Goal: Task Accomplishment & Management: Use online tool/utility

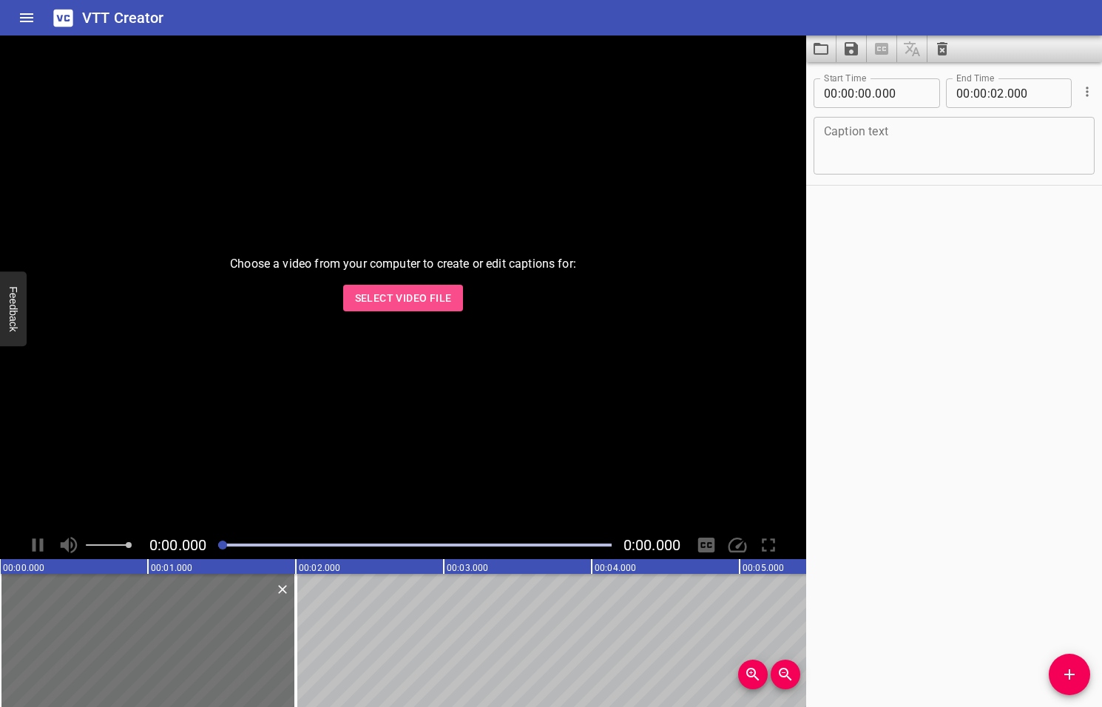
click at [414, 302] on span "Select Video File" at bounding box center [403, 298] width 97 height 18
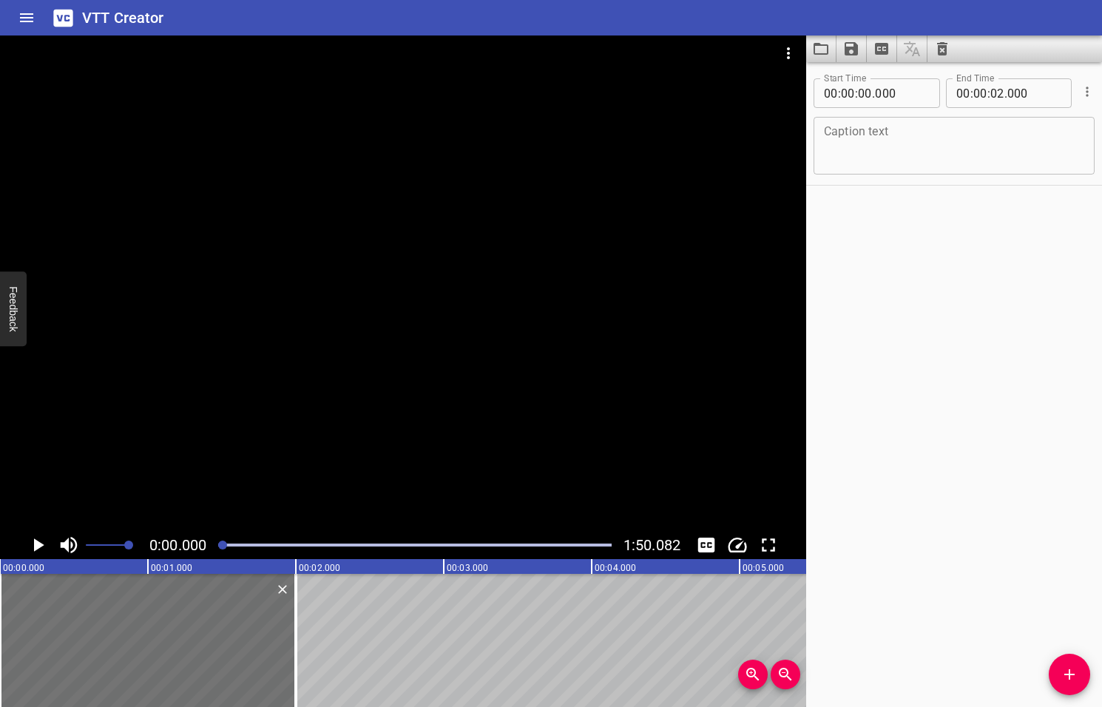
click at [38, 544] on icon "Play/Pause" at bounding box center [39, 544] width 10 height 13
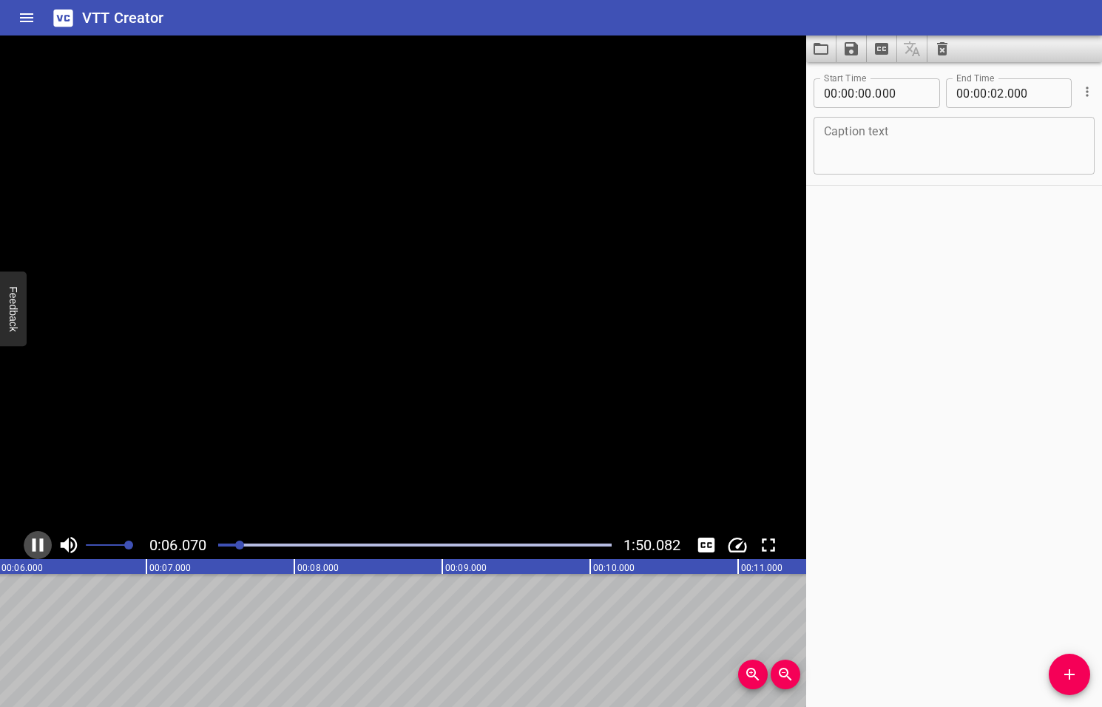
click at [38, 544] on icon "Play/Pause" at bounding box center [38, 545] width 22 height 22
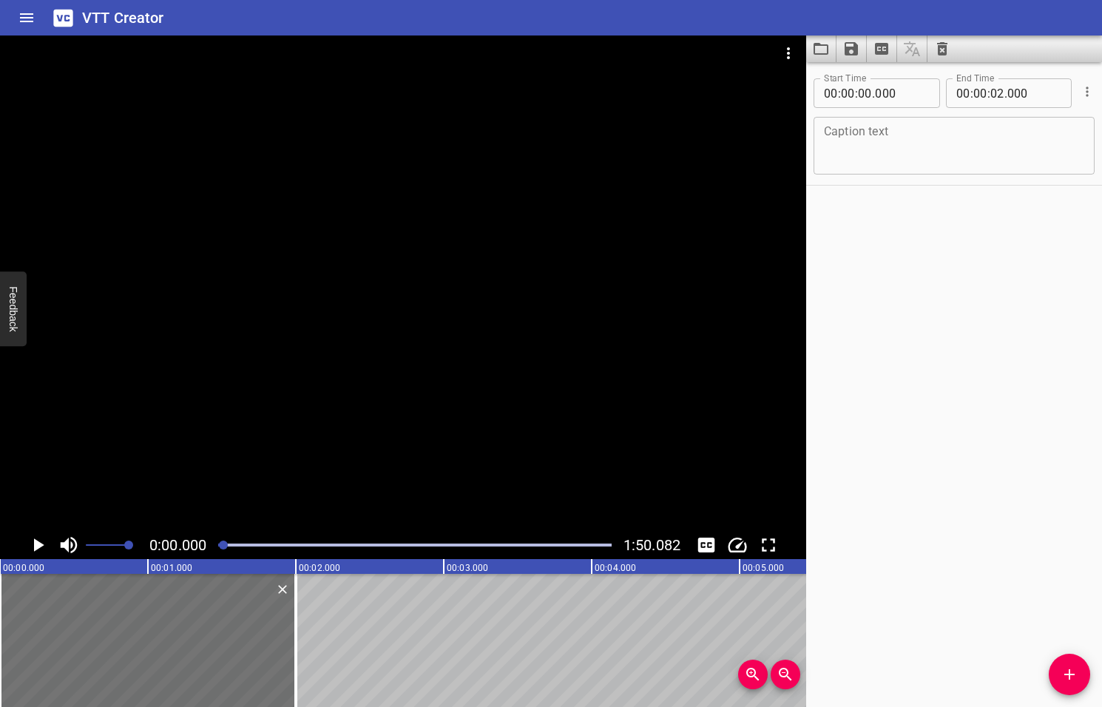
drag, startPoint x: 240, startPoint y: 546, endPoint x: 225, endPoint y: 546, distance: 15.5
click at [225, 546] on div at bounding box center [223, 544] width 9 height 9
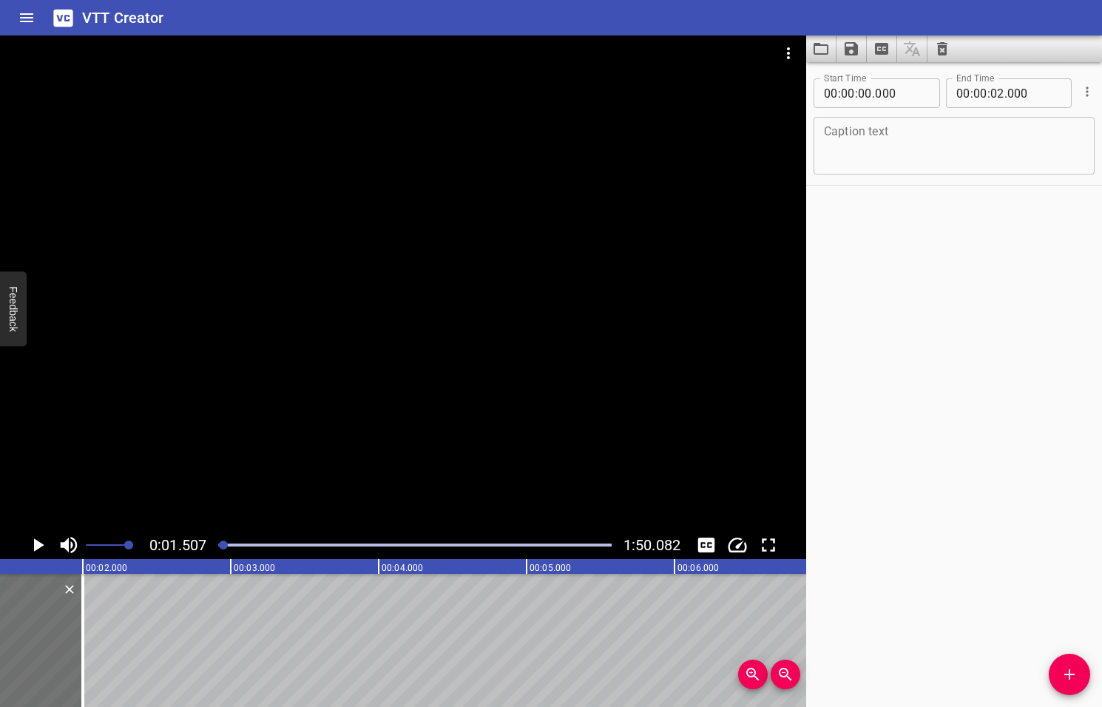
scroll to position [0, 223]
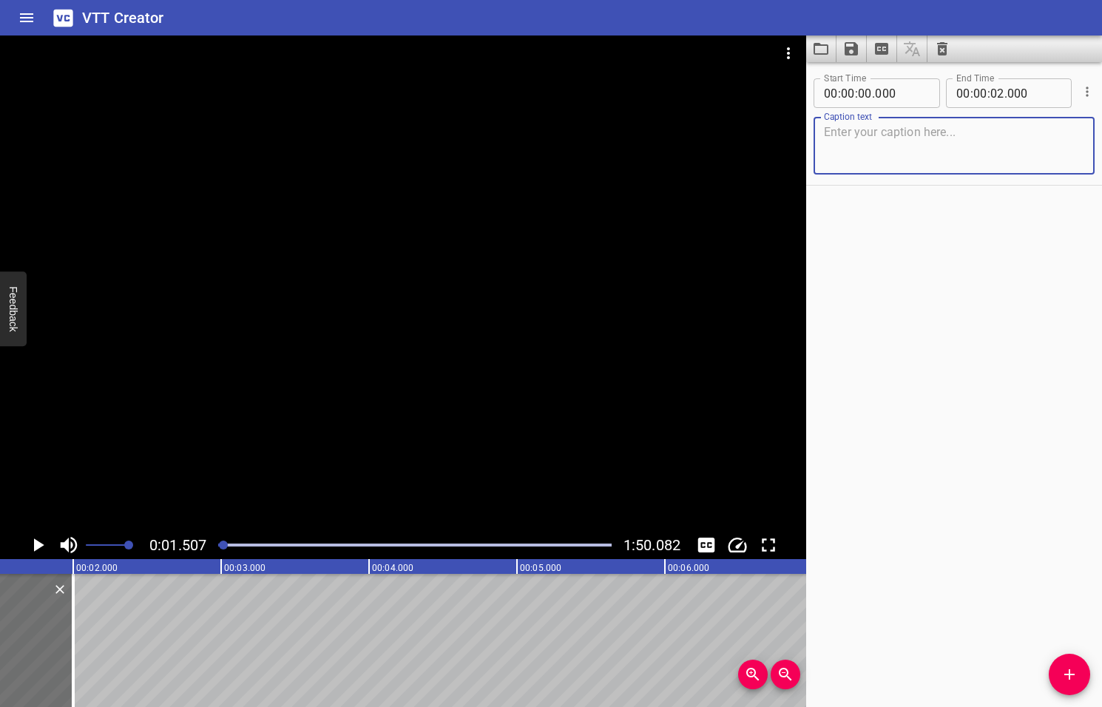
click at [872, 151] on textarea at bounding box center [954, 146] width 260 height 42
click at [854, 132] on textarea "Now i'm giving you examples" at bounding box center [954, 146] width 260 height 42
click at [989, 138] on textarea "Now I'm giving you examples" at bounding box center [954, 146] width 260 height 42
type textarea "Now I'm giving you examples of signs."
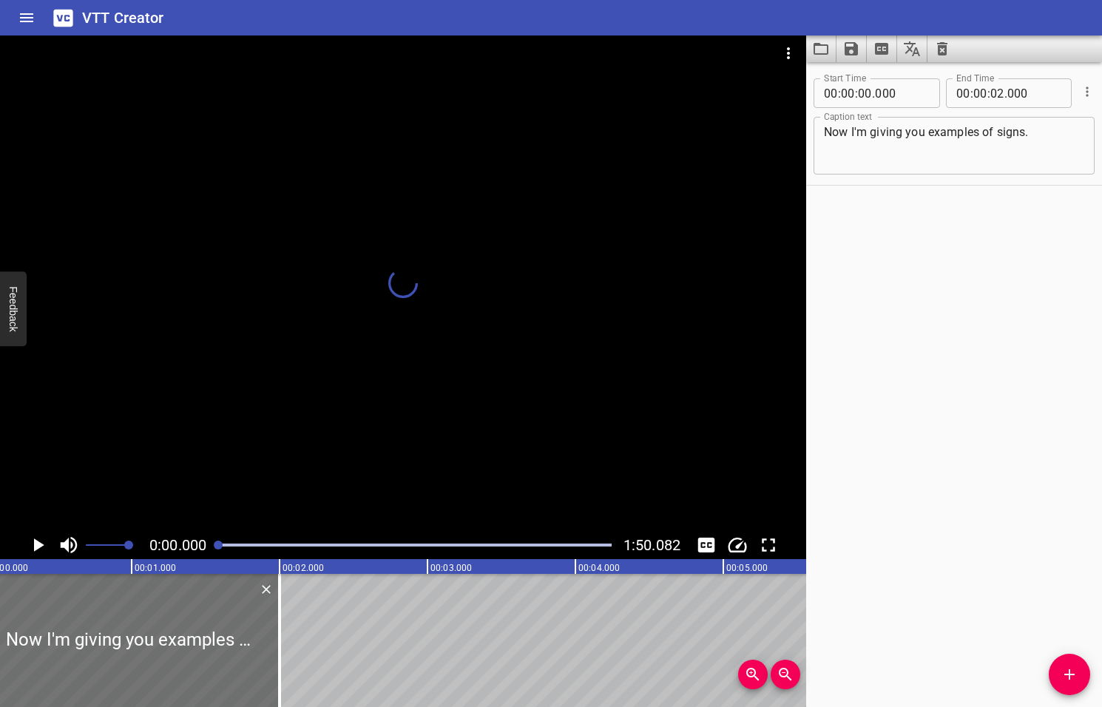
scroll to position [0, 0]
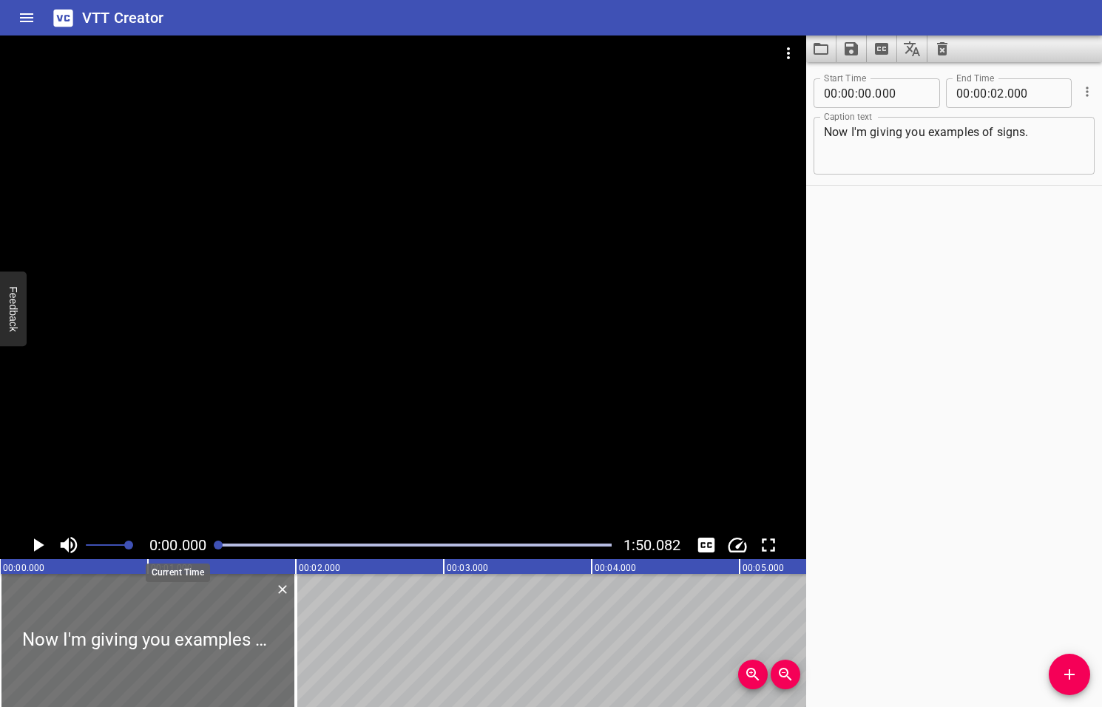
drag, startPoint x: 225, startPoint y: 546, endPoint x: 207, endPoint y: 548, distance: 17.8
click at [207, 548] on div "0:00.000 1:50.082" at bounding box center [403, 545] width 806 height 28
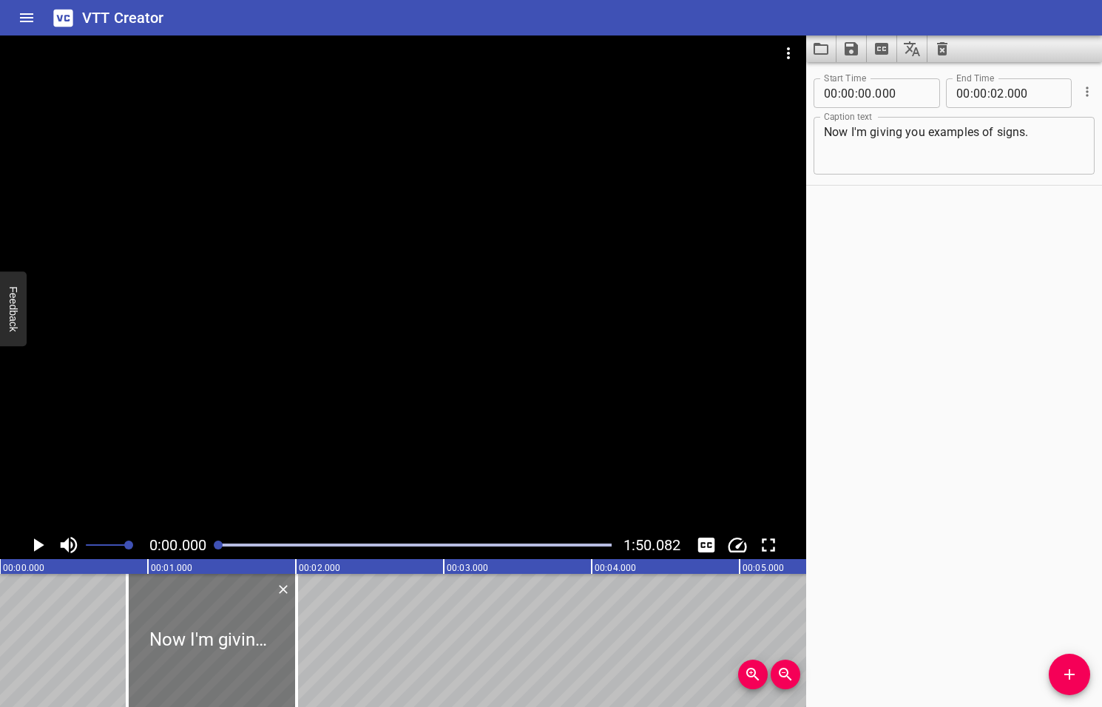
drag, startPoint x: 3, startPoint y: 624, endPoint x: 180, endPoint y: 610, distance: 177.2
click at [130, 614] on div at bounding box center [127, 640] width 15 height 133
type input "860"
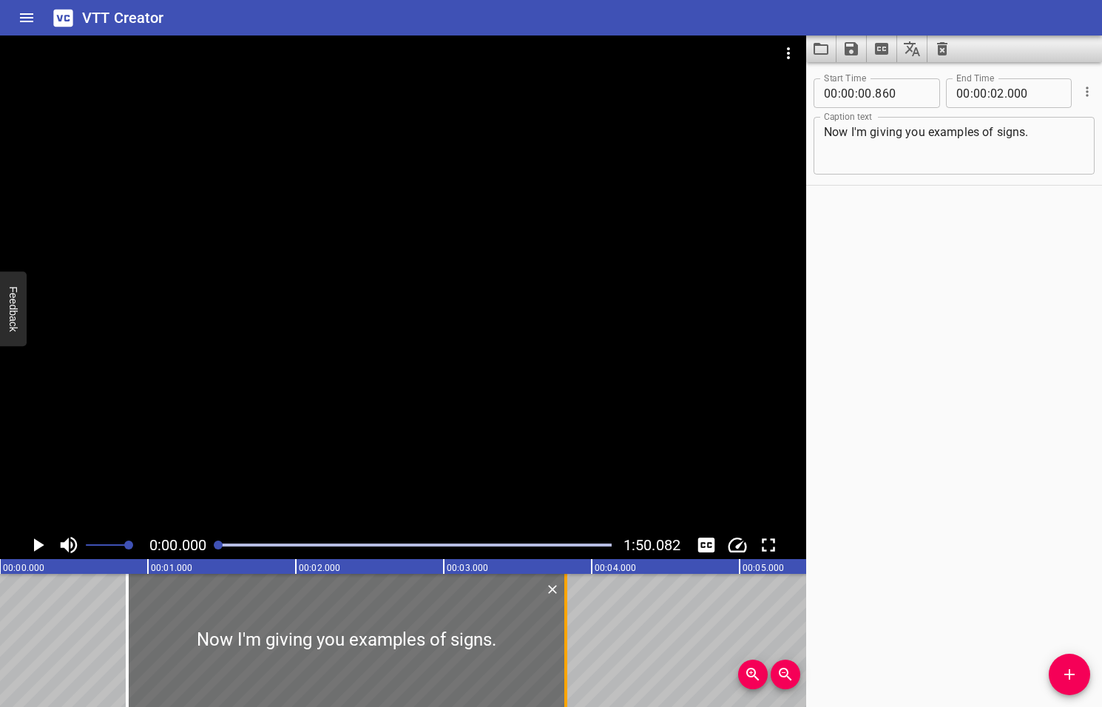
drag, startPoint x: 293, startPoint y: 625, endPoint x: 566, endPoint y: 627, distance: 272.8
click at [563, 628] on div at bounding box center [565, 640] width 15 height 133
type input "03"
type input "830"
click at [37, 545] on icon "Play/Pause" at bounding box center [39, 544] width 10 height 13
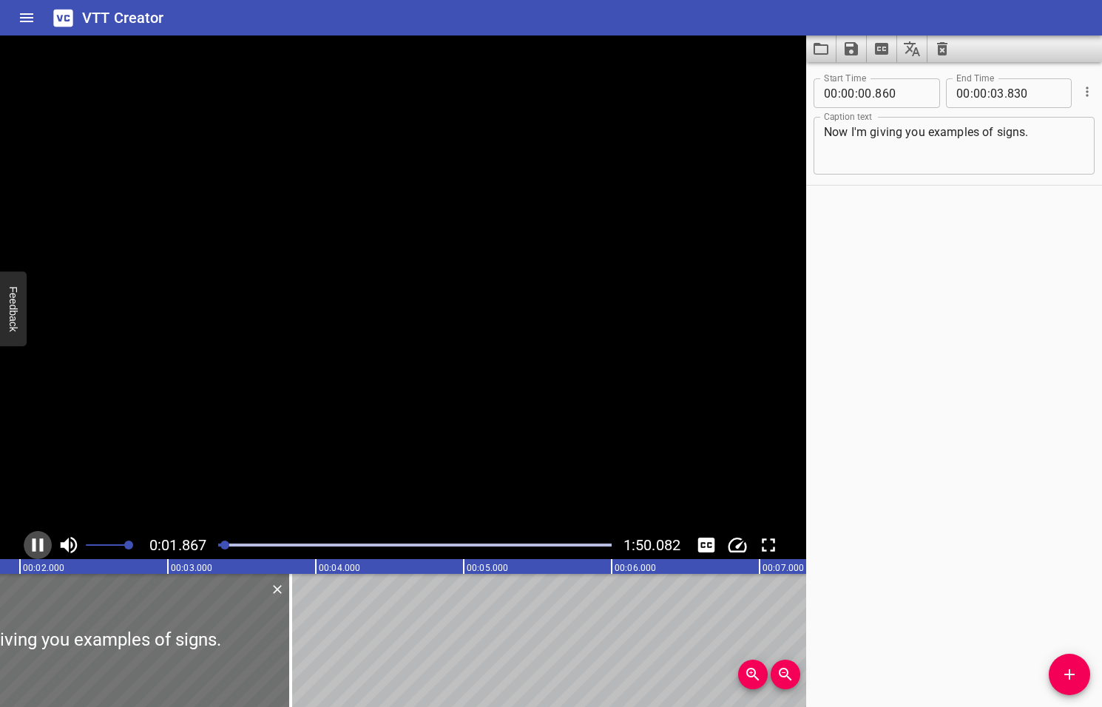
click at [37, 545] on icon "Play/Pause" at bounding box center [38, 545] width 22 height 22
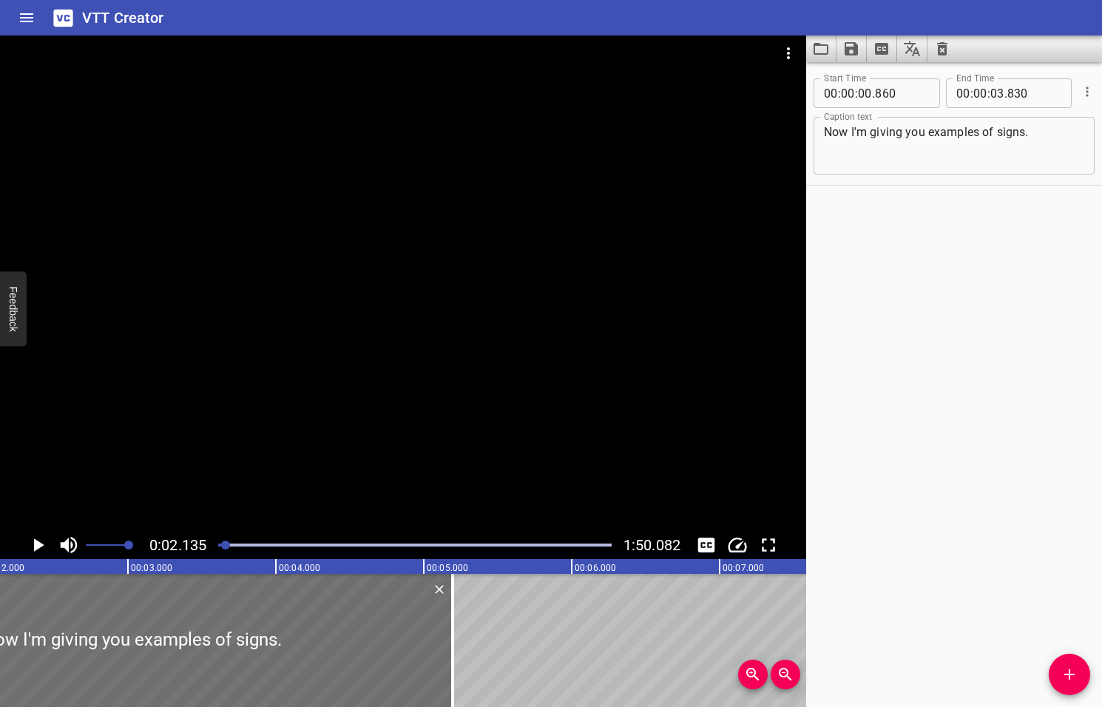
drag, startPoint x: 252, startPoint y: 618, endPoint x: 464, endPoint y: 600, distance: 212.2
click at [455, 606] on div at bounding box center [452, 640] width 15 height 133
type input "05"
type input "200"
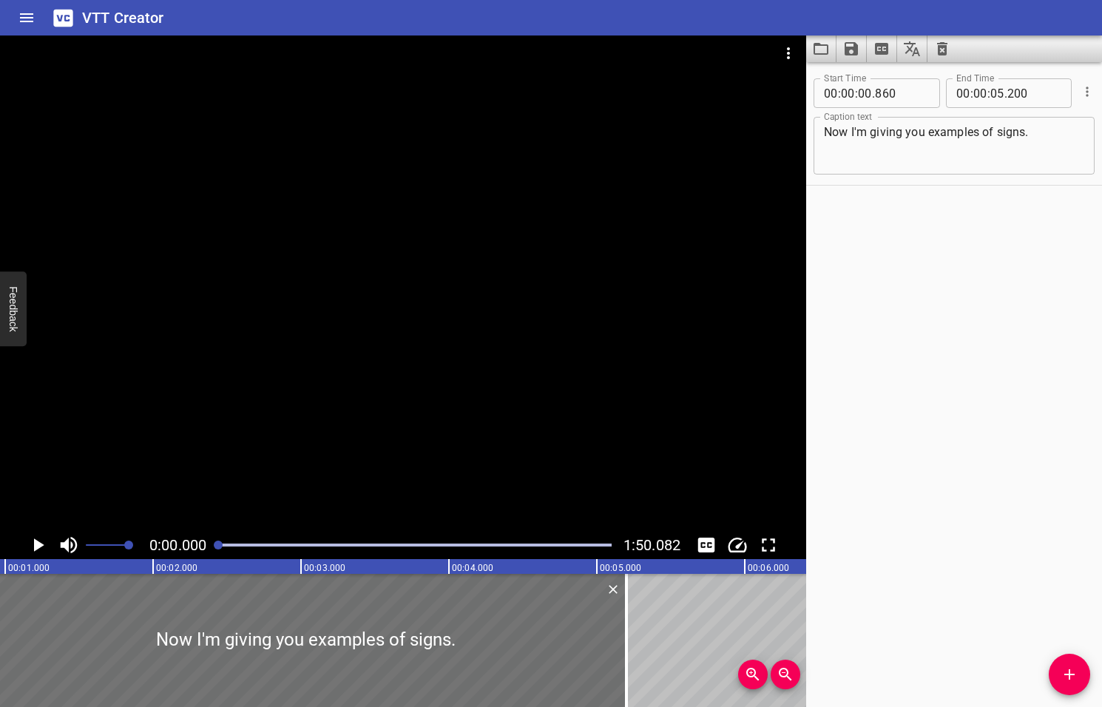
click at [220, 543] on div at bounding box center [218, 544] width 9 height 9
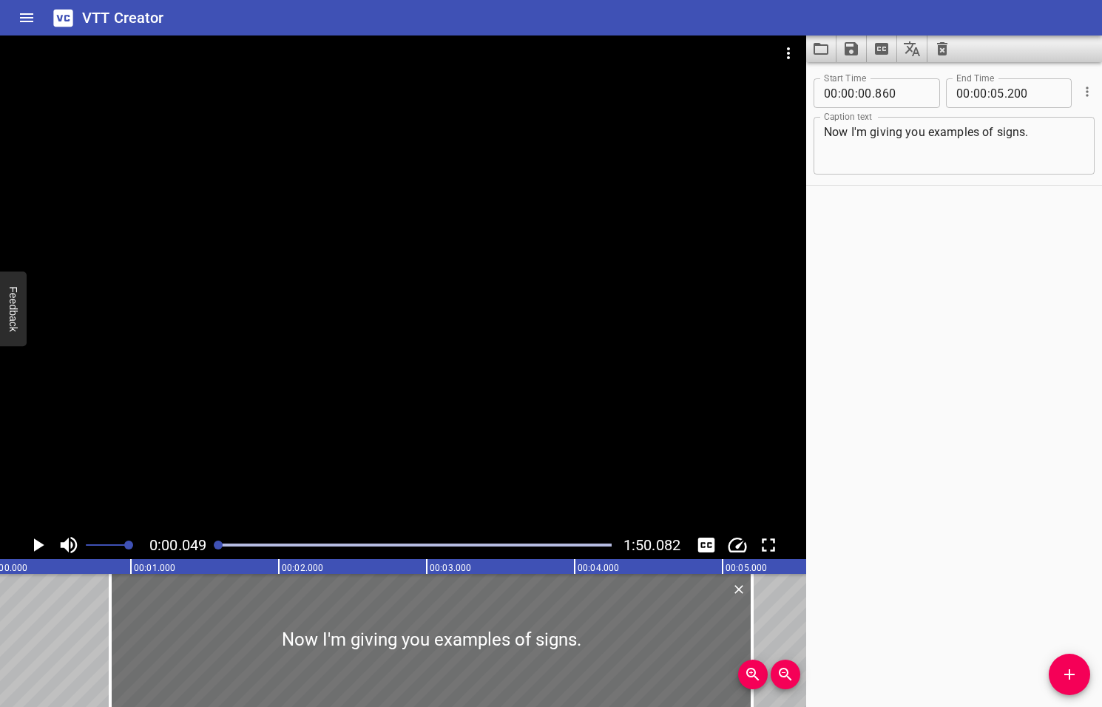
scroll to position [0, 7]
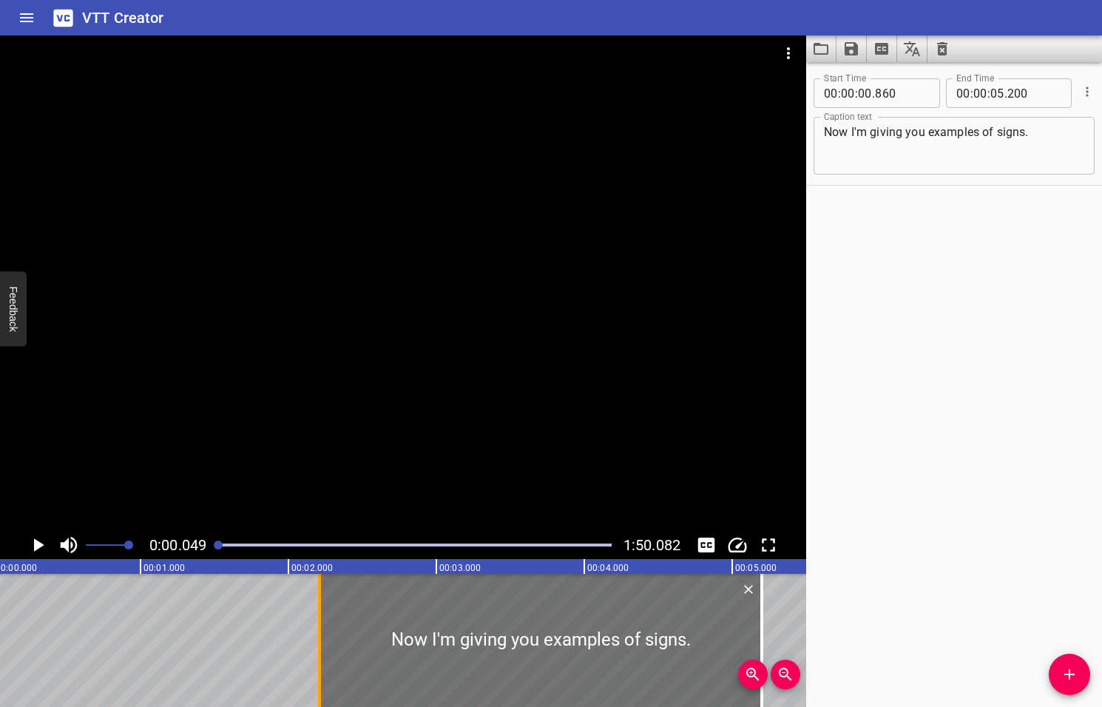
drag, startPoint x: 121, startPoint y: 645, endPoint x: 320, endPoint y: 630, distance: 200.2
click at [320, 630] on div at bounding box center [319, 640] width 3 height 133
type input "02"
type input "210"
click at [37, 546] on icon "Play/Pause" at bounding box center [39, 544] width 10 height 13
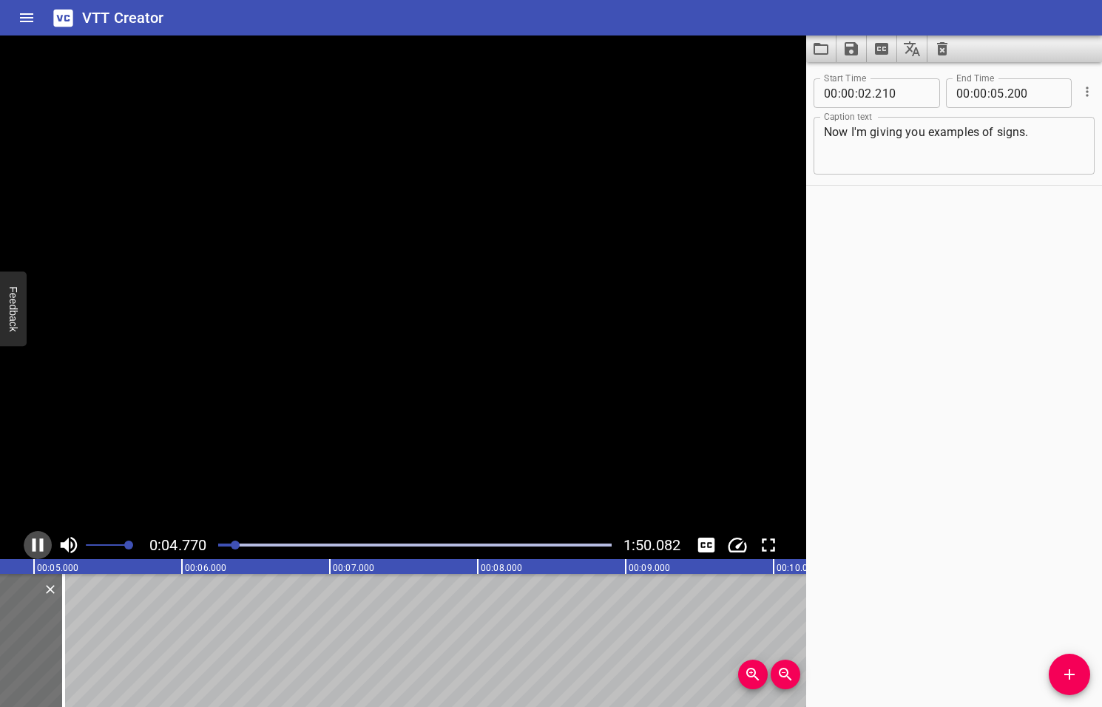
click at [37, 546] on icon "Play/Pause" at bounding box center [38, 545] width 22 height 22
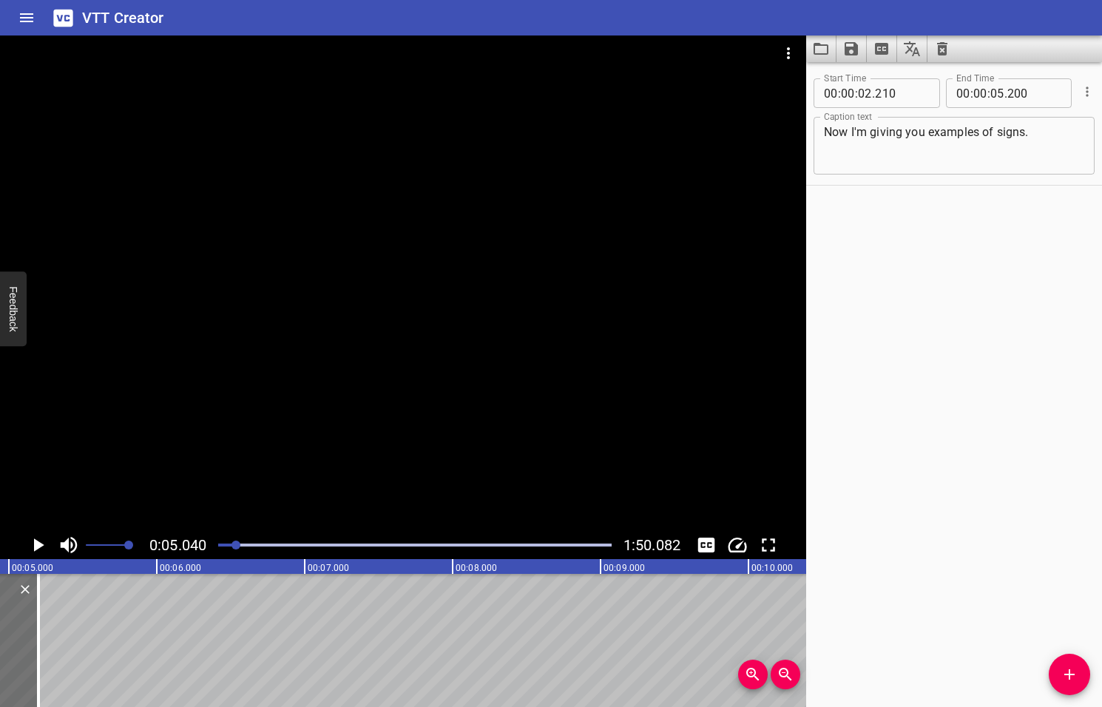
scroll to position [0, 745]
click at [37, 546] on icon "Play/Pause" at bounding box center [39, 544] width 10 height 13
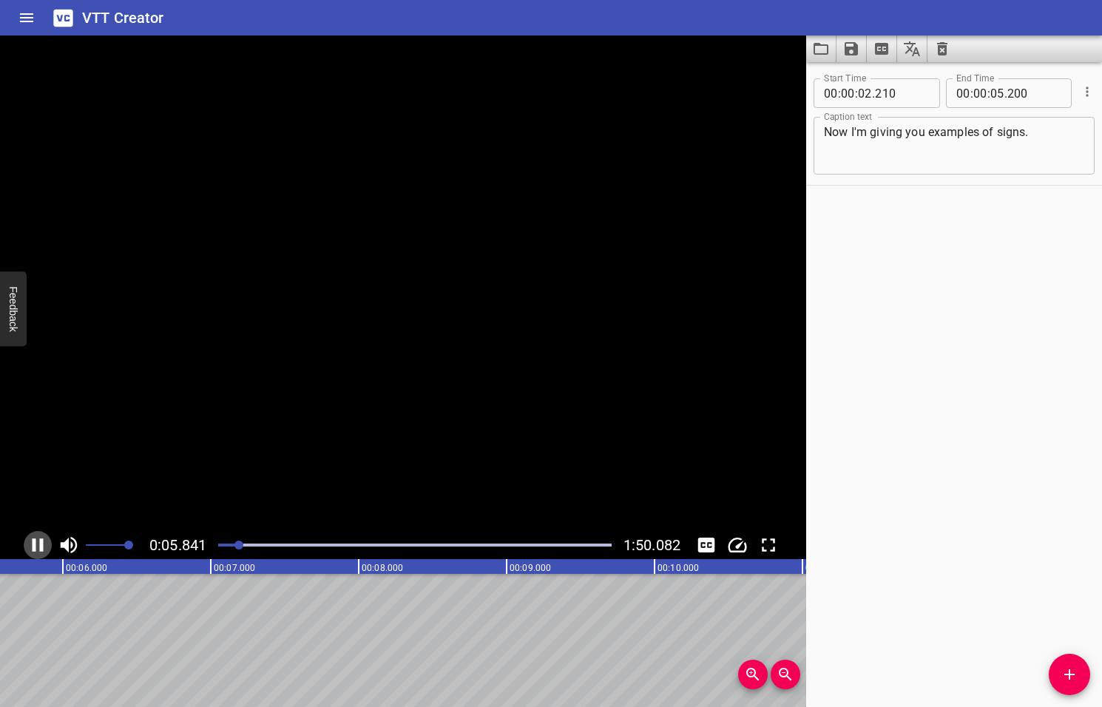
click at [37, 546] on icon "Play/Pause" at bounding box center [38, 545] width 22 height 22
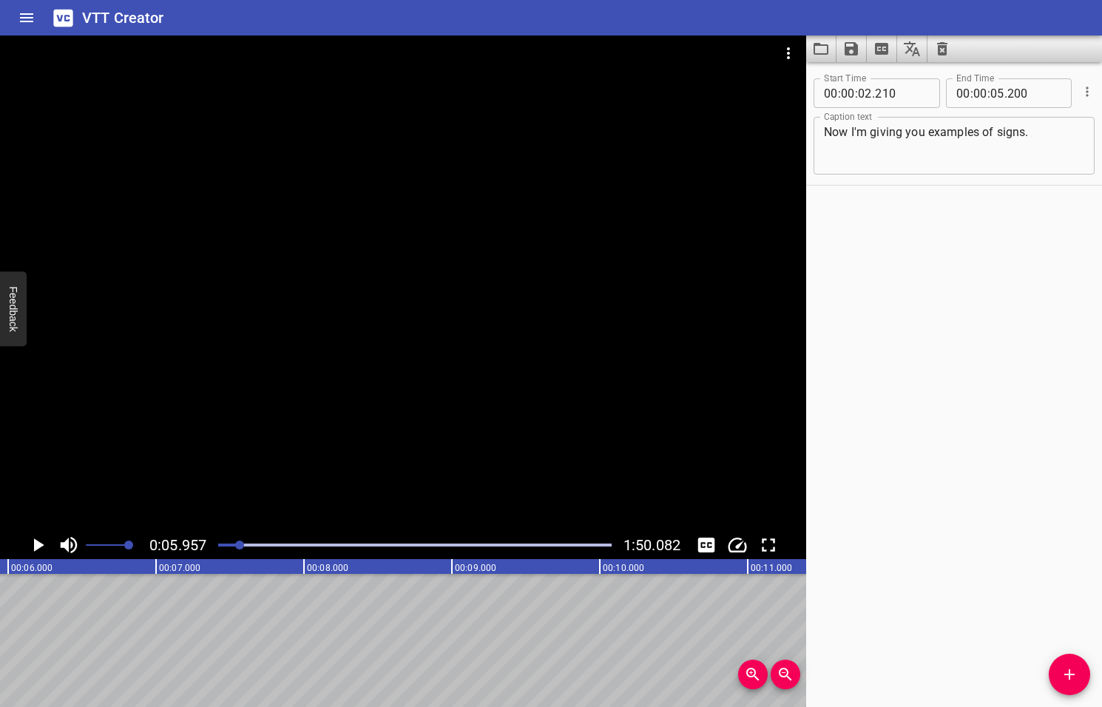
scroll to position [0, 880]
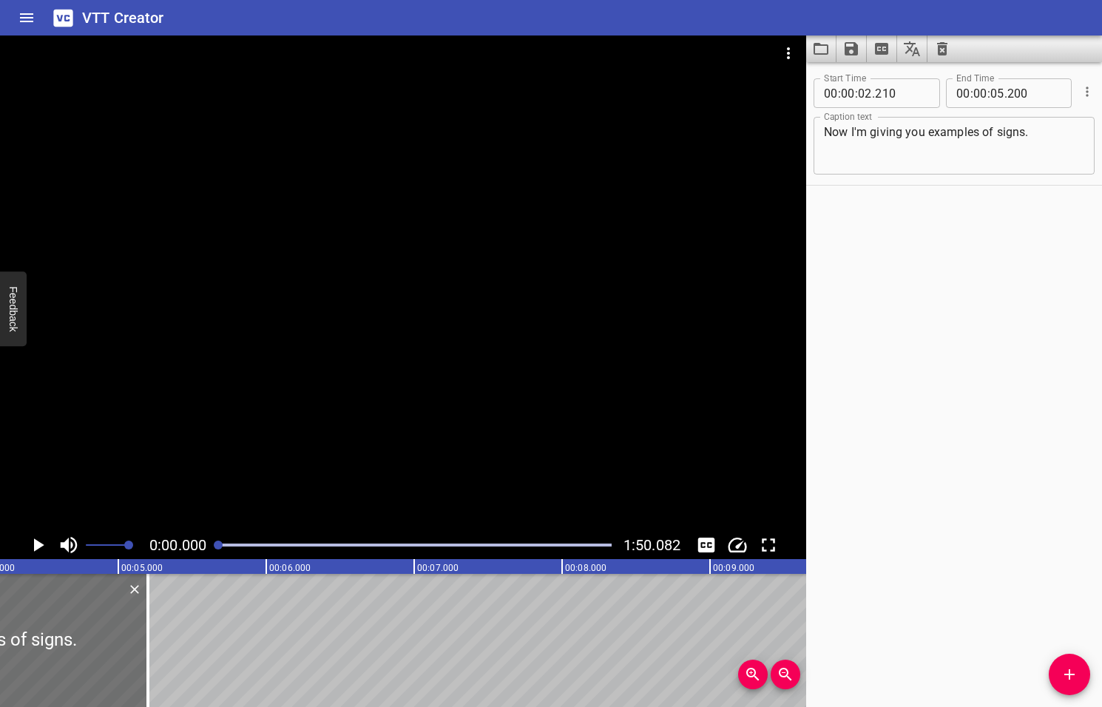
drag, startPoint x: 239, startPoint y: 546, endPoint x: 211, endPoint y: 548, distance: 27.4
click at [211, 548] on div at bounding box center [414, 545] width 411 height 21
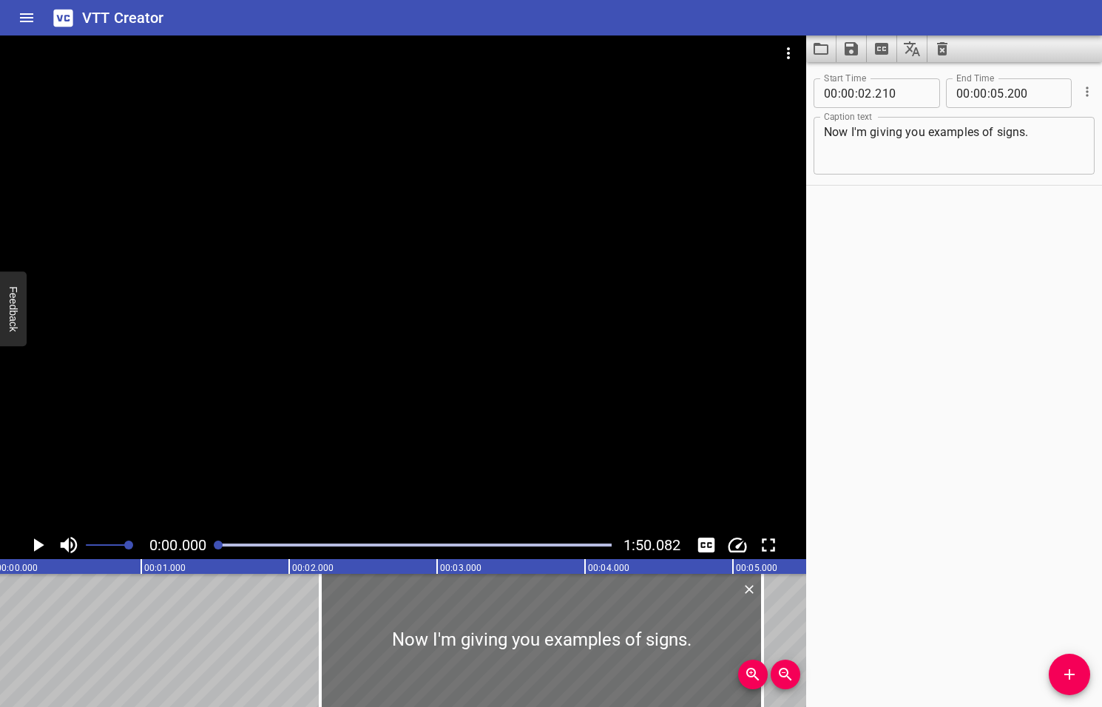
scroll to position [0, 0]
click at [35, 546] on icon "Play/Pause" at bounding box center [39, 544] width 10 height 13
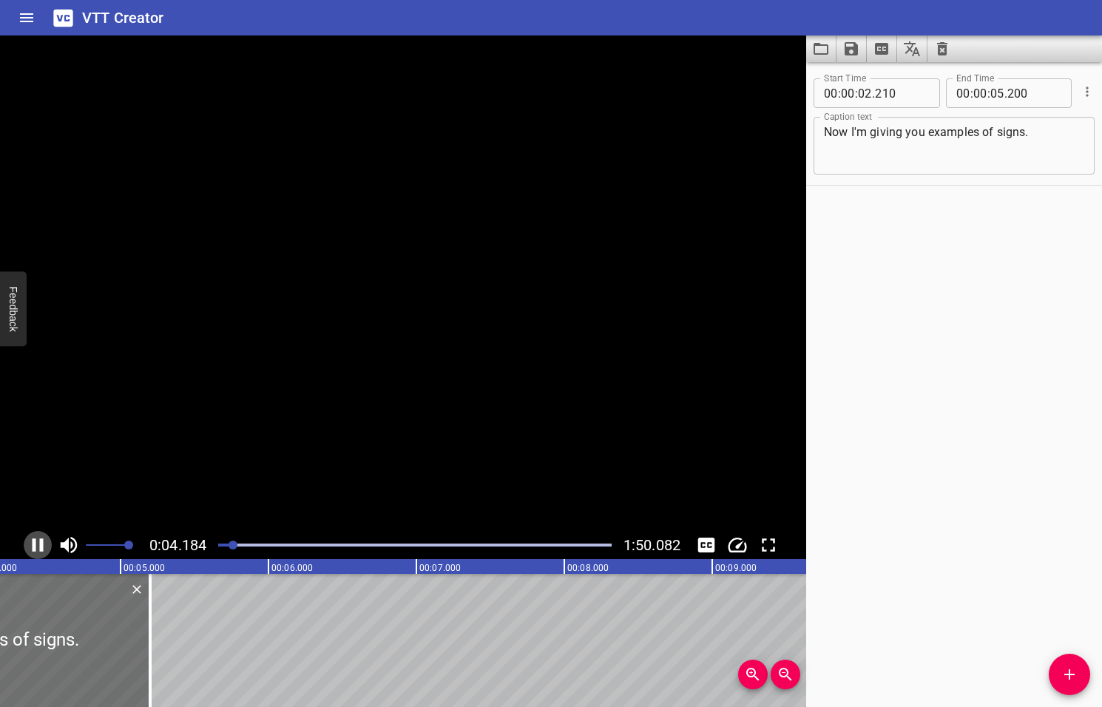
click at [35, 546] on icon "Play/Pause" at bounding box center [38, 545] width 22 height 22
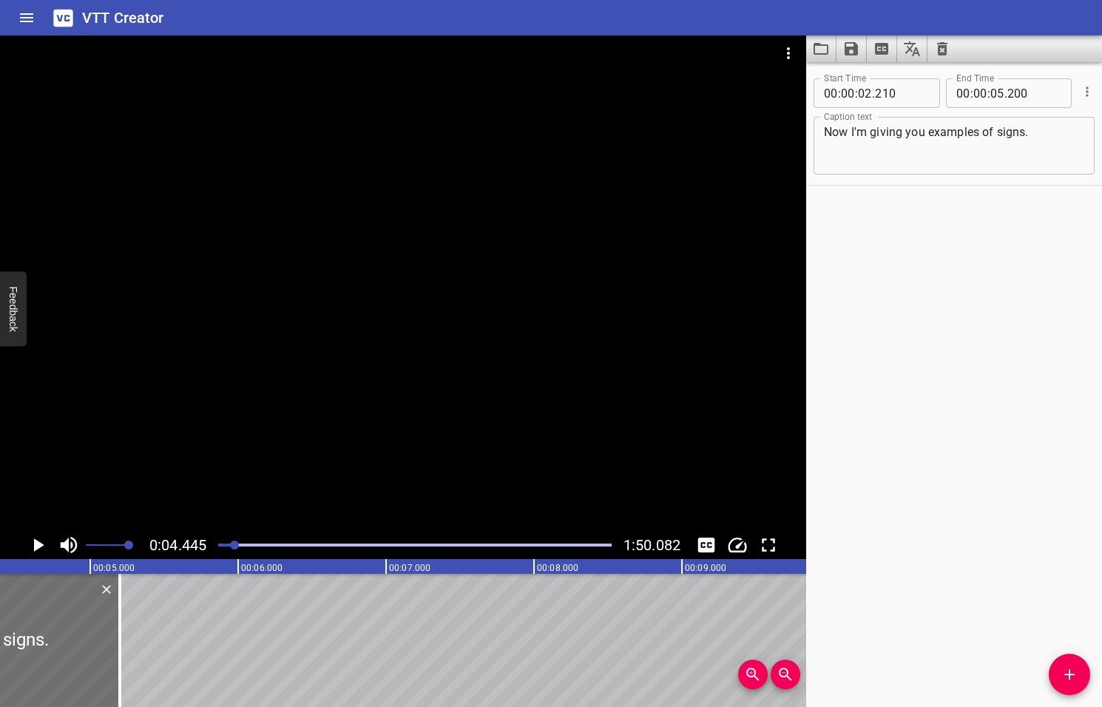
scroll to position [0, 657]
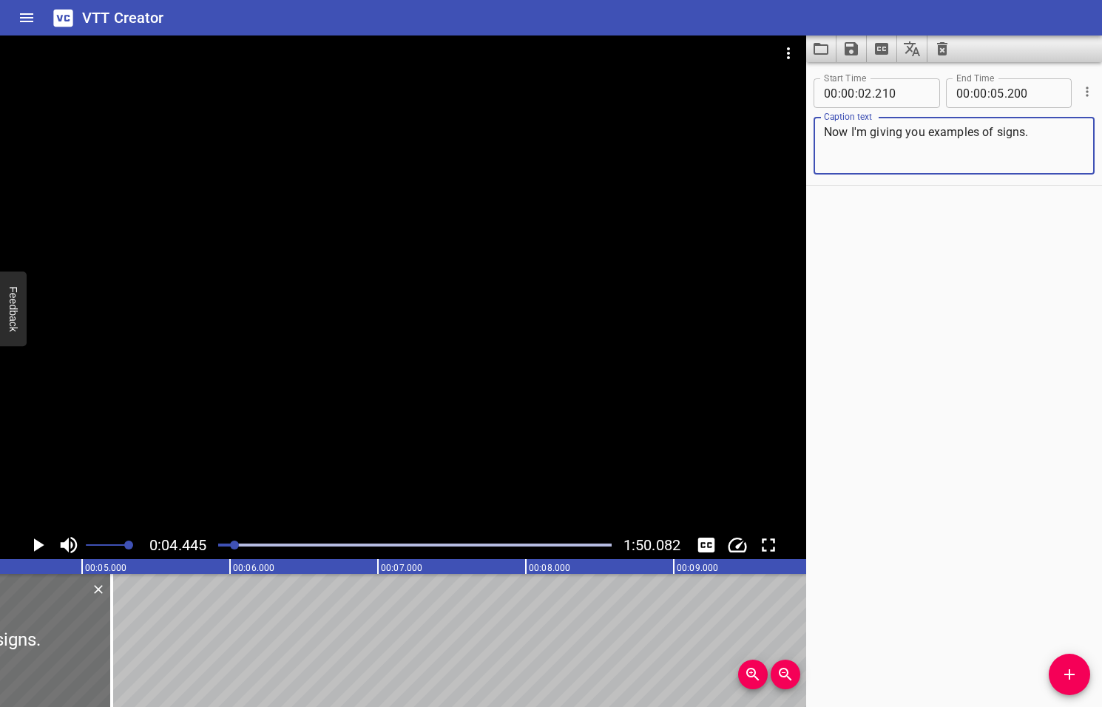
click at [1027, 131] on textarea "Now I'm giving you examples of signs." at bounding box center [954, 146] width 260 height 42
type textarea "Now I'm giving you examples of what signs."
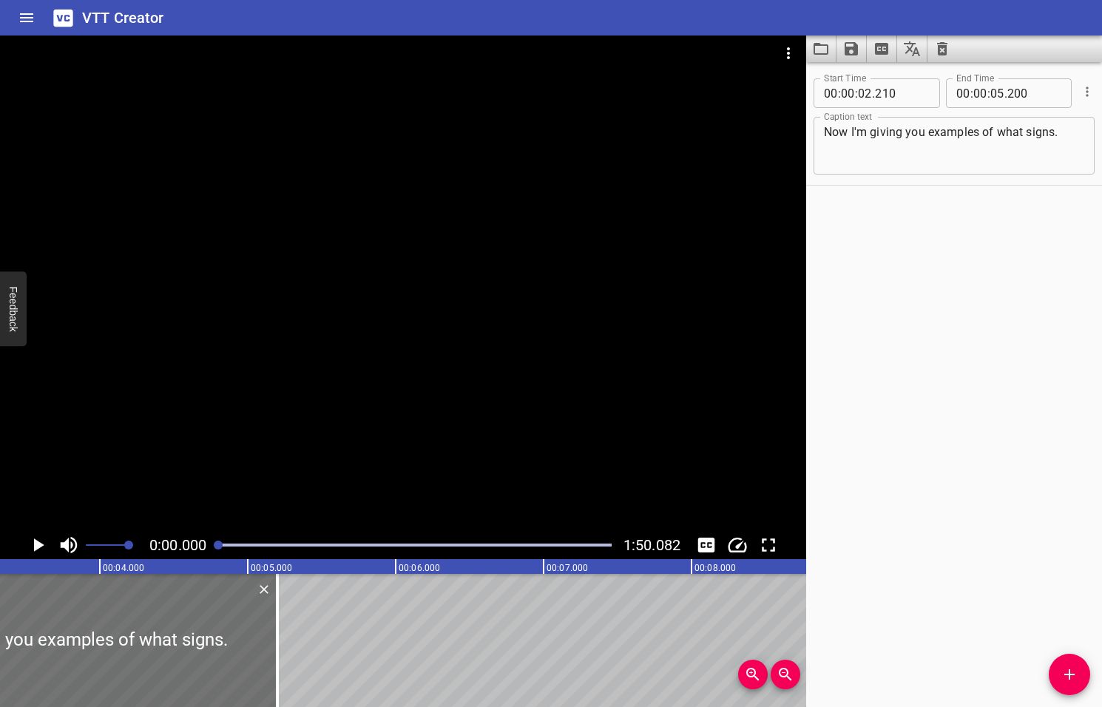
drag, startPoint x: 234, startPoint y: 546, endPoint x: 217, endPoint y: 546, distance: 17.0
click at [217, 546] on div at bounding box center [218, 544] width 9 height 9
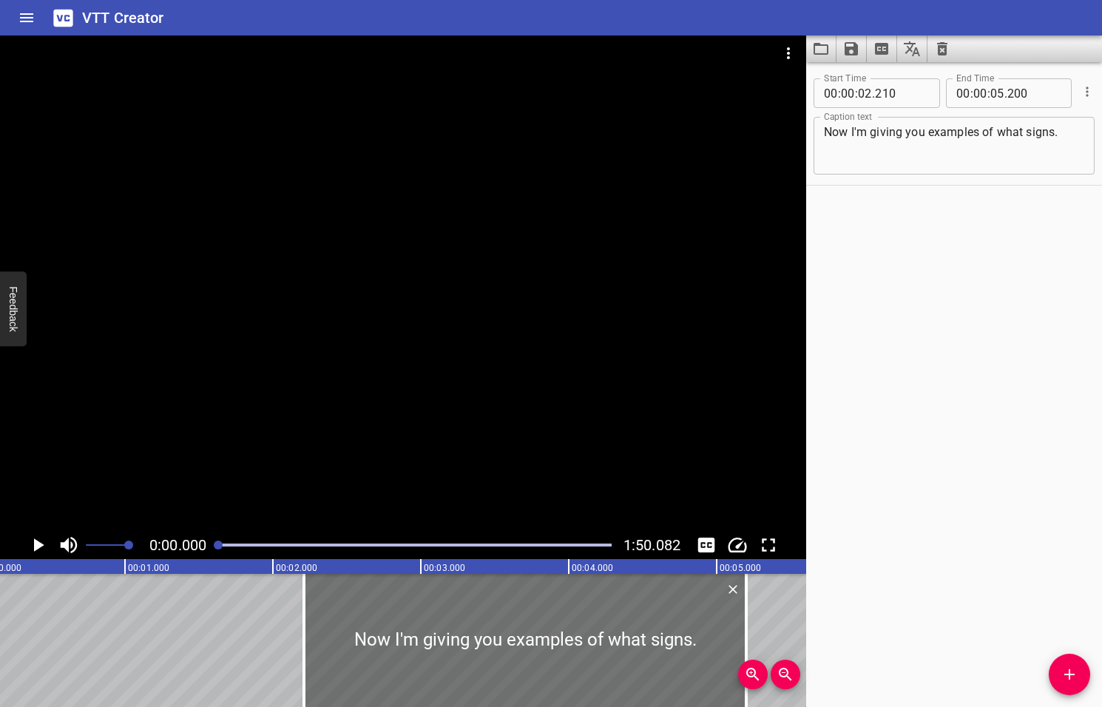
scroll to position [0, 0]
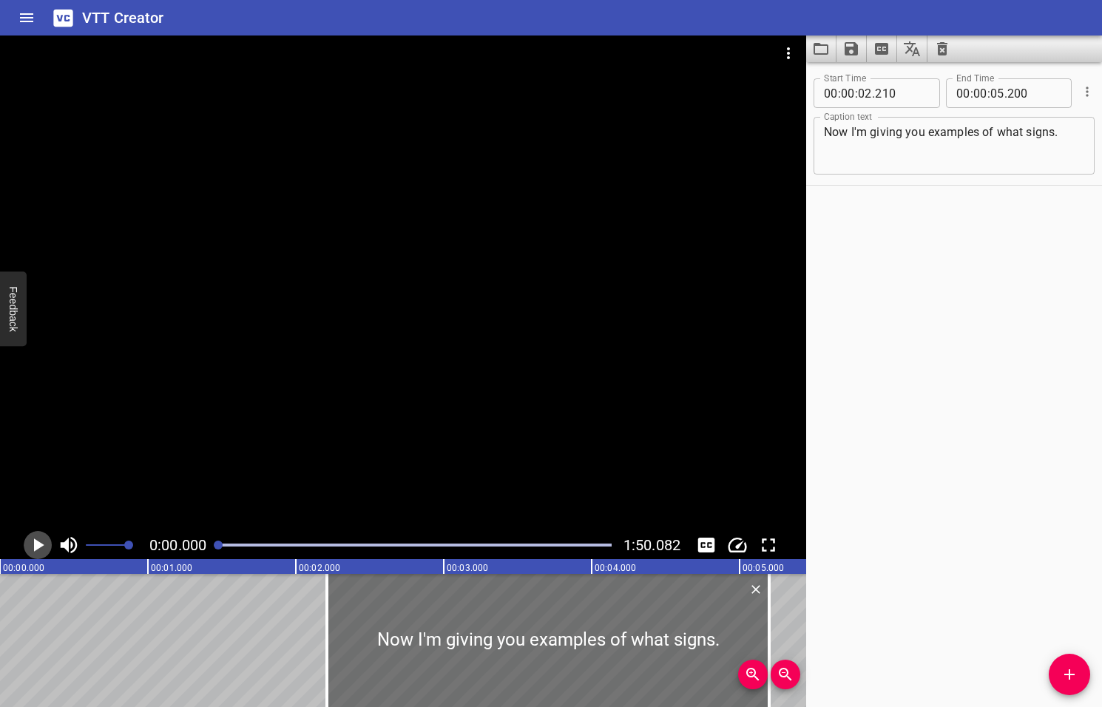
click at [38, 544] on icon "Play/Pause" at bounding box center [39, 544] width 10 height 13
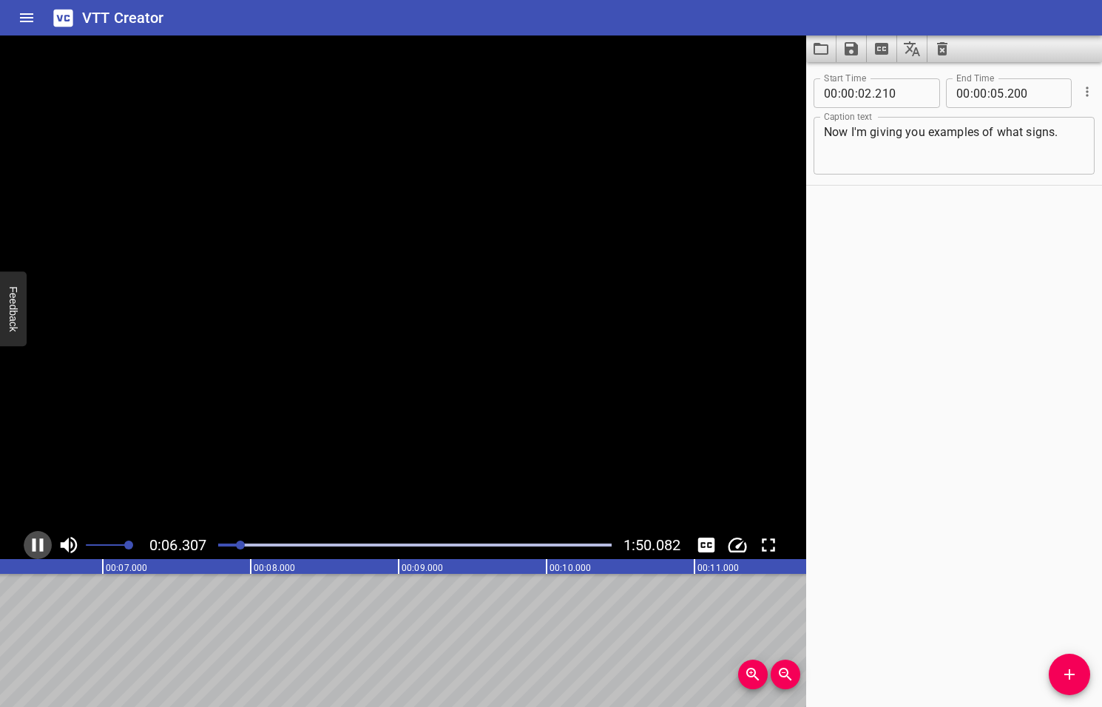
click at [38, 544] on icon "Play/Pause" at bounding box center [38, 545] width 22 height 22
click at [237, 546] on div at bounding box center [235, 544] width 9 height 9
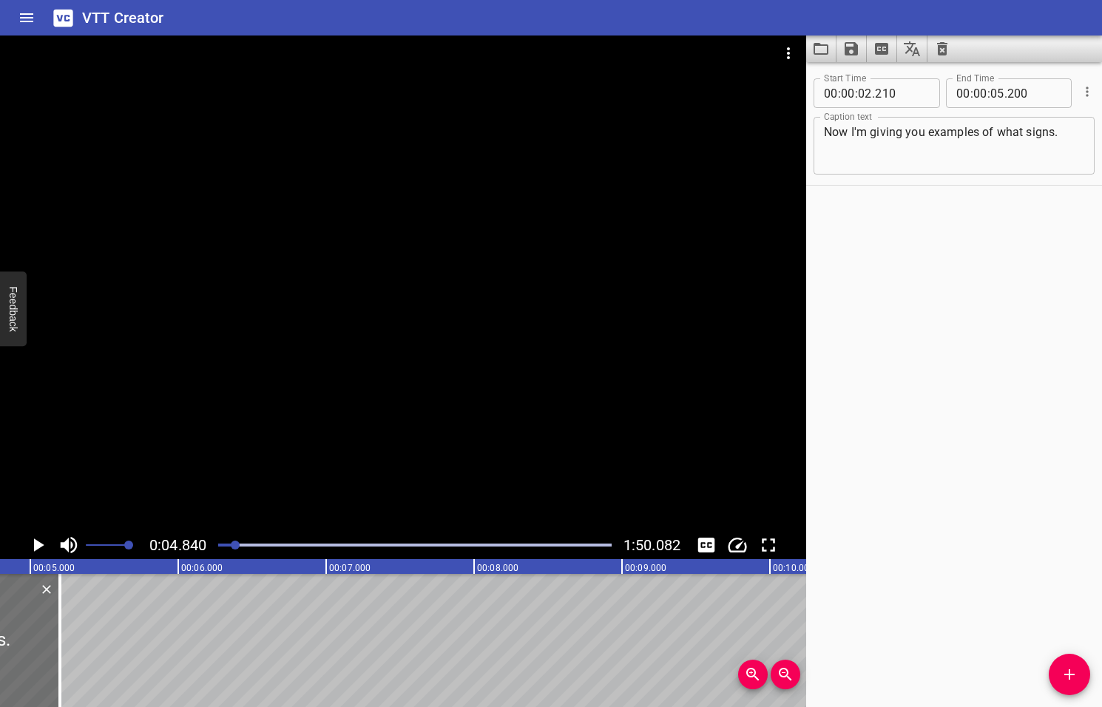
scroll to position [0, 716]
click at [1068, 678] on icon "Add Cue" at bounding box center [1069, 674] width 10 height 10
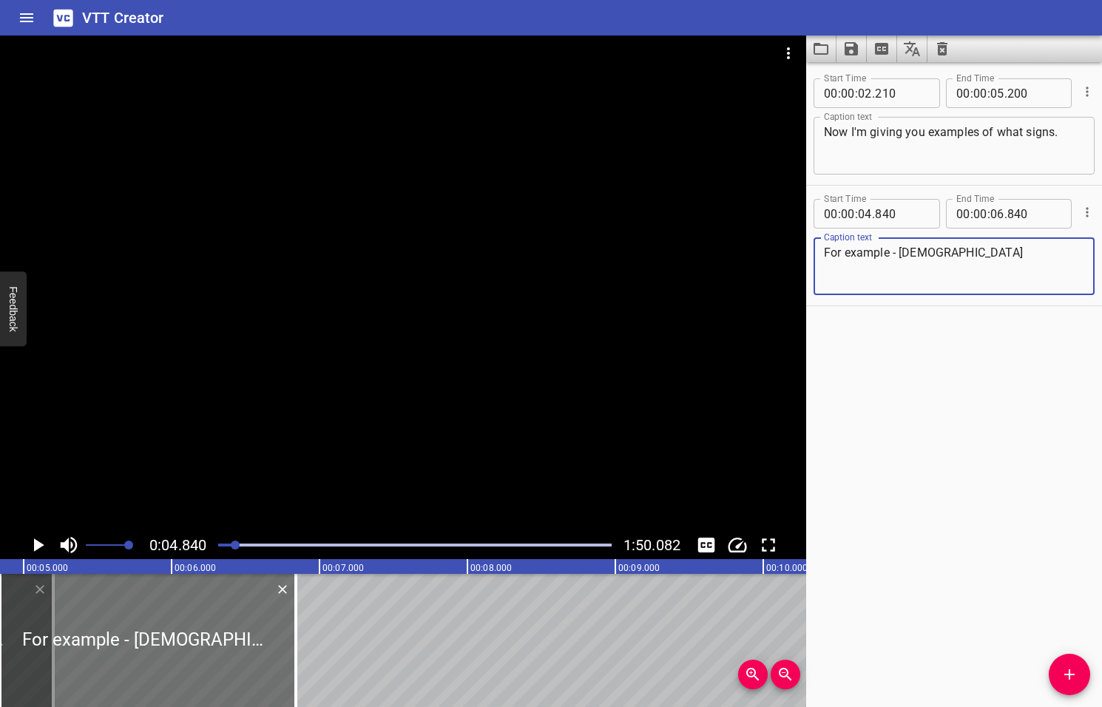
type textarea "For example - God"
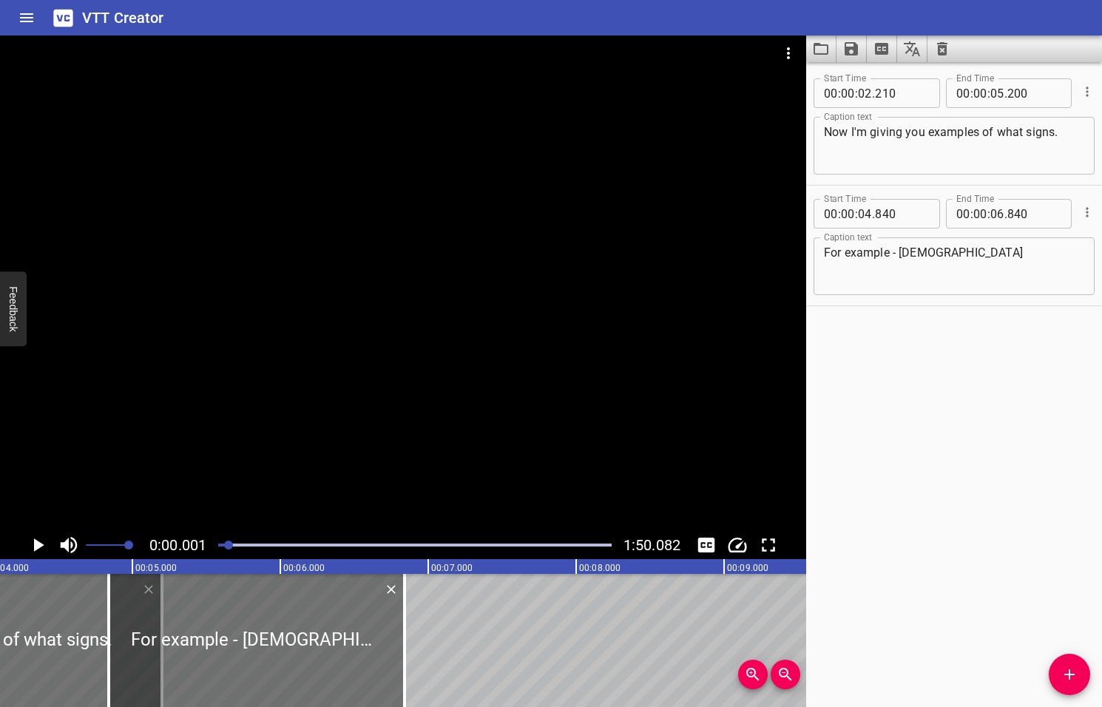
click at [230, 546] on div at bounding box center [228, 544] width 9 height 9
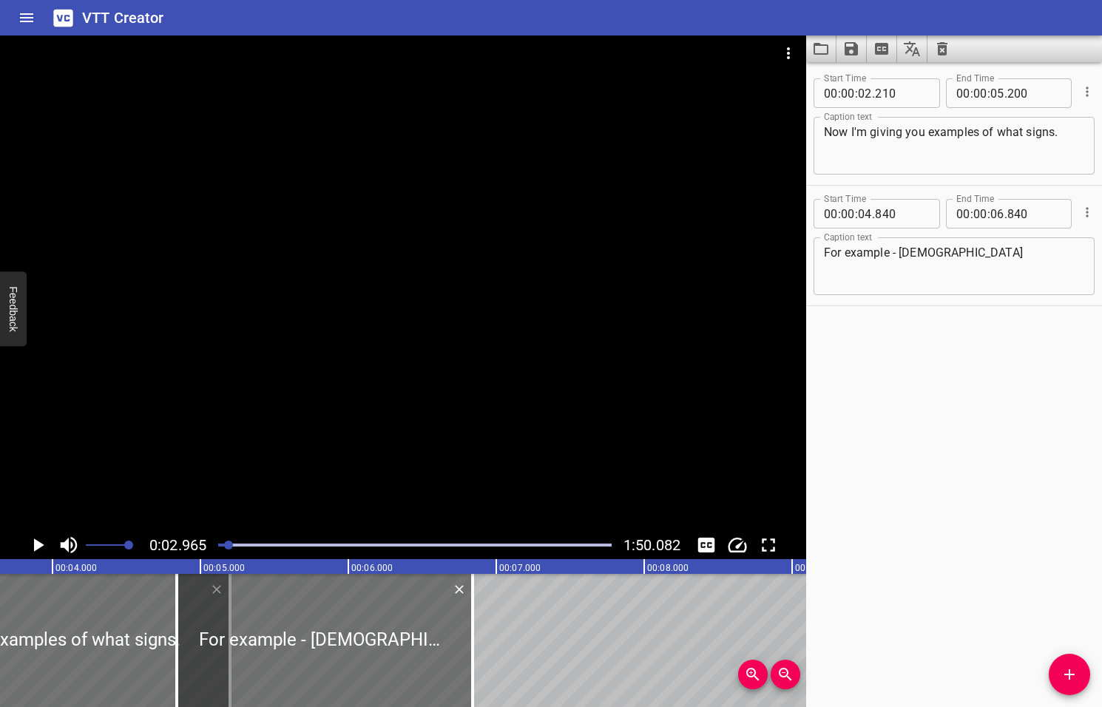
scroll to position [0, 438]
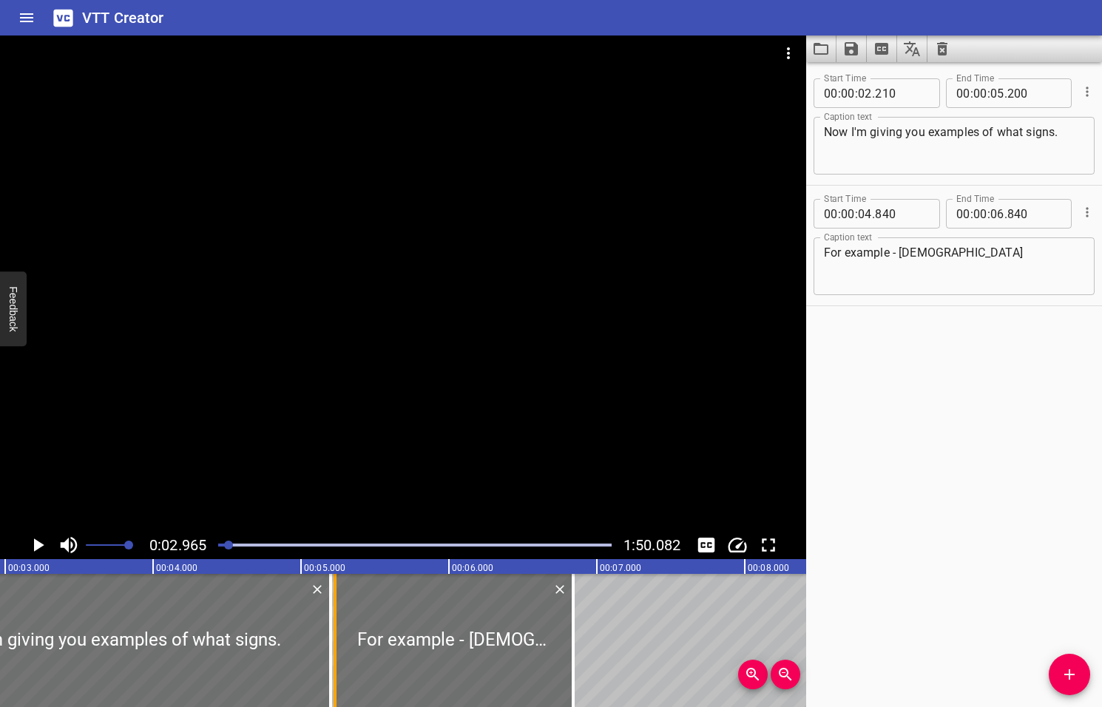
drag, startPoint x: 277, startPoint y: 646, endPoint x: 335, endPoint y: 647, distance: 57.7
click at [335, 647] on div at bounding box center [334, 640] width 3 height 133
type input "05"
type input "230"
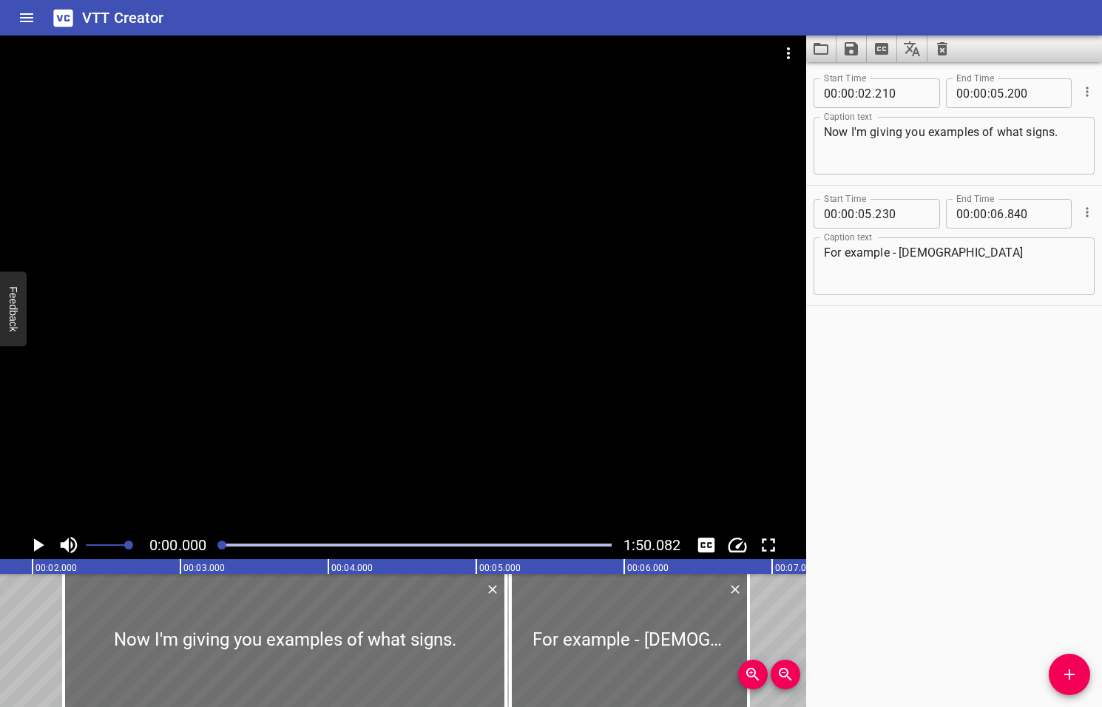
click at [223, 543] on div at bounding box center [221, 544] width 9 height 9
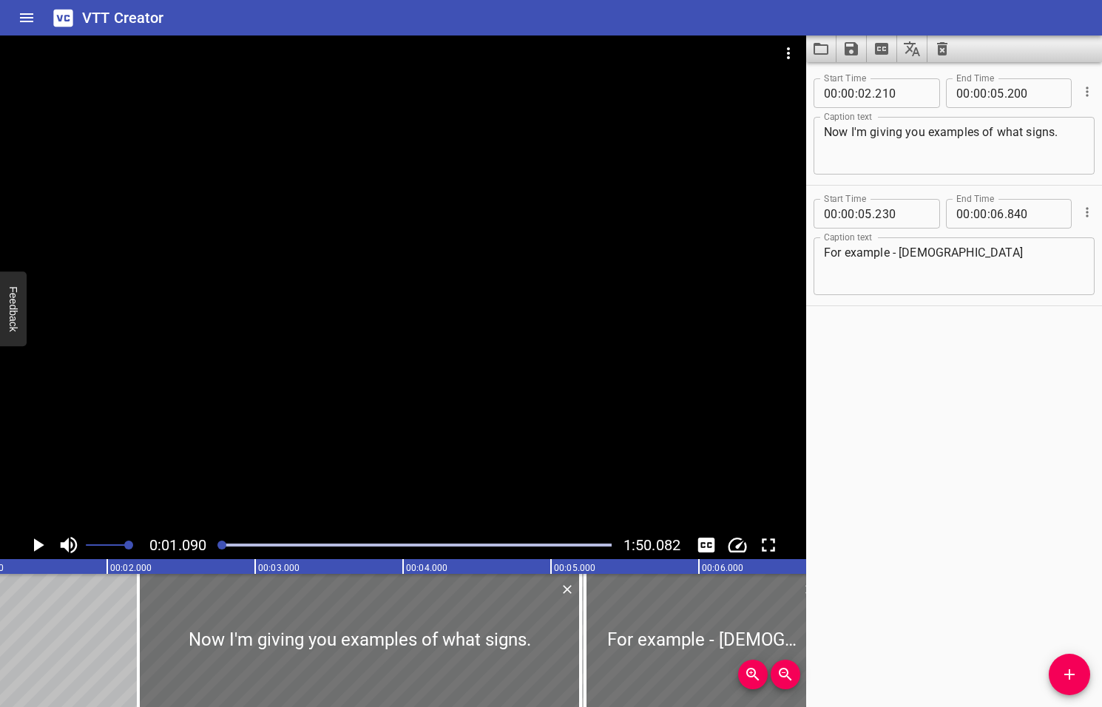
scroll to position [0, 161]
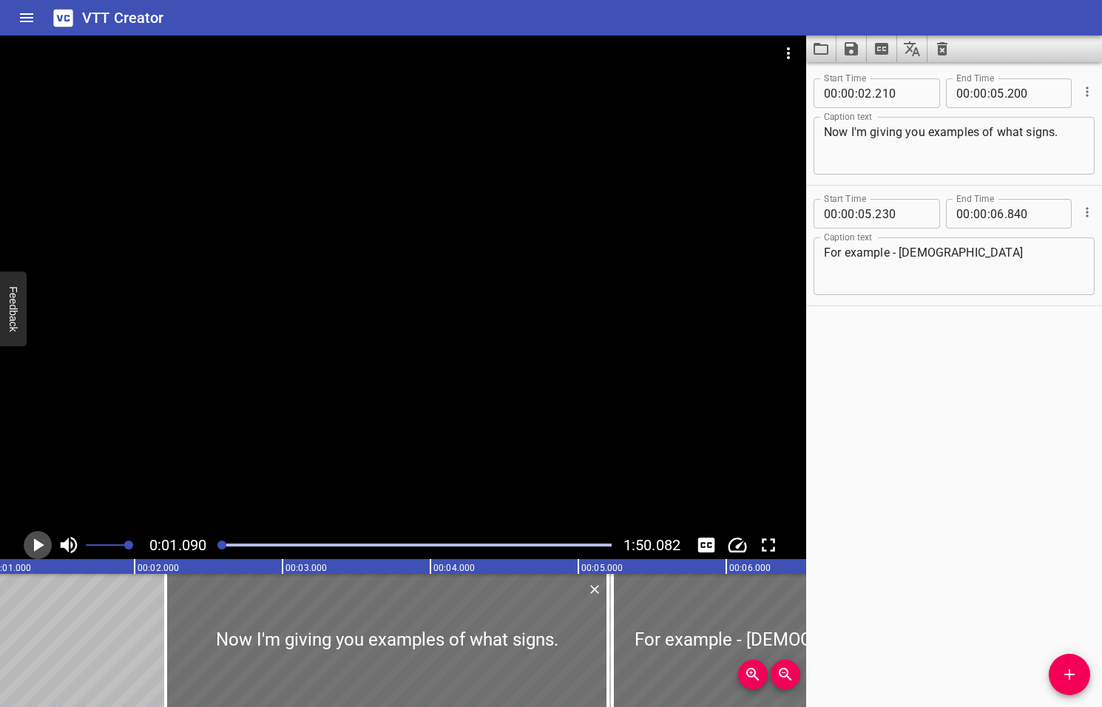
click at [37, 546] on icon "Play/Pause" at bounding box center [39, 544] width 10 height 13
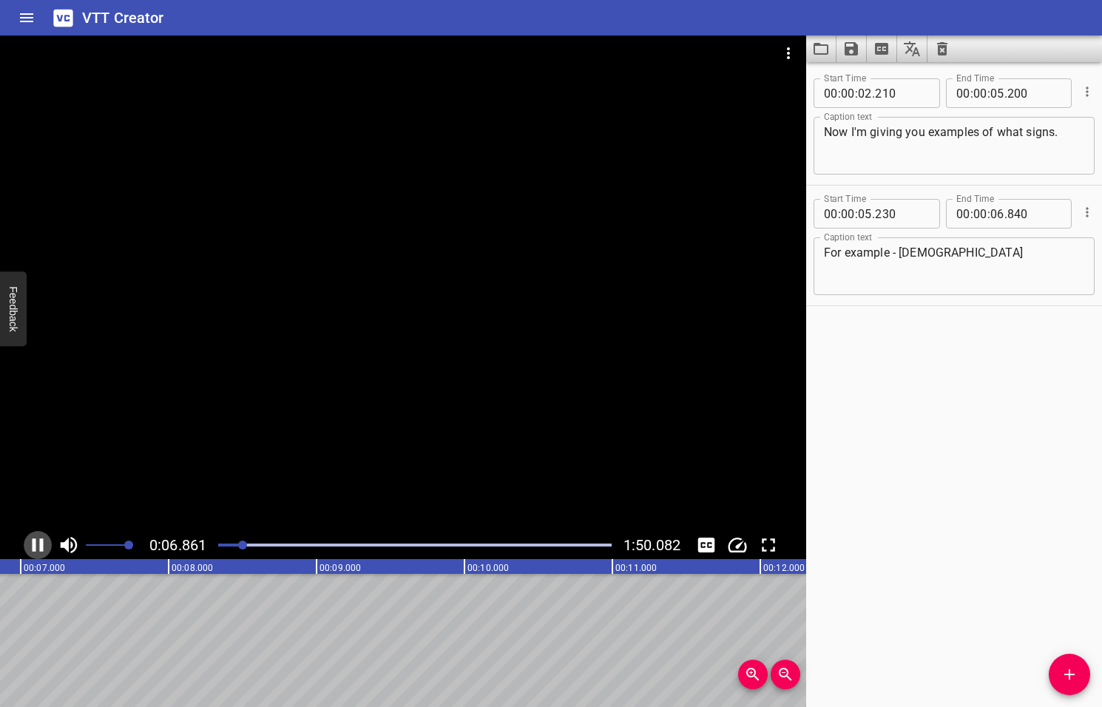
click at [38, 546] on icon "Play/Pause" at bounding box center [38, 545] width 22 height 22
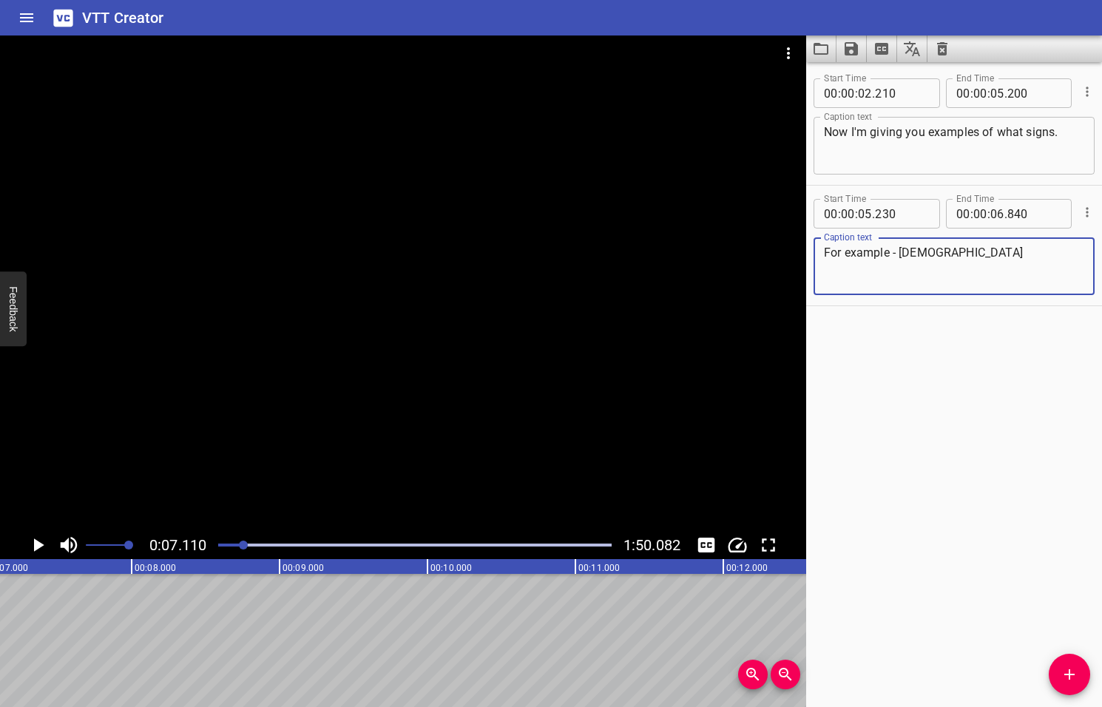
click at [892, 250] on textarea "For example - God" at bounding box center [954, 266] width 260 height 42
type textarea "For example like - God"
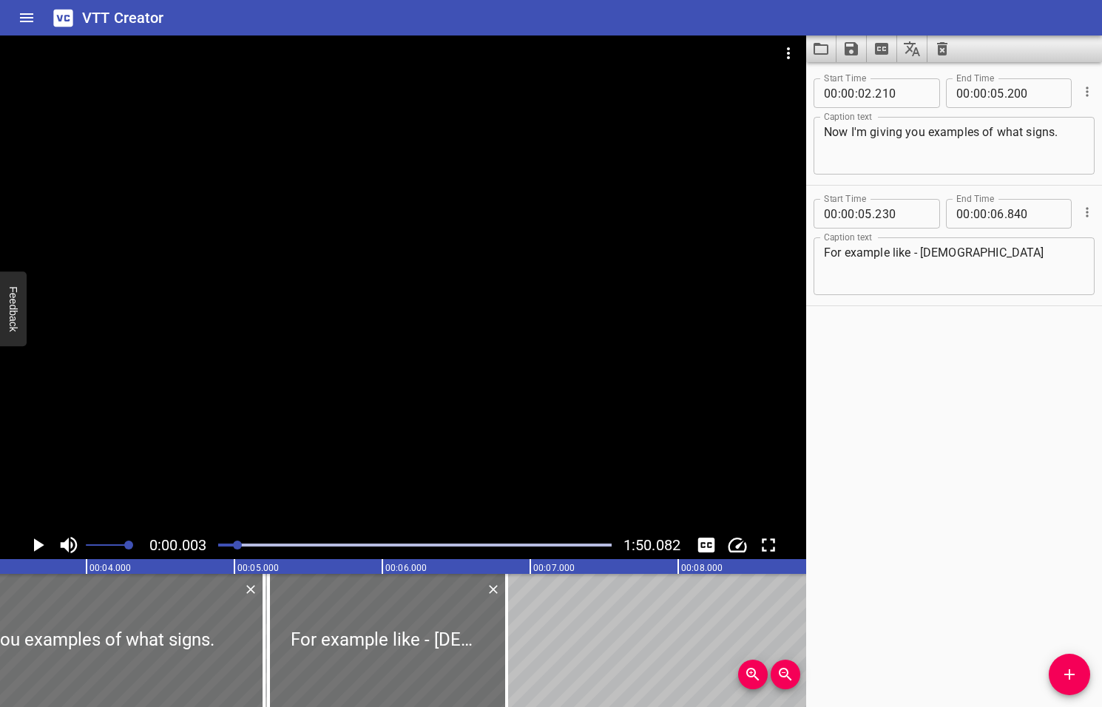
click at [239, 544] on div at bounding box center [237, 544] width 9 height 9
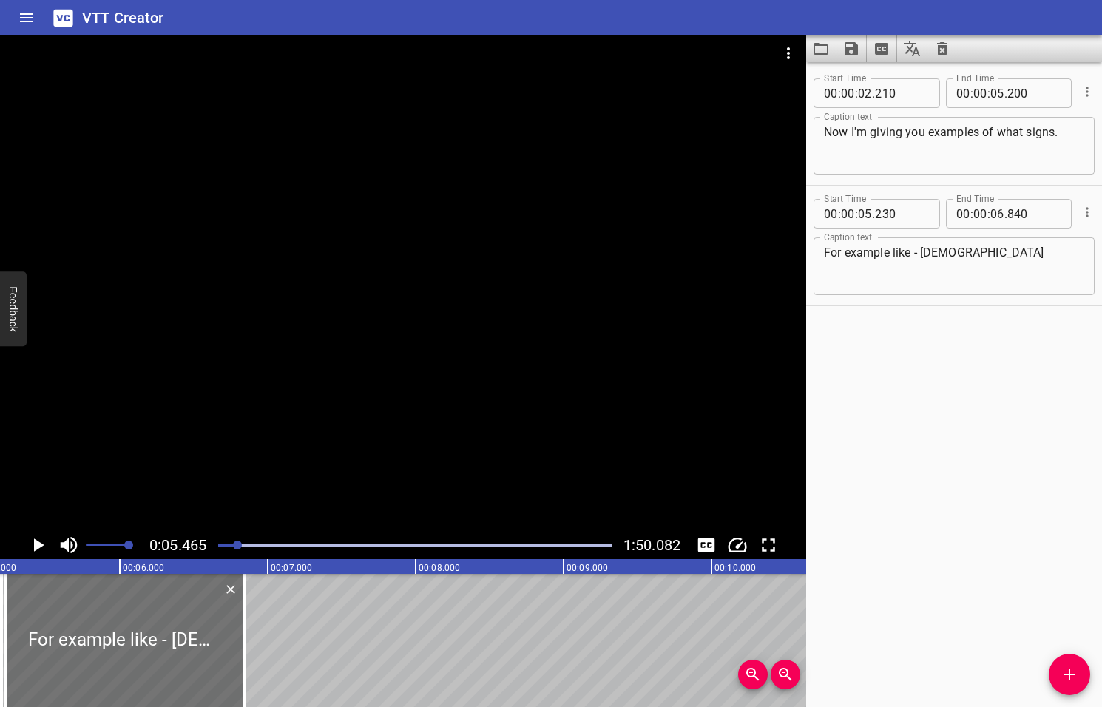
scroll to position [0, 808]
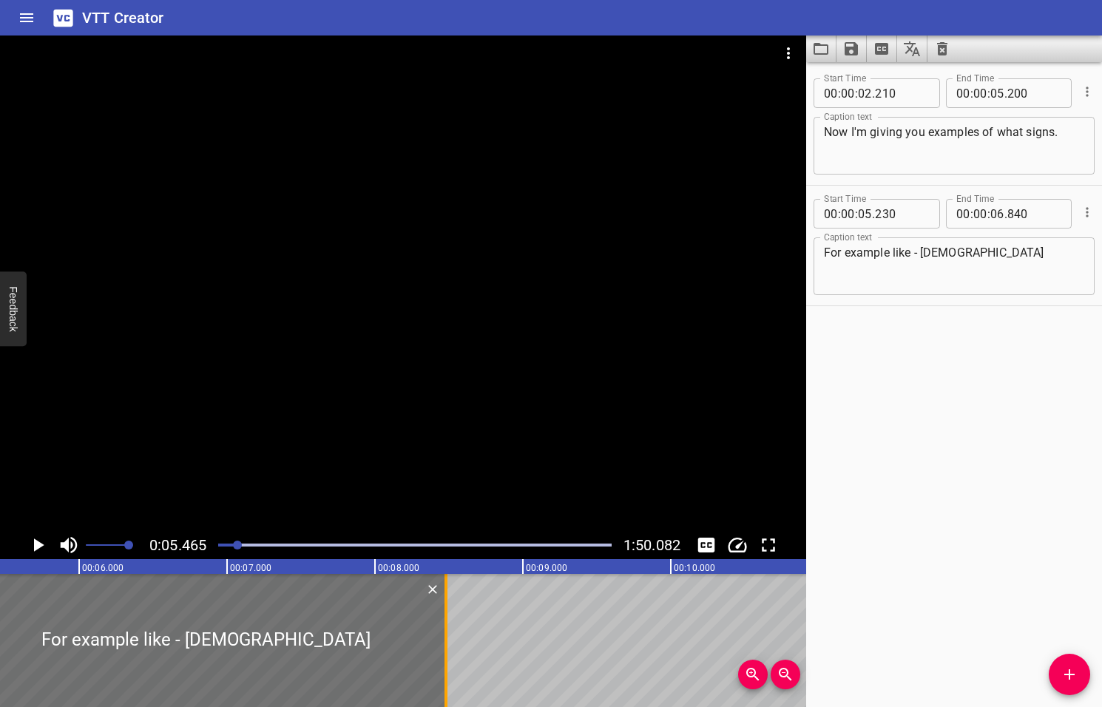
drag, startPoint x: 205, startPoint y: 620, endPoint x: 449, endPoint y: 594, distance: 246.1
click at [447, 603] on div at bounding box center [445, 640] width 15 height 133
type input "08"
type input "480"
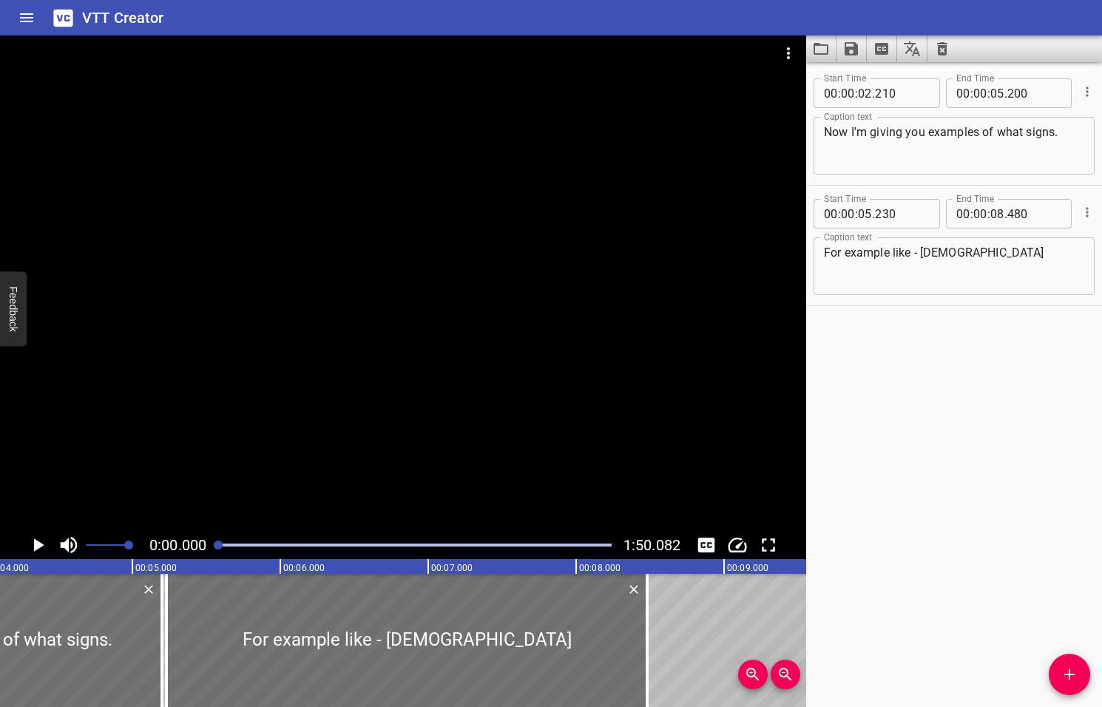
drag, startPoint x: 240, startPoint y: 543, endPoint x: 217, endPoint y: 540, distance: 23.1
click at [217, 540] on div at bounding box center [218, 544] width 9 height 9
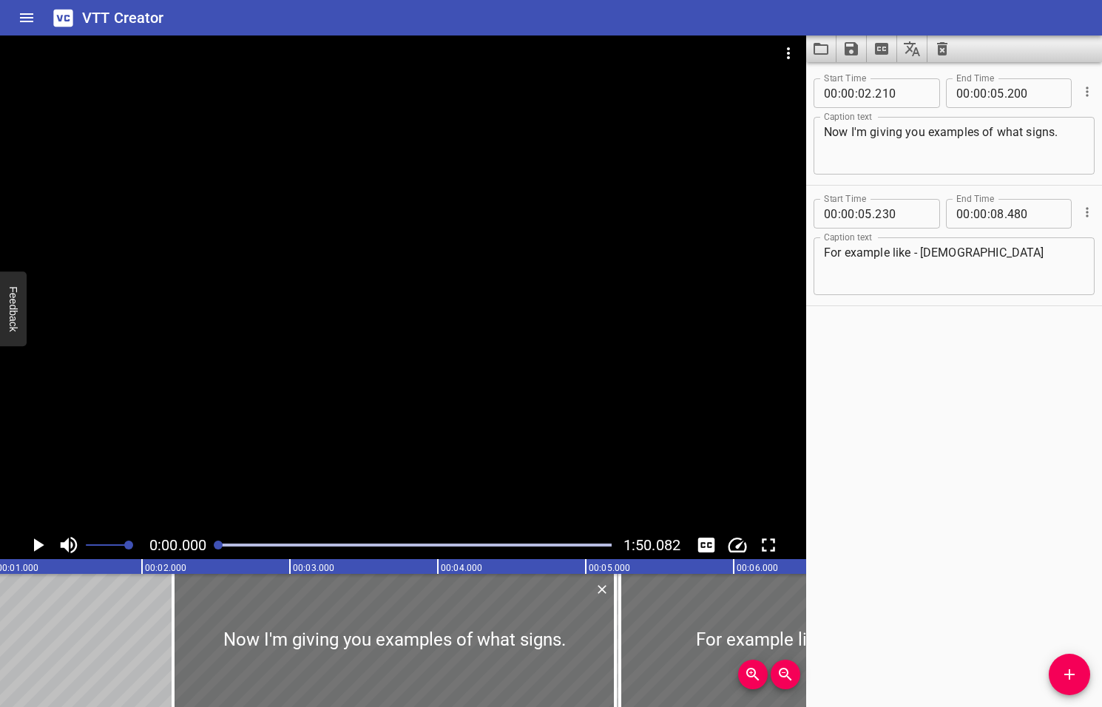
scroll to position [0, 0]
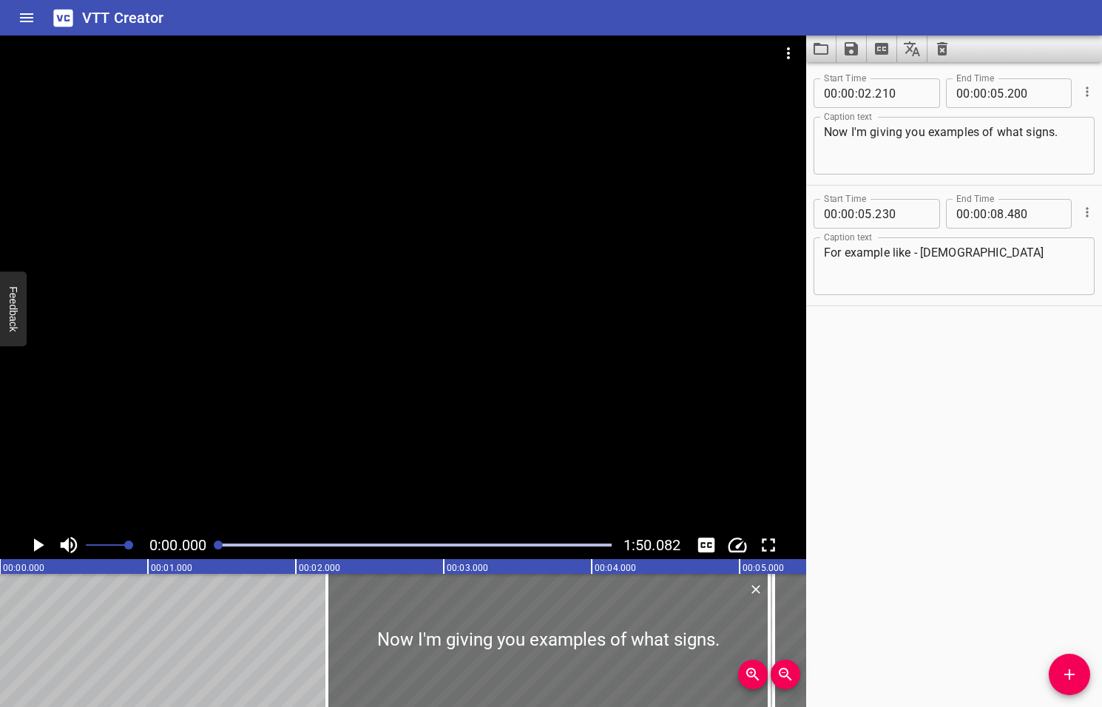
click at [38, 545] on icon "Play/Pause" at bounding box center [39, 544] width 10 height 13
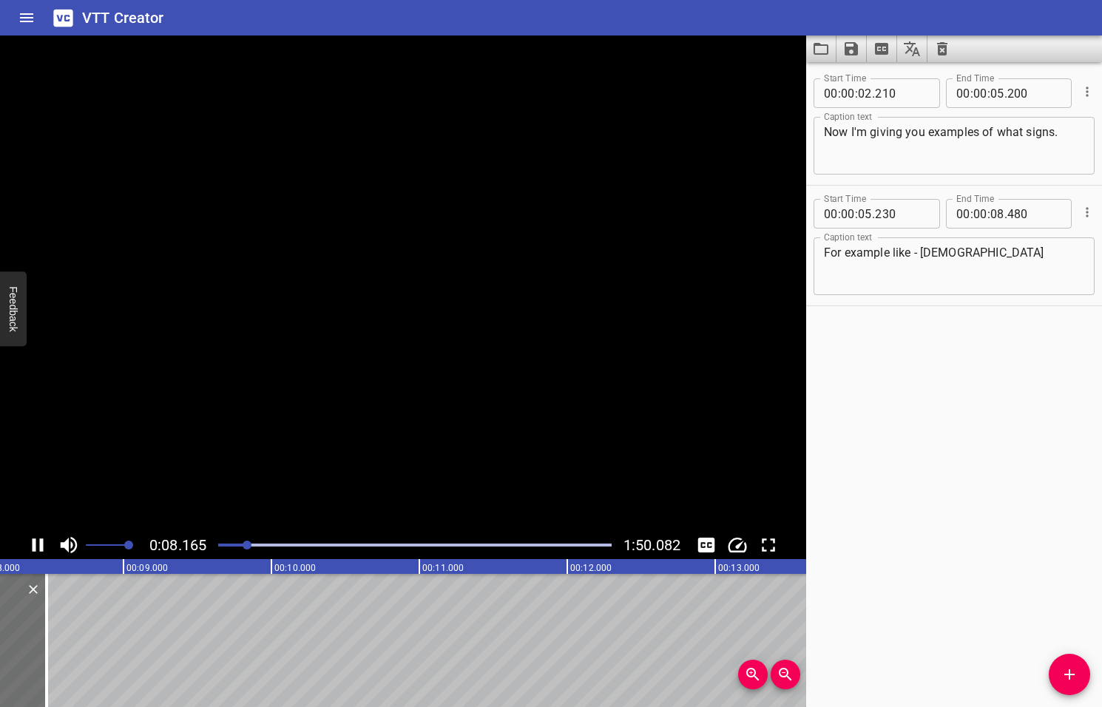
click at [44, 544] on icon "Play/Pause" at bounding box center [38, 545] width 22 height 22
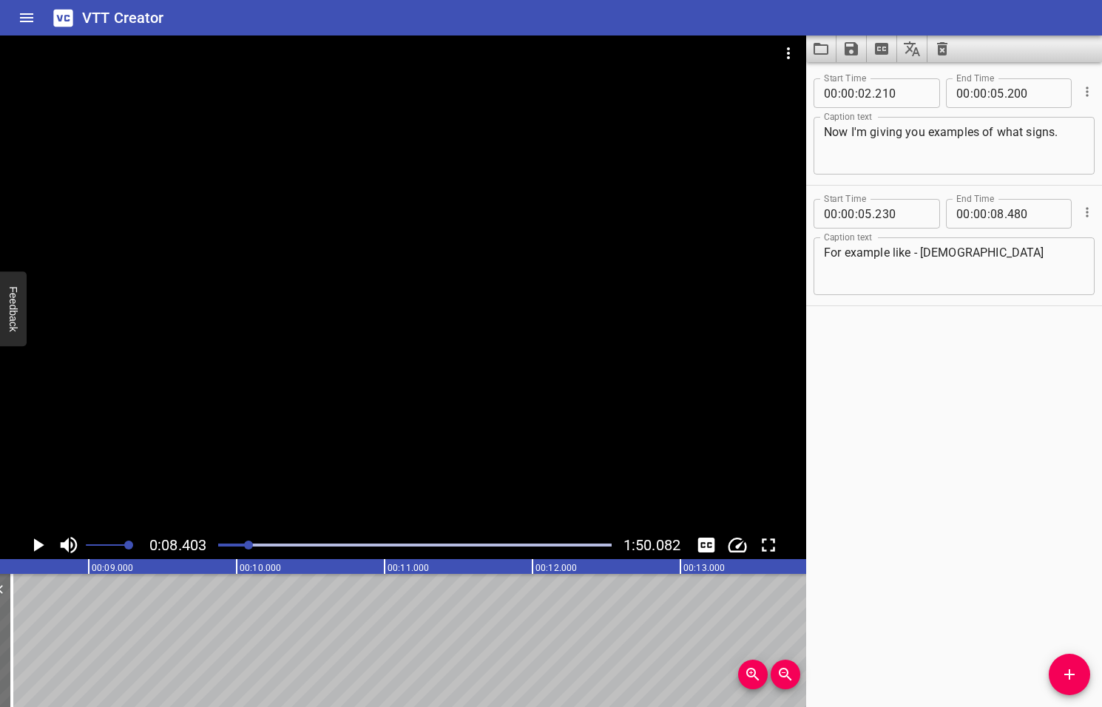
click at [44, 544] on icon "Play/Pause" at bounding box center [38, 545] width 22 height 22
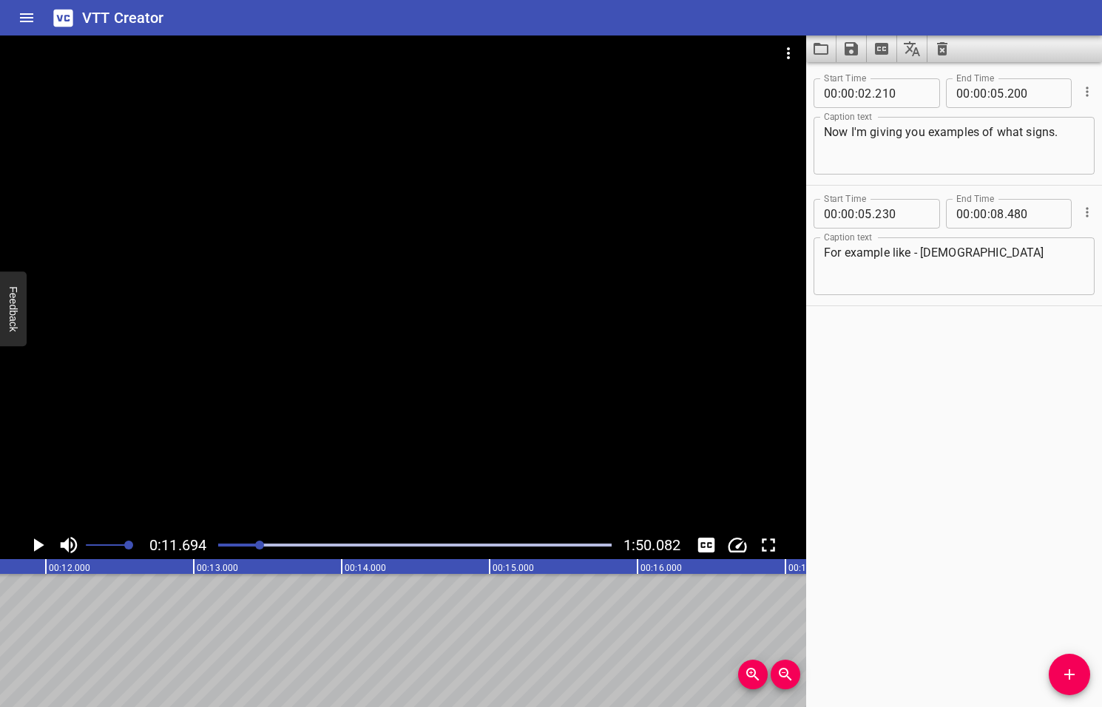
scroll to position [0, 1729]
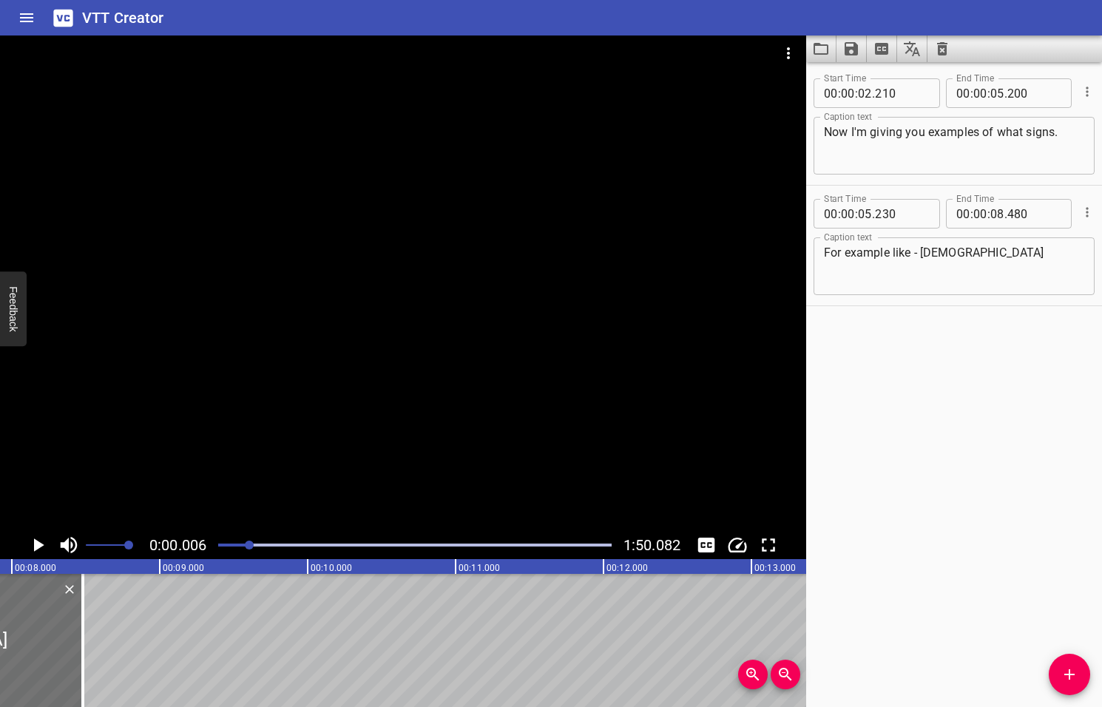
drag, startPoint x: 258, startPoint y: 547, endPoint x: 251, endPoint y: 548, distance: 7.4
click at [251, 548] on div at bounding box center [249, 544] width 9 height 9
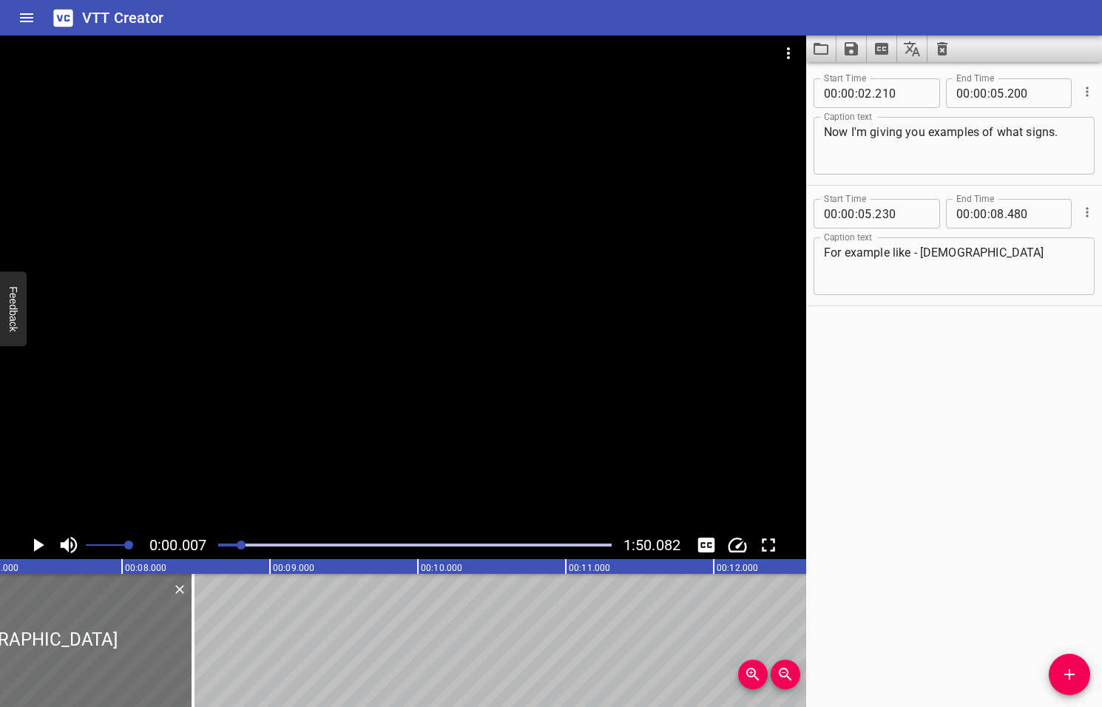
drag, startPoint x: 252, startPoint y: 548, endPoint x: 242, endPoint y: 549, distance: 9.6
click at [242, 549] on div at bounding box center [241, 544] width 9 height 9
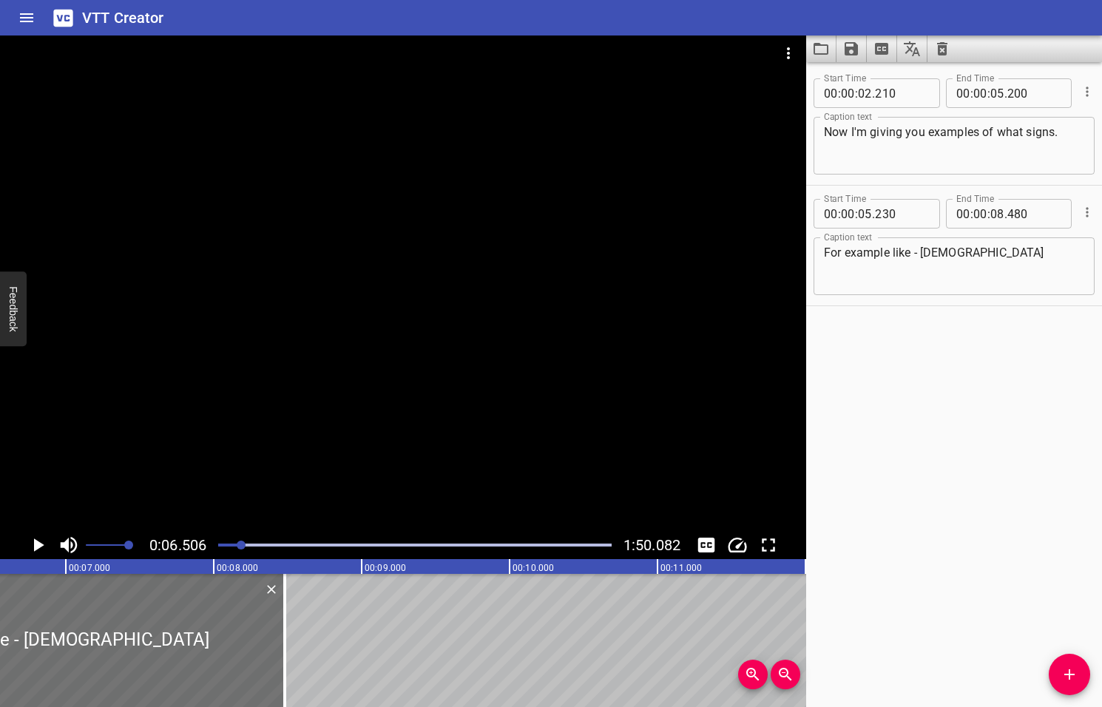
scroll to position [0, 962]
click at [41, 544] on icon "Play/Pause" at bounding box center [39, 544] width 10 height 13
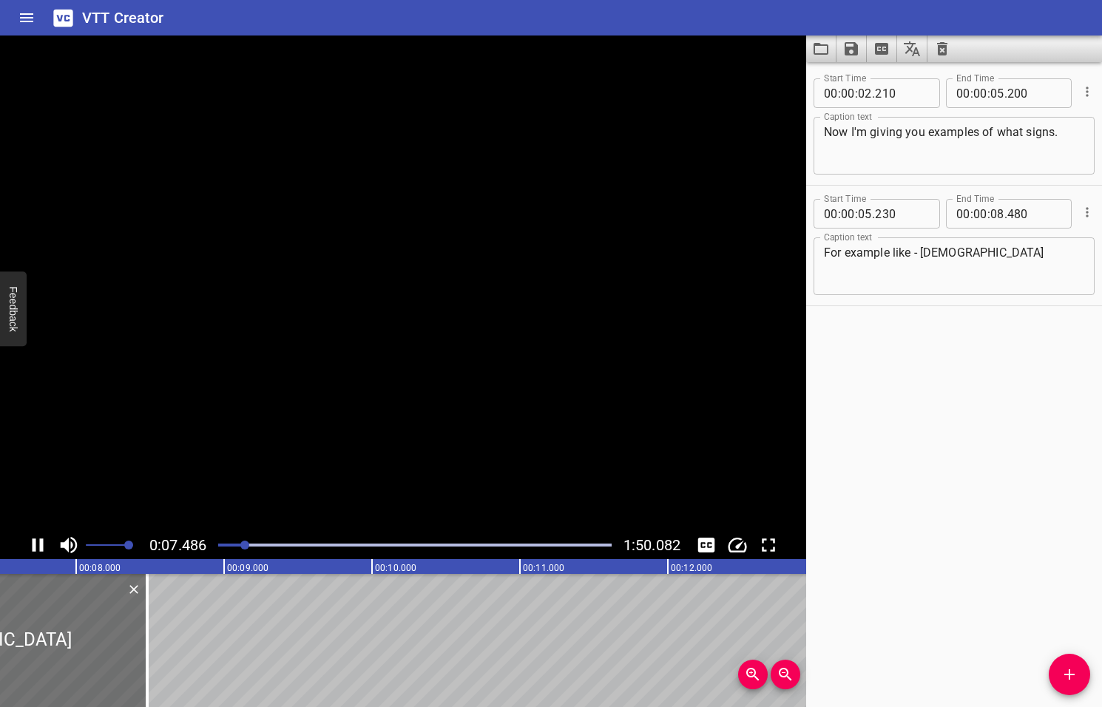
click at [41, 544] on icon "Play/Pause" at bounding box center [38, 544] width 11 height 13
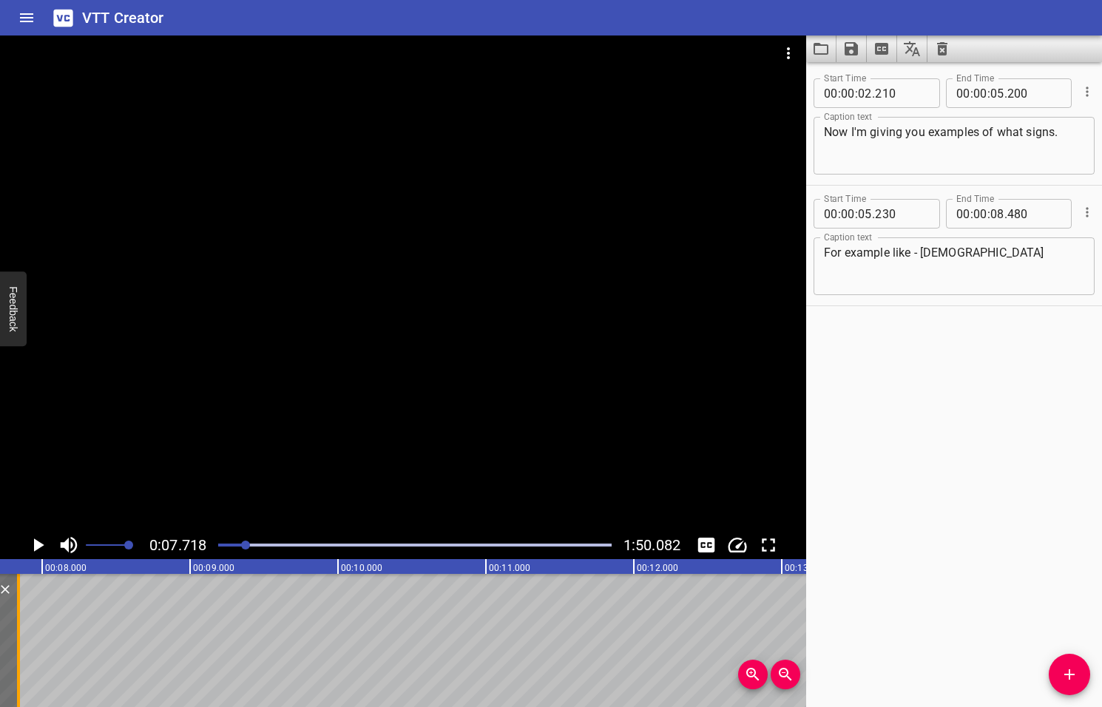
drag, startPoint x: 109, startPoint y: 637, endPoint x: 14, endPoint y: 627, distance: 95.1
click at [14, 627] on div at bounding box center [18, 640] width 15 height 133
type input "07"
type input "840"
click at [1073, 674] on icon "Add Cue" at bounding box center [1069, 674] width 10 height 10
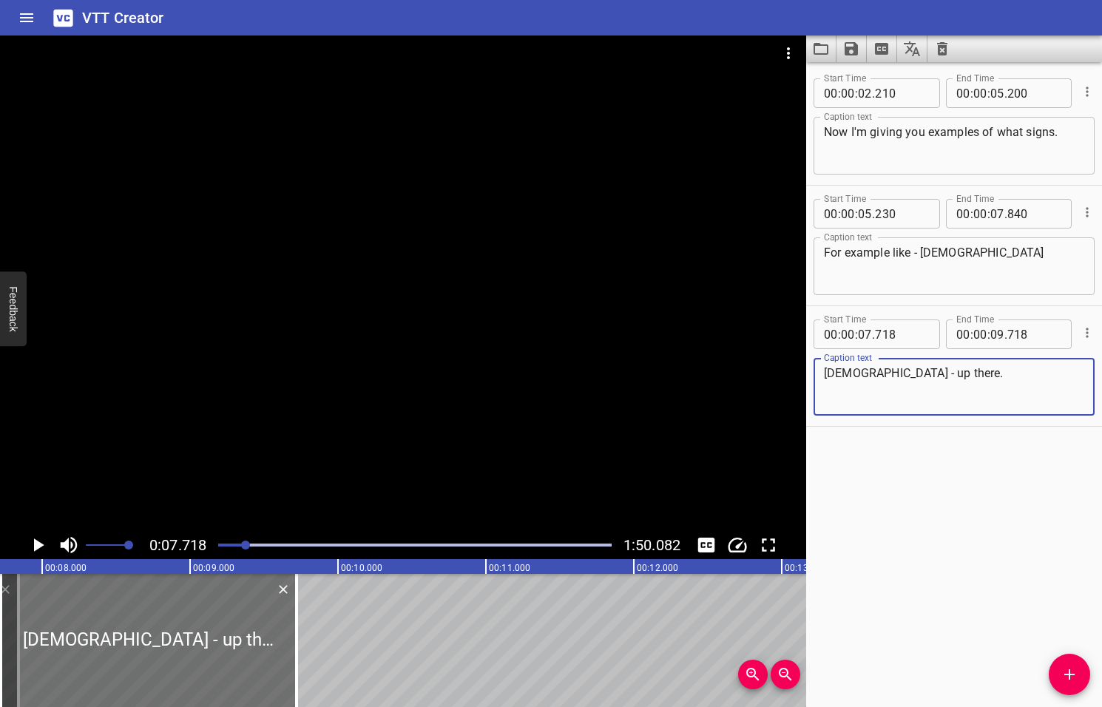
type textarea "God - up there."
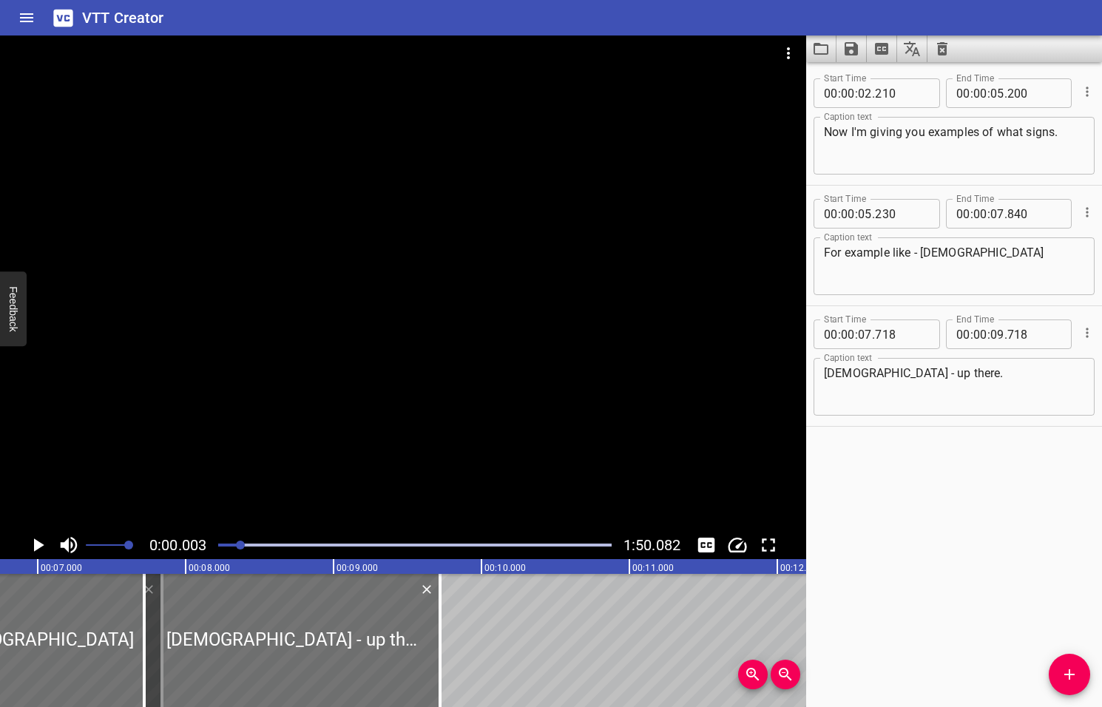
click at [242, 546] on div at bounding box center [240, 544] width 9 height 9
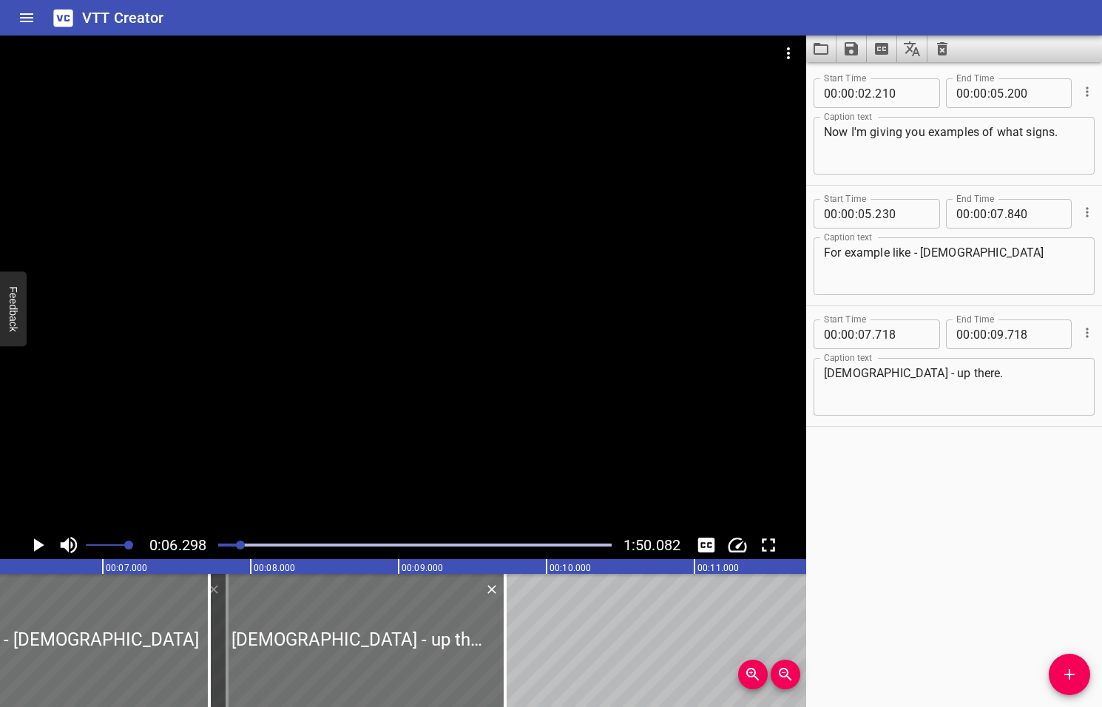
scroll to position [0, 931]
drag, startPoint x: 211, startPoint y: 637, endPoint x: 234, endPoint y: 638, distance: 22.9
click at [234, 638] on div at bounding box center [233, 640] width 3 height 133
type input "873"
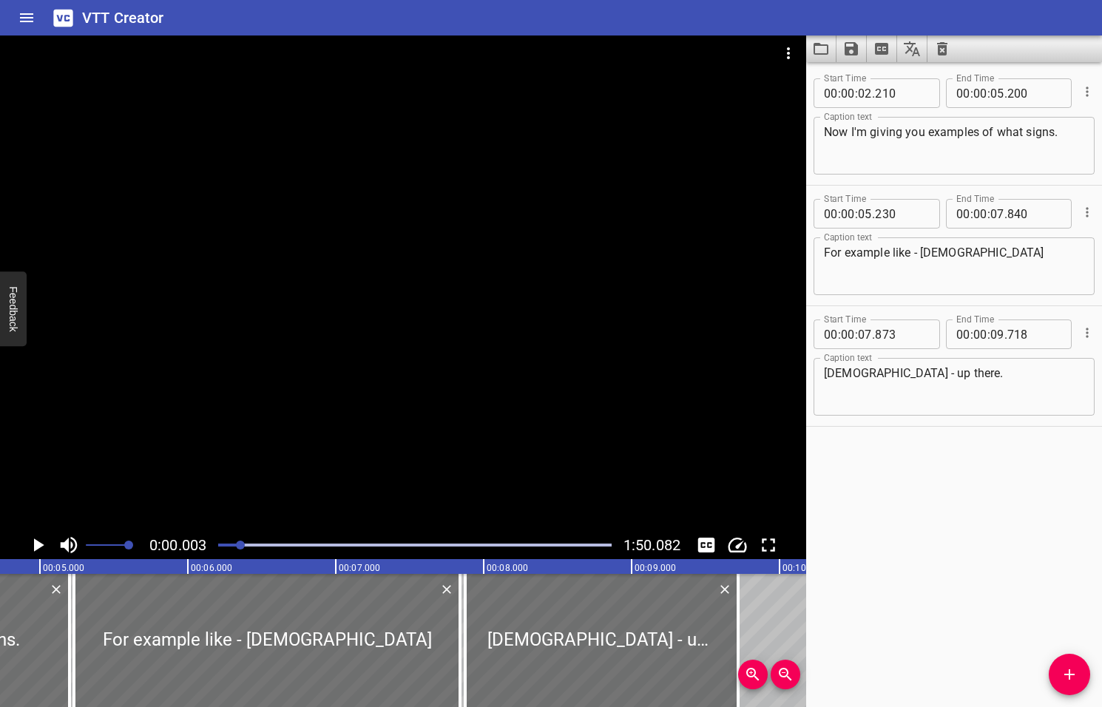
click at [241, 544] on div at bounding box center [240, 544] width 9 height 9
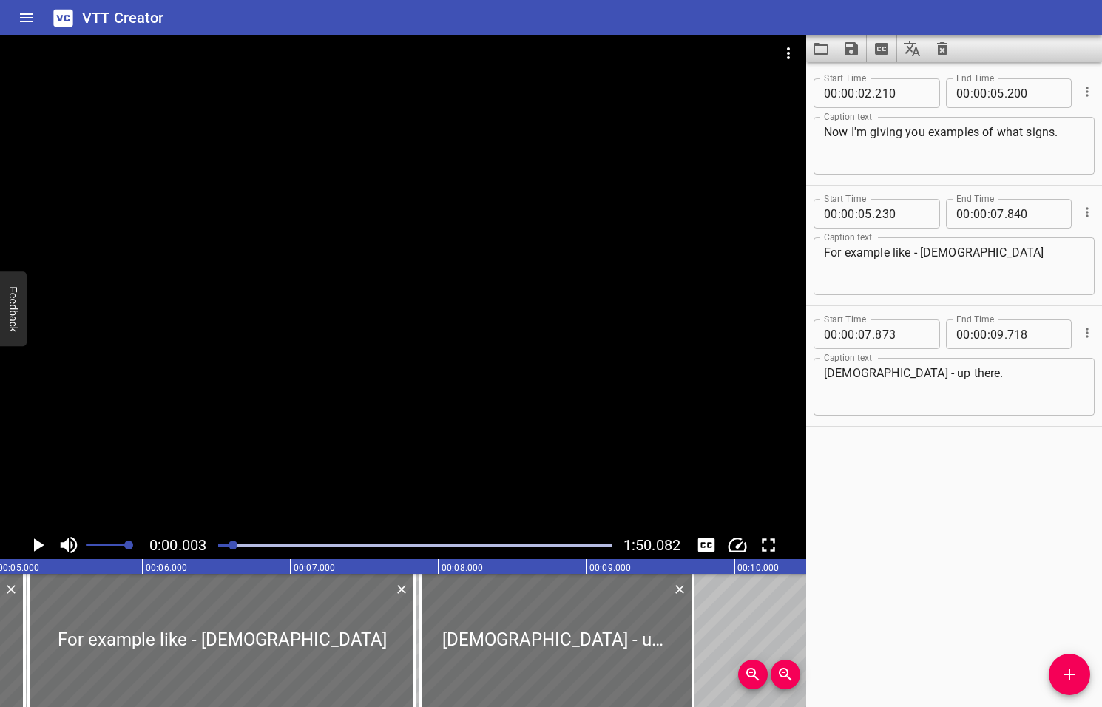
drag, startPoint x: 243, startPoint y: 543, endPoint x: 234, endPoint y: 546, distance: 9.1
click at [234, 546] on div at bounding box center [232, 544] width 9 height 9
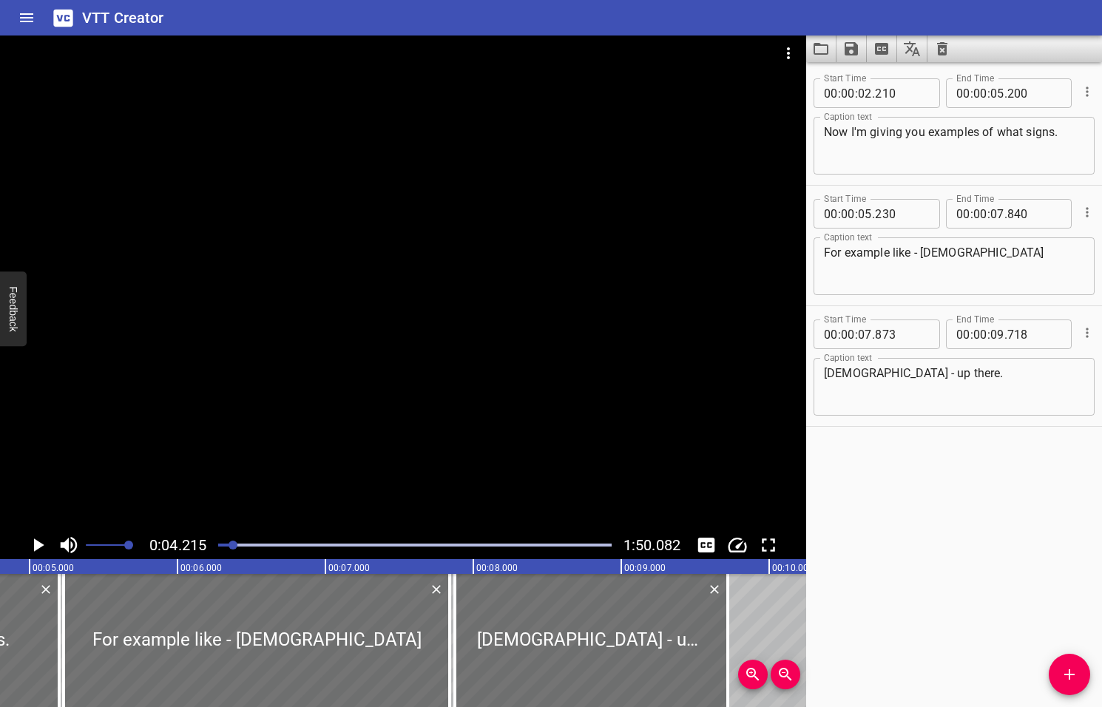
scroll to position [0, 623]
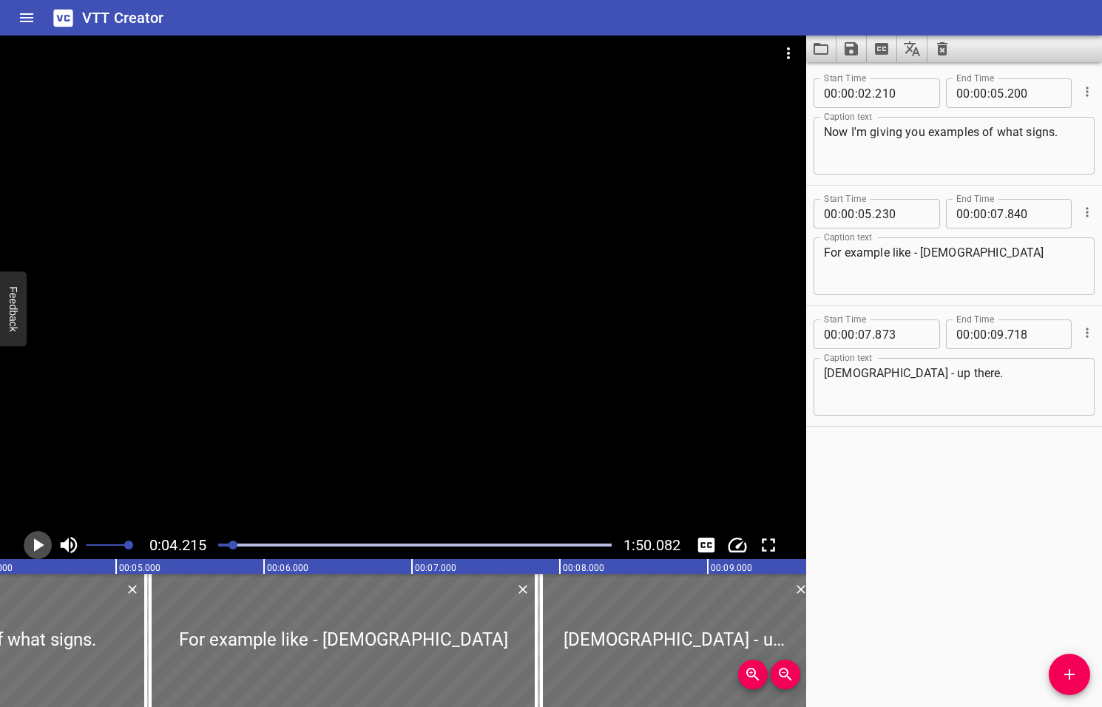
click at [38, 545] on icon "Play/Pause" at bounding box center [39, 544] width 10 height 13
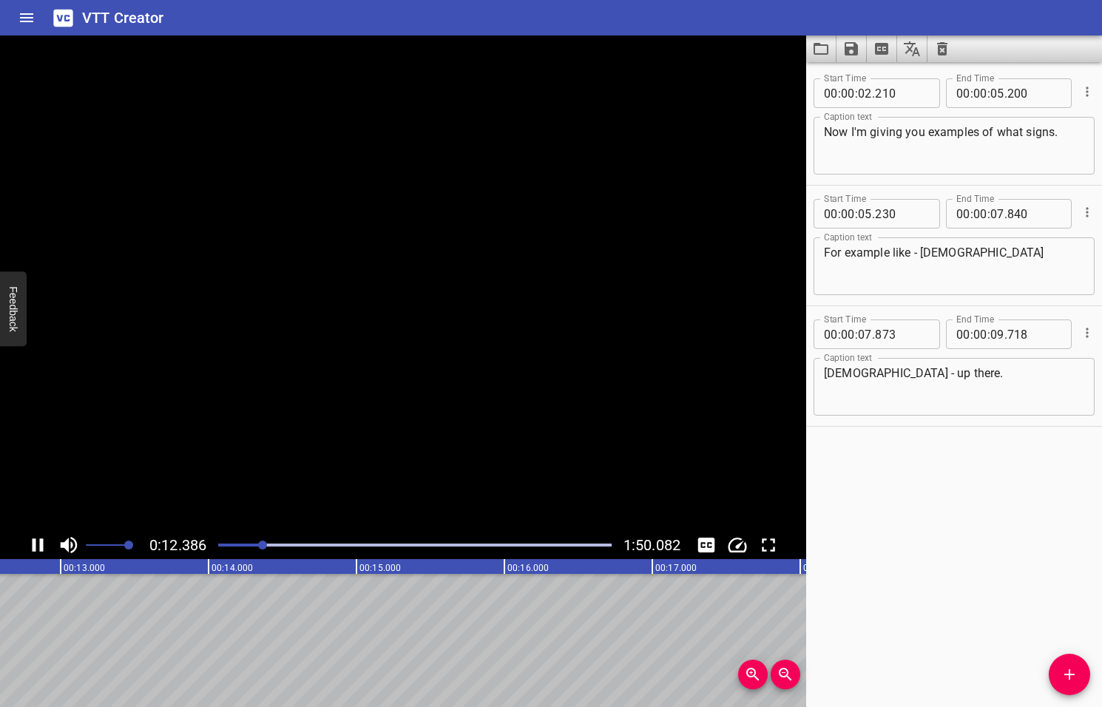
click at [38, 545] on icon "Play/Pause" at bounding box center [38, 545] width 22 height 22
click at [38, 544] on icon "Play/Pause" at bounding box center [39, 544] width 10 height 13
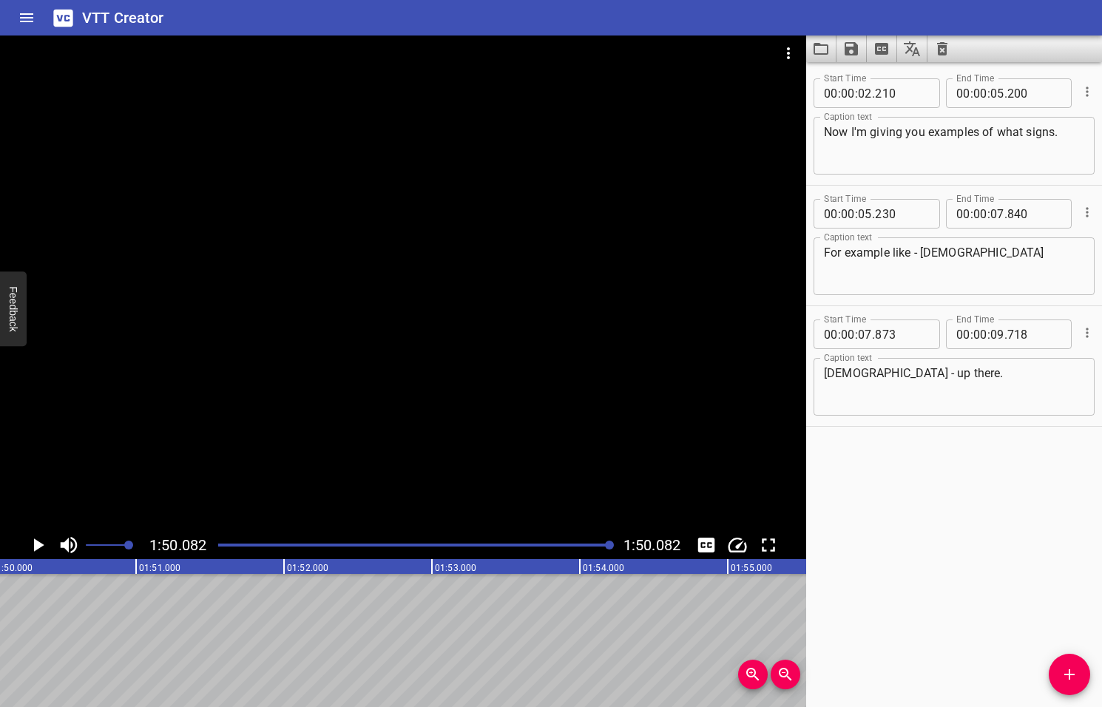
scroll to position [0, 16276]
click at [39, 545] on icon "Play/Pause" at bounding box center [39, 544] width 10 height 13
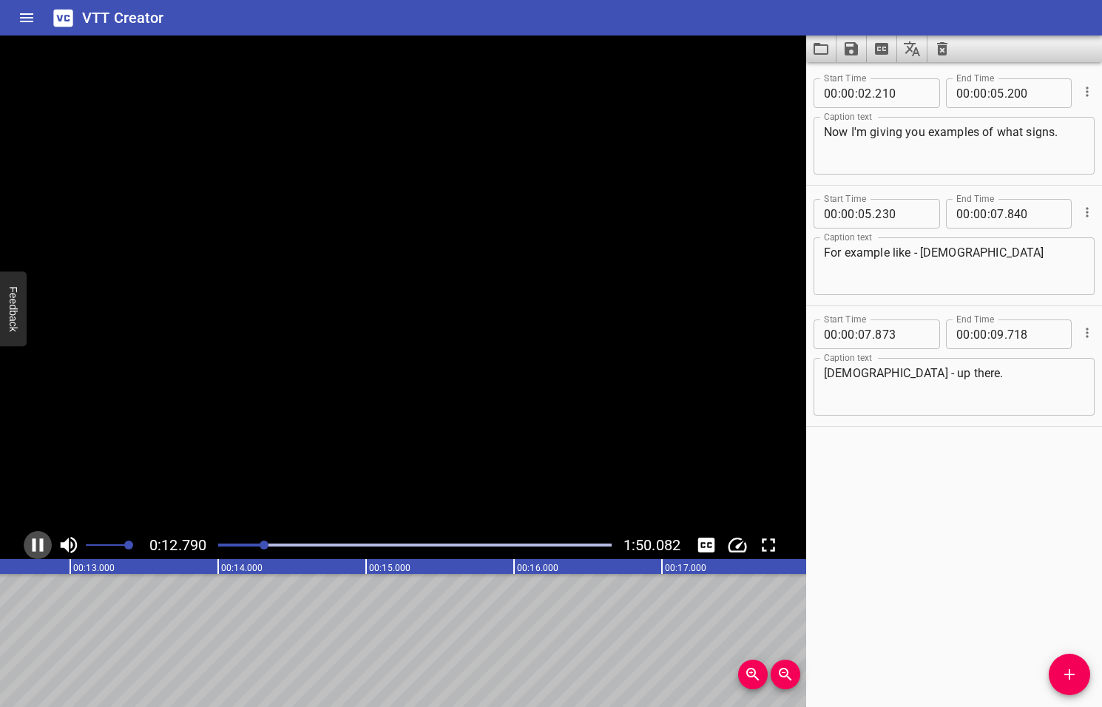
click at [39, 545] on icon "Play/Pause" at bounding box center [38, 544] width 11 height 13
click at [257, 544] on div at bounding box center [256, 544] width 9 height 9
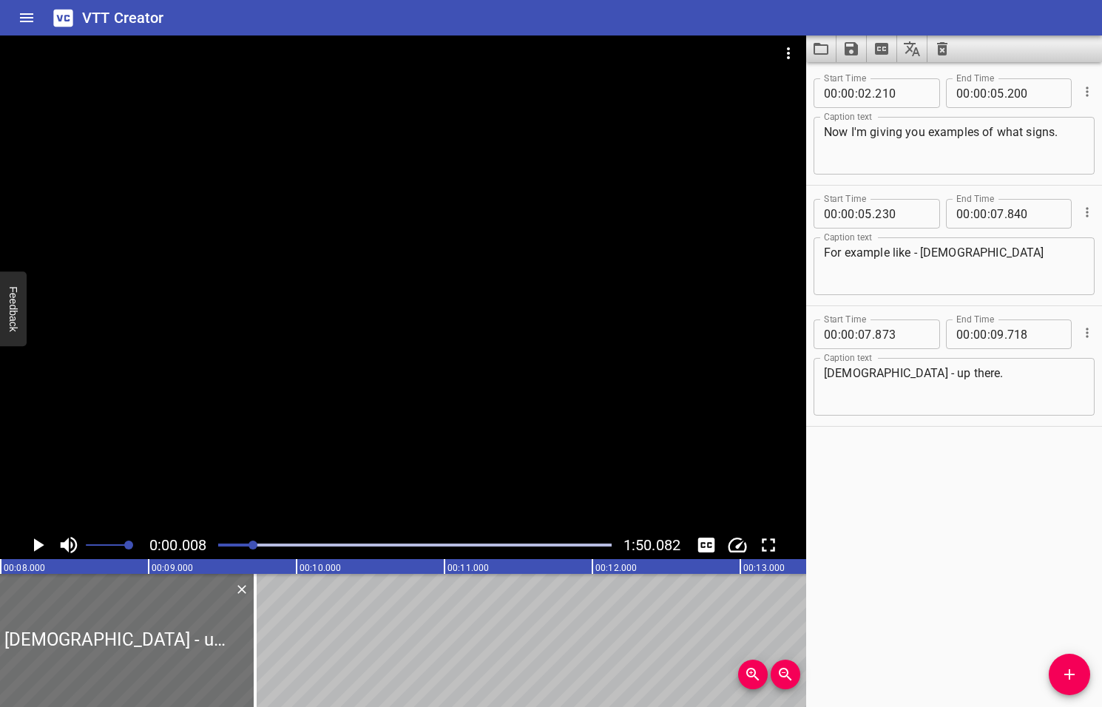
click at [254, 545] on div at bounding box center [252, 544] width 9 height 9
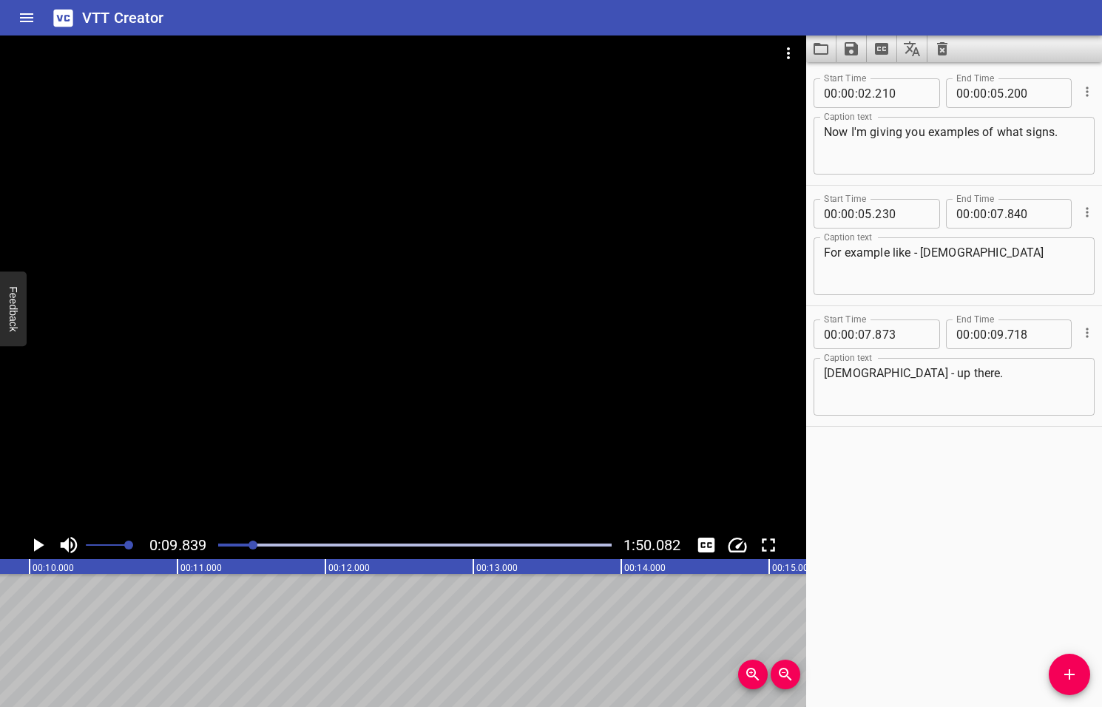
scroll to position [0, 1455]
click at [1068, 676] on icon "Add Cue" at bounding box center [1069, 674] width 10 height 10
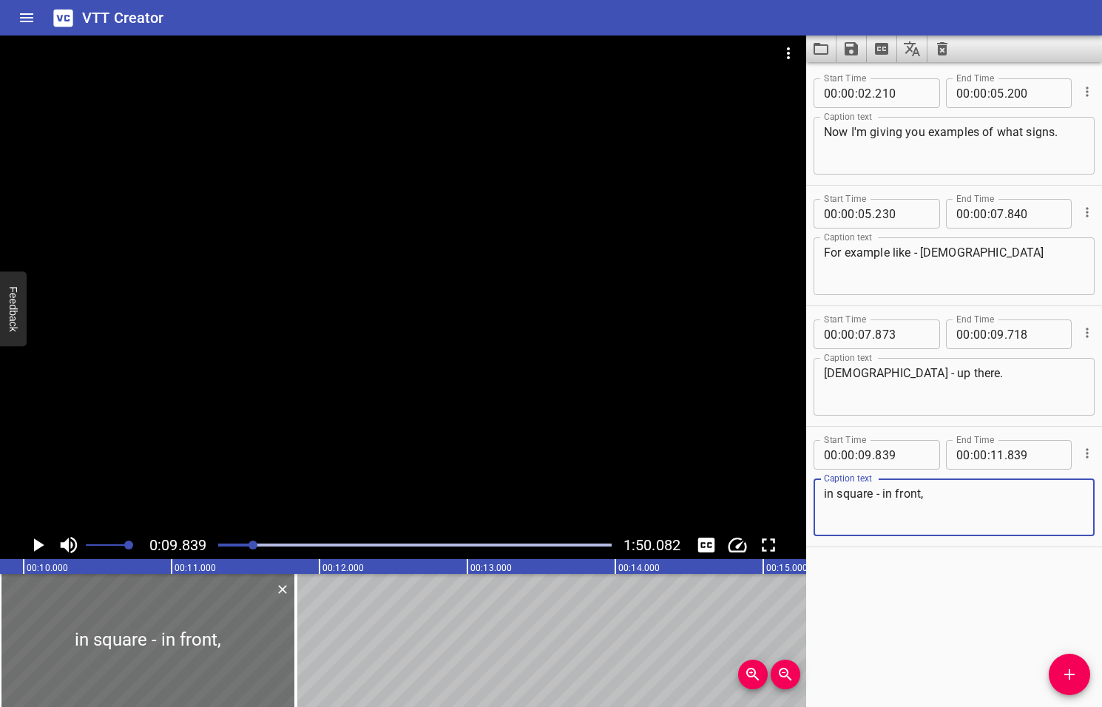
type textarea "in square - in front,"
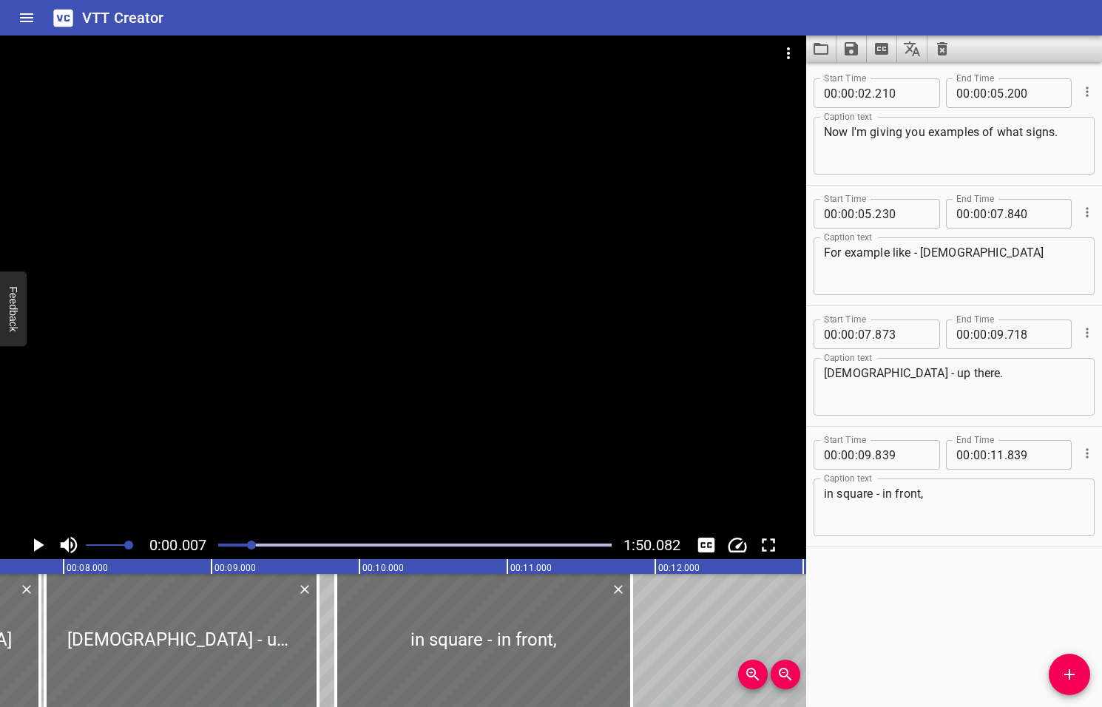
click at [253, 546] on div at bounding box center [251, 544] width 9 height 9
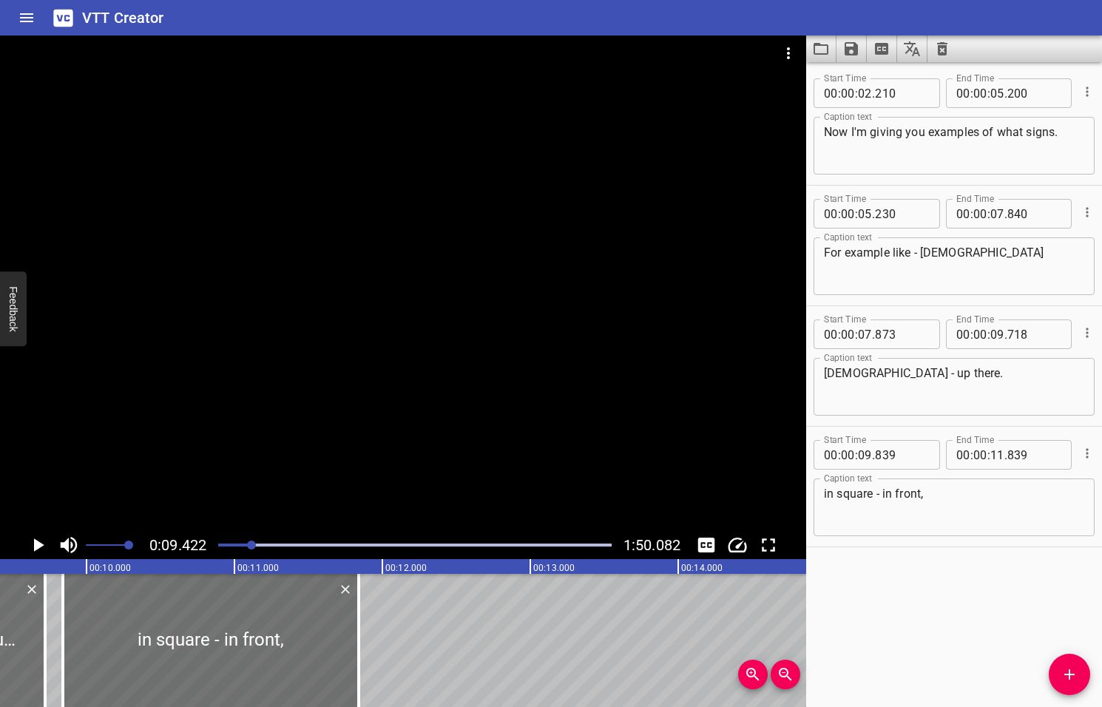
scroll to position [0, 1393]
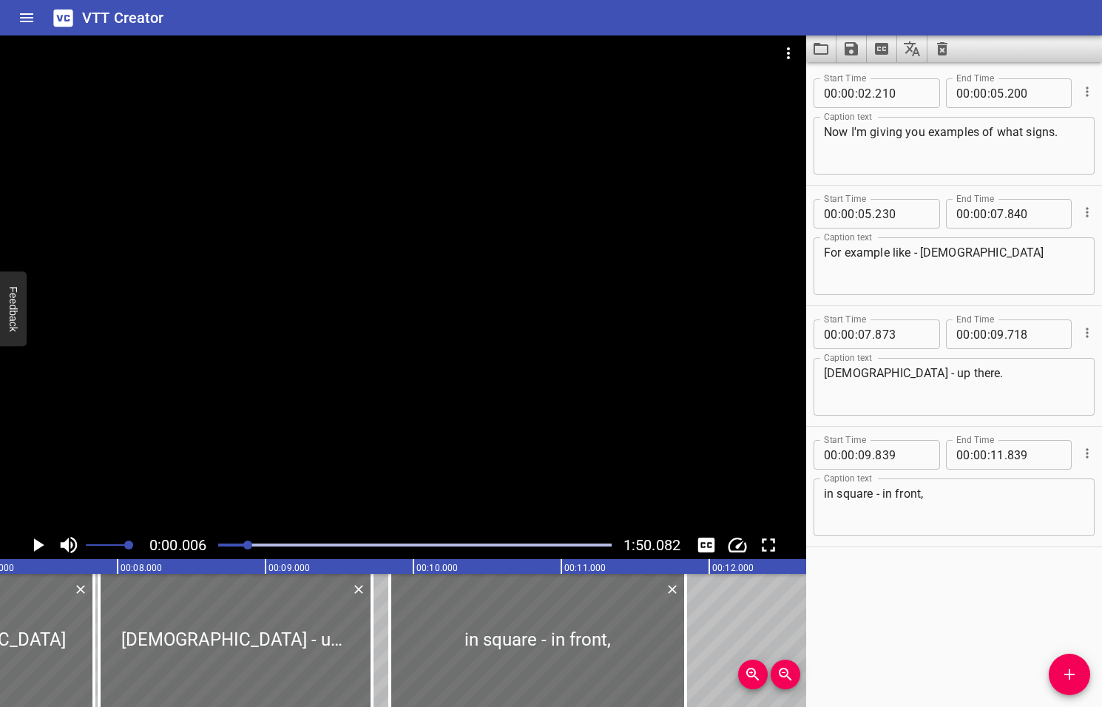
click at [249, 545] on div at bounding box center [247, 544] width 9 height 9
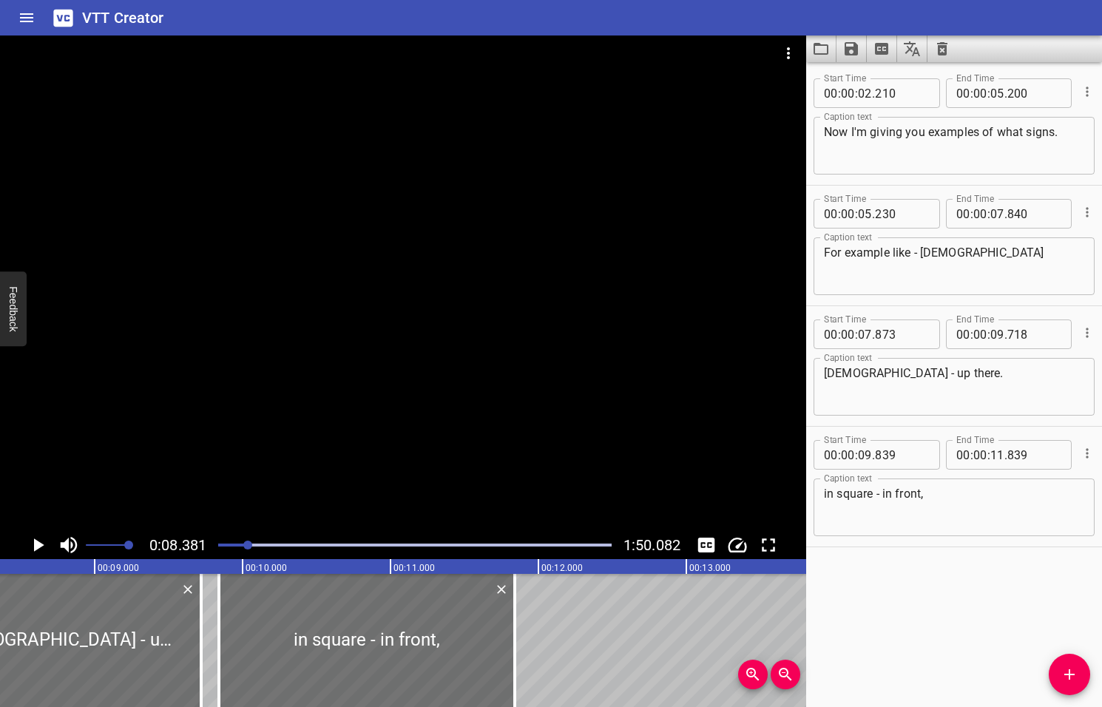
scroll to position [0, 1239]
click at [37, 546] on icon "Play/Pause" at bounding box center [39, 544] width 10 height 13
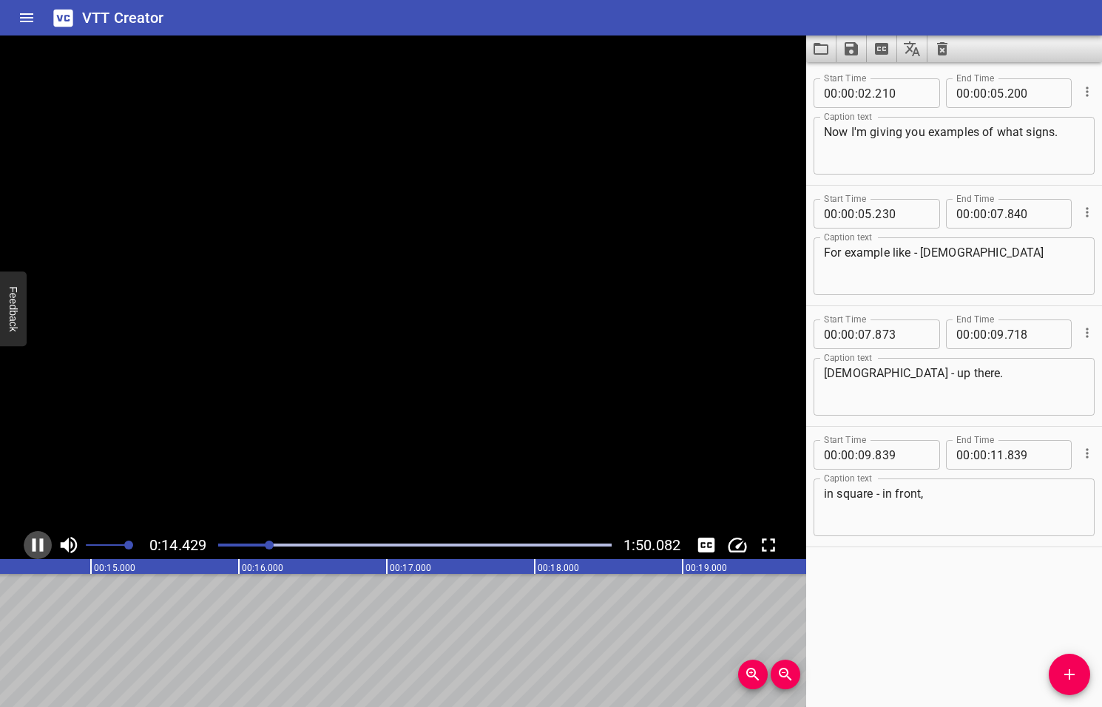
click at [37, 546] on icon "Play/Pause" at bounding box center [38, 545] width 22 height 22
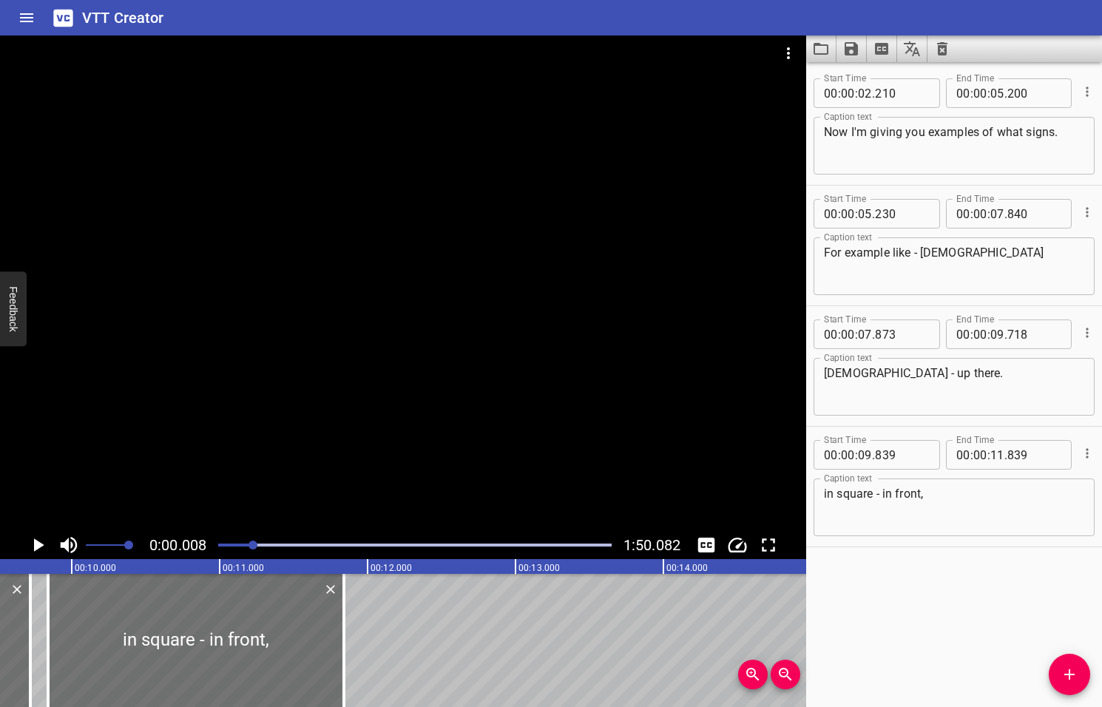
drag, startPoint x: 271, startPoint y: 543, endPoint x: 254, endPoint y: 549, distance: 17.3
click at [254, 549] on div at bounding box center [414, 545] width 411 height 21
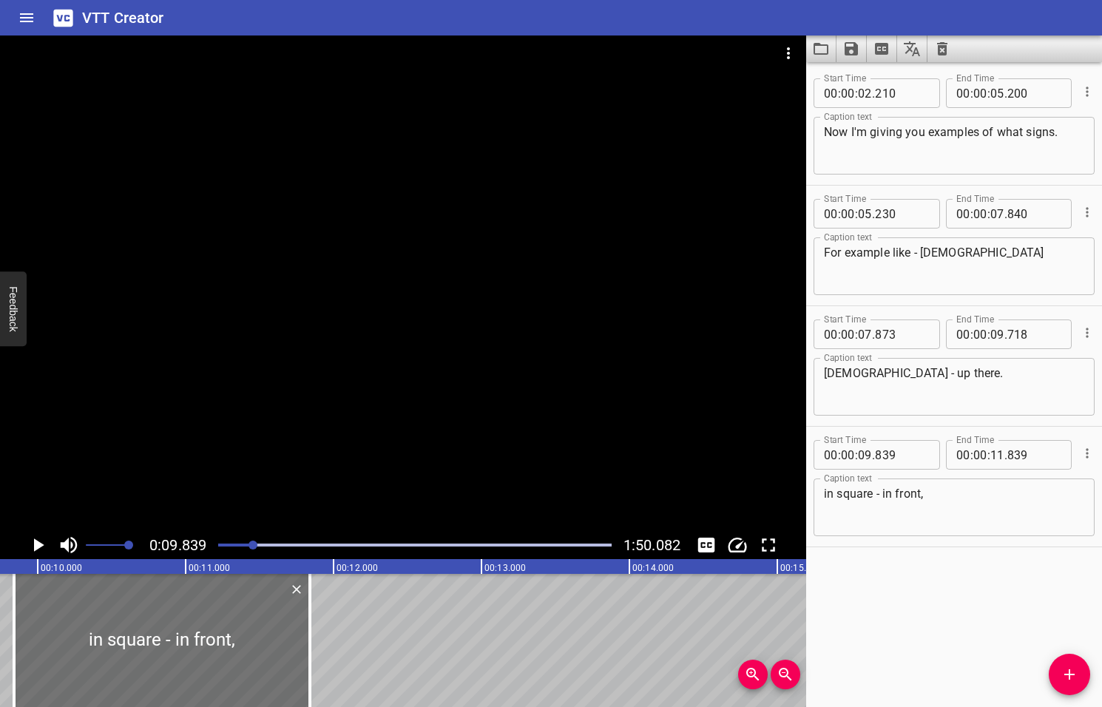
scroll to position [0, 1455]
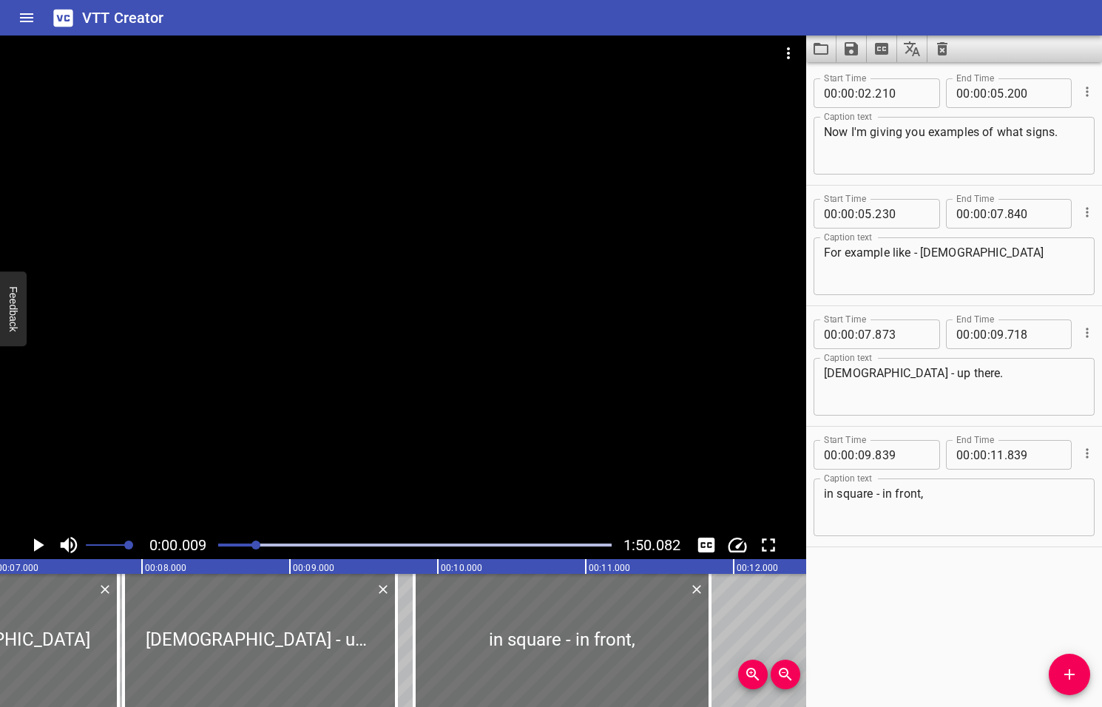
click at [257, 546] on div at bounding box center [255, 544] width 9 height 9
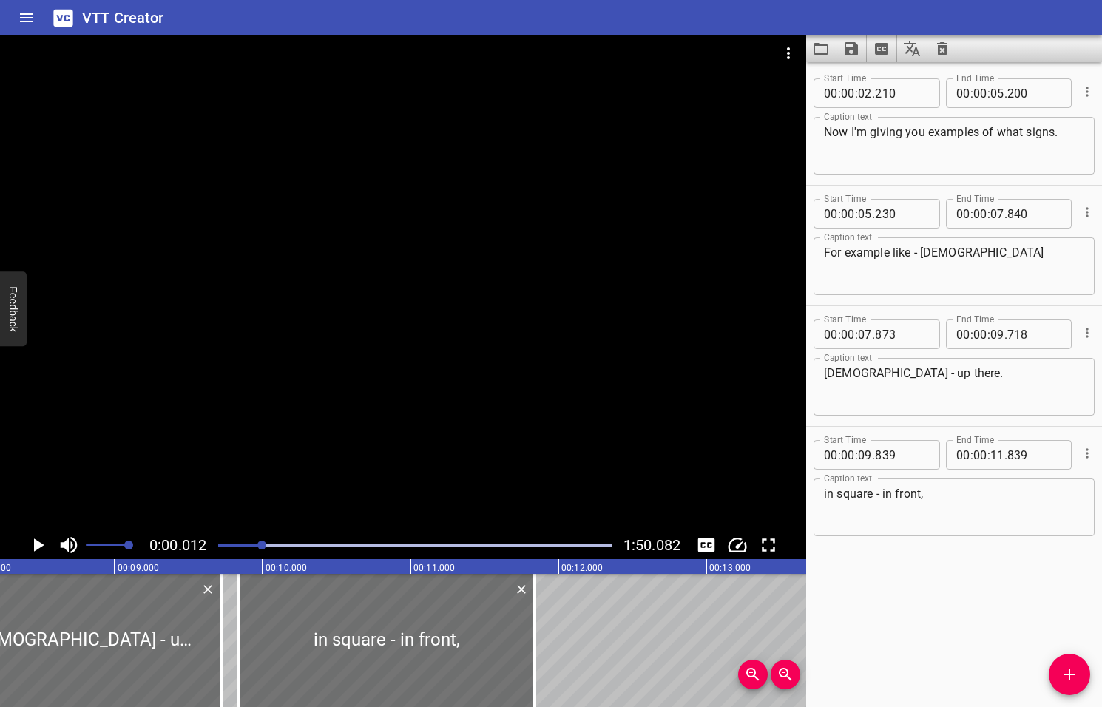
click at [263, 546] on div at bounding box center [261, 544] width 9 height 9
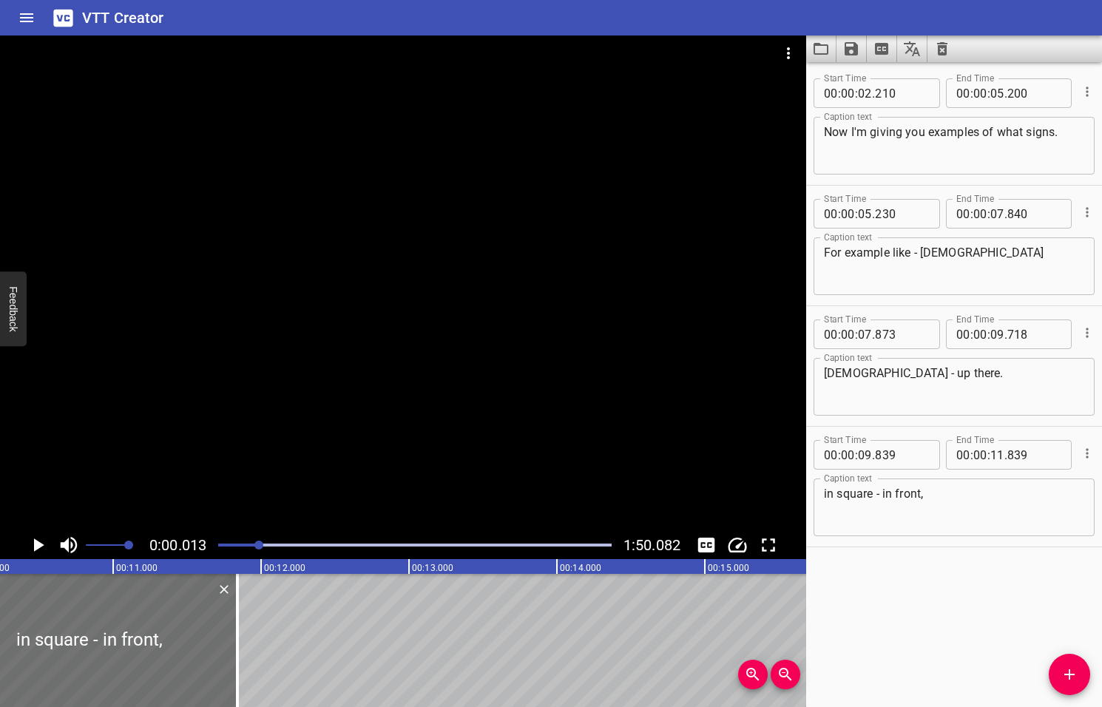
click at [259, 546] on div at bounding box center [258, 544] width 9 height 9
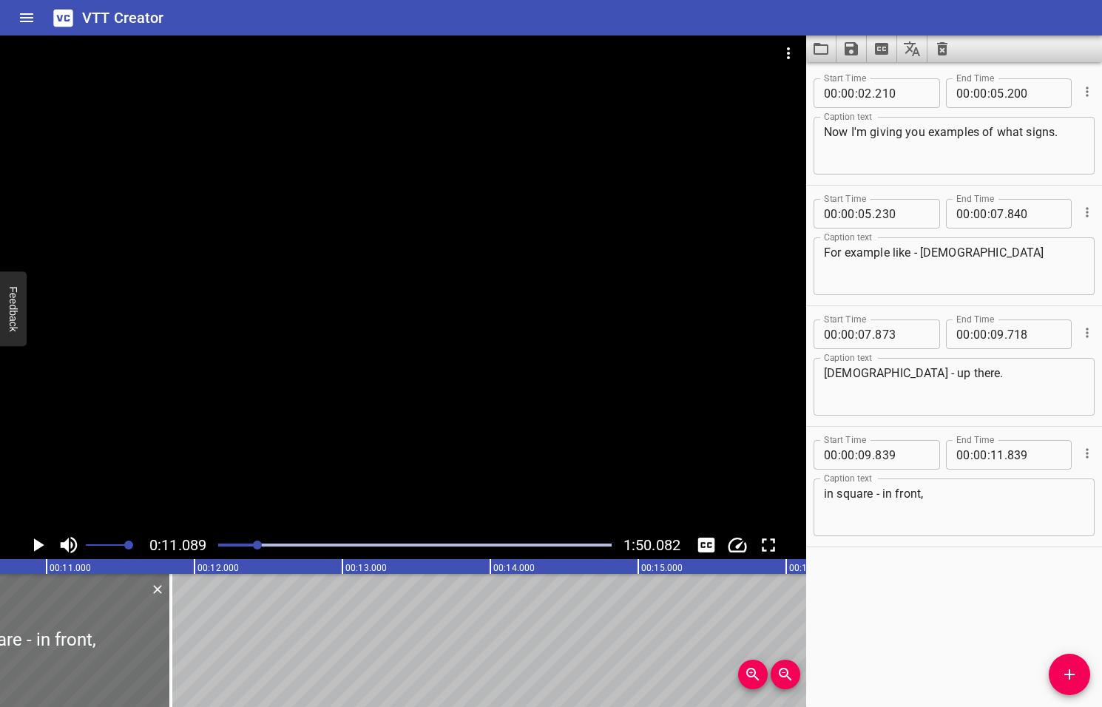
scroll to position [0, 1640]
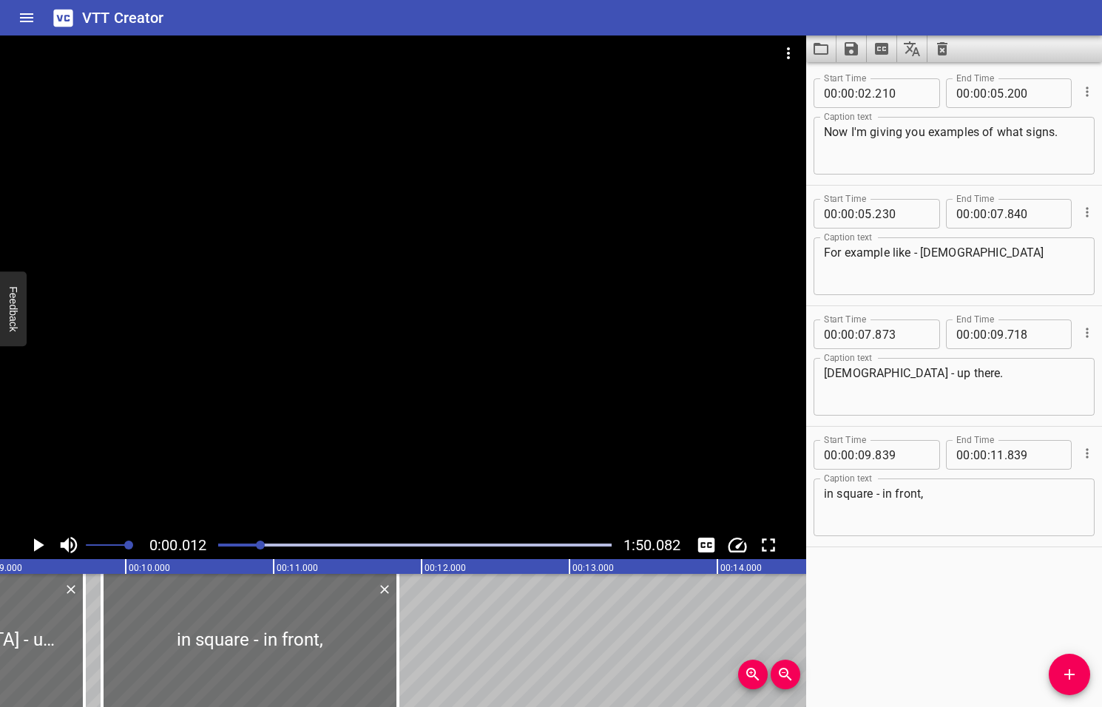
click at [262, 546] on div at bounding box center [260, 544] width 9 height 9
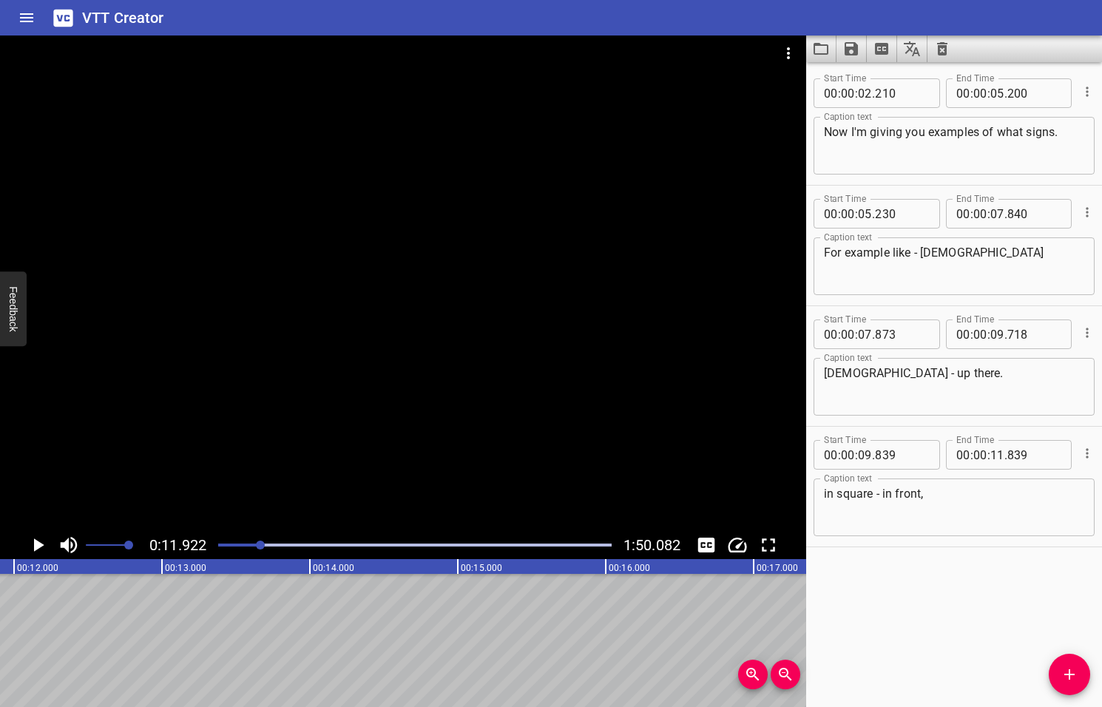
scroll to position [0, 1762]
click at [1070, 675] on icon "Add Cue" at bounding box center [1069, 674] width 18 height 18
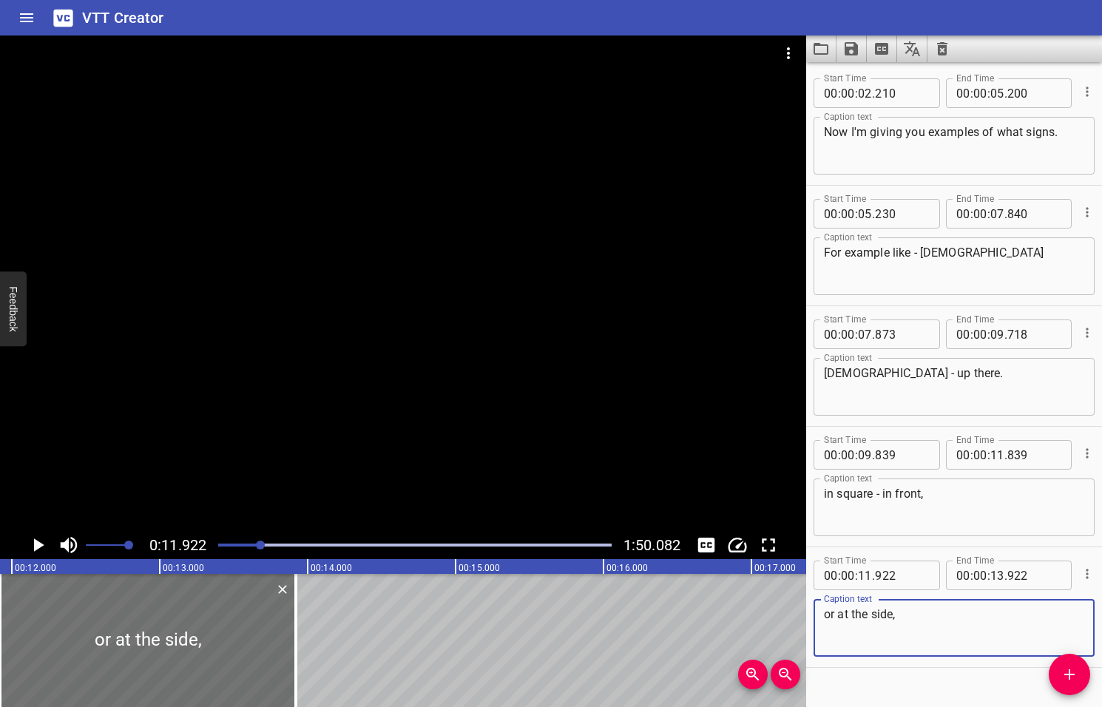
type textarea "or at the side,"
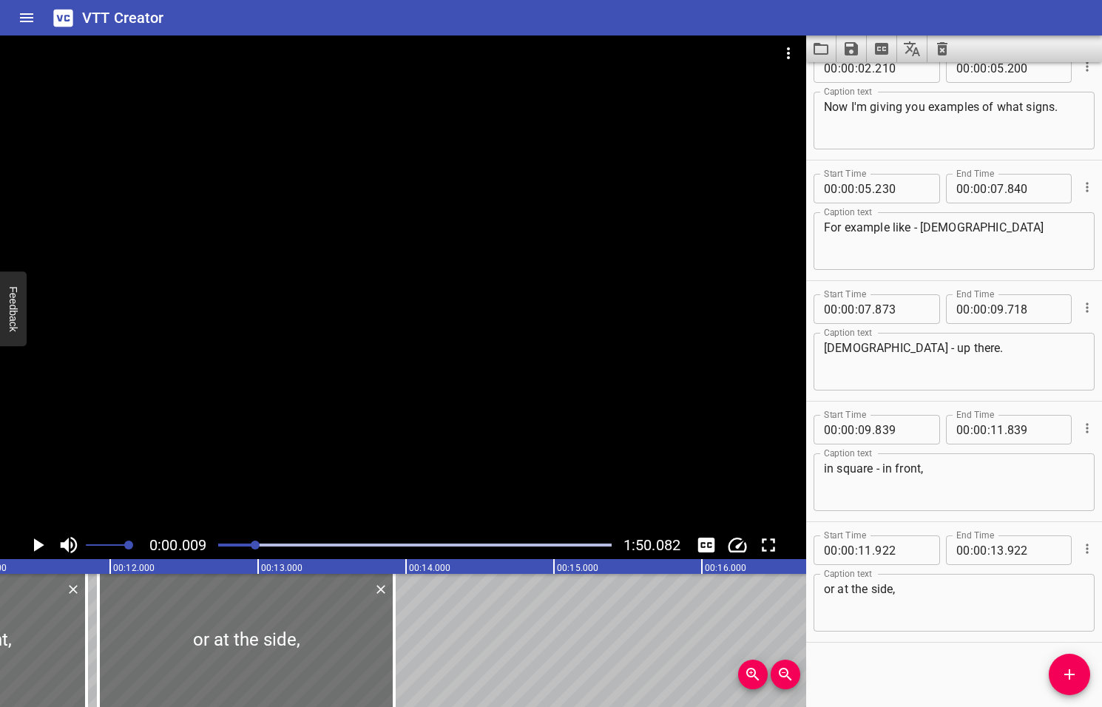
scroll to position [27, 0]
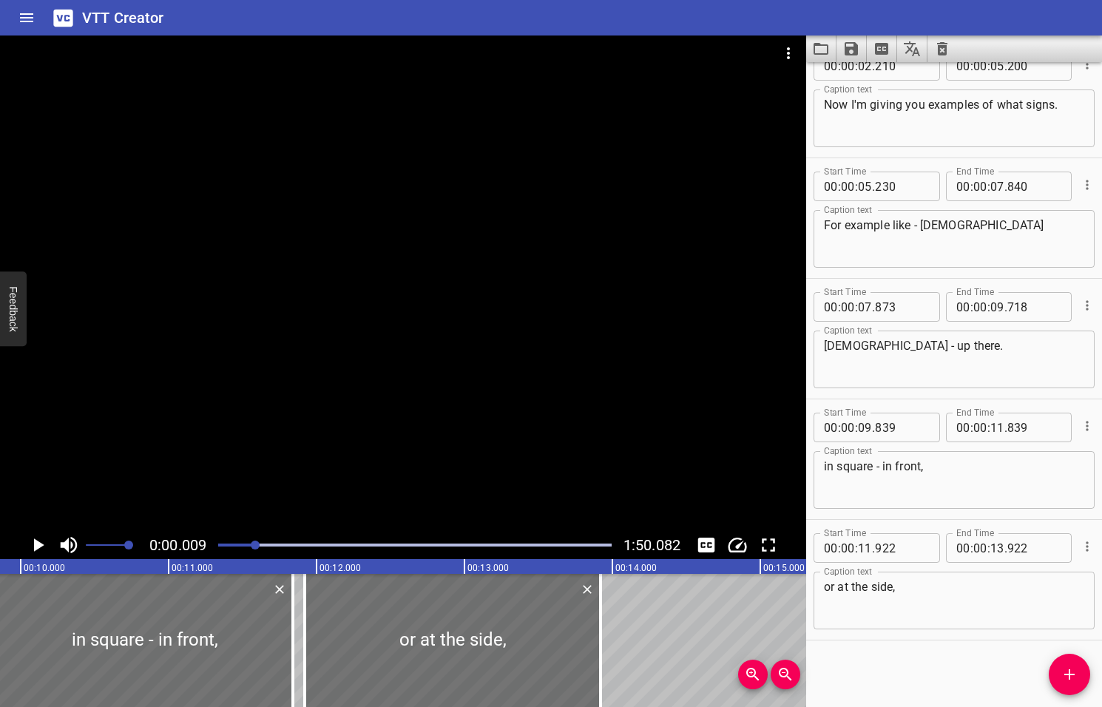
click at [257, 546] on div at bounding box center [255, 544] width 9 height 9
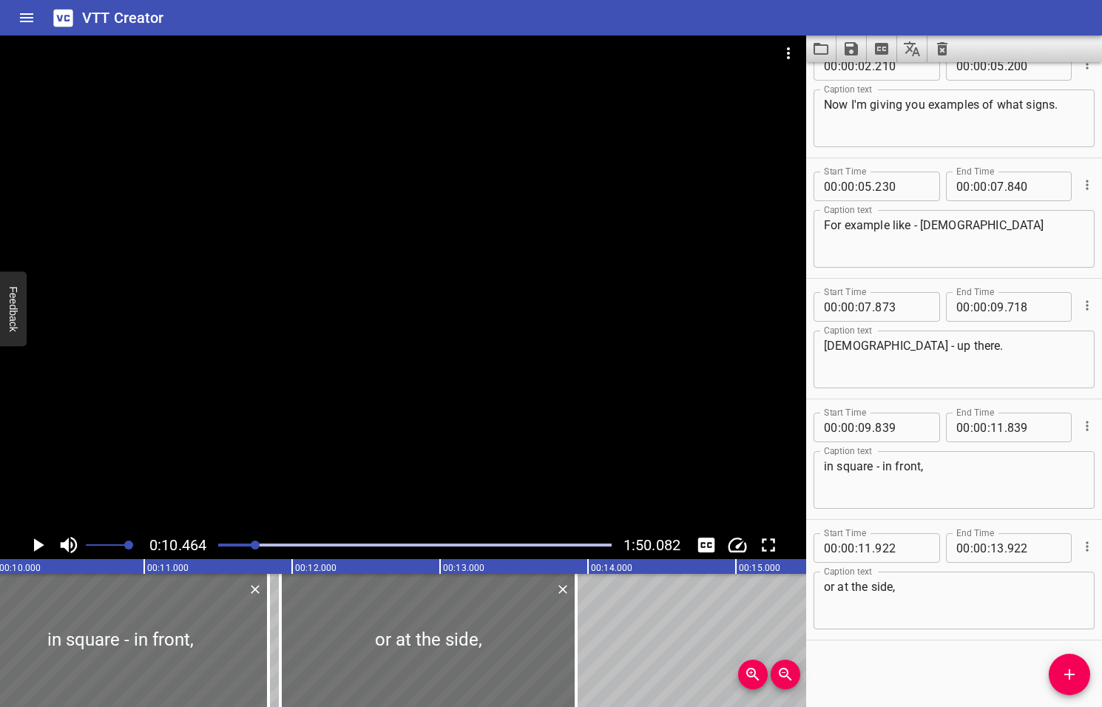
scroll to position [0, 1547]
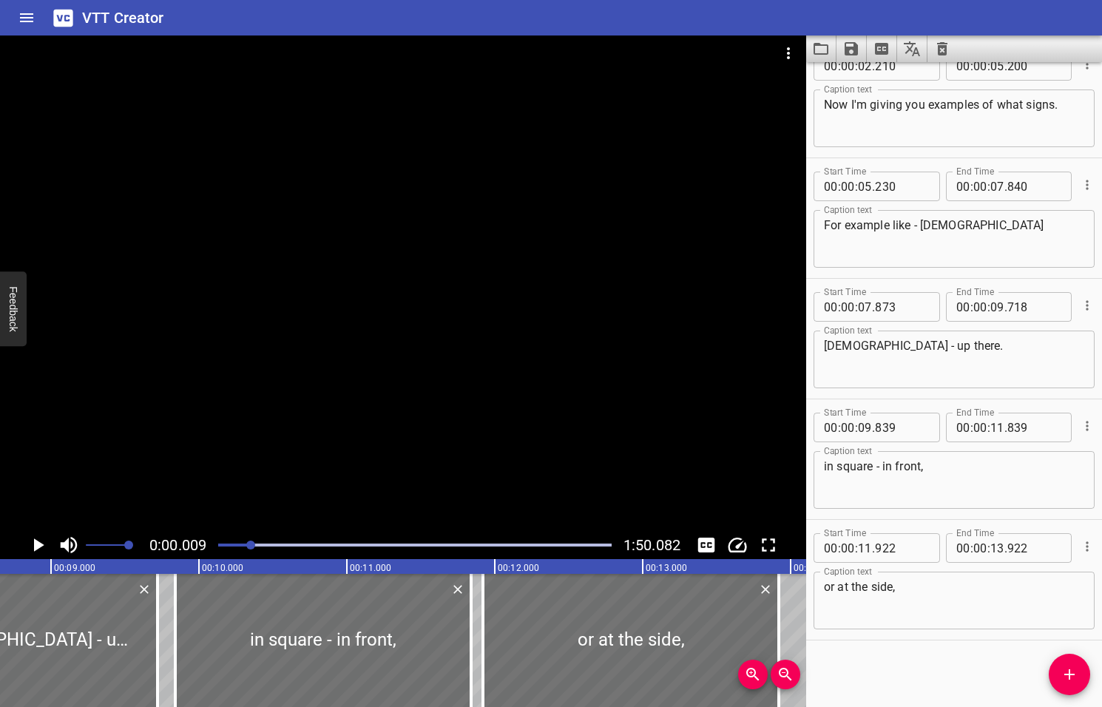
click at [251, 546] on div at bounding box center [250, 544] width 9 height 9
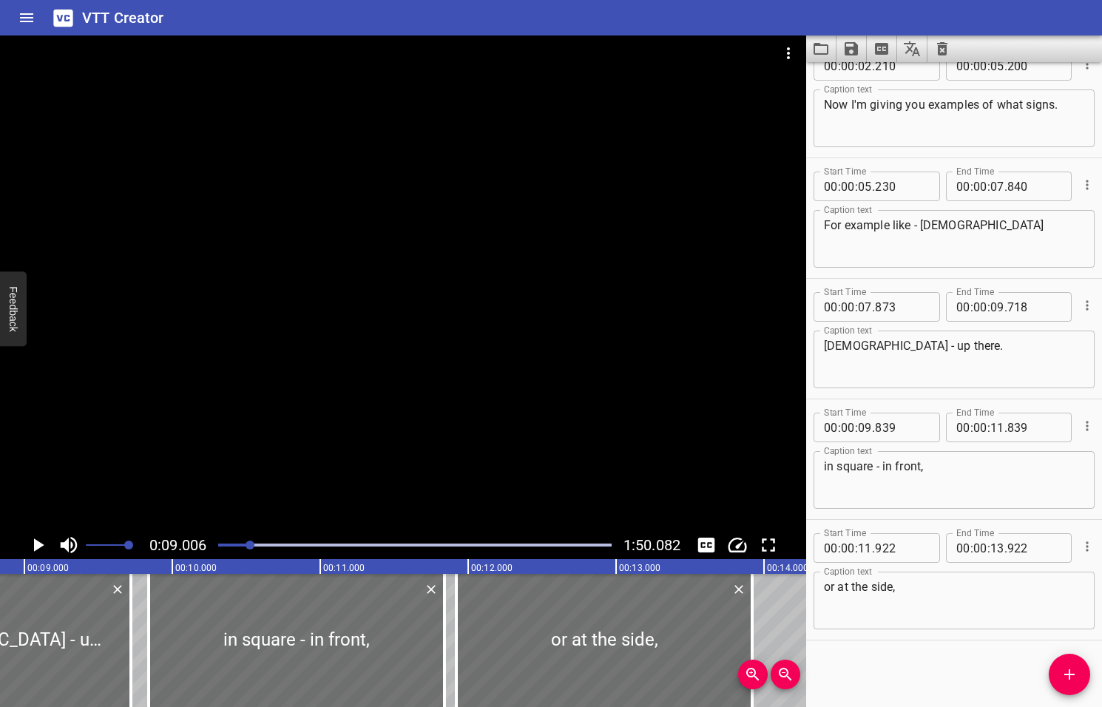
scroll to position [0, 1331]
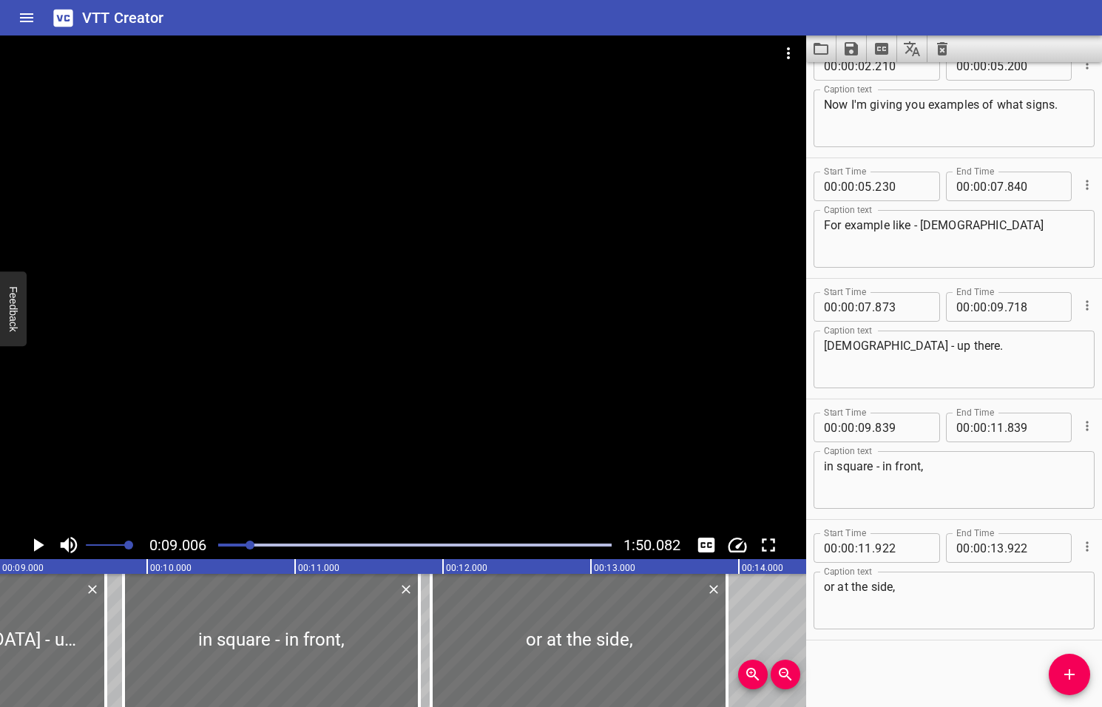
click at [36, 544] on icon "Play/Pause" at bounding box center [39, 544] width 10 height 13
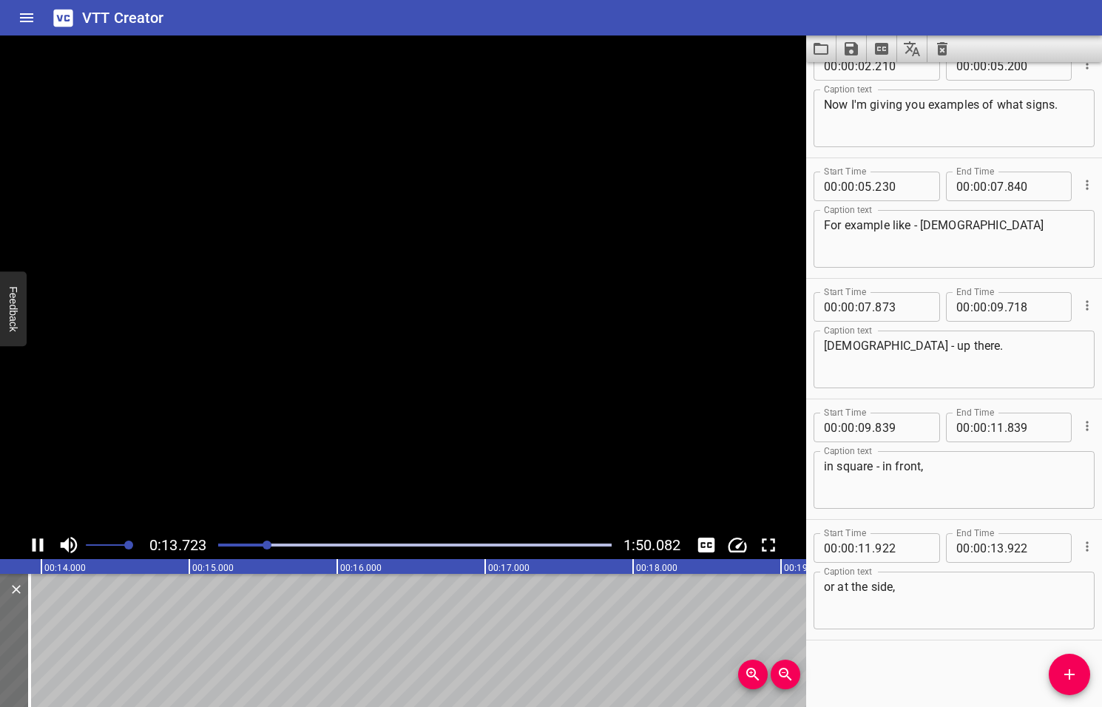
click at [36, 544] on icon "Play/Pause" at bounding box center [38, 545] width 22 height 22
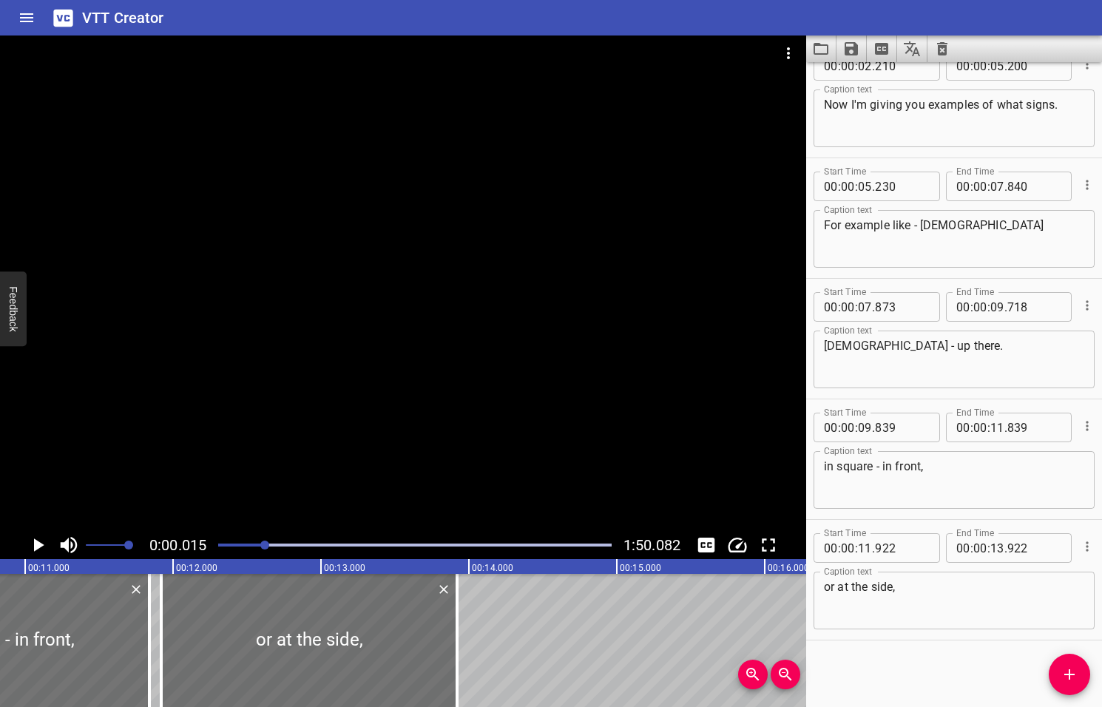
click at [266, 545] on div at bounding box center [264, 544] width 9 height 9
drag, startPoint x: 266, startPoint y: 545, endPoint x: 256, endPoint y: 547, distance: 10.6
click at [256, 547] on div at bounding box center [254, 544] width 9 height 9
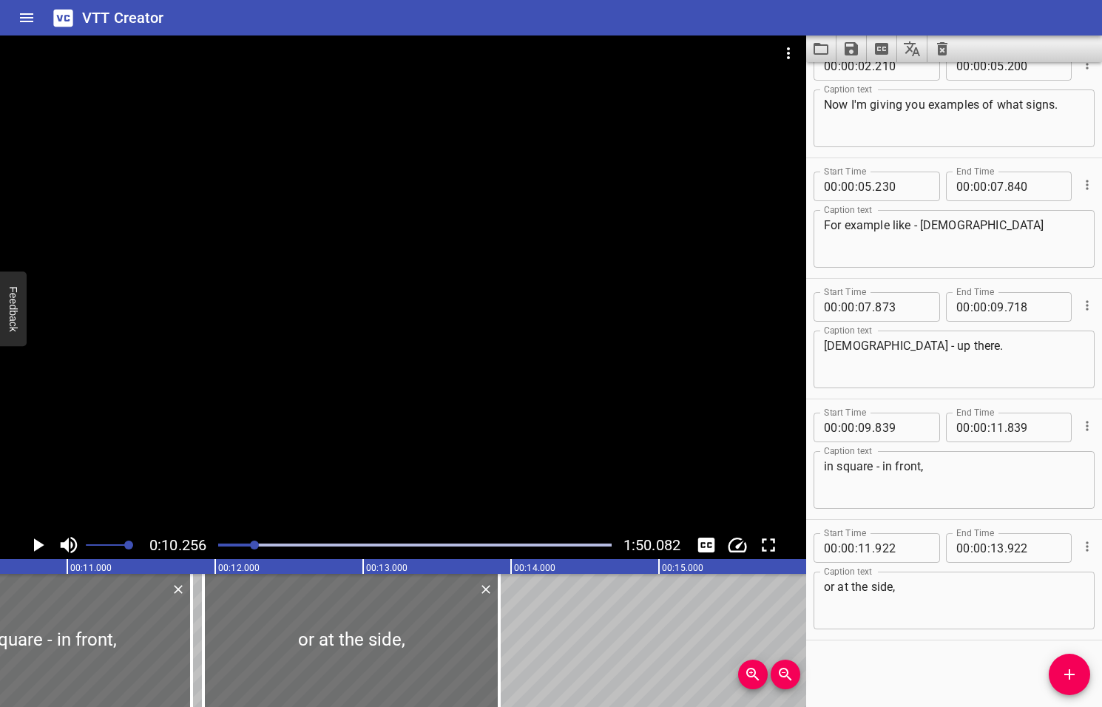
scroll to position [0, 1516]
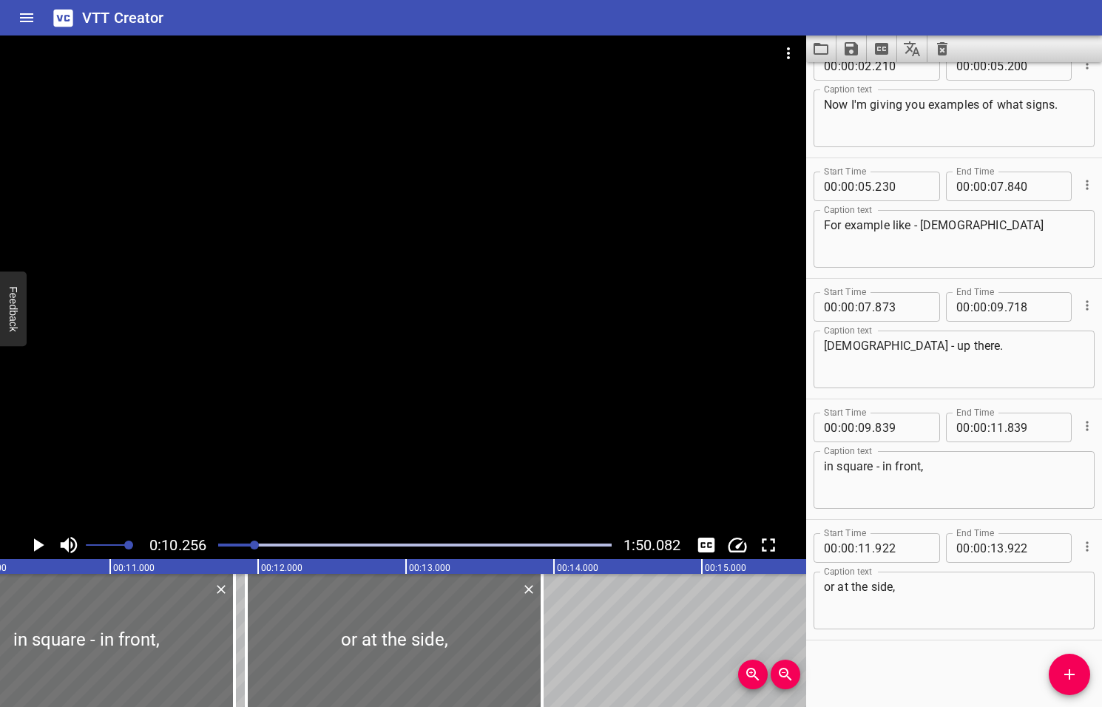
click at [39, 546] on icon "Play/Pause" at bounding box center [39, 544] width 10 height 13
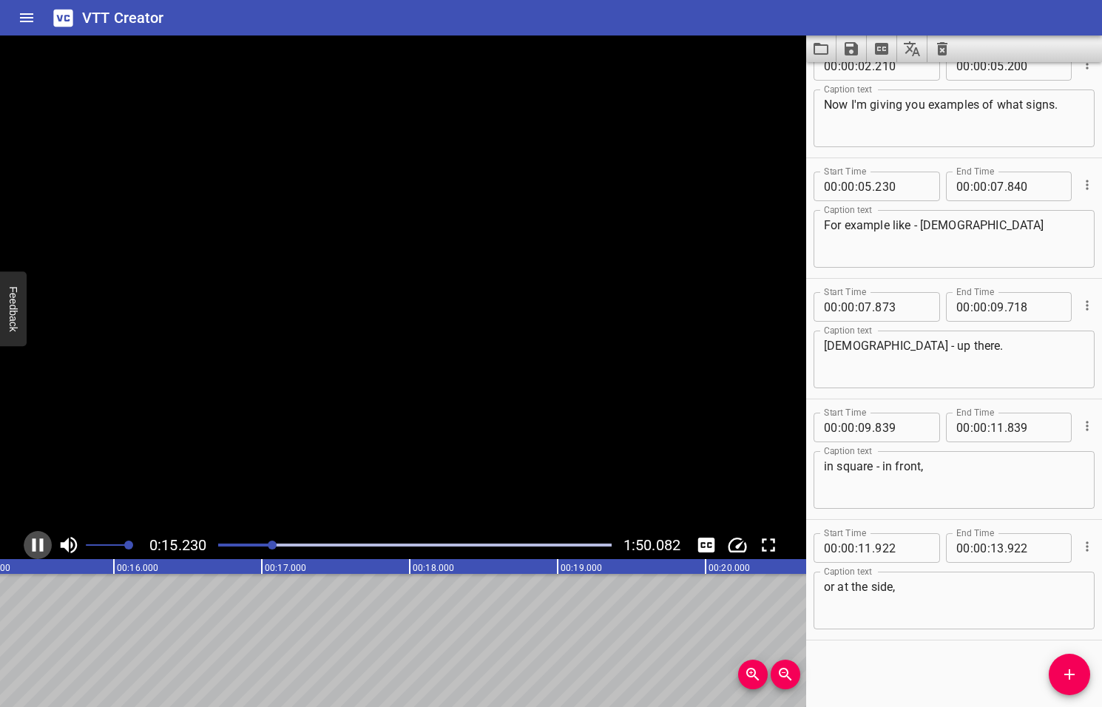
click at [39, 546] on icon "Play/Pause" at bounding box center [38, 545] width 22 height 22
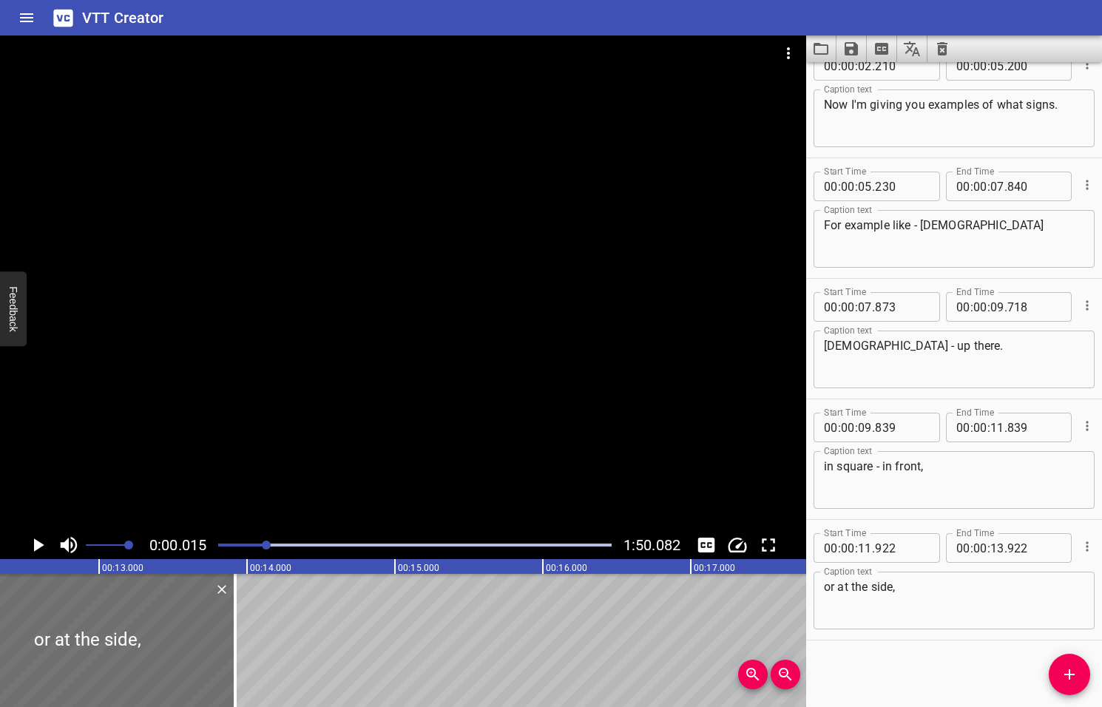
click at [268, 547] on div at bounding box center [266, 544] width 9 height 9
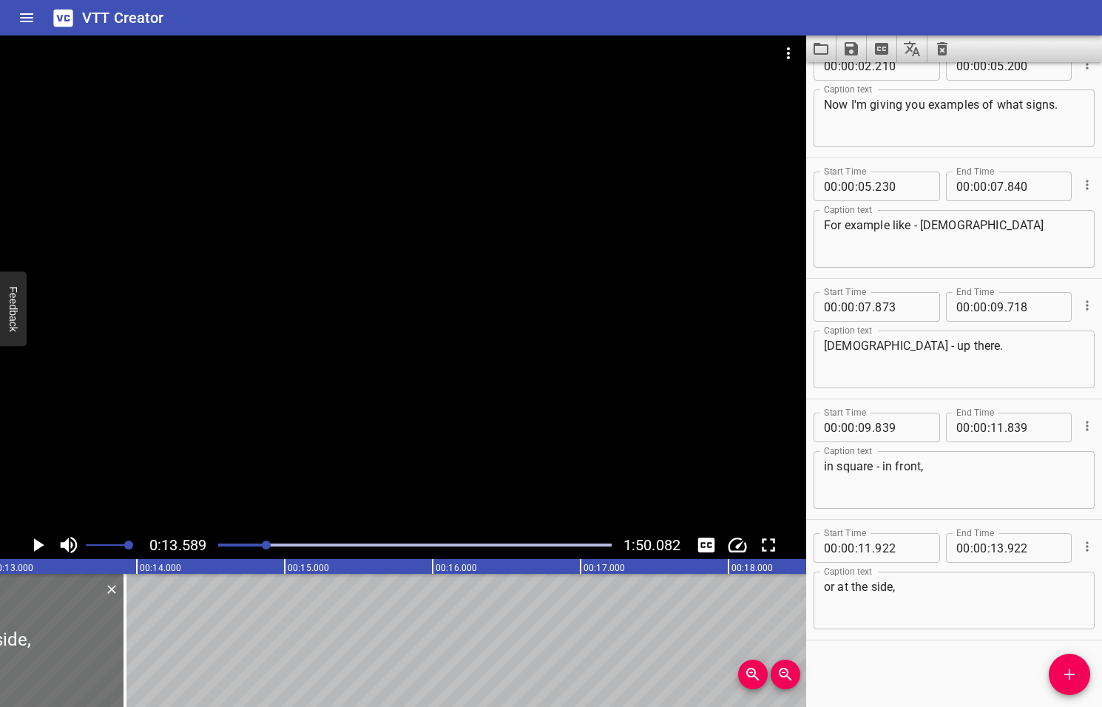
scroll to position [0, 2009]
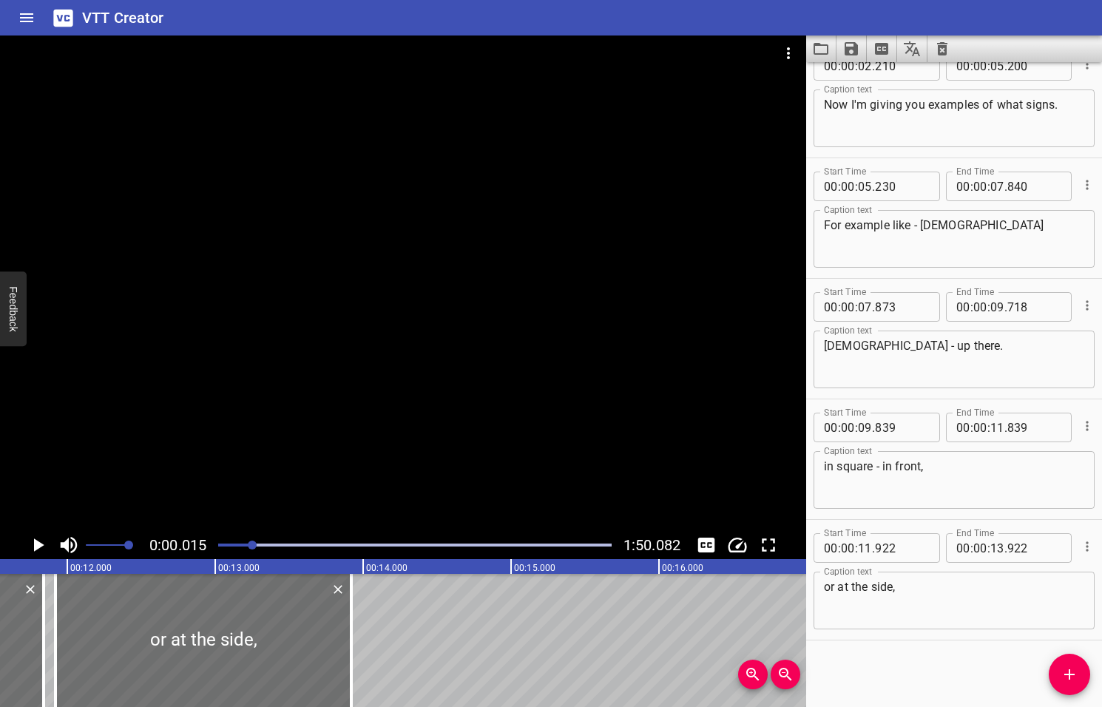
drag, startPoint x: 267, startPoint y: 547, endPoint x: 254, endPoint y: 548, distance: 13.3
click at [254, 548] on div at bounding box center [252, 544] width 9 height 9
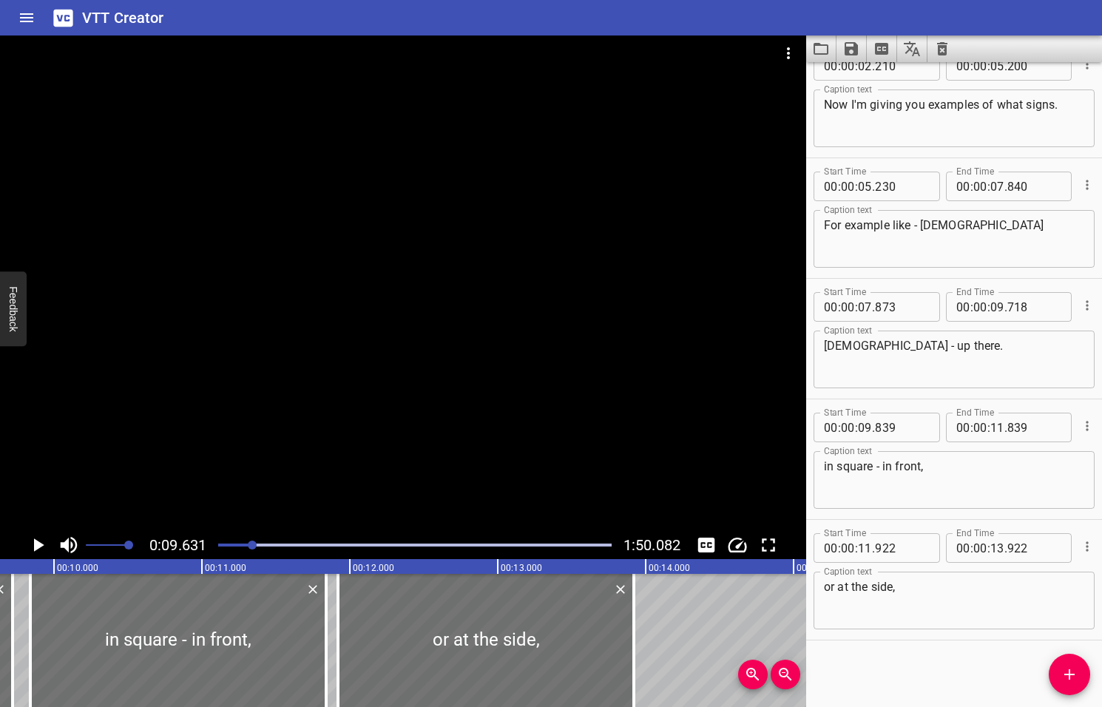
scroll to position [0, 1424]
click at [36, 545] on icon "Play/Pause" at bounding box center [39, 544] width 10 height 13
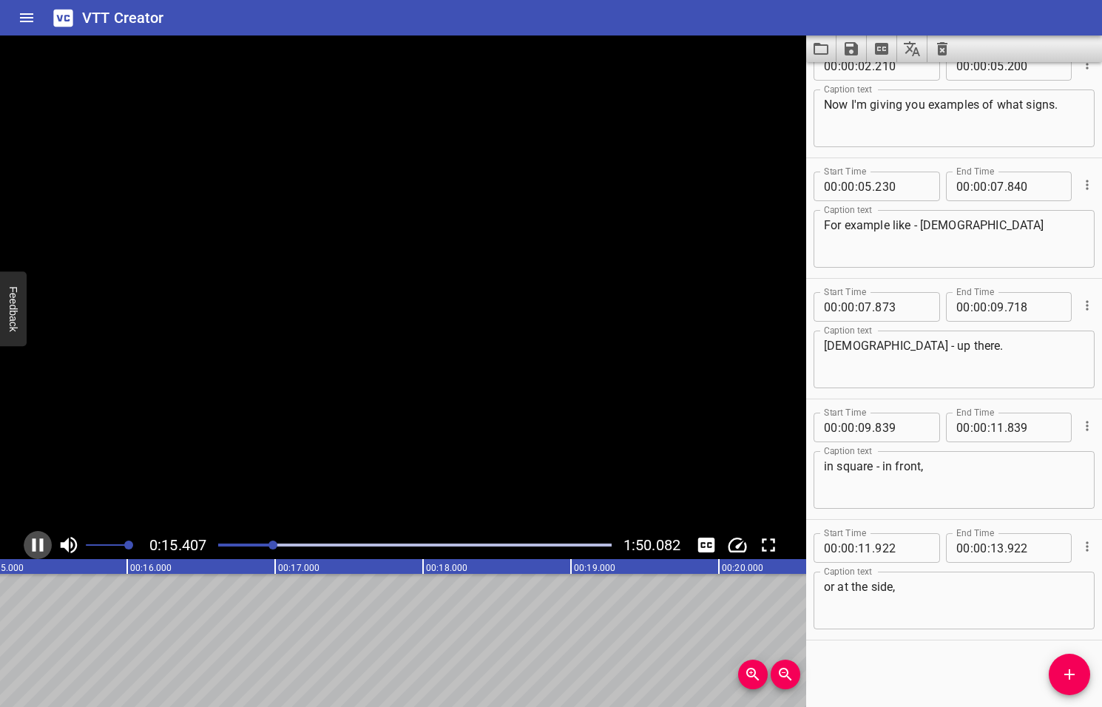
click at [36, 545] on icon "Play/Pause" at bounding box center [38, 545] width 22 height 22
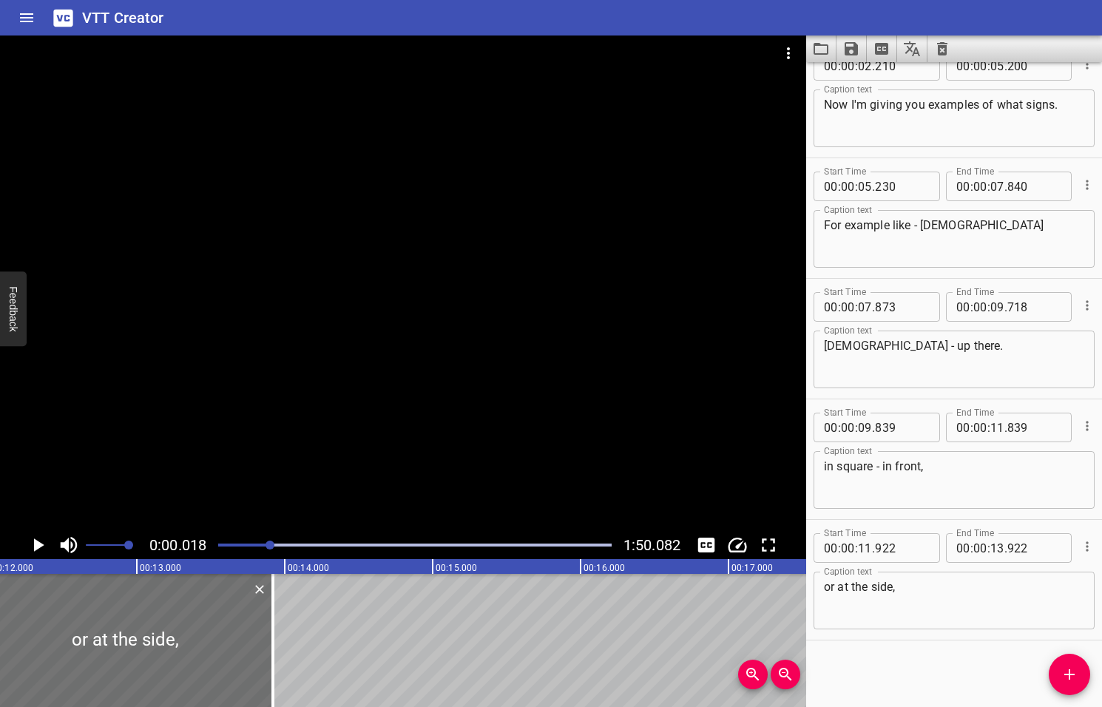
click at [271, 546] on div at bounding box center [269, 544] width 9 height 9
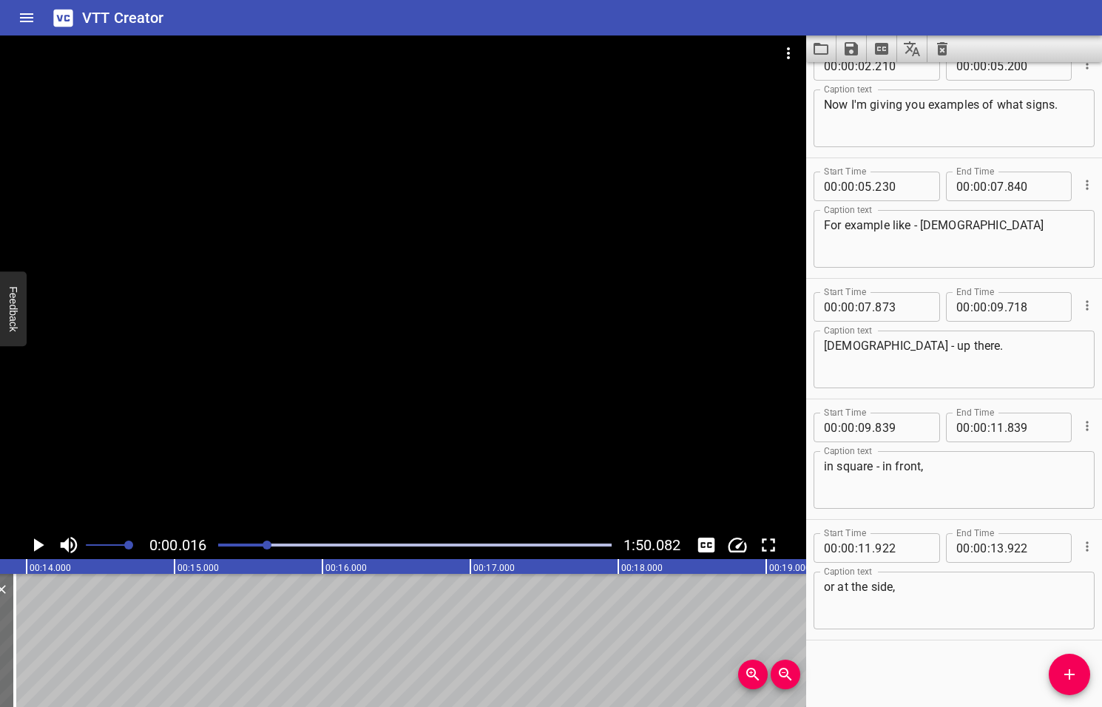
click at [268, 546] on div at bounding box center [266, 544] width 9 height 9
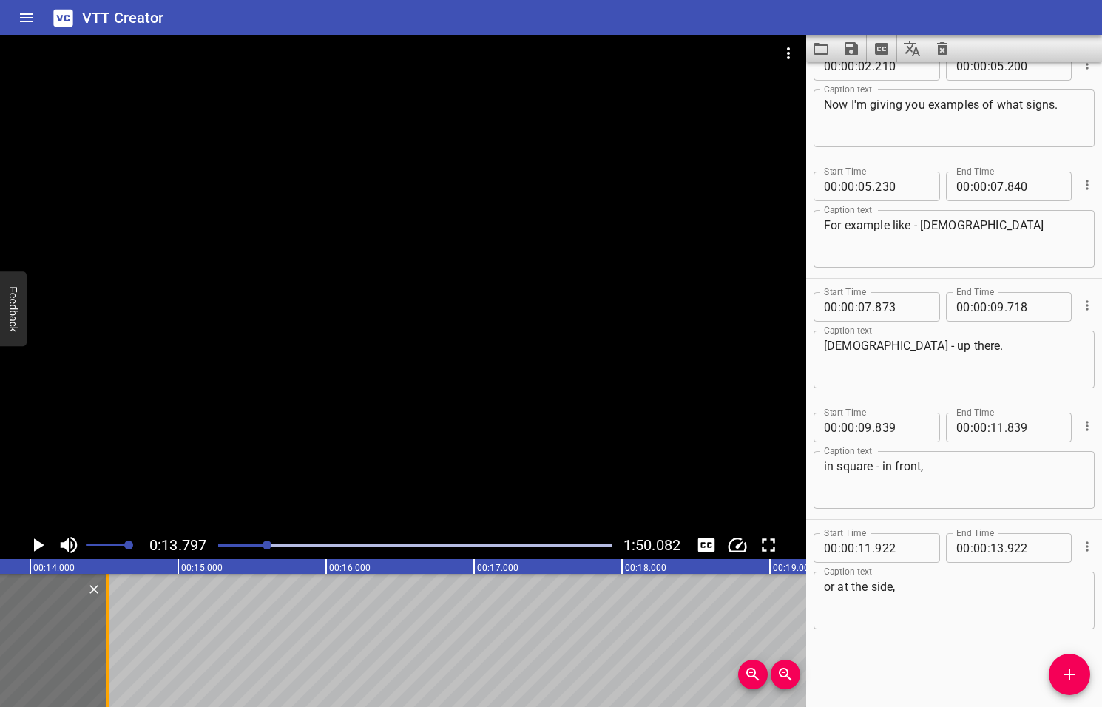
drag, startPoint x: 18, startPoint y: 623, endPoint x: 107, endPoint y: 620, distance: 88.8
click at [107, 620] on div at bounding box center [107, 640] width 3 height 133
type input "14"
type input "522"
click at [909, 584] on textarea "or at the side," at bounding box center [954, 601] width 260 height 42
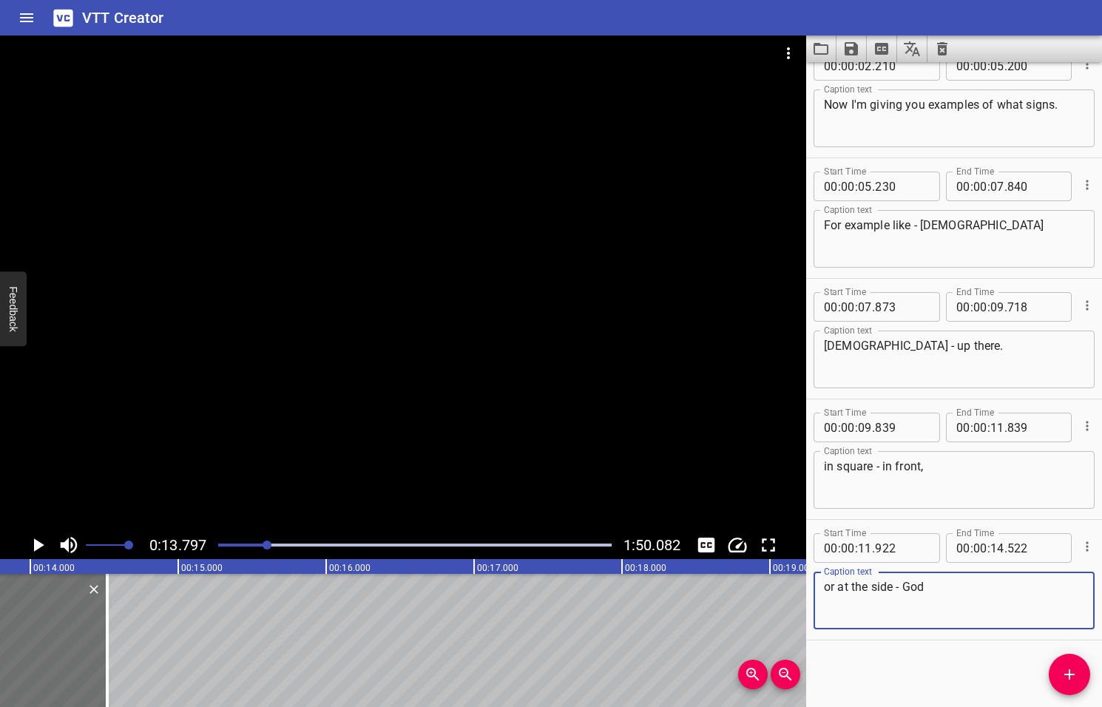
type textarea "or at the side - God"
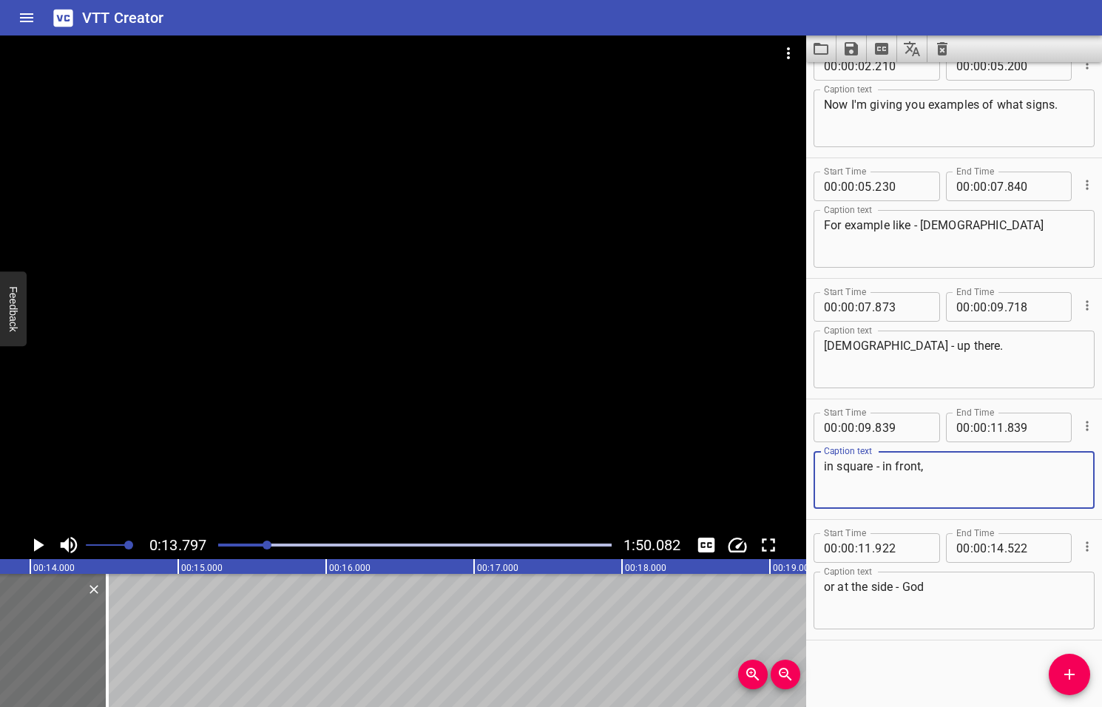
click at [933, 463] on textarea "in square - in front," at bounding box center [954, 480] width 260 height 42
type textarea "in square - in front - God,"
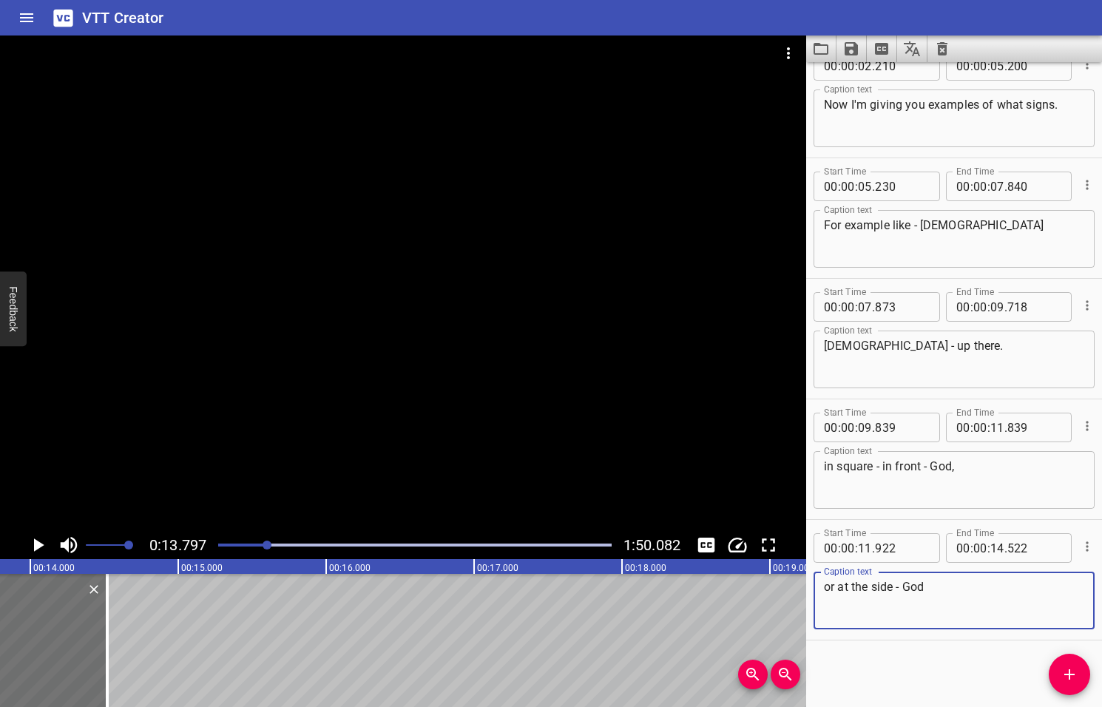
click at [951, 594] on textarea "or at the side - God" at bounding box center [954, 601] width 260 height 42
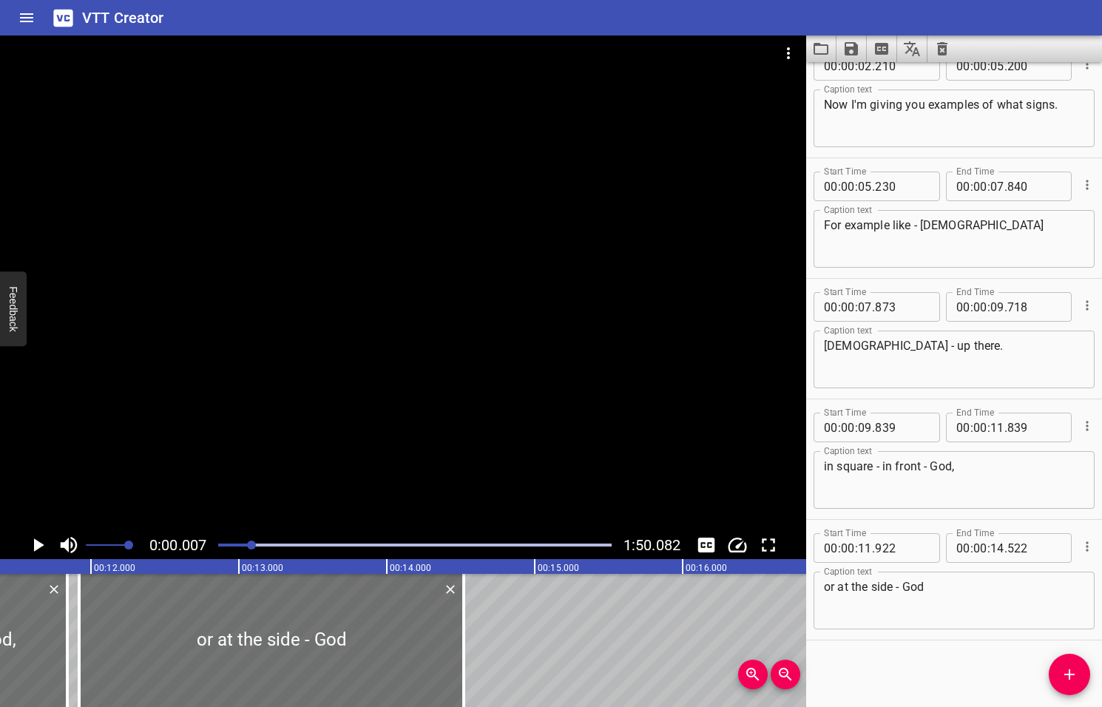
drag, startPoint x: 267, startPoint y: 544, endPoint x: 253, endPoint y: 546, distance: 14.2
click at [253, 546] on div at bounding box center [251, 544] width 9 height 9
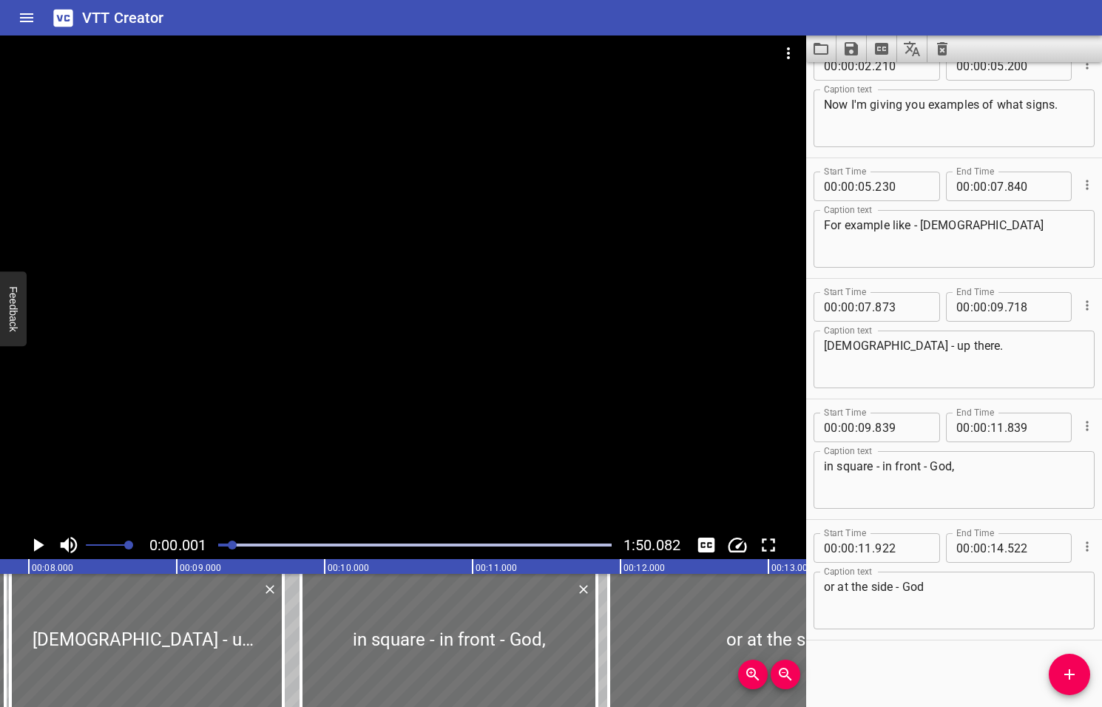
scroll to position [0, 1028]
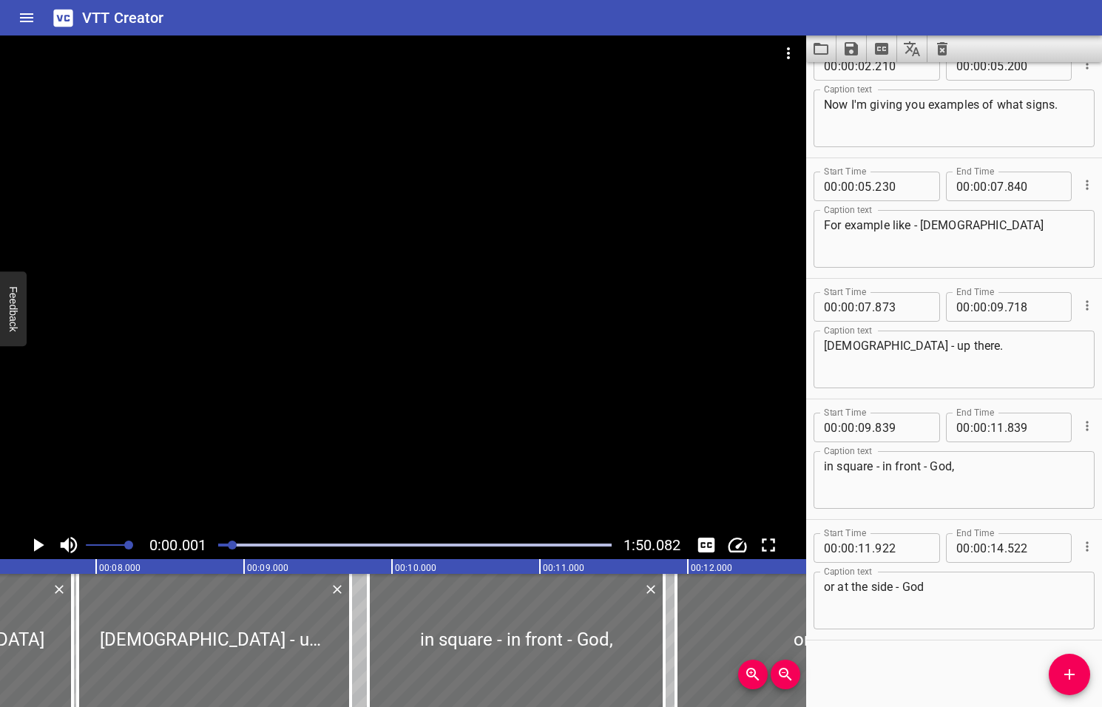
drag, startPoint x: 253, startPoint y: 546, endPoint x: 236, endPoint y: 550, distance: 17.4
click at [234, 549] on div at bounding box center [414, 545] width 411 height 21
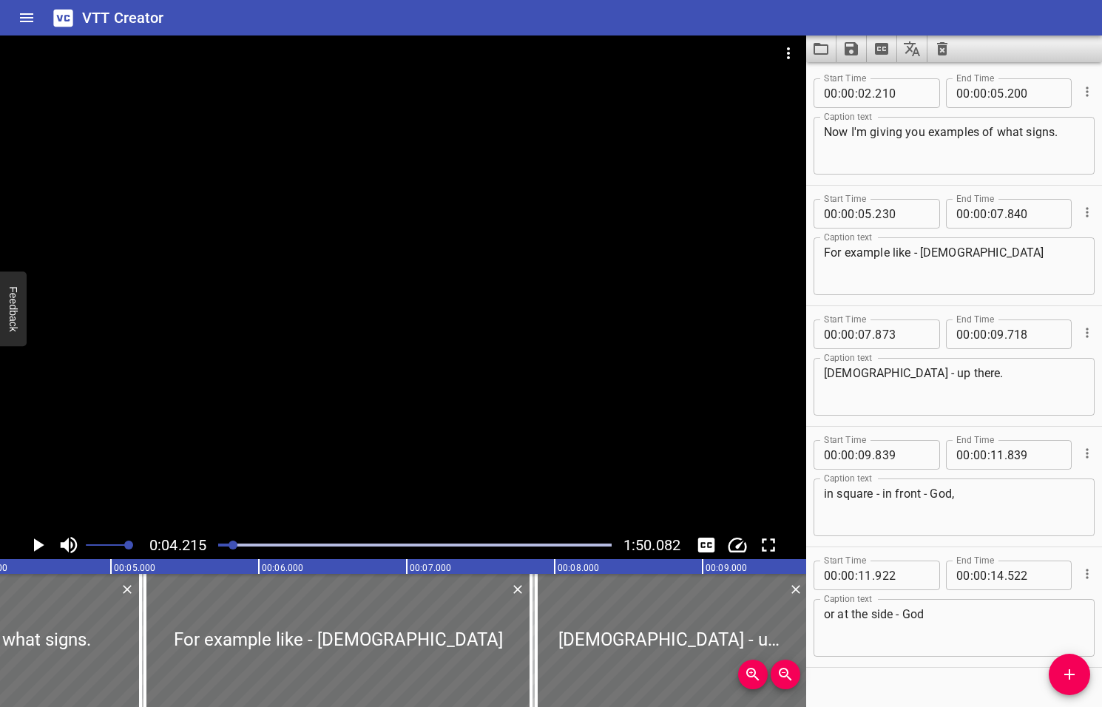
scroll to position [0, 623]
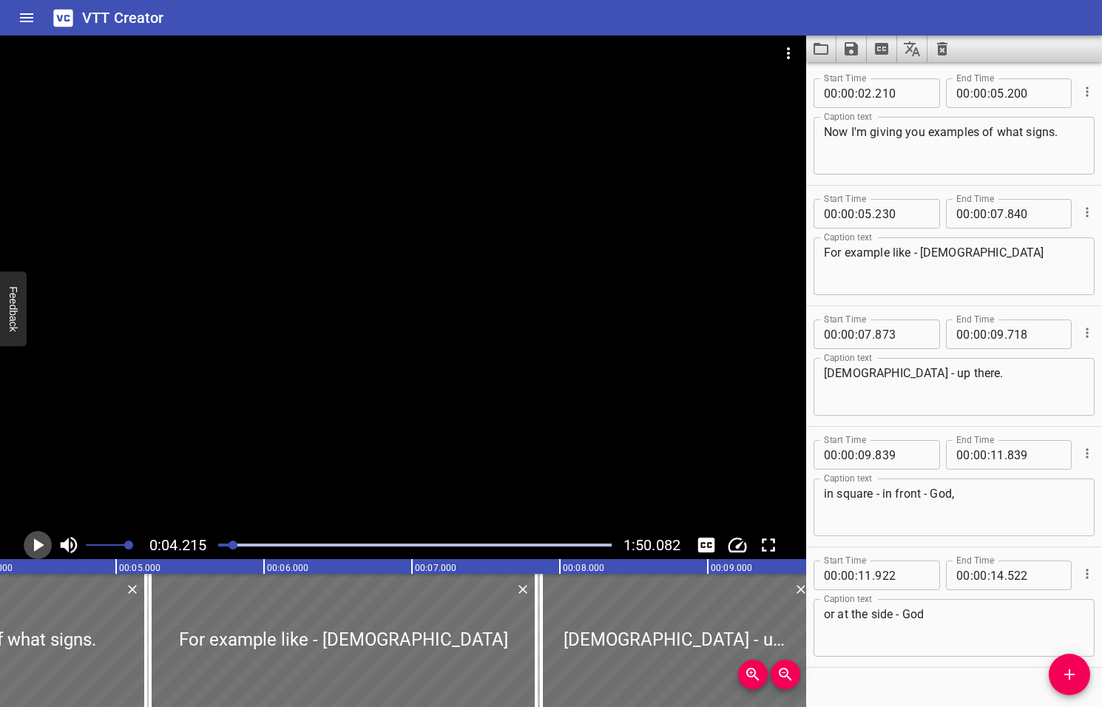
click at [39, 546] on icon "Play/Pause" at bounding box center [39, 544] width 10 height 13
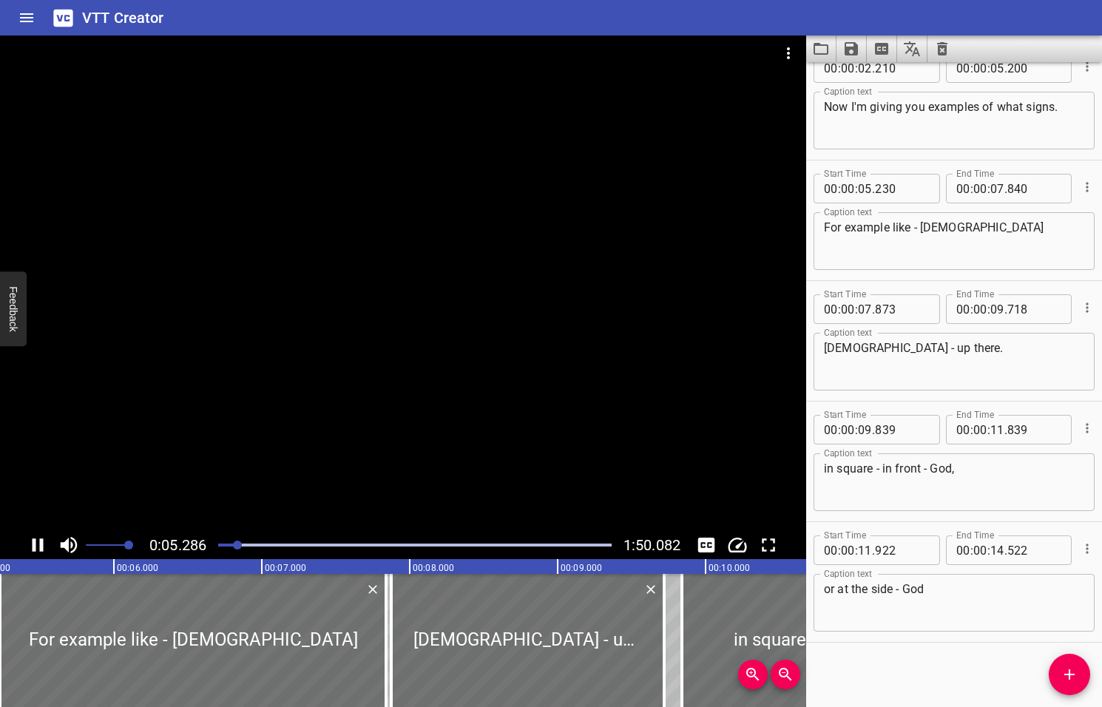
scroll to position [27, 0]
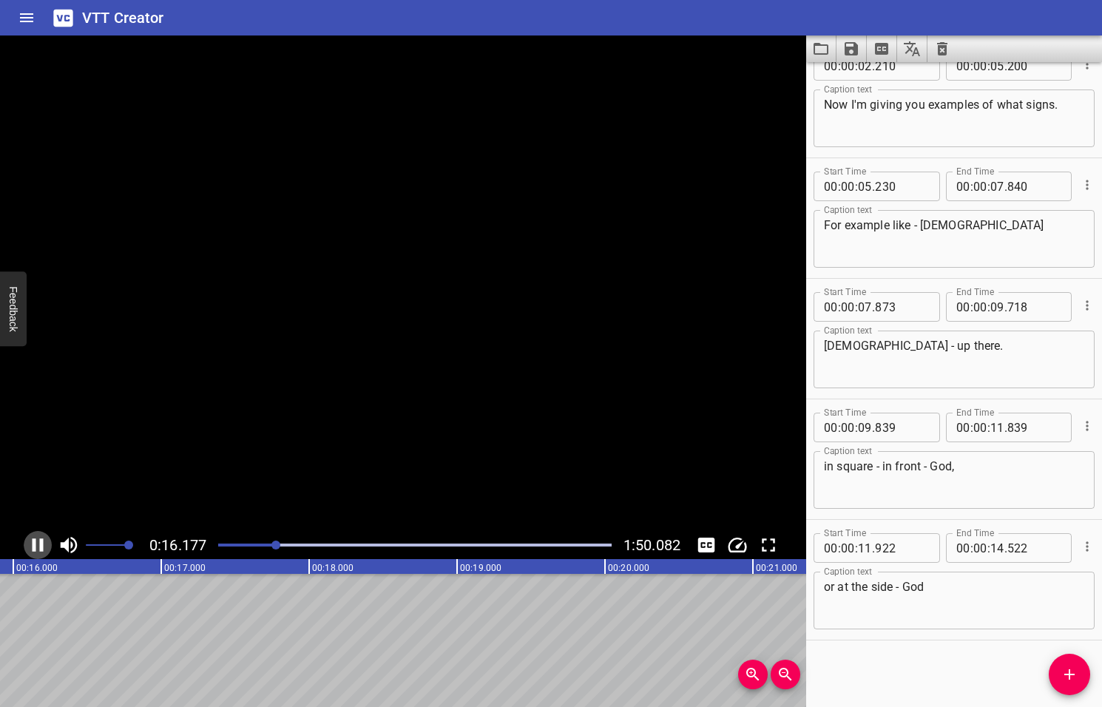
click at [41, 546] on icon "Play/Pause" at bounding box center [38, 544] width 11 height 13
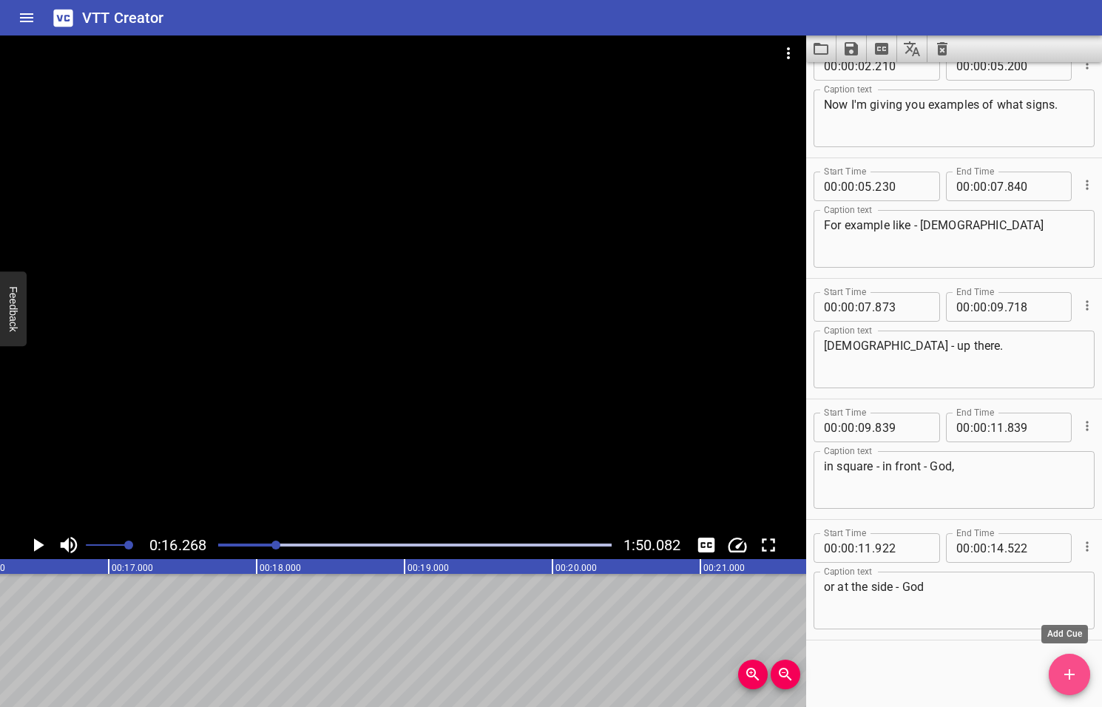
click at [1062, 676] on icon "Add Cue" at bounding box center [1069, 674] width 18 height 18
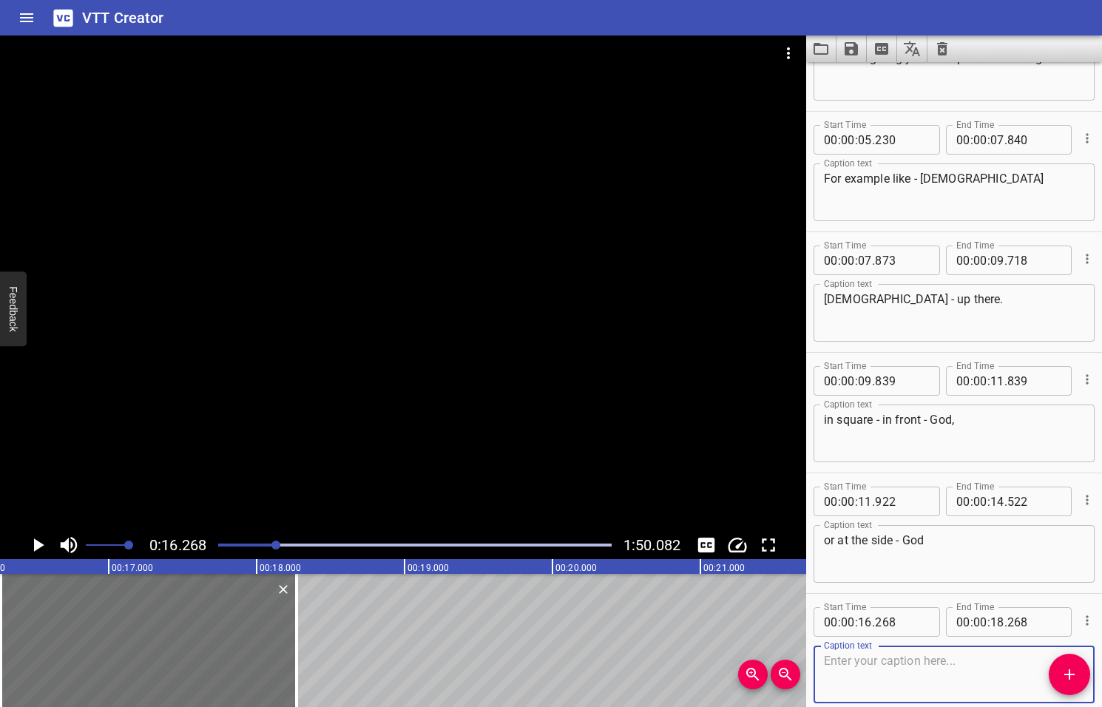
scroll to position [148, 0]
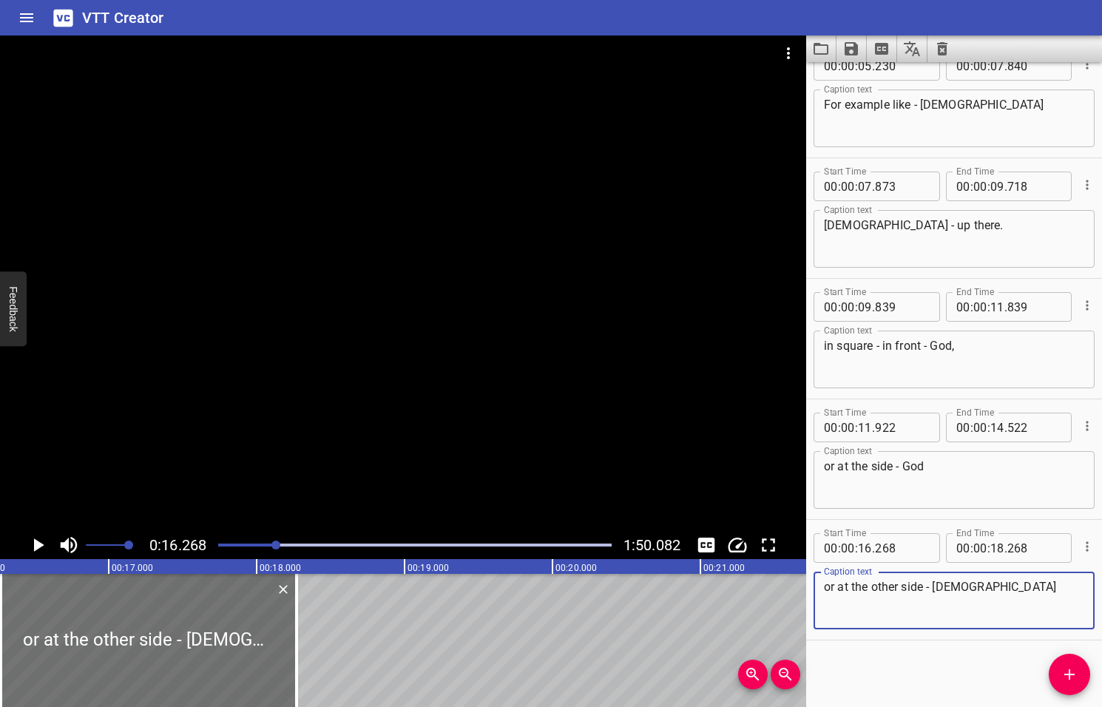
type textarea "or at the other side - God"
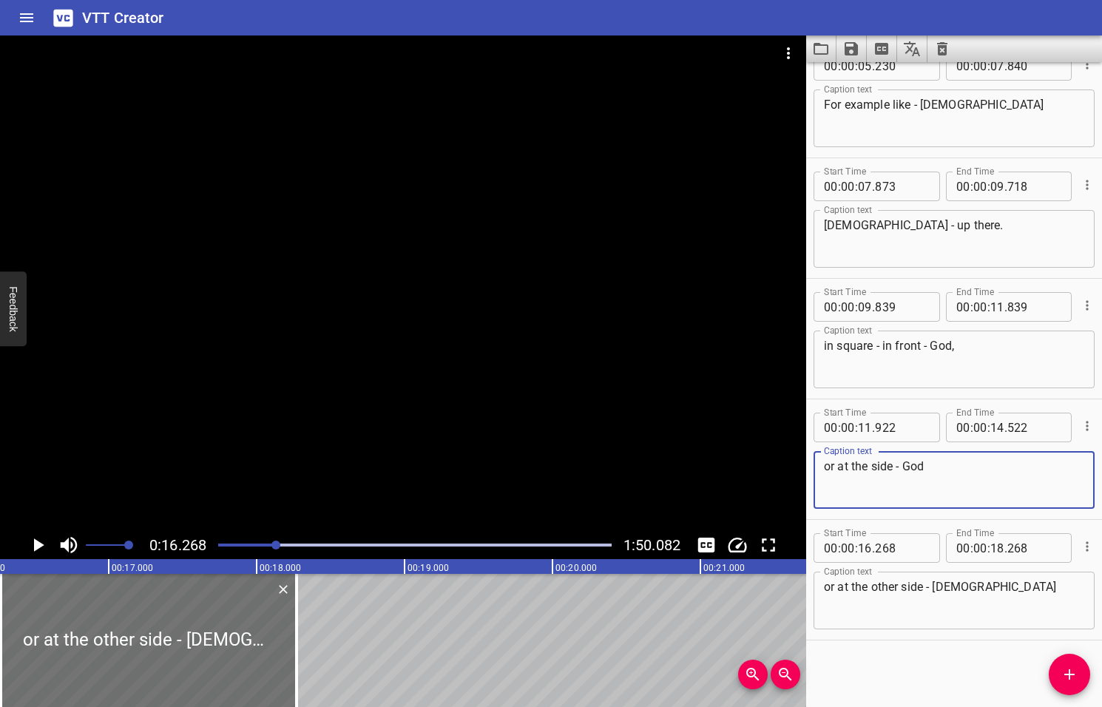
click at [926, 467] on textarea "or at the side - God" at bounding box center [954, 480] width 260 height 42
type textarea "or at the side - God,"
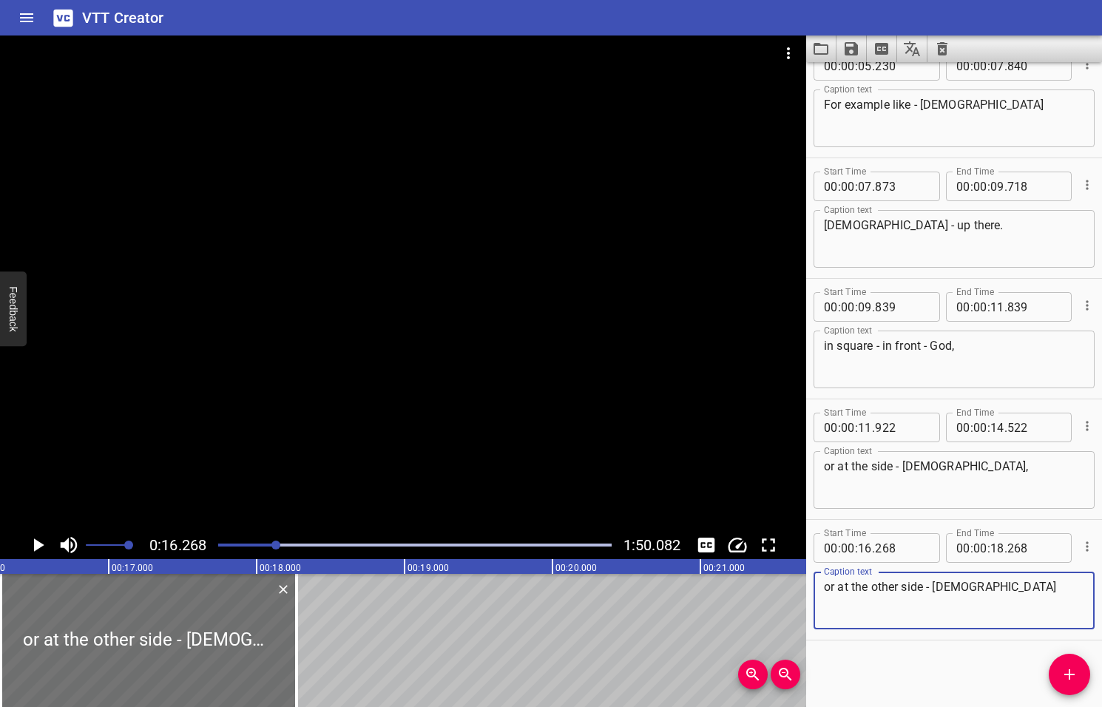
click at [957, 587] on textarea "or at the other side - God" at bounding box center [954, 601] width 260 height 42
type textarea "or at the other side - God."
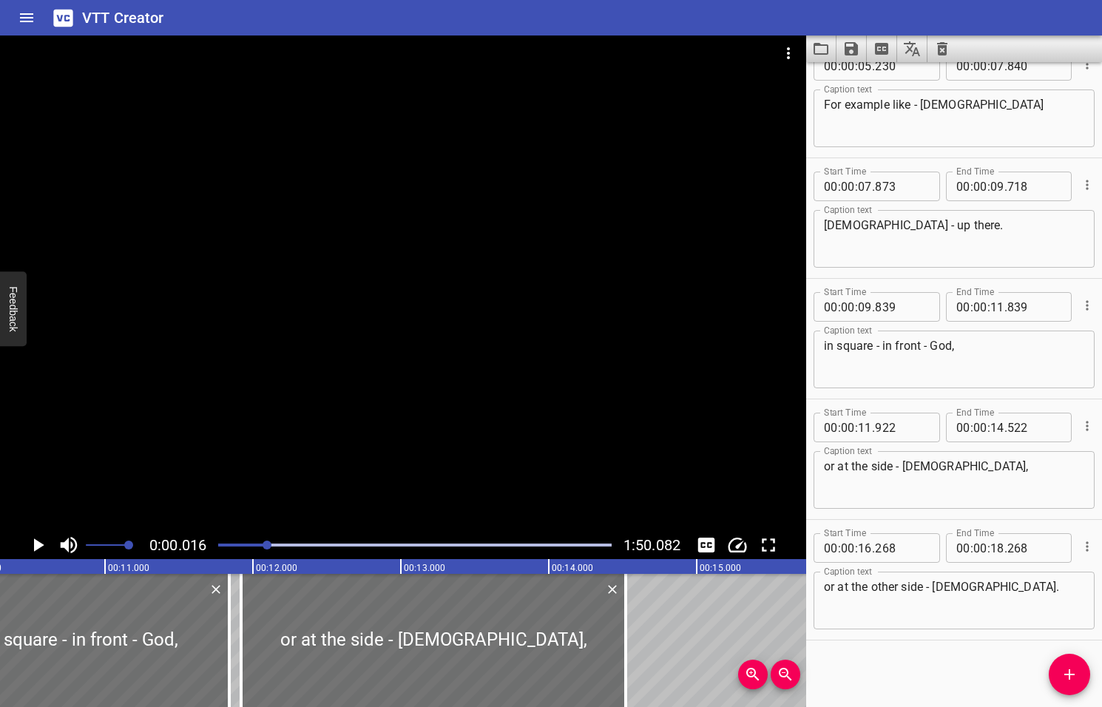
drag, startPoint x: 278, startPoint y: 544, endPoint x: 268, endPoint y: 547, distance: 10.1
click at [268, 547] on div at bounding box center [266, 544] width 9 height 9
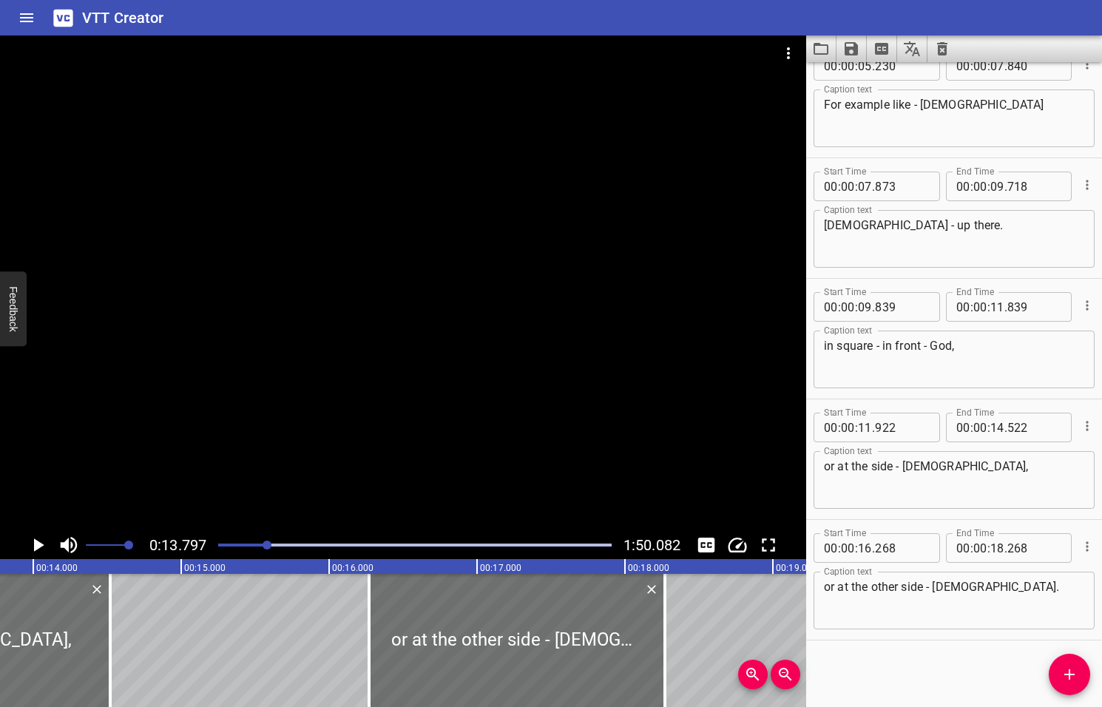
scroll to position [0, 2040]
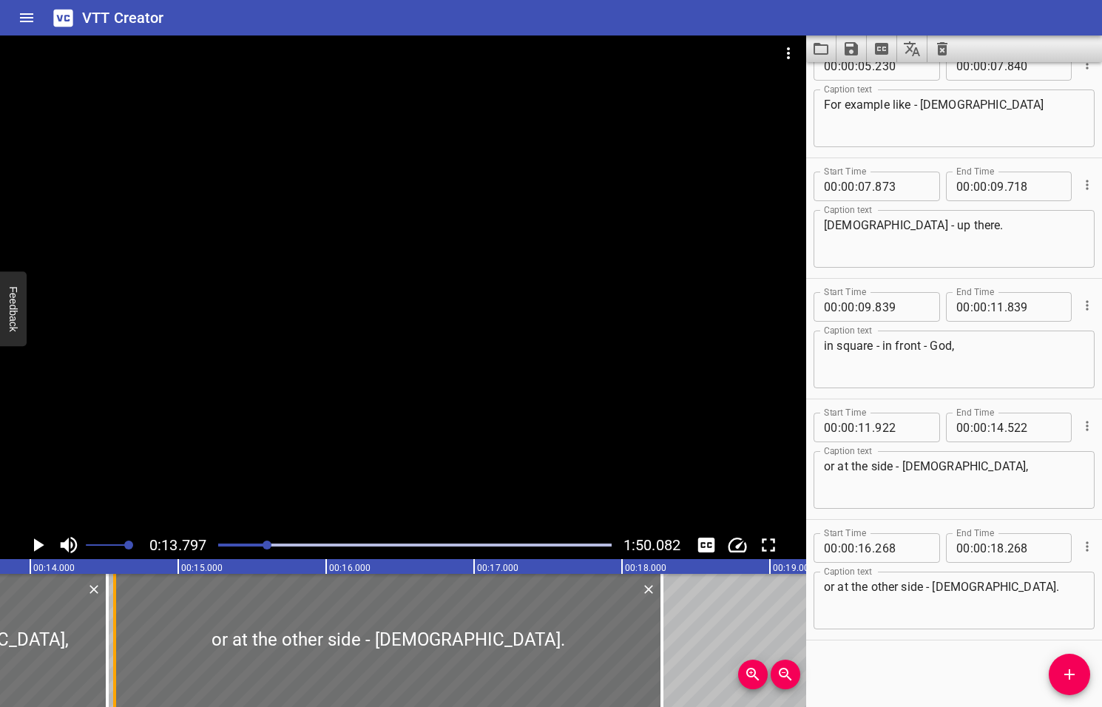
drag, startPoint x: 362, startPoint y: 622, endPoint x: 111, endPoint y: 634, distance: 251.6
click at [111, 634] on div at bounding box center [114, 640] width 15 height 133
type input "14"
type input "568"
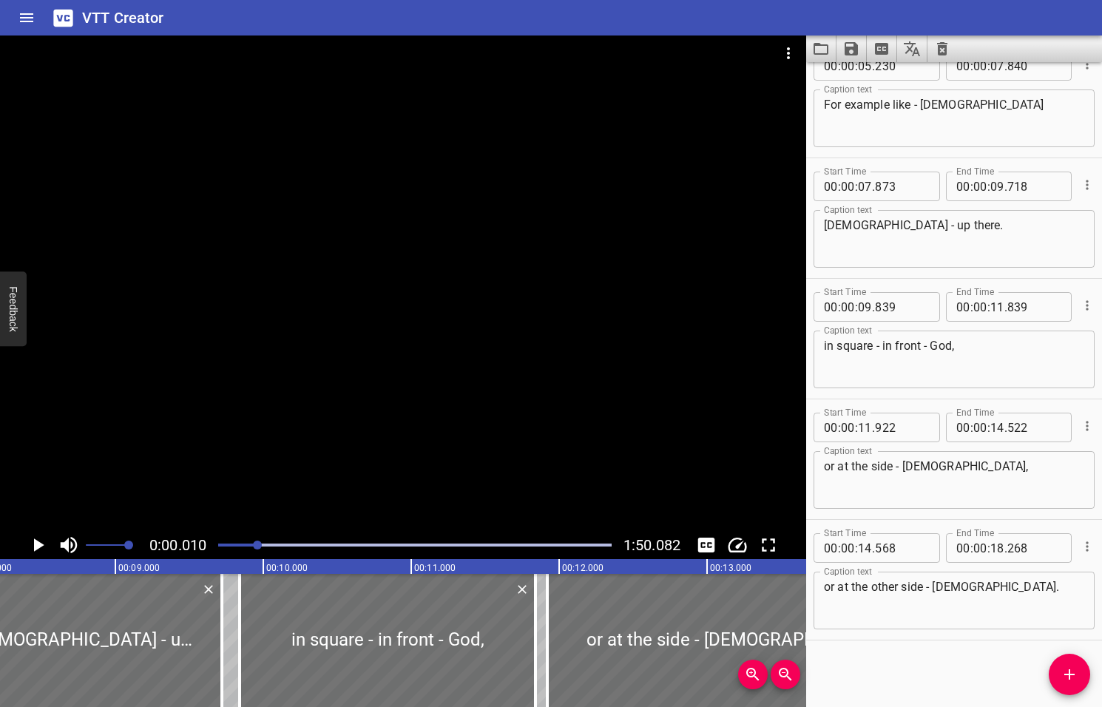
drag, startPoint x: 268, startPoint y: 543, endPoint x: 259, endPoint y: 545, distance: 9.7
click at [259, 545] on div at bounding box center [257, 544] width 9 height 9
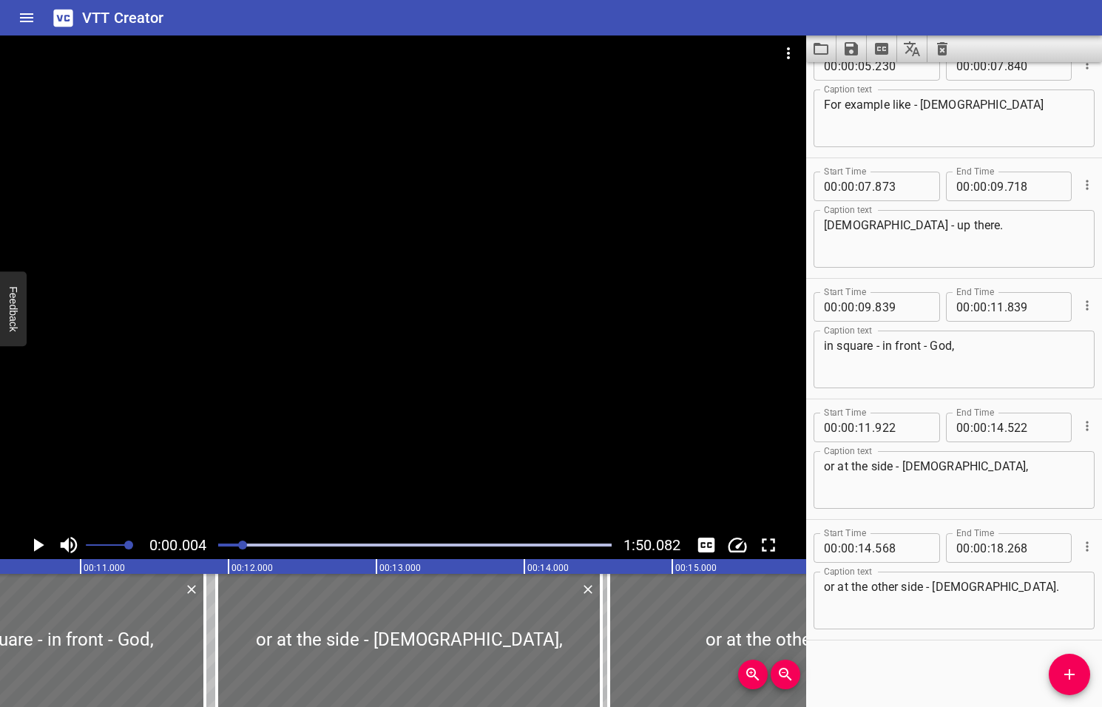
scroll to position [0, 1283]
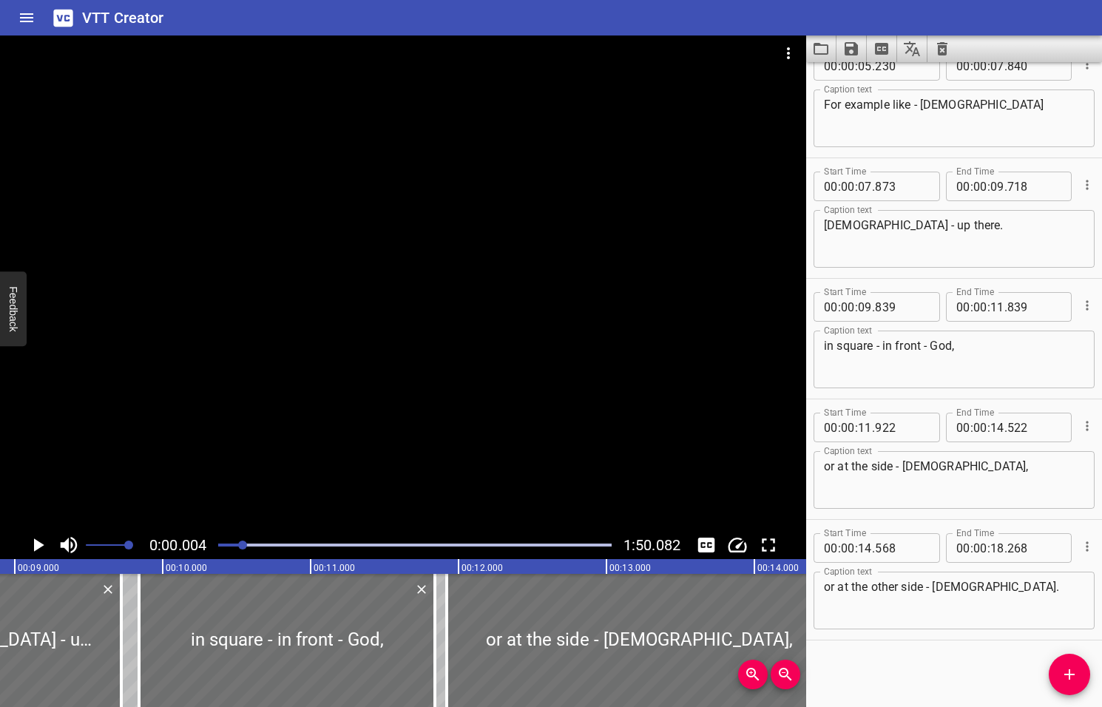
drag, startPoint x: 257, startPoint y: 544, endPoint x: 244, endPoint y: 545, distance: 13.3
click at [244, 545] on div at bounding box center [242, 544] width 9 height 9
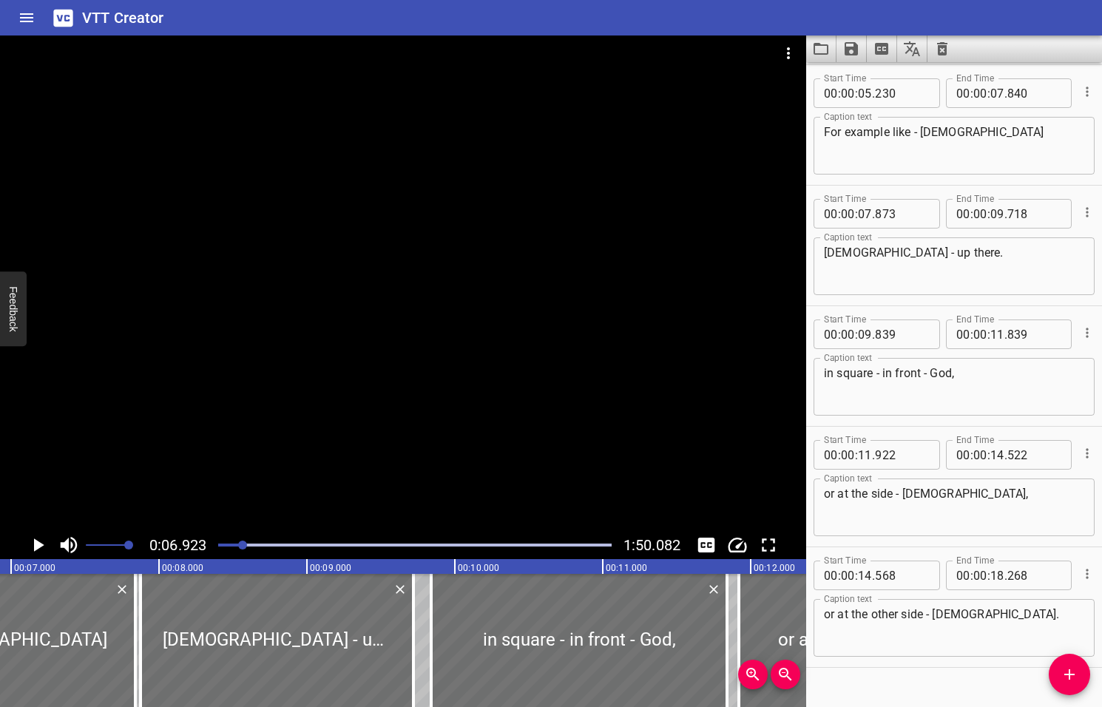
scroll to position [0, 1023]
click at [38, 546] on icon "Play/Pause" at bounding box center [39, 544] width 10 height 13
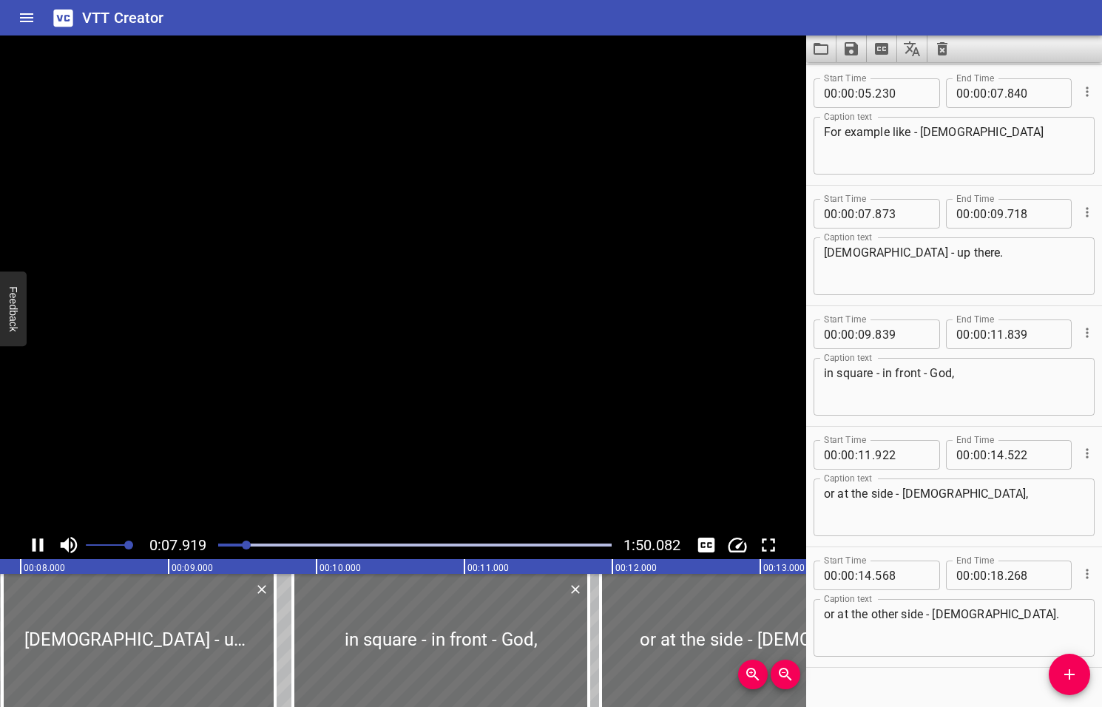
scroll to position [148, 0]
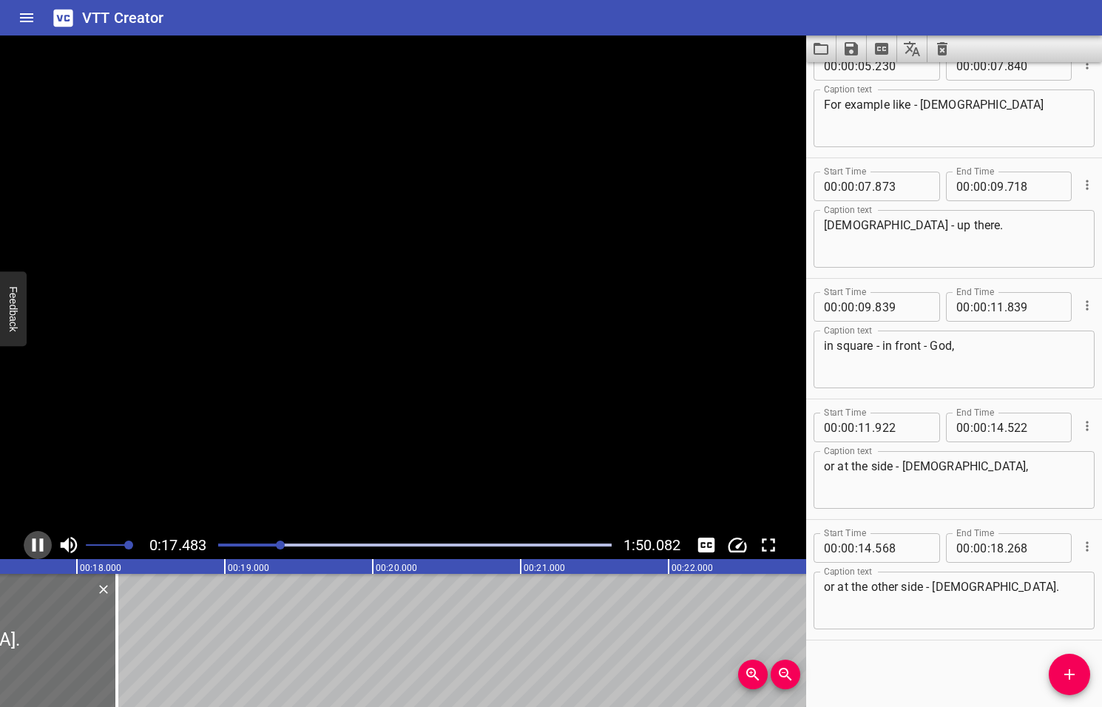
click at [40, 546] on icon "Play/Pause" at bounding box center [38, 544] width 11 height 13
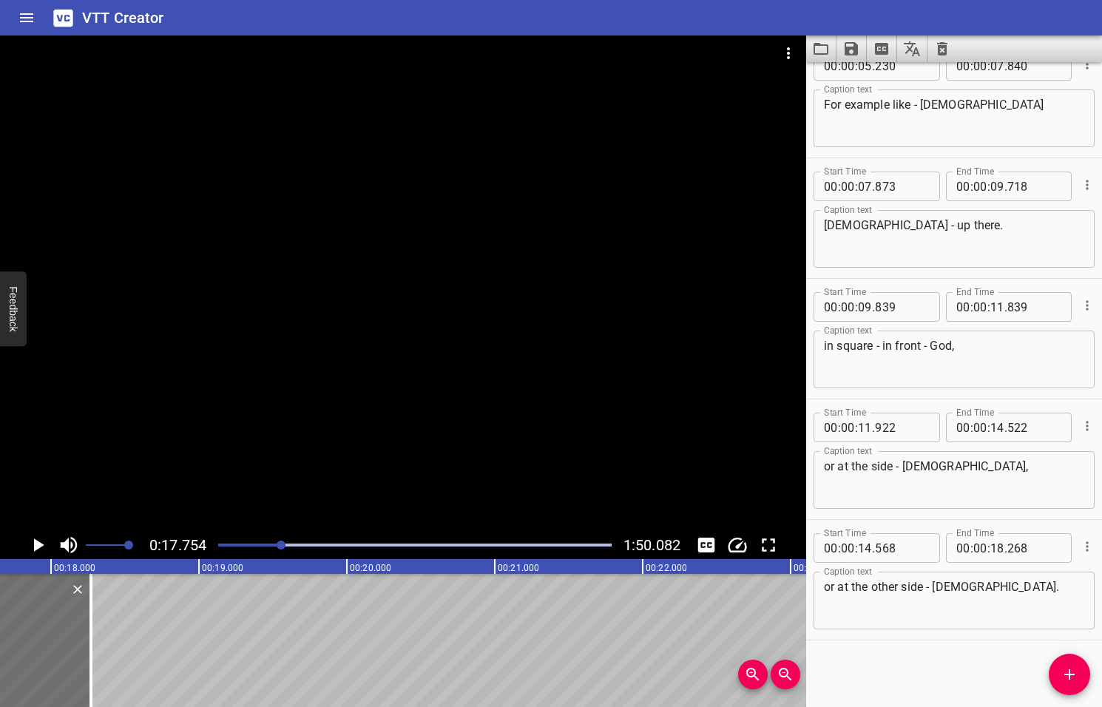
scroll to position [0, 2625]
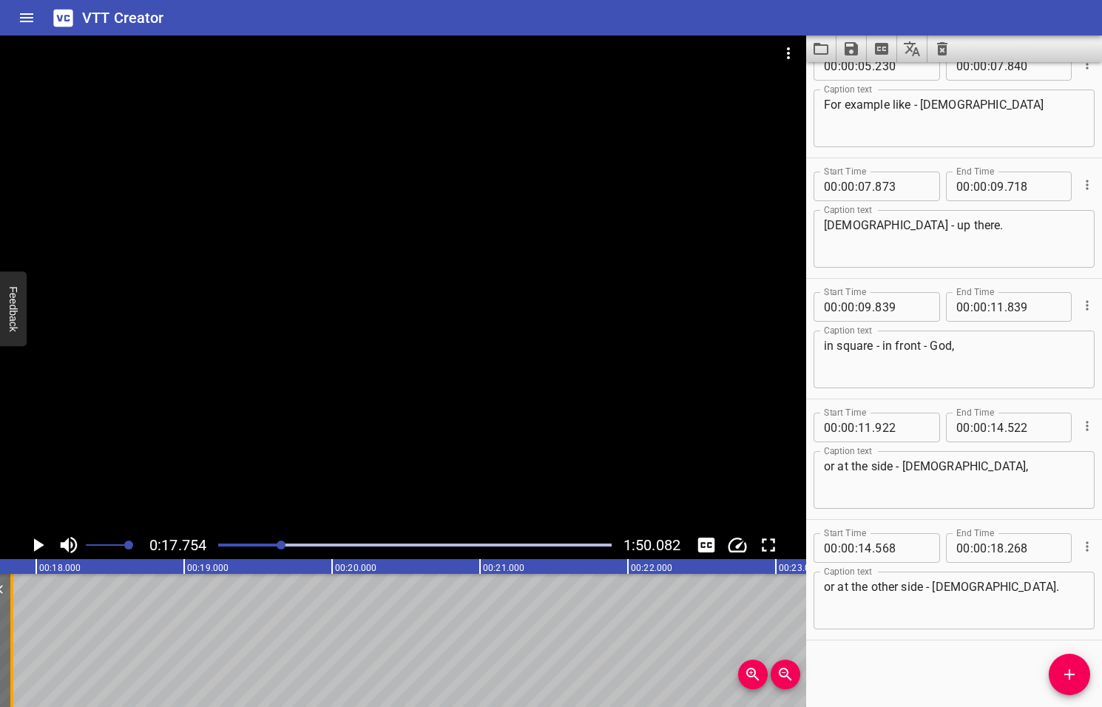
drag, startPoint x: 75, startPoint y: 620, endPoint x: 10, endPoint y: 617, distance: 64.4
click at [10, 617] on div at bounding box center [11, 640] width 3 height 133
type input "17"
type input "833"
click at [38, 545] on icon "Play/Pause" at bounding box center [39, 544] width 10 height 13
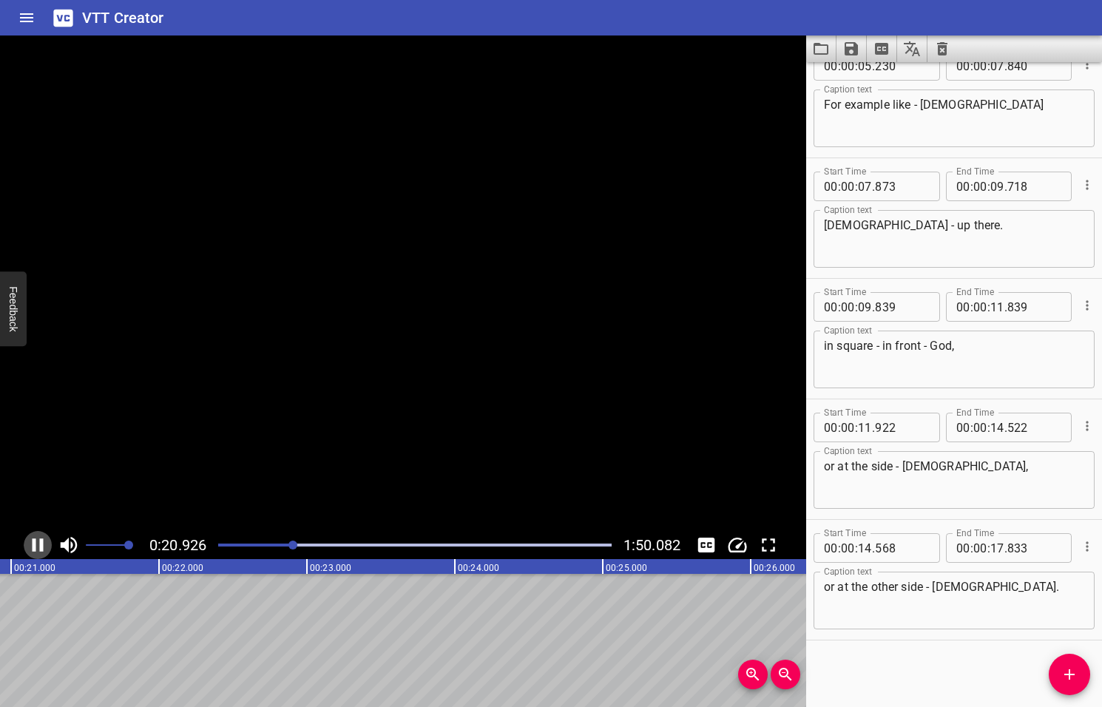
click at [38, 545] on icon "Play/Pause" at bounding box center [38, 545] width 22 height 22
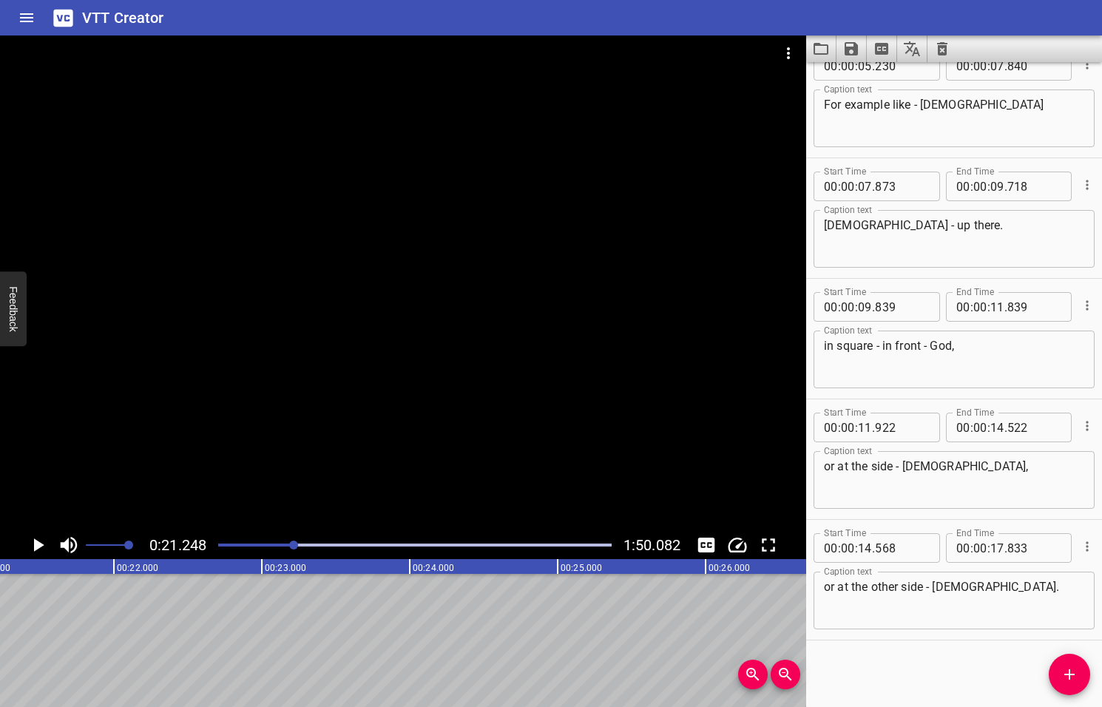
scroll to position [0, 3141]
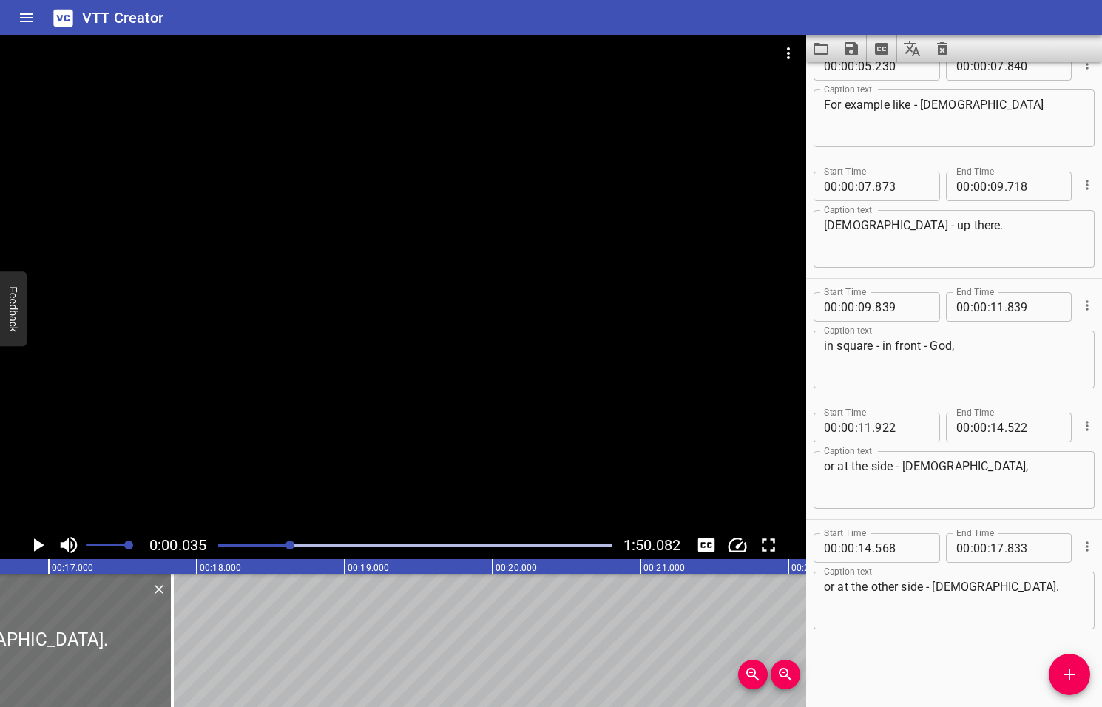
click at [291, 544] on div at bounding box center [289, 544] width 9 height 9
click at [285, 544] on div at bounding box center [287, 544] width 9 height 9
click at [279, 546] on div at bounding box center [283, 544] width 9 height 9
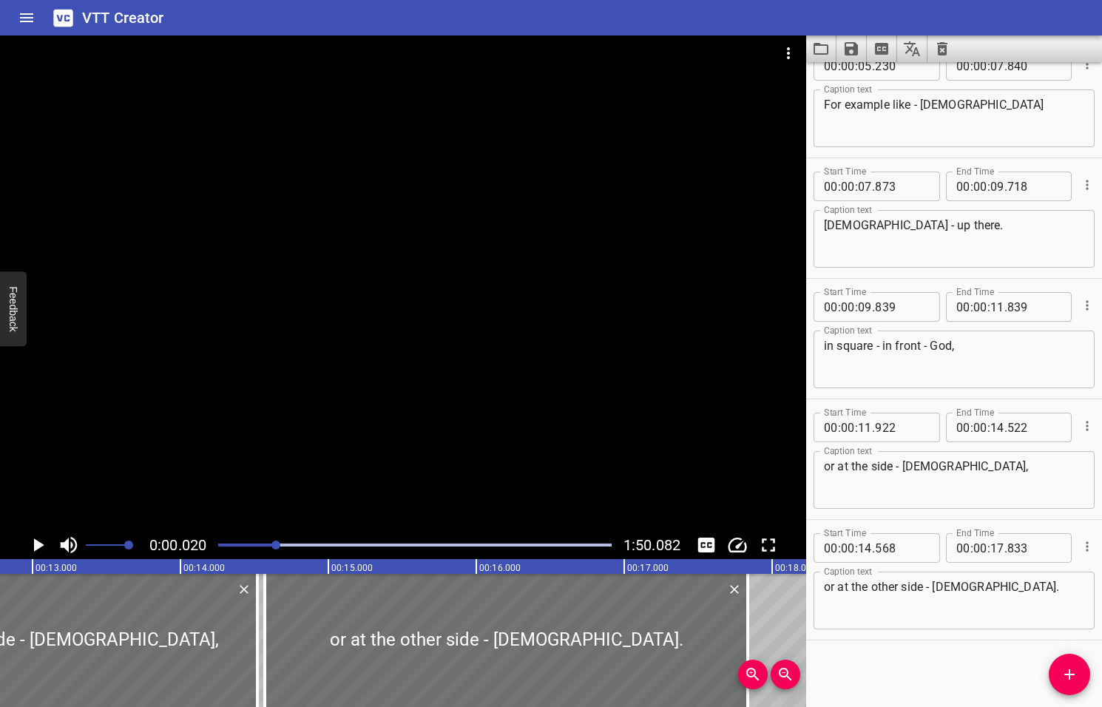
click at [279, 548] on div at bounding box center [275, 544] width 9 height 9
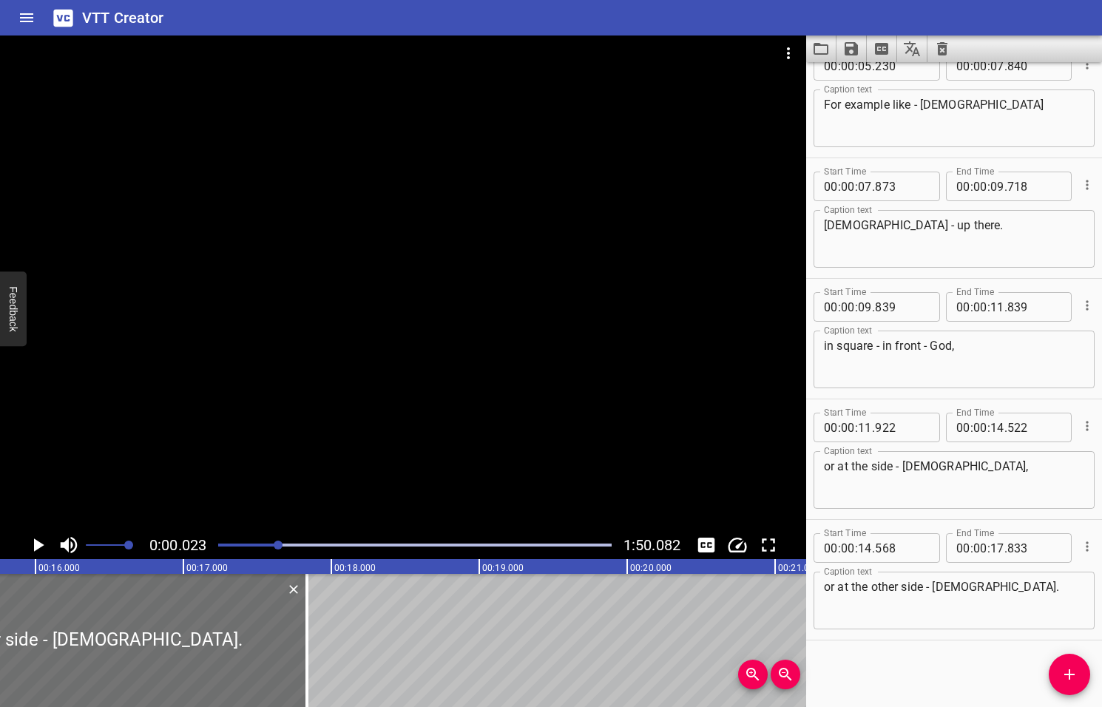
click at [279, 549] on div at bounding box center [278, 544] width 9 height 9
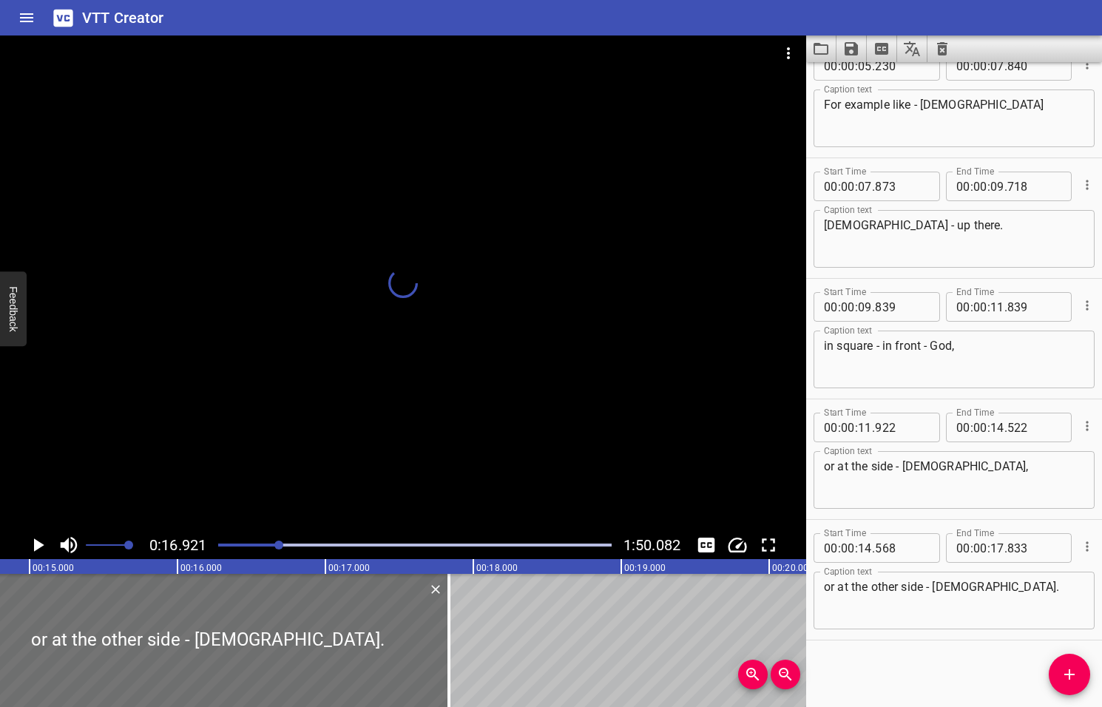
click at [283, 549] on div at bounding box center [414, 545] width 411 height 21
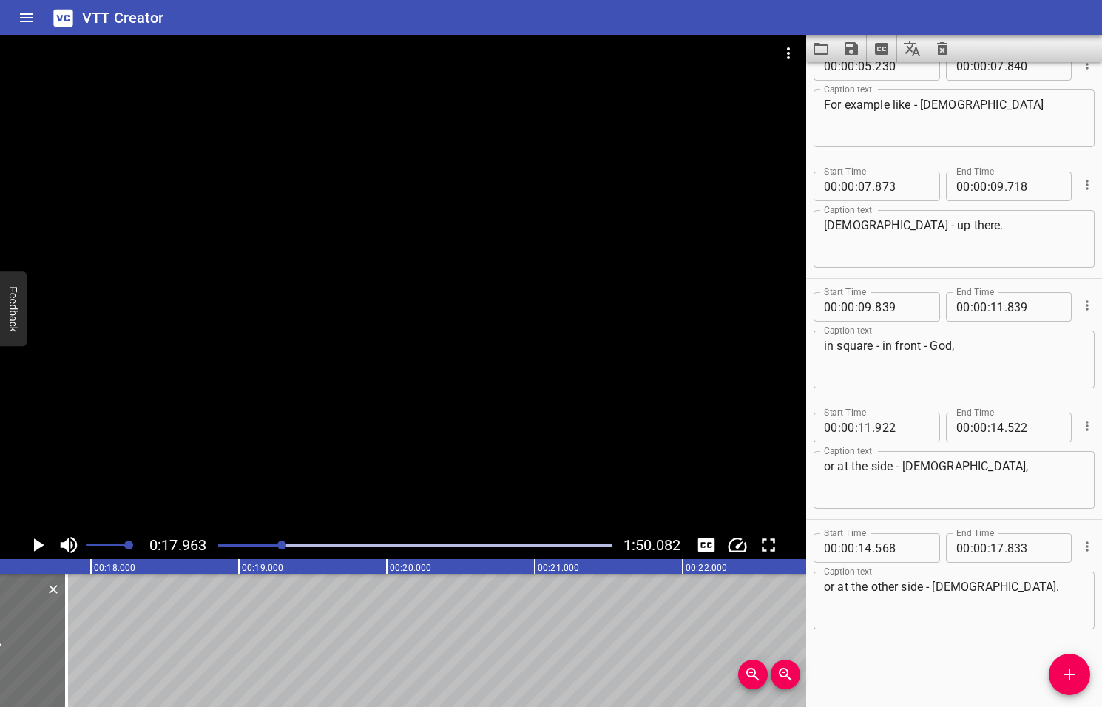
scroll to position [0, 2656]
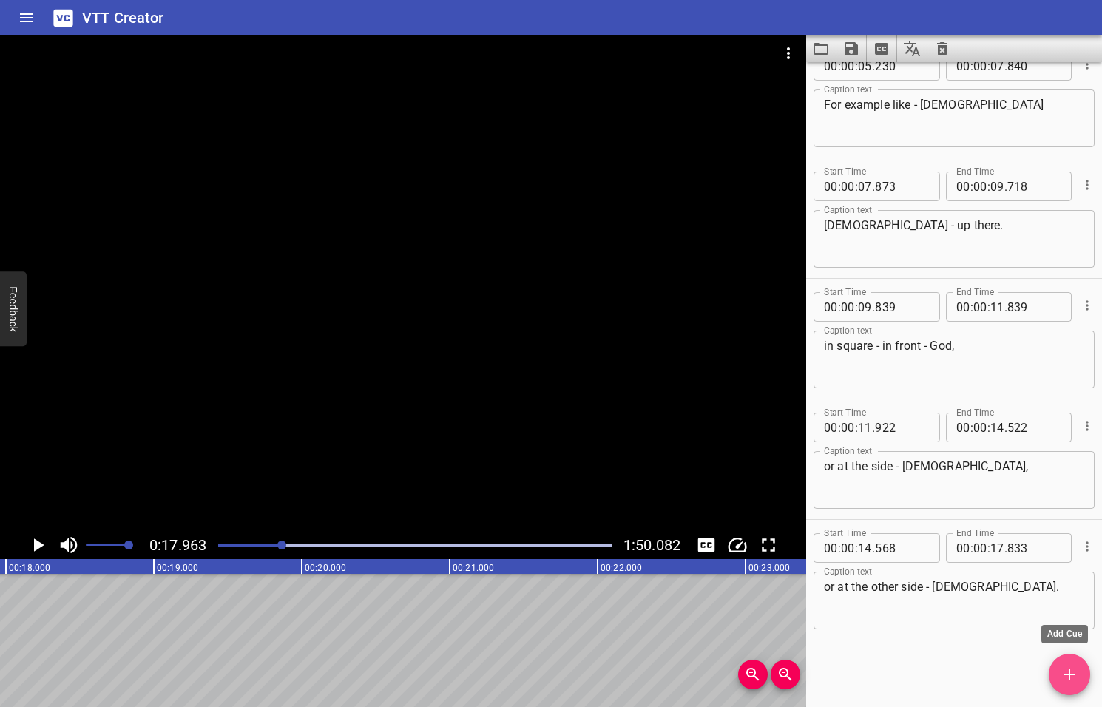
click at [1064, 676] on icon "Add Cue" at bounding box center [1069, 674] width 18 height 18
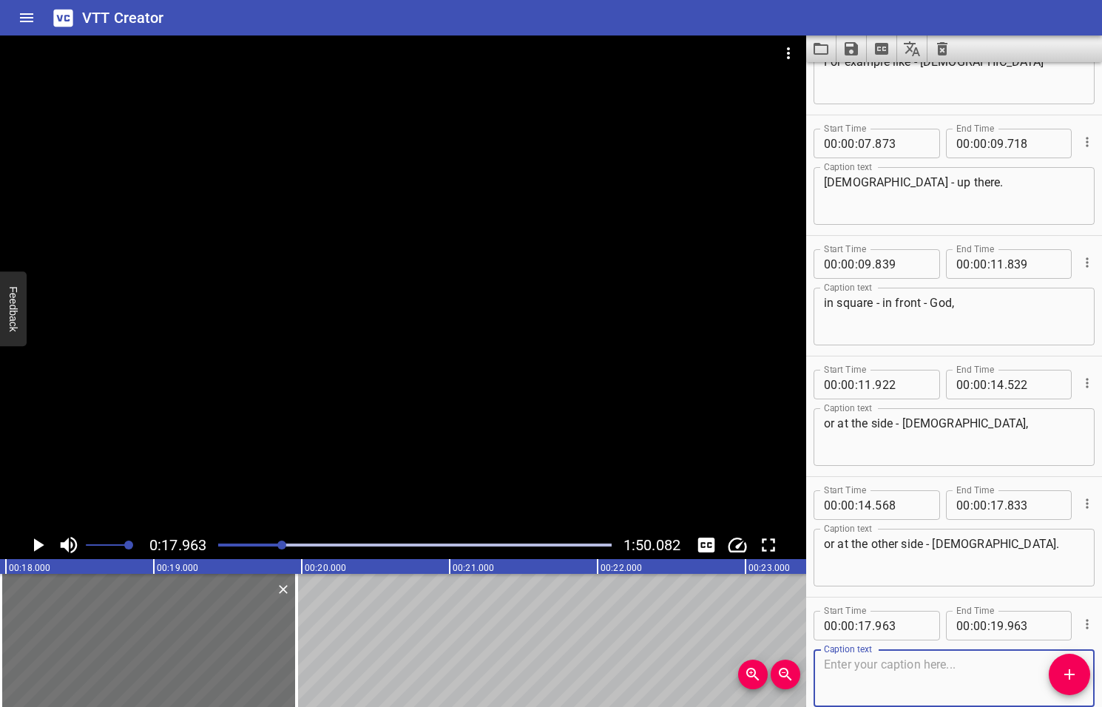
scroll to position [268, 0]
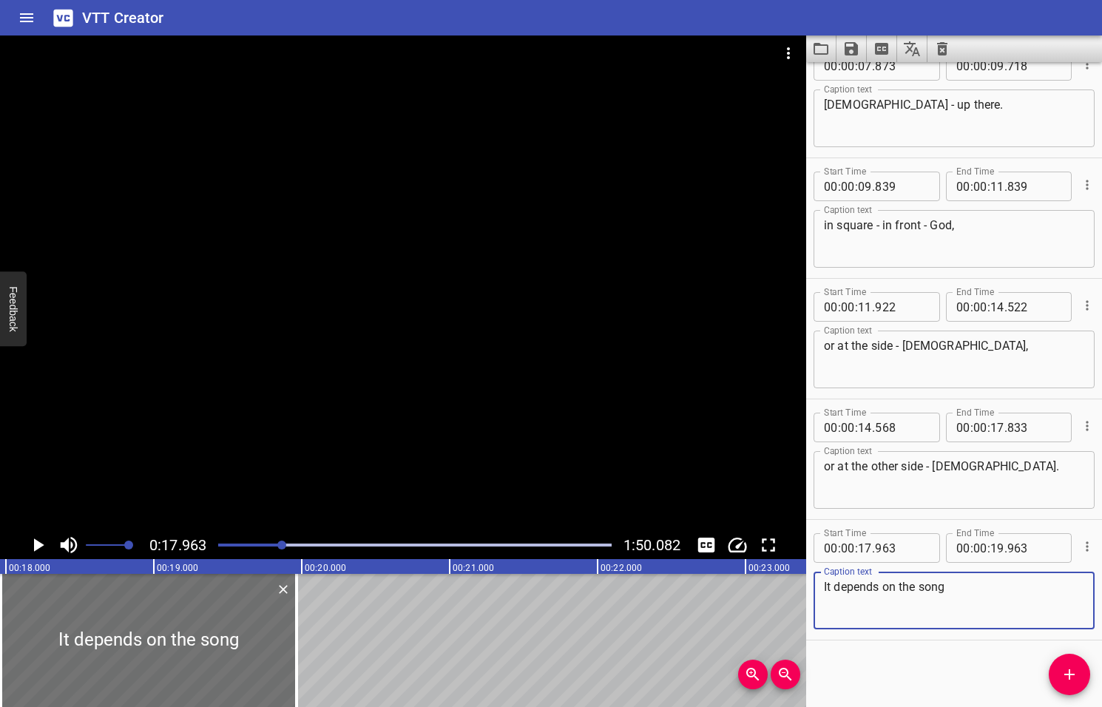
type textarea "It depends on the song"
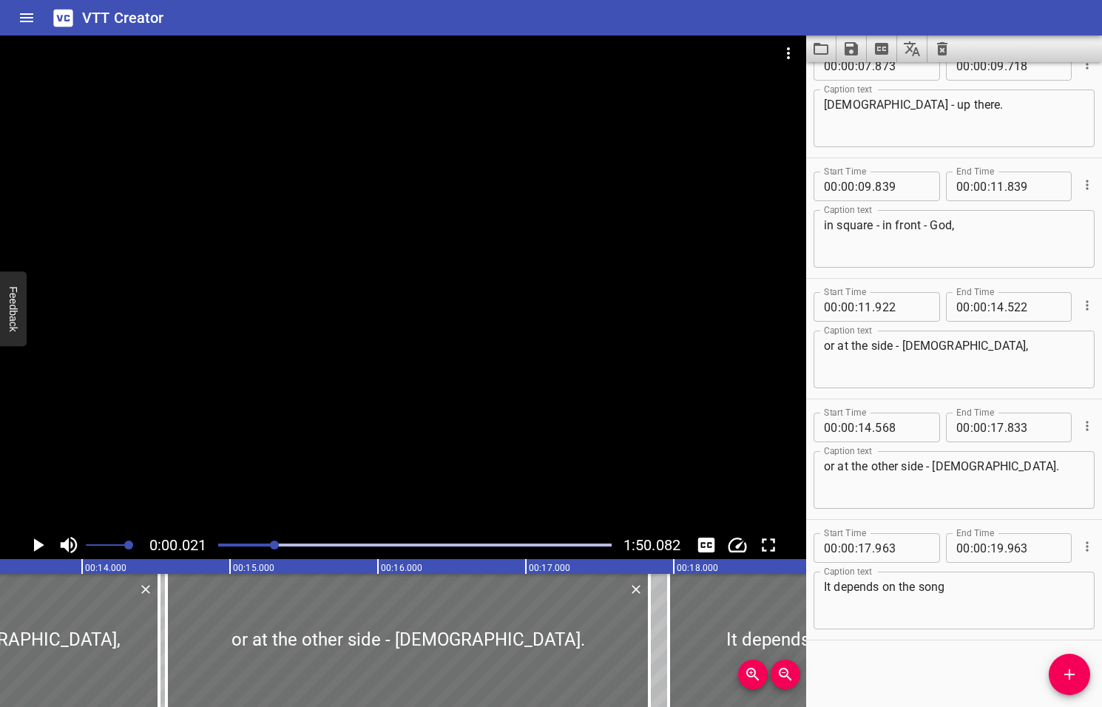
click at [276, 545] on div at bounding box center [274, 544] width 9 height 9
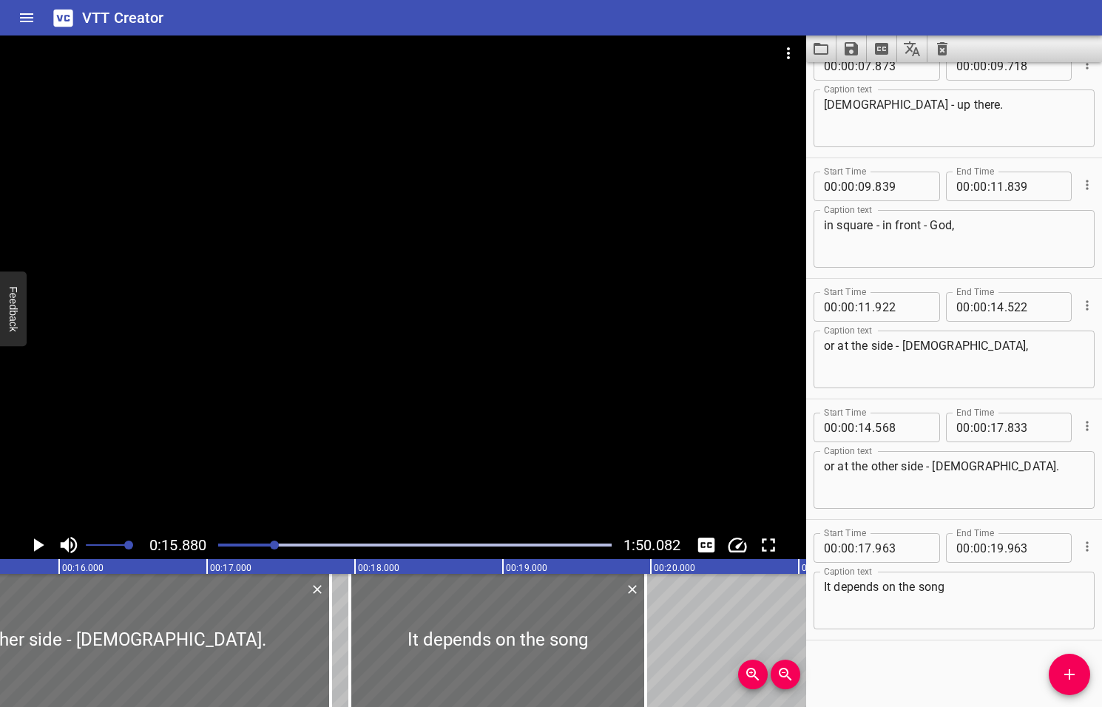
scroll to position [0, 2348]
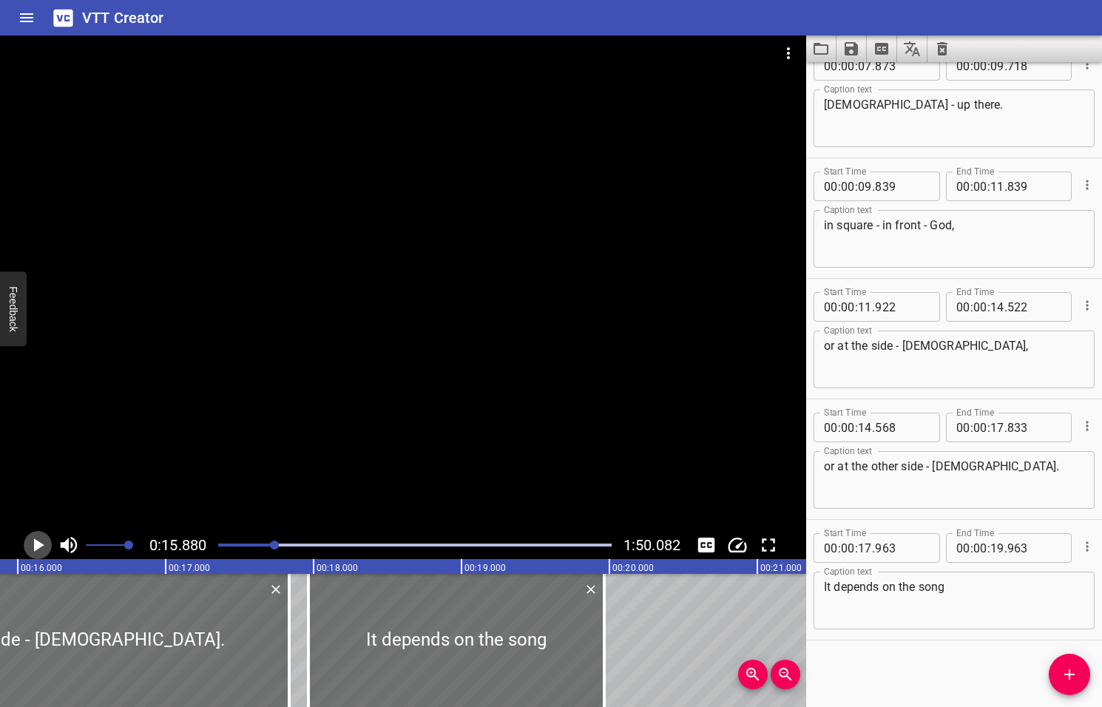
click at [36, 546] on icon "Play/Pause" at bounding box center [39, 544] width 10 height 13
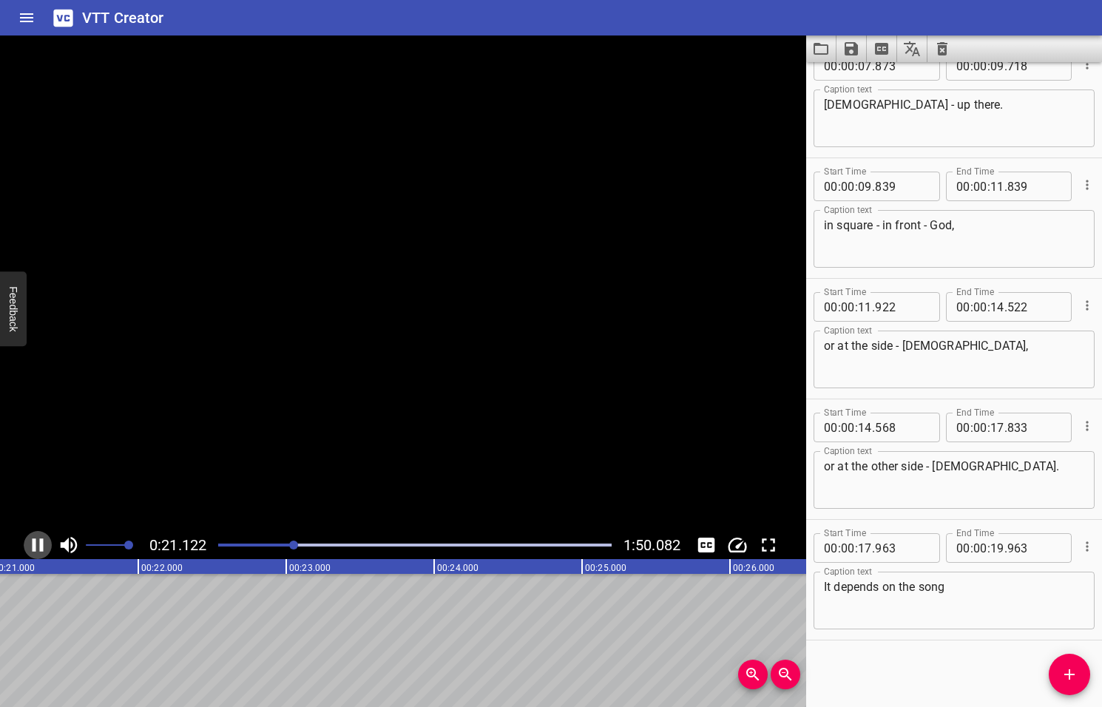
click at [36, 546] on icon "Play/Pause" at bounding box center [38, 545] width 22 height 22
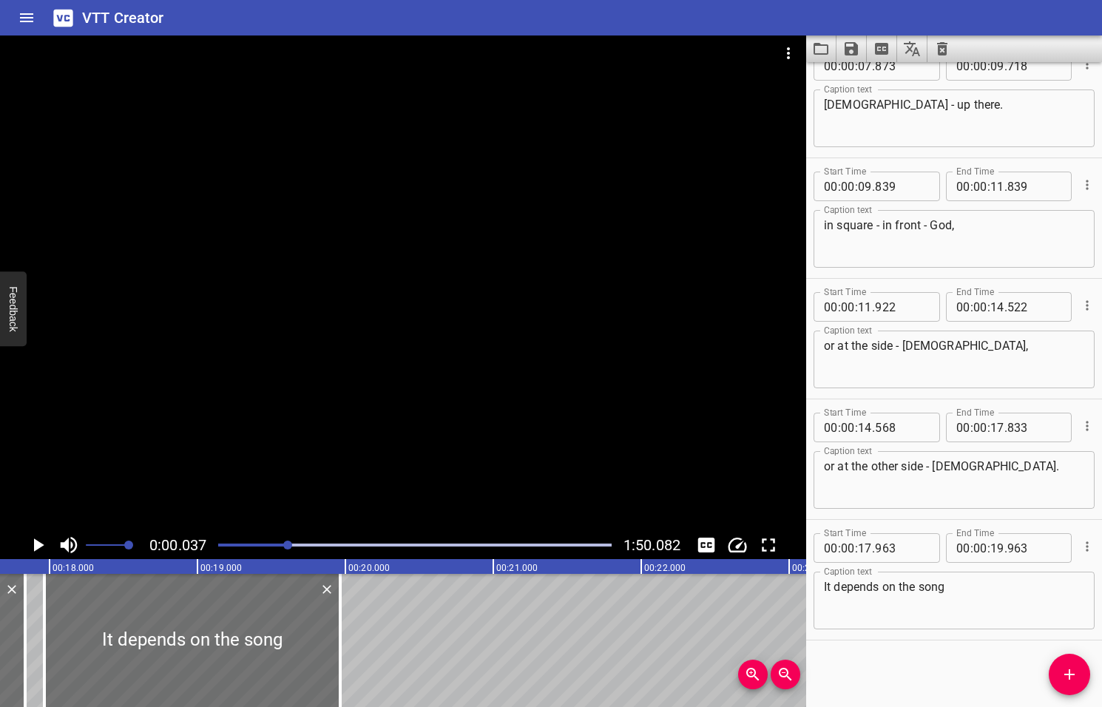
click at [289, 546] on div at bounding box center [287, 544] width 9 height 9
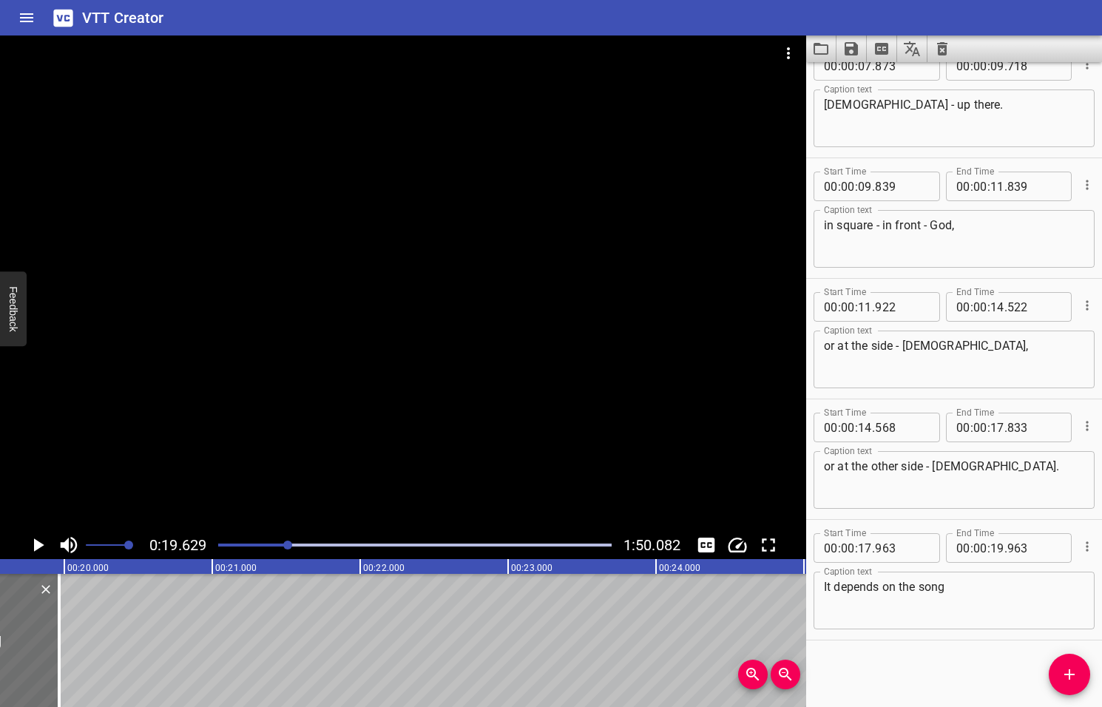
scroll to position [0, 2902]
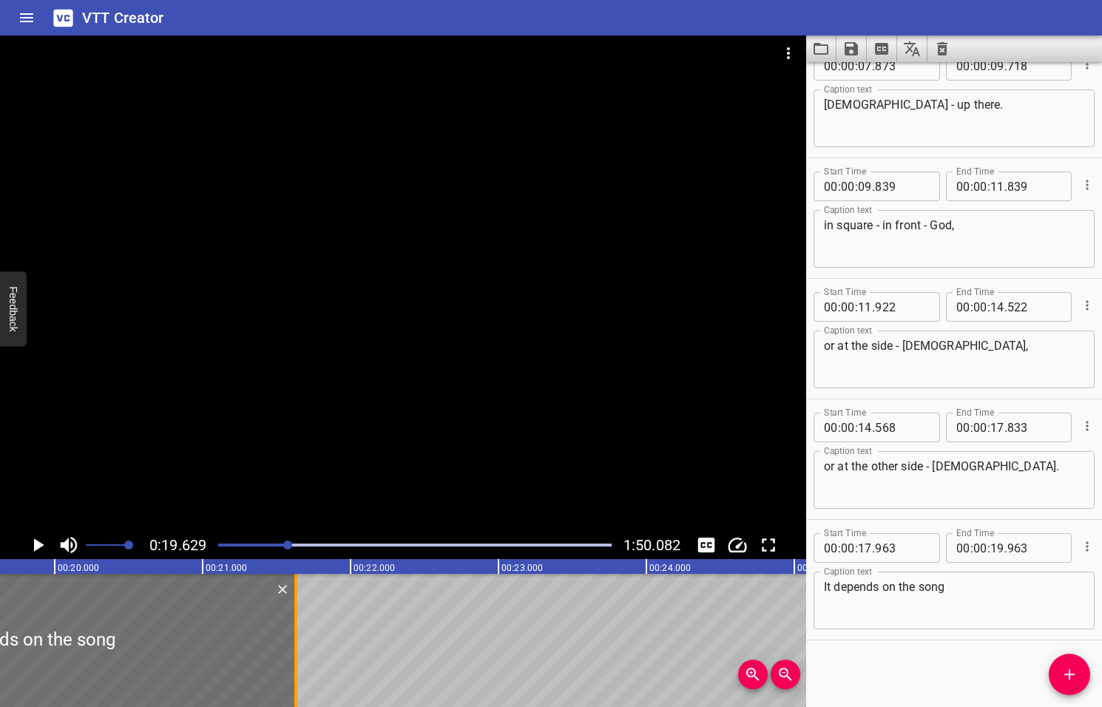
drag, startPoint x: 51, startPoint y: 630, endPoint x: 297, endPoint y: 619, distance: 246.4
click at [297, 619] on div at bounding box center [295, 640] width 15 height 133
type input "21"
click at [39, 543] on icon "Play/Pause" at bounding box center [39, 544] width 10 height 13
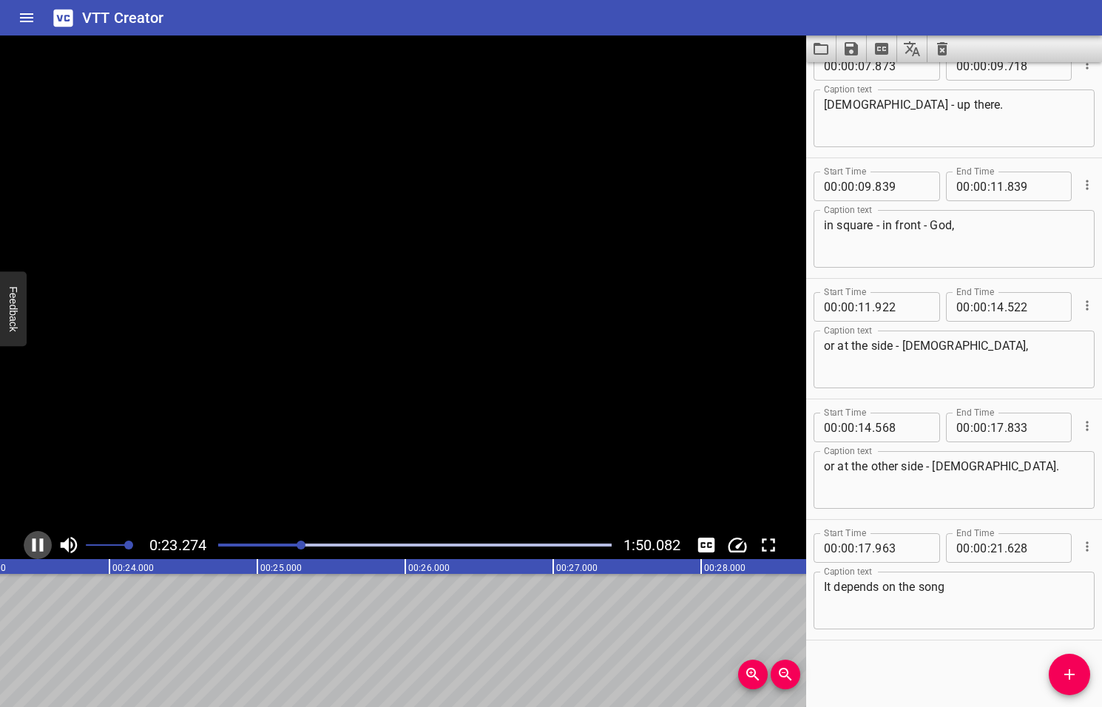
click at [39, 543] on icon "Play/Pause" at bounding box center [38, 544] width 11 height 13
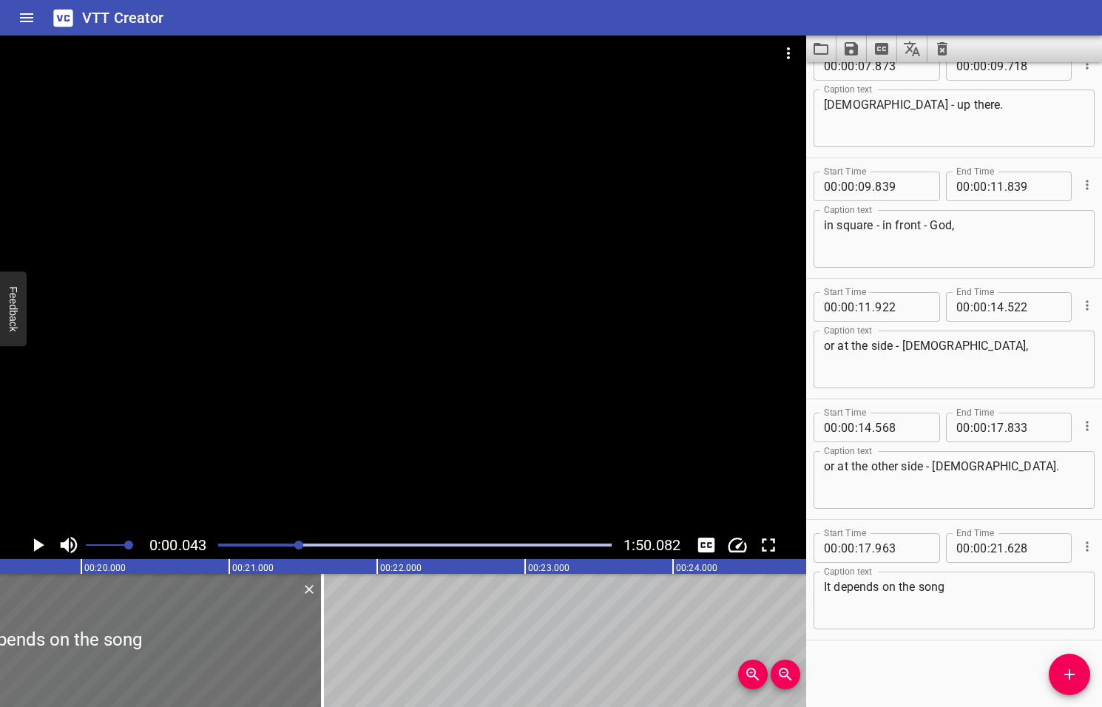
click at [299, 544] on div at bounding box center [298, 544] width 9 height 9
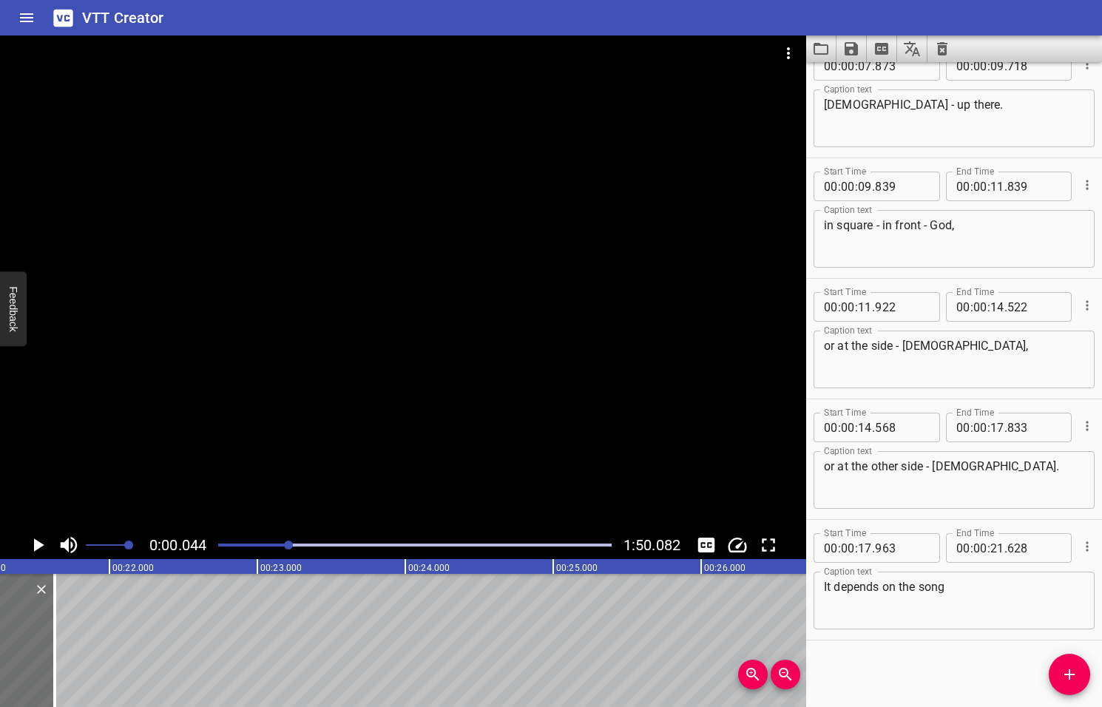
click at [290, 544] on div at bounding box center [288, 544] width 9 height 9
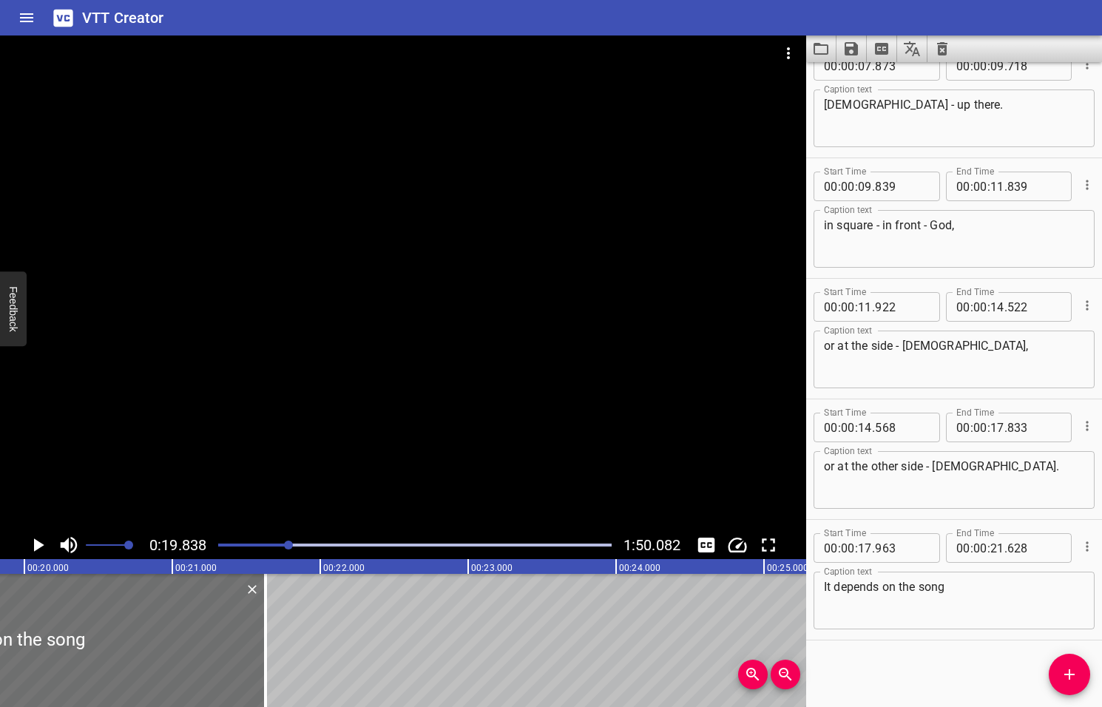
scroll to position [0, 2933]
drag, startPoint x: 264, startPoint y: 640, endPoint x: 203, endPoint y: 639, distance: 61.4
click at [203, 639] on div at bounding box center [204, 640] width 3 height 133
type input "213"
click at [35, 546] on icon "Play/Pause" at bounding box center [39, 544] width 10 height 13
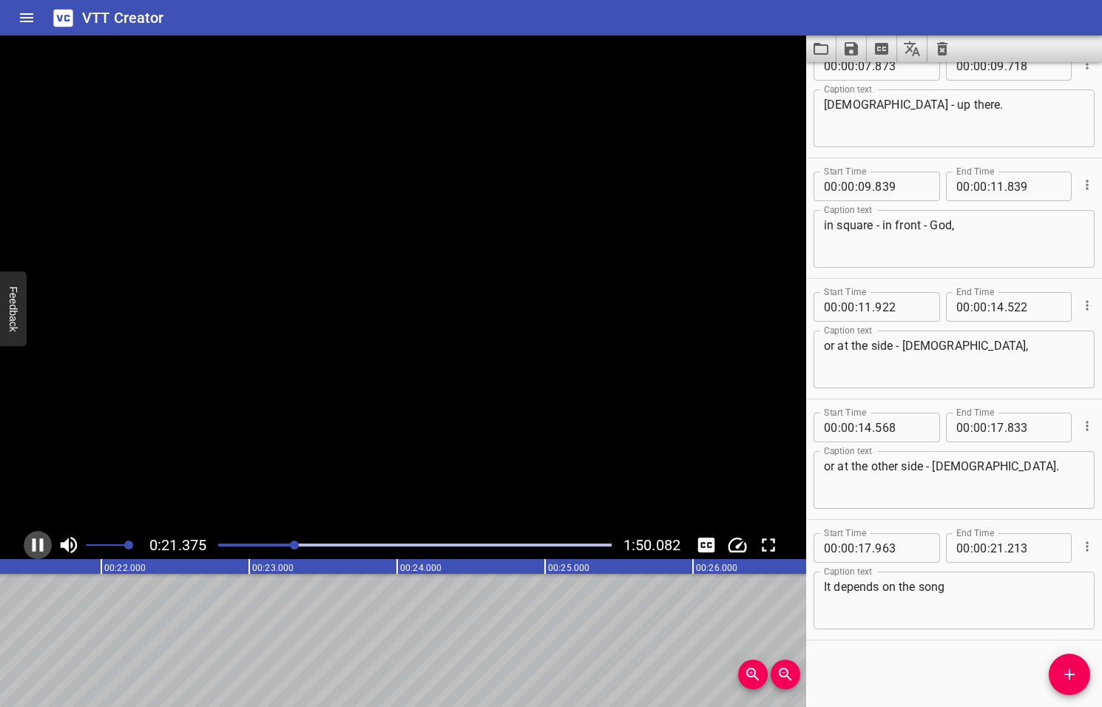
click at [35, 546] on icon "Play/Pause" at bounding box center [38, 545] width 22 height 22
click at [38, 544] on icon "Play/Pause" at bounding box center [39, 544] width 10 height 13
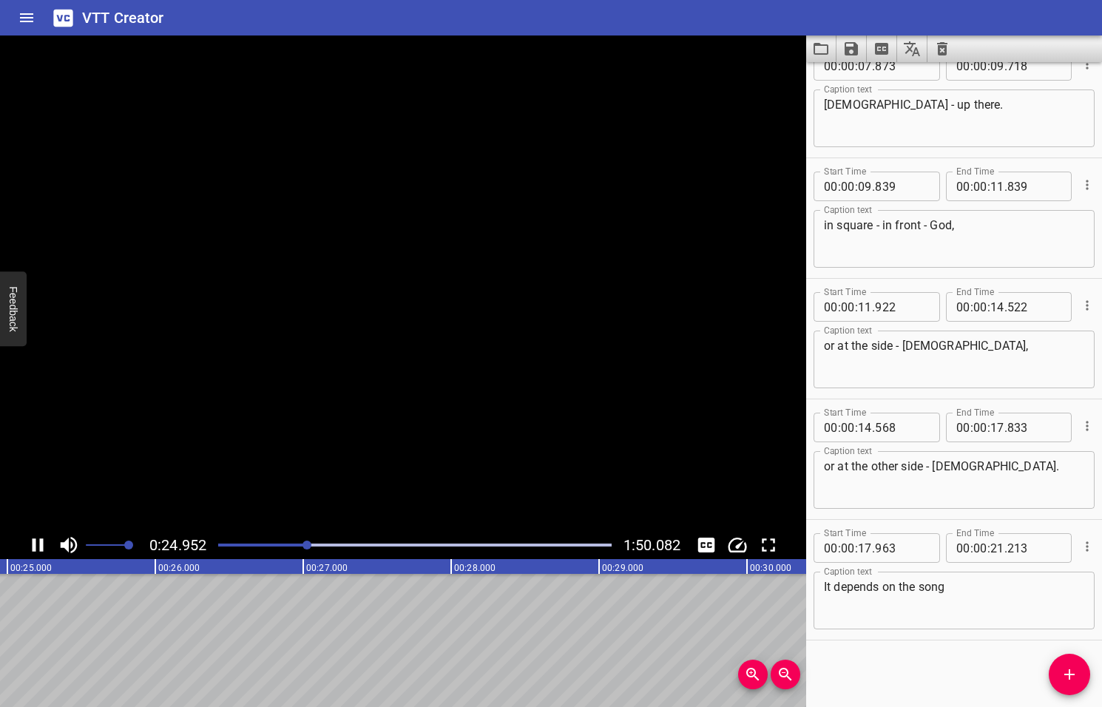
click at [38, 544] on icon "Play/Pause" at bounding box center [38, 545] width 22 height 22
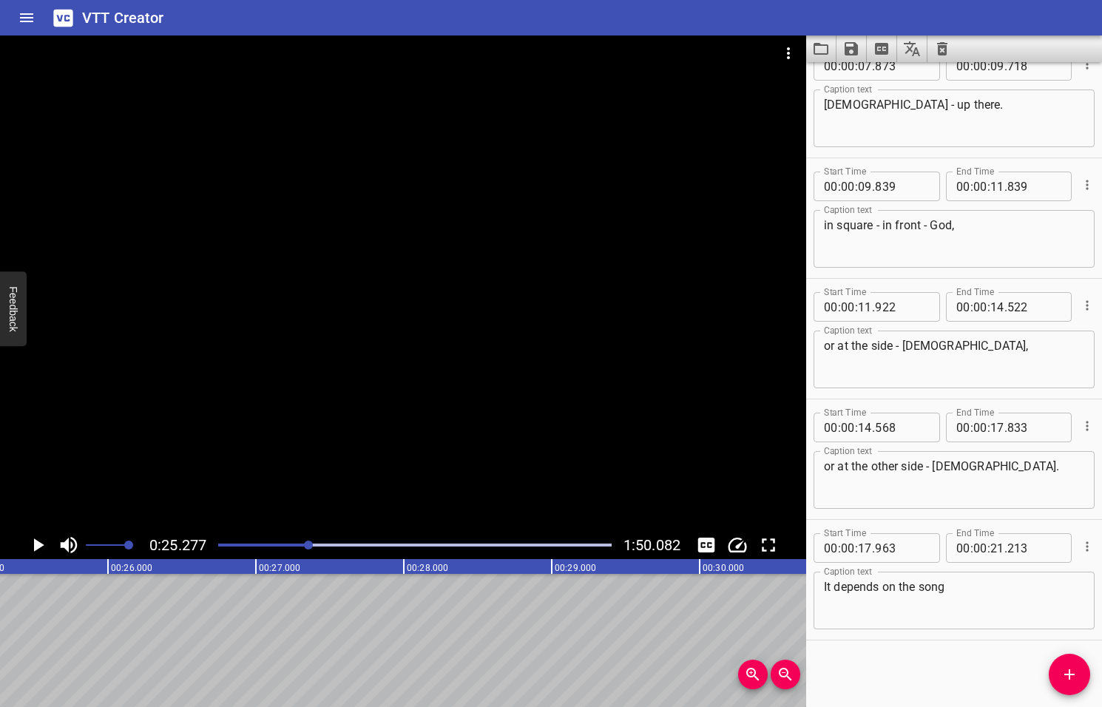
scroll to position [0, 3737]
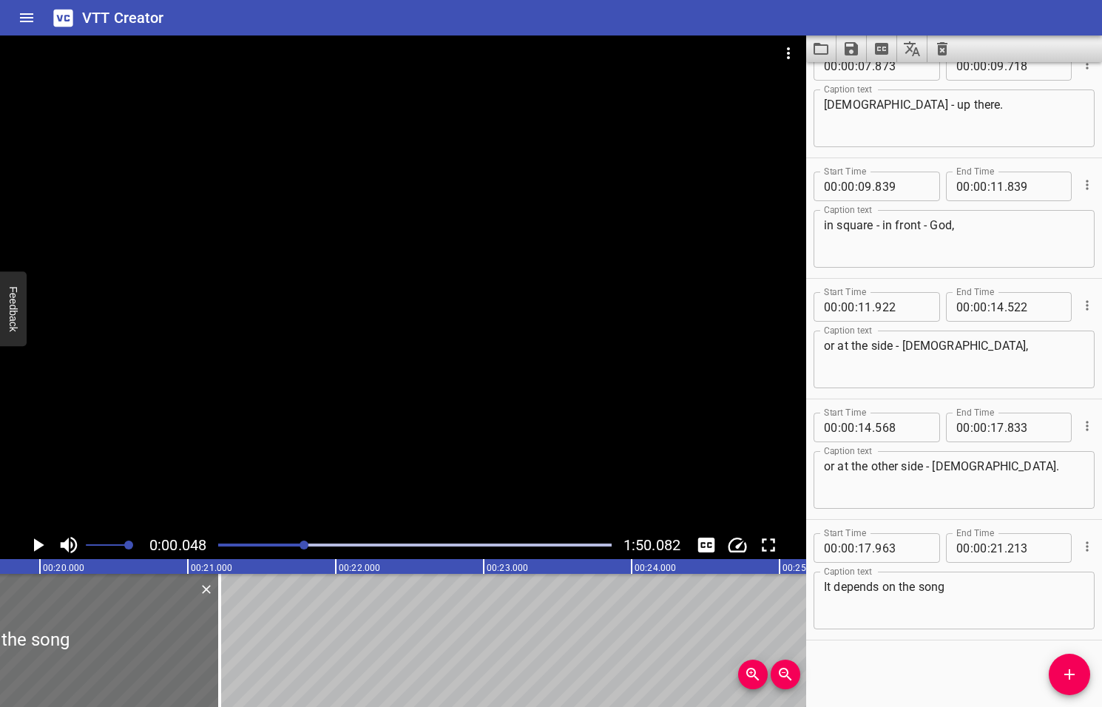
click at [305, 545] on div at bounding box center [303, 544] width 9 height 9
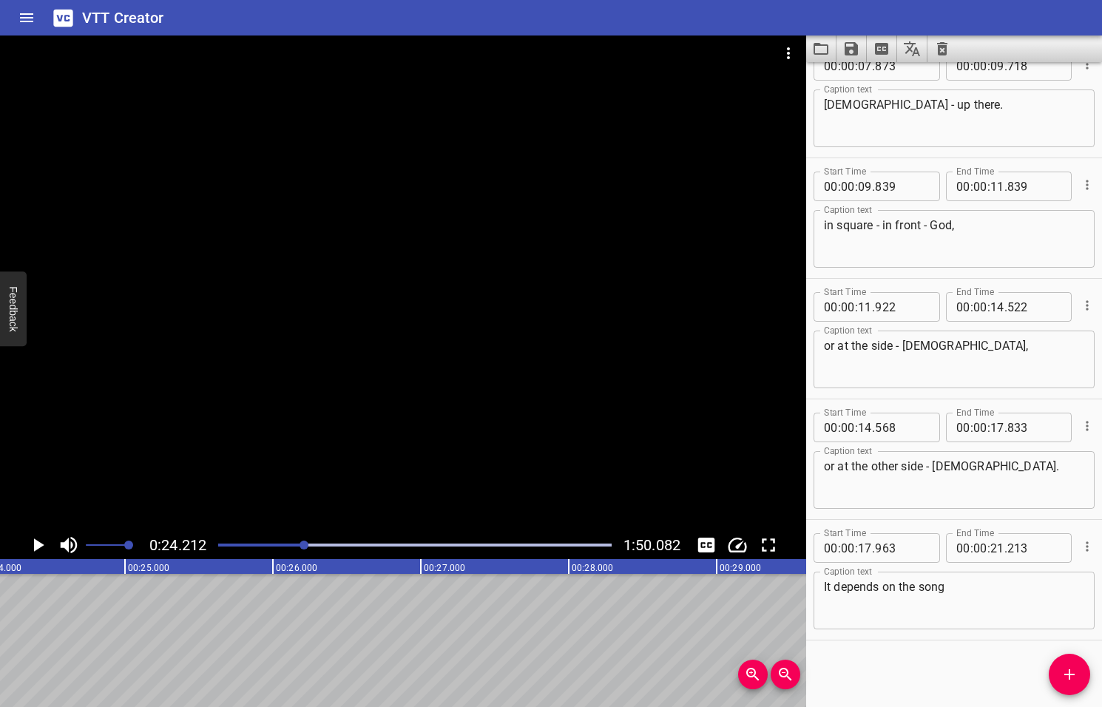
scroll to position [0, 3580]
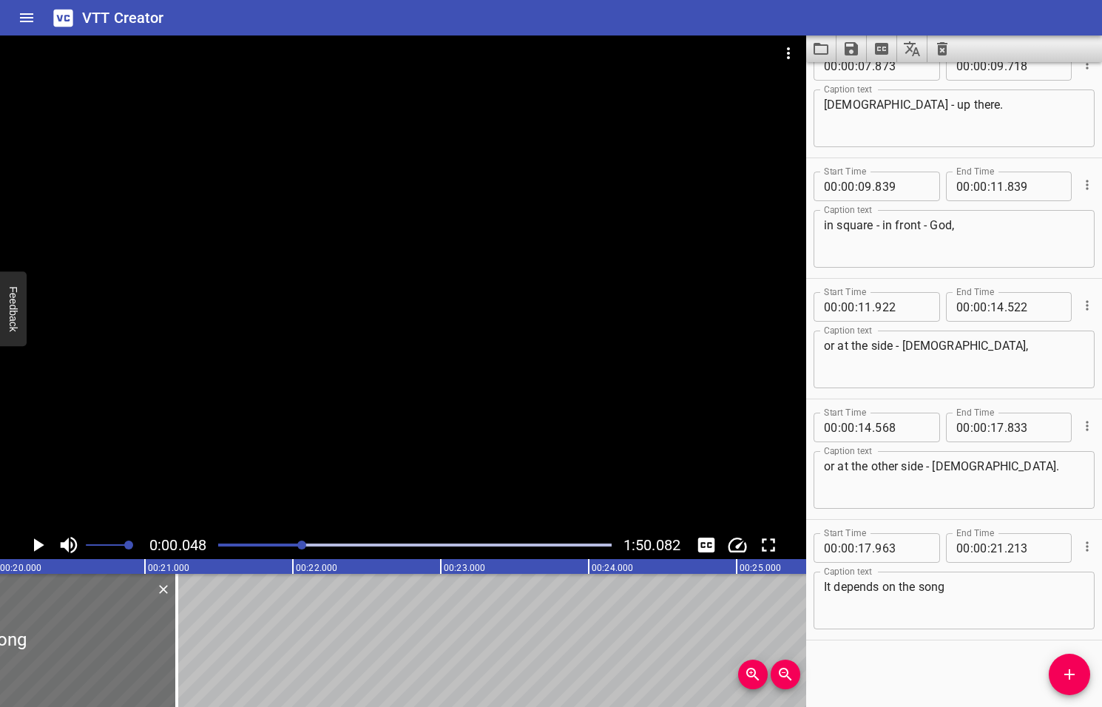
click at [301, 546] on div at bounding box center [301, 544] width 9 height 9
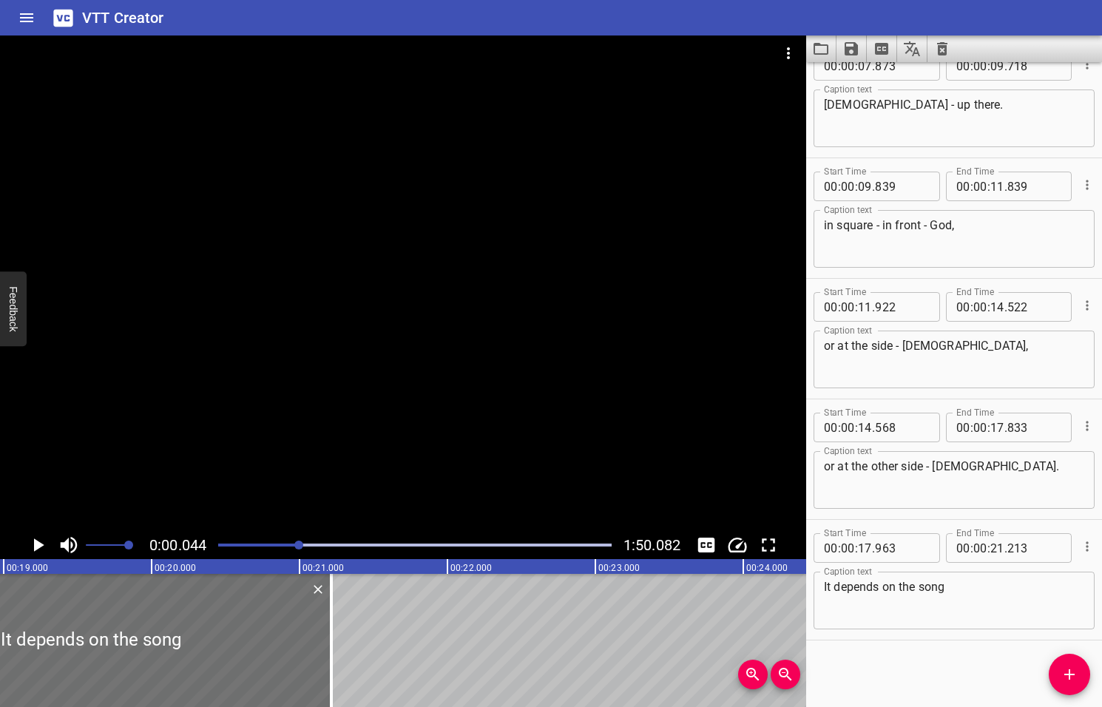
drag, startPoint x: 301, startPoint y: 546, endPoint x: 290, endPoint y: 547, distance: 11.2
click at [294, 547] on div at bounding box center [298, 544] width 9 height 9
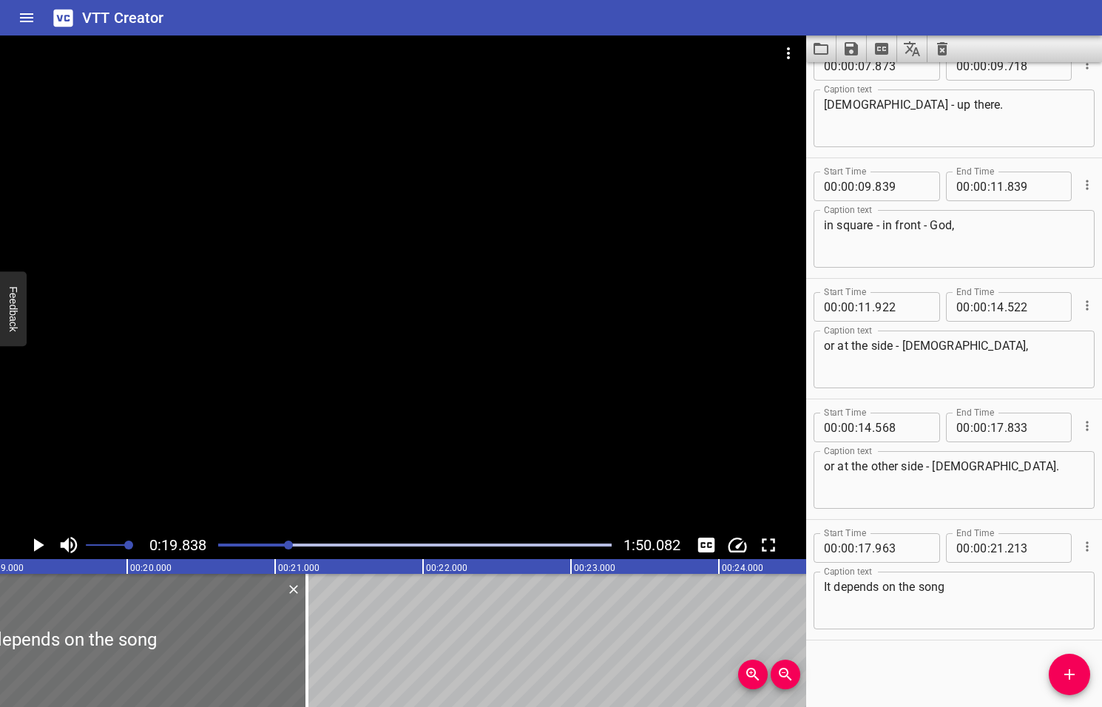
scroll to position [0, 2933]
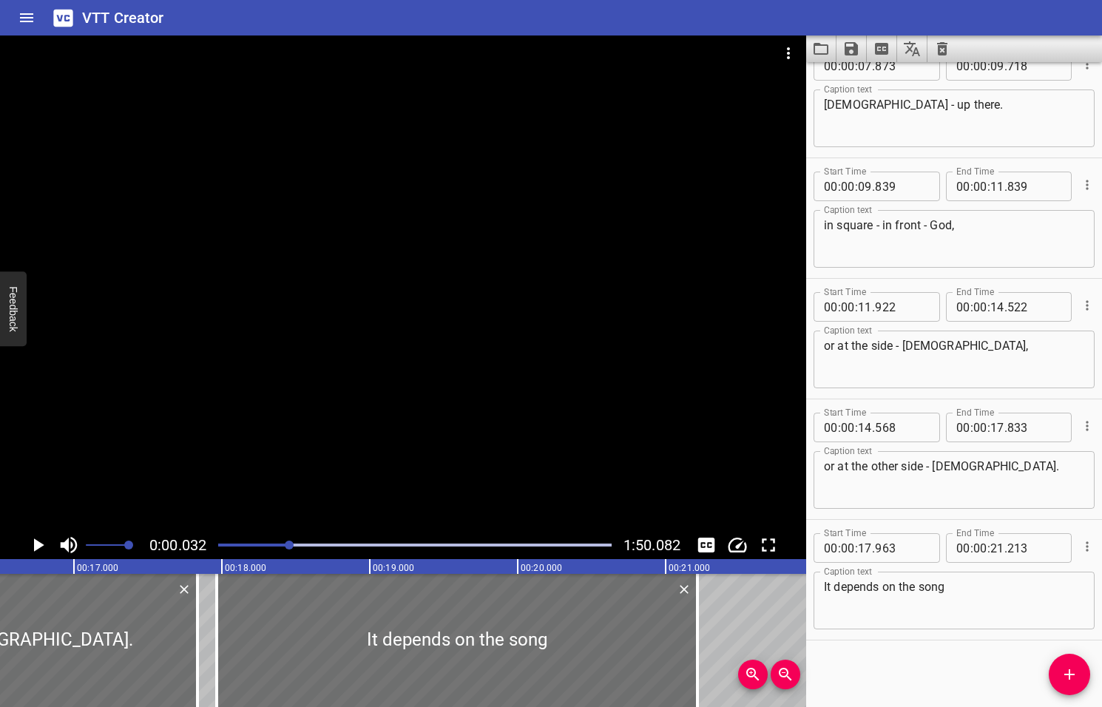
click at [293, 546] on div at bounding box center [289, 544] width 9 height 9
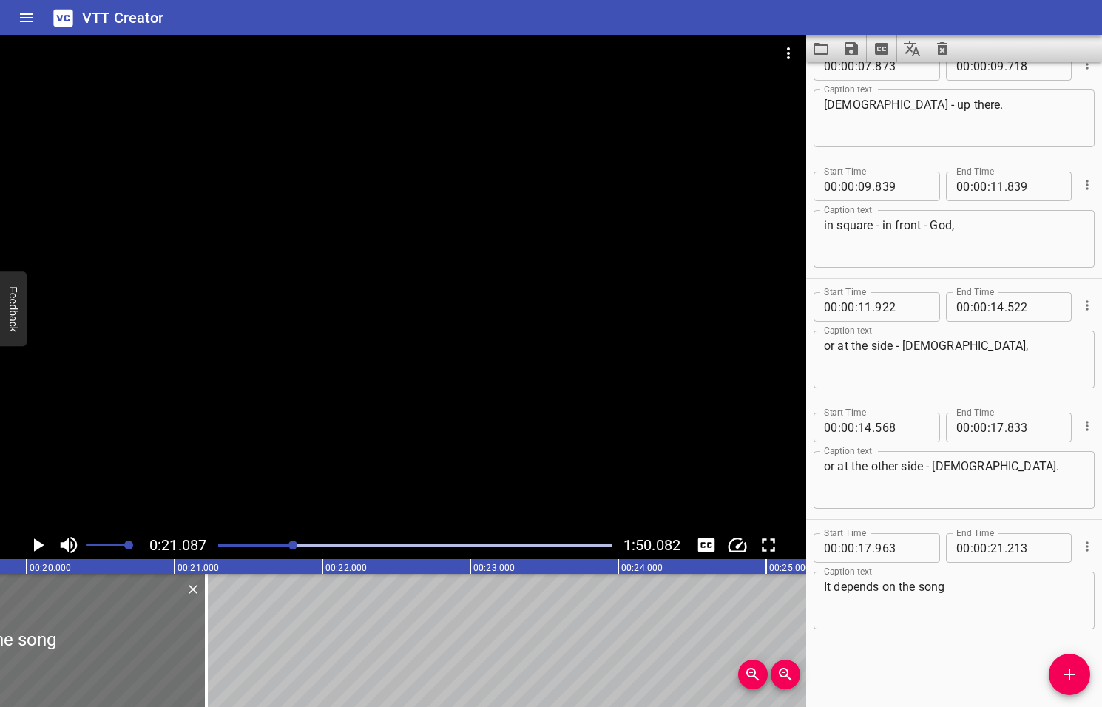
scroll to position [0, 3118]
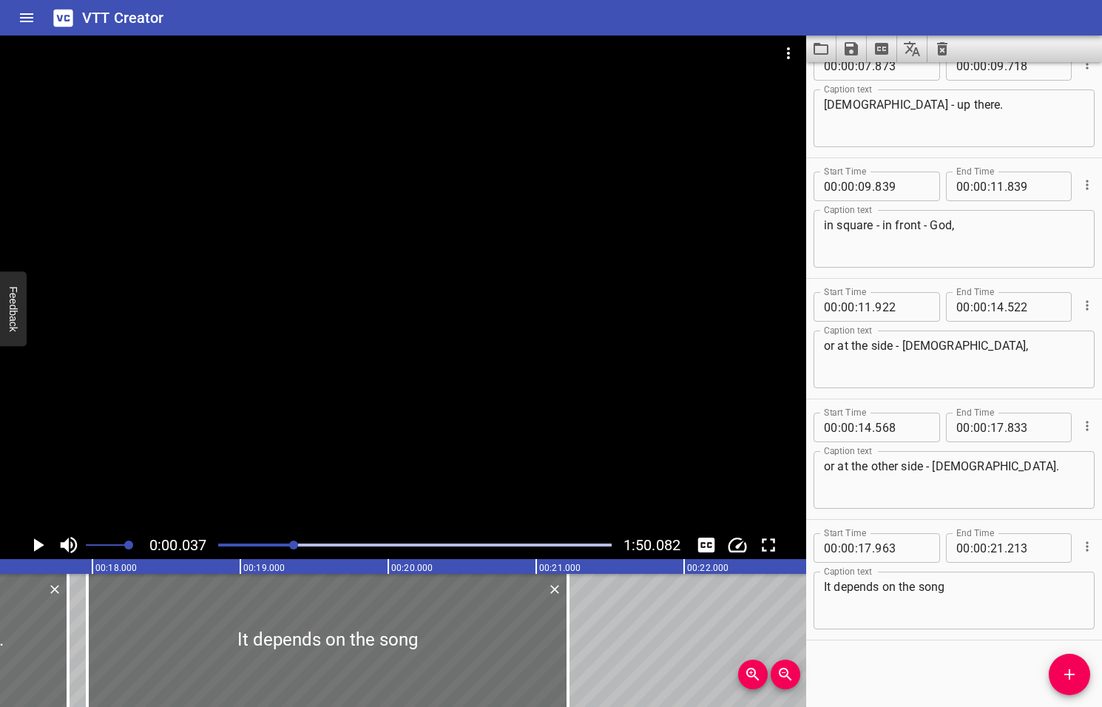
click at [296, 546] on div at bounding box center [293, 544] width 9 height 9
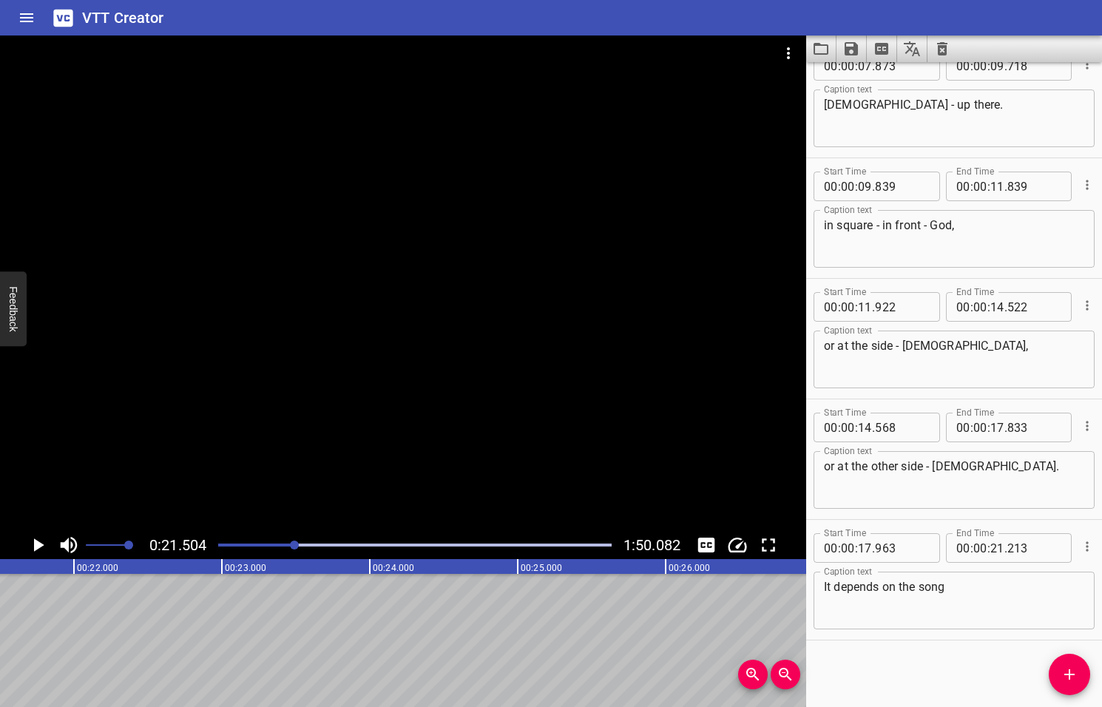
scroll to position [0, 3180]
click at [1070, 673] on icon "Add Cue" at bounding box center [1069, 674] width 18 height 18
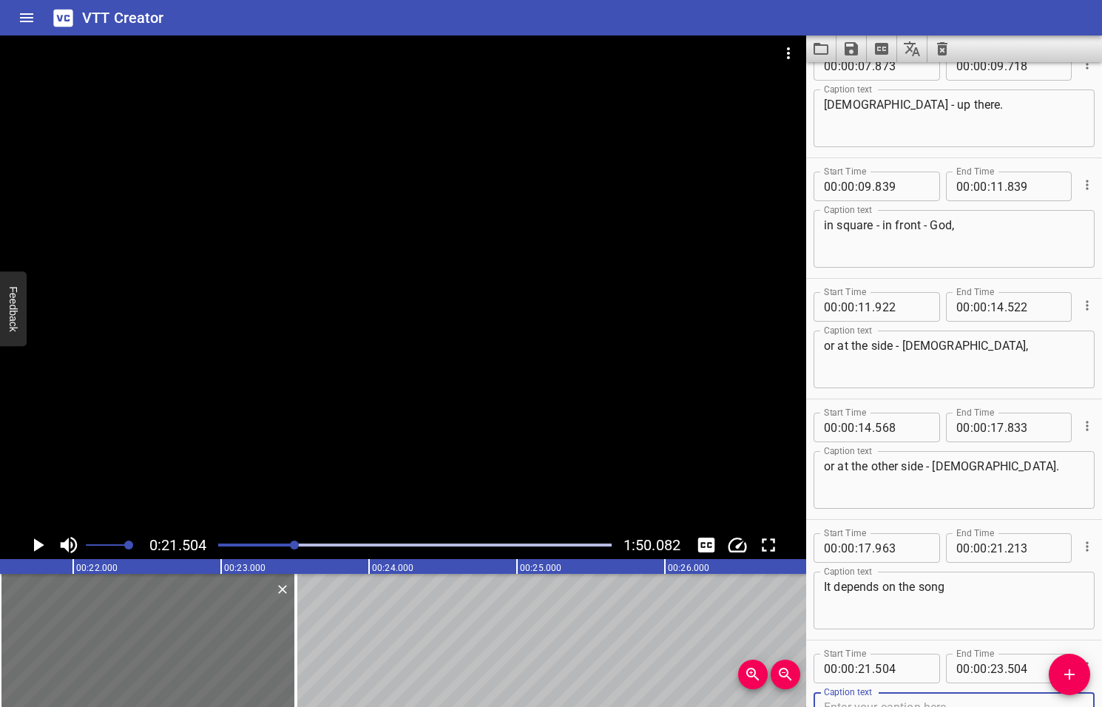
scroll to position [275, 0]
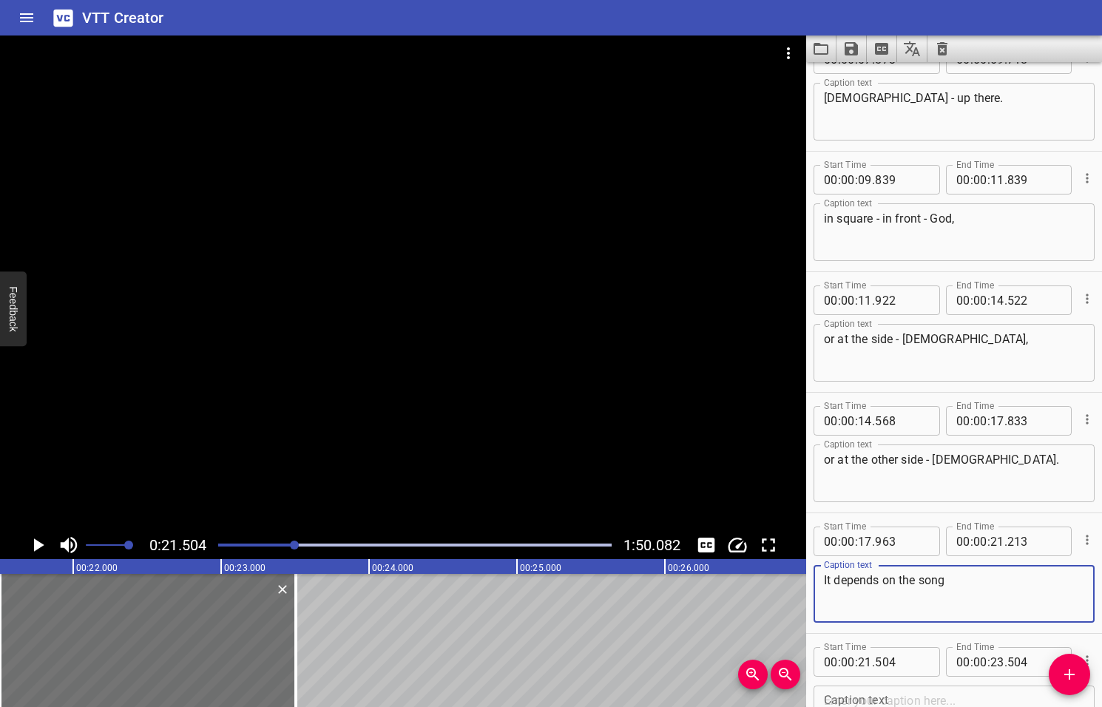
click at [946, 580] on textarea "It depends on the song" at bounding box center [954, 594] width 260 height 42
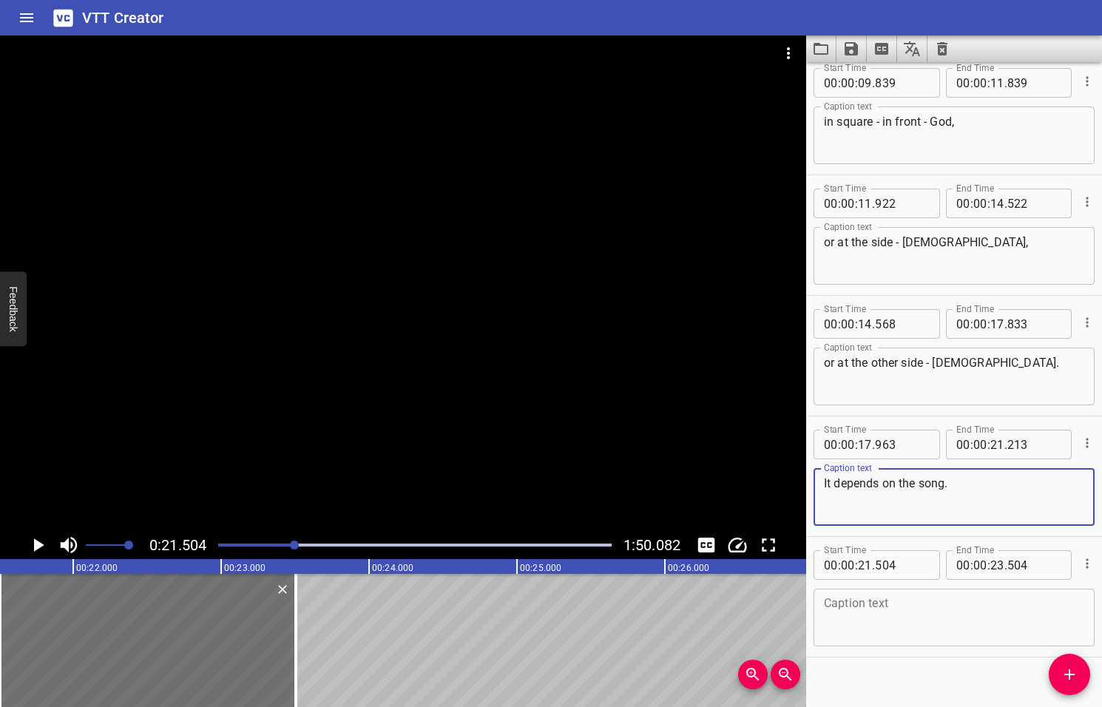
scroll to position [389, 0]
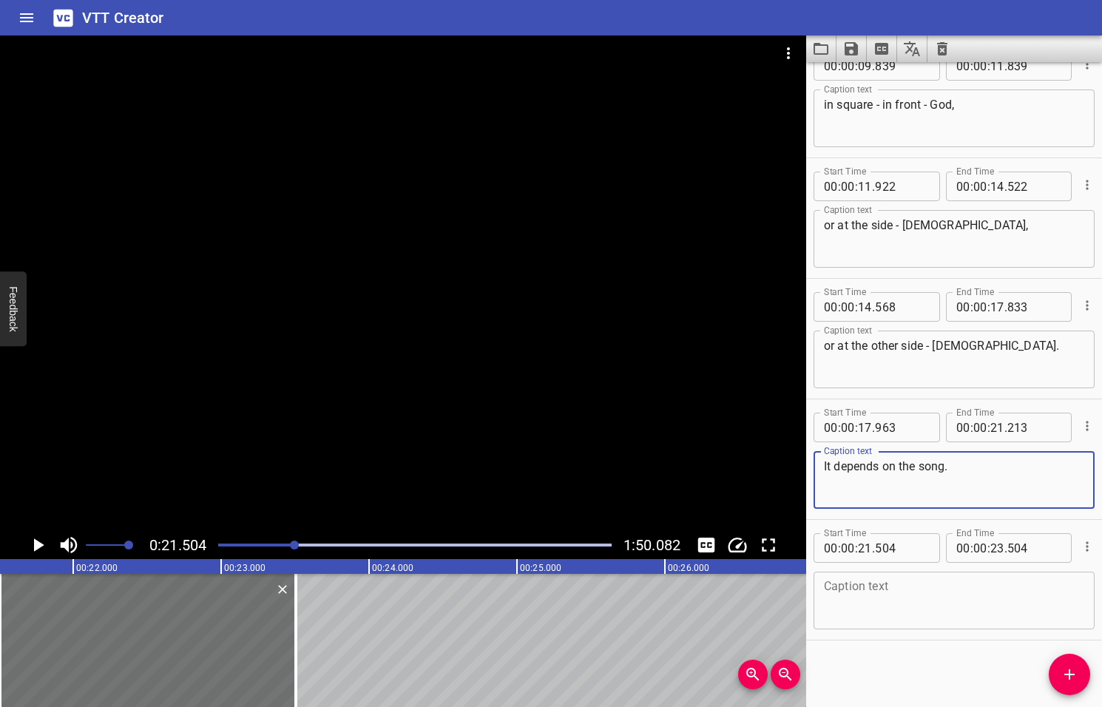
type textarea "It depends on the song."
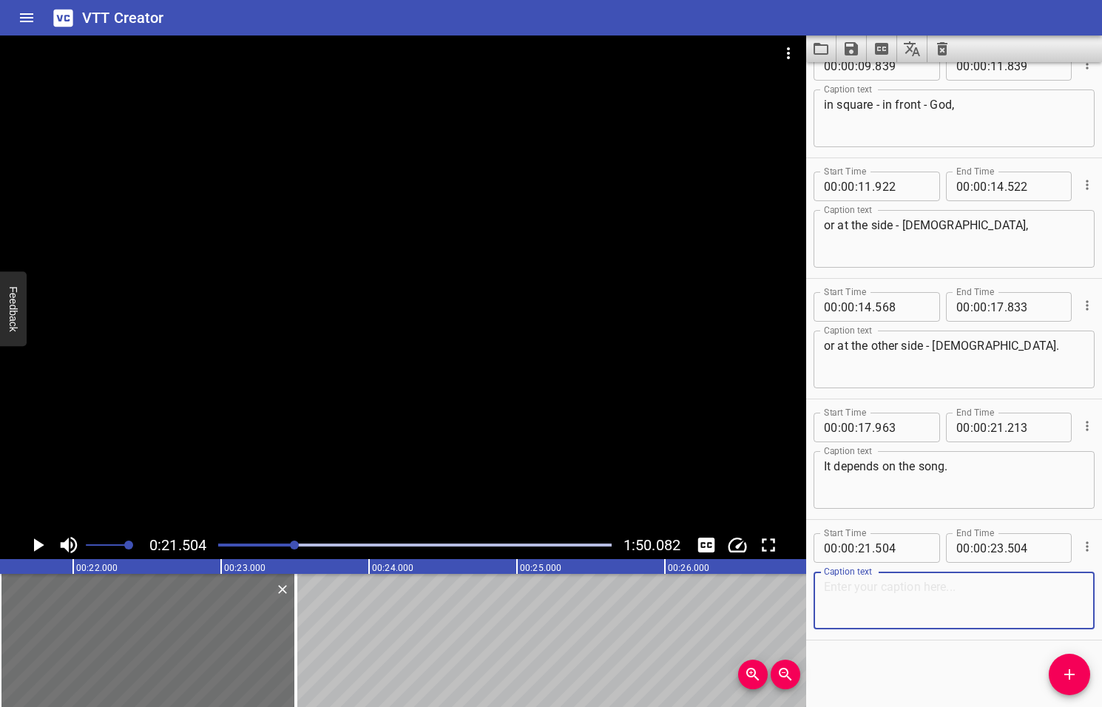
click at [857, 592] on textarea at bounding box center [954, 601] width 260 height 42
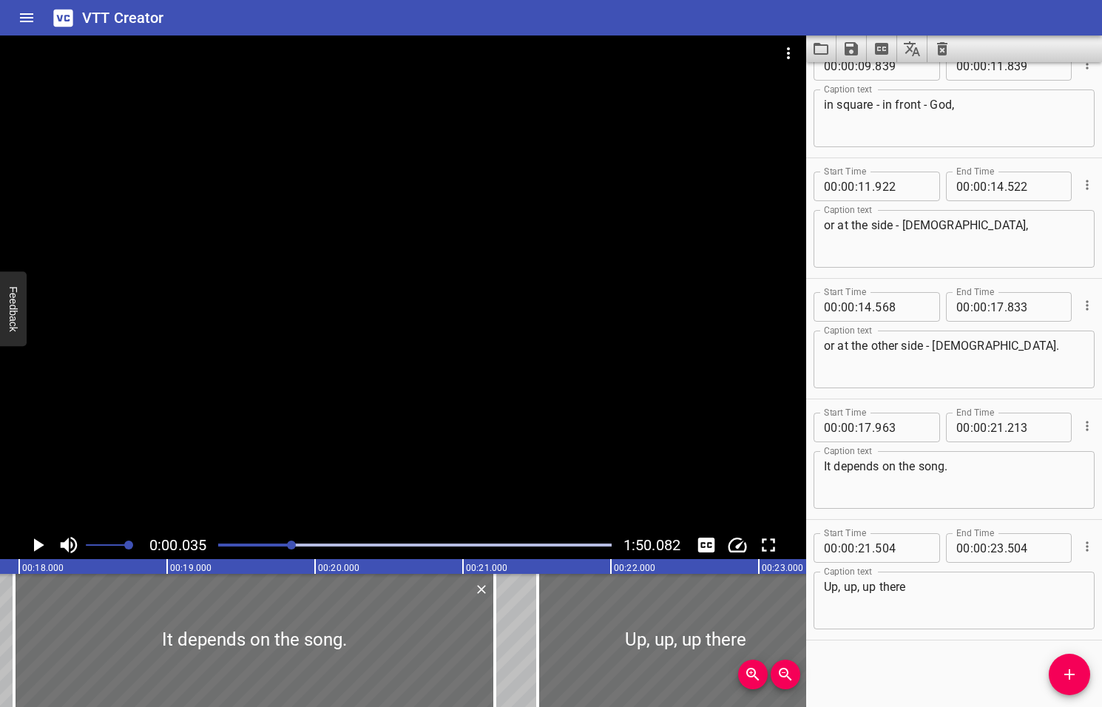
click at [293, 543] on div at bounding box center [291, 544] width 9 height 9
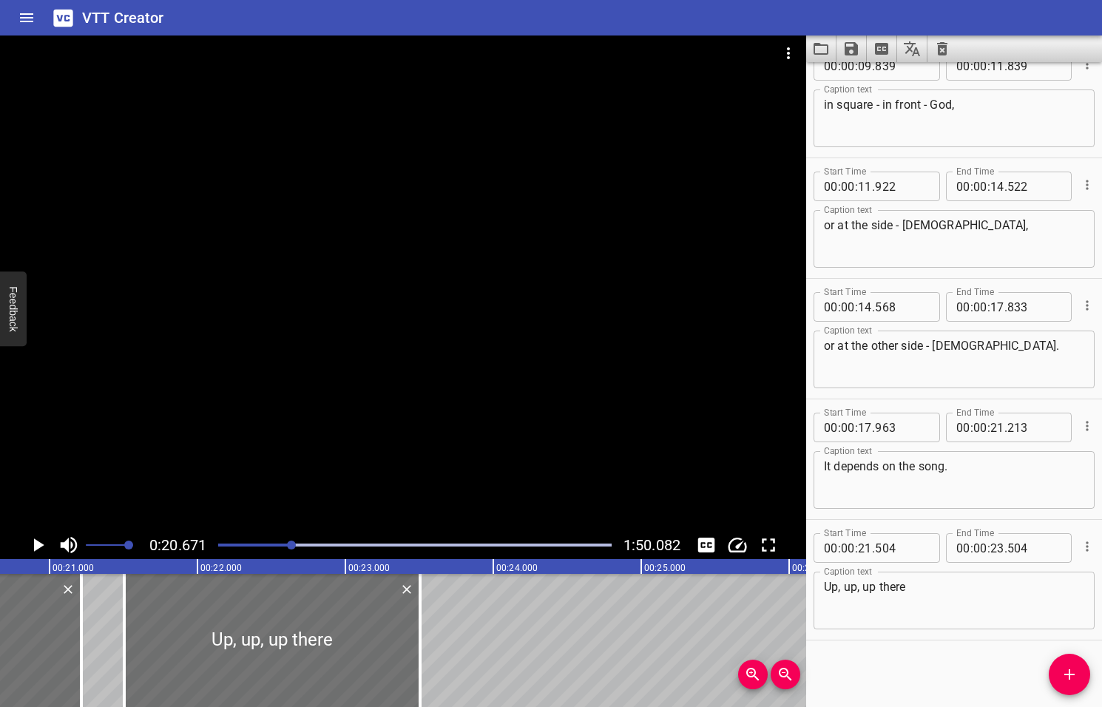
scroll to position [0, 3056]
click at [35, 544] on icon "Play/Pause" at bounding box center [39, 544] width 10 height 13
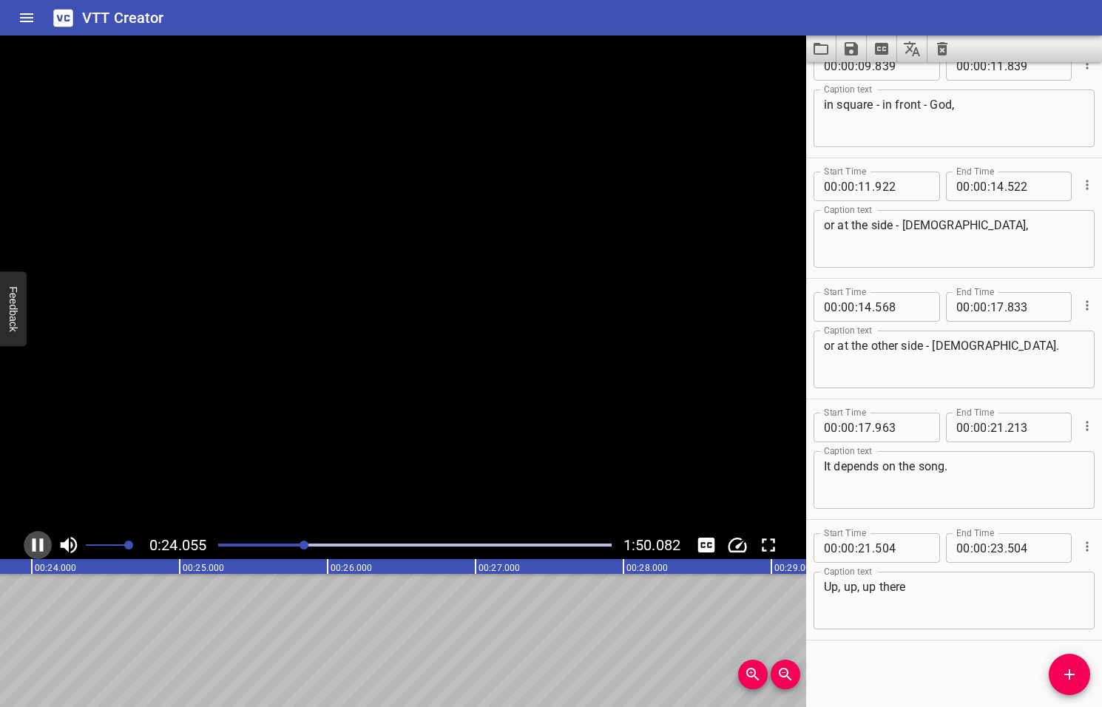
click at [35, 544] on icon "Play/Pause" at bounding box center [38, 545] width 22 height 22
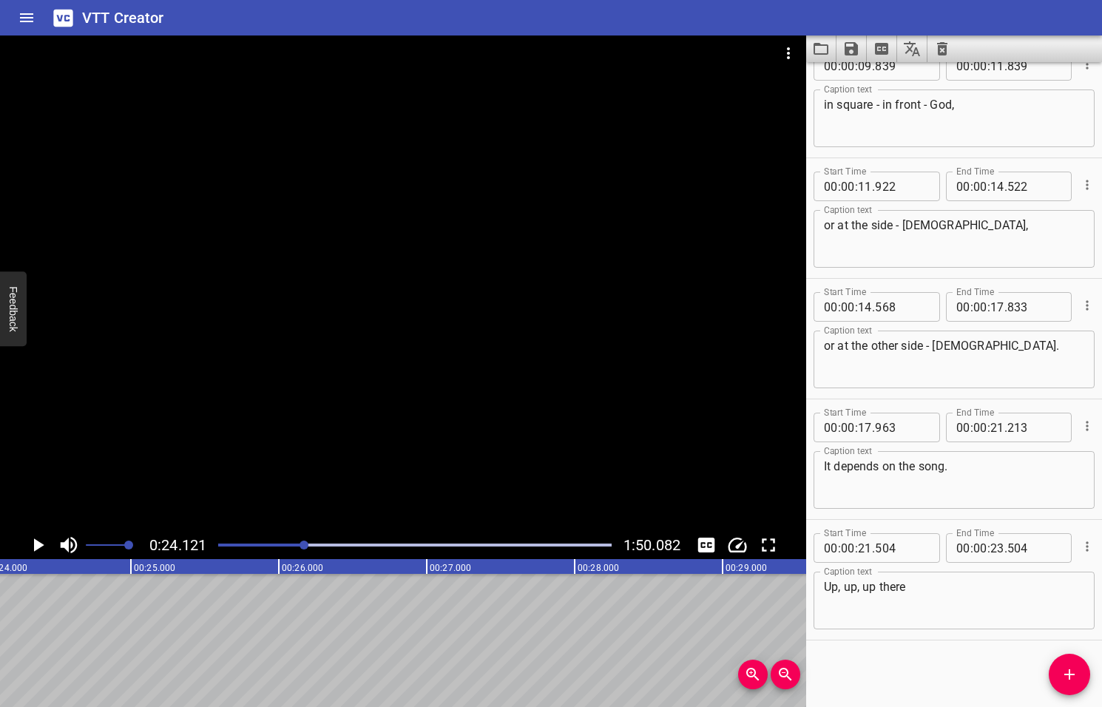
scroll to position [0, 3566]
click at [911, 585] on textarea "Up, up, up there" at bounding box center [954, 601] width 260 height 42
type textarea "Up, up, up there, always at the top."
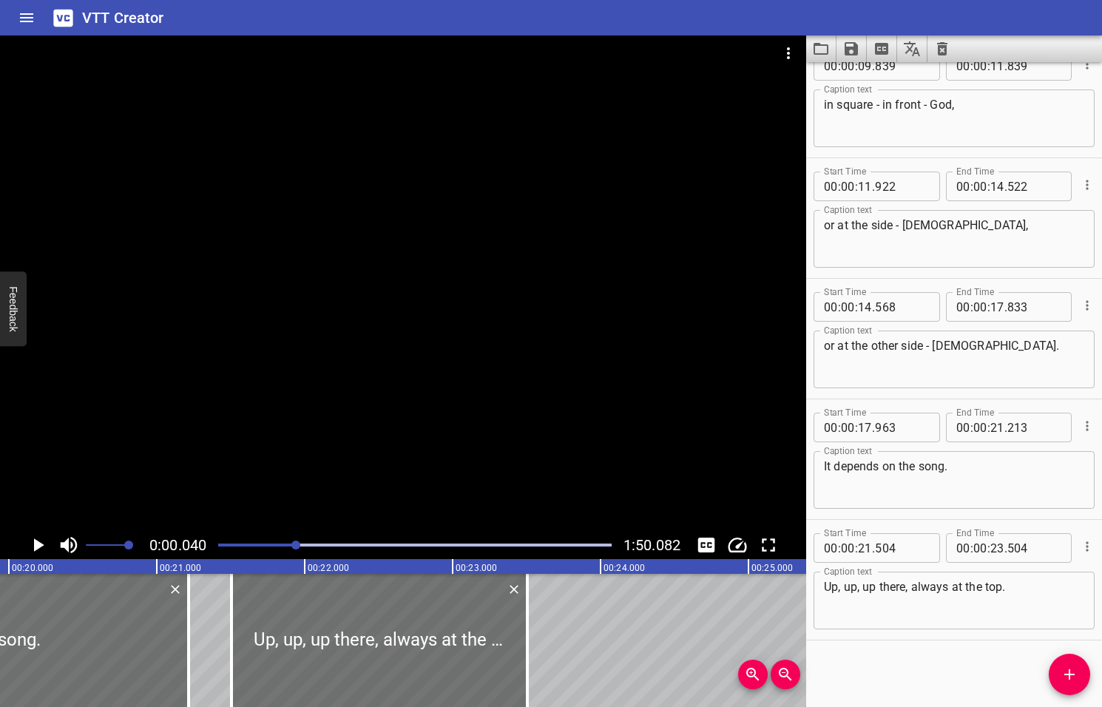
drag, startPoint x: 306, startPoint y: 544, endPoint x: 297, endPoint y: 544, distance: 8.9
click at [297, 544] on div at bounding box center [295, 544] width 9 height 9
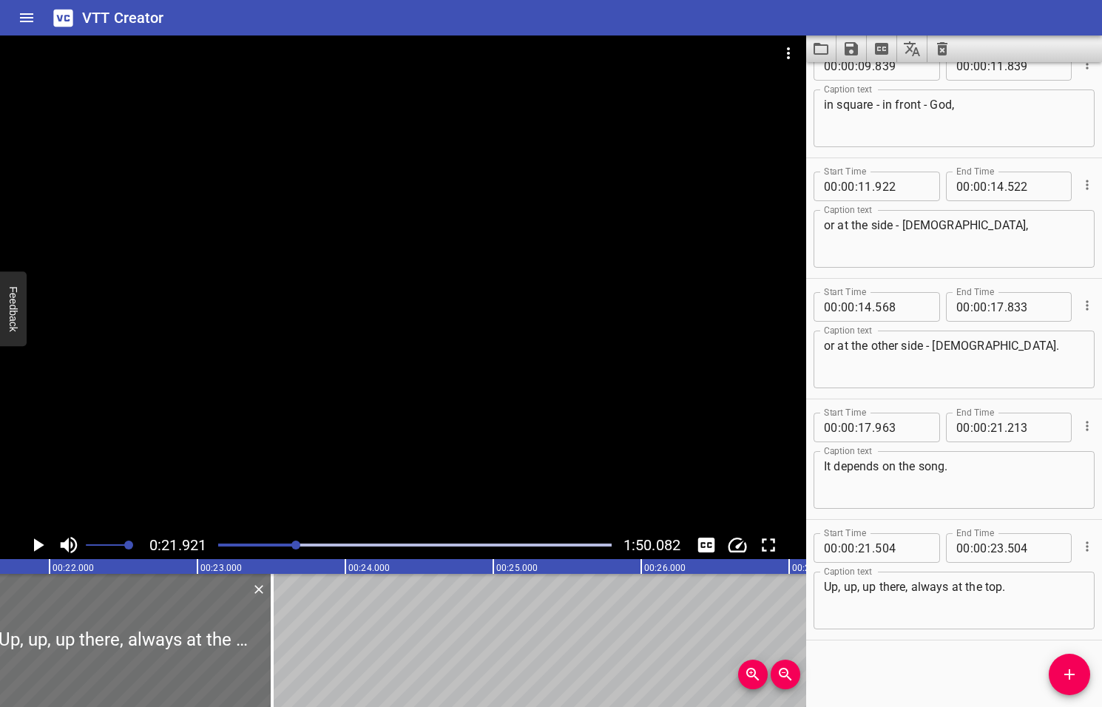
scroll to position [0, 3241]
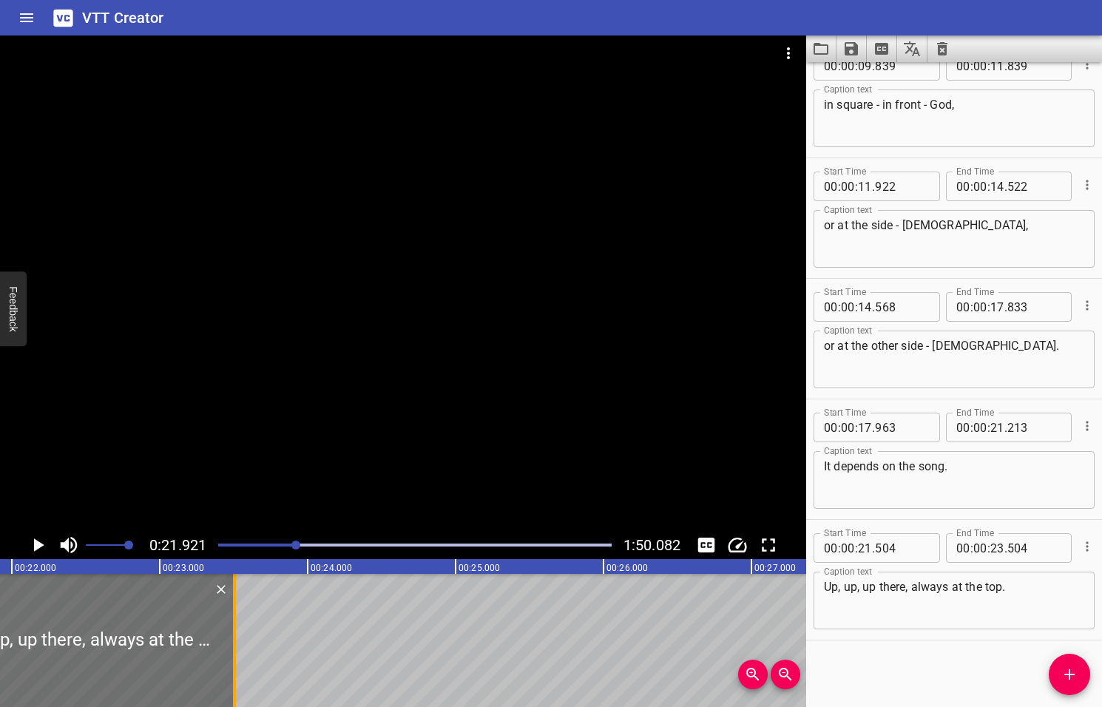
click at [229, 637] on div at bounding box center [234, 640] width 15 height 133
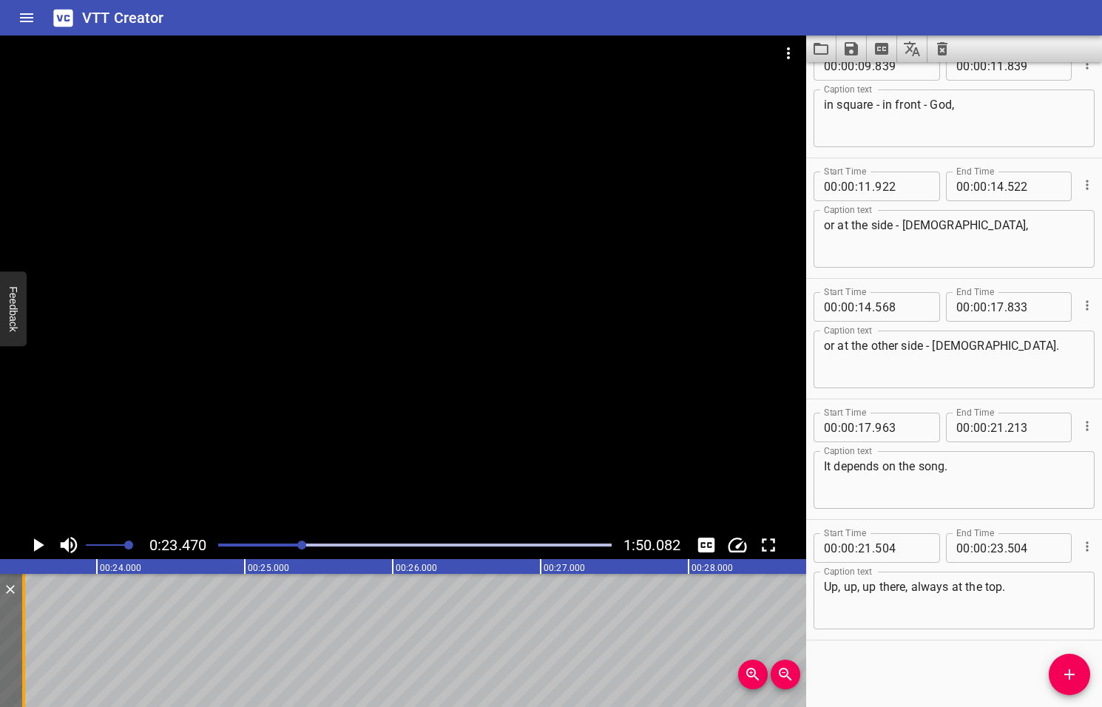
scroll to position [0, 3470]
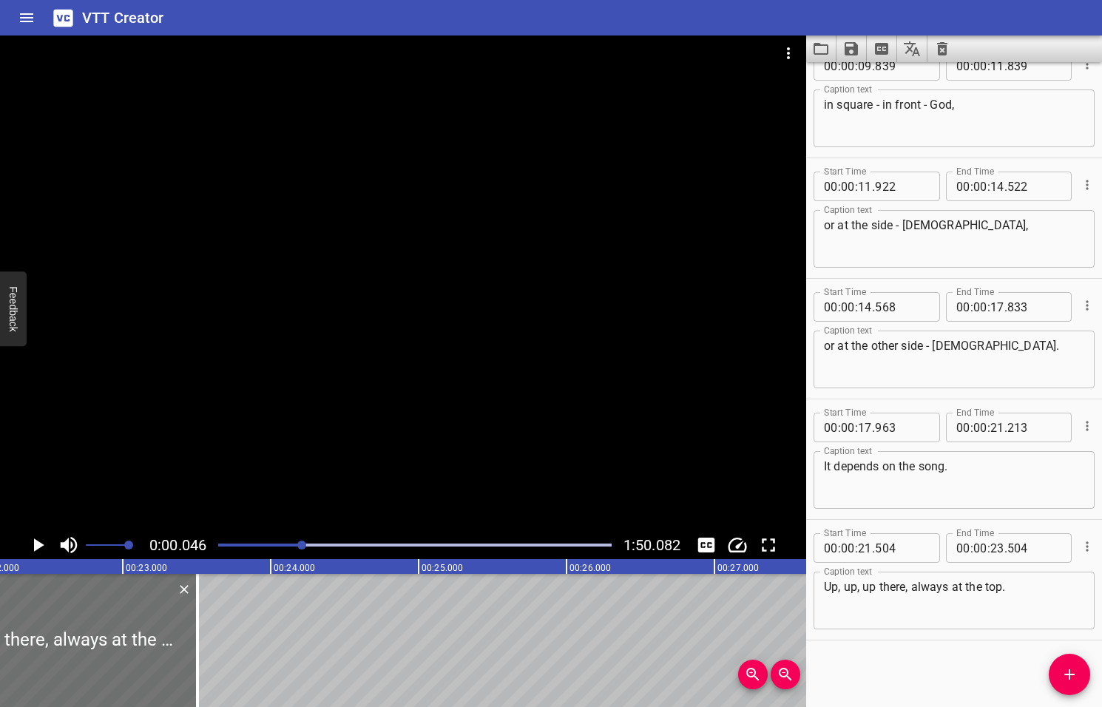
click at [300, 544] on div at bounding box center [301, 544] width 9 height 9
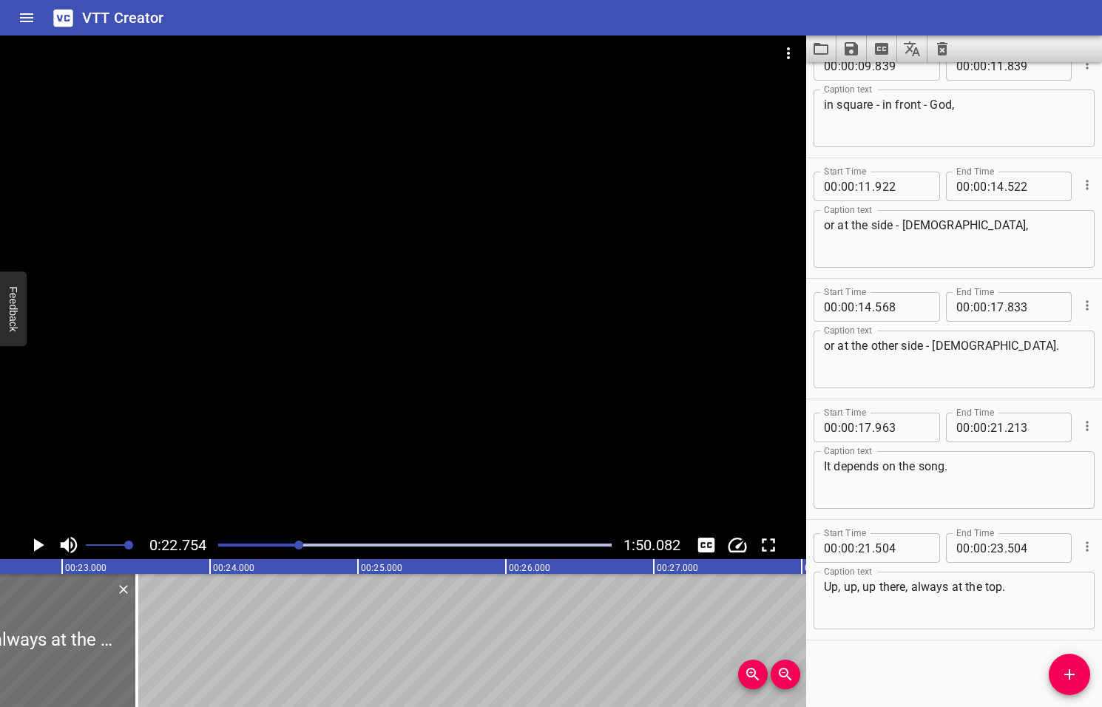
scroll to position [0, 3364]
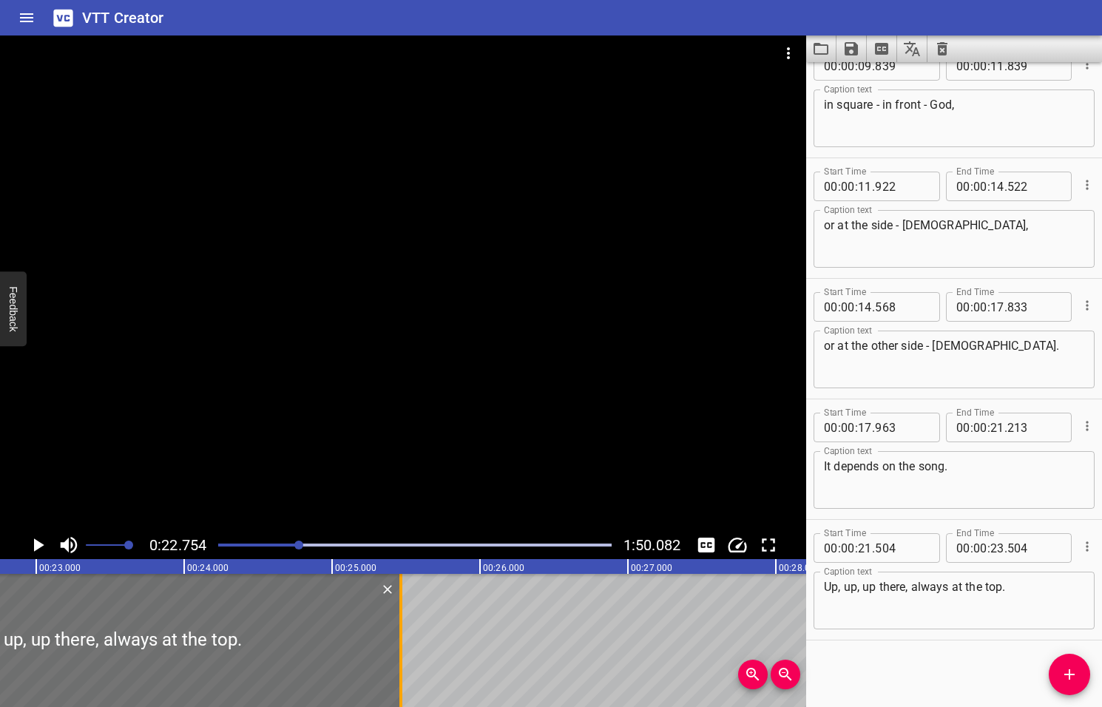
drag, startPoint x: 111, startPoint y: 634, endPoint x: 400, endPoint y: 623, distance: 289.2
click at [401, 628] on div at bounding box center [400, 640] width 3 height 133
type input "25"
type input "464"
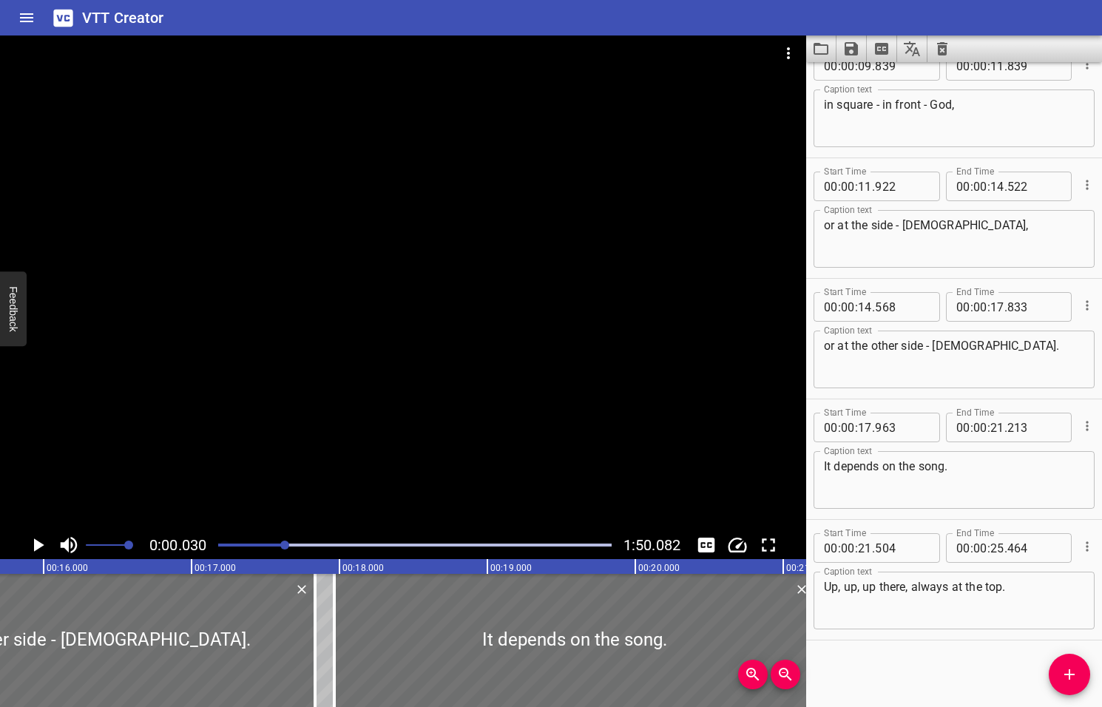
drag, startPoint x: 299, startPoint y: 546, endPoint x: 286, endPoint y: 544, distance: 13.4
click at [286, 544] on div at bounding box center [284, 544] width 9 height 9
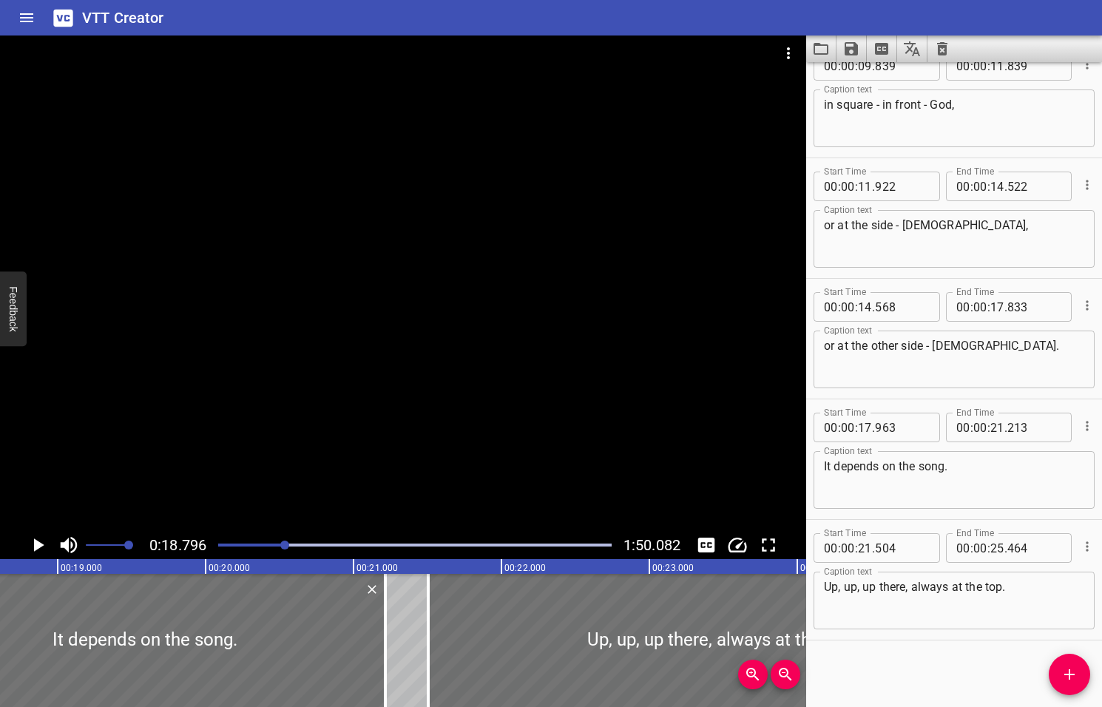
scroll to position [0, 2779]
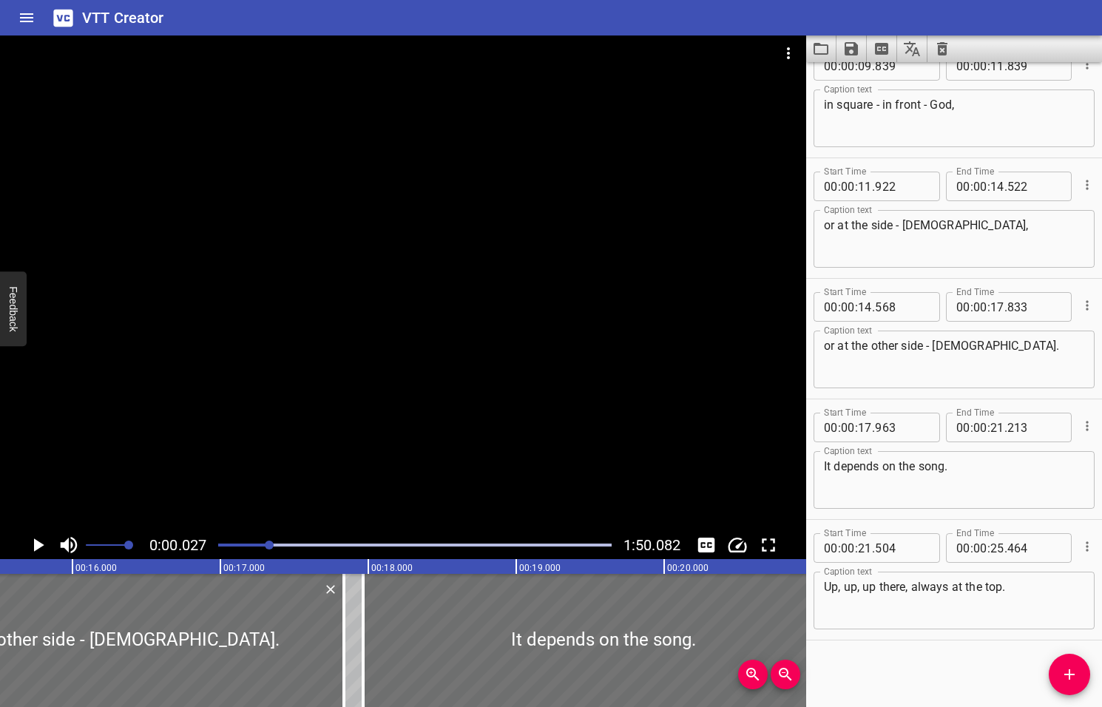
drag, startPoint x: 285, startPoint y: 546, endPoint x: 270, endPoint y: 547, distance: 14.8
click at [270, 547] on div at bounding box center [269, 544] width 9 height 9
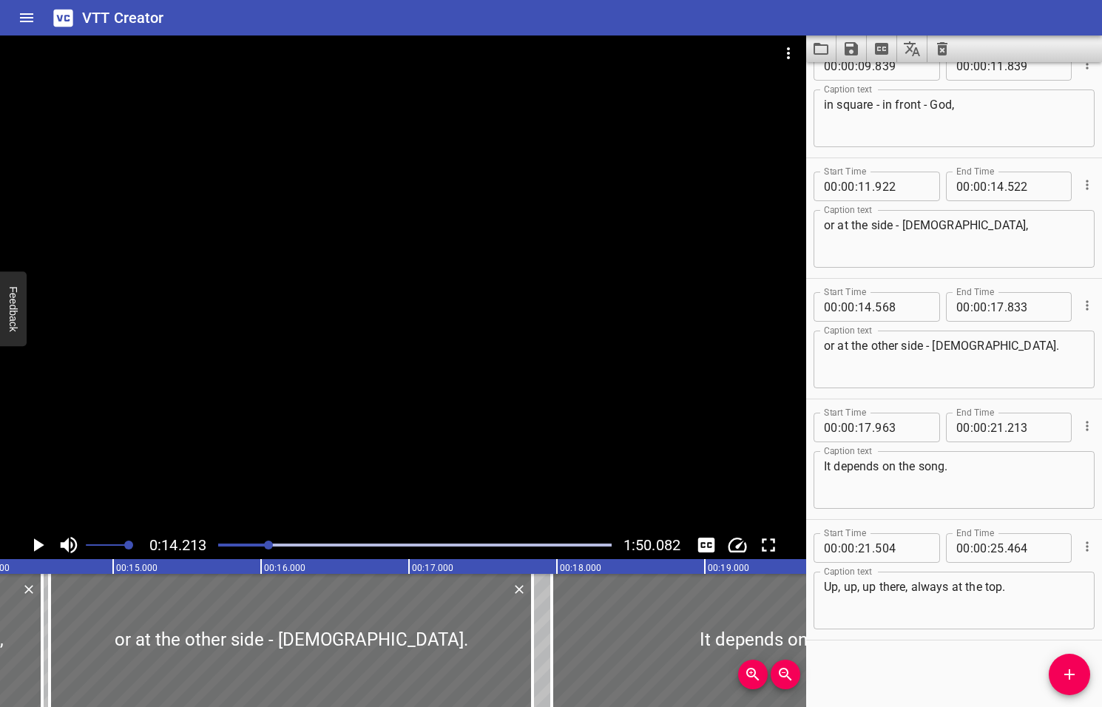
scroll to position [0, 2101]
click at [39, 545] on icon "Play/Pause" at bounding box center [39, 544] width 10 height 13
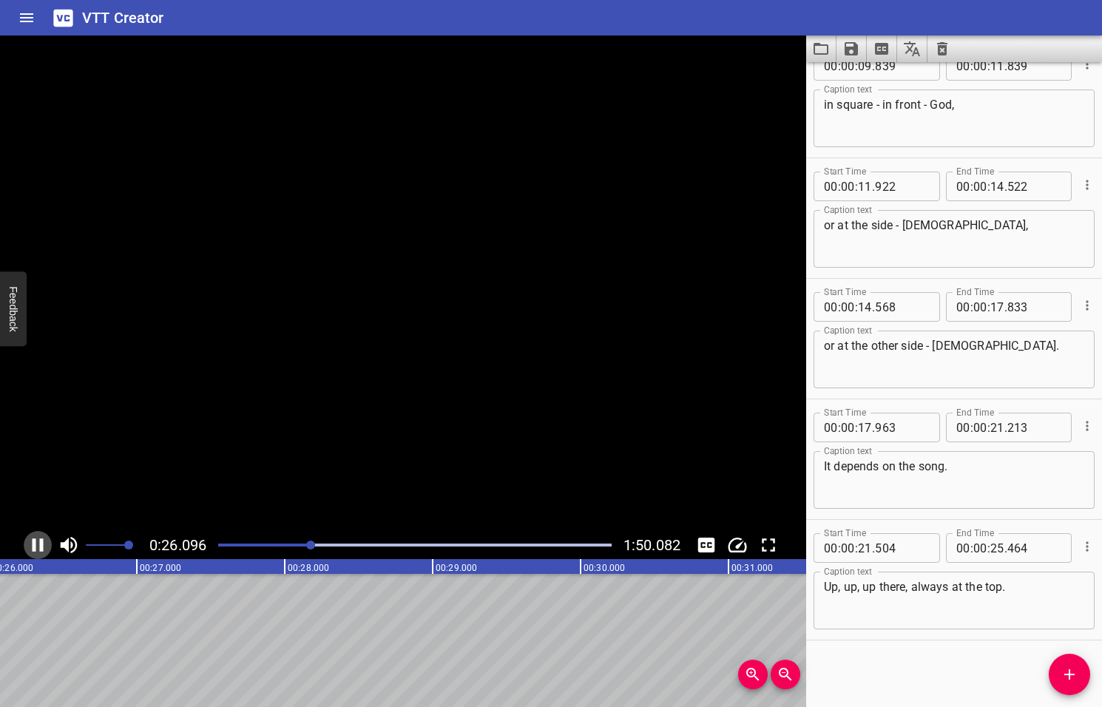
click at [39, 545] on icon "Play/Pause" at bounding box center [38, 545] width 22 height 22
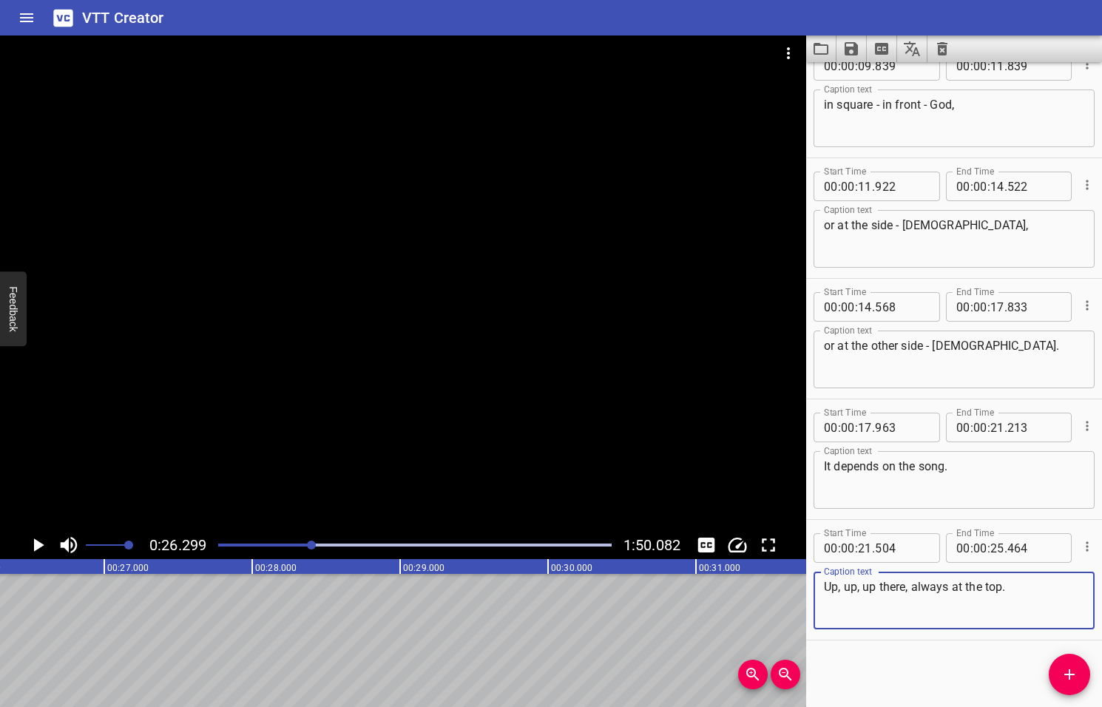
click at [963, 589] on textarea "Up, up, up there, always at the top." at bounding box center [954, 601] width 260 height 42
type textarea "Up, up, up there, always on the top."
click at [38, 546] on icon "Play/Pause" at bounding box center [39, 544] width 10 height 13
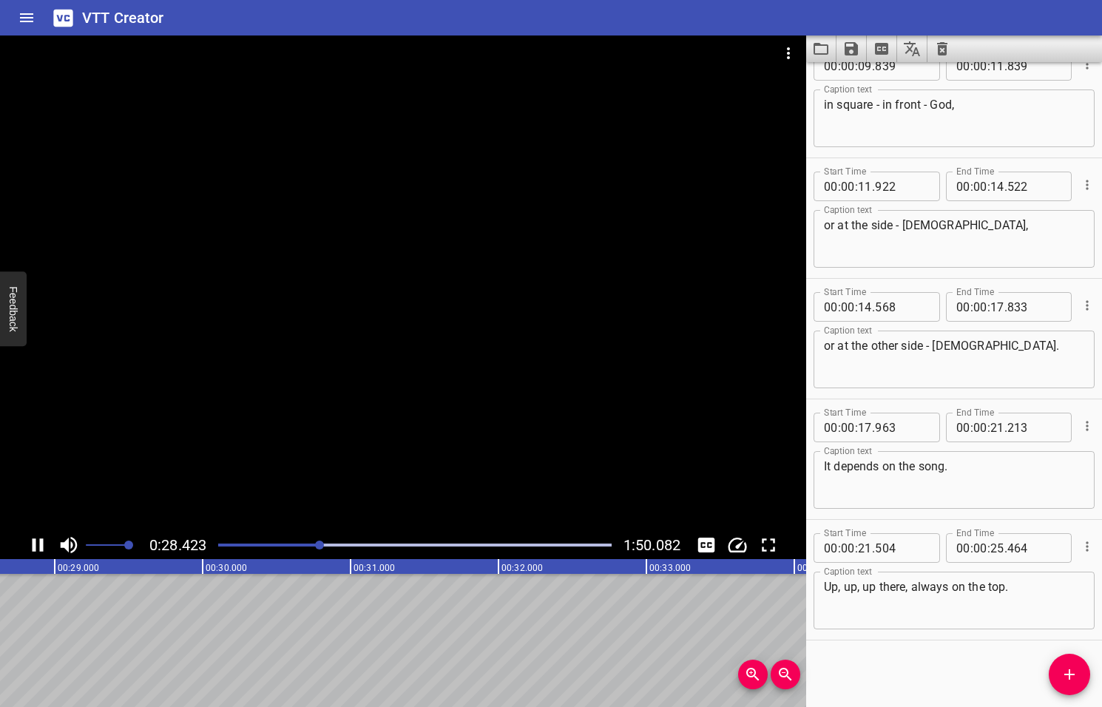
click at [38, 546] on icon "Play/Pause" at bounding box center [38, 545] width 22 height 22
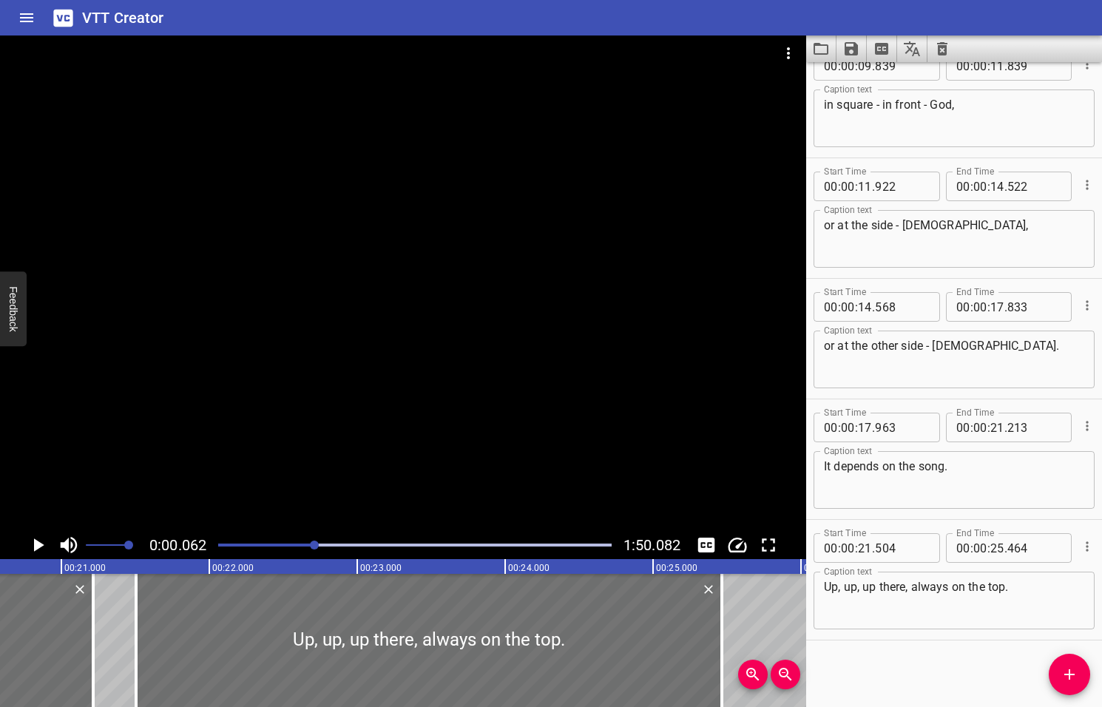
click at [316, 545] on div at bounding box center [314, 544] width 9 height 9
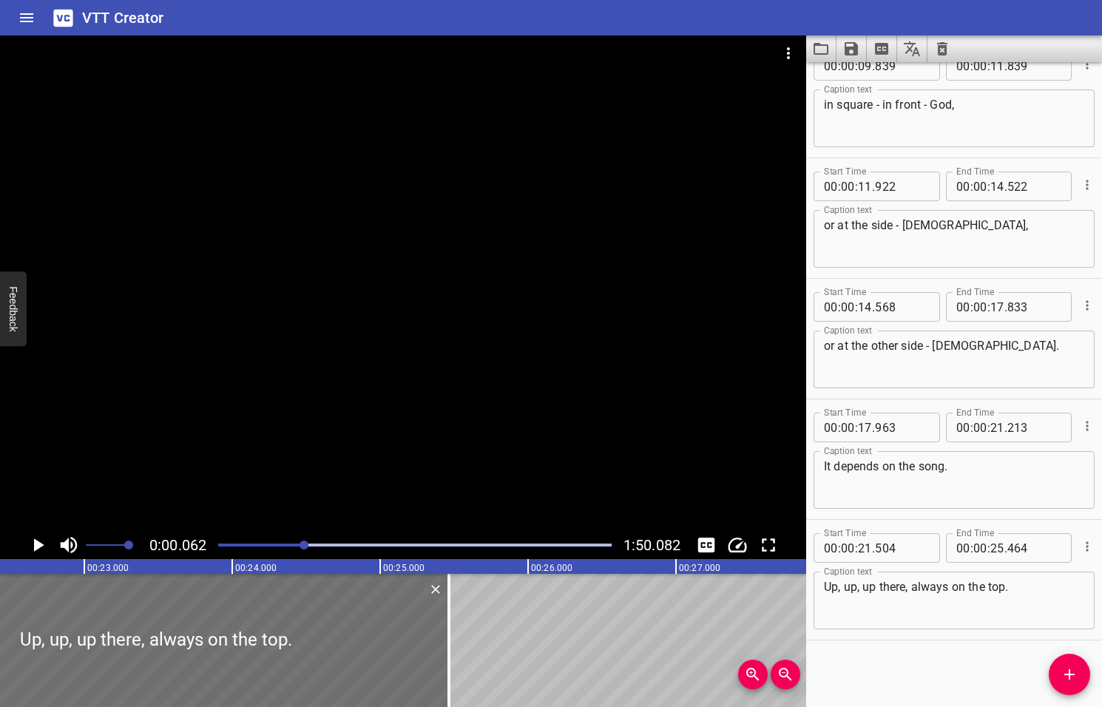
drag, startPoint x: 316, startPoint y: 545, endPoint x: 301, endPoint y: 547, distance: 15.7
click at [301, 547] on div at bounding box center [303, 544] width 9 height 9
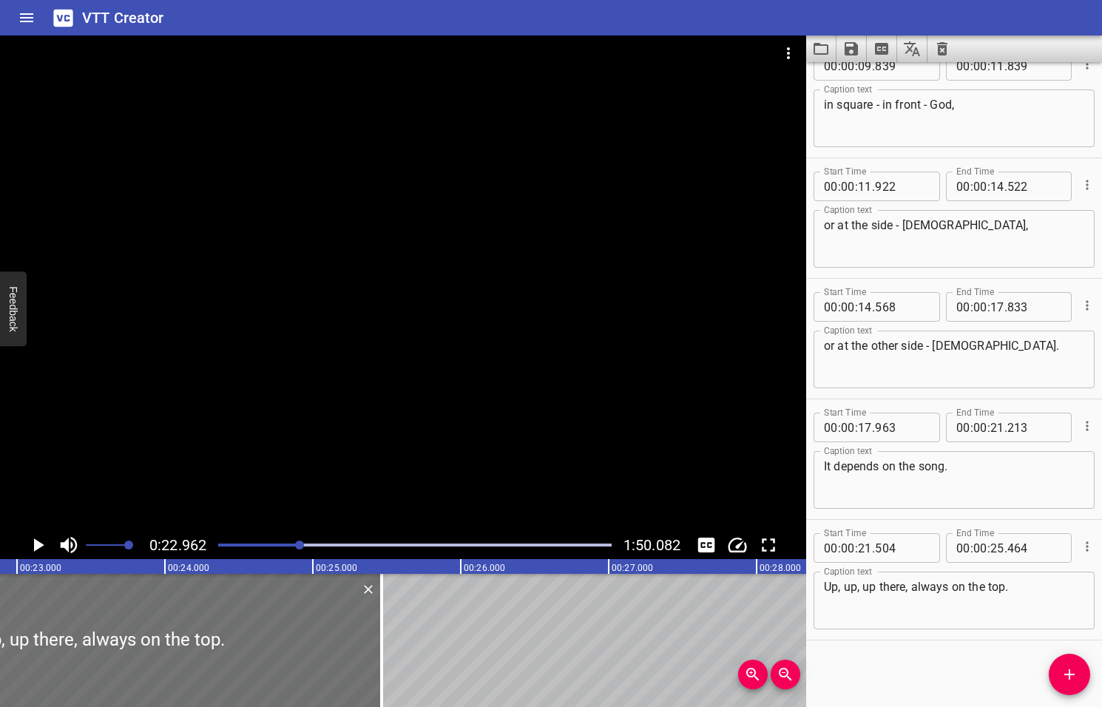
scroll to position [0, 3395]
click at [34, 546] on icon "Play/Pause" at bounding box center [39, 544] width 10 height 13
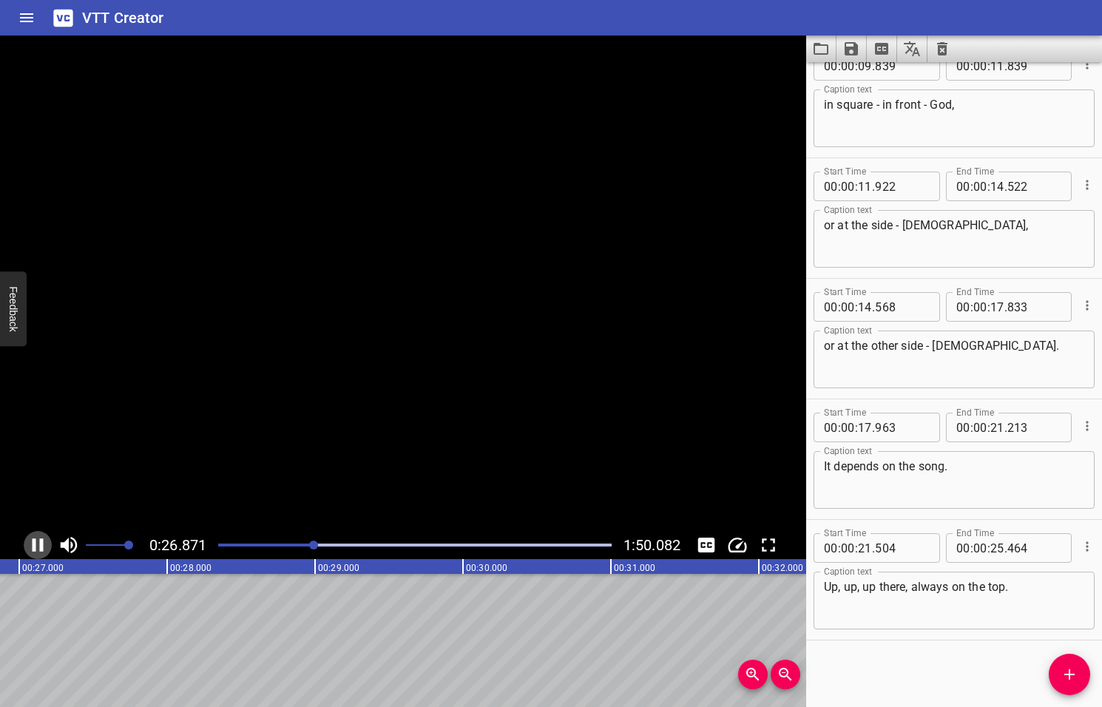
click at [36, 545] on icon "Play/Pause" at bounding box center [38, 545] width 22 height 22
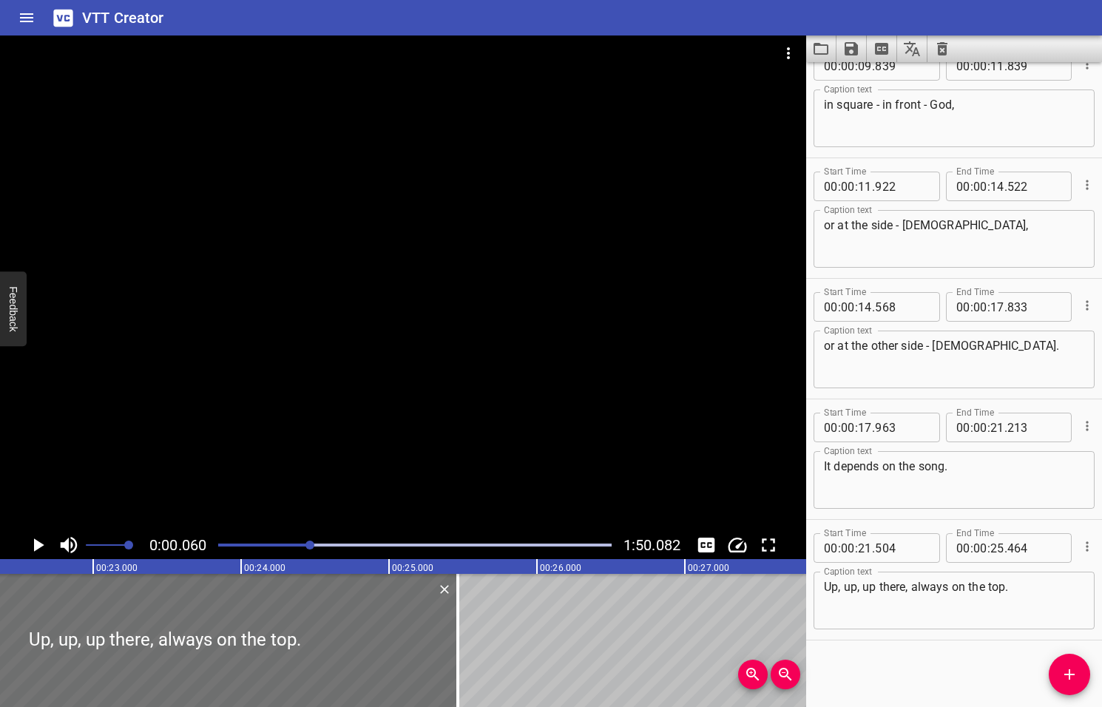
click at [311, 547] on div at bounding box center [309, 544] width 9 height 9
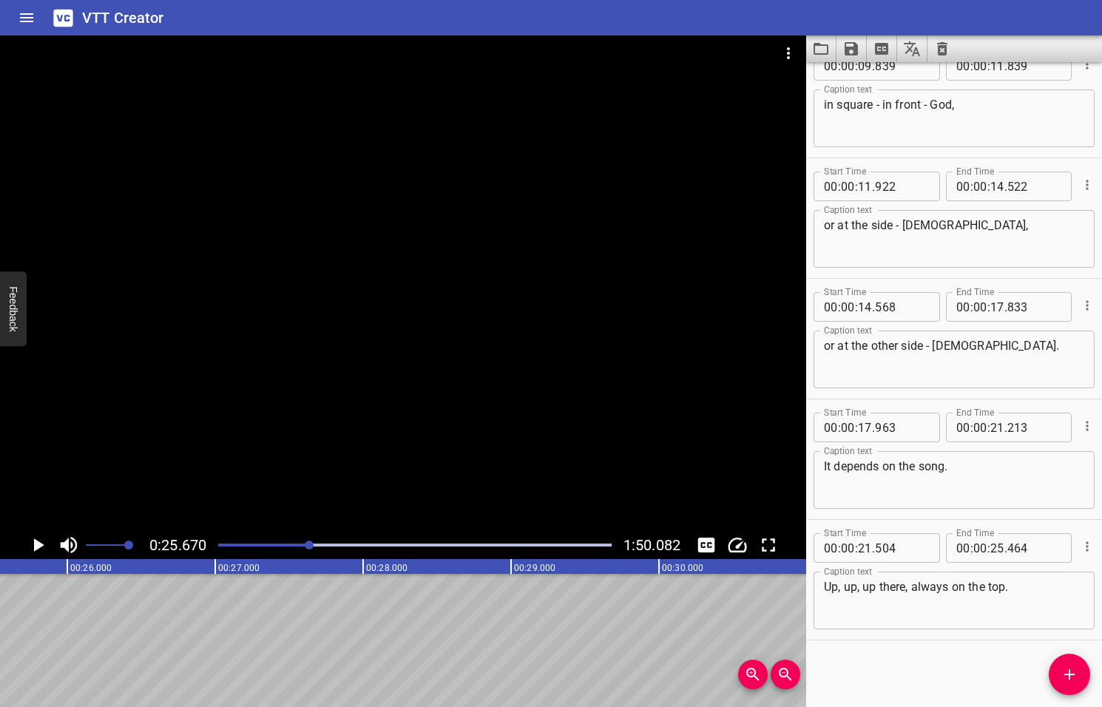
scroll to position [0, 3795]
click at [1073, 678] on icon "Add Cue" at bounding box center [1069, 674] width 18 height 18
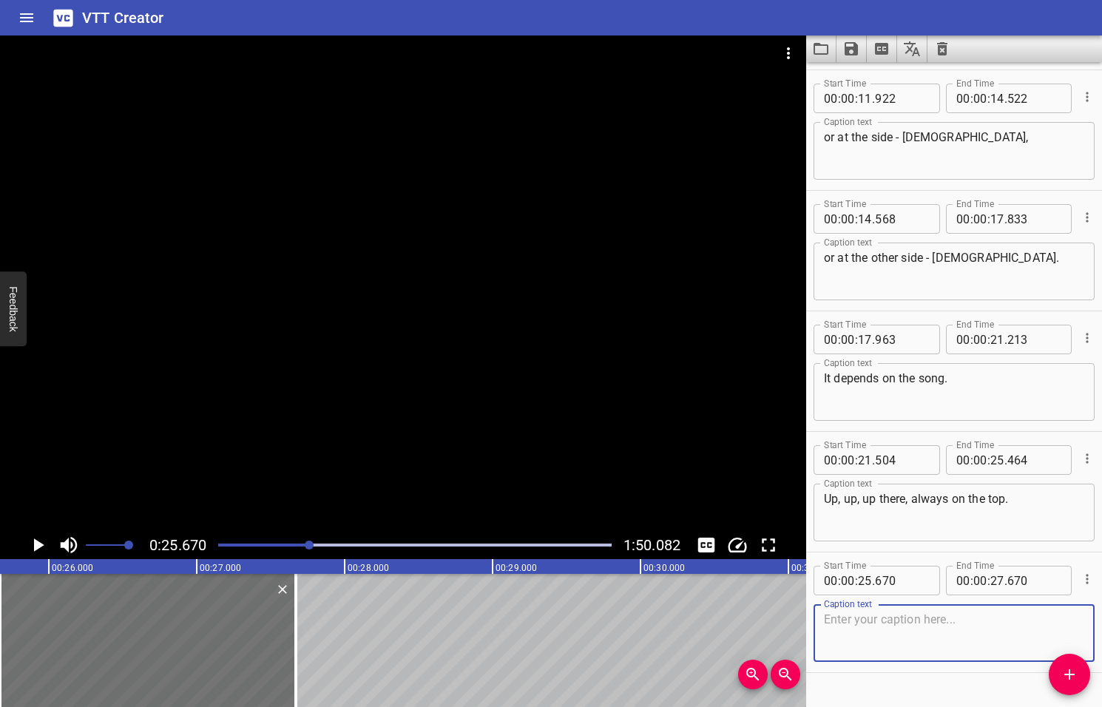
scroll to position [509, 0]
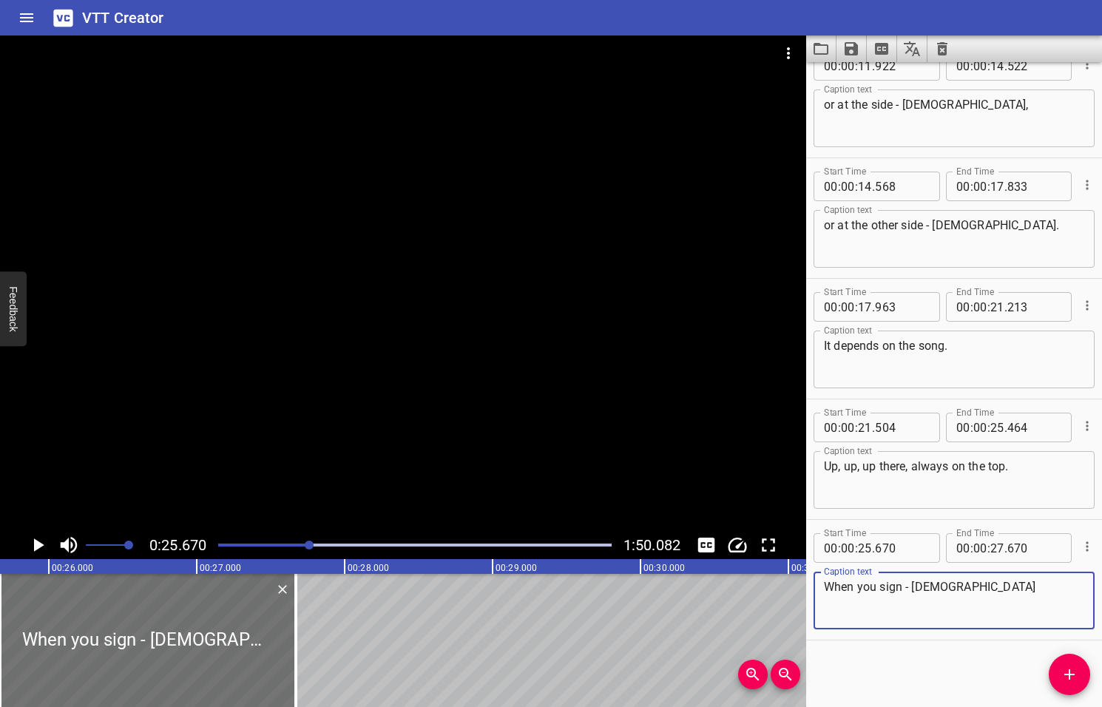
type textarea "When you sign - Jesus"
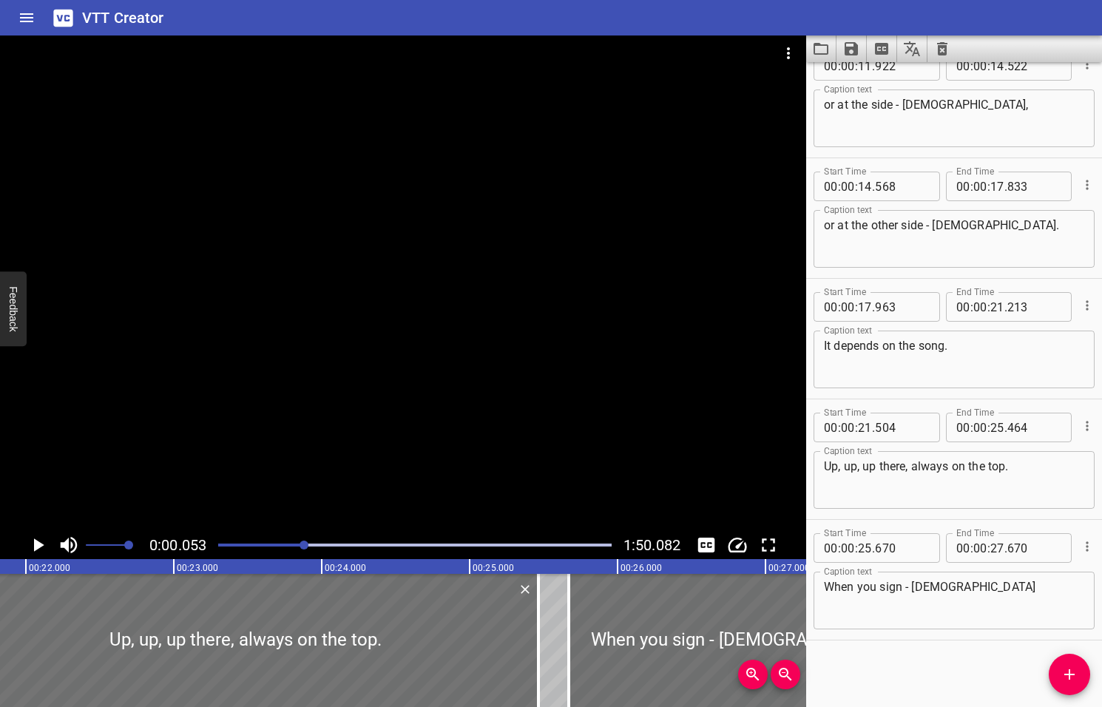
click at [305, 544] on div at bounding box center [303, 544] width 9 height 9
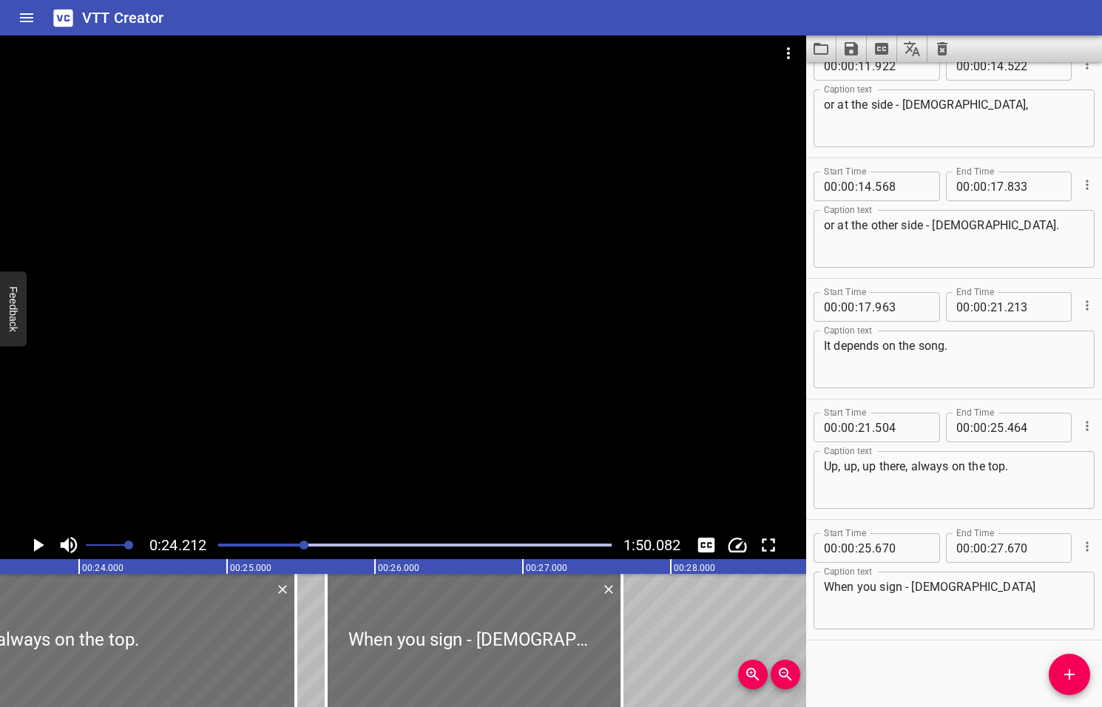
scroll to position [0, 3580]
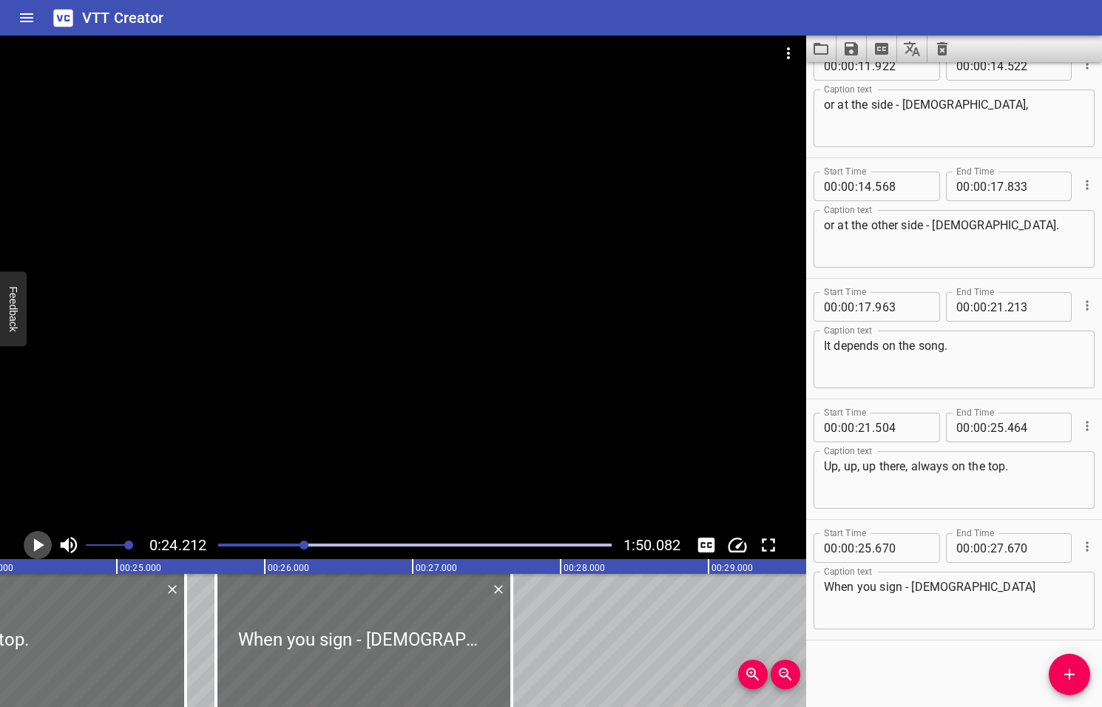
click at [38, 543] on icon "Play/Pause" at bounding box center [39, 544] width 10 height 13
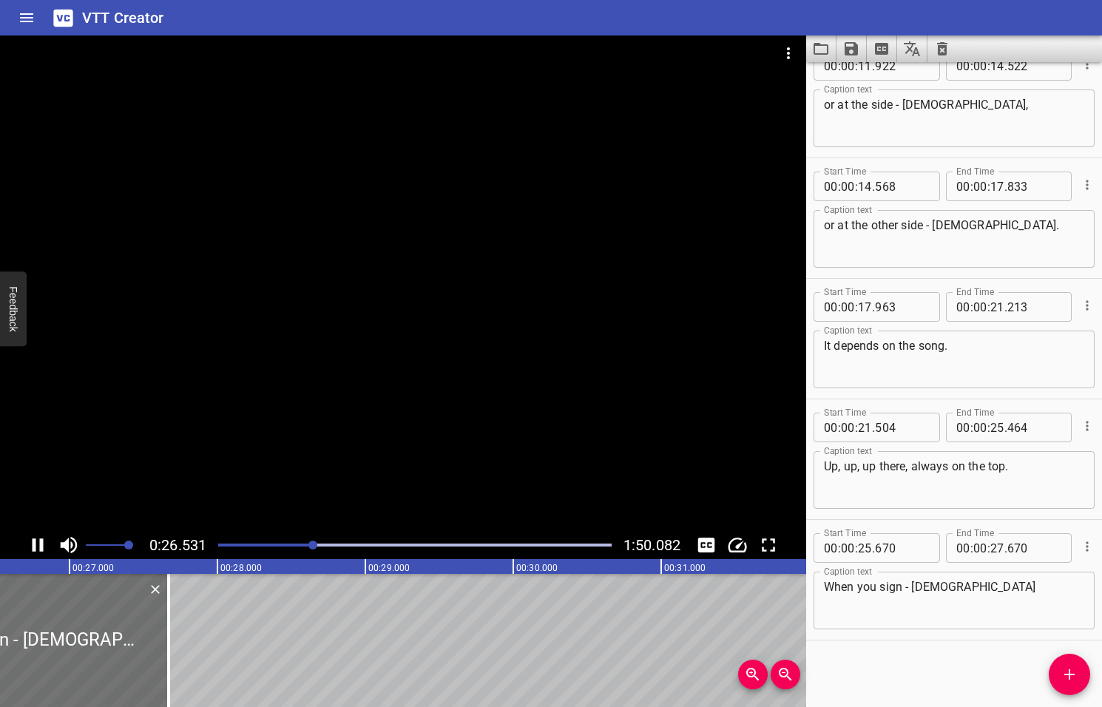
click at [39, 543] on icon "Play/Pause" at bounding box center [38, 545] width 22 height 22
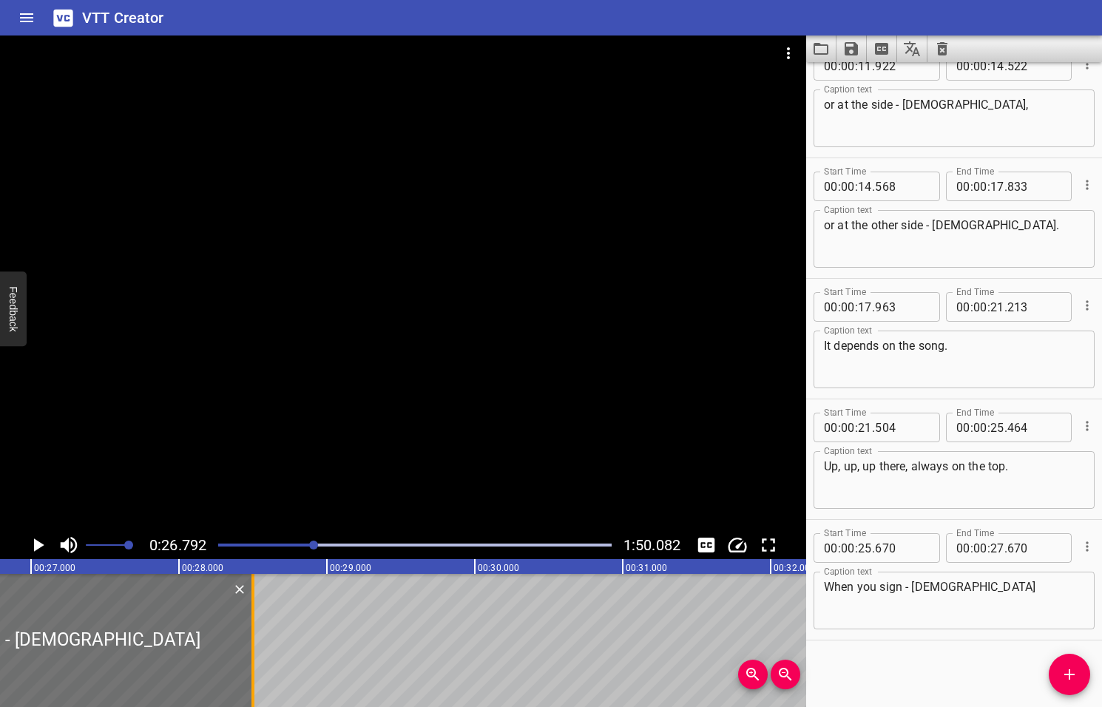
drag, startPoint x: 131, startPoint y: 631, endPoint x: 254, endPoint y: 628, distance: 122.8
click at [254, 628] on div at bounding box center [252, 640] width 15 height 133
type input "28"
type input "500"
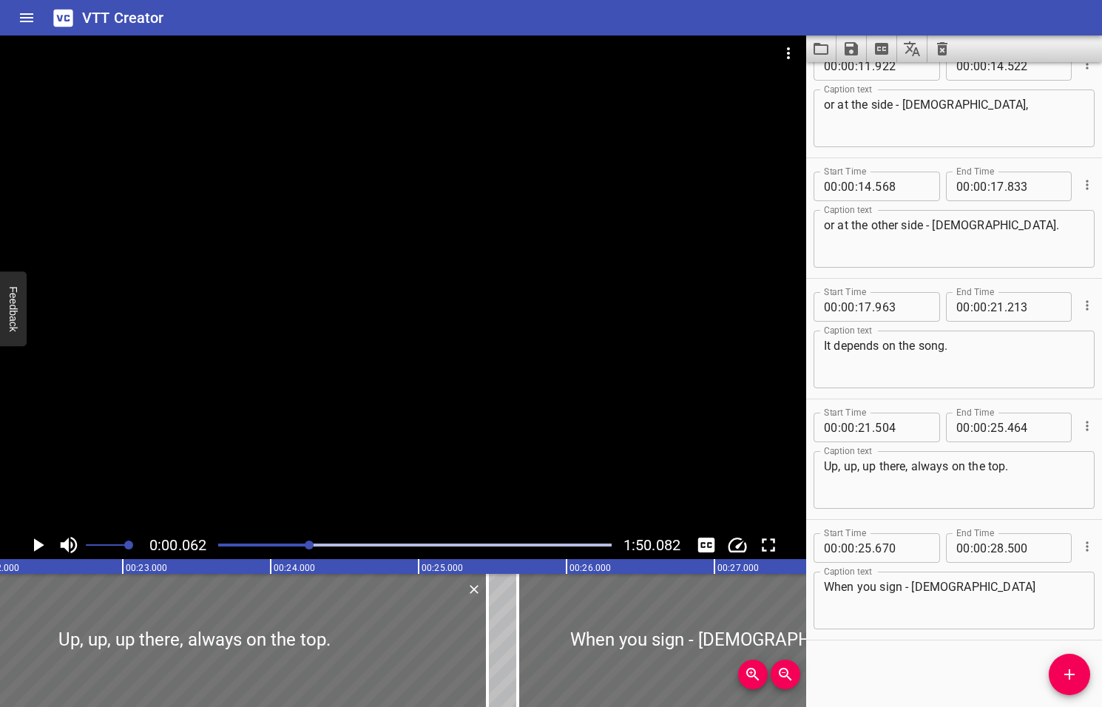
drag, startPoint x: 316, startPoint y: 546, endPoint x: 309, endPoint y: 545, distance: 7.5
click at [309, 545] on div at bounding box center [309, 544] width 9 height 9
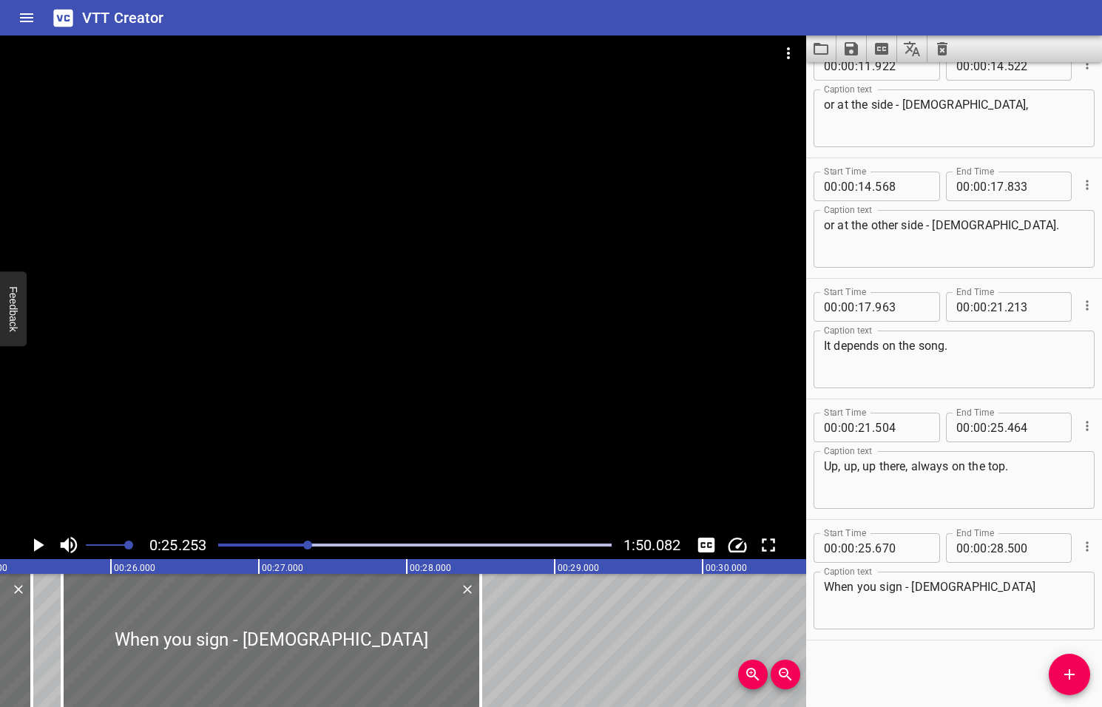
scroll to position [0, 3733]
click at [39, 544] on icon "Play/Pause" at bounding box center [39, 544] width 10 height 13
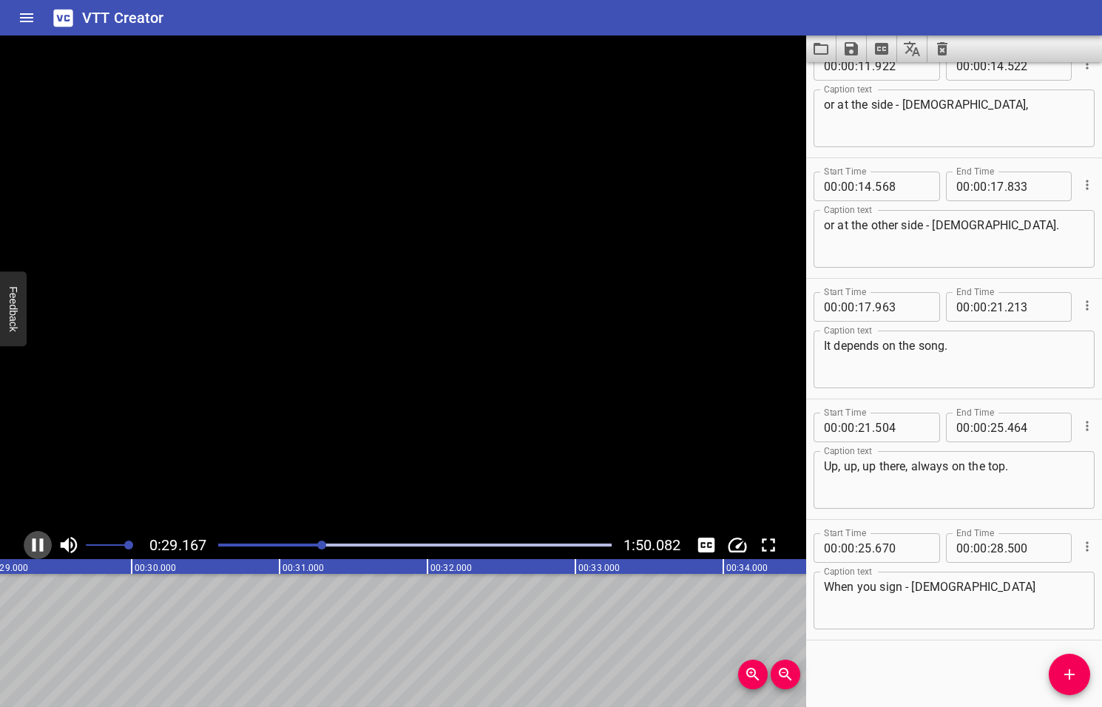
click at [39, 544] on icon "Play/Pause" at bounding box center [38, 544] width 11 height 13
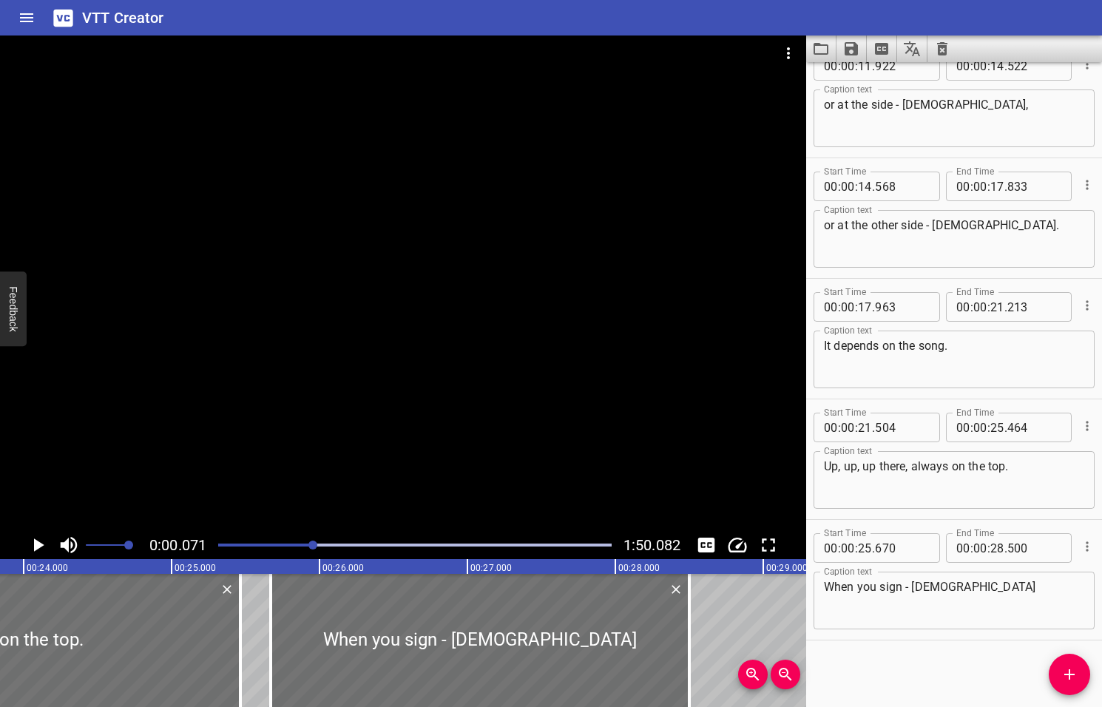
drag, startPoint x: 324, startPoint y: 543, endPoint x: 314, endPoint y: 544, distance: 9.7
click at [314, 544] on div at bounding box center [312, 544] width 9 height 9
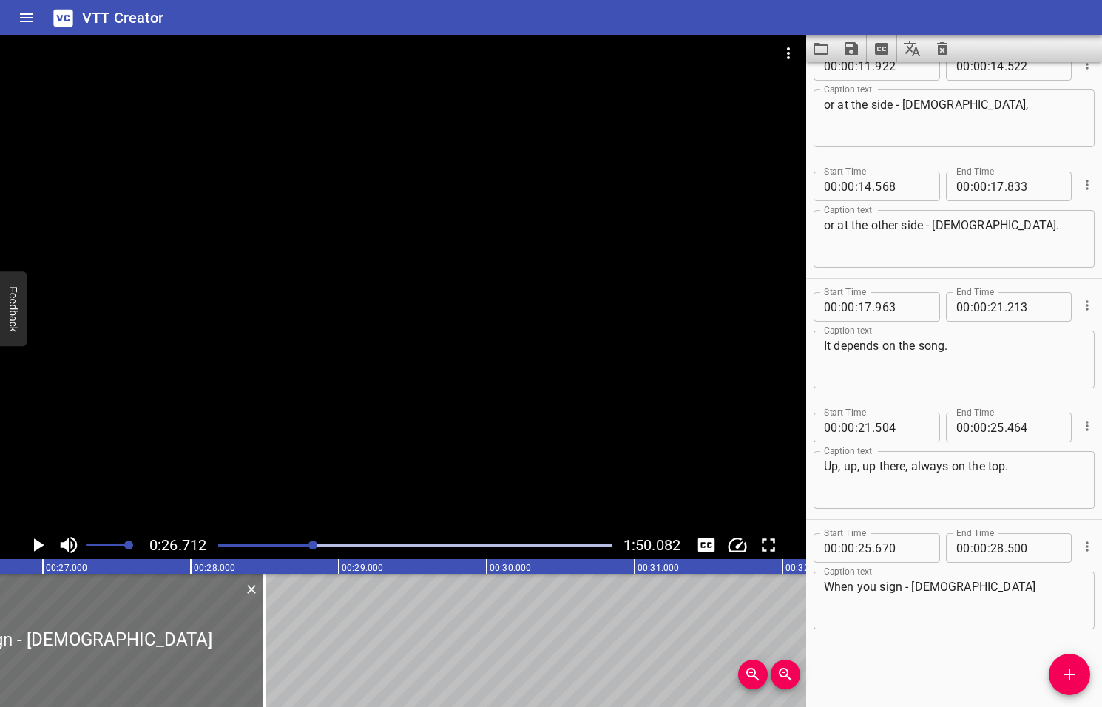
scroll to position [0, 3949]
click at [38, 546] on icon "Play/Pause" at bounding box center [39, 544] width 10 height 13
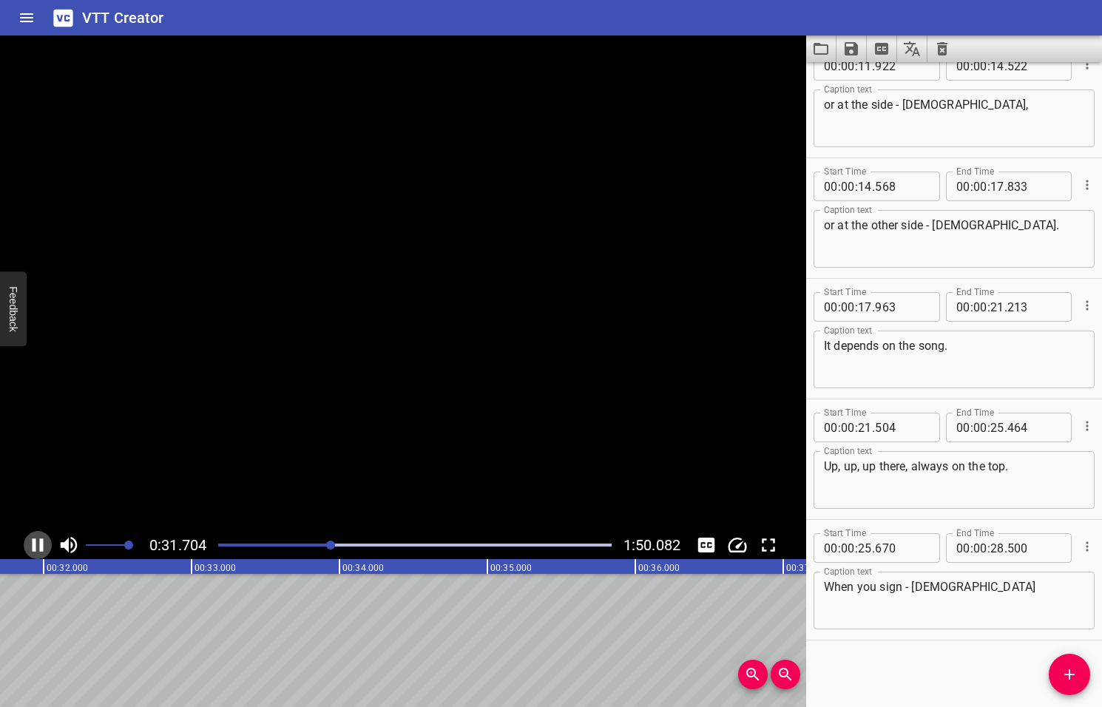
click at [38, 546] on icon "Play/Pause" at bounding box center [38, 545] width 22 height 22
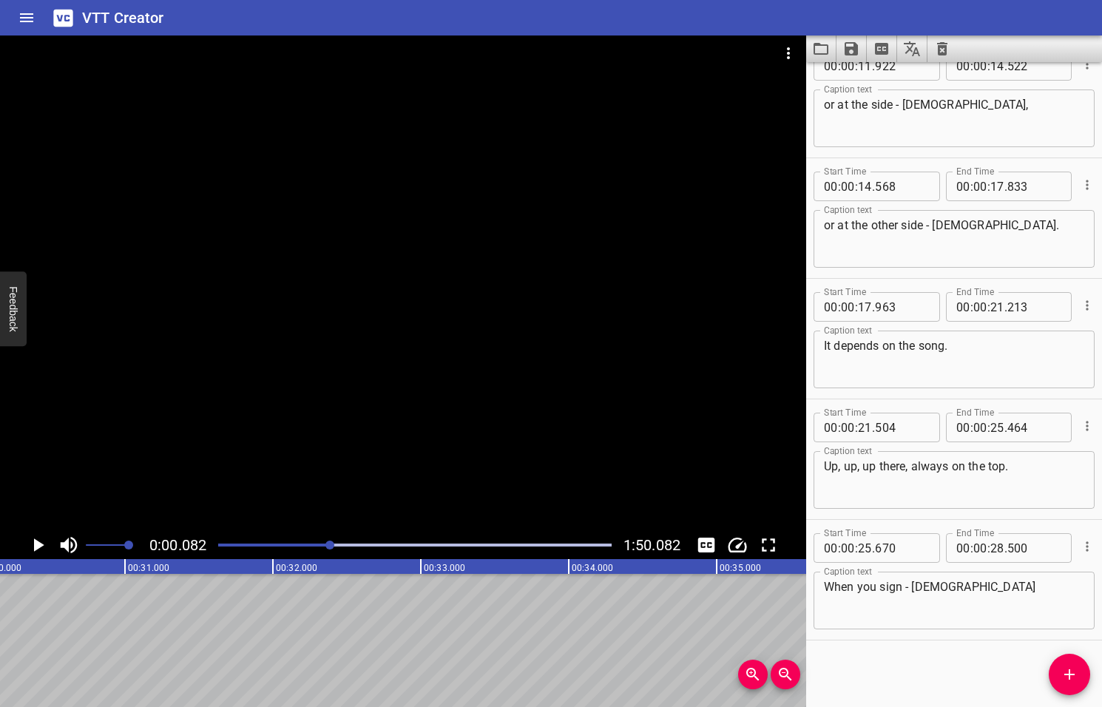
click at [331, 545] on div at bounding box center [329, 544] width 9 height 9
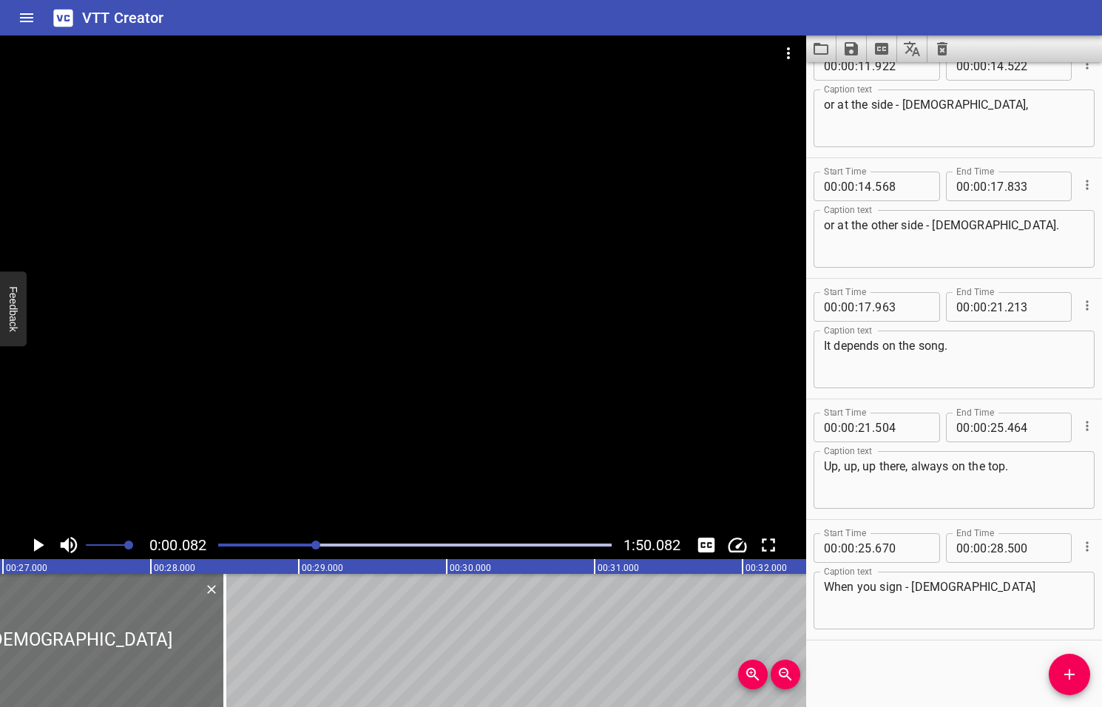
drag, startPoint x: 331, startPoint y: 545, endPoint x: 317, endPoint y: 549, distance: 14.5
click at [317, 549] on div at bounding box center [315, 544] width 9 height 9
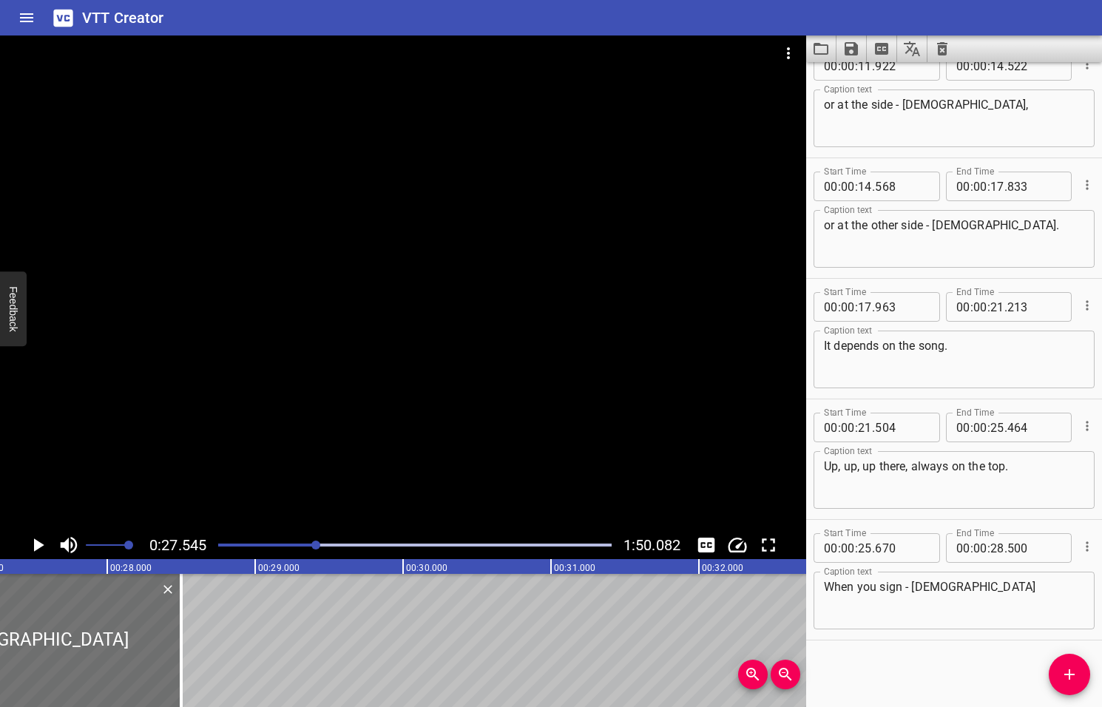
scroll to position [0, 4073]
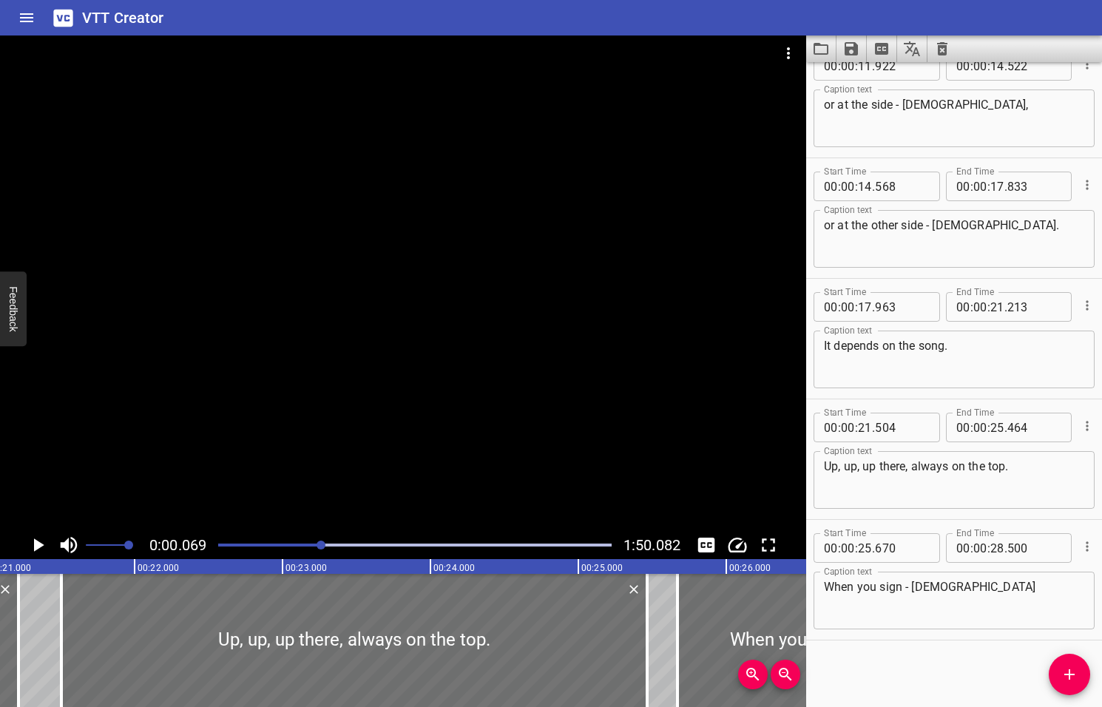
click at [322, 546] on div at bounding box center [320, 544] width 9 height 9
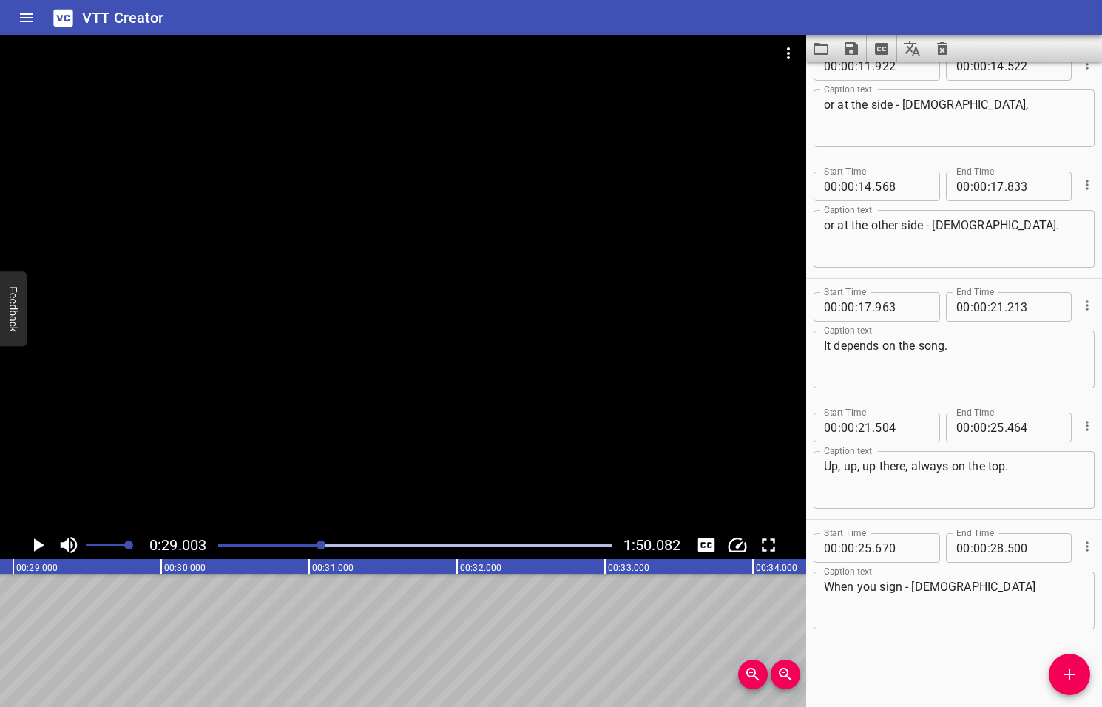
scroll to position [0, 4288]
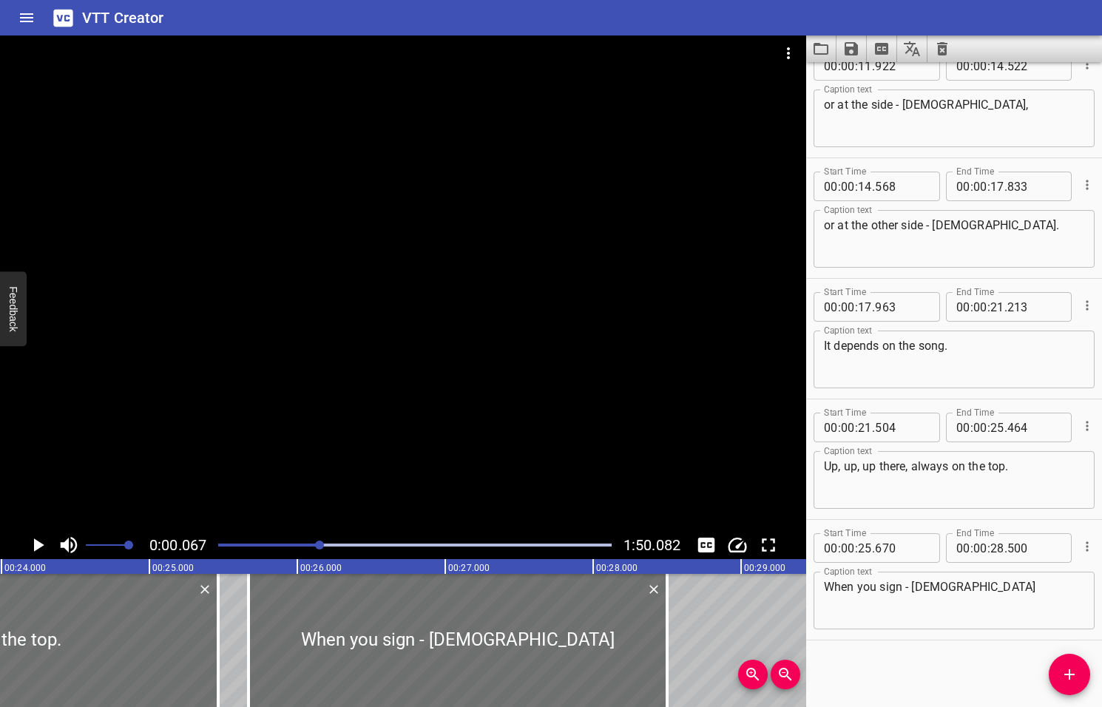
click at [320, 544] on div at bounding box center [319, 544] width 9 height 9
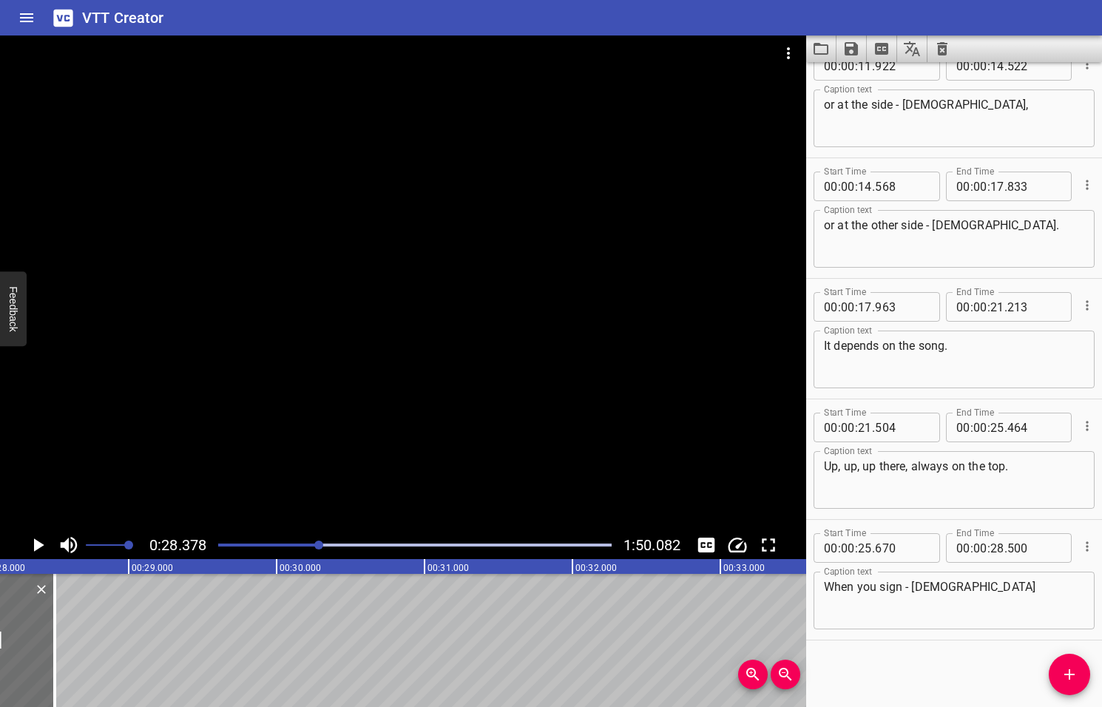
scroll to position [0, 4195]
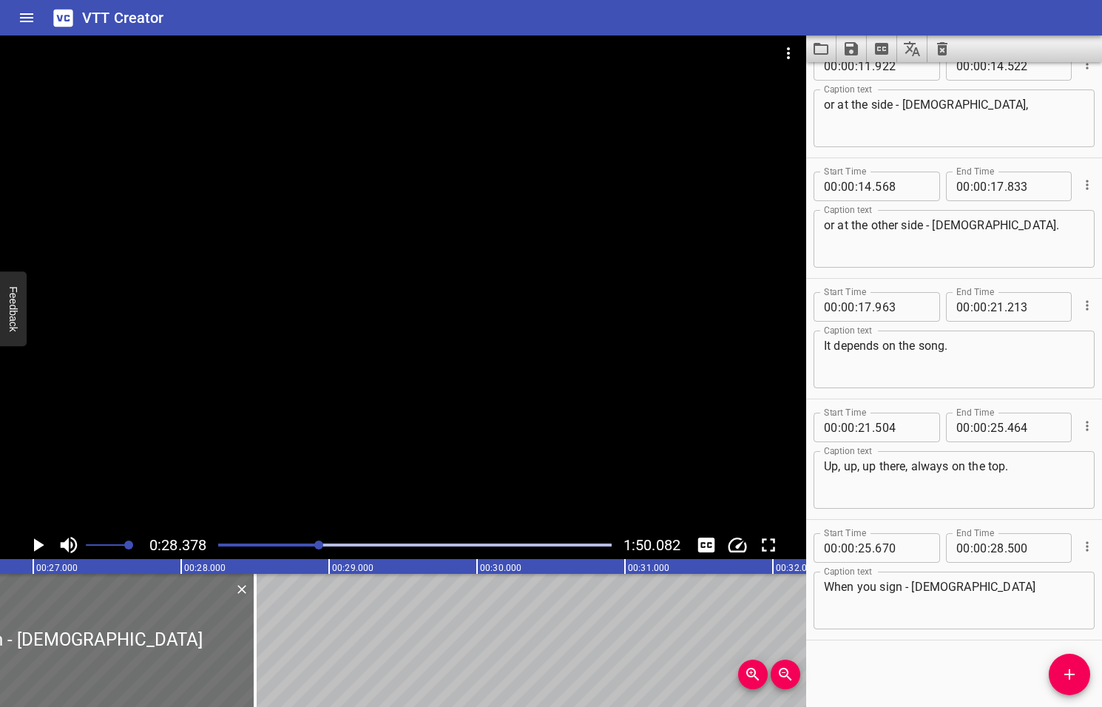
click at [322, 544] on div at bounding box center [318, 544] width 9 height 9
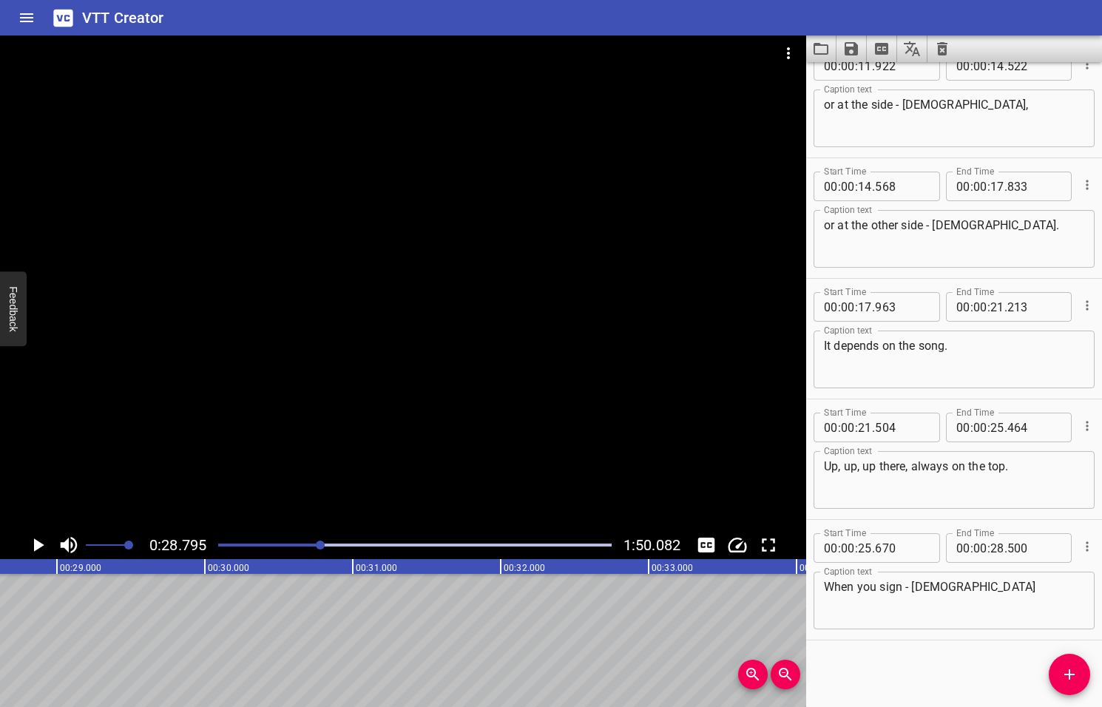
scroll to position [0, 4258]
click at [1065, 676] on icon "Add Cue" at bounding box center [1069, 674] width 18 height 18
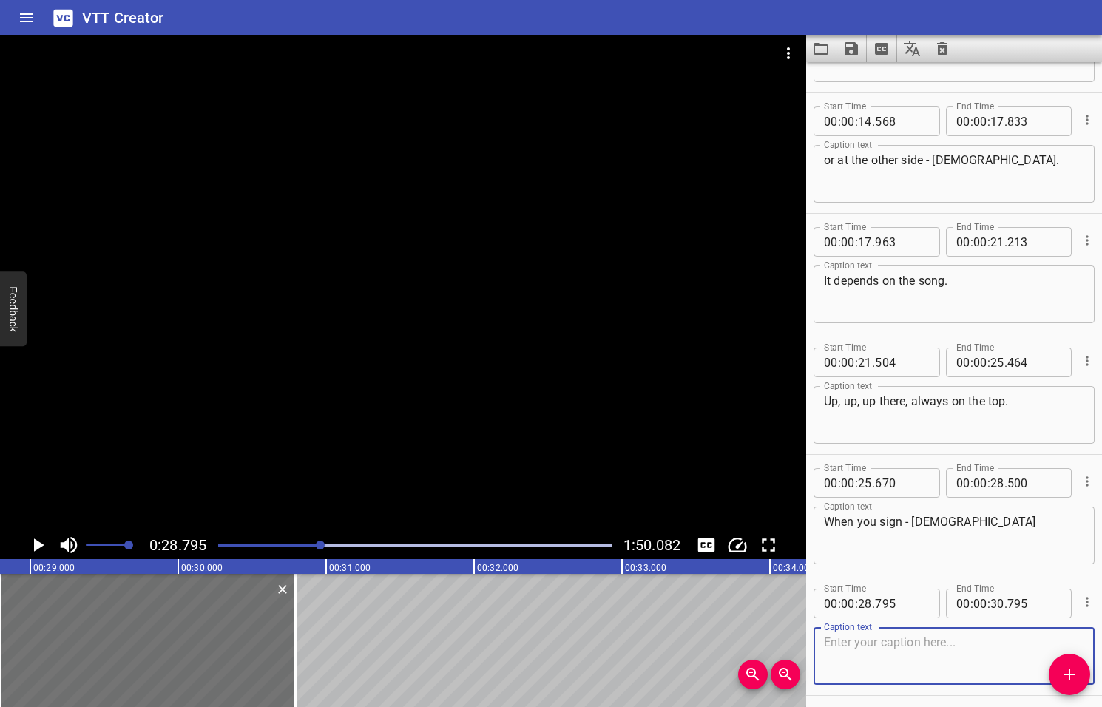
scroll to position [630, 0]
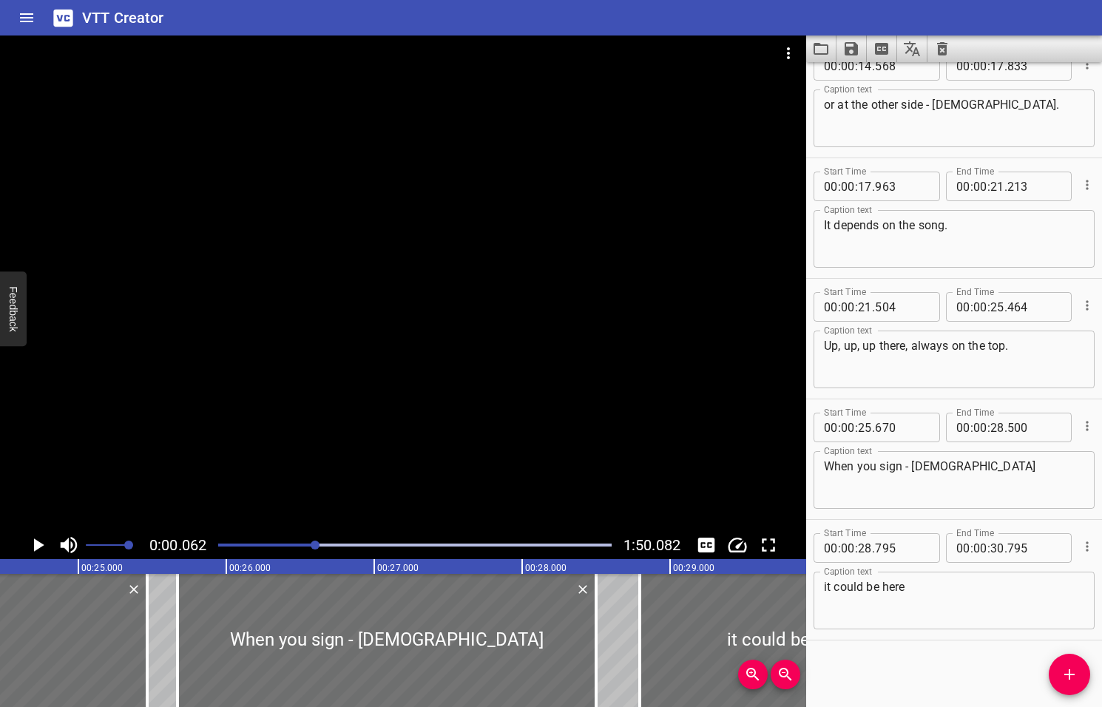
click at [316, 545] on div at bounding box center [315, 544] width 9 height 9
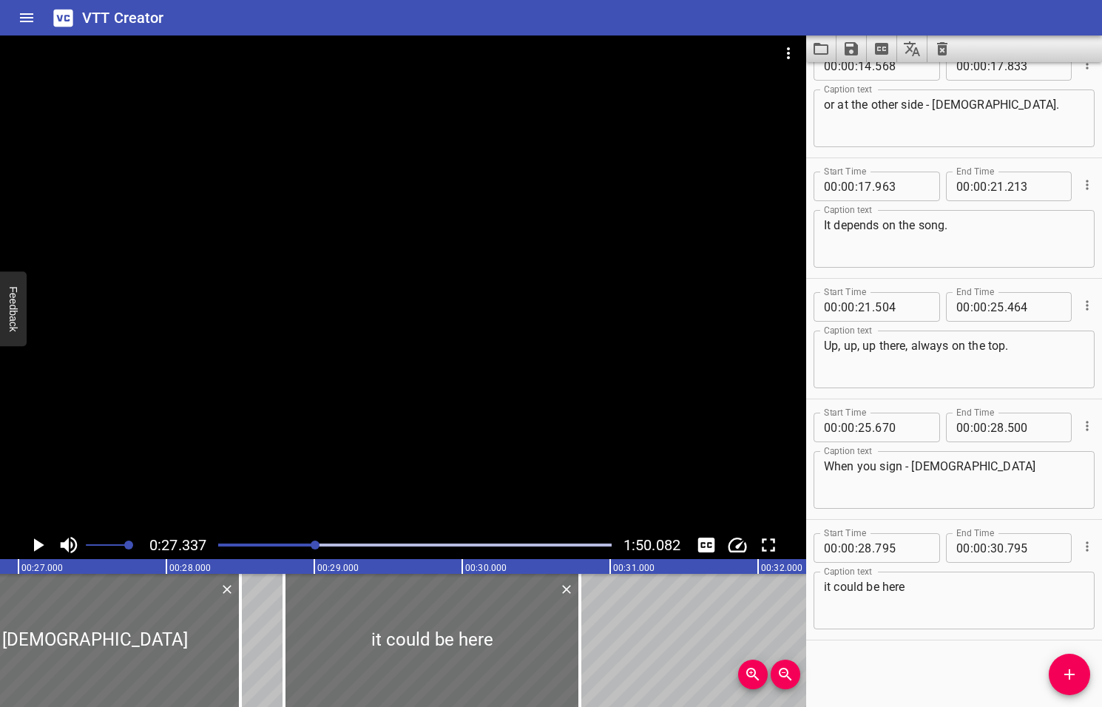
scroll to position [0, 4042]
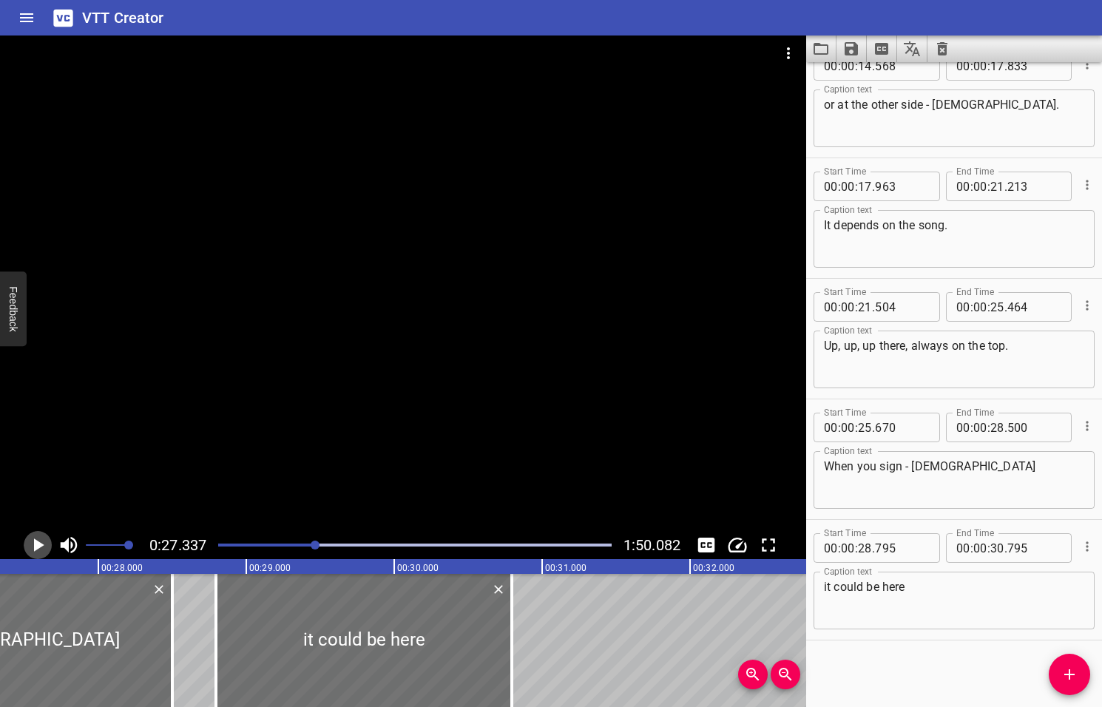
click at [38, 546] on icon "Play/Pause" at bounding box center [39, 544] width 10 height 13
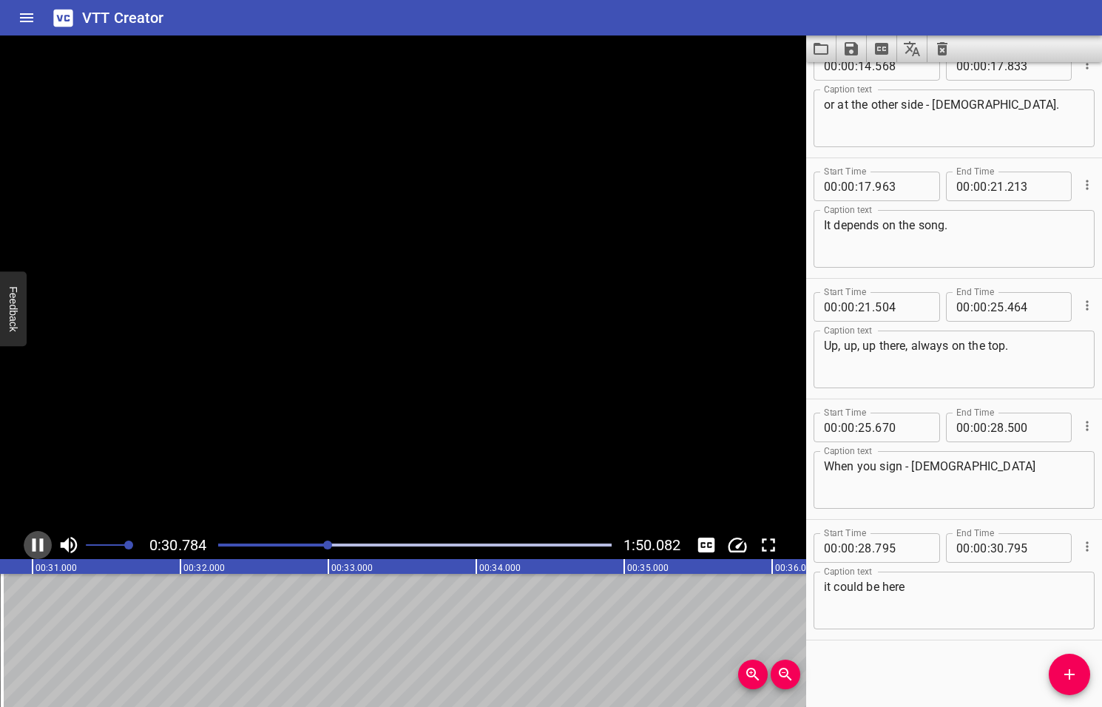
click at [38, 546] on icon "Play/Pause" at bounding box center [38, 545] width 22 height 22
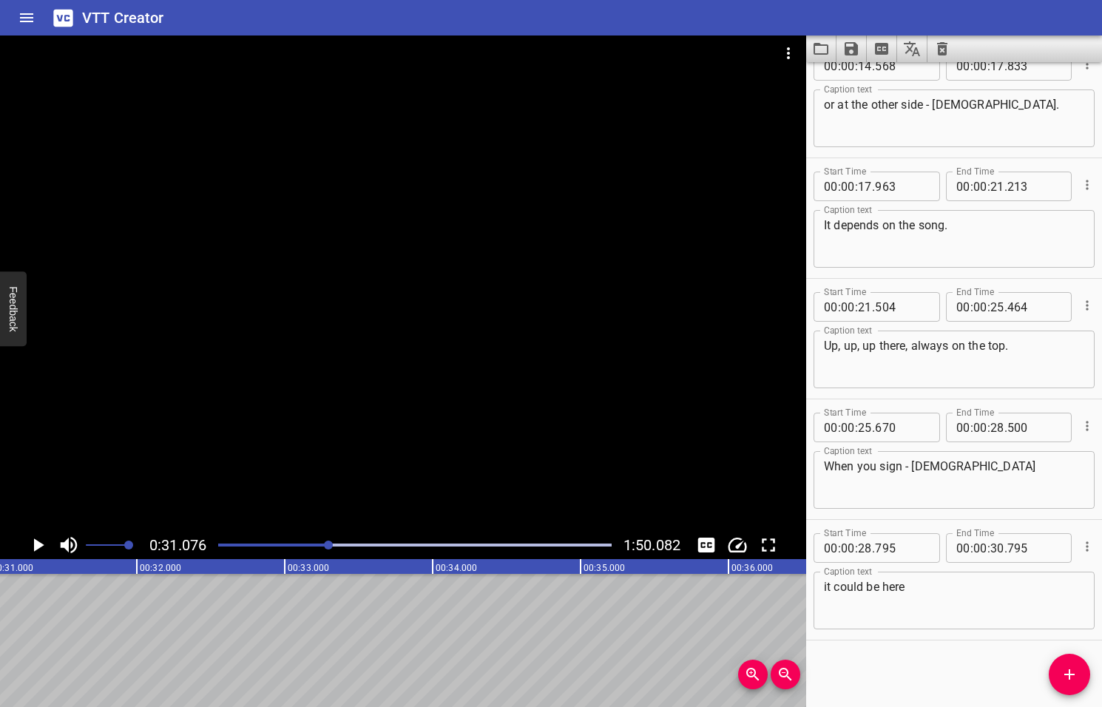
click at [914, 586] on textarea "it could be here" at bounding box center [954, 601] width 260 height 42
type textarea "it could be here - Jesus"
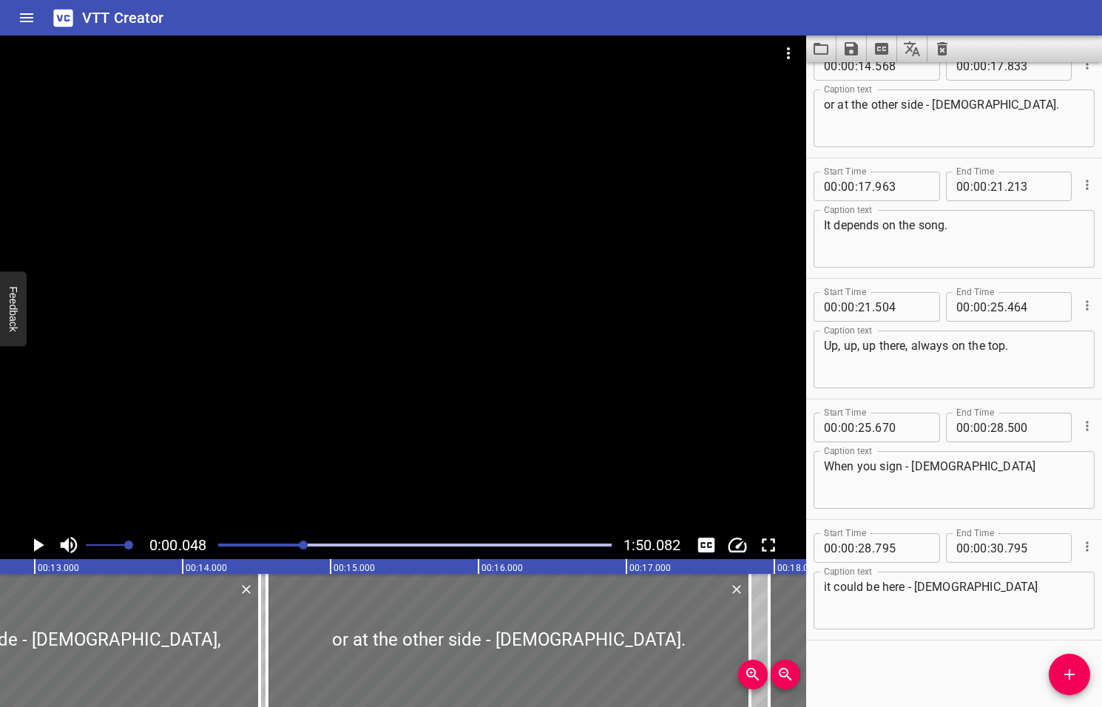
drag, startPoint x: 330, startPoint y: 544, endPoint x: 305, endPoint y: 550, distance: 25.8
click at [305, 550] on div at bounding box center [414, 545] width 411 height 21
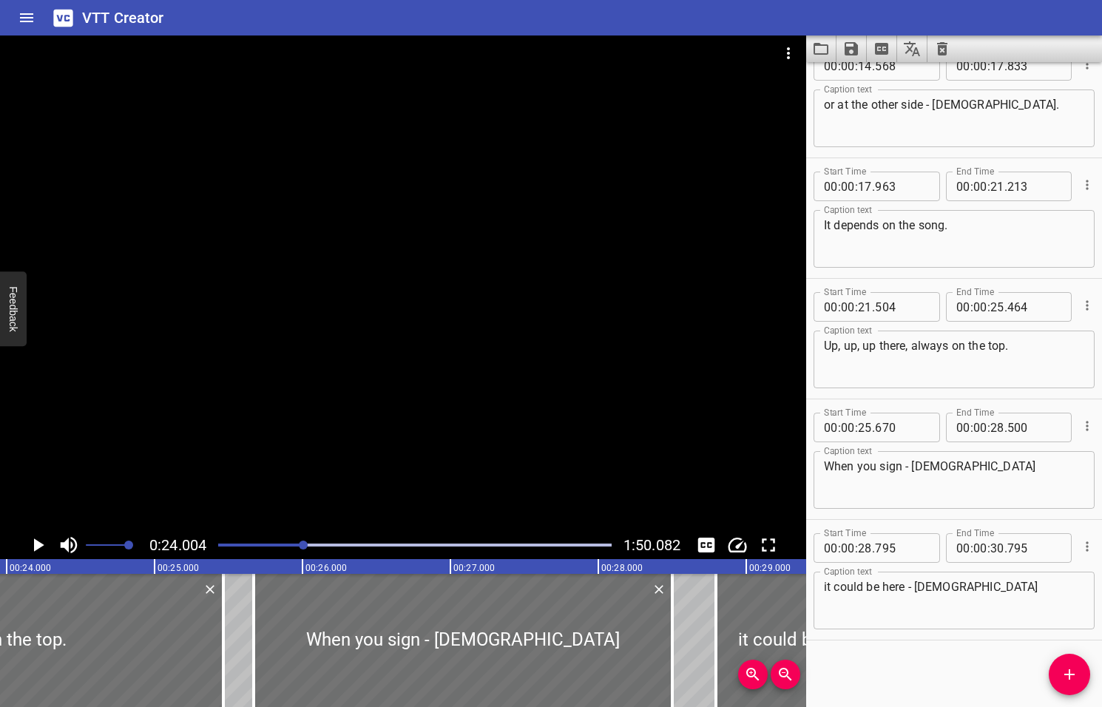
scroll to position [0, 3549]
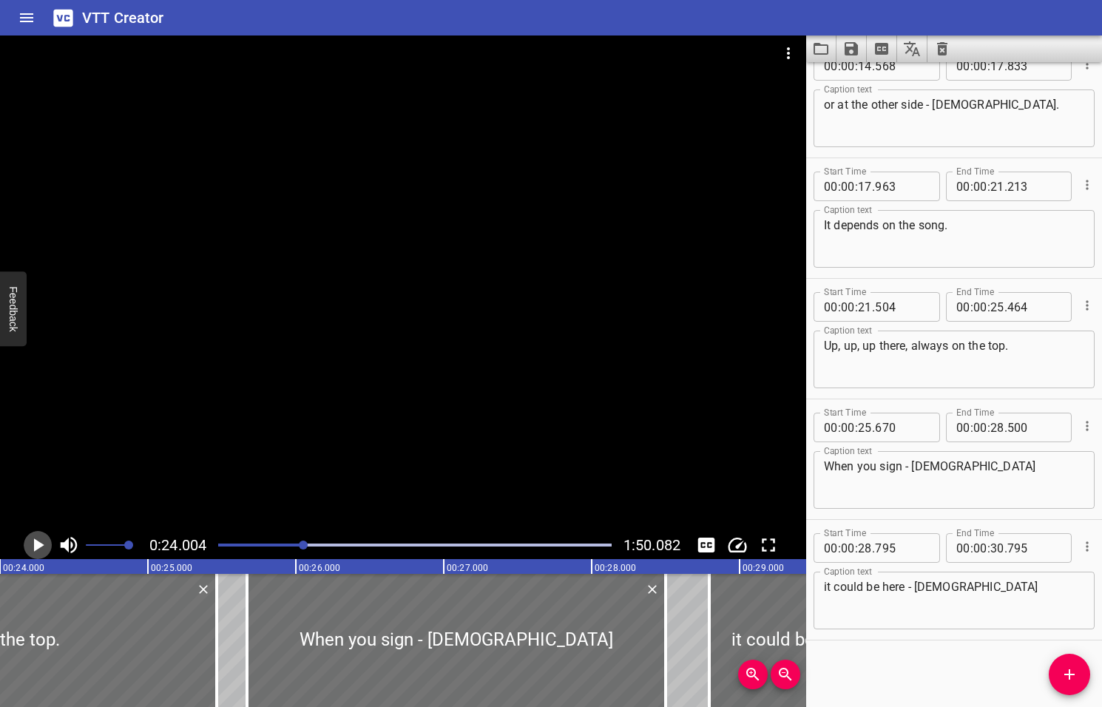
click at [39, 546] on icon "Play/Pause" at bounding box center [39, 544] width 10 height 13
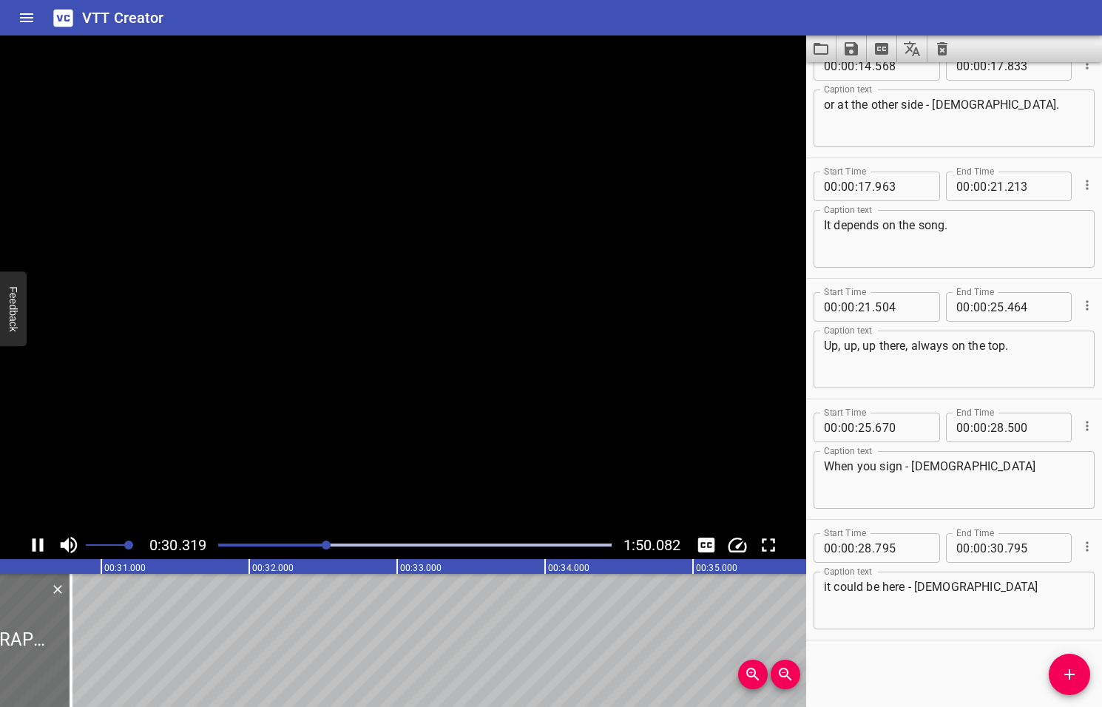
click at [39, 546] on icon "Play/Pause" at bounding box center [38, 544] width 11 height 13
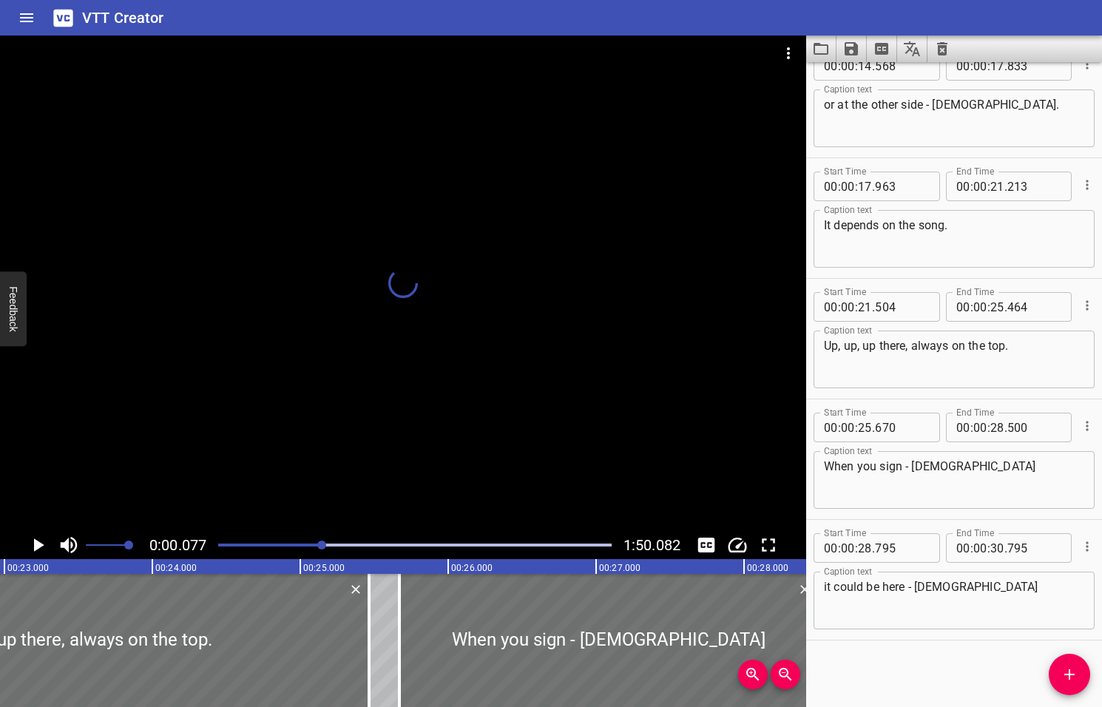
drag, startPoint x: 327, startPoint y: 543, endPoint x: 319, endPoint y: 543, distance: 7.4
click at [319, 543] on div at bounding box center [321, 544] width 9 height 9
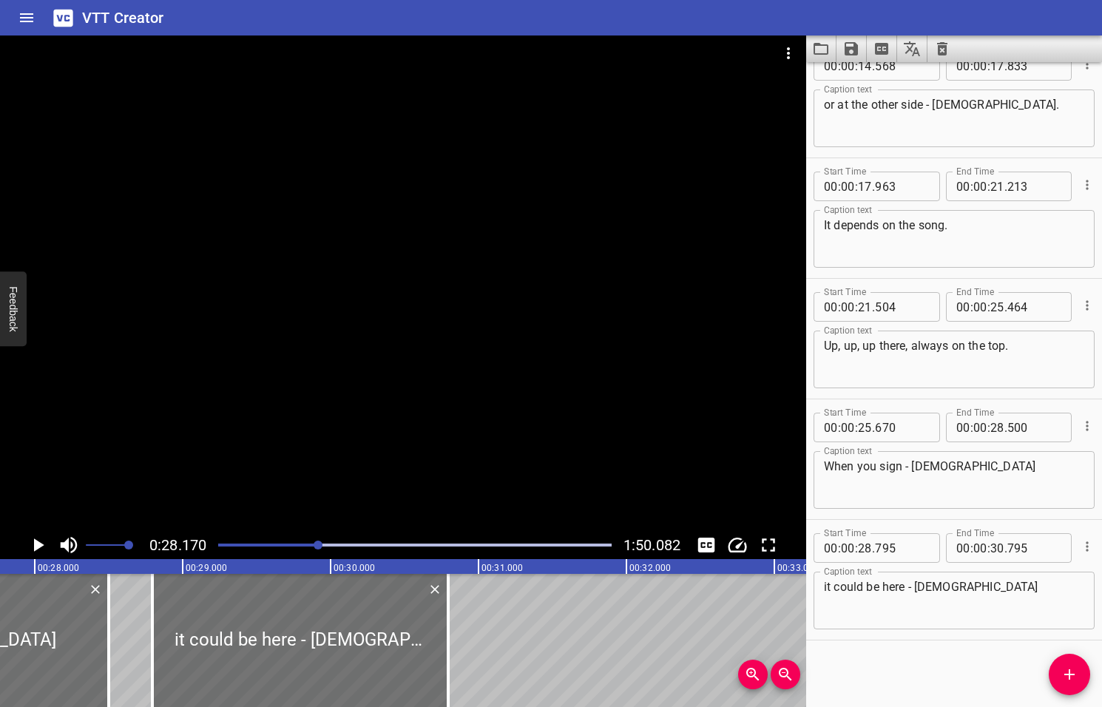
scroll to position [0, 4165]
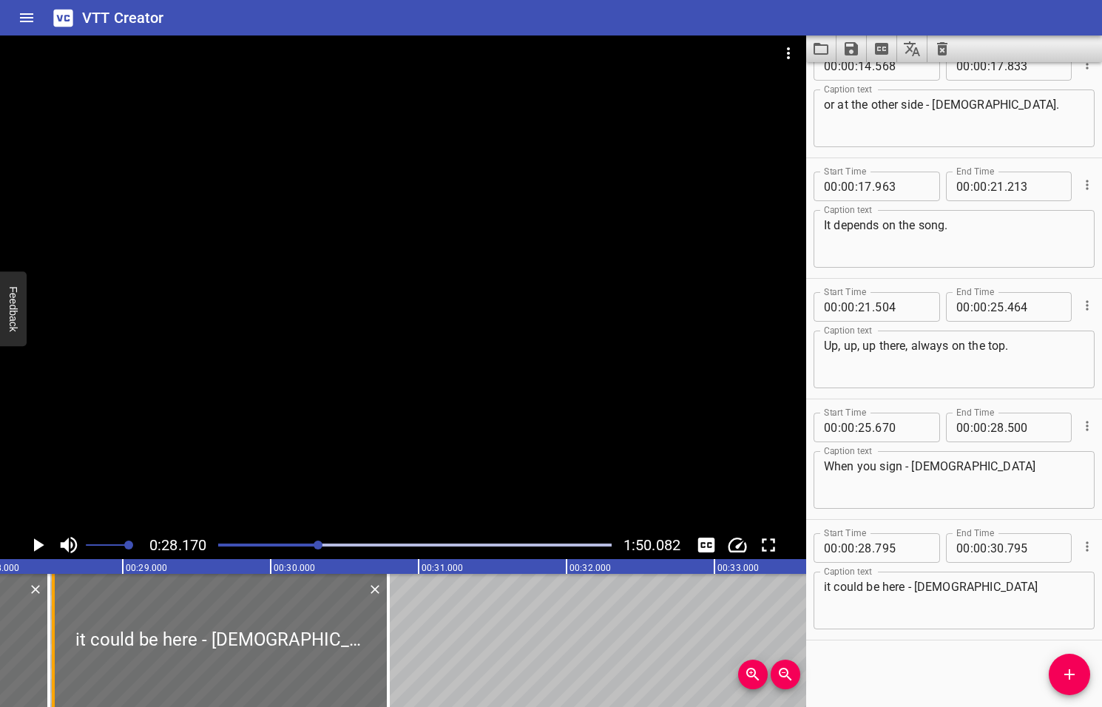
drag, startPoint x: 92, startPoint y: 625, endPoint x: 53, endPoint y: 624, distance: 39.2
click at [53, 624] on div at bounding box center [53, 640] width 3 height 133
type input "530"
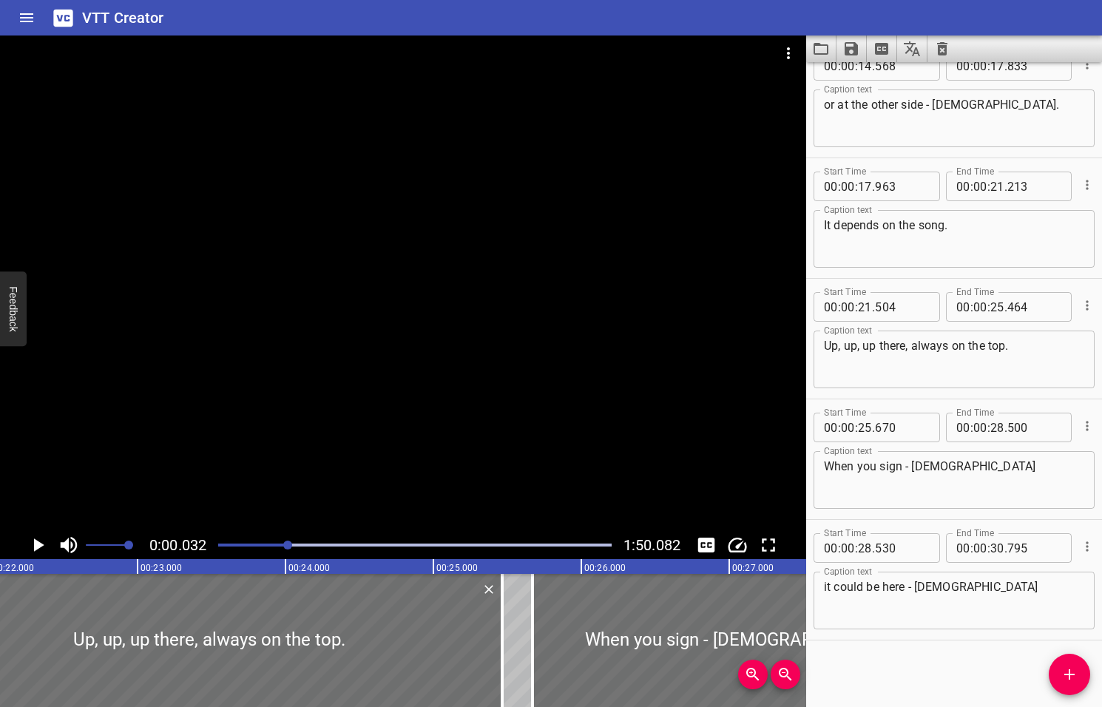
drag, startPoint x: 302, startPoint y: 545, endPoint x: 289, endPoint y: 546, distance: 12.6
click at [289, 546] on div at bounding box center [287, 544] width 9 height 9
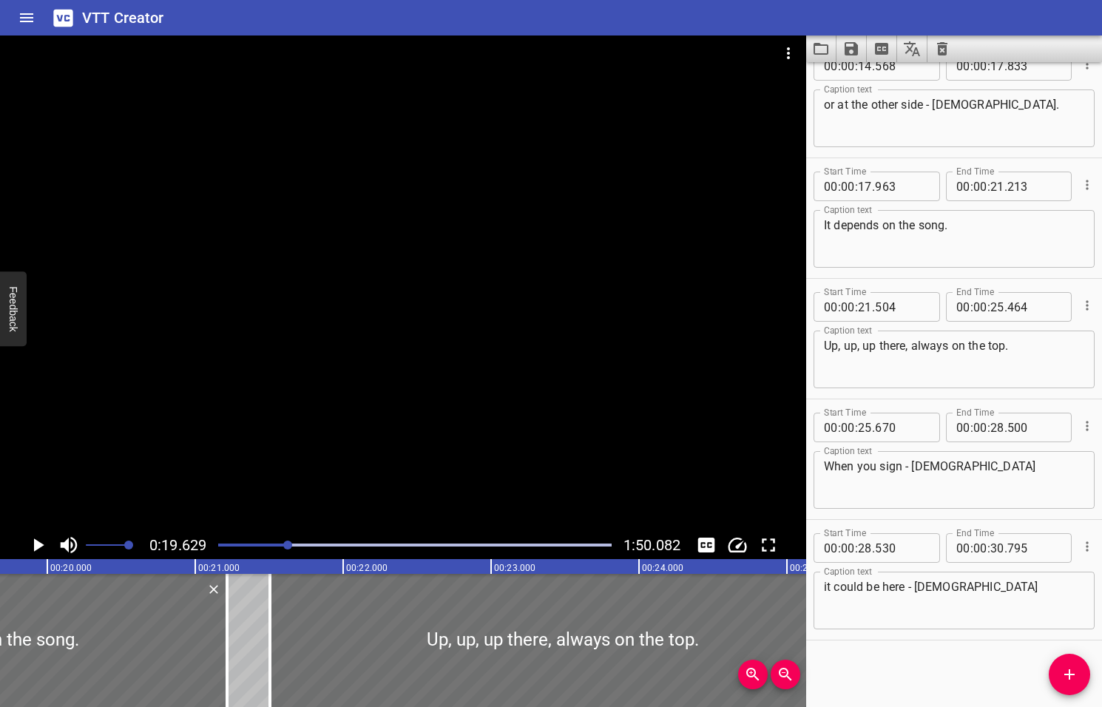
scroll to position [0, 2902]
click at [37, 544] on icon "Play/Pause" at bounding box center [39, 544] width 10 height 13
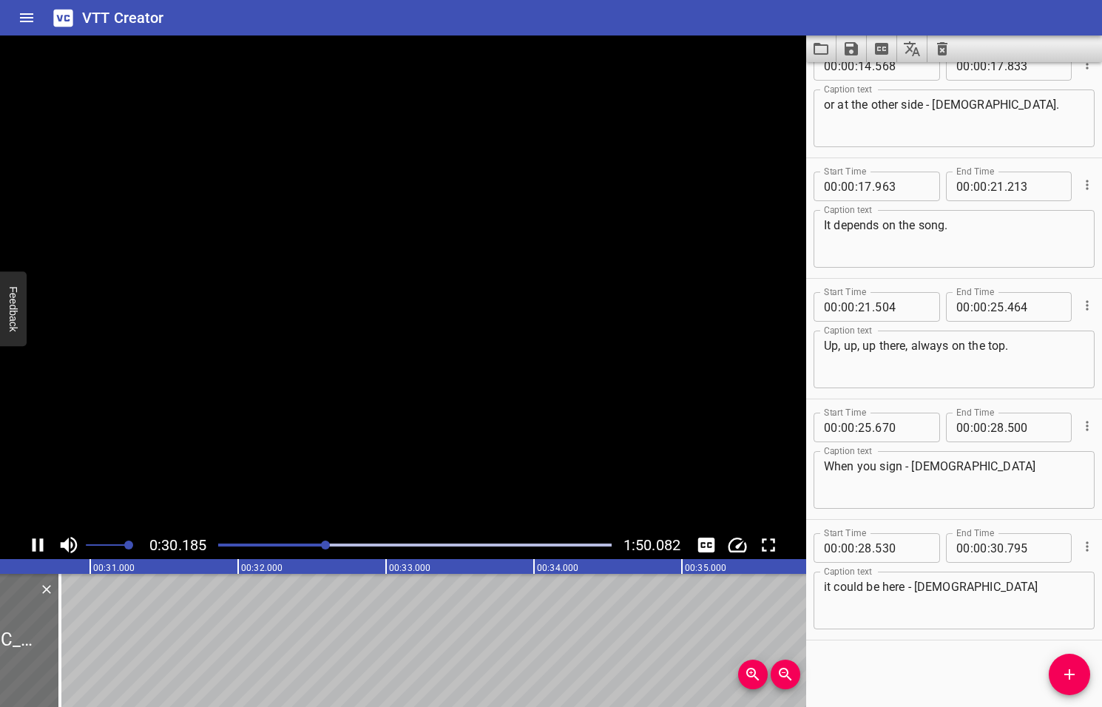
click at [37, 544] on icon "Play/Pause" at bounding box center [38, 545] width 22 height 22
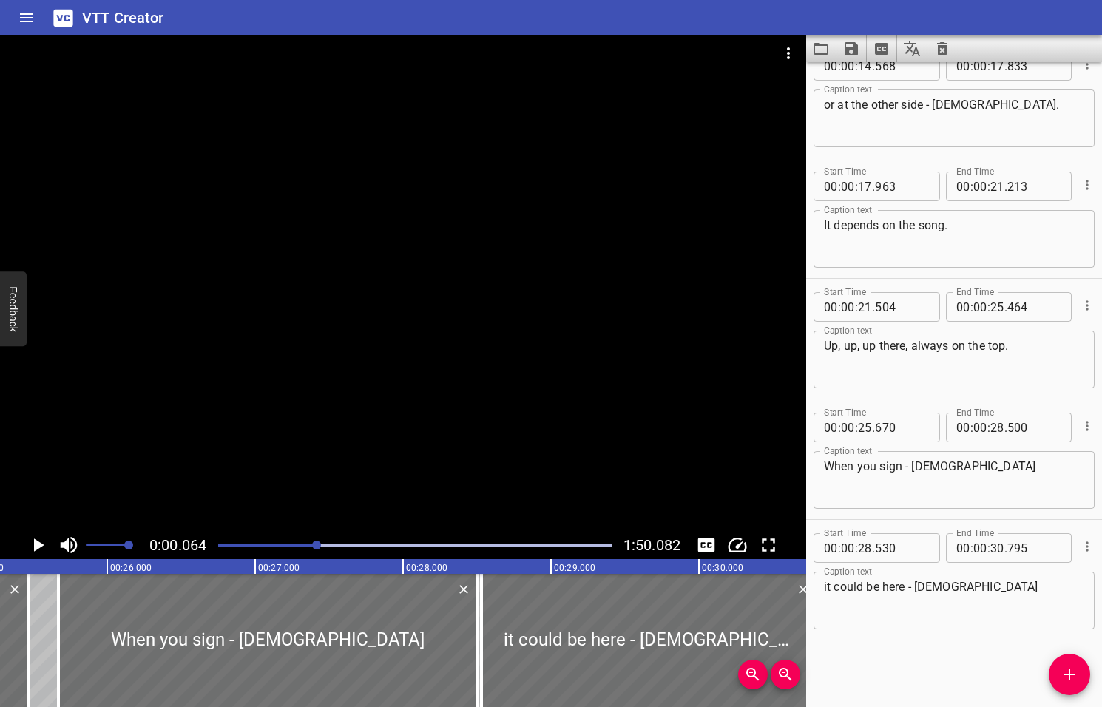
drag, startPoint x: 328, startPoint y: 544, endPoint x: 318, endPoint y: 546, distance: 9.9
click at [318, 546] on div at bounding box center [316, 544] width 9 height 9
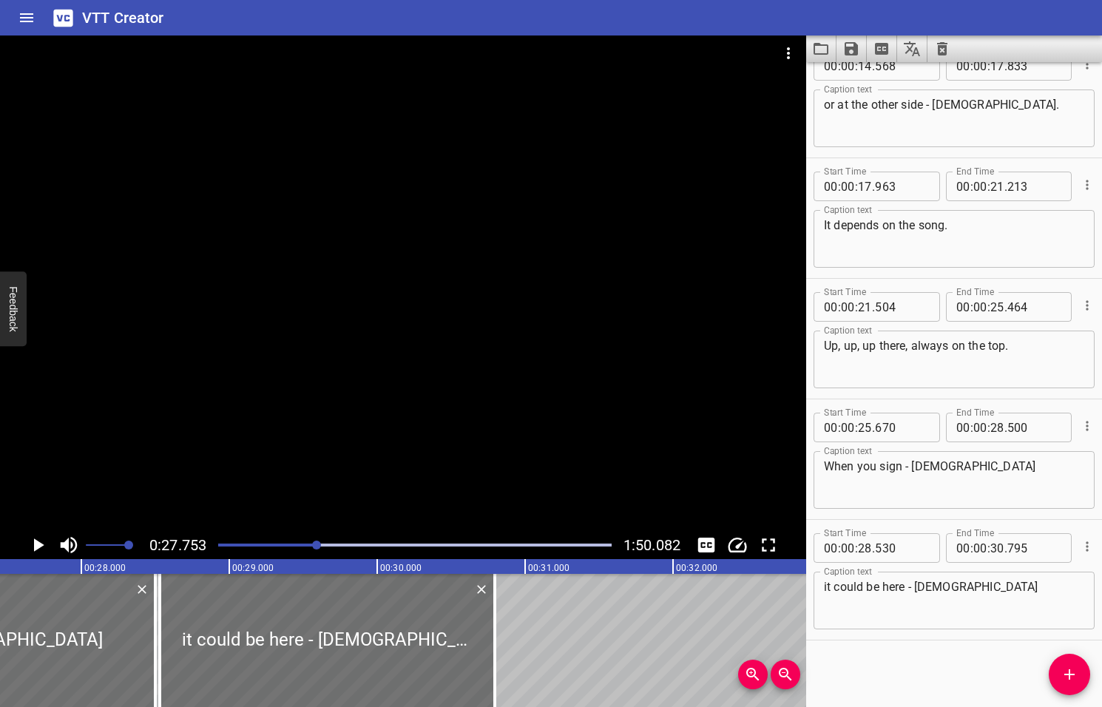
scroll to position [0, 4103]
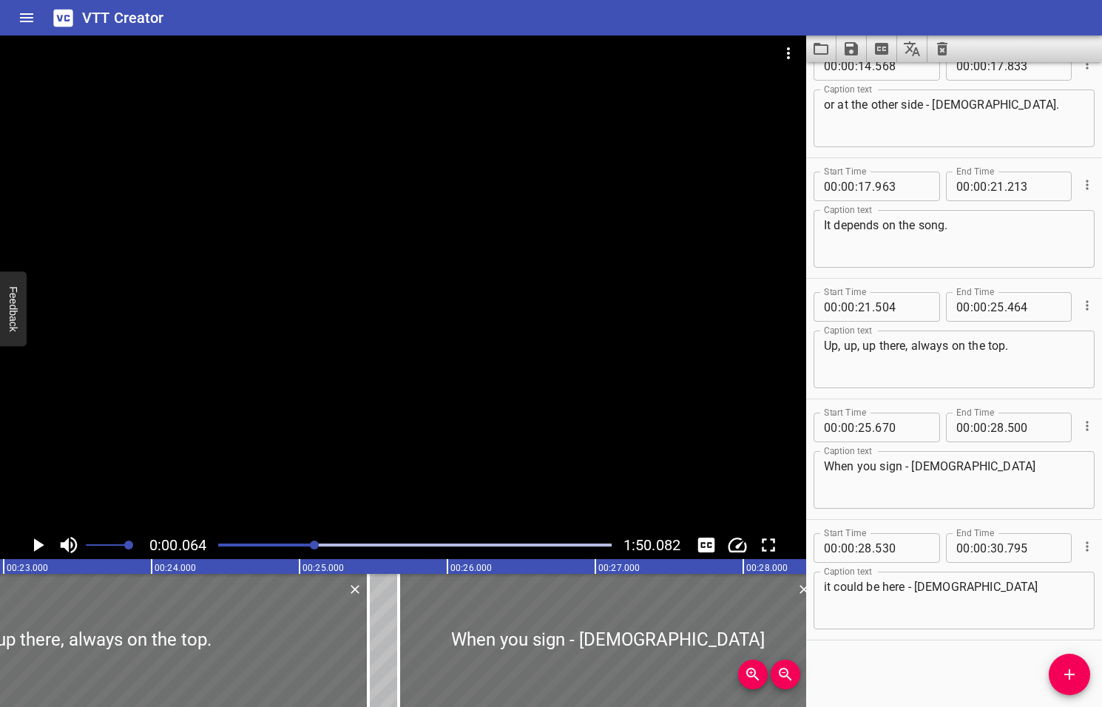
click at [313, 548] on div at bounding box center [314, 544] width 9 height 9
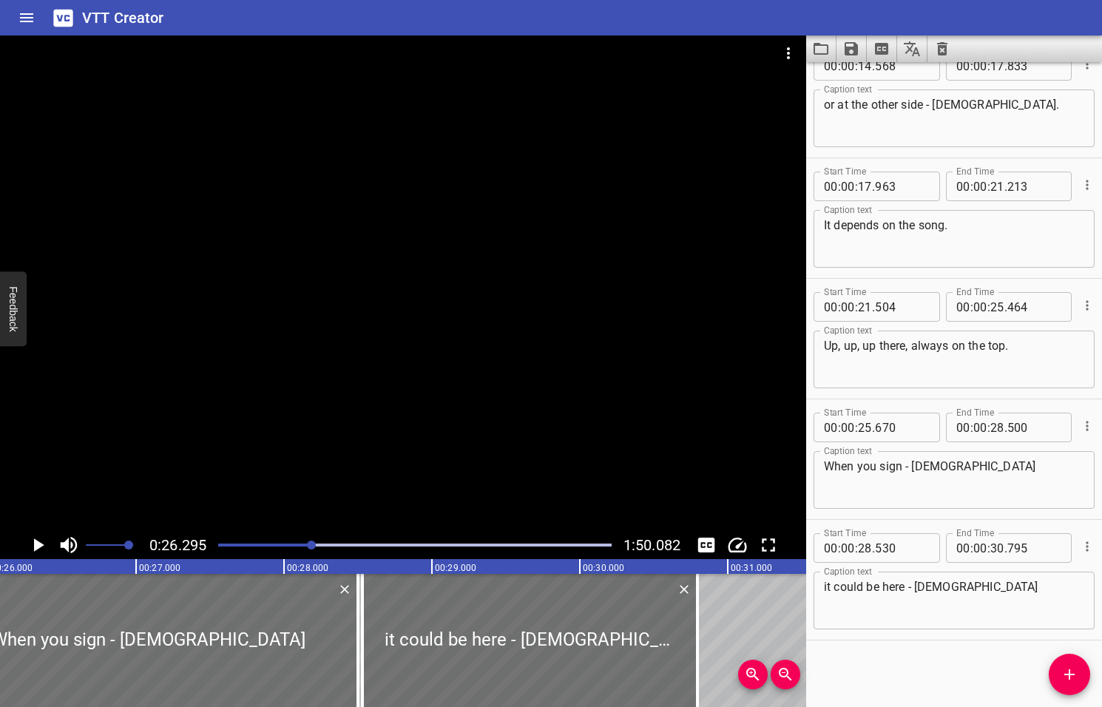
scroll to position [0, 3888]
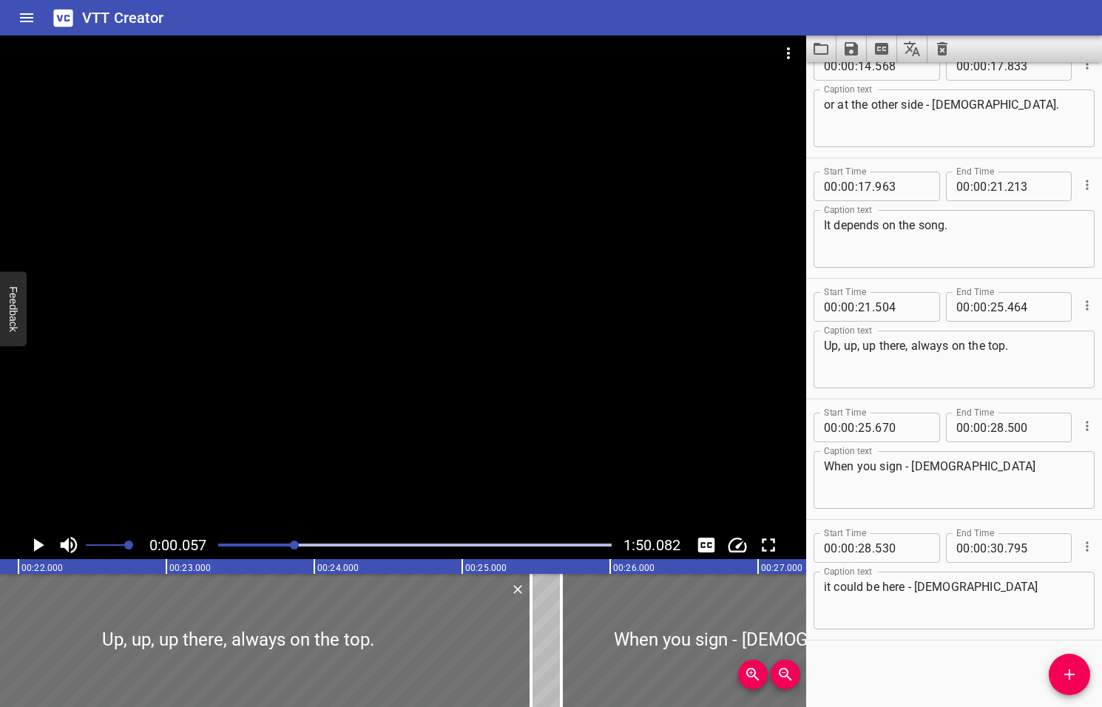
drag, startPoint x: 305, startPoint y: 548, endPoint x: 284, endPoint y: 554, distance: 22.2
click at [284, 554] on div at bounding box center [414, 545] width 411 height 21
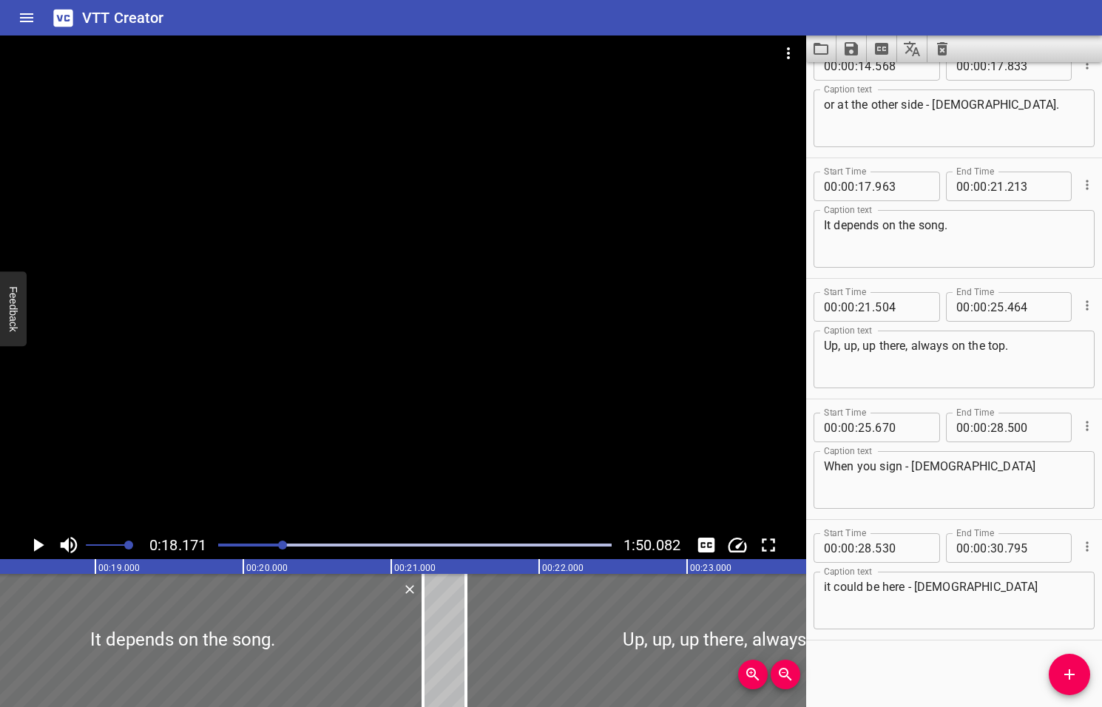
scroll to position [0, 2687]
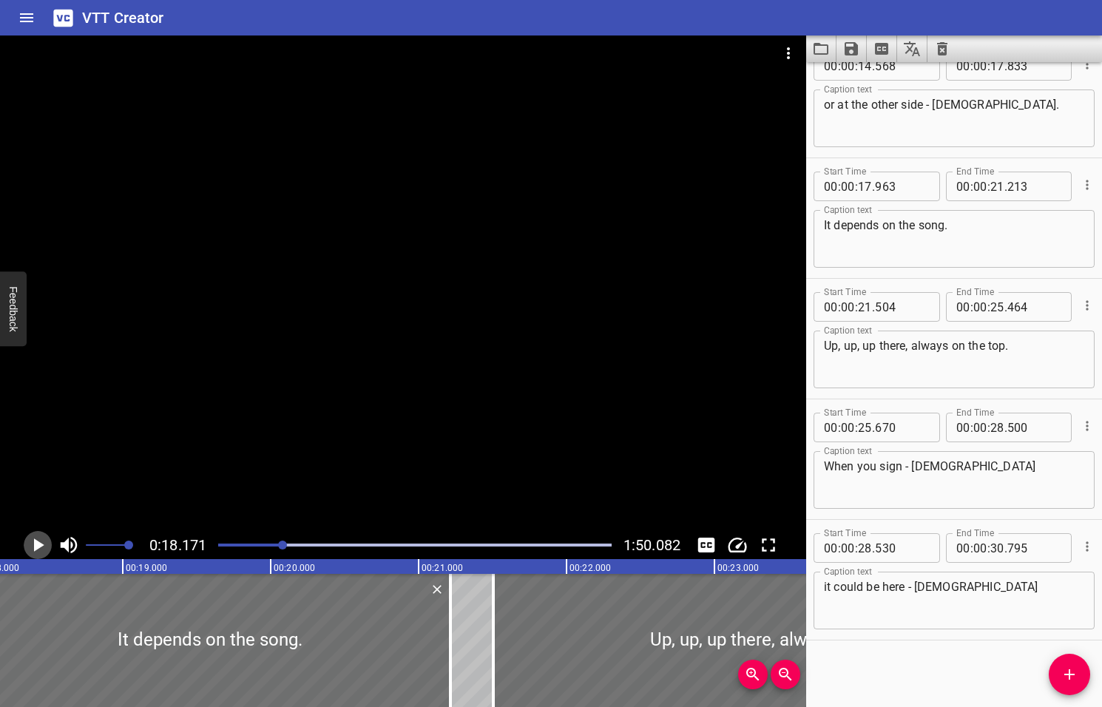
click at [38, 546] on icon "Play/Pause" at bounding box center [39, 544] width 10 height 13
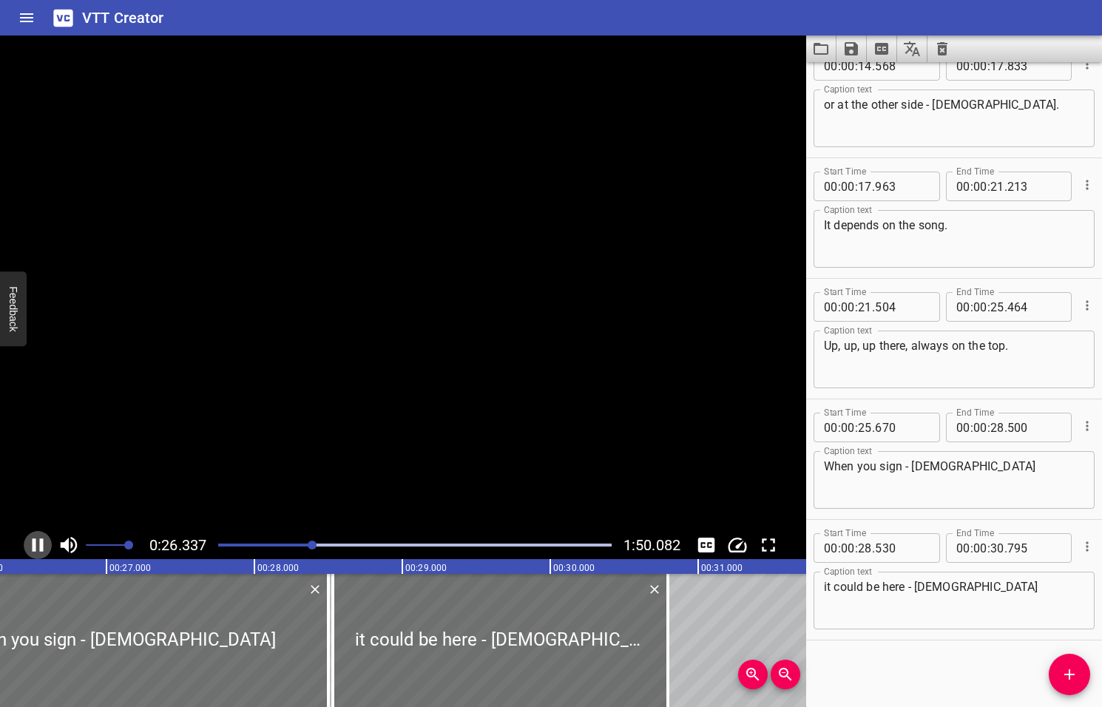
click at [38, 546] on icon "Play/Pause" at bounding box center [38, 545] width 22 height 22
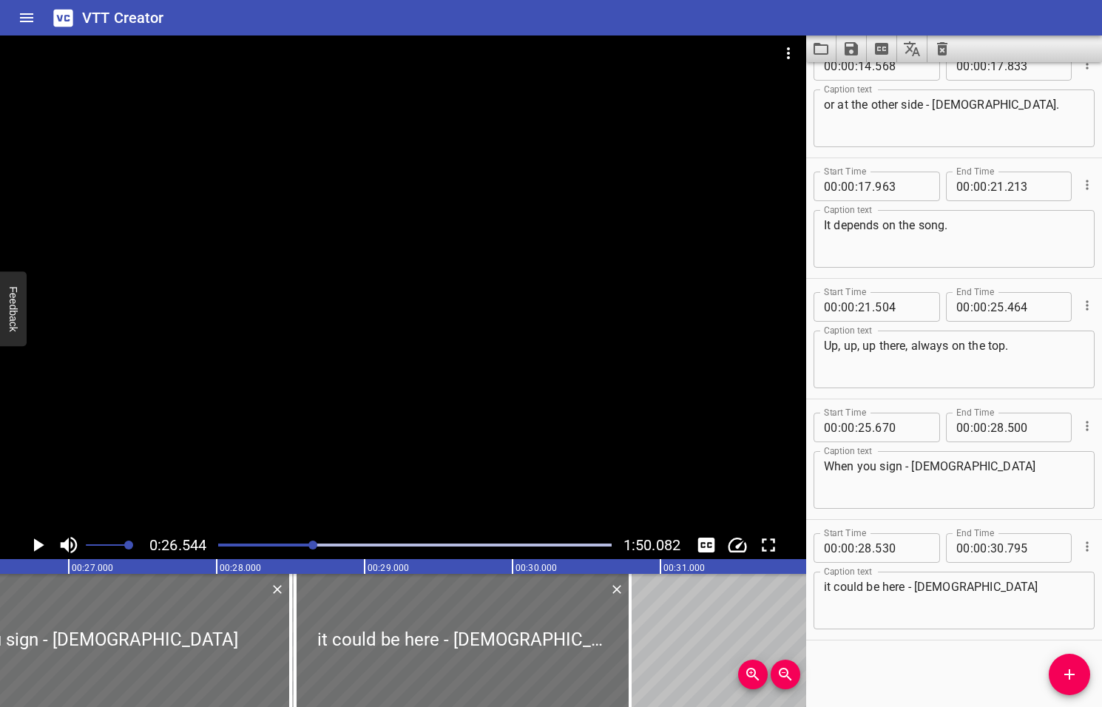
scroll to position [0, 3924]
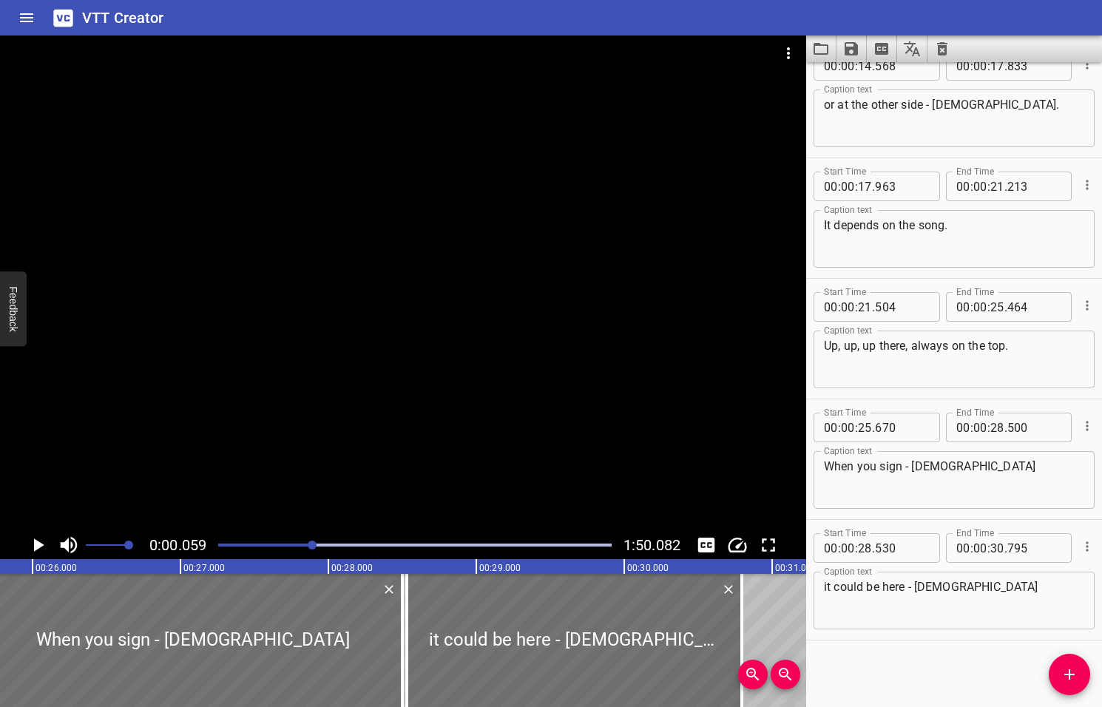
click at [313, 546] on div at bounding box center [312, 544] width 9 height 9
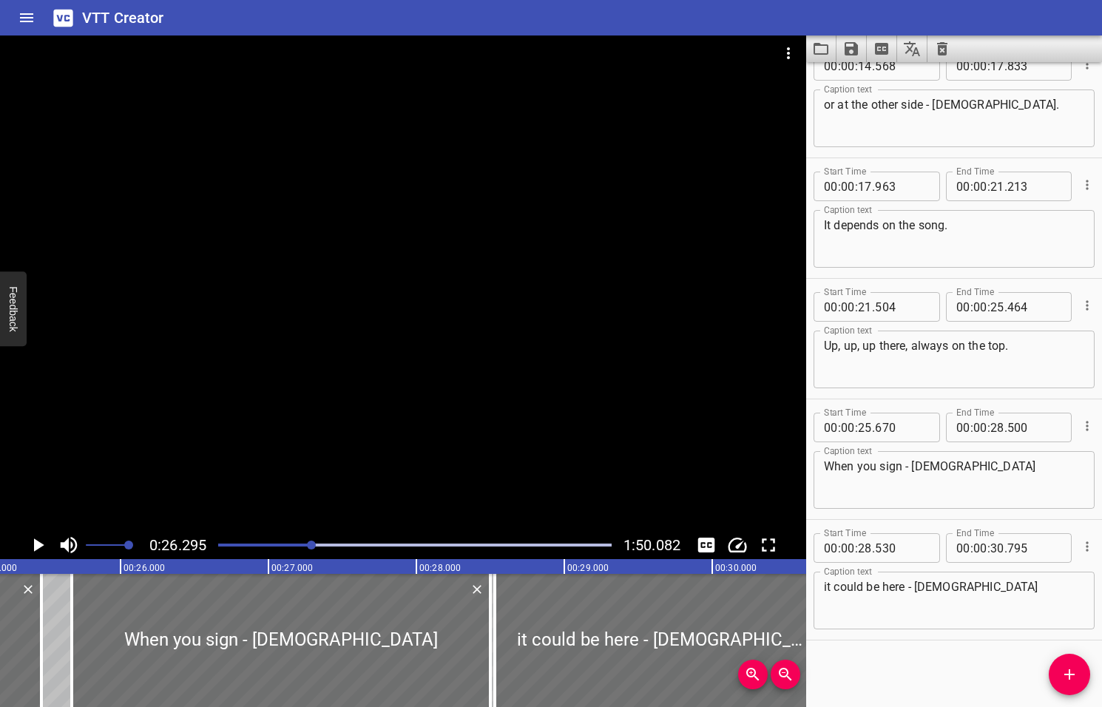
scroll to position [0, 3888]
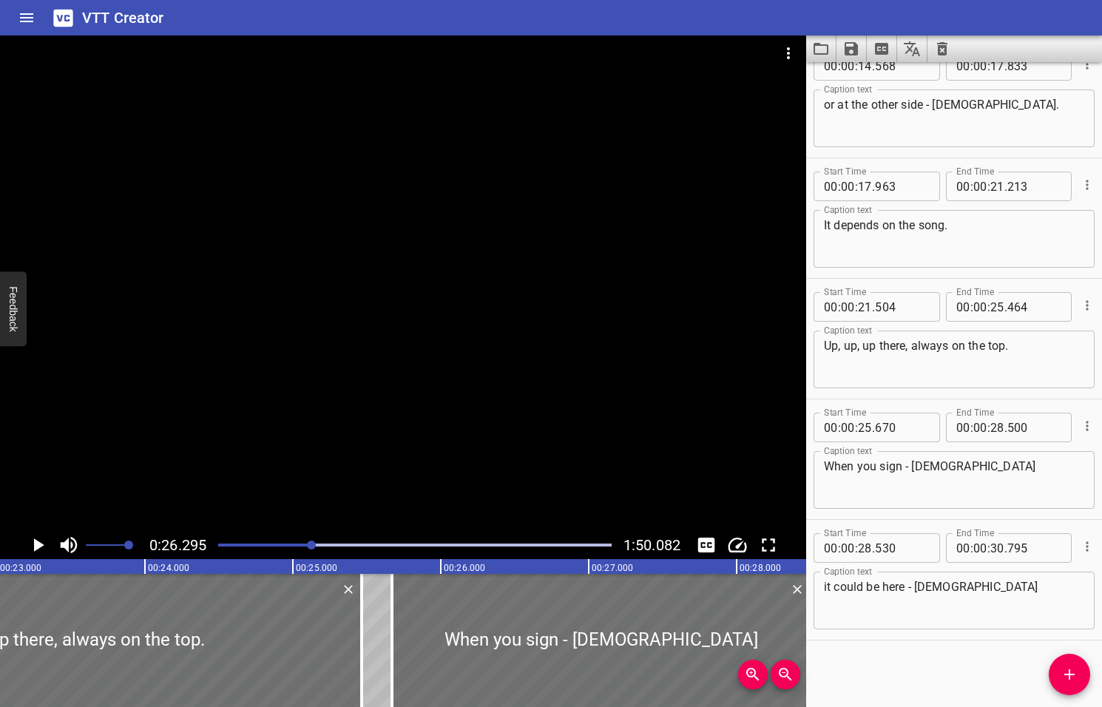
click at [311, 546] on div at bounding box center [311, 544] width 9 height 9
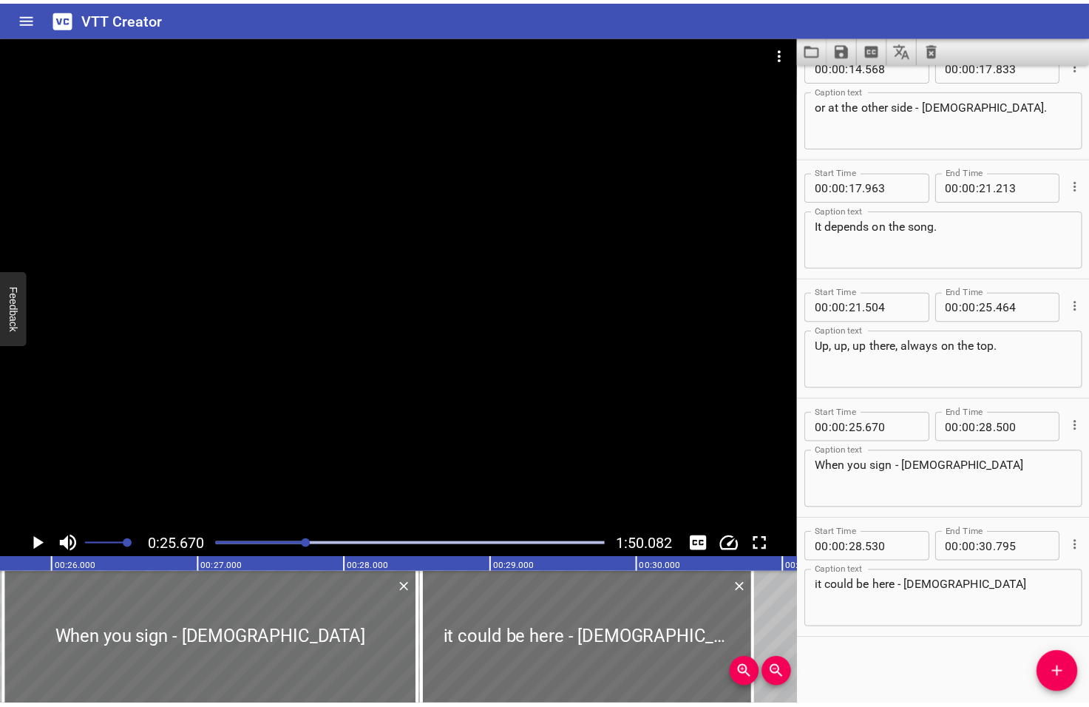
scroll to position [0, 3795]
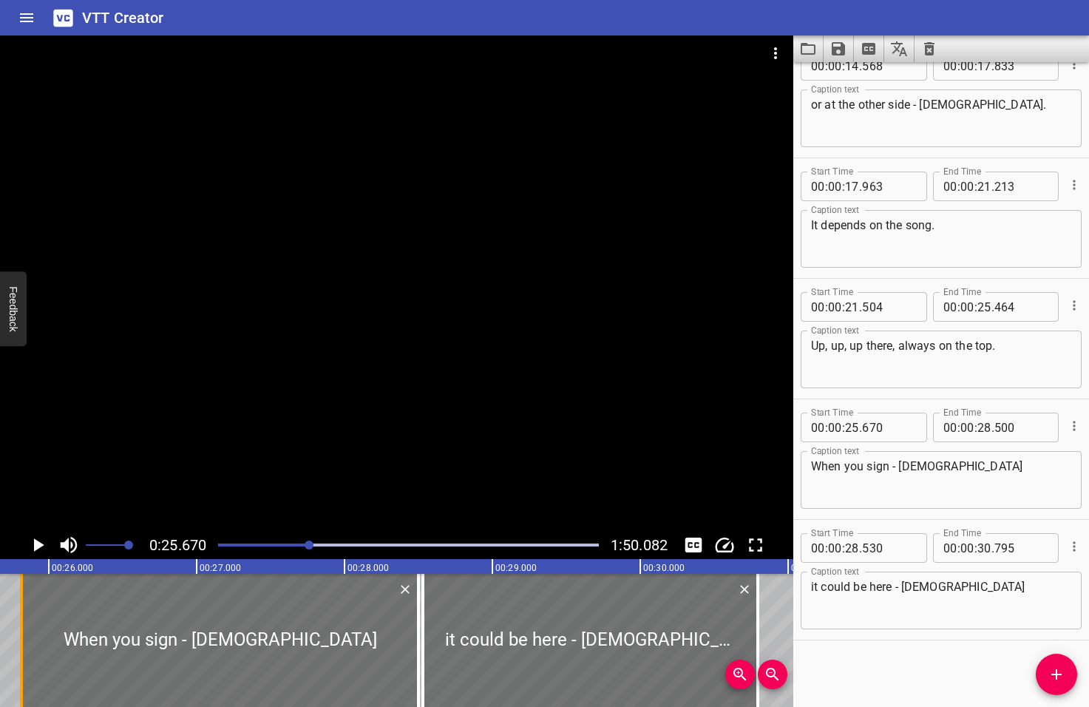
drag, startPoint x: 4, startPoint y: 615, endPoint x: 25, endPoint y: 622, distance: 22.7
click at [25, 622] on div at bounding box center [21, 640] width 15 height 133
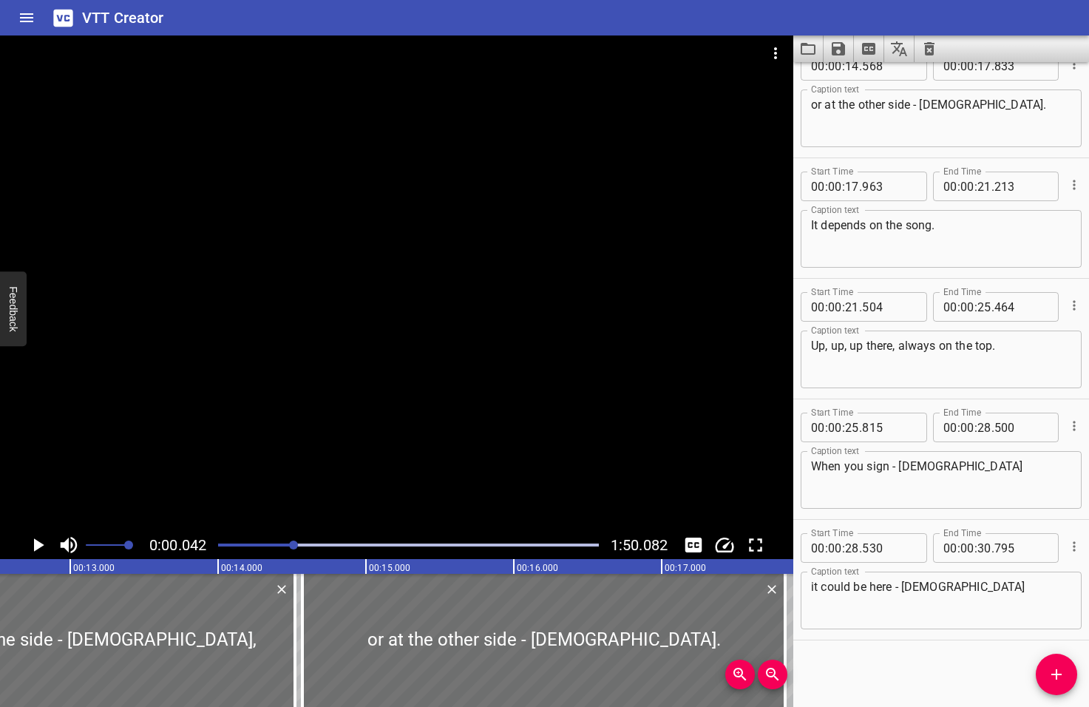
drag, startPoint x: 311, startPoint y: 543, endPoint x: 295, endPoint y: 546, distance: 16.5
click at [295, 546] on div at bounding box center [293, 544] width 9 height 9
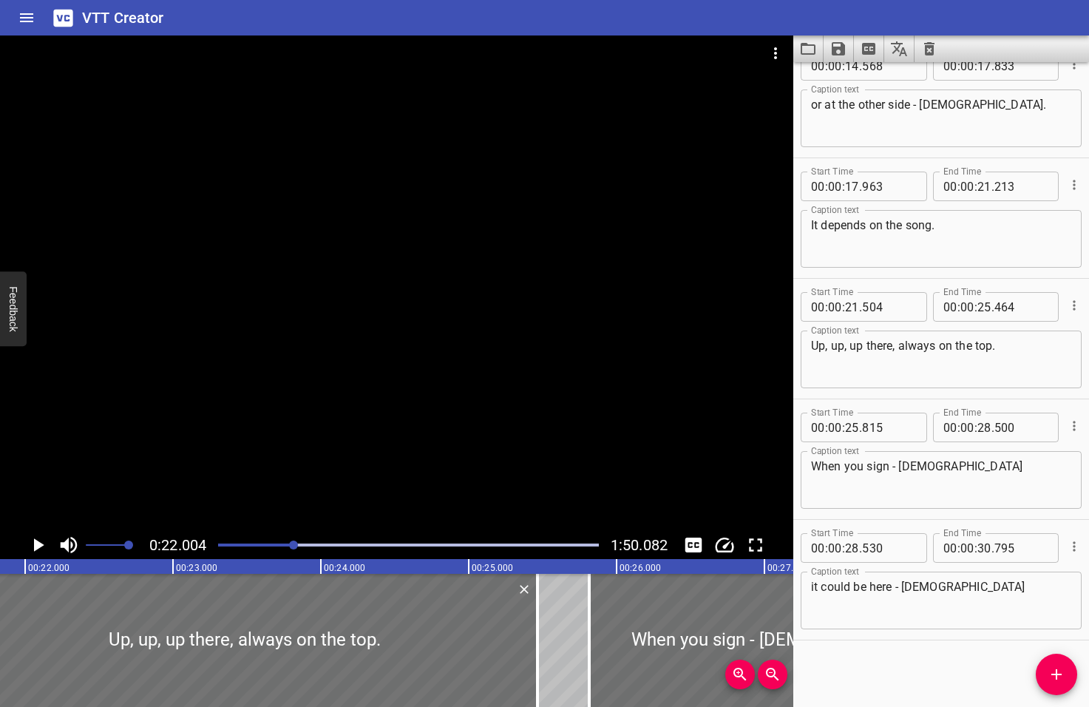
scroll to position [0, 3253]
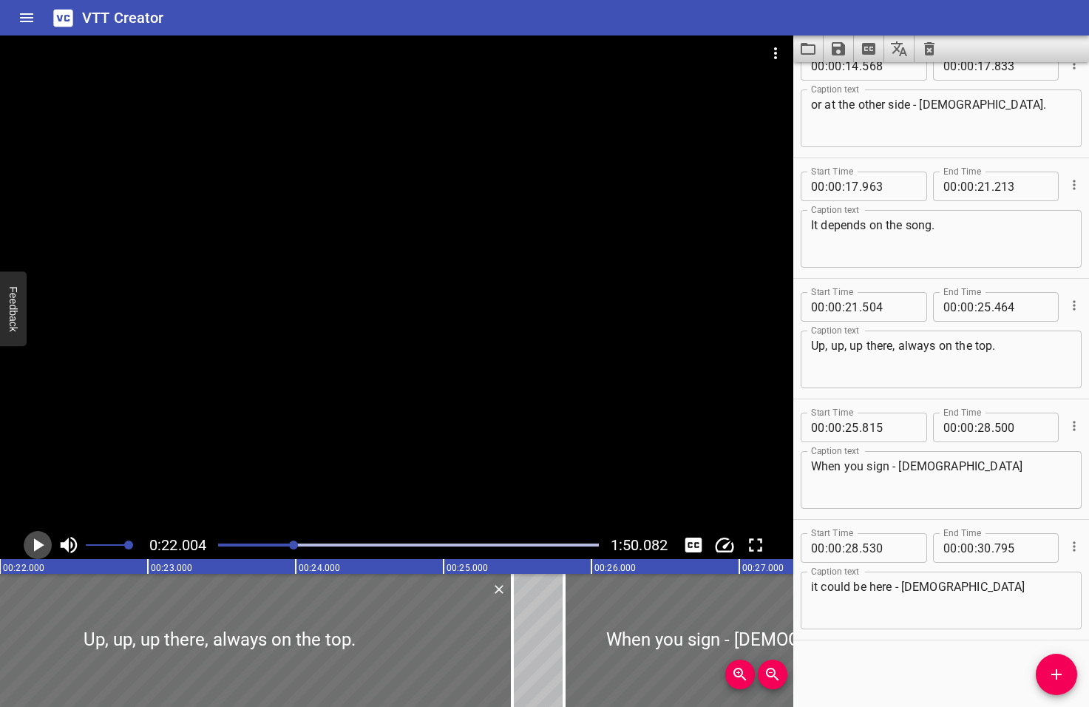
click at [38, 544] on icon "Play/Pause" at bounding box center [39, 544] width 10 height 13
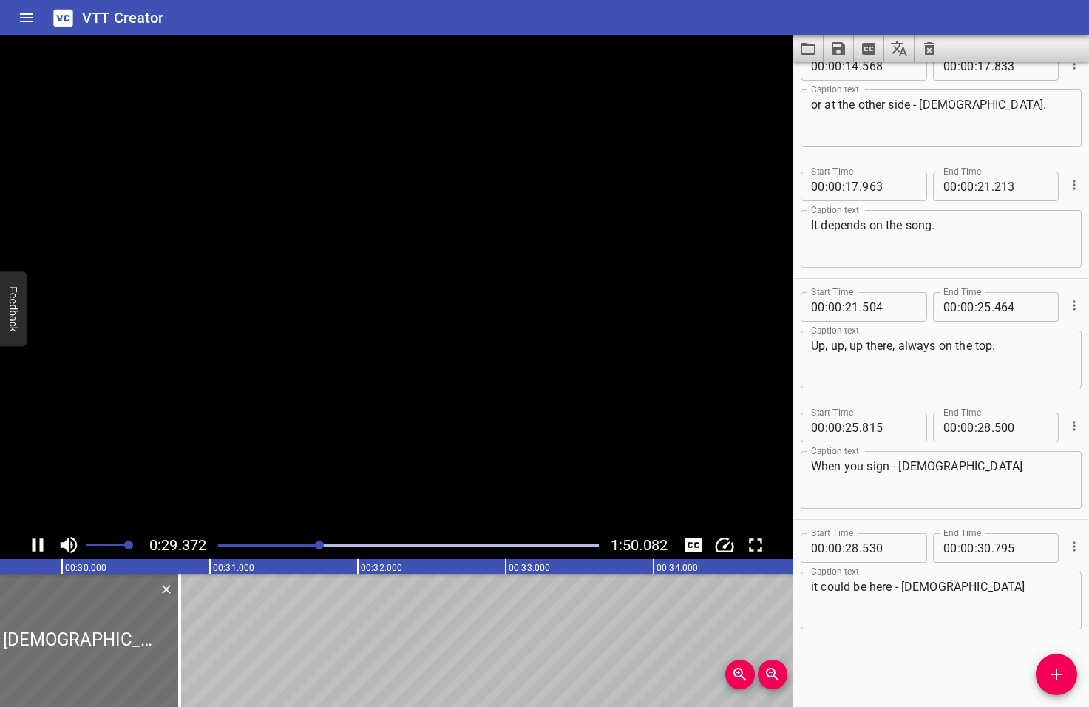
click at [38, 544] on icon "Play/Pause" at bounding box center [38, 545] width 22 height 22
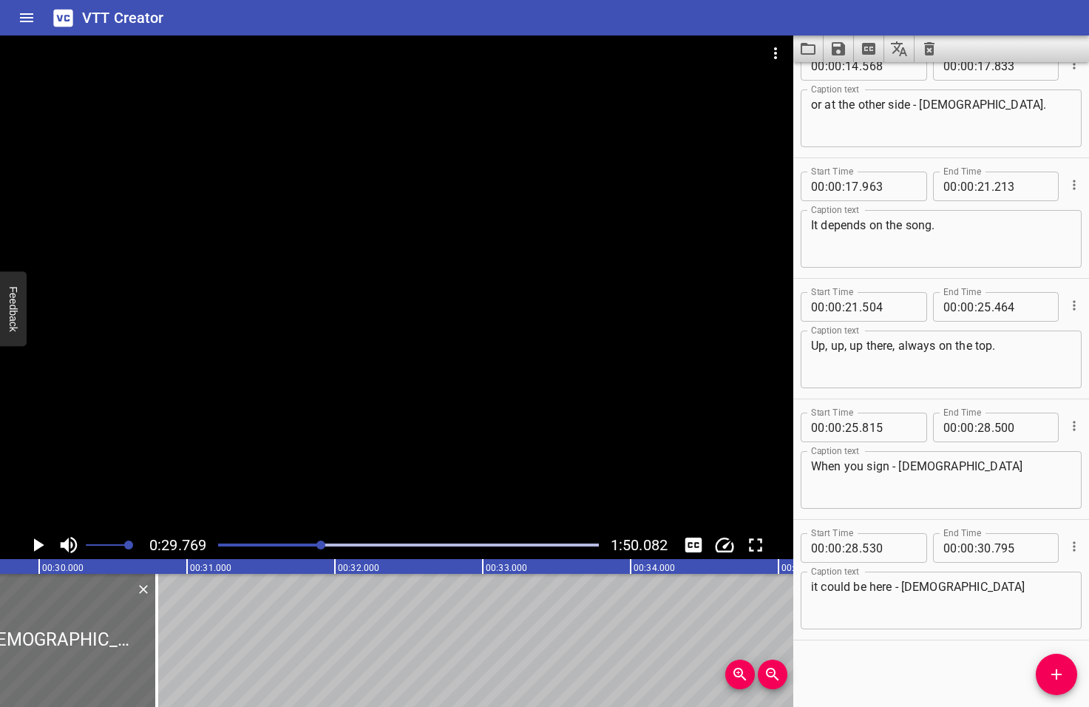
scroll to position [0, 4402]
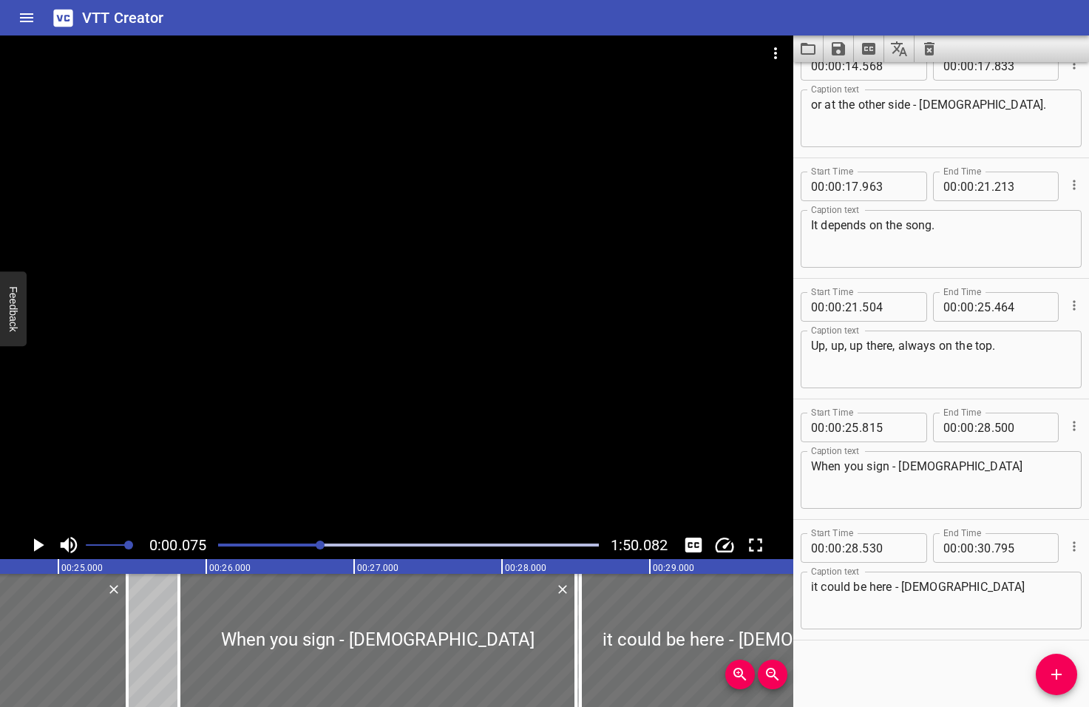
click at [319, 545] on div at bounding box center [320, 544] width 9 height 9
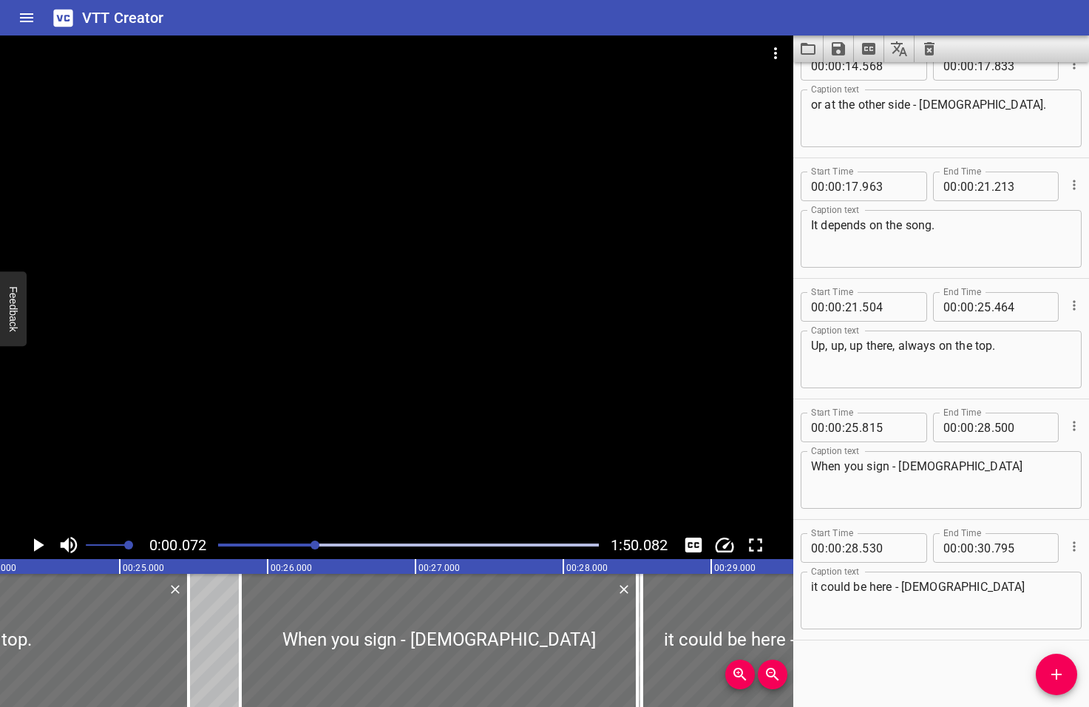
click at [314, 546] on div at bounding box center [315, 544] width 9 height 9
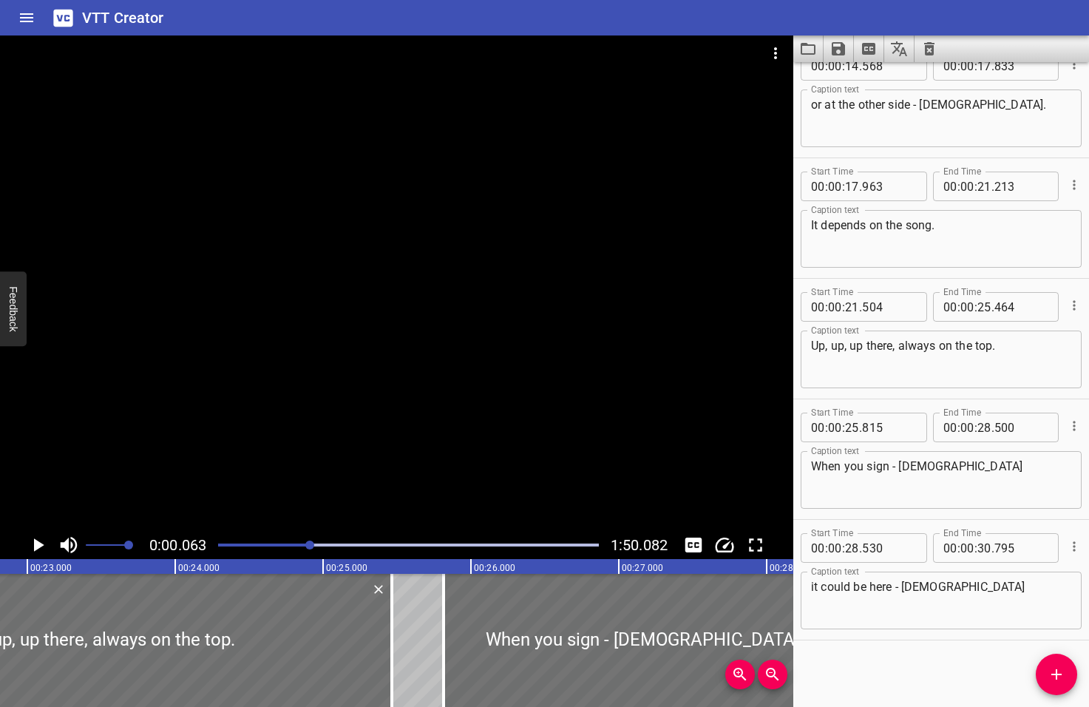
click at [311, 546] on div at bounding box center [309, 544] width 9 height 9
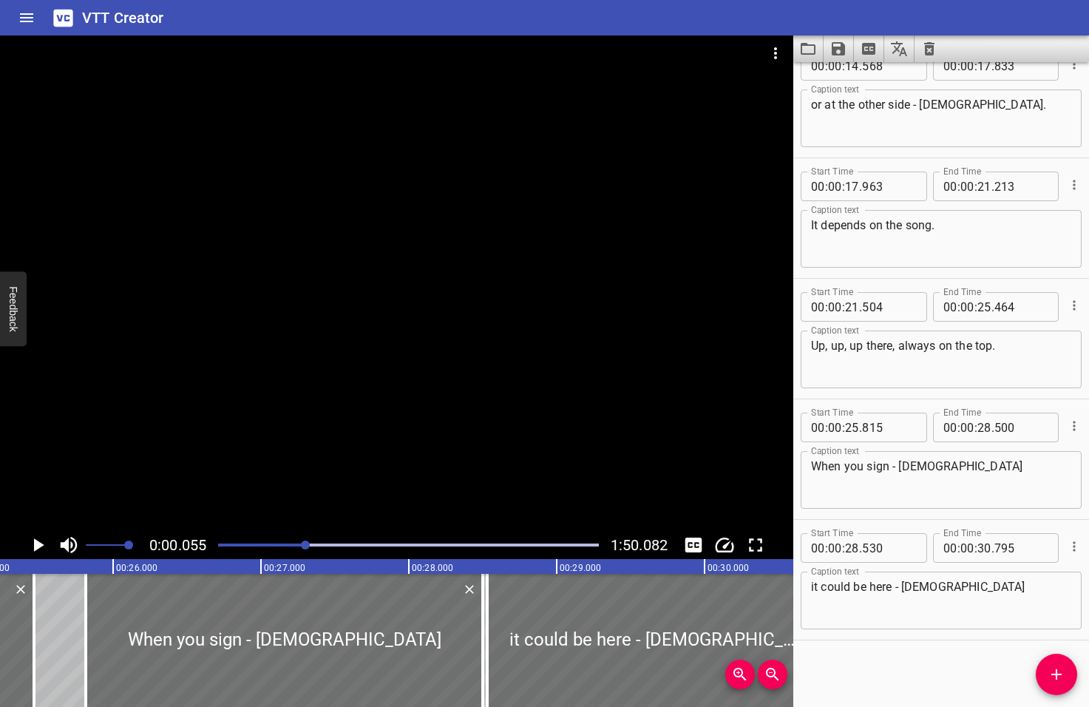
click at [307, 549] on div at bounding box center [305, 544] width 9 height 9
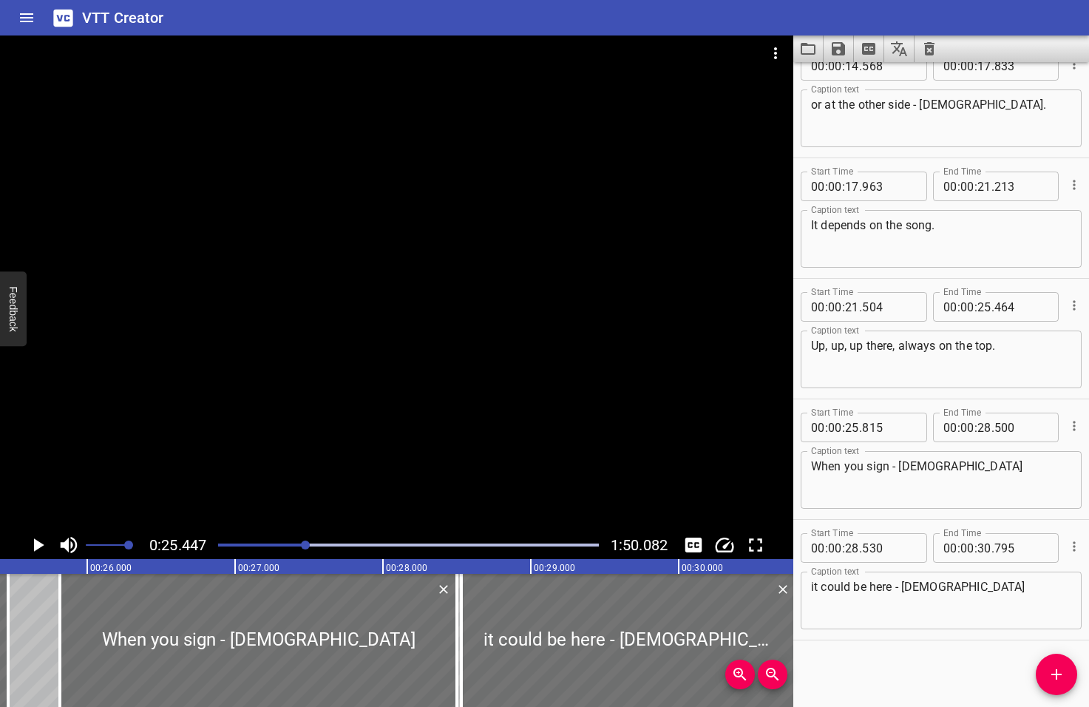
scroll to position [0, 3762]
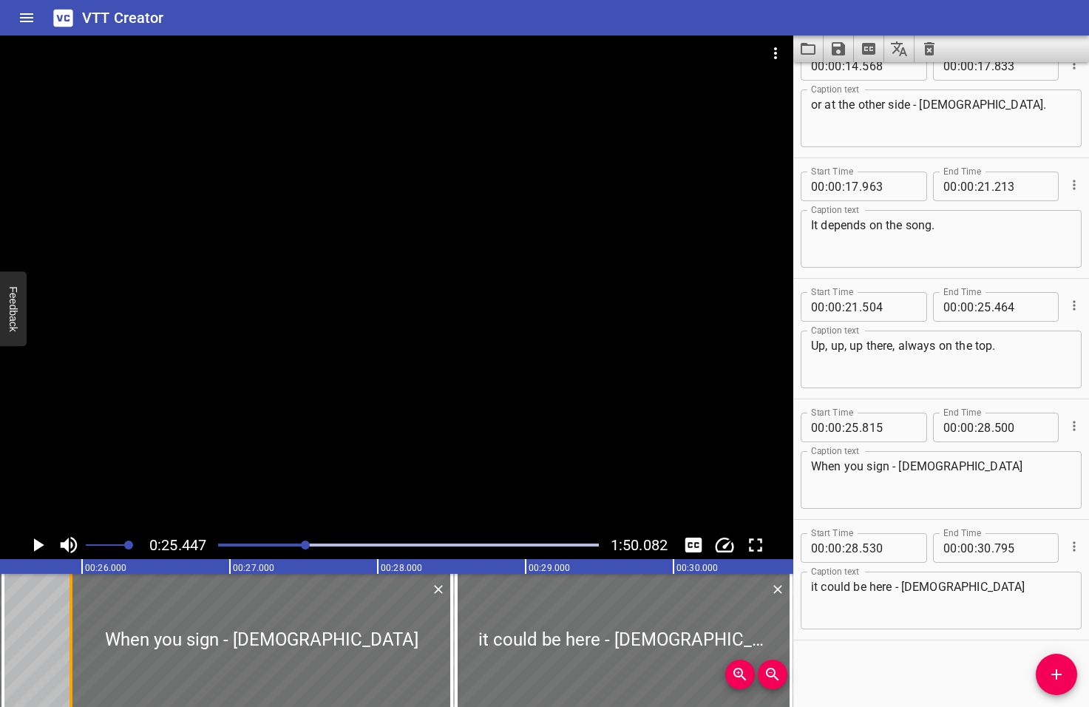
drag, startPoint x: 53, startPoint y: 631, endPoint x: 70, endPoint y: 631, distance: 17.0
click at [70, 631] on div at bounding box center [70, 640] width 3 height 133
type input "930"
drag, startPoint x: 449, startPoint y: 641, endPoint x: 483, endPoint y: 643, distance: 33.3
click at [483, 643] on div at bounding box center [487, 640] width 15 height 133
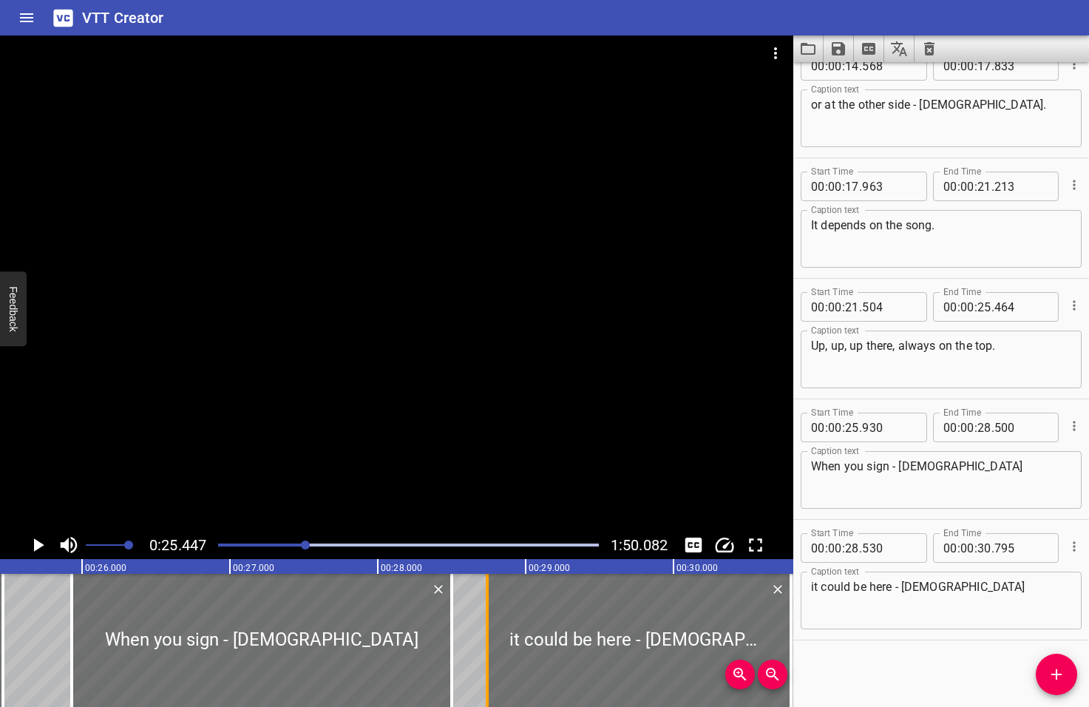
type input "755"
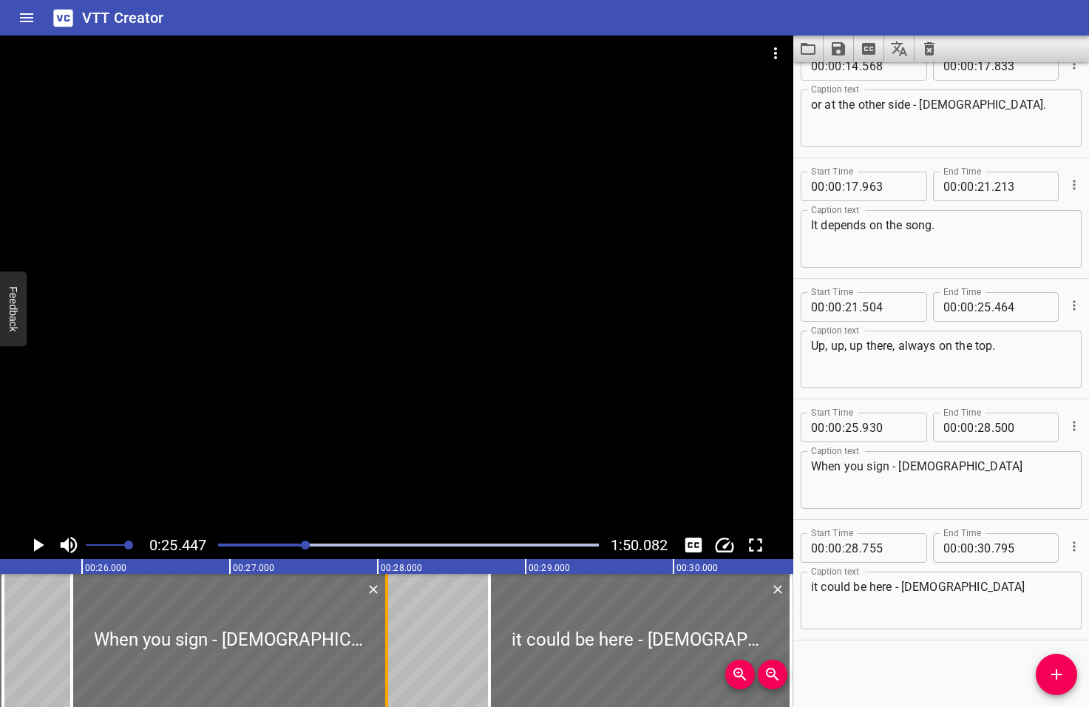
drag, startPoint x: 447, startPoint y: 644, endPoint x: 382, endPoint y: 648, distance: 65.2
click at [382, 648] on div at bounding box center [386, 640] width 15 height 133
type input "060"
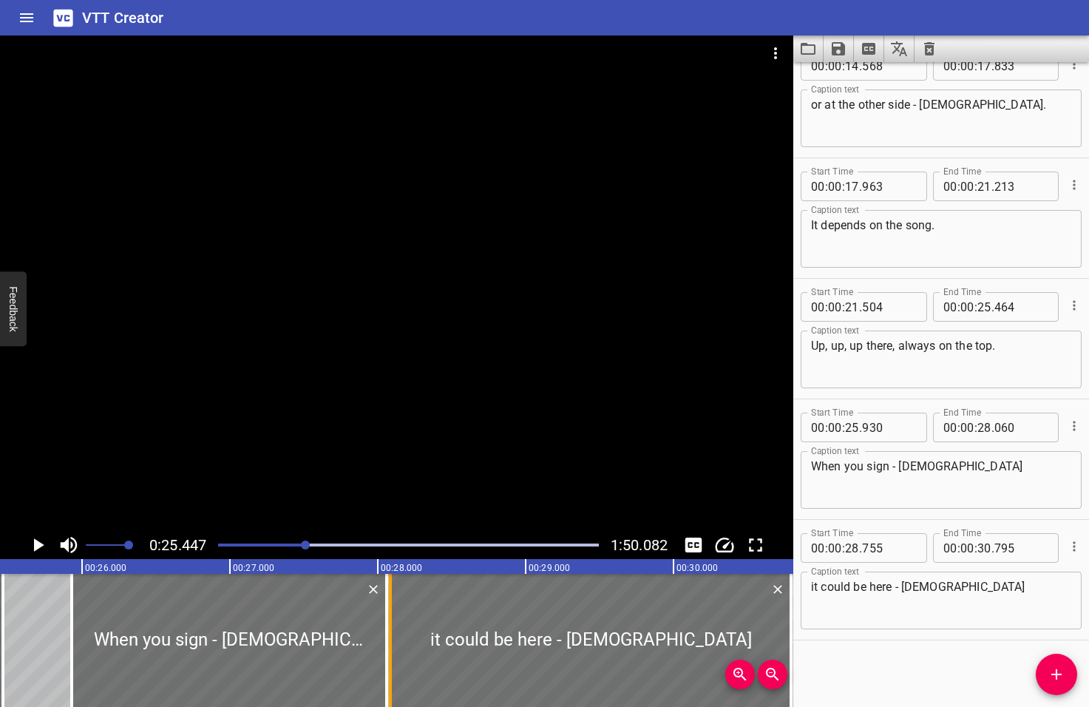
drag, startPoint x: 488, startPoint y: 647, endPoint x: 389, endPoint y: 645, distance: 99.1
click at [389, 645] on div at bounding box center [390, 640] width 3 height 133
click at [38, 544] on icon "Play/Pause" at bounding box center [39, 544] width 10 height 13
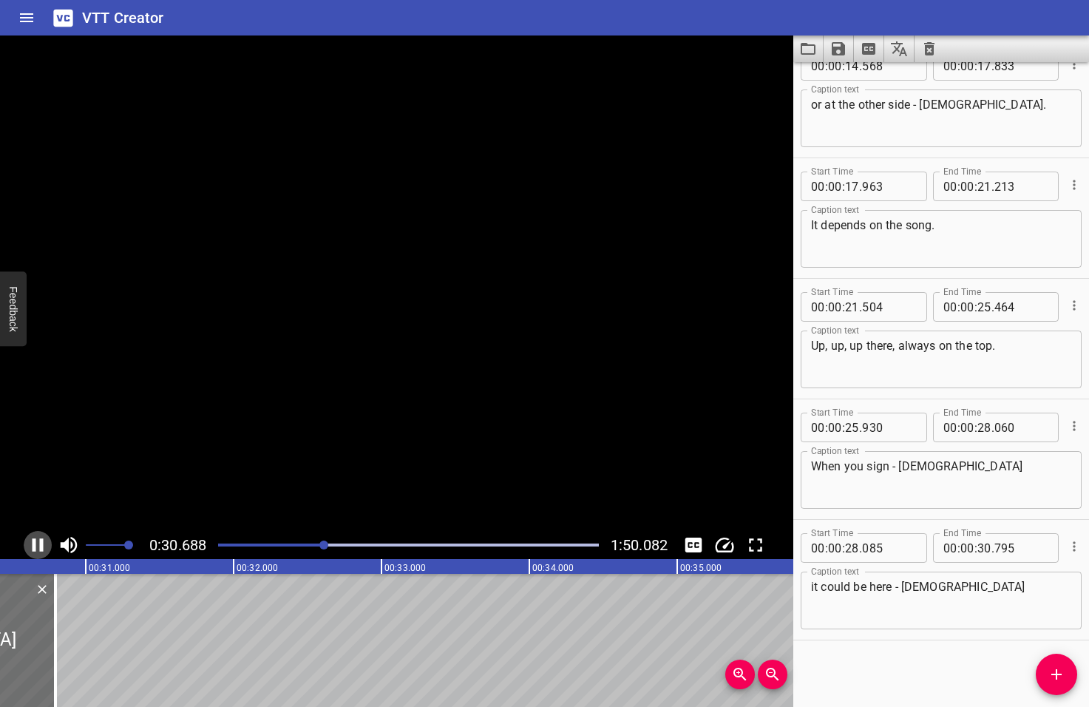
click at [38, 544] on icon "Play/Pause" at bounding box center [38, 545] width 22 height 22
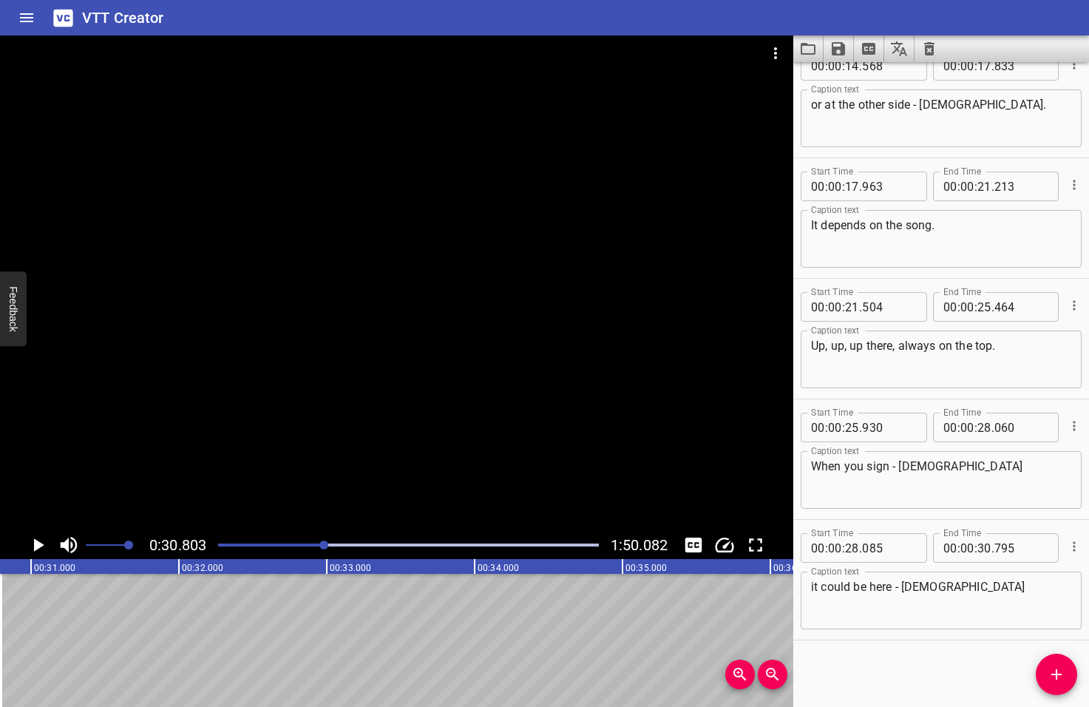
scroll to position [0, 4554]
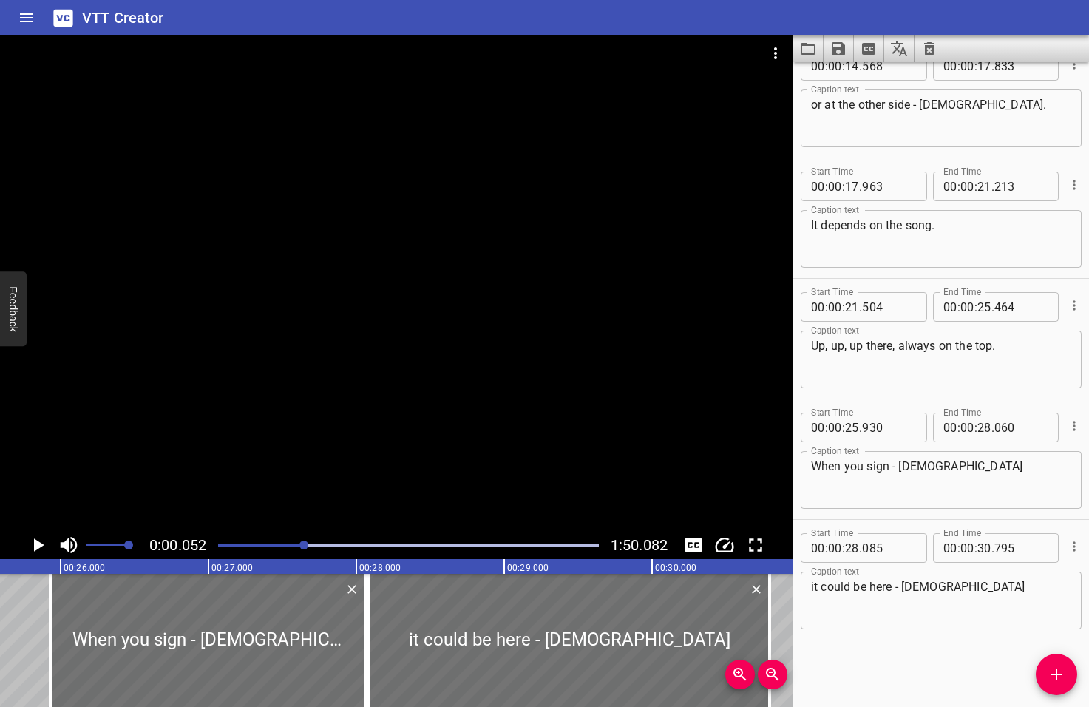
drag, startPoint x: 325, startPoint y: 543, endPoint x: 305, endPoint y: 546, distance: 20.2
click at [305, 546] on div at bounding box center [303, 544] width 9 height 9
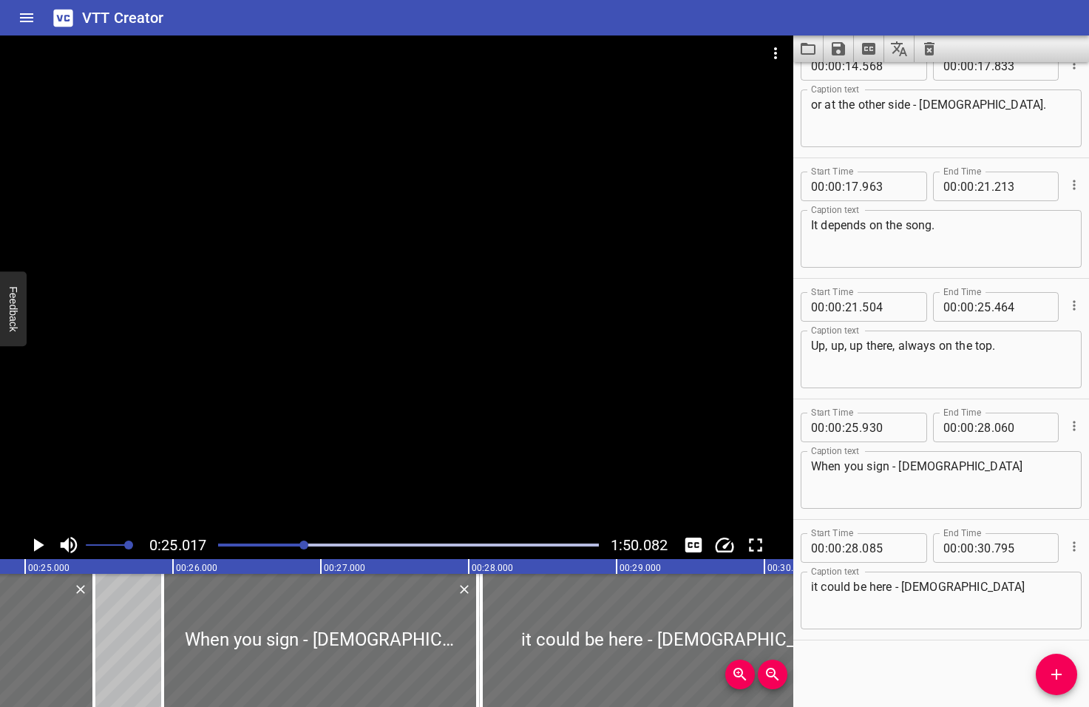
scroll to position [0, 3699]
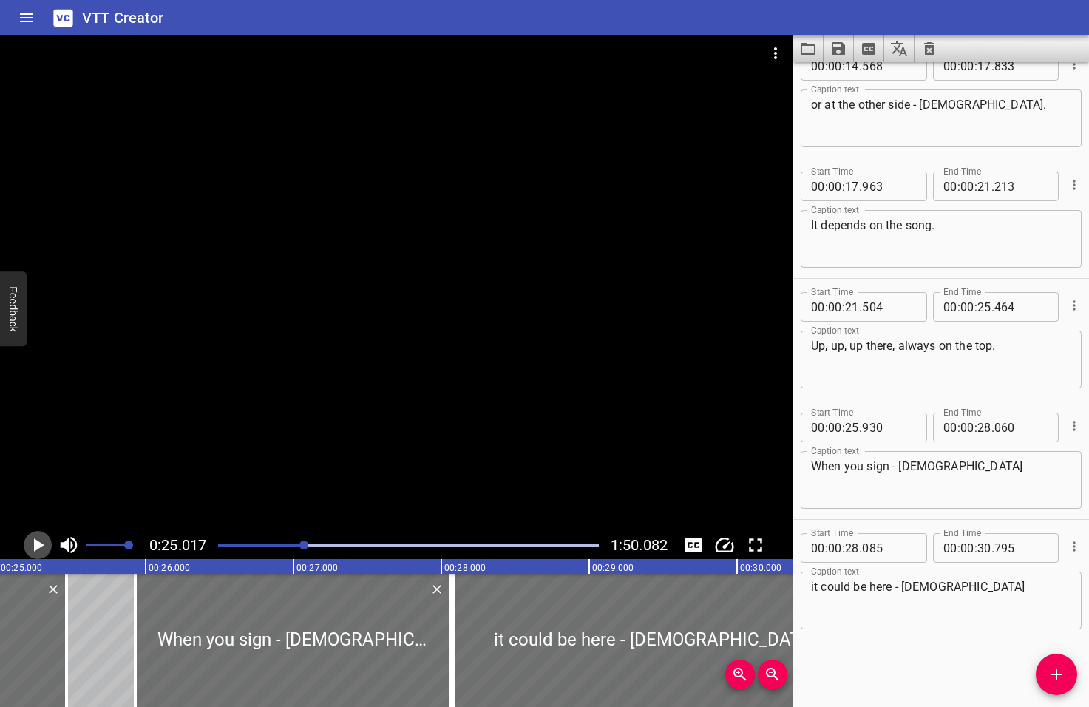
click at [38, 546] on icon "Play/Pause" at bounding box center [39, 544] width 10 height 13
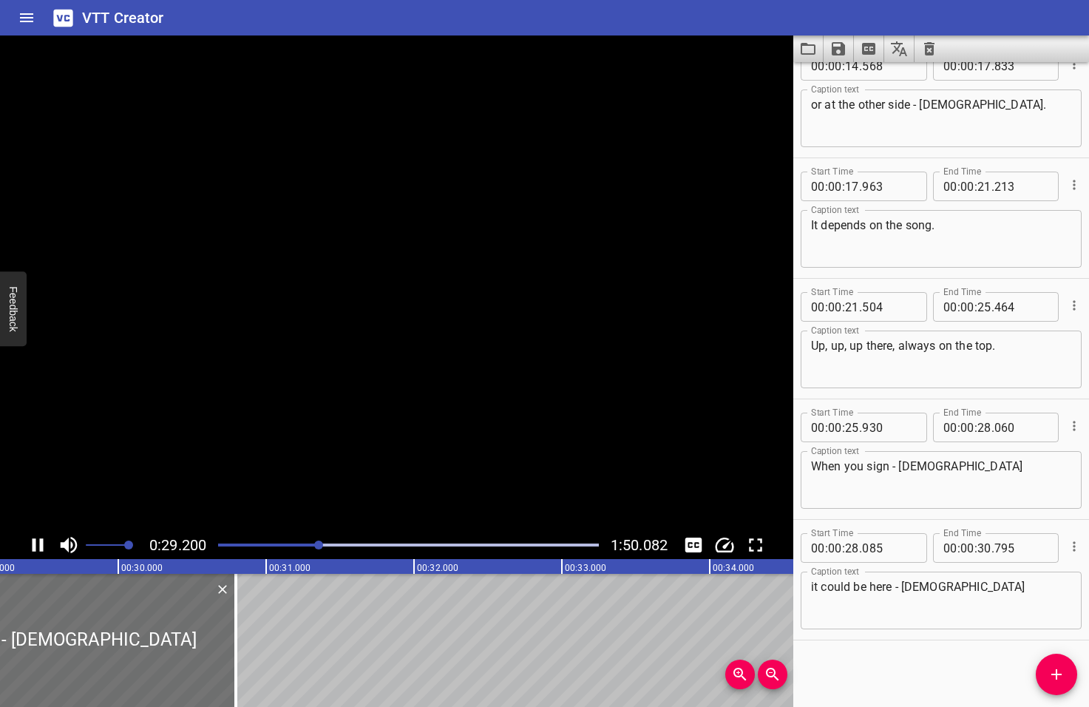
click at [38, 546] on icon "Play/Pause" at bounding box center [38, 545] width 22 height 22
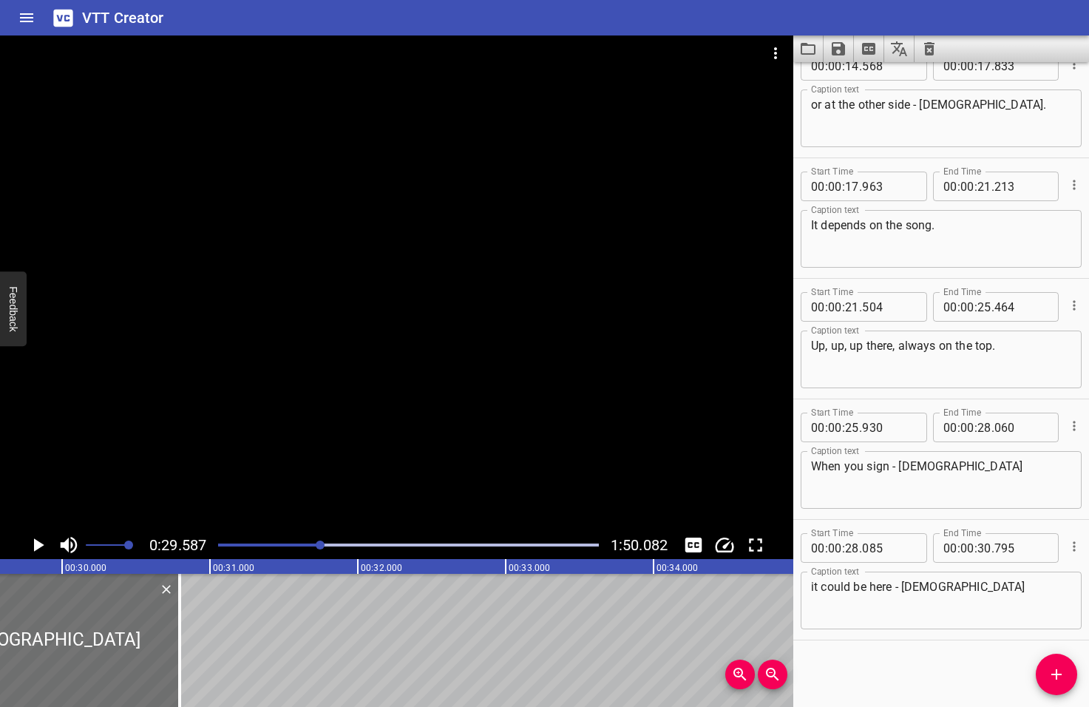
scroll to position [0, 4374]
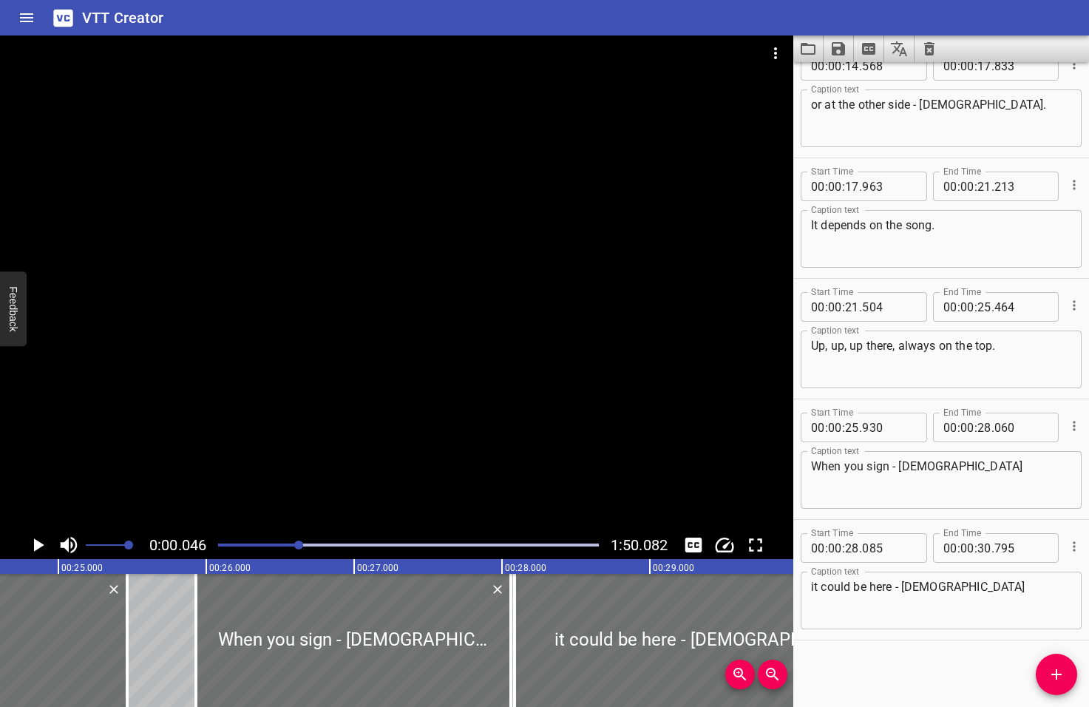
click at [300, 548] on div at bounding box center [298, 544] width 9 height 9
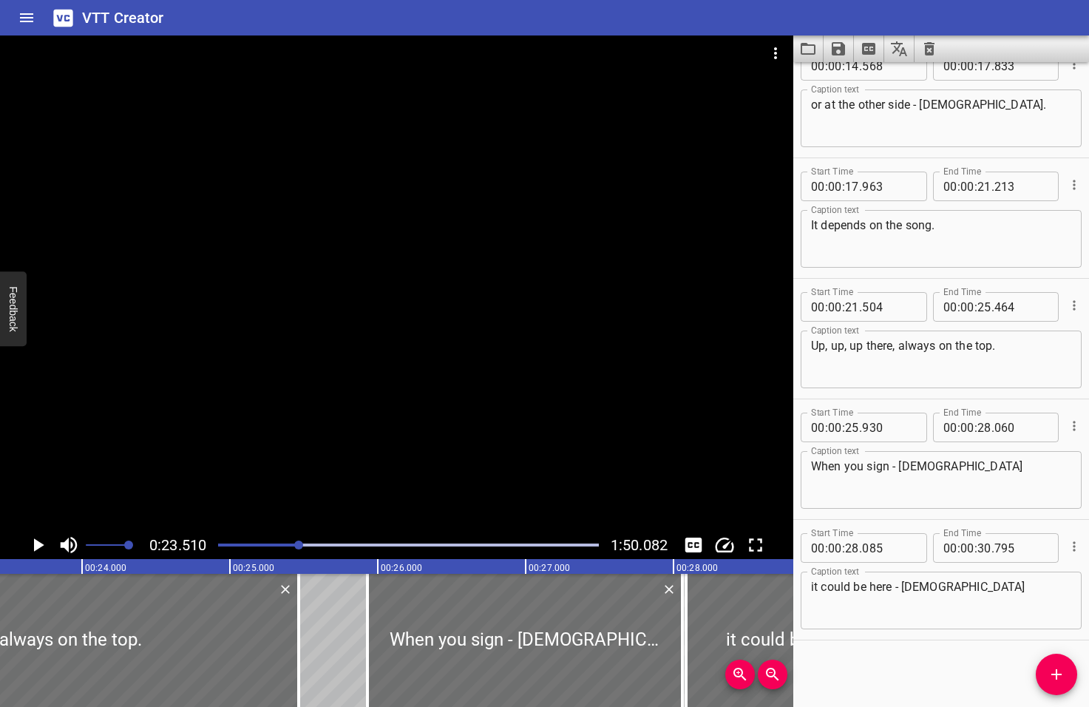
scroll to position [0, 3476]
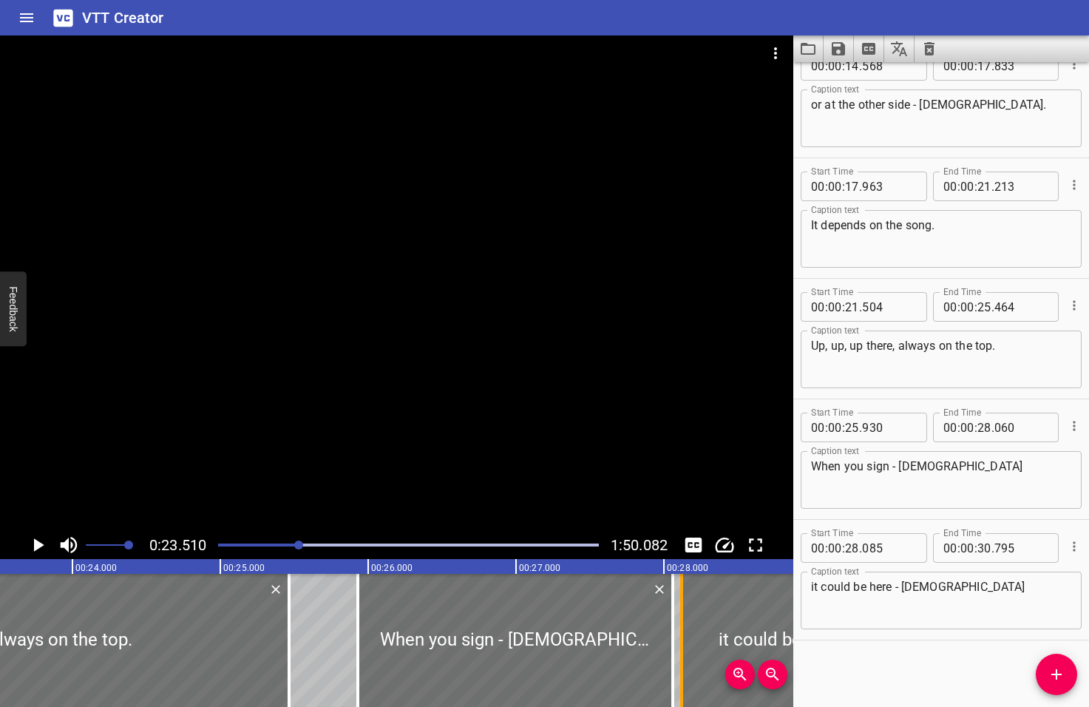
click at [683, 637] on div at bounding box center [681, 640] width 15 height 133
type input "120"
drag, startPoint x: 669, startPoint y: 640, endPoint x: 653, endPoint y: 639, distance: 16.3
click at [653, 639] on div at bounding box center [656, 640] width 15 height 133
type input "27"
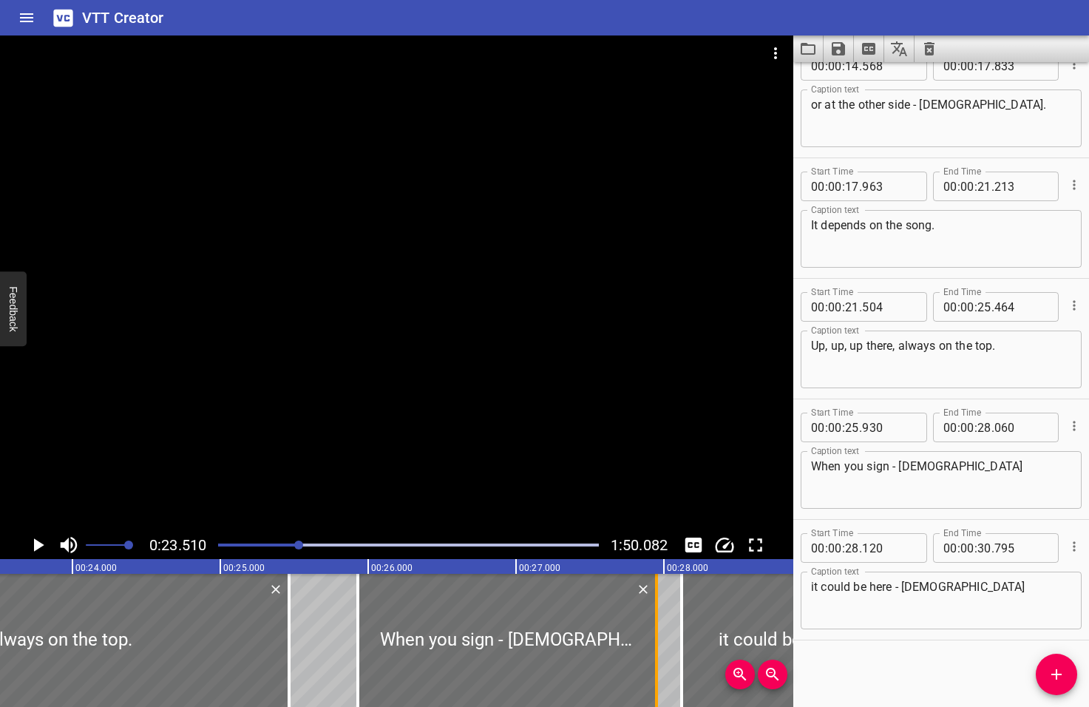
type input "950"
click at [39, 545] on icon "Play/Pause" at bounding box center [39, 544] width 10 height 13
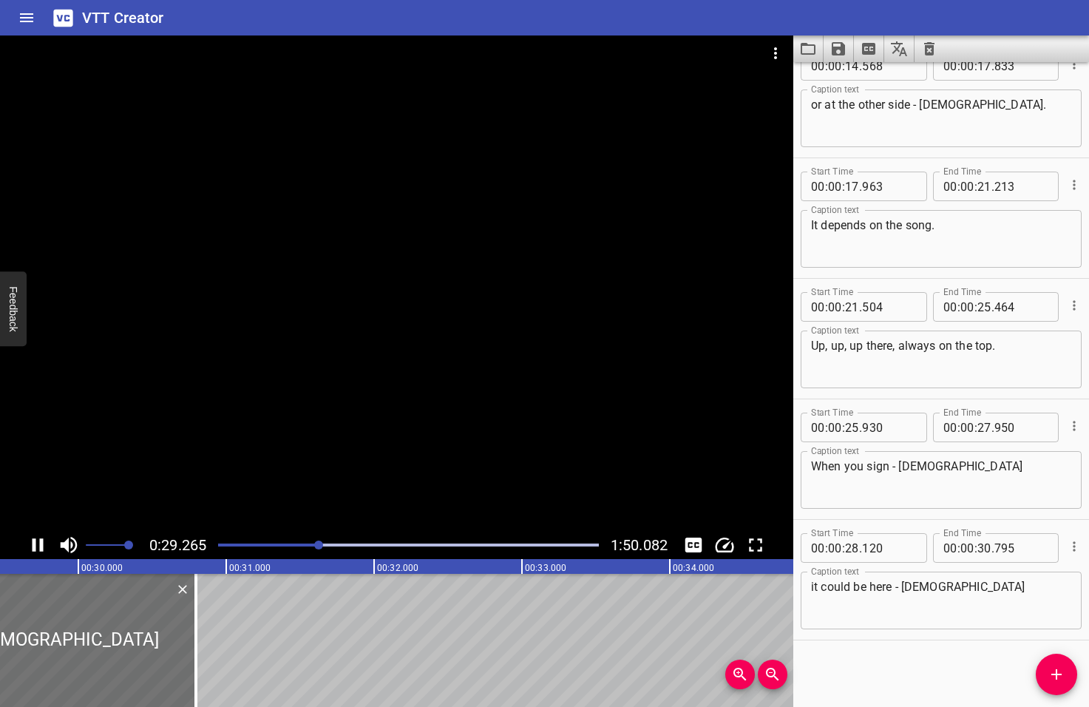
click at [39, 545] on icon "Play/Pause" at bounding box center [38, 545] width 22 height 22
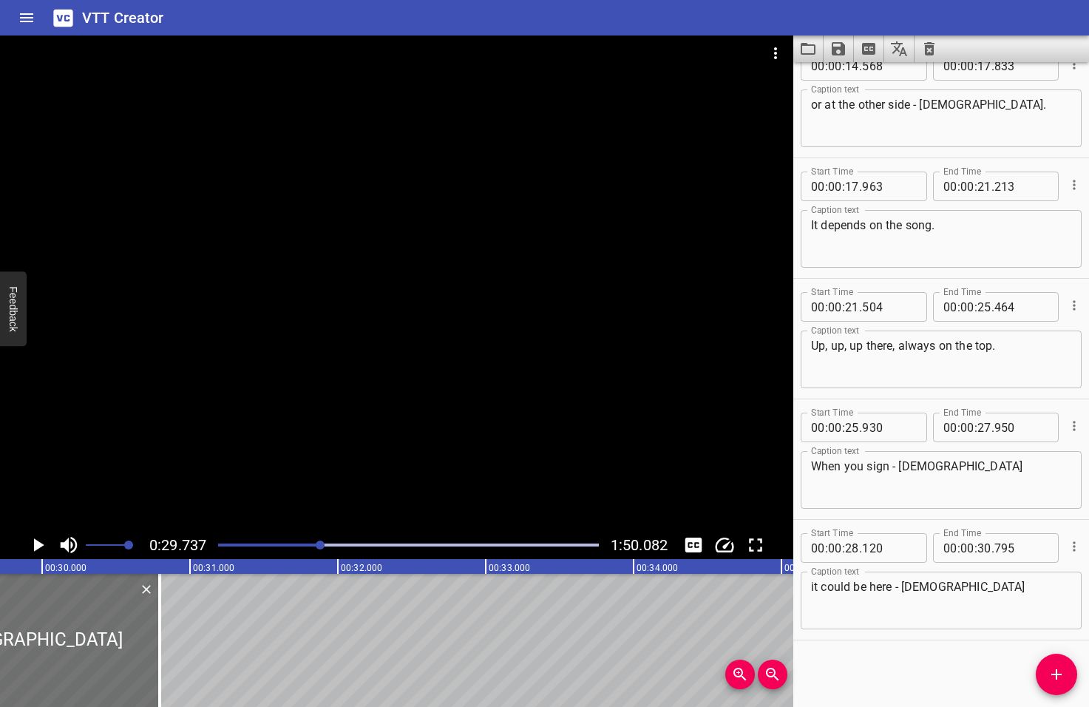
scroll to position [0, 4397]
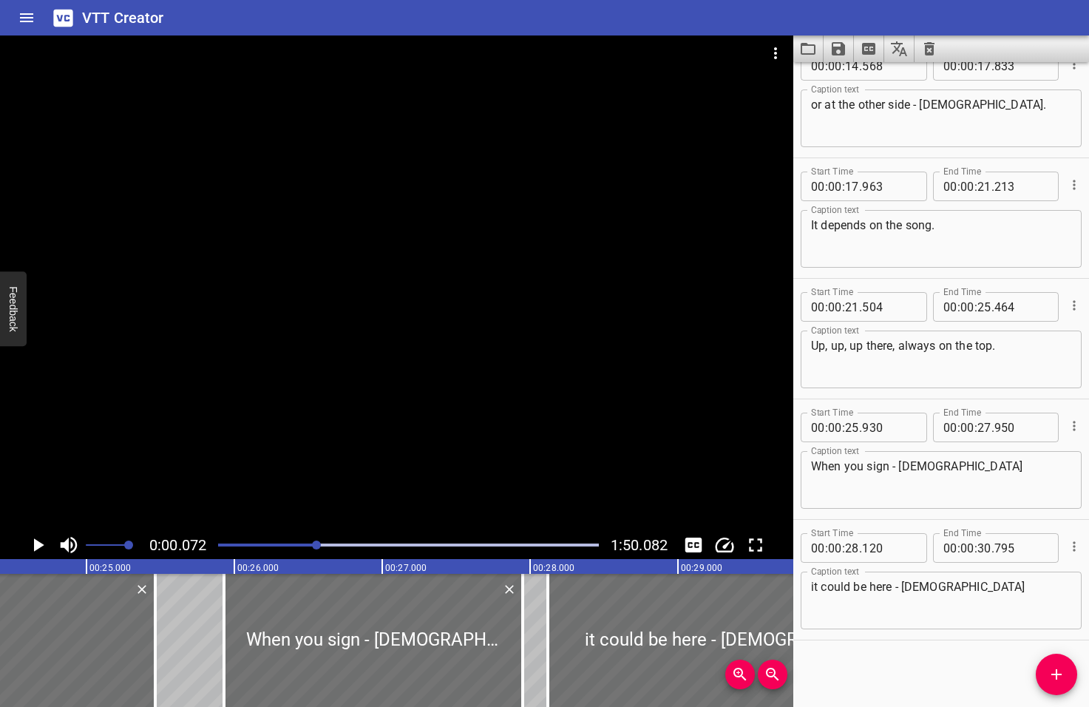
click at [318, 544] on div at bounding box center [316, 544] width 9 height 9
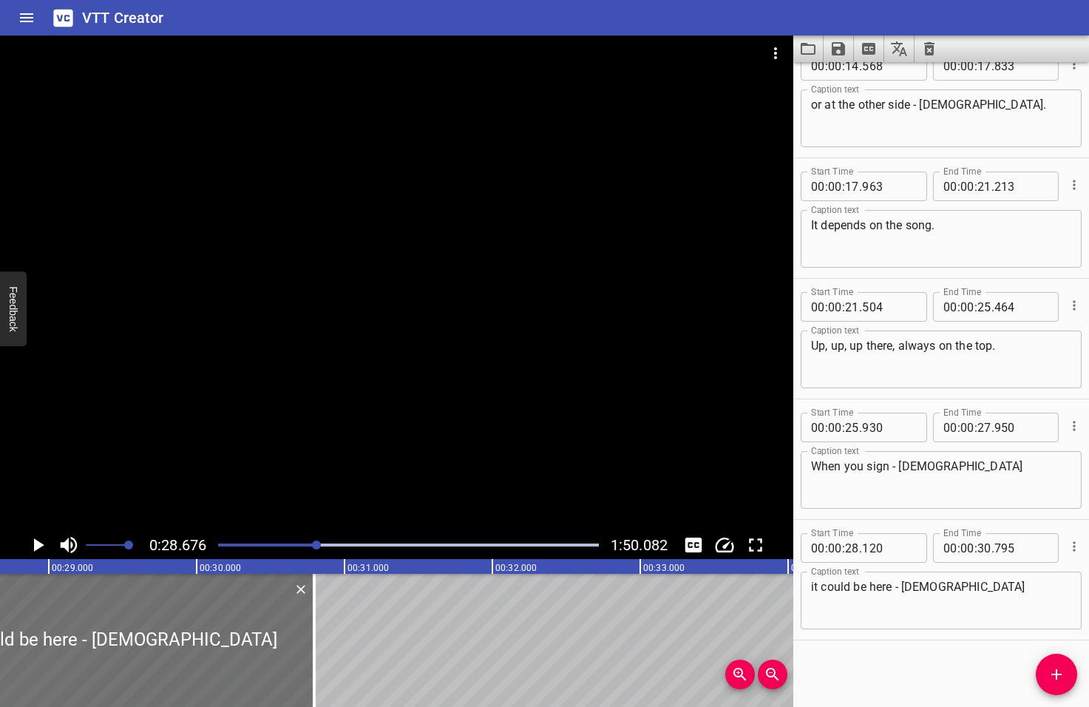
scroll to position [0, 4240]
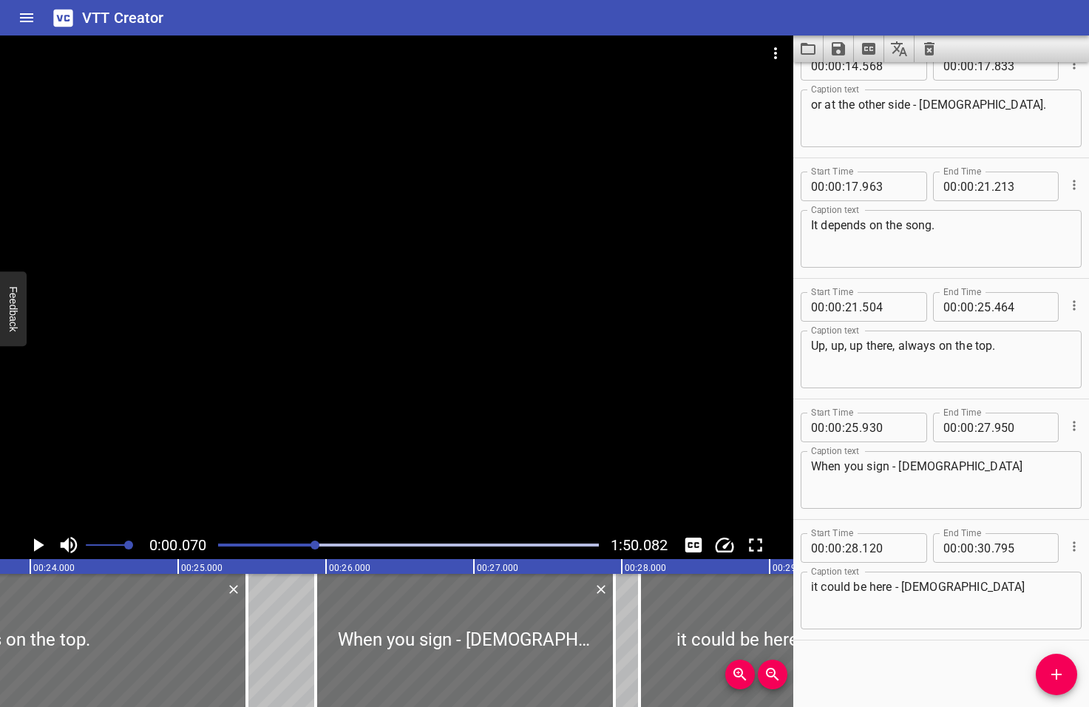
click at [316, 543] on div at bounding box center [315, 544] width 9 height 9
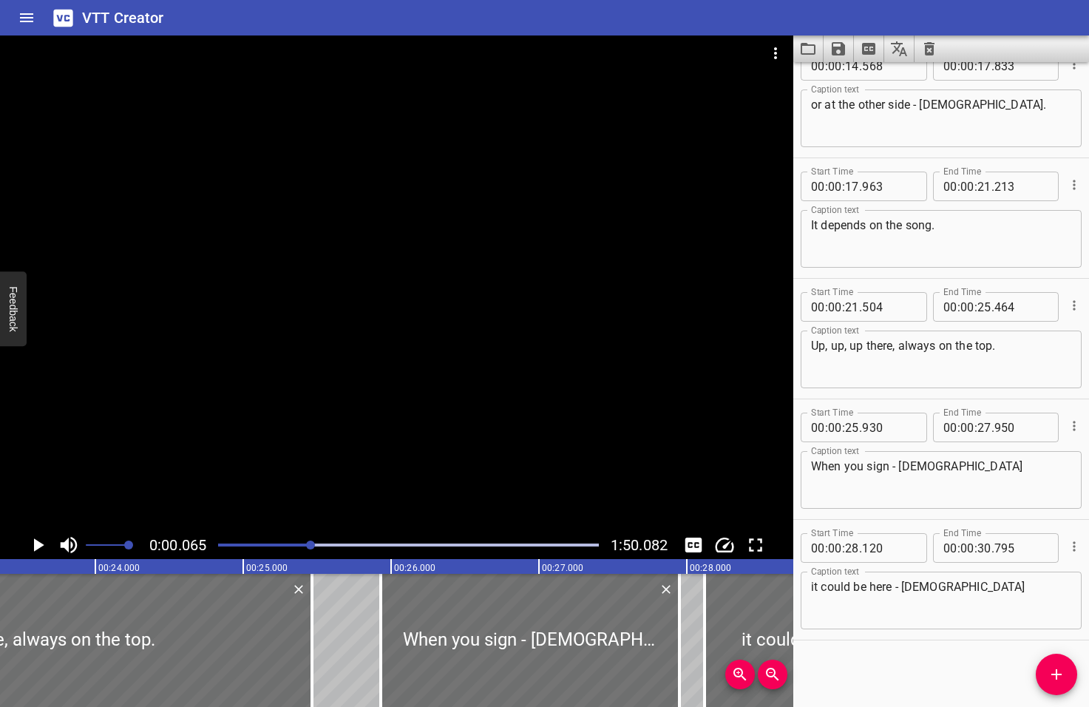
click at [311, 544] on div at bounding box center [310, 544] width 9 height 9
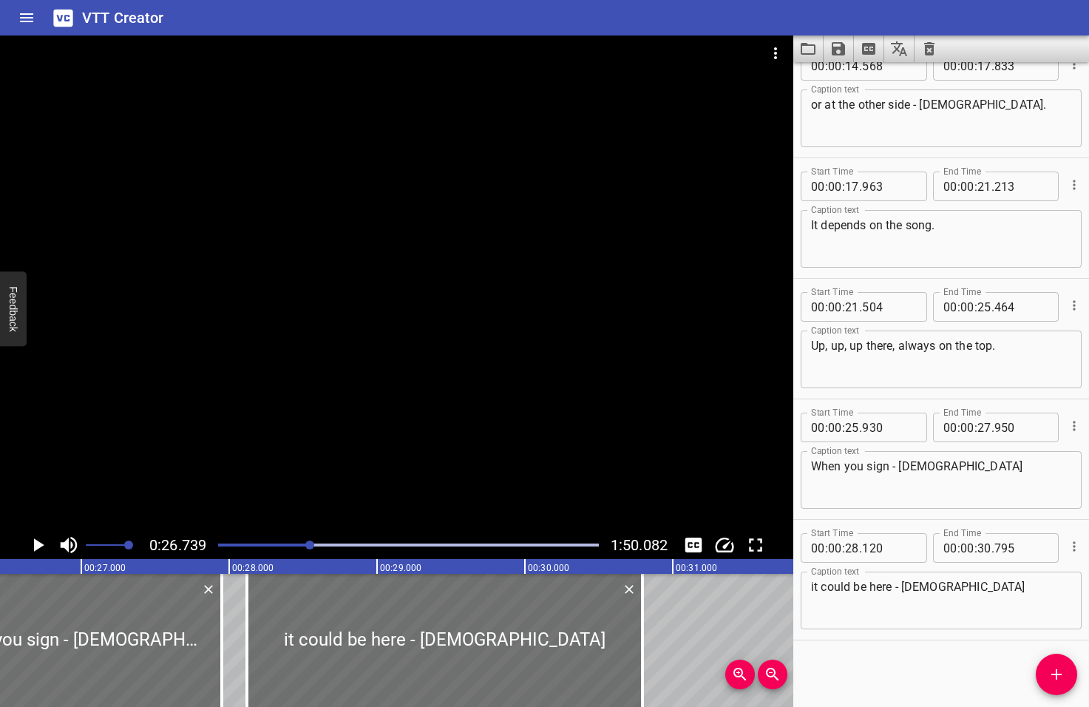
scroll to position [0, 3953]
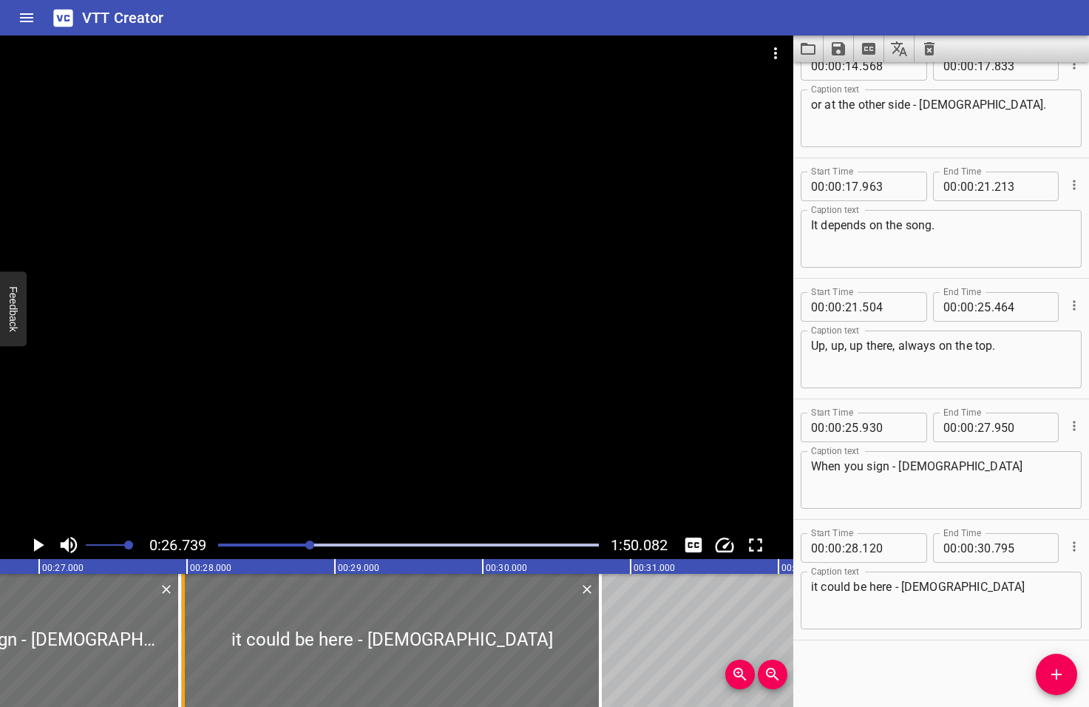
drag, startPoint x: 203, startPoint y: 637, endPoint x: 182, endPoint y: 636, distance: 21.5
click at [182, 636] on div at bounding box center [183, 640] width 3 height 133
type input "27"
type input "975"
click at [38, 544] on icon "Play/Pause" at bounding box center [39, 544] width 10 height 13
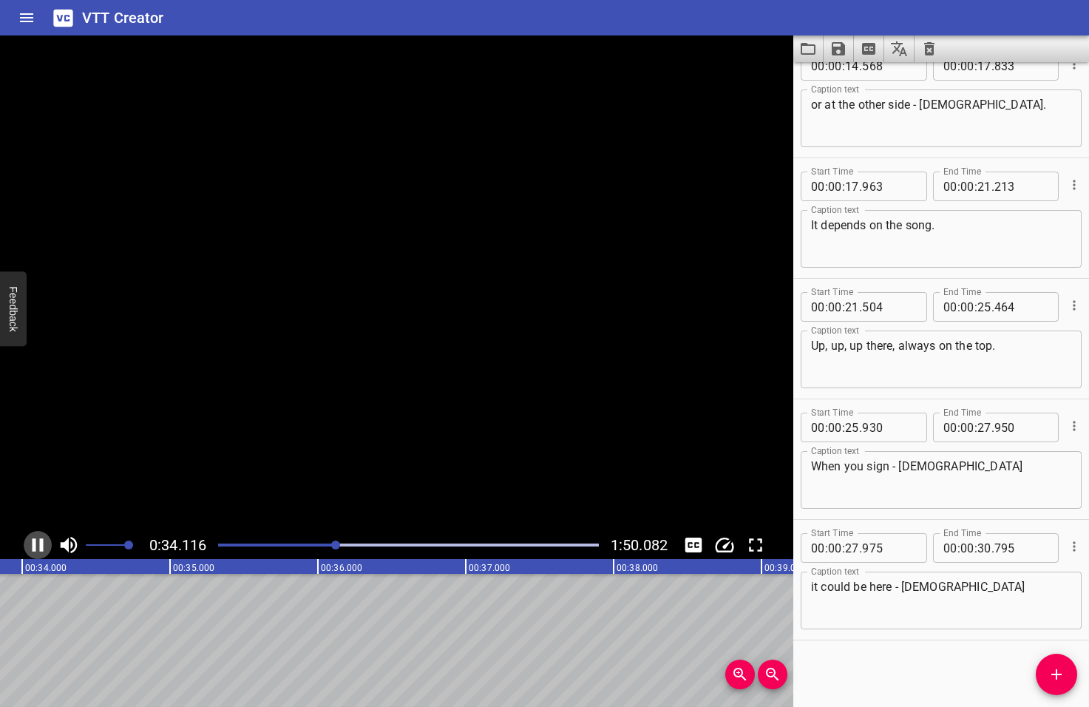
click at [38, 544] on icon "Play/Pause" at bounding box center [38, 545] width 22 height 22
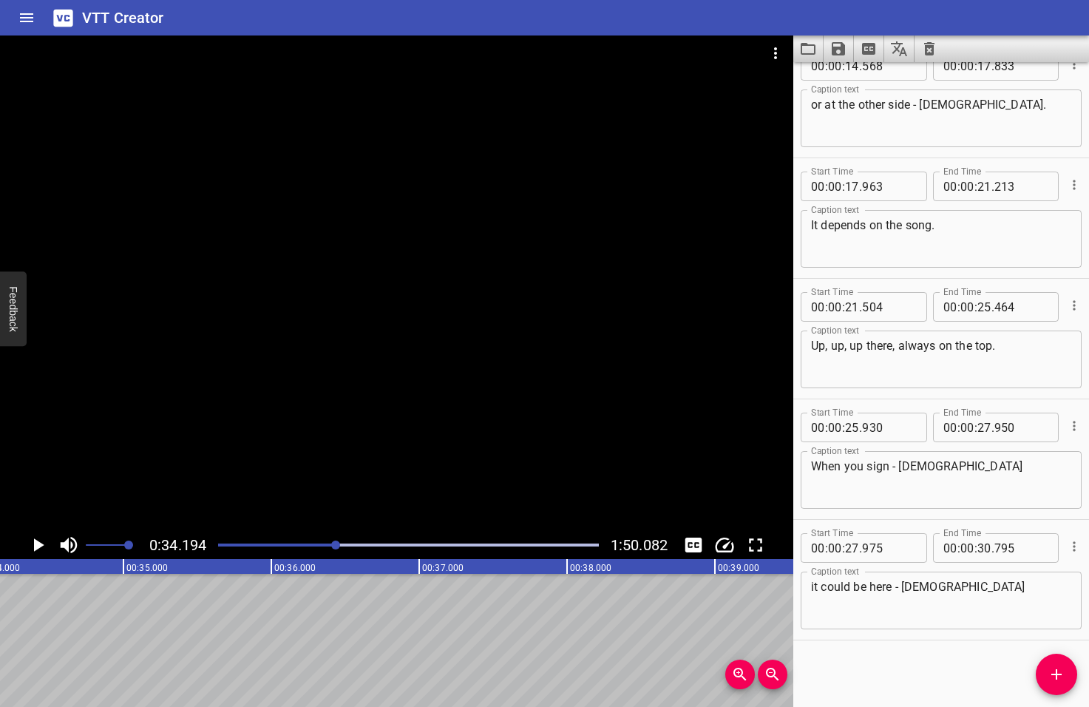
scroll to position [0, 5056]
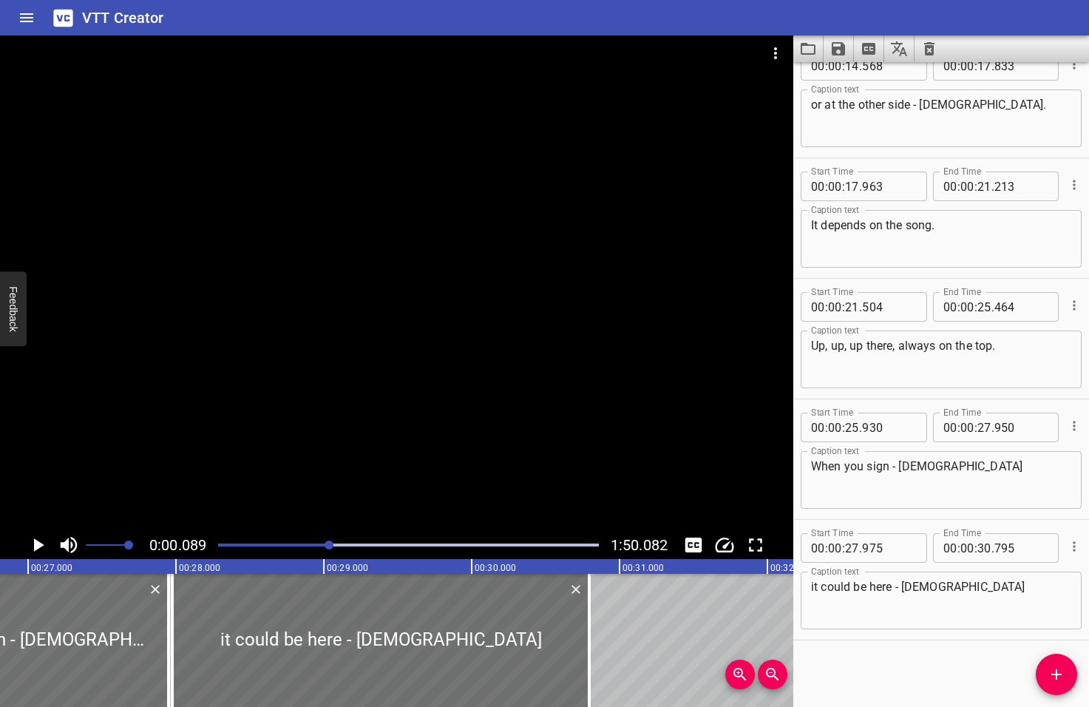
click at [330, 544] on div at bounding box center [329, 544] width 9 height 9
drag, startPoint x: 330, startPoint y: 544, endPoint x: 319, endPoint y: 546, distance: 11.9
click at [321, 546] on div at bounding box center [325, 544] width 9 height 9
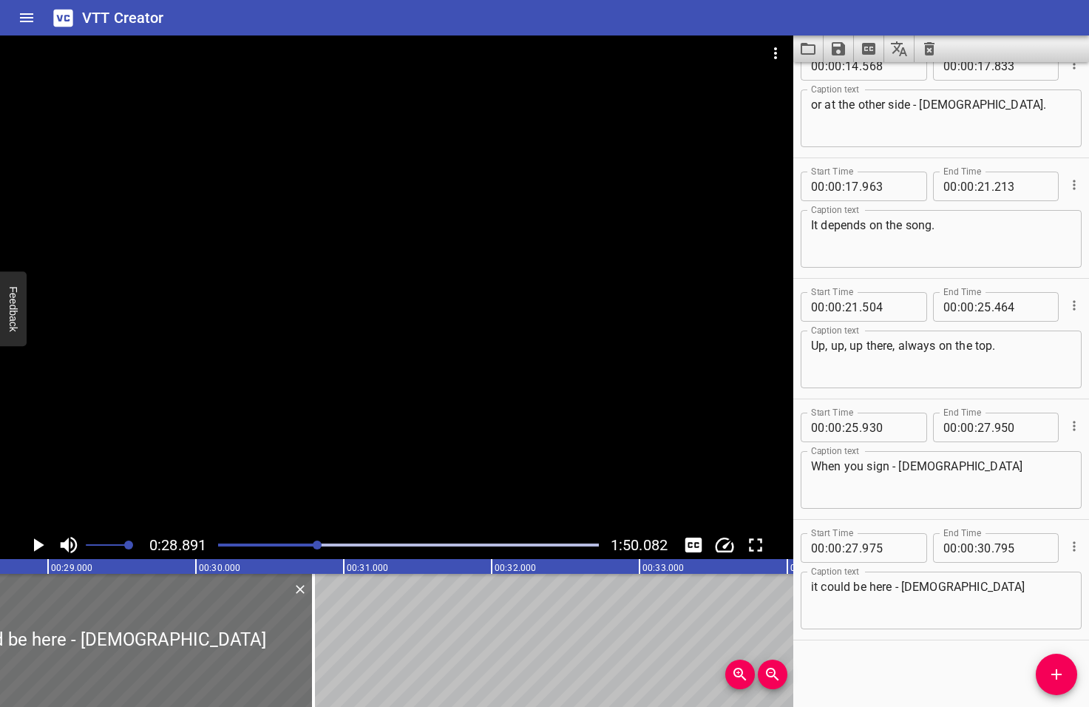
scroll to position [0, 4272]
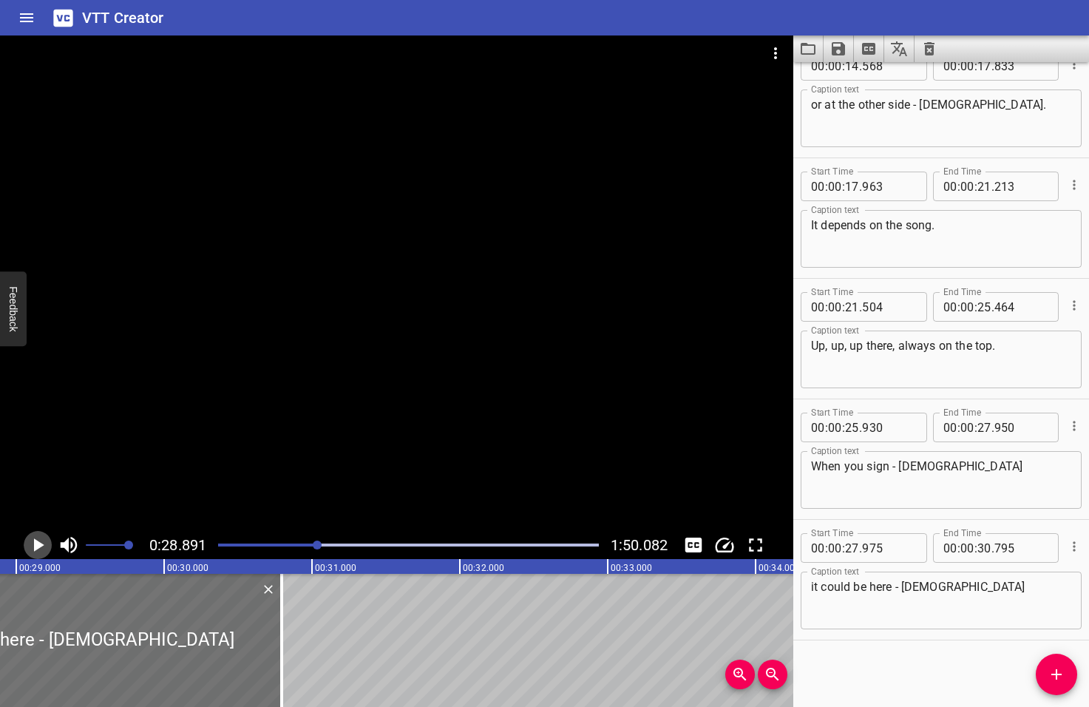
click at [38, 545] on icon "Play/Pause" at bounding box center [39, 544] width 10 height 13
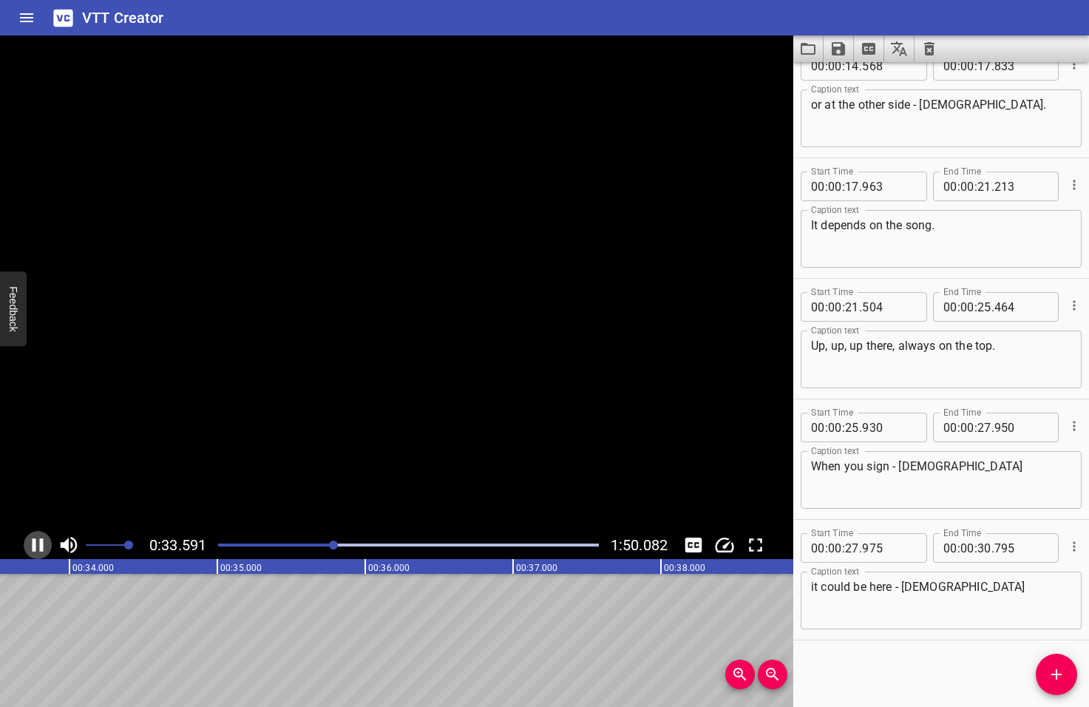
click at [38, 545] on icon "Play/Pause" at bounding box center [38, 545] width 22 height 22
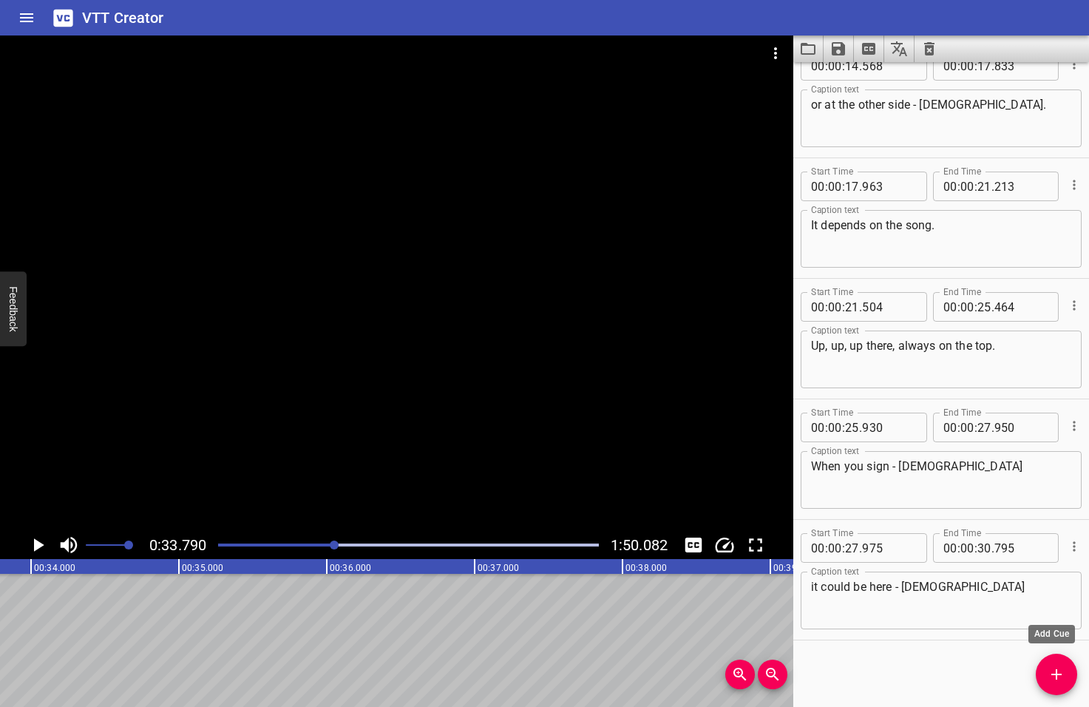
click at [1059, 679] on icon "Add Cue" at bounding box center [1057, 674] width 18 height 18
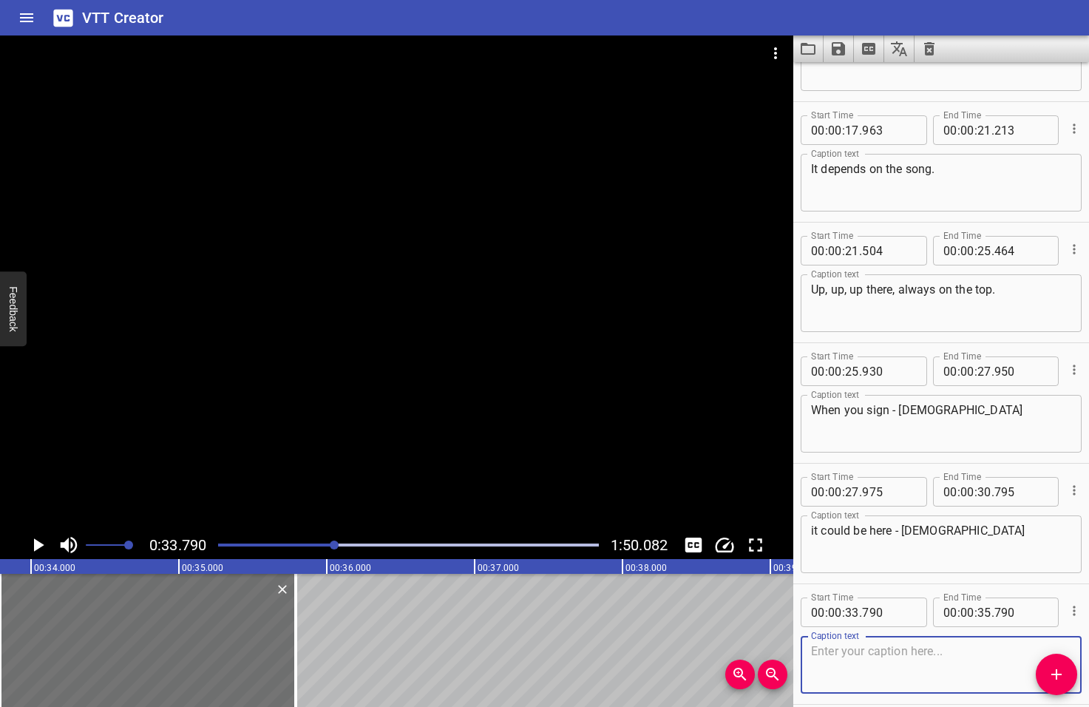
scroll to position [750, 0]
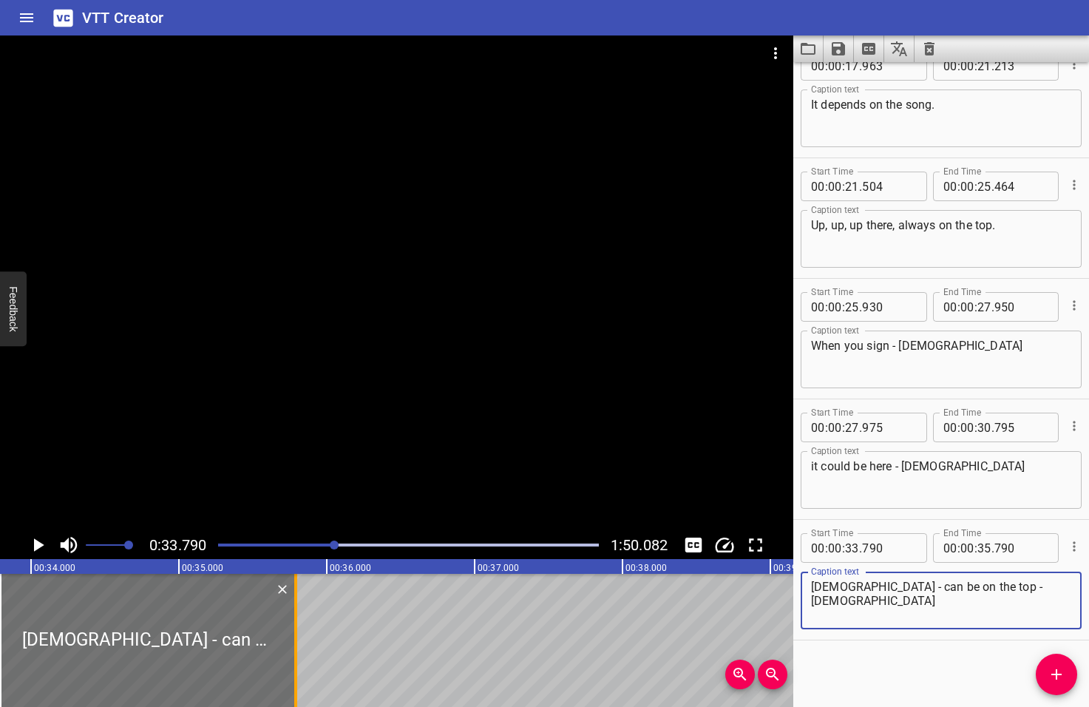
type textarea "Jesus - can be on the top - Jesus"
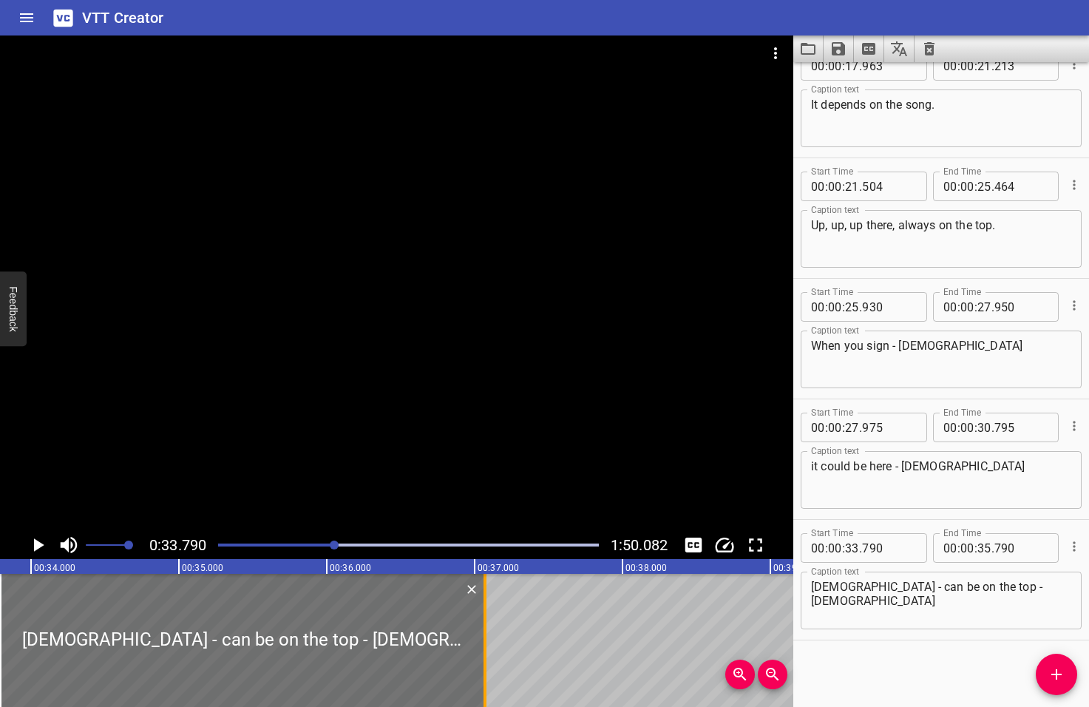
drag, startPoint x: 295, startPoint y: 637, endPoint x: 484, endPoint y: 634, distance: 189.3
click at [484, 634] on div at bounding box center [484, 640] width 3 height 133
type input "37"
type input "070"
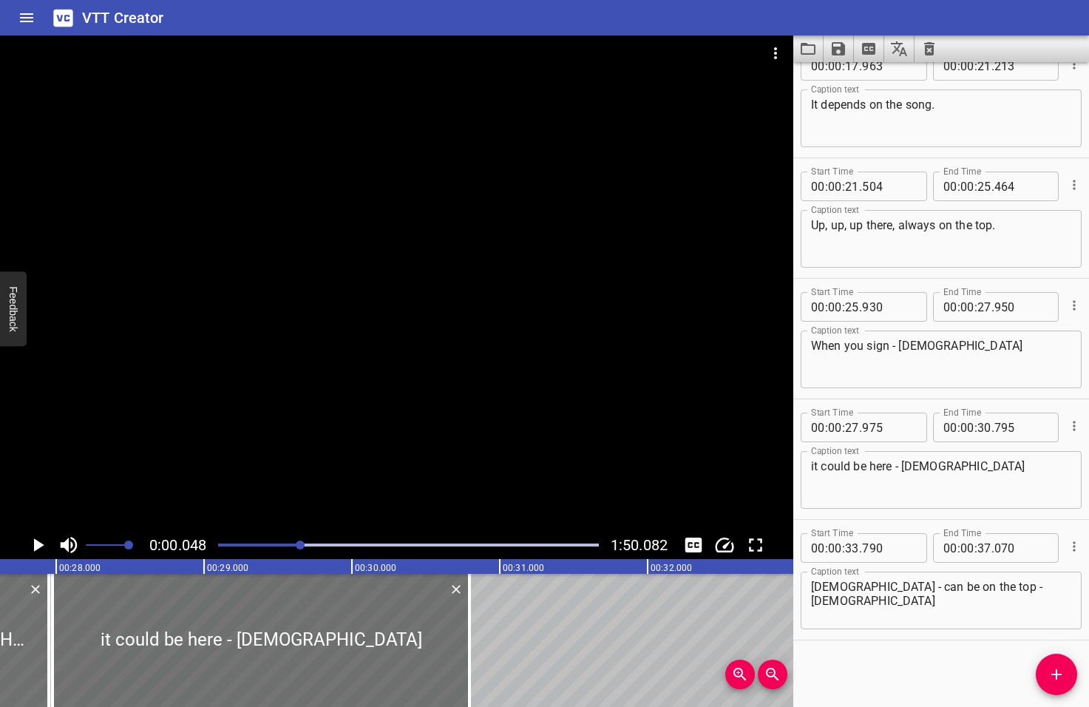
drag, startPoint x: 335, startPoint y: 545, endPoint x: 302, endPoint y: 546, distance: 33.3
click at [302, 546] on div at bounding box center [300, 544] width 9 height 9
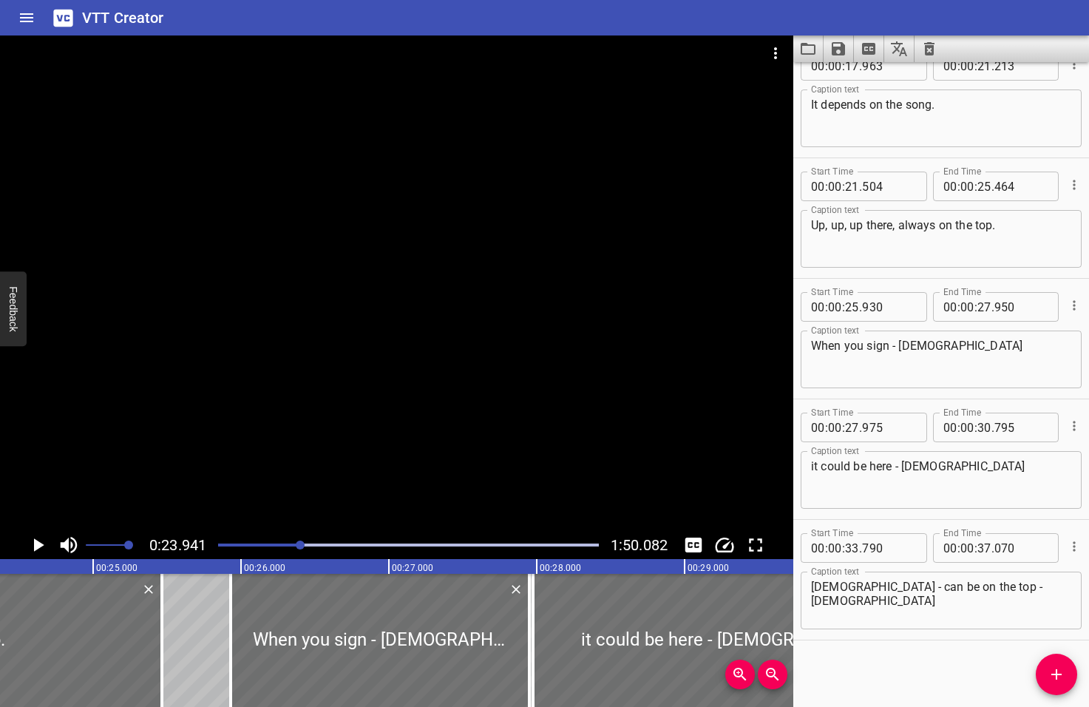
scroll to position [0, 3540]
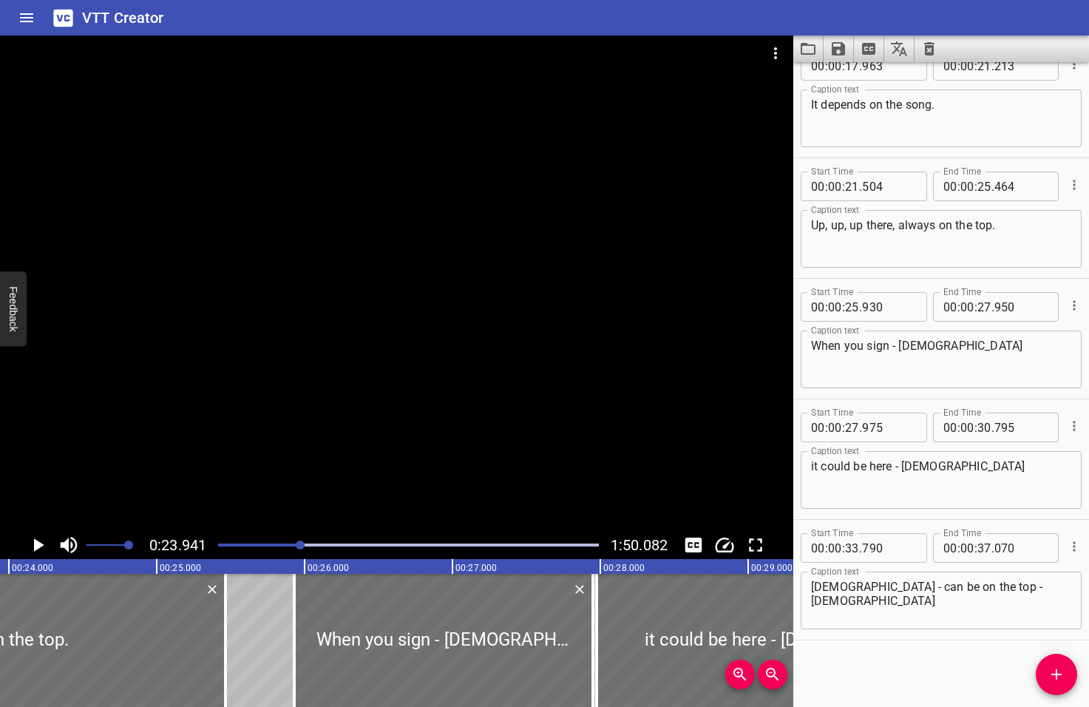
click at [36, 545] on icon "Play/Pause" at bounding box center [39, 544] width 10 height 13
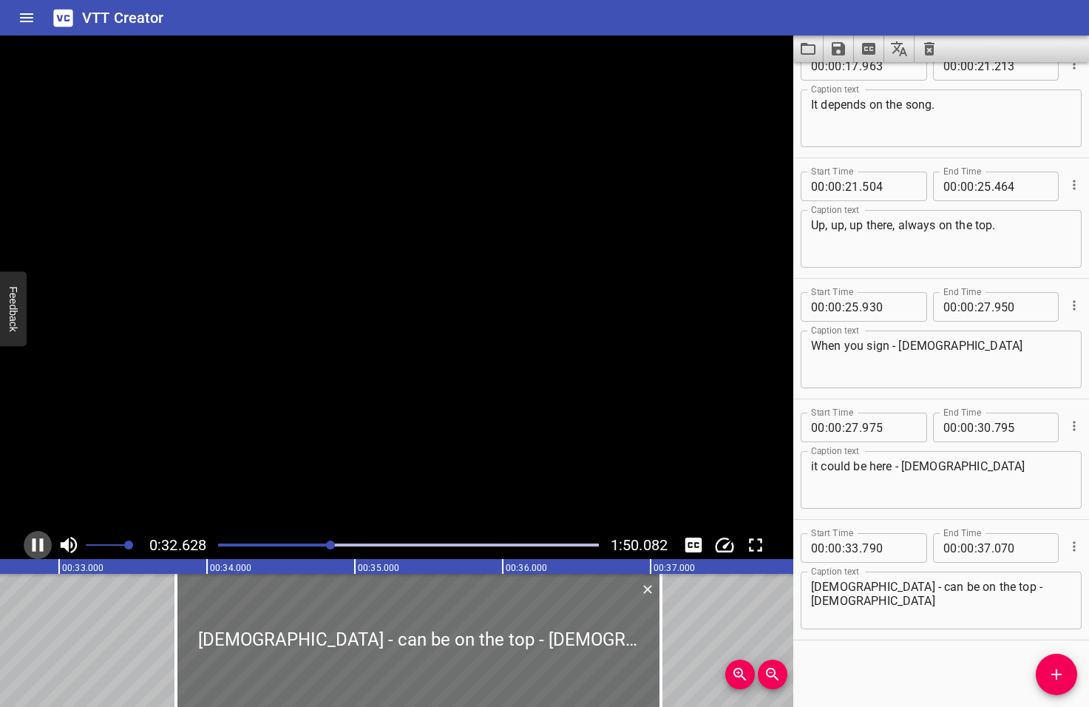
click at [36, 545] on icon "Play/Pause" at bounding box center [38, 545] width 22 height 22
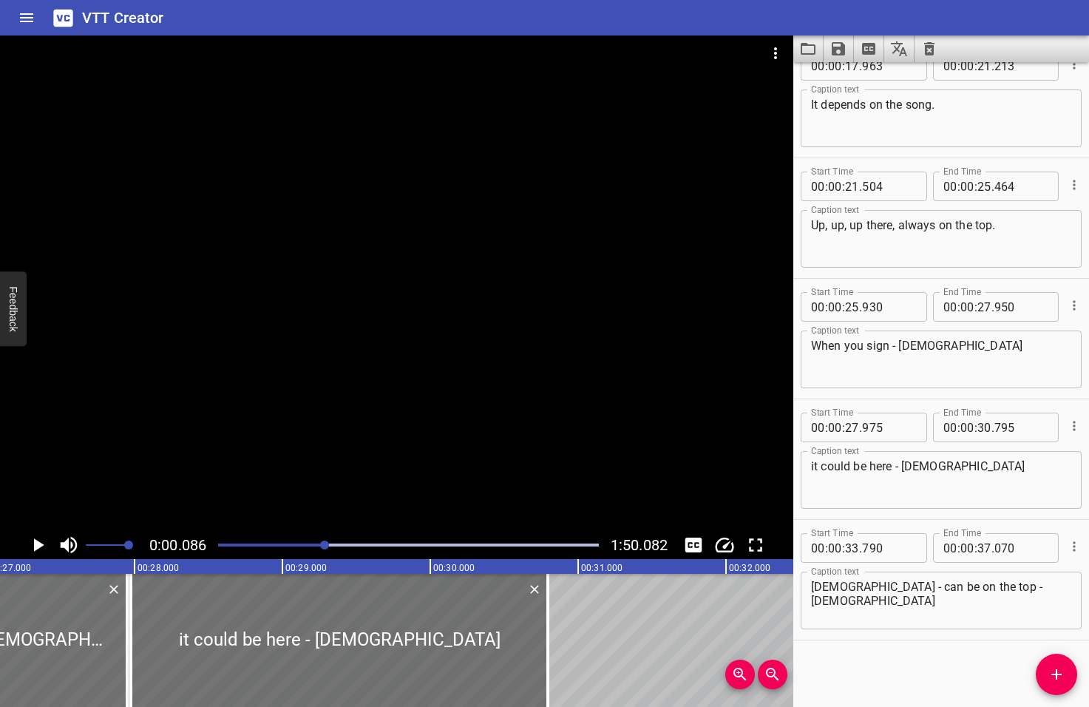
click at [325, 546] on div at bounding box center [324, 544] width 9 height 9
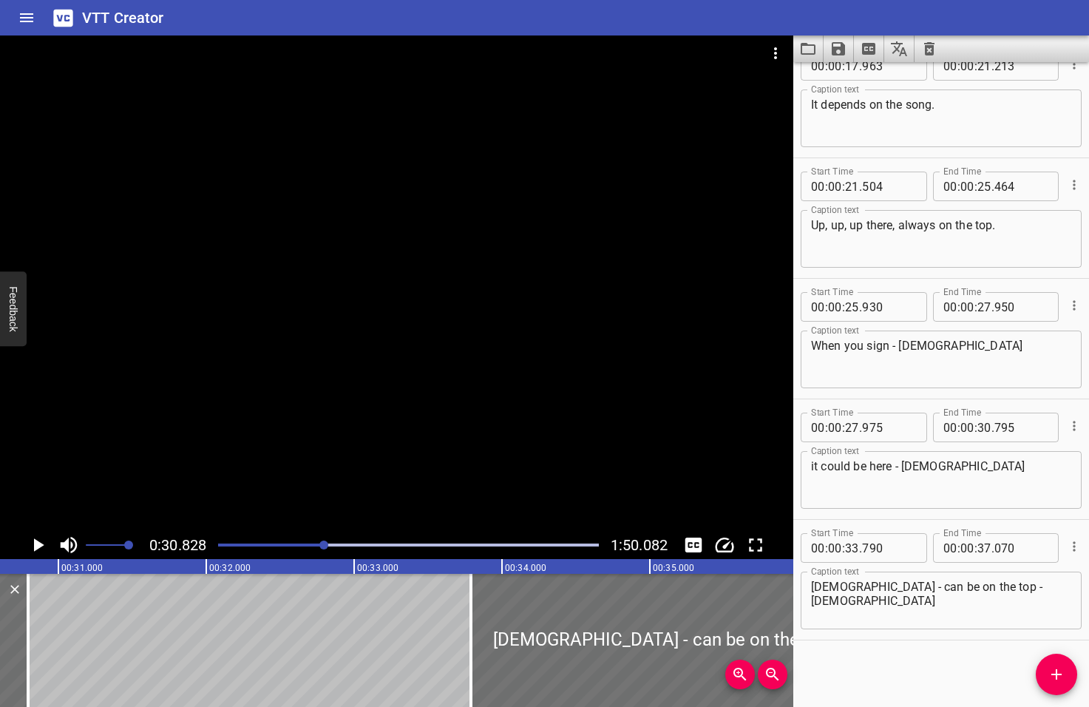
scroll to position [0, 4558]
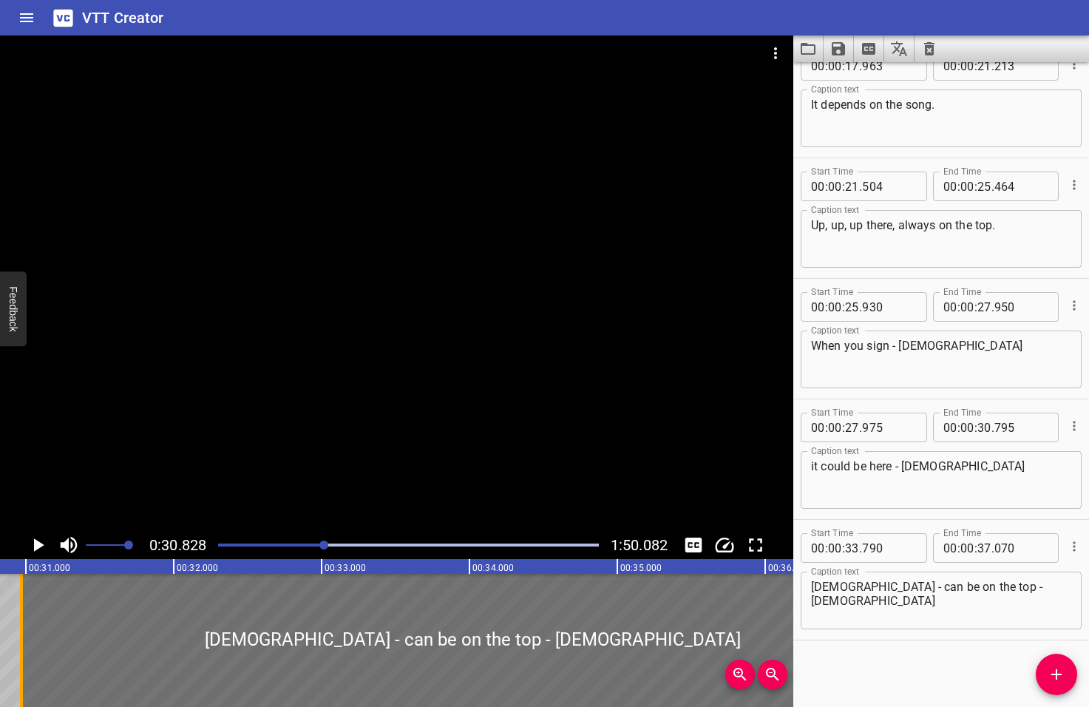
drag, startPoint x: 438, startPoint y: 640, endPoint x: 21, endPoint y: 659, distance: 417.4
click at [21, 659] on div at bounding box center [21, 640] width 3 height 133
type input "30"
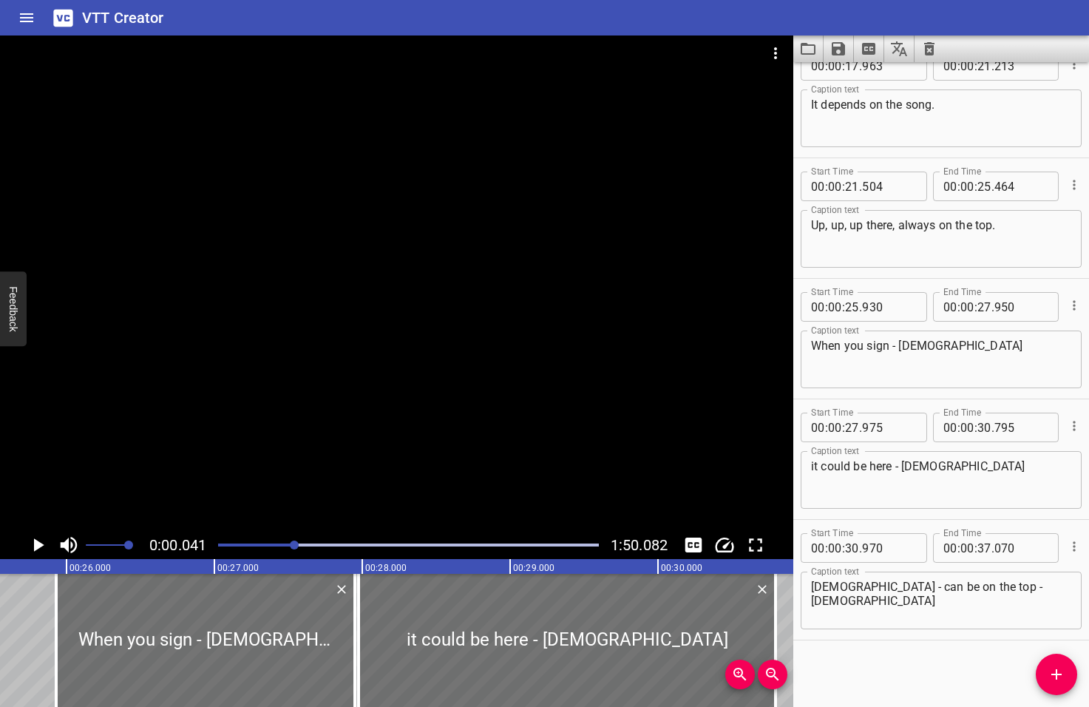
drag, startPoint x: 325, startPoint y: 546, endPoint x: 296, endPoint y: 550, distance: 29.9
click at [296, 550] on div at bounding box center [408, 545] width 398 height 21
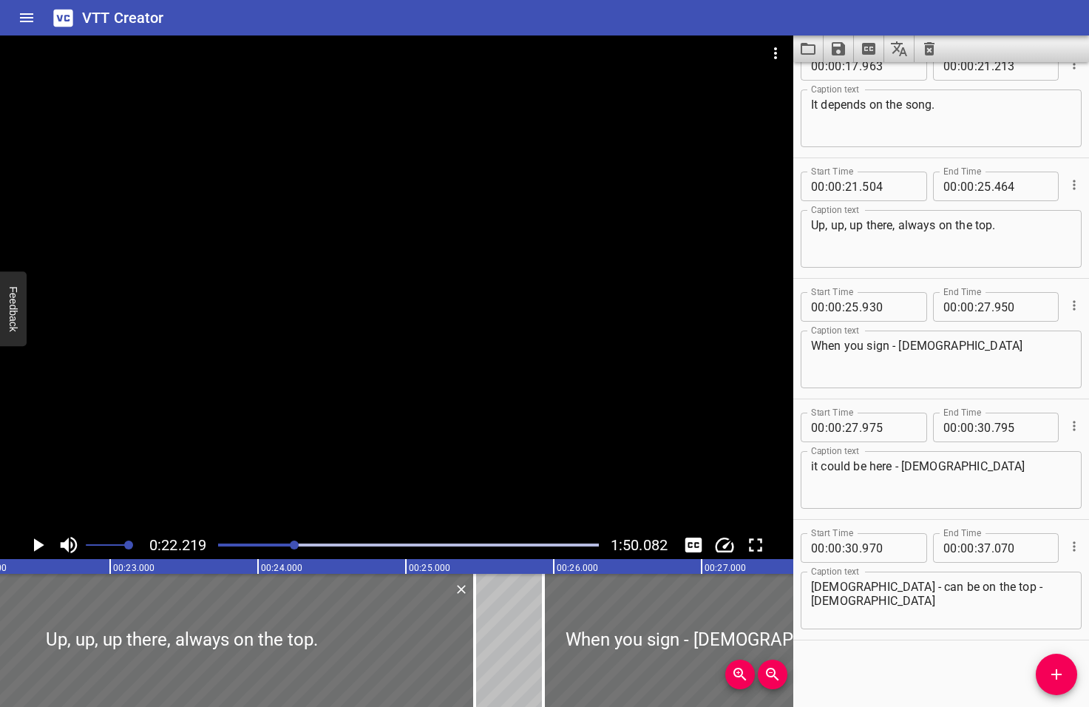
scroll to position [0, 3285]
click at [38, 545] on icon "Play/Pause" at bounding box center [39, 544] width 10 height 13
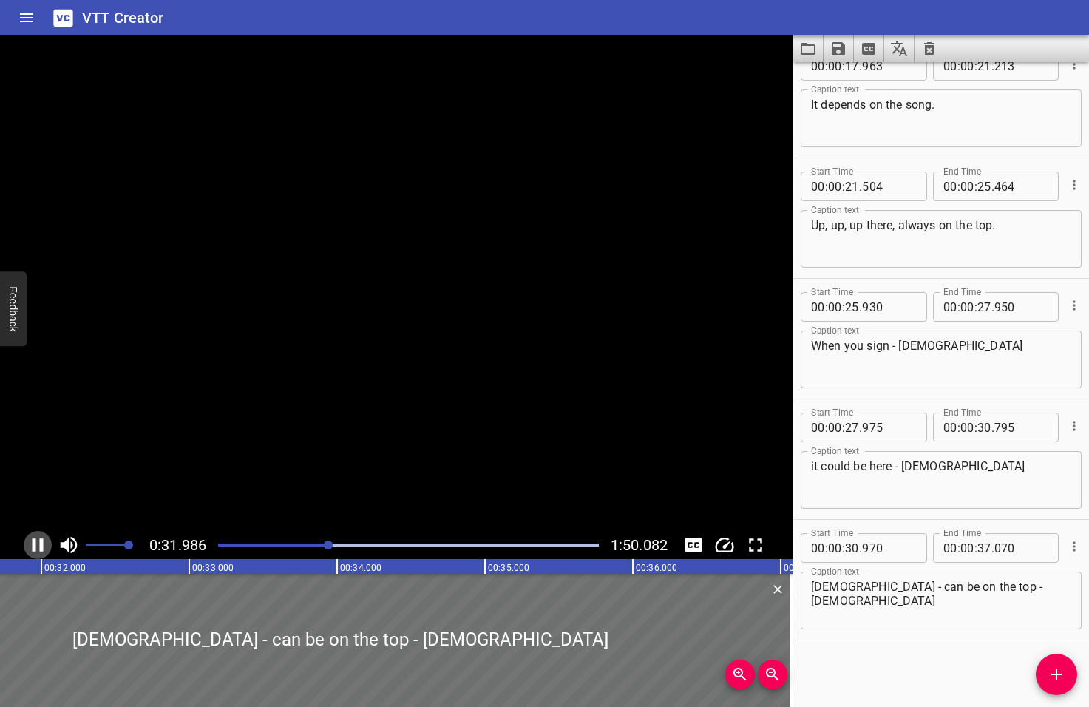
click at [39, 545] on icon "Play/Pause" at bounding box center [38, 545] width 22 height 22
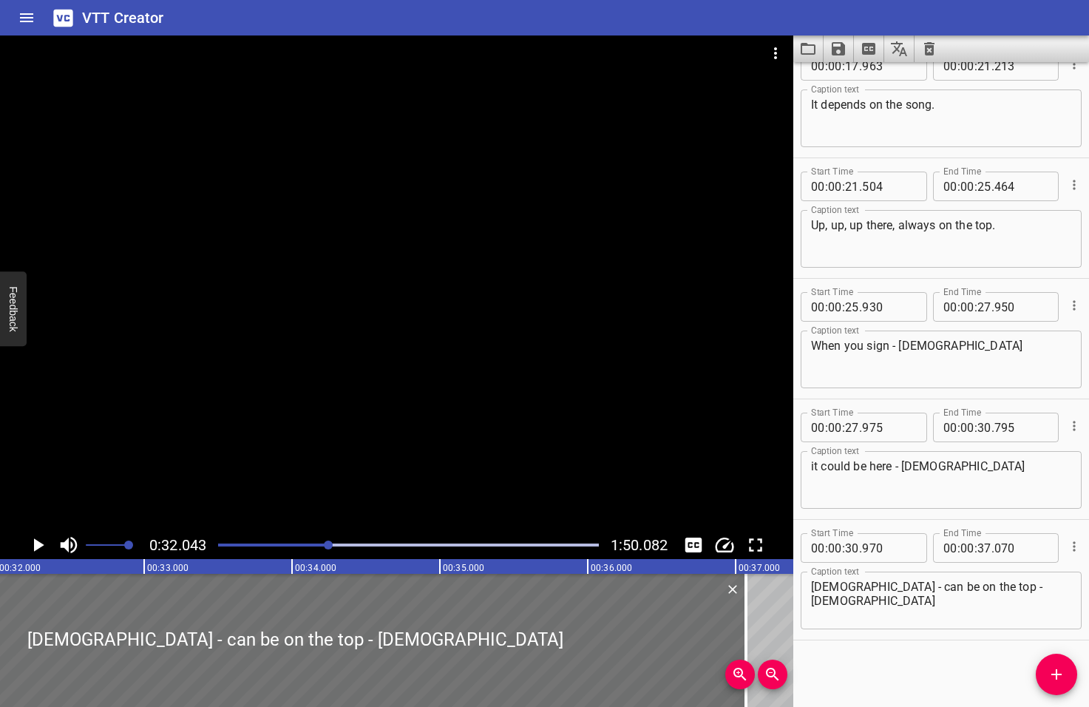
scroll to position [0, 4737]
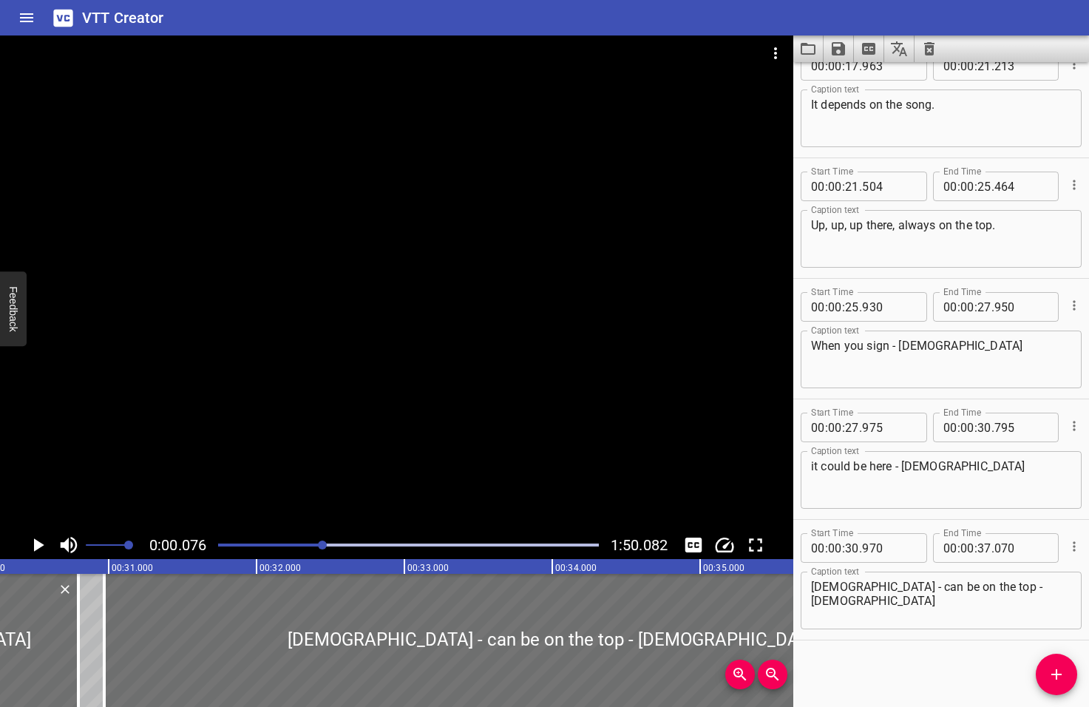
click at [324, 543] on div at bounding box center [322, 544] width 9 height 9
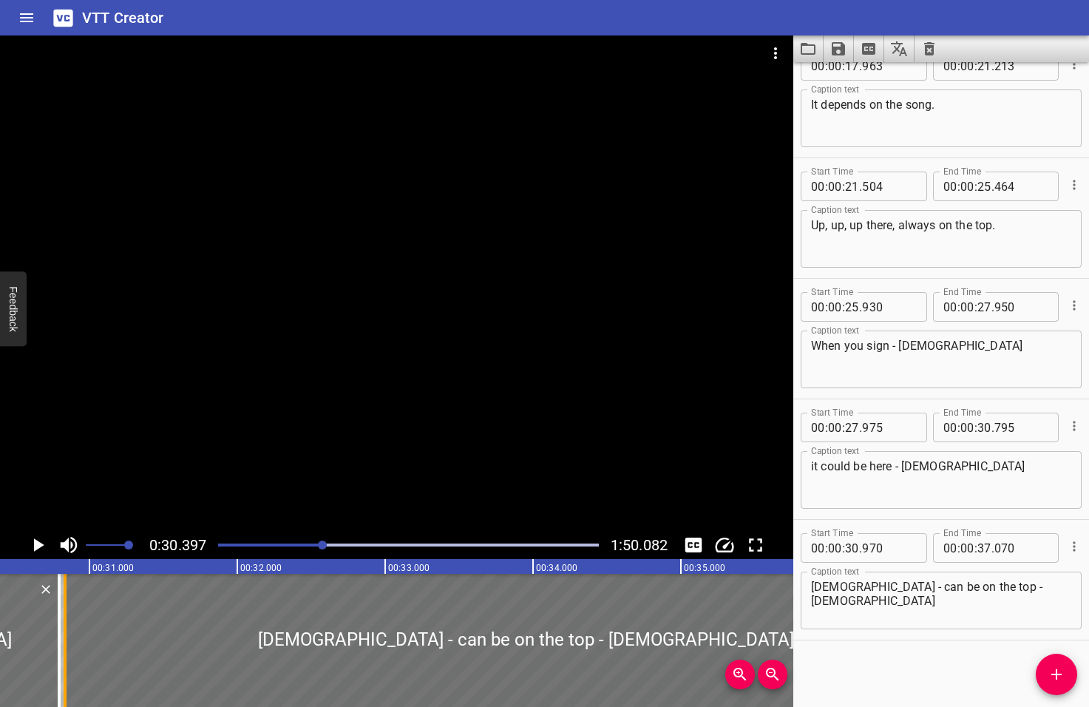
drag, startPoint x: 80, startPoint y: 653, endPoint x: 60, endPoint y: 653, distance: 20.0
click at [60, 653] on div at bounding box center [65, 640] width 15 height 133
type input "835"
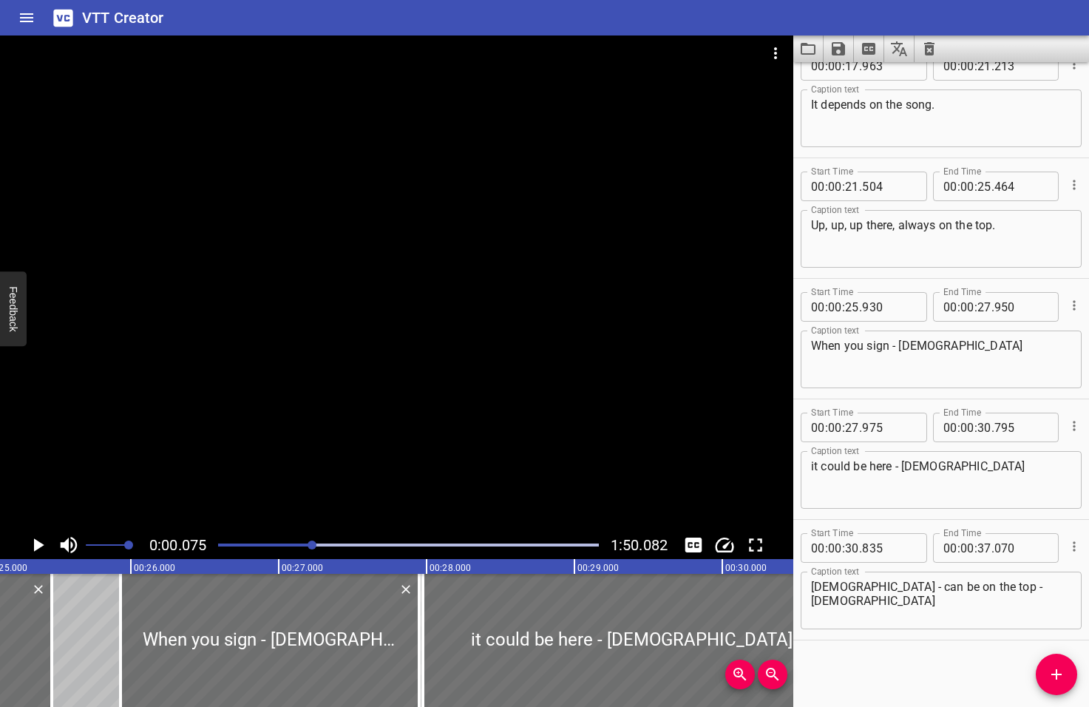
drag, startPoint x: 323, startPoint y: 545, endPoint x: 310, endPoint y: 546, distance: 13.3
click at [310, 546] on div at bounding box center [312, 544] width 9 height 9
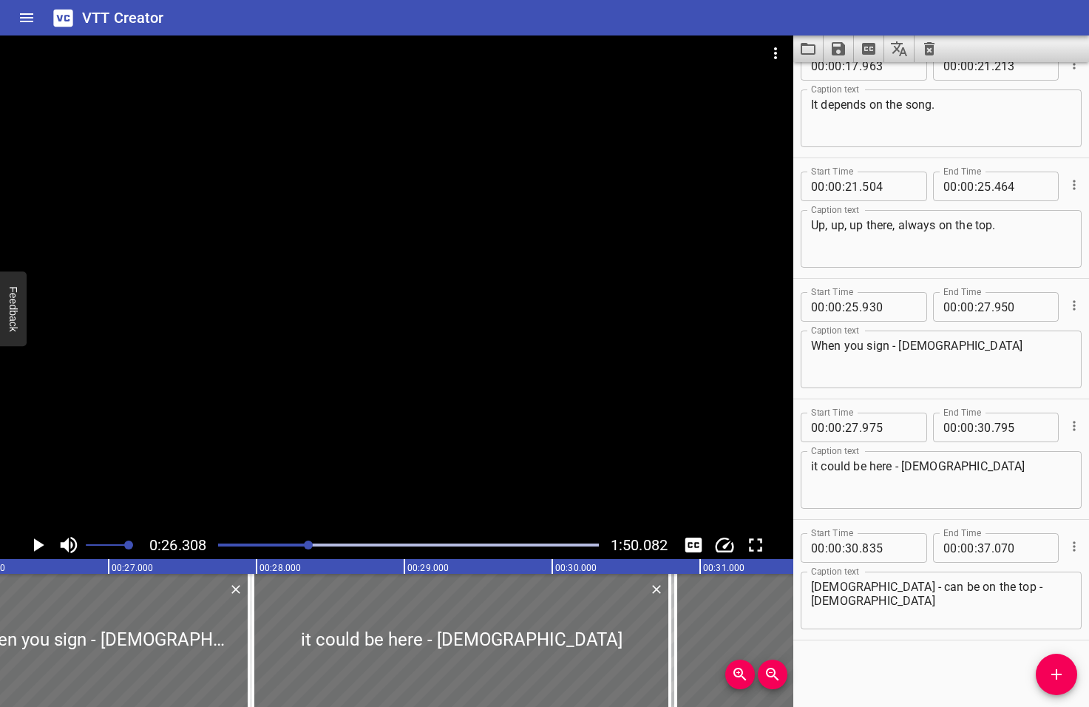
scroll to position [0, 3889]
click at [38, 546] on icon "Play/Pause" at bounding box center [39, 544] width 10 height 13
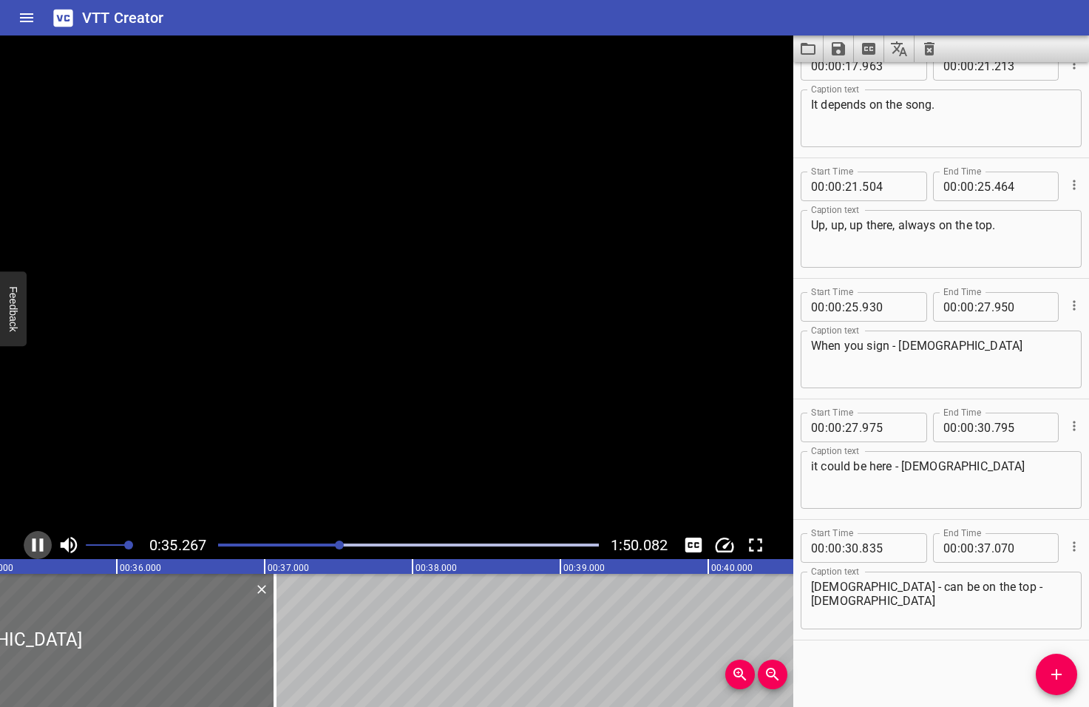
click at [38, 546] on icon "Play/Pause" at bounding box center [38, 545] width 22 height 22
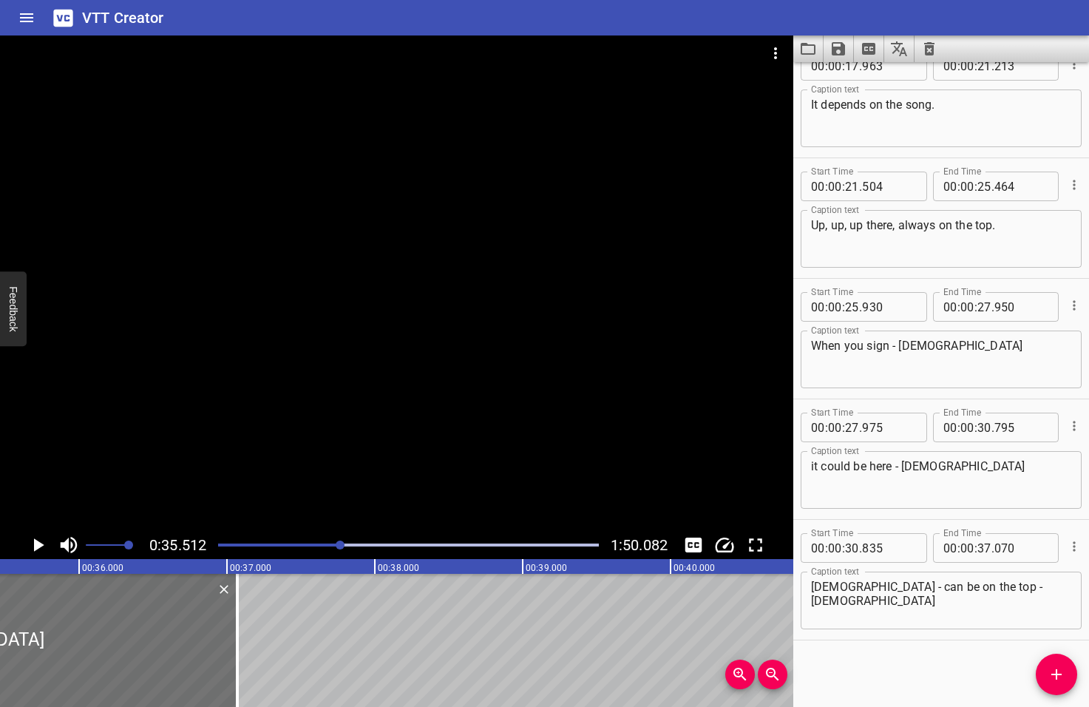
scroll to position [0, 5250]
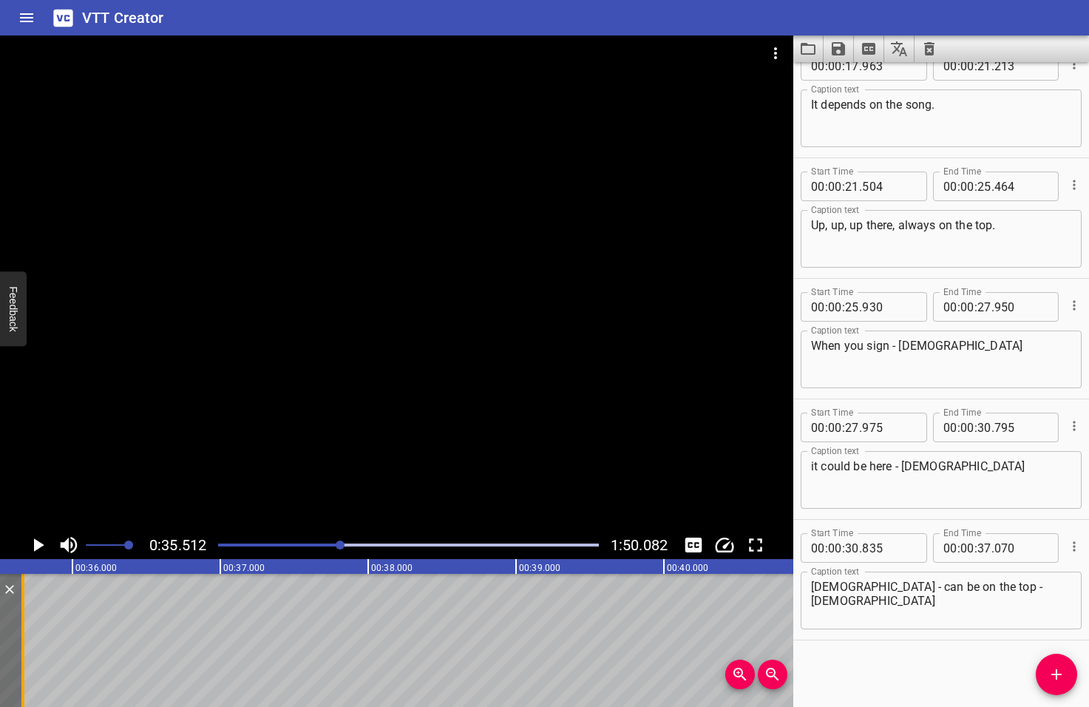
drag, startPoint x: 228, startPoint y: 651, endPoint x: 20, endPoint y: 660, distance: 208.0
click at [20, 660] on div at bounding box center [23, 640] width 15 height 133
type input "35"
click at [37, 544] on icon "Play/Pause" at bounding box center [39, 544] width 10 height 13
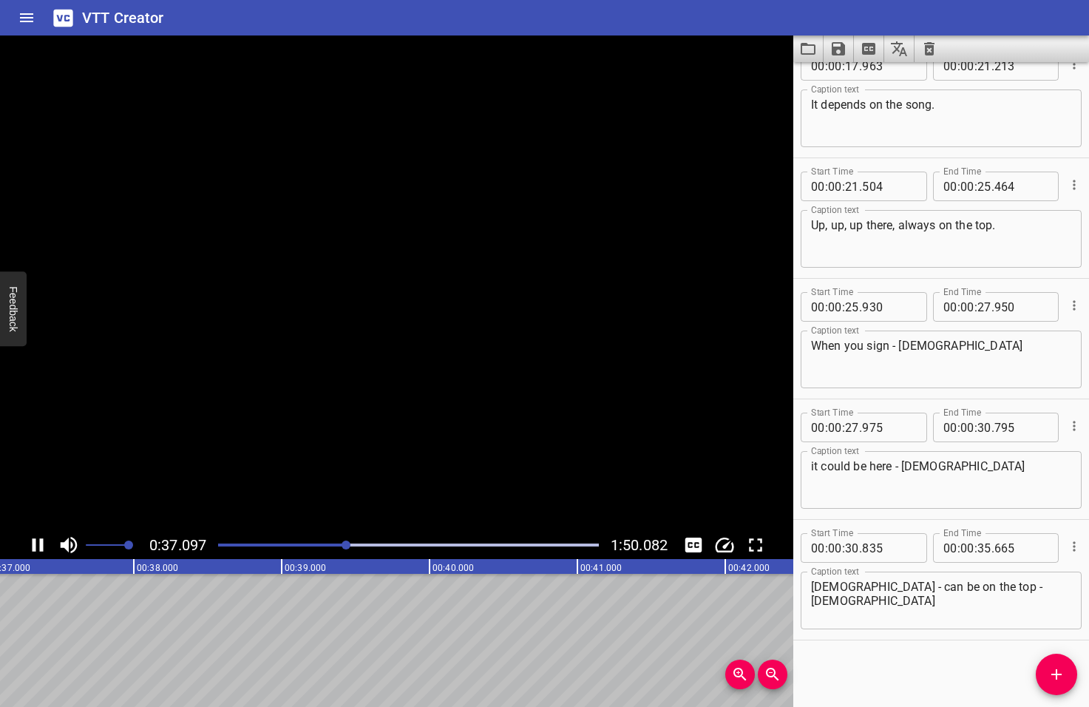
click at [37, 544] on icon "Play/Pause" at bounding box center [38, 545] width 22 height 22
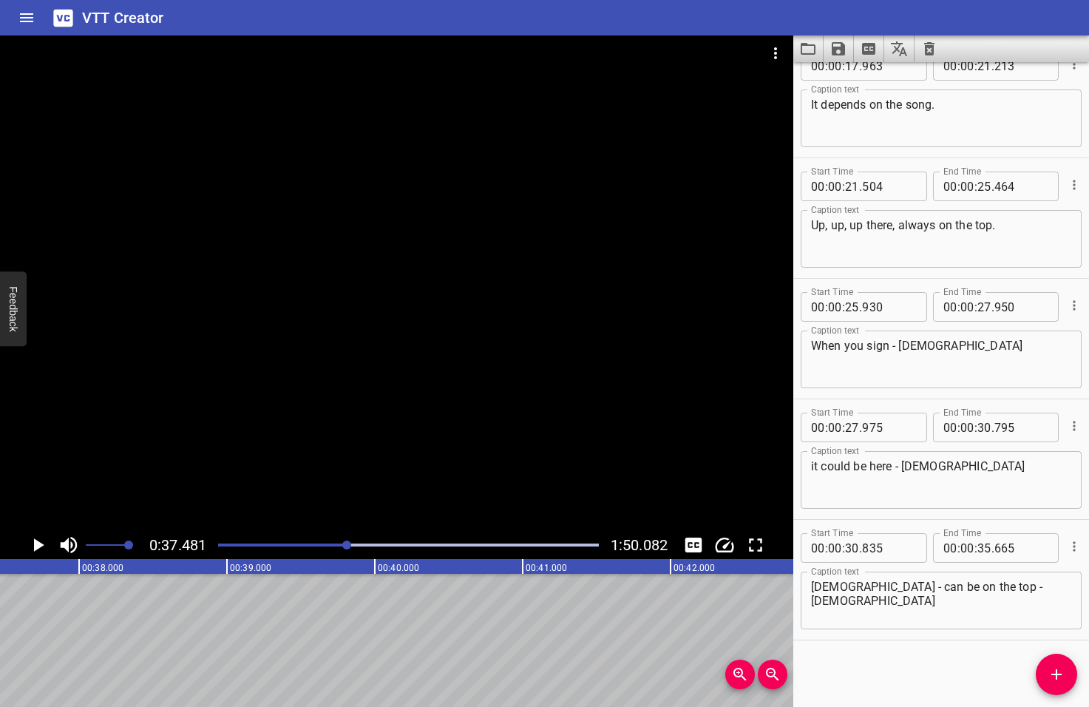
scroll to position [0, 5542]
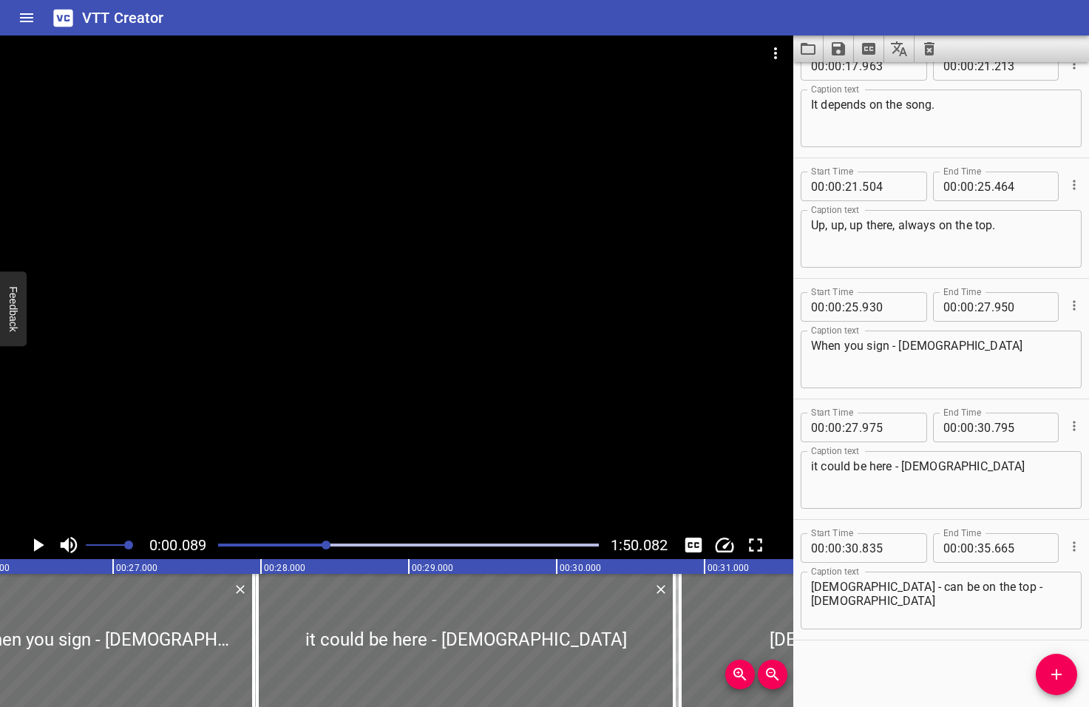
drag, startPoint x: 347, startPoint y: 546, endPoint x: 328, endPoint y: 549, distance: 20.3
click at [328, 549] on div at bounding box center [408, 545] width 398 height 21
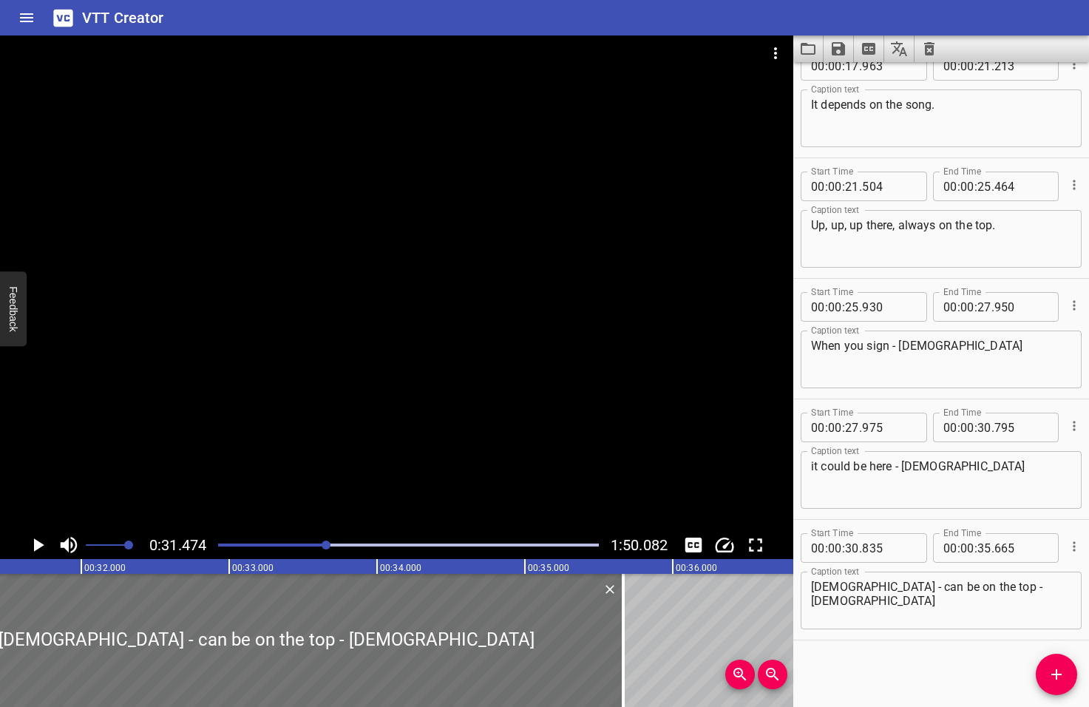
scroll to position [0, 4653]
click at [39, 544] on icon "Play/Pause" at bounding box center [39, 544] width 10 height 13
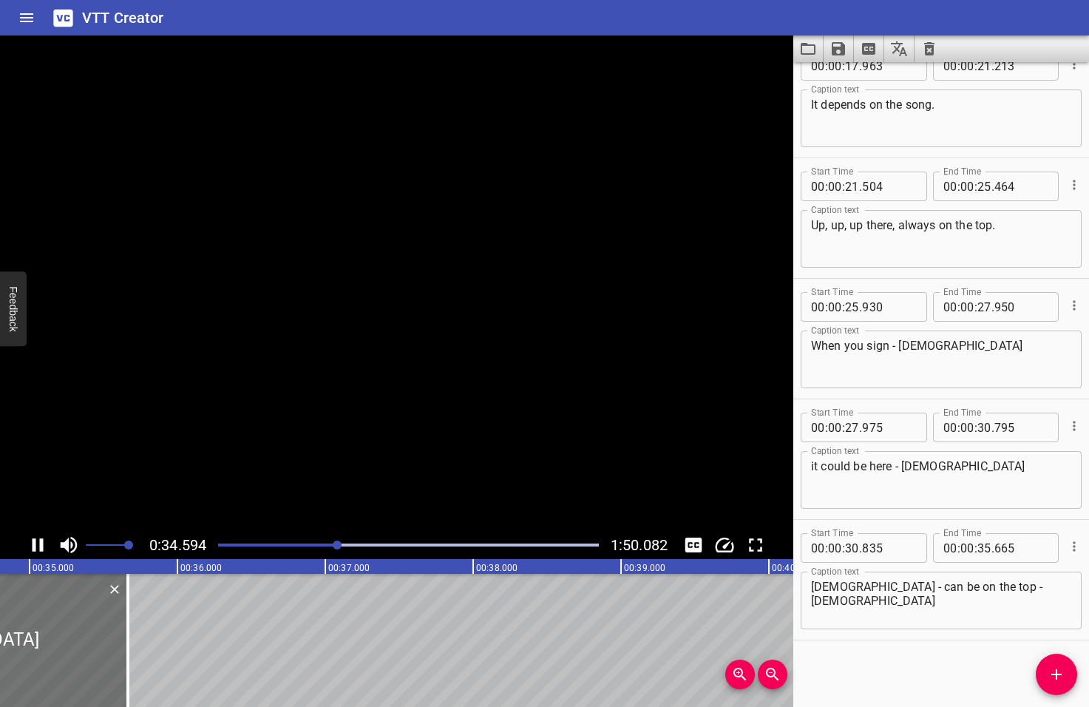
click at [39, 544] on icon "Play/Pause" at bounding box center [38, 545] width 22 height 22
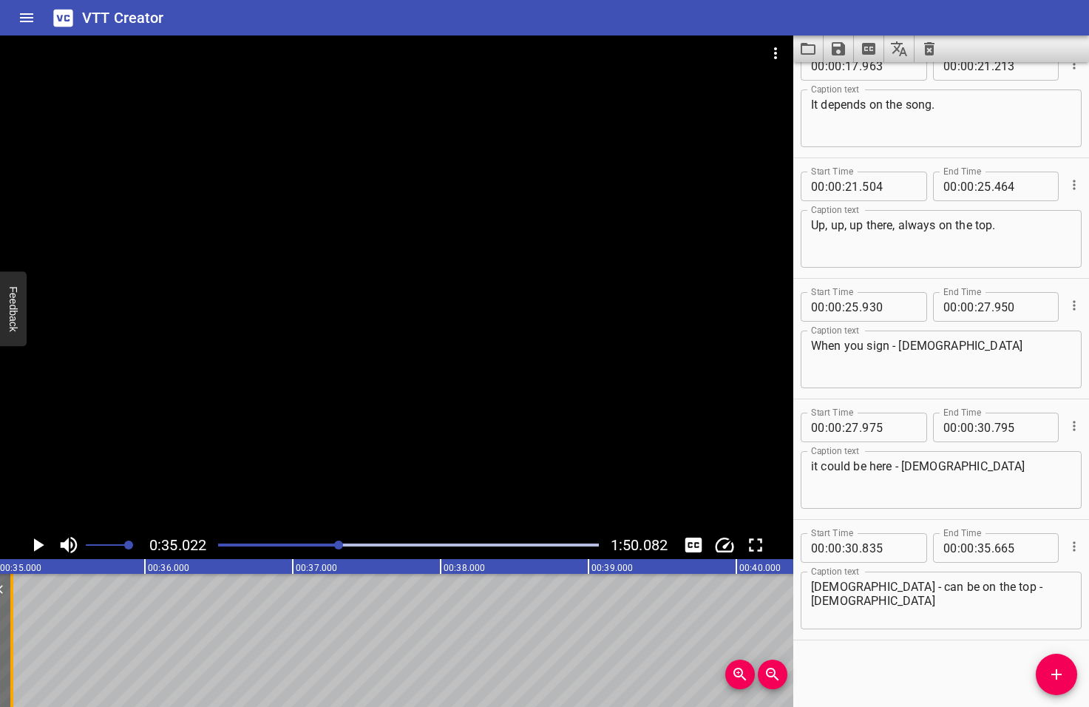
drag, startPoint x: 94, startPoint y: 642, endPoint x: 8, endPoint y: 636, distance: 86.0
click at [10, 636] on div at bounding box center [11, 640] width 3 height 133
type input "085"
click at [1054, 674] on icon "Add Cue" at bounding box center [1056, 674] width 10 height 10
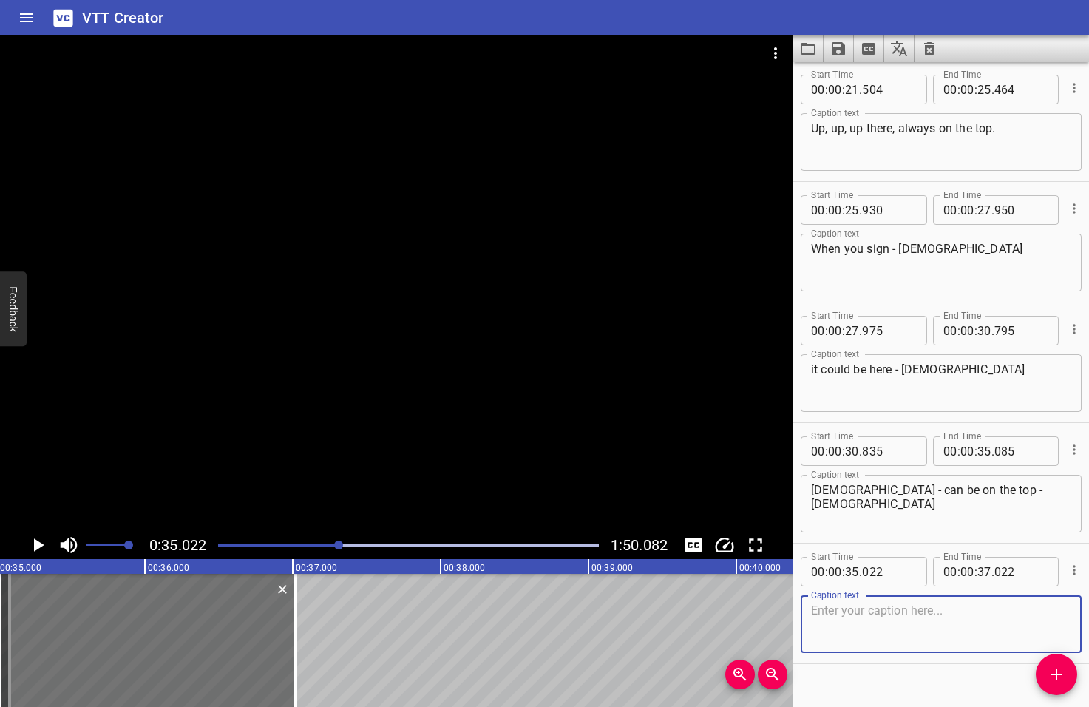
scroll to position [871, 0]
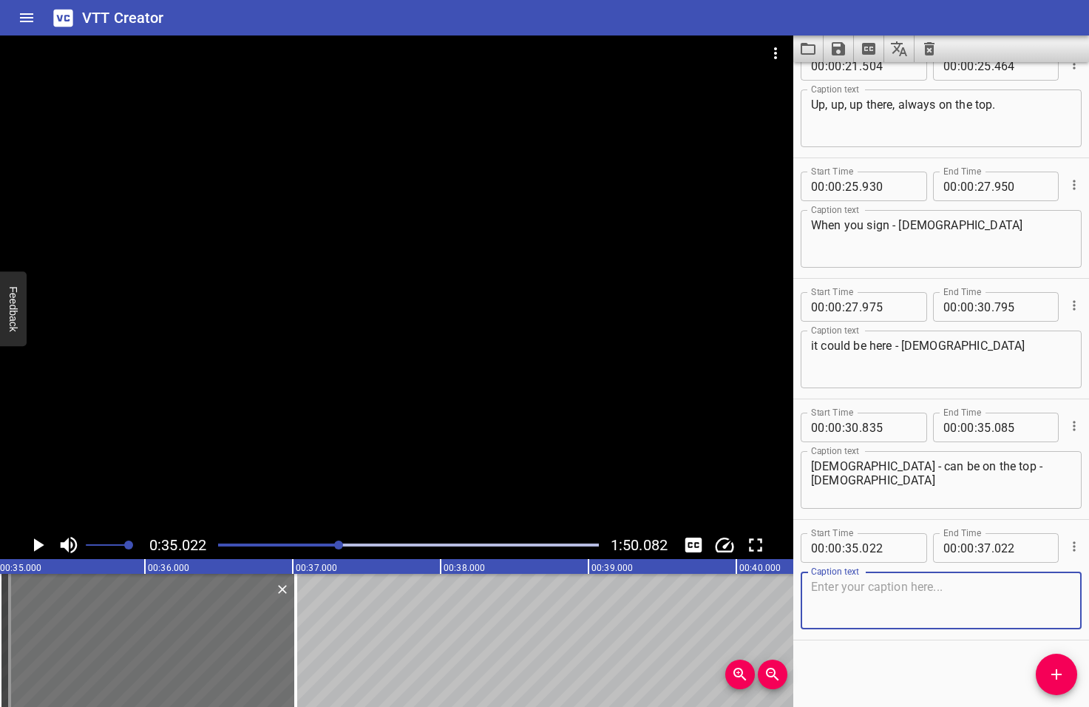
type textarea "O"
type textarea "or Jesus ( on side)"
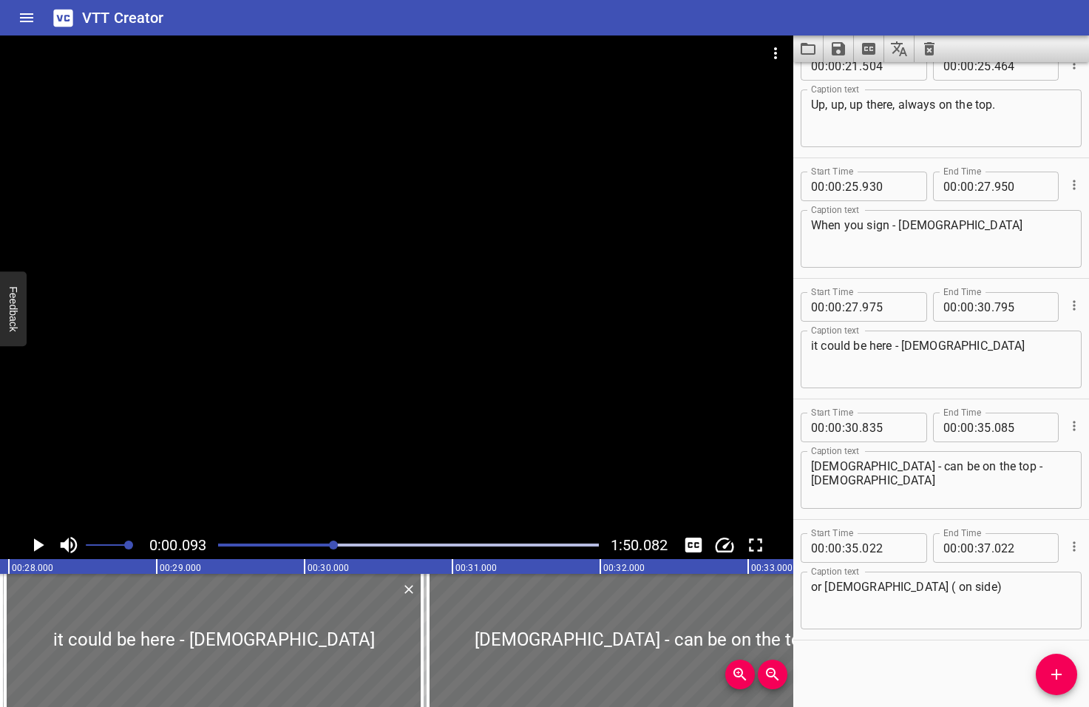
click at [335, 544] on div at bounding box center [333, 544] width 9 height 9
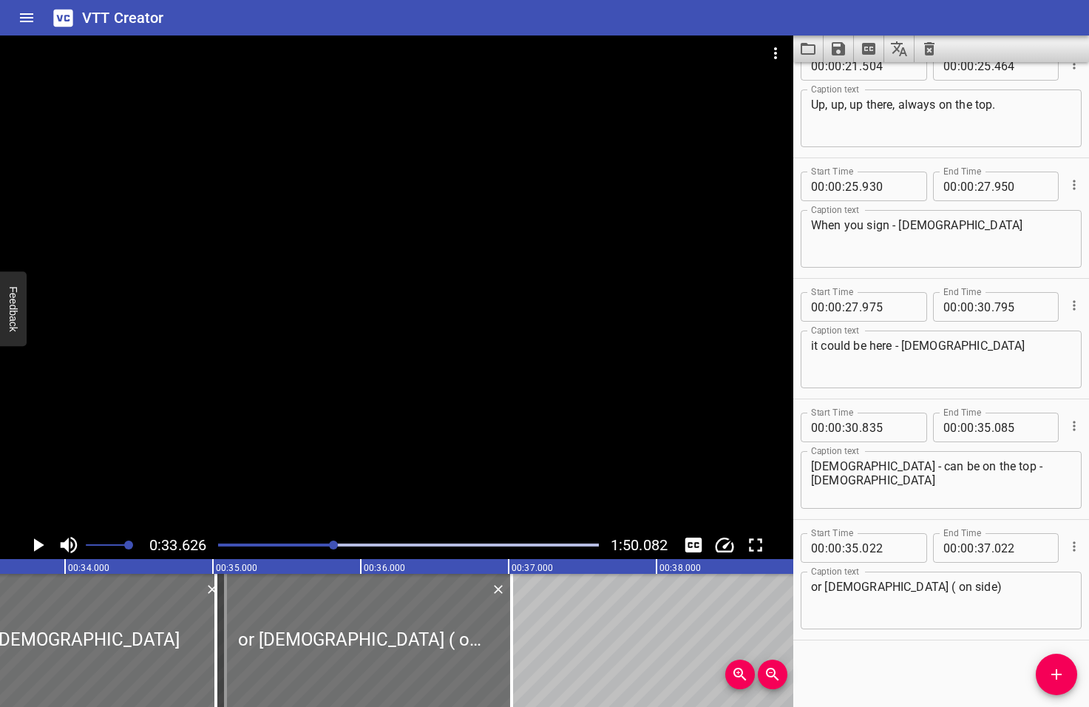
scroll to position [0, 4972]
drag, startPoint x: 208, startPoint y: 643, endPoint x: 224, endPoint y: 629, distance: 21.5
click at [224, 629] on div at bounding box center [222, 640] width 15 height 133
type input "132"
click at [37, 544] on icon "Play/Pause" at bounding box center [39, 544] width 10 height 13
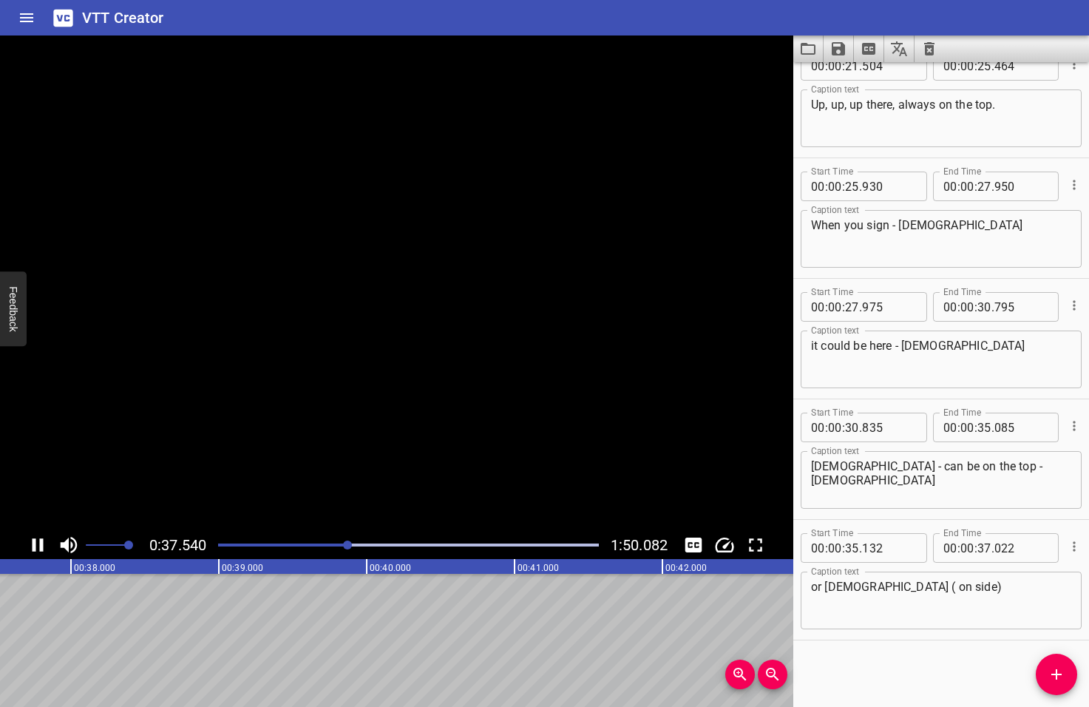
click at [37, 544] on icon "Play/Pause" at bounding box center [38, 545] width 22 height 22
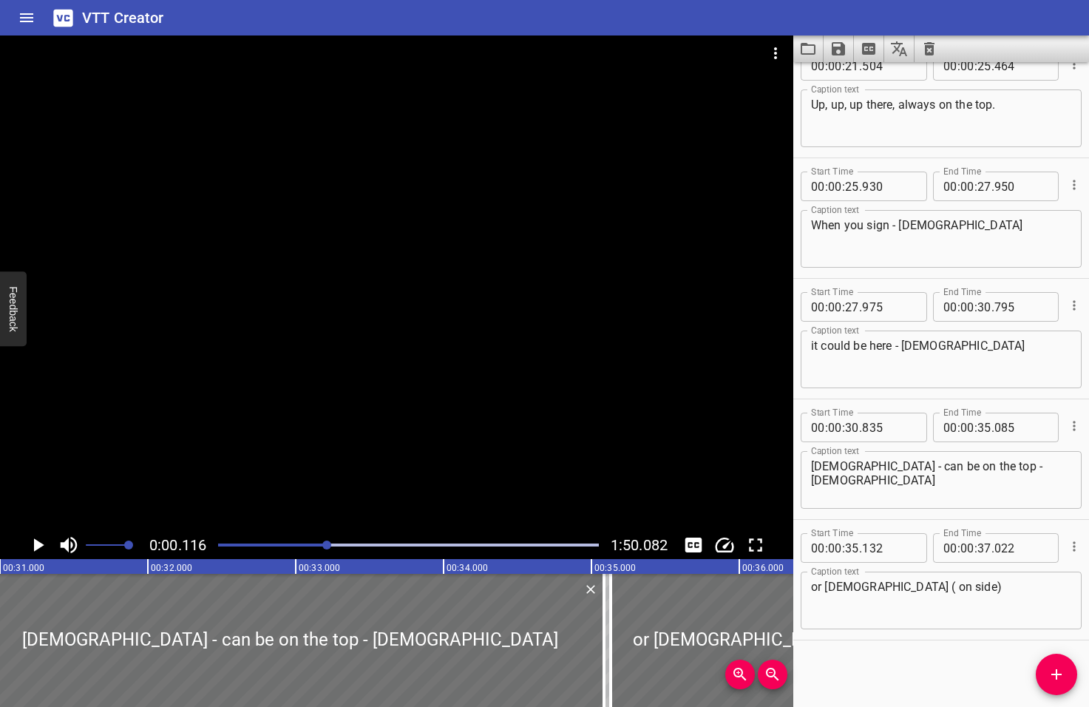
drag, startPoint x: 349, startPoint y: 545, endPoint x: 328, endPoint y: 546, distance: 20.8
click at [328, 546] on div at bounding box center [326, 544] width 9 height 9
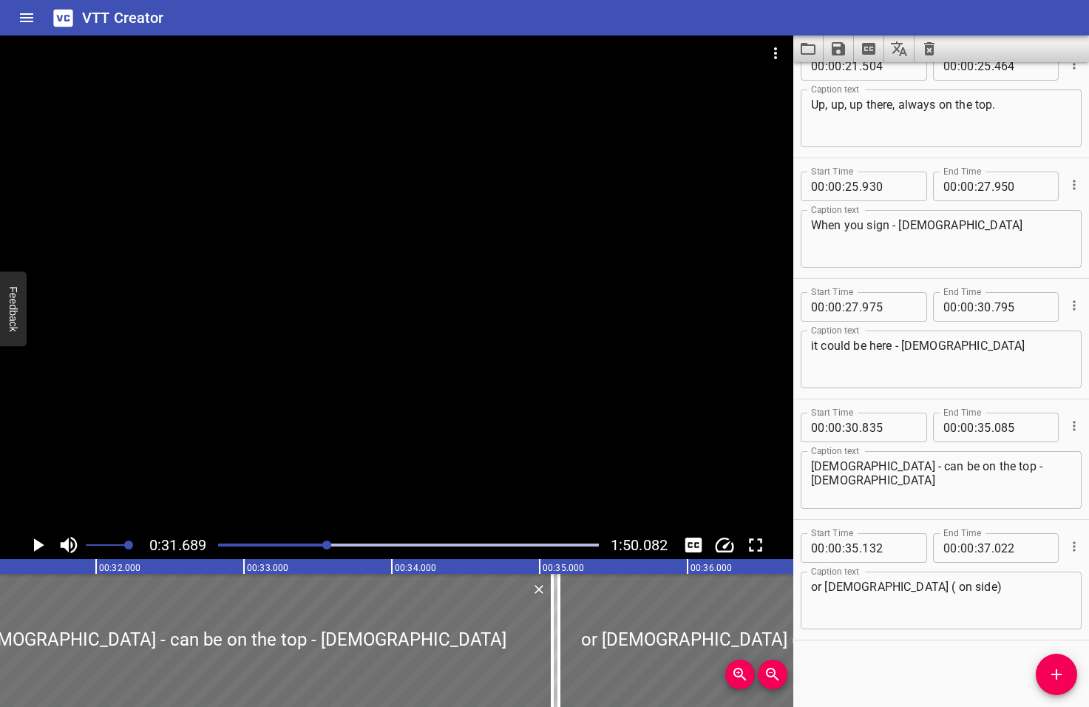
scroll to position [0, 4686]
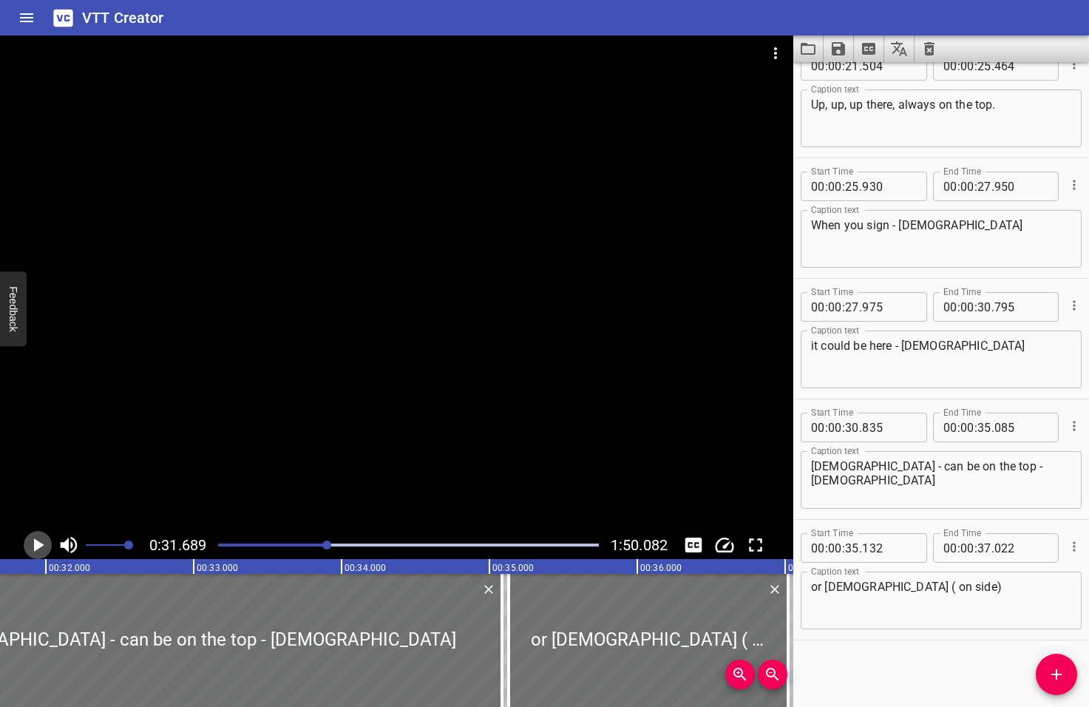
click at [38, 546] on icon "Play/Pause" at bounding box center [39, 544] width 10 height 13
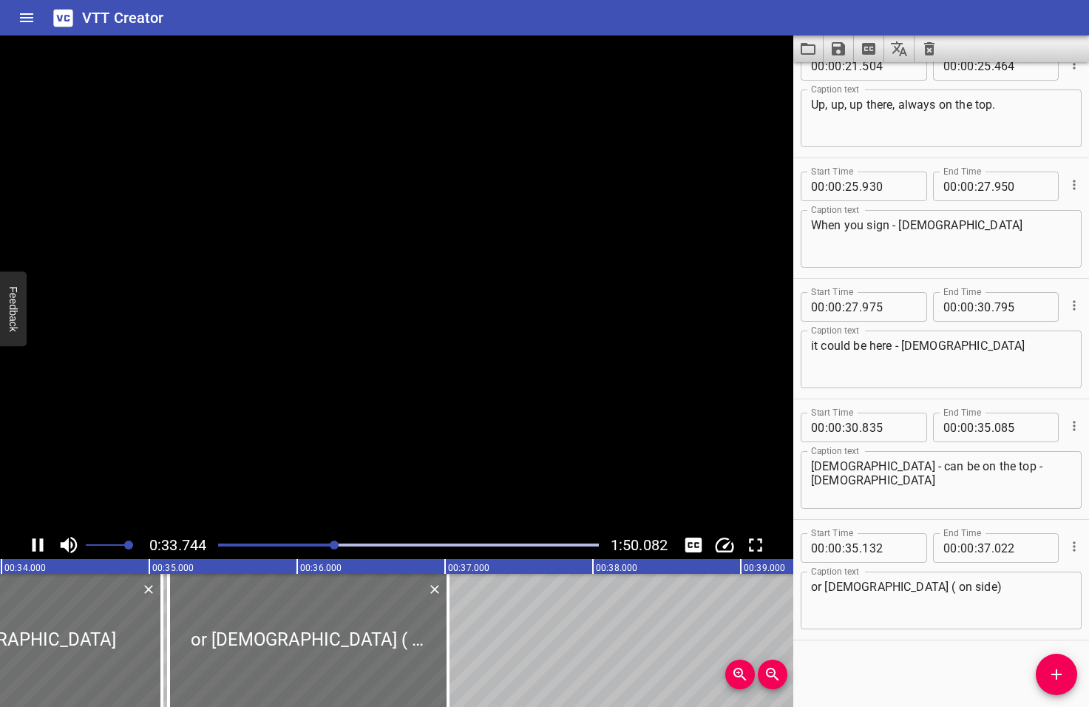
click at [38, 546] on icon "Play/Pause" at bounding box center [38, 545] width 22 height 22
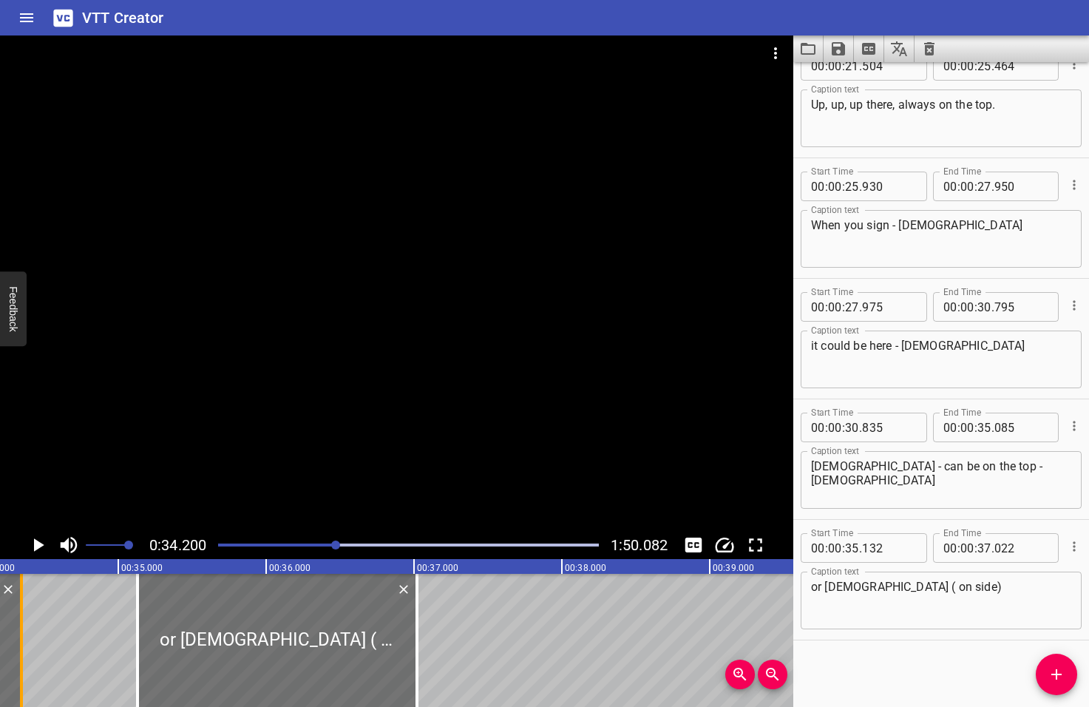
drag, startPoint x: 127, startPoint y: 645, endPoint x: 18, endPoint y: 640, distance: 109.5
click at [18, 640] on div at bounding box center [21, 640] width 15 height 133
type input "34"
type input "345"
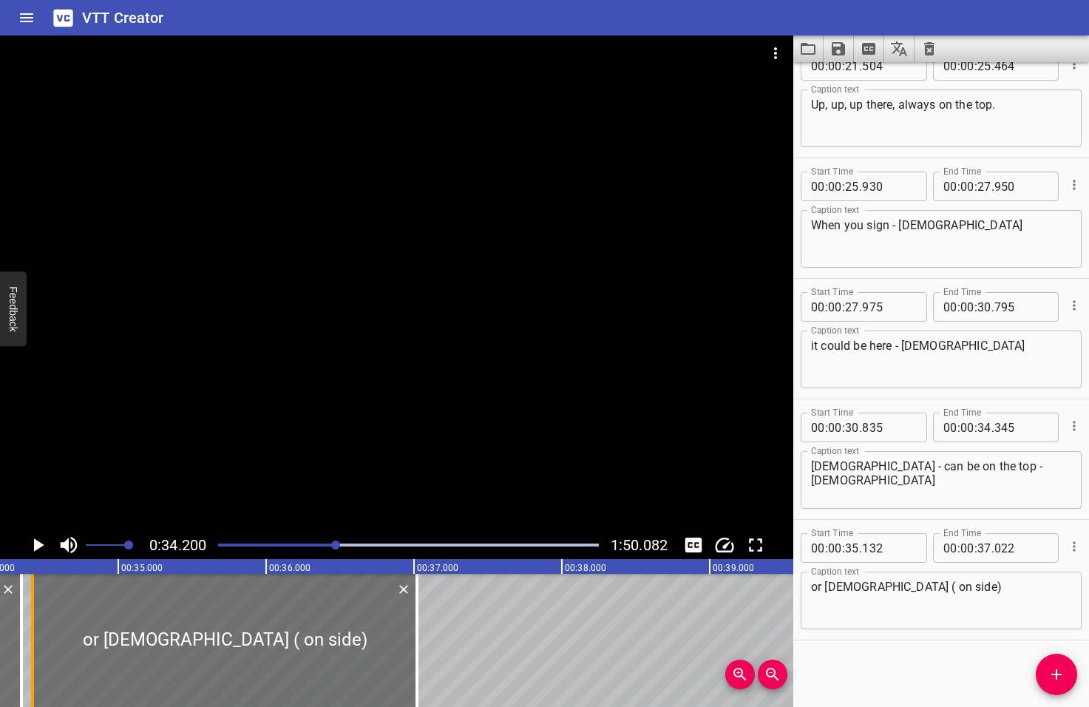
drag, startPoint x: 135, startPoint y: 645, endPoint x: 30, endPoint y: 642, distance: 105.0
click at [30, 642] on div at bounding box center [32, 640] width 15 height 133
type input "34"
type input "422"
click at [36, 546] on icon "Play/Pause" at bounding box center [39, 544] width 10 height 13
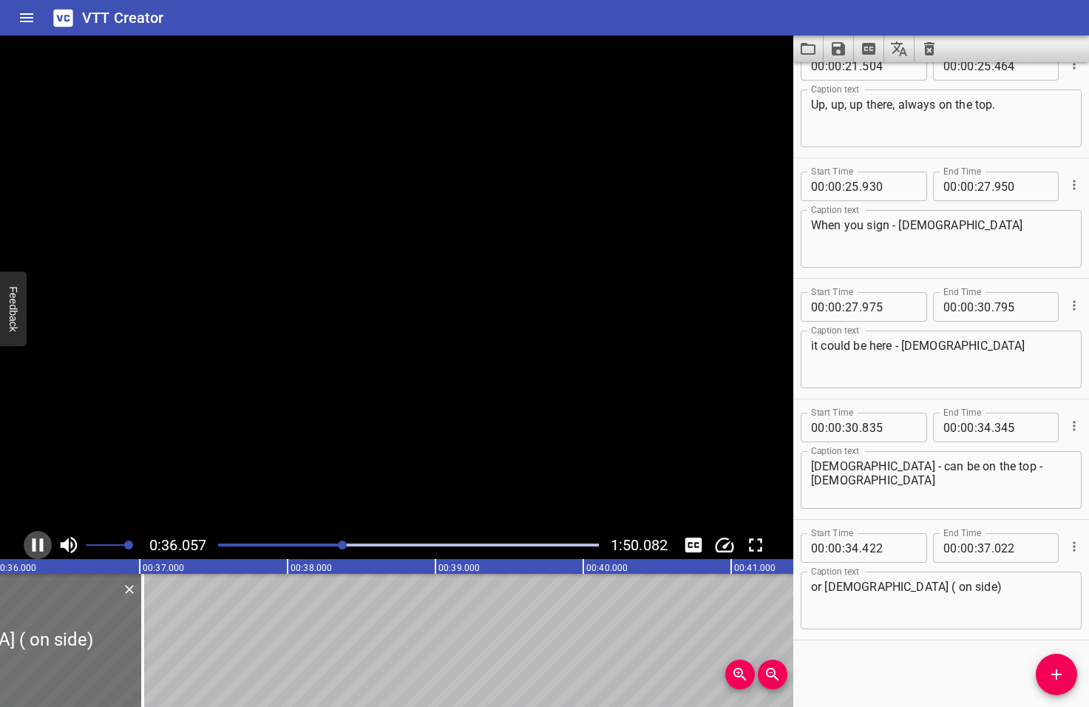
click at [36, 546] on icon "Play/Pause" at bounding box center [38, 545] width 22 height 22
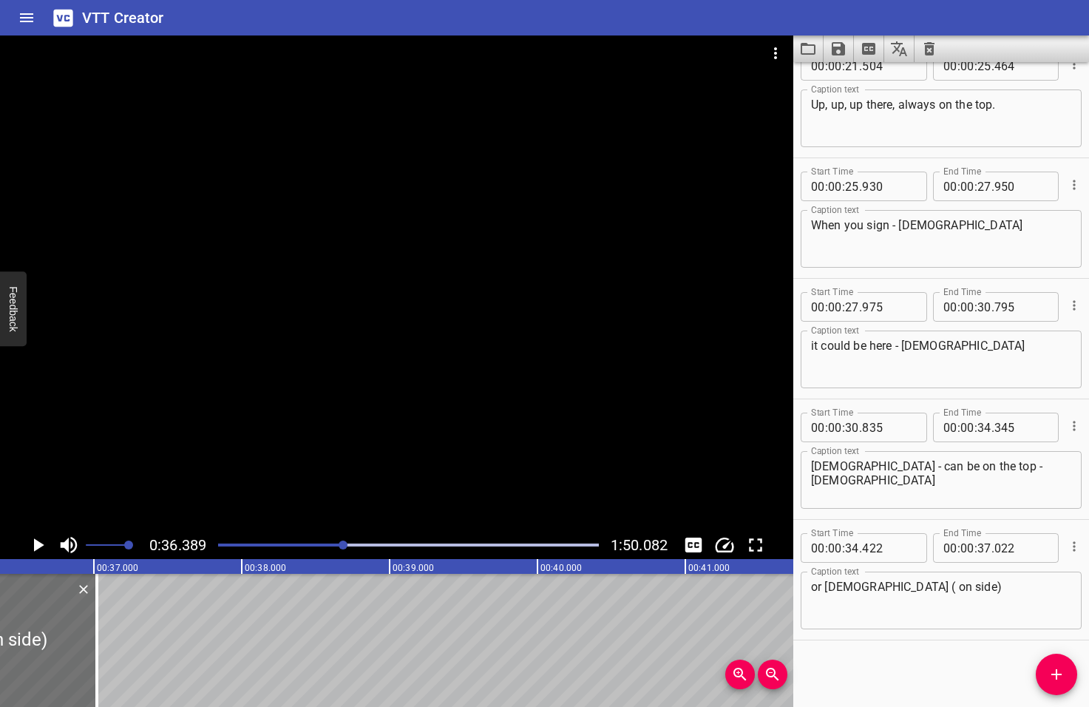
scroll to position [0, 5381]
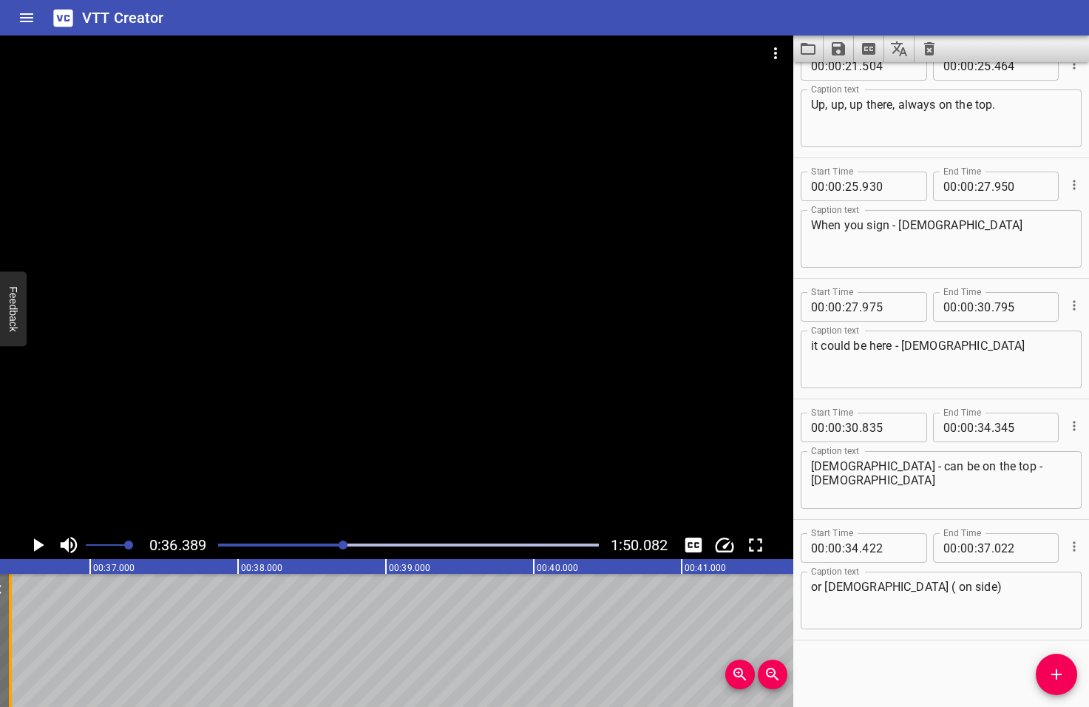
drag, startPoint x: 93, startPoint y: 644, endPoint x: 10, endPoint y: 633, distance: 83.5
click at [10, 633] on div at bounding box center [10, 640] width 3 height 133
type input "36"
type input "462"
click at [1056, 679] on icon "Add Cue" at bounding box center [1057, 674] width 18 height 18
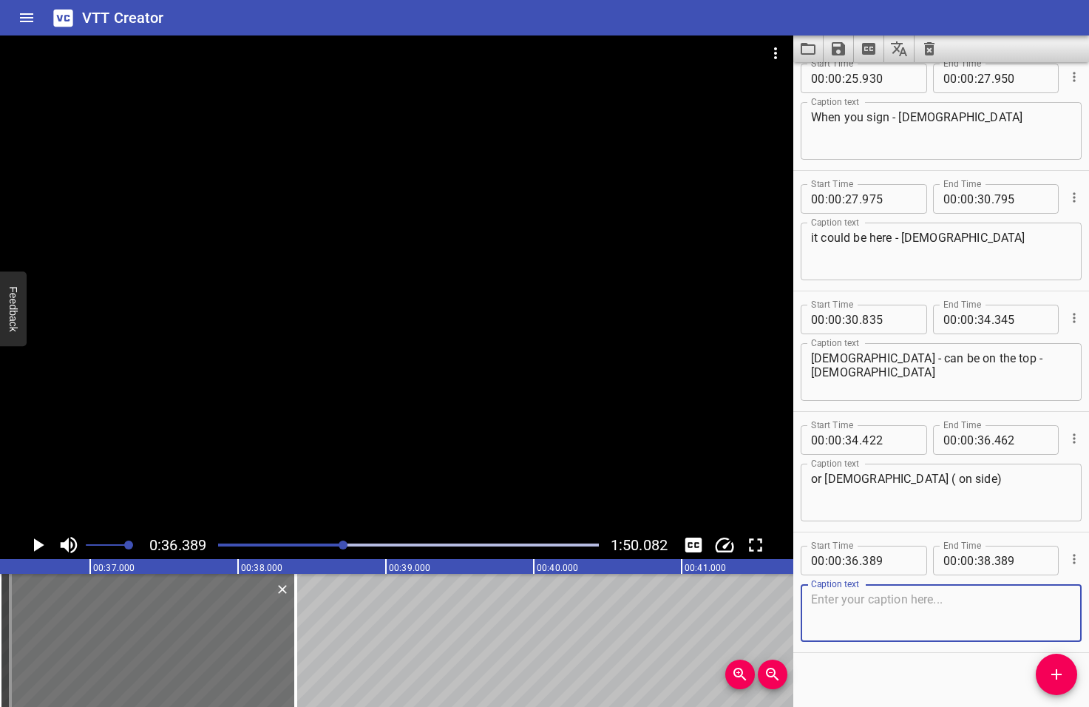
scroll to position [991, 0]
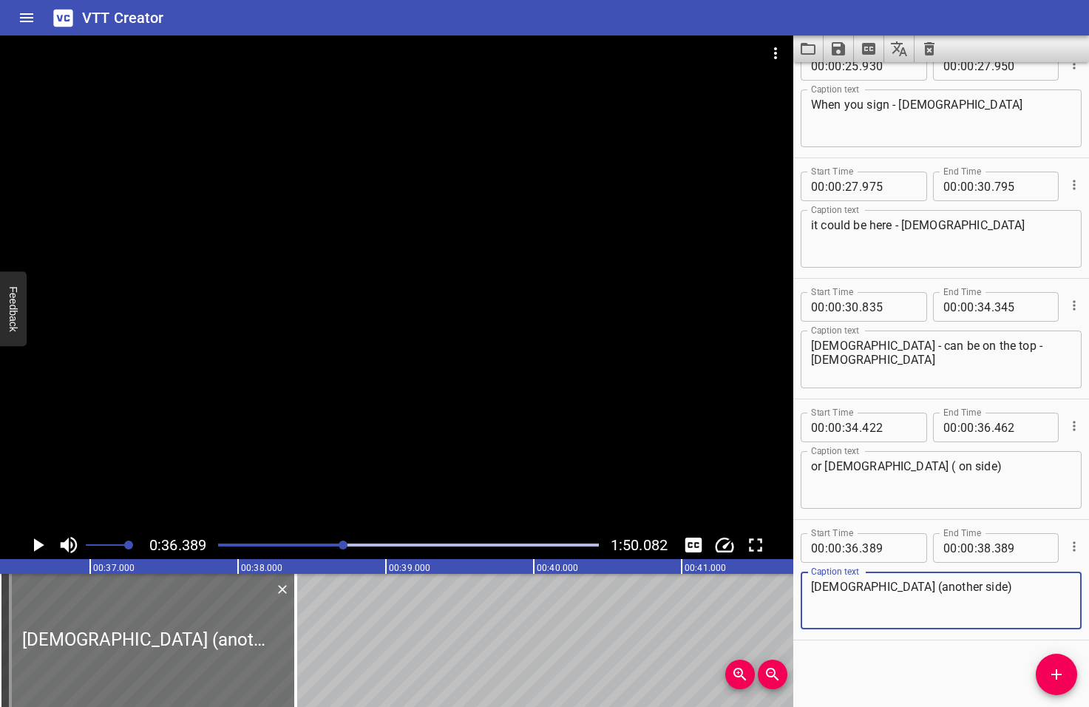
type textarea "Jesus (another side)"
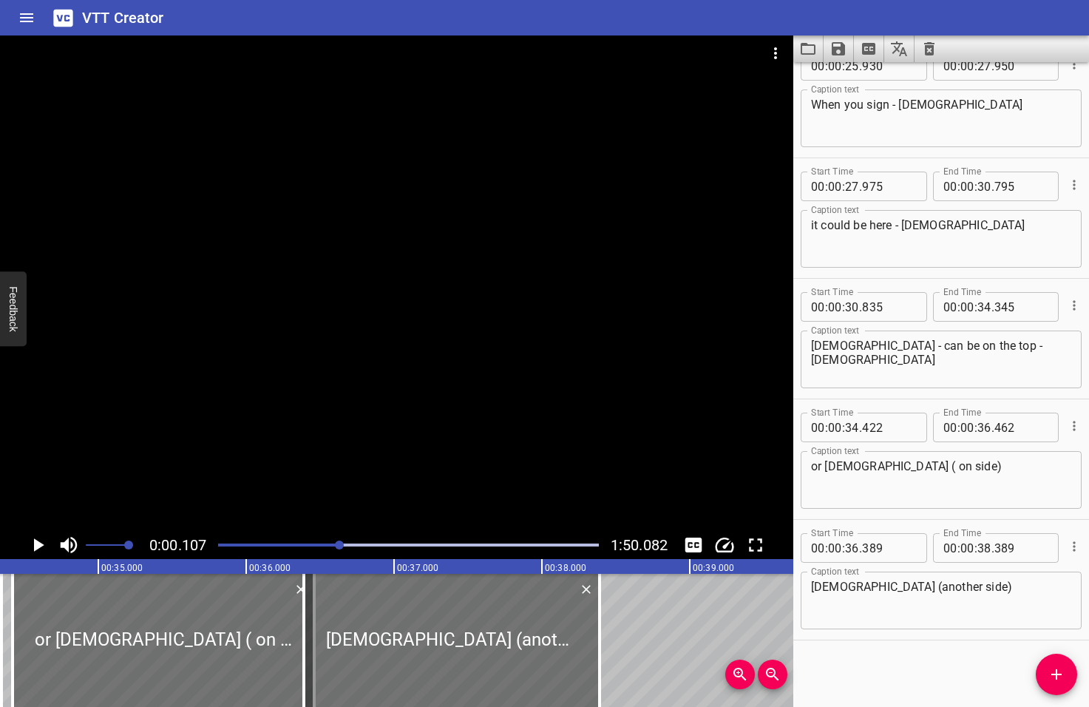
click at [341, 545] on div at bounding box center [339, 544] width 9 height 9
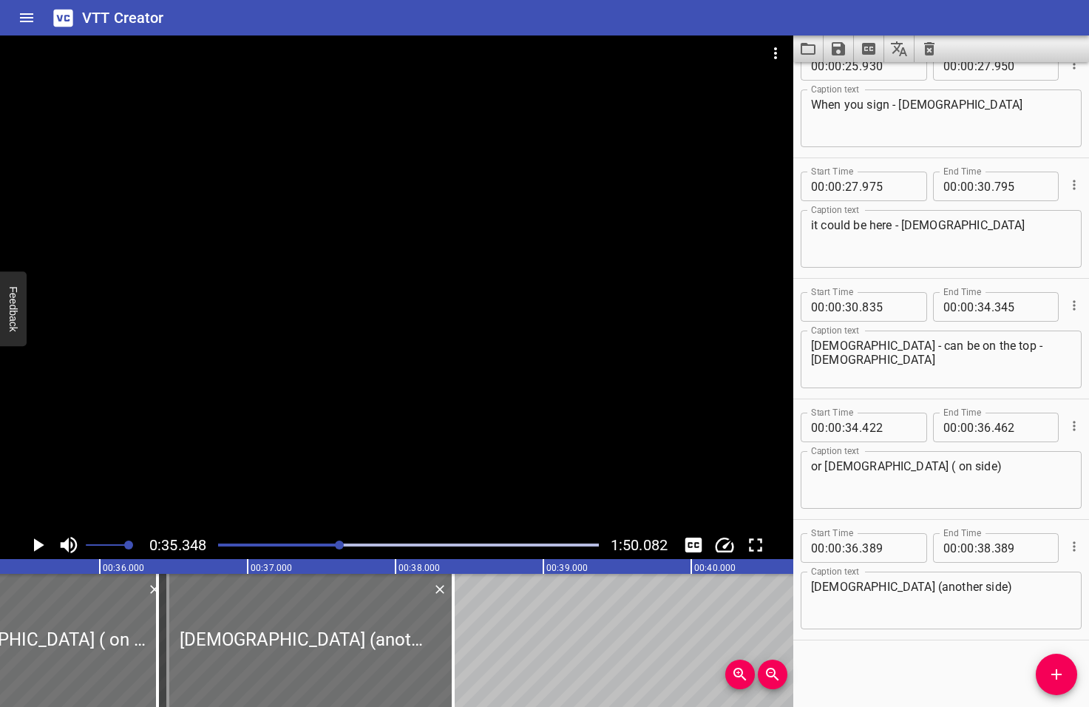
scroll to position [0, 5226]
drag, startPoint x: 153, startPoint y: 654, endPoint x: 172, endPoint y: 652, distance: 18.5
click at [172, 652] on div at bounding box center [173, 640] width 3 height 133
type input "514"
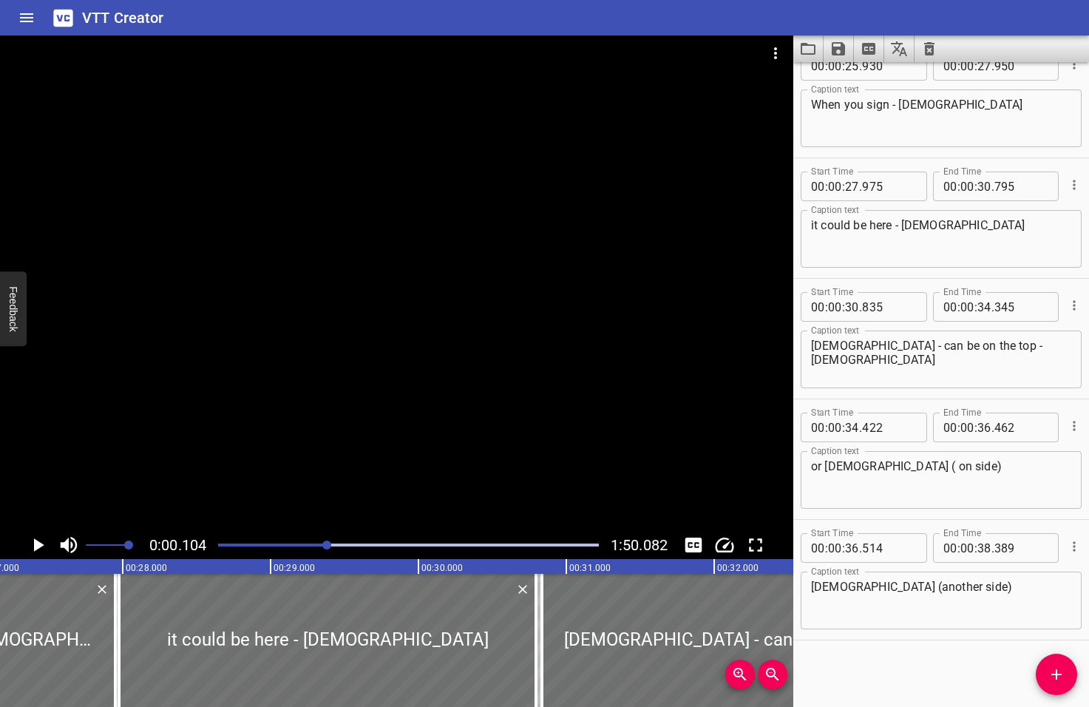
drag, startPoint x: 342, startPoint y: 543, endPoint x: 323, endPoint y: 542, distance: 18.5
click at [323, 542] on div at bounding box center [326, 544] width 9 height 9
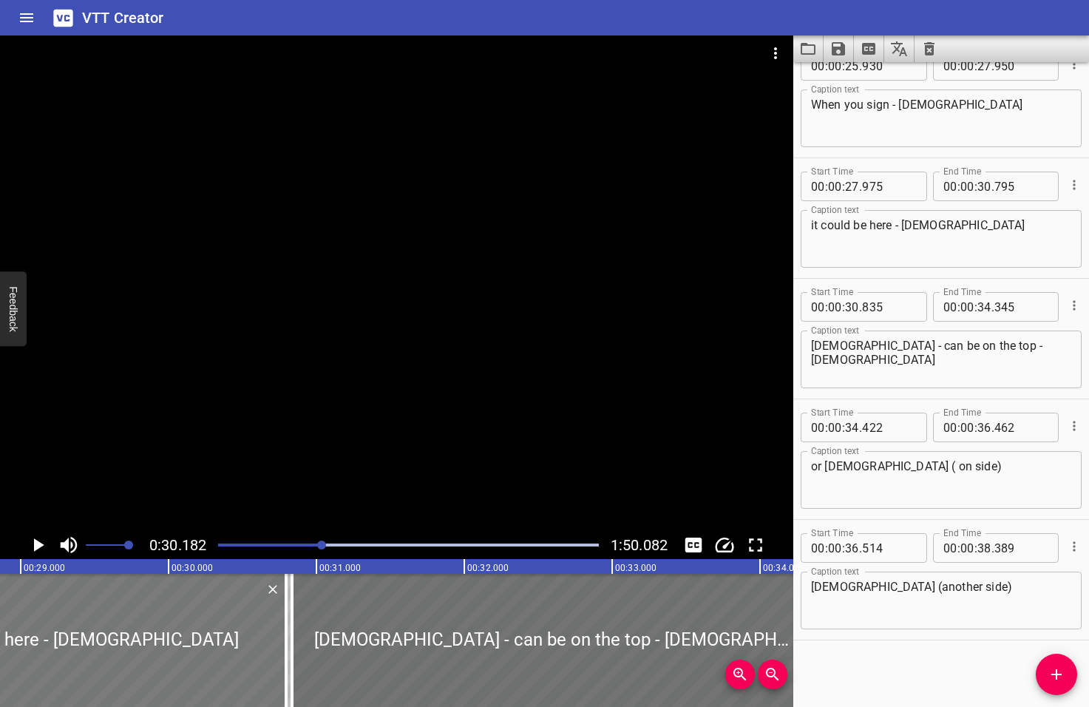
scroll to position [0, 4462]
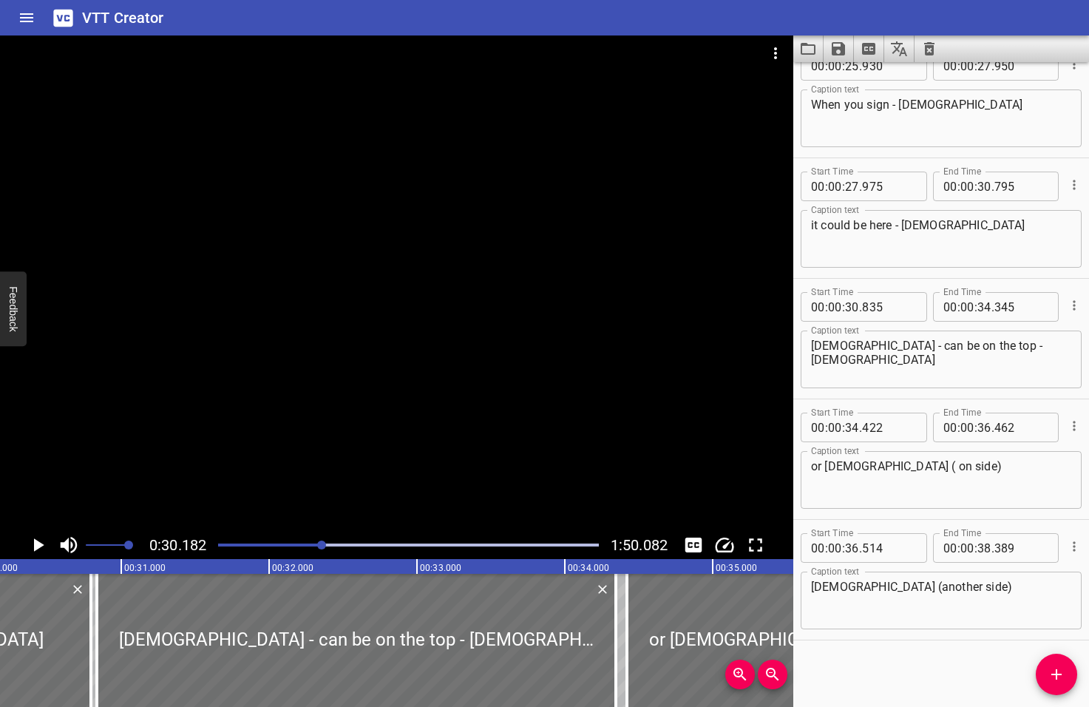
click at [36, 547] on icon "Play/Pause" at bounding box center [39, 544] width 10 height 13
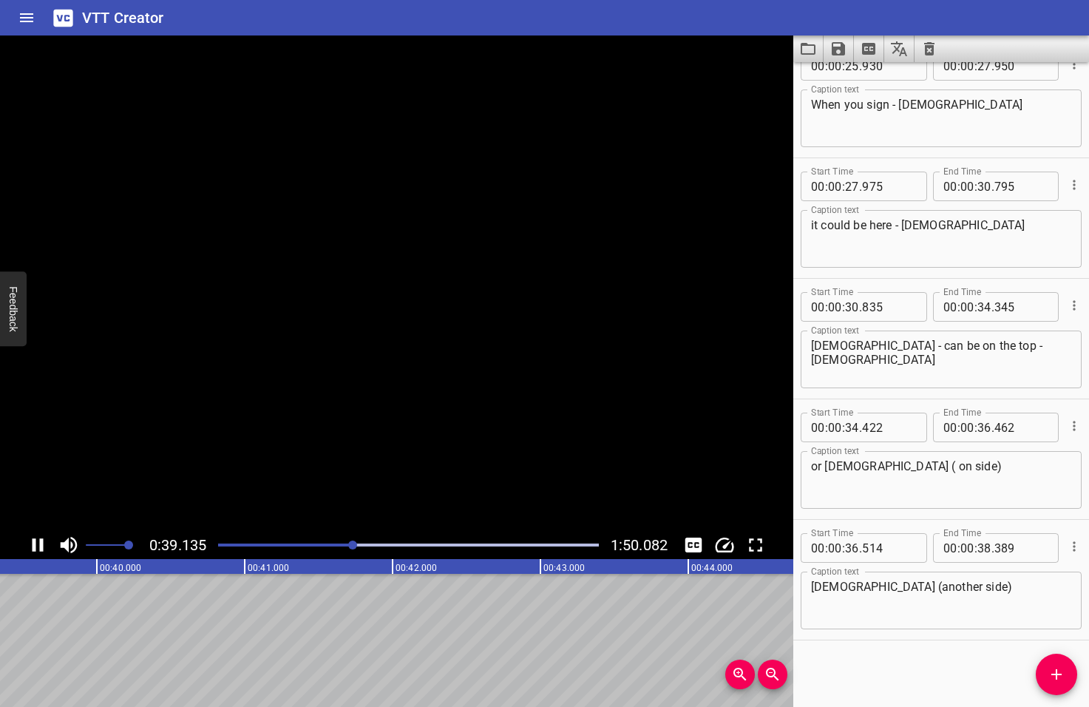
click at [38, 548] on icon "Play/Pause" at bounding box center [38, 545] width 22 height 22
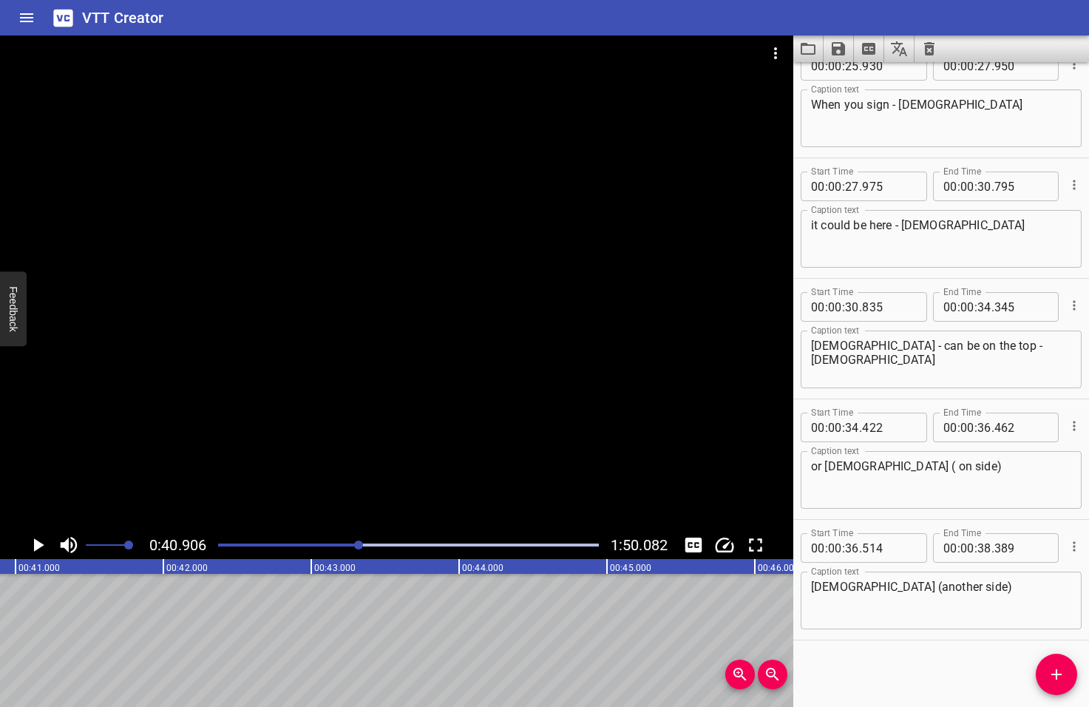
scroll to position [0, 6048]
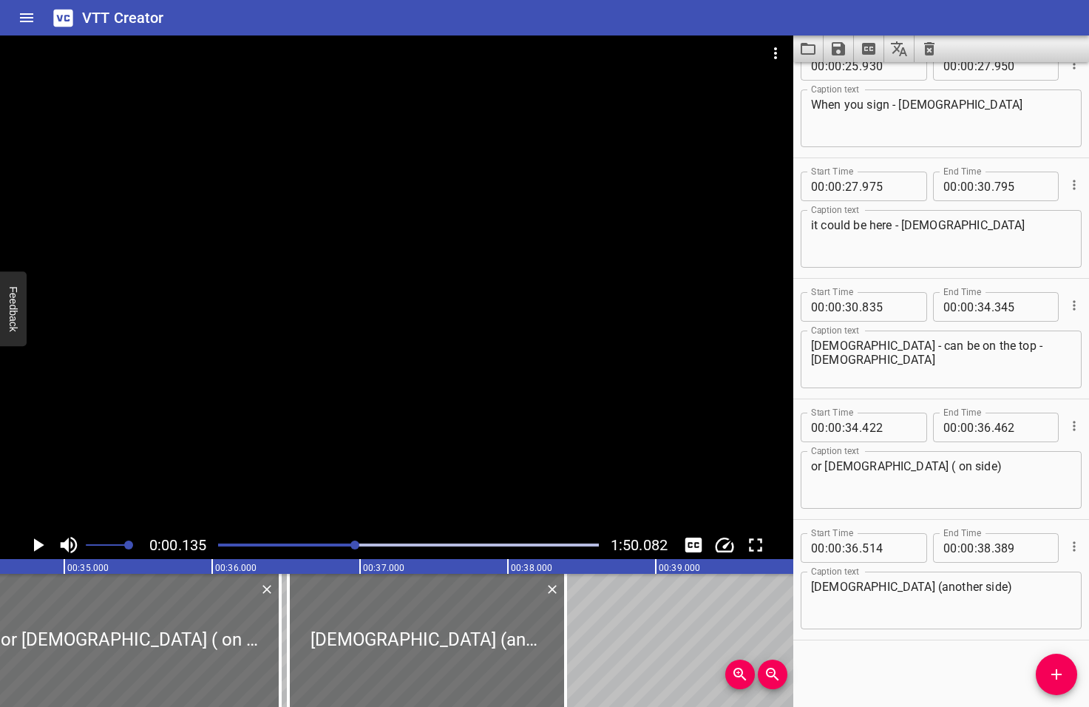
click at [356, 547] on div at bounding box center [354, 544] width 9 height 9
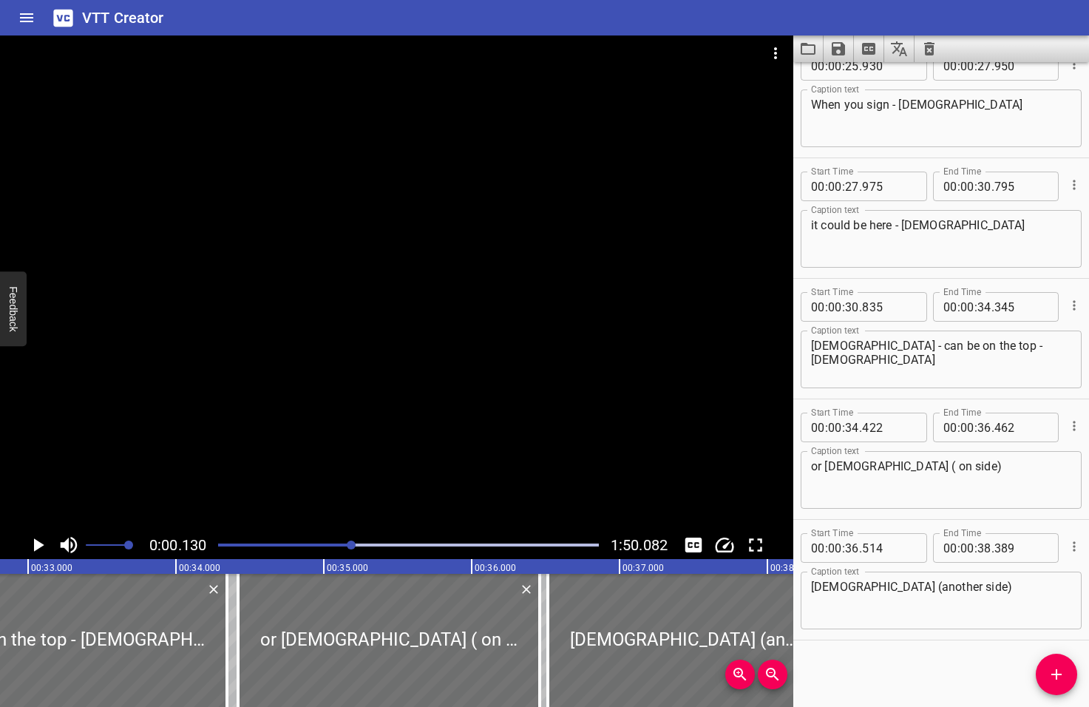
click at [352, 548] on div at bounding box center [351, 544] width 9 height 9
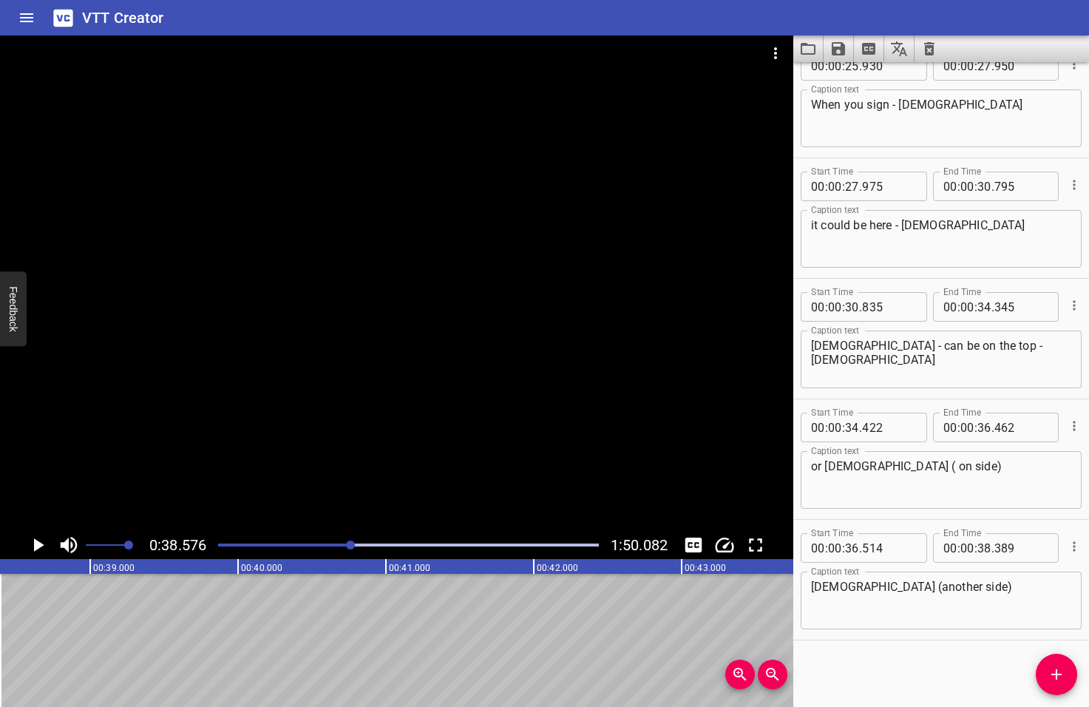
scroll to position [0, 5704]
click at [1051, 678] on icon "Add Cue" at bounding box center [1057, 674] width 18 height 18
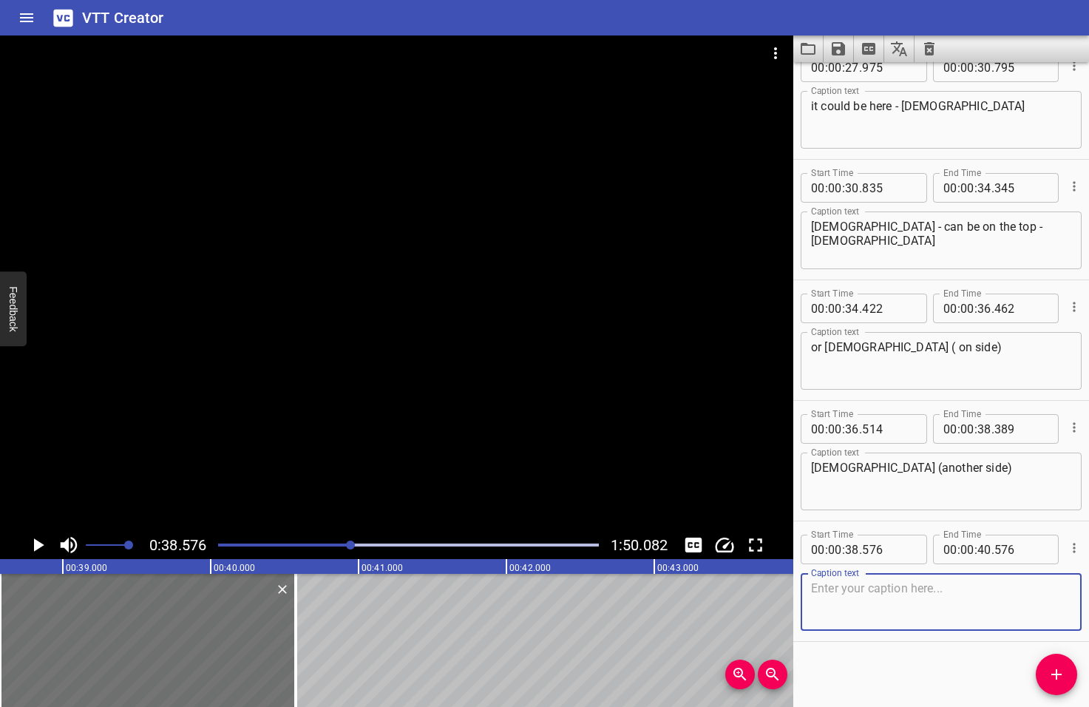
scroll to position [1112, 0]
type textarea "Jesus (on top)"
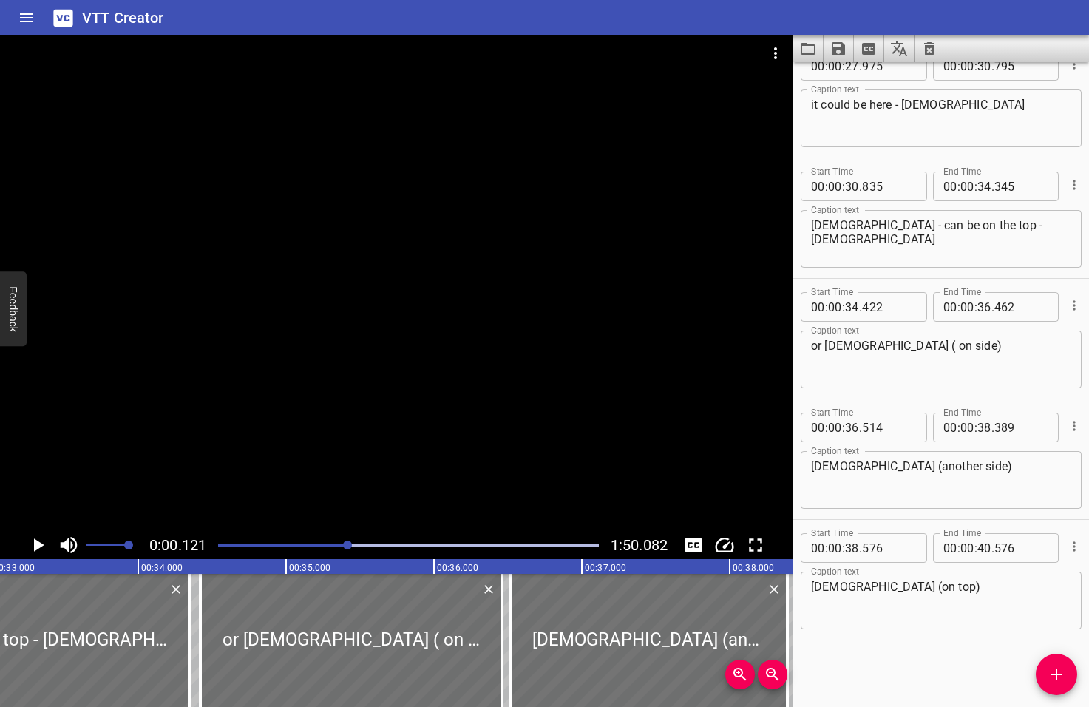
click at [348, 543] on div at bounding box center [347, 544] width 9 height 9
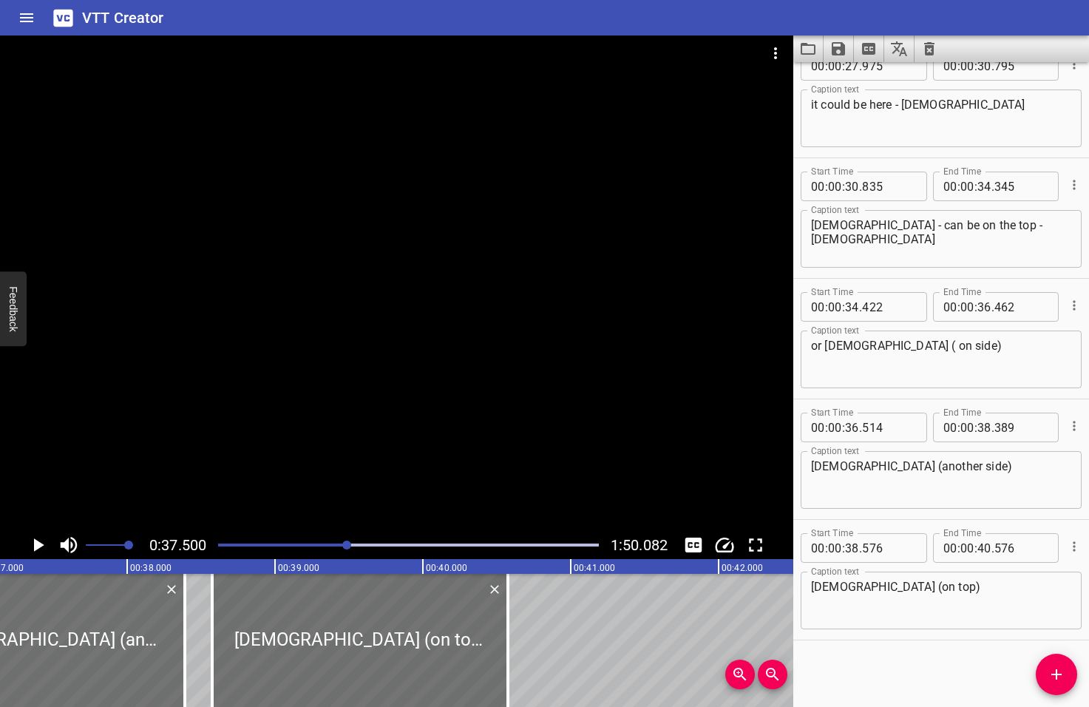
scroll to position [0, 5545]
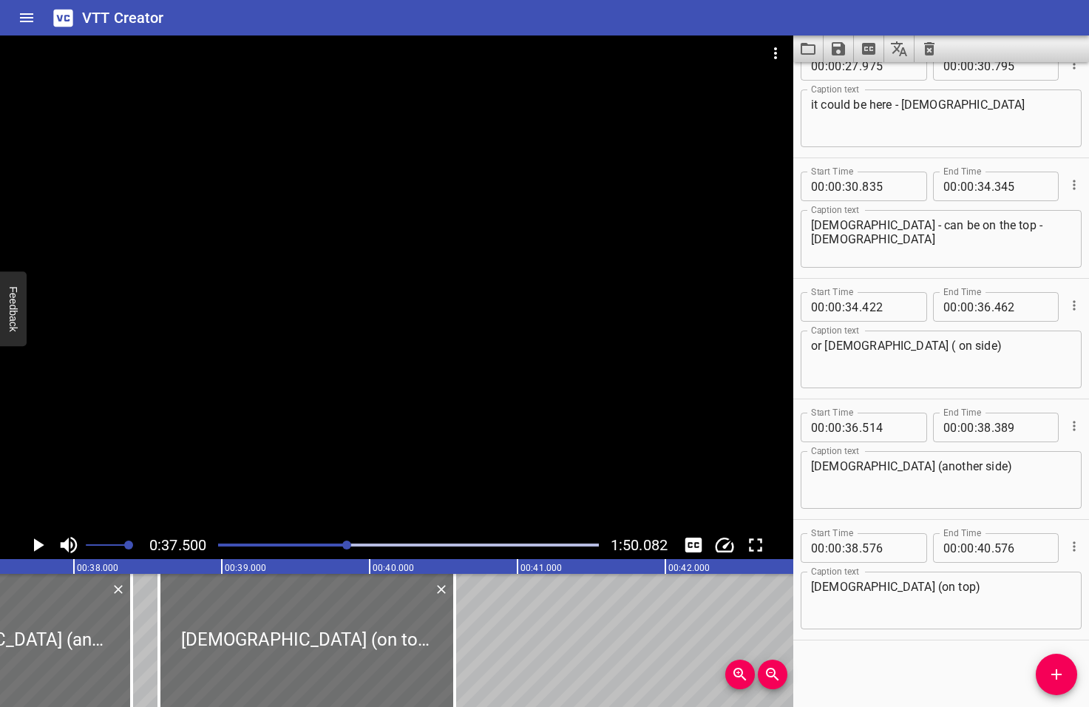
click at [37, 546] on icon "Play/Pause" at bounding box center [39, 544] width 10 height 13
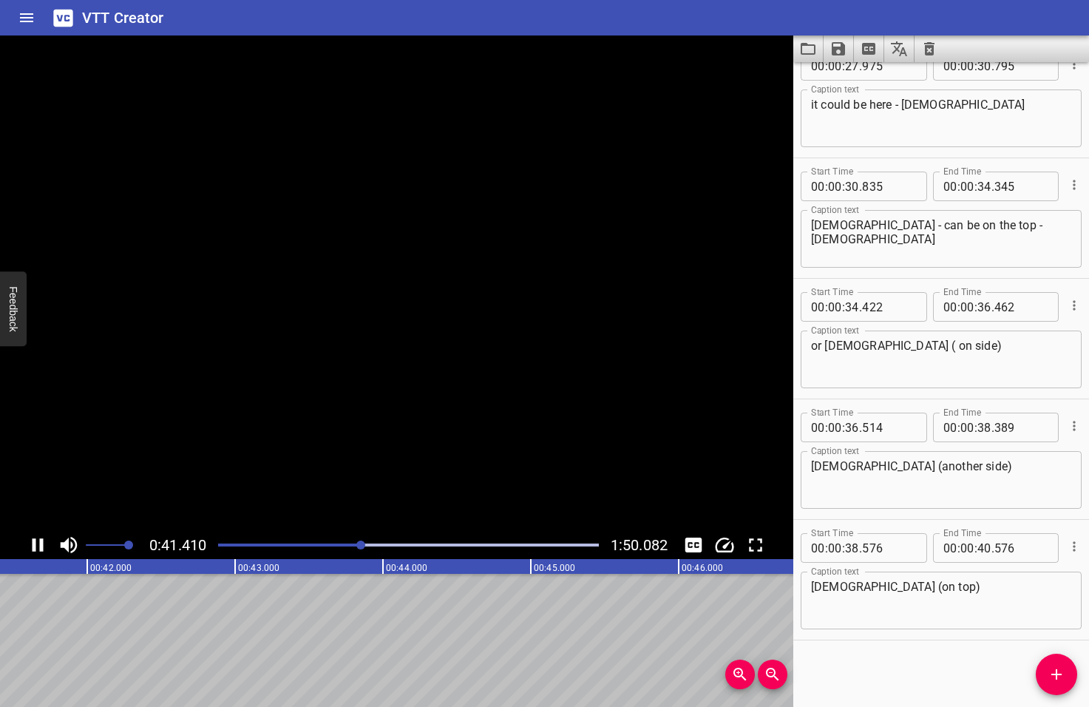
click at [37, 546] on icon "Play/Pause" at bounding box center [38, 545] width 22 height 22
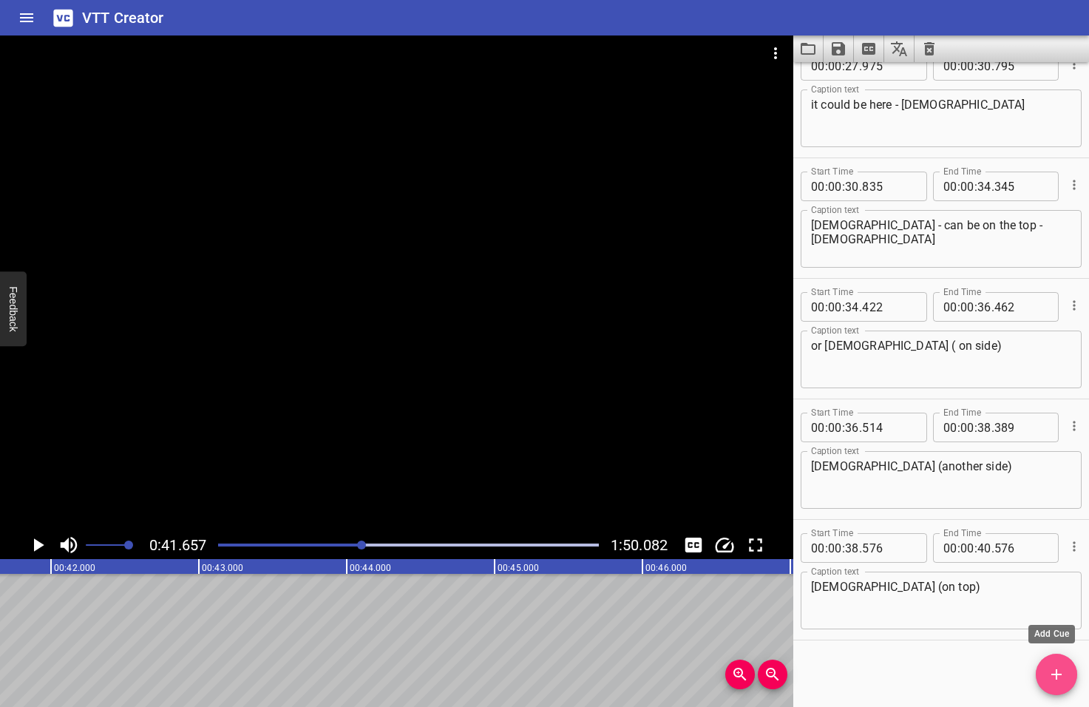
click at [1062, 674] on icon "Add Cue" at bounding box center [1057, 674] width 18 height 18
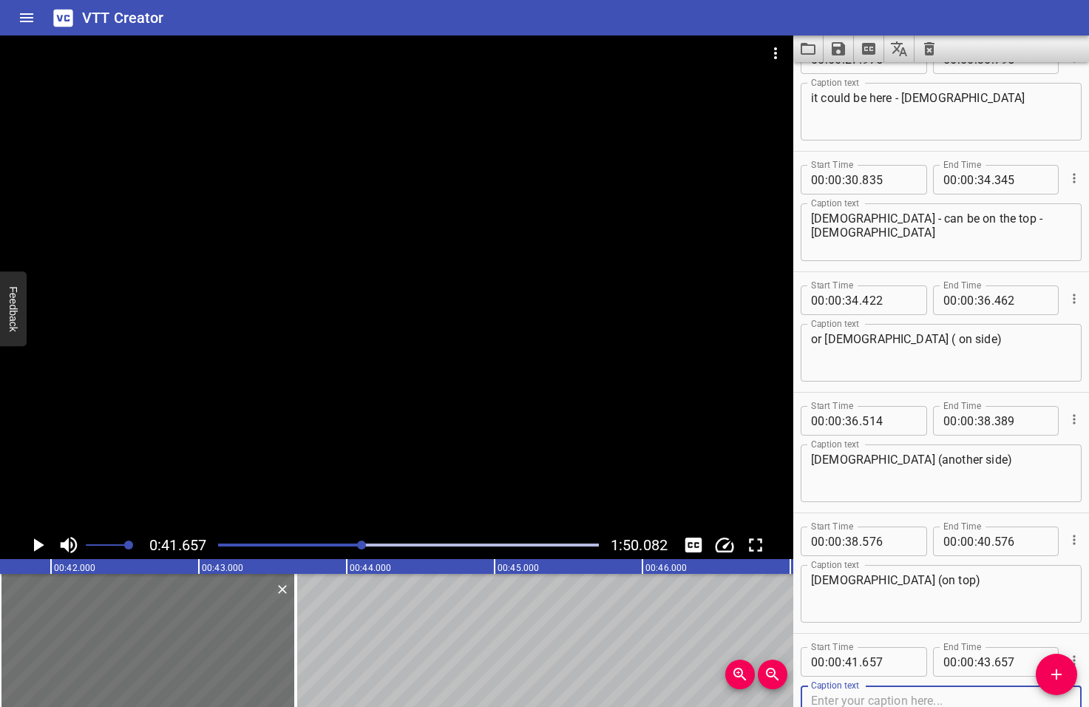
scroll to position [1232, 0]
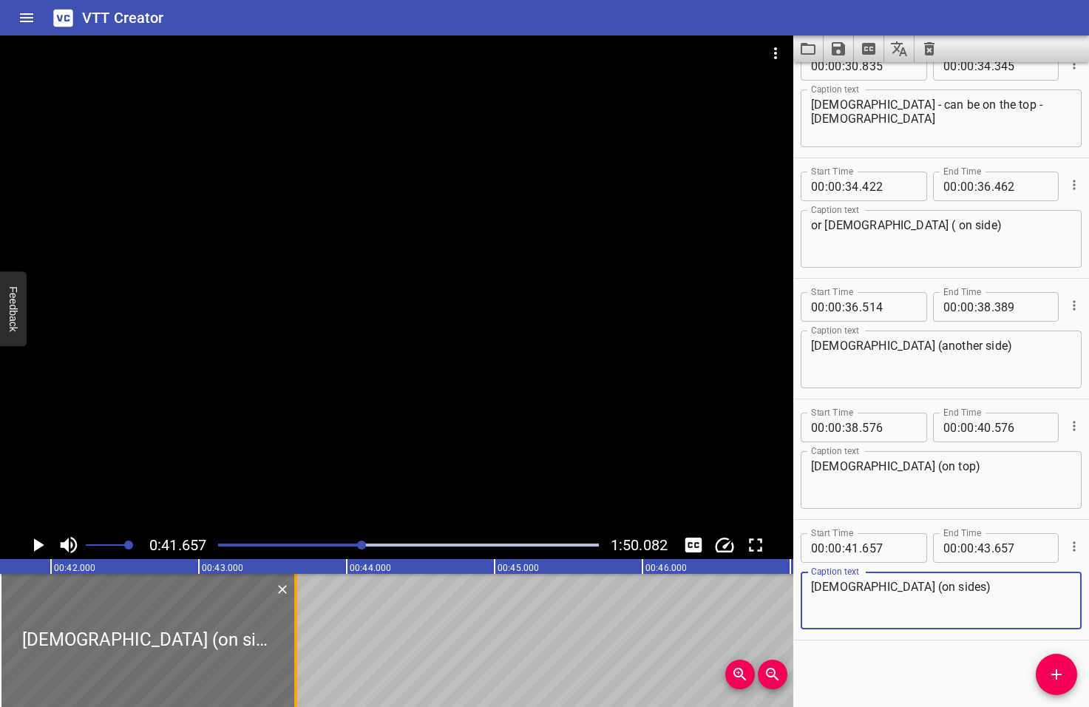
type textarea "Jesus (on sides)"
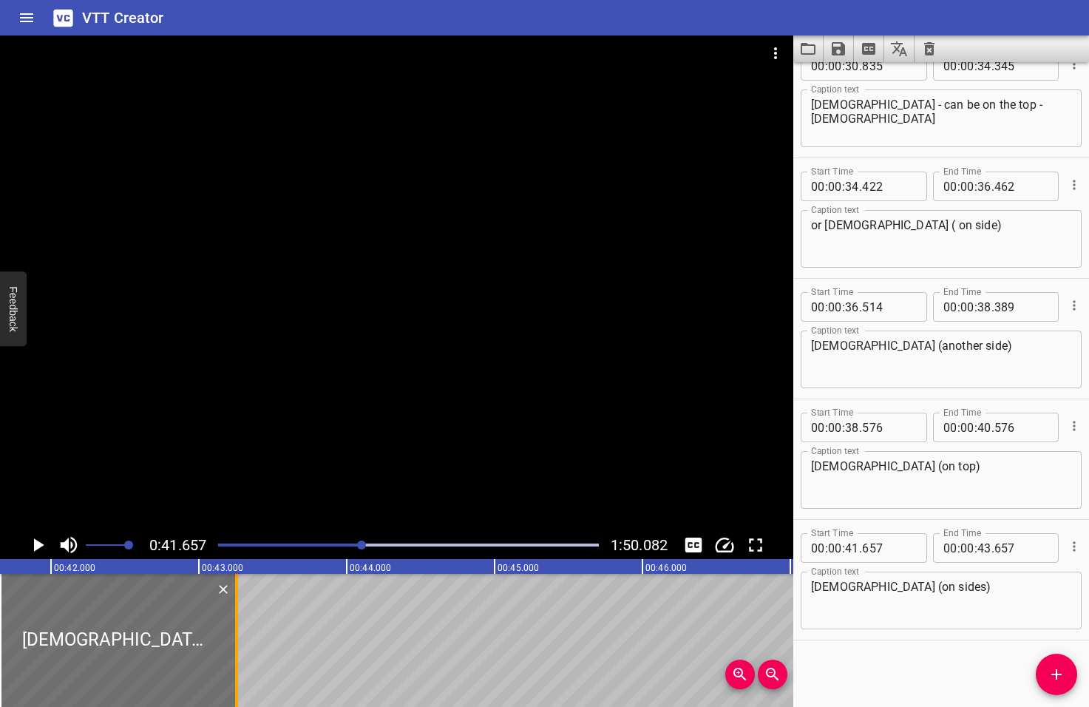
drag, startPoint x: 292, startPoint y: 628, endPoint x: 233, endPoint y: 631, distance: 59.2
click at [233, 631] on div at bounding box center [236, 640] width 15 height 133
type input "257"
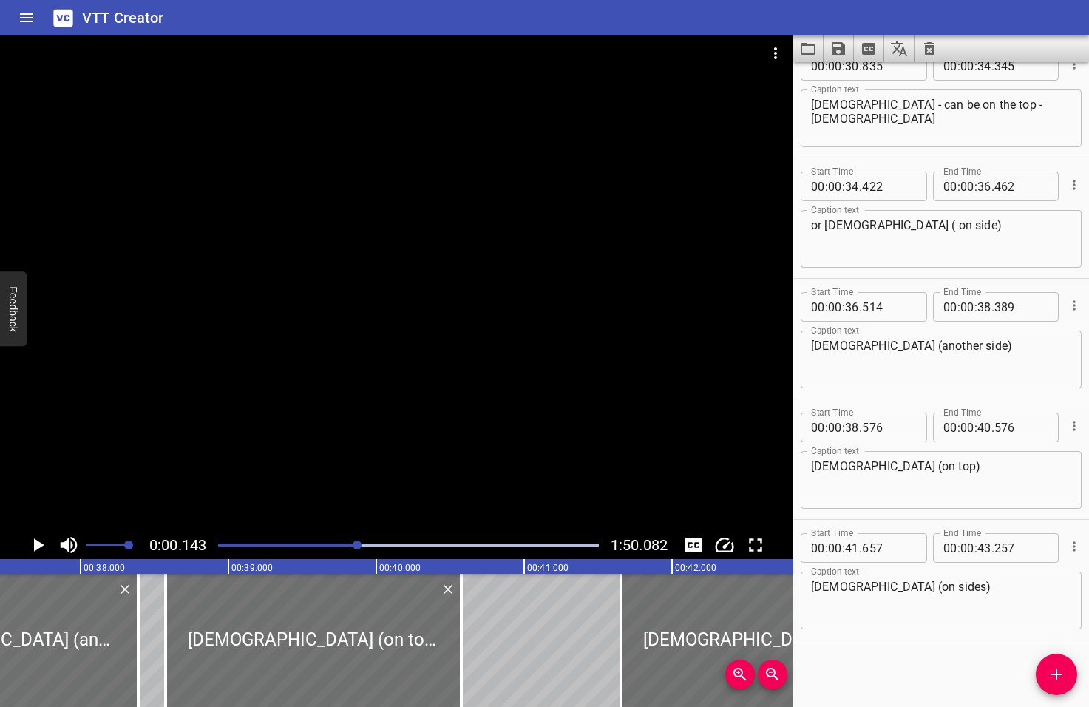
drag, startPoint x: 362, startPoint y: 544, endPoint x: 342, endPoint y: 547, distance: 20.9
click at [353, 547] on div at bounding box center [357, 544] width 9 height 9
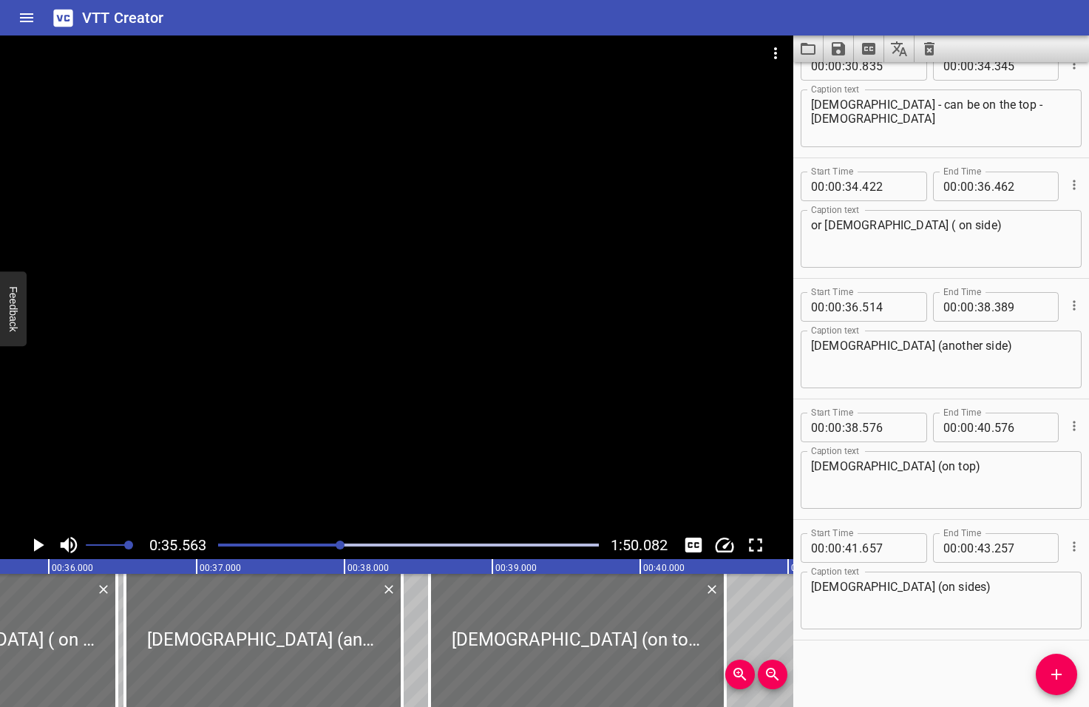
scroll to position [0, 5258]
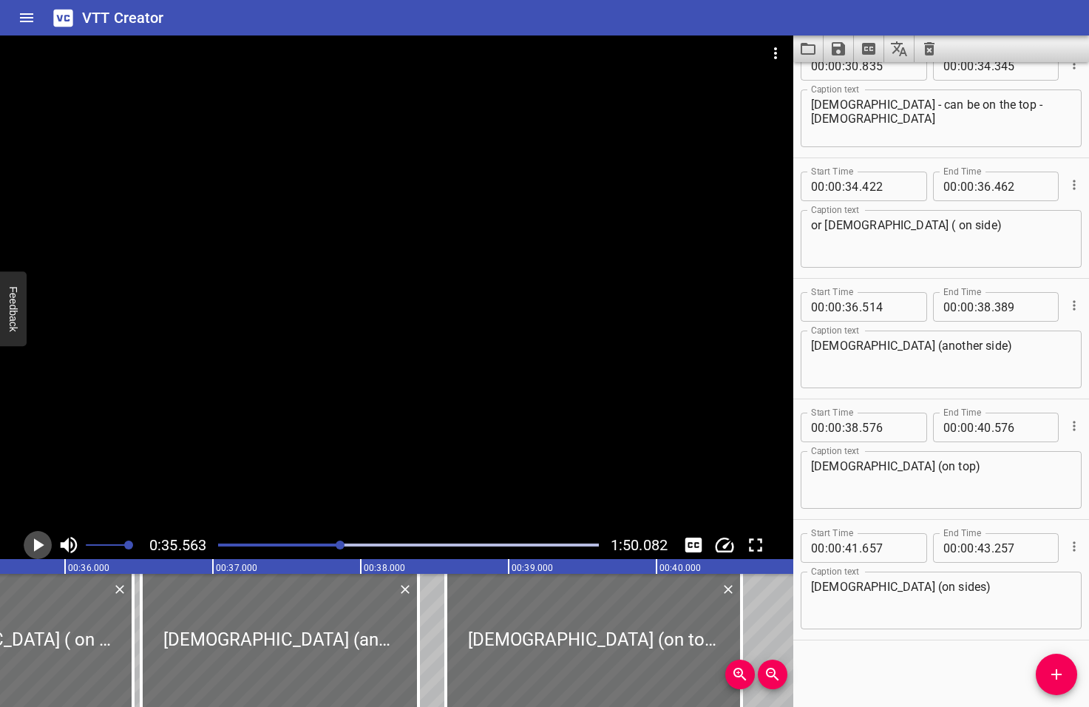
click at [36, 545] on icon "Play/Pause" at bounding box center [39, 544] width 10 height 13
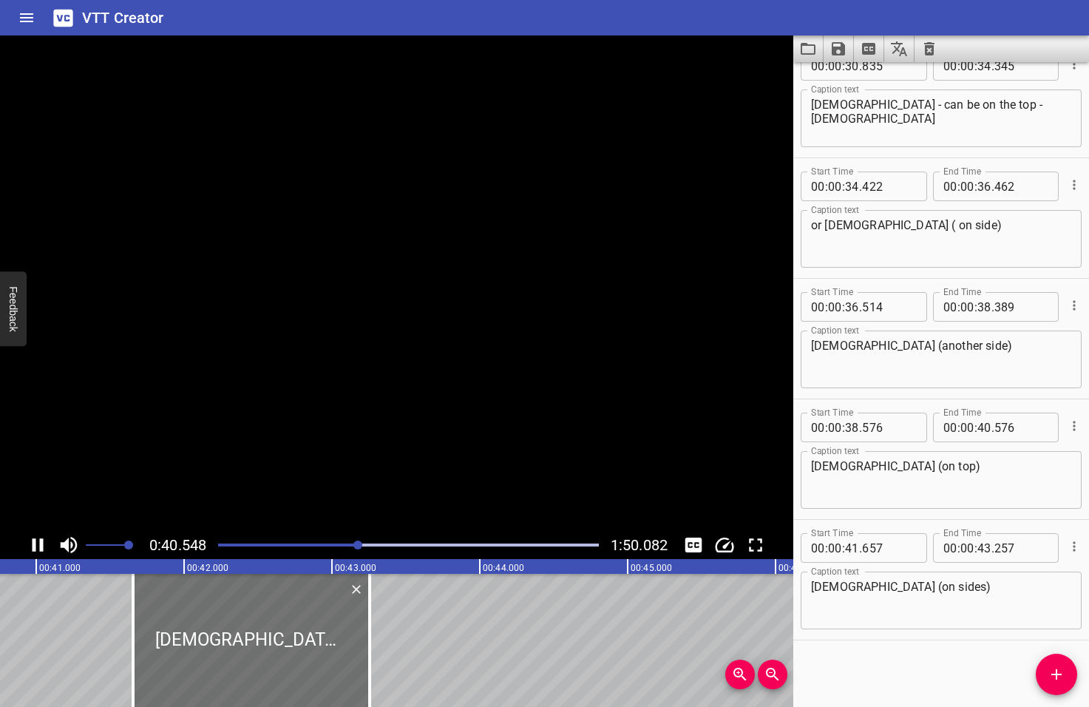
click at [37, 545] on icon "Play/Pause" at bounding box center [38, 545] width 22 height 22
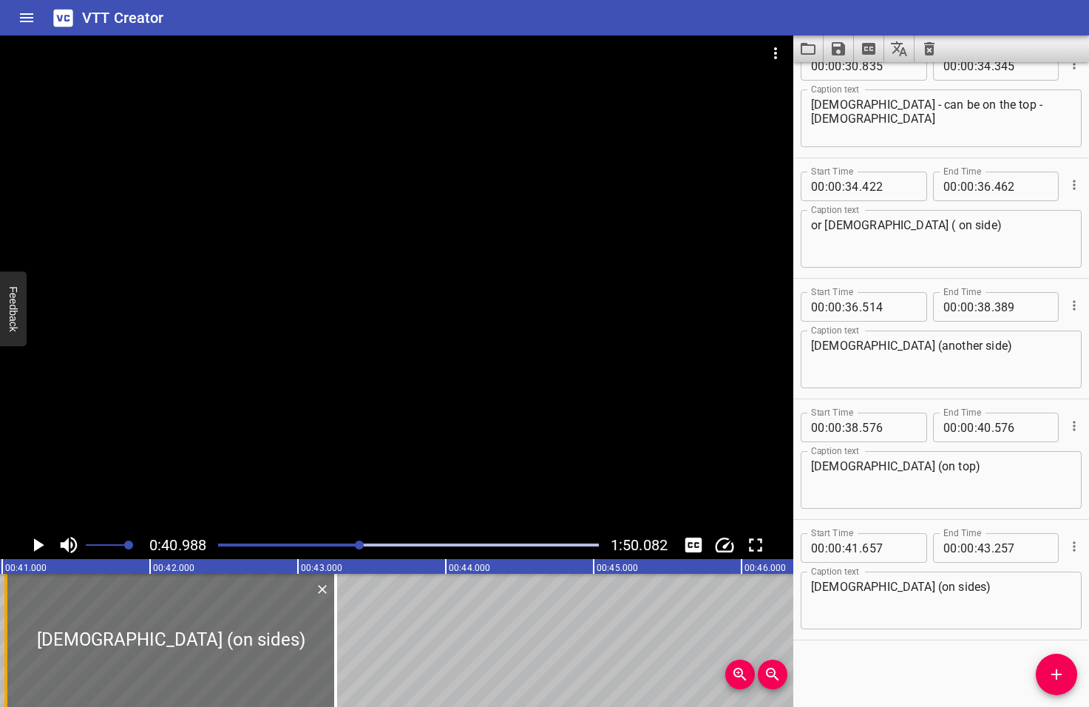
drag, startPoint x: 99, startPoint y: 624, endPoint x: 6, endPoint y: 625, distance: 93.2
click at [6, 625] on div at bounding box center [5, 640] width 3 height 133
type input "027"
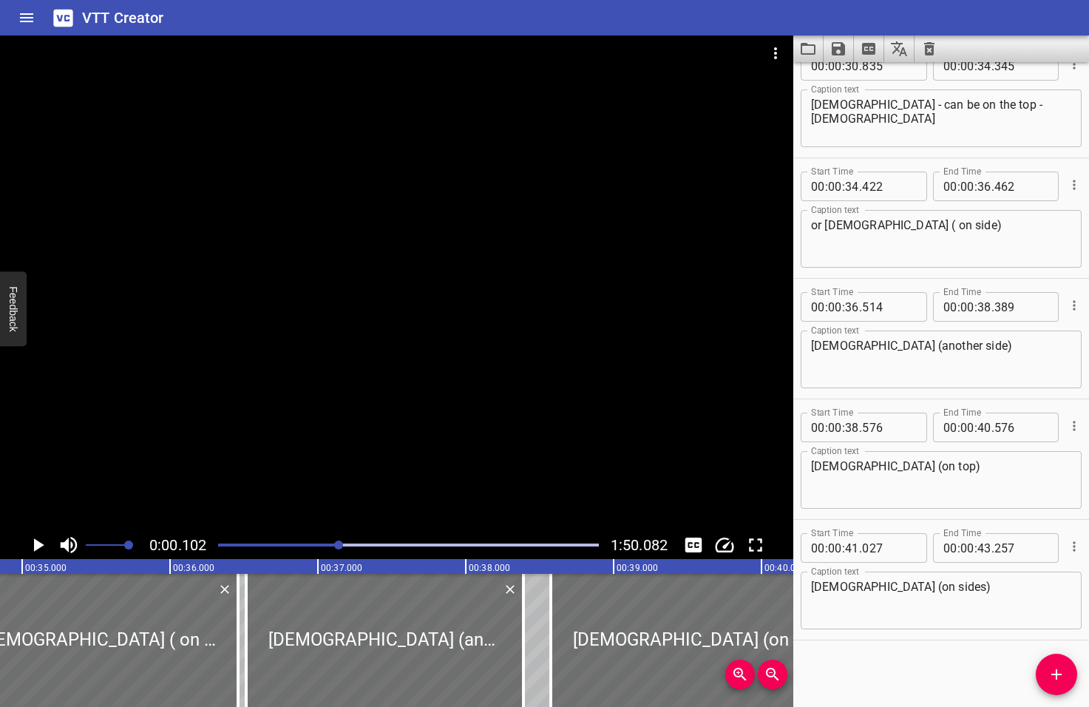
drag, startPoint x: 360, startPoint y: 545, endPoint x: 339, endPoint y: 546, distance: 20.8
click at [339, 546] on div at bounding box center [338, 544] width 9 height 9
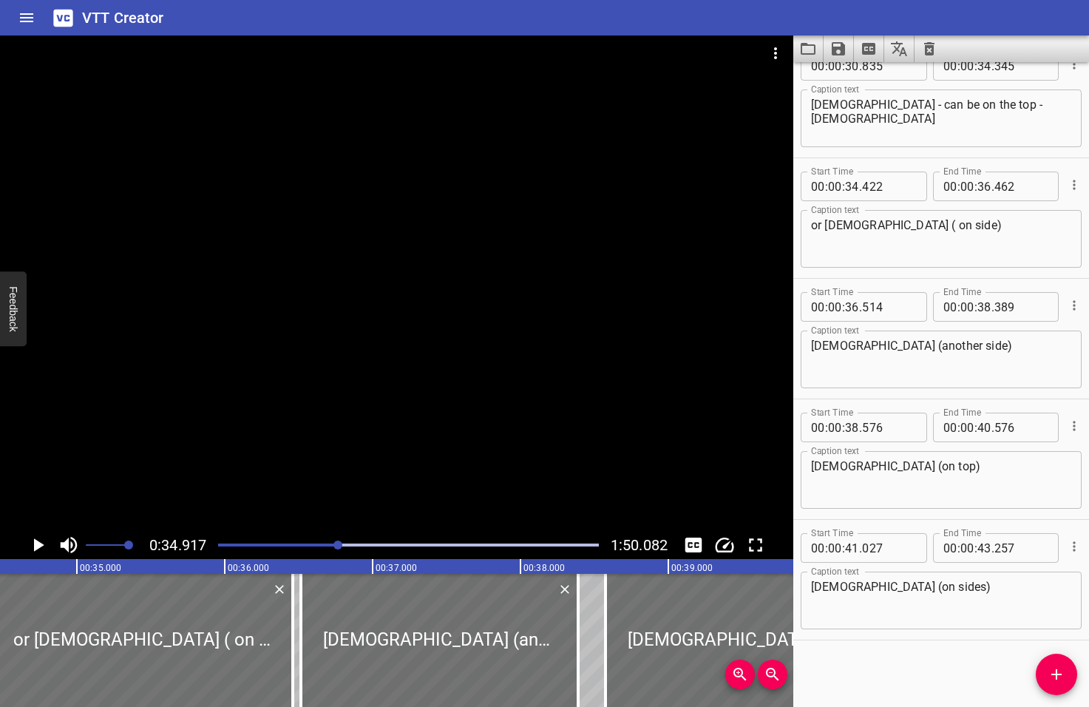
scroll to position [0, 5162]
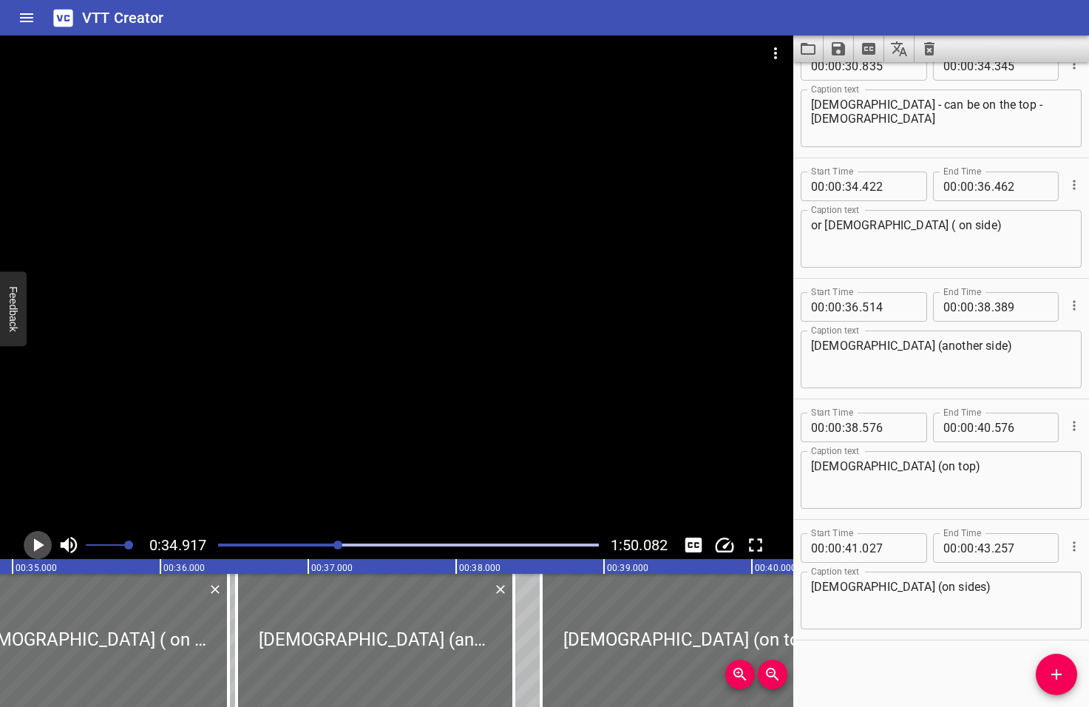
click at [40, 544] on icon "Play/Pause" at bounding box center [39, 544] width 10 height 13
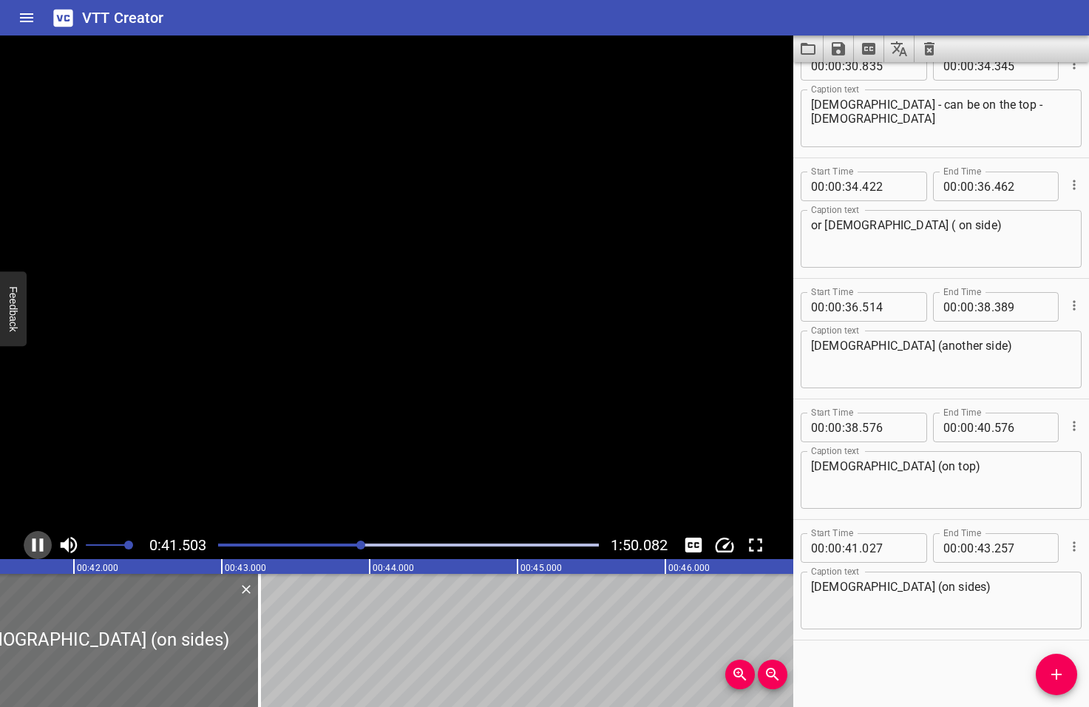
click at [40, 543] on icon "Play/Pause" at bounding box center [38, 544] width 11 height 13
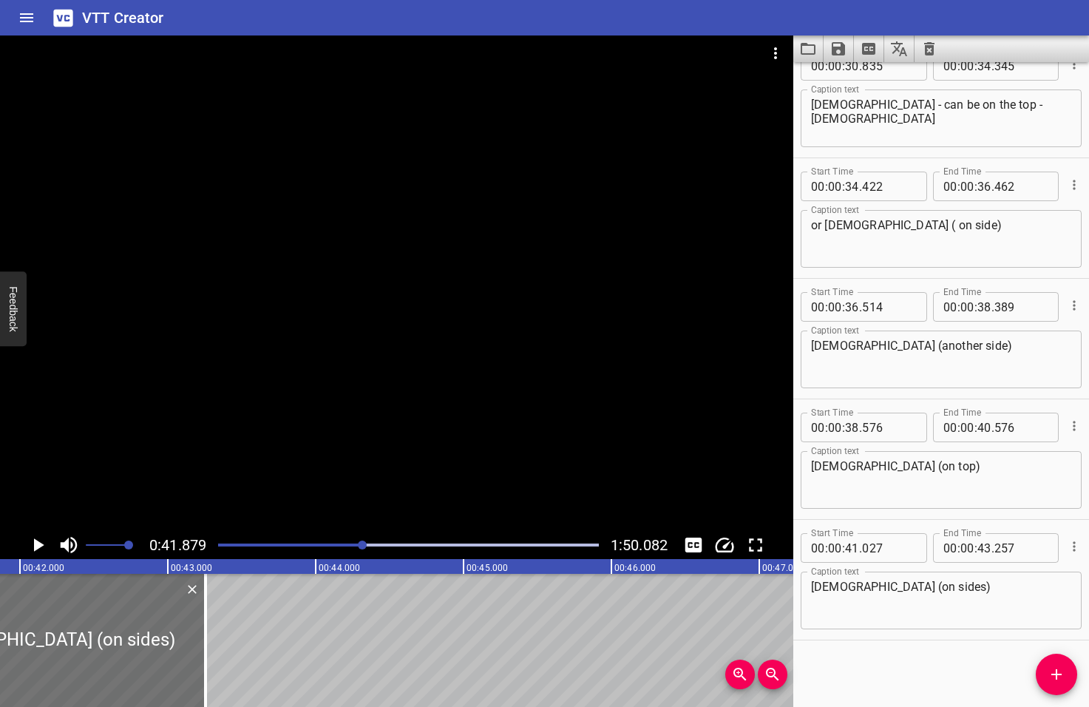
scroll to position [0, 6192]
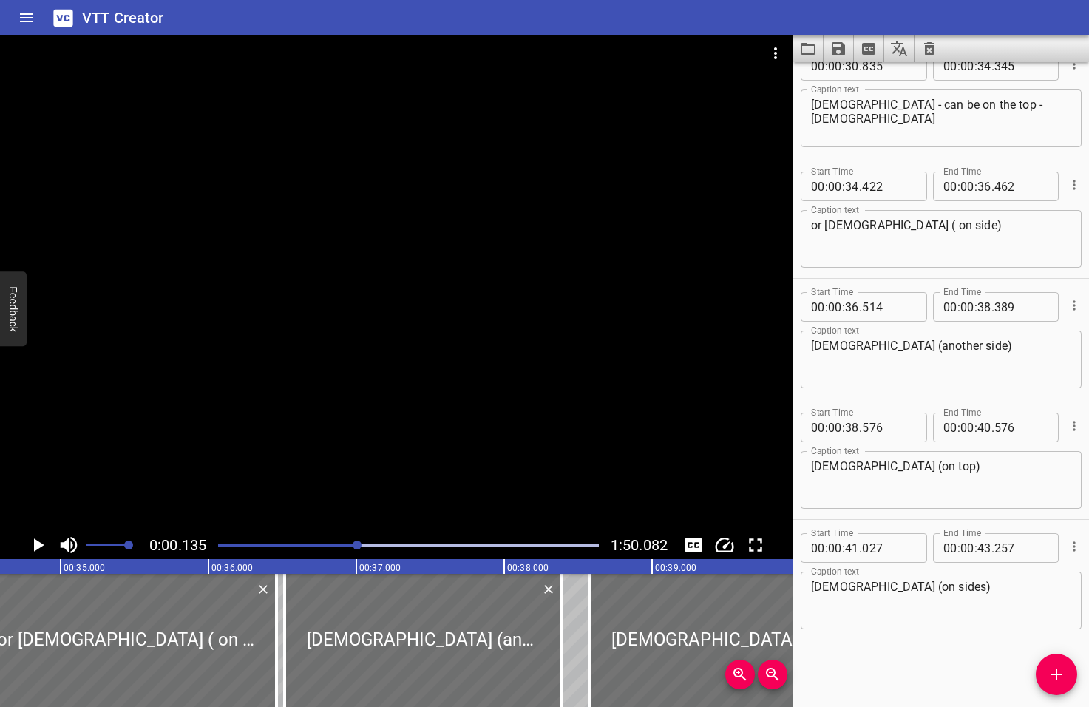
click at [359, 544] on div at bounding box center [357, 544] width 9 height 9
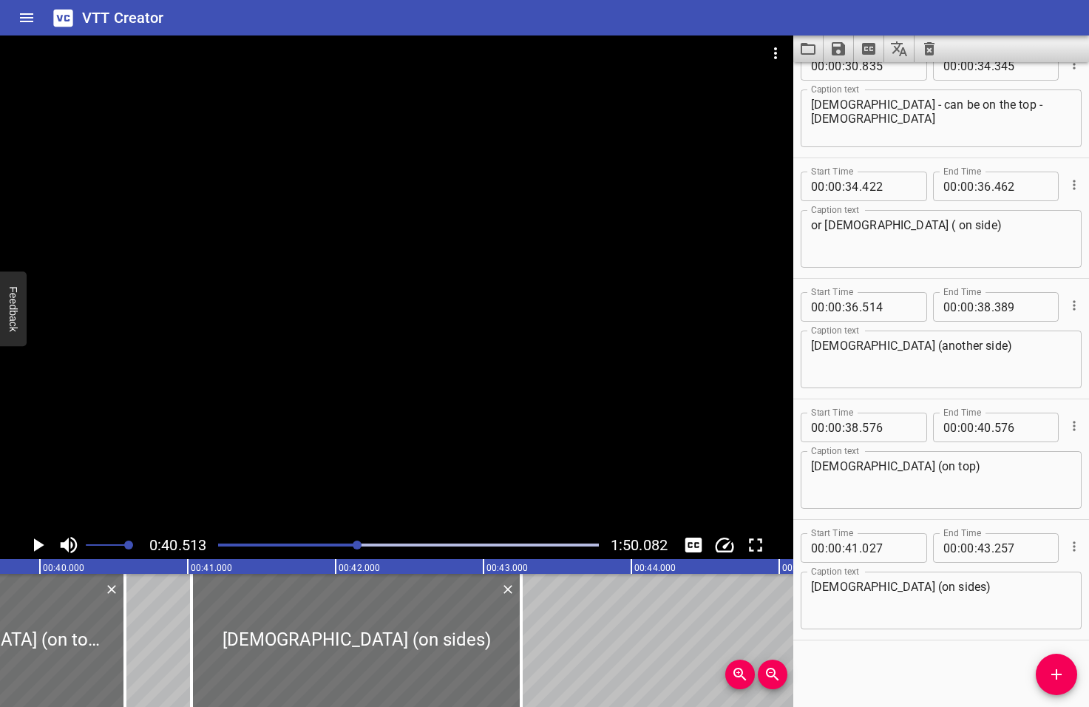
scroll to position [0, 5990]
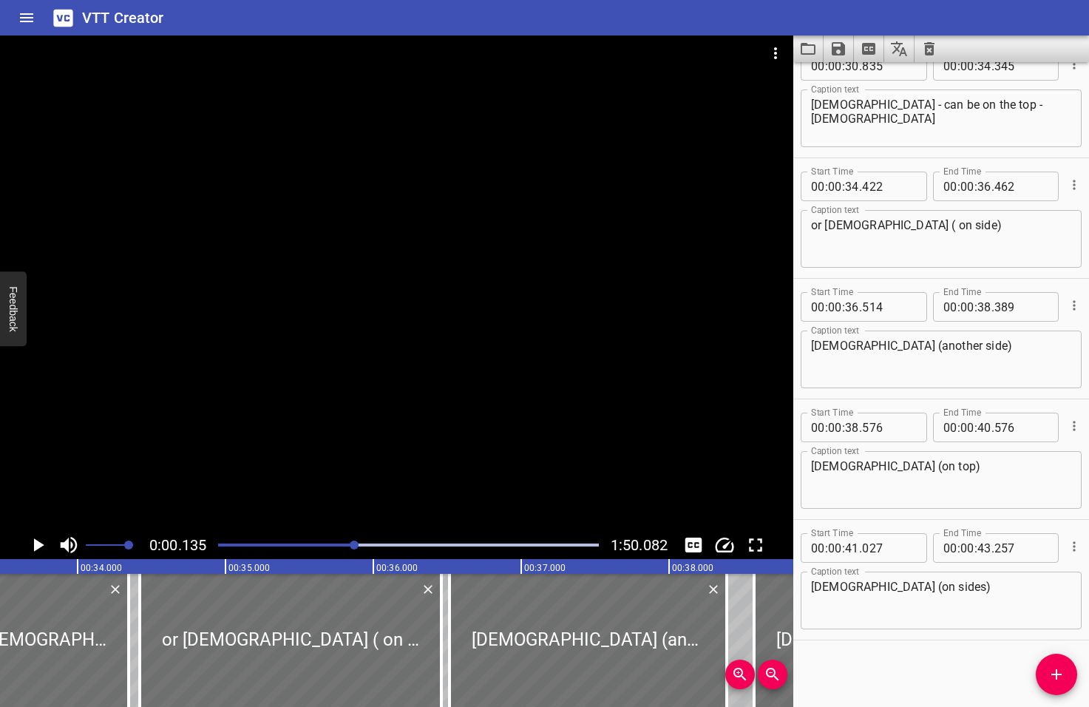
drag, startPoint x: 359, startPoint y: 544, endPoint x: 351, endPoint y: 547, distance: 8.0
click at [351, 547] on div at bounding box center [354, 544] width 9 height 9
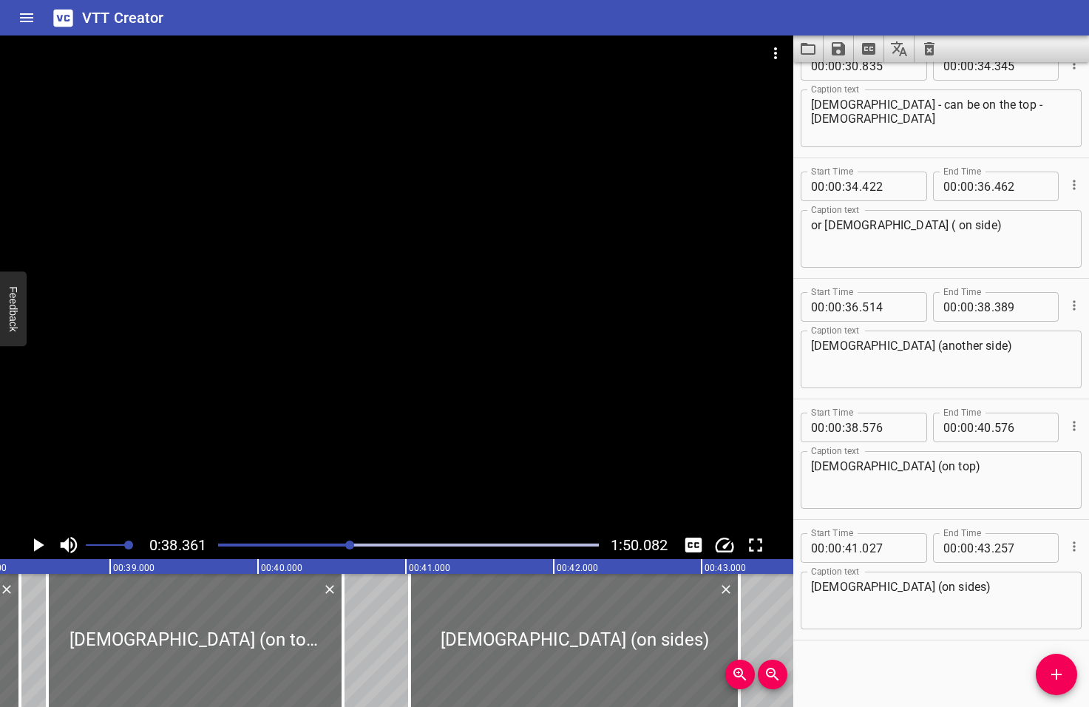
scroll to position [0, 5672]
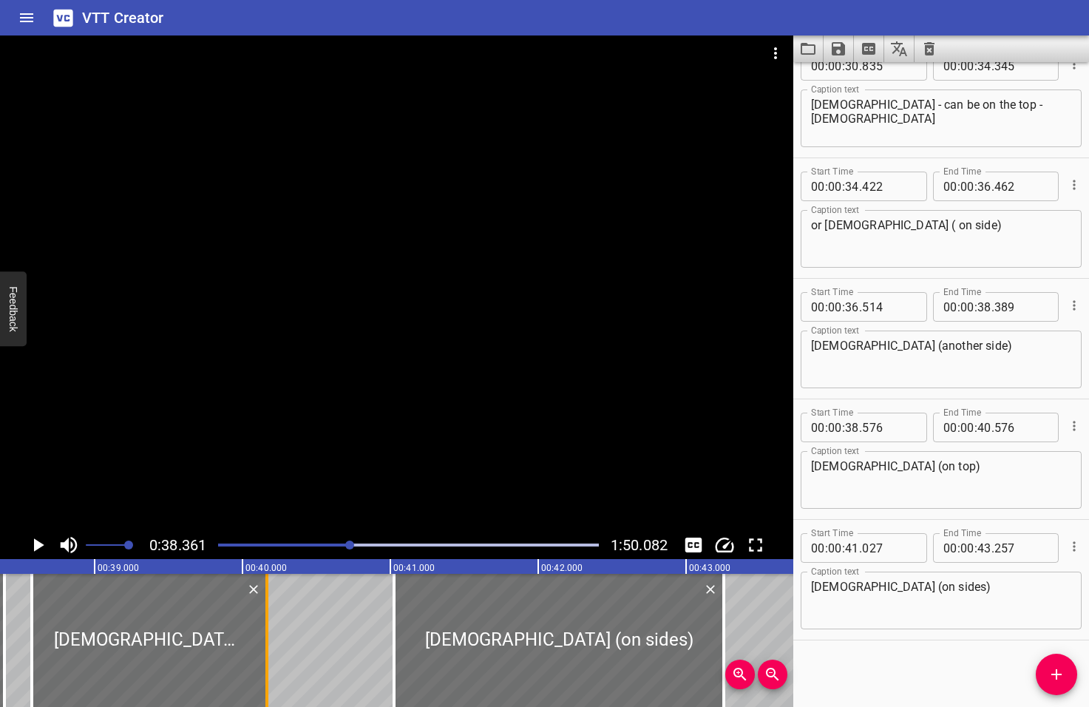
drag, startPoint x: 328, startPoint y: 637, endPoint x: 265, endPoint y: 645, distance: 63.3
click at [265, 645] on div at bounding box center [266, 640] width 3 height 133
type input "151"
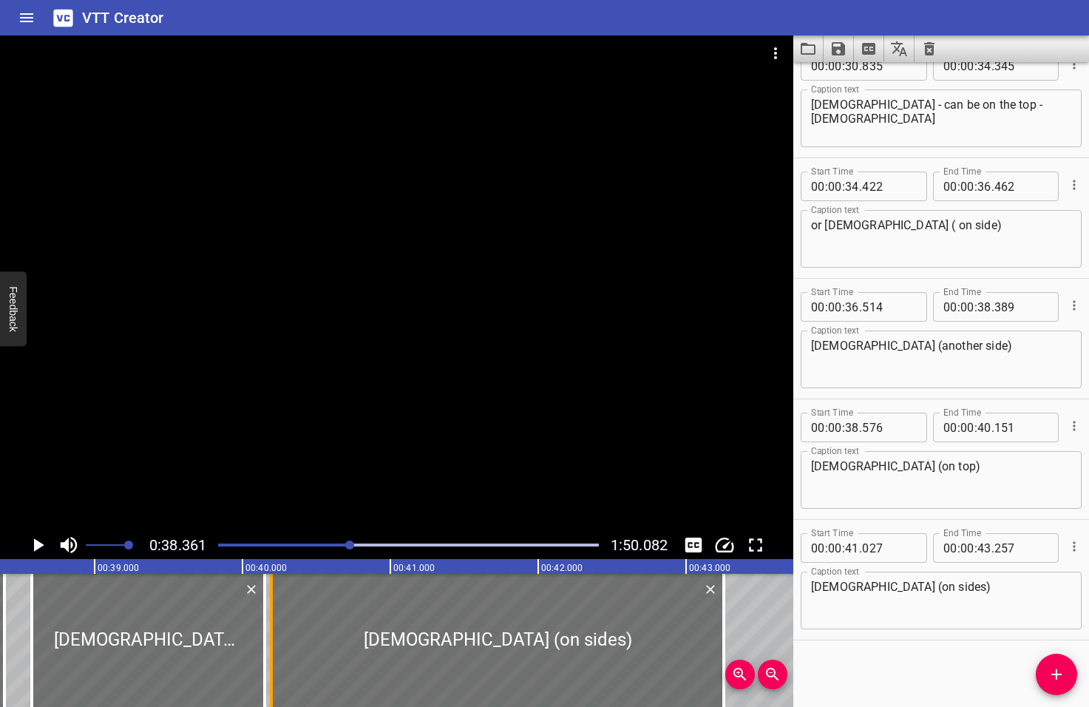
drag, startPoint x: 393, startPoint y: 645, endPoint x: 271, endPoint y: 650, distance: 122.8
click at [271, 650] on div at bounding box center [271, 640] width 3 height 133
type input "40"
type input "197"
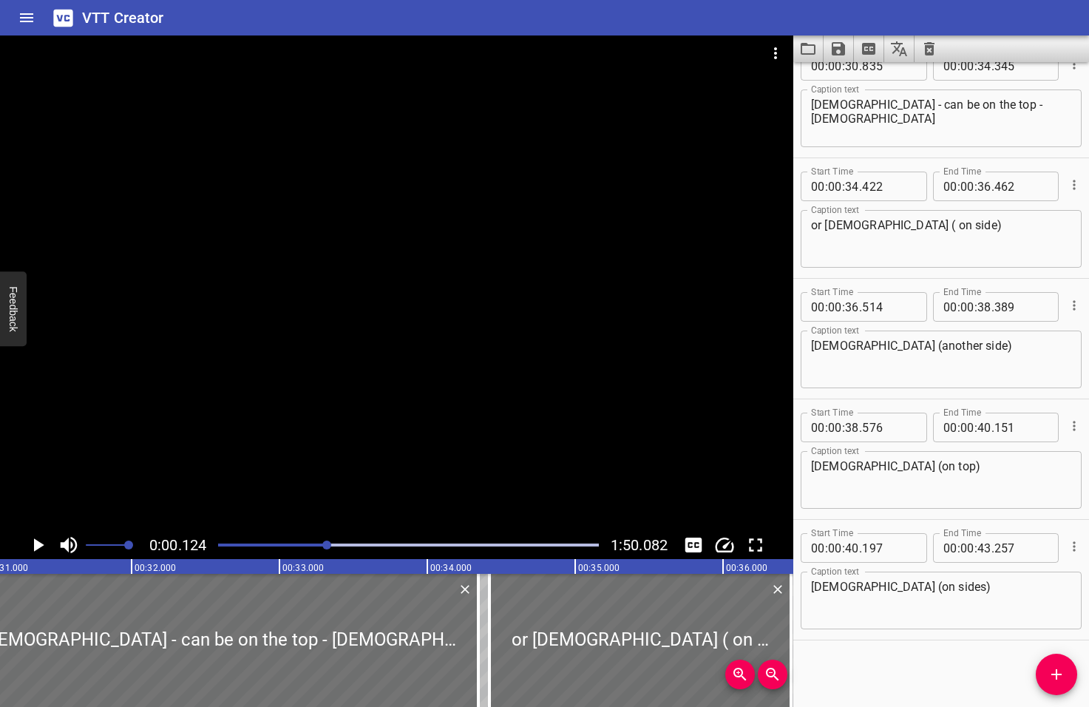
drag, startPoint x: 353, startPoint y: 543, endPoint x: 323, endPoint y: 546, distance: 29.7
click at [323, 546] on div at bounding box center [326, 544] width 9 height 9
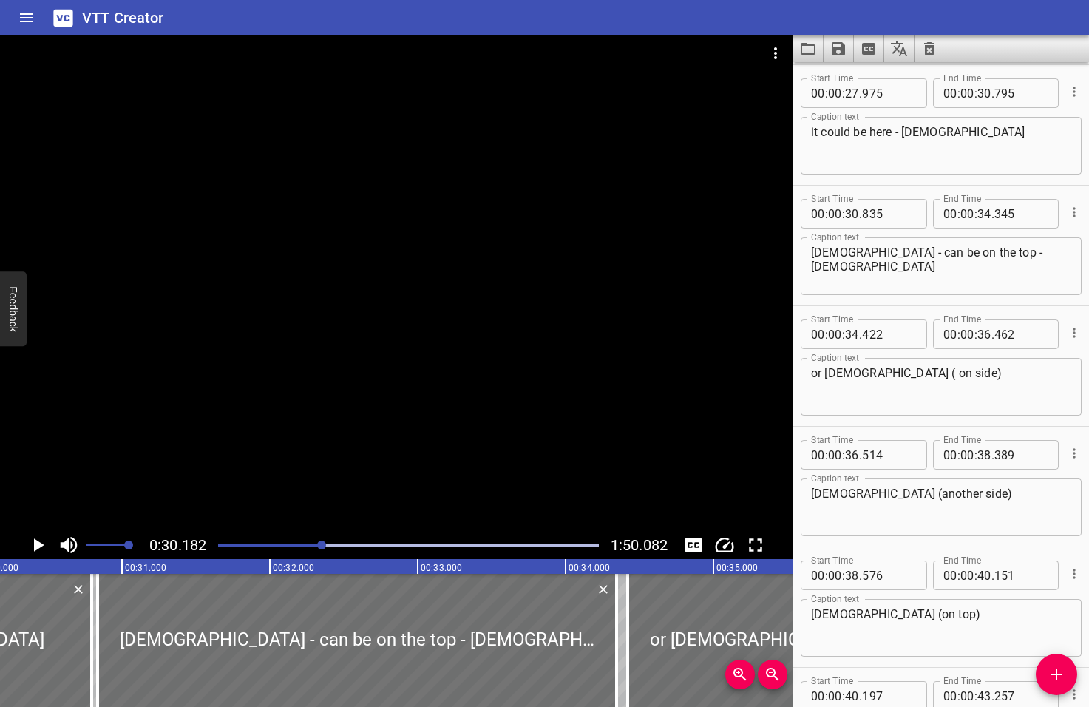
scroll to position [0, 4462]
click at [38, 544] on icon "Play/Pause" at bounding box center [39, 544] width 10 height 13
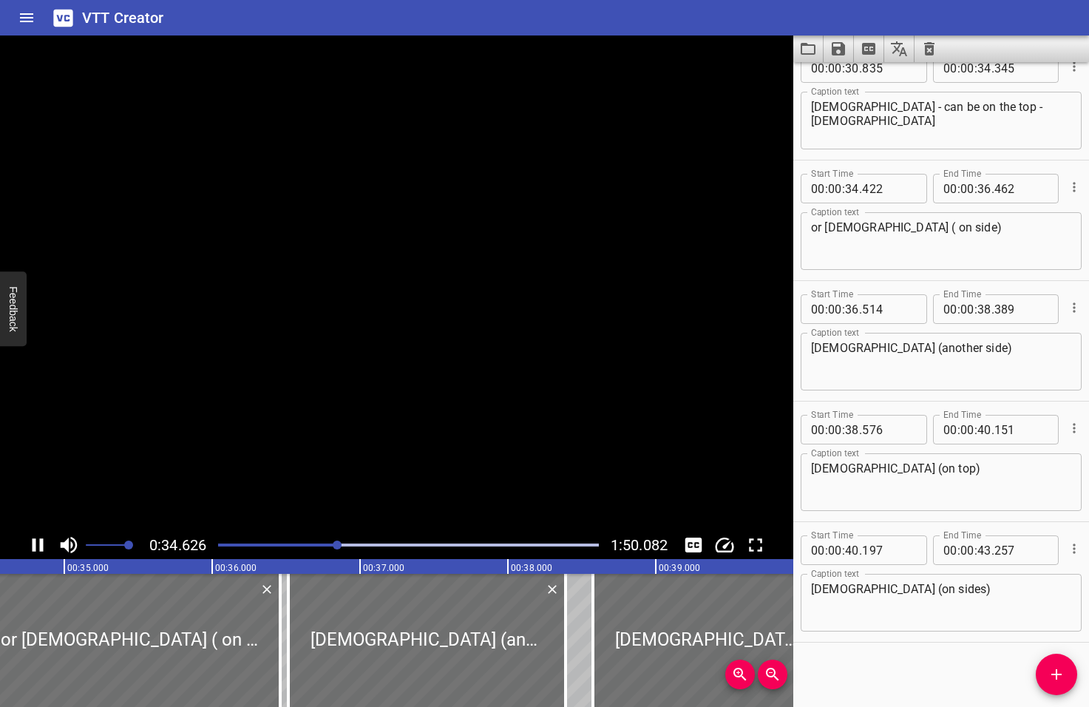
scroll to position [1232, 0]
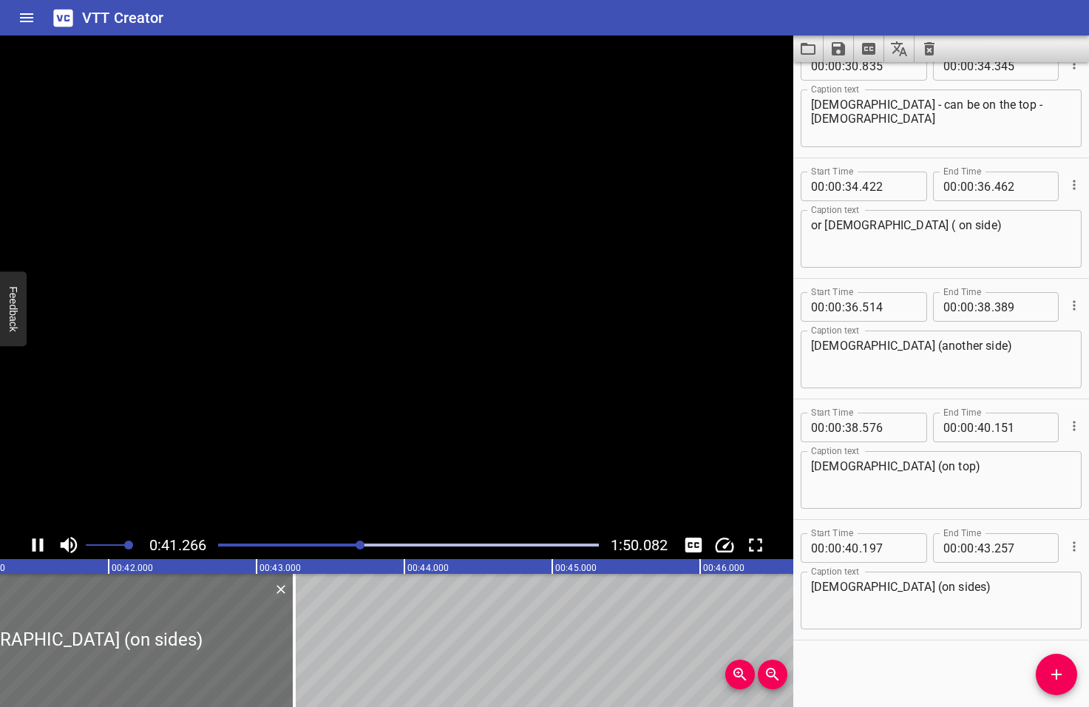
click at [38, 544] on icon "Play/Pause" at bounding box center [38, 545] width 22 height 22
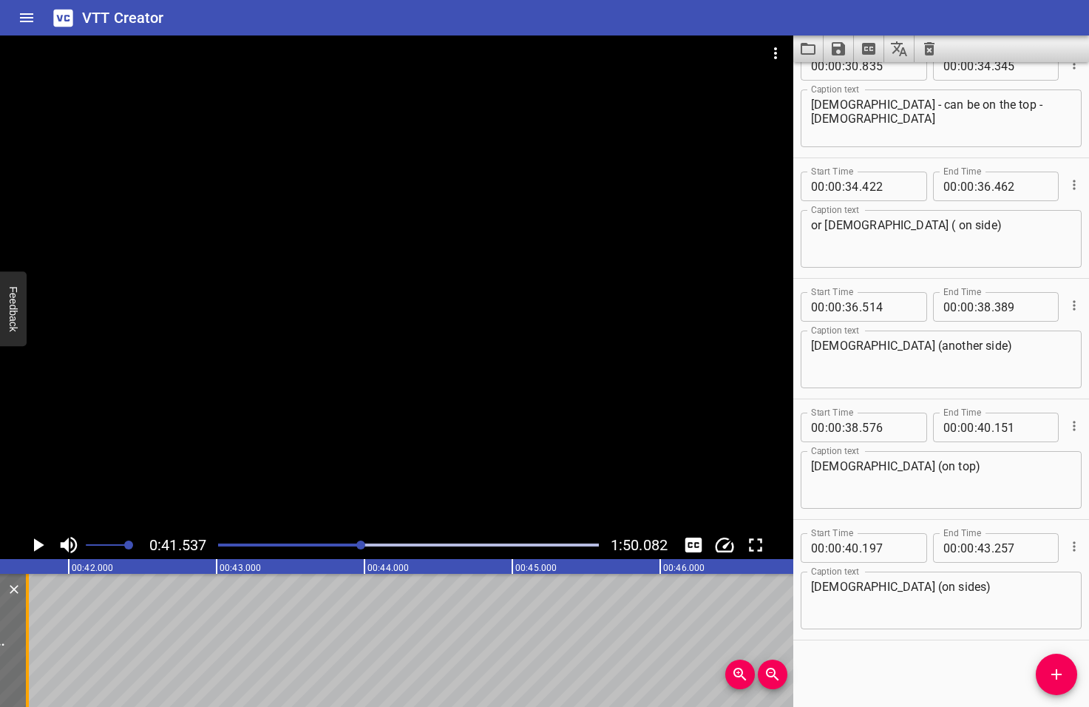
drag, startPoint x: 254, startPoint y: 651, endPoint x: 27, endPoint y: 658, distance: 227.1
click at [27, 658] on div at bounding box center [27, 640] width 3 height 133
type input "41"
type input "722"
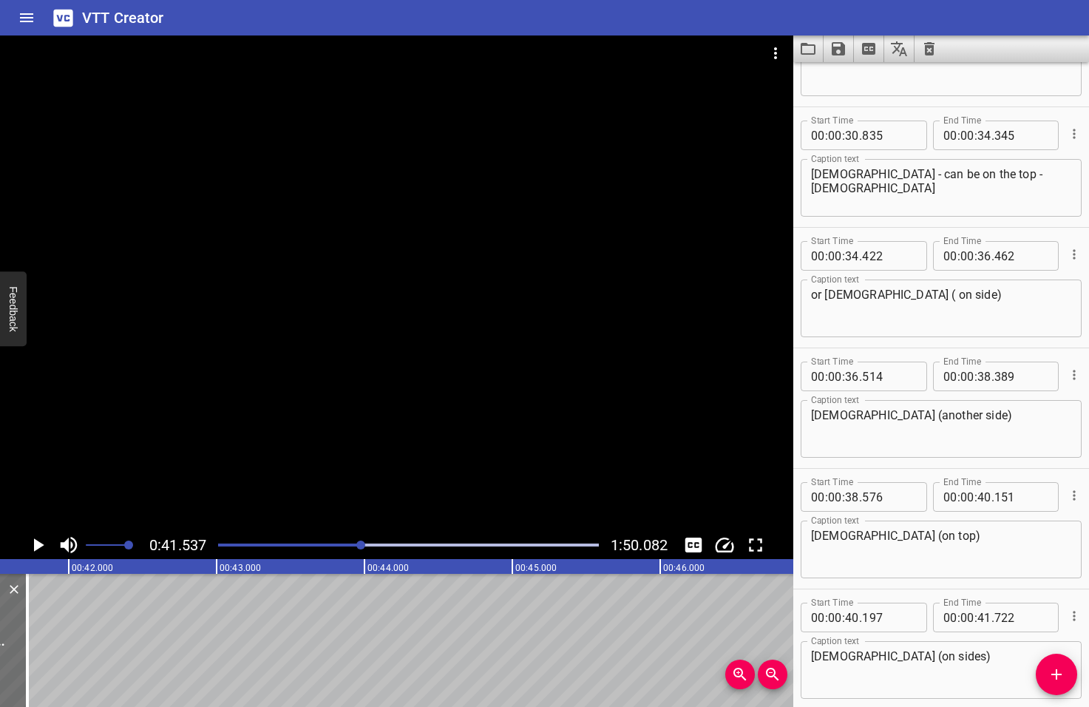
scroll to position [1232, 0]
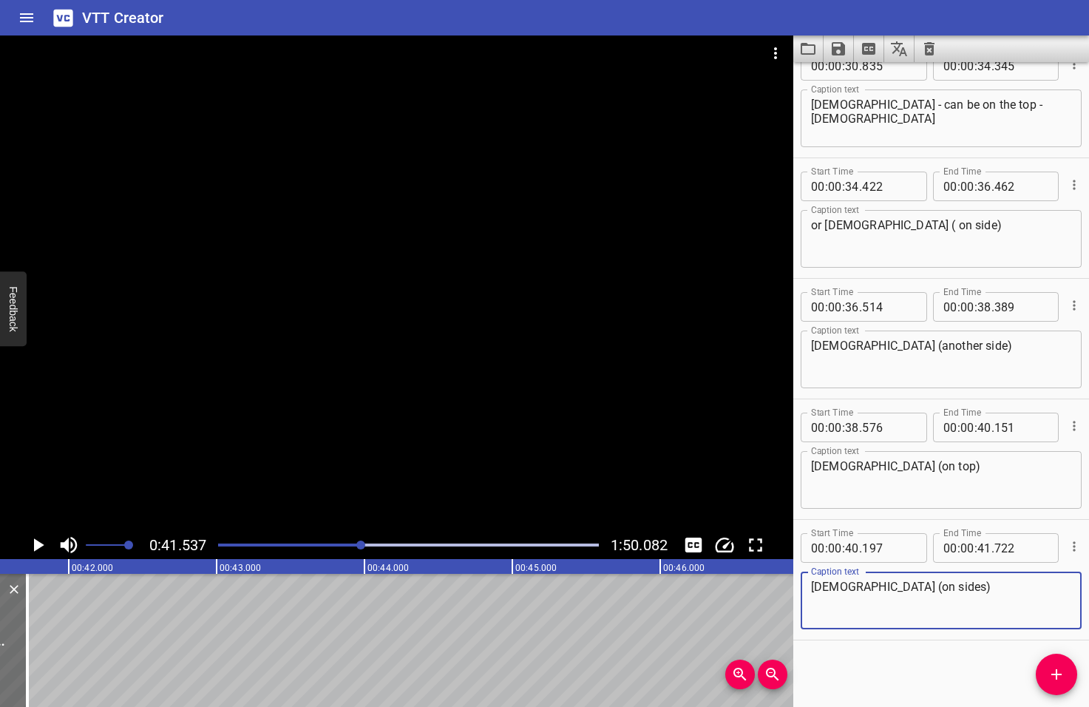
click at [951, 588] on textarea "Jesus (on sides)" at bounding box center [941, 601] width 260 height 42
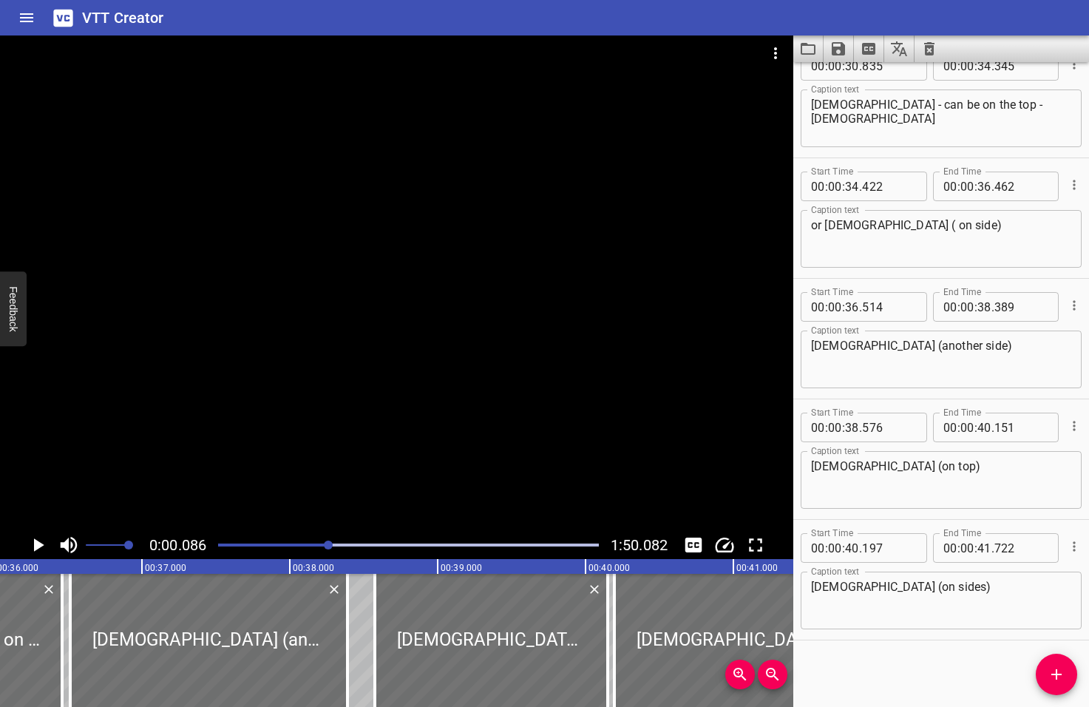
drag, startPoint x: 362, startPoint y: 543, endPoint x: 330, endPoint y: 550, distance: 32.5
click at [330, 550] on div at bounding box center [408, 545] width 398 height 21
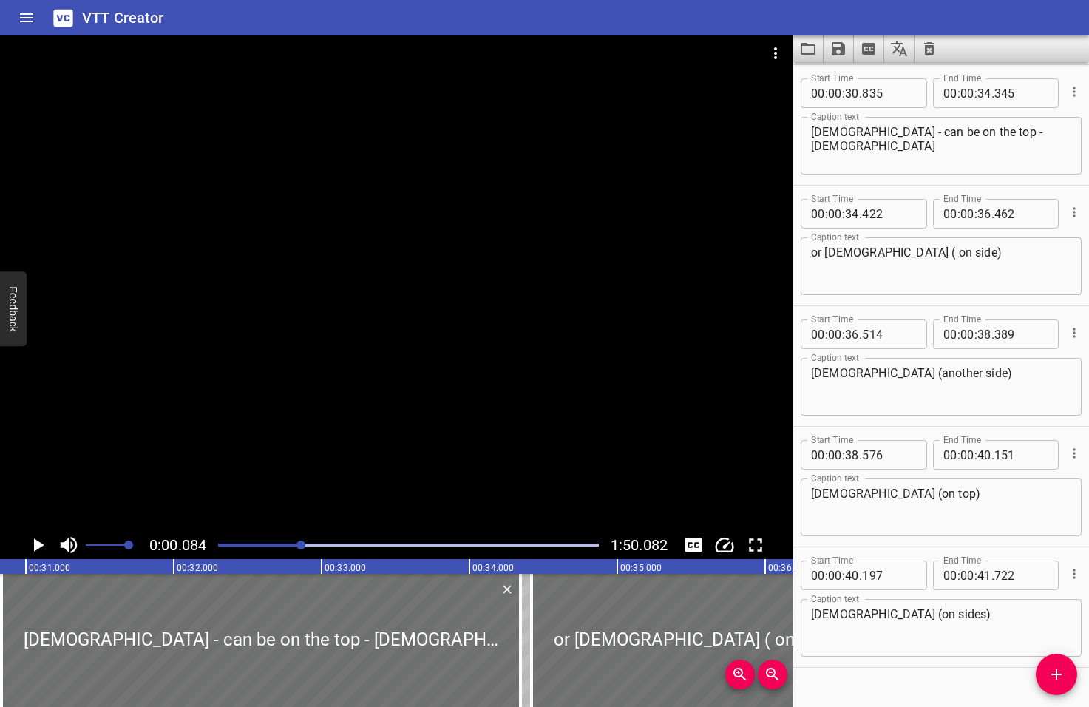
scroll to position [0, 3780]
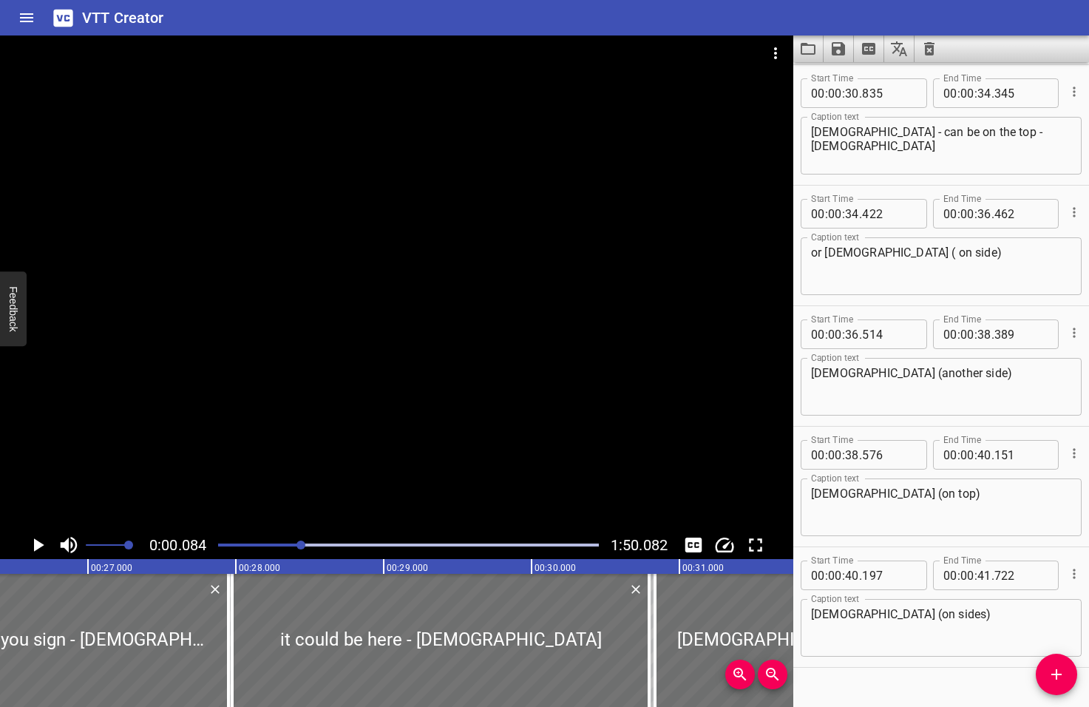
click at [302, 549] on div at bounding box center [408, 545] width 398 height 21
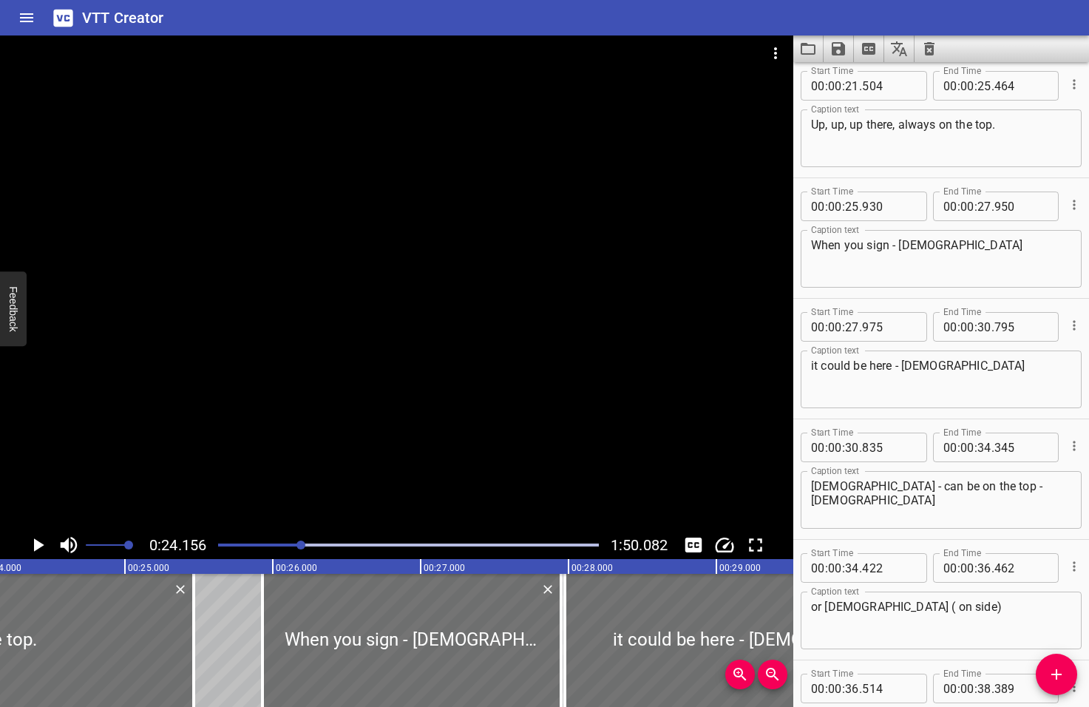
scroll to position [844, 0]
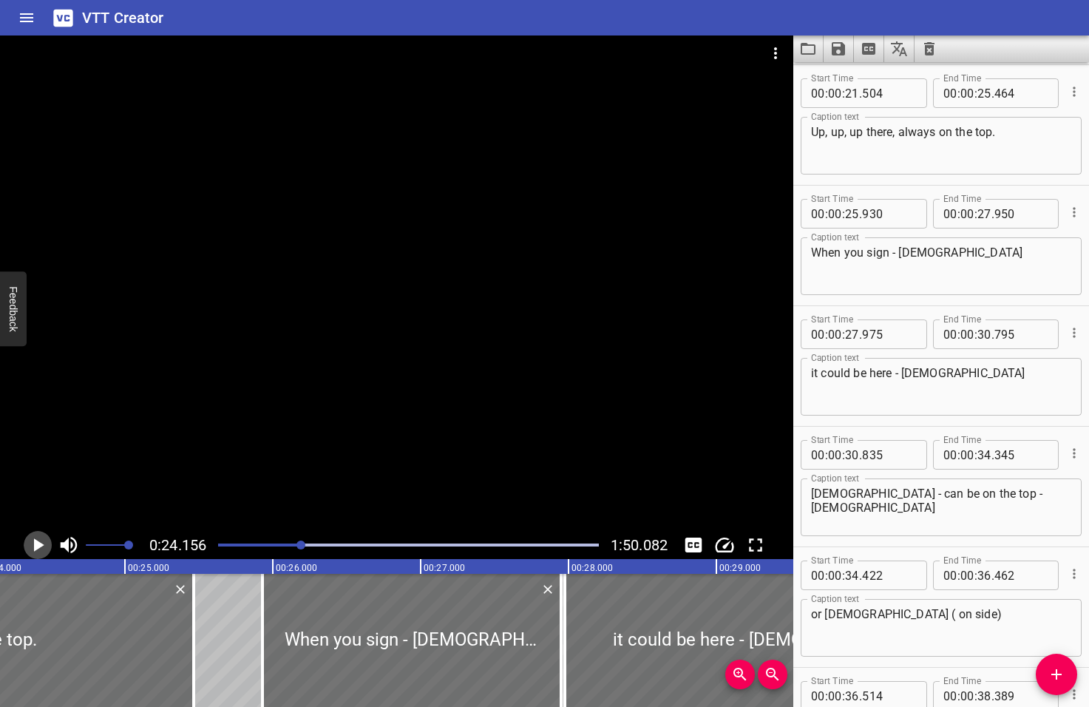
click at [37, 544] on icon "Play/Pause" at bounding box center [39, 544] width 10 height 13
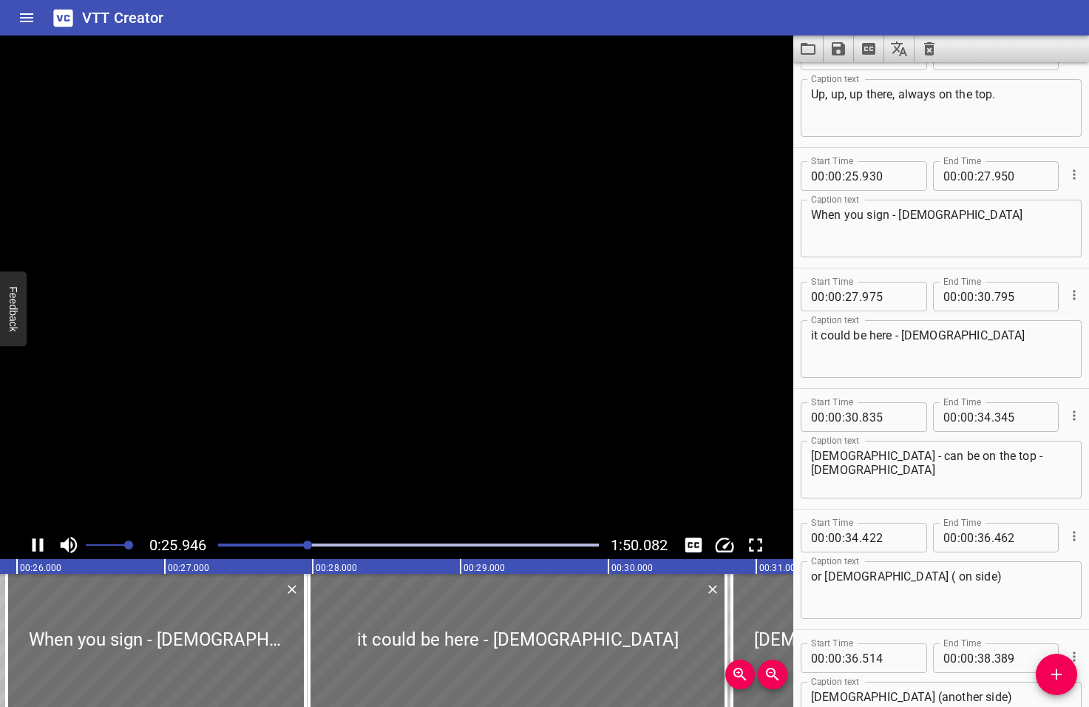
scroll to position [0, 0]
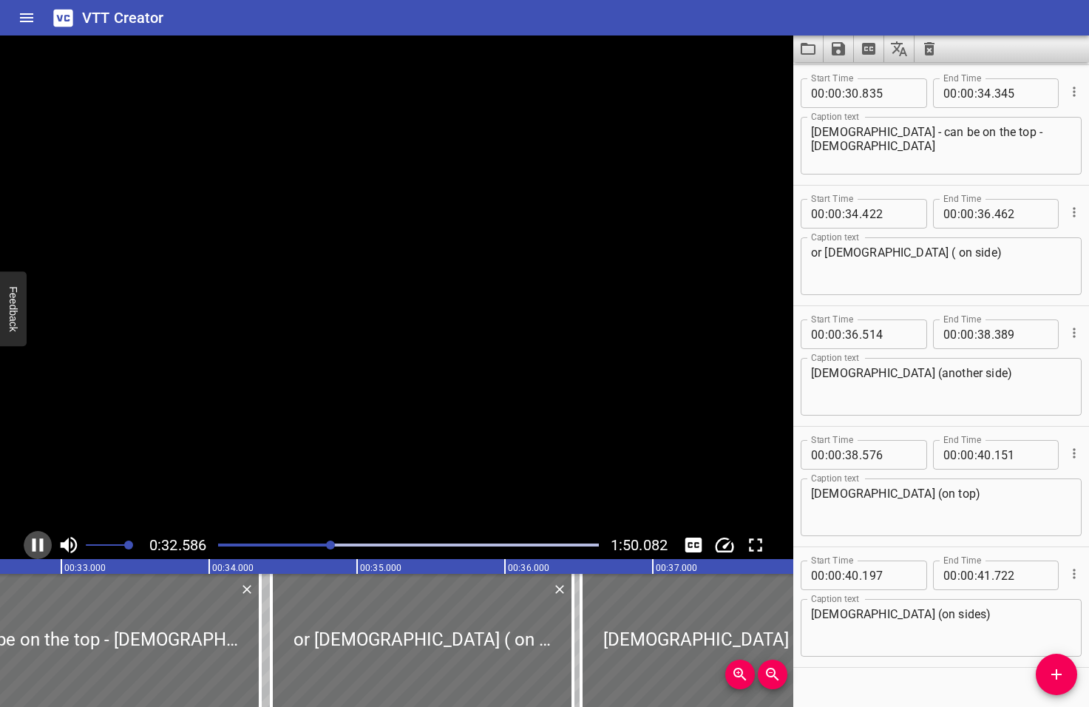
click at [37, 544] on icon "Play/Pause" at bounding box center [38, 545] width 22 height 22
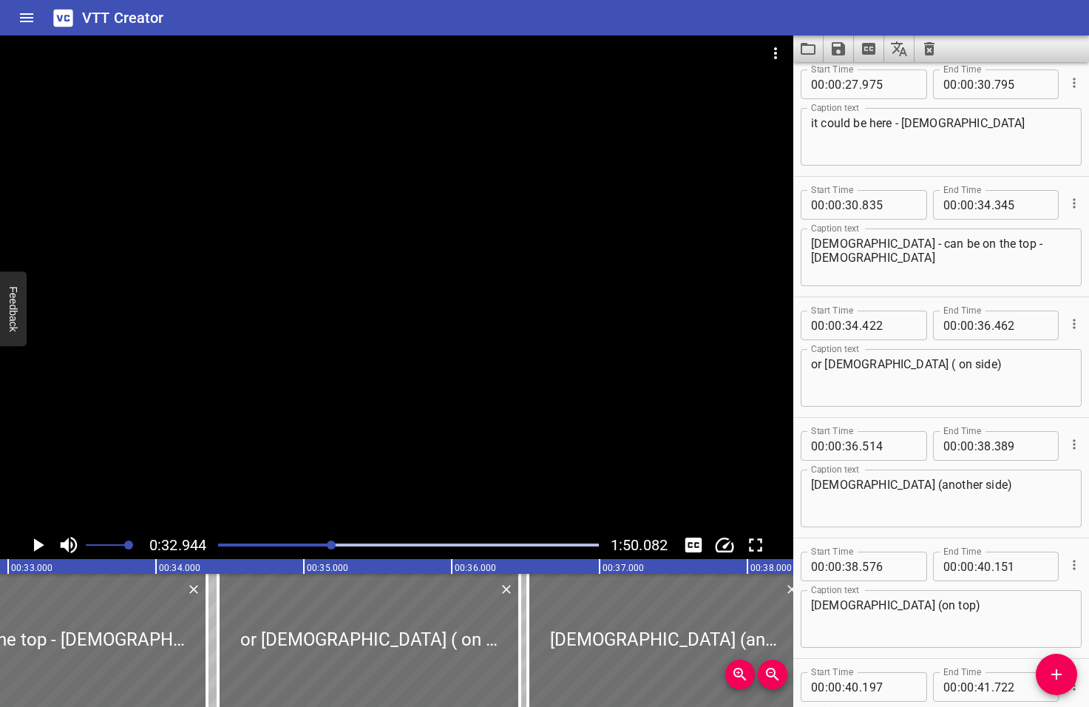
scroll to position [1093, 0]
click at [949, 126] on textarea "it could be here - Jesus" at bounding box center [941, 137] width 260 height 42
type textarea "it could be here - Jesus, Jesus"
click at [851, 243] on textarea "Jesus - can be on the top - Jesus" at bounding box center [941, 258] width 260 height 42
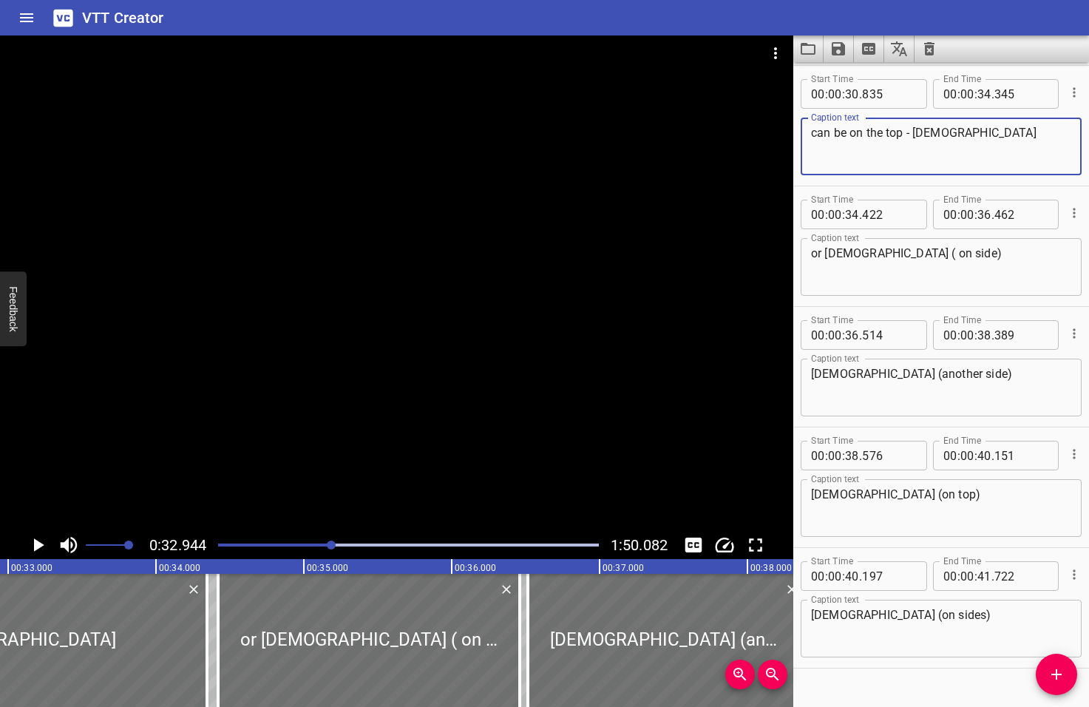
scroll to position [1232, 0]
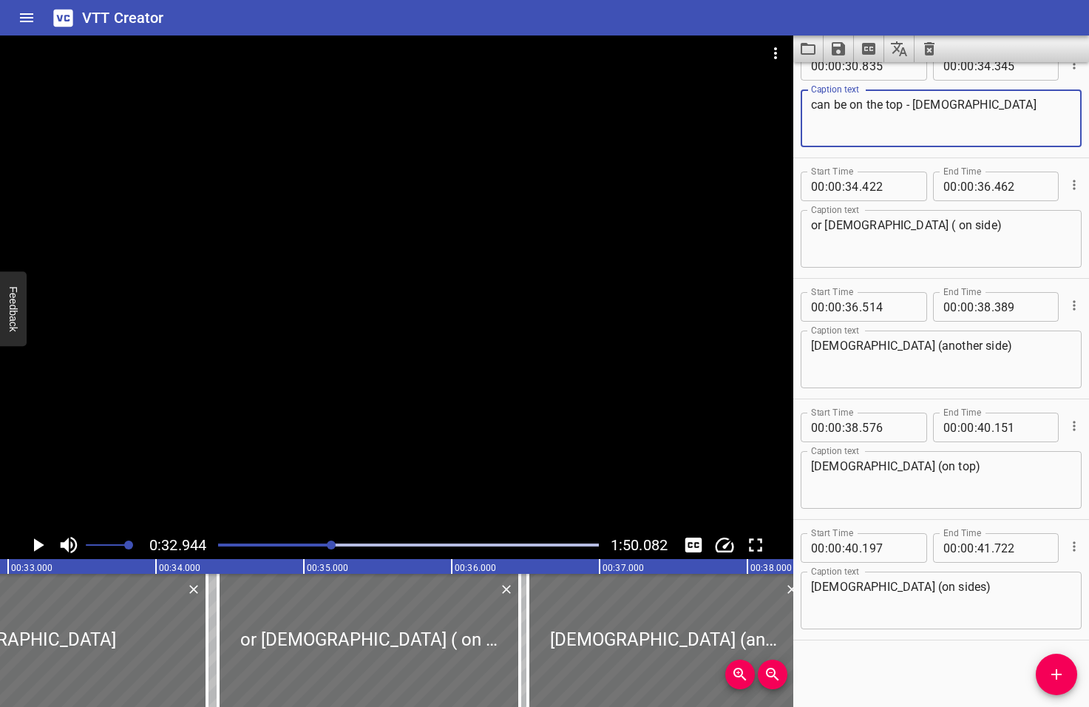
type textarea "can be on the top - Jesus"
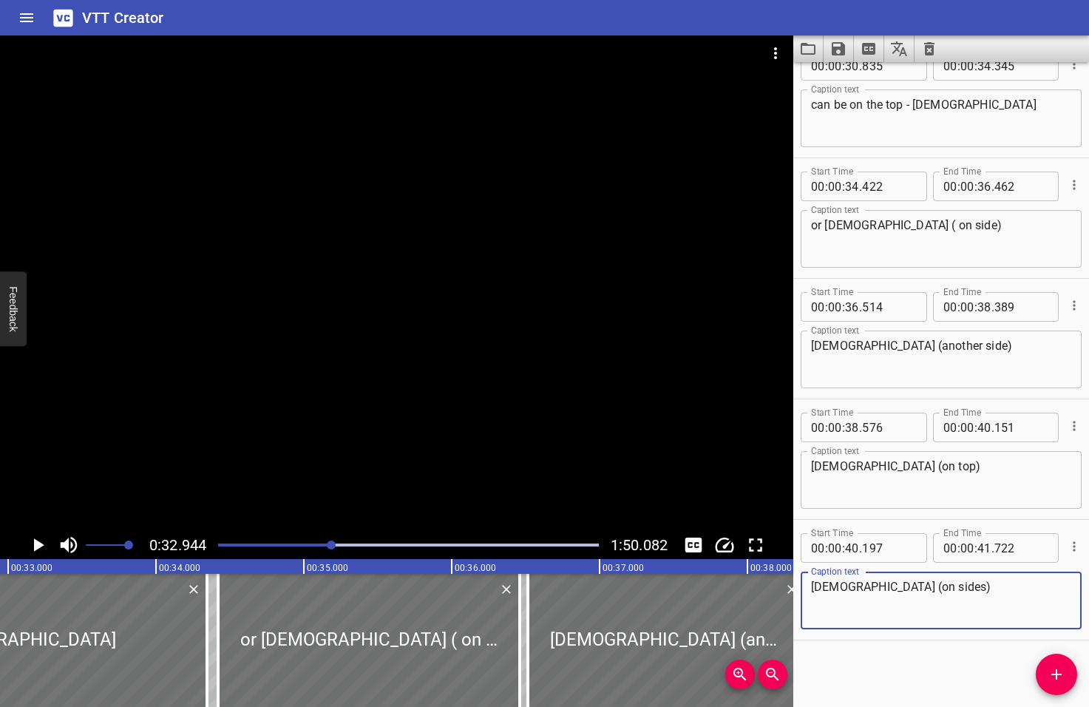
click at [949, 594] on textarea "Jesus (on sides)" at bounding box center [941, 601] width 260 height 42
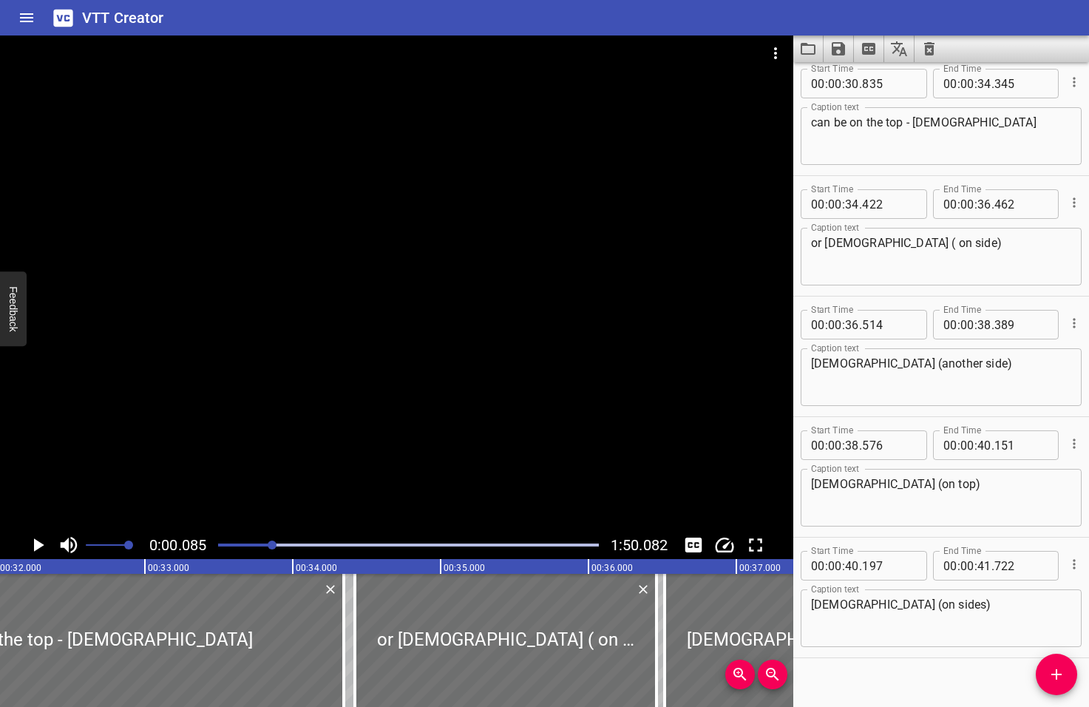
scroll to position [1205, 0]
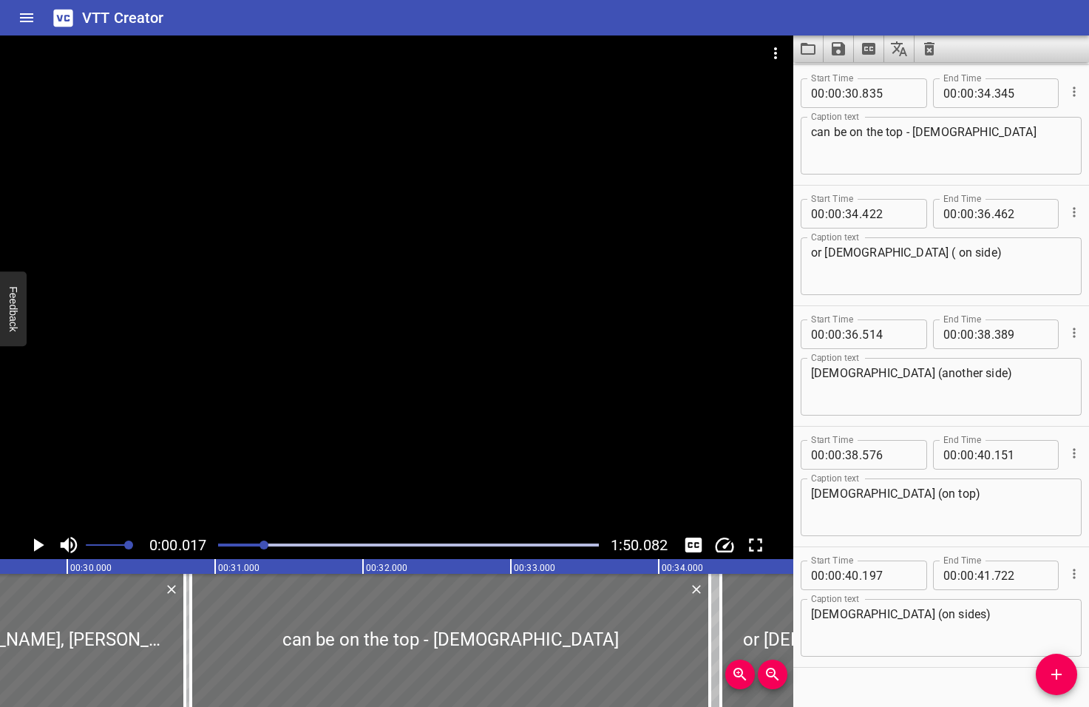
drag, startPoint x: 288, startPoint y: 553, endPoint x: 265, endPoint y: 556, distance: 23.1
click at [265, 556] on div "0:00.017 1:50.082" at bounding box center [396, 545] width 793 height 28
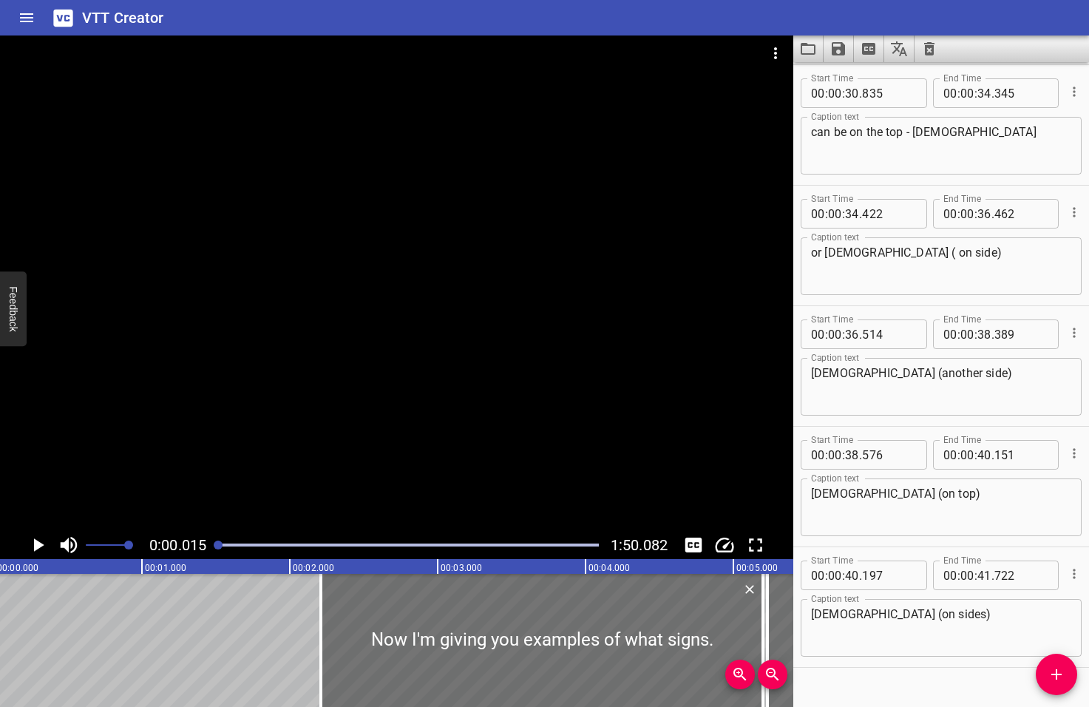
scroll to position [0, 2]
click at [37, 546] on icon "Play/Pause" at bounding box center [39, 544] width 10 height 13
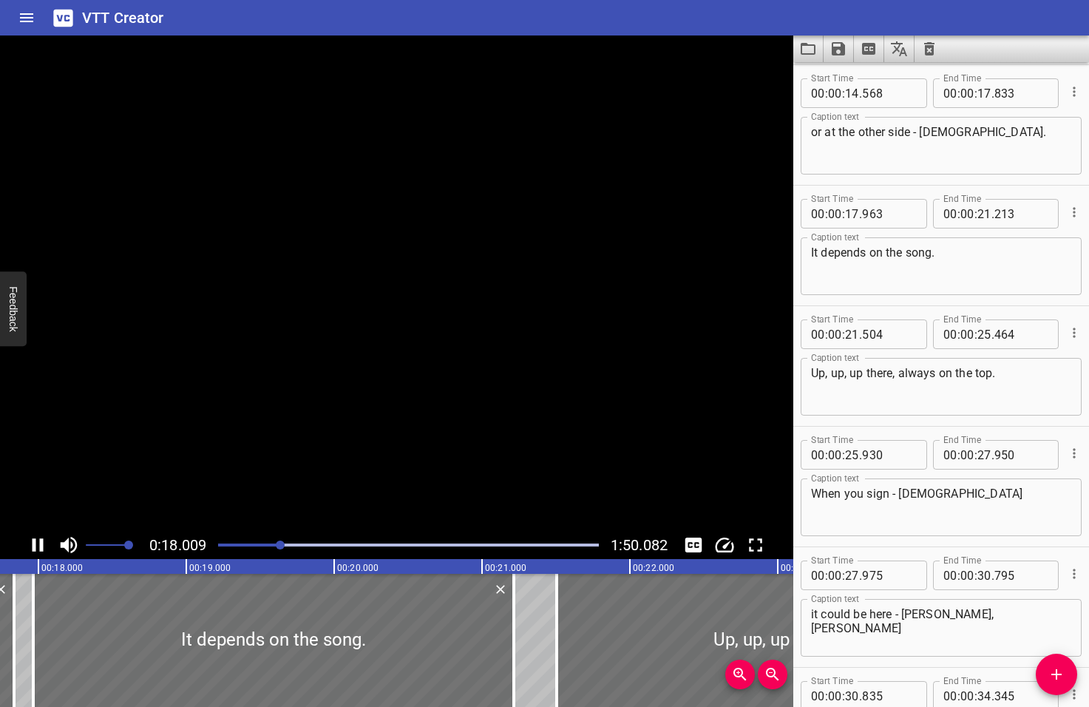
scroll to position [0, 2662]
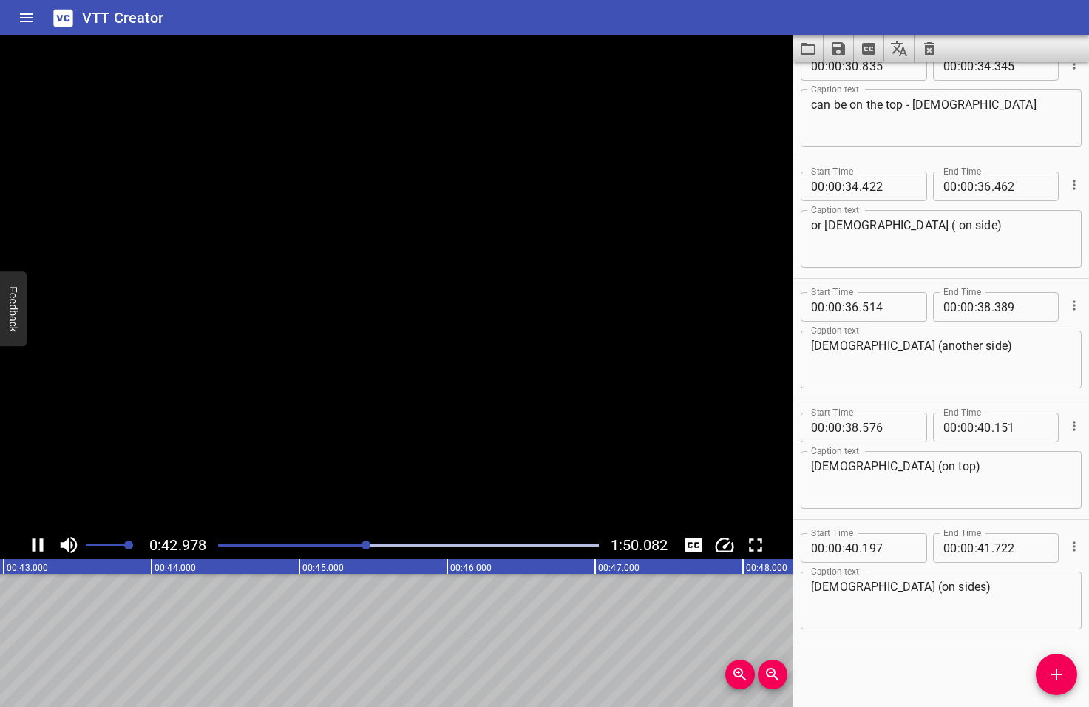
click at [37, 545] on icon "Play/Pause" at bounding box center [38, 545] width 22 height 22
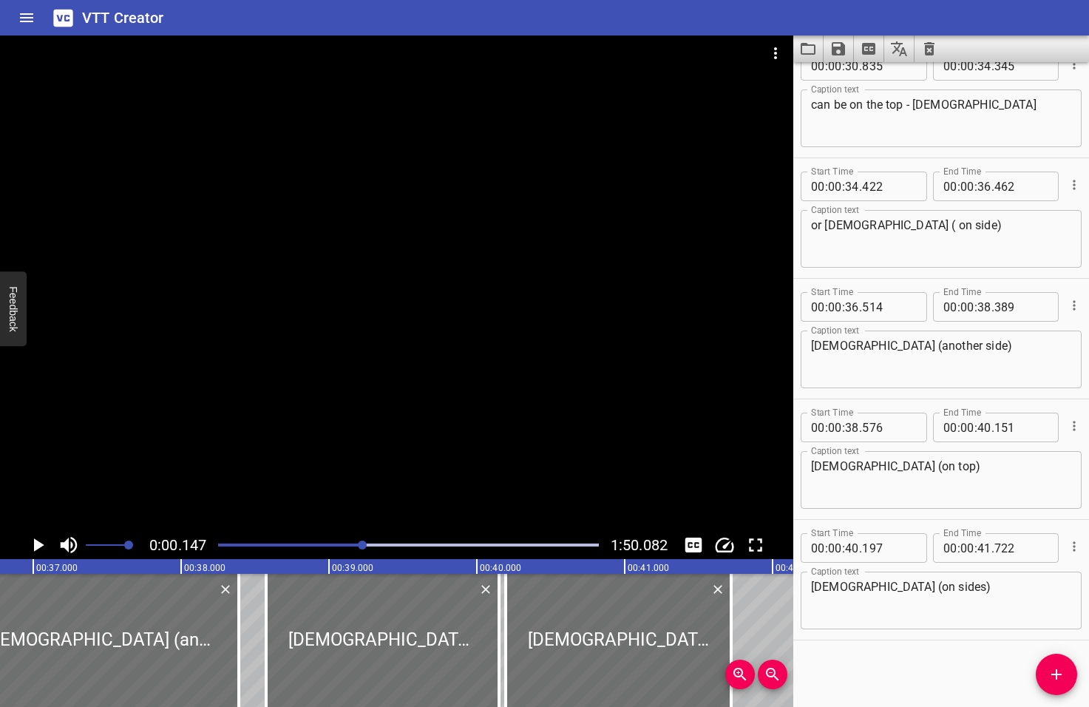
click at [364, 544] on div at bounding box center [362, 544] width 9 height 9
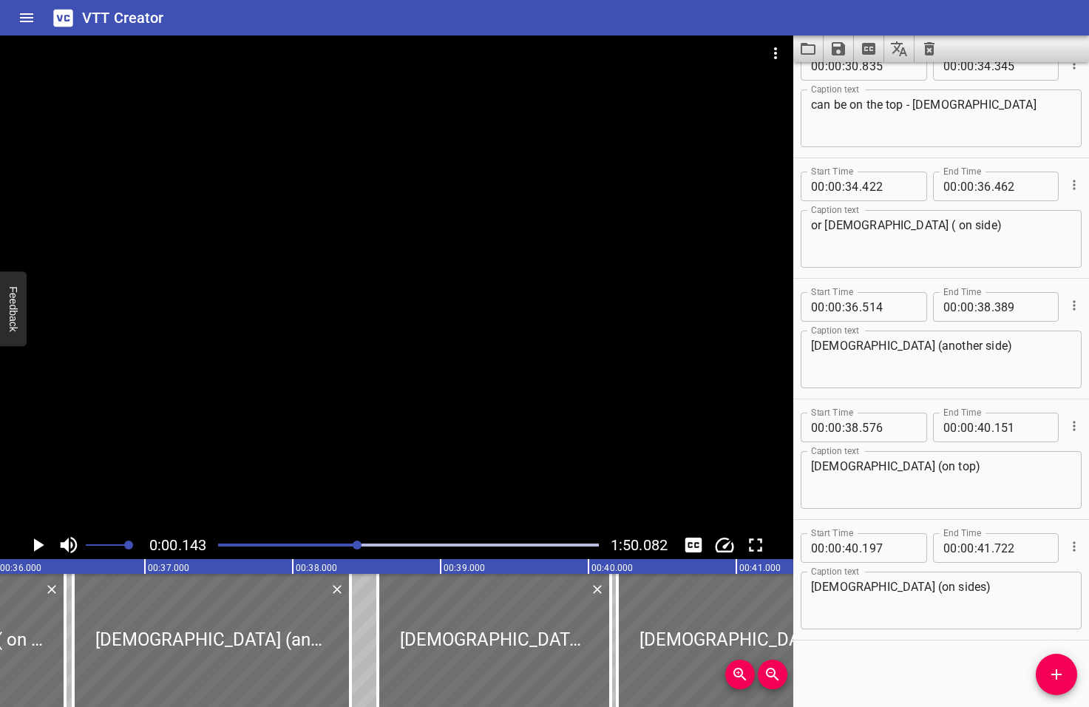
click at [359, 546] on div at bounding box center [357, 544] width 9 height 9
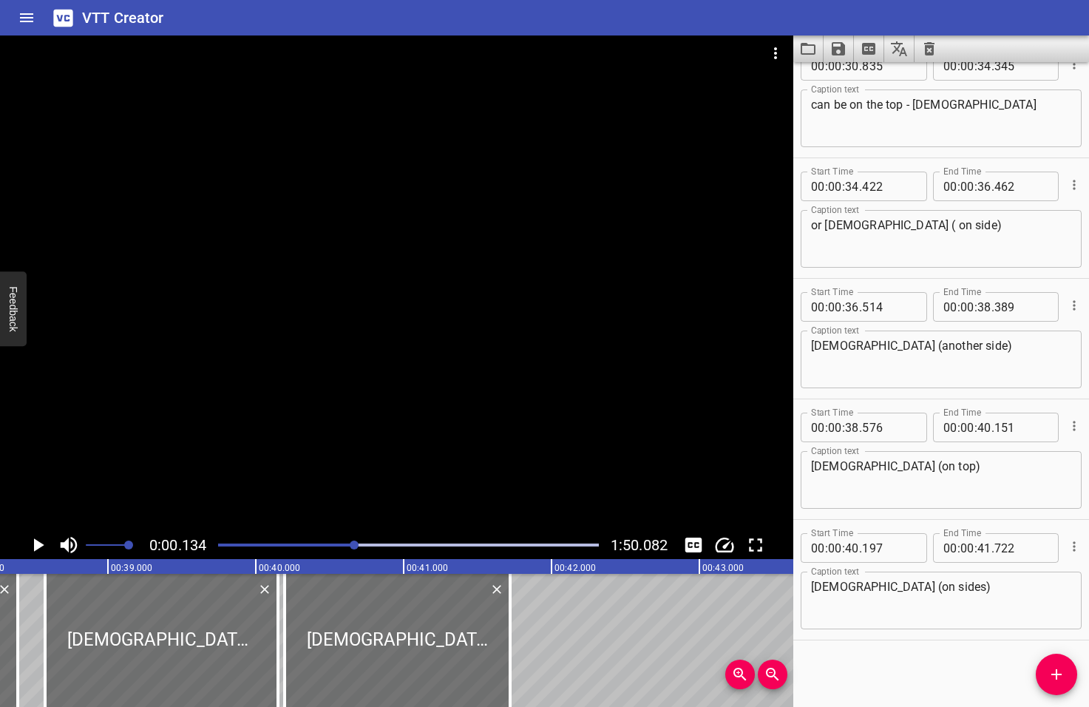
click at [355, 546] on div at bounding box center [354, 544] width 9 height 9
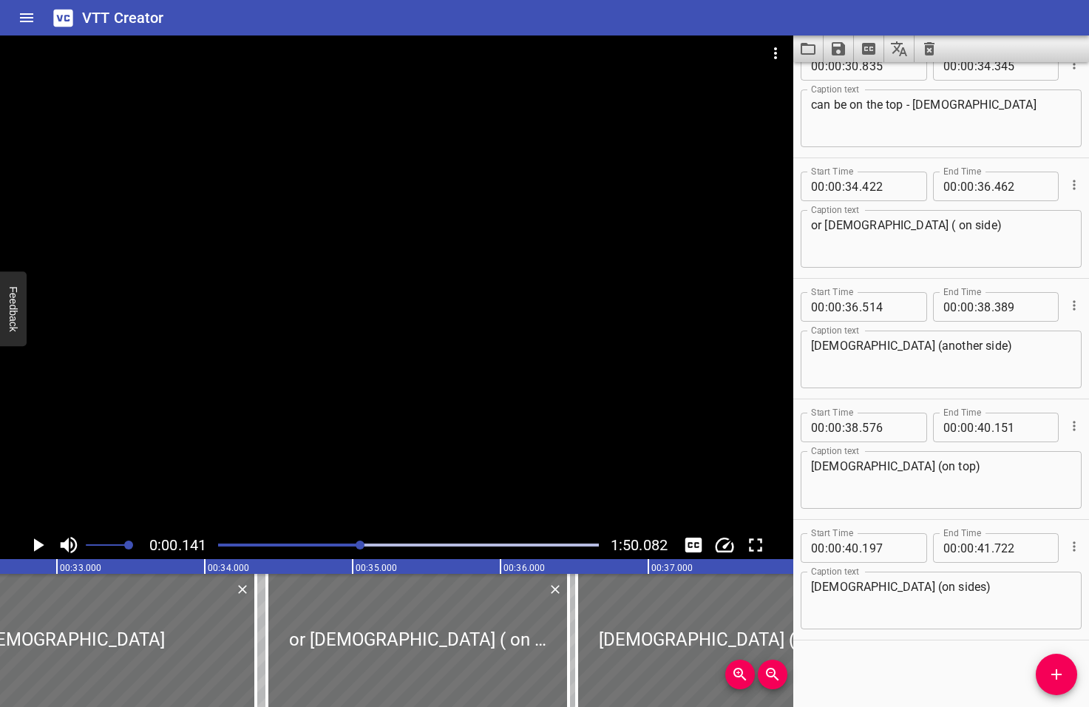
click at [362, 546] on div at bounding box center [360, 544] width 9 height 9
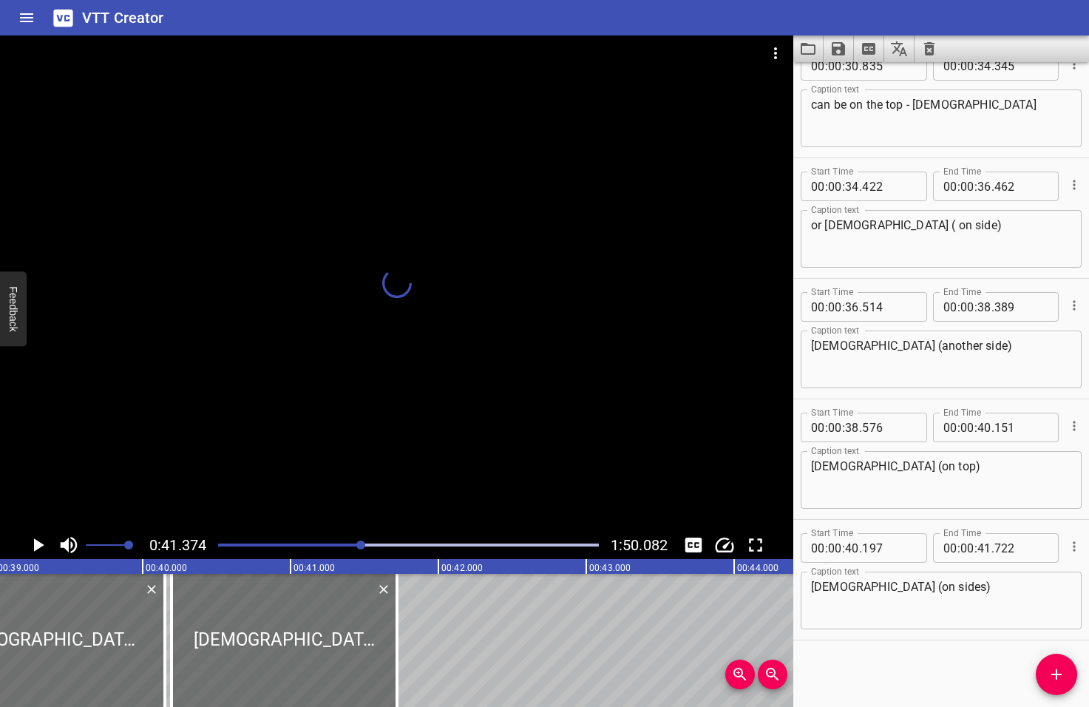
click at [364, 546] on div at bounding box center [360, 544] width 9 height 9
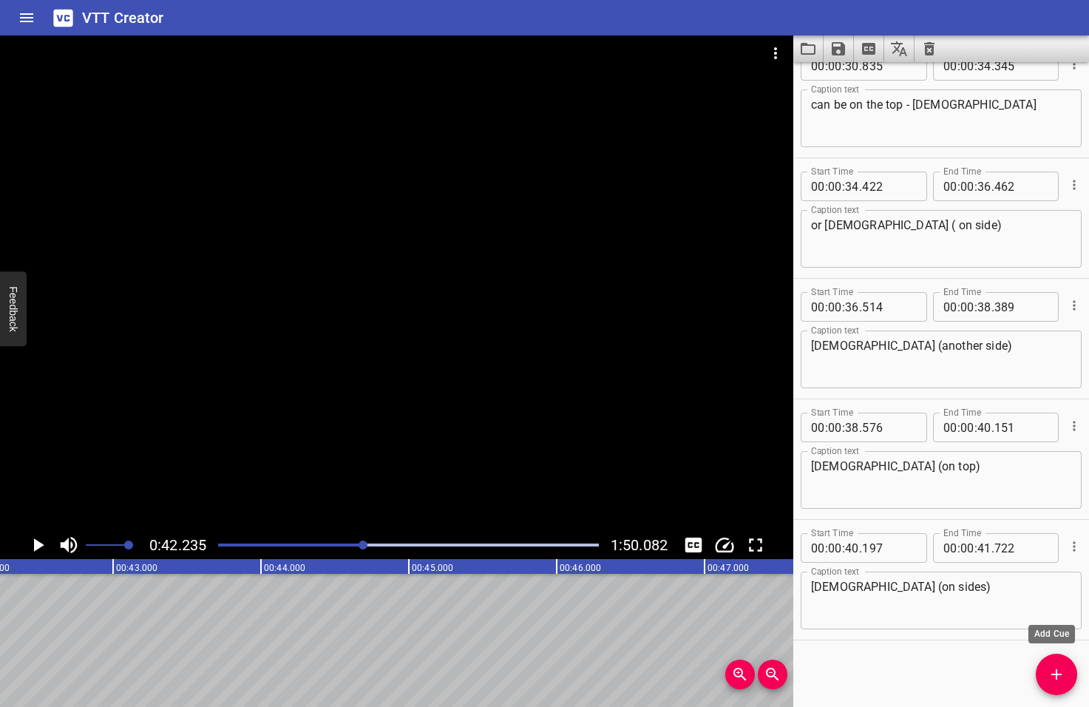
click at [1058, 675] on icon "Add Cue" at bounding box center [1057, 674] width 18 height 18
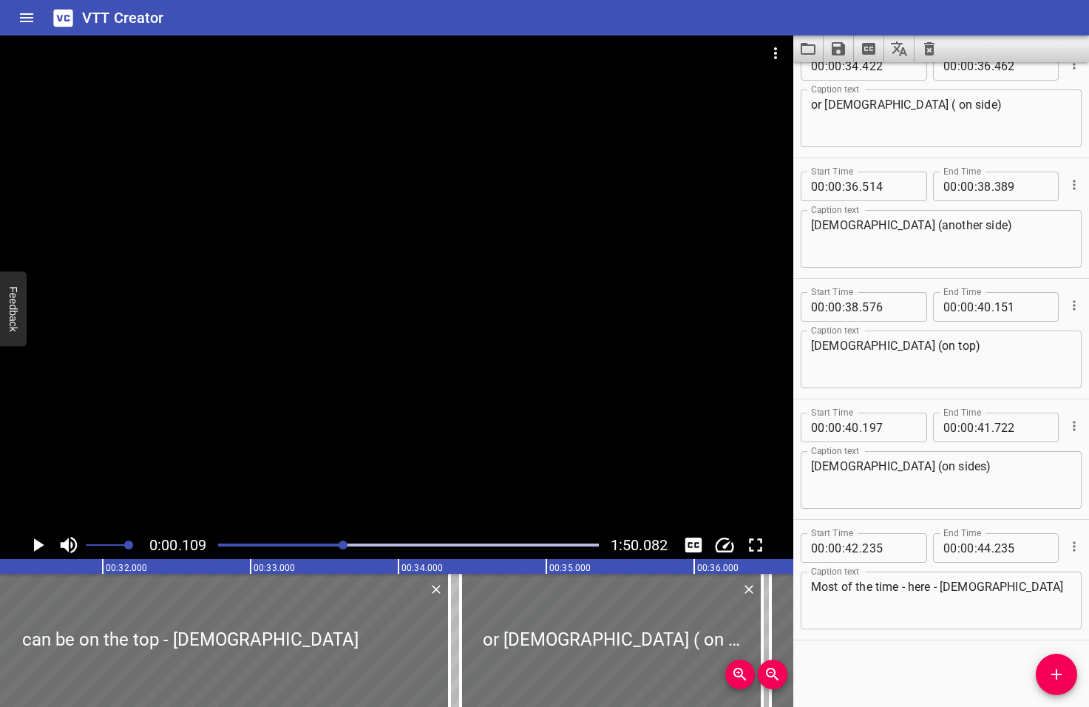
drag, startPoint x: 364, startPoint y: 544, endPoint x: 345, endPoint y: 549, distance: 19.9
click at [345, 549] on div at bounding box center [408, 545] width 398 height 21
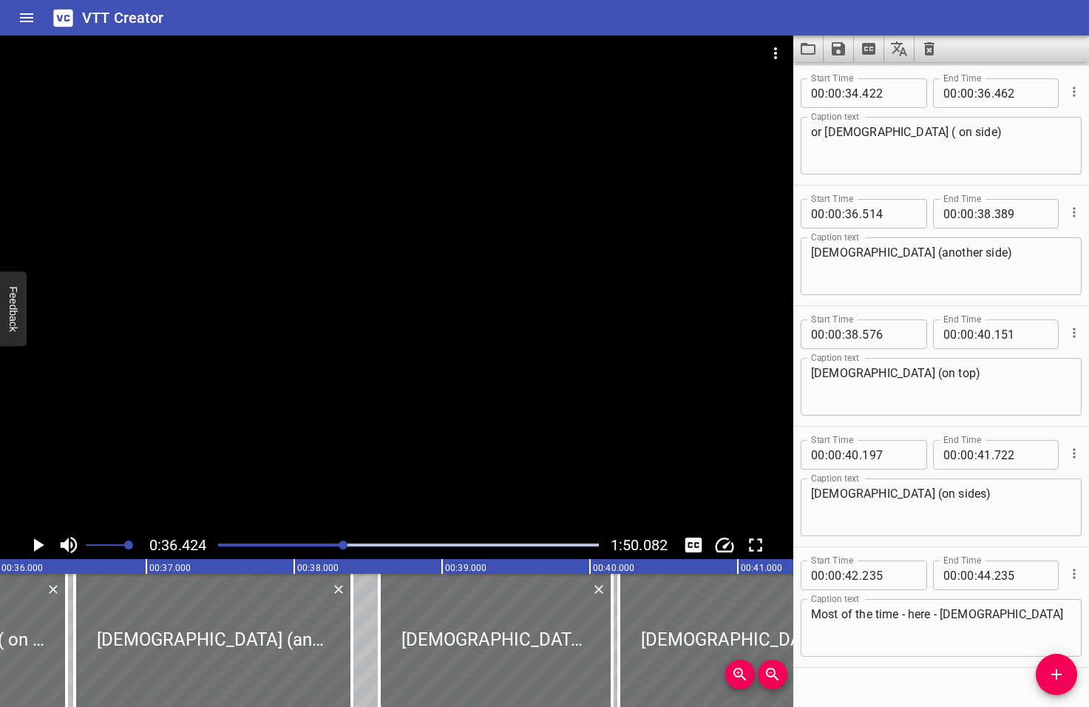
scroll to position [0, 5385]
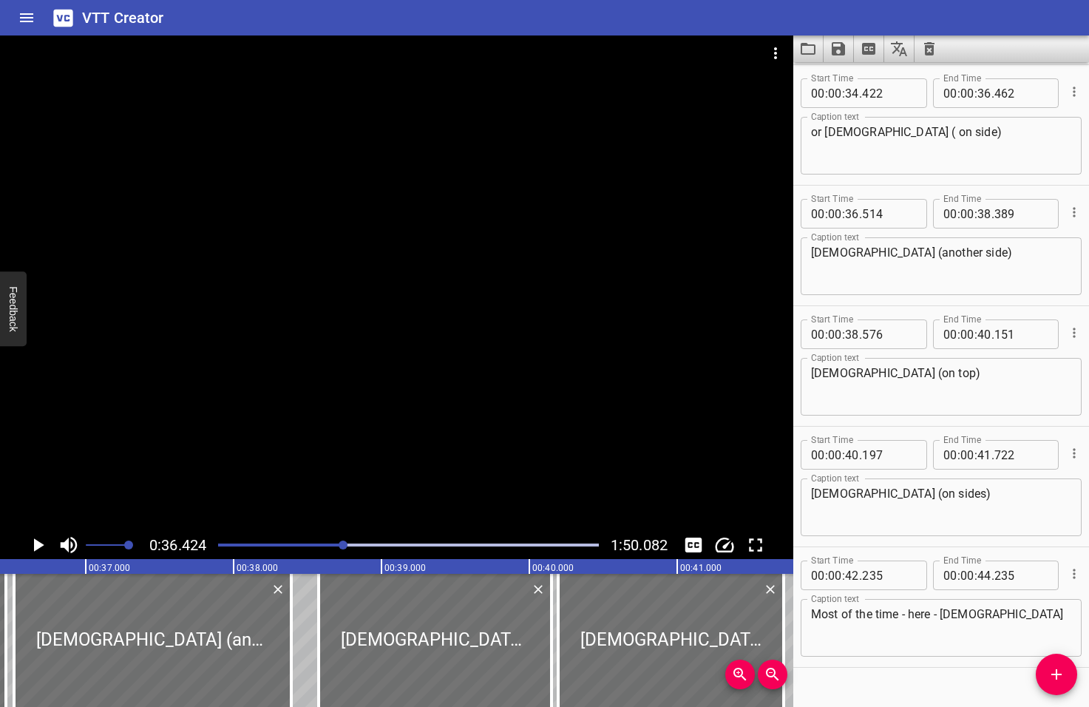
click at [38, 546] on icon "Play/Pause" at bounding box center [39, 544] width 10 height 13
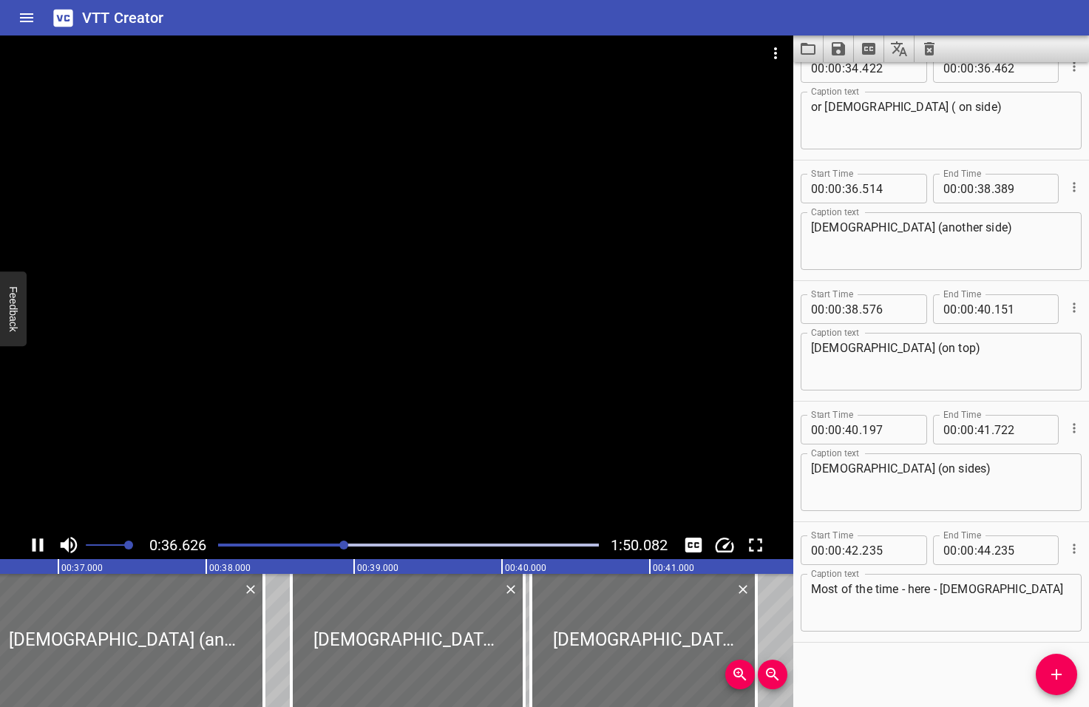
scroll to position [1353, 0]
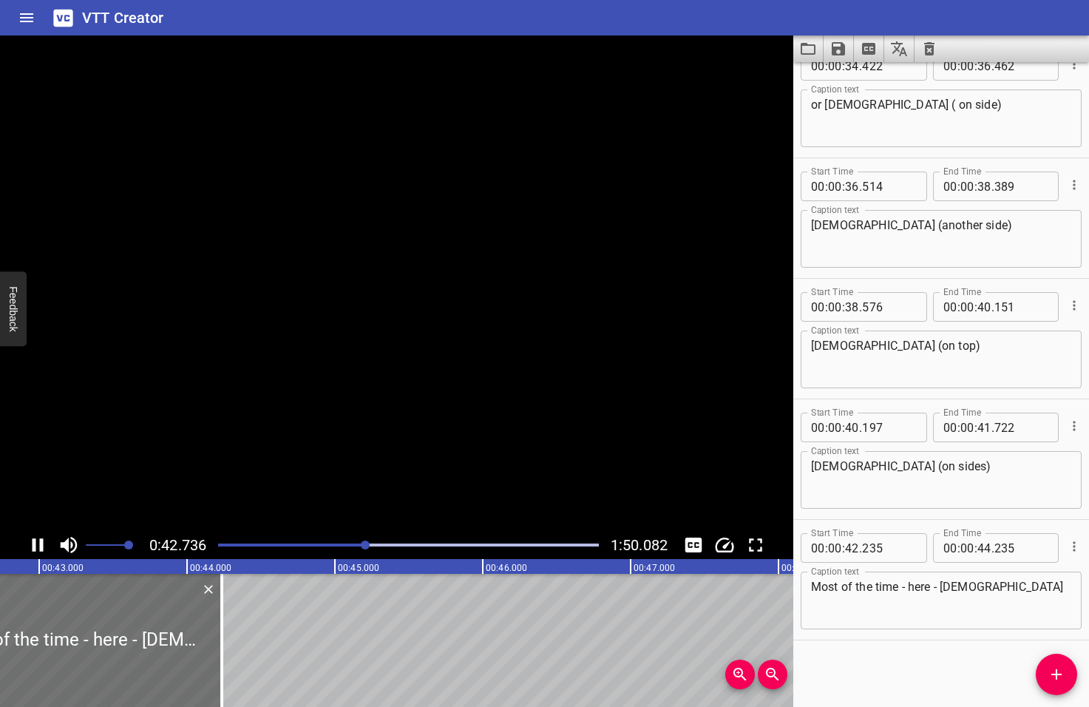
click at [38, 547] on icon "Play/Pause" at bounding box center [38, 545] width 22 height 22
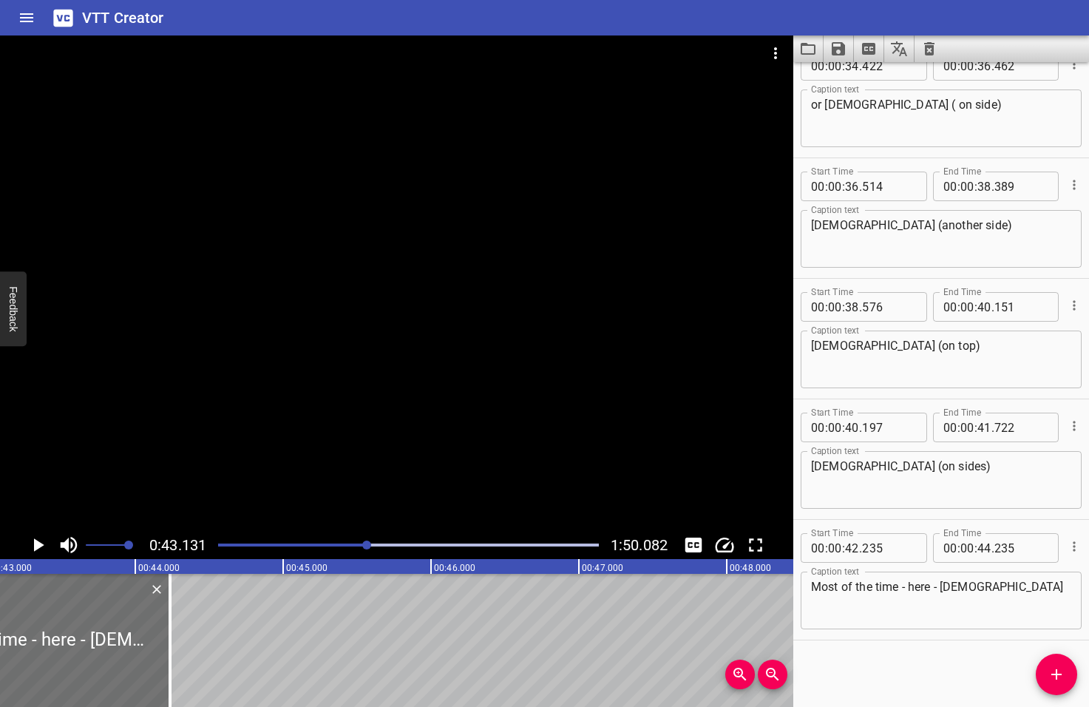
scroll to position [0, 6377]
click at [910, 583] on textarea "Most of the time - here - Jesus" at bounding box center [941, 601] width 260 height 42
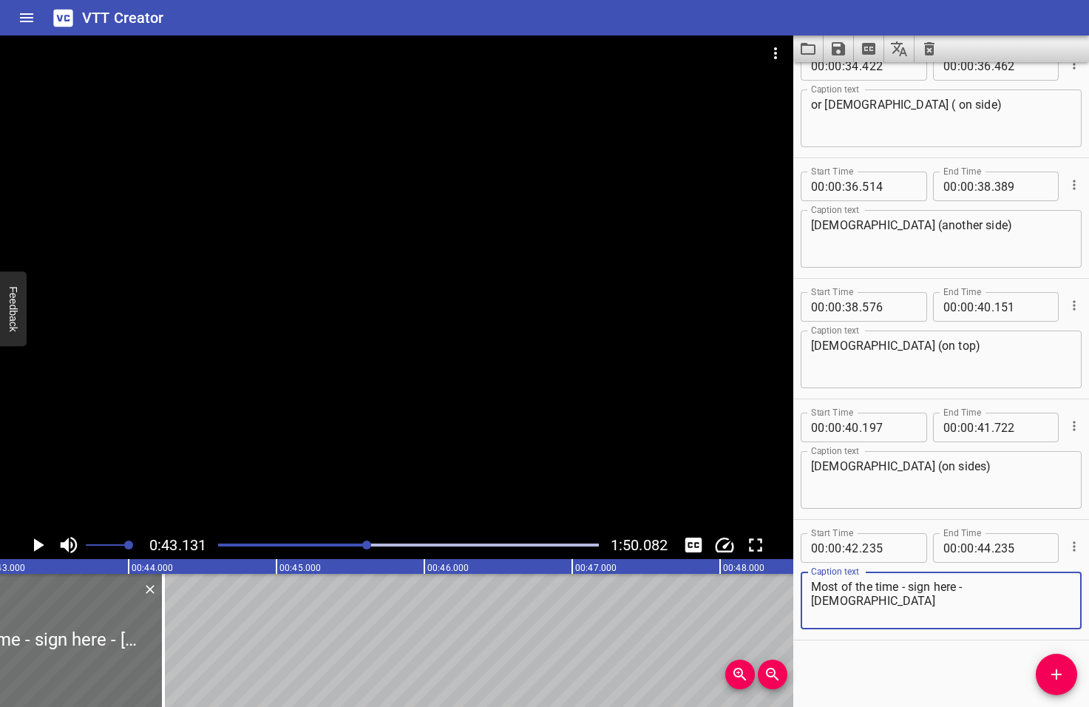
click at [820, 585] on textarea "Most of the time - sign here - Jesus" at bounding box center [941, 601] width 260 height 42
type textarea "most of the time - sign here - Jesus"
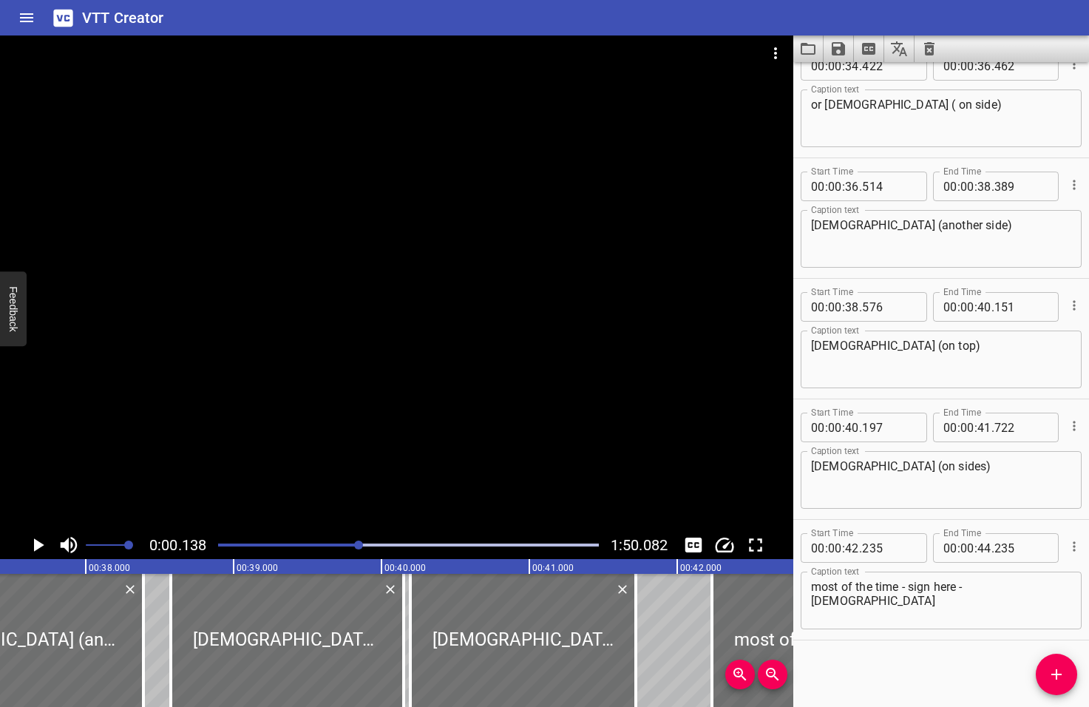
drag, startPoint x: 367, startPoint y: 543, endPoint x: 359, endPoint y: 543, distance: 8.2
click at [359, 543] on div at bounding box center [358, 544] width 9 height 9
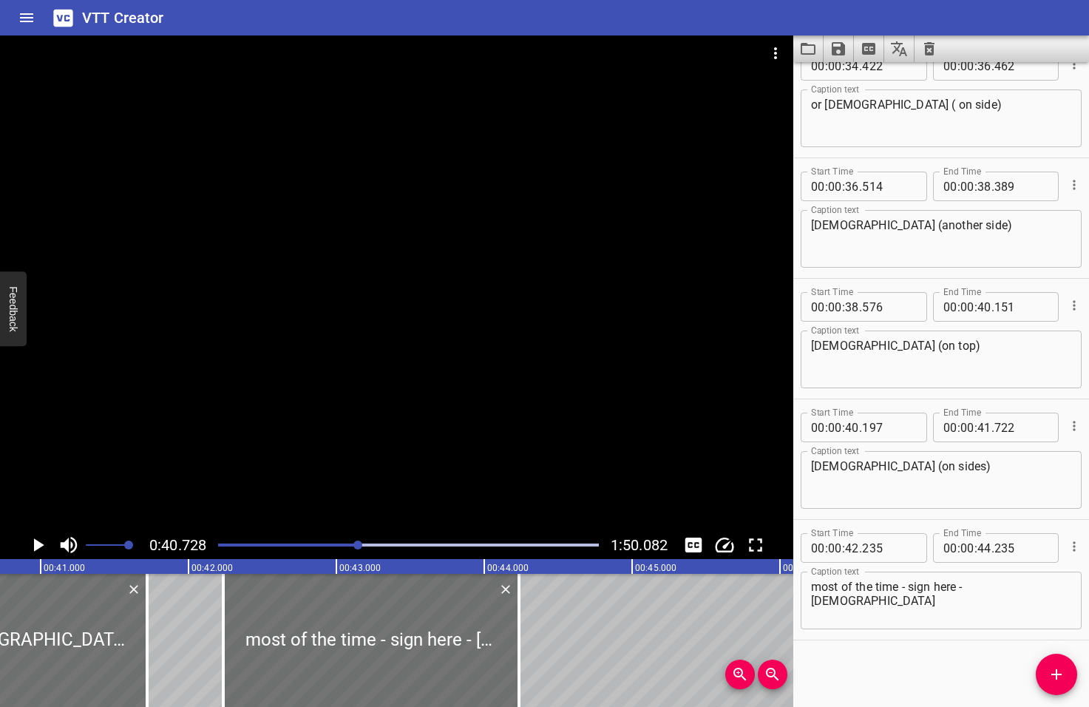
scroll to position [0, 6021]
click at [40, 545] on icon "Play/Pause" at bounding box center [39, 544] width 10 height 13
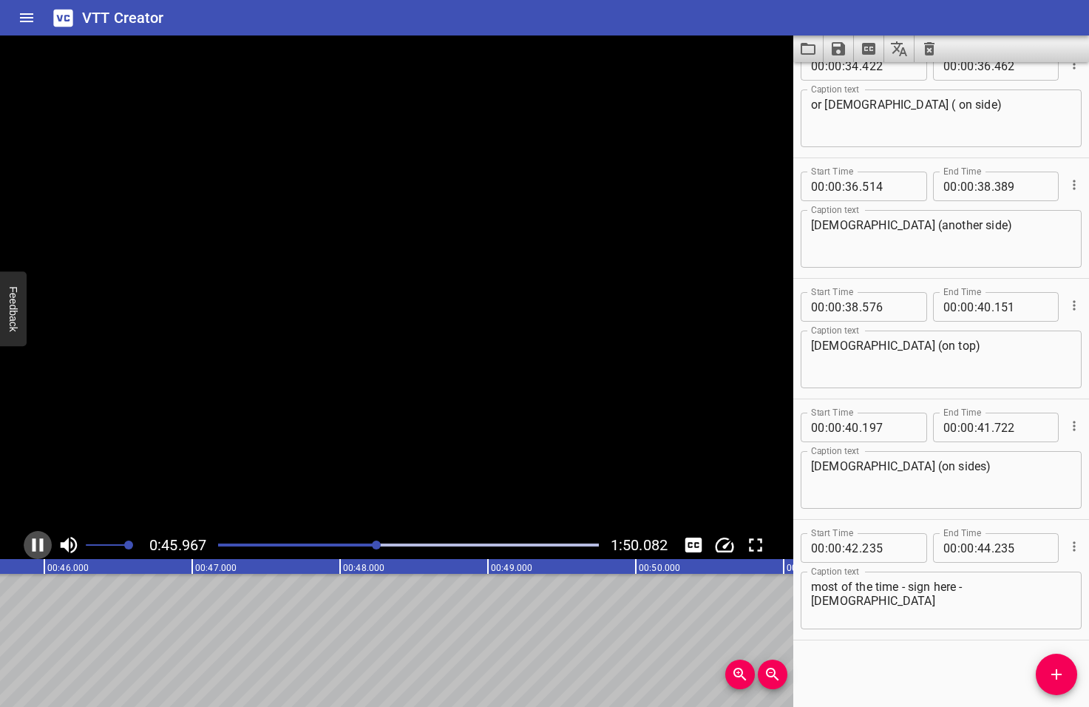
click at [40, 545] on icon "Play/Pause" at bounding box center [38, 544] width 11 height 13
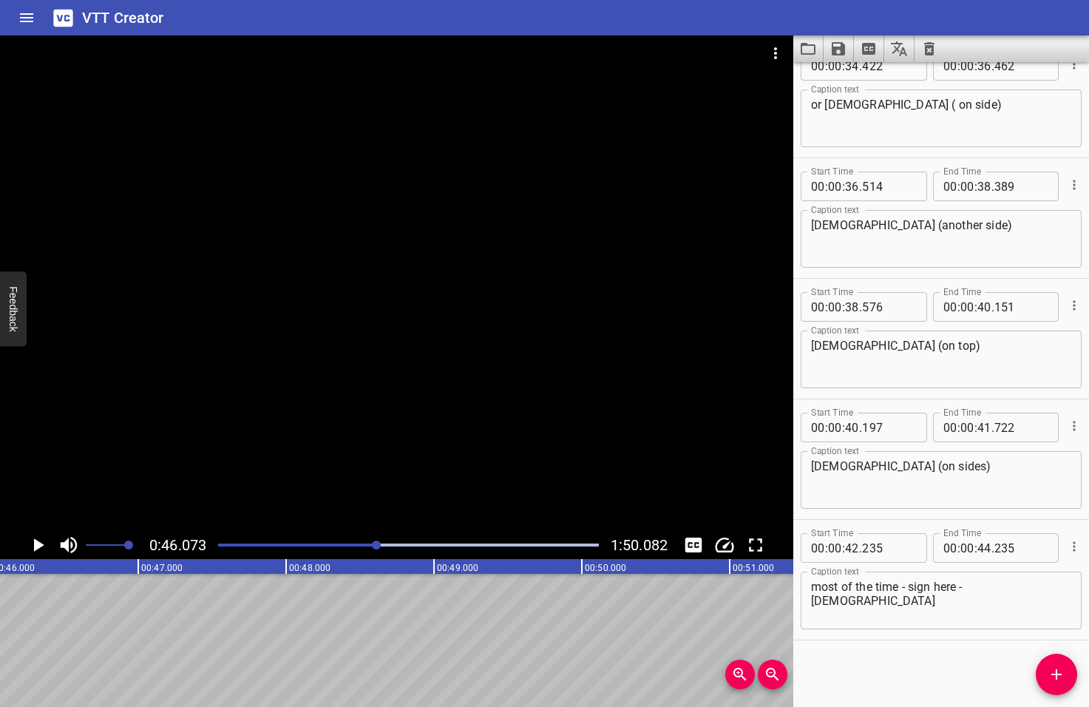
scroll to position [0, 6812]
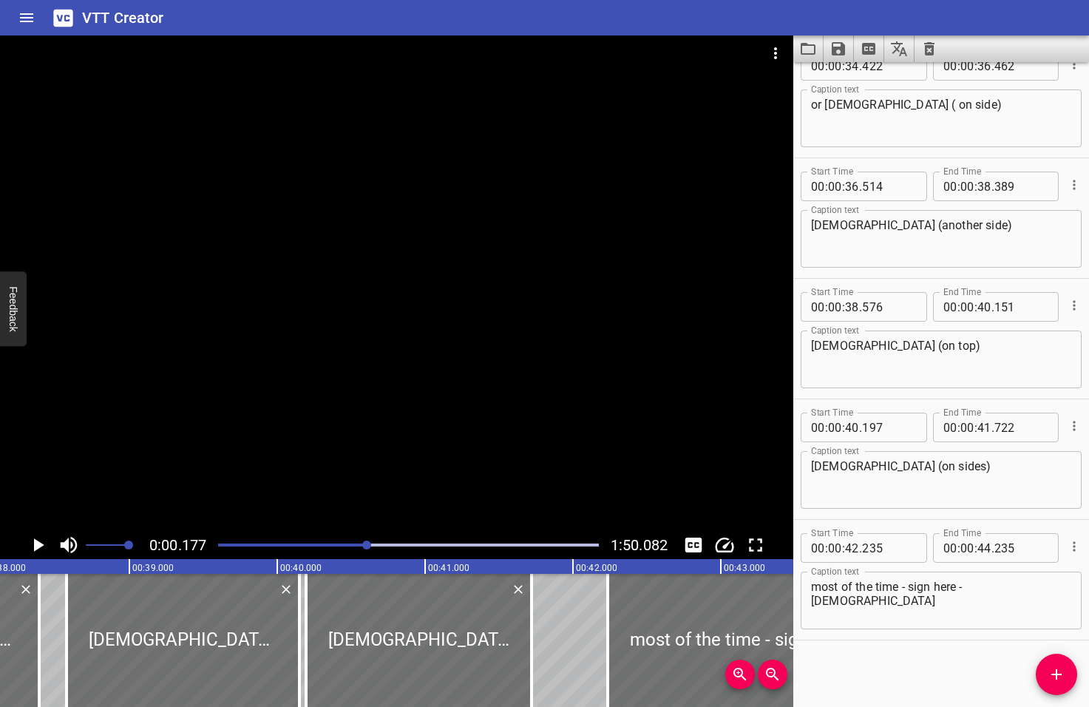
drag, startPoint x: 379, startPoint y: 546, endPoint x: 352, endPoint y: 549, distance: 26.7
click at [362, 549] on div at bounding box center [366, 544] width 9 height 9
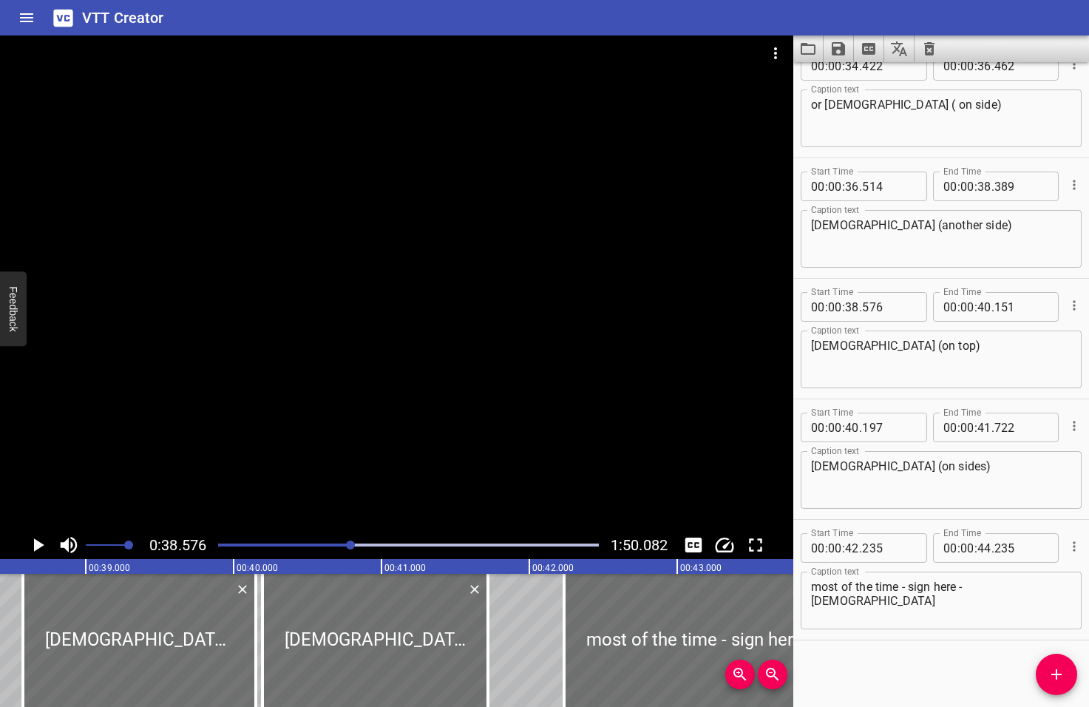
scroll to position [0, 5704]
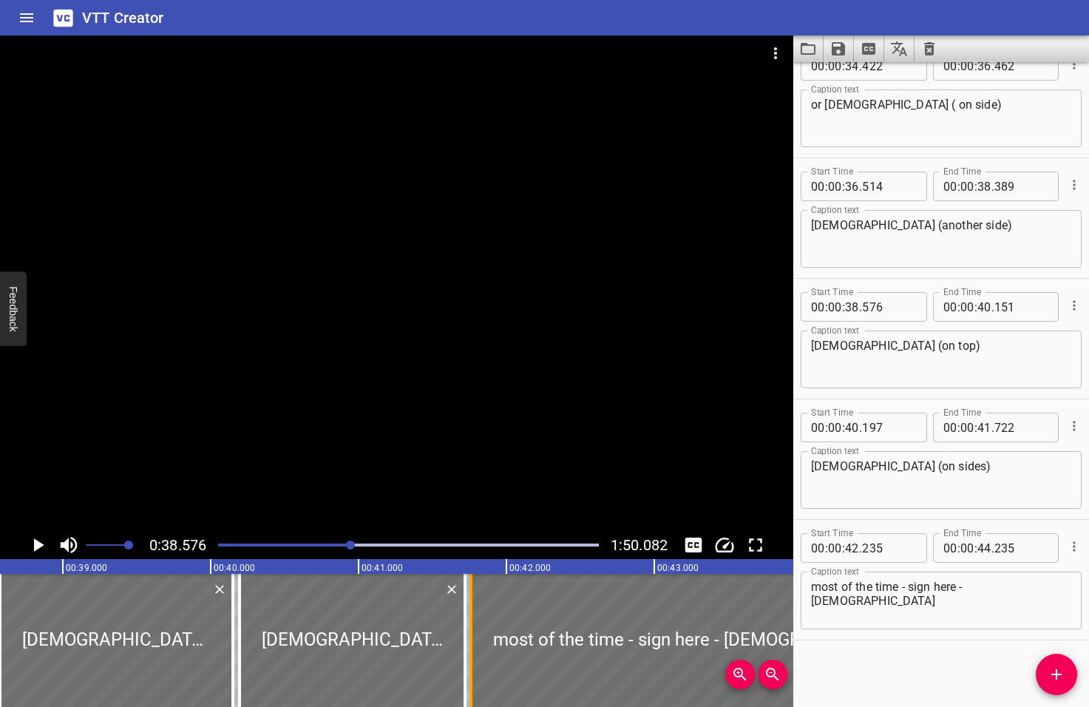
drag, startPoint x: 542, startPoint y: 631, endPoint x: 472, endPoint y: 635, distance: 70.3
click at [472, 635] on div at bounding box center [470, 640] width 3 height 133
type input "41"
type input "760"
click at [38, 545] on icon "Play/Pause" at bounding box center [39, 544] width 10 height 13
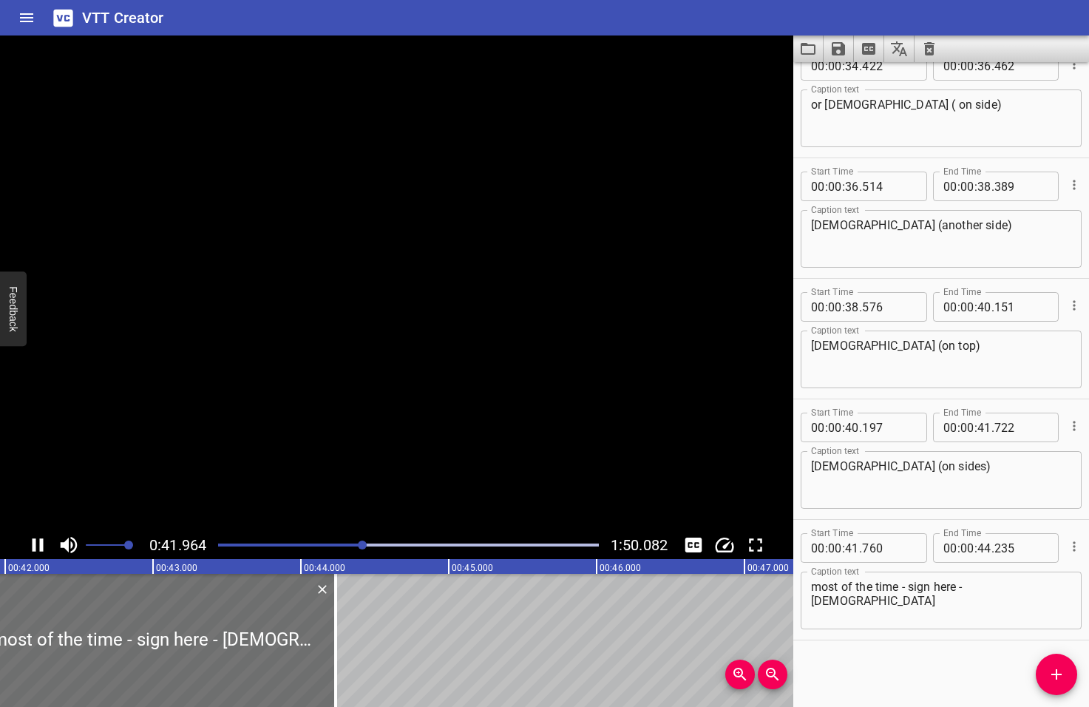
click at [38, 545] on icon "Play/Pause" at bounding box center [38, 545] width 22 height 22
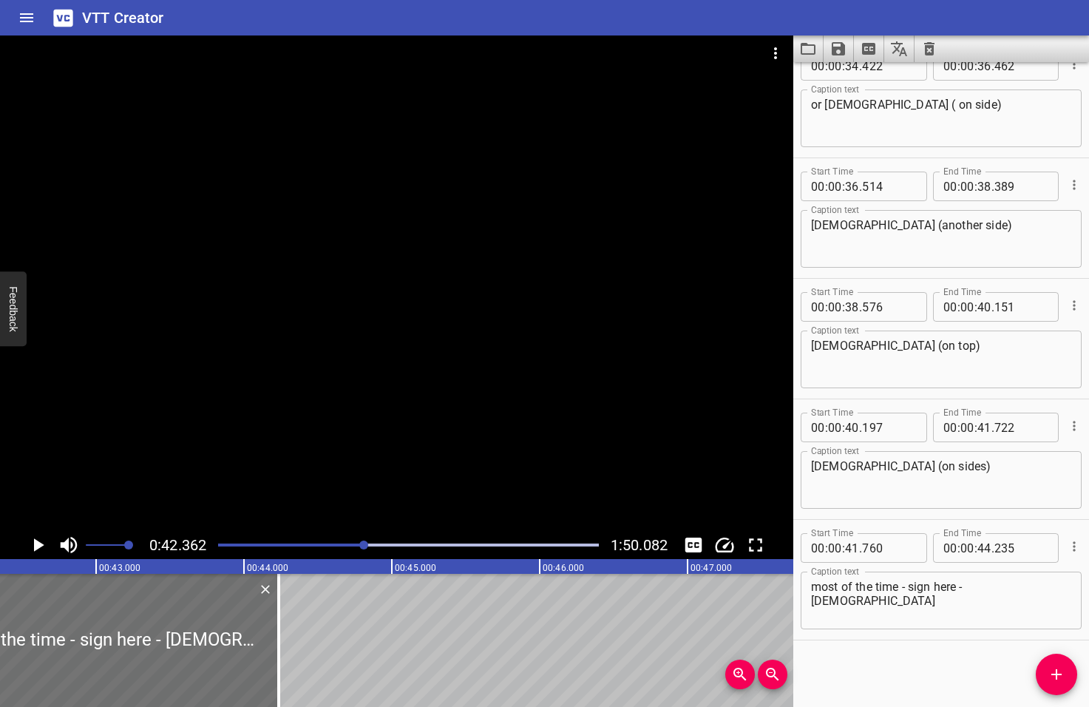
scroll to position [0, 6263]
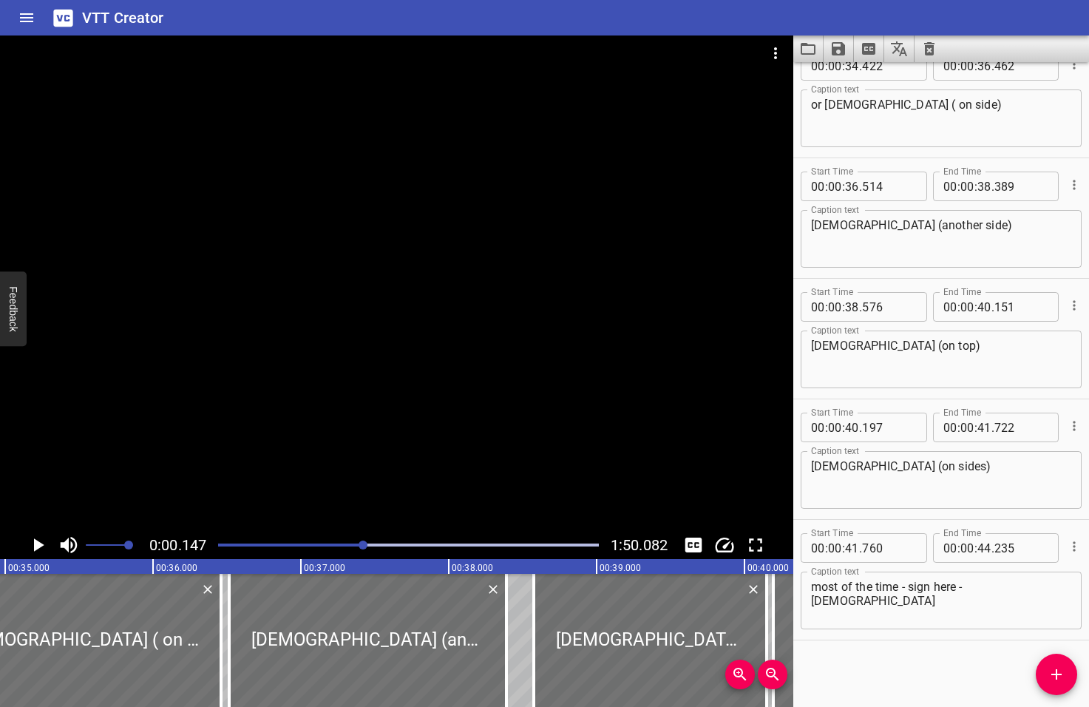
click at [360, 543] on div at bounding box center [363, 544] width 9 height 9
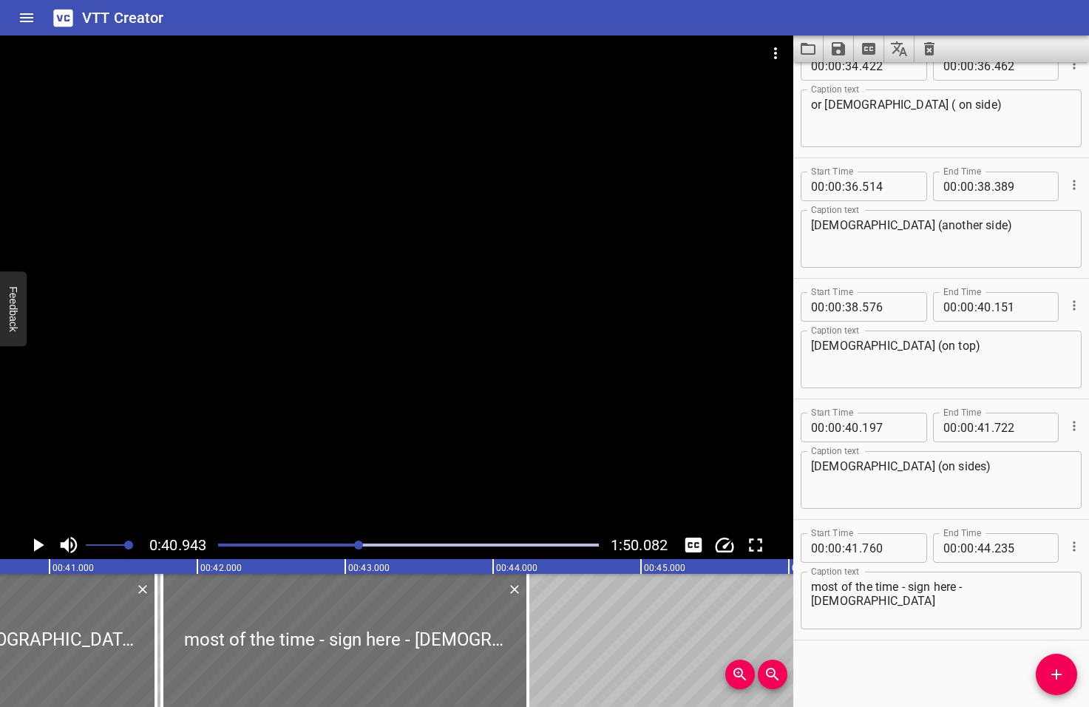
scroll to position [0, 6053]
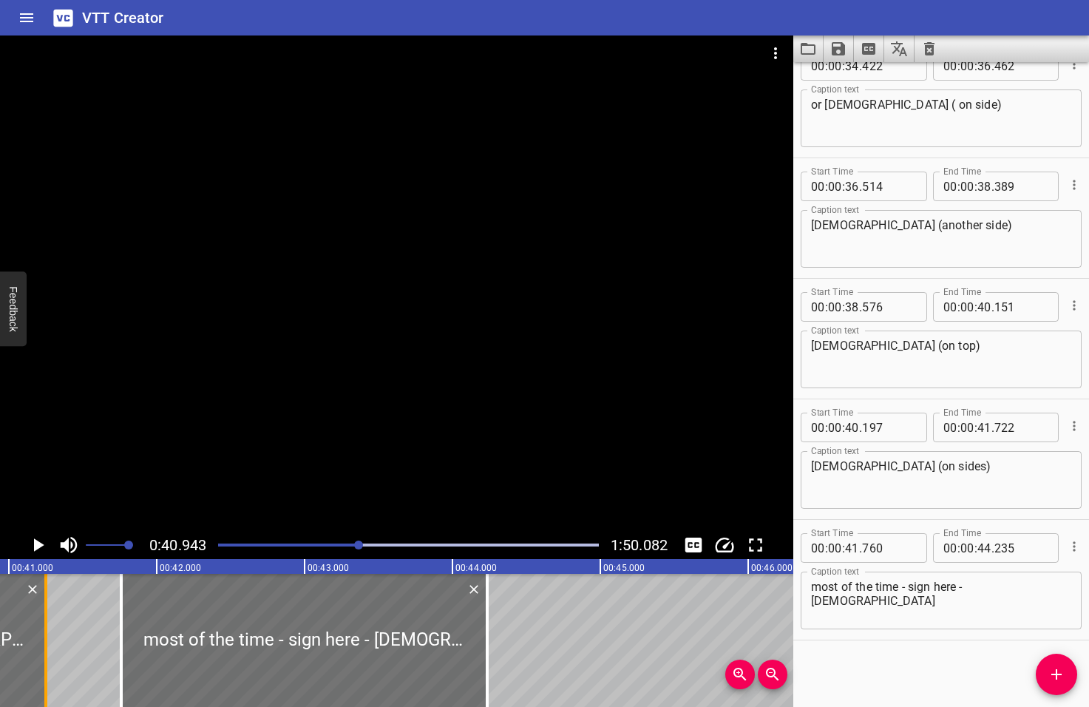
drag, startPoint x: 110, startPoint y: 654, endPoint x: 41, endPoint y: 655, distance: 69.5
click at [41, 655] on div at bounding box center [45, 640] width 15 height 133
type input "252"
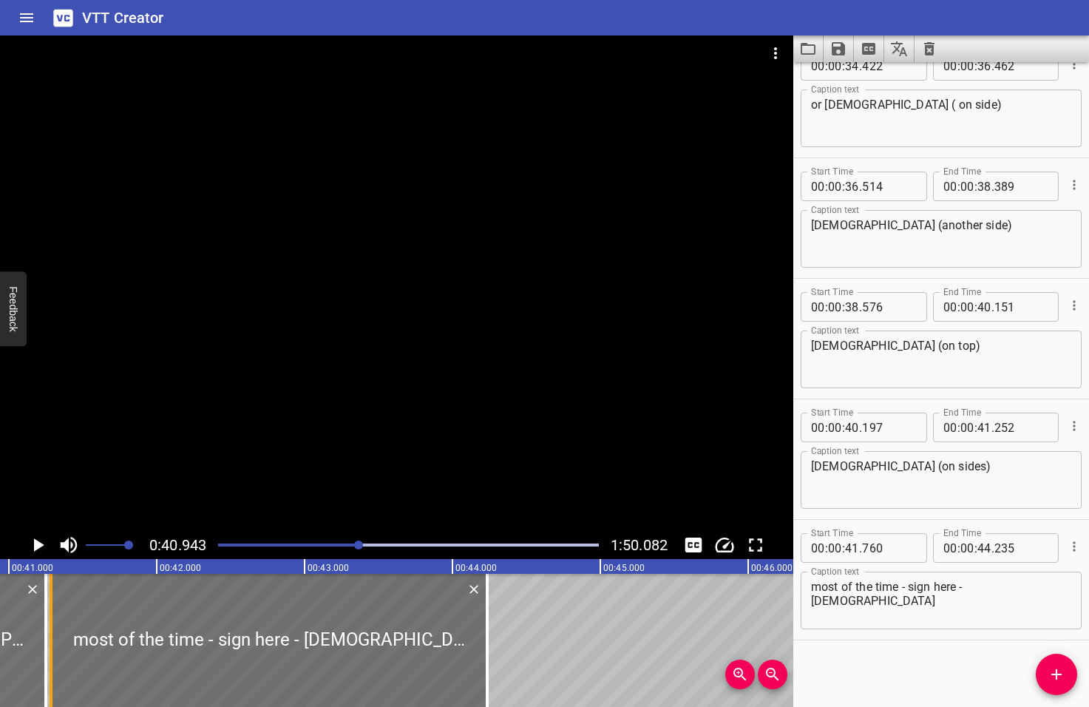
drag, startPoint x: 121, startPoint y: 650, endPoint x: 50, endPoint y: 651, distance: 70.2
click at [50, 651] on div at bounding box center [51, 640] width 3 height 133
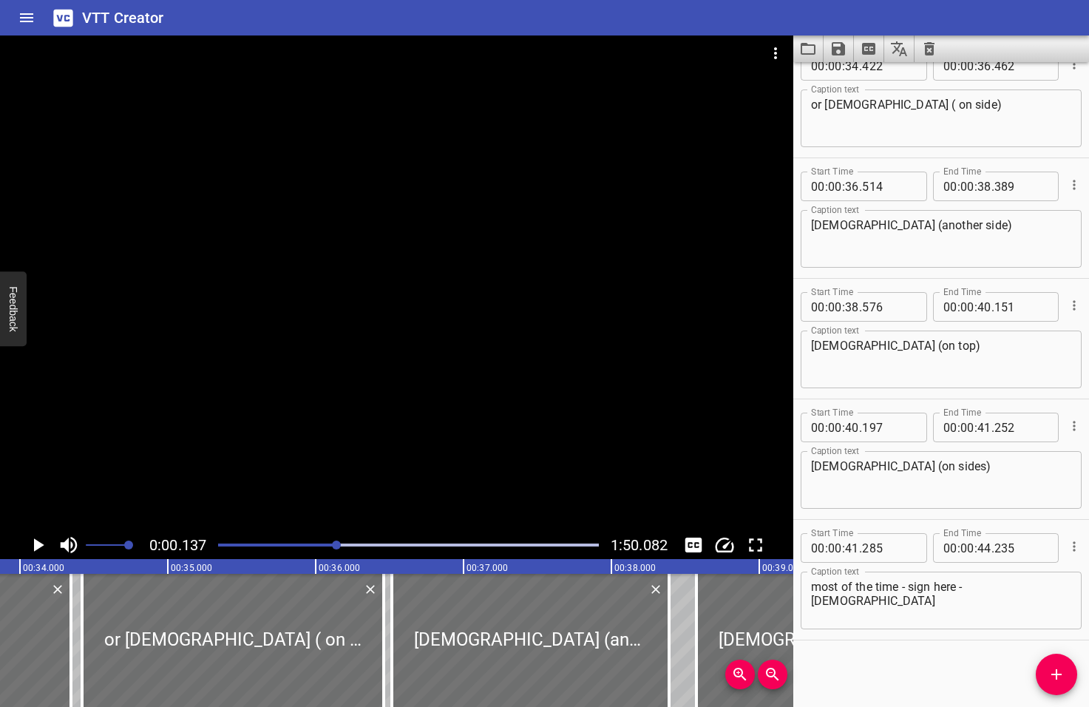
drag, startPoint x: 359, startPoint y: 546, endPoint x: 336, endPoint y: 546, distance: 22.9
click at [336, 546] on div at bounding box center [336, 544] width 9 height 9
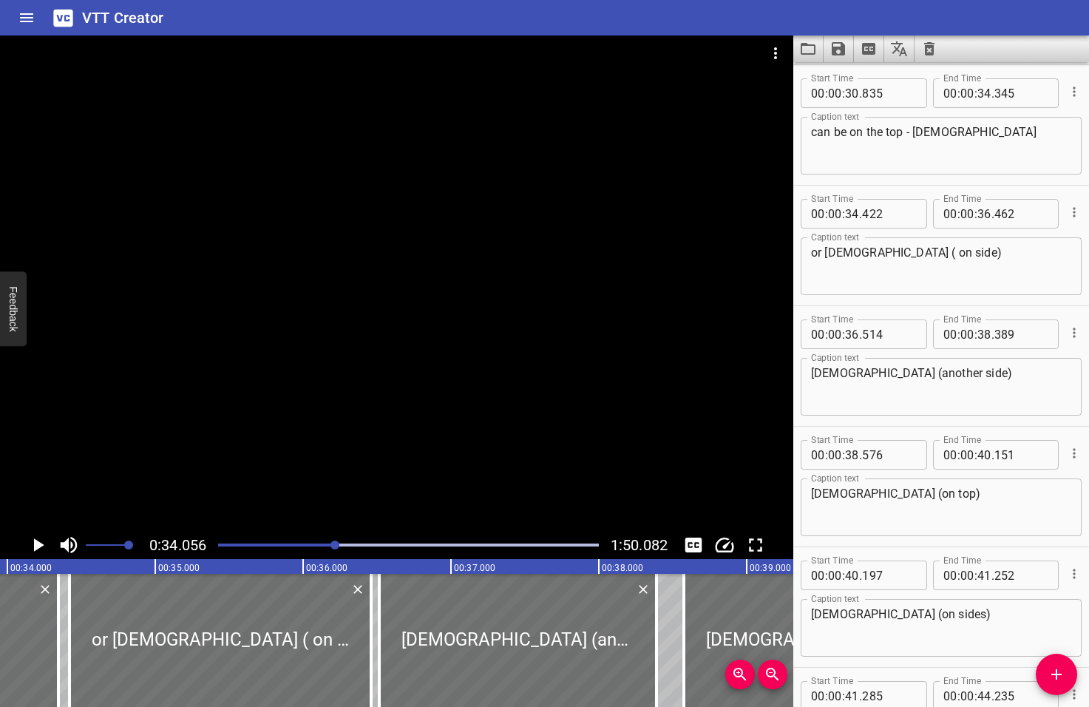
scroll to position [0, 5035]
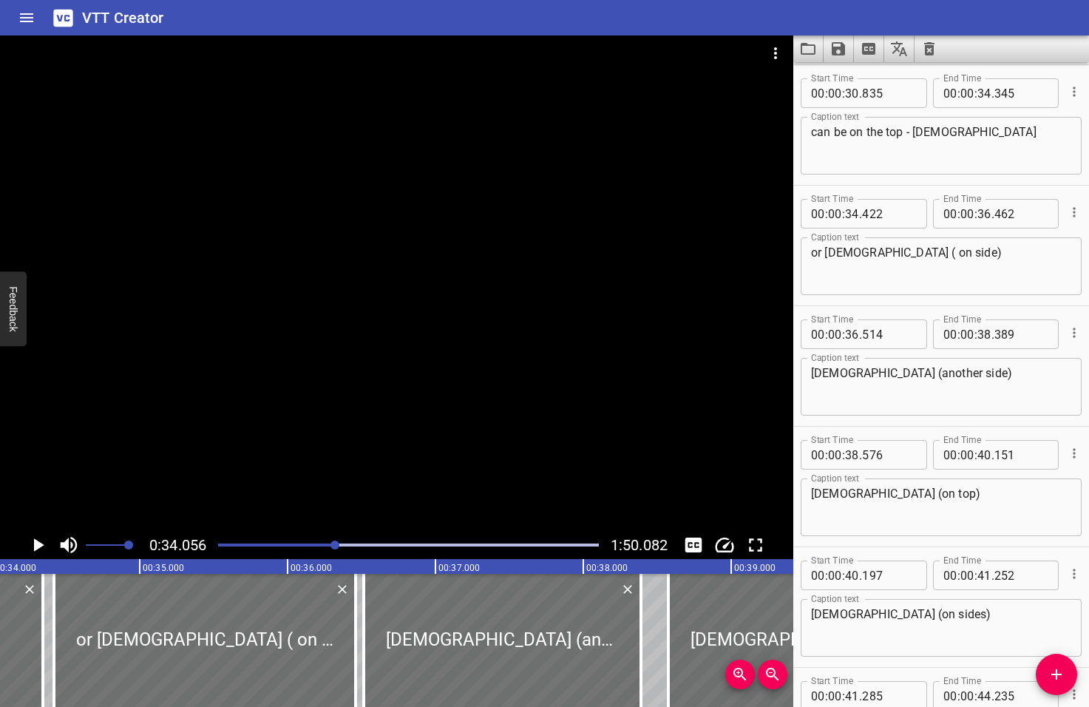
click at [36, 544] on icon "Play/Pause" at bounding box center [39, 544] width 10 height 13
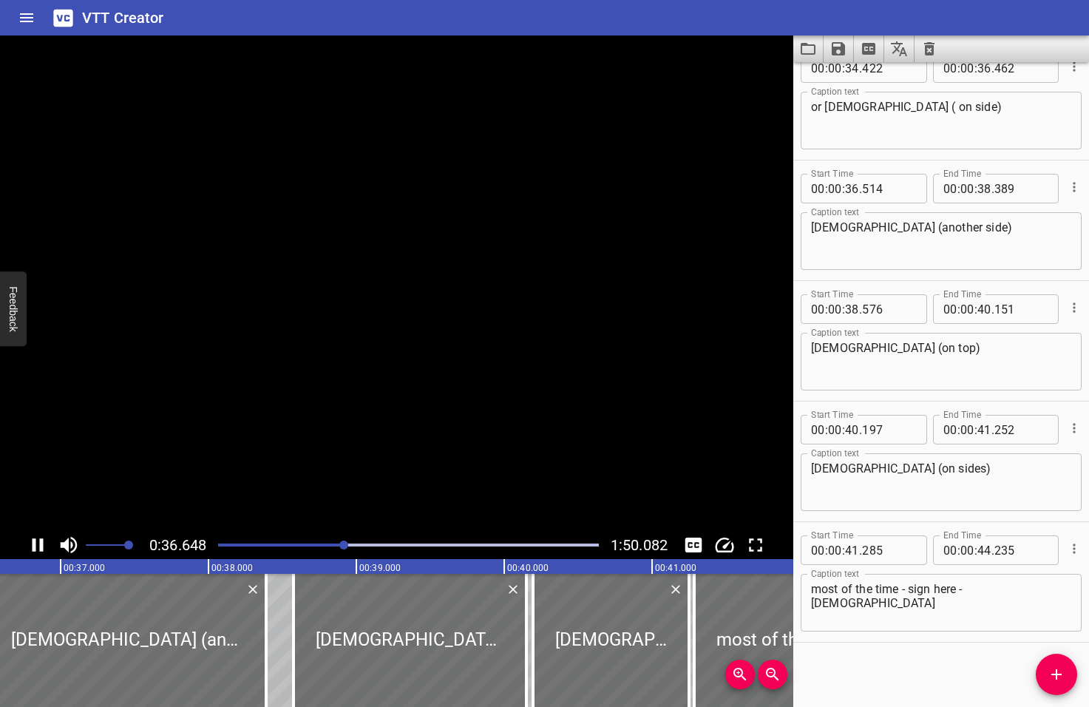
scroll to position [1353, 0]
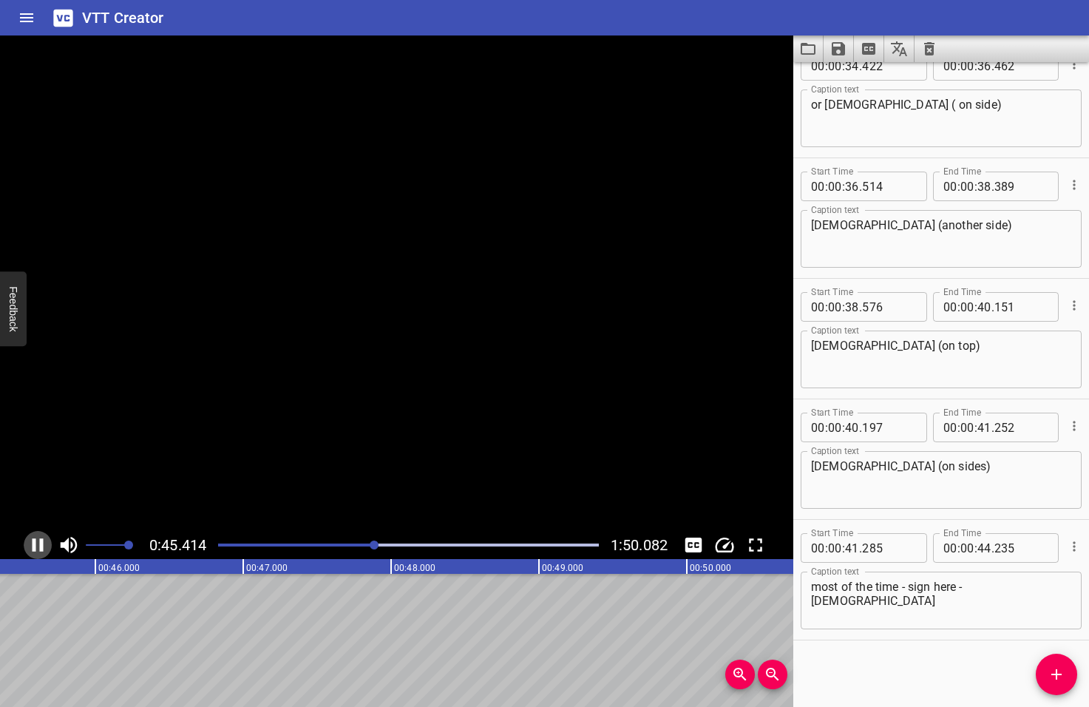
click at [36, 544] on icon "Play/Pause" at bounding box center [38, 545] width 22 height 22
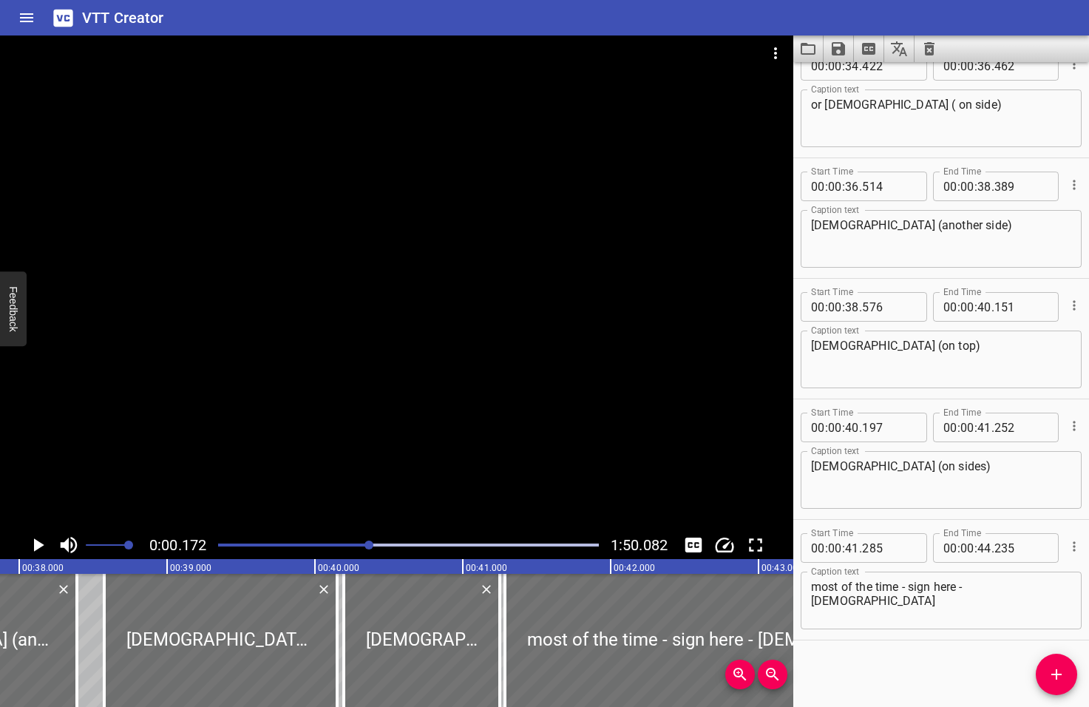
click at [370, 544] on div at bounding box center [368, 544] width 9 height 9
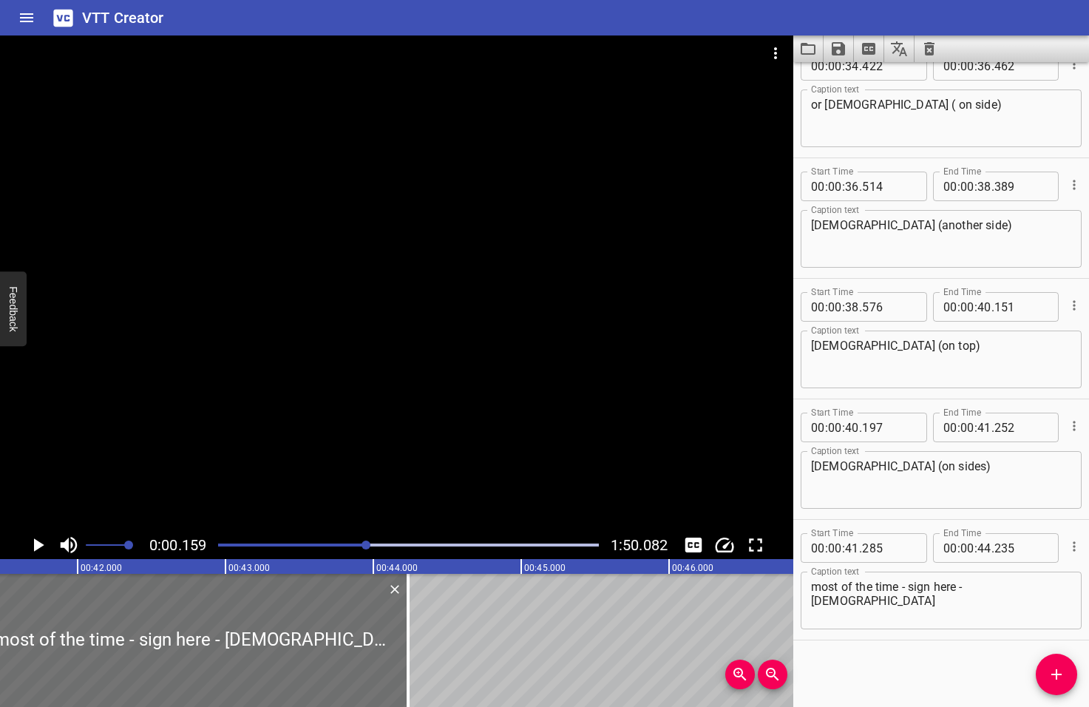
click at [367, 543] on div at bounding box center [366, 544] width 9 height 9
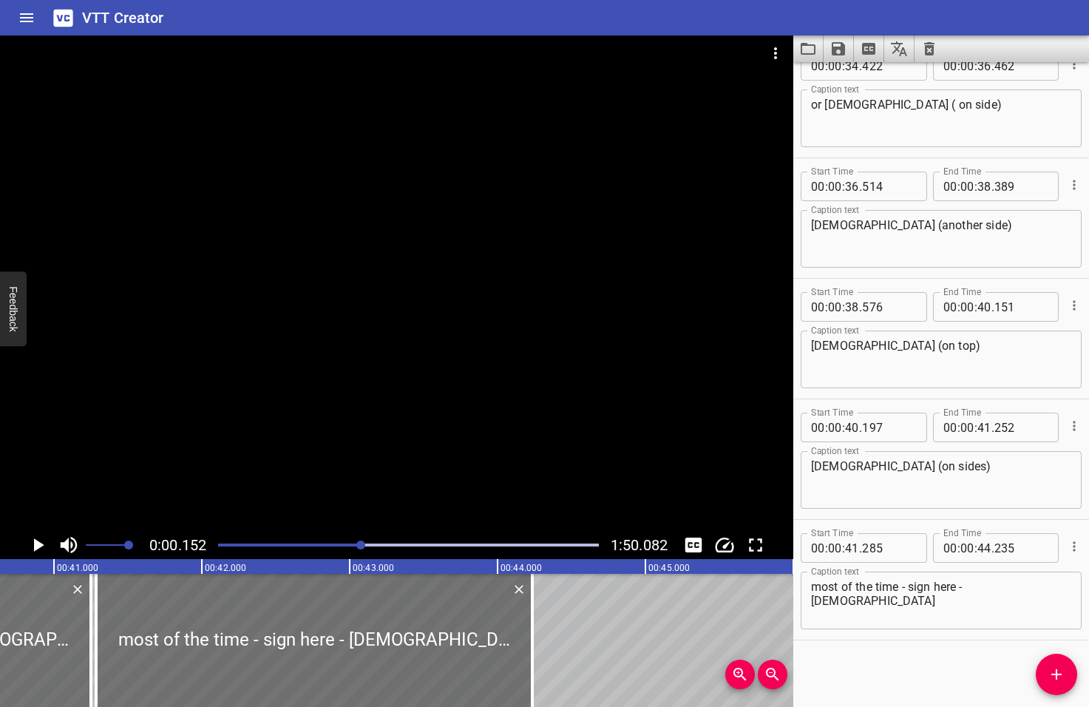
click at [362, 543] on div at bounding box center [360, 544] width 9 height 9
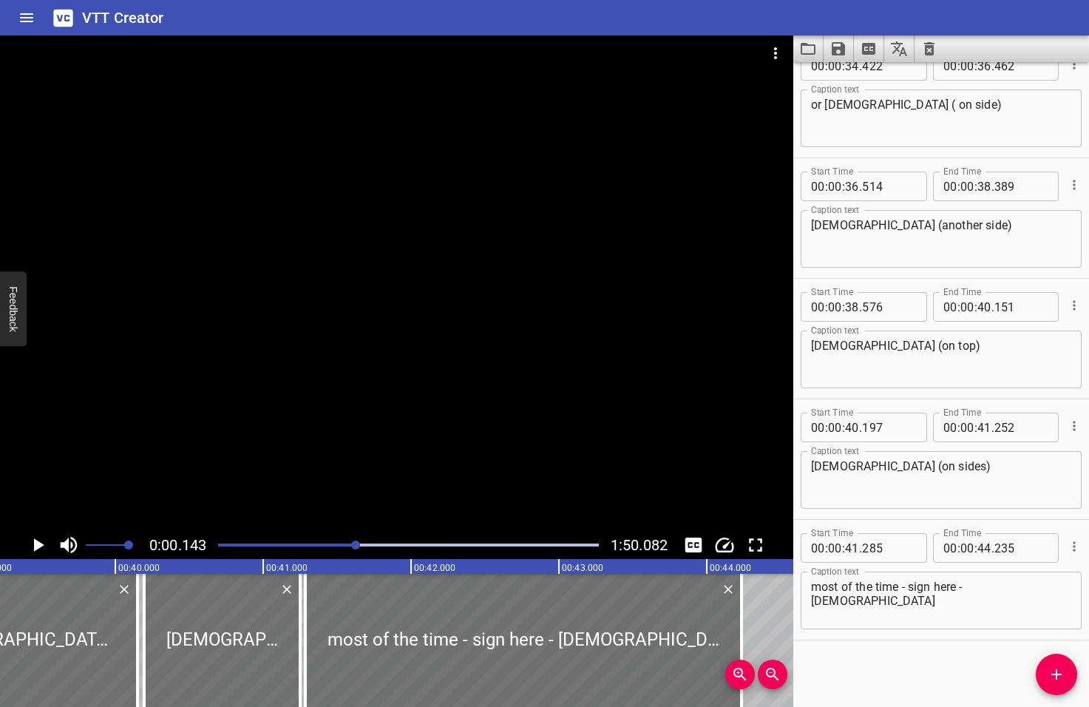
click at [356, 542] on div at bounding box center [355, 544] width 9 height 9
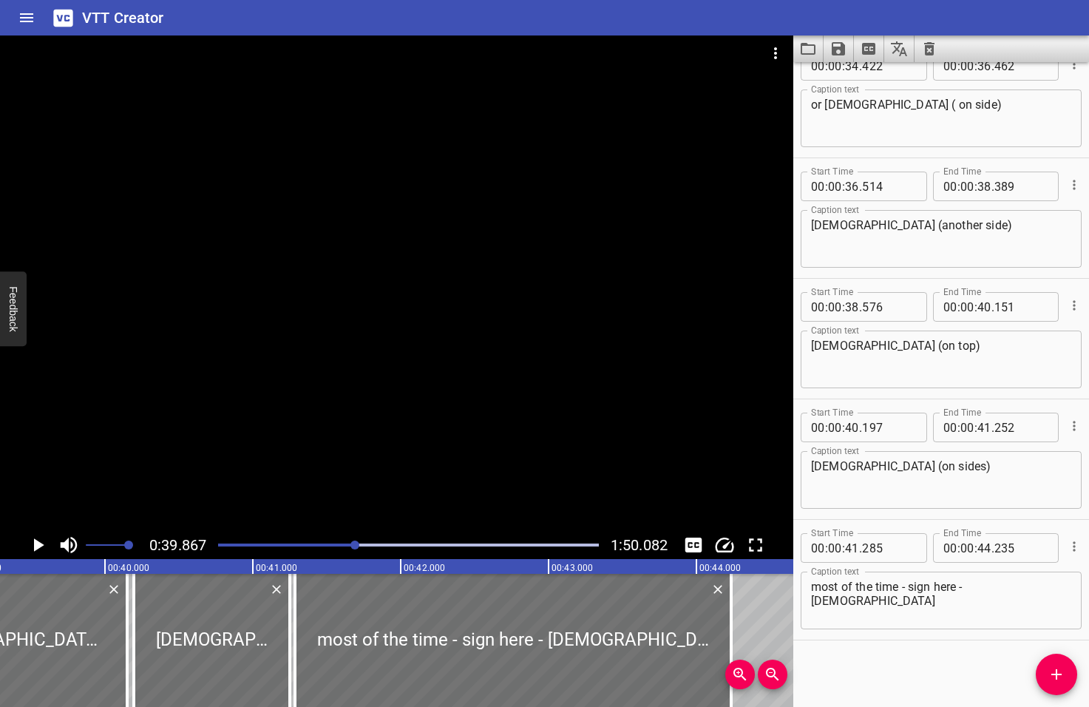
scroll to position [0, 5894]
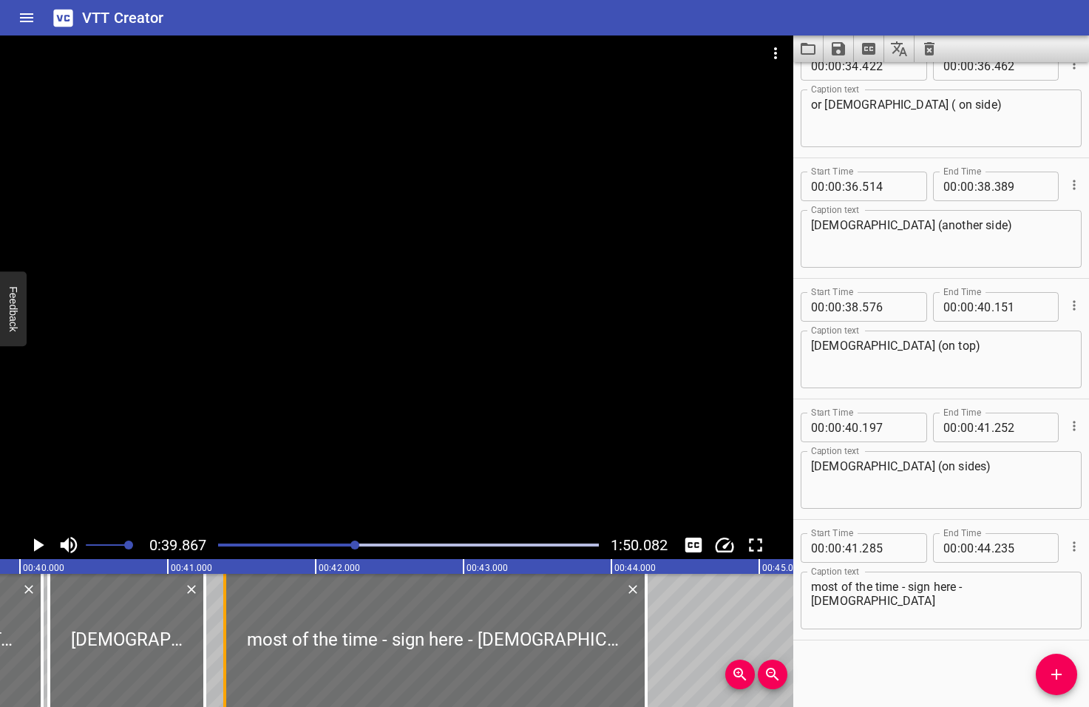
drag, startPoint x: 211, startPoint y: 640, endPoint x: 226, endPoint y: 642, distance: 15.0
click at [226, 642] on div at bounding box center [224, 640] width 15 height 133
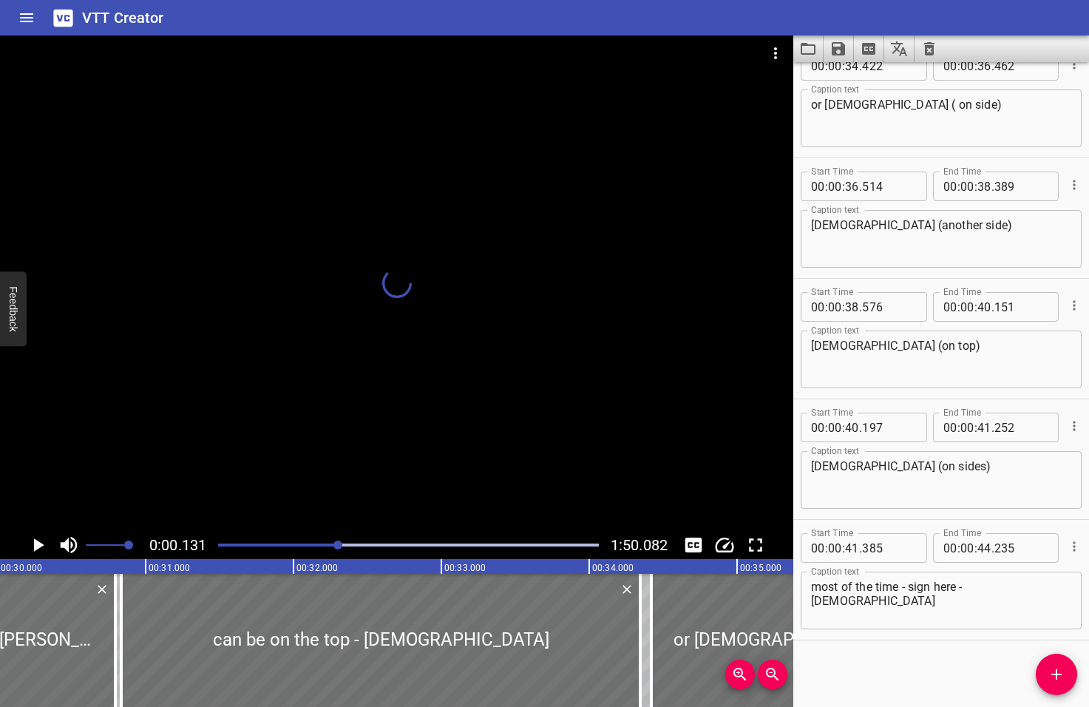
drag, startPoint x: 356, startPoint y: 545, endPoint x: 336, endPoint y: 544, distance: 20.0
click at [336, 544] on div at bounding box center [337, 544] width 9 height 9
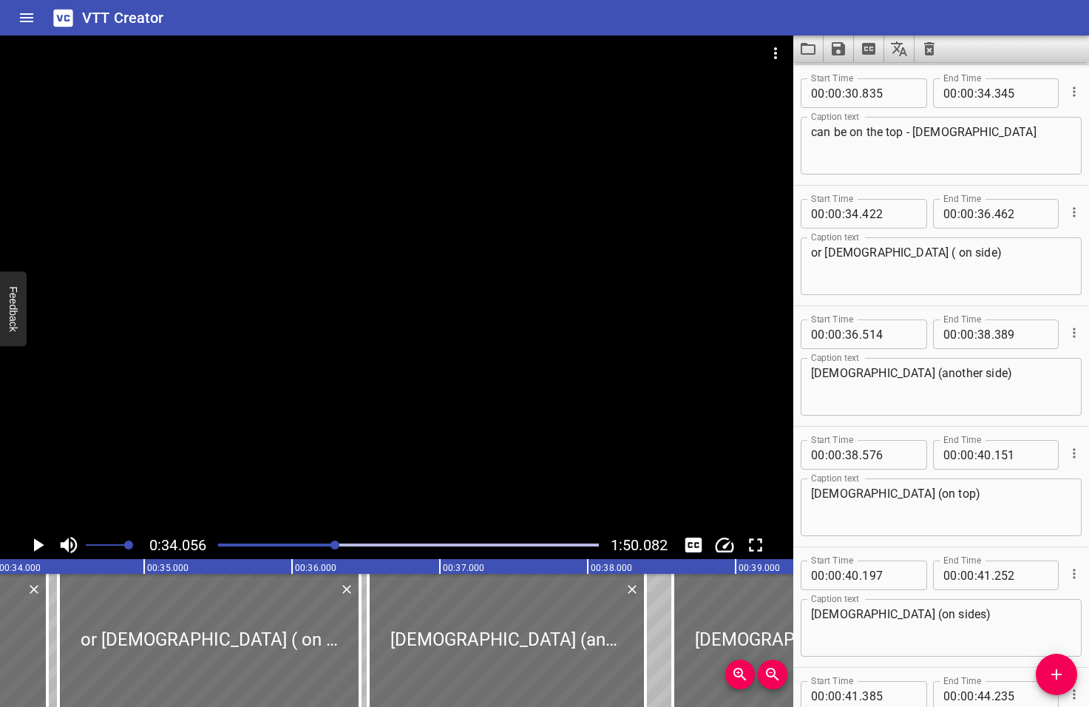
scroll to position [0, 5035]
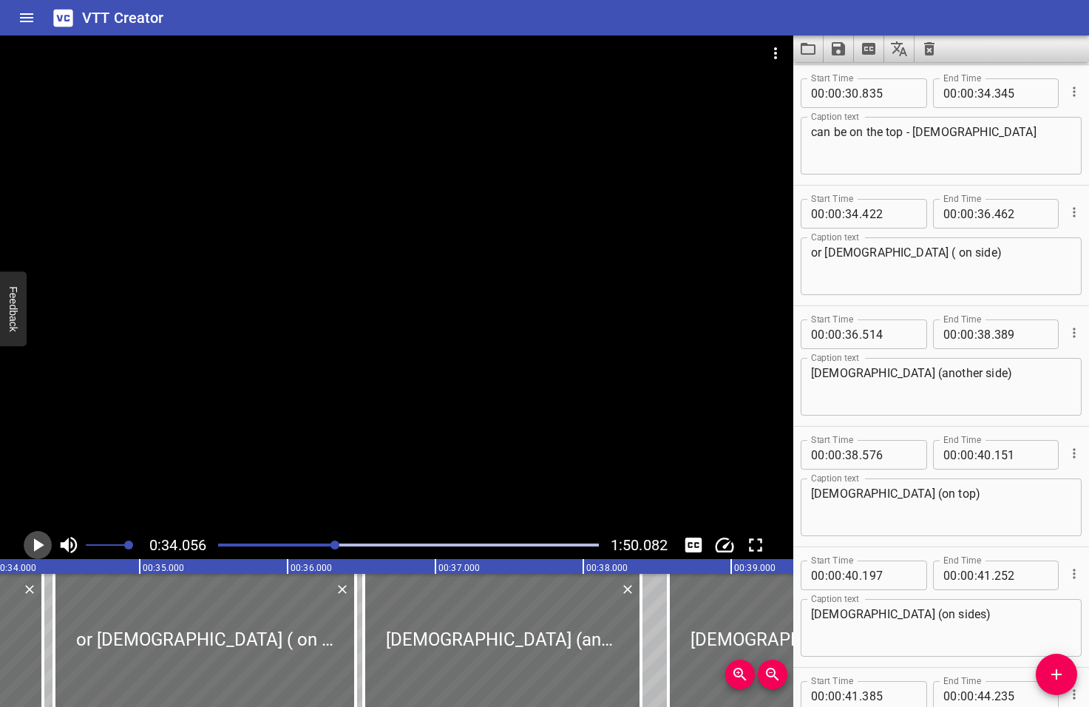
click at [37, 547] on icon "Play/Pause" at bounding box center [39, 544] width 10 height 13
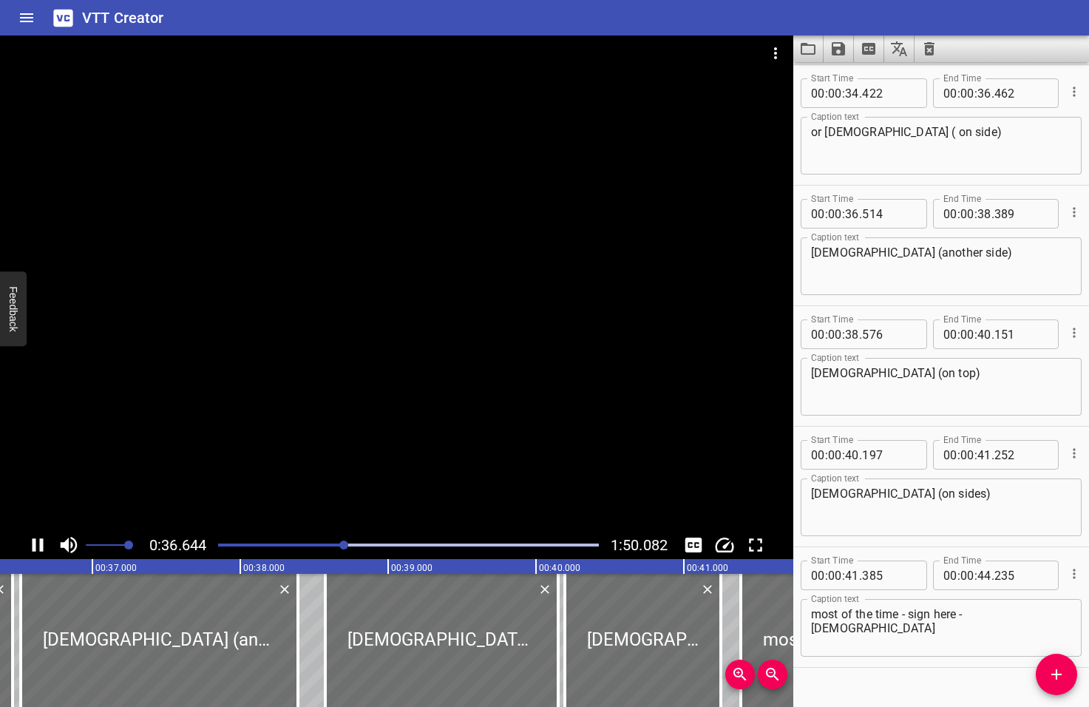
scroll to position [1353, 0]
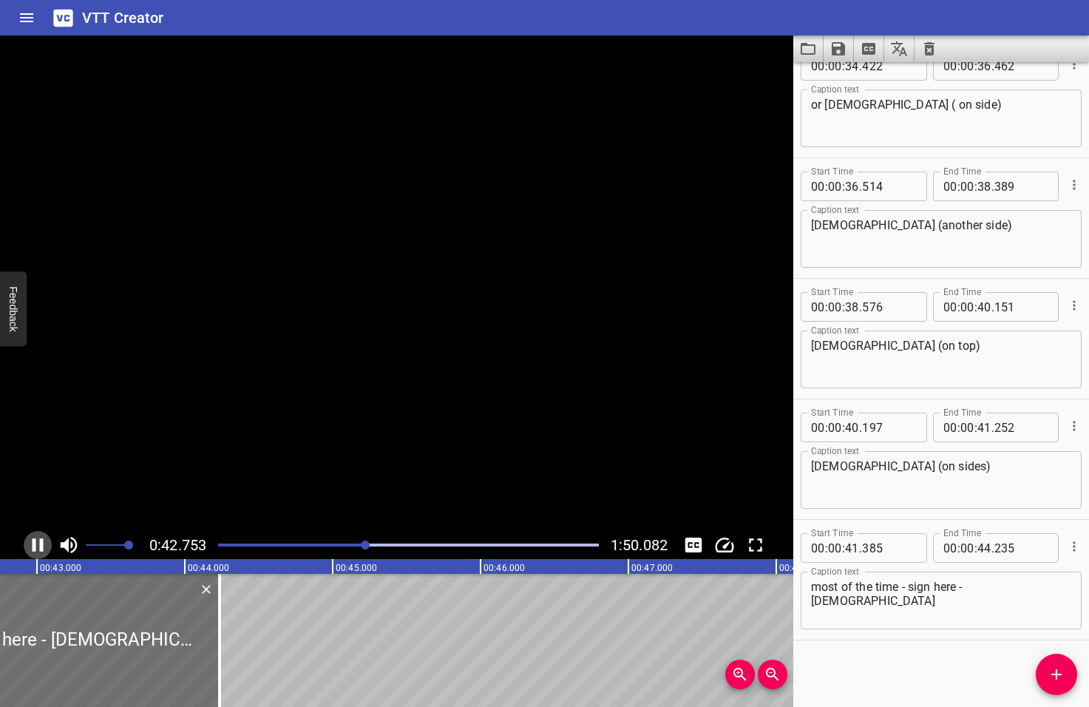
click at [38, 547] on icon "Play/Pause" at bounding box center [38, 545] width 22 height 22
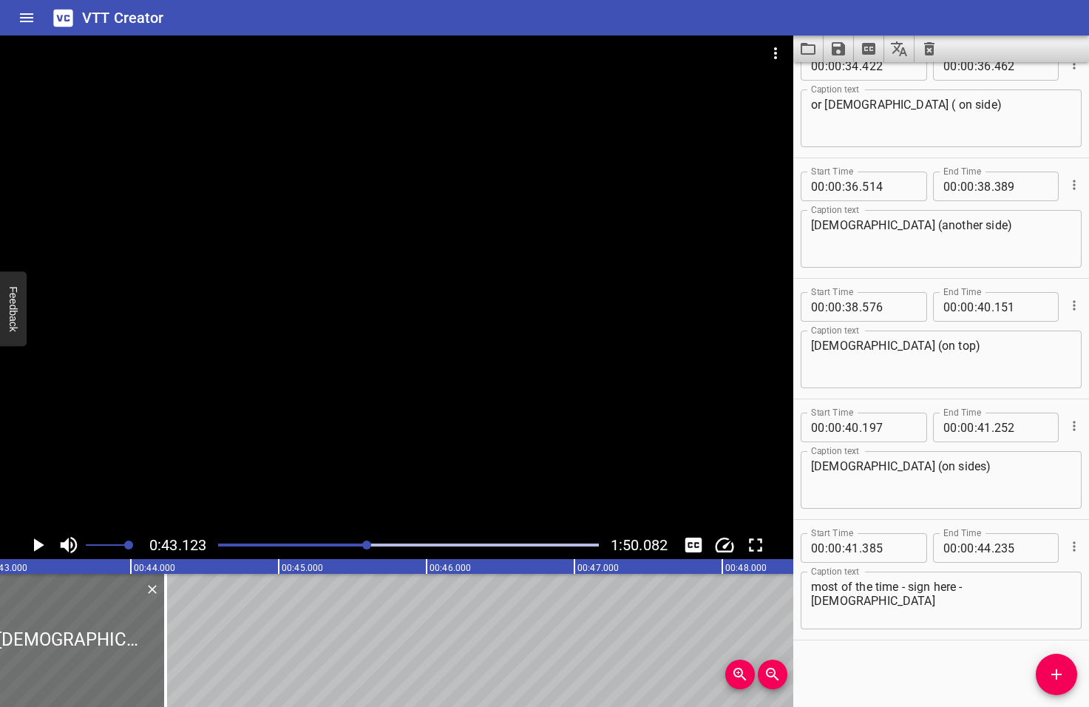
scroll to position [0, 6376]
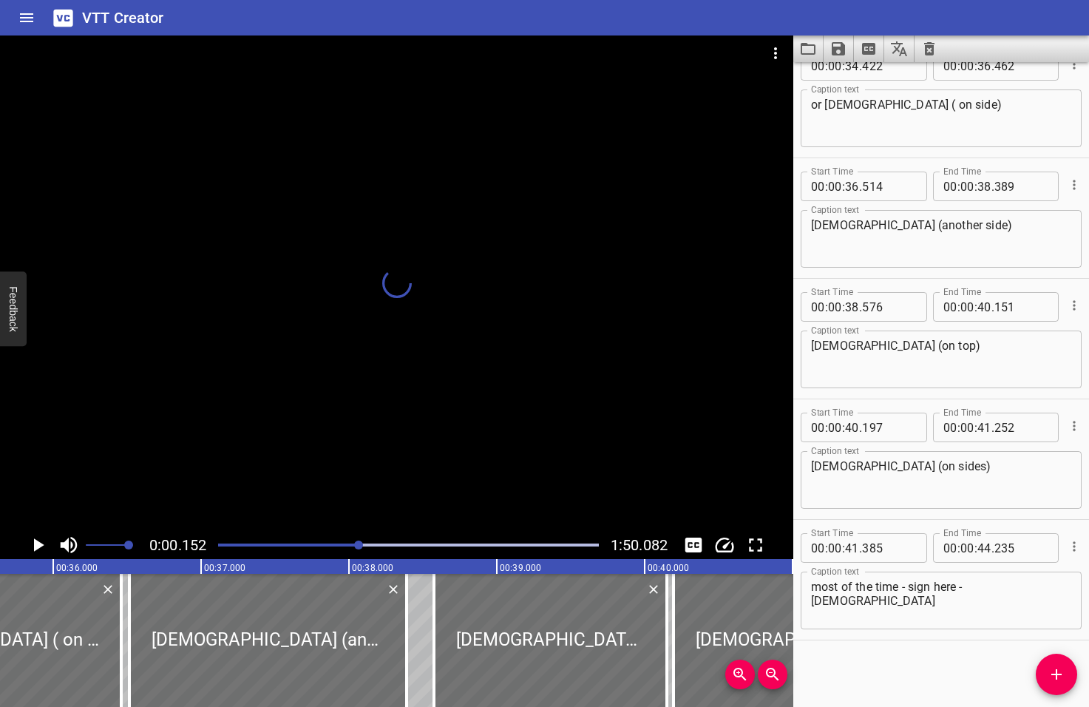
click at [360, 543] on div at bounding box center [358, 544] width 9 height 9
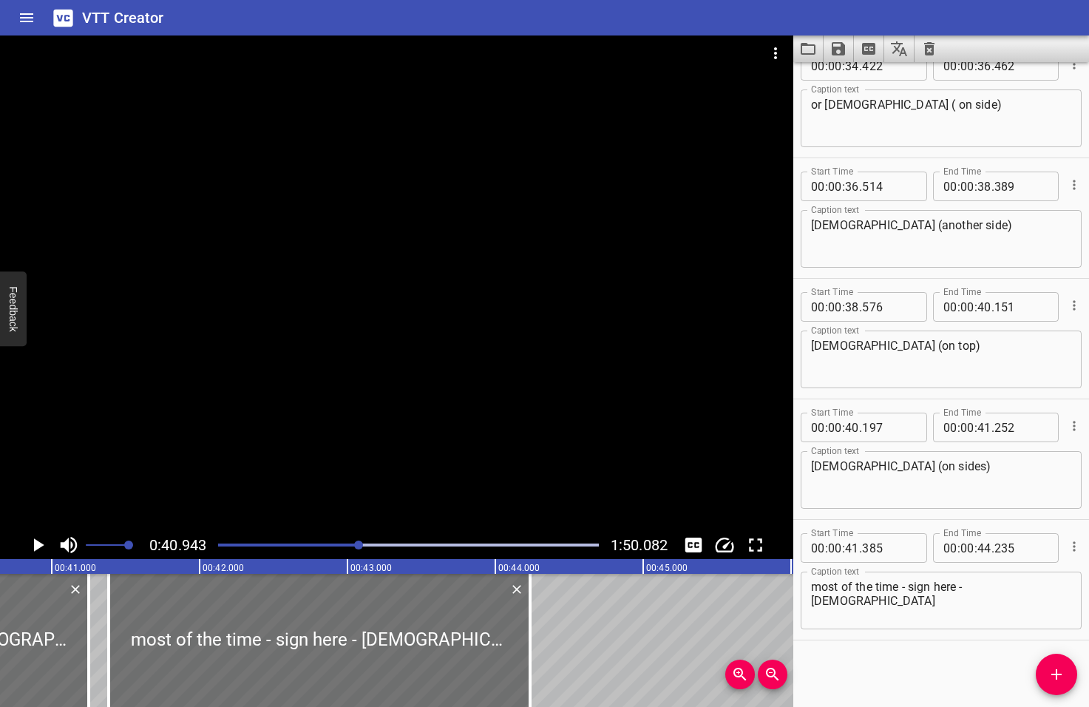
scroll to position [0, 6053]
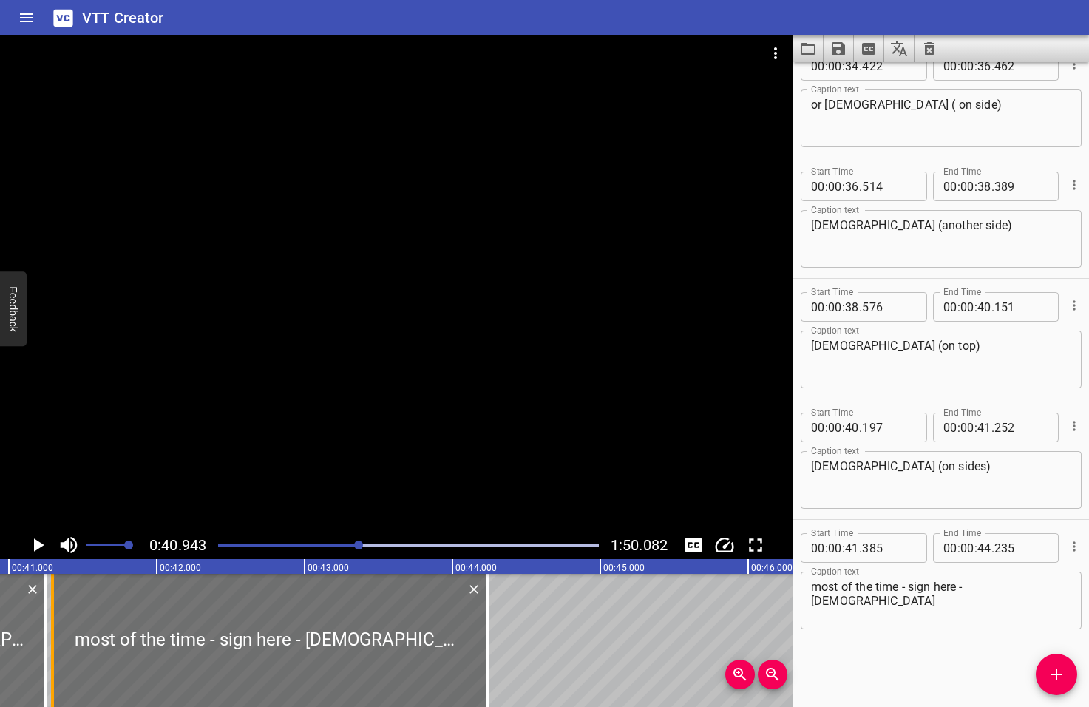
drag, startPoint x: 62, startPoint y: 649, endPoint x: 50, endPoint y: 647, distance: 12.8
click at [50, 647] on div at bounding box center [52, 640] width 15 height 133
type input "295"
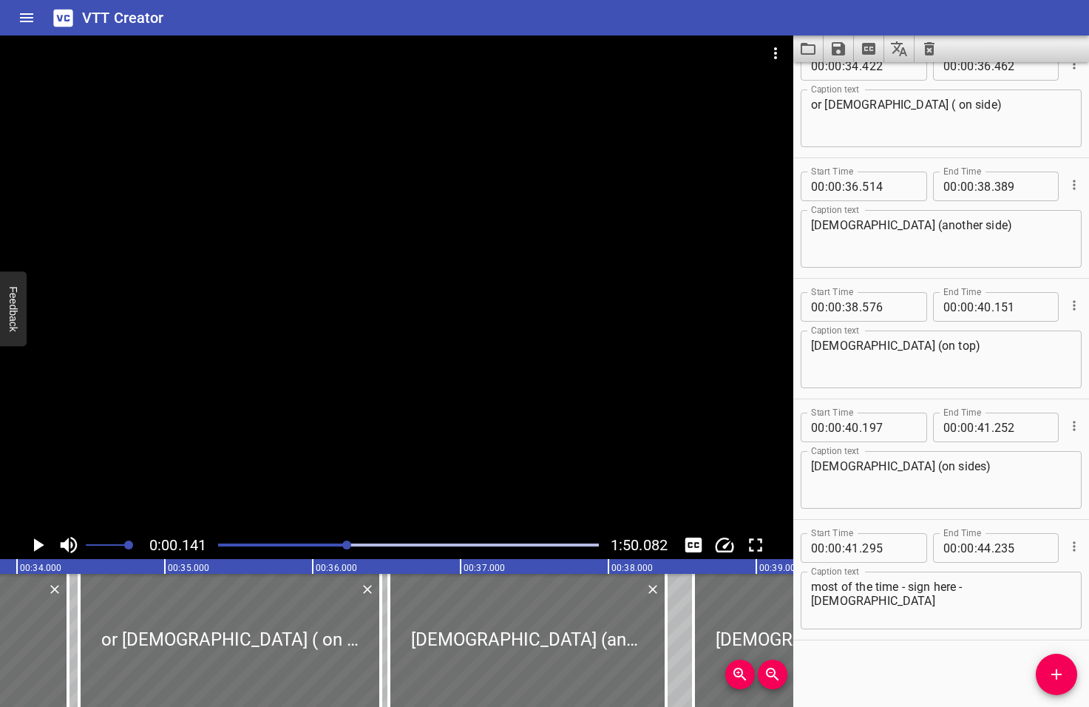
drag, startPoint x: 362, startPoint y: 543, endPoint x: 347, endPoint y: 543, distance: 14.8
click at [347, 543] on div at bounding box center [346, 544] width 9 height 9
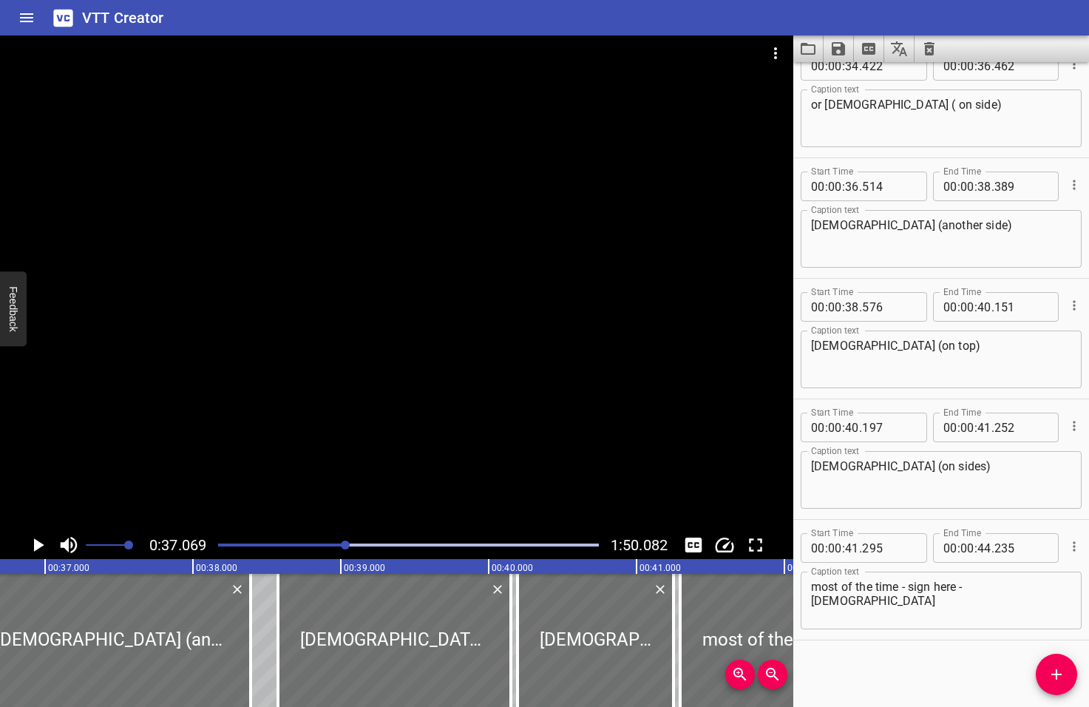
scroll to position [0, 5481]
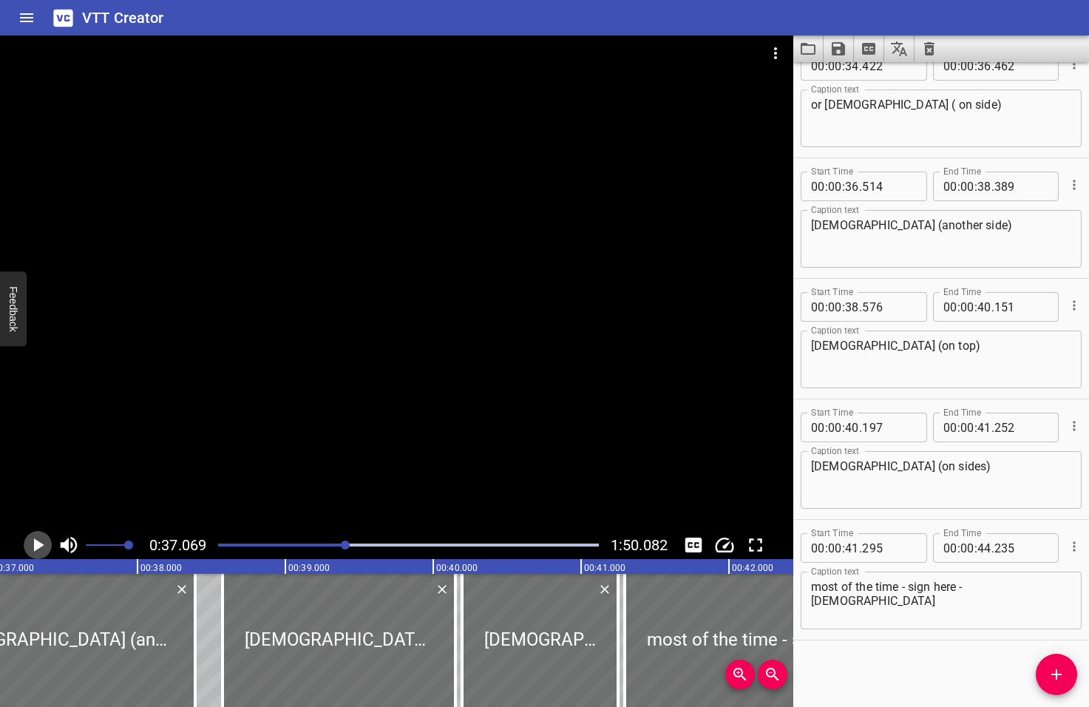
click at [38, 546] on icon "Play/Pause" at bounding box center [39, 544] width 10 height 13
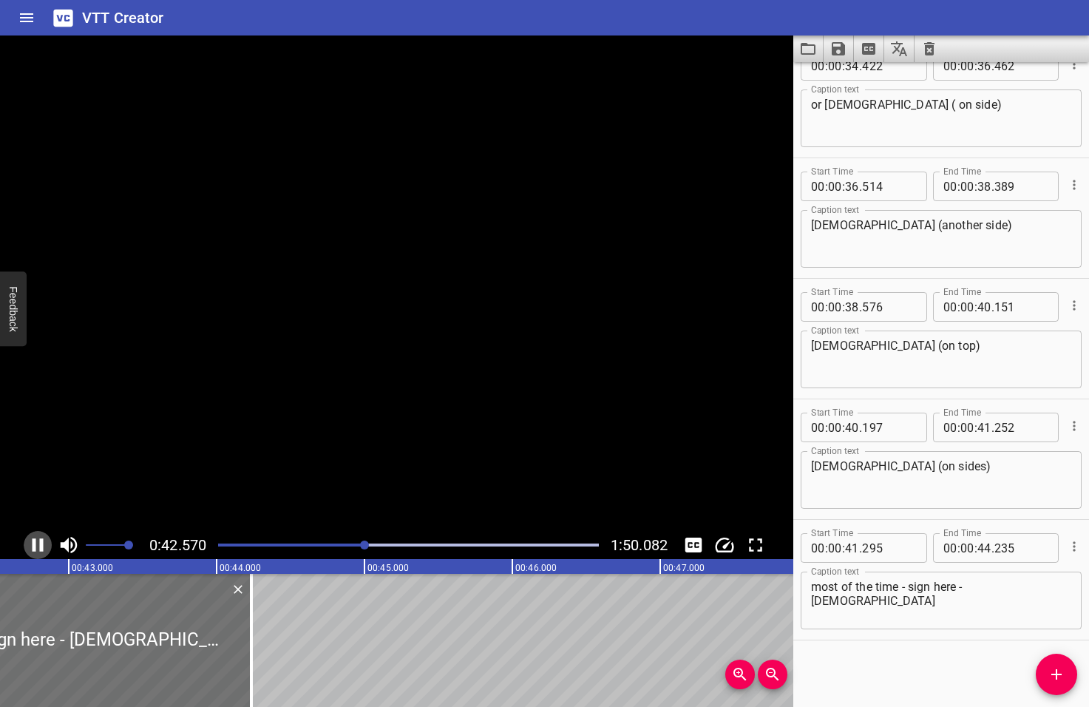
click at [38, 543] on icon "Play/Pause" at bounding box center [38, 545] width 22 height 22
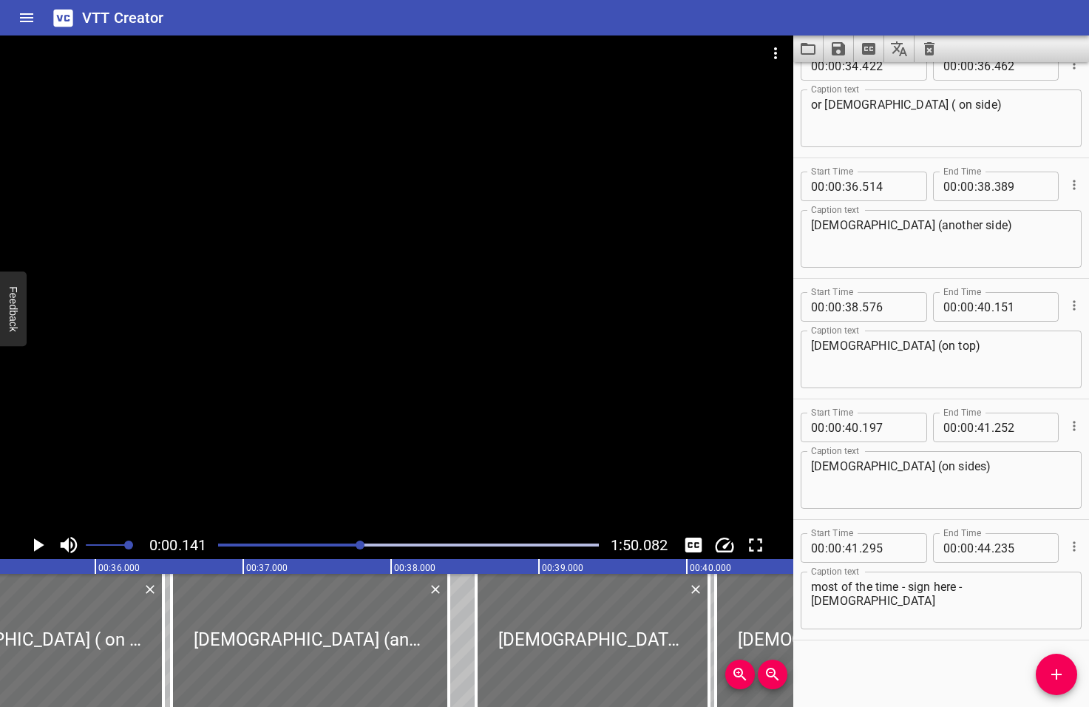
click at [362, 545] on div at bounding box center [360, 544] width 9 height 9
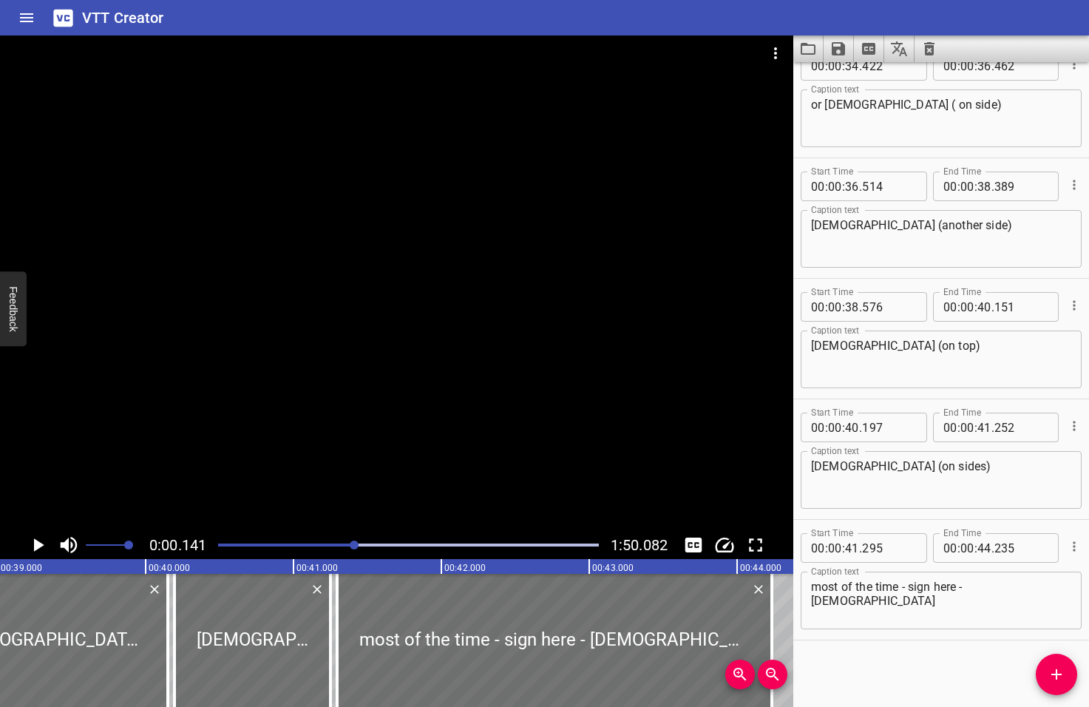
click at [356, 546] on div at bounding box center [354, 544] width 9 height 9
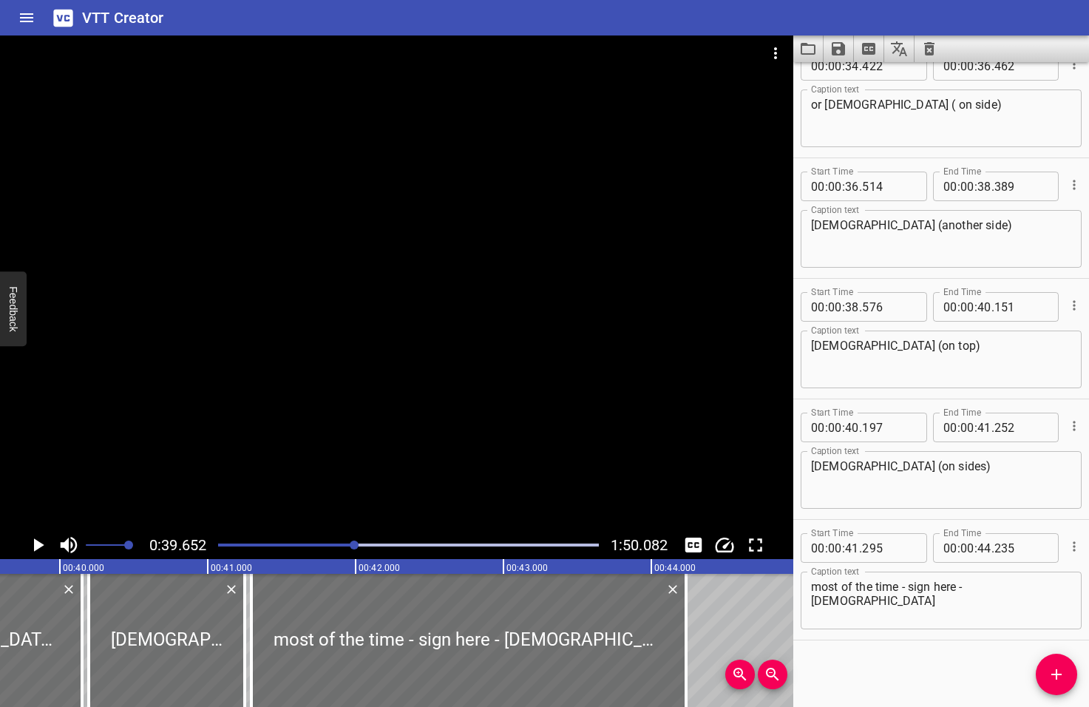
scroll to position [0, 5863]
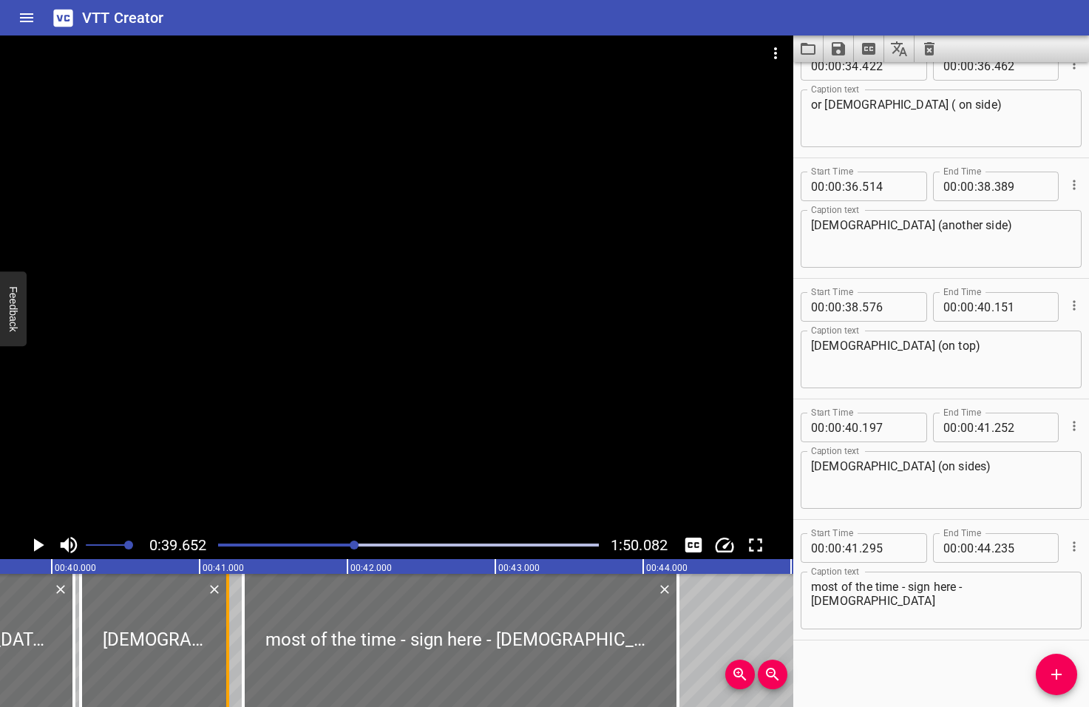
drag, startPoint x: 234, startPoint y: 631, endPoint x: 225, endPoint y: 631, distance: 8.9
click at [225, 631] on div at bounding box center [227, 640] width 15 height 133
type input "192"
drag, startPoint x: 240, startPoint y: 635, endPoint x: 228, endPoint y: 634, distance: 11.9
click at [228, 634] on div at bounding box center [231, 640] width 15 height 133
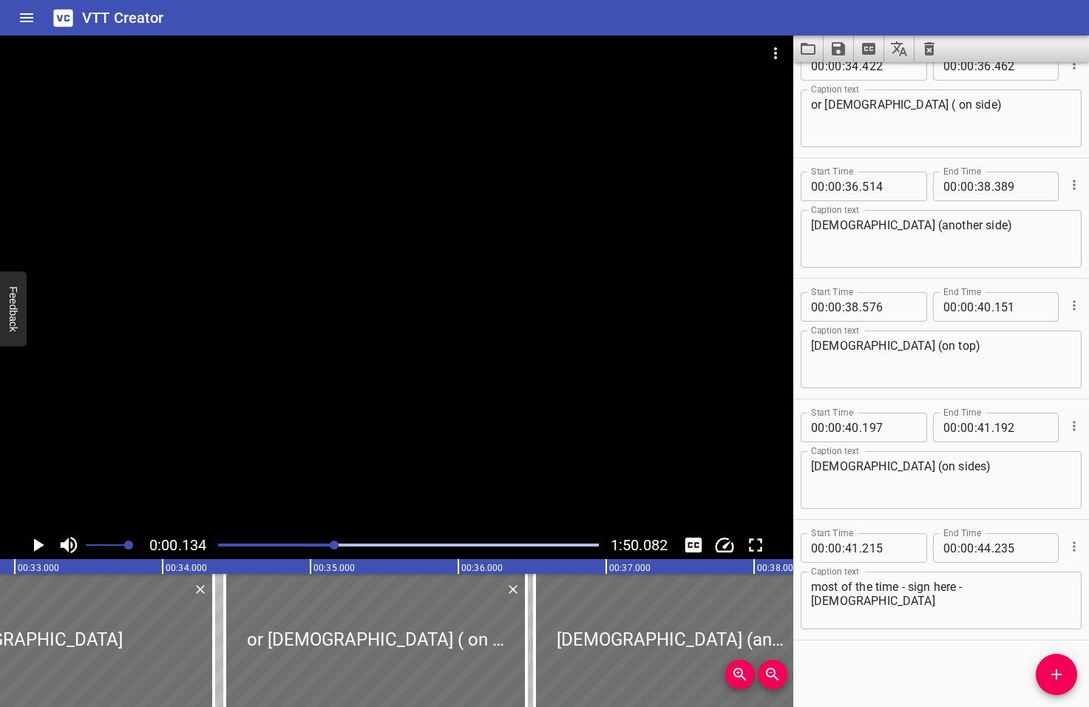
drag, startPoint x: 359, startPoint y: 545, endPoint x: 333, endPoint y: 549, distance: 25.4
click at [333, 549] on div at bounding box center [334, 544] width 9 height 9
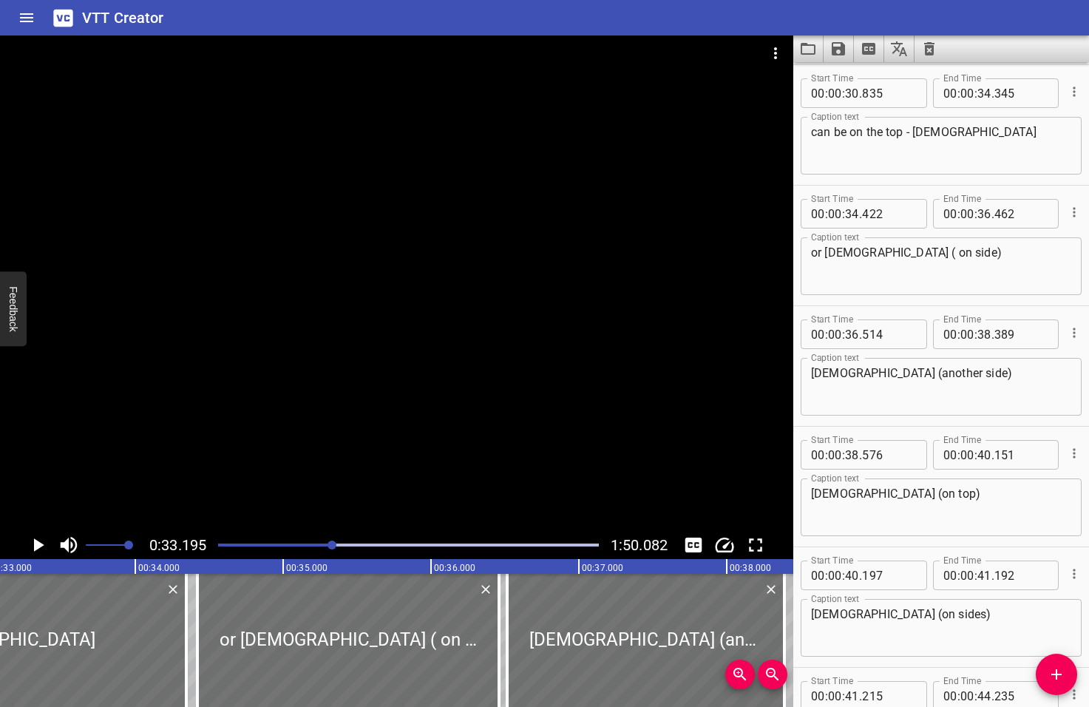
scroll to position [0, 4908]
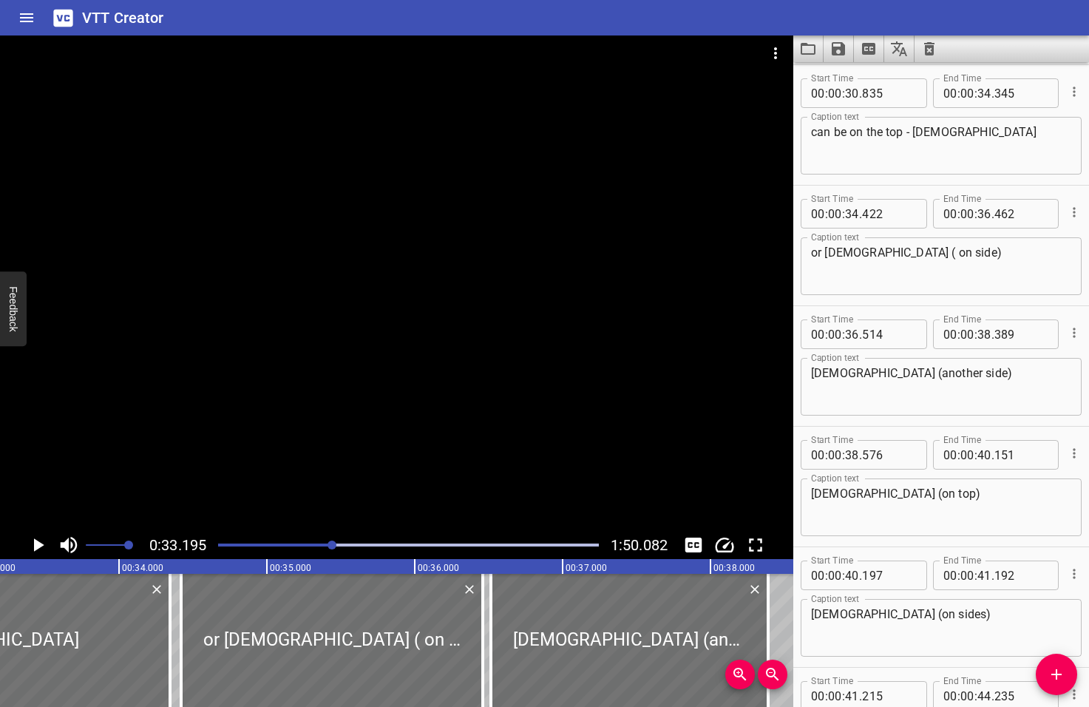
click at [36, 545] on icon "Play/Pause" at bounding box center [39, 544] width 10 height 13
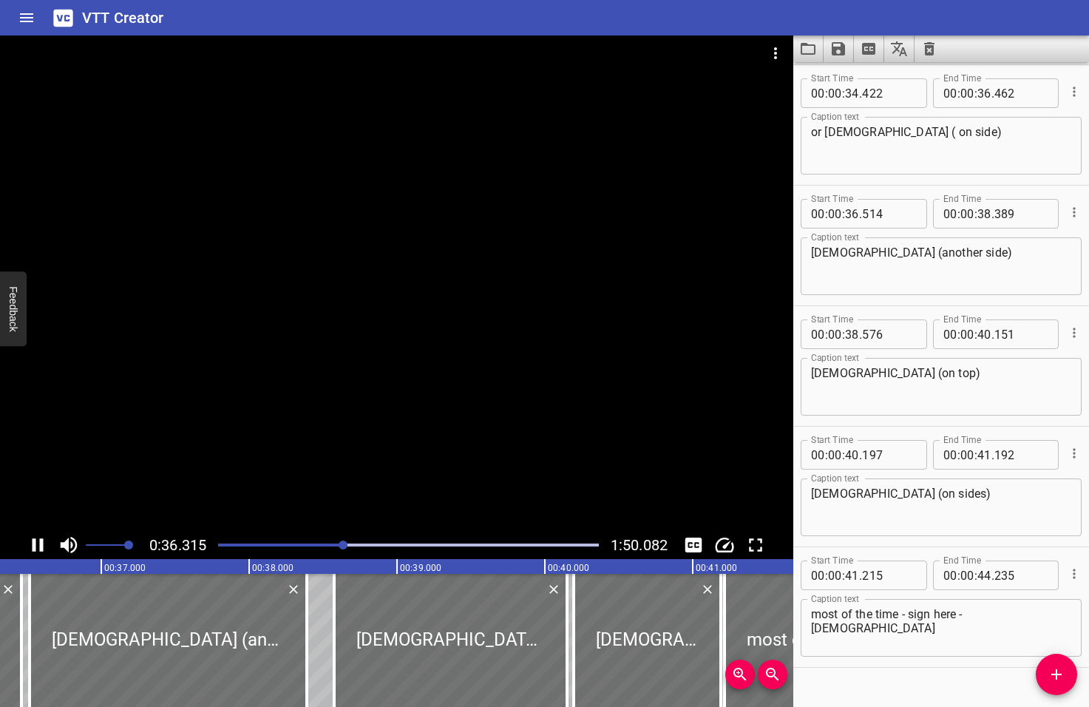
scroll to position [0, 5400]
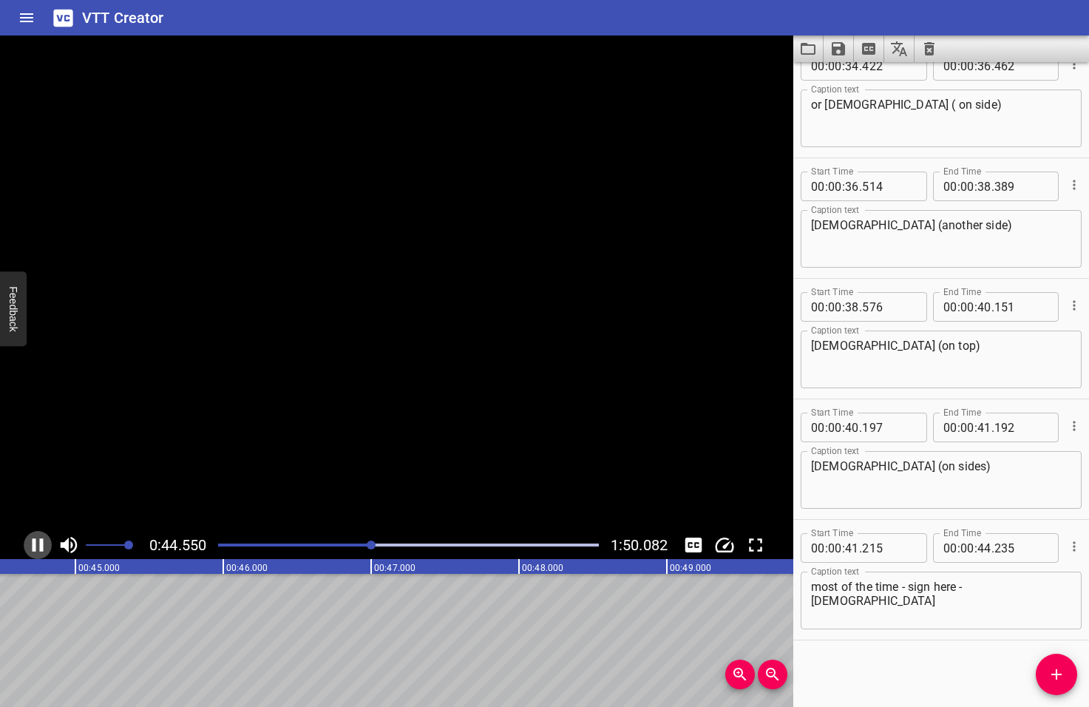
click at [37, 544] on icon "Play/Pause" at bounding box center [38, 545] width 22 height 22
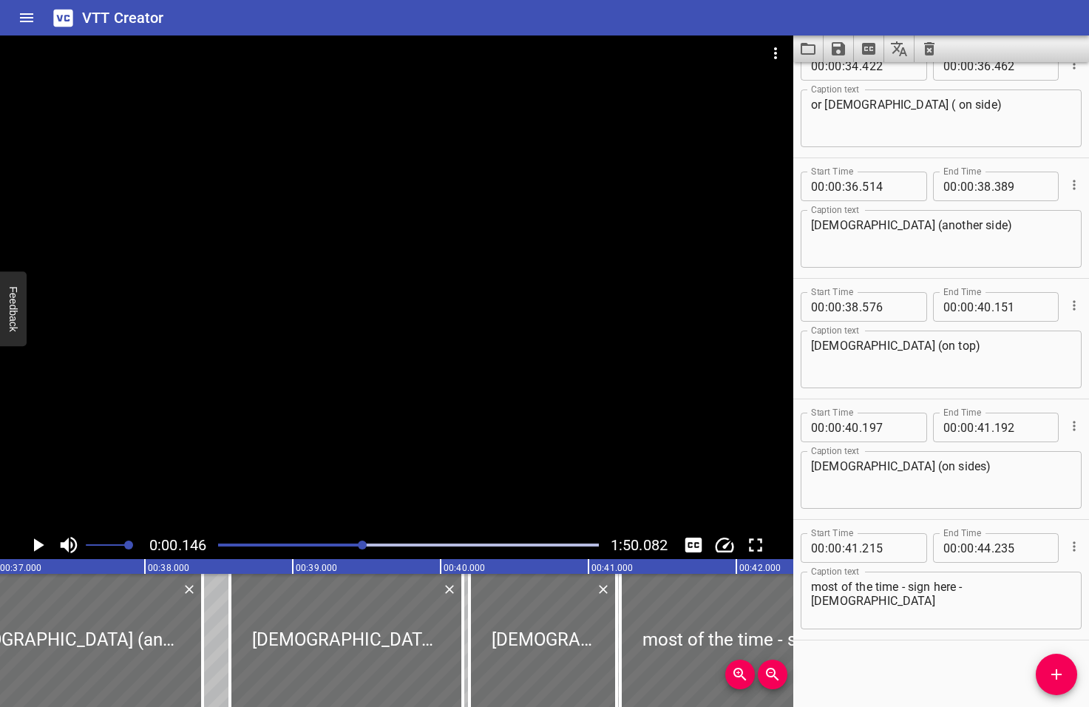
drag, startPoint x: 373, startPoint y: 543, endPoint x: 364, endPoint y: 545, distance: 9.0
click at [364, 545] on div at bounding box center [362, 544] width 9 height 9
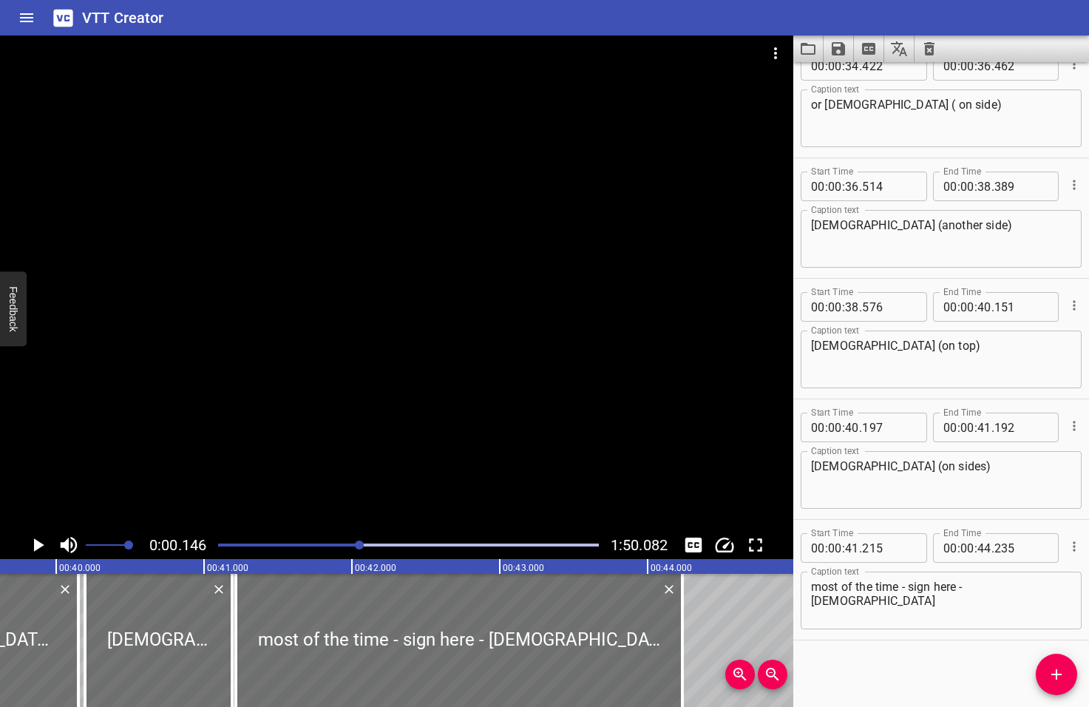
click at [360, 545] on div at bounding box center [359, 544] width 9 height 9
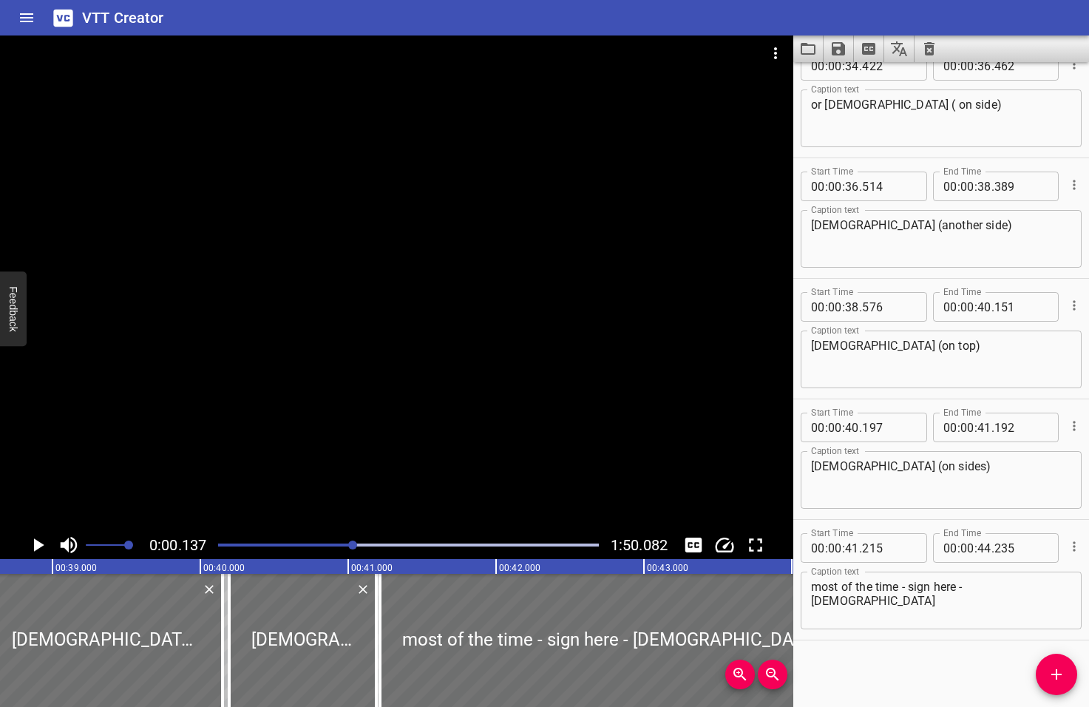
drag, startPoint x: 359, startPoint y: 545, endPoint x: 345, endPoint y: 547, distance: 14.2
click at [348, 547] on div at bounding box center [352, 544] width 9 height 9
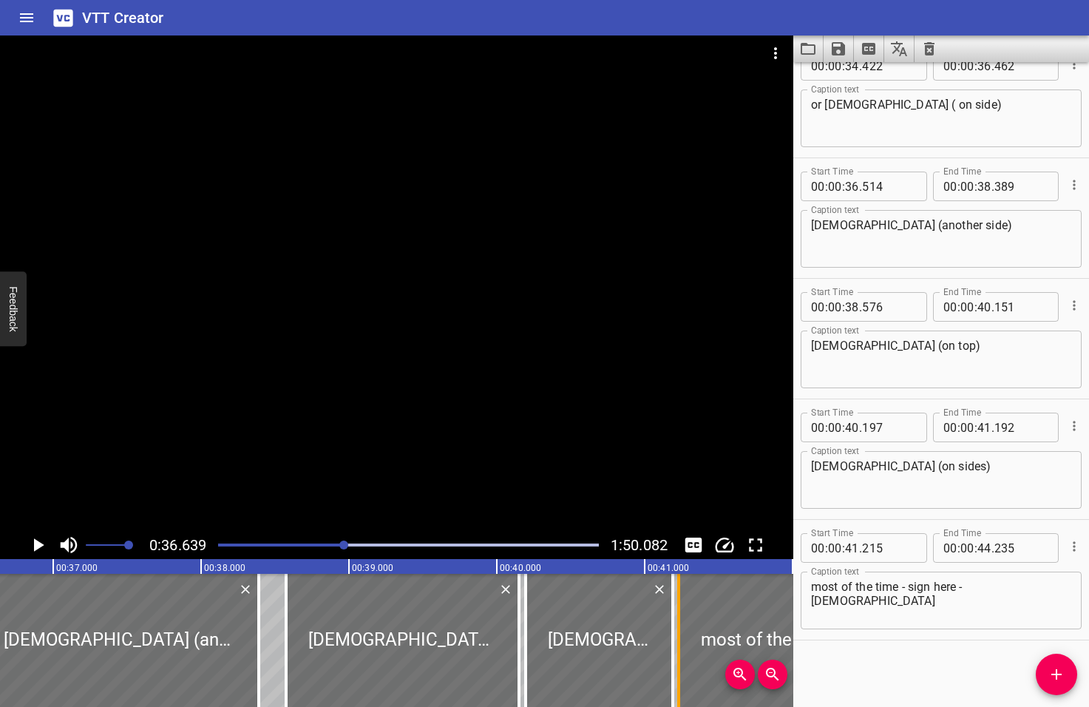
click at [672, 645] on div at bounding box center [678, 640] width 15 height 133
type input "235"
drag, startPoint x: 670, startPoint y: 645, endPoint x: 659, endPoint y: 646, distance: 11.2
click at [659, 646] on div at bounding box center [661, 640] width 15 height 133
type input "117"
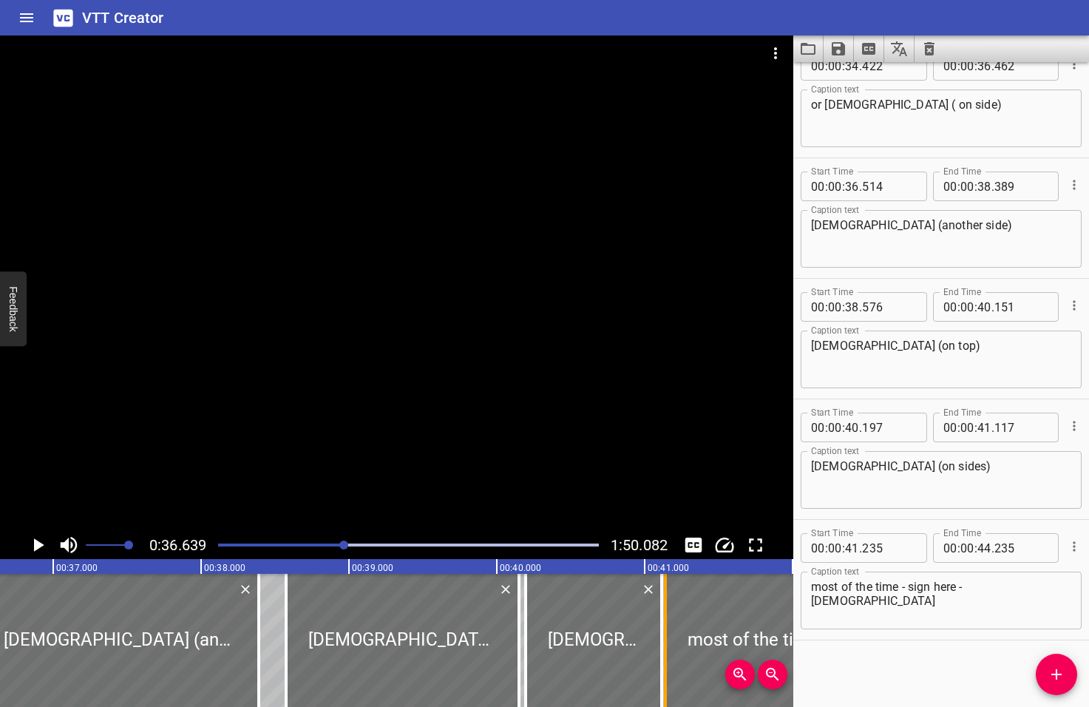
drag, startPoint x: 677, startPoint y: 648, endPoint x: 663, endPoint y: 647, distance: 14.1
click at [663, 647] on div at bounding box center [665, 640] width 15 height 133
type input "140"
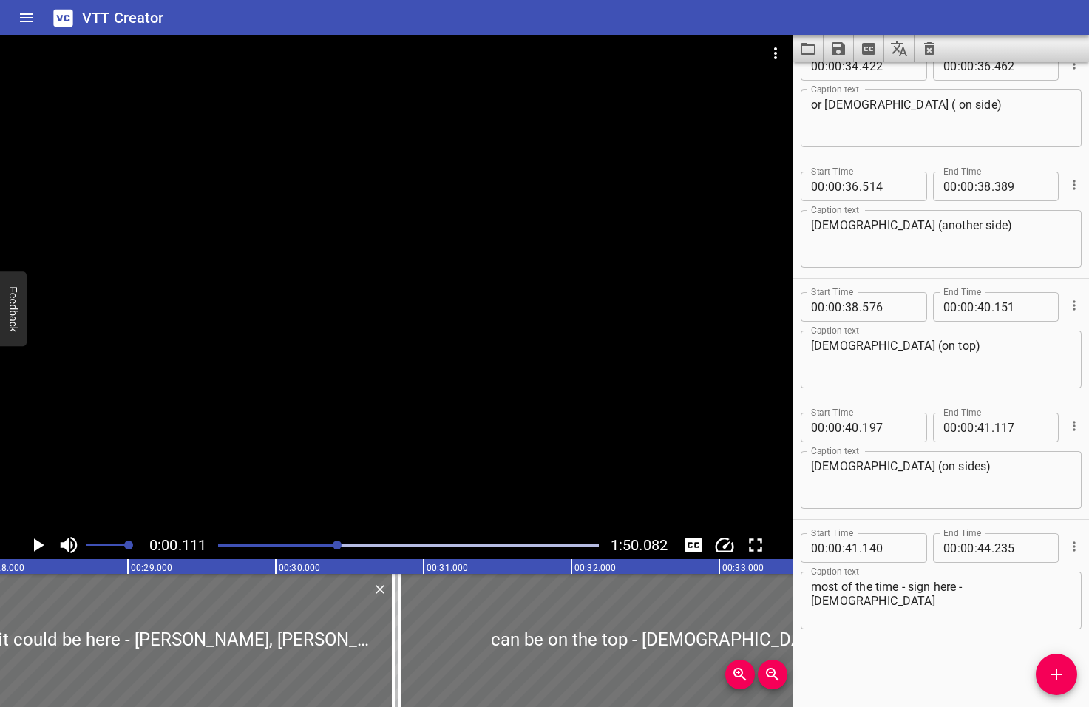
drag, startPoint x: 345, startPoint y: 544, endPoint x: 335, endPoint y: 543, distance: 10.5
click at [335, 543] on div at bounding box center [337, 544] width 9 height 9
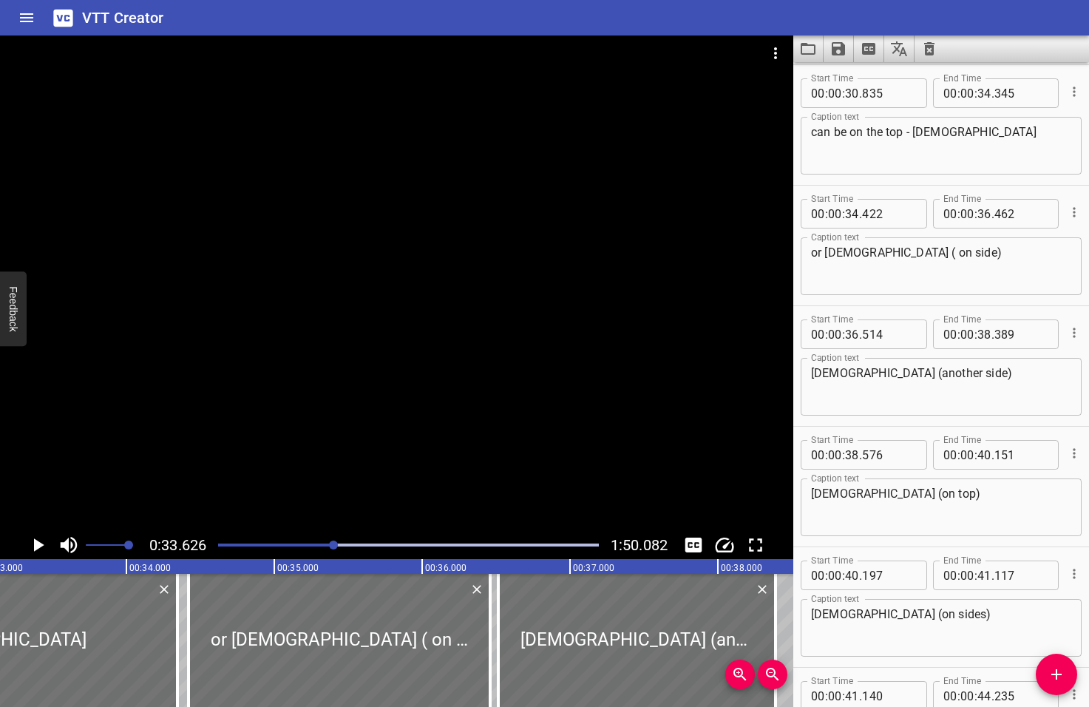
scroll to position [0, 4972]
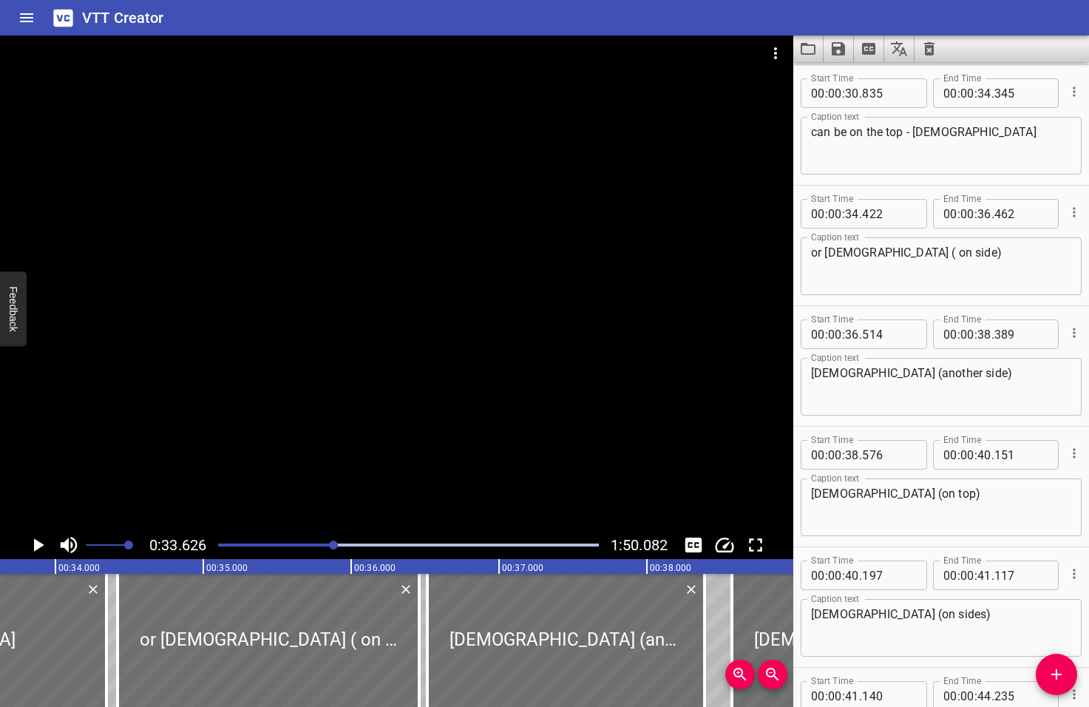
click at [38, 543] on icon "Play/Pause" at bounding box center [39, 544] width 10 height 13
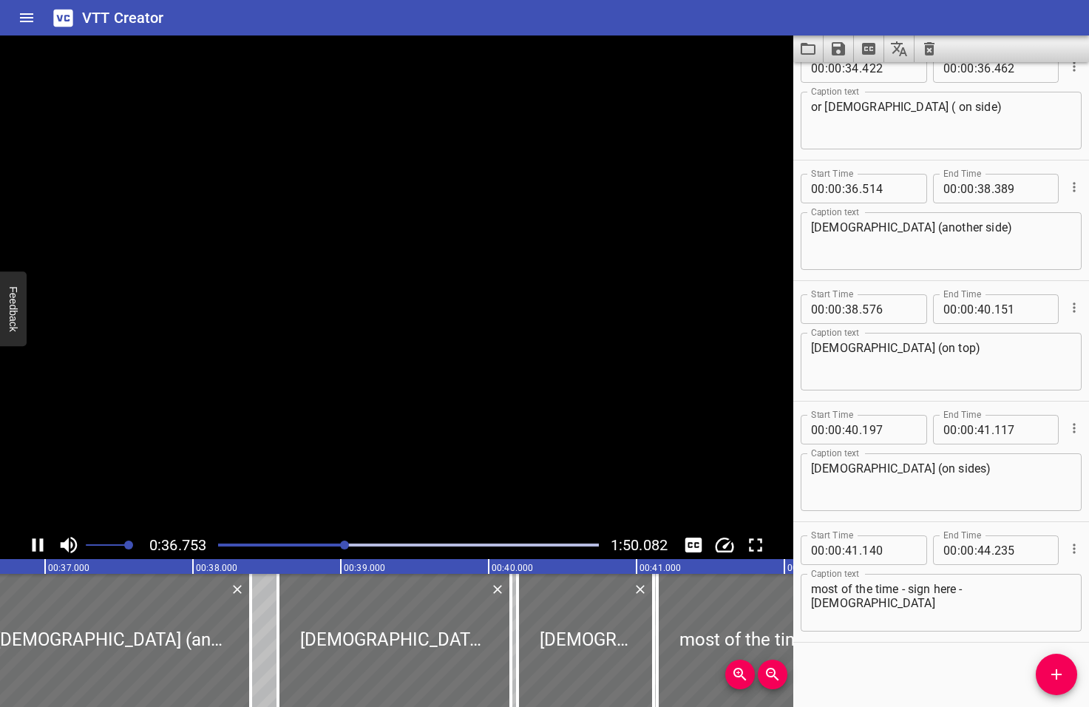
scroll to position [0, 5434]
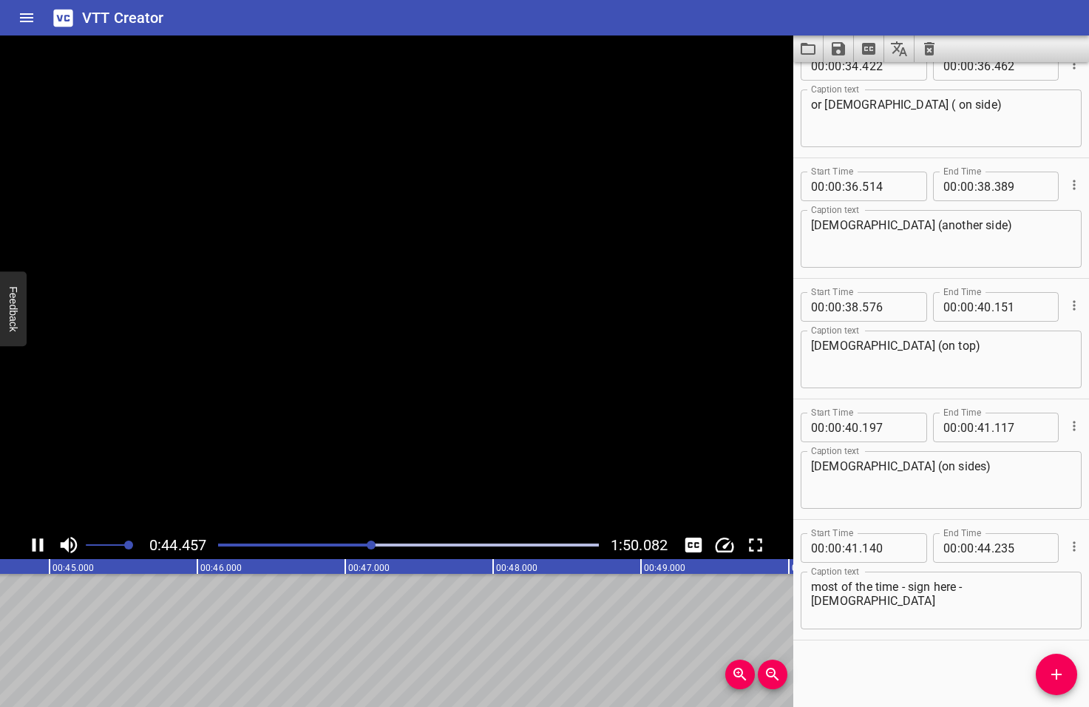
click at [38, 543] on icon "Play/Pause" at bounding box center [38, 545] width 22 height 22
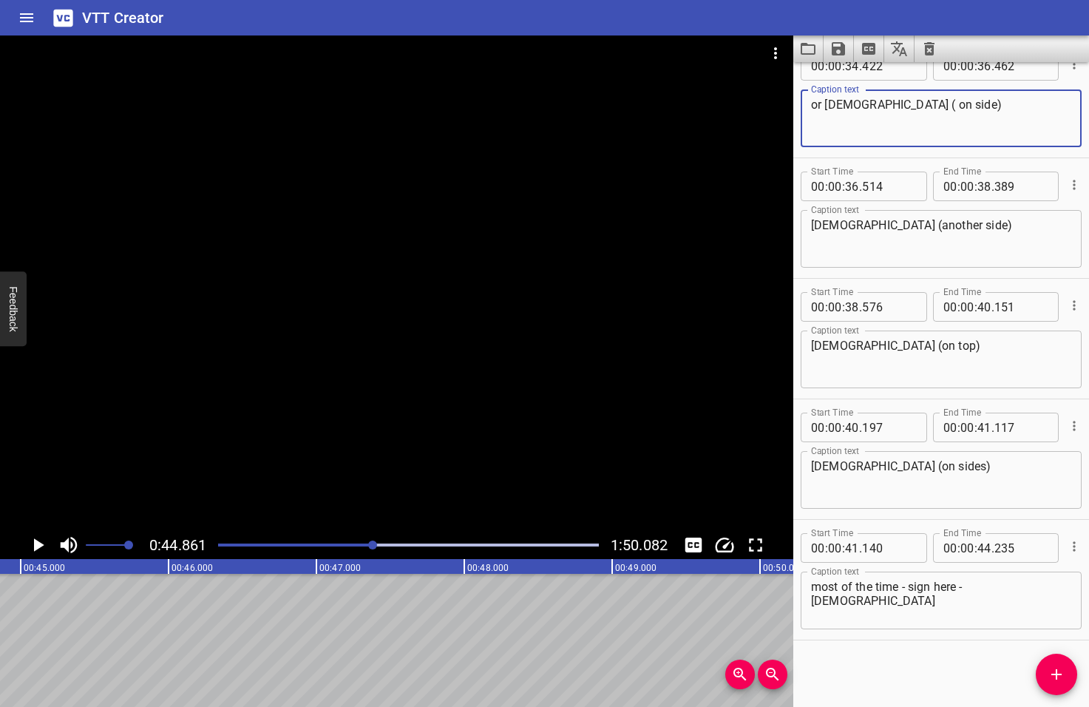
click at [868, 102] on textarea "or Jesus ( on side)" at bounding box center [941, 119] width 260 height 42
type textarea "or Jesus (on side)"
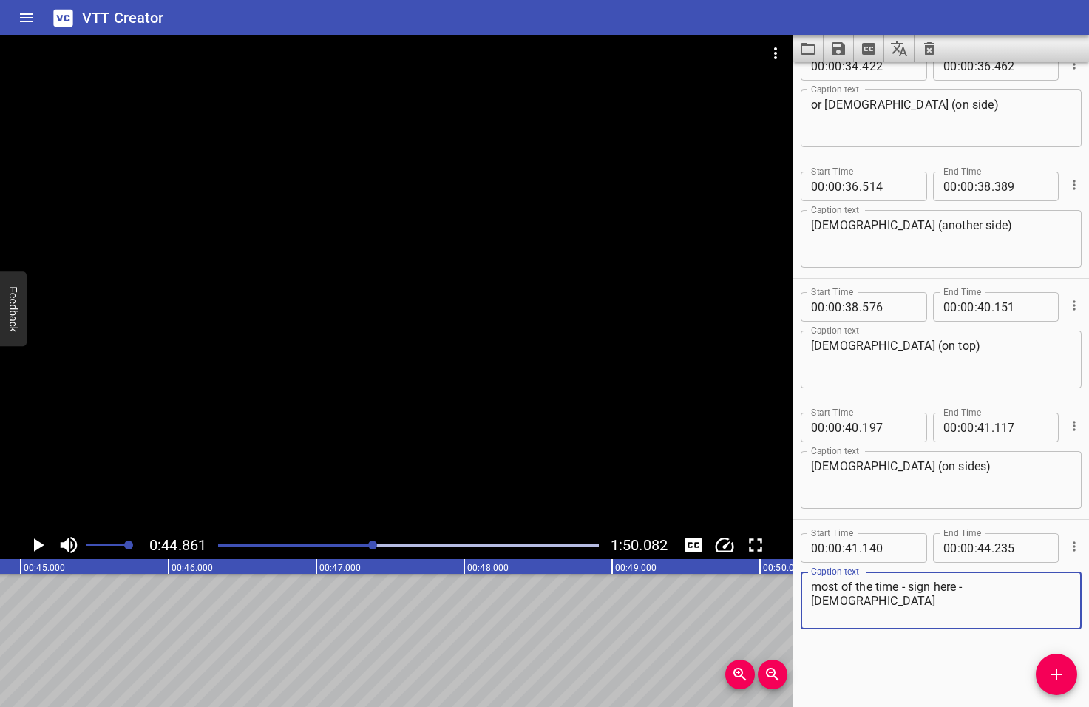
click at [1012, 594] on textarea "most of the time - sign here - Jesus" at bounding box center [941, 601] width 260 height 42
click at [38, 545] on icon "Play/Pause" at bounding box center [39, 544] width 10 height 13
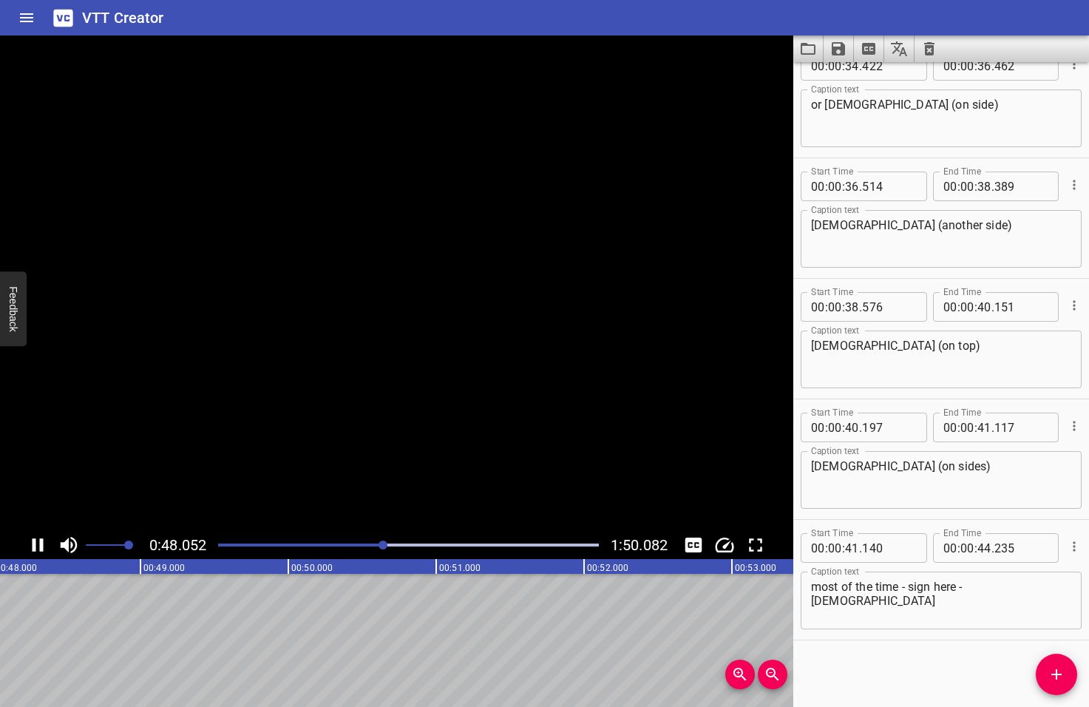
click at [38, 545] on icon "Play/Pause" at bounding box center [38, 545] width 22 height 22
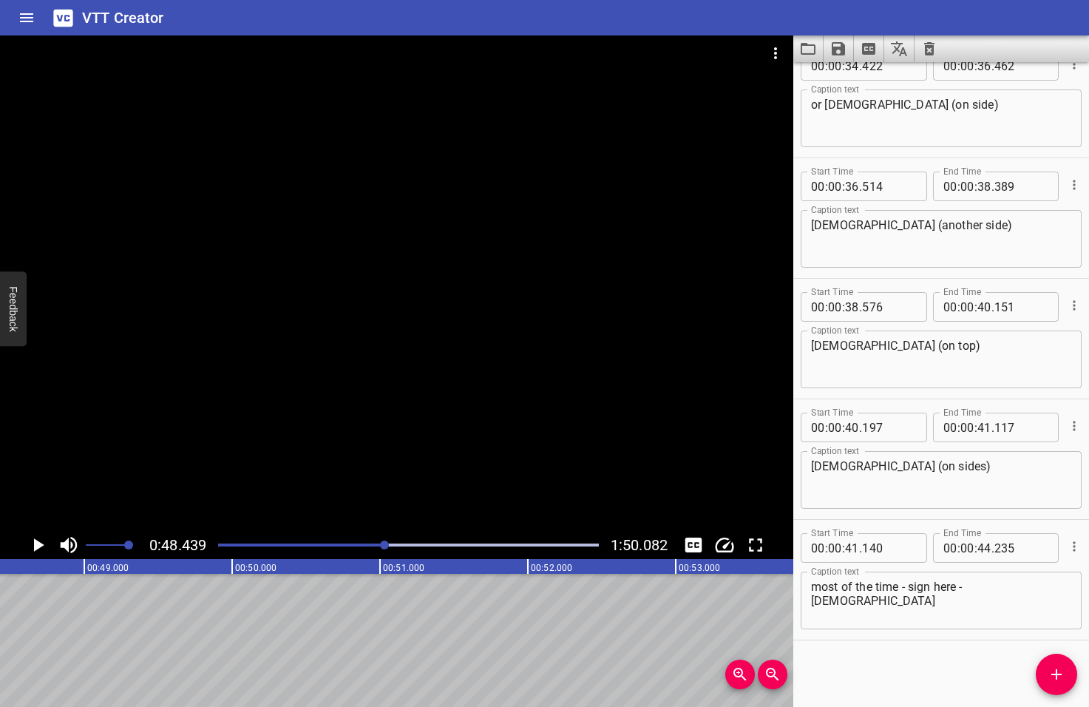
scroll to position [0, 7162]
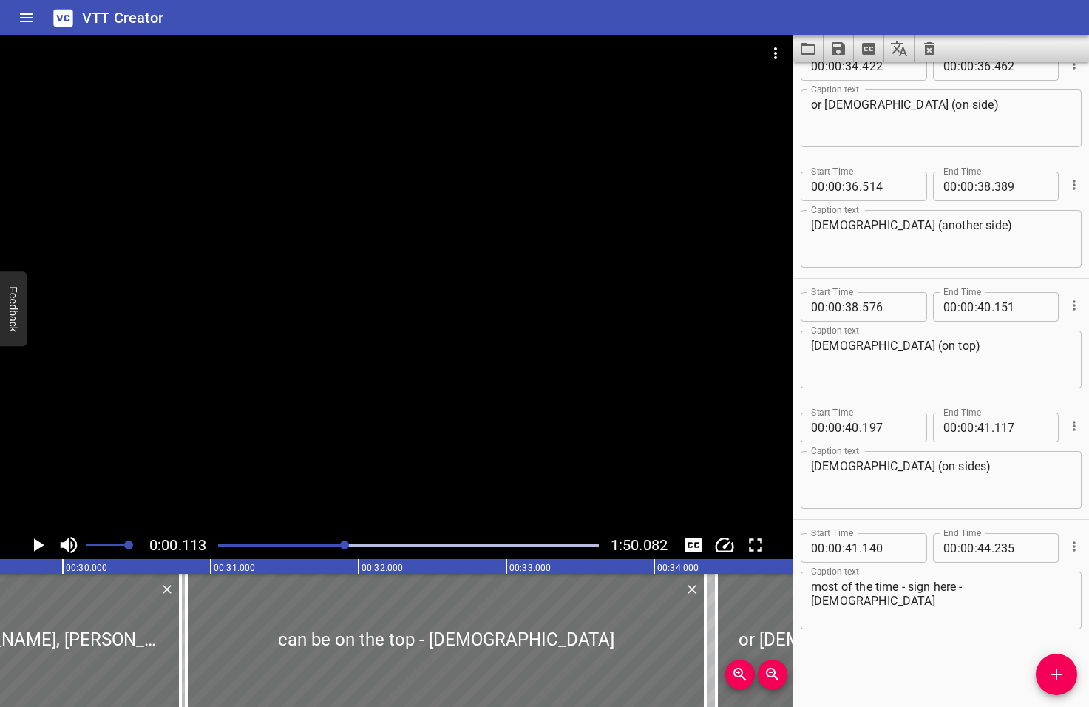
drag, startPoint x: 387, startPoint y: 545, endPoint x: 346, endPoint y: 548, distance: 41.5
click at [346, 548] on div at bounding box center [344, 544] width 9 height 9
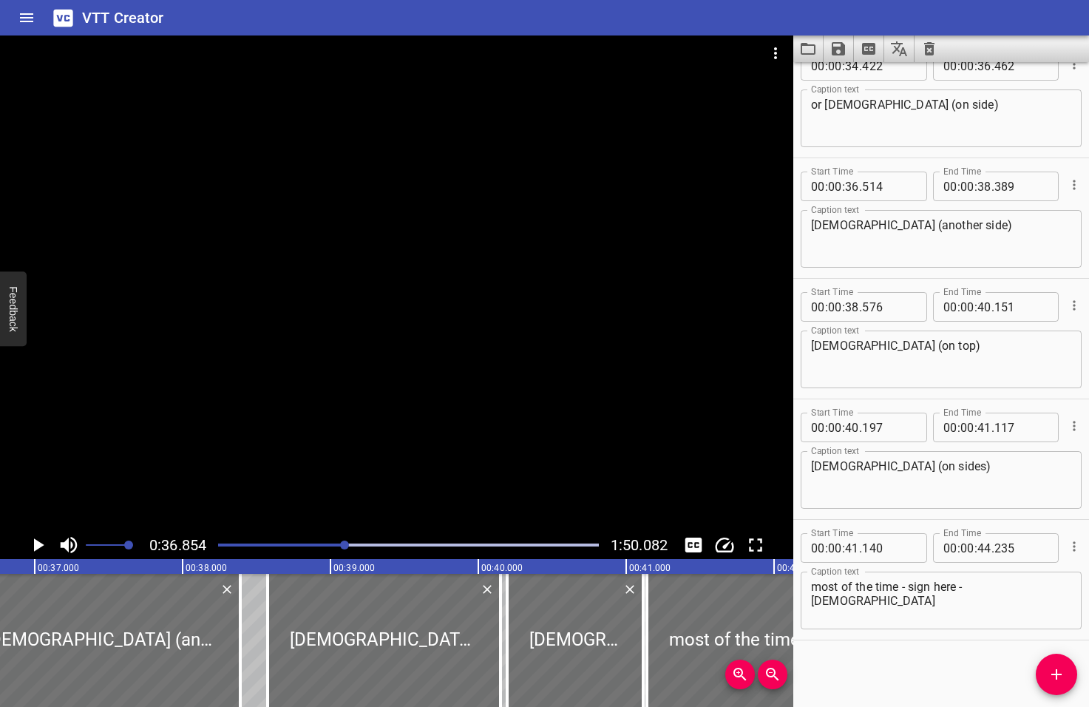
scroll to position [0, 5449]
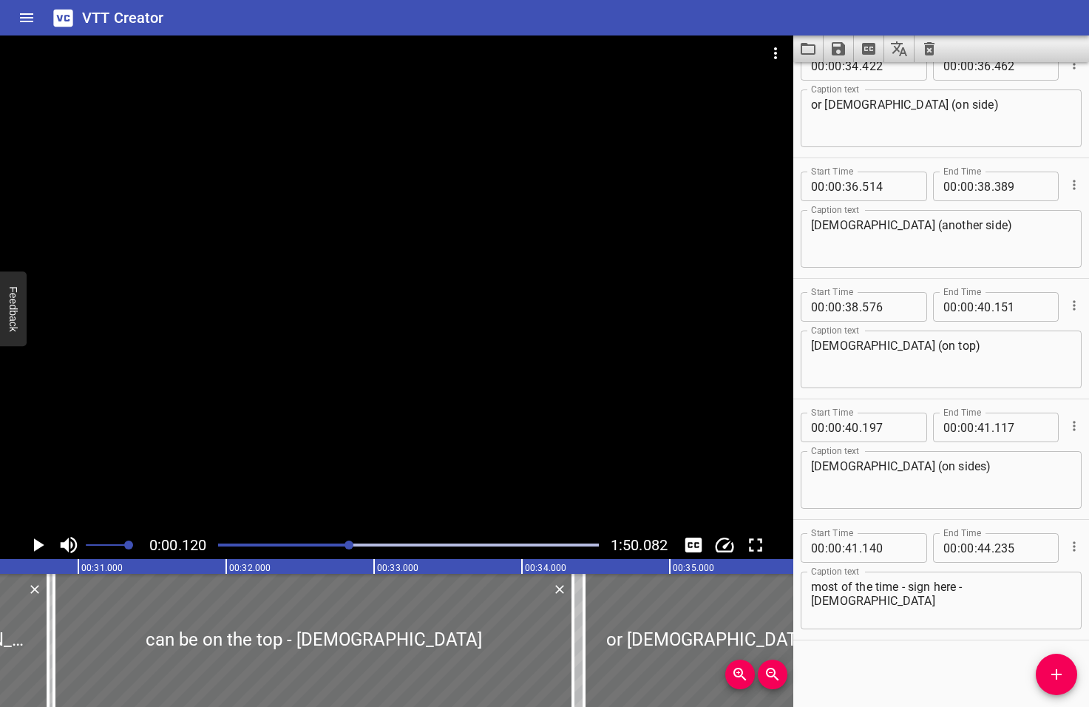
click at [350, 545] on div at bounding box center [349, 544] width 9 height 9
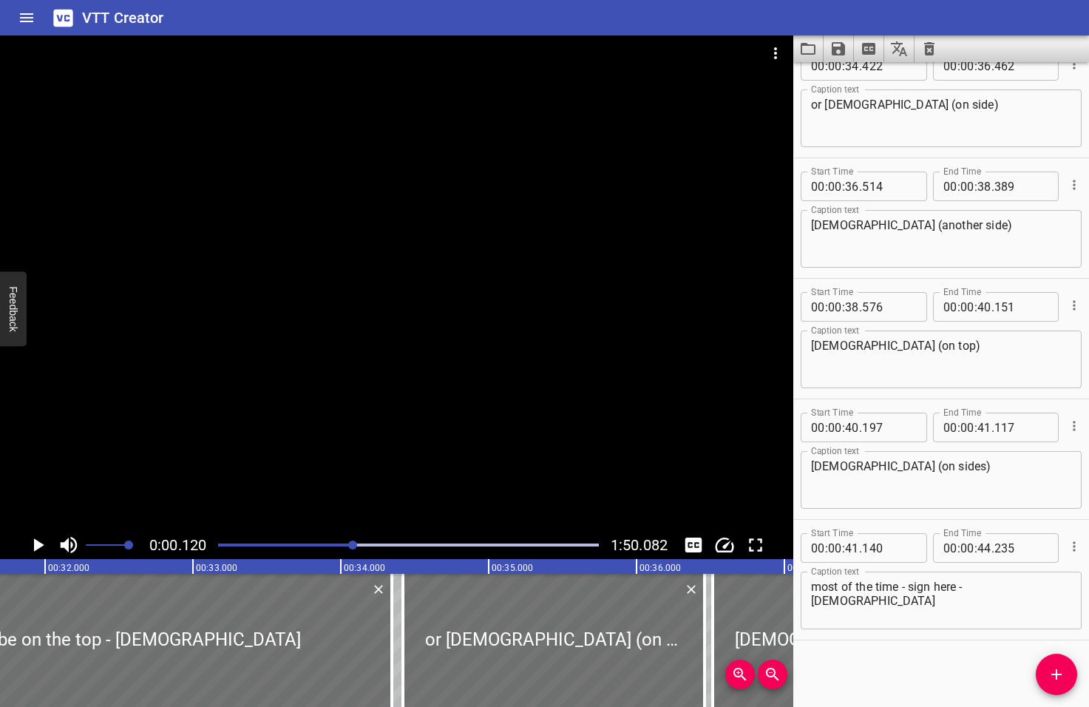
drag, startPoint x: 350, startPoint y: 545, endPoint x: 367, endPoint y: 547, distance: 17.1
click at [357, 547] on div at bounding box center [352, 544] width 9 height 9
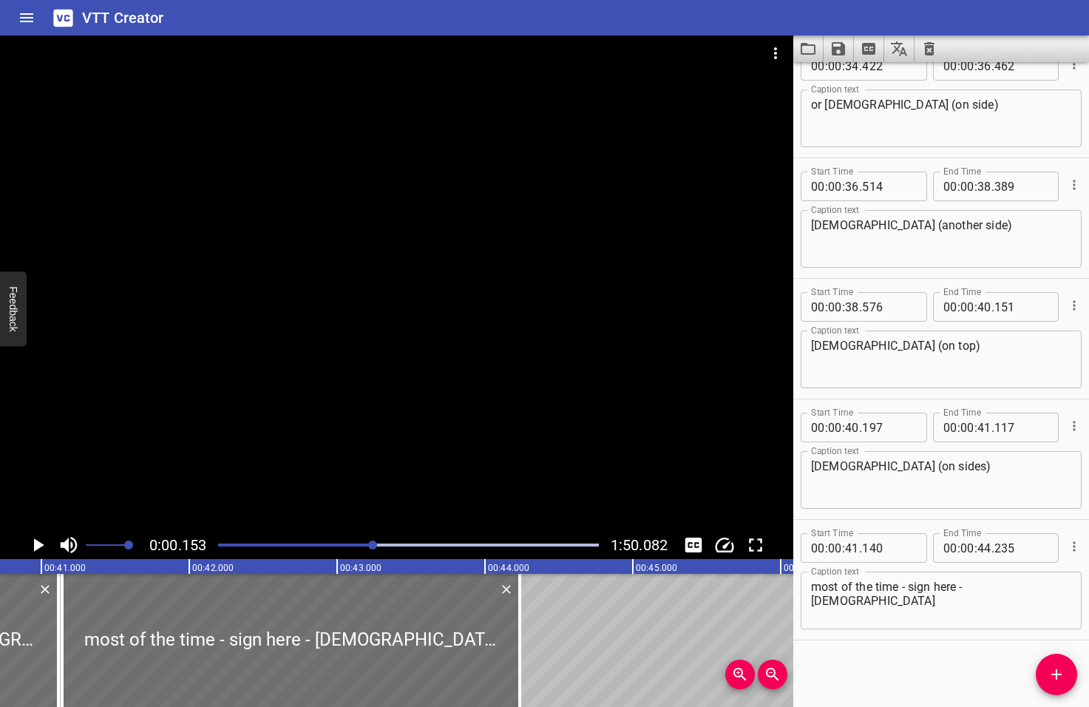
click at [374, 546] on div at bounding box center [372, 544] width 9 height 9
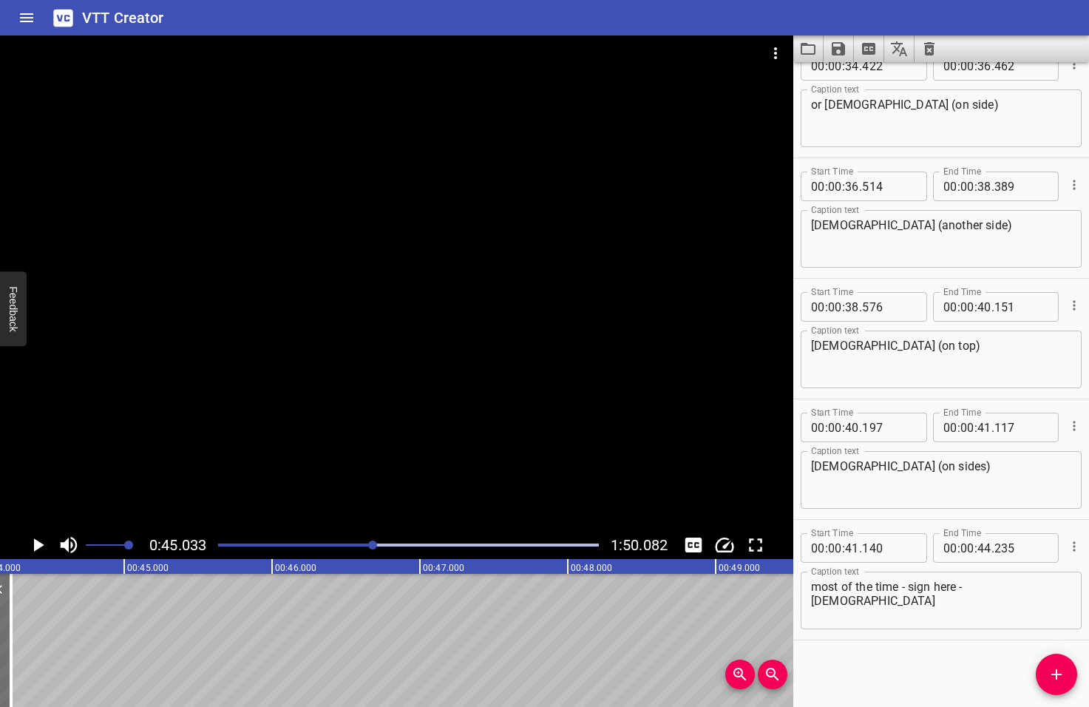
scroll to position [0, 6658]
click at [1059, 674] on icon "Add Cue" at bounding box center [1056, 674] width 10 height 10
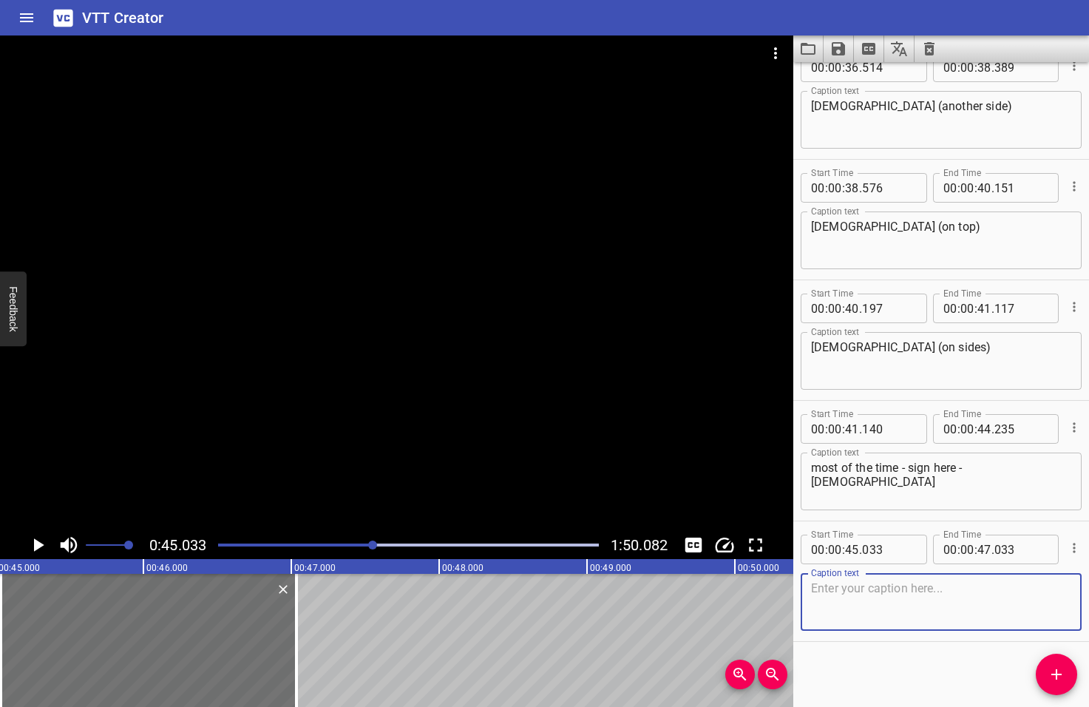
scroll to position [1473, 0]
type textarea "It can be in any direction"
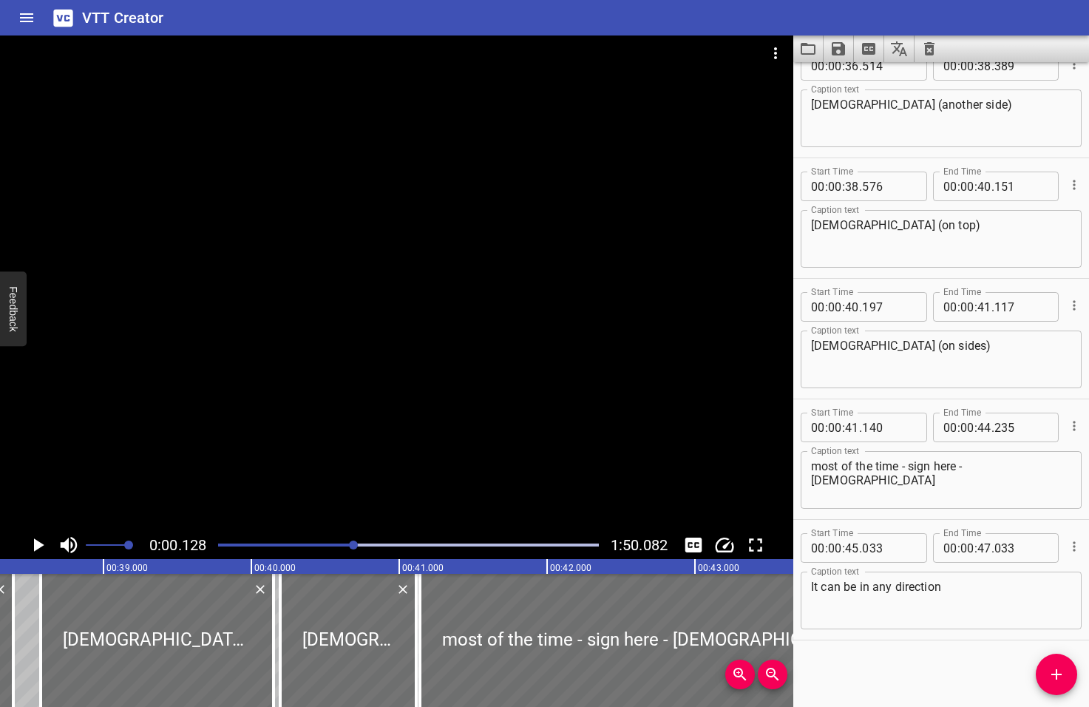
drag, startPoint x: 373, startPoint y: 545, endPoint x: 355, endPoint y: 546, distance: 18.5
click at [355, 546] on div at bounding box center [353, 544] width 9 height 9
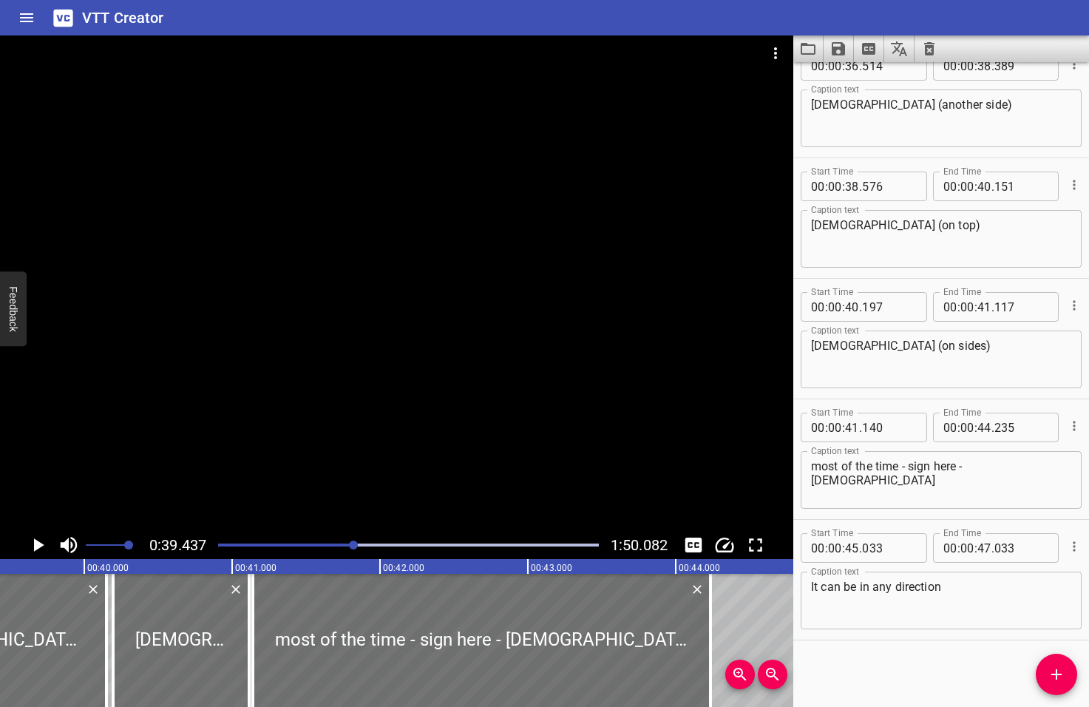
scroll to position [0, 5831]
click at [38, 545] on icon "Play/Pause" at bounding box center [39, 544] width 10 height 13
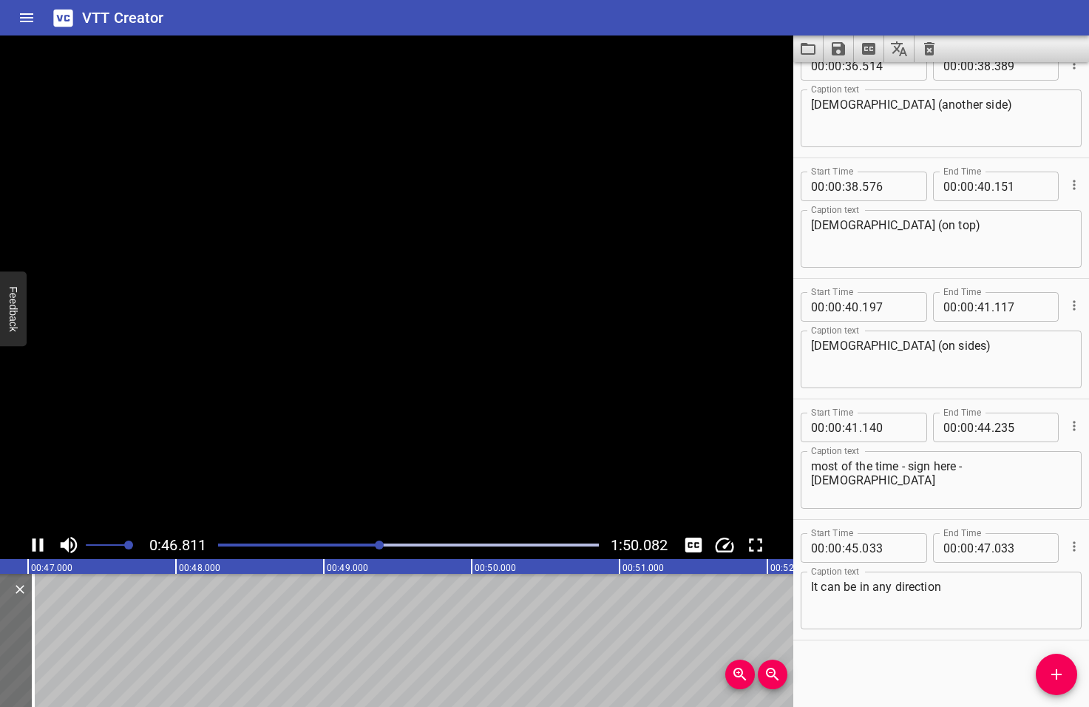
click at [38, 545] on icon "Play/Pause" at bounding box center [38, 545] width 22 height 22
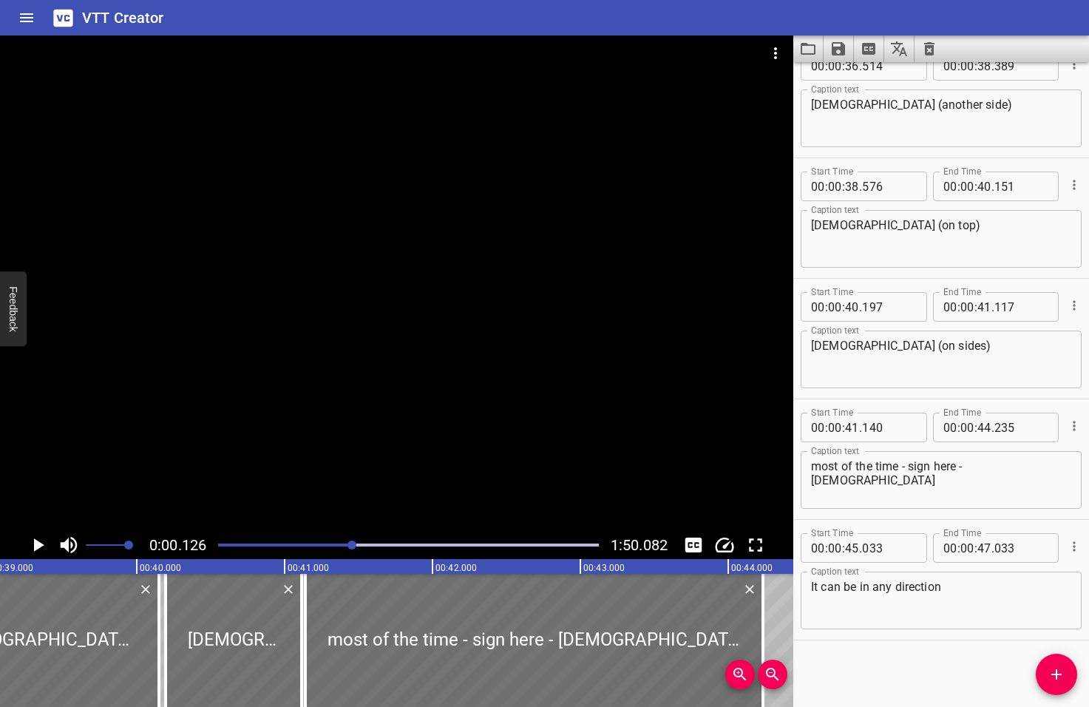
drag, startPoint x: 381, startPoint y: 545, endPoint x: 353, endPoint y: 548, distance: 28.2
click at [353, 548] on div at bounding box center [351, 544] width 9 height 9
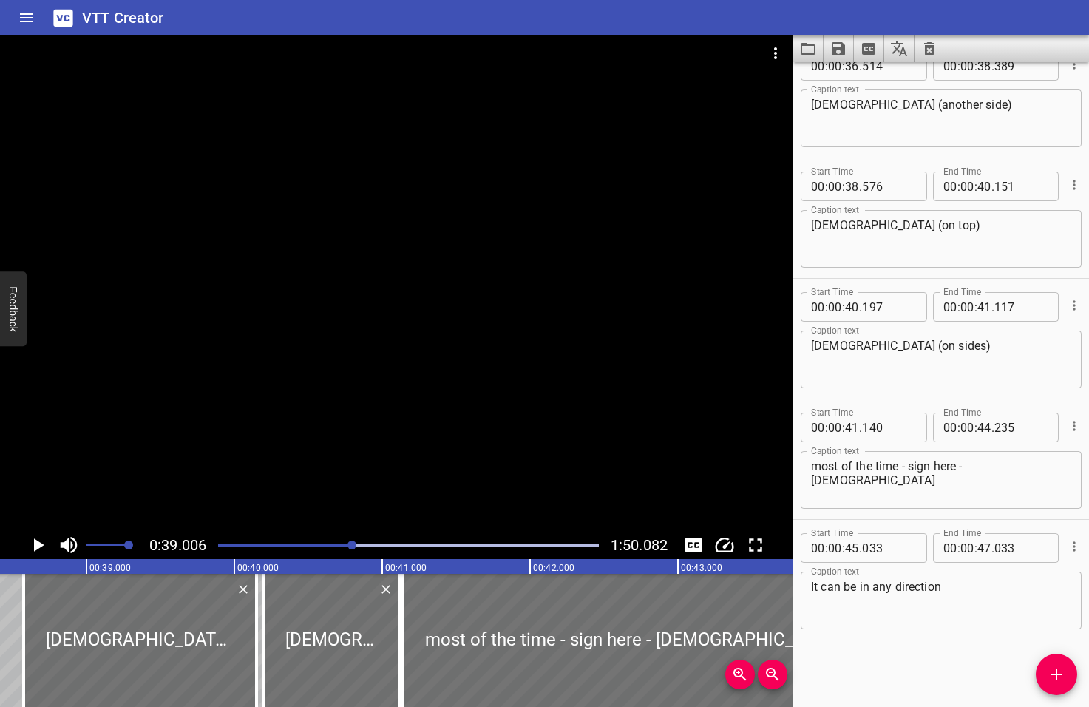
scroll to position [0, 5767]
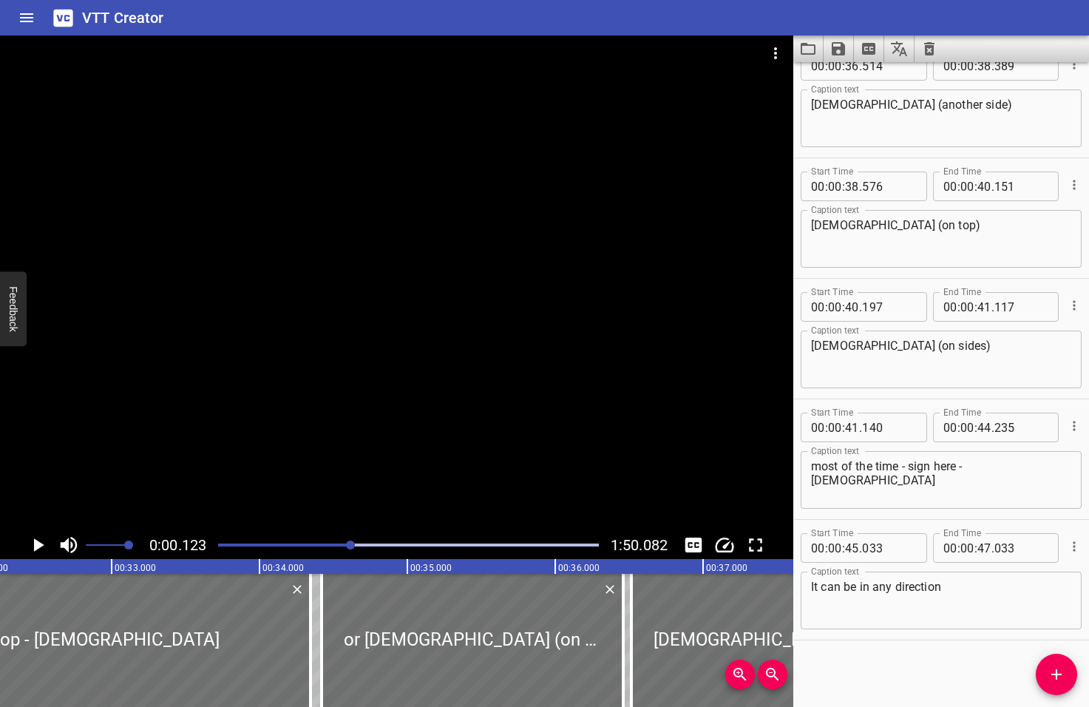
drag, startPoint x: 352, startPoint y: 546, endPoint x: 365, endPoint y: 546, distance: 13.3
click at [355, 546] on div at bounding box center [350, 544] width 9 height 9
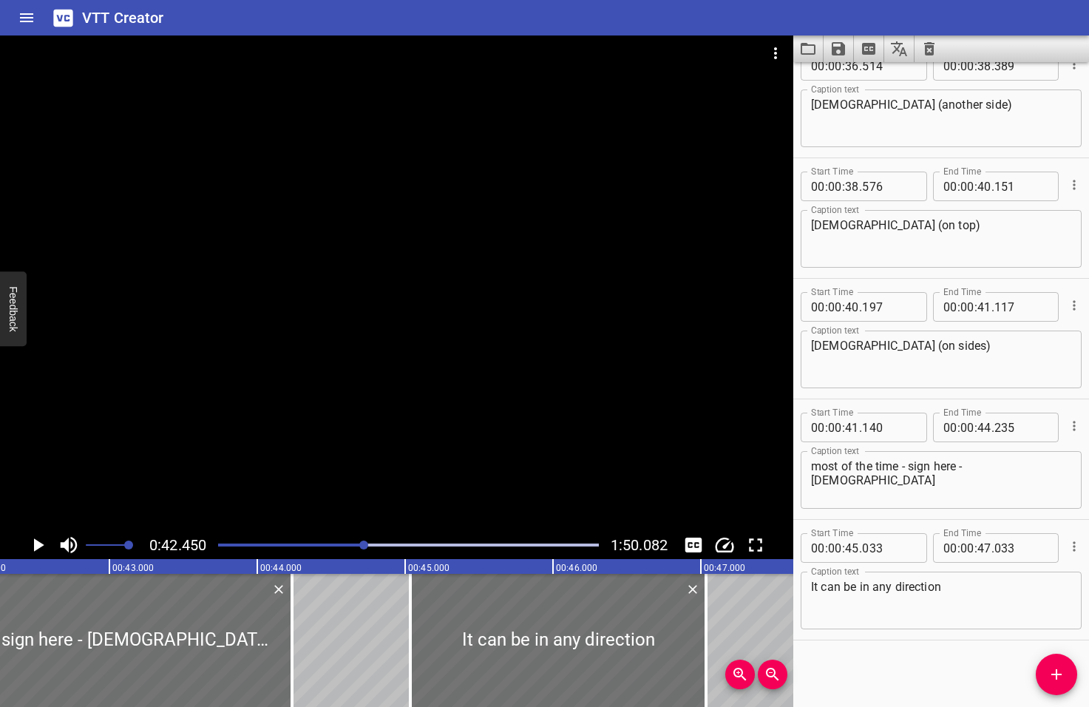
scroll to position [0, 6277]
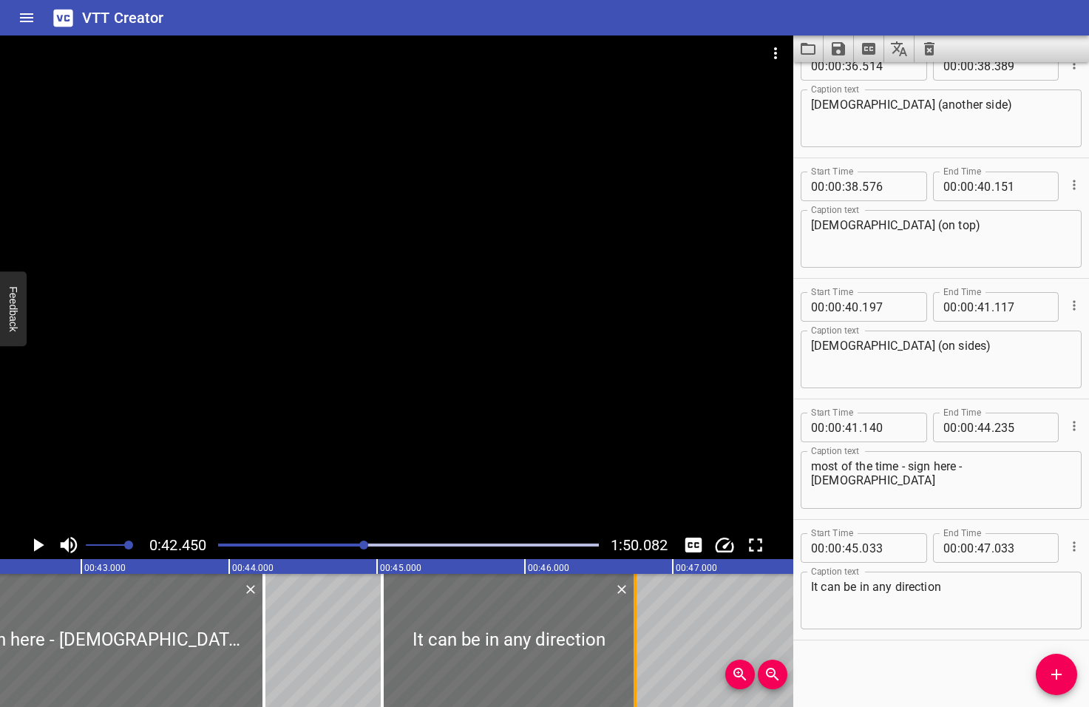
drag, startPoint x: 679, startPoint y: 643, endPoint x: 636, endPoint y: 647, distance: 43.0
click at [636, 647] on div at bounding box center [635, 640] width 3 height 133
type input "46"
type input "743"
click at [36, 544] on icon "Play/Pause" at bounding box center [39, 544] width 10 height 13
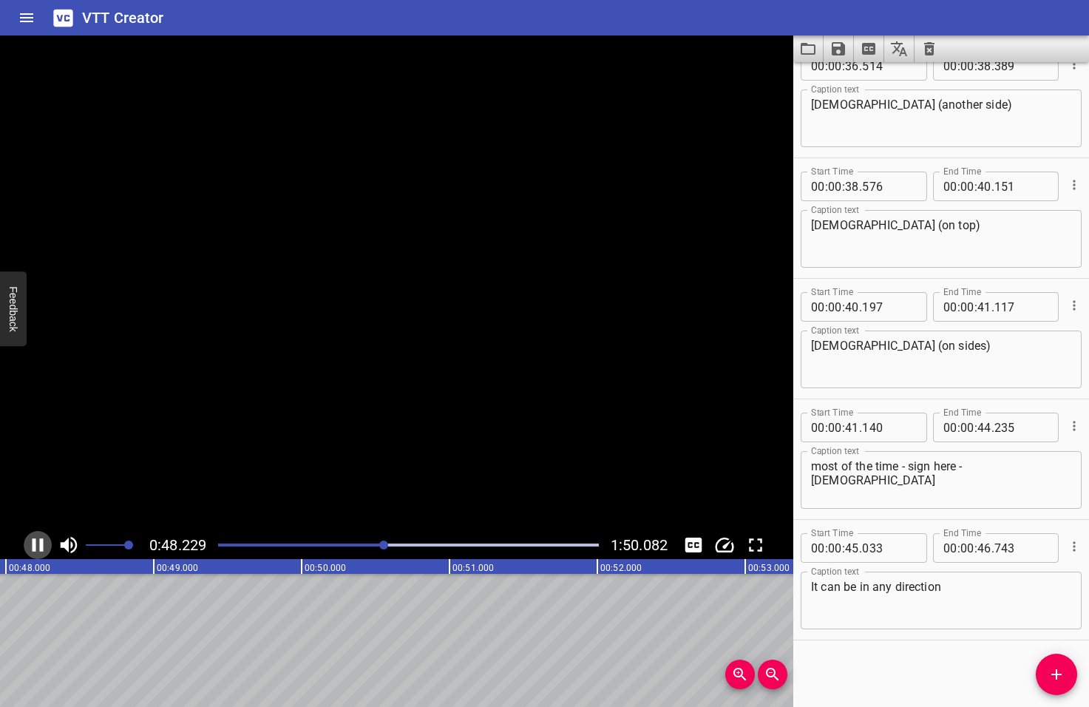
click at [36, 544] on icon "Play/Pause" at bounding box center [38, 545] width 22 height 22
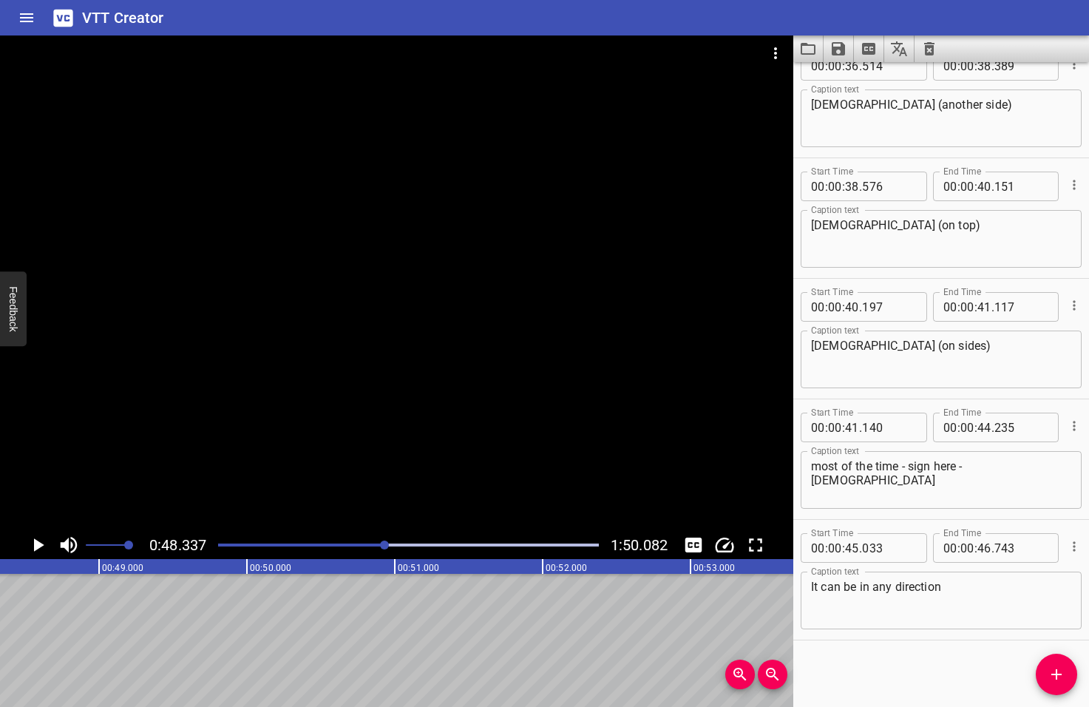
scroll to position [0, 7147]
click at [1053, 676] on icon "Add Cue" at bounding box center [1057, 674] width 18 height 18
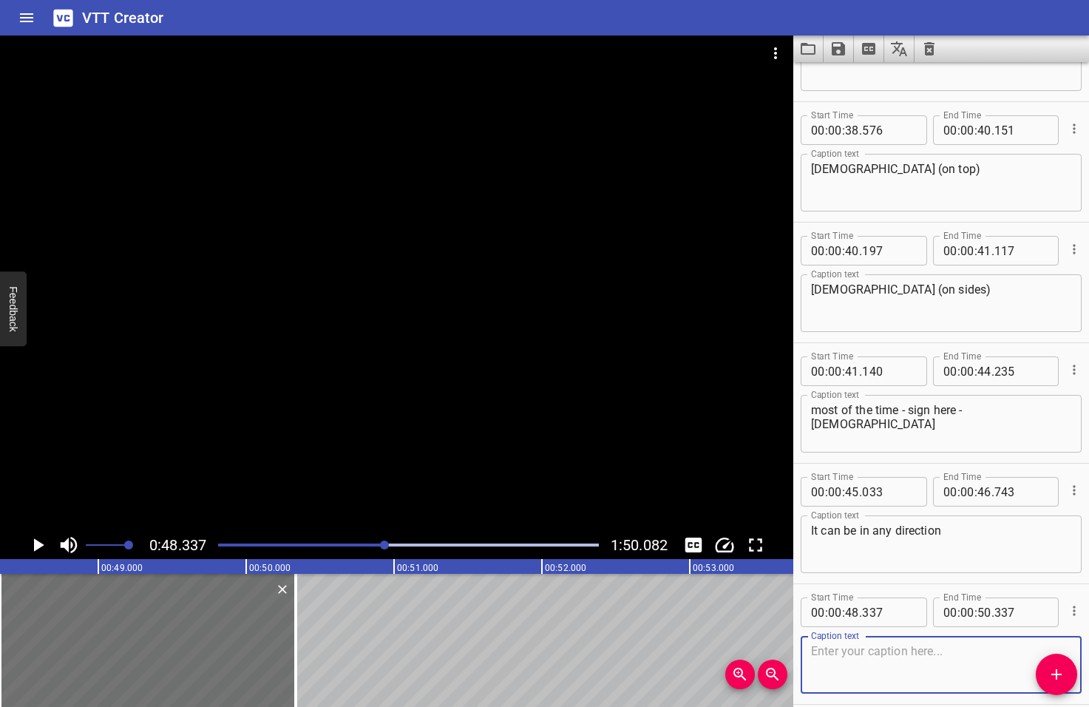
scroll to position [1594, 0]
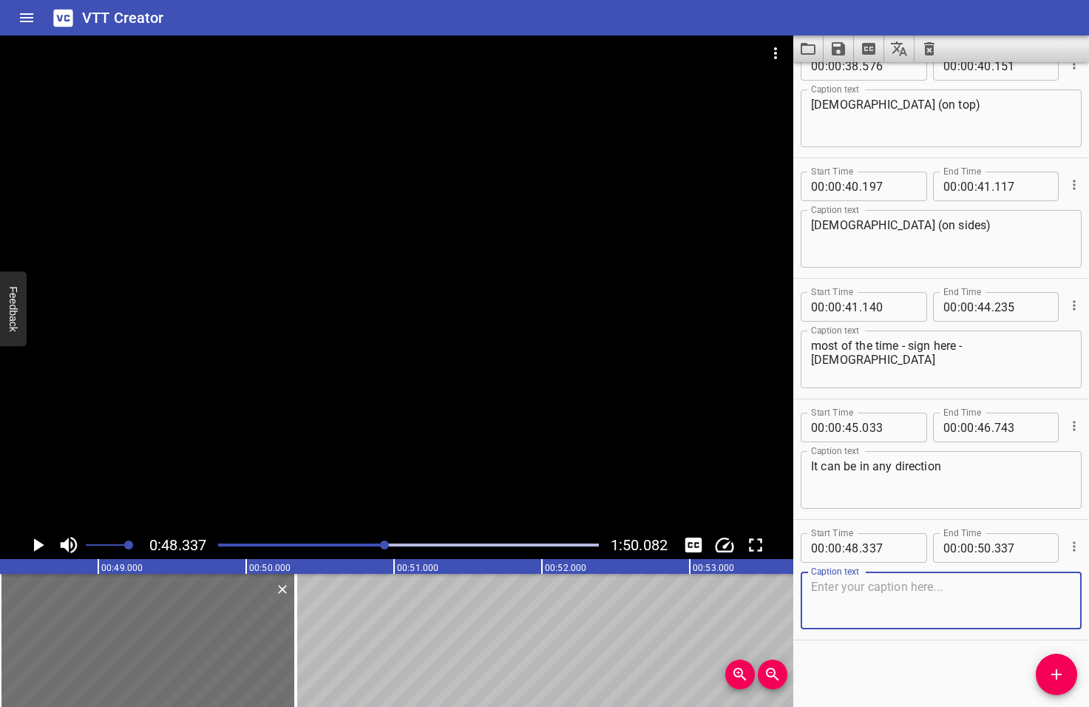
click at [942, 469] on textarea "It can be in any direction" at bounding box center [941, 480] width 260 height 42
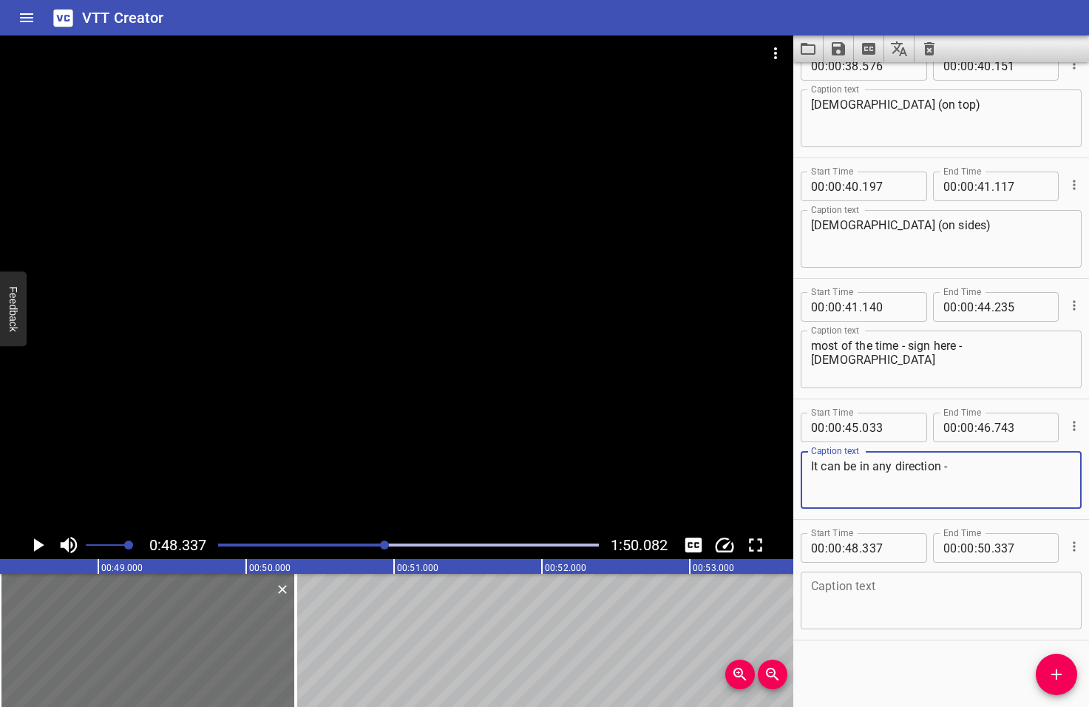
type textarea "It can be in any direction -"
click at [846, 586] on textarea at bounding box center [941, 601] width 260 height 42
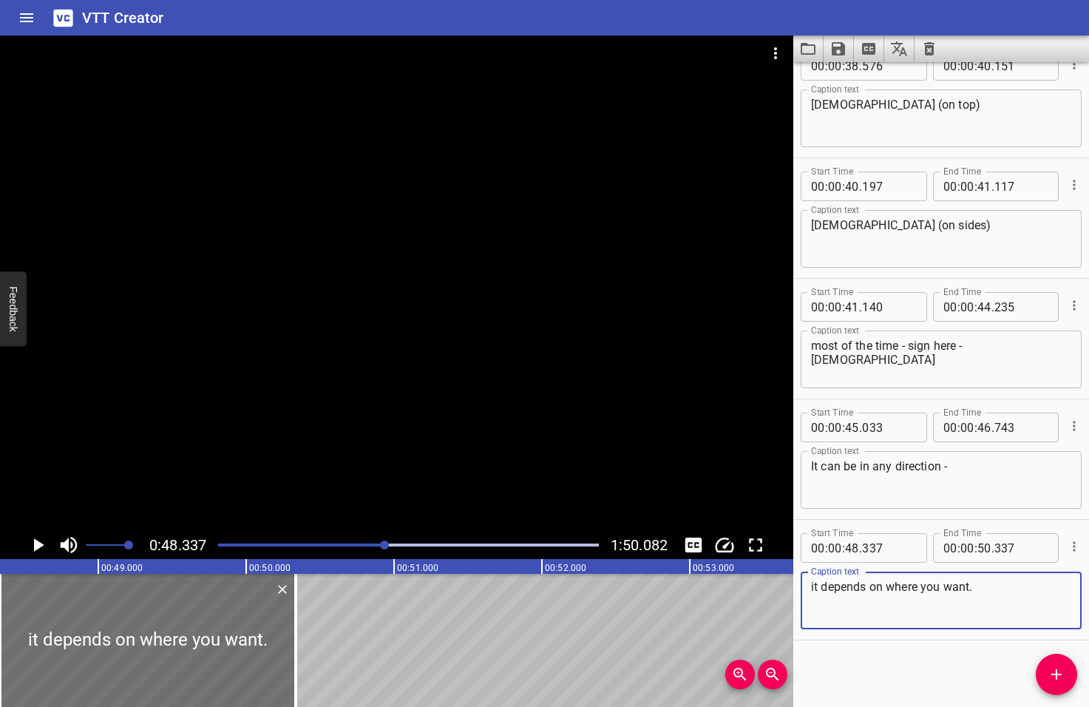
type textarea "it depends on where you want."
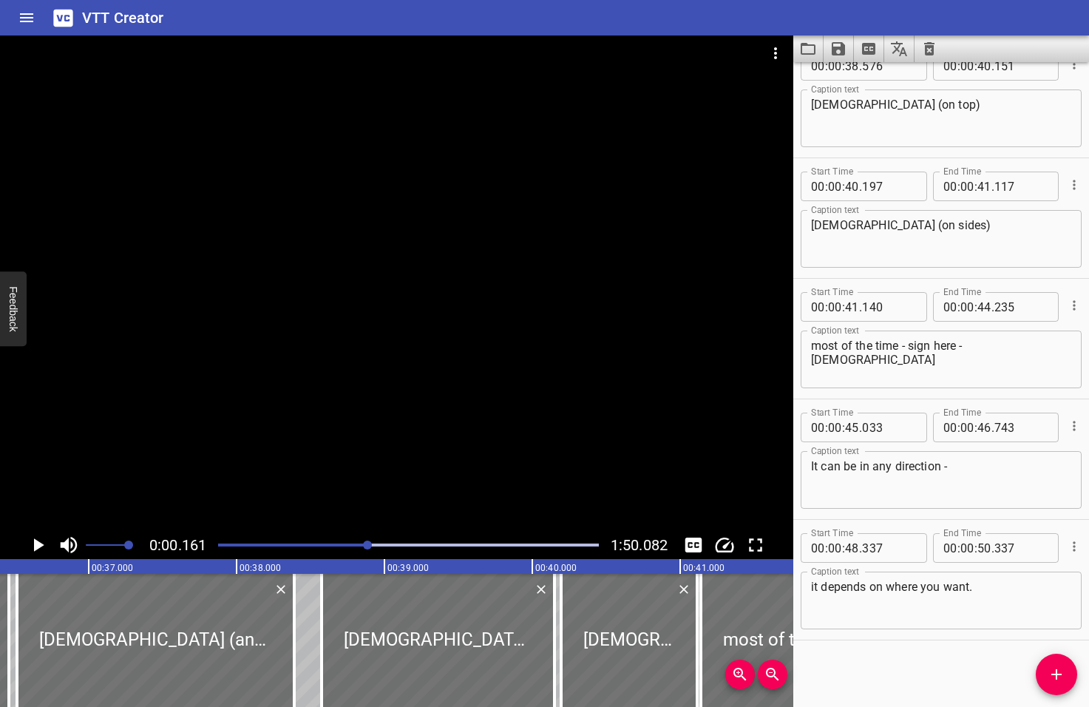
drag, startPoint x: 385, startPoint y: 546, endPoint x: 369, endPoint y: 543, distance: 16.5
click at [369, 543] on div at bounding box center [367, 544] width 9 height 9
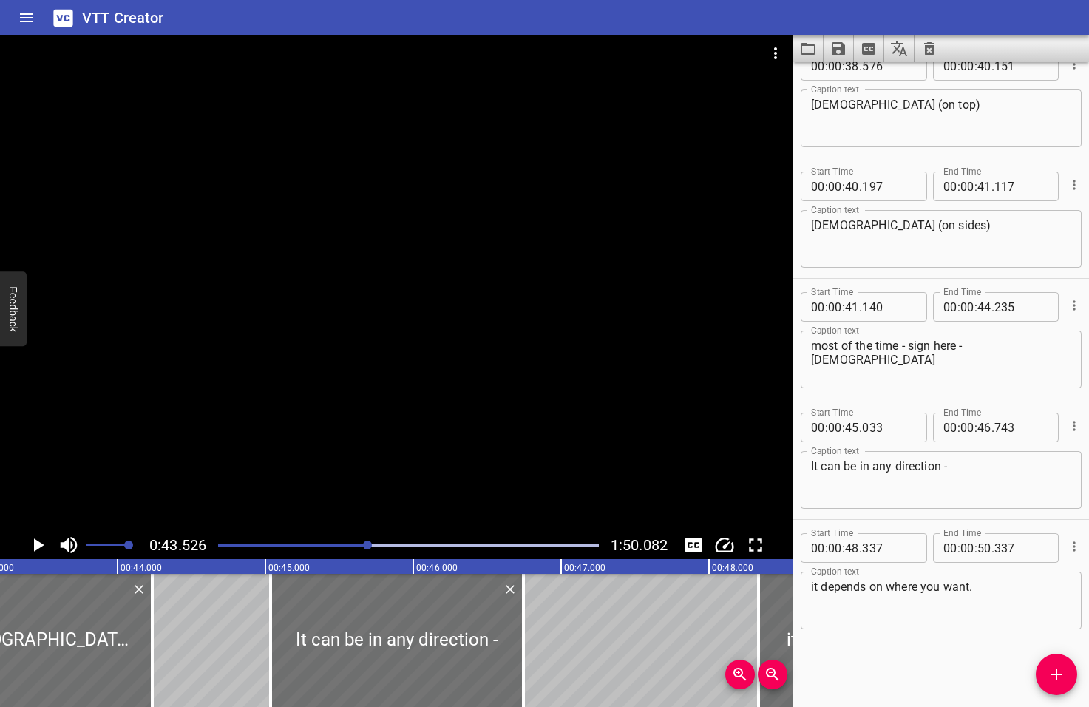
scroll to position [0, 6435]
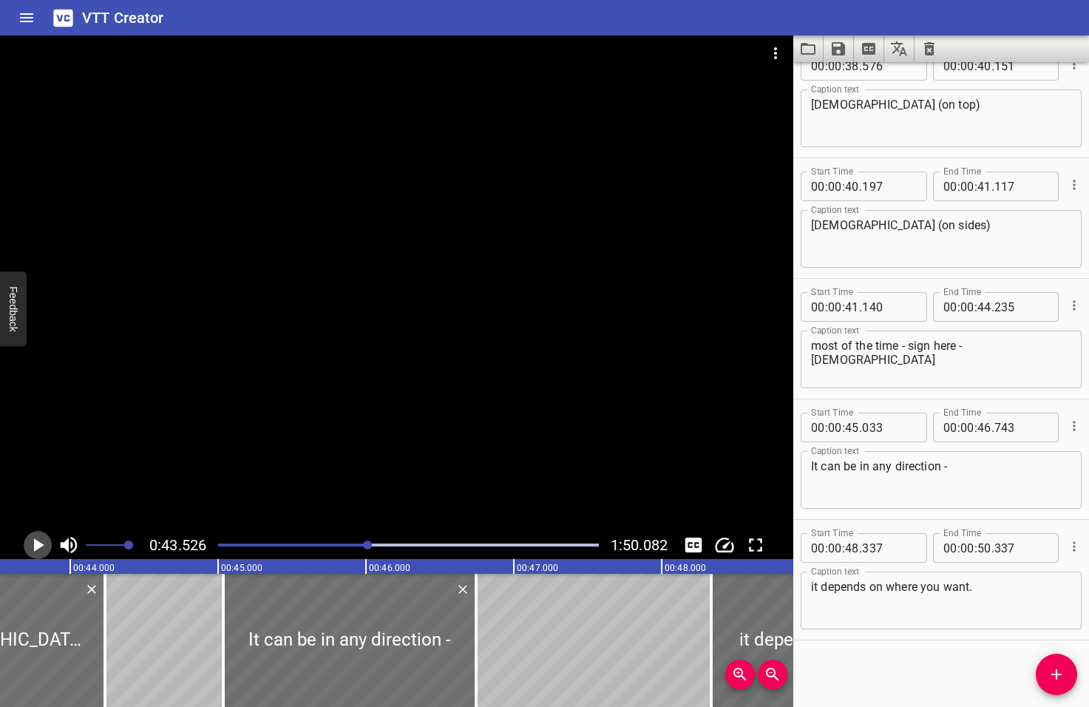
click at [38, 546] on icon "Play/Pause" at bounding box center [39, 544] width 10 height 13
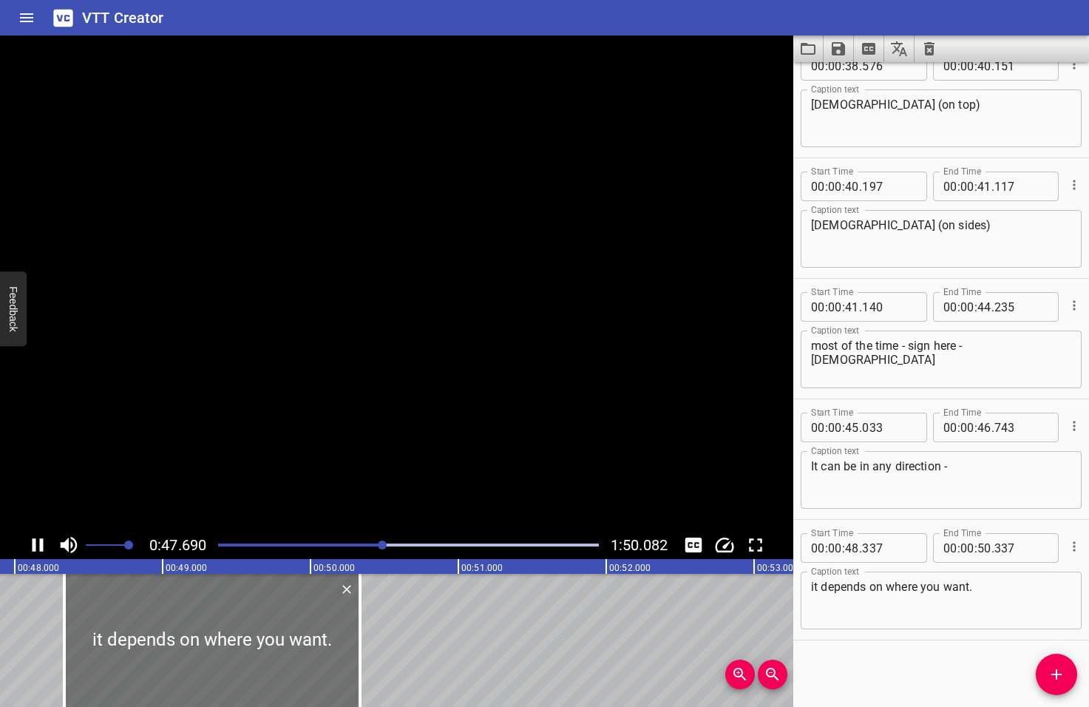
click at [38, 546] on icon "Play/Pause" at bounding box center [38, 545] width 22 height 22
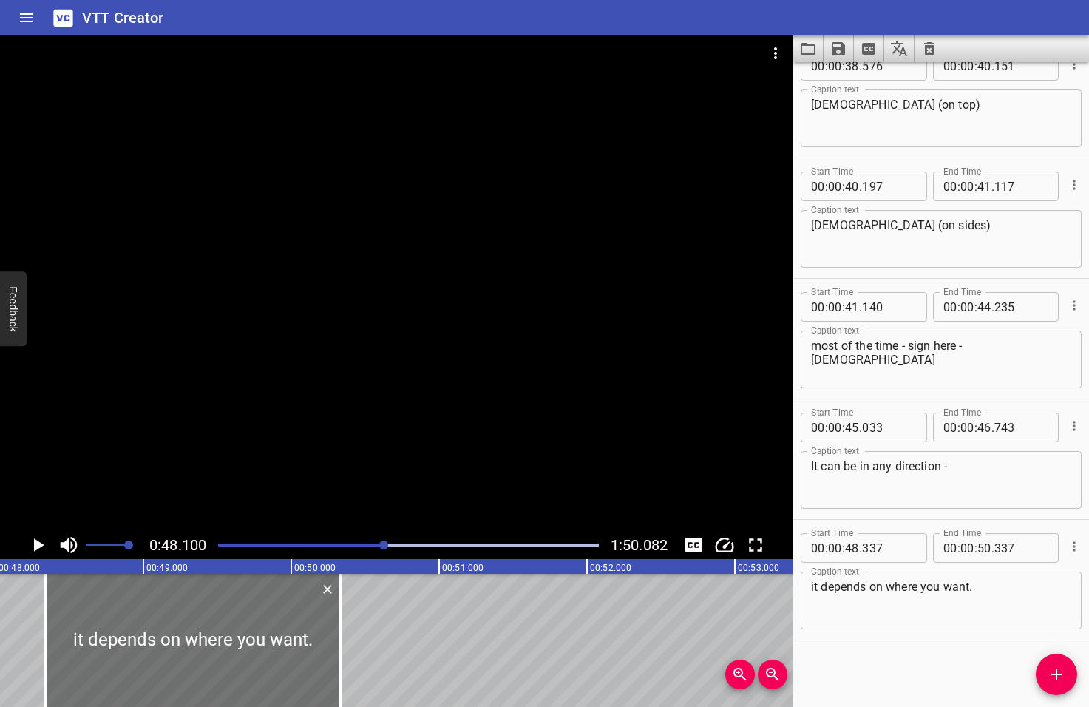
scroll to position [0, 7112]
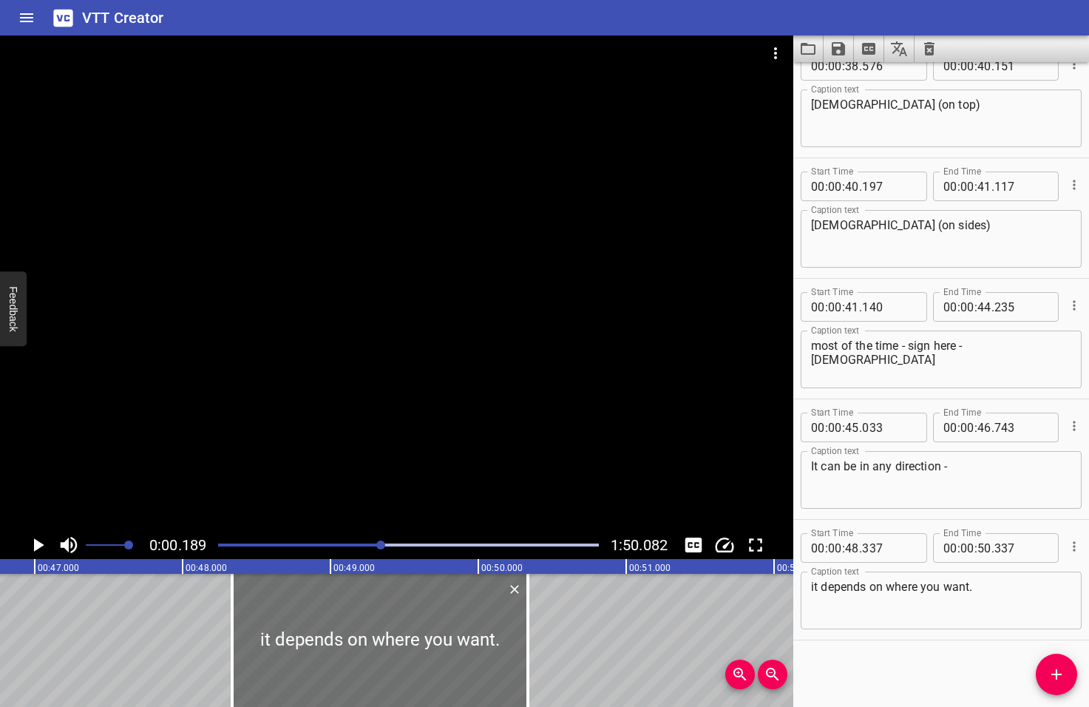
click at [380, 545] on div at bounding box center [380, 544] width 9 height 9
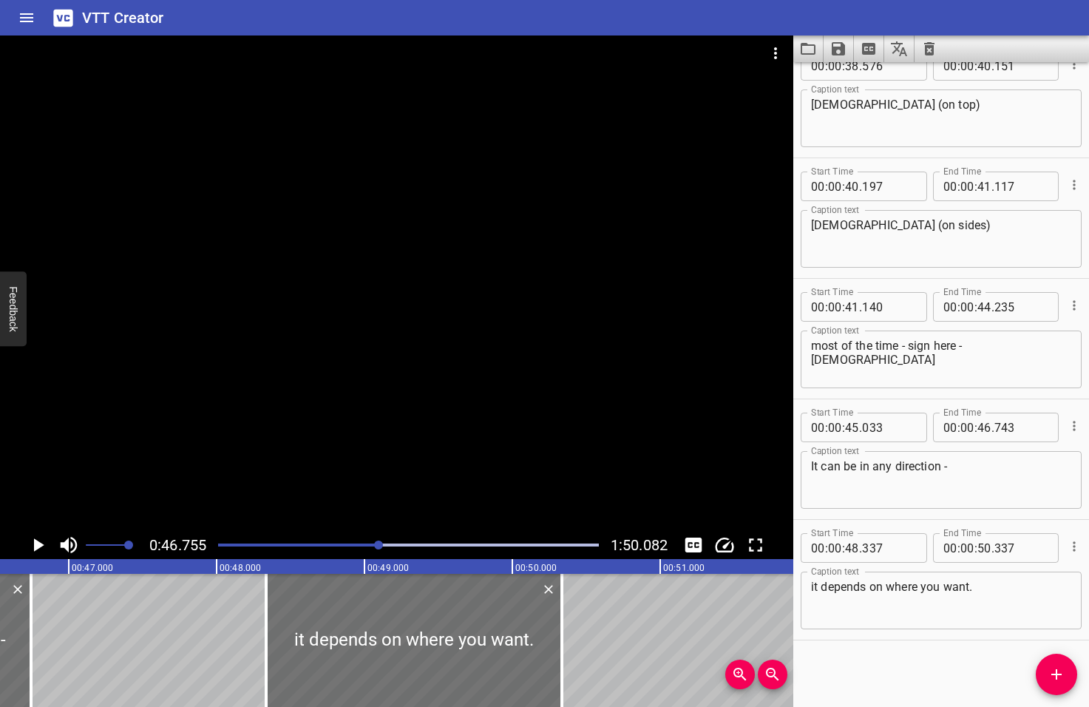
scroll to position [0, 6913]
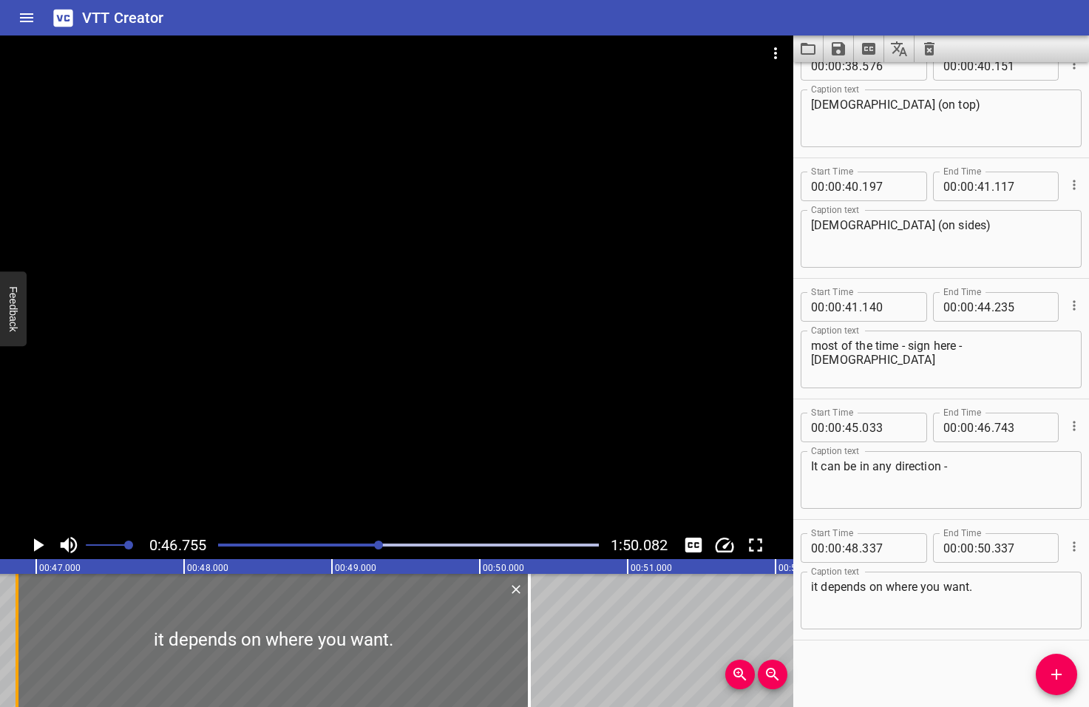
drag, startPoint x: 234, startPoint y: 634, endPoint x: 16, endPoint y: 638, distance: 218.1
click at [16, 638] on div at bounding box center [17, 640] width 3 height 133
type input "46"
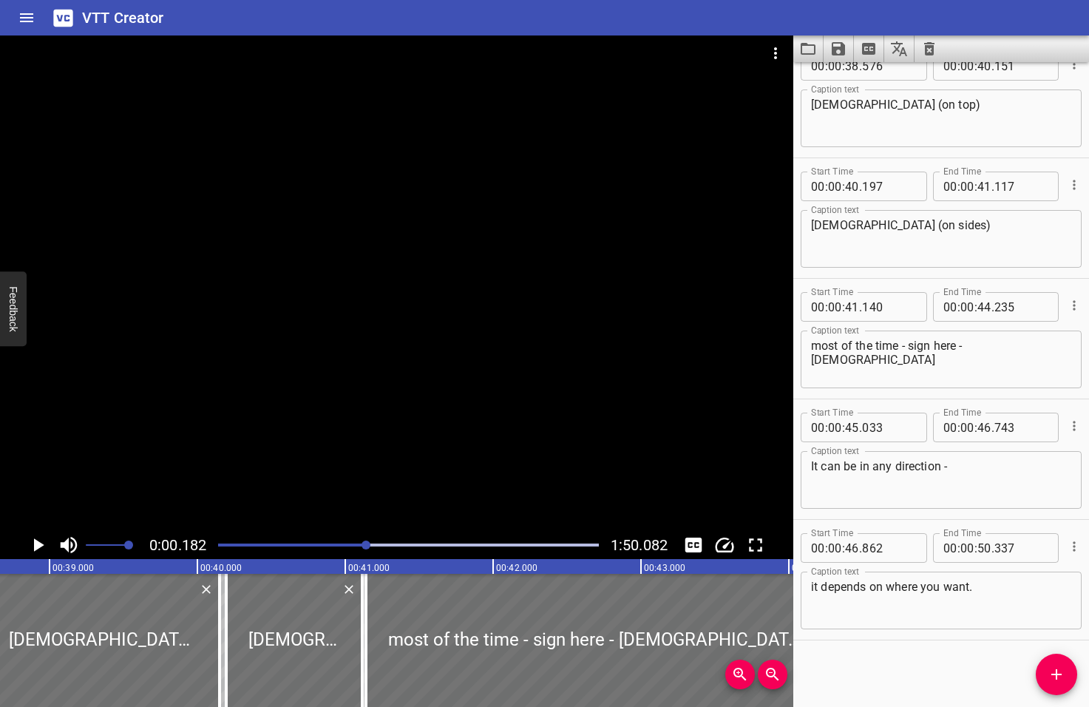
drag, startPoint x: 381, startPoint y: 543, endPoint x: 364, endPoint y: 549, distance: 17.1
click at [364, 549] on div at bounding box center [366, 544] width 9 height 9
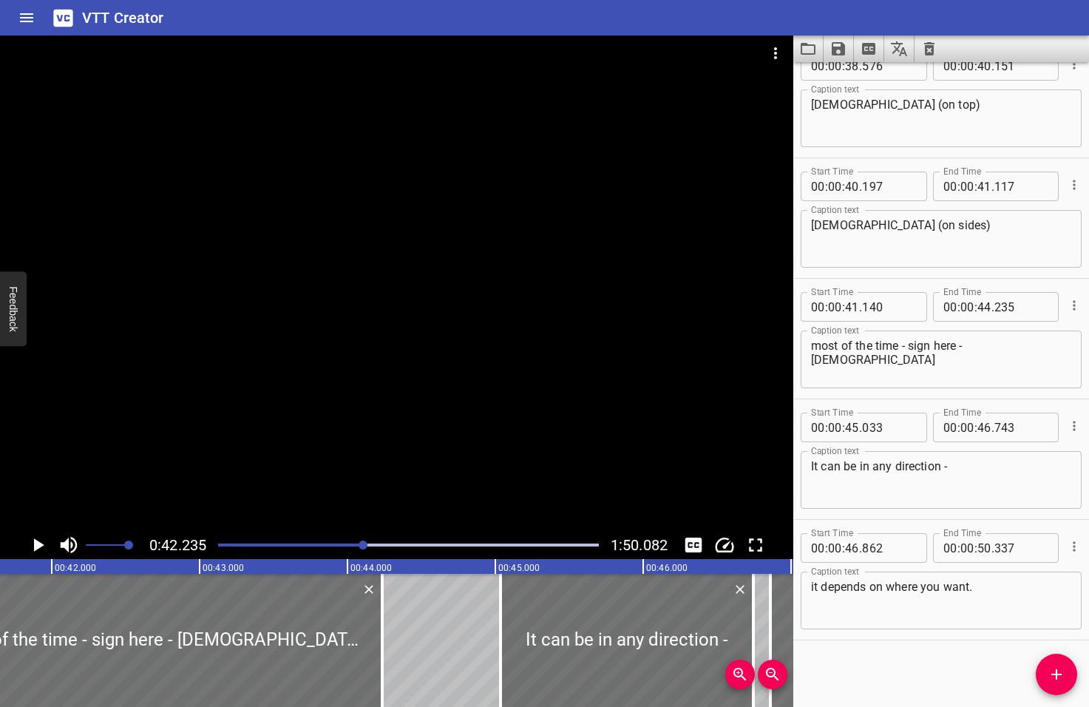
scroll to position [0, 6245]
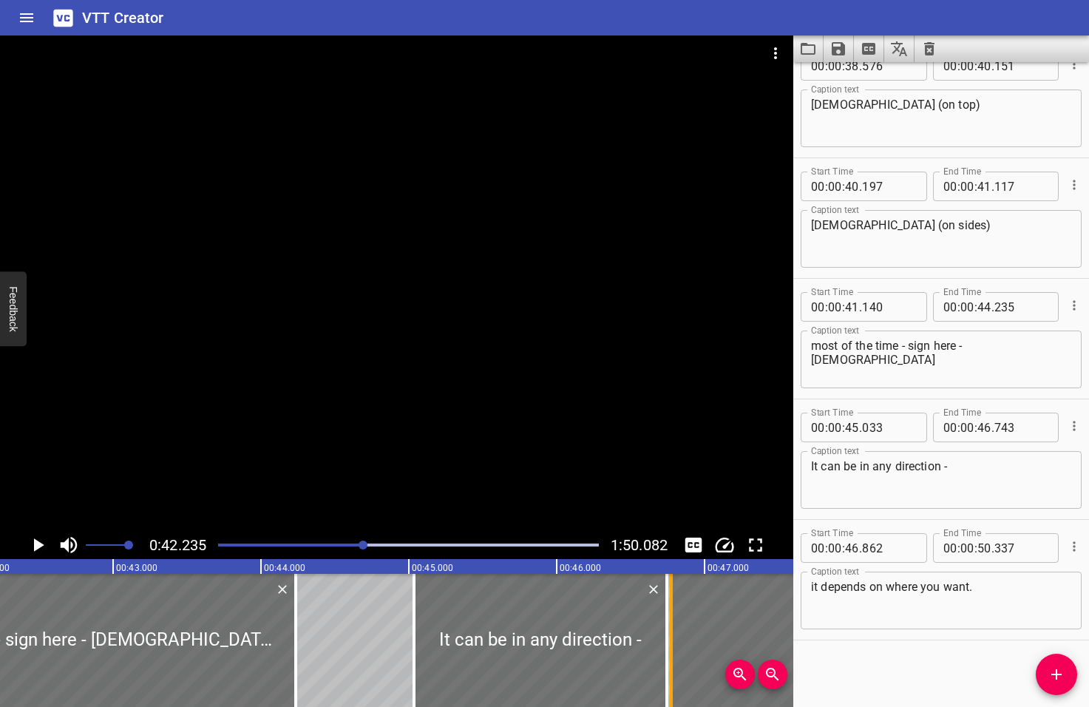
drag, startPoint x: 679, startPoint y: 639, endPoint x: 666, endPoint y: 643, distance: 13.3
click at [666, 643] on div at bounding box center [671, 640] width 15 height 133
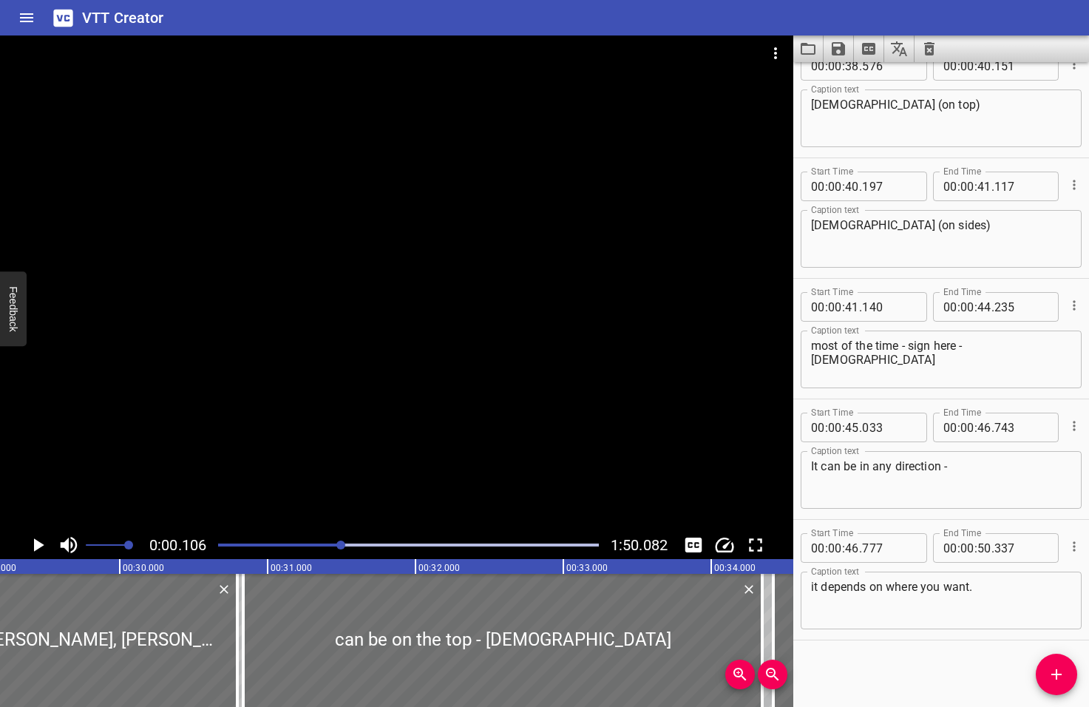
drag, startPoint x: 365, startPoint y: 544, endPoint x: 342, endPoint y: 549, distance: 23.3
click at [342, 549] on div at bounding box center [340, 544] width 9 height 9
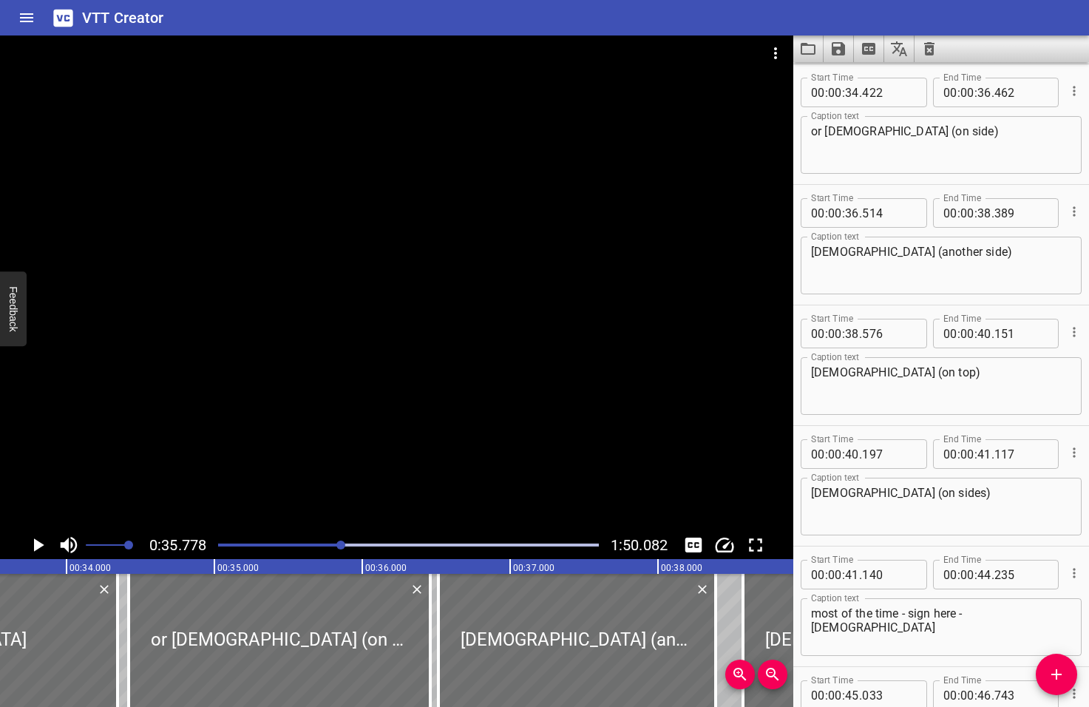
scroll to position [1326, 0]
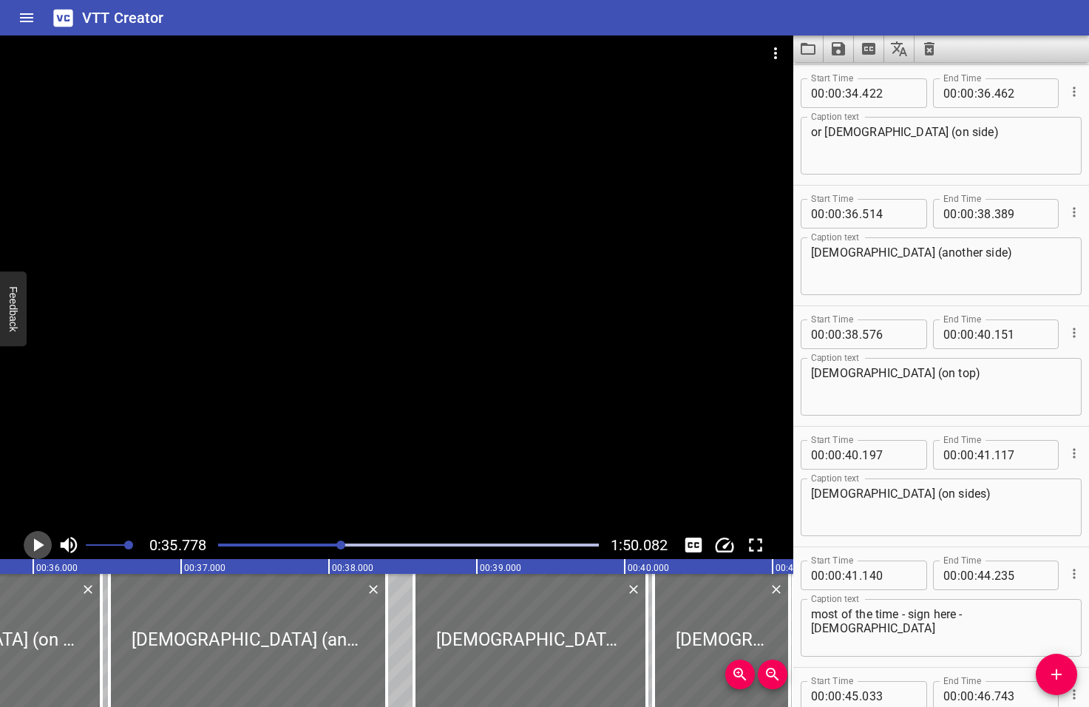
click at [37, 544] on icon "Play/Pause" at bounding box center [39, 544] width 10 height 13
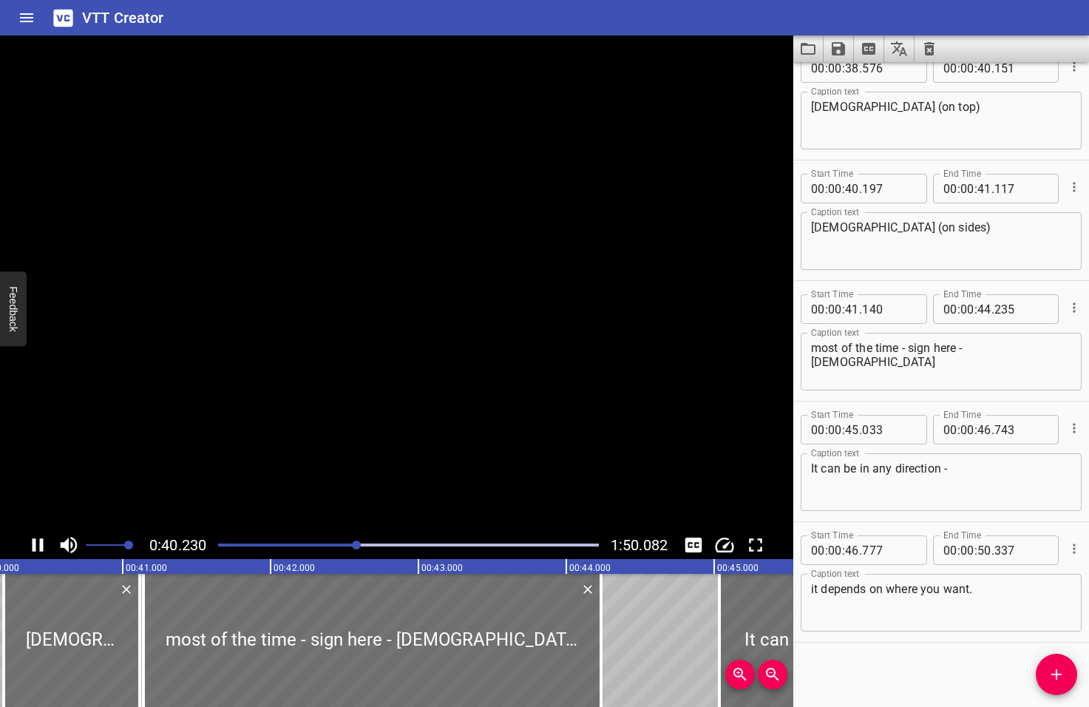
scroll to position [1594, 0]
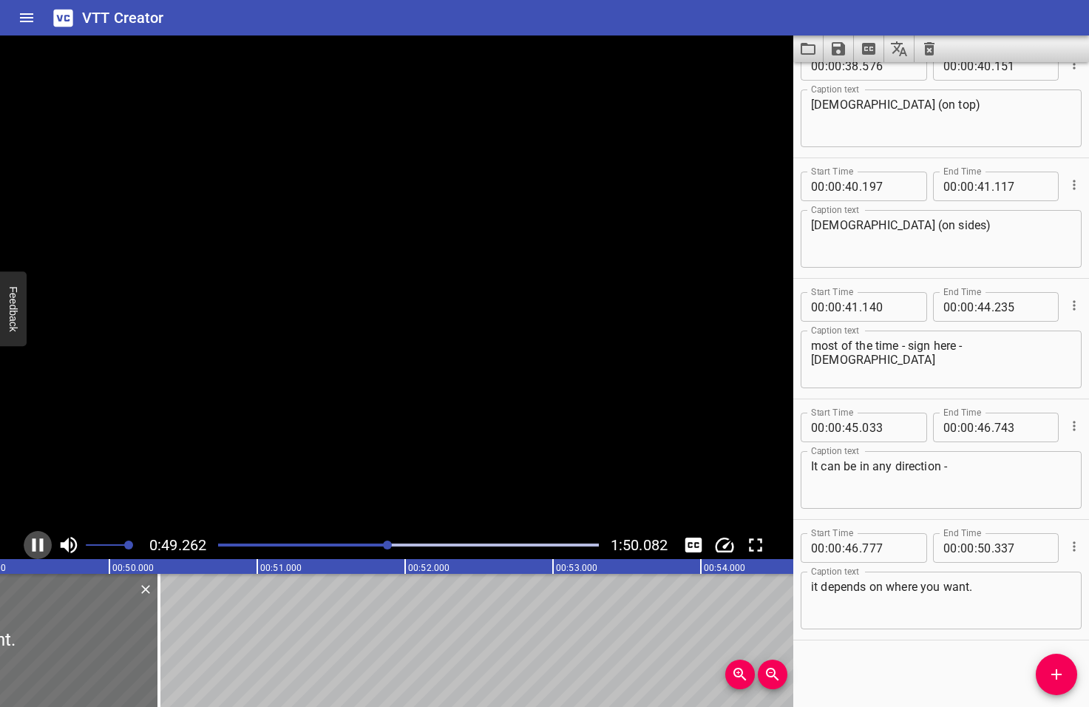
click at [37, 544] on icon "Play/Pause" at bounding box center [38, 545] width 22 height 22
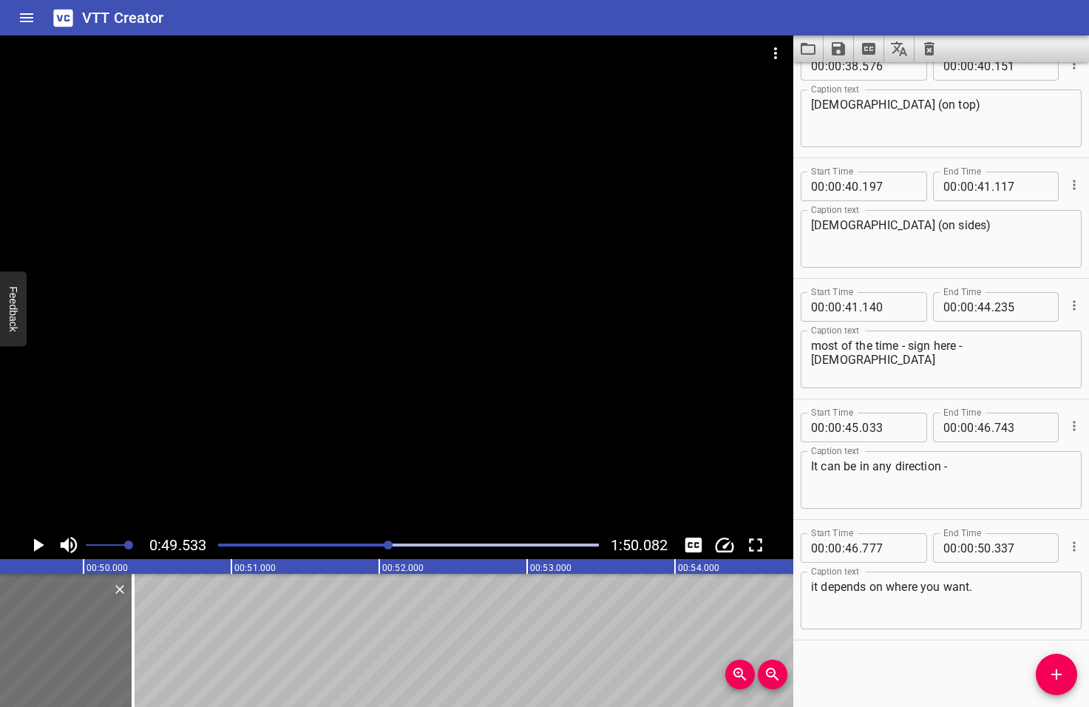
scroll to position [0, 7323]
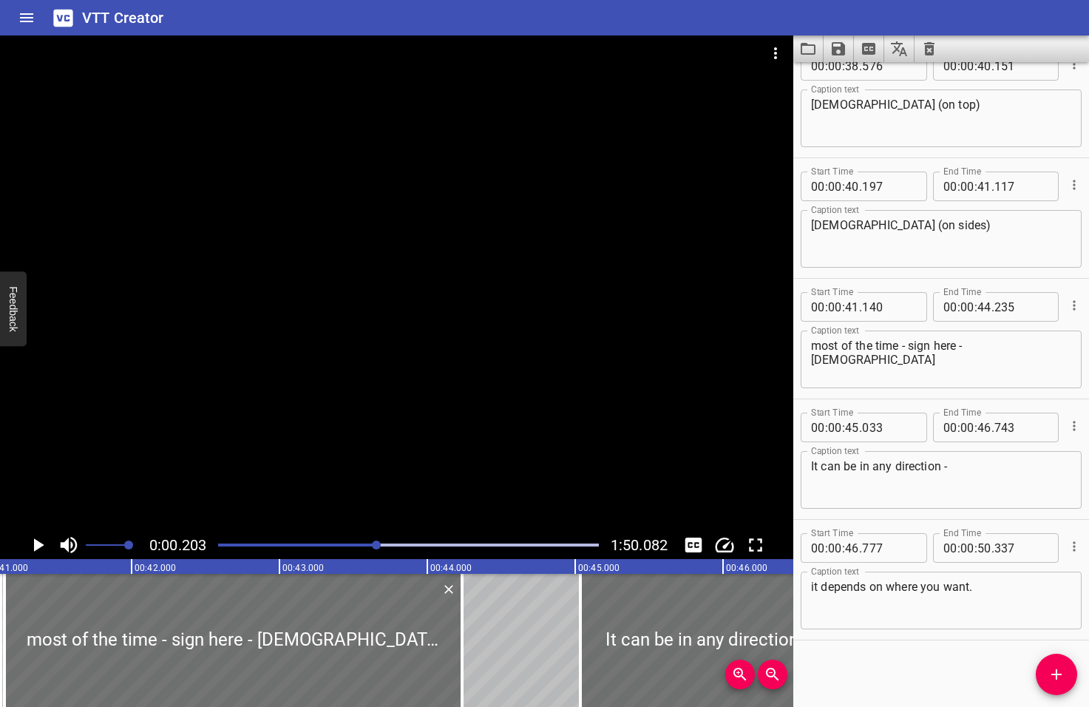
drag, startPoint x: 390, startPoint y: 544, endPoint x: 378, endPoint y: 545, distance: 11.9
click at [378, 545] on div at bounding box center [376, 544] width 9 height 9
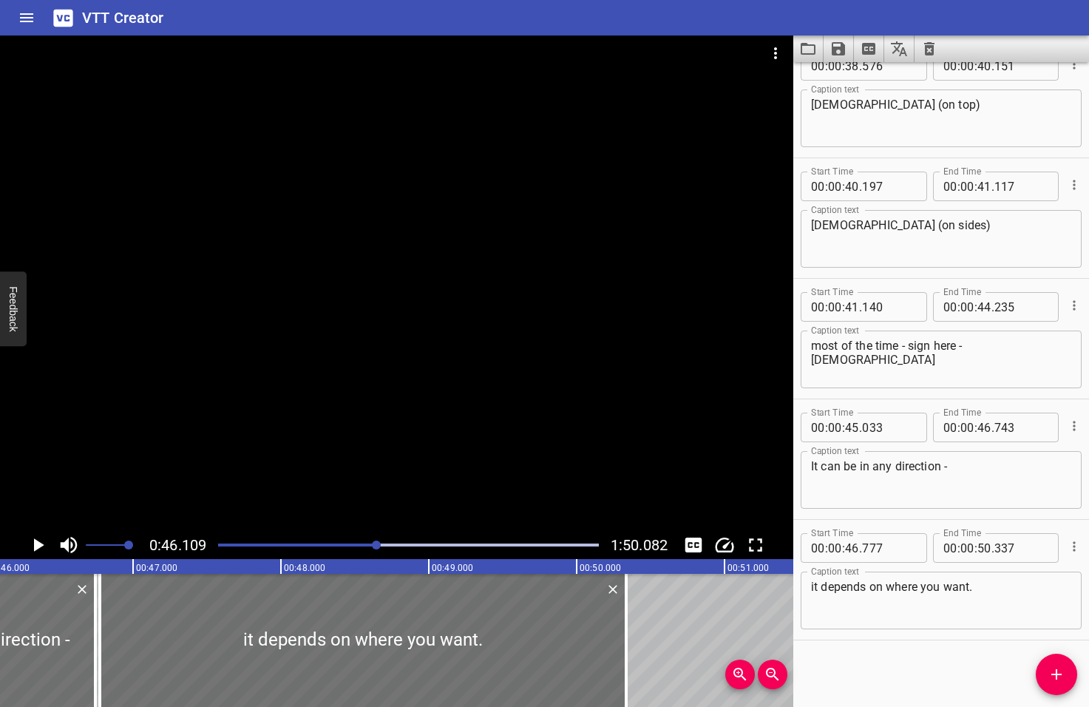
scroll to position [0, 6818]
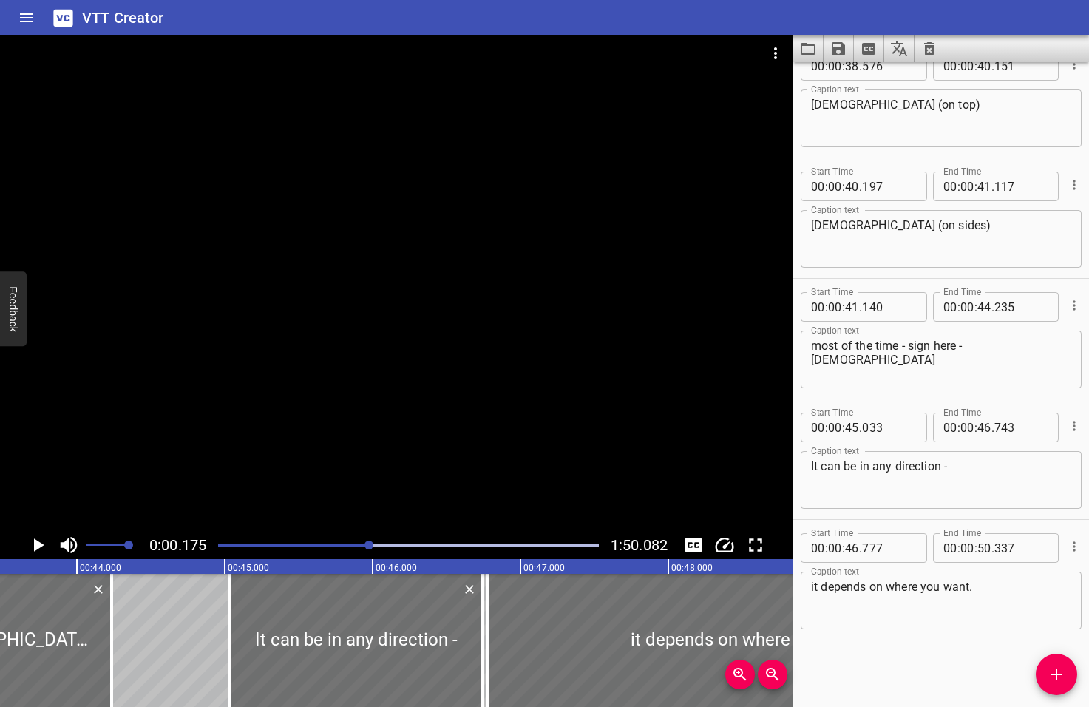
drag, startPoint x: 378, startPoint y: 546, endPoint x: 370, endPoint y: 546, distance: 7.4
click at [370, 546] on div at bounding box center [368, 544] width 9 height 9
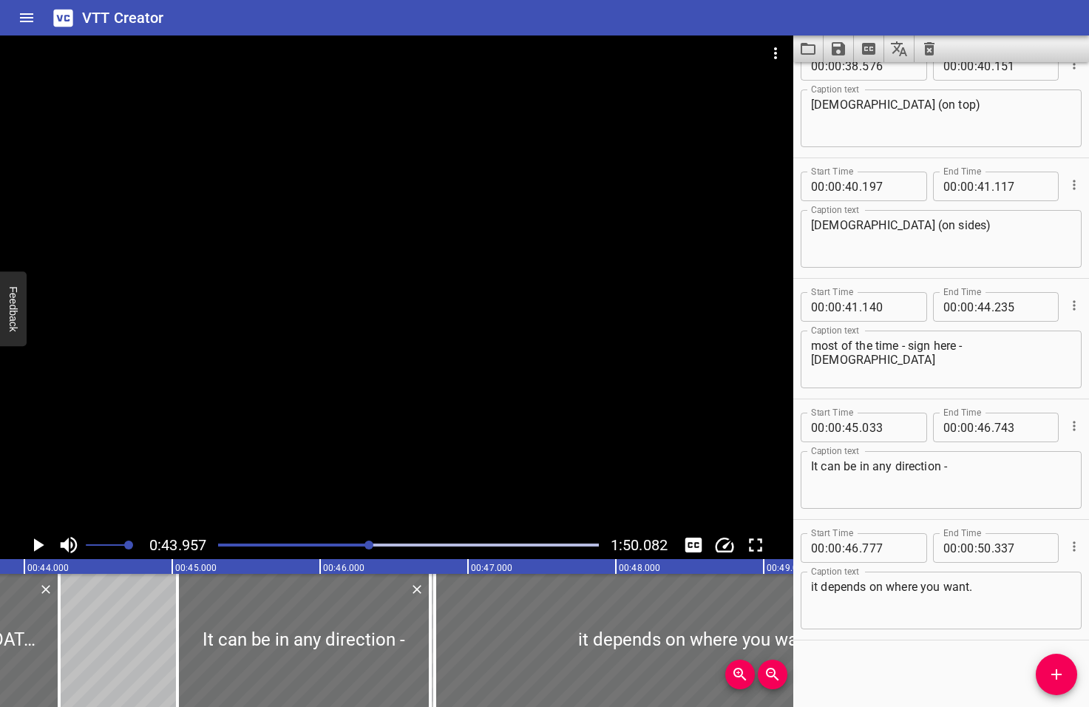
scroll to position [0, 6499]
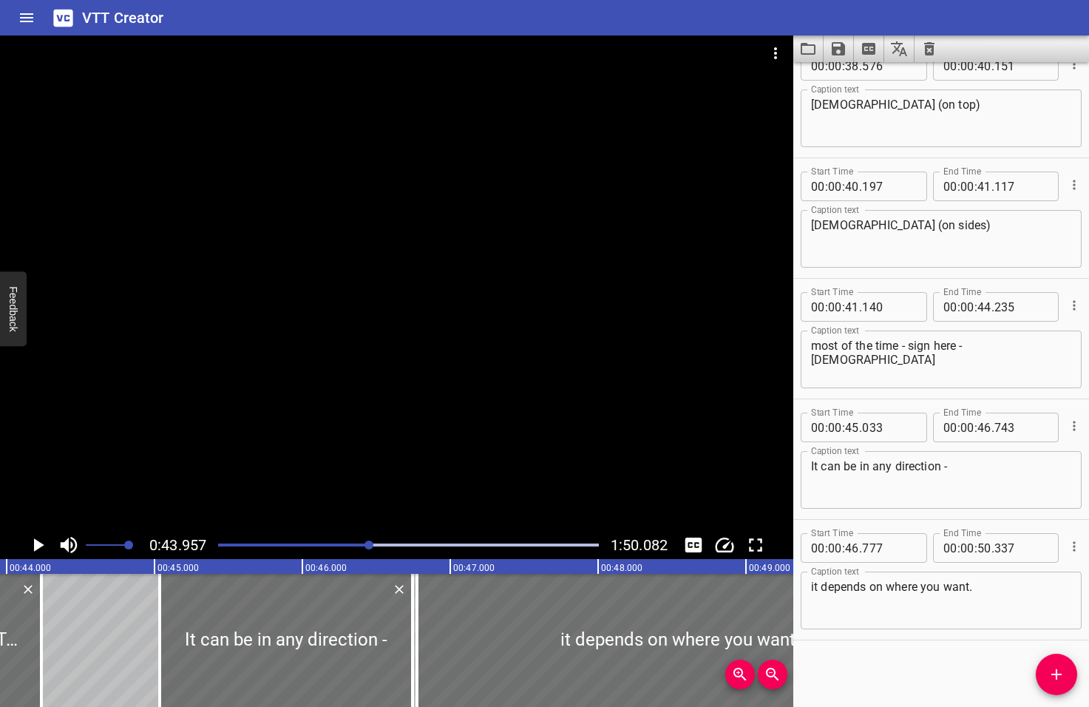
click at [38, 545] on icon "Play/Pause" at bounding box center [39, 544] width 10 height 13
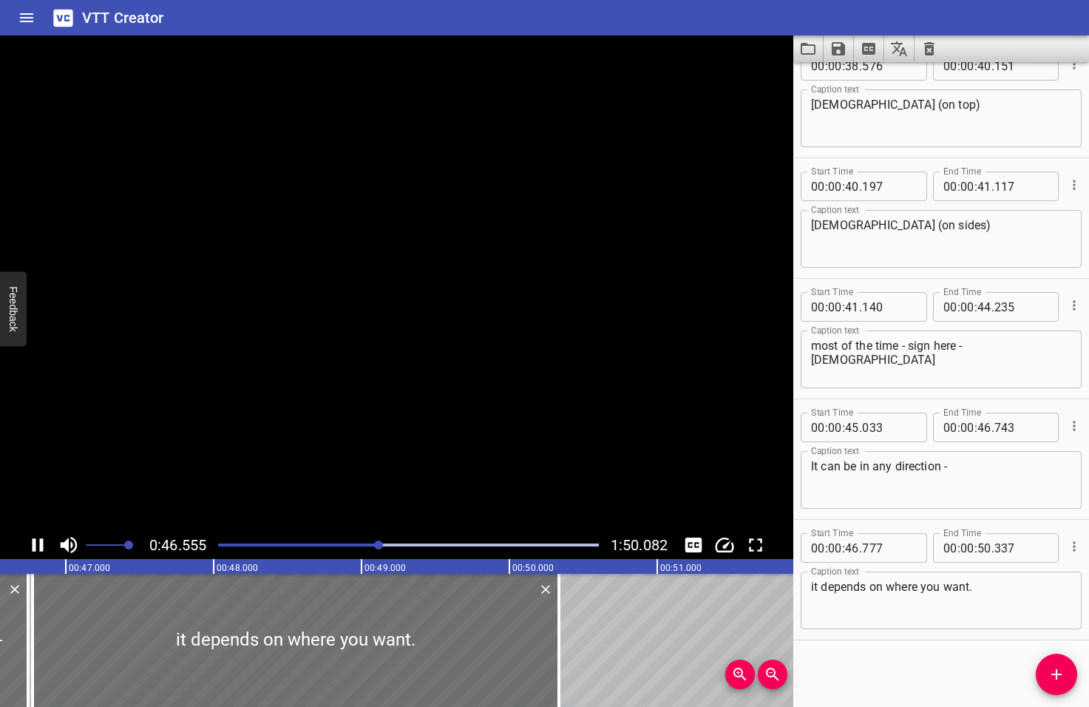
click at [38, 545] on icon "Play/Pause" at bounding box center [38, 545] width 22 height 22
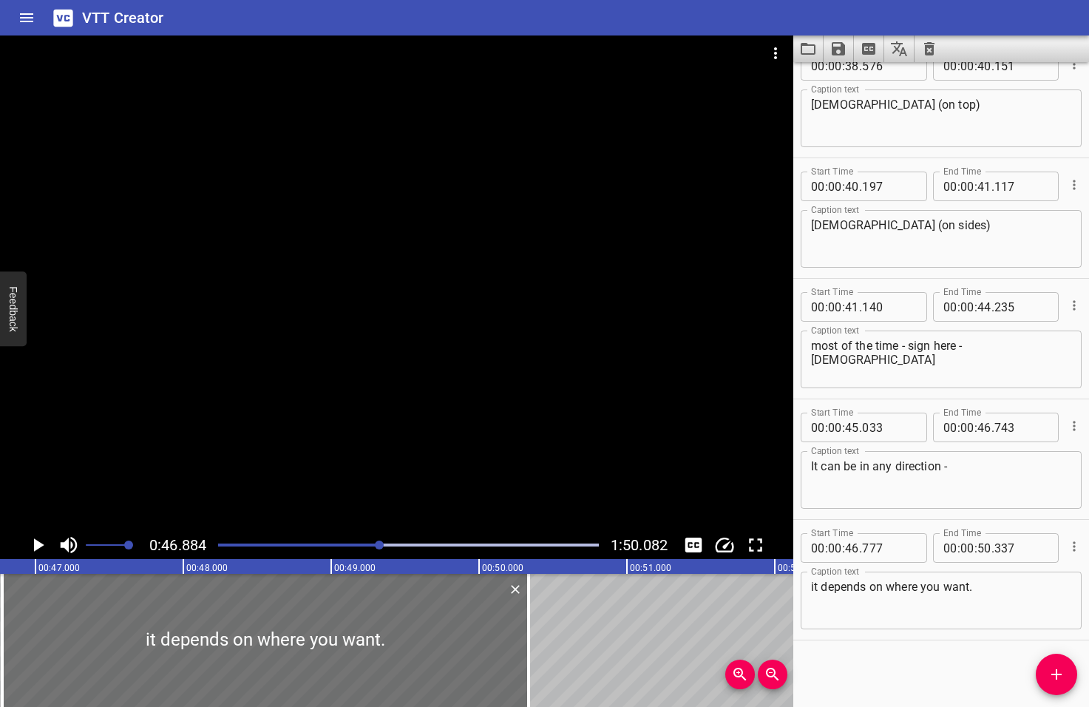
scroll to position [0, 6932]
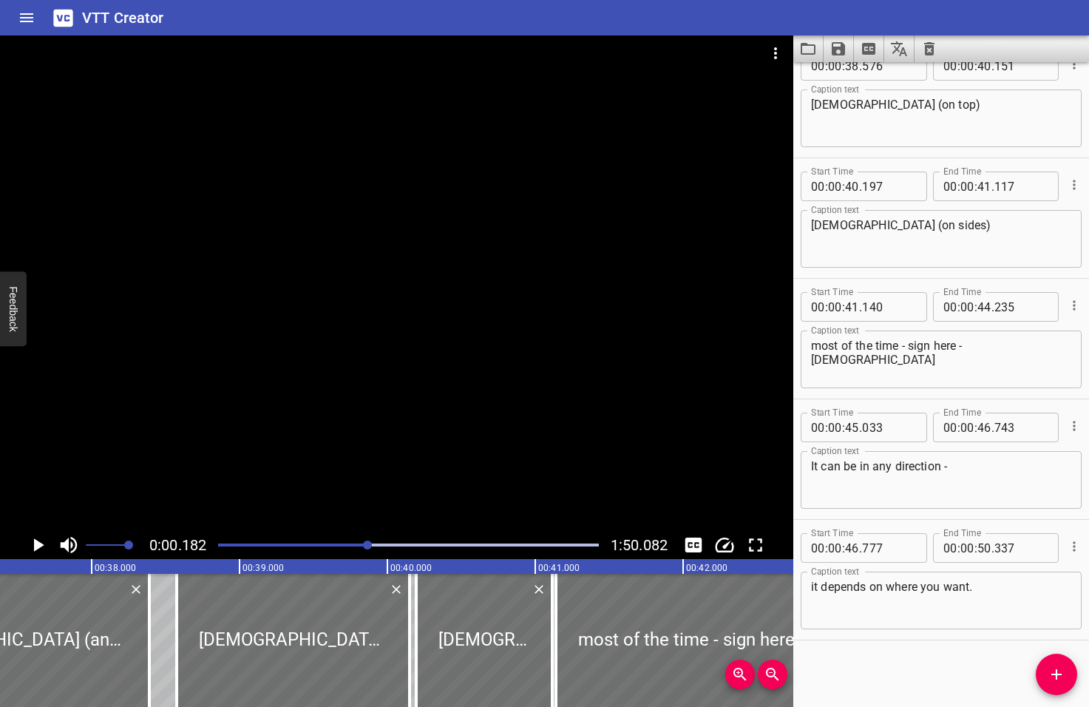
drag, startPoint x: 381, startPoint y: 544, endPoint x: 369, endPoint y: 547, distance: 12.2
click at [369, 547] on div at bounding box center [367, 544] width 9 height 9
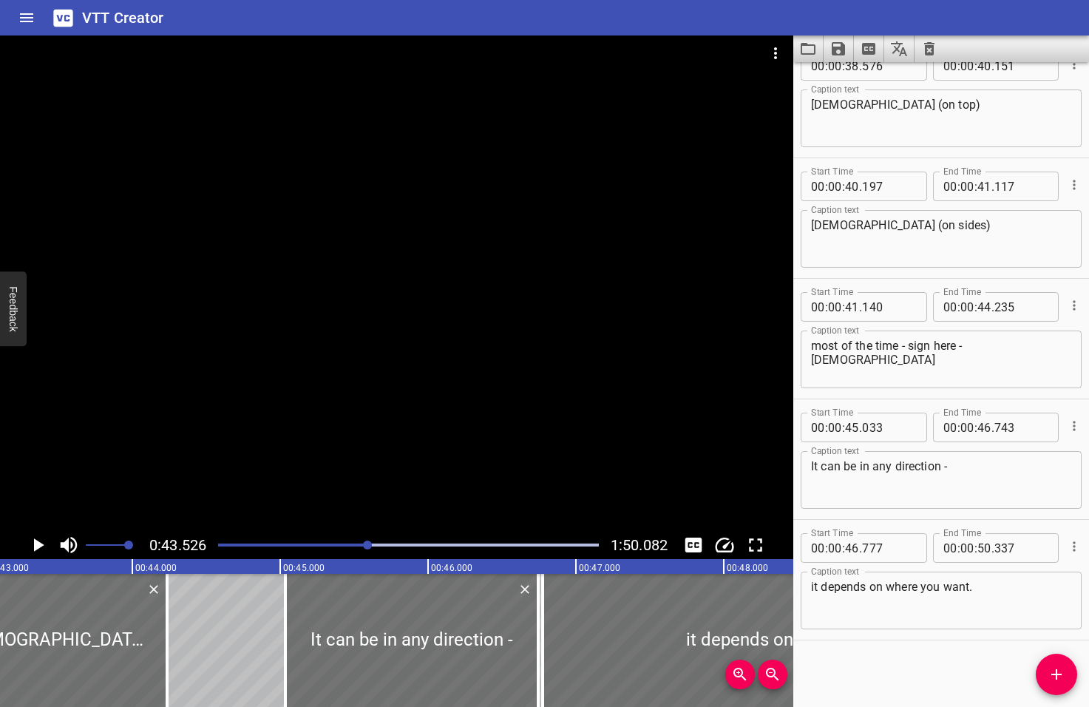
scroll to position [0, 6435]
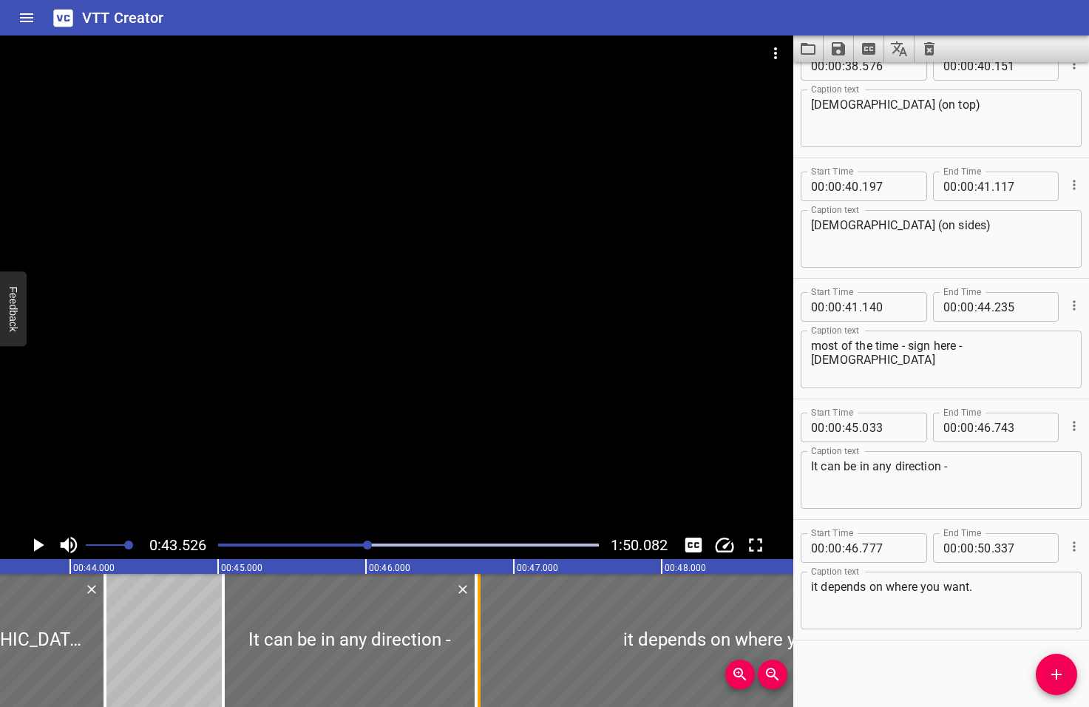
drag, startPoint x: 475, startPoint y: 658, endPoint x: 488, endPoint y: 656, distance: 13.4
click at [486, 656] on div at bounding box center [479, 640] width 15 height 133
type input "867"
drag, startPoint x: 475, startPoint y: 653, endPoint x: 445, endPoint y: 654, distance: 30.3
click at [445, 654] on div at bounding box center [445, 640] width 3 height 133
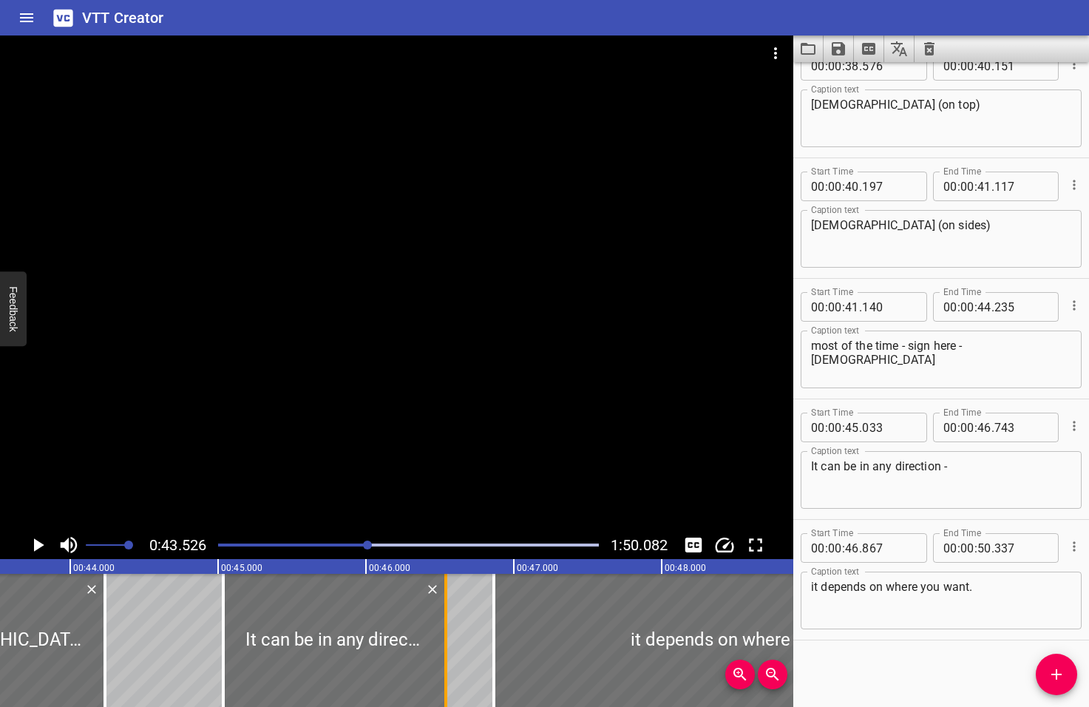
type input "538"
drag, startPoint x: 492, startPoint y: 655, endPoint x: 448, endPoint y: 654, distance: 43.6
click at [448, 654] on div at bounding box center [450, 640] width 15 height 133
type input "572"
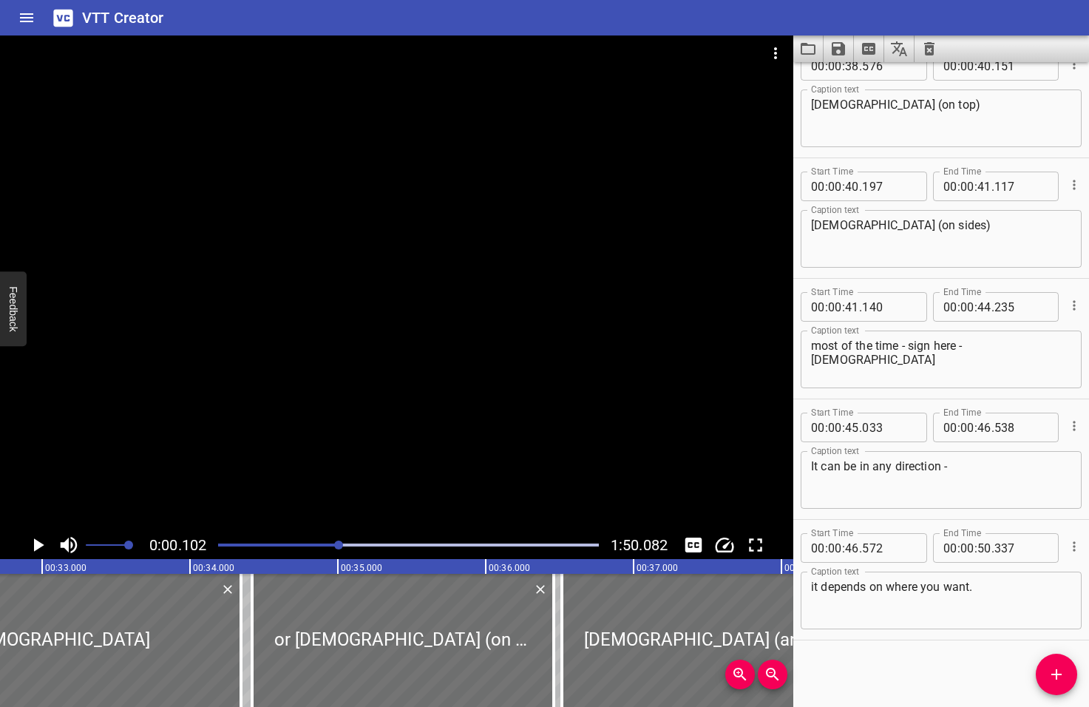
drag, startPoint x: 370, startPoint y: 544, endPoint x: 339, endPoint y: 543, distance: 31.1
click at [340, 543] on div at bounding box center [338, 544] width 9 height 9
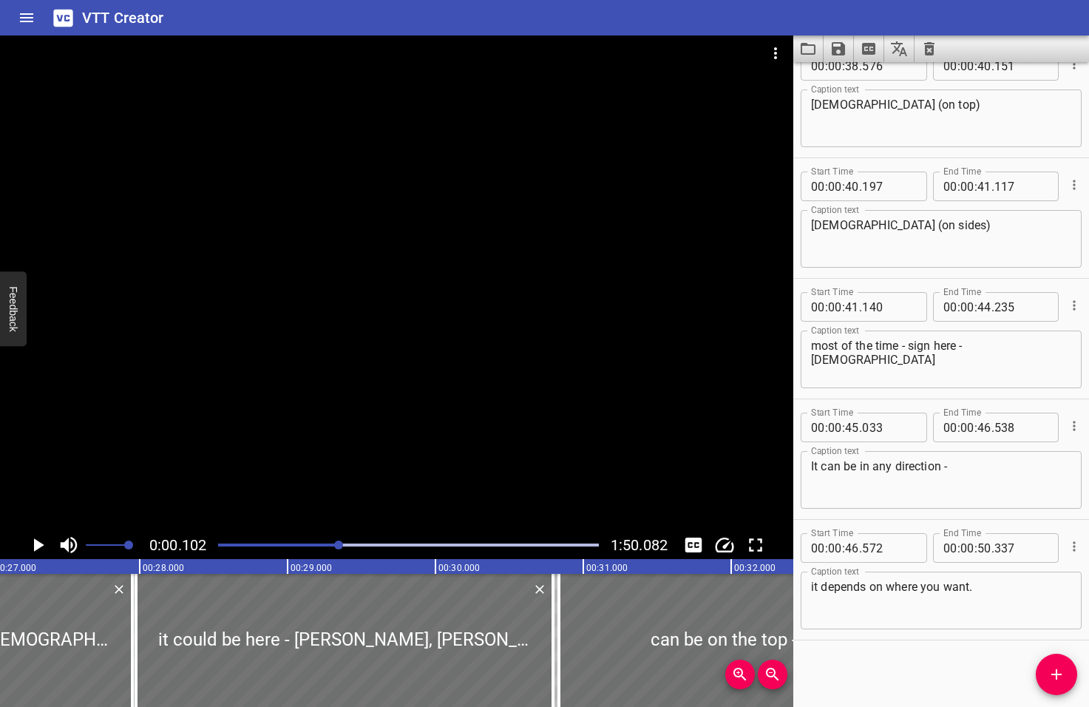
scroll to position [1556, 0]
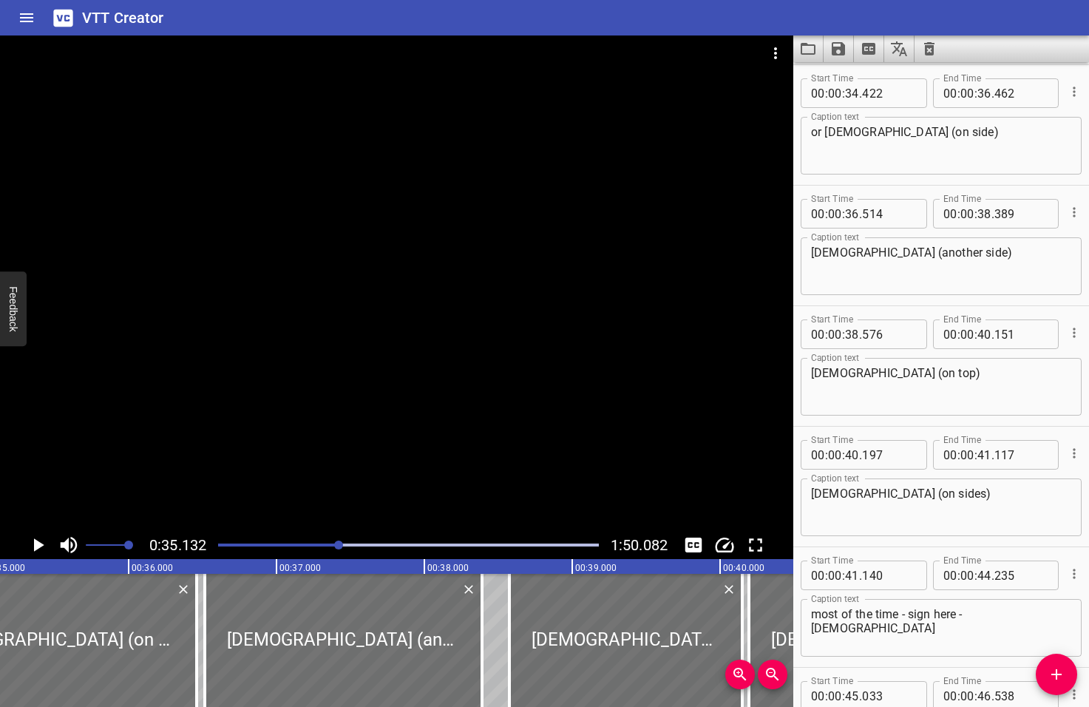
click at [38, 544] on icon "Play/Pause" at bounding box center [39, 544] width 10 height 13
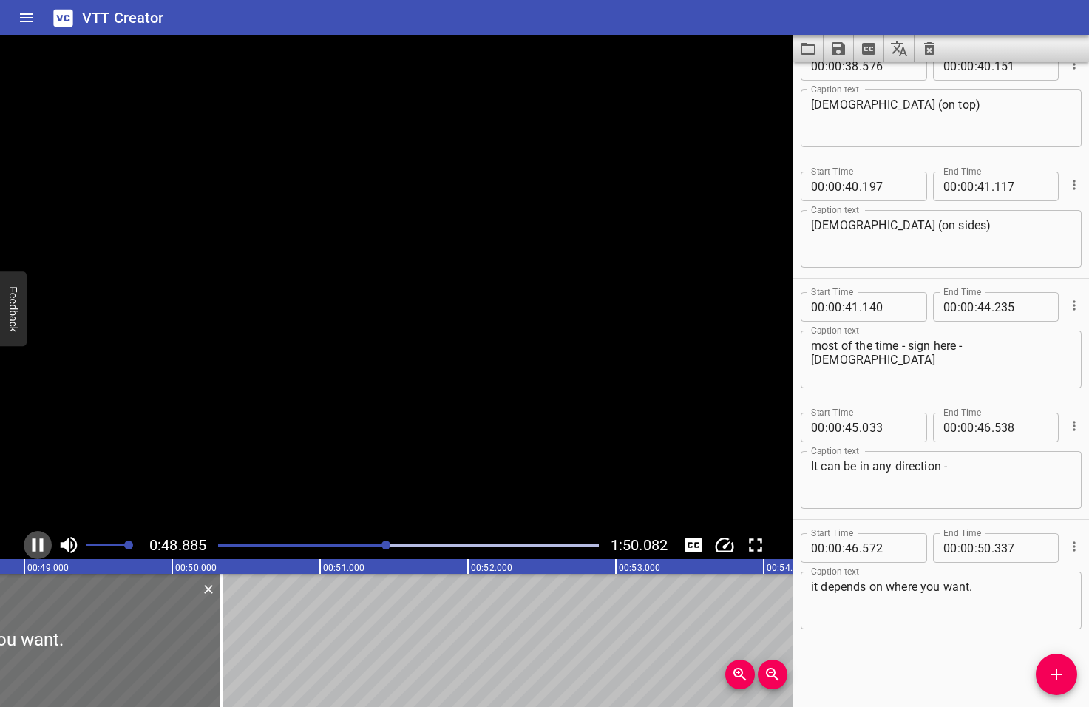
click at [38, 544] on icon "Play/Pause" at bounding box center [38, 545] width 22 height 22
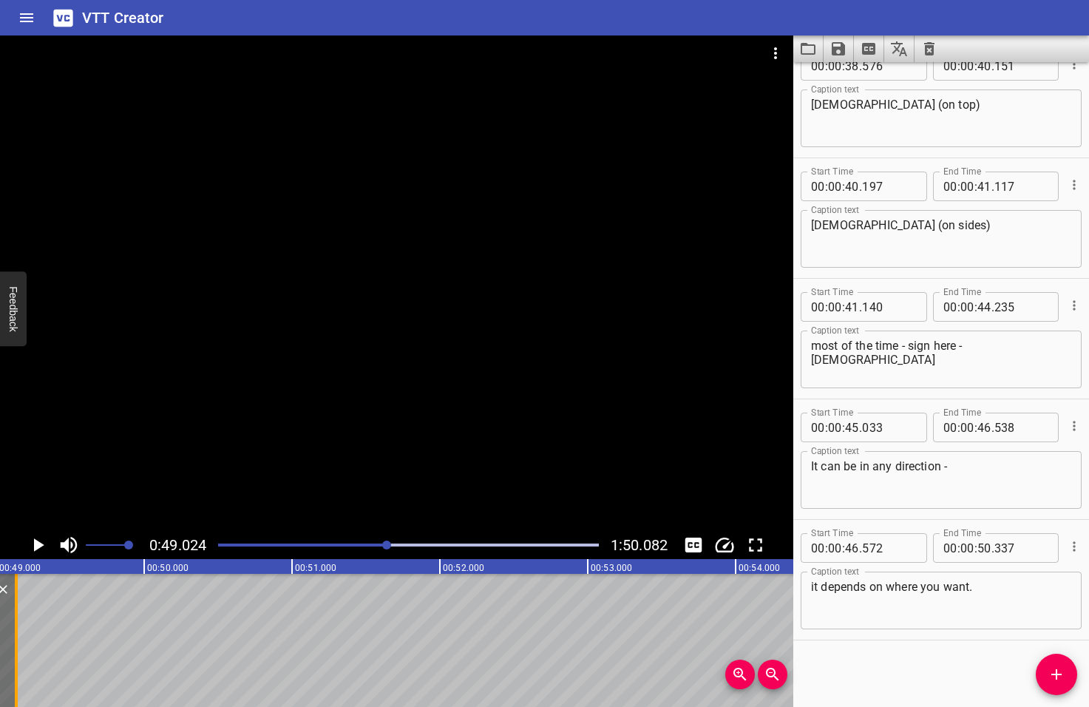
drag, startPoint x: 194, startPoint y: 637, endPoint x: 16, endPoint y: 637, distance: 178.2
click at [16, 637] on div at bounding box center [16, 640] width 3 height 133
type input "49"
type input "132"
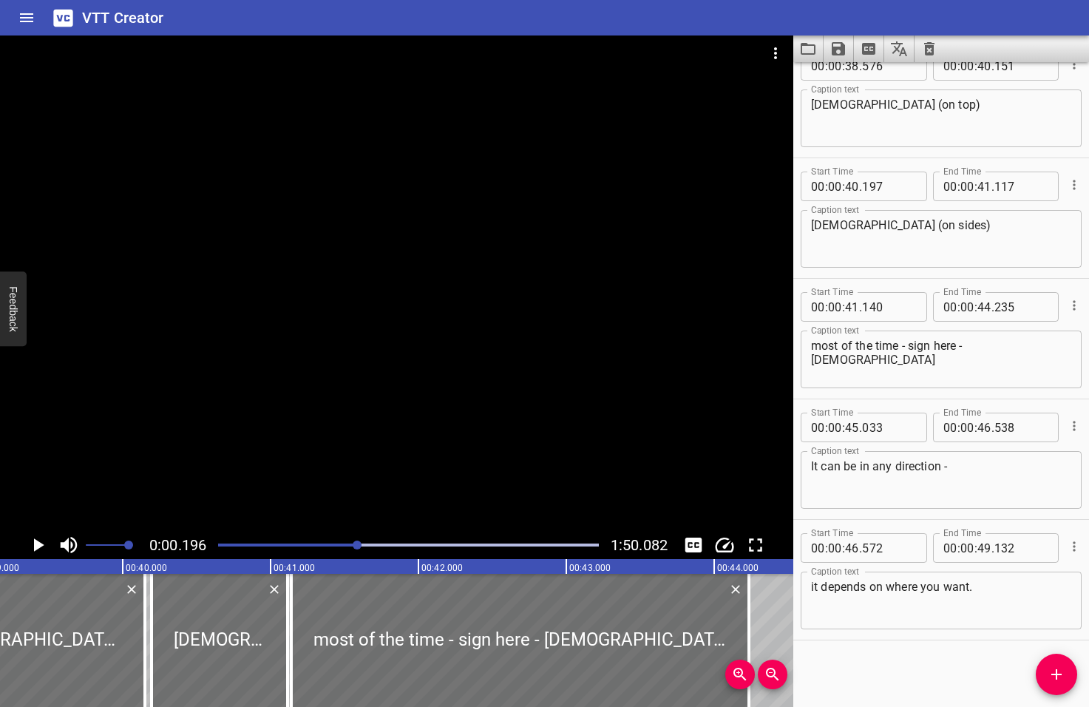
drag, startPoint x: 387, startPoint y: 543, endPoint x: 357, endPoint y: 544, distance: 29.6
click at [357, 544] on div at bounding box center [357, 544] width 9 height 9
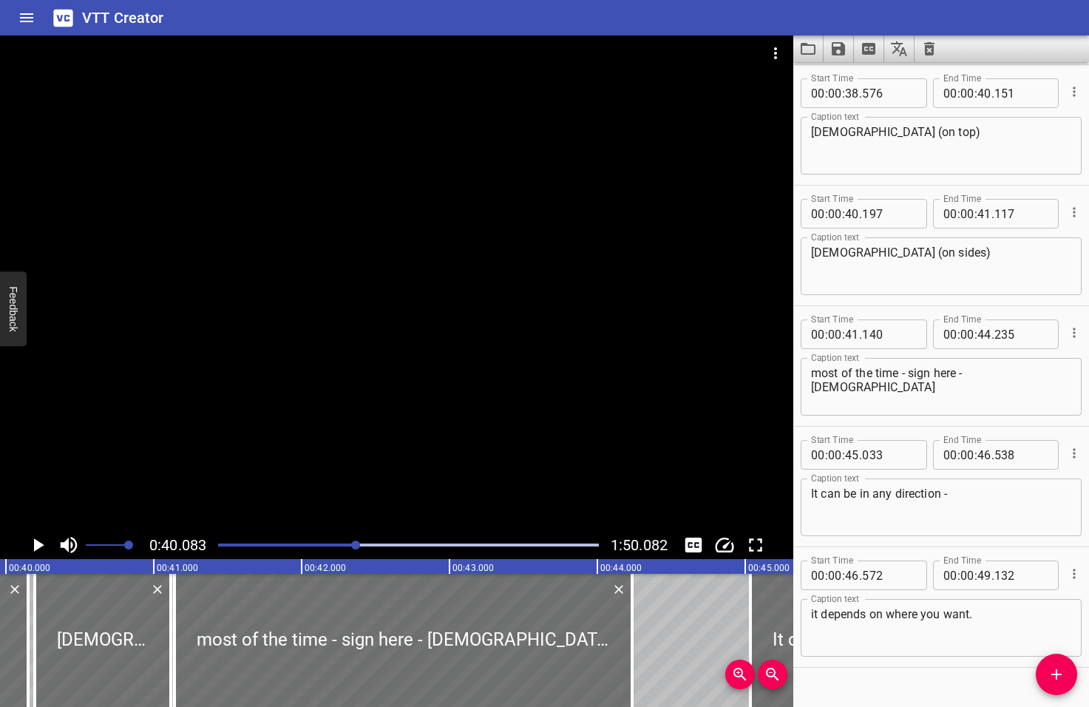
scroll to position [0, 5926]
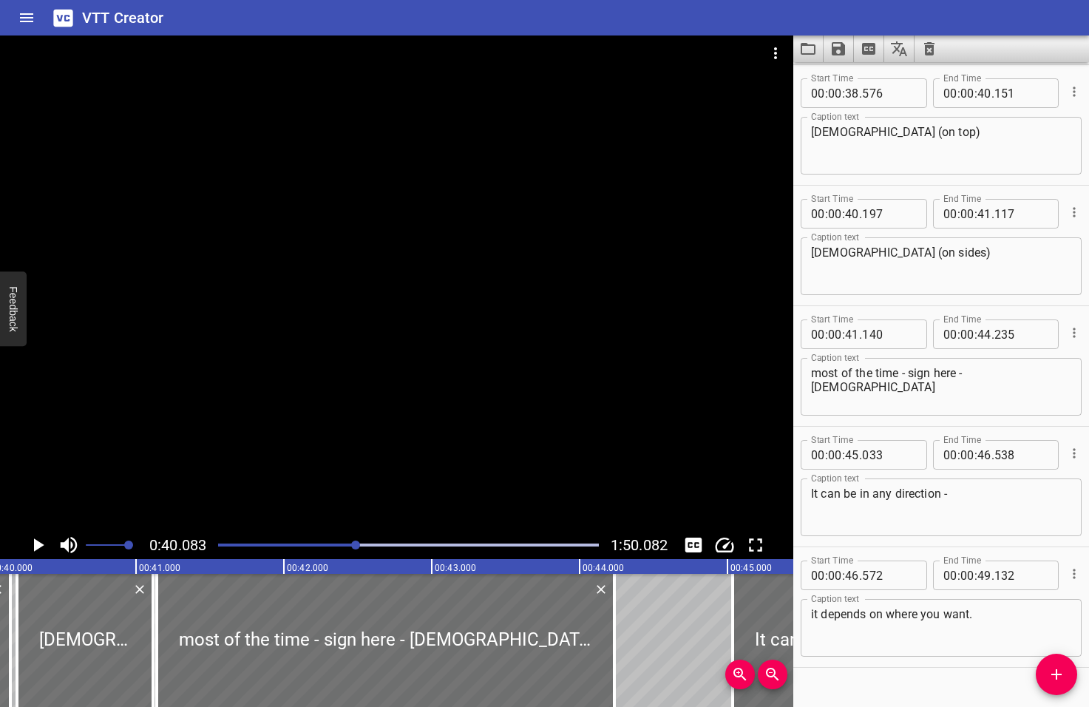
click at [38, 546] on icon "Play/Pause" at bounding box center [39, 544] width 10 height 13
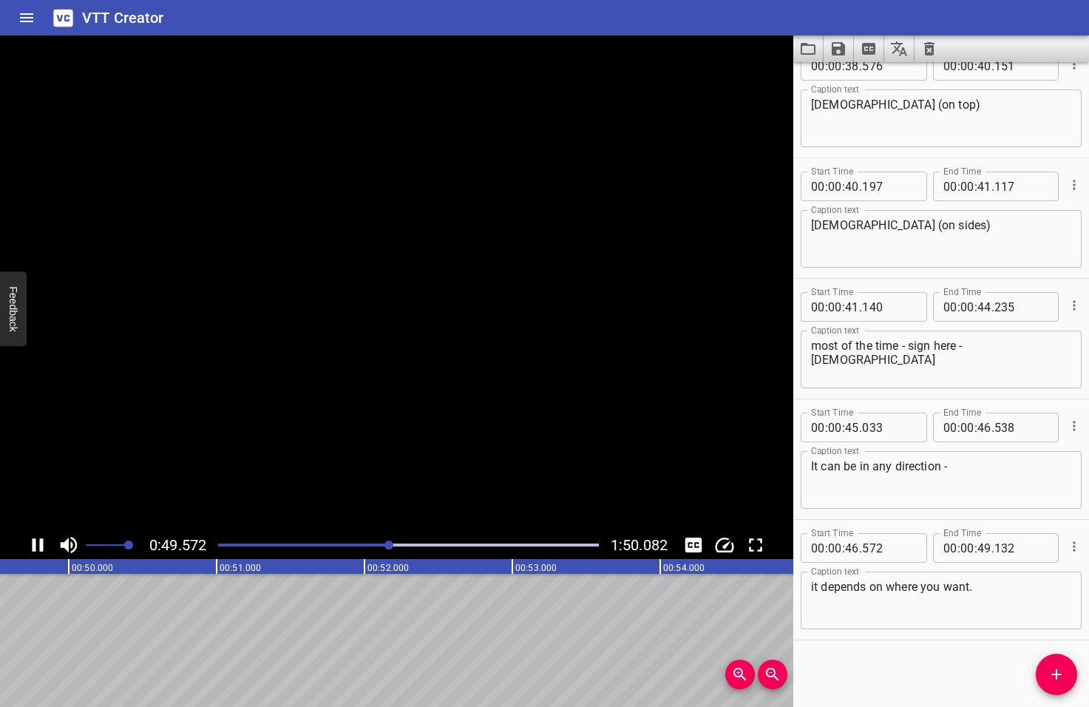
click at [38, 546] on icon "Play/Pause" at bounding box center [38, 545] width 22 height 22
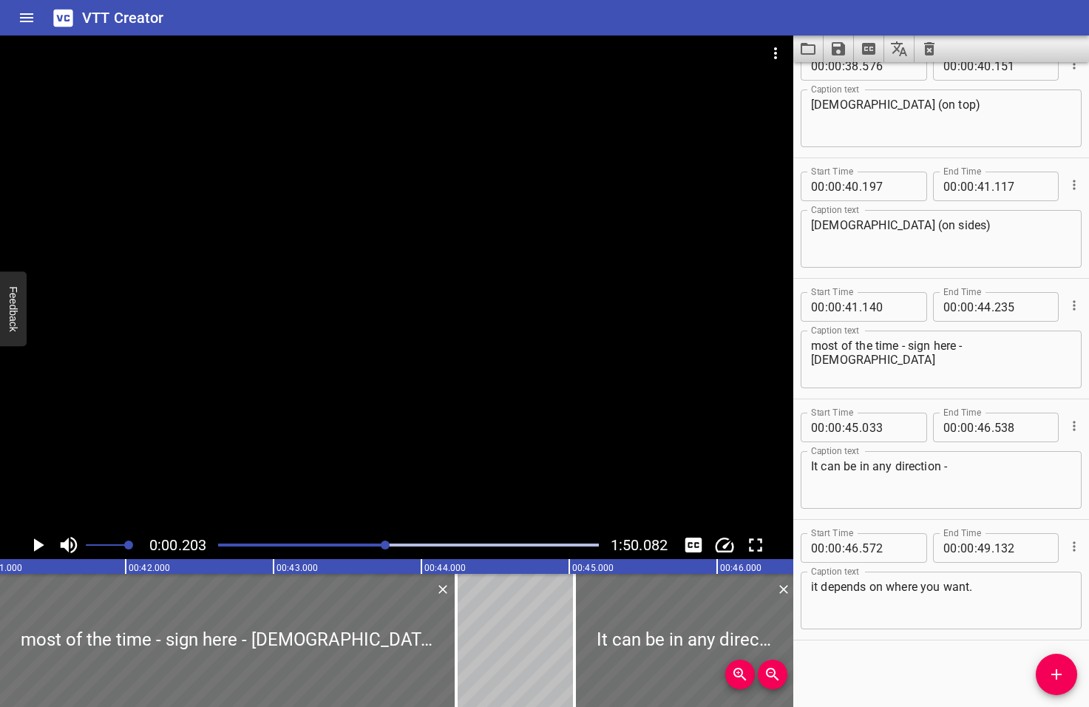
drag, startPoint x: 390, startPoint y: 543, endPoint x: 376, endPoint y: 544, distance: 14.8
click at [381, 544] on div at bounding box center [385, 544] width 9 height 9
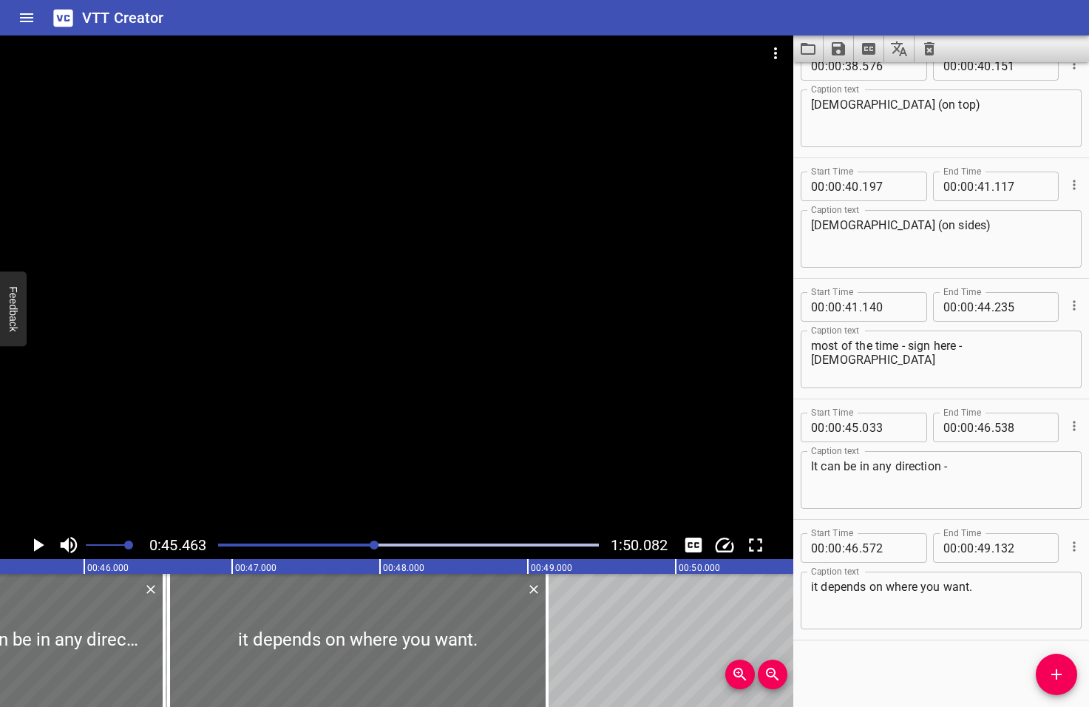
scroll to position [0, 6722]
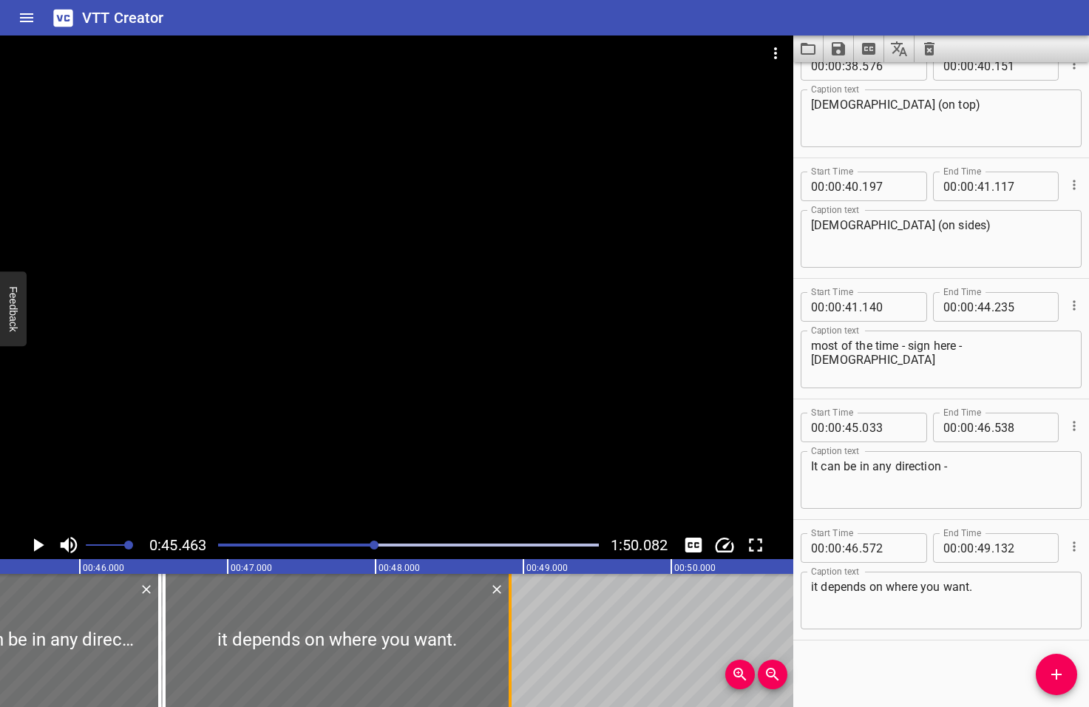
drag, startPoint x: 543, startPoint y: 634, endPoint x: 509, endPoint y: 637, distance: 33.5
click at [509, 637] on div at bounding box center [510, 640] width 3 height 133
type input "48"
type input "907"
click at [37, 547] on icon "Play/Pause" at bounding box center [39, 544] width 10 height 13
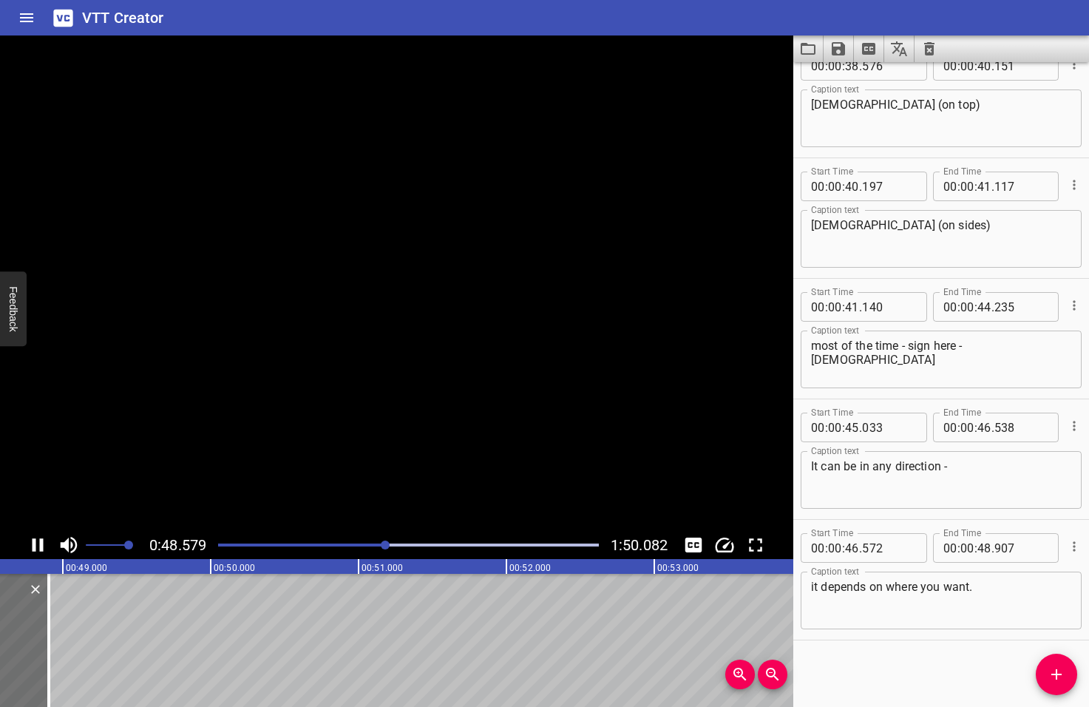
click at [38, 547] on icon "Play/Pause" at bounding box center [38, 545] width 22 height 22
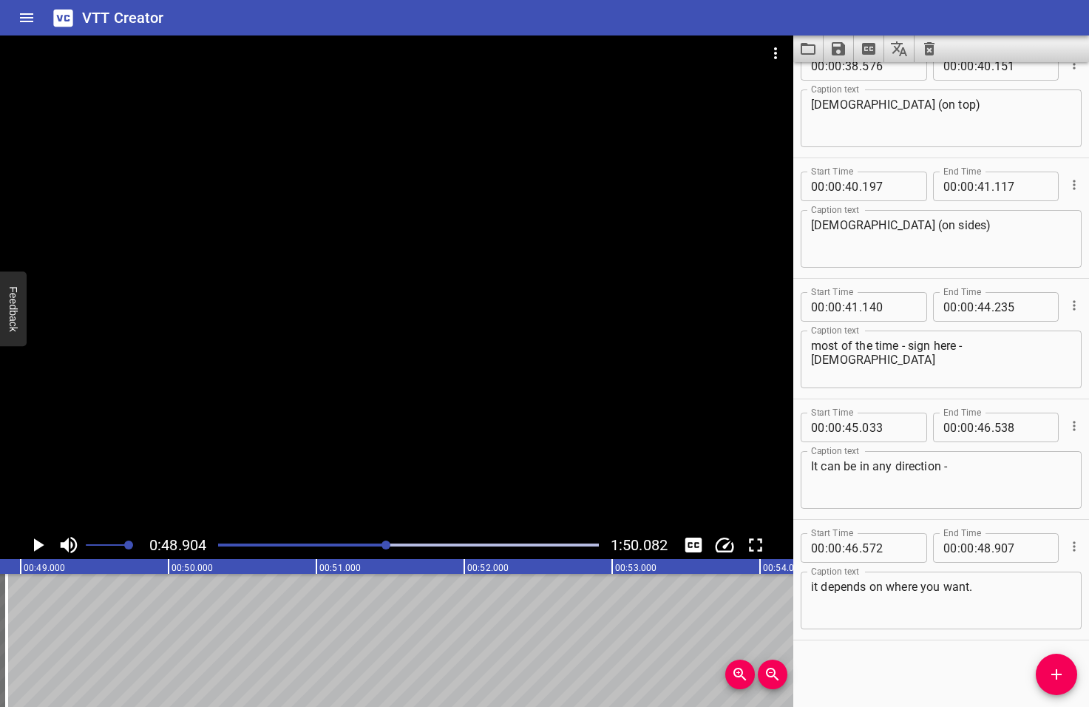
scroll to position [0, 7231]
click at [38, 547] on icon "Play/Pause" at bounding box center [39, 544] width 10 height 13
click at [38, 547] on icon "Play/Pause" at bounding box center [38, 545] width 22 height 22
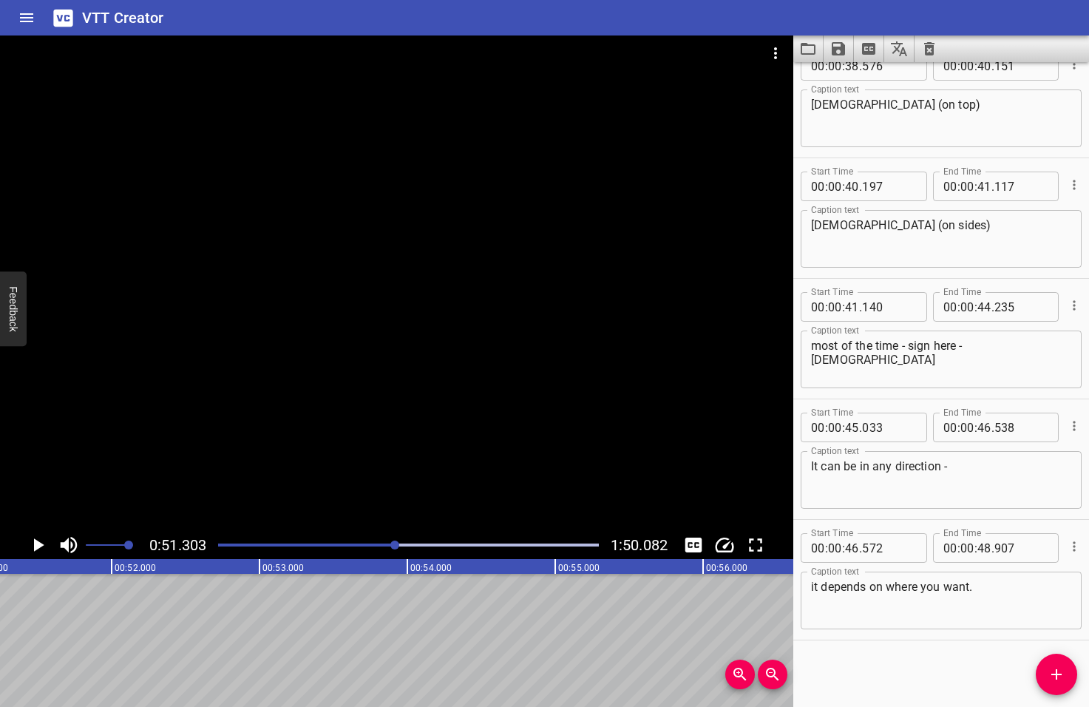
scroll to position [0, 7585]
click at [1057, 681] on icon "Add Cue" at bounding box center [1057, 674] width 18 height 18
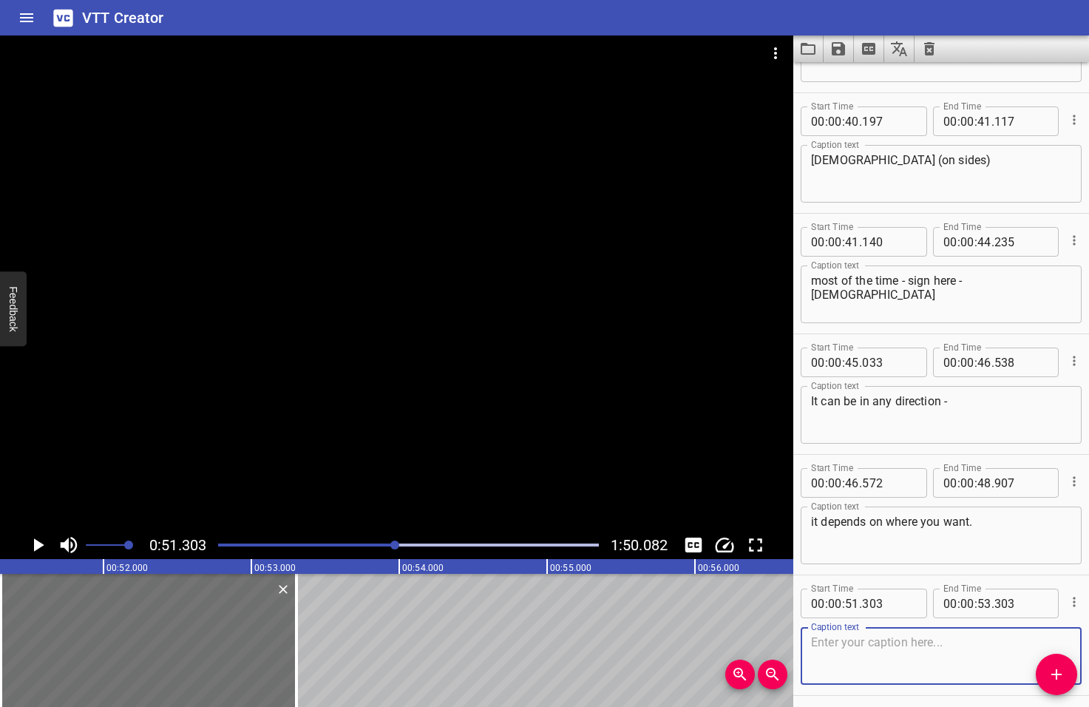
scroll to position [1714, 0]
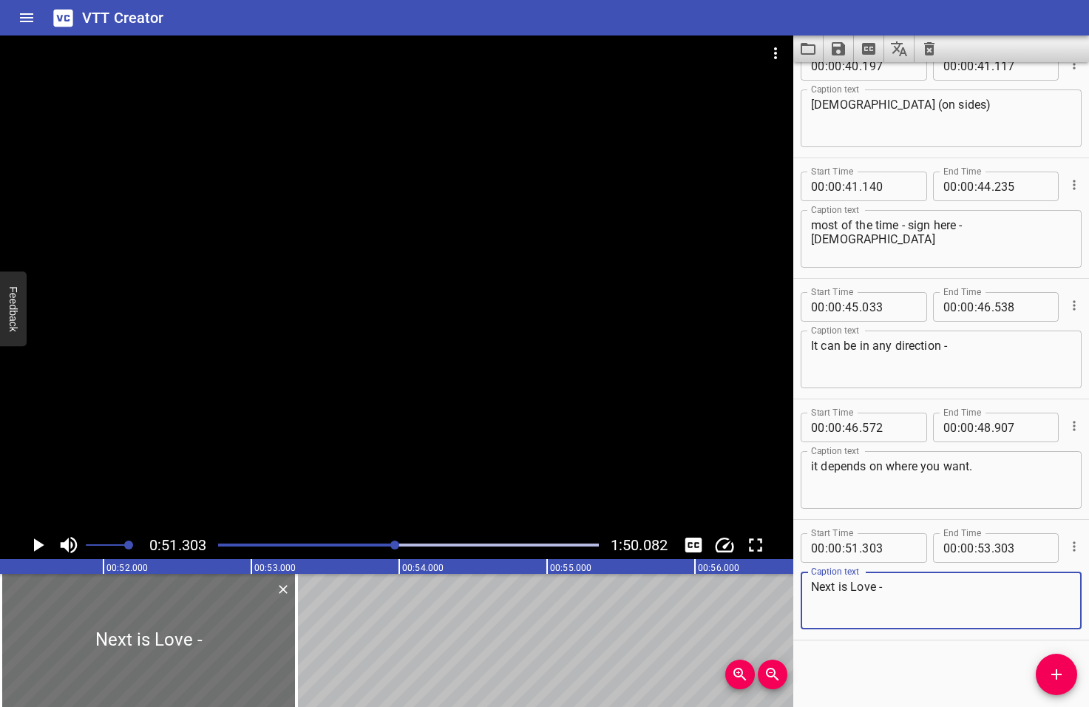
type textarea "Next is Love -"
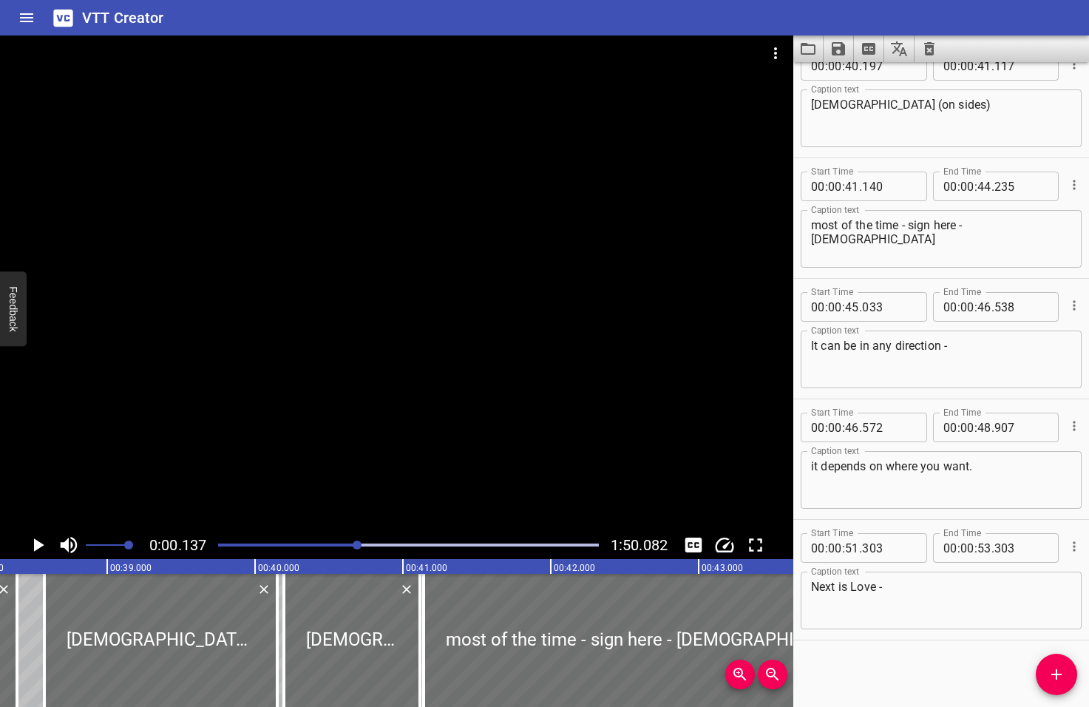
drag, startPoint x: 396, startPoint y: 546, endPoint x: 359, endPoint y: 549, distance: 37.0
click at [359, 549] on div at bounding box center [357, 544] width 9 height 9
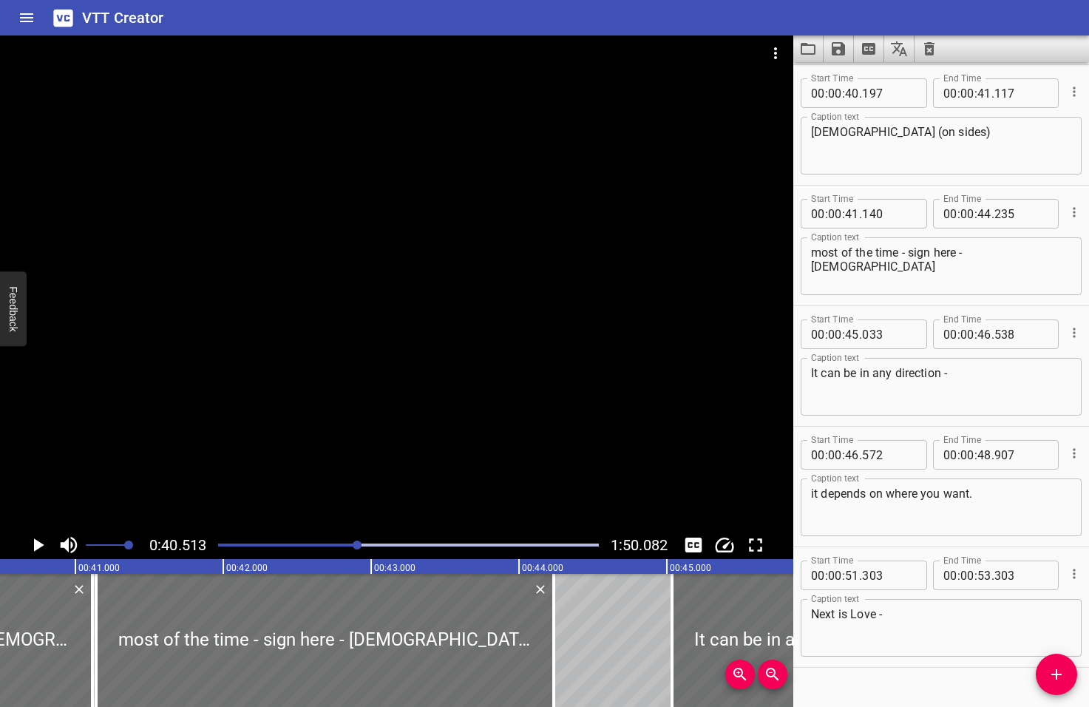
scroll to position [0, 5990]
click at [35, 544] on icon "Play/Pause" at bounding box center [39, 544] width 10 height 13
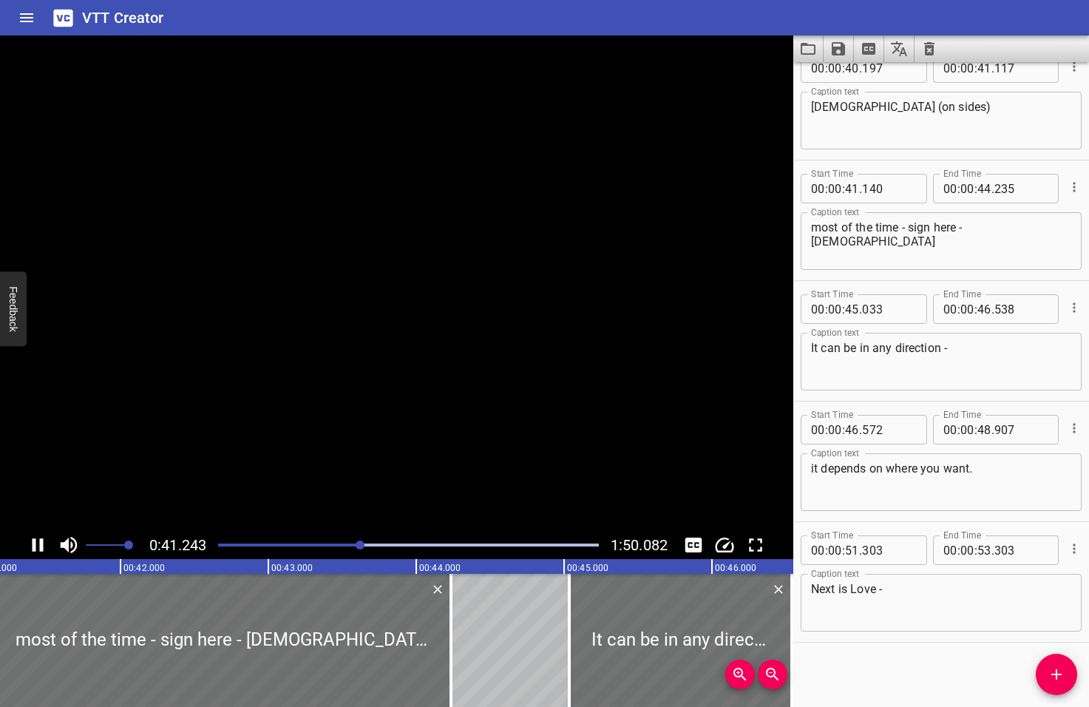
scroll to position [1714, 0]
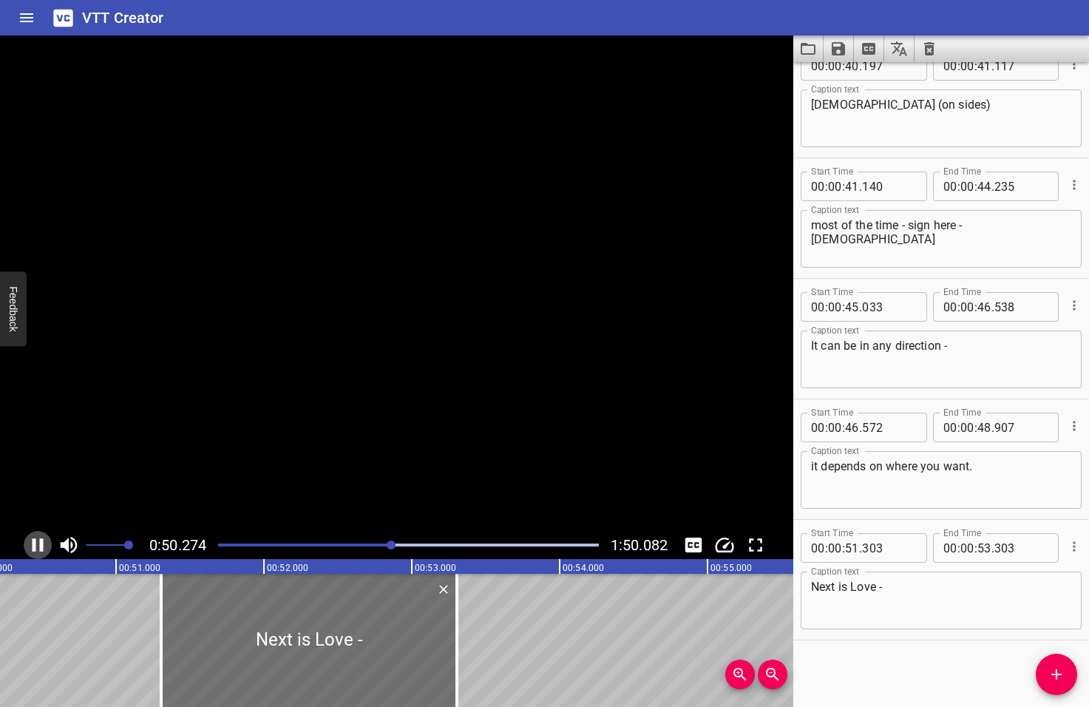
click at [35, 545] on icon "Play/Pause" at bounding box center [38, 545] width 22 height 22
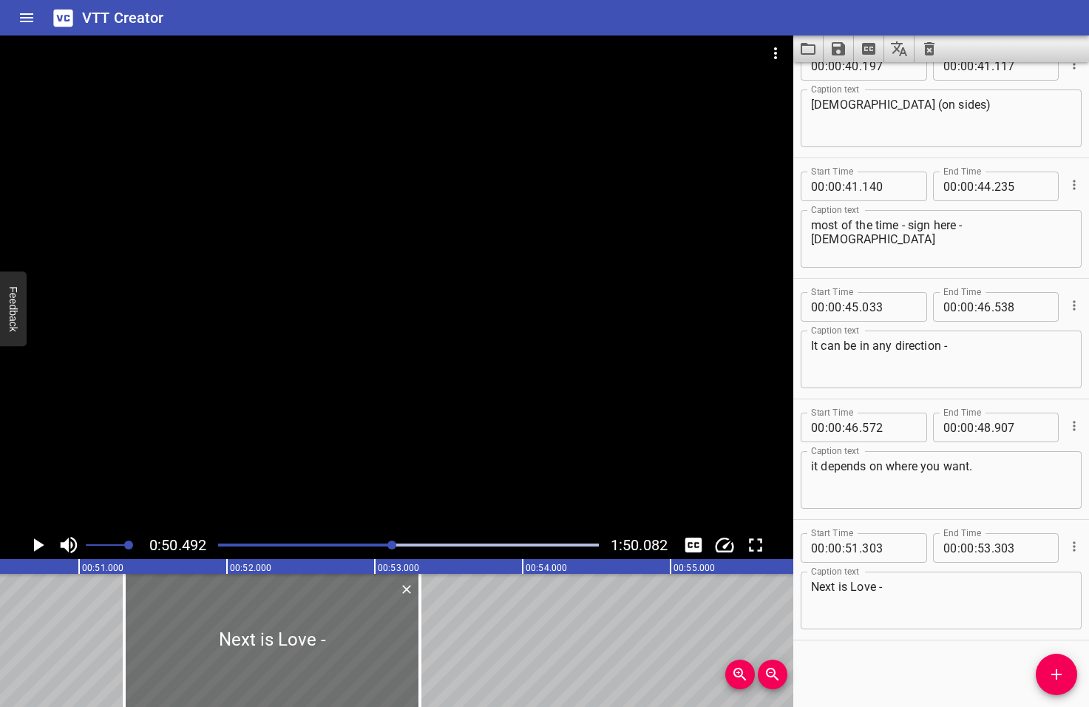
scroll to position [0, 7465]
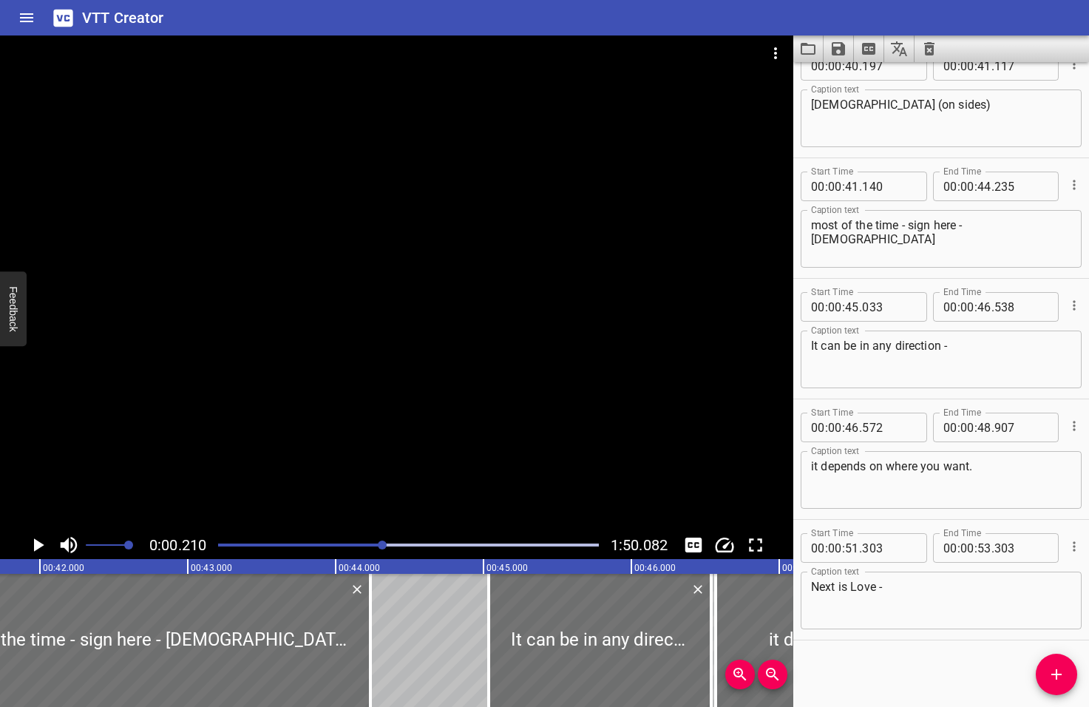
drag, startPoint x: 393, startPoint y: 543, endPoint x: 376, endPoint y: 546, distance: 17.1
click at [378, 546] on div at bounding box center [382, 544] width 9 height 9
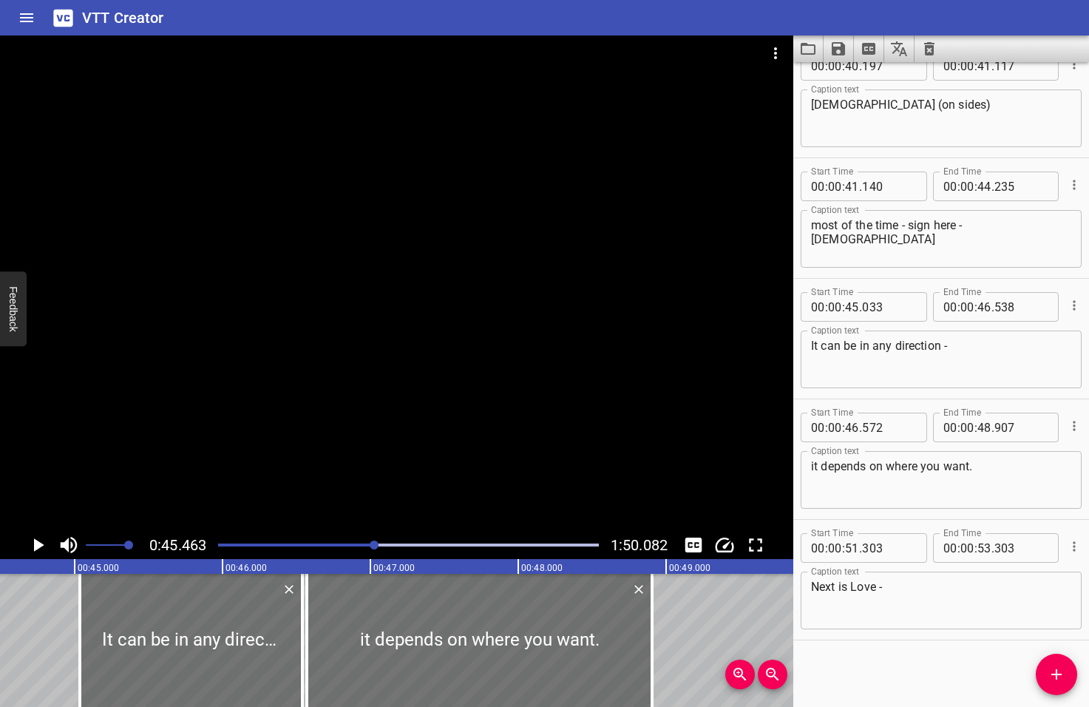
scroll to position [0, 6722]
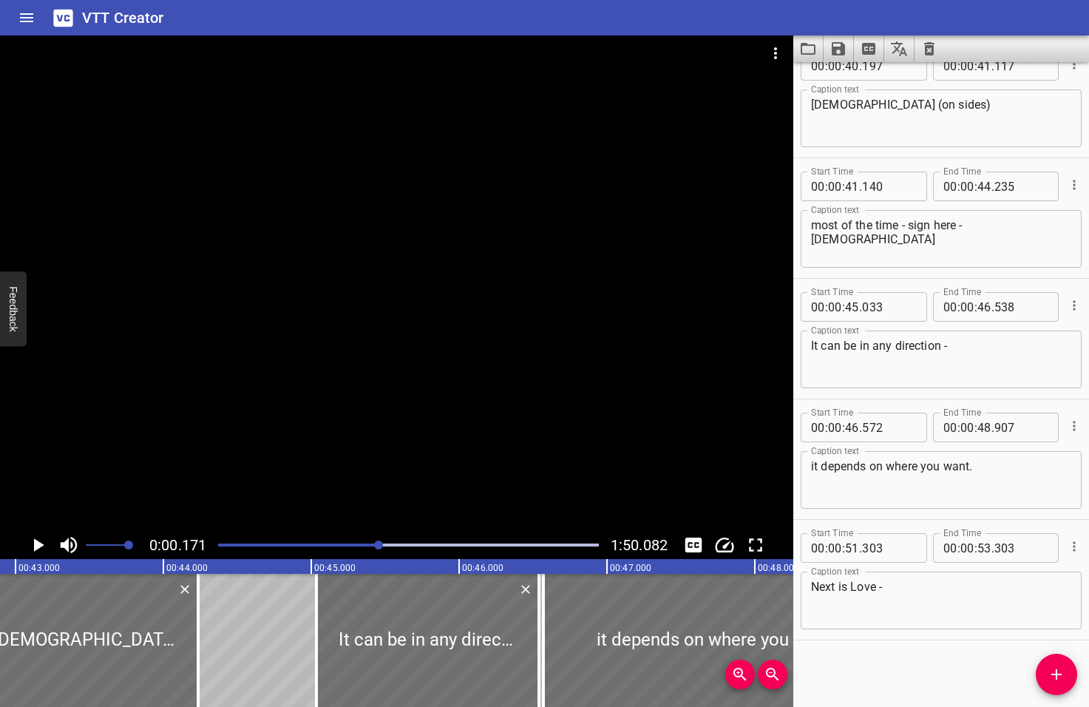
click at [380, 546] on div at bounding box center [378, 544] width 9 height 9
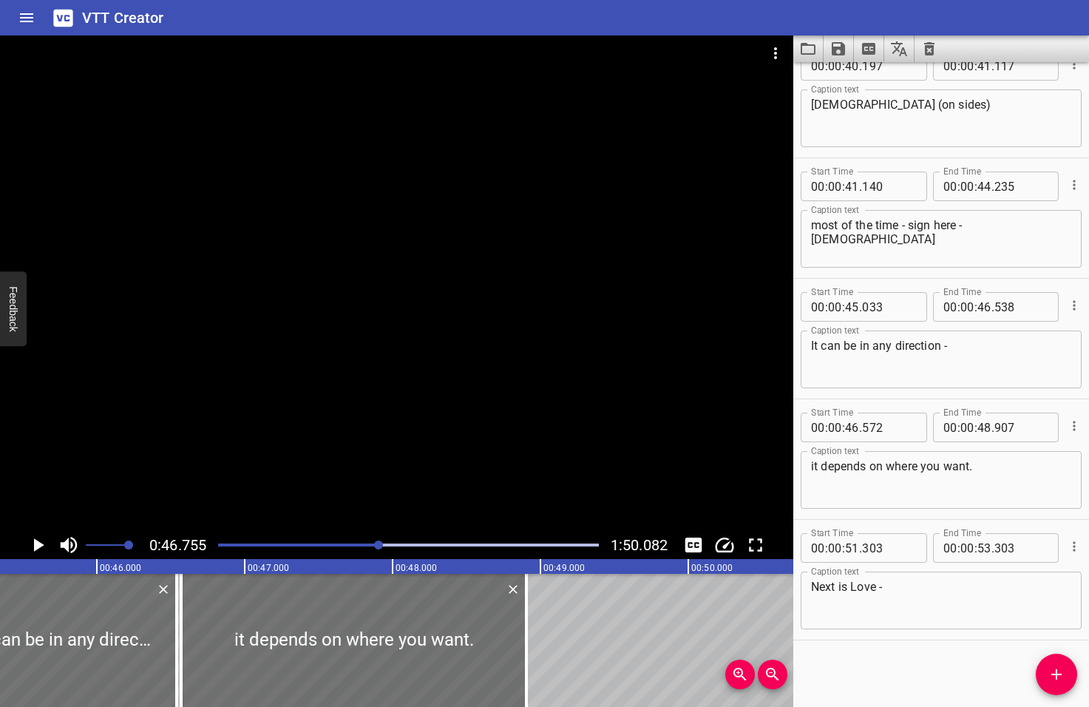
scroll to position [0, 6913]
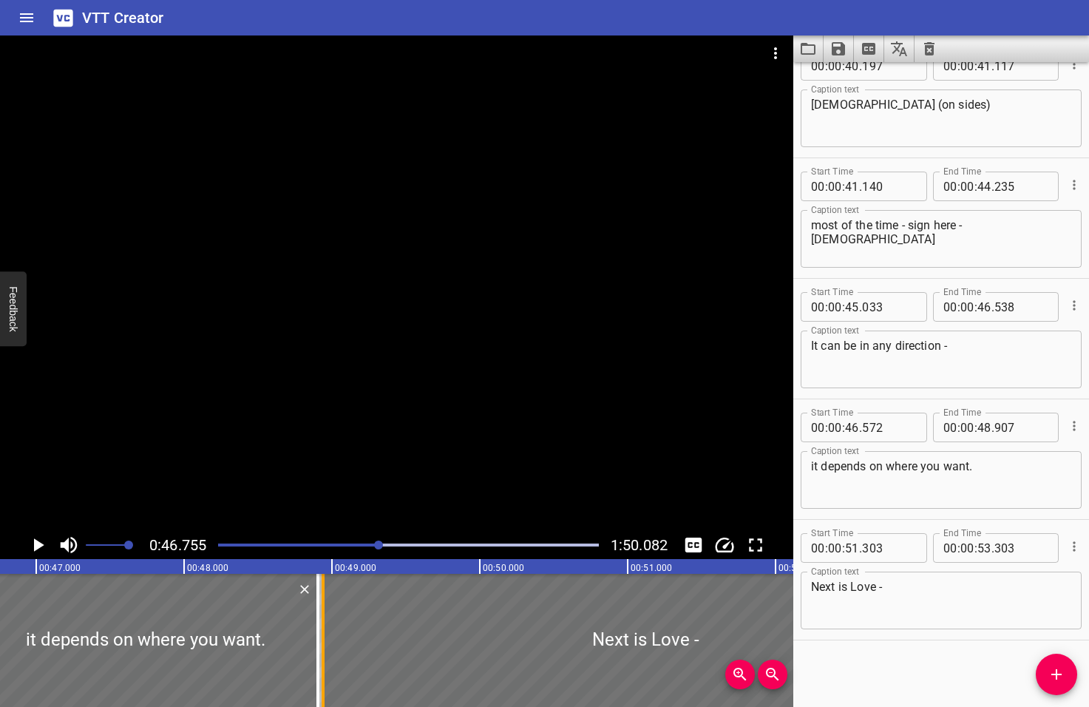
drag, startPoint x: 669, startPoint y: 656, endPoint x: 319, endPoint y: 667, distance: 349.8
click at [319, 667] on div at bounding box center [323, 640] width 15 height 133
type input "48"
type input "938"
click at [37, 543] on icon "Play/Pause" at bounding box center [39, 544] width 10 height 13
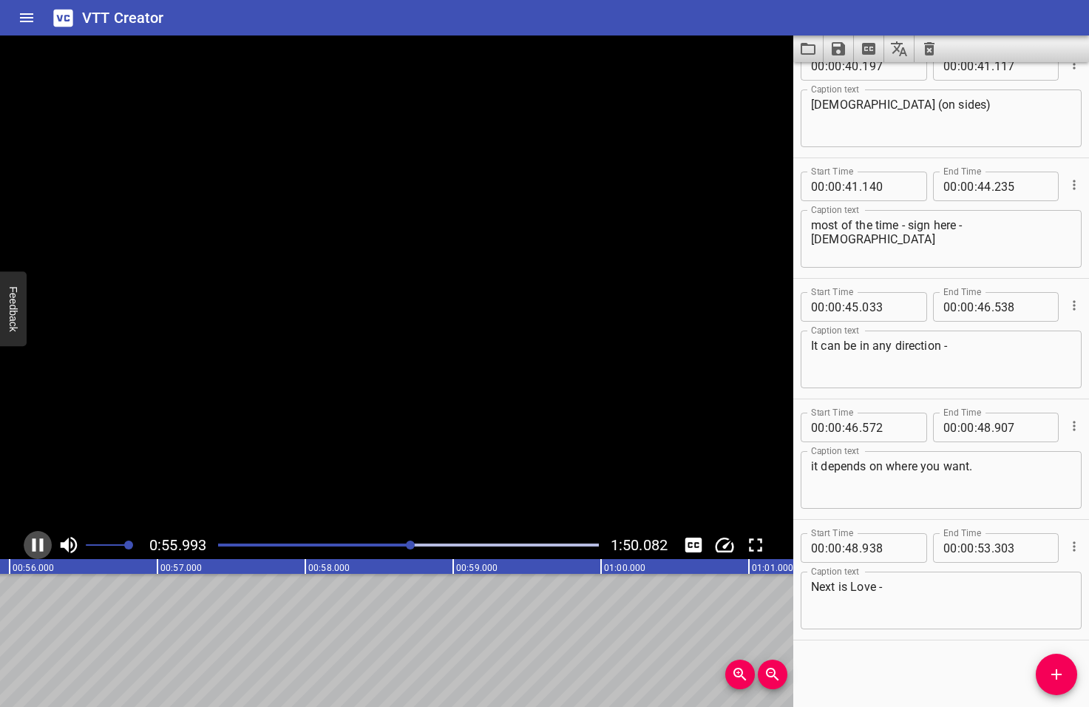
click at [37, 543] on icon "Play/Pause" at bounding box center [38, 545] width 22 height 22
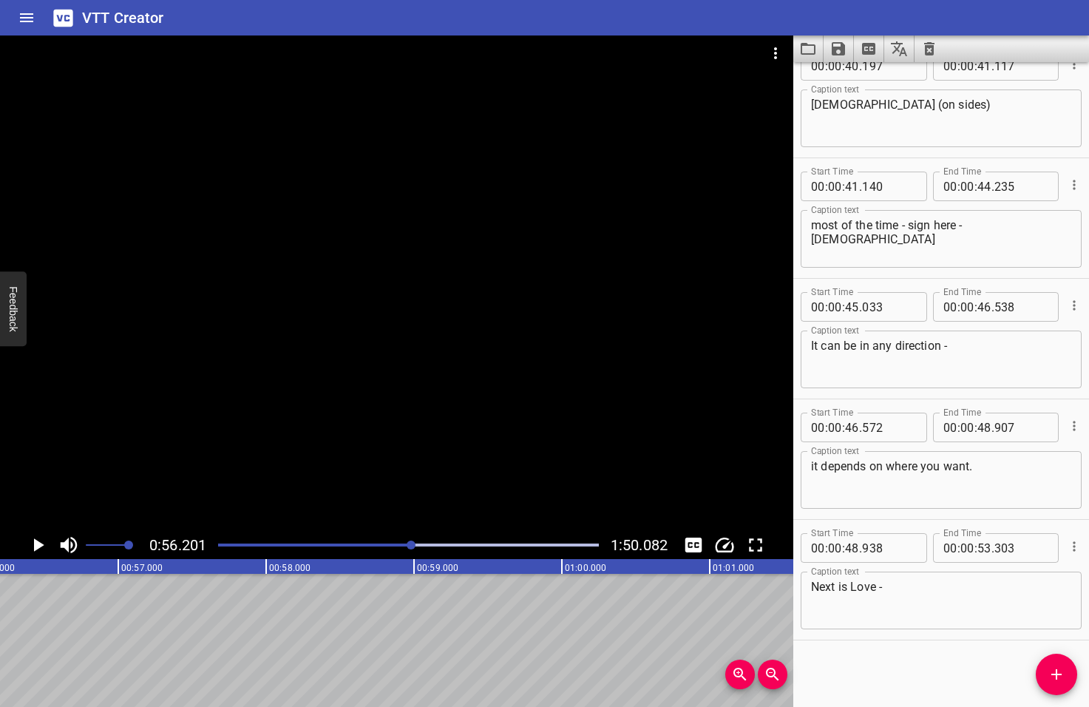
click at [891, 586] on textarea "Next is Love -" at bounding box center [941, 601] width 260 height 42
type textarea "Next is Love - Love, Love,"
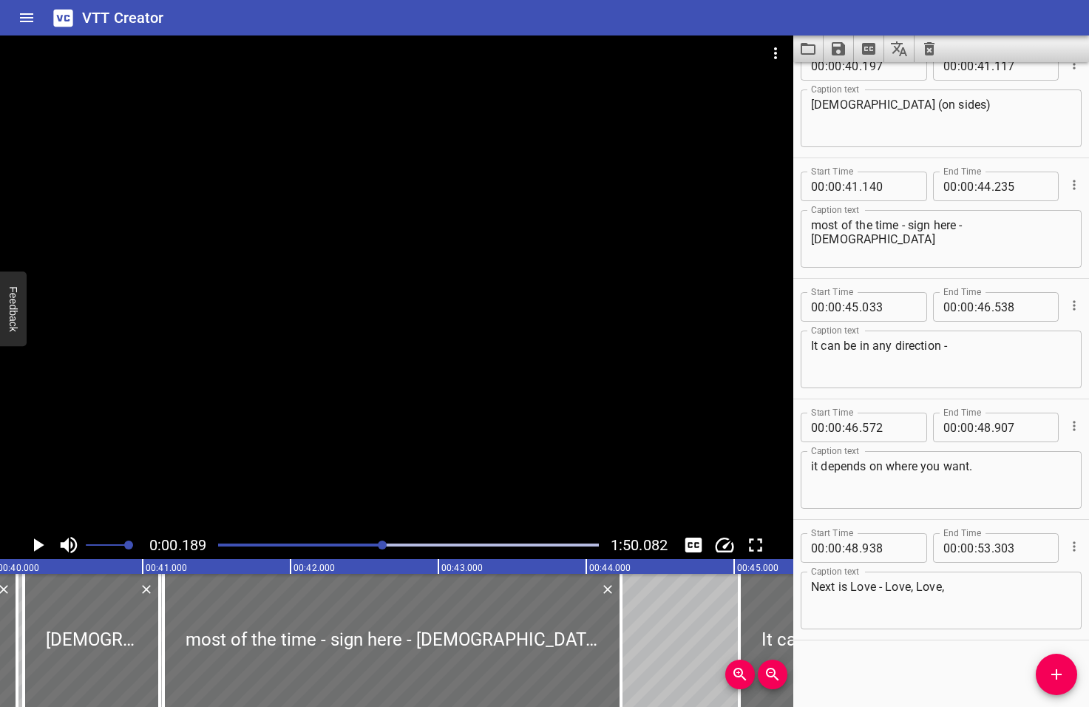
drag, startPoint x: 413, startPoint y: 545, endPoint x: 384, endPoint y: 548, distance: 29.0
click at [384, 548] on div at bounding box center [382, 544] width 9 height 9
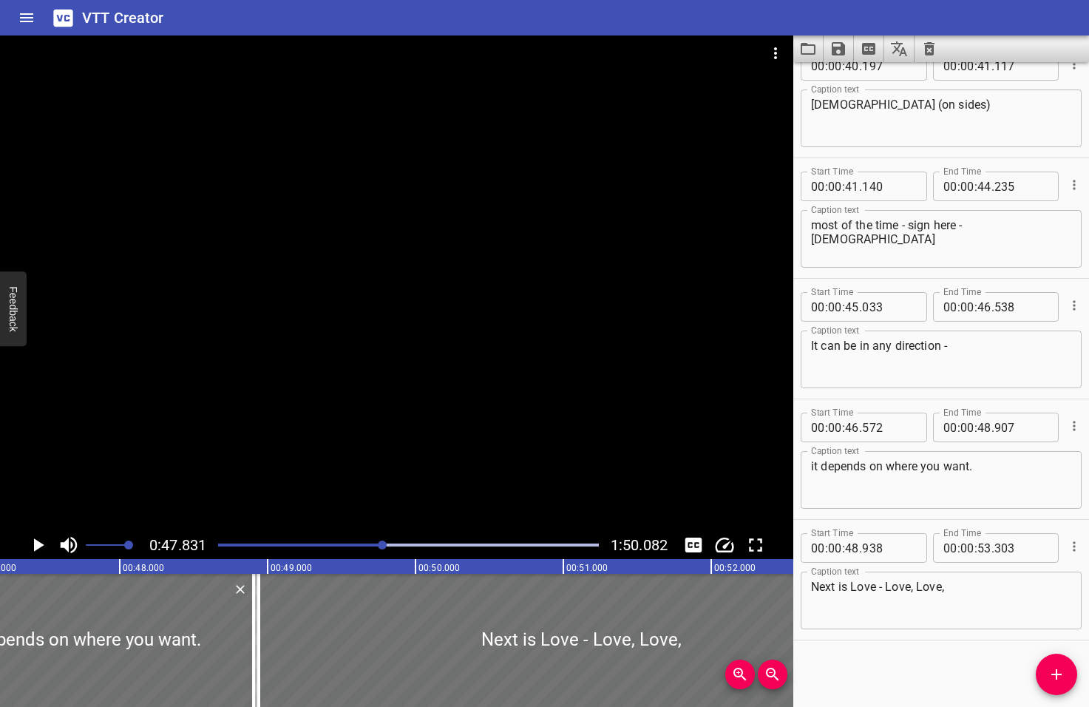
scroll to position [0, 7072]
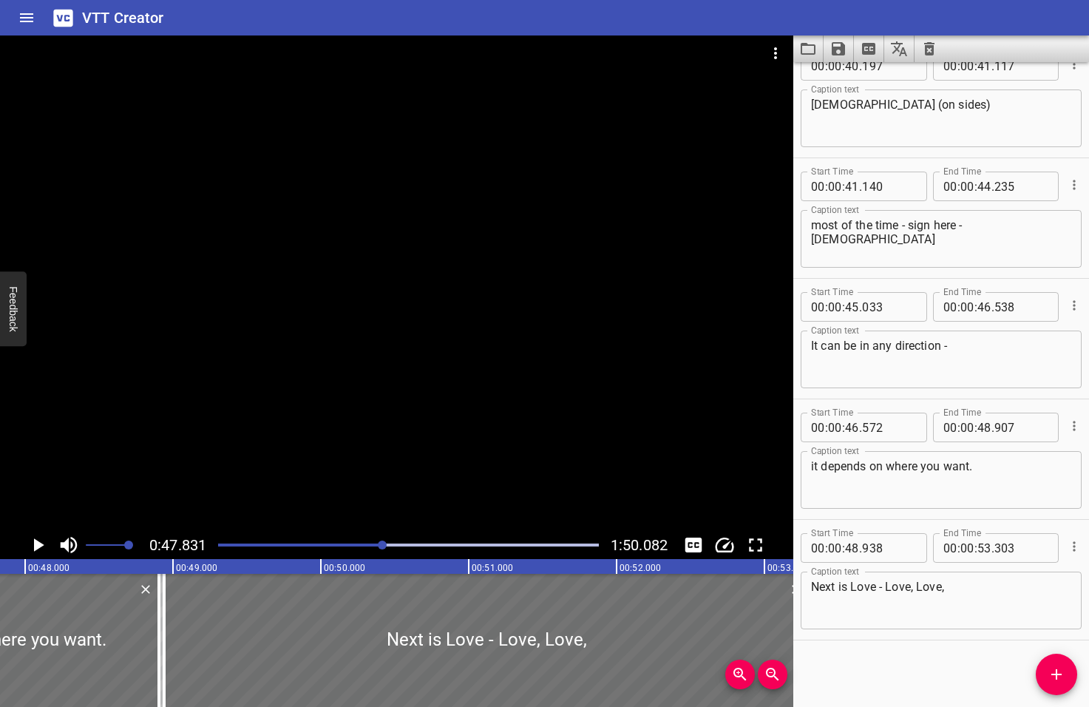
click at [38, 543] on icon "Play/Pause" at bounding box center [39, 544] width 10 height 13
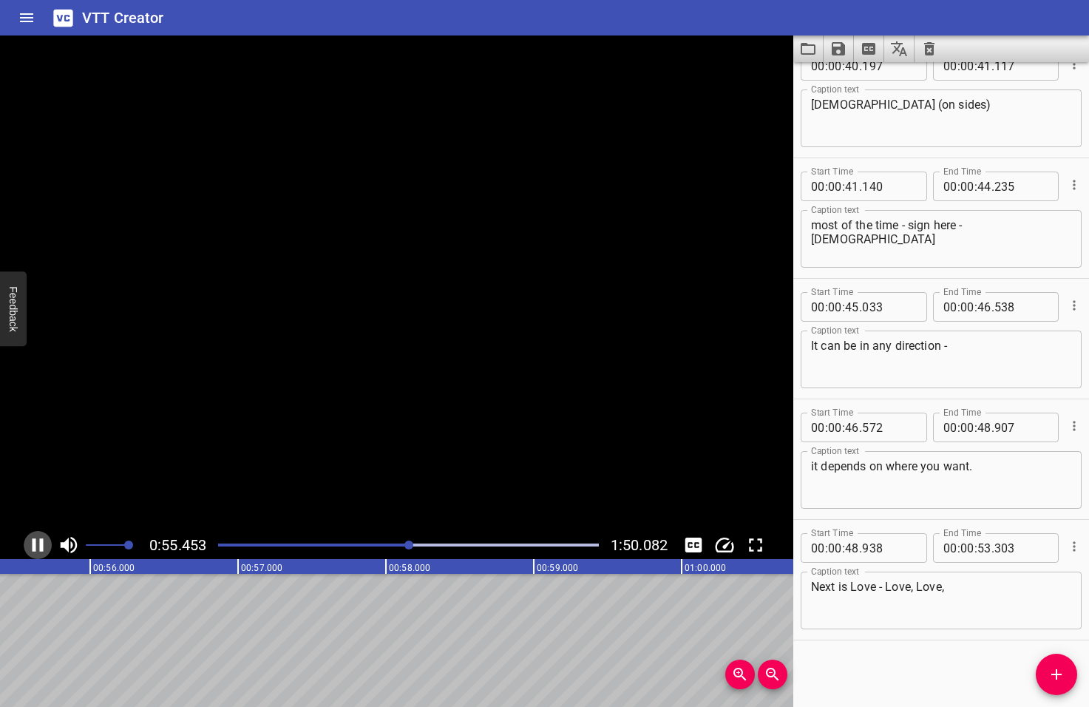
click at [38, 543] on icon "Play/Pause" at bounding box center [38, 545] width 22 height 22
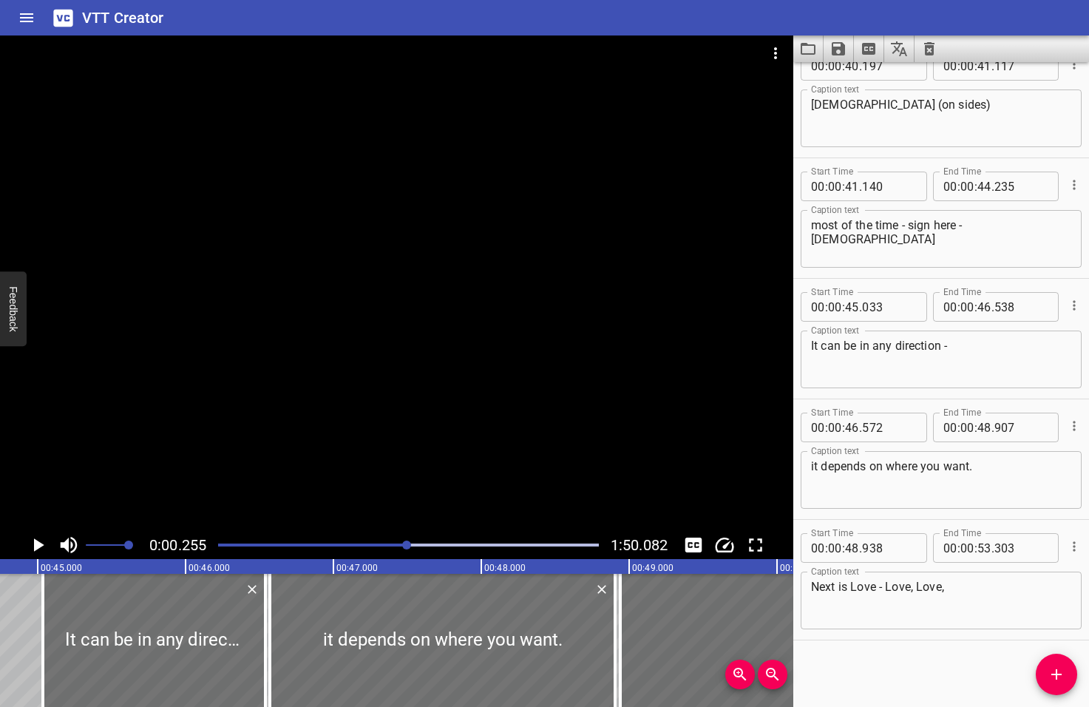
click at [408, 545] on div at bounding box center [406, 544] width 9 height 9
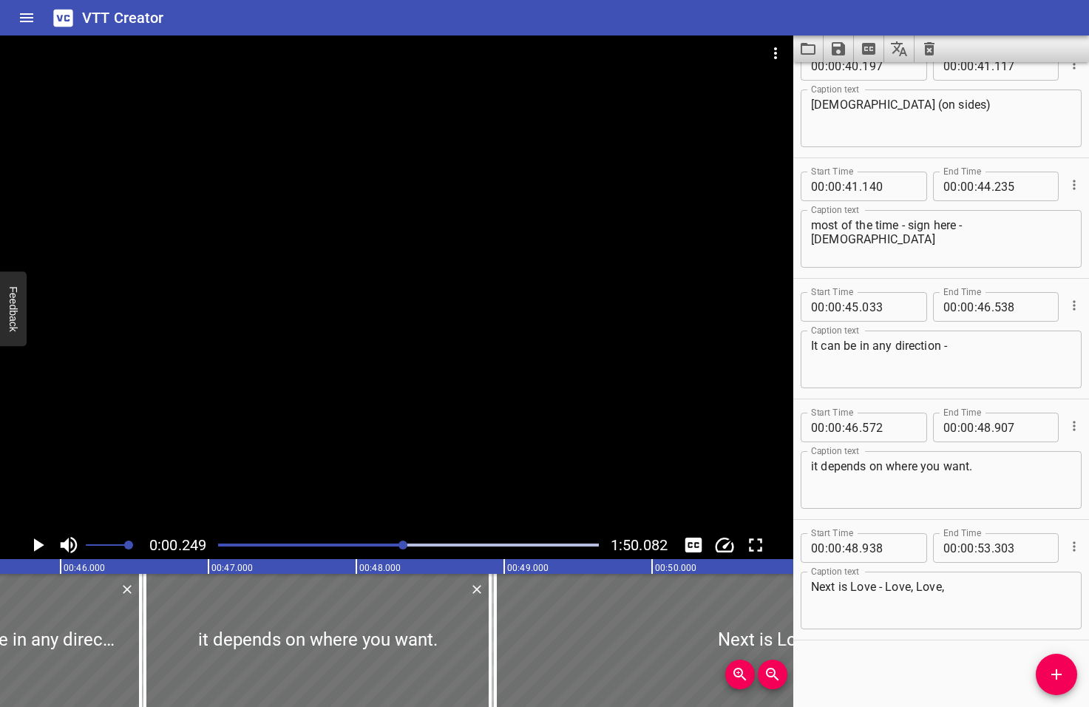
click at [403, 545] on div at bounding box center [402, 544] width 9 height 9
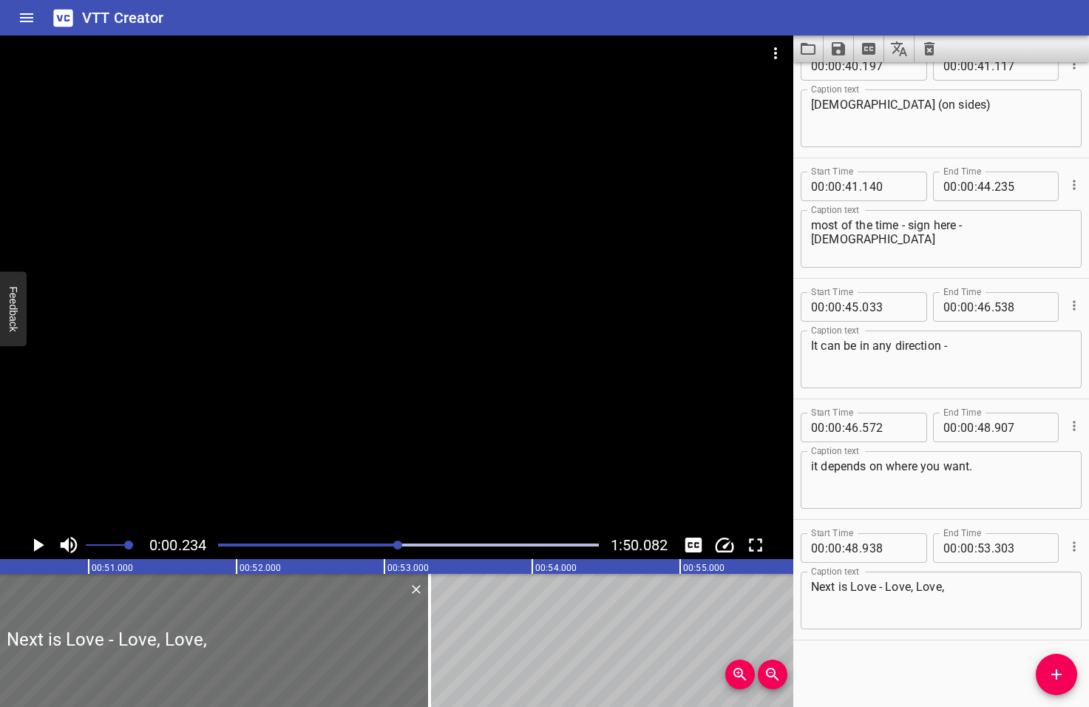
click at [399, 544] on div at bounding box center [397, 544] width 9 height 9
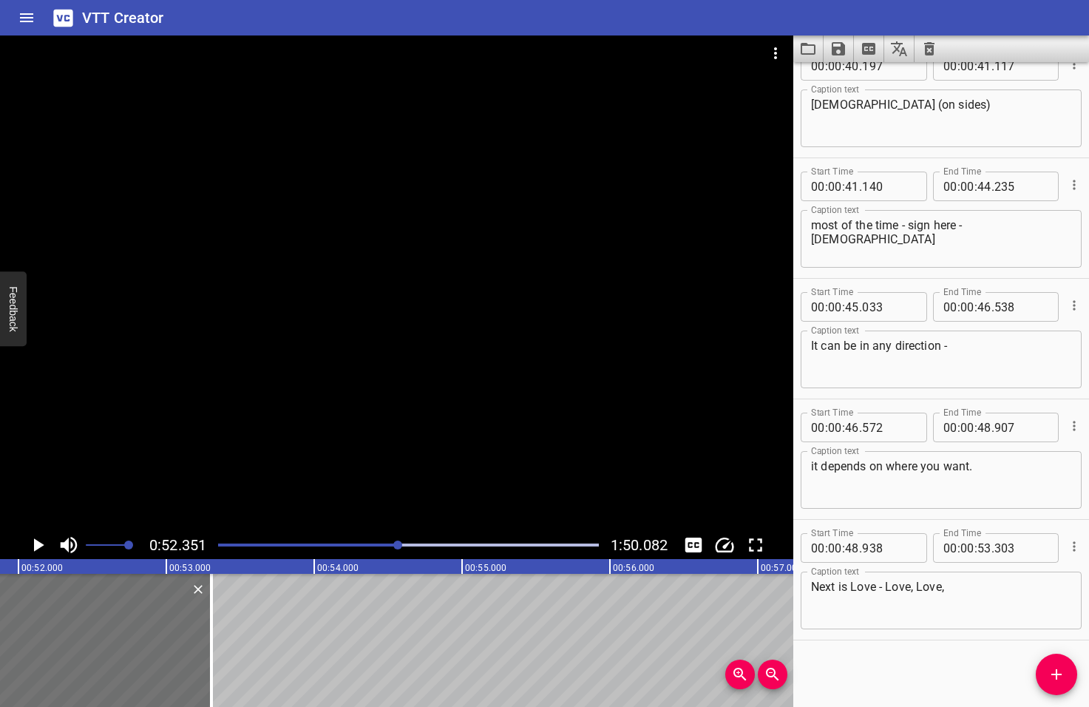
scroll to position [0, 7740]
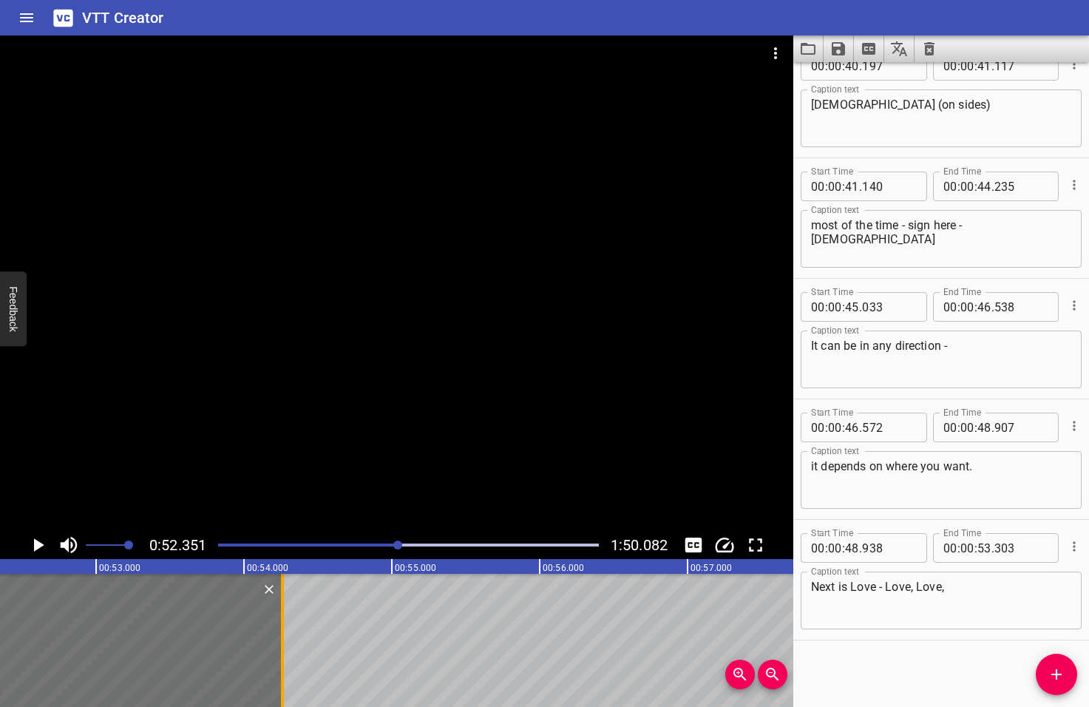
drag, startPoint x: 140, startPoint y: 632, endPoint x: 281, endPoint y: 631, distance: 141.2
click at [281, 631] on div at bounding box center [282, 640] width 3 height 133
type input "54"
type input "258"
click at [40, 544] on icon "Play/Pause" at bounding box center [39, 544] width 10 height 13
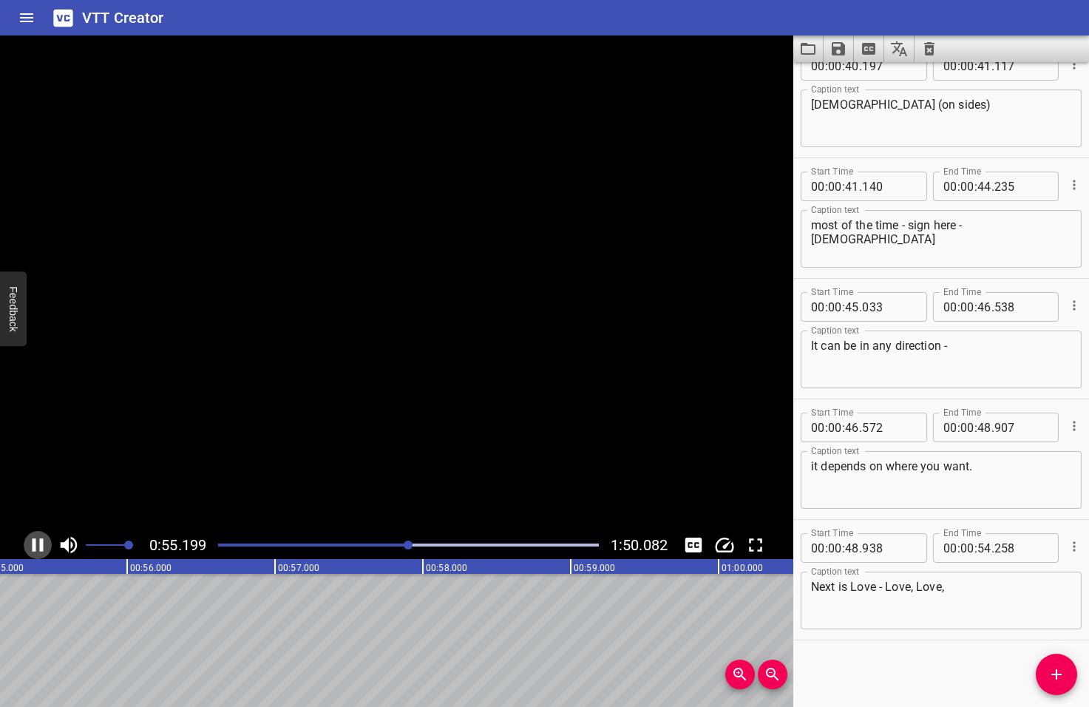
click at [40, 544] on icon "Play/Pause" at bounding box center [38, 544] width 11 height 13
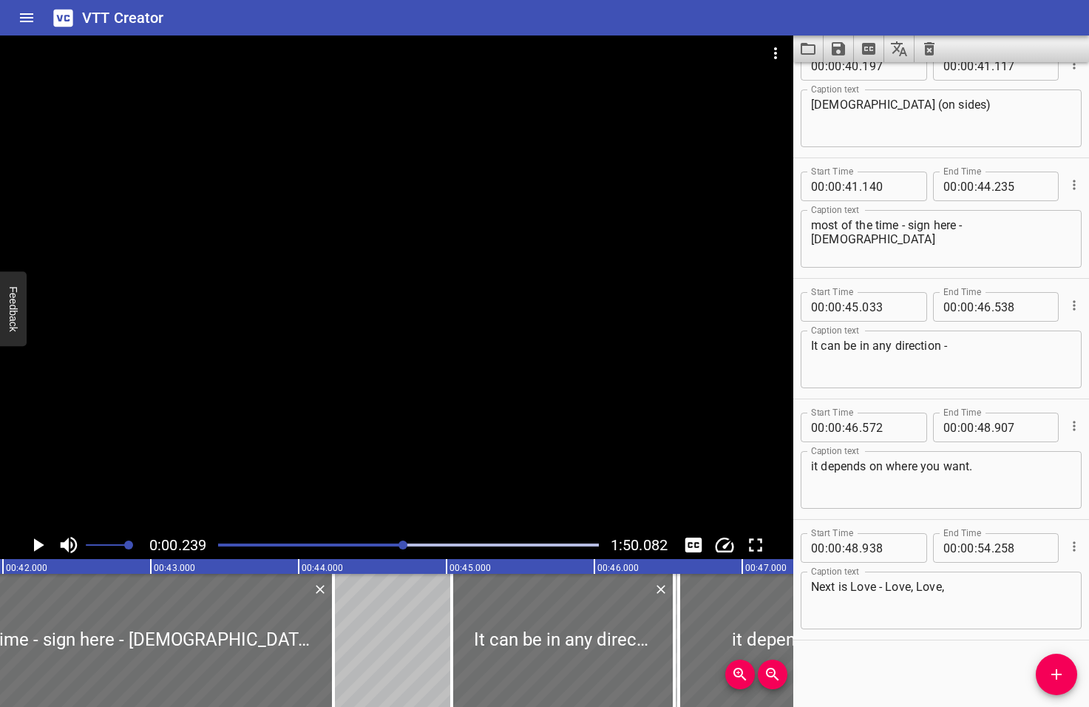
click at [404, 543] on div at bounding box center [402, 544] width 9 height 9
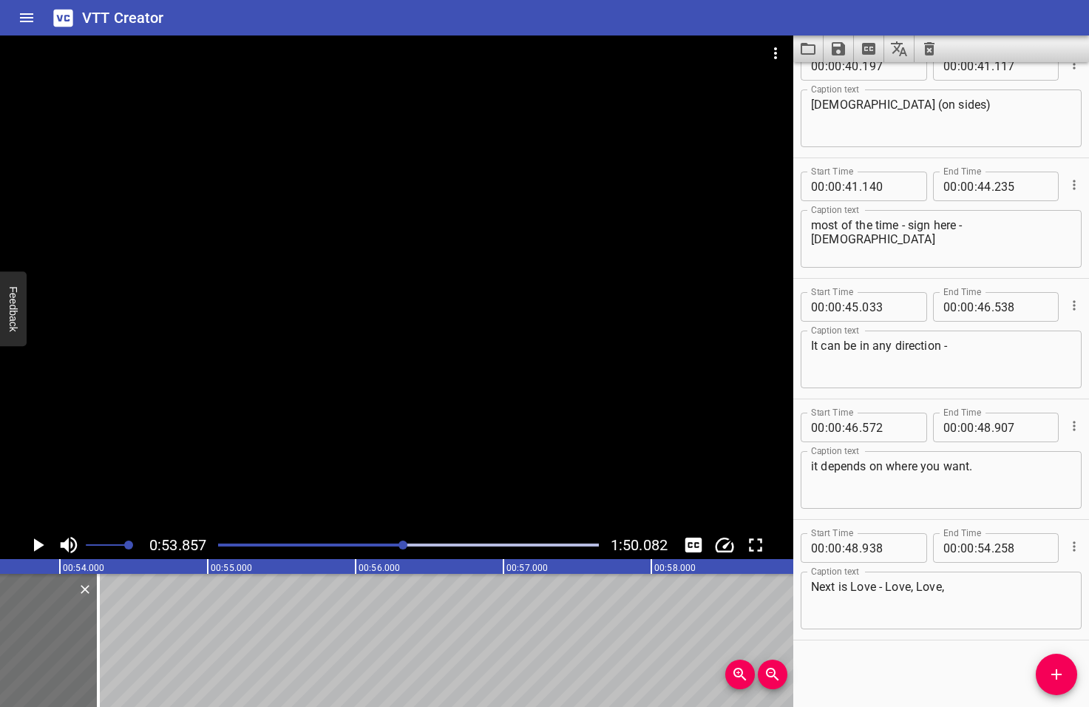
scroll to position [0, 7963]
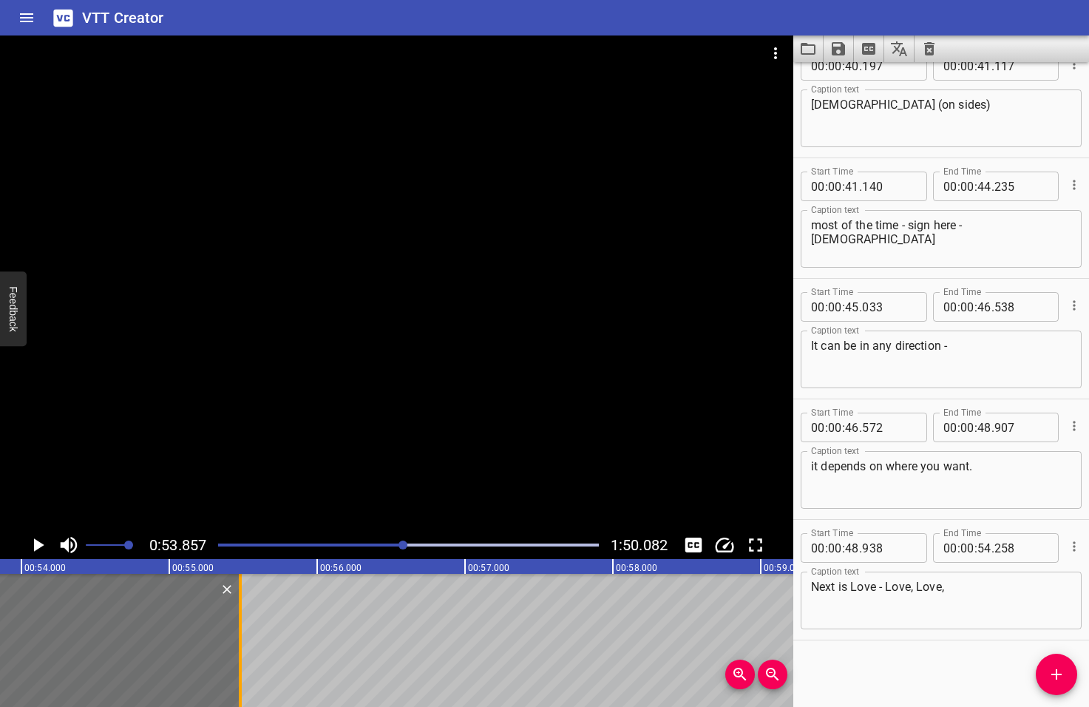
drag, startPoint x: 58, startPoint y: 645, endPoint x: 239, endPoint y: 654, distance: 181.3
click at [239, 654] on div at bounding box center [240, 640] width 3 height 133
type input "55"
type input "478"
click at [37, 546] on icon "Play/Pause" at bounding box center [39, 544] width 10 height 13
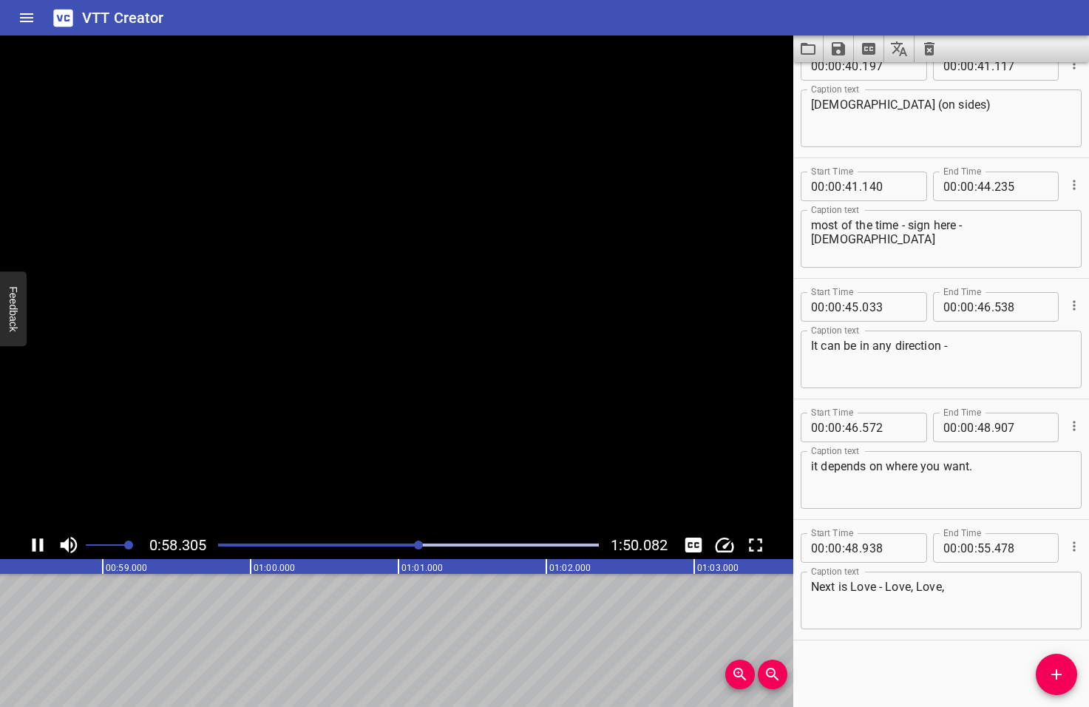
click at [37, 546] on icon "Play/Pause" at bounding box center [38, 545] width 22 height 22
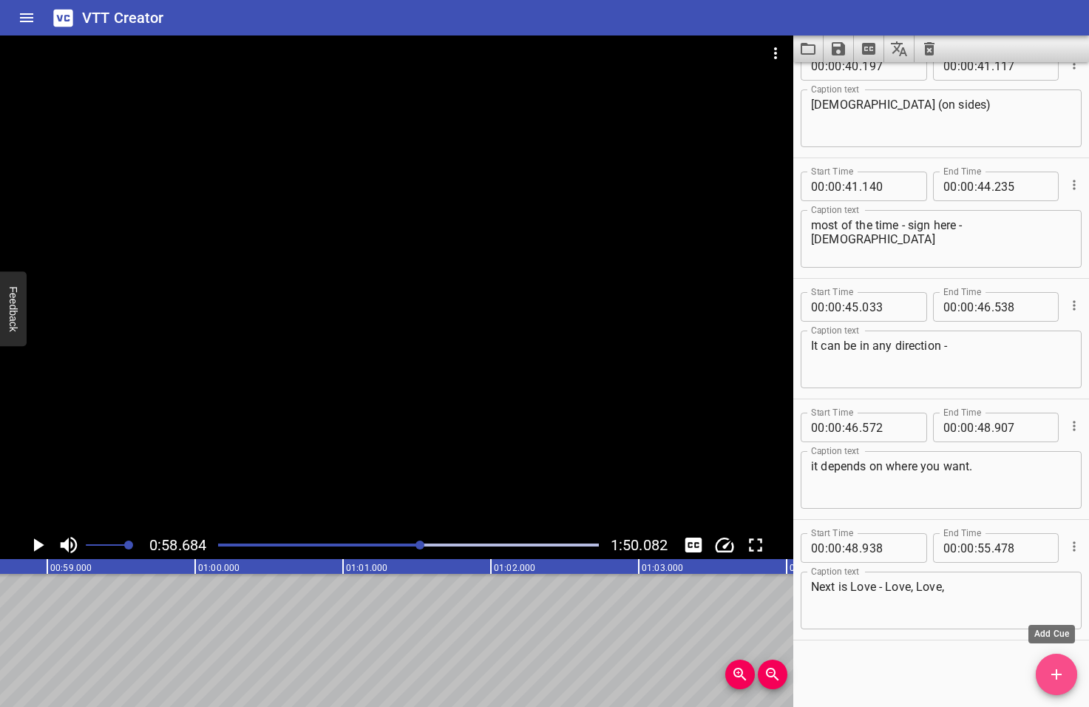
click at [1063, 674] on icon "Add Cue" at bounding box center [1057, 674] width 18 height 18
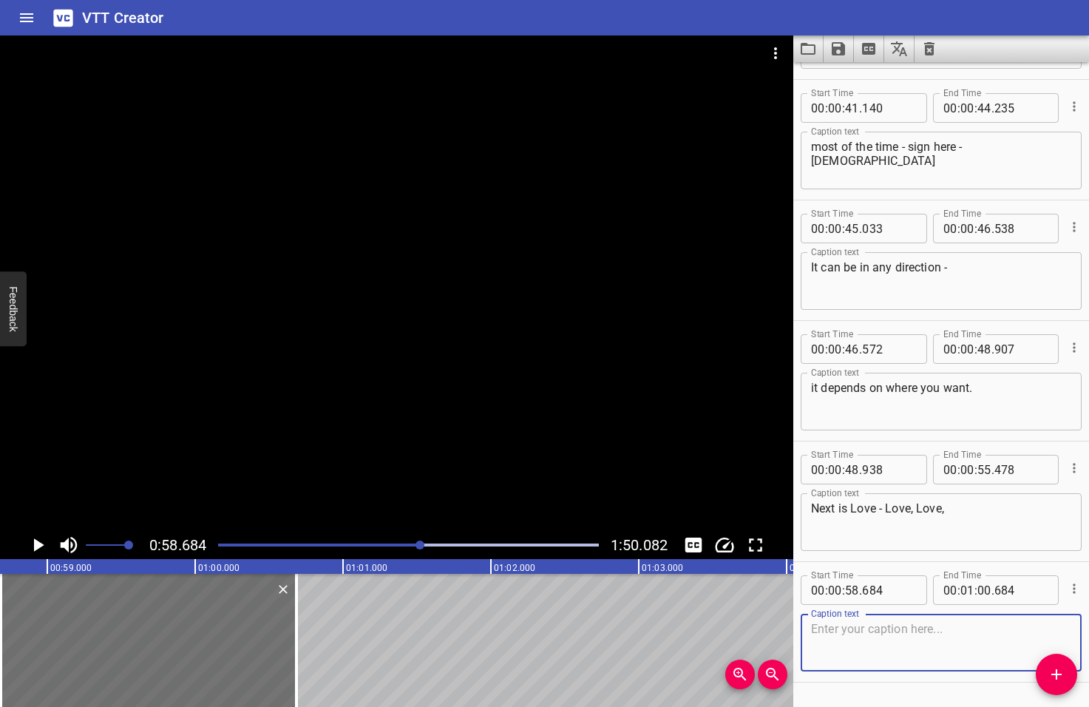
scroll to position [1835, 0]
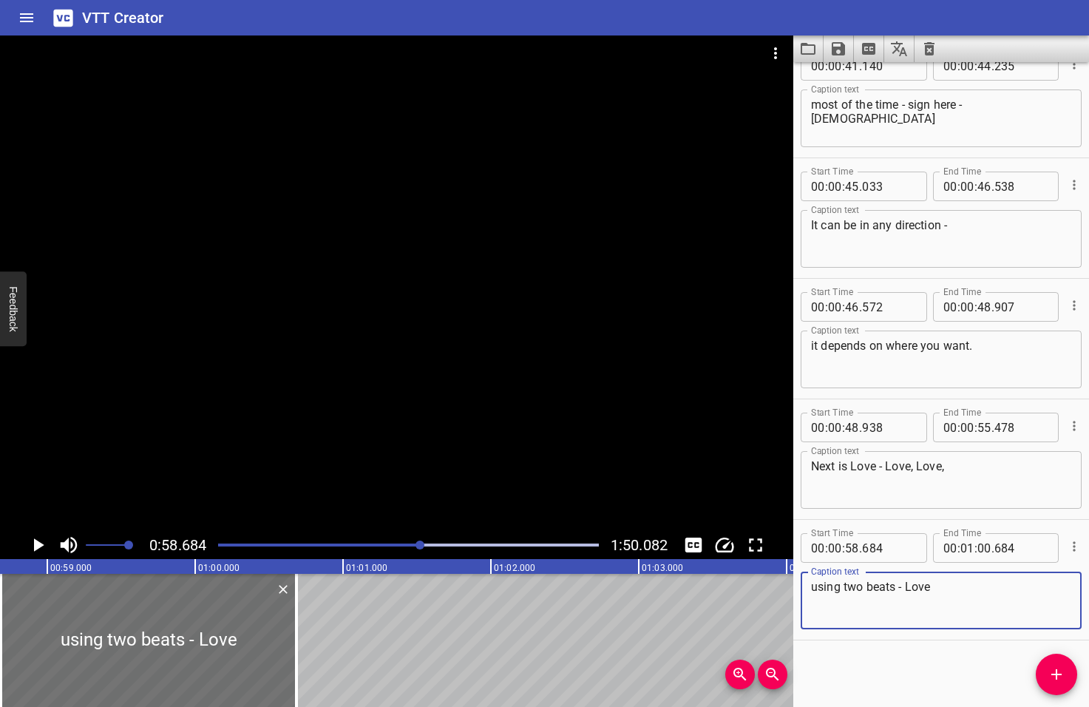
type textarea "using two beats - Love"
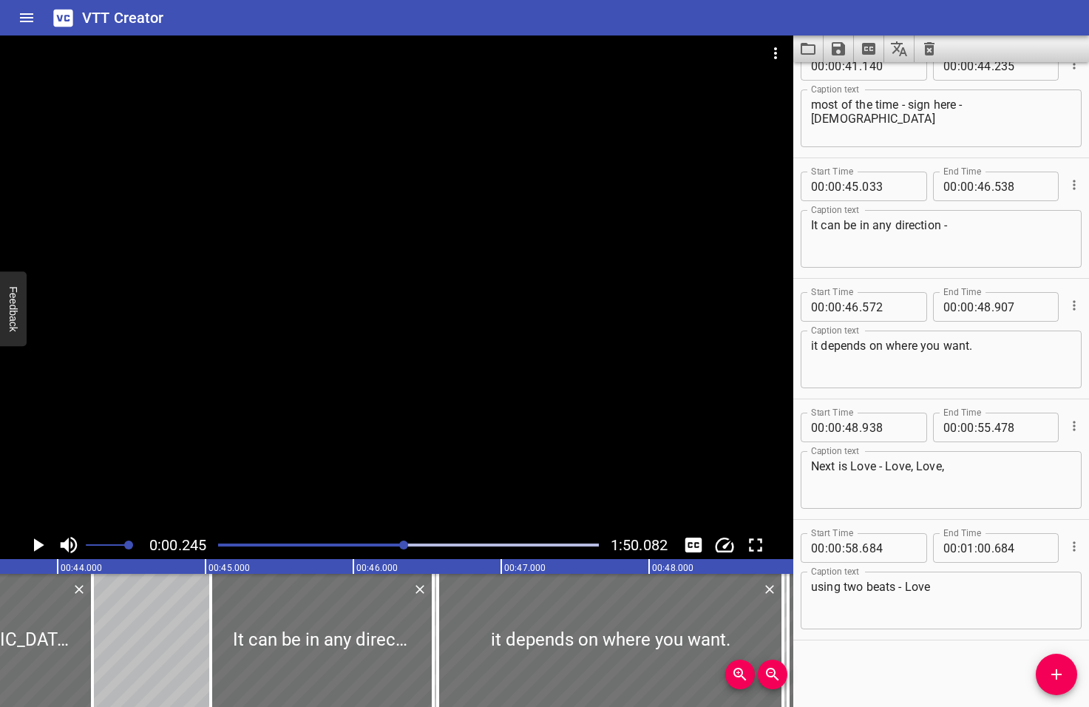
drag, startPoint x: 421, startPoint y: 544, endPoint x: 404, endPoint y: 543, distance: 16.3
click at [404, 543] on div at bounding box center [403, 544] width 9 height 9
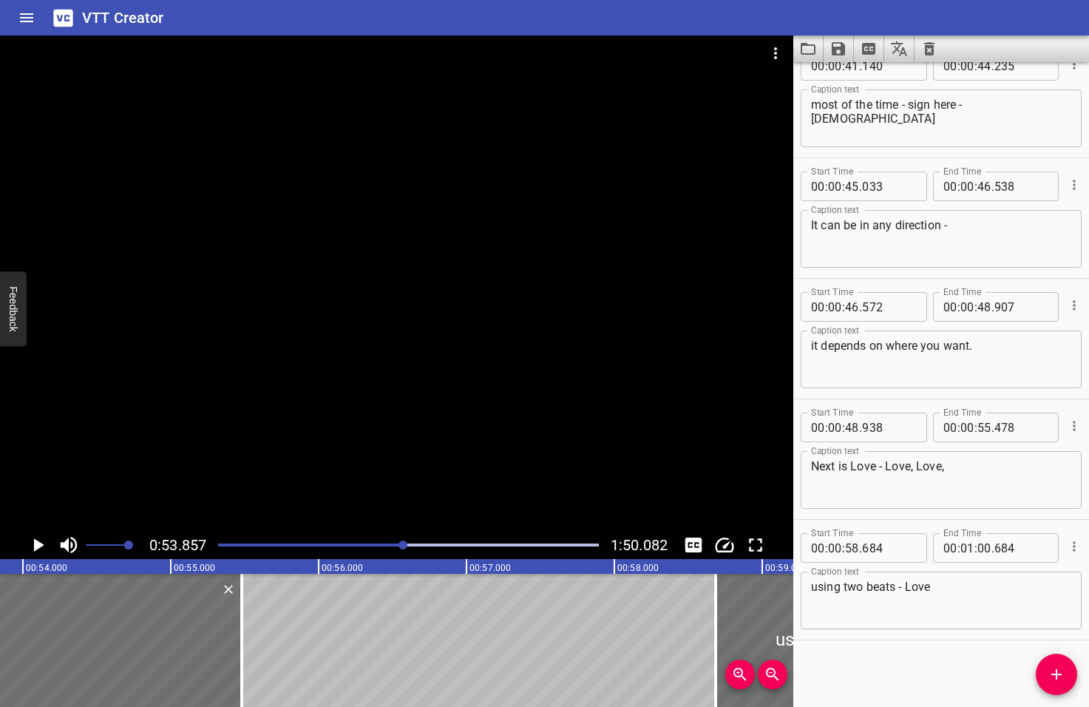
scroll to position [0, 7963]
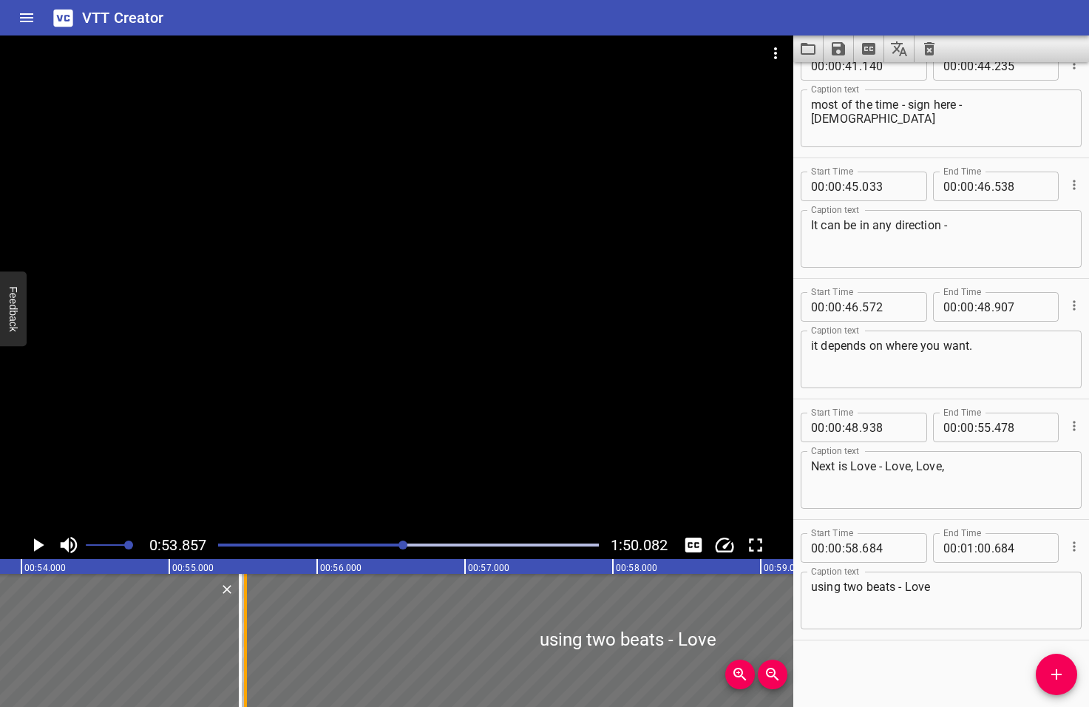
drag, startPoint x: 712, startPoint y: 642, endPoint x: 243, endPoint y: 675, distance: 469.9
click at [244, 675] on div at bounding box center [245, 640] width 3 height 133
type input "55"
type input "514"
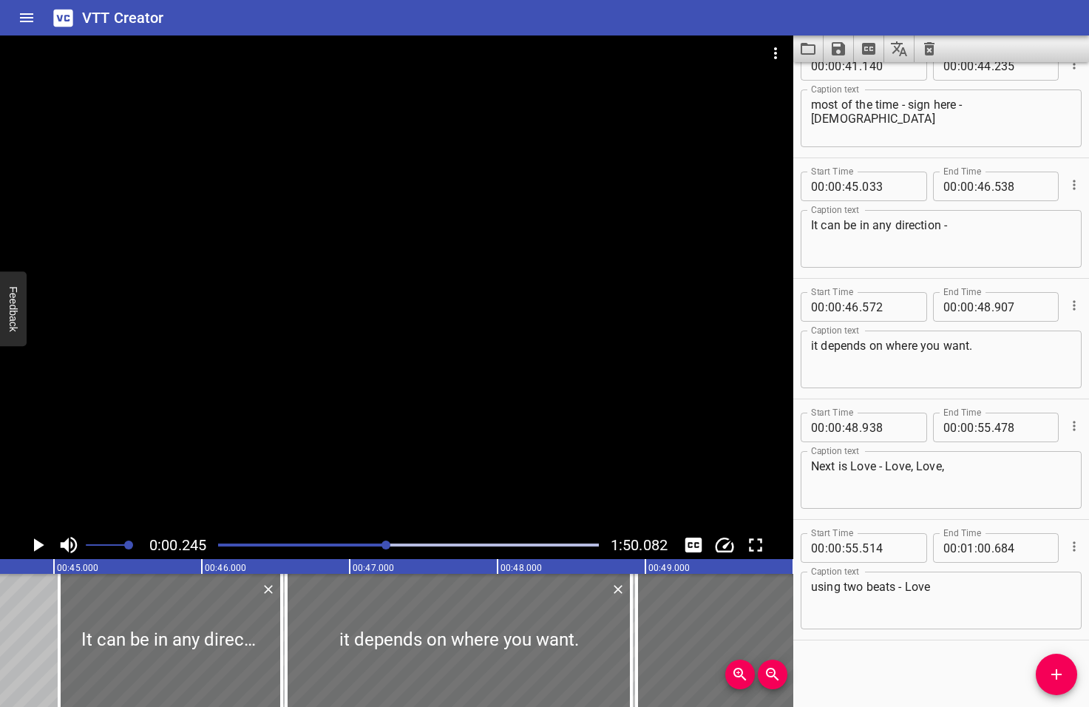
drag, startPoint x: 407, startPoint y: 544, endPoint x: 384, endPoint y: 546, distance: 23.0
click at [384, 546] on div at bounding box center [385, 544] width 9 height 9
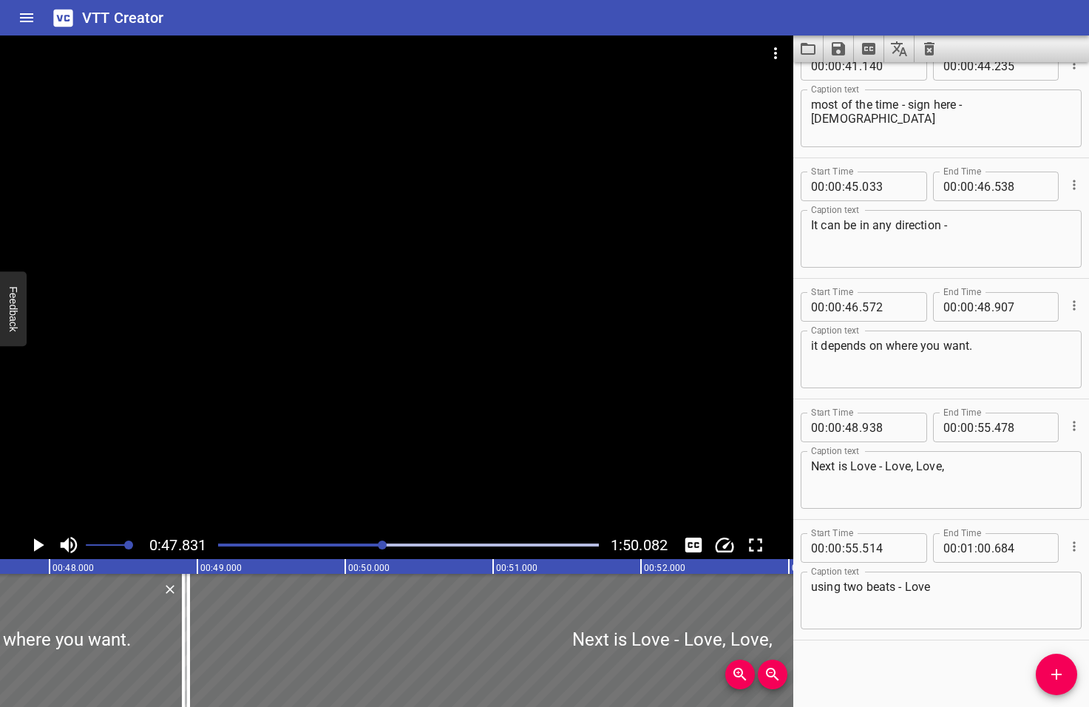
scroll to position [0, 7072]
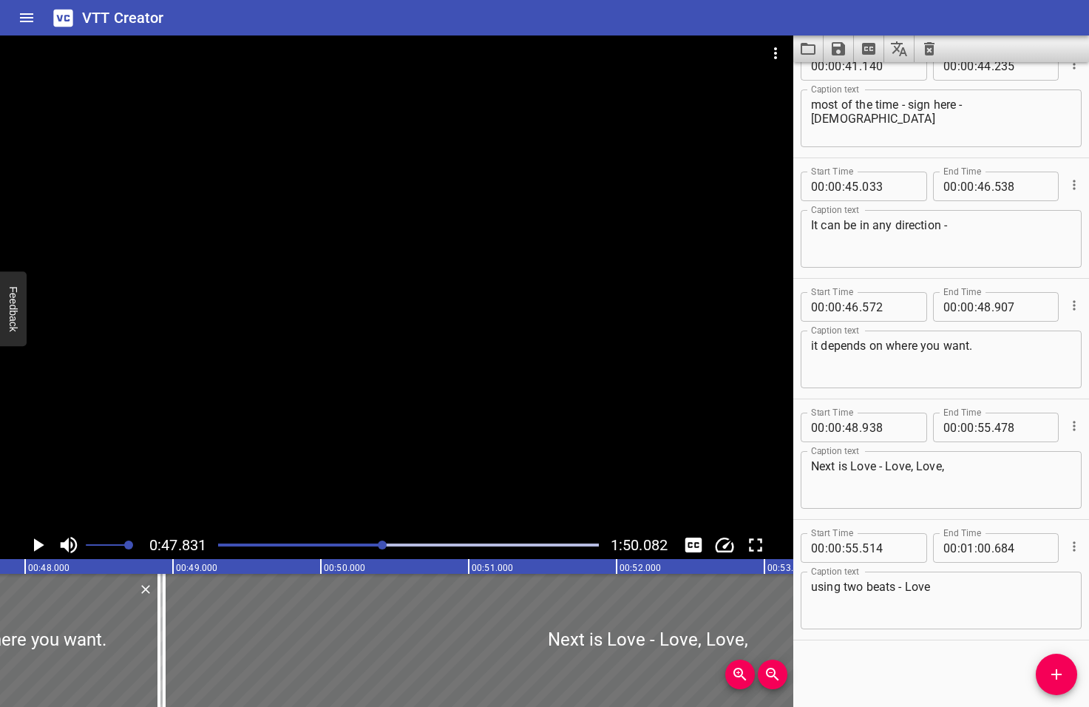
click at [38, 545] on icon "Play/Pause" at bounding box center [39, 544] width 10 height 13
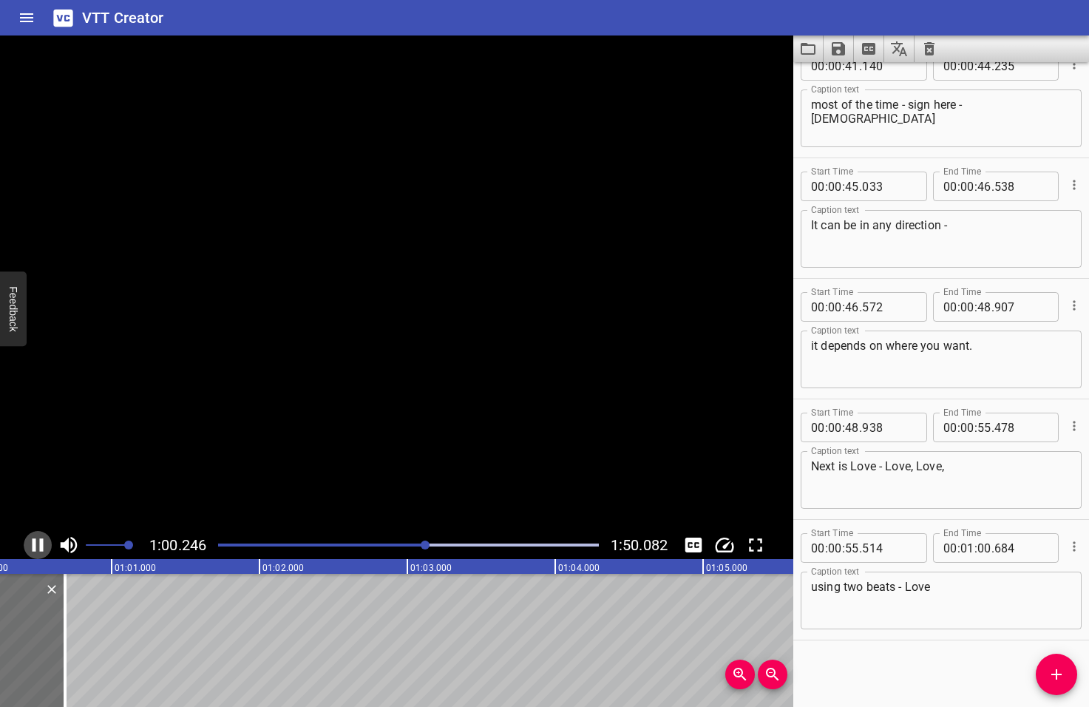
click at [39, 546] on icon "Play/Pause" at bounding box center [38, 545] width 22 height 22
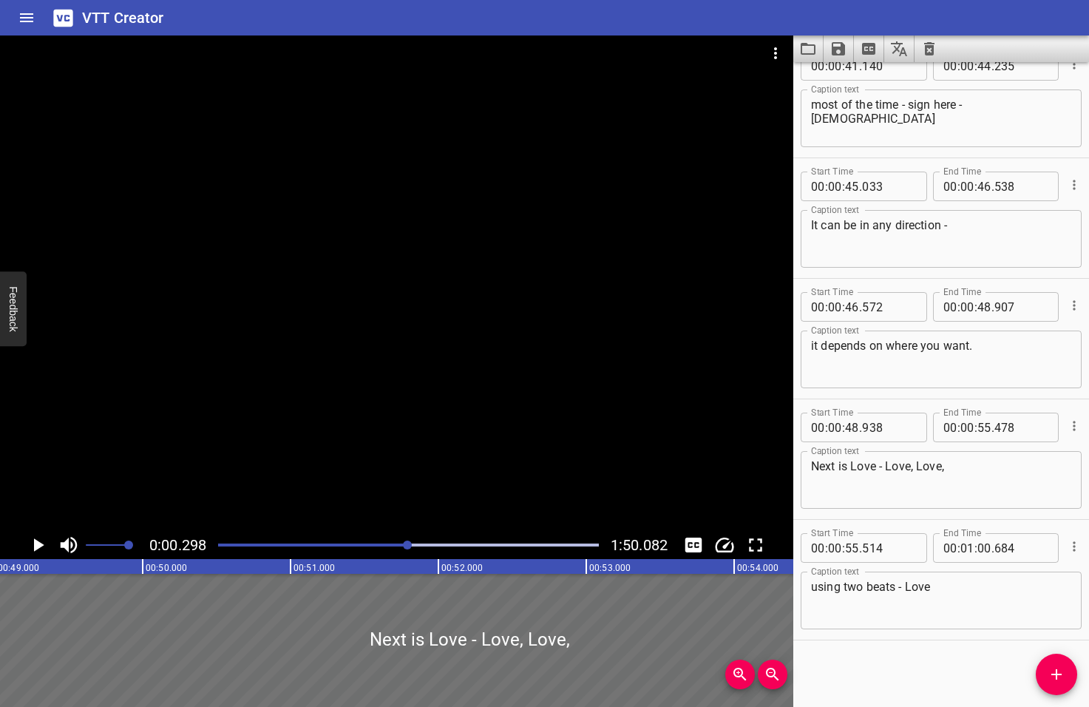
drag, startPoint x: 426, startPoint y: 543, endPoint x: 409, endPoint y: 552, distance: 18.8
click at [409, 552] on div at bounding box center [408, 545] width 398 height 21
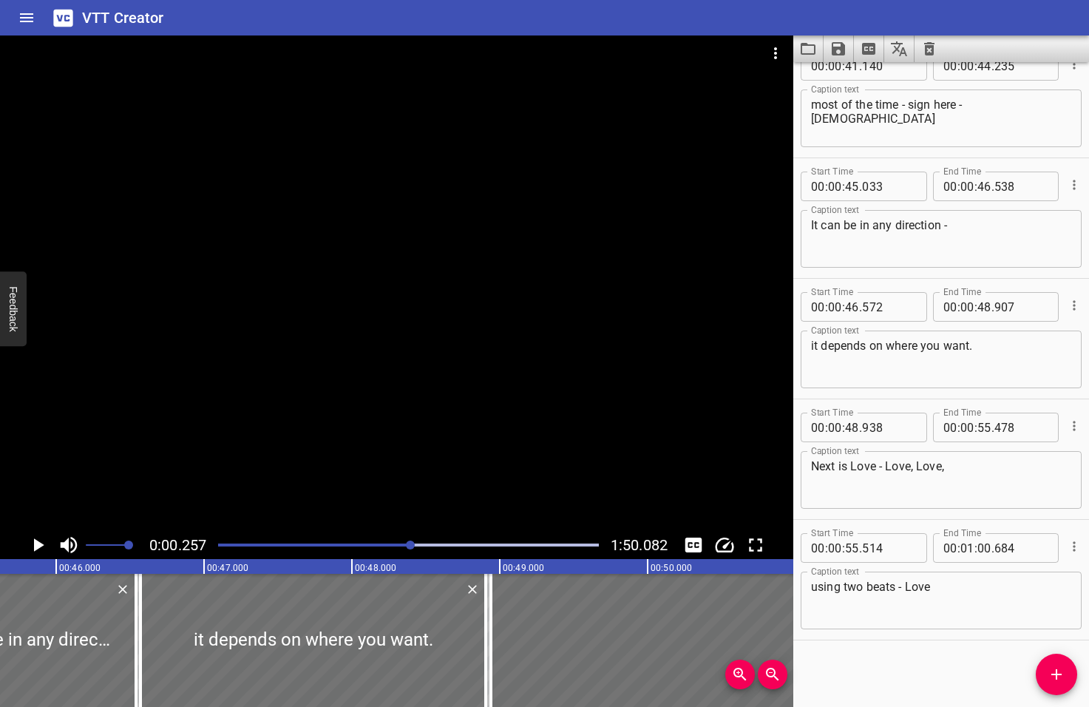
click at [412, 546] on div at bounding box center [410, 544] width 9 height 9
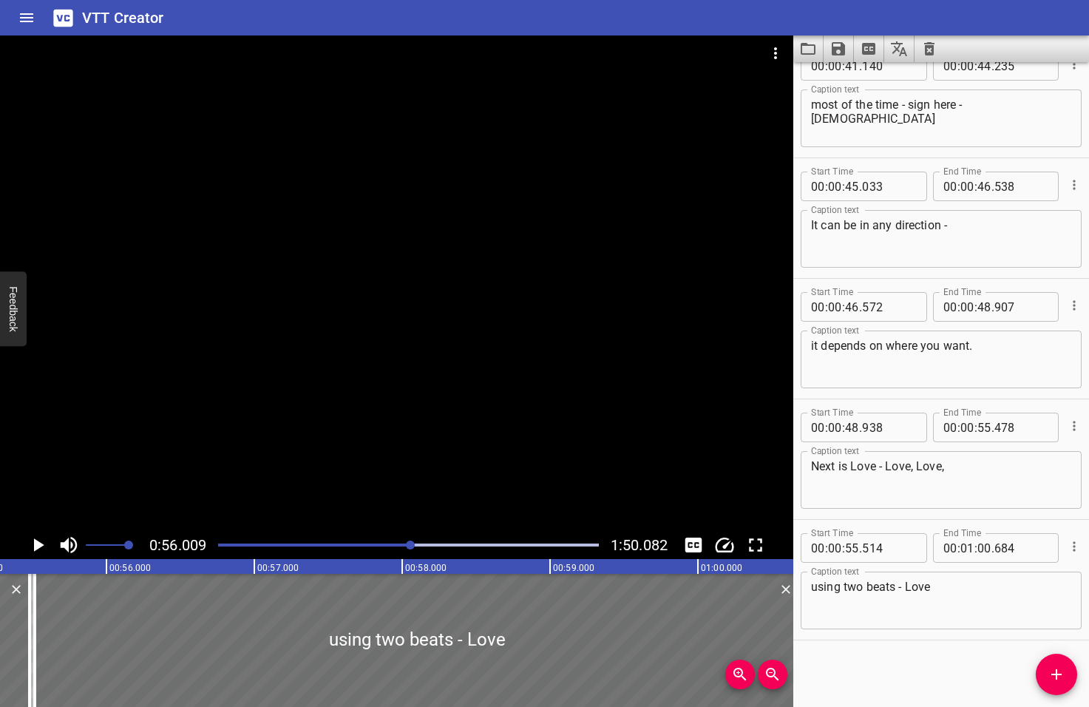
scroll to position [0, 8281]
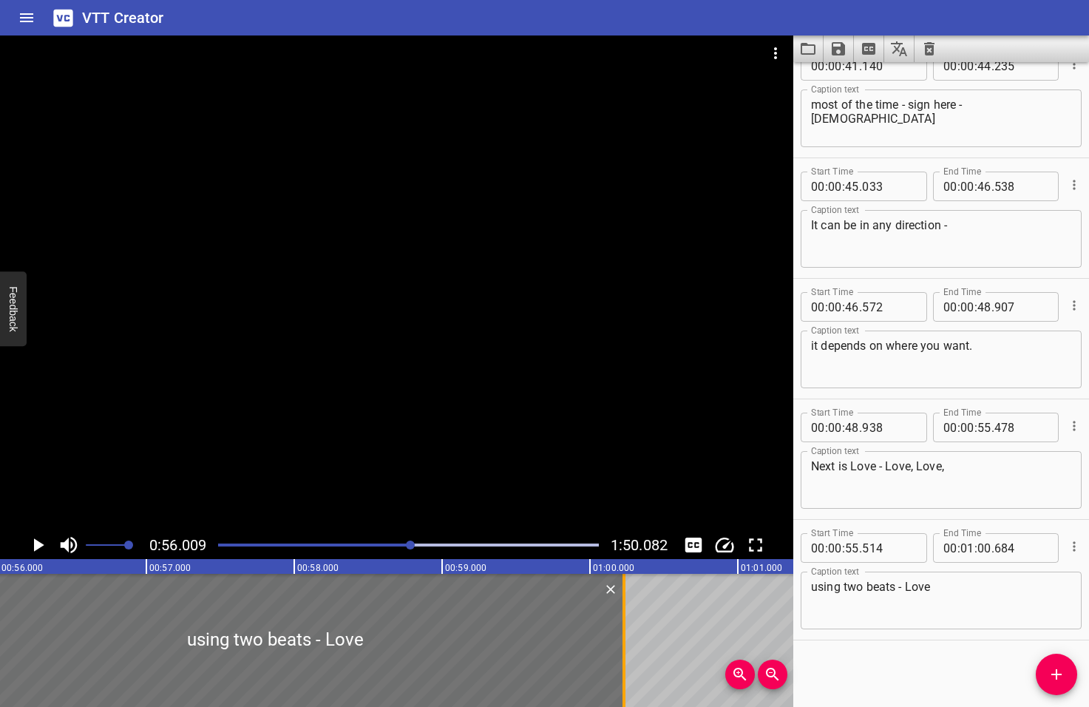
drag, startPoint x: 689, startPoint y: 639, endPoint x: 622, endPoint y: 645, distance: 67.6
click at [622, 645] on div at bounding box center [624, 640] width 15 height 133
type input "229"
click at [38, 543] on icon "Play/Pause" at bounding box center [39, 544] width 10 height 13
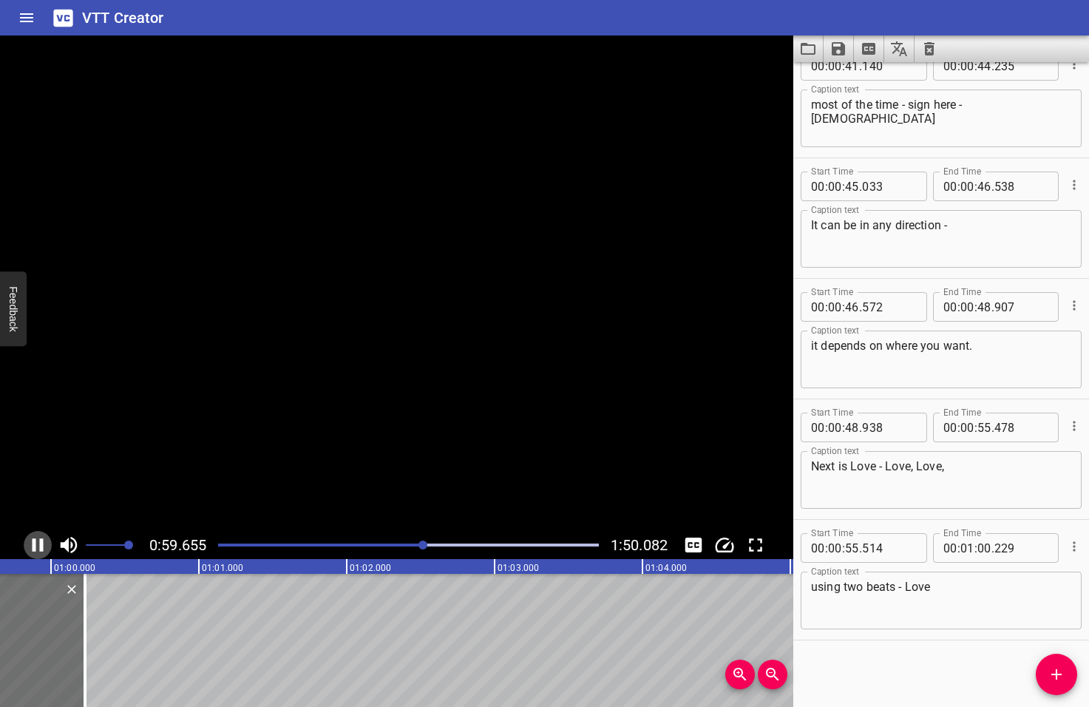
click at [38, 543] on icon "Play/Pause" at bounding box center [38, 545] width 22 height 22
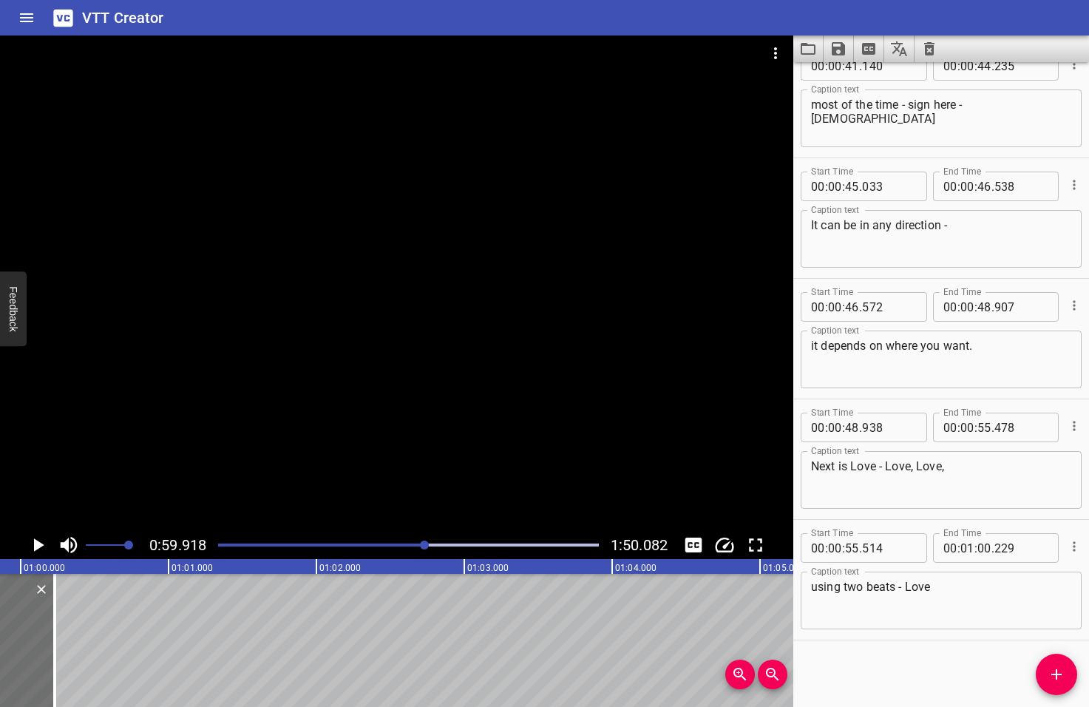
scroll to position [0, 8859]
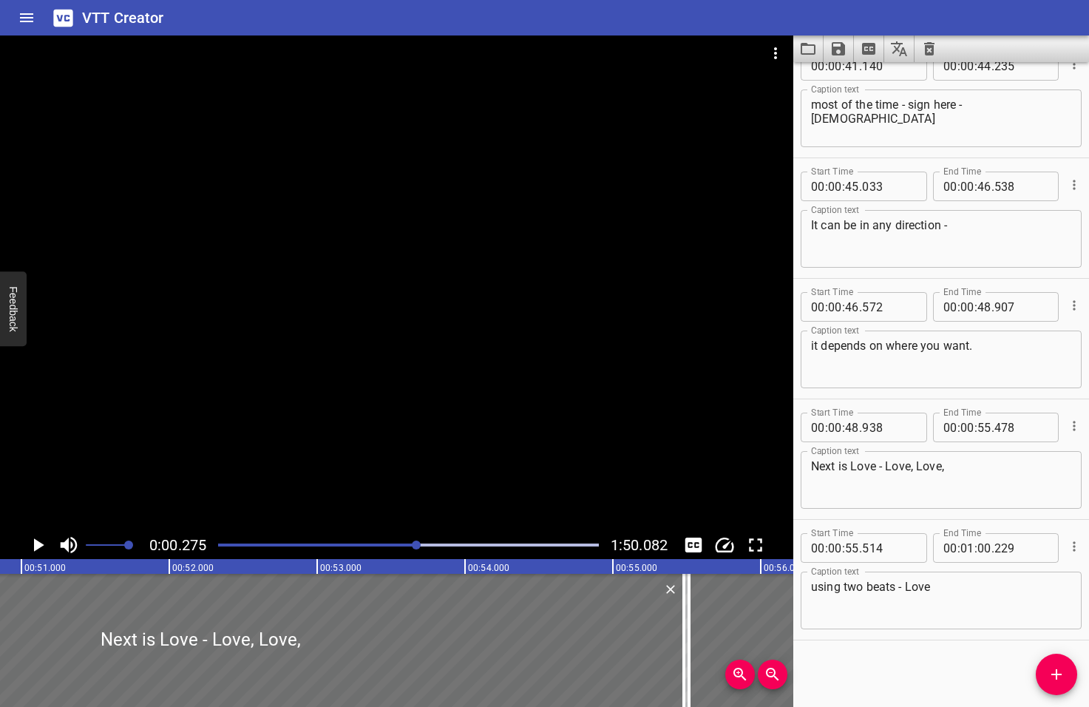
click at [418, 546] on div at bounding box center [416, 544] width 9 height 9
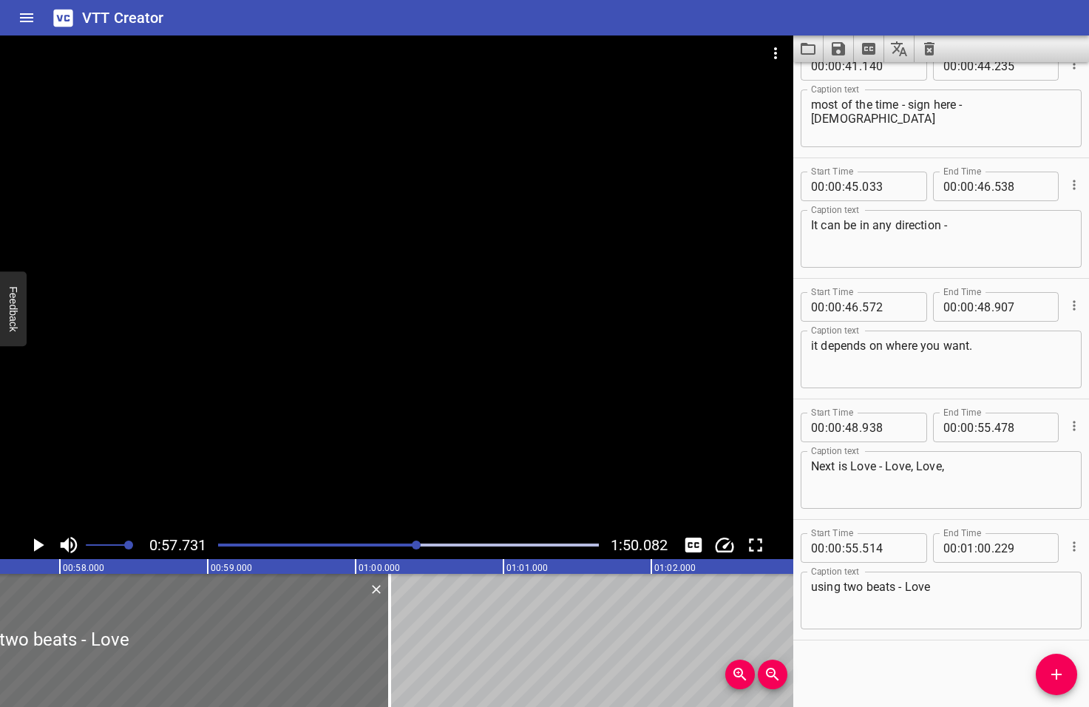
scroll to position [0, 8536]
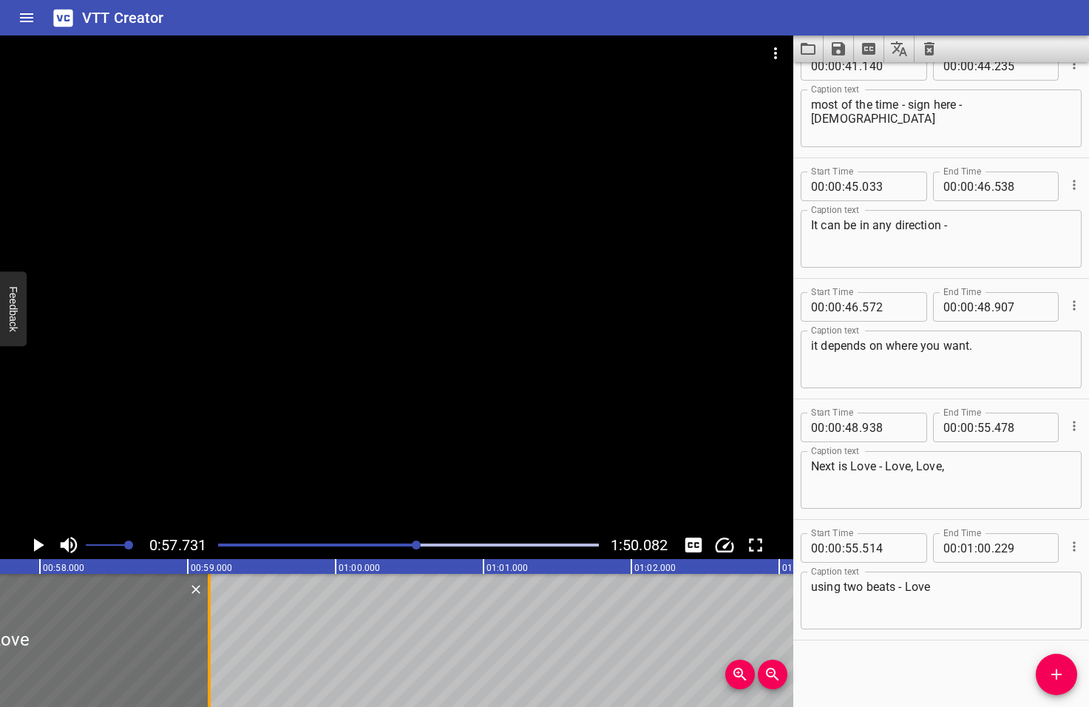
drag, startPoint x: 367, startPoint y: 634, endPoint x: 206, endPoint y: 637, distance: 160.4
click at [206, 637] on div at bounding box center [209, 640] width 15 height 133
type input "00"
type input "59"
type input "144"
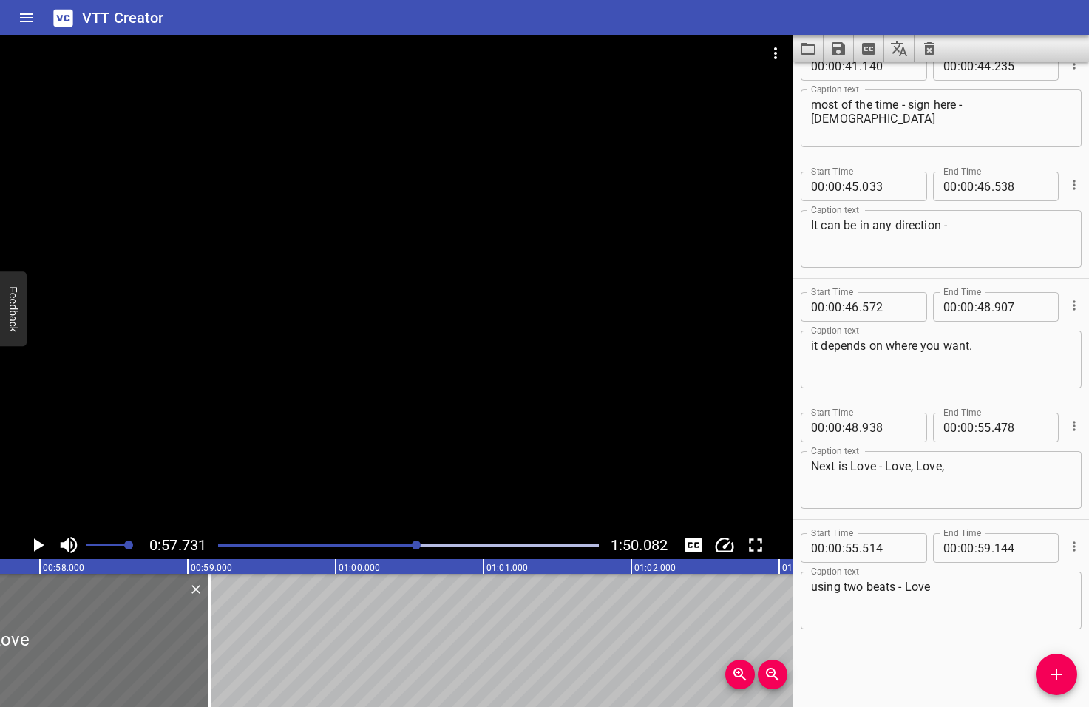
click at [40, 545] on icon "Play/Pause" at bounding box center [39, 544] width 10 height 13
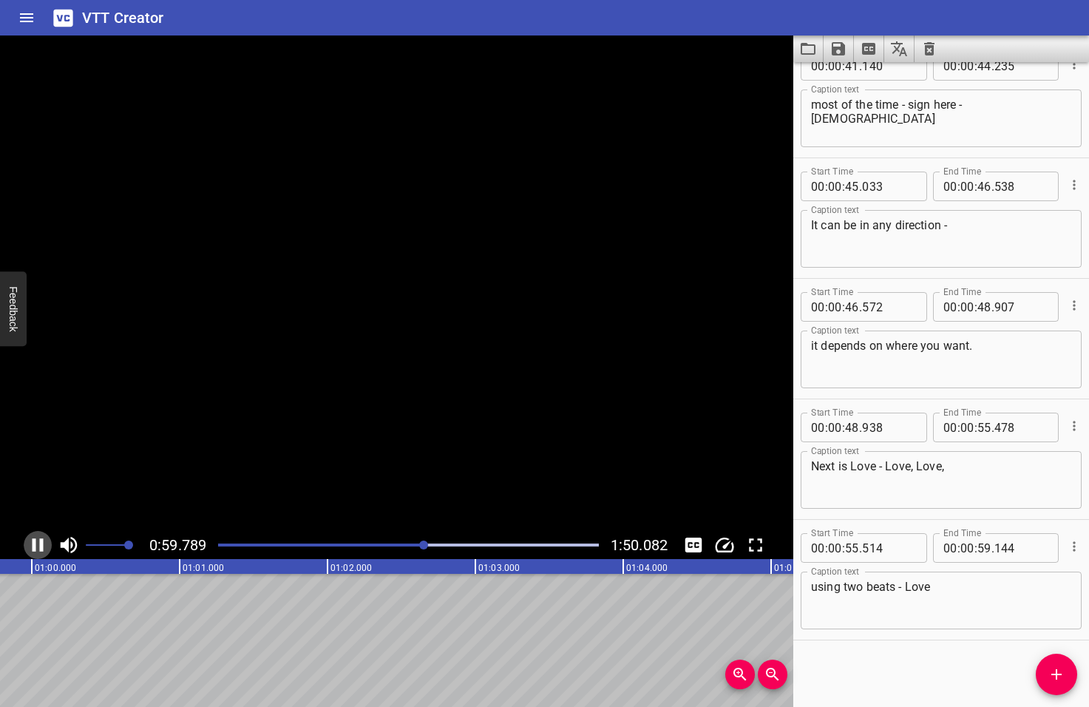
click at [40, 545] on icon "Play/Pause" at bounding box center [38, 544] width 11 height 13
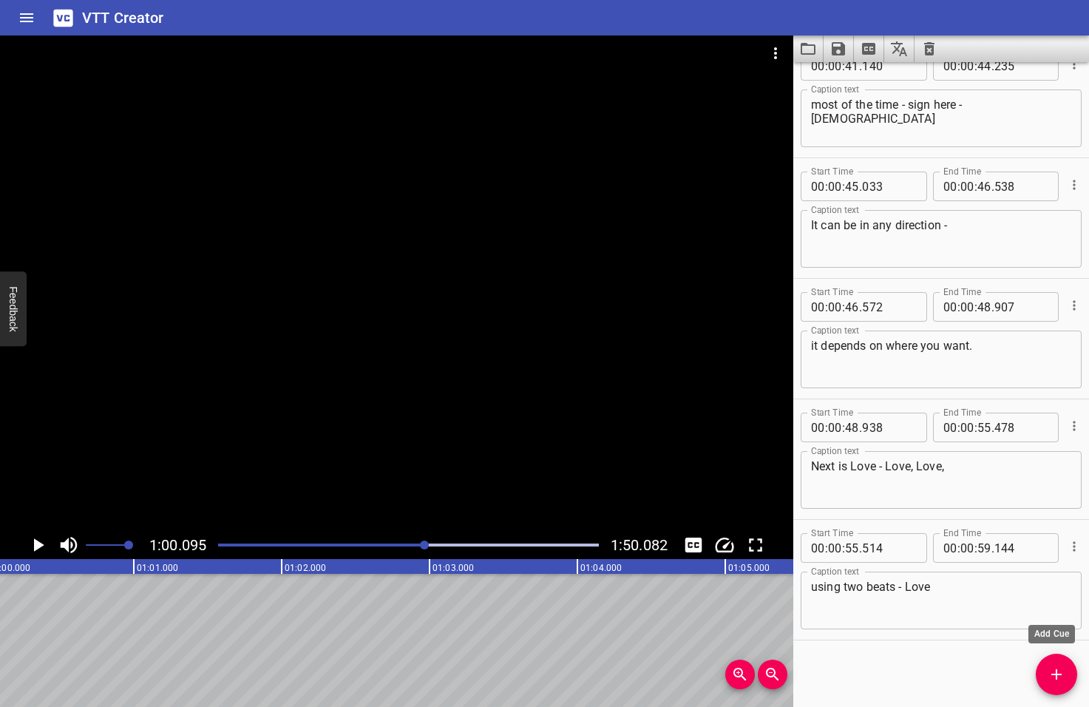
click at [1055, 676] on icon "Add Cue" at bounding box center [1057, 674] width 18 height 18
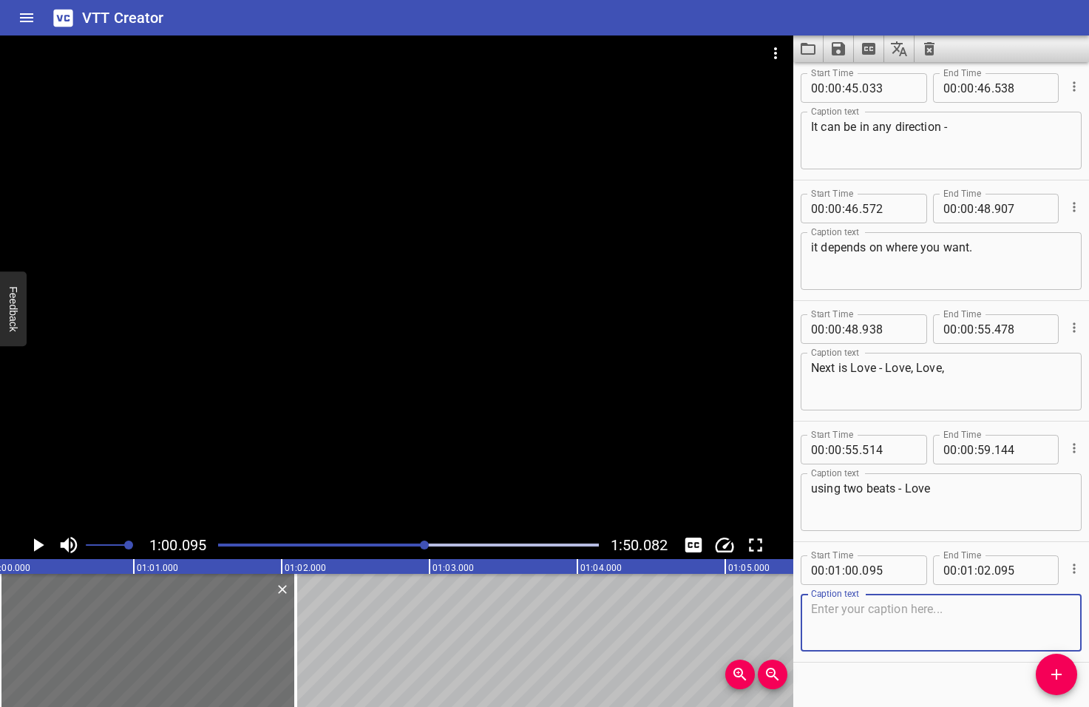
scroll to position [1955, 0]
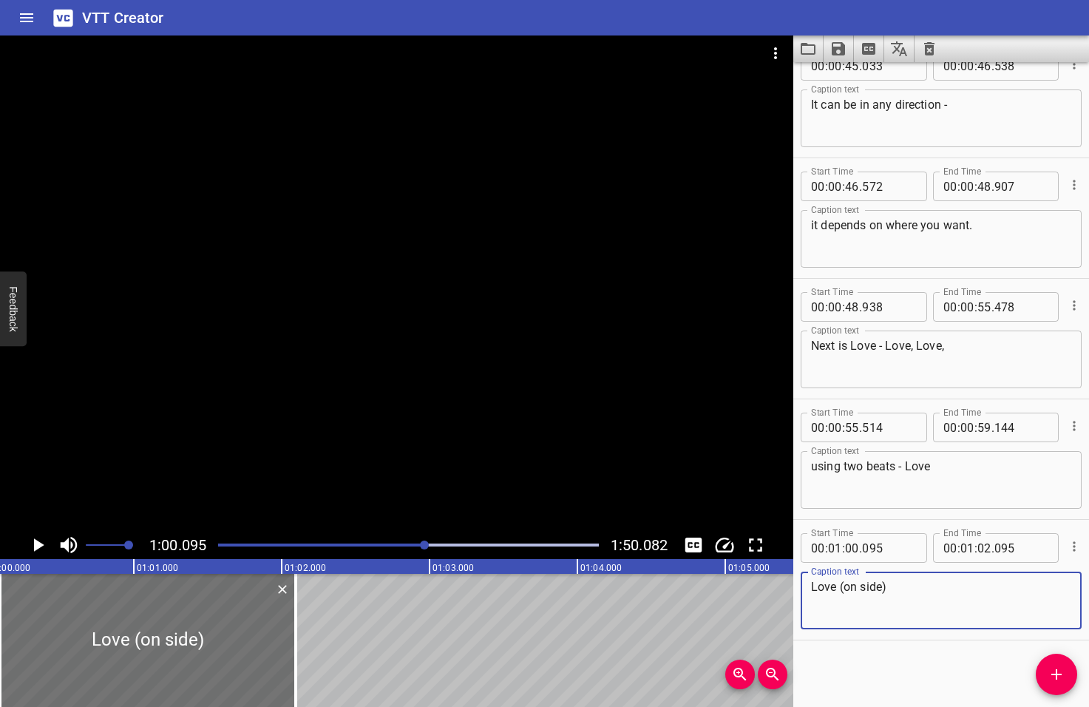
type textarea "Love (on side)"
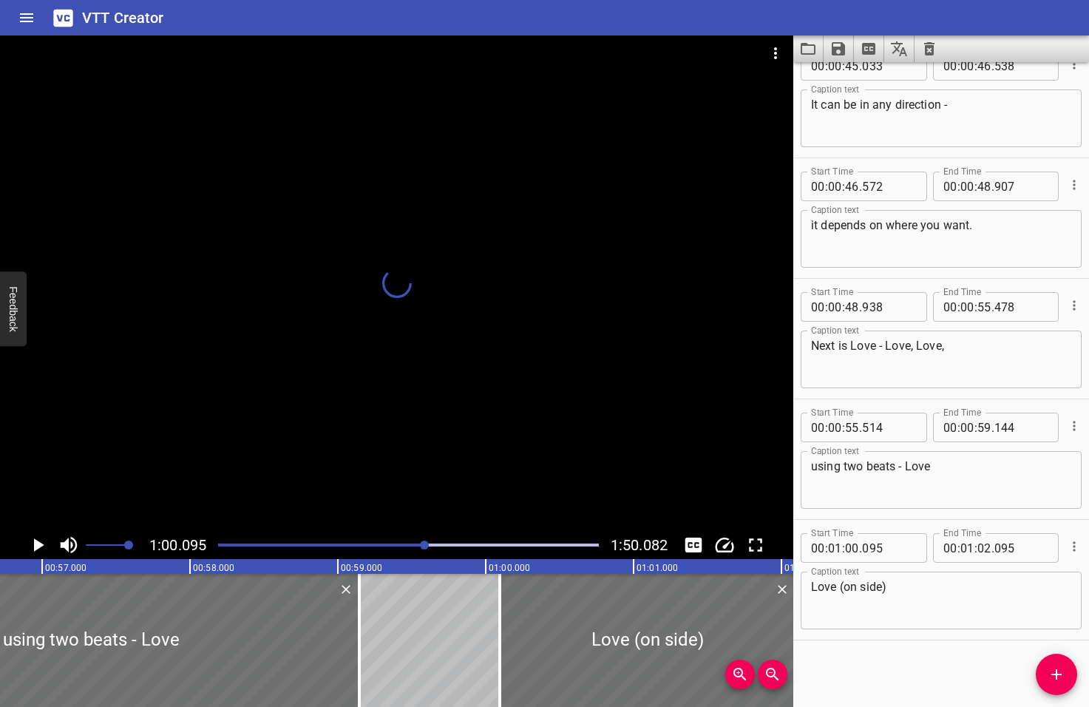
drag, startPoint x: 427, startPoint y: 544, endPoint x: 419, endPoint y: 545, distance: 7.4
click at [420, 545] on div at bounding box center [424, 544] width 9 height 9
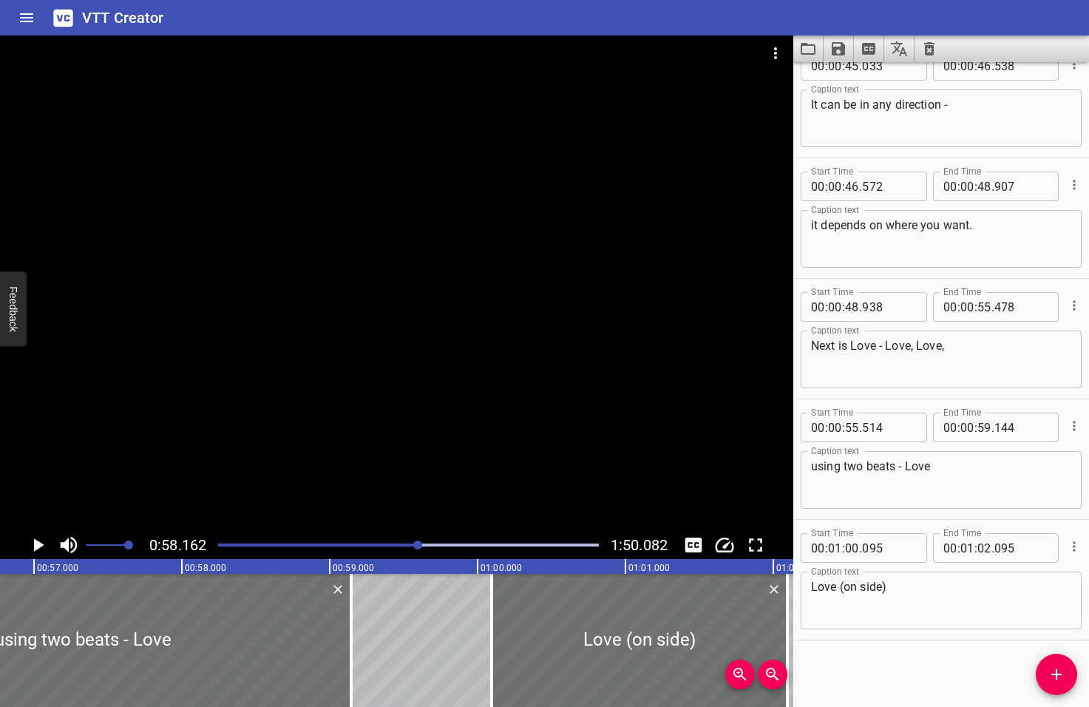
scroll to position [0, 8599]
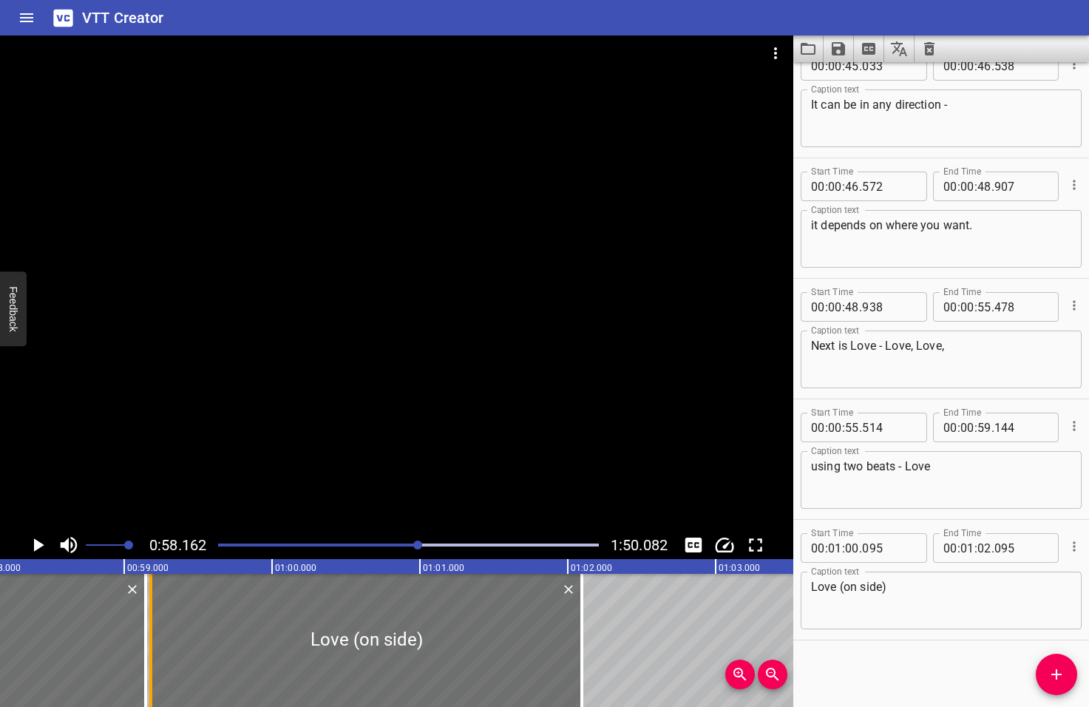
drag, startPoint x: 285, startPoint y: 644, endPoint x: 149, endPoint y: 643, distance: 135.3
click at [149, 643] on div at bounding box center [150, 640] width 3 height 133
type input "00"
type input "59"
type input "180"
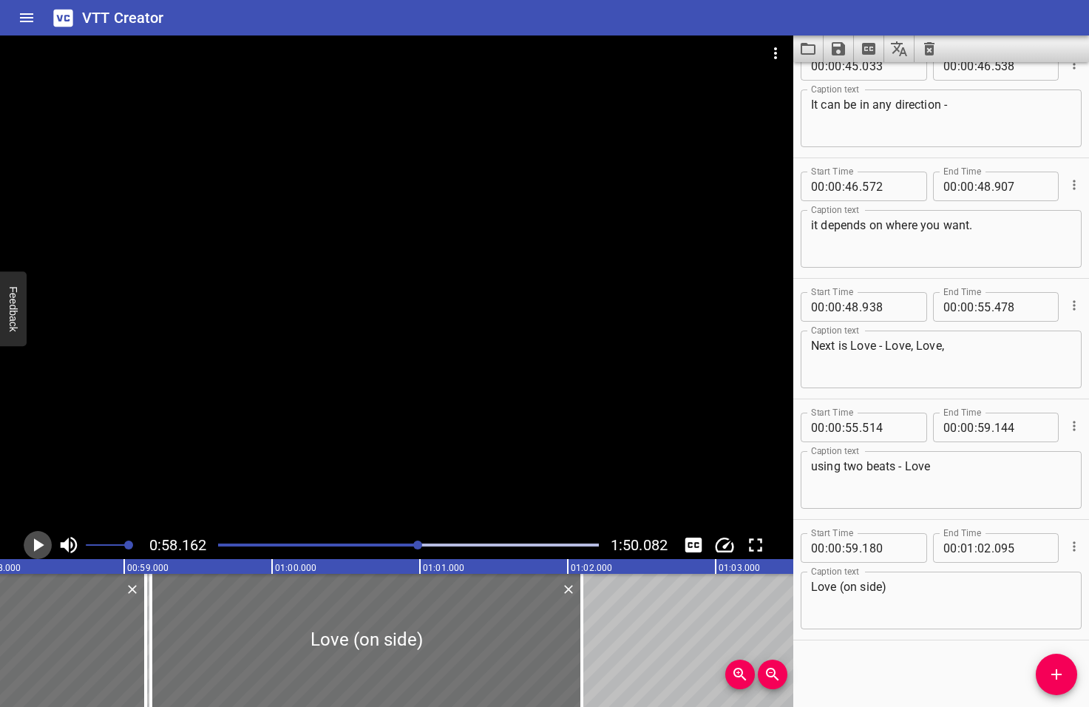
click at [37, 546] on icon "Play/Pause" at bounding box center [39, 544] width 10 height 13
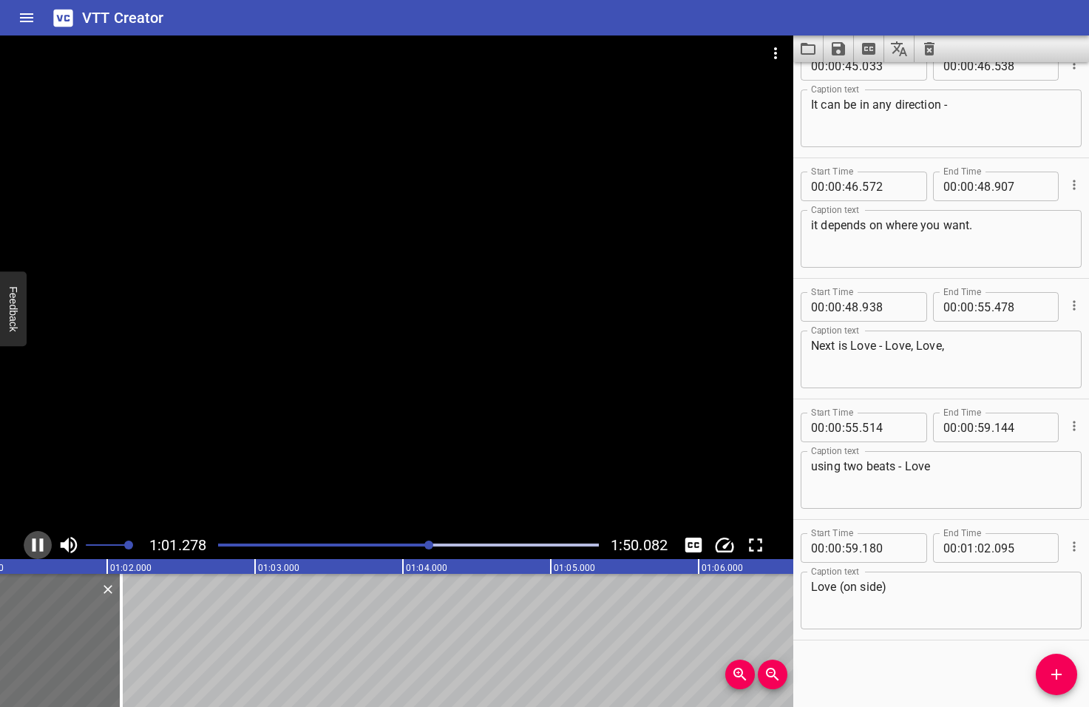
click at [37, 546] on icon "Play/Pause" at bounding box center [38, 545] width 22 height 22
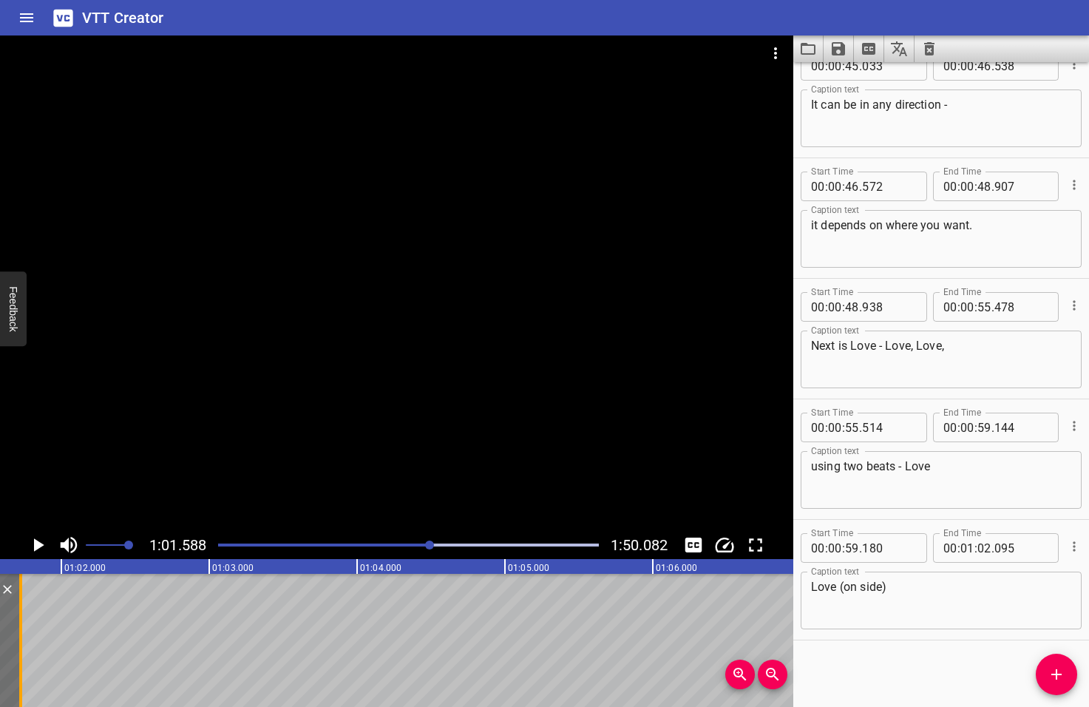
drag, startPoint x: 72, startPoint y: 636, endPoint x: 18, endPoint y: 634, distance: 54.7
click at [18, 634] on div at bounding box center [20, 640] width 15 height 133
type input "01"
type input "725"
click at [1058, 676] on icon "Add Cue" at bounding box center [1057, 674] width 18 height 18
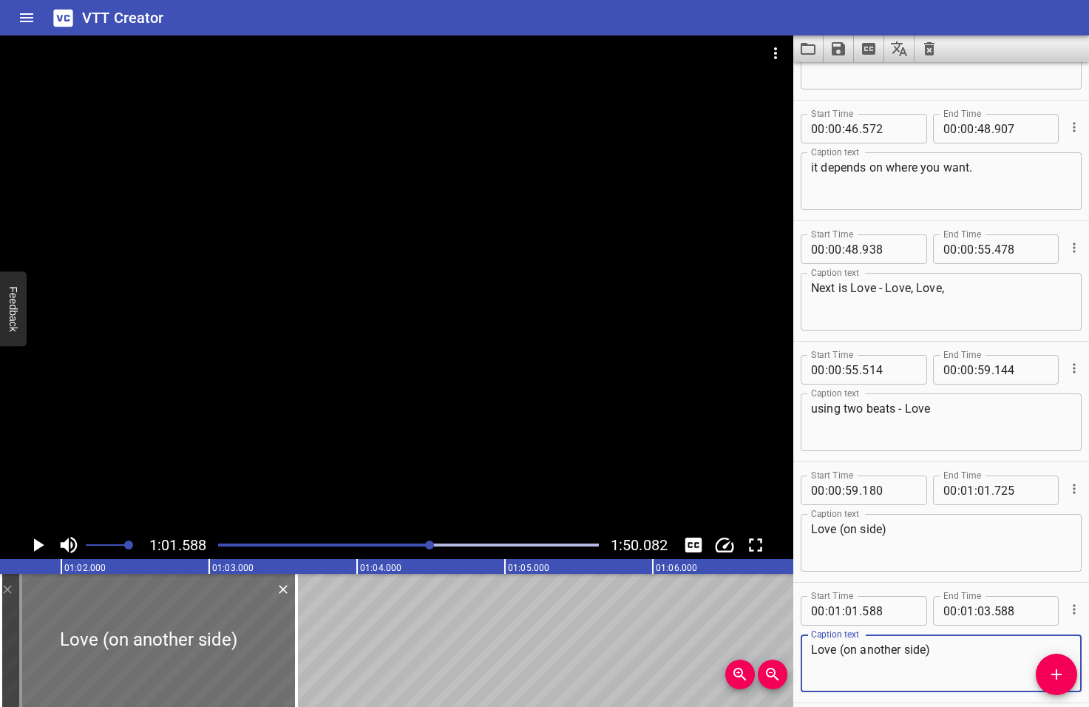
scroll to position [2076, 0]
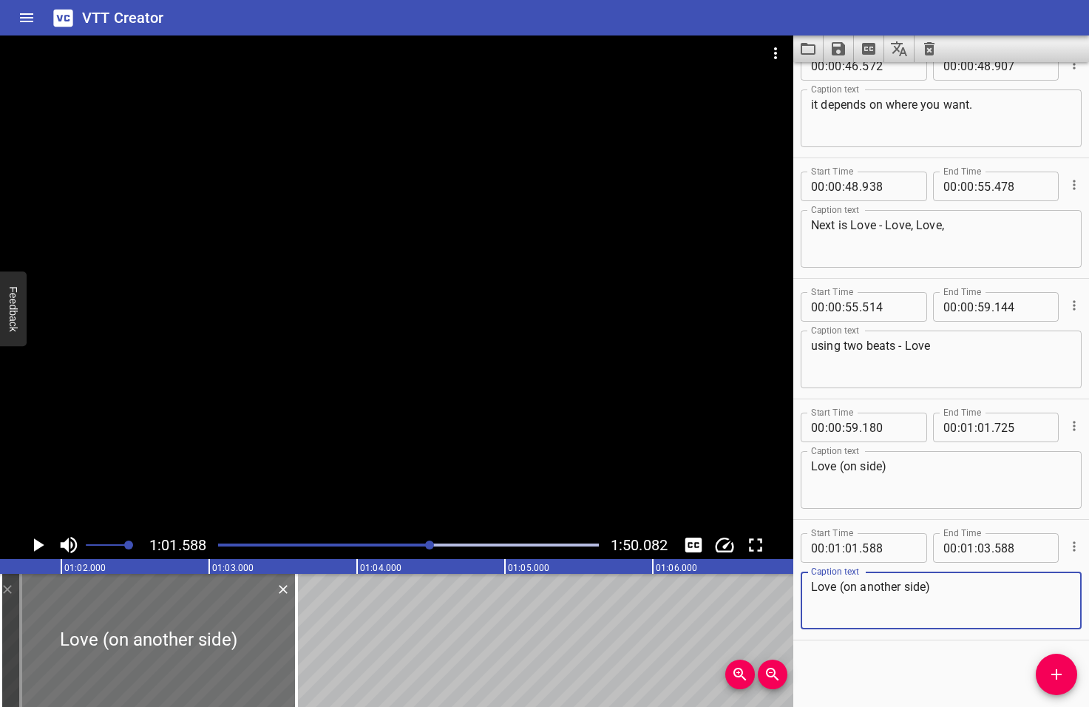
click at [859, 590] on textarea "Love (on another side)" at bounding box center [941, 601] width 260 height 42
type textarea "Love (another side)"
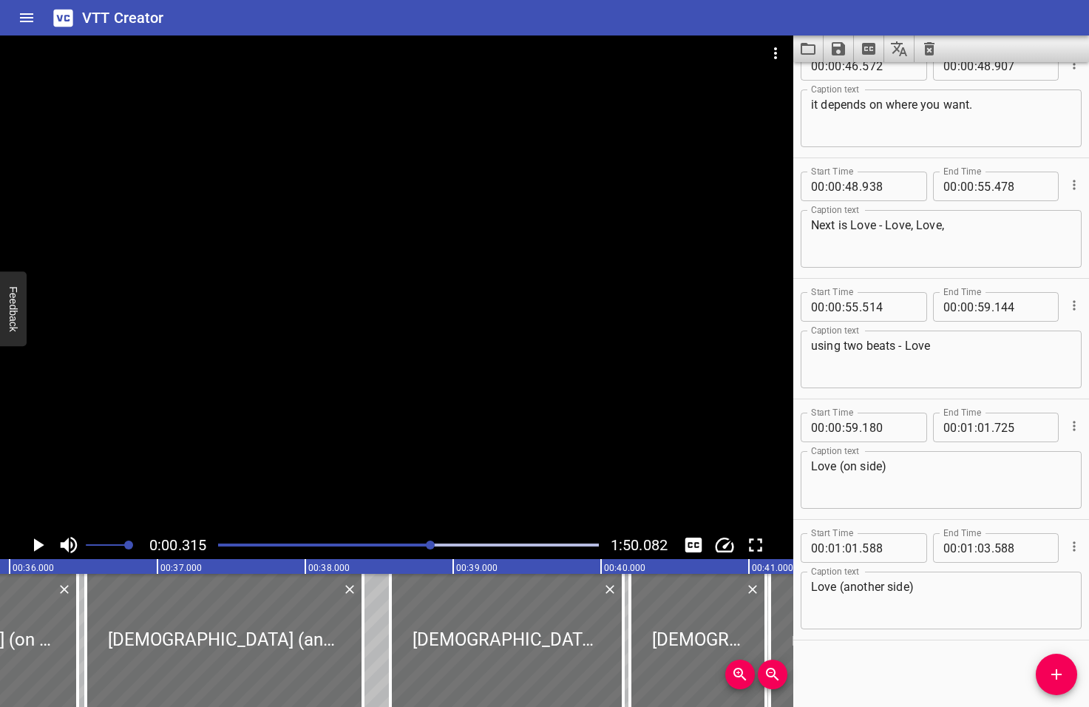
click at [432, 543] on div at bounding box center [430, 544] width 9 height 9
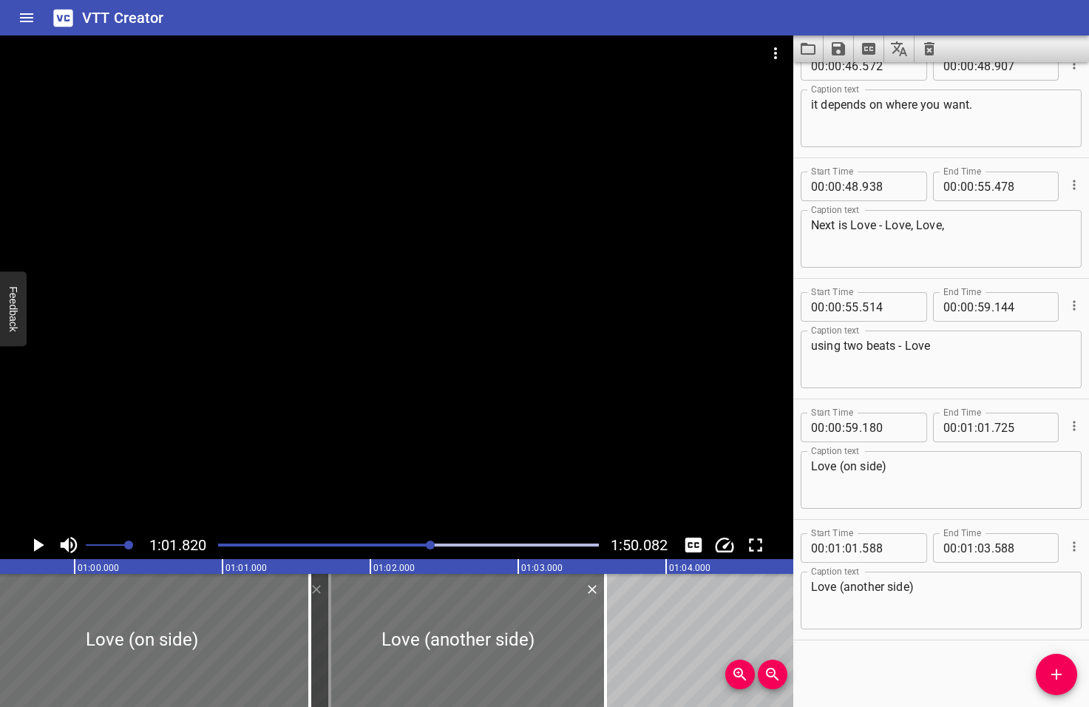
scroll to position [0, 9141]
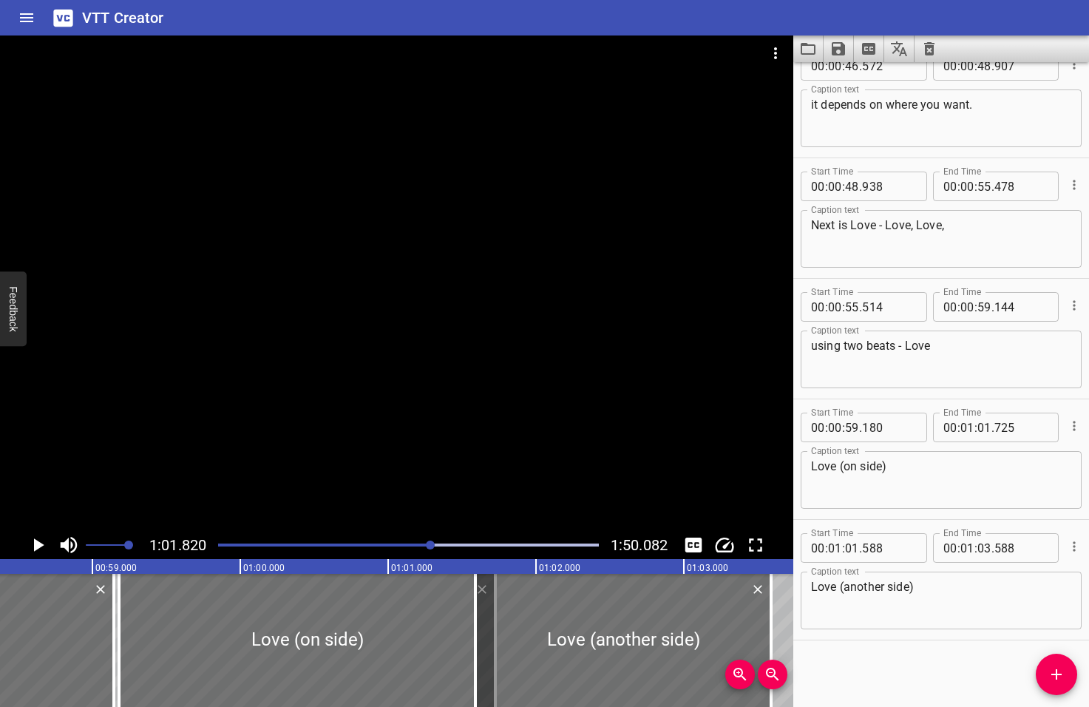
click at [429, 542] on div at bounding box center [430, 544] width 9 height 9
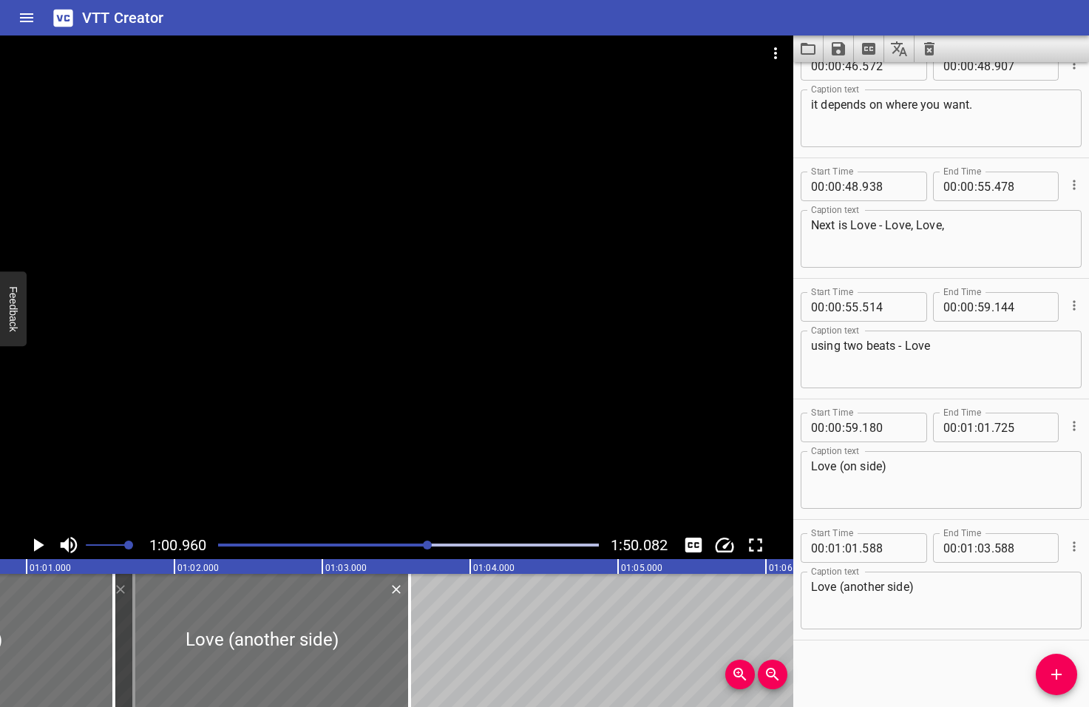
scroll to position [0, 9013]
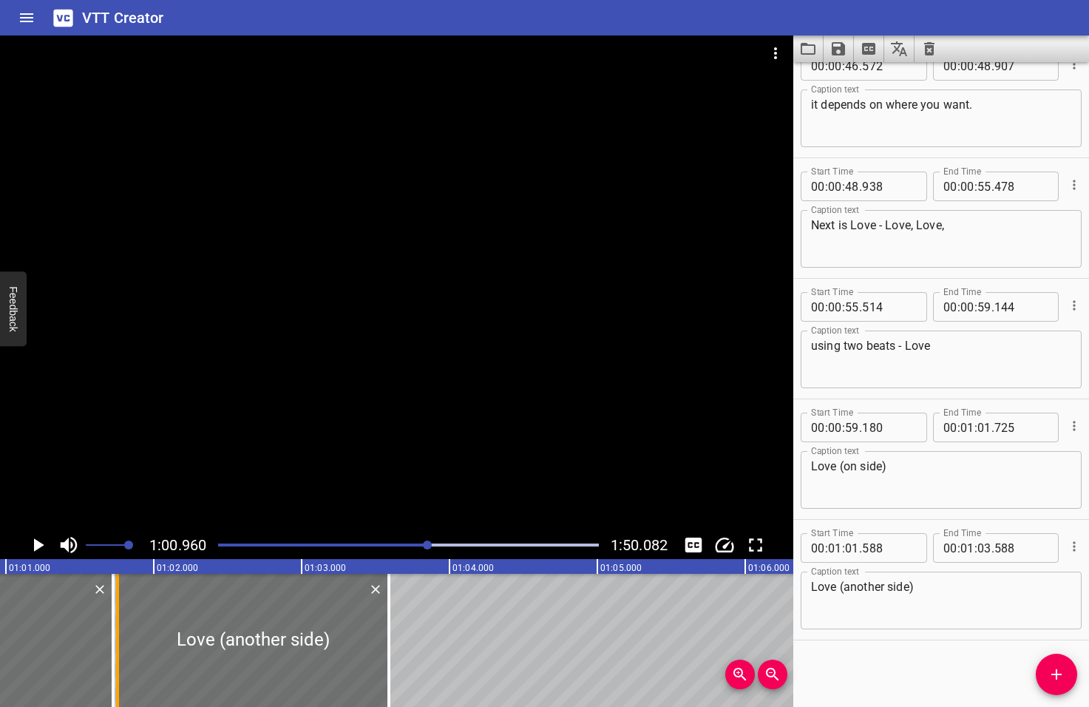
drag, startPoint x: 95, startPoint y: 639, endPoint x: 119, endPoint y: 644, distance: 24.8
click at [119, 644] on div at bounding box center [117, 640] width 15 height 133
type input "753"
click at [38, 544] on icon "Play/Pause" at bounding box center [39, 544] width 10 height 13
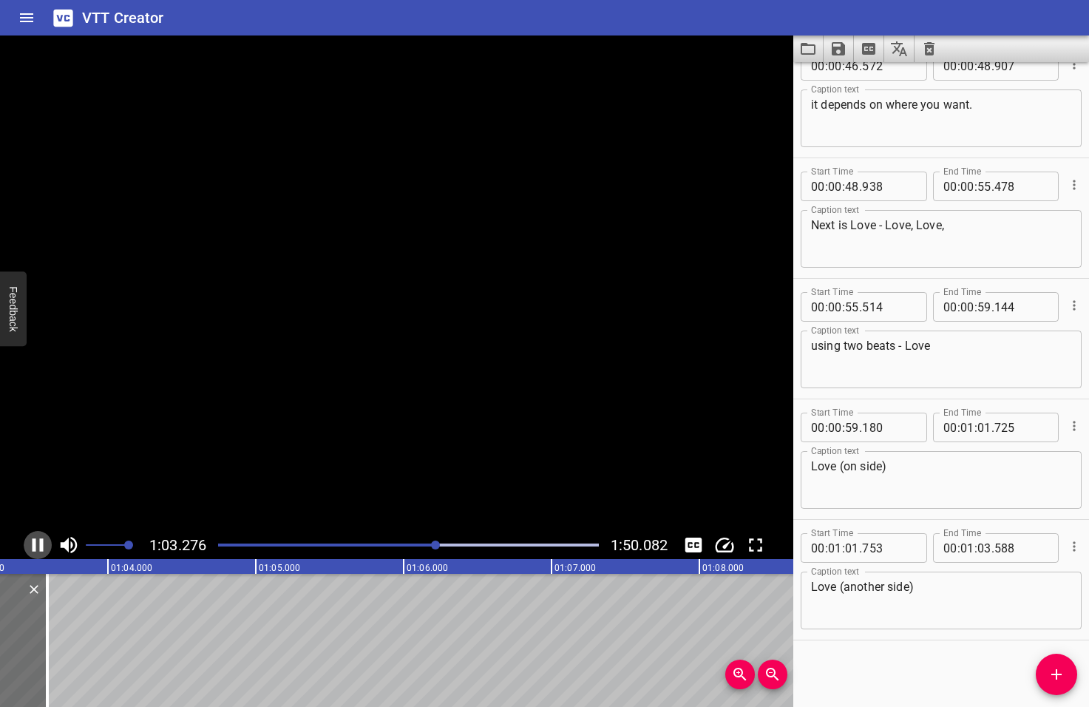
click at [38, 544] on icon "Play/Pause" at bounding box center [38, 545] width 22 height 22
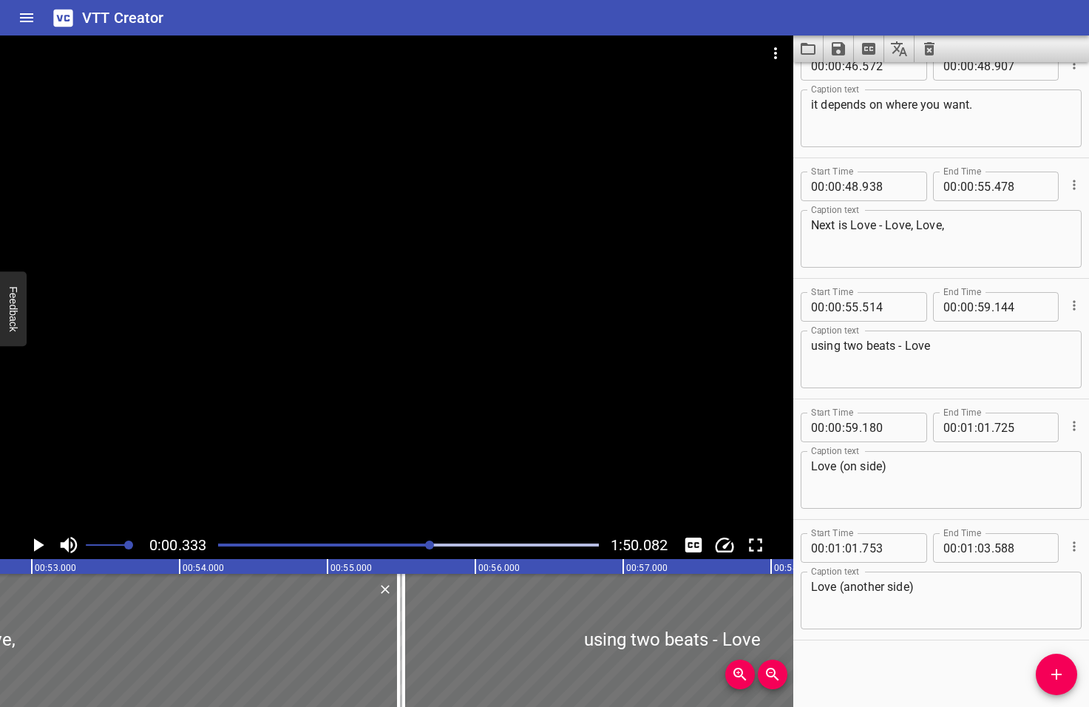
click at [431, 546] on div at bounding box center [429, 544] width 9 height 9
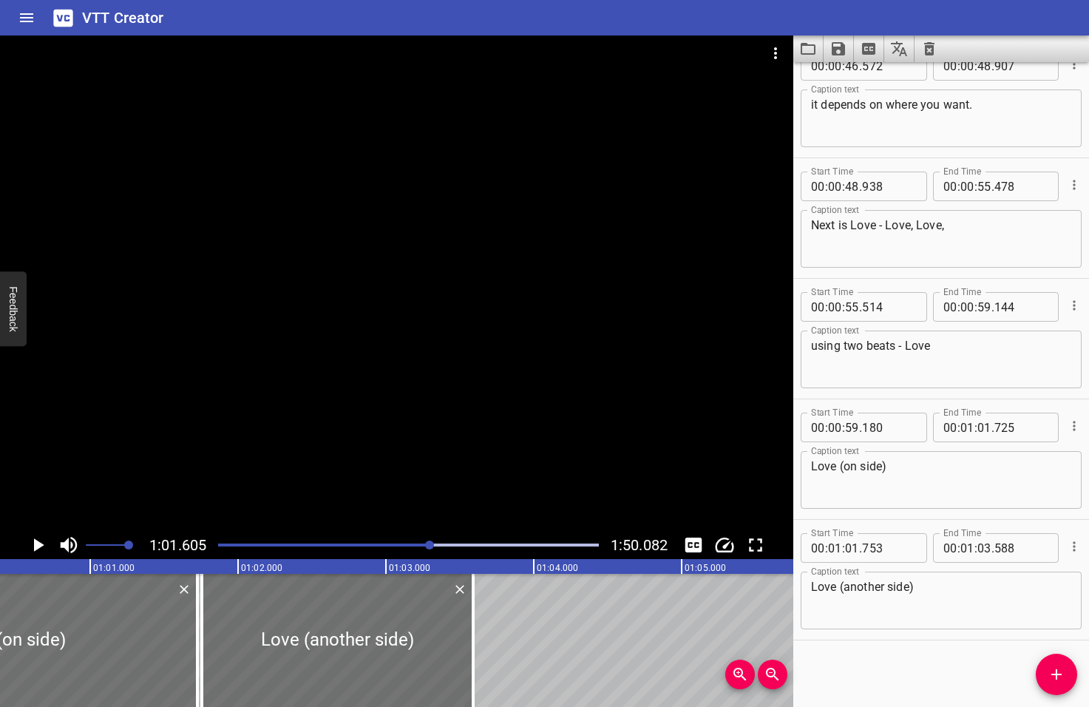
scroll to position [0, 9109]
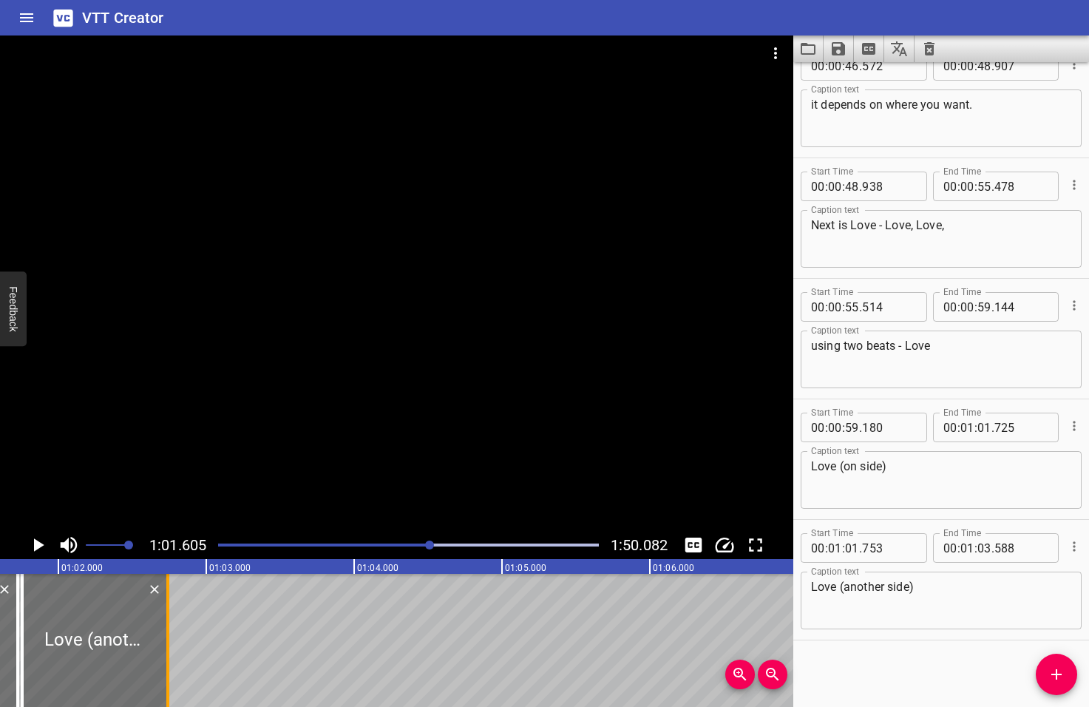
drag, startPoint x: 279, startPoint y: 647, endPoint x: 166, endPoint y: 650, distance: 113.1
click at [166, 650] on div at bounding box center [167, 640] width 3 height 133
type input "02"
type input "738"
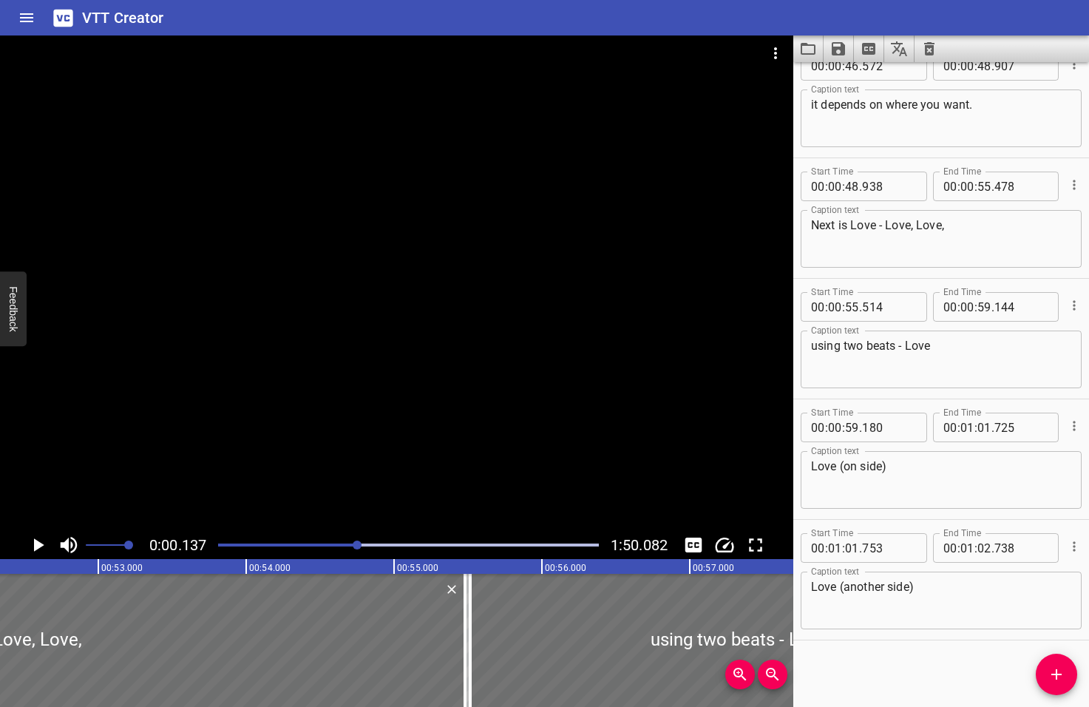
drag, startPoint x: 431, startPoint y: 544, endPoint x: 359, endPoint y: 549, distance: 72.6
click at [359, 549] on div at bounding box center [408, 545] width 398 height 21
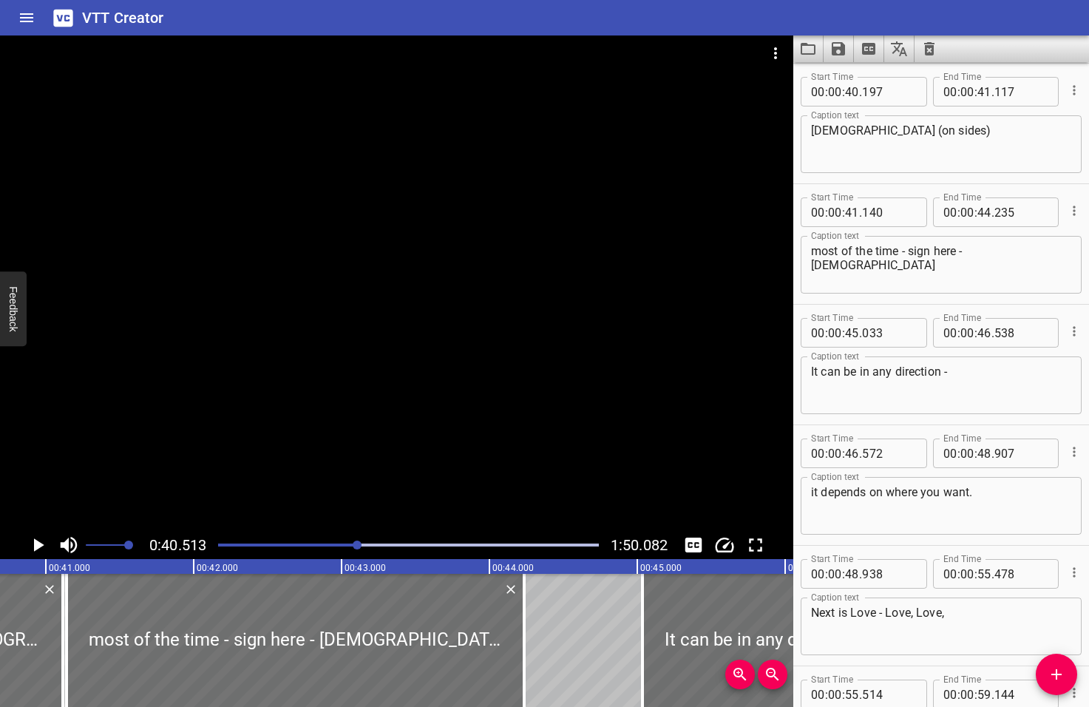
scroll to position [1687, 0]
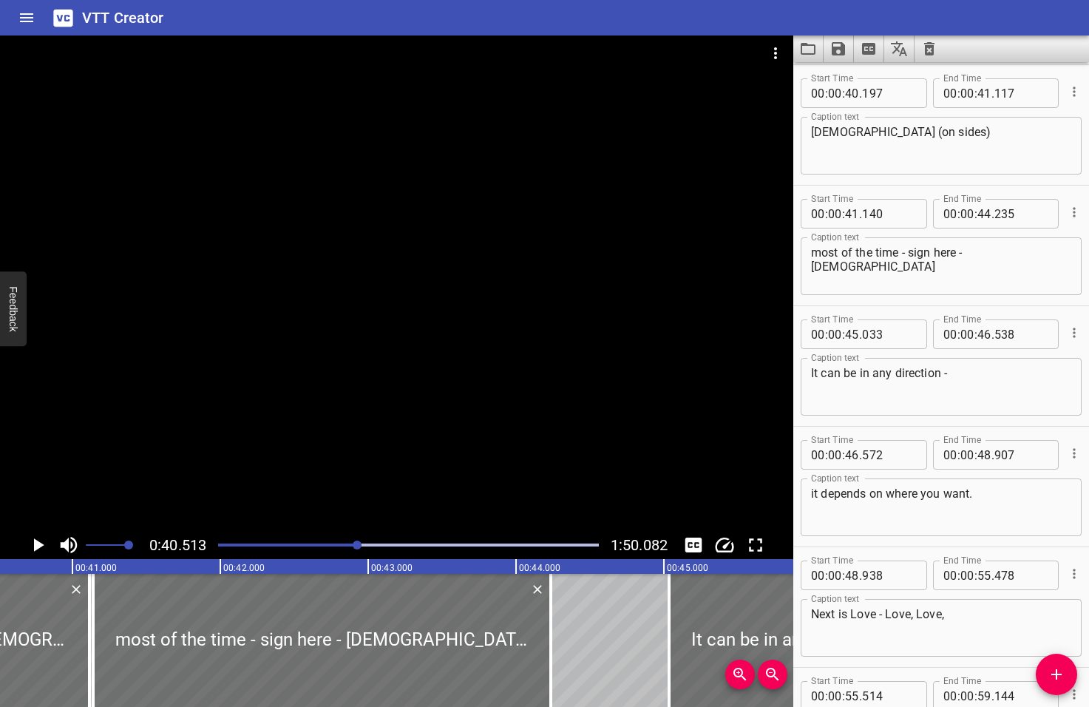
click at [38, 546] on icon "Play/Pause" at bounding box center [39, 544] width 10 height 13
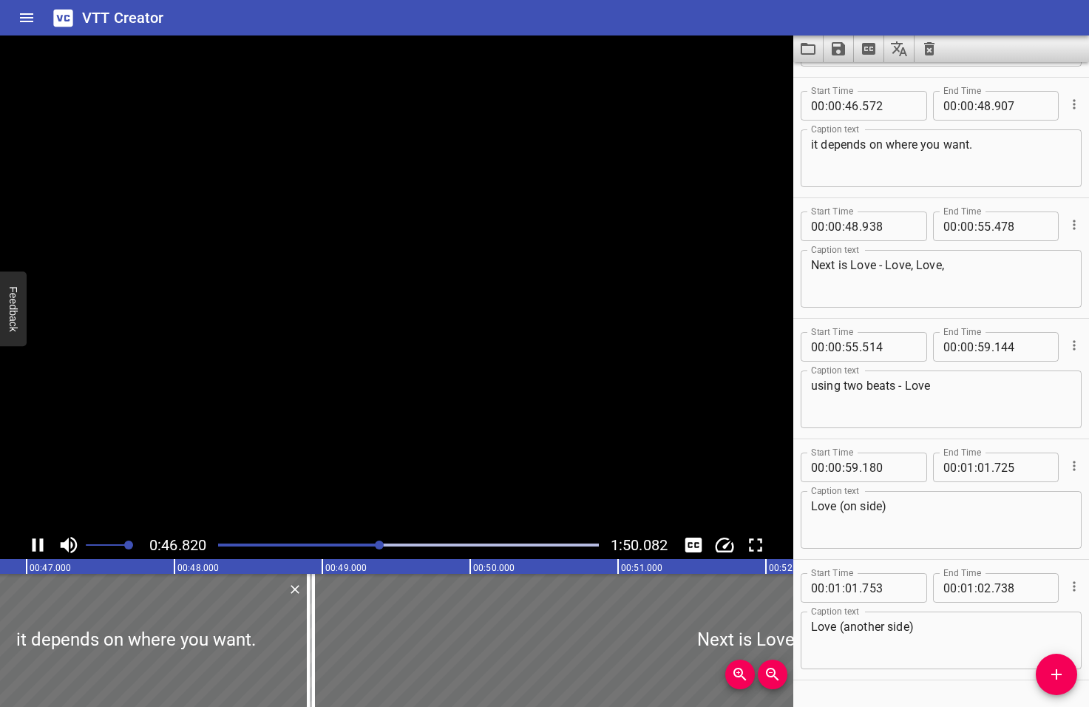
scroll to position [2049, 0]
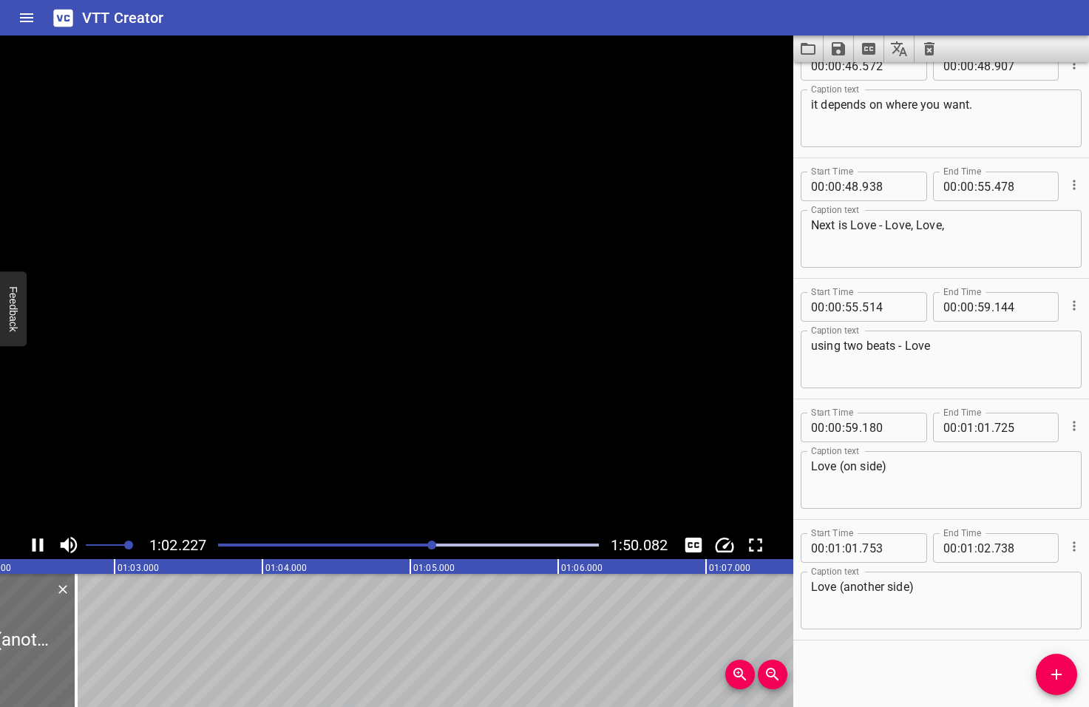
click at [38, 546] on icon "Play/Pause" at bounding box center [38, 545] width 22 height 22
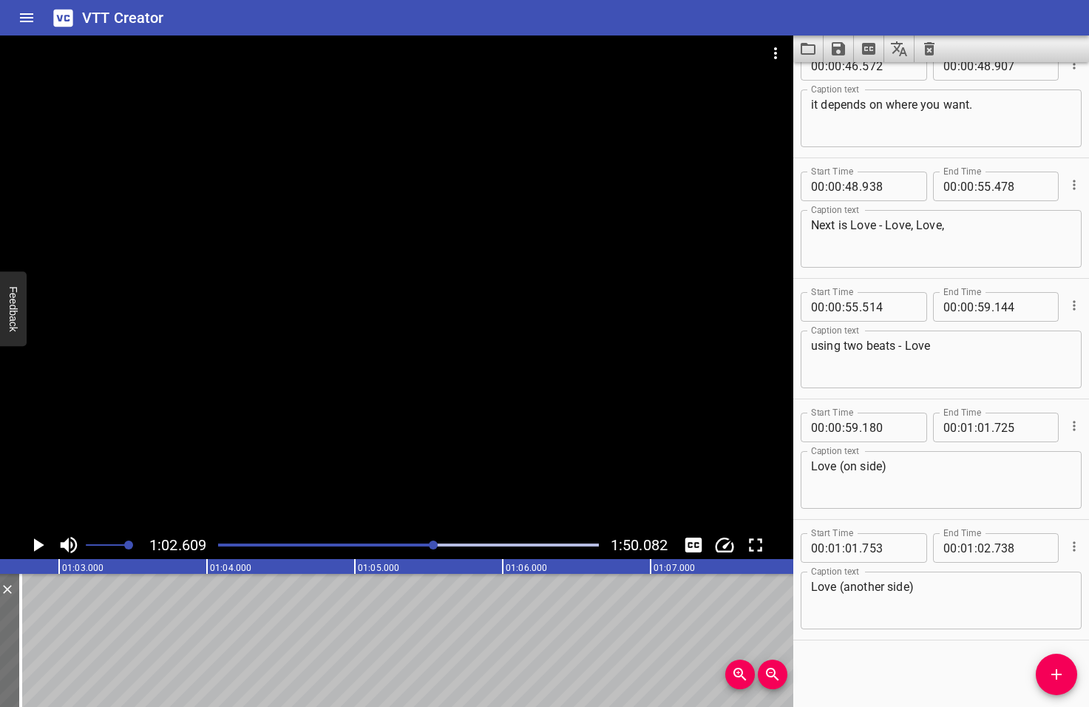
scroll to position [0, 9257]
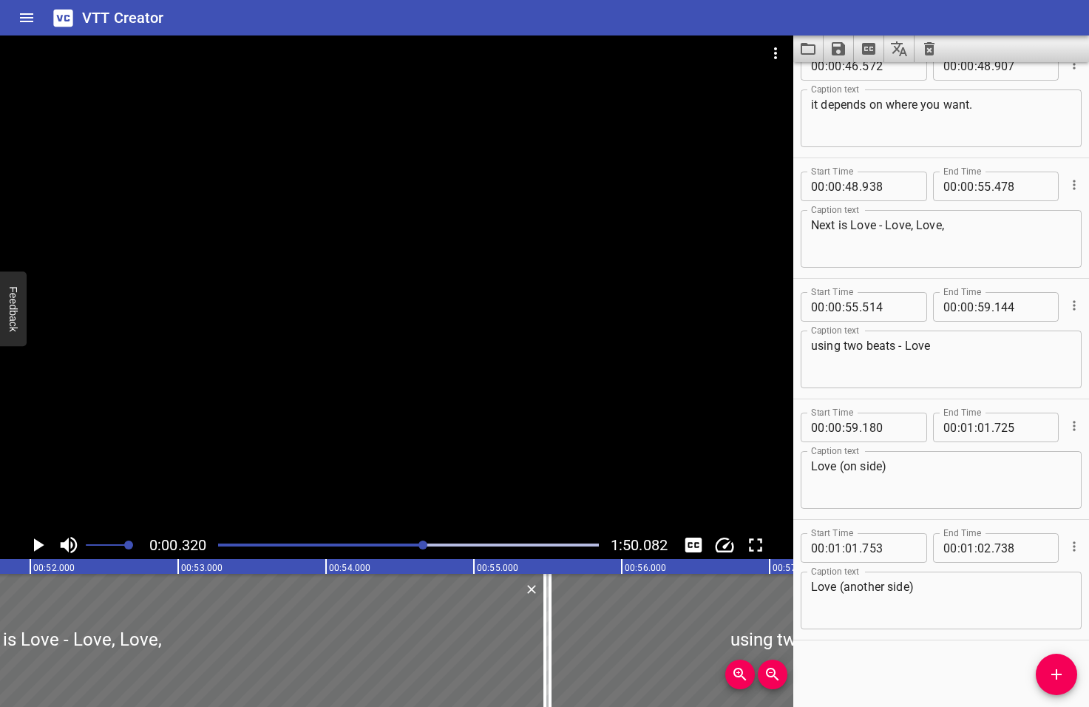
drag, startPoint x: 434, startPoint y: 543, endPoint x: 424, endPoint y: 544, distance: 9.6
click at [424, 544] on div at bounding box center [422, 544] width 9 height 9
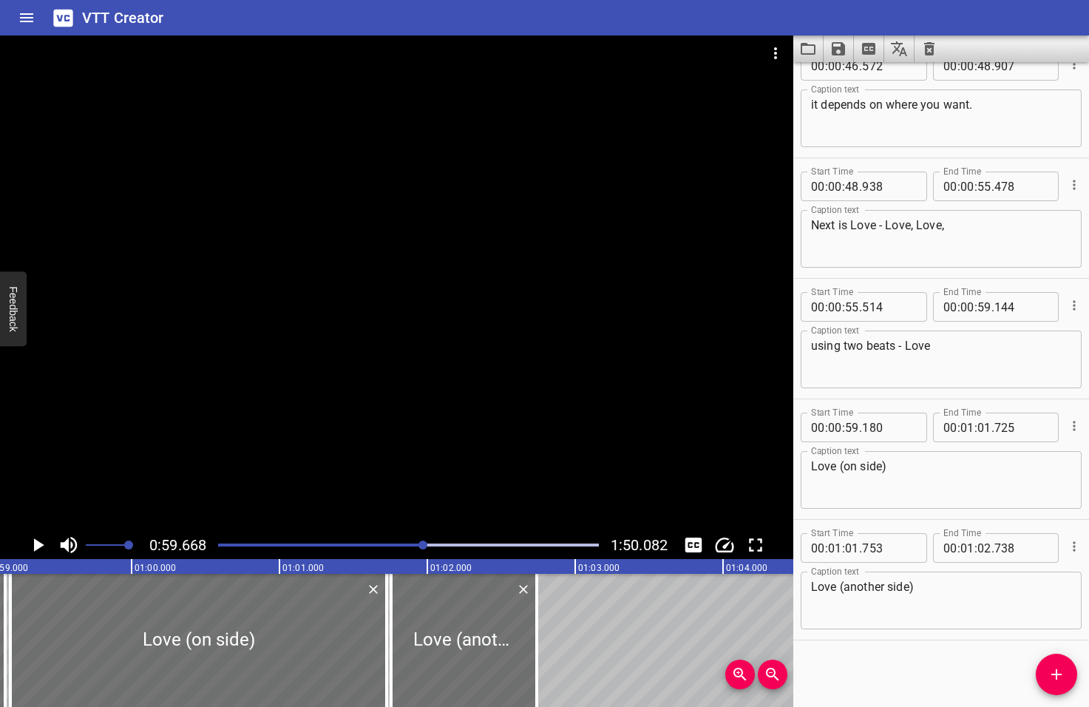
scroll to position [0, 8822]
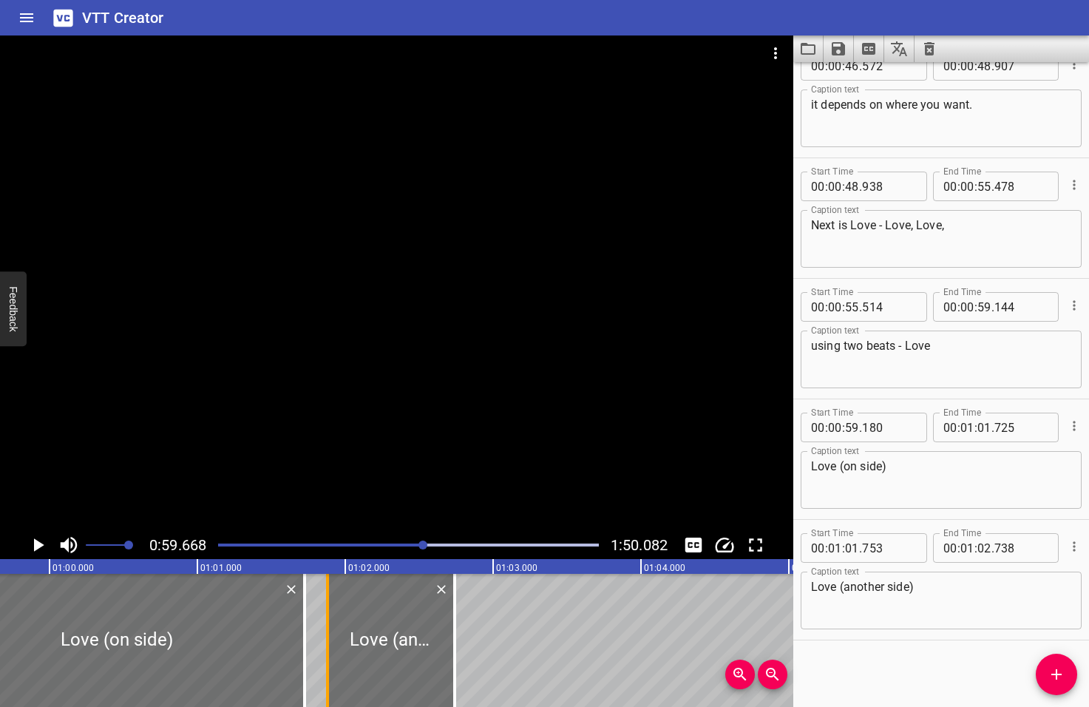
drag, startPoint x: 301, startPoint y: 644, endPoint x: 319, endPoint y: 643, distance: 18.5
click at [320, 643] on div at bounding box center [327, 640] width 15 height 133
type input "878"
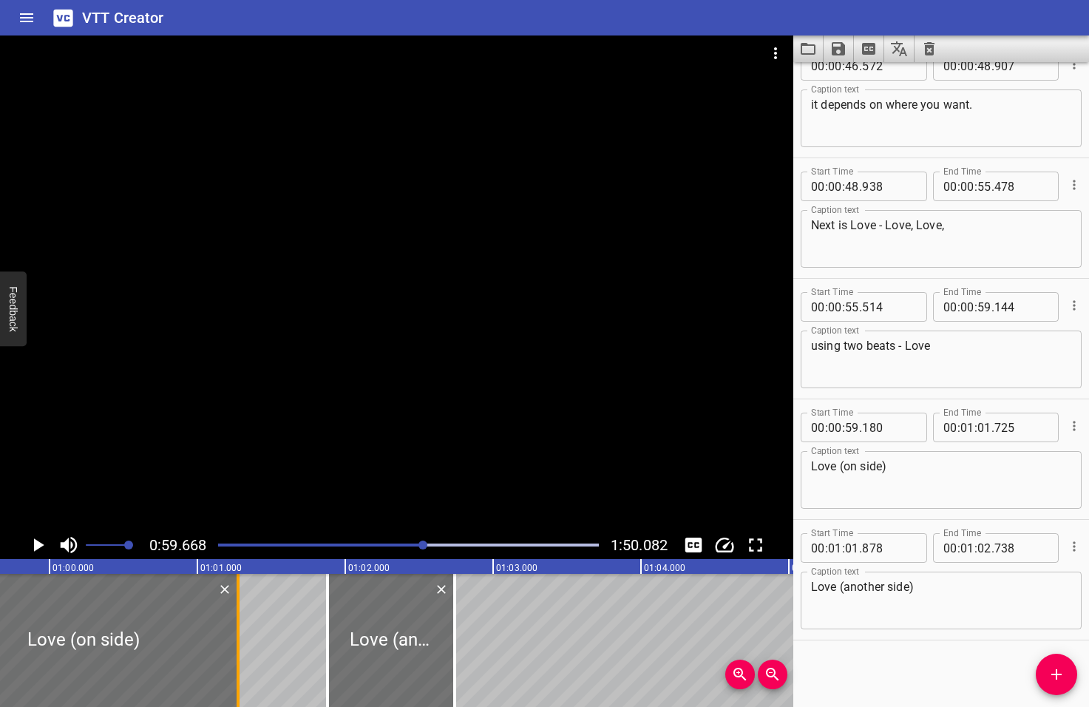
drag, startPoint x: 302, startPoint y: 643, endPoint x: 234, endPoint y: 651, distance: 67.7
click at [234, 651] on div at bounding box center [238, 640] width 15 height 133
type input "270"
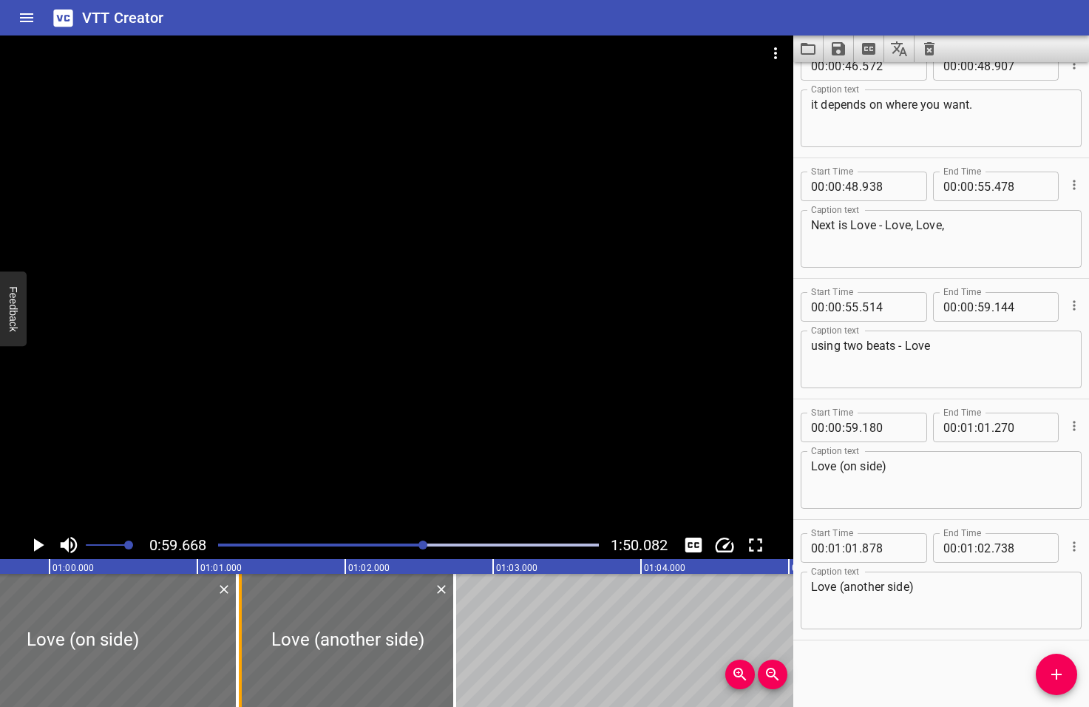
drag, startPoint x: 322, startPoint y: 656, endPoint x: 235, endPoint y: 657, distance: 87.2
click at [235, 657] on div at bounding box center [240, 640] width 15 height 133
click at [38, 545] on icon "Play/Pause" at bounding box center [39, 544] width 10 height 13
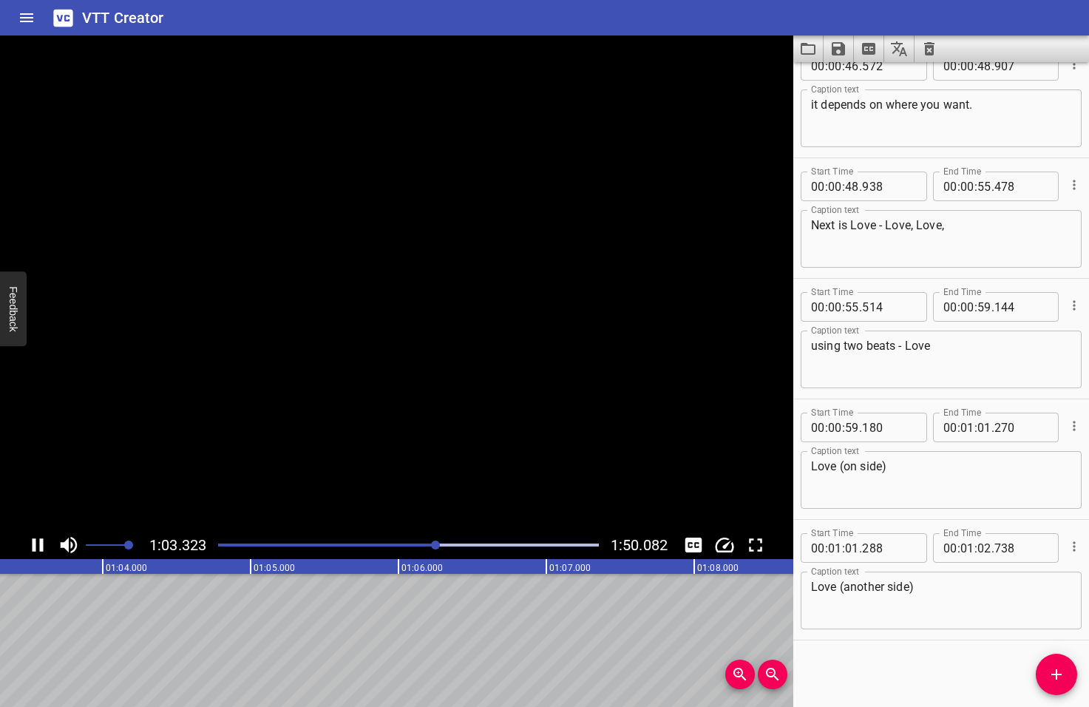
click at [37, 546] on icon "Play/Pause" at bounding box center [38, 545] width 22 height 22
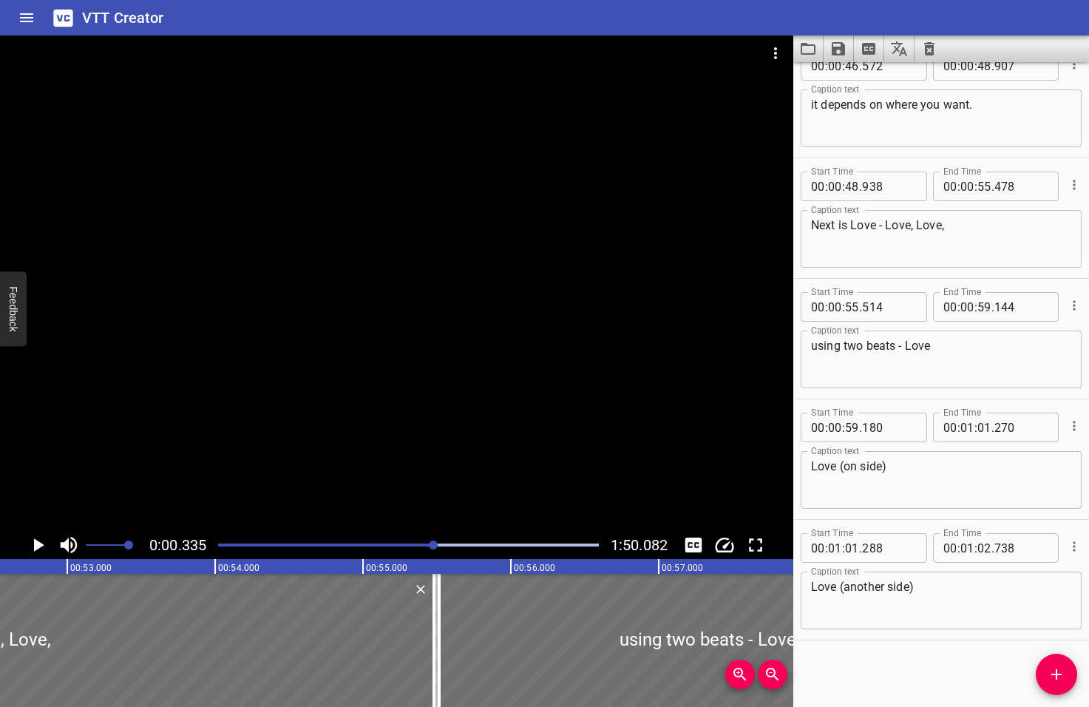
drag, startPoint x: 438, startPoint y: 544, endPoint x: 430, endPoint y: 543, distance: 8.9
click at [430, 543] on div at bounding box center [433, 544] width 9 height 9
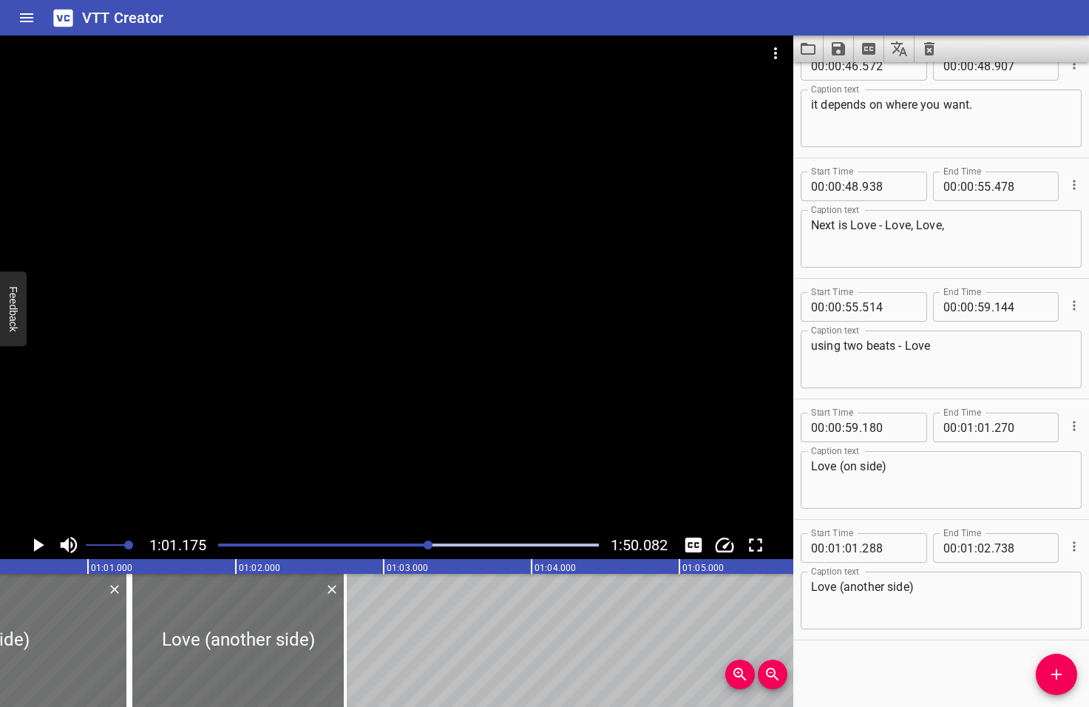
scroll to position [0, 9045]
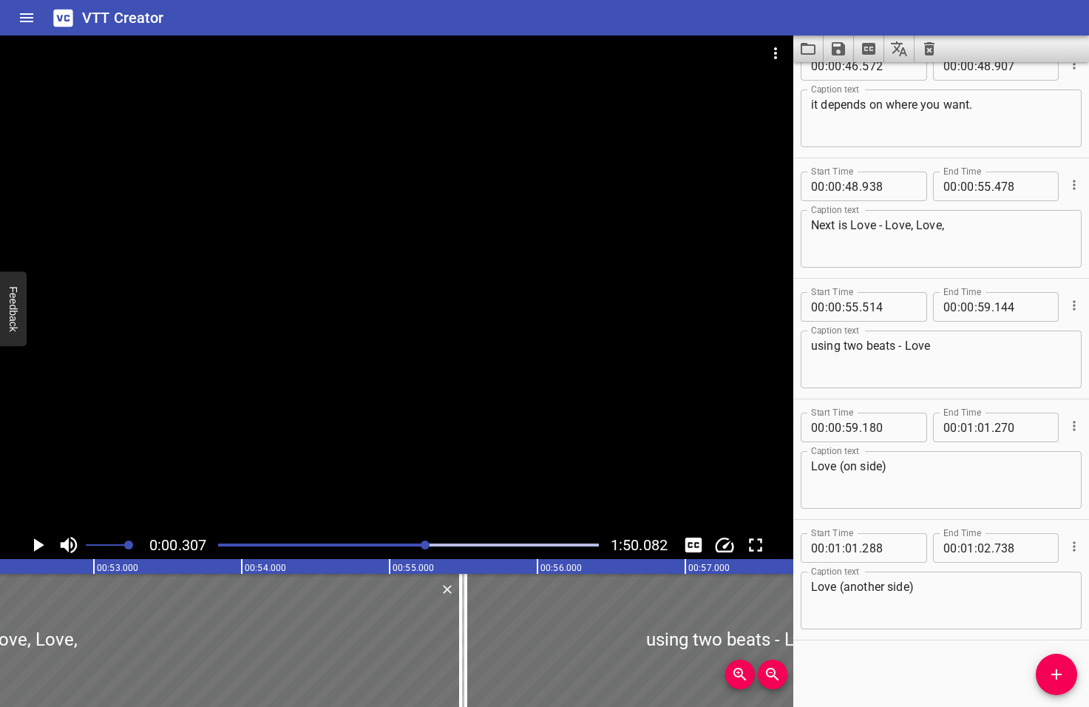
click at [425, 543] on div at bounding box center [425, 544] width 9 height 9
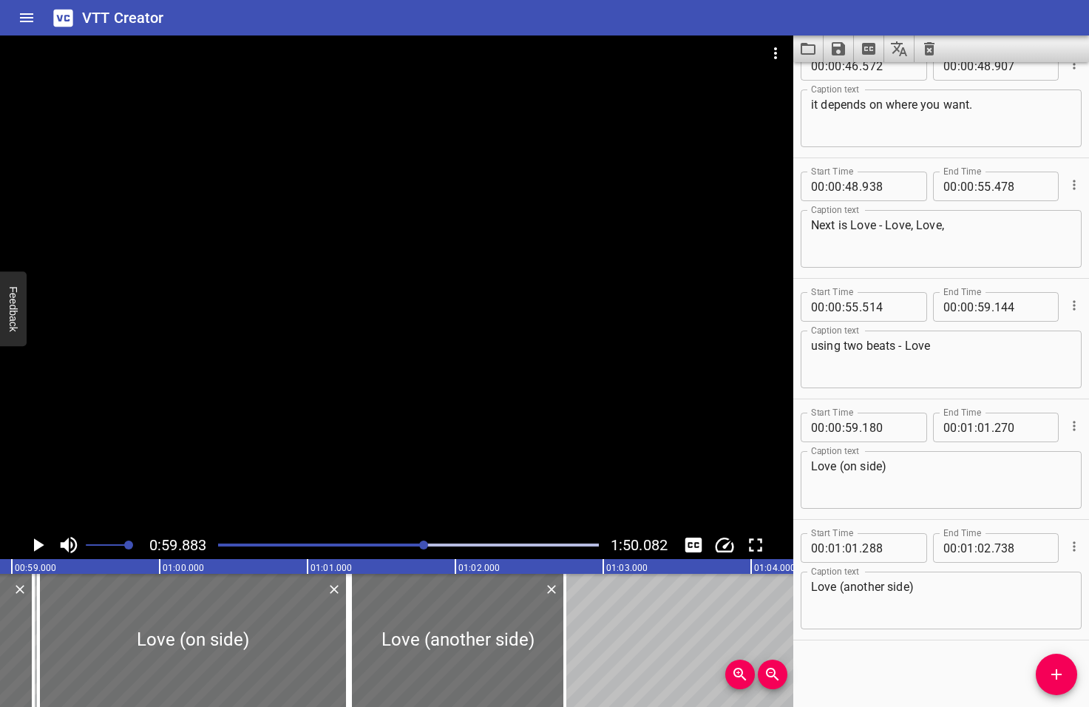
scroll to position [0, 8854]
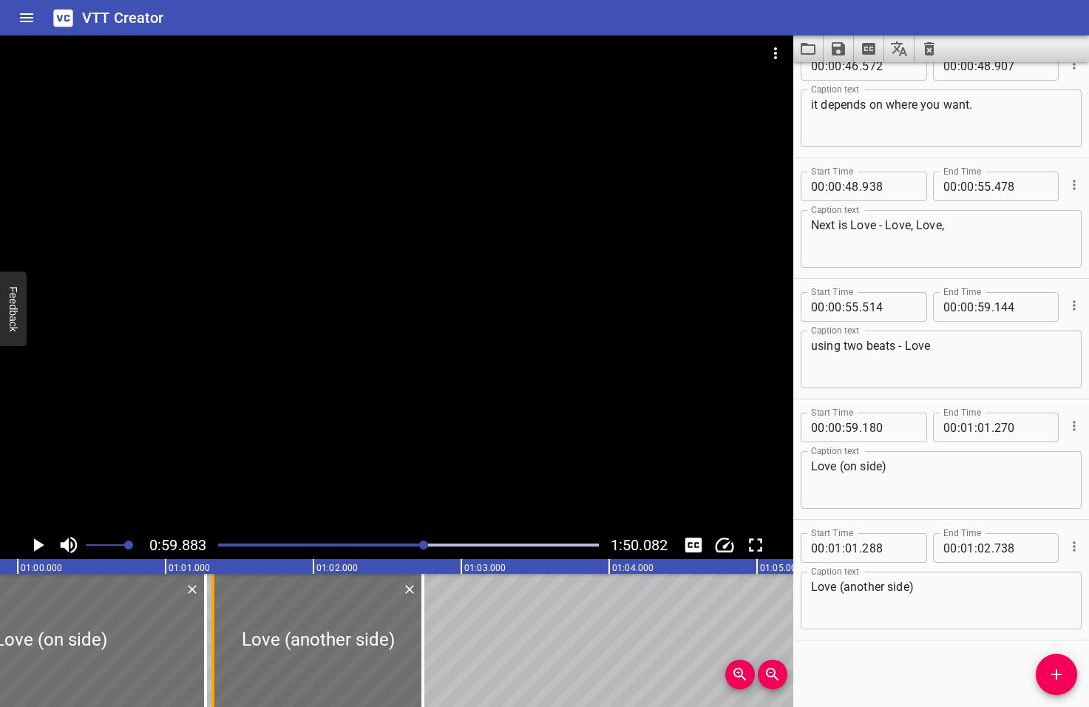
click at [215, 636] on div at bounding box center [213, 640] width 15 height 133
type input "318"
drag, startPoint x: 200, startPoint y: 642, endPoint x: 166, endPoint y: 641, distance: 33.3
click at [166, 641] on div at bounding box center [172, 640] width 15 height 133
type input "045"
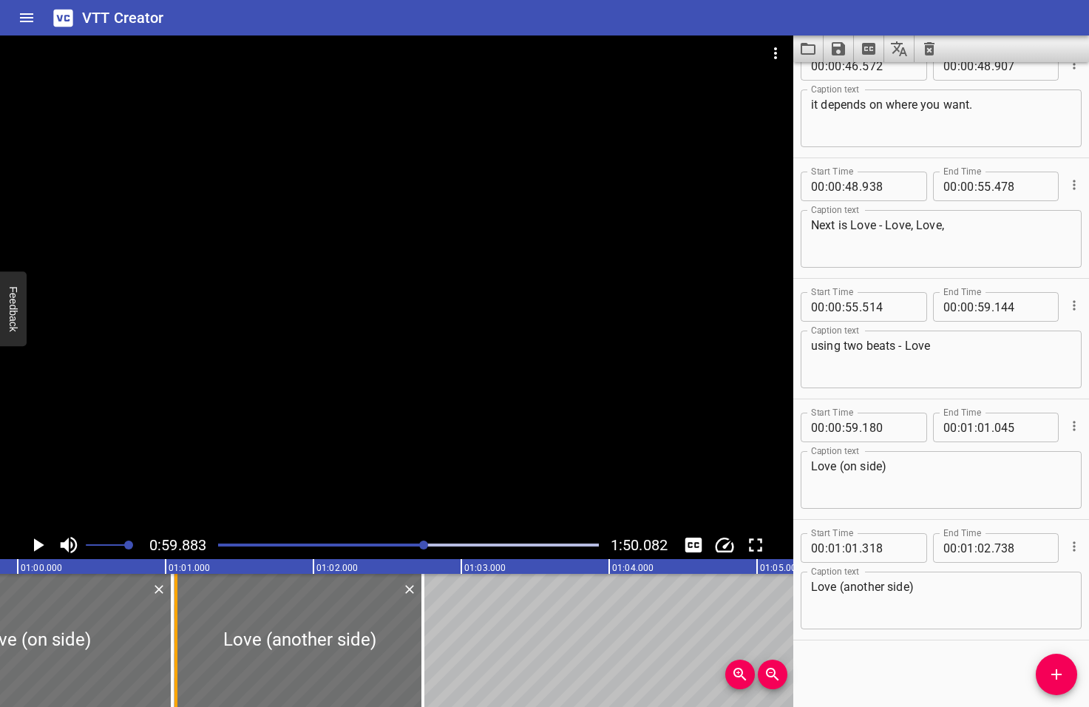
drag, startPoint x: 209, startPoint y: 647, endPoint x: 172, endPoint y: 644, distance: 37.1
click at [172, 644] on div at bounding box center [176, 640] width 15 height 133
type input "068"
click at [39, 544] on icon "Play/Pause" at bounding box center [39, 544] width 10 height 13
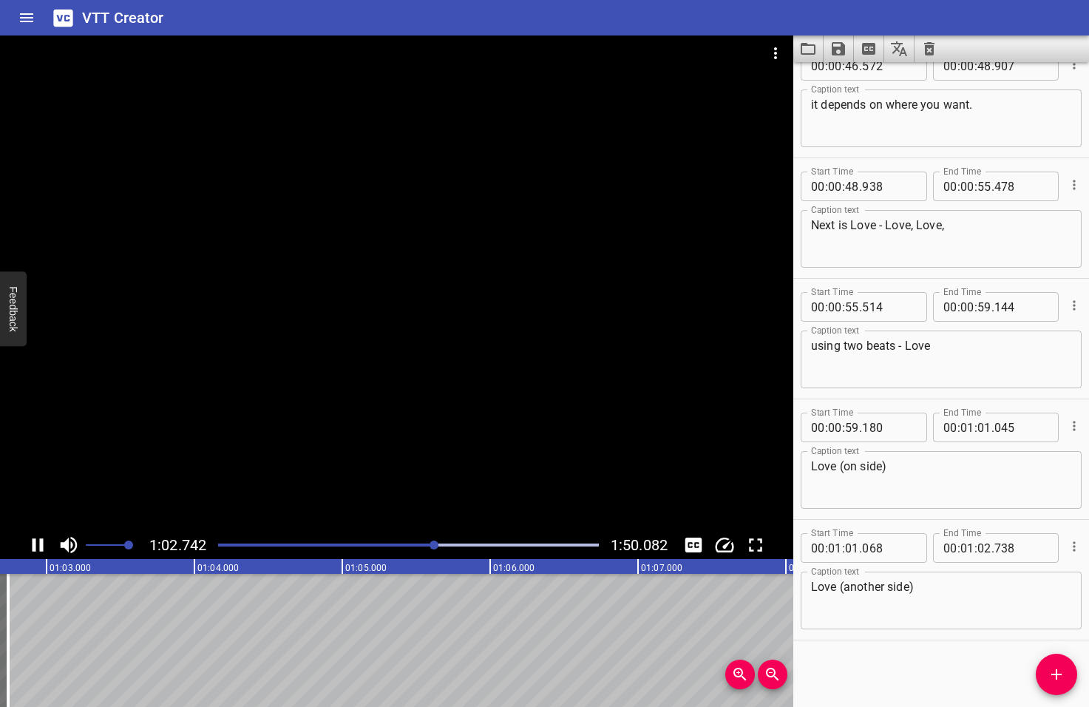
click at [41, 544] on icon "Play/Pause" at bounding box center [38, 544] width 11 height 13
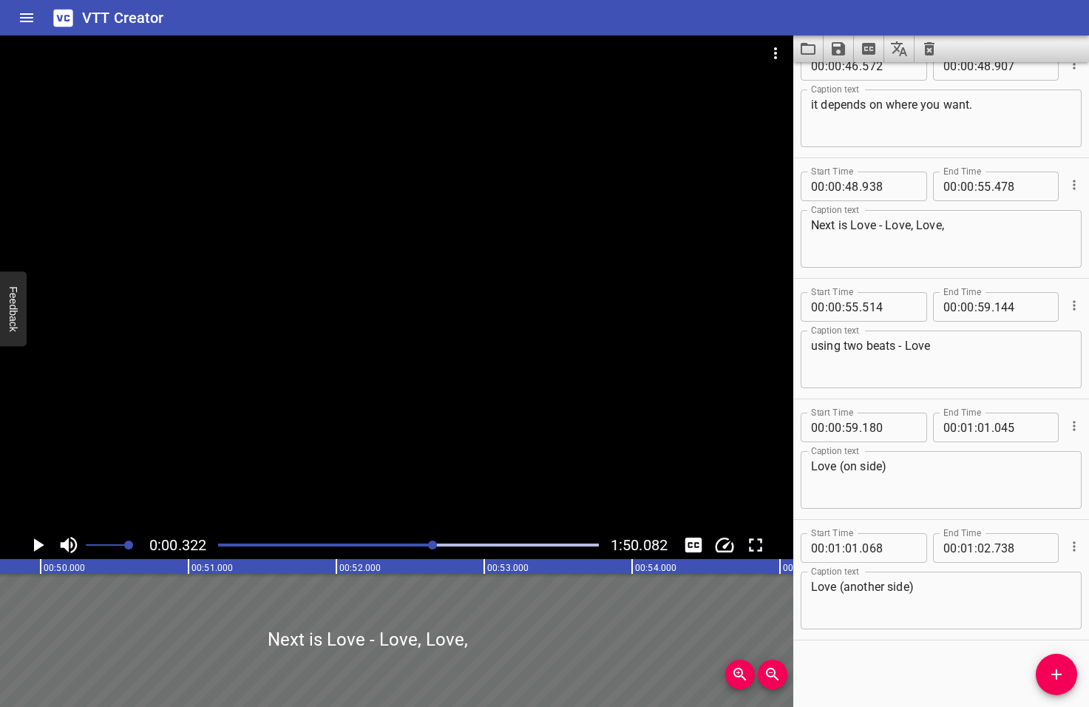
click at [434, 544] on div at bounding box center [432, 544] width 9 height 9
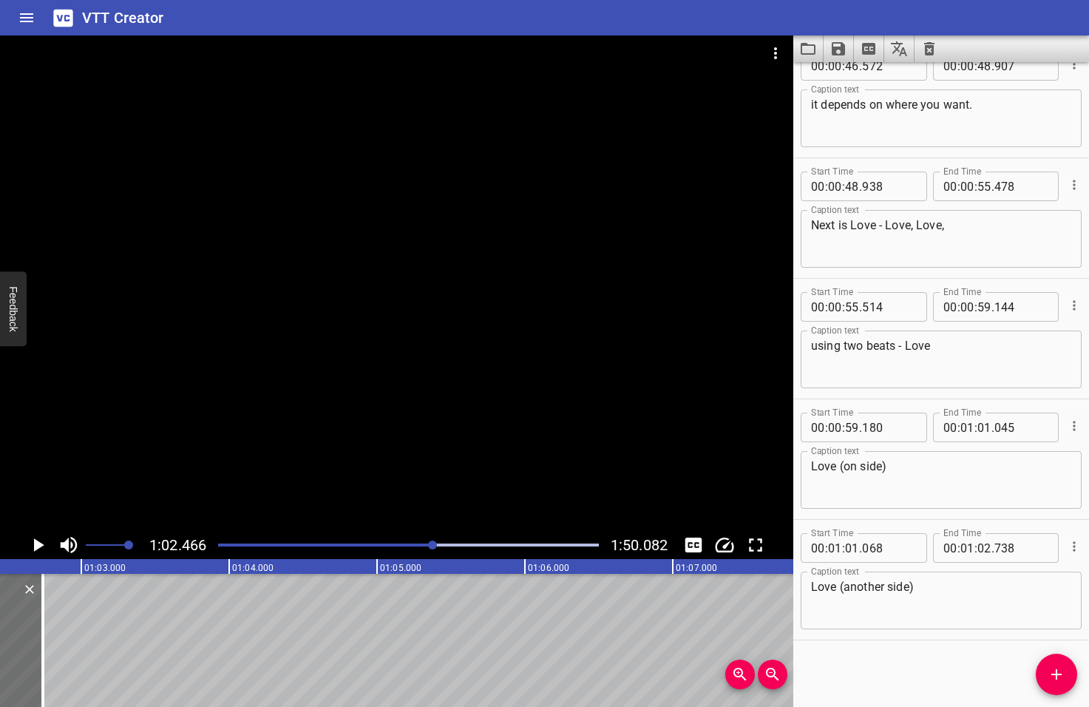
scroll to position [0, 9236]
drag, startPoint x: 37, startPoint y: 648, endPoint x: 1, endPoint y: 647, distance: 36.3
click at [1, 647] on div at bounding box center [5, 640] width 15 height 133
type input "493"
click at [1059, 675] on icon "Add Cue" at bounding box center [1057, 674] width 18 height 18
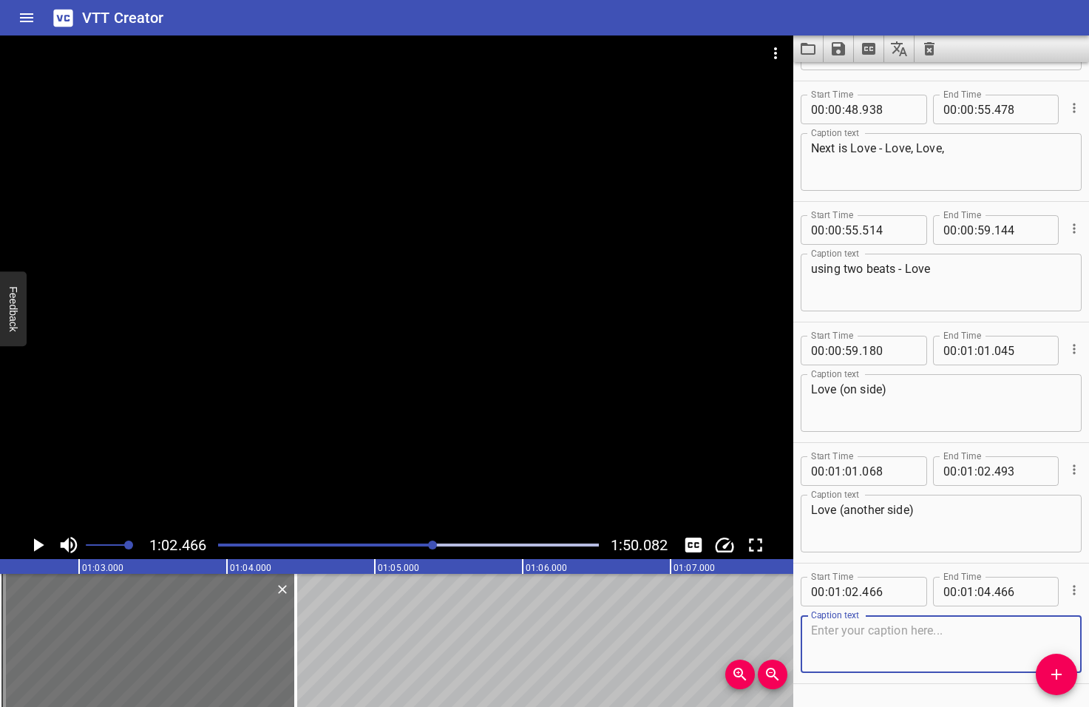
scroll to position [2196, 0]
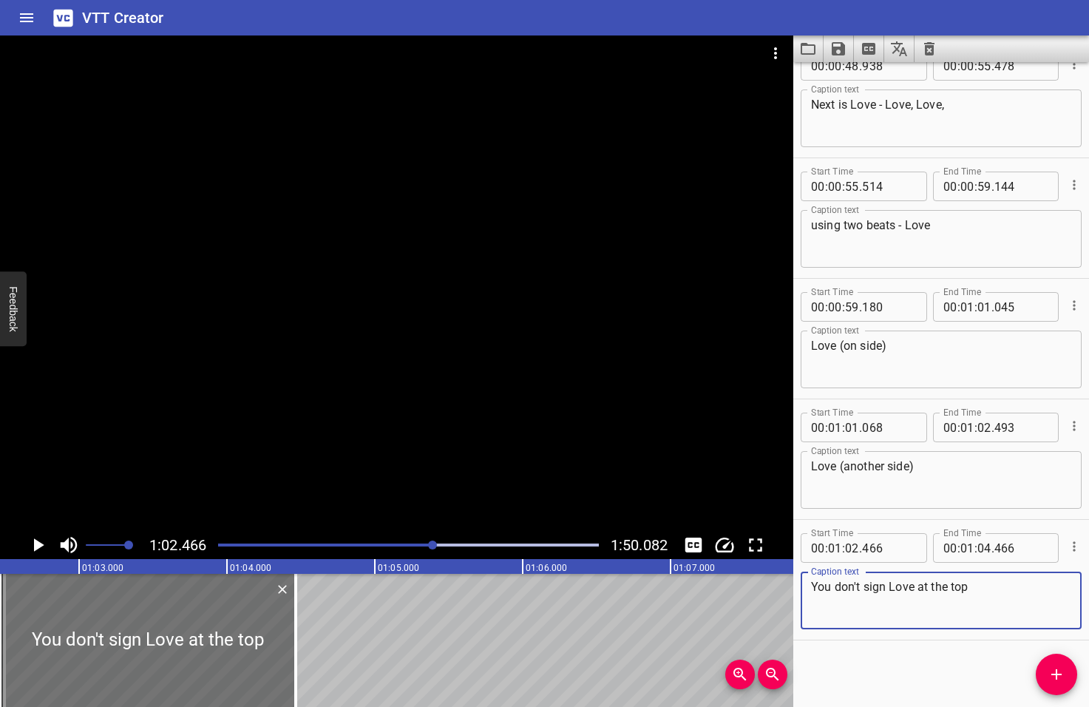
click at [929, 587] on textarea "You don't sign Love at the top" at bounding box center [941, 601] width 260 height 42
type textarea "You don't sign Love on the top"
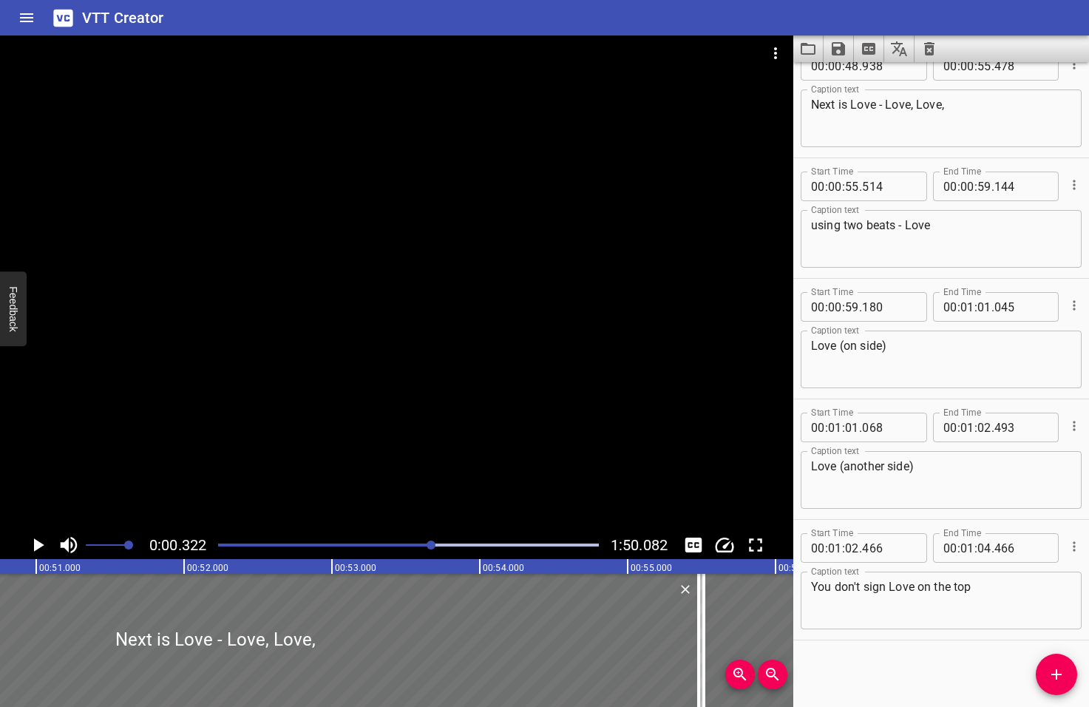
click at [428, 543] on div at bounding box center [431, 544] width 9 height 9
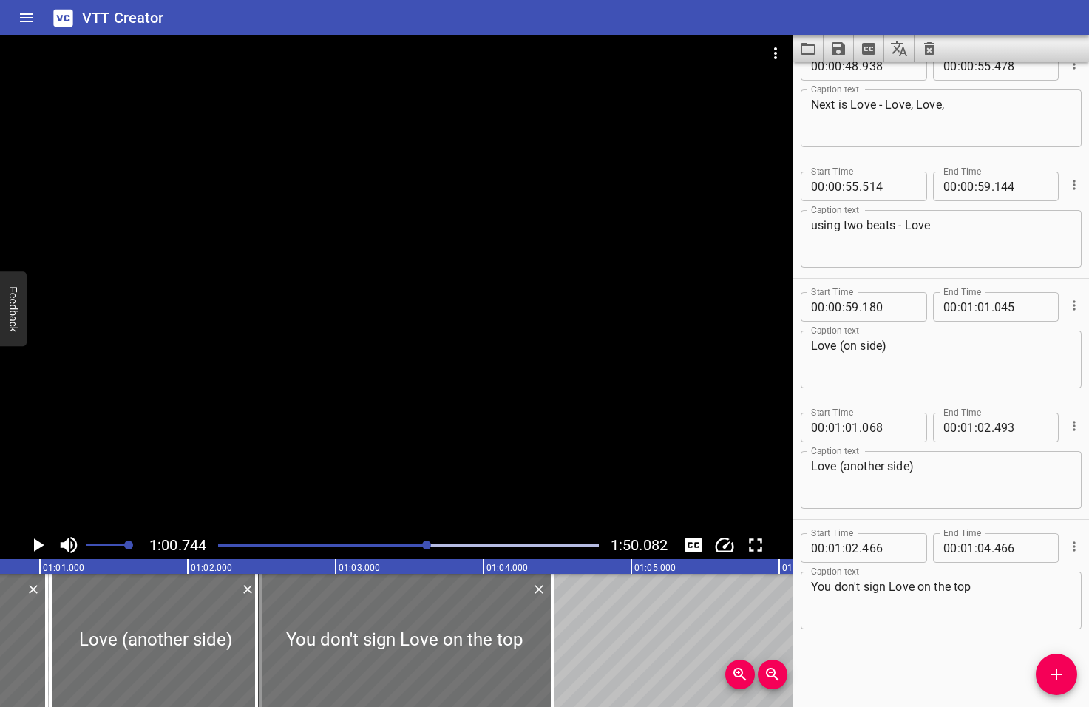
scroll to position [0, 8982]
drag, startPoint x: 254, startPoint y: 632, endPoint x: 264, endPoint y: 631, distance: 10.4
click at [264, 631] on div at bounding box center [264, 640] width 3 height 133
type input "536"
click at [38, 546] on icon "Play/Pause" at bounding box center [39, 544] width 10 height 13
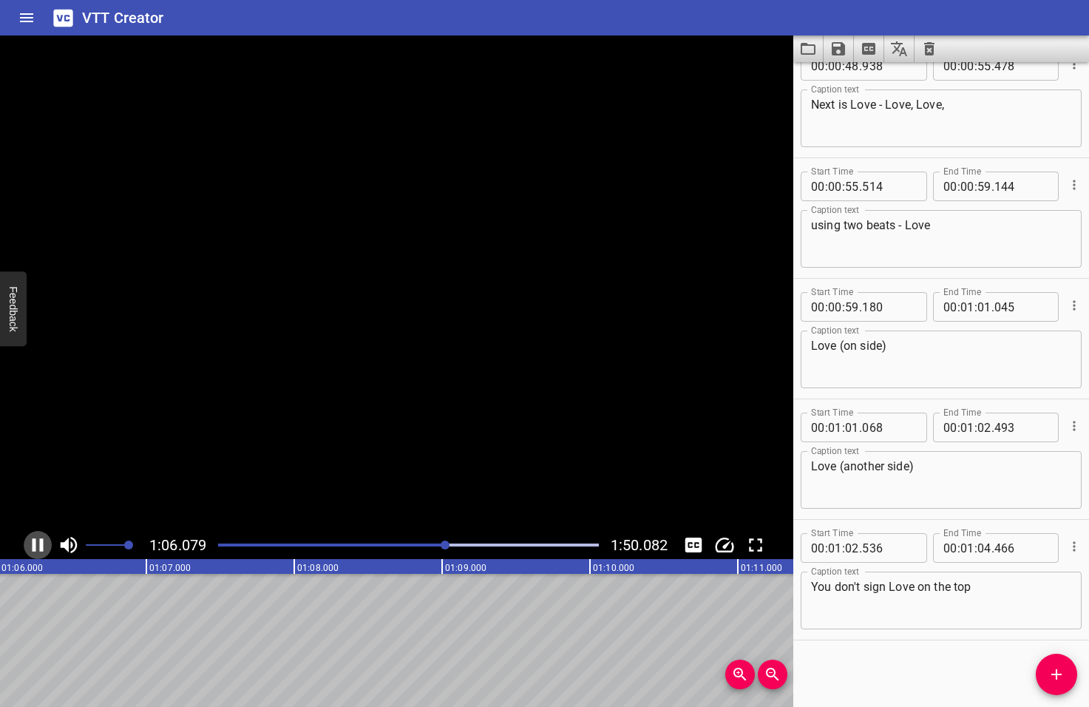
click at [38, 546] on icon "Play/Pause" at bounding box center [38, 545] width 22 height 22
click at [950, 585] on textarea "You don't sign Love on the top" at bounding box center [941, 601] width 260 height 42
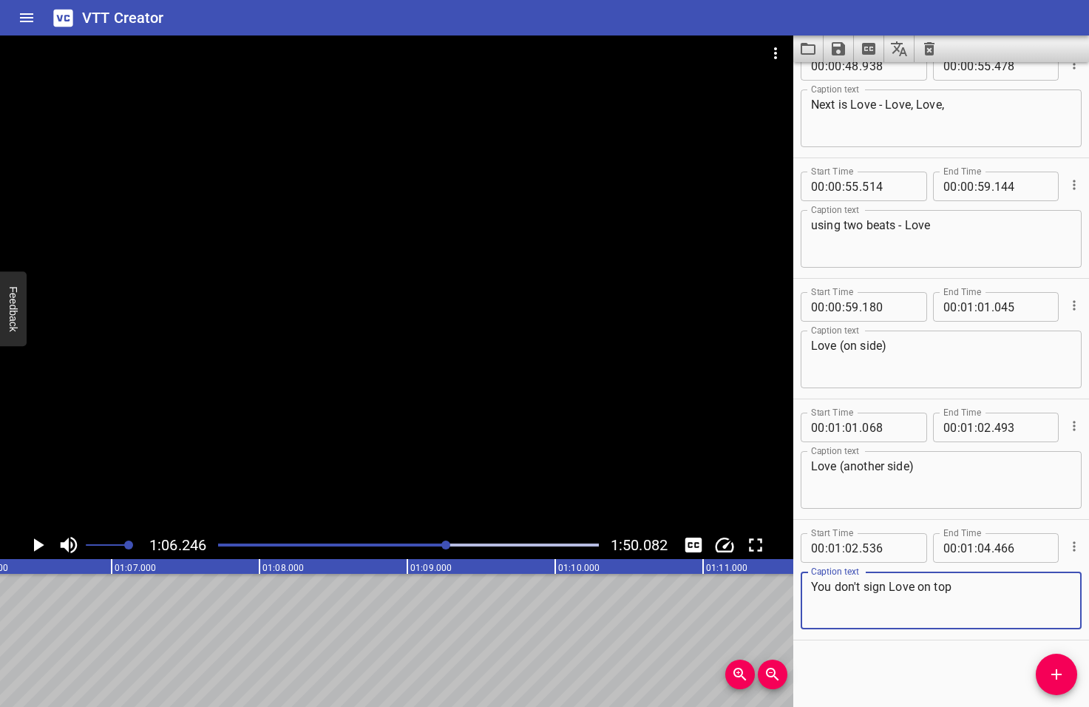
click at [918, 588] on textarea "You don't sign Love on top" at bounding box center [941, 601] width 260 height 42
click at [957, 589] on textarea "You don't sign Love (on top" at bounding box center [941, 601] width 260 height 42
type textarea "You don't sign Love (on top)"
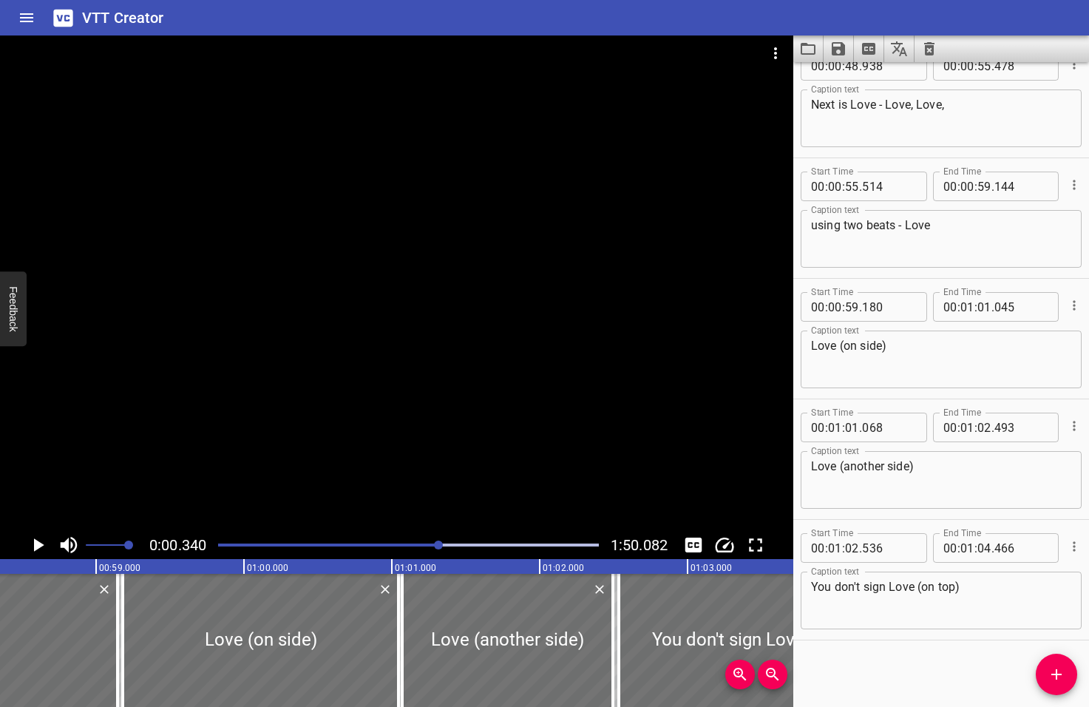
drag, startPoint x: 448, startPoint y: 545, endPoint x: 440, endPoint y: 546, distance: 8.2
click at [440, 546] on div at bounding box center [438, 544] width 9 height 9
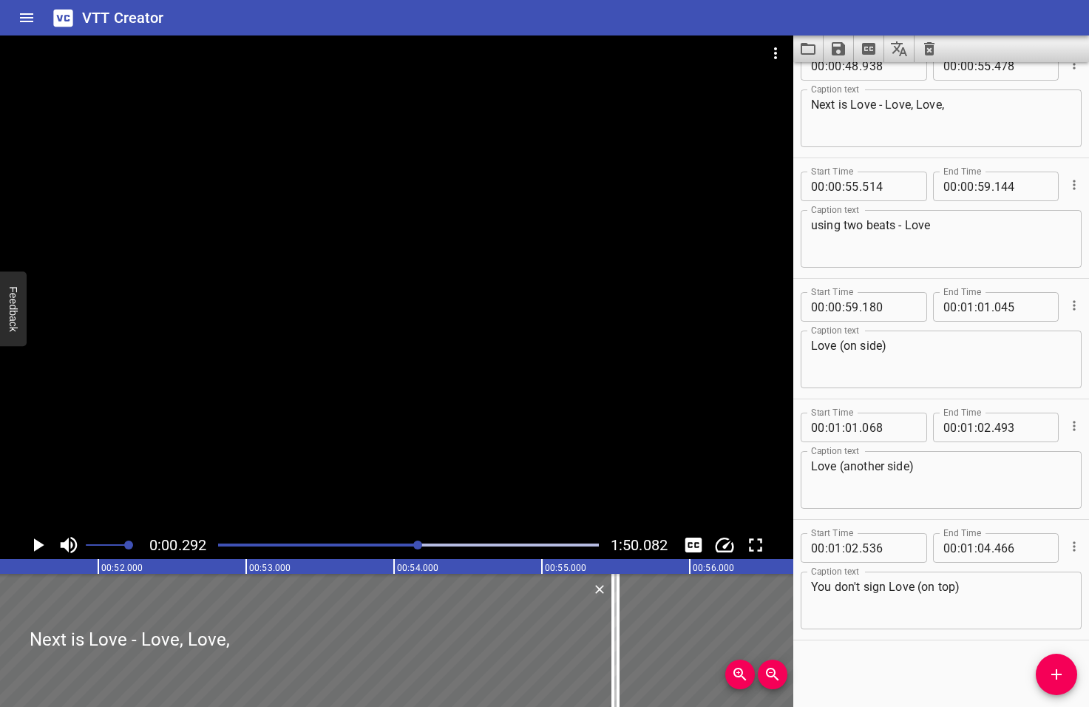
drag, startPoint x: 440, startPoint y: 546, endPoint x: 419, endPoint y: 546, distance: 20.7
click at [419, 546] on div at bounding box center [417, 544] width 9 height 9
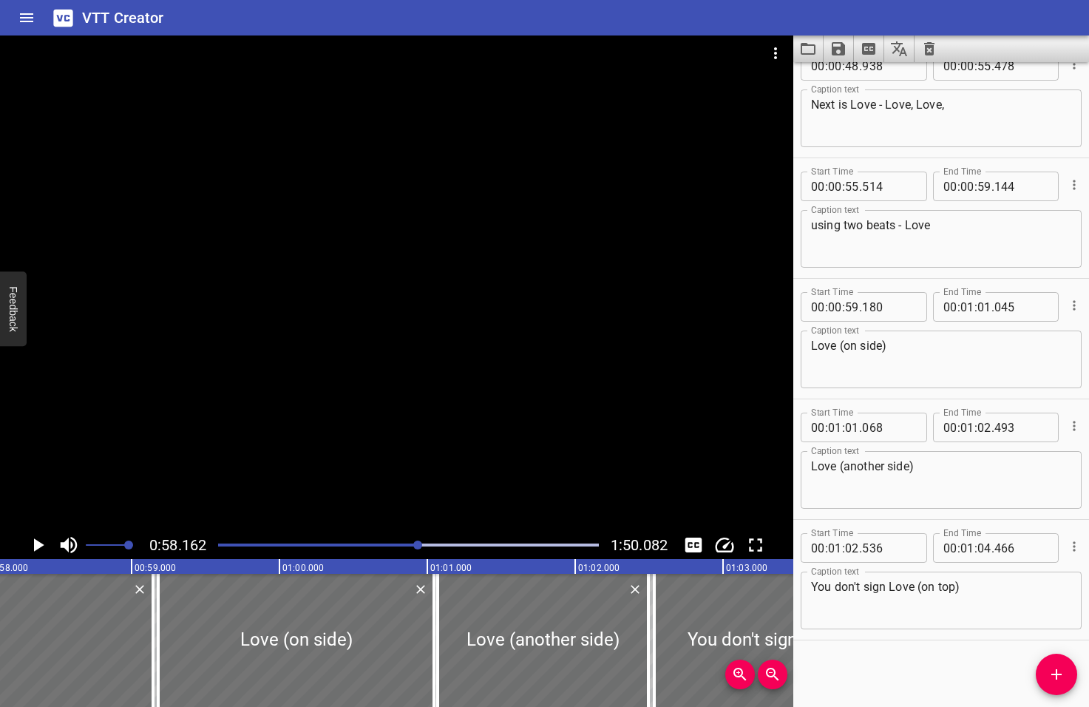
scroll to position [0, 8599]
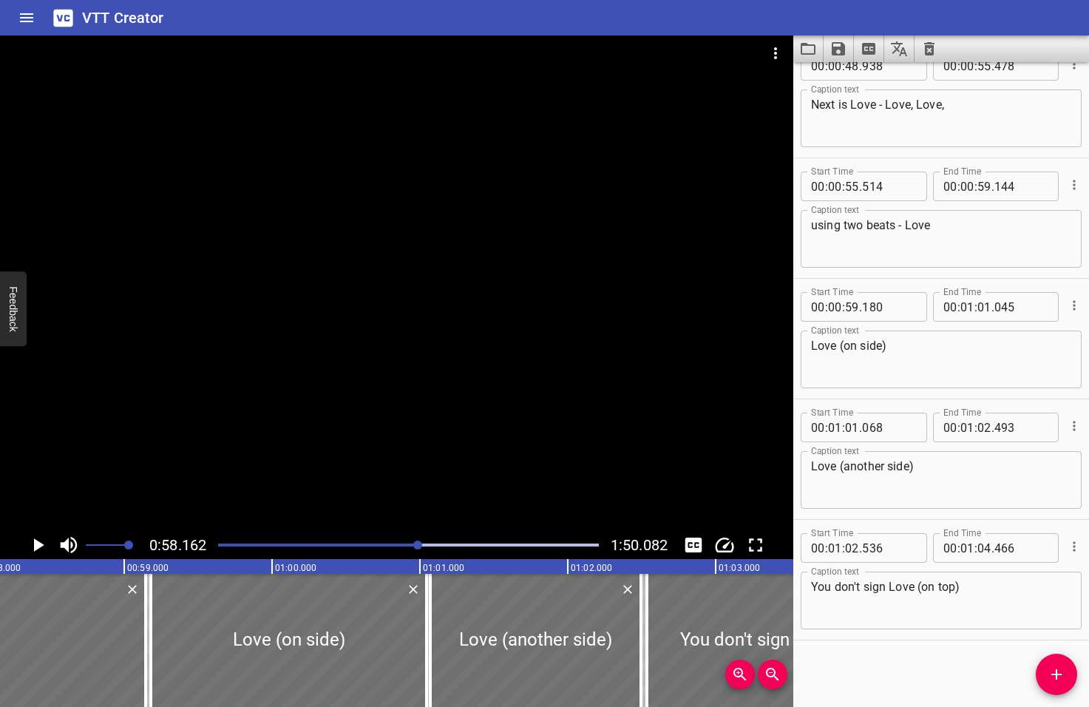
click at [38, 547] on icon "Play/Pause" at bounding box center [39, 544] width 10 height 13
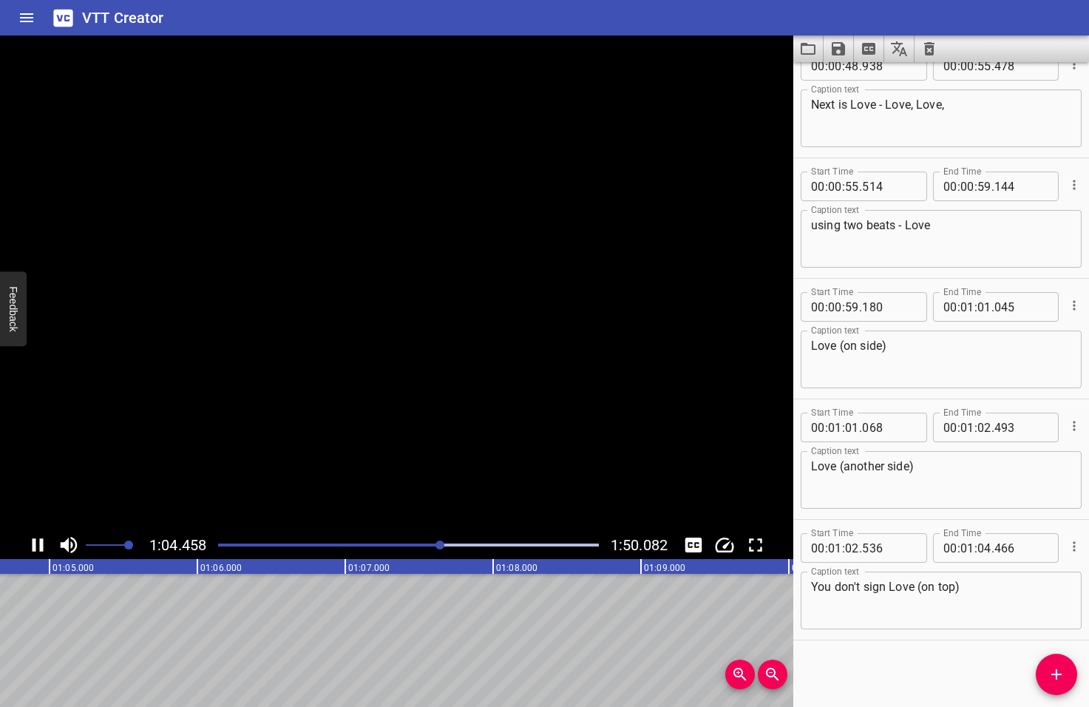
click at [40, 547] on icon "Play/Pause" at bounding box center [38, 544] width 11 height 13
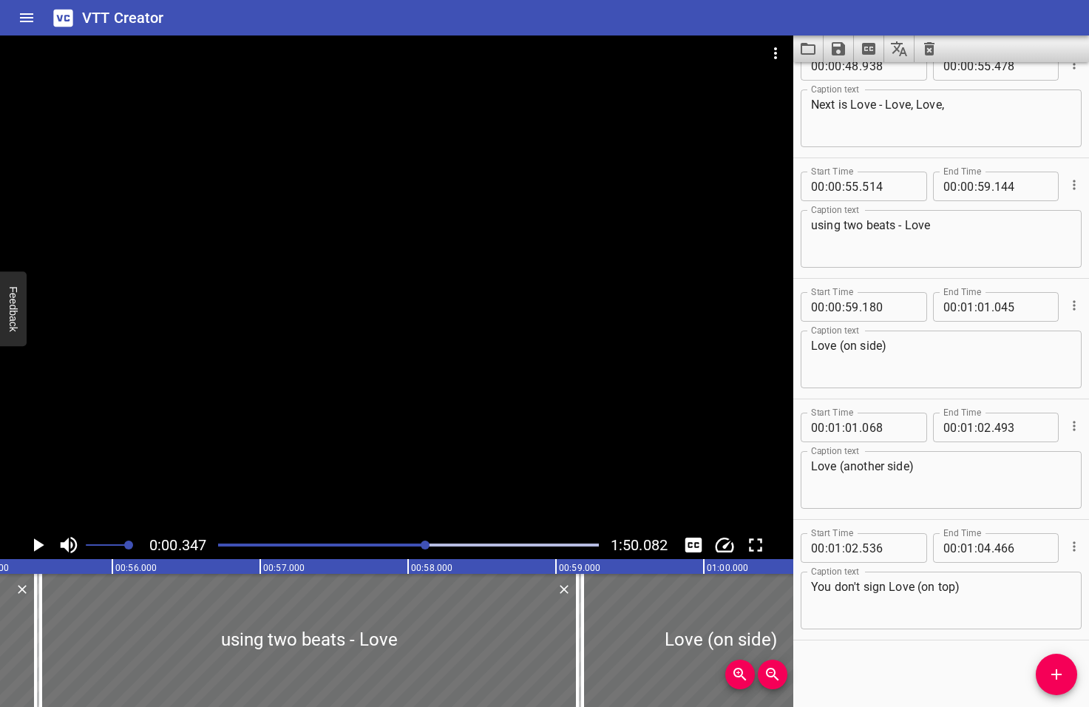
drag, startPoint x: 442, startPoint y: 545, endPoint x: 426, endPoint y: 549, distance: 16.7
click at [426, 549] on div at bounding box center [425, 544] width 9 height 9
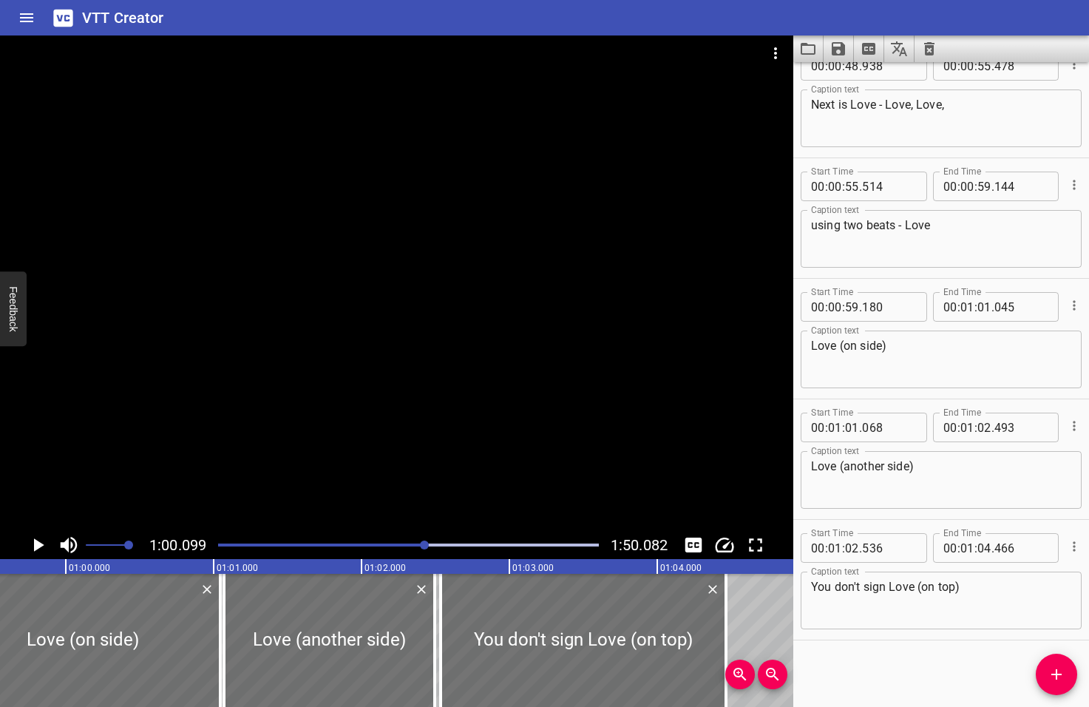
scroll to position [0, 8885]
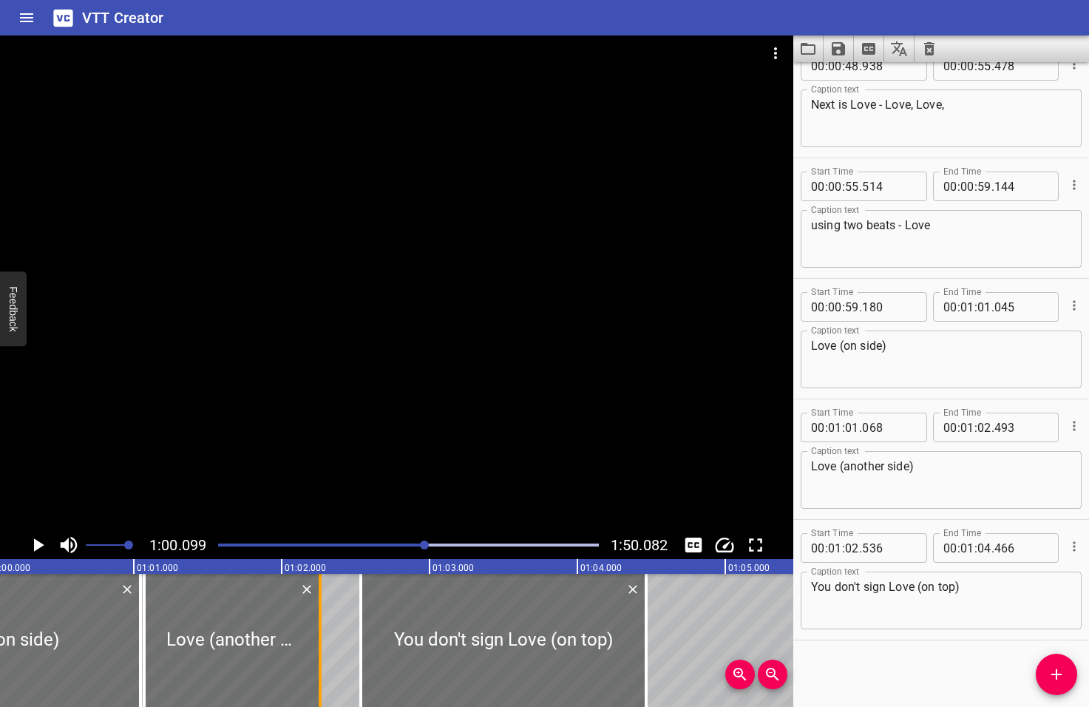
drag, startPoint x: 351, startPoint y: 631, endPoint x: 316, endPoint y: 634, distance: 34.9
click at [316, 634] on div at bounding box center [320, 640] width 15 height 133
type input "258"
drag, startPoint x: 359, startPoint y: 641, endPoint x: 322, endPoint y: 639, distance: 37.0
click at [322, 639] on div at bounding box center [323, 640] width 3 height 133
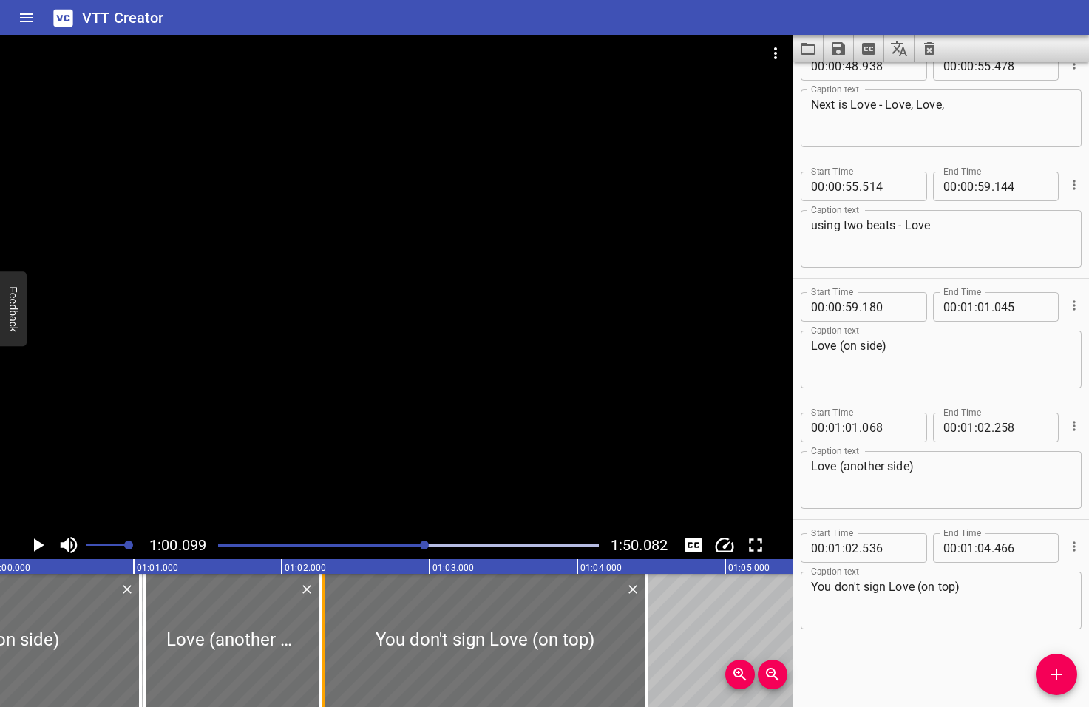
type input "286"
click at [40, 543] on icon "Play/Pause" at bounding box center [39, 544] width 10 height 13
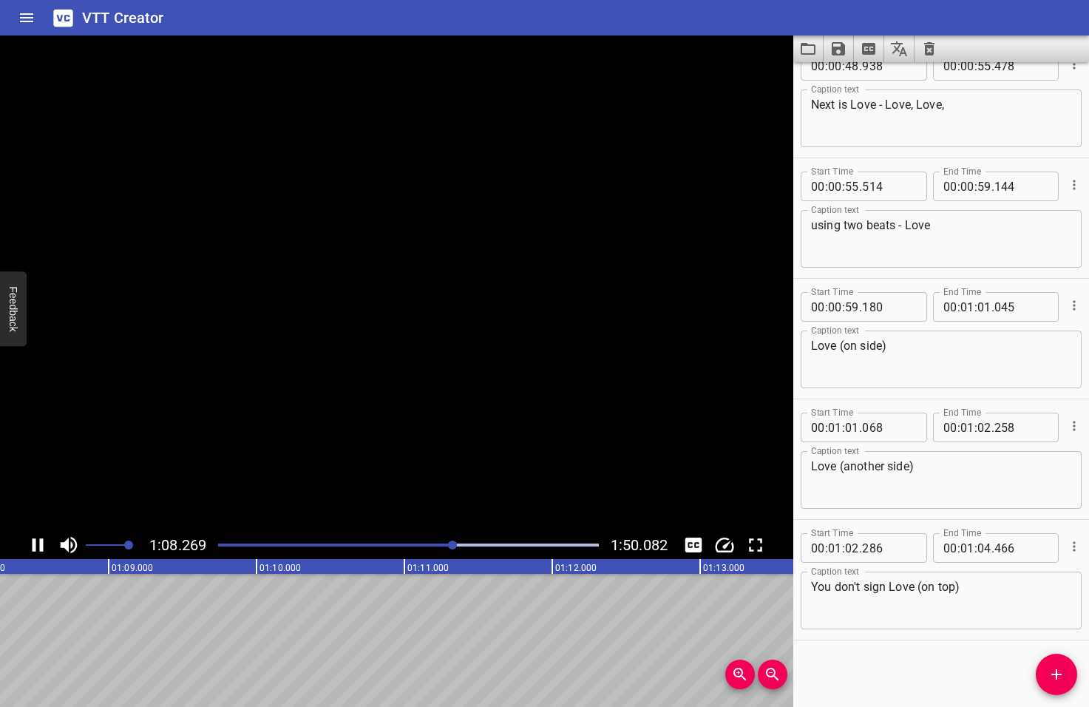
click at [41, 545] on icon "Play/Pause" at bounding box center [38, 544] width 11 height 13
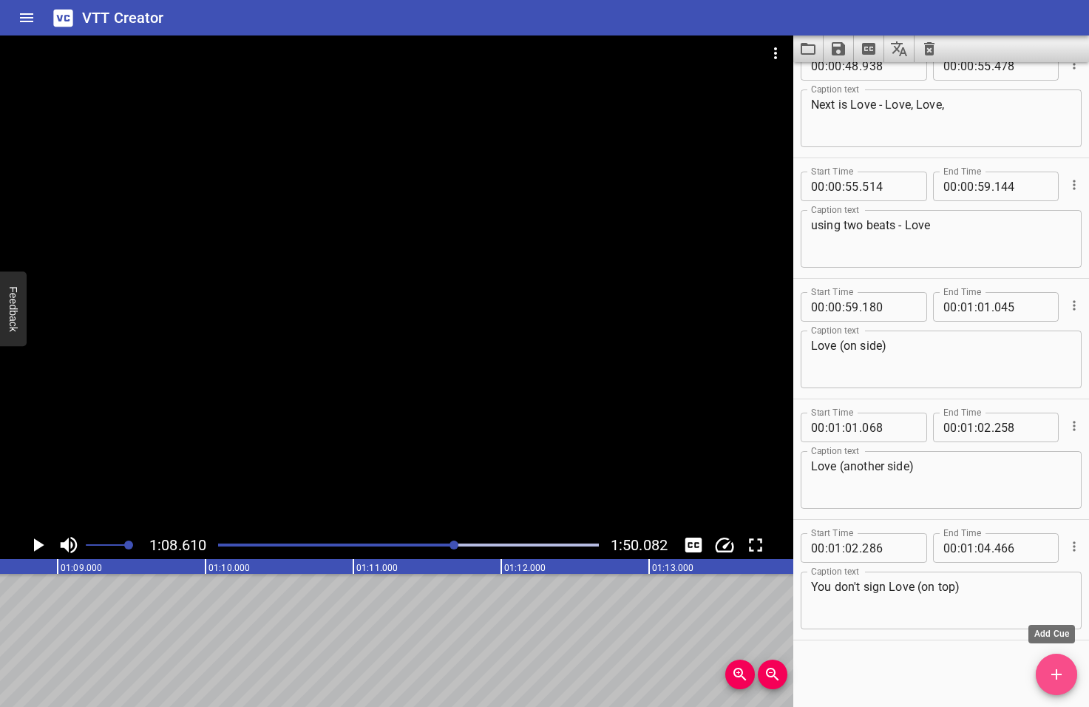
click at [1057, 676] on icon "Add Cue" at bounding box center [1057, 674] width 18 height 18
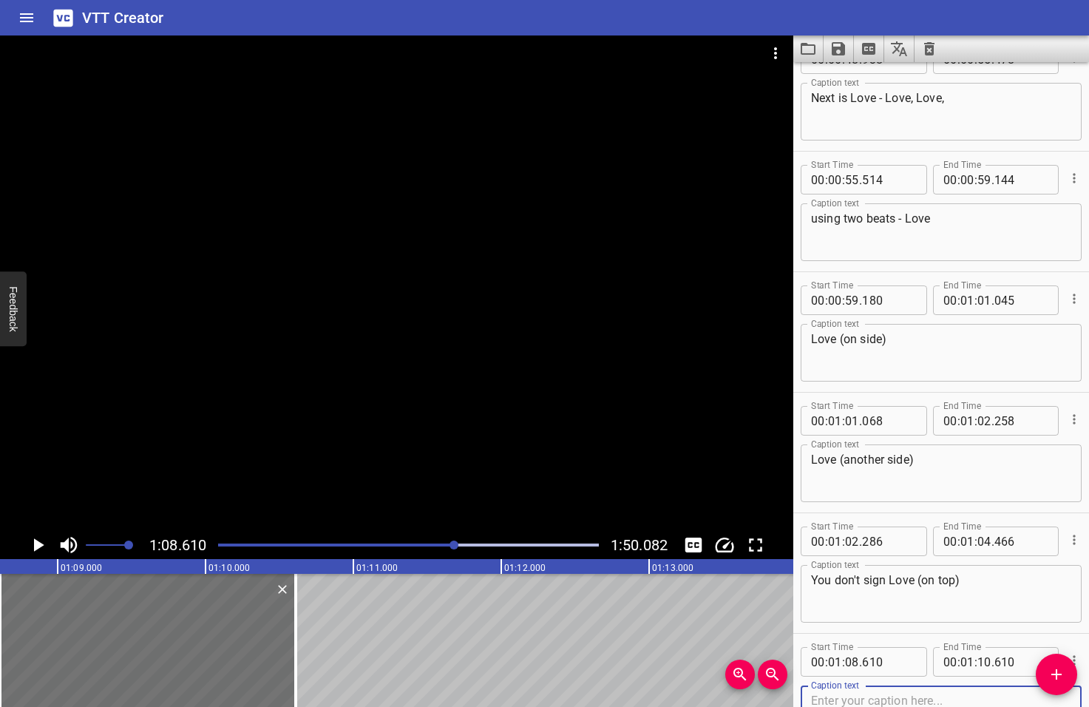
scroll to position [2317, 0]
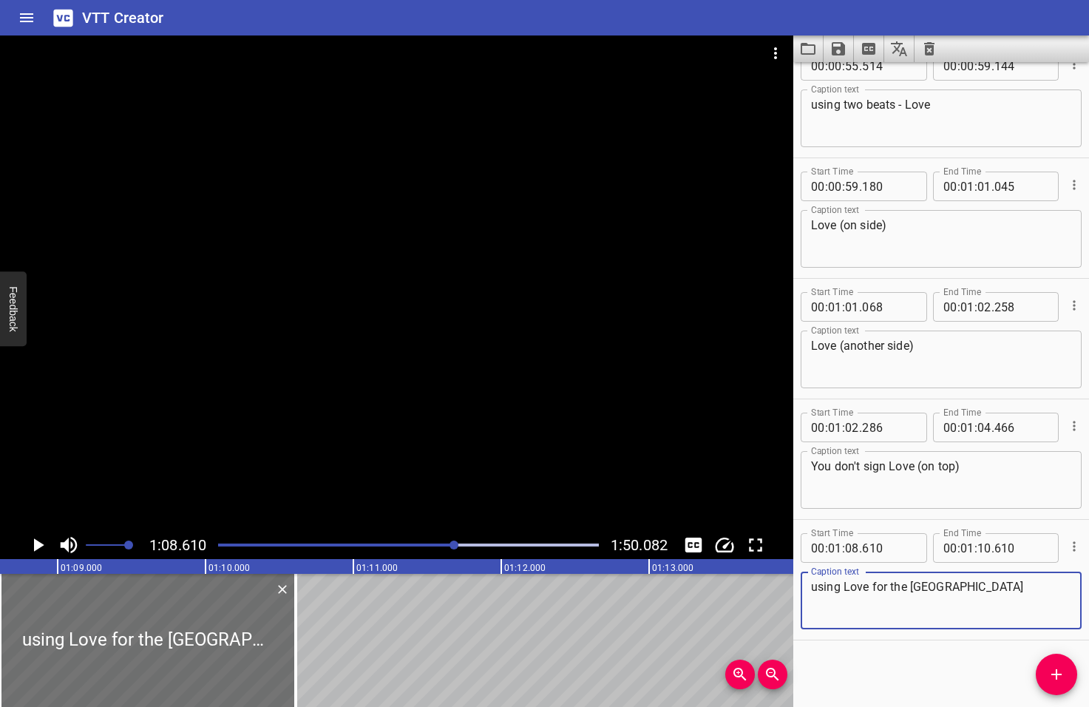
type textarea "using Love for the middle square"
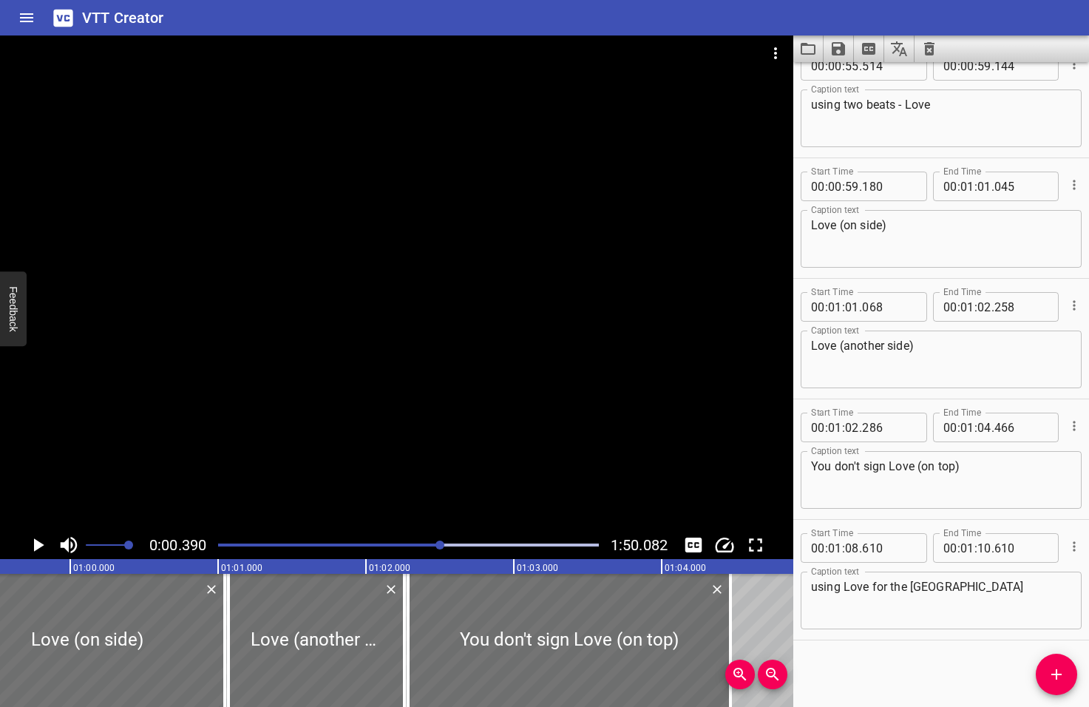
drag, startPoint x: 455, startPoint y: 543, endPoint x: 441, endPoint y: 550, distance: 14.9
click at [441, 550] on div at bounding box center [408, 545] width 398 height 21
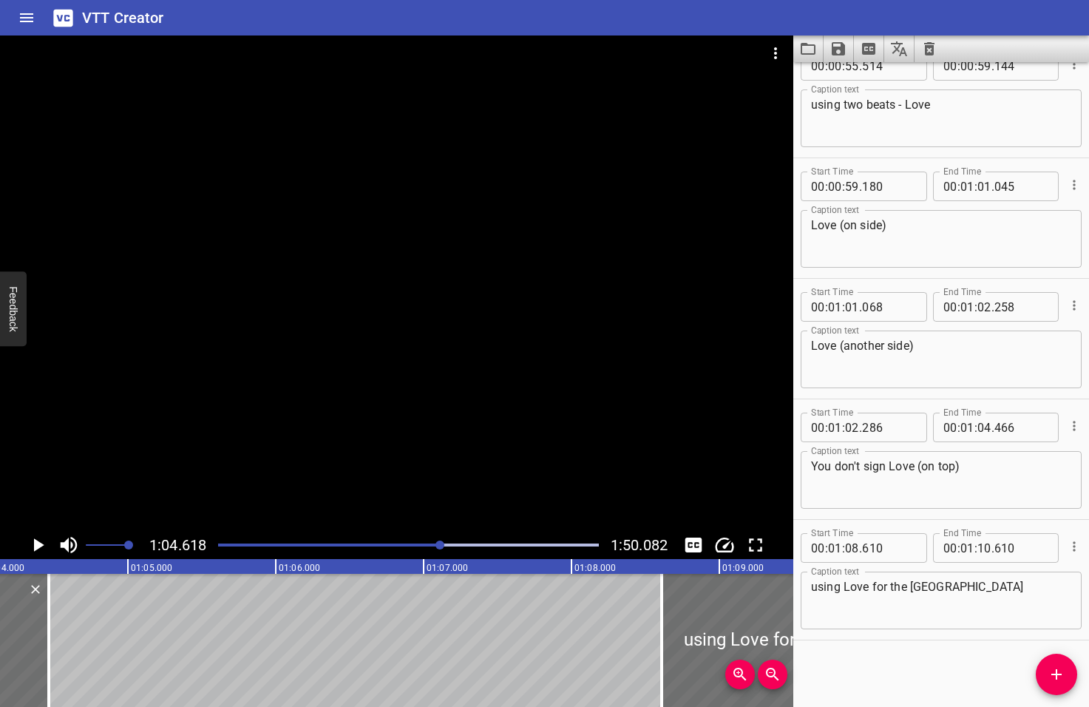
scroll to position [0, 9554]
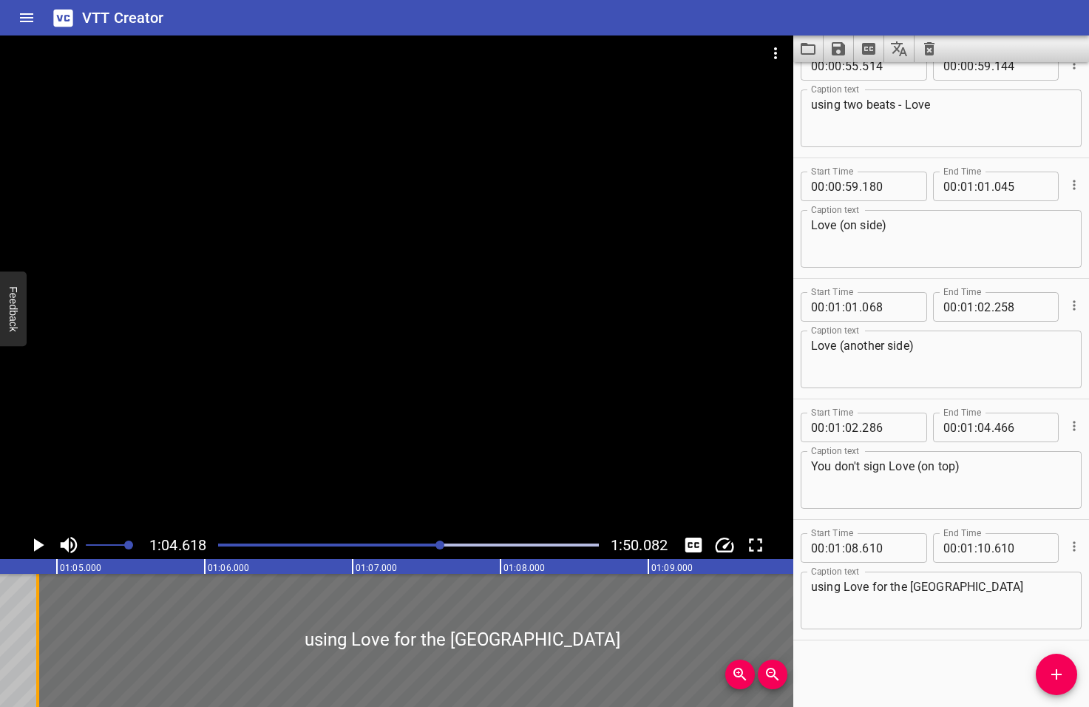
drag, startPoint x: 589, startPoint y: 647, endPoint x: 35, endPoint y: 665, distance: 554.8
click at [36, 665] on div at bounding box center [37, 640] width 3 height 133
type input "04"
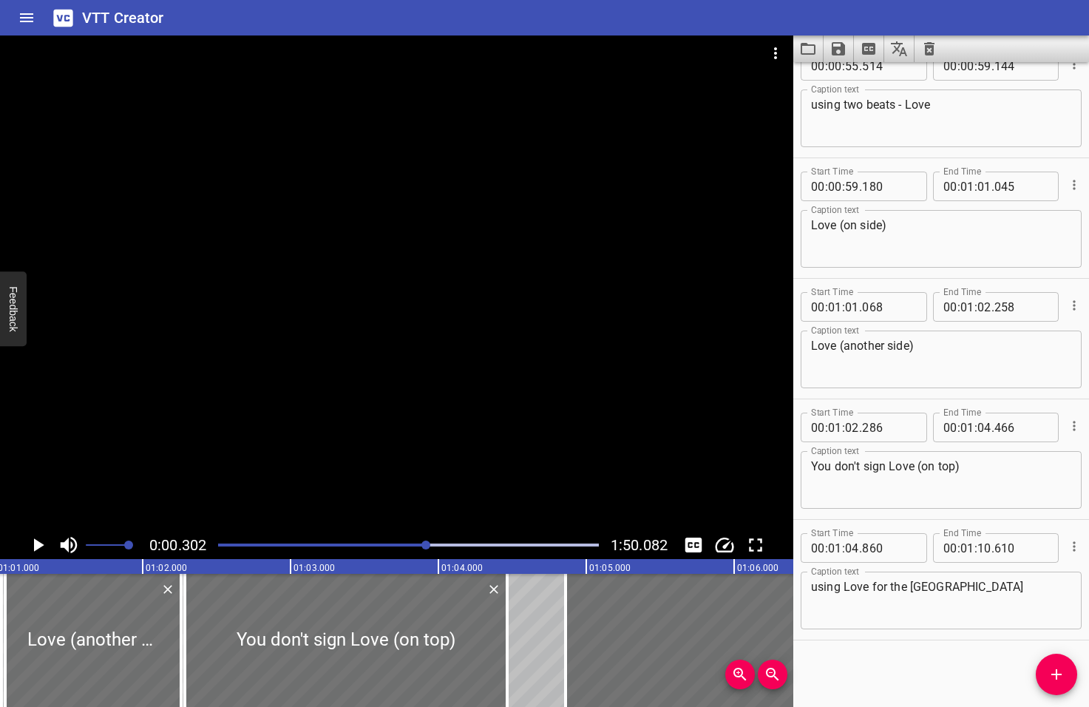
drag, startPoint x: 443, startPoint y: 543, endPoint x: 427, endPoint y: 546, distance: 15.8
click at [427, 546] on div at bounding box center [425, 544] width 9 height 9
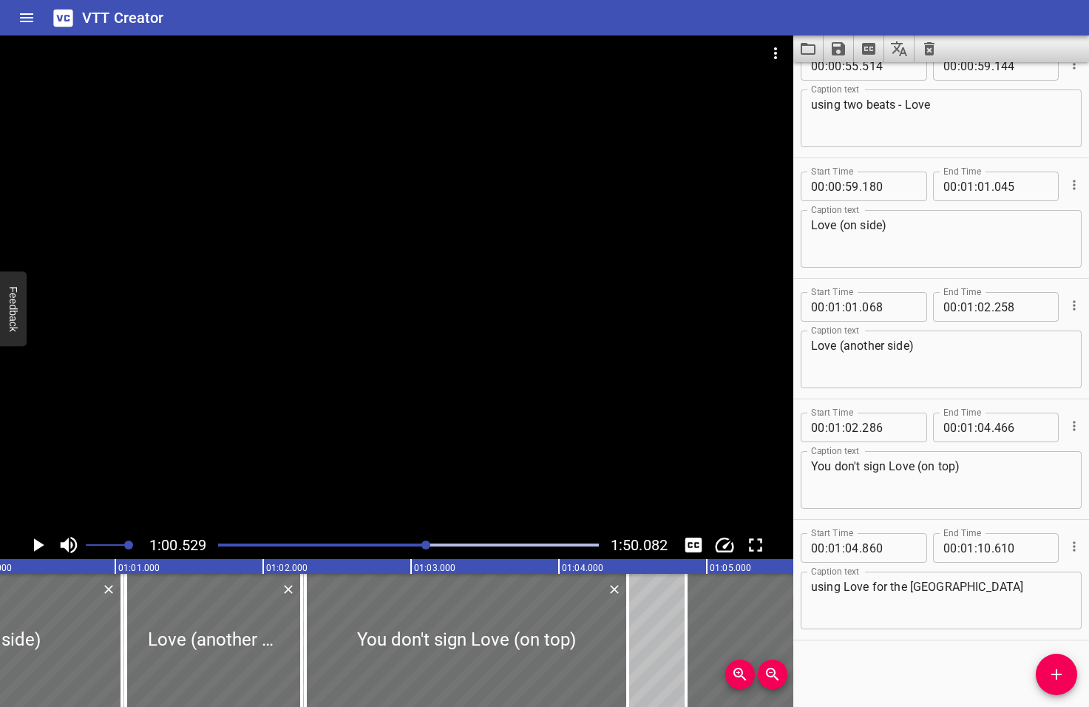
scroll to position [0, 8950]
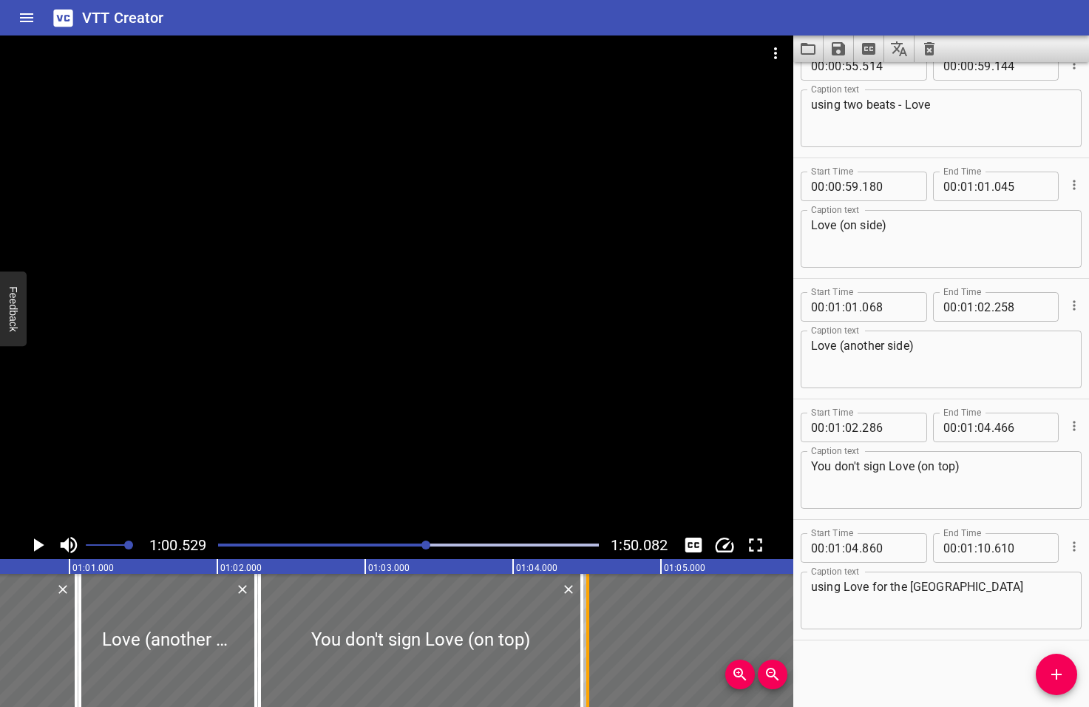
drag, startPoint x: 639, startPoint y: 639, endPoint x: 587, endPoint y: 635, distance: 52.6
click at [587, 635] on div at bounding box center [587, 640] width 3 height 133
type input "505"
click at [36, 544] on icon "Play/Pause" at bounding box center [39, 544] width 10 height 13
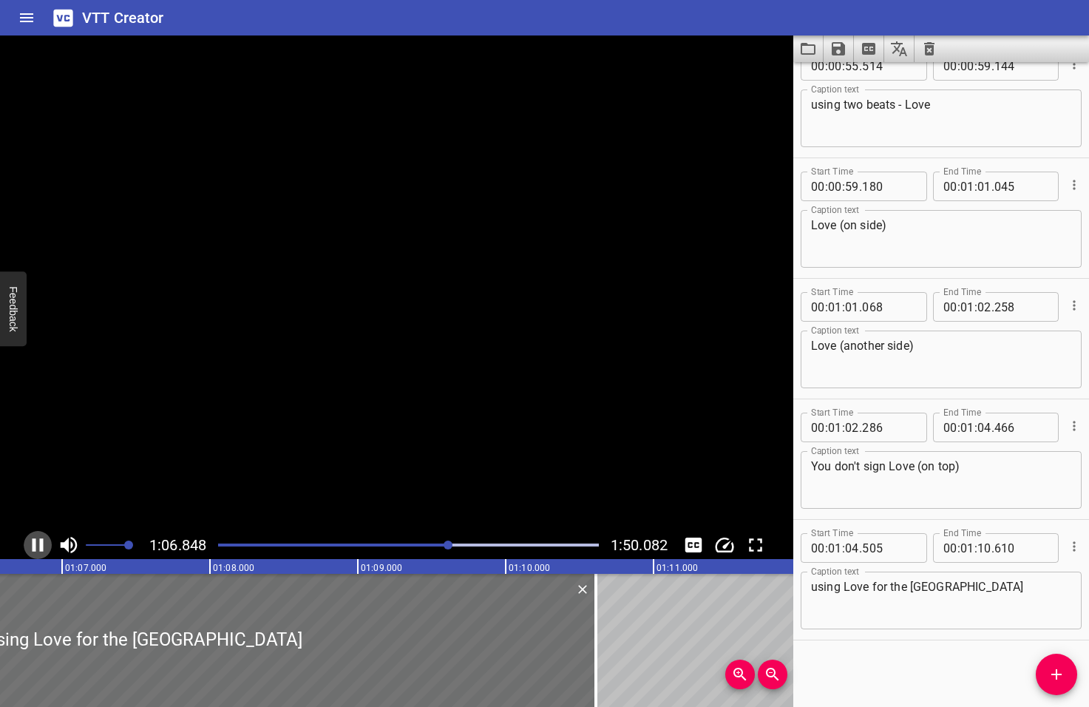
click at [36, 544] on icon "Play/Pause" at bounding box center [38, 545] width 22 height 22
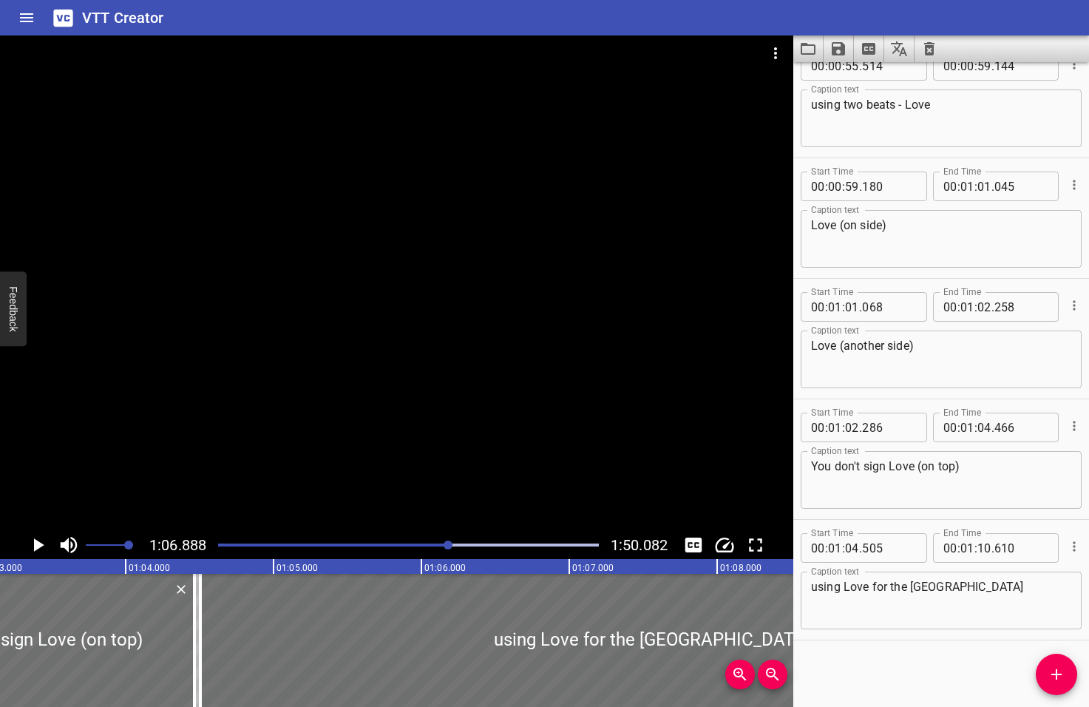
click at [446, 546] on div at bounding box center [448, 544] width 9 height 9
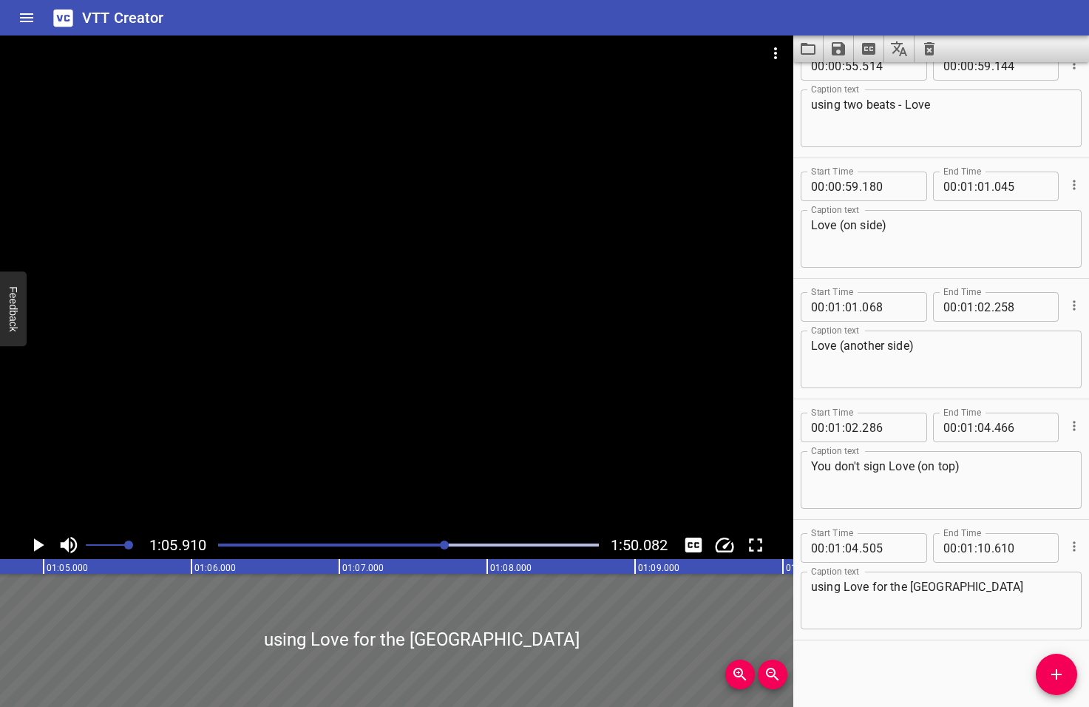
scroll to position [0, 9745]
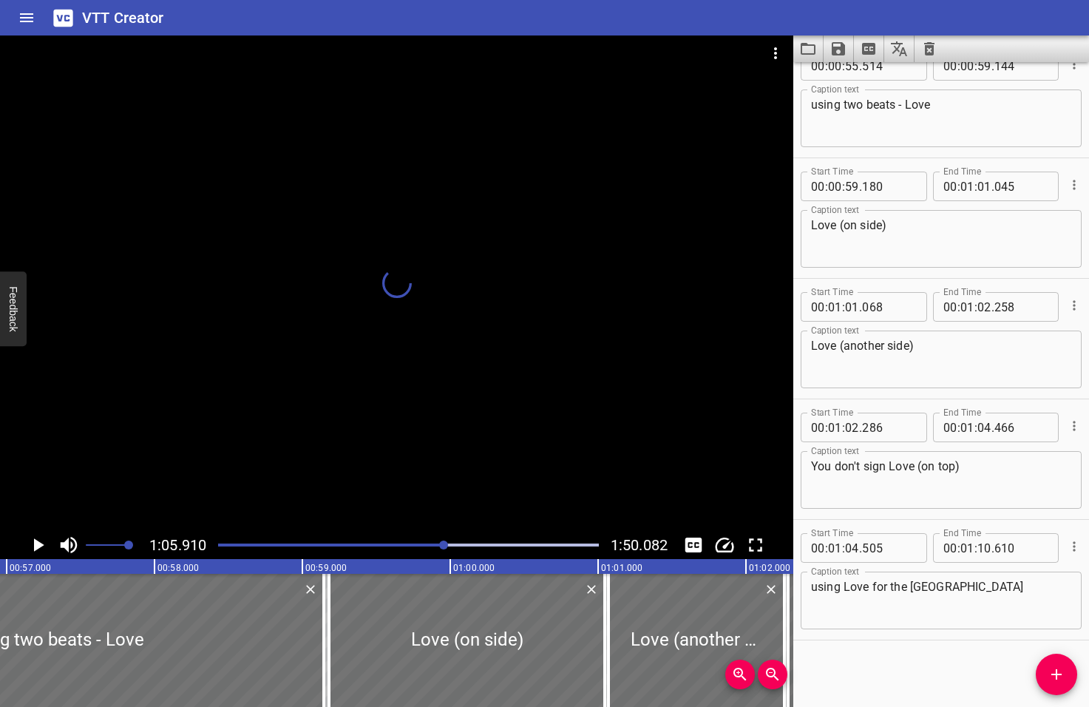
click at [439, 546] on div at bounding box center [443, 544] width 9 height 9
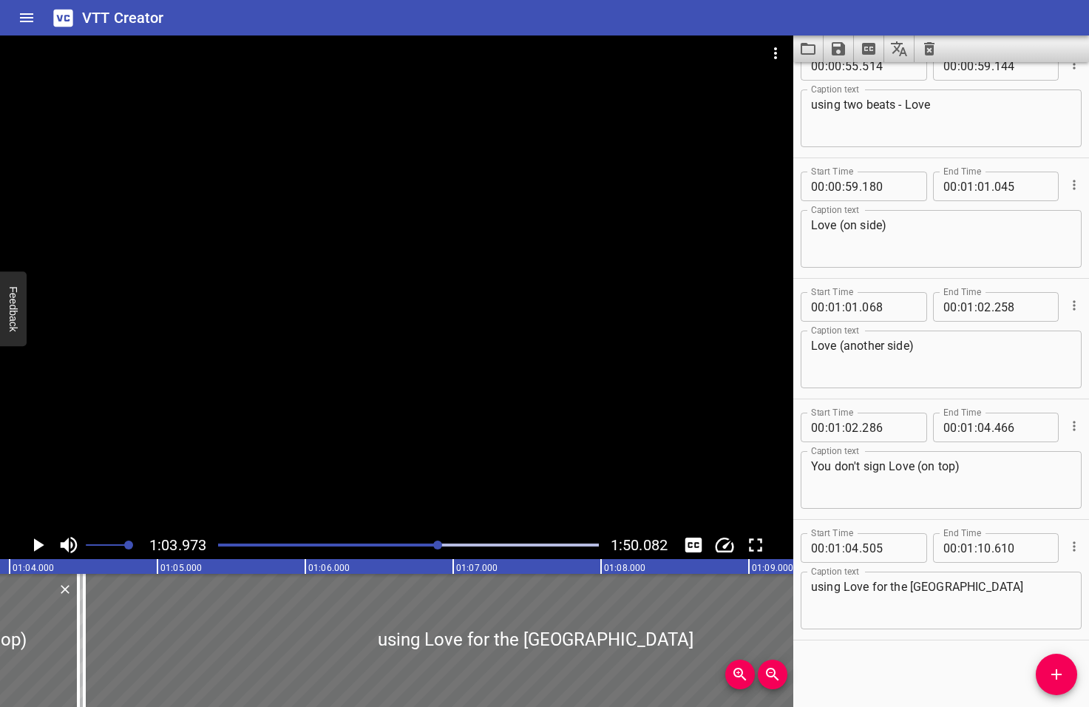
scroll to position [0, 9458]
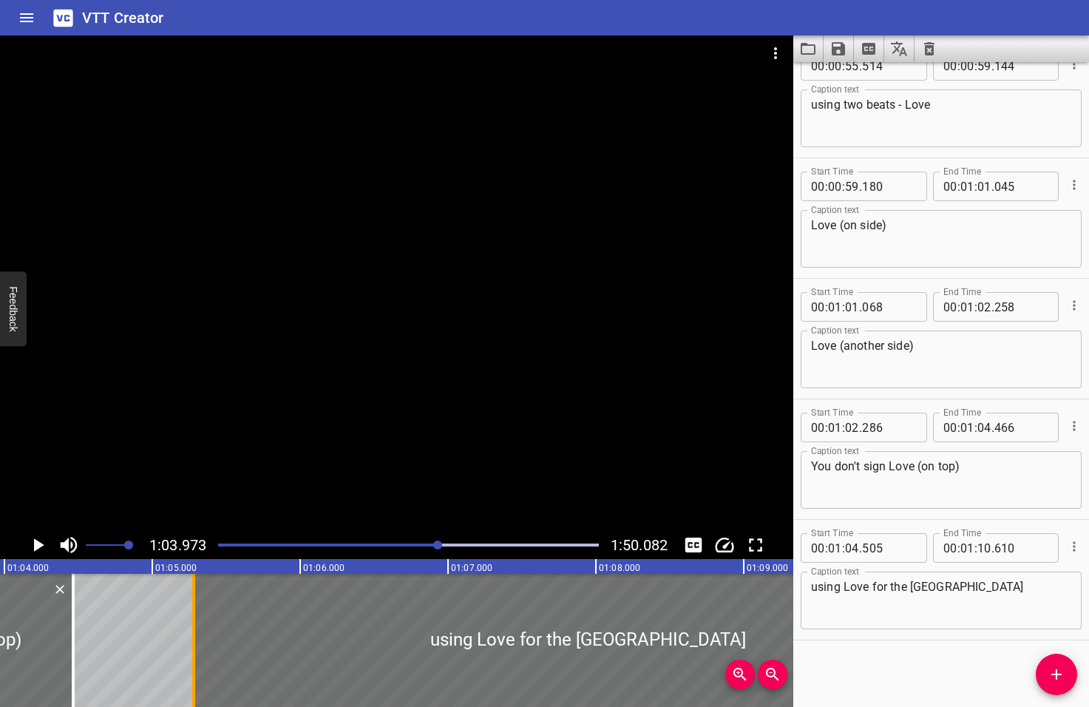
drag, startPoint x: 78, startPoint y: 650, endPoint x: 193, endPoint y: 651, distance: 114.6
click at [193, 651] on div at bounding box center [193, 640] width 3 height 133
type input "05"
type input "280"
click at [38, 544] on icon "Play/Pause" at bounding box center [39, 544] width 10 height 13
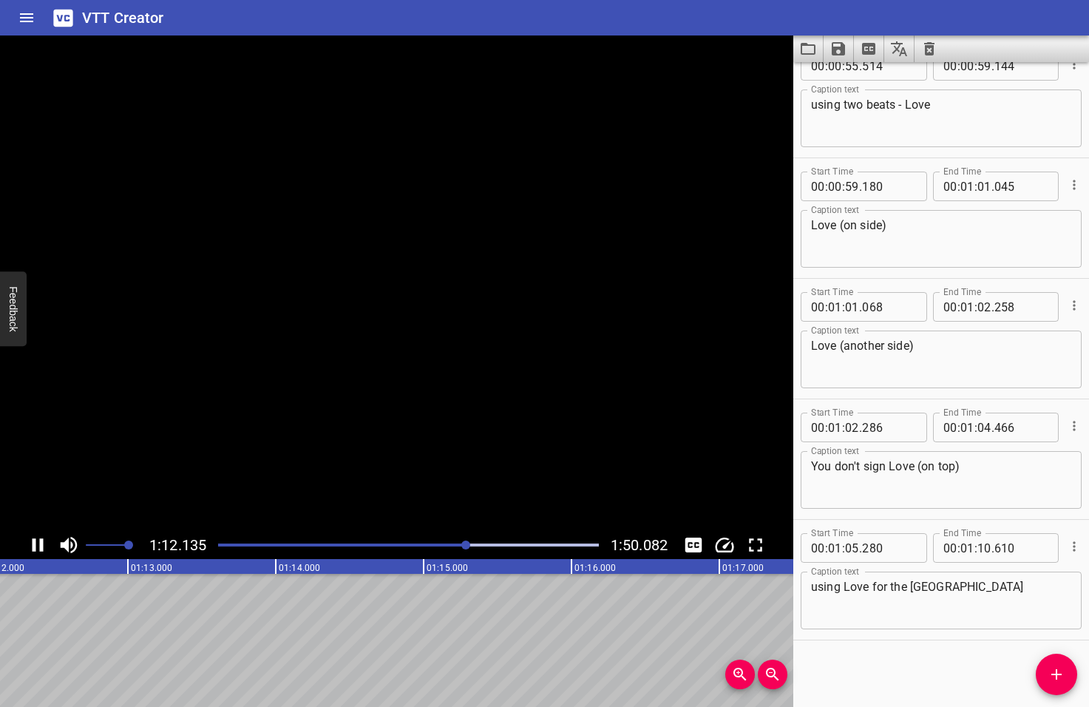
click at [38, 544] on icon "Play/Pause" at bounding box center [38, 545] width 22 height 22
click at [966, 463] on textarea "You don't sign Love (on top)" at bounding box center [941, 480] width 260 height 42
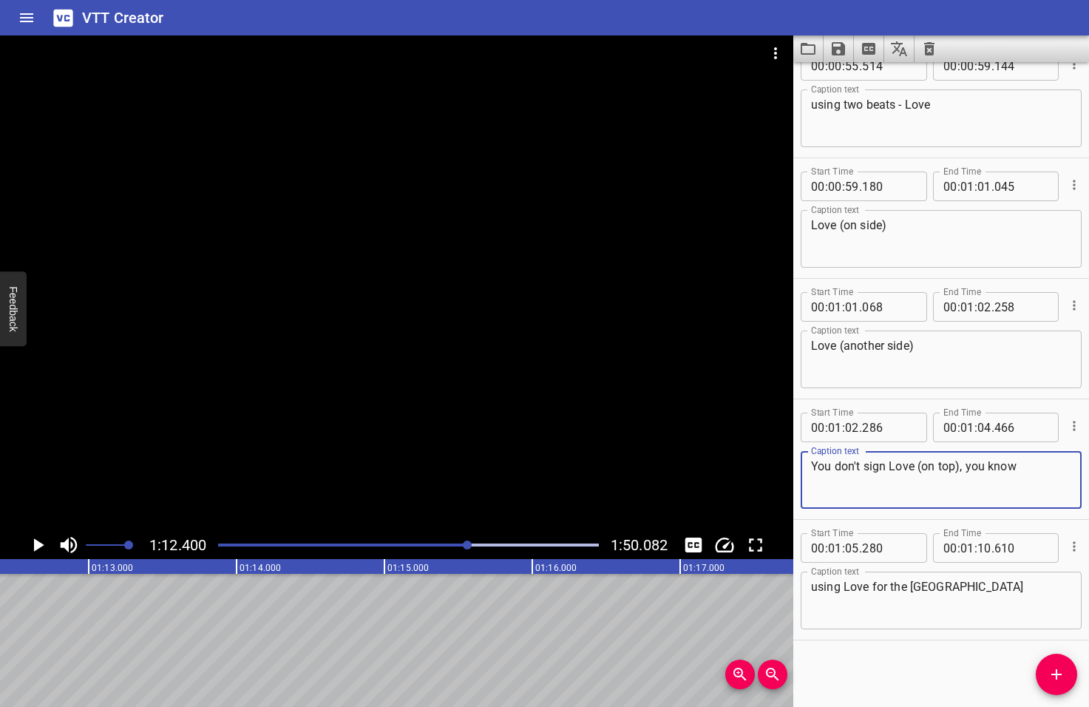
type textarea "You don't sign Love (on top), you know"
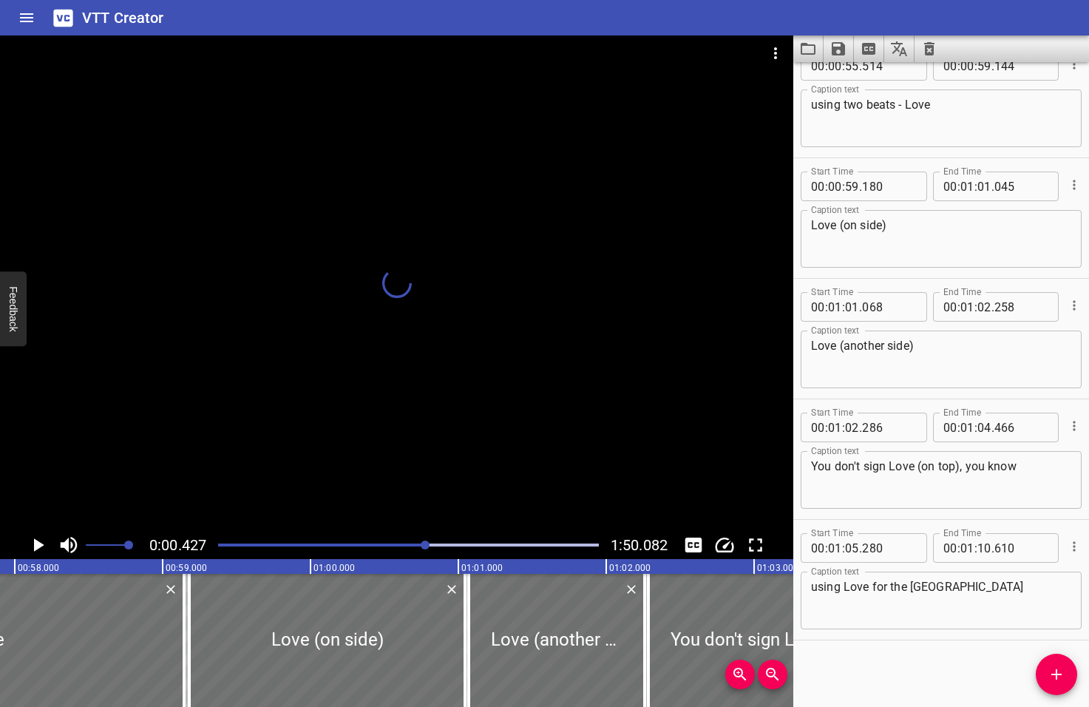
drag, startPoint x: 466, startPoint y: 545, endPoint x: 426, endPoint y: 548, distance: 40.8
click at [426, 548] on div at bounding box center [425, 544] width 9 height 9
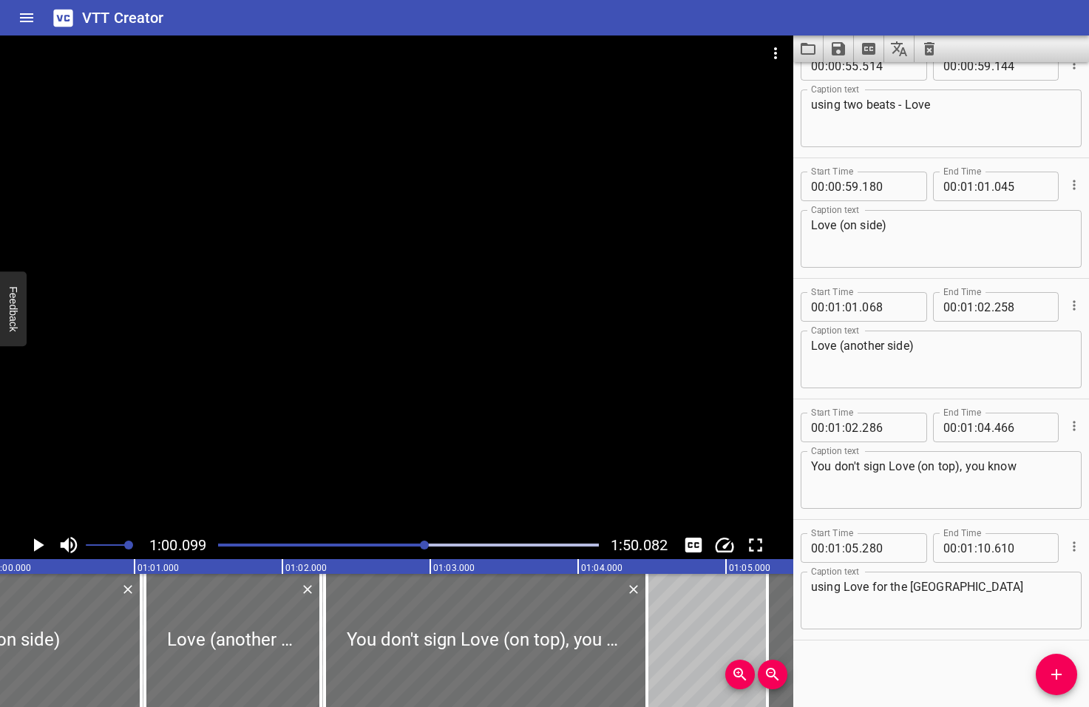
scroll to position [0, 8885]
click at [37, 545] on icon "Play/Pause" at bounding box center [39, 544] width 10 height 13
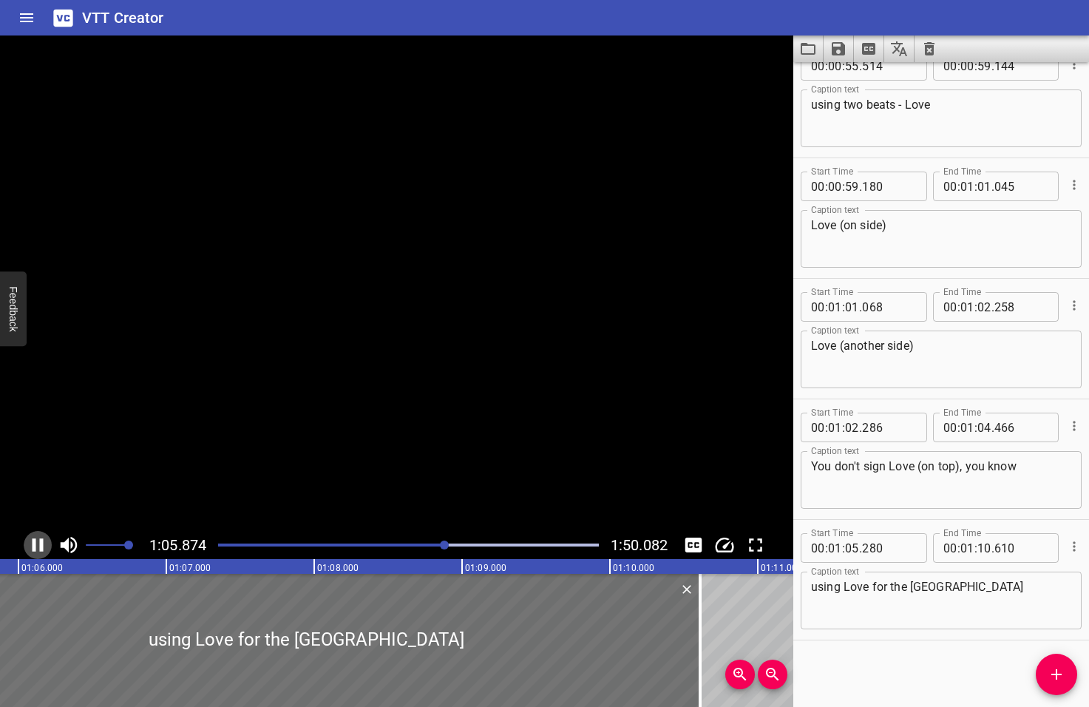
click at [37, 545] on icon "Play/Pause" at bounding box center [38, 545] width 22 height 22
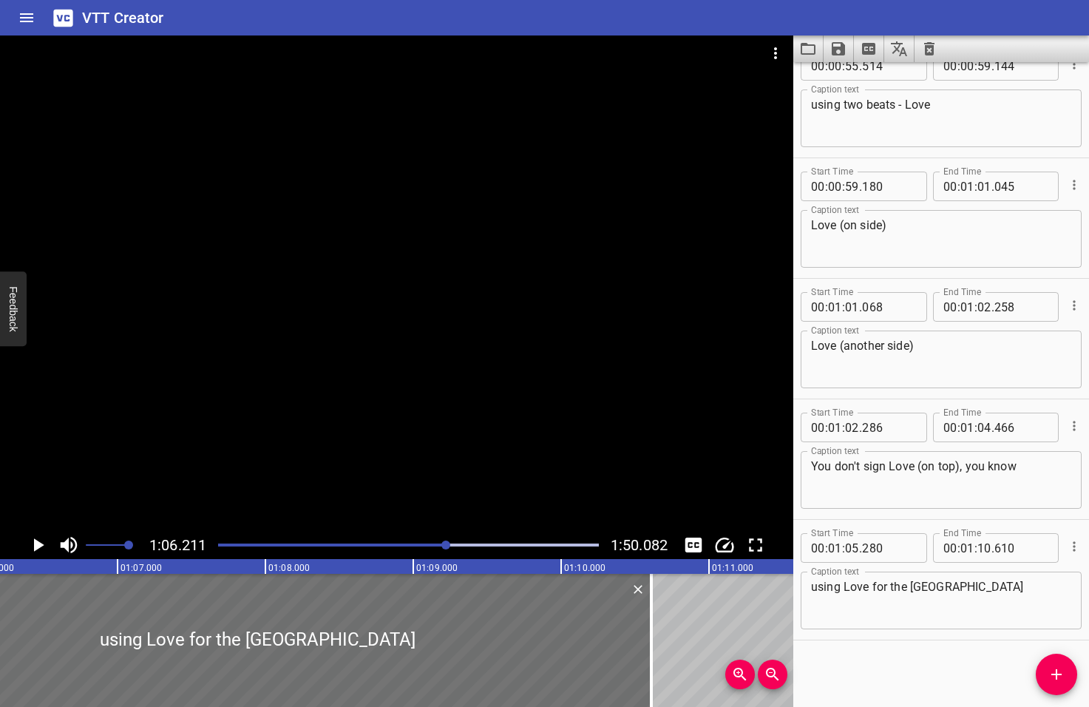
scroll to position [0, 9790]
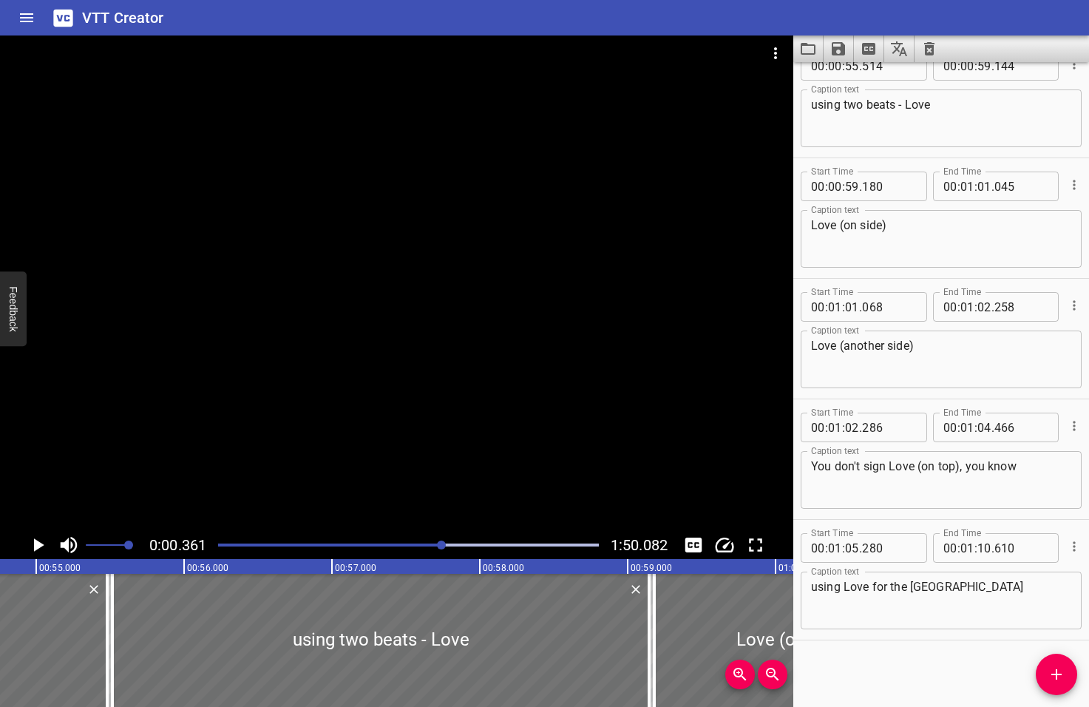
click at [442, 543] on div at bounding box center [441, 544] width 9 height 9
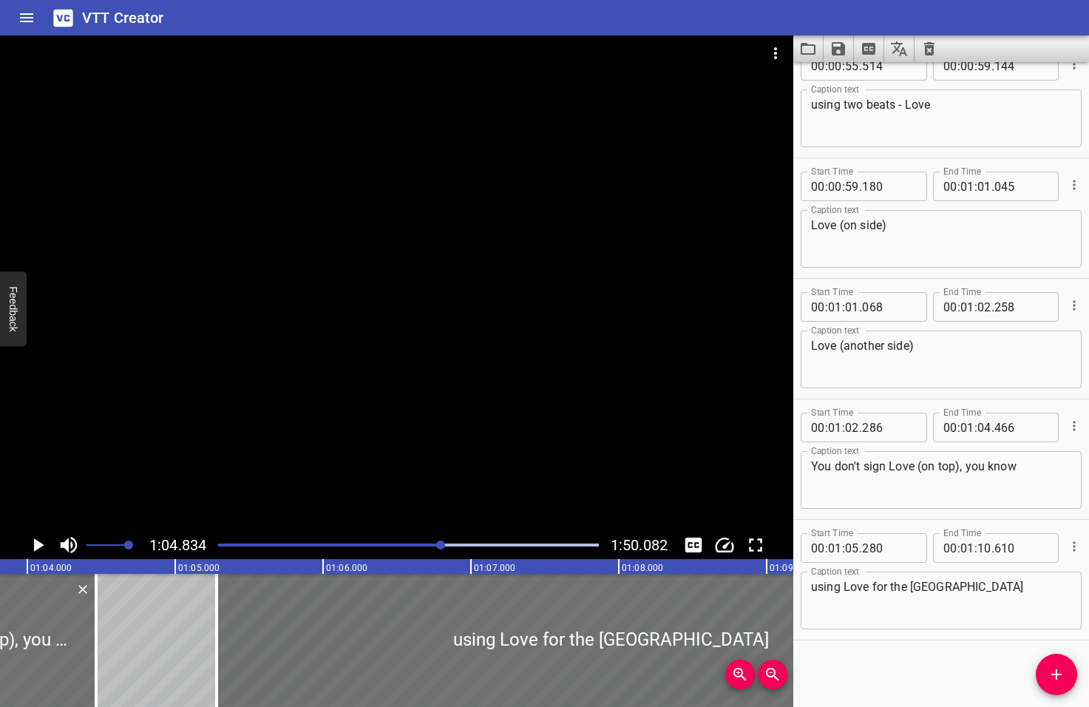
scroll to position [0, 9586]
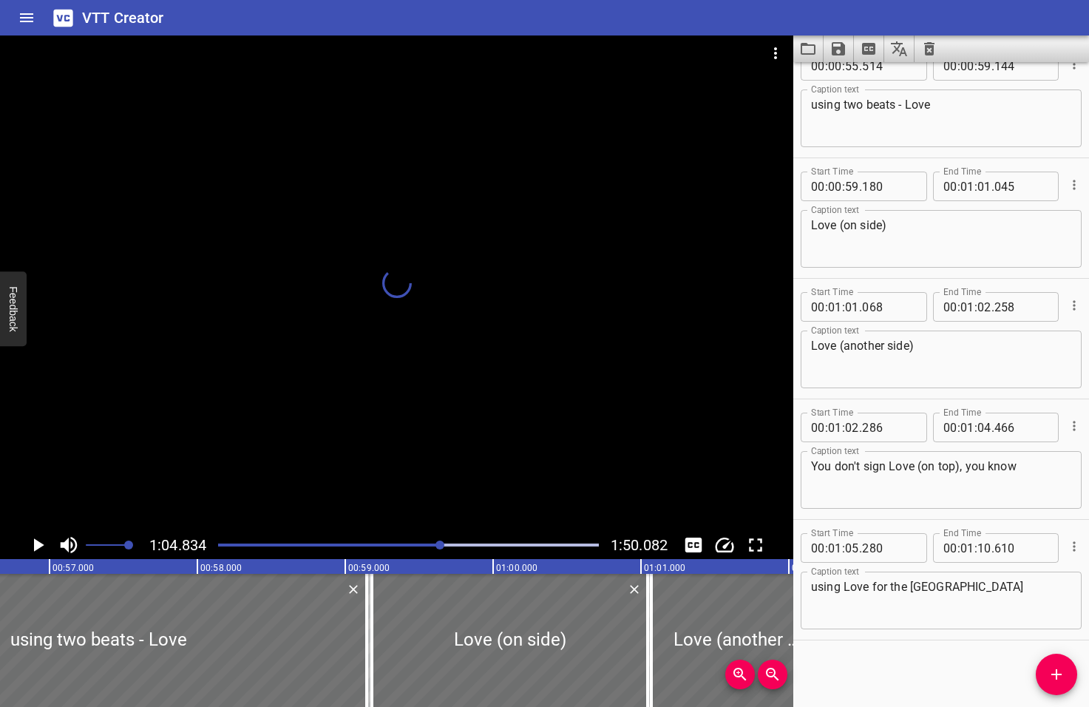
drag, startPoint x: 441, startPoint y: 543, endPoint x: 432, endPoint y: 546, distance: 9.4
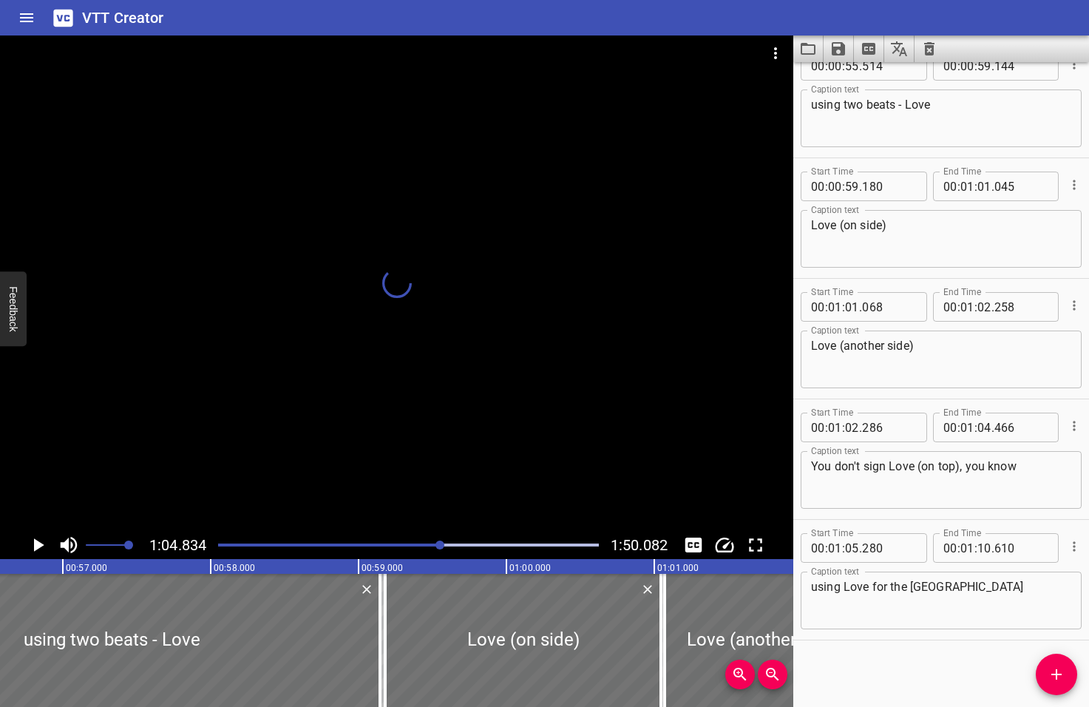
click at [435, 546] on div at bounding box center [439, 544] width 9 height 9
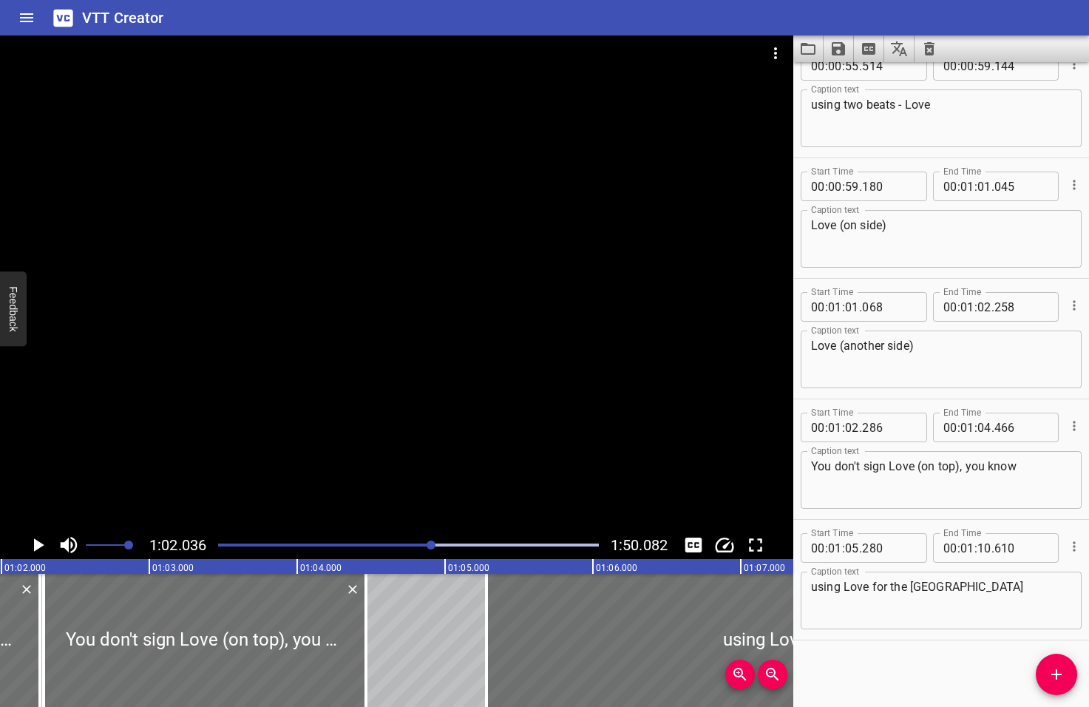
scroll to position [0, 9172]
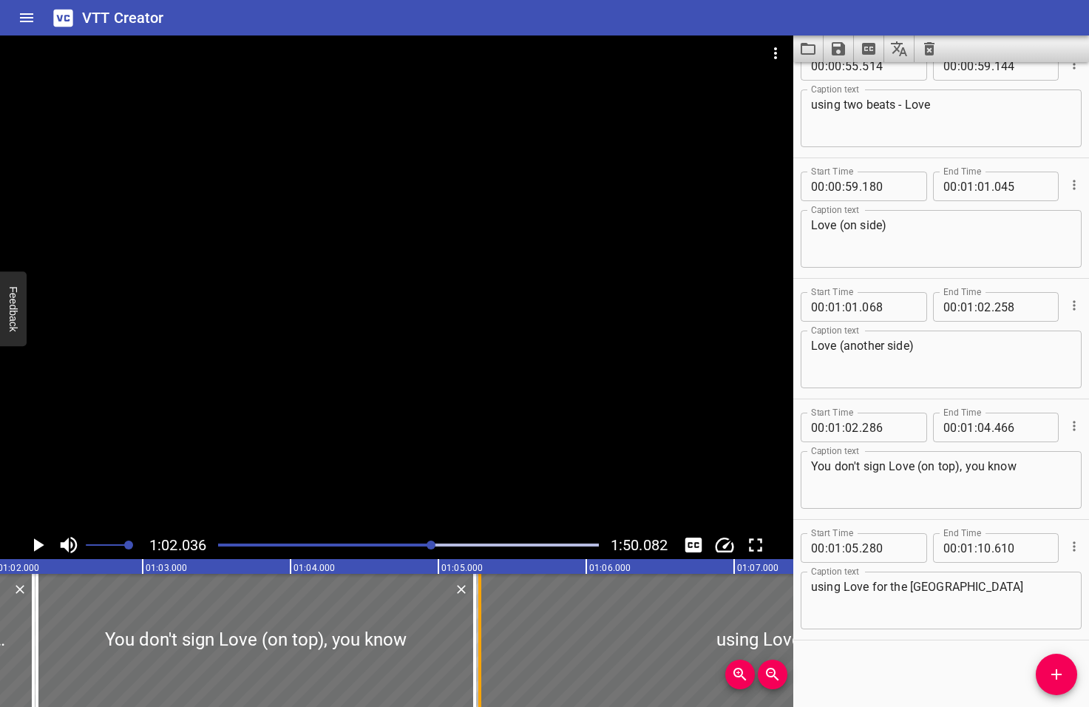
drag, startPoint x: 359, startPoint y: 625, endPoint x: 475, endPoint y: 631, distance: 115.4
type input "05"
type input "246"
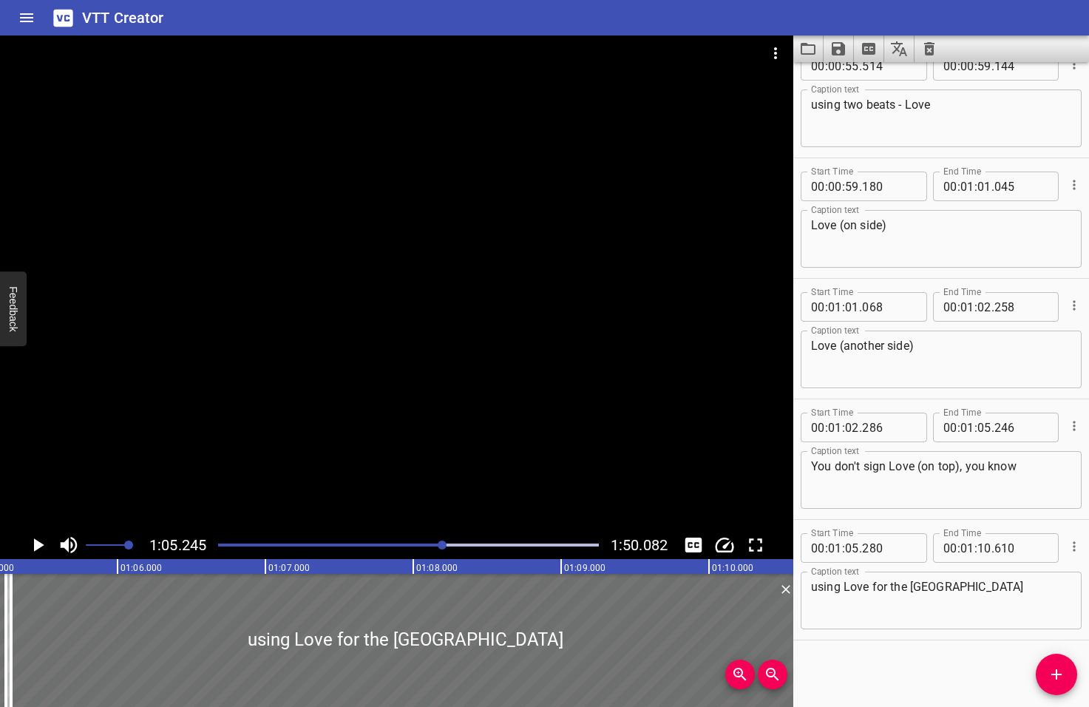
scroll to position [0, 9647]
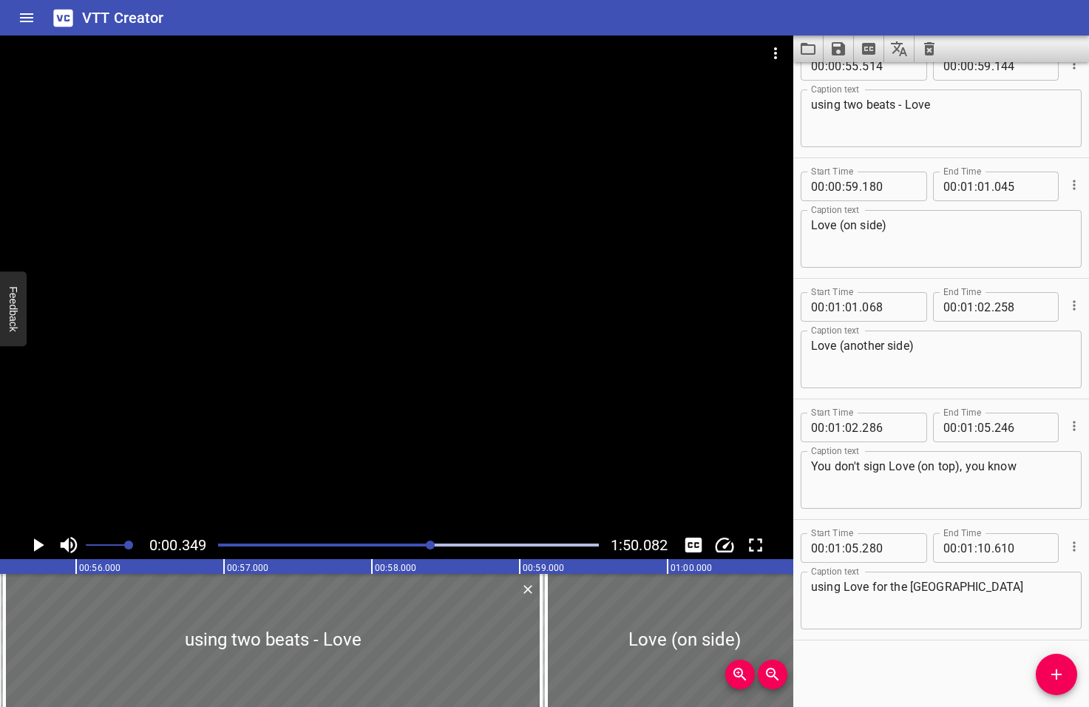
drag, startPoint x: 443, startPoint y: 546, endPoint x: 432, endPoint y: 546, distance: 11.1
click at [432, 546] on div at bounding box center [430, 544] width 9 height 9
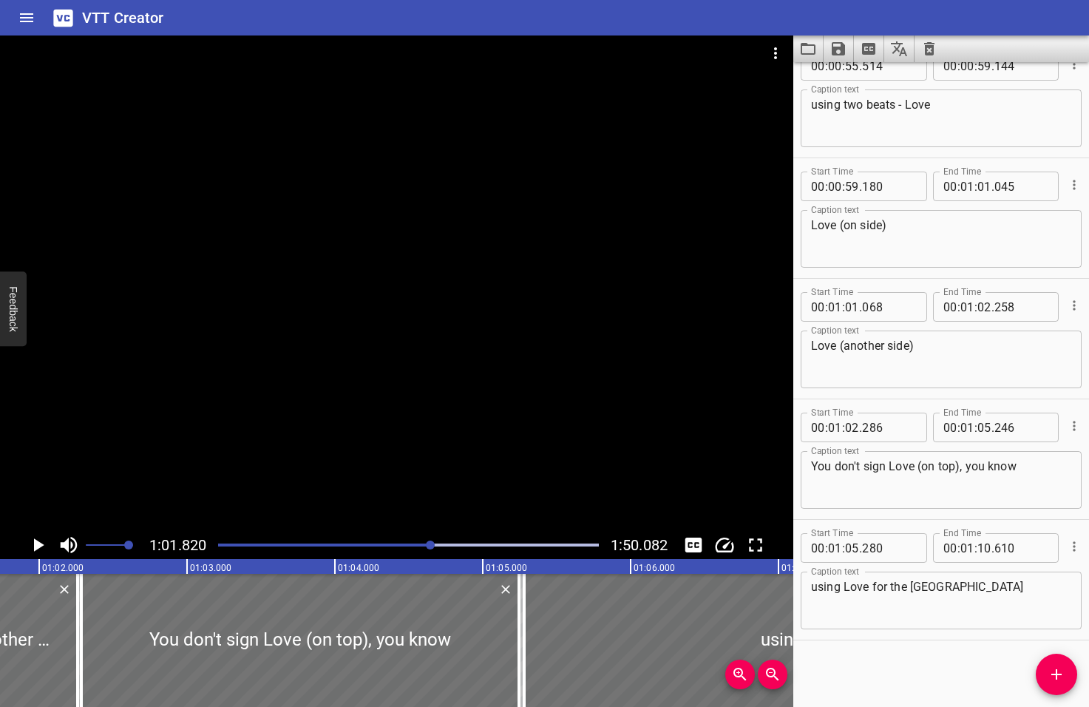
scroll to position [0, 9141]
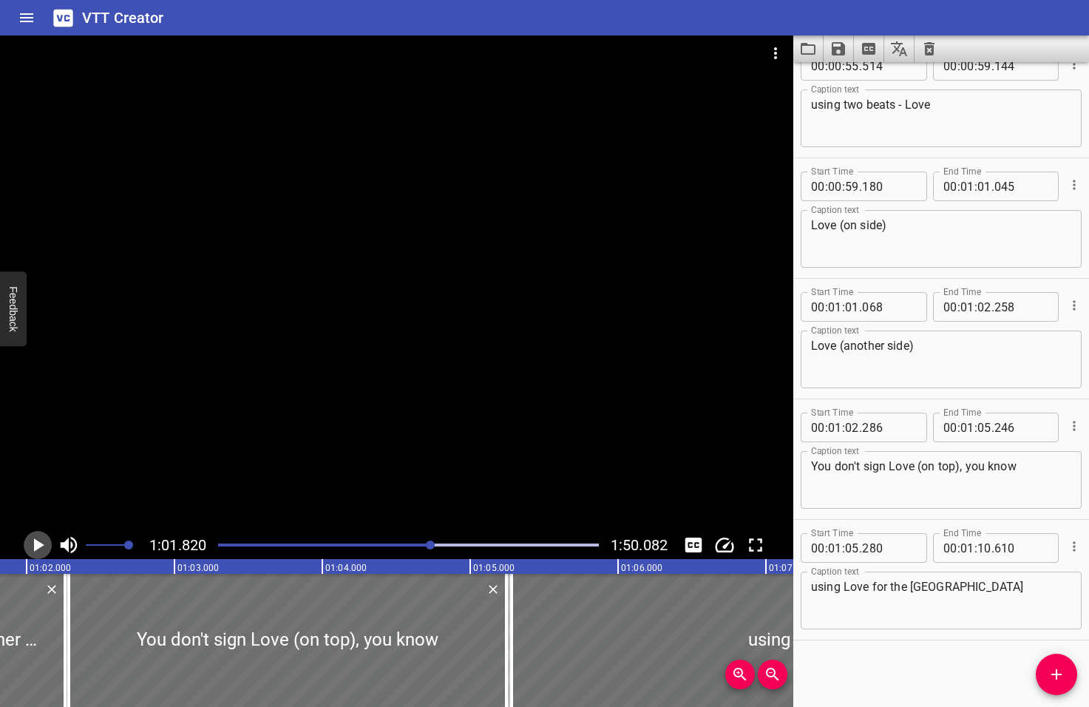
click at [37, 543] on icon "Play/Pause" at bounding box center [39, 544] width 10 height 13
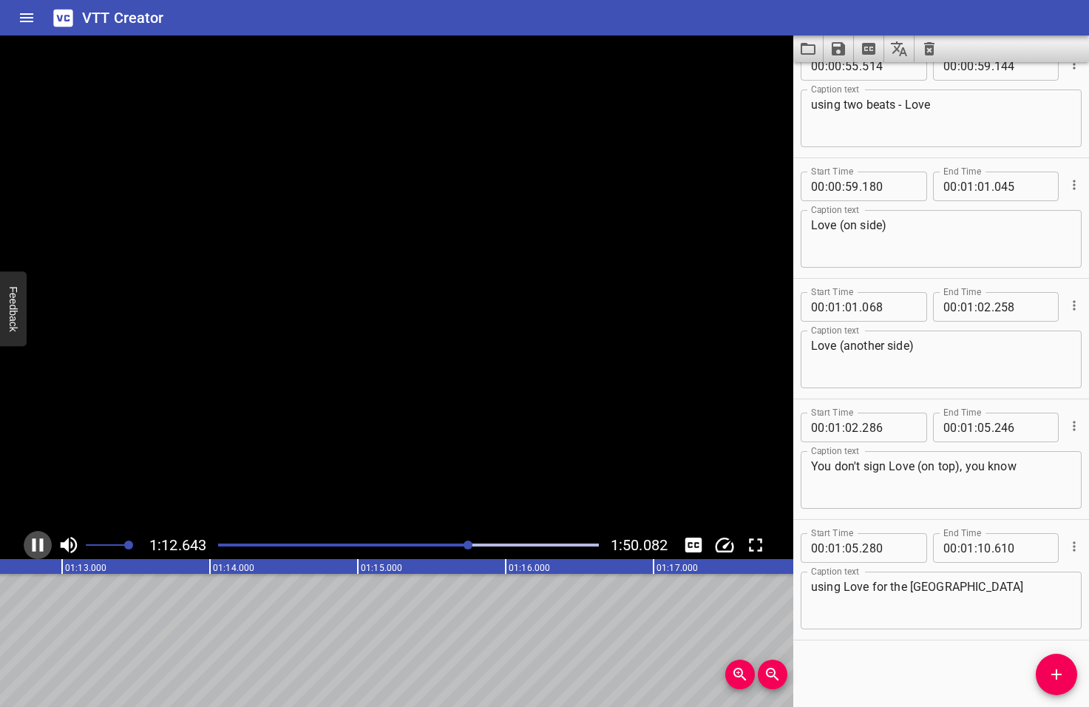
click at [37, 543] on icon "Play/Pause" at bounding box center [38, 545] width 22 height 22
click at [1052, 678] on icon "Add Cue" at bounding box center [1057, 674] width 18 height 18
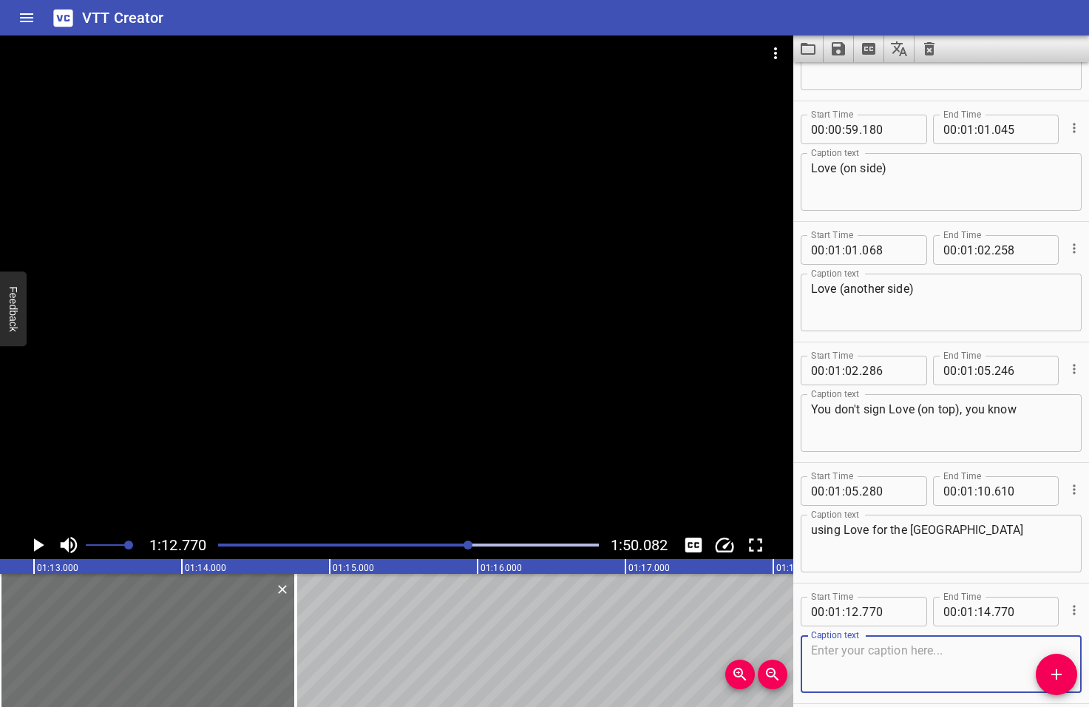
scroll to position [2437, 0]
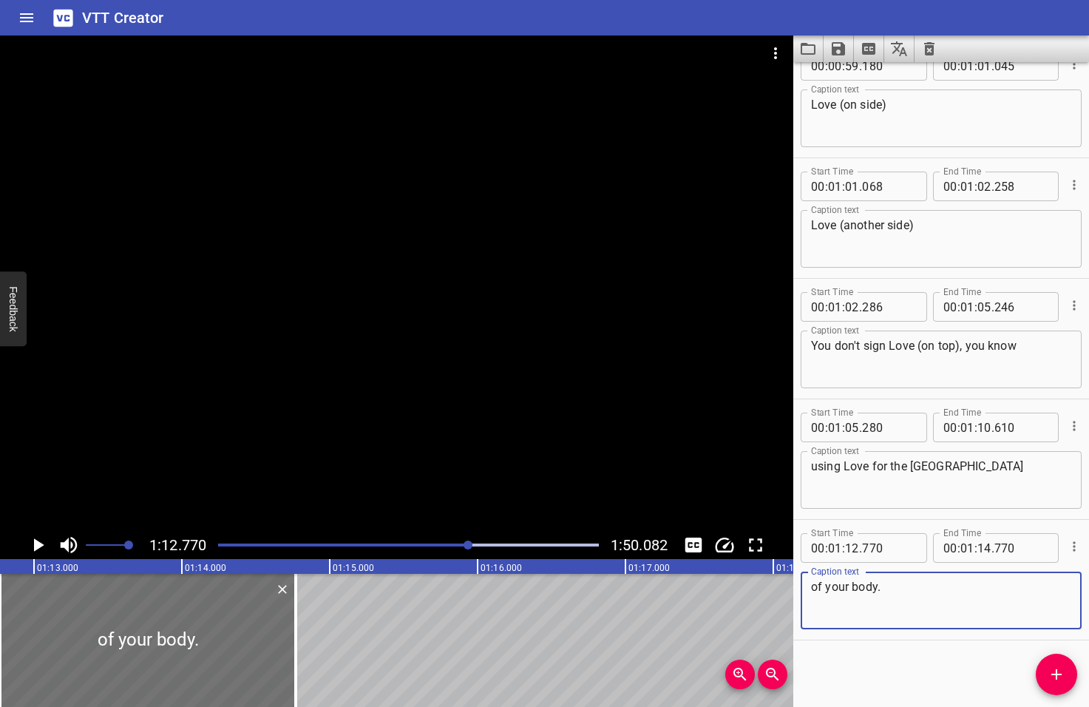
type textarea "of your body."
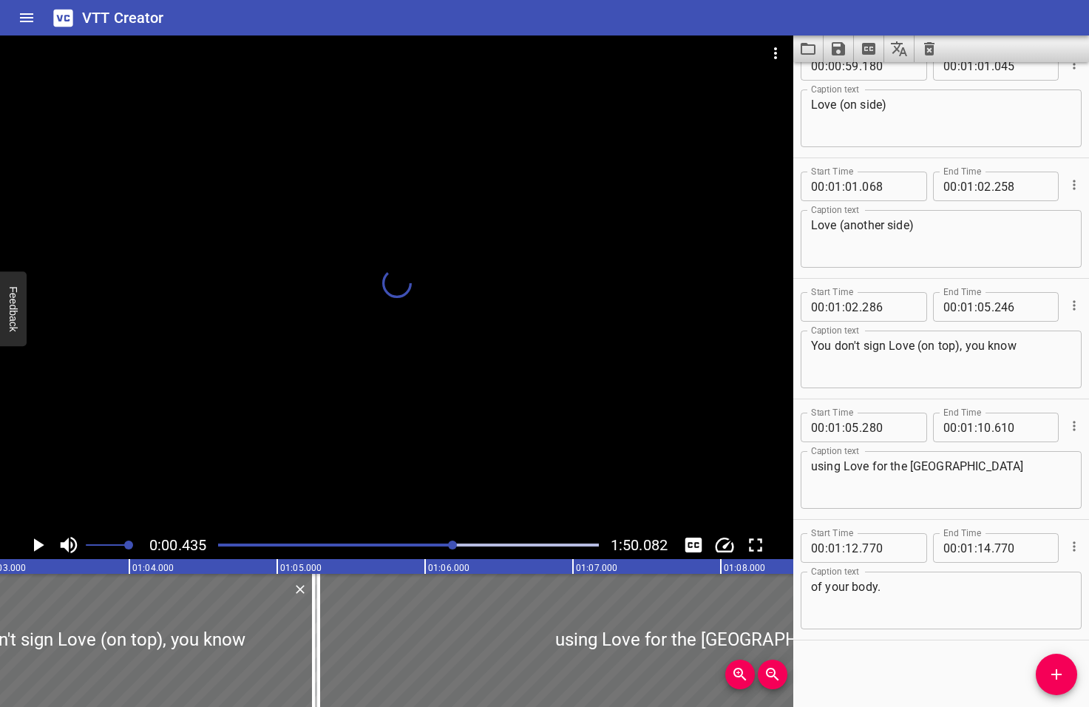
drag, startPoint x: 469, startPoint y: 546, endPoint x: 453, endPoint y: 547, distance: 15.6
click at [453, 547] on div at bounding box center [452, 544] width 9 height 9
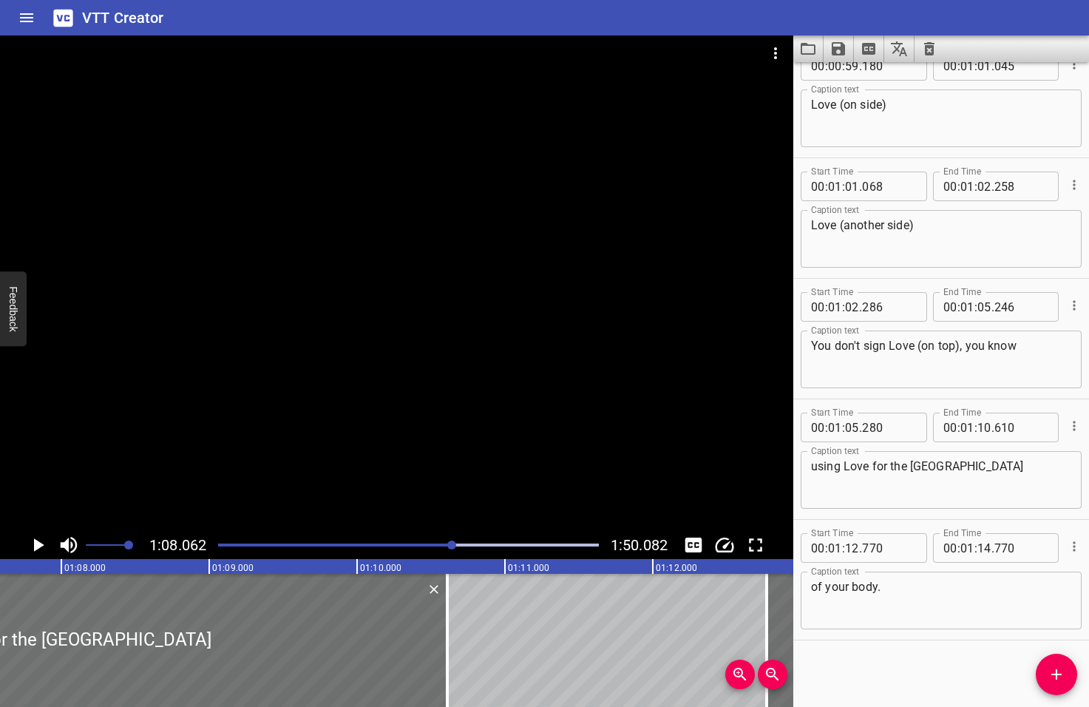
scroll to position [0, 10063]
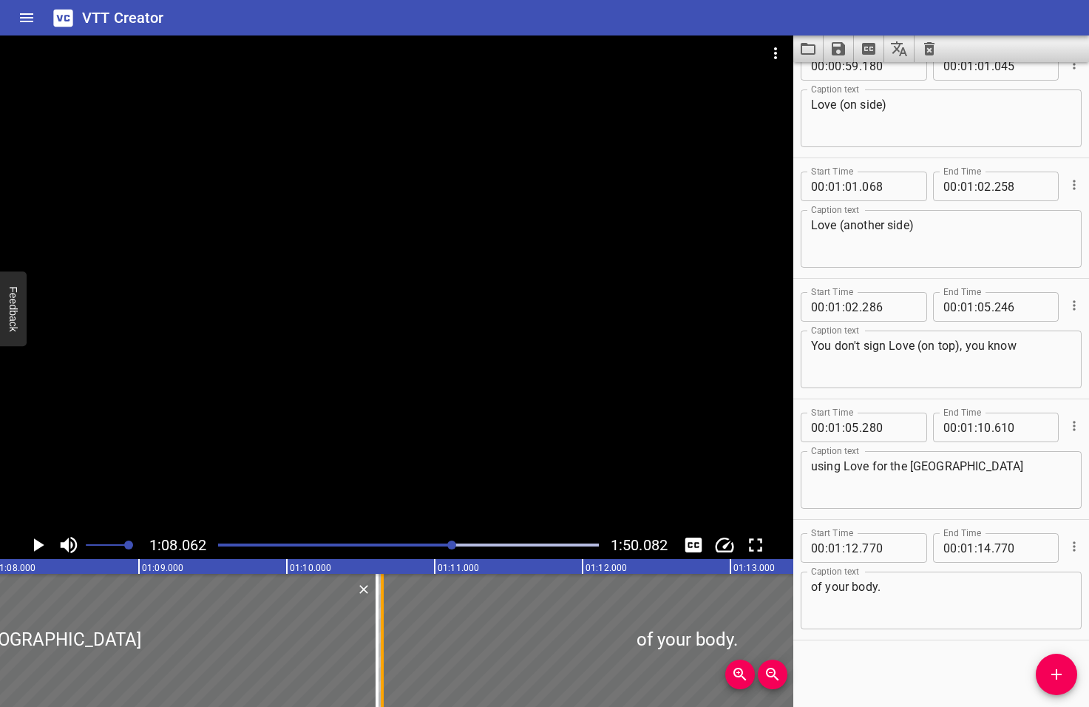
drag, startPoint x: 696, startPoint y: 654, endPoint x: 381, endPoint y: 669, distance: 314.6
click at [381, 669] on div at bounding box center [382, 640] width 3 height 133
type input "10"
type input "645"
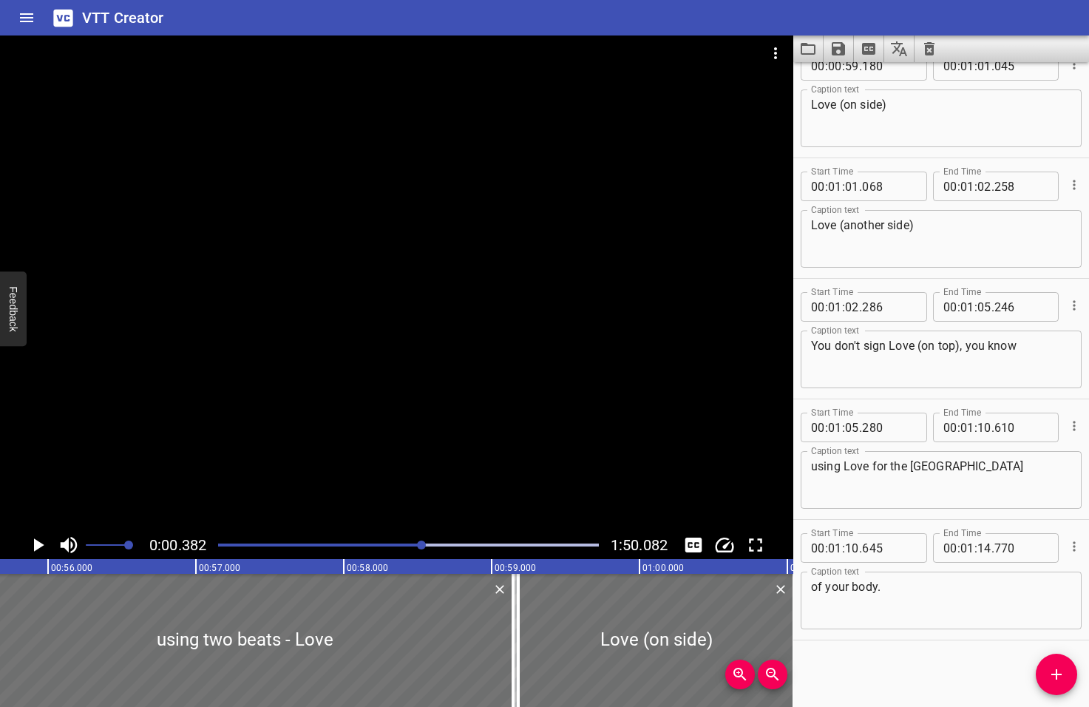
drag, startPoint x: 453, startPoint y: 546, endPoint x: 423, endPoint y: 549, distance: 30.5
click at [423, 549] on div at bounding box center [421, 544] width 9 height 9
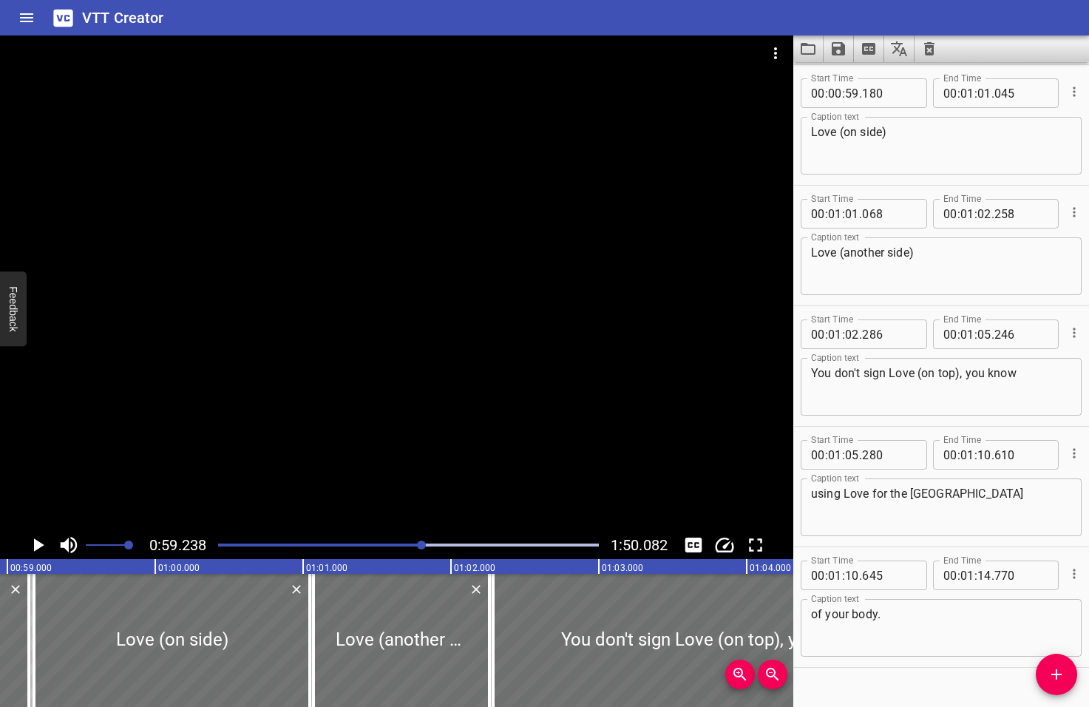
scroll to position [0, 8758]
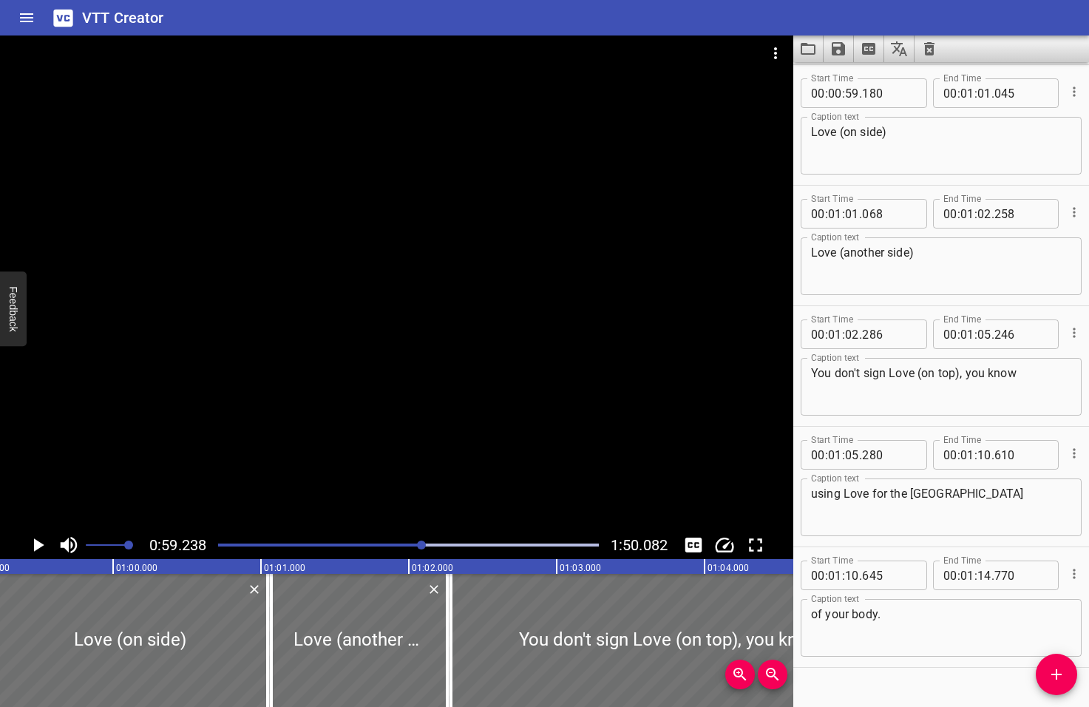
click at [38, 545] on icon "Play/Pause" at bounding box center [39, 544] width 10 height 13
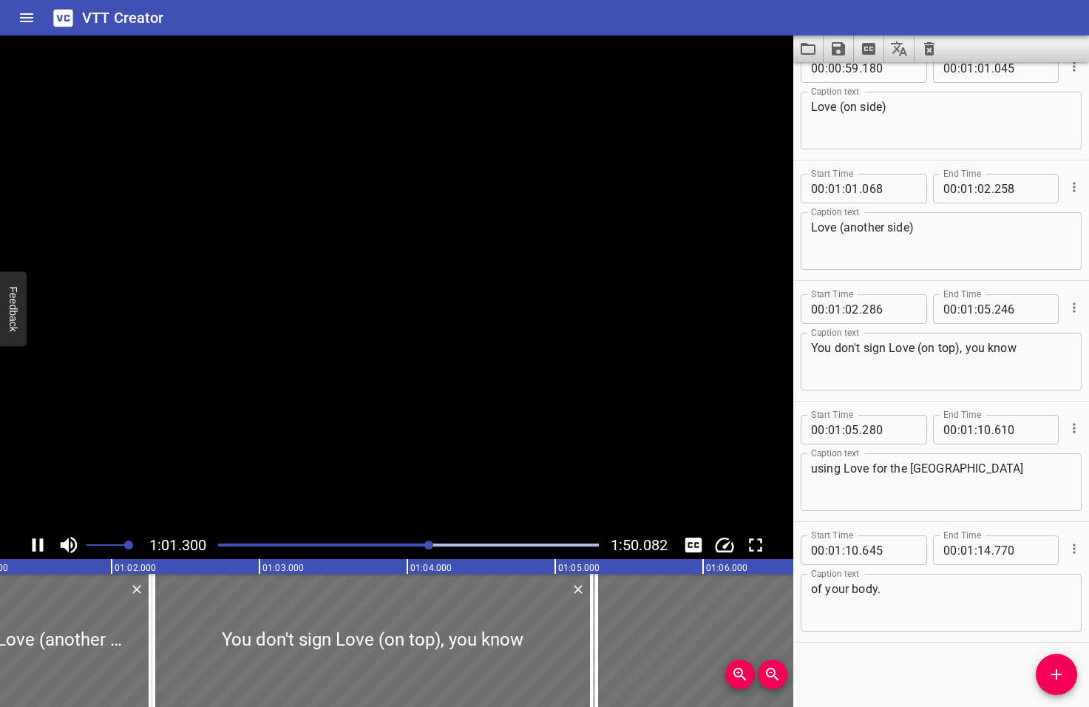
scroll to position [2437, 0]
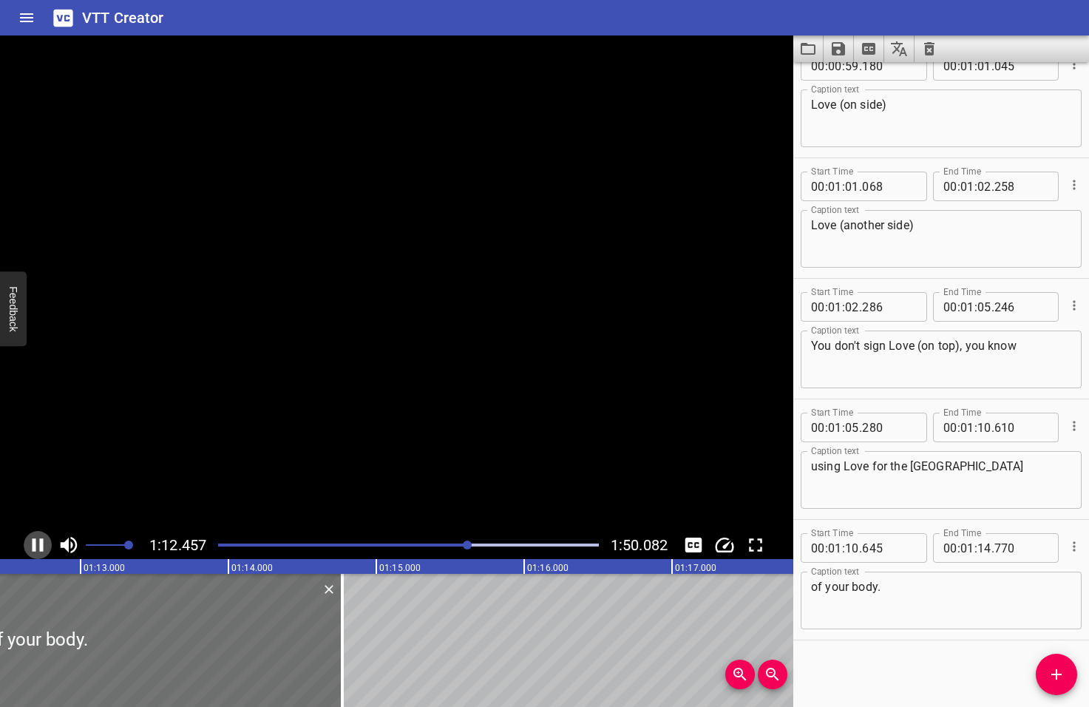
click at [38, 545] on icon "Play/Pause" at bounding box center [38, 545] width 22 height 22
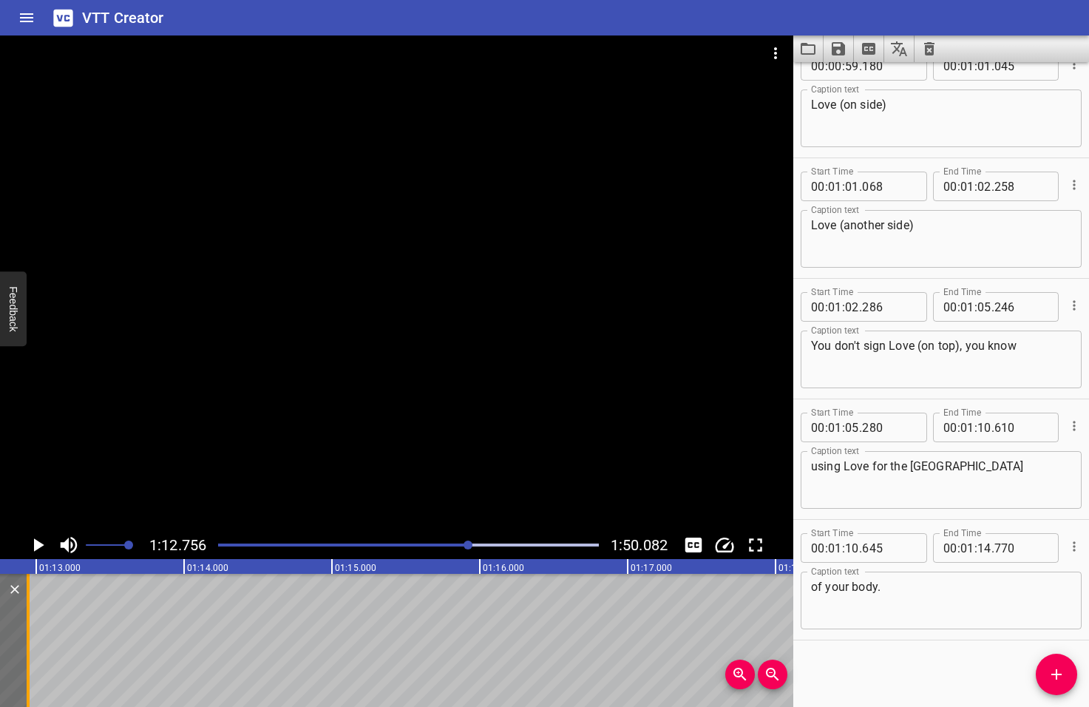
drag, startPoint x: 296, startPoint y: 642, endPoint x: 26, endPoint y: 631, distance: 270.1
click at [26, 631] on div at bounding box center [28, 640] width 15 height 133
type input "12"
type input "945"
click at [1016, 345] on textarea "You don't sign Love (on top), you know" at bounding box center [941, 360] width 260 height 42
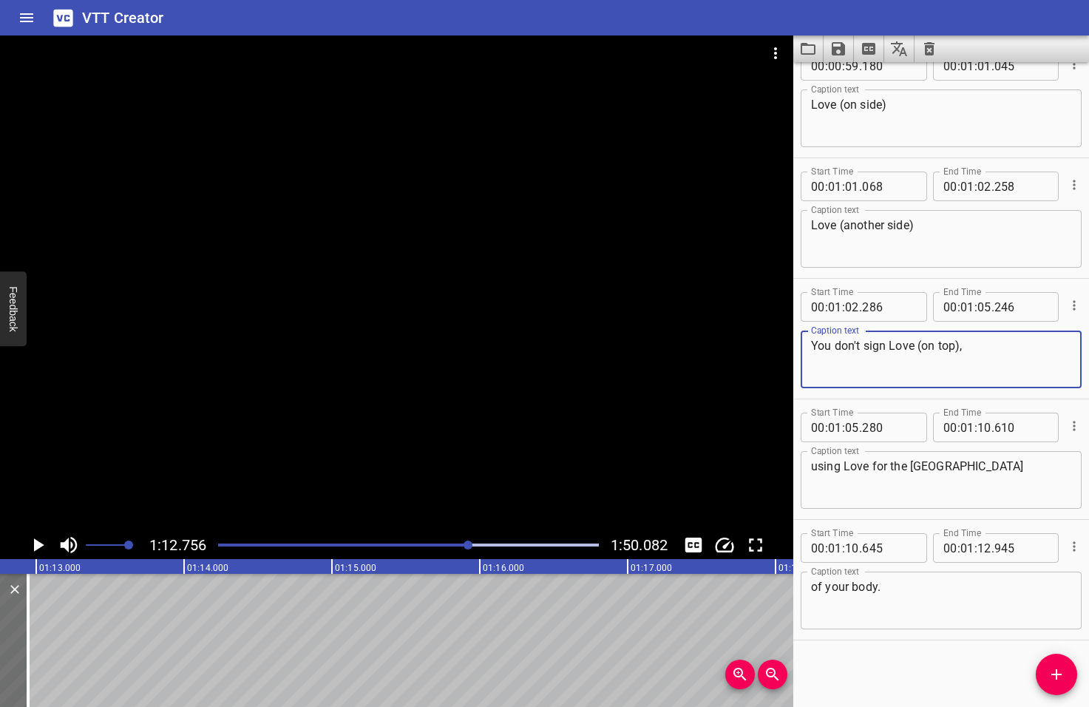
type textarea "You don't sign Love (on top),"
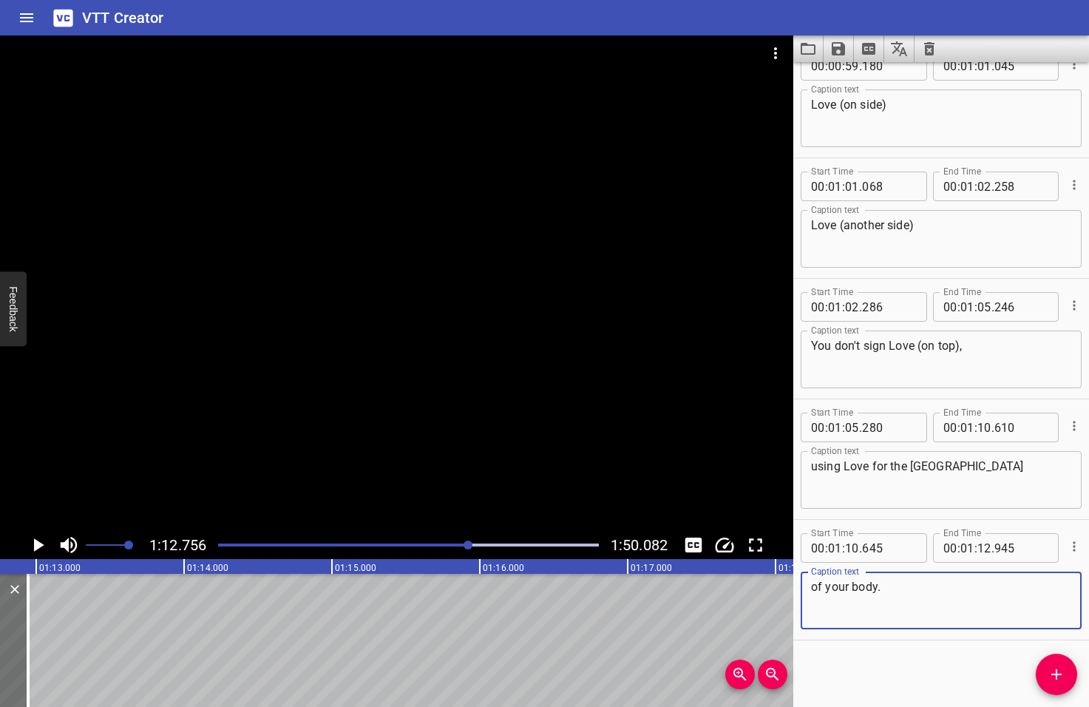
click at [894, 583] on textarea "of your body." at bounding box center [941, 601] width 260 height 42
type textarea "o"
type textarea "using love for the middle square"
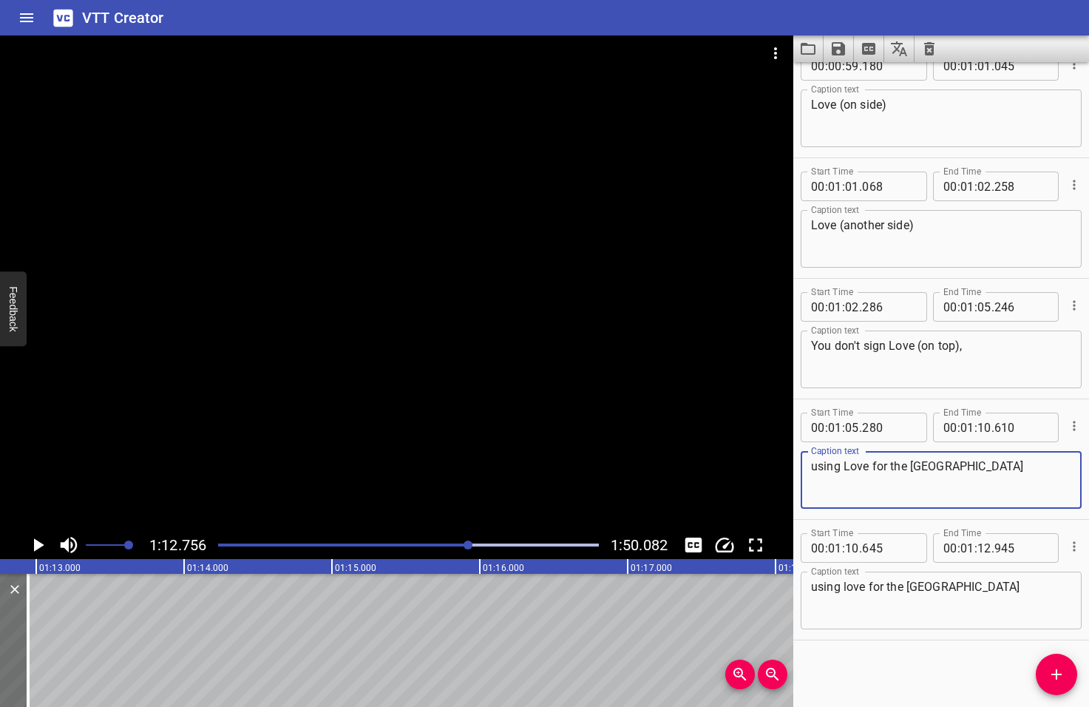
click at [988, 468] on textarea "using Love for the middle square" at bounding box center [941, 480] width 260 height 42
type textarea "u"
type textarea "you know,"
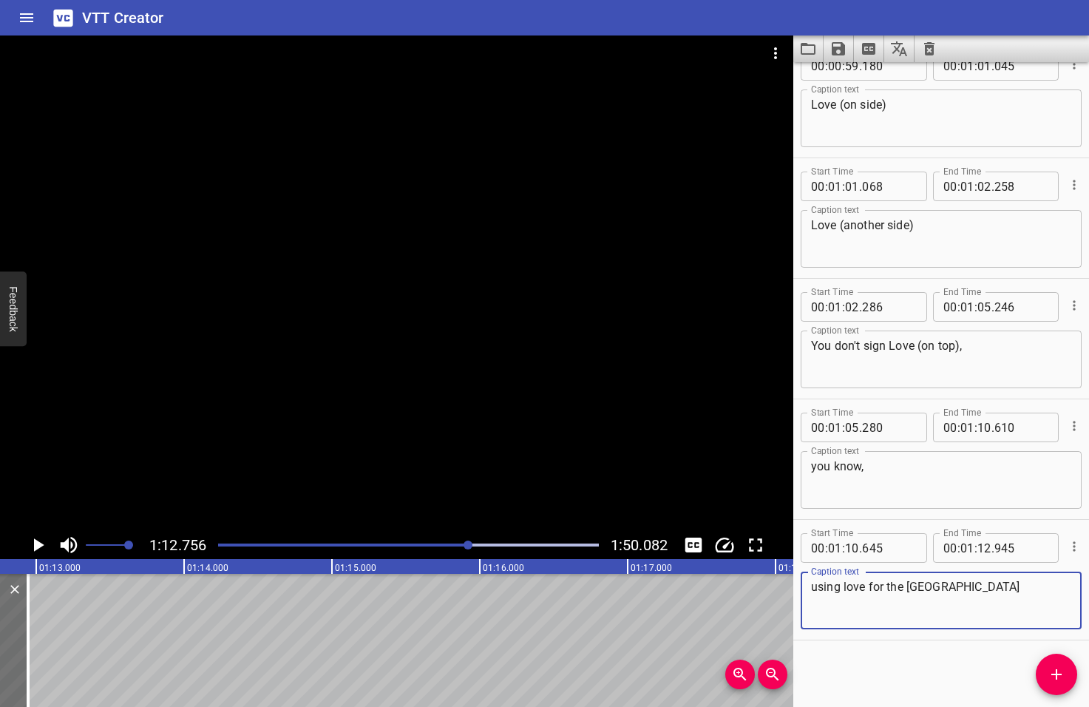
click at [1008, 589] on textarea "using love for the middle square" at bounding box center [941, 601] width 260 height 42
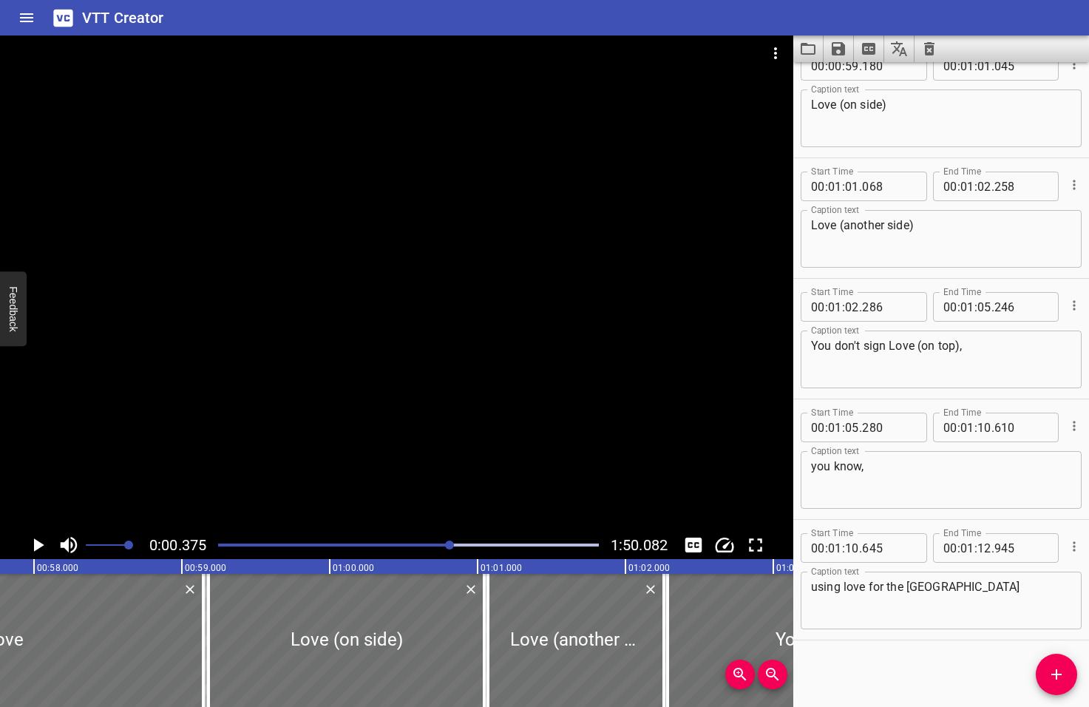
drag, startPoint x: 470, startPoint y: 544, endPoint x: 451, endPoint y: 545, distance: 19.2
click at [451, 545] on div at bounding box center [449, 544] width 9 height 9
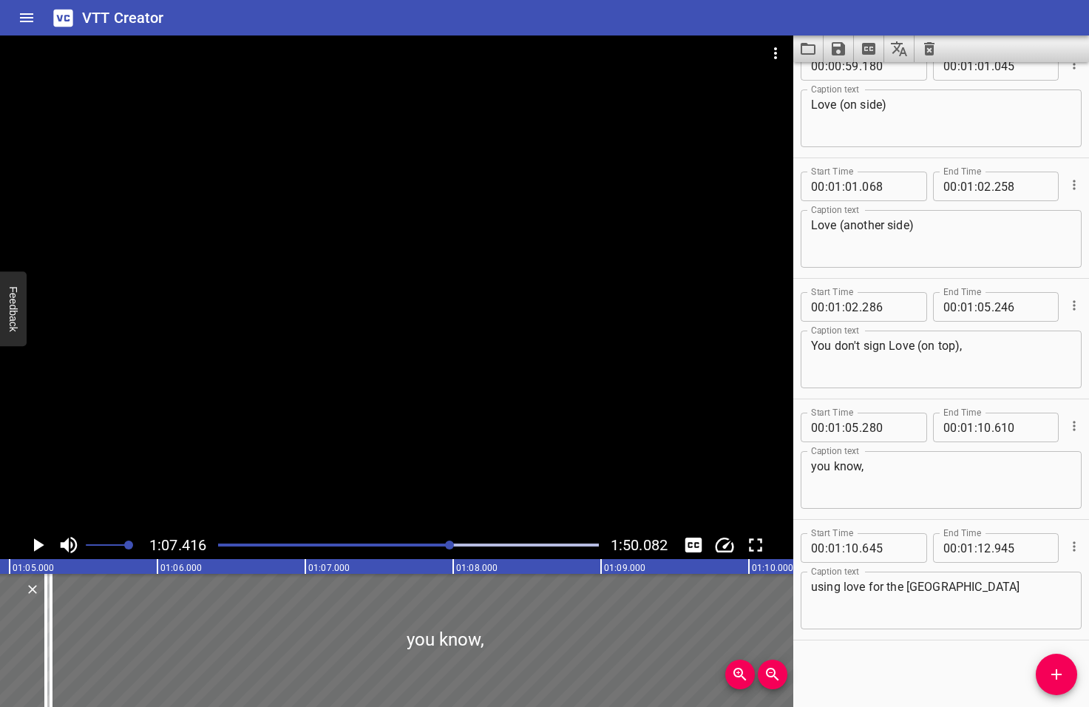
scroll to position [0, 9968]
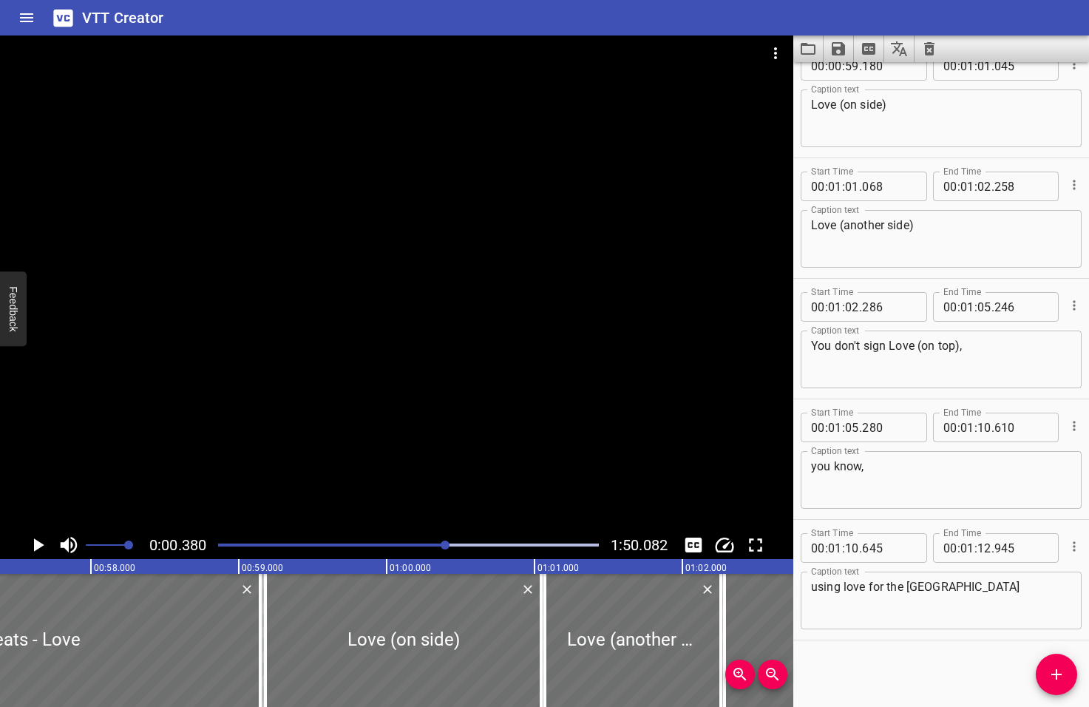
drag, startPoint x: 452, startPoint y: 542, endPoint x: 425, endPoint y: 543, distance: 27.4
click at [441, 543] on div at bounding box center [445, 544] width 9 height 9
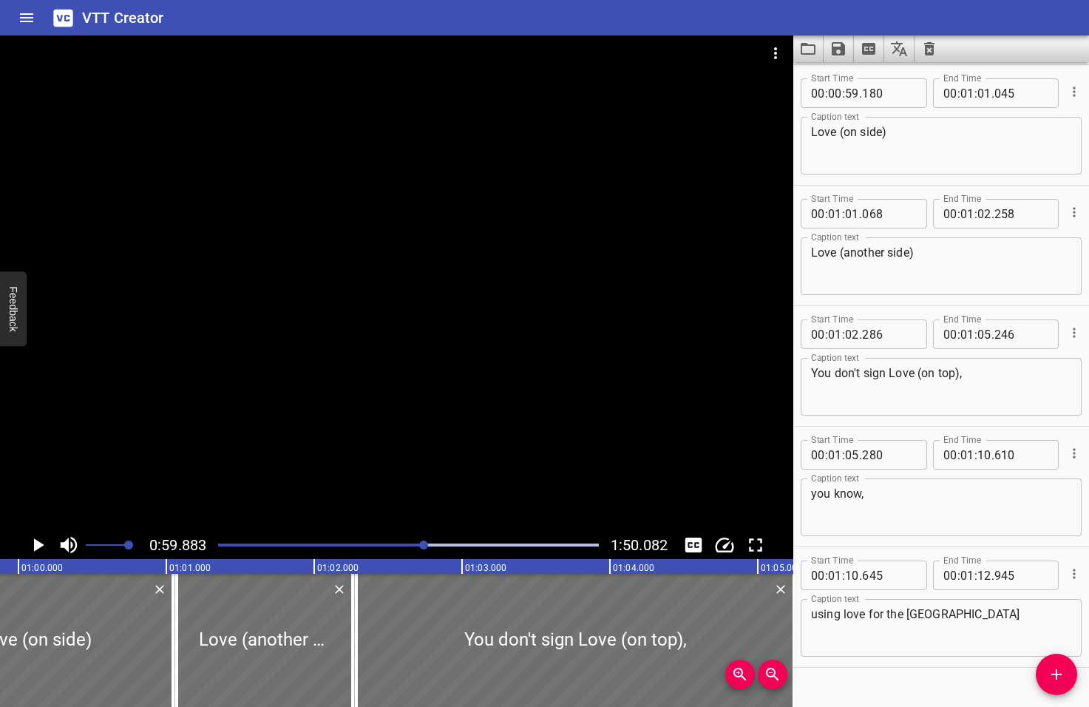
scroll to position [0, 8854]
click at [37, 545] on icon "Play/Pause" at bounding box center [39, 544] width 10 height 13
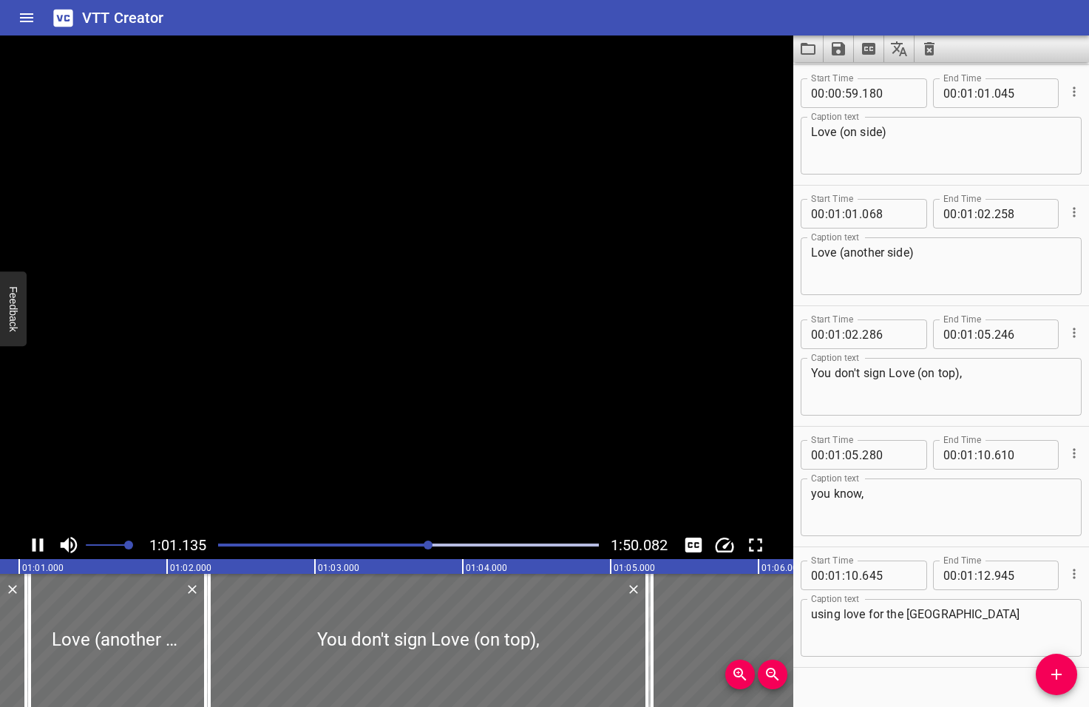
scroll to position [2437, 0]
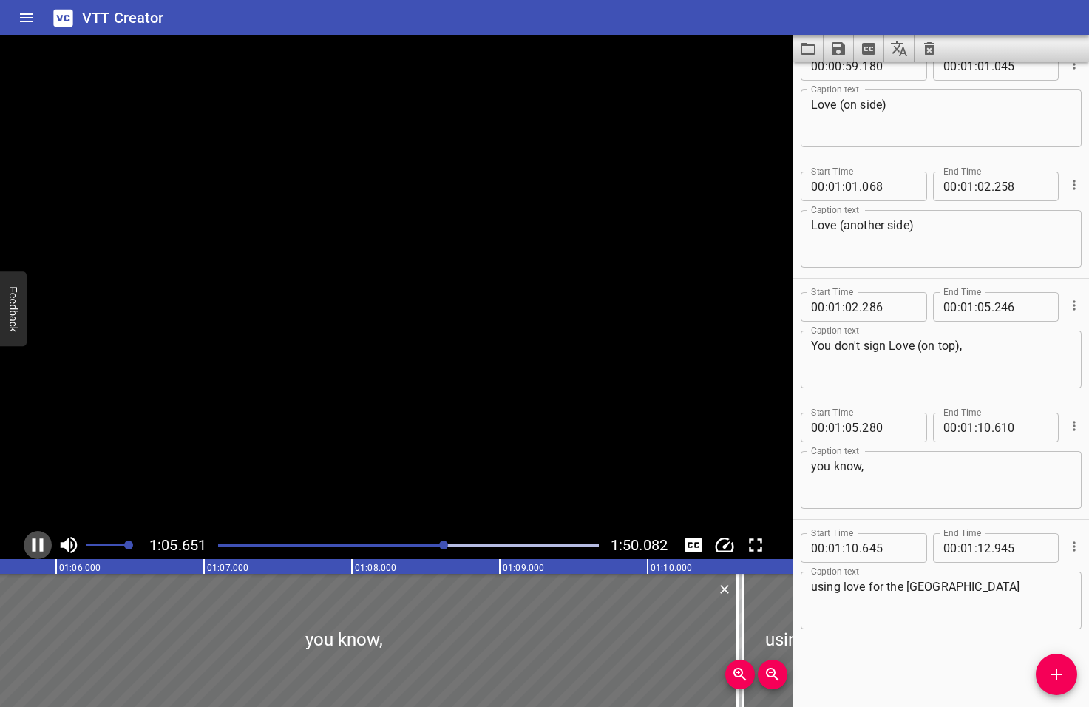
click at [38, 546] on icon "Play/Pause" at bounding box center [38, 545] width 22 height 22
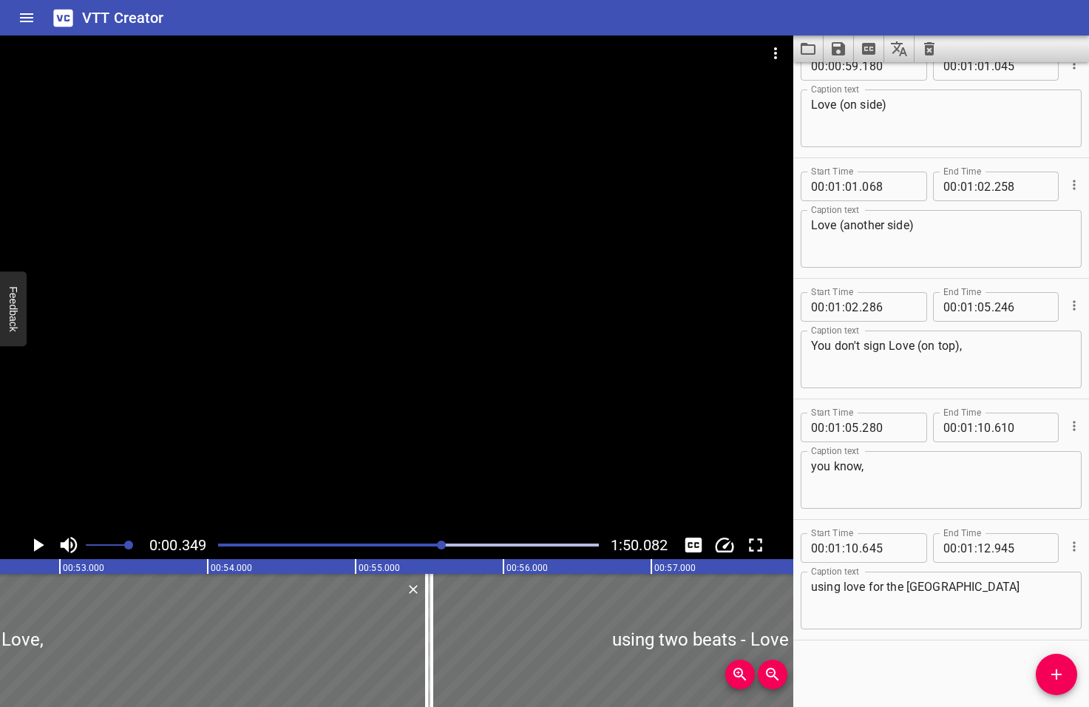
click at [443, 544] on div at bounding box center [441, 544] width 9 height 9
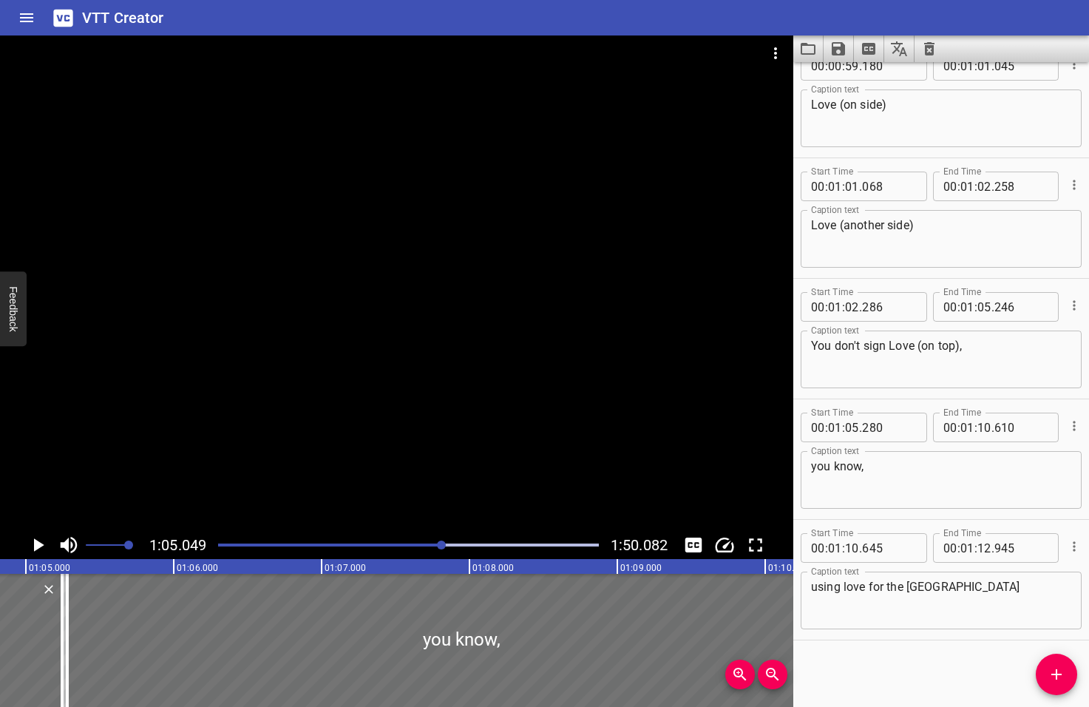
scroll to position [0, 9618]
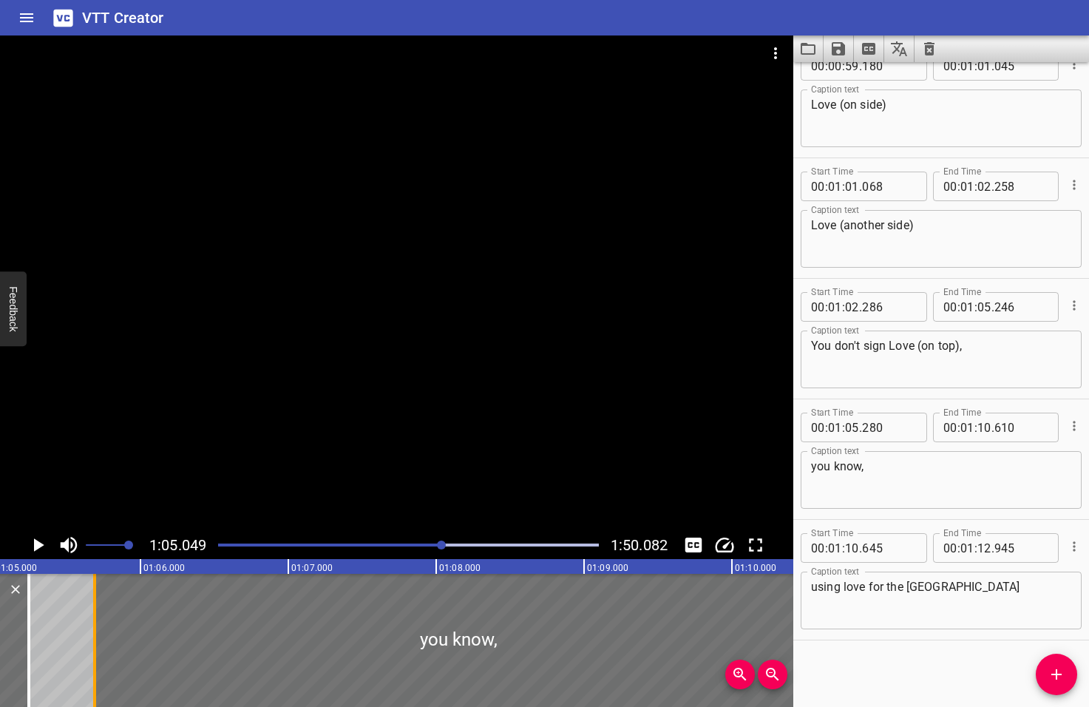
drag, startPoint x: 33, startPoint y: 652, endPoint x: 93, endPoint y: 654, distance: 60.7
click at [93, 654] on div at bounding box center [94, 640] width 3 height 133
type input "690"
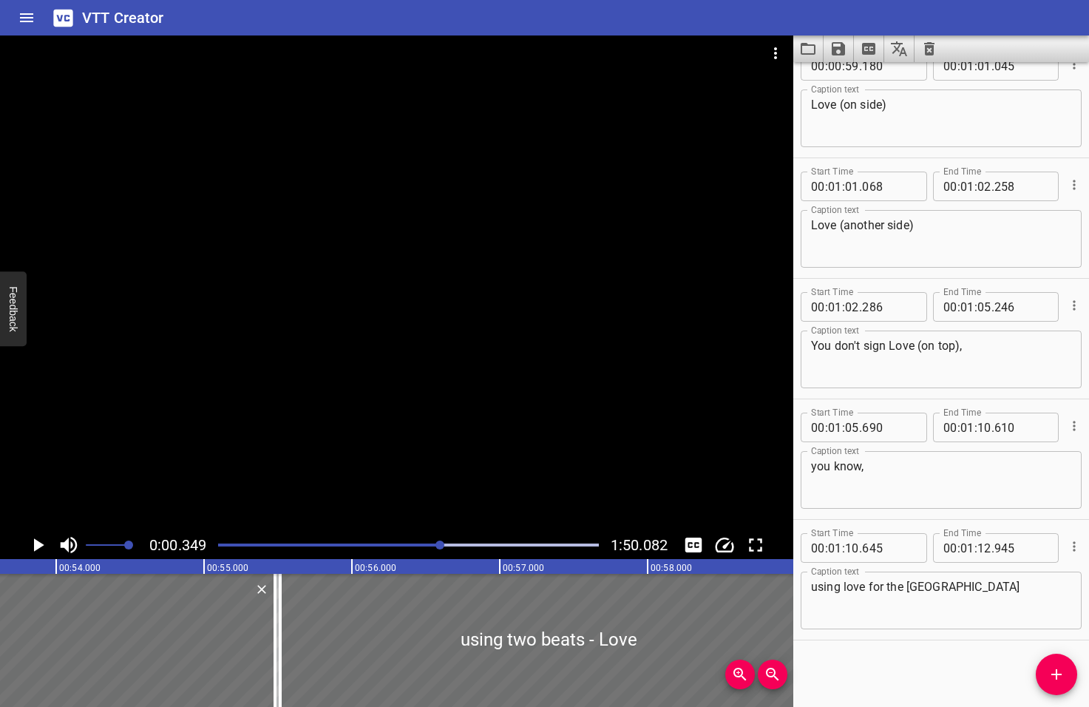
click at [441, 543] on div at bounding box center [439, 544] width 9 height 9
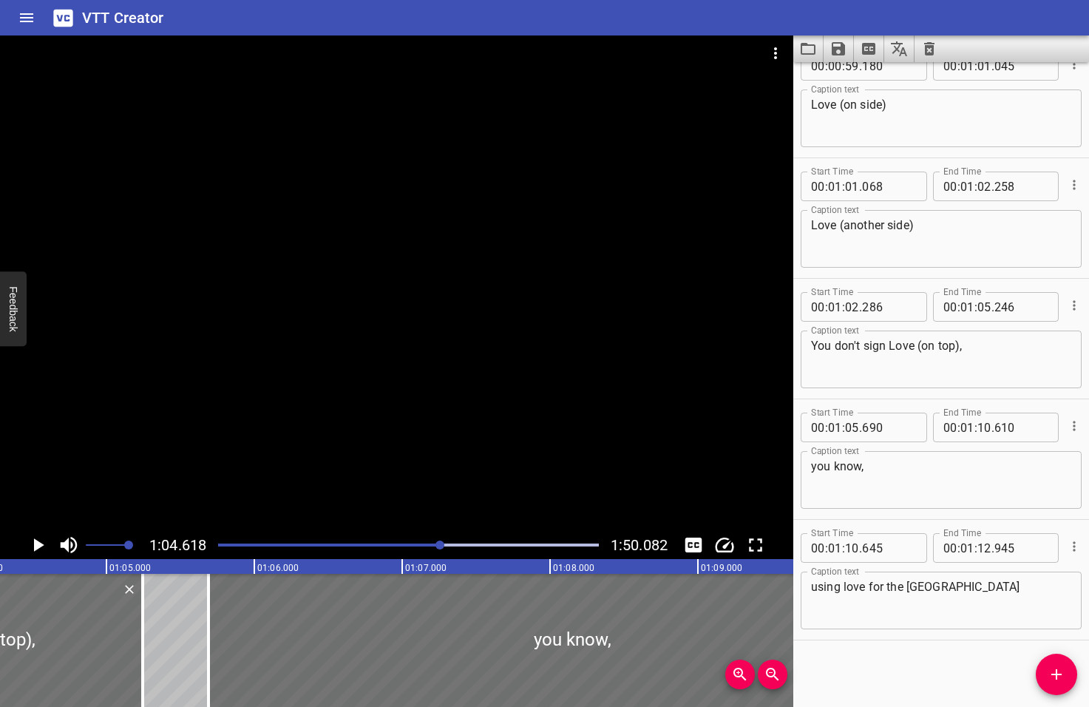
scroll to position [0, 9554]
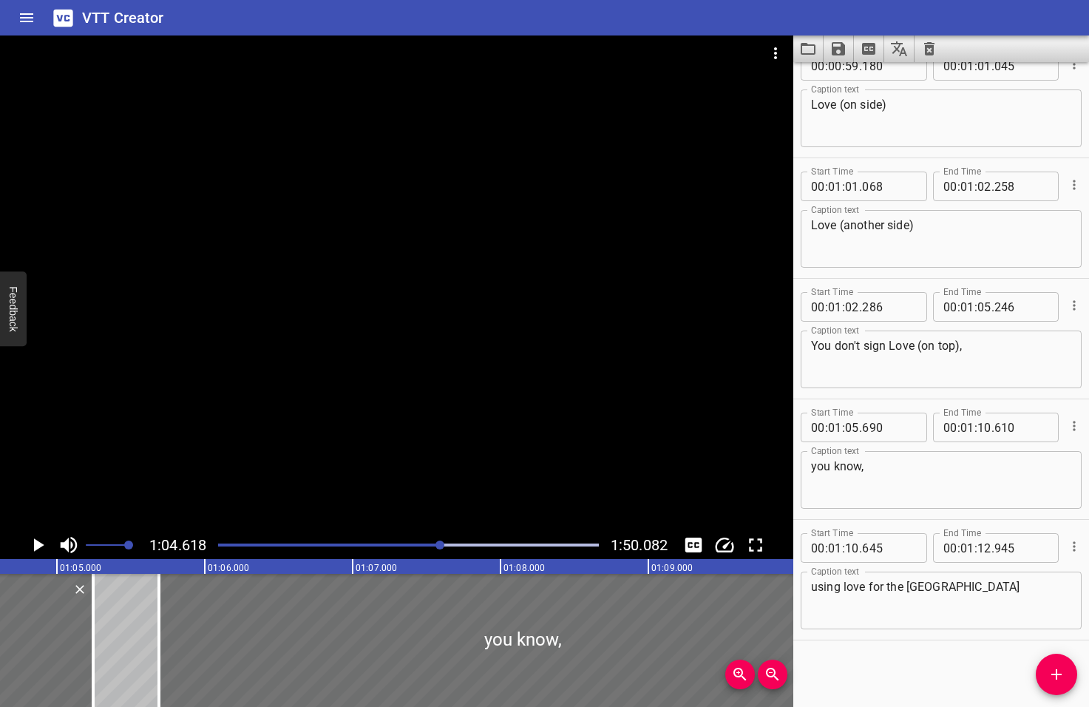
click at [38, 546] on icon "Play/Pause" at bounding box center [39, 544] width 10 height 13
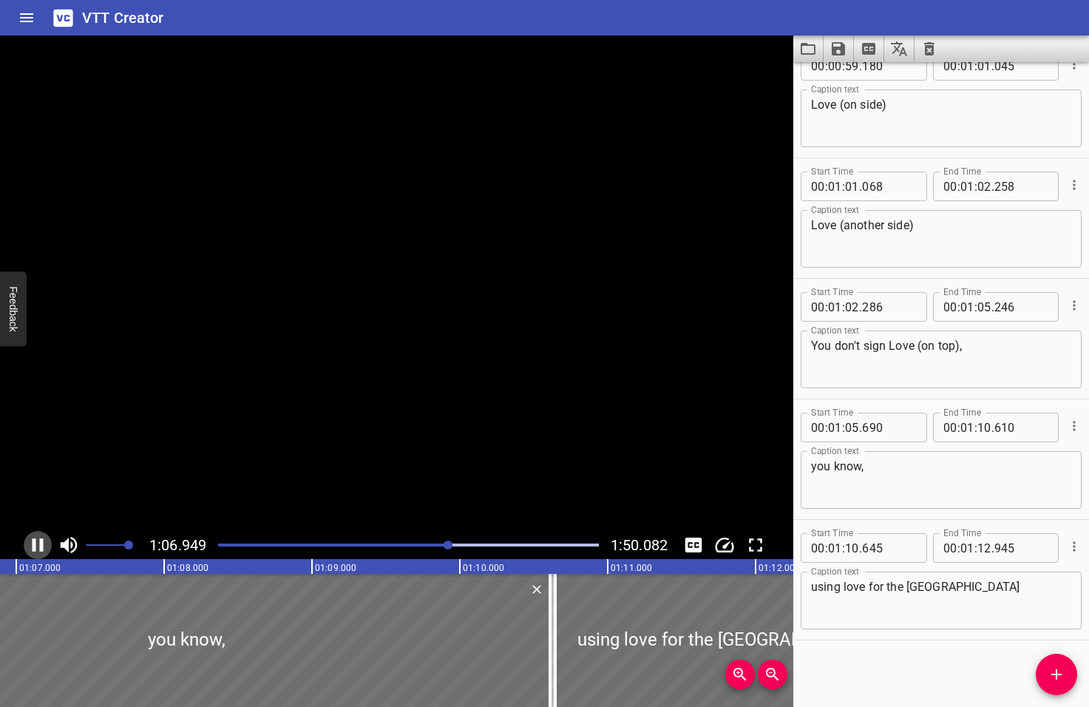
click at [38, 546] on icon "Play/Pause" at bounding box center [38, 545] width 22 height 22
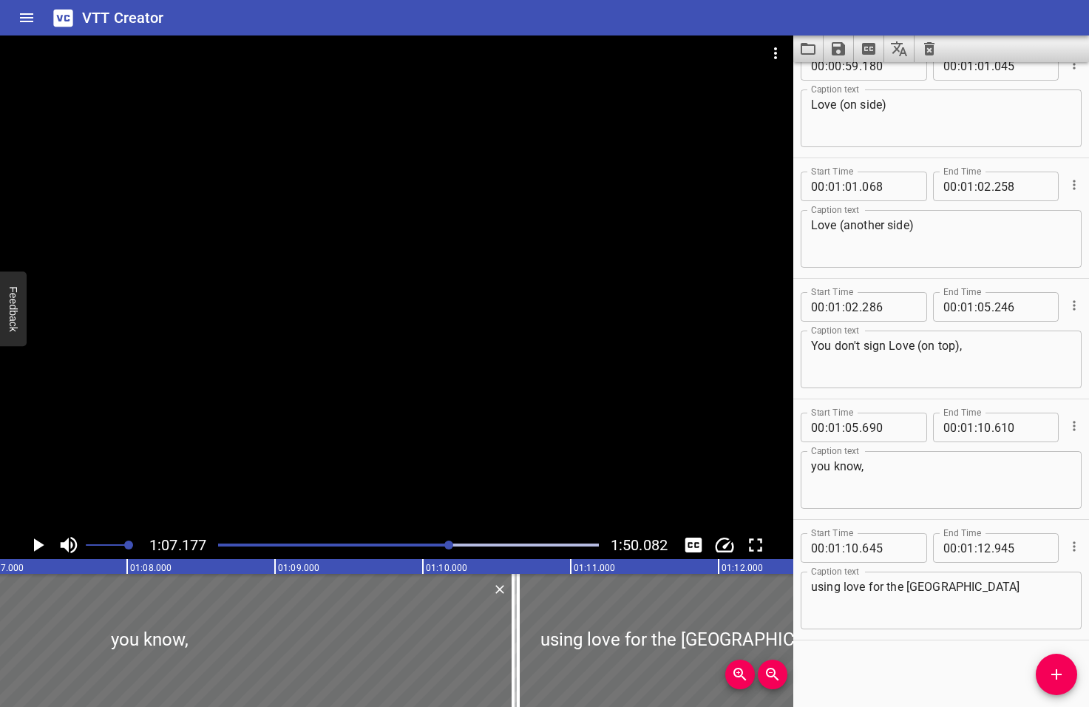
scroll to position [0, 9932]
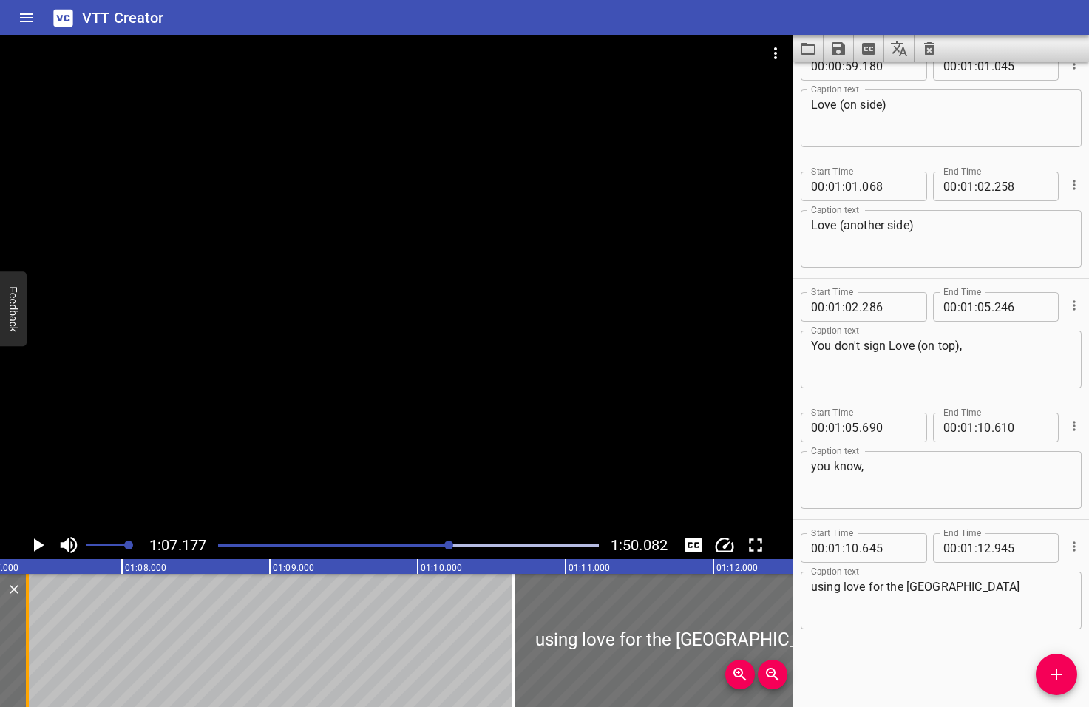
drag, startPoint x: 504, startPoint y: 657, endPoint x: 24, endPoint y: 672, distance: 480.8
click at [24, 672] on div at bounding box center [27, 640] width 15 height 133
type input "07"
type input "360"
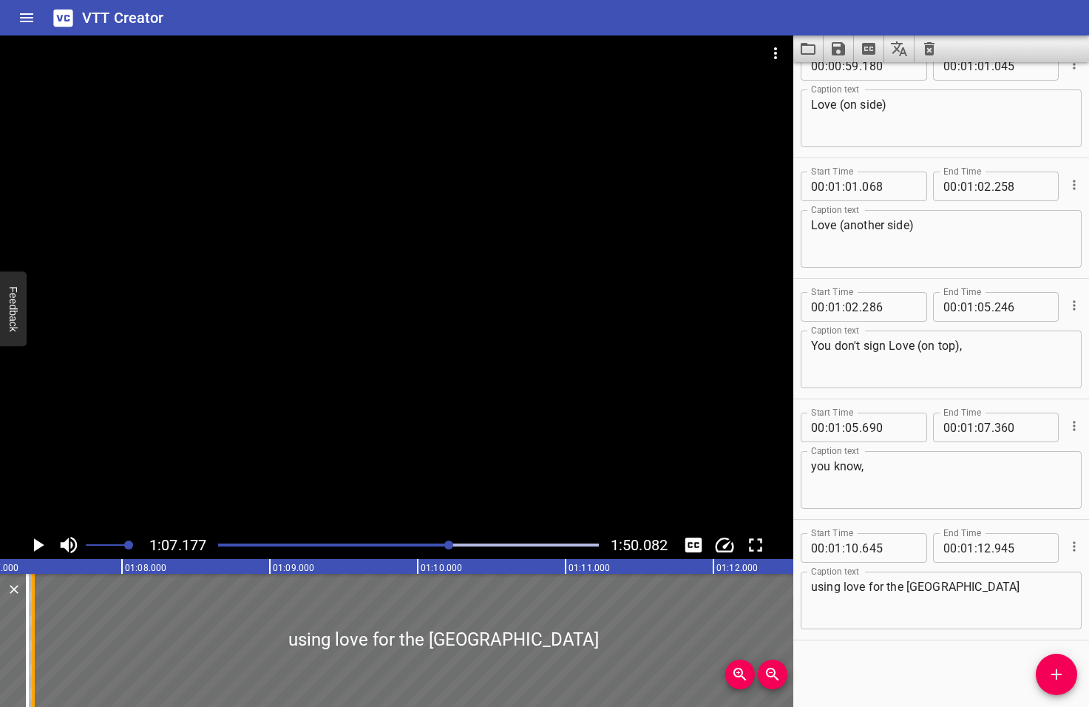
drag, startPoint x: 509, startPoint y: 659, endPoint x: 30, endPoint y: 691, distance: 480.8
click at [30, 691] on div at bounding box center [33, 640] width 15 height 133
type input "07"
type input "400"
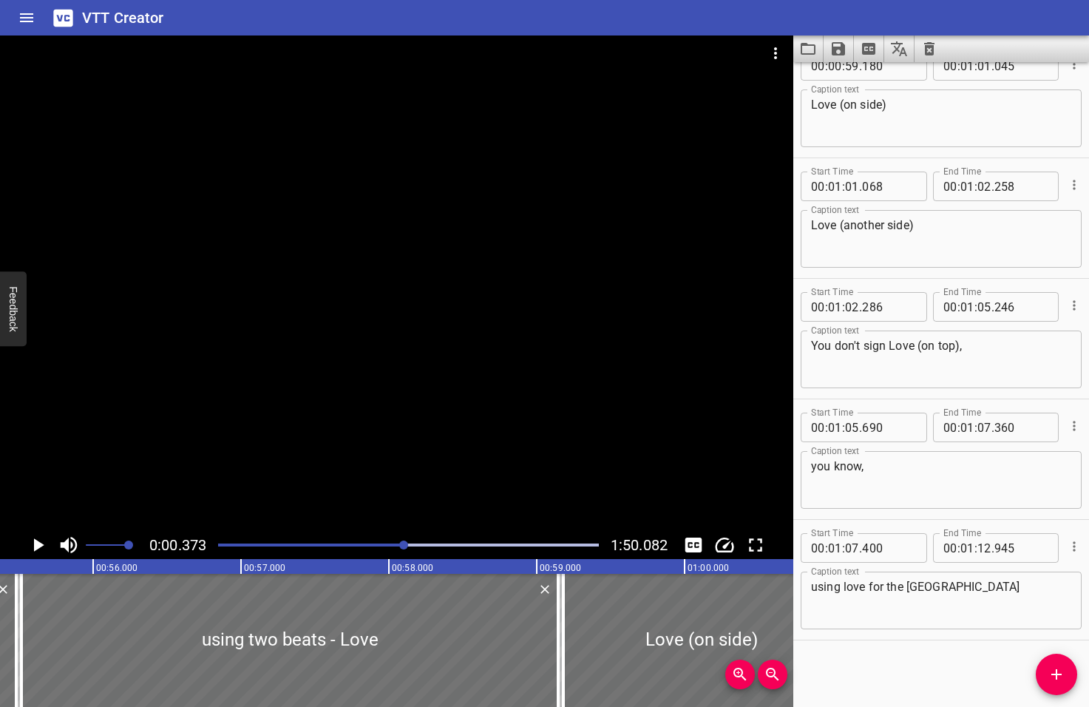
drag, startPoint x: 450, startPoint y: 545, endPoint x: 404, endPoint y: 548, distance: 45.9
click at [404, 548] on div at bounding box center [403, 544] width 9 height 9
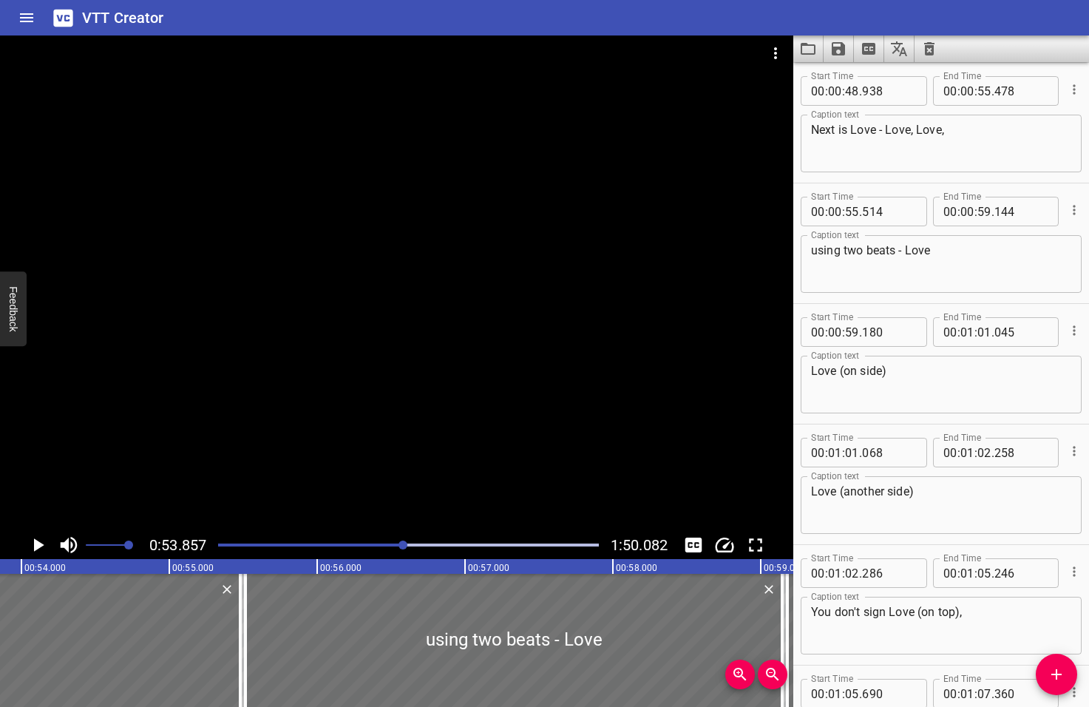
scroll to position [2169, 0]
click at [39, 546] on icon "Play/Pause" at bounding box center [39, 544] width 10 height 13
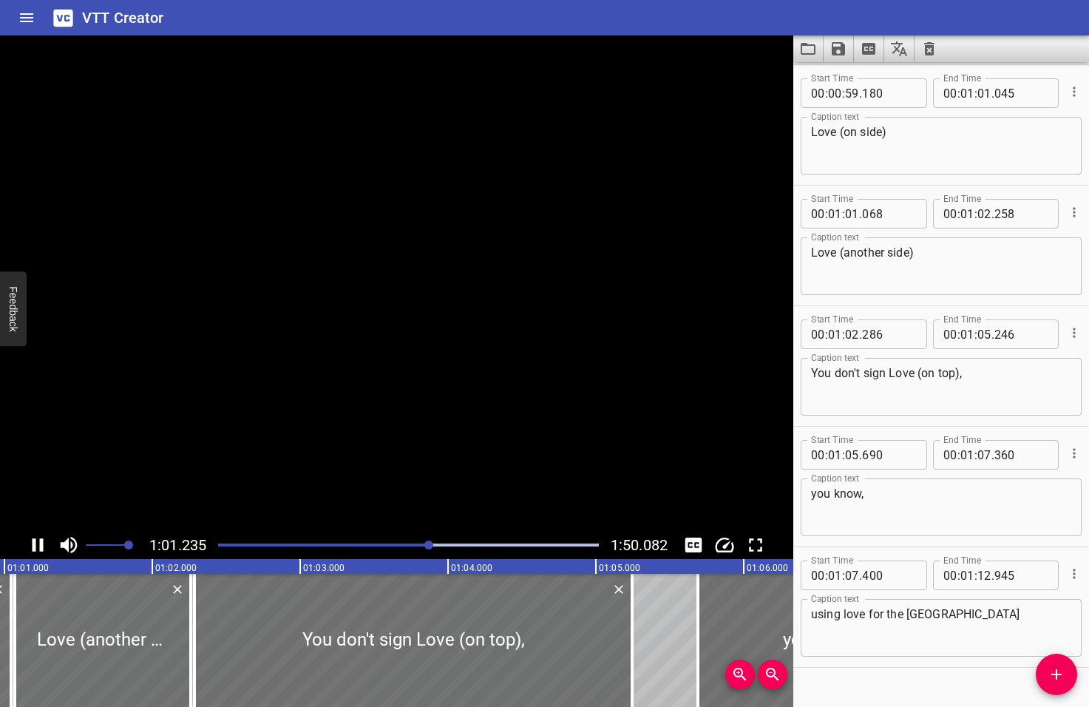
scroll to position [2437, 0]
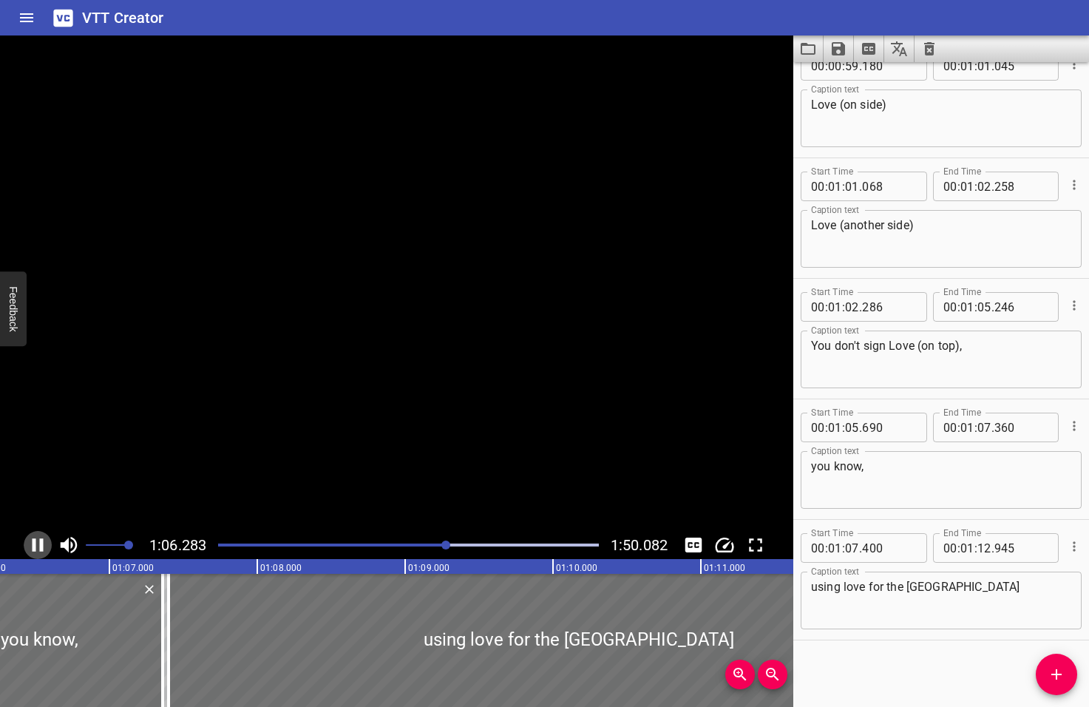
click at [41, 546] on icon "Play/Pause" at bounding box center [38, 544] width 11 height 13
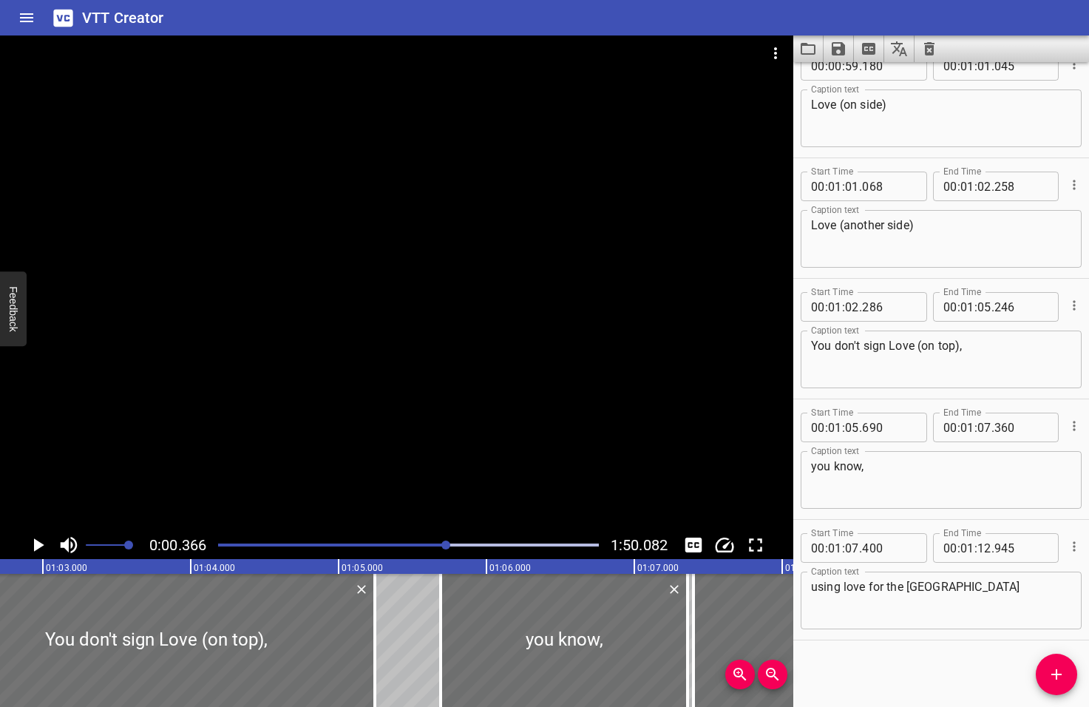
click at [444, 544] on div at bounding box center [445, 544] width 9 height 9
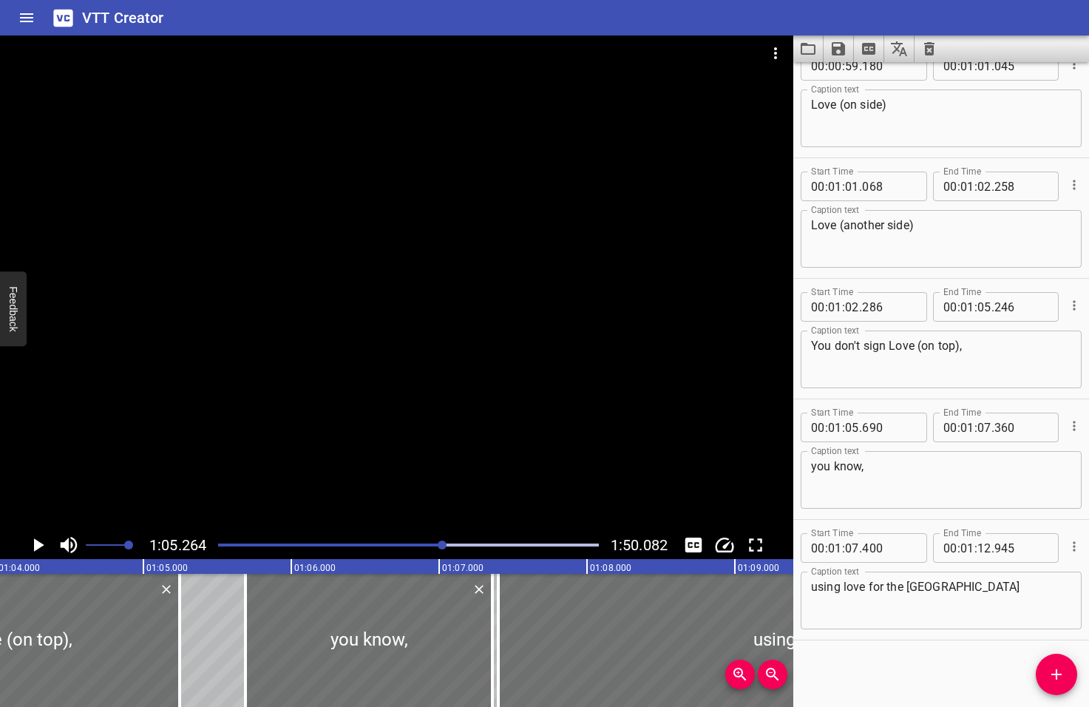
scroll to position [0, 9650]
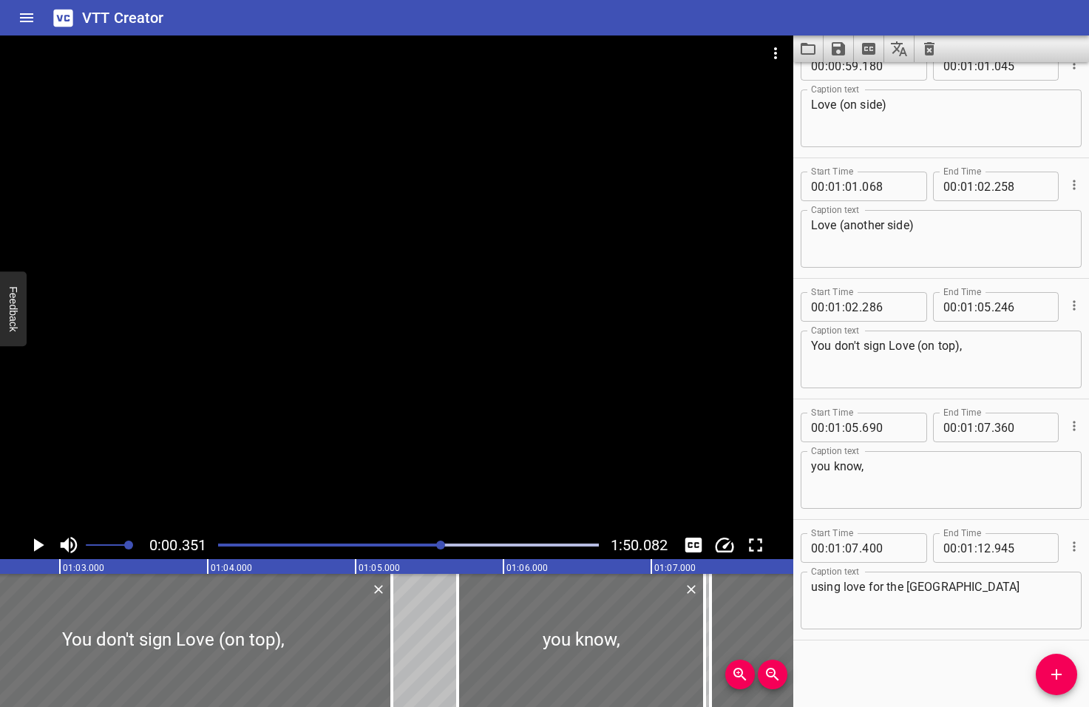
click at [442, 544] on div at bounding box center [440, 544] width 9 height 9
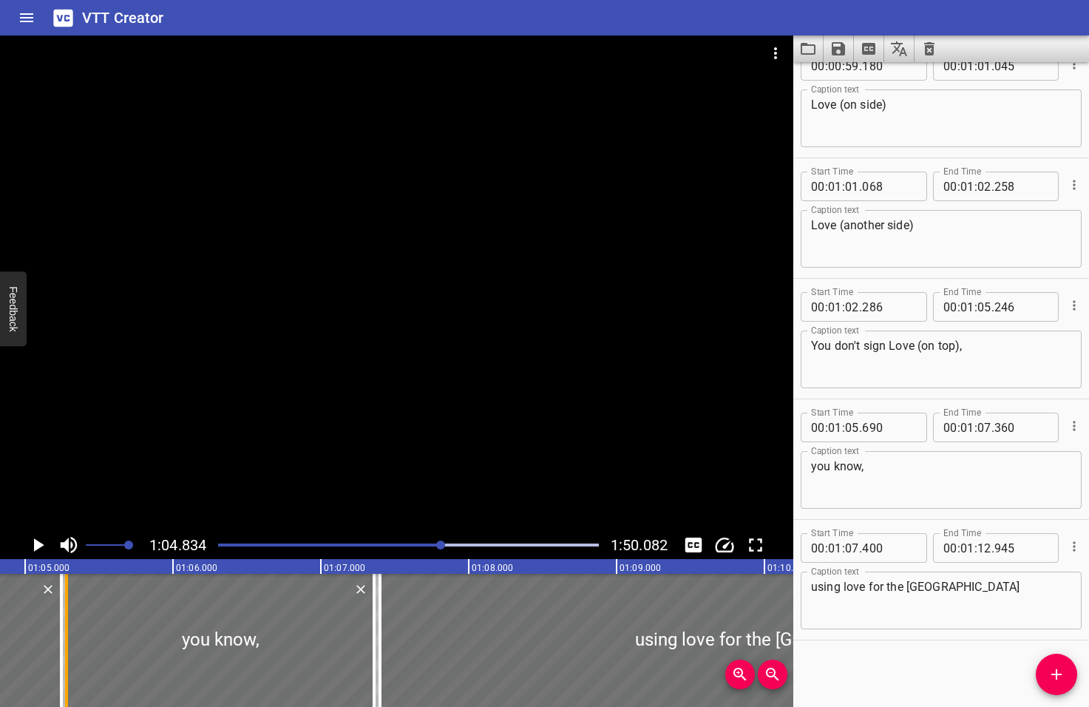
drag, startPoint x: 122, startPoint y: 649, endPoint x: 61, endPoint y: 648, distance: 60.6
click at [61, 648] on div at bounding box center [66, 640] width 15 height 133
type input "280"
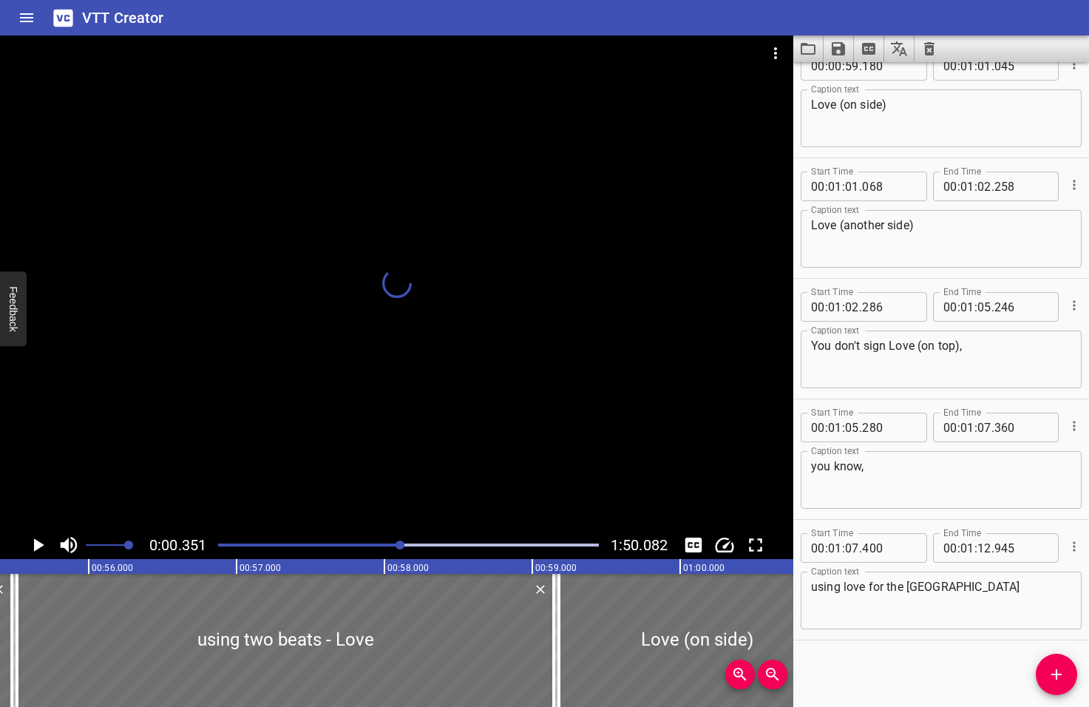
drag, startPoint x: 444, startPoint y: 544, endPoint x: 401, endPoint y: 551, distance: 42.7
click at [401, 551] on div at bounding box center [408, 545] width 398 height 21
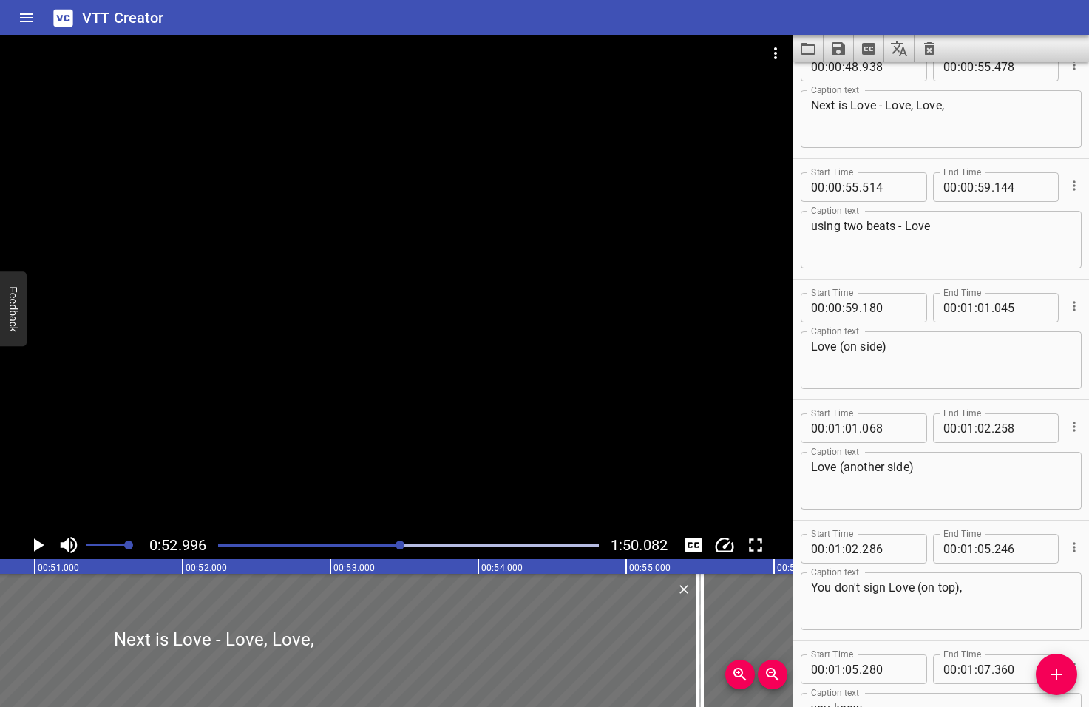
scroll to position [0, 7794]
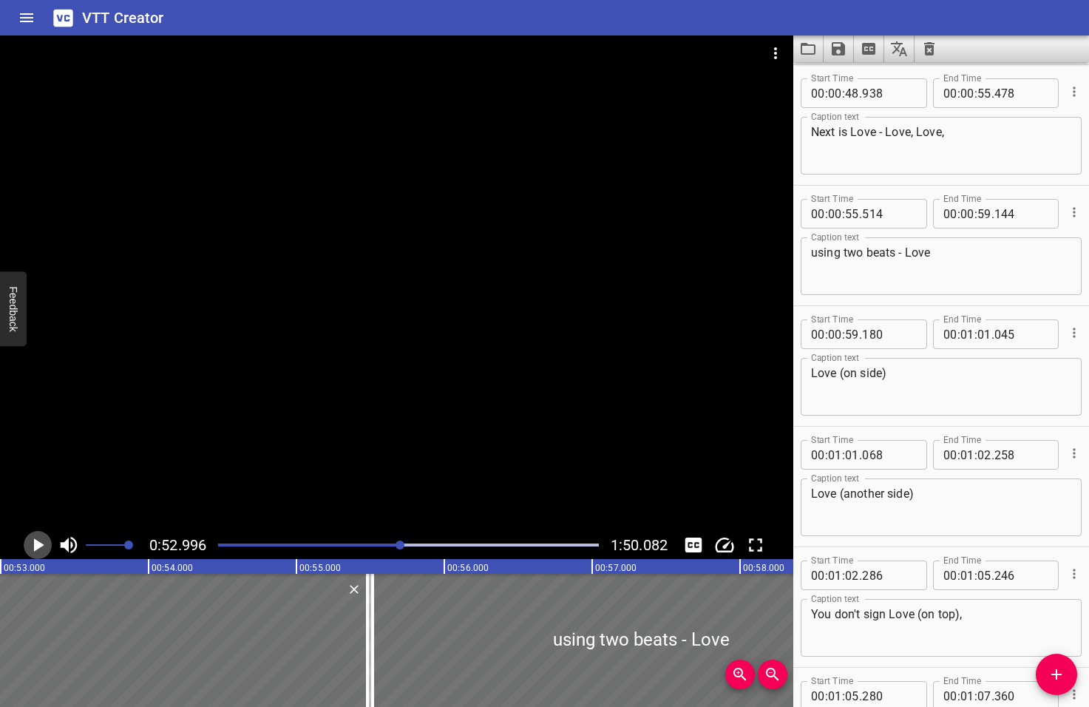
click at [36, 546] on icon "Play/Pause" at bounding box center [39, 544] width 10 height 13
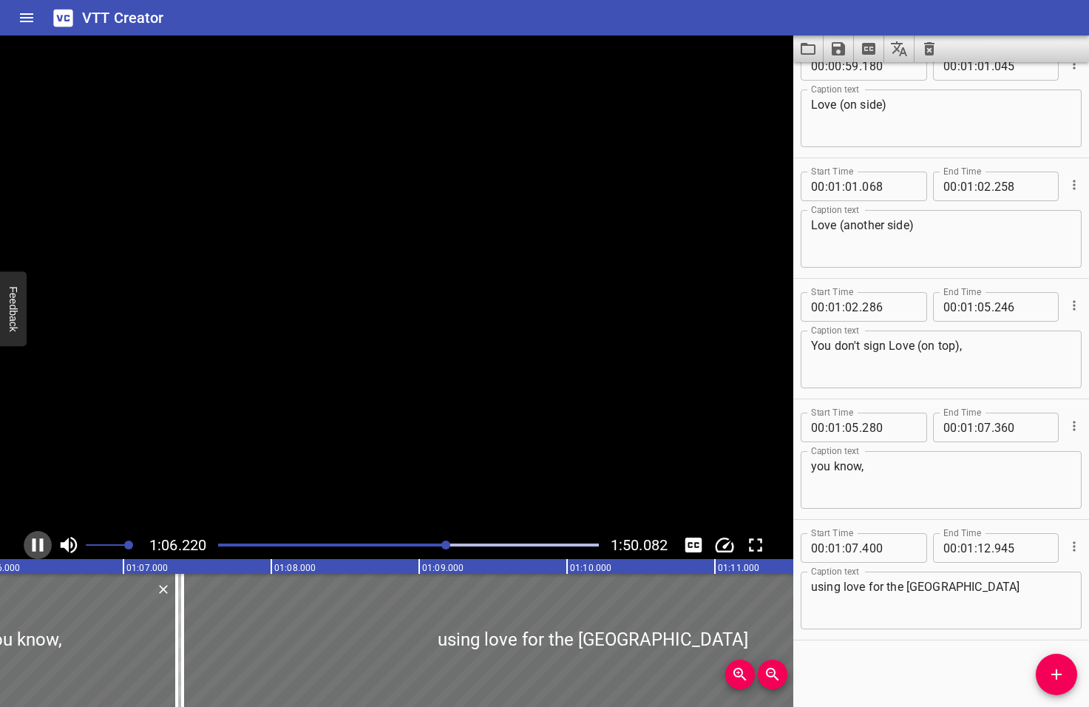
click at [36, 546] on icon "Play/Pause" at bounding box center [38, 545] width 22 height 22
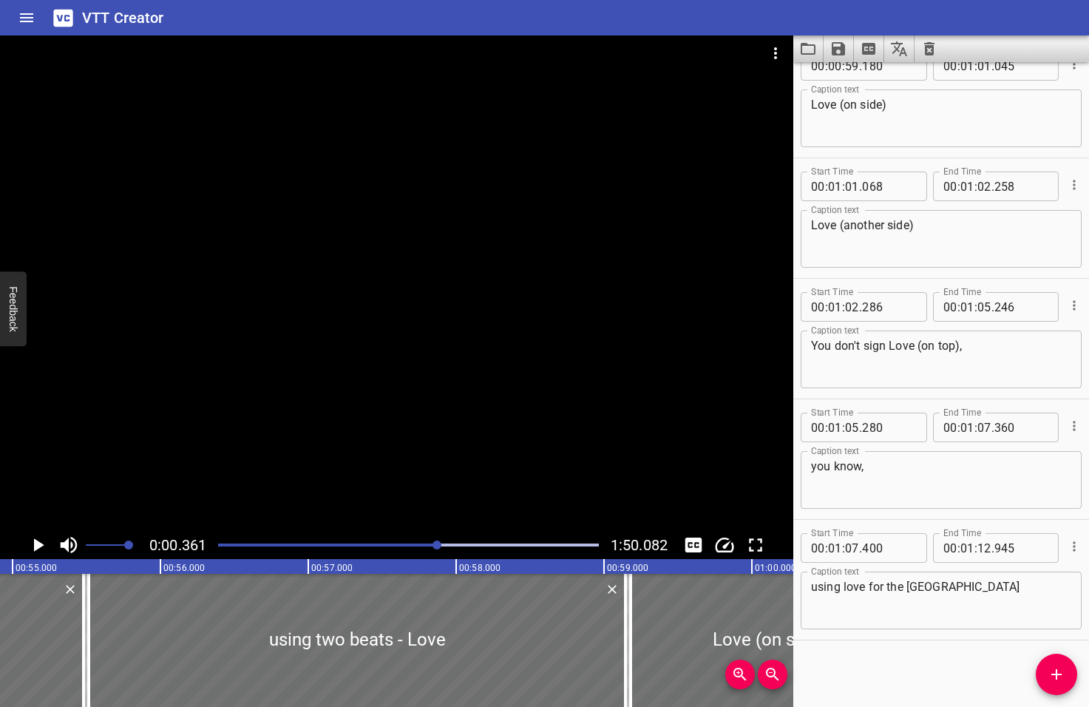
drag, startPoint x: 447, startPoint y: 543, endPoint x: 438, endPoint y: 542, distance: 8.9
click at [438, 542] on div at bounding box center [436, 544] width 9 height 9
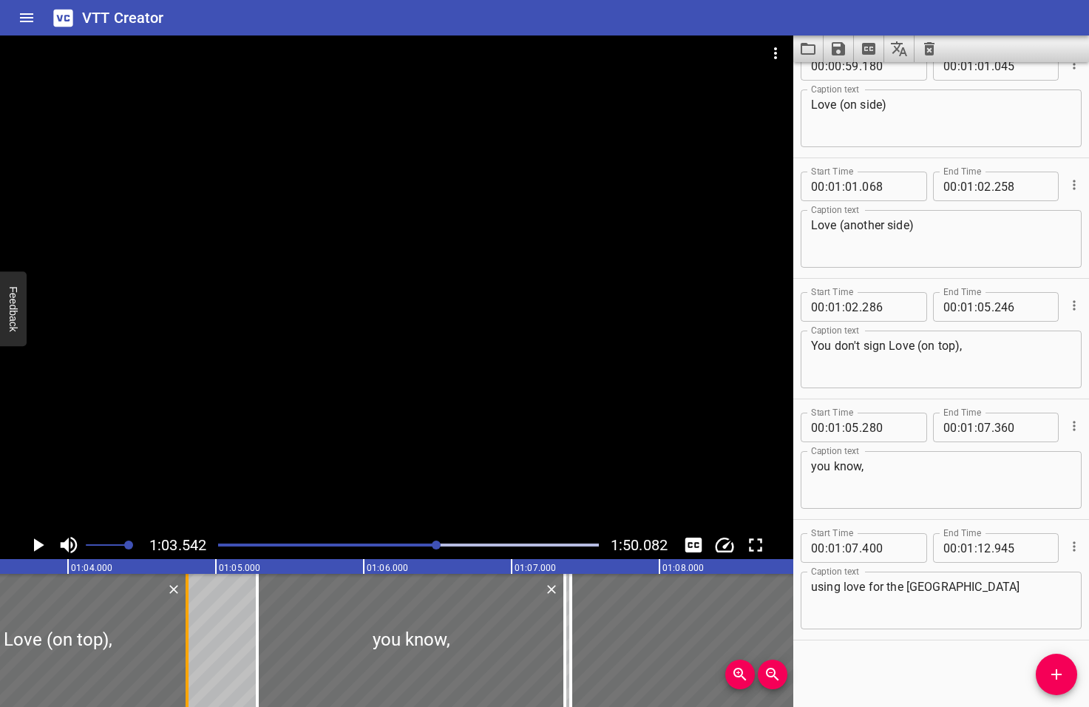
drag, startPoint x: 248, startPoint y: 654, endPoint x: 183, endPoint y: 655, distance: 65.1
click at [183, 655] on div at bounding box center [187, 640] width 15 height 133
type input "04"
type input "806"
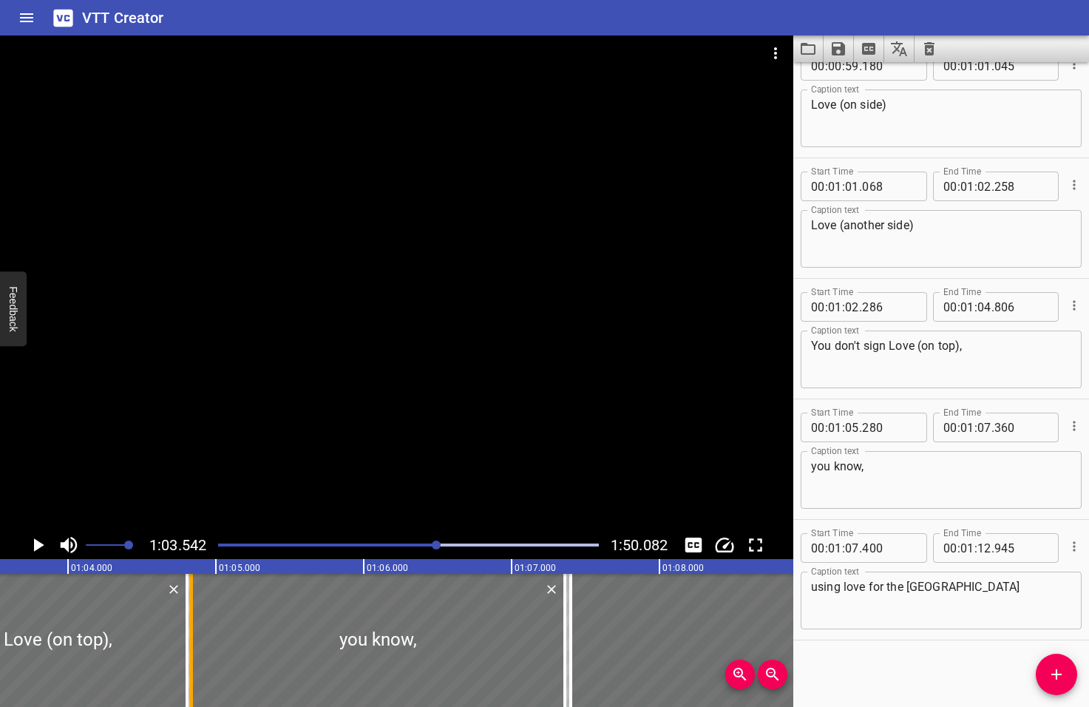
drag, startPoint x: 256, startPoint y: 655, endPoint x: 190, endPoint y: 649, distance: 66.1
click at [190, 649] on div at bounding box center [191, 640] width 3 height 133
type input "04"
type input "835"
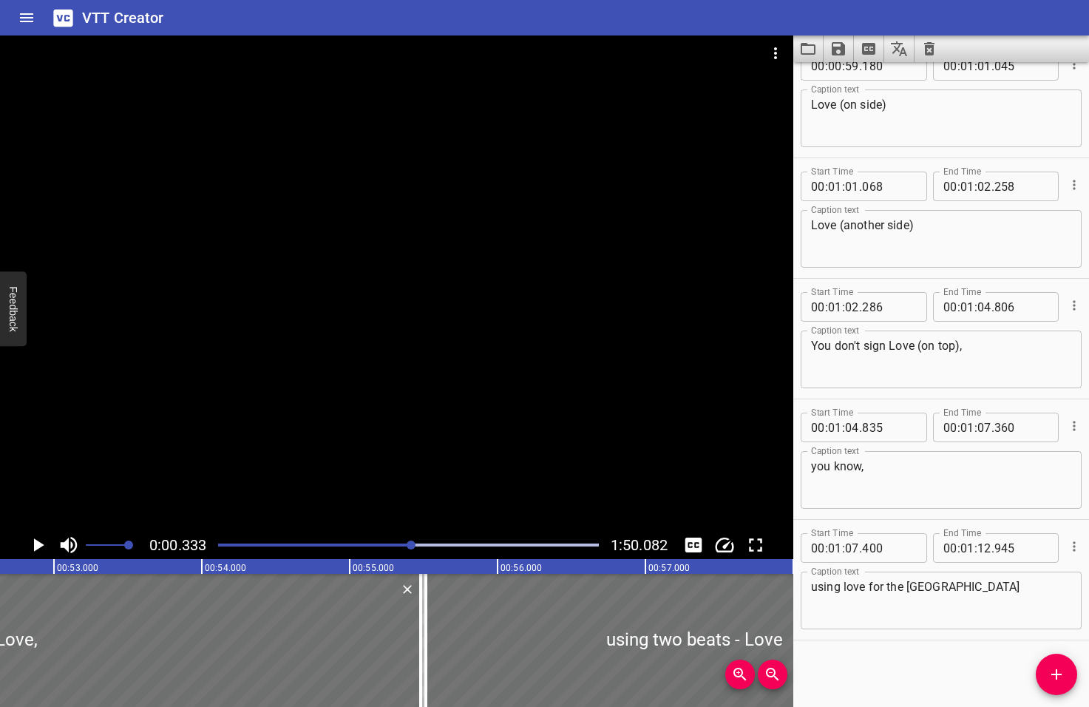
drag, startPoint x: 438, startPoint y: 543, endPoint x: 409, endPoint y: 547, distance: 29.1
click at [409, 547] on div at bounding box center [411, 544] width 9 height 9
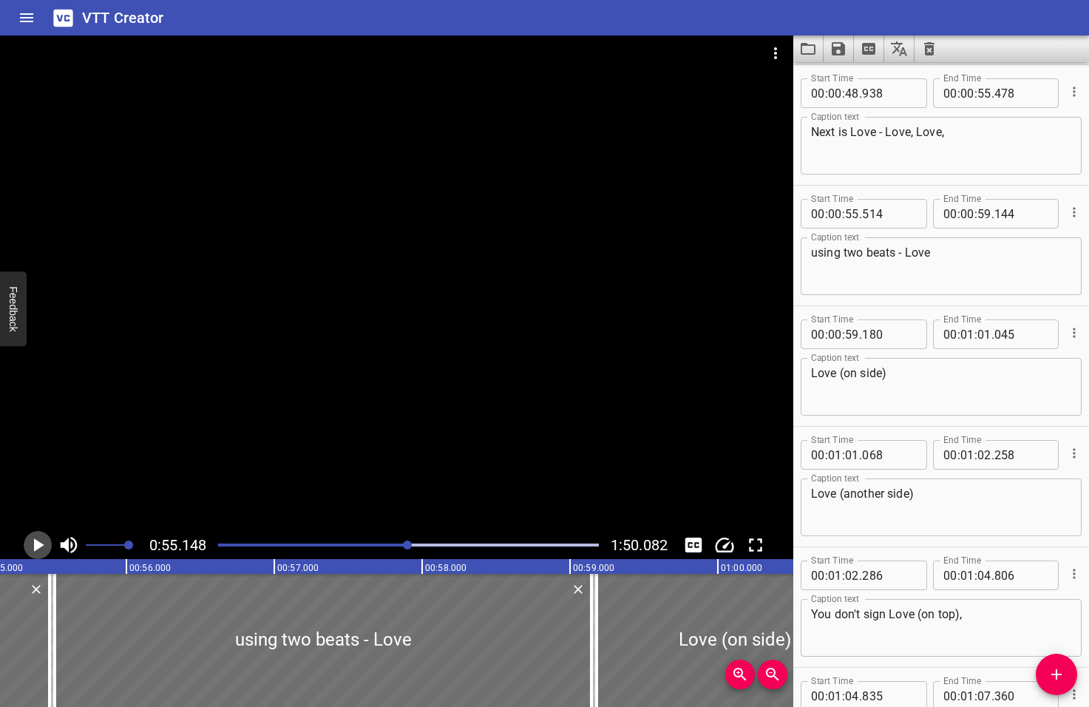
click at [39, 546] on icon "Play/Pause" at bounding box center [39, 544] width 10 height 13
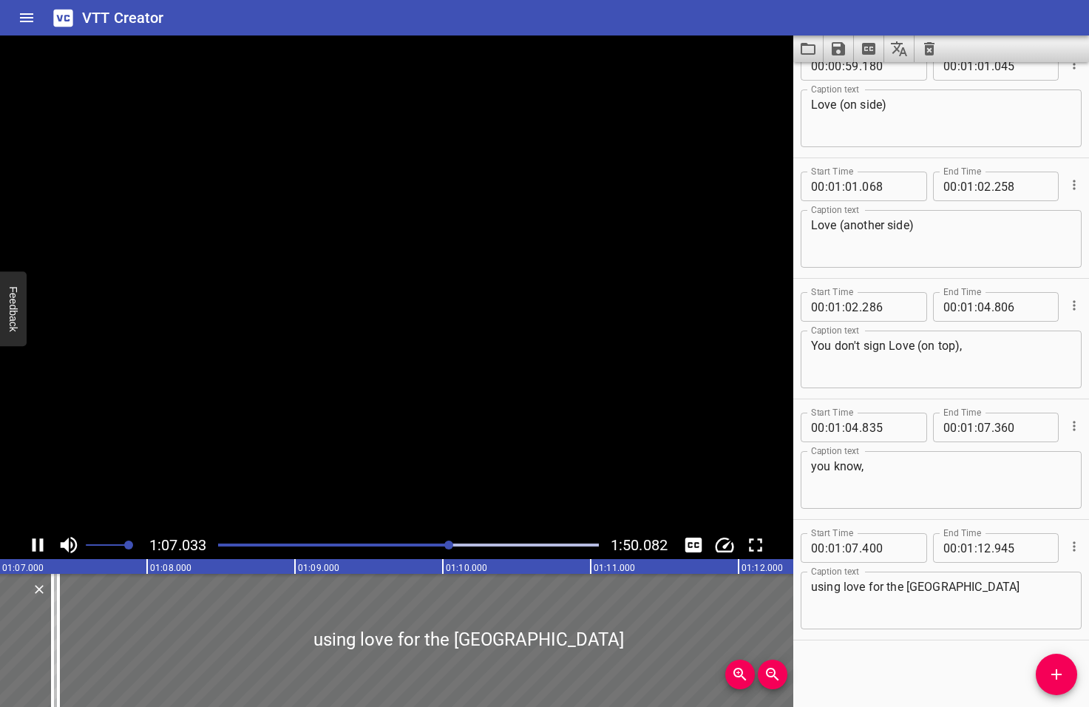
click at [40, 546] on icon "Play/Pause" at bounding box center [38, 544] width 11 height 13
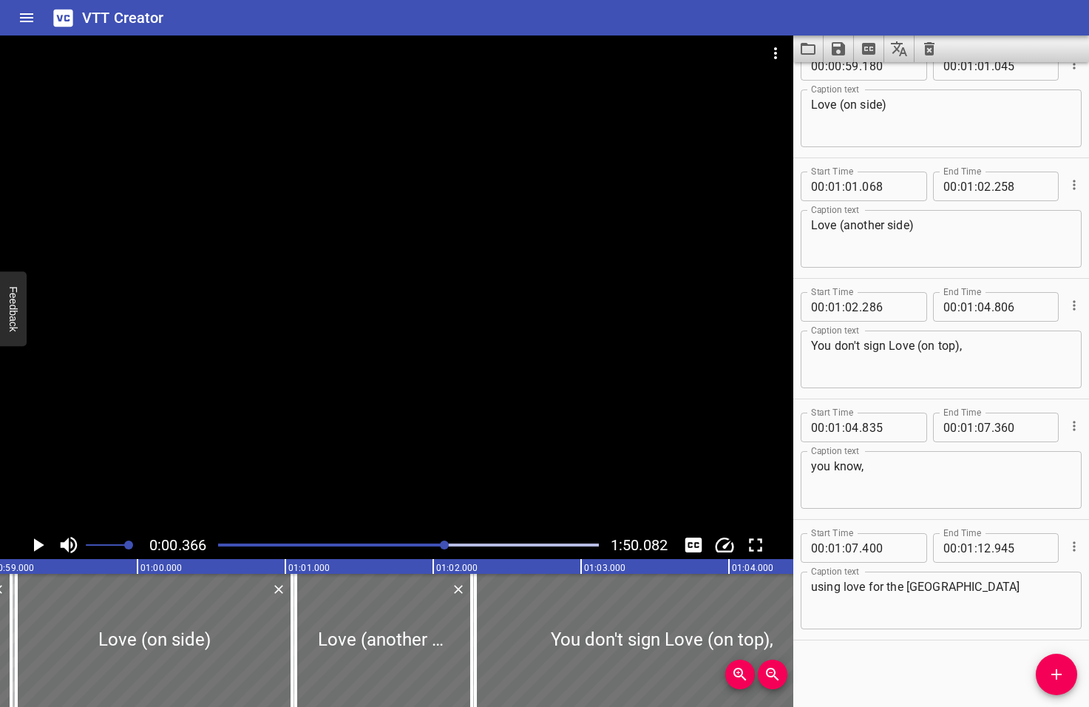
click at [444, 546] on div at bounding box center [444, 544] width 9 height 9
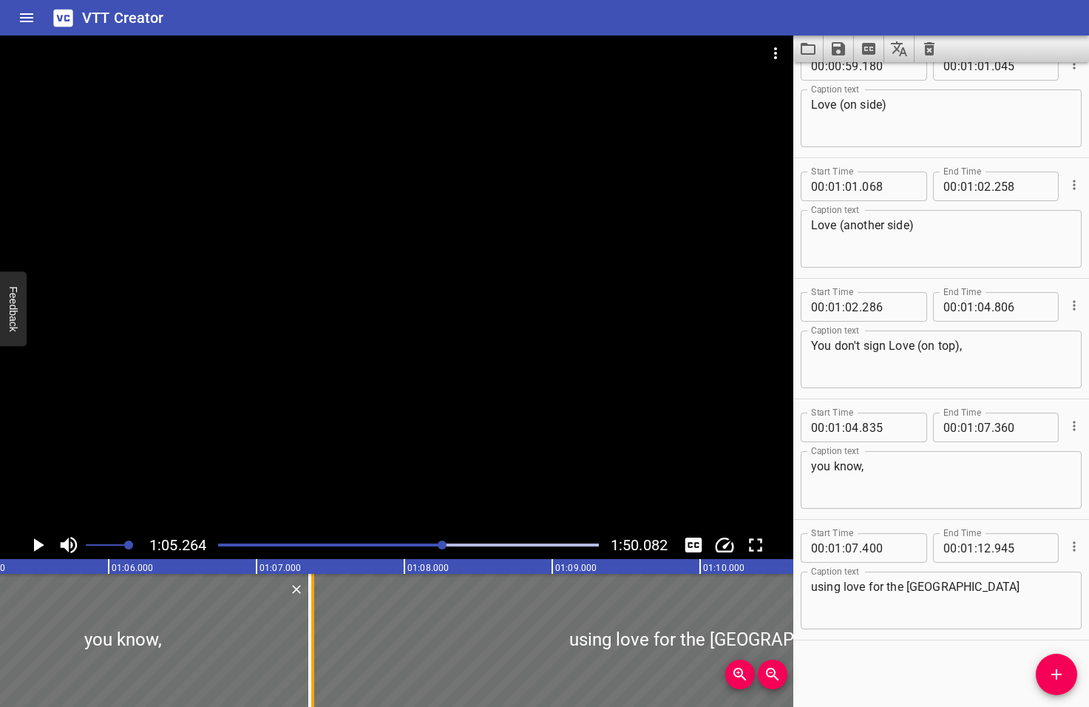
click at [308, 644] on div at bounding box center [312, 640] width 15 height 133
type input "395"
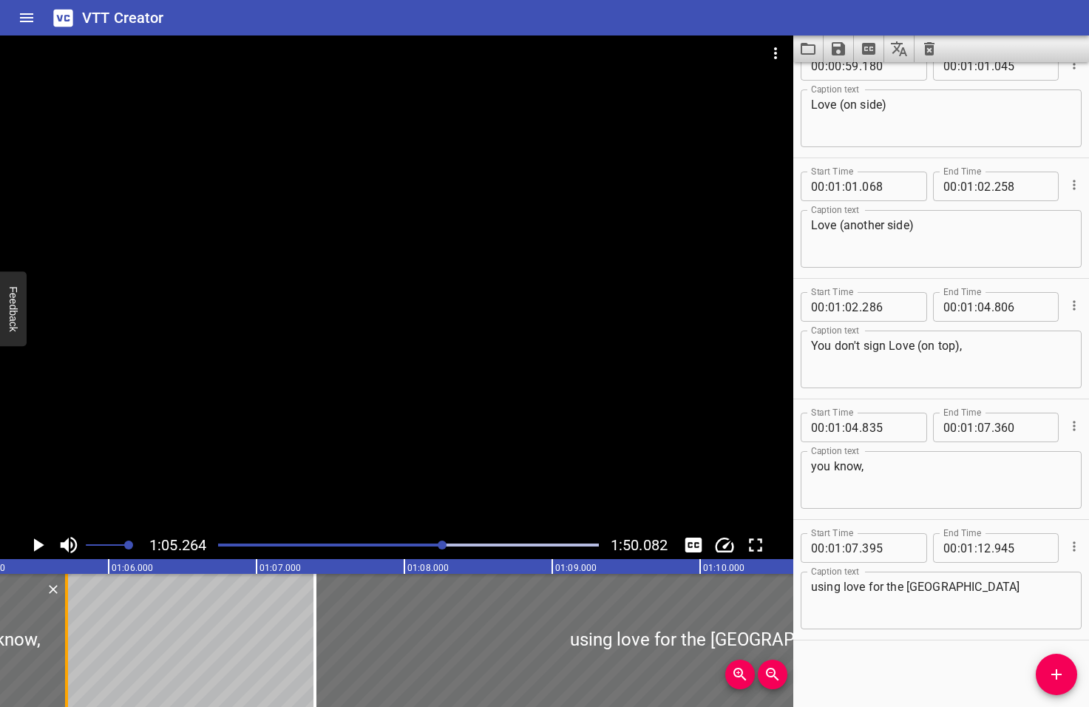
drag, startPoint x: 305, startPoint y: 647, endPoint x: 61, endPoint y: 654, distance: 244.1
click at [61, 654] on div at bounding box center [66, 640] width 15 height 133
type input "05"
type input "710"
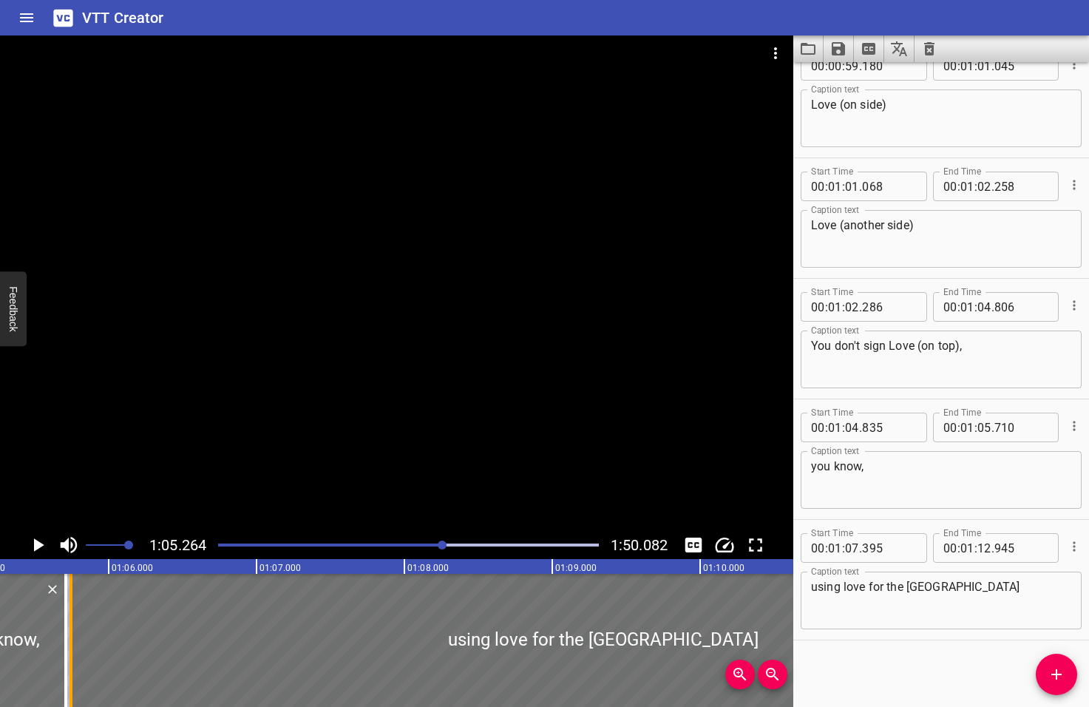
drag, startPoint x: 311, startPoint y: 655, endPoint x: 67, endPoint y: 665, distance: 244.2
click at [67, 665] on div at bounding box center [71, 640] width 15 height 133
type input "05"
type input "745"
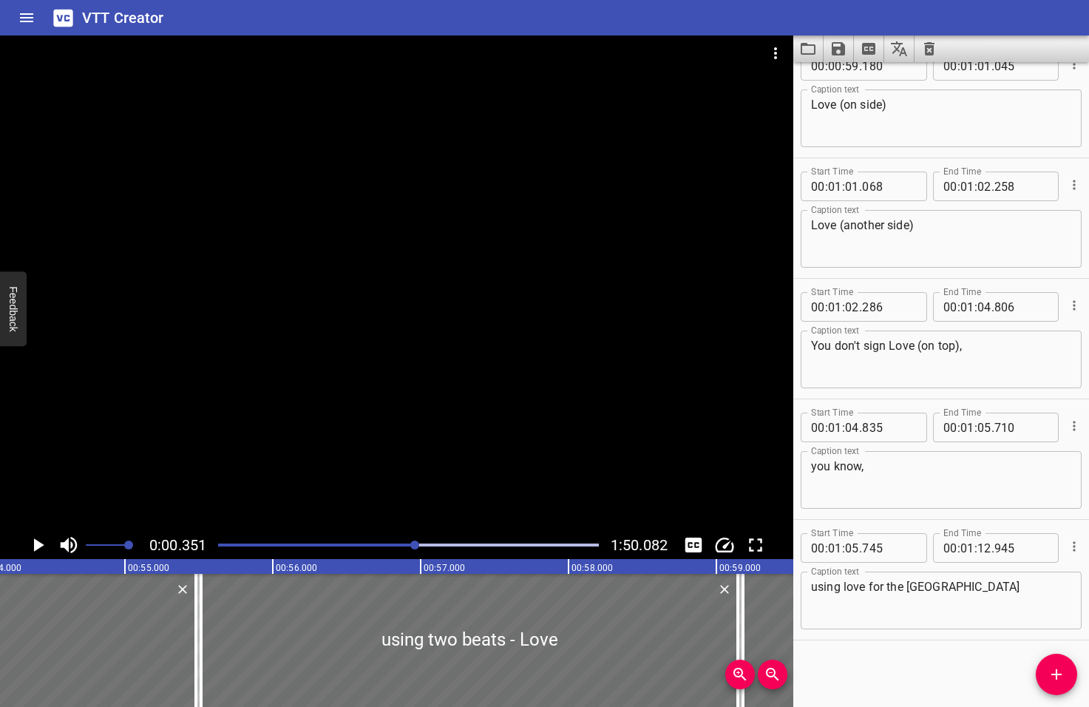
drag, startPoint x: 444, startPoint y: 547, endPoint x: 415, endPoint y: 547, distance: 28.8
click at [415, 547] on div at bounding box center [414, 544] width 9 height 9
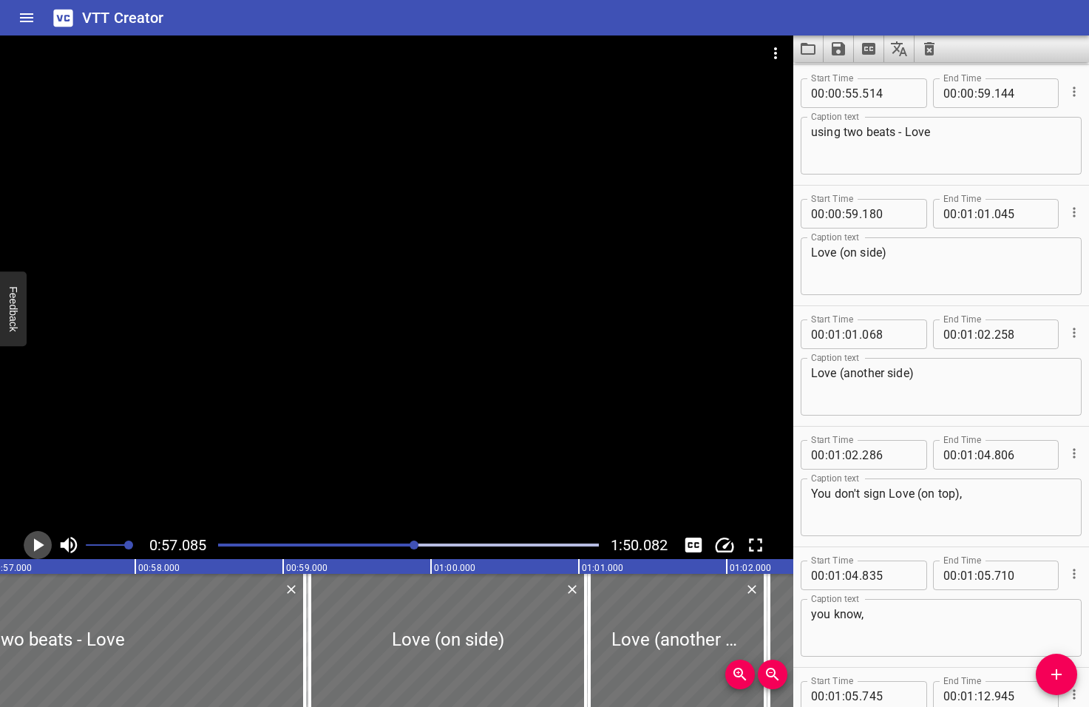
click at [40, 543] on icon "Play/Pause" at bounding box center [39, 544] width 10 height 13
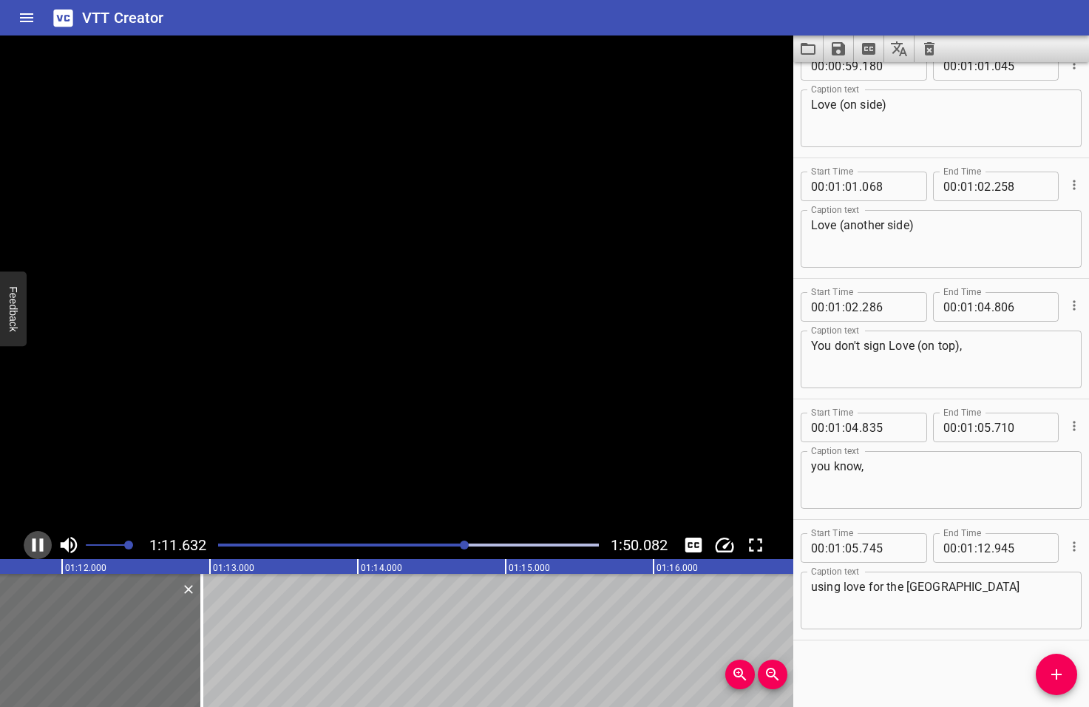
click at [40, 543] on icon "Play/Pause" at bounding box center [38, 544] width 11 height 13
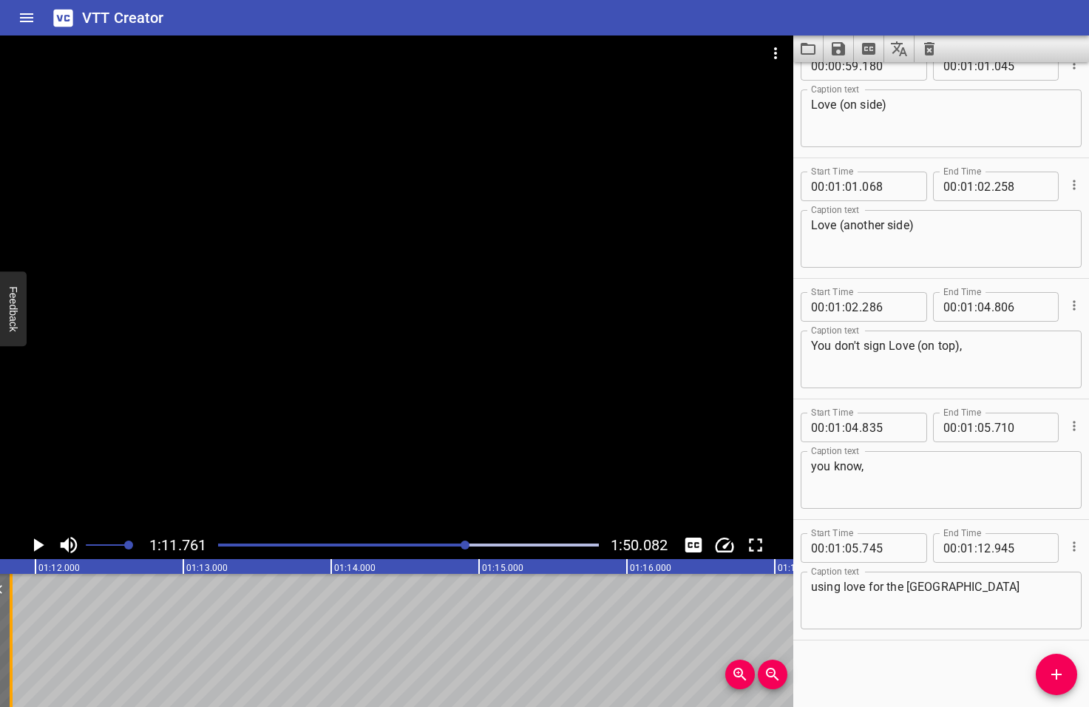
drag, startPoint x: 173, startPoint y: 645, endPoint x: 9, endPoint y: 648, distance: 164.1
click at [9, 648] on div at bounding box center [11, 640] width 15 height 133
type input "11"
type input "835"
click at [1057, 673] on icon "Add Cue" at bounding box center [1056, 674] width 10 height 10
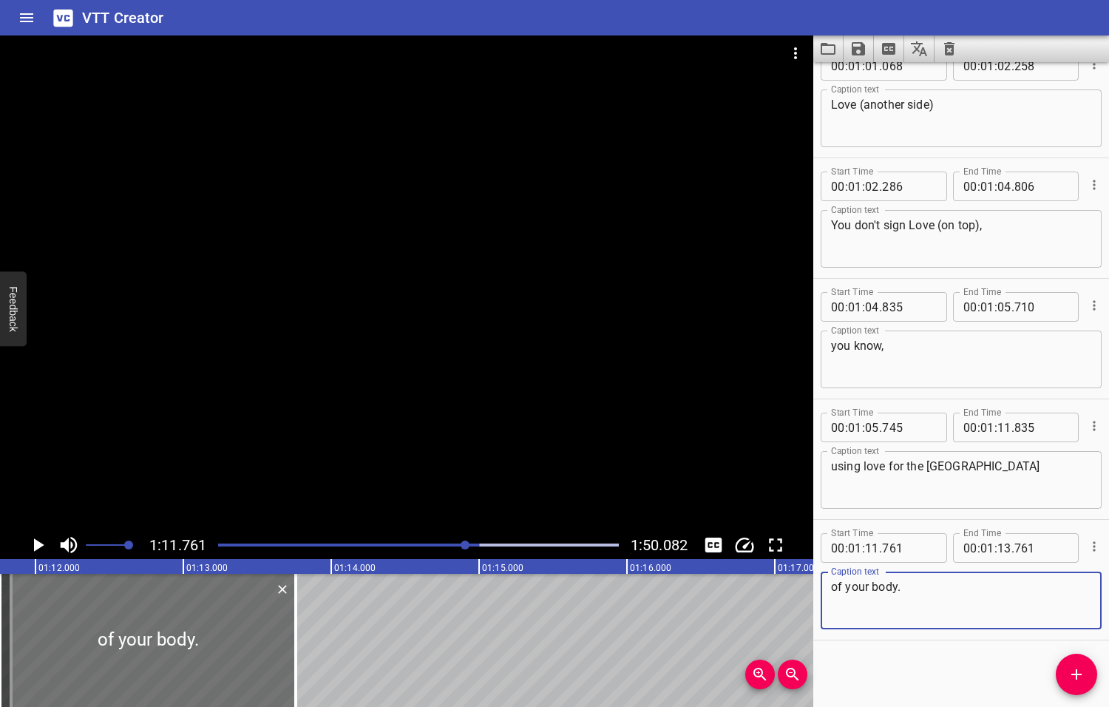
type textarea "of your body."
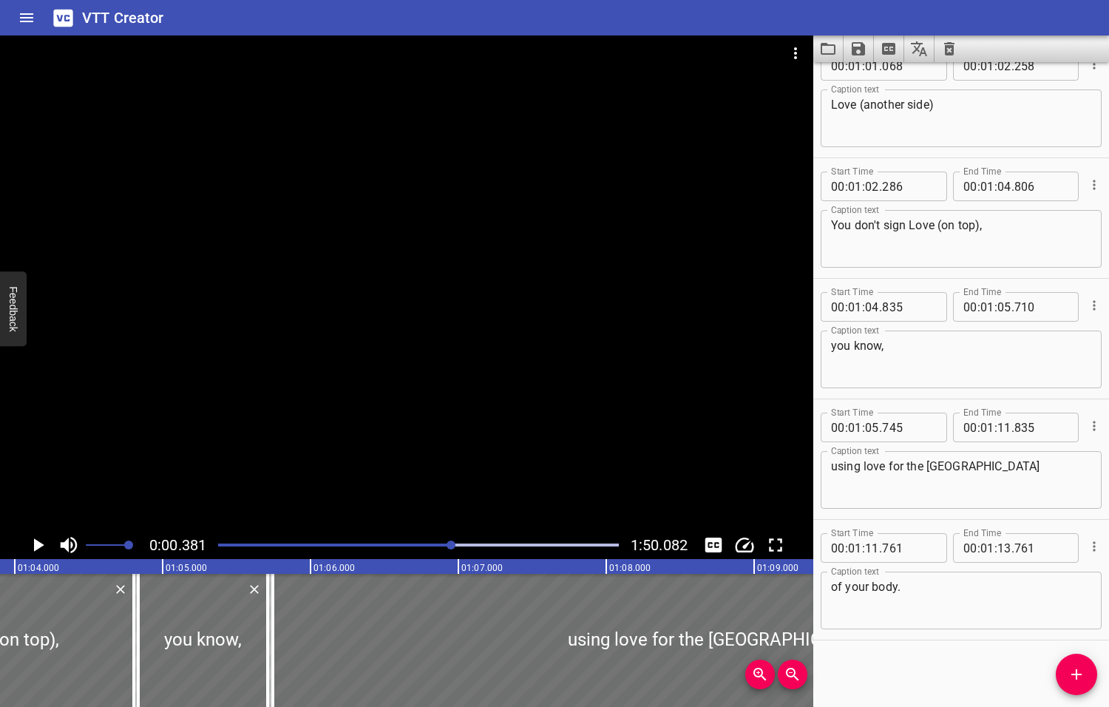
drag, startPoint x: 466, startPoint y: 545, endPoint x: 452, endPoint y: 546, distance: 13.4
click at [452, 546] on div at bounding box center [451, 544] width 9 height 9
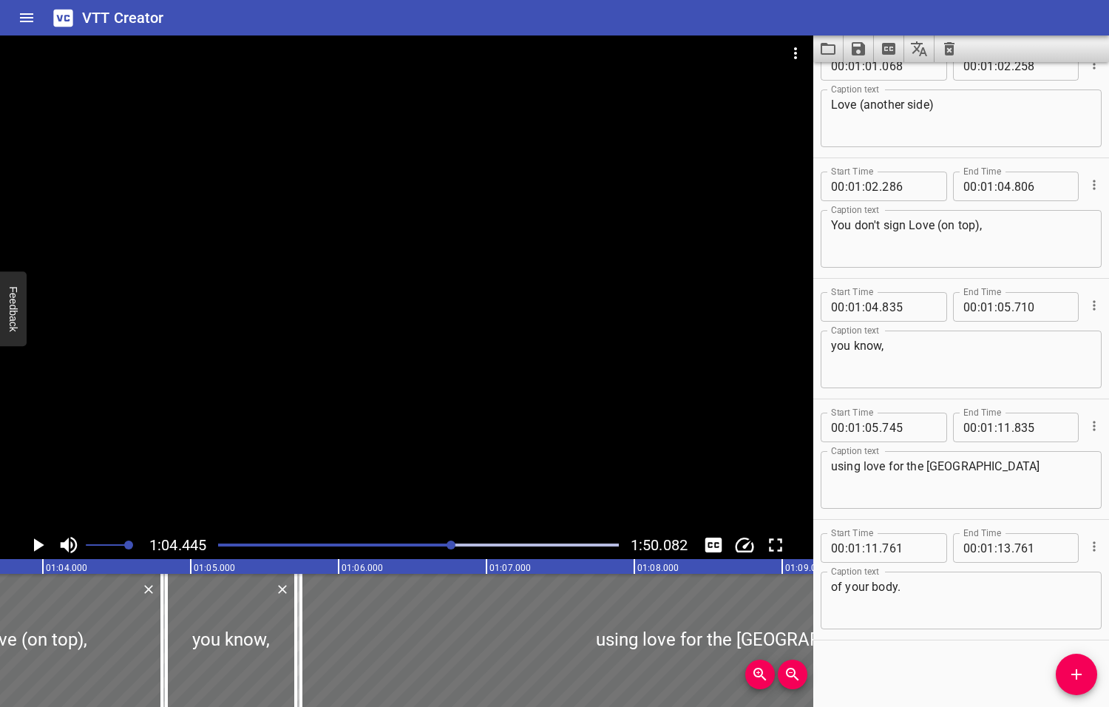
scroll to position [0, 9529]
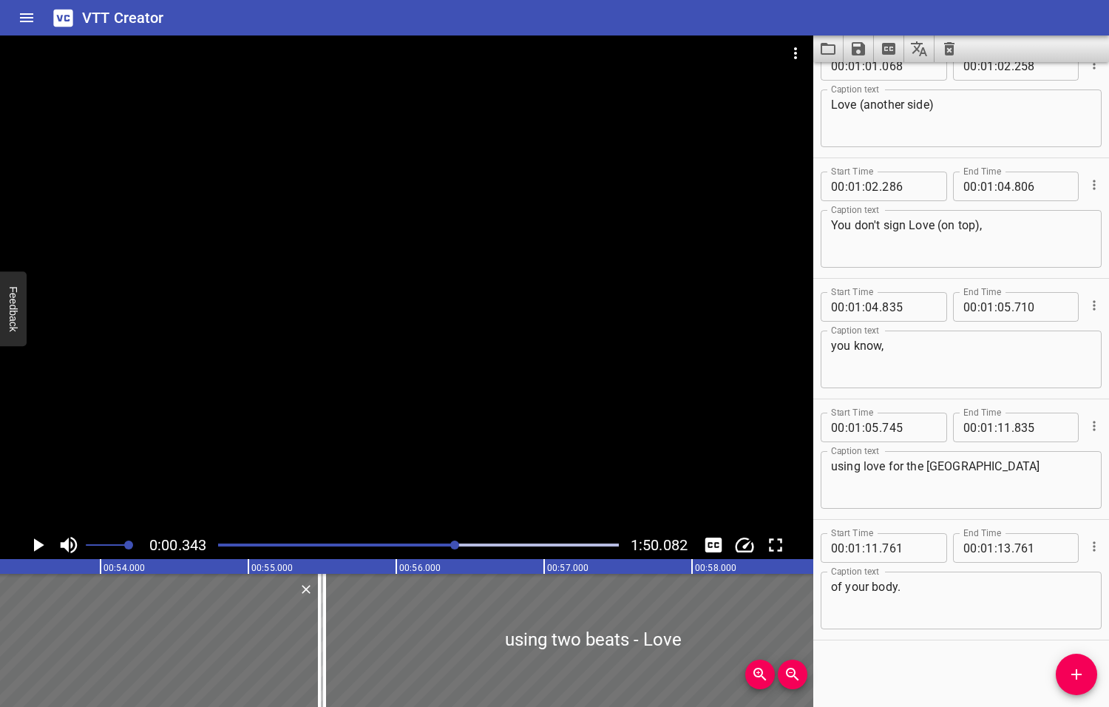
drag, startPoint x: 452, startPoint y: 545, endPoint x: 460, endPoint y: 544, distance: 8.2
click at [459, 544] on div at bounding box center [454, 544] width 9 height 9
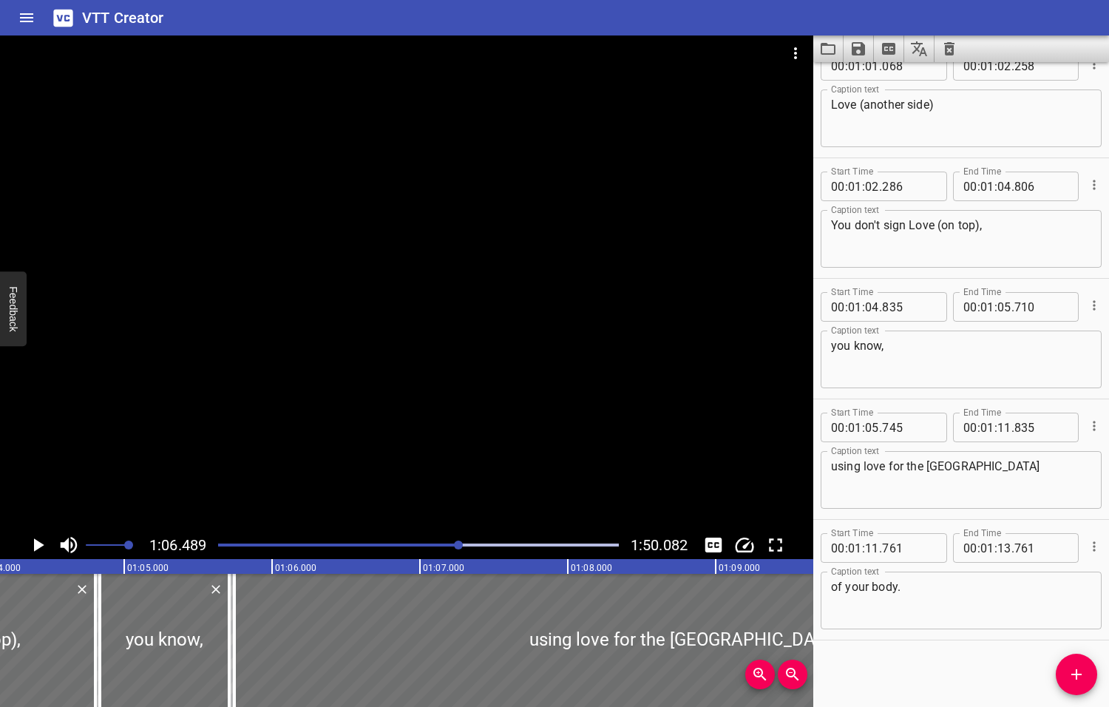
scroll to position [0, 9831]
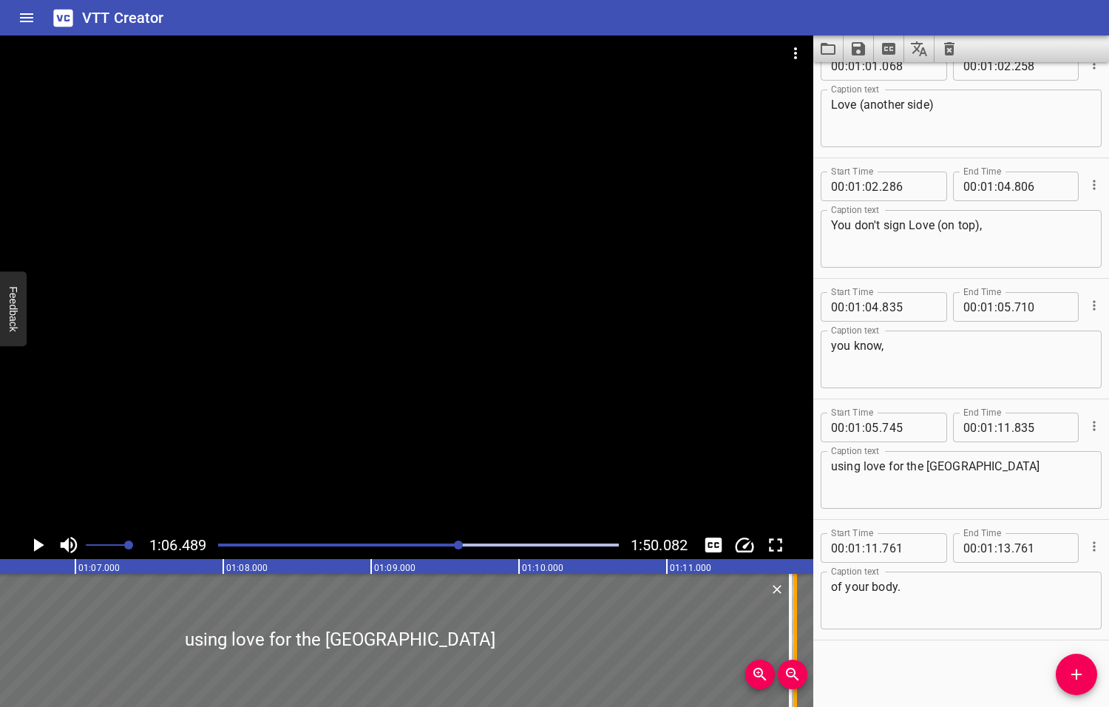
drag, startPoint x: 779, startPoint y: 621, endPoint x: 795, endPoint y: 625, distance: 16.7
click at [795, 625] on div at bounding box center [795, 640] width 3 height 133
type input "871"
click at [39, 544] on icon "Play/Pause" at bounding box center [39, 544] width 10 height 13
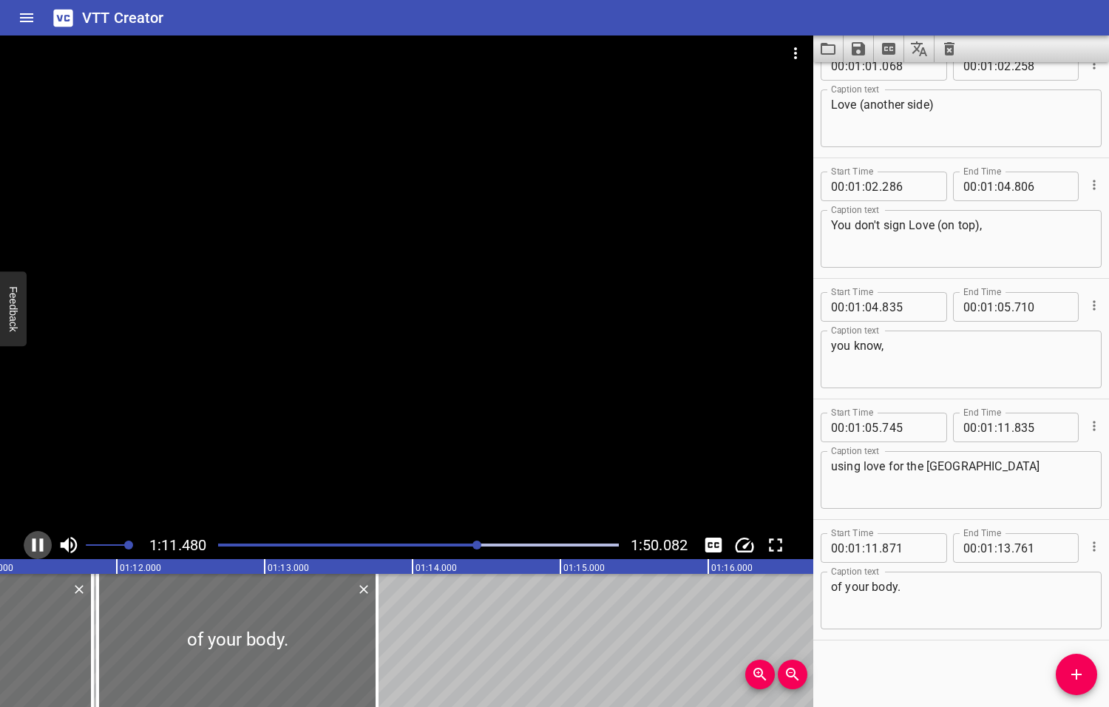
click at [39, 541] on icon "Play/Pause" at bounding box center [38, 545] width 22 height 22
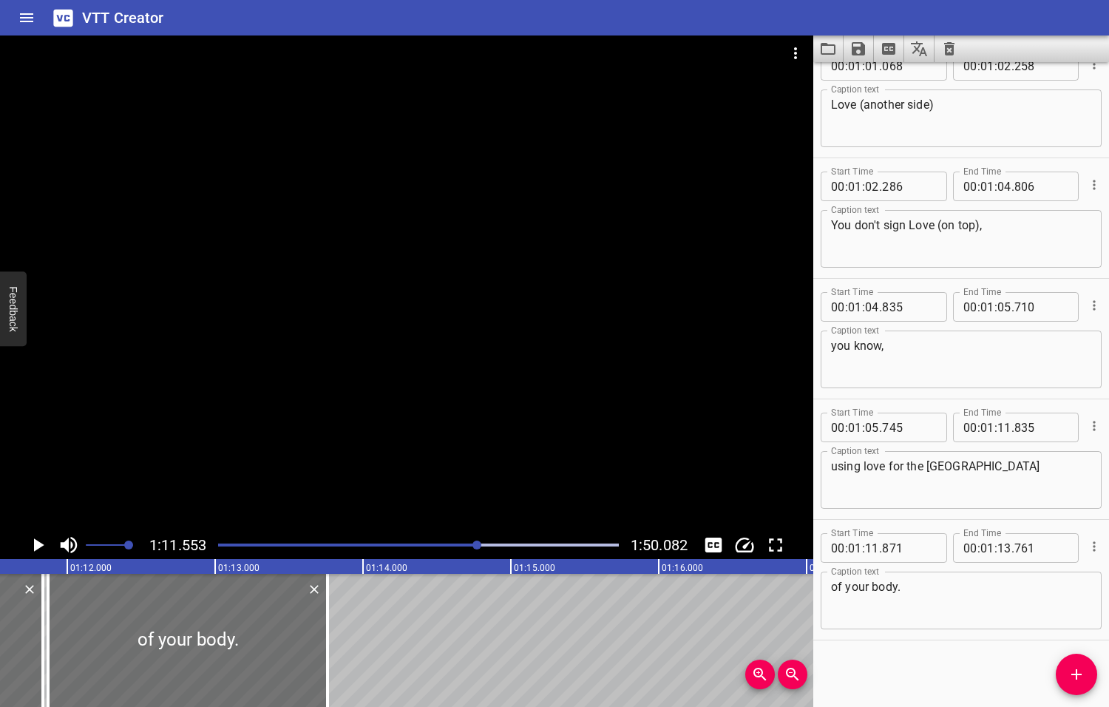
scroll to position [0, 10579]
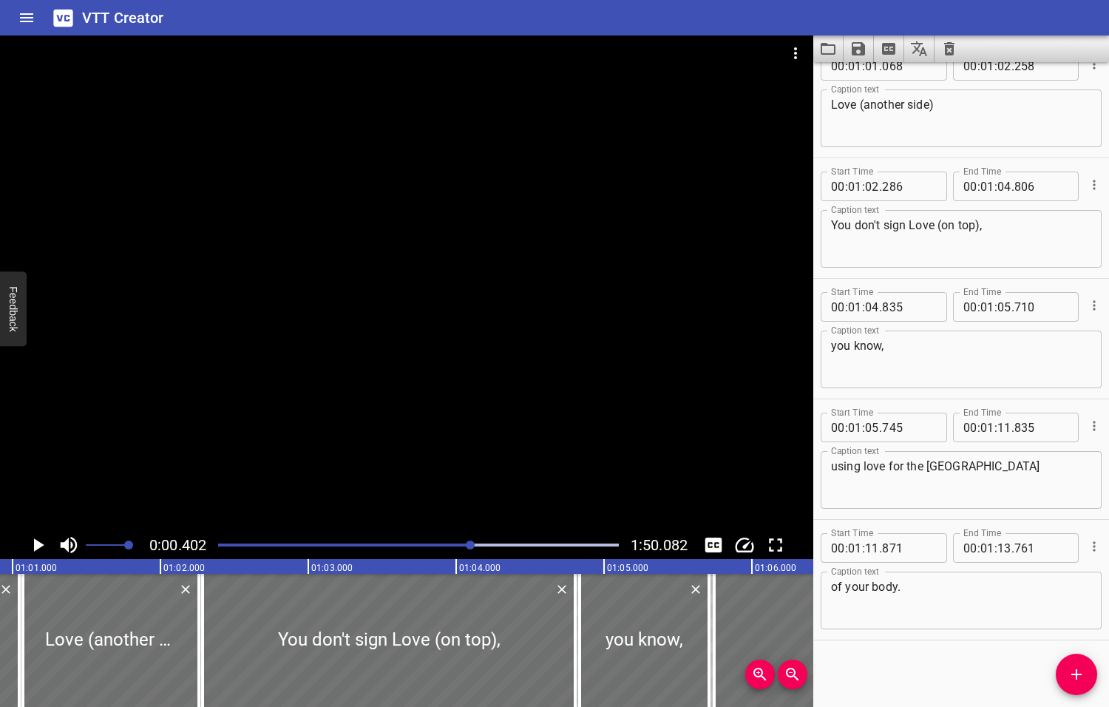
click at [471, 543] on div at bounding box center [470, 544] width 9 height 9
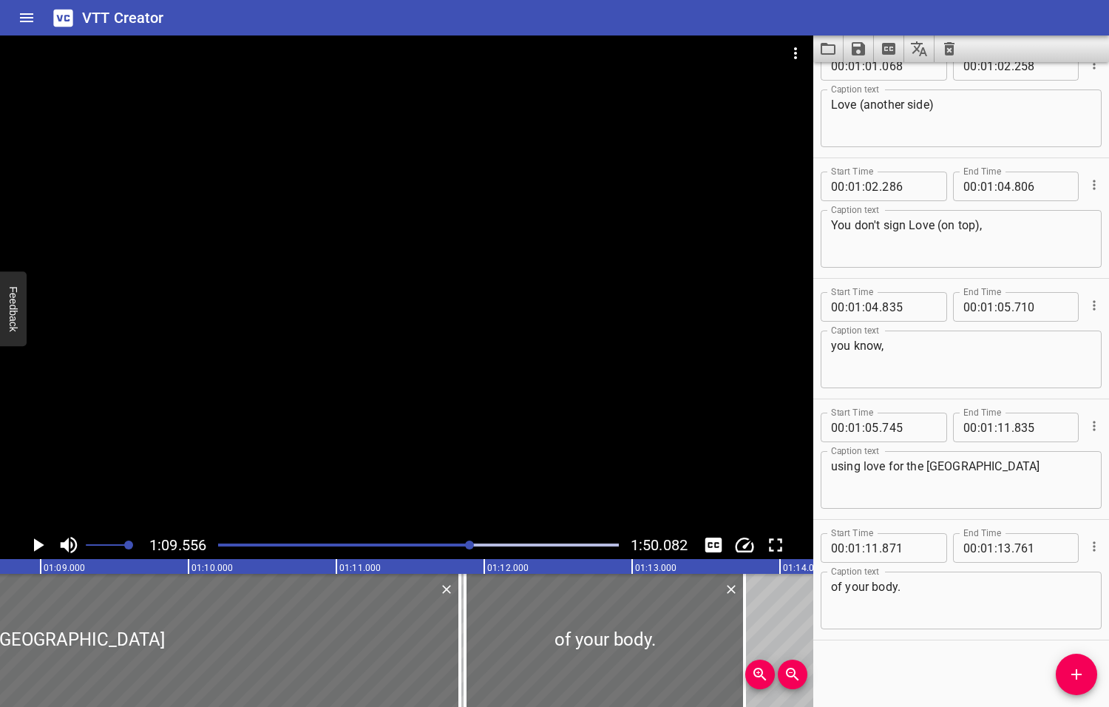
scroll to position [0, 10284]
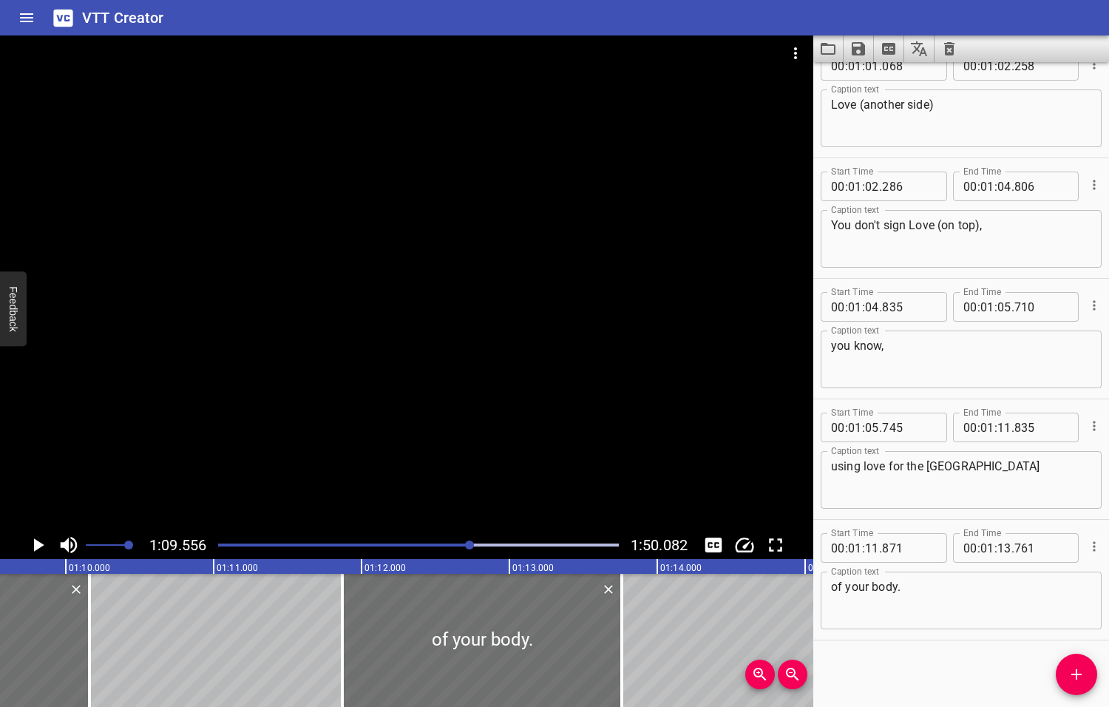
drag, startPoint x: 334, startPoint y: 631, endPoint x: 123, endPoint y: 661, distance: 213.5
click at [86, 653] on div at bounding box center [89, 640] width 15 height 133
type input "10"
type input "160"
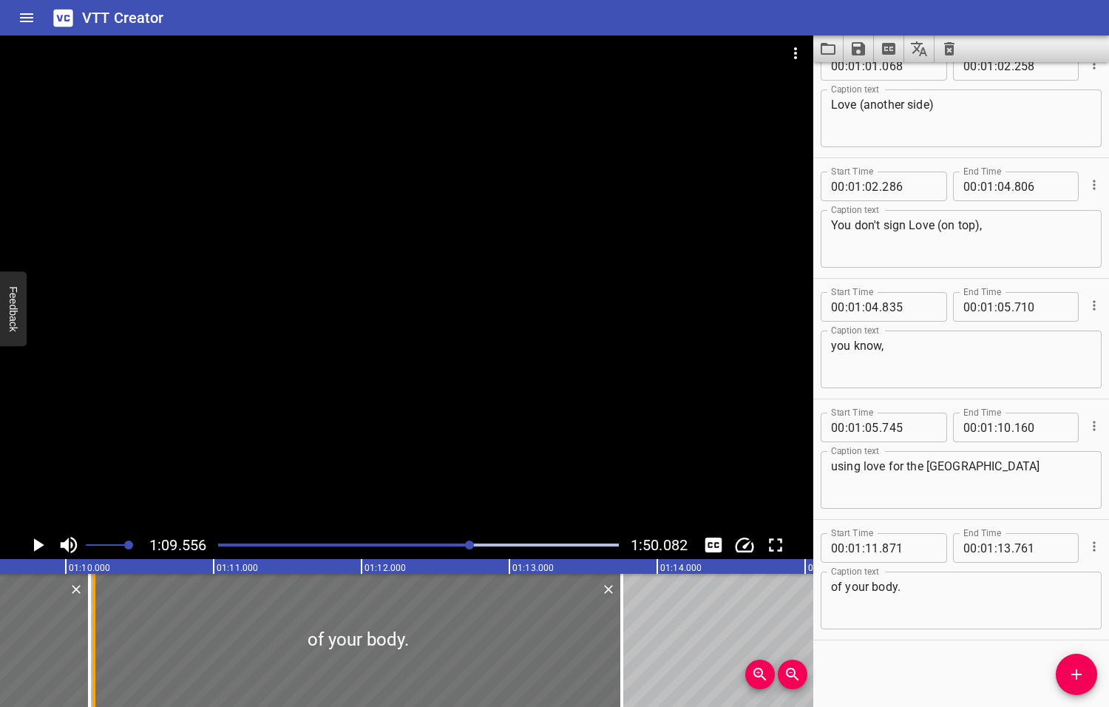
drag, startPoint x: 341, startPoint y: 647, endPoint x: 92, endPoint y: 659, distance: 248.7
click at [92, 659] on div at bounding box center [93, 640] width 3 height 133
type input "10"
type input "191"
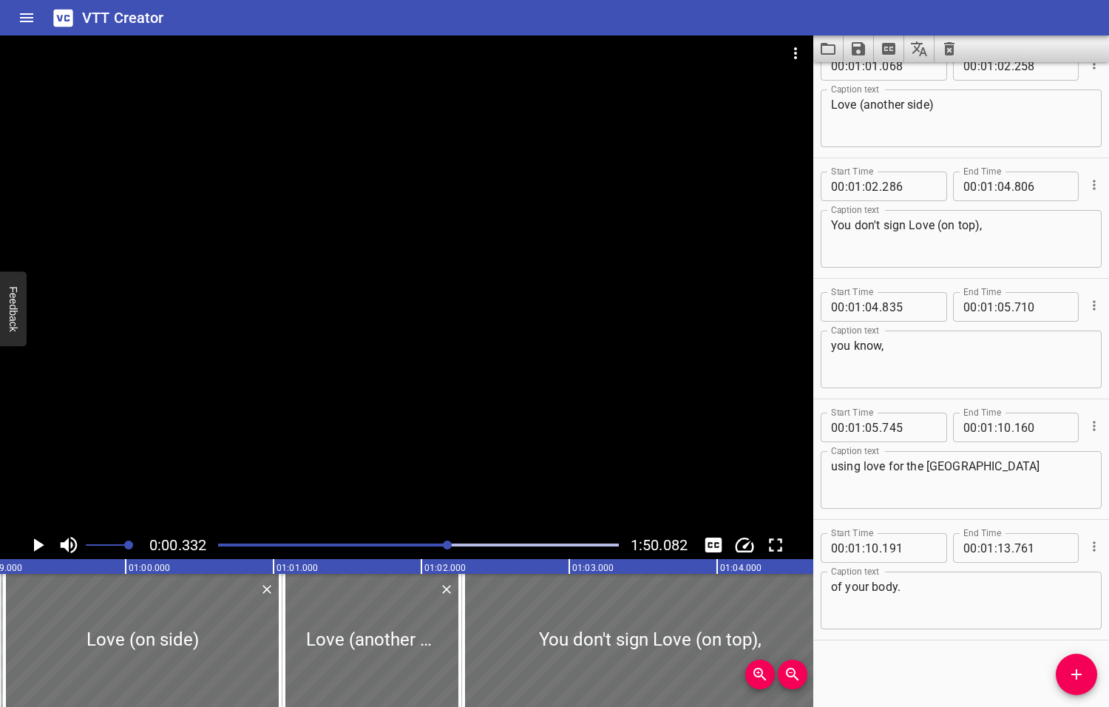
drag, startPoint x: 472, startPoint y: 544, endPoint x: 449, endPoint y: 545, distance: 22.9
click at [449, 545] on div at bounding box center [447, 544] width 9 height 9
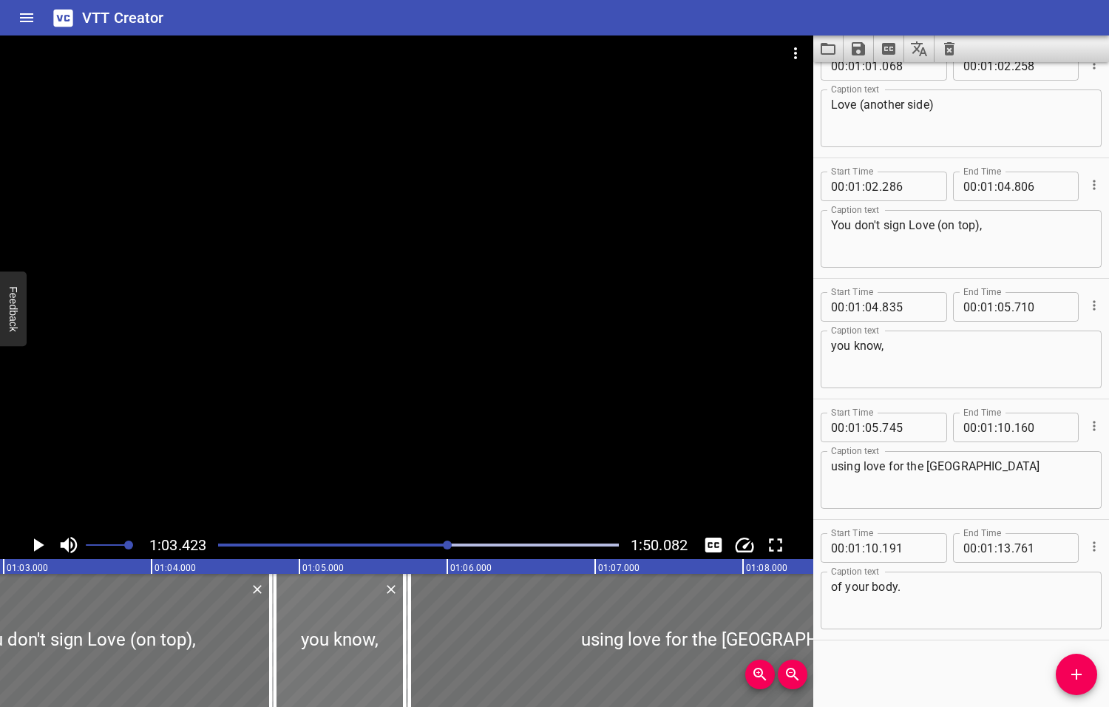
scroll to position [0, 9377]
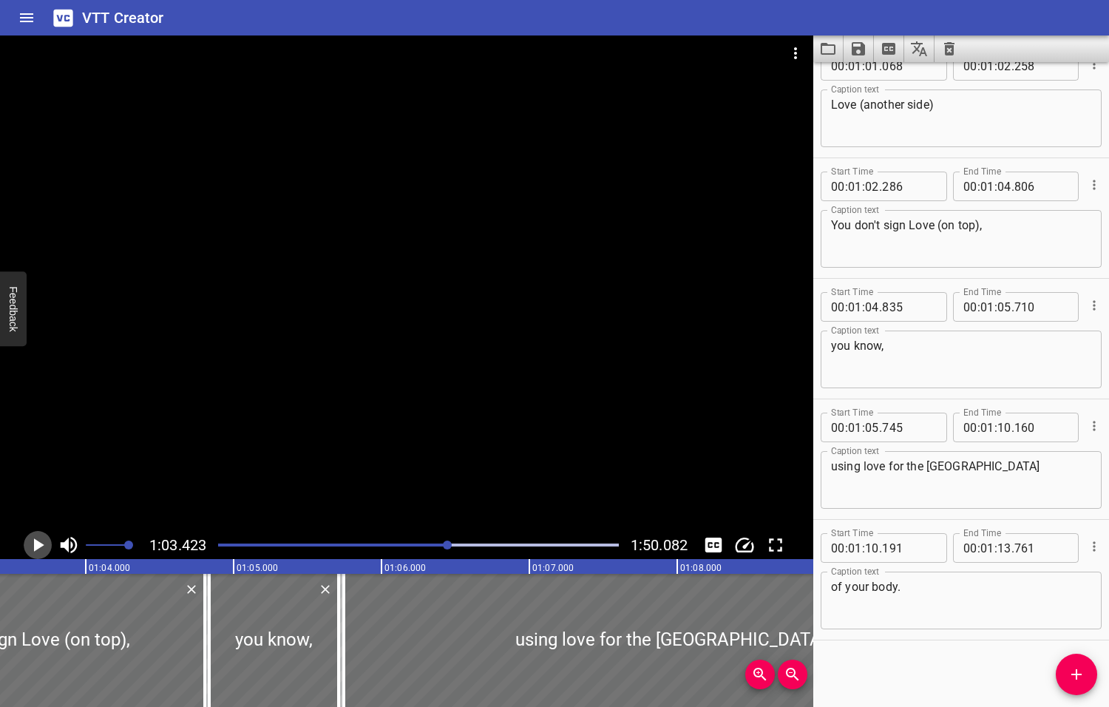
click at [38, 546] on icon "Play/Pause" at bounding box center [39, 544] width 10 height 13
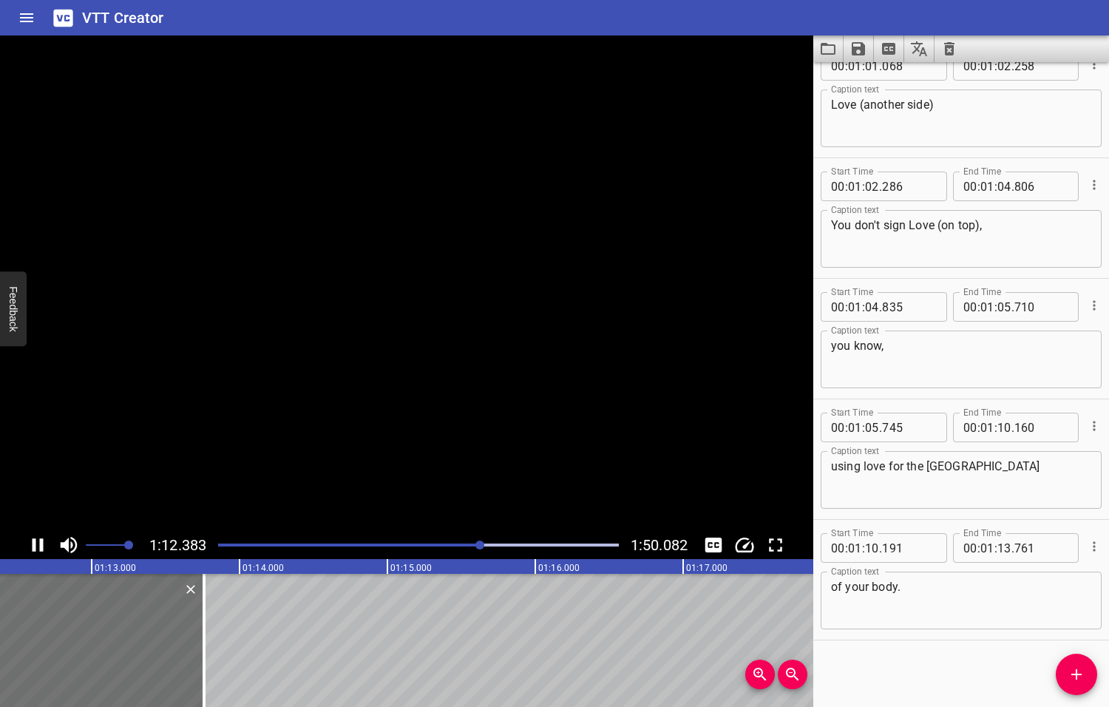
click at [38, 546] on icon "Play/Pause" at bounding box center [38, 545] width 22 height 22
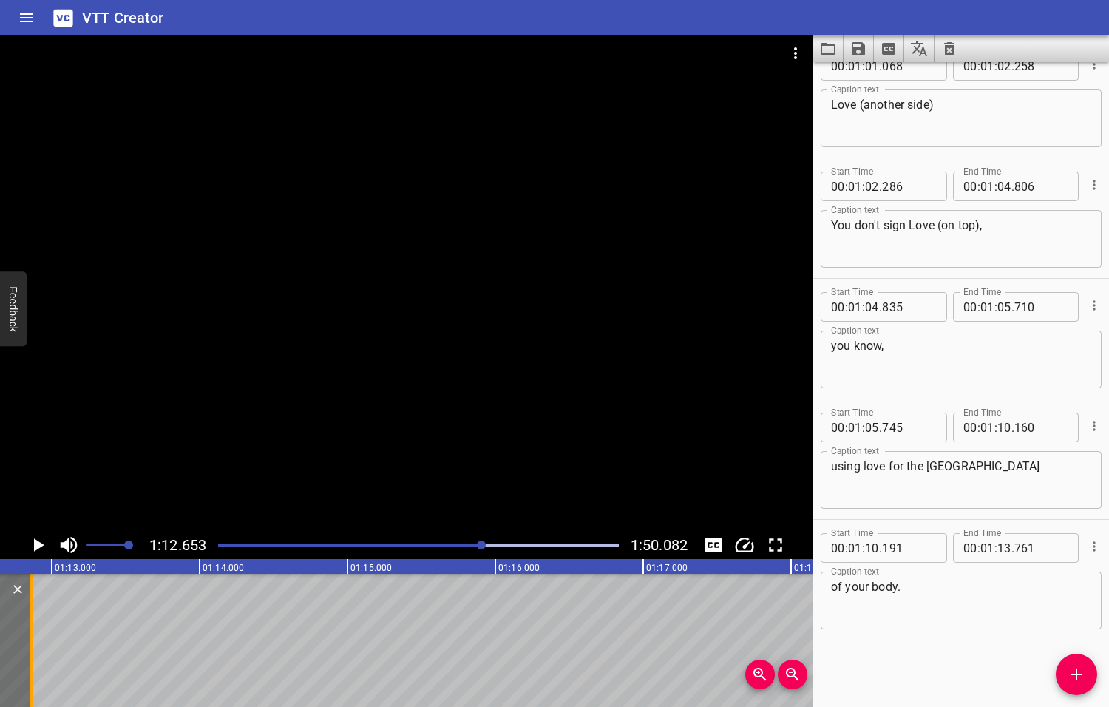
drag, startPoint x: 161, startPoint y: 651, endPoint x: 28, endPoint y: 650, distance: 133.1
click at [28, 650] on div at bounding box center [31, 640] width 15 height 133
type input "12"
type input "861"
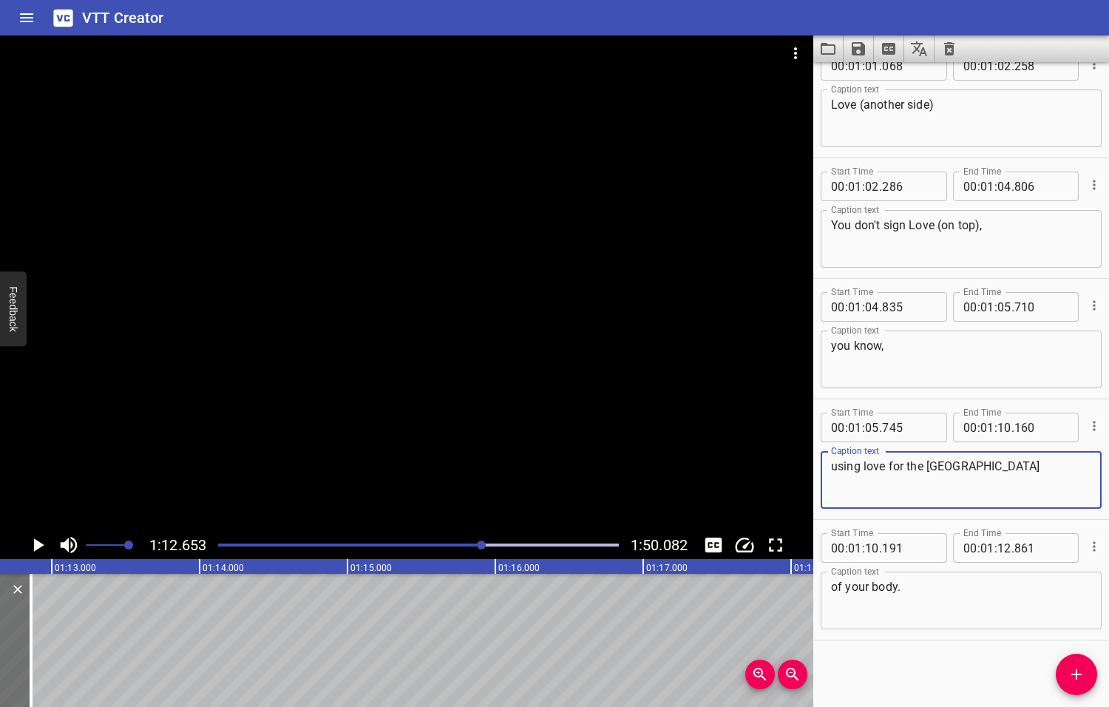
click at [866, 466] on textarea "using love for the middle square" at bounding box center [961, 480] width 260 height 42
type textarea "using Love for the middle square"
click at [916, 603] on textarea "of your body." at bounding box center [961, 601] width 260 height 42
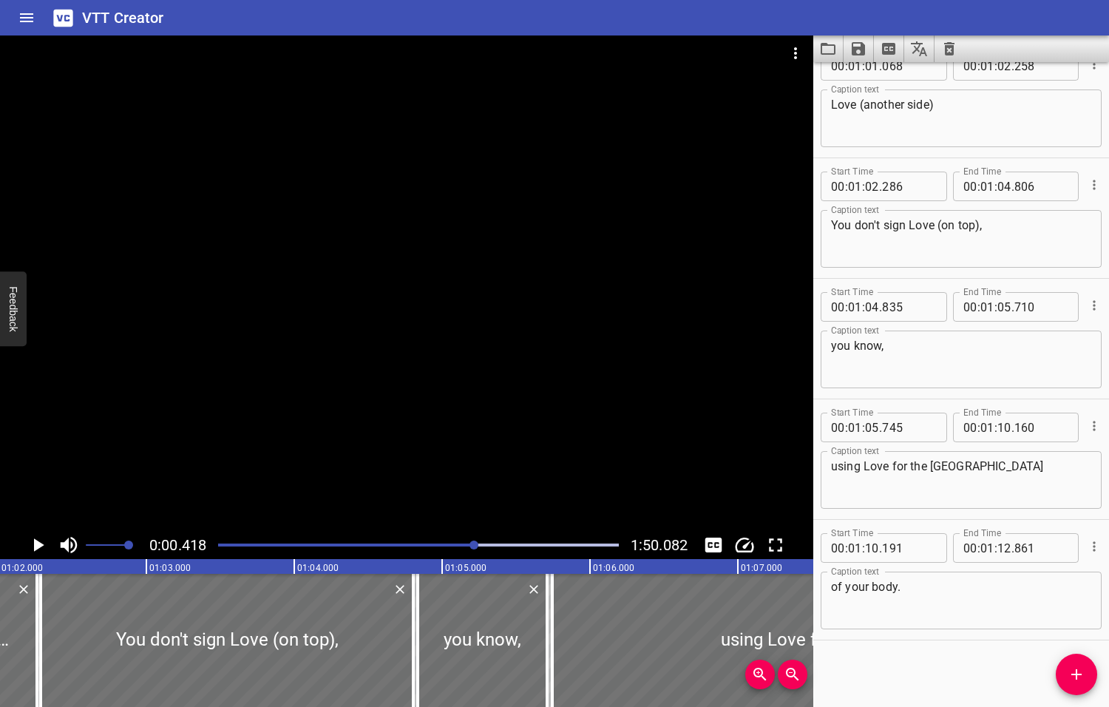
drag, startPoint x: 483, startPoint y: 542, endPoint x: 475, endPoint y: 541, distance: 7.4
click at [475, 541] on div at bounding box center [473, 544] width 9 height 9
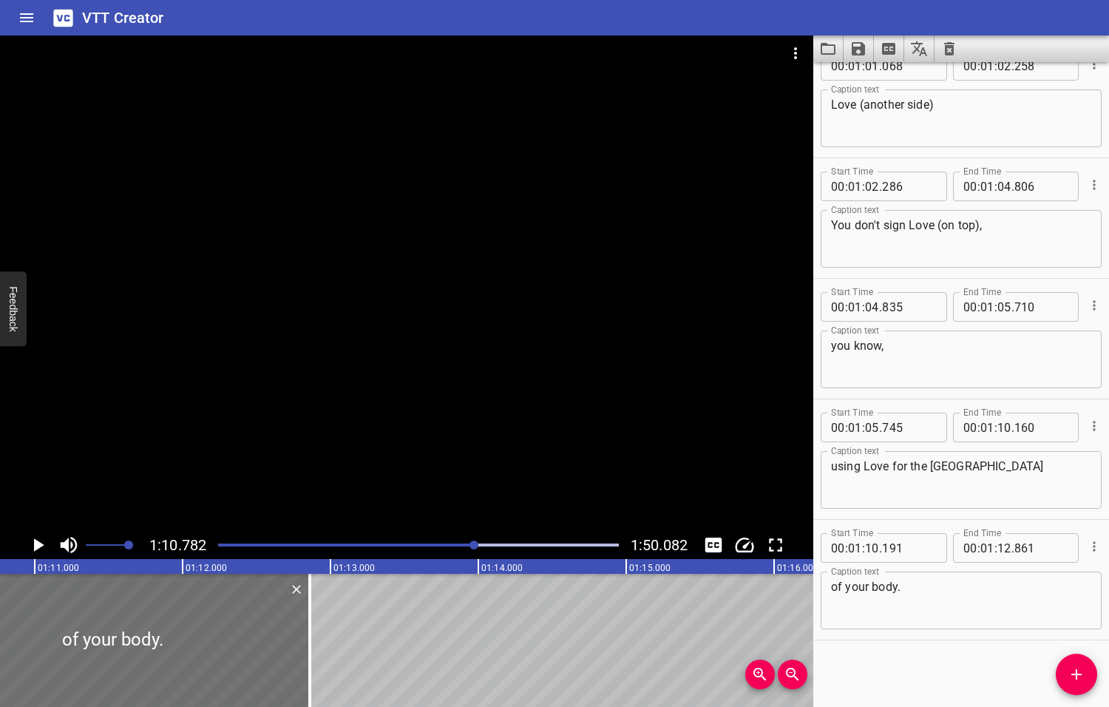
scroll to position [0, 10465]
click at [37, 545] on icon "Play/Pause" at bounding box center [39, 544] width 10 height 13
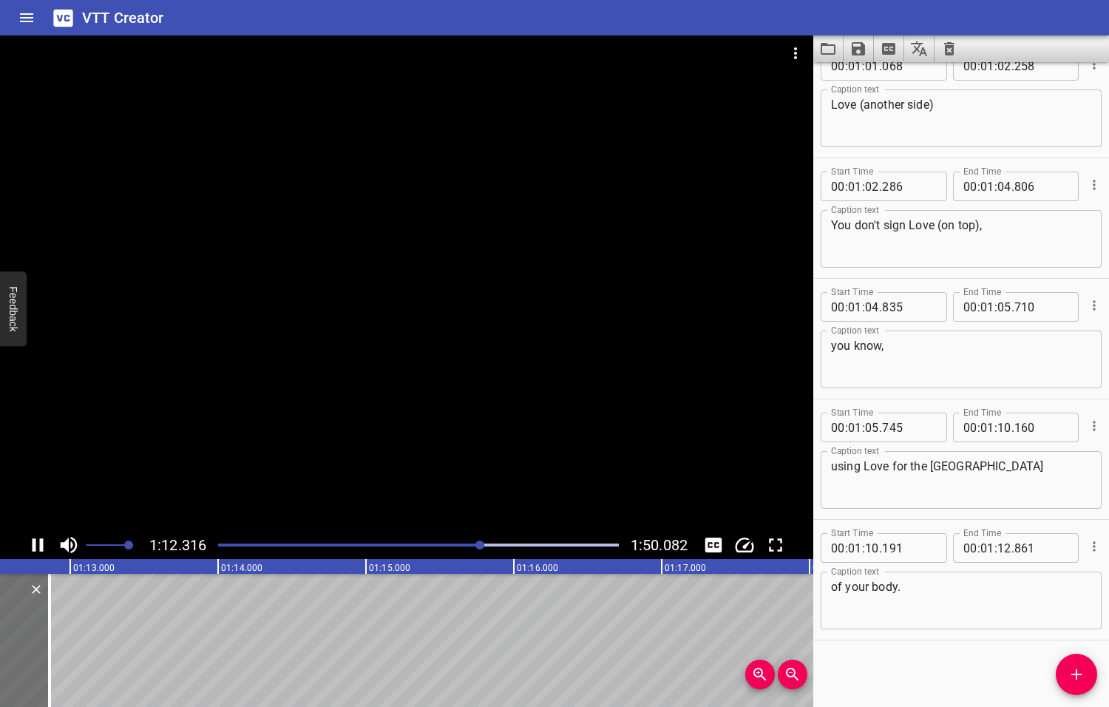
click at [40, 546] on icon "Play/Pause" at bounding box center [38, 544] width 11 height 13
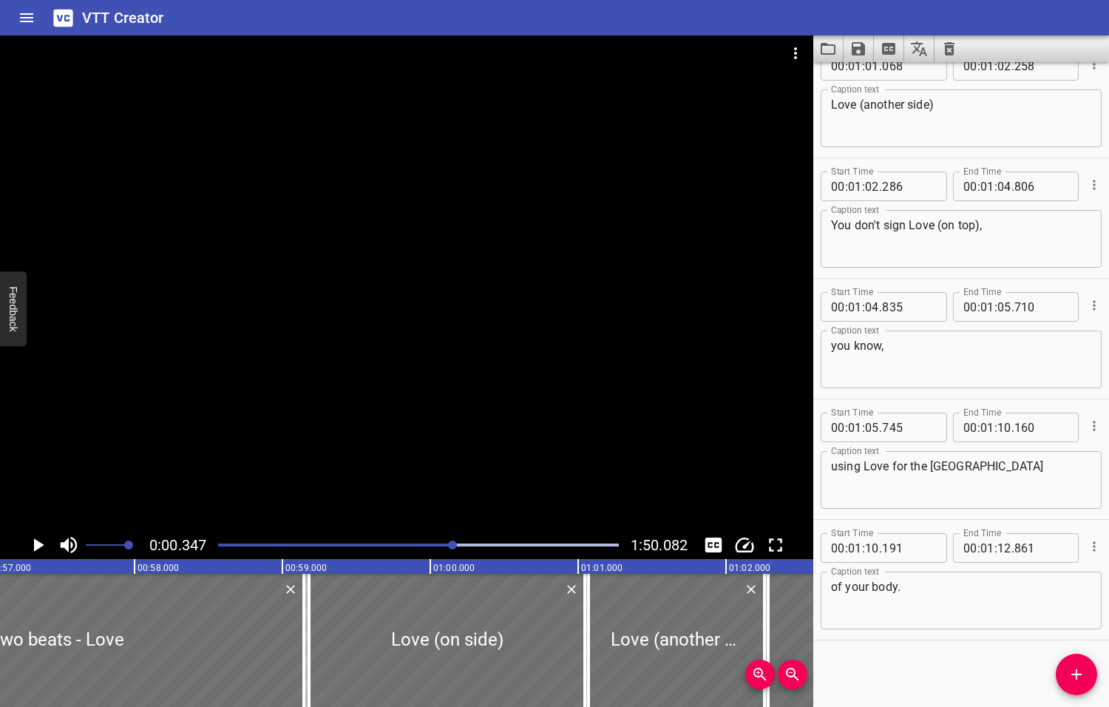
drag, startPoint x: 484, startPoint y: 544, endPoint x: 454, endPoint y: 547, distance: 30.5
click at [454, 547] on div at bounding box center [452, 544] width 9 height 9
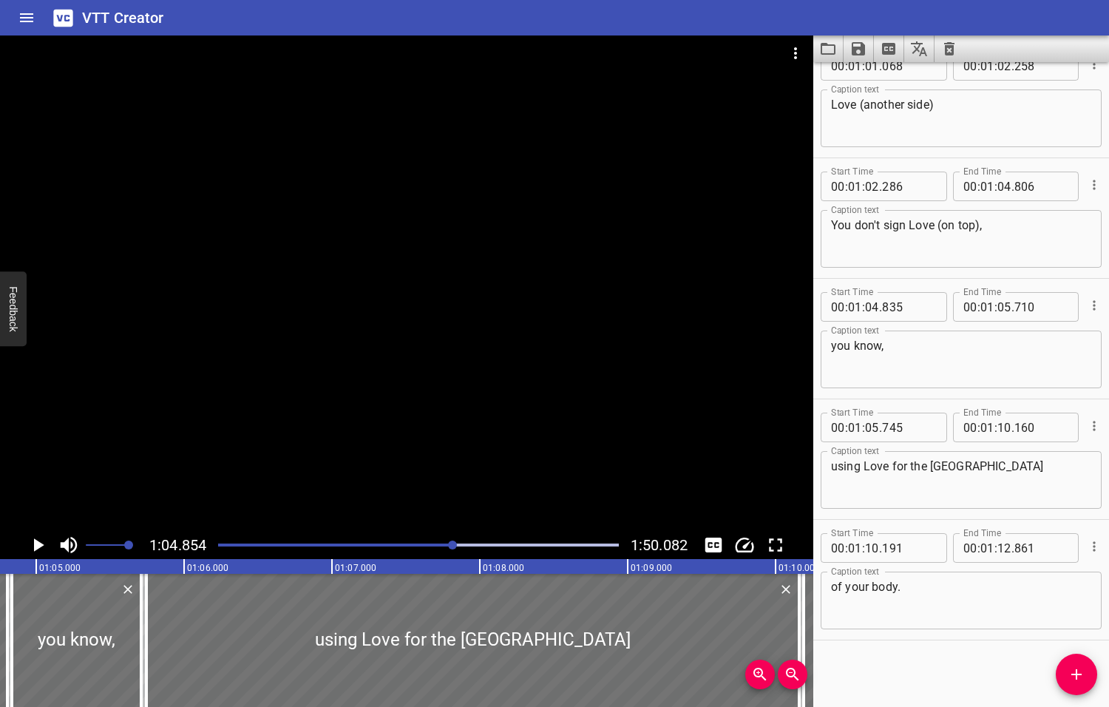
scroll to position [0, 9589]
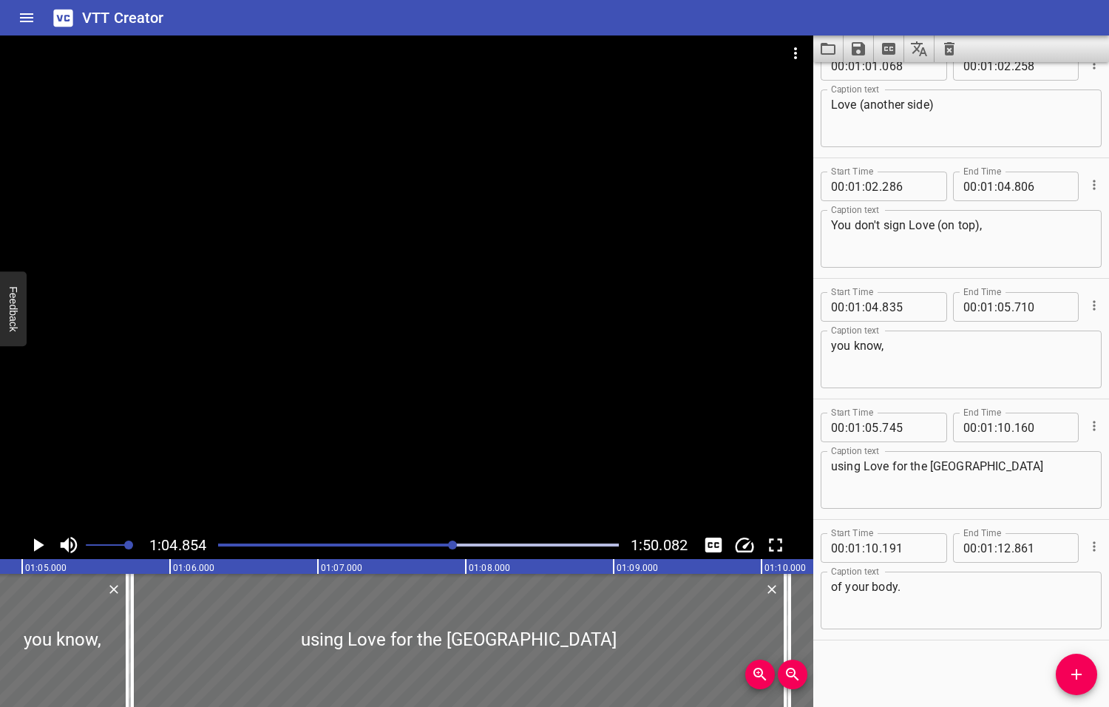
click at [36, 546] on icon "Play/Pause" at bounding box center [39, 544] width 10 height 13
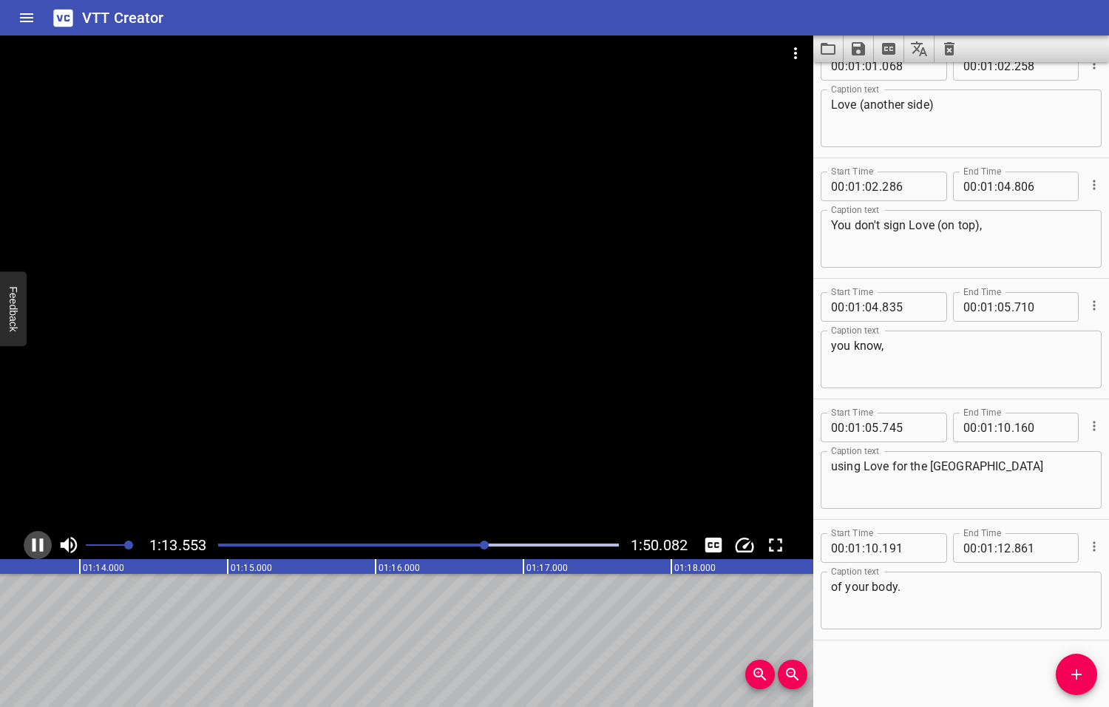
click at [36, 546] on icon "Play/Pause" at bounding box center [38, 545] width 22 height 22
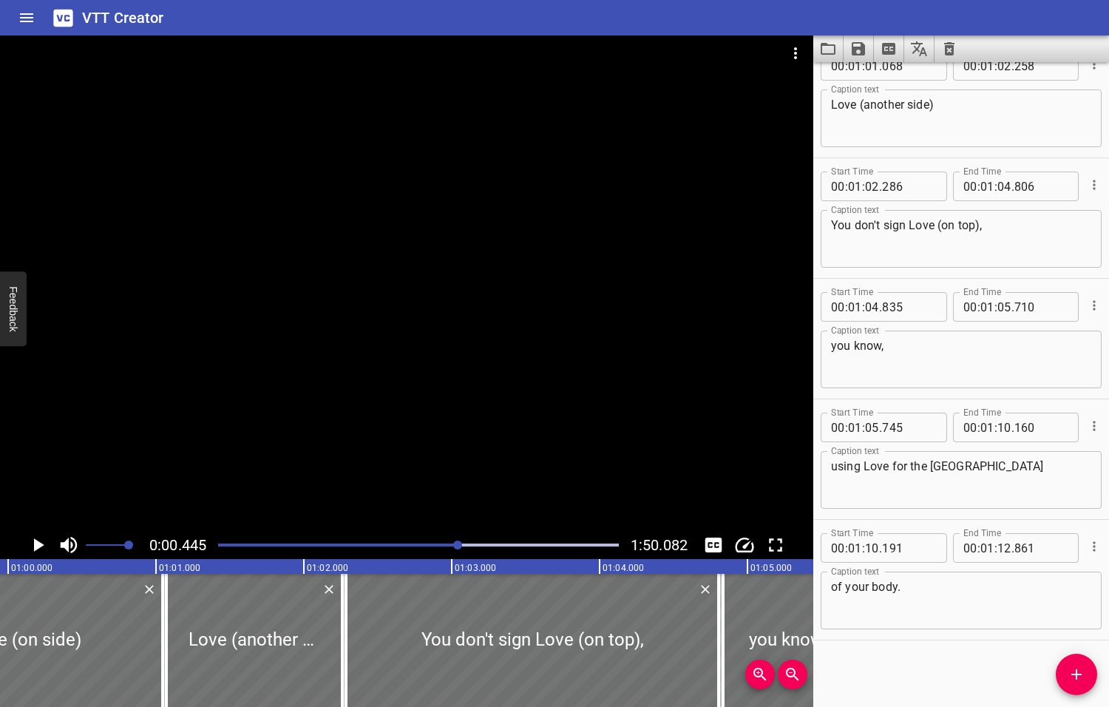
drag, startPoint x: 485, startPoint y: 545, endPoint x: 458, endPoint y: 548, distance: 26.8
click at [458, 548] on div at bounding box center [457, 544] width 9 height 9
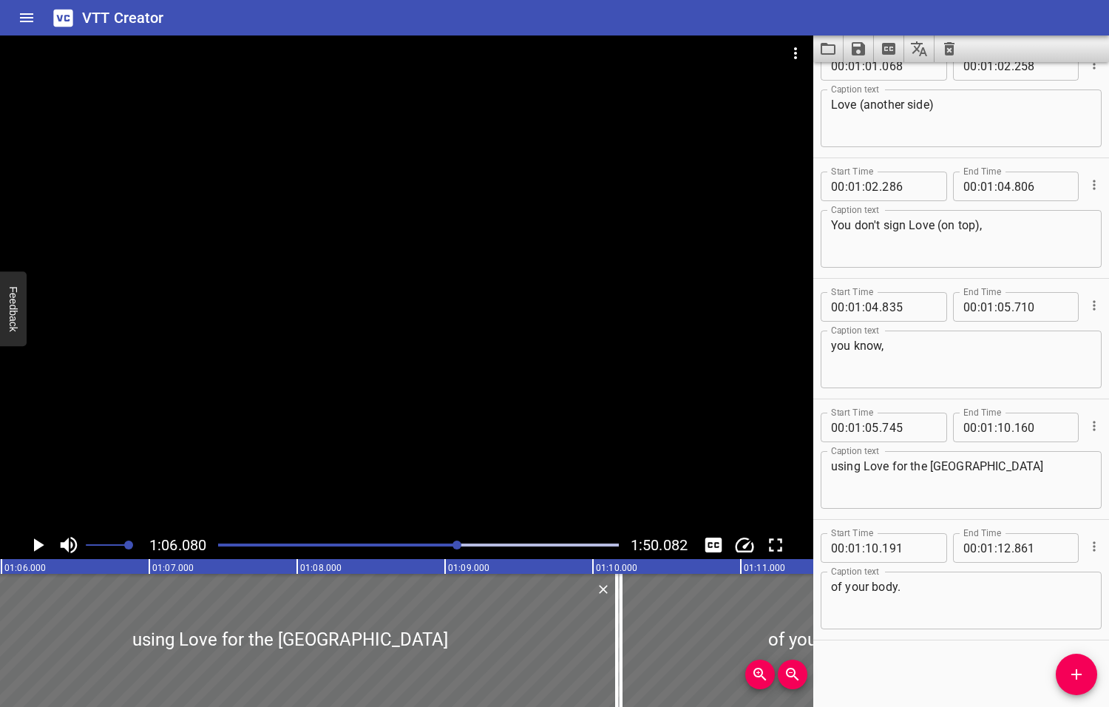
scroll to position [0, 9770]
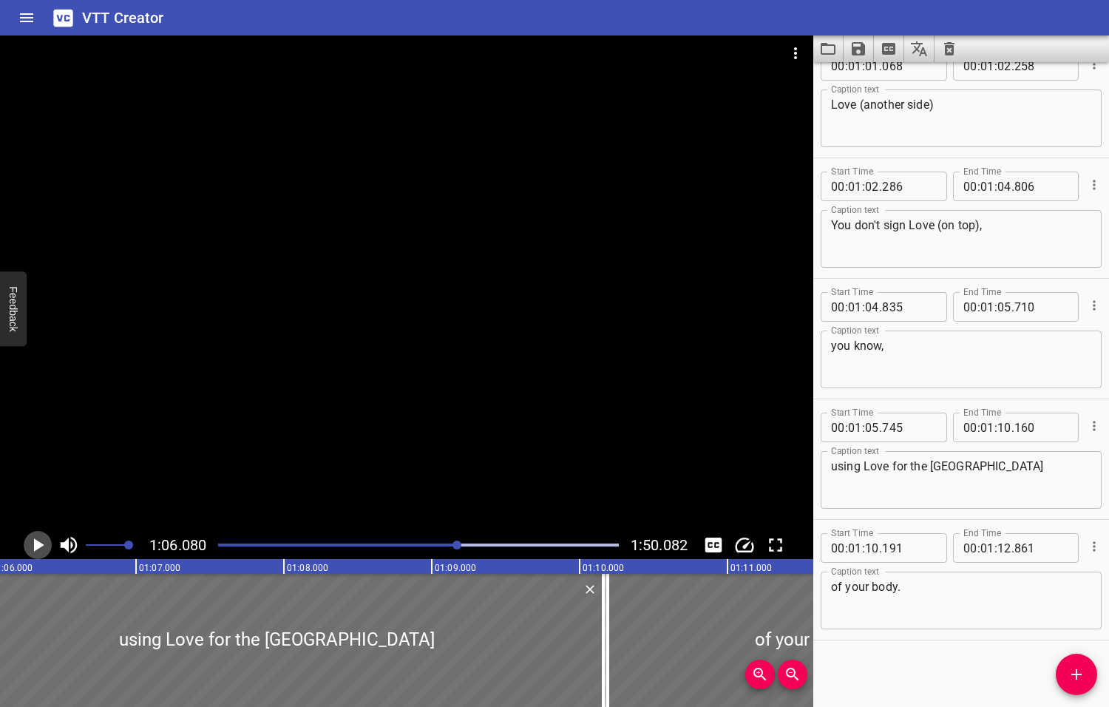
click at [37, 544] on icon "Play/Pause" at bounding box center [39, 544] width 10 height 13
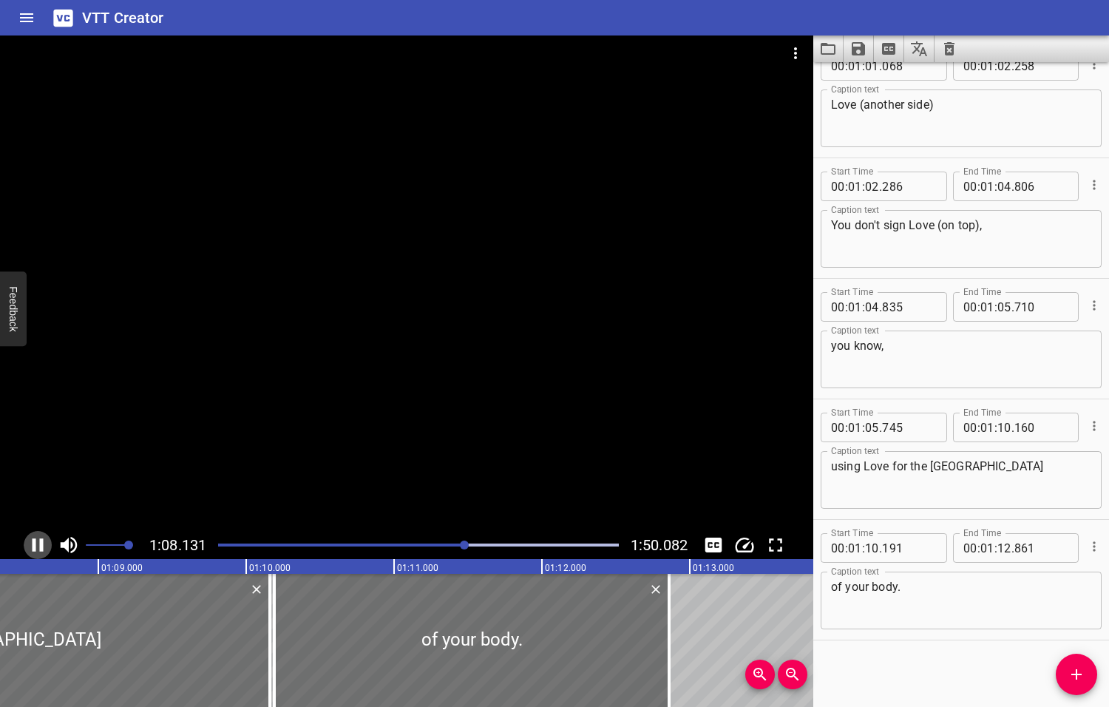
click at [38, 544] on icon "Play/Pause" at bounding box center [38, 545] width 22 height 22
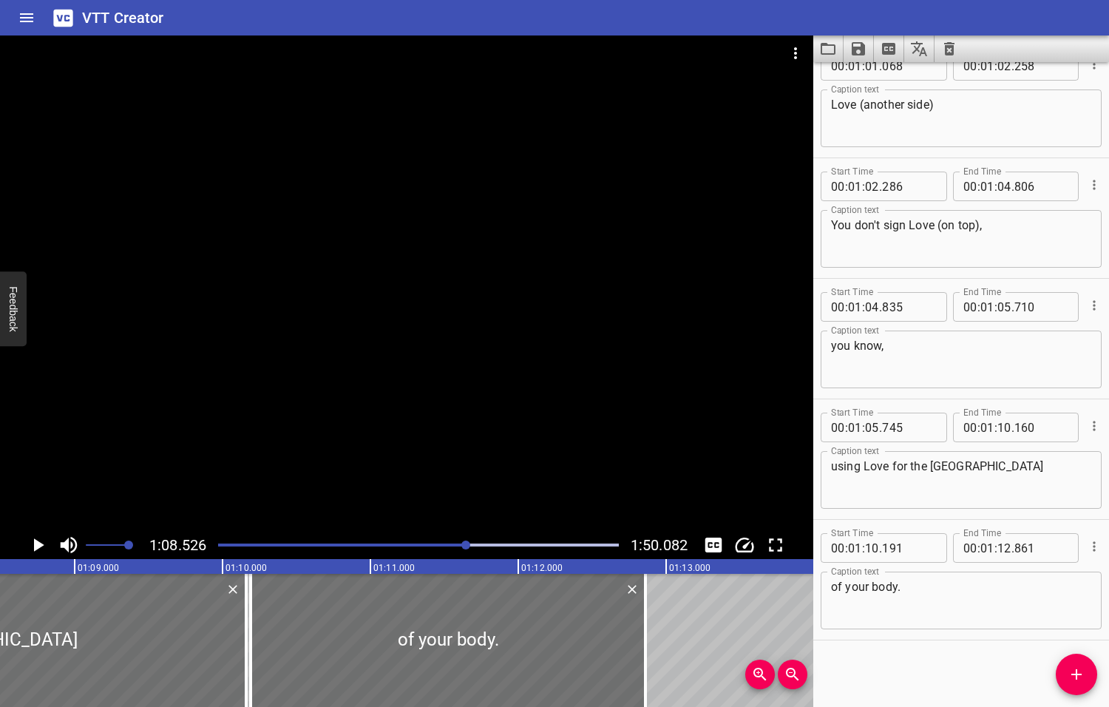
scroll to position [0, 10132]
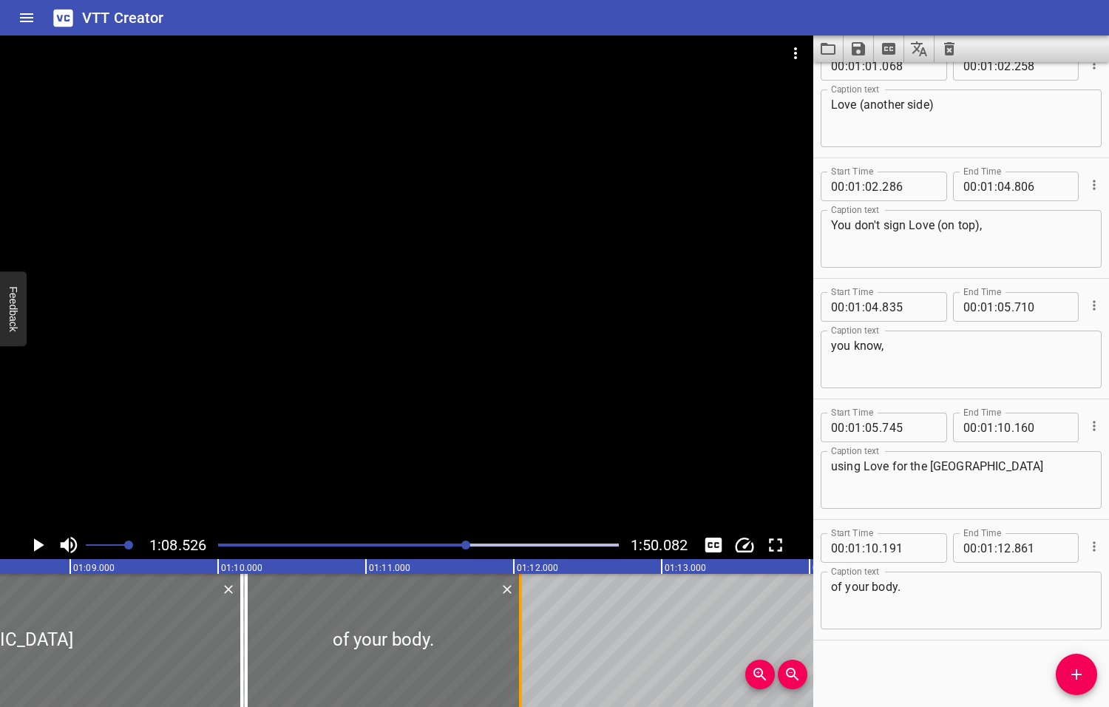
drag, startPoint x: 638, startPoint y: 640, endPoint x: 518, endPoint y: 647, distance: 120.7
click at [518, 647] on div at bounding box center [520, 640] width 15 height 133
type input "046"
click at [35, 546] on icon "Play/Pause" at bounding box center [39, 544] width 10 height 13
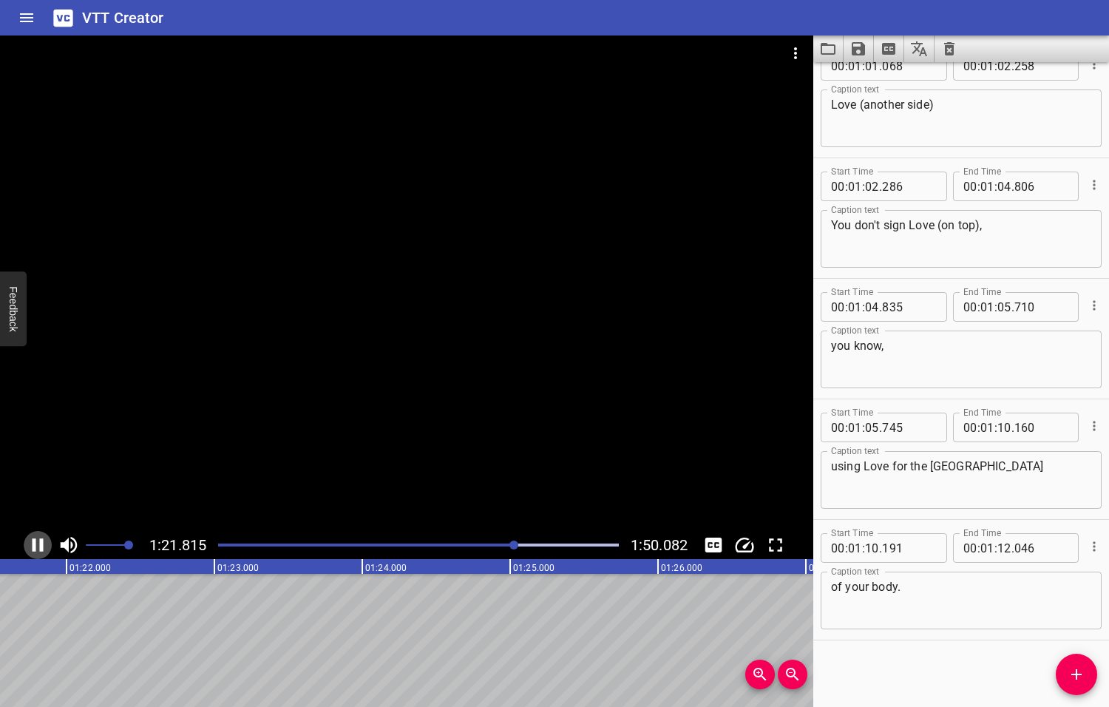
click at [34, 547] on icon "Play/Pause" at bounding box center [38, 544] width 11 height 13
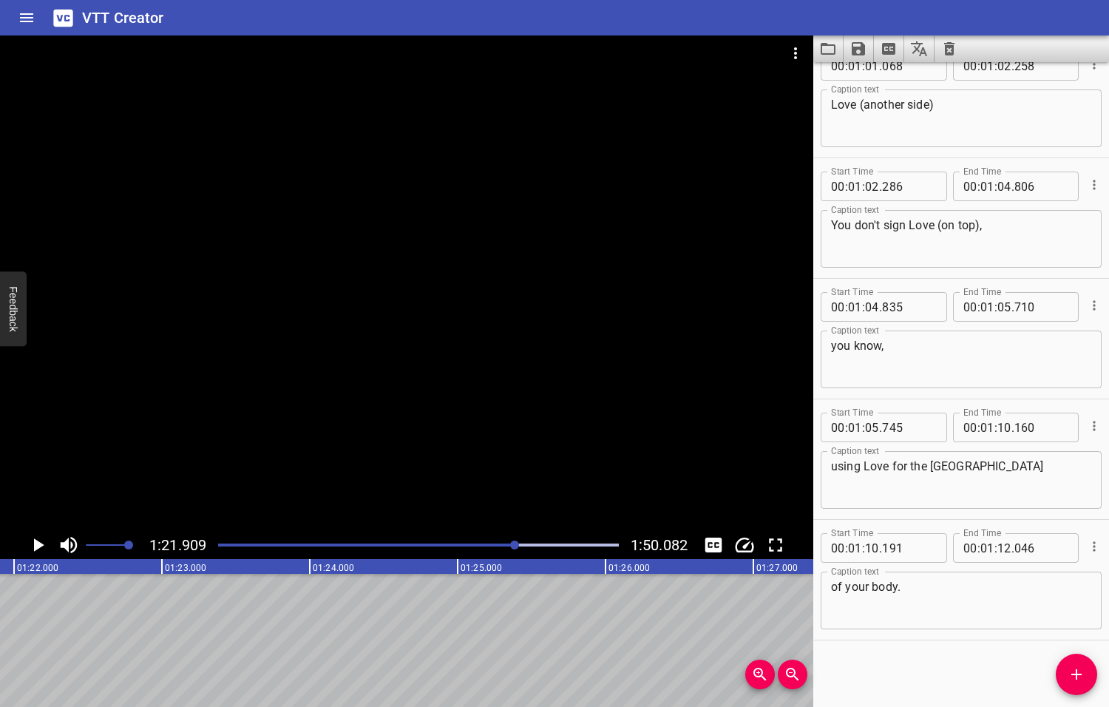
scroll to position [0, 12111]
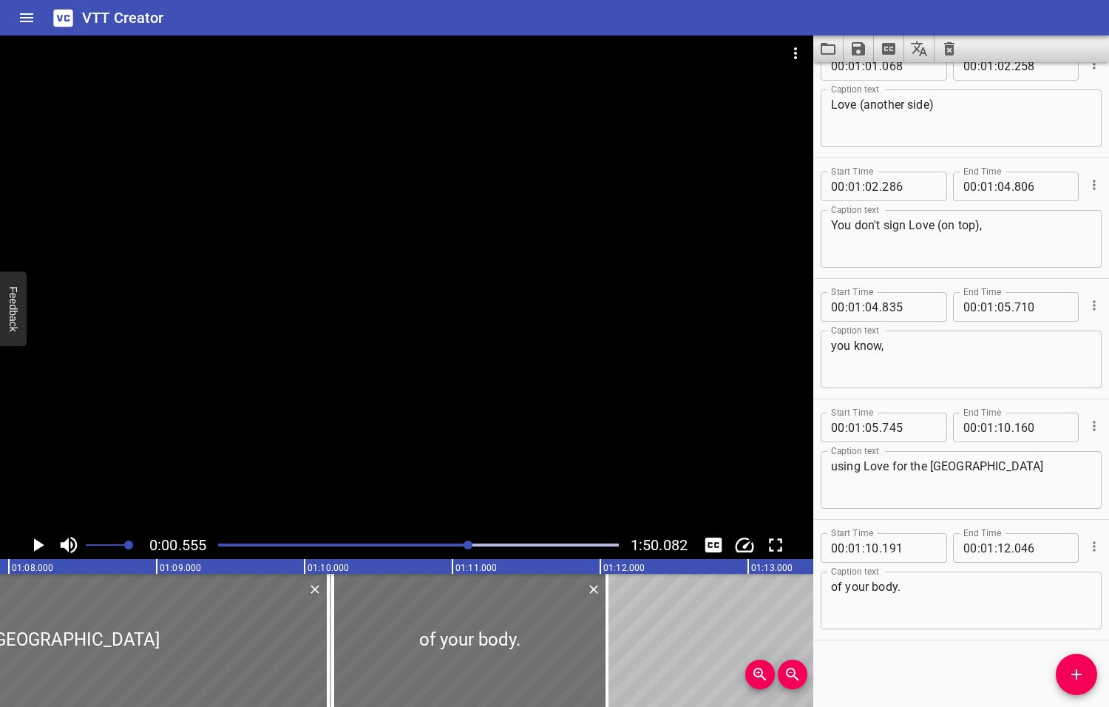
drag, startPoint x: 516, startPoint y: 545, endPoint x: 469, endPoint y: 553, distance: 48.0
click at [469, 553] on div at bounding box center [418, 545] width 418 height 21
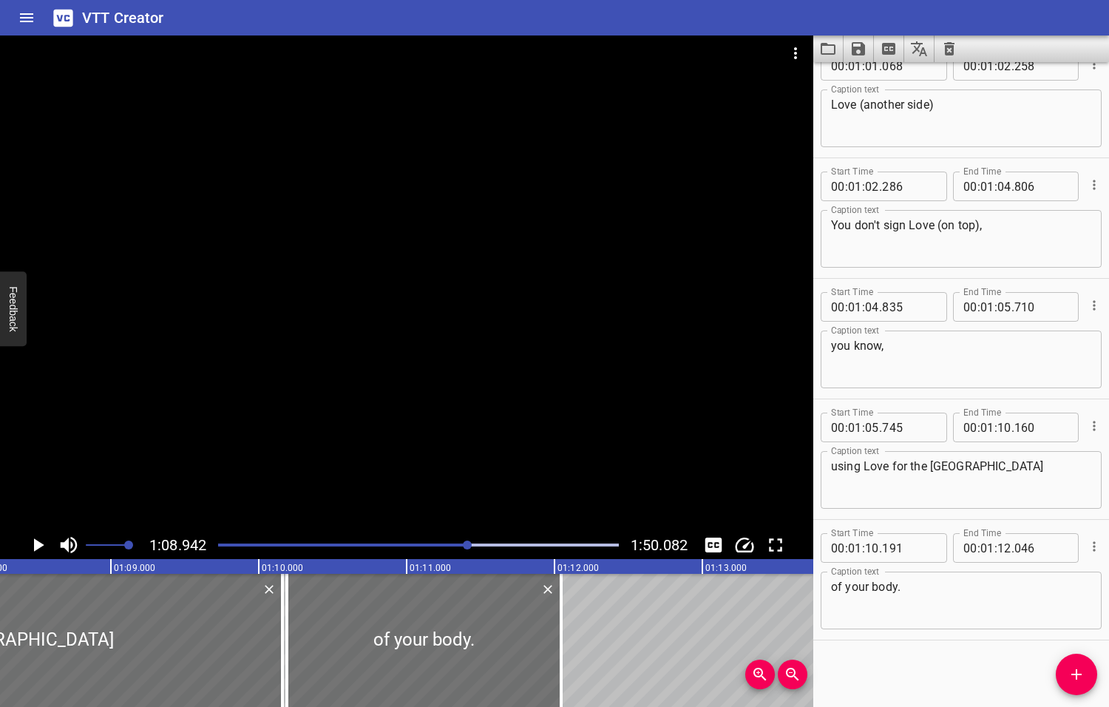
scroll to position [0, 10193]
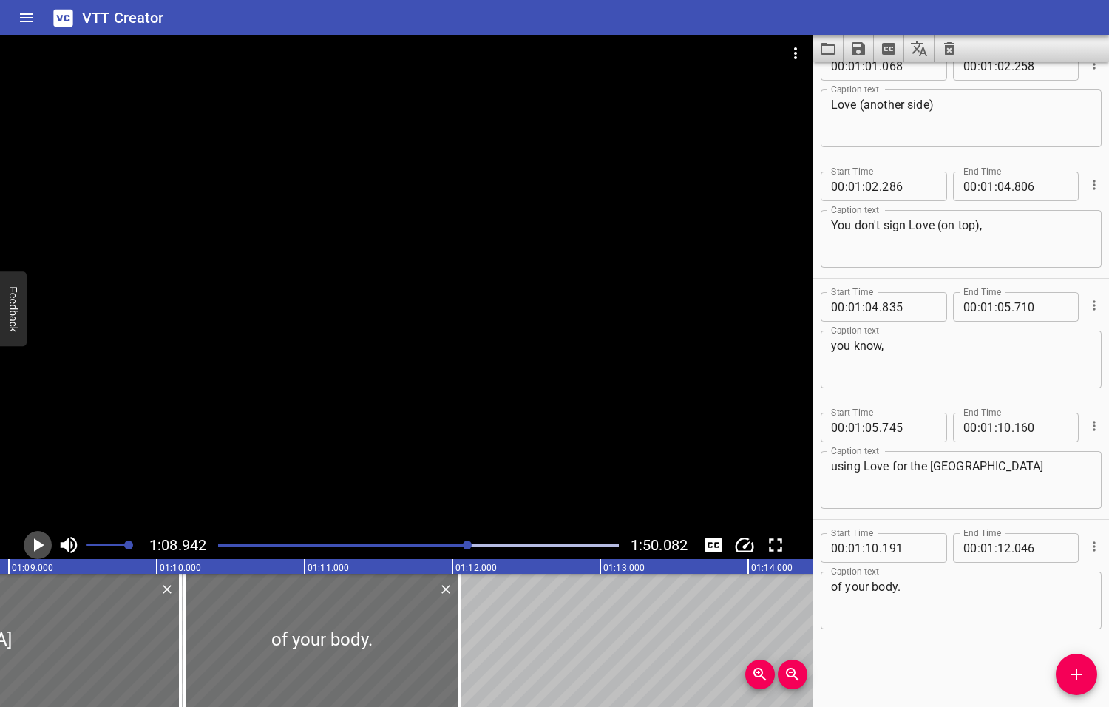
click at [37, 543] on icon "Play/Pause" at bounding box center [39, 544] width 10 height 13
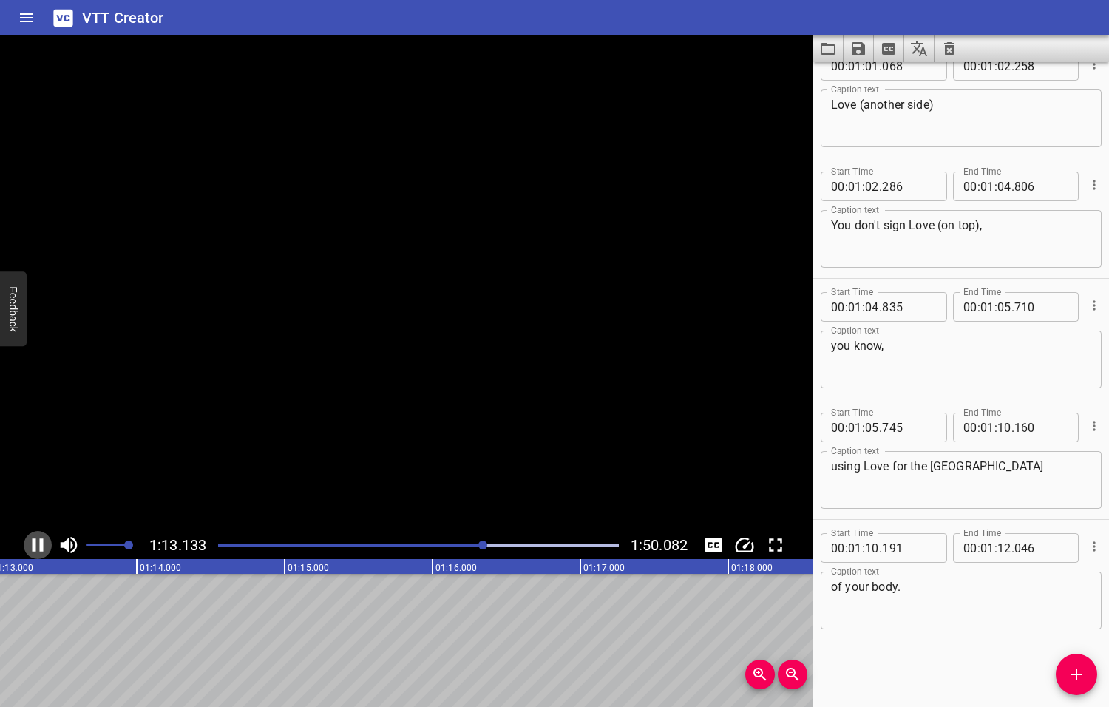
click at [37, 543] on icon "Play/Pause" at bounding box center [38, 545] width 22 height 22
click at [37, 543] on icon "Play/Pause" at bounding box center [39, 544] width 10 height 13
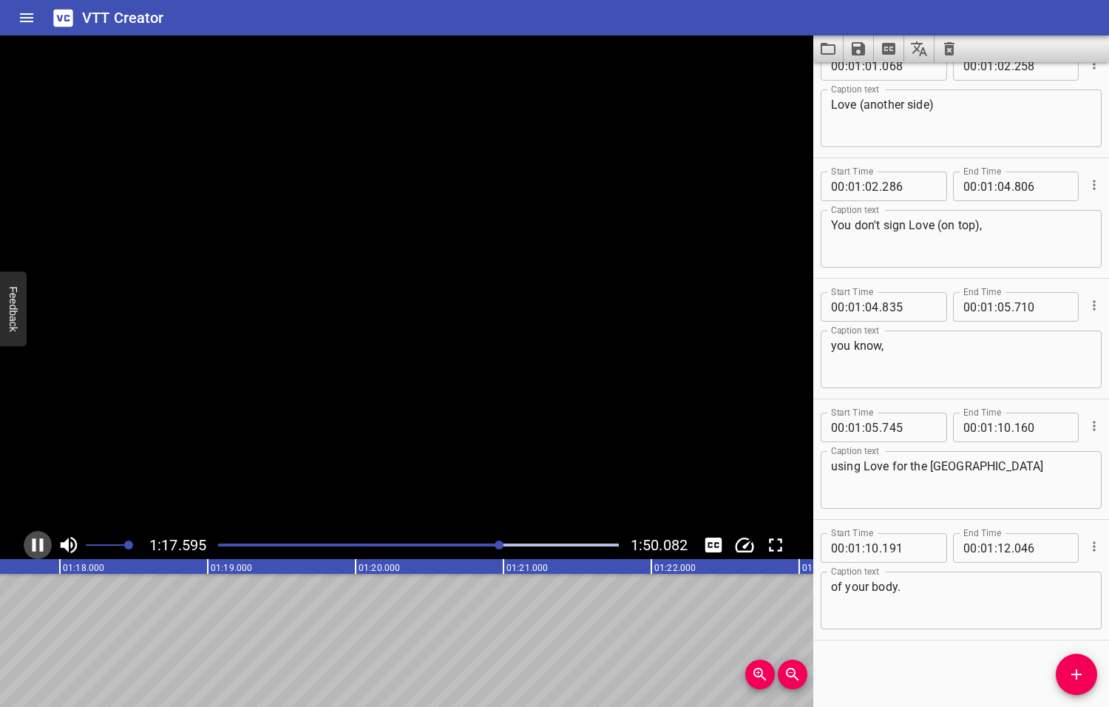
click at [37, 543] on icon "Play/Pause" at bounding box center [38, 545] width 22 height 22
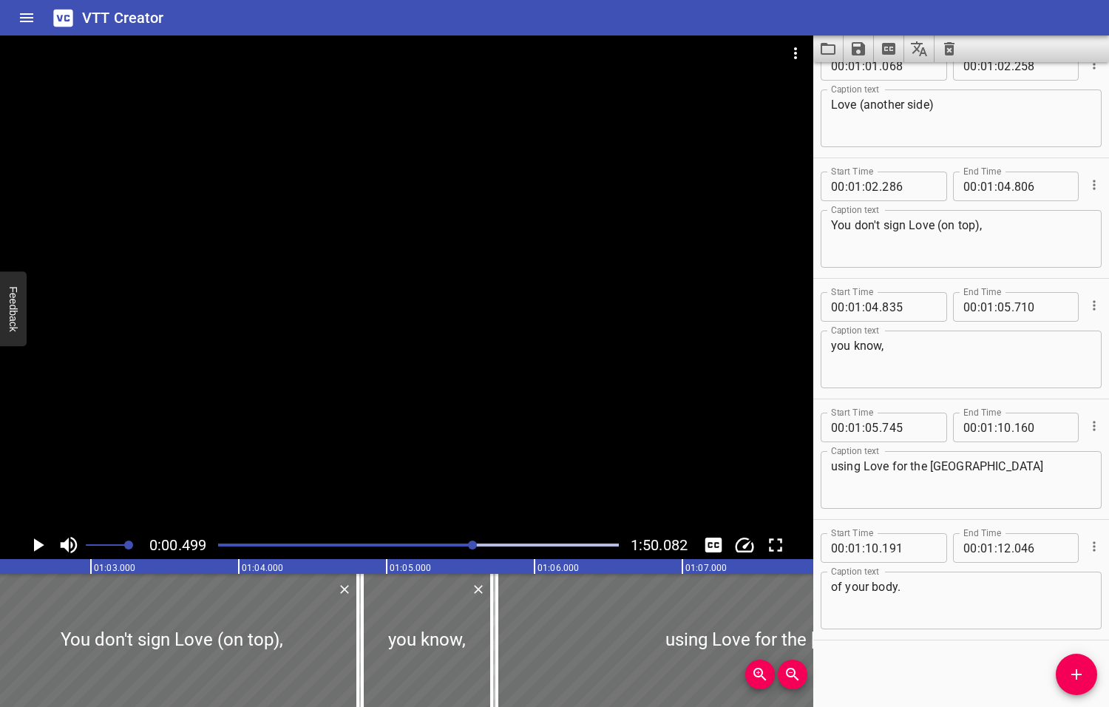
drag, startPoint x: 500, startPoint y: 544, endPoint x: 473, endPoint y: 552, distance: 28.3
click at [473, 552] on div at bounding box center [418, 545] width 418 height 21
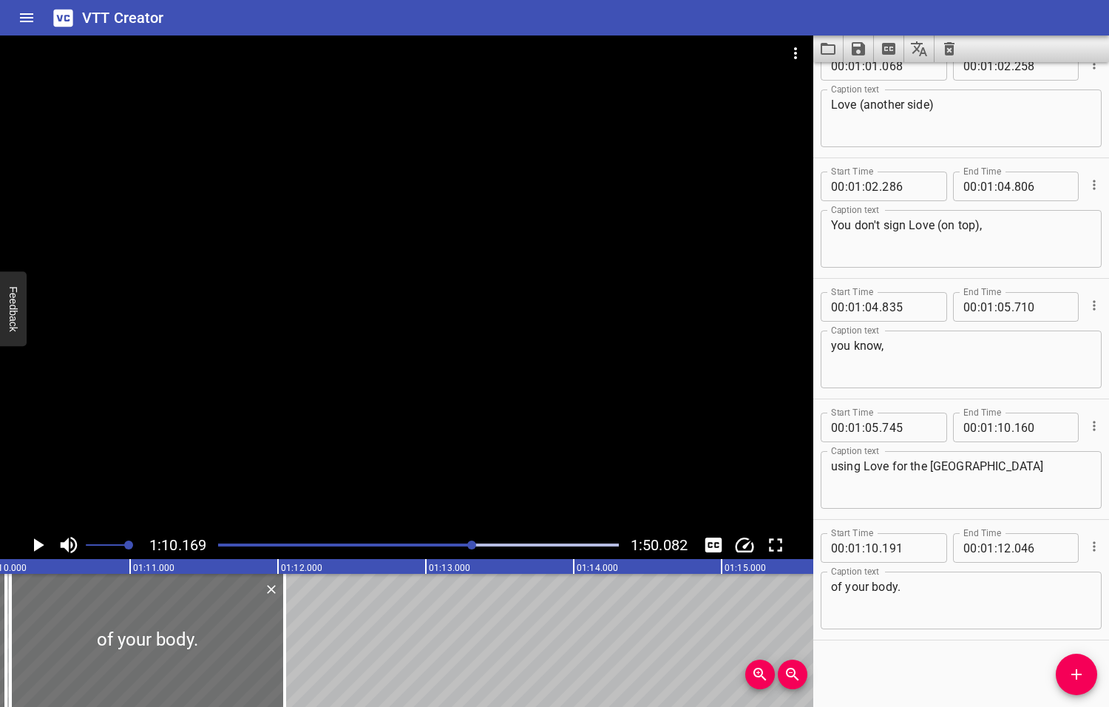
scroll to position [0, 10375]
click at [39, 545] on icon "Play/Pause" at bounding box center [39, 544] width 10 height 13
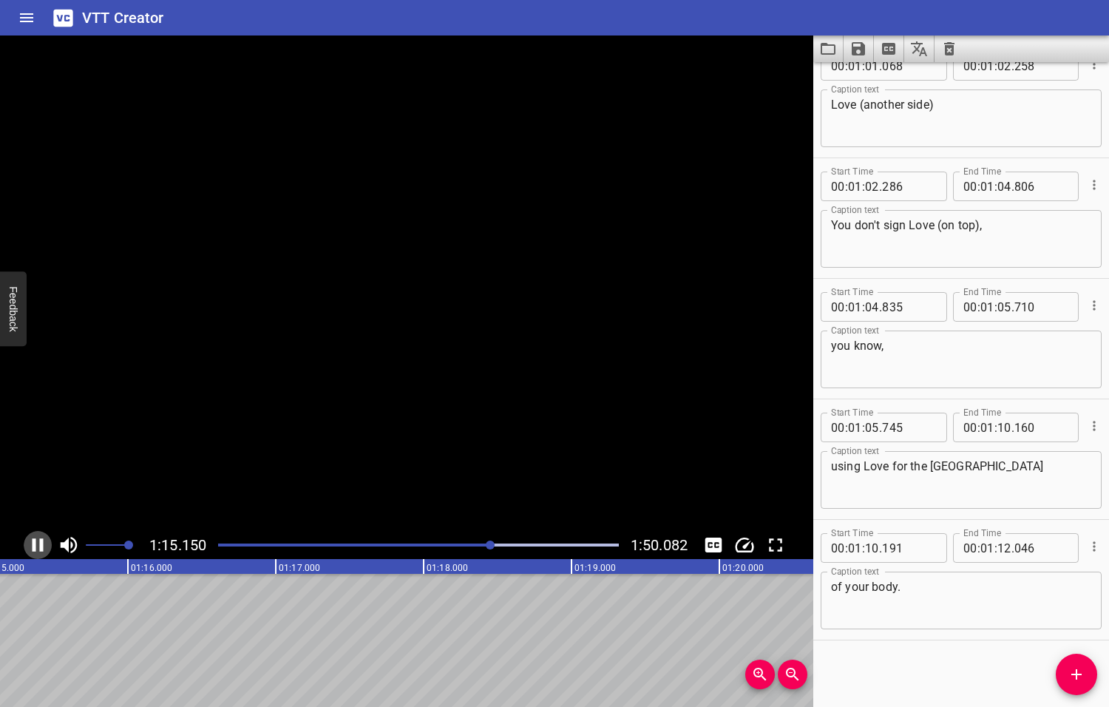
click at [39, 545] on icon "Play/Pause" at bounding box center [38, 544] width 11 height 13
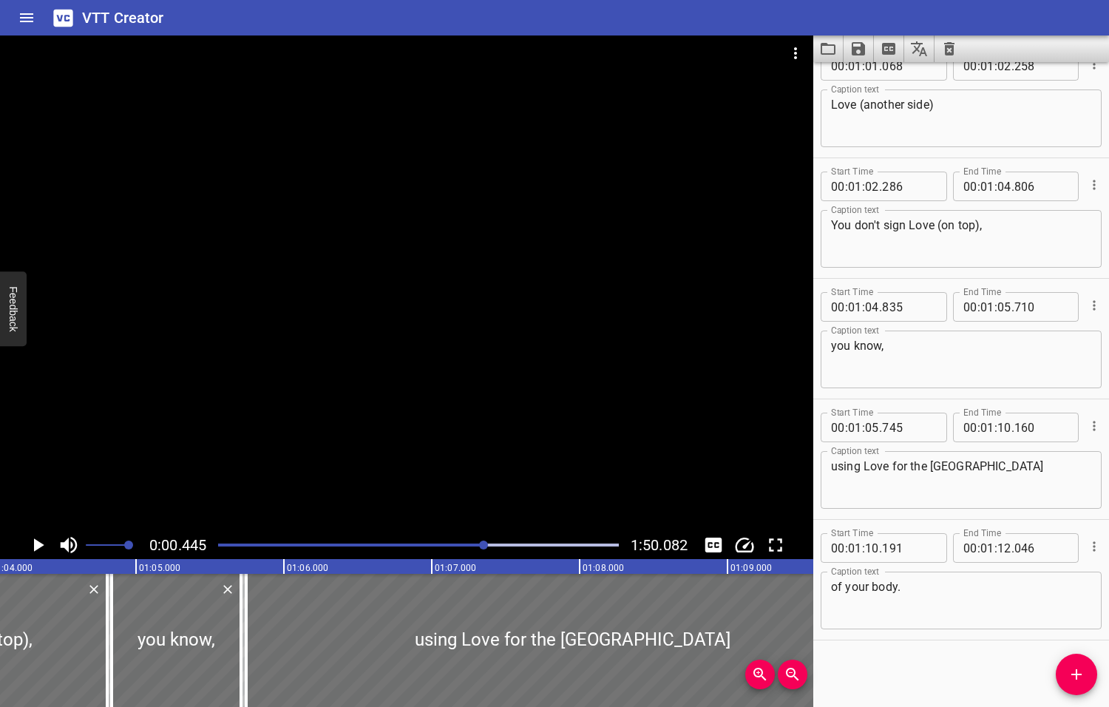
drag, startPoint x: 493, startPoint y: 544, endPoint x: 485, endPoint y: 545, distance: 8.2
click at [485, 545] on div at bounding box center [483, 544] width 9 height 9
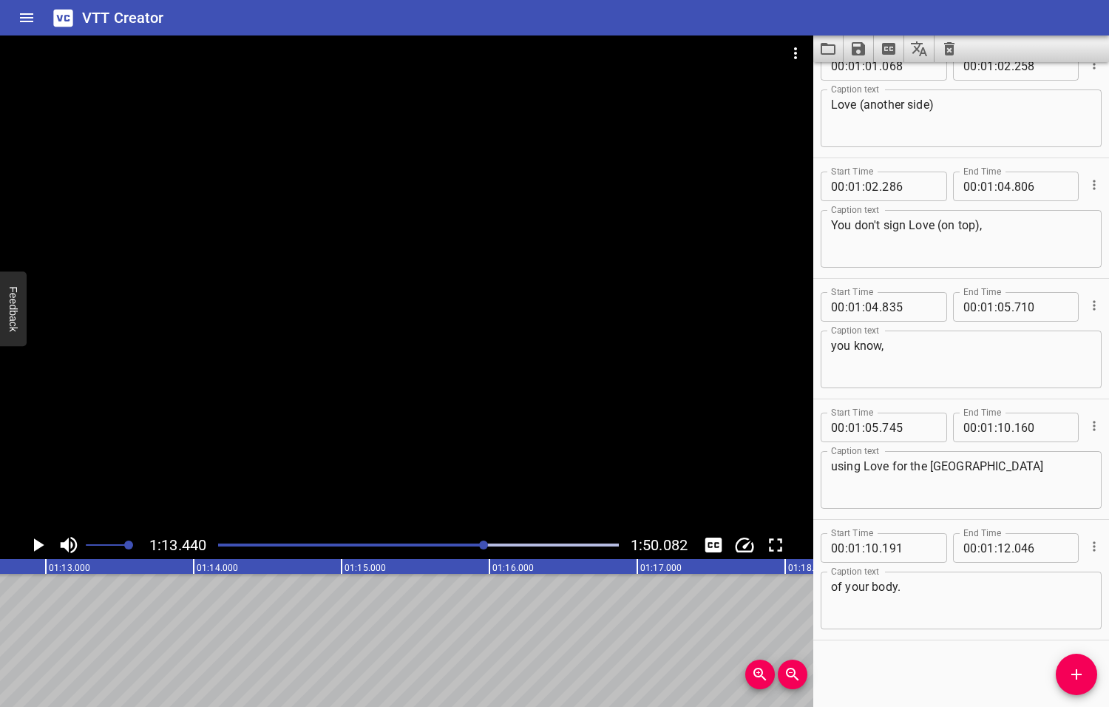
scroll to position [0, 10859]
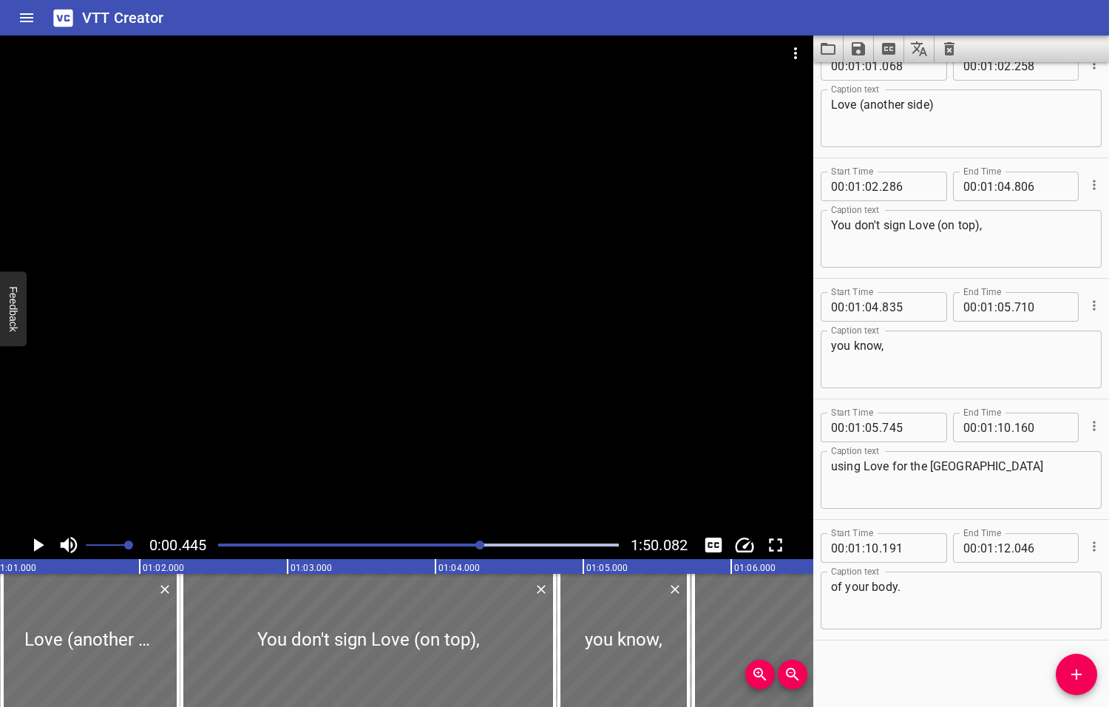
drag, startPoint x: 485, startPoint y: 545, endPoint x: 478, endPoint y: 547, distance: 7.7
click at [478, 547] on div at bounding box center [479, 544] width 9 height 9
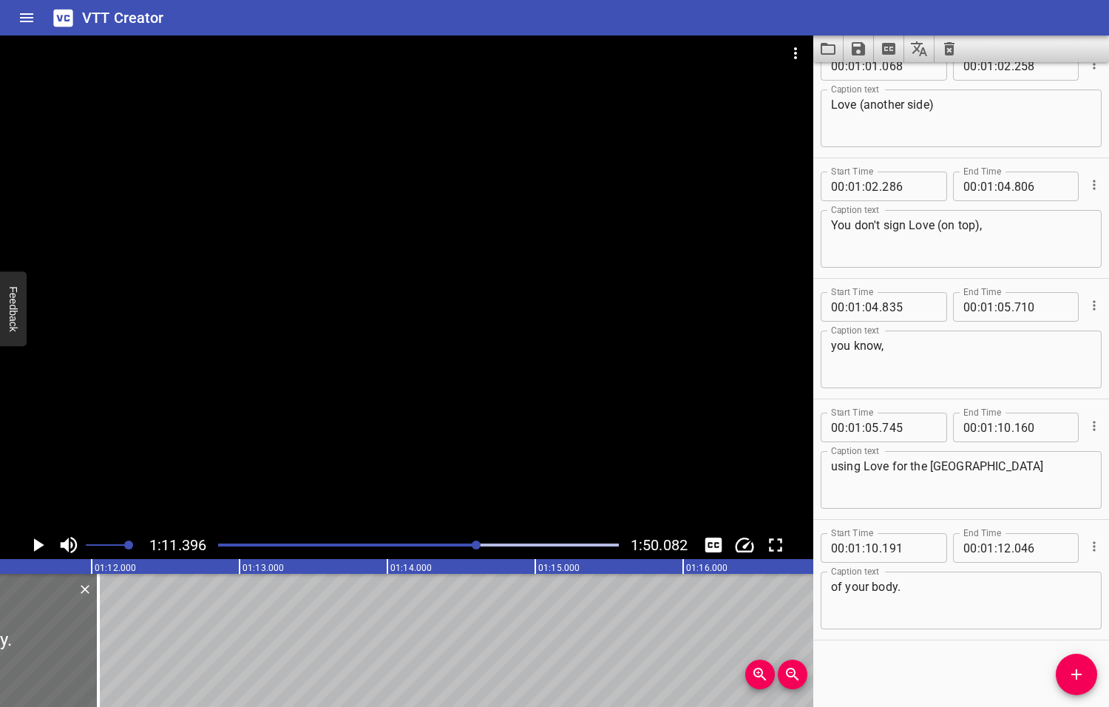
scroll to position [0, 10556]
click at [35, 544] on icon "Play/Pause" at bounding box center [39, 544] width 10 height 13
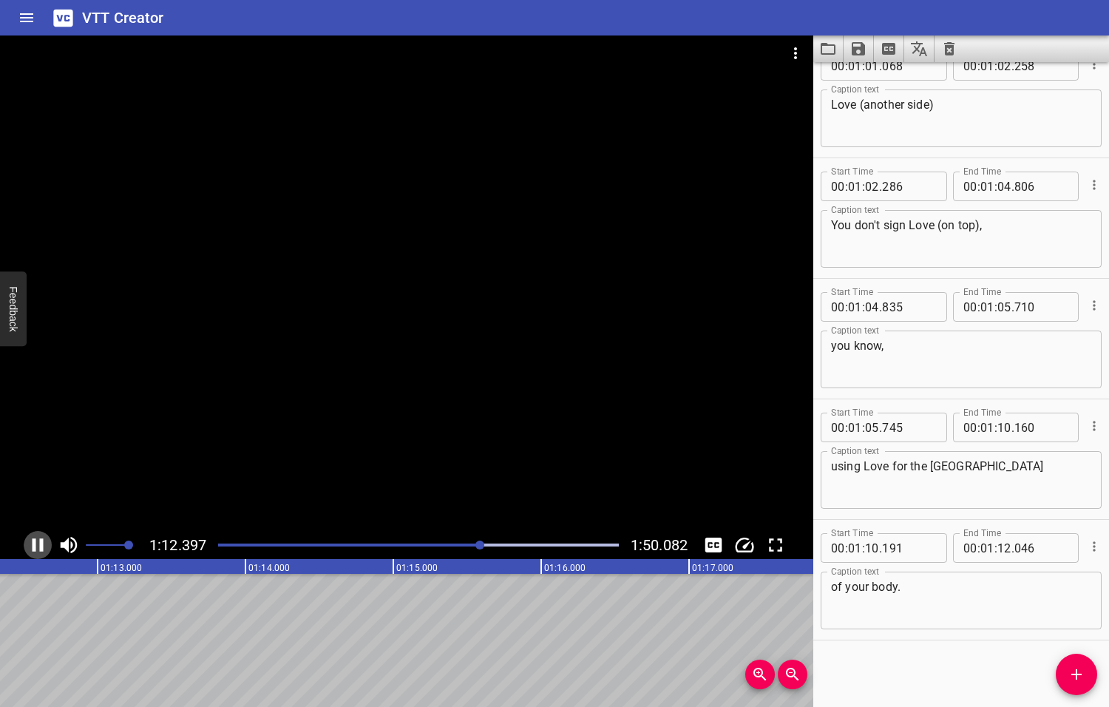
click at [35, 544] on icon "Play/Pause" at bounding box center [38, 545] width 22 height 22
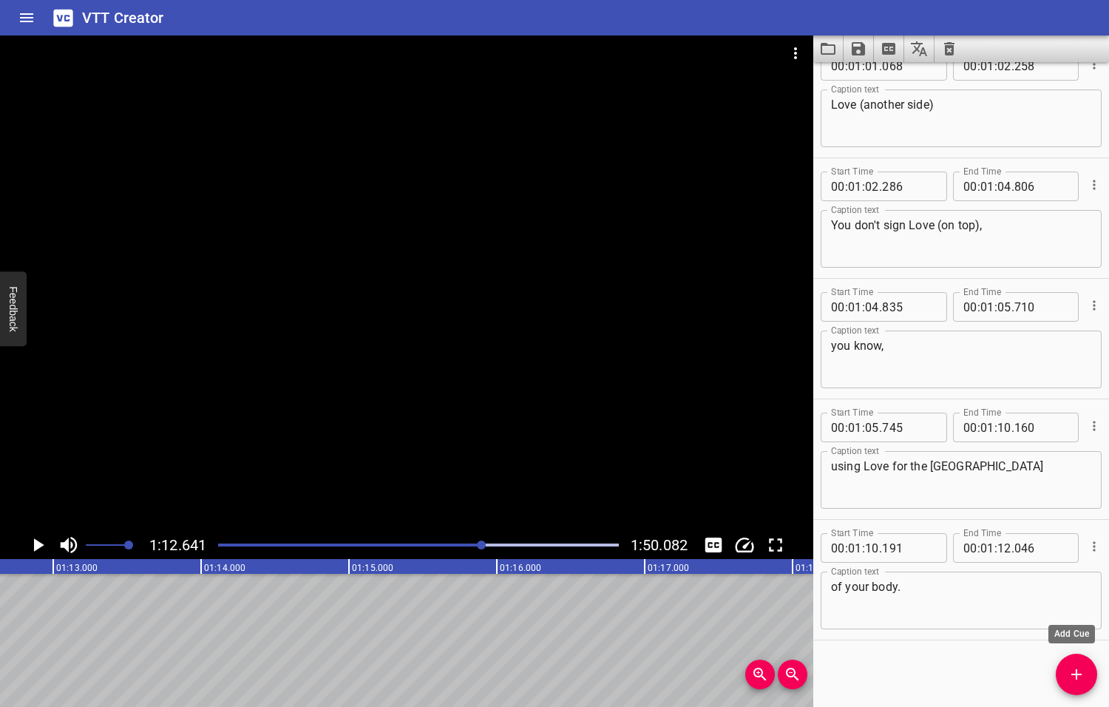
click at [1075, 676] on icon "Add Cue" at bounding box center [1077, 674] width 18 height 18
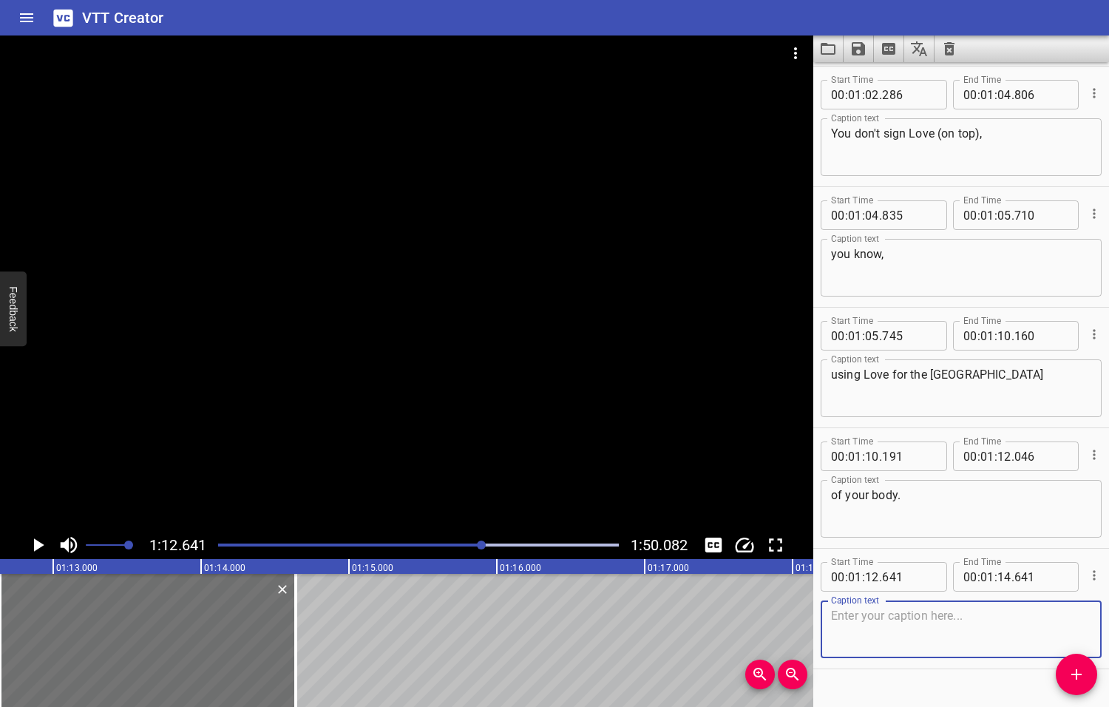
scroll to position [2678, 0]
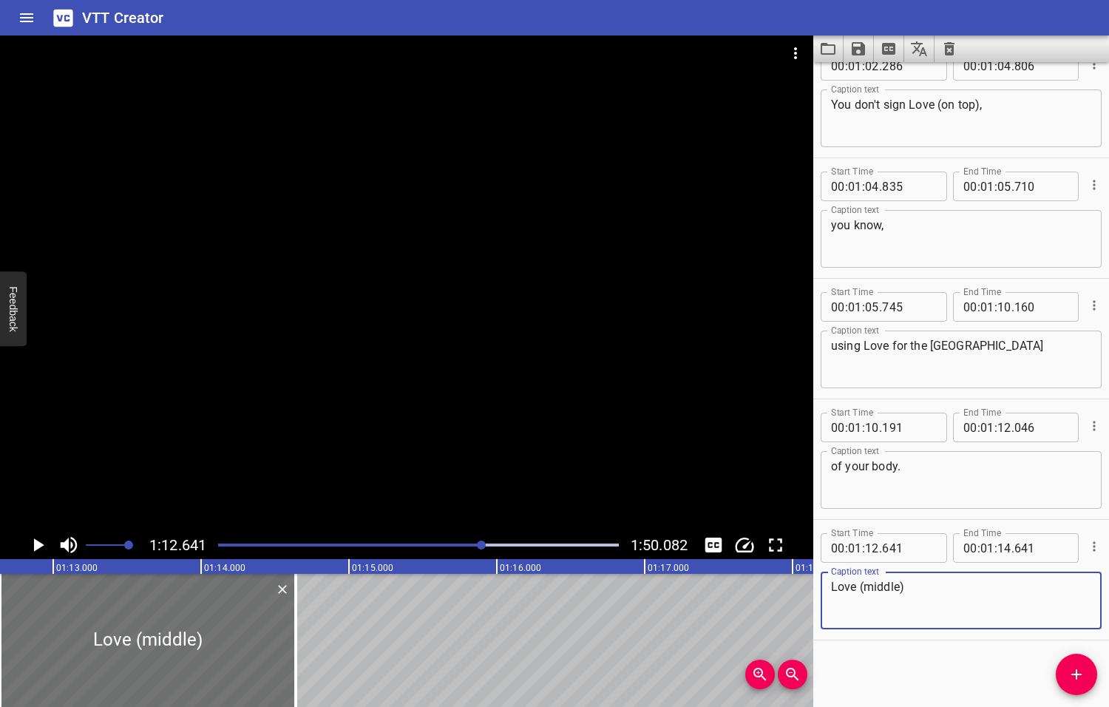
type textarea "Love (middle)"
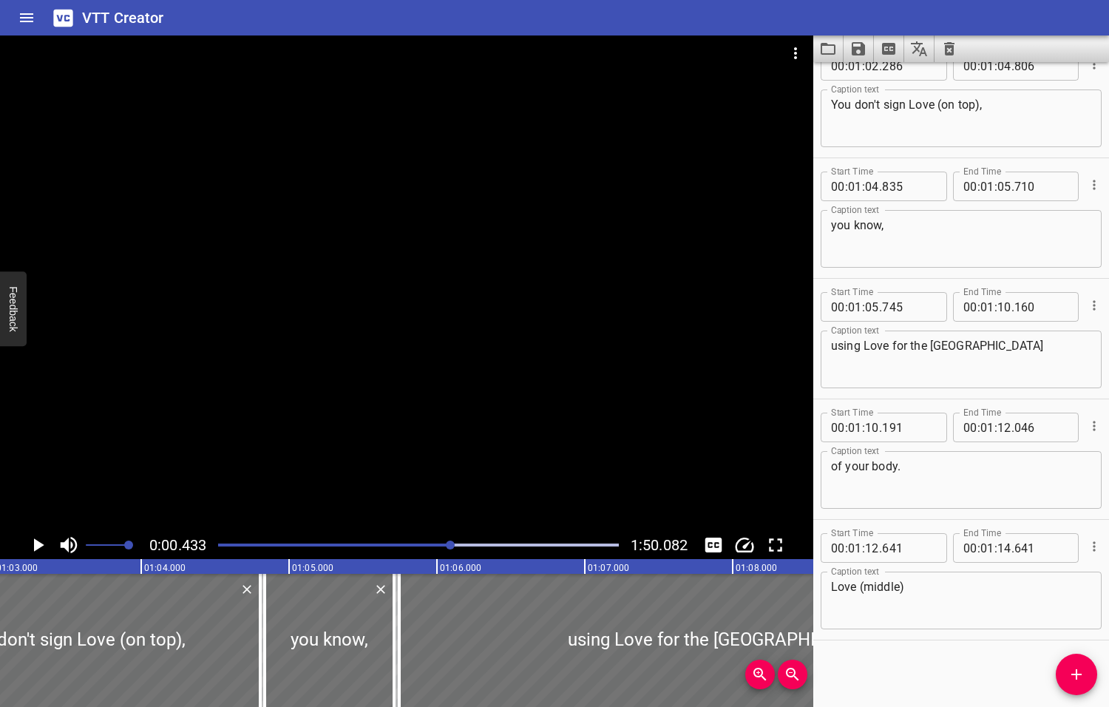
drag, startPoint x: 482, startPoint y: 544, endPoint x: 451, endPoint y: 546, distance: 31.1
click at [451, 546] on div at bounding box center [450, 544] width 9 height 9
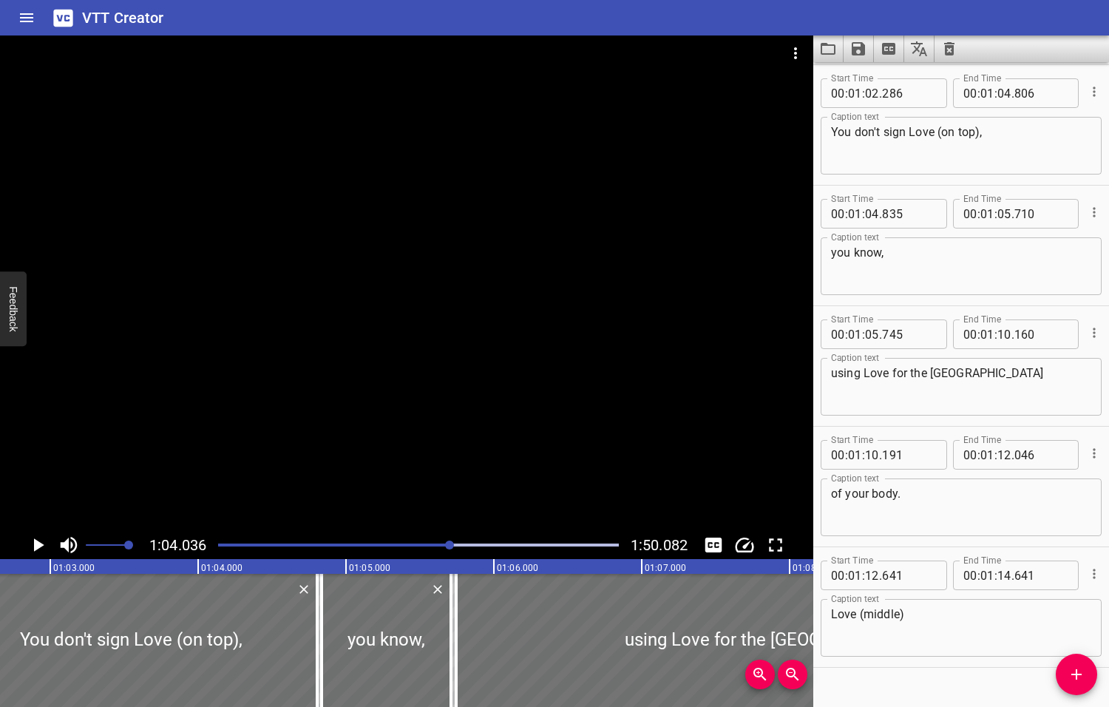
scroll to position [0, 9468]
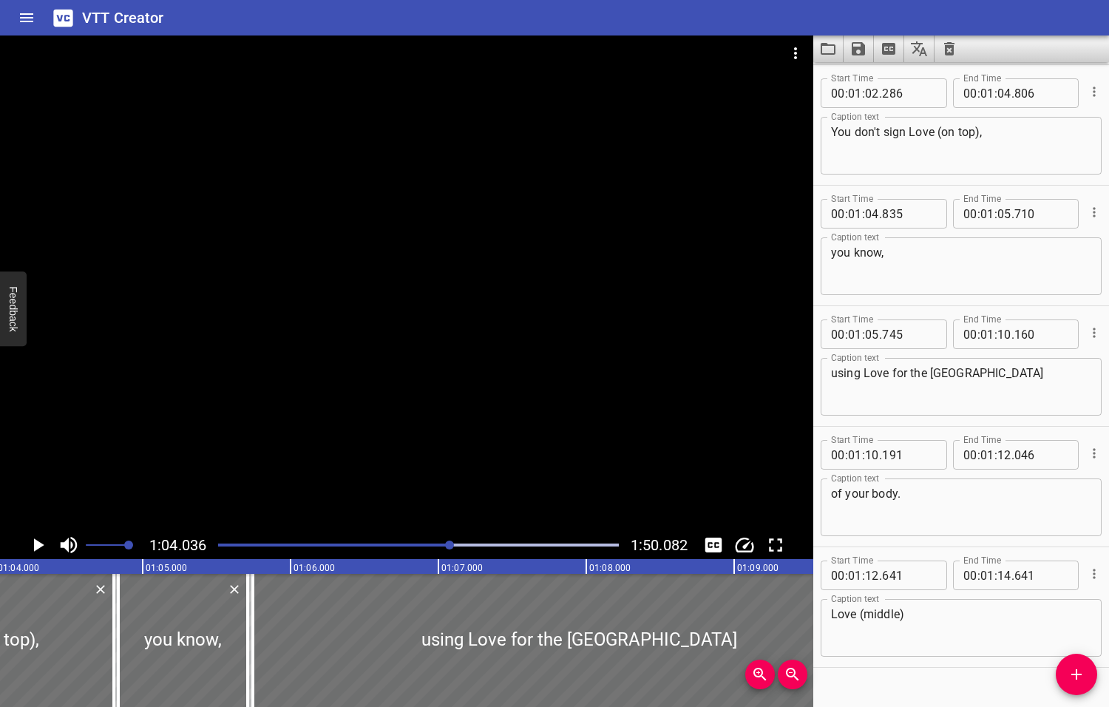
click at [36, 546] on icon "Play/Pause" at bounding box center [39, 544] width 10 height 13
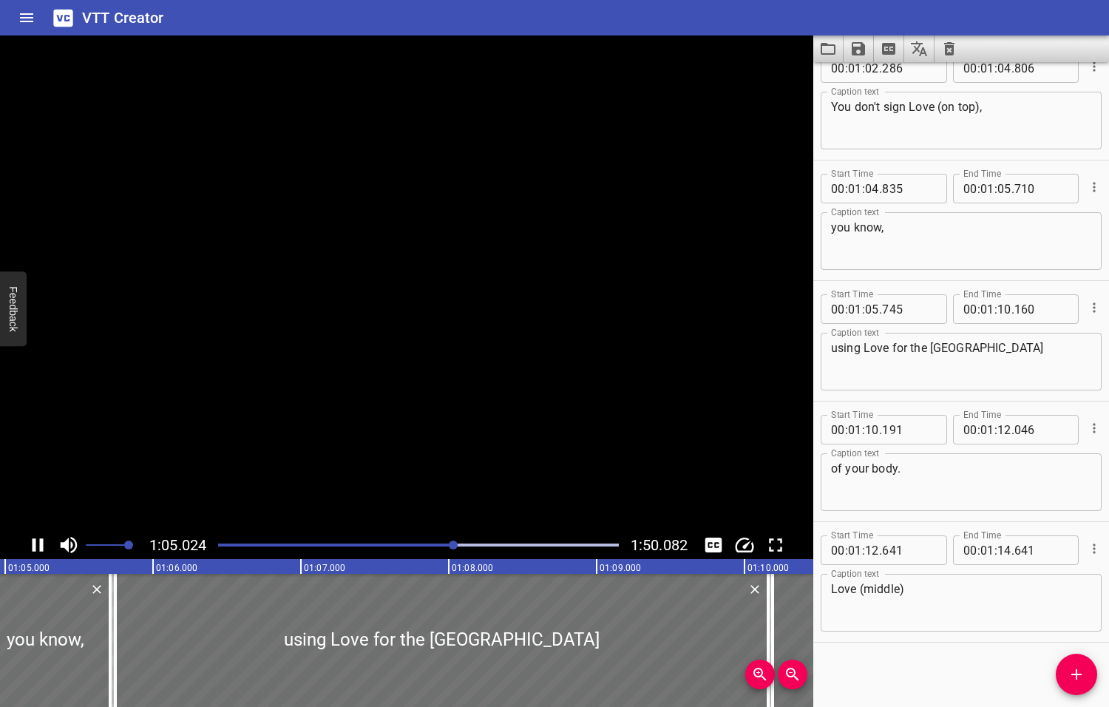
scroll to position [2678, 0]
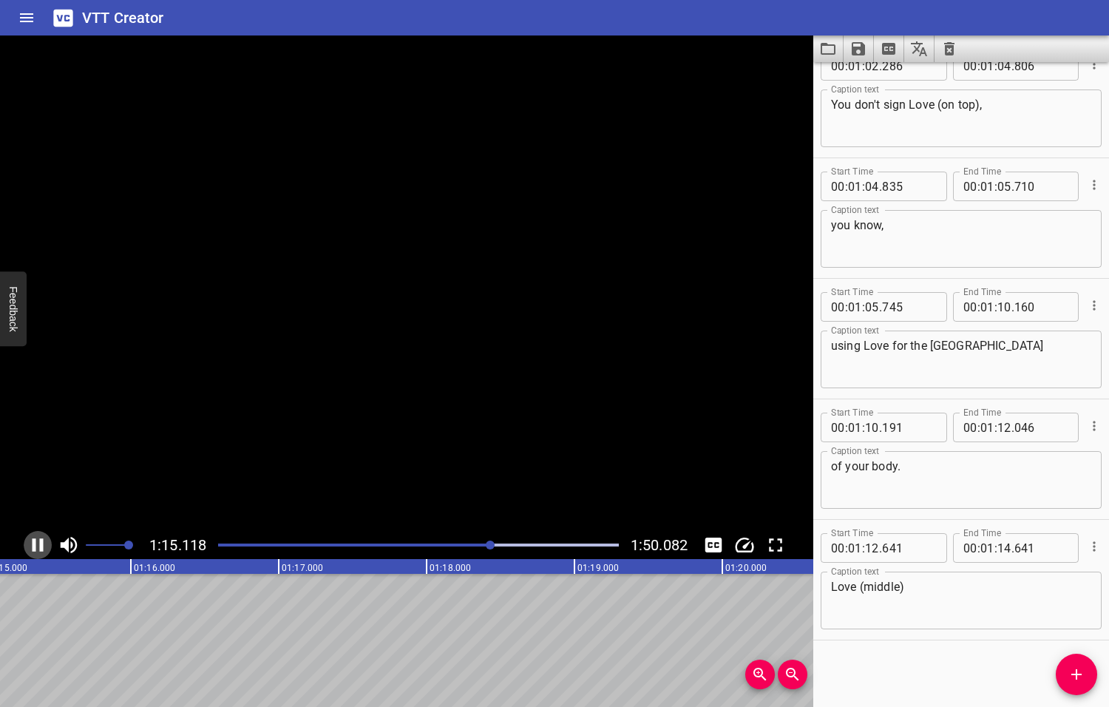
click at [36, 546] on icon "Play/Pause" at bounding box center [38, 545] width 22 height 22
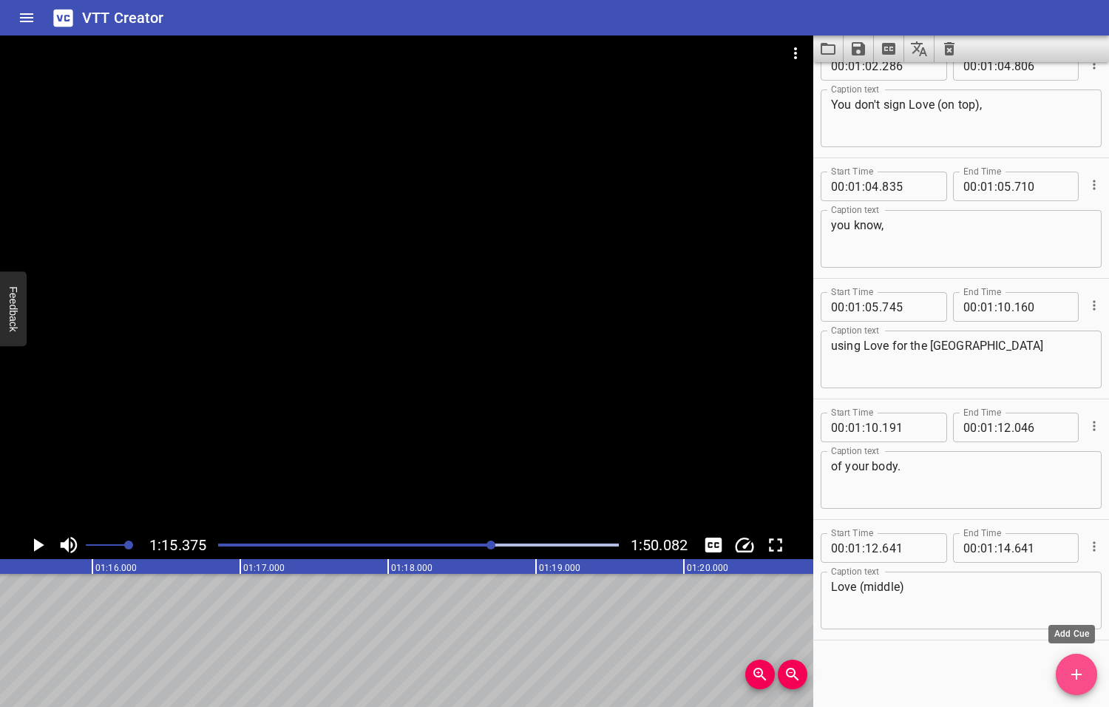
click at [1071, 676] on icon "Add Cue" at bounding box center [1077, 674] width 18 height 18
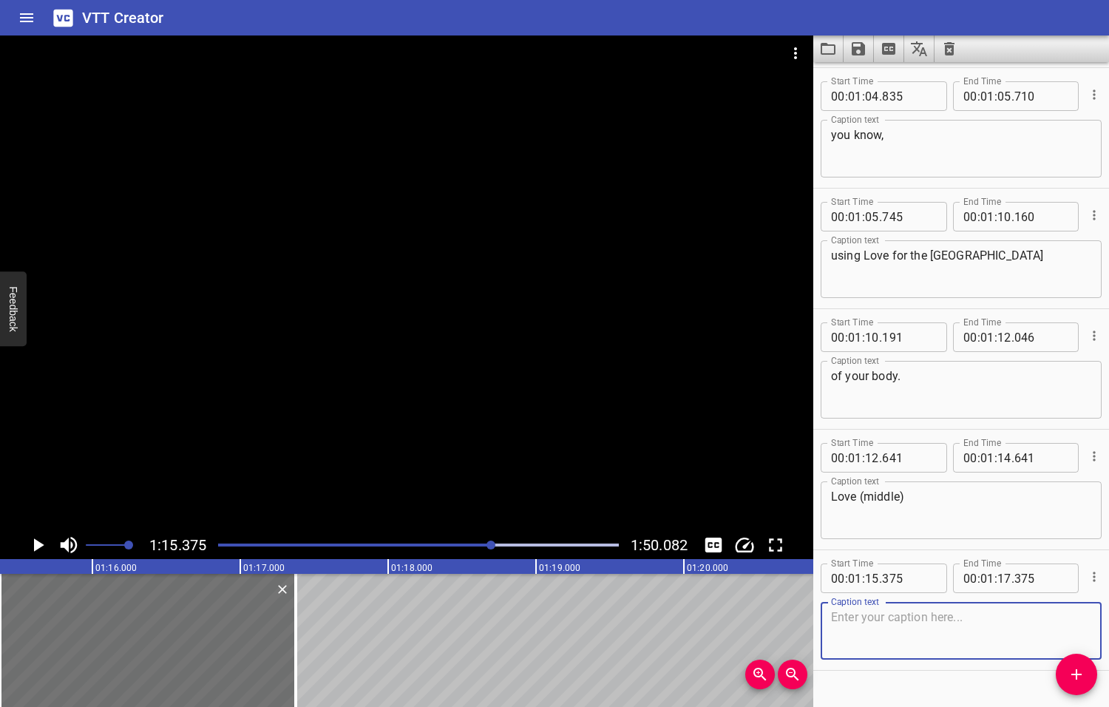
scroll to position [2799, 0]
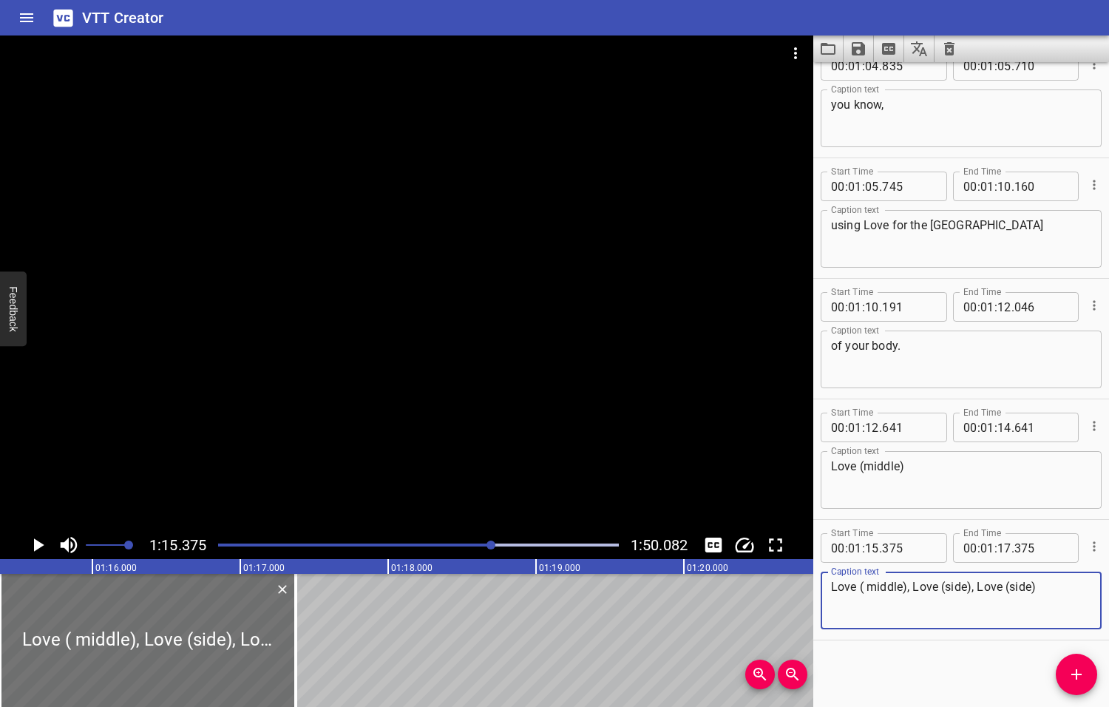
type textarea "Love ( middle), Love (side), Love (side)"
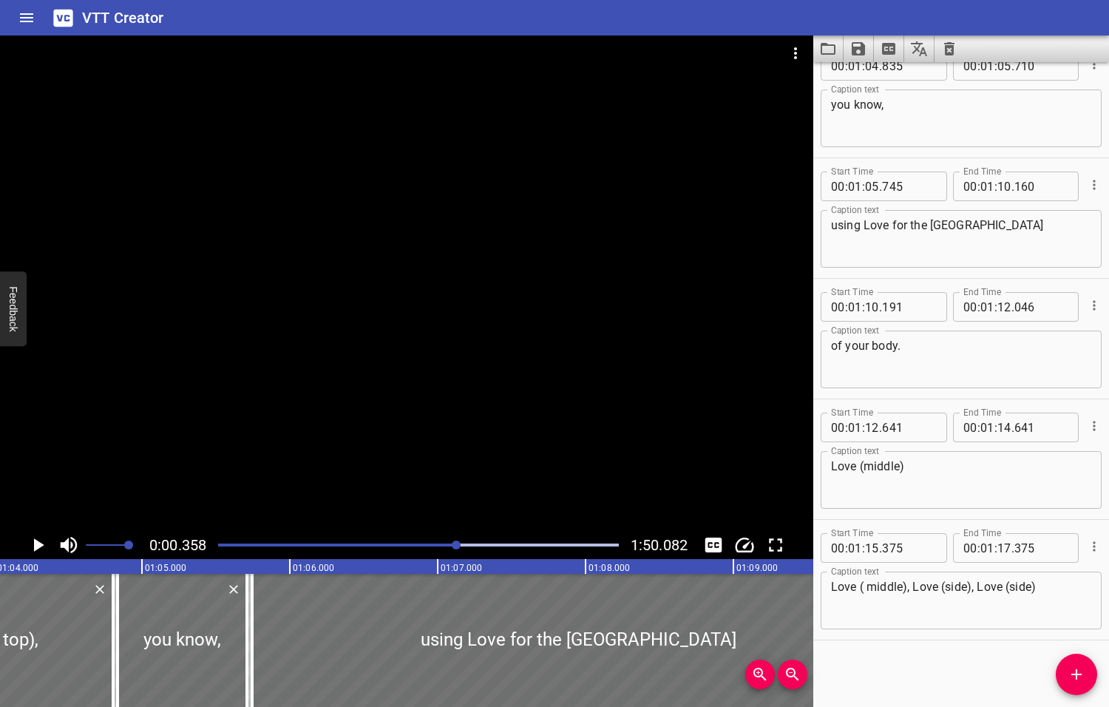
drag, startPoint x: 491, startPoint y: 546, endPoint x: 458, endPoint y: 549, distance: 33.5
click at [458, 549] on div at bounding box center [418, 545] width 418 height 21
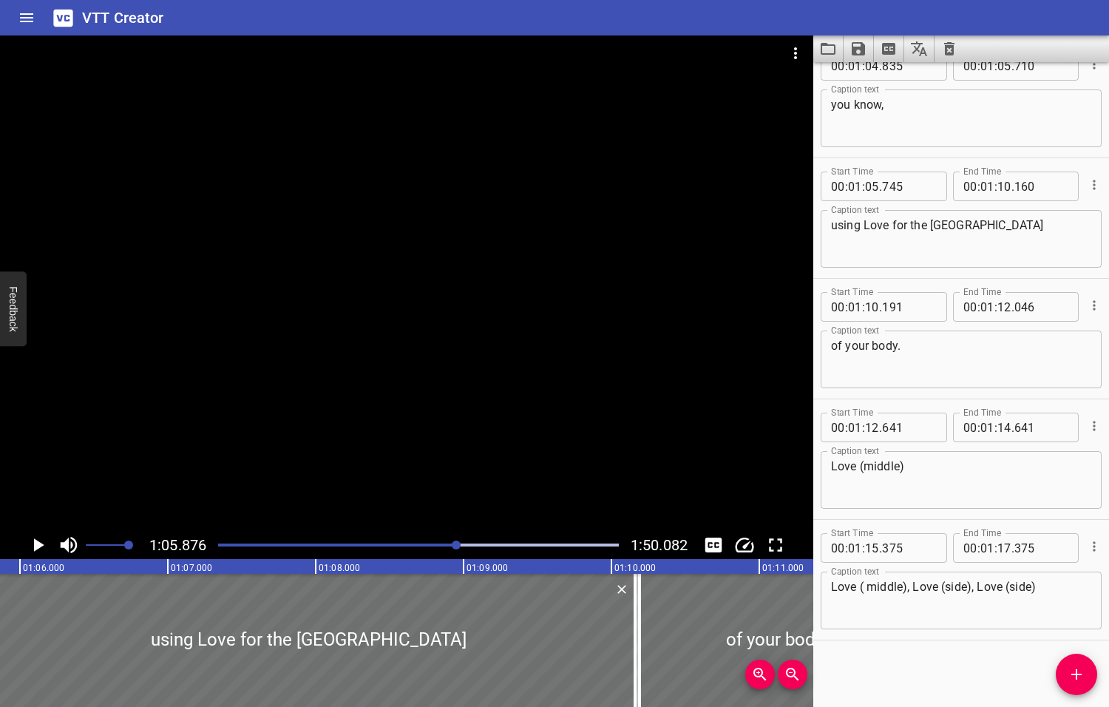
scroll to position [0, 9740]
click at [37, 546] on icon "Play/Pause" at bounding box center [39, 544] width 10 height 13
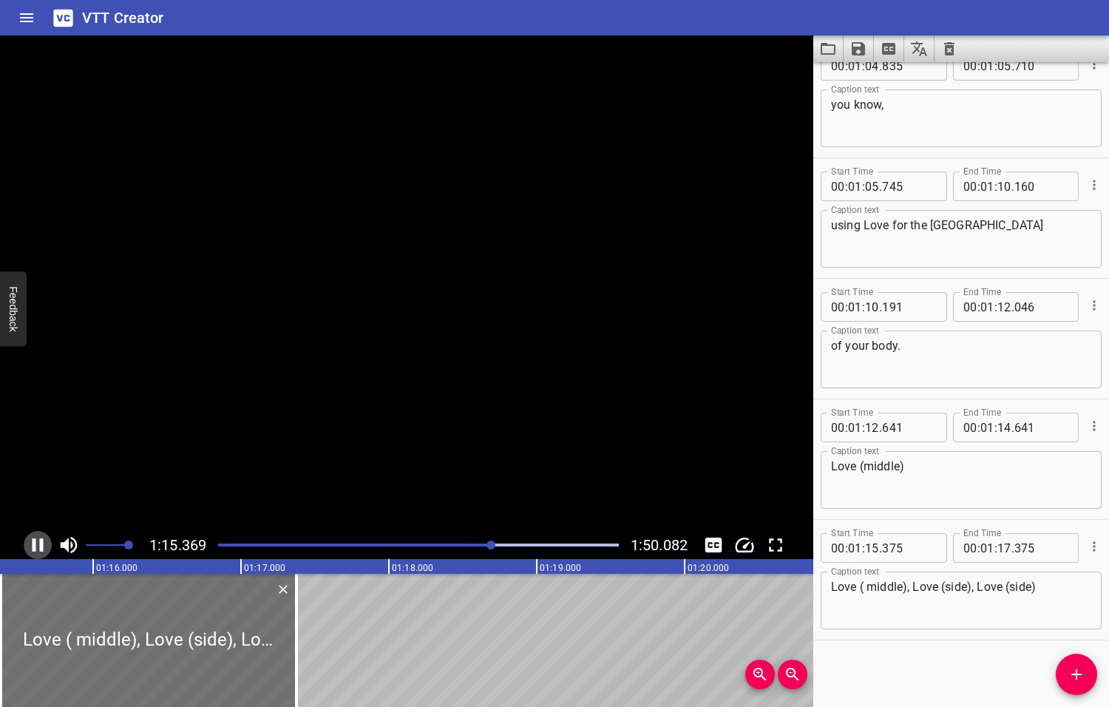
click at [38, 546] on icon "Play/Pause" at bounding box center [38, 545] width 22 height 22
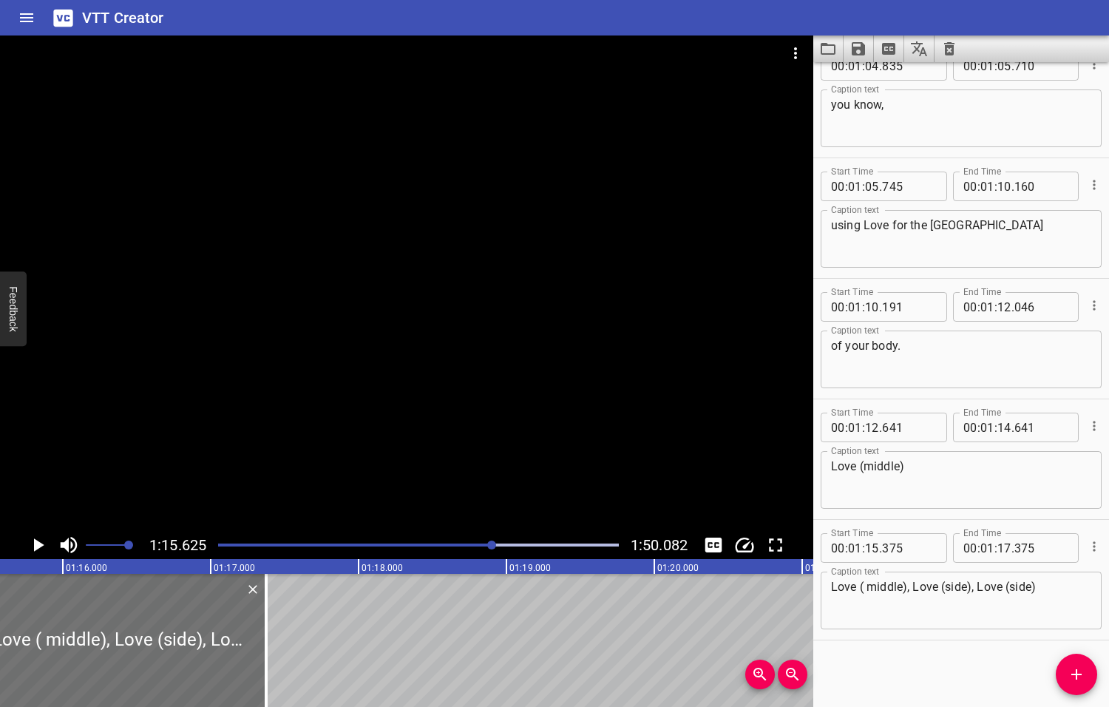
scroll to position [0, 11182]
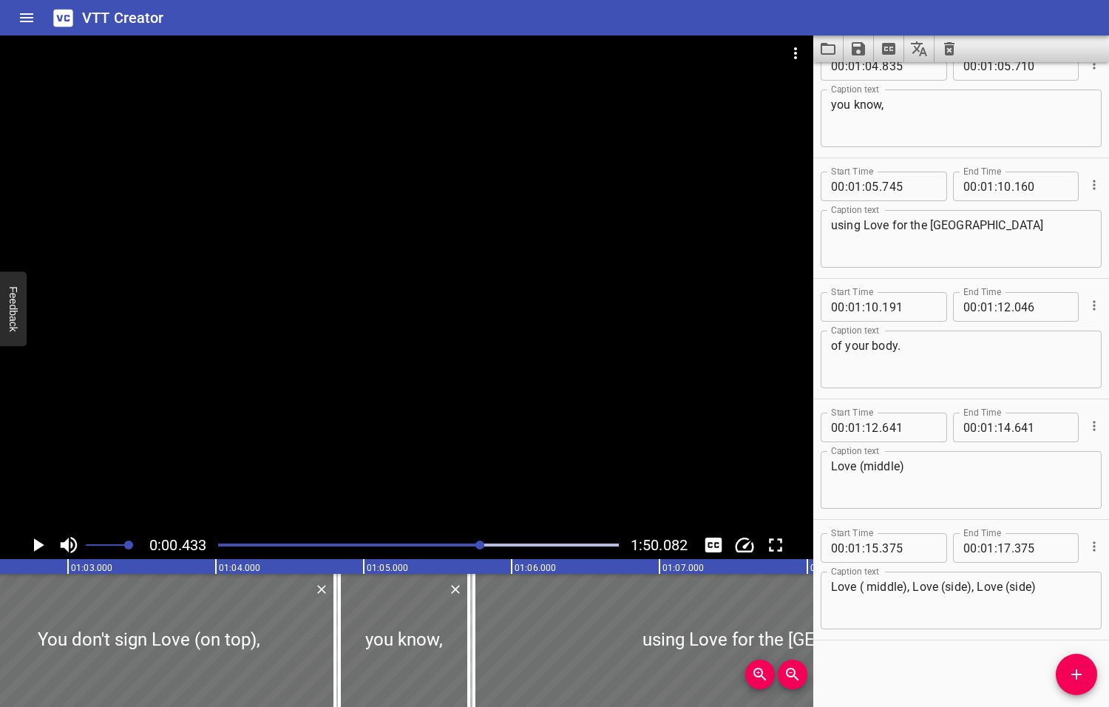
drag, startPoint x: 492, startPoint y: 545, endPoint x: 481, endPoint y: 546, distance: 11.1
click at [481, 546] on div at bounding box center [479, 544] width 9 height 9
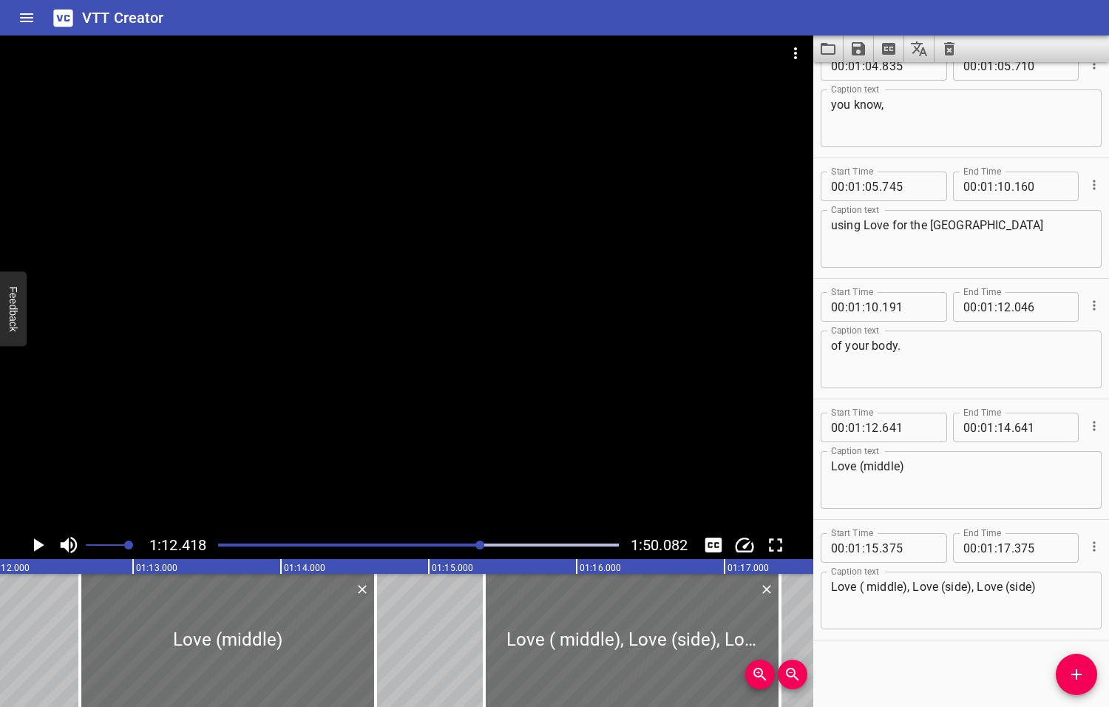
scroll to position [0, 10707]
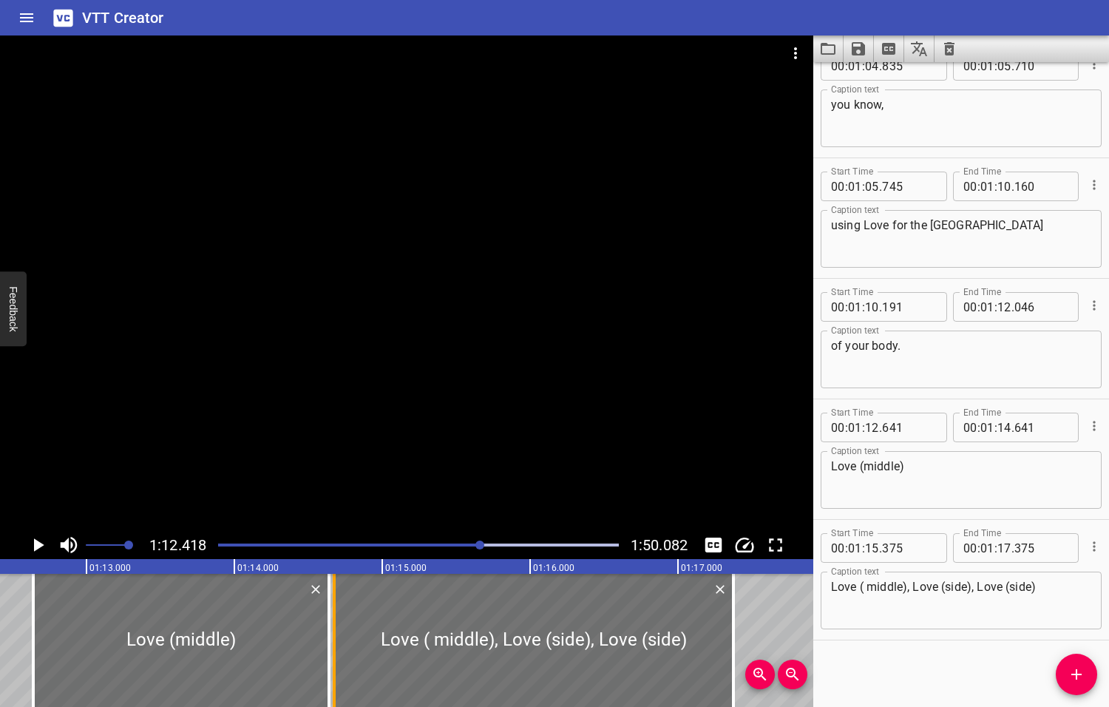
drag, startPoint x: 441, startPoint y: 632, endPoint x: 337, endPoint y: 633, distance: 103.5
click at [337, 633] on div at bounding box center [334, 640] width 15 height 133
type input "14"
type input "675"
click at [38, 545] on icon "Play/Pause" at bounding box center [39, 544] width 10 height 13
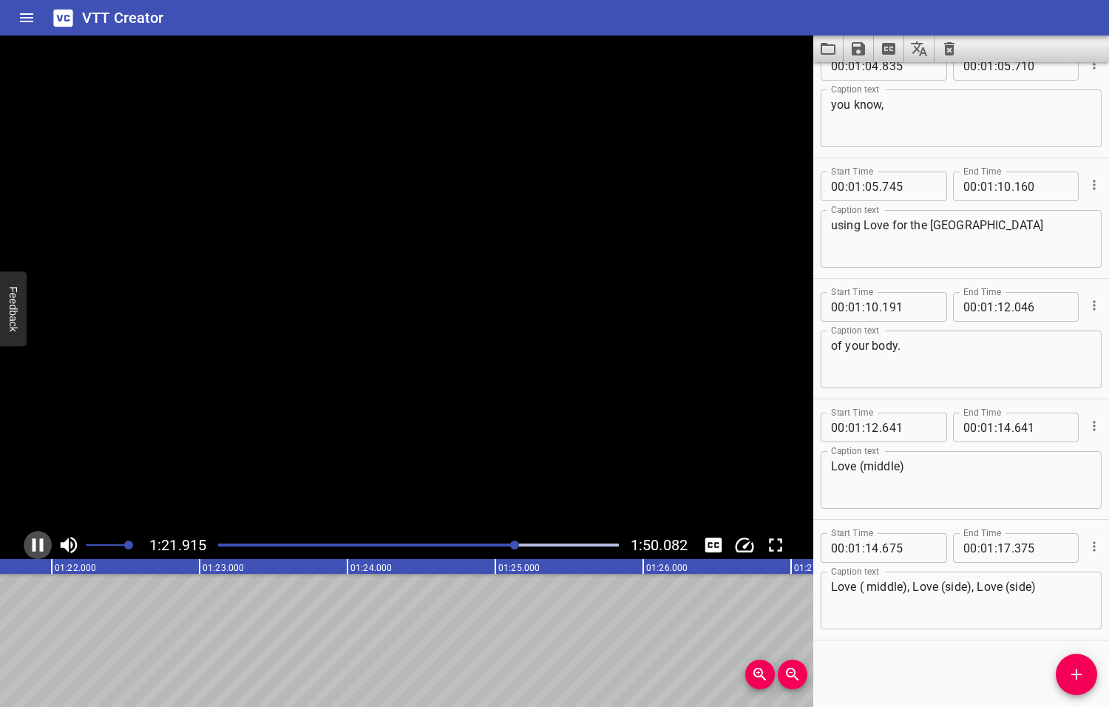
click at [36, 546] on icon "Play/Pause" at bounding box center [38, 545] width 22 height 22
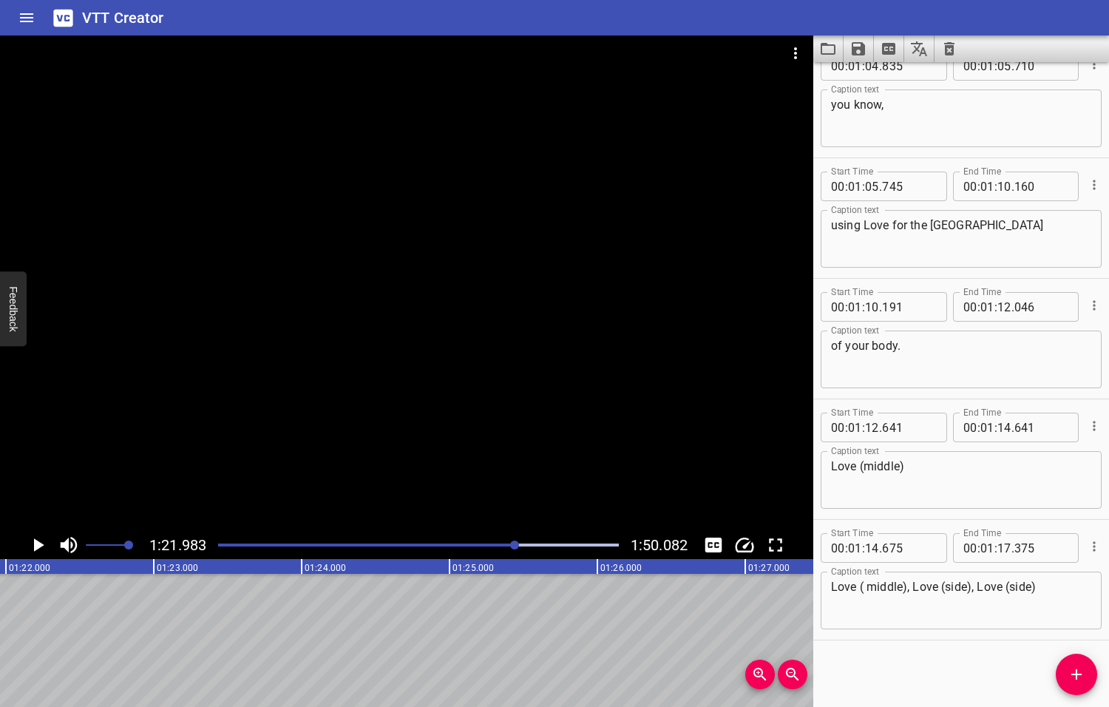
scroll to position [0, 12121]
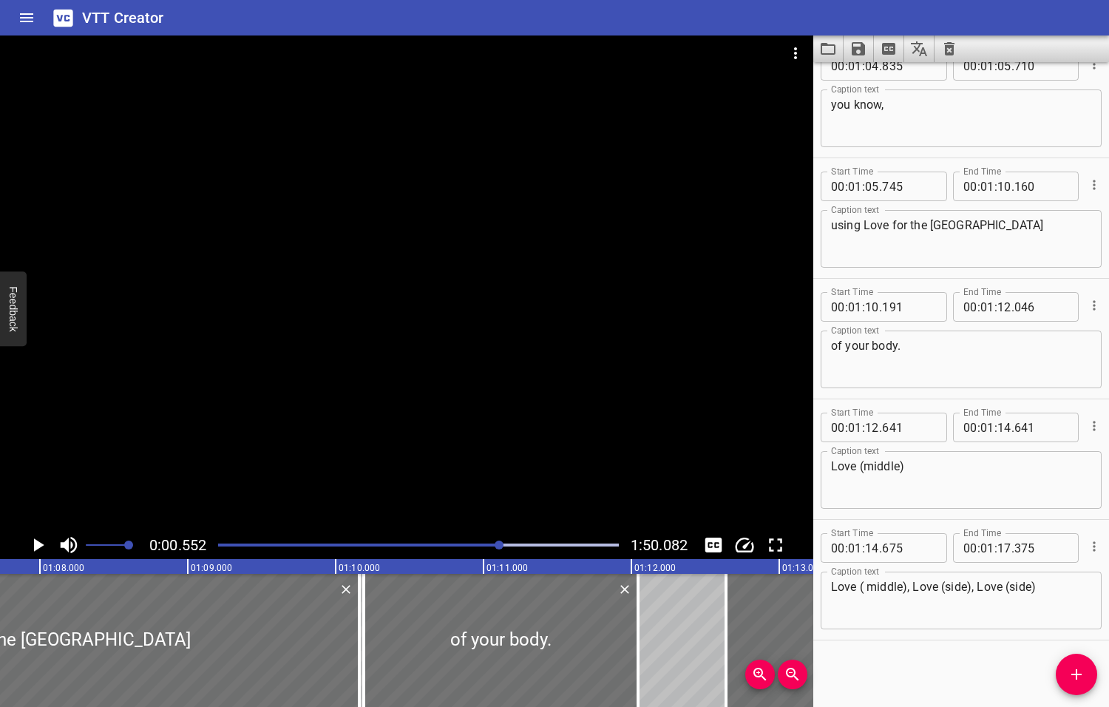
drag, startPoint x: 515, startPoint y: 543, endPoint x: 495, endPoint y: 548, distance: 20.4
click at [495, 548] on div at bounding box center [499, 544] width 9 height 9
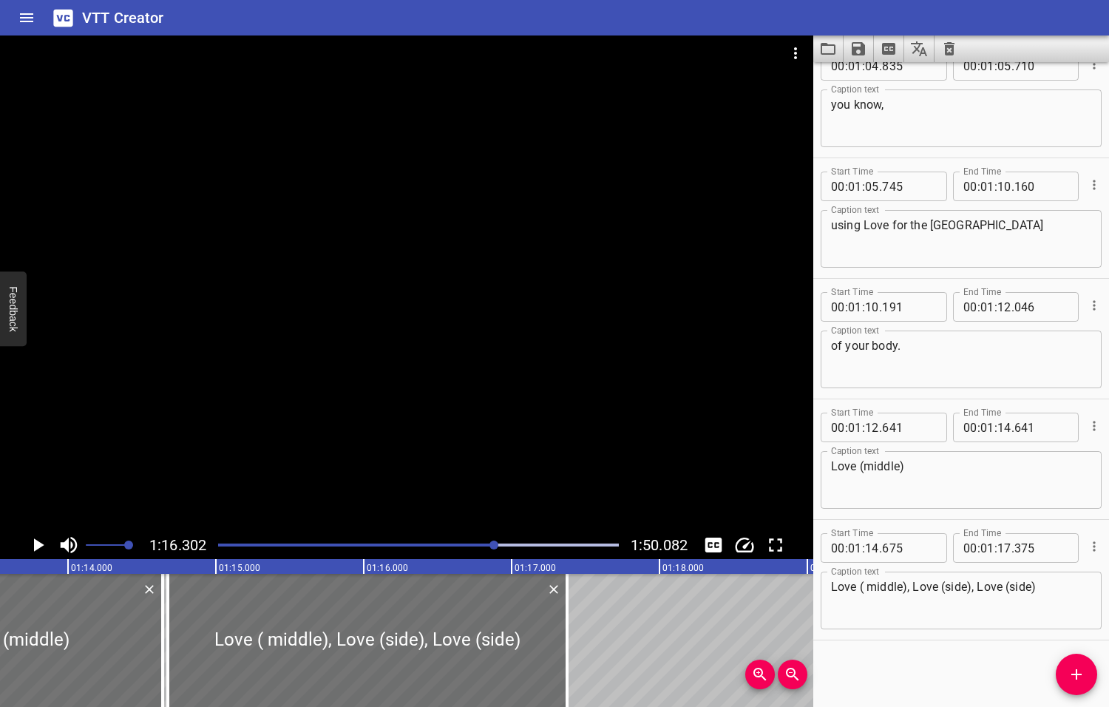
scroll to position [0, 11282]
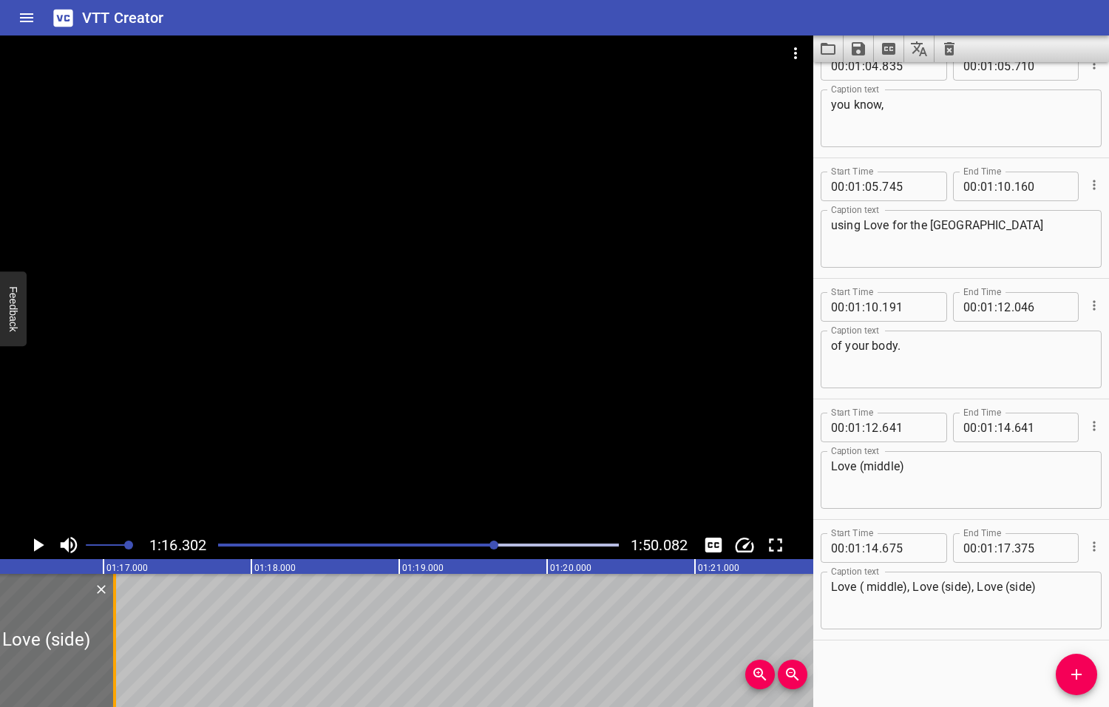
drag, startPoint x: 158, startPoint y: 641, endPoint x: 113, endPoint y: 642, distance: 45.1
click at [113, 642] on div at bounding box center [114, 640] width 3 height 133
click at [36, 543] on icon "Play/Pause" at bounding box center [39, 544] width 10 height 13
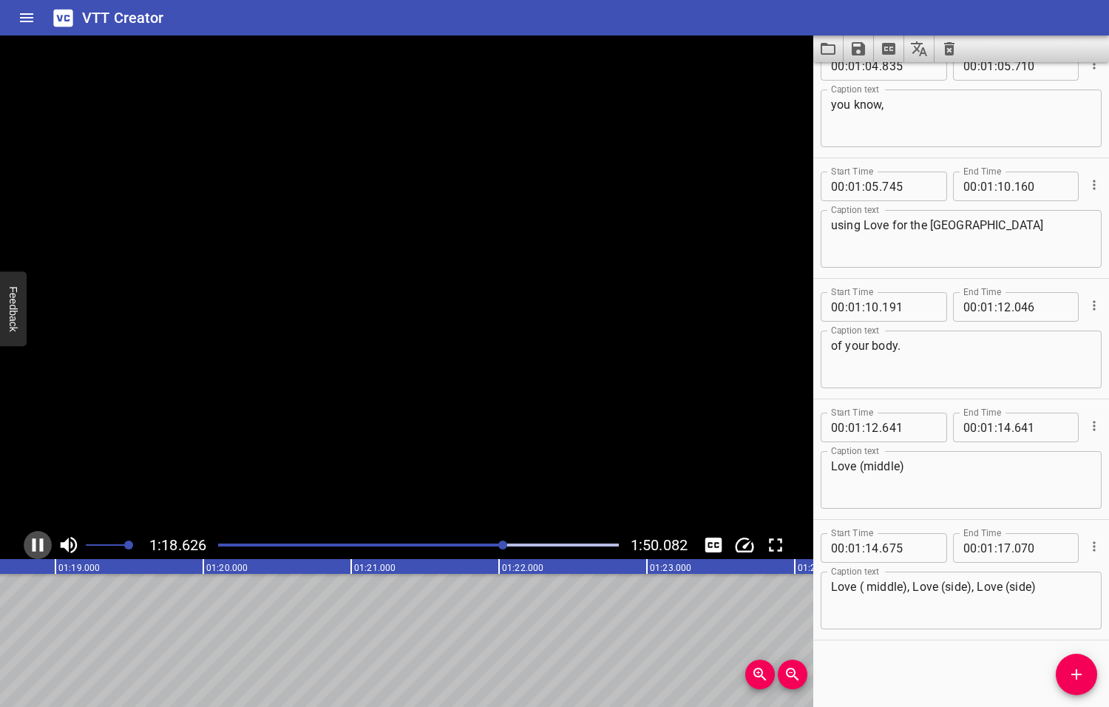
click at [36, 543] on icon "Play/Pause" at bounding box center [38, 545] width 22 height 22
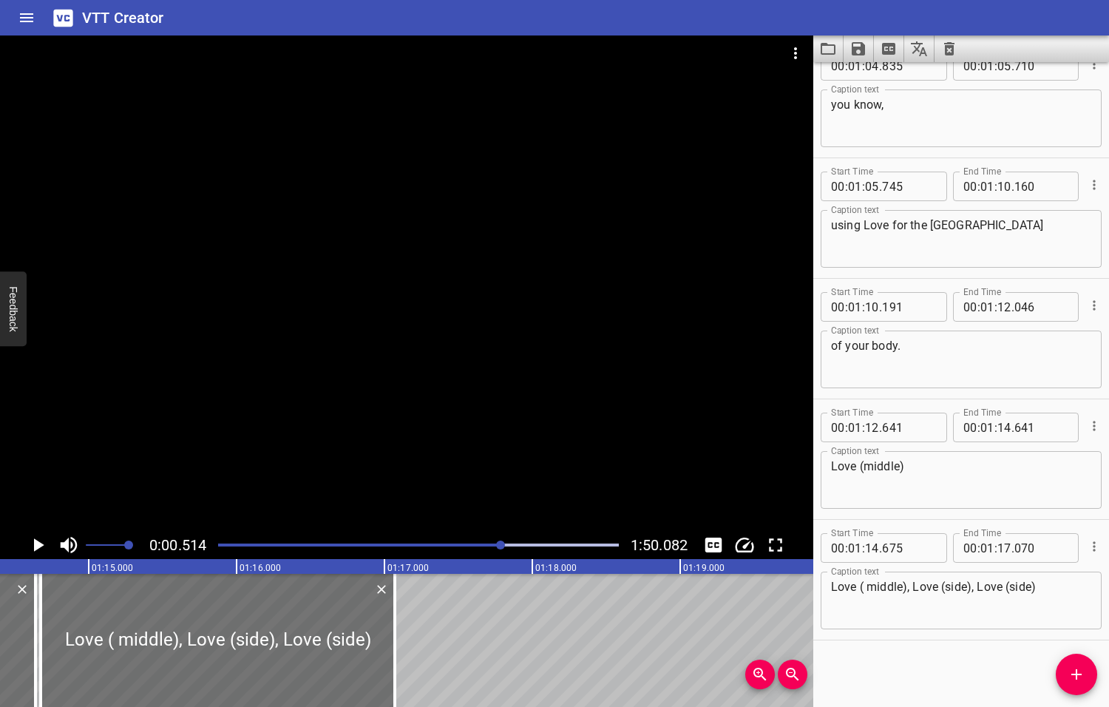
click at [502, 543] on div at bounding box center [500, 544] width 9 height 9
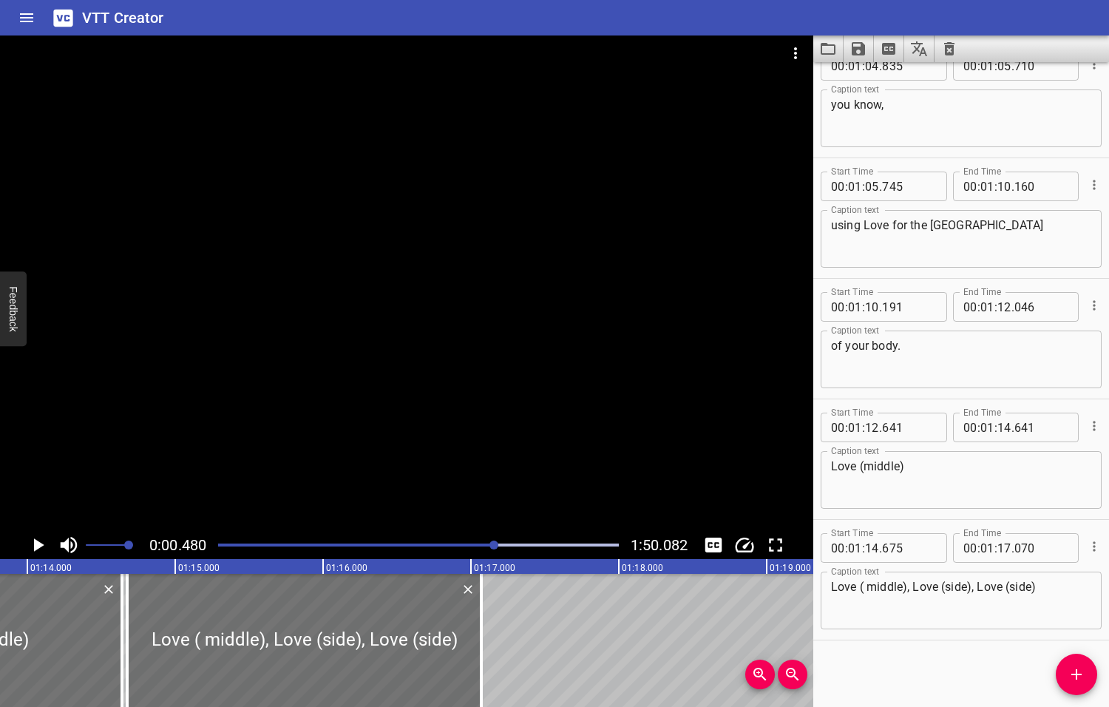
click at [495, 545] on div at bounding box center [493, 544] width 9 height 9
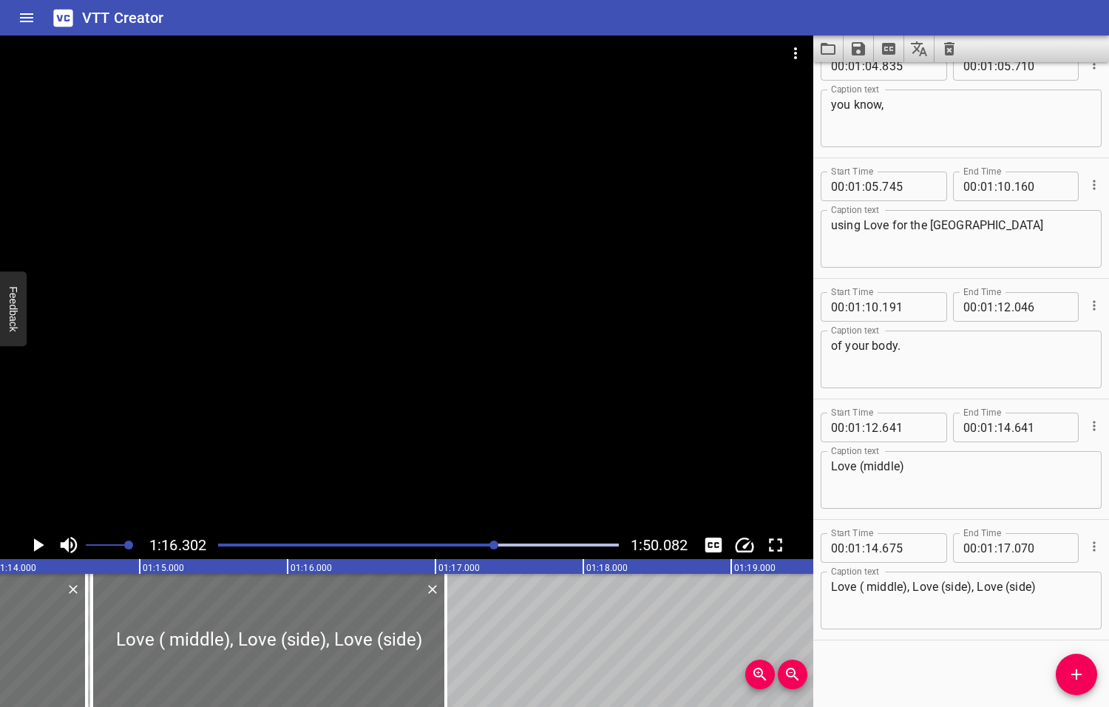
scroll to position [0, 11282]
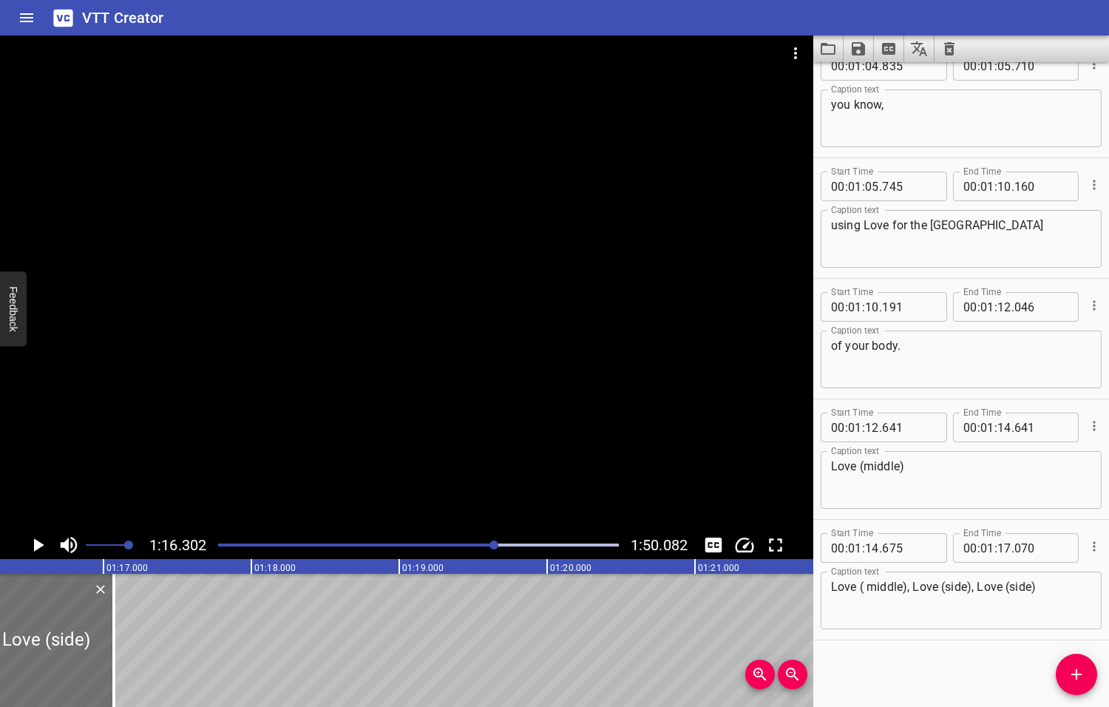
click at [38, 545] on icon "Play/Pause" at bounding box center [39, 544] width 10 height 13
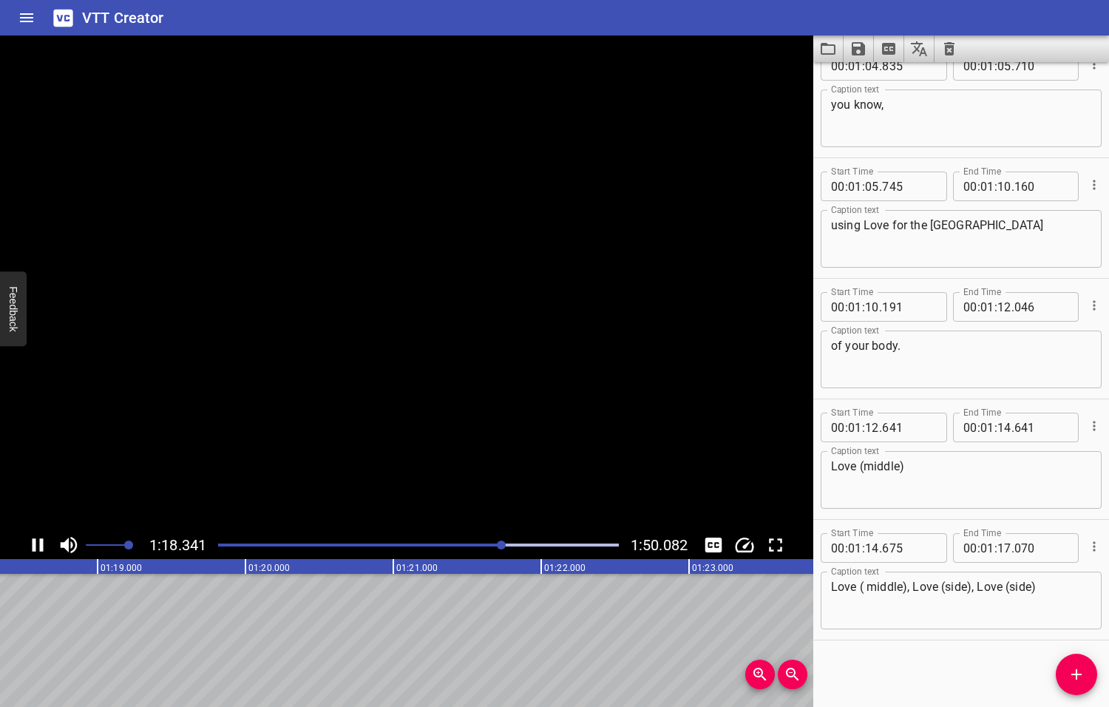
click at [38, 545] on icon "Play/Pause" at bounding box center [38, 545] width 22 height 22
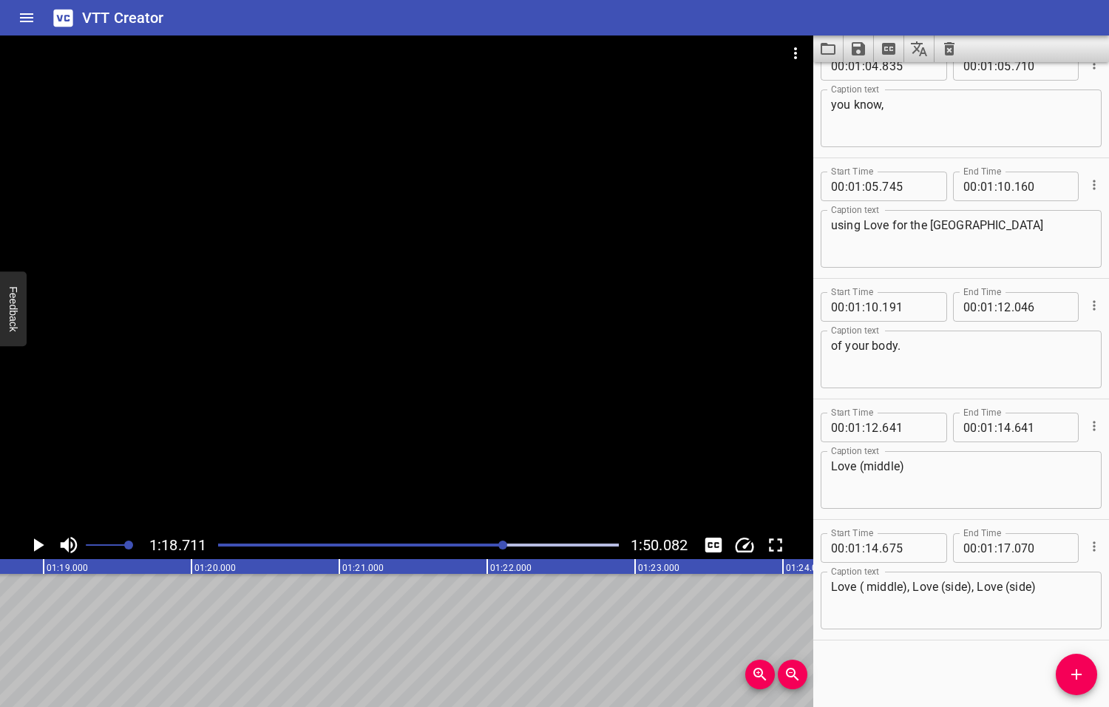
scroll to position [0, 11638]
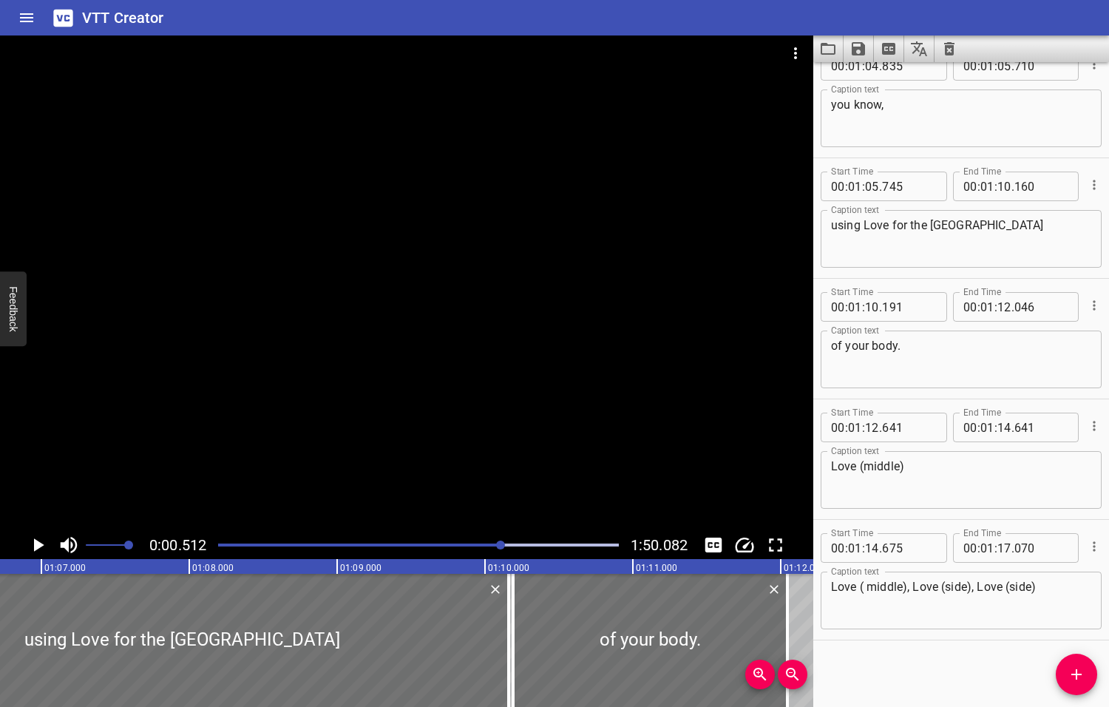
click at [502, 544] on div at bounding box center [500, 544] width 9 height 9
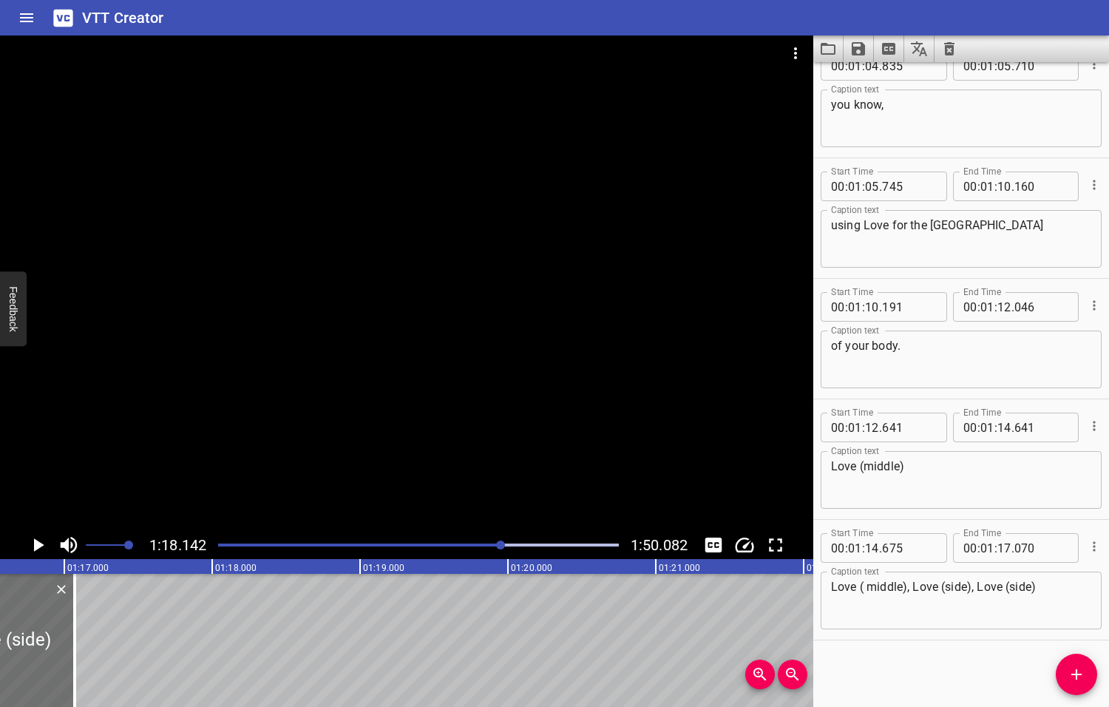
scroll to position [0, 11554]
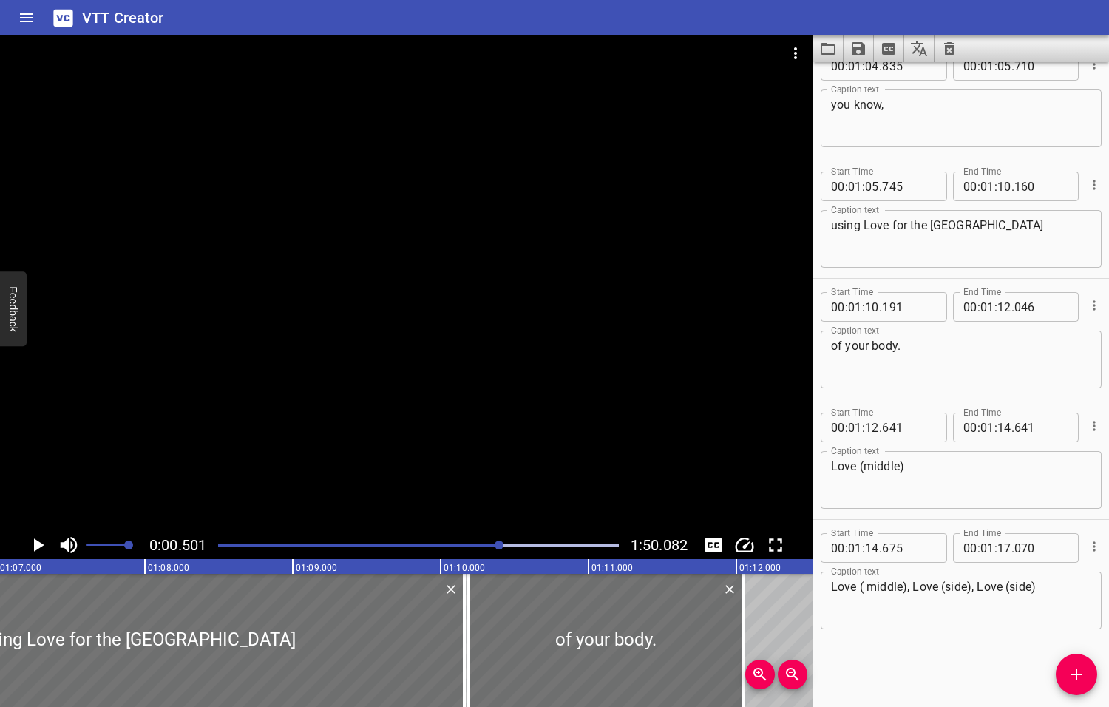
click at [499, 543] on div at bounding box center [499, 544] width 9 height 9
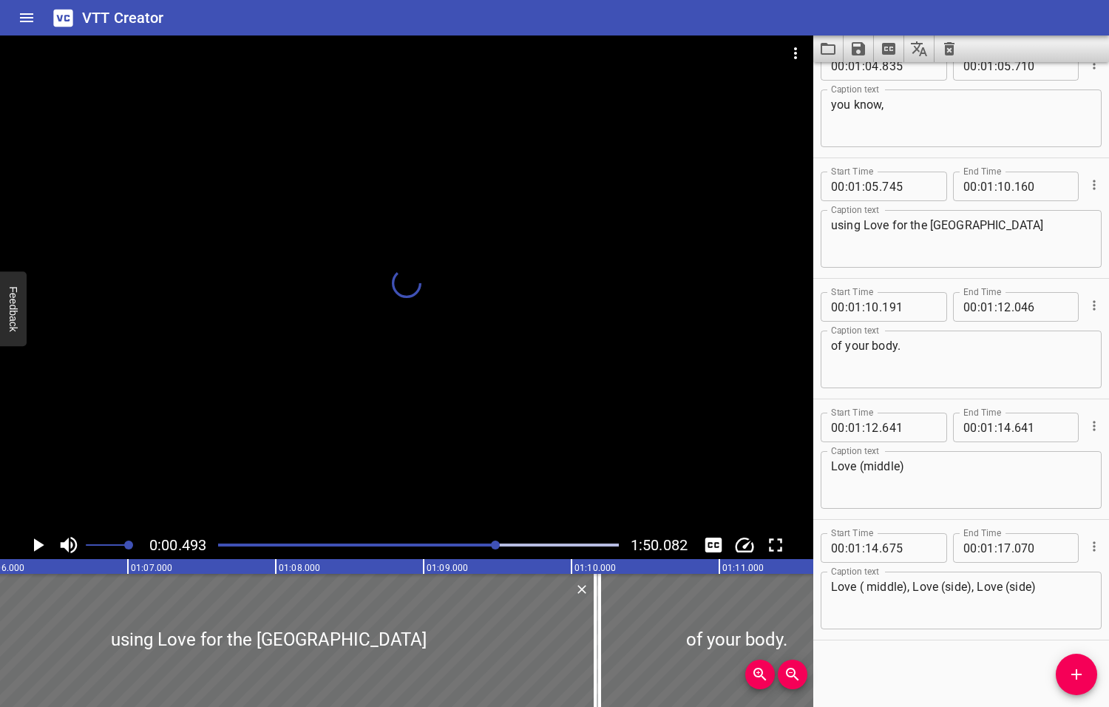
click at [497, 543] on div at bounding box center [495, 544] width 9 height 9
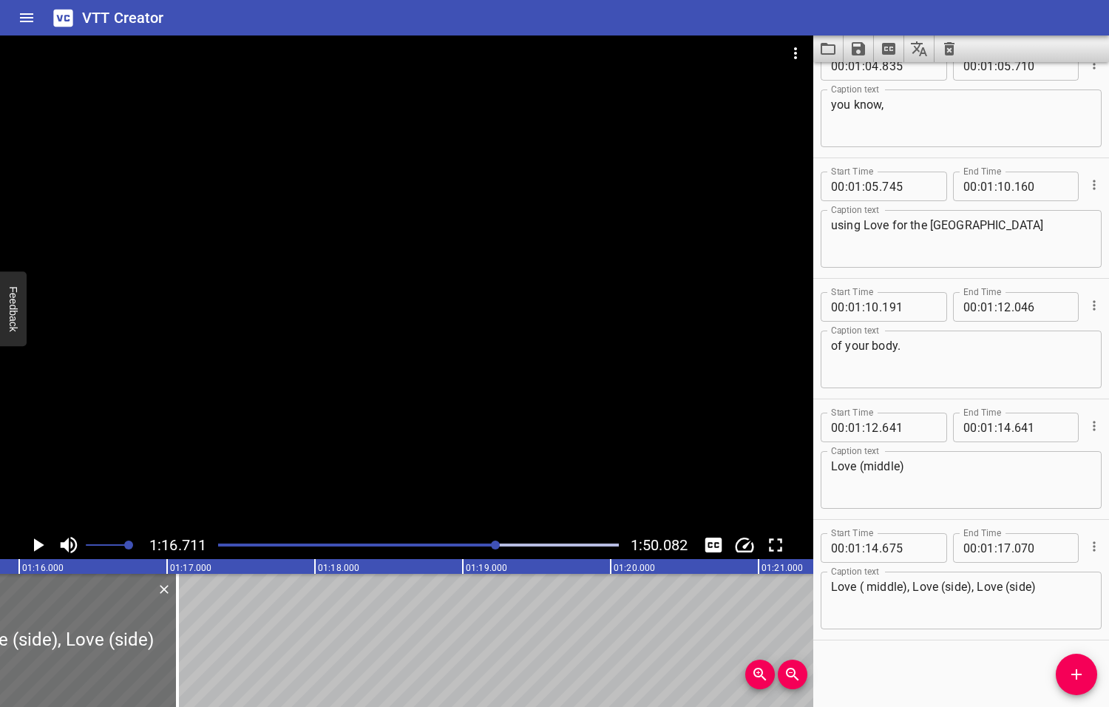
scroll to position [0, 11342]
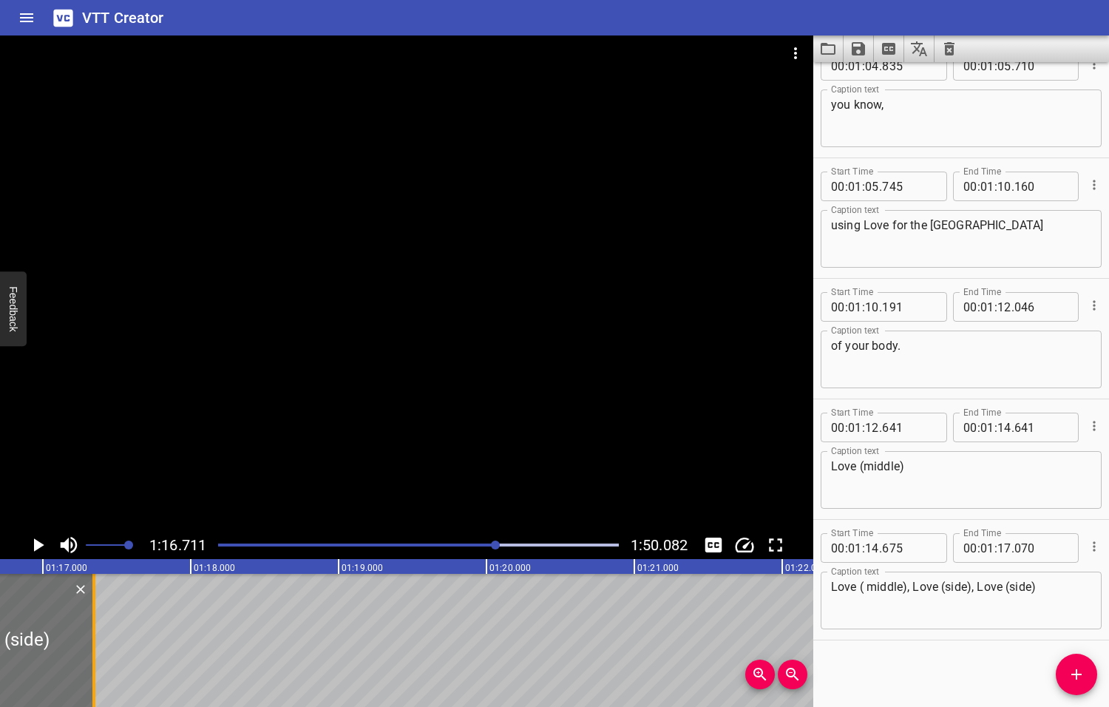
drag, startPoint x: 53, startPoint y: 628, endPoint x: 94, endPoint y: 631, distance: 40.8
click at [94, 631] on div at bounding box center [93, 640] width 3 height 133
type input "345"
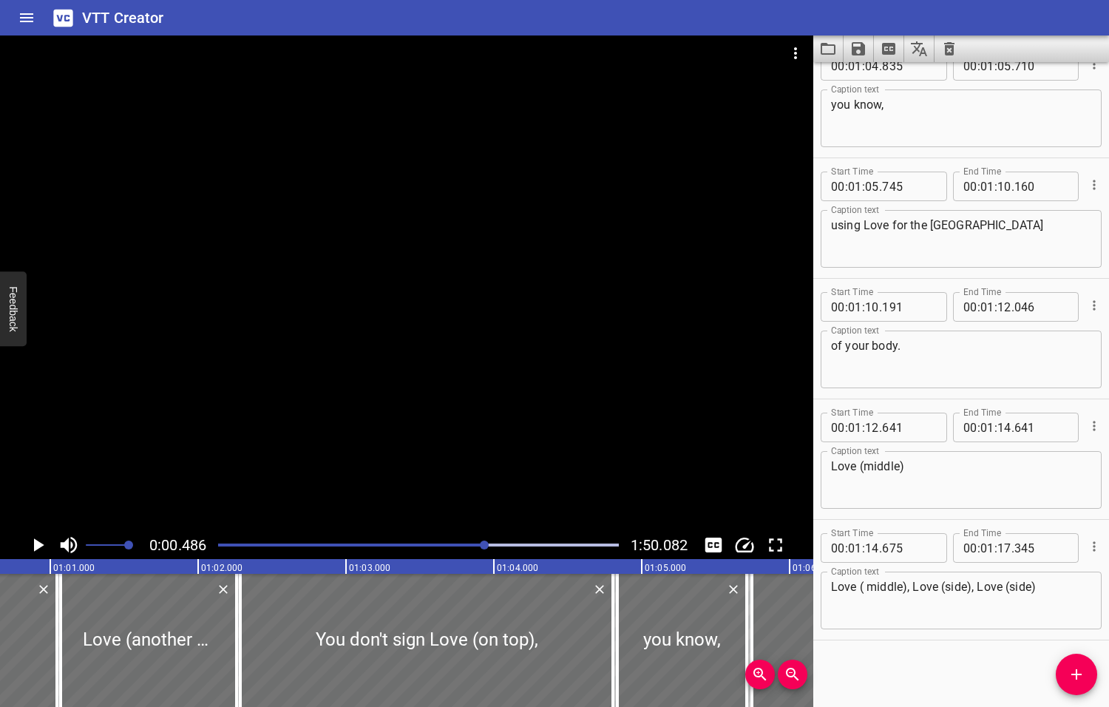
drag, startPoint x: 497, startPoint y: 543, endPoint x: 486, endPoint y: 547, distance: 11.7
click at [486, 547] on div at bounding box center [484, 544] width 9 height 9
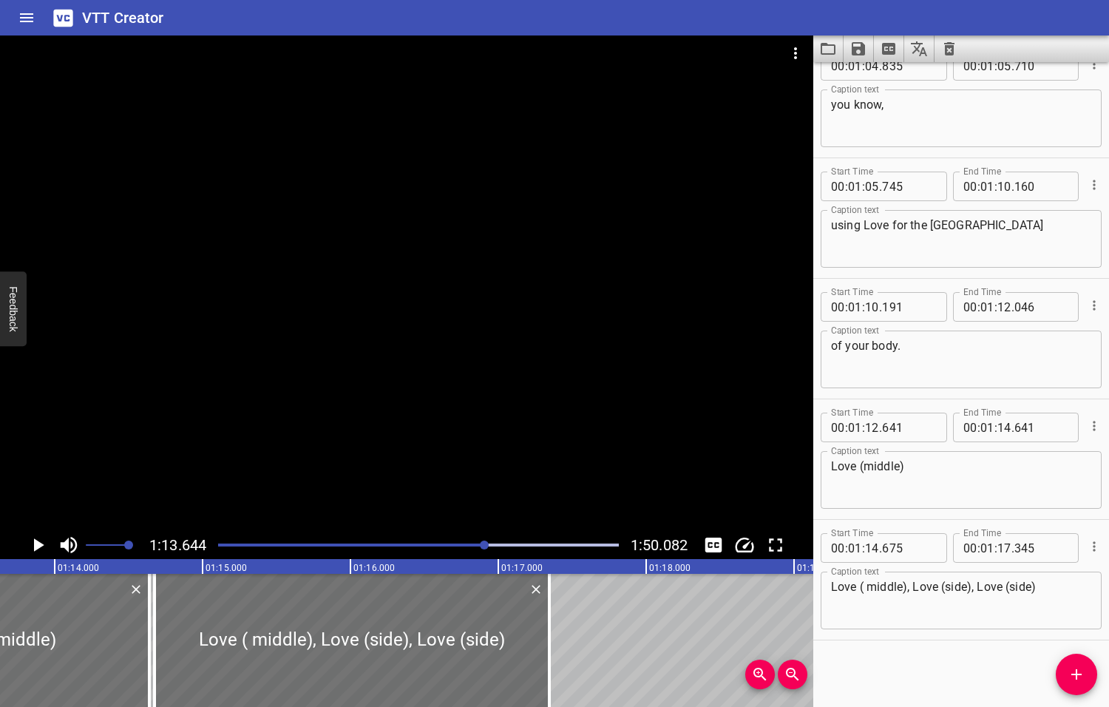
scroll to position [0, 10889]
click at [36, 545] on icon "Play/Pause" at bounding box center [39, 544] width 10 height 13
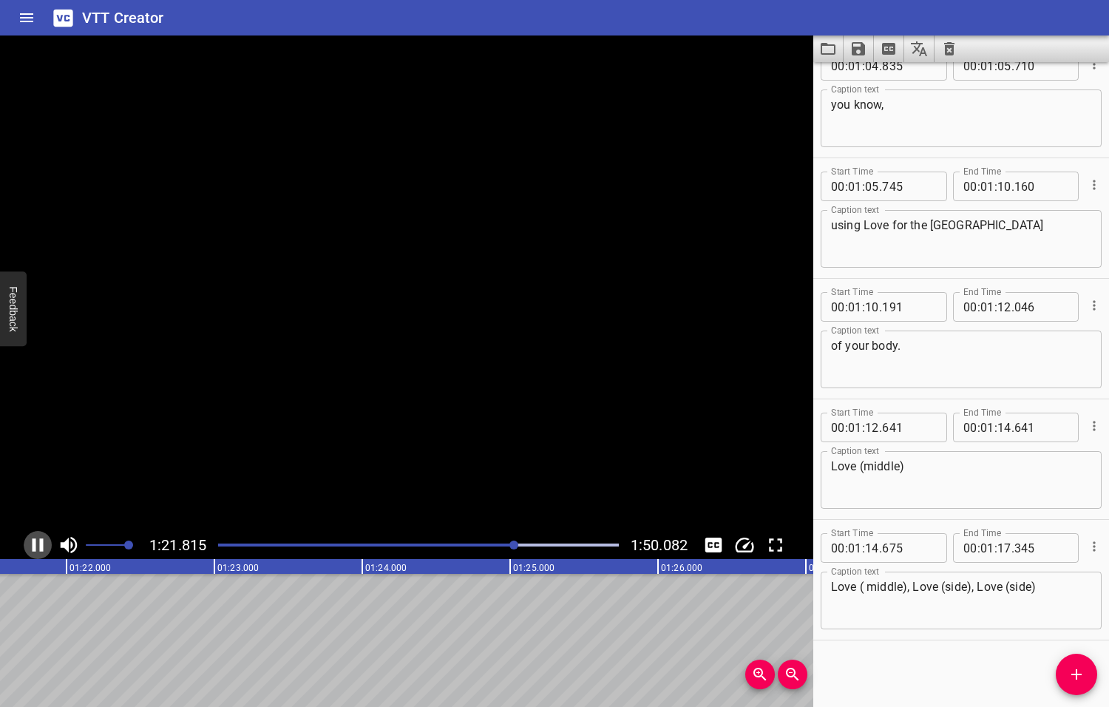
click at [36, 545] on icon "Play/Pause" at bounding box center [38, 545] width 22 height 22
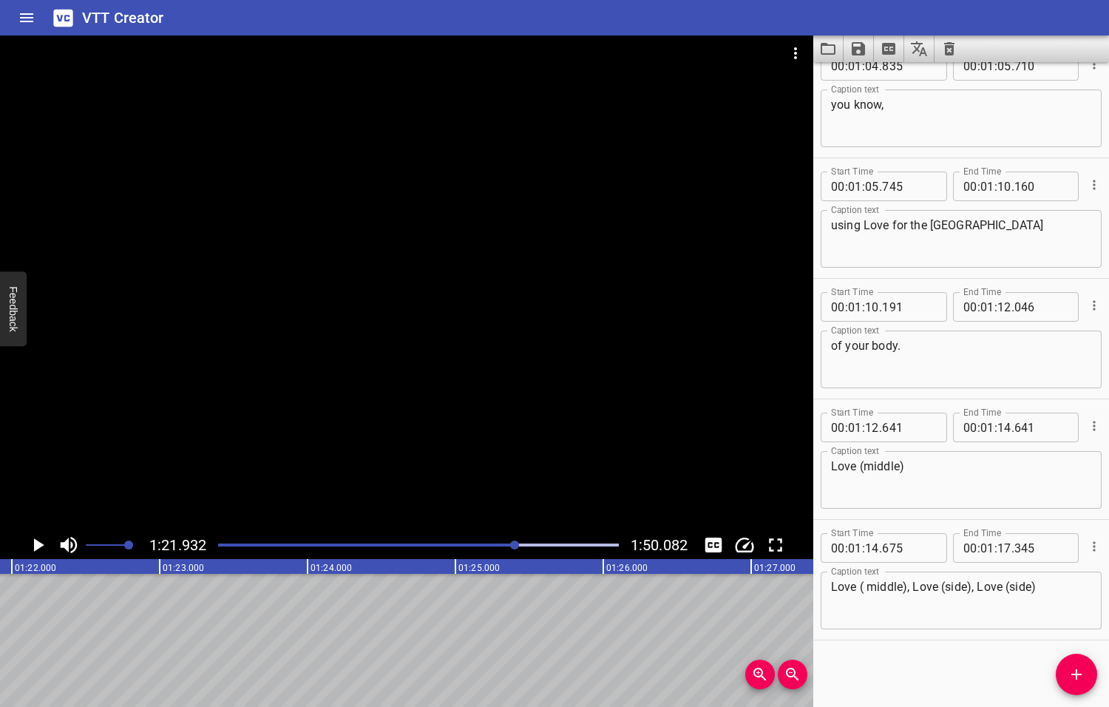
scroll to position [0, 12114]
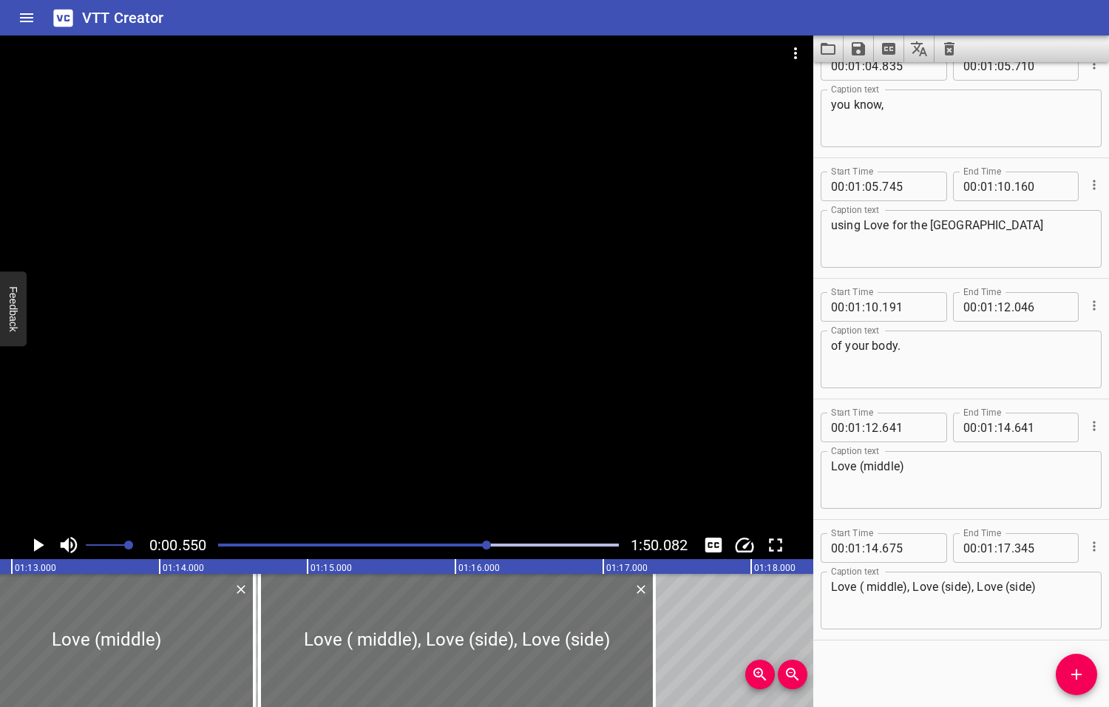
drag, startPoint x: 515, startPoint y: 544, endPoint x: 486, endPoint y: 553, distance: 29.5
click at [486, 553] on div at bounding box center [418, 545] width 418 height 21
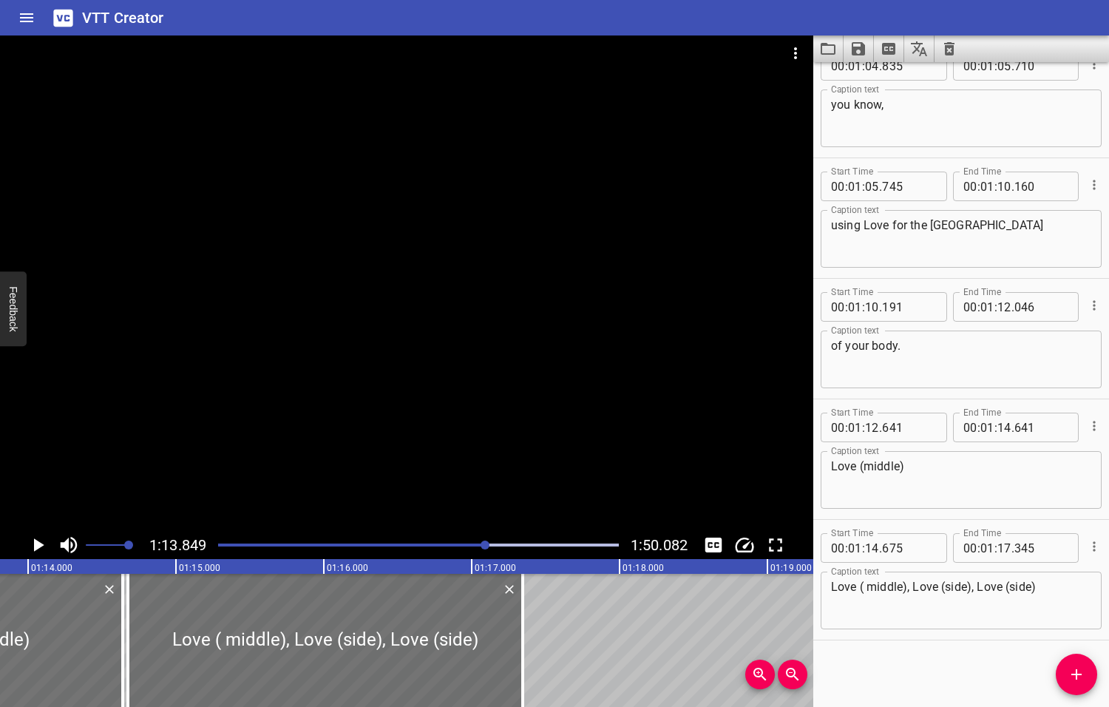
scroll to position [0, 10919]
click at [36, 544] on icon "Play/Pause" at bounding box center [39, 544] width 10 height 13
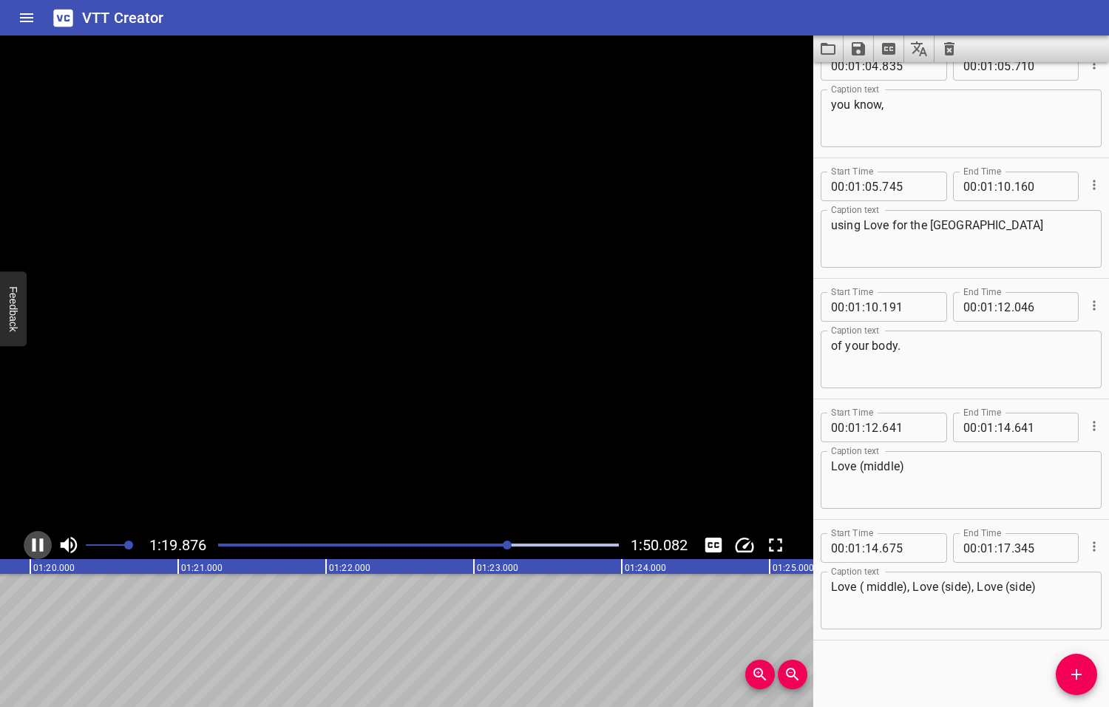
click at [36, 544] on icon "Play/Pause" at bounding box center [38, 545] width 22 height 22
click at [1077, 674] on icon "Add Cue" at bounding box center [1076, 674] width 10 height 10
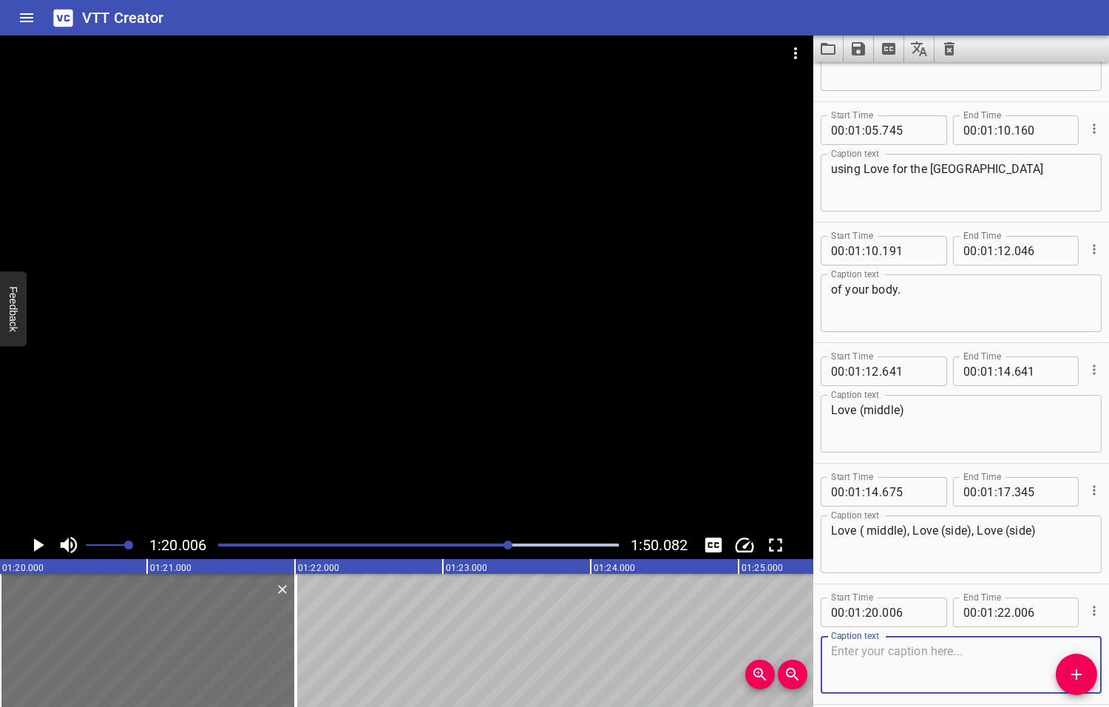
scroll to position [2919, 0]
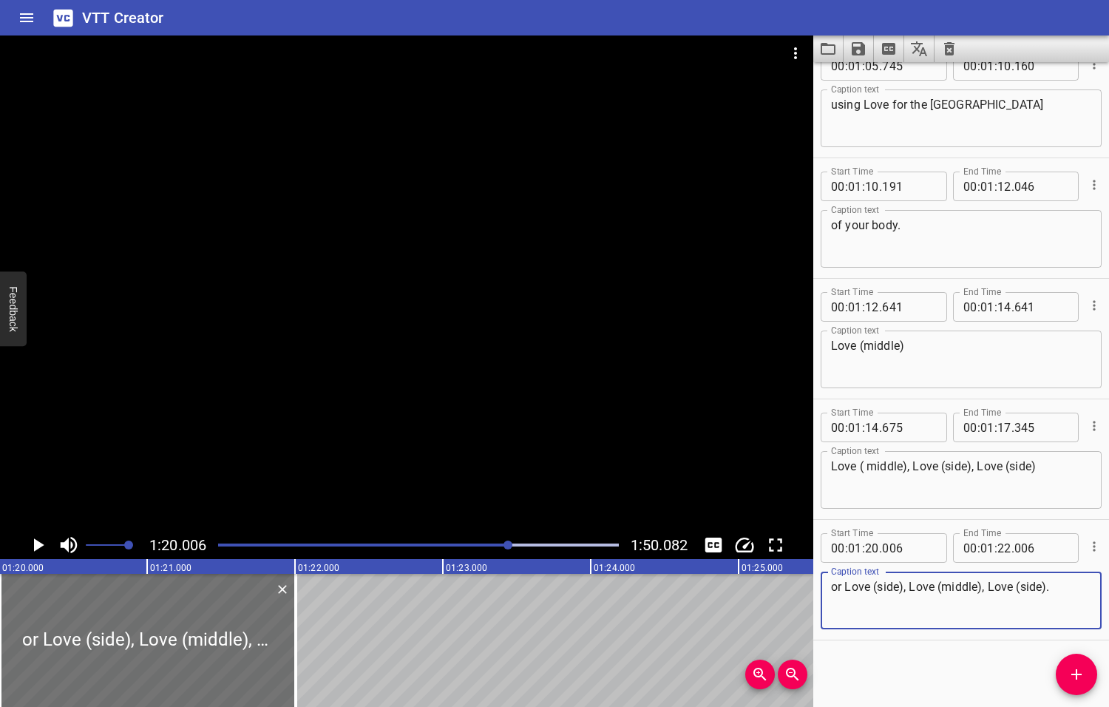
type textarea "or Love (side), Love (middle), Love (side)."
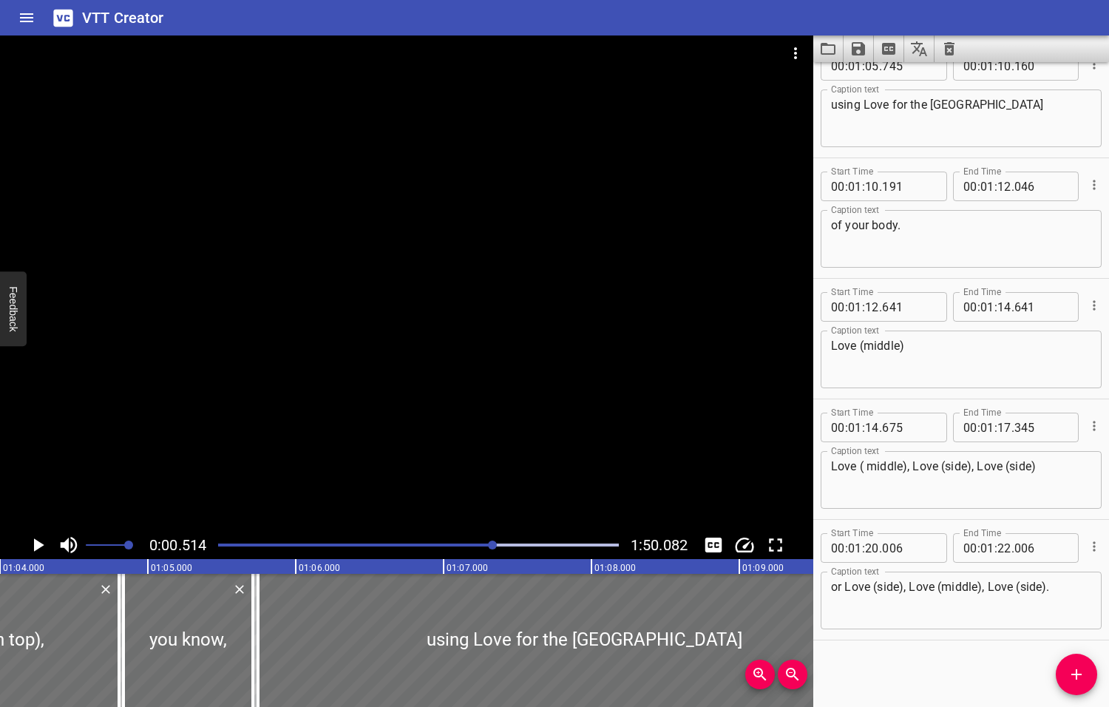
drag, startPoint x: 506, startPoint y: 544, endPoint x: 494, endPoint y: 545, distance: 12.6
click at [494, 545] on div at bounding box center [492, 544] width 9 height 9
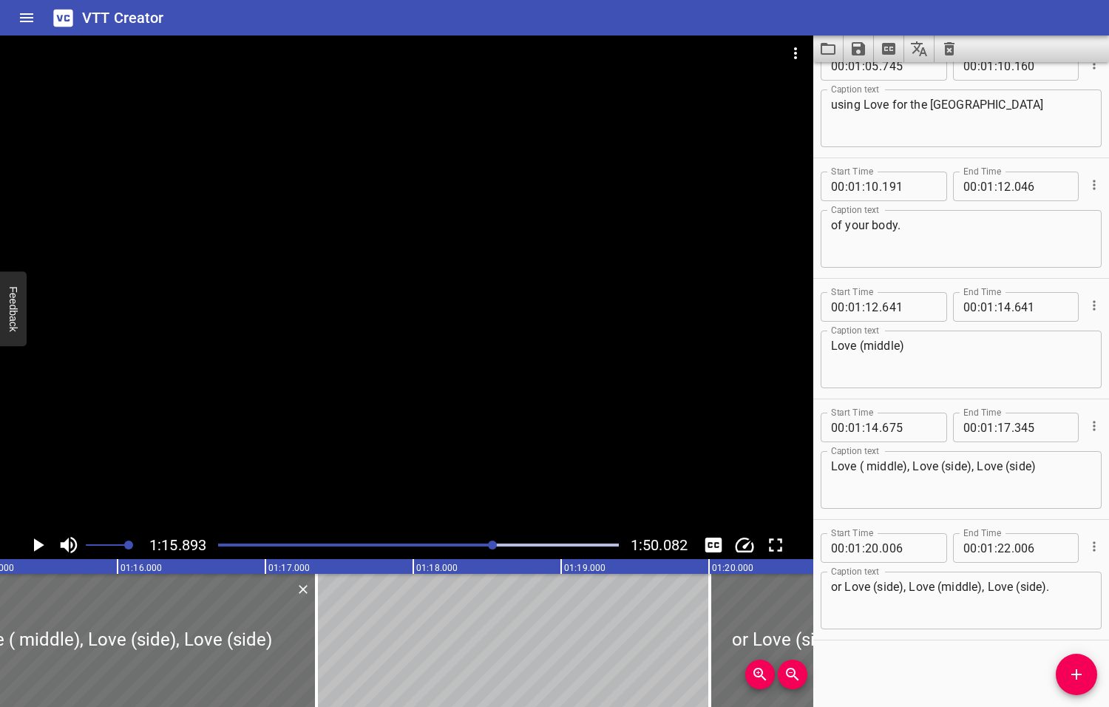
scroll to position [0, 11221]
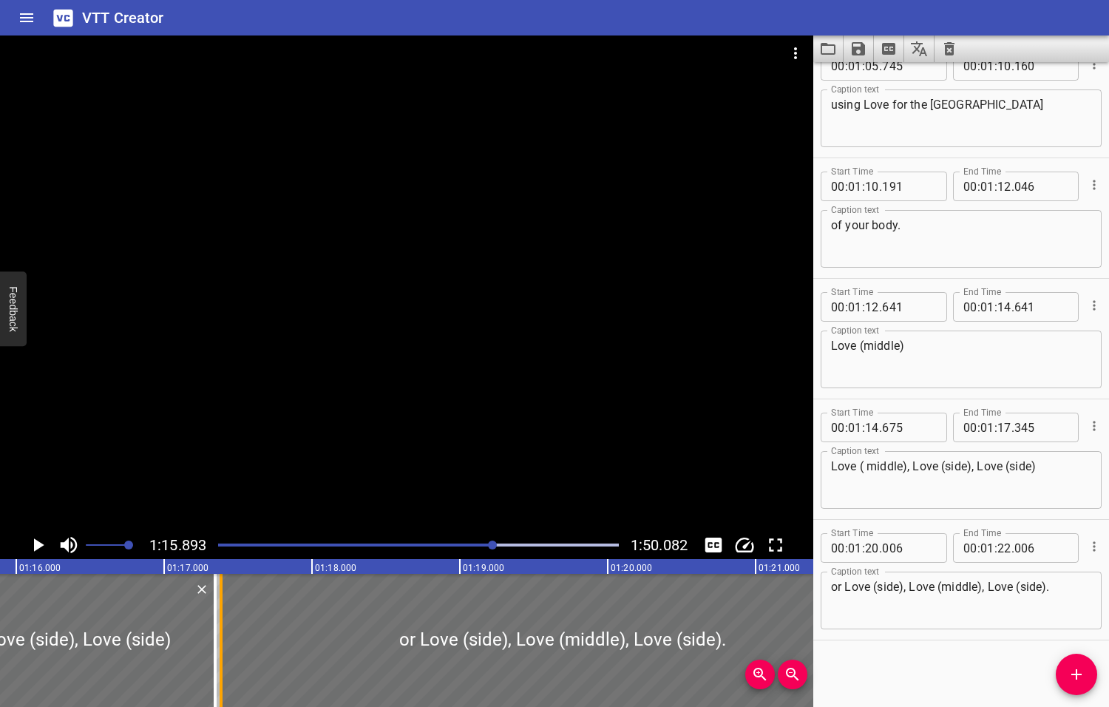
drag, startPoint x: 605, startPoint y: 642, endPoint x: 217, endPoint y: 672, distance: 388.6
click at [217, 672] on div at bounding box center [221, 640] width 15 height 133
type input "17"
type input "386"
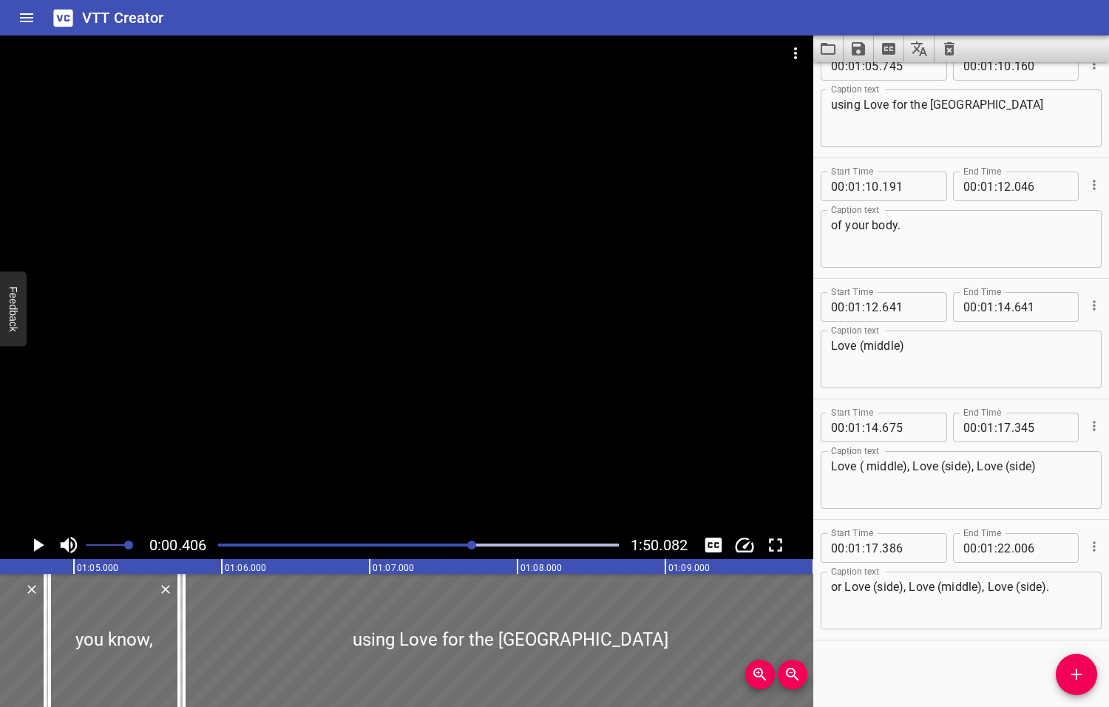
drag, startPoint x: 495, startPoint y: 545, endPoint x: 473, endPoint y: 548, distance: 21.6
click at [473, 548] on div at bounding box center [471, 544] width 9 height 9
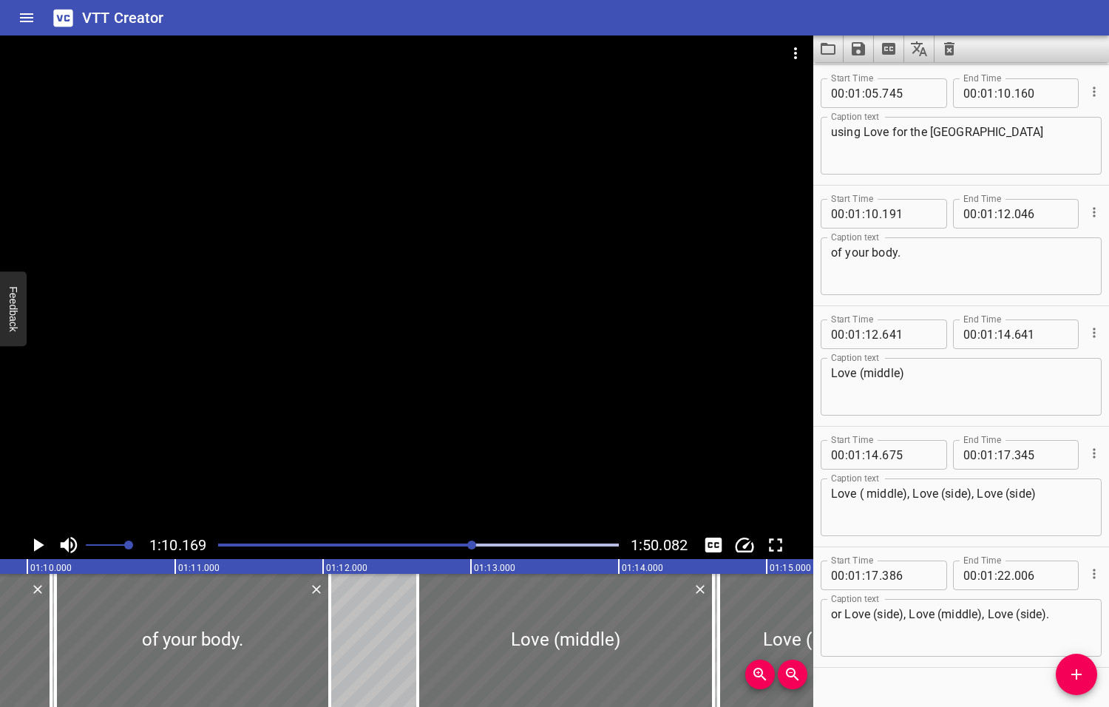
scroll to position [0, 10375]
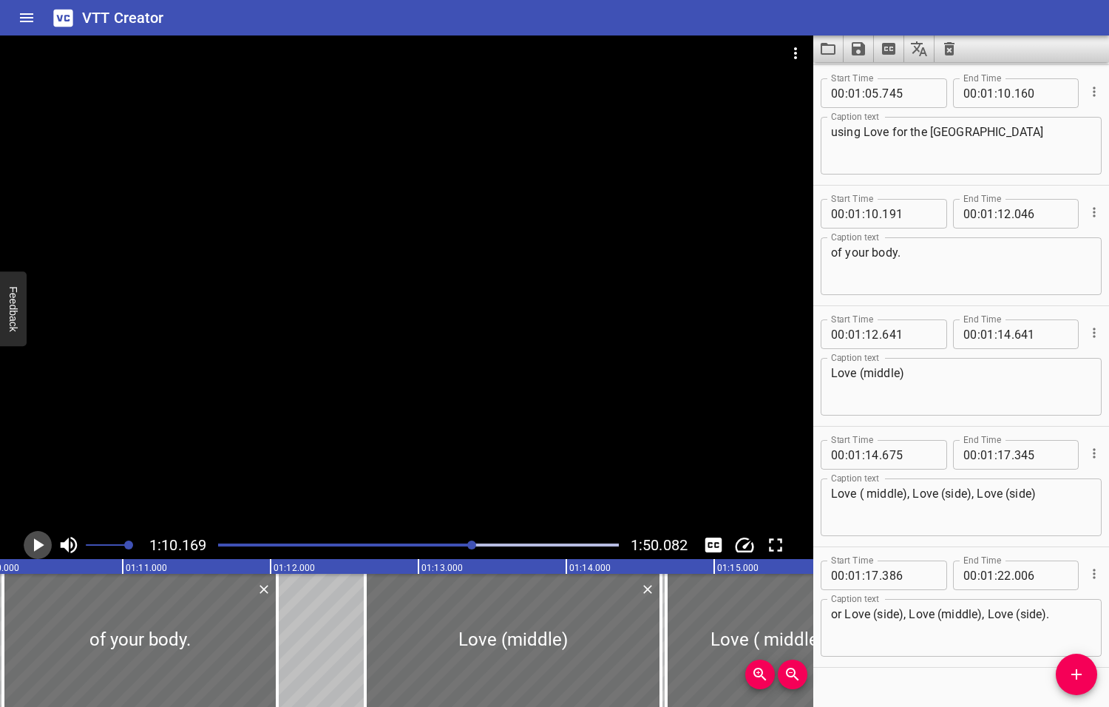
click at [38, 547] on icon "Play/Pause" at bounding box center [39, 544] width 10 height 13
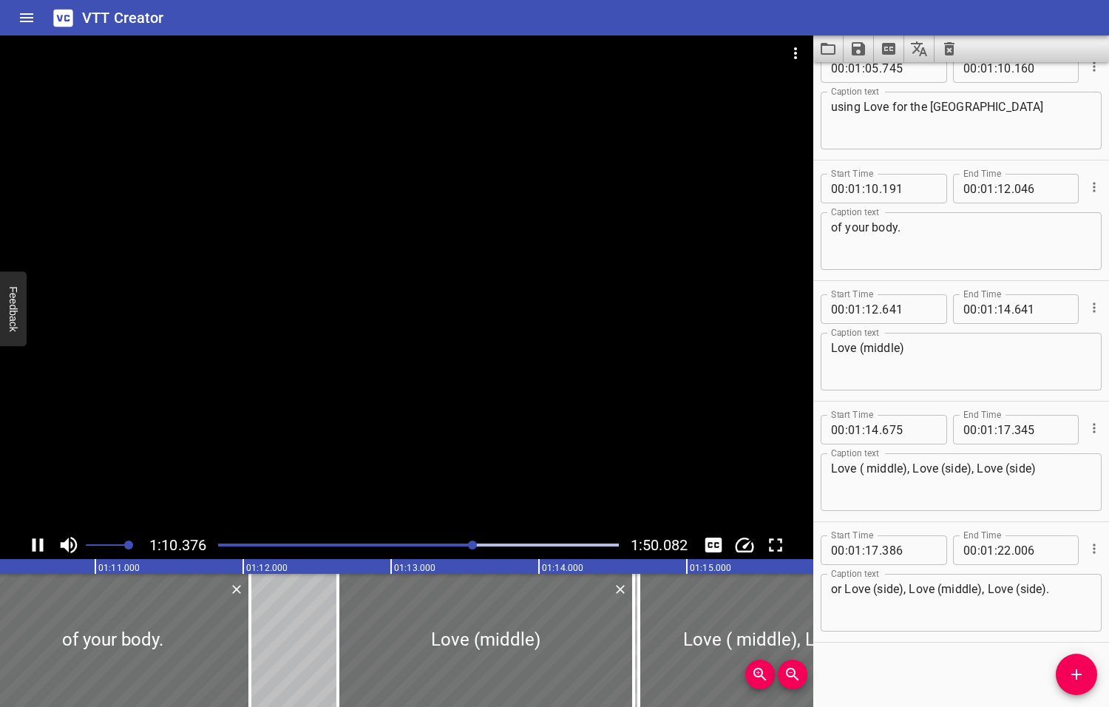
scroll to position [2919, 0]
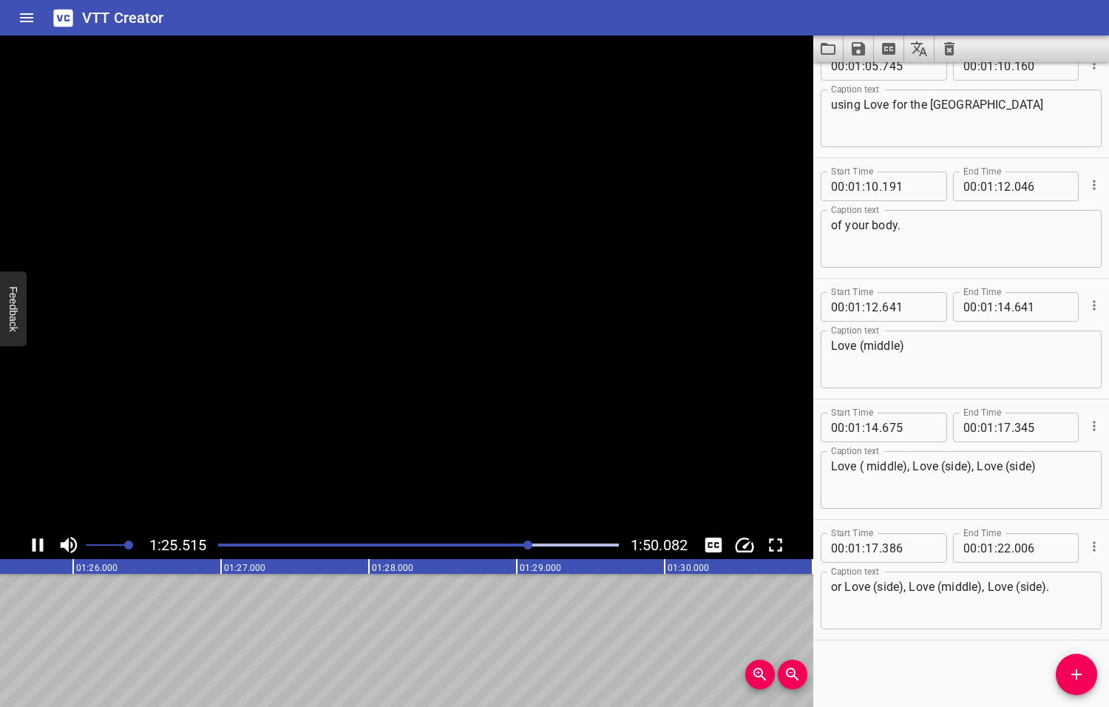
click at [38, 546] on icon "Play/Pause" at bounding box center [38, 545] width 22 height 22
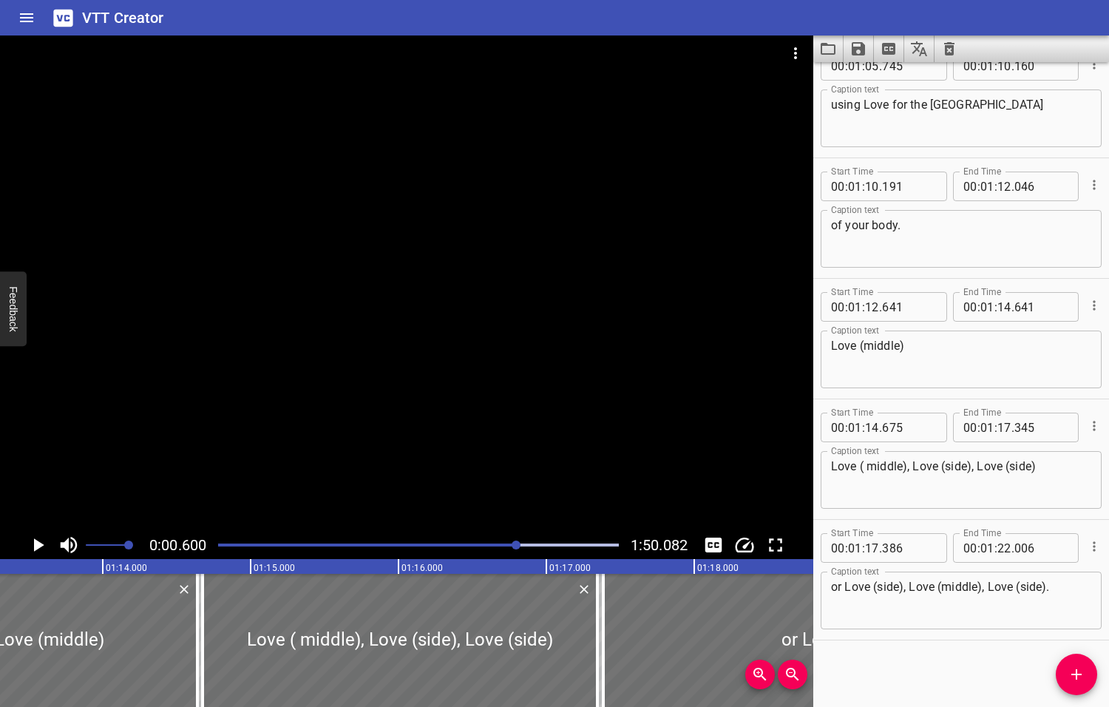
drag, startPoint x: 529, startPoint y: 545, endPoint x: 518, endPoint y: 546, distance: 11.1
click at [518, 546] on div at bounding box center [516, 544] width 9 height 9
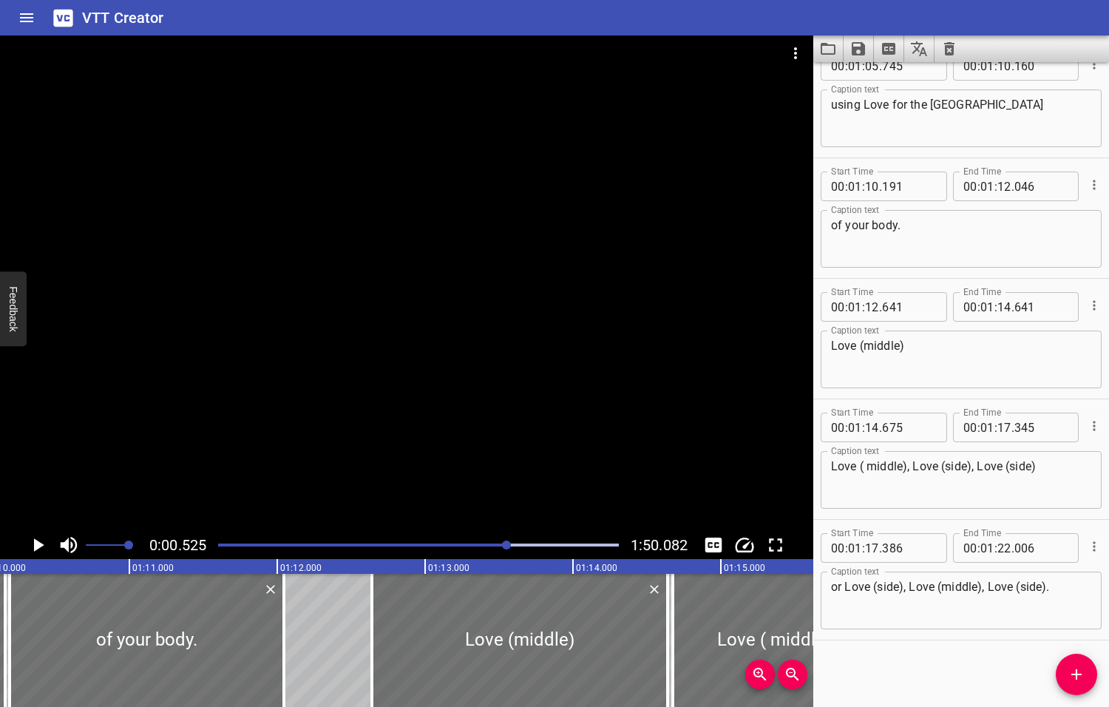
drag, startPoint x: 518, startPoint y: 546, endPoint x: 508, endPoint y: 547, distance: 9.7
click at [508, 547] on div at bounding box center [506, 544] width 9 height 9
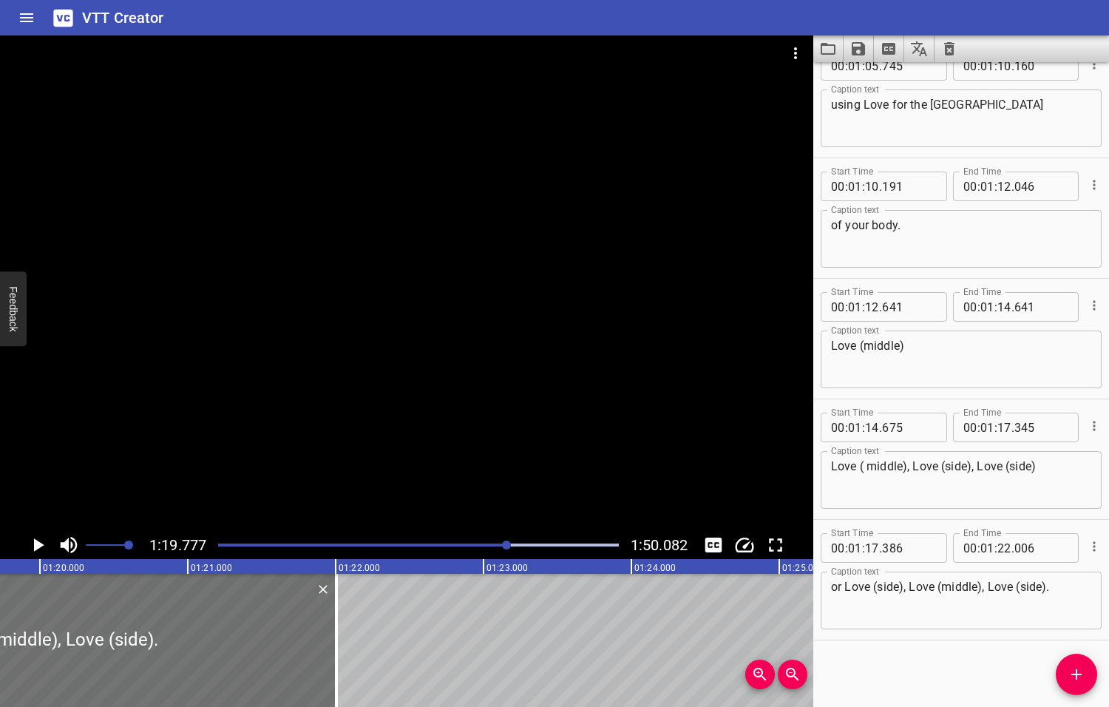
scroll to position [0, 11795]
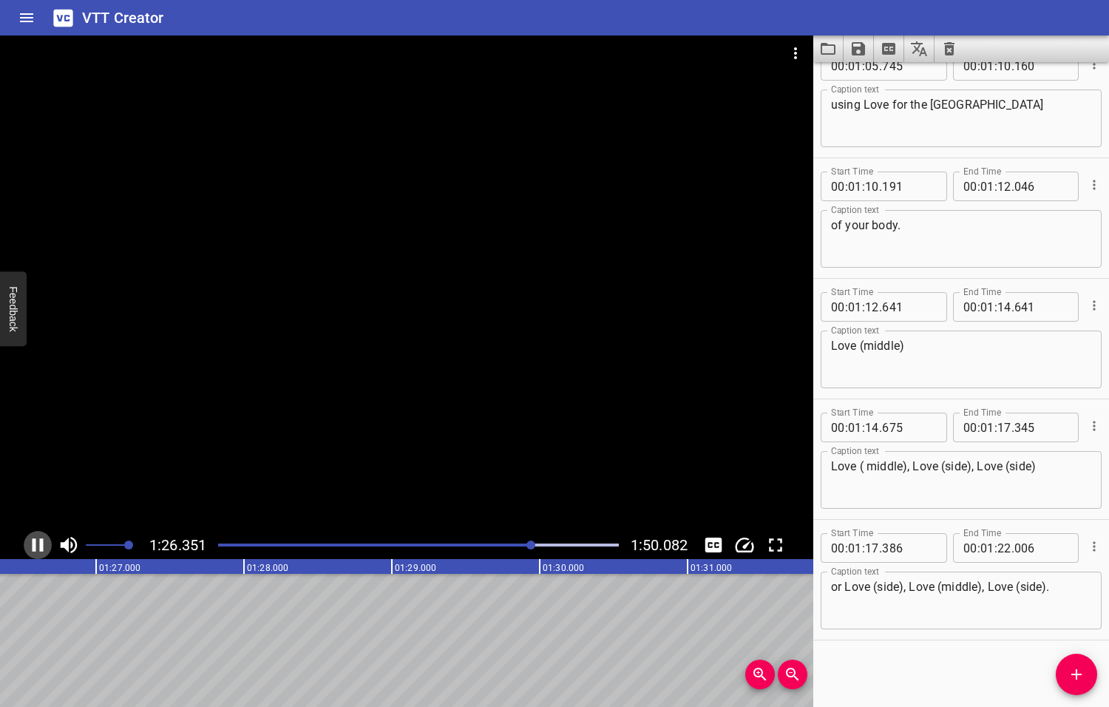
click at [35, 543] on icon "Play/Pause" at bounding box center [38, 544] width 11 height 13
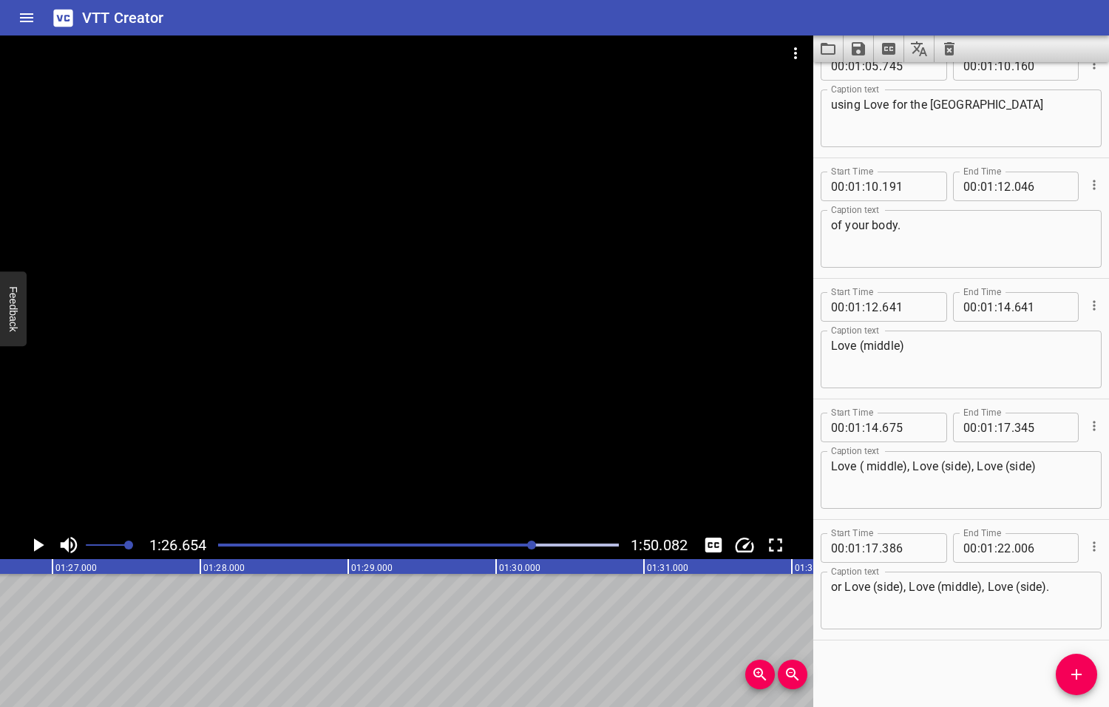
scroll to position [0, 12813]
click at [844, 586] on textarea "or Love (side), Love (middle), Love (side)." at bounding box center [961, 601] width 260 height 42
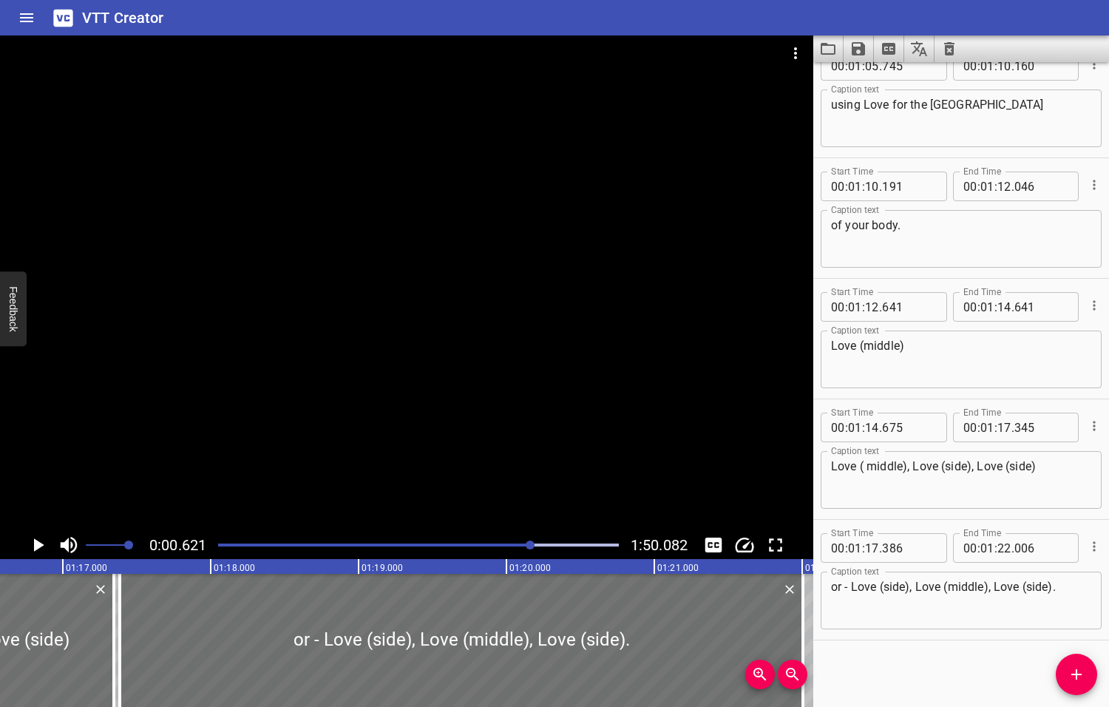
drag, startPoint x: 533, startPoint y: 544, endPoint x: 505, endPoint y: 546, distance: 28.1
click at [526, 546] on div at bounding box center [530, 544] width 9 height 9
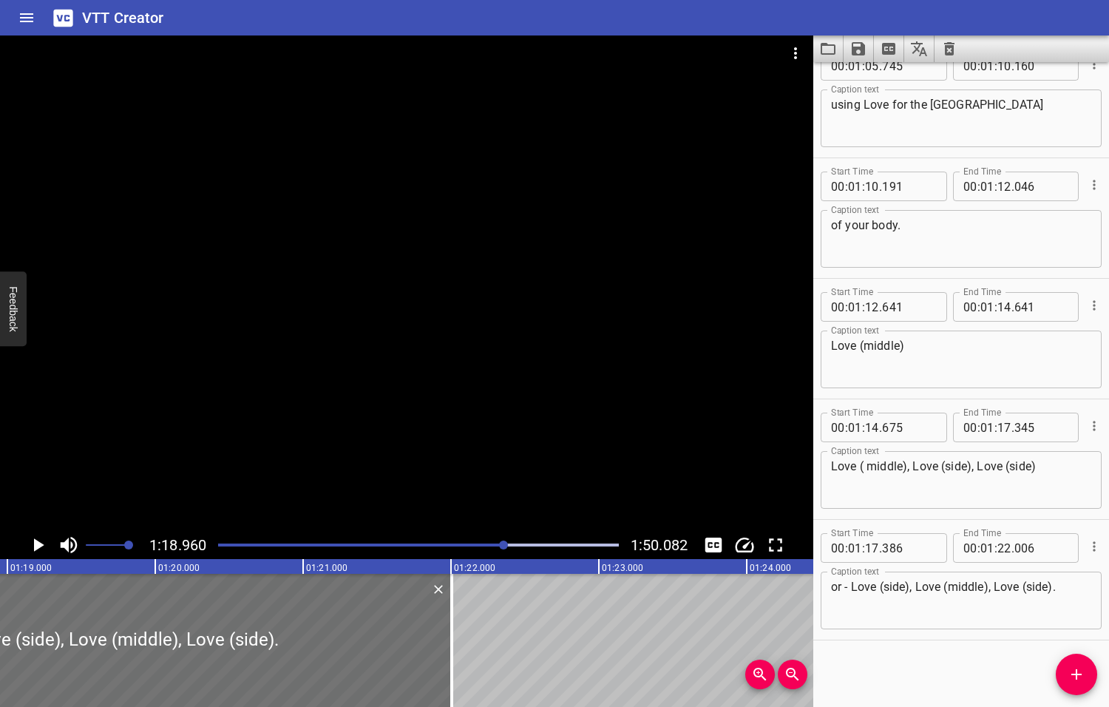
scroll to position [0, 11675]
click at [850, 589] on textarea "or - Love (side), Love (middle), Love (side)." at bounding box center [961, 601] width 260 height 42
type textarea "or Love (side), Love (middle), Love (side)."
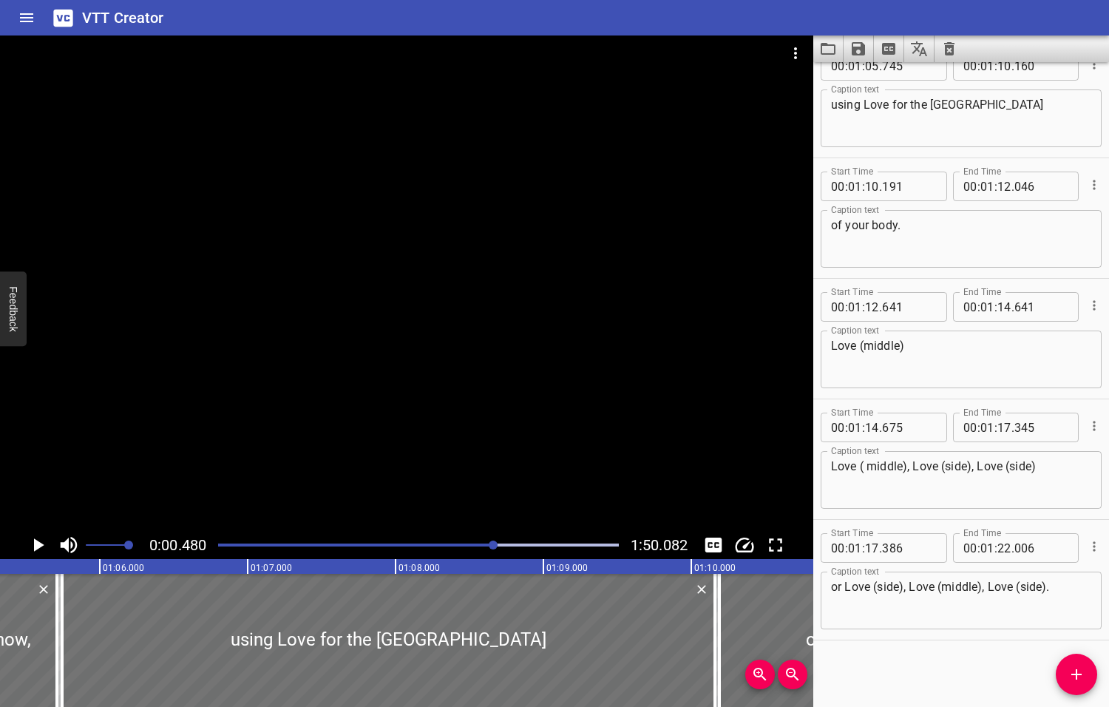
drag, startPoint x: 504, startPoint y: 546, endPoint x: 495, endPoint y: 545, distance: 9.7
click at [495, 545] on div at bounding box center [493, 544] width 9 height 9
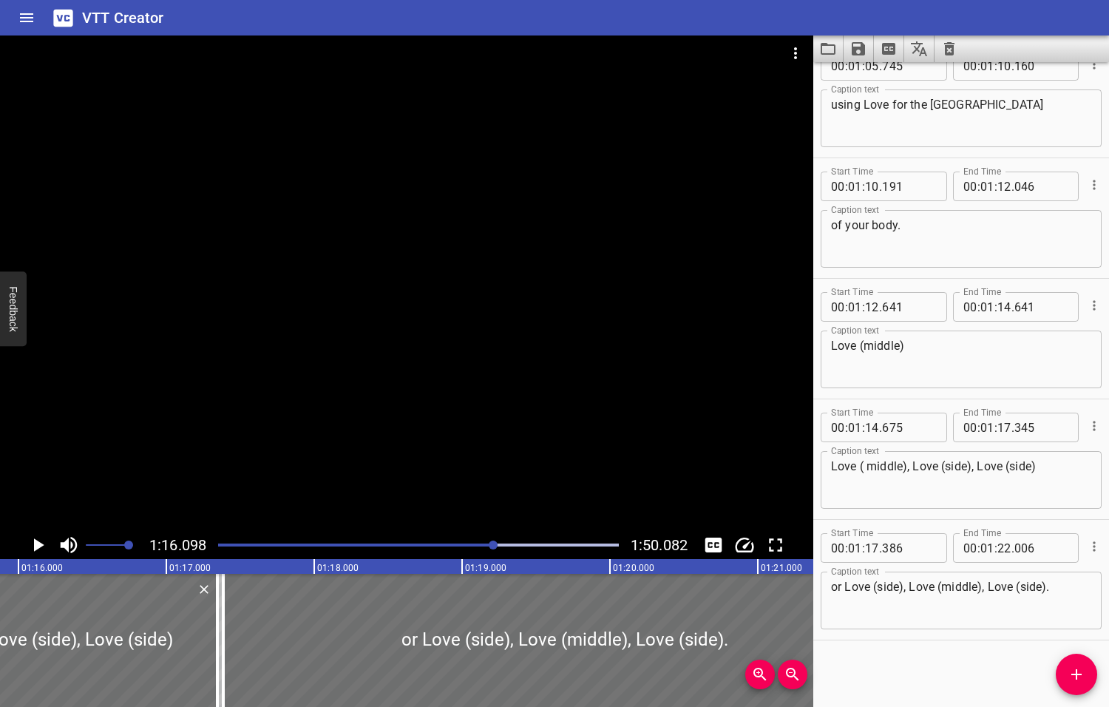
scroll to position [0, 11251]
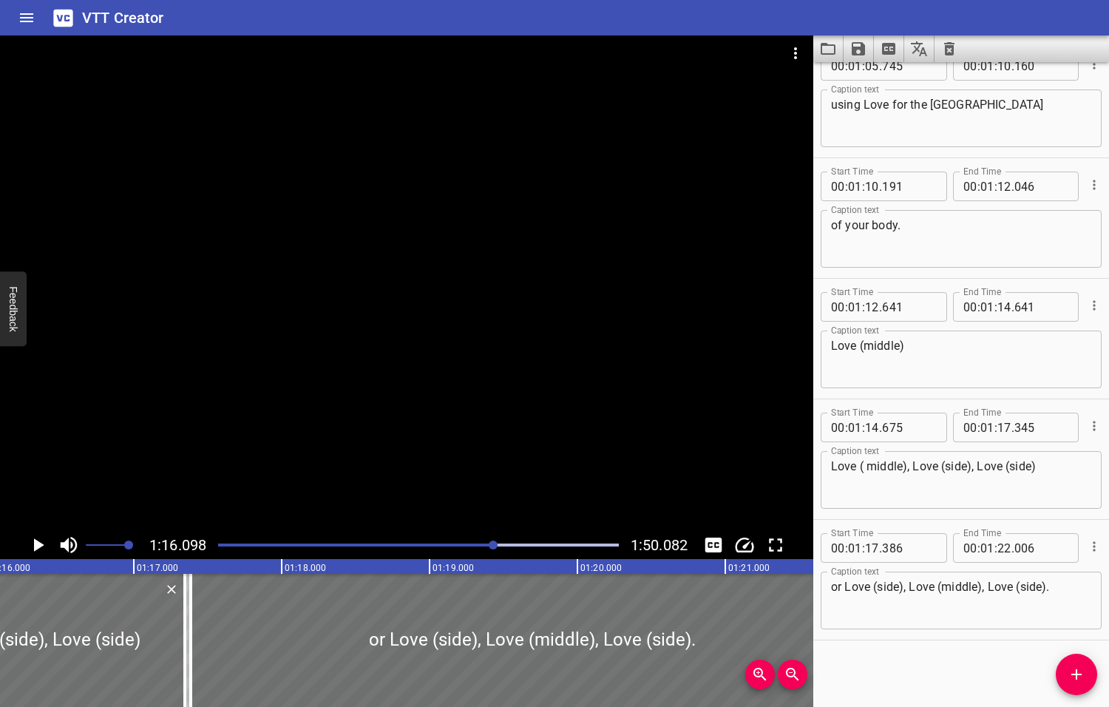
click at [38, 543] on icon "Play/Pause" at bounding box center [39, 544] width 10 height 13
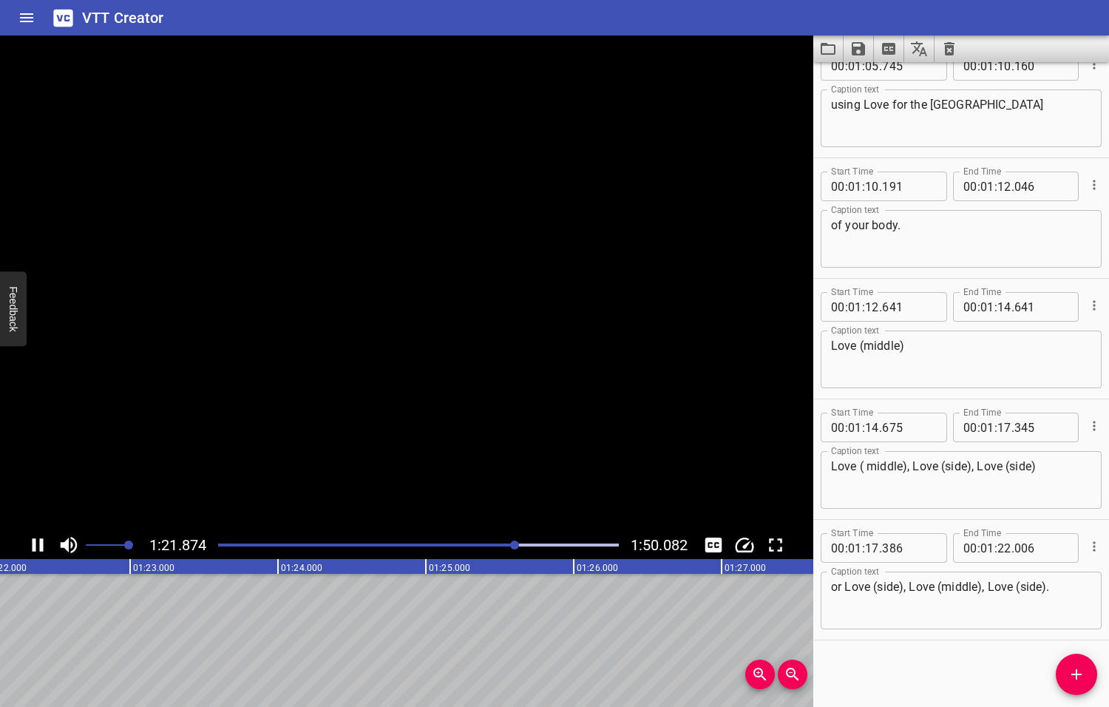
click at [38, 543] on icon "Play/Pause" at bounding box center [38, 545] width 22 height 22
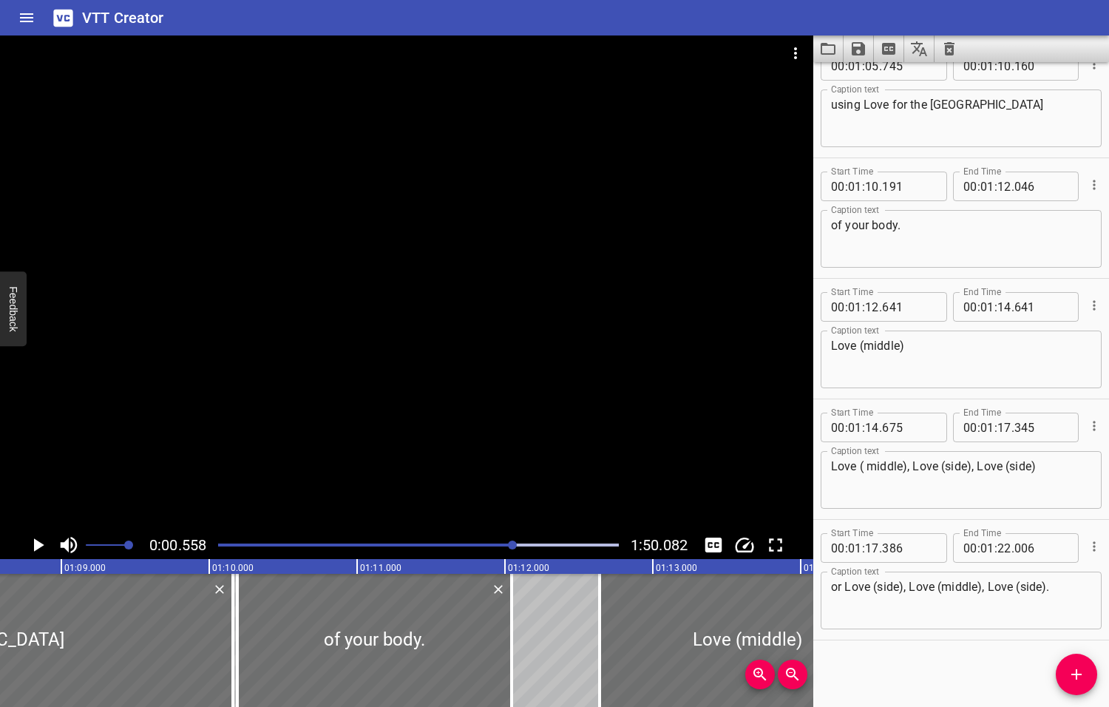
click at [514, 543] on div at bounding box center [512, 544] width 9 height 9
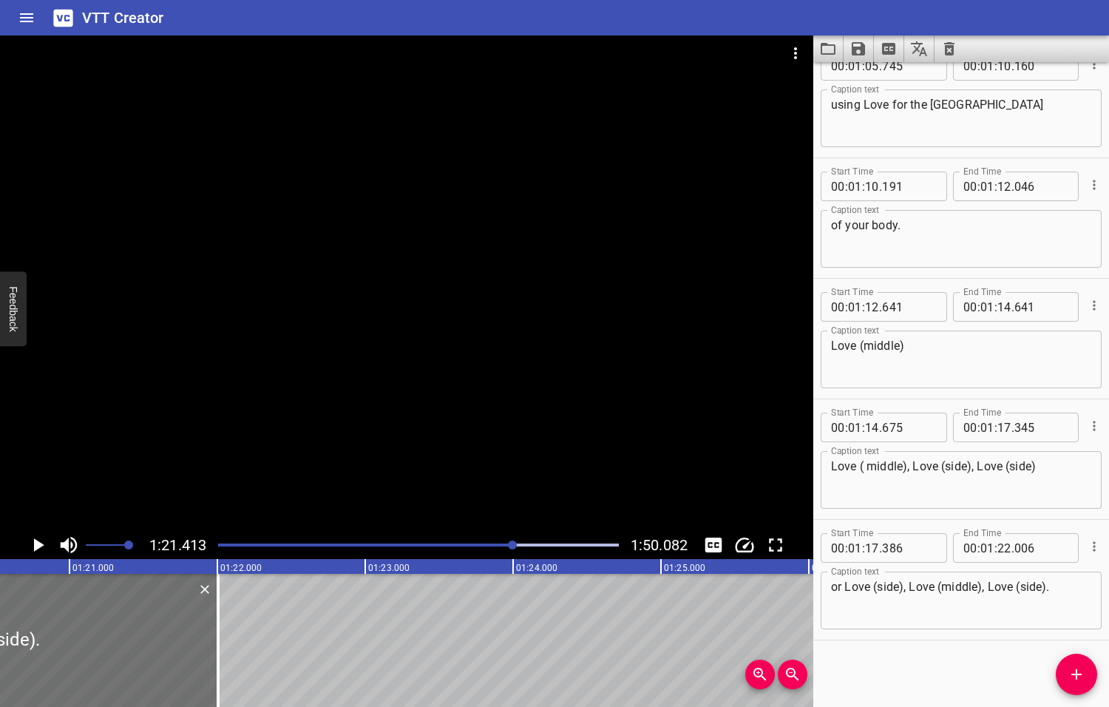
scroll to position [0, 12037]
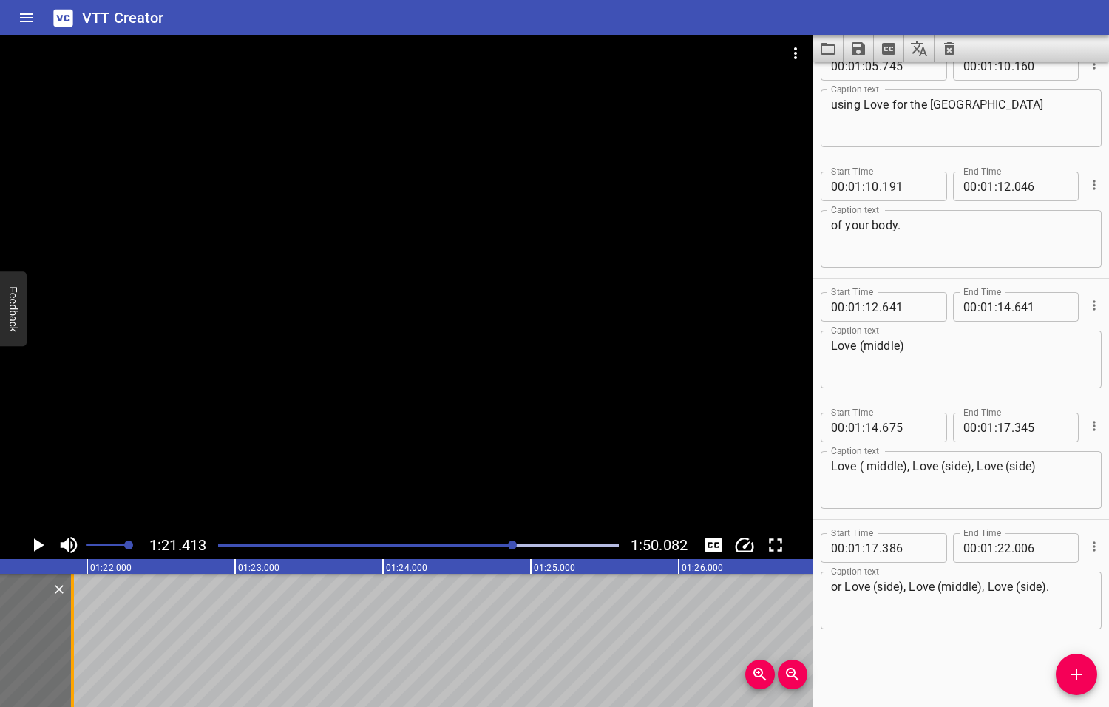
drag, startPoint x: 84, startPoint y: 642, endPoint x: 69, endPoint y: 640, distance: 15.6
click at [69, 640] on div at bounding box center [72, 640] width 15 height 133
type input "21"
type input "901"
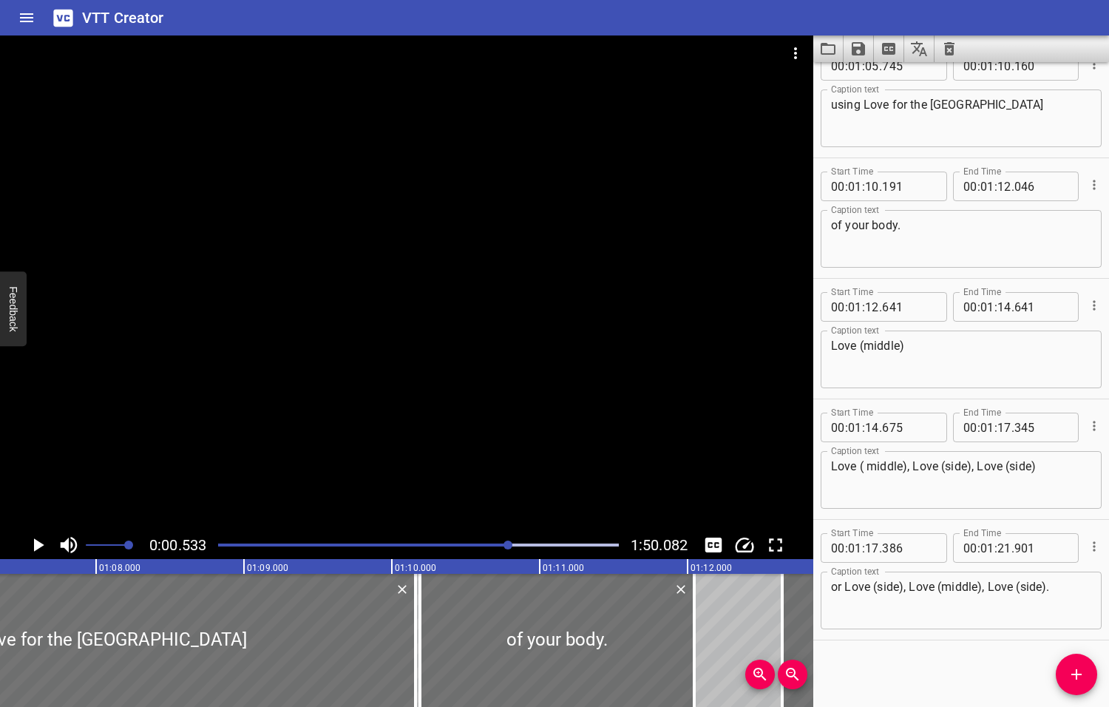
click at [509, 543] on div at bounding box center [507, 544] width 9 height 9
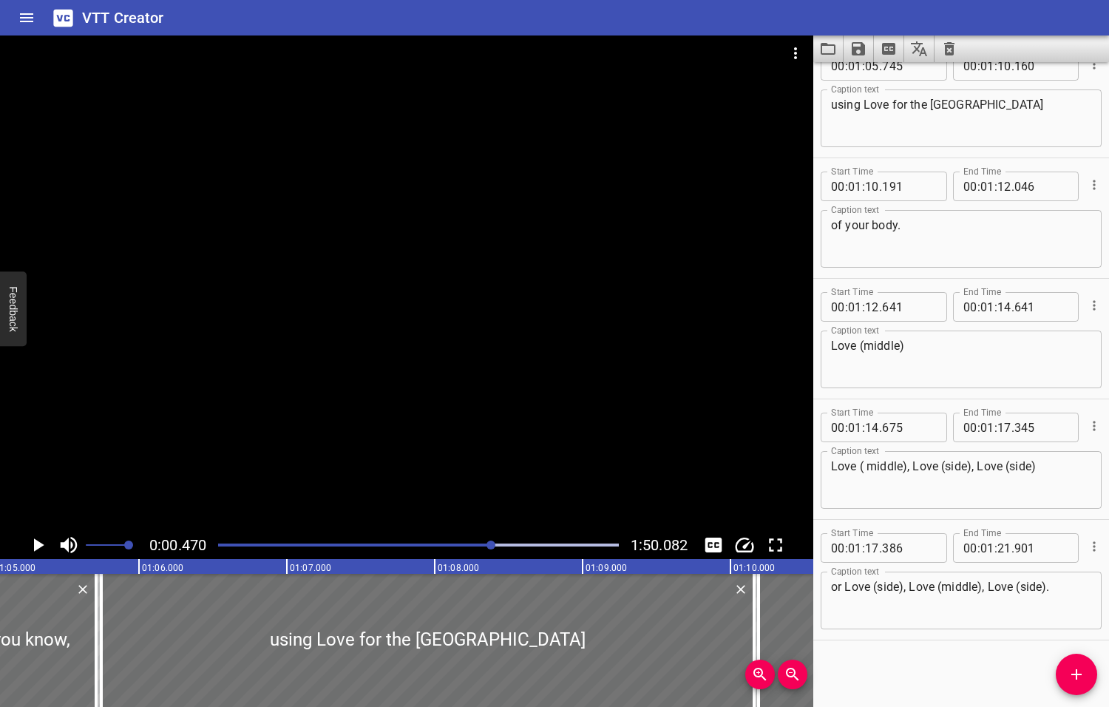
drag, startPoint x: 509, startPoint y: 543, endPoint x: 492, endPoint y: 546, distance: 17.3
click at [492, 546] on div at bounding box center [490, 544] width 9 height 9
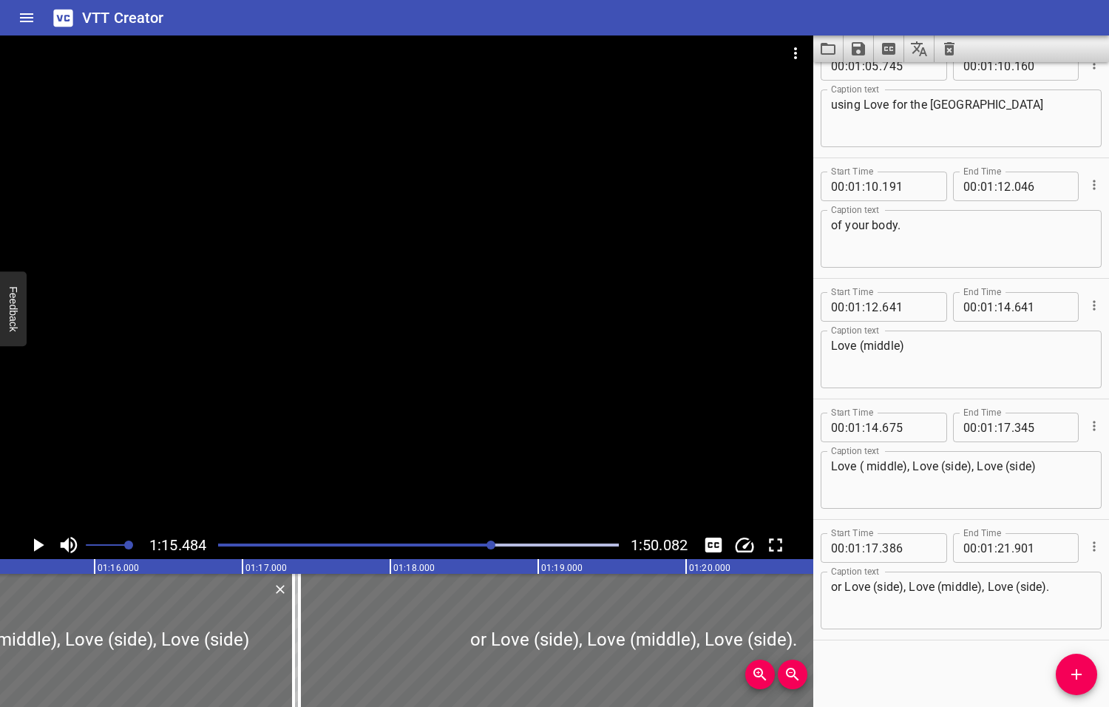
scroll to position [0, 11161]
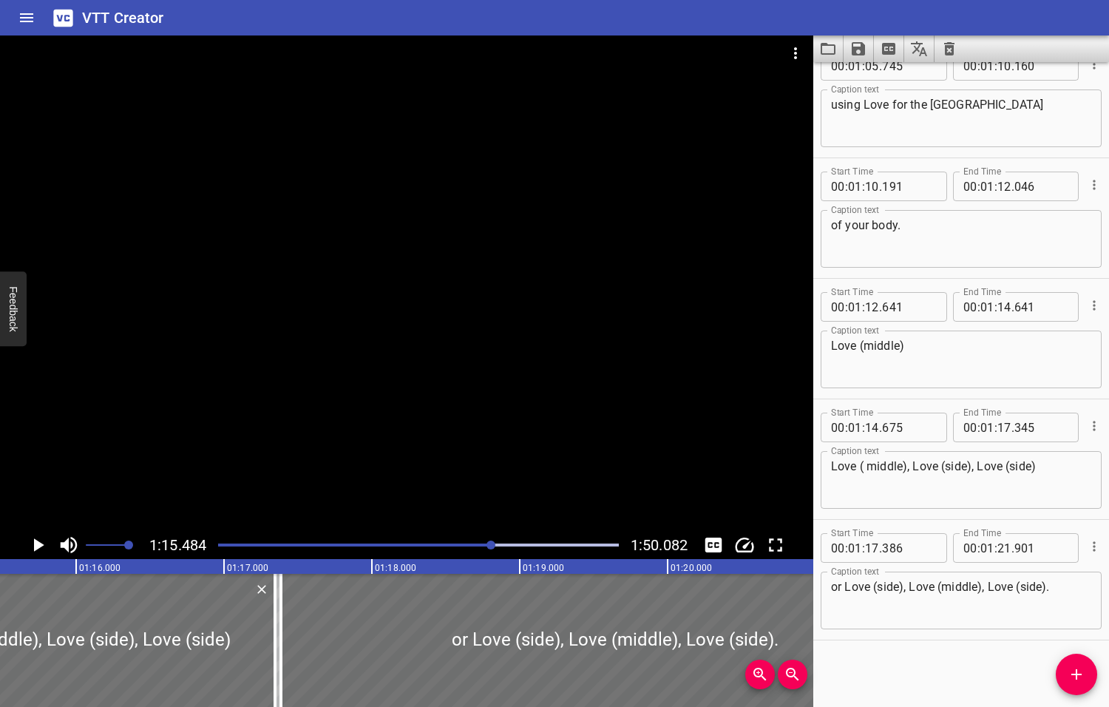
click at [35, 545] on icon "Play/Pause" at bounding box center [39, 544] width 10 height 13
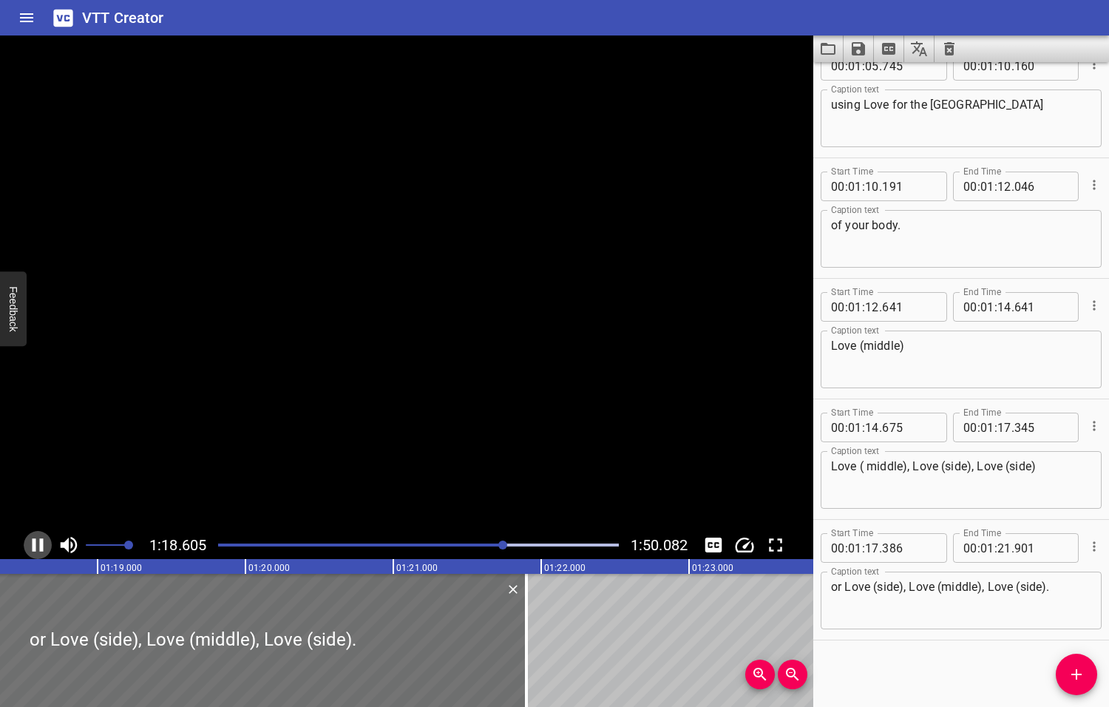
click at [35, 545] on icon "Play/Pause" at bounding box center [38, 545] width 22 height 22
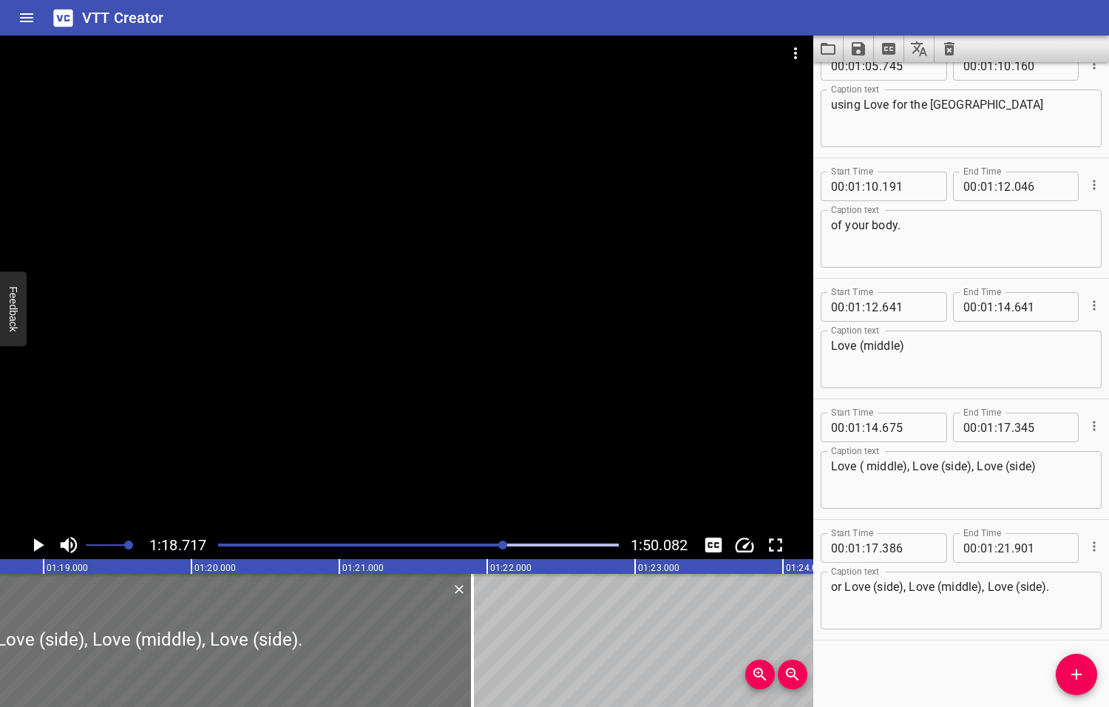
scroll to position [0, 11639]
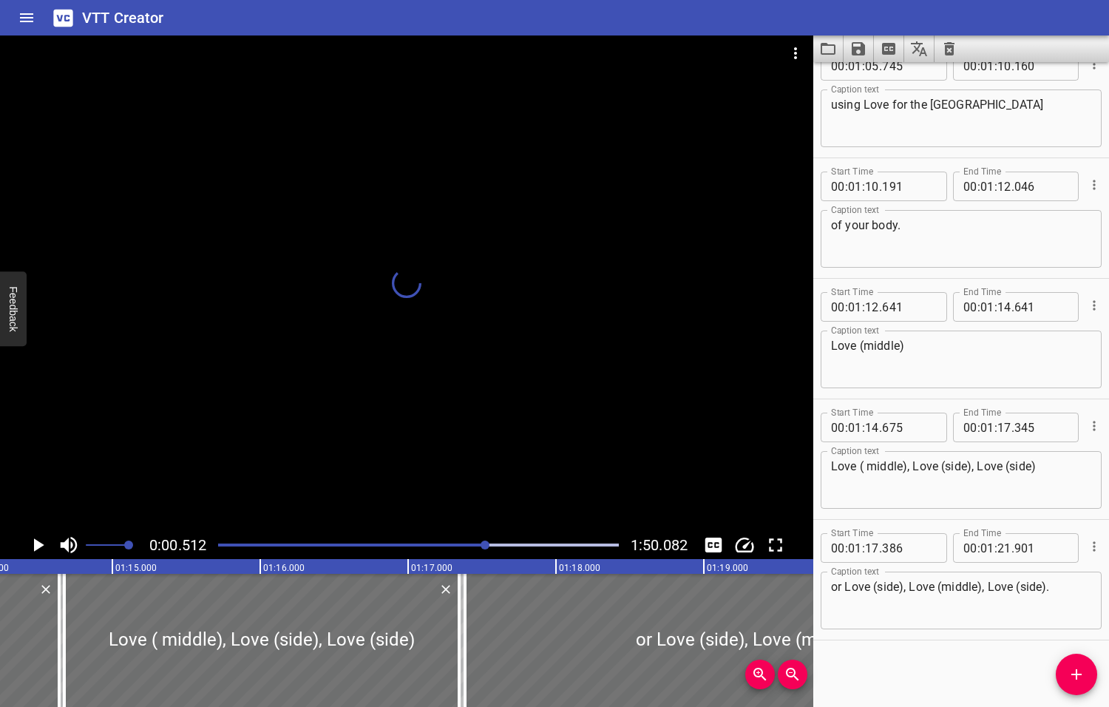
drag, startPoint x: 504, startPoint y: 543, endPoint x: 486, endPoint y: 546, distance: 18.6
click at [486, 546] on div at bounding box center [485, 544] width 9 height 9
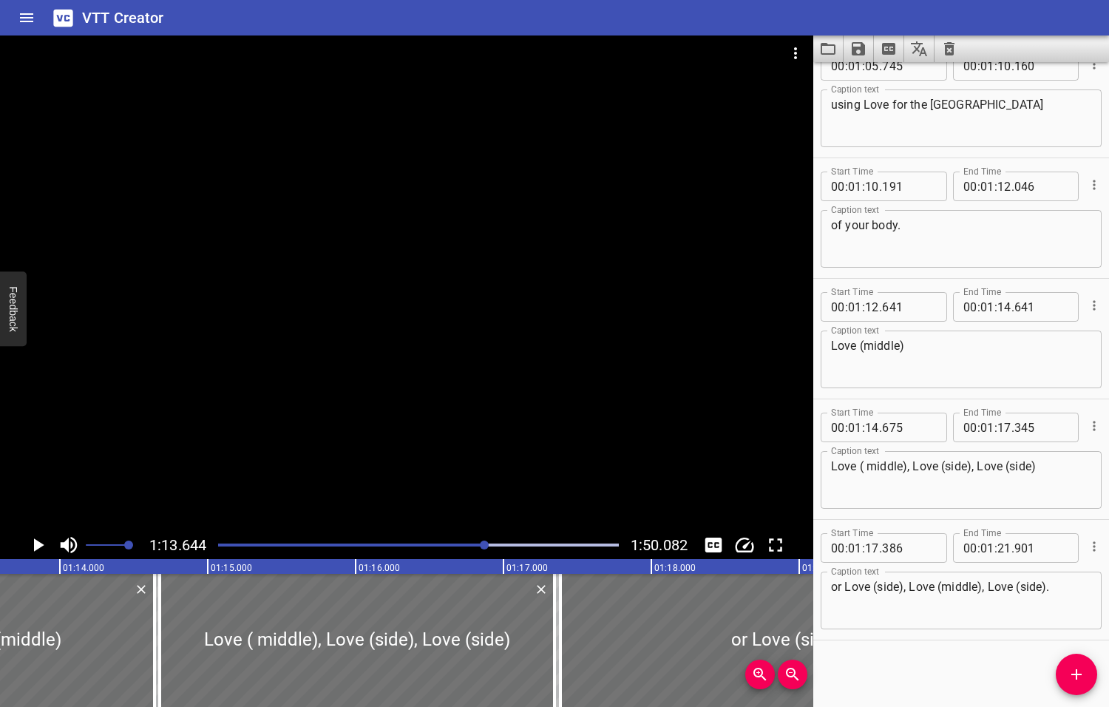
scroll to position [0, 10889]
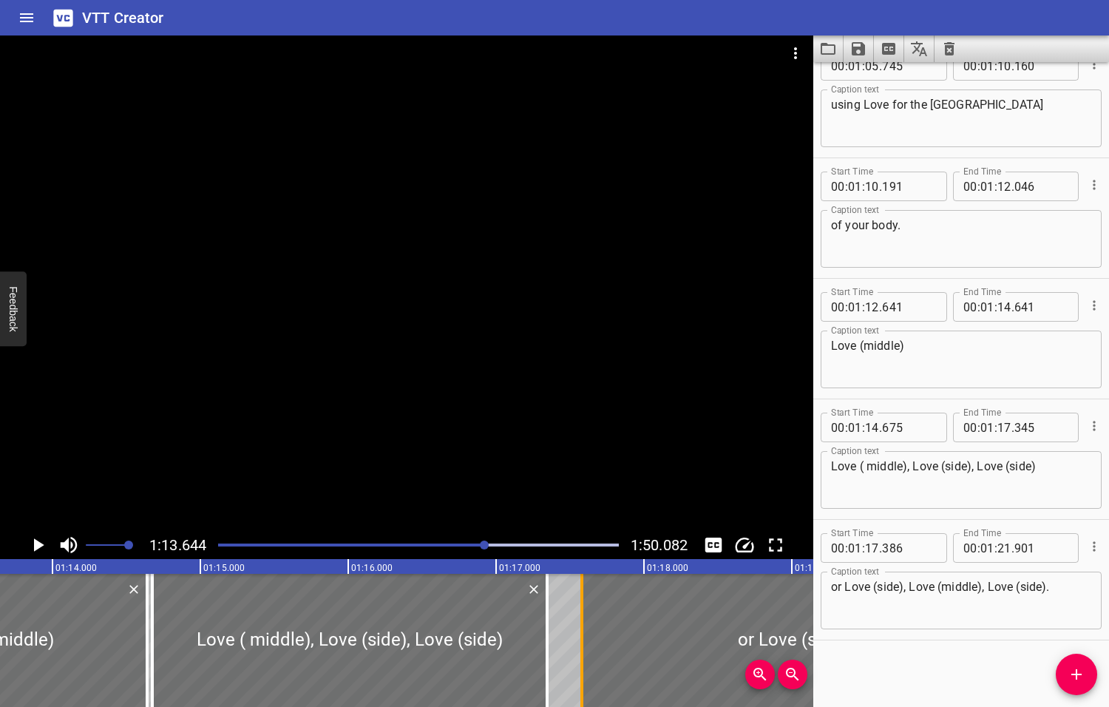
drag, startPoint x: 554, startPoint y: 637, endPoint x: 583, endPoint y: 636, distance: 28.9
click at [583, 636] on div at bounding box center [581, 640] width 15 height 133
click at [38, 546] on icon "Play/Pause" at bounding box center [39, 544] width 10 height 13
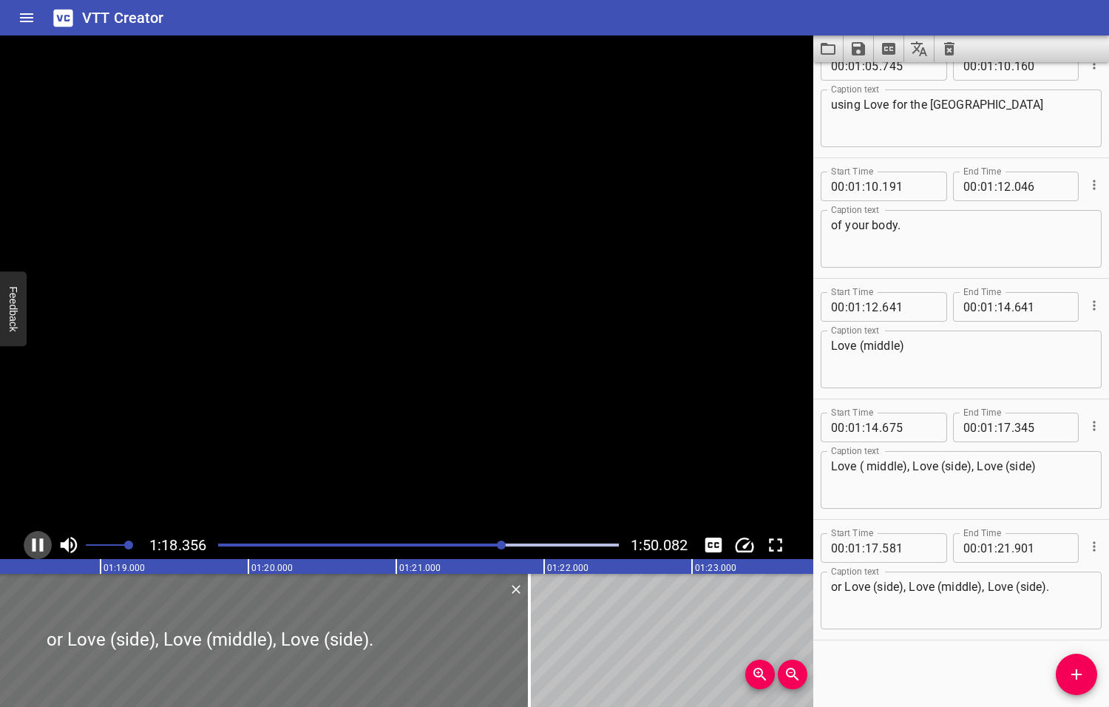
click at [38, 546] on icon "Play/Pause" at bounding box center [38, 545] width 22 height 22
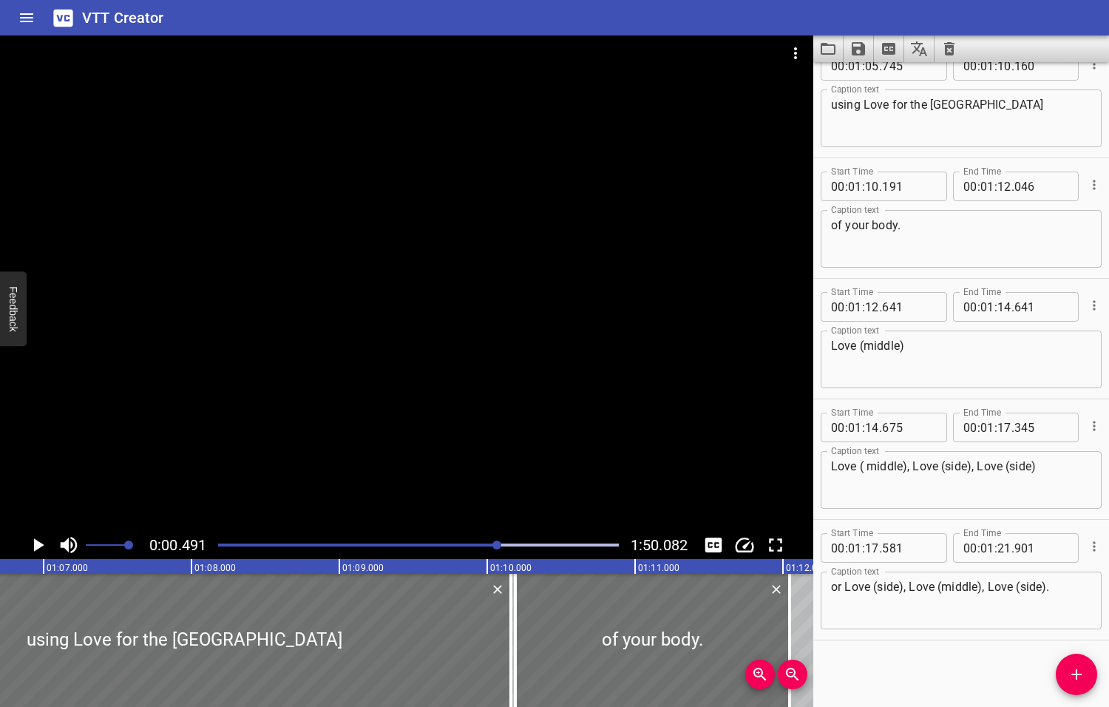
click at [498, 544] on div at bounding box center [496, 544] width 9 height 9
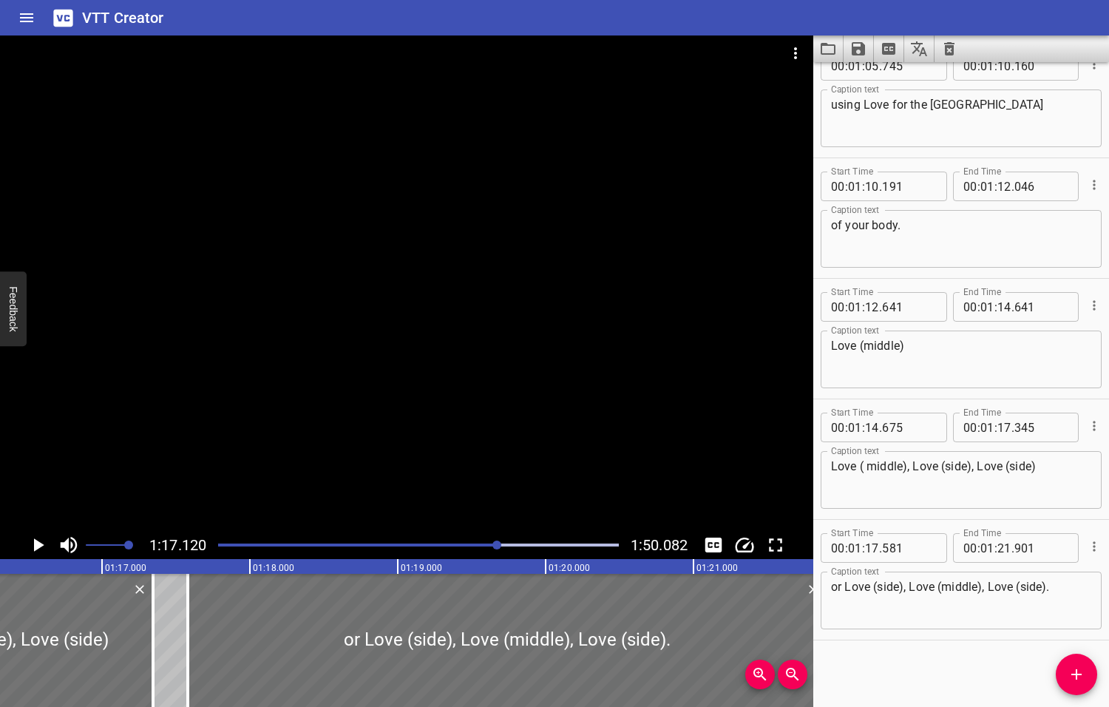
scroll to position [0, 11403]
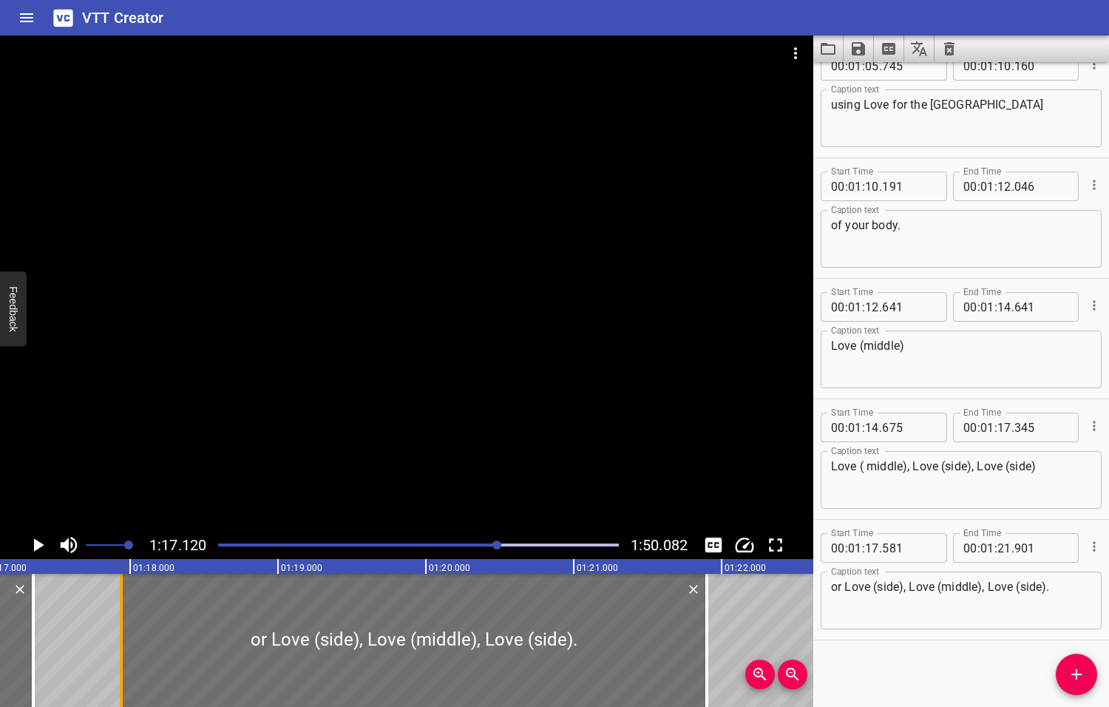
drag, startPoint x: 69, startPoint y: 634, endPoint x: 123, endPoint y: 633, distance: 53.2
click at [123, 634] on div at bounding box center [121, 640] width 15 height 133
type input "941"
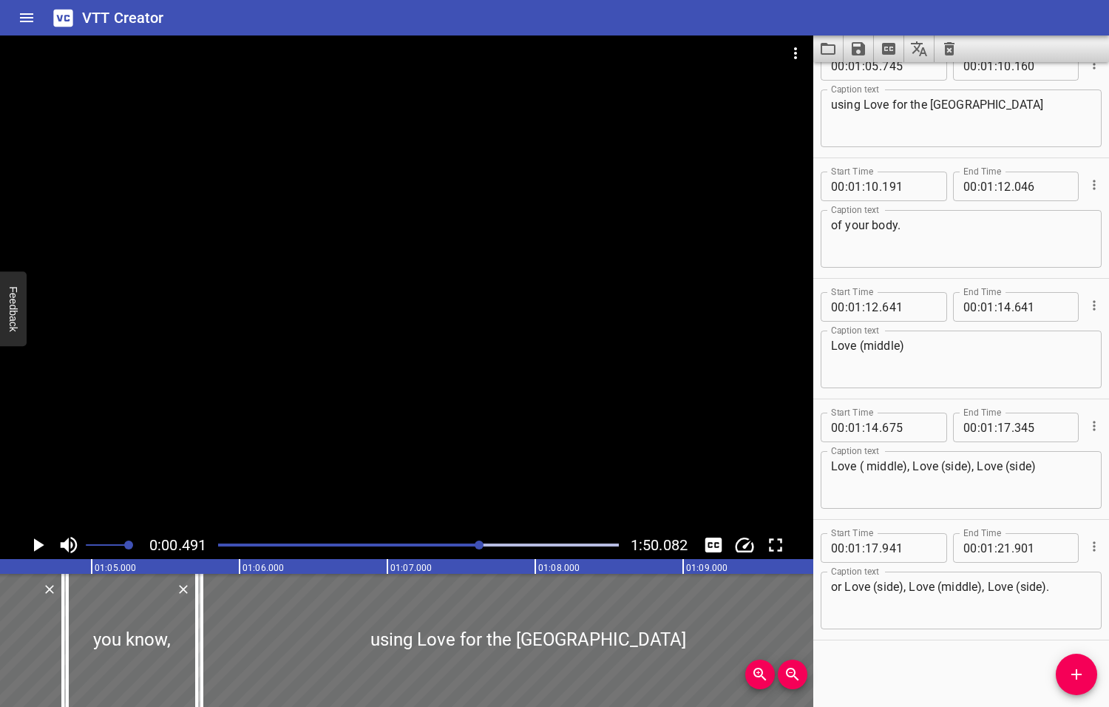
drag, startPoint x: 498, startPoint y: 545, endPoint x: 477, endPoint y: 545, distance: 21.4
click at [477, 545] on div at bounding box center [479, 544] width 9 height 9
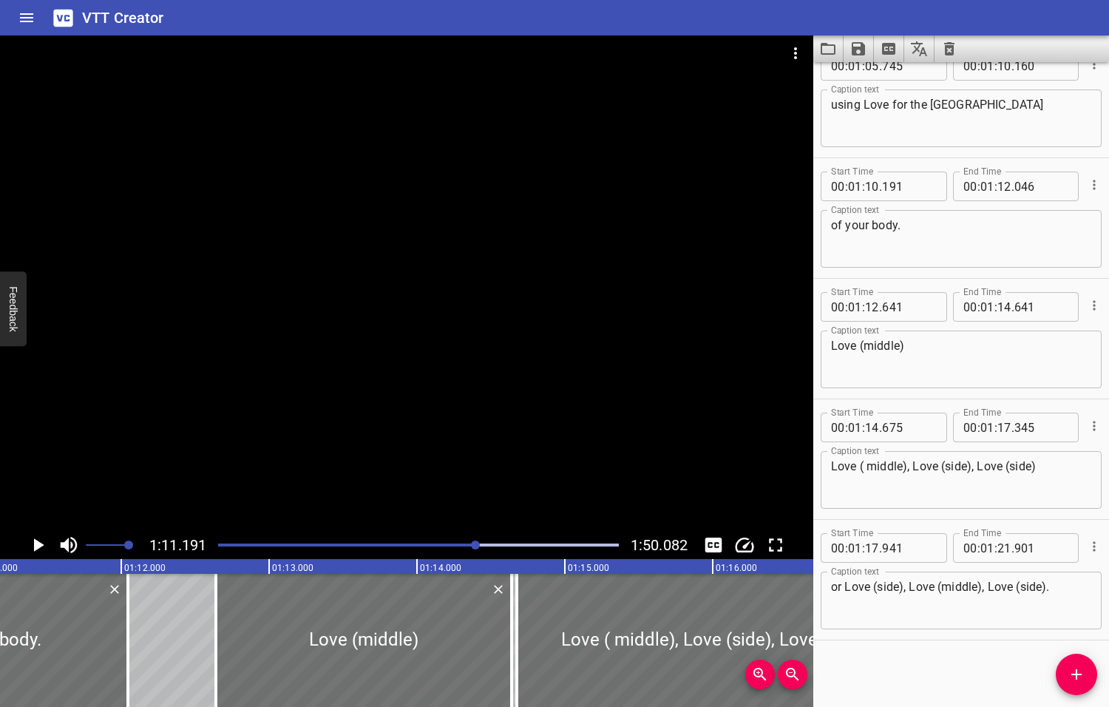
scroll to position [0, 10526]
click at [39, 544] on icon "Play/Pause" at bounding box center [39, 544] width 10 height 13
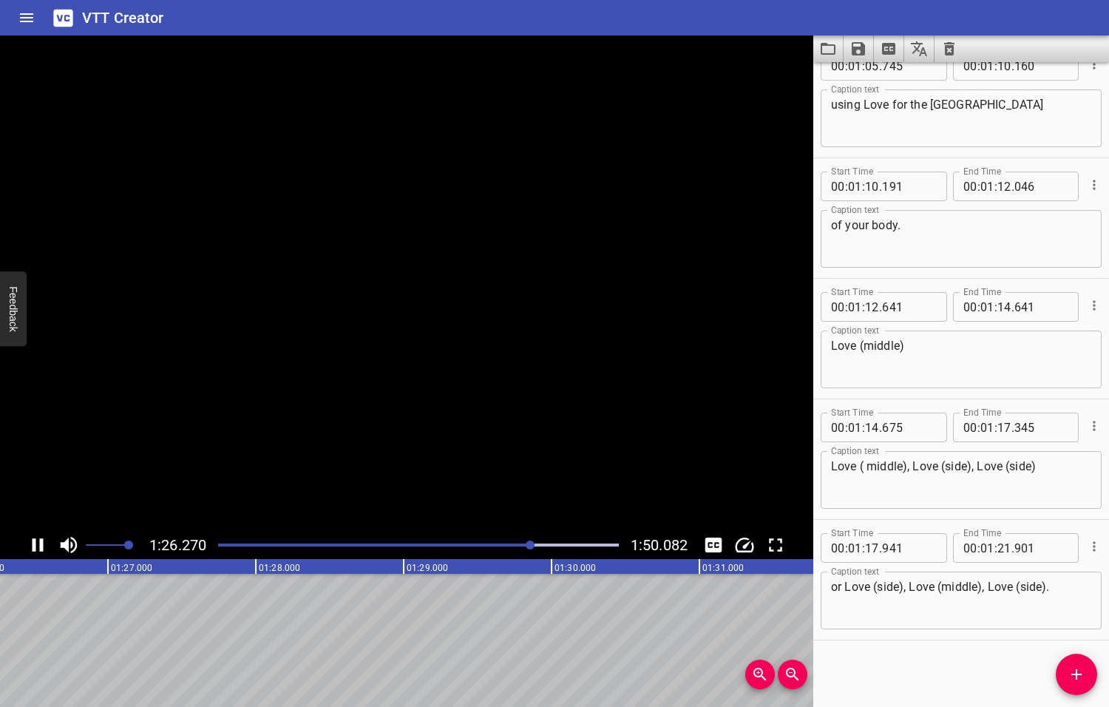
click at [39, 544] on icon "Play/Pause" at bounding box center [38, 545] width 22 height 22
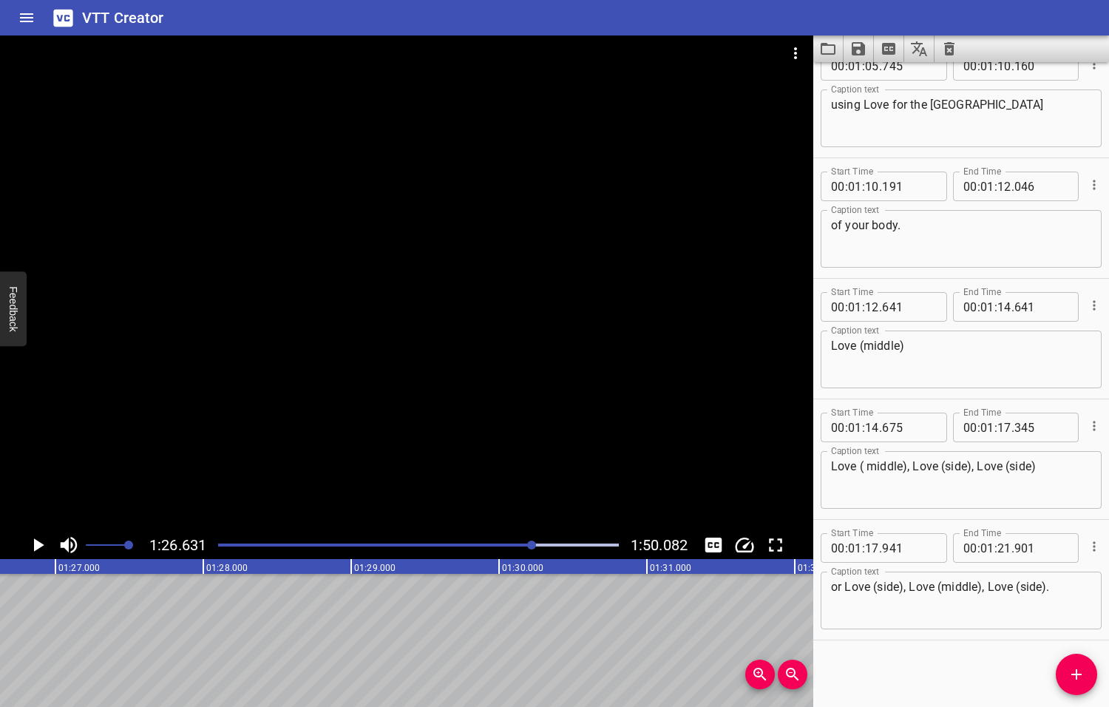
scroll to position [0, 12809]
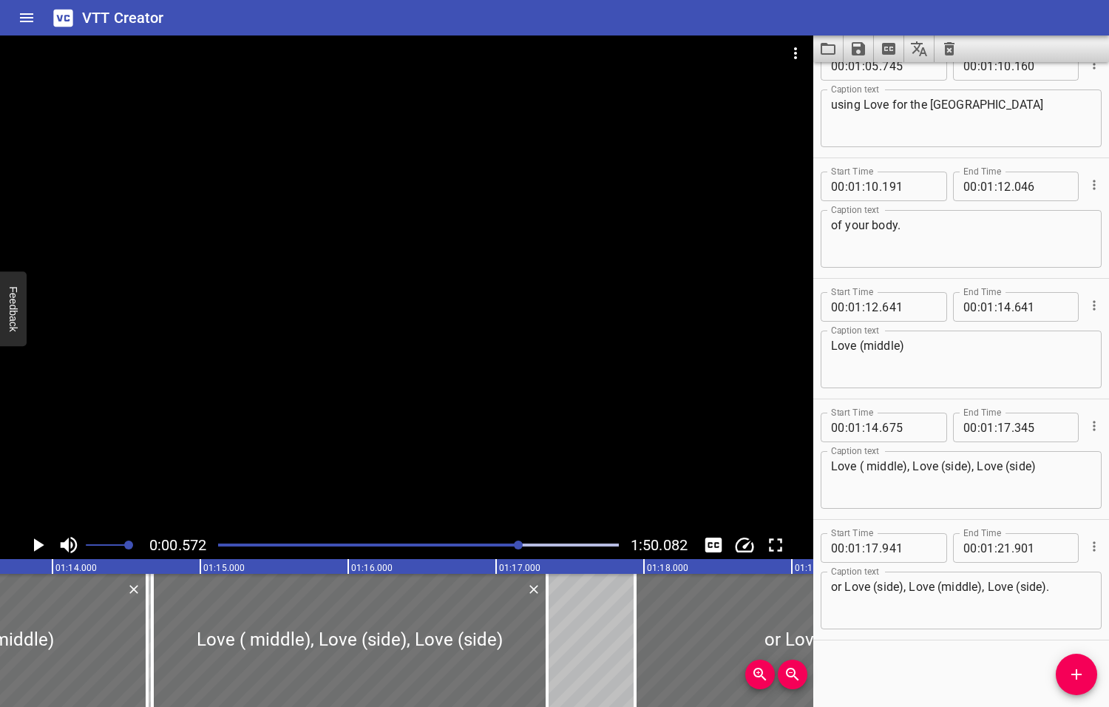
drag, startPoint x: 534, startPoint y: 545, endPoint x: 520, endPoint y: 549, distance: 14.7
click at [520, 549] on div at bounding box center [418, 545] width 418 height 21
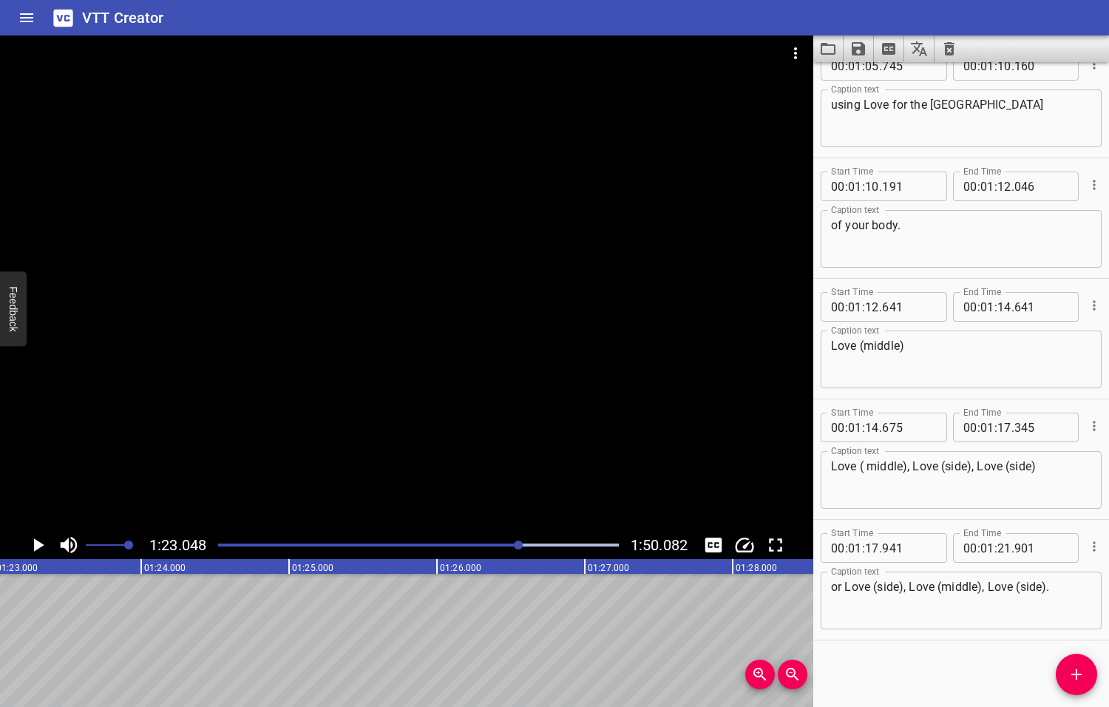
drag, startPoint x: 520, startPoint y: 549, endPoint x: 502, endPoint y: 552, distance: 18.0
click at [502, 552] on div at bounding box center [418, 545] width 418 height 21
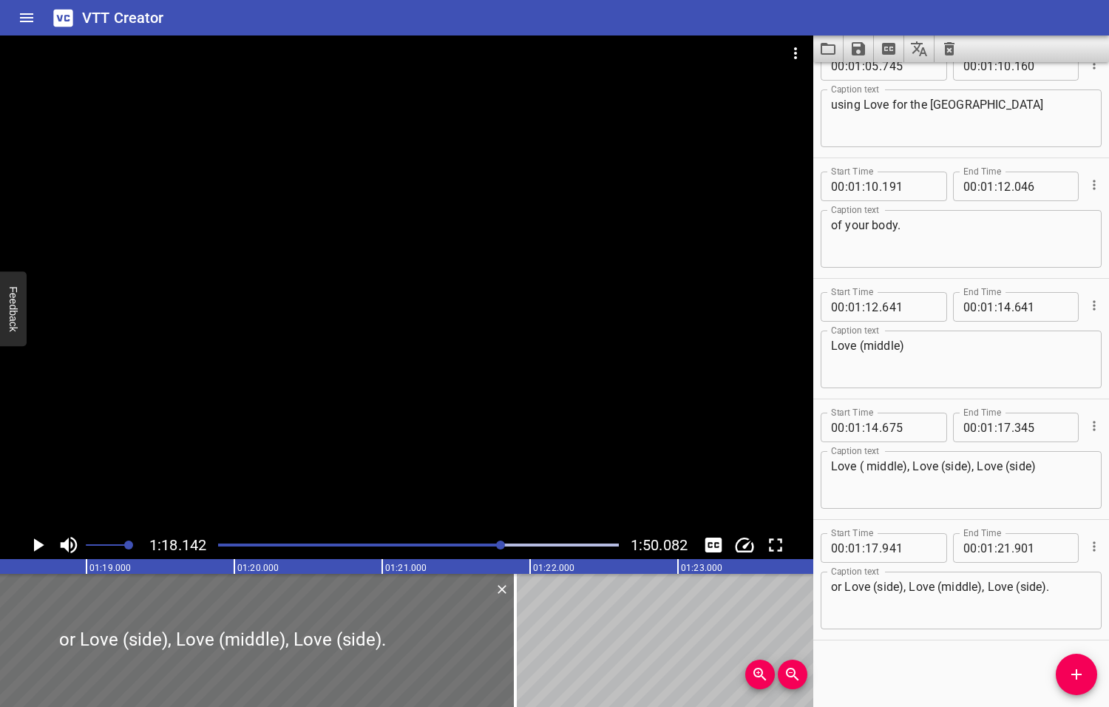
scroll to position [0, 11554]
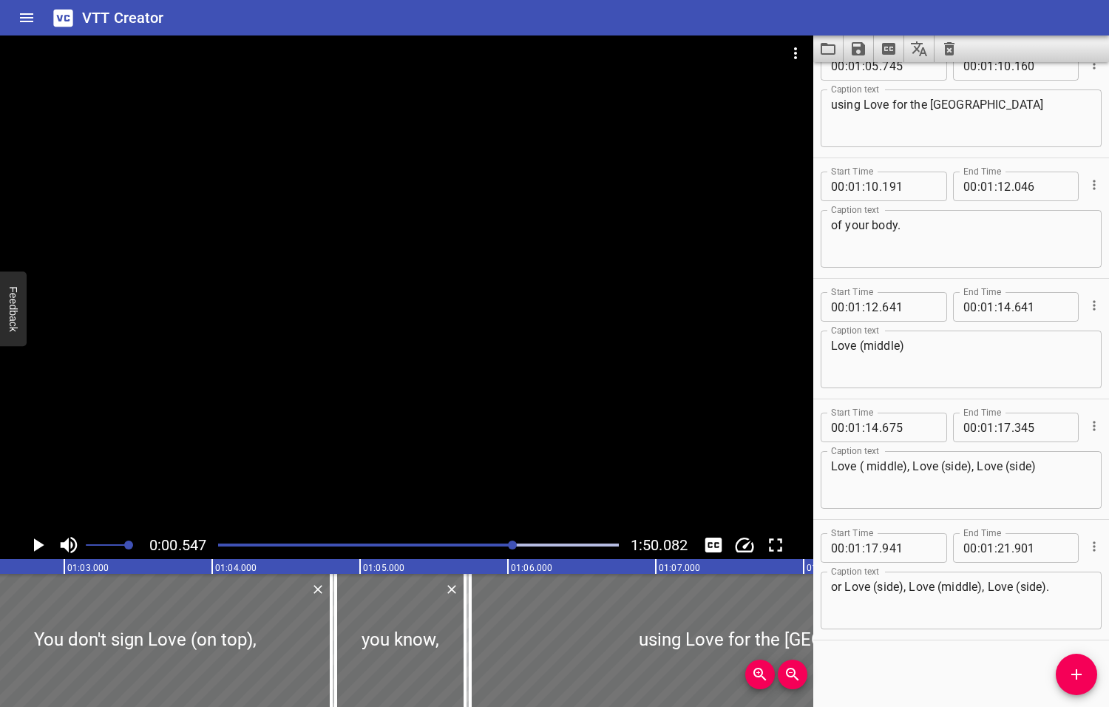
drag, startPoint x: 502, startPoint y: 546, endPoint x: 514, endPoint y: 543, distance: 12.0
click at [514, 543] on div at bounding box center [512, 544] width 9 height 9
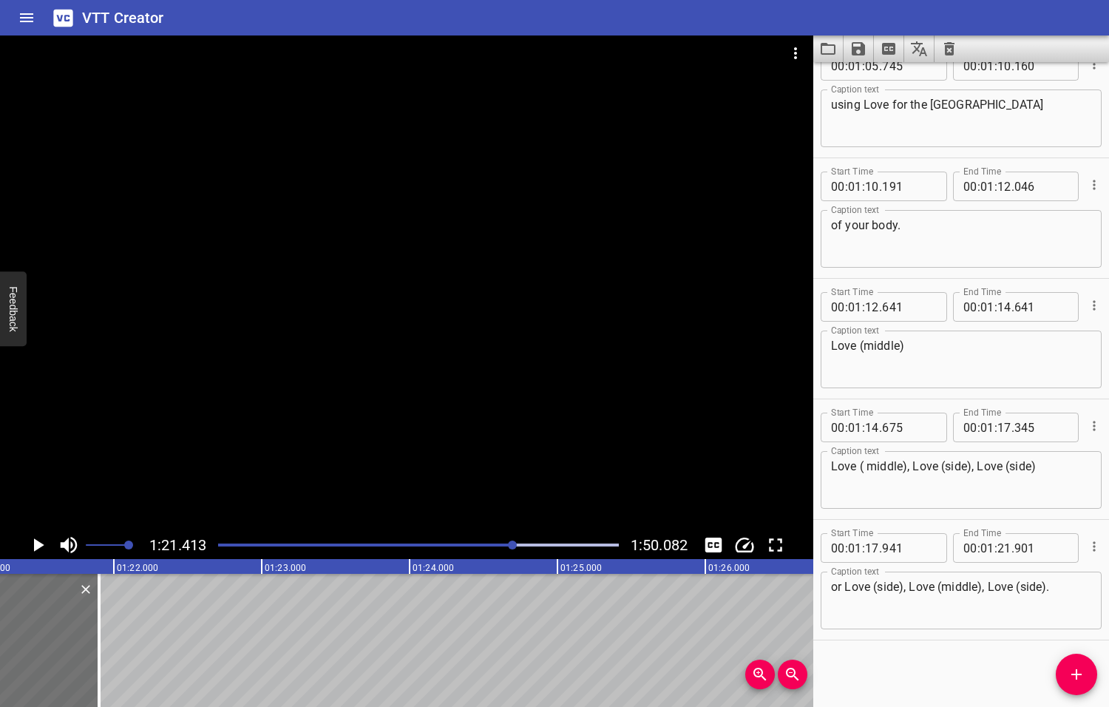
scroll to position [0, 12037]
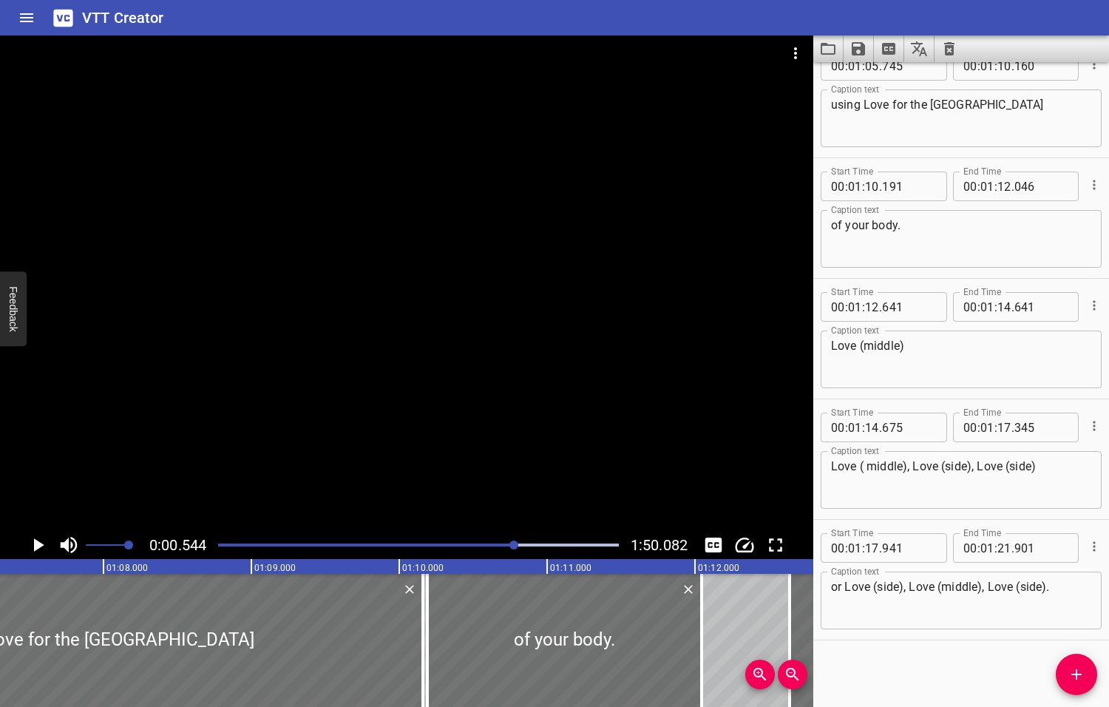
click at [515, 543] on div at bounding box center [513, 544] width 9 height 9
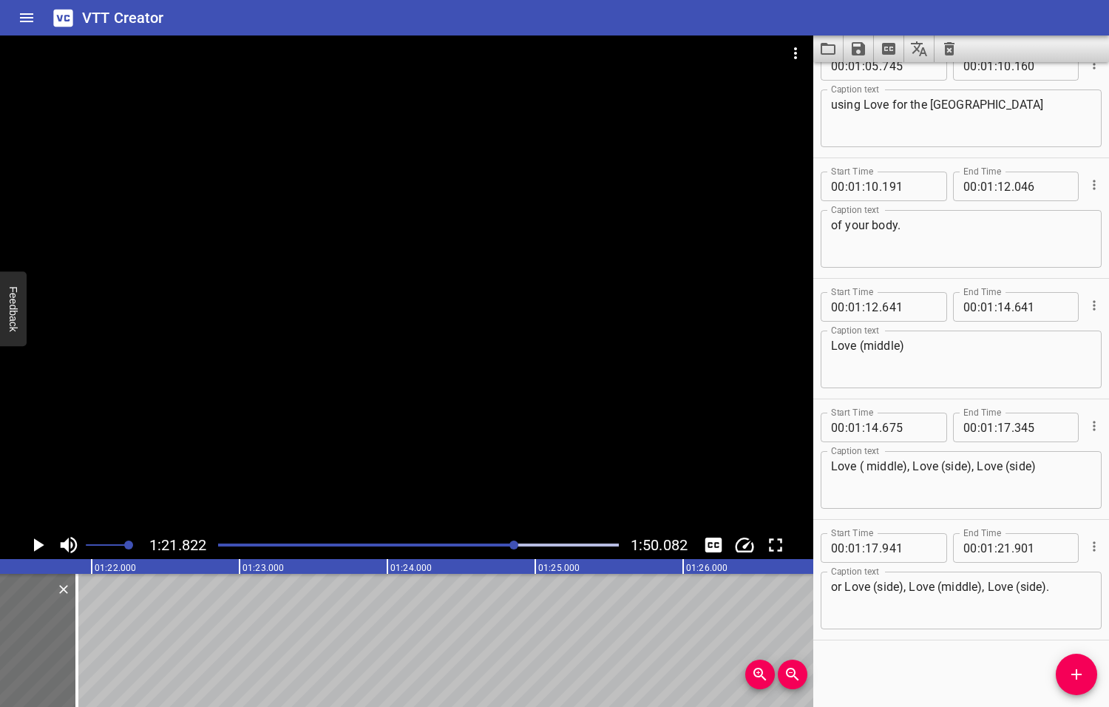
scroll to position [0, 12098]
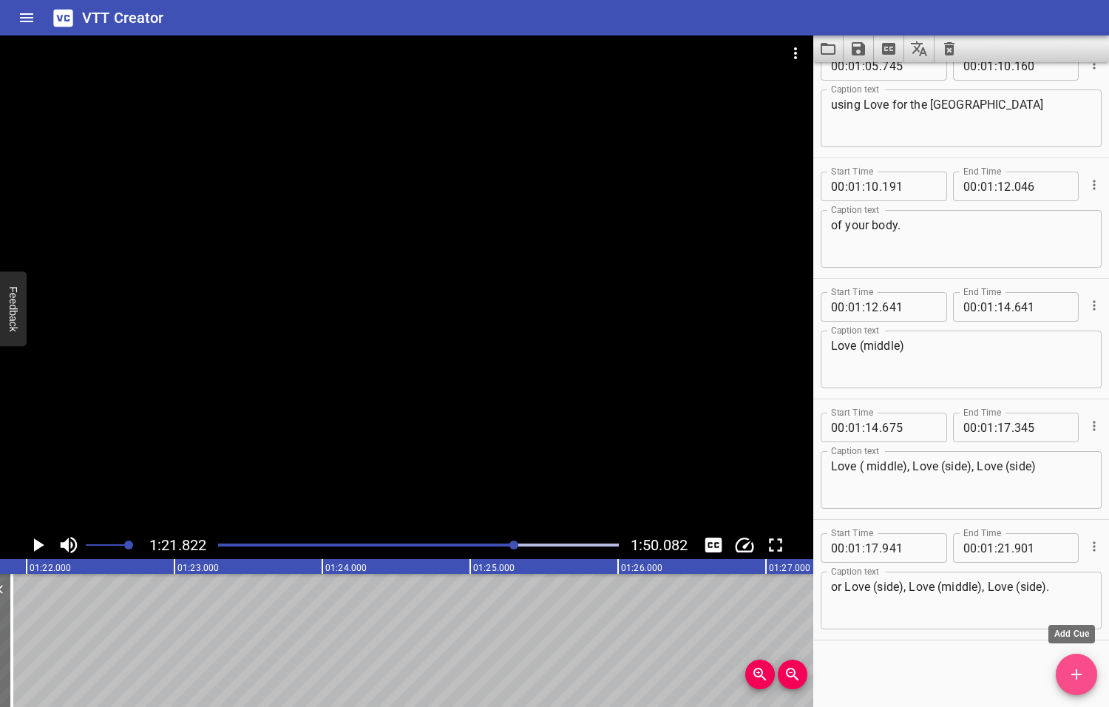
click at [1072, 676] on icon "Add Cue" at bounding box center [1077, 674] width 18 height 18
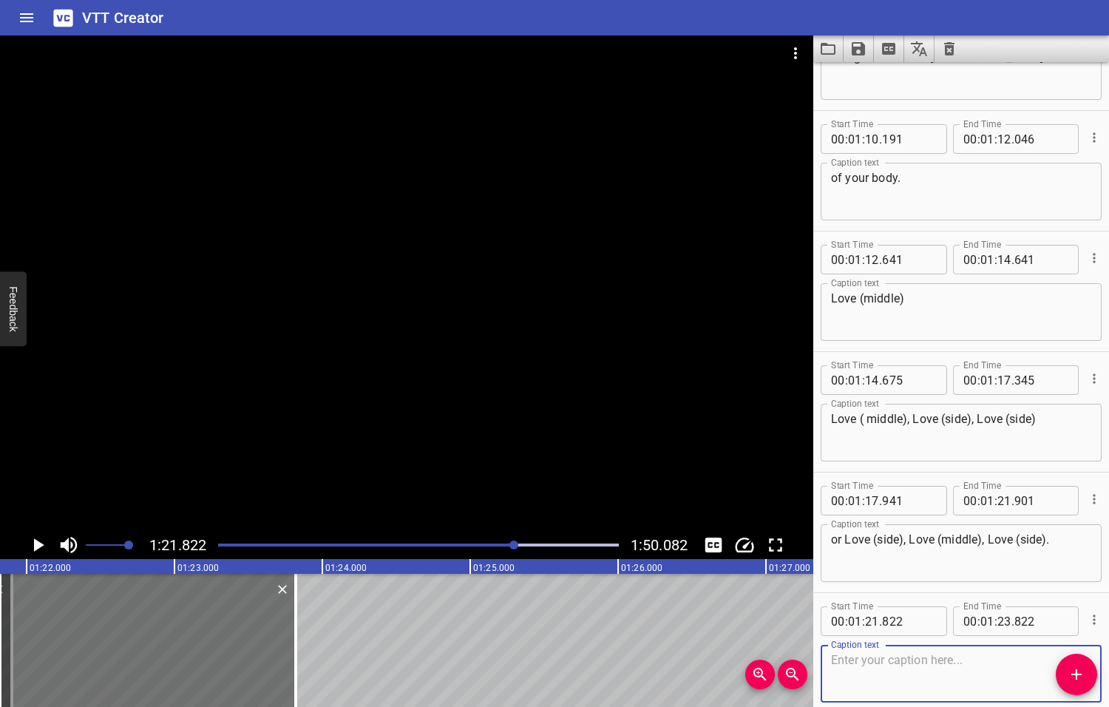
scroll to position [3040, 0]
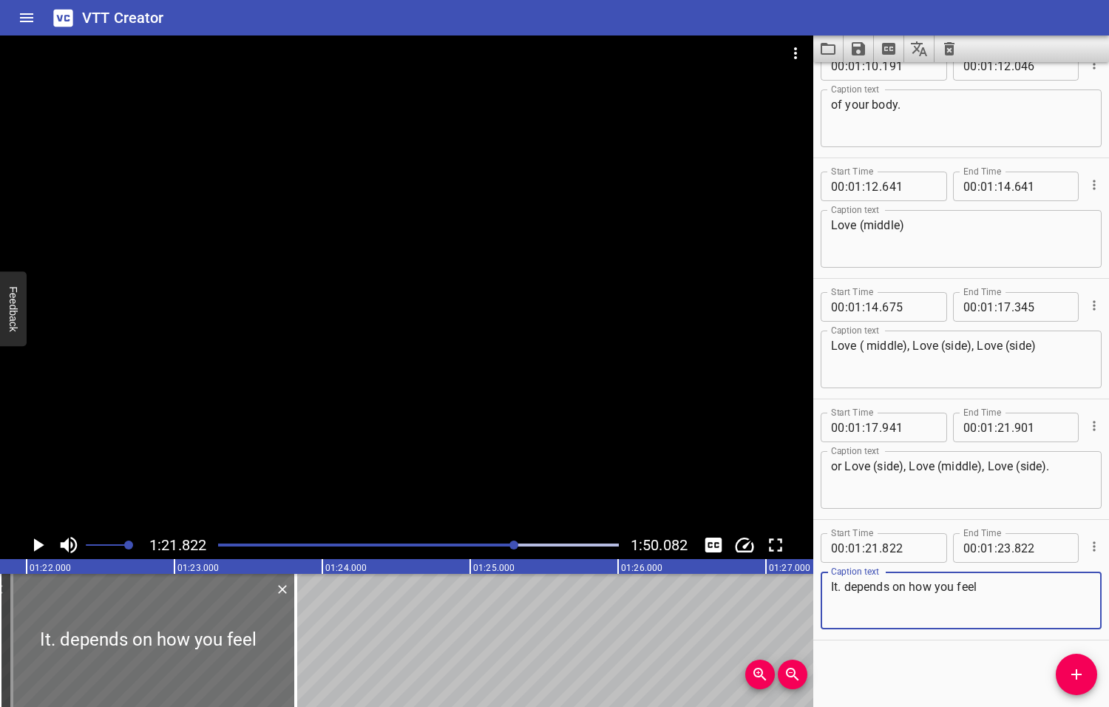
click at [844, 588] on textarea "It. depends on how you feel" at bounding box center [961, 601] width 260 height 42
click at [994, 588] on textarea "It depends on how you feel" at bounding box center [961, 601] width 260 height 42
type textarea "It depends on how you feel"
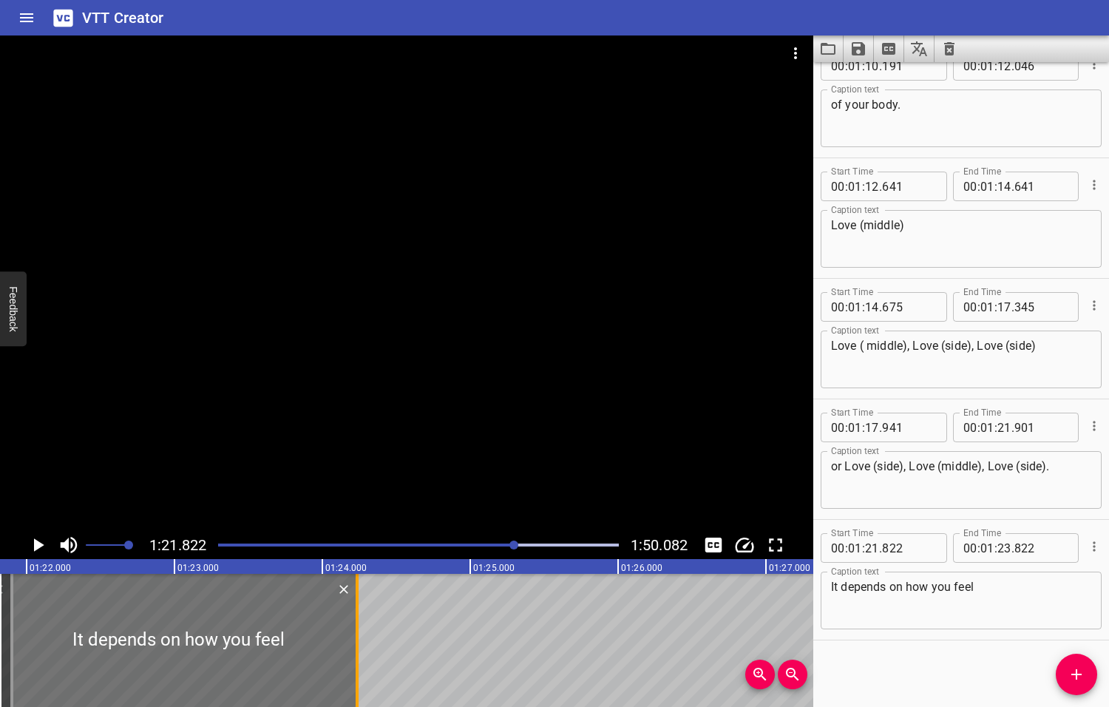
drag, startPoint x: 295, startPoint y: 626, endPoint x: 358, endPoint y: 630, distance: 62.9
click at [358, 630] on div at bounding box center [357, 640] width 3 height 133
type input "24"
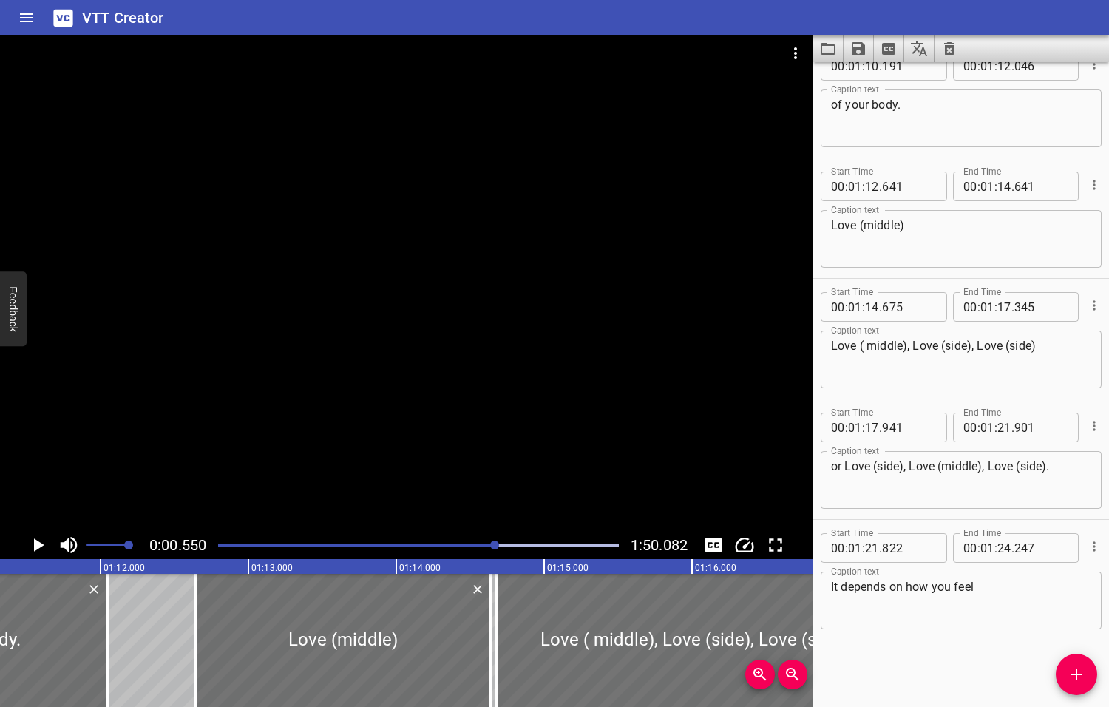
drag, startPoint x: 515, startPoint y: 544, endPoint x: 496, endPoint y: 546, distance: 18.6
click at [496, 546] on div at bounding box center [494, 544] width 9 height 9
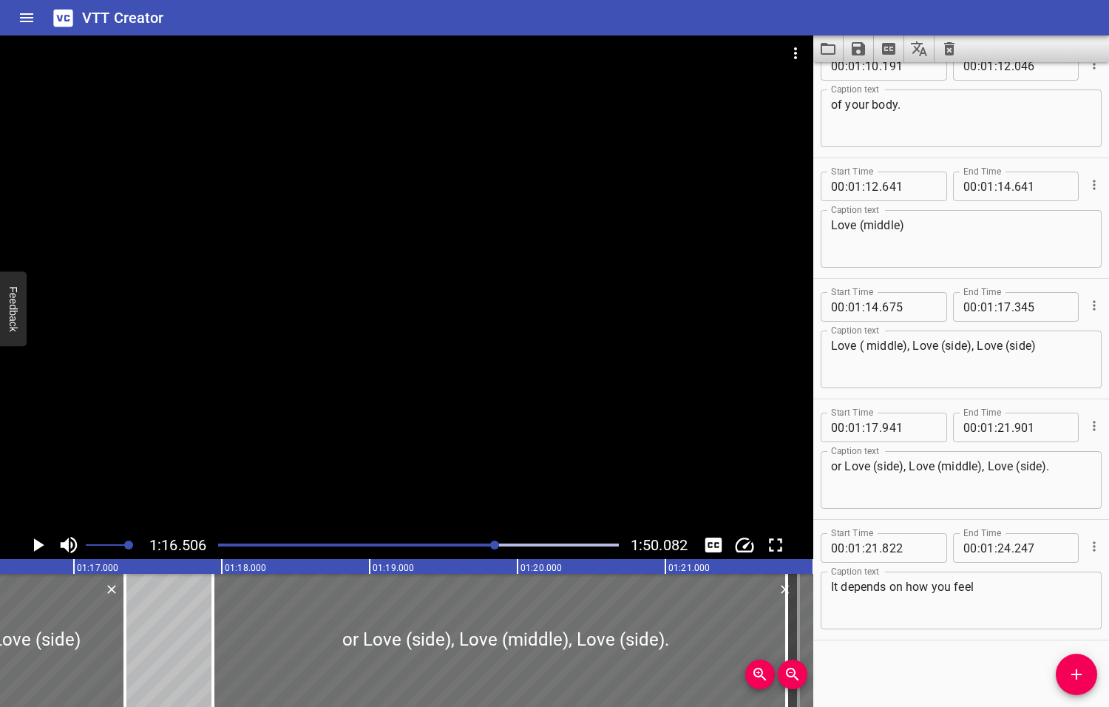
scroll to position [0, 11312]
drag, startPoint x: 788, startPoint y: 617, endPoint x: 804, endPoint y: 620, distance: 16.5
click at [804, 620] on div at bounding box center [802, 640] width 15 height 133
click at [39, 544] on icon "Play/Pause" at bounding box center [39, 544] width 10 height 13
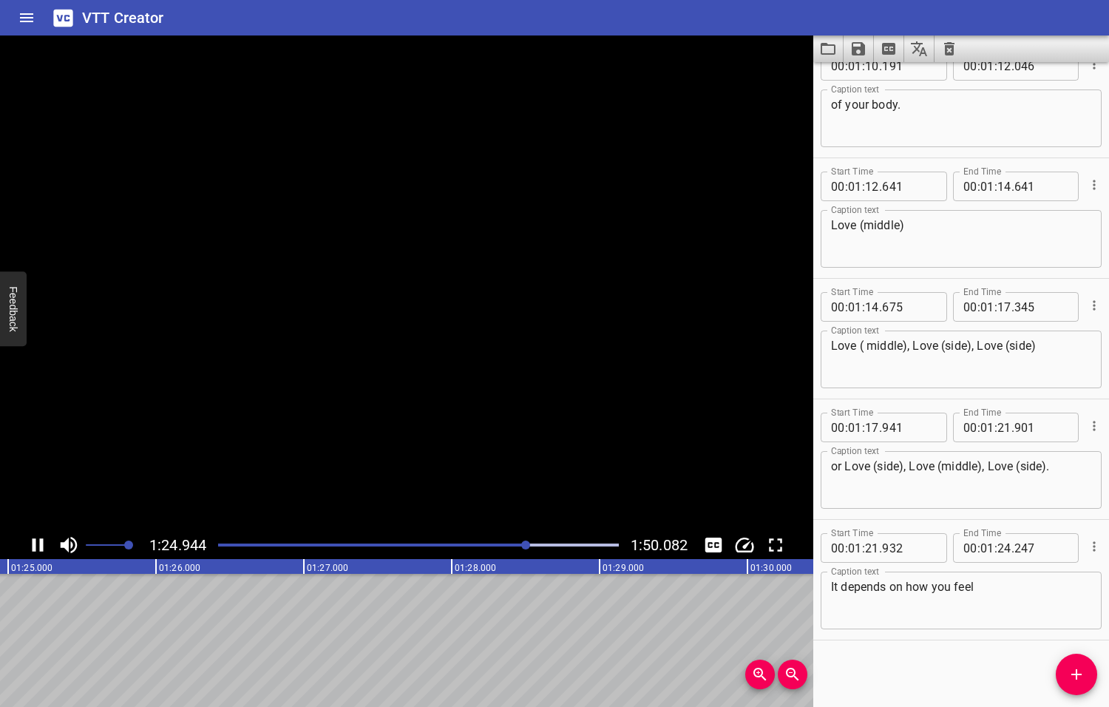
click at [39, 543] on icon "Play/Pause" at bounding box center [38, 545] width 22 height 22
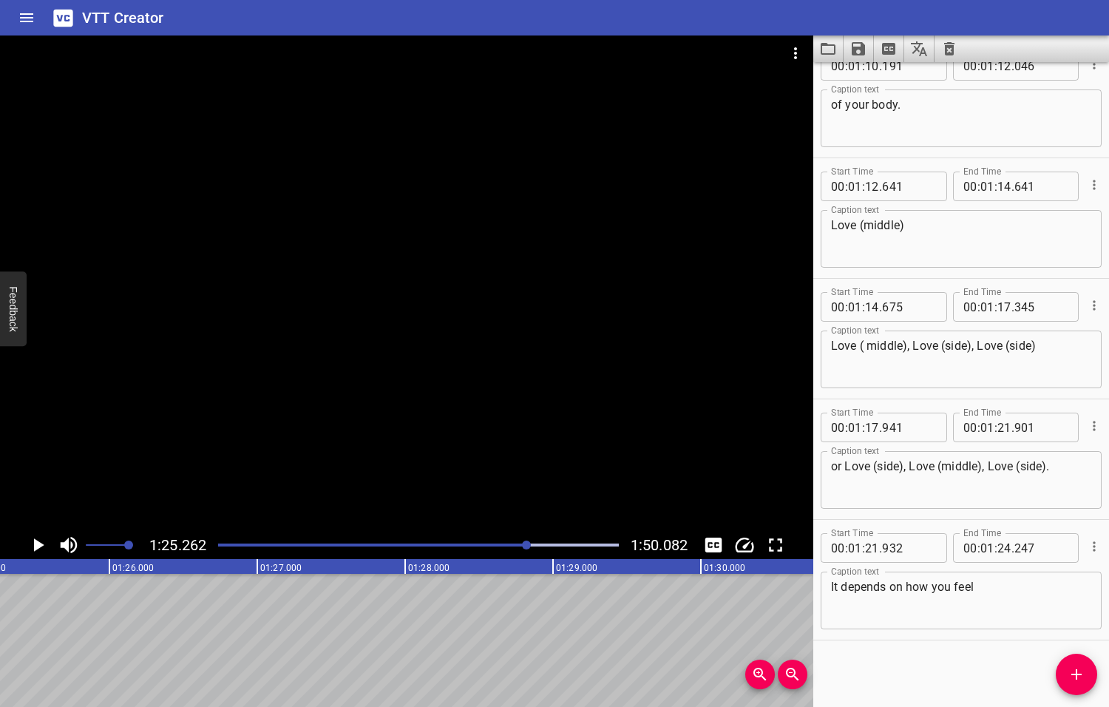
scroll to position [0, 12606]
click at [1077, 673] on icon "Add Cue" at bounding box center [1076, 674] width 10 height 10
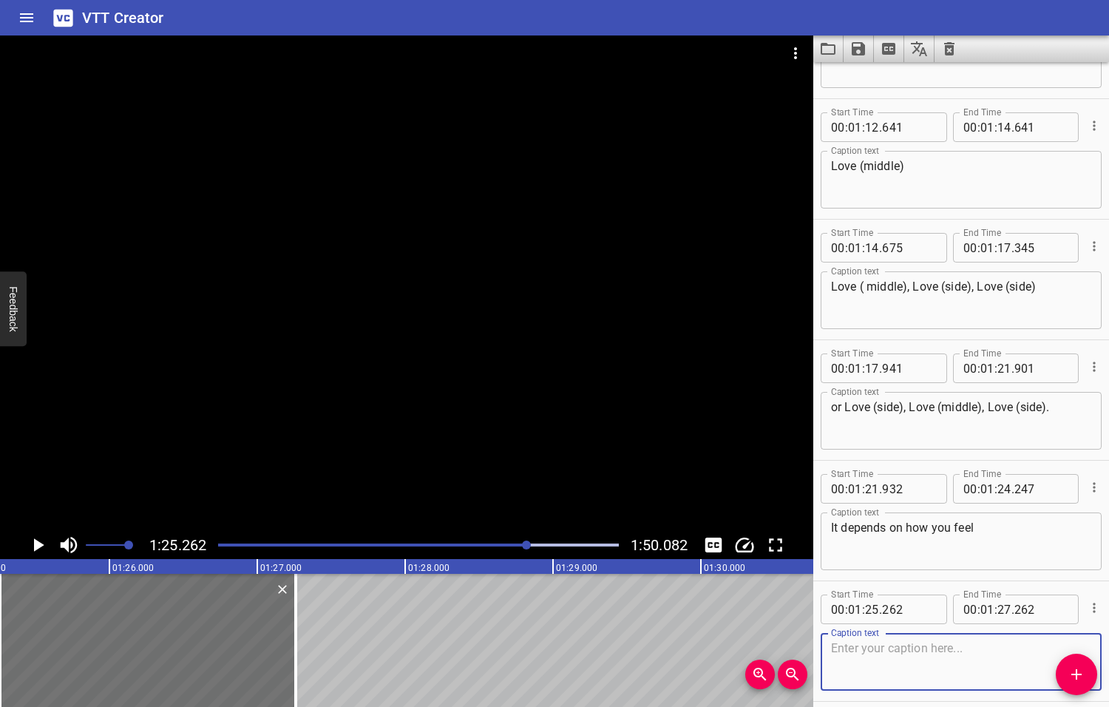
scroll to position [3160, 0]
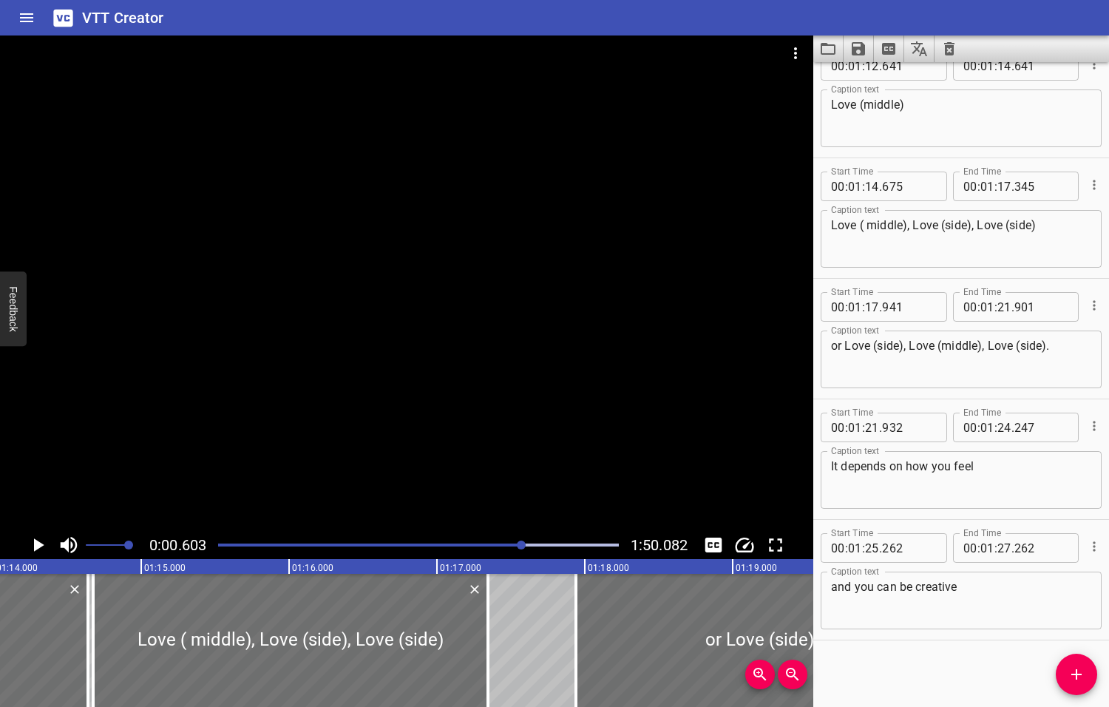
drag, startPoint x: 529, startPoint y: 543, endPoint x: 520, endPoint y: 542, distance: 8.2
click at [520, 542] on div at bounding box center [521, 544] width 9 height 9
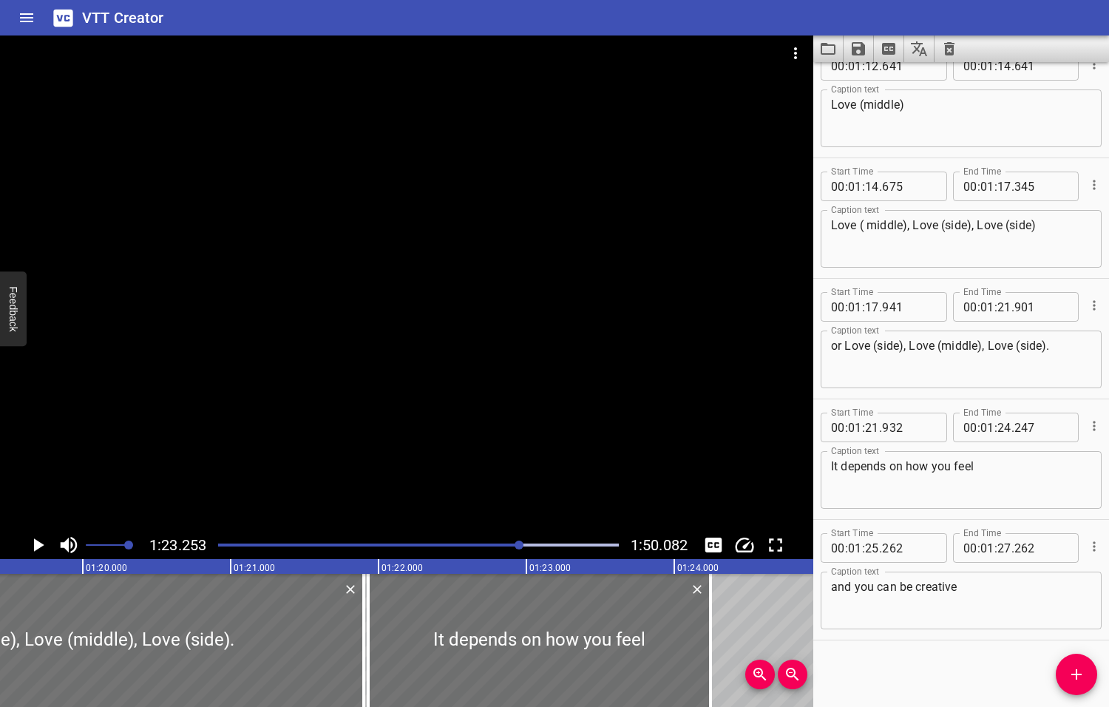
scroll to position [0, 12309]
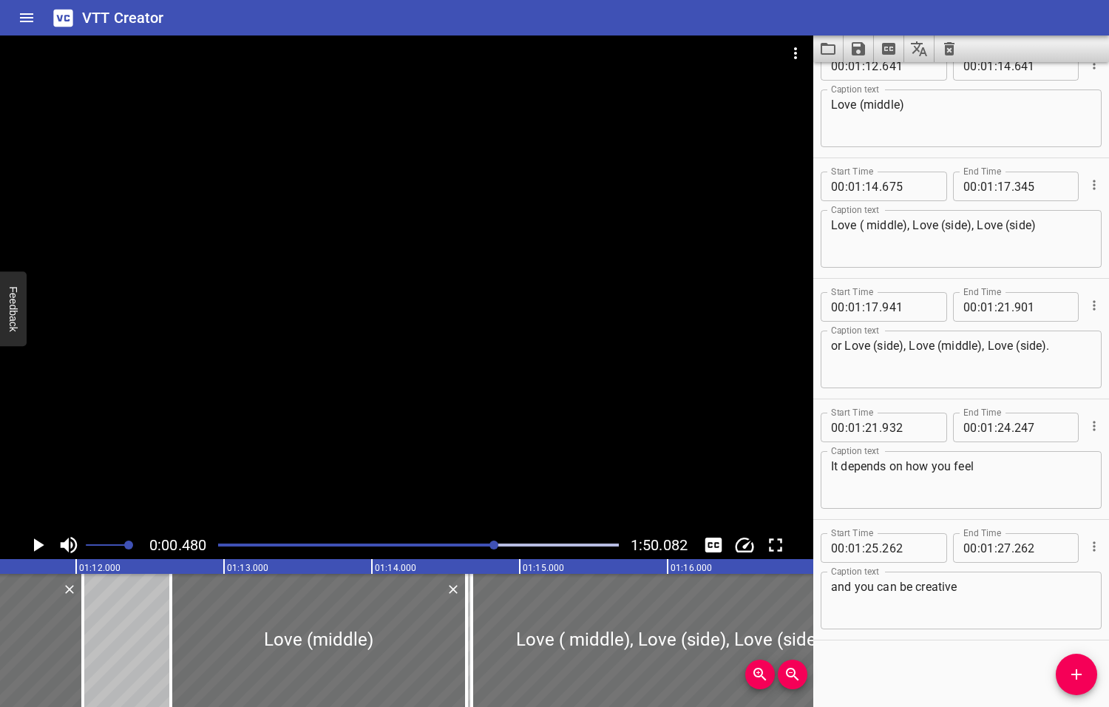
drag, startPoint x: 520, startPoint y: 542, endPoint x: 495, endPoint y: 545, distance: 24.6
click at [495, 545] on div at bounding box center [493, 544] width 9 height 9
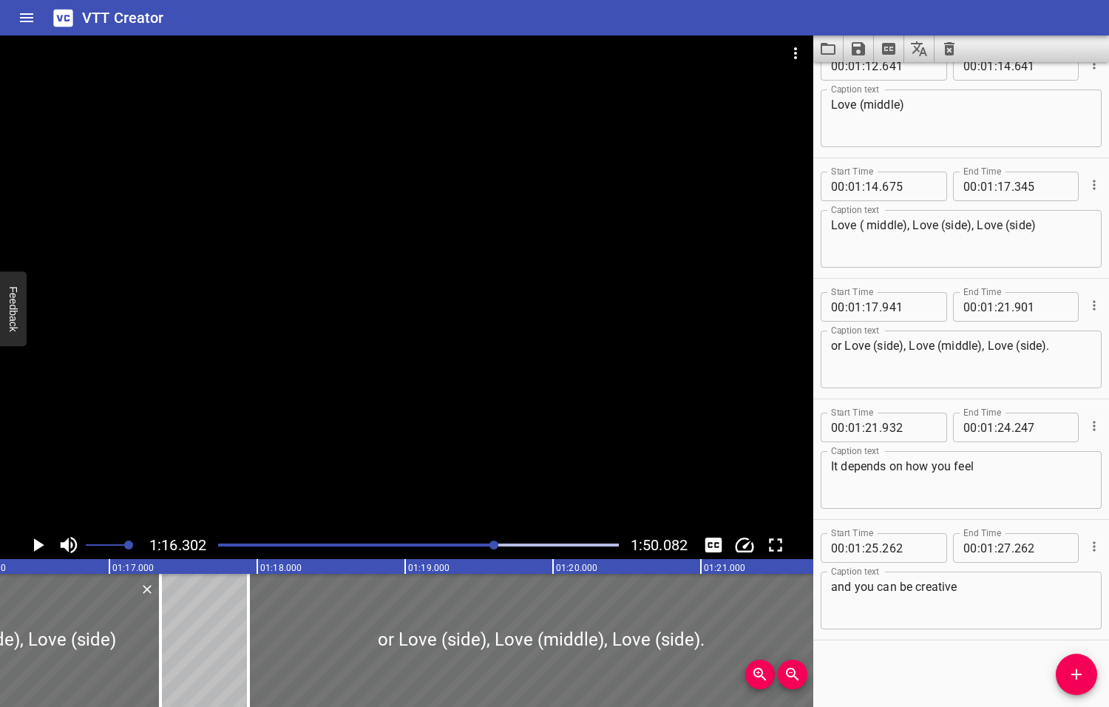
scroll to position [0, 11282]
click at [39, 544] on icon "Play/Pause" at bounding box center [39, 544] width 10 height 13
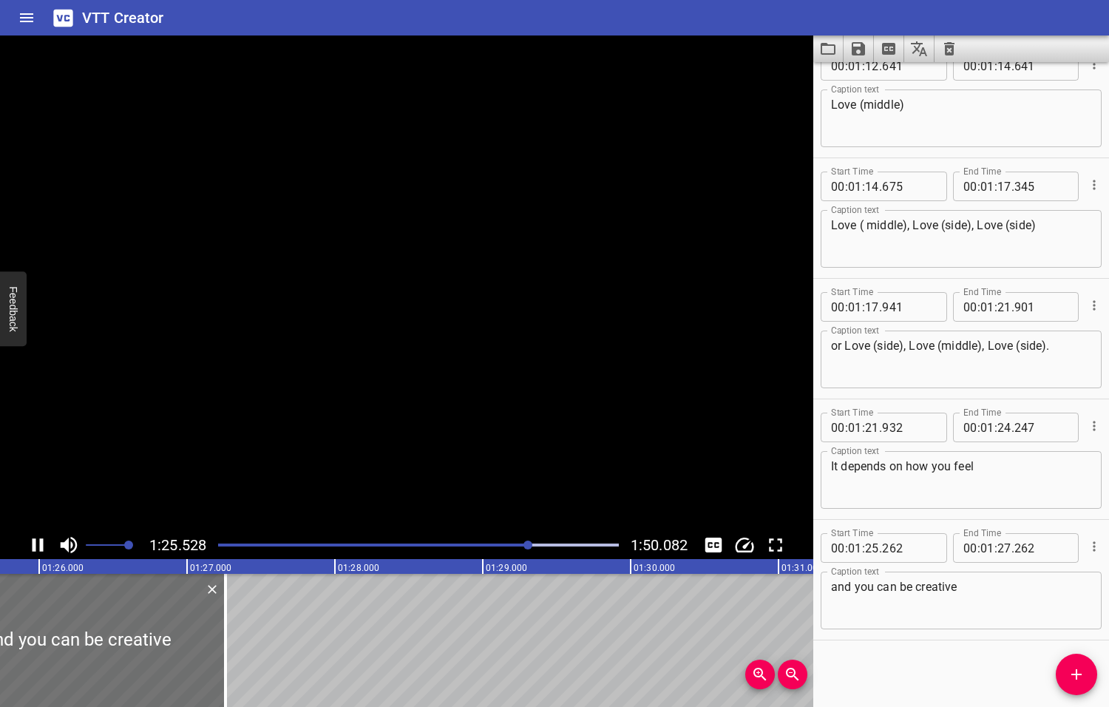
click at [39, 544] on icon "Play/Pause" at bounding box center [38, 545] width 22 height 22
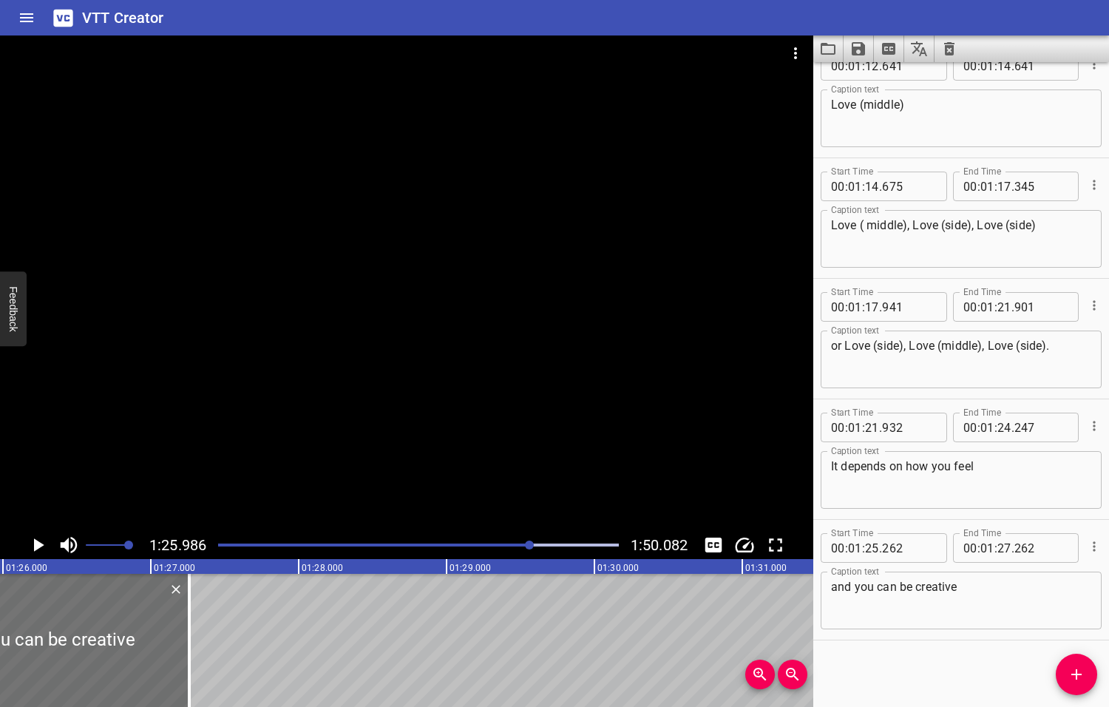
scroll to position [0, 12714]
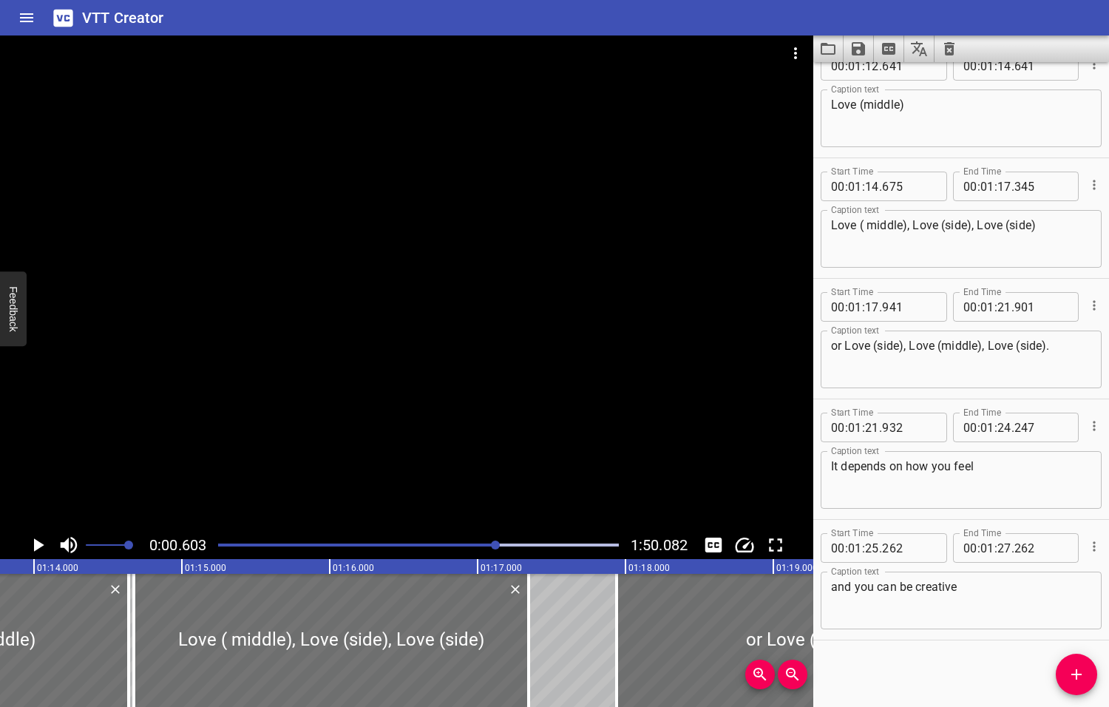
drag, startPoint x: 529, startPoint y: 544, endPoint x: 497, endPoint y: 554, distance: 34.1
click at [497, 554] on div at bounding box center [418, 545] width 418 height 21
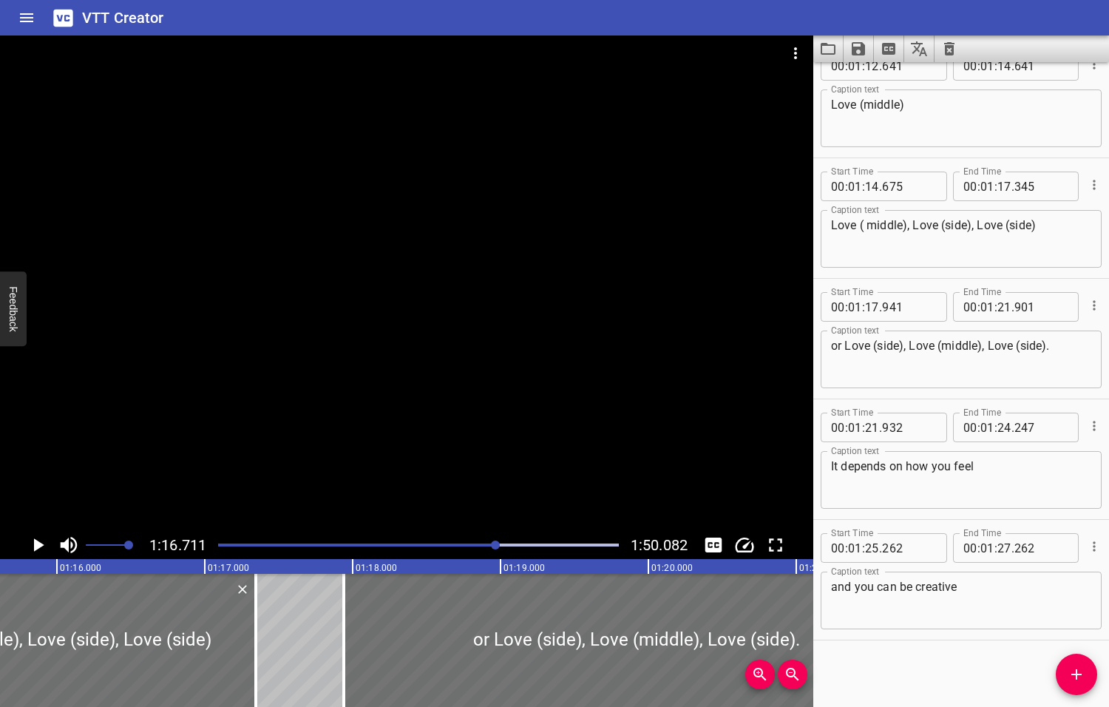
scroll to position [0, 11342]
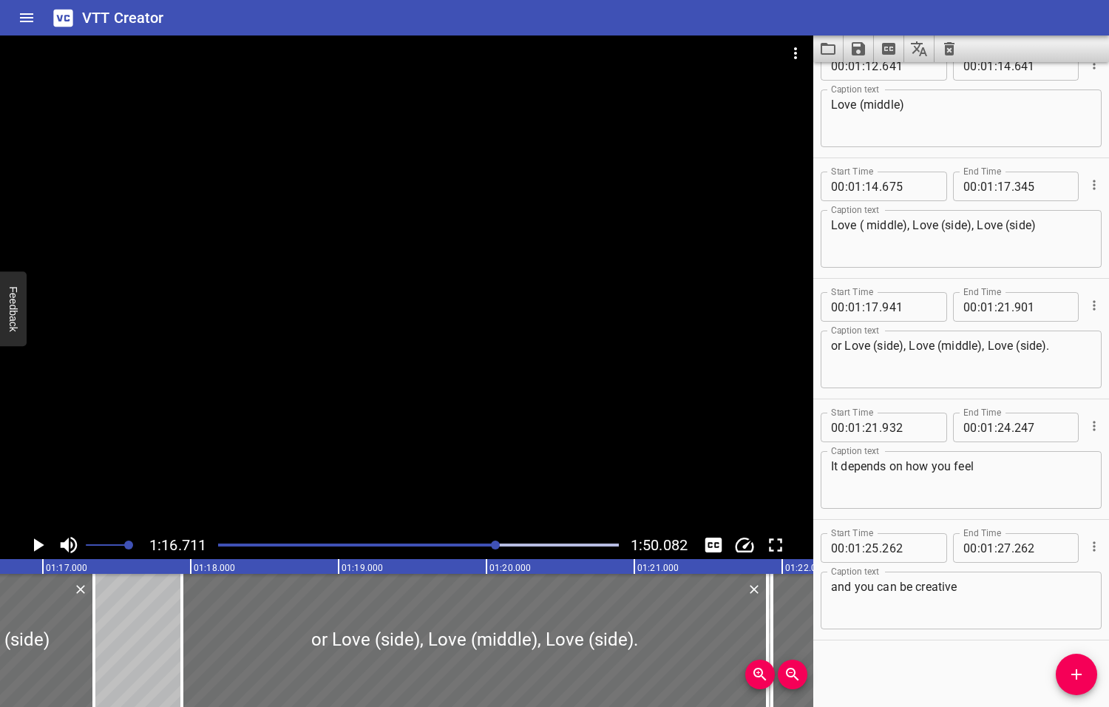
click at [38, 544] on icon "Play/Pause" at bounding box center [39, 544] width 10 height 13
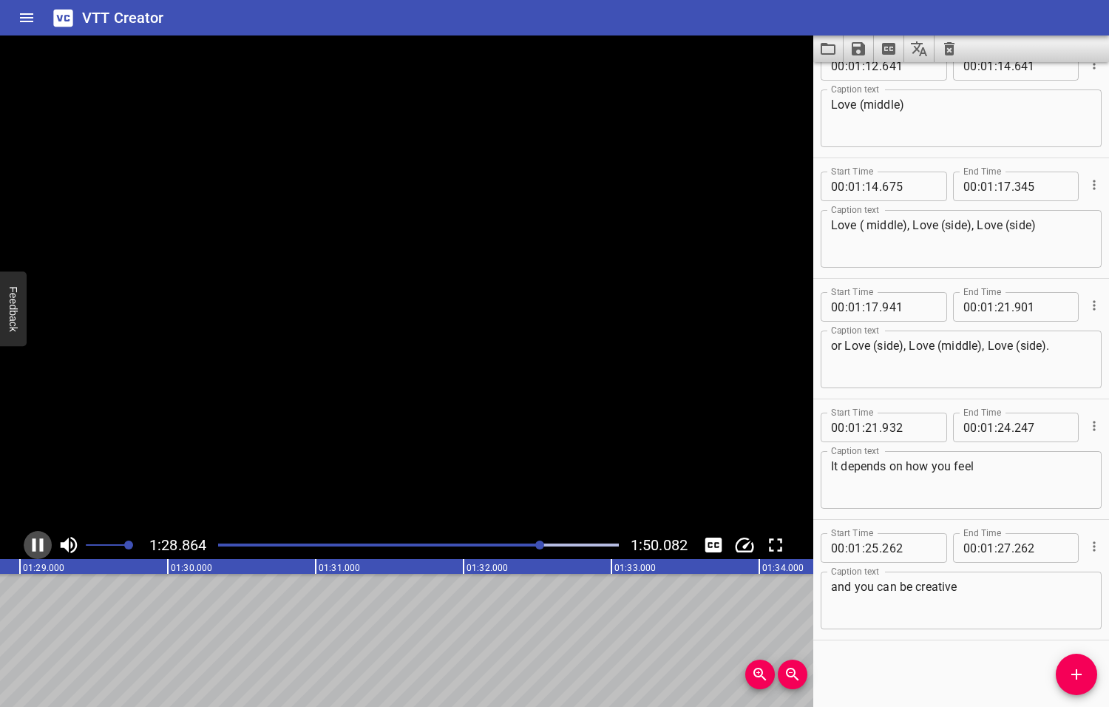
click at [38, 544] on icon "Play/Pause" at bounding box center [38, 545] width 22 height 22
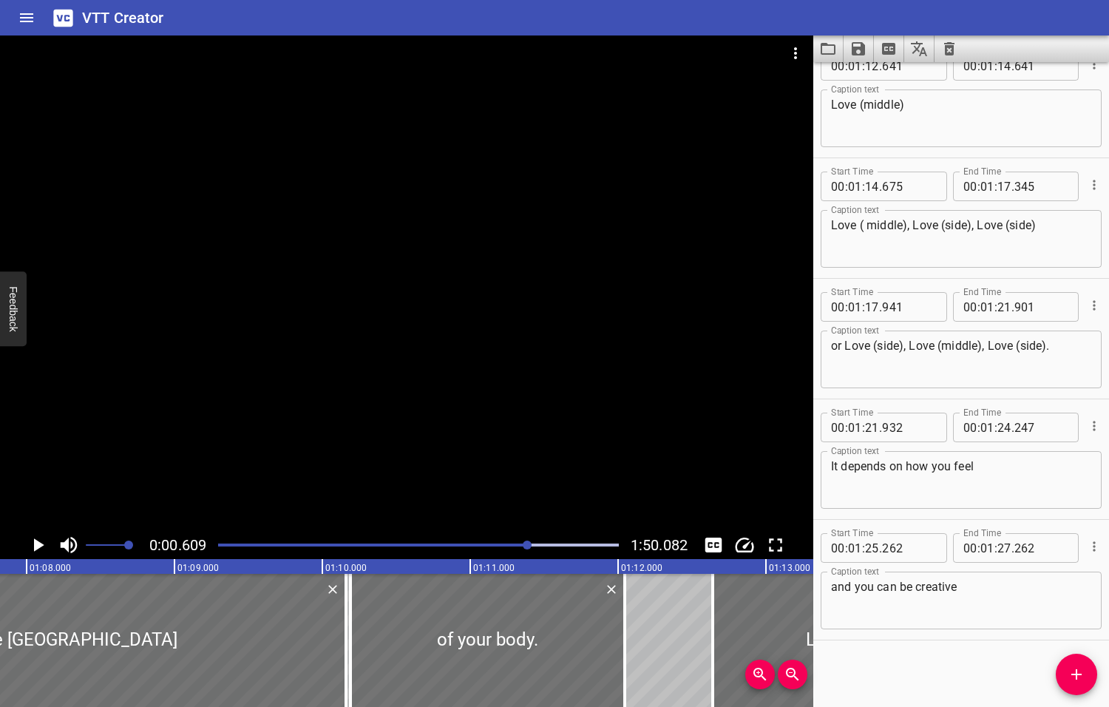
drag, startPoint x: 544, startPoint y: 544, endPoint x: 529, endPoint y: 549, distance: 16.4
click at [529, 549] on div at bounding box center [418, 545] width 418 height 21
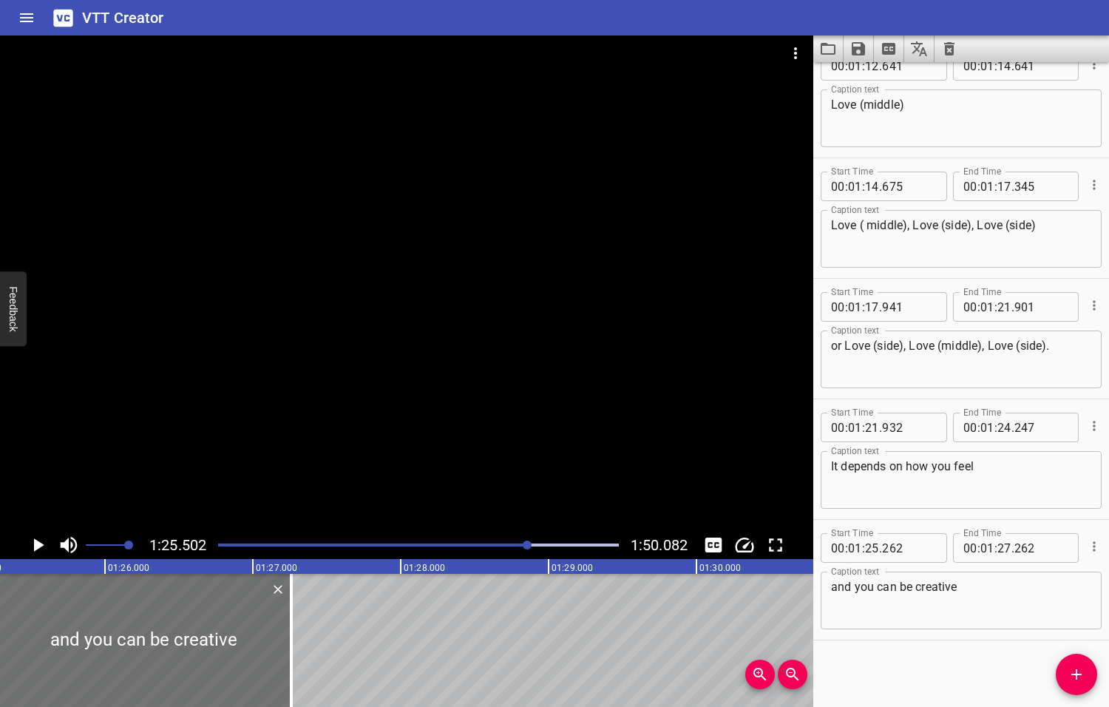
scroll to position [0, 12642]
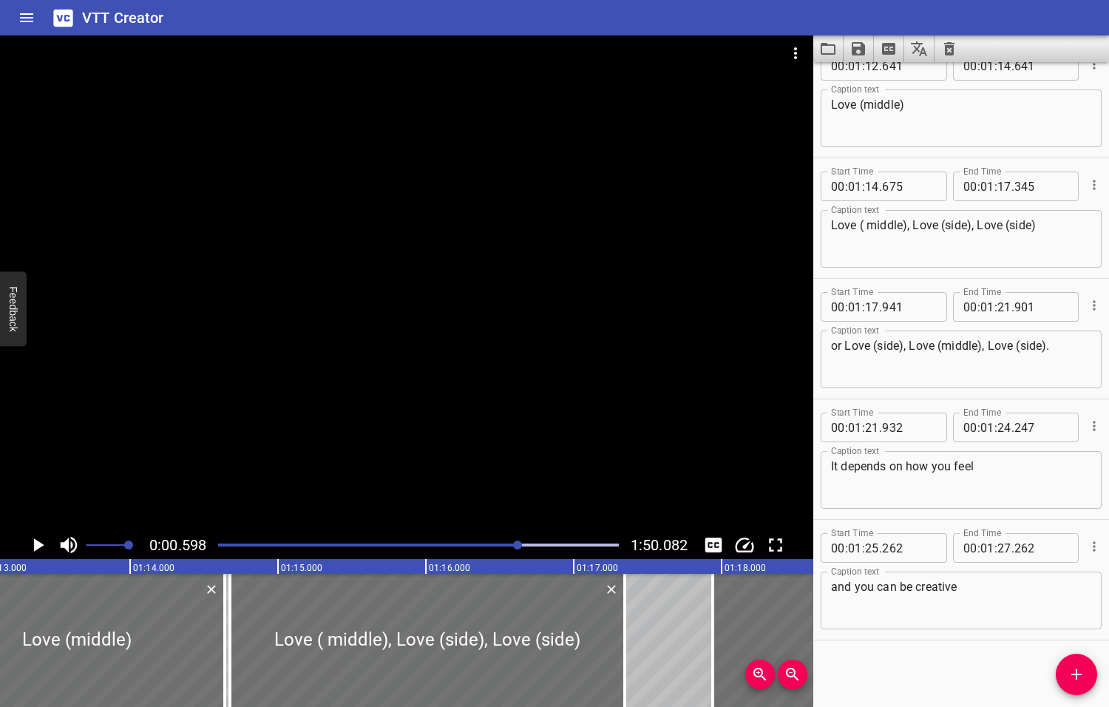
drag, startPoint x: 528, startPoint y: 543, endPoint x: 519, endPoint y: 545, distance: 9.0
click at [519, 545] on div at bounding box center [517, 544] width 9 height 9
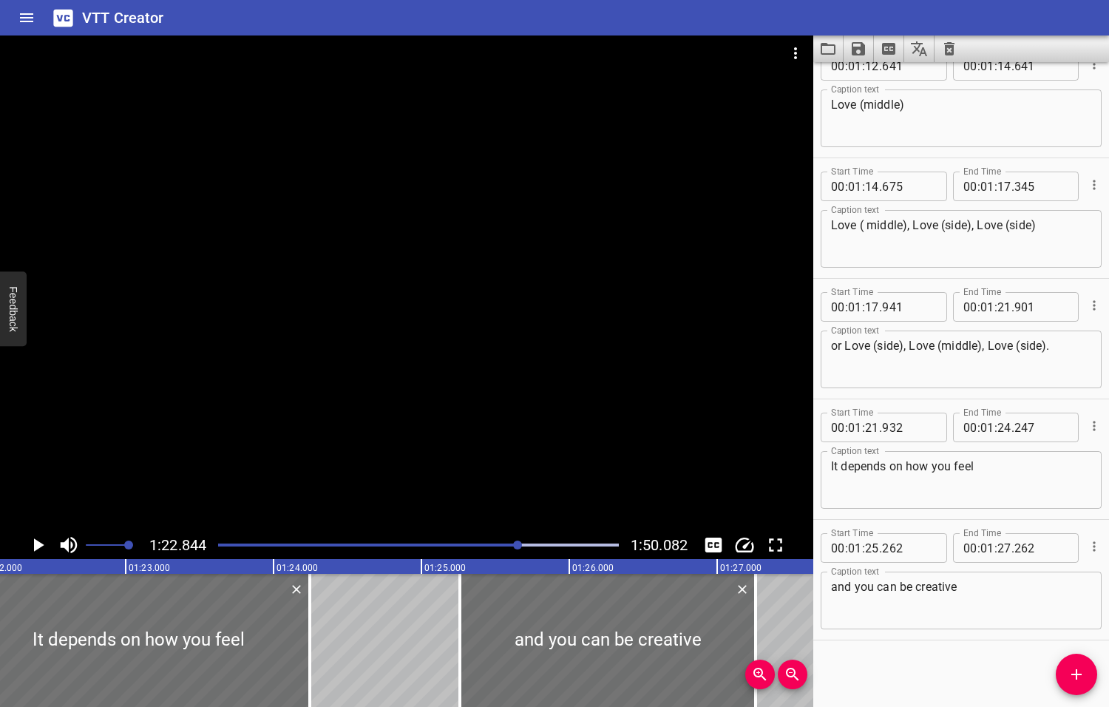
scroll to position [0, 12249]
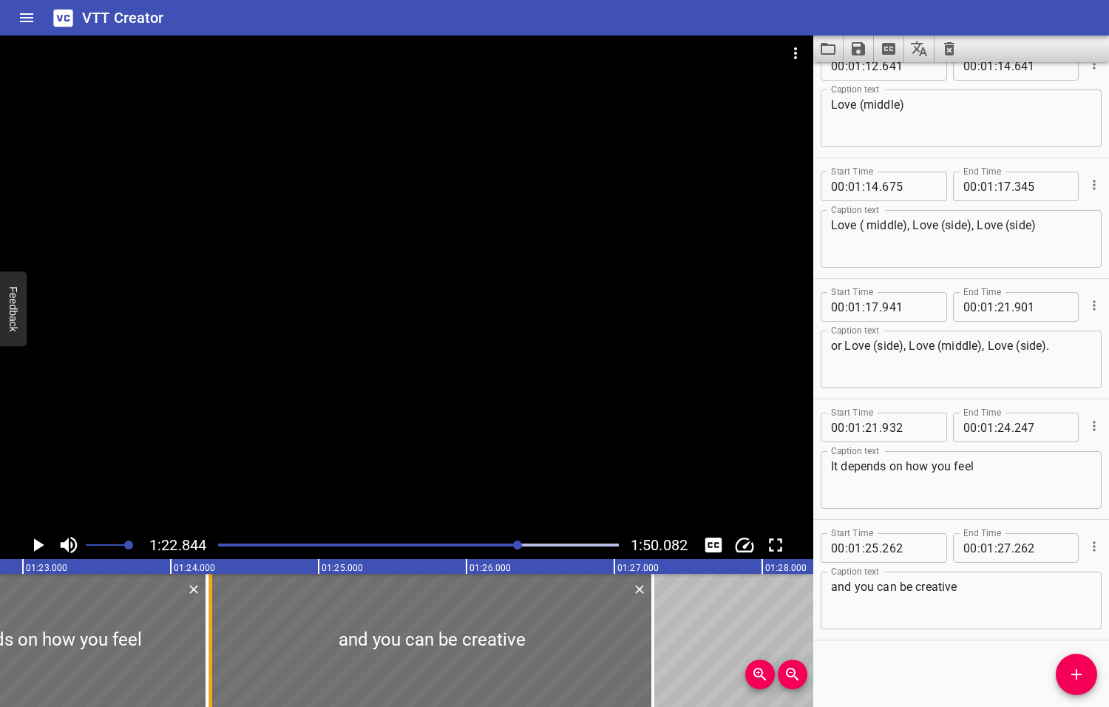
drag, startPoint x: 361, startPoint y: 630, endPoint x: 214, endPoint y: 639, distance: 146.6
click at [214, 639] on div at bounding box center [210, 640] width 15 height 133
click at [38, 544] on icon "Play/Pause" at bounding box center [39, 544] width 10 height 13
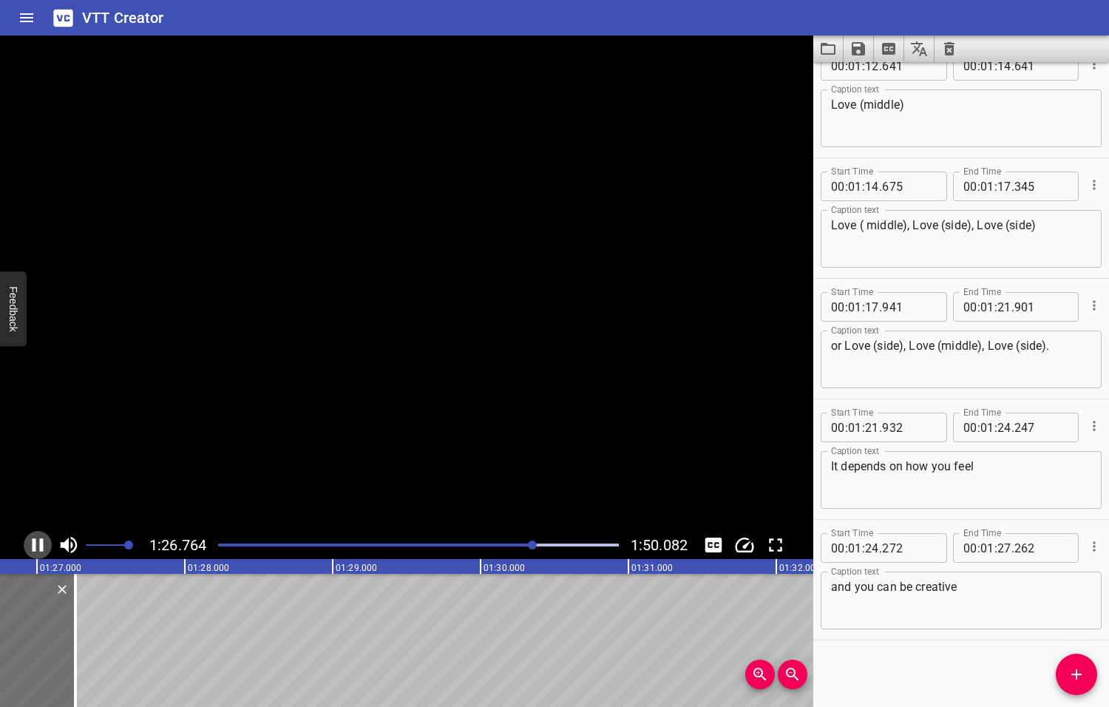
click at [38, 544] on icon "Play/Pause" at bounding box center [38, 545] width 22 height 22
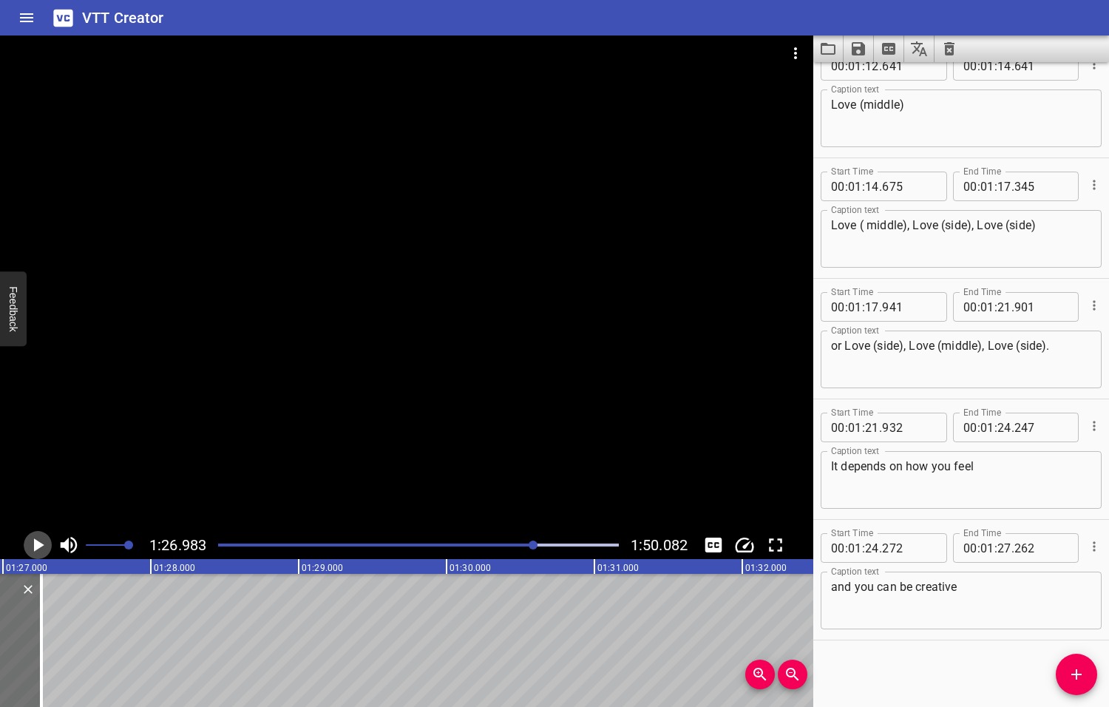
click at [39, 544] on icon "Play/Pause" at bounding box center [39, 544] width 10 height 13
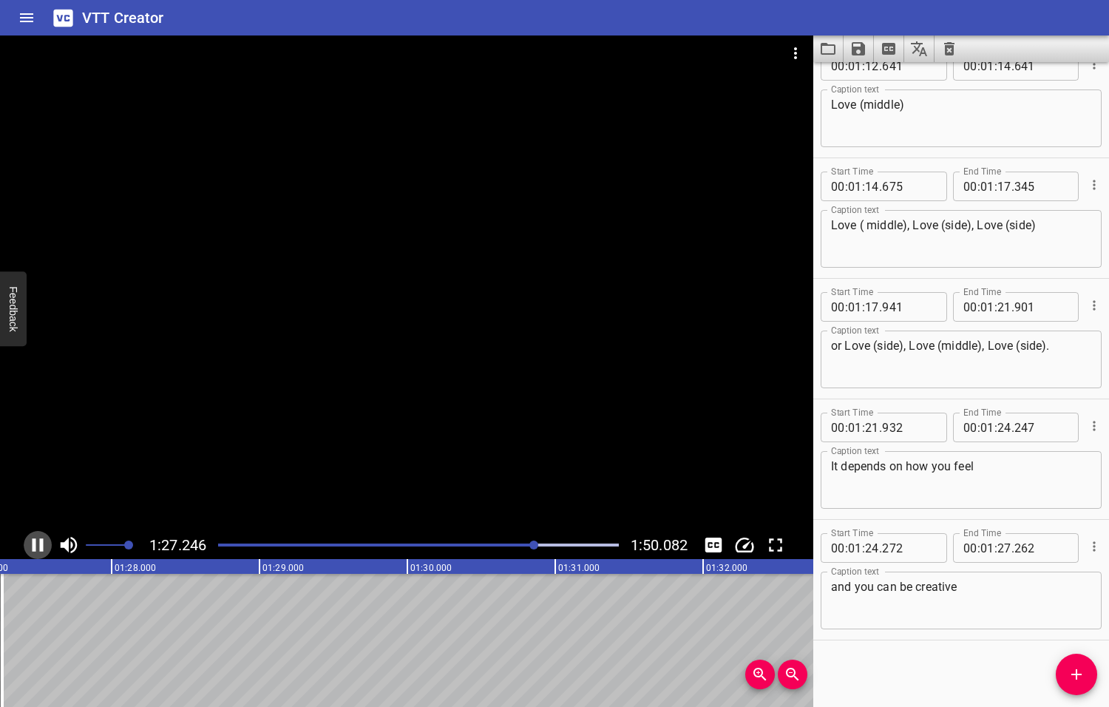
click at [39, 544] on icon "Play/Pause" at bounding box center [38, 544] width 11 height 13
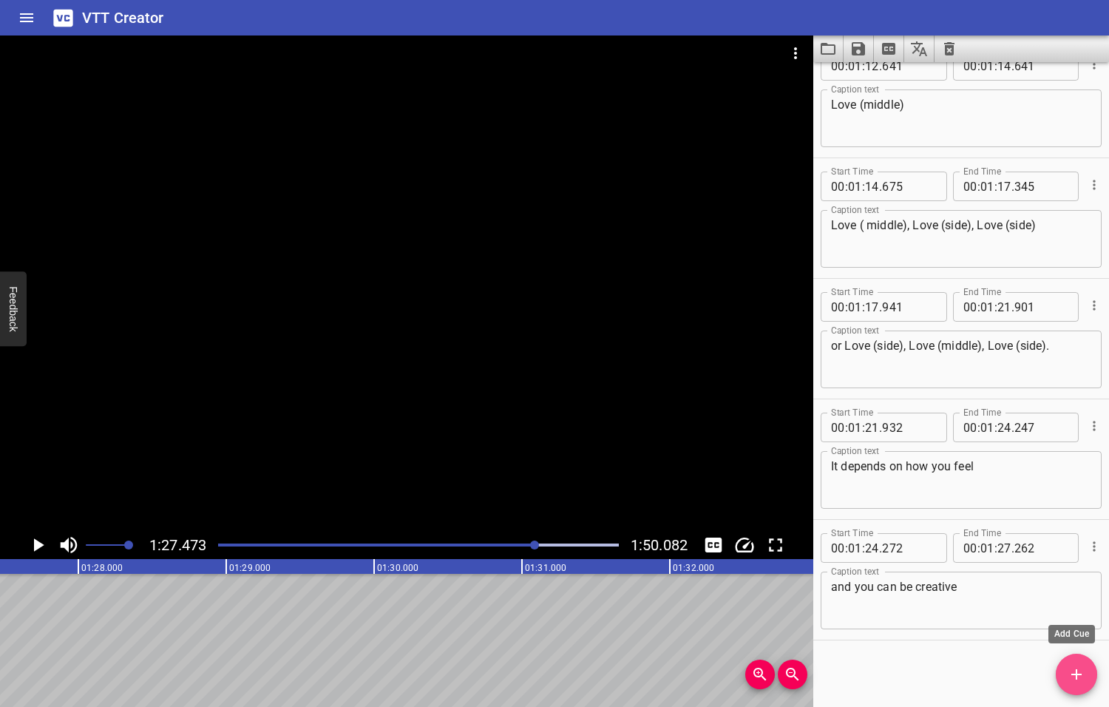
click at [1076, 677] on icon "Add Cue" at bounding box center [1076, 674] width 10 height 10
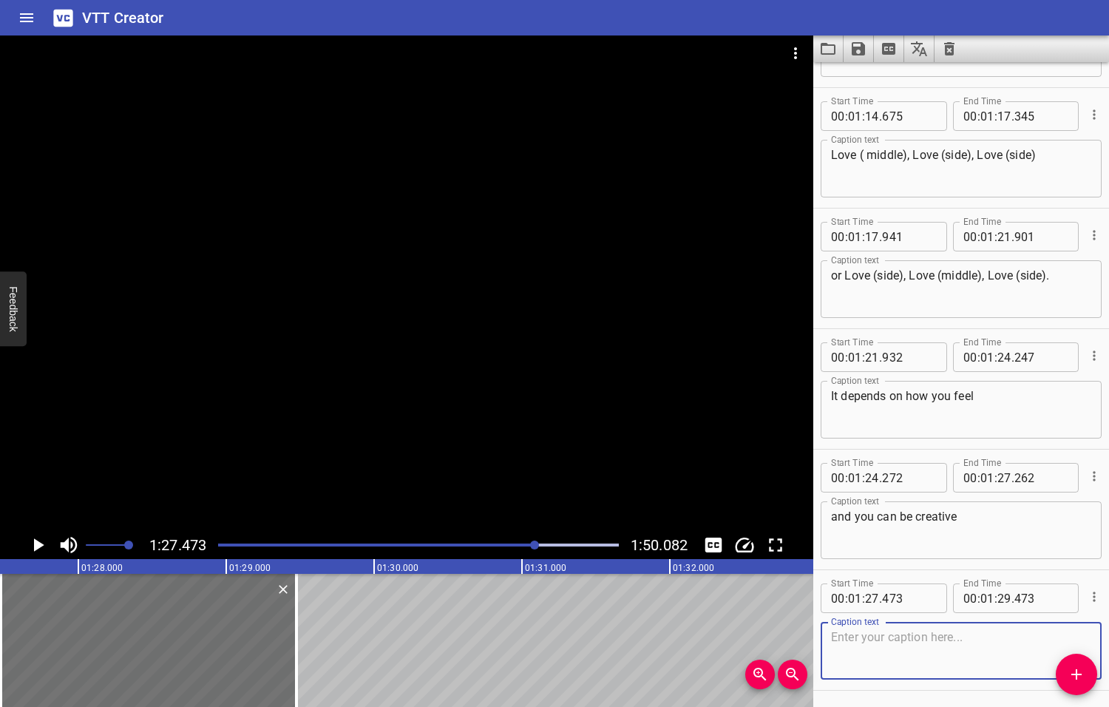
scroll to position [3281, 0]
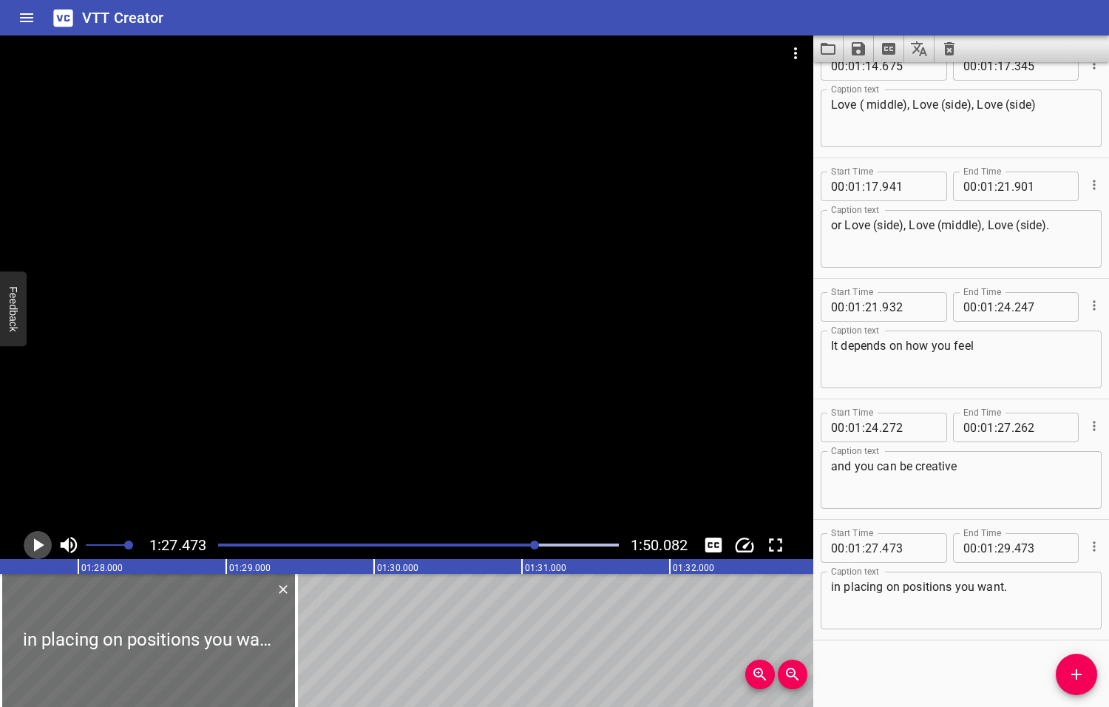
click at [35, 545] on icon "Play/Pause" at bounding box center [39, 544] width 10 height 13
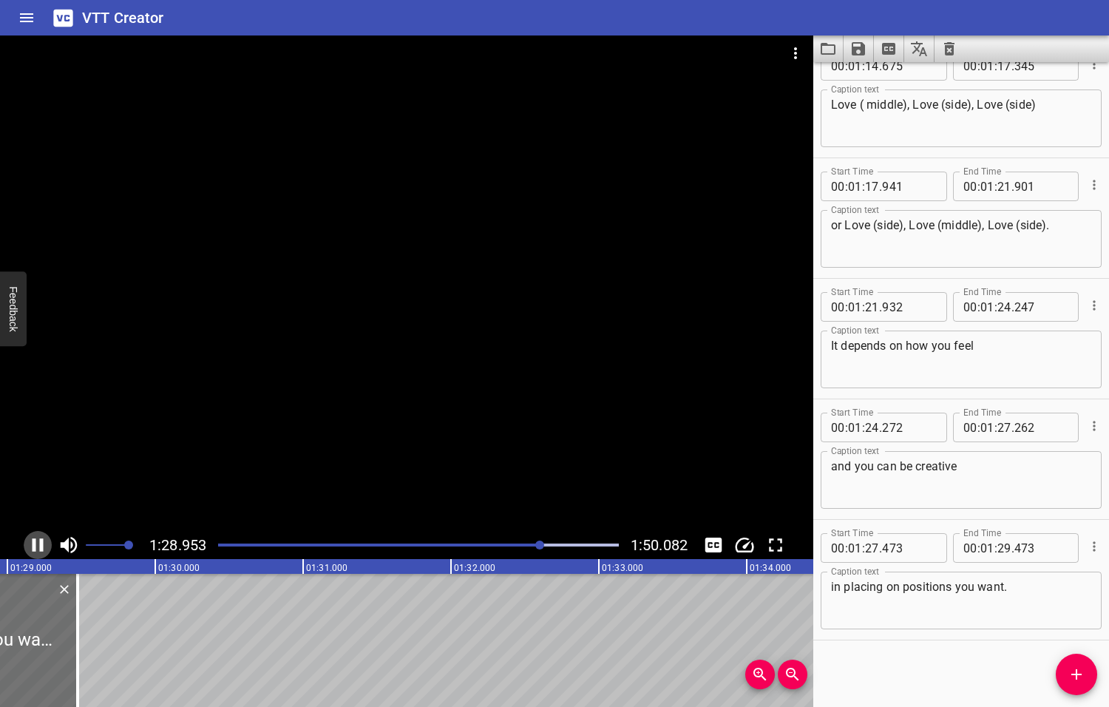
click at [35, 545] on icon "Play/Pause" at bounding box center [38, 545] width 22 height 22
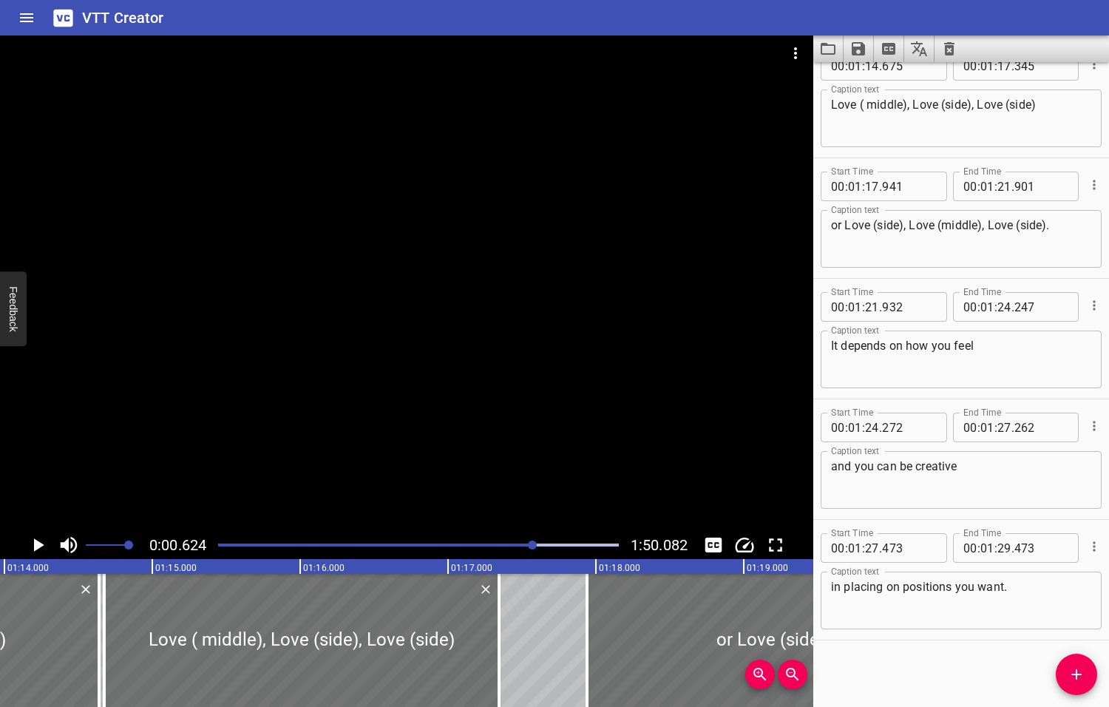
drag, startPoint x: 543, startPoint y: 545, endPoint x: 533, endPoint y: 544, distance: 9.6
click at [533, 544] on div at bounding box center [532, 544] width 9 height 9
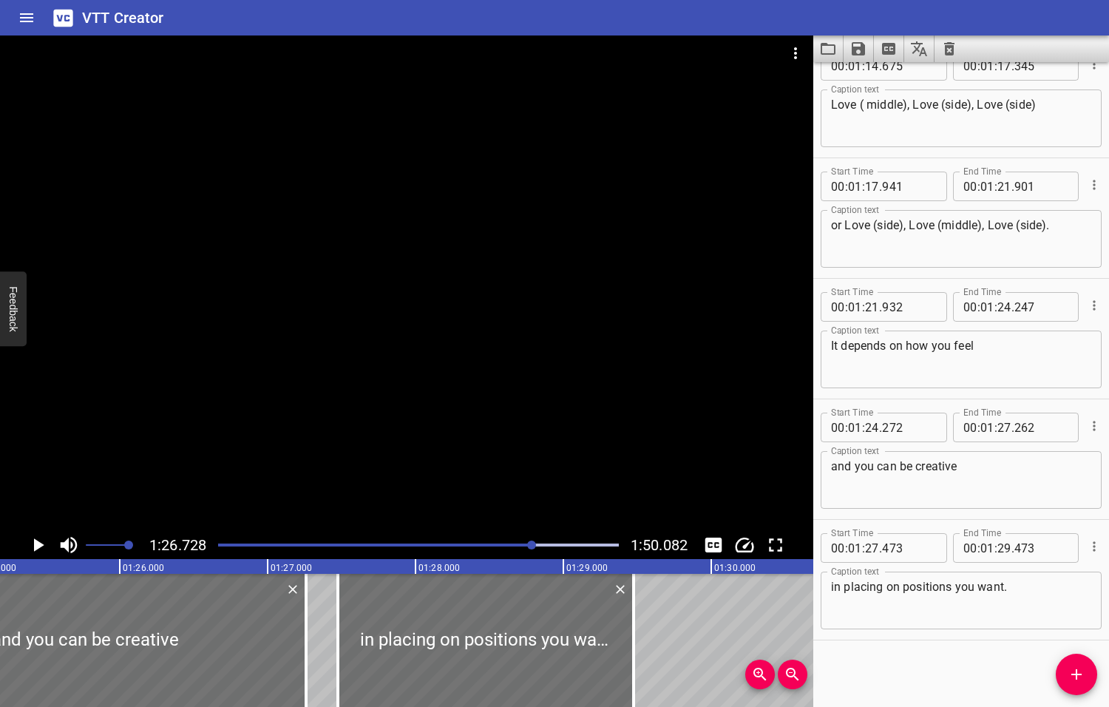
scroll to position [0, 12823]
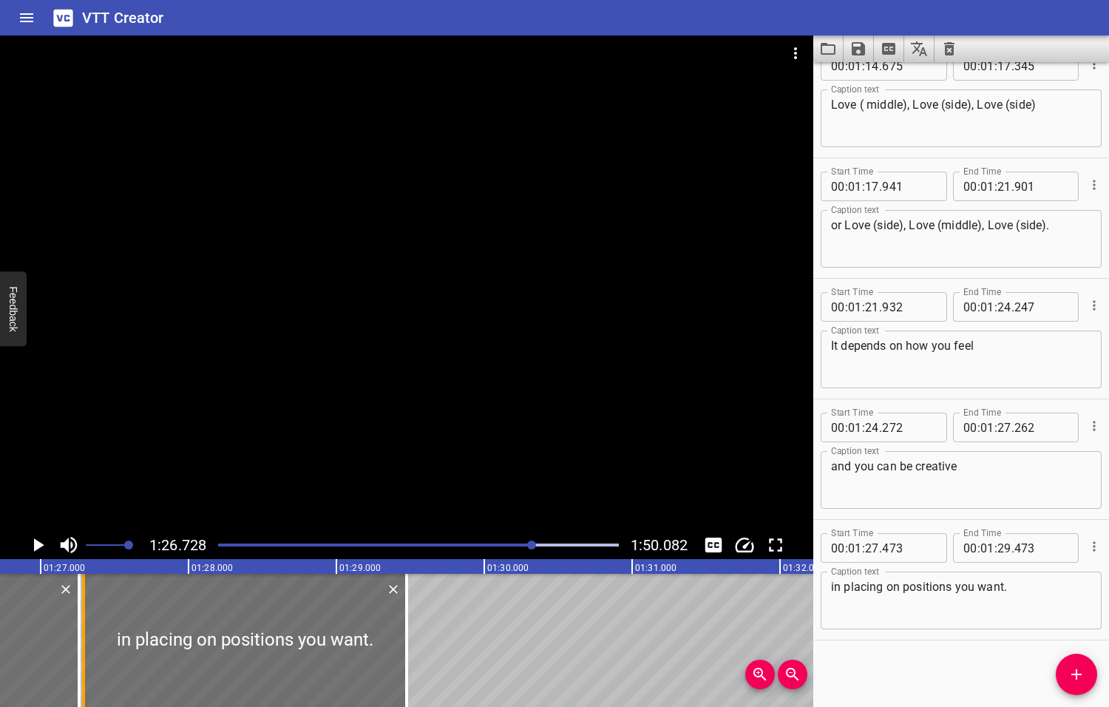
drag, startPoint x: 110, startPoint y: 639, endPoint x: 83, endPoint y: 634, distance: 28.0
click at [83, 634] on div at bounding box center [83, 640] width 3 height 133
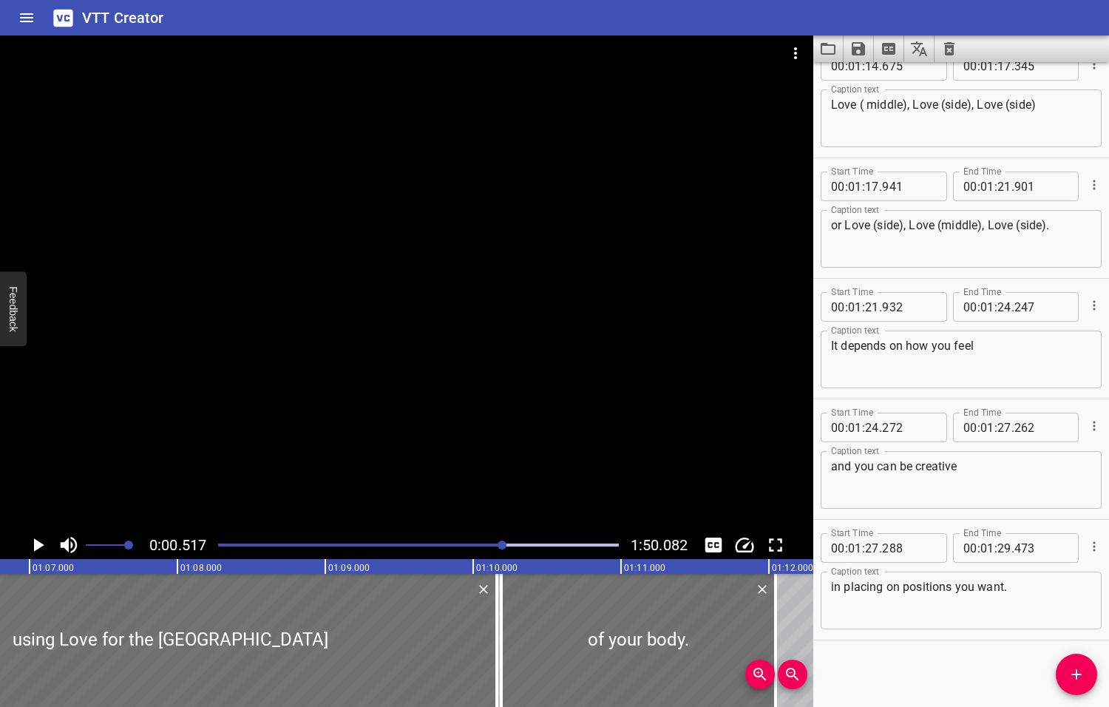
drag, startPoint x: 530, startPoint y: 543, endPoint x: 503, endPoint y: 543, distance: 26.6
click at [503, 543] on div at bounding box center [502, 544] width 9 height 9
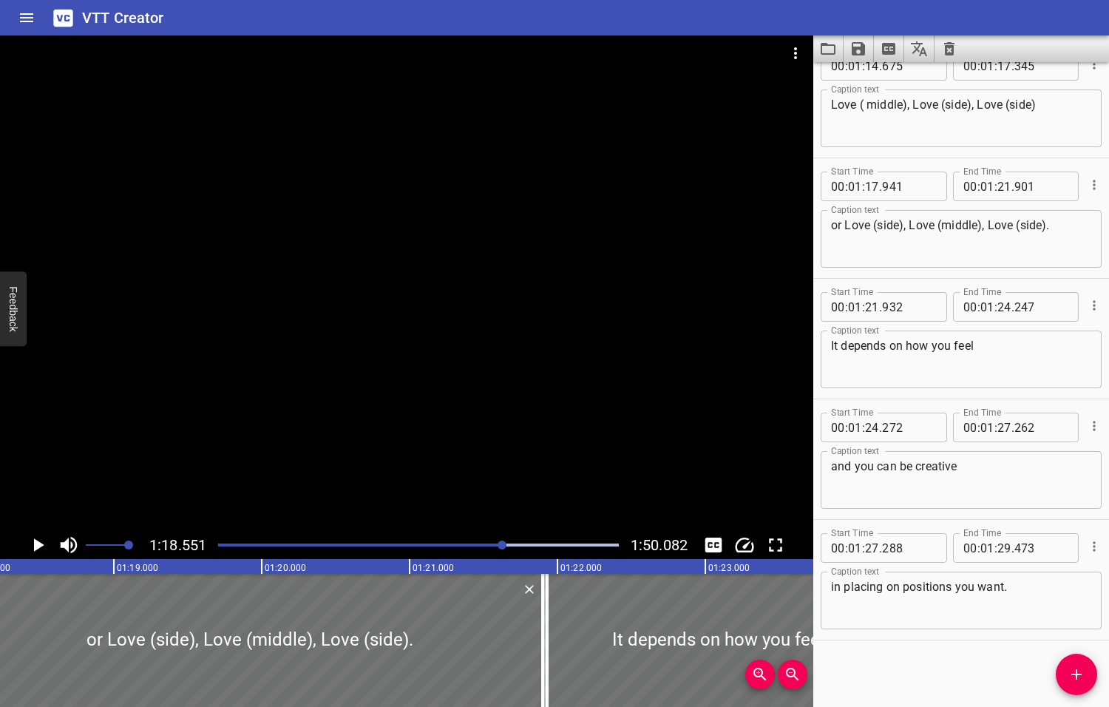
scroll to position [0, 11614]
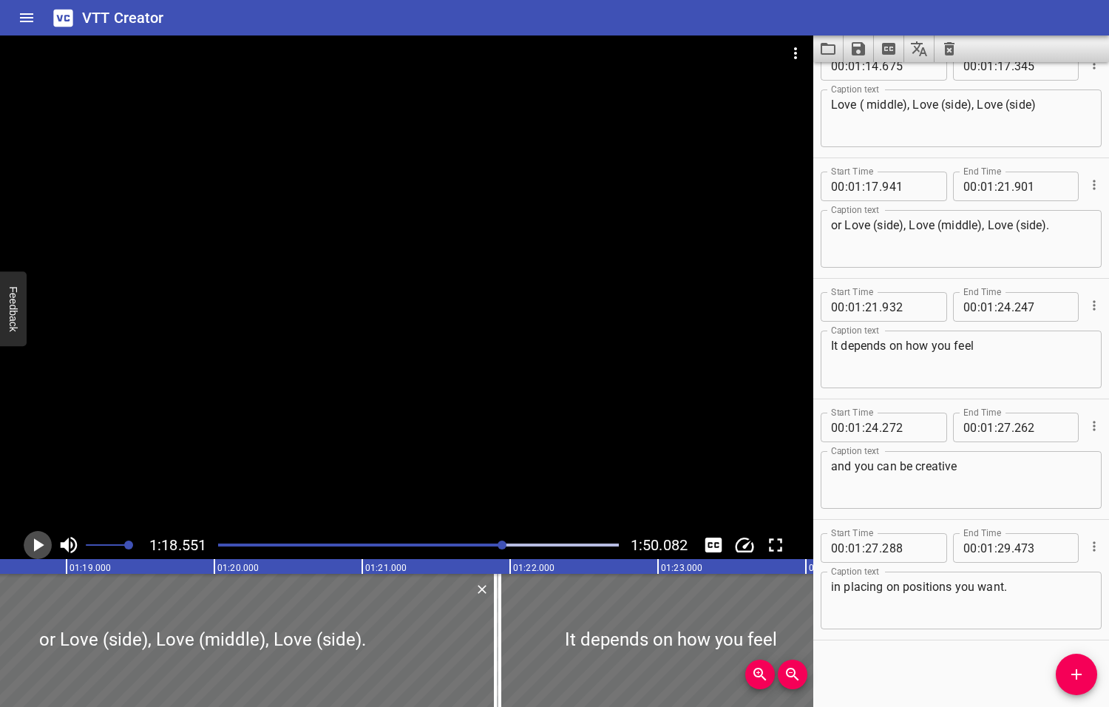
click at [38, 545] on icon "Play/Pause" at bounding box center [39, 544] width 10 height 13
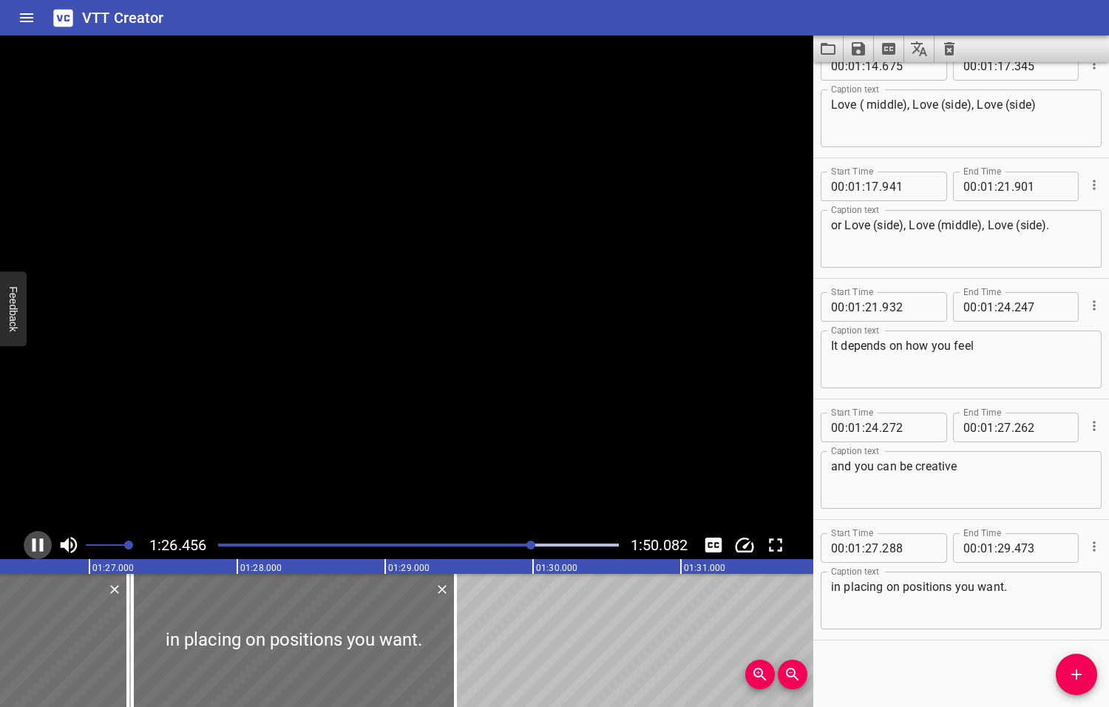
click at [38, 545] on icon "Play/Pause" at bounding box center [38, 545] width 22 height 22
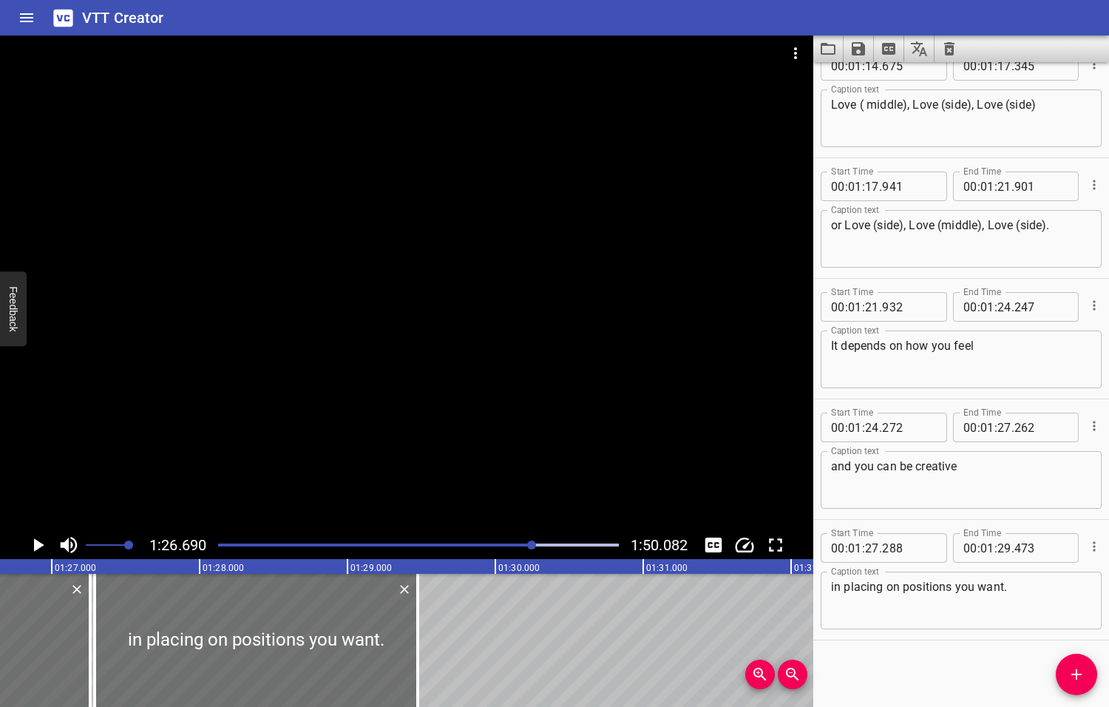
scroll to position [0, 12818]
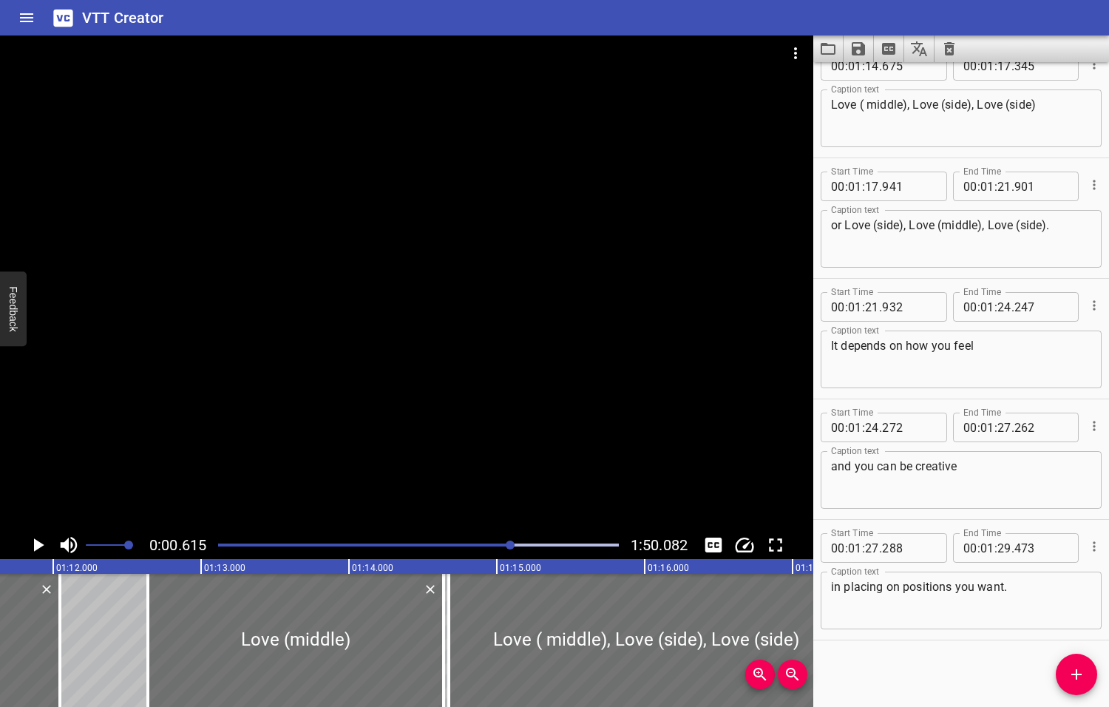
drag, startPoint x: 532, startPoint y: 543, endPoint x: 510, endPoint y: 549, distance: 23.0
click at [510, 549] on div at bounding box center [418, 545] width 418 height 21
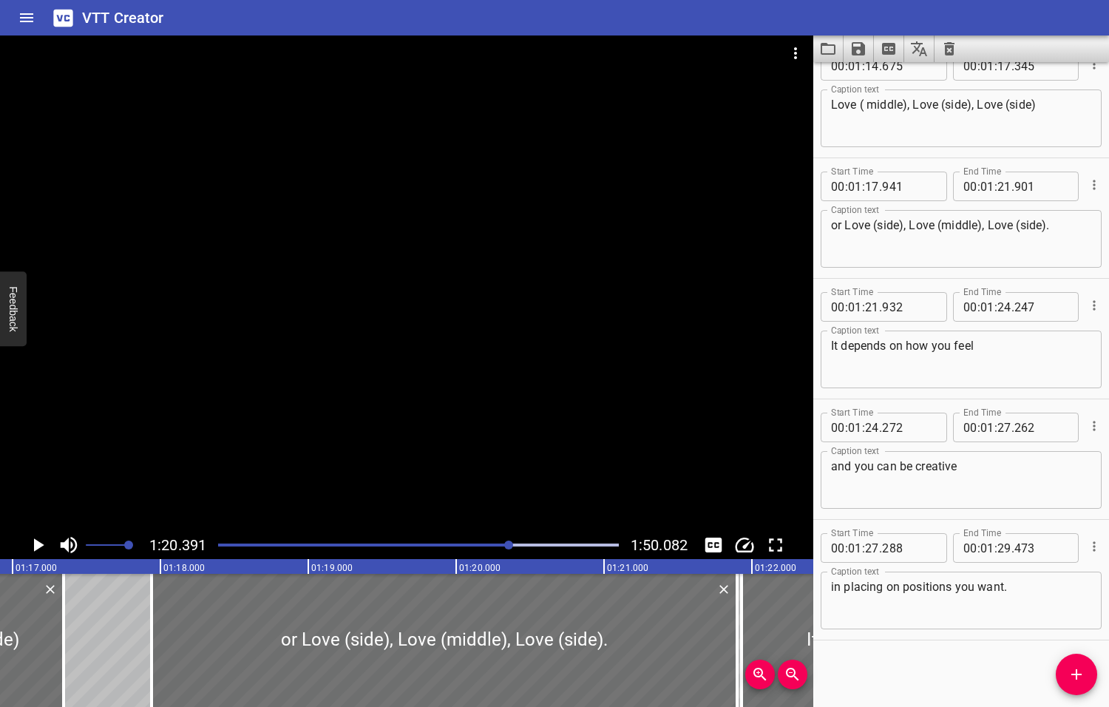
scroll to position [0, 11886]
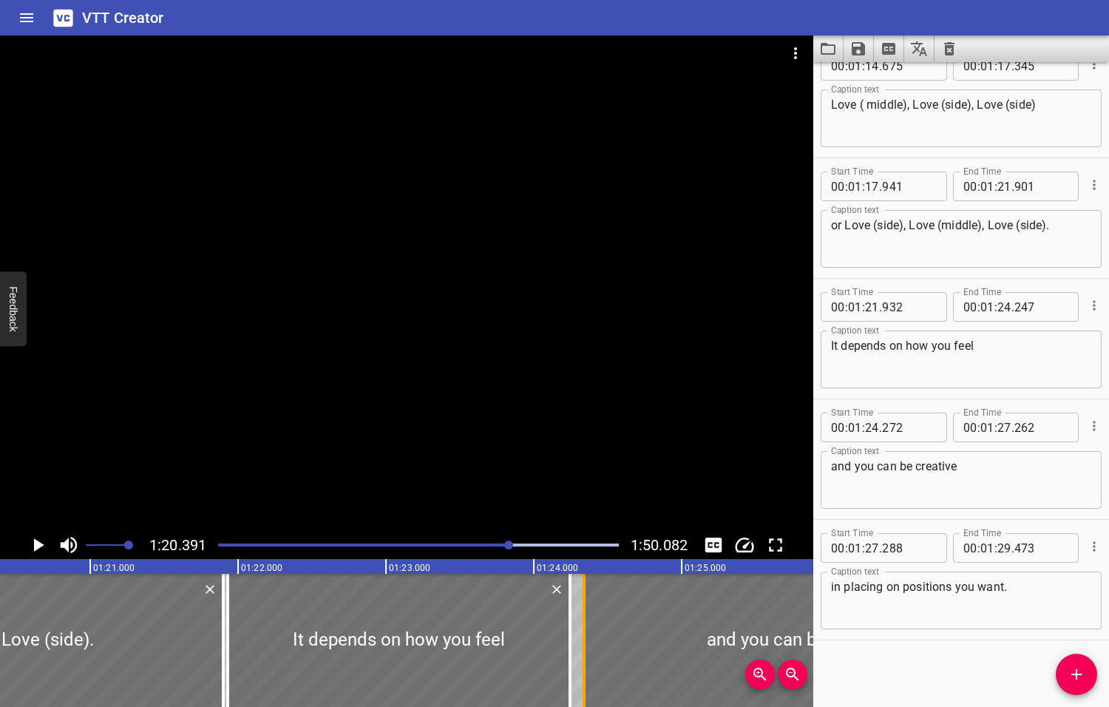
drag, startPoint x: 574, startPoint y: 626, endPoint x: 584, endPoint y: 628, distance: 10.5
click at [584, 628] on div at bounding box center [584, 640] width 3 height 133
drag, startPoint x: 569, startPoint y: 629, endPoint x: 525, endPoint y: 631, distance: 43.7
click at [526, 631] on div at bounding box center [527, 640] width 3 height 133
drag, startPoint x: 586, startPoint y: 633, endPoint x: 532, endPoint y: 631, distance: 53.2
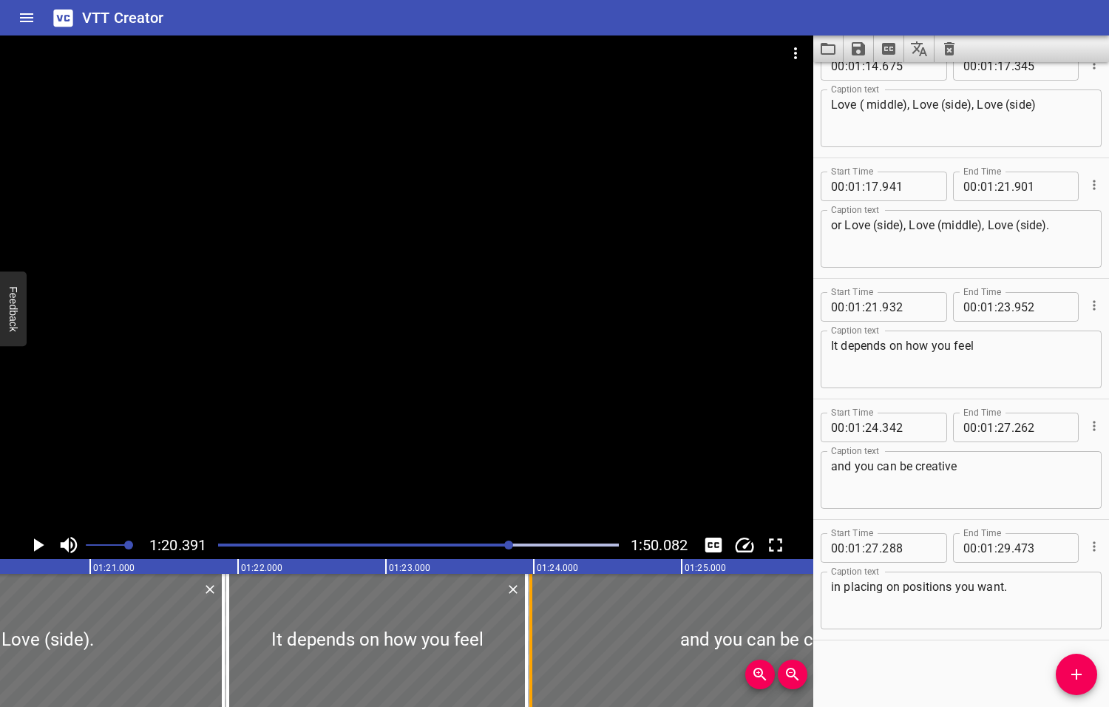
click at [532, 631] on div at bounding box center [530, 640] width 15 height 133
click at [37, 546] on icon "Play/Pause" at bounding box center [39, 544] width 10 height 13
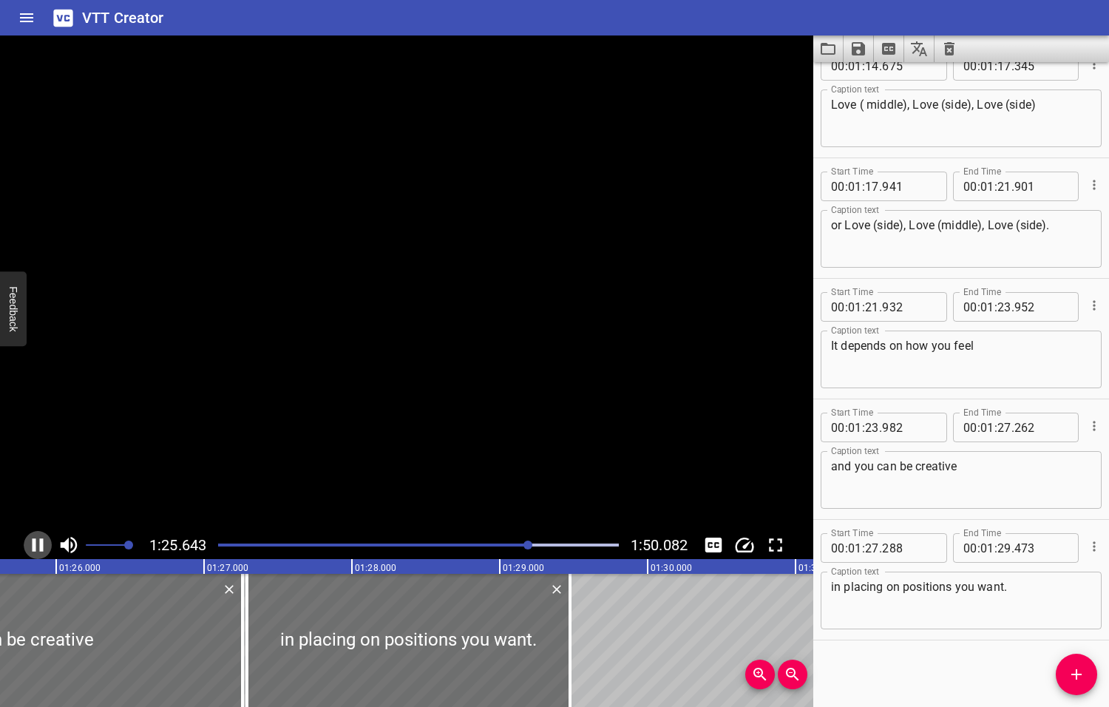
click at [37, 546] on icon "Play/Pause" at bounding box center [38, 545] width 22 height 22
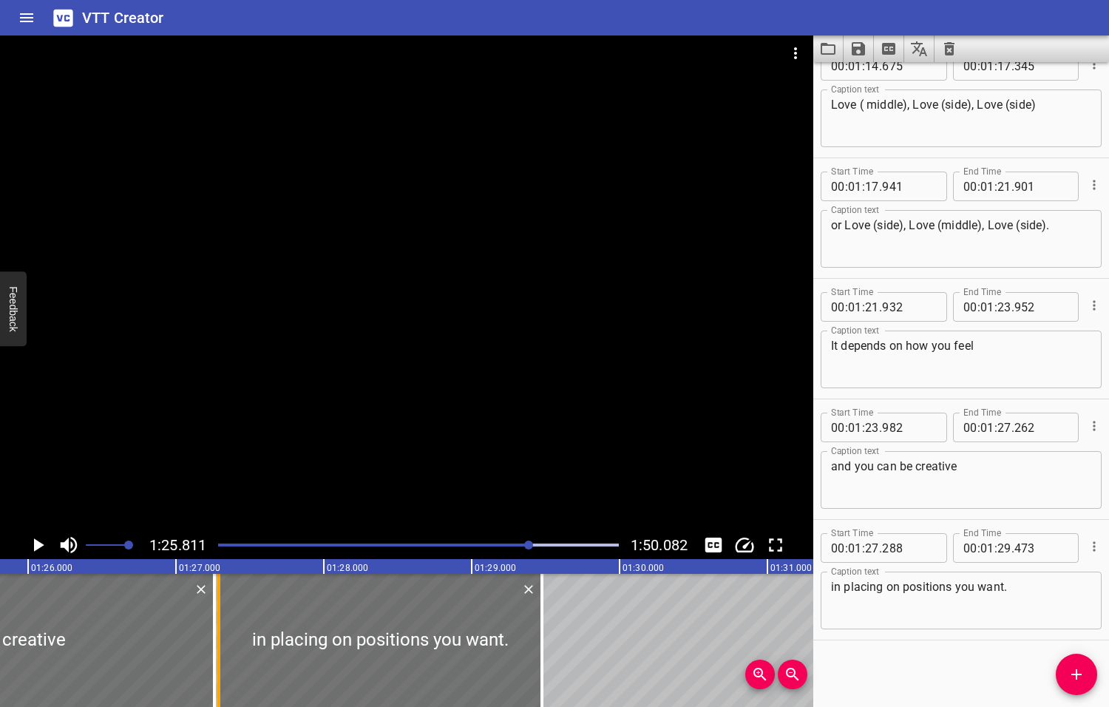
click at [217, 648] on div at bounding box center [218, 640] width 3 height 133
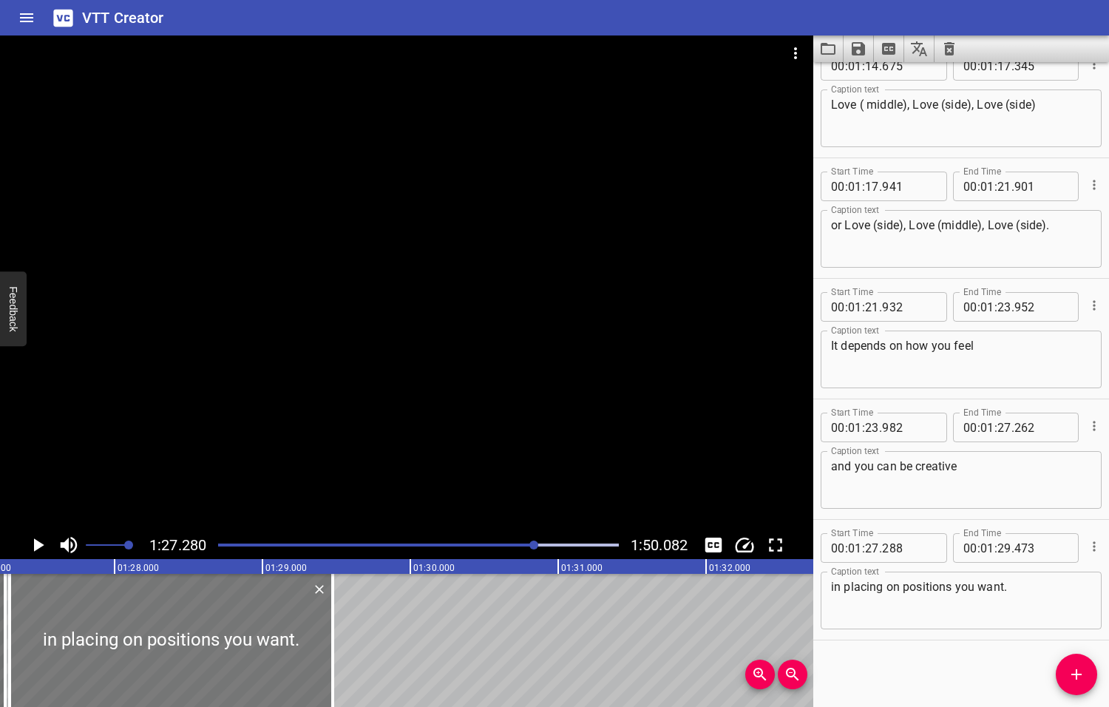
scroll to position [0, 12905]
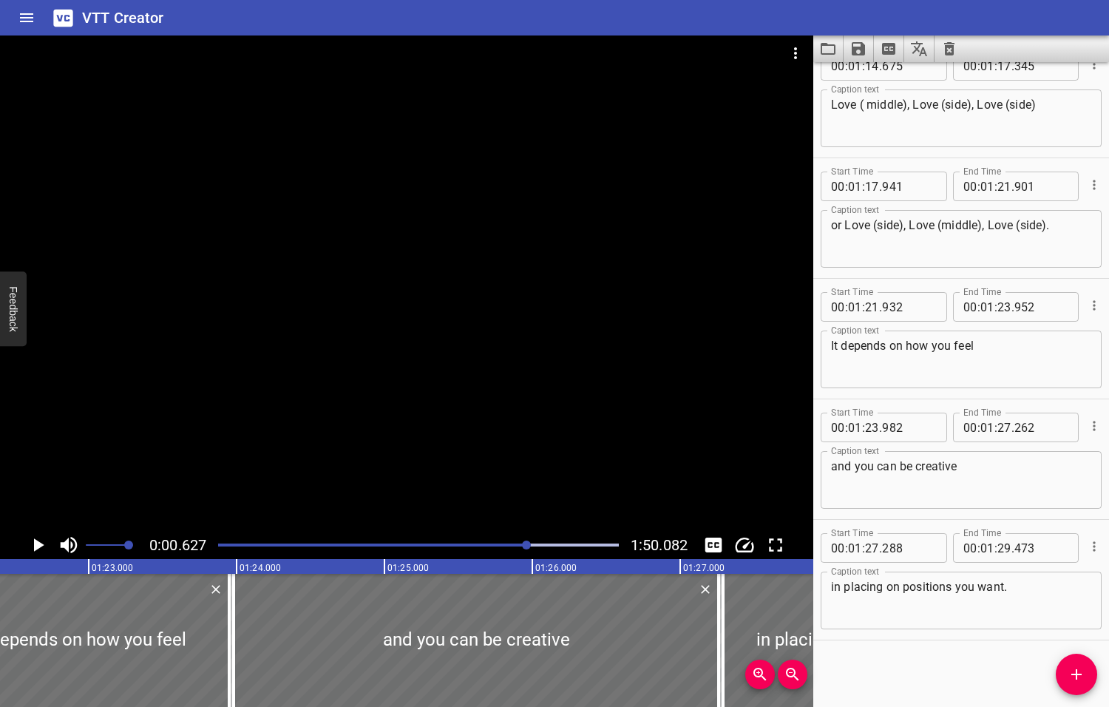
click at [528, 543] on div at bounding box center [526, 544] width 9 height 9
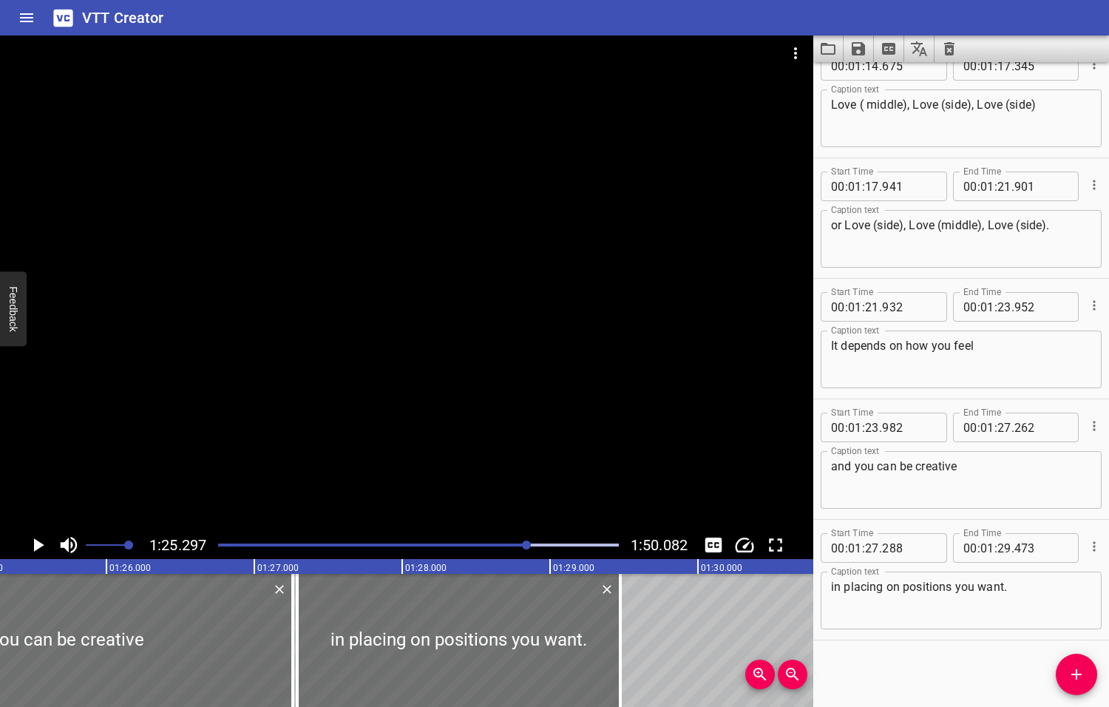
scroll to position [0, 12611]
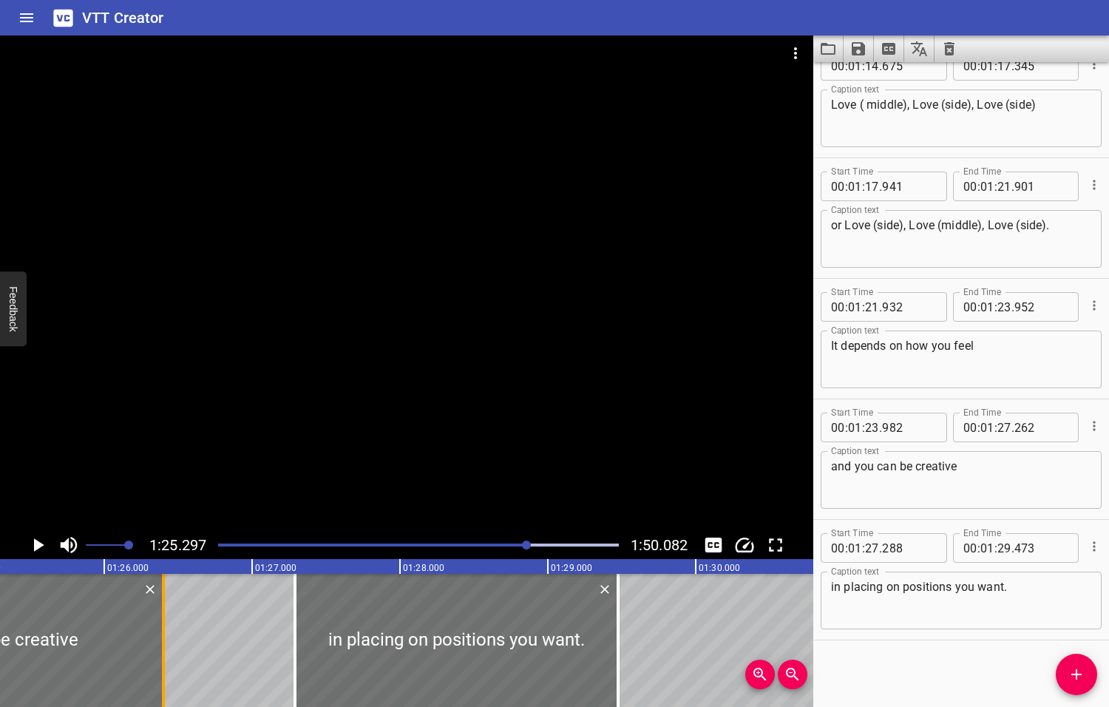
drag, startPoint x: 285, startPoint y: 644, endPoint x: 158, endPoint y: 654, distance: 127.6
click at [158, 654] on div at bounding box center [163, 640] width 15 height 133
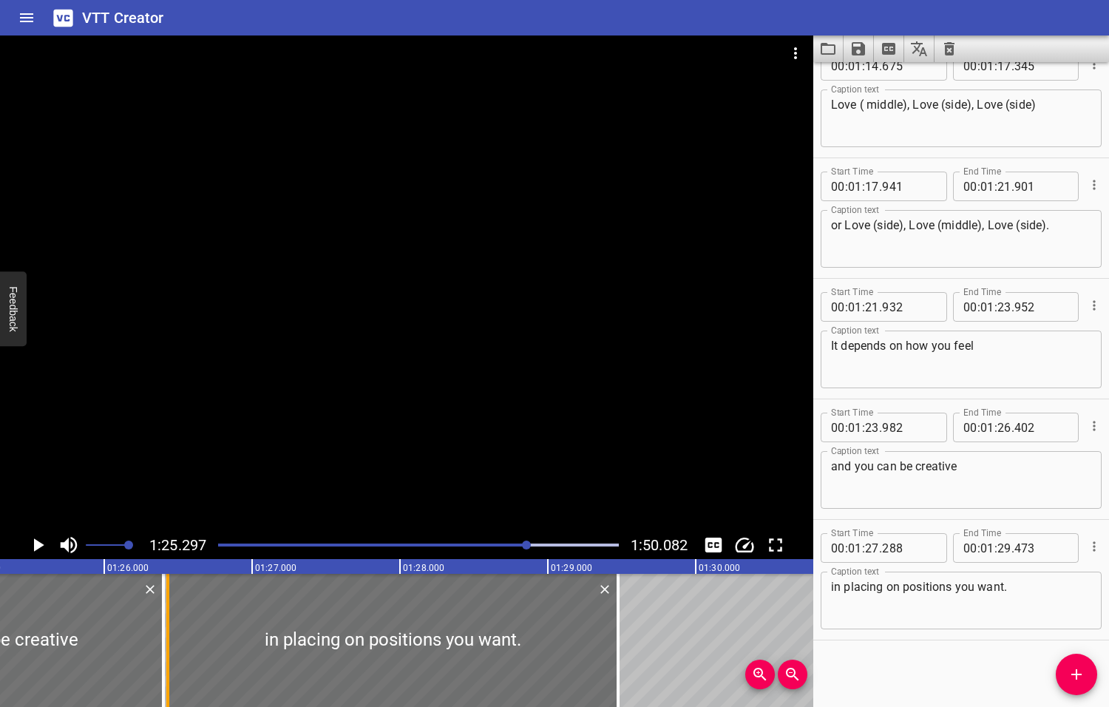
drag, startPoint x: 294, startPoint y: 659, endPoint x: 167, endPoint y: 660, distance: 127.2
click at [167, 660] on div at bounding box center [167, 640] width 3 height 133
click at [36, 546] on icon "Play/Pause" at bounding box center [39, 544] width 10 height 13
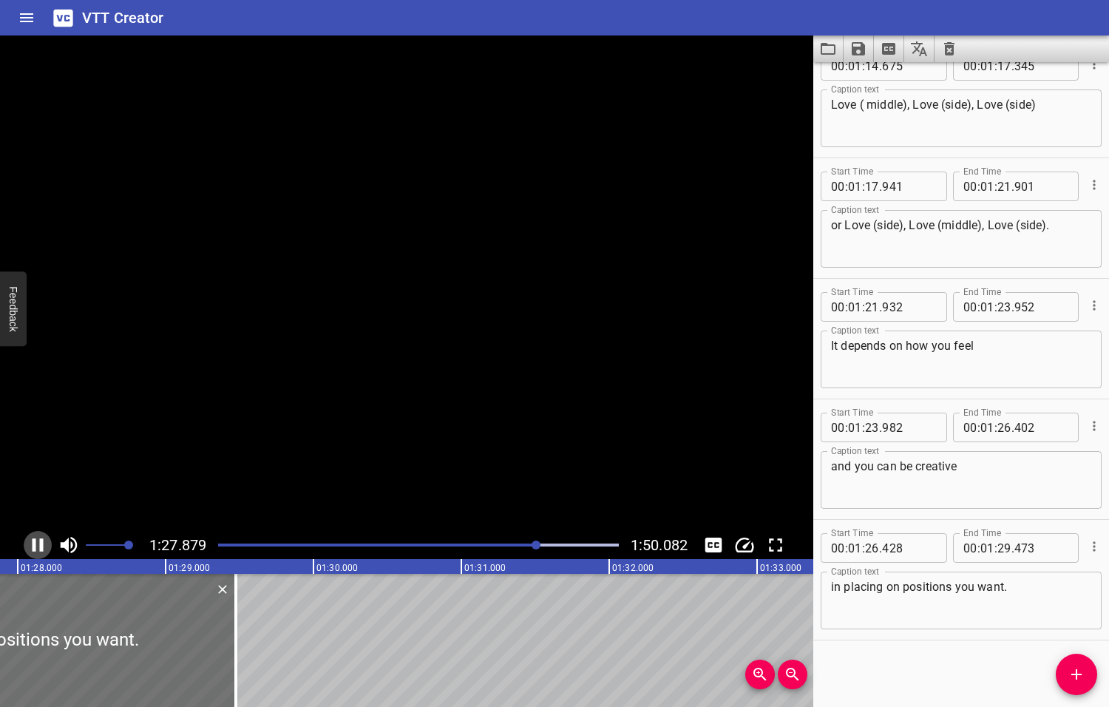
click at [36, 546] on icon "Play/Pause" at bounding box center [38, 545] width 22 height 22
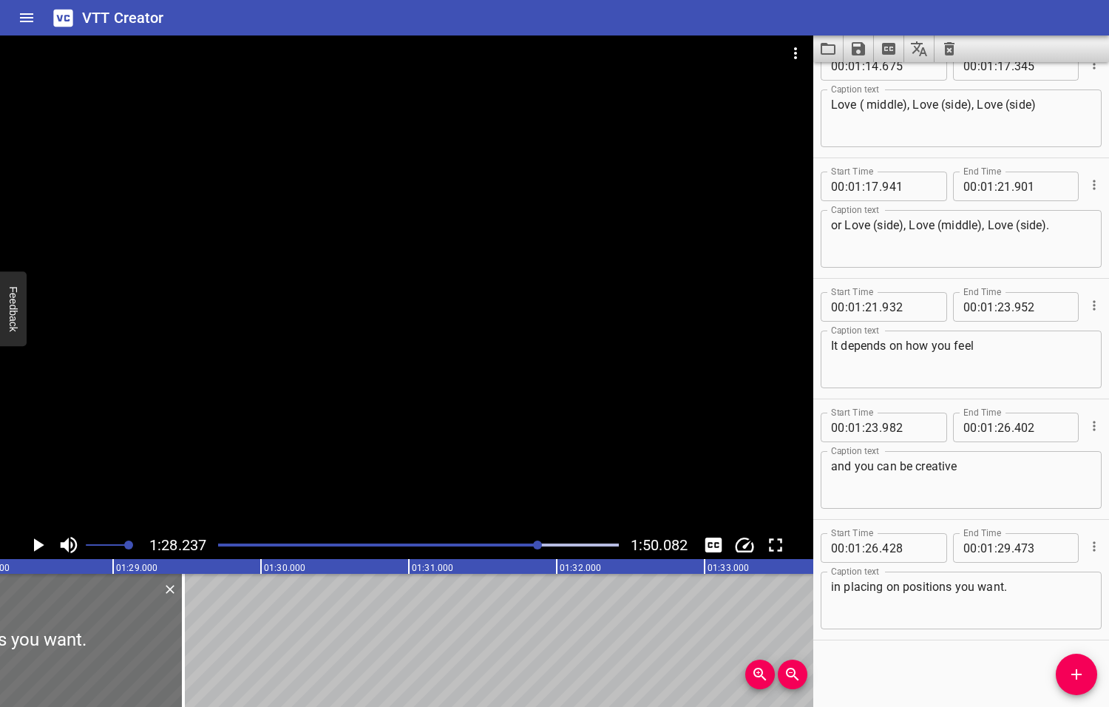
scroll to position [0, 13046]
click at [971, 464] on textarea "and you can be creative" at bounding box center [961, 480] width 260 height 42
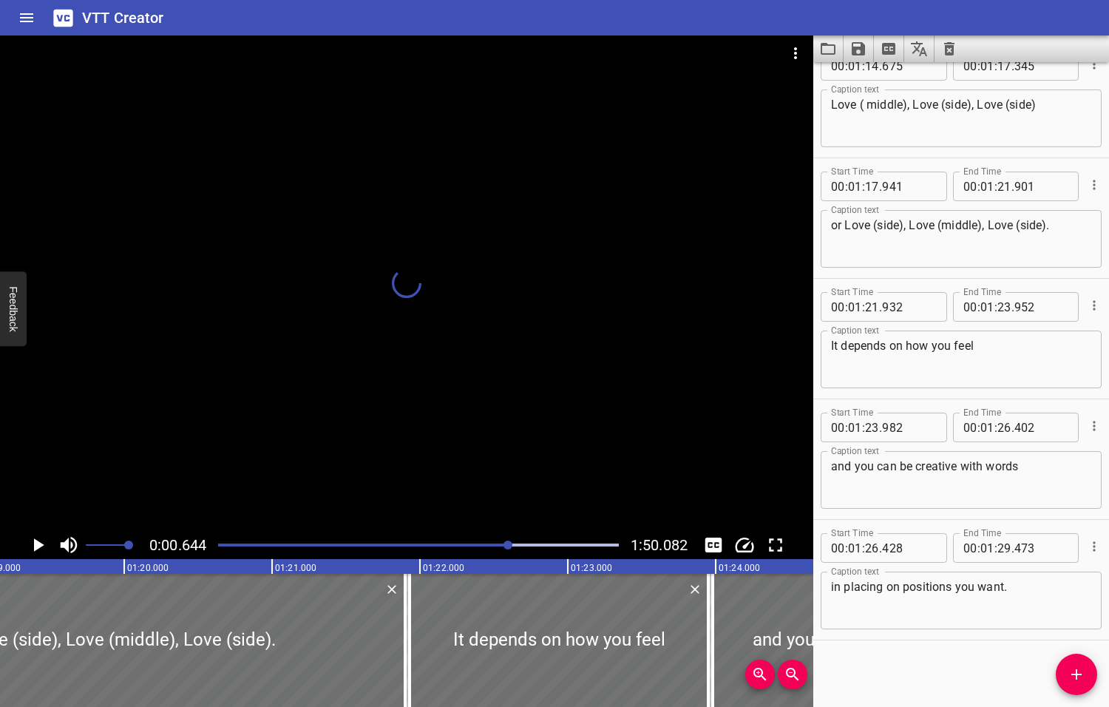
drag, startPoint x: 539, startPoint y: 543, endPoint x: 509, endPoint y: 543, distance: 30.3
click at [509, 543] on div at bounding box center [507, 544] width 9 height 9
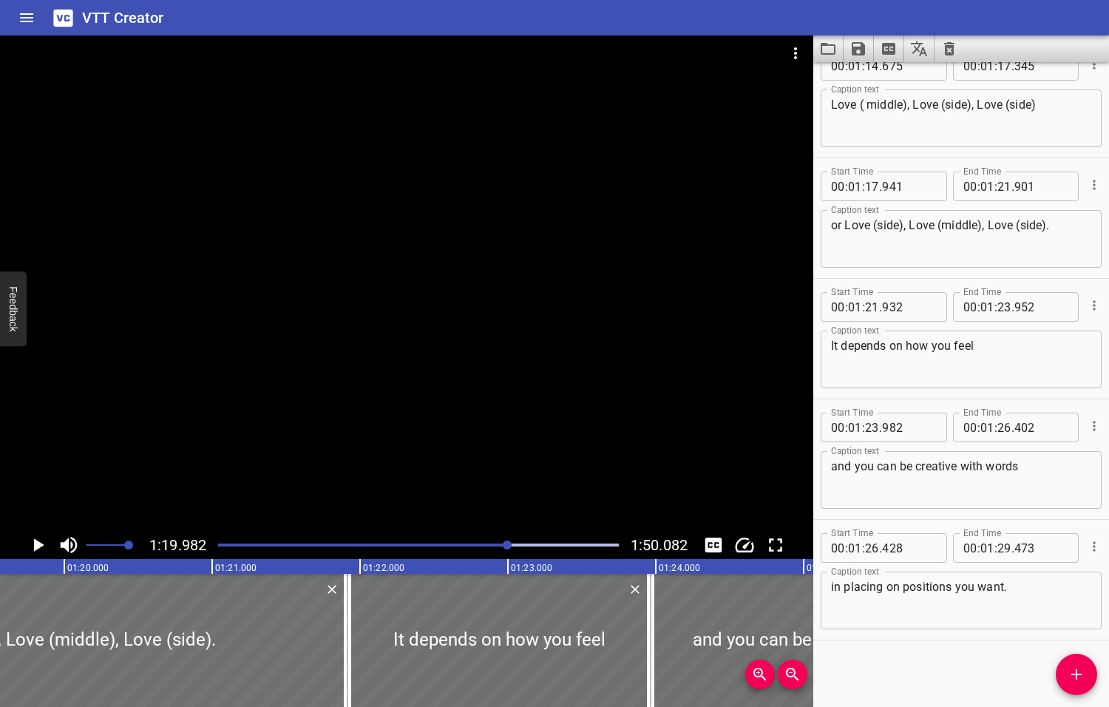
scroll to position [0, 11826]
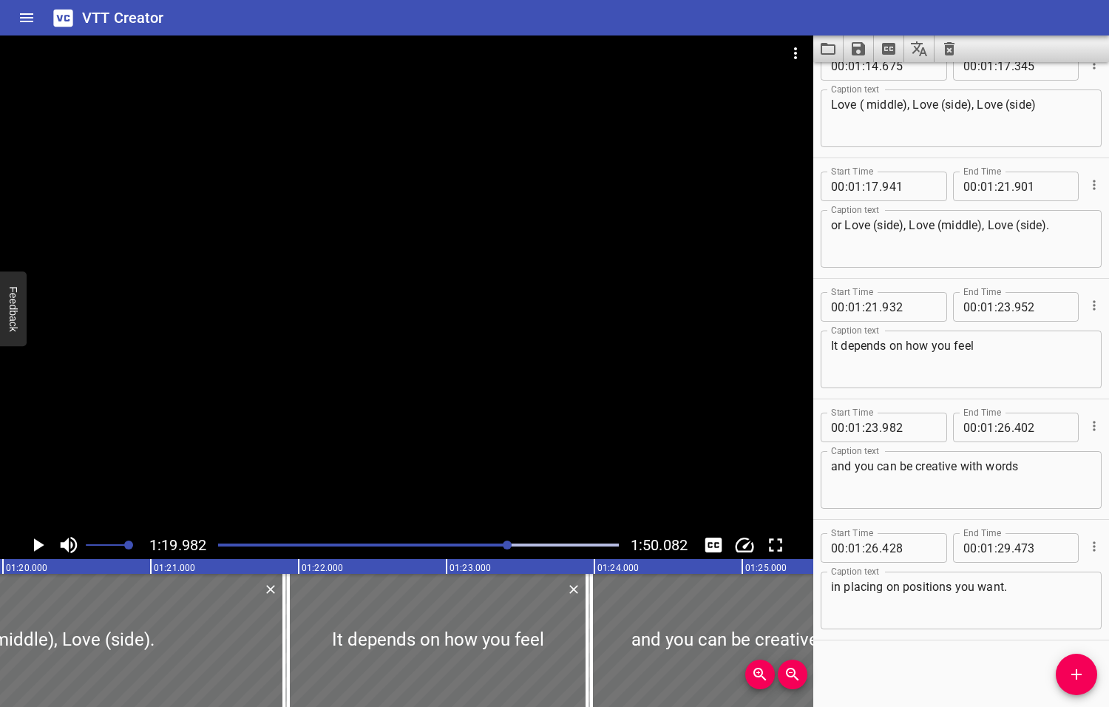
click at [39, 545] on icon "Play/Pause" at bounding box center [39, 544] width 10 height 13
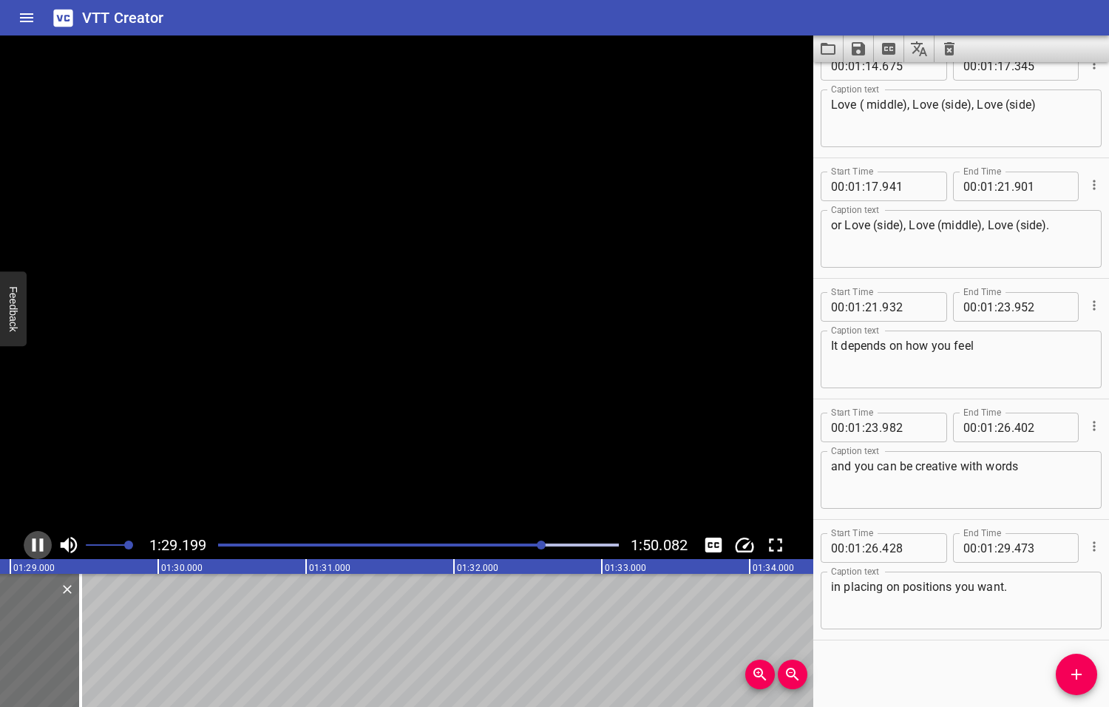
click at [39, 545] on icon "Play/Pause" at bounding box center [38, 544] width 11 height 13
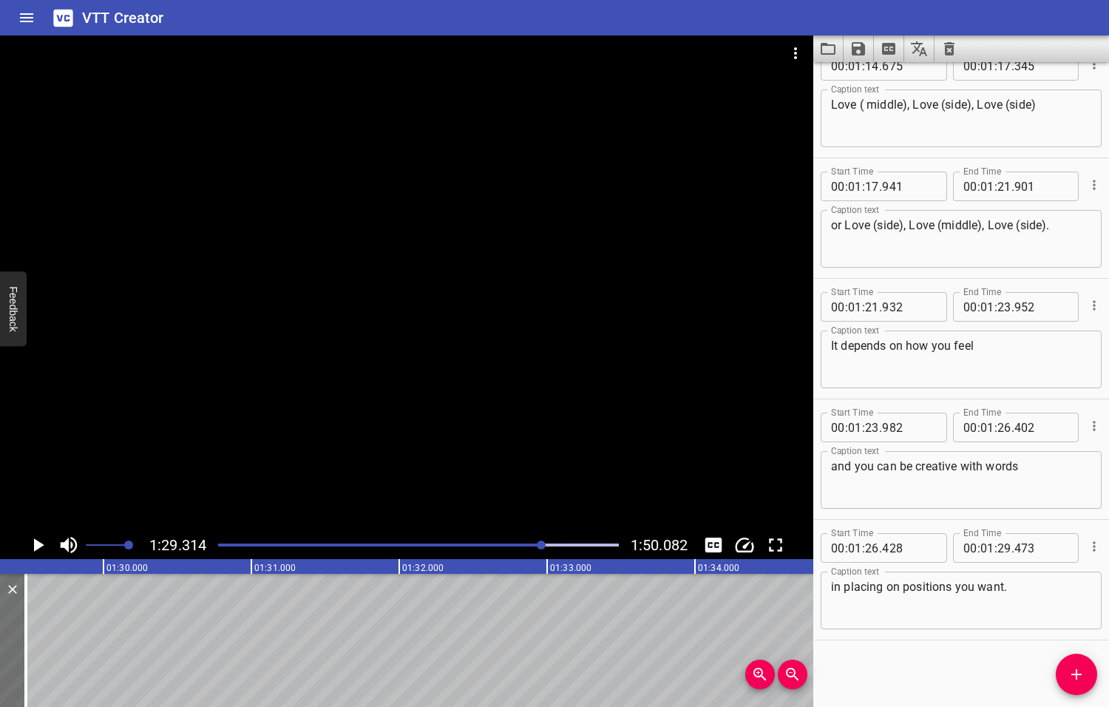
scroll to position [0, 13206]
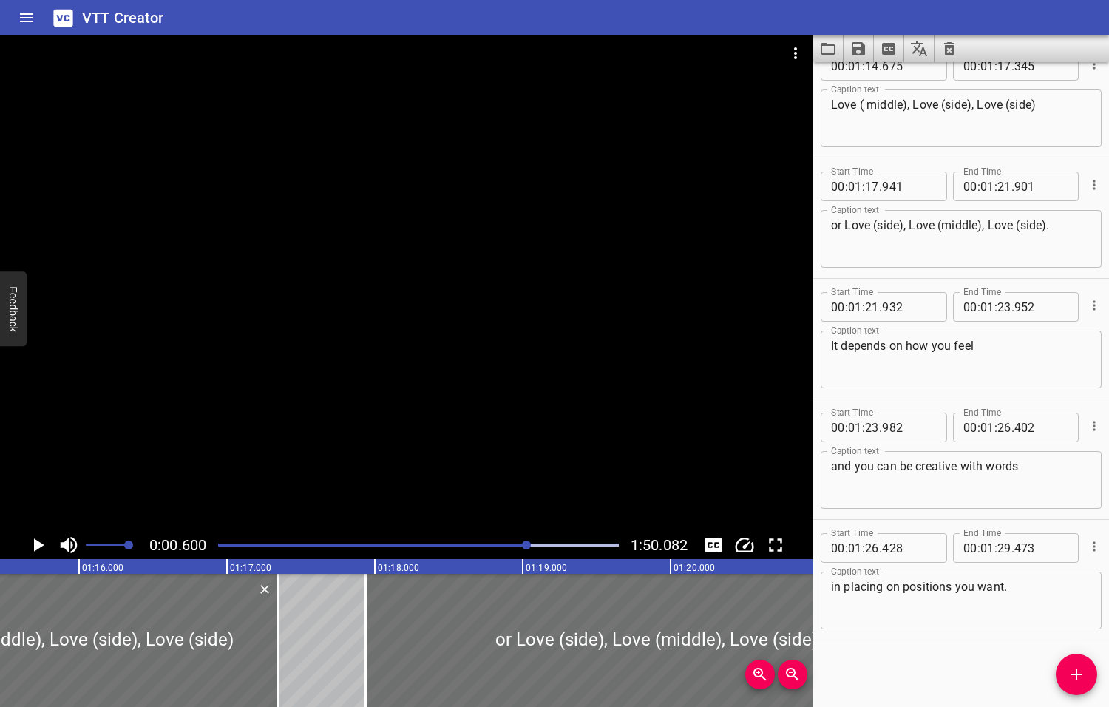
drag, startPoint x: 542, startPoint y: 544, endPoint x: 528, endPoint y: 546, distance: 14.2
click at [528, 546] on div at bounding box center [526, 544] width 9 height 9
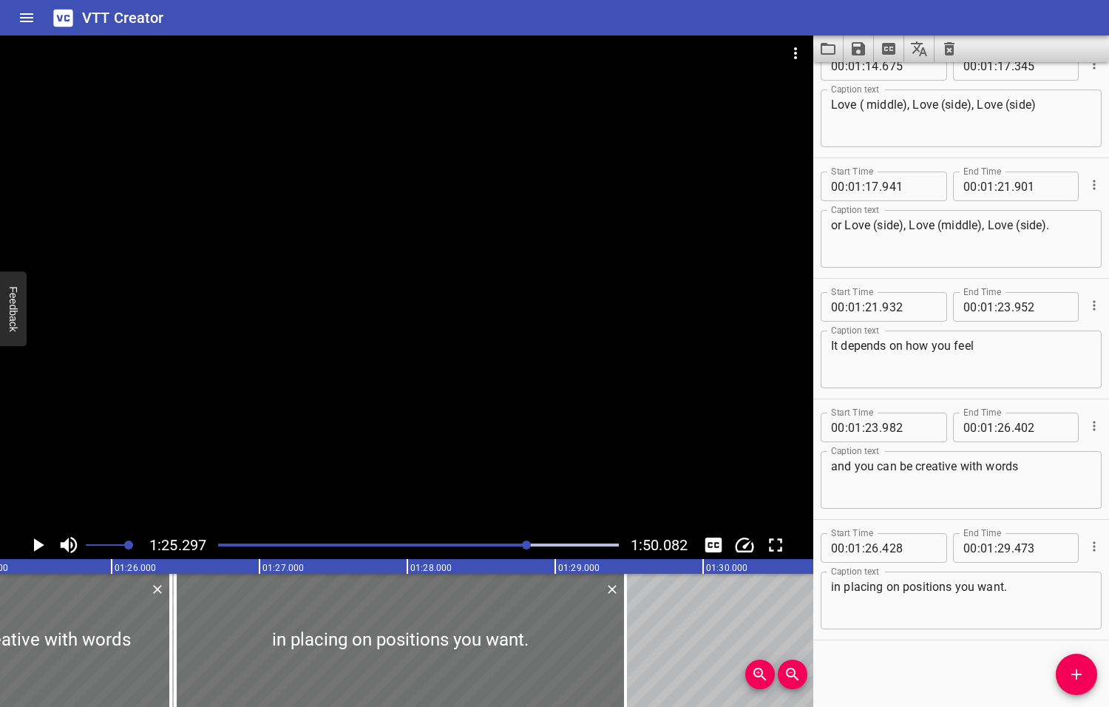
scroll to position [0, 12611]
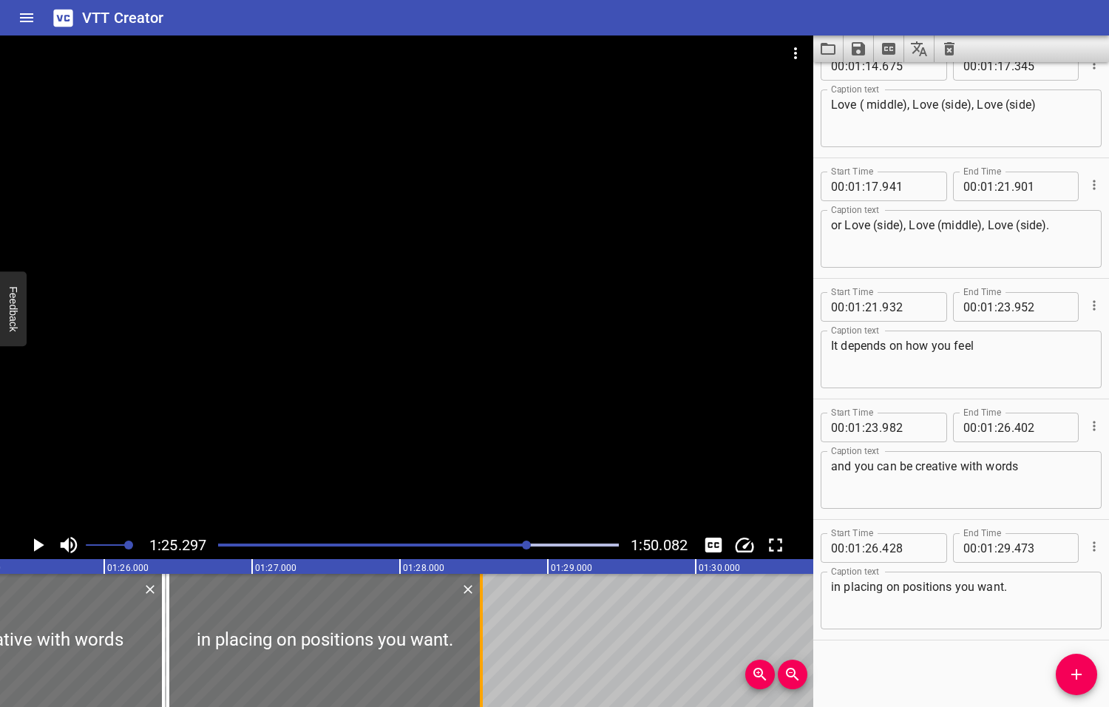
drag, startPoint x: 617, startPoint y: 637, endPoint x: 481, endPoint y: 644, distance: 136.9
click at [481, 644] on div at bounding box center [481, 640] width 3 height 133
click at [37, 544] on icon "Play/Pause" at bounding box center [39, 544] width 10 height 13
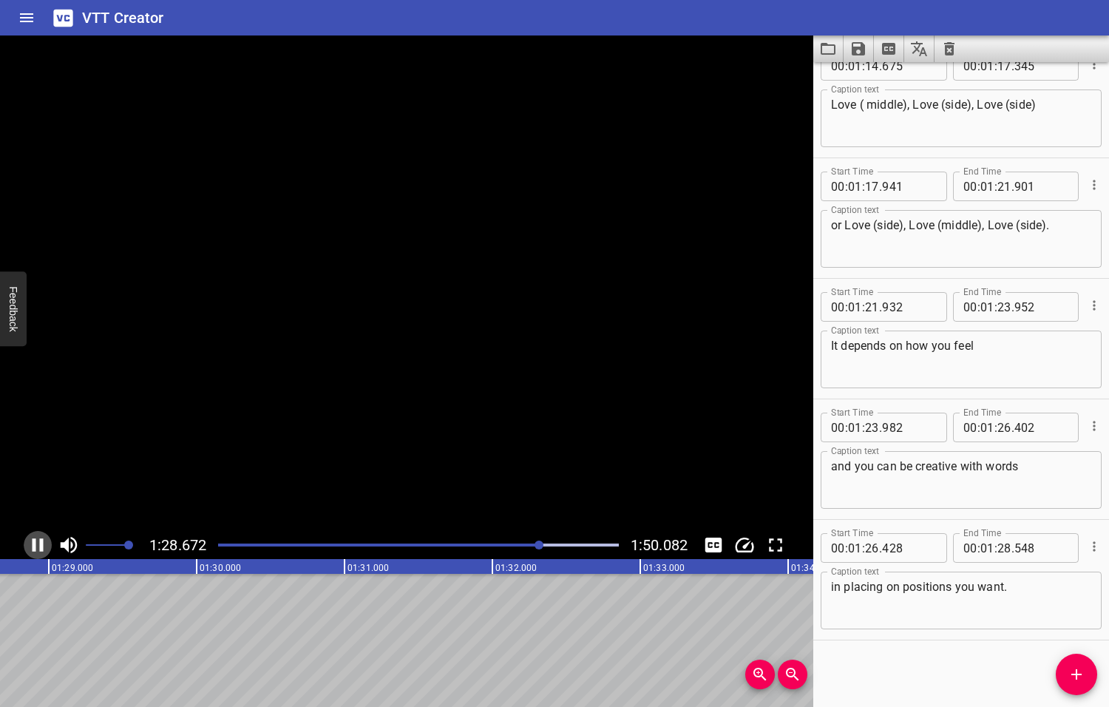
click at [37, 544] on icon "Play/Pause" at bounding box center [38, 545] width 22 height 22
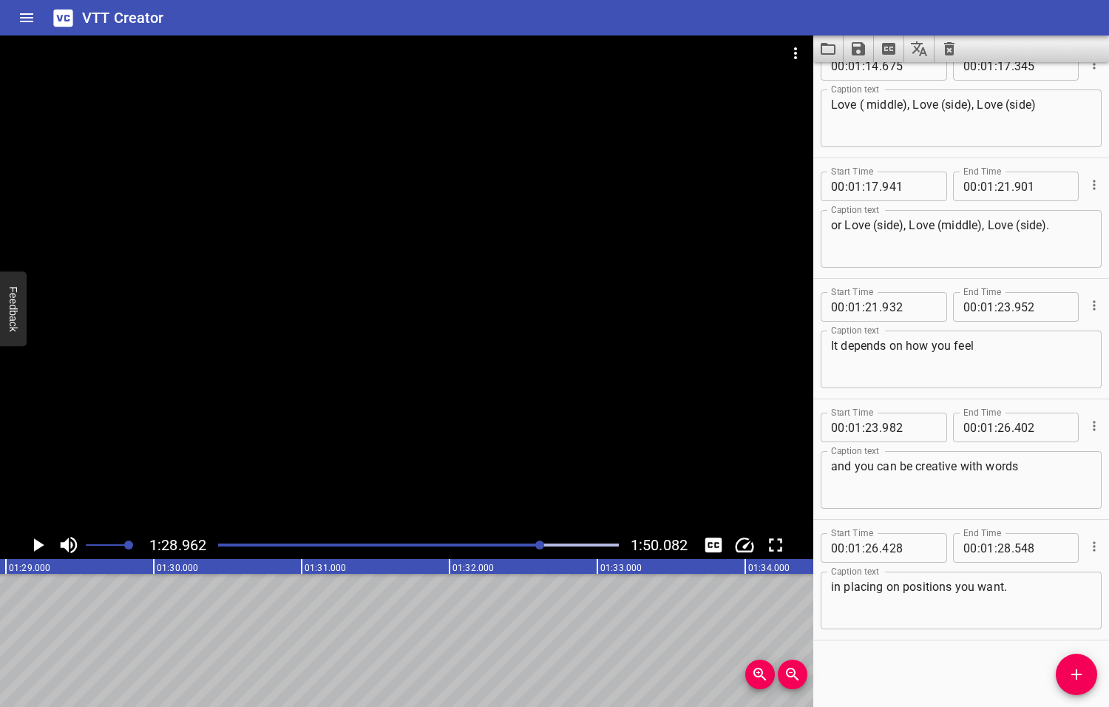
click at [37, 544] on icon "Play/Pause" at bounding box center [39, 544] width 10 height 13
click at [37, 544] on icon "Play/Pause" at bounding box center [38, 545] width 22 height 22
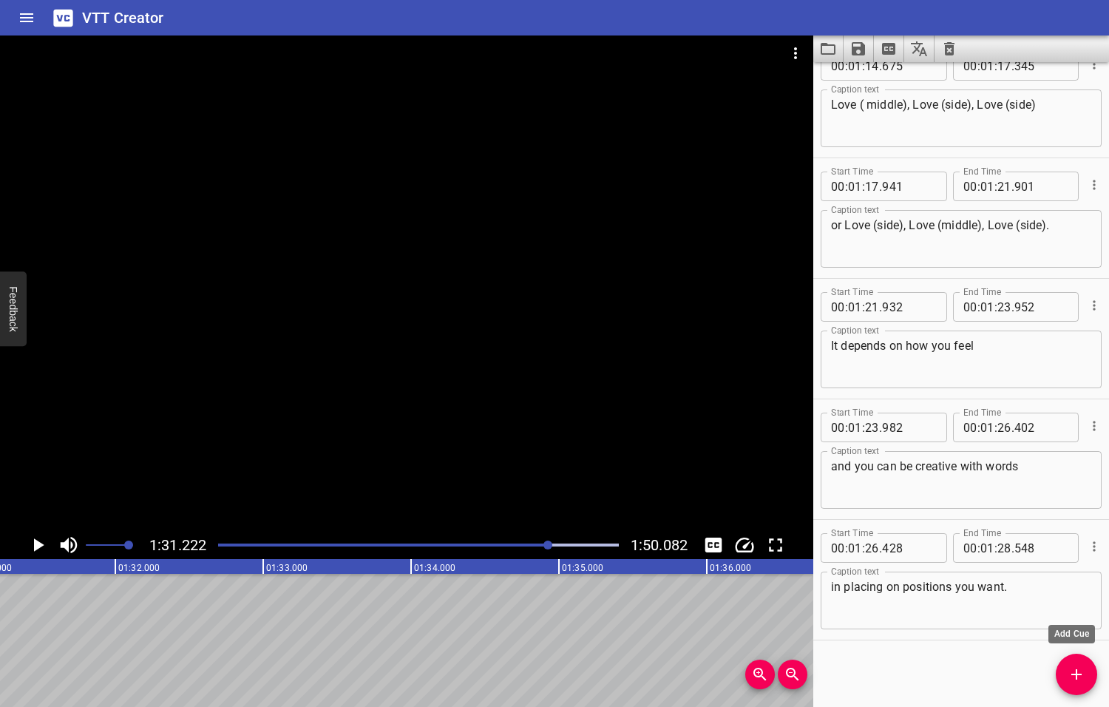
click at [1081, 676] on icon "Add Cue" at bounding box center [1077, 674] width 18 height 18
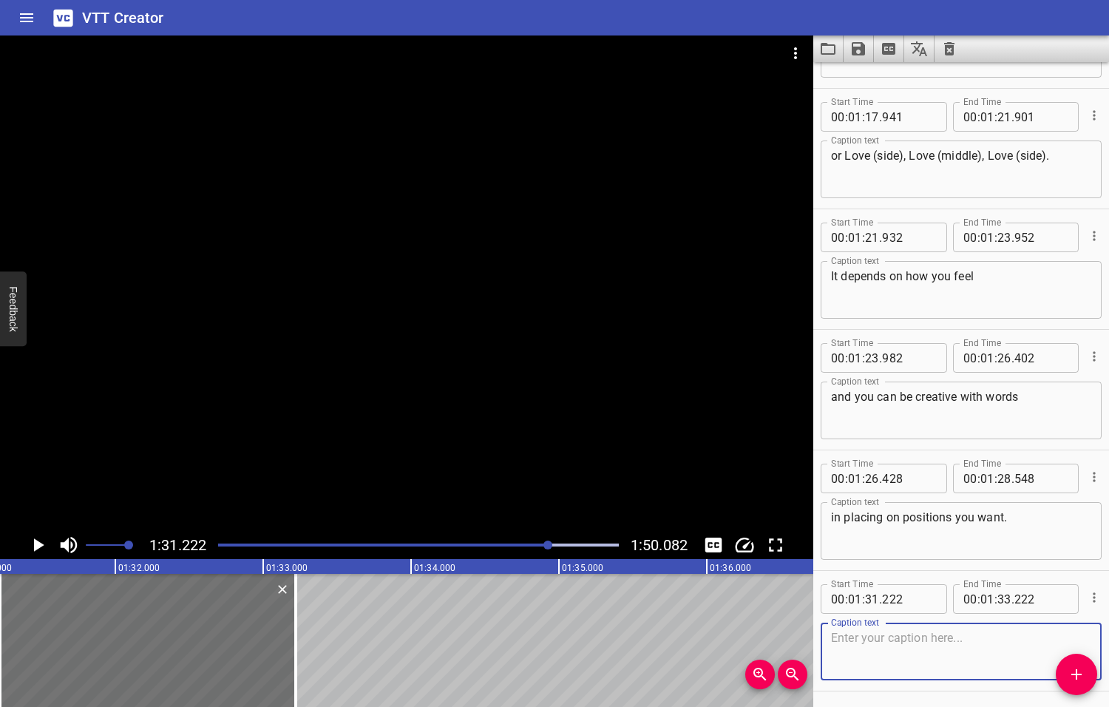
scroll to position [3401, 0]
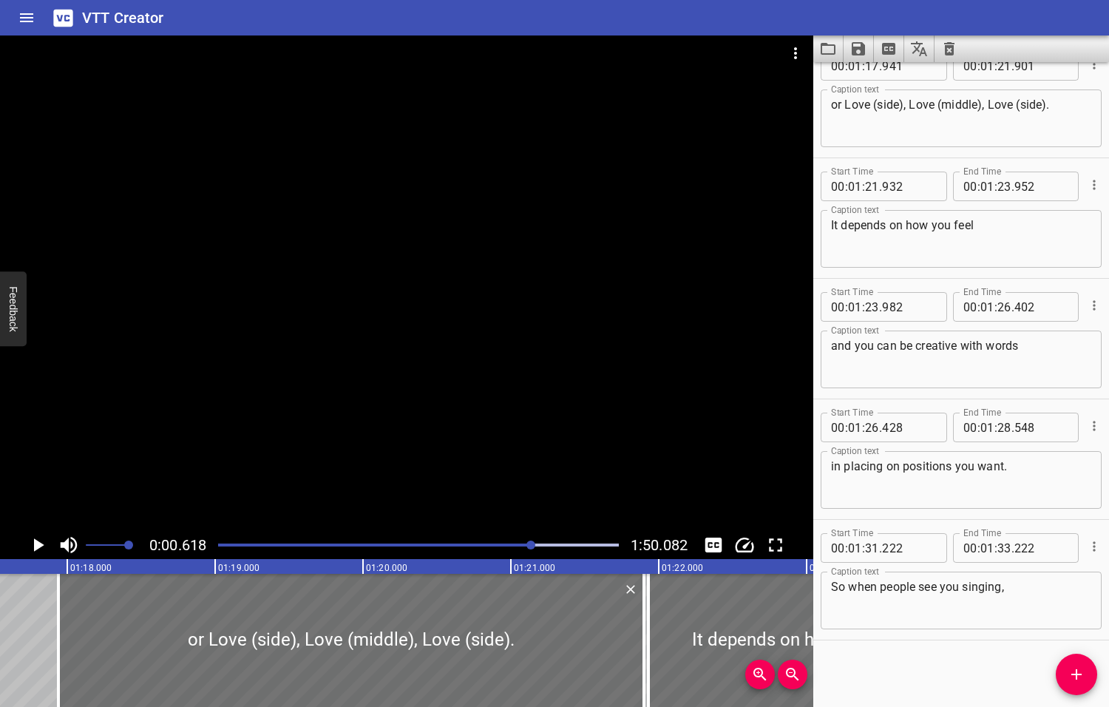
drag, startPoint x: 549, startPoint y: 544, endPoint x: 532, endPoint y: 545, distance: 17.0
click at [532, 546] on div at bounding box center [530, 544] width 9 height 9
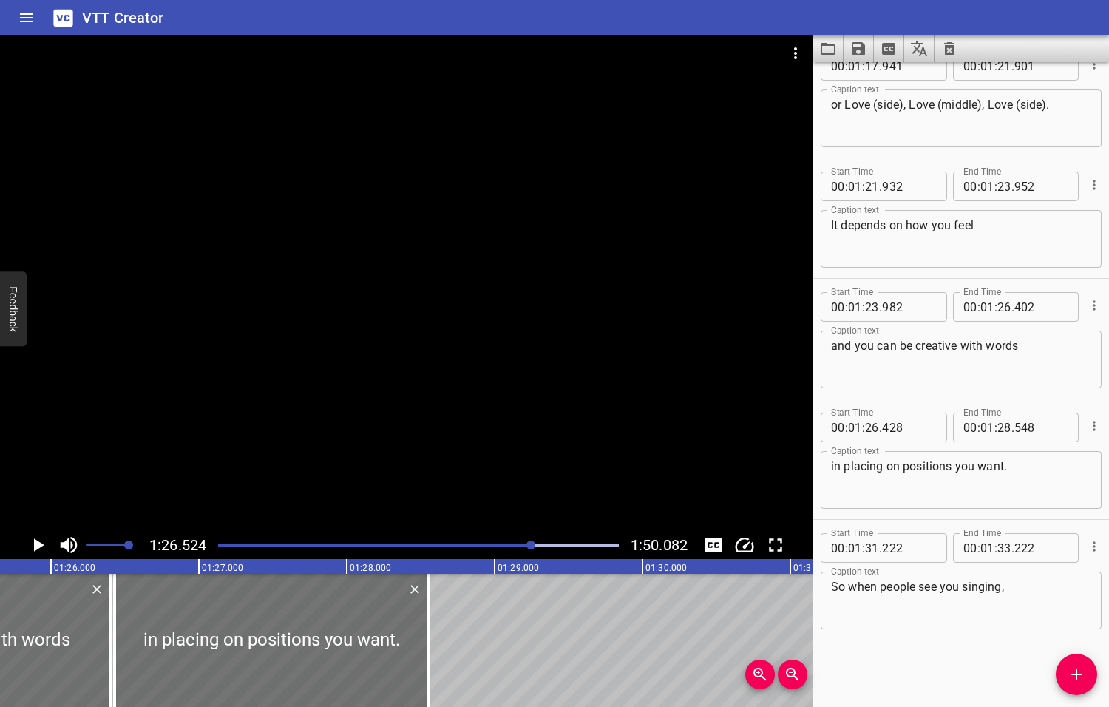
scroll to position [0, 12793]
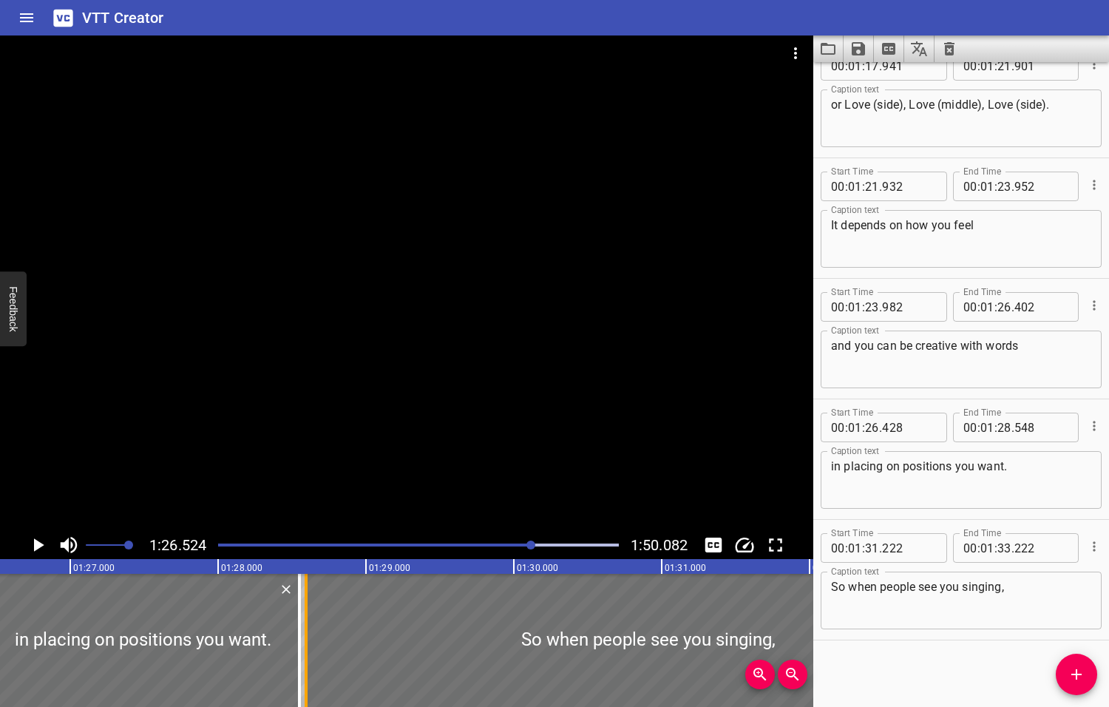
drag, startPoint x: 693, startPoint y: 643, endPoint x: 305, endPoint y: 654, distance: 388.3
click at [305, 654] on div at bounding box center [306, 640] width 3 height 133
click at [38, 543] on icon "Play/Pause" at bounding box center [39, 544] width 10 height 13
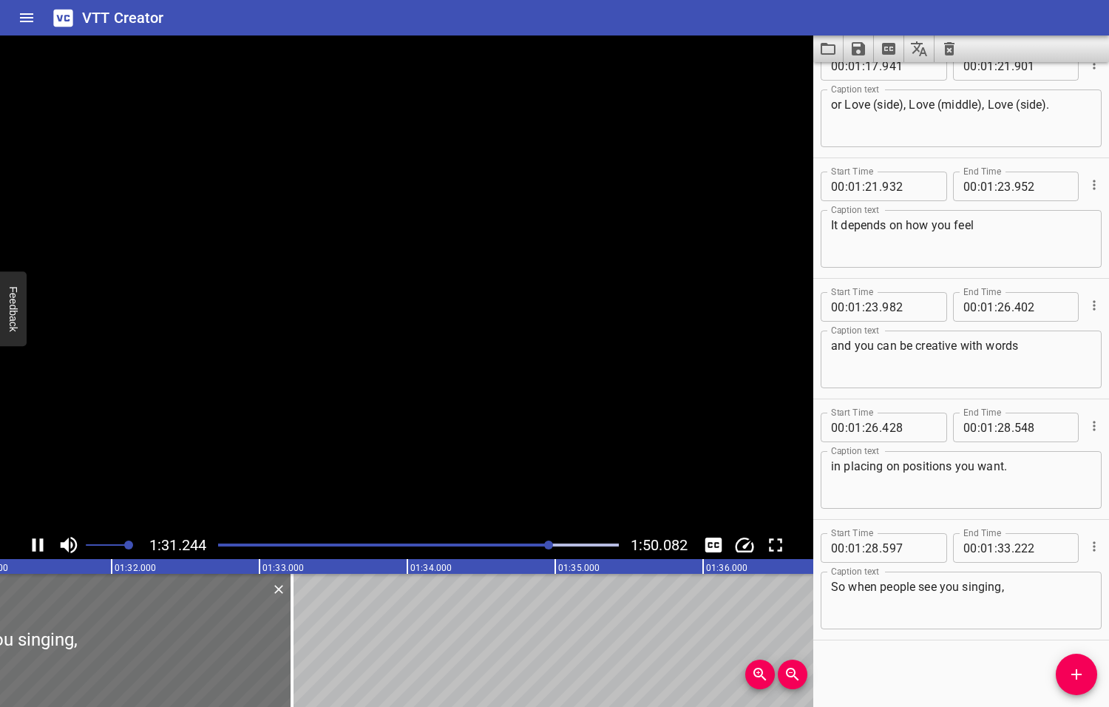
click at [38, 543] on icon "Play/Pause" at bounding box center [38, 545] width 22 height 22
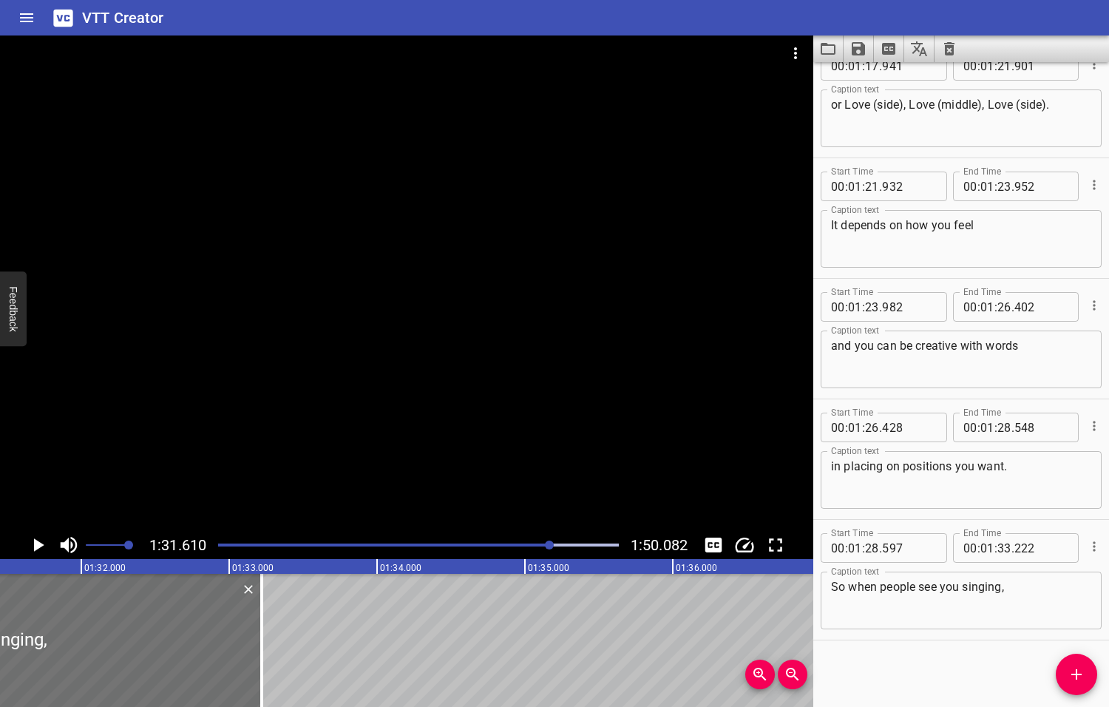
scroll to position [0, 13545]
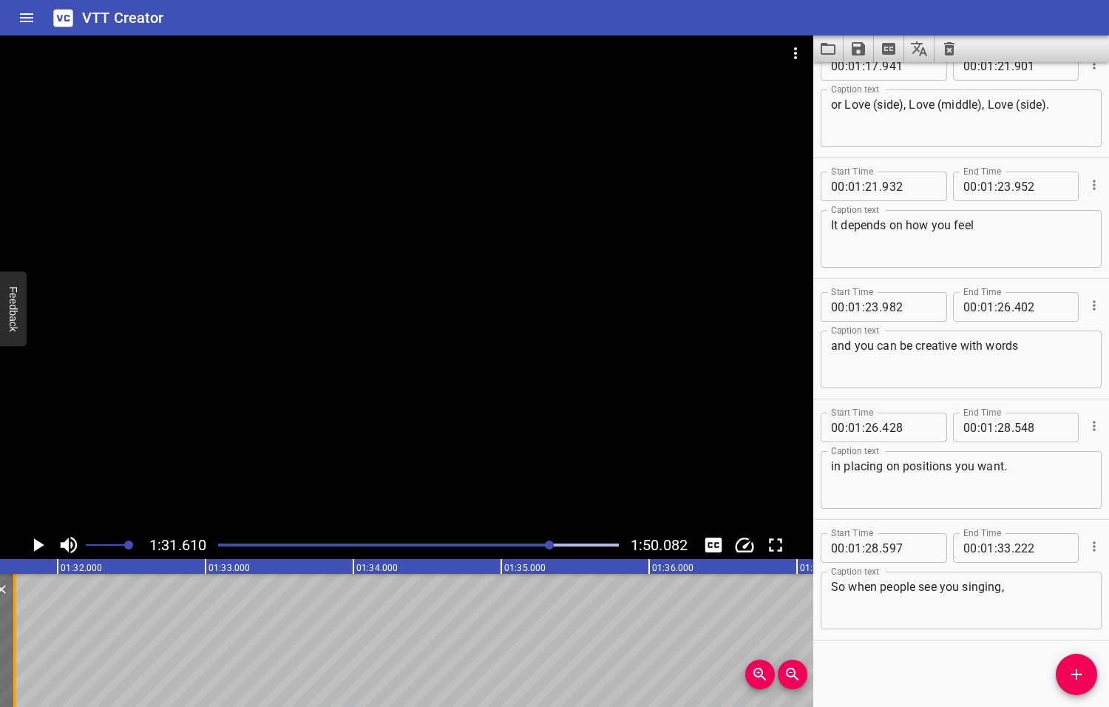
drag, startPoint x: 235, startPoint y: 632, endPoint x: 12, endPoint y: 634, distance: 223.3
click at [12, 634] on div at bounding box center [14, 640] width 15 height 133
click at [1075, 674] on icon "Add Cue" at bounding box center [1076, 674] width 10 height 10
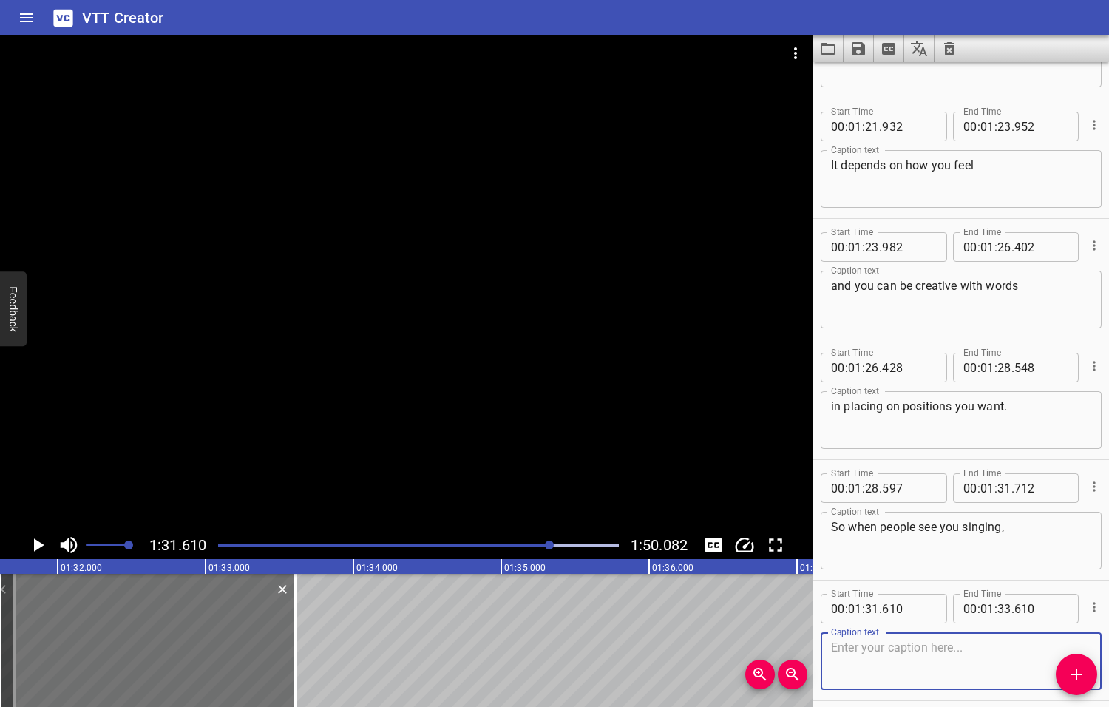
scroll to position [3522, 0]
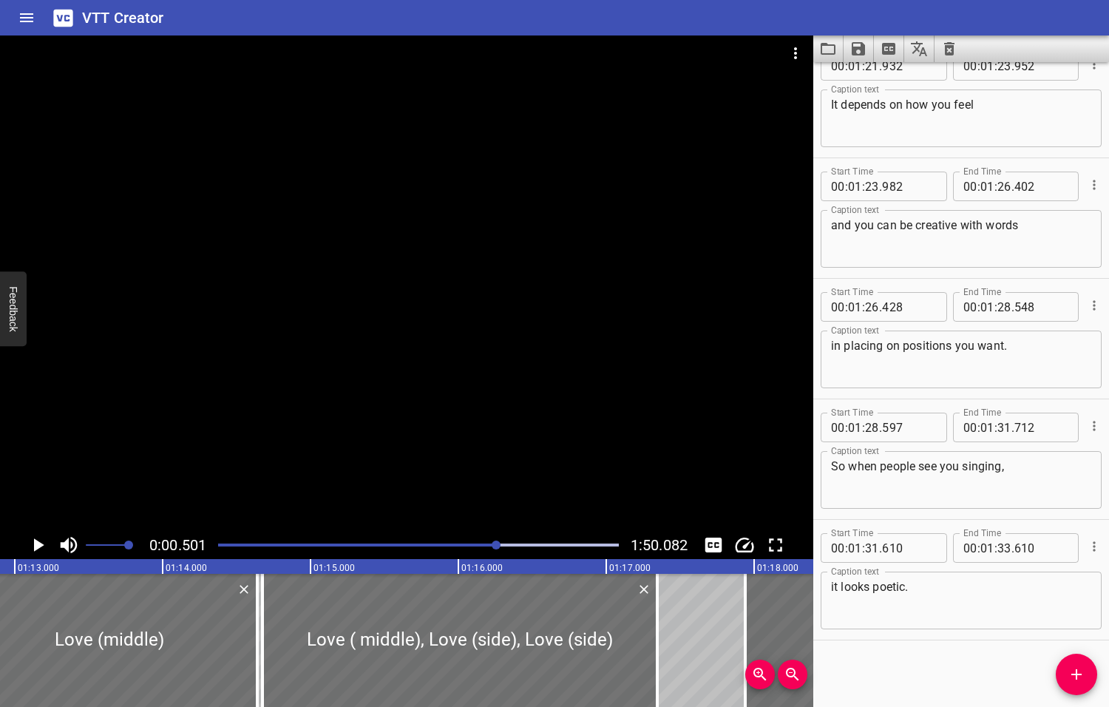
drag, startPoint x: 551, startPoint y: 543, endPoint x: 495, endPoint y: 550, distance: 55.9
click at [495, 551] on div at bounding box center [418, 545] width 418 height 21
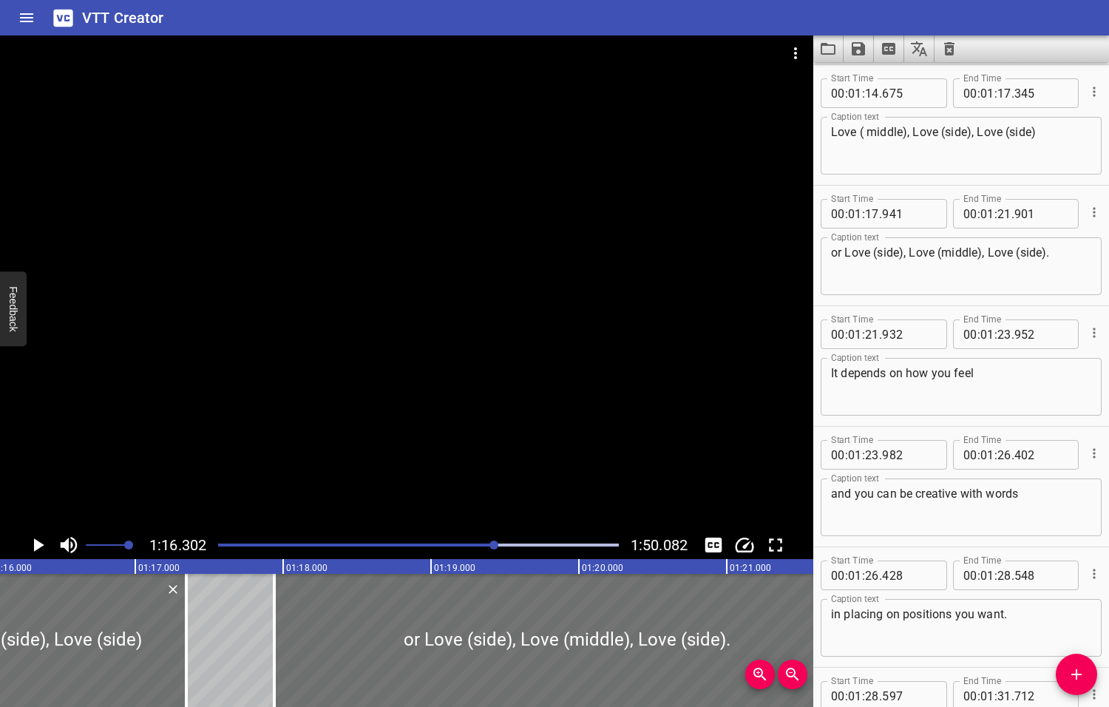
scroll to position [0, 11282]
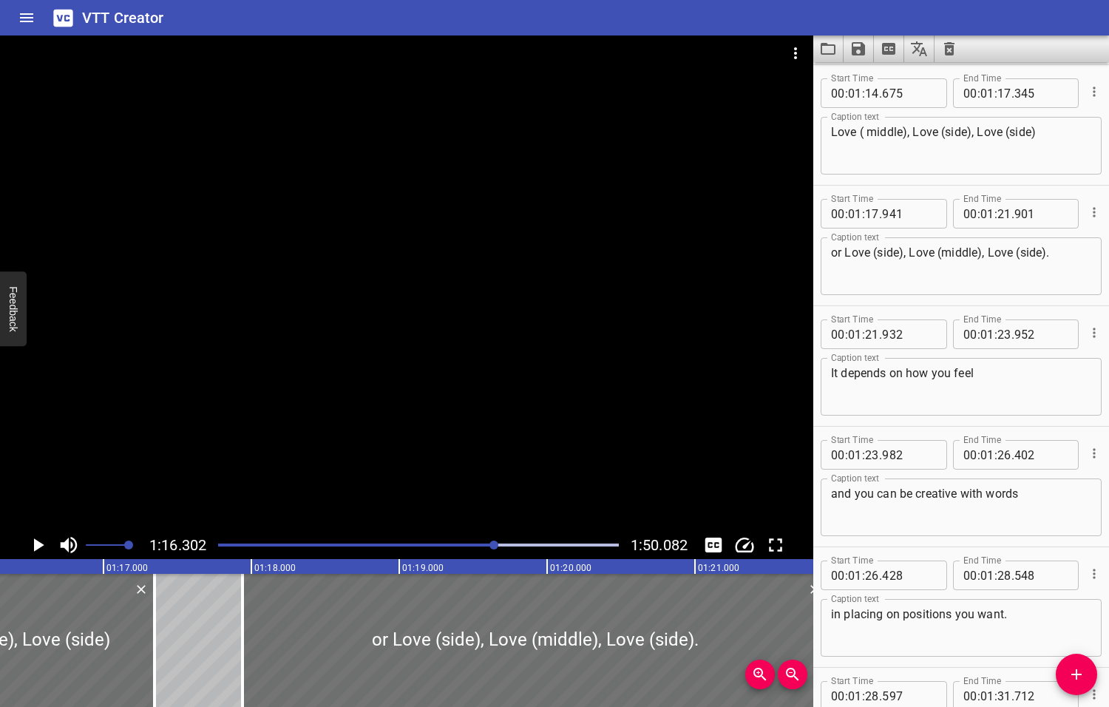
click at [37, 545] on icon "Play/Pause" at bounding box center [39, 544] width 10 height 13
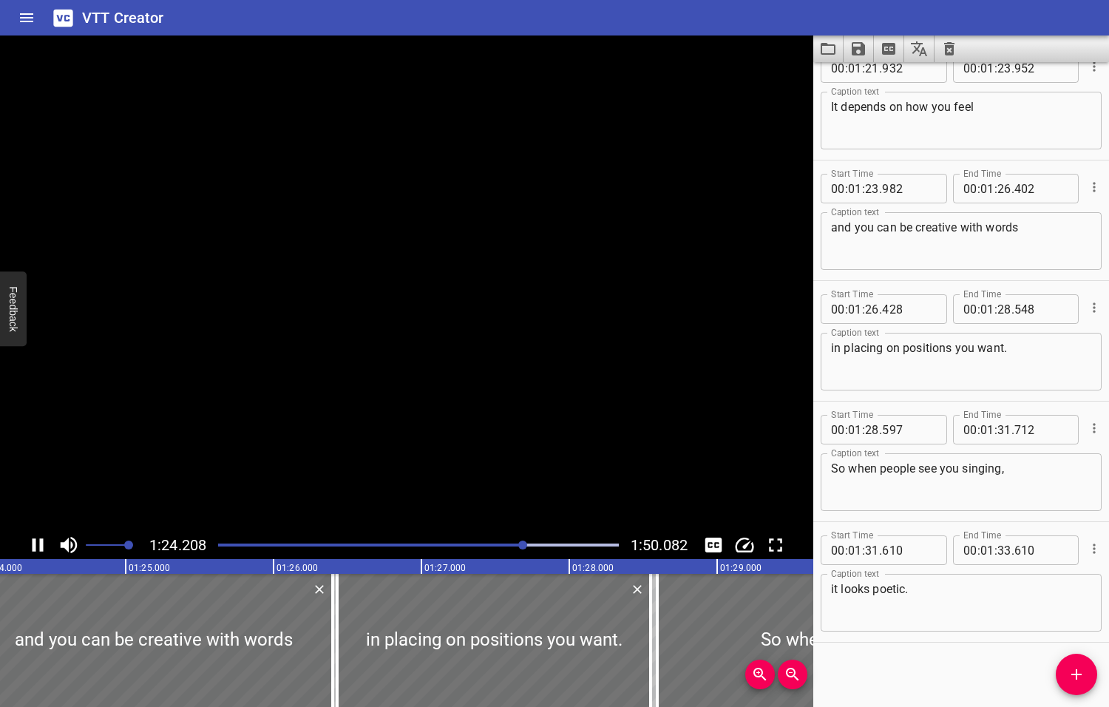
scroll to position [3522, 0]
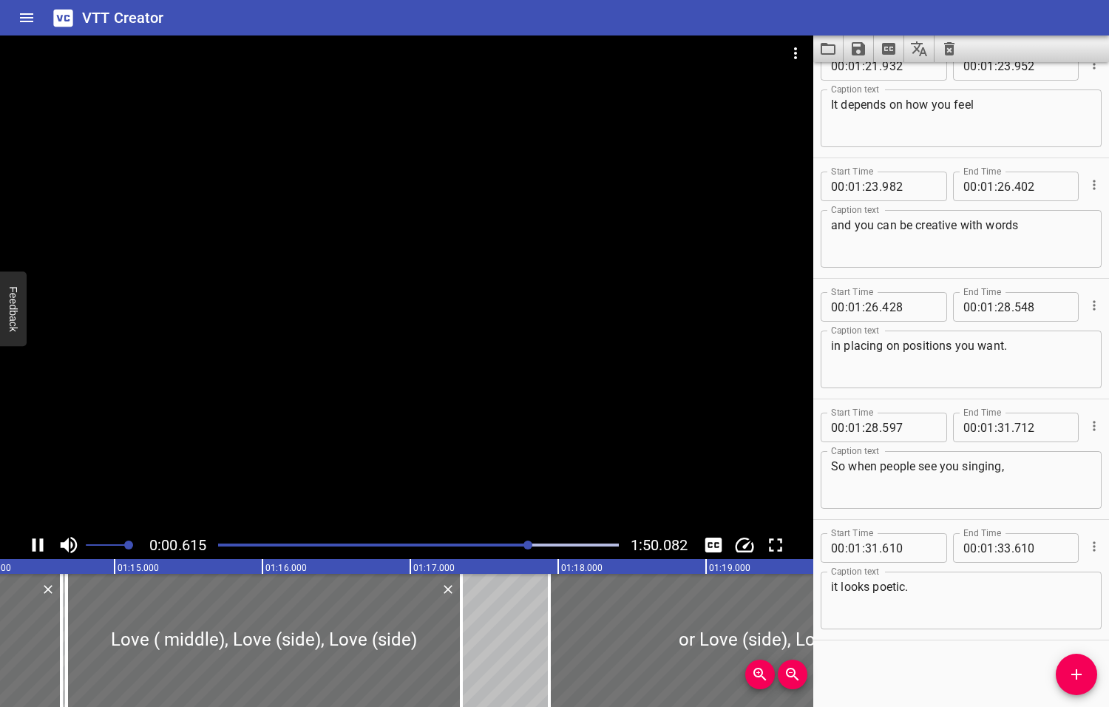
drag, startPoint x: 563, startPoint y: 545, endPoint x: 529, endPoint y: 546, distance: 33.3
click at [529, 546] on div at bounding box center [527, 544] width 9 height 9
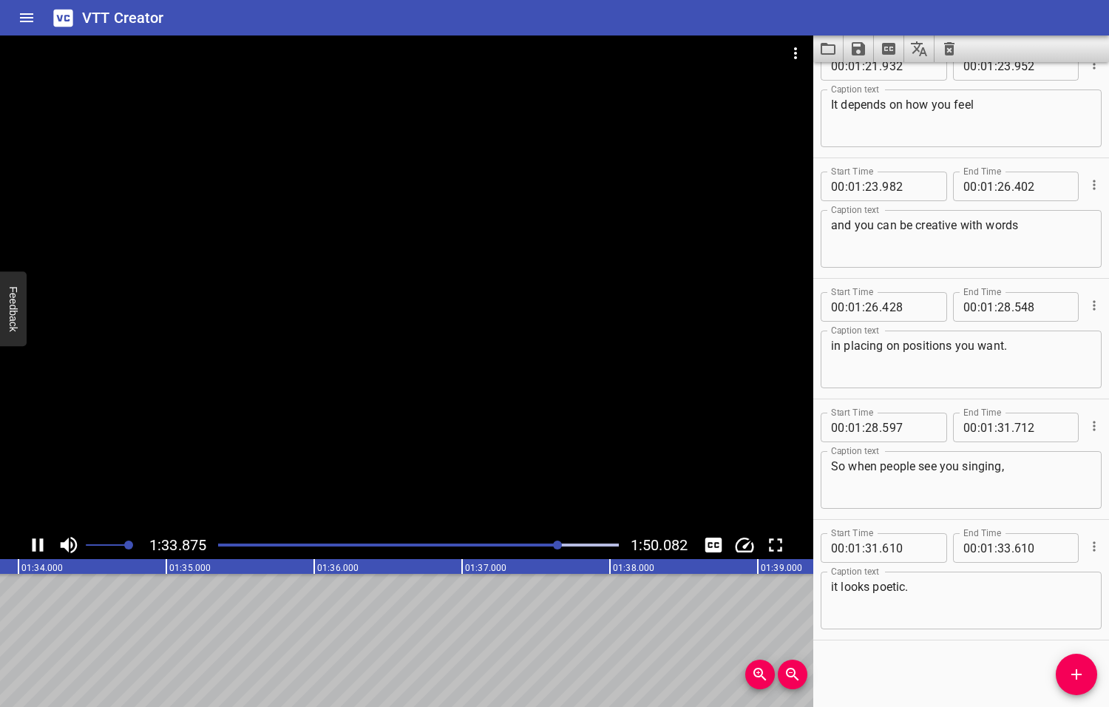
click at [557, 546] on div at bounding box center [557, 544] width 9 height 9
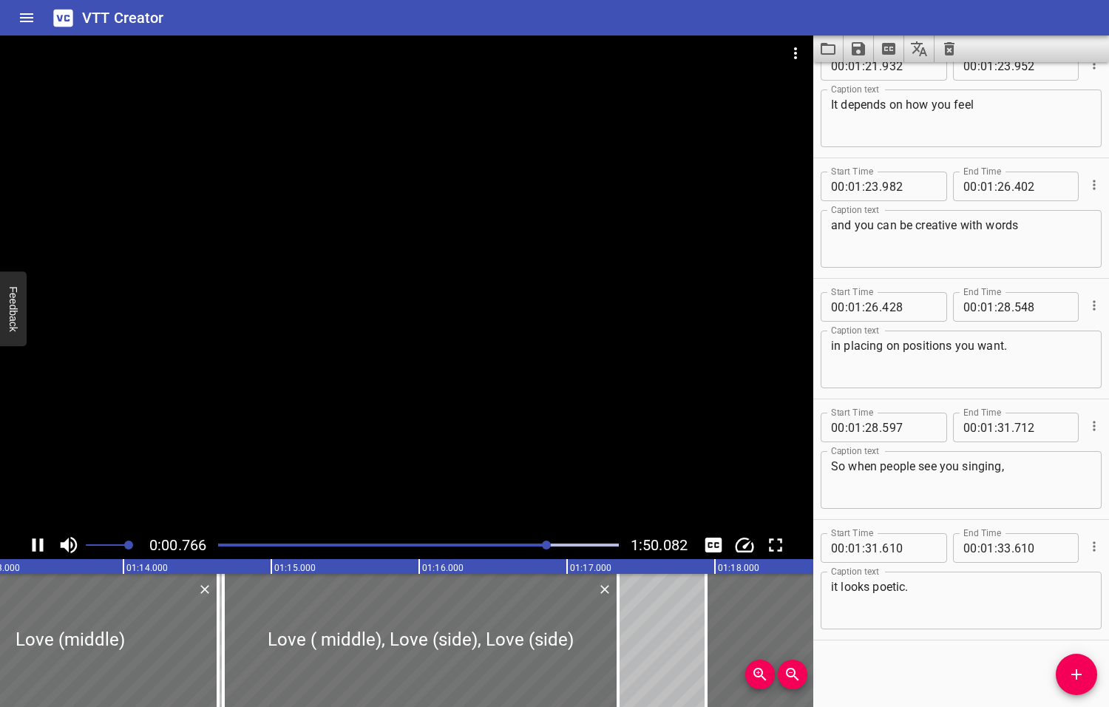
drag, startPoint x: 578, startPoint y: 546, endPoint x: 545, endPoint y: 544, distance: 33.3
click at [546, 544] on div at bounding box center [546, 544] width 9 height 9
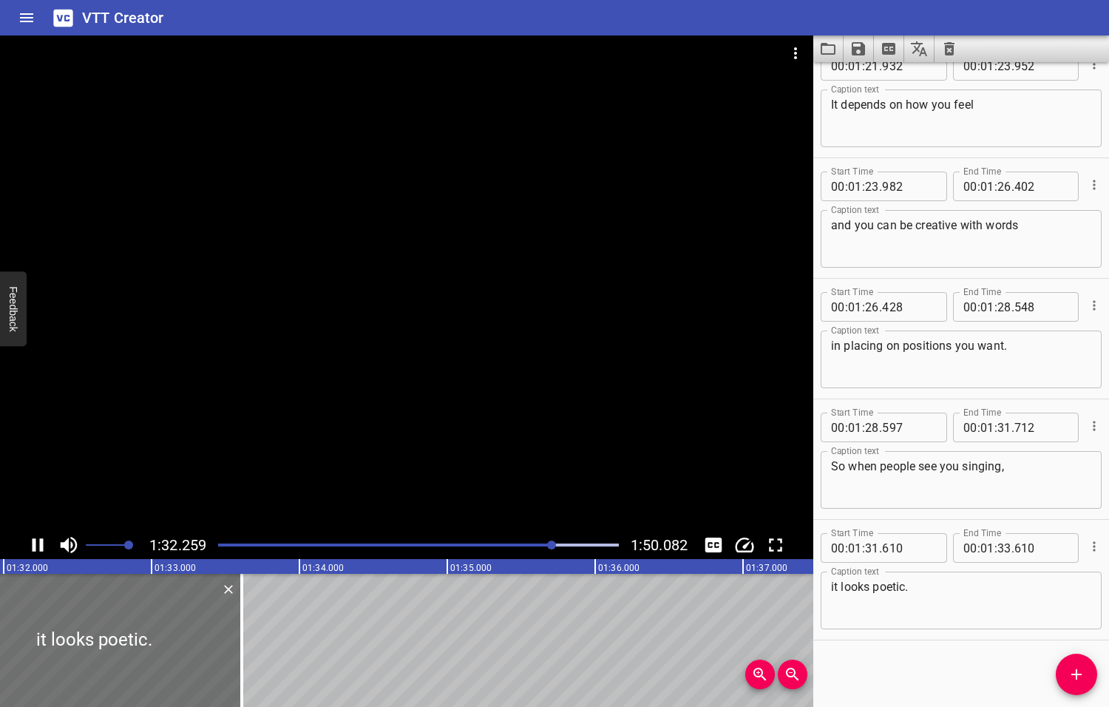
click at [38, 545] on icon "Play/Pause" at bounding box center [38, 545] width 22 height 22
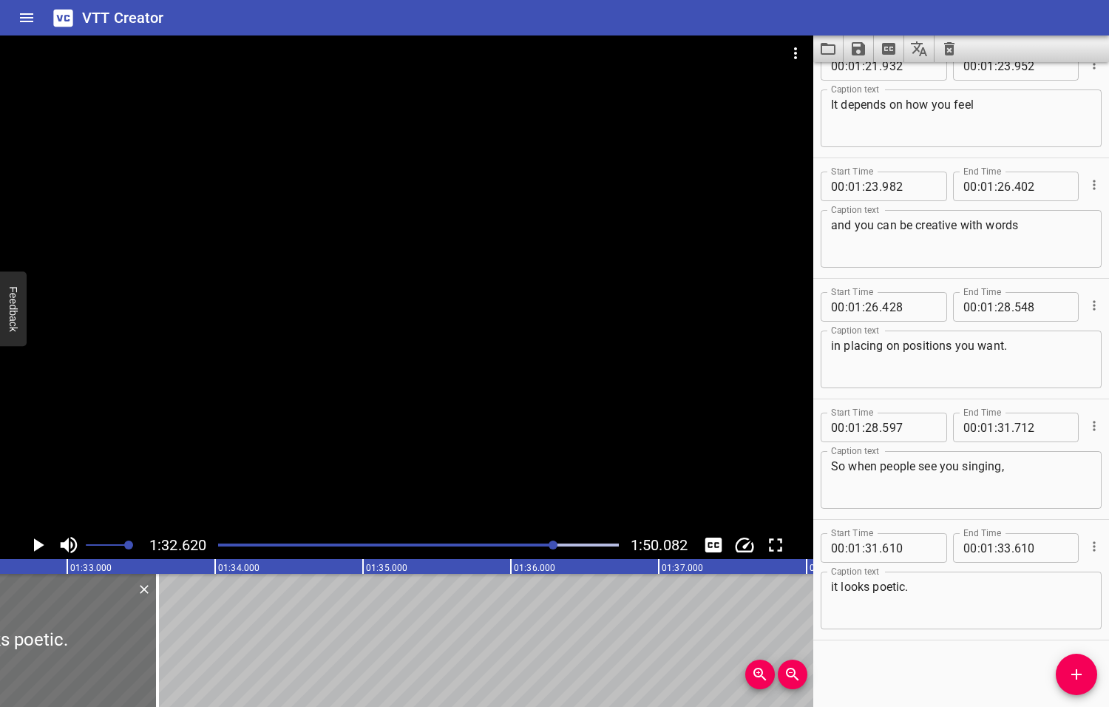
scroll to position [0, 13695]
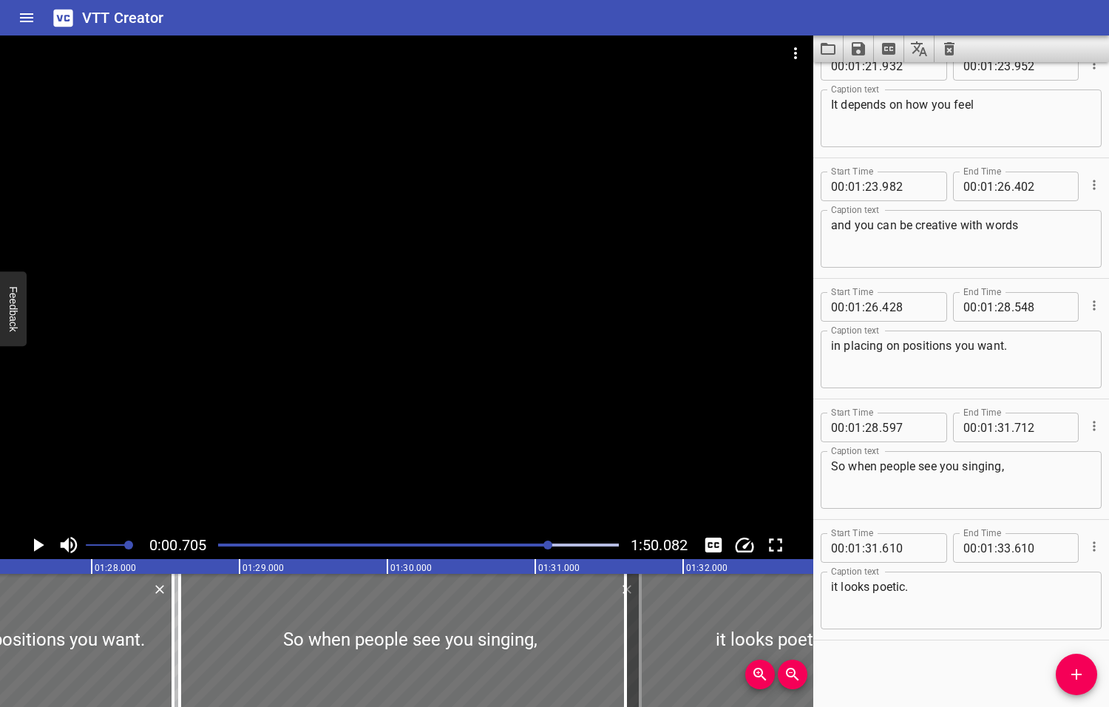
drag, startPoint x: 554, startPoint y: 543, endPoint x: 541, endPoint y: 547, distance: 13.1
click at [543, 547] on div at bounding box center [547, 544] width 9 height 9
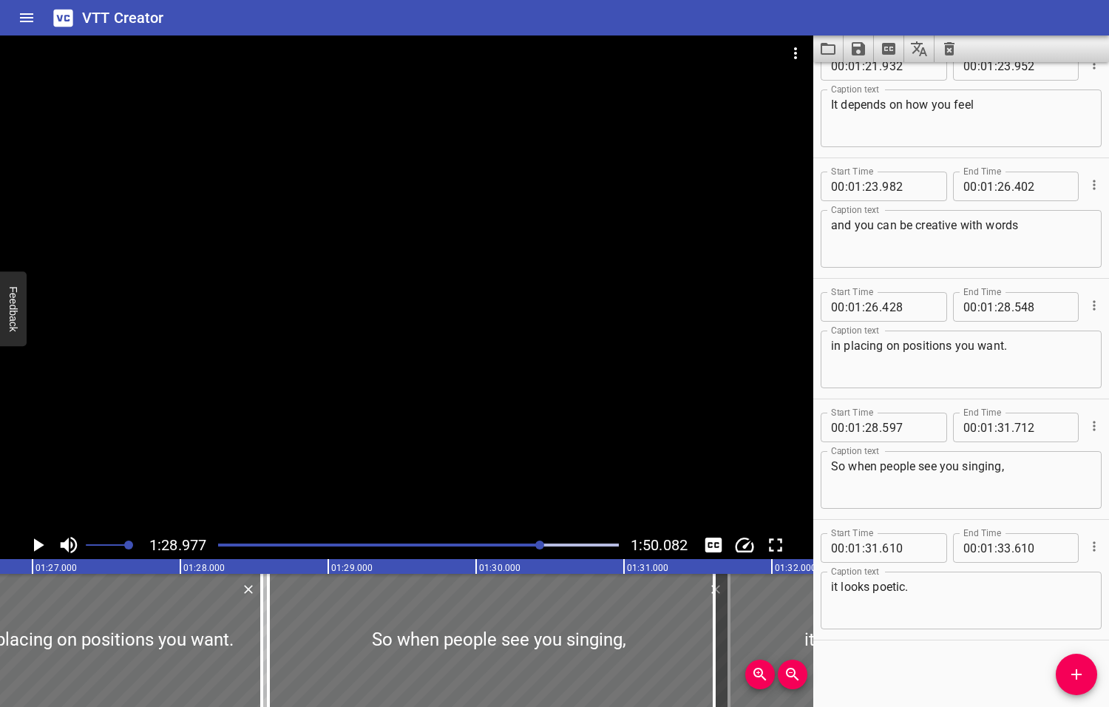
scroll to position [0, 13156]
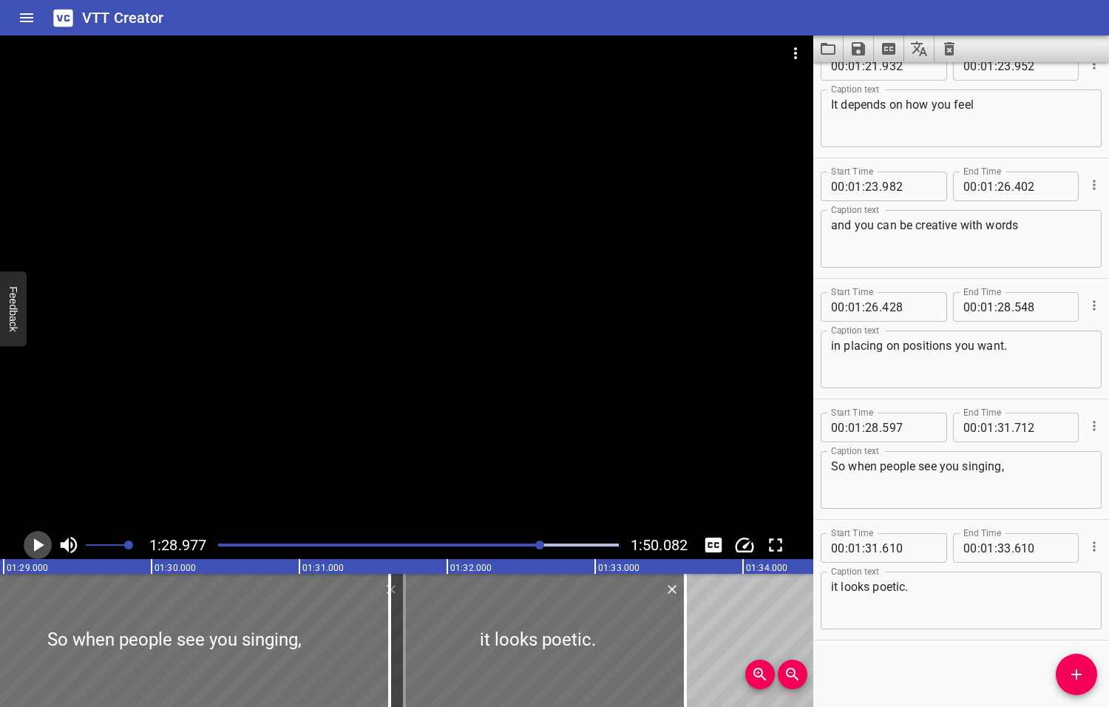
click at [38, 544] on icon "Play/Pause" at bounding box center [39, 544] width 10 height 13
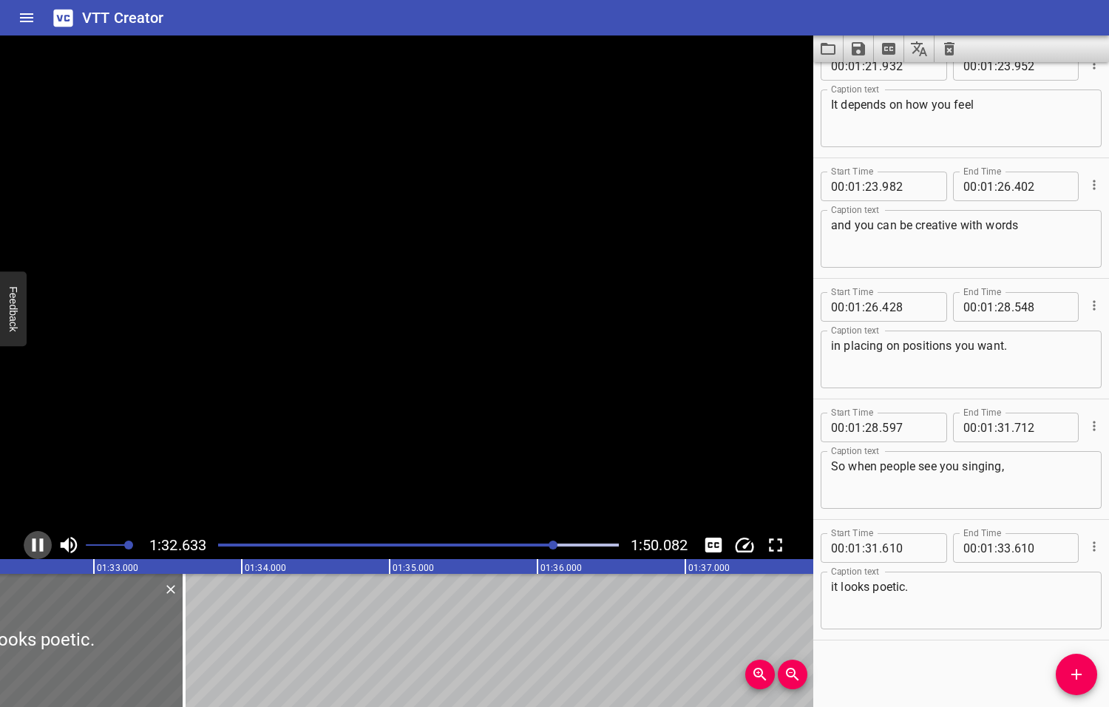
click at [38, 544] on icon "Play/Pause" at bounding box center [38, 545] width 22 height 22
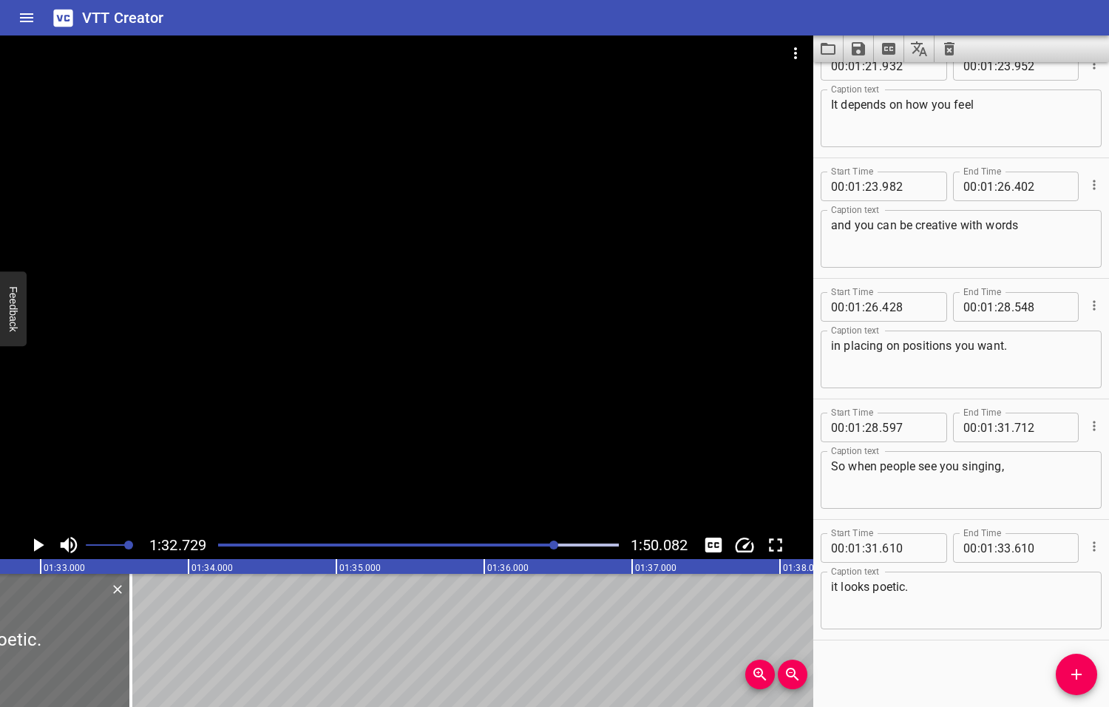
scroll to position [0, 13711]
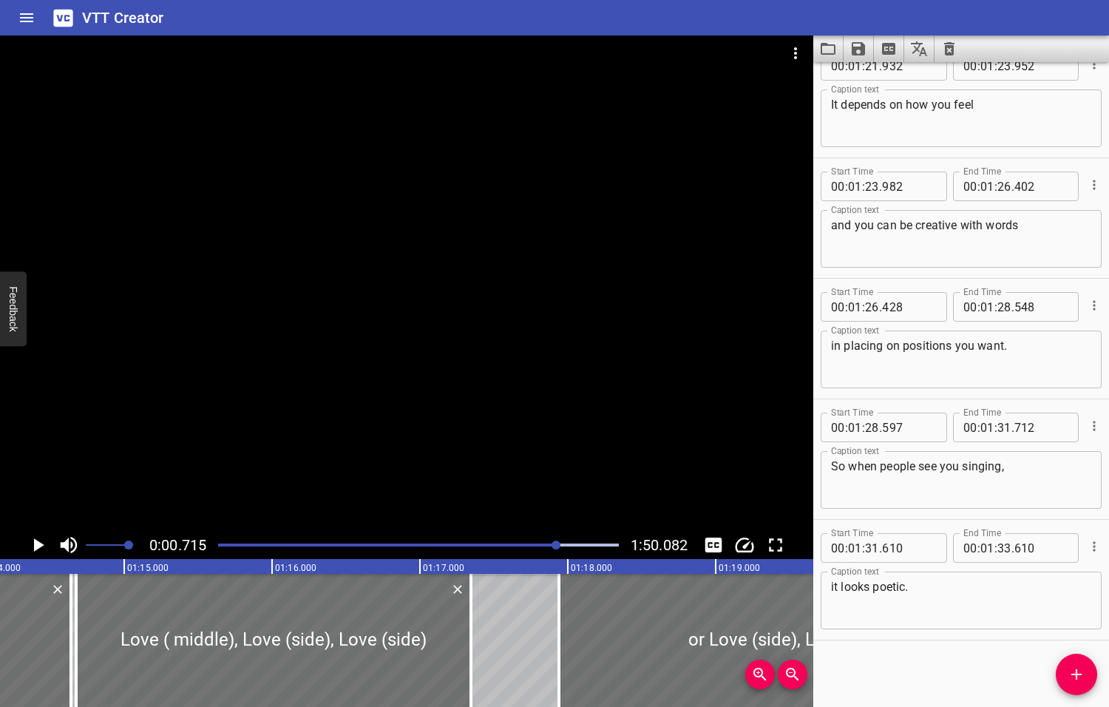
click at [557, 544] on div at bounding box center [556, 544] width 9 height 9
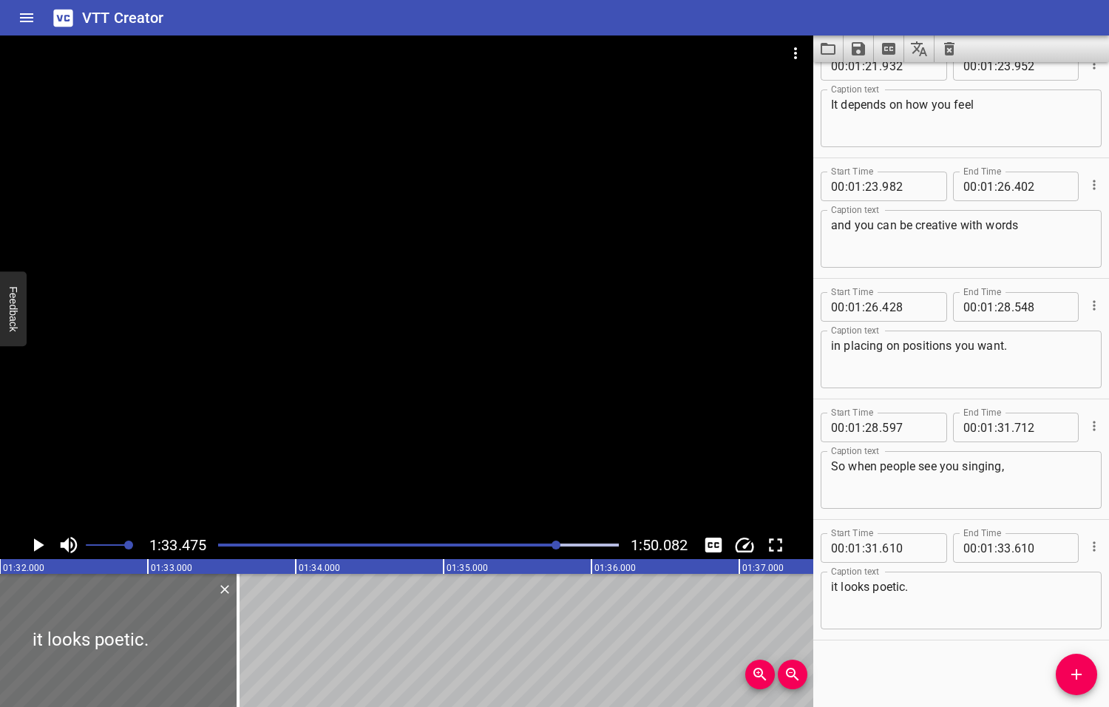
scroll to position [0, 13821]
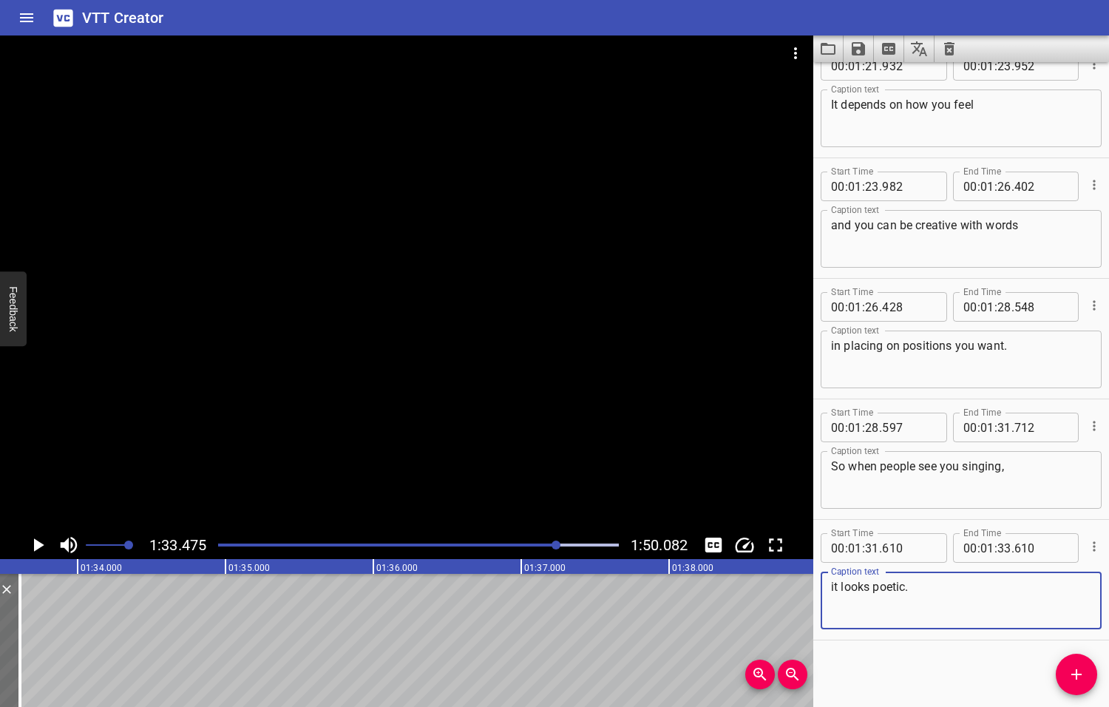
click at [873, 586] on textarea "it looks poetic." at bounding box center [961, 601] width 260 height 42
click at [841, 587] on textarea "it looks like poetic." at bounding box center [961, 601] width 260 height 42
click at [949, 590] on textarea "your singing will looks like poetic." at bounding box center [961, 601] width 260 height 42
click at [1016, 593] on textarea "your singing will look like poetic." at bounding box center [961, 601] width 260 height 42
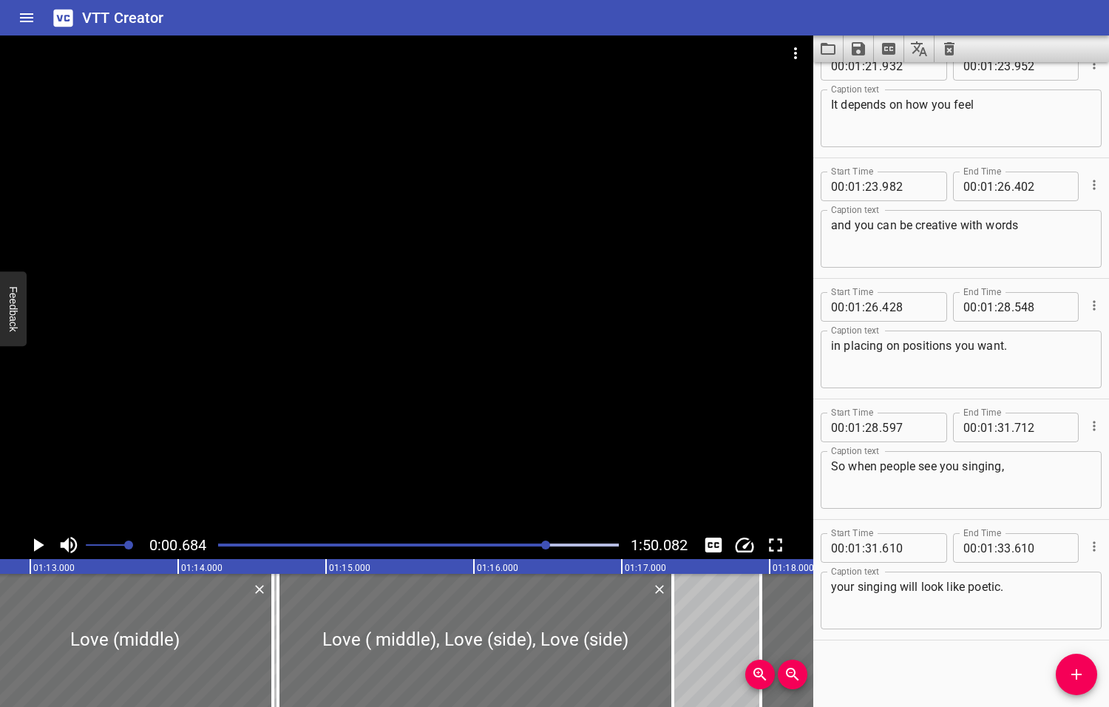
drag, startPoint x: 558, startPoint y: 544, endPoint x: 547, endPoint y: 546, distance: 11.2
click at [547, 546] on div at bounding box center [545, 544] width 9 height 9
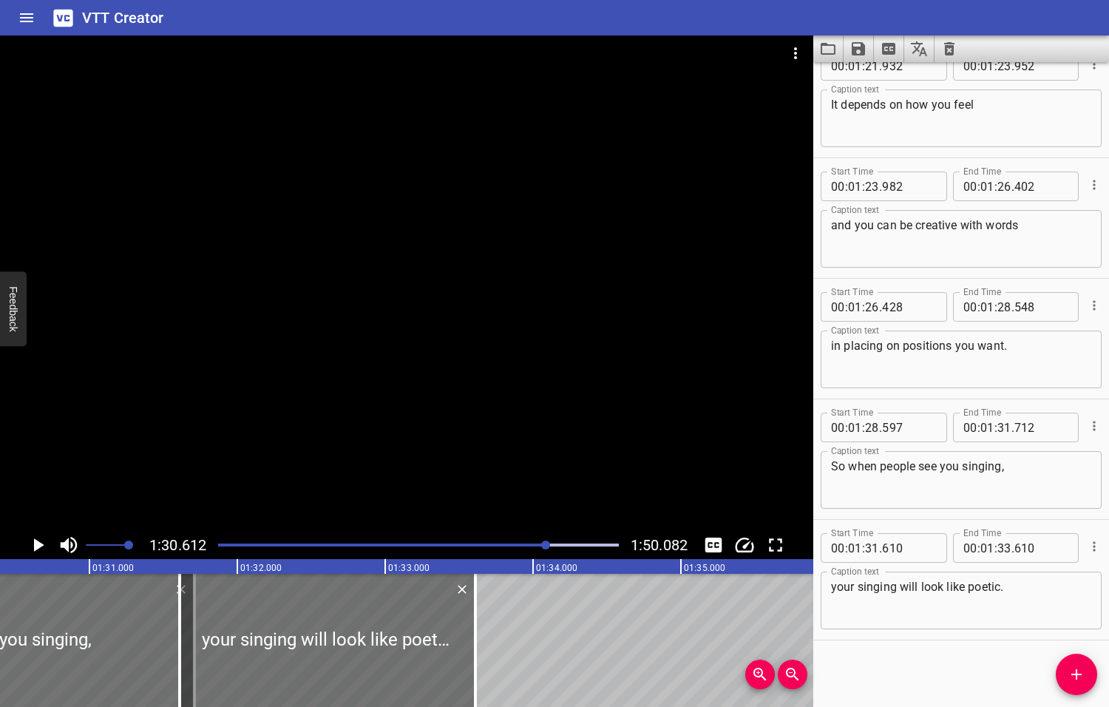
scroll to position [0, 13397]
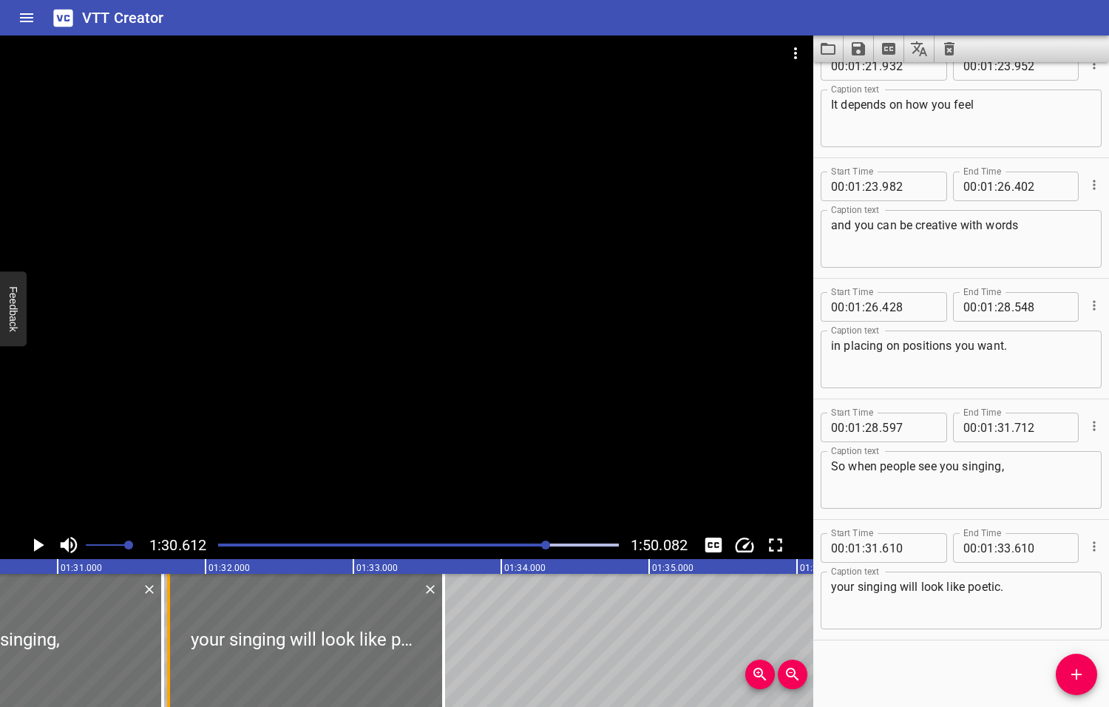
drag, startPoint x: 149, startPoint y: 627, endPoint x: 169, endPoint y: 626, distance: 20.7
click at [169, 626] on div at bounding box center [168, 640] width 15 height 133
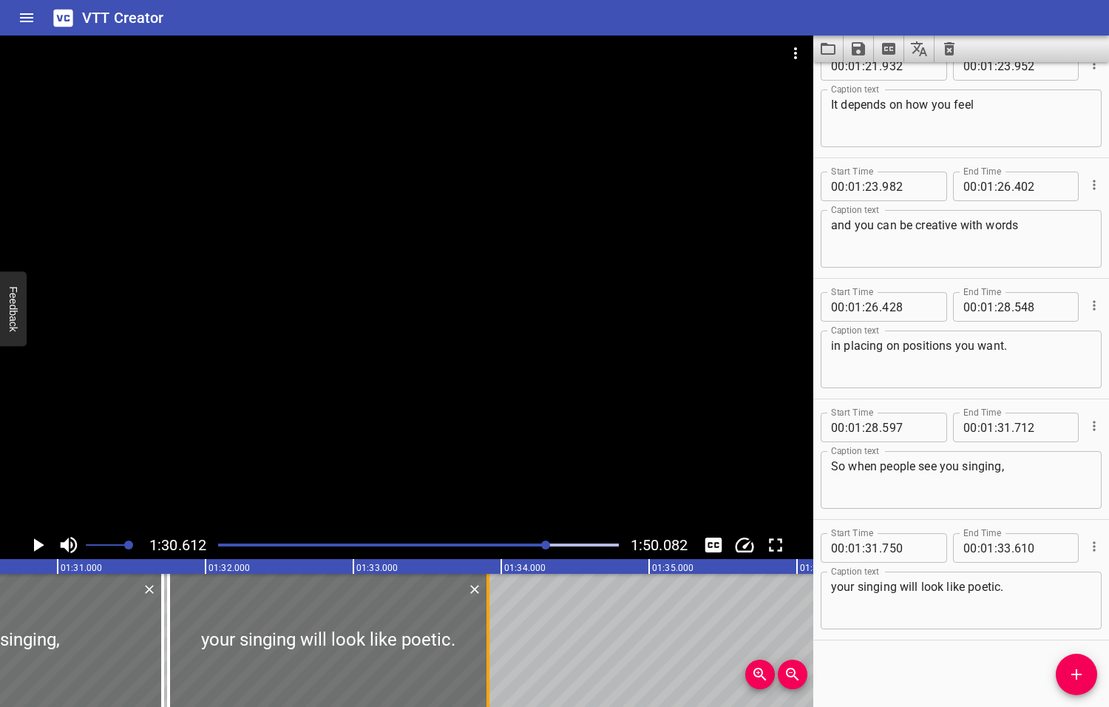
drag, startPoint x: 444, startPoint y: 637, endPoint x: 489, endPoint y: 644, distance: 45.0
click at [489, 644] on div at bounding box center [488, 640] width 15 height 133
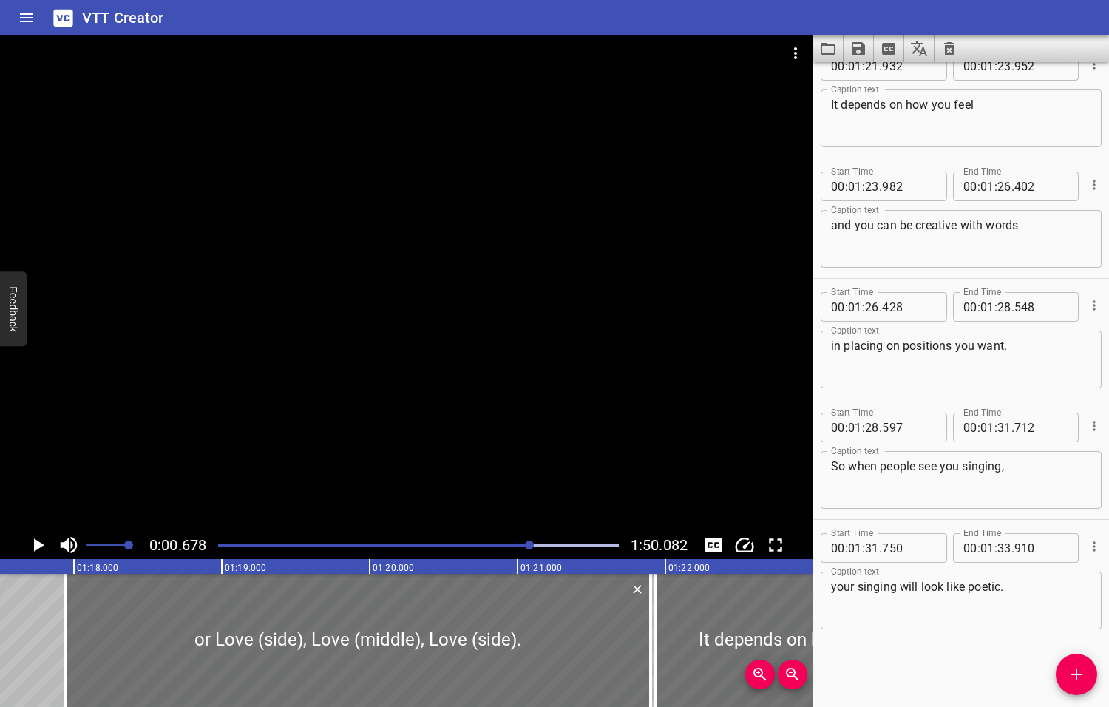
drag, startPoint x: 547, startPoint y: 543, endPoint x: 531, endPoint y: 543, distance: 16.3
click at [531, 543] on div at bounding box center [529, 544] width 9 height 9
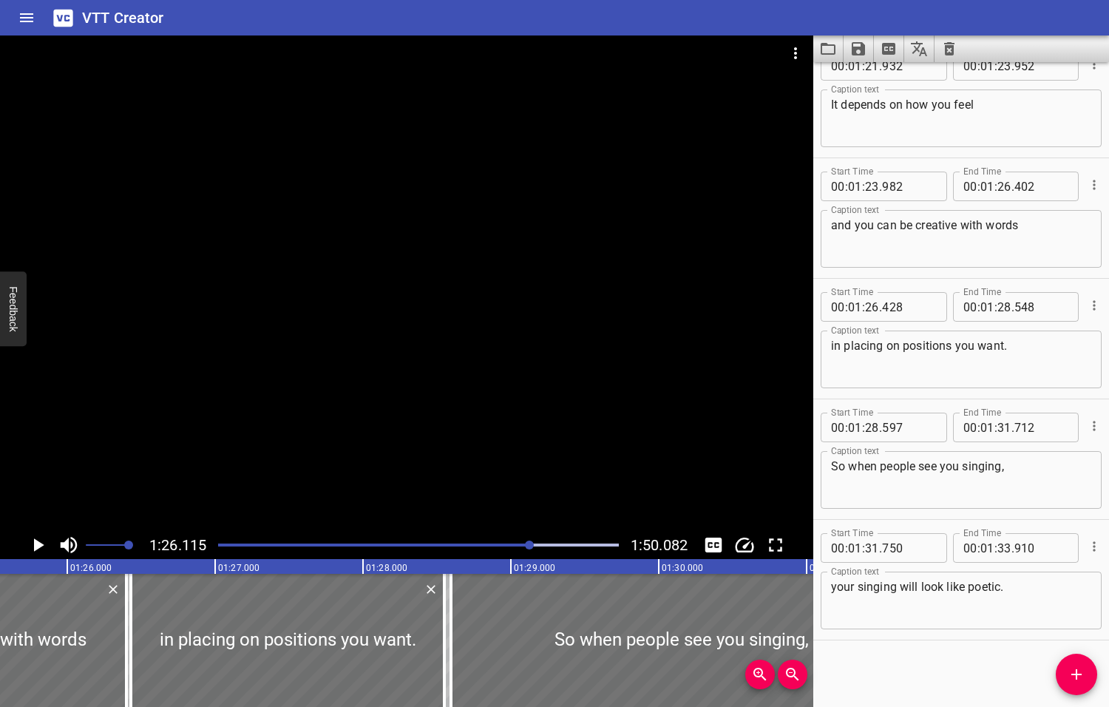
scroll to position [0, 12733]
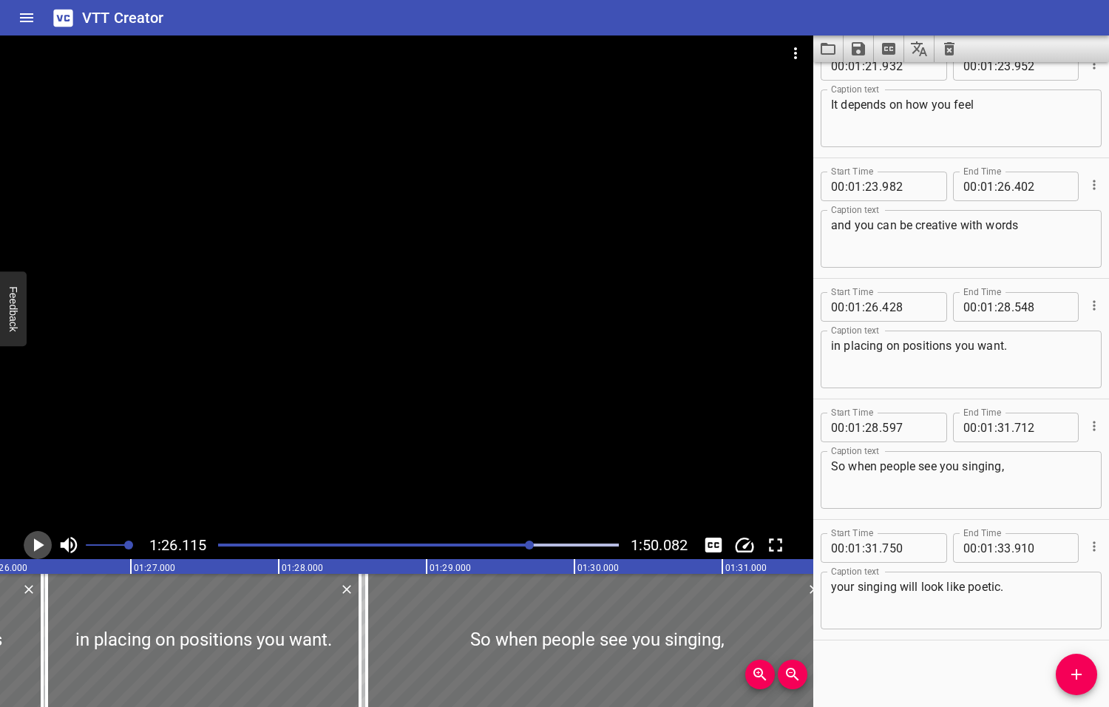
click at [40, 543] on icon "Play/Pause" at bounding box center [39, 544] width 10 height 13
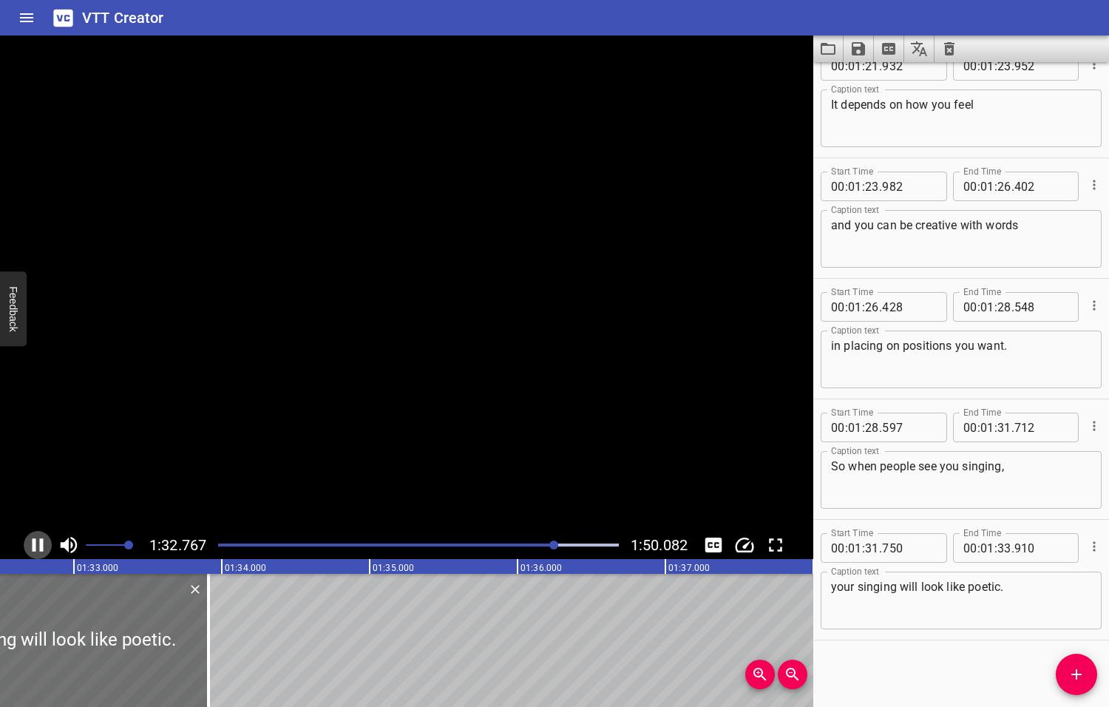
click at [40, 543] on icon "Play/Pause" at bounding box center [38, 544] width 11 height 13
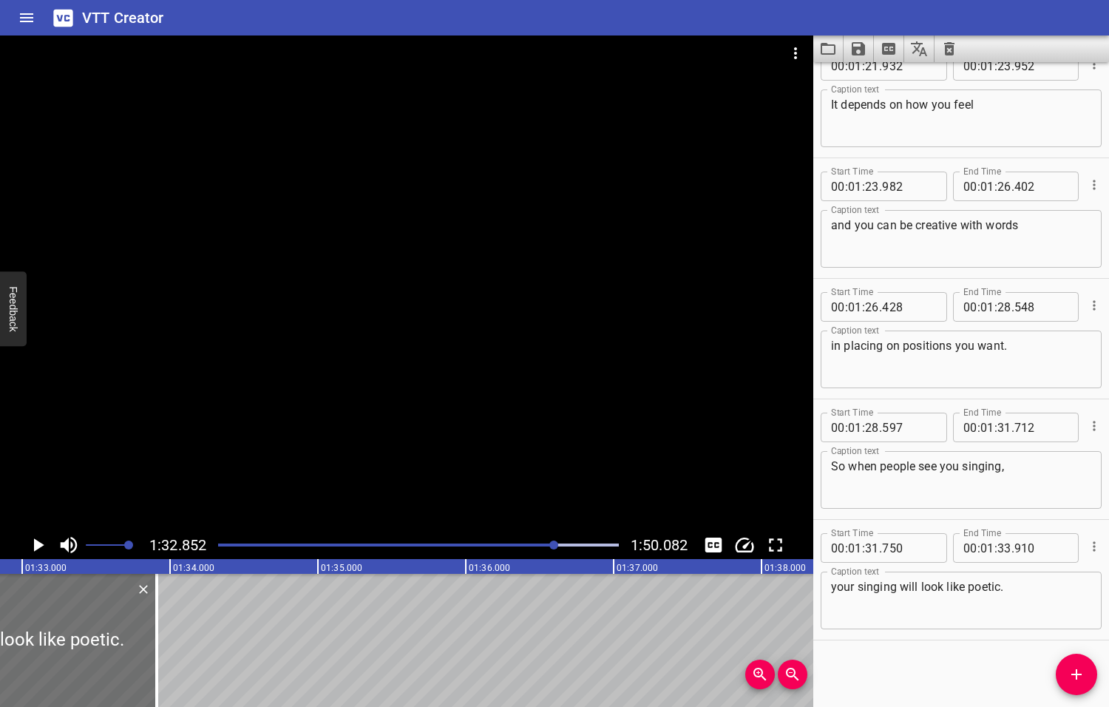
scroll to position [0, 13729]
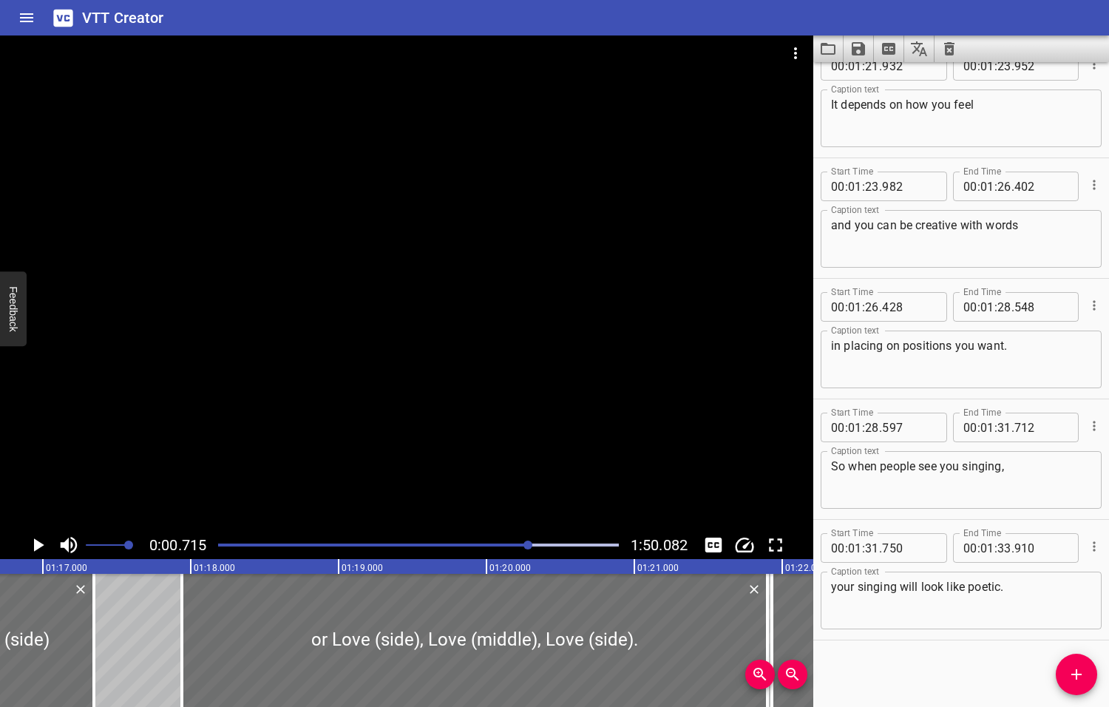
drag, startPoint x: 556, startPoint y: 543, endPoint x: 527, endPoint y: 545, distance: 28.9
click at [527, 545] on div at bounding box center [527, 544] width 9 height 9
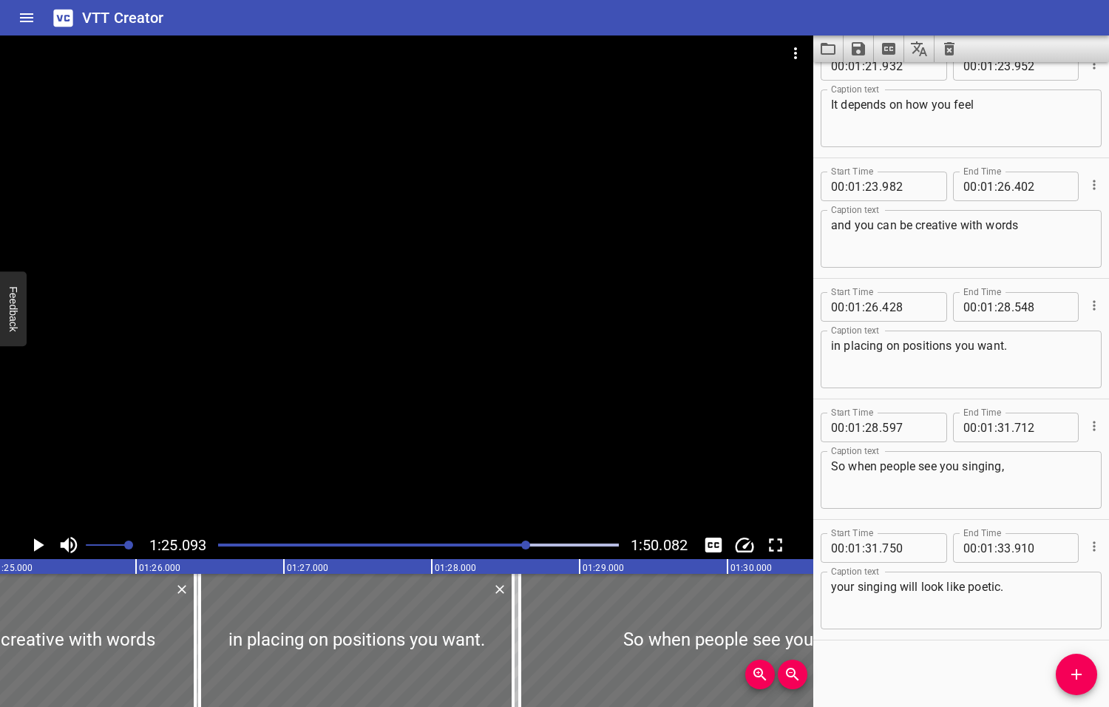
scroll to position [0, 12581]
click at [512, 645] on div at bounding box center [519, 640] width 15 height 133
drag, startPoint x: 509, startPoint y: 645, endPoint x: 478, endPoint y: 643, distance: 31.1
click at [478, 643] on div at bounding box center [480, 640] width 15 height 133
click at [38, 544] on icon "Play/Pause" at bounding box center [39, 544] width 10 height 13
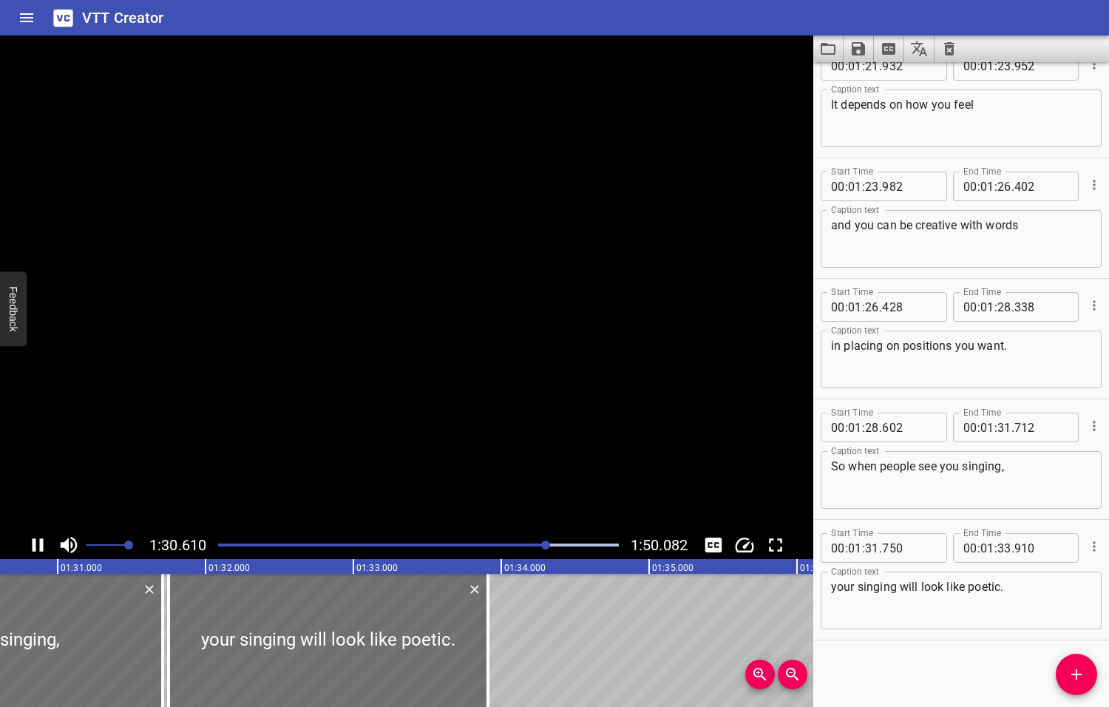
click at [38, 544] on icon "Play/Pause" at bounding box center [38, 545] width 22 height 22
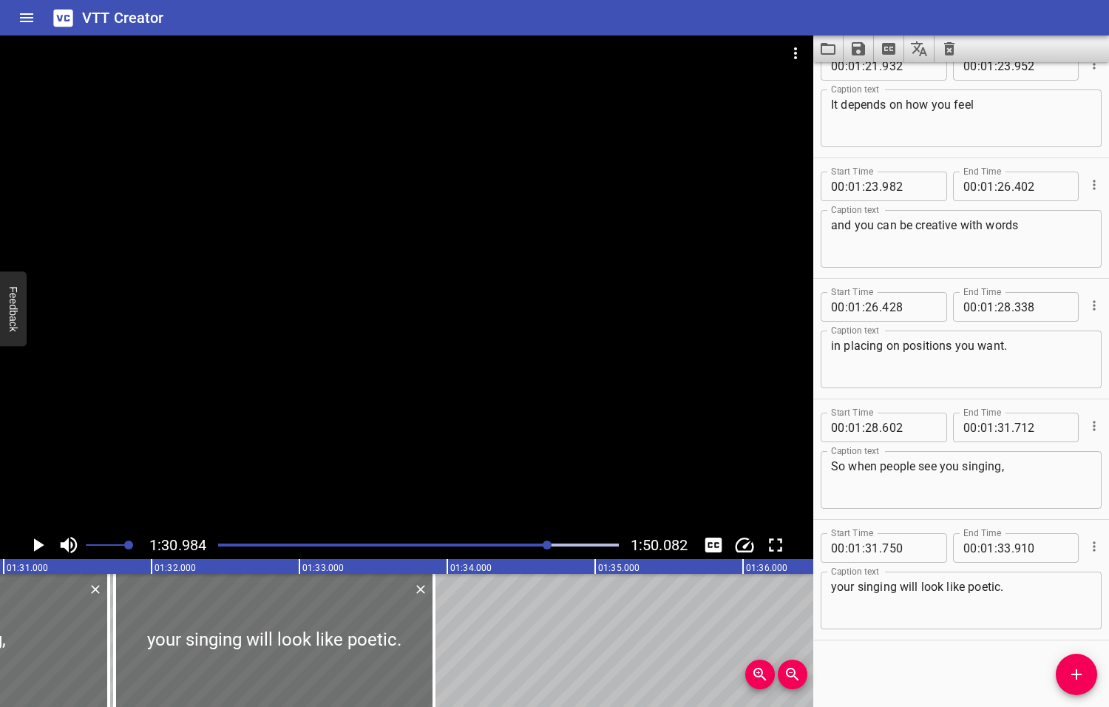
scroll to position [0, 13453]
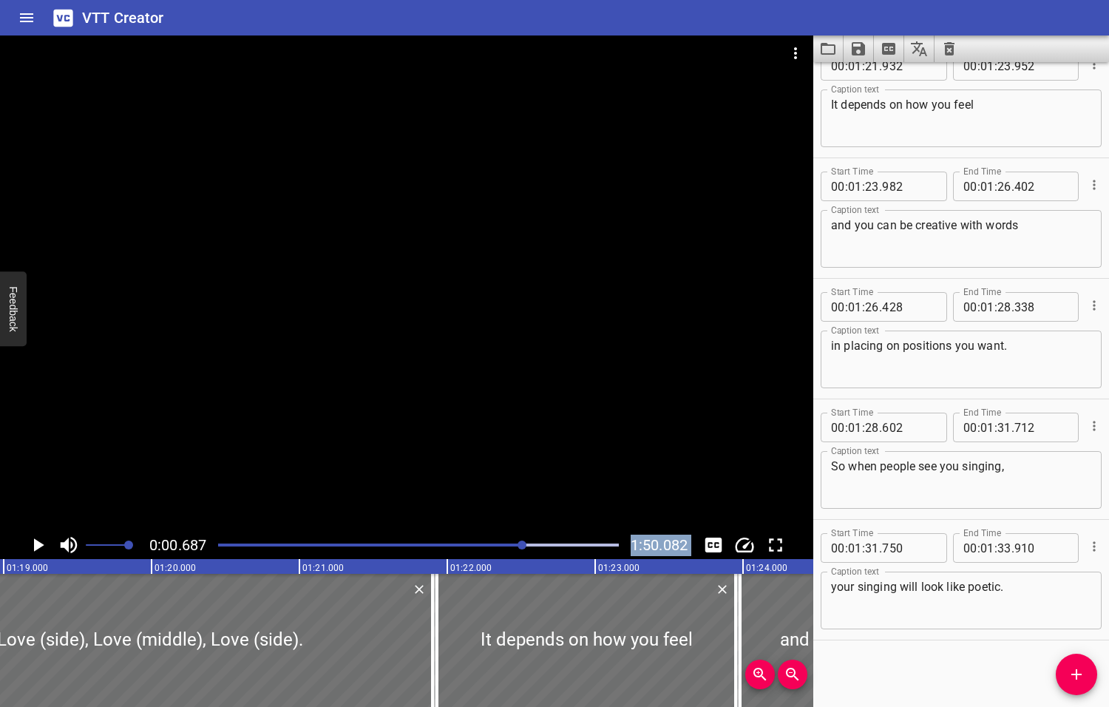
drag, startPoint x: 549, startPoint y: 543, endPoint x: 523, endPoint y: 559, distance: 30.2
click at [523, 559] on div "0:00.687 1:50.082 00:00.000 00:01.000 00:02.000 00:03.000 00:04.000 00:05.000 0…" at bounding box center [406, 370] width 813 height 671
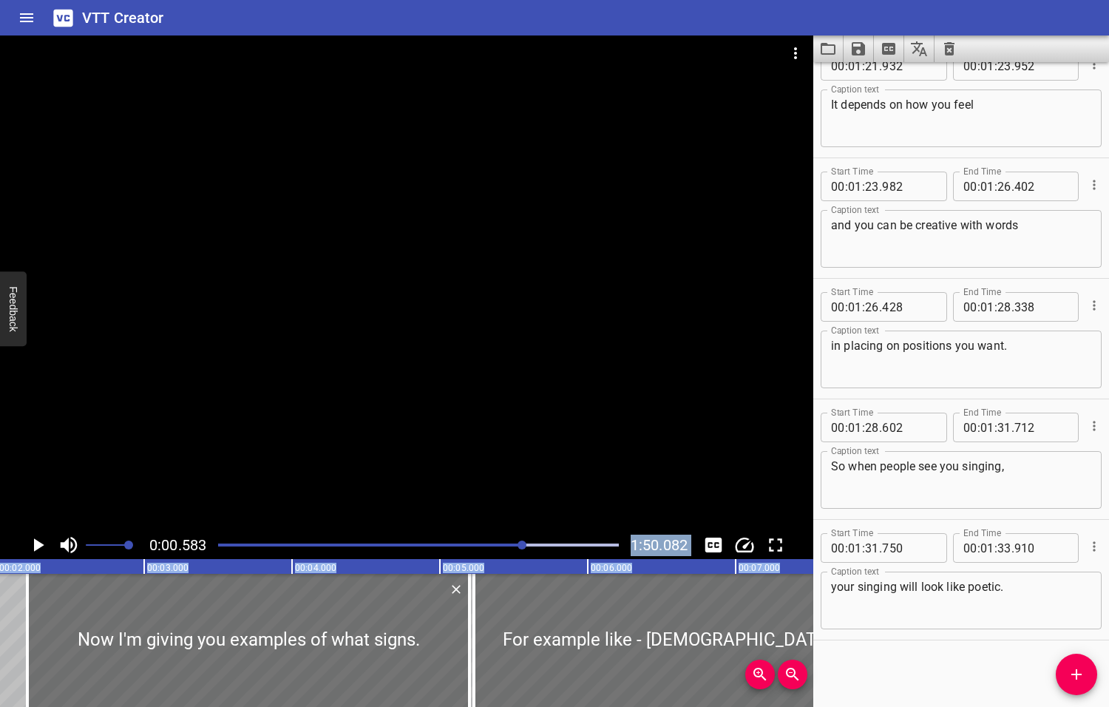
scroll to position [0, 86]
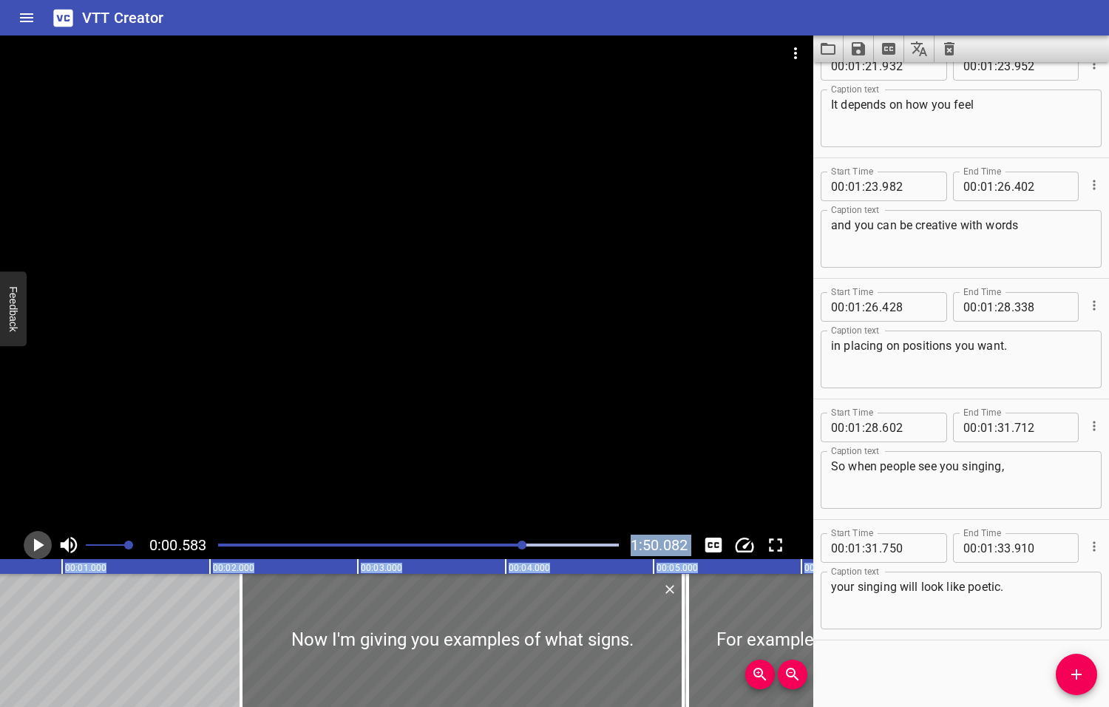
click at [39, 543] on icon "Play/Pause" at bounding box center [39, 544] width 10 height 13
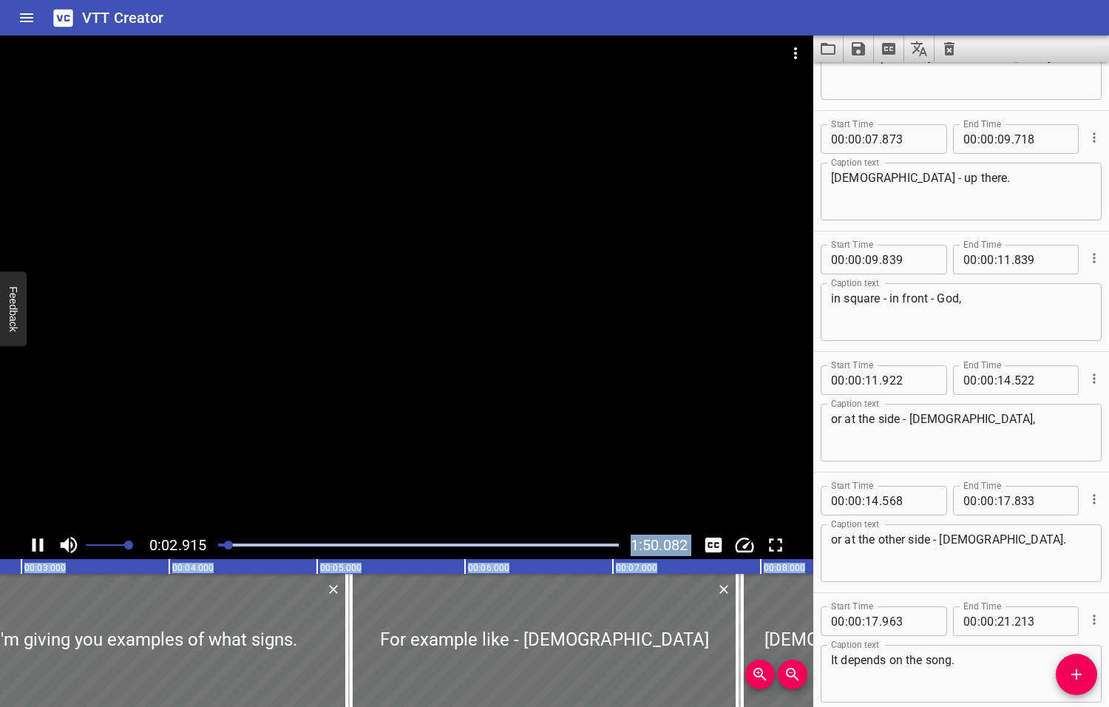
scroll to position [0, 0]
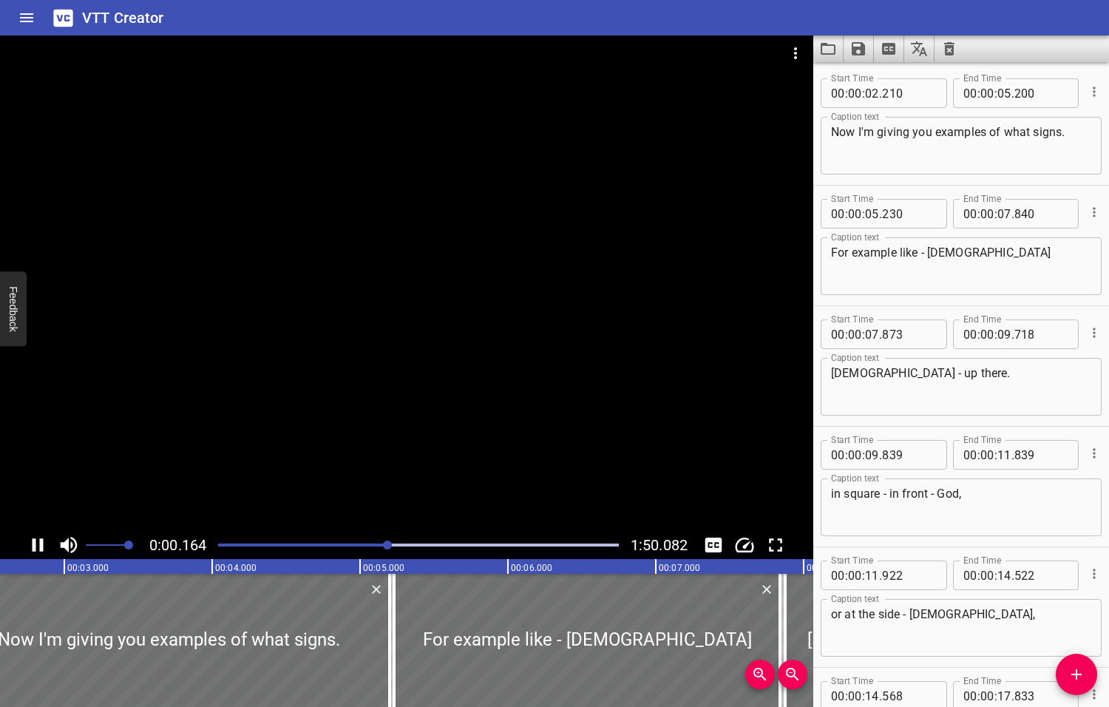
drag, startPoint x: 238, startPoint y: 544, endPoint x: 389, endPoint y: 550, distance: 150.9
click at [389, 550] on div at bounding box center [418, 545] width 418 height 21
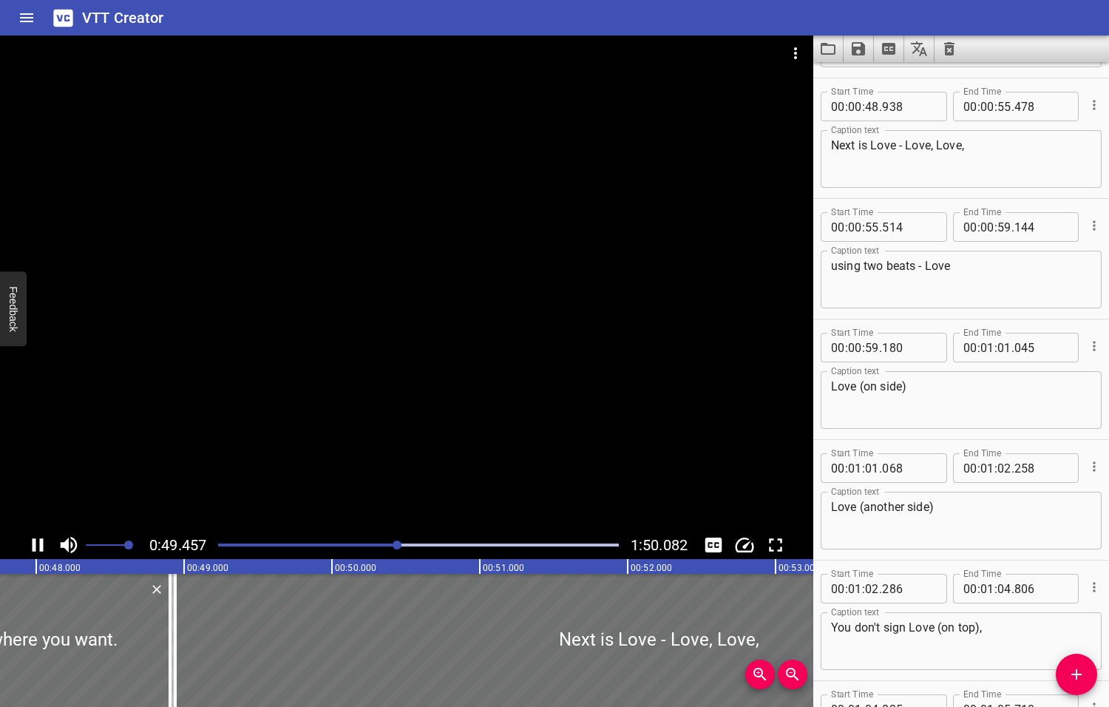
scroll to position [2169, 0]
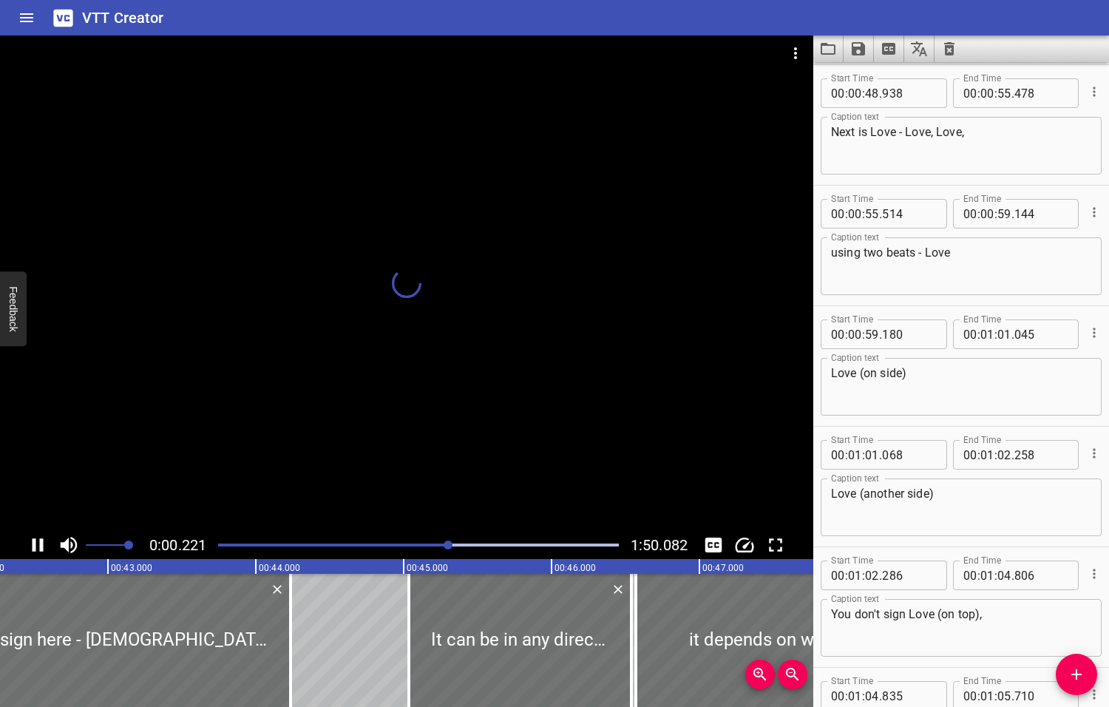
drag, startPoint x: 406, startPoint y: 544, endPoint x: 450, endPoint y: 544, distance: 44.4
click at [450, 544] on div at bounding box center [448, 544] width 9 height 9
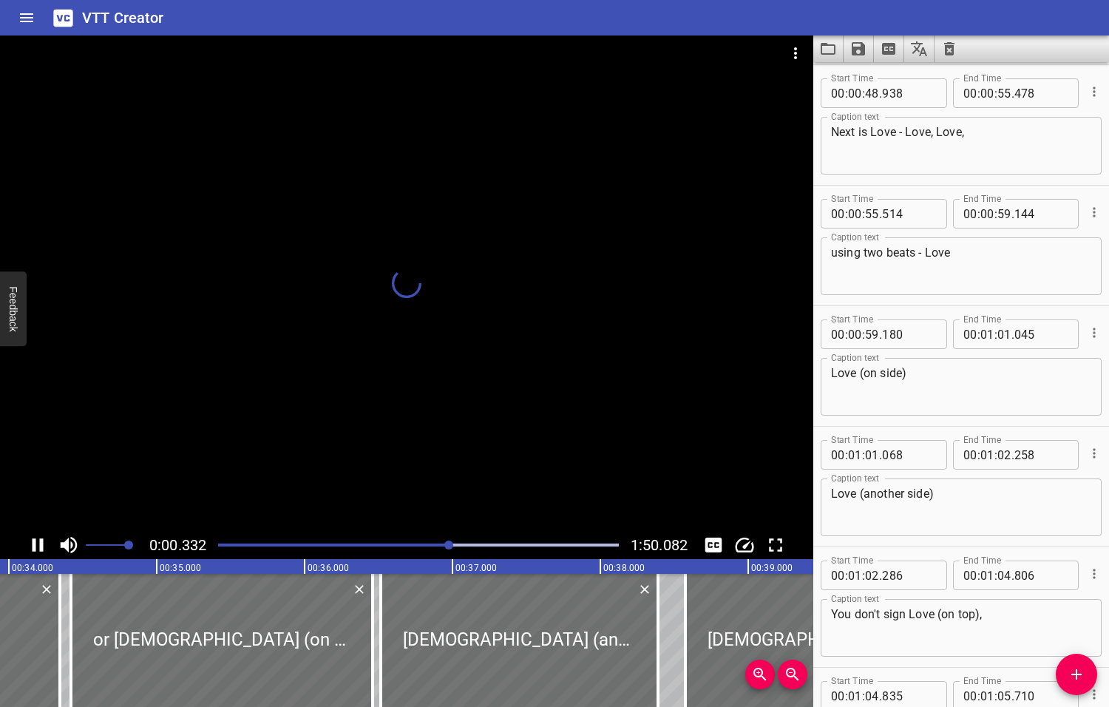
scroll to position [2321, 0]
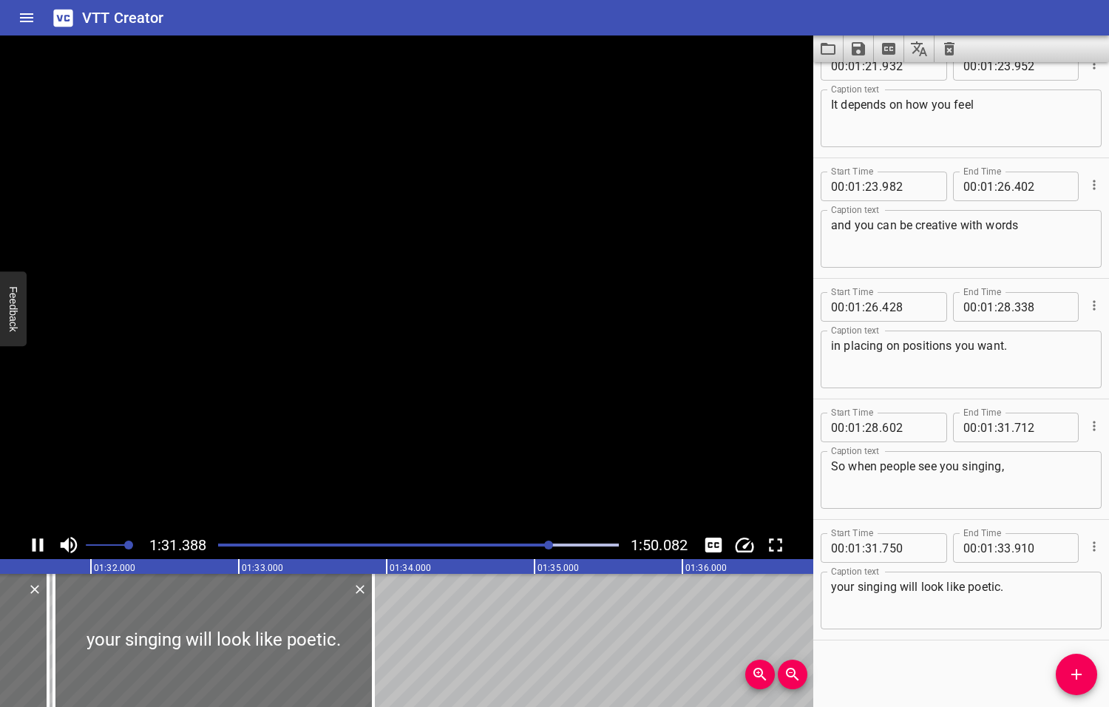
click at [39, 543] on icon "Play/Pause" at bounding box center [38, 544] width 11 height 13
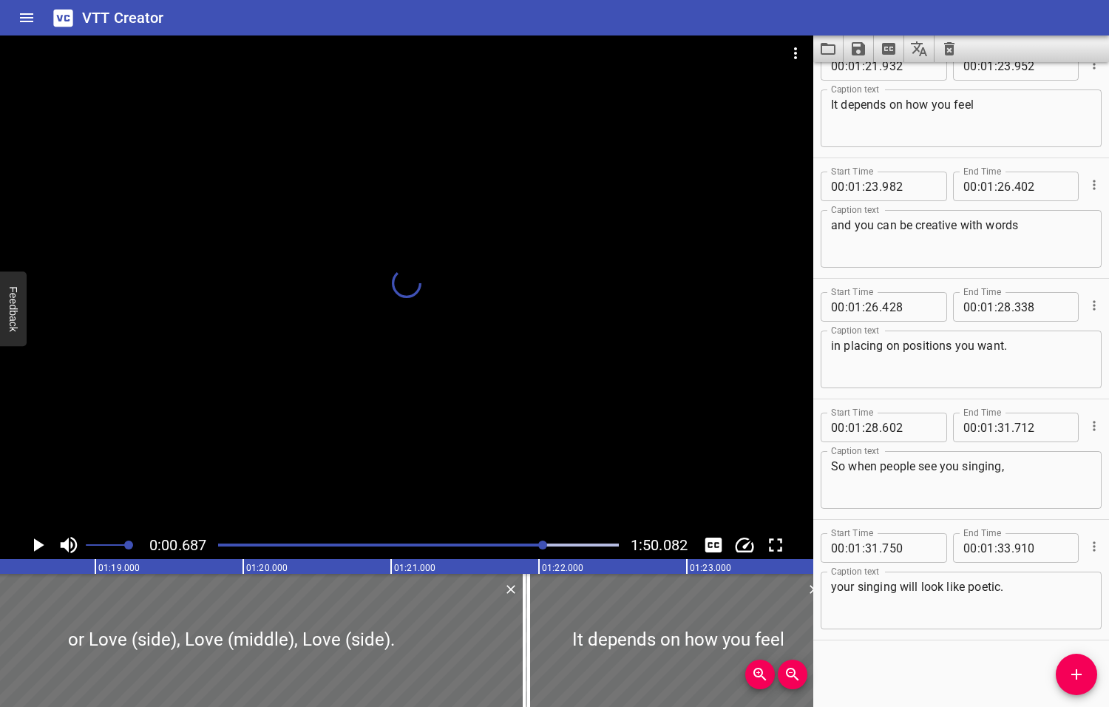
click at [544, 544] on div at bounding box center [542, 544] width 9 height 9
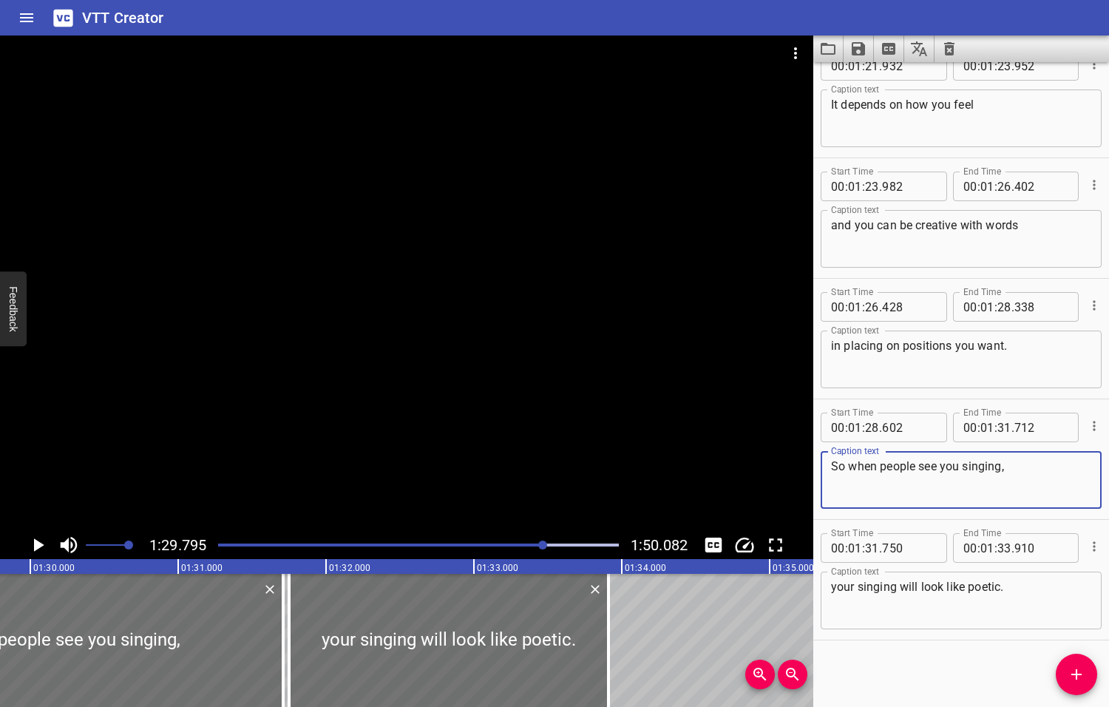
click at [1004, 466] on textarea "So when people see you singing," at bounding box center [961, 480] width 260 height 42
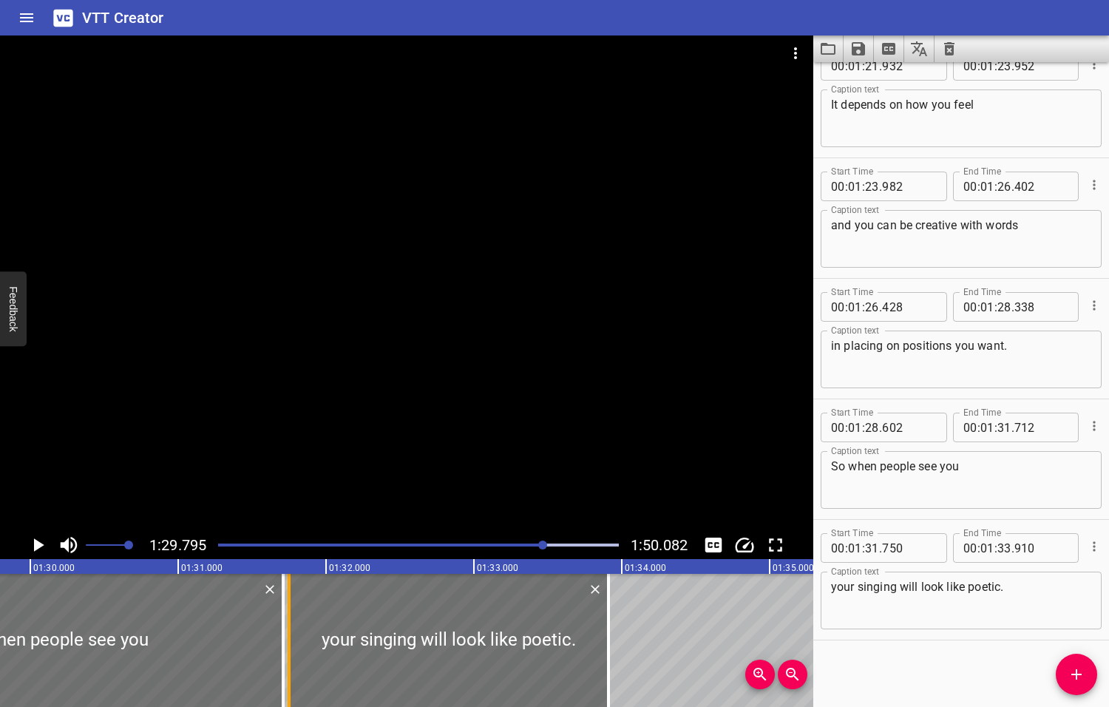
click at [282, 649] on div at bounding box center [289, 640] width 15 height 133
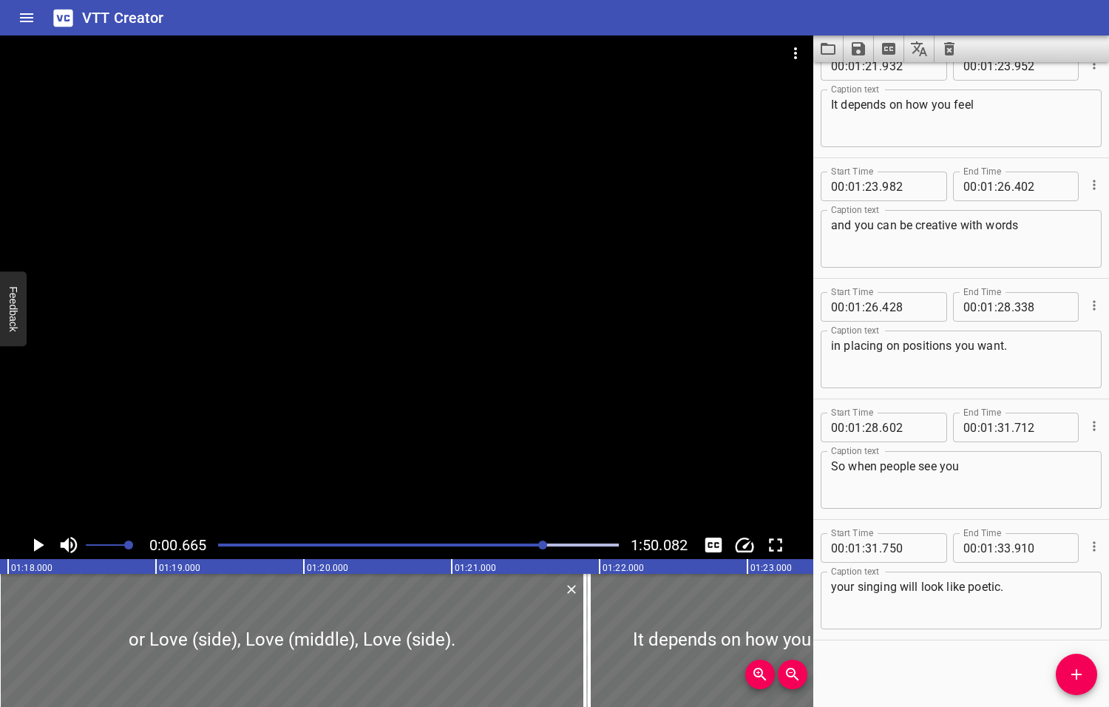
click at [544, 544] on div at bounding box center [542, 544] width 9 height 9
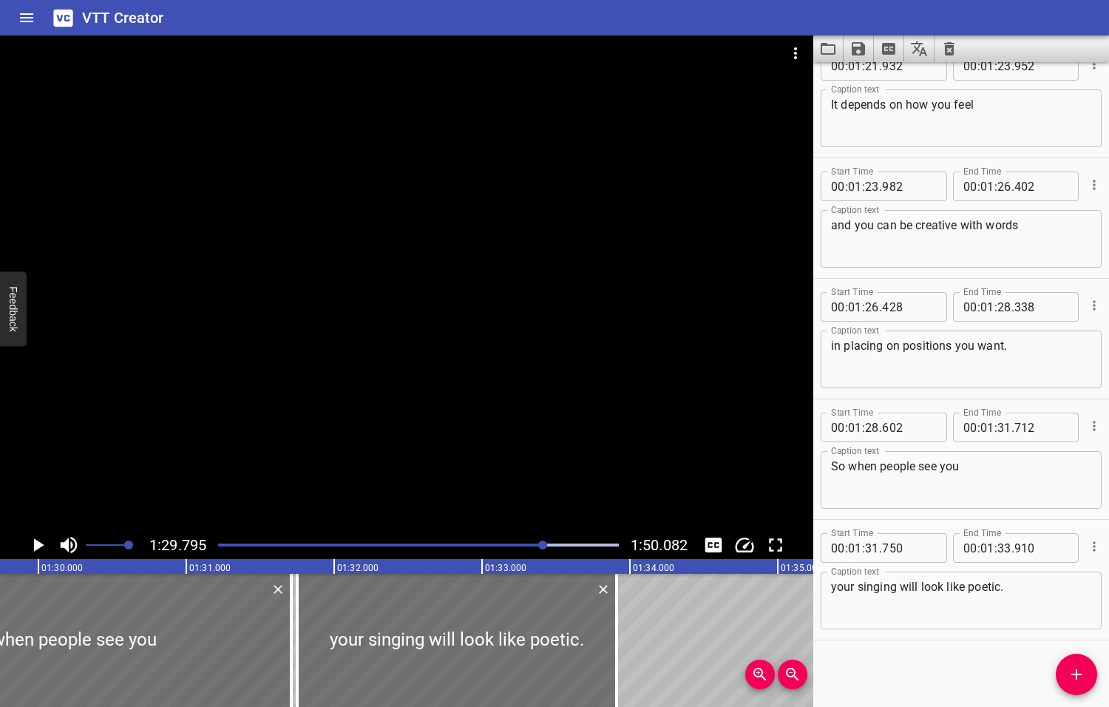
scroll to position [0, 13277]
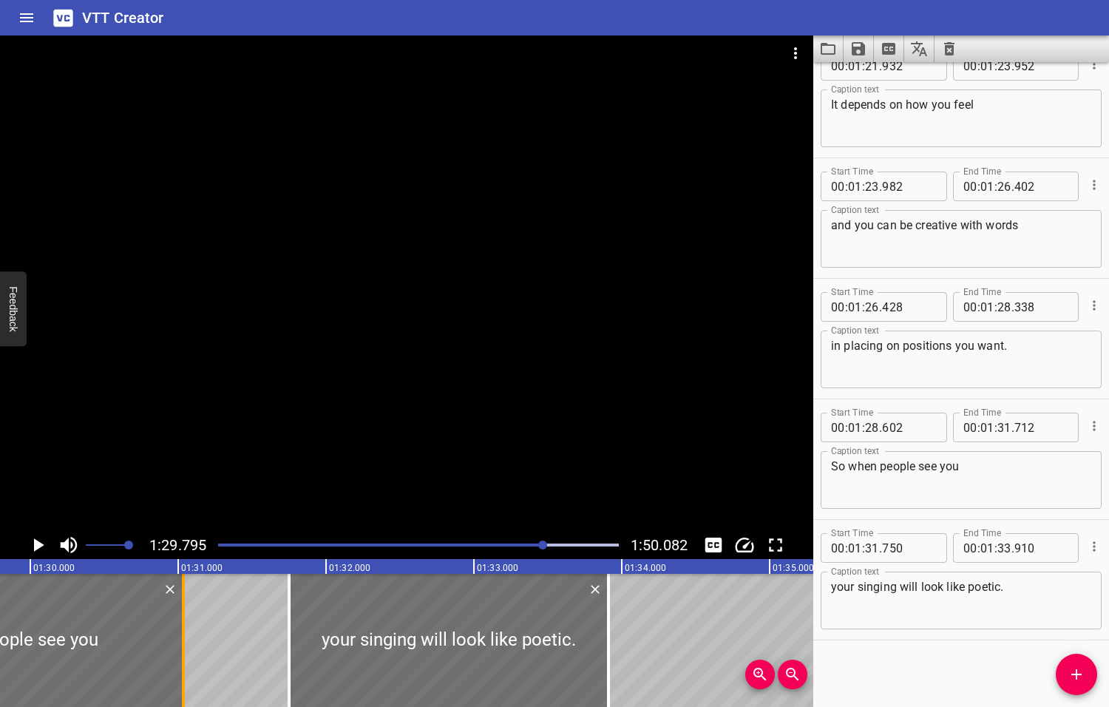
drag, startPoint x: 279, startPoint y: 635, endPoint x: 179, endPoint y: 637, distance: 99.8
click at [179, 637] on div at bounding box center [183, 640] width 15 height 133
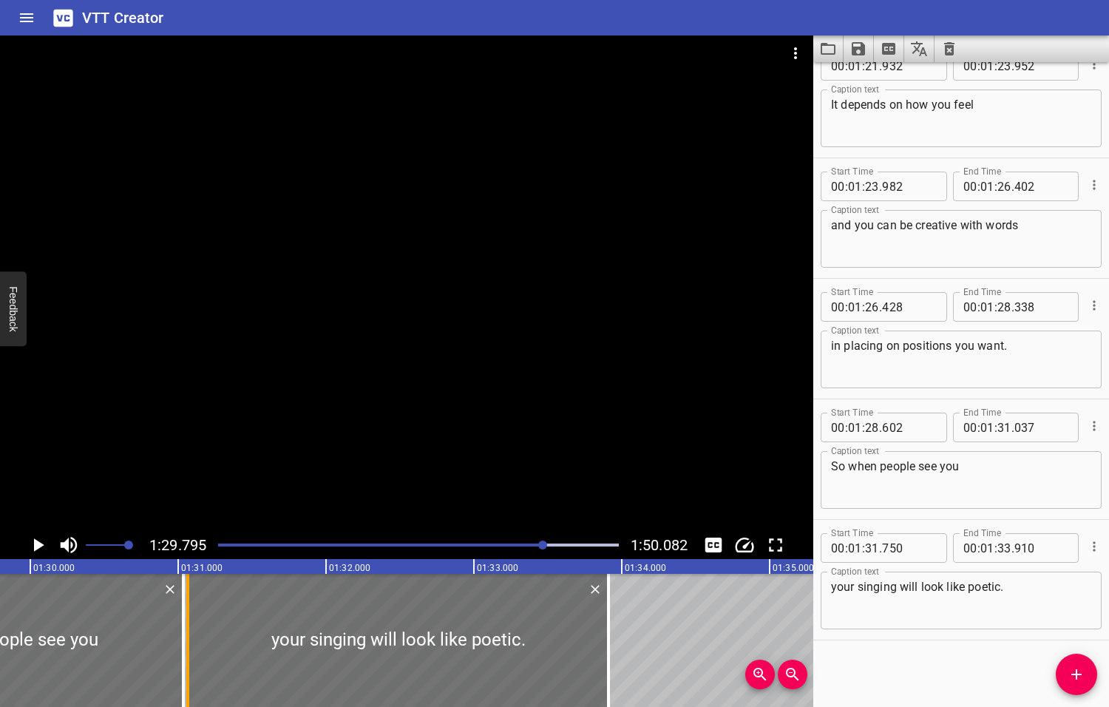
drag, startPoint x: 289, startPoint y: 649, endPoint x: 188, endPoint y: 649, distance: 101.3
click at [188, 649] on div at bounding box center [187, 640] width 3 height 133
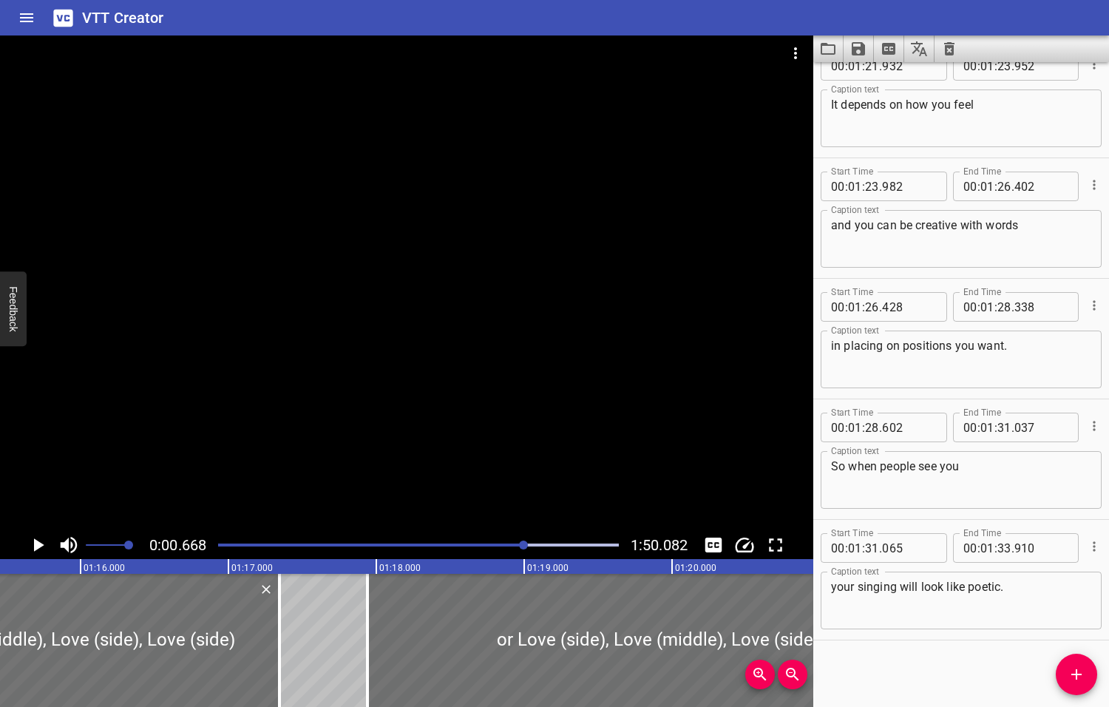
drag, startPoint x: 545, startPoint y: 544, endPoint x: 525, endPoint y: 546, distance: 20.1
click at [525, 546] on div at bounding box center [523, 544] width 9 height 9
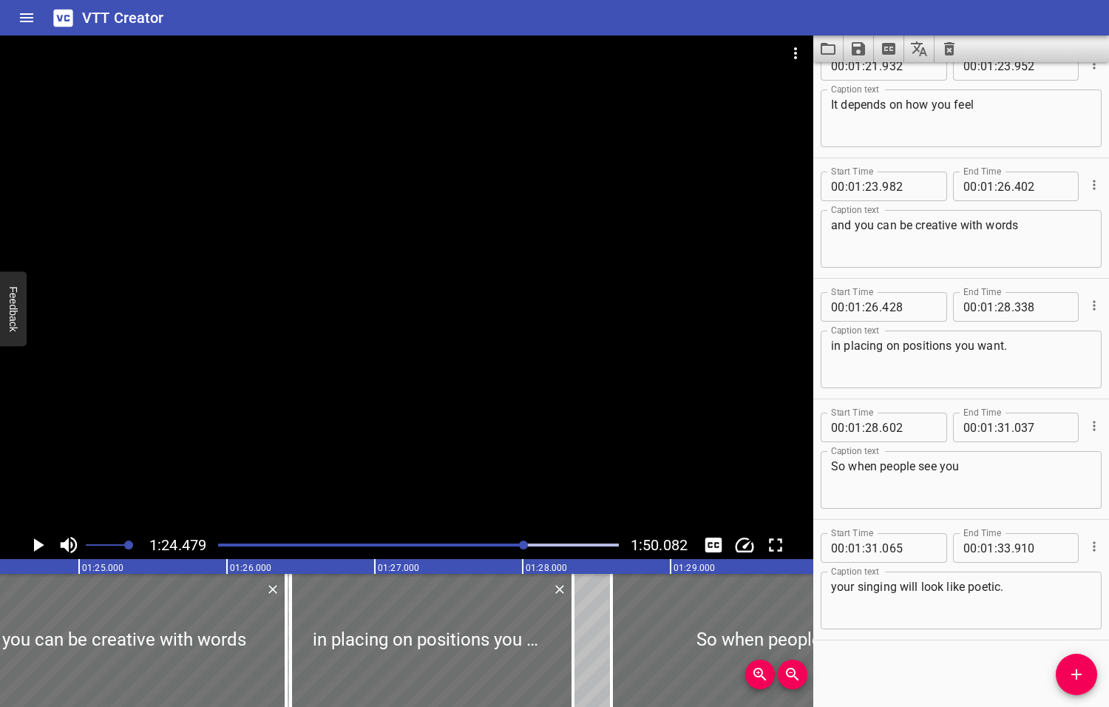
scroll to position [0, 12491]
click at [36, 545] on icon "Play/Pause" at bounding box center [39, 544] width 10 height 13
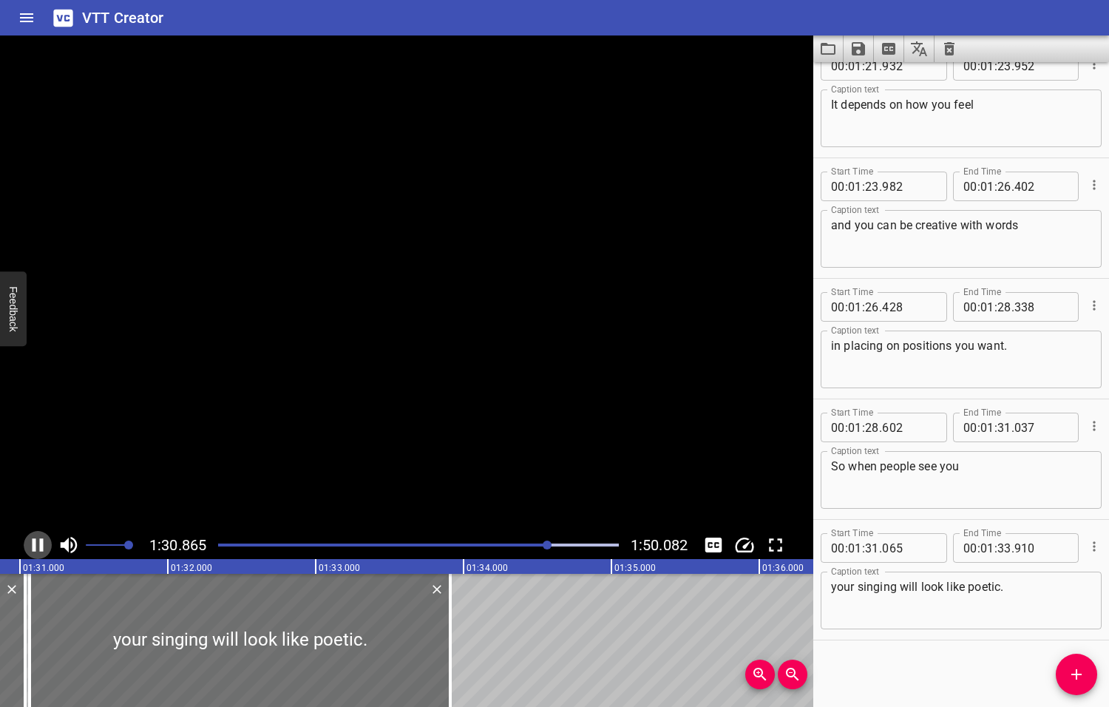
click at [36, 545] on icon "Play/Pause" at bounding box center [38, 545] width 22 height 22
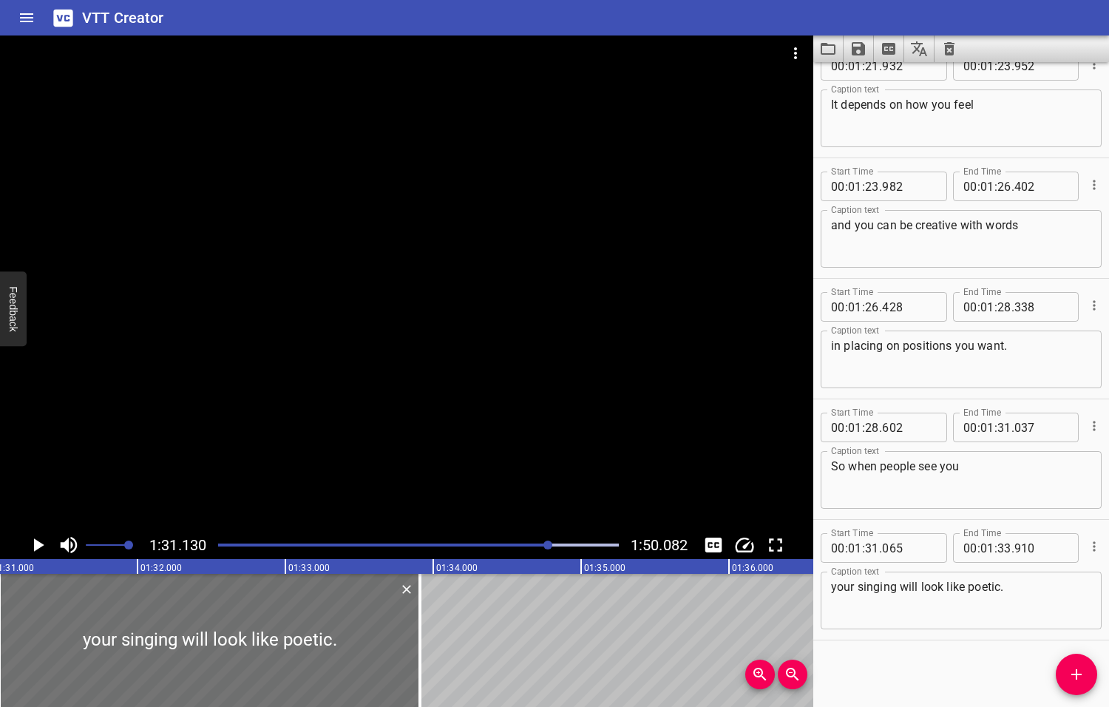
scroll to position [0, 13474]
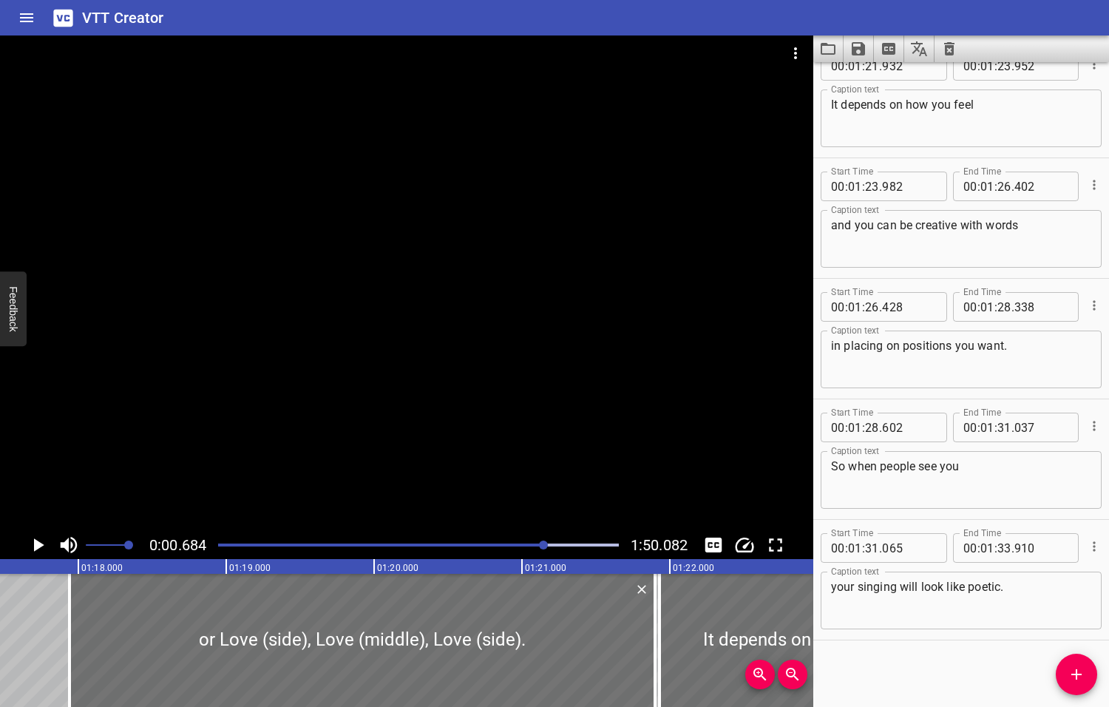
drag, startPoint x: 549, startPoint y: 544, endPoint x: 537, endPoint y: 543, distance: 11.9
click at [539, 543] on div at bounding box center [543, 544] width 9 height 9
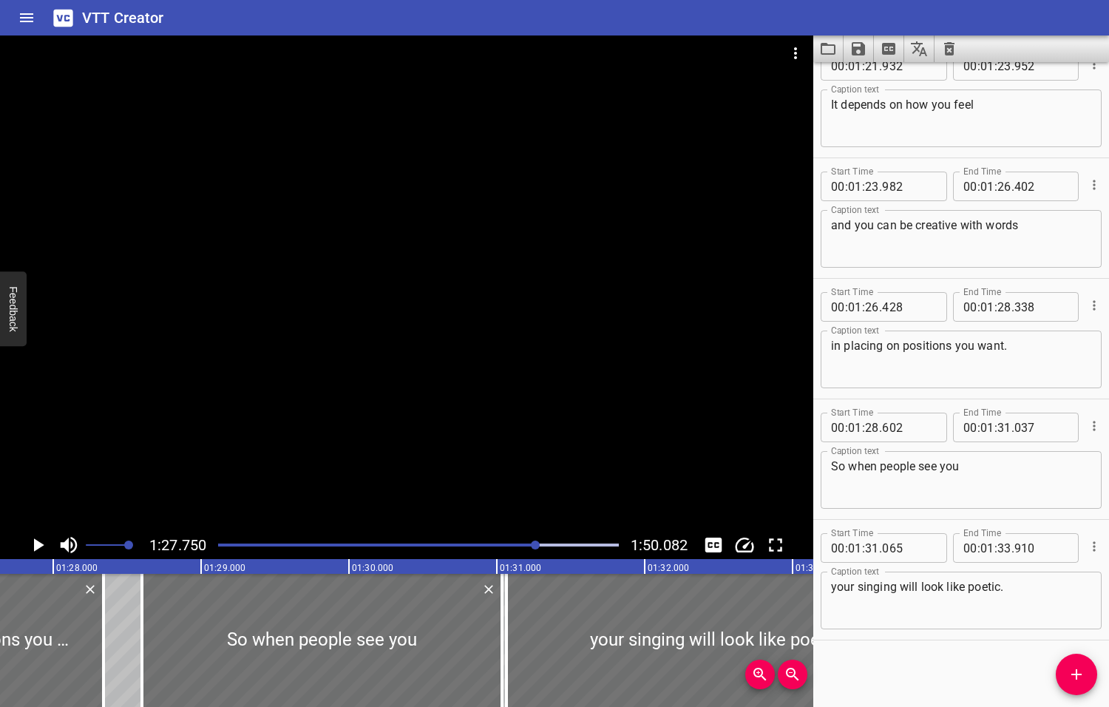
scroll to position [0, 12974]
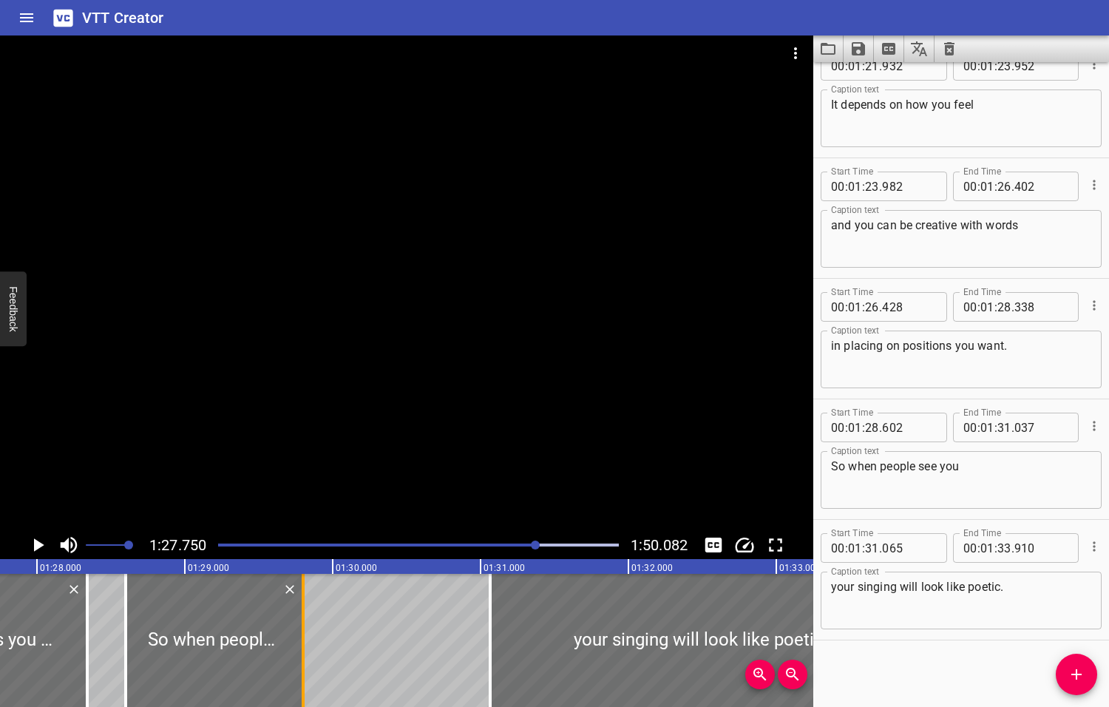
drag, startPoint x: 481, startPoint y: 648, endPoint x: 298, endPoint y: 668, distance: 183.7
click at [298, 668] on div at bounding box center [303, 640] width 15 height 133
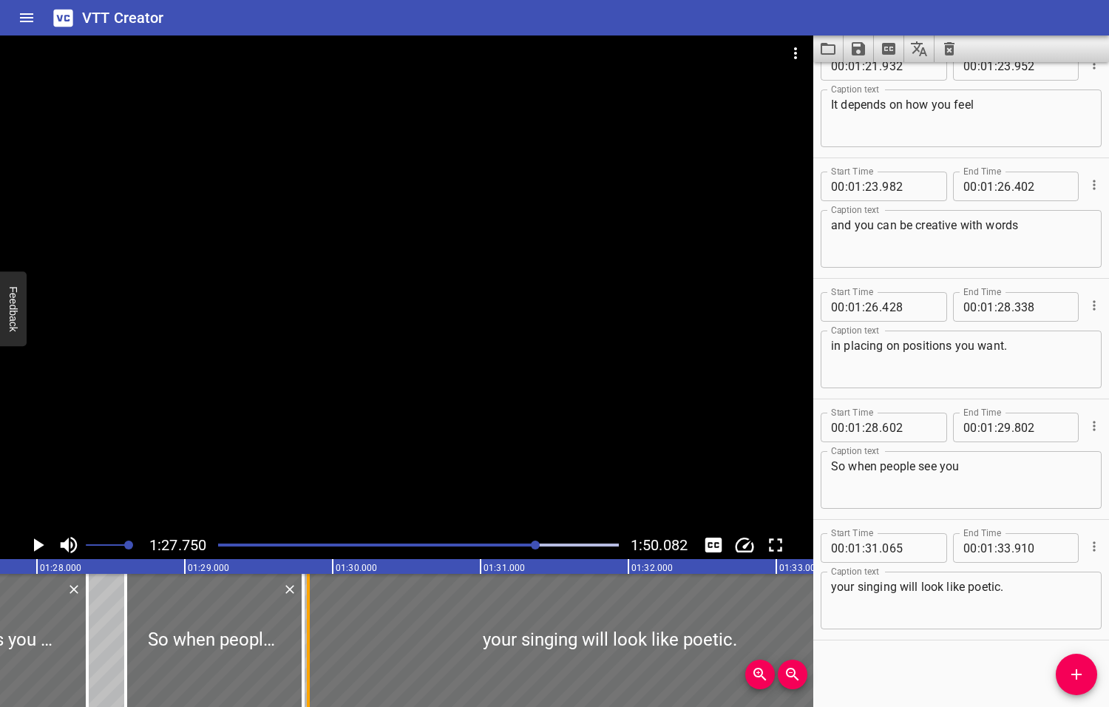
drag, startPoint x: 489, startPoint y: 652, endPoint x: 308, endPoint y: 660, distance: 182.0
click at [308, 660] on div at bounding box center [308, 640] width 3 height 133
click at [35, 545] on icon "Play/Pause" at bounding box center [39, 544] width 10 height 13
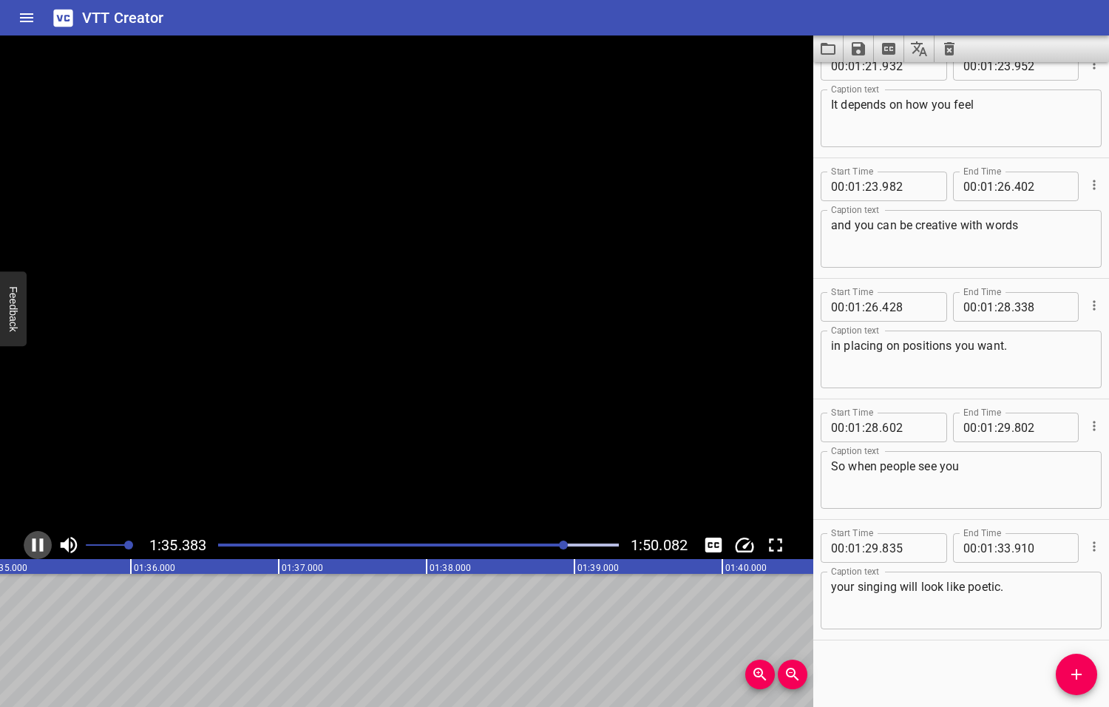
click at [35, 545] on icon "Play/Pause" at bounding box center [38, 545] width 22 height 22
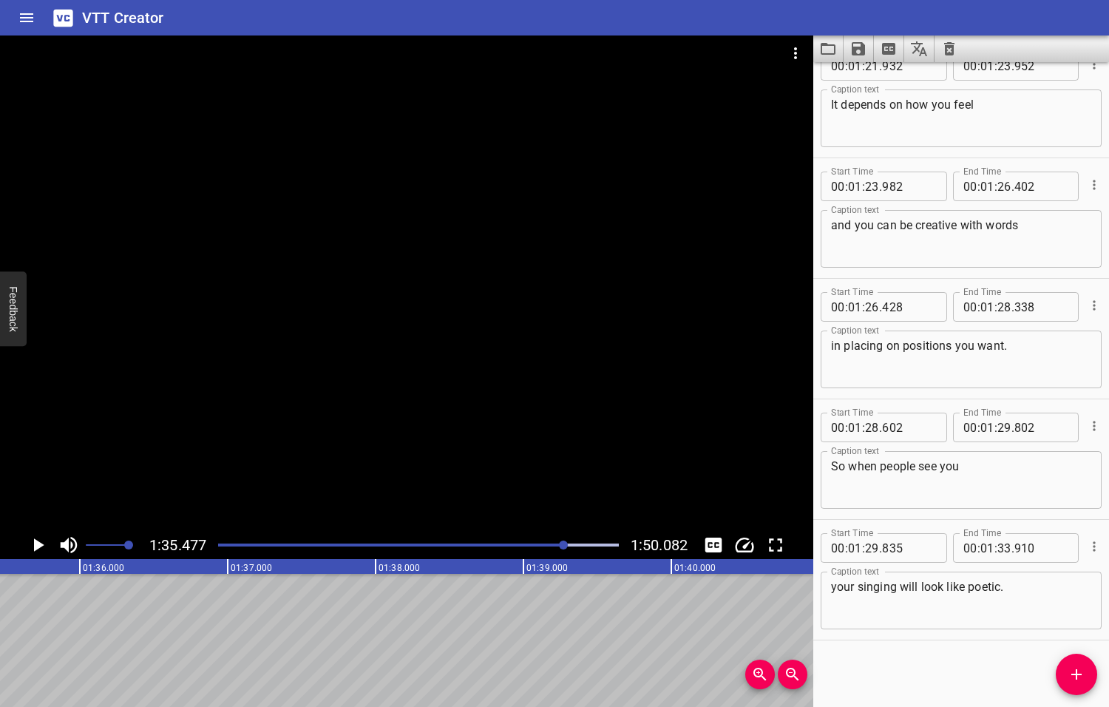
scroll to position [0, 14117]
click at [35, 544] on icon "Play/Pause" at bounding box center [39, 544] width 10 height 13
click at [35, 544] on icon "Play/Pause" at bounding box center [38, 544] width 11 height 13
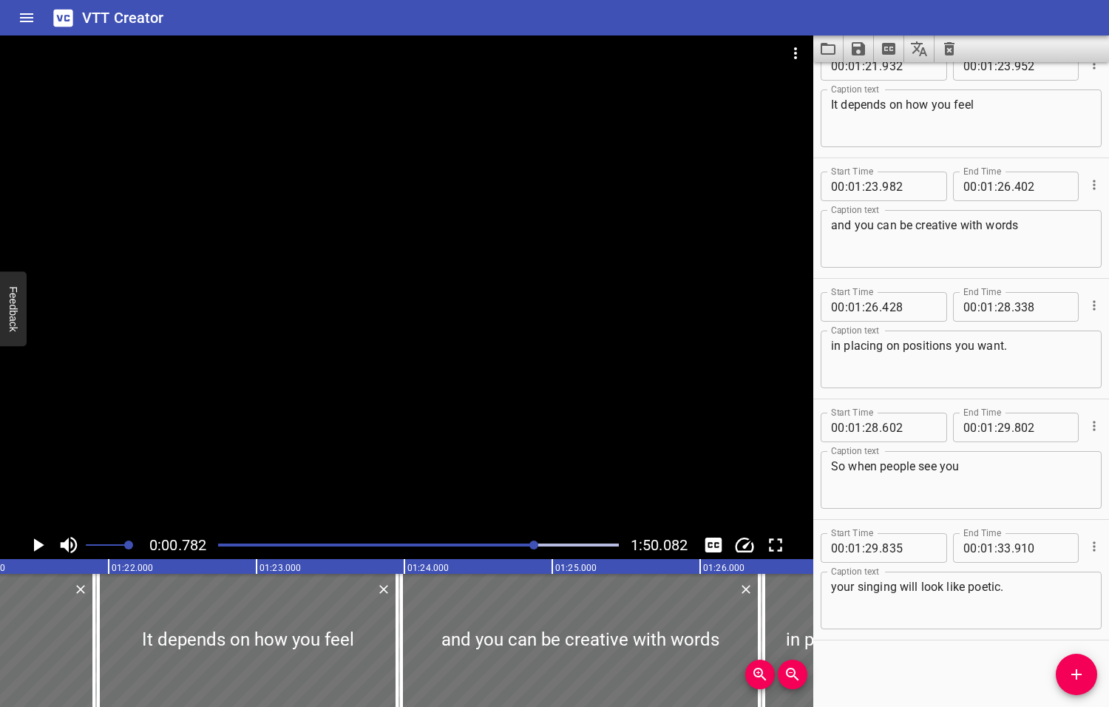
drag, startPoint x: 572, startPoint y: 545, endPoint x: 533, endPoint y: 549, distance: 39.4
click at [533, 549] on div at bounding box center [533, 544] width 9 height 9
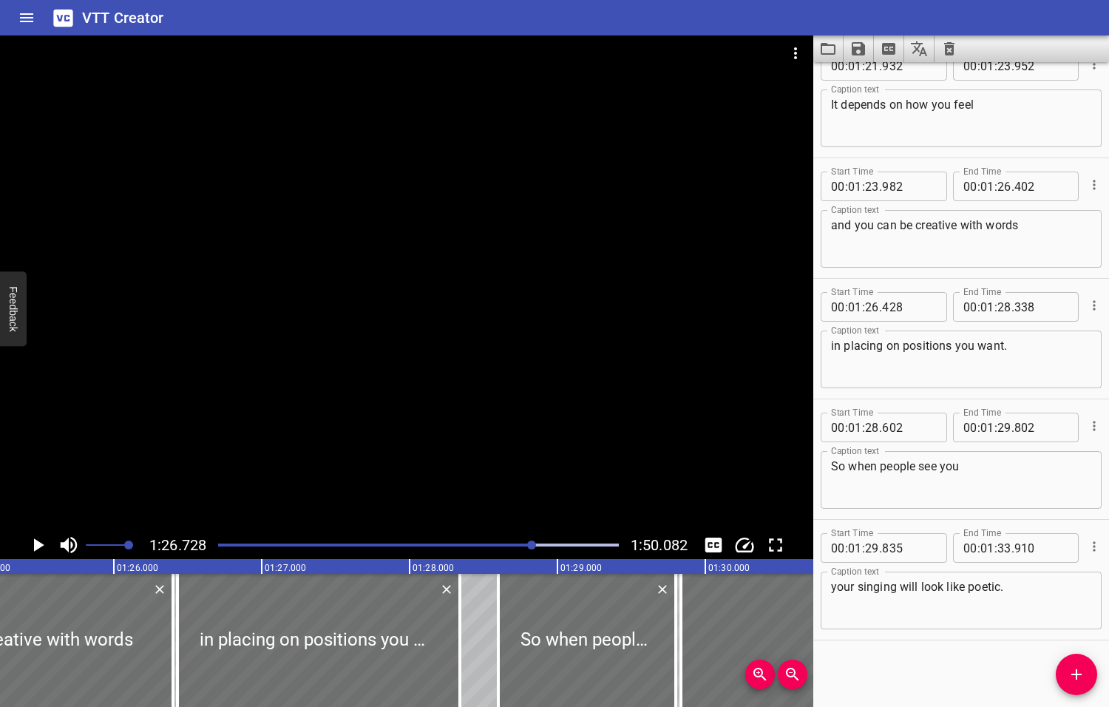
scroll to position [0, 12823]
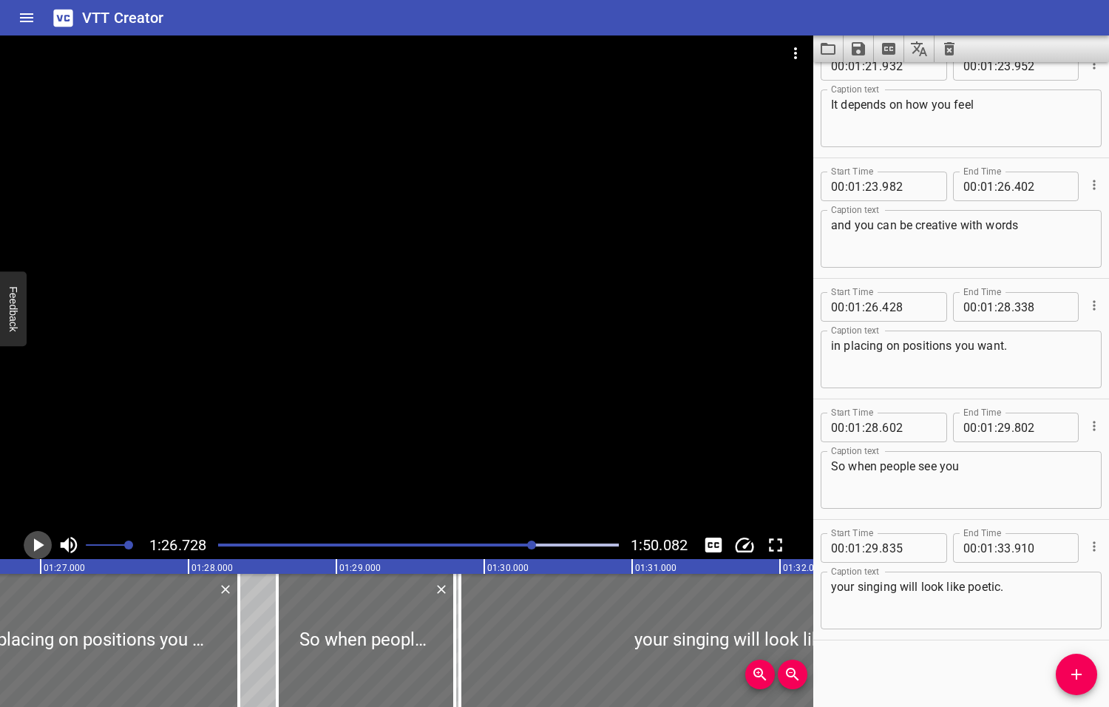
click at [38, 544] on icon "Play/Pause" at bounding box center [39, 544] width 10 height 13
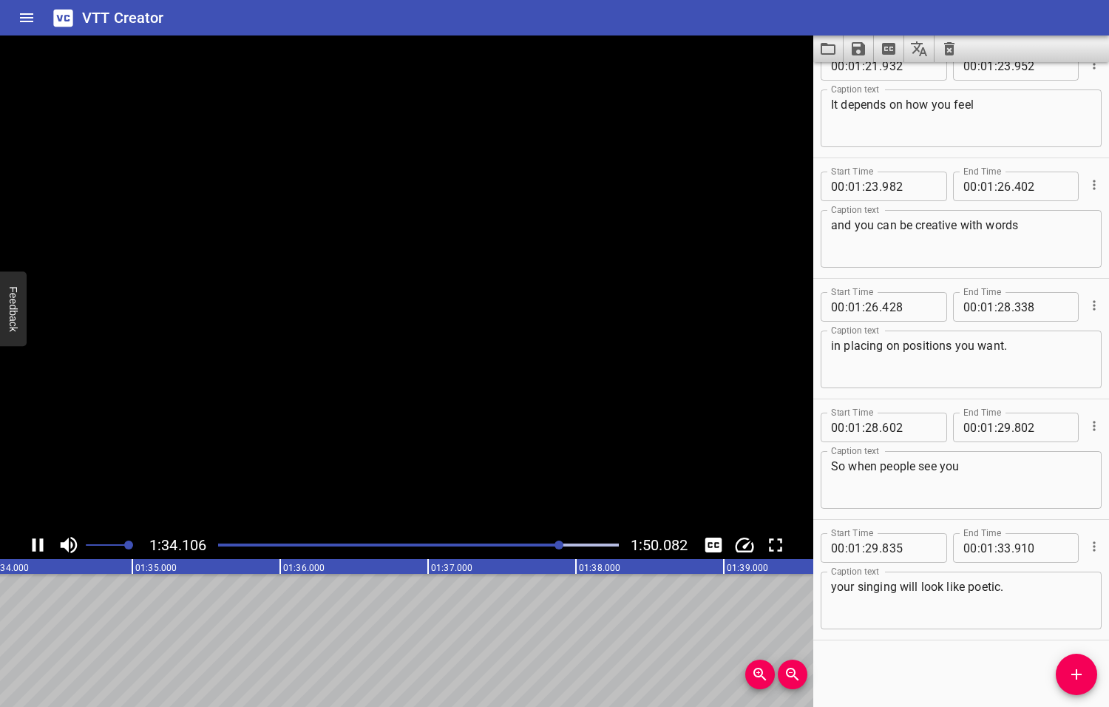
click at [38, 544] on icon "Play/Pause" at bounding box center [38, 545] width 22 height 22
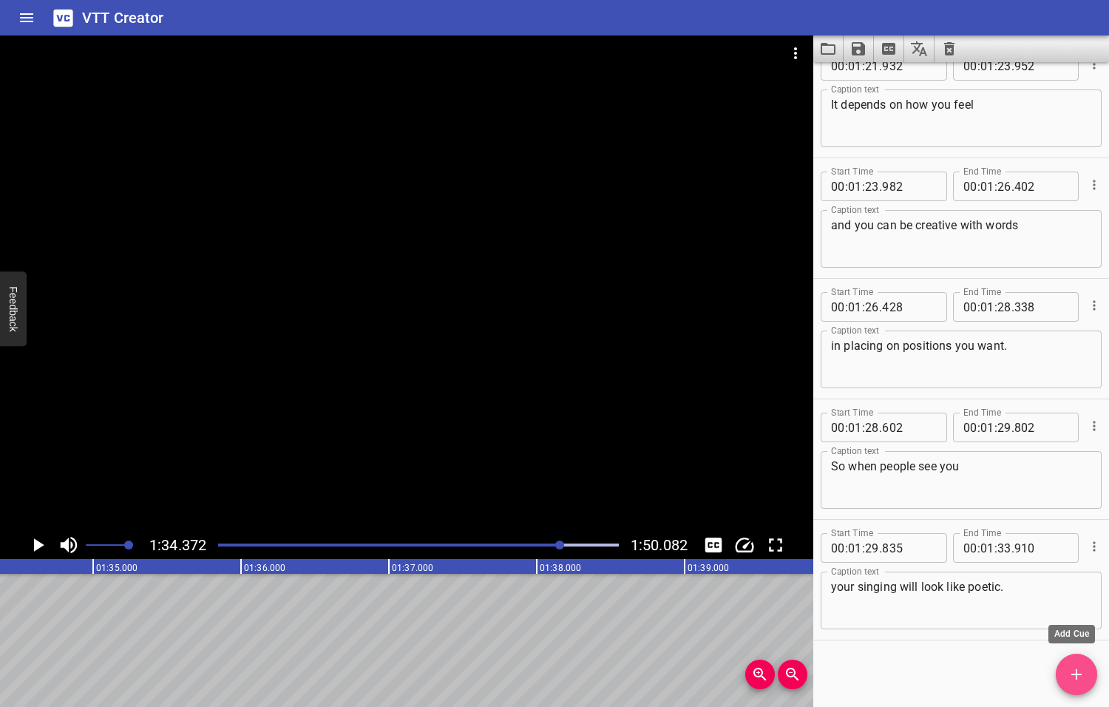
click at [1079, 675] on icon "Add Cue" at bounding box center [1077, 674] width 18 height 18
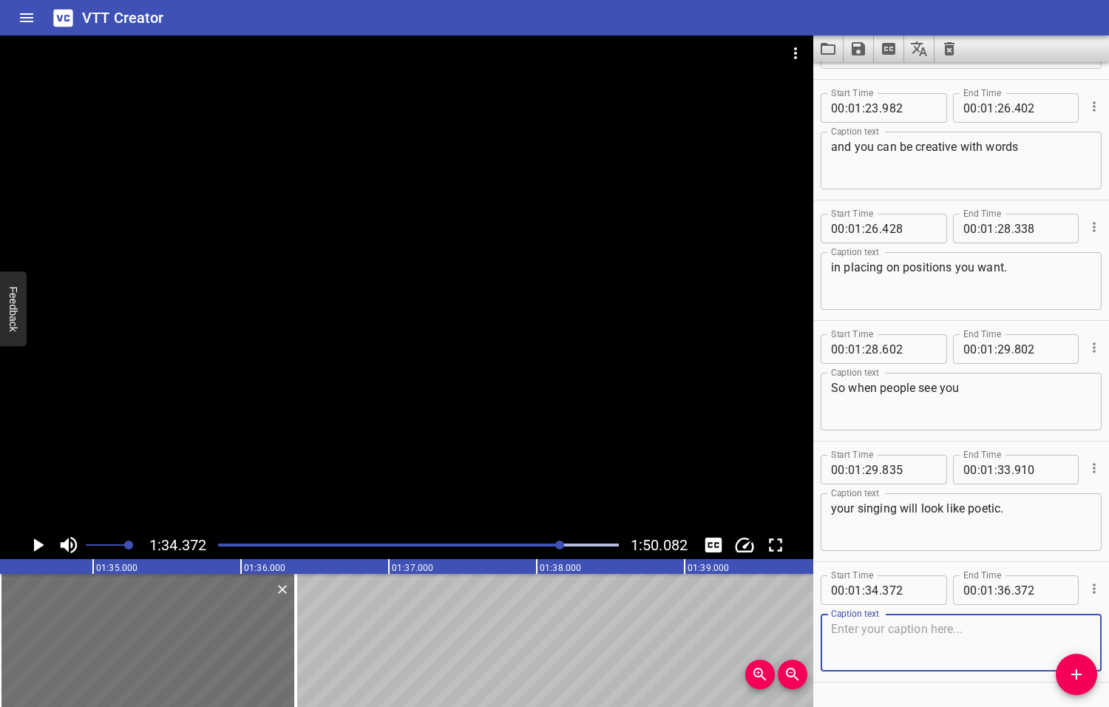
scroll to position [3642, 0]
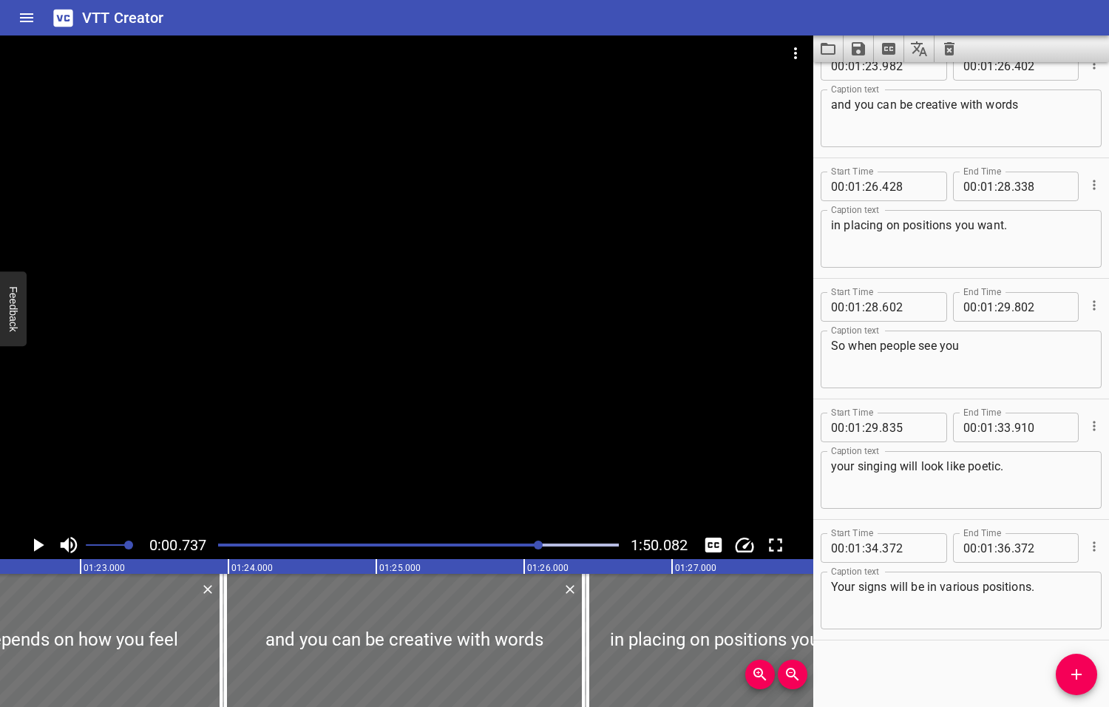
drag, startPoint x: 561, startPoint y: 543, endPoint x: 537, endPoint y: 547, distance: 23.9
click at [537, 547] on div at bounding box center [538, 544] width 9 height 9
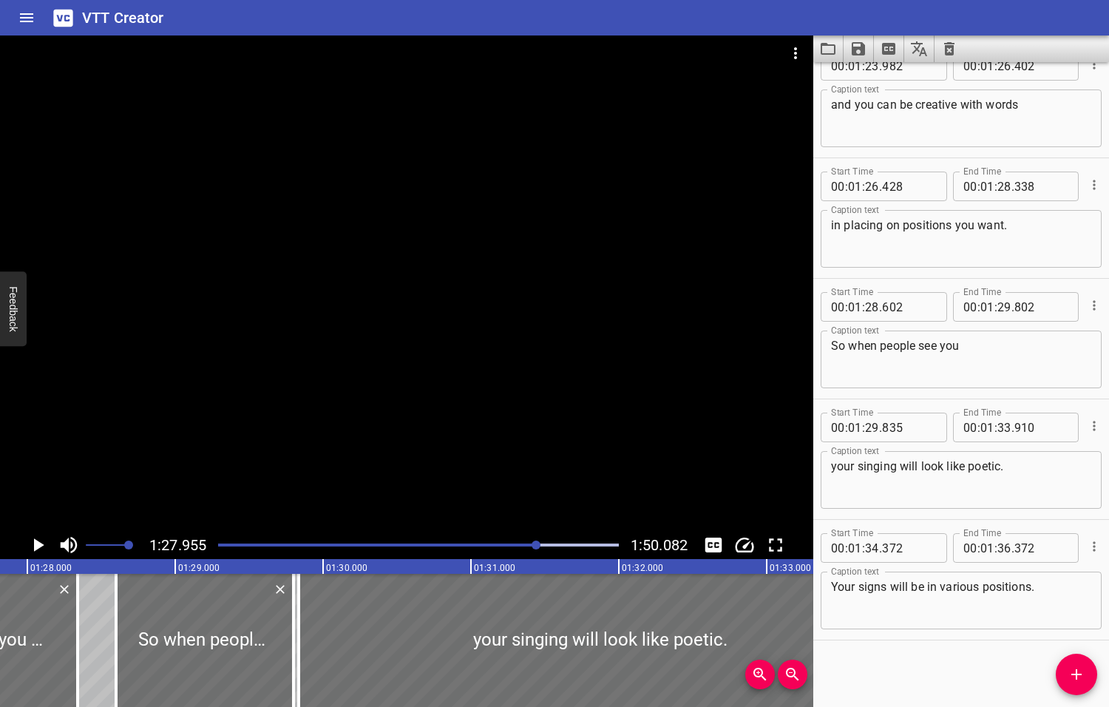
scroll to position [0, 13005]
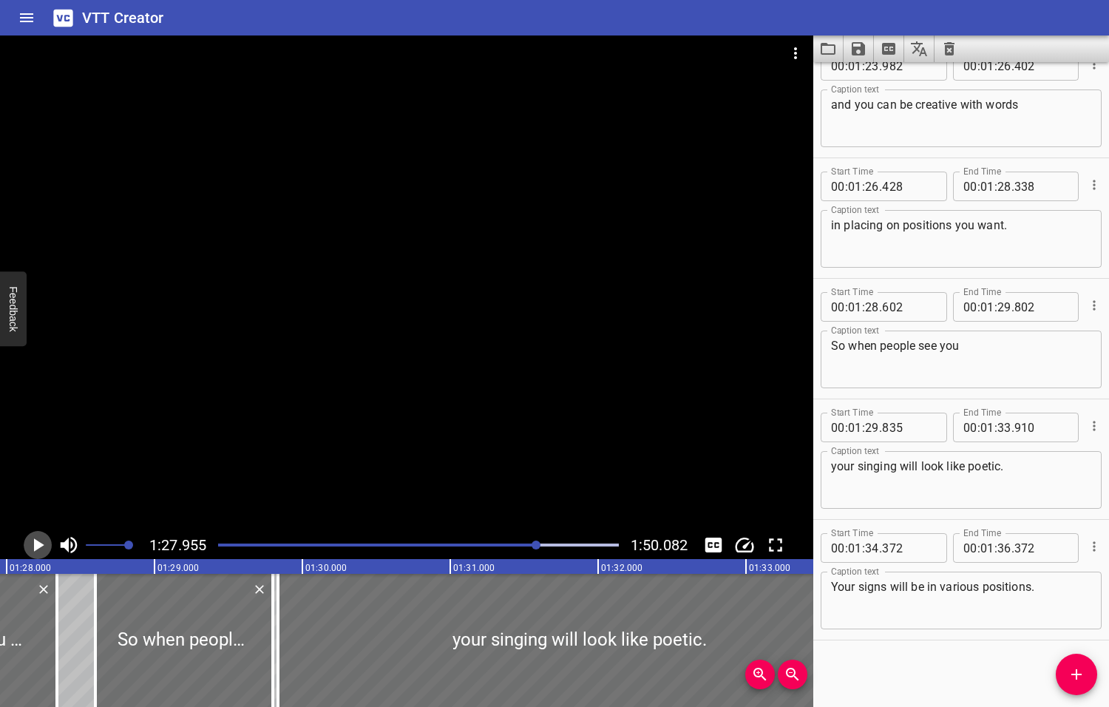
click at [36, 546] on icon "Play/Pause" at bounding box center [39, 544] width 10 height 13
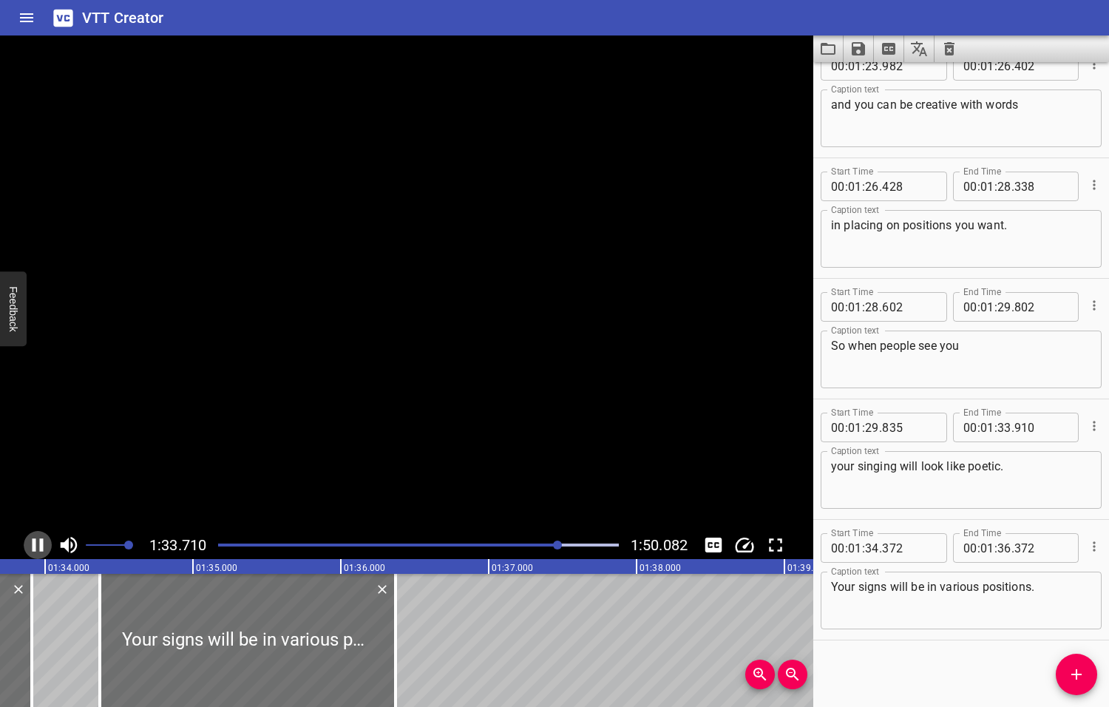
click at [36, 549] on icon "Play/Pause" at bounding box center [38, 545] width 22 height 22
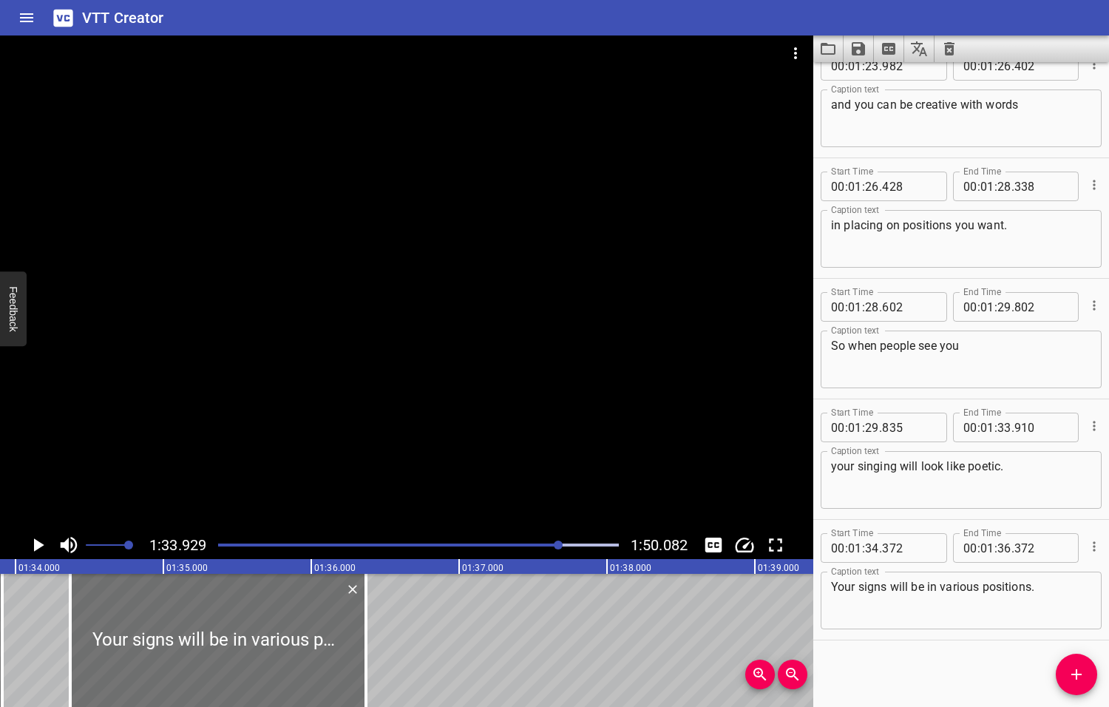
scroll to position [0, 13888]
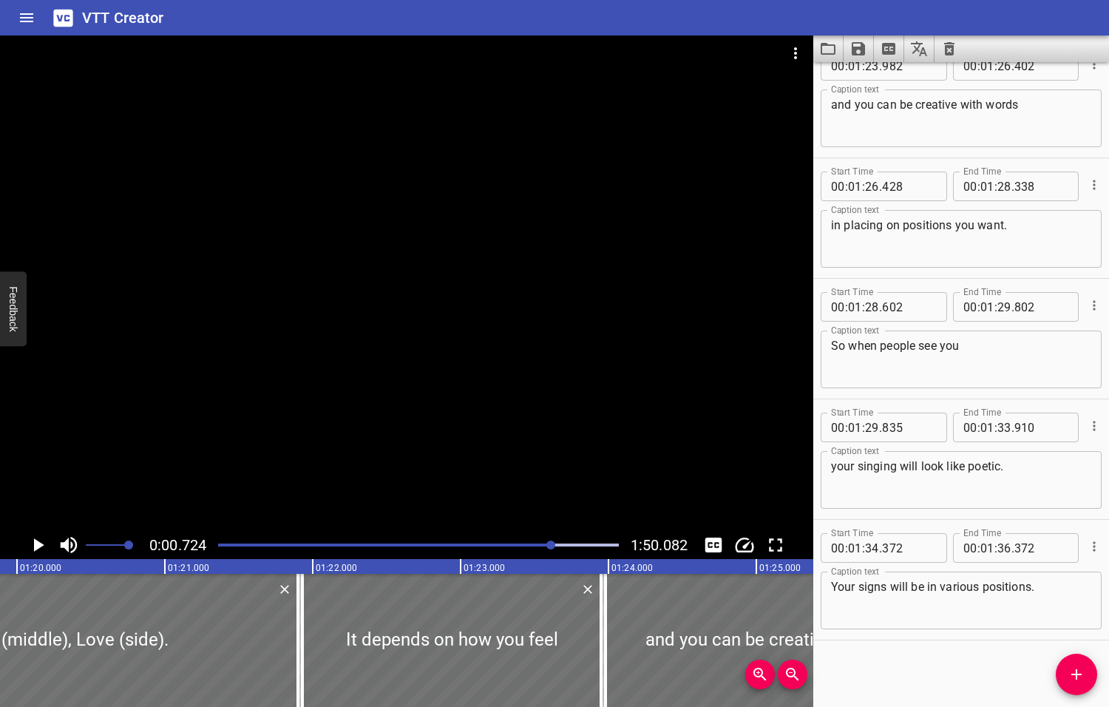
click at [552, 543] on div at bounding box center [550, 544] width 9 height 9
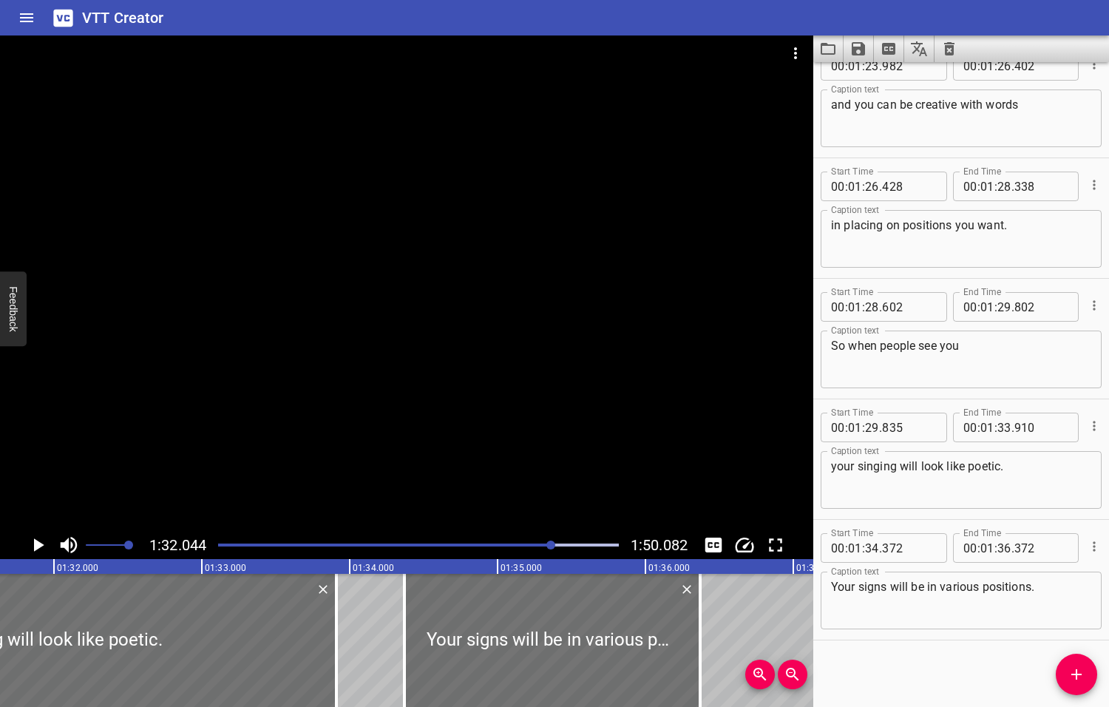
scroll to position [0, 13609]
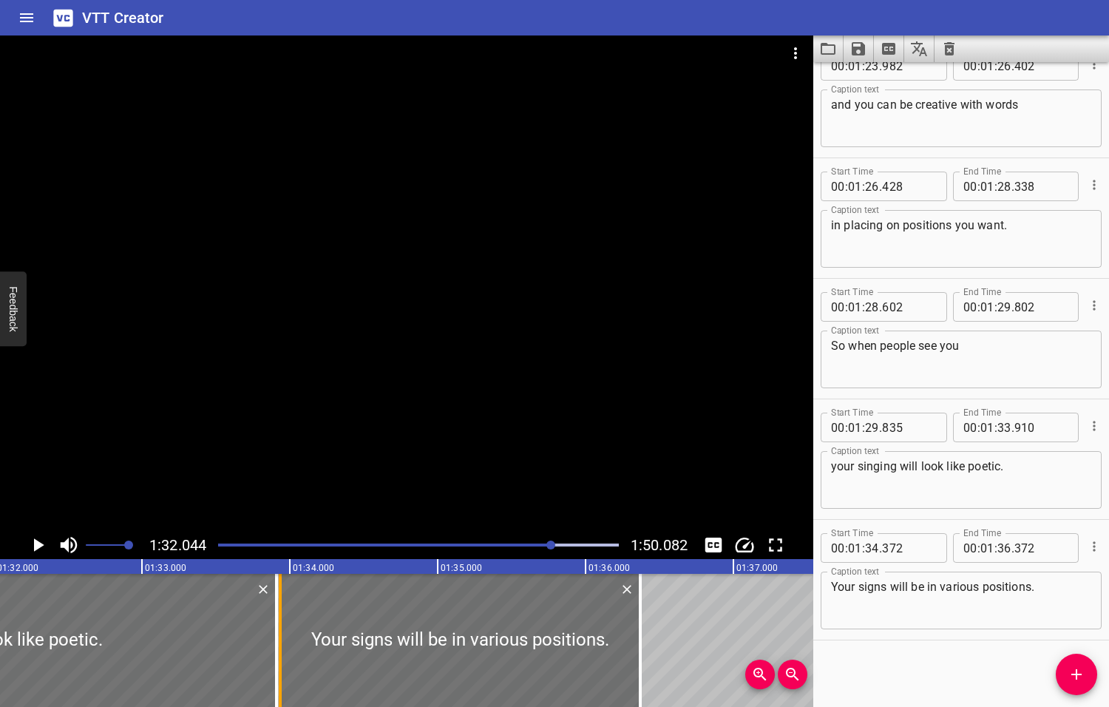
drag, startPoint x: 345, startPoint y: 648, endPoint x: 281, endPoint y: 648, distance: 64.3
click at [281, 648] on div at bounding box center [280, 640] width 15 height 133
click at [36, 545] on icon "Play/Pause" at bounding box center [39, 544] width 10 height 13
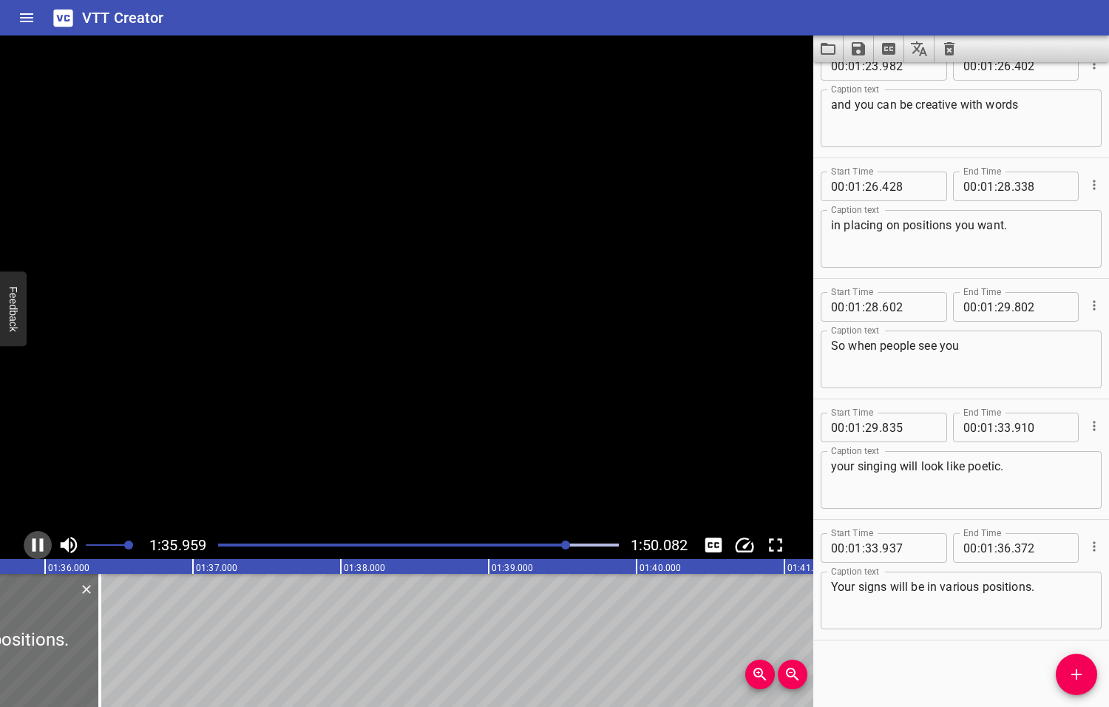
click at [36, 545] on icon "Play/Pause" at bounding box center [38, 545] width 22 height 22
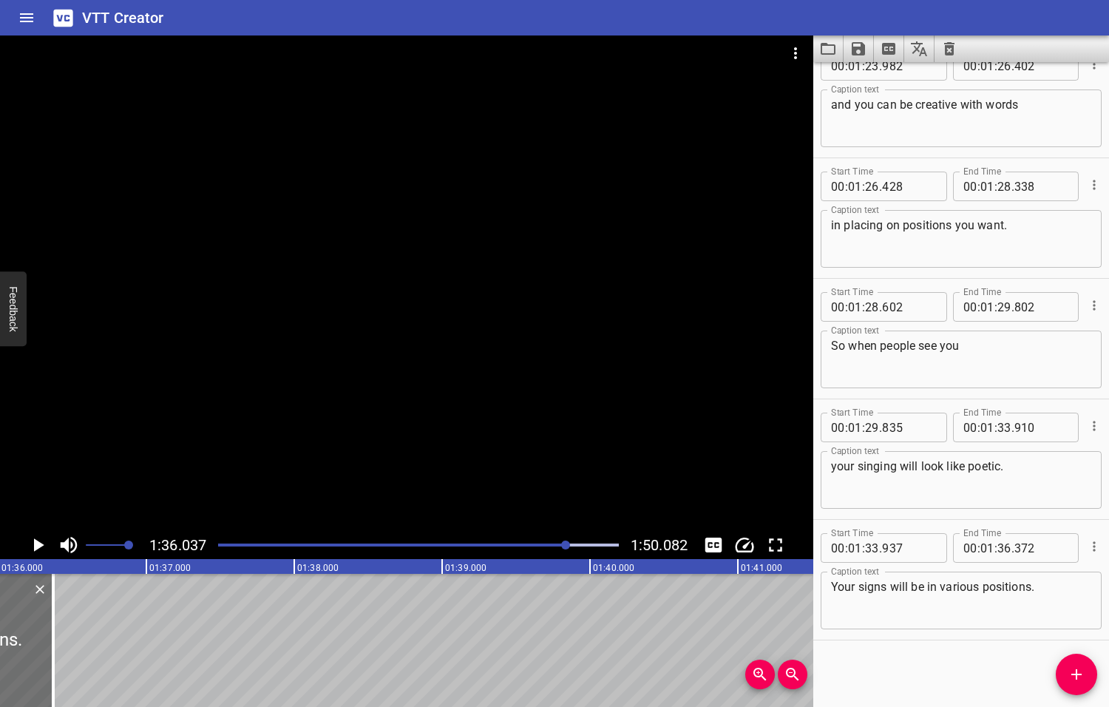
scroll to position [0, 14199]
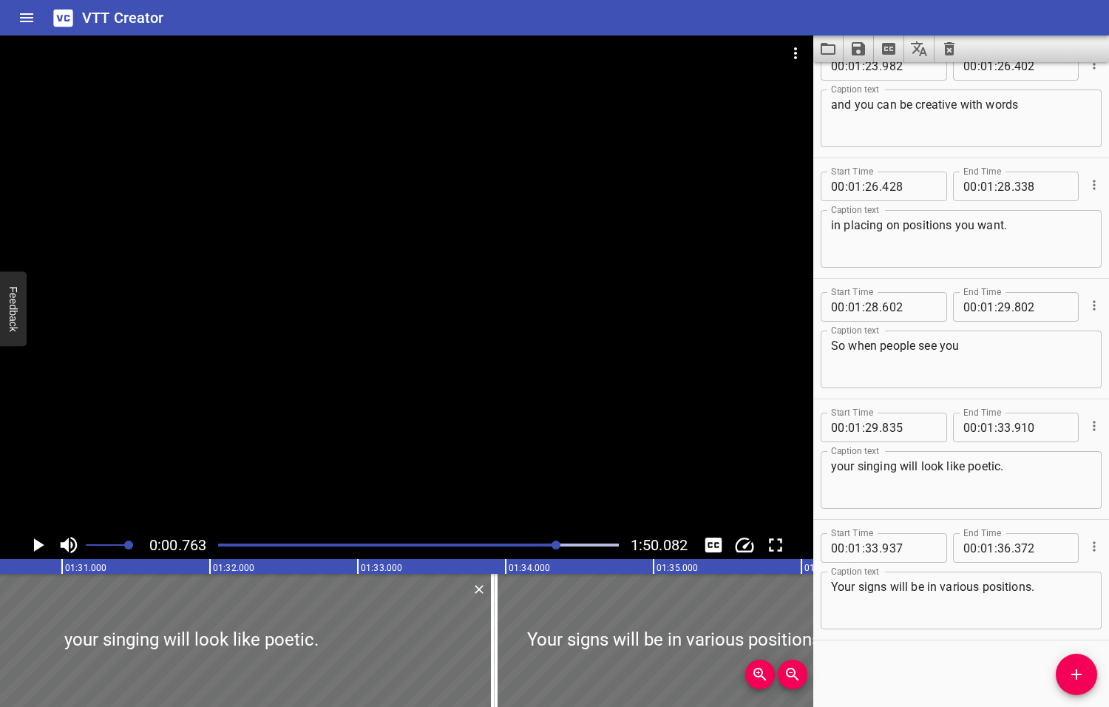
drag, startPoint x: 567, startPoint y: 543, endPoint x: 557, endPoint y: 545, distance: 9.7
click at [557, 545] on div at bounding box center [556, 544] width 9 height 9
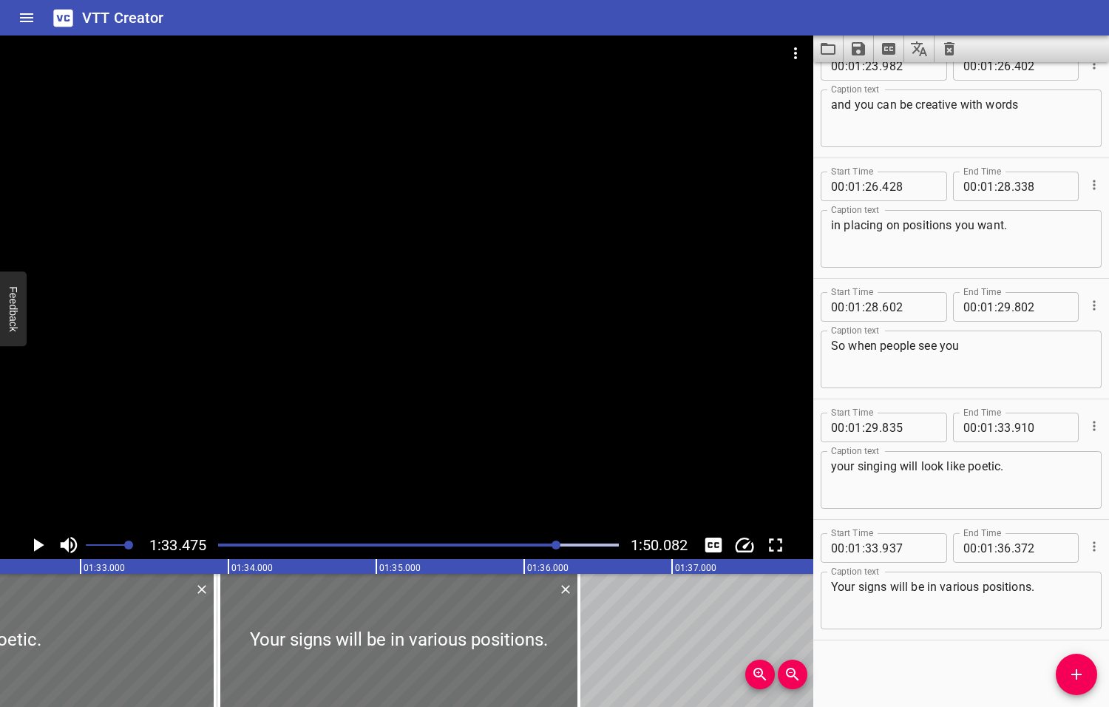
scroll to position [0, 13821]
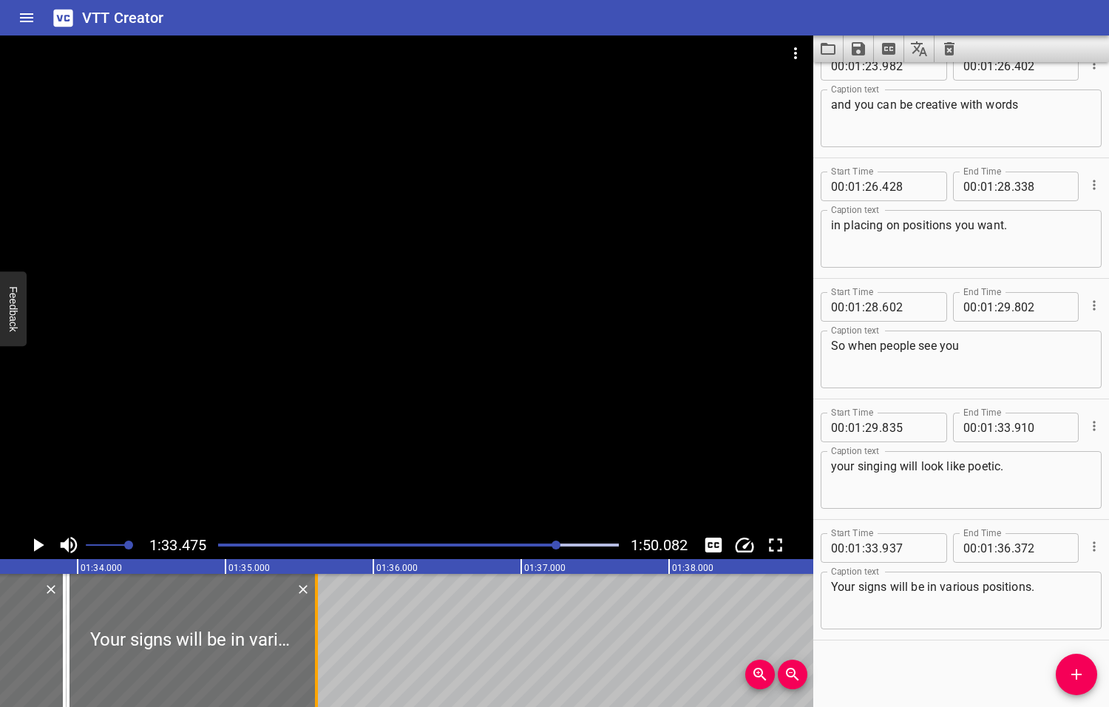
drag, startPoint x: 424, startPoint y: 634, endPoint x: 313, endPoint y: 641, distance: 111.9
click at [313, 641] on div at bounding box center [316, 640] width 15 height 133
click at [37, 545] on icon "Play/Pause" at bounding box center [39, 544] width 10 height 13
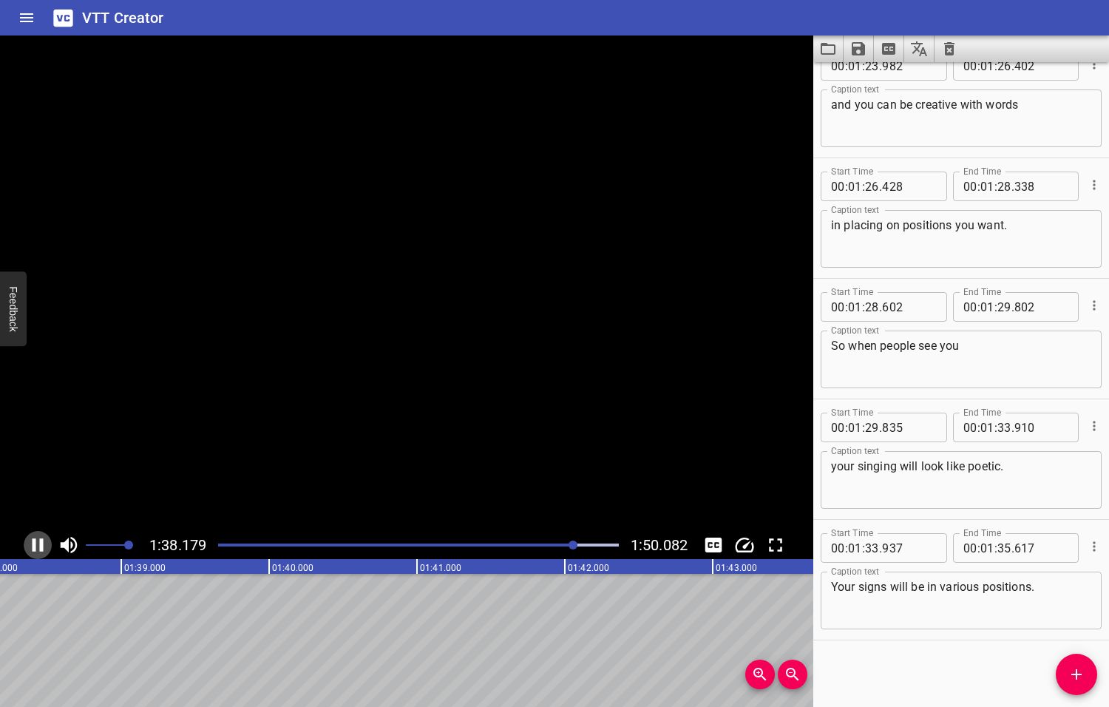
click at [37, 545] on icon "Play/Pause" at bounding box center [38, 545] width 22 height 22
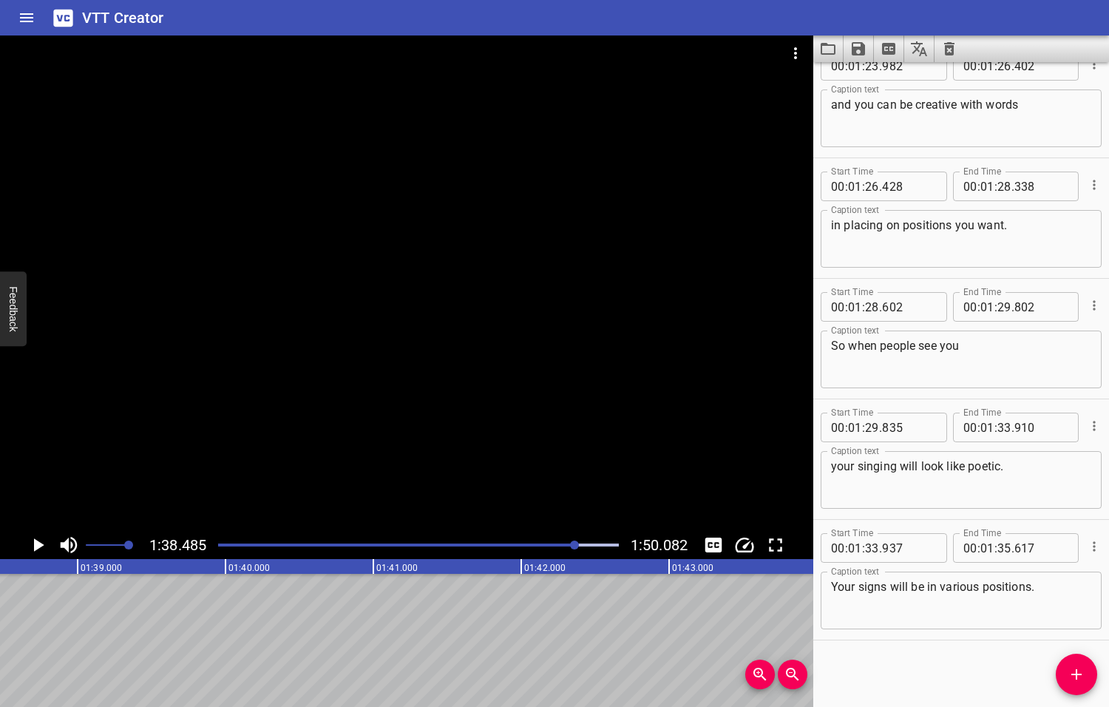
scroll to position [0, 14562]
click at [1077, 676] on icon "Add Cue" at bounding box center [1077, 674] width 18 height 18
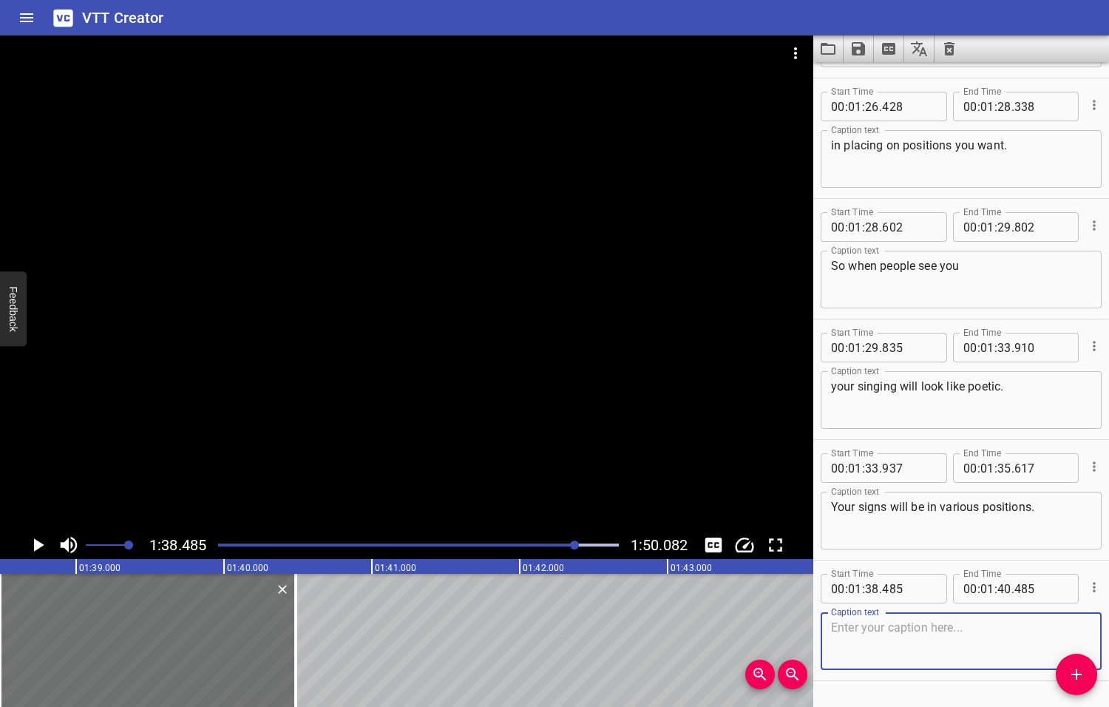
scroll to position [3763, 0]
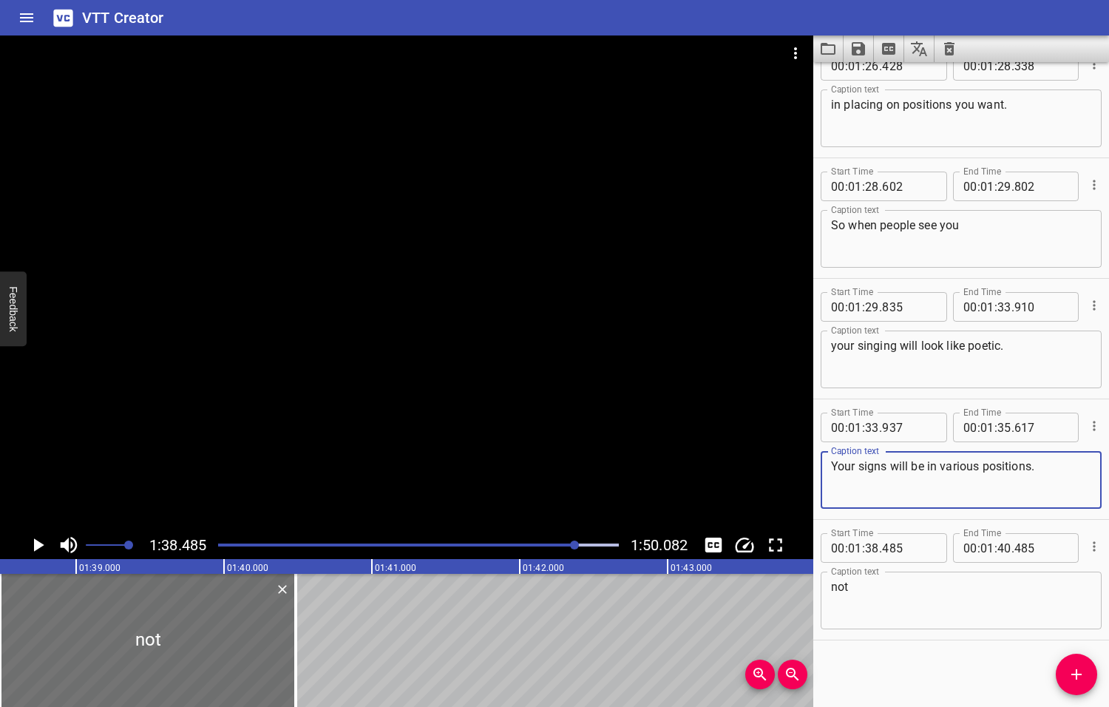
click at [1036, 466] on textarea "Your signs will be in various positions." at bounding box center [961, 480] width 260 height 42
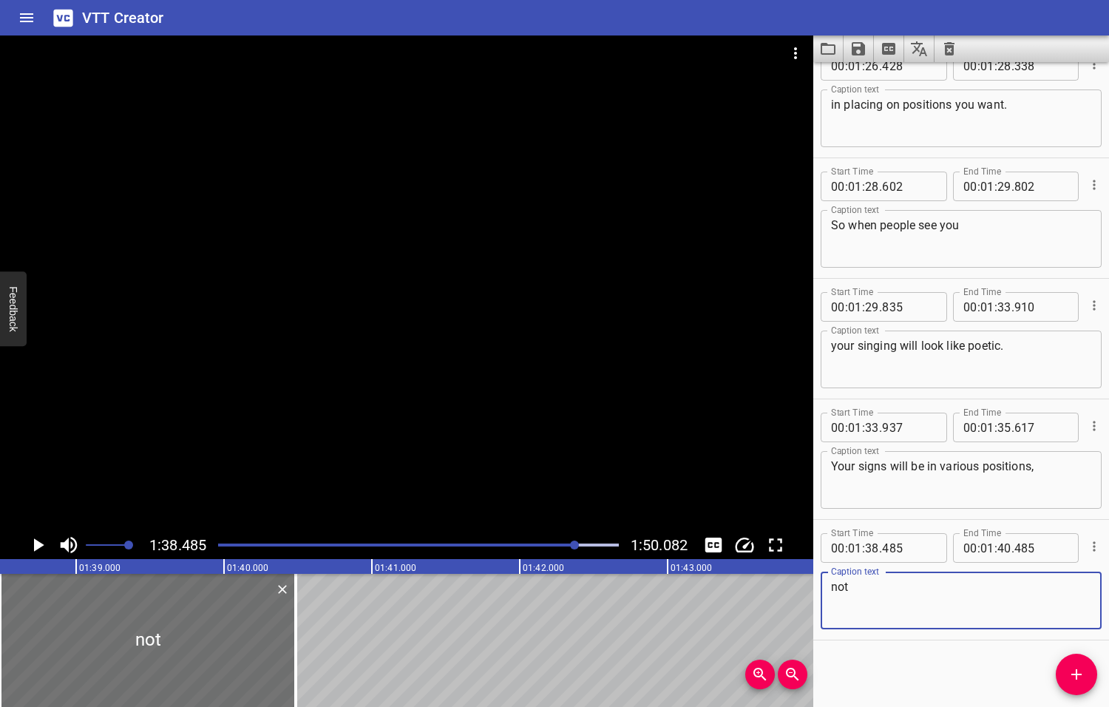
click at [880, 592] on textarea "not" at bounding box center [961, 601] width 260 height 42
click at [977, 584] on textarea "not in. the same, same postions" at bounding box center [961, 601] width 260 height 42
click at [866, 588] on textarea "not in. the same, same positions" at bounding box center [961, 601] width 260 height 42
click at [1007, 588] on textarea "not in the same, same positions" at bounding box center [961, 601] width 260 height 42
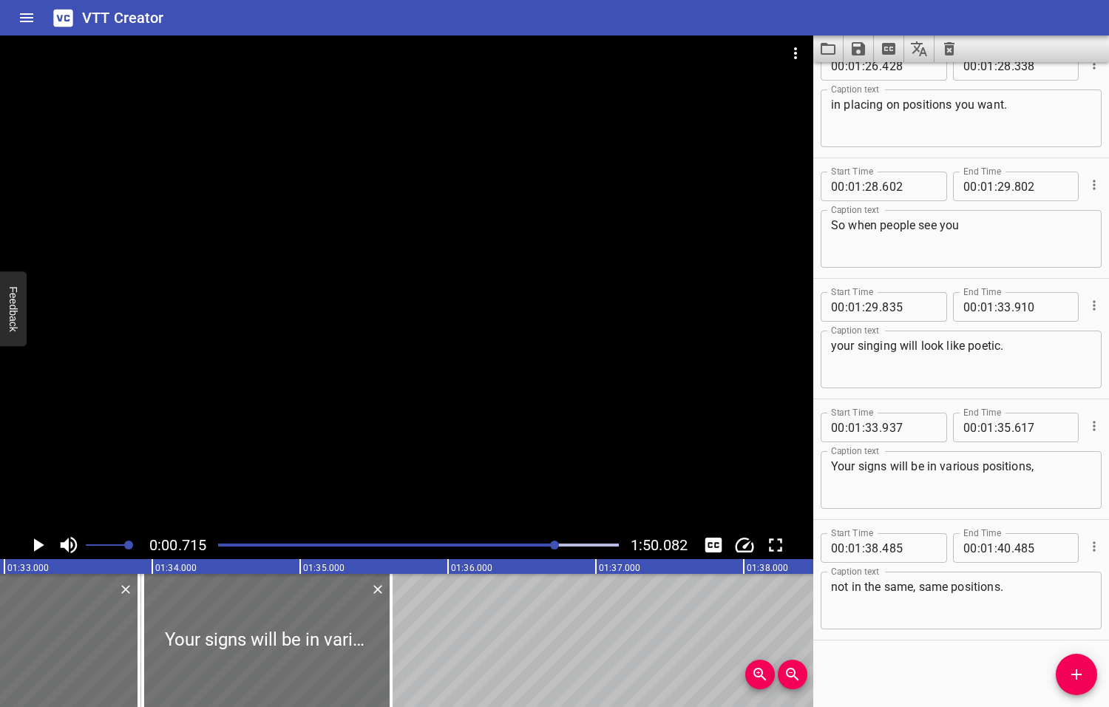
drag, startPoint x: 576, startPoint y: 543, endPoint x: 556, endPoint y: 546, distance: 20.2
click at [556, 546] on div at bounding box center [554, 544] width 9 height 9
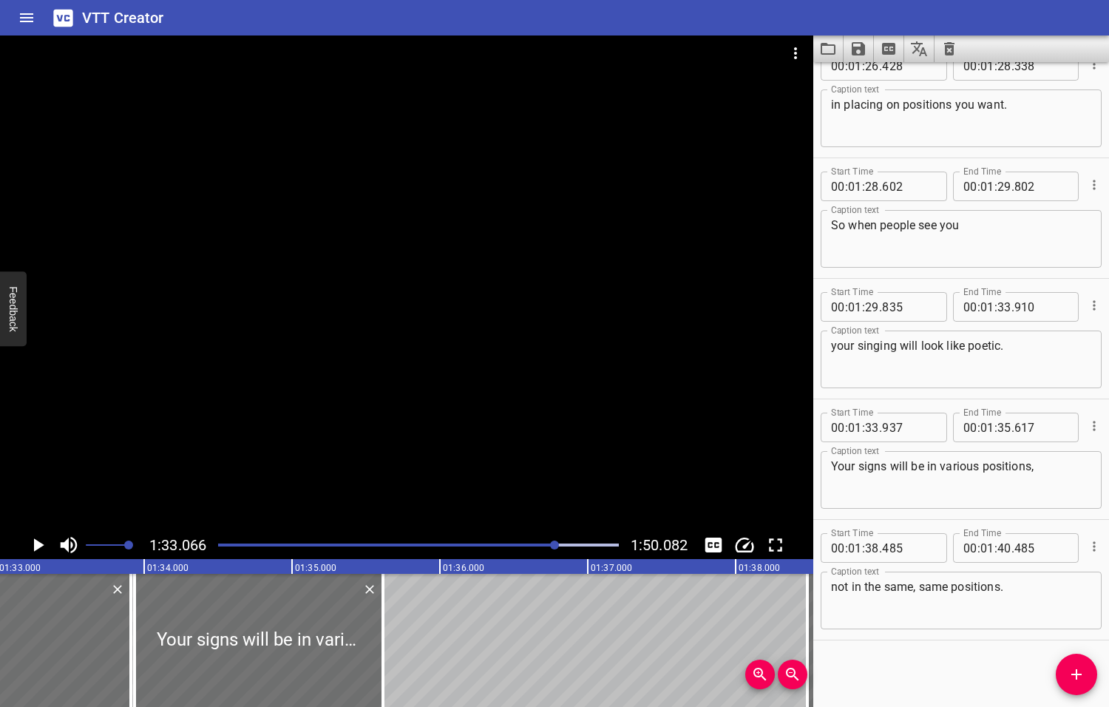
scroll to position [0, 13760]
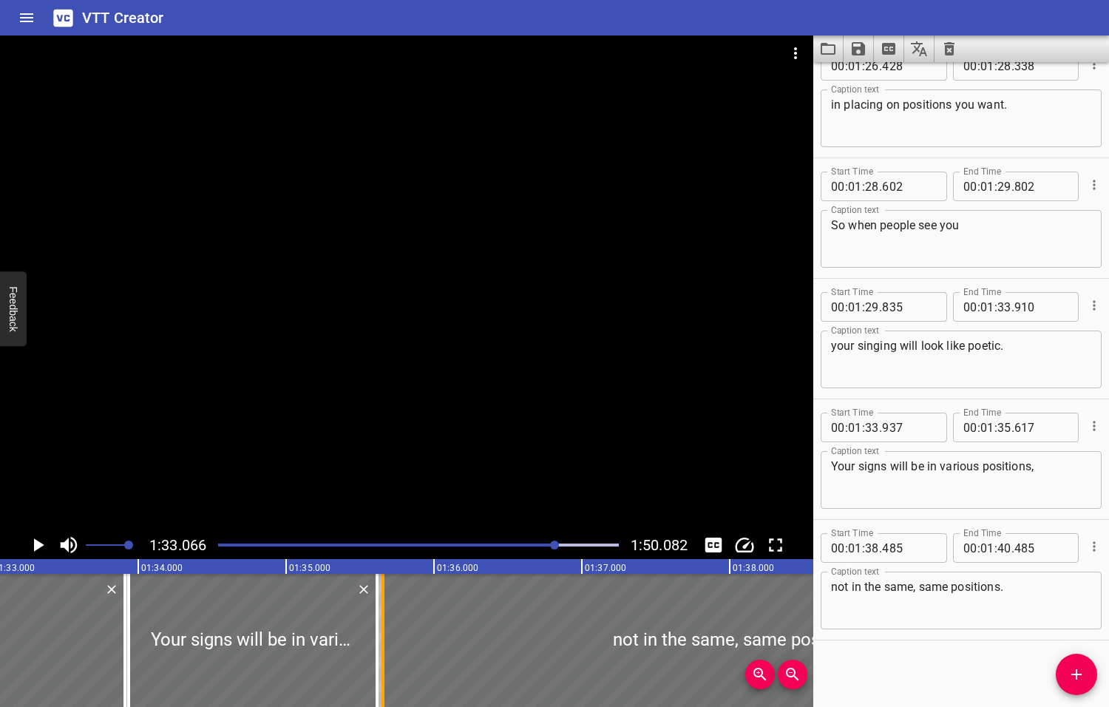
drag, startPoint x: 801, startPoint y: 630, endPoint x: 383, endPoint y: 663, distance: 419.8
click at [383, 663] on div at bounding box center [382, 640] width 3 height 133
click at [39, 545] on icon "Play/Pause" at bounding box center [39, 544] width 10 height 13
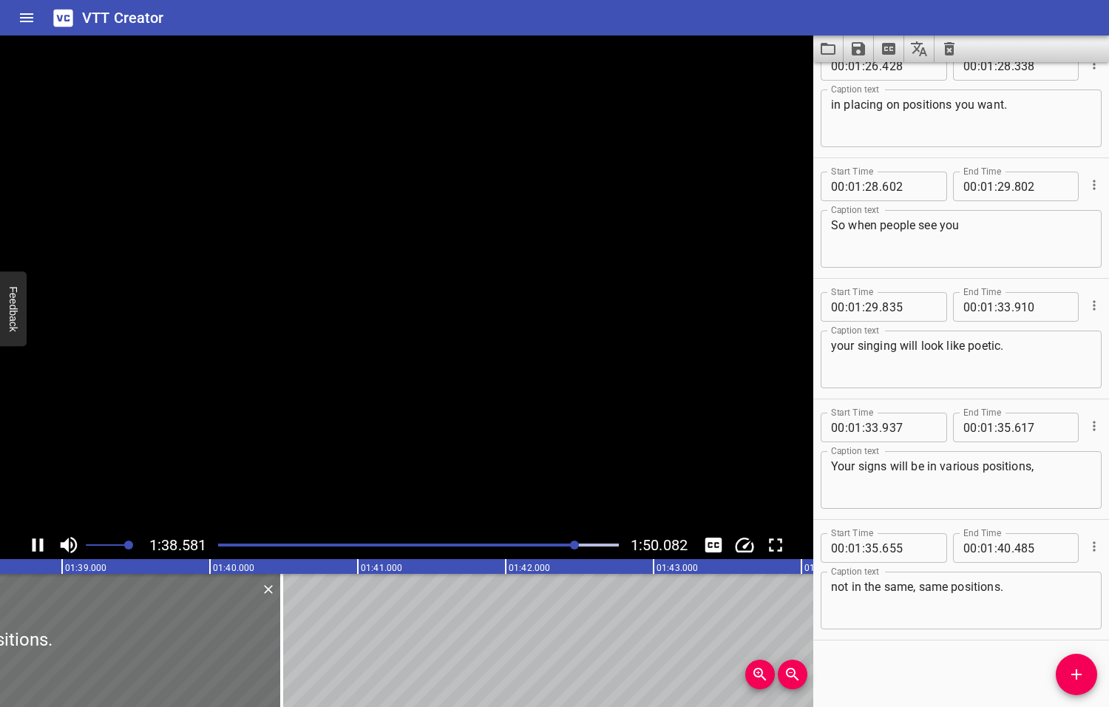
click at [39, 545] on icon "Play/Pause" at bounding box center [38, 544] width 11 height 13
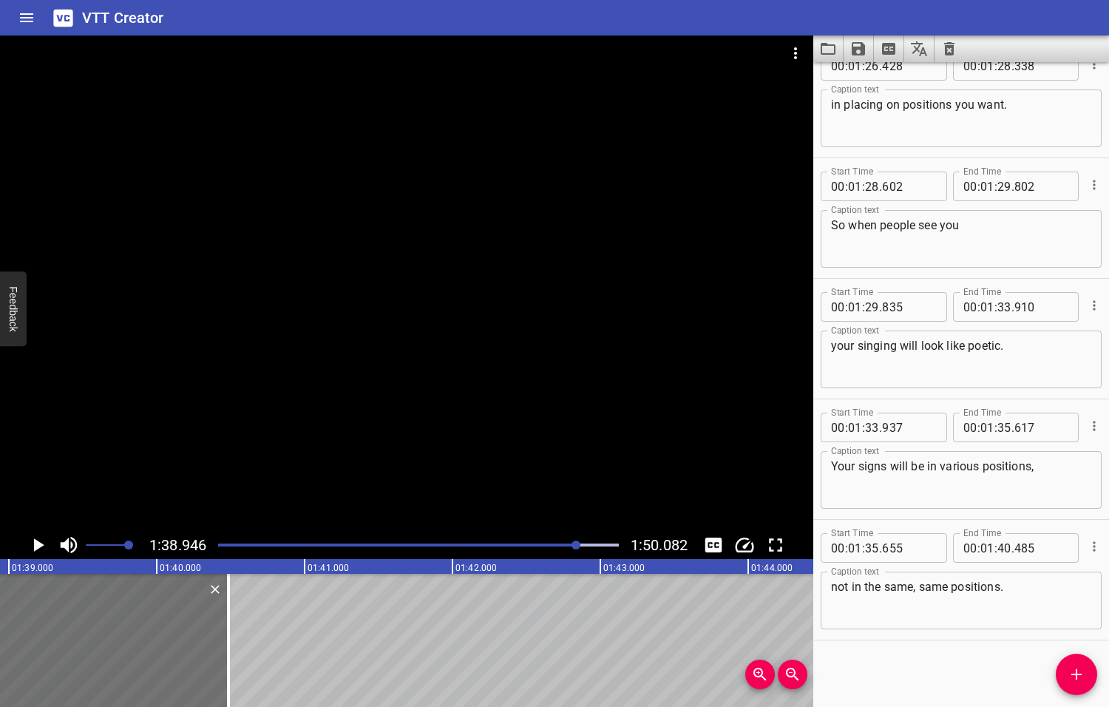
scroll to position [0, 14630]
click at [1017, 593] on textarea "not in the same, same positions." at bounding box center [961, 601] width 260 height 42
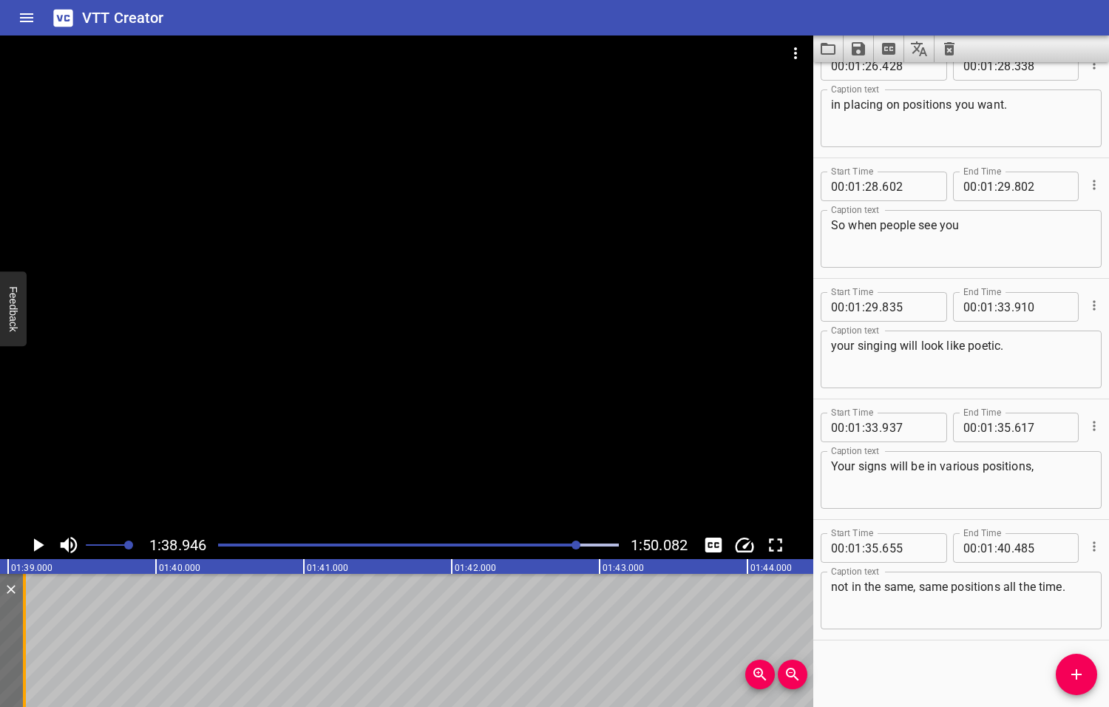
drag, startPoint x: 223, startPoint y: 647, endPoint x: 19, endPoint y: 642, distance: 203.4
click at [19, 642] on div at bounding box center [24, 640] width 15 height 133
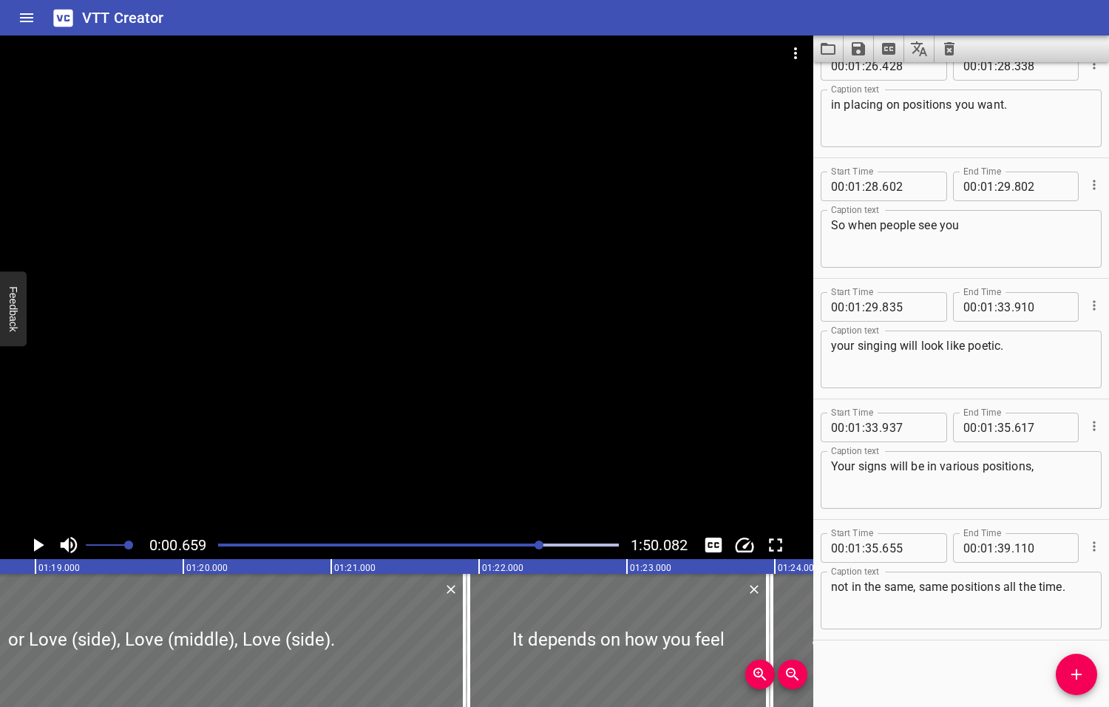
drag, startPoint x: 578, startPoint y: 543, endPoint x: 540, endPoint y: 547, distance: 37.9
click at [540, 547] on div at bounding box center [539, 544] width 9 height 9
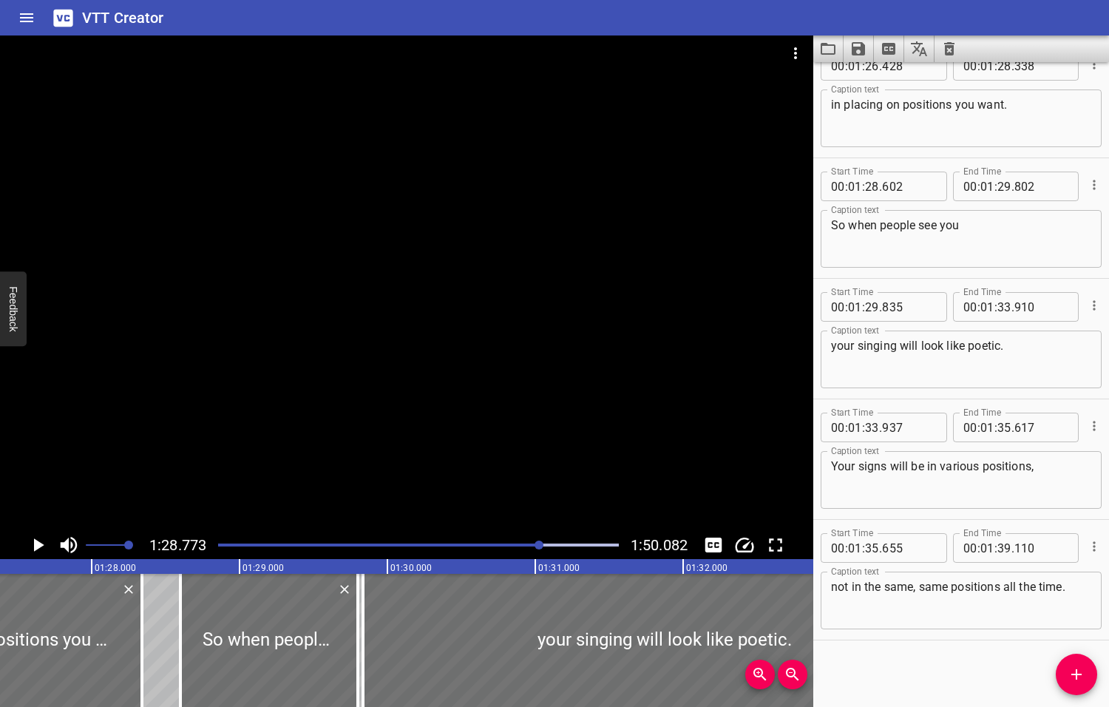
scroll to position [0, 13125]
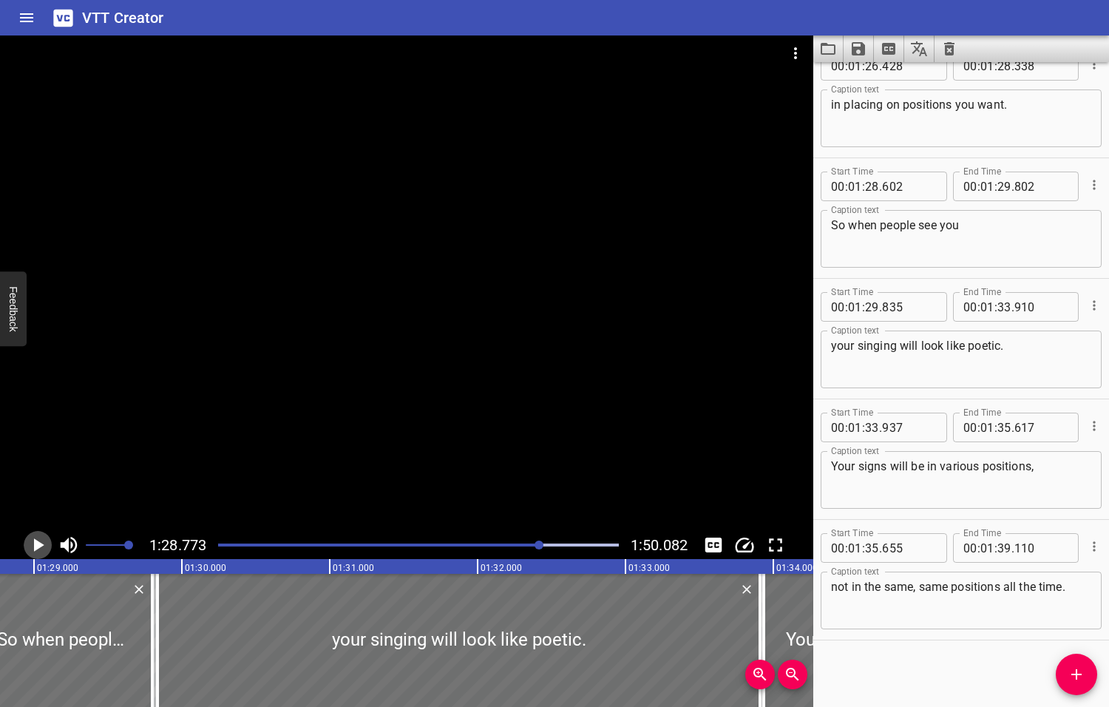
click at [39, 546] on icon "Play/Pause" at bounding box center [39, 544] width 10 height 13
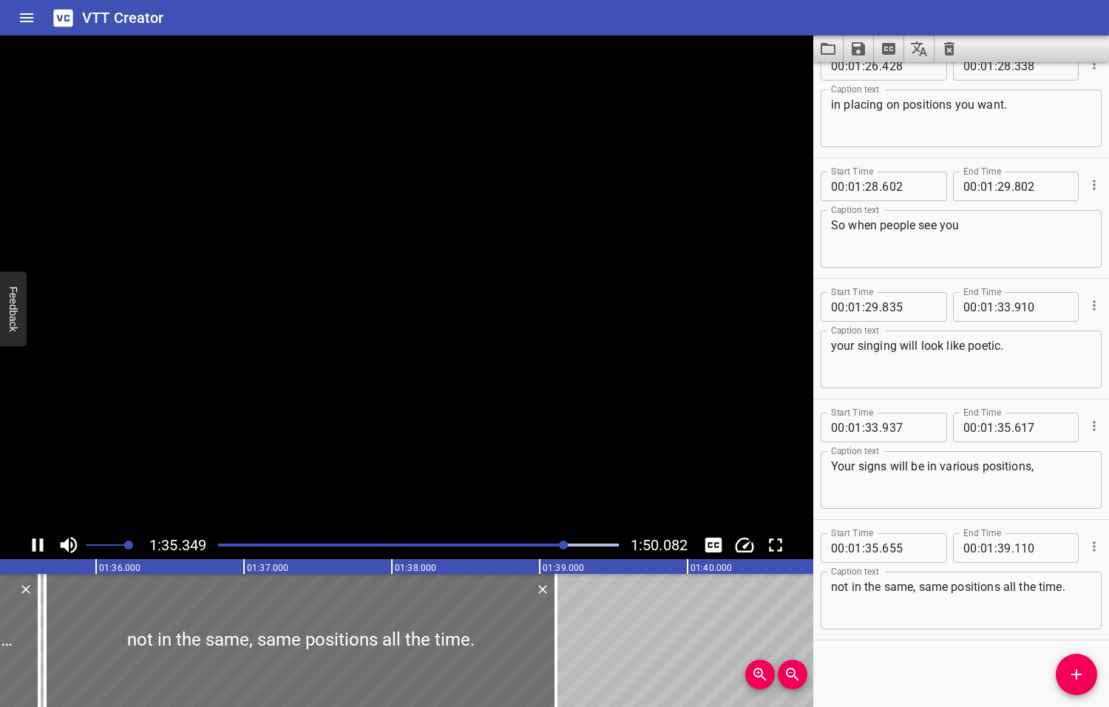
click at [39, 546] on icon "Play/Pause" at bounding box center [38, 544] width 11 height 13
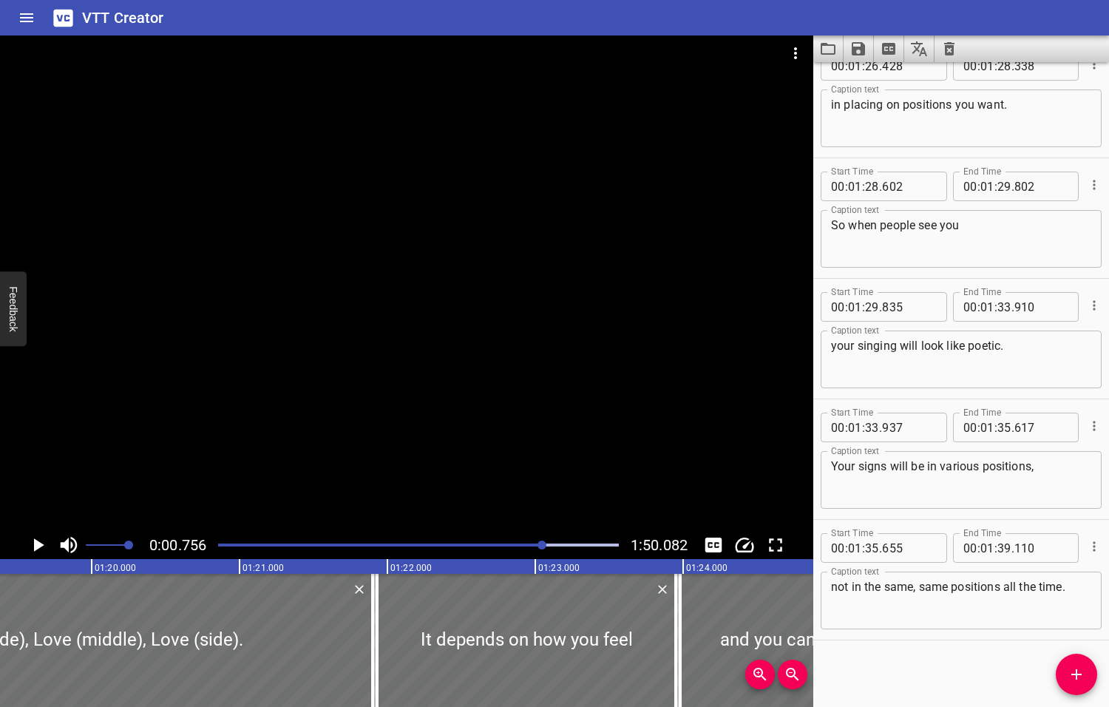
drag, startPoint x: 566, startPoint y: 544, endPoint x: 543, endPoint y: 546, distance: 22.3
click at [543, 546] on div at bounding box center [541, 544] width 9 height 9
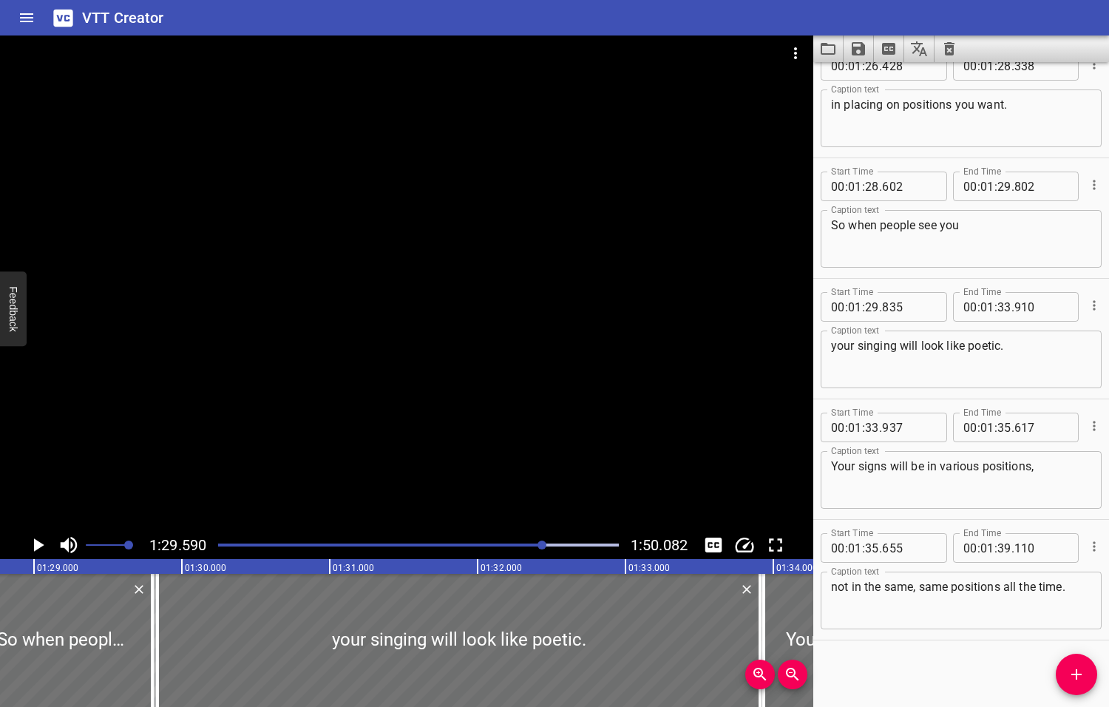
scroll to position [0, 13247]
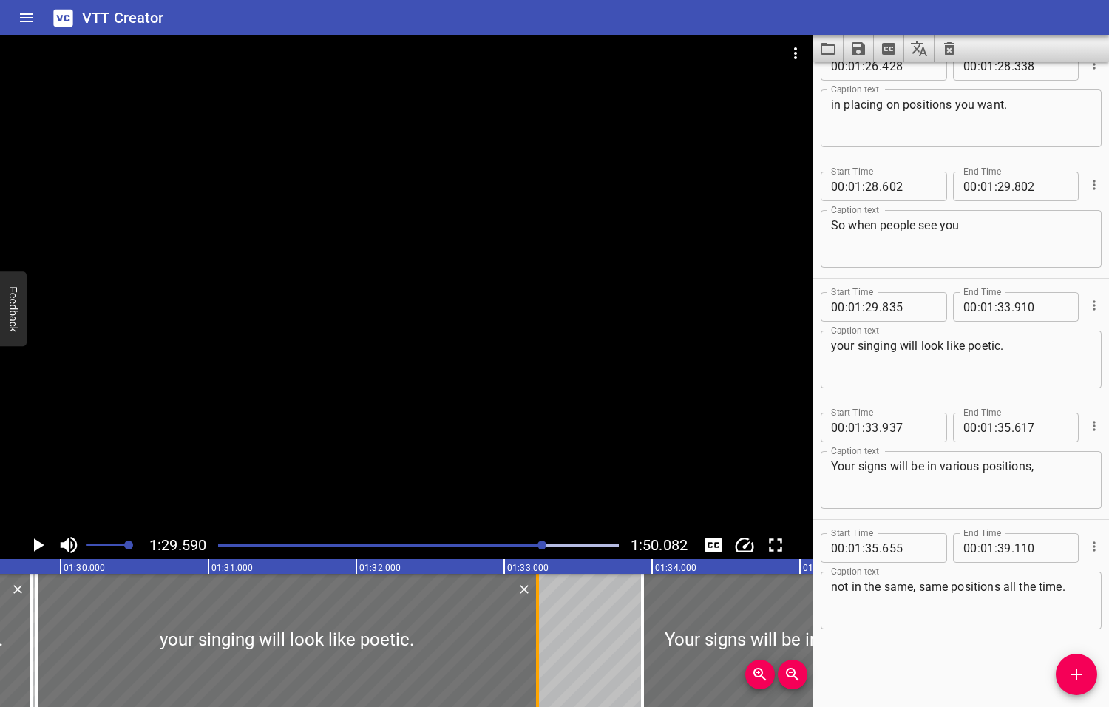
drag, startPoint x: 634, startPoint y: 641, endPoint x: 532, endPoint y: 650, distance: 101.7
click at [532, 650] on div at bounding box center [537, 640] width 15 height 133
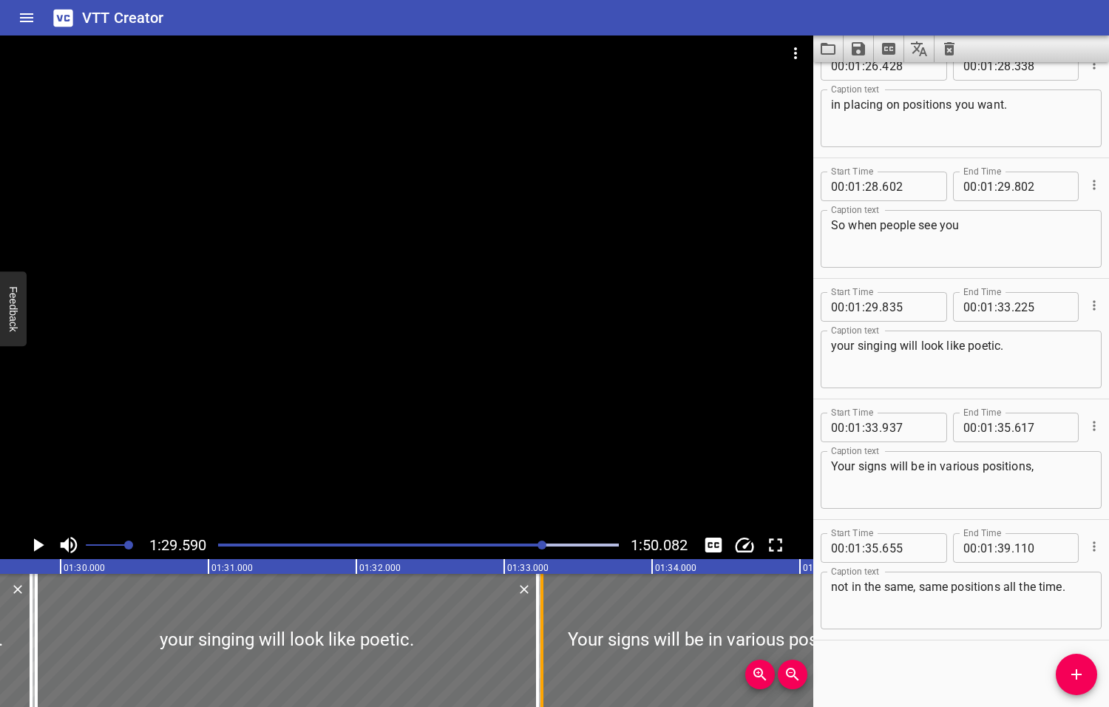
drag, startPoint x: 639, startPoint y: 656, endPoint x: 538, endPoint y: 658, distance: 100.6
click at [538, 658] on div at bounding box center [542, 640] width 15 height 133
click at [38, 545] on icon "Play/Pause" at bounding box center [39, 544] width 10 height 13
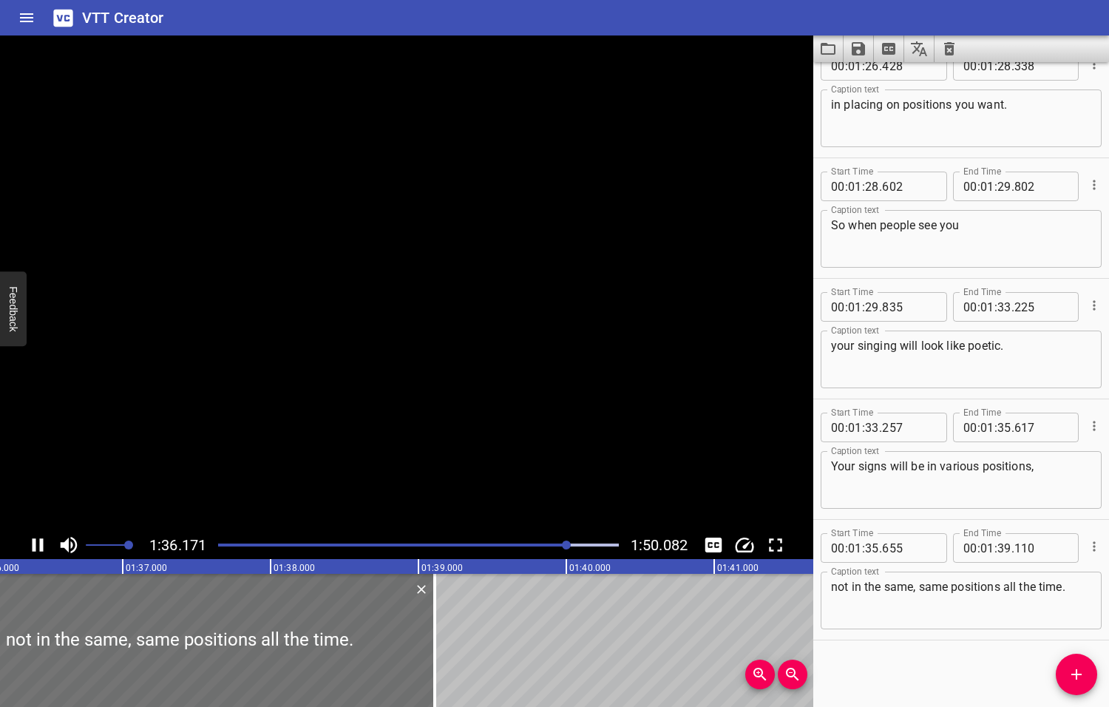
click at [37, 545] on icon "Play/Pause" at bounding box center [38, 545] width 22 height 22
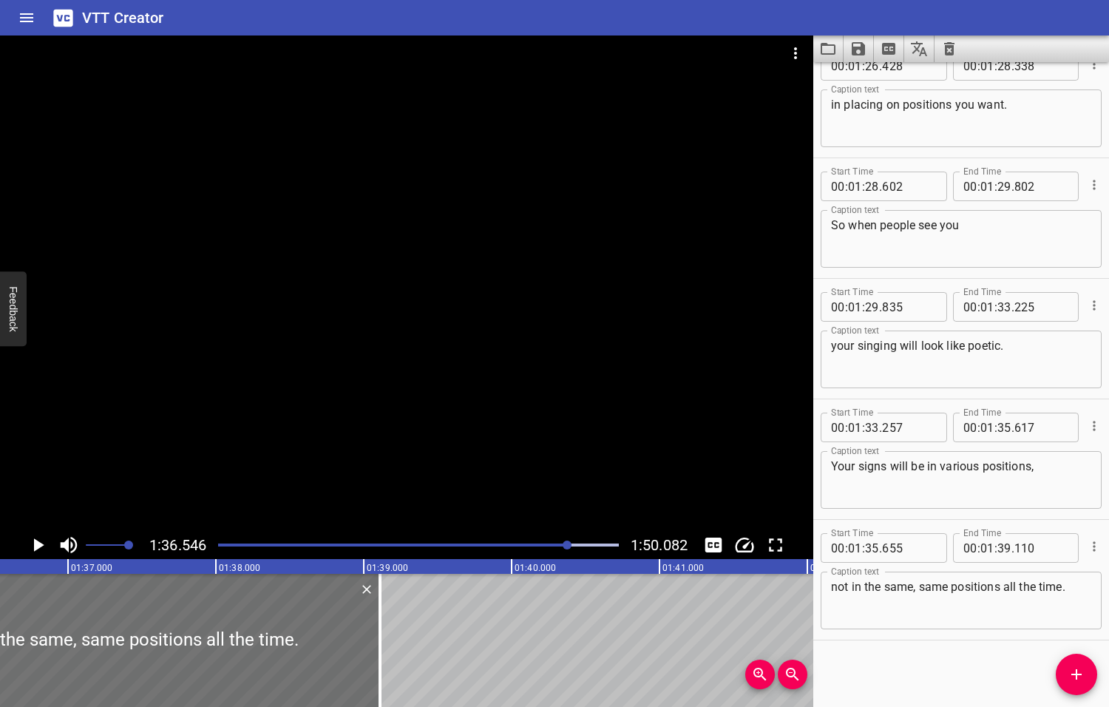
scroll to position [0, 14275]
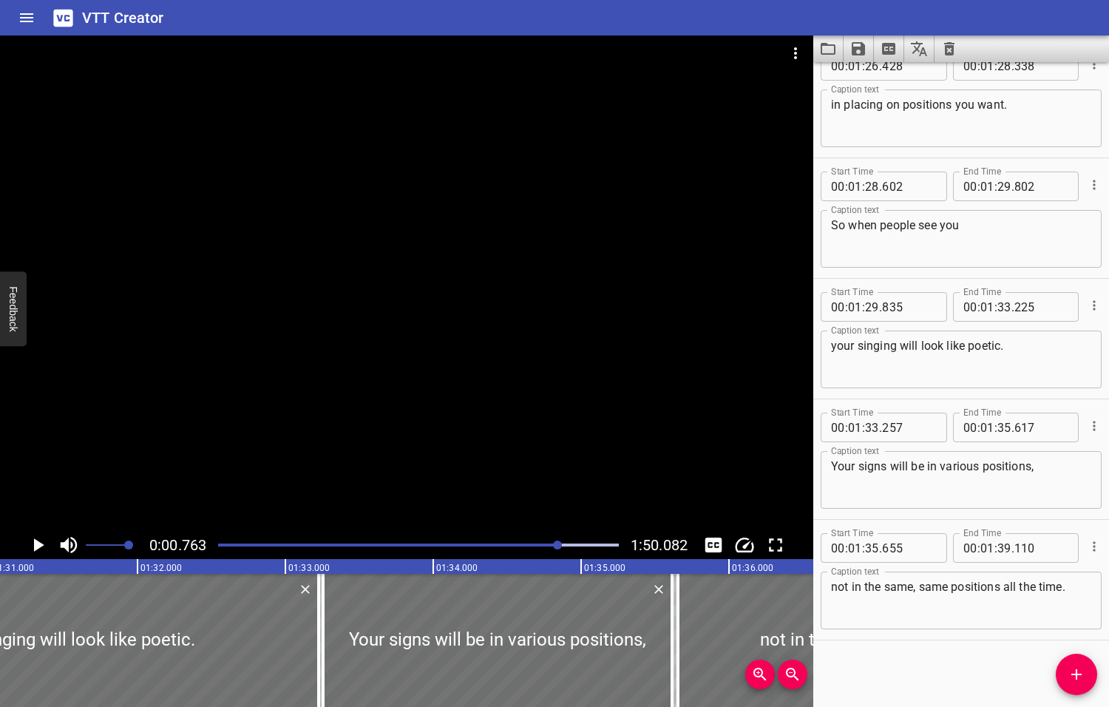
drag, startPoint x: 568, startPoint y: 543, endPoint x: 559, endPoint y: 542, distance: 8.9
click at [559, 542] on div at bounding box center [557, 544] width 9 height 9
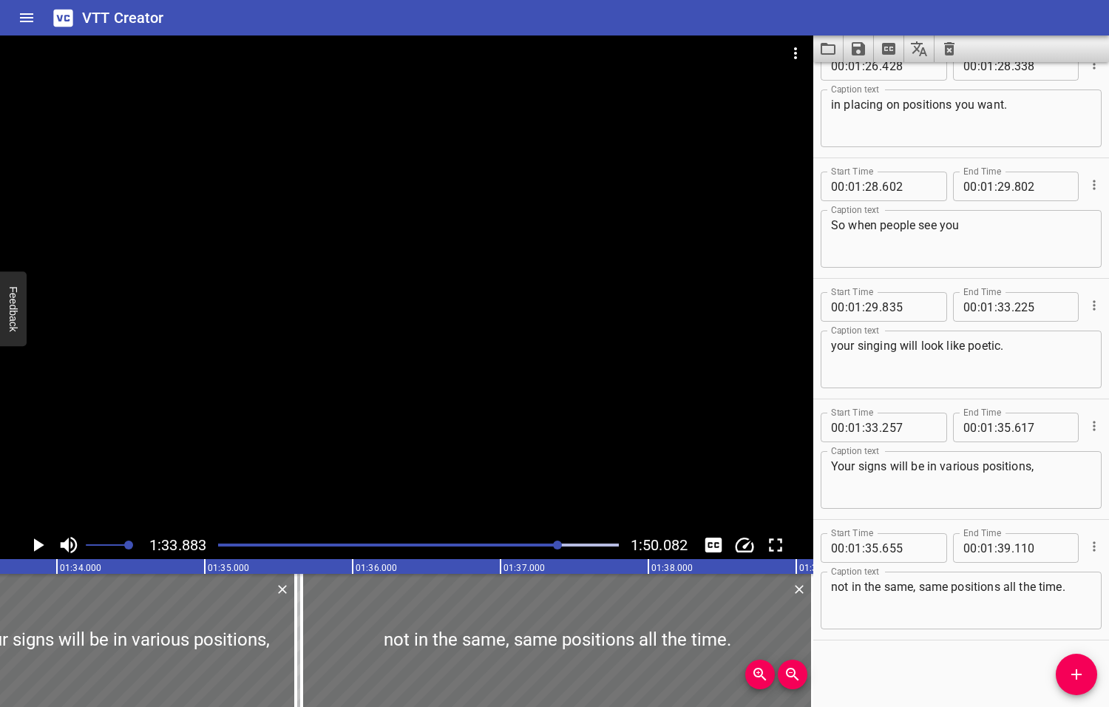
scroll to position [0, 13881]
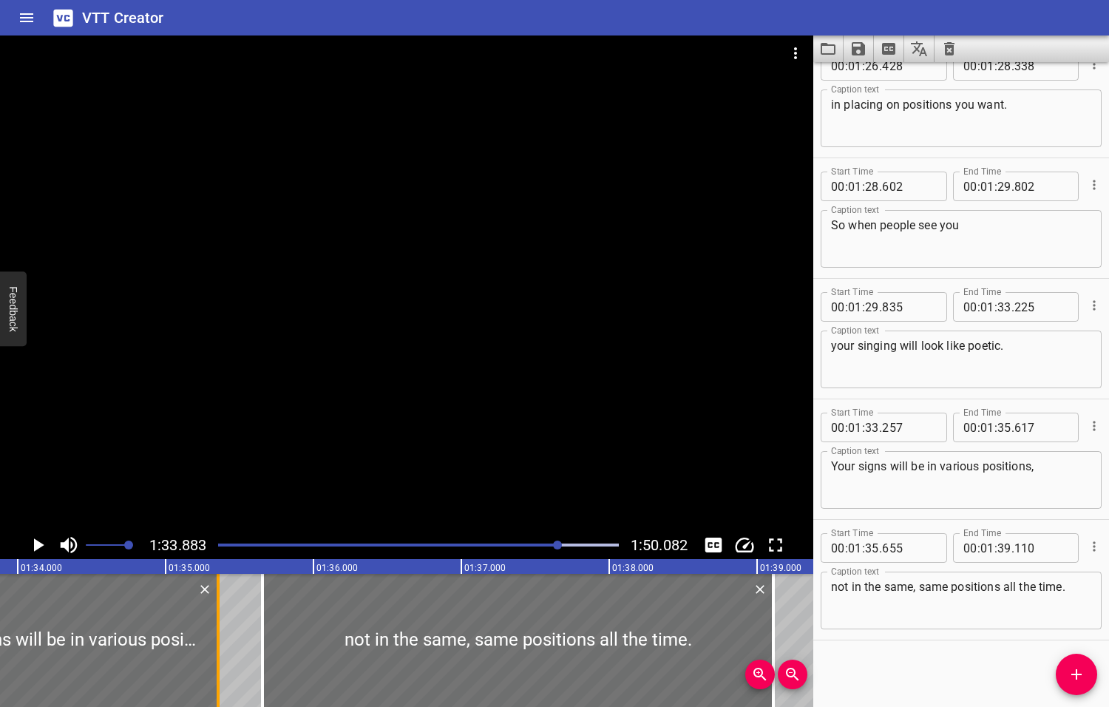
drag, startPoint x: 254, startPoint y: 654, endPoint x: 215, endPoint y: 649, distance: 38.8
click at [215, 649] on div at bounding box center [218, 640] width 15 height 133
drag, startPoint x: 259, startPoint y: 655, endPoint x: 223, endPoint y: 651, distance: 37.1
click at [223, 651] on div at bounding box center [225, 640] width 15 height 133
click at [38, 546] on icon "Play/Pause" at bounding box center [39, 544] width 10 height 13
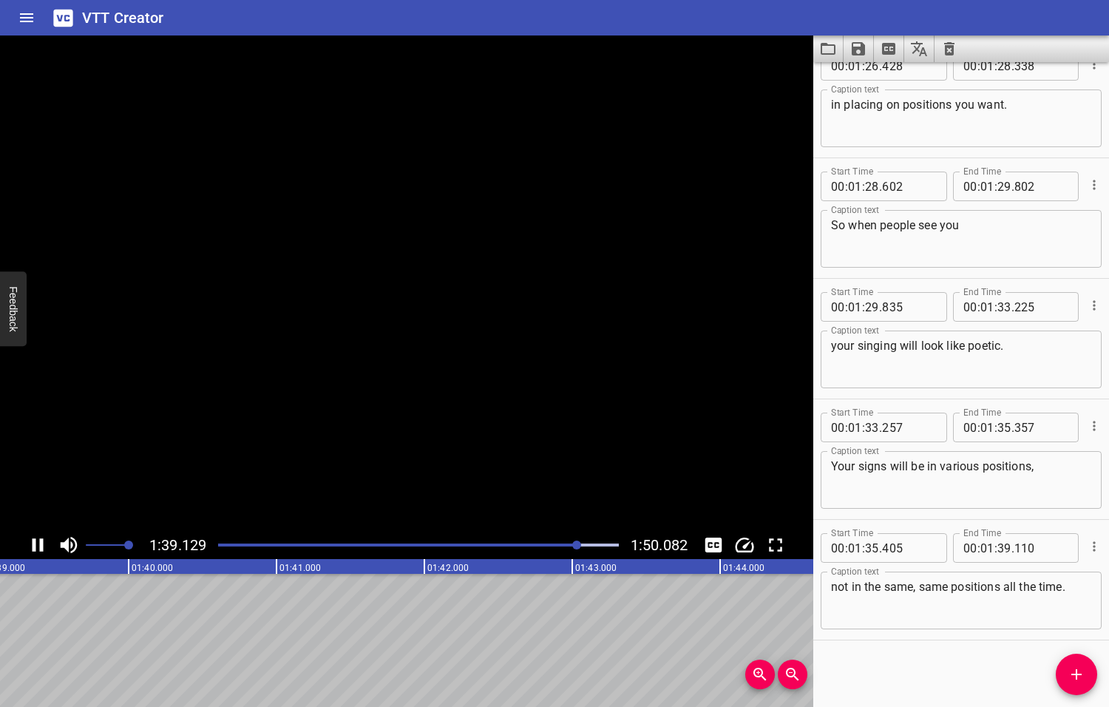
click at [38, 546] on icon "Play/Pause" at bounding box center [38, 545] width 22 height 22
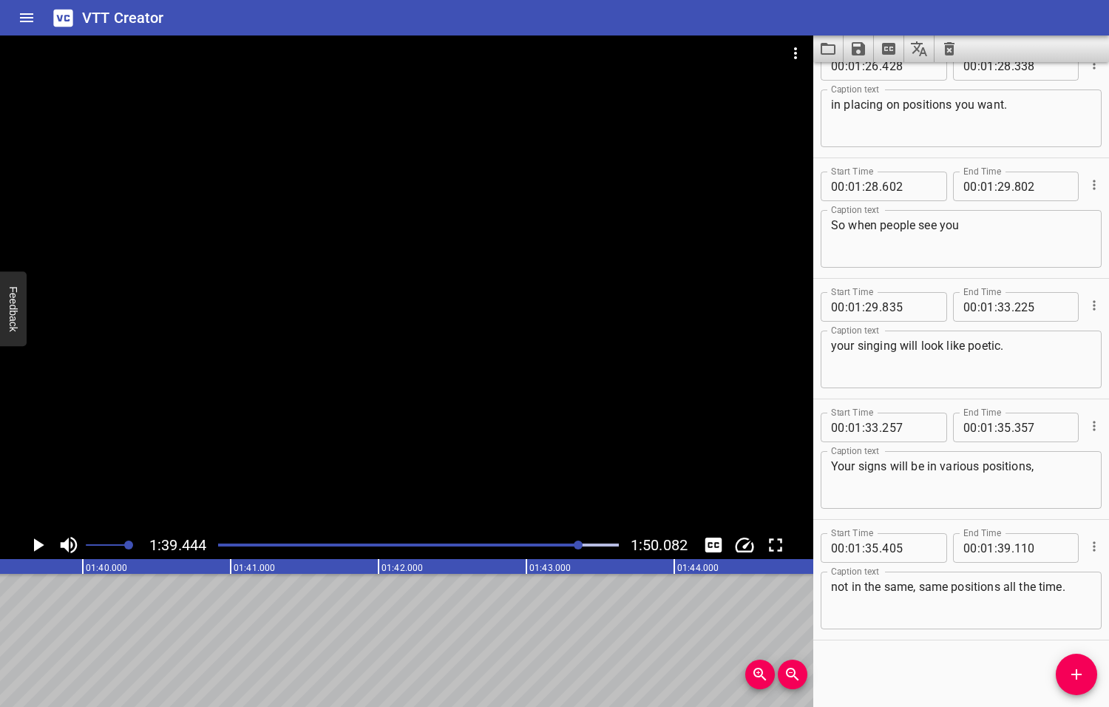
scroll to position [0, 14704]
click at [1073, 678] on icon "Add Cue" at bounding box center [1077, 674] width 18 height 18
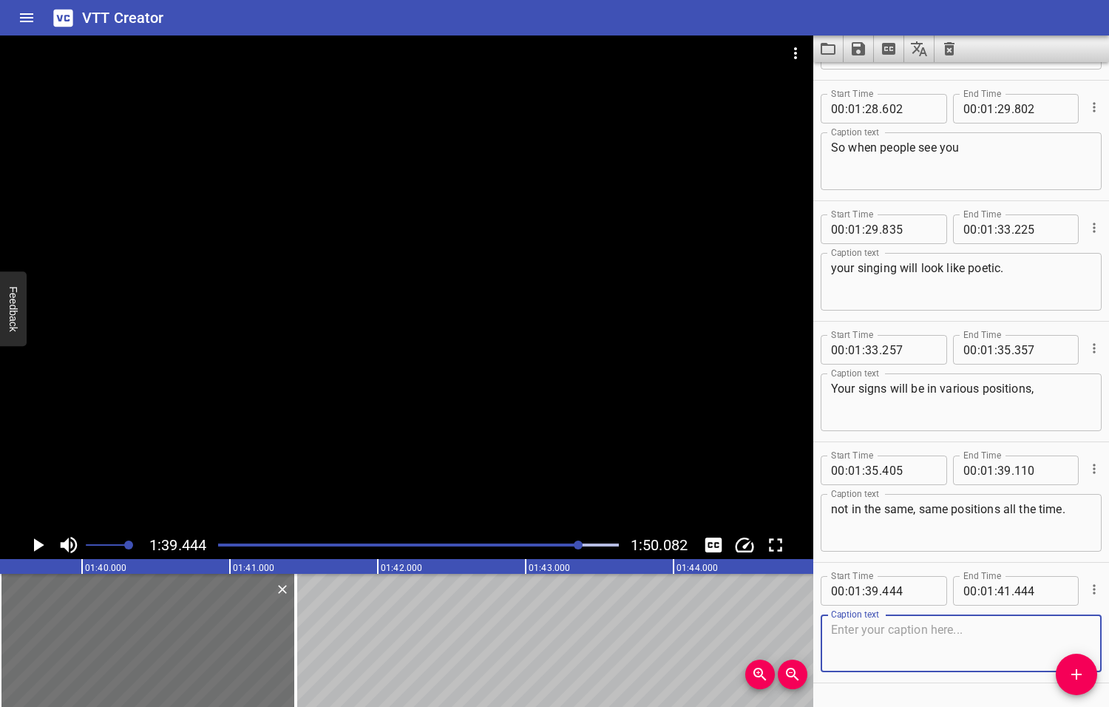
scroll to position [3883, 0]
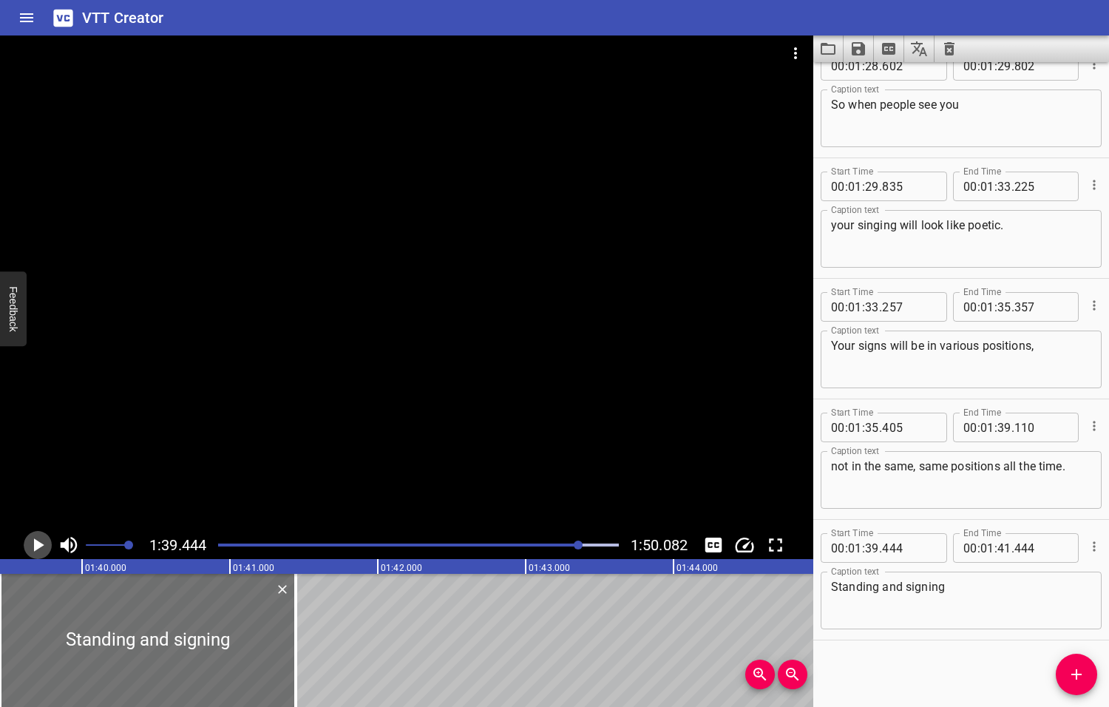
click at [38, 545] on icon "Play/Pause" at bounding box center [39, 544] width 10 height 13
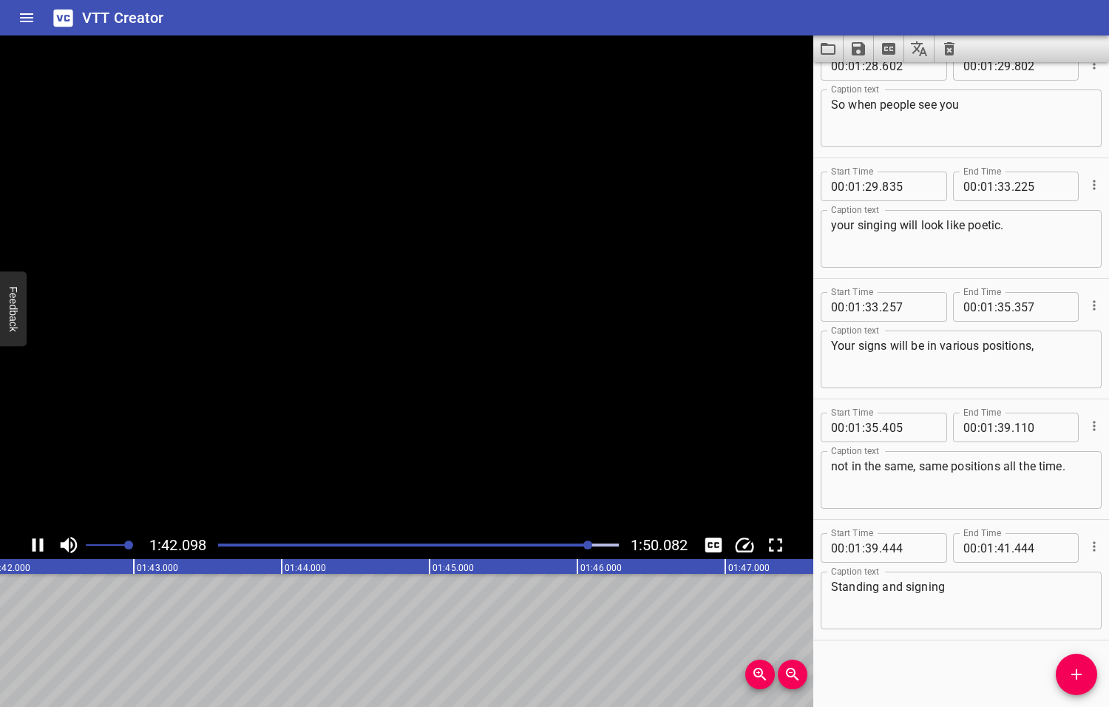
click at [38, 545] on icon "Play/Pause" at bounding box center [38, 545] width 22 height 22
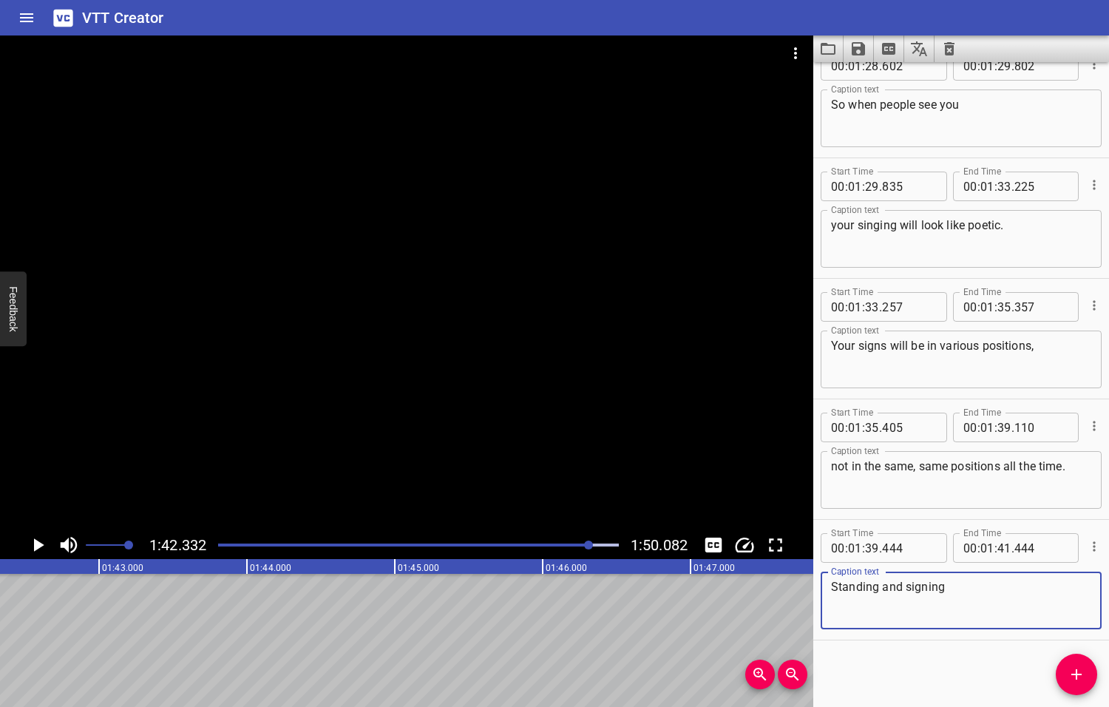
click at [985, 592] on textarea "Standing and signing" at bounding box center [961, 601] width 260 height 42
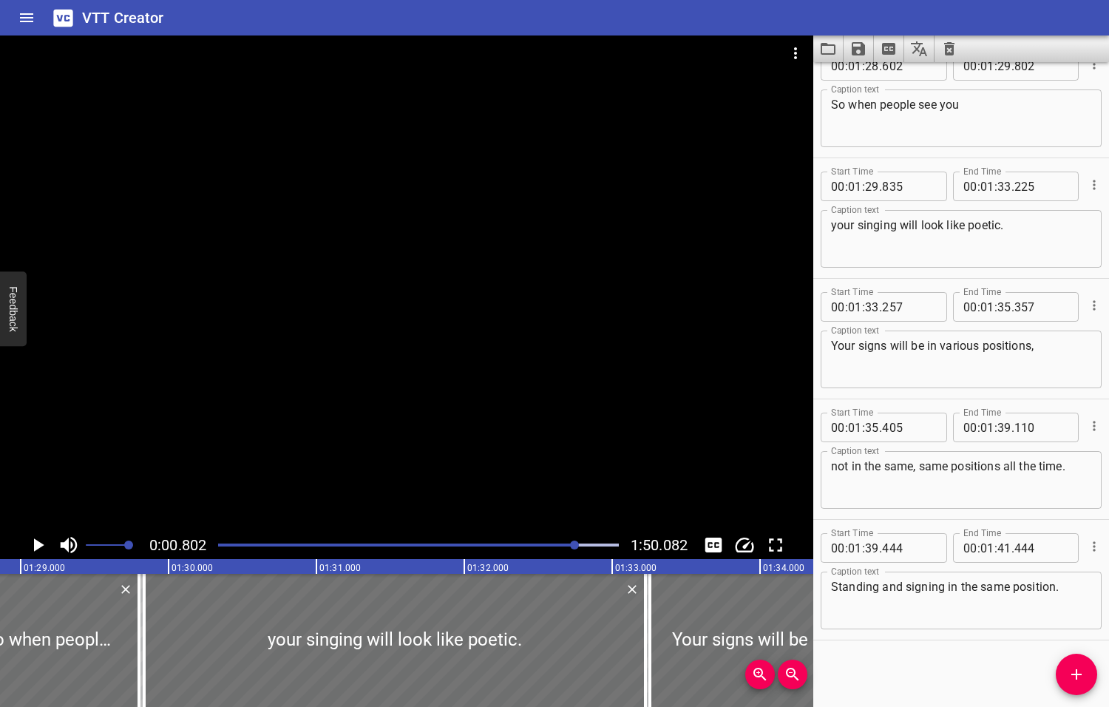
drag, startPoint x: 589, startPoint y: 545, endPoint x: 576, endPoint y: 543, distance: 13.5
click at [576, 543] on div at bounding box center [574, 544] width 9 height 9
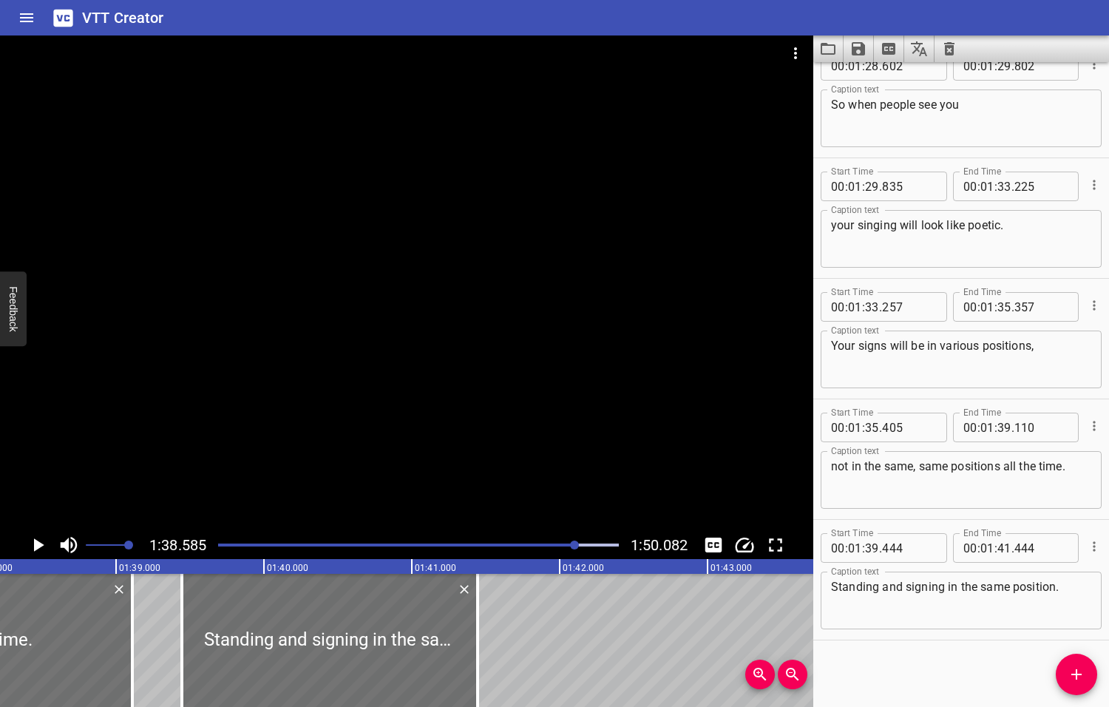
scroll to position [0, 14577]
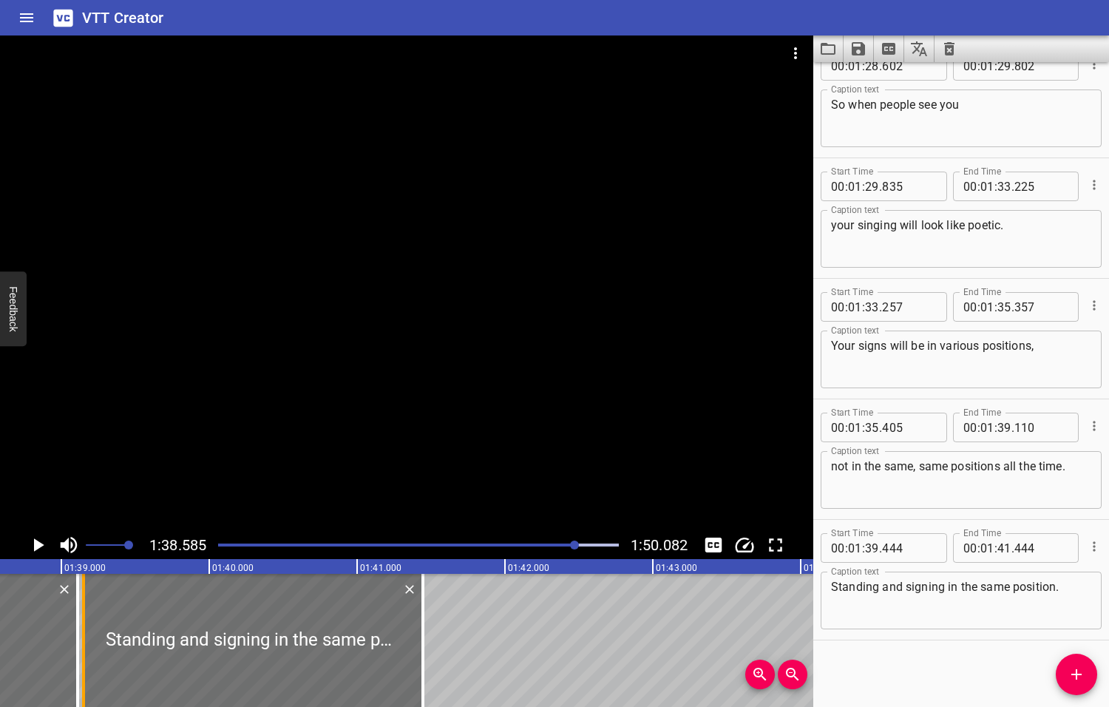
drag, startPoint x: 123, startPoint y: 615, endPoint x: 80, endPoint y: 615, distance: 43.6
click at [80, 615] on div at bounding box center [83, 640] width 15 height 133
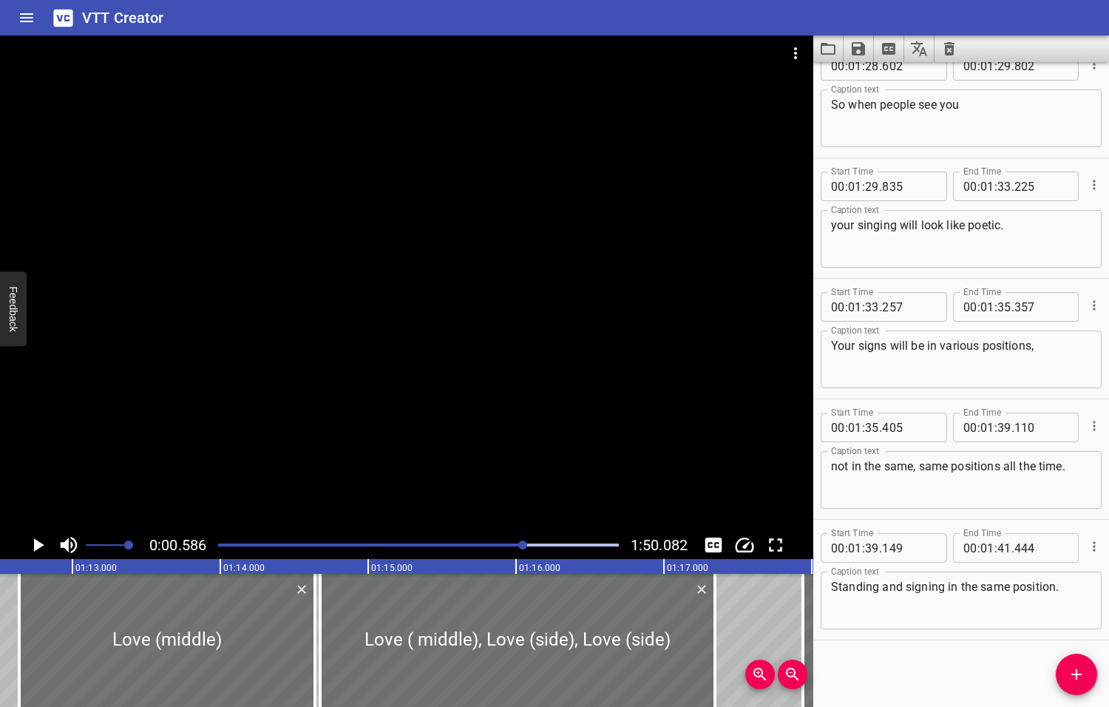
drag, startPoint x: 577, startPoint y: 544, endPoint x: 524, endPoint y: 548, distance: 53.4
click at [524, 548] on div at bounding box center [522, 544] width 9 height 9
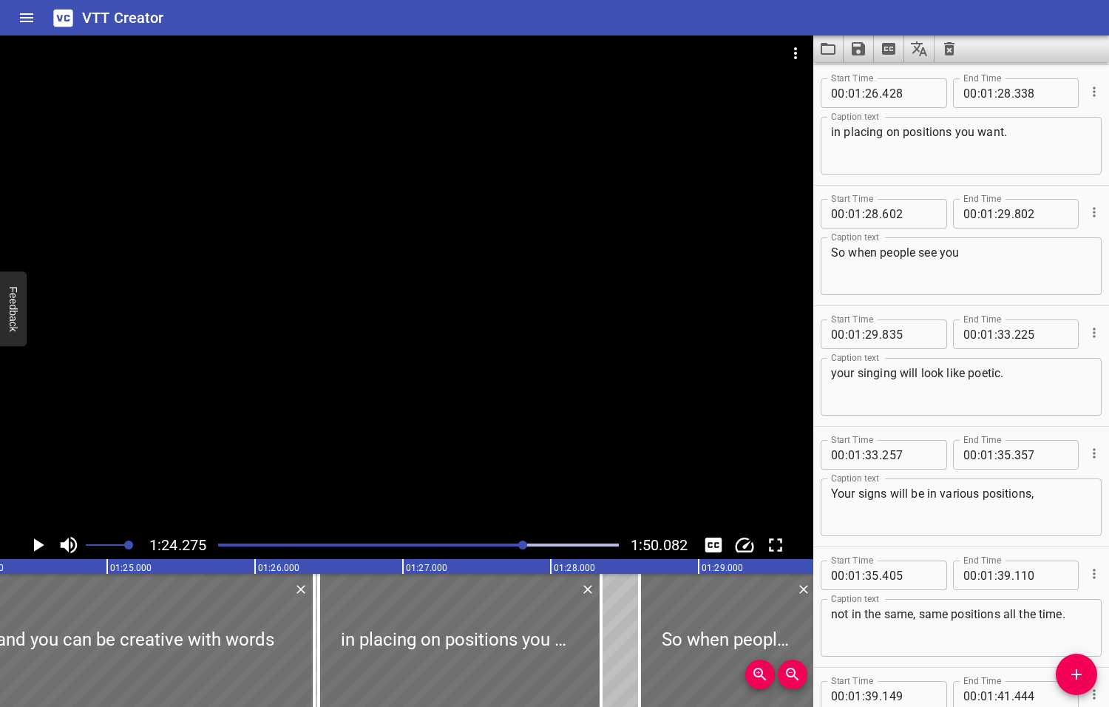
scroll to position [3878, 0]
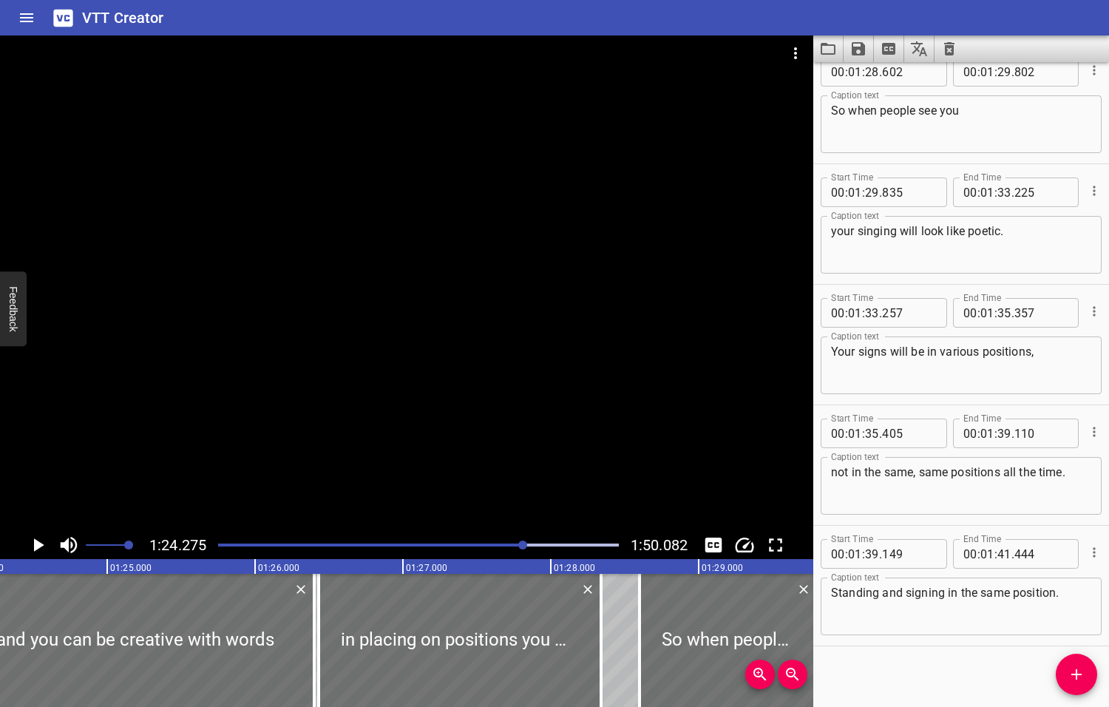
click at [837, 592] on textarea "Standing and signing in the same position." at bounding box center [961, 607] width 260 height 42
click at [1069, 473] on textarea "not in the same, same positions all the time." at bounding box center [961, 486] width 260 height 42
click at [35, 543] on icon "Play/Pause" at bounding box center [39, 544] width 10 height 13
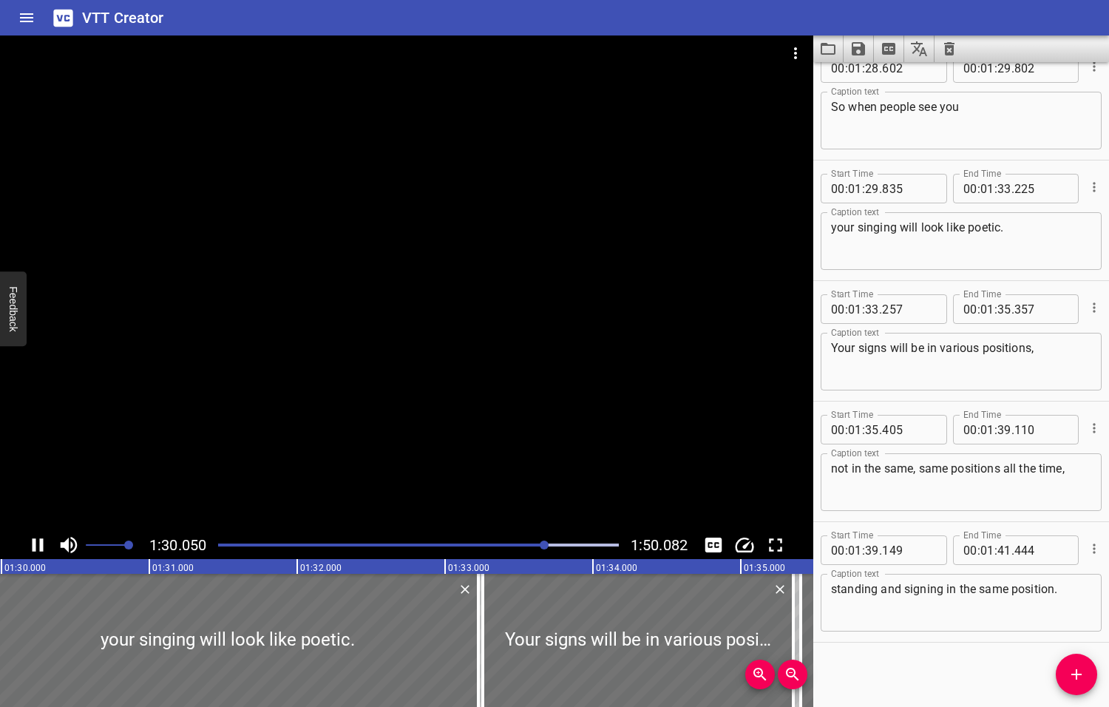
scroll to position [3883, 0]
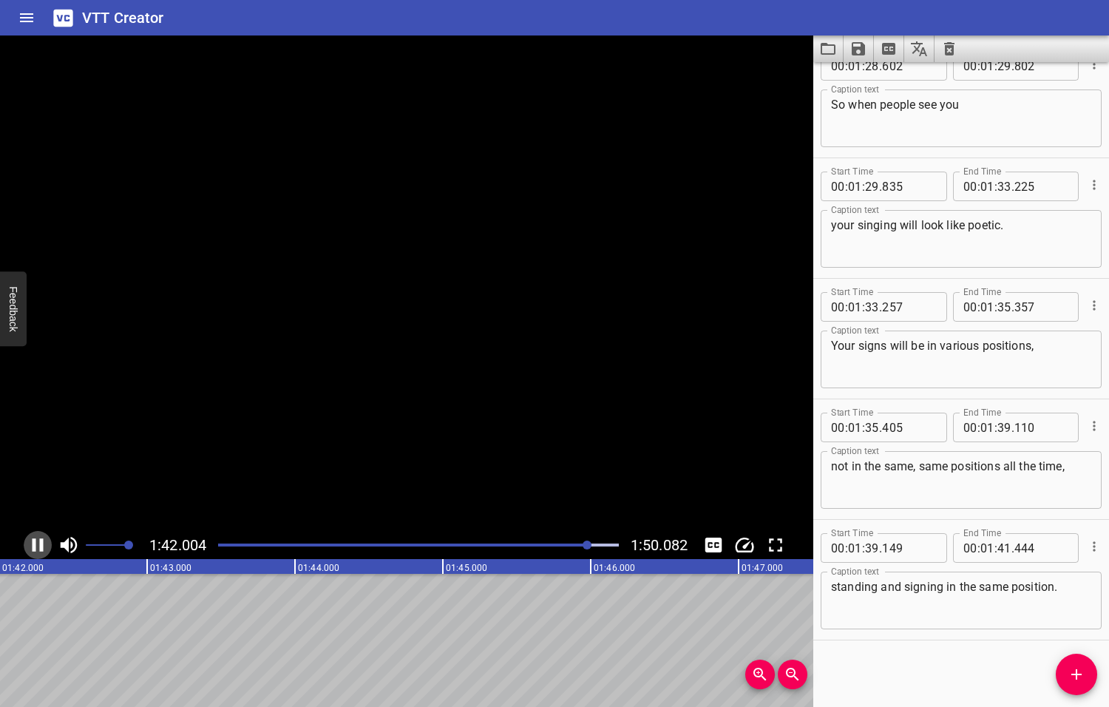
click at [37, 543] on icon "Play/Pause" at bounding box center [38, 545] width 22 height 22
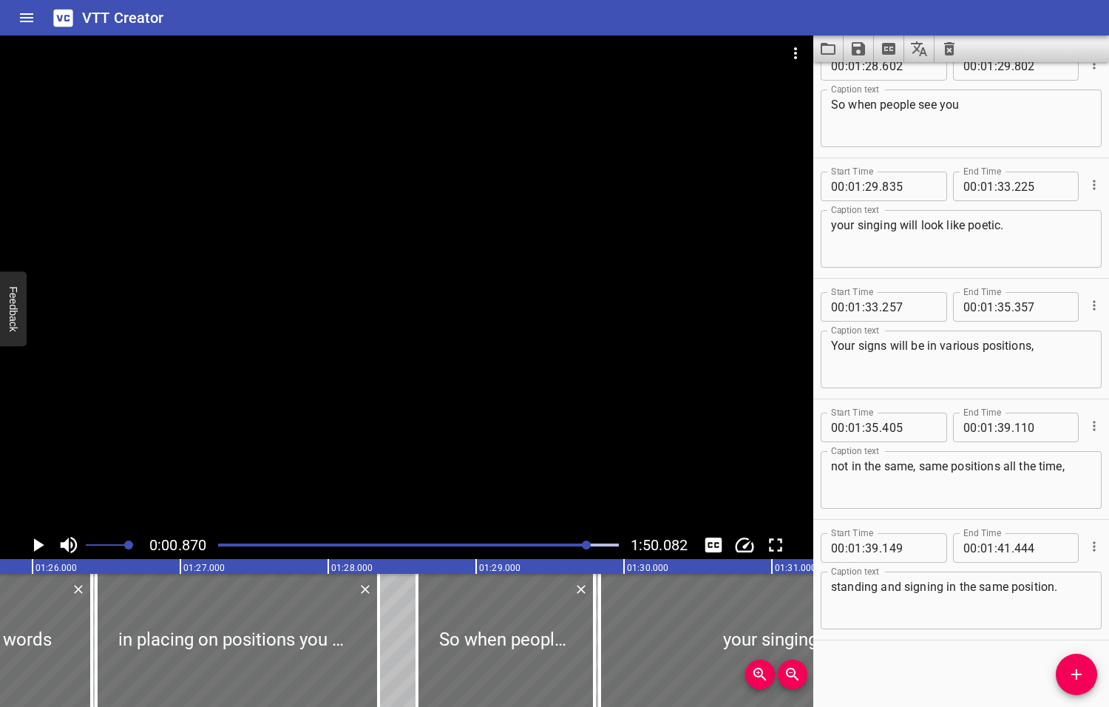
click at [586, 546] on div at bounding box center [586, 544] width 9 height 9
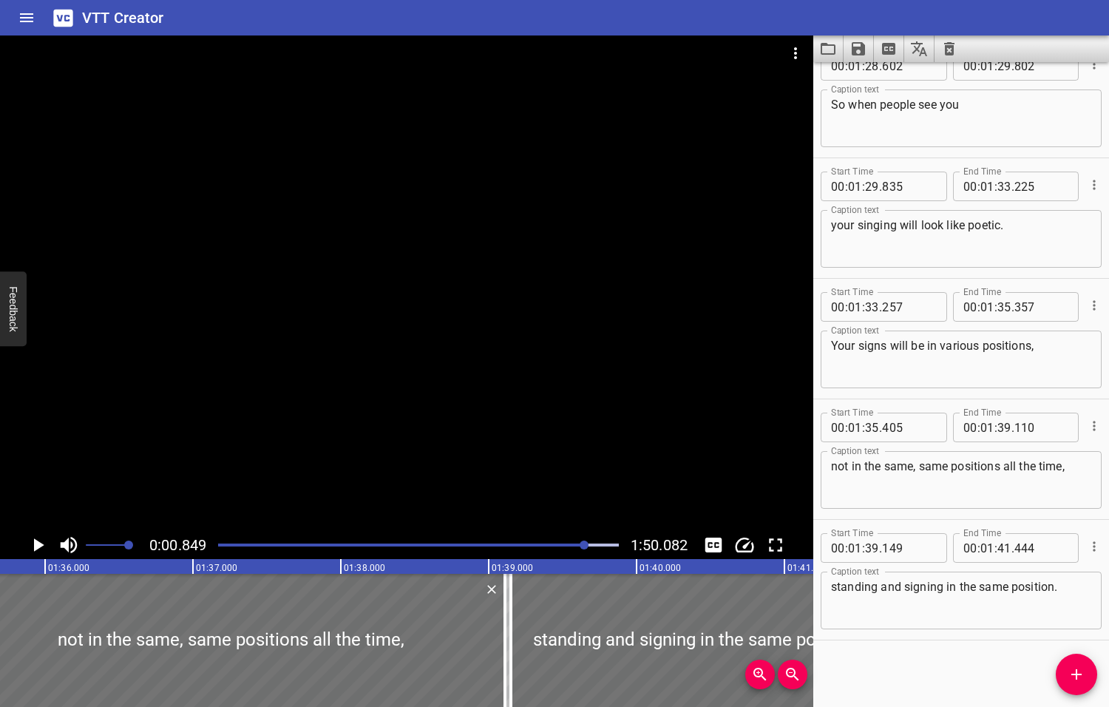
click at [580, 546] on div at bounding box center [584, 544] width 9 height 9
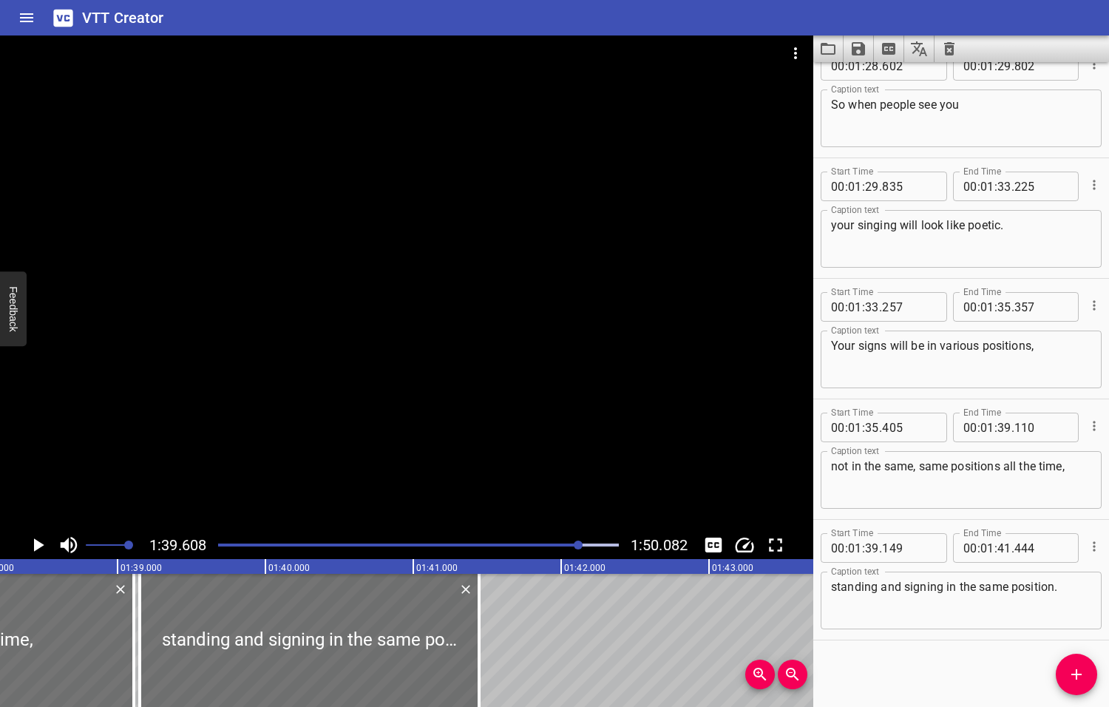
scroll to position [0, 14727]
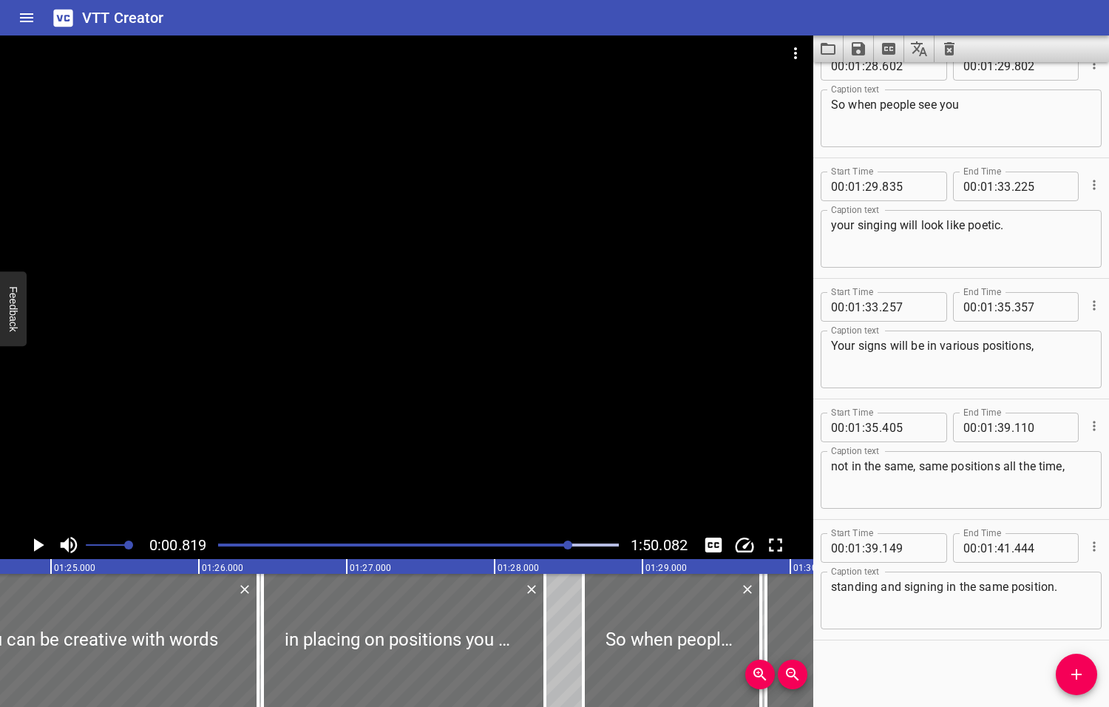
drag, startPoint x: 580, startPoint y: 546, endPoint x: 568, endPoint y: 546, distance: 11.9
click at [568, 546] on div at bounding box center [567, 544] width 9 height 9
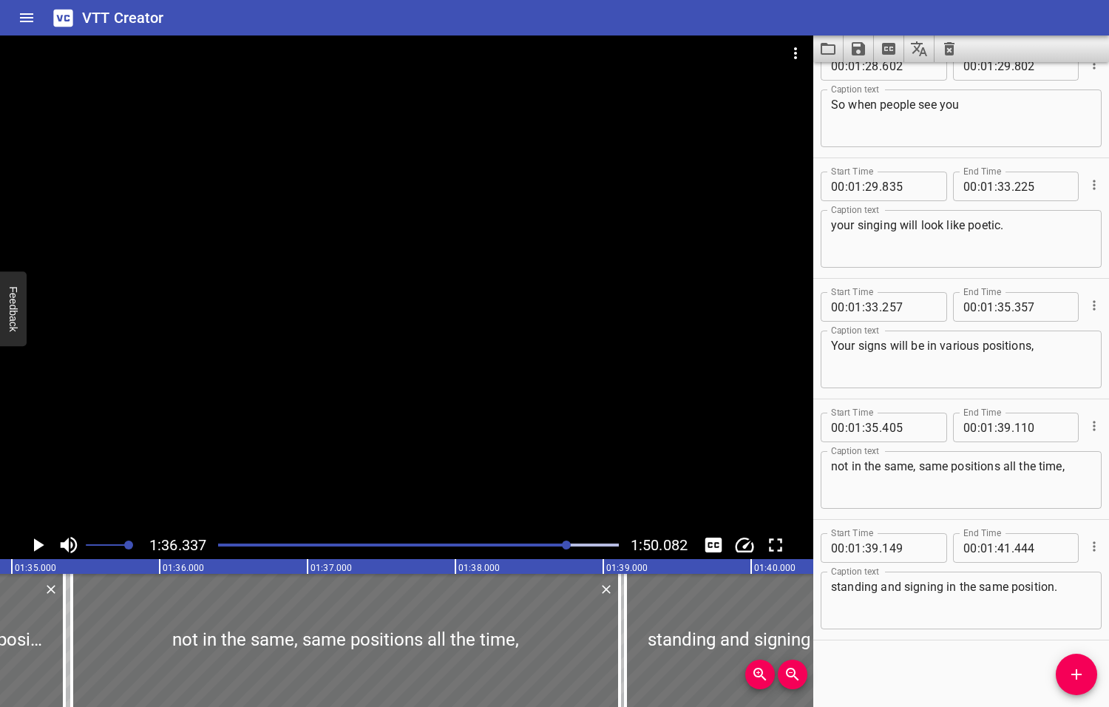
scroll to position [0, 14244]
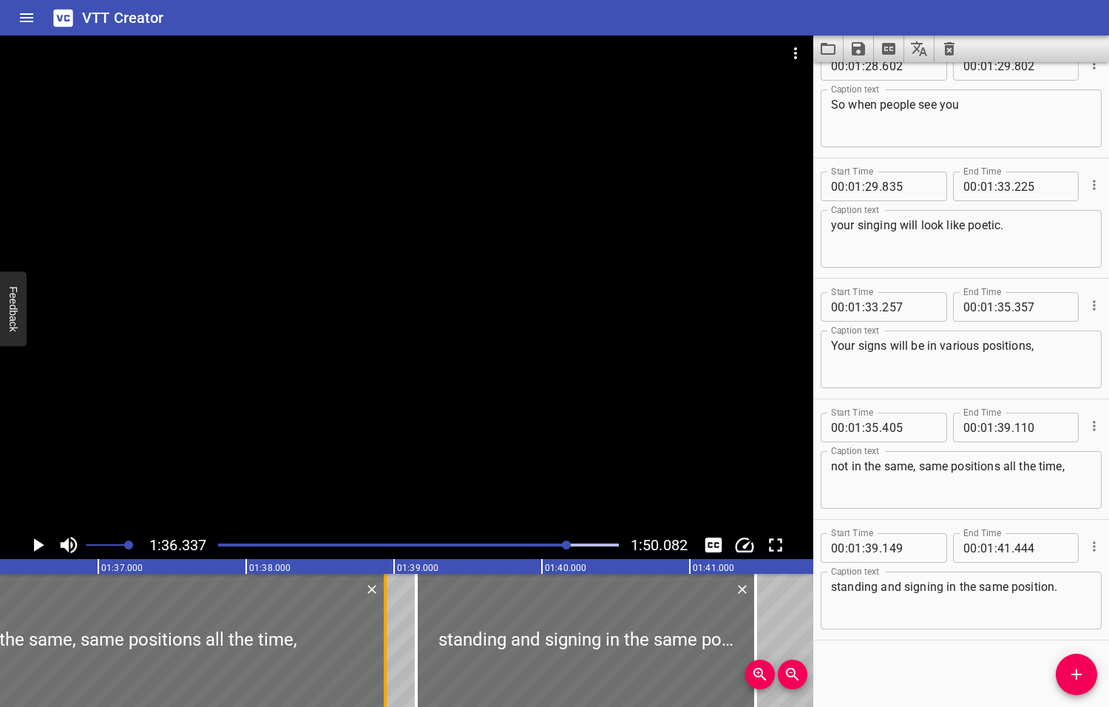
drag, startPoint x: 407, startPoint y: 633, endPoint x: 381, endPoint y: 634, distance: 25.2
click at [381, 634] on div at bounding box center [385, 640] width 15 height 133
drag, startPoint x: 417, startPoint y: 638, endPoint x: 393, endPoint y: 631, distance: 25.5
click at [393, 631] on div at bounding box center [391, 640] width 15 height 133
click at [38, 543] on icon "Play/Pause" at bounding box center [39, 544] width 10 height 13
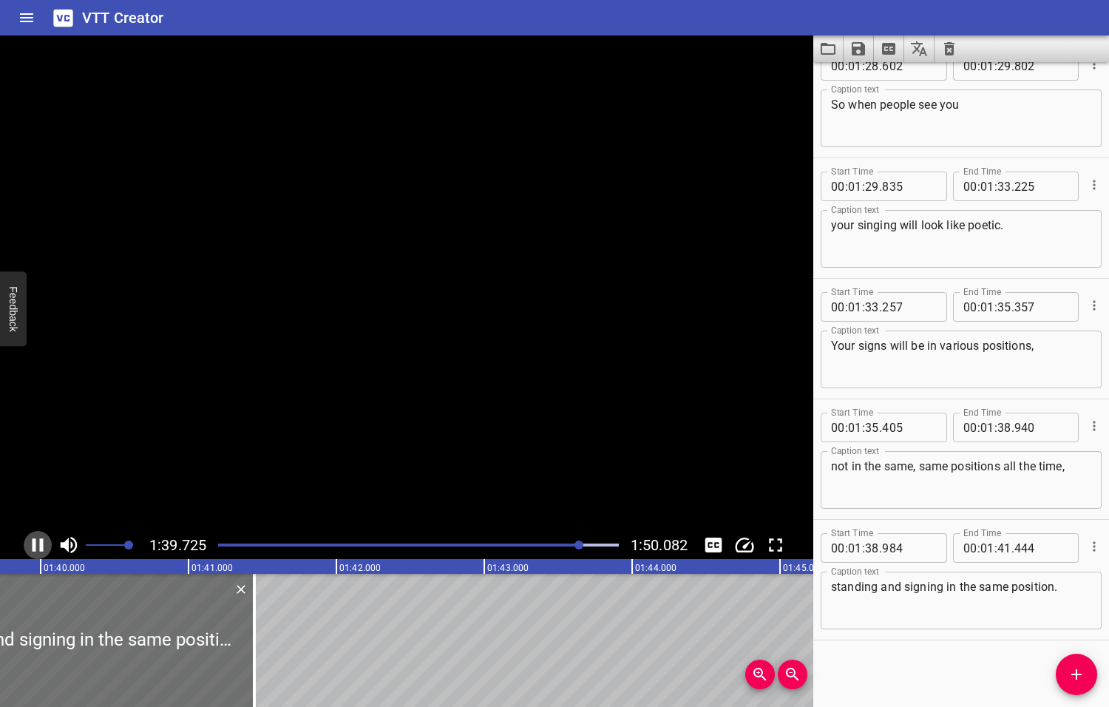
click at [38, 543] on icon "Play/Pause" at bounding box center [38, 545] width 22 height 22
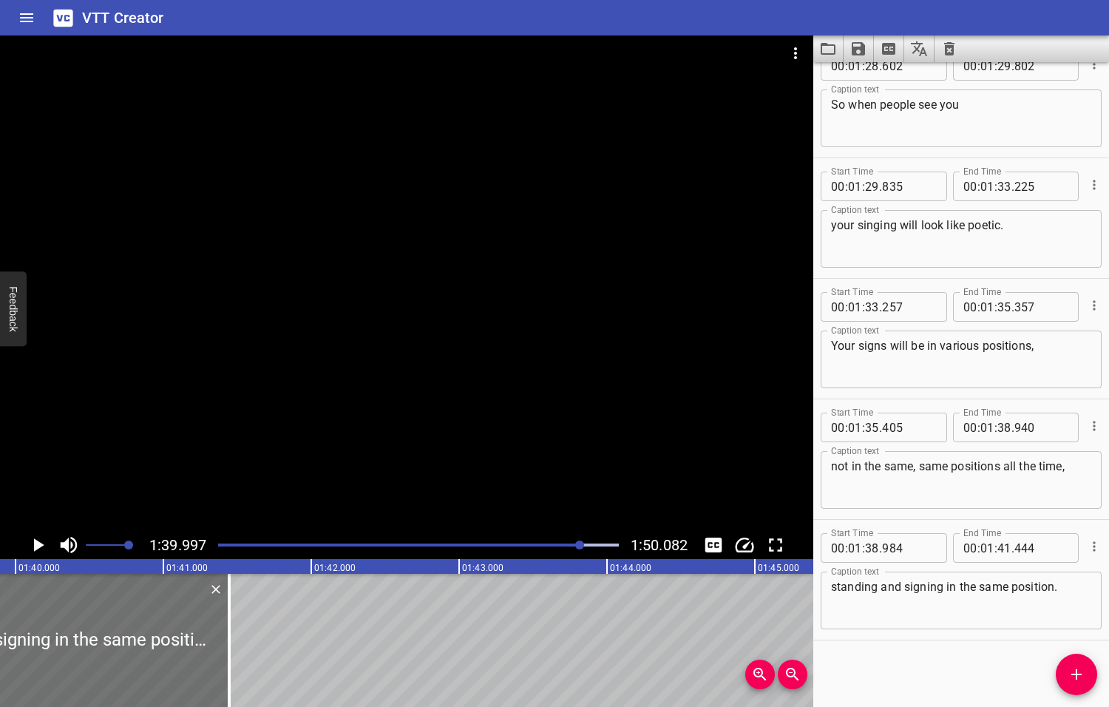
scroll to position [0, 14785]
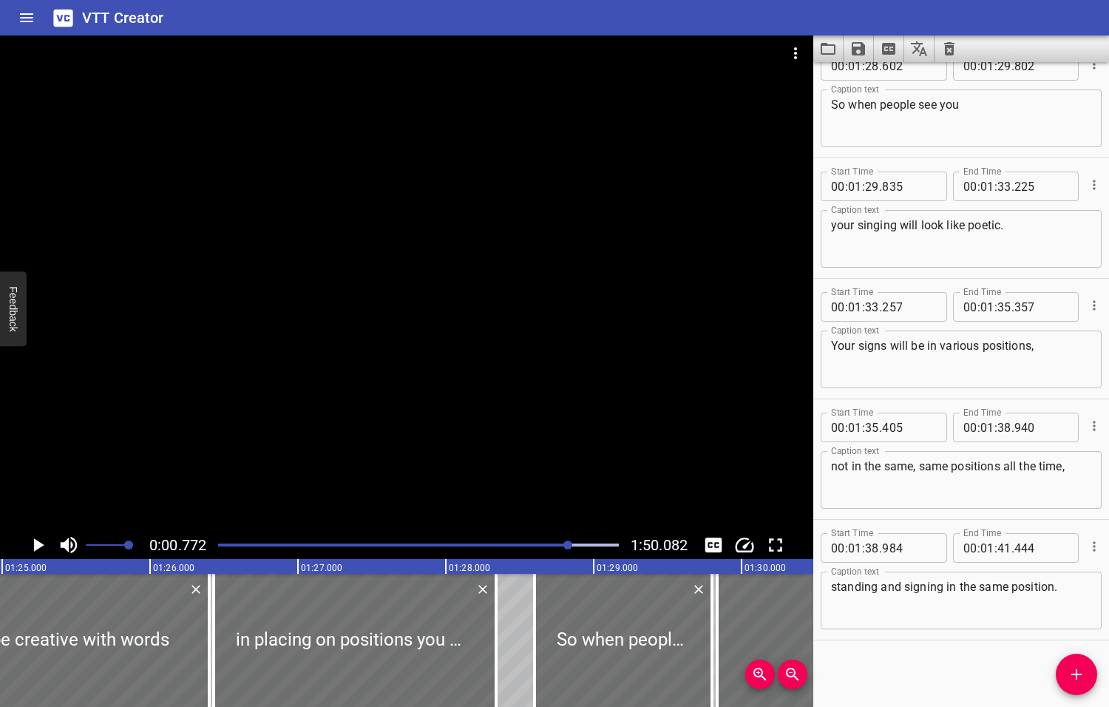
drag, startPoint x: 583, startPoint y: 545, endPoint x: 569, endPoint y: 545, distance: 14.0
click at [569, 545] on div at bounding box center [567, 544] width 9 height 9
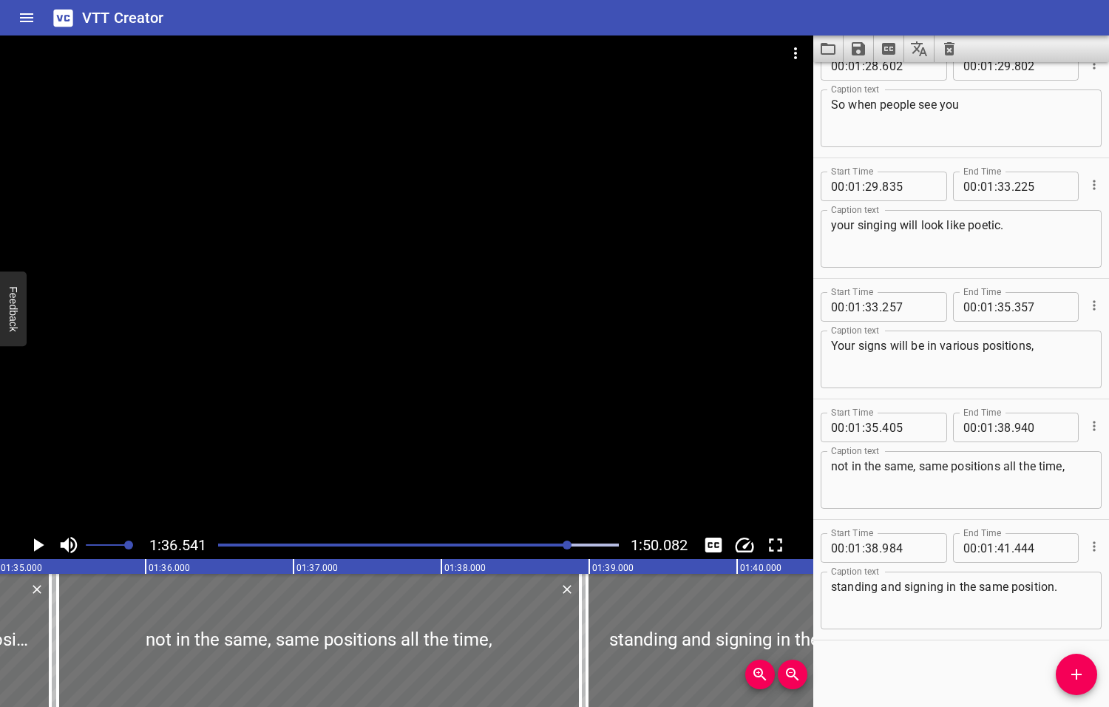
scroll to position [0, 14274]
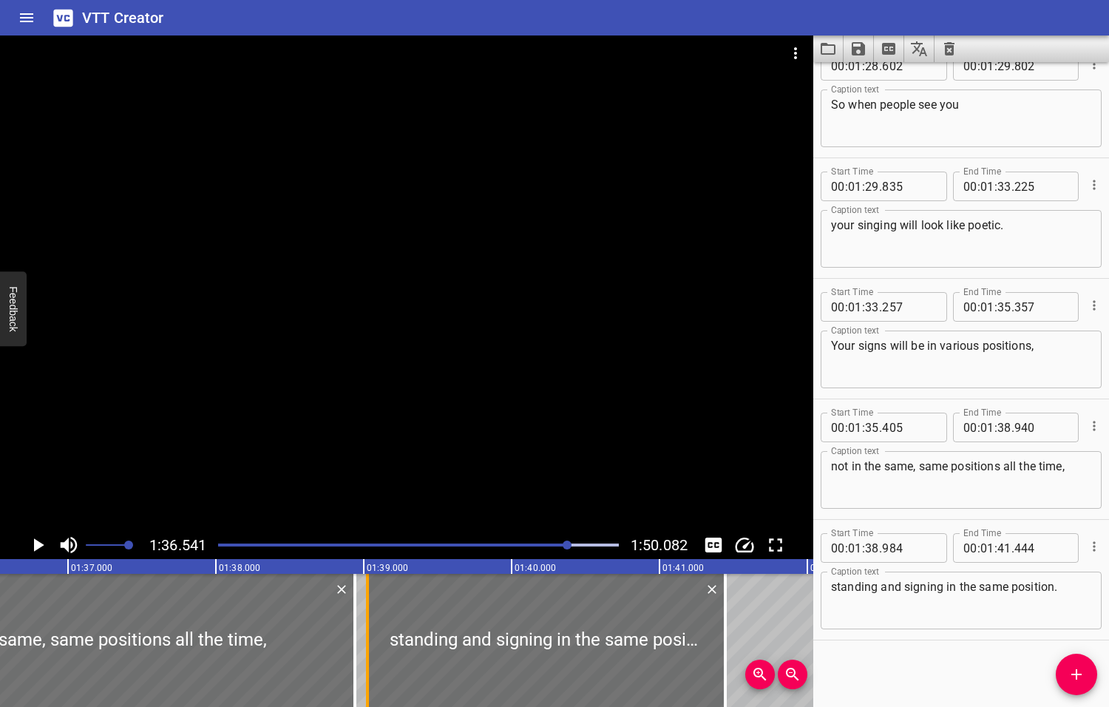
drag, startPoint x: 355, startPoint y: 639, endPoint x: 361, endPoint y: 644, distance: 7.9
click at [361, 644] on div at bounding box center [367, 640] width 15 height 133
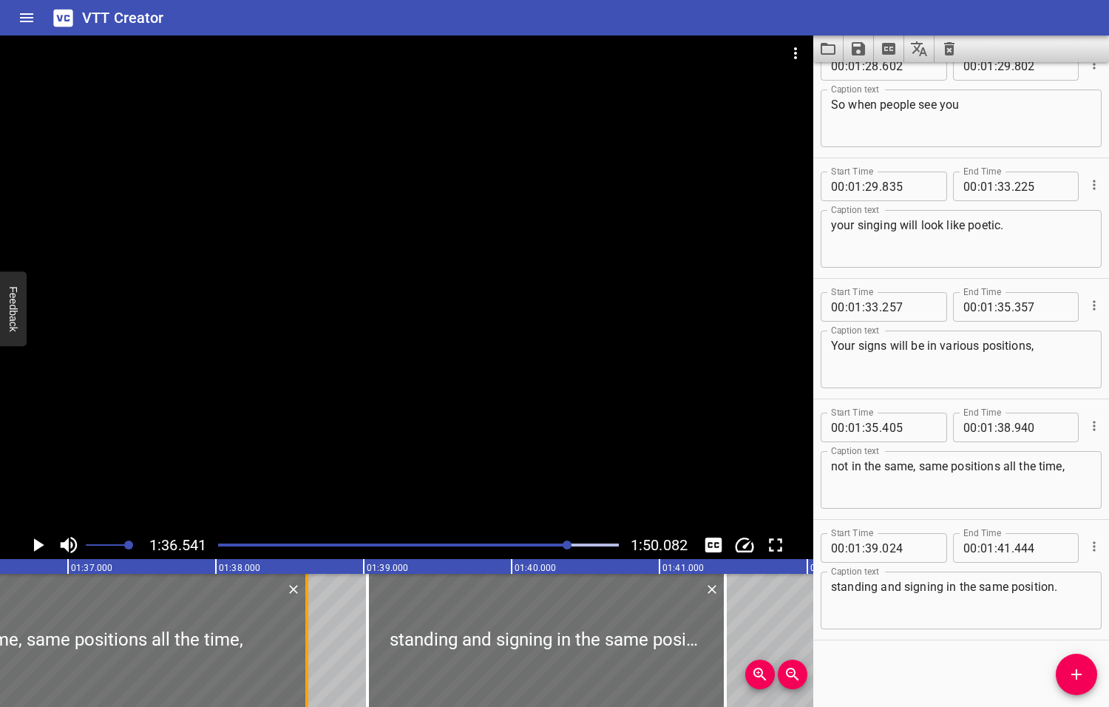
drag, startPoint x: 353, startPoint y: 646, endPoint x: 305, endPoint y: 648, distance: 48.1
click at [305, 648] on div at bounding box center [306, 640] width 3 height 133
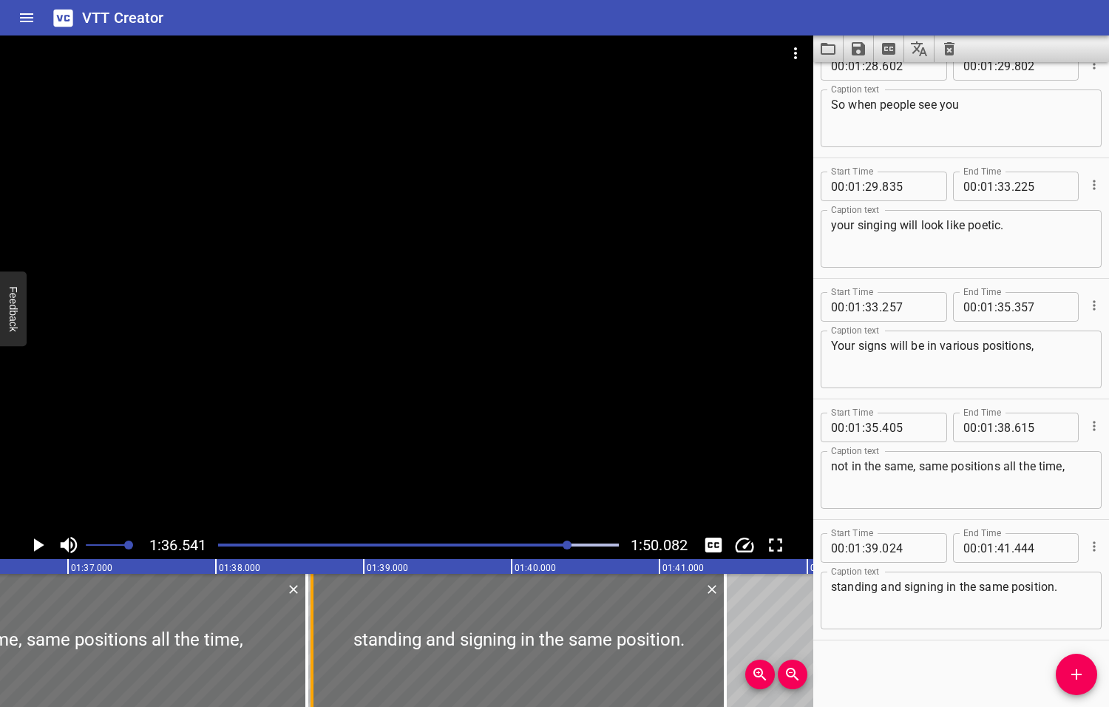
drag, startPoint x: 366, startPoint y: 649, endPoint x: 311, endPoint y: 644, distance: 55.7
click at [311, 644] on div at bounding box center [312, 640] width 3 height 133
click at [38, 546] on icon "Play/Pause" at bounding box center [39, 544] width 10 height 13
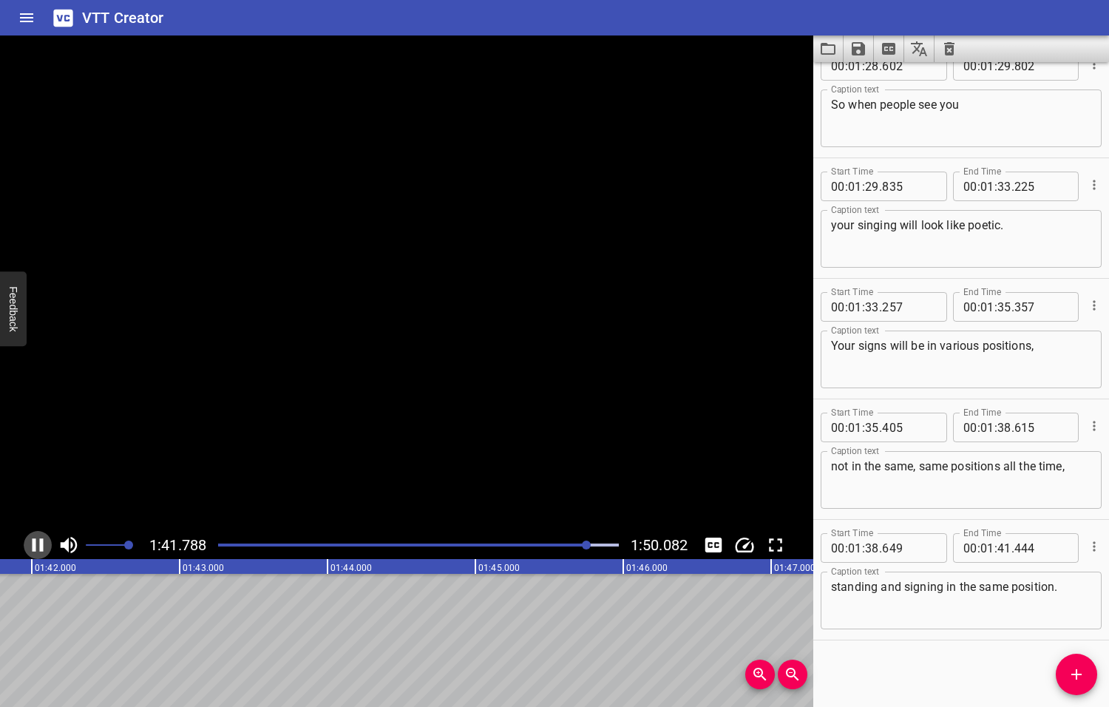
click at [39, 545] on icon "Play/Pause" at bounding box center [38, 544] width 11 height 13
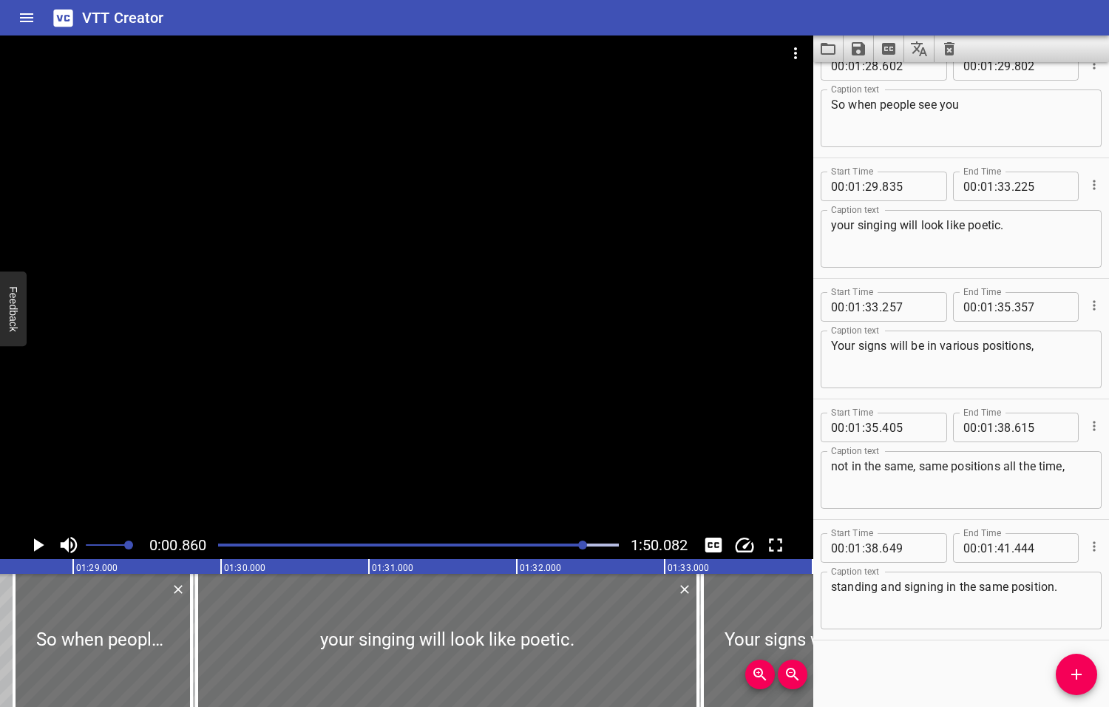
click at [584, 545] on div at bounding box center [582, 544] width 9 height 9
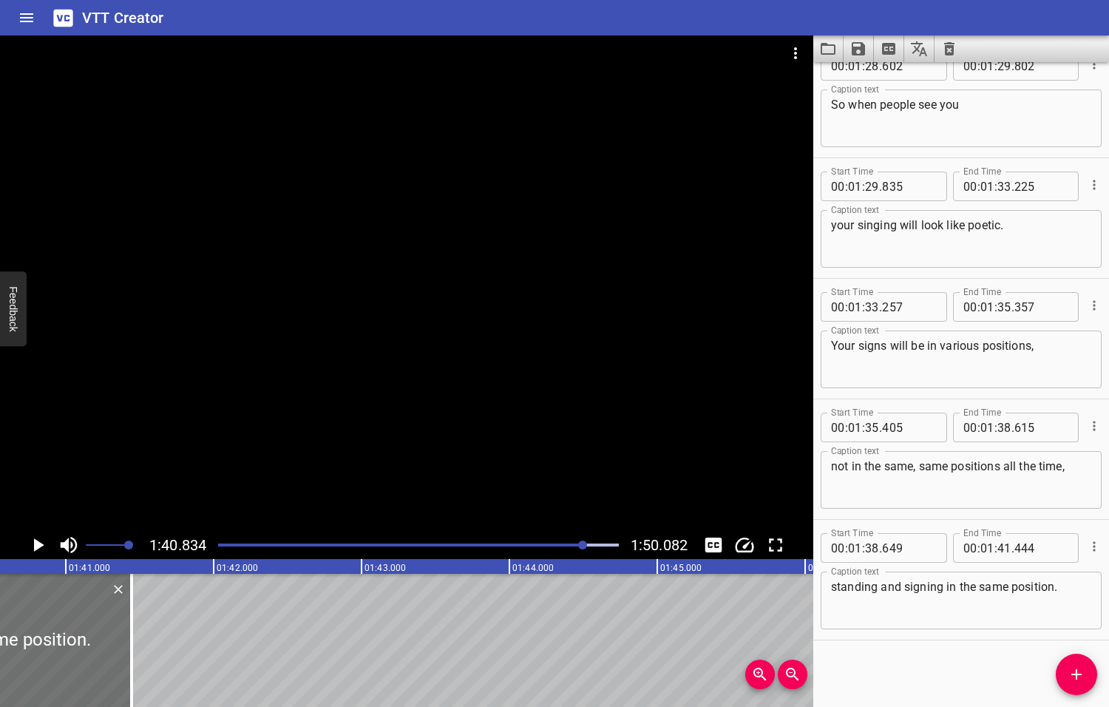
scroll to position [0, 14909]
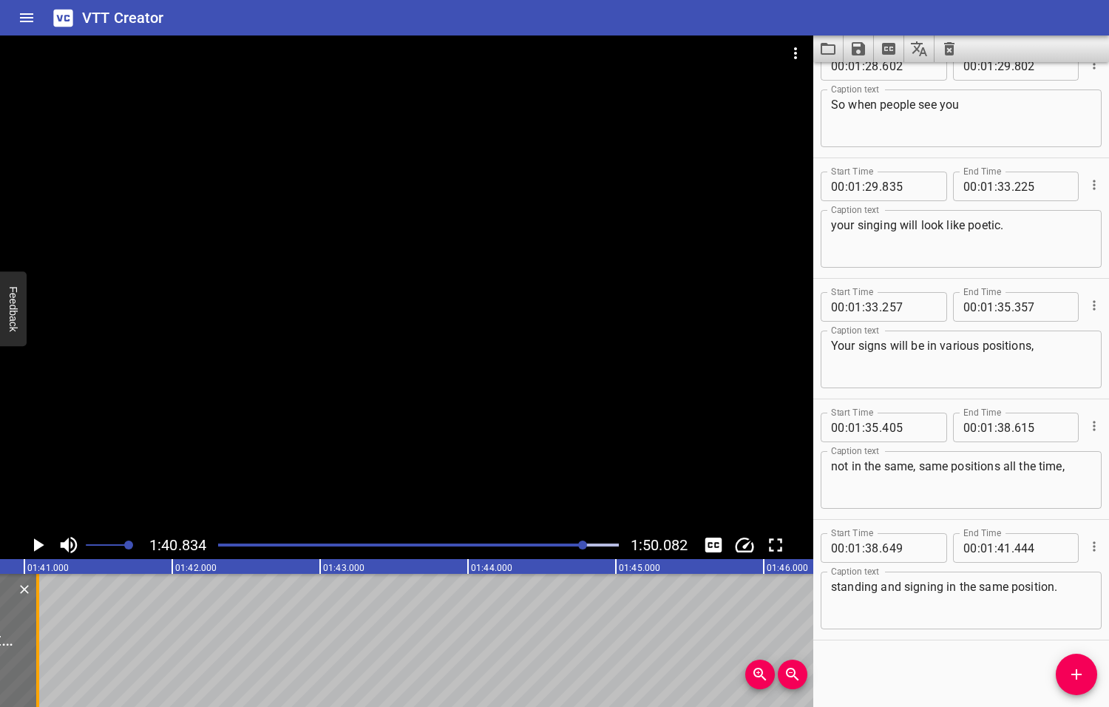
drag, startPoint x: 86, startPoint y: 637, endPoint x: 34, endPoint y: 637, distance: 52.5
click at [34, 637] on div at bounding box center [37, 640] width 15 height 133
click at [1080, 672] on icon "Add Cue" at bounding box center [1077, 674] width 18 height 18
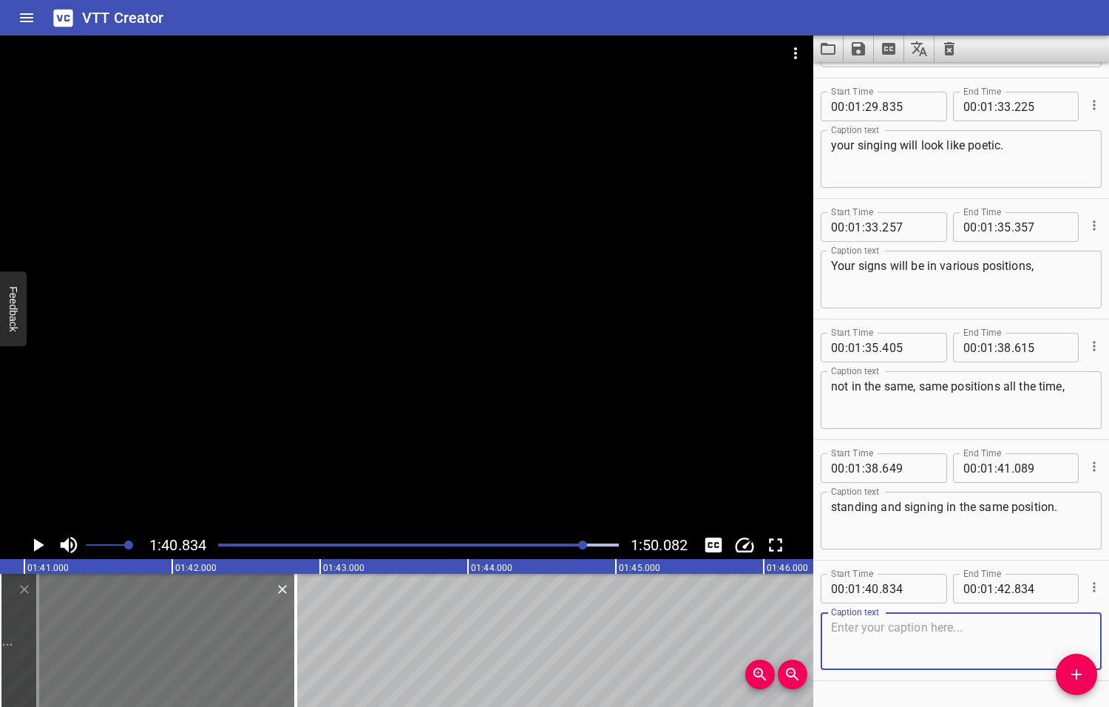
scroll to position [4004, 0]
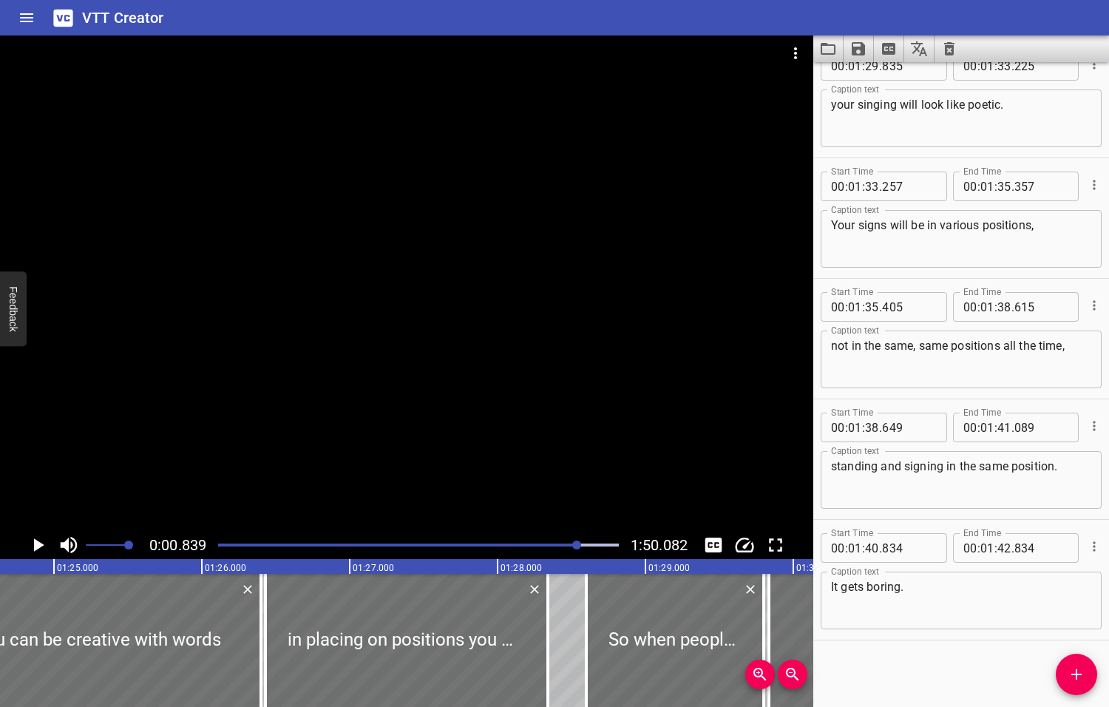
click at [578, 543] on div at bounding box center [576, 544] width 9 height 9
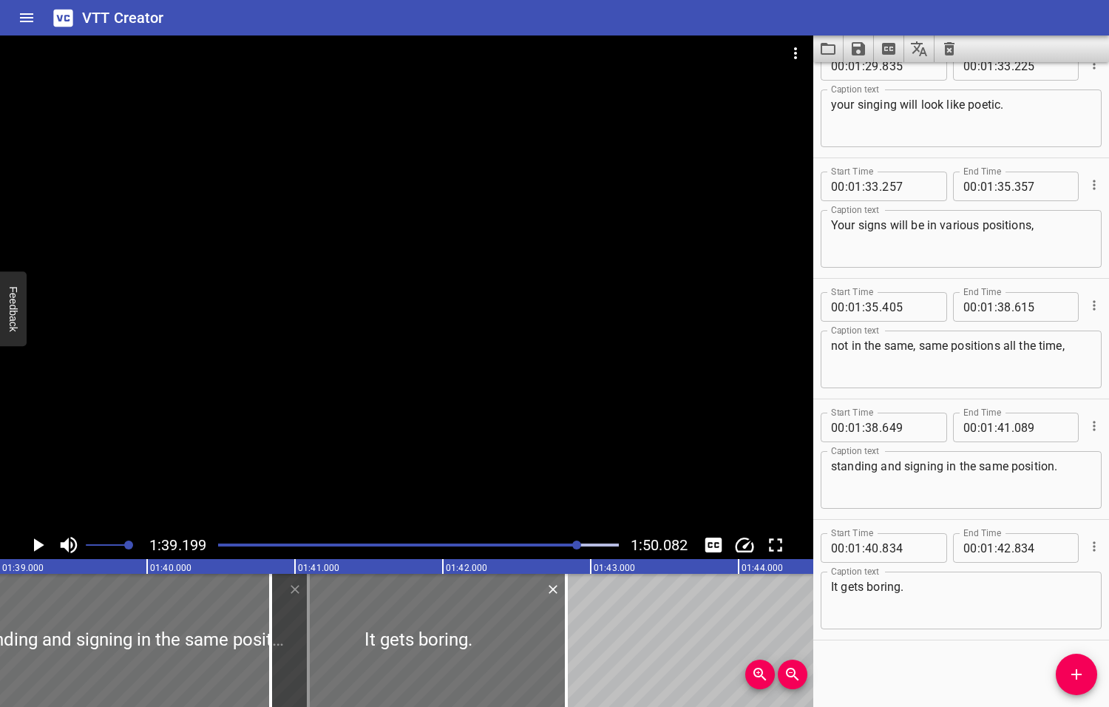
scroll to position [0, 14667]
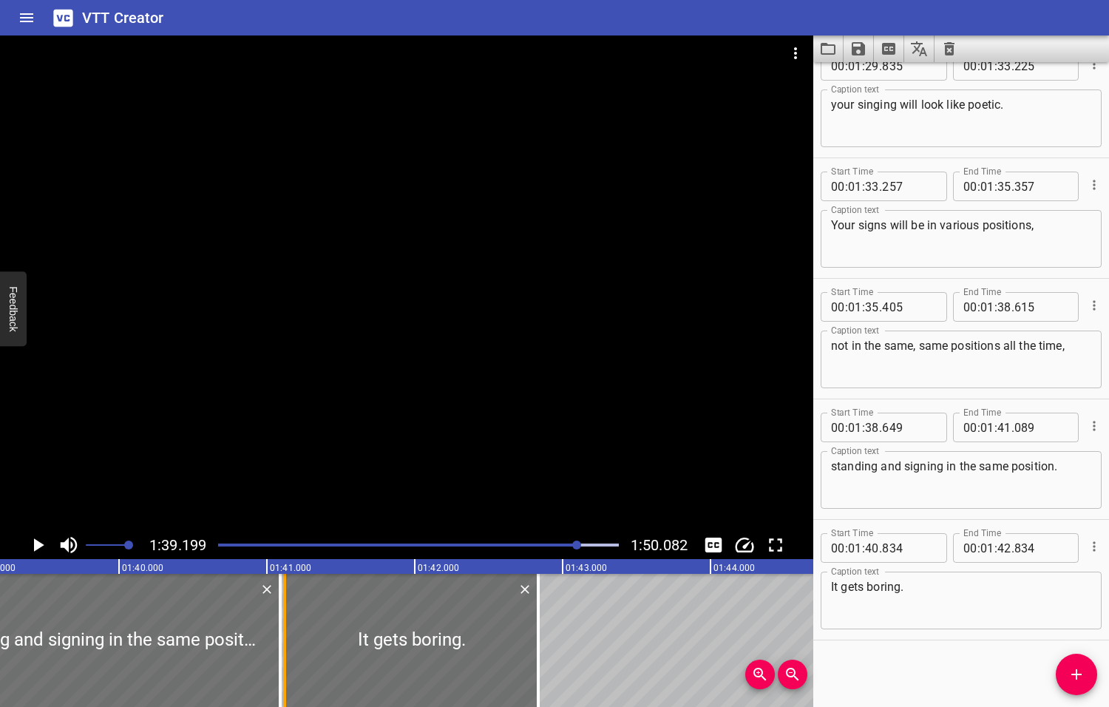
drag, startPoint x: 258, startPoint y: 642, endPoint x: 285, endPoint y: 638, distance: 27.0
click at [285, 638] on div at bounding box center [284, 640] width 3 height 133
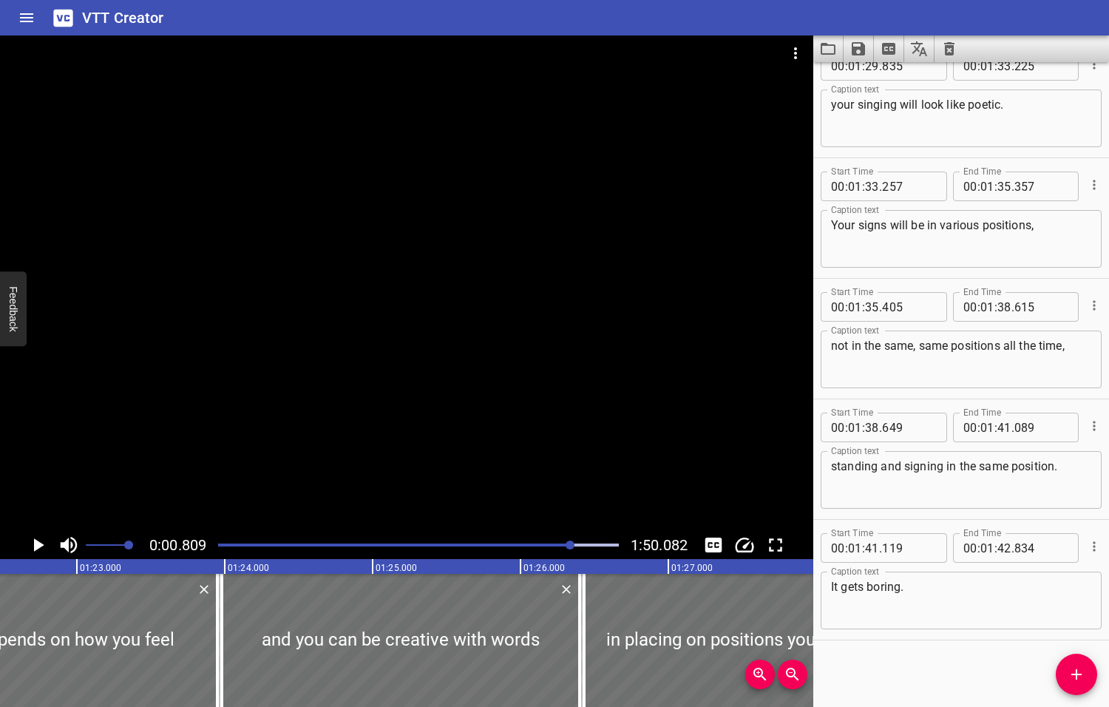
drag, startPoint x: 577, startPoint y: 545, endPoint x: 551, endPoint y: 546, distance: 26.7
click at [566, 547] on div at bounding box center [570, 544] width 9 height 9
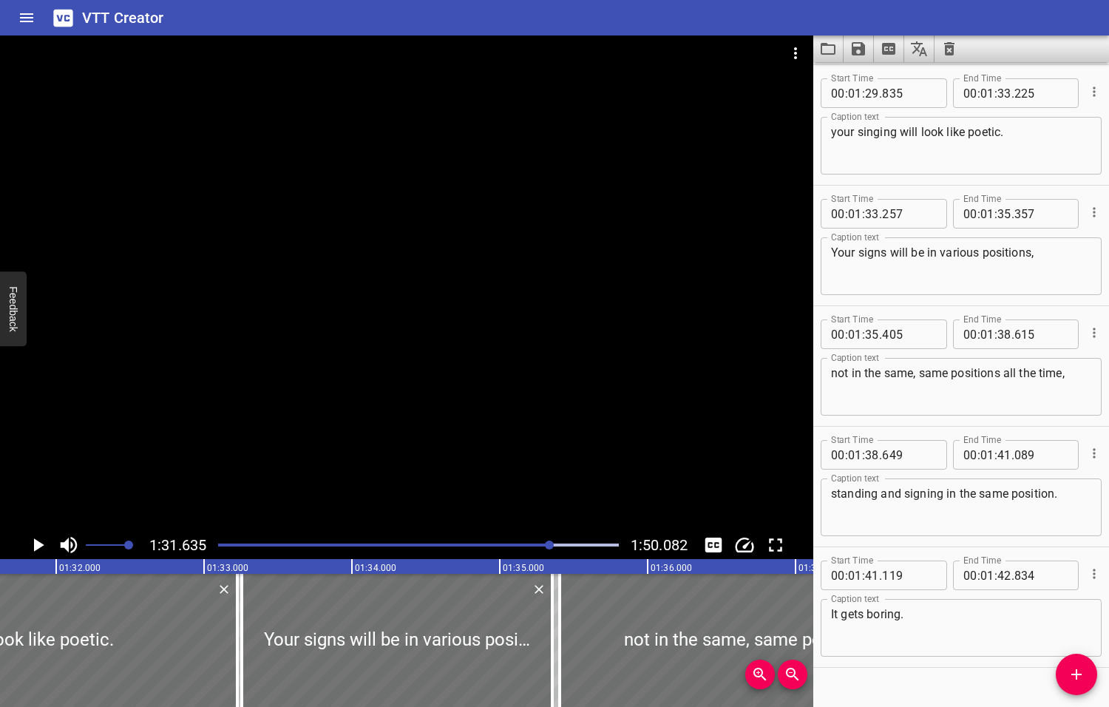
scroll to position [0, 13549]
click at [38, 544] on icon "Play/Pause" at bounding box center [39, 544] width 10 height 13
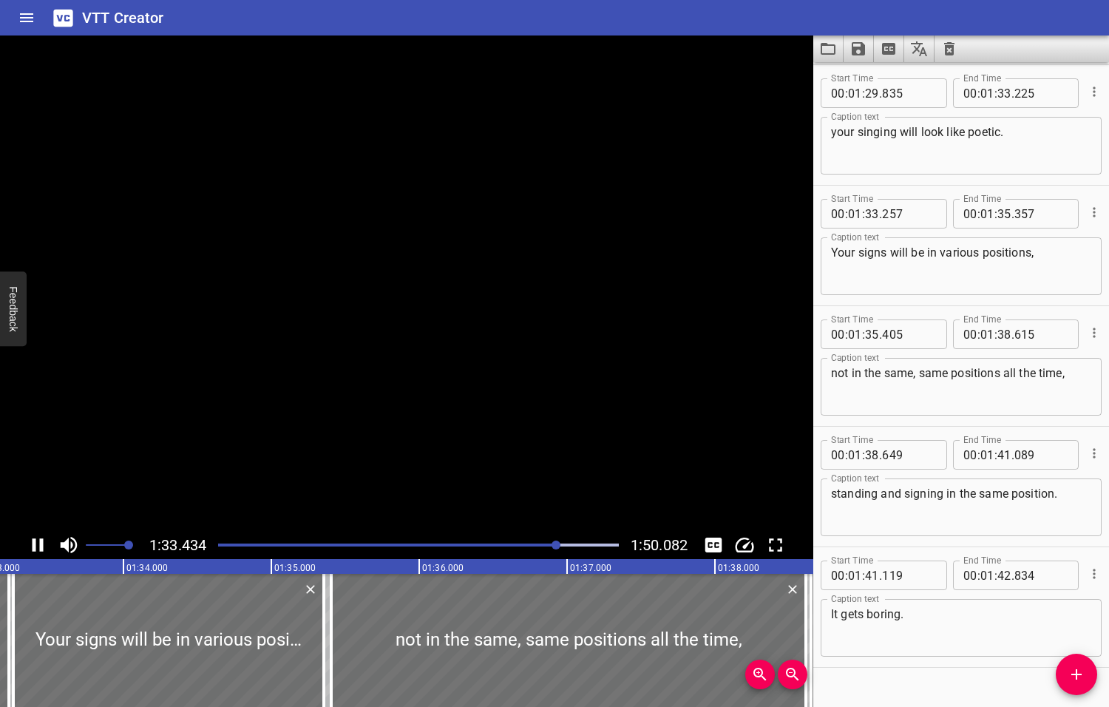
scroll to position [4004, 0]
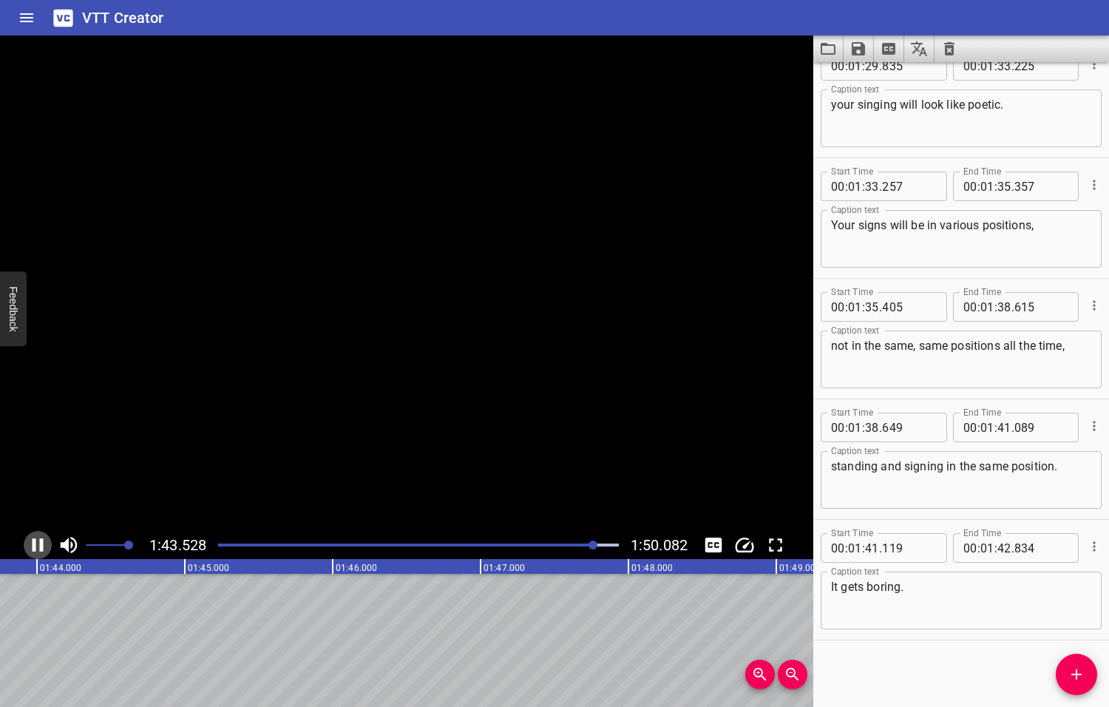
click at [38, 544] on icon "Play/Pause" at bounding box center [38, 545] width 22 height 22
click at [1079, 681] on icon "Add Cue" at bounding box center [1077, 674] width 18 height 18
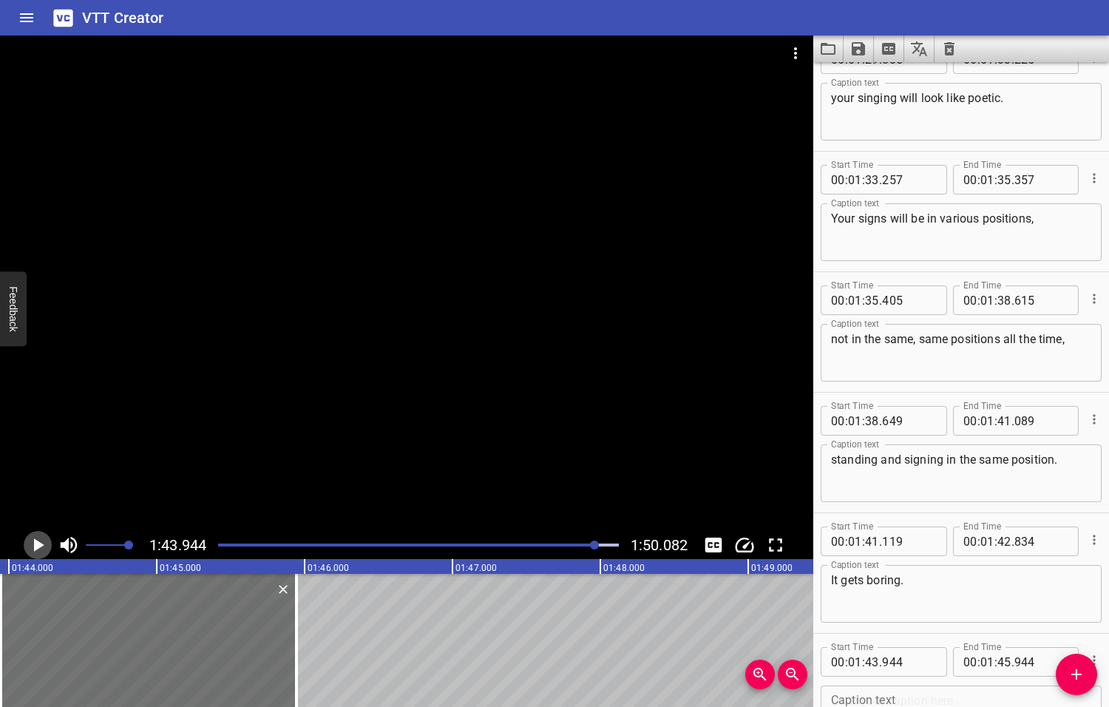
click at [38, 545] on icon "Play/Pause" at bounding box center [39, 544] width 10 height 13
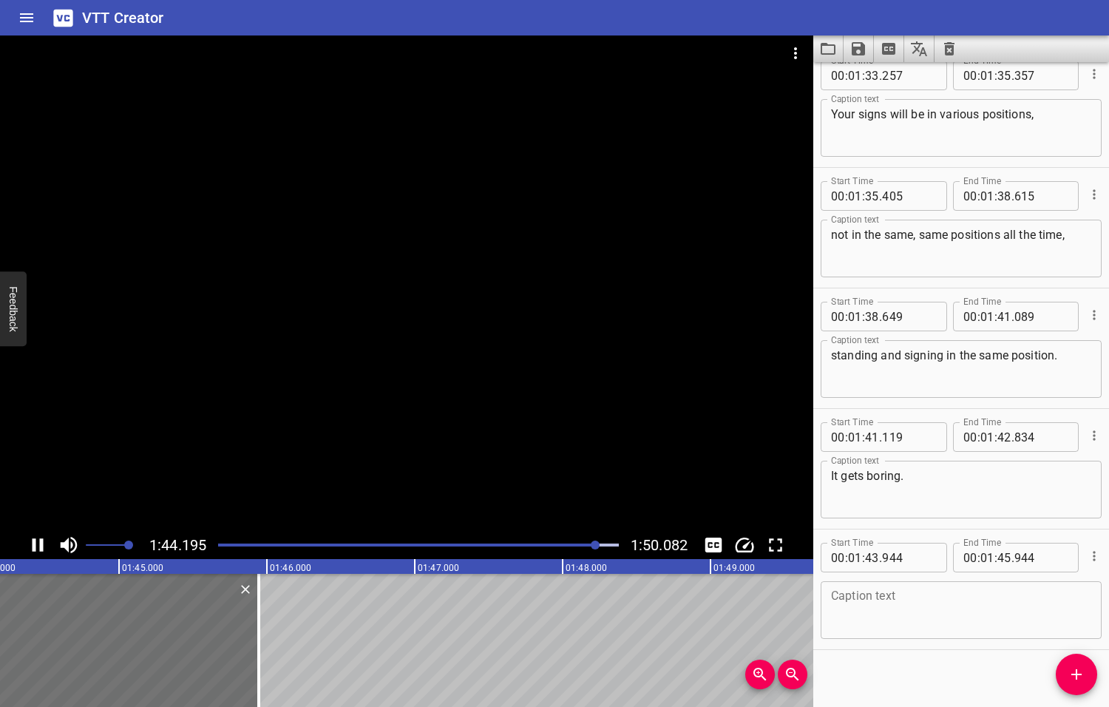
scroll to position [4124, 0]
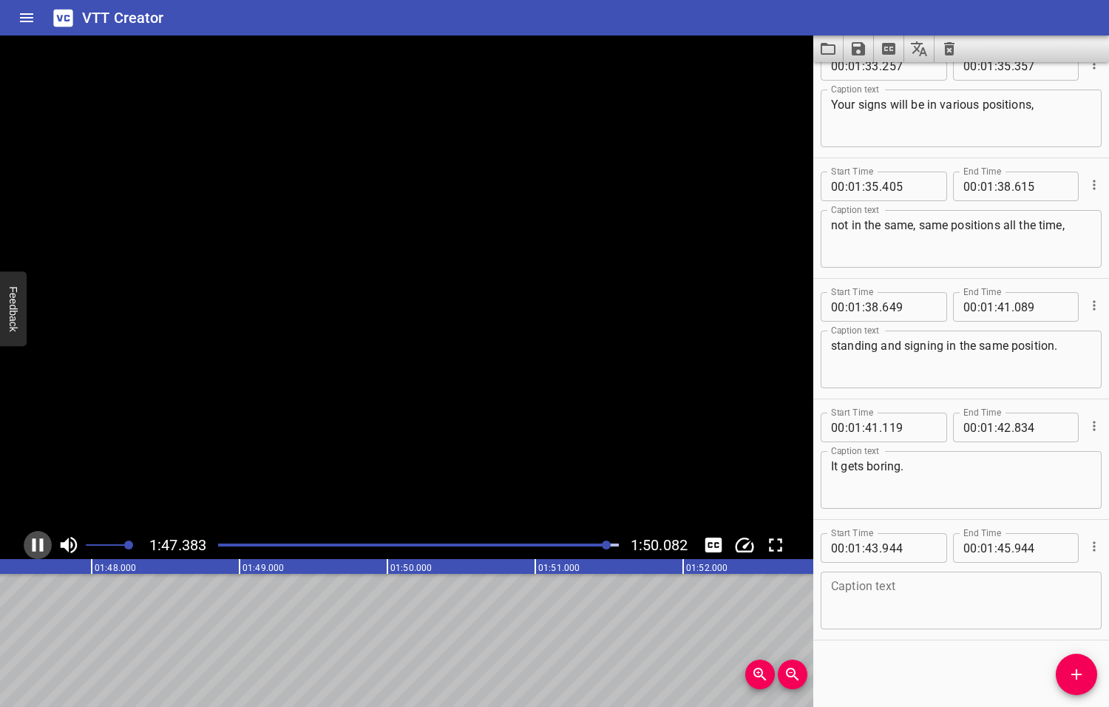
click at [38, 545] on icon "Play/Pause" at bounding box center [38, 545] width 22 height 22
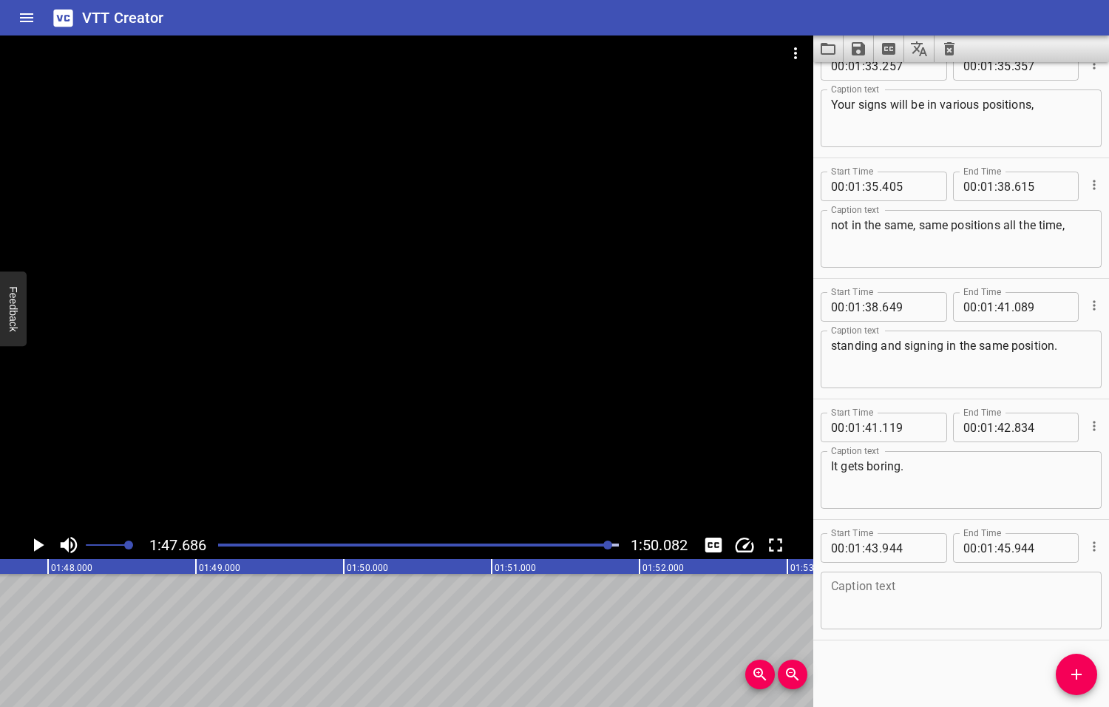
scroll to position [0, 15922]
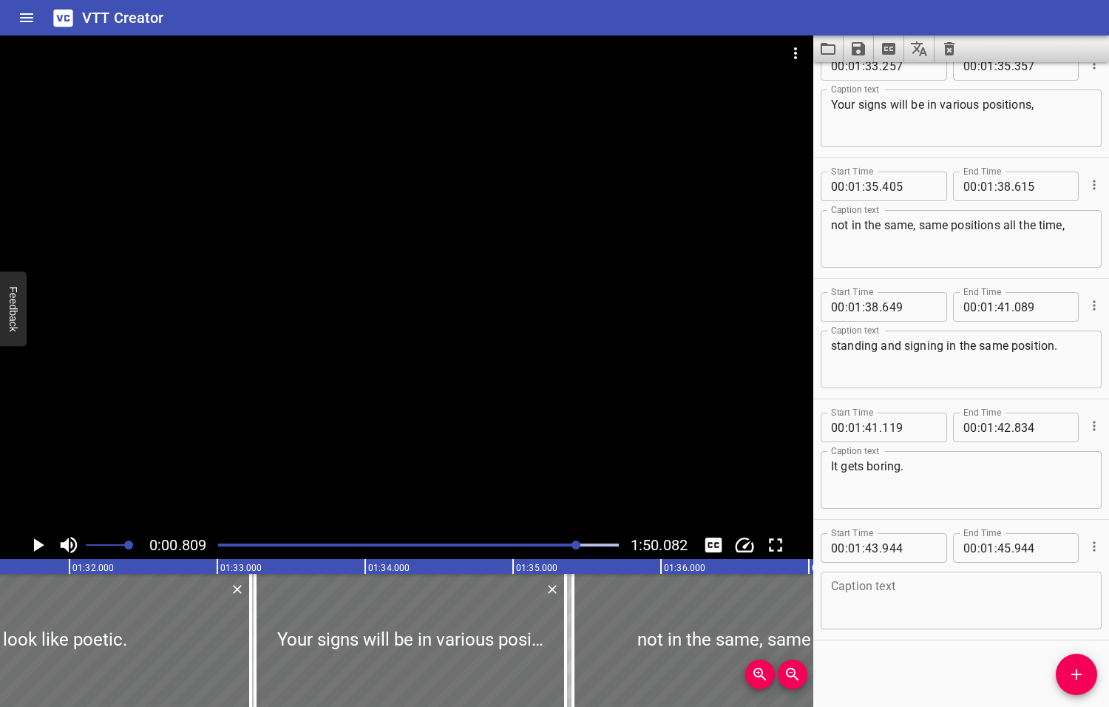
drag, startPoint x: 606, startPoint y: 543, endPoint x: 577, endPoint y: 546, distance: 29.0
click at [577, 546] on div at bounding box center [575, 544] width 9 height 9
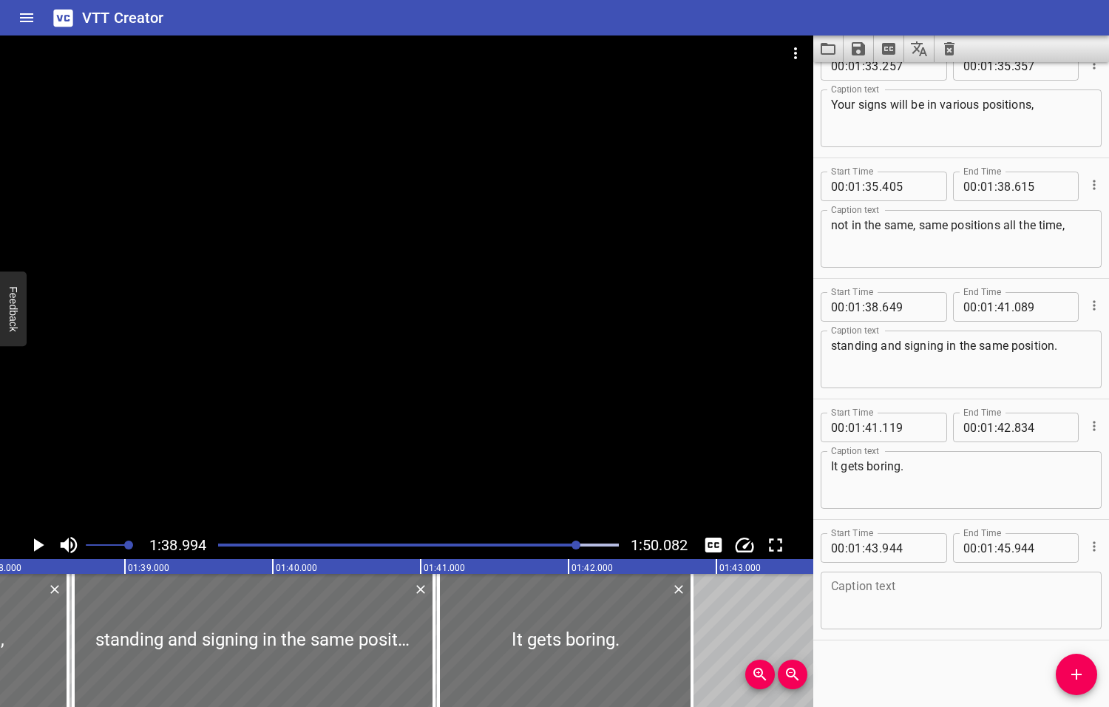
scroll to position [0, 14637]
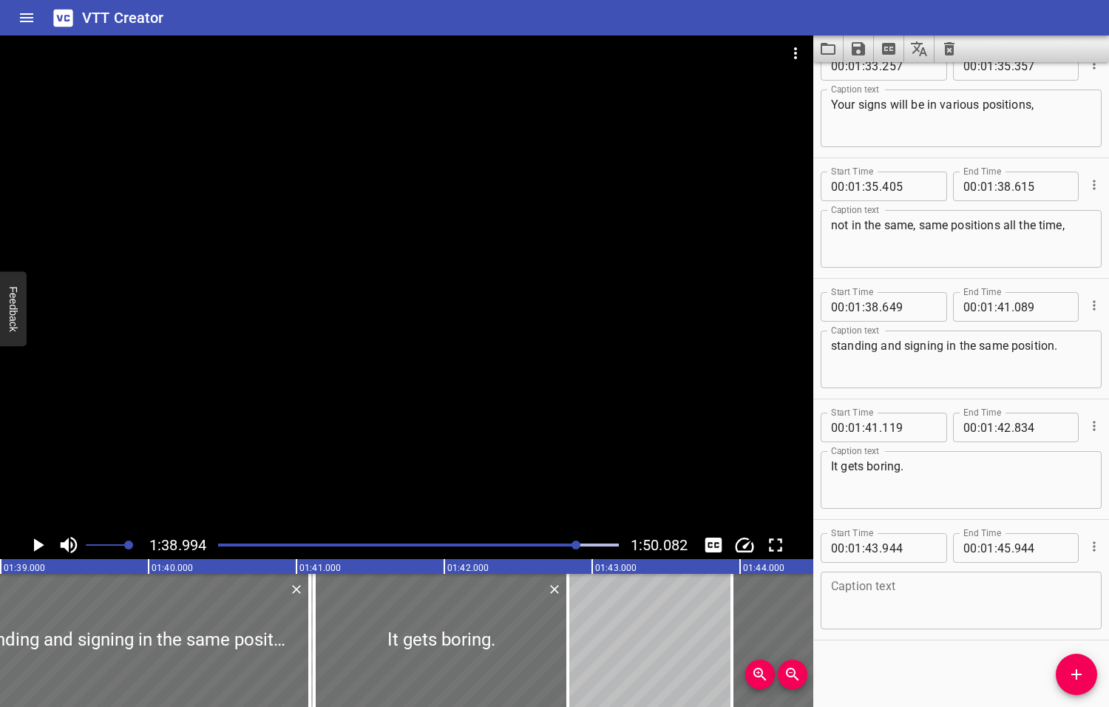
click at [40, 543] on icon "Play/Pause" at bounding box center [39, 544] width 10 height 13
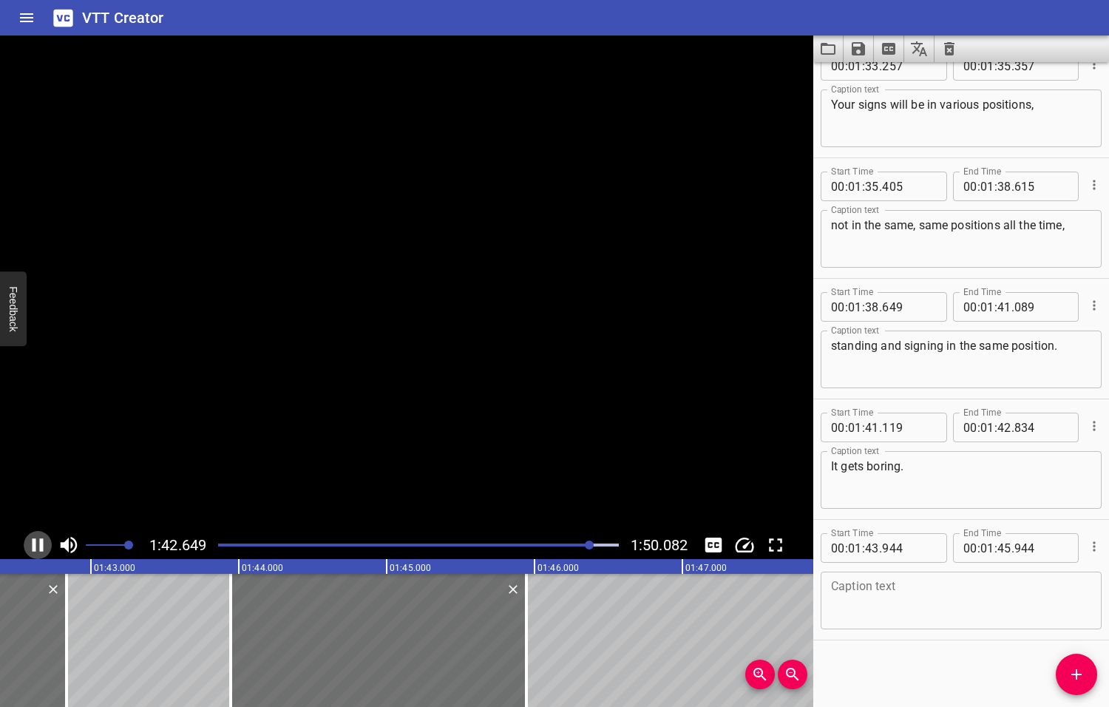
click at [40, 543] on icon "Play/Pause" at bounding box center [38, 544] width 11 height 13
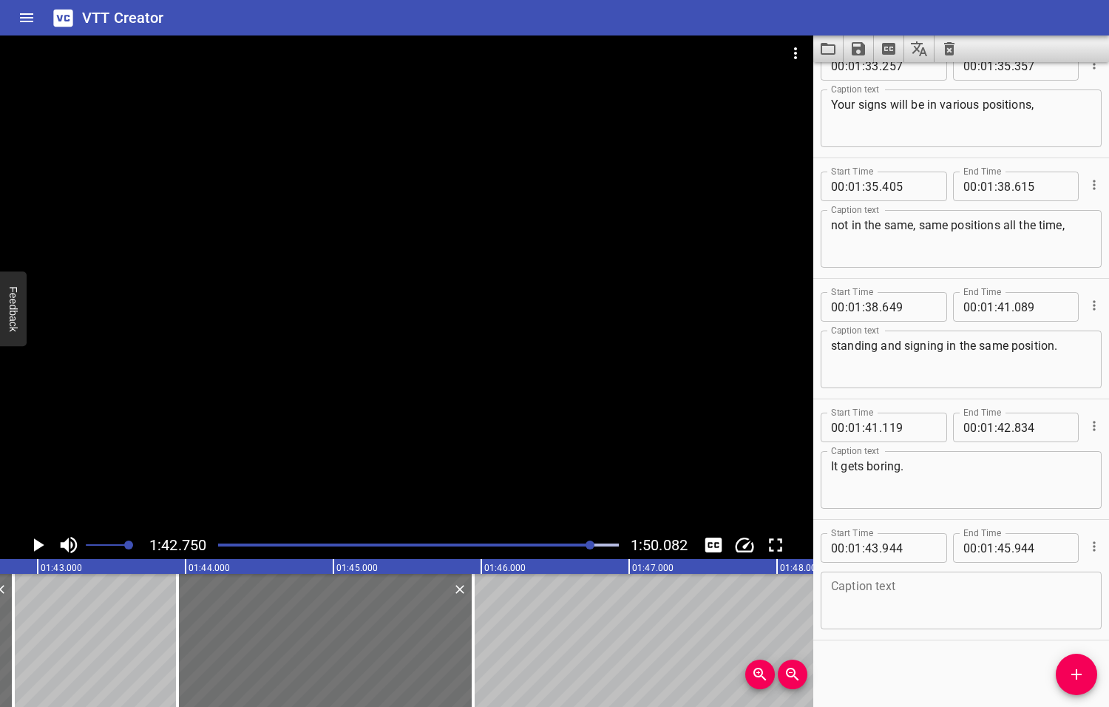
scroll to position [0, 15192]
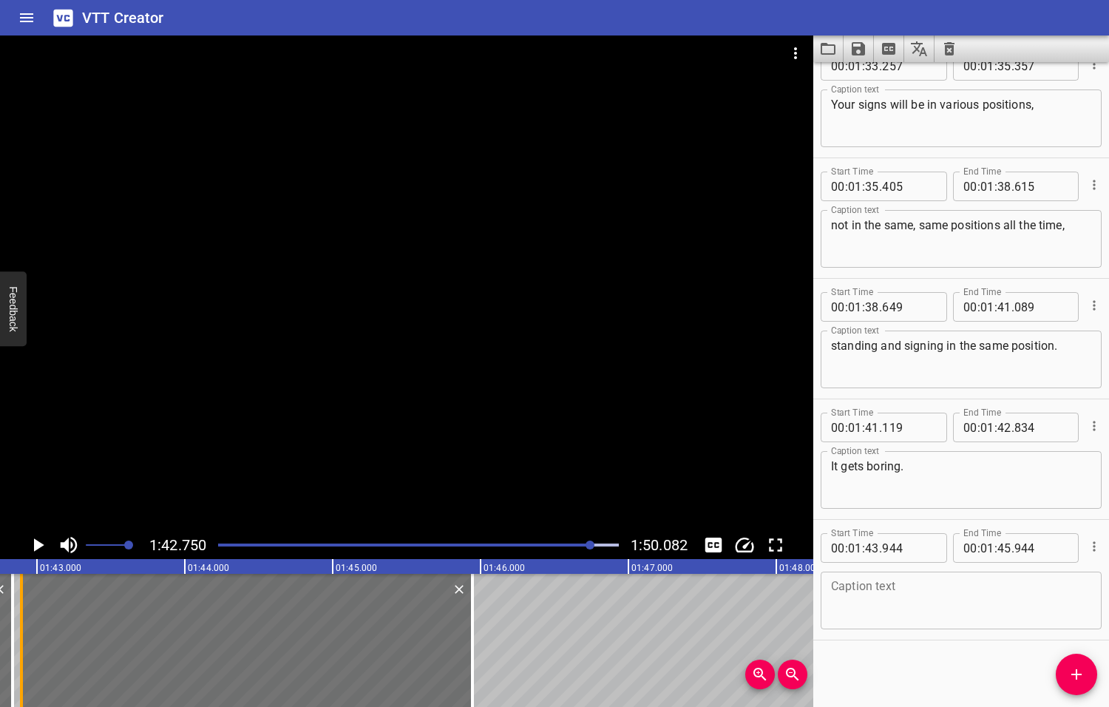
drag, startPoint x: 174, startPoint y: 635, endPoint x: 19, endPoint y: 635, distance: 155.3
click at [20, 635] on div at bounding box center [21, 640] width 3 height 133
click at [35, 545] on icon "Play/Pause" at bounding box center [39, 544] width 10 height 13
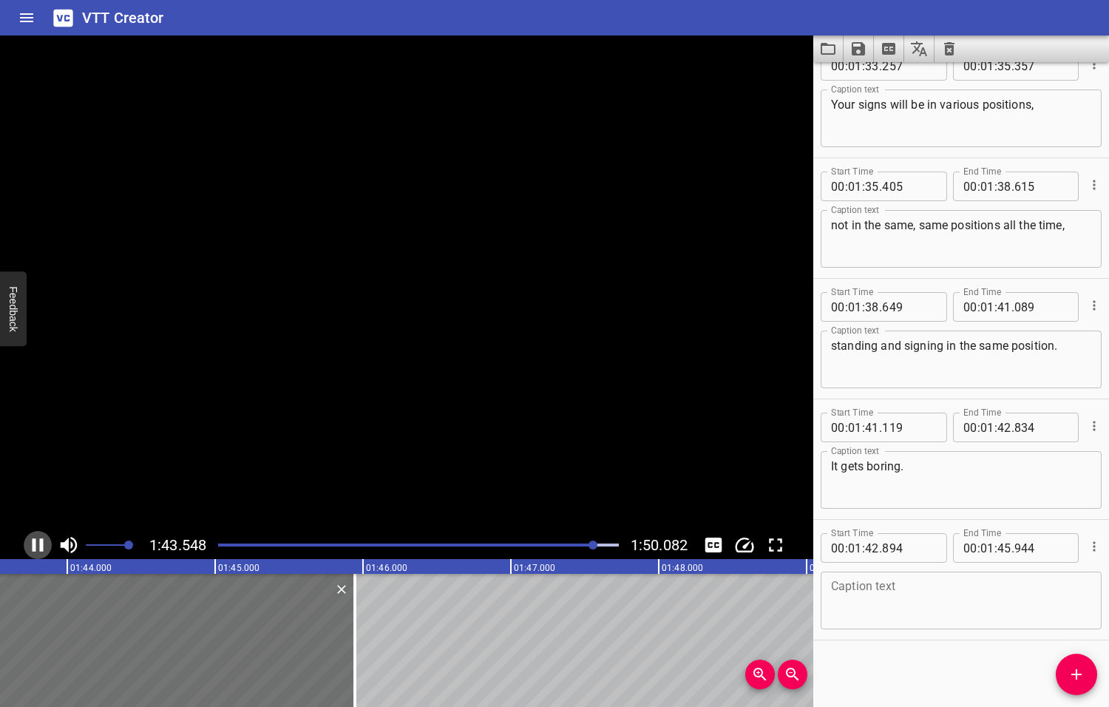
click at [35, 545] on icon "Play/Pause" at bounding box center [38, 544] width 11 height 13
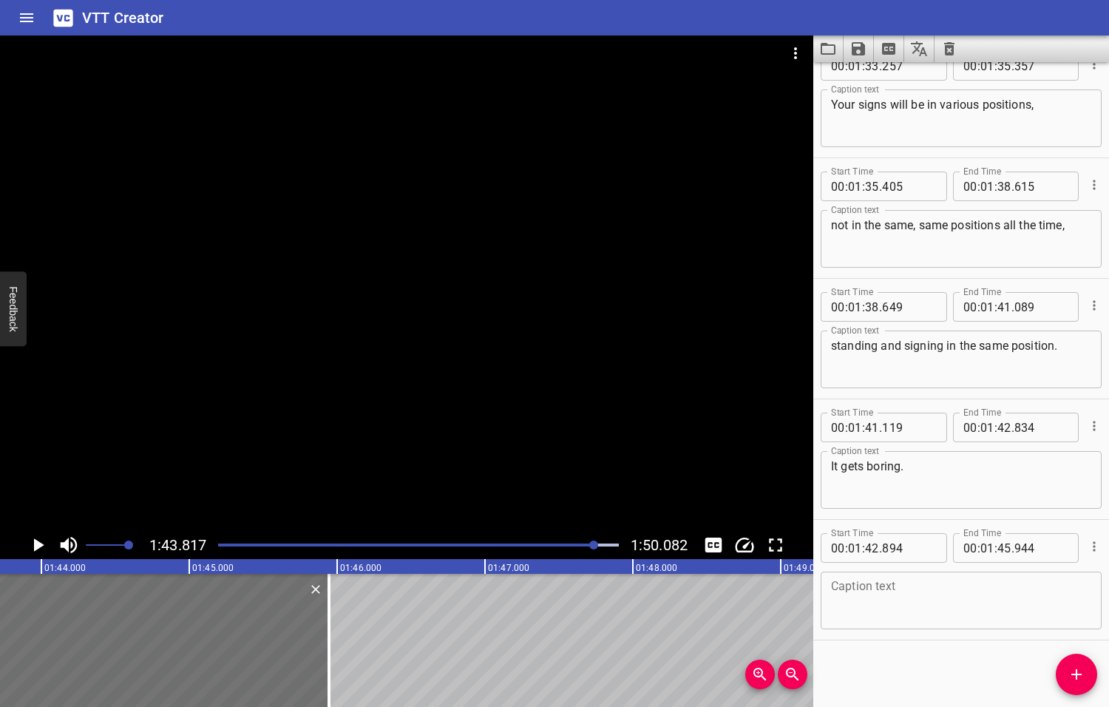
scroll to position [0, 15350]
drag, startPoint x: 885, startPoint y: 593, endPoint x: 907, endPoint y: 593, distance: 22.2
click at [885, 594] on textarea at bounding box center [961, 601] width 260 height 42
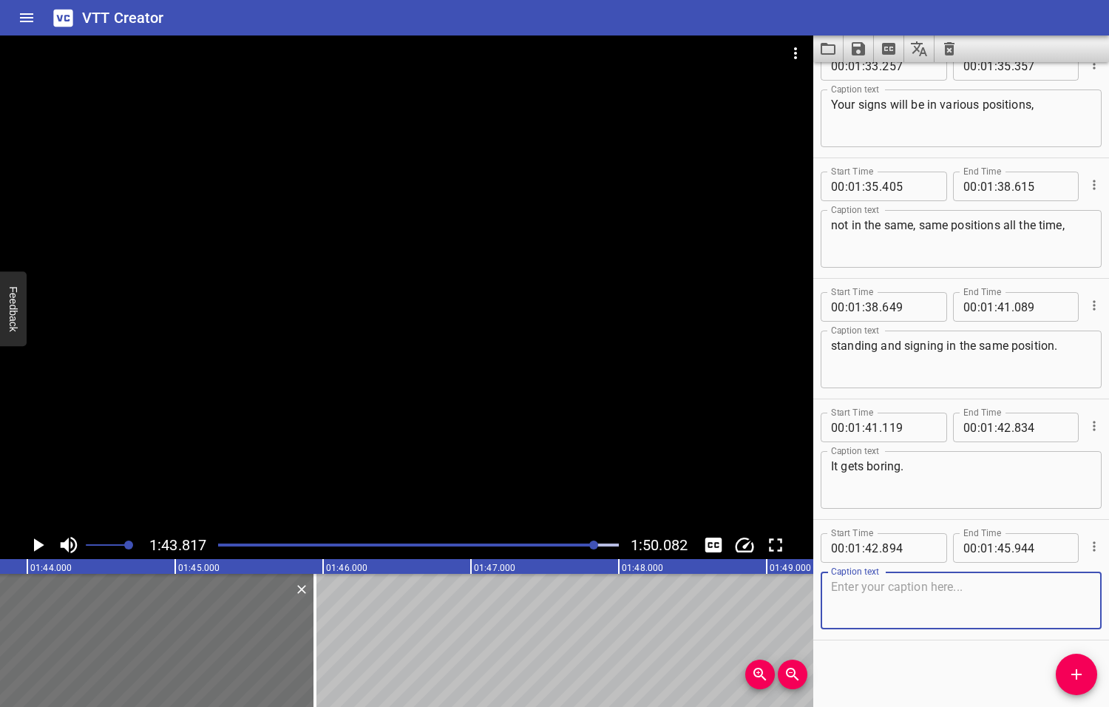
click at [912, 470] on textarea "It gets boring." at bounding box center [961, 480] width 260 height 42
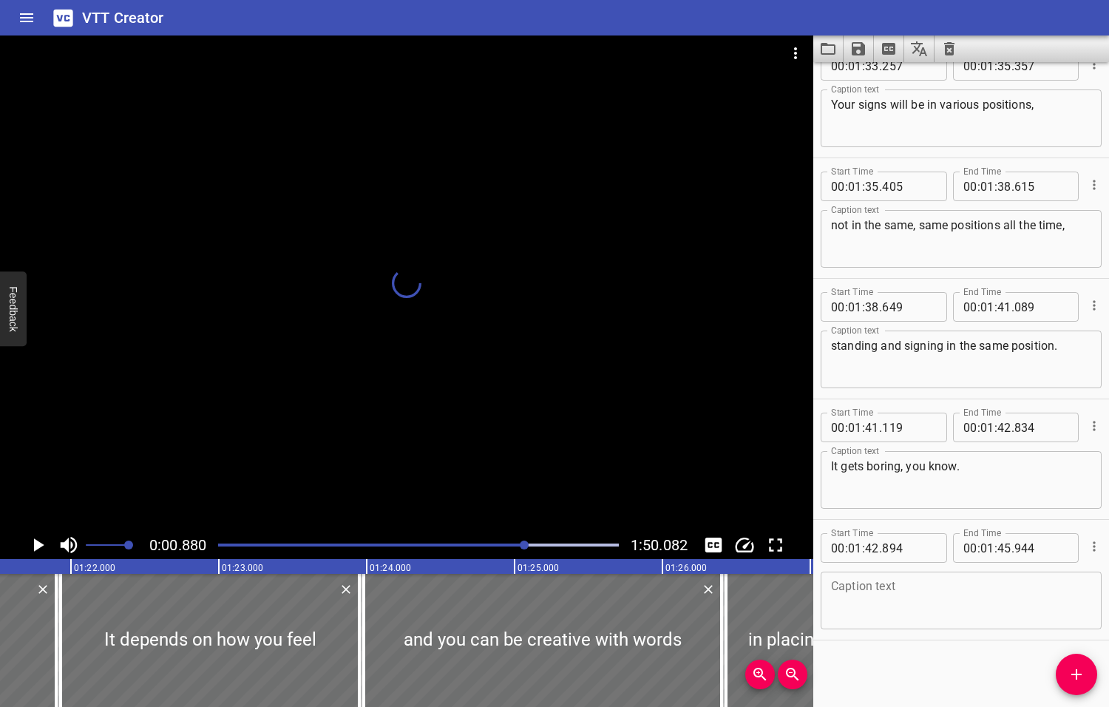
drag, startPoint x: 594, startPoint y: 543, endPoint x: 525, endPoint y: 551, distance: 69.2
click at [525, 551] on div at bounding box center [418, 545] width 418 height 21
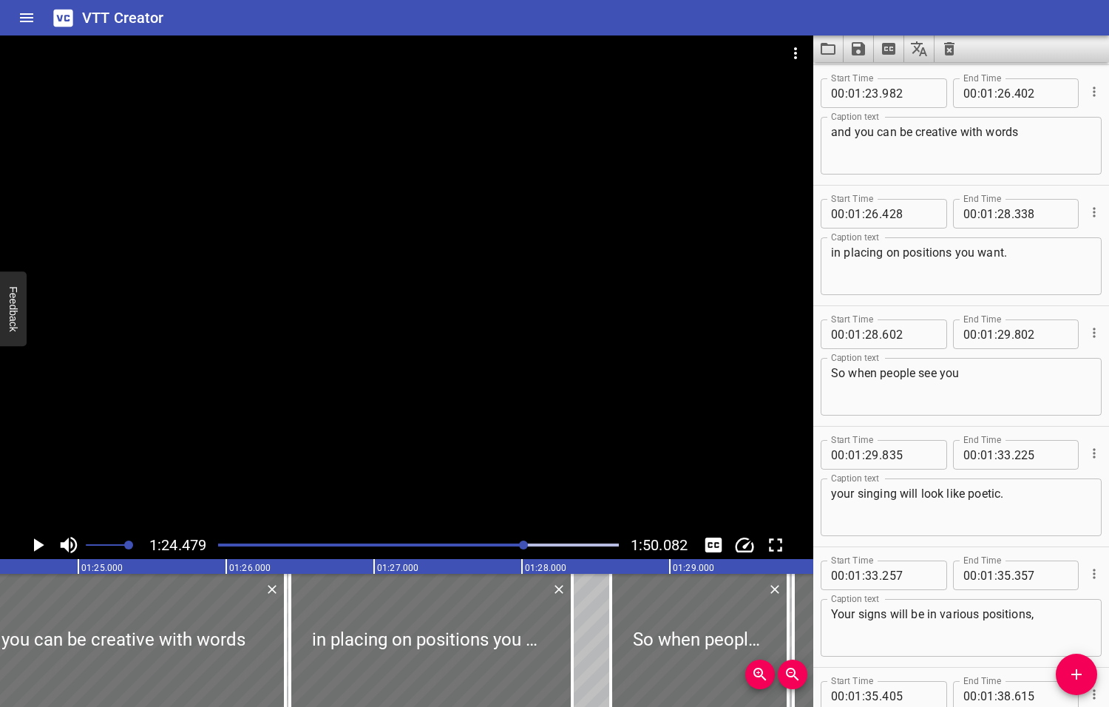
scroll to position [0, 12491]
click at [37, 544] on icon "Play/Pause" at bounding box center [39, 544] width 10 height 13
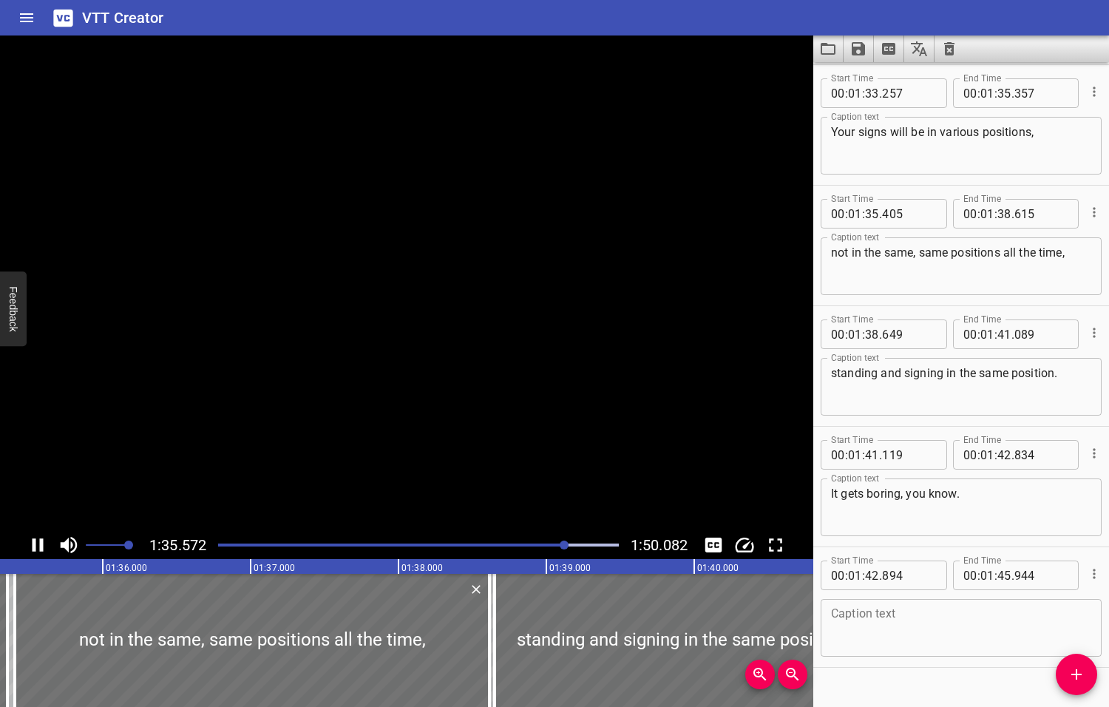
scroll to position [4124, 0]
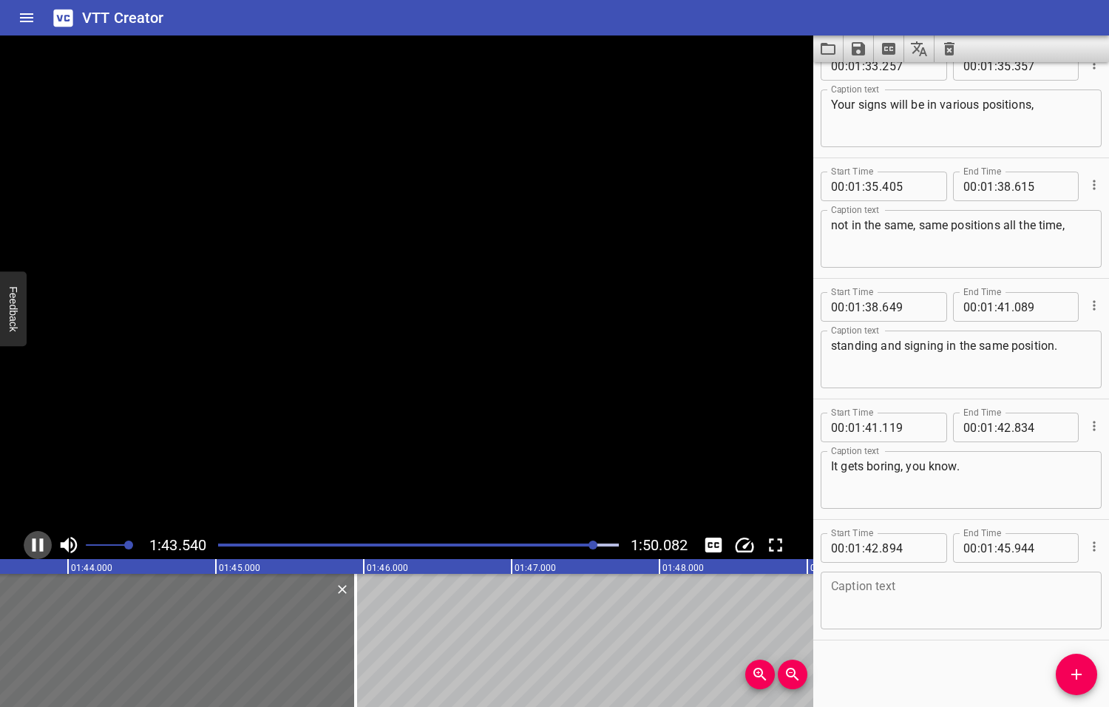
click at [38, 544] on icon "Play/Pause" at bounding box center [38, 545] width 22 height 22
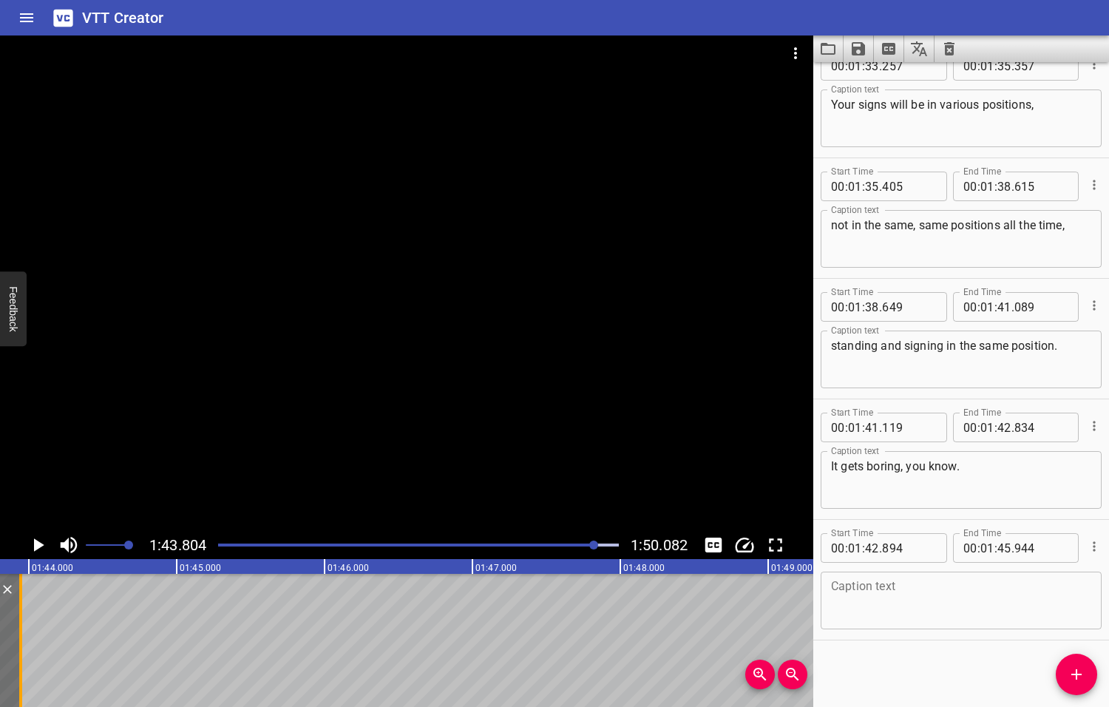
drag, startPoint x: 314, startPoint y: 644, endPoint x: 18, endPoint y: 654, distance: 296.6
click at [19, 654] on div at bounding box center [20, 640] width 3 height 133
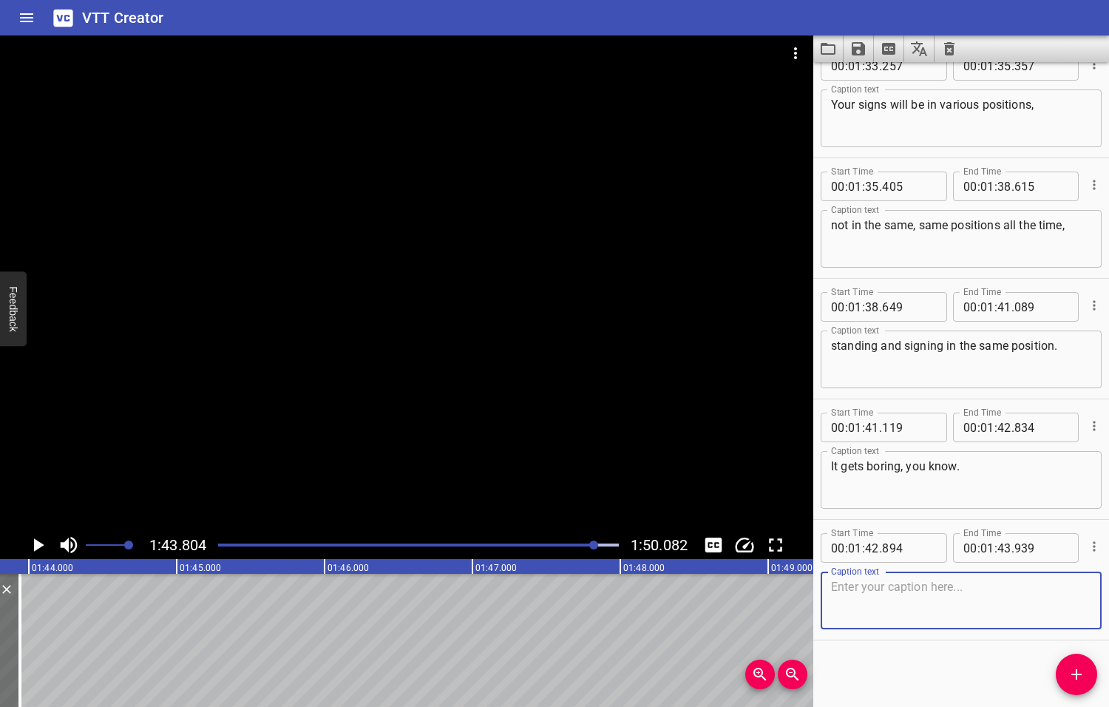
click at [863, 591] on textarea at bounding box center [961, 601] width 260 height 42
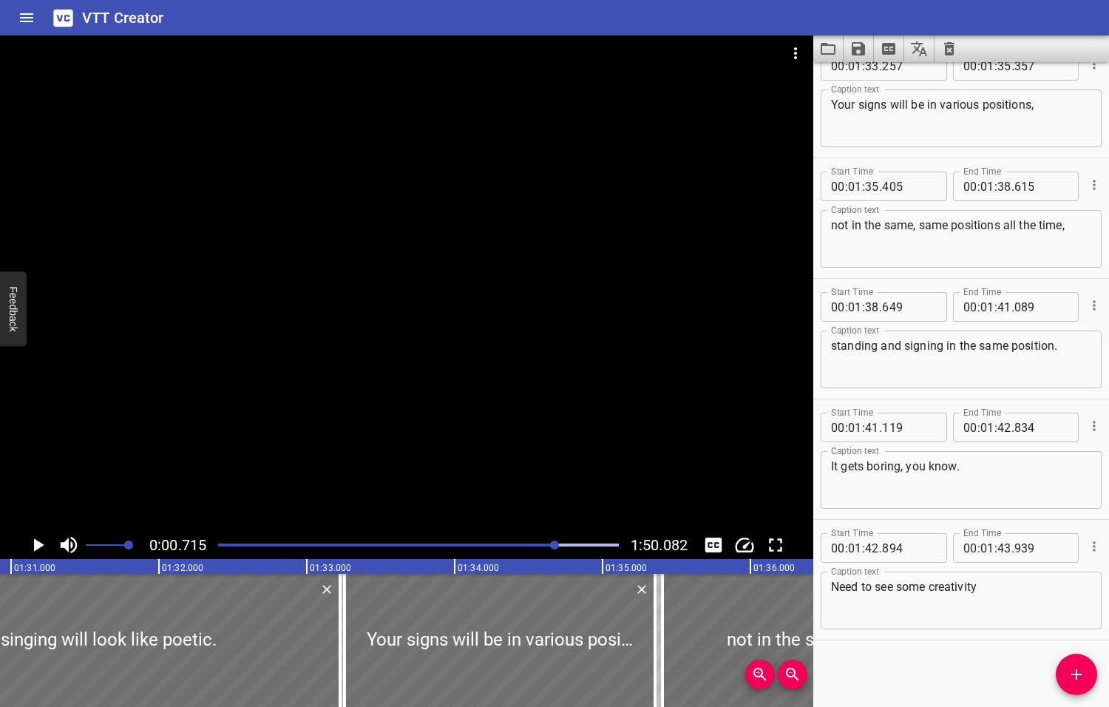
drag, startPoint x: 595, startPoint y: 543, endPoint x: 556, endPoint y: 549, distance: 39.6
click at [556, 549] on div at bounding box center [418, 545] width 418 height 21
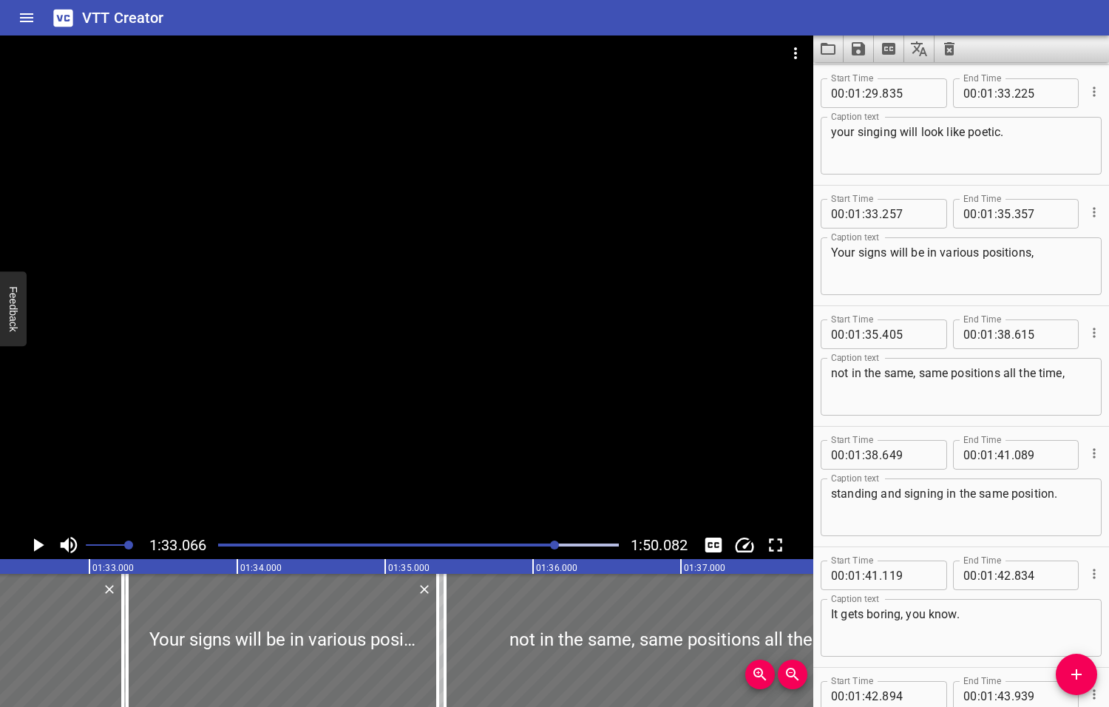
scroll to position [0, 13760]
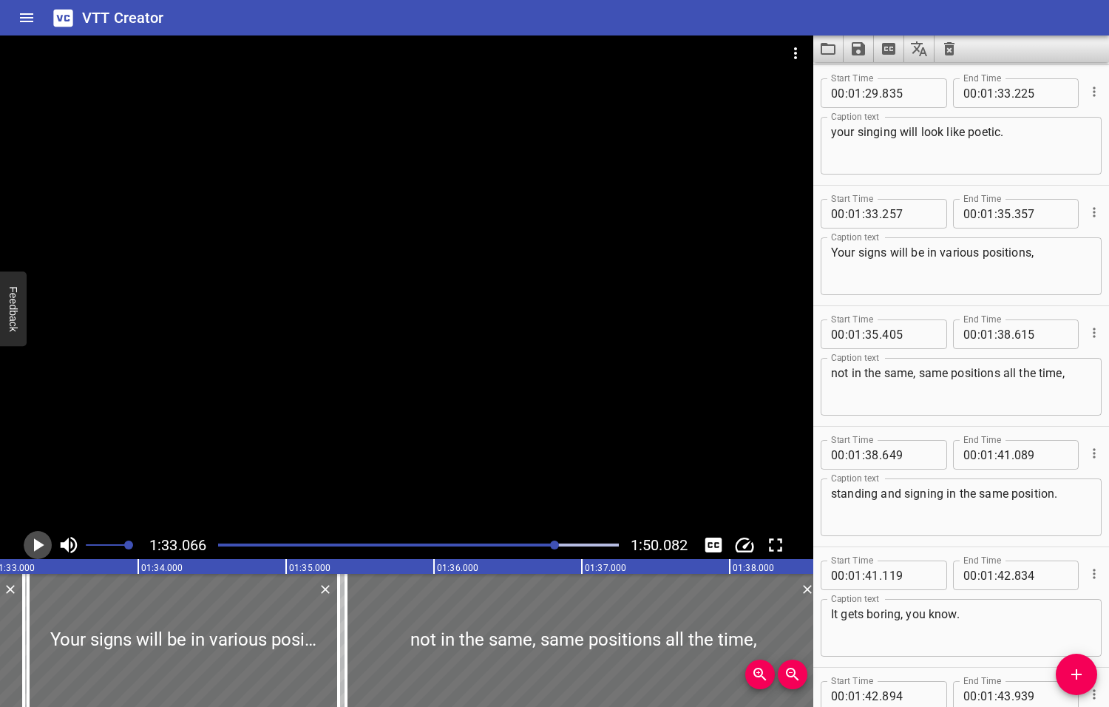
click at [36, 546] on icon "Play/Pause" at bounding box center [39, 544] width 10 height 13
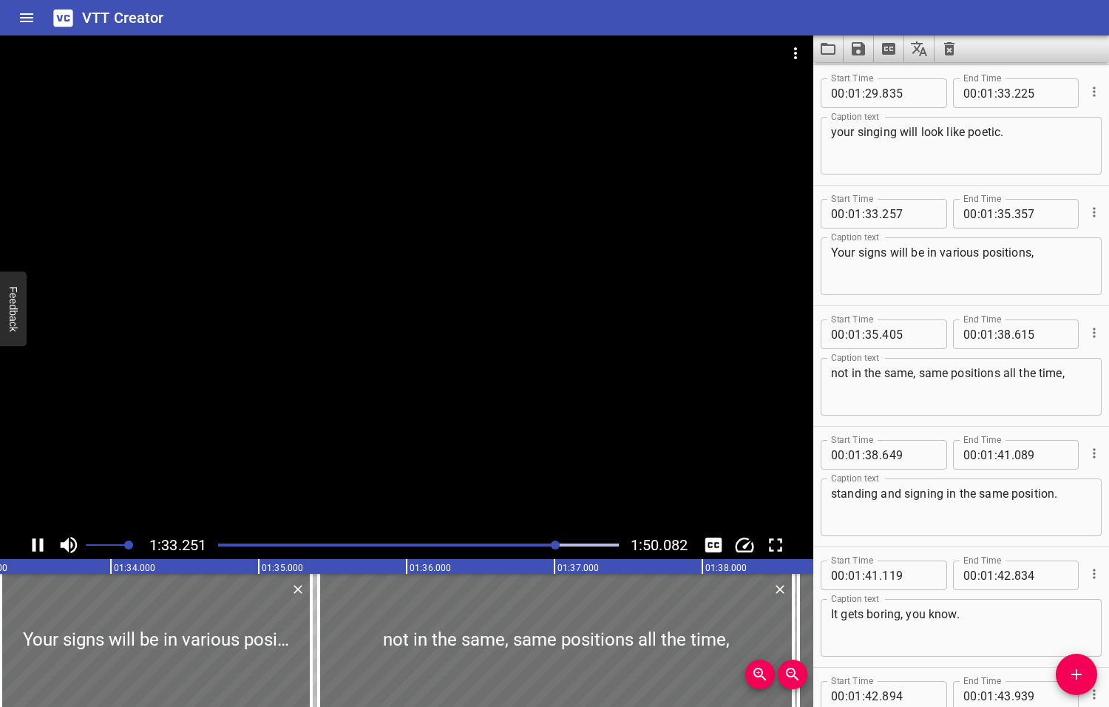
scroll to position [0, 13818]
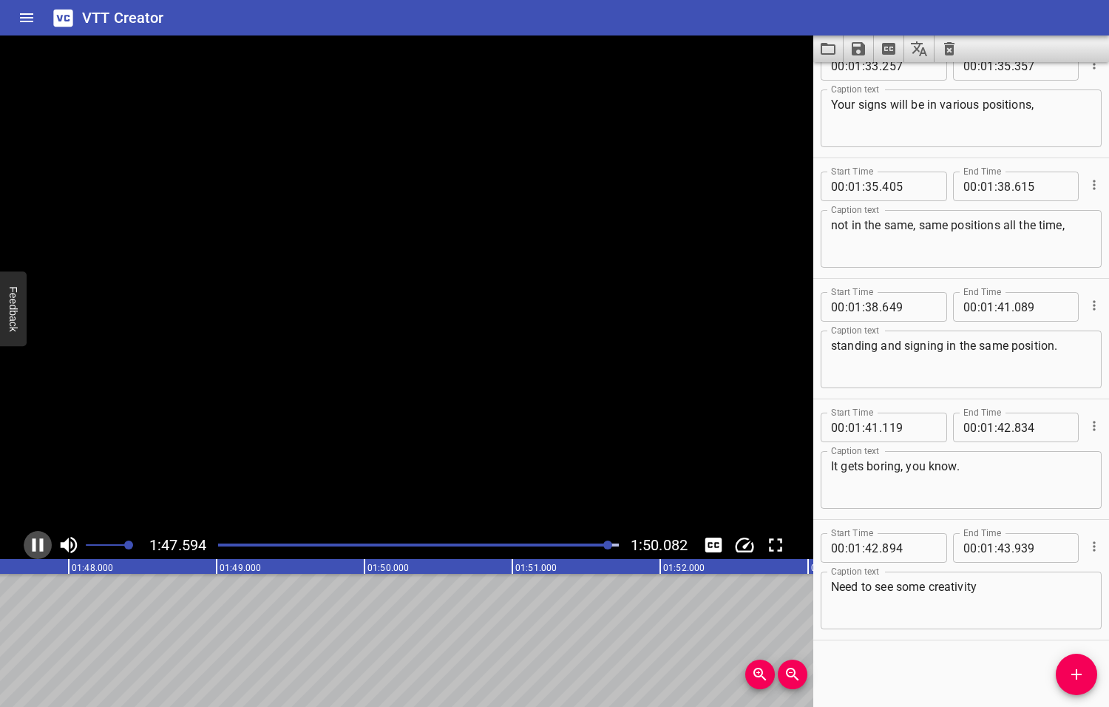
click at [37, 546] on icon "Play/Pause" at bounding box center [38, 545] width 22 height 22
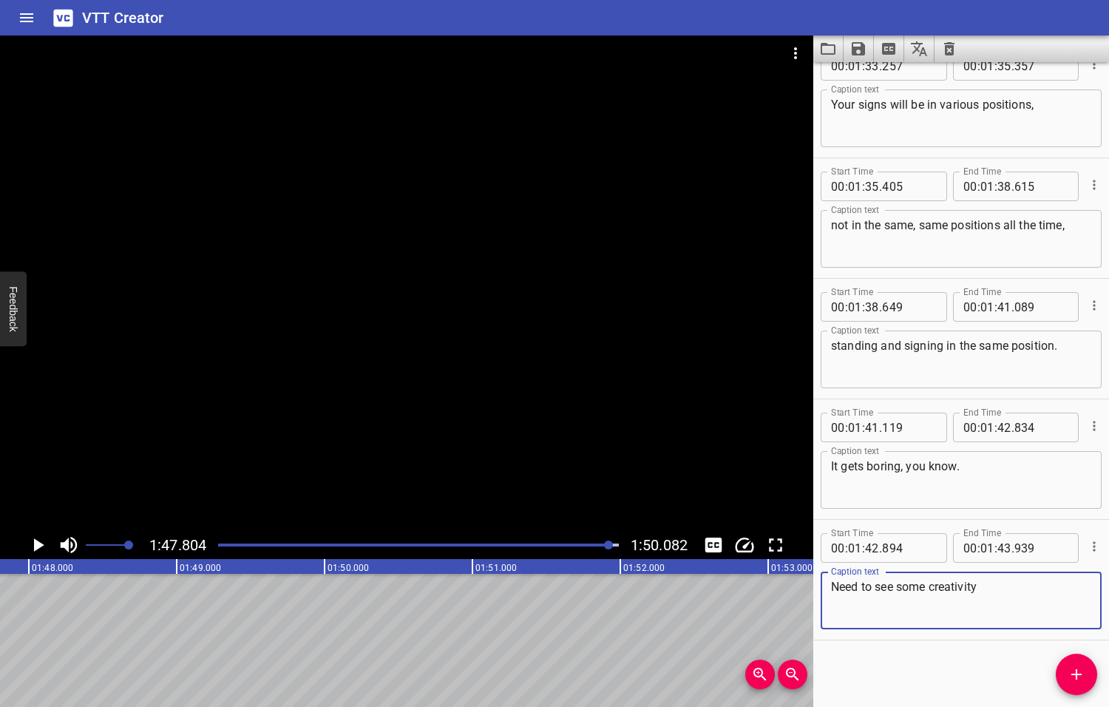
click at [986, 589] on textarea "Need to see some creativity" at bounding box center [961, 601] width 260 height 42
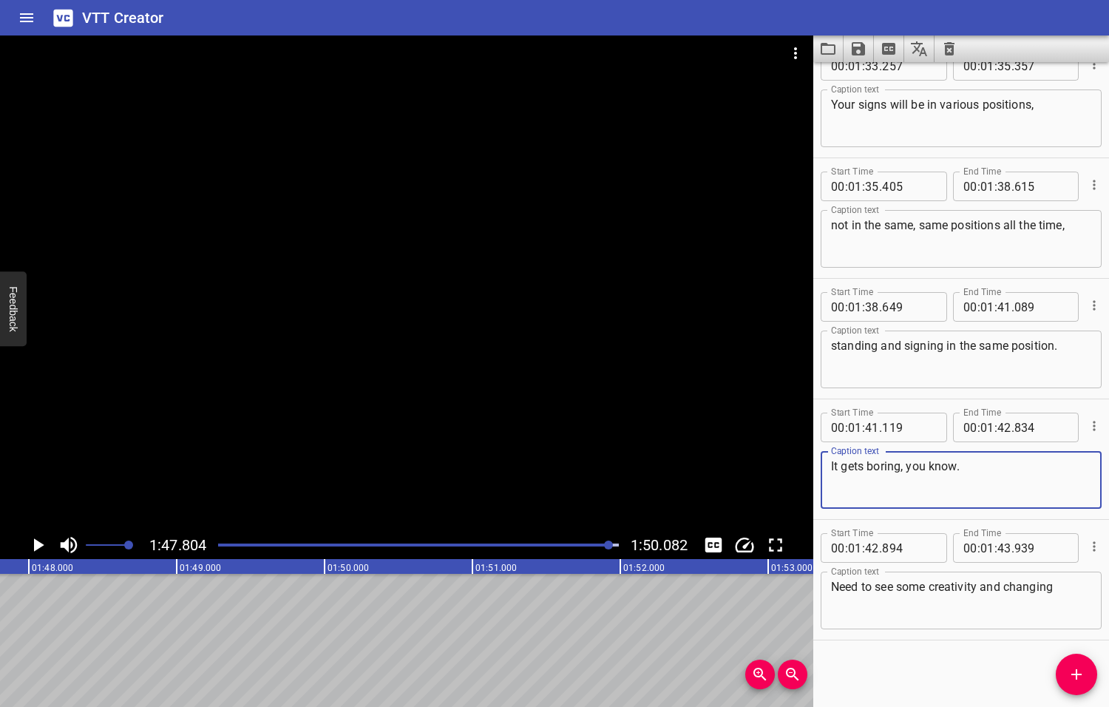
click at [965, 466] on textarea "It gets boring, you know." at bounding box center [961, 480] width 260 height 42
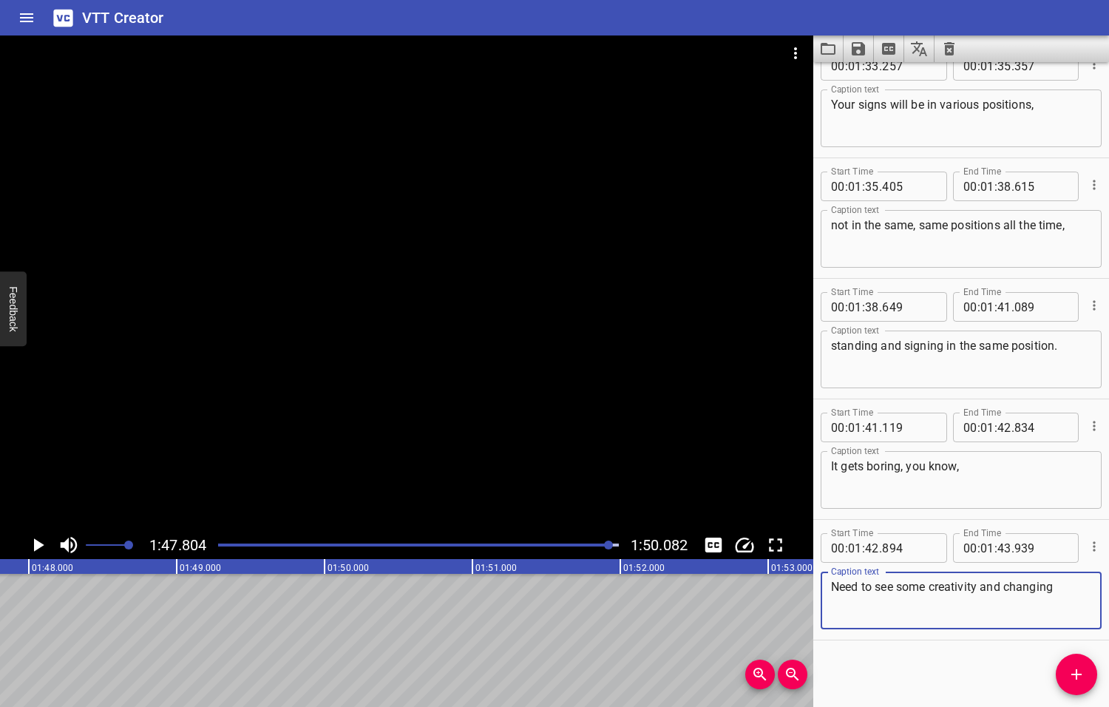
click at [838, 586] on textarea "Need to see some creativity and changing" at bounding box center [961, 601] width 260 height 42
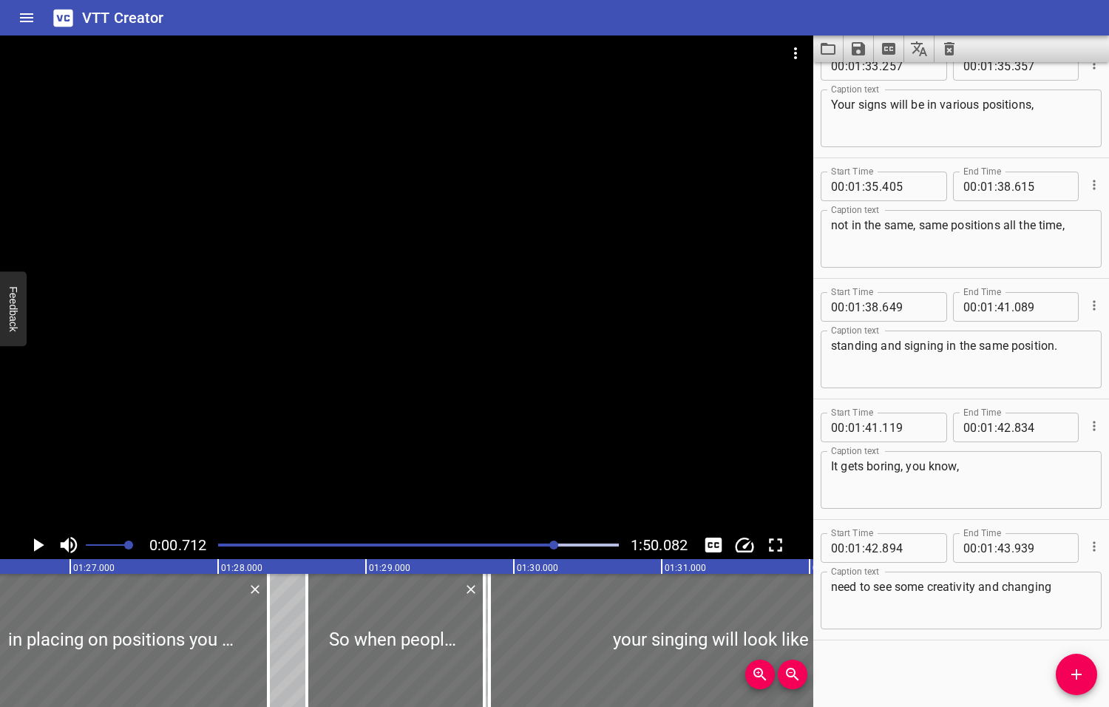
drag, startPoint x: 610, startPoint y: 545, endPoint x: 555, endPoint y: 554, distance: 55.5
click at [555, 554] on div at bounding box center [418, 545] width 418 height 21
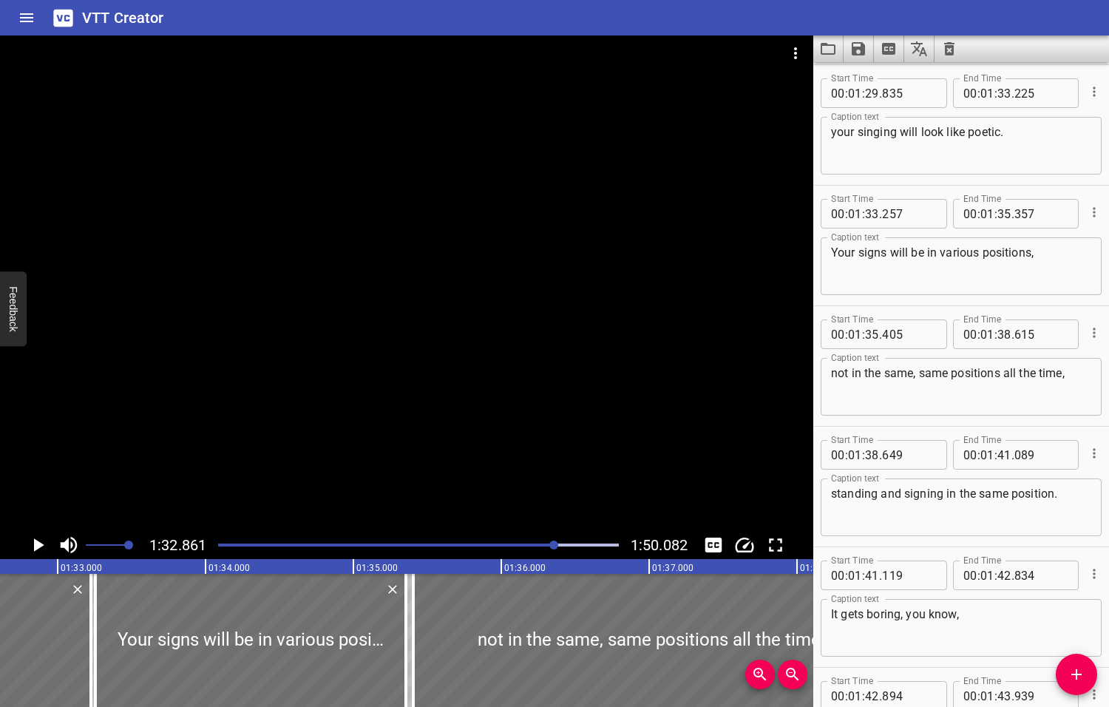
scroll to position [0, 13730]
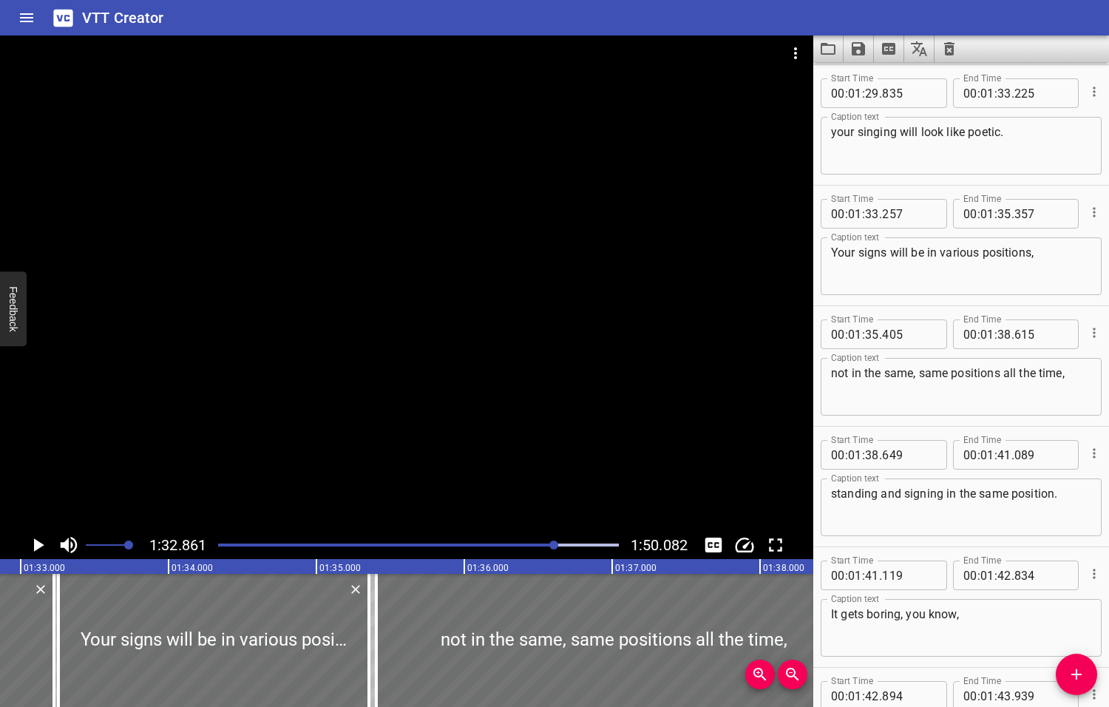
click at [37, 547] on icon "Play/Pause" at bounding box center [39, 544] width 10 height 13
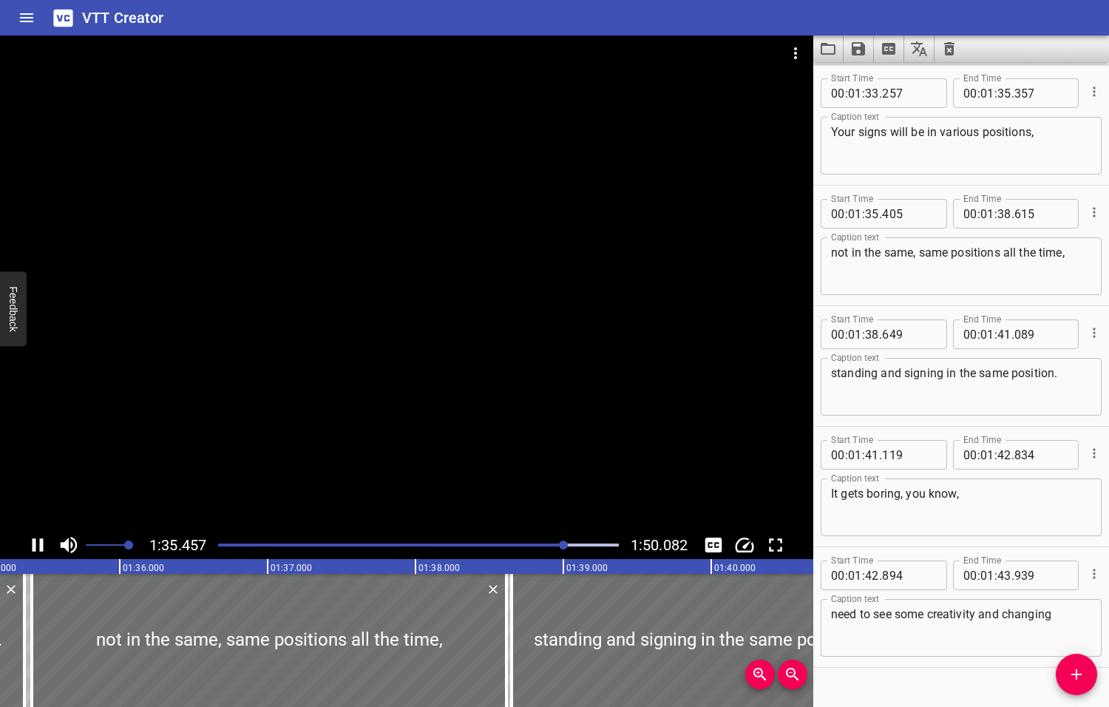
scroll to position [4124, 0]
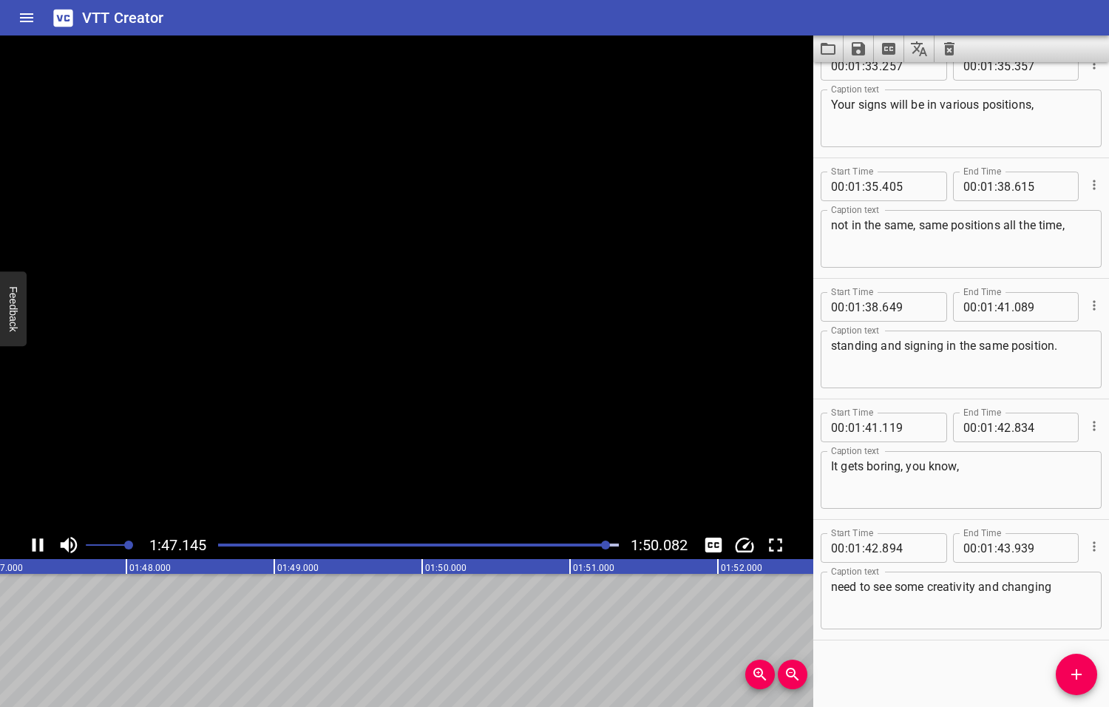
click at [38, 547] on icon "Play/Pause" at bounding box center [38, 545] width 22 height 22
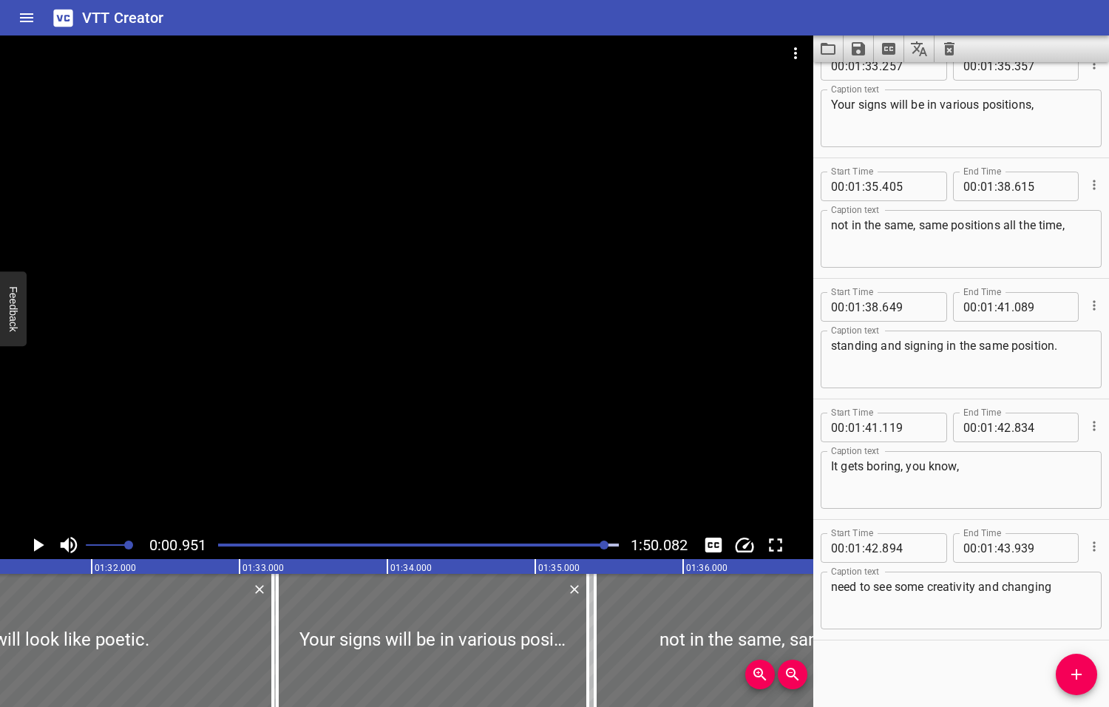
drag, startPoint x: 608, startPoint y: 544, endPoint x: 596, endPoint y: 546, distance: 12.0
click at [600, 546] on div at bounding box center [604, 544] width 9 height 9
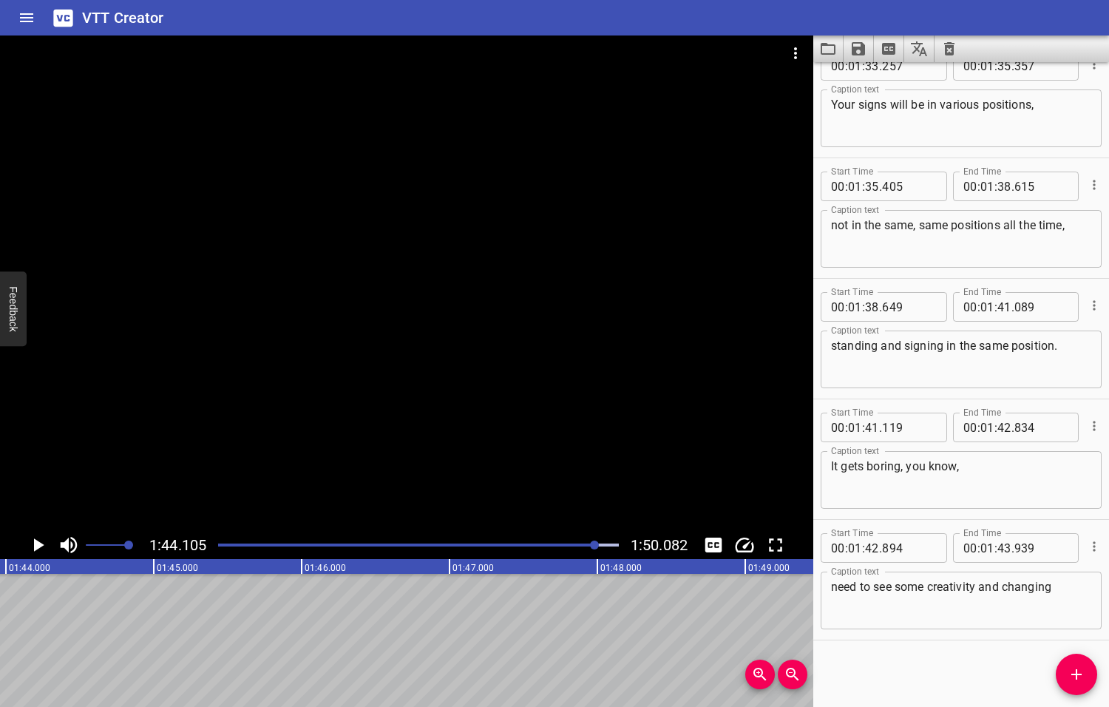
scroll to position [0, 15393]
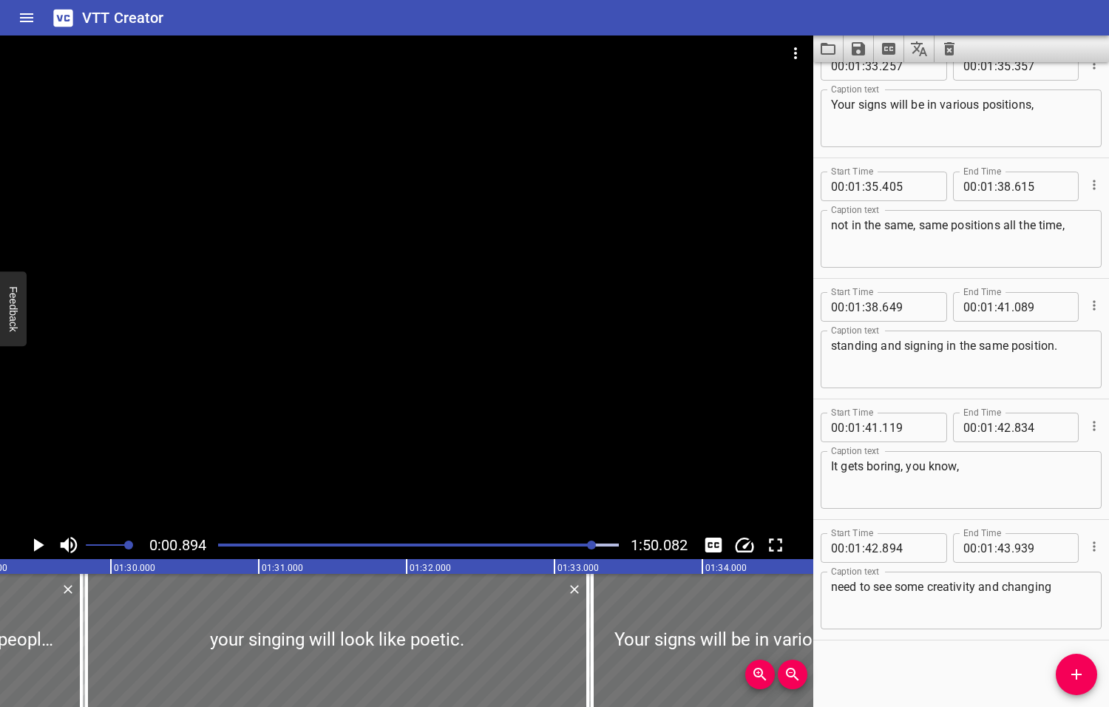
click at [590, 544] on div at bounding box center [591, 544] width 9 height 9
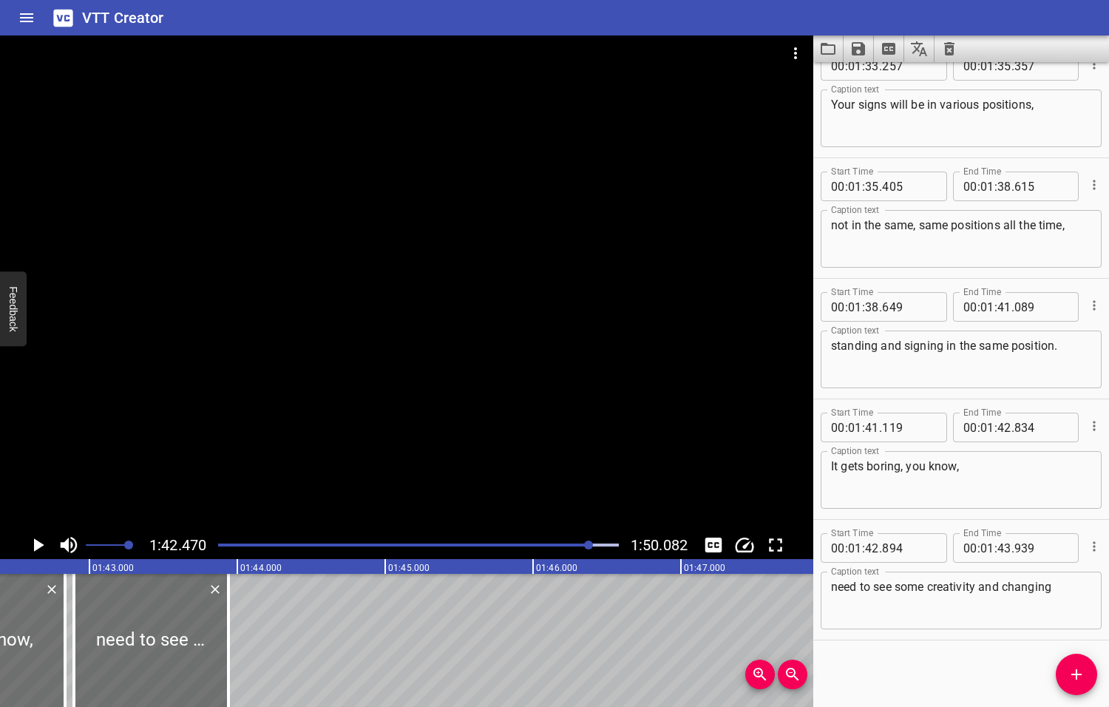
scroll to position [0, 15151]
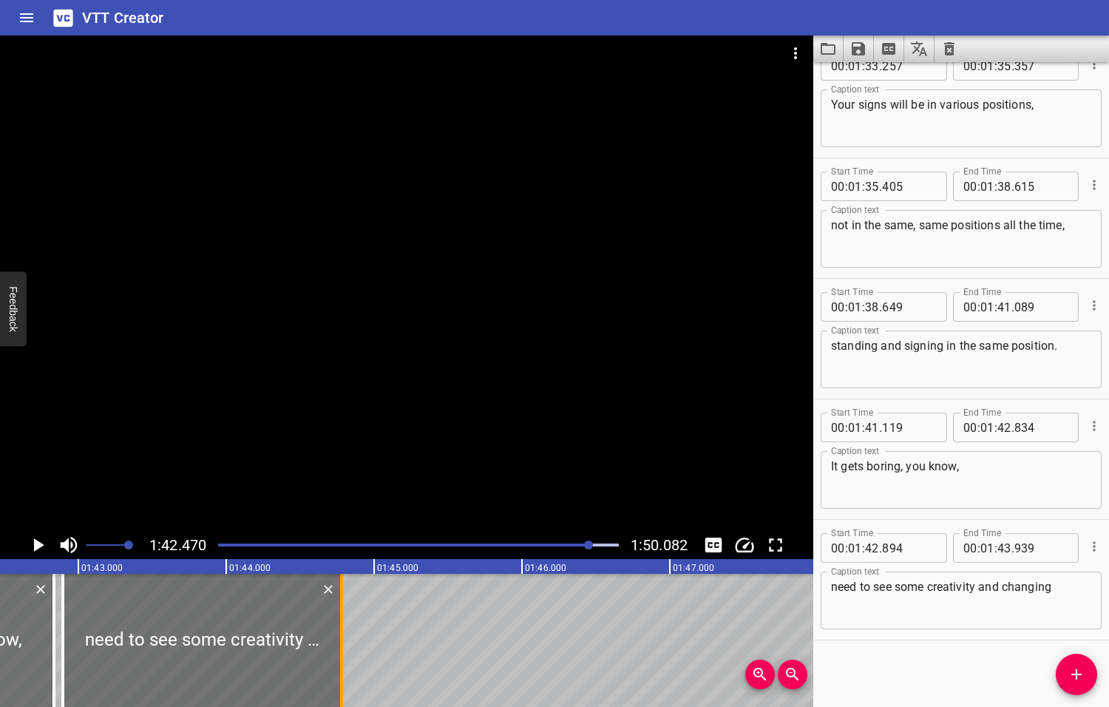
drag, startPoint x: 218, startPoint y: 639, endPoint x: 342, endPoint y: 637, distance: 124.2
click at [342, 637] on div at bounding box center [341, 640] width 3 height 133
click at [38, 545] on icon "Play/Pause" at bounding box center [39, 544] width 10 height 13
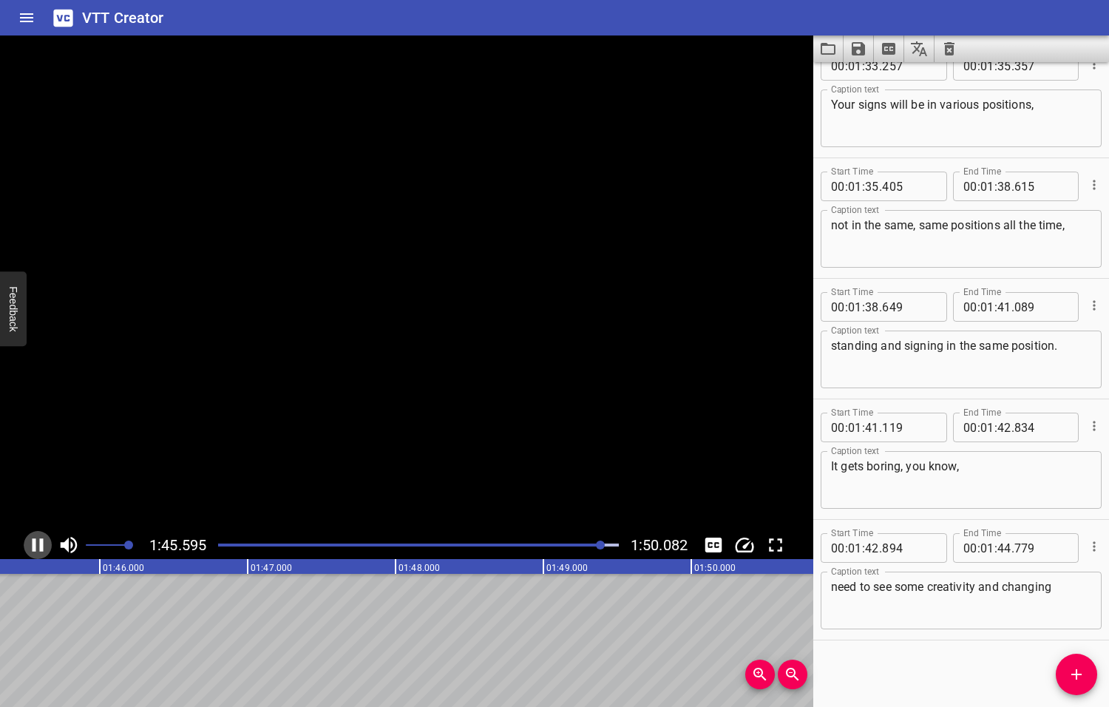
click at [38, 545] on icon "Play/Pause" at bounding box center [38, 545] width 22 height 22
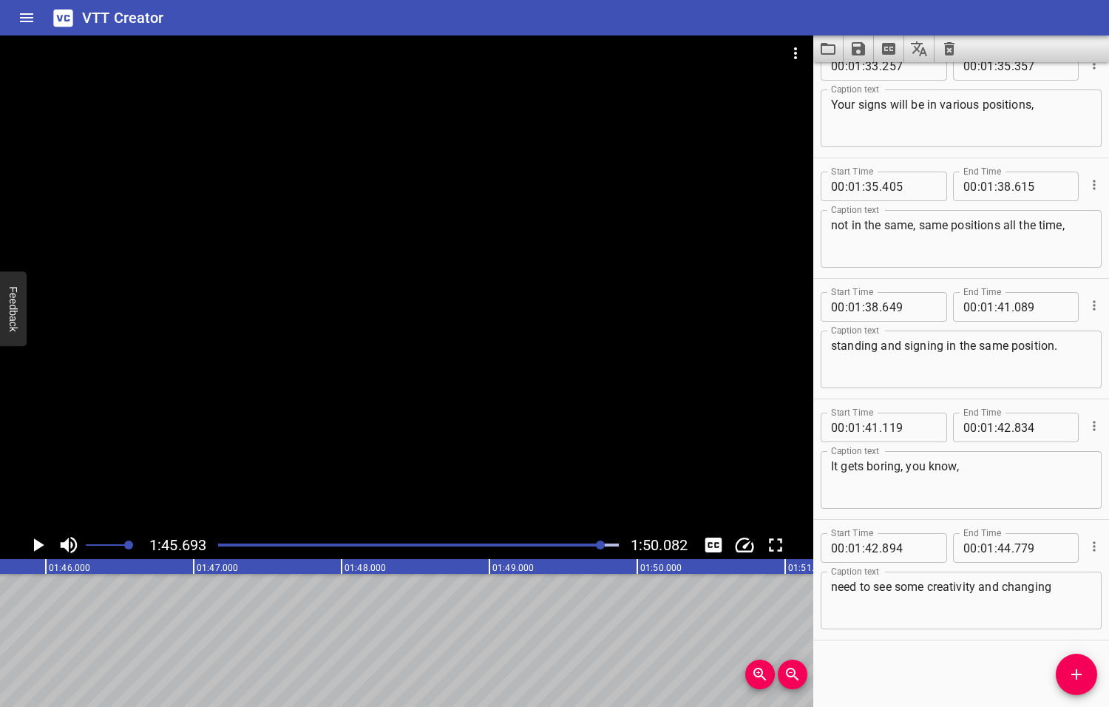
scroll to position [0, 15627]
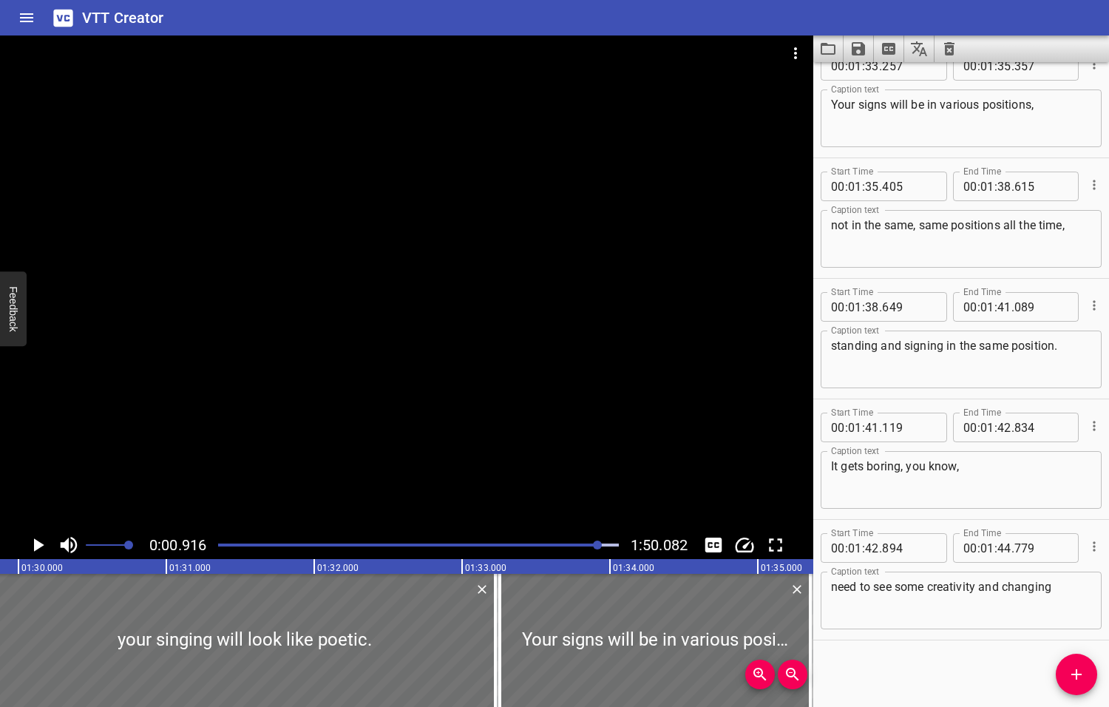
click at [597, 543] on div at bounding box center [597, 544] width 9 height 9
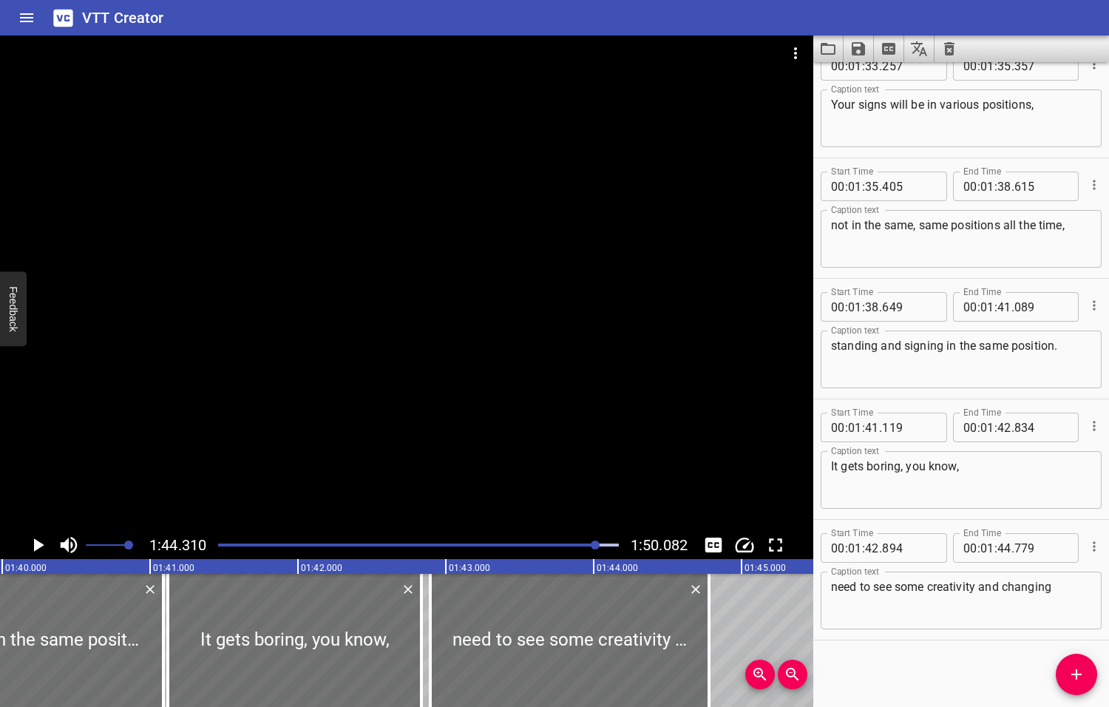
scroll to position [0, 15423]
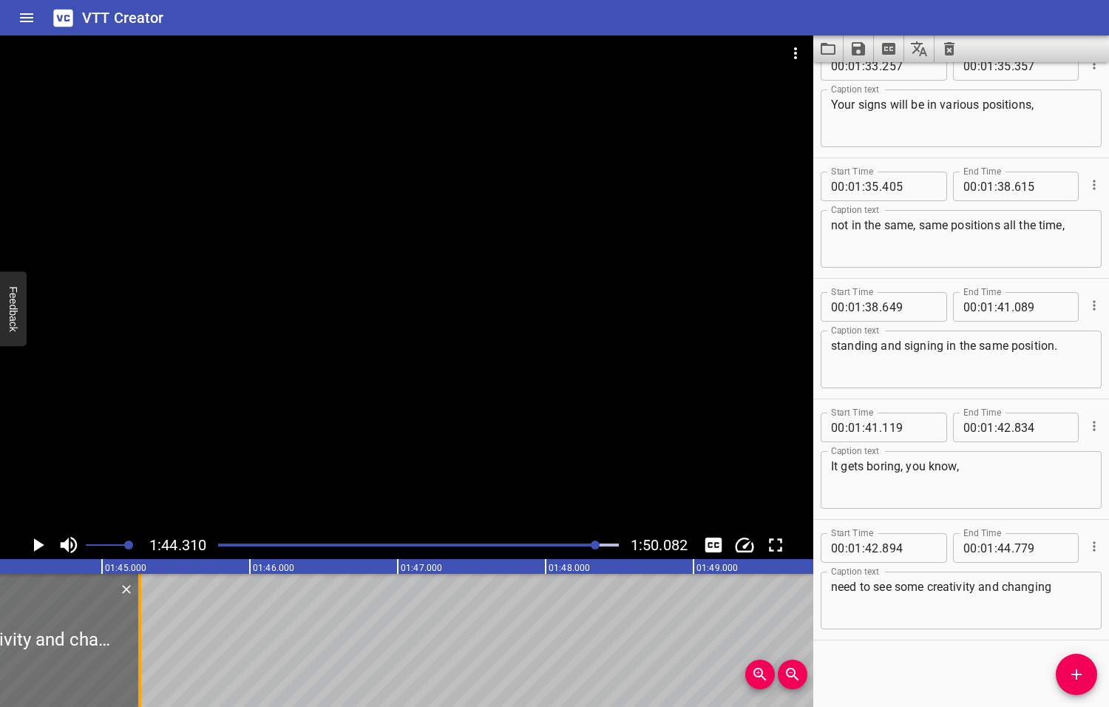
drag, startPoint x: 67, startPoint y: 632, endPoint x: 138, endPoint y: 631, distance: 70.2
click at [138, 631] on div at bounding box center [139, 640] width 15 height 133
click at [38, 546] on icon "Play/Pause" at bounding box center [39, 544] width 10 height 13
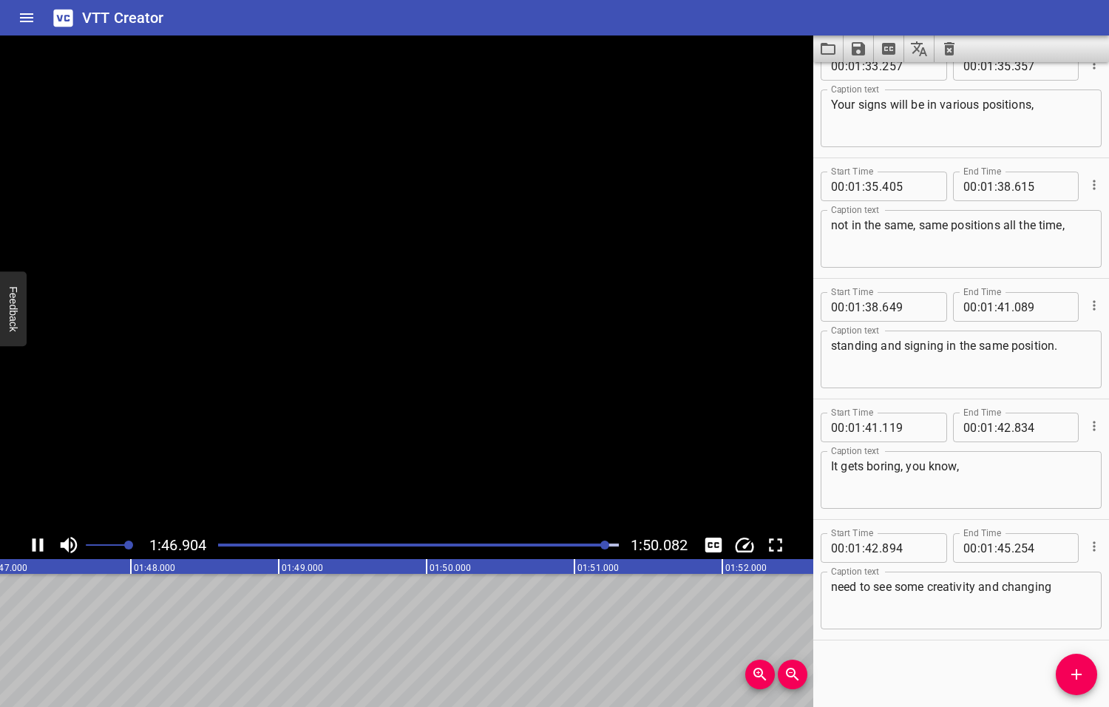
click at [38, 546] on icon "Play/Pause" at bounding box center [38, 545] width 22 height 22
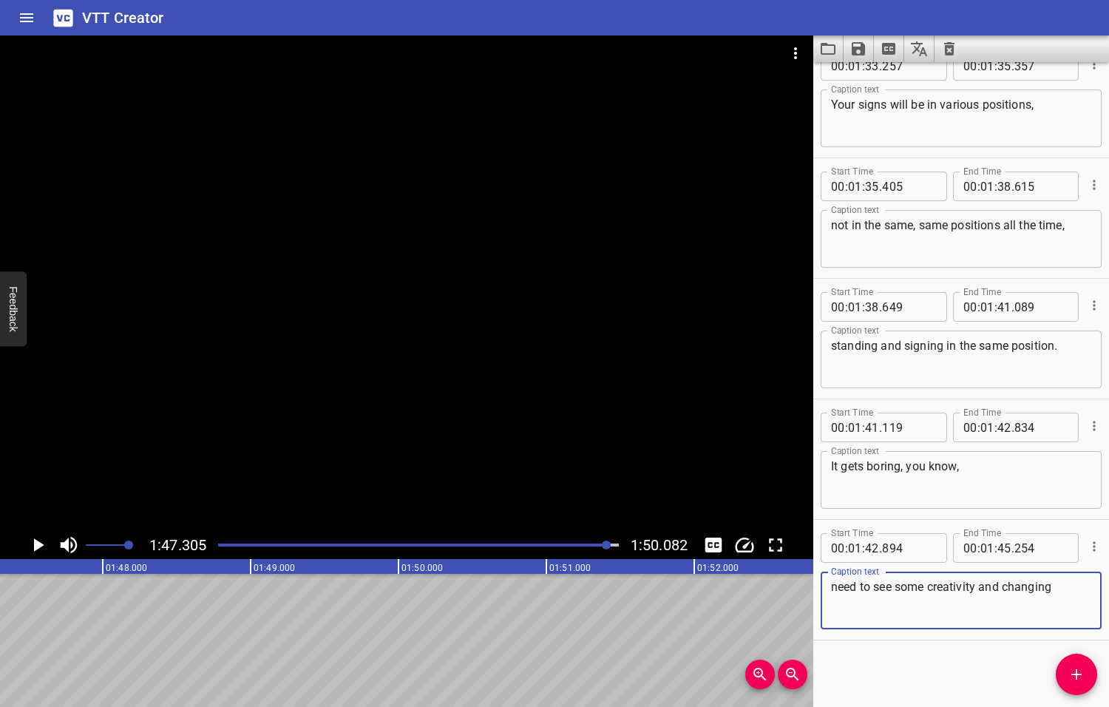
click at [1053, 590] on textarea "need to see some creativity and changing" at bounding box center [961, 601] width 260 height 42
click at [1079, 669] on icon "Add Cue" at bounding box center [1077, 674] width 18 height 18
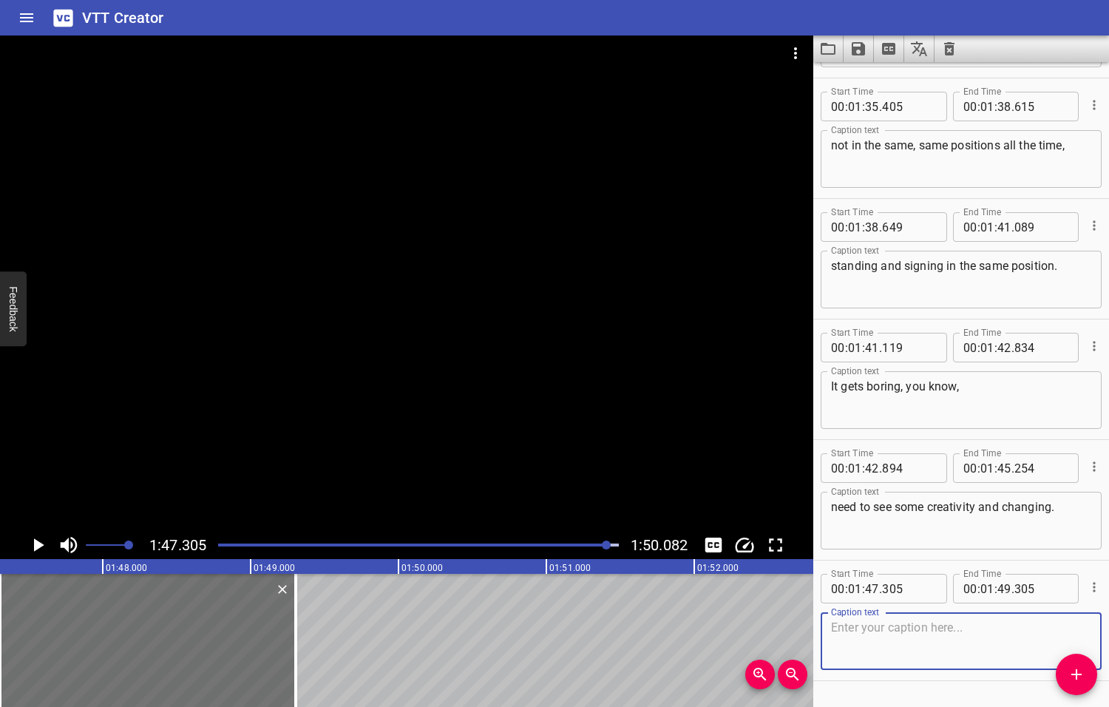
scroll to position [4245, 0]
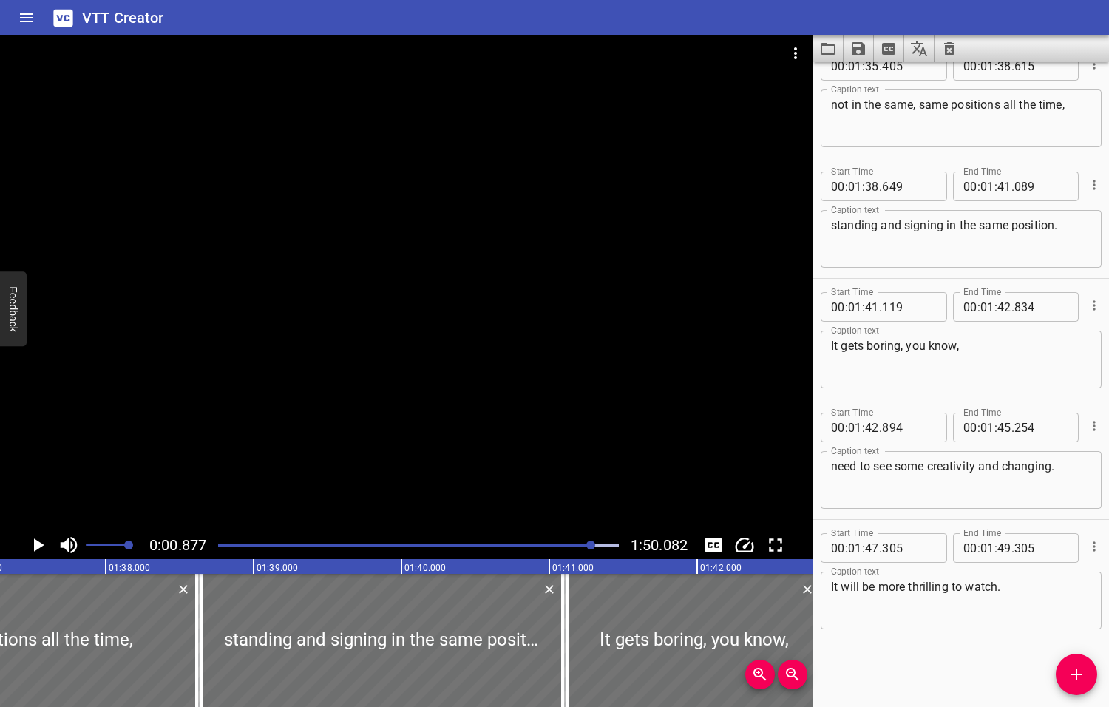
drag, startPoint x: 607, startPoint y: 544, endPoint x: 592, endPoint y: 545, distance: 14.8
click at [592, 545] on div at bounding box center [590, 544] width 9 height 9
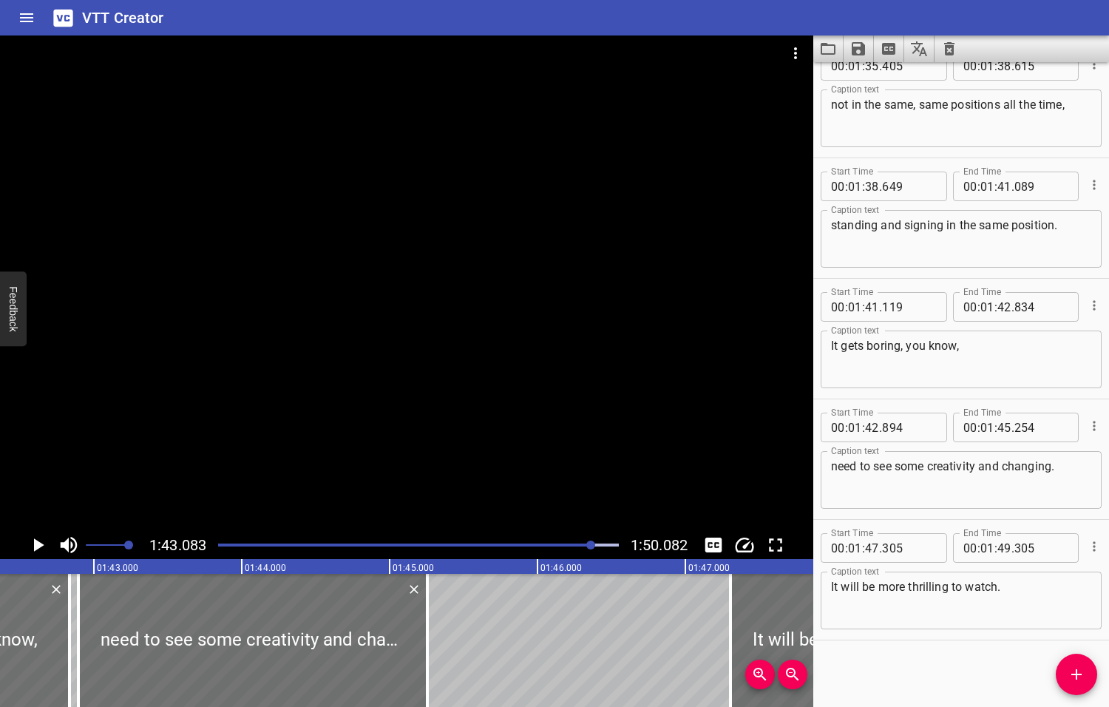
scroll to position [0, 15241]
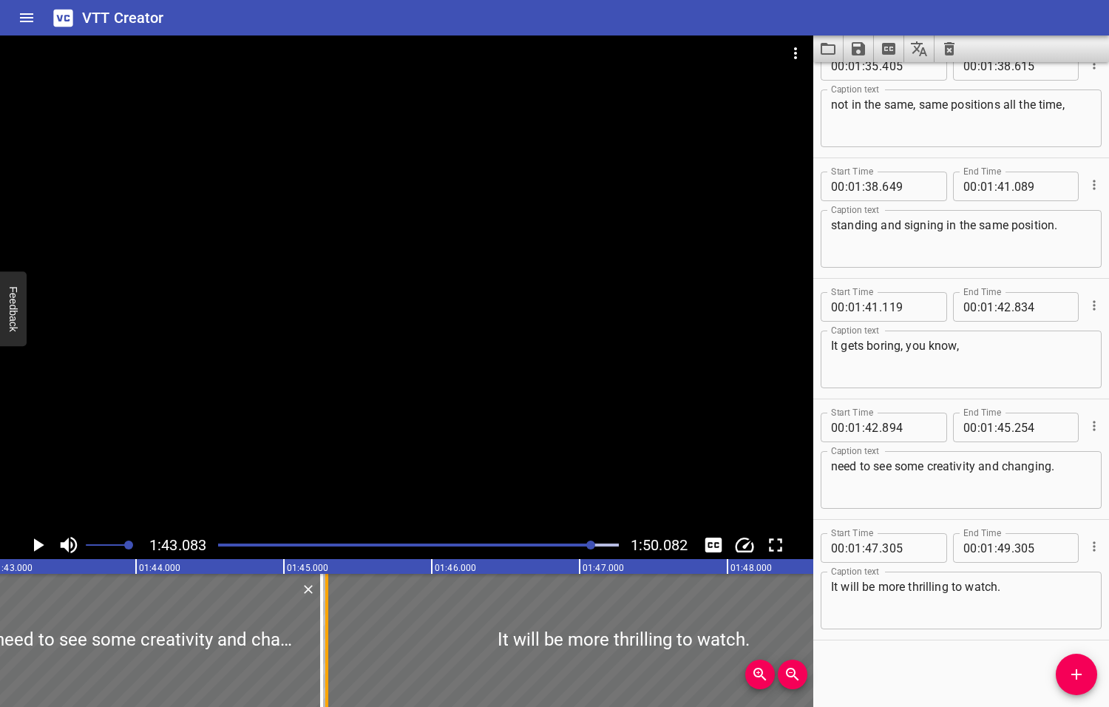
drag, startPoint x: 625, startPoint y: 642, endPoint x: 328, endPoint y: 667, distance: 298.9
click at [328, 667] on div at bounding box center [326, 640] width 15 height 133
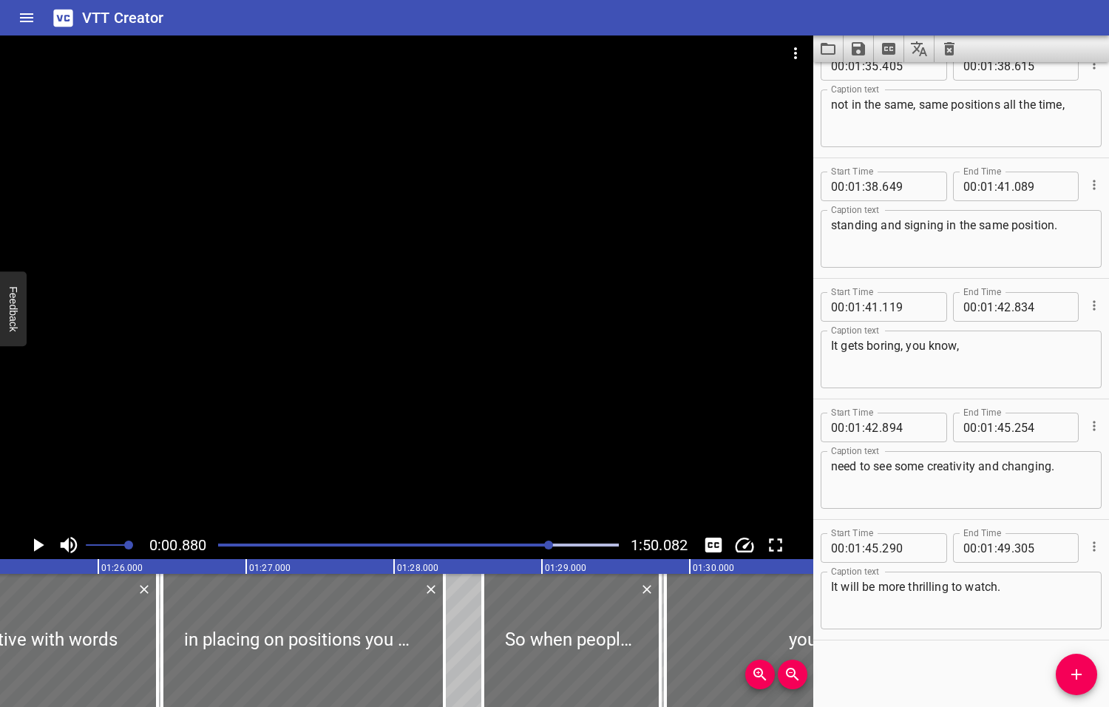
drag, startPoint x: 593, startPoint y: 544, endPoint x: 549, endPoint y: 548, distance: 43.8
click at [549, 548] on div at bounding box center [548, 544] width 9 height 9
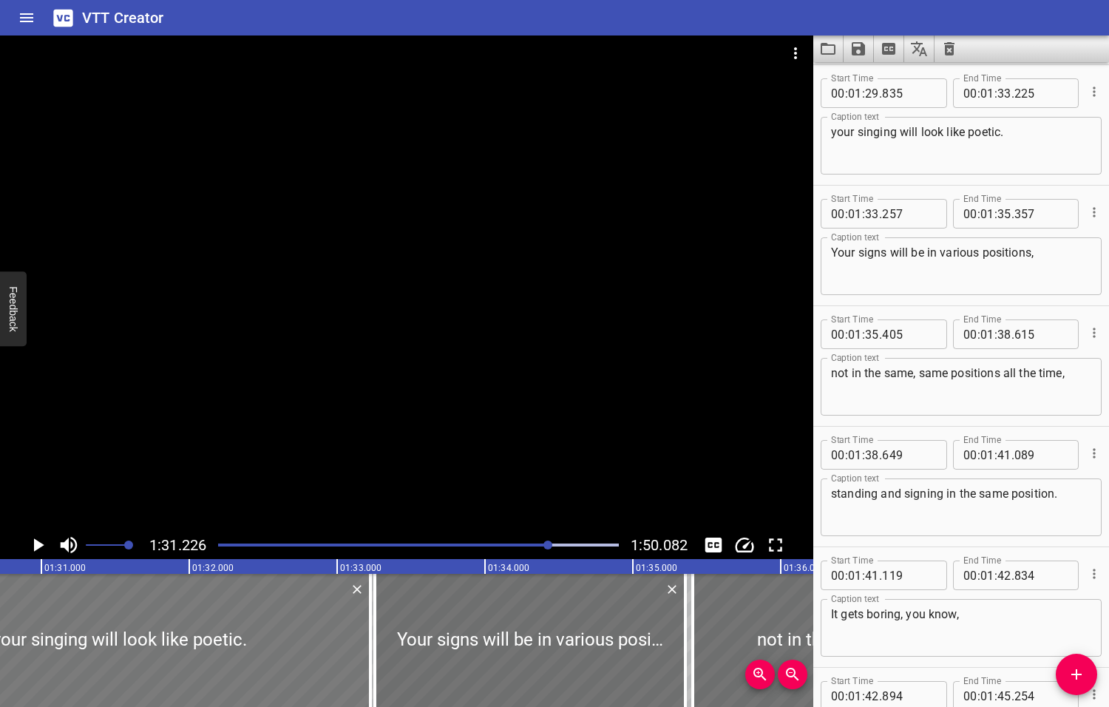
scroll to position [0, 13488]
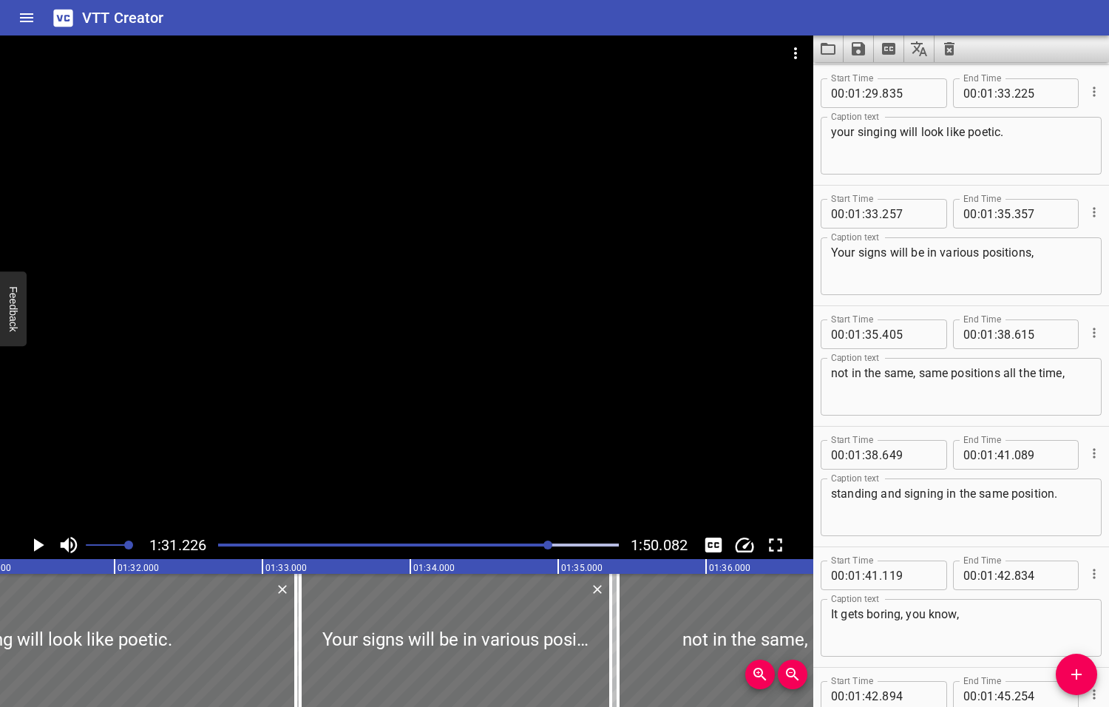
click at [37, 547] on icon "Play/Pause" at bounding box center [39, 544] width 10 height 13
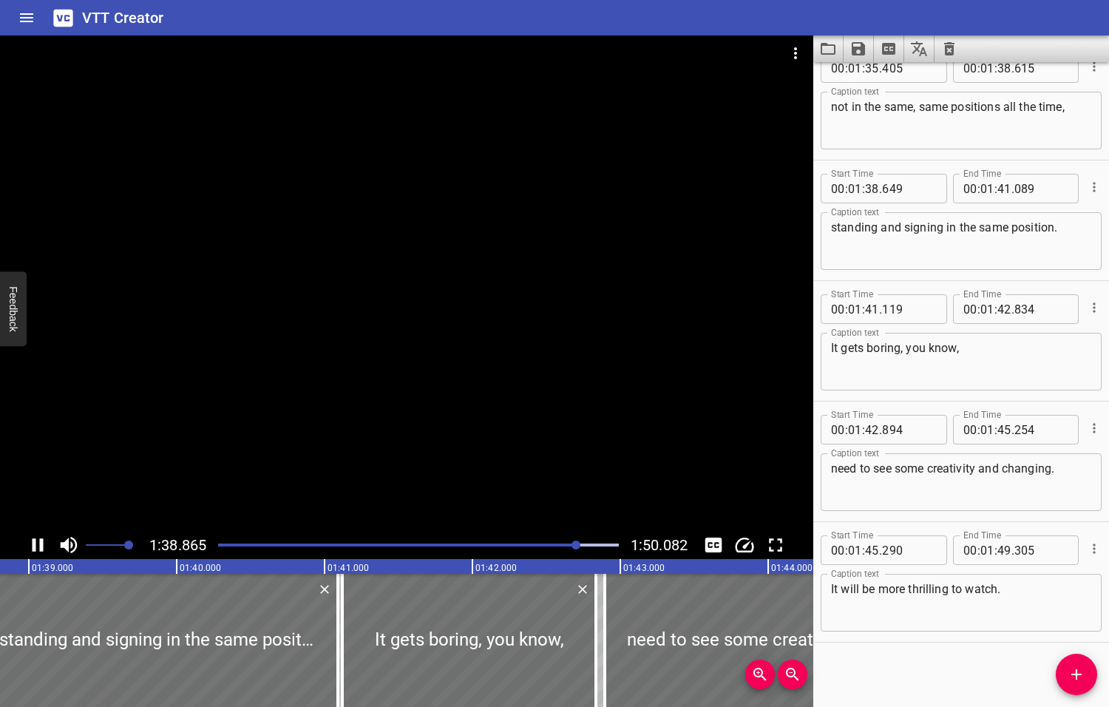
scroll to position [4245, 0]
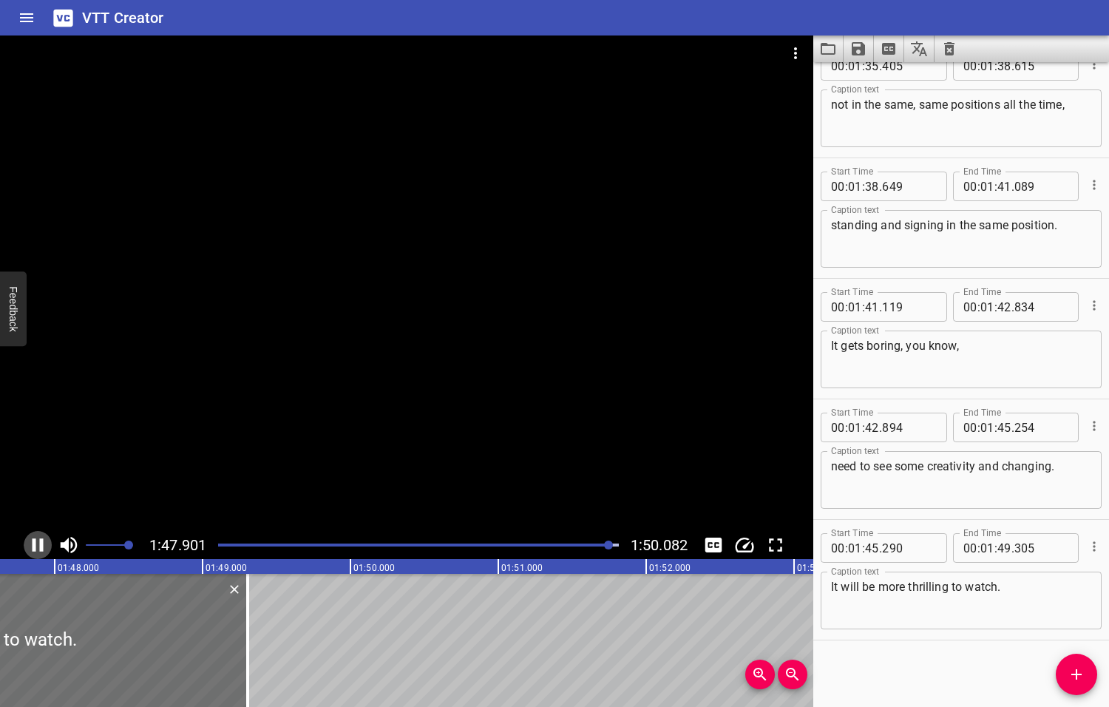
click at [39, 547] on icon "Play/Pause" at bounding box center [38, 545] width 22 height 22
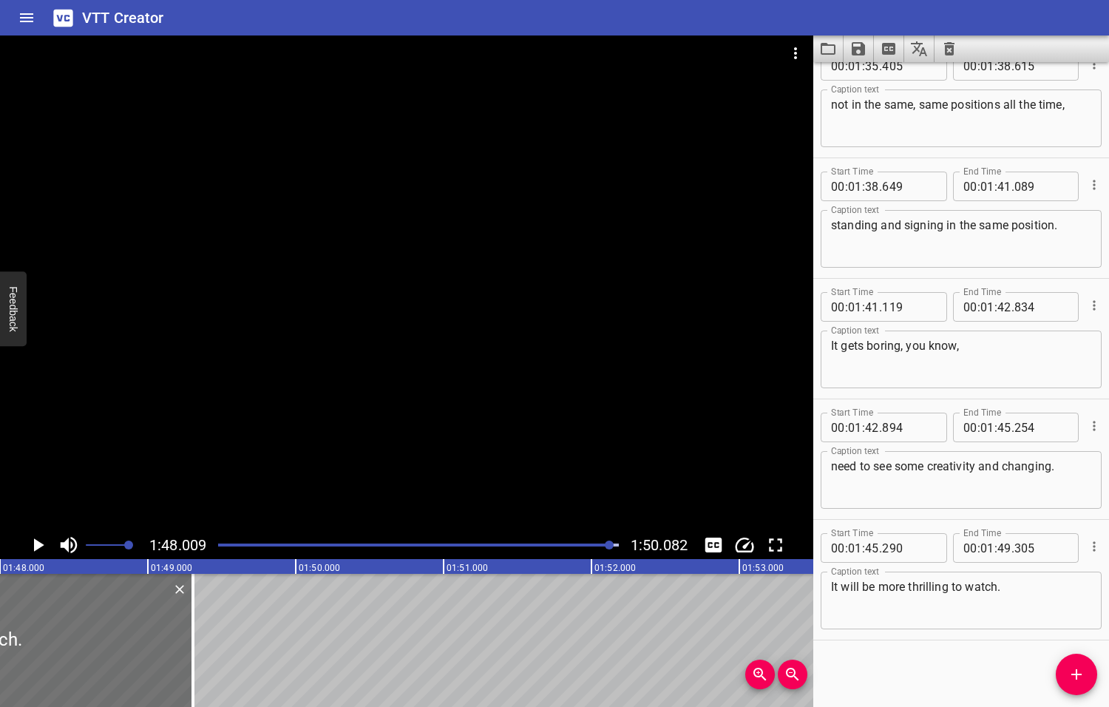
scroll to position [0, 15969]
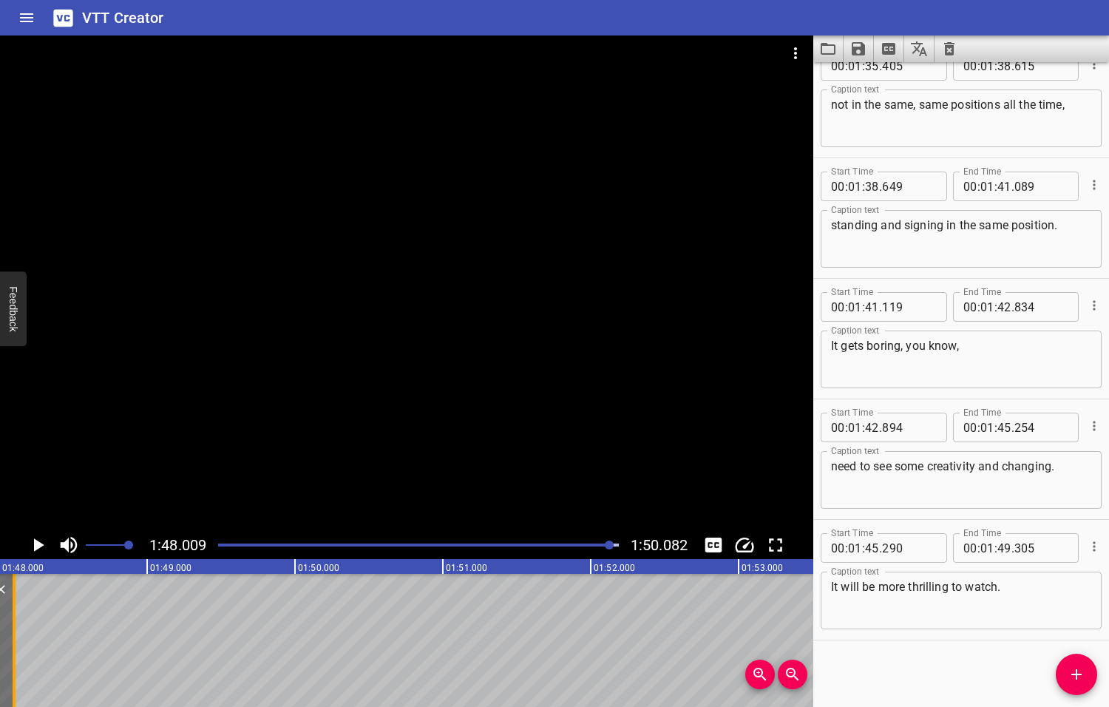
drag, startPoint x: 193, startPoint y: 641, endPoint x: 15, endPoint y: 645, distance: 178.2
click at [15, 645] on div at bounding box center [14, 640] width 15 height 133
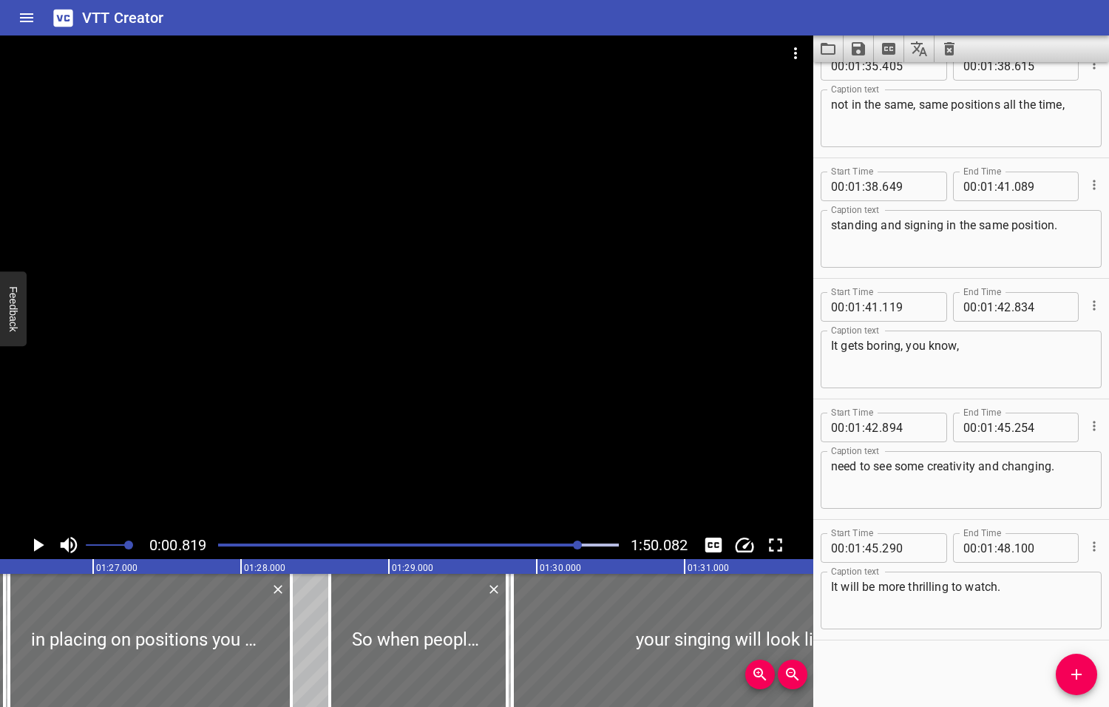
drag, startPoint x: 611, startPoint y: 543, endPoint x: 578, endPoint y: 545, distance: 33.3
click at [579, 546] on div at bounding box center [577, 544] width 9 height 9
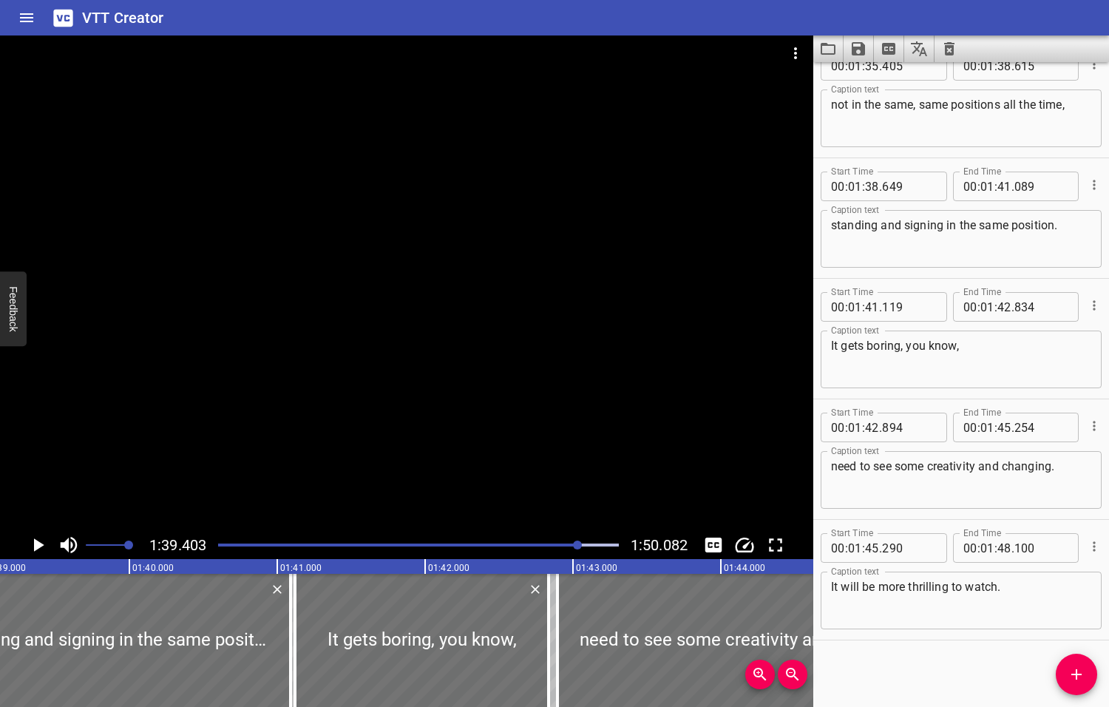
scroll to position [0, 14697]
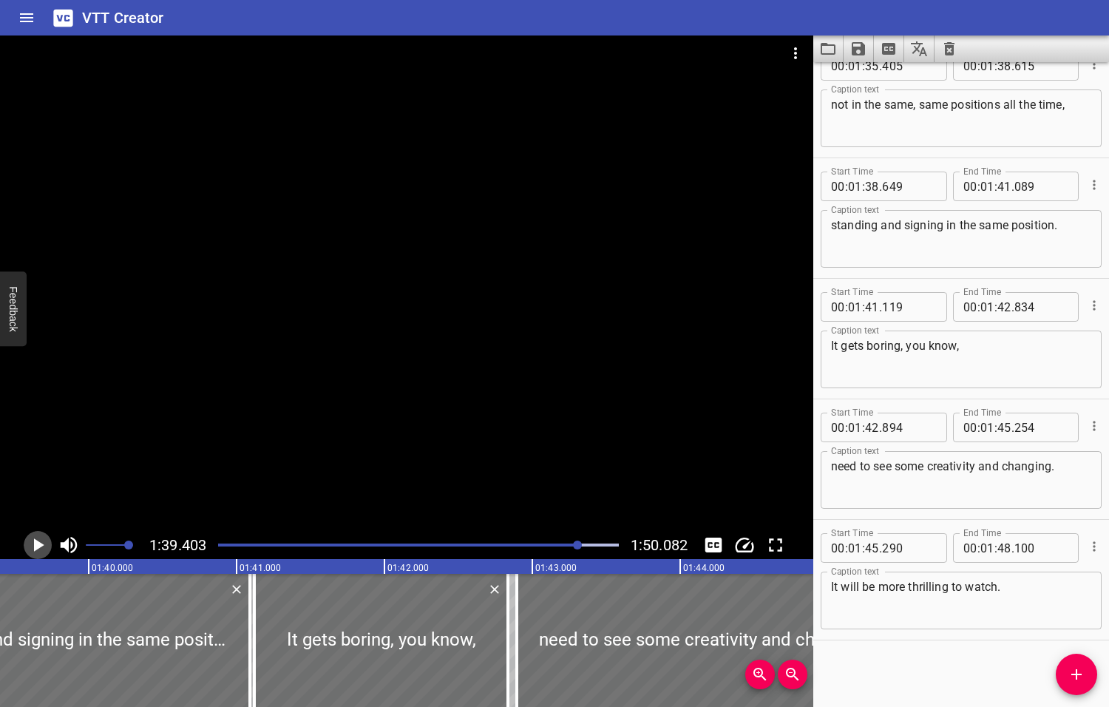
click at [37, 545] on icon "Play/Pause" at bounding box center [39, 544] width 10 height 13
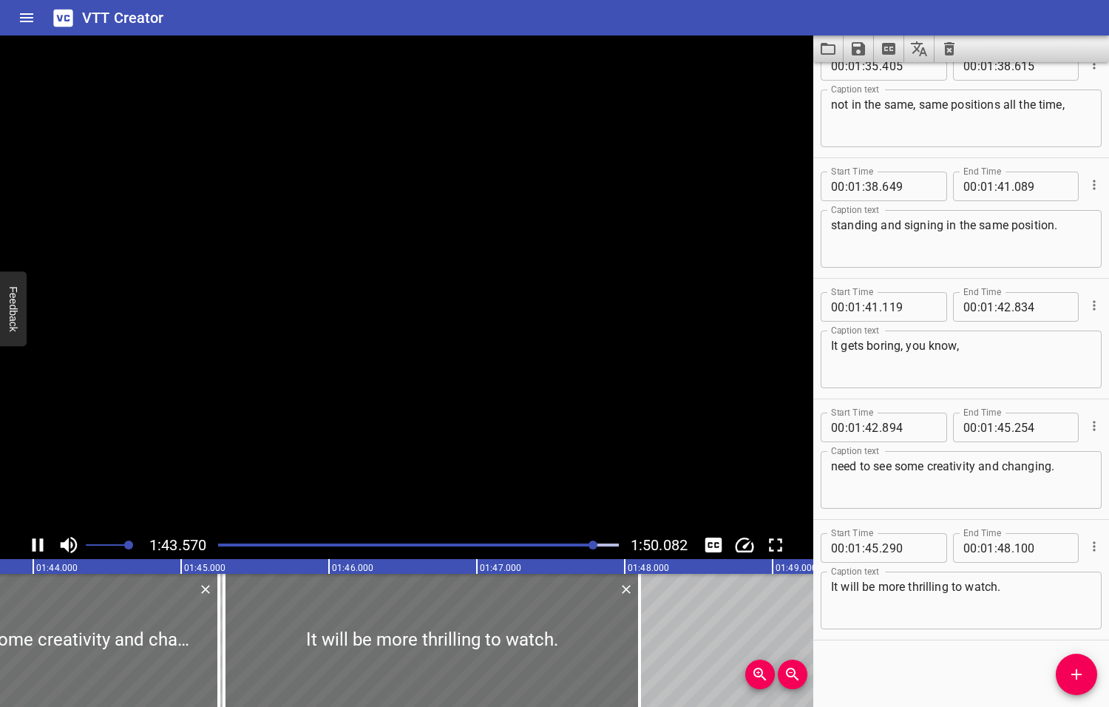
click at [36, 546] on icon "Play/Pause" at bounding box center [38, 545] width 22 height 22
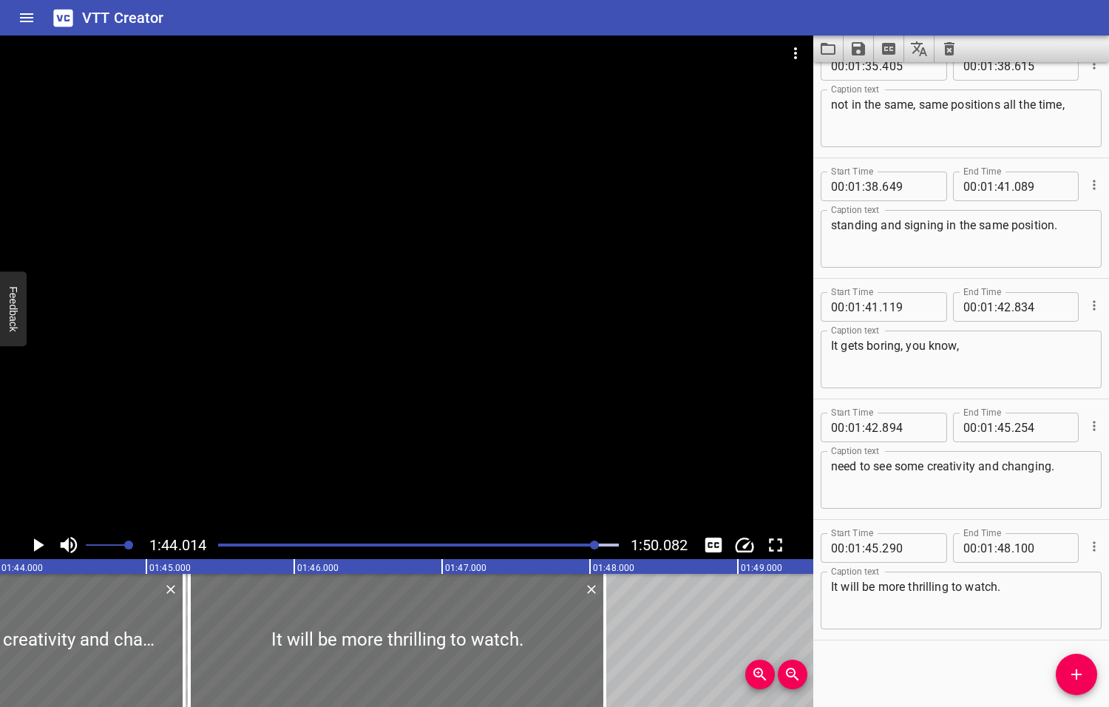
scroll to position [0, 15379]
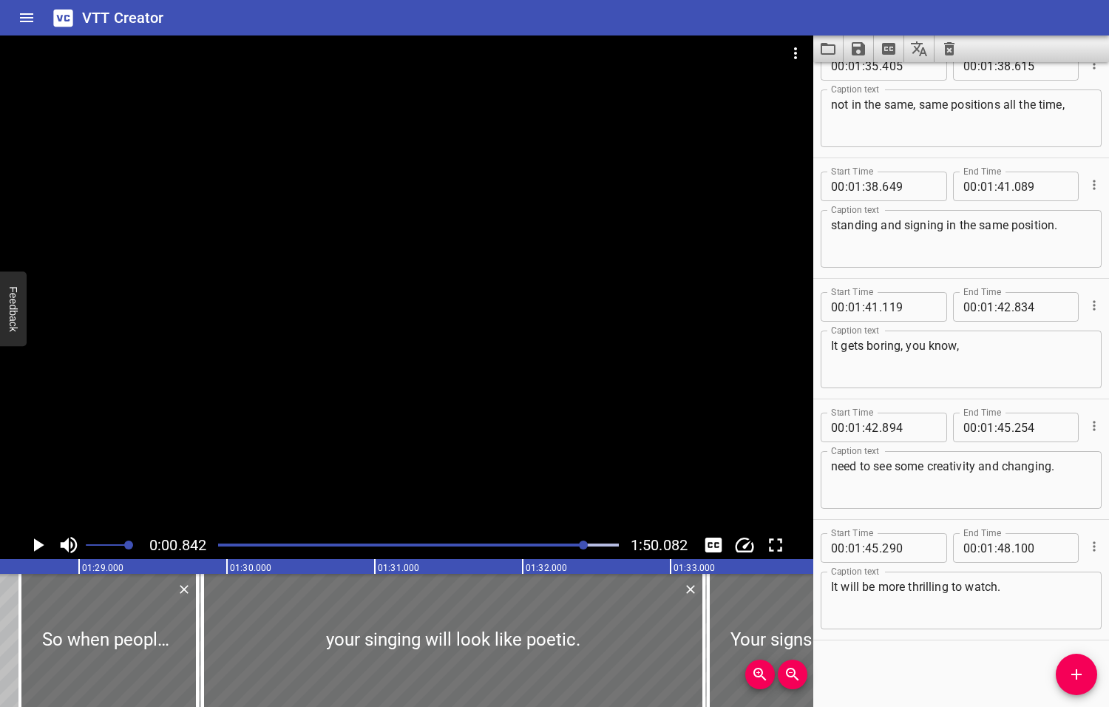
drag, startPoint x: 596, startPoint y: 544, endPoint x: 585, endPoint y: 547, distance: 11.5
click at [585, 547] on div at bounding box center [583, 544] width 9 height 9
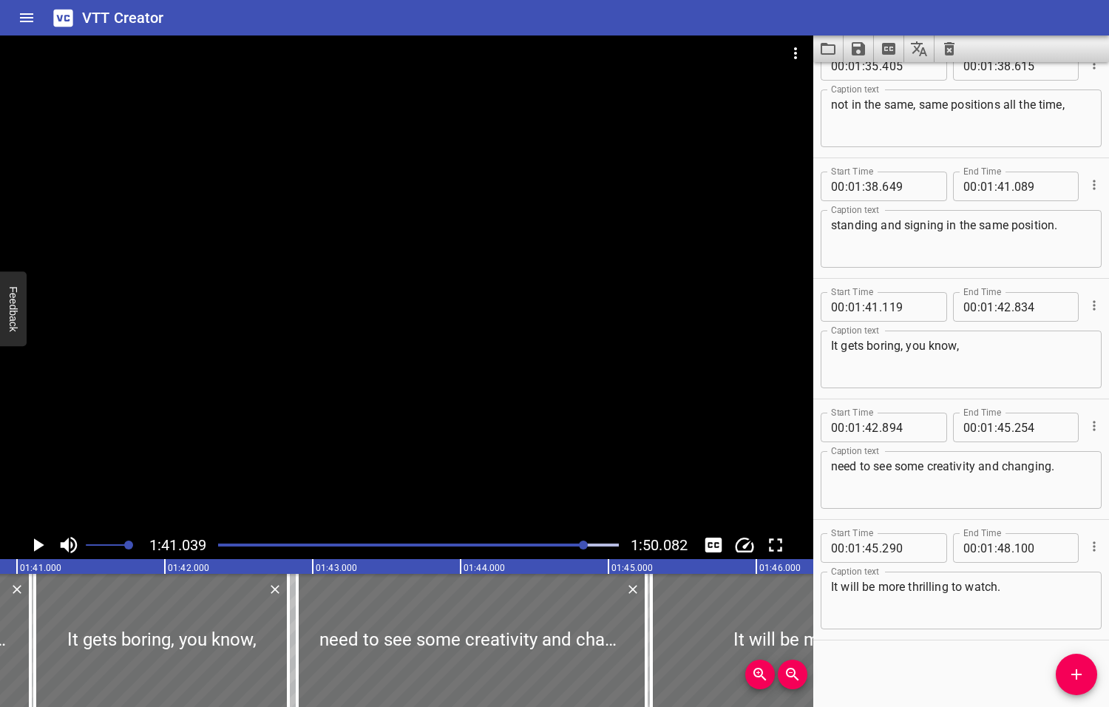
scroll to position [0, 14939]
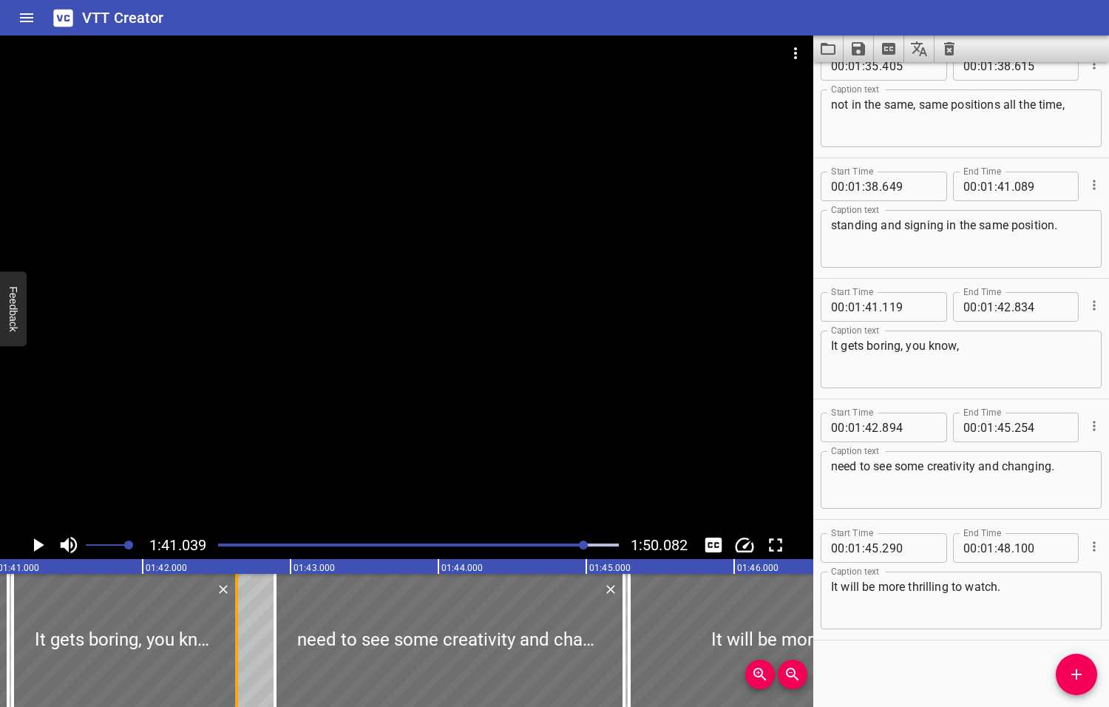
drag, startPoint x: 261, startPoint y: 642, endPoint x: 231, endPoint y: 645, distance: 29.7
click at [231, 645] on div at bounding box center [236, 640] width 15 height 133
drag, startPoint x: 272, startPoint y: 648, endPoint x: 240, endPoint y: 647, distance: 32.6
click at [240, 647] on div at bounding box center [242, 640] width 15 height 133
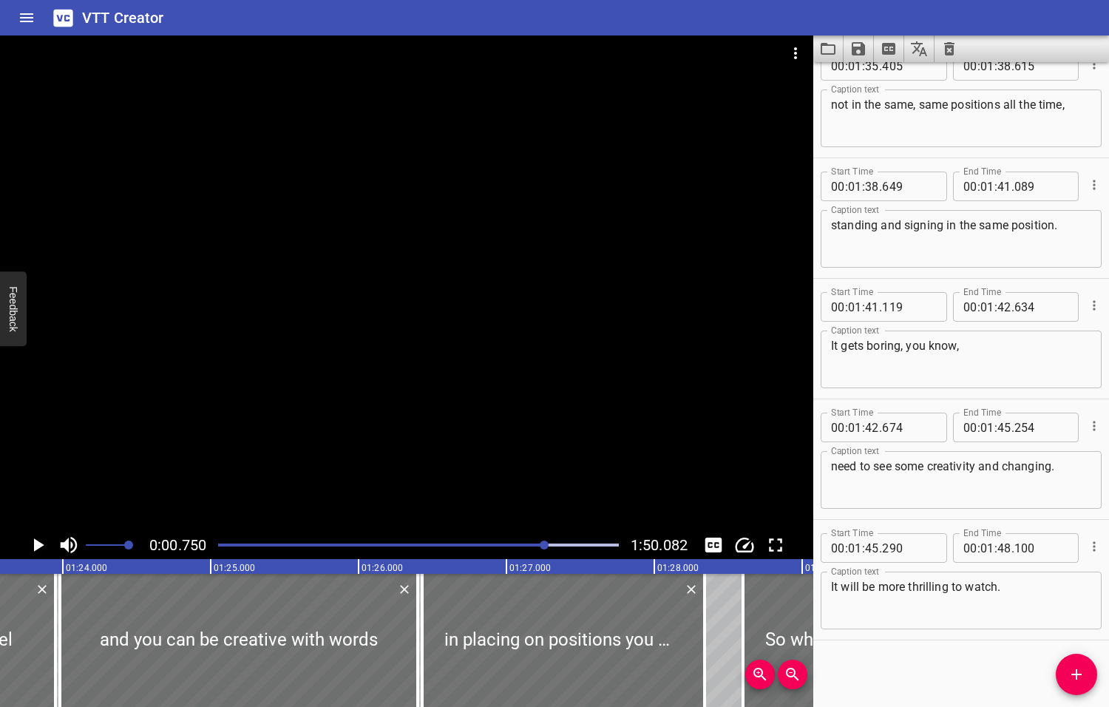
scroll to position [0, 10385]
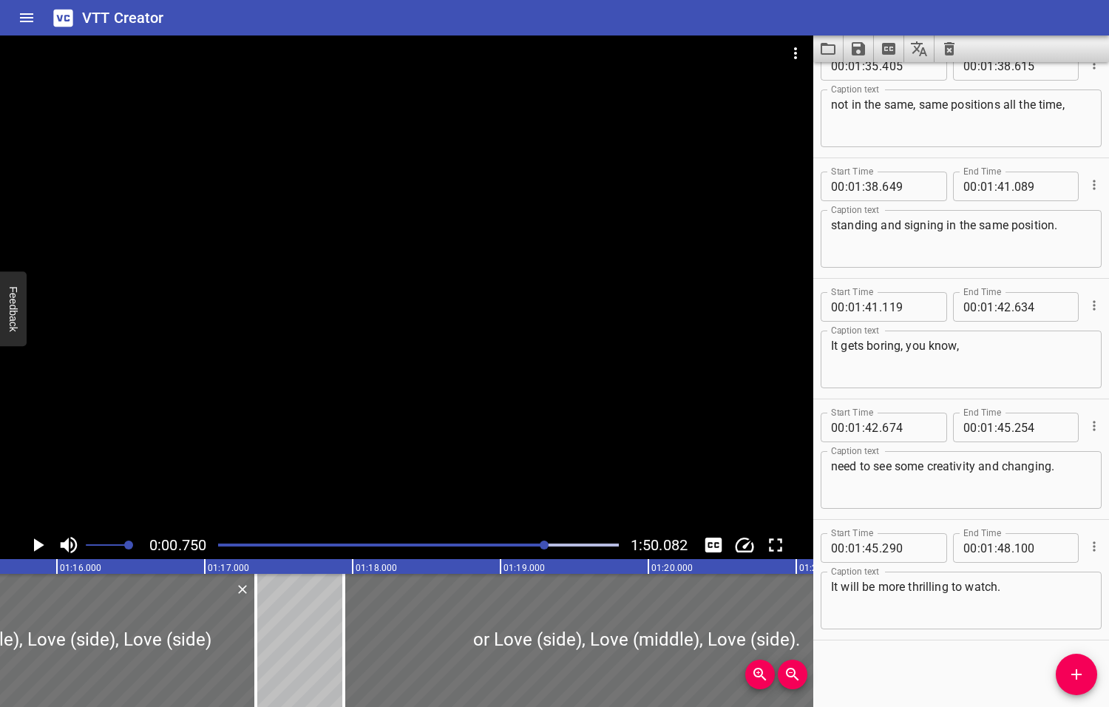
drag, startPoint x: 586, startPoint y: 543, endPoint x: 546, endPoint y: 549, distance: 40.4
click at [546, 549] on div at bounding box center [544, 544] width 9 height 9
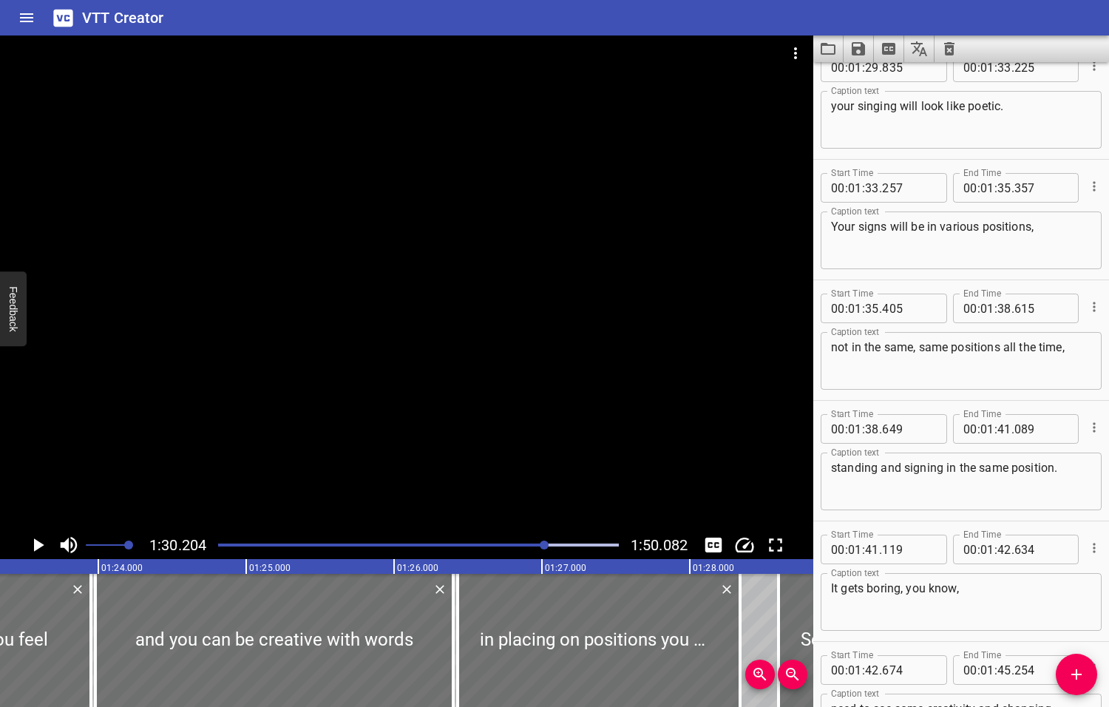
scroll to position [3977, 0]
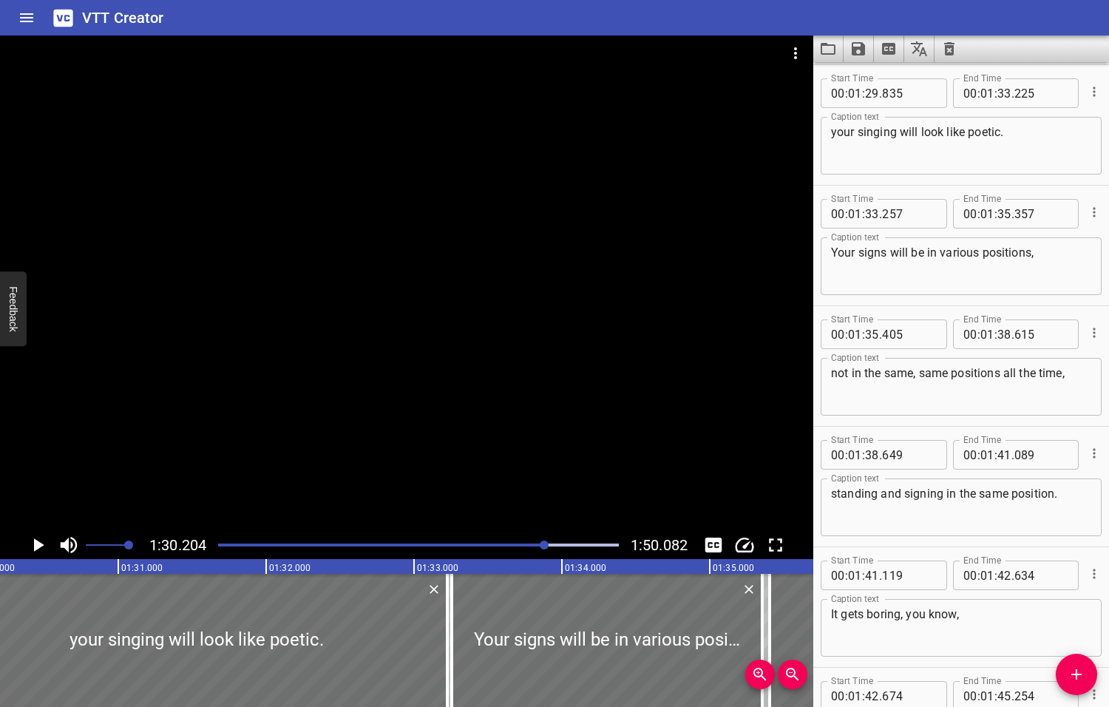
click at [38, 546] on icon "Play/Pause" at bounding box center [39, 544] width 10 height 13
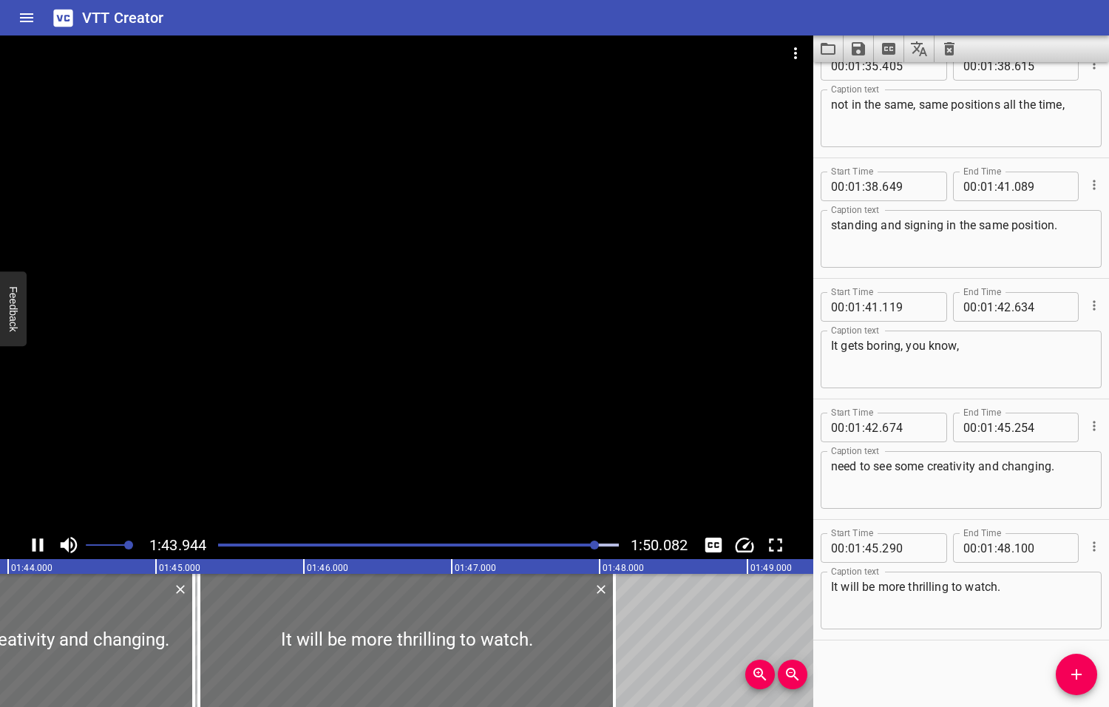
click at [38, 546] on icon "Play/Pause" at bounding box center [38, 545] width 22 height 22
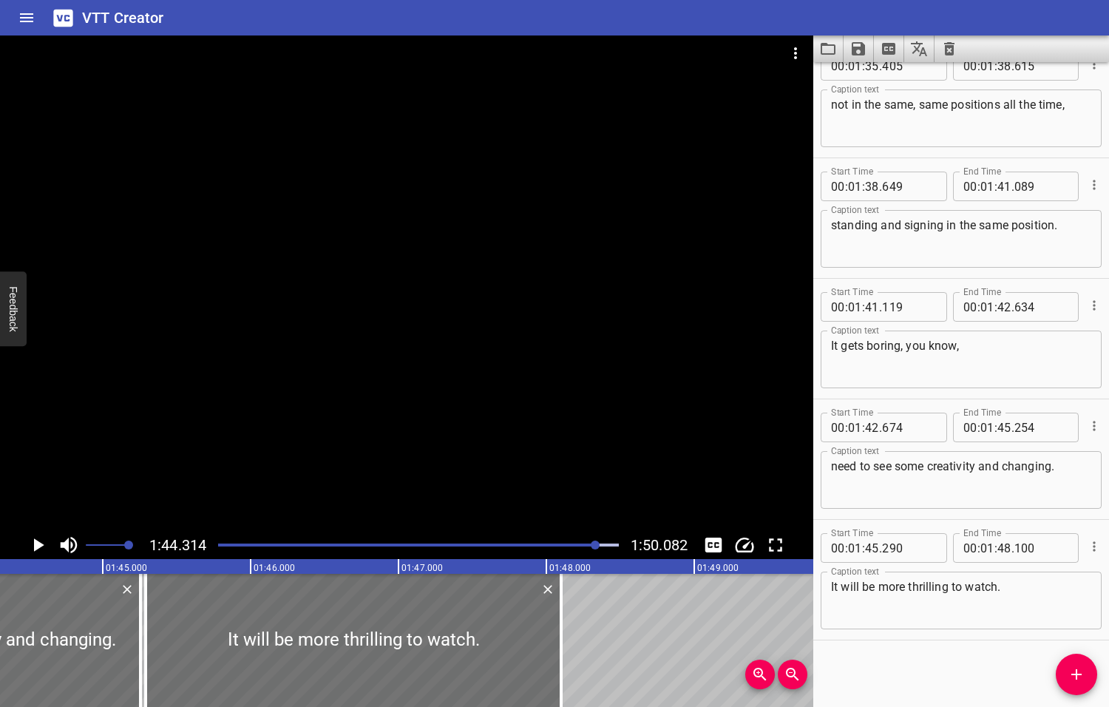
scroll to position [0, 15424]
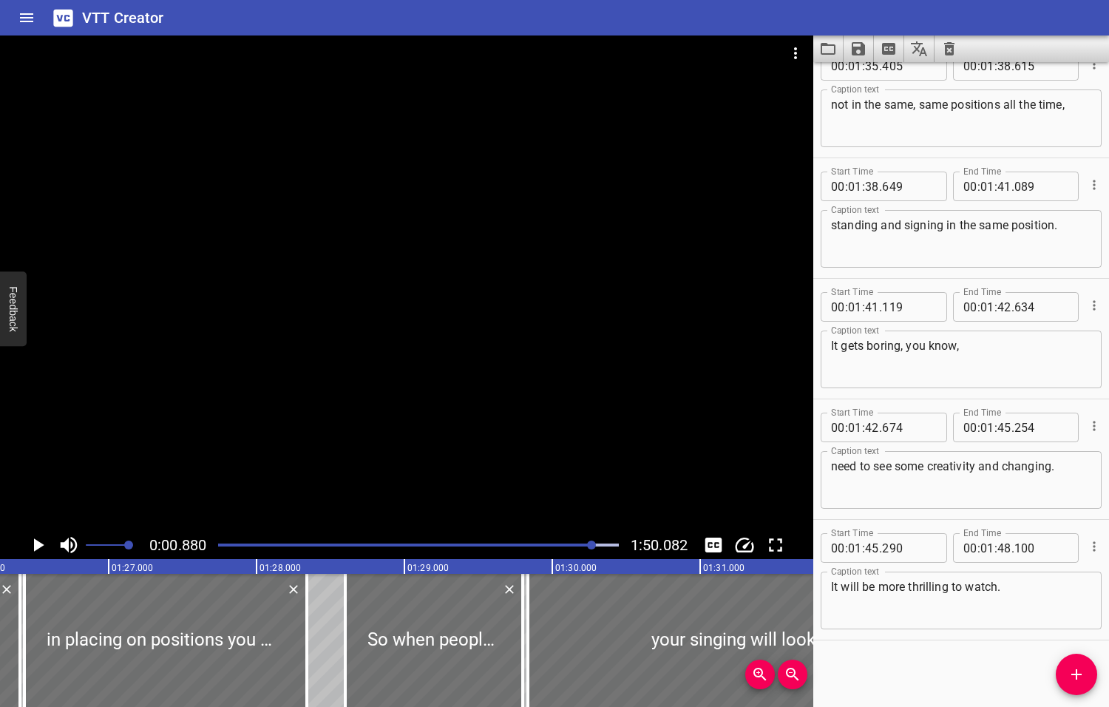
click at [593, 544] on div at bounding box center [591, 544] width 9 height 9
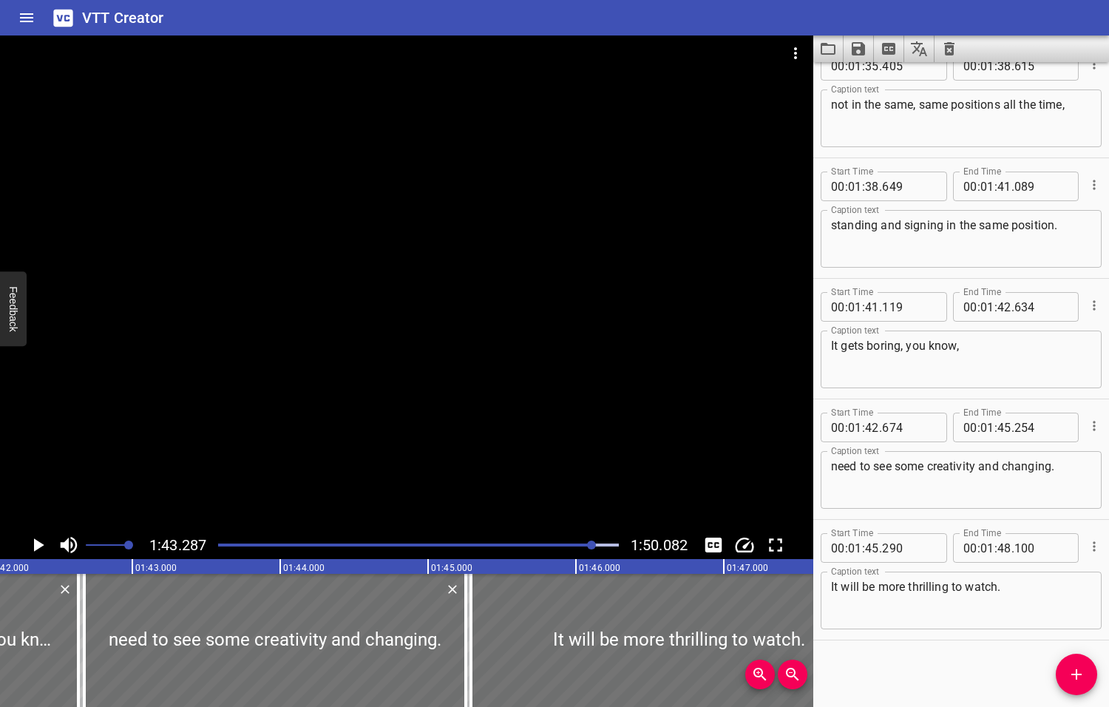
scroll to position [0, 15271]
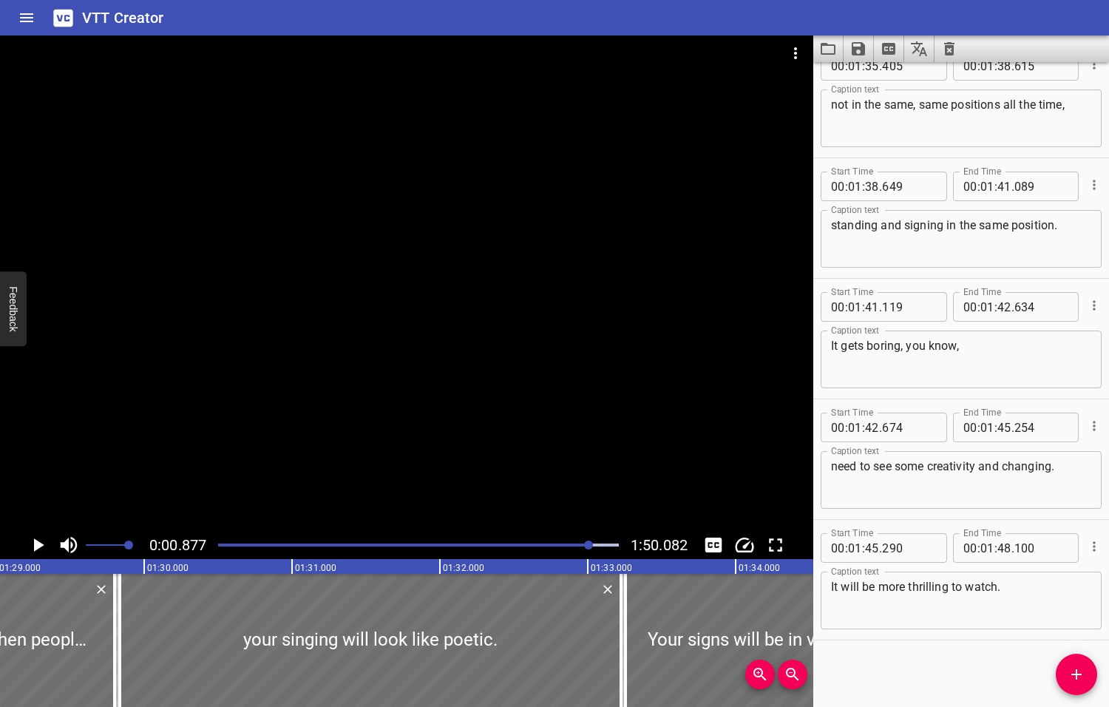
click at [586, 545] on div at bounding box center [588, 544] width 9 height 9
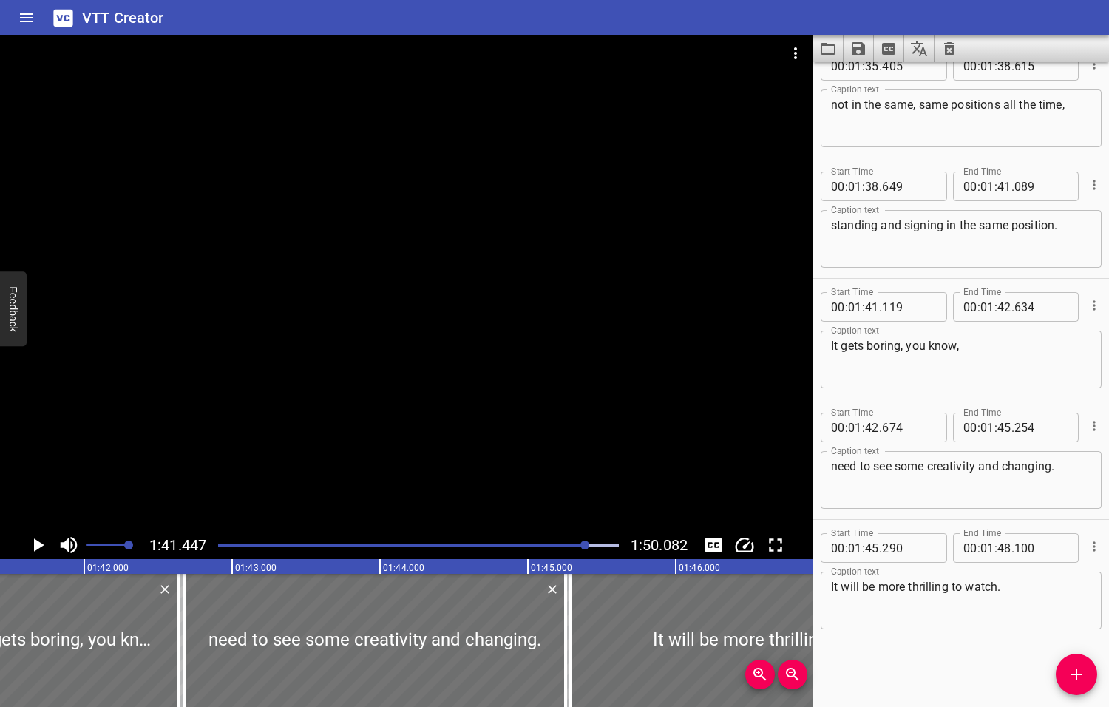
scroll to position [0, 14999]
drag, startPoint x: 183, startPoint y: 625, endPoint x: 205, endPoint y: 627, distance: 21.5
click at [205, 627] on div at bounding box center [203, 640] width 15 height 133
click at [39, 542] on icon "Play/Pause" at bounding box center [39, 544] width 10 height 13
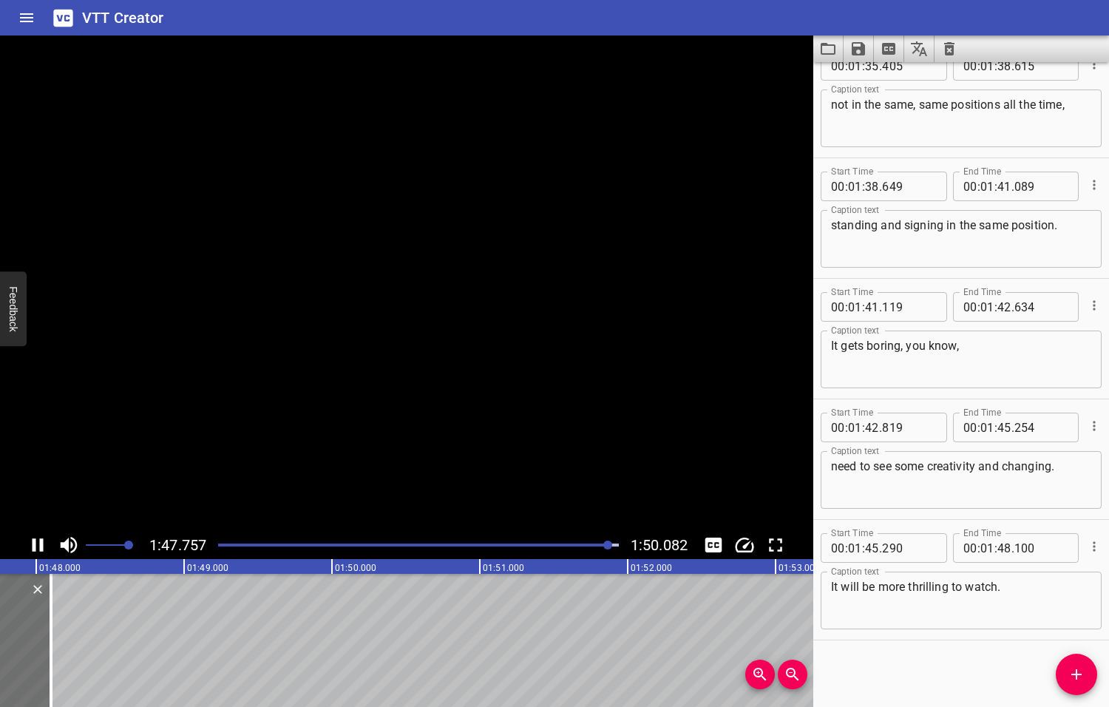
click at [39, 542] on icon "Play/Pause" at bounding box center [38, 544] width 11 height 13
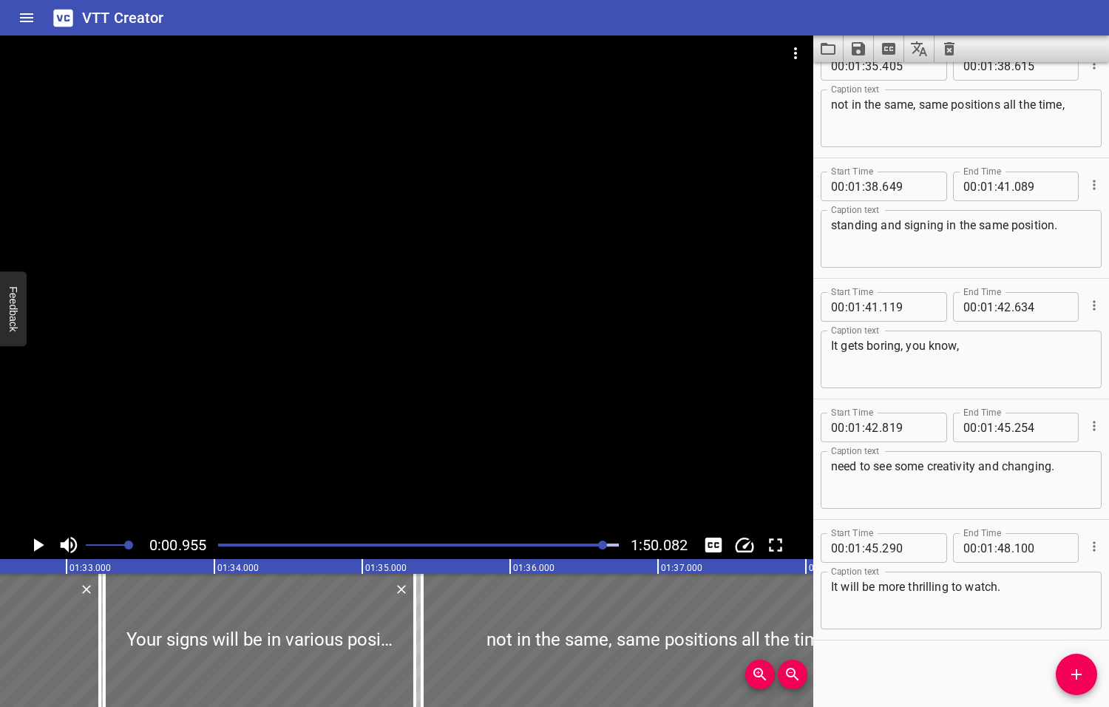
click at [603, 543] on div at bounding box center [602, 544] width 9 height 9
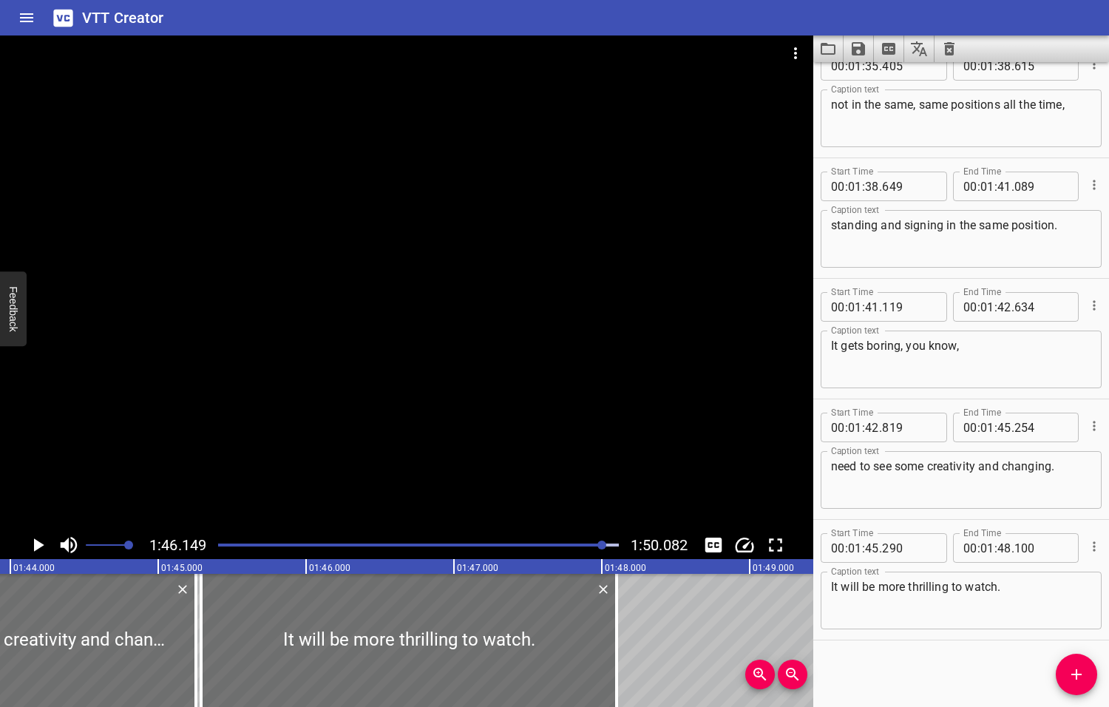
scroll to position [0, 15695]
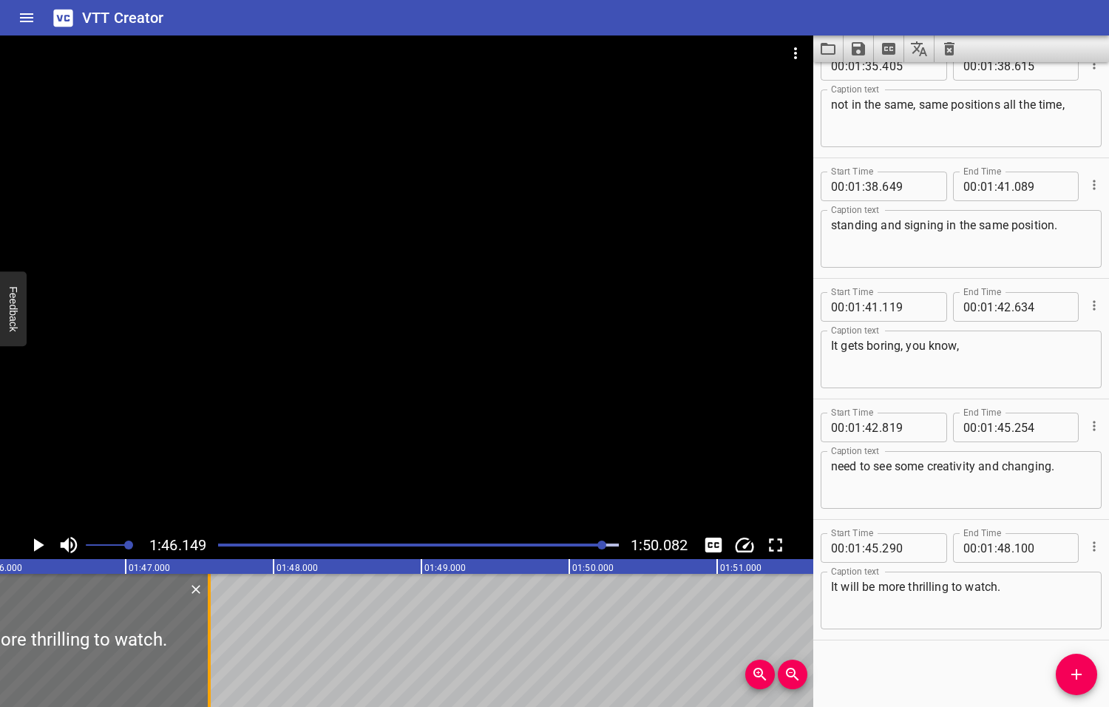
drag, startPoint x: 285, startPoint y: 629, endPoint x: 206, endPoint y: 633, distance: 79.2
click at [206, 633] on div at bounding box center [209, 640] width 15 height 133
click at [36, 546] on icon "Play/Pause" at bounding box center [39, 544] width 10 height 13
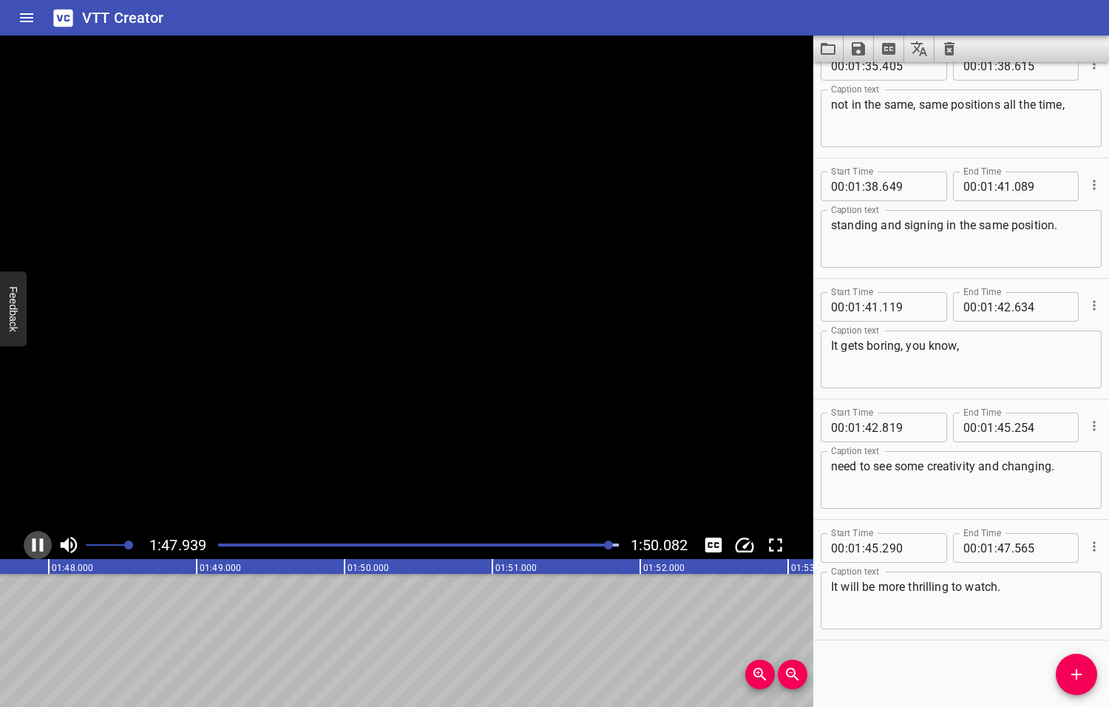
click at [36, 546] on icon "Play/Pause" at bounding box center [38, 545] width 22 height 22
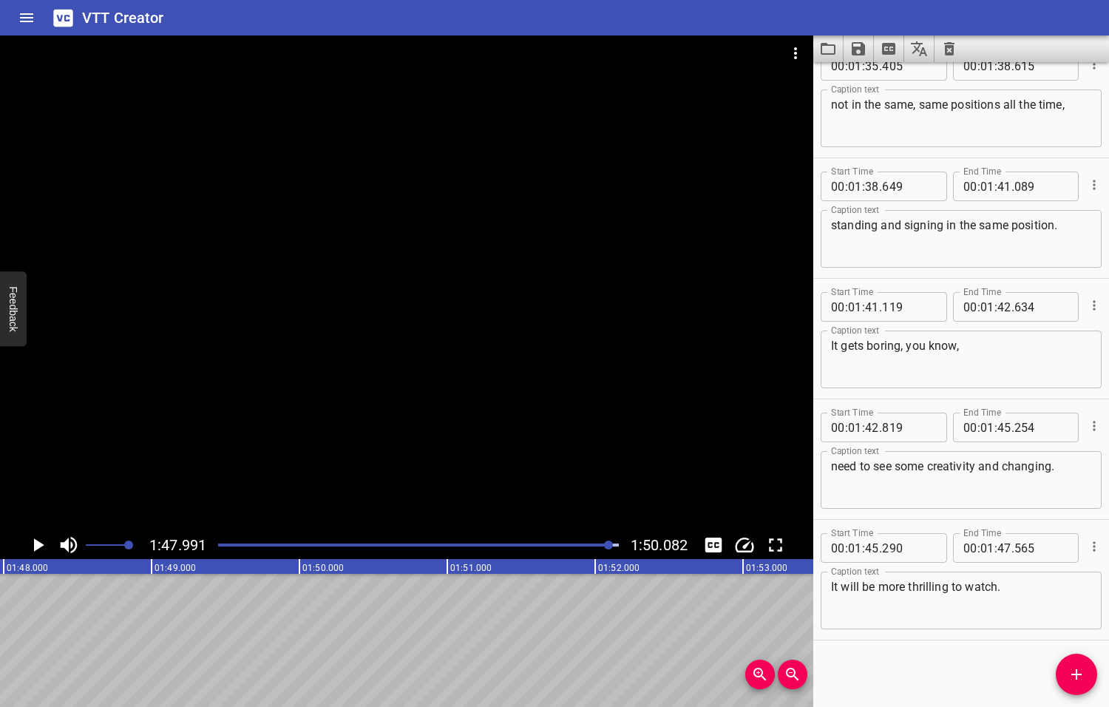
scroll to position [0, 15967]
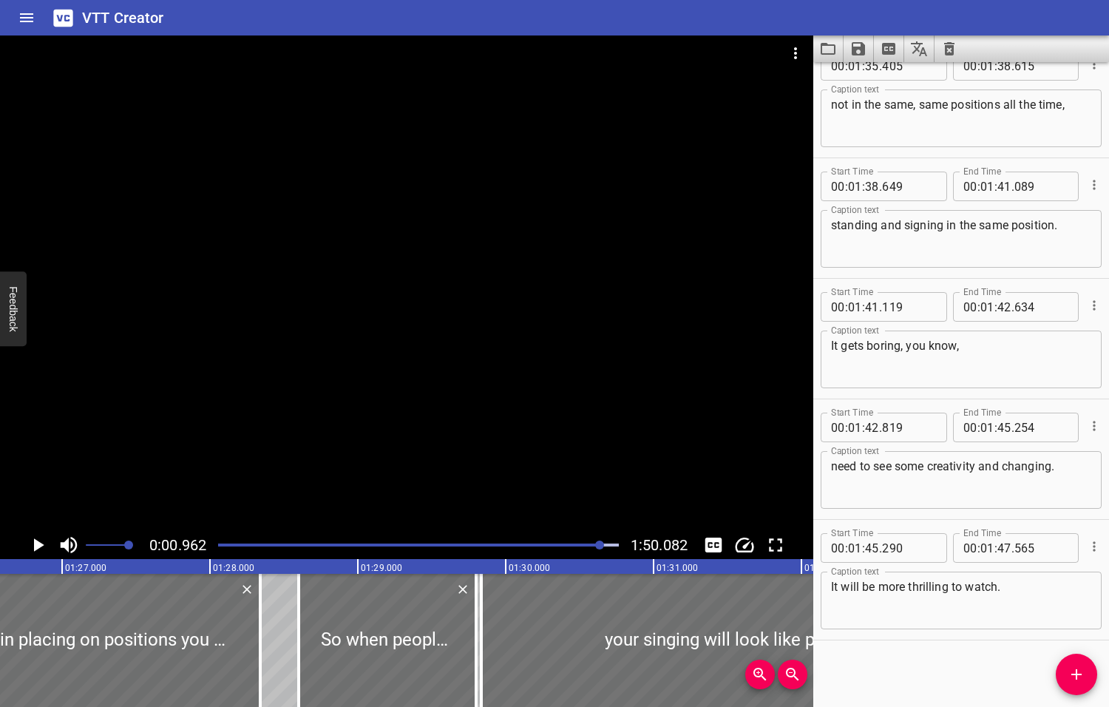
drag, startPoint x: 610, startPoint y: 543, endPoint x: 595, endPoint y: 543, distance: 14.8
click at [595, 543] on div at bounding box center [599, 544] width 9 height 9
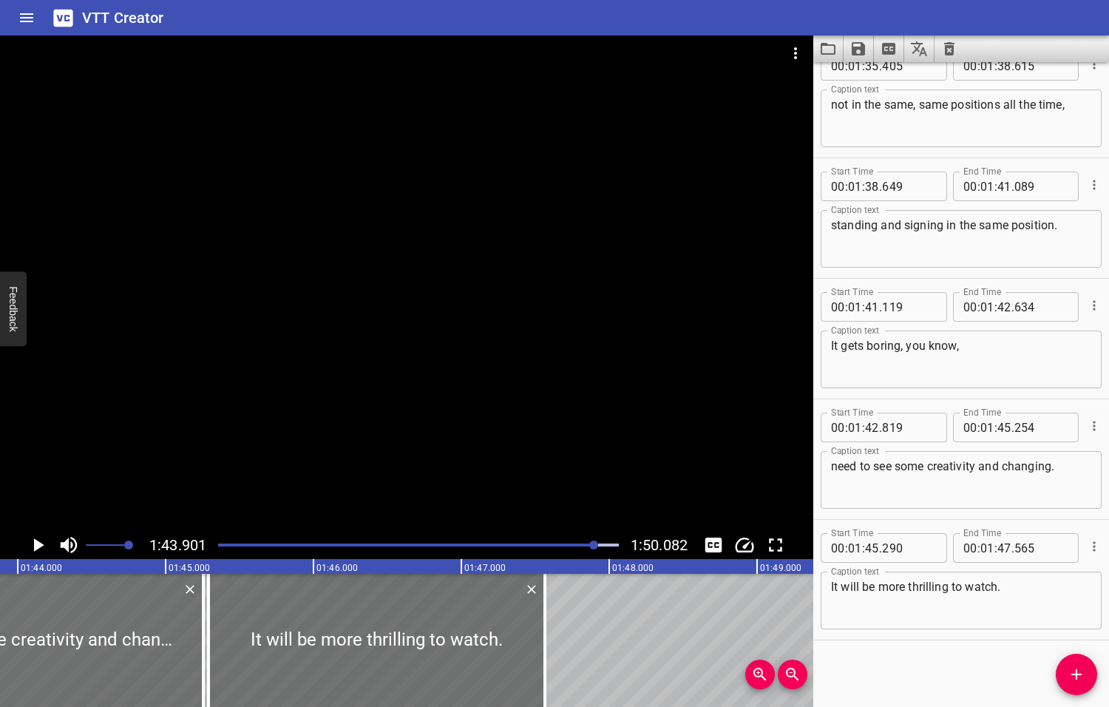
scroll to position [0, 15362]
drag, startPoint x: 542, startPoint y: 642, endPoint x: 514, endPoint y: 637, distance: 28.6
click at [514, 637] on div at bounding box center [513, 640] width 3 height 133
click at [38, 545] on icon "Play/Pause" at bounding box center [39, 544] width 10 height 13
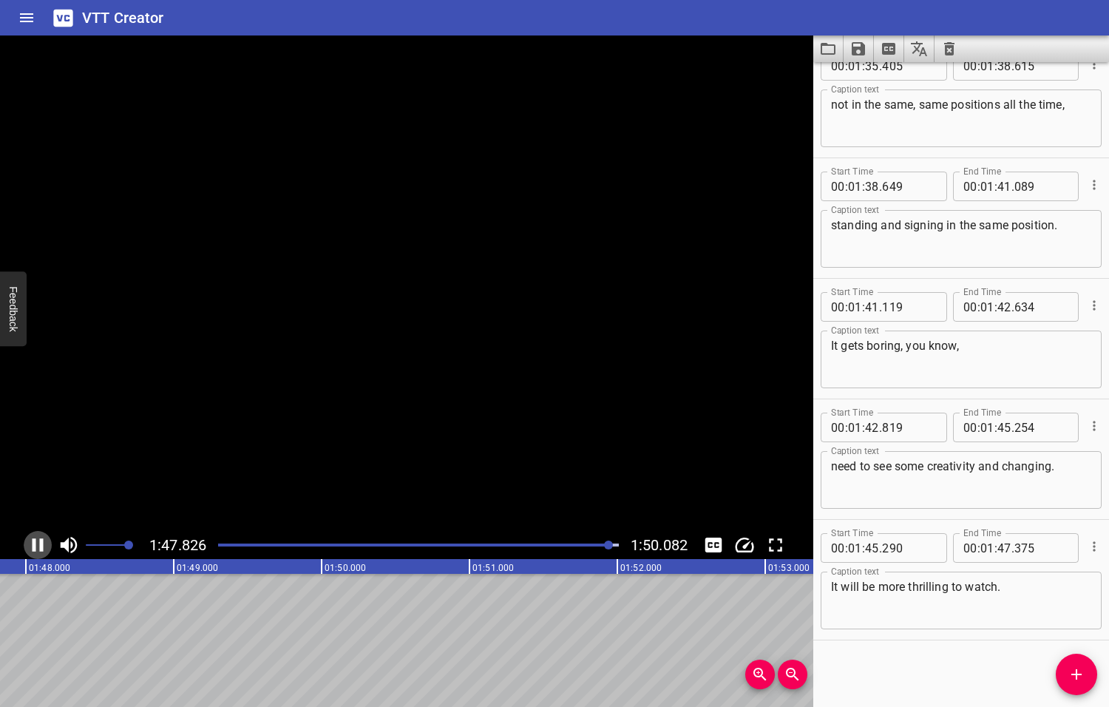
click at [38, 545] on icon "Play/Pause" at bounding box center [38, 545] width 22 height 22
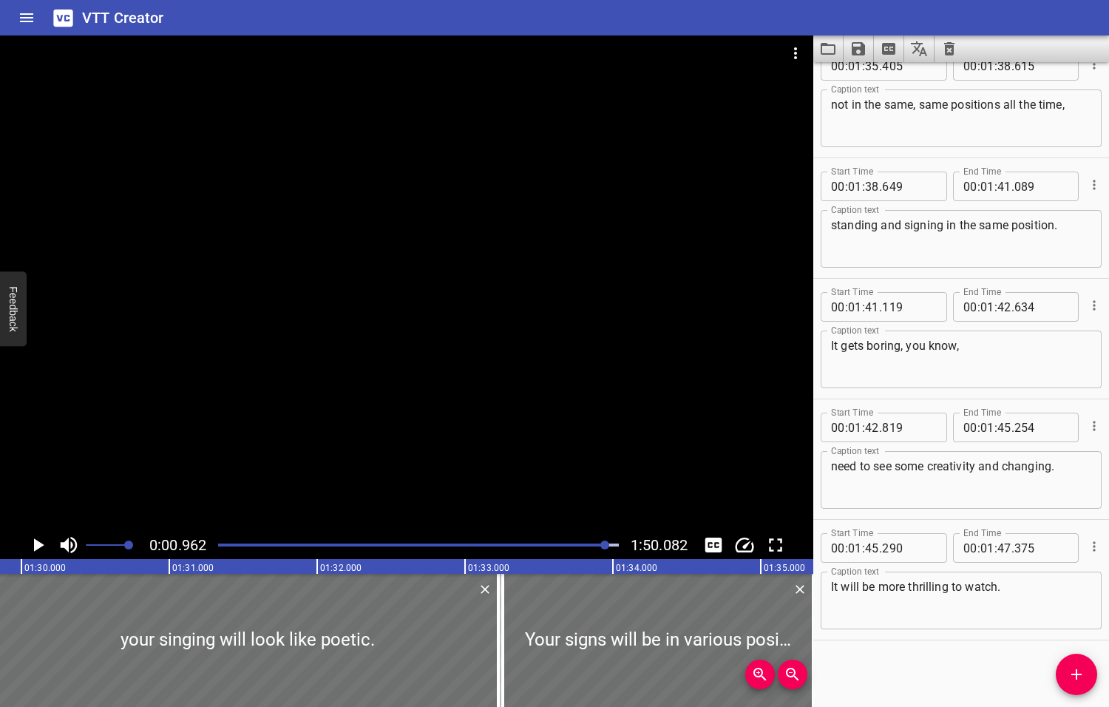
click at [605, 543] on div at bounding box center [604, 544] width 9 height 9
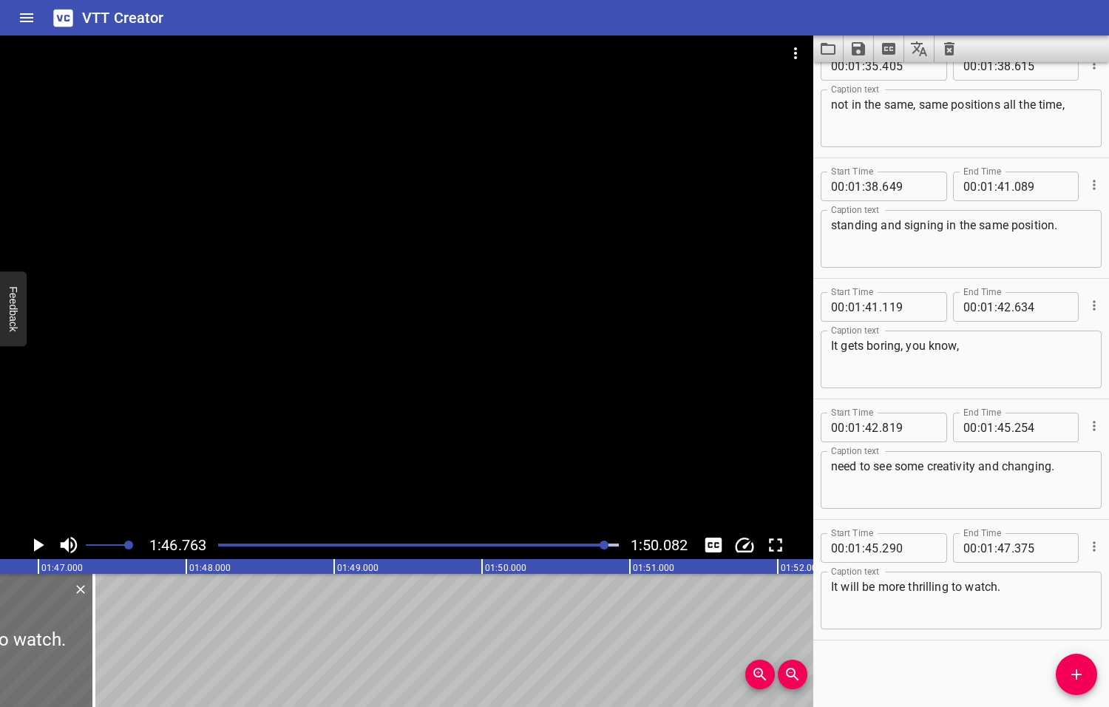
scroll to position [0, 15785]
drag, startPoint x: 89, startPoint y: 648, endPoint x: 66, endPoint y: 646, distance: 23.7
click at [66, 646] on div at bounding box center [67, 640] width 3 height 133
click at [36, 544] on icon "Play/Pause" at bounding box center [39, 544] width 10 height 13
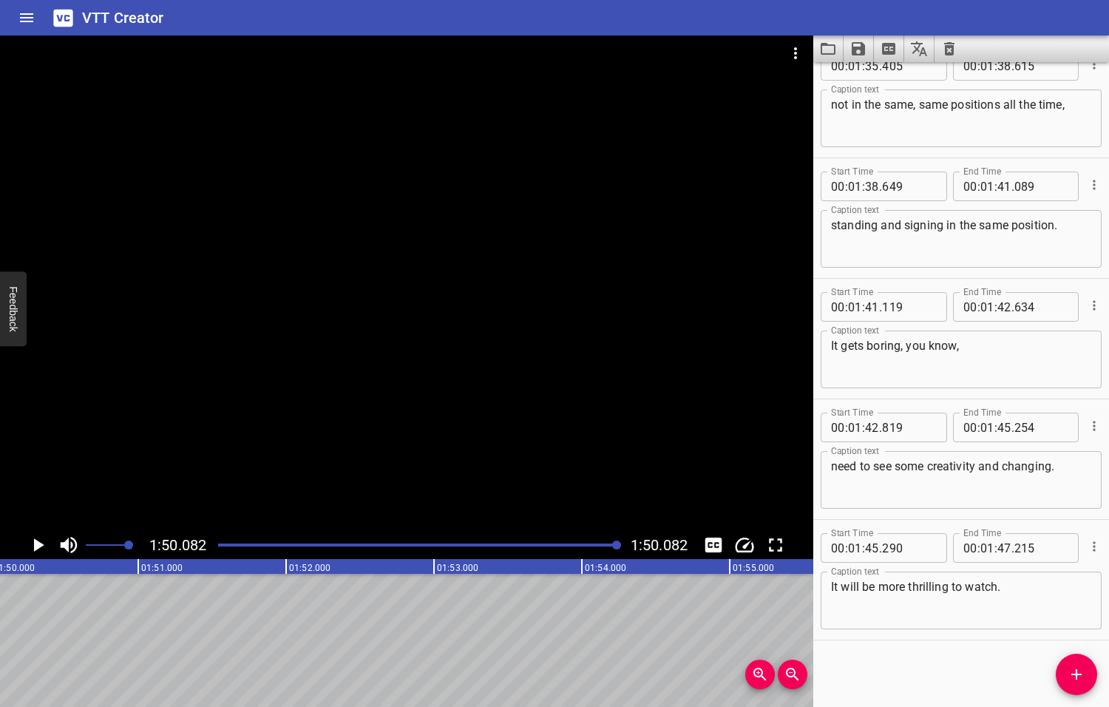
scroll to position [0, 16276]
click at [37, 546] on icon "Play/Pause" at bounding box center [39, 544] width 10 height 13
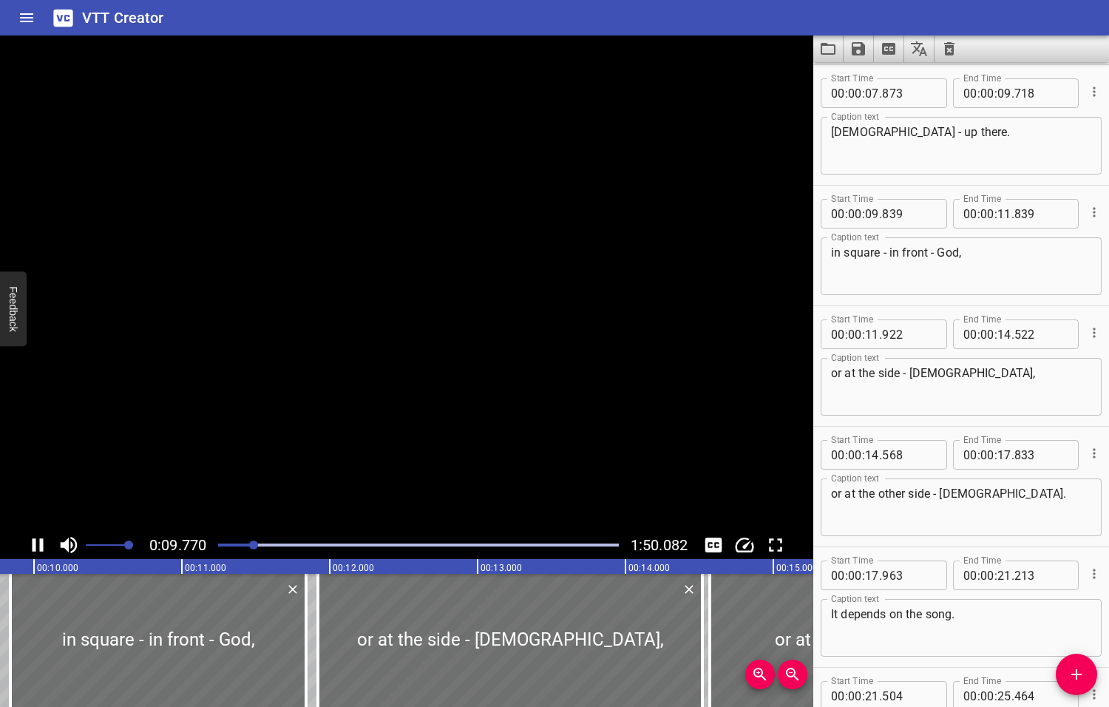
scroll to position [279, 0]
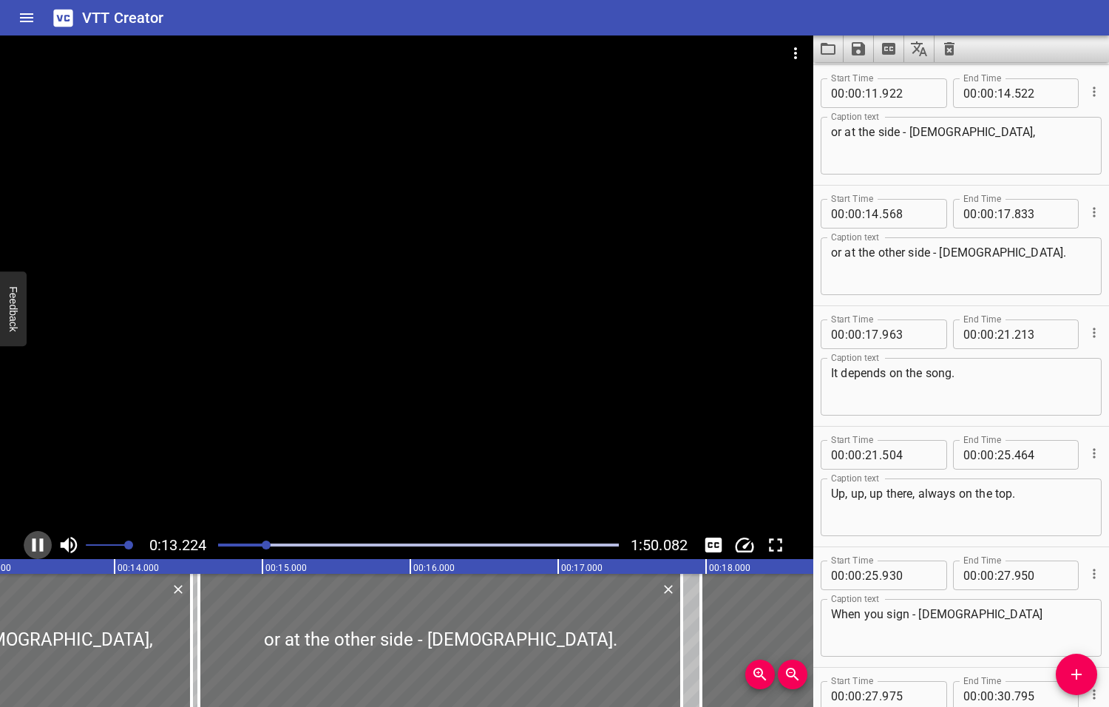
click at [36, 546] on icon "Play/Pause" at bounding box center [38, 545] width 22 height 22
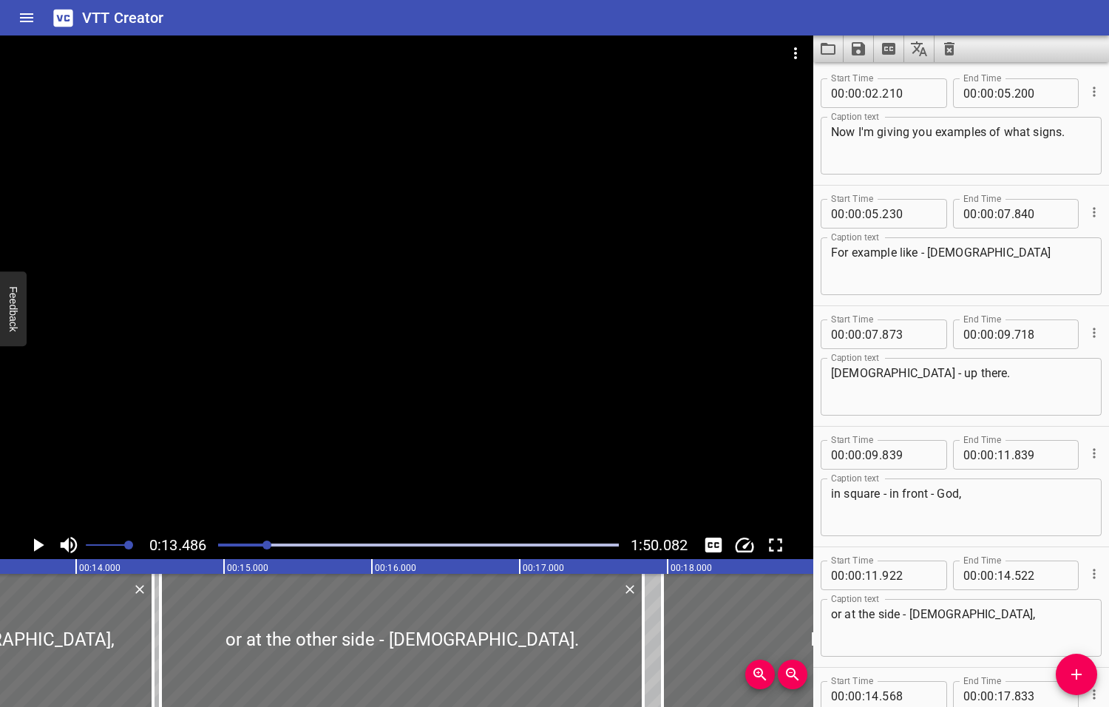
click at [1065, 131] on textarea "Now I'm giving you examples of what signs." at bounding box center [961, 146] width 260 height 42
click at [837, 252] on textarea "For example like - God" at bounding box center [961, 266] width 260 height 42
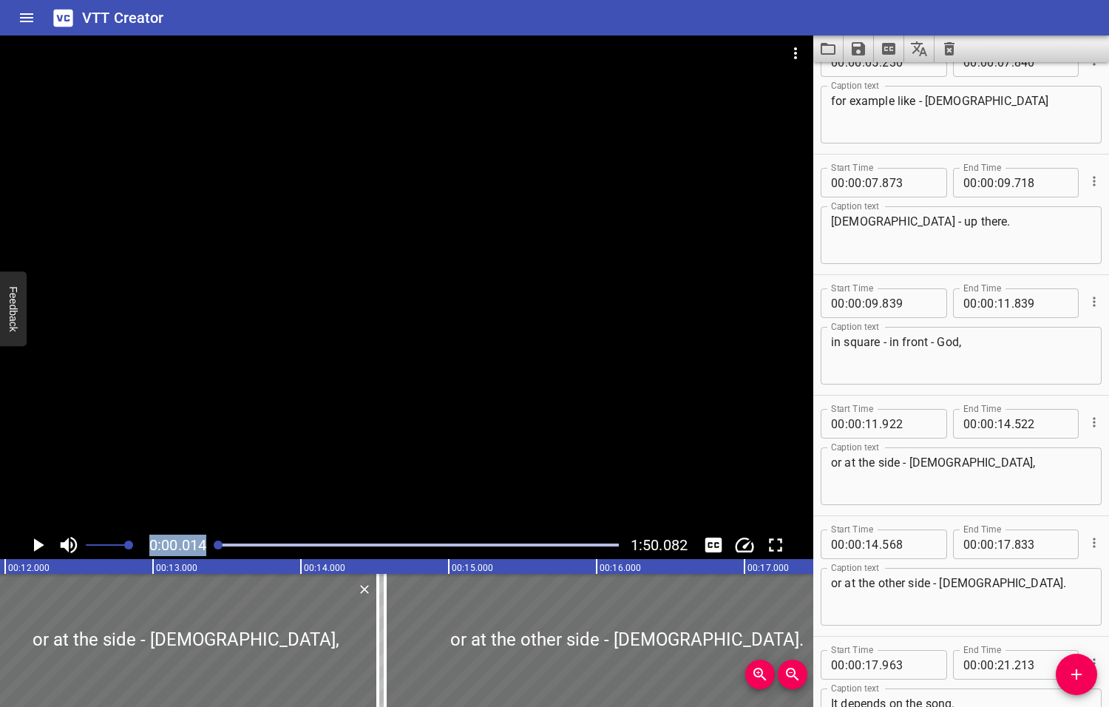
drag, startPoint x: 266, startPoint y: 544, endPoint x: 188, endPoint y: 554, distance: 79.0
click at [188, 554] on div "0:00.014 1:50.082" at bounding box center [406, 545] width 813 height 28
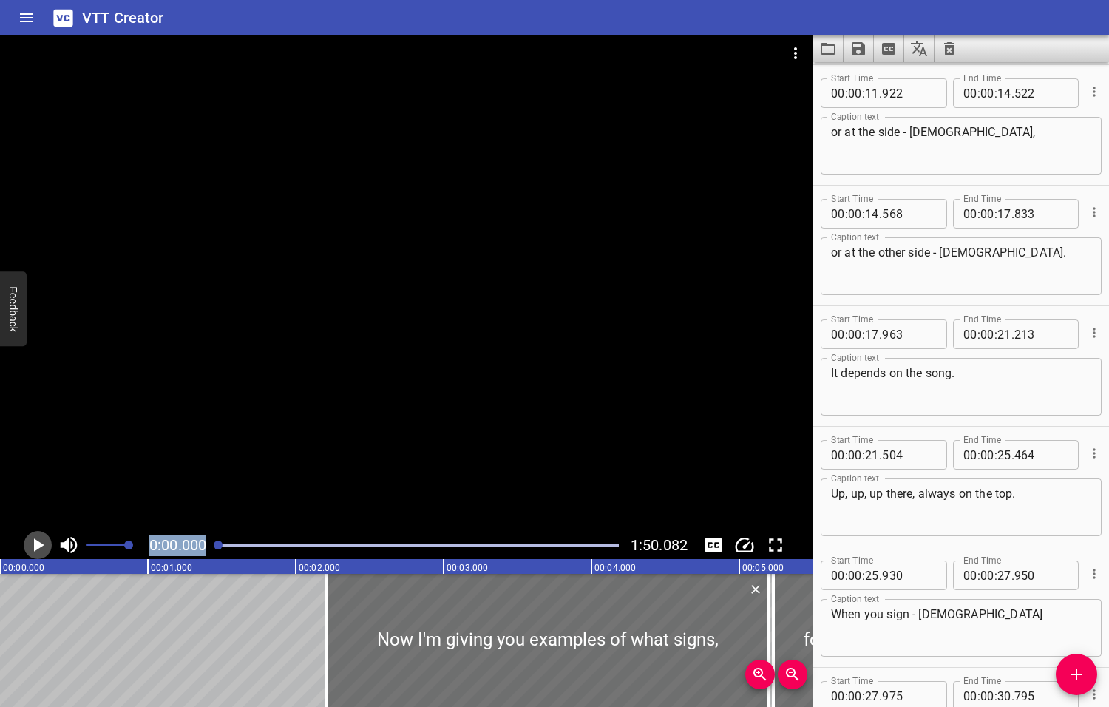
click at [39, 544] on icon "Play/Pause" at bounding box center [39, 544] width 10 height 13
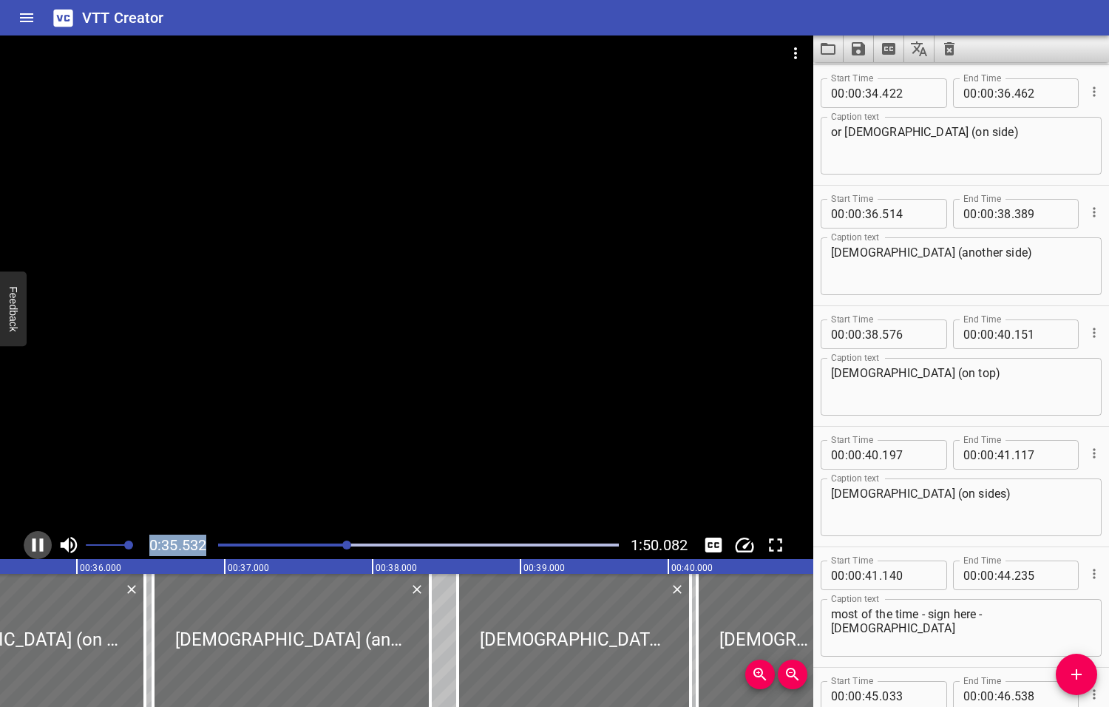
click at [34, 545] on icon "Play/Pause" at bounding box center [38, 544] width 11 height 13
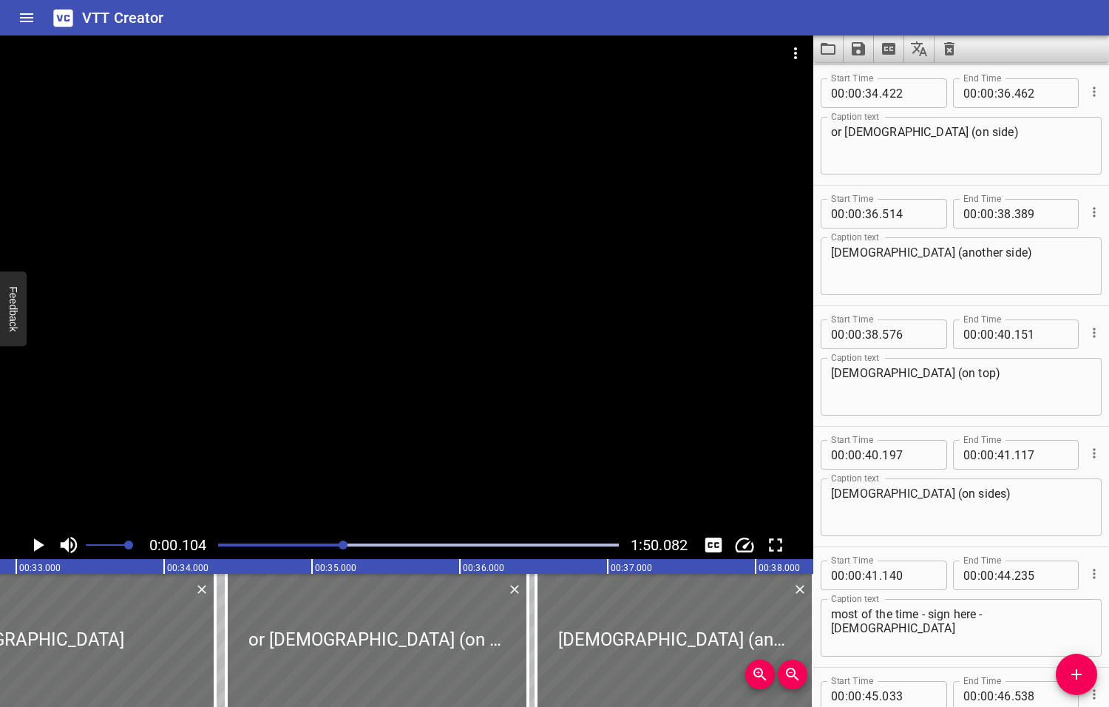
click at [345, 543] on div at bounding box center [343, 544] width 9 height 9
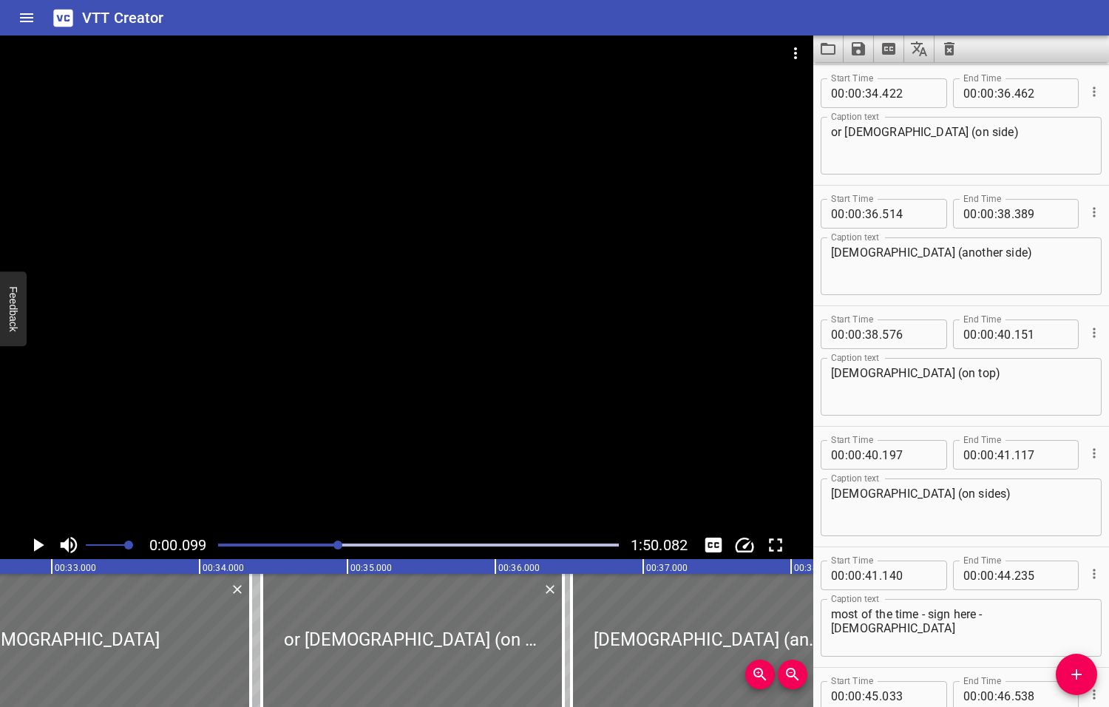
click at [339, 543] on div at bounding box center [337, 544] width 9 height 9
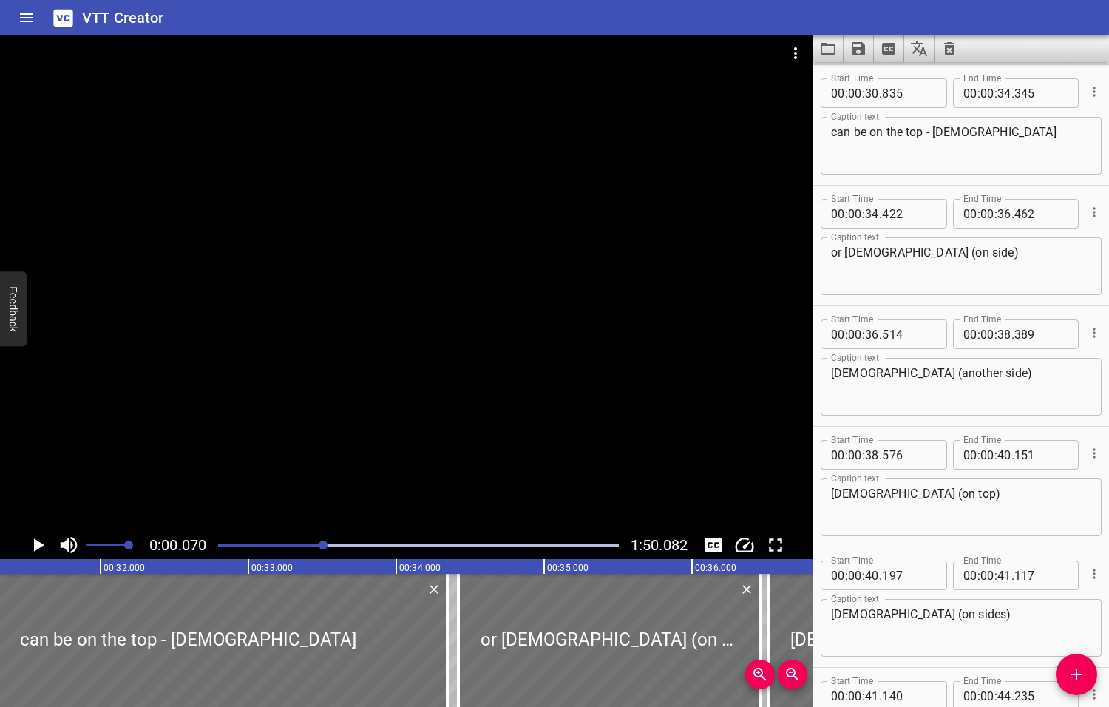
drag, startPoint x: 339, startPoint y: 543, endPoint x: 325, endPoint y: 546, distance: 15.0
click at [325, 546] on div at bounding box center [323, 544] width 9 height 9
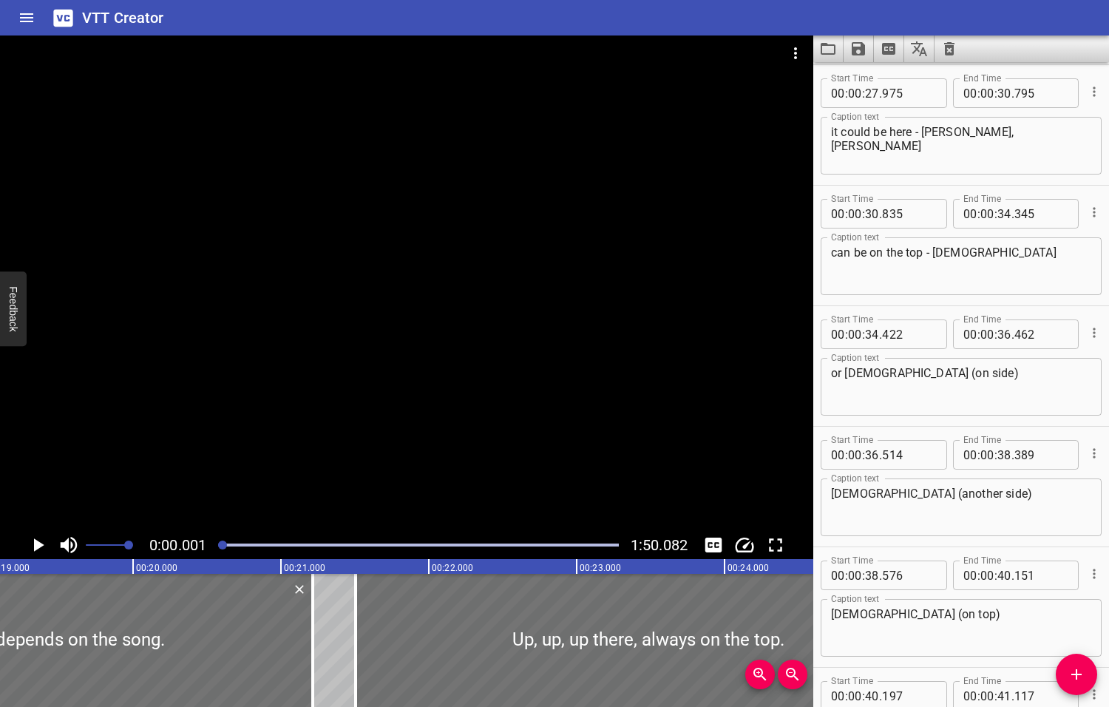
drag, startPoint x: 325, startPoint y: 543, endPoint x: 224, endPoint y: 550, distance: 100.8
click at [224, 550] on div at bounding box center [418, 545] width 418 height 21
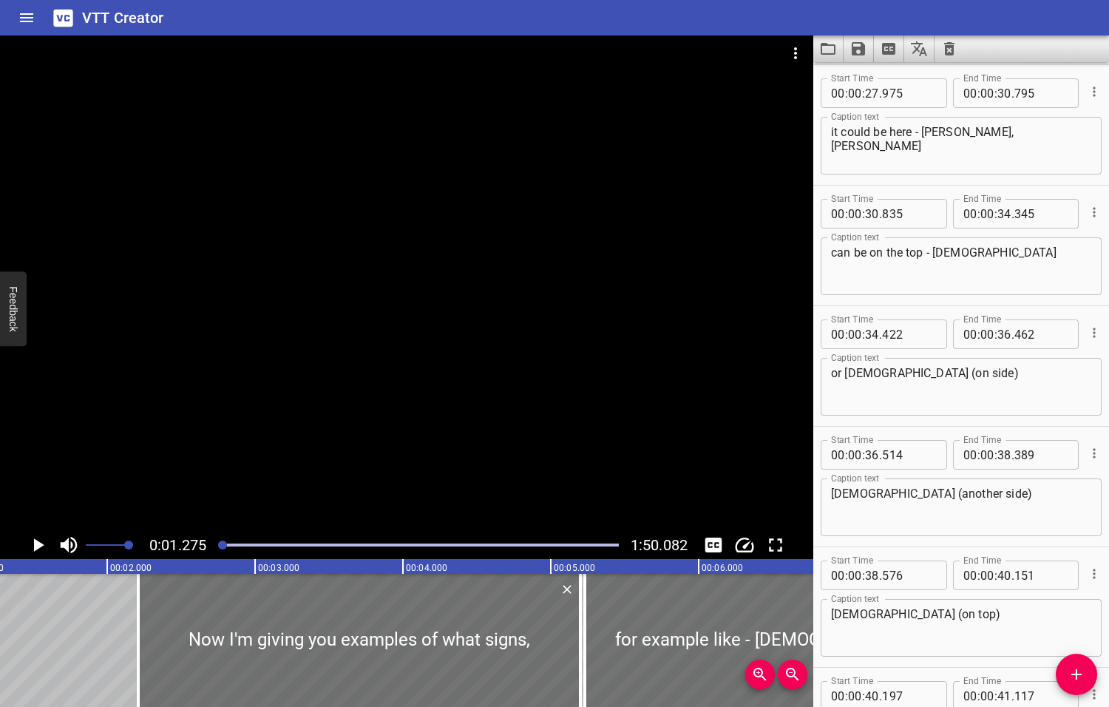
click at [36, 543] on icon "Play/Pause" at bounding box center [39, 544] width 10 height 13
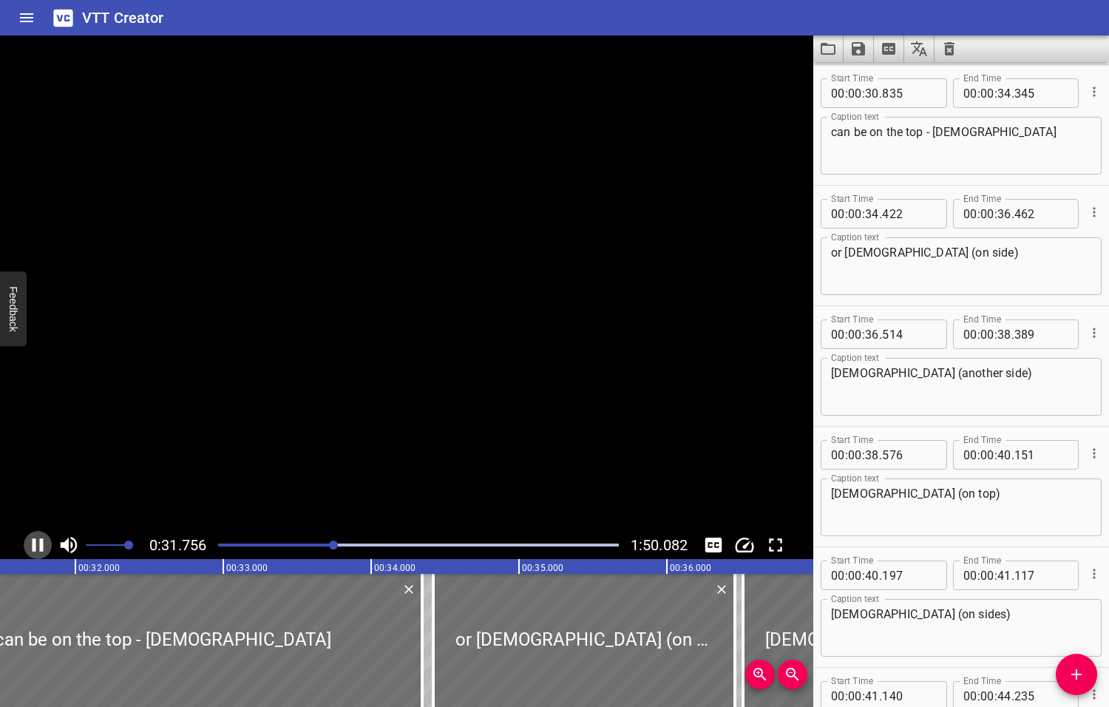
click at [35, 543] on icon "Play/Pause" at bounding box center [38, 545] width 22 height 22
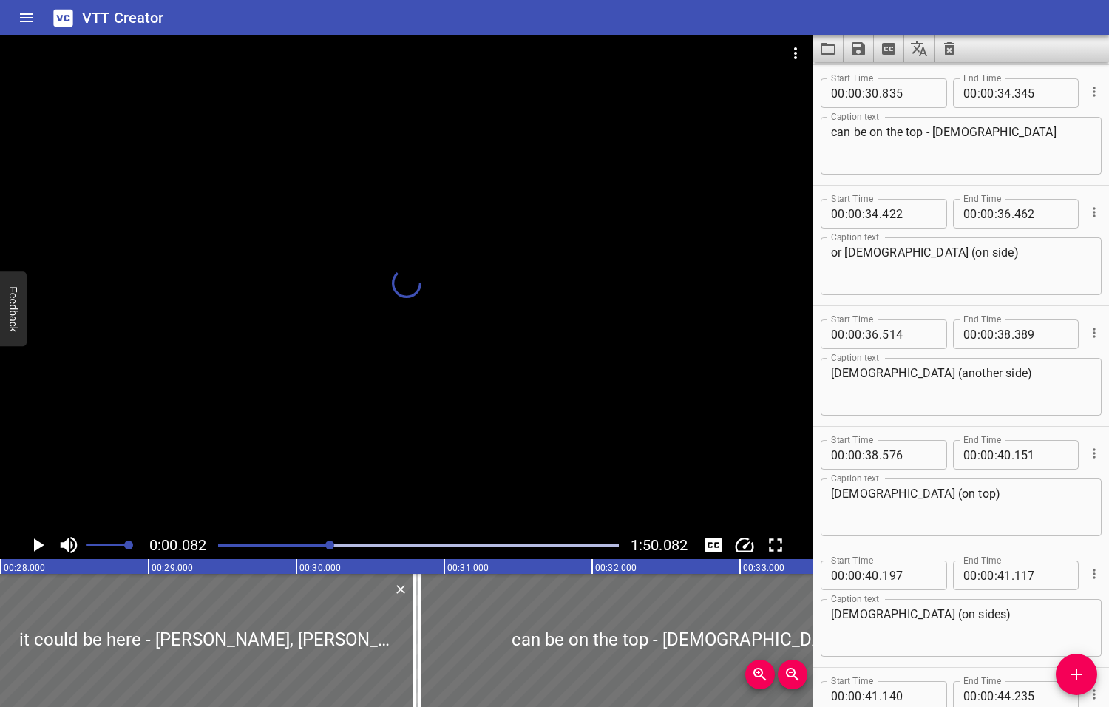
click at [331, 544] on div at bounding box center [329, 544] width 9 height 9
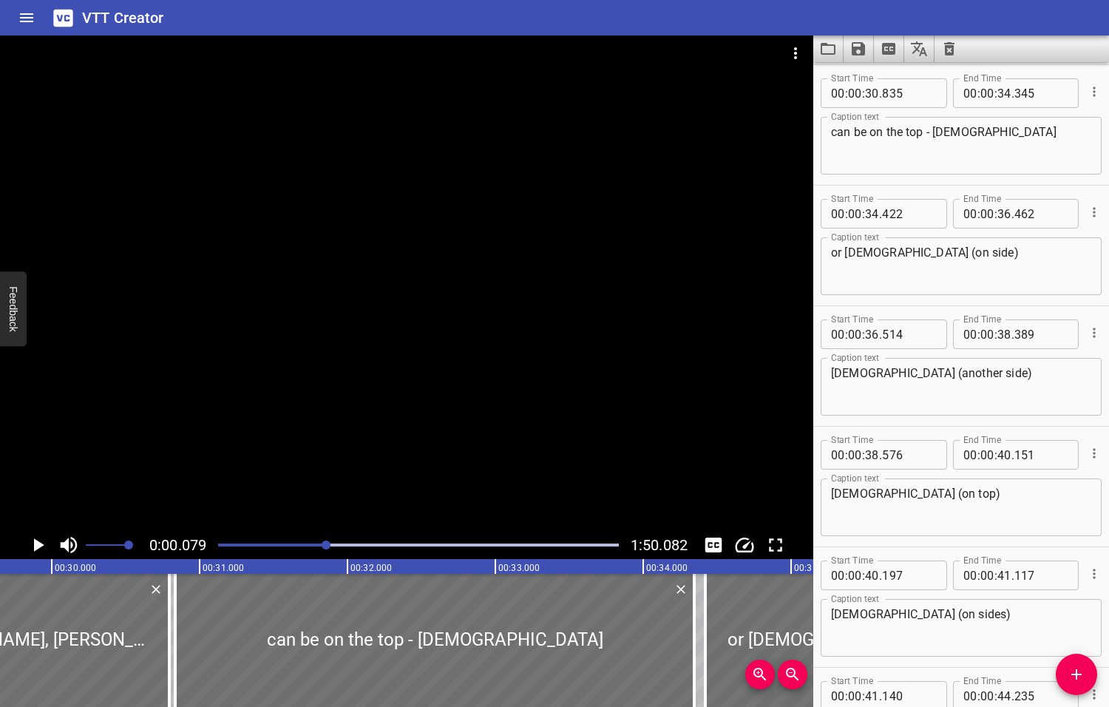
drag, startPoint x: 331, startPoint y: 544, endPoint x: 323, endPoint y: 546, distance: 8.3
click at [323, 546] on div at bounding box center [326, 544] width 9 height 9
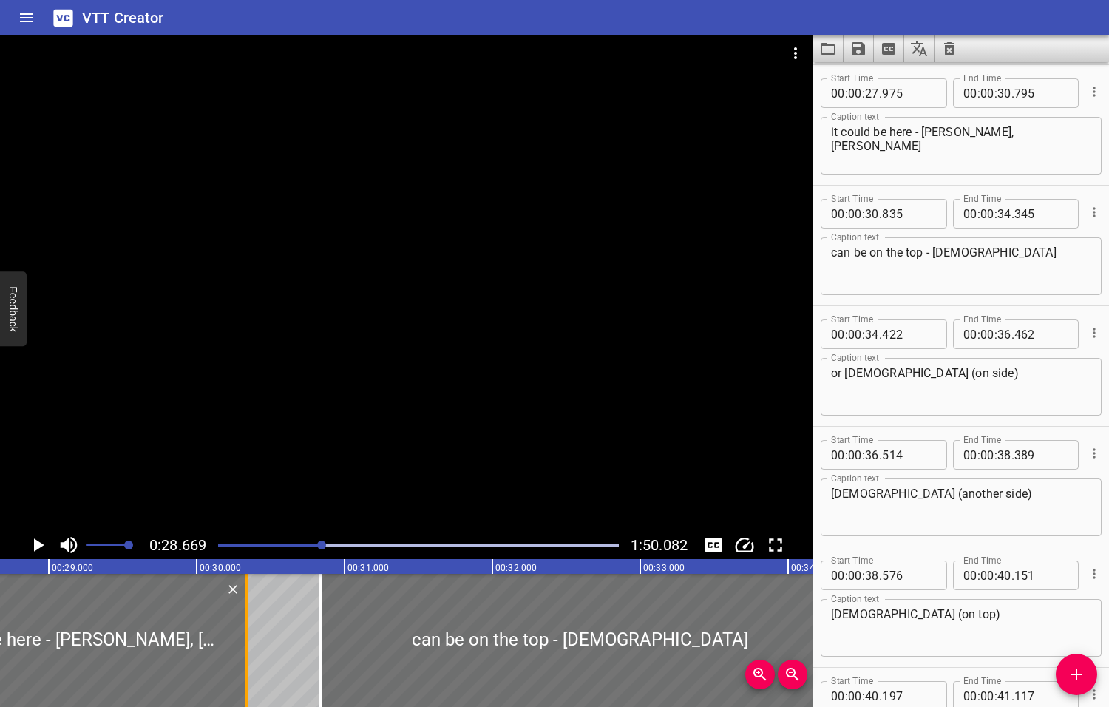
drag, startPoint x: 311, startPoint y: 642, endPoint x: 243, endPoint y: 654, distance: 69.0
click at [243, 654] on div at bounding box center [246, 640] width 15 height 133
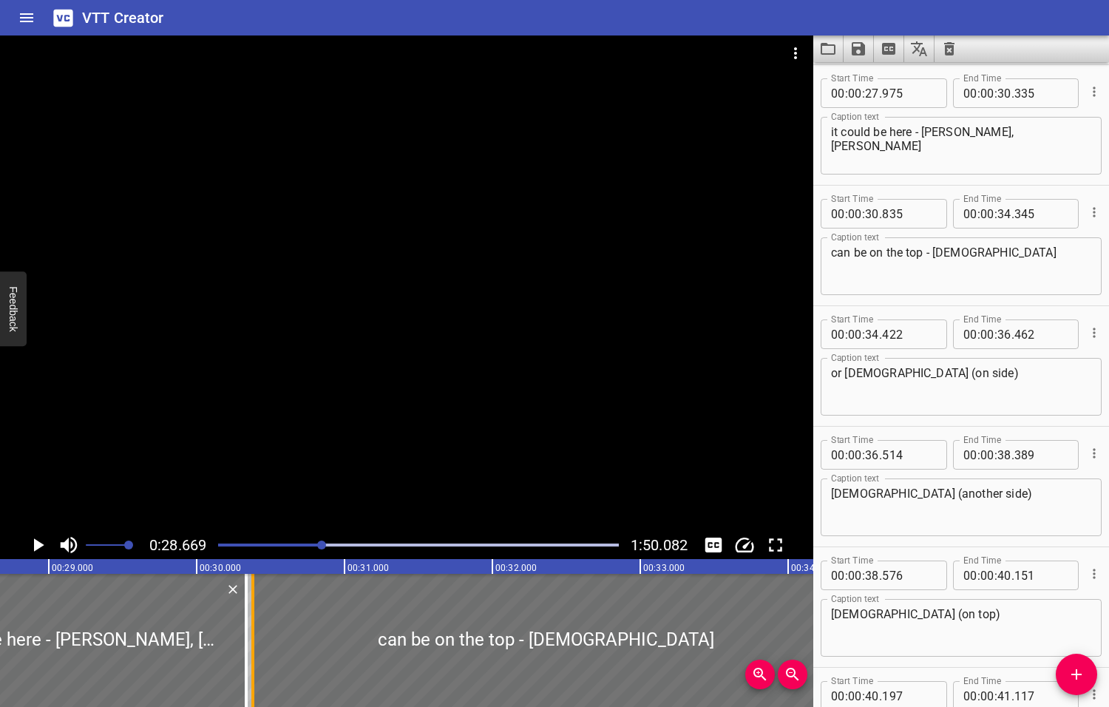
drag, startPoint x: 319, startPoint y: 650, endPoint x: 252, endPoint y: 646, distance: 67.4
click at [252, 646] on div at bounding box center [252, 640] width 3 height 133
click at [39, 544] on icon "Play/Pause" at bounding box center [39, 544] width 10 height 13
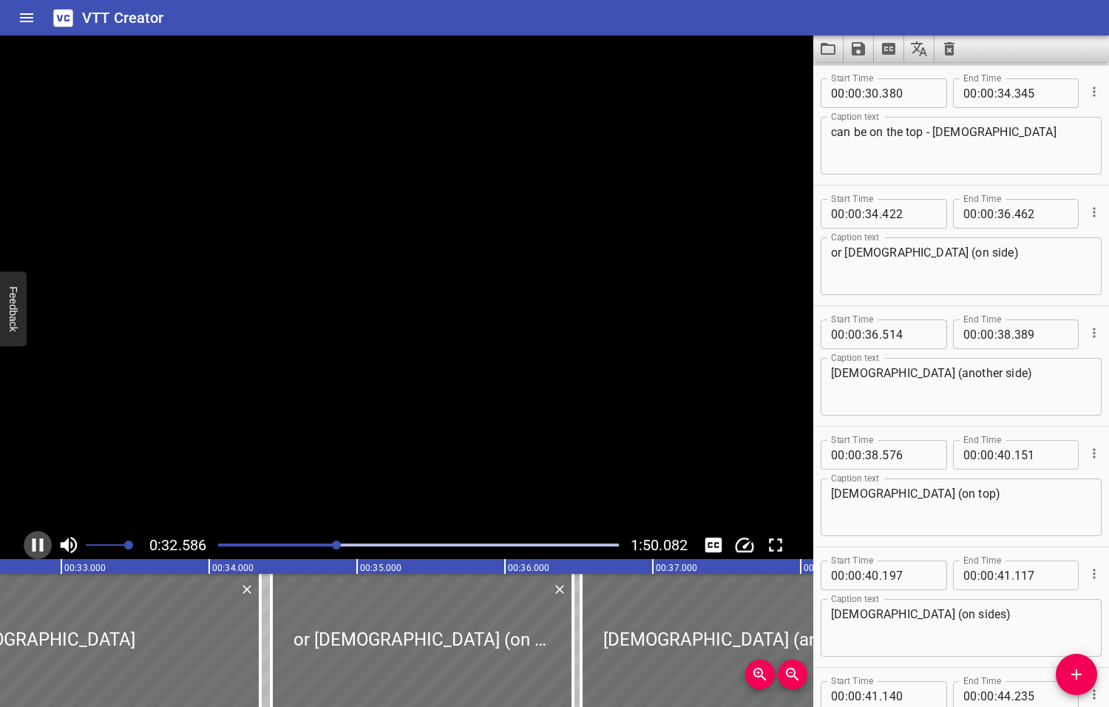
click at [39, 544] on icon "Play/Pause" at bounding box center [38, 544] width 11 height 13
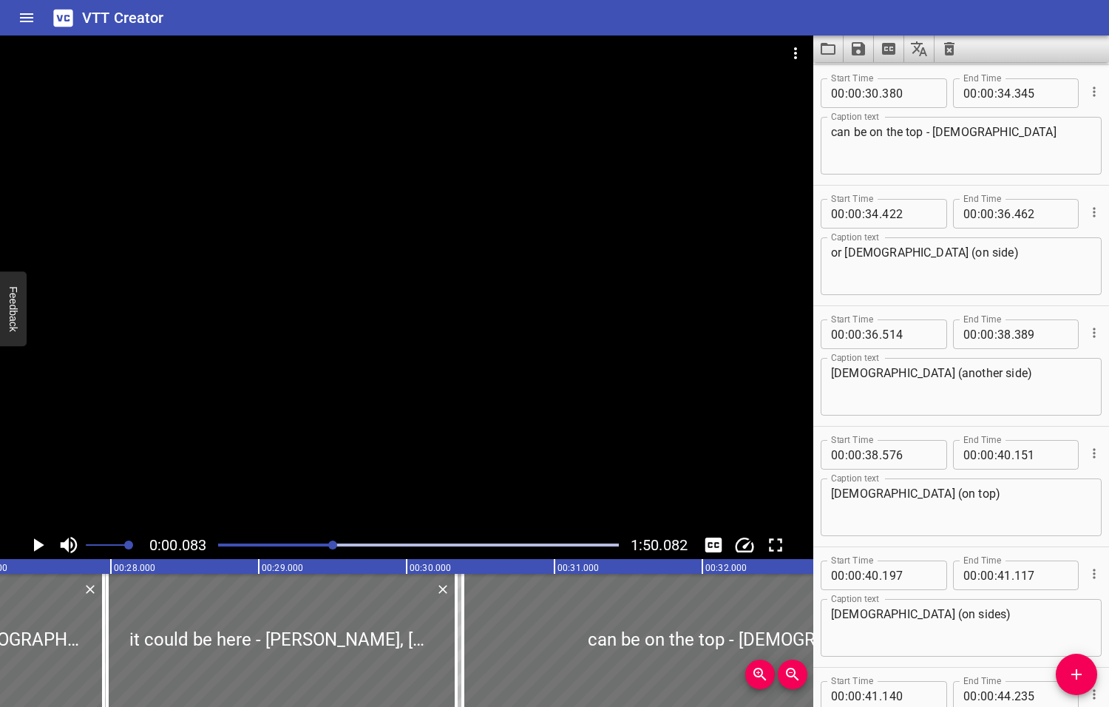
click at [334, 543] on div at bounding box center [332, 544] width 9 height 9
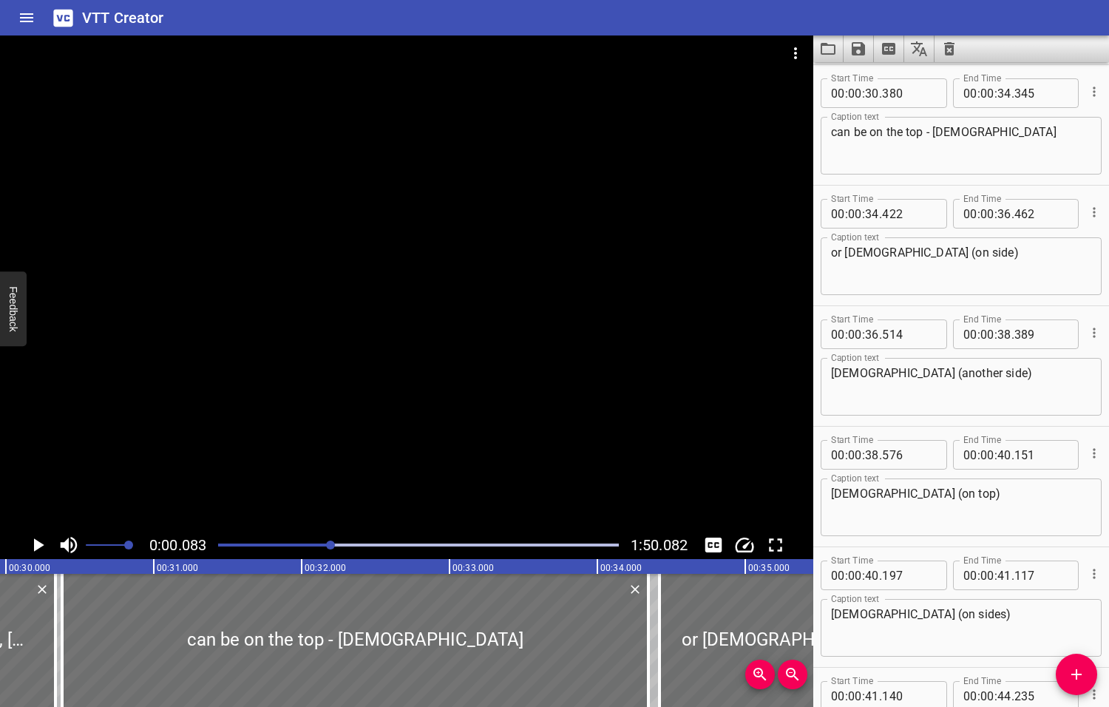
click at [332, 543] on div at bounding box center [330, 544] width 9 height 9
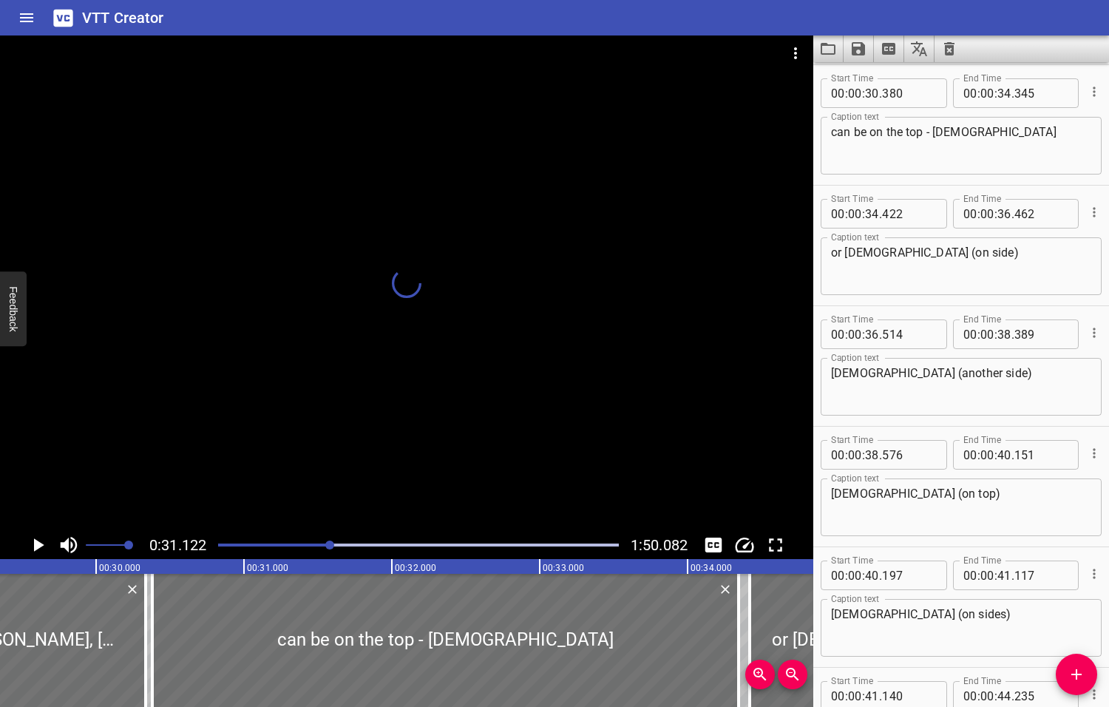
click at [328, 543] on div at bounding box center [329, 544] width 9 height 9
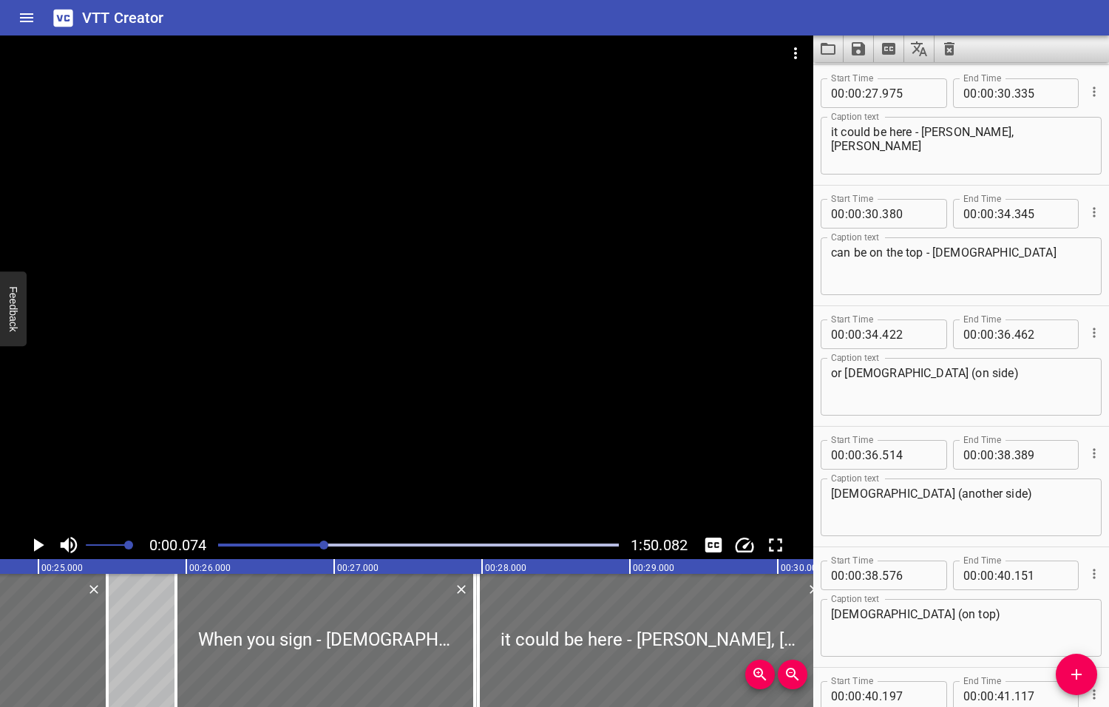
click at [325, 544] on div at bounding box center [323, 544] width 9 height 9
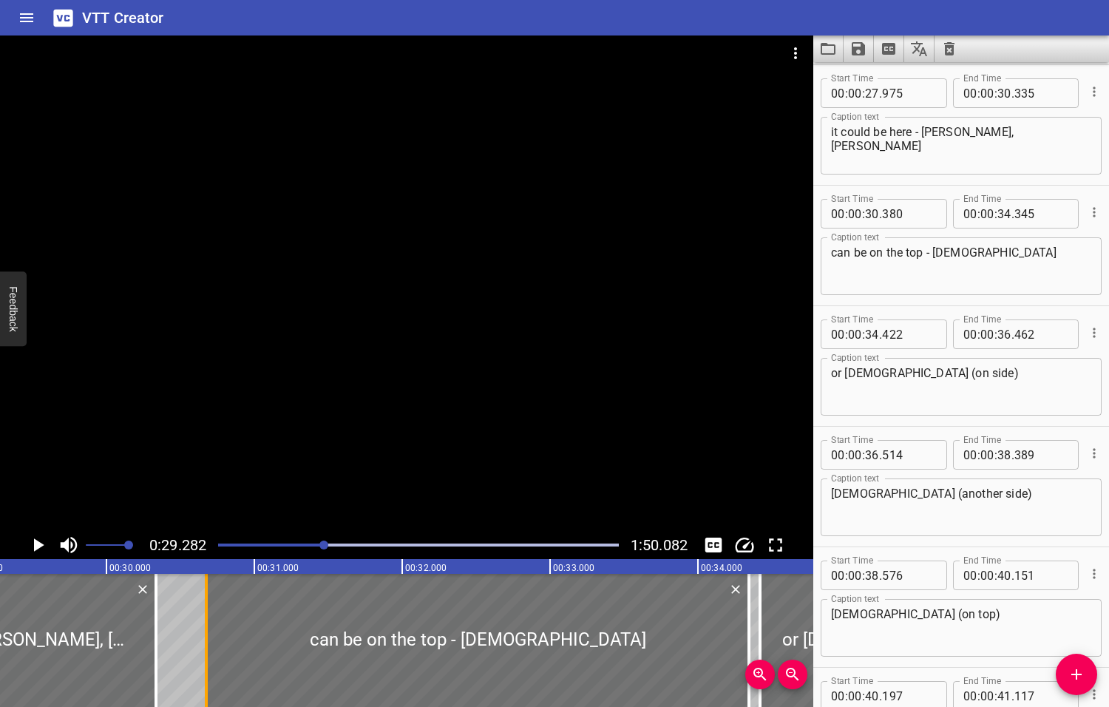
drag, startPoint x: 163, startPoint y: 629, endPoint x: 207, endPoint y: 628, distance: 43.6
click at [207, 628] on div at bounding box center [206, 640] width 15 height 133
click at [38, 544] on icon "Play/Pause" at bounding box center [39, 544] width 10 height 13
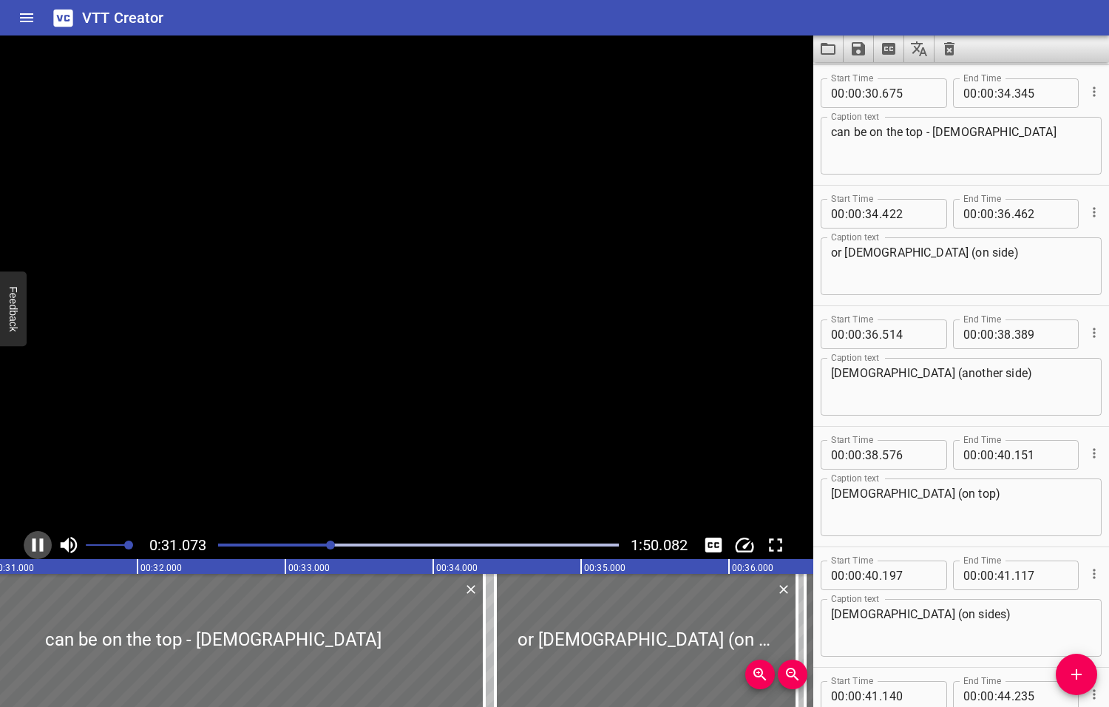
click at [38, 544] on icon "Play/Pause" at bounding box center [38, 545] width 22 height 22
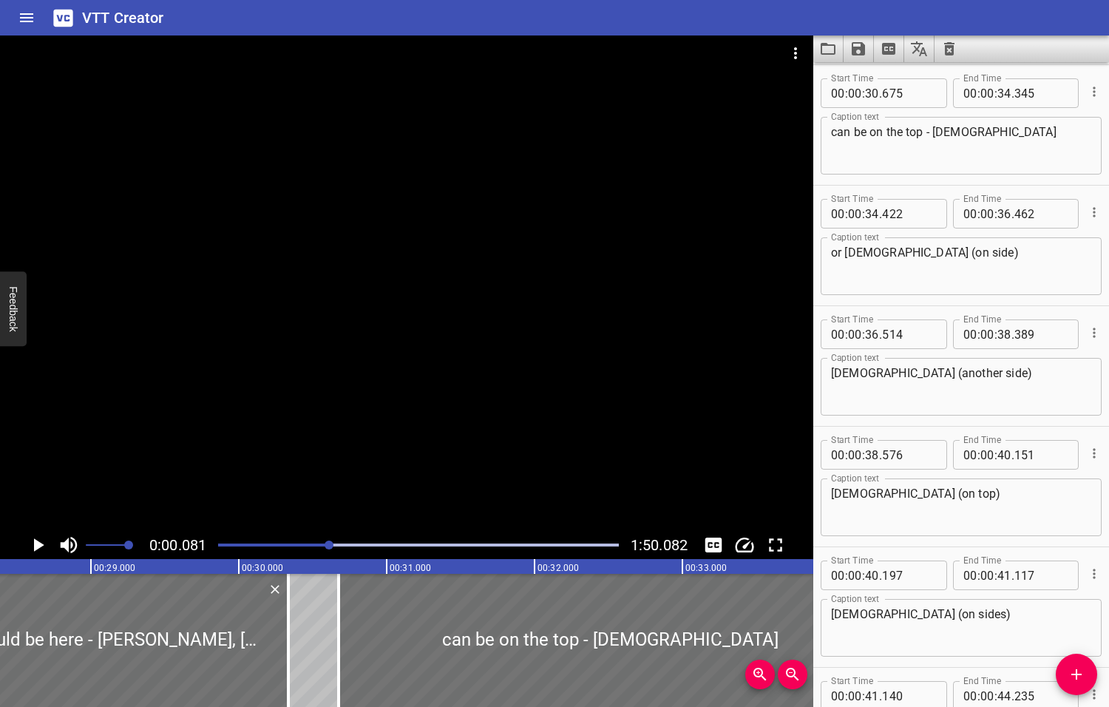
click at [330, 543] on div at bounding box center [329, 544] width 9 height 9
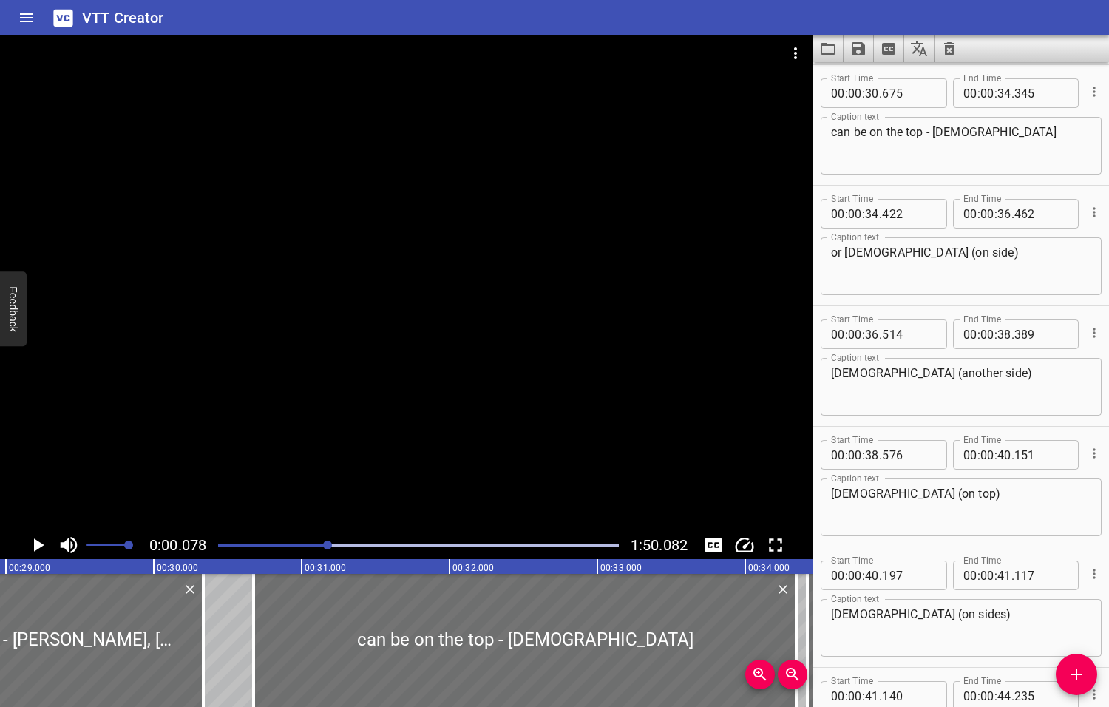
click at [328, 542] on div at bounding box center [327, 544] width 9 height 9
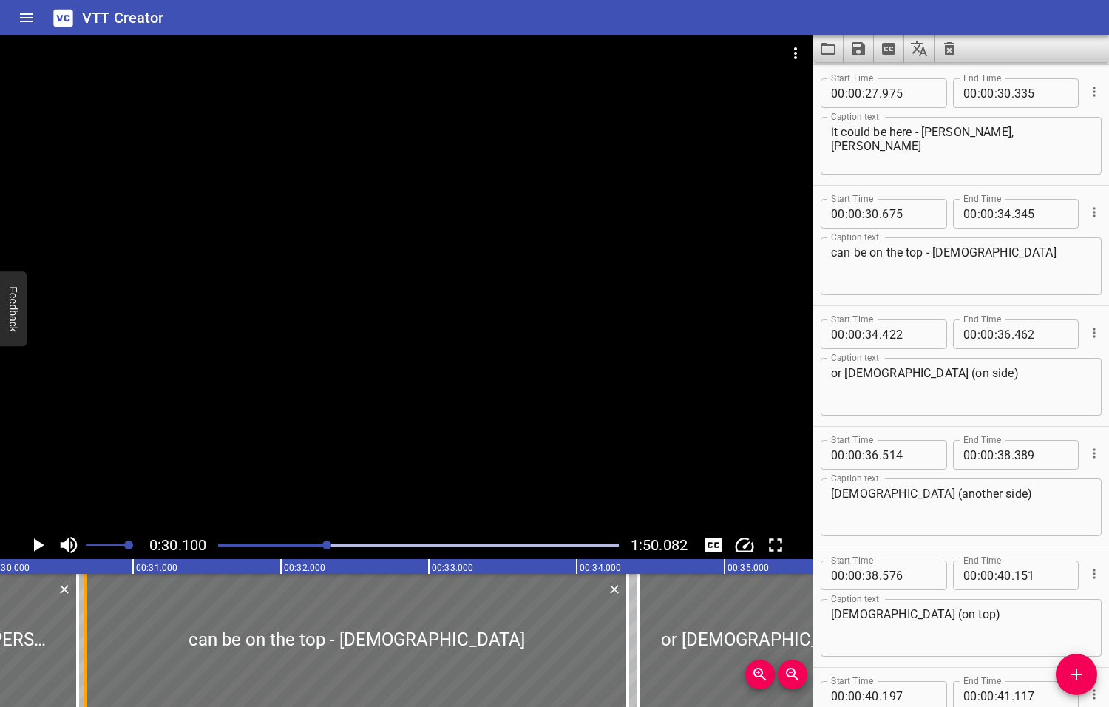
drag, startPoint x: 36, startPoint y: 642, endPoint x: 79, endPoint y: 645, distance: 42.9
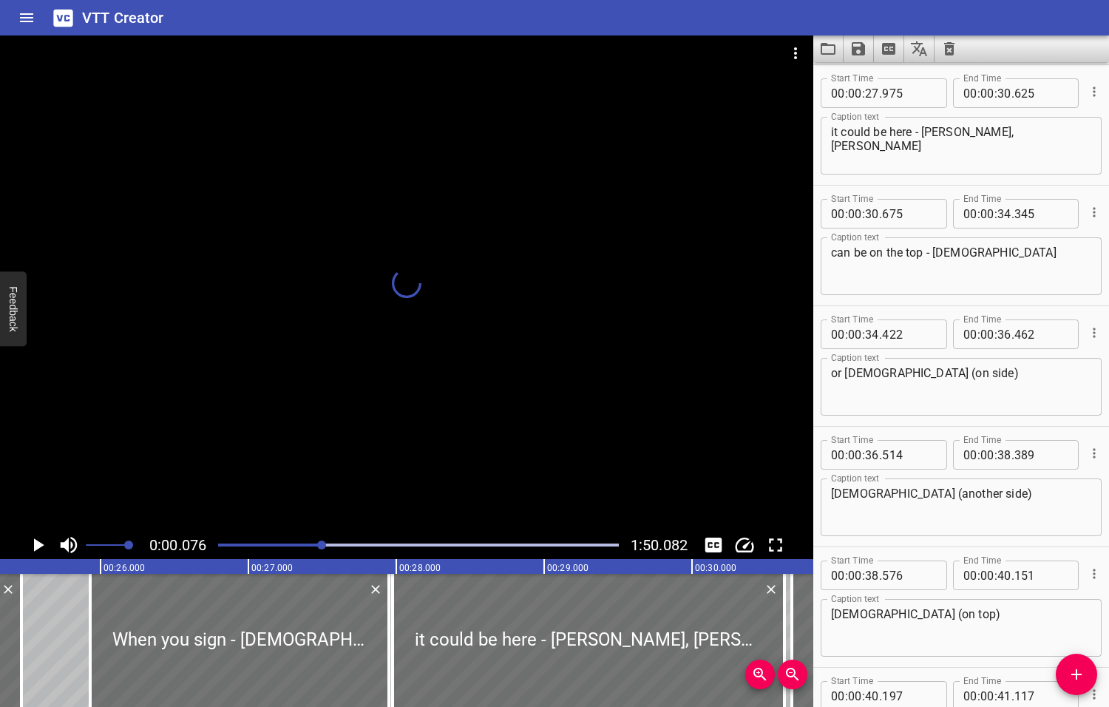
click at [322, 541] on div at bounding box center [321, 544] width 9 height 9
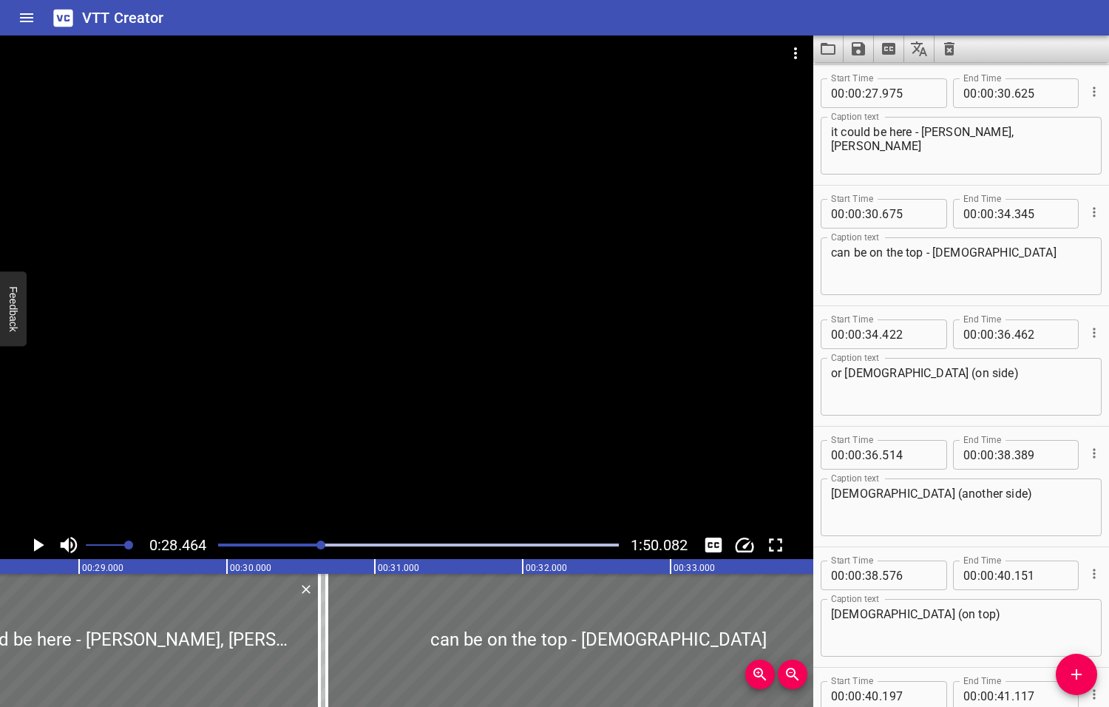
click at [37, 543] on icon "Play/Pause" at bounding box center [39, 544] width 10 height 13
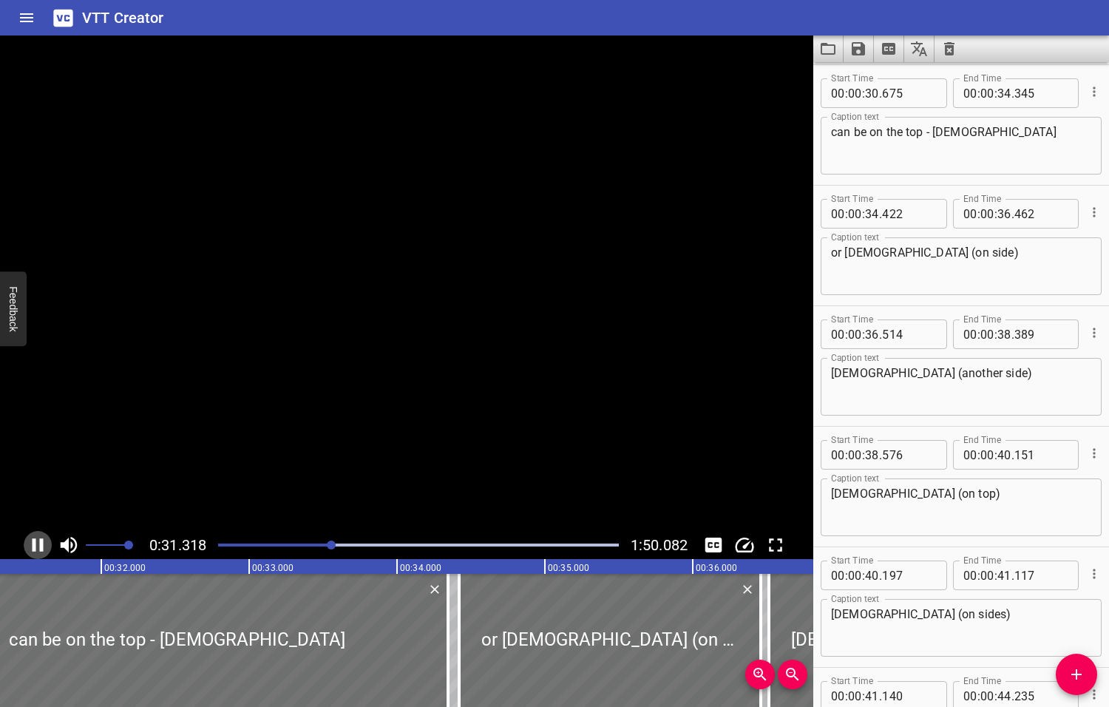
click at [37, 543] on icon "Play/Pause" at bounding box center [38, 545] width 22 height 22
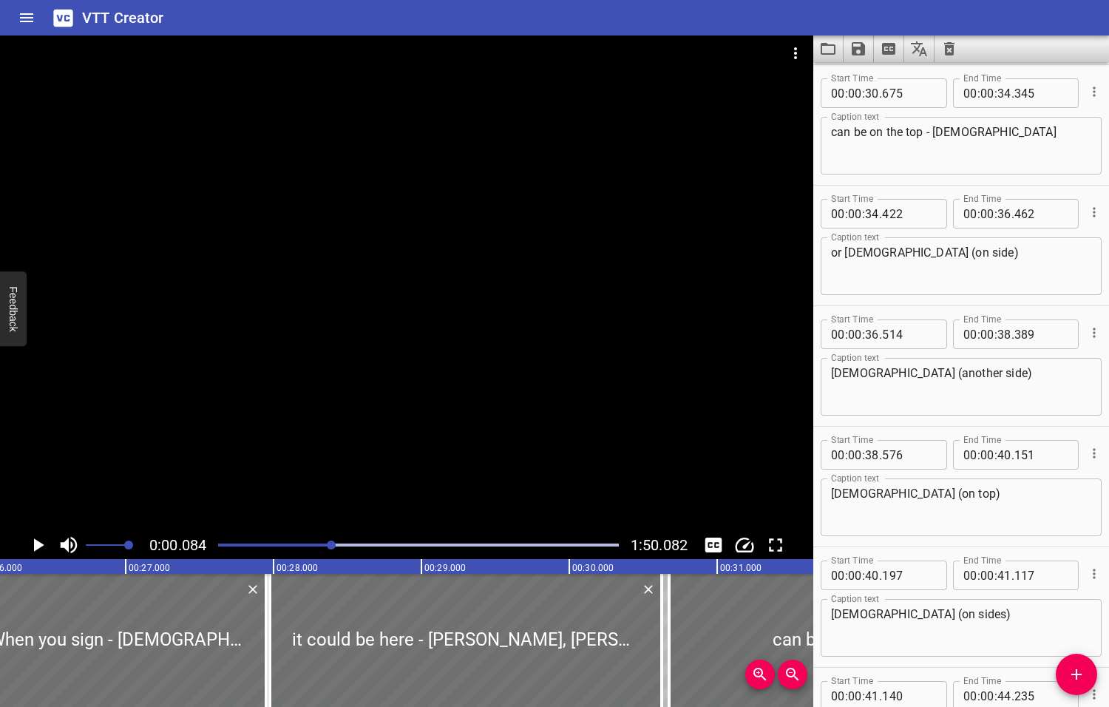
click at [333, 543] on div at bounding box center [331, 544] width 9 height 9
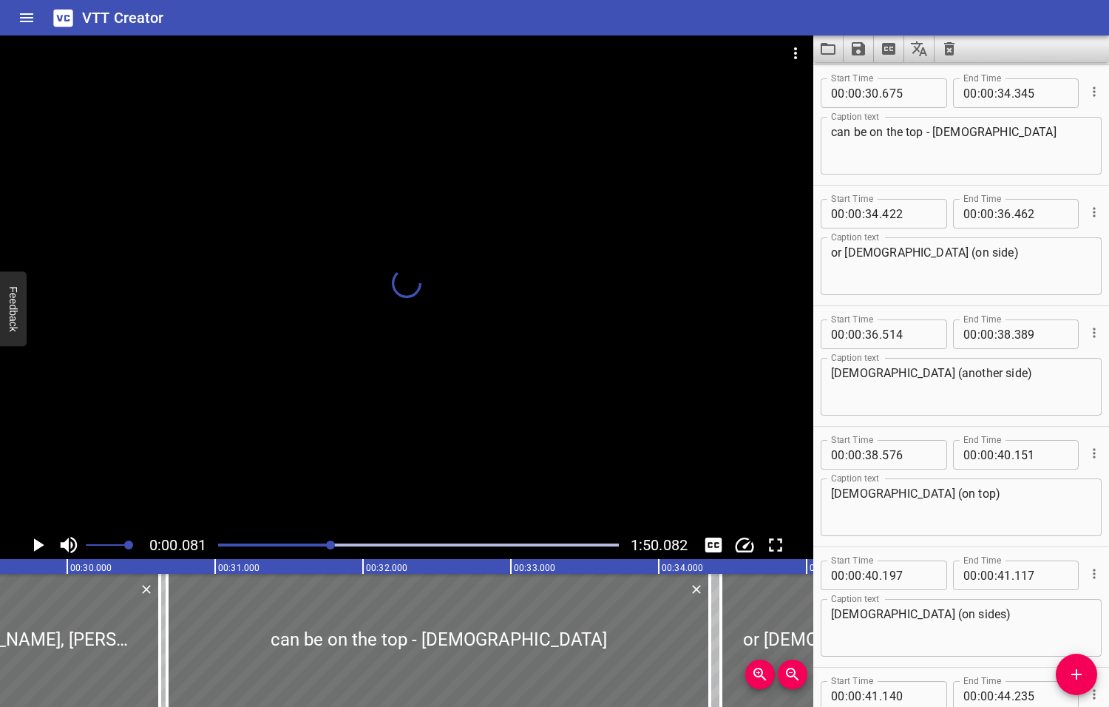
click at [332, 543] on div at bounding box center [330, 544] width 9 height 9
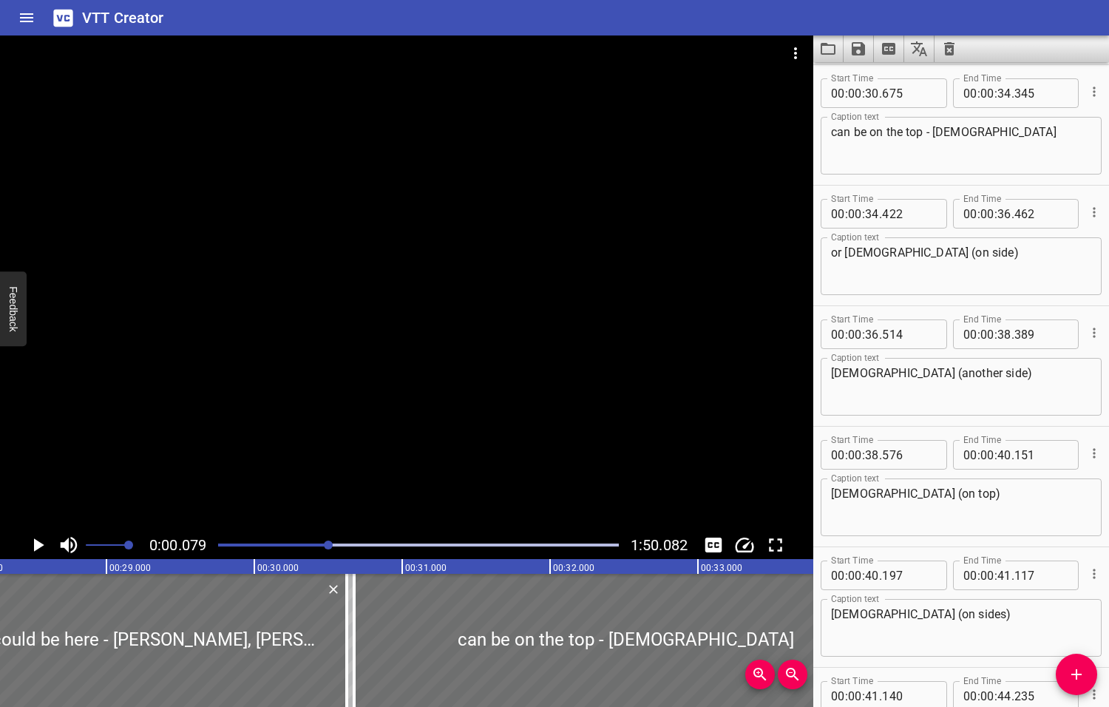
click at [330, 543] on div at bounding box center [328, 544] width 9 height 9
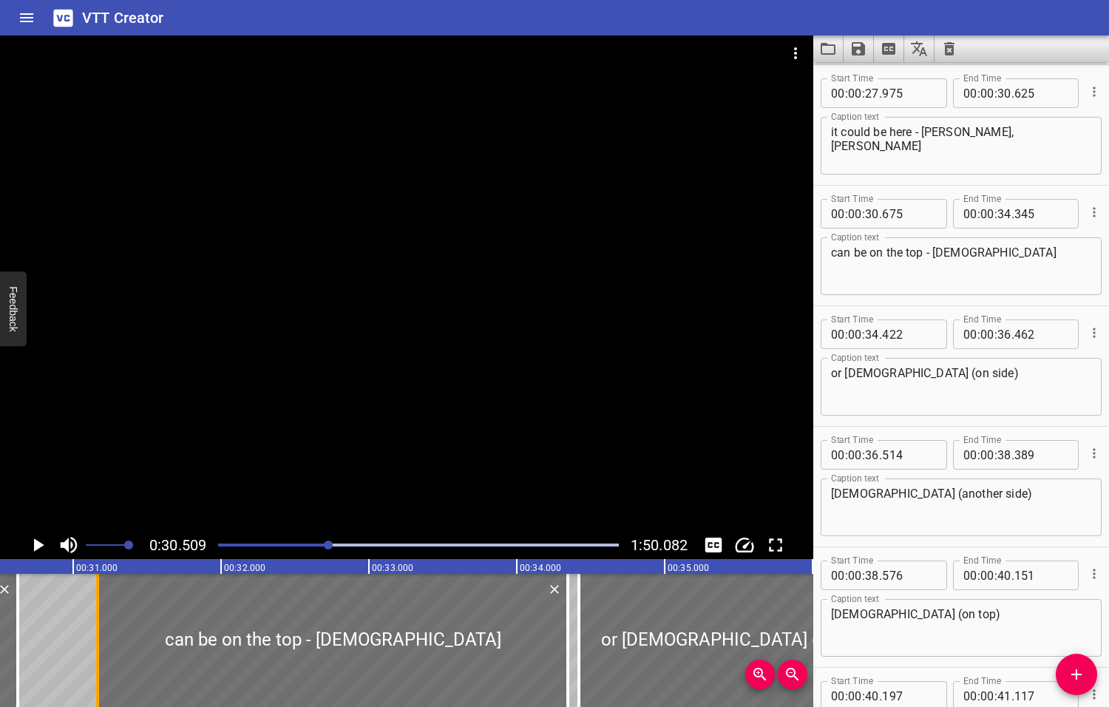
drag, startPoint x: 25, startPoint y: 634, endPoint x: 99, endPoint y: 631, distance: 74.0
click at [99, 631] on div at bounding box center [97, 640] width 3 height 133
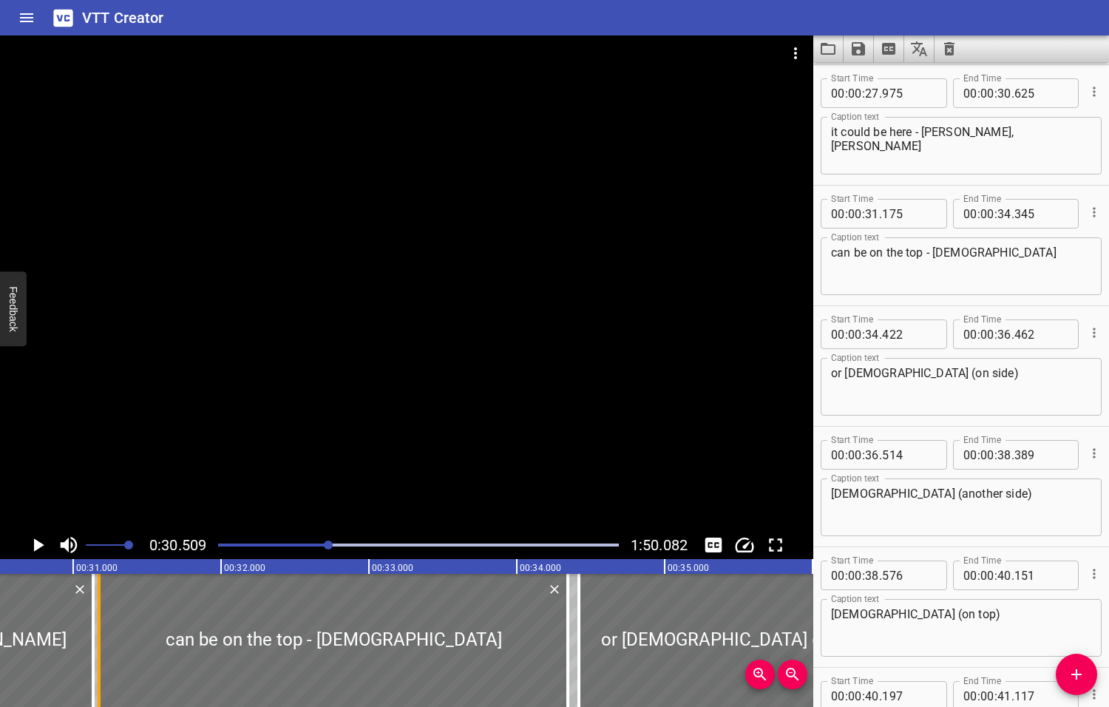
drag, startPoint x: 18, startPoint y: 634, endPoint x: 94, endPoint y: 632, distance: 75.4
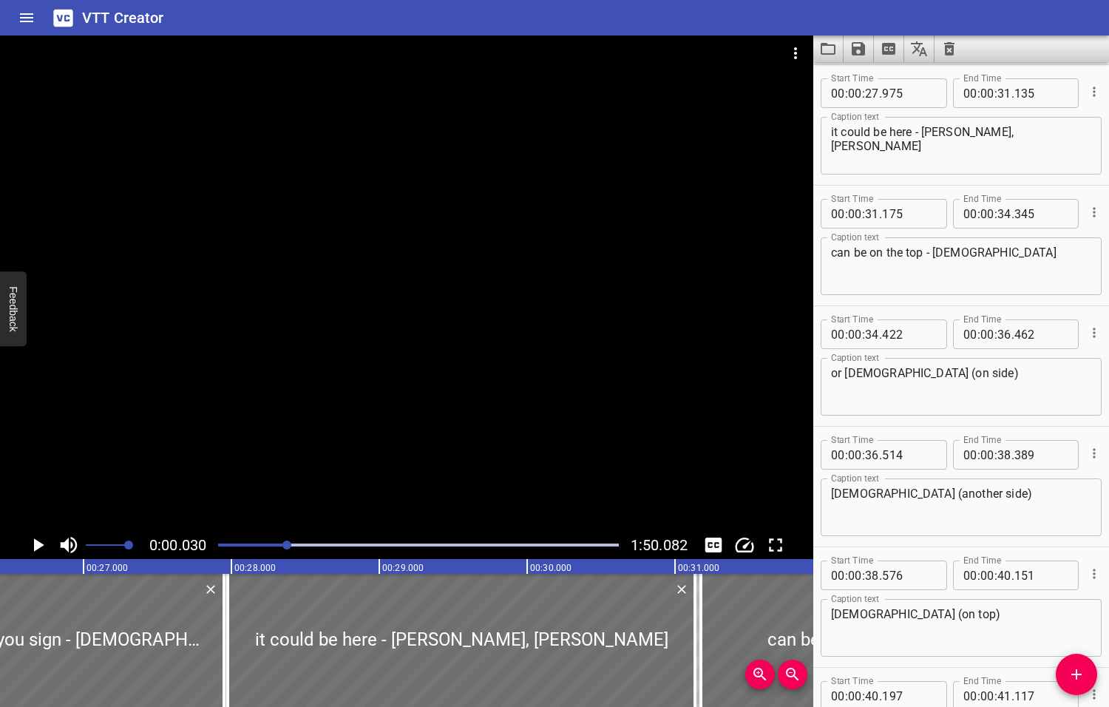
drag, startPoint x: 332, startPoint y: 545, endPoint x: 288, endPoint y: 554, distance: 44.5
click at [288, 554] on div at bounding box center [418, 545] width 418 height 21
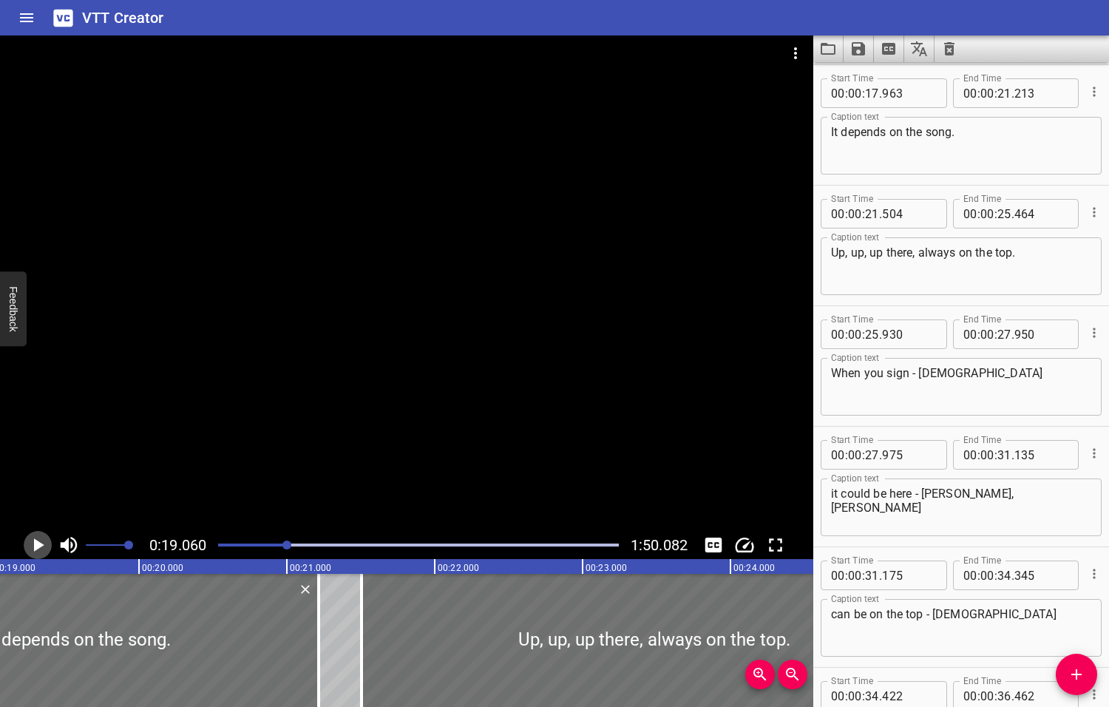
click at [38, 546] on icon "Play/Pause" at bounding box center [39, 544] width 10 height 13
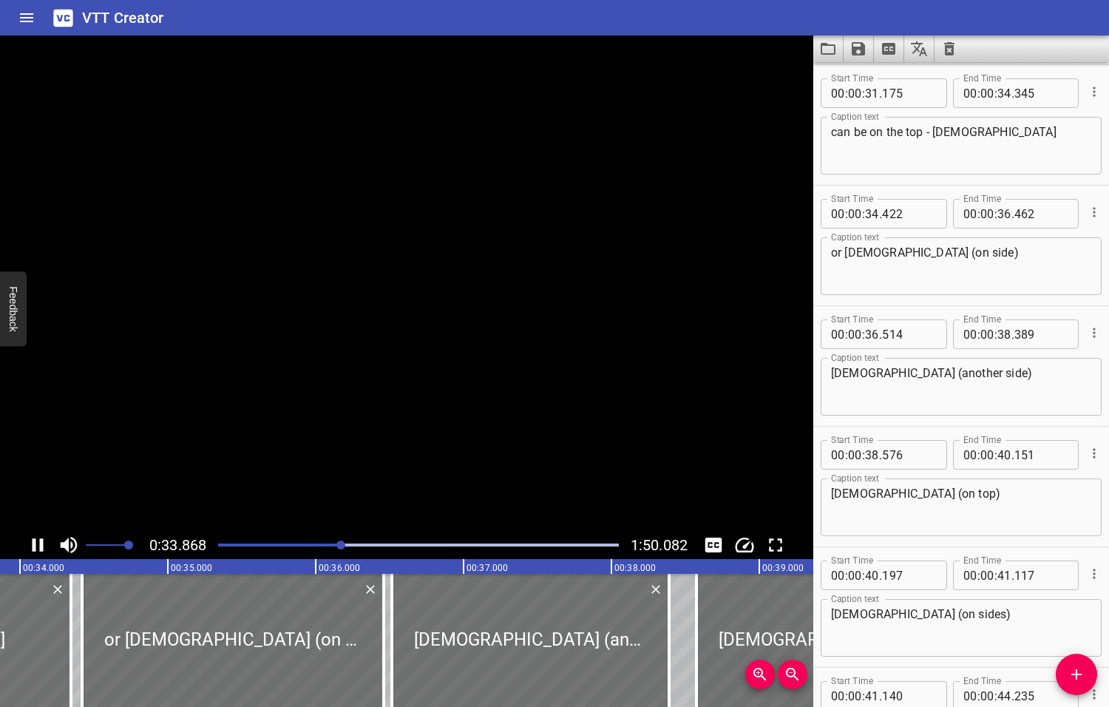
click at [38, 546] on icon "Play/Pause" at bounding box center [38, 545] width 22 height 22
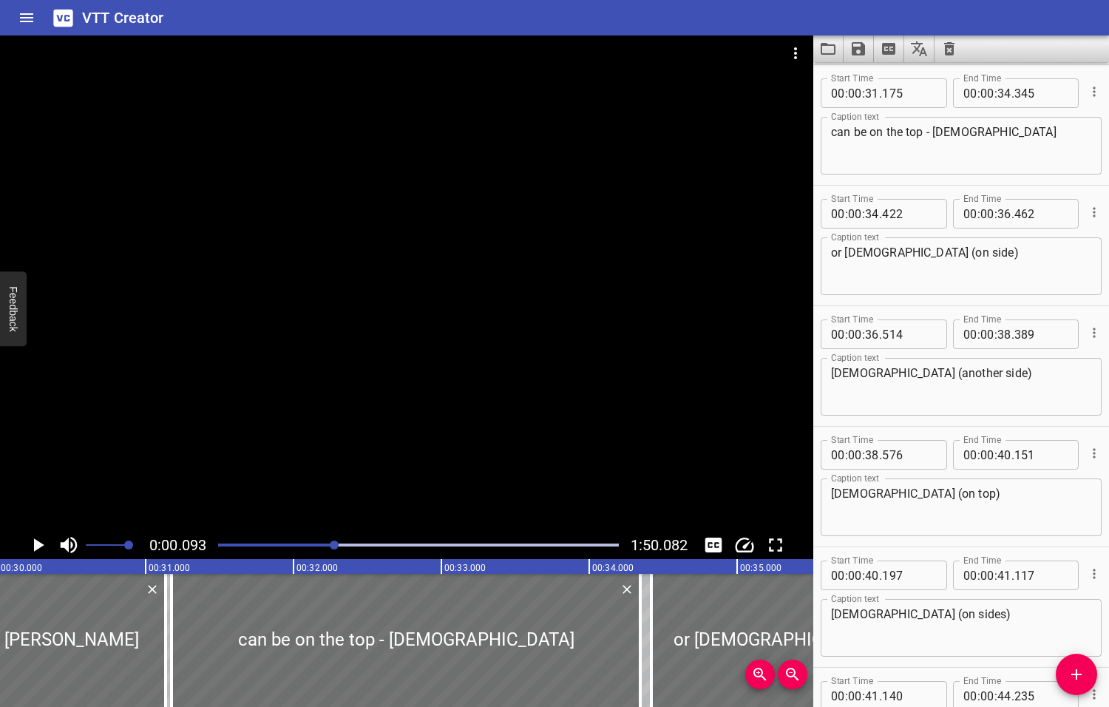
click at [336, 544] on div at bounding box center [334, 544] width 9 height 9
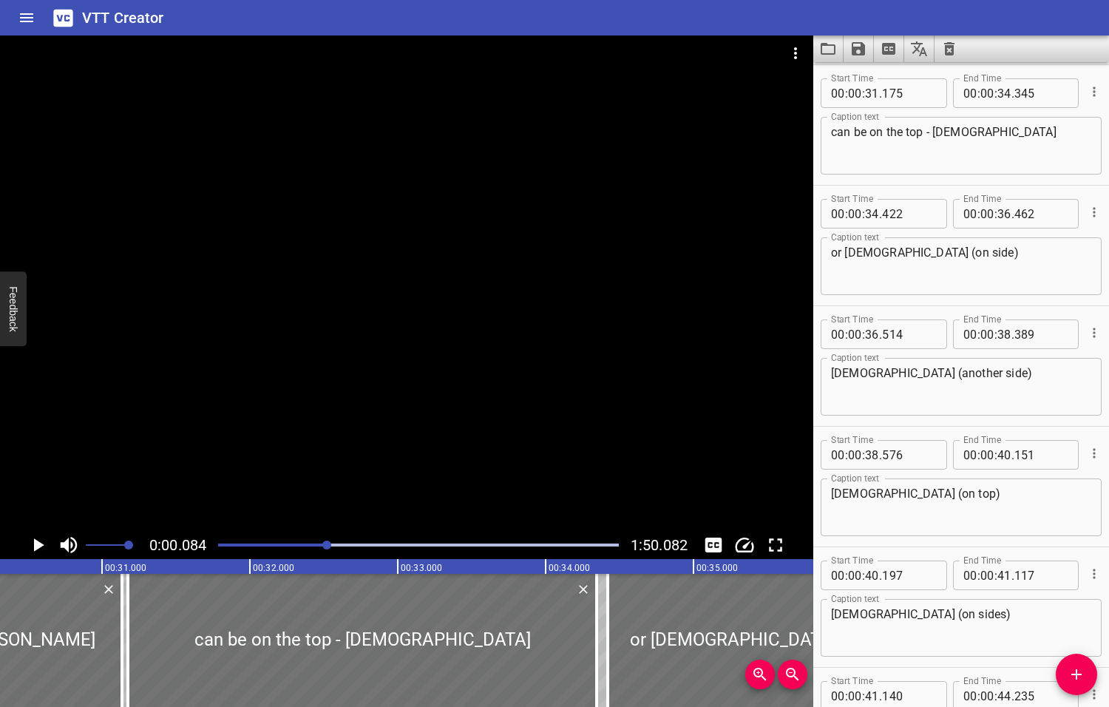
drag, startPoint x: 336, startPoint y: 544, endPoint x: 328, endPoint y: 545, distance: 7.4
click at [328, 545] on div at bounding box center [326, 544] width 9 height 9
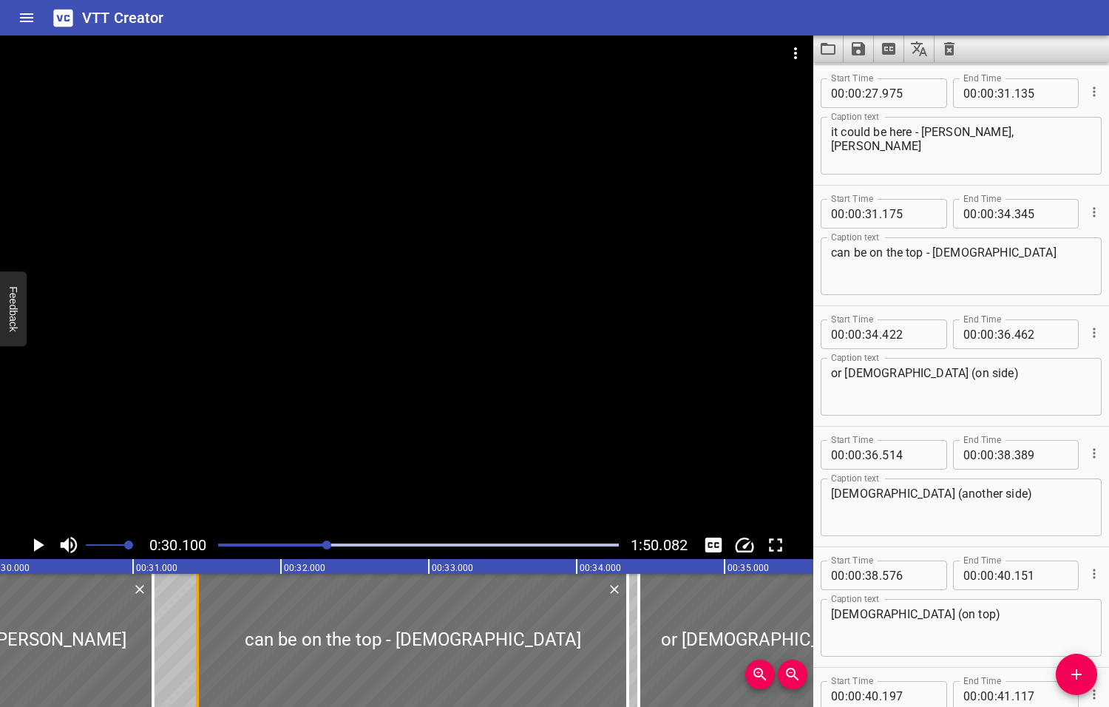
drag, startPoint x: 159, startPoint y: 642, endPoint x: 197, endPoint y: 637, distance: 38.7
click at [197, 637] on div at bounding box center [197, 640] width 3 height 133
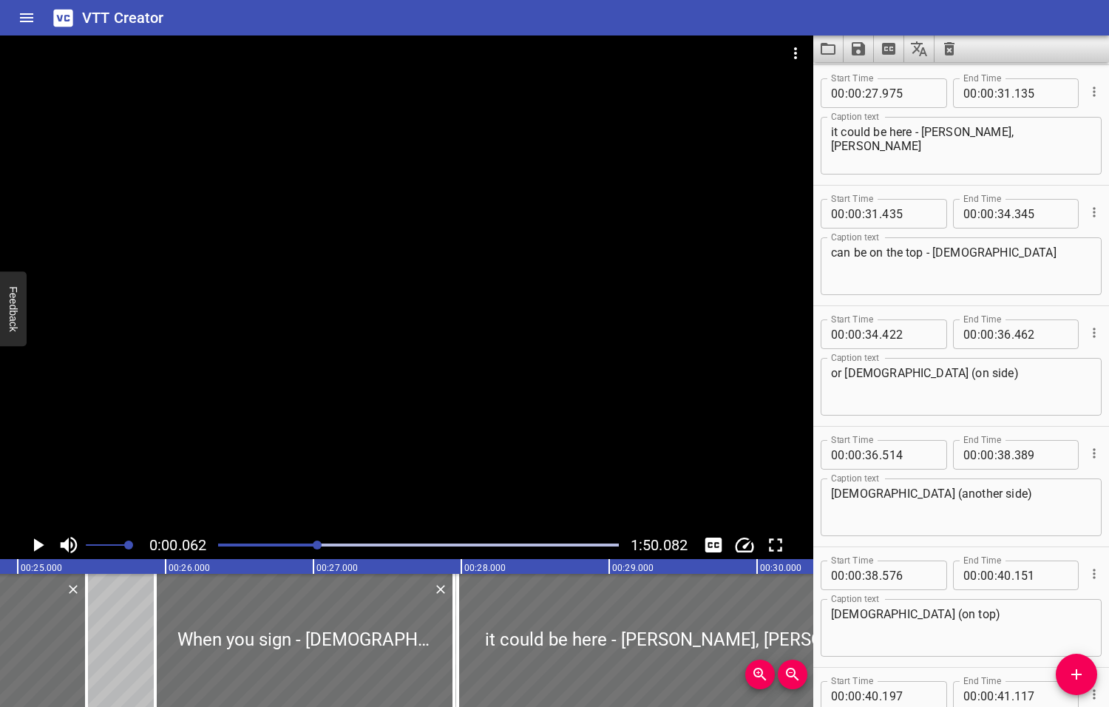
drag, startPoint x: 329, startPoint y: 543, endPoint x: 319, endPoint y: 544, distance: 10.4
click at [319, 544] on div at bounding box center [317, 544] width 9 height 9
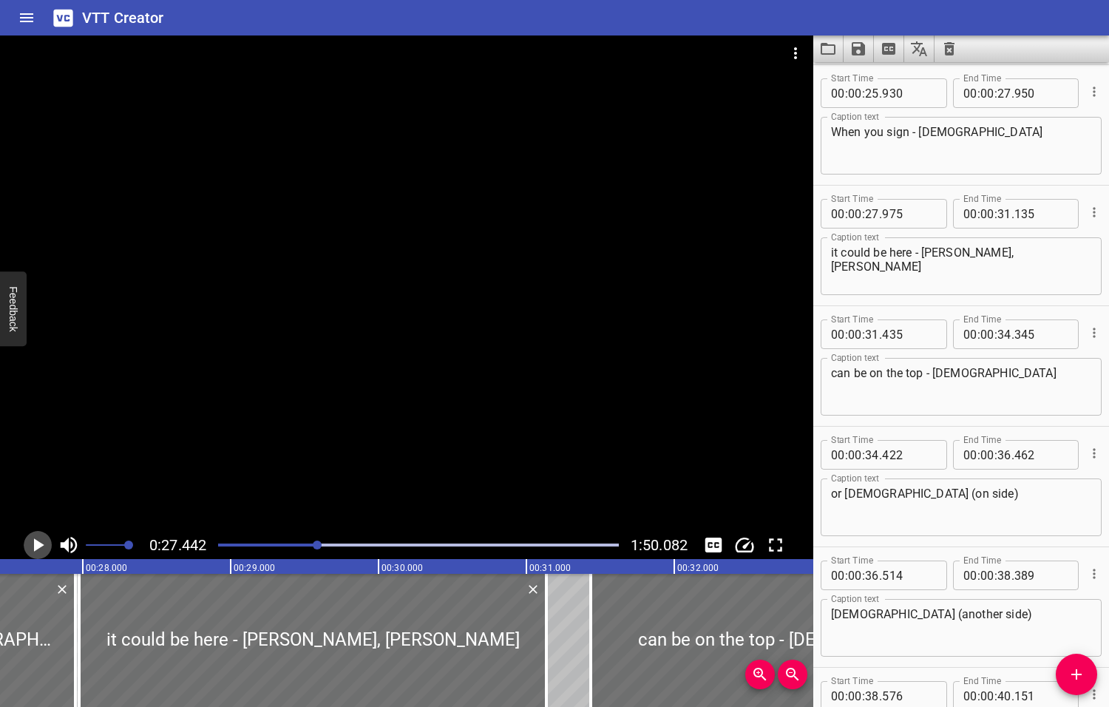
click at [38, 545] on icon "Play/Pause" at bounding box center [39, 544] width 10 height 13
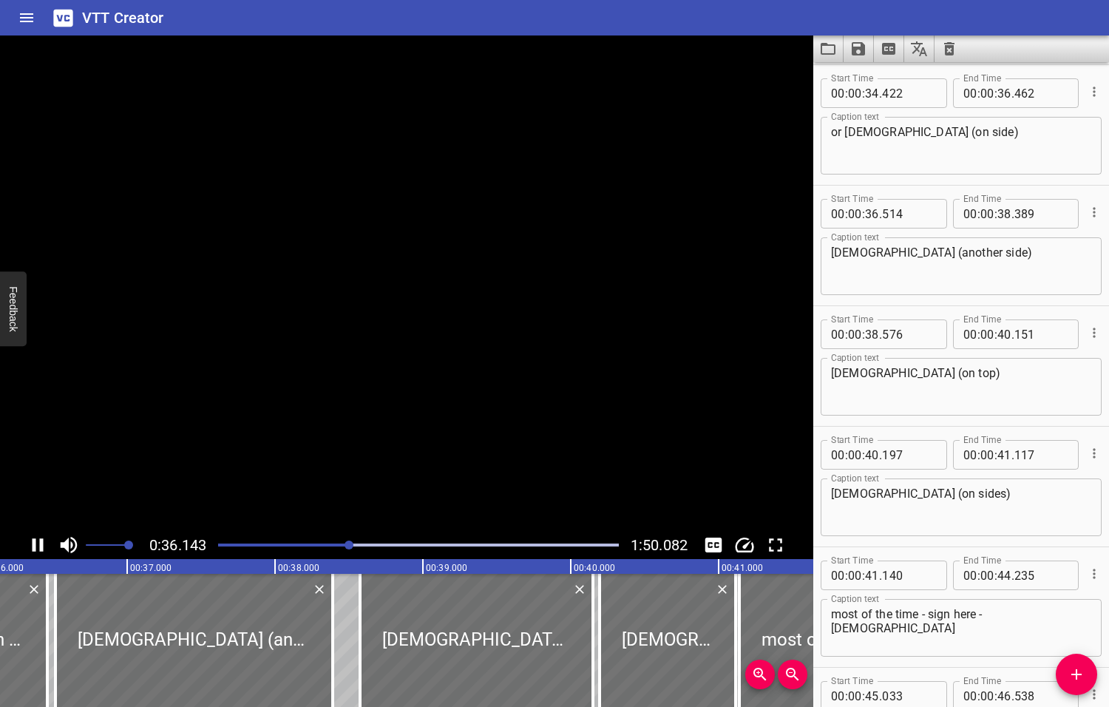
click at [38, 545] on icon "Play/Pause" at bounding box center [38, 545] width 22 height 22
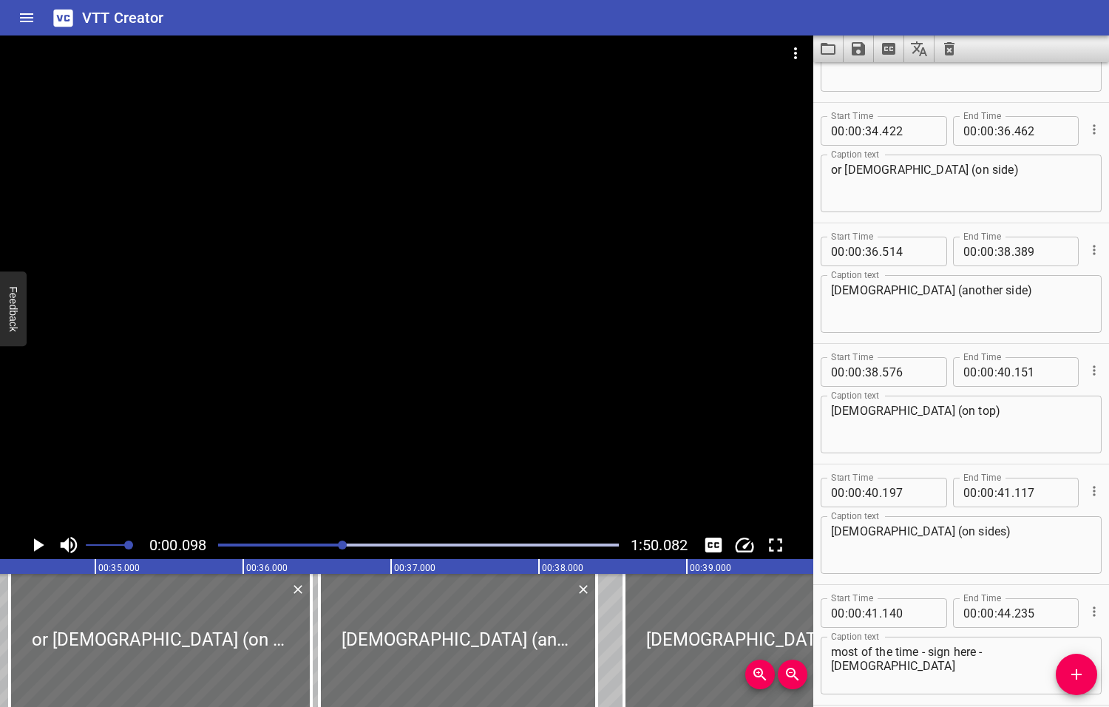
click at [344, 544] on div at bounding box center [342, 544] width 9 height 9
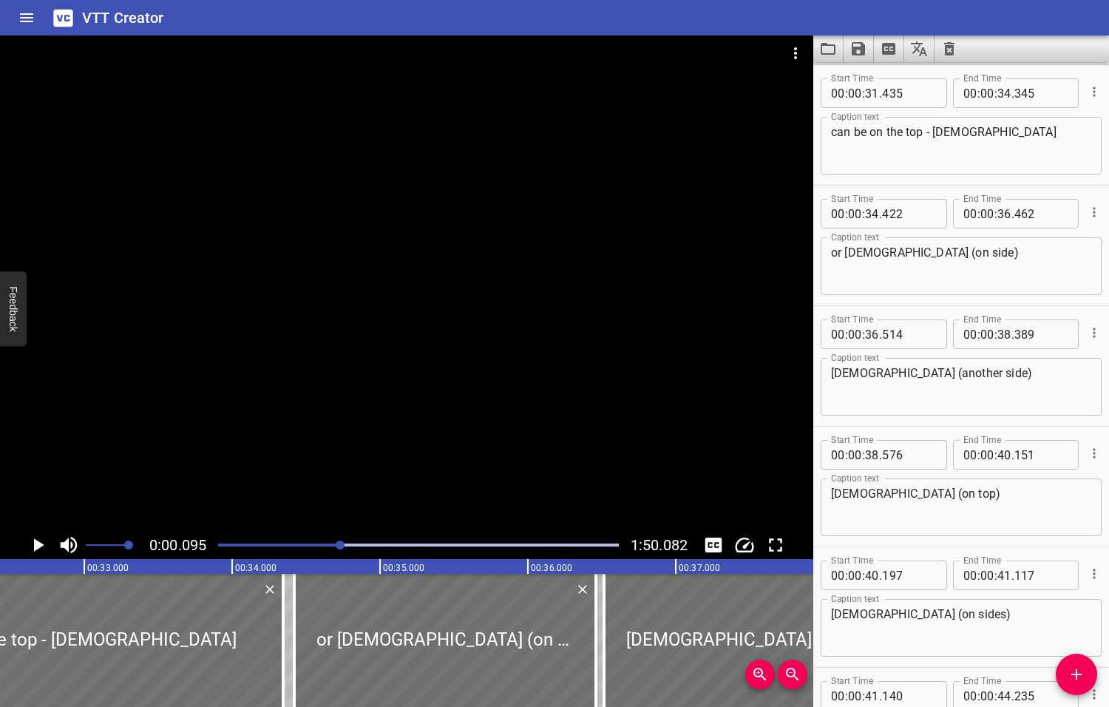
click at [339, 544] on div at bounding box center [340, 544] width 9 height 9
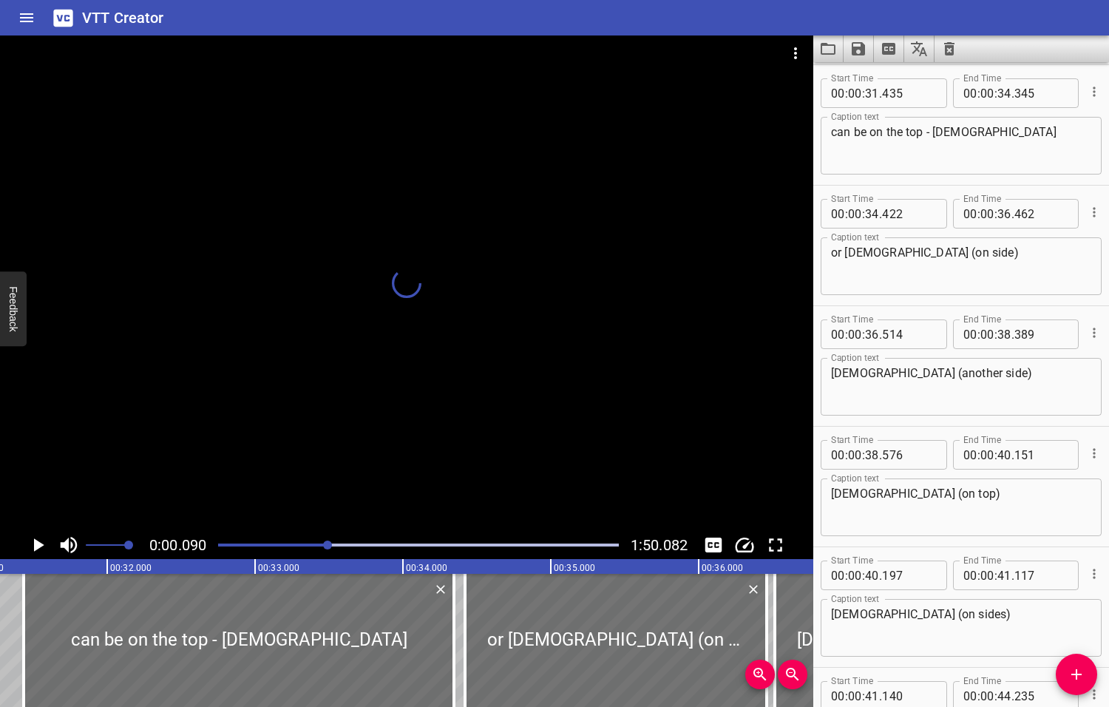
drag, startPoint x: 339, startPoint y: 544, endPoint x: 329, endPoint y: 546, distance: 10.5
click at [329, 546] on div at bounding box center [327, 544] width 9 height 9
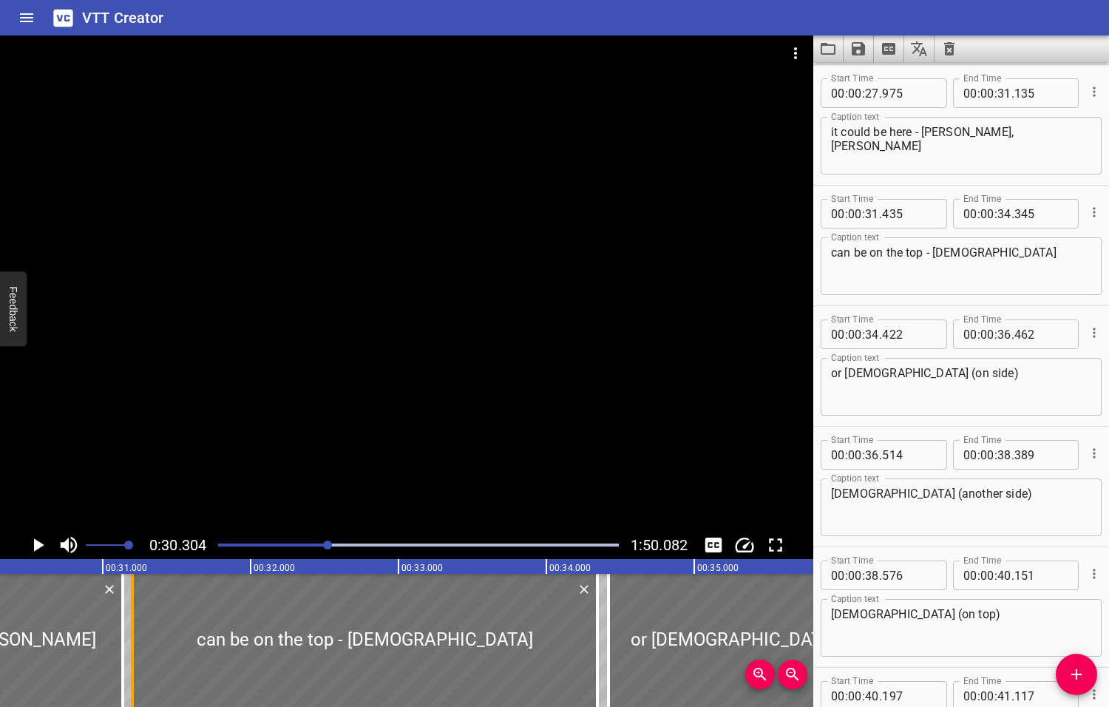
drag, startPoint x: 168, startPoint y: 635, endPoint x: 133, endPoint y: 637, distance: 34.8
click at [133, 637] on div at bounding box center [132, 640] width 3 height 133
click at [38, 546] on icon "Play/Pause" at bounding box center [39, 544] width 10 height 13
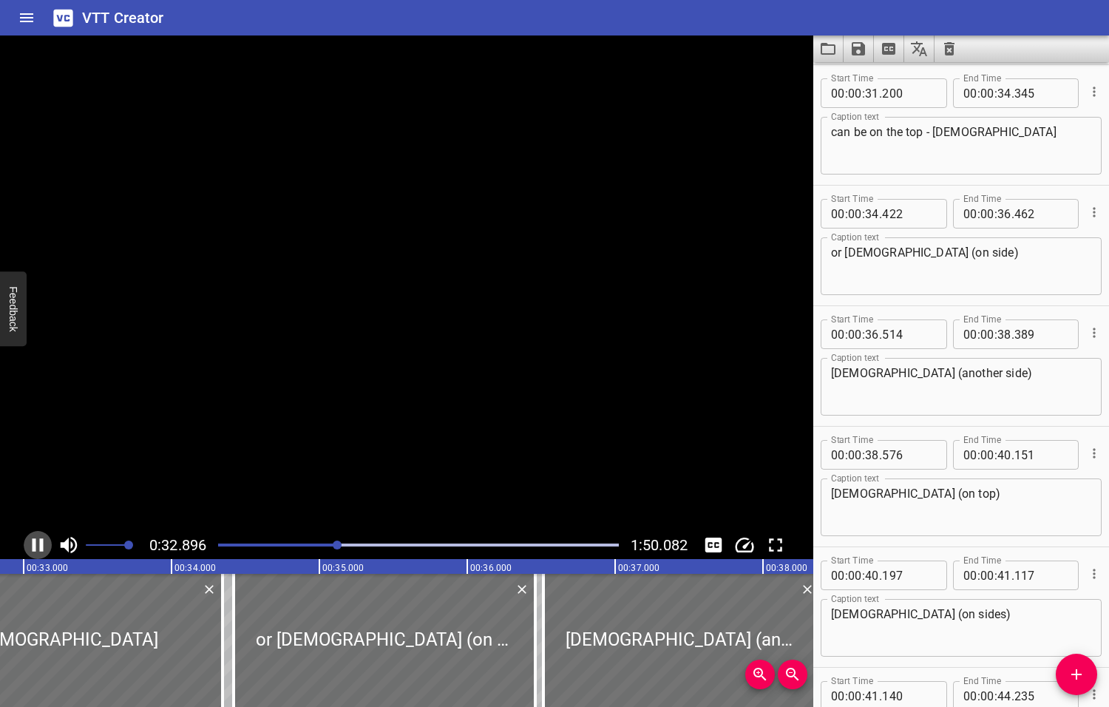
click at [38, 546] on icon "Play/Pause" at bounding box center [38, 545] width 22 height 22
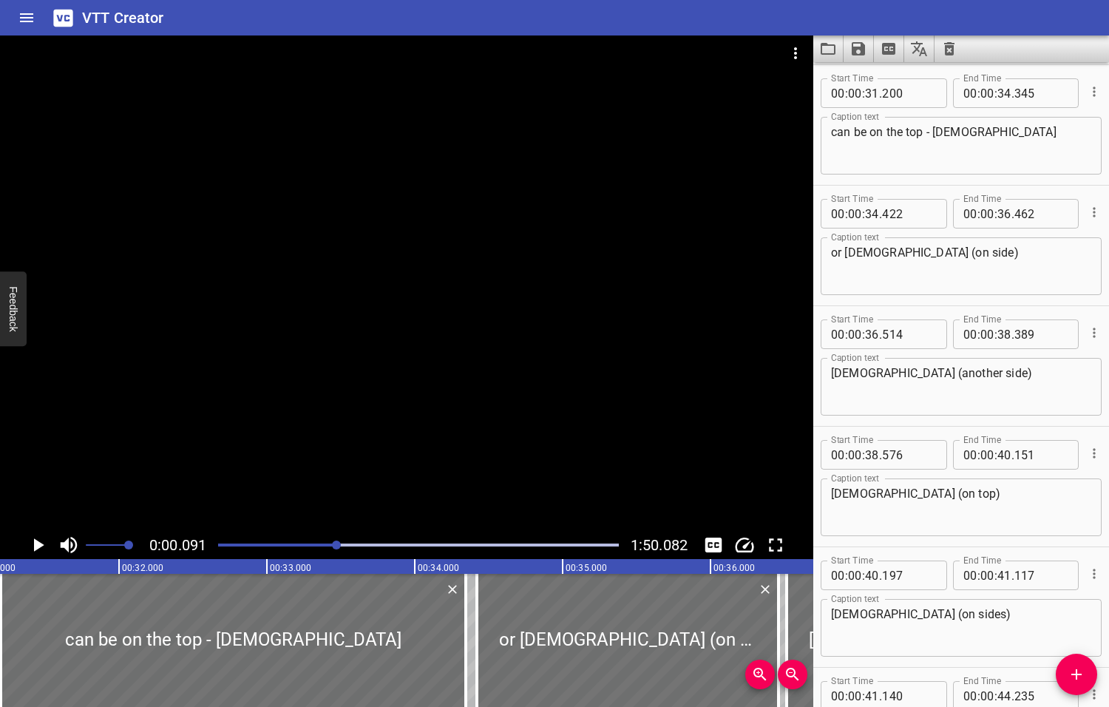
click at [338, 543] on div at bounding box center [336, 544] width 9 height 9
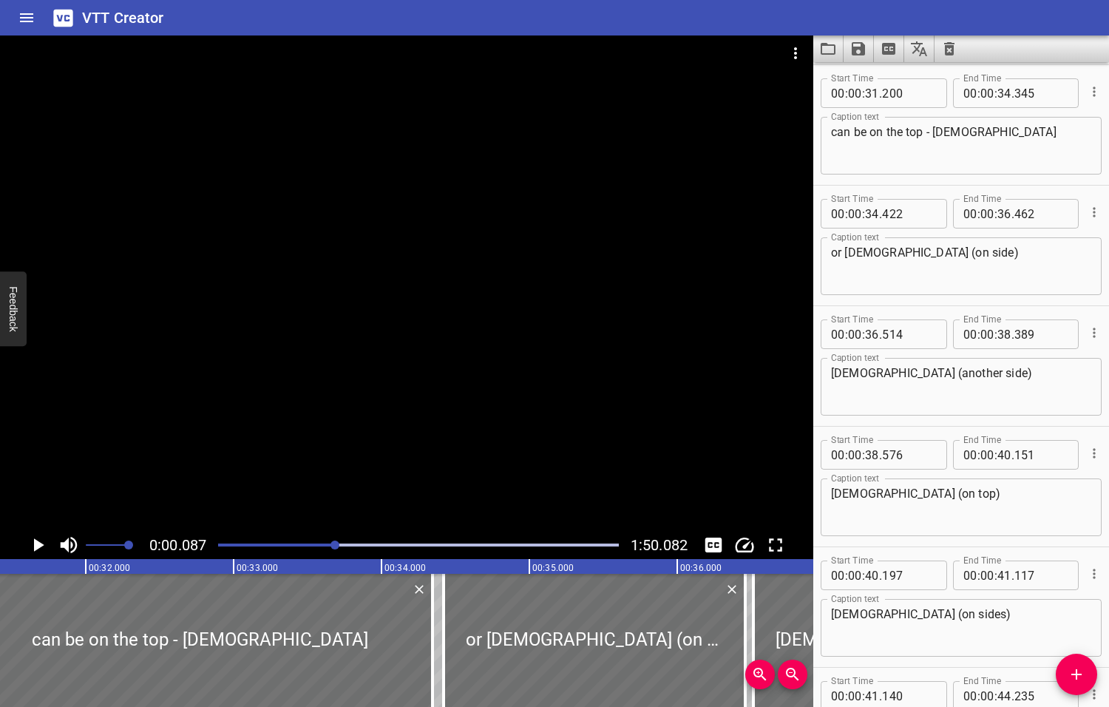
click at [335, 543] on div at bounding box center [334, 544] width 9 height 9
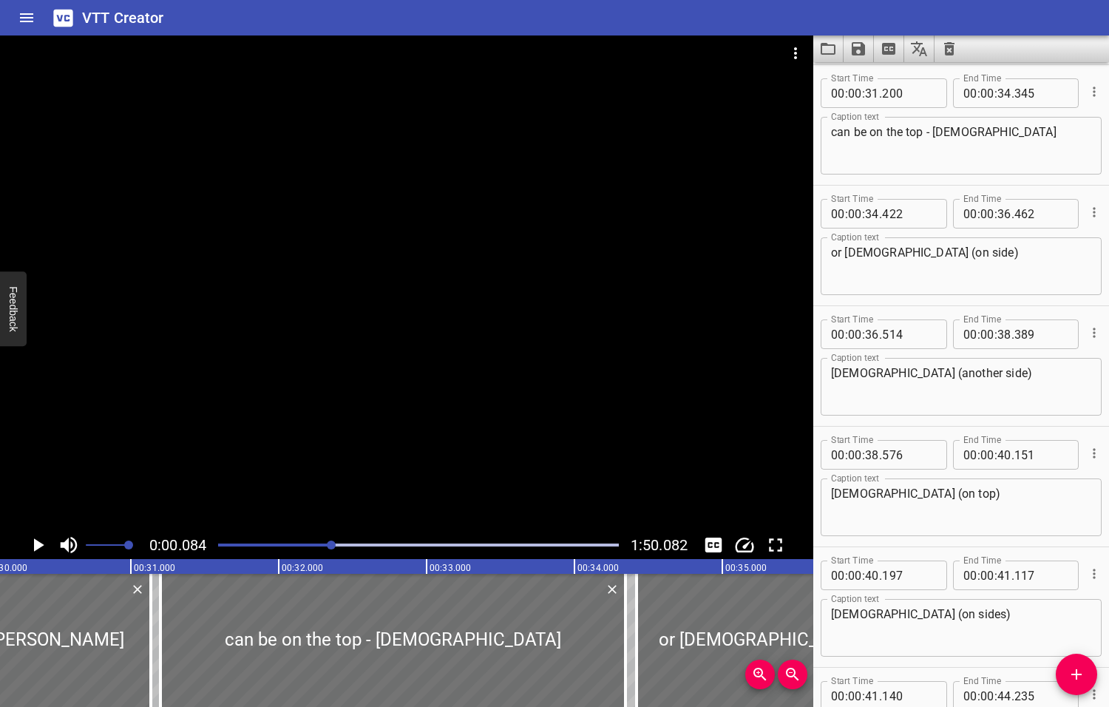
click at [332, 543] on div at bounding box center [331, 544] width 9 height 9
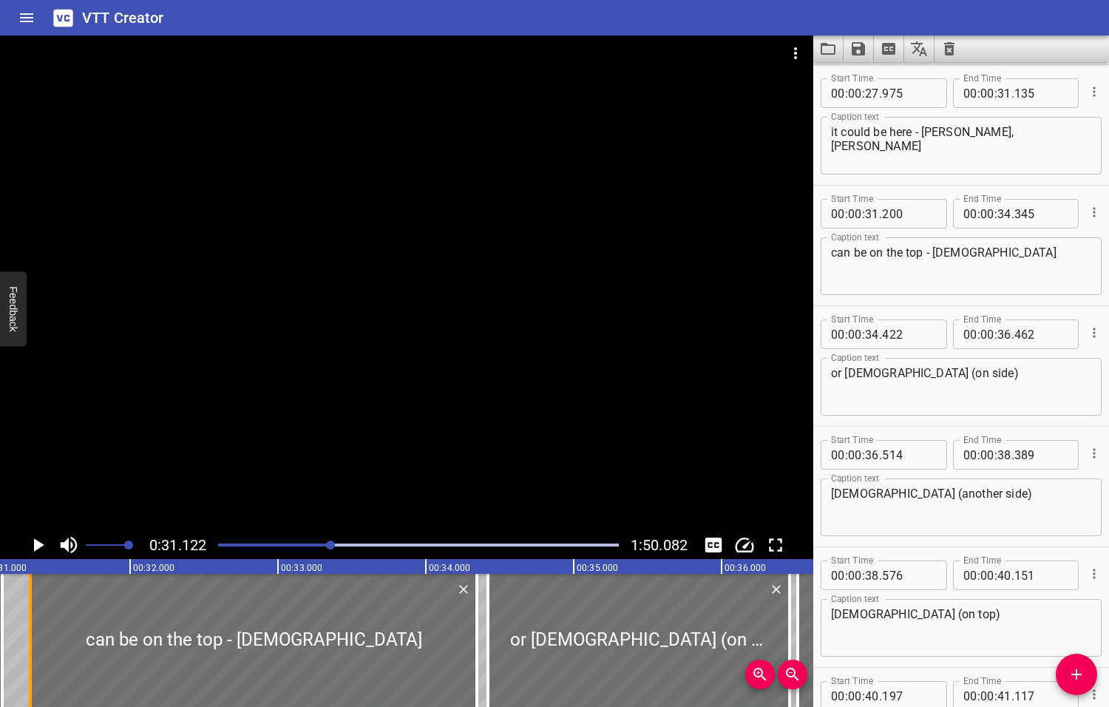
drag, startPoint x: 11, startPoint y: 639, endPoint x: 30, endPoint y: 641, distance: 18.6
click at [30, 641] on div at bounding box center [30, 640] width 3 height 133
click at [38, 546] on icon "Play/Pause" at bounding box center [39, 544] width 10 height 13
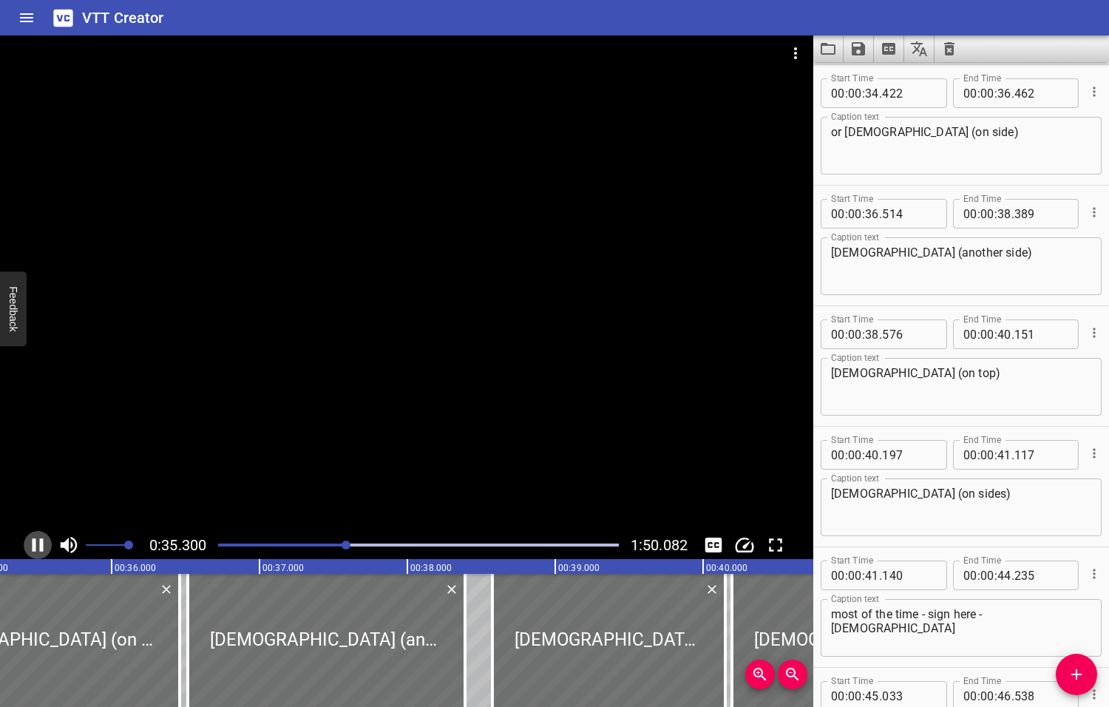
click at [38, 546] on icon "Play/Pause" at bounding box center [38, 545] width 22 height 22
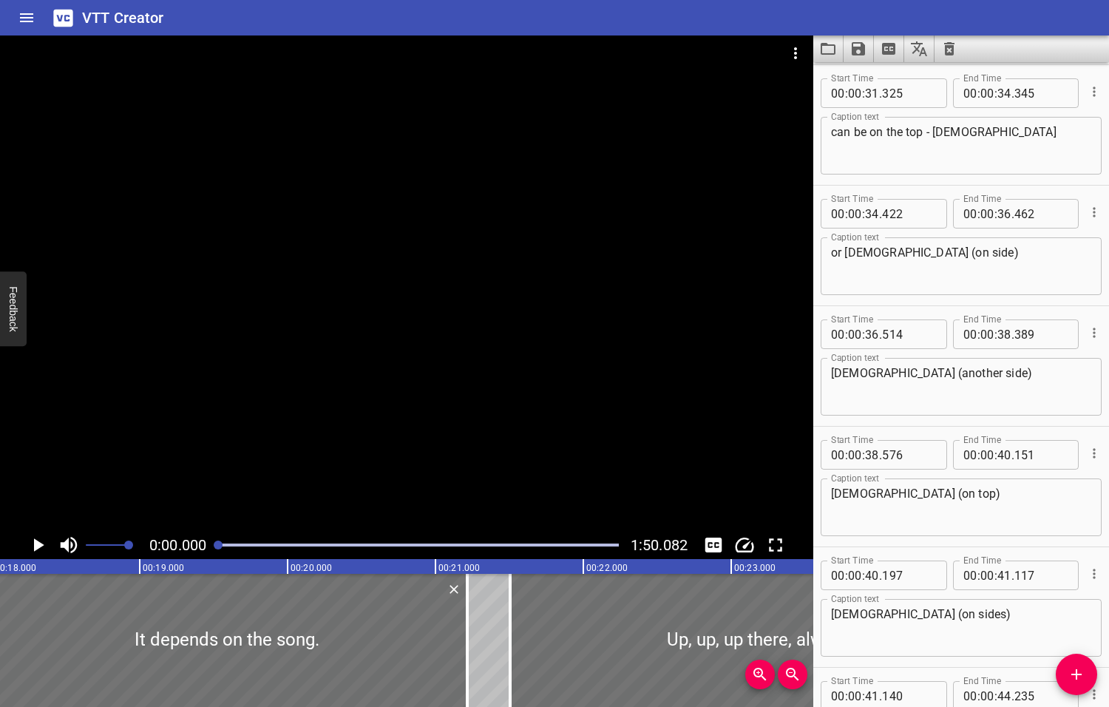
drag, startPoint x: 350, startPoint y: 544, endPoint x: 211, endPoint y: 548, distance: 138.3
click at [211, 548] on div at bounding box center [418, 545] width 418 height 21
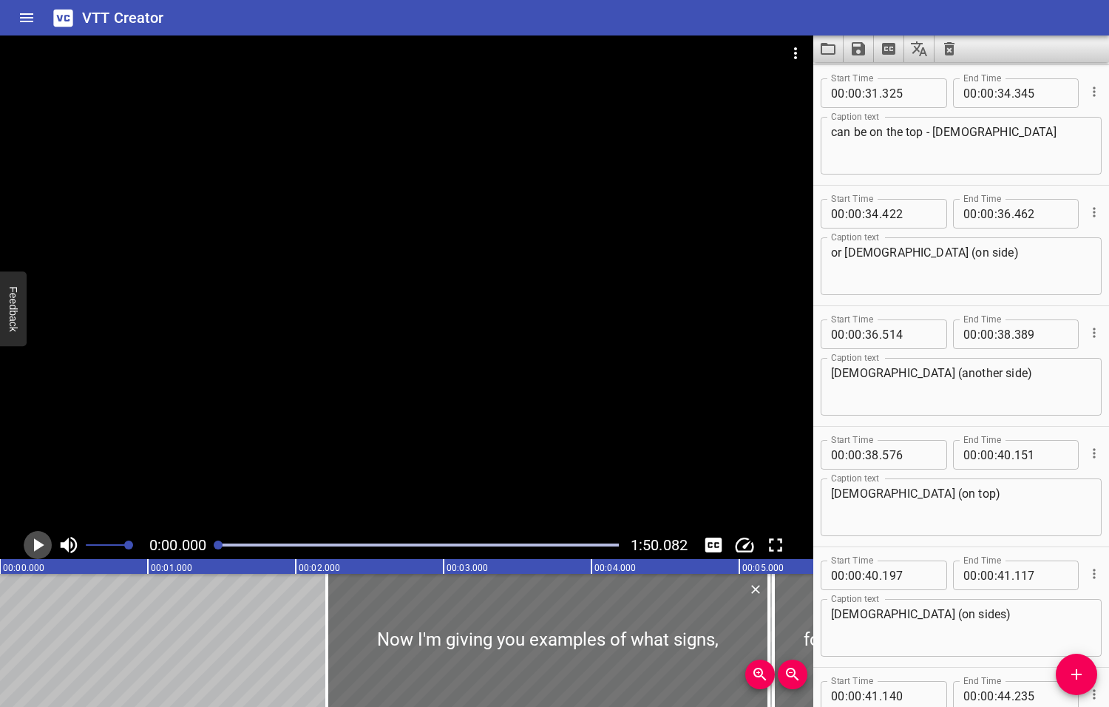
click at [35, 544] on icon "Play/Pause" at bounding box center [39, 544] width 10 height 13
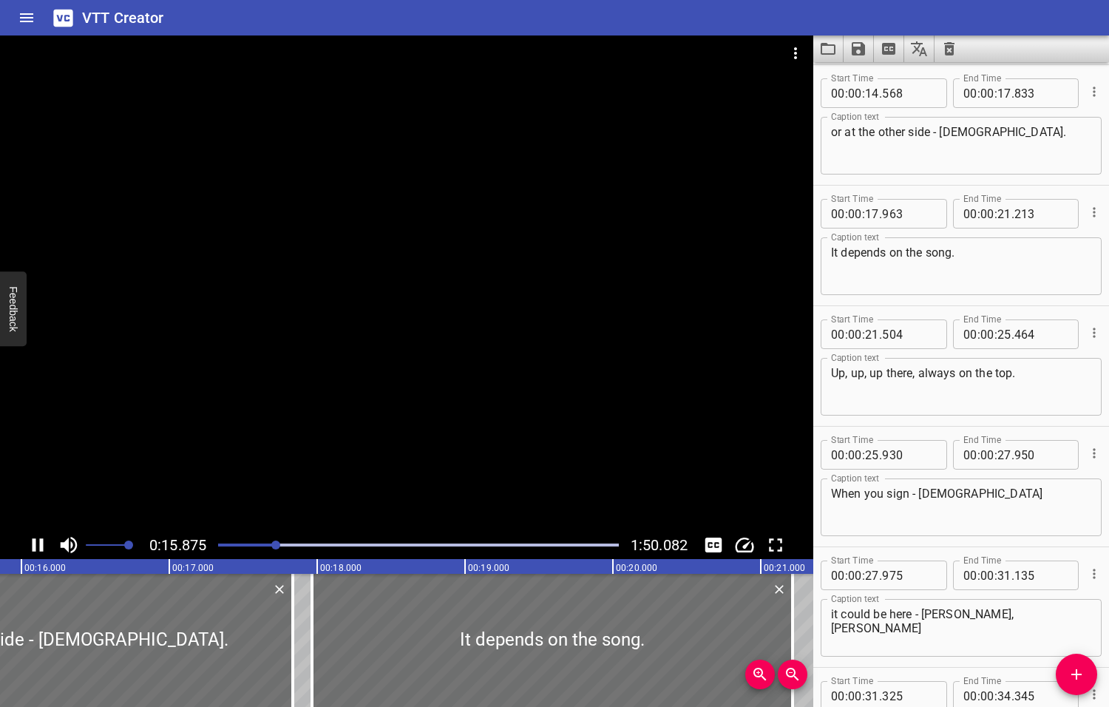
click at [39, 546] on icon "Play/Pause" at bounding box center [38, 545] width 22 height 22
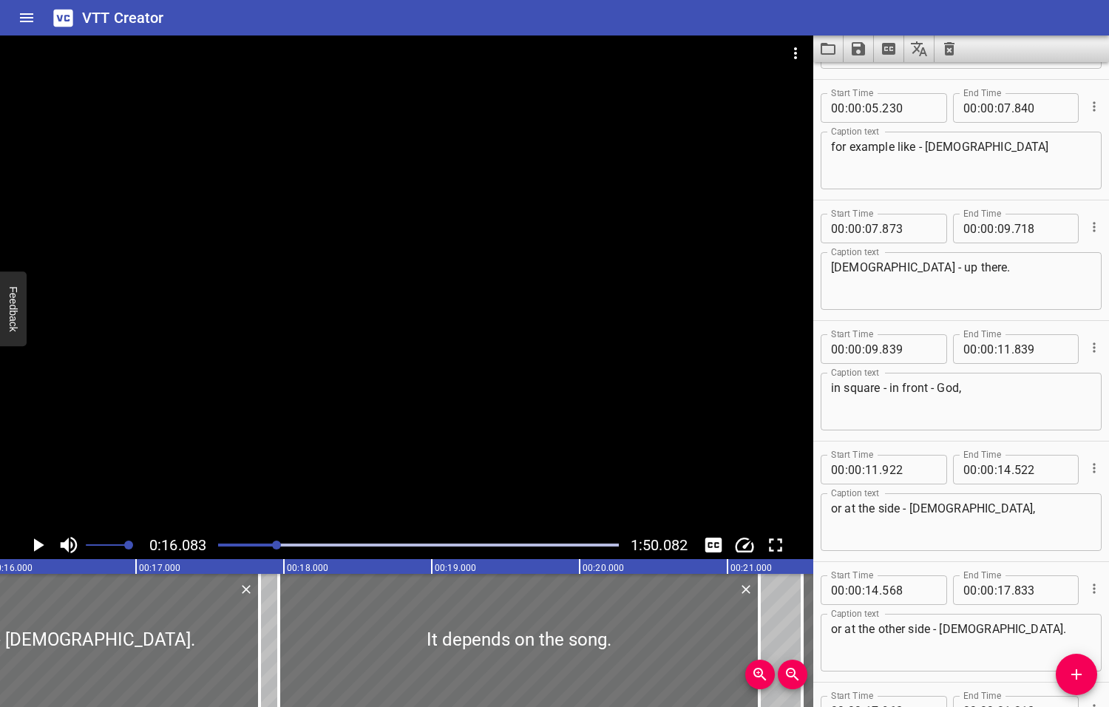
click at [890, 389] on textarea "in square - in front - God," at bounding box center [961, 402] width 260 height 42
click at [904, 388] on textarea "in square - (in front - God," at bounding box center [961, 402] width 260 height 42
click at [893, 387] on textarea "in square - front - God," at bounding box center [961, 402] width 260 height 42
click at [923, 387] on textarea "in square - (front - God," at bounding box center [961, 402] width 260 height 42
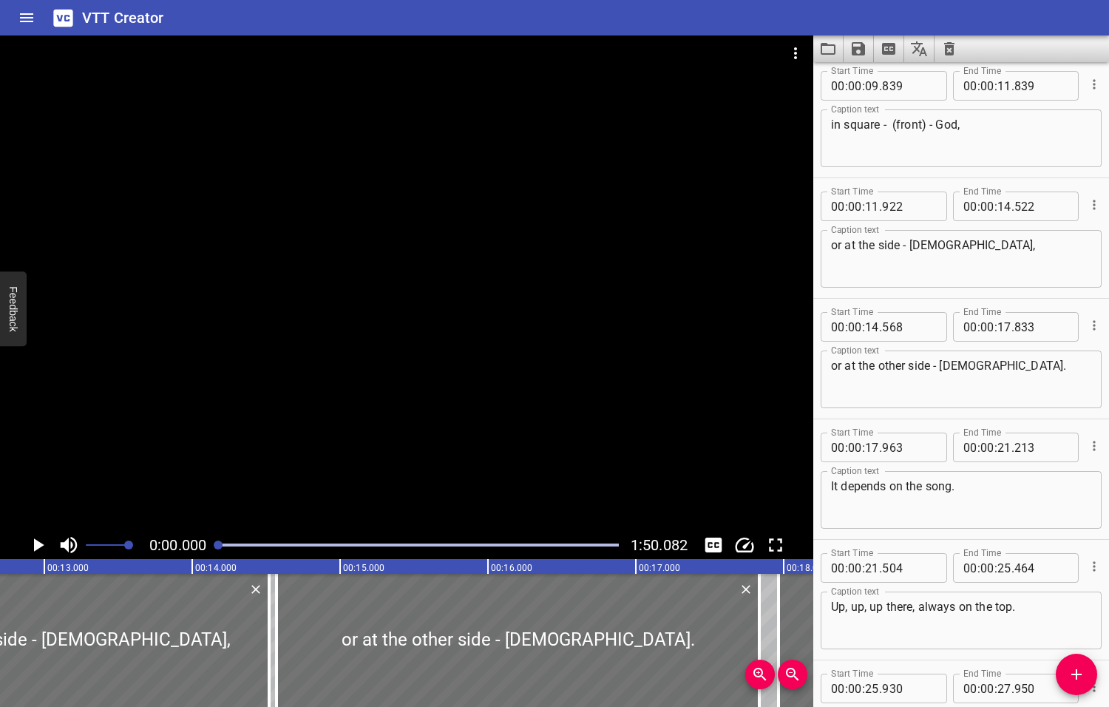
drag, startPoint x: 278, startPoint y: 546, endPoint x: 218, endPoint y: 552, distance: 60.2
click at [218, 552] on div at bounding box center [418, 545] width 418 height 21
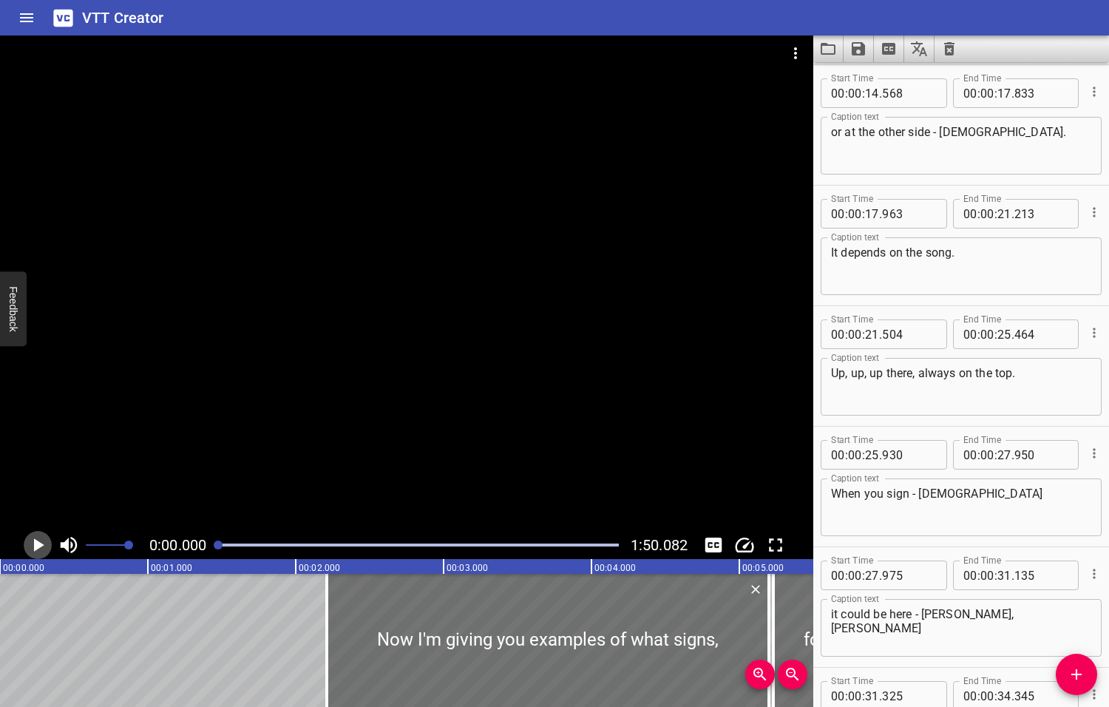
click at [37, 544] on icon "Play/Pause" at bounding box center [39, 544] width 10 height 13
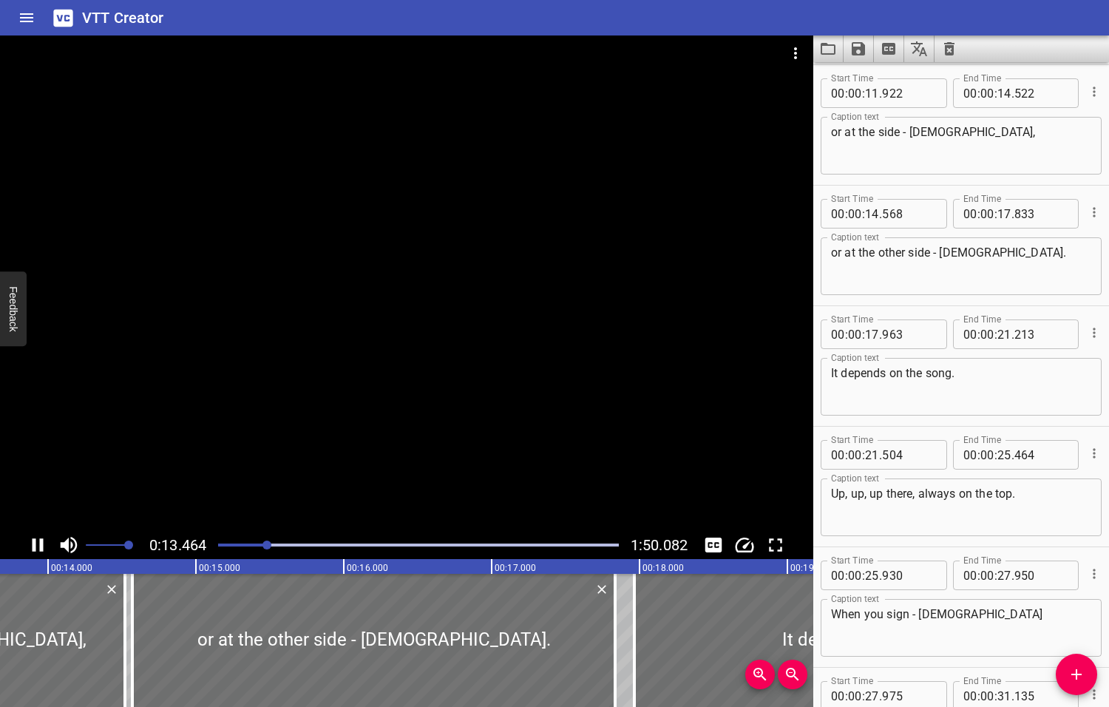
click at [31, 549] on icon "Play/Pause" at bounding box center [38, 545] width 22 height 22
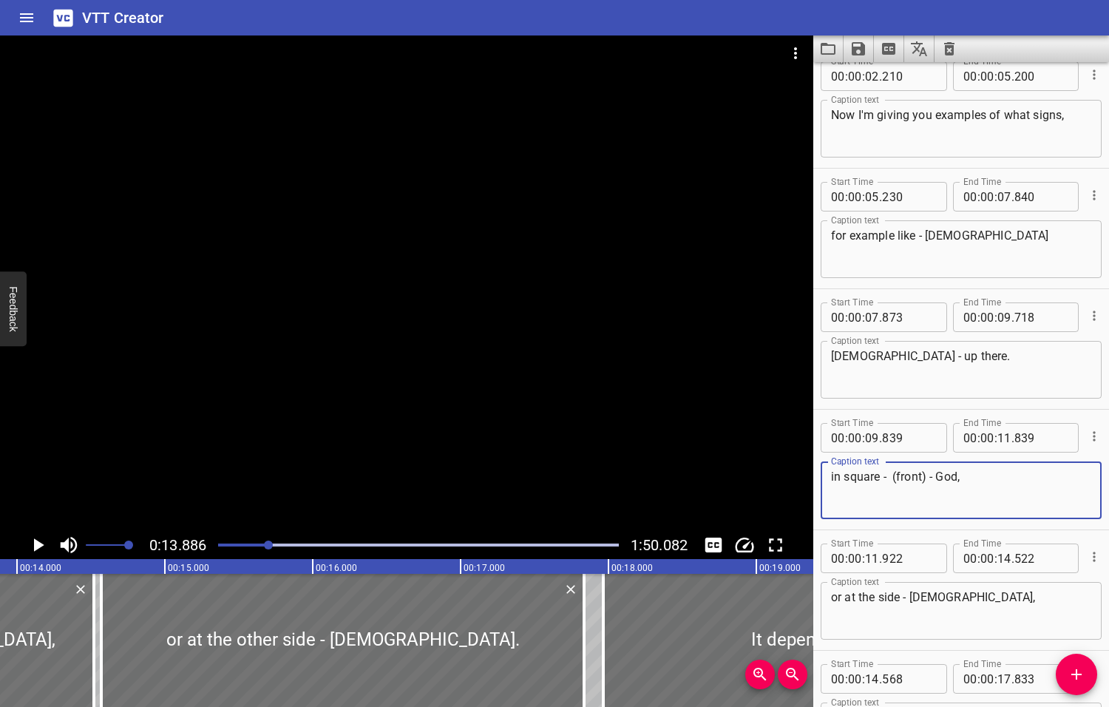
click at [892, 475] on textarea "in square - (front) - God," at bounding box center [961, 490] width 260 height 42
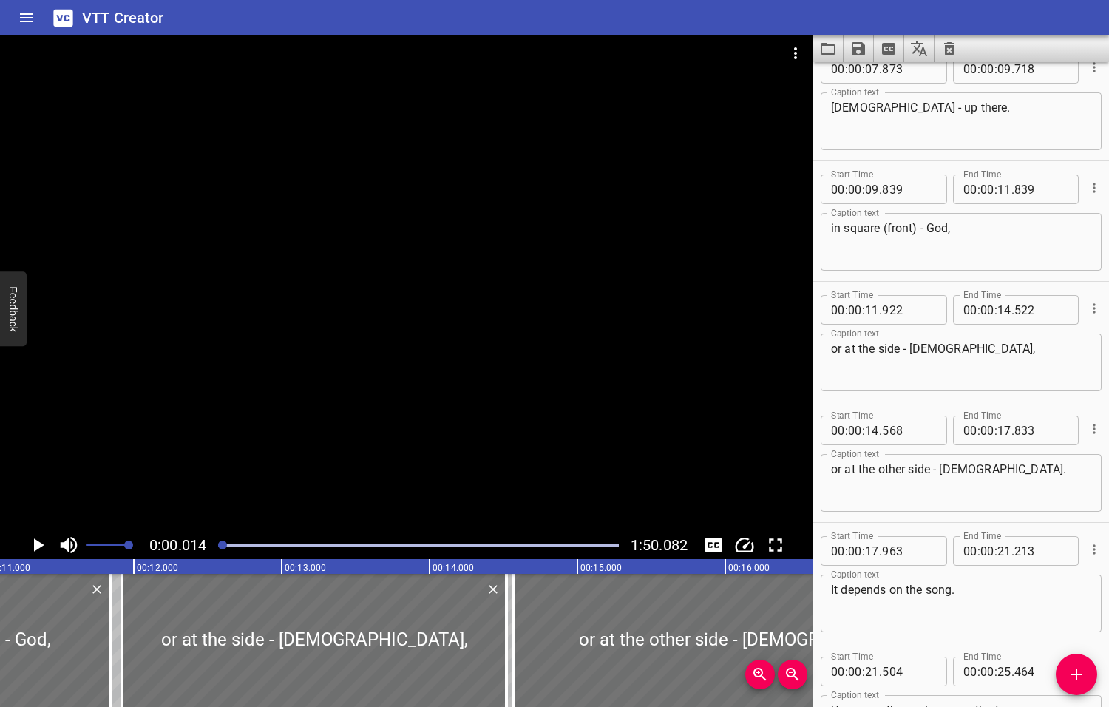
drag, startPoint x: 269, startPoint y: 545, endPoint x: 223, endPoint y: 551, distance: 46.9
click at [223, 551] on div at bounding box center [418, 545] width 418 height 21
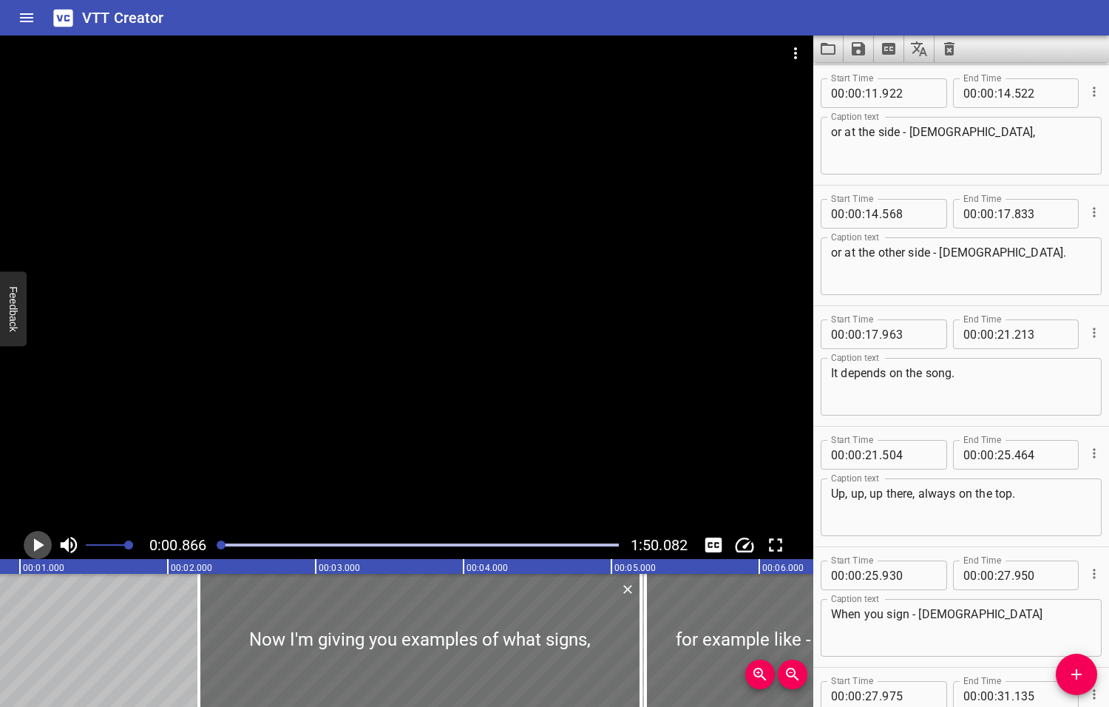
click at [37, 545] on icon "Play/Pause" at bounding box center [39, 544] width 10 height 13
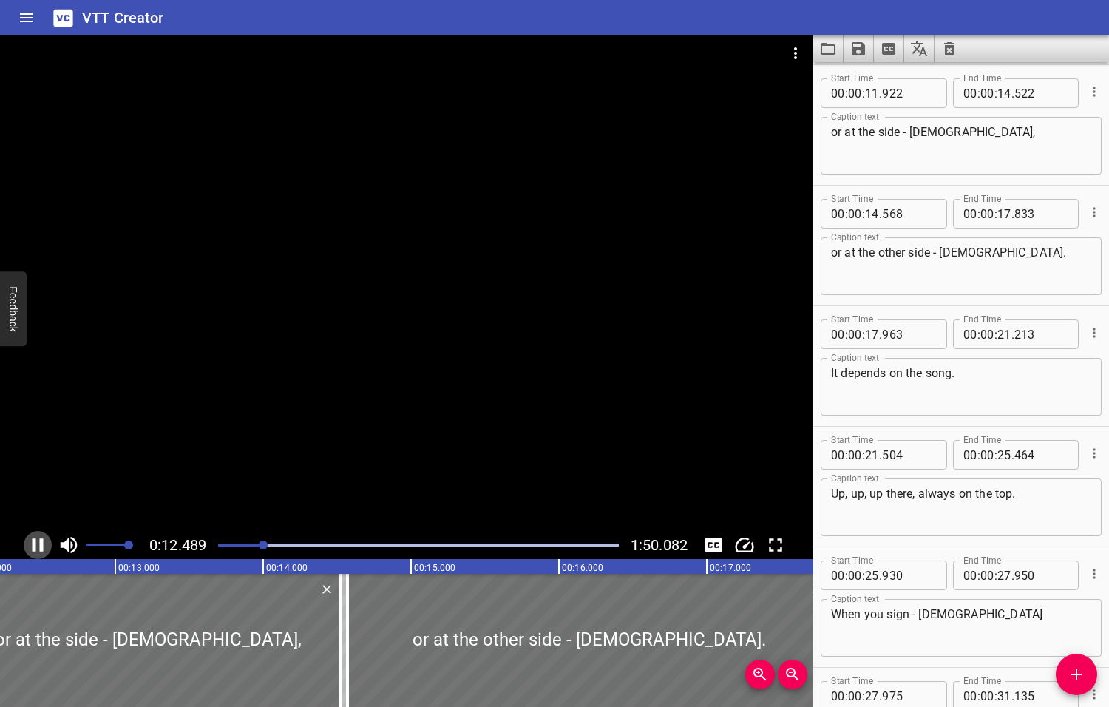
click at [36, 545] on icon "Play/Pause" at bounding box center [38, 545] width 22 height 22
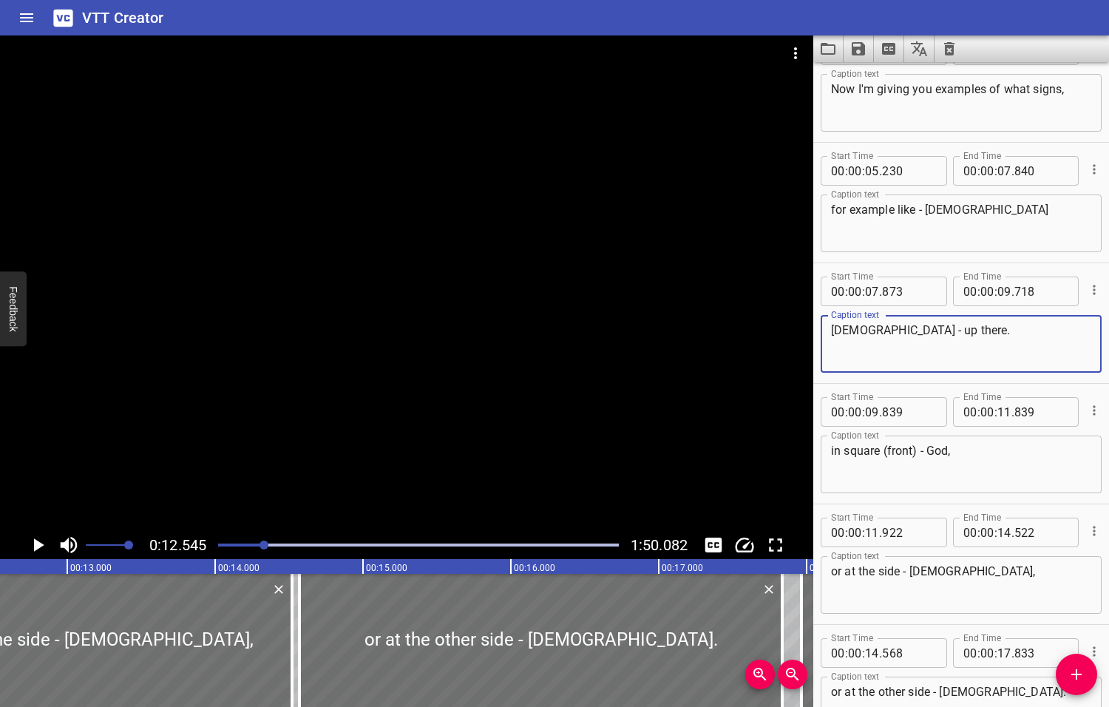
click at [910, 332] on textarea "God - up there." at bounding box center [961, 344] width 260 height 42
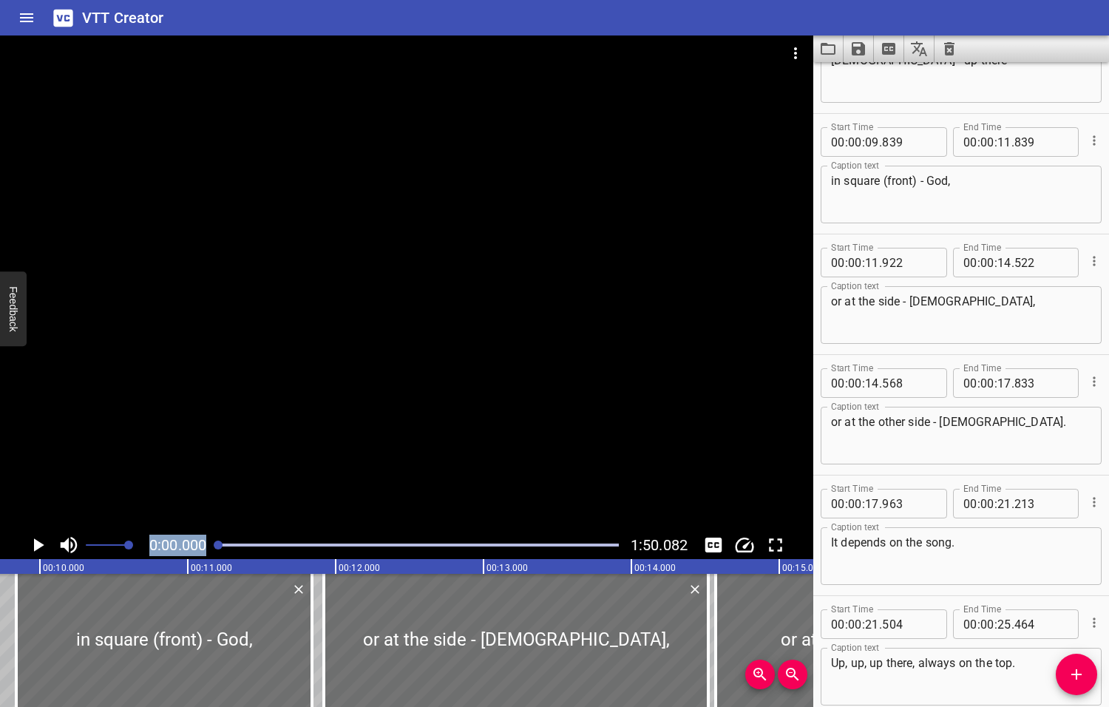
drag, startPoint x: 263, startPoint y: 544, endPoint x: 204, endPoint y: 550, distance: 59.4
click at [204, 550] on div "0:00.000 1:50.082" at bounding box center [406, 545] width 813 height 28
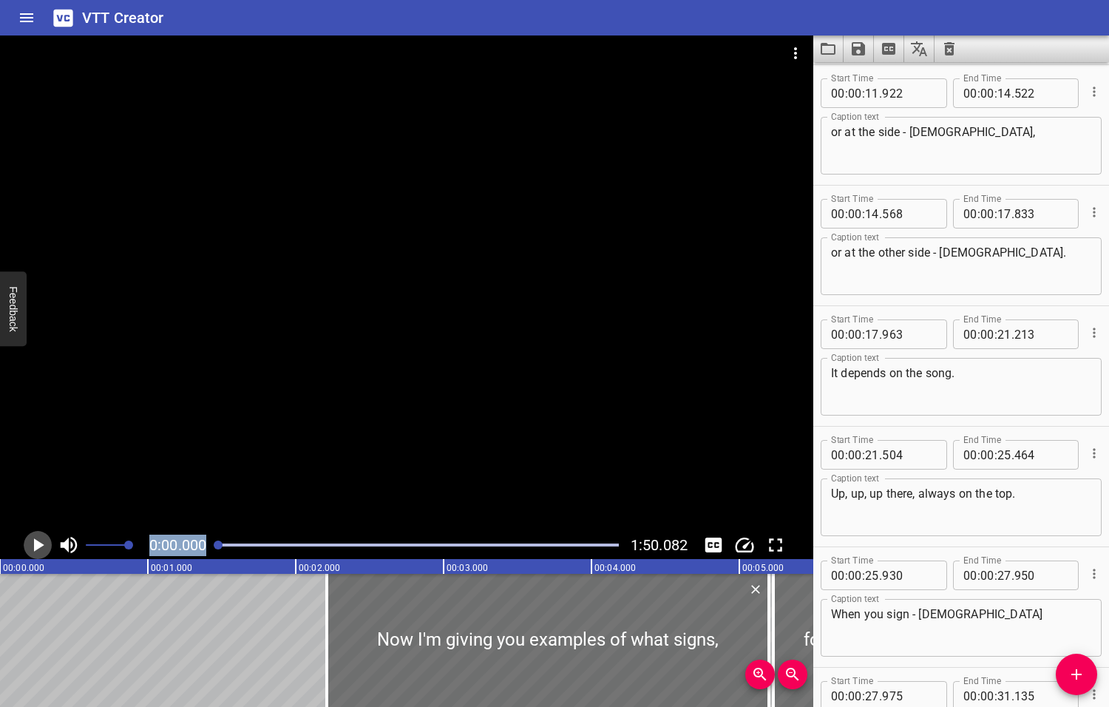
click at [37, 546] on icon "Play/Pause" at bounding box center [39, 544] width 10 height 13
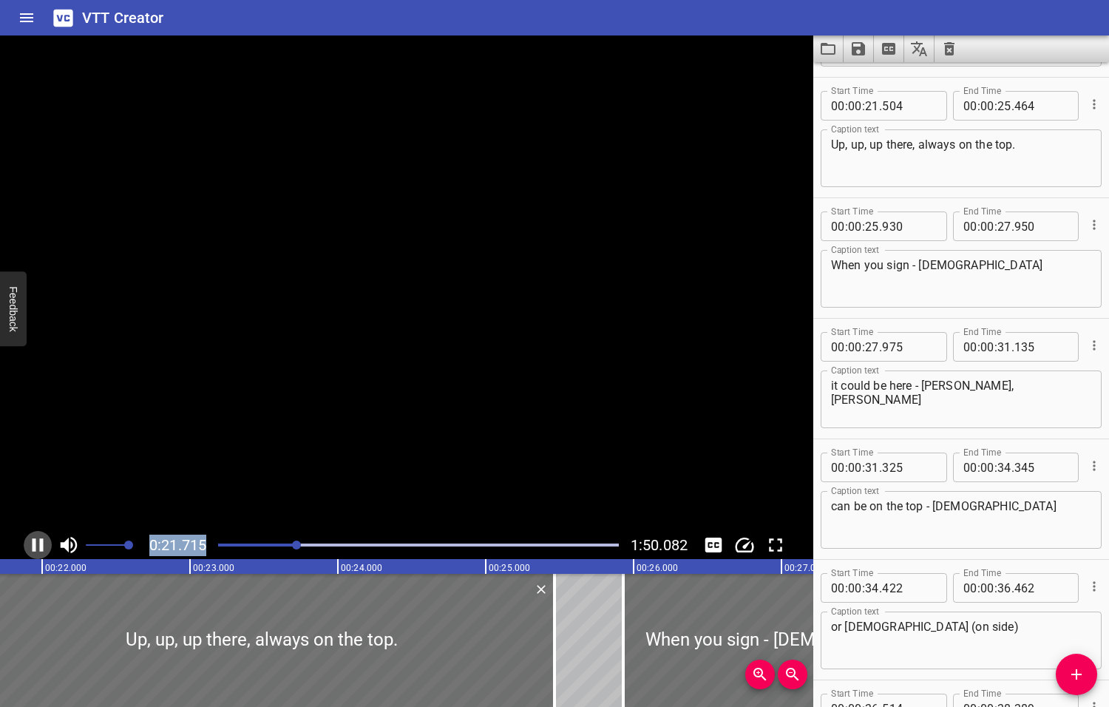
click at [36, 546] on icon "Play/Pause" at bounding box center [38, 545] width 22 height 22
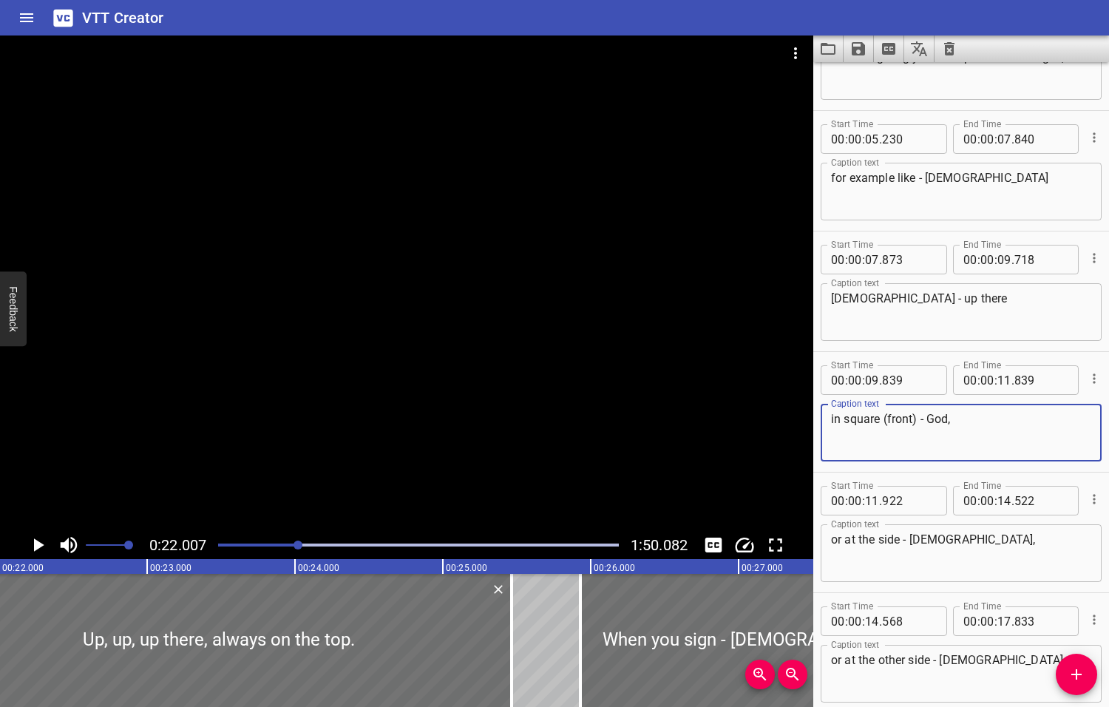
click at [889, 417] on textarea "in square (front) - God," at bounding box center [961, 433] width 260 height 42
click at [887, 418] on textarea "in square (front) - God," at bounding box center [961, 433] width 260 height 42
click at [846, 538] on textarea "or at the side - God," at bounding box center [961, 553] width 260 height 42
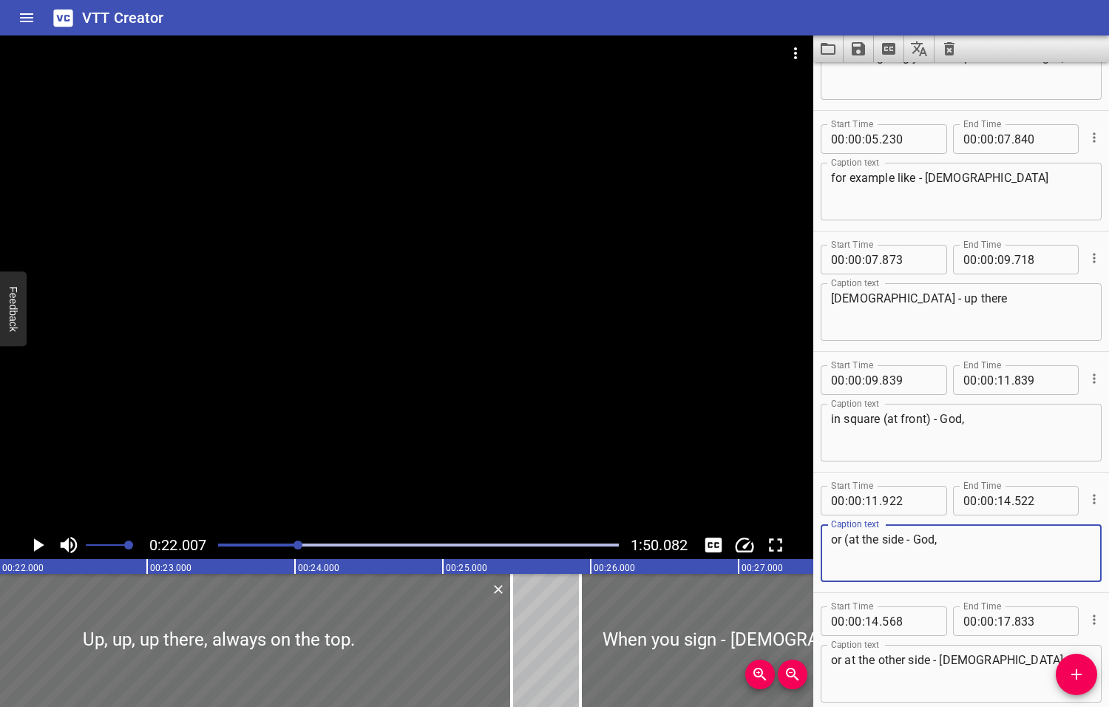
click at [905, 540] on textarea "or (at the side - God," at bounding box center [961, 553] width 260 height 42
click at [878, 659] on textarea "or at the other side - God." at bounding box center [961, 674] width 260 height 42
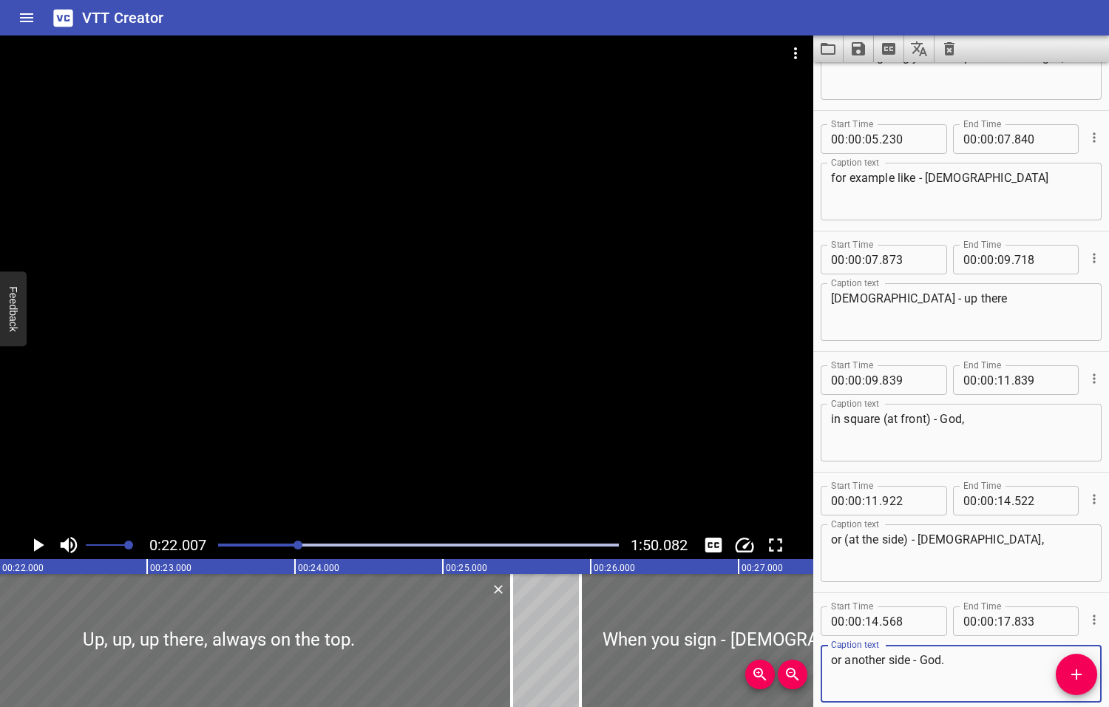
click at [846, 661] on textarea "or another side - God." at bounding box center [961, 674] width 260 height 42
click at [915, 660] on textarea "or (another side - God." at bounding box center [961, 674] width 260 height 42
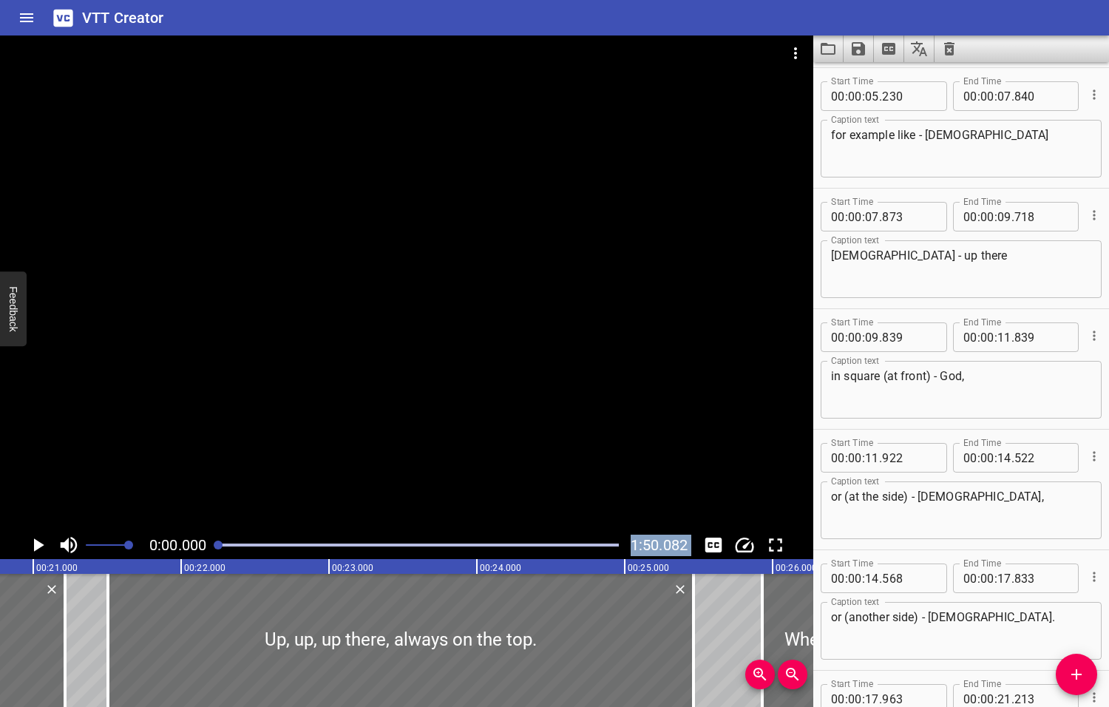
scroll to position [458, 0]
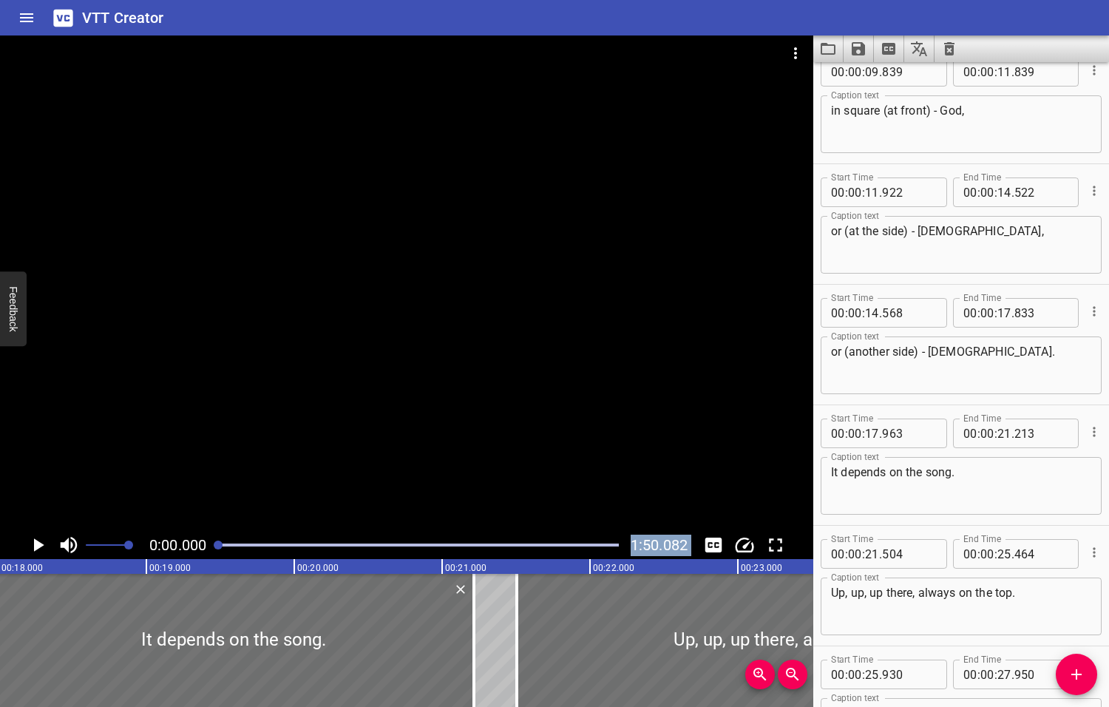
drag, startPoint x: 299, startPoint y: 544, endPoint x: 194, endPoint y: 561, distance: 106.3
click at [194, 561] on div "0:00.000 1:50.082 00:00.000 00:01.000 00:02.000 00:03.000 00:04.000 00:05.000 0…" at bounding box center [406, 370] width 813 height 671
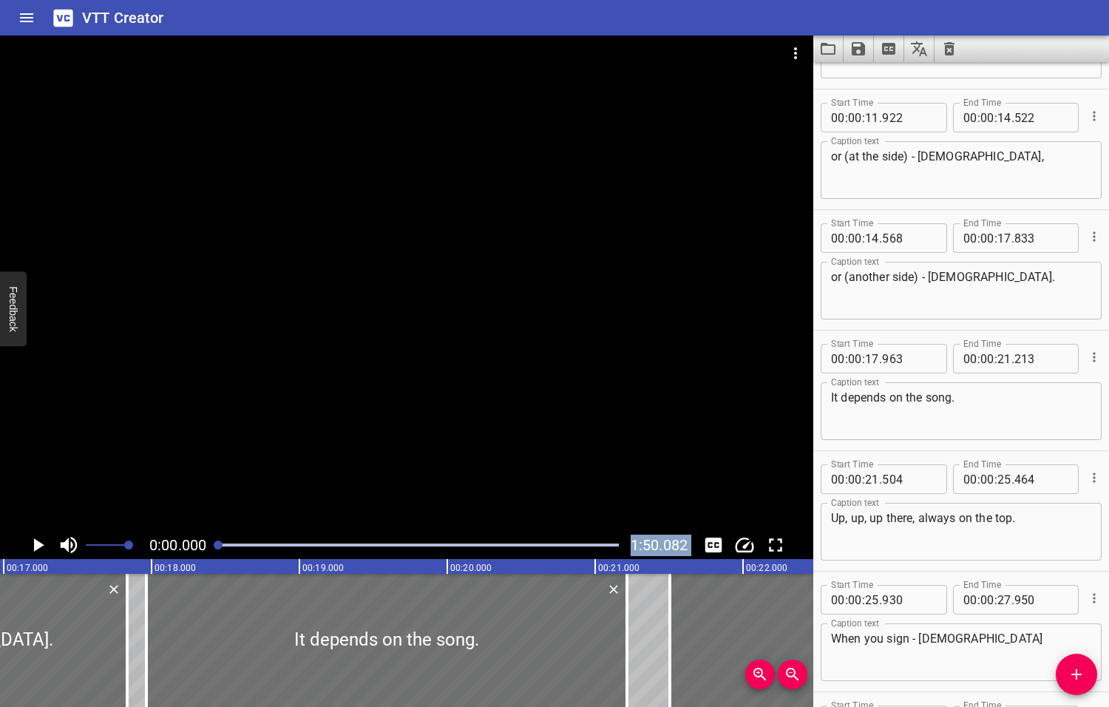
scroll to position [770, 0]
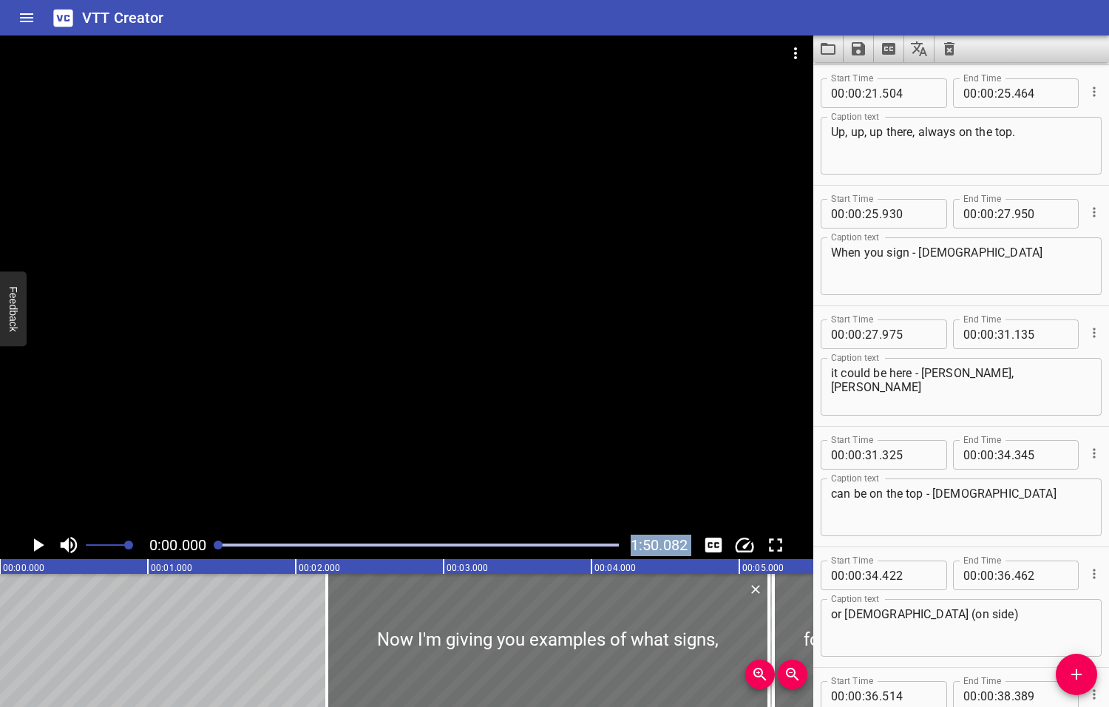
click at [37, 546] on icon "Play/Pause" at bounding box center [39, 544] width 10 height 13
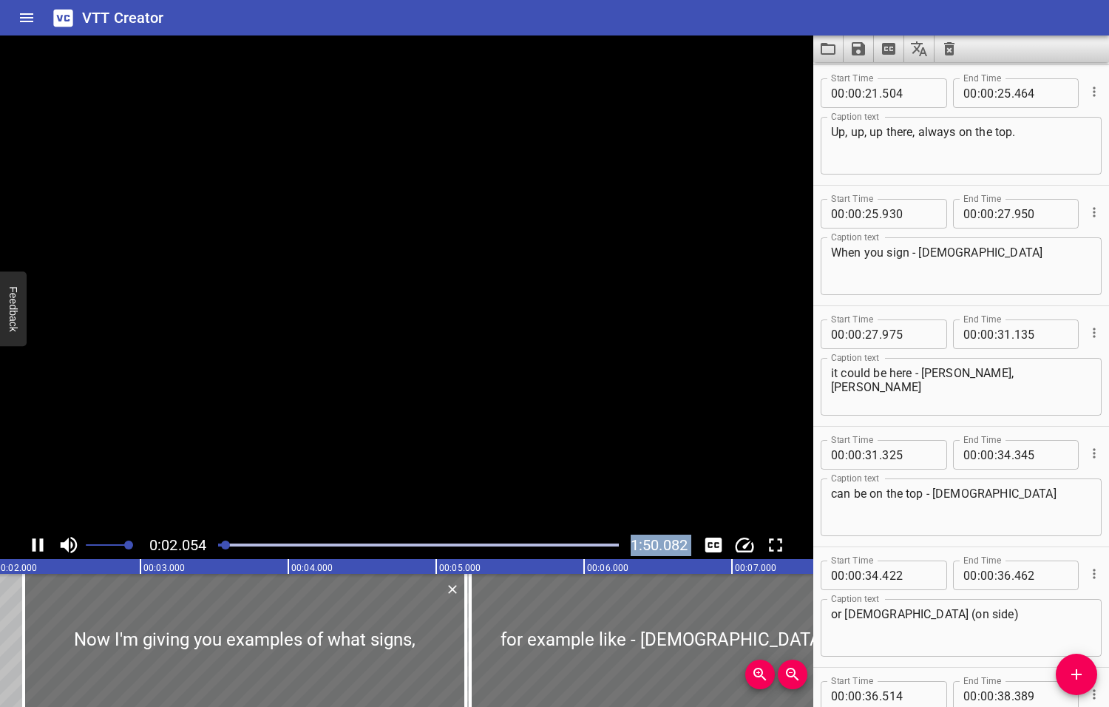
scroll to position [0, 334]
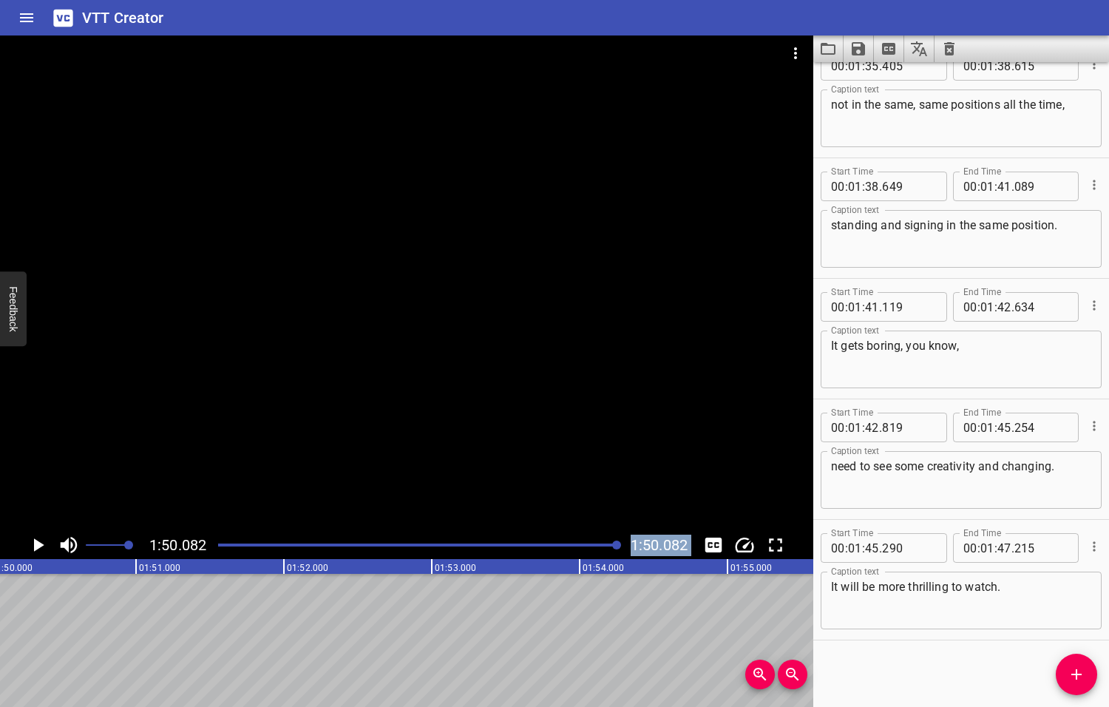
click at [36, 544] on icon "Play/Pause" at bounding box center [39, 544] width 10 height 13
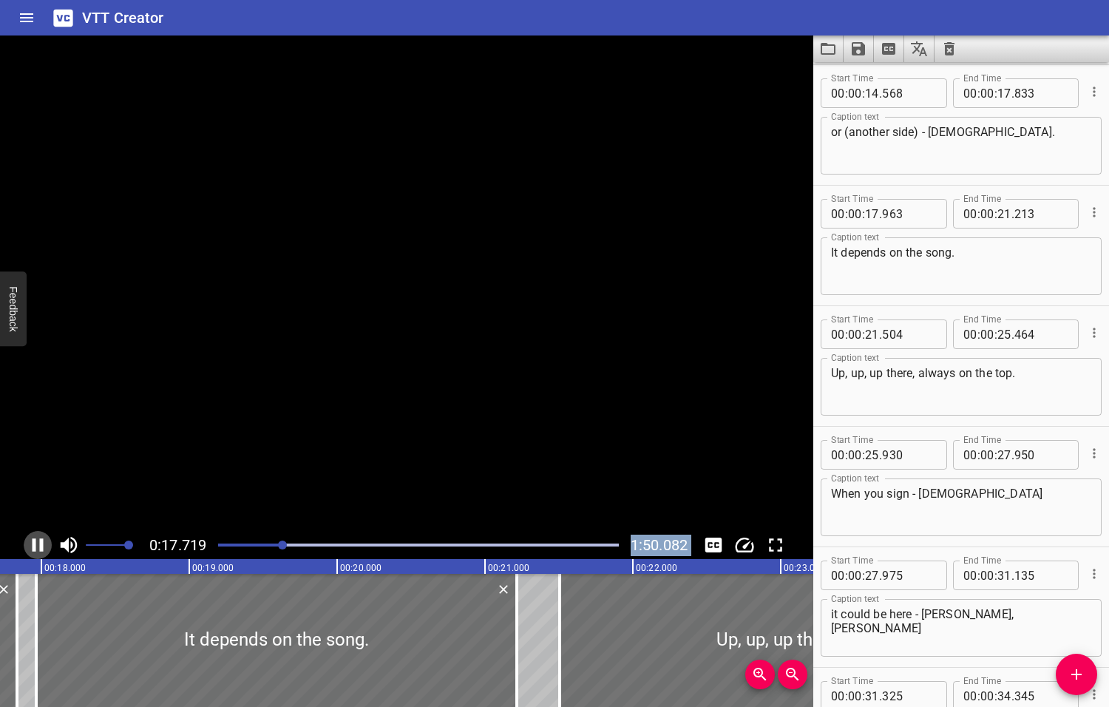
click at [36, 544] on icon "Play/Pause" at bounding box center [38, 545] width 22 height 22
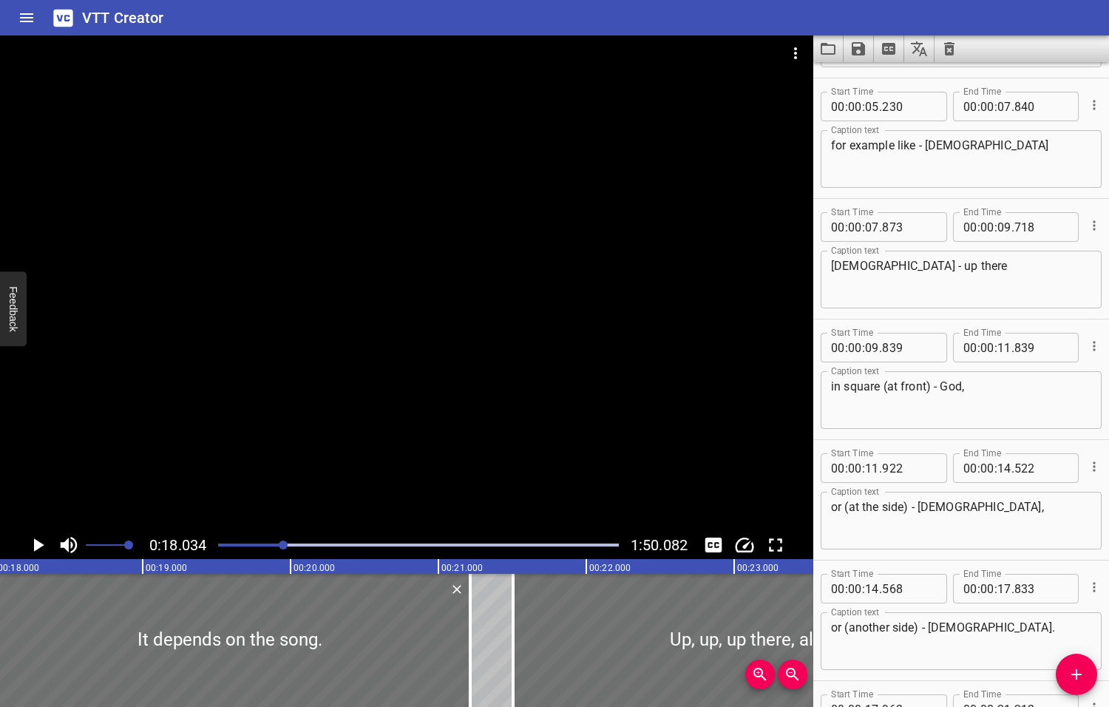
click at [902, 385] on textarea "in square (at front) - God," at bounding box center [961, 400] width 260 height 42
click at [883, 507] on textarea "or (at the side) - God," at bounding box center [961, 521] width 260 height 42
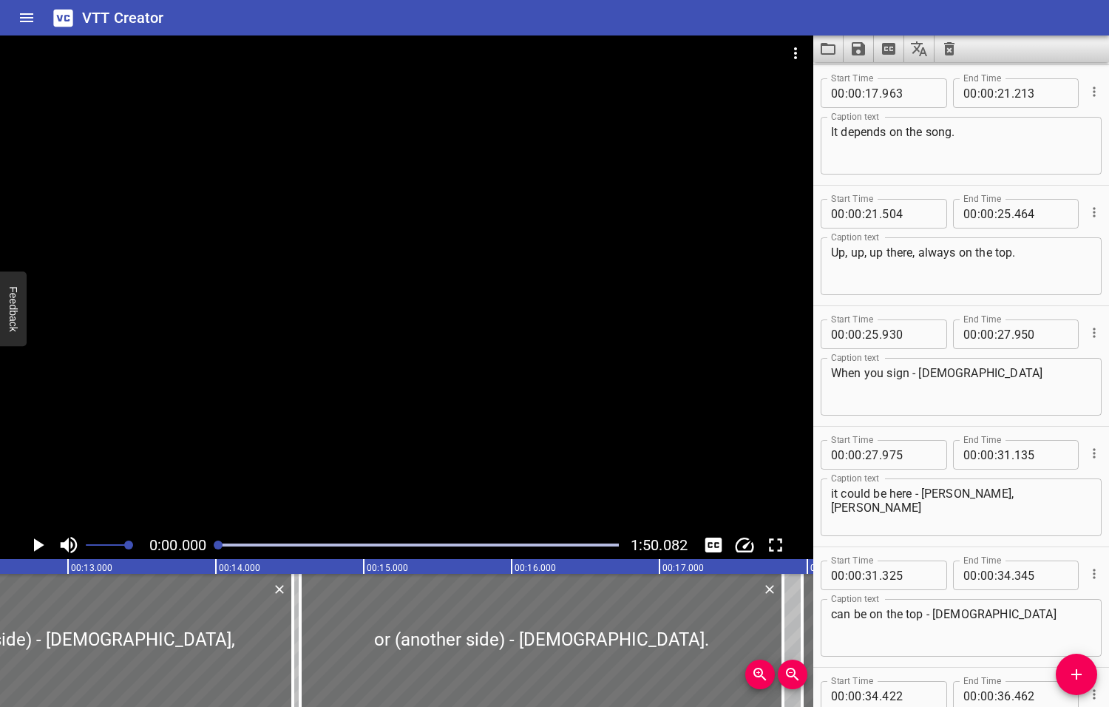
drag, startPoint x: 285, startPoint y: 543, endPoint x: 218, endPoint y: 556, distance: 68.6
click at [218, 556] on div "0:00.000 1:50.082" at bounding box center [406, 545] width 813 height 28
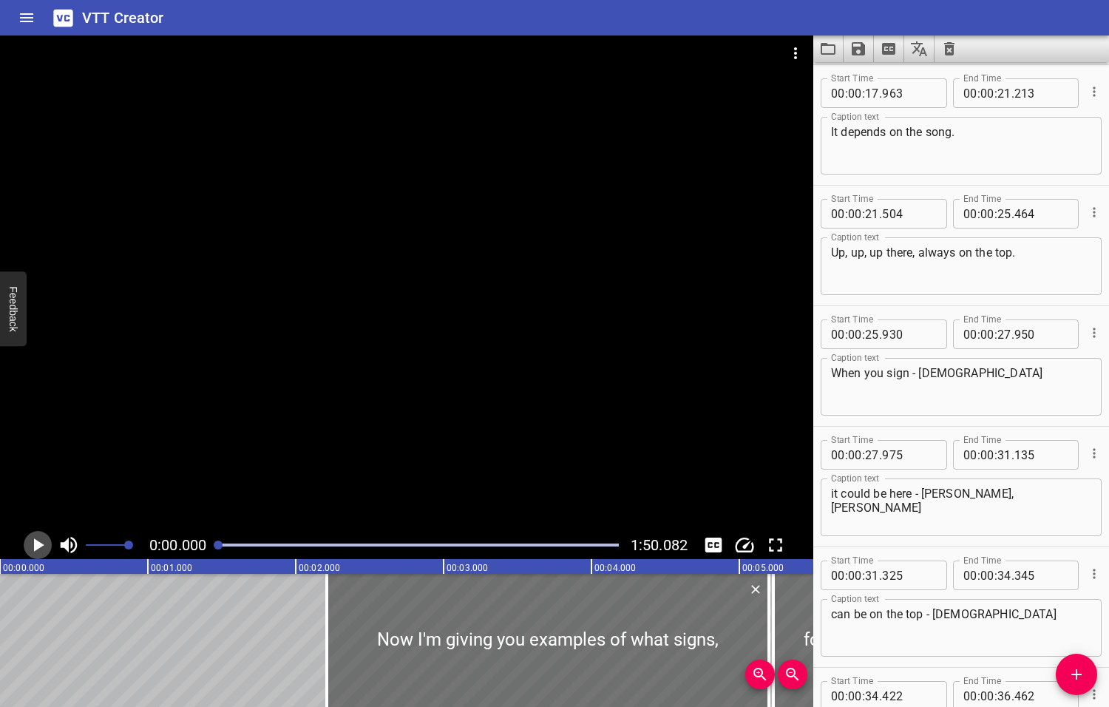
click at [36, 543] on icon "Play/Pause" at bounding box center [39, 544] width 10 height 13
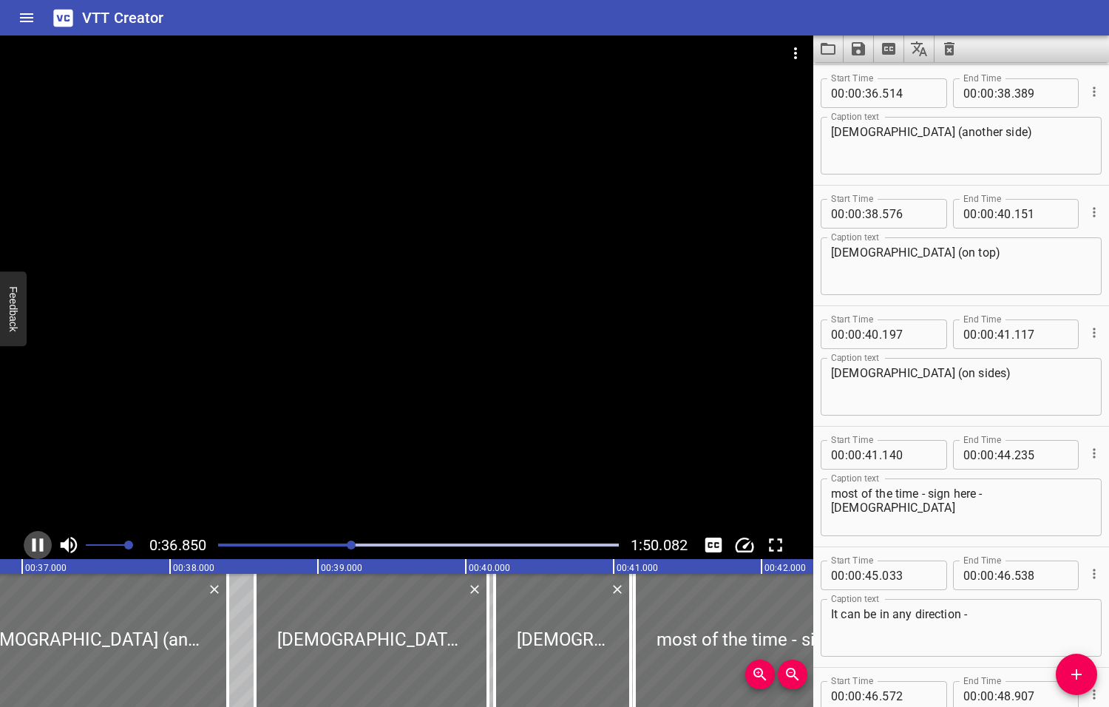
click at [35, 543] on icon "Play/Pause" at bounding box center [38, 544] width 11 height 13
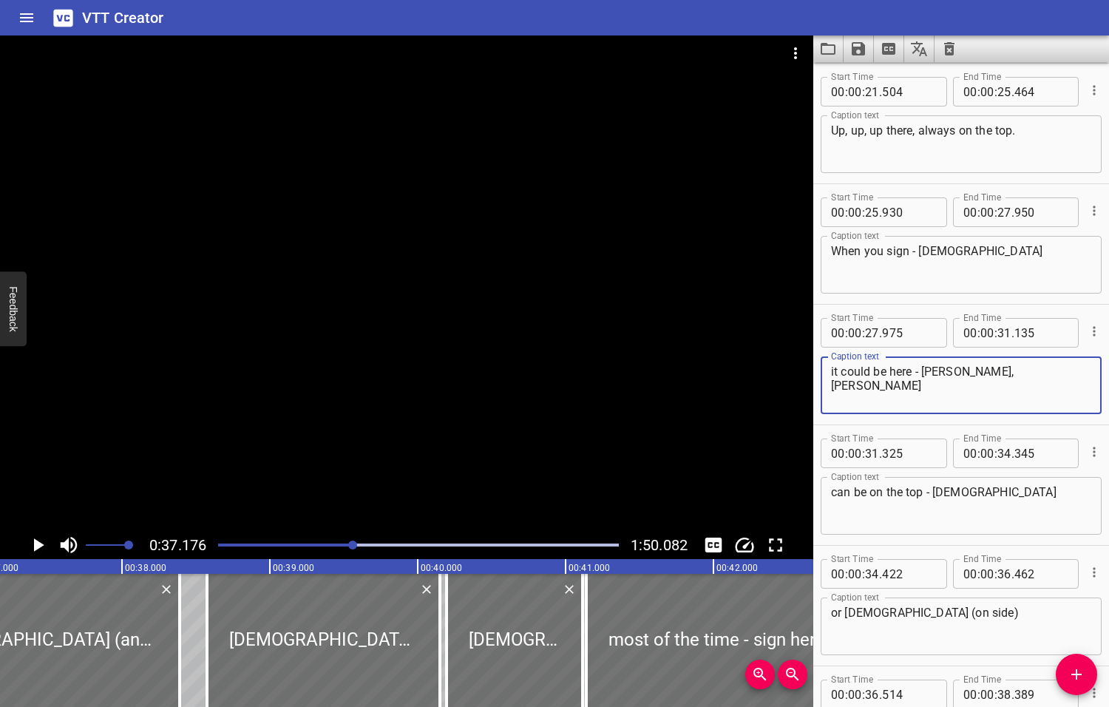
click at [915, 367] on textarea "it could be here - Jesus, Jesus" at bounding box center [961, 385] width 260 height 42
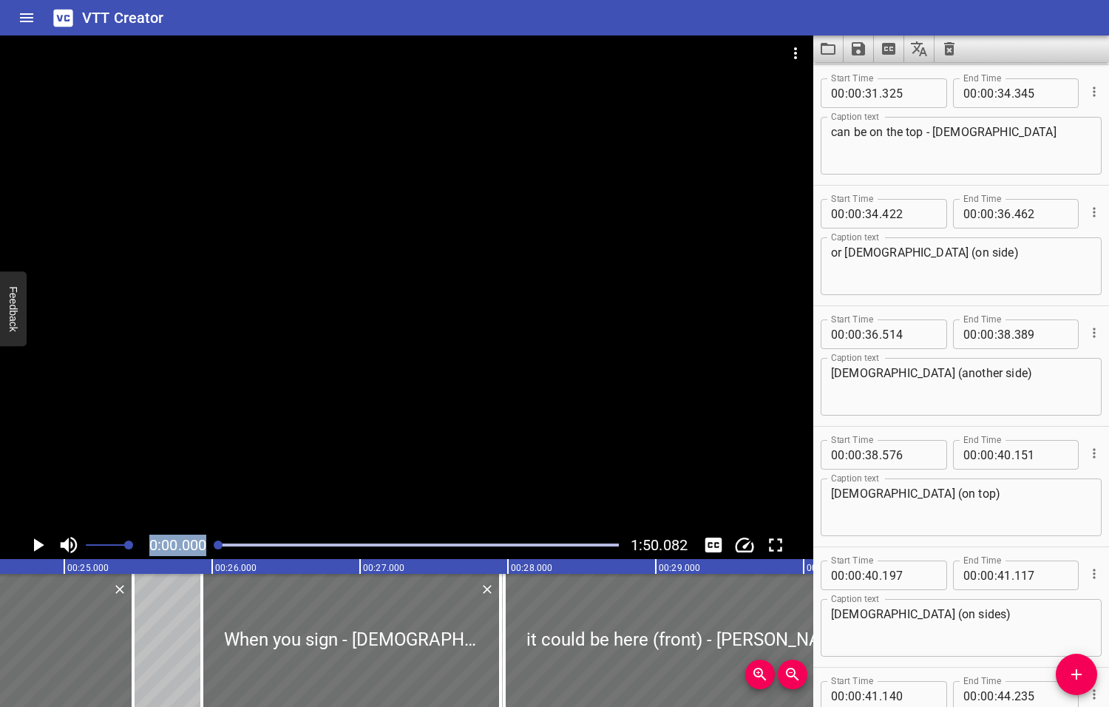
drag, startPoint x: 355, startPoint y: 544, endPoint x: 206, endPoint y: 554, distance: 149.7
click at [206, 554] on div "0:00.000 1:50.082" at bounding box center [406, 545] width 813 height 28
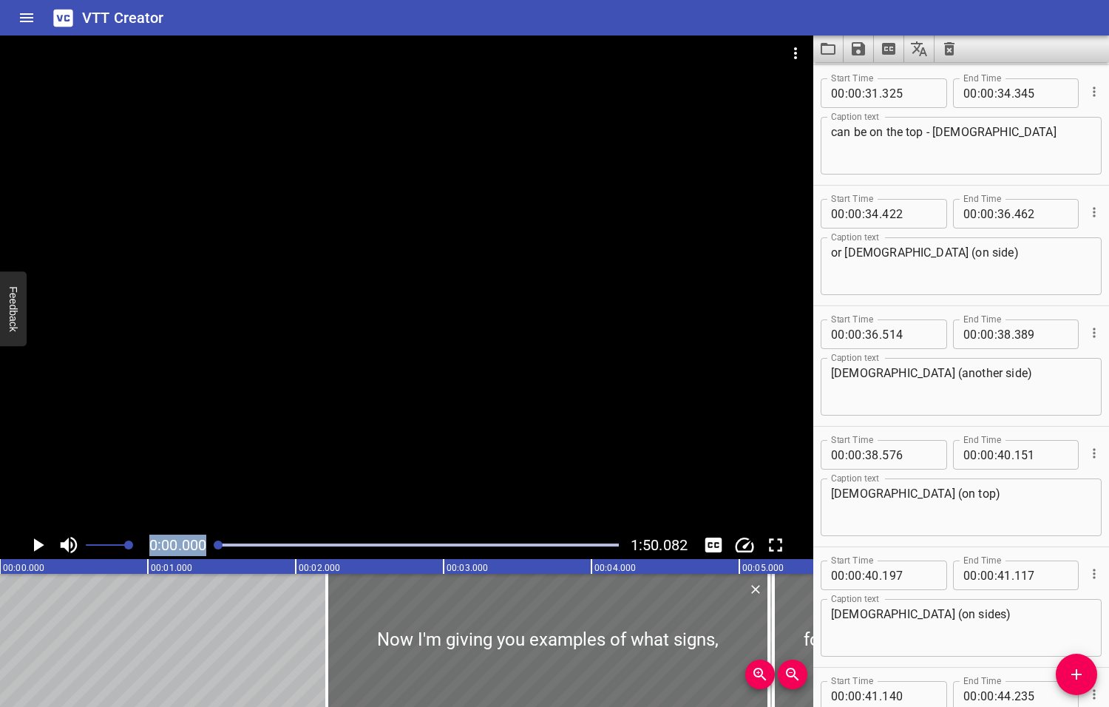
click at [36, 546] on icon "Play/Pause" at bounding box center [39, 544] width 10 height 13
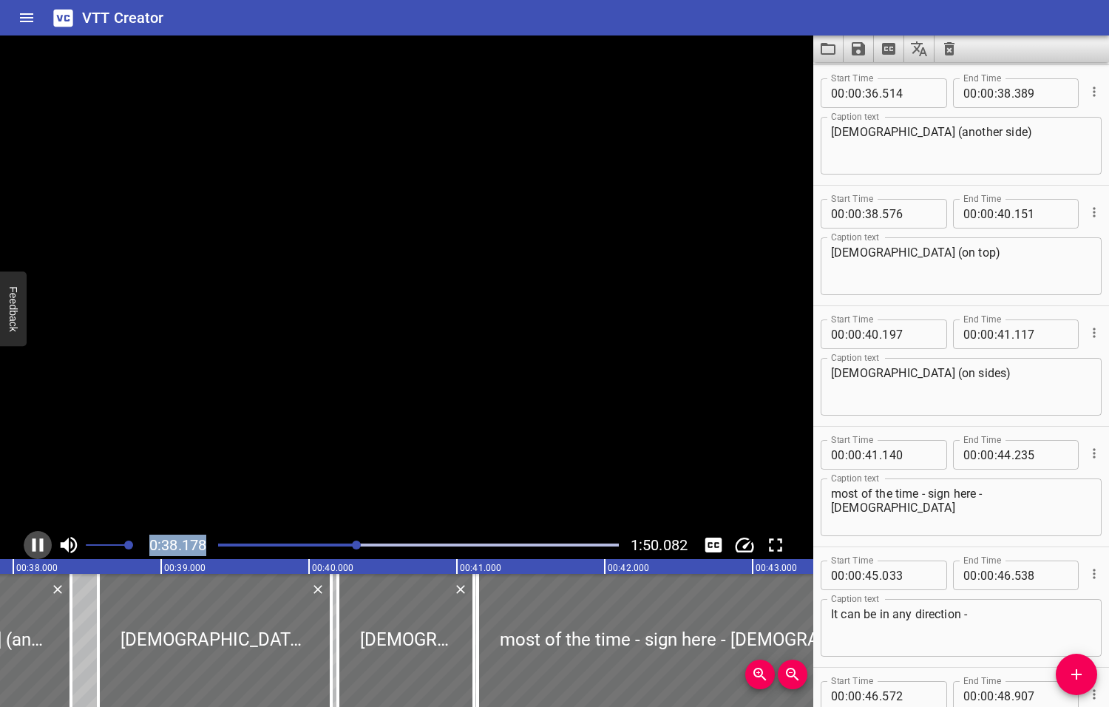
click at [36, 546] on icon "Play/Pause" at bounding box center [38, 545] width 22 height 22
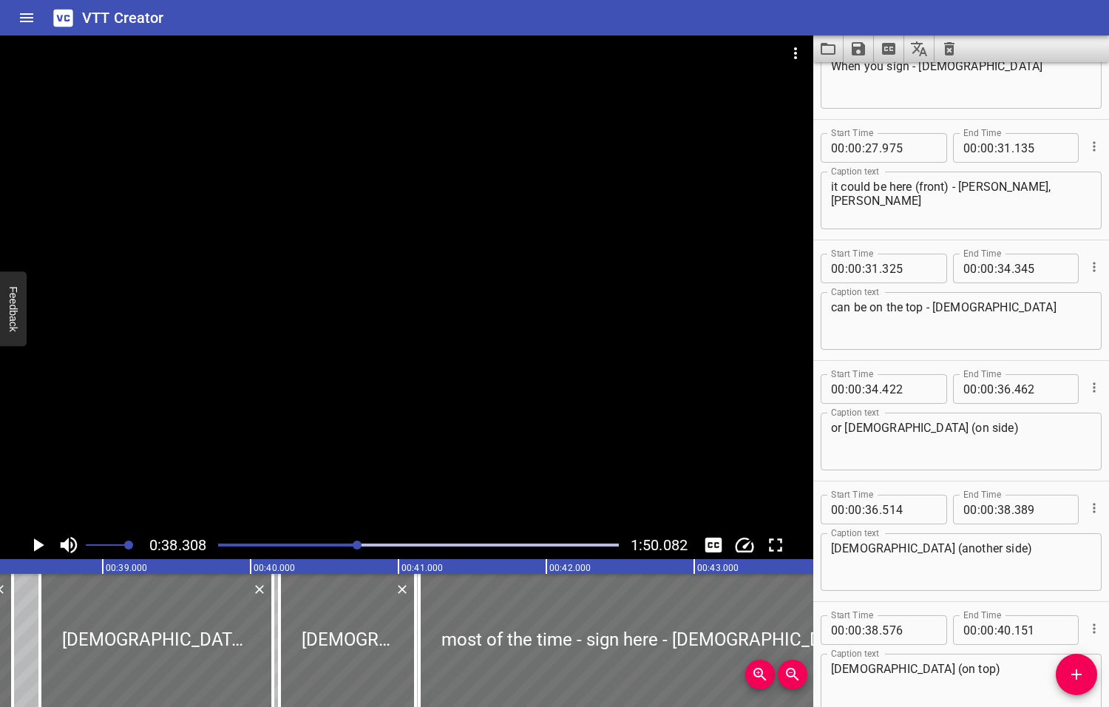
click at [871, 306] on textarea "can be on the top - Jesus" at bounding box center [961, 321] width 260 height 42
click at [909, 308] on textarea "can be (on the top - Jesus" at bounding box center [961, 321] width 260 height 42
click at [892, 307] on textarea "can be (top - Jesus" at bounding box center [961, 321] width 260 height 42
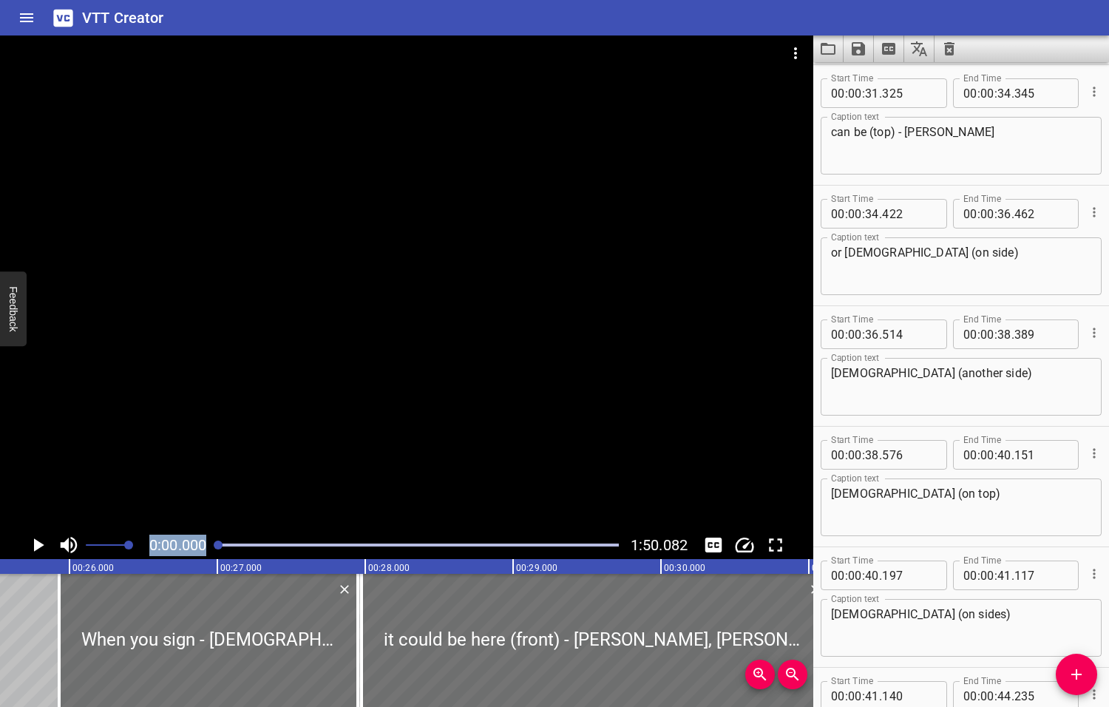
drag, startPoint x: 357, startPoint y: 543, endPoint x: 203, endPoint y: 554, distance: 154.2
click at [203, 554] on div "0:00.000 1:50.082" at bounding box center [406, 545] width 813 height 28
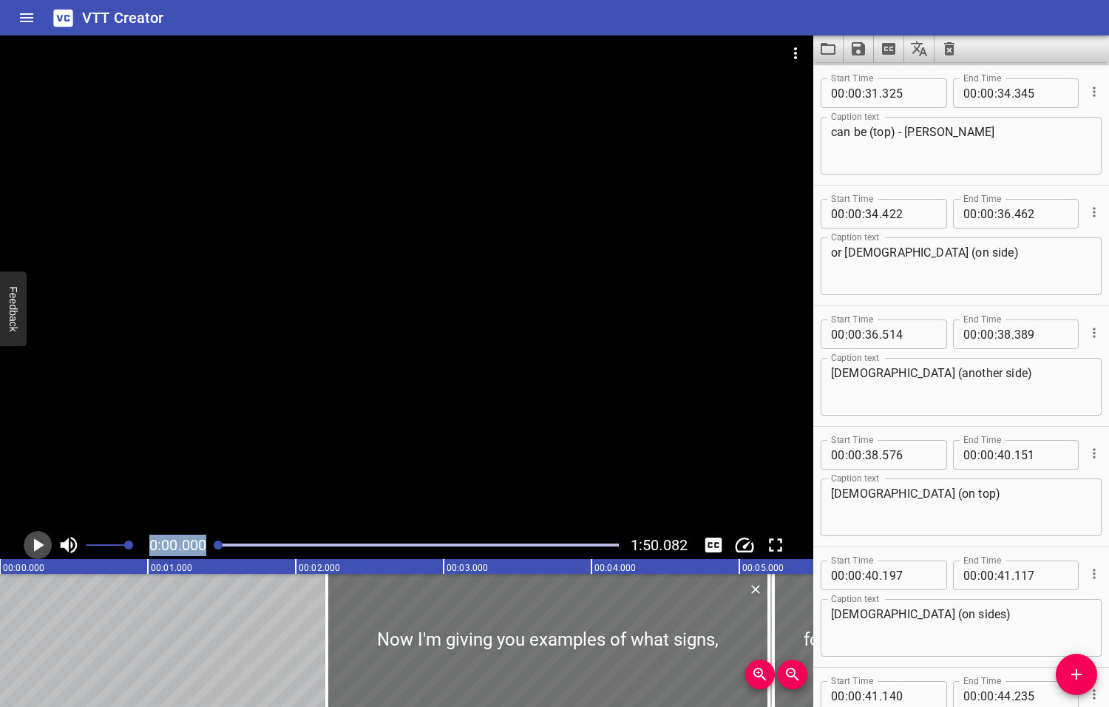
click at [35, 546] on icon "Play/Pause" at bounding box center [39, 544] width 10 height 13
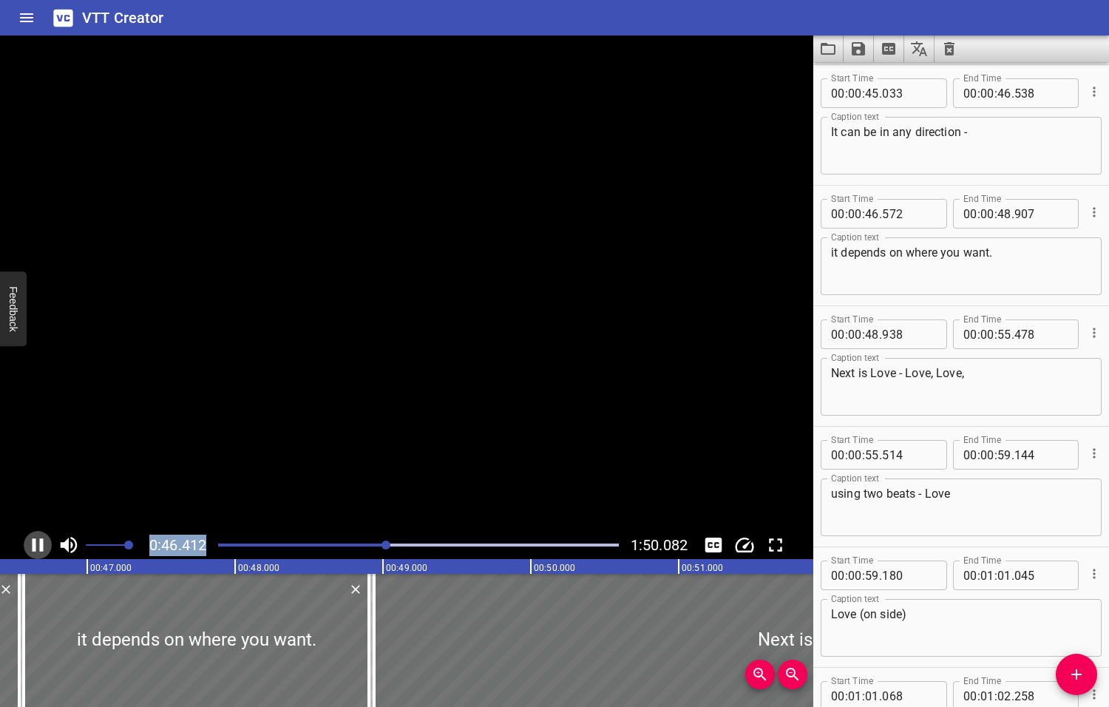
click at [35, 546] on icon "Play/Pause" at bounding box center [38, 545] width 22 height 22
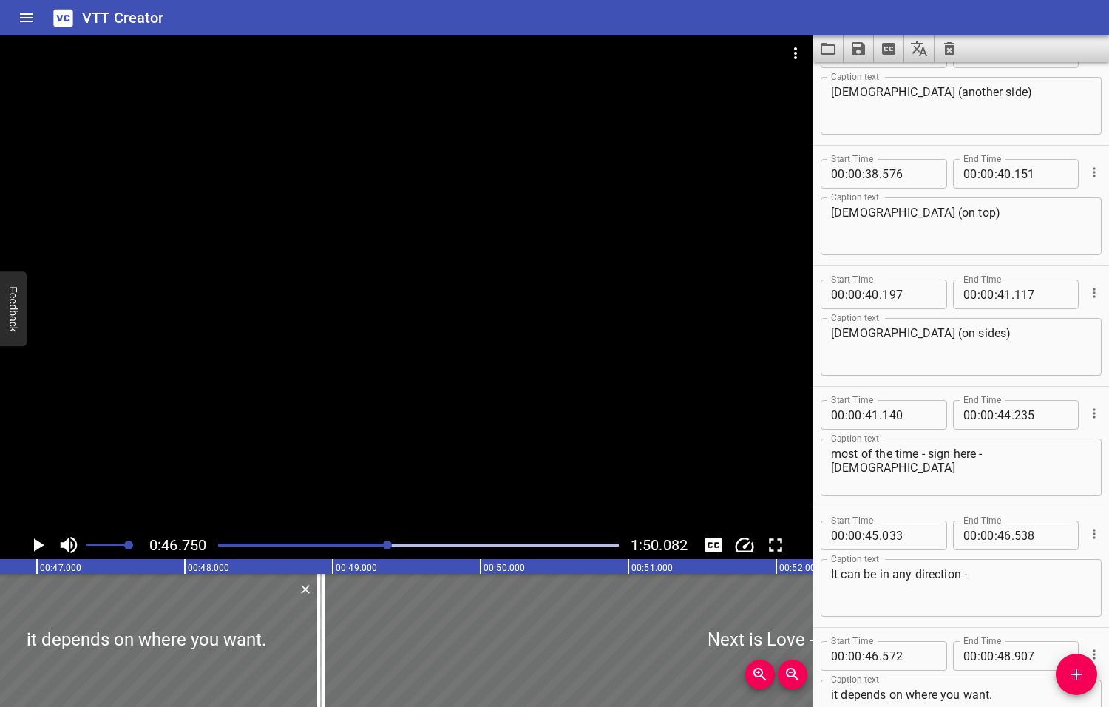
click at [887, 209] on textarea "Jesus (on top)" at bounding box center [961, 227] width 260 height 42
click at [888, 333] on textarea "Jesus (on sides)" at bounding box center [961, 347] width 260 height 42
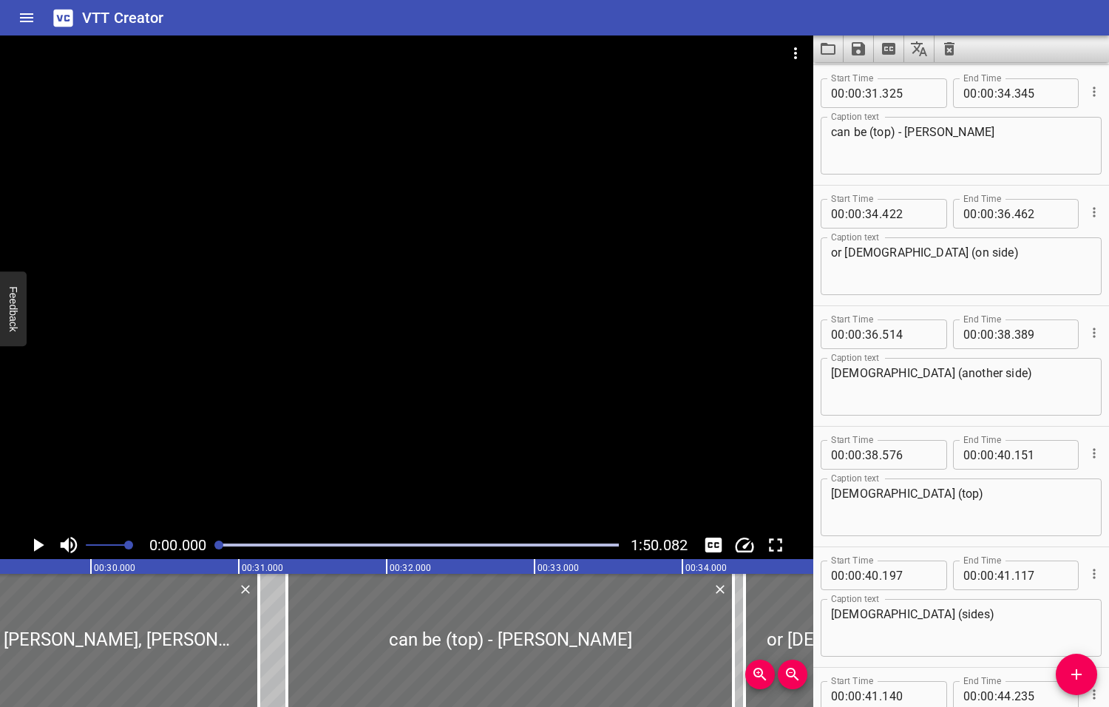
drag, startPoint x: 390, startPoint y: 543, endPoint x: 220, endPoint y: 552, distance: 170.3
click at [220, 552] on div at bounding box center [418, 545] width 418 height 21
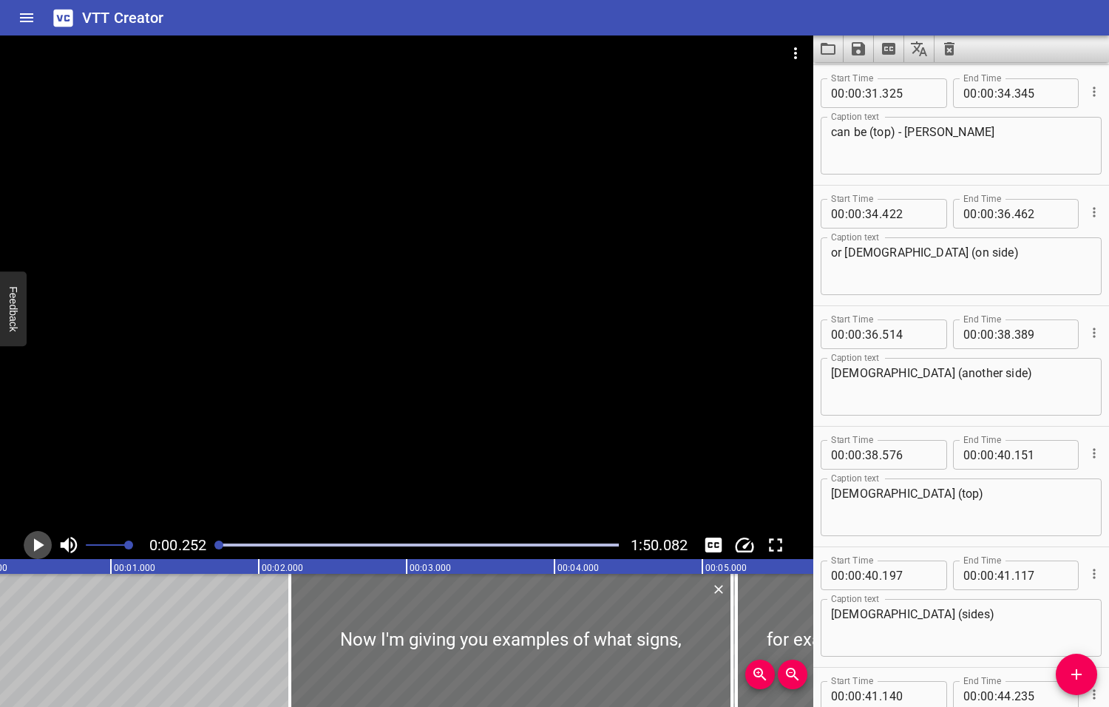
click at [40, 546] on icon "Play/Pause" at bounding box center [39, 544] width 10 height 13
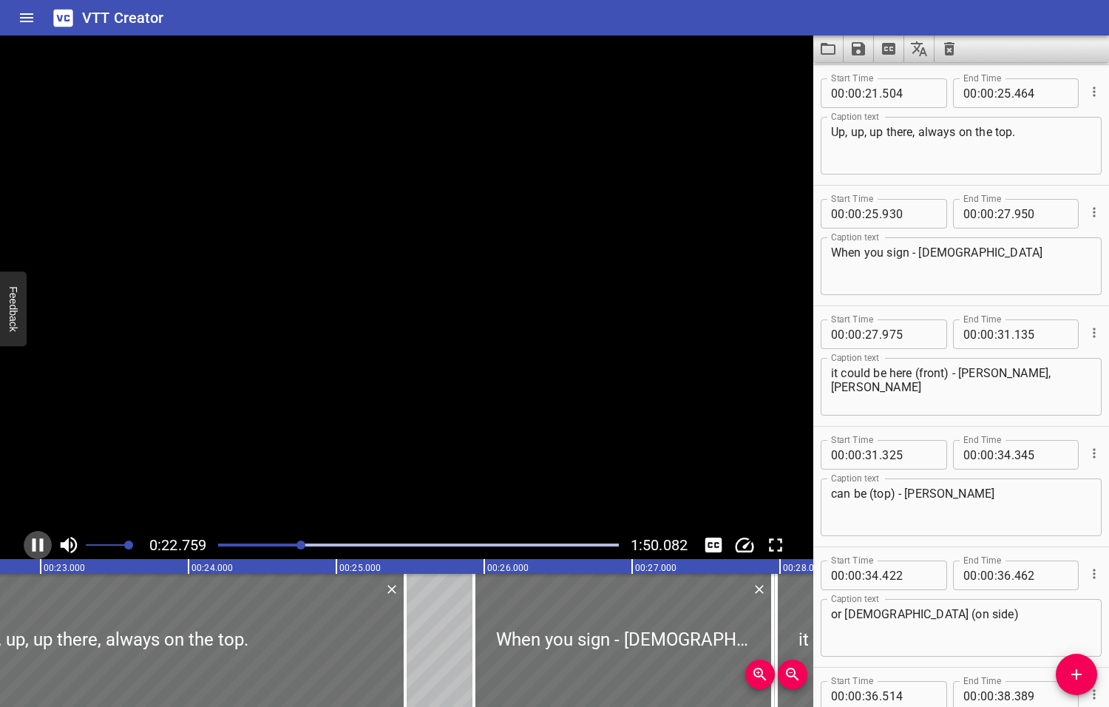
click at [40, 552] on icon "Play/Pause" at bounding box center [38, 545] width 22 height 22
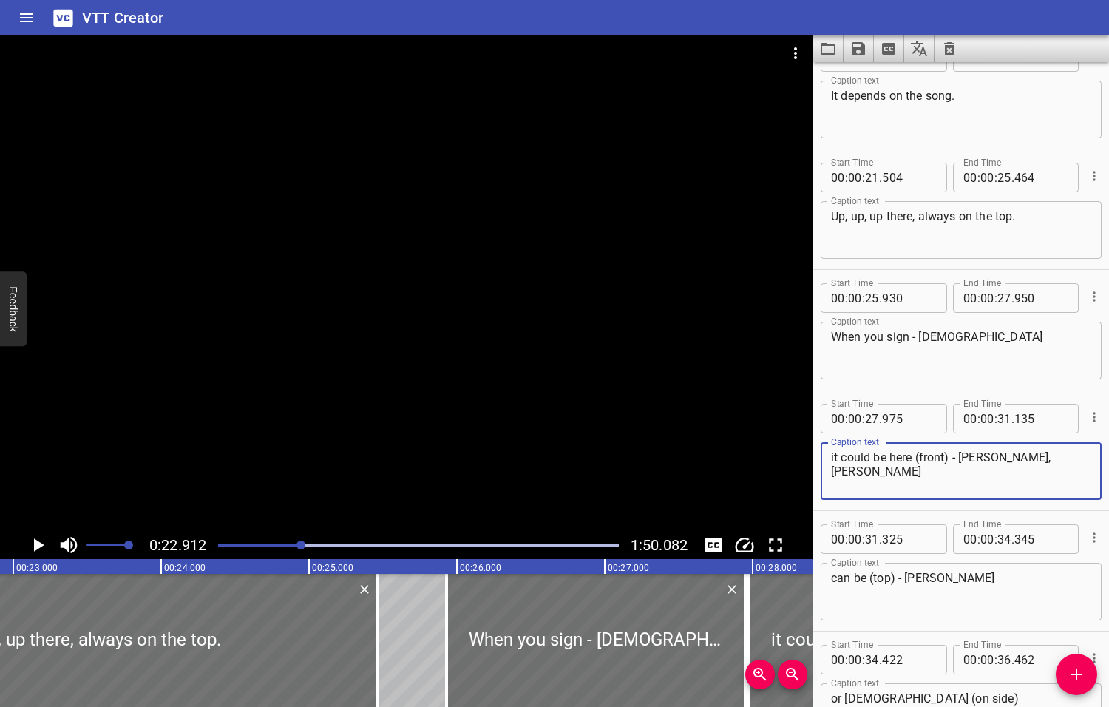
click at [947, 458] on textarea "it could be here (front) - Jesus, Jesus" at bounding box center [961, 471] width 260 height 42
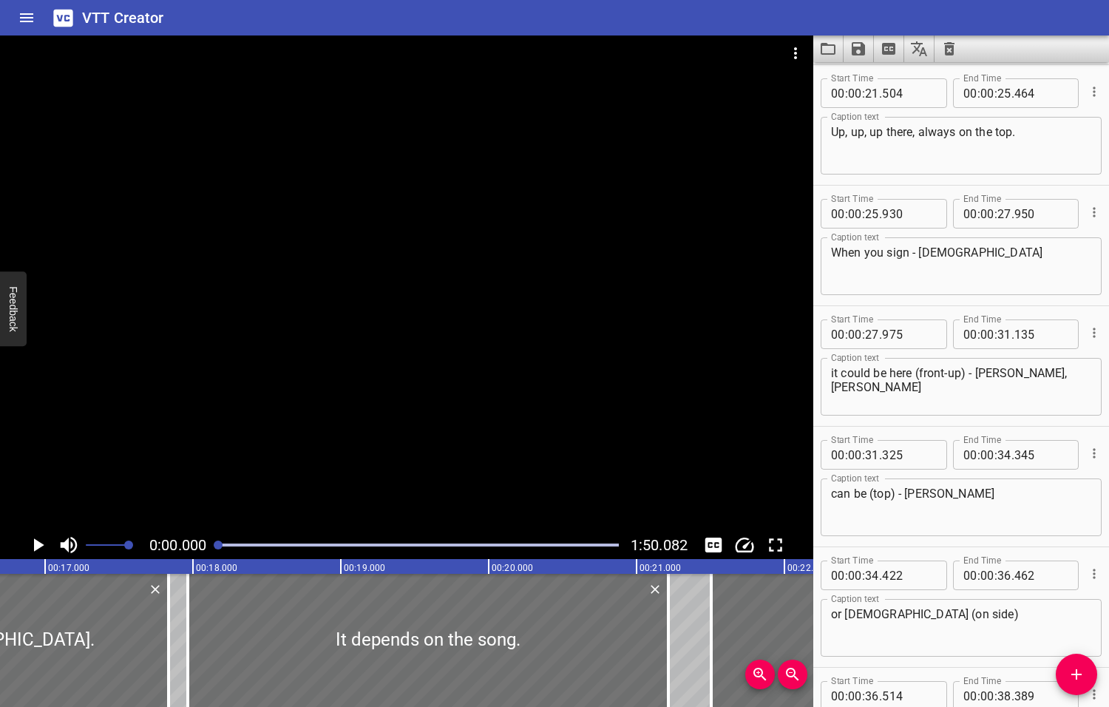
drag, startPoint x: 302, startPoint y: 545, endPoint x: 205, endPoint y: 548, distance: 97.6
click at [206, 548] on div "0:00.000 1:50.082" at bounding box center [406, 545] width 813 height 28
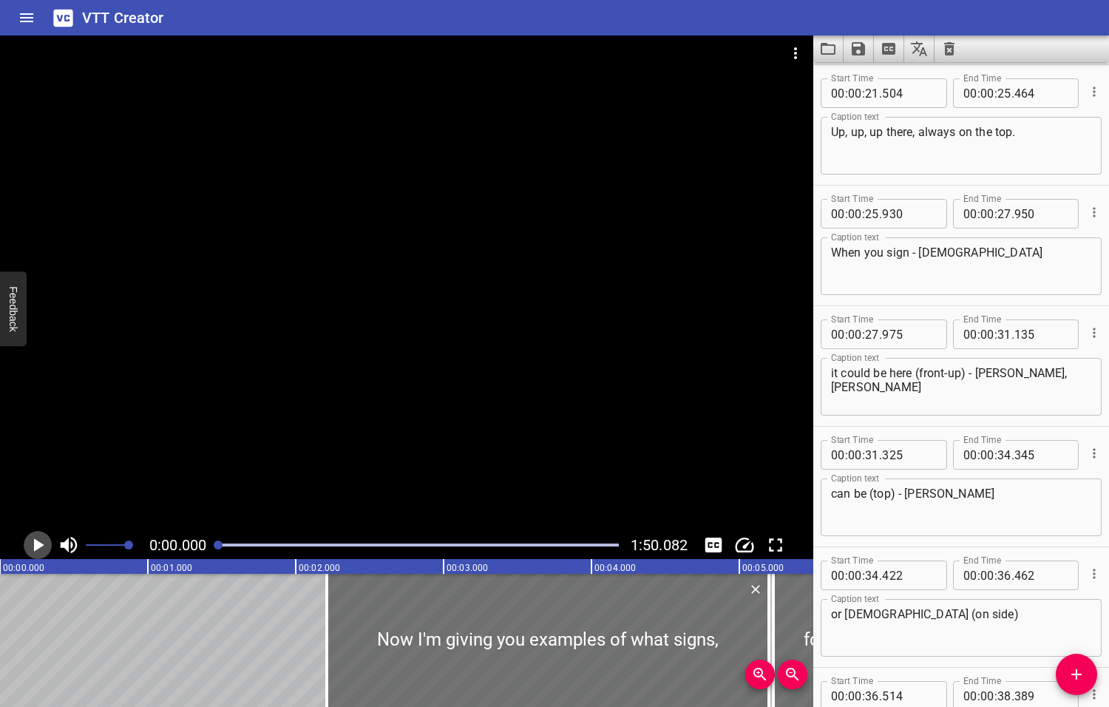
click at [36, 545] on icon "Play/Pause" at bounding box center [39, 544] width 10 height 13
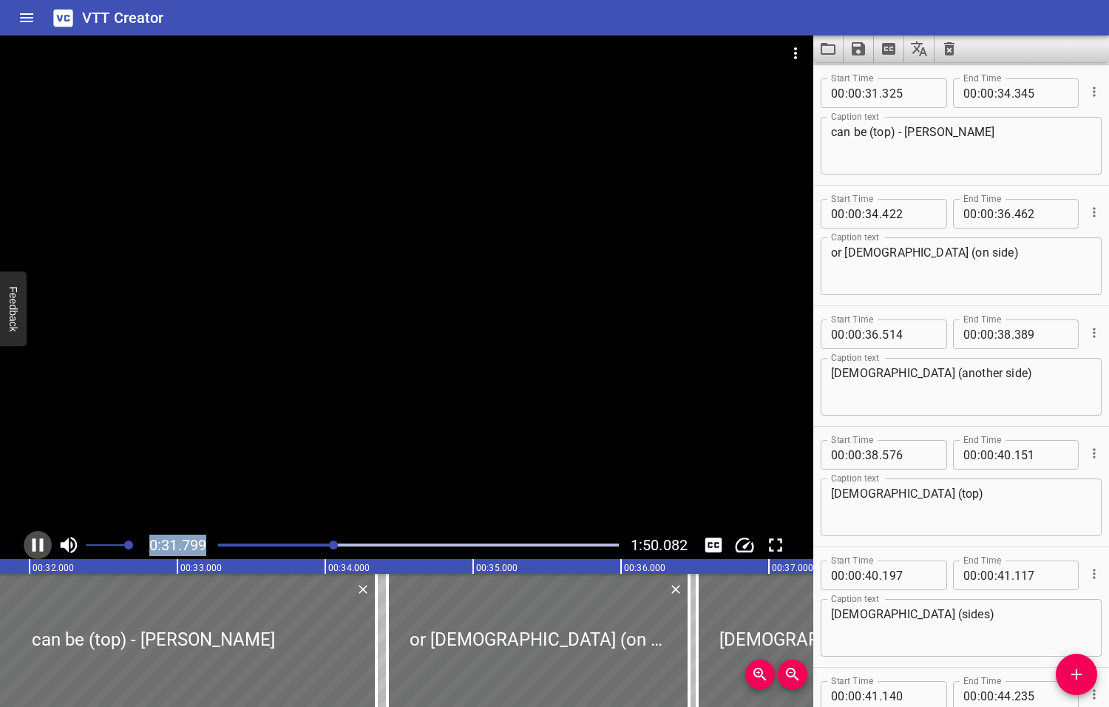
click at [41, 546] on icon "Play/Pause" at bounding box center [38, 544] width 11 height 13
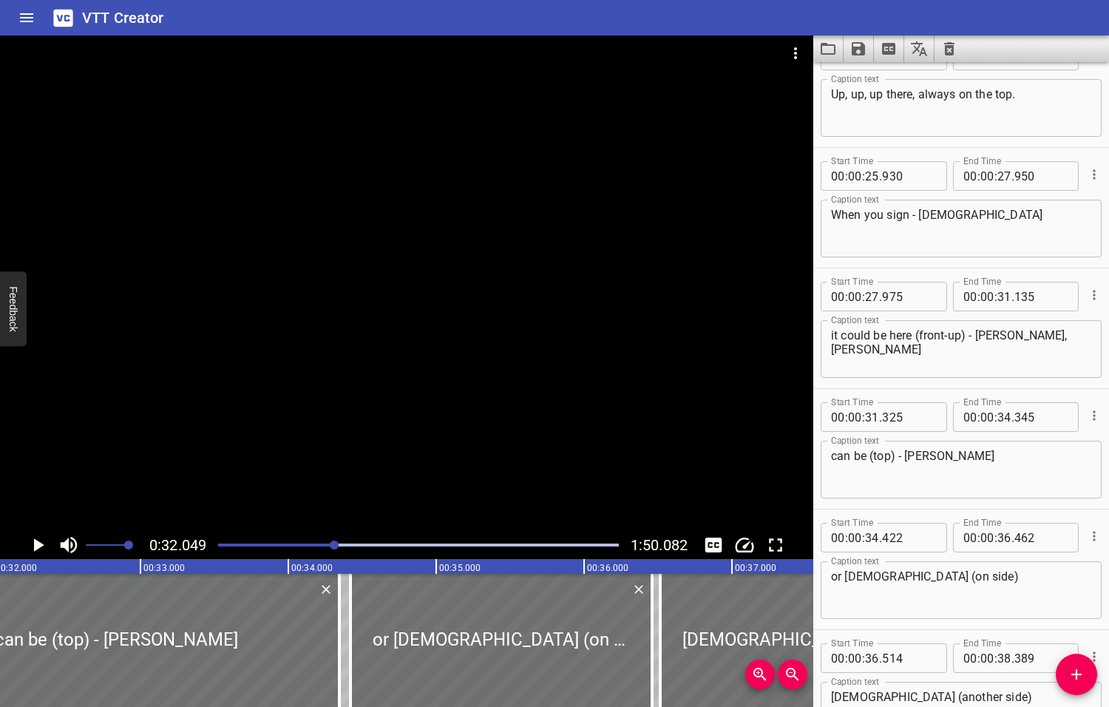
click at [963, 335] on textarea "it could be here (front-up) - Jesus, Jesus" at bounding box center [961, 349] width 260 height 42
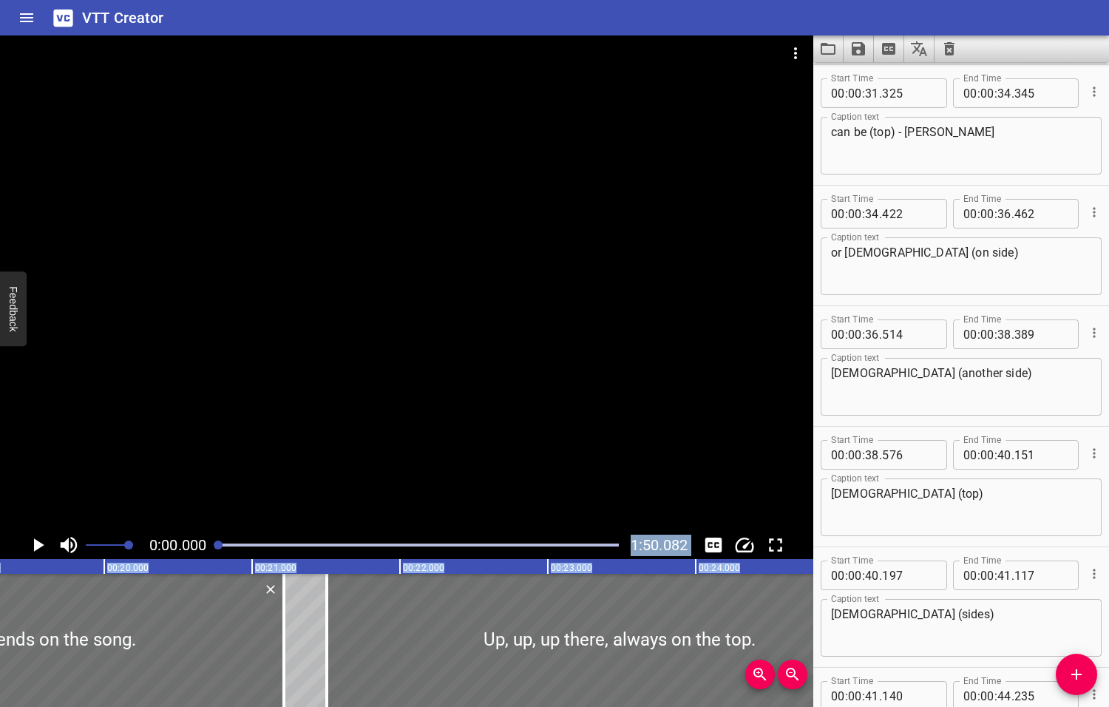
drag, startPoint x: 335, startPoint y: 544, endPoint x: 203, endPoint y: 560, distance: 133.3
click at [203, 560] on div "0:00.000 1:50.082 00:00.000 00:01.000 00:02.000 00:03.000 00:04.000 00:05.000 0…" at bounding box center [406, 370] width 813 height 671
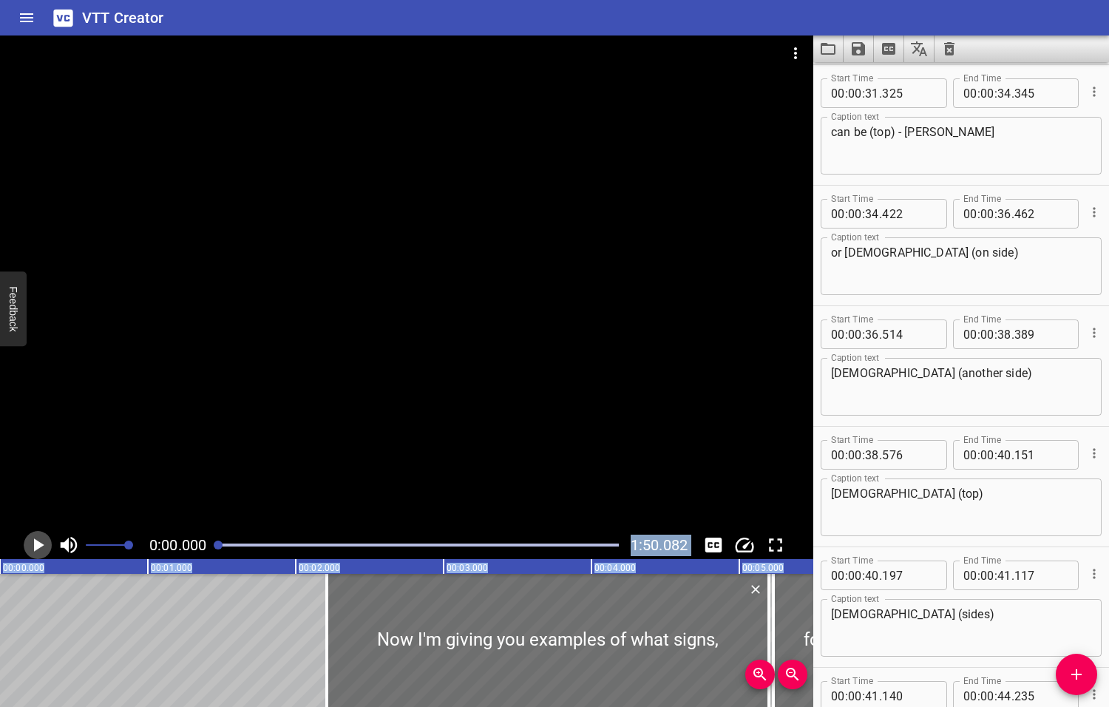
click at [37, 546] on icon "Play/Pause" at bounding box center [39, 544] width 10 height 13
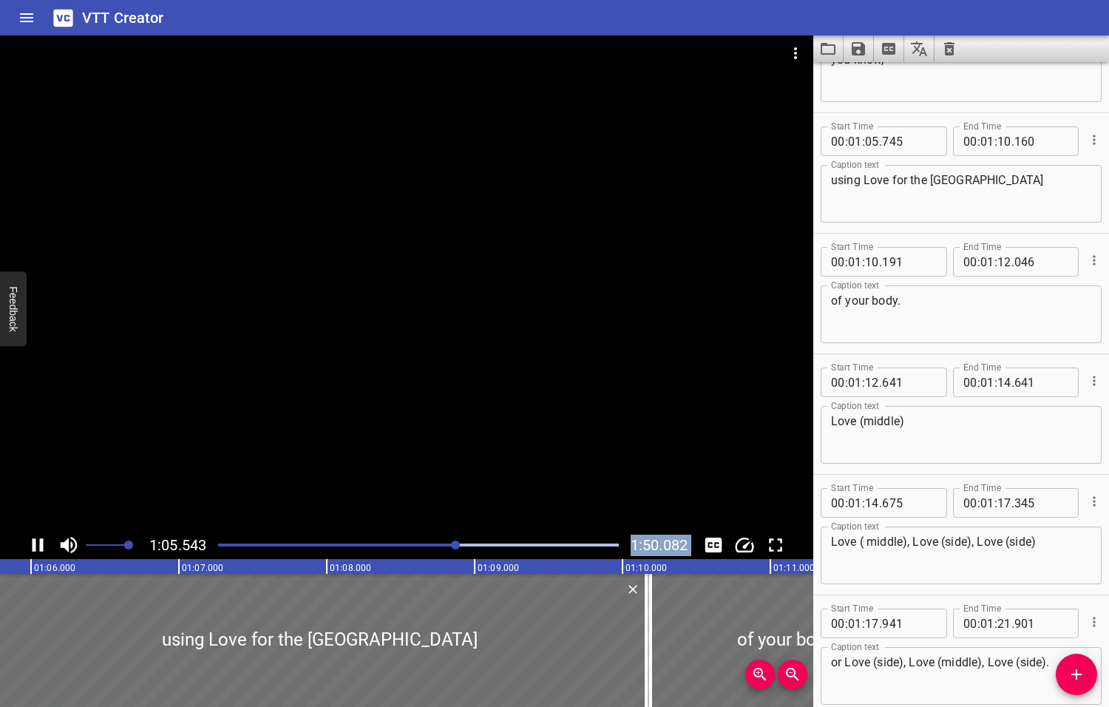
click at [41, 544] on icon "Play/Pause" at bounding box center [38, 544] width 11 height 13
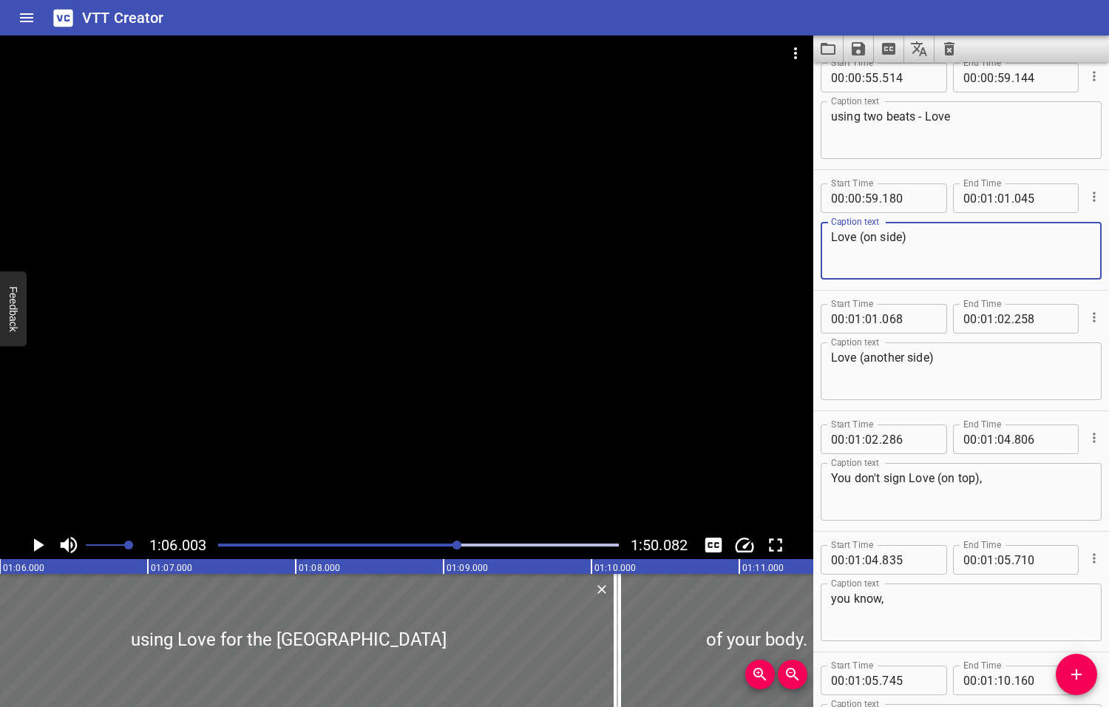
click at [880, 237] on textarea "Love (on side)" at bounding box center [961, 251] width 260 height 42
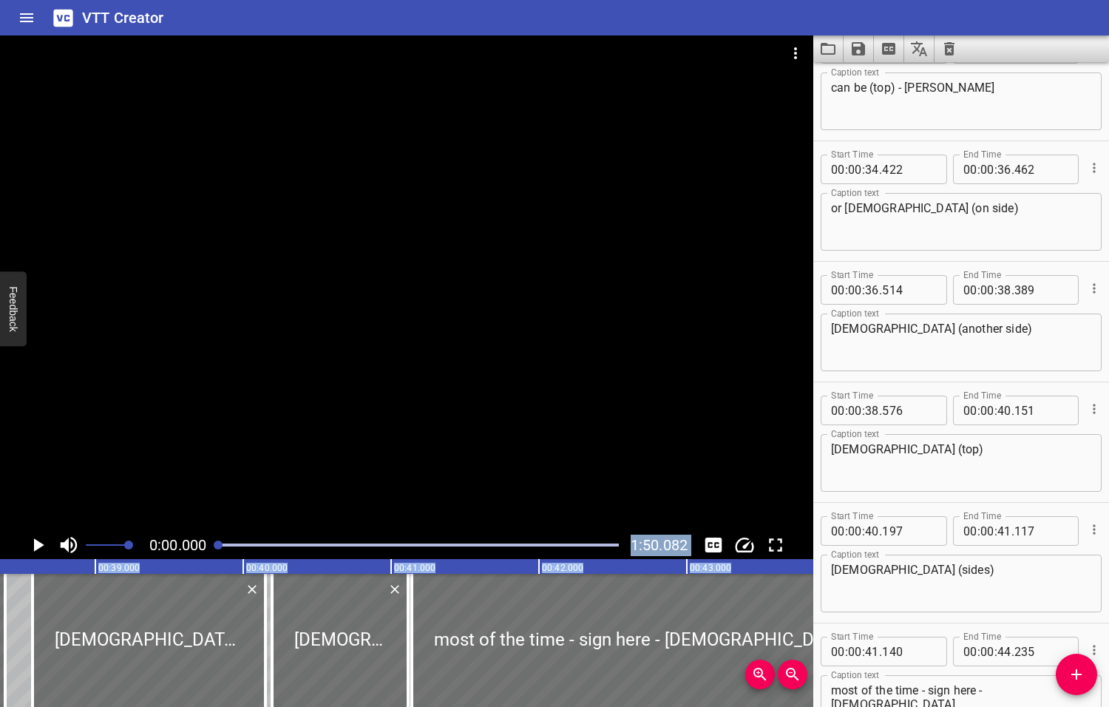
drag, startPoint x: 458, startPoint y: 545, endPoint x: 191, endPoint y: 588, distance: 270.3
click at [191, 588] on div "0:00.000 1:50.082 00:00.000 00:01.000 00:02.000 00:03.000 00:04.000 00:05.000 0…" at bounding box center [406, 370] width 813 height 671
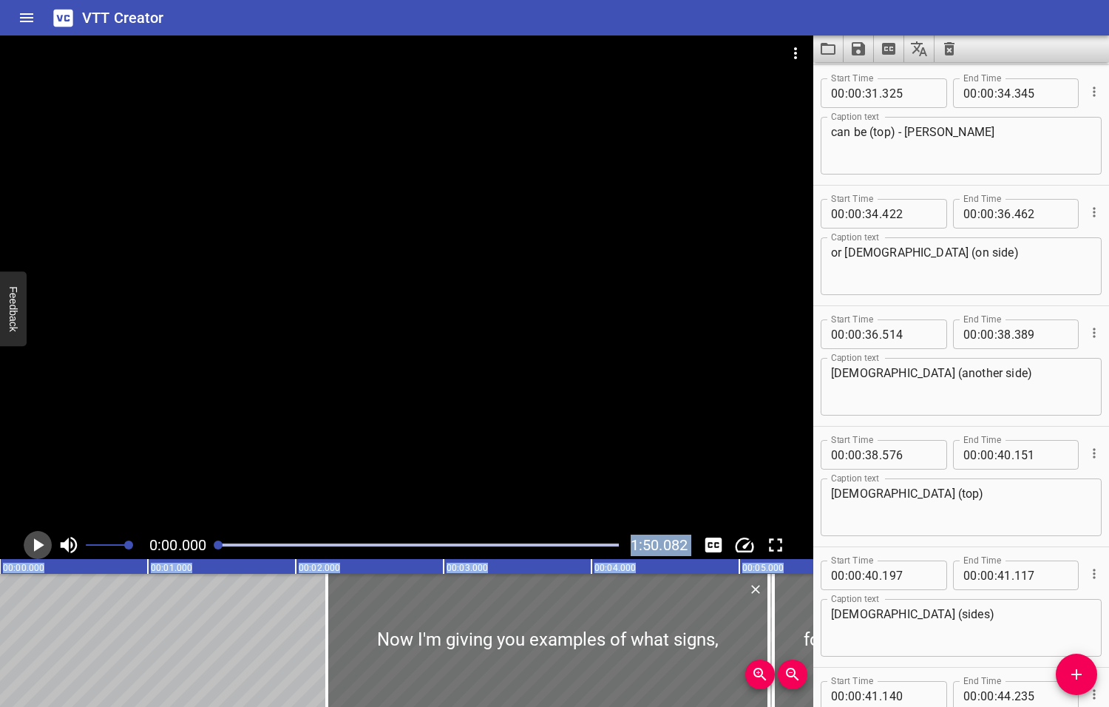
click at [36, 545] on icon "Play/Pause" at bounding box center [39, 544] width 10 height 13
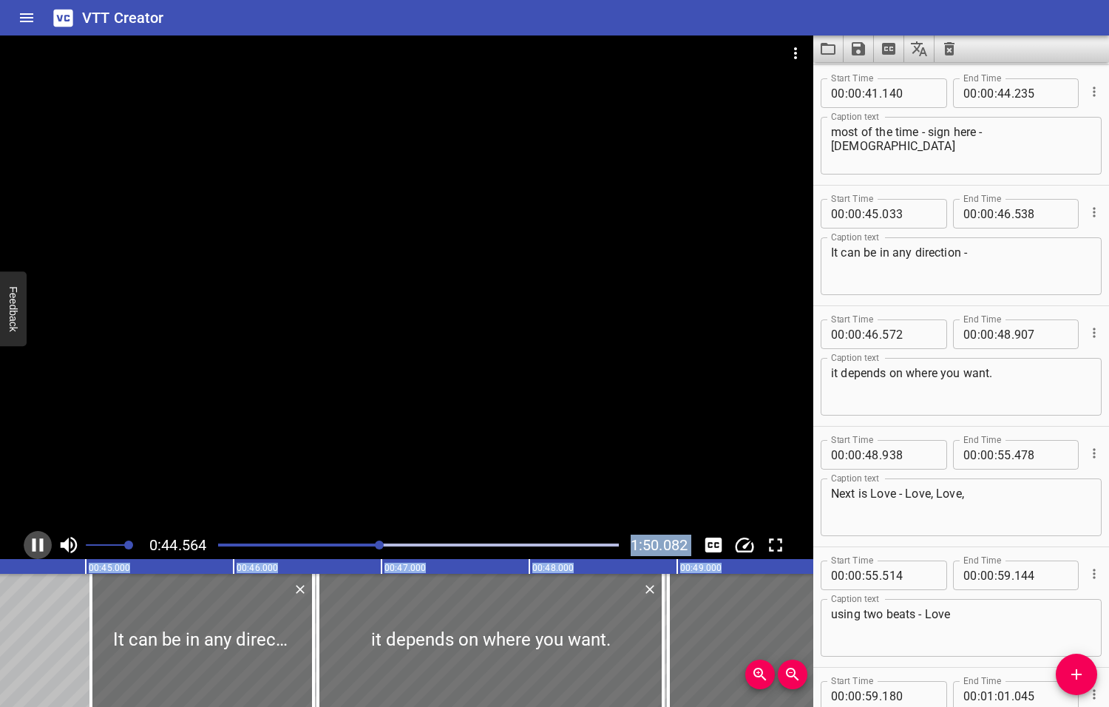
click at [36, 547] on icon "Play/Pause" at bounding box center [38, 545] width 22 height 22
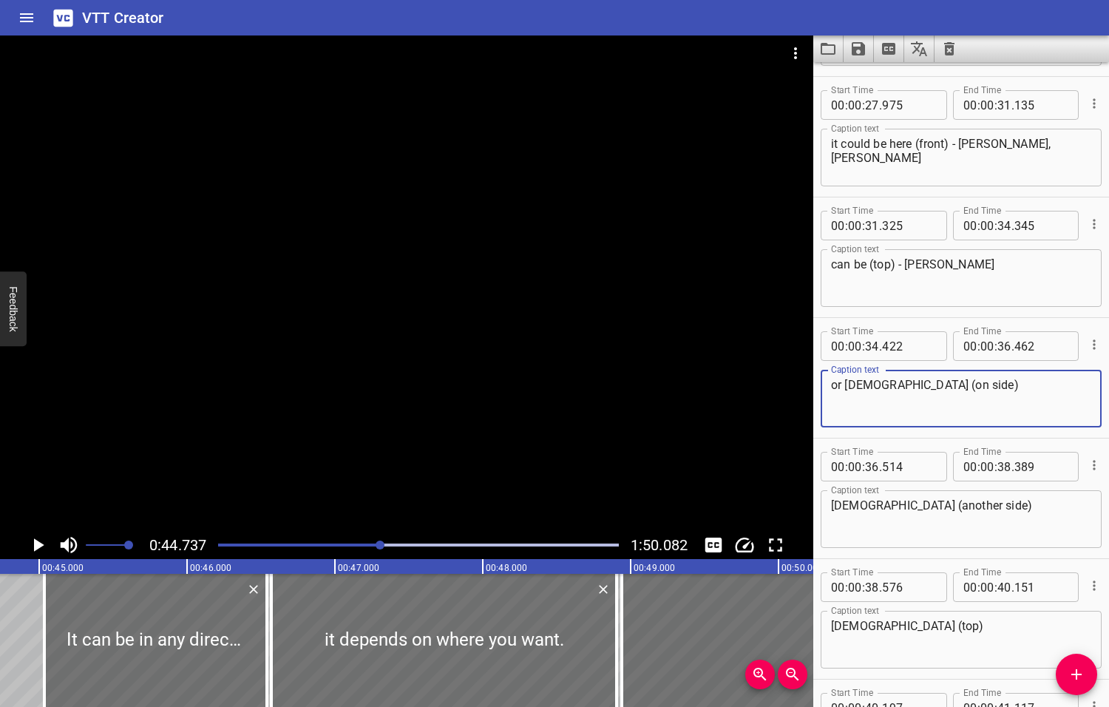
click at [901, 381] on textarea "or Jesus (on side)" at bounding box center [961, 399] width 260 height 42
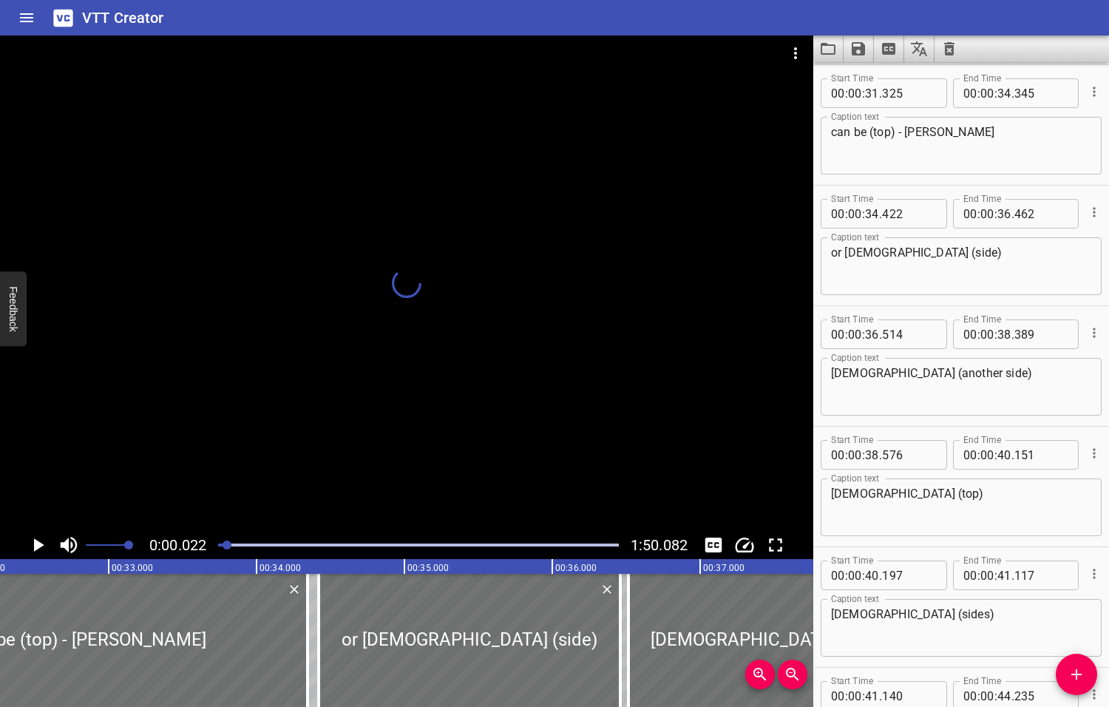
drag, startPoint x: 382, startPoint y: 543, endPoint x: 211, endPoint y: 550, distance: 170.9
click at [211, 550] on div at bounding box center [418, 545] width 418 height 21
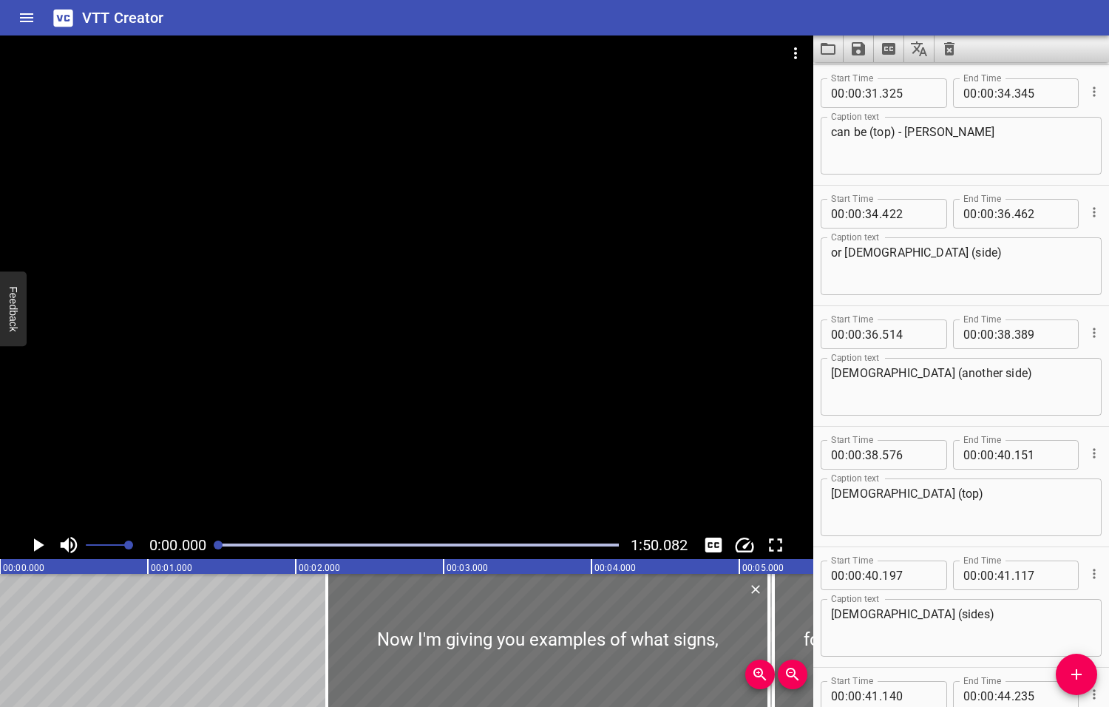
click at [35, 544] on icon "Play/Pause" at bounding box center [39, 544] width 10 height 13
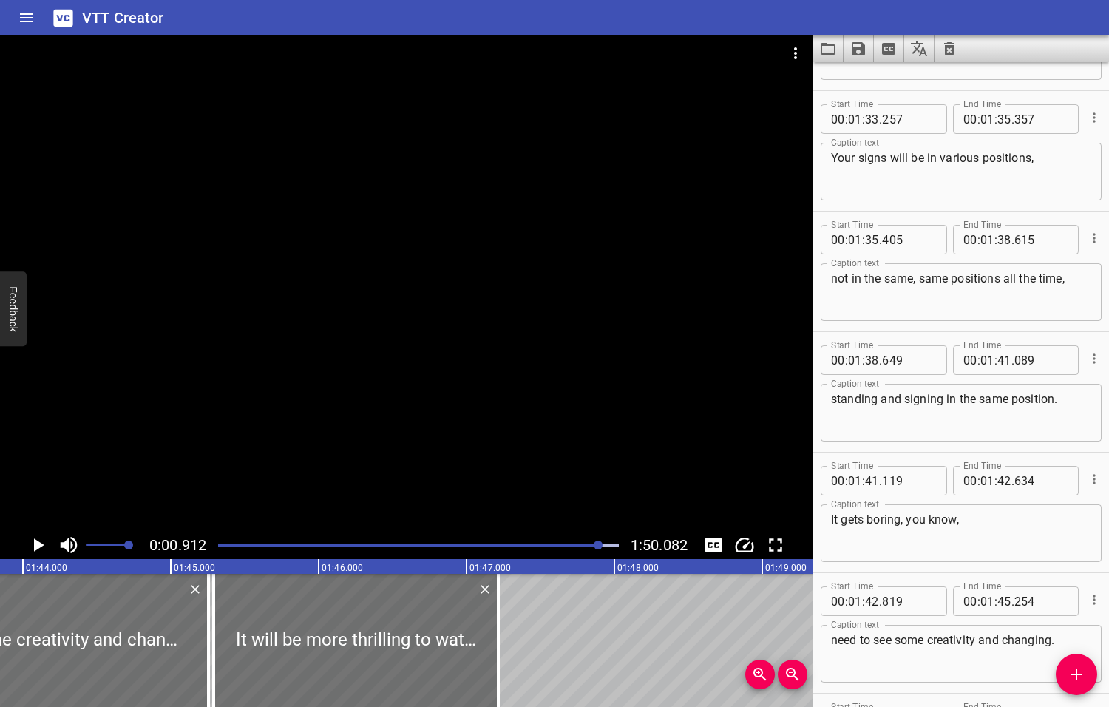
drag, startPoint x: 619, startPoint y: 543, endPoint x: 600, endPoint y: 546, distance: 19.4
click at [600, 546] on div at bounding box center [598, 544] width 9 height 9
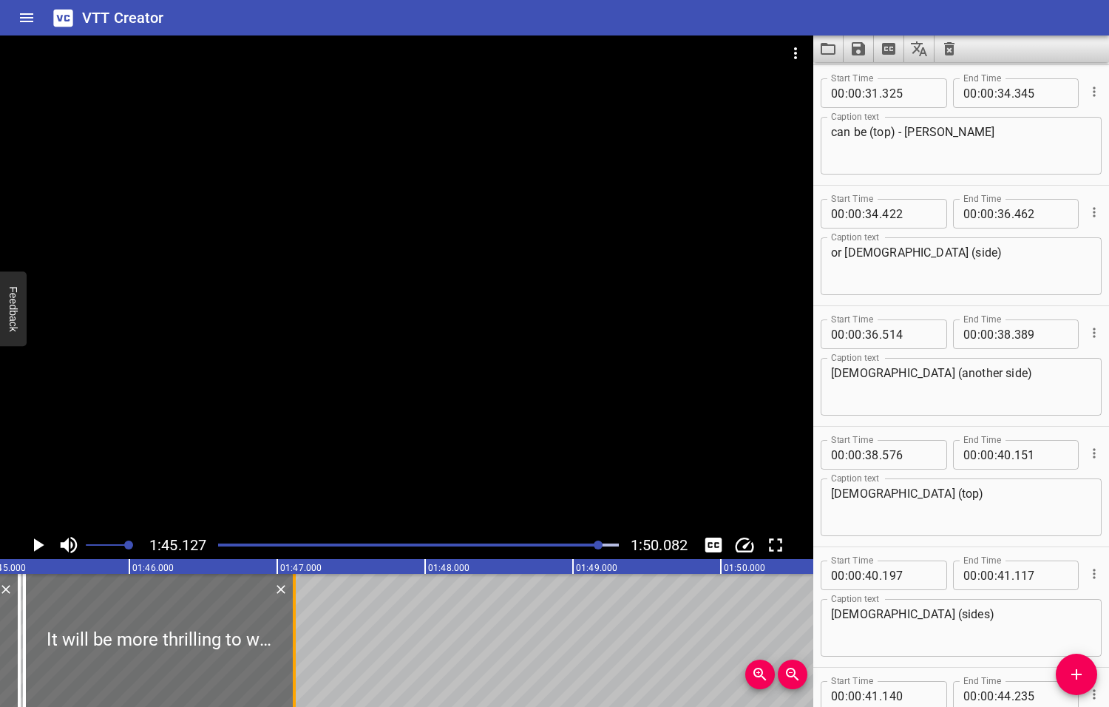
drag, startPoint x: 311, startPoint y: 633, endPoint x: 296, endPoint y: 634, distance: 14.9
click at [296, 634] on div at bounding box center [294, 640] width 15 height 133
click at [38, 545] on icon "Play/Pause" at bounding box center [39, 544] width 10 height 13
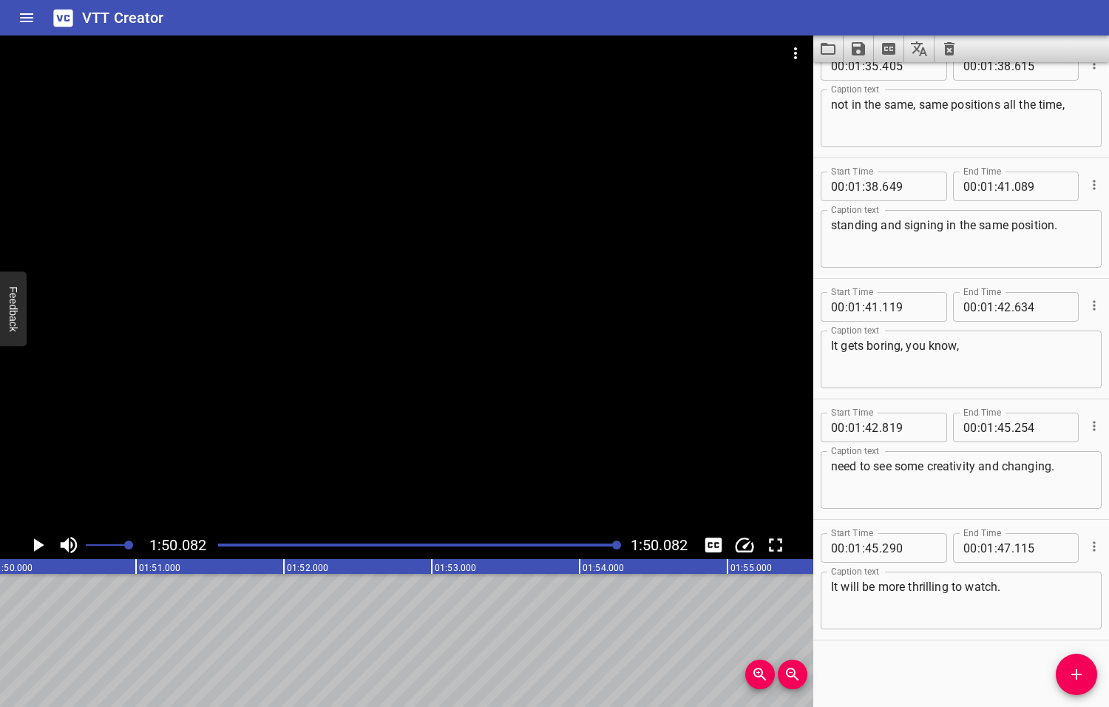
click at [38, 546] on icon "Play/Pause" at bounding box center [39, 544] width 10 height 13
click at [38, 543] on icon "Play/Pause" at bounding box center [39, 544] width 10 height 13
click at [979, 464] on textarea "need to see some creativity and changing." at bounding box center [961, 480] width 260 height 42
click at [1022, 588] on textarea "It will be more thrilling to watch." at bounding box center [961, 601] width 260 height 42
click at [36, 546] on icon "Play/Pause" at bounding box center [39, 544] width 10 height 13
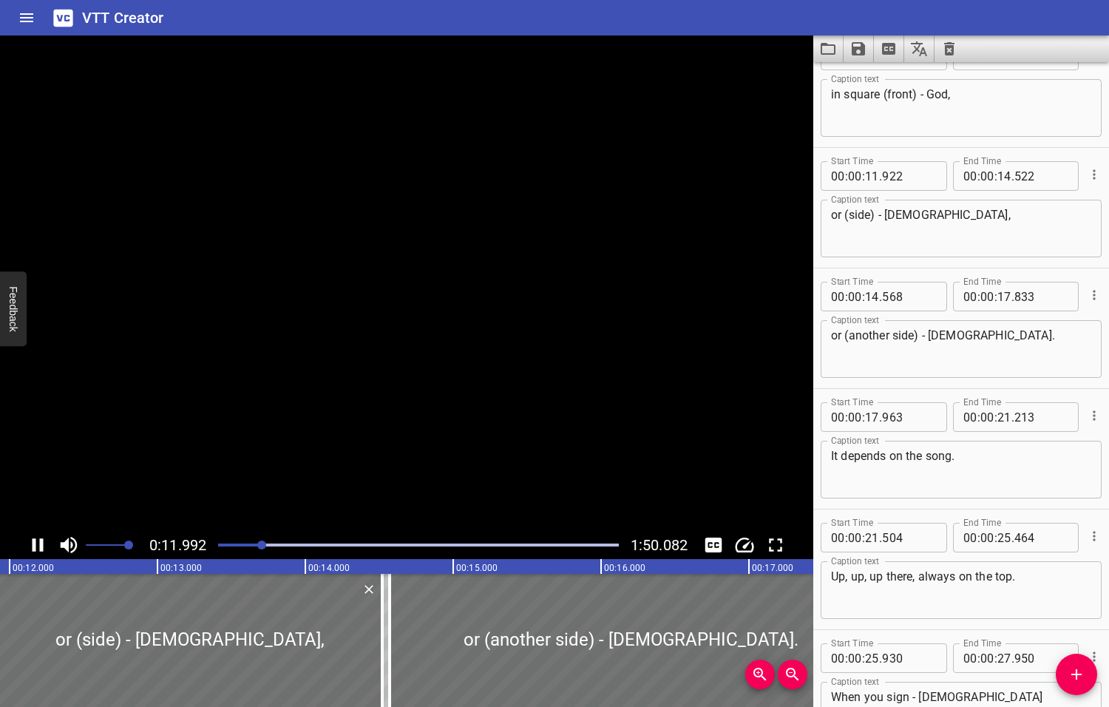
scroll to position [0, 1773]
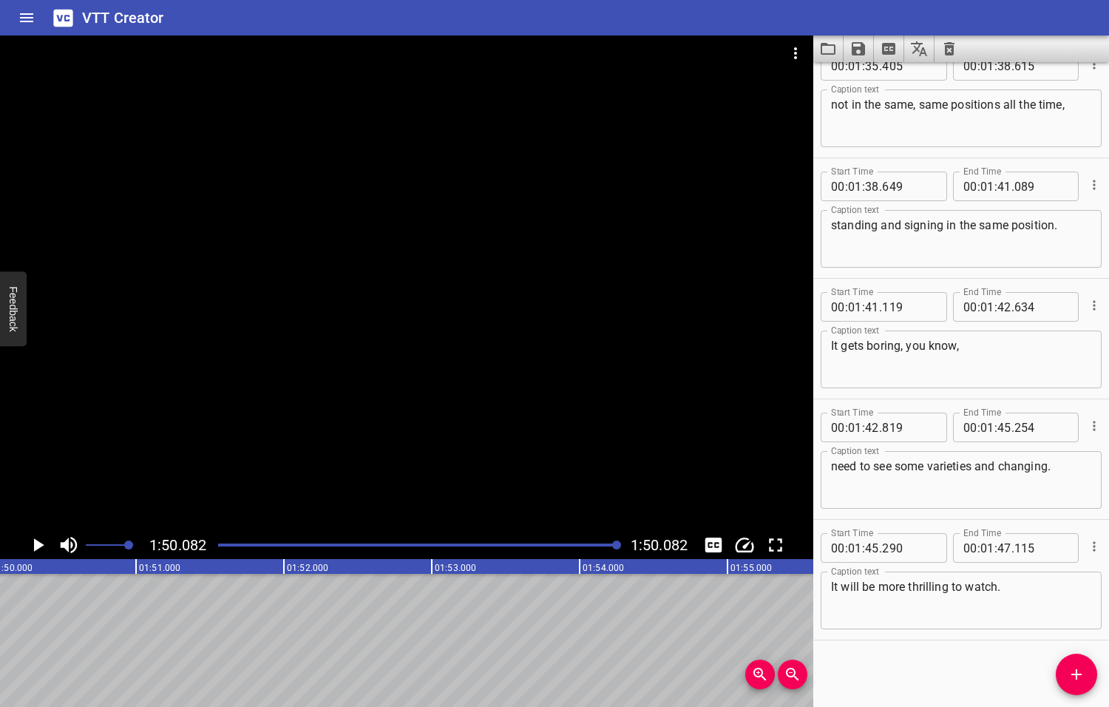
click at [37, 545] on icon "Play/Pause" at bounding box center [39, 544] width 10 height 13
click at [857, 48] on icon "Save captions to file" at bounding box center [858, 48] width 13 height 13
click at [892, 80] on li "Save to VTT file" at bounding box center [898, 81] width 109 height 27
click at [830, 49] on icon "Load captions from file" at bounding box center [828, 49] width 18 height 18
click at [827, 48] on icon "Load captions from file" at bounding box center [828, 49] width 18 height 18
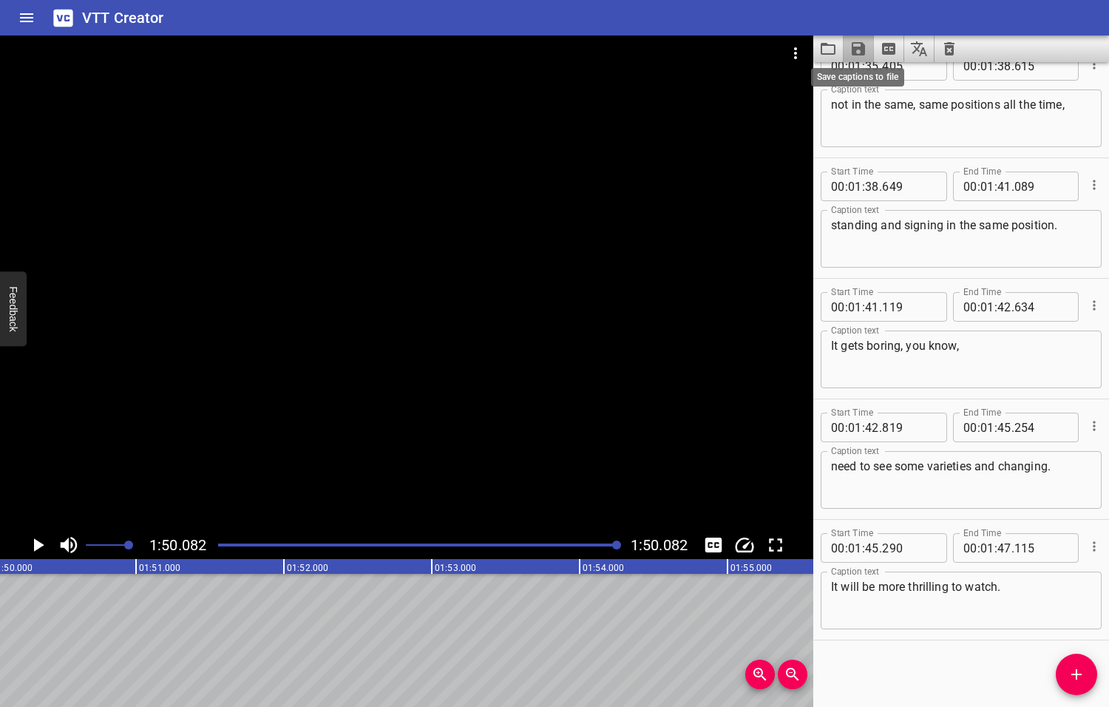
click at [858, 46] on icon "Save captions to file" at bounding box center [858, 49] width 18 height 18
click at [824, 49] on div at bounding box center [554, 353] width 1109 height 707
click at [826, 50] on icon "Load captions from file" at bounding box center [828, 49] width 18 height 18
click at [827, 49] on icon "Load captions from file" at bounding box center [828, 49] width 18 height 18
click at [829, 45] on icon "Load captions from file" at bounding box center [828, 49] width 15 height 12
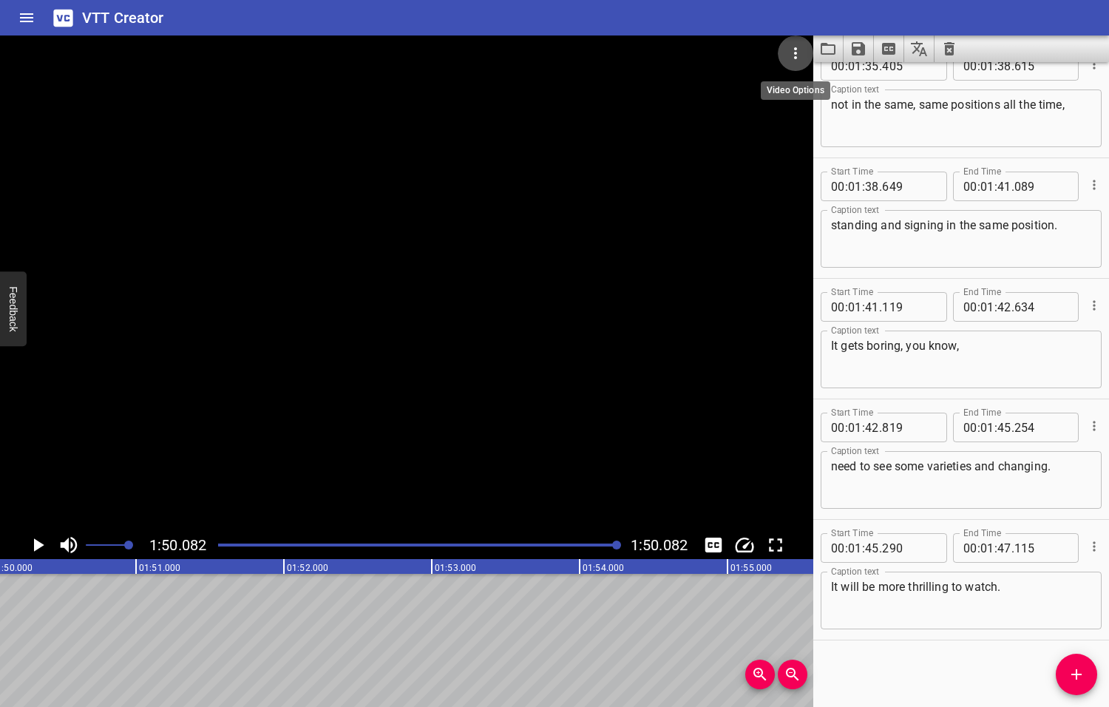
click at [793, 52] on icon "Video Options" at bounding box center [796, 53] width 18 height 18
click at [837, 56] on li "Select New Video File..." at bounding box center [851, 54] width 147 height 27
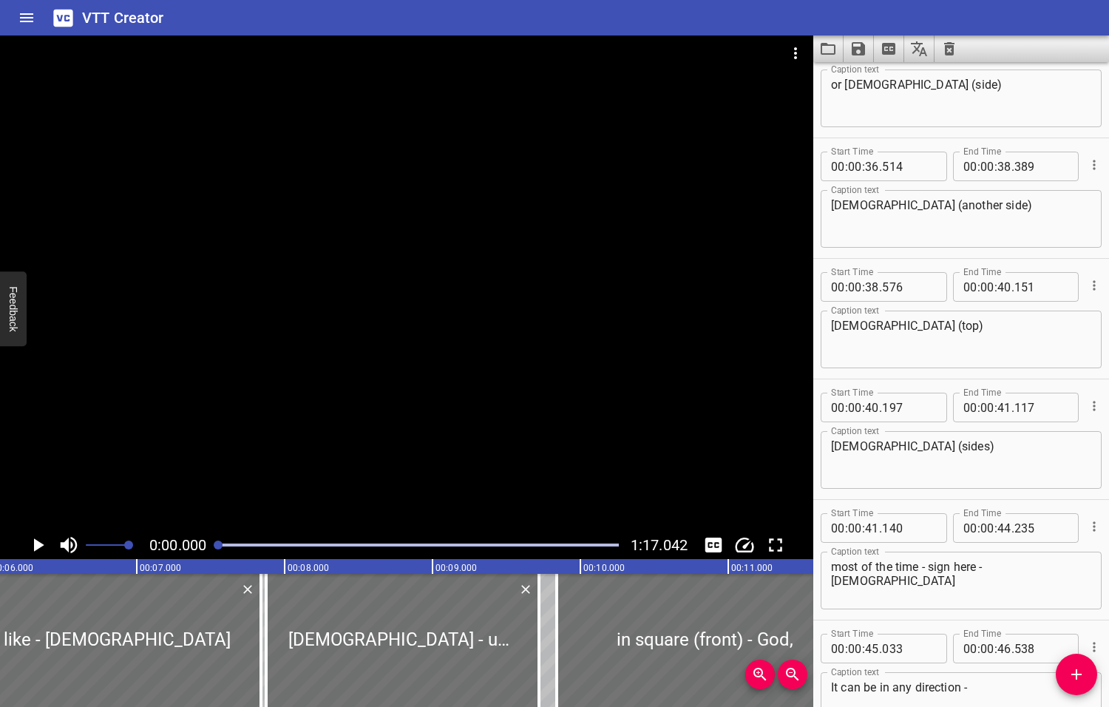
scroll to position [1205, 0]
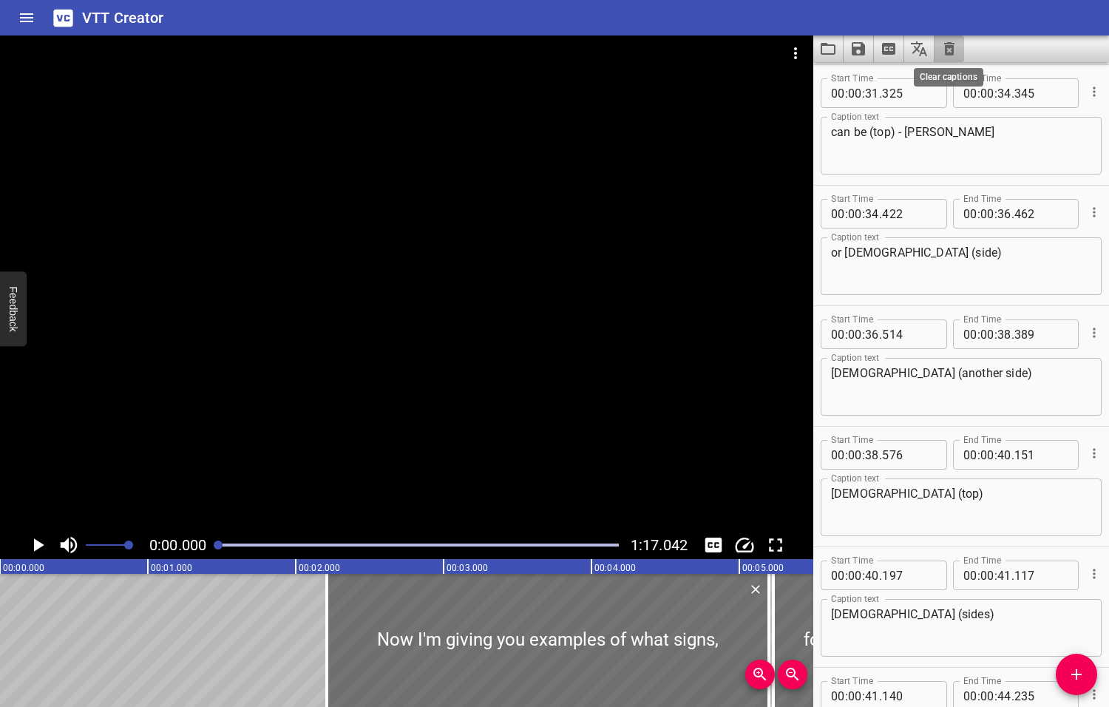
click at [951, 48] on icon "Clear captions" at bounding box center [949, 49] width 18 height 18
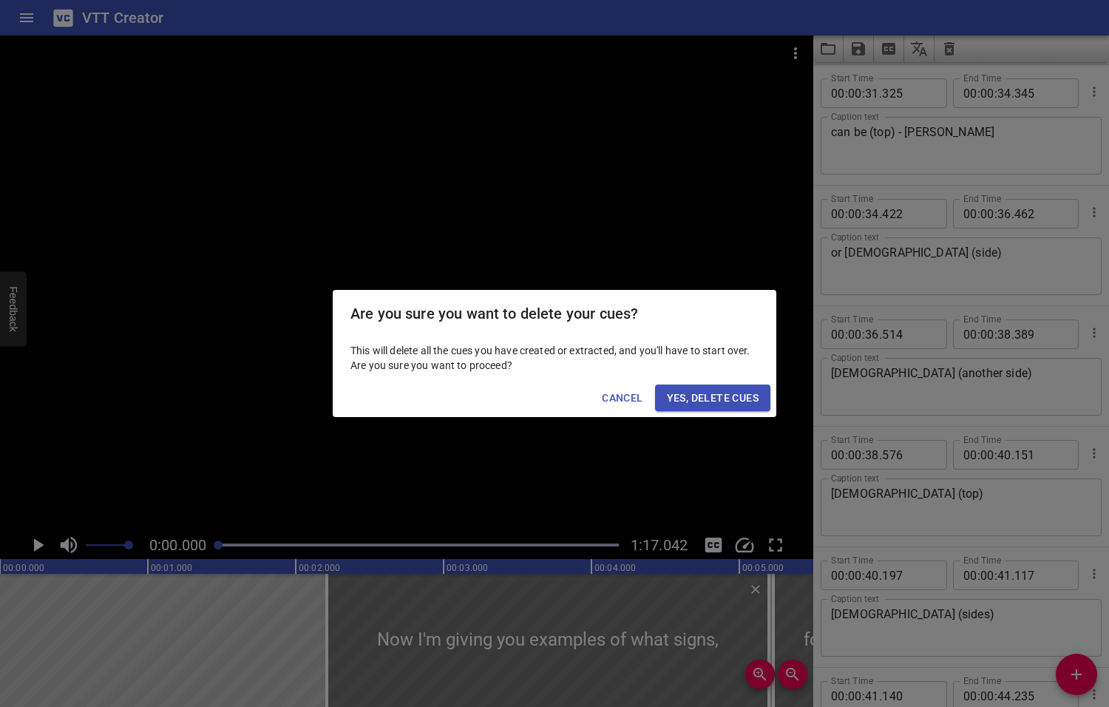
click at [710, 399] on span "Yes, Delete Cues" at bounding box center [713, 398] width 92 height 18
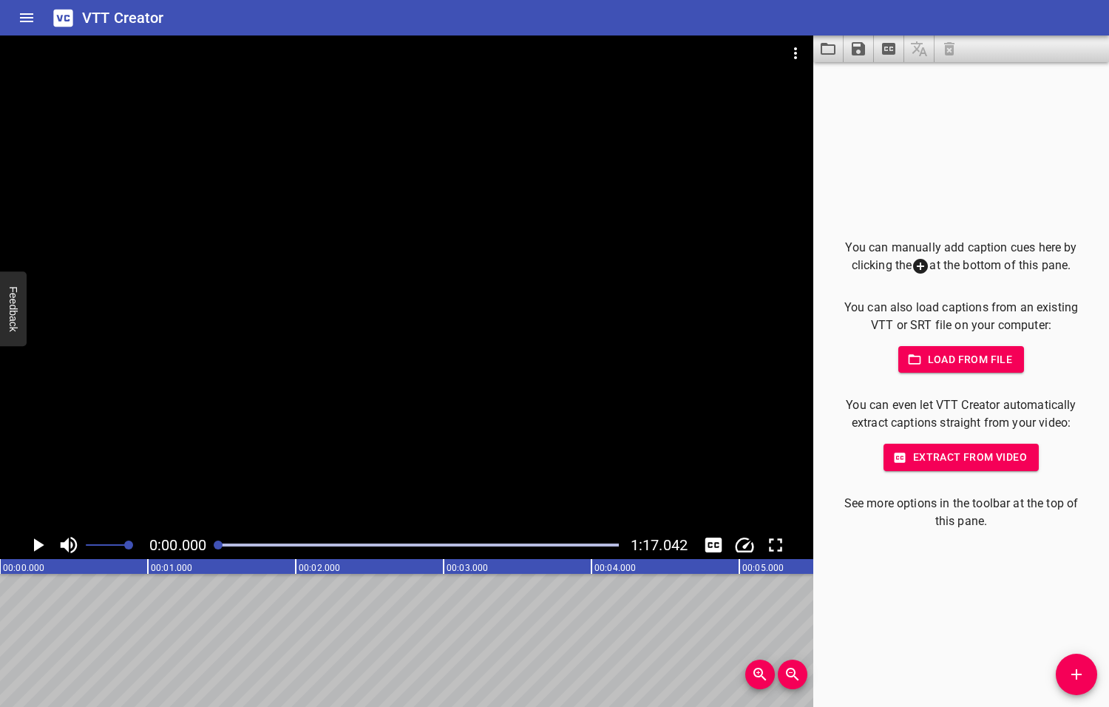
click at [38, 543] on icon "Play/Pause" at bounding box center [39, 544] width 10 height 13
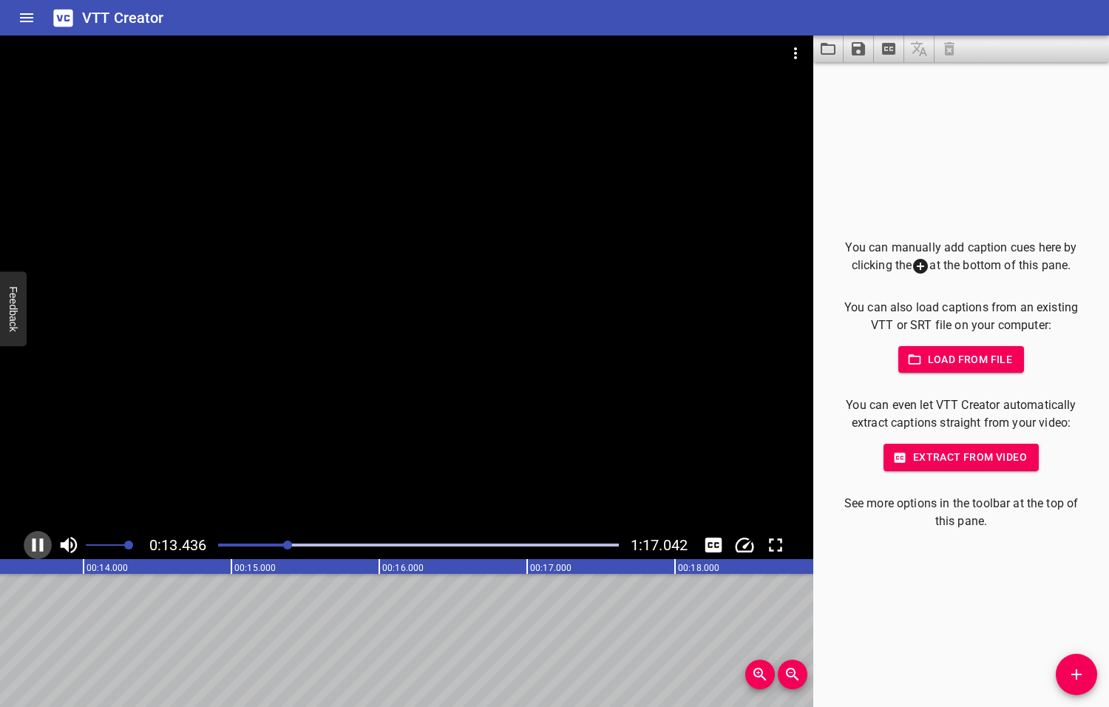
click at [40, 542] on icon "Play/Pause" at bounding box center [38, 544] width 11 height 13
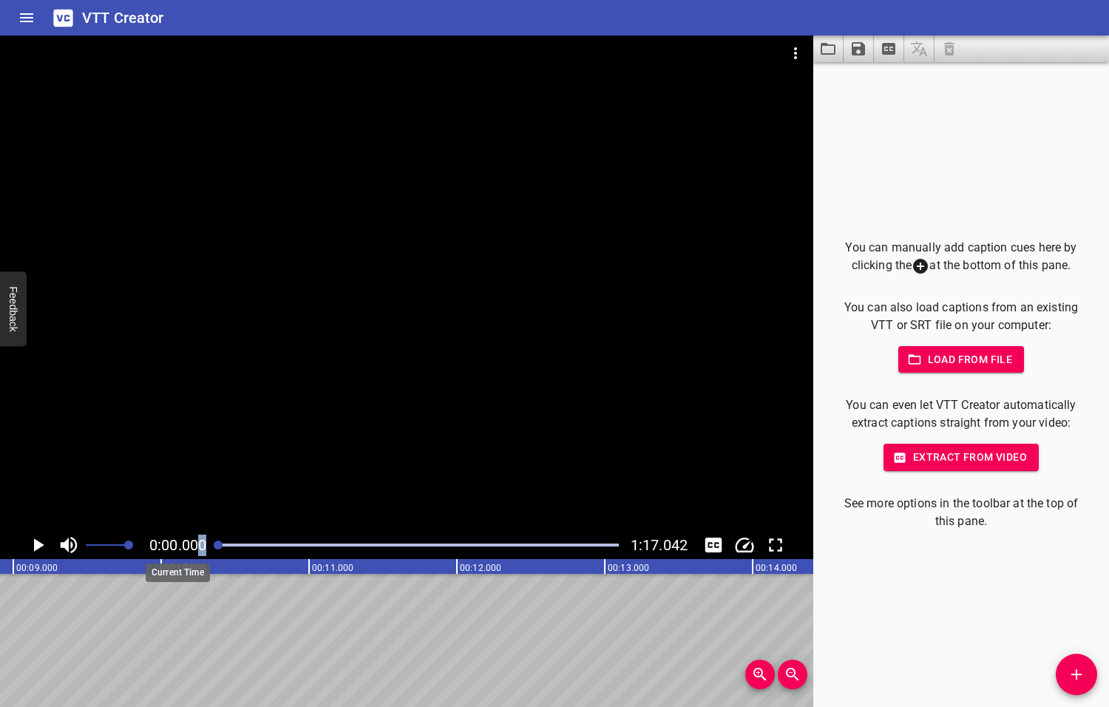
drag, startPoint x: 291, startPoint y: 545, endPoint x: 195, endPoint y: 544, distance: 95.4
click at [195, 544] on div "0:00.000 1:17.042" at bounding box center [406, 545] width 813 height 28
click at [38, 545] on icon "Play/Pause" at bounding box center [39, 544] width 10 height 13
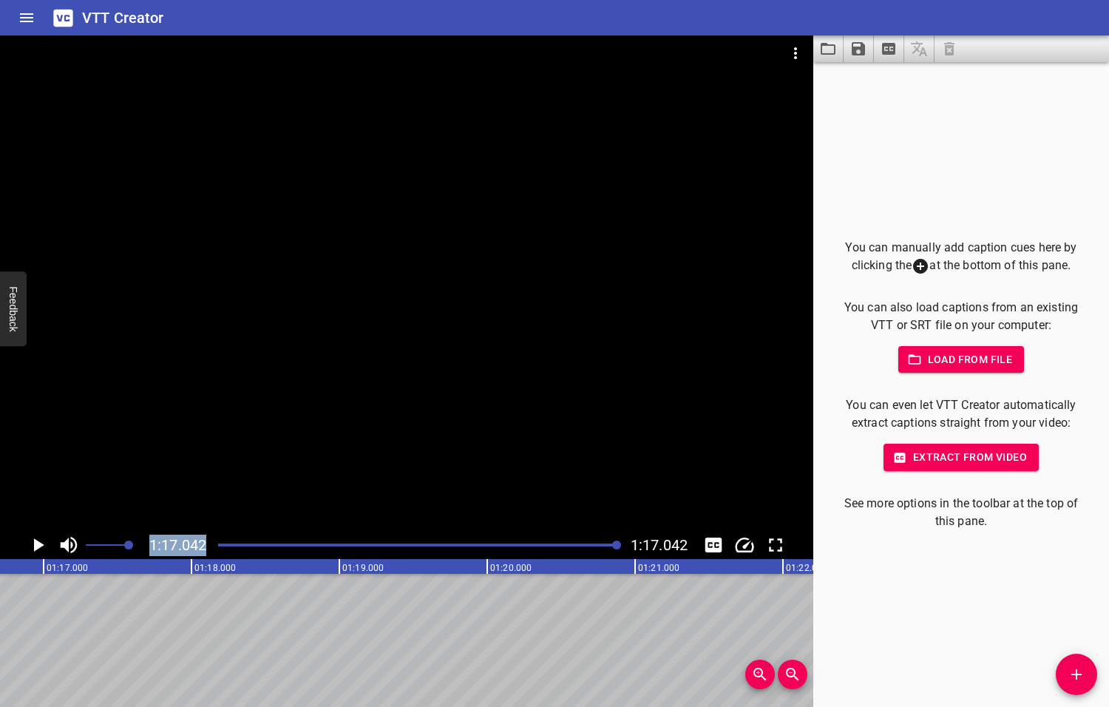
scroll to position [0, 11391]
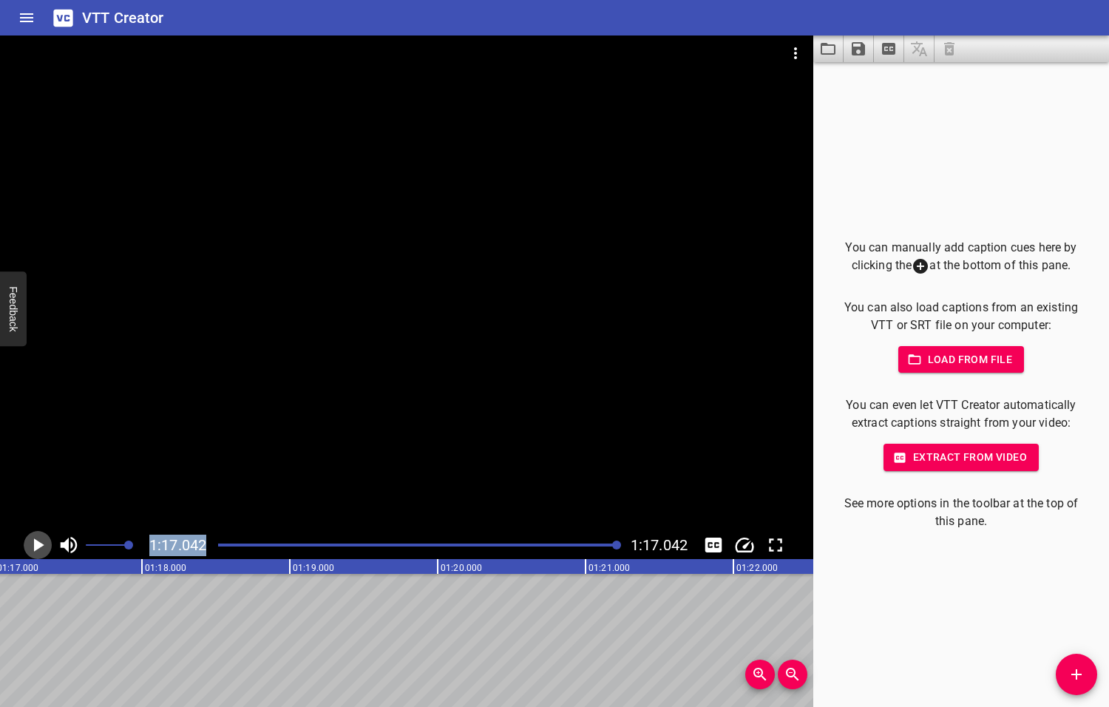
click at [38, 544] on icon "Play/Pause" at bounding box center [39, 544] width 10 height 13
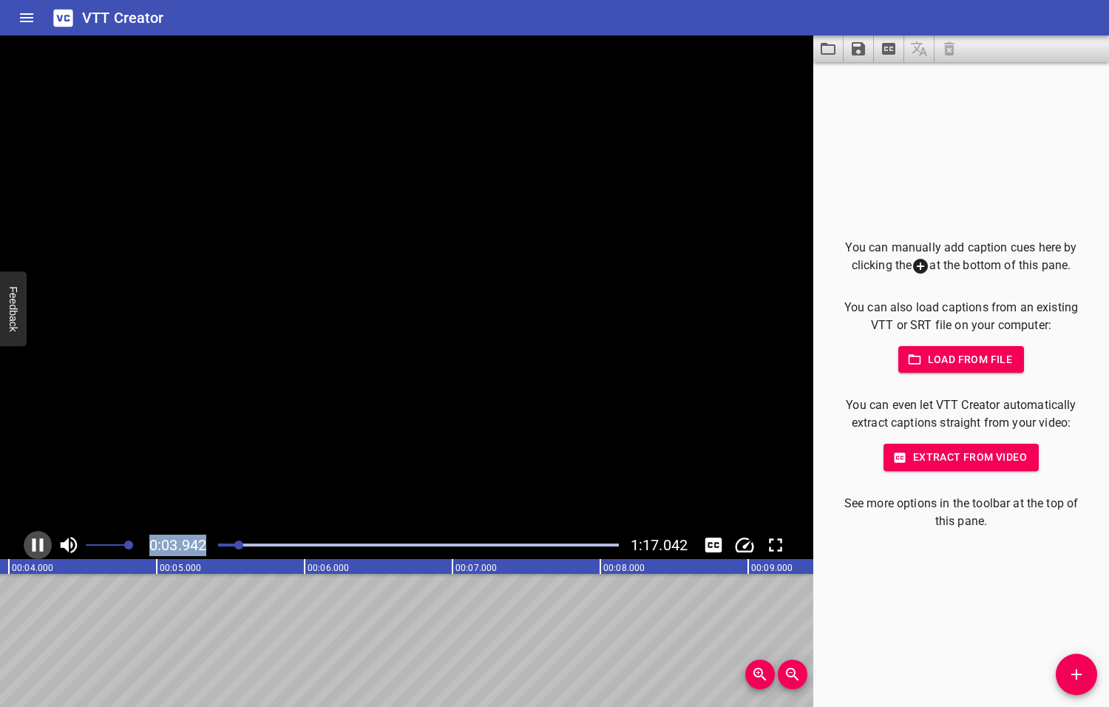
click at [39, 545] on icon "Play/Pause" at bounding box center [38, 544] width 11 height 13
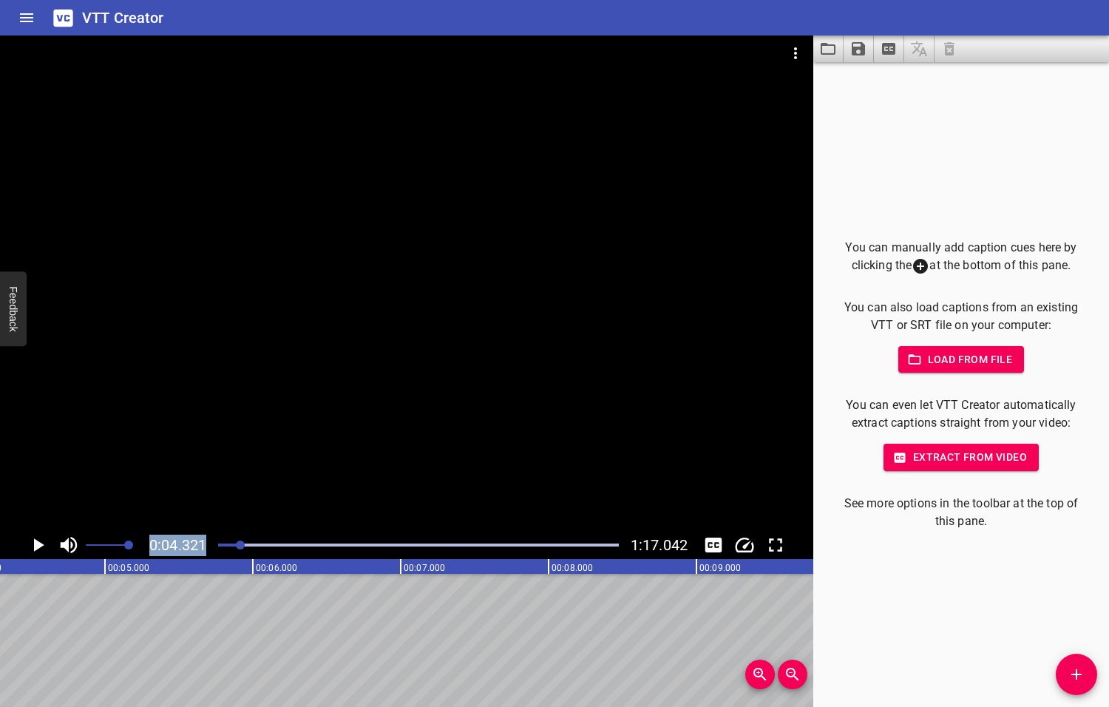
scroll to position [0, 639]
click at [1074, 675] on icon "Add Cue" at bounding box center [1077, 674] width 18 height 18
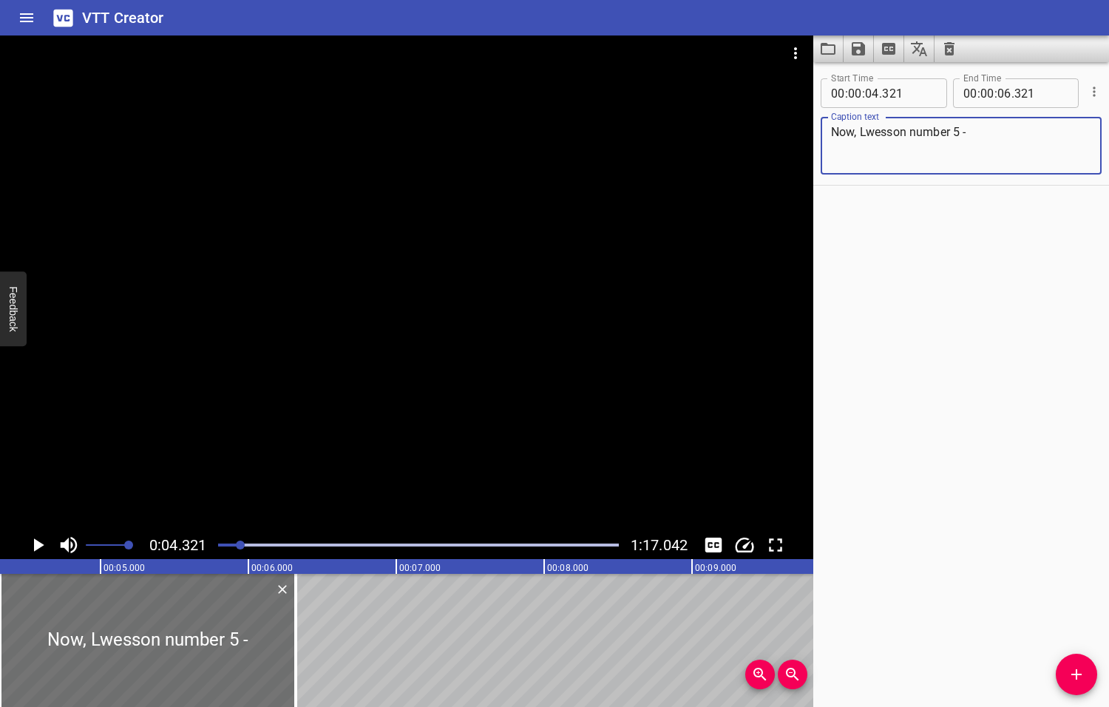
click at [874, 132] on textarea "Now, Lwesson number 5 -" at bounding box center [961, 146] width 260 height 42
click at [1002, 129] on textarea "Now, Lesson number 5 -" at bounding box center [961, 146] width 260 height 42
click at [866, 134] on textarea "Now, Lesson number 5 -" at bounding box center [961, 146] width 260 height 42
click at [994, 136] on textarea "Now, lesson number 5 -" at bounding box center [961, 146] width 260 height 42
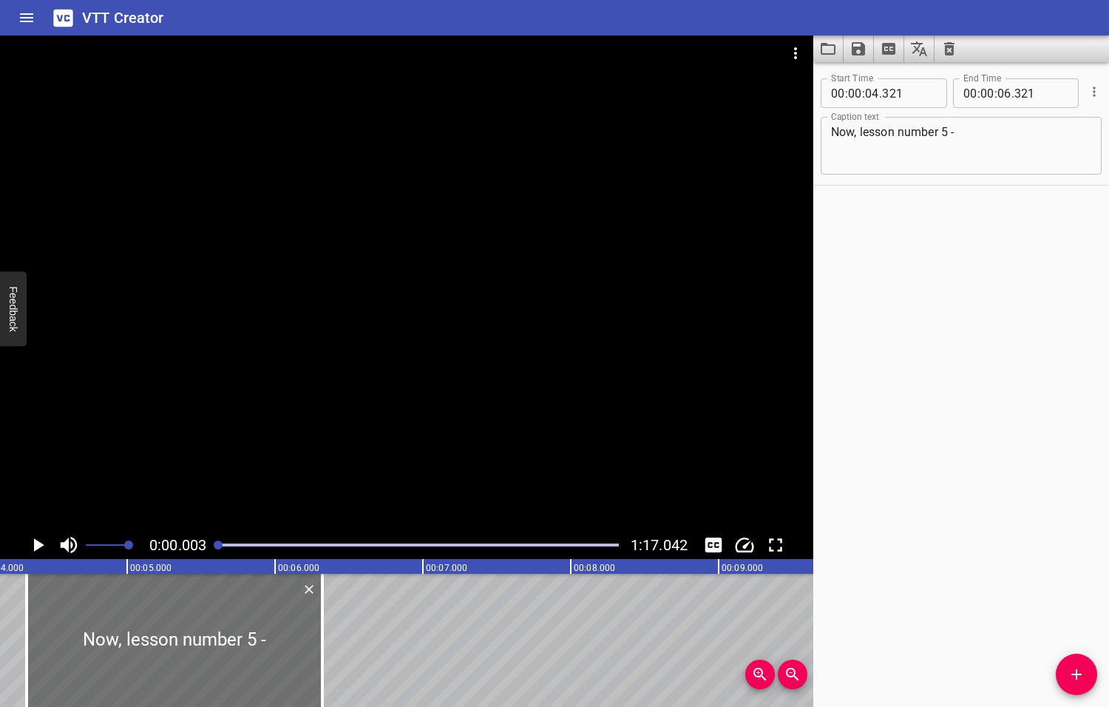
drag, startPoint x: 242, startPoint y: 545, endPoint x: 216, endPoint y: 544, distance: 26.6
click at [216, 544] on div at bounding box center [218, 544] width 9 height 9
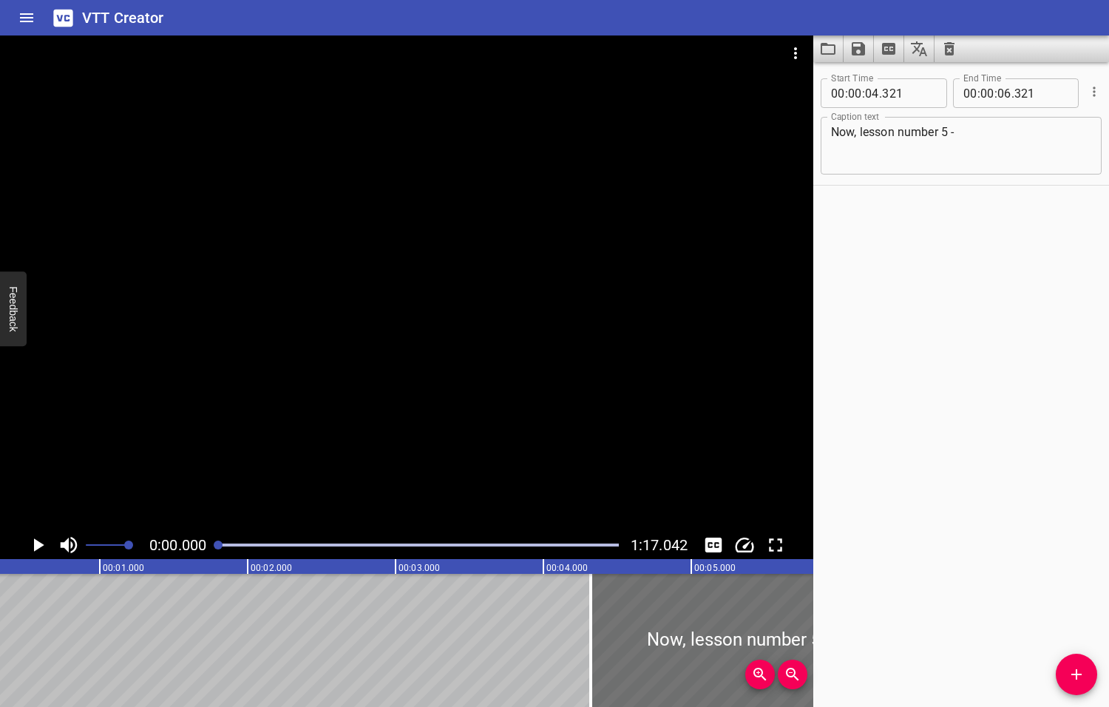
scroll to position [0, 0]
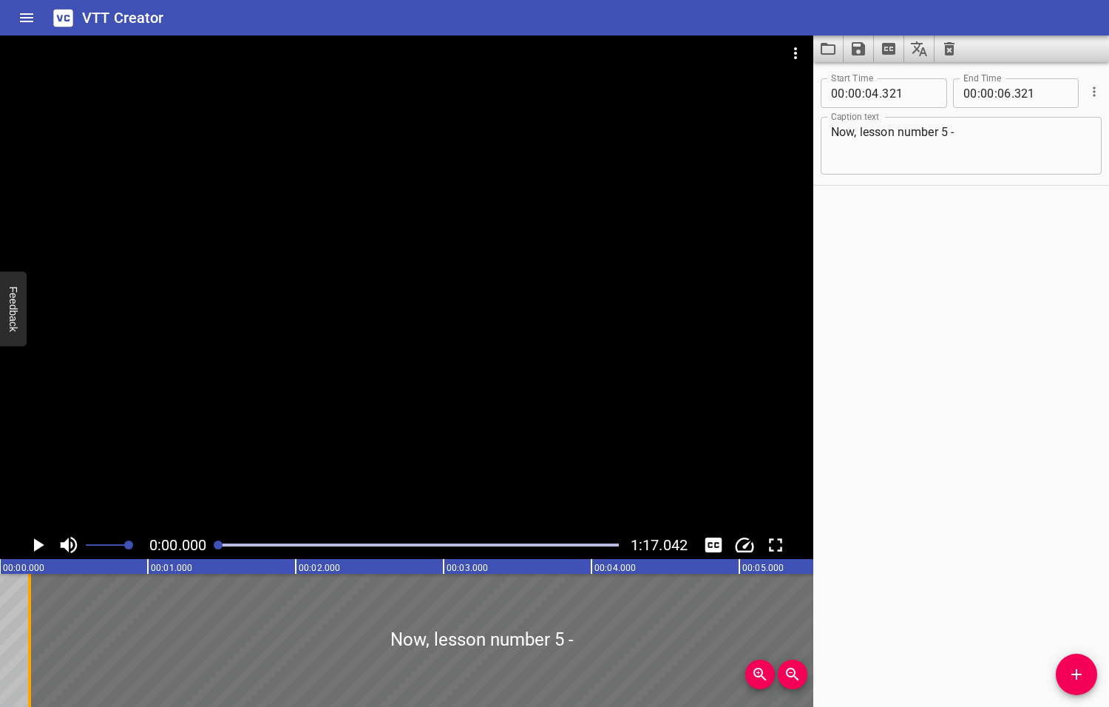
drag, startPoint x: 637, startPoint y: 639, endPoint x: 30, endPoint y: 656, distance: 606.5
click at [30, 656] on div at bounding box center [29, 640] width 15 height 133
click at [36, 545] on icon "Play/Pause" at bounding box center [39, 544] width 10 height 13
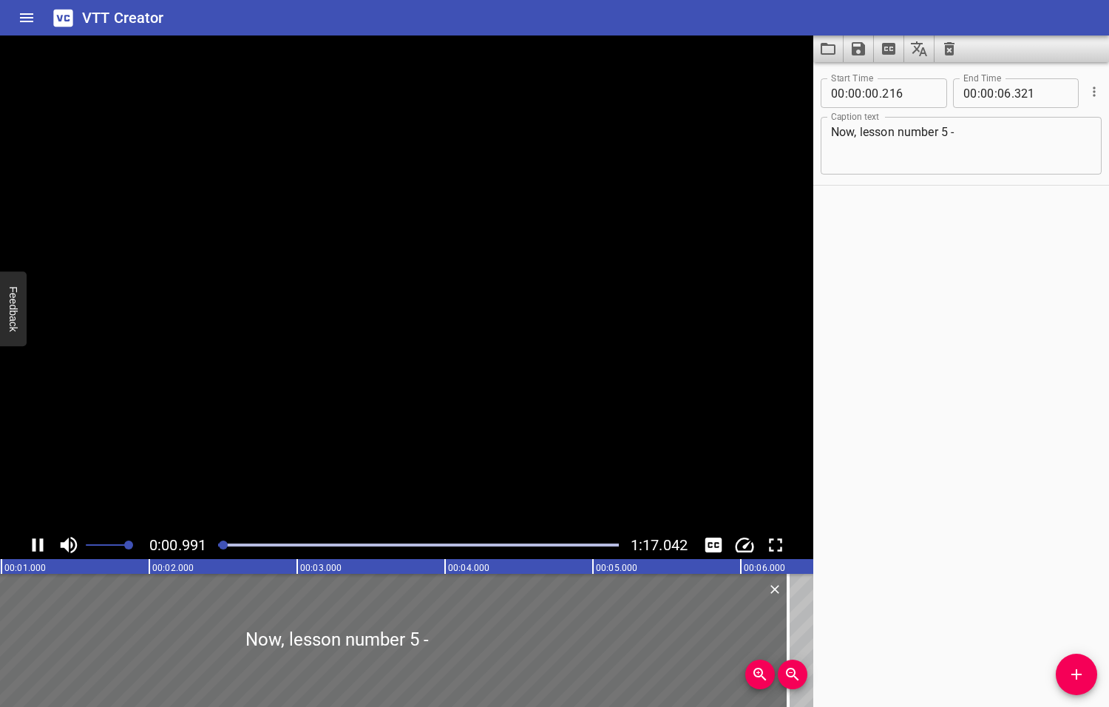
click at [36, 545] on icon "Play/Pause" at bounding box center [38, 545] width 22 height 22
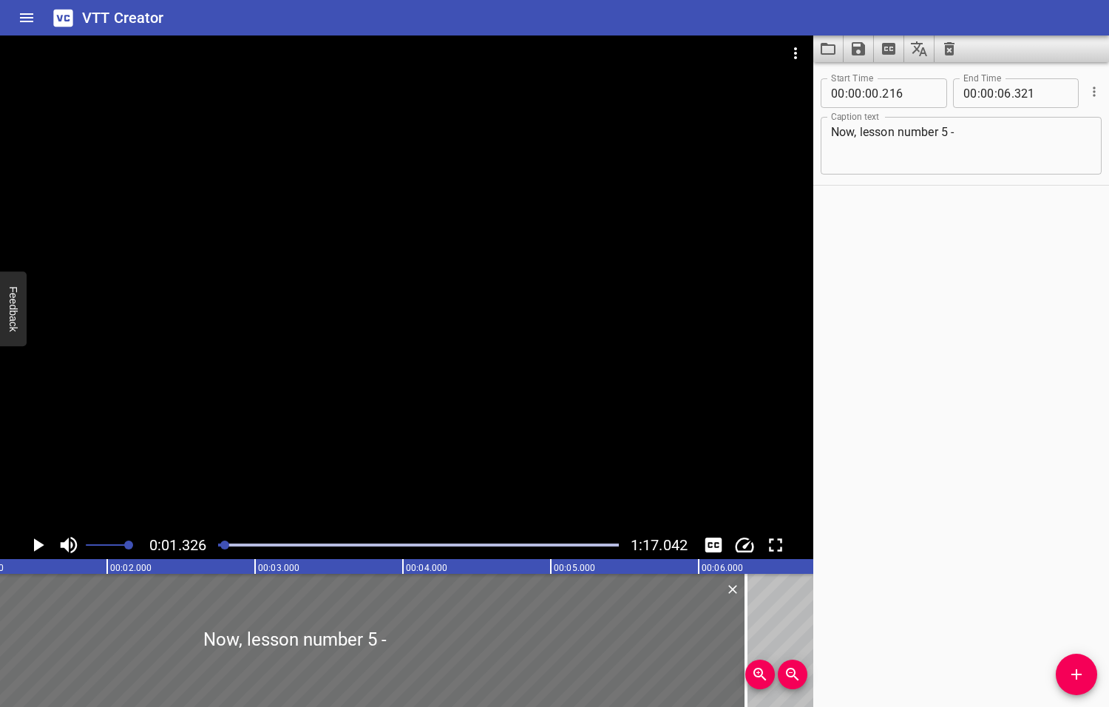
scroll to position [0, 196]
click at [225, 544] on div at bounding box center [224, 544] width 9 height 9
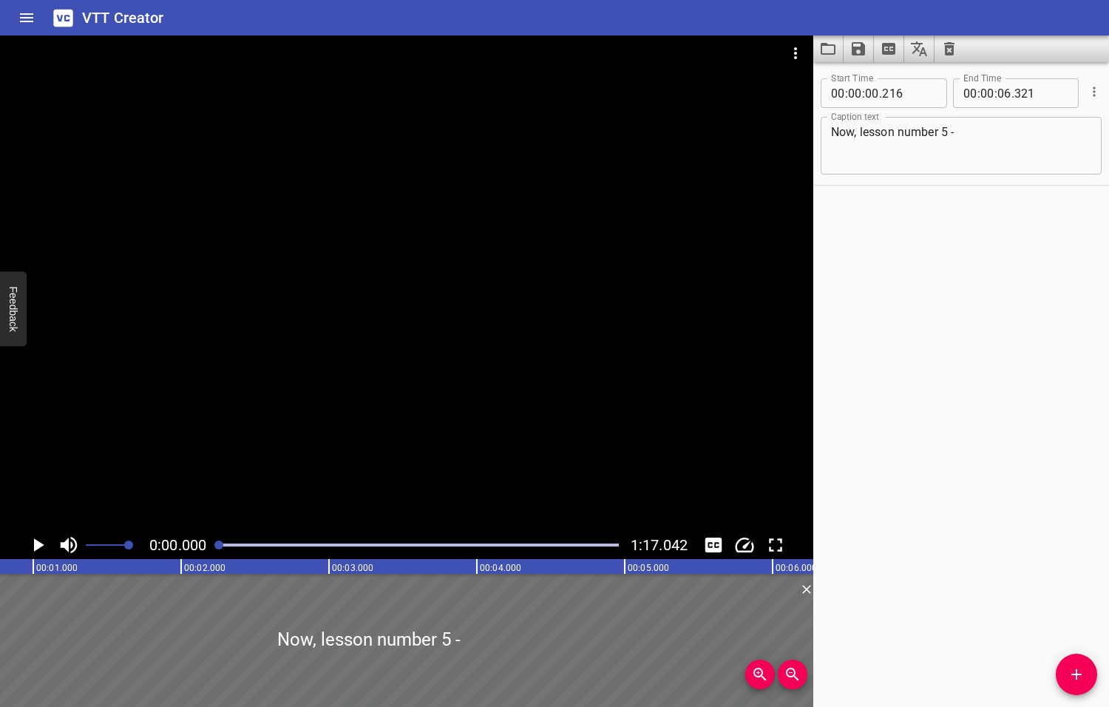
click at [220, 543] on div at bounding box center [218, 544] width 9 height 9
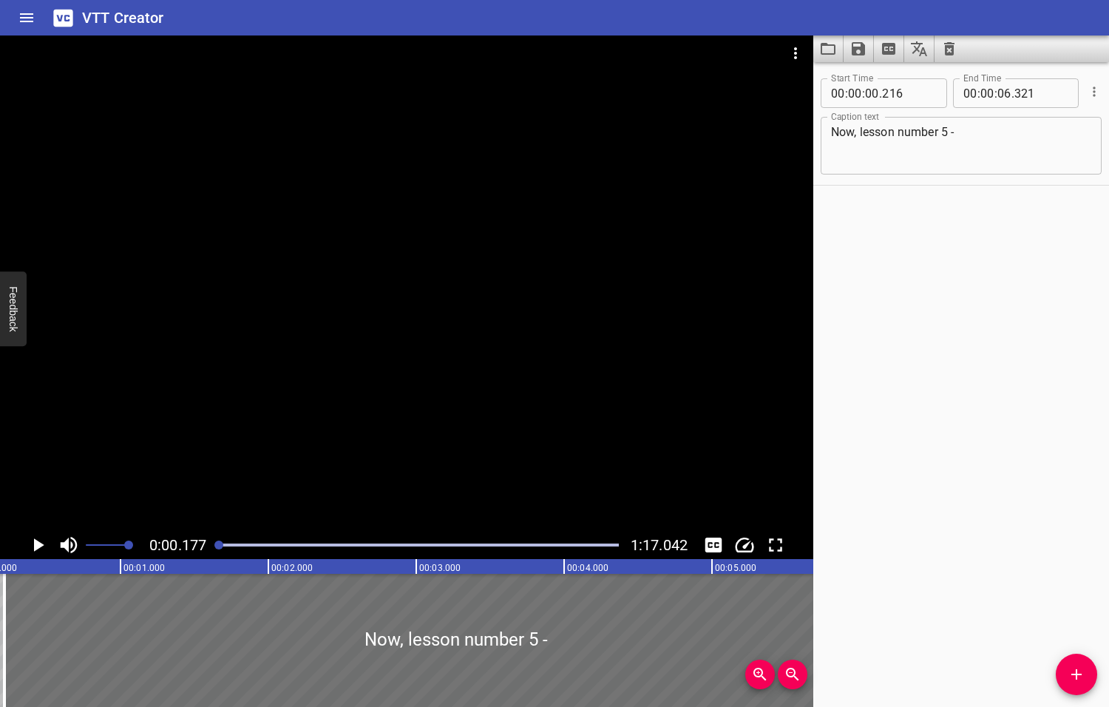
scroll to position [0, 26]
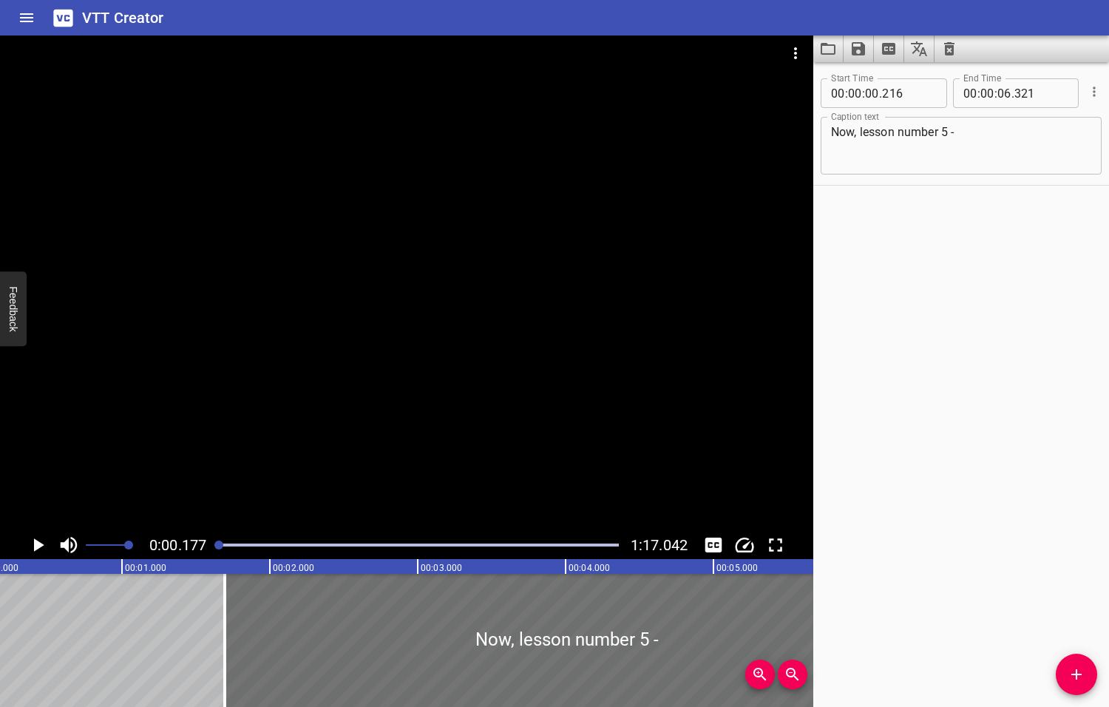
drag, startPoint x: 7, startPoint y: 630, endPoint x: 211, endPoint y: 635, distance: 203.4
click at [226, 634] on div at bounding box center [224, 640] width 15 height 133
click at [38, 544] on icon "Play/Pause" at bounding box center [39, 544] width 10 height 13
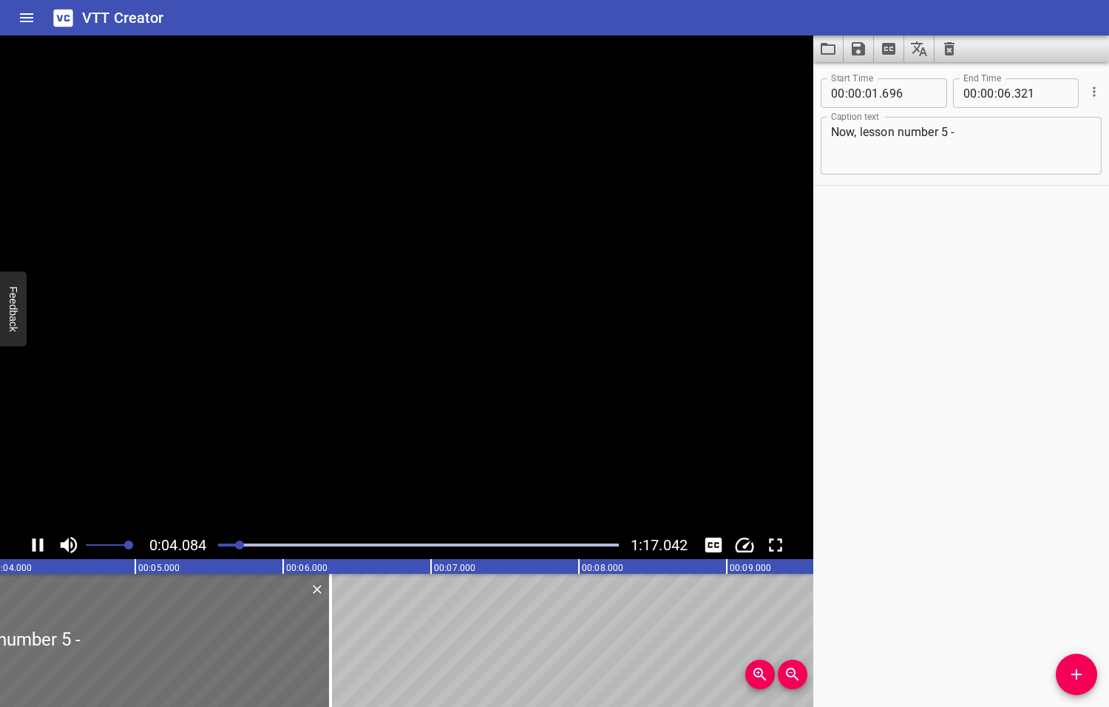
click at [38, 544] on icon "Play/Pause" at bounding box center [38, 545] width 22 height 22
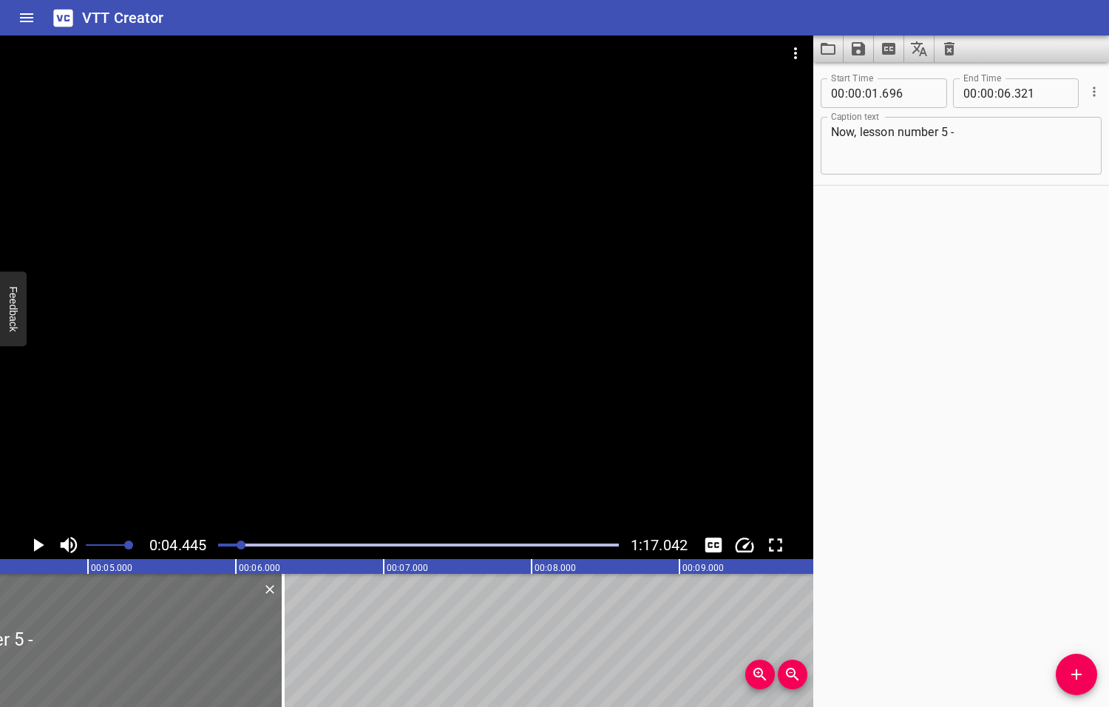
scroll to position [0, 657]
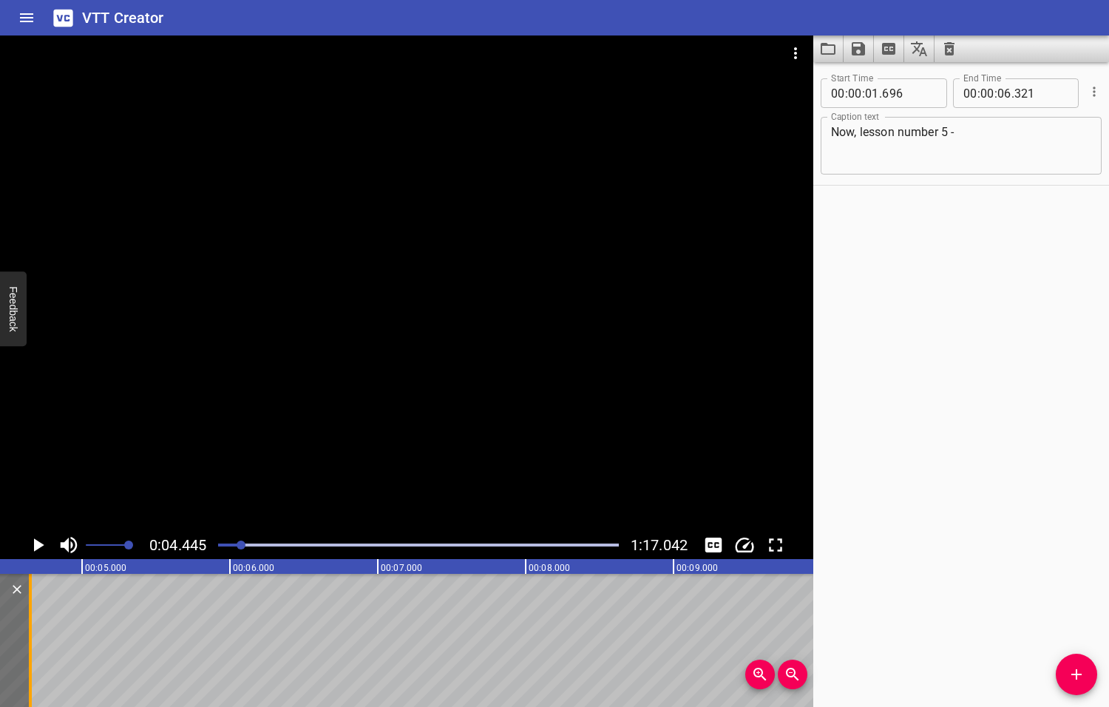
drag, startPoint x: 274, startPoint y: 645, endPoint x: 27, endPoint y: 643, distance: 246.9
click at [27, 643] on div at bounding box center [30, 640] width 15 height 133
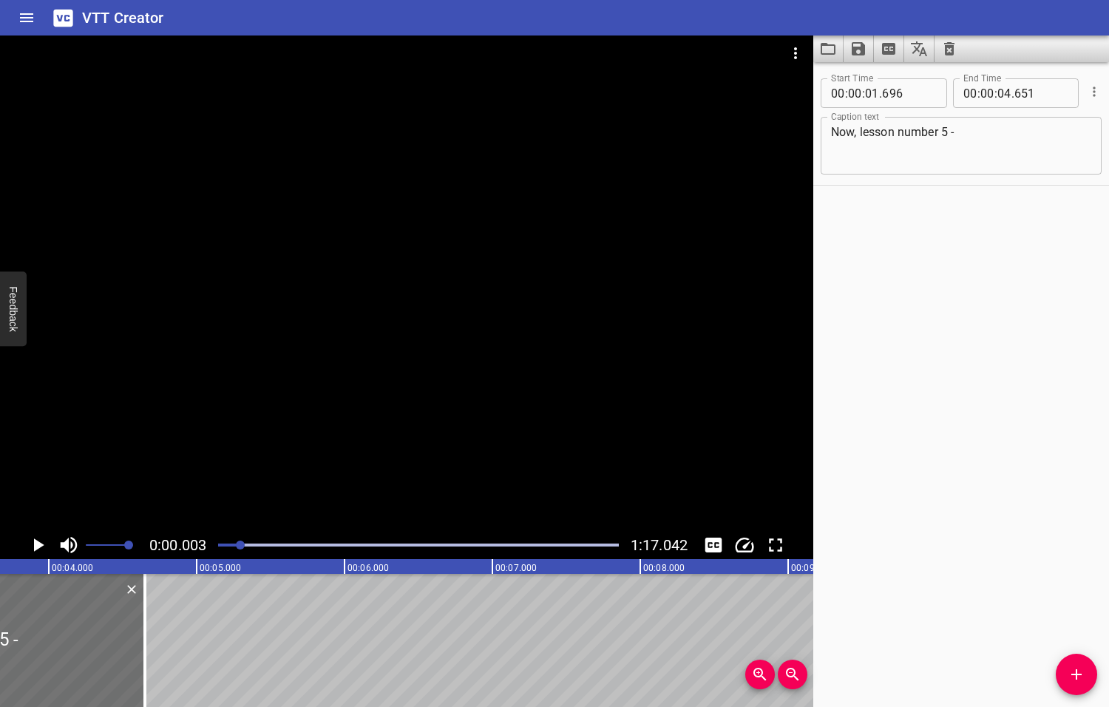
drag, startPoint x: 242, startPoint y: 544, endPoint x: 220, endPoint y: 545, distance: 21.5
click at [236, 545] on div at bounding box center [240, 544] width 9 height 9
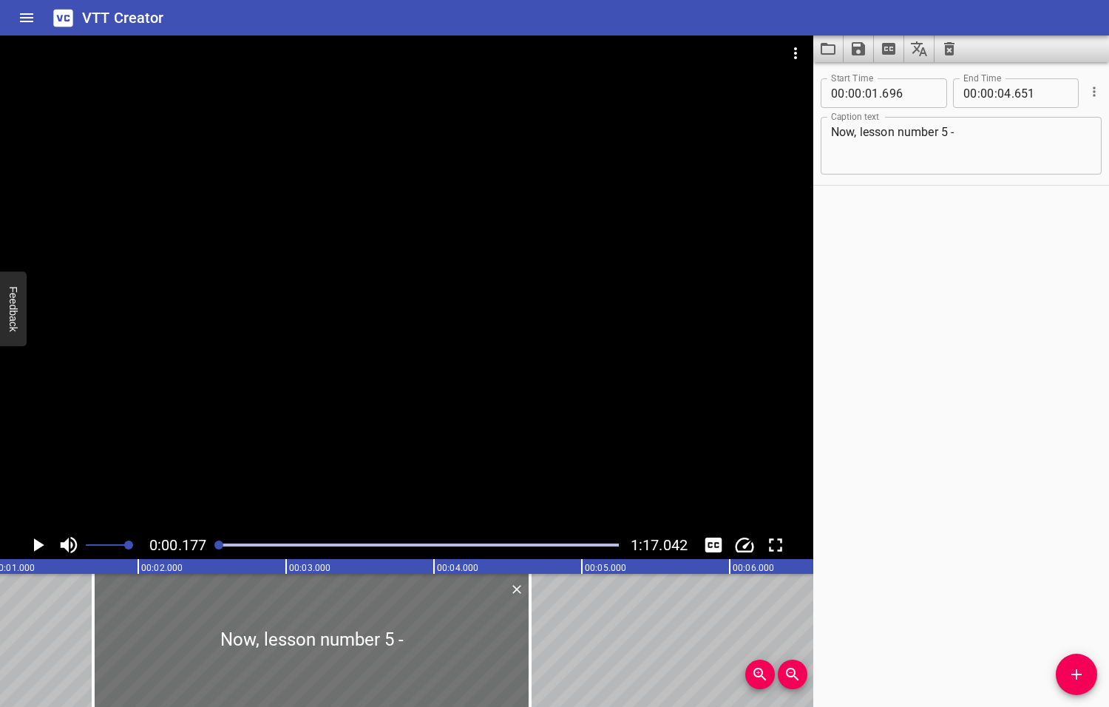
scroll to position [0, 26]
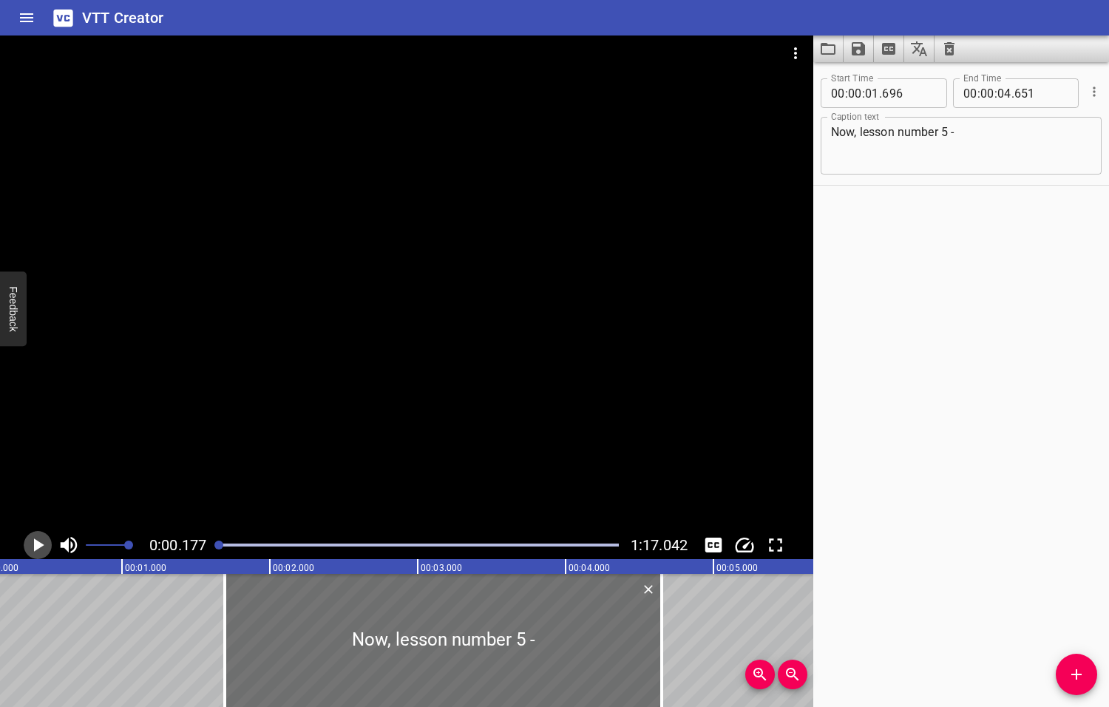
click at [39, 543] on icon "Play/Pause" at bounding box center [39, 544] width 10 height 13
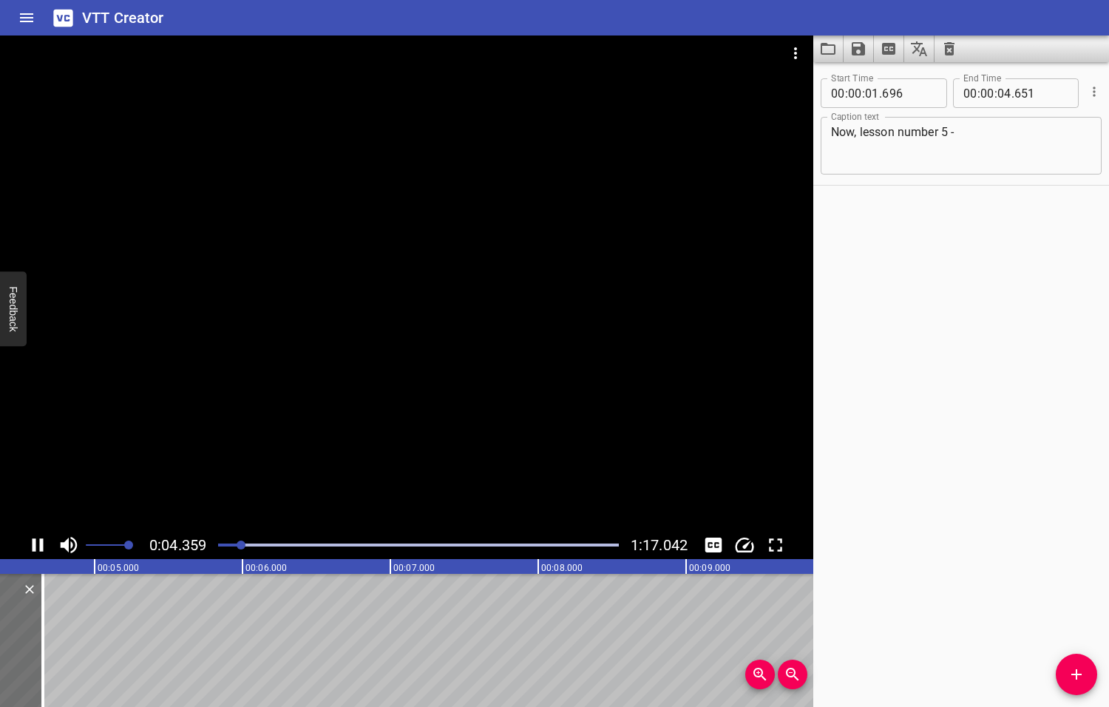
click at [39, 544] on icon "Play/Pause" at bounding box center [38, 544] width 11 height 13
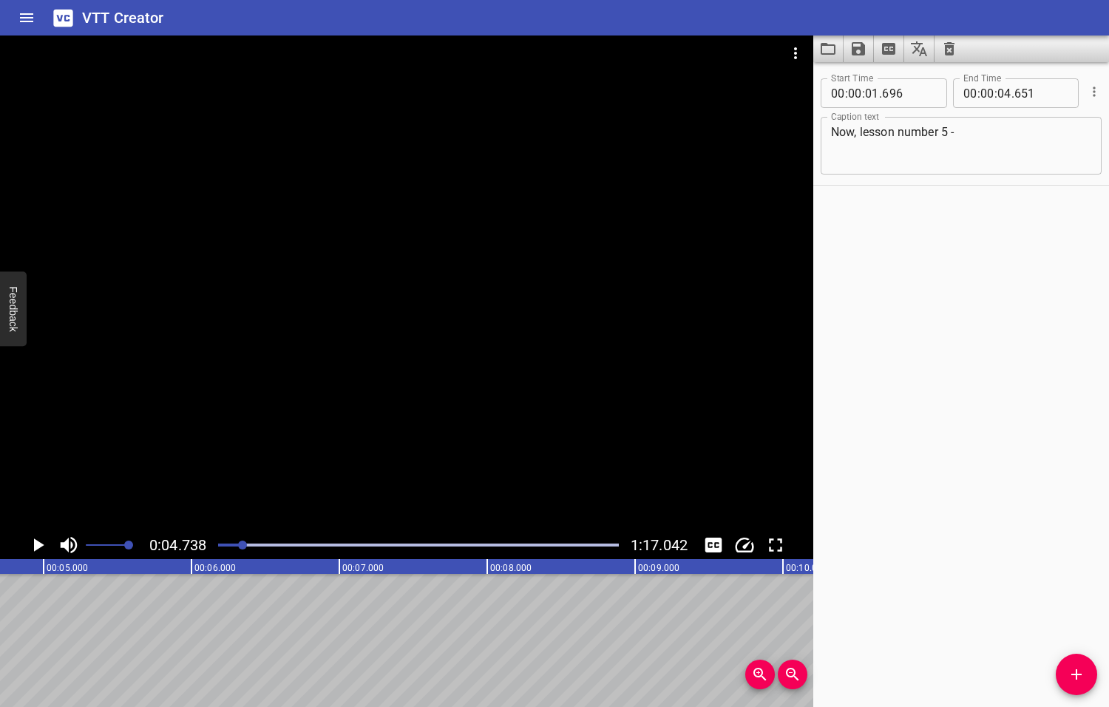
scroll to position [0, 700]
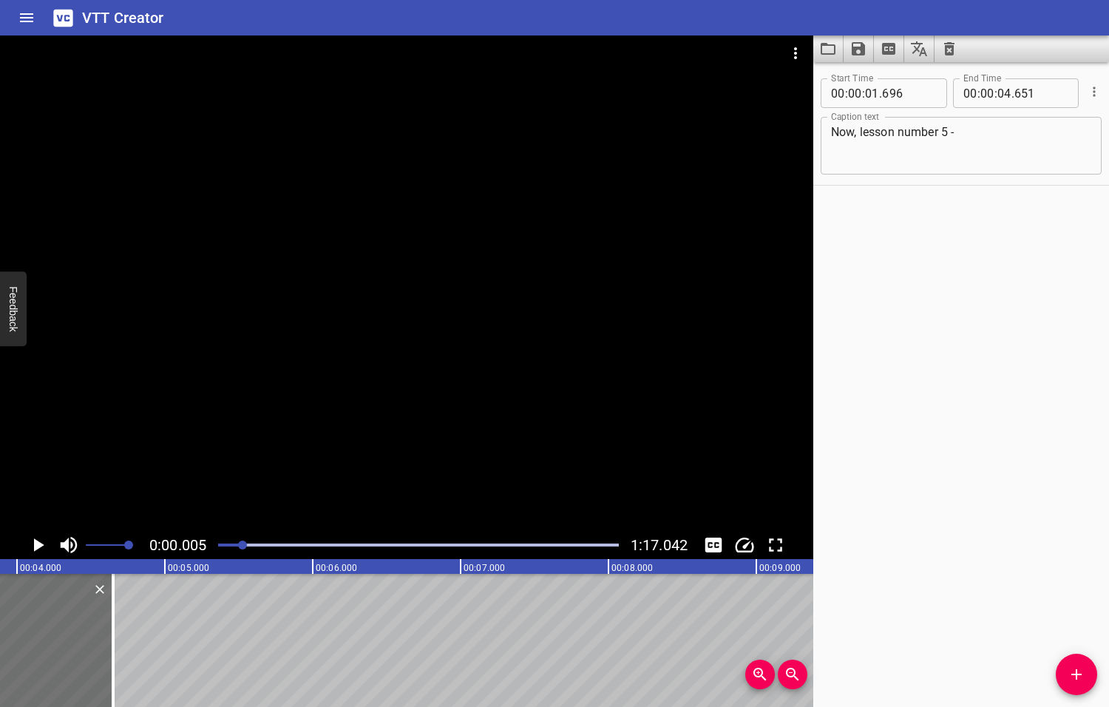
click at [242, 543] on div at bounding box center [242, 544] width 9 height 9
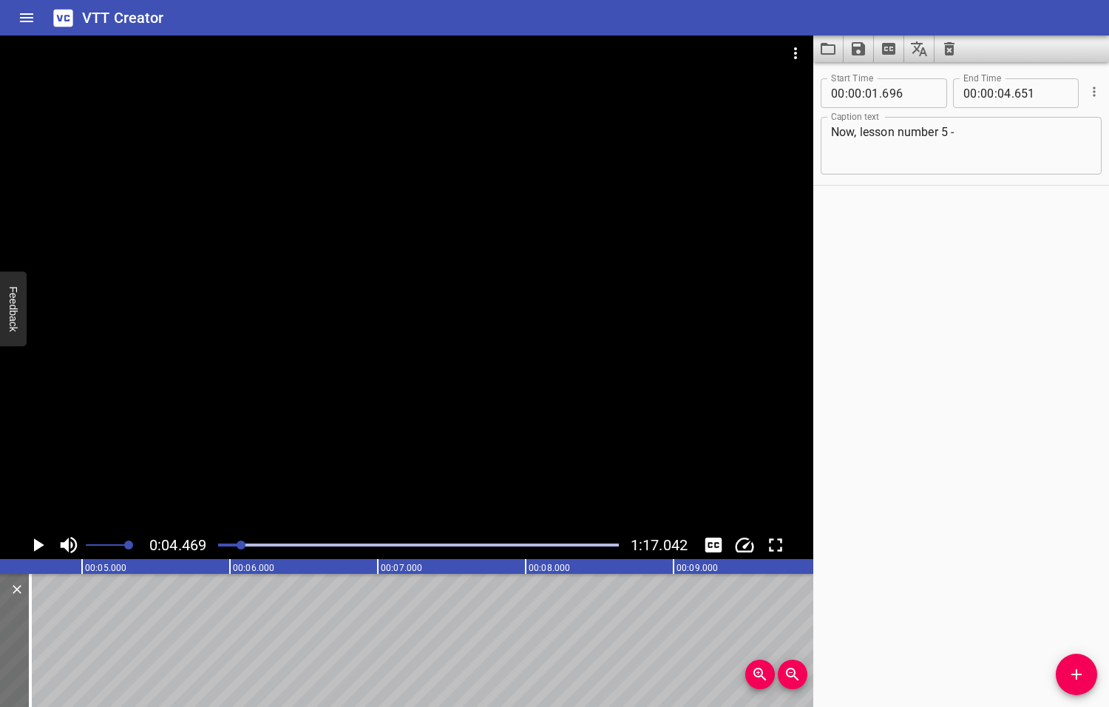
scroll to position [0, 661]
drag, startPoint x: 26, startPoint y: 626, endPoint x: 10, endPoint y: 622, distance: 16.7
click at [10, 622] on div at bounding box center [10, 640] width 3 height 133
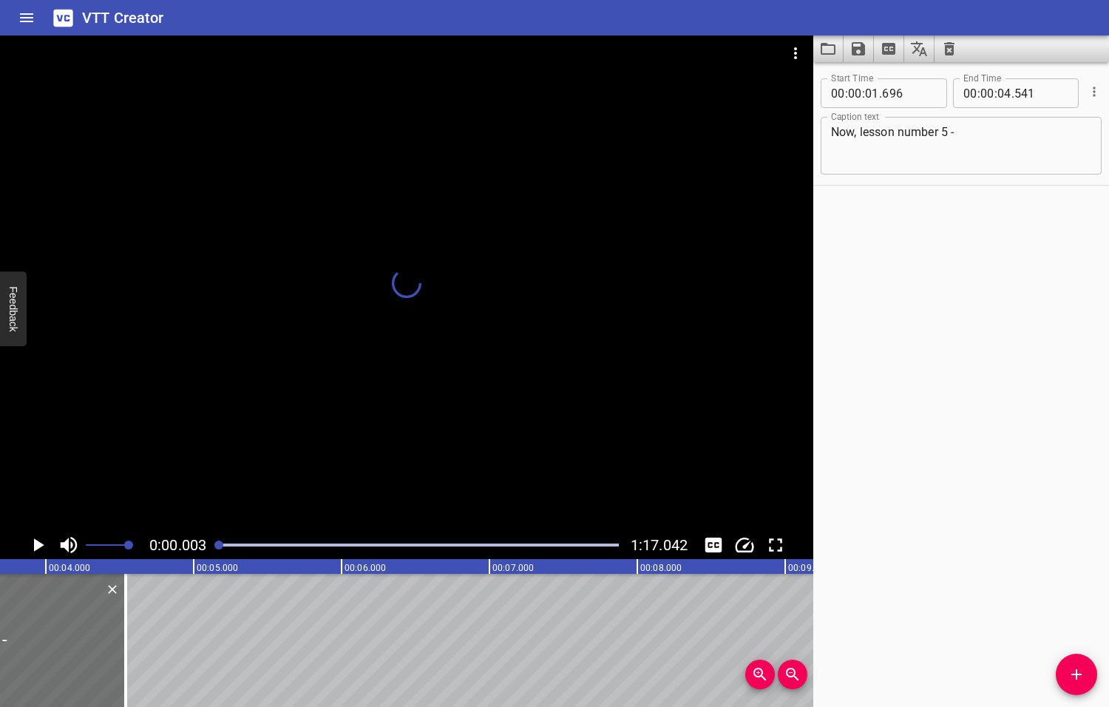
drag, startPoint x: 243, startPoint y: 544, endPoint x: 220, endPoint y: 544, distance: 22.9
click at [220, 544] on div at bounding box center [218, 544] width 9 height 9
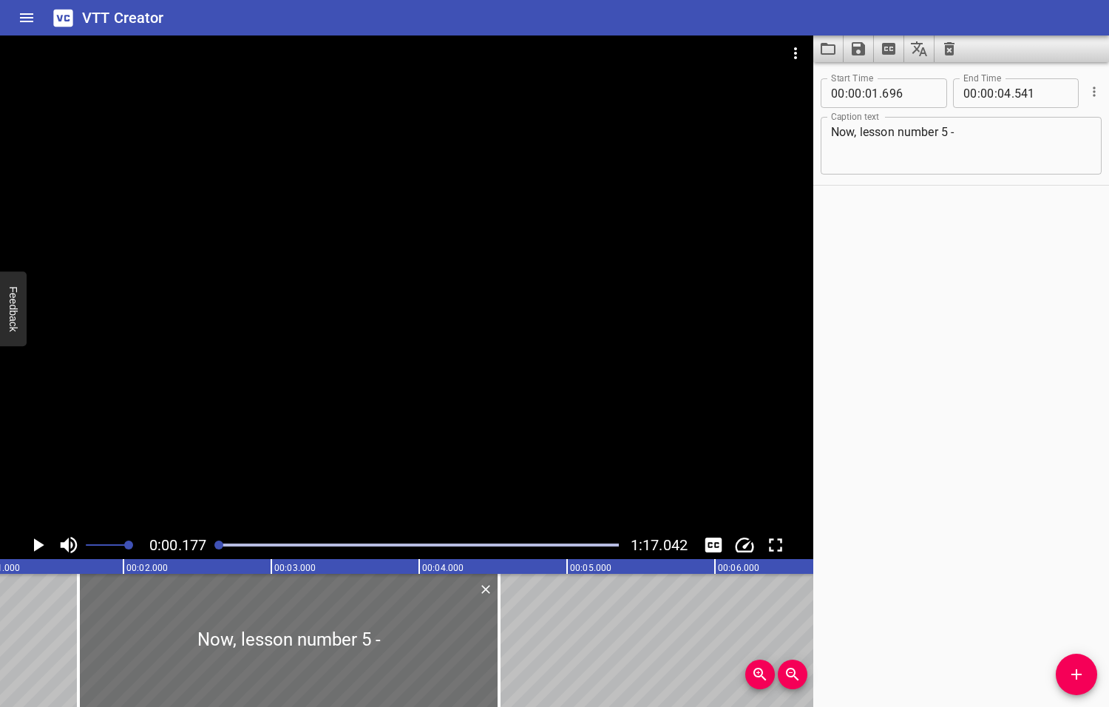
scroll to position [0, 26]
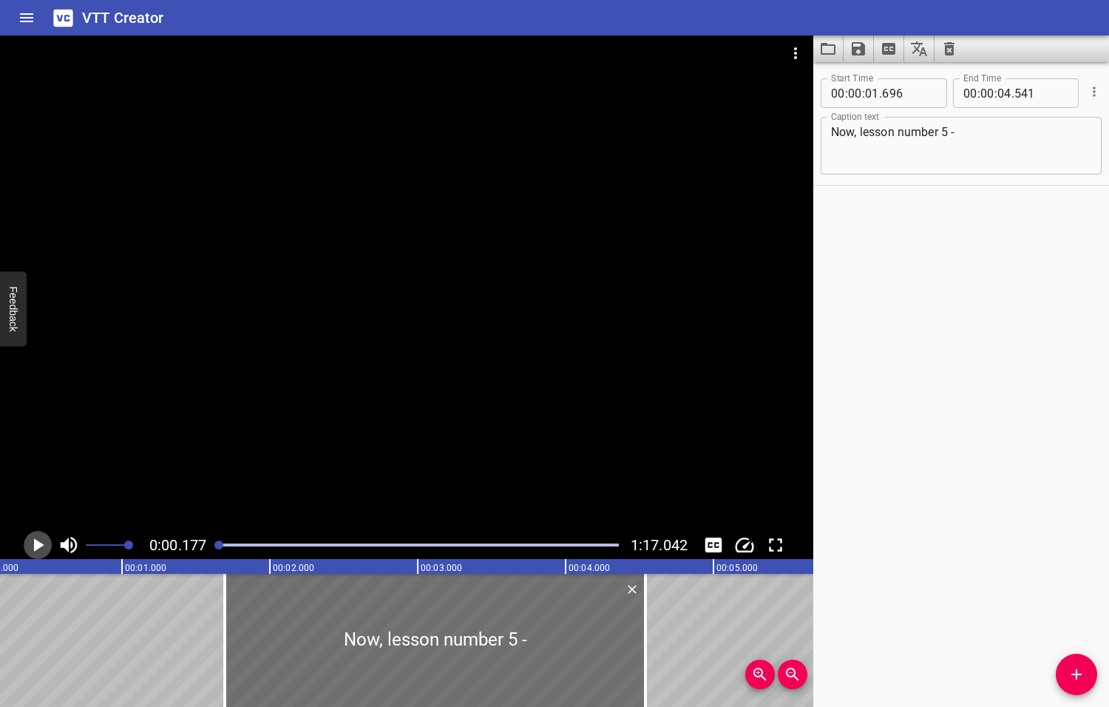
click at [37, 546] on icon "Play/Pause" at bounding box center [39, 544] width 10 height 13
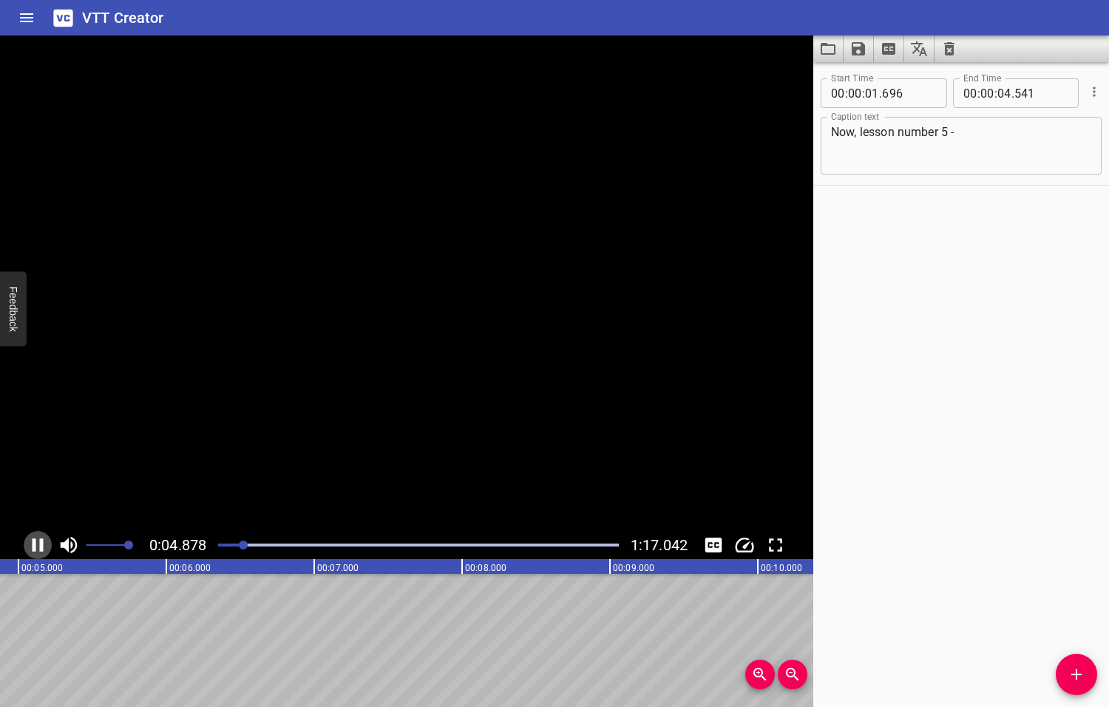
click at [38, 546] on icon "Play/Pause" at bounding box center [38, 545] width 22 height 22
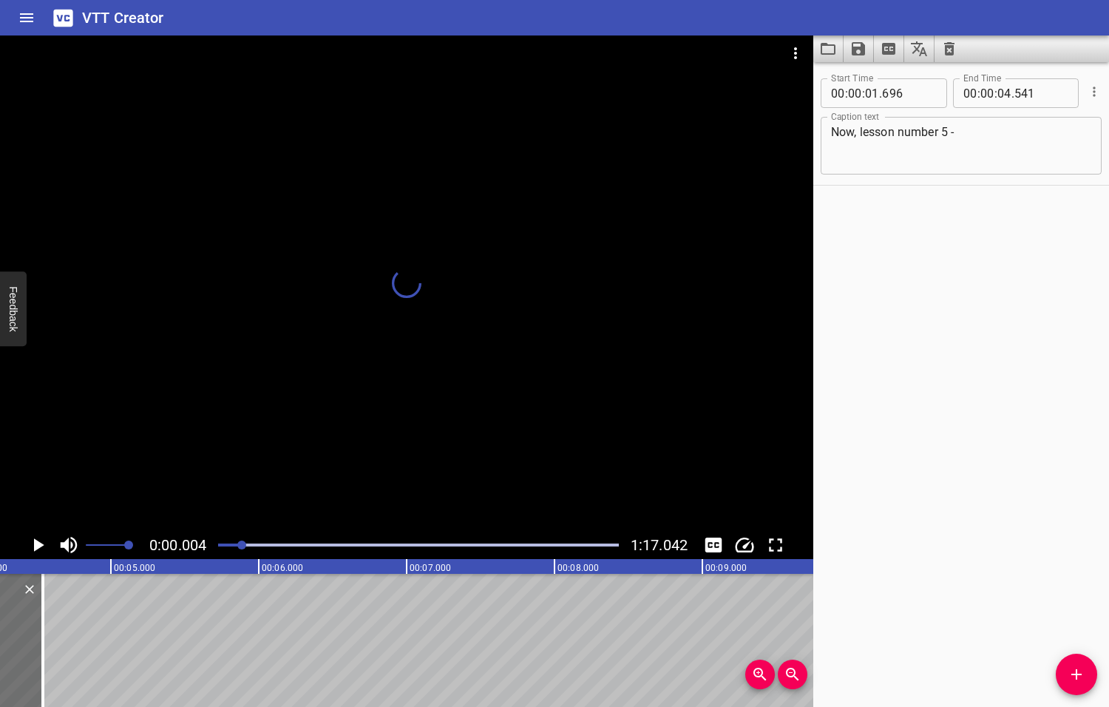
click at [242, 543] on div at bounding box center [241, 544] width 9 height 9
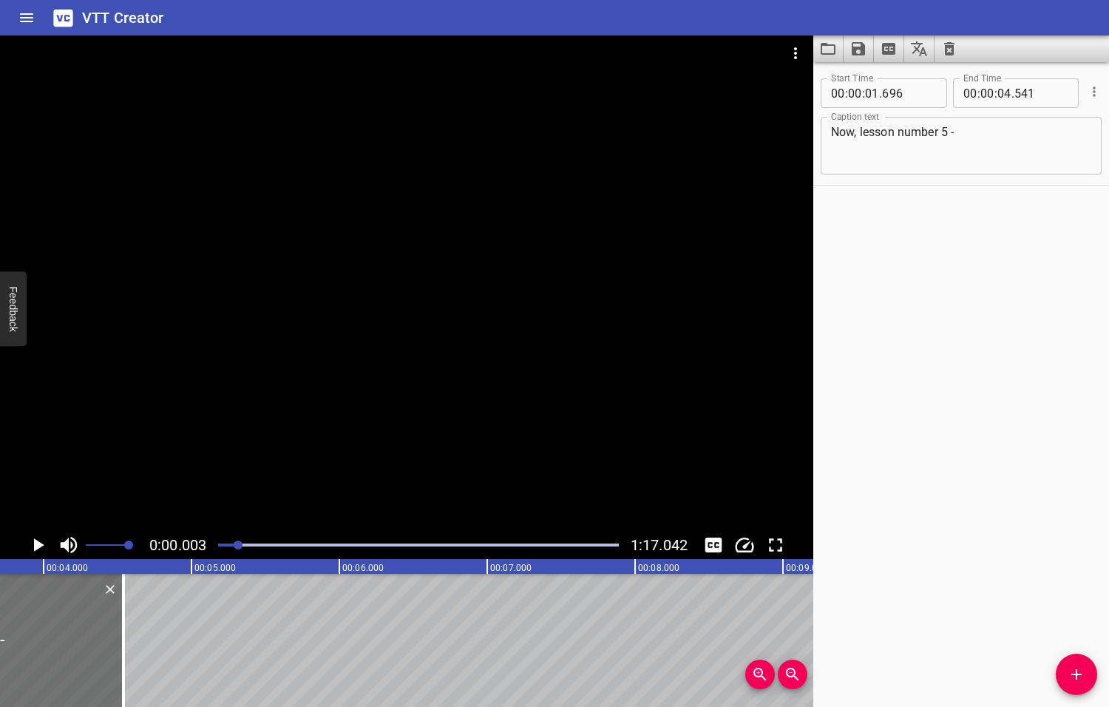
click at [237, 543] on div at bounding box center [238, 544] width 9 height 9
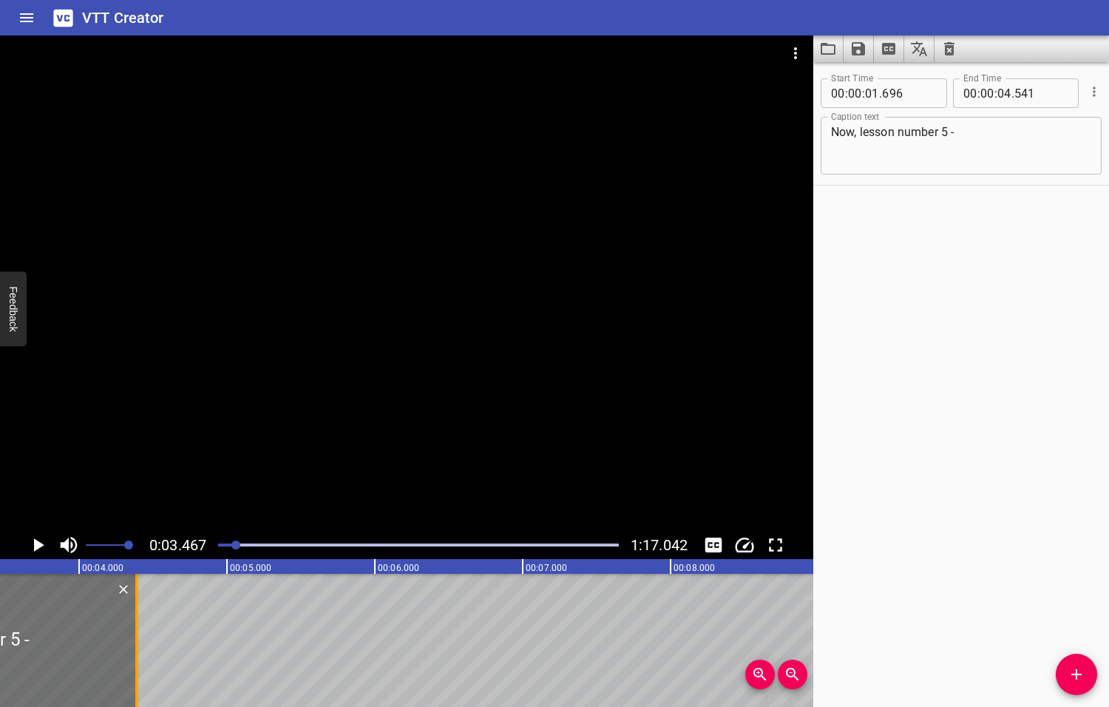
drag, startPoint x: 158, startPoint y: 637, endPoint x: 136, endPoint y: 633, distance: 22.6
click at [136, 633] on div at bounding box center [136, 640] width 3 height 133
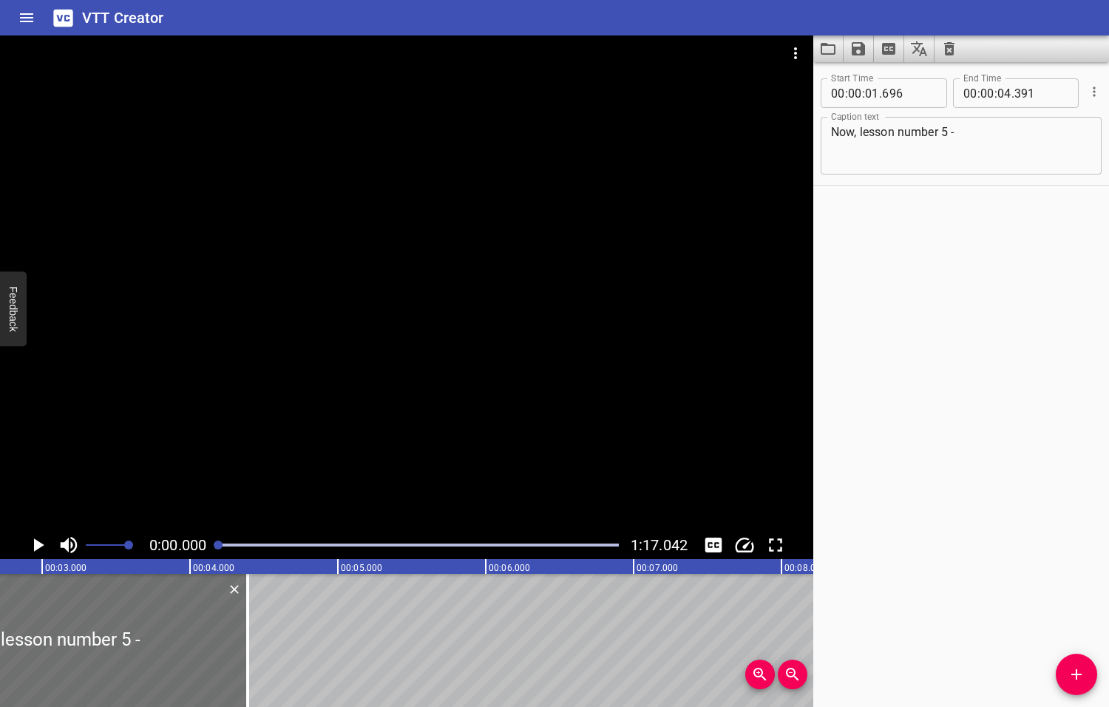
drag, startPoint x: 240, startPoint y: 544, endPoint x: 214, endPoint y: 547, distance: 26.0
click at [214, 547] on div at bounding box center [418, 545] width 418 height 21
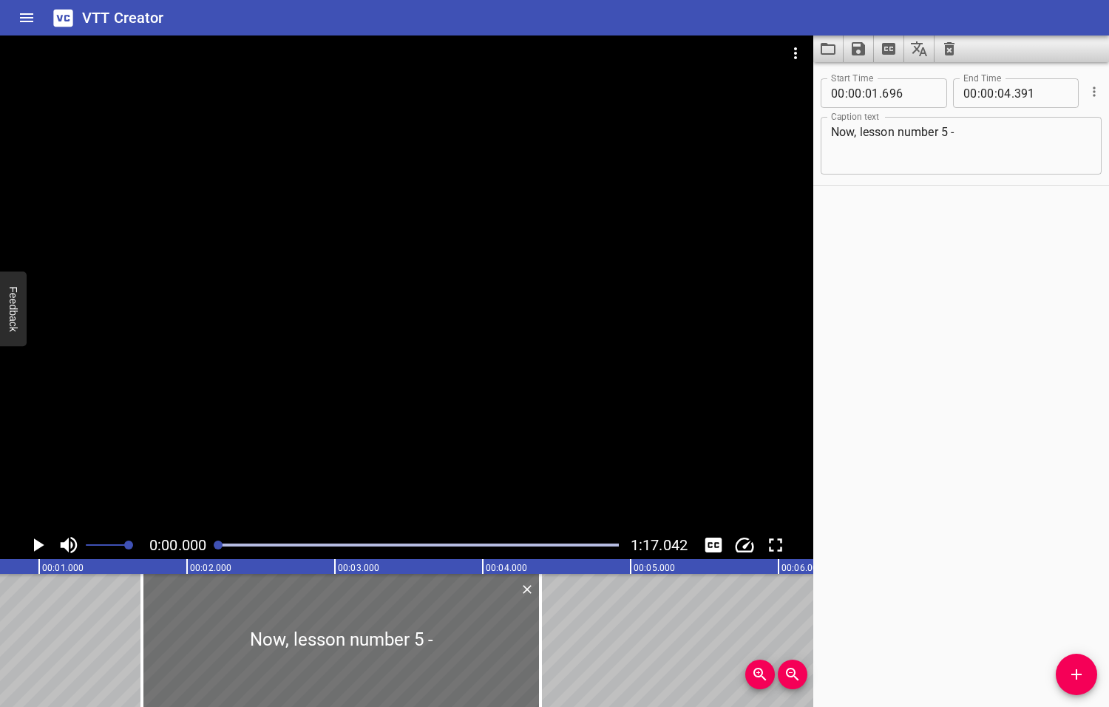
scroll to position [0, 0]
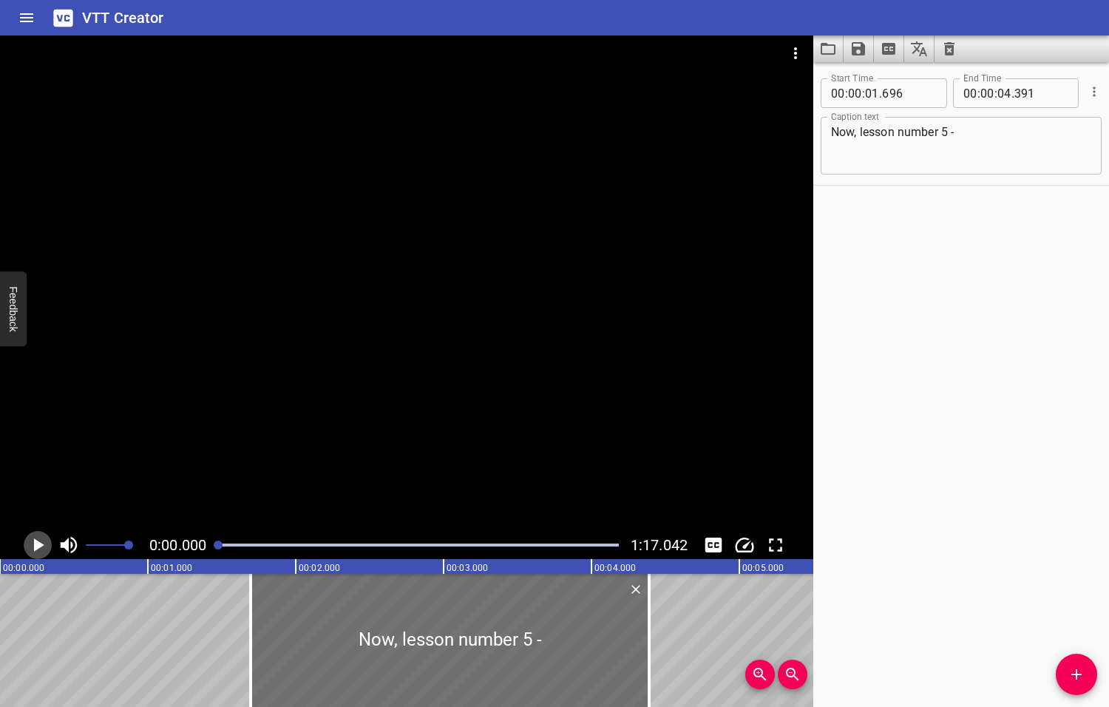
click at [37, 546] on icon "Play/Pause" at bounding box center [39, 544] width 10 height 13
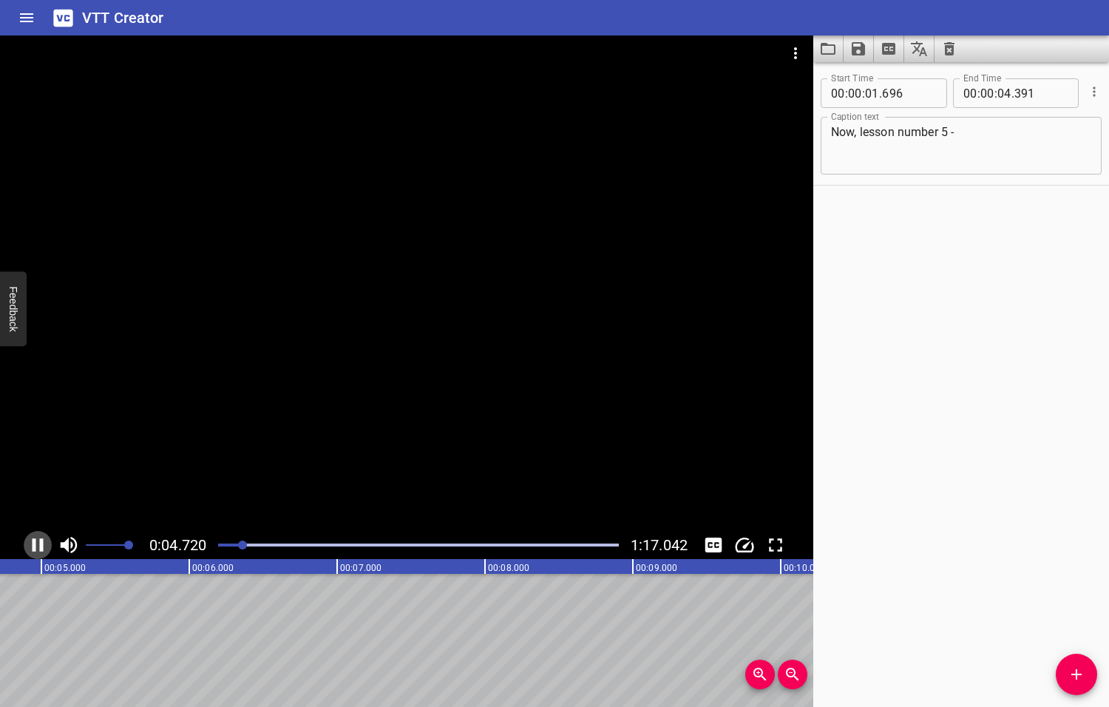
click at [35, 546] on icon "Play/Pause" at bounding box center [38, 545] width 22 height 22
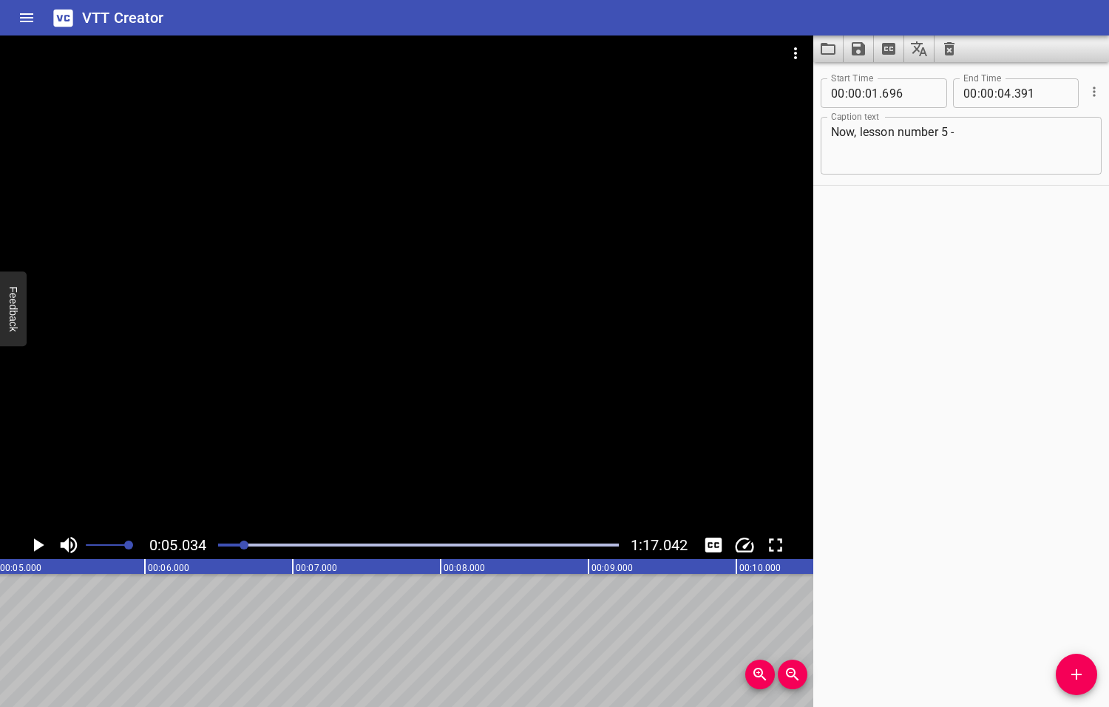
scroll to position [0, 744]
drag, startPoint x: 245, startPoint y: 546, endPoint x: 237, endPoint y: 545, distance: 7.4
click at [237, 545] on div at bounding box center [236, 544] width 9 height 9
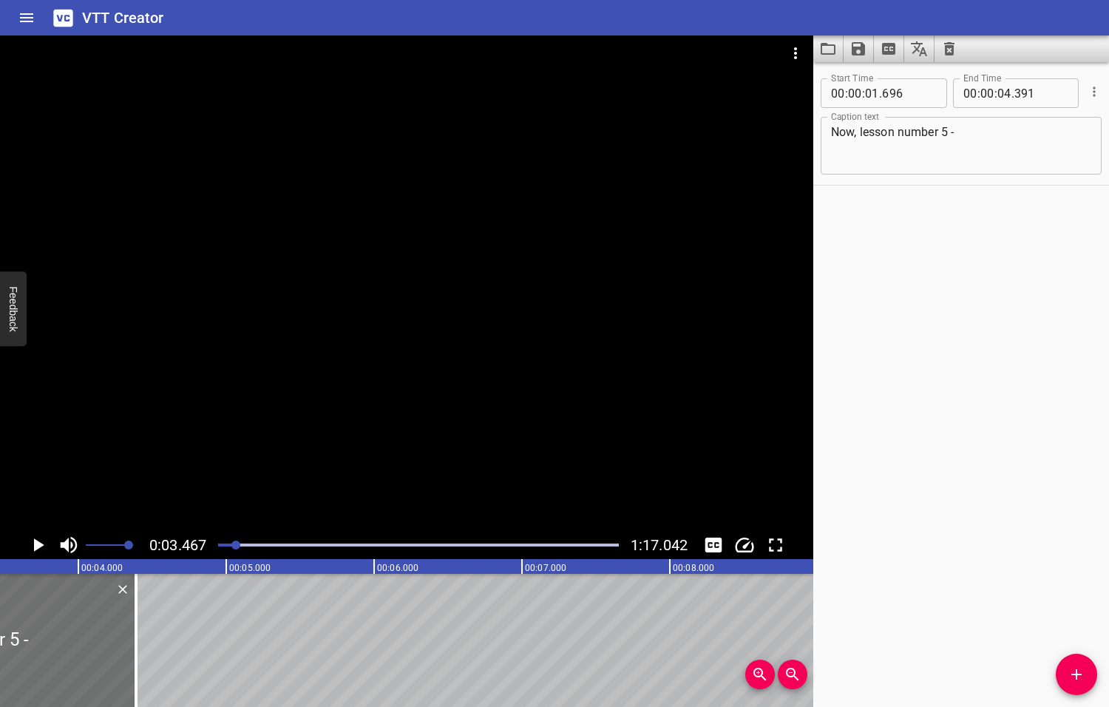
scroll to position [0, 512]
drag, startPoint x: 137, startPoint y: 624, endPoint x: 111, endPoint y: 626, distance: 26.0
click at [111, 626] on div at bounding box center [110, 640] width 3 height 133
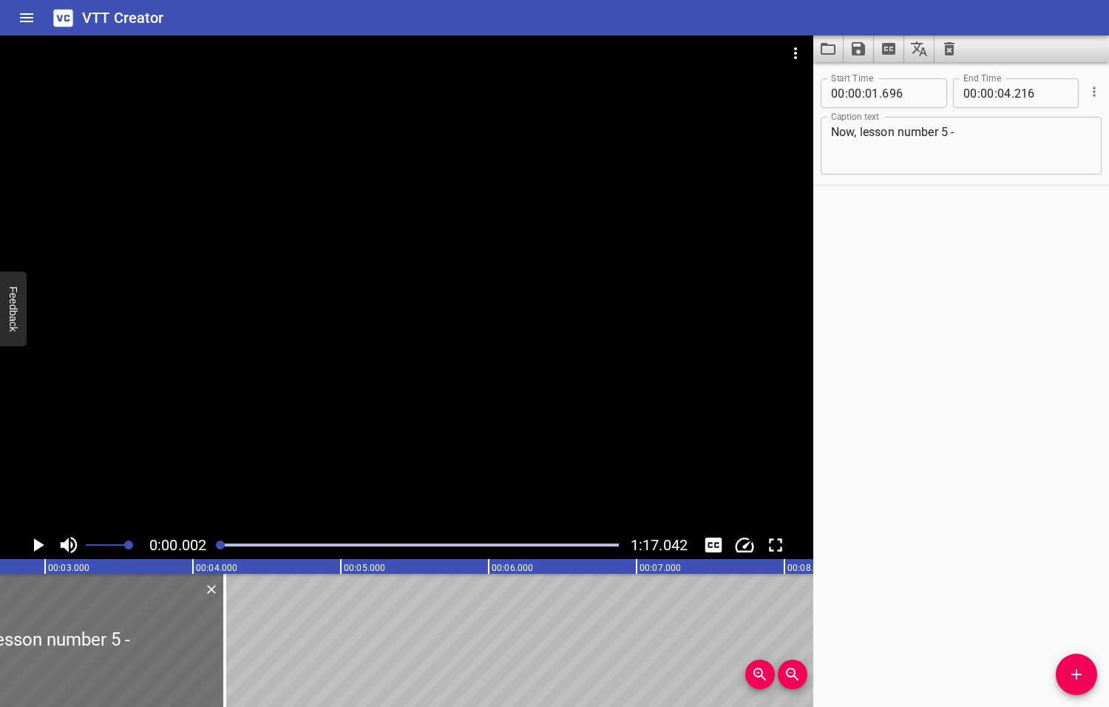
drag, startPoint x: 237, startPoint y: 544, endPoint x: 211, endPoint y: 546, distance: 26.0
click at [211, 546] on div at bounding box center [418, 545] width 418 height 21
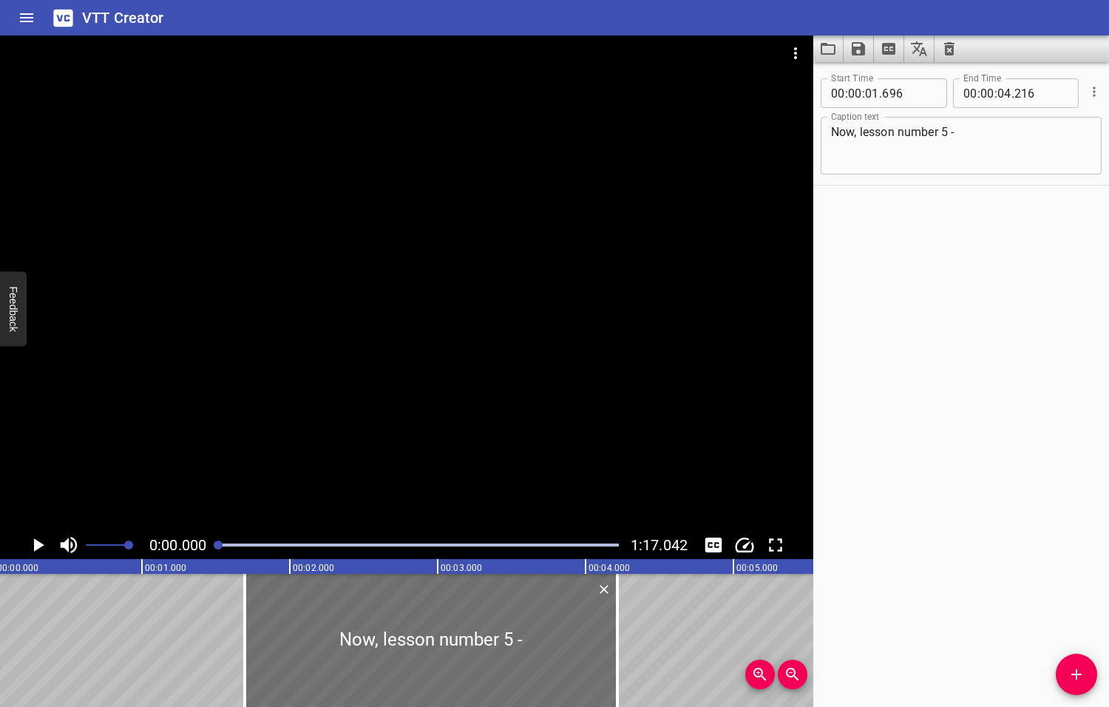
scroll to position [0, 0]
click at [37, 544] on icon "Play/Pause" at bounding box center [39, 544] width 10 height 13
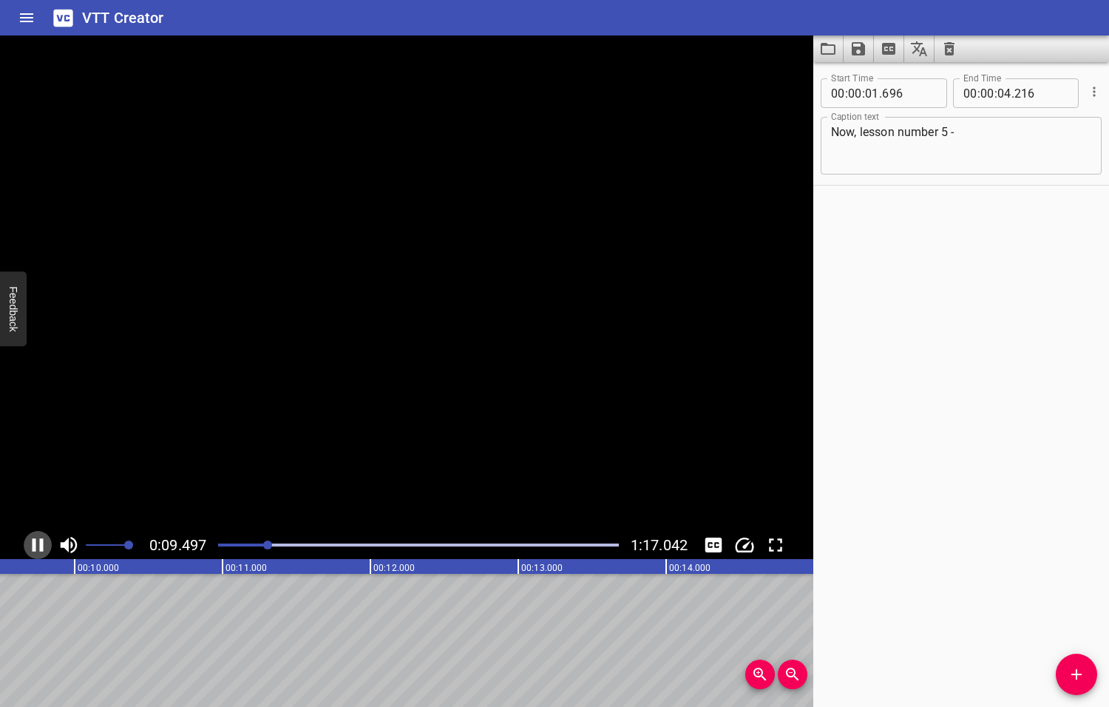
click at [37, 544] on icon "Play/Pause" at bounding box center [38, 545] width 22 height 22
drag, startPoint x: 267, startPoint y: 545, endPoint x: 256, endPoint y: 545, distance: 11.1
click at [256, 545] on div at bounding box center [254, 544] width 9 height 9
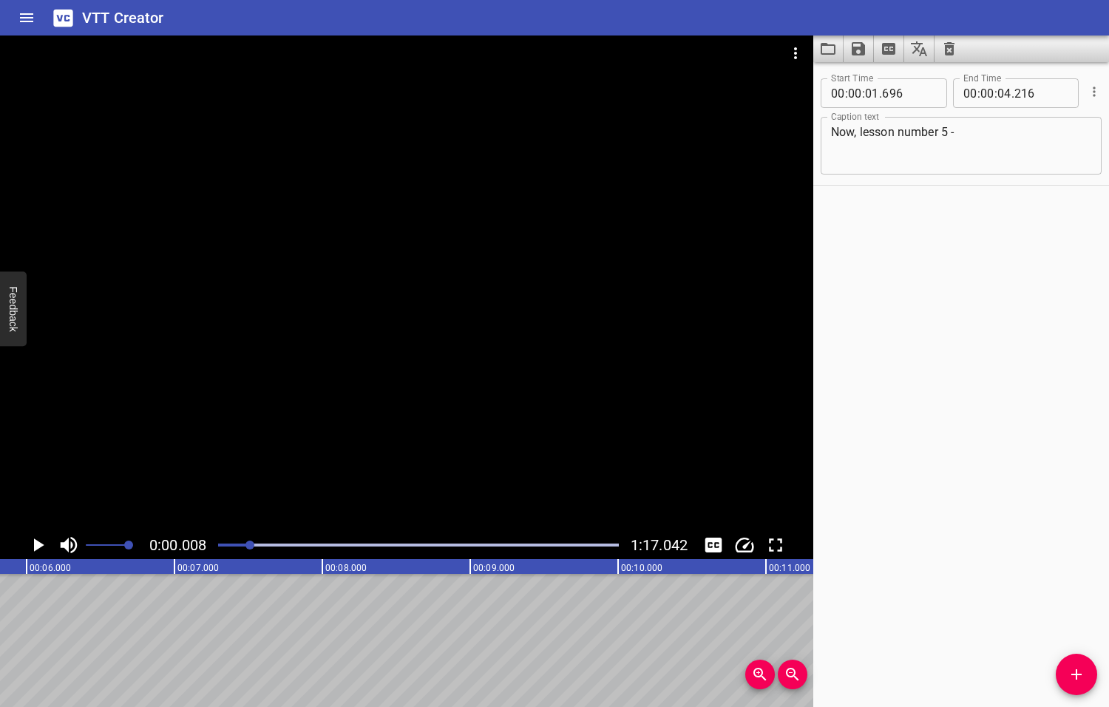
click at [251, 546] on div at bounding box center [249, 544] width 9 height 9
drag, startPoint x: 251, startPoint y: 546, endPoint x: 243, endPoint y: 547, distance: 7.5
click at [243, 547] on div at bounding box center [241, 544] width 9 height 9
click at [239, 548] on div at bounding box center [237, 544] width 9 height 9
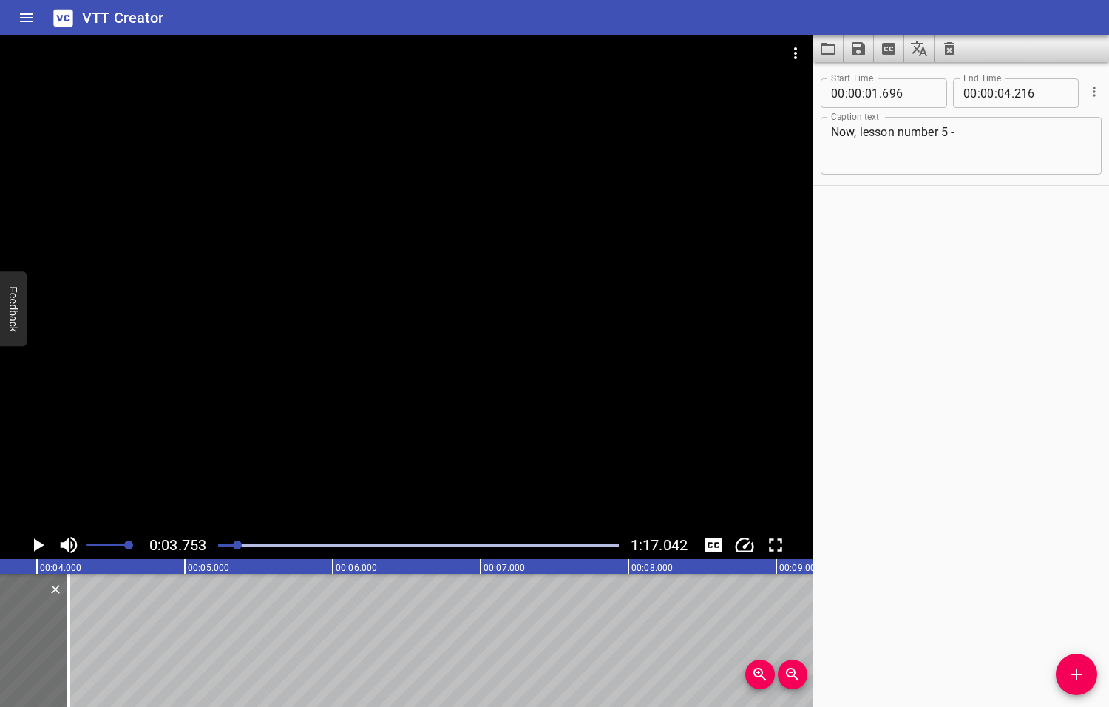
click at [240, 548] on div at bounding box center [237, 544] width 9 height 9
click at [242, 547] on div at bounding box center [240, 544] width 9 height 9
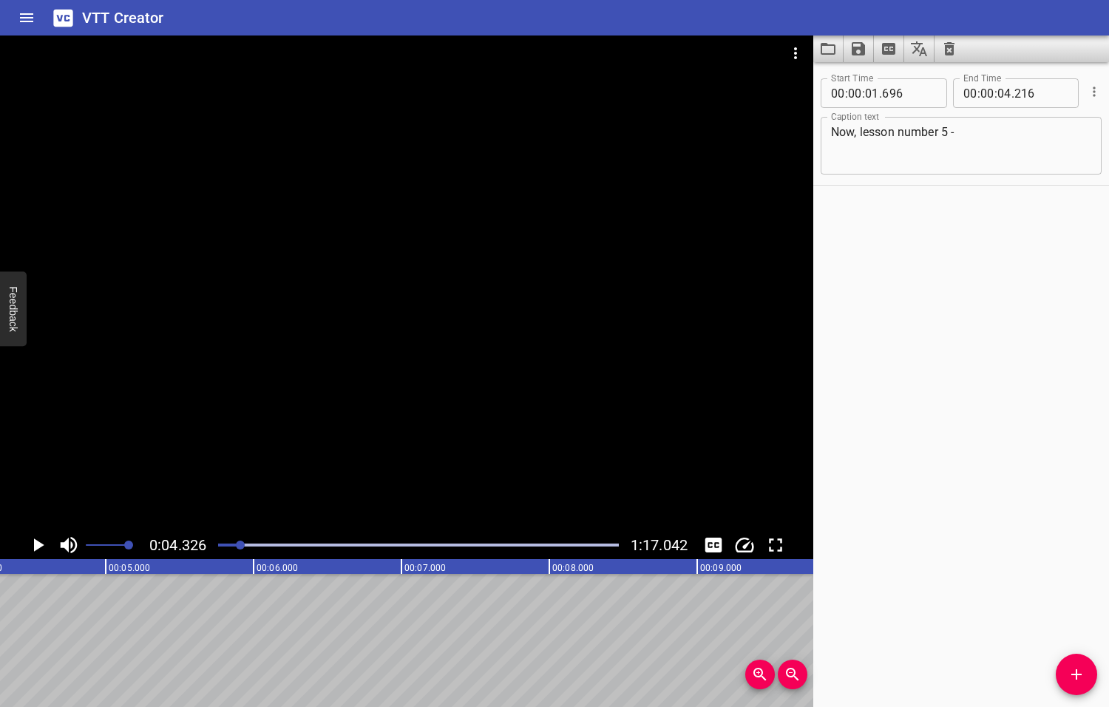
scroll to position [0, 639]
click at [1075, 678] on icon "Add Cue" at bounding box center [1077, 674] width 18 height 18
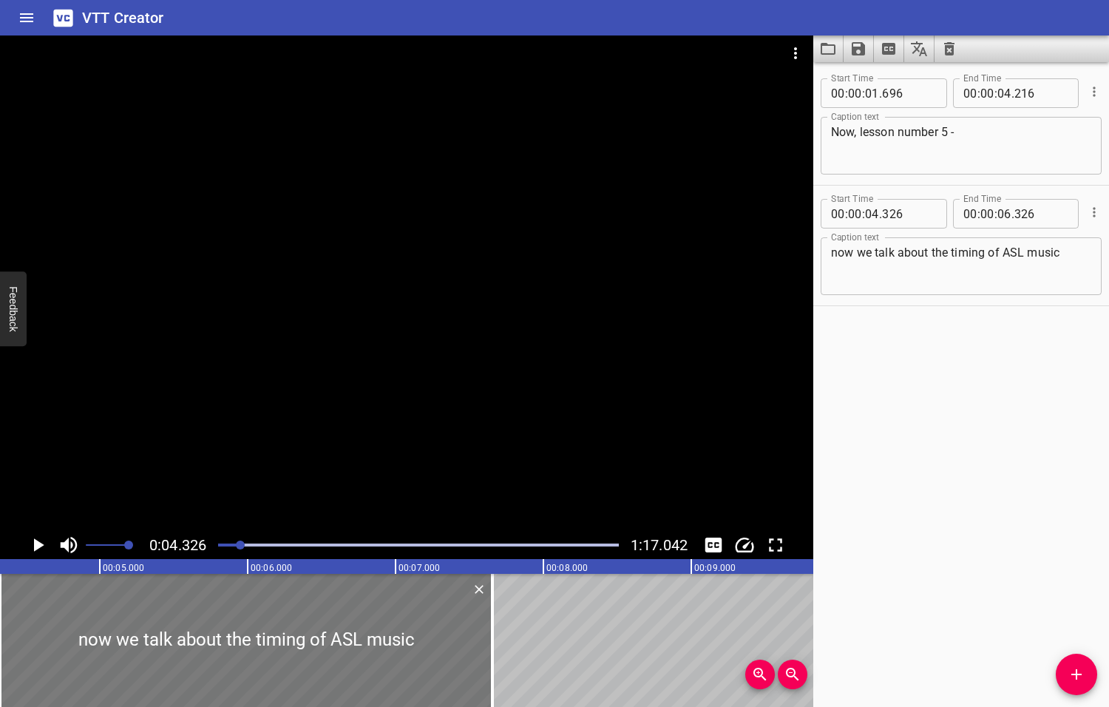
drag, startPoint x: 295, startPoint y: 638, endPoint x: 472, endPoint y: 634, distance: 176.7
click at [492, 638] on div at bounding box center [492, 640] width 3 height 133
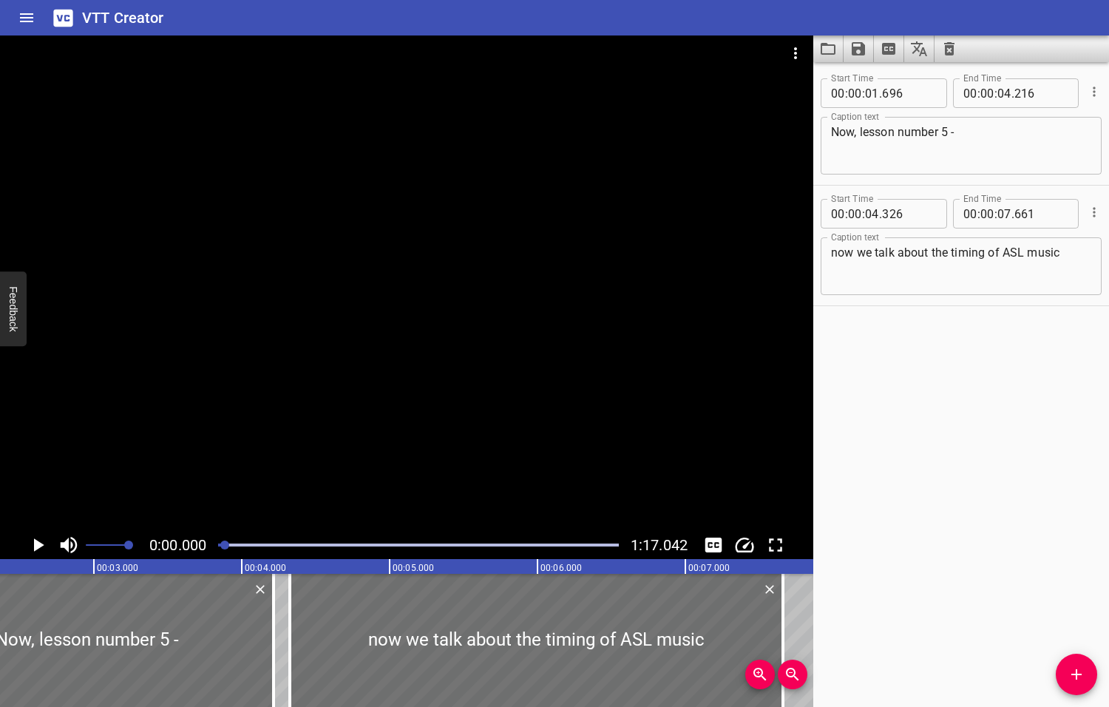
drag, startPoint x: 242, startPoint y: 544, endPoint x: 226, endPoint y: 543, distance: 15.5
click at [226, 543] on div at bounding box center [224, 544] width 9 height 9
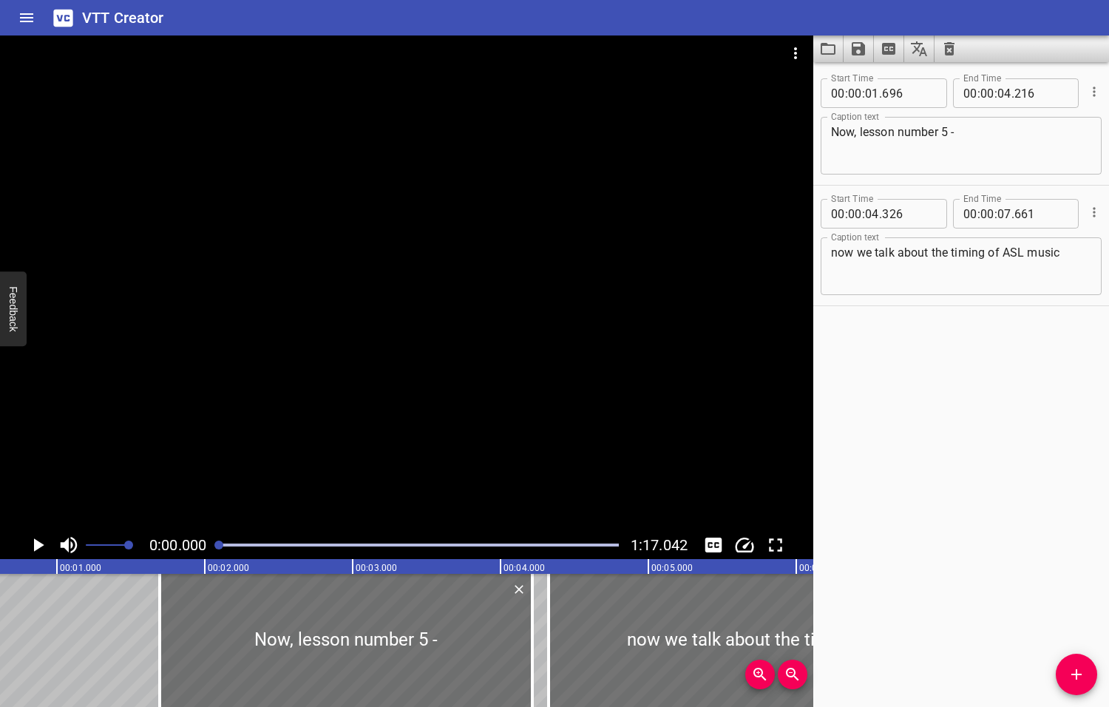
drag, startPoint x: 226, startPoint y: 543, endPoint x: 219, endPoint y: 543, distance: 7.4
click at [219, 543] on div at bounding box center [218, 544] width 9 height 9
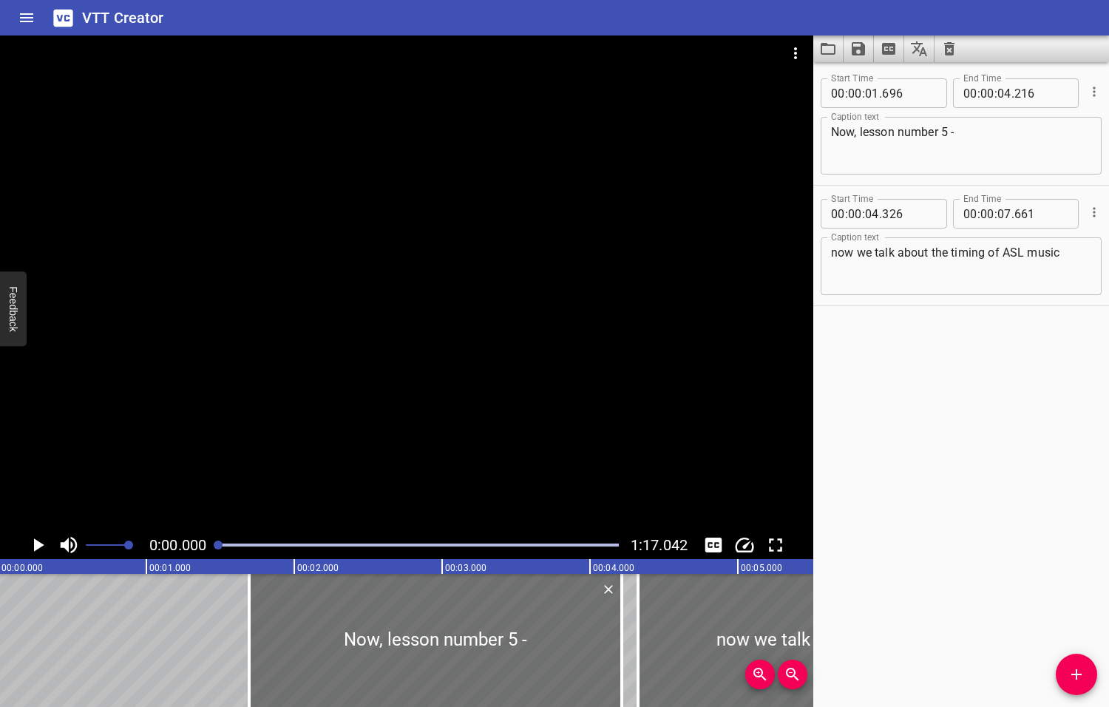
scroll to position [0, 0]
click at [38, 544] on icon "Play/Pause" at bounding box center [39, 544] width 10 height 13
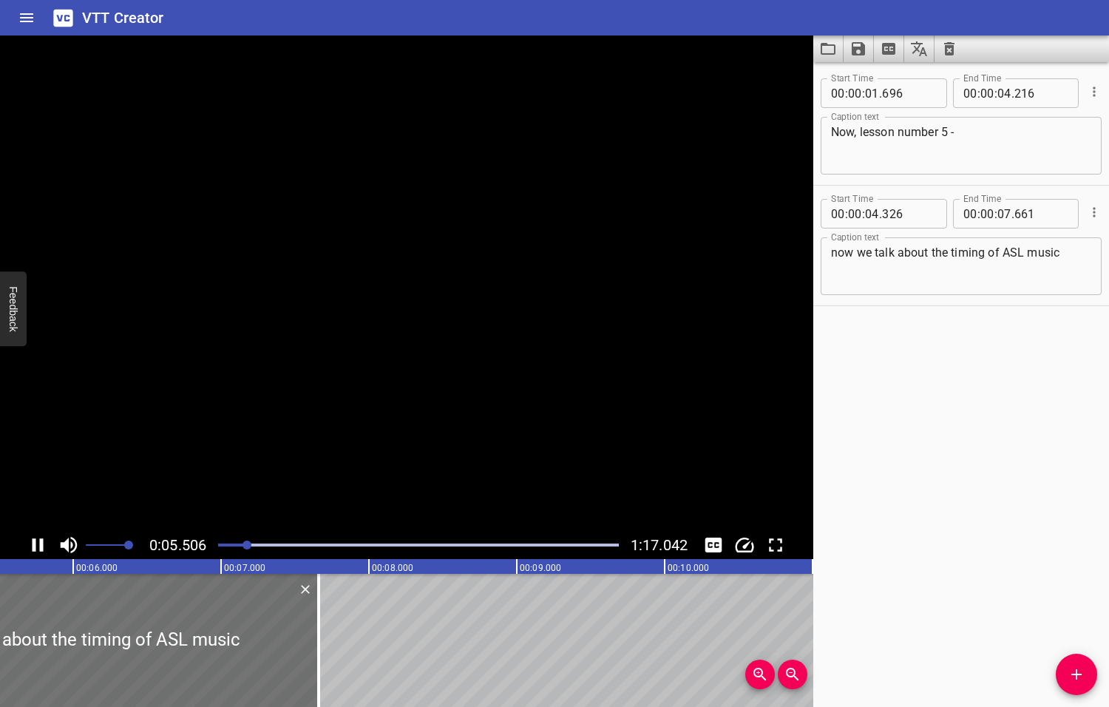
click at [39, 544] on icon "Play/Pause" at bounding box center [38, 544] width 11 height 13
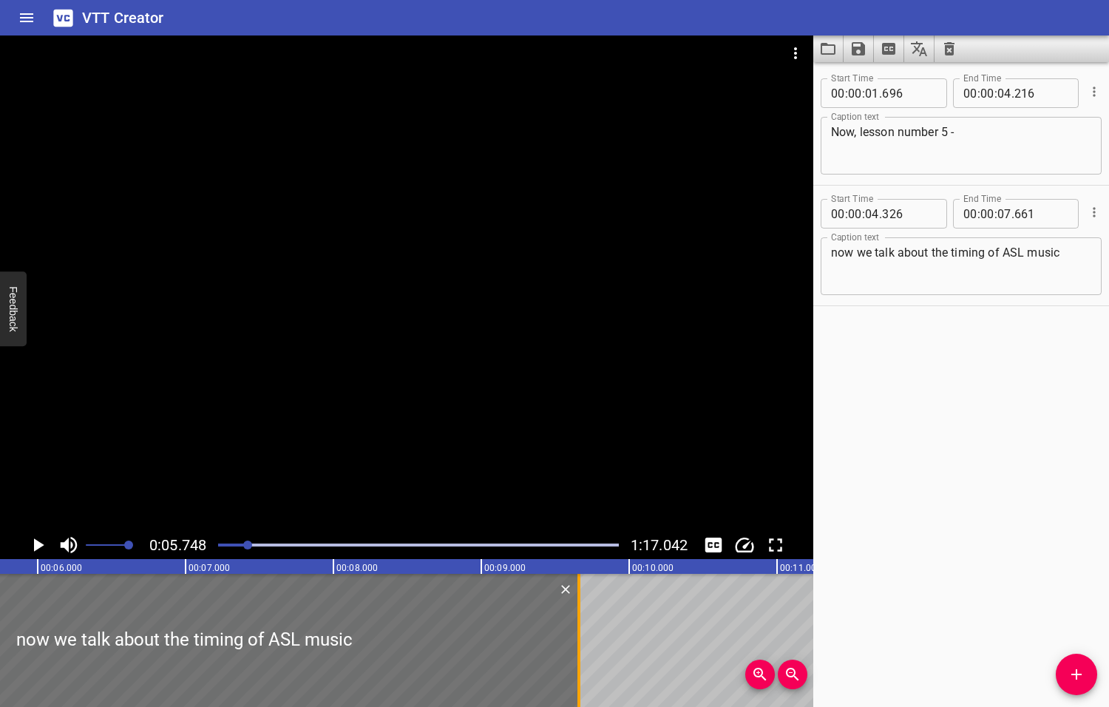
drag, startPoint x: 283, startPoint y: 619, endPoint x: 578, endPoint y: 608, distance: 295.2
click at [580, 617] on div at bounding box center [578, 640] width 3 height 133
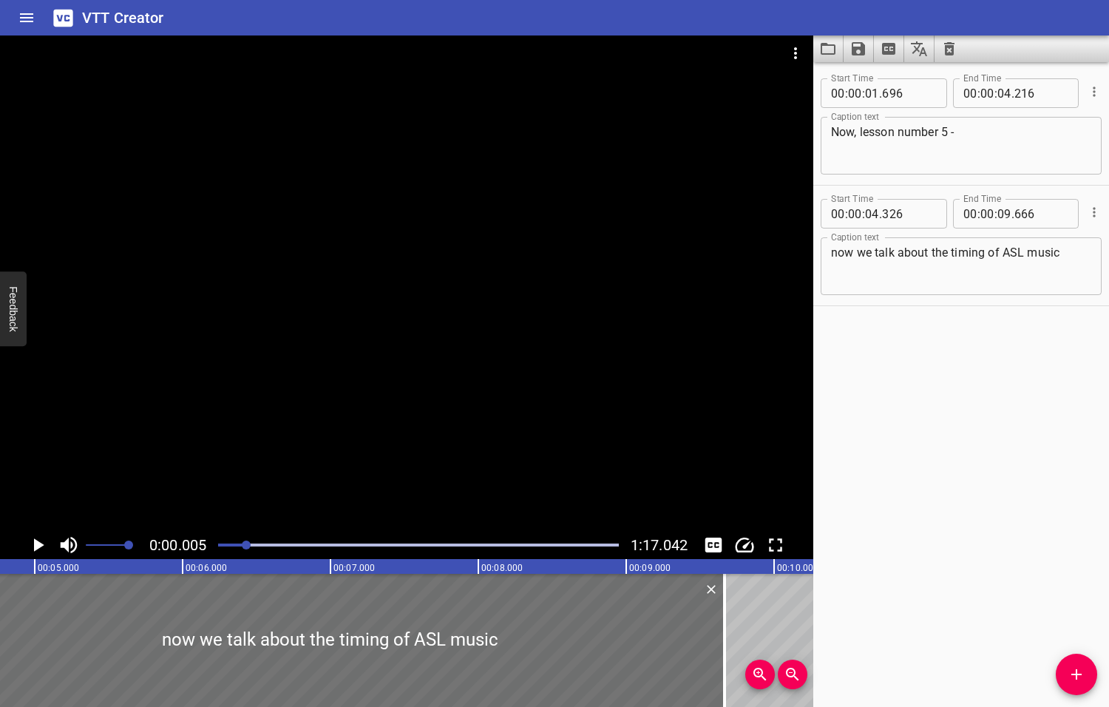
click at [245, 543] on div at bounding box center [246, 544] width 9 height 9
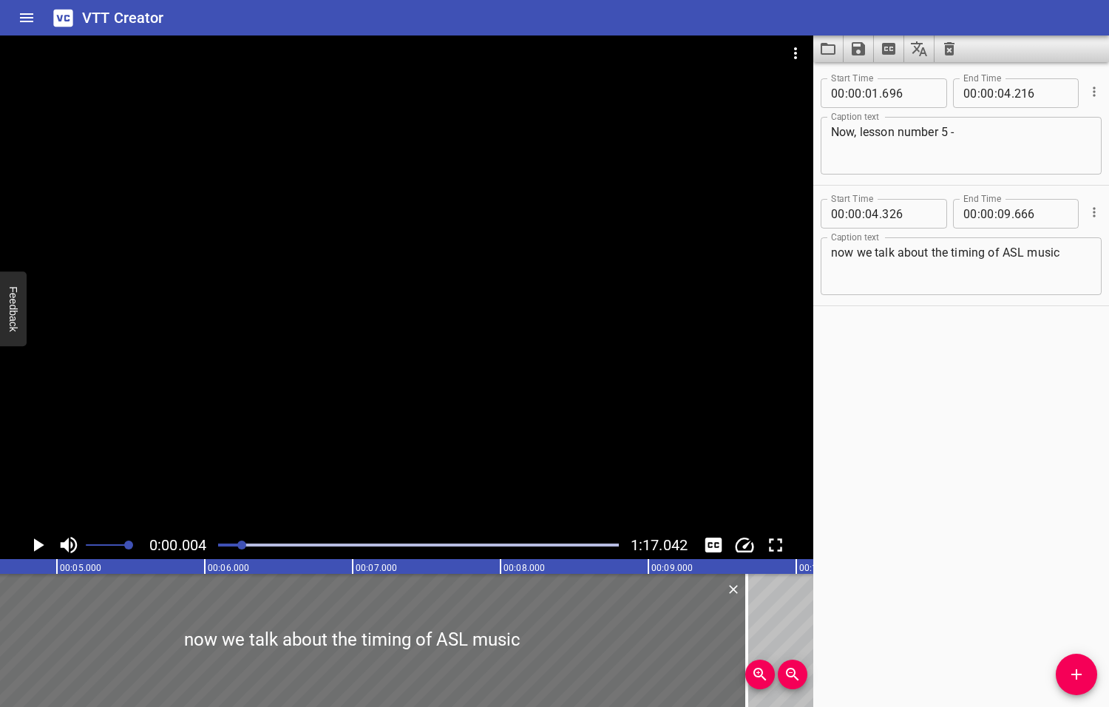
click at [240, 543] on div at bounding box center [241, 544] width 9 height 9
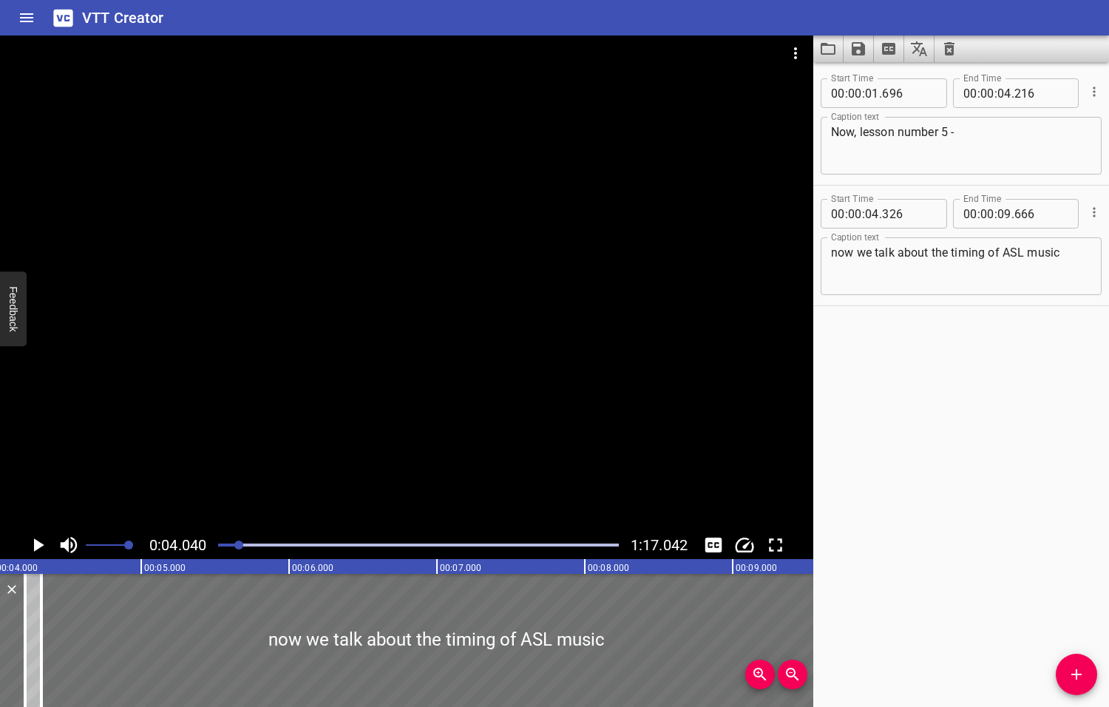
scroll to position [0, 597]
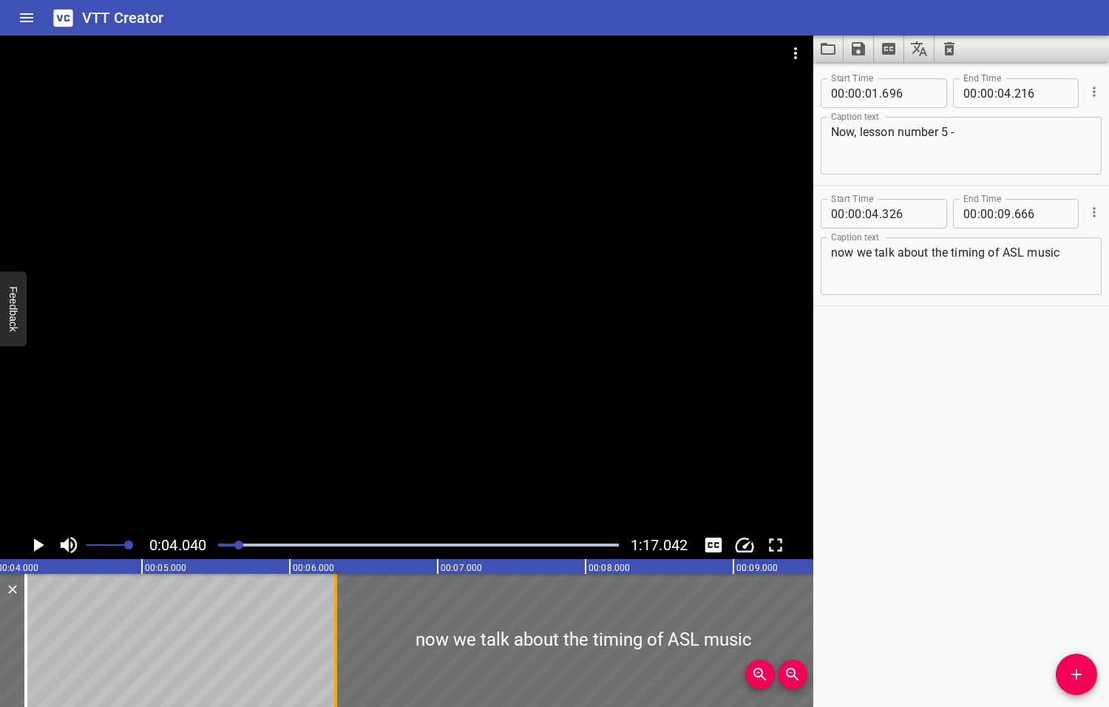
drag, startPoint x: 44, startPoint y: 617, endPoint x: 337, endPoint y: 645, distance: 294.8
click at [337, 645] on div at bounding box center [335, 640] width 15 height 133
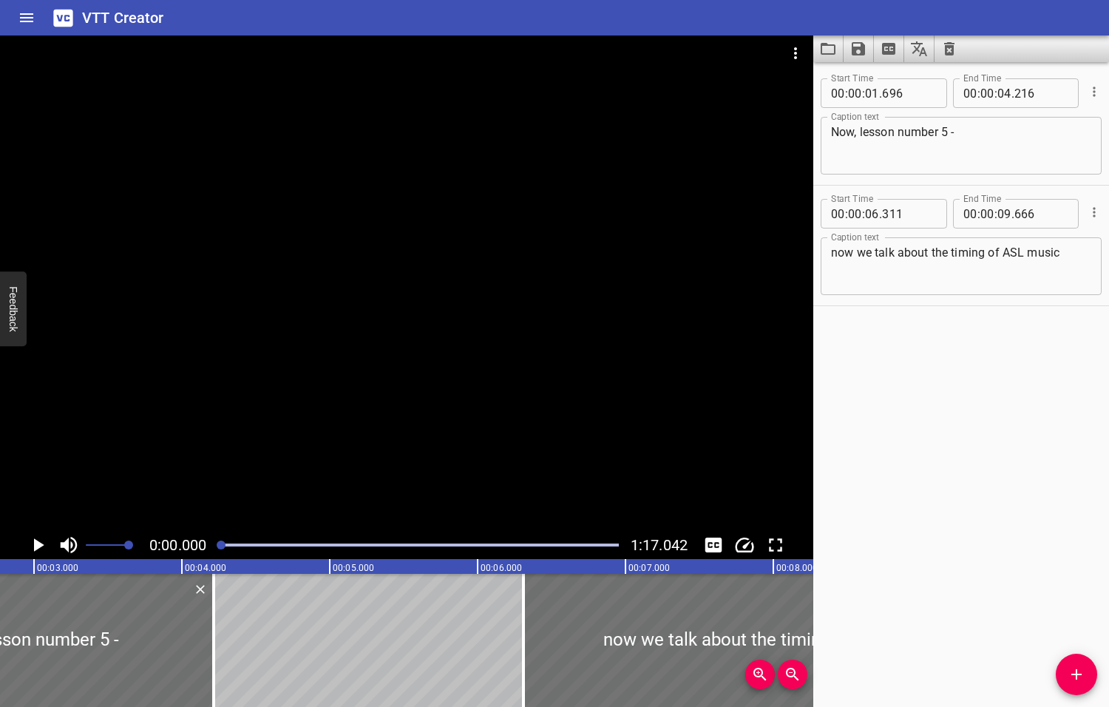
drag, startPoint x: 240, startPoint y: 544, endPoint x: 223, endPoint y: 543, distance: 17.8
click at [223, 543] on div at bounding box center [221, 544] width 9 height 9
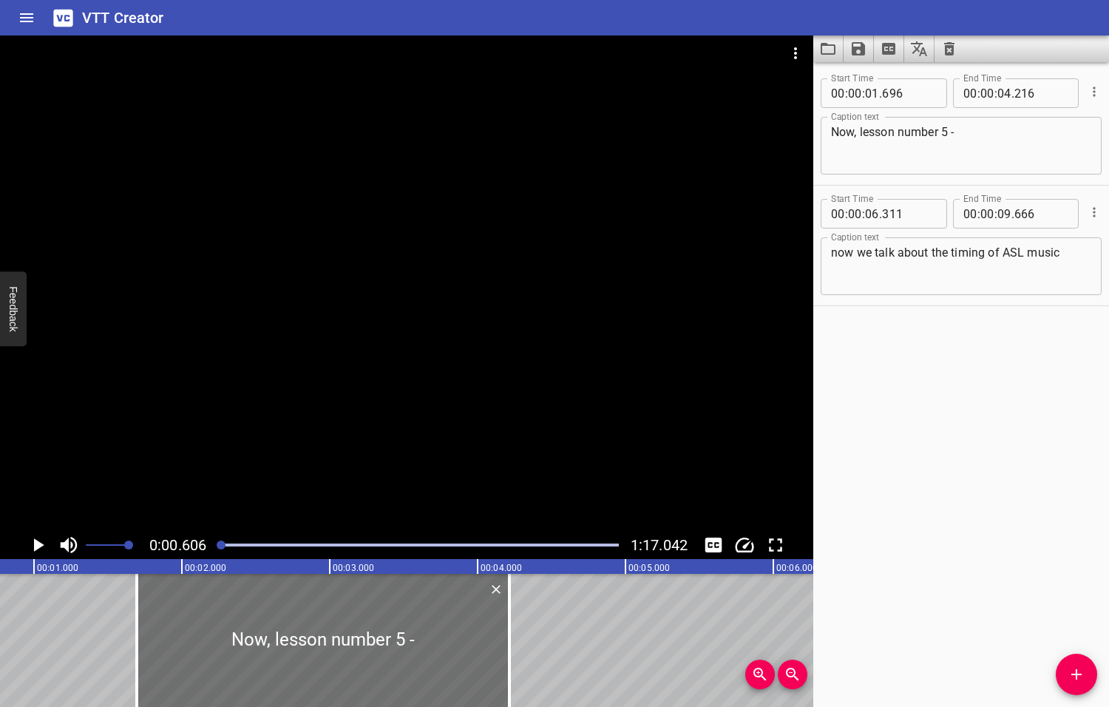
scroll to position [0, 89]
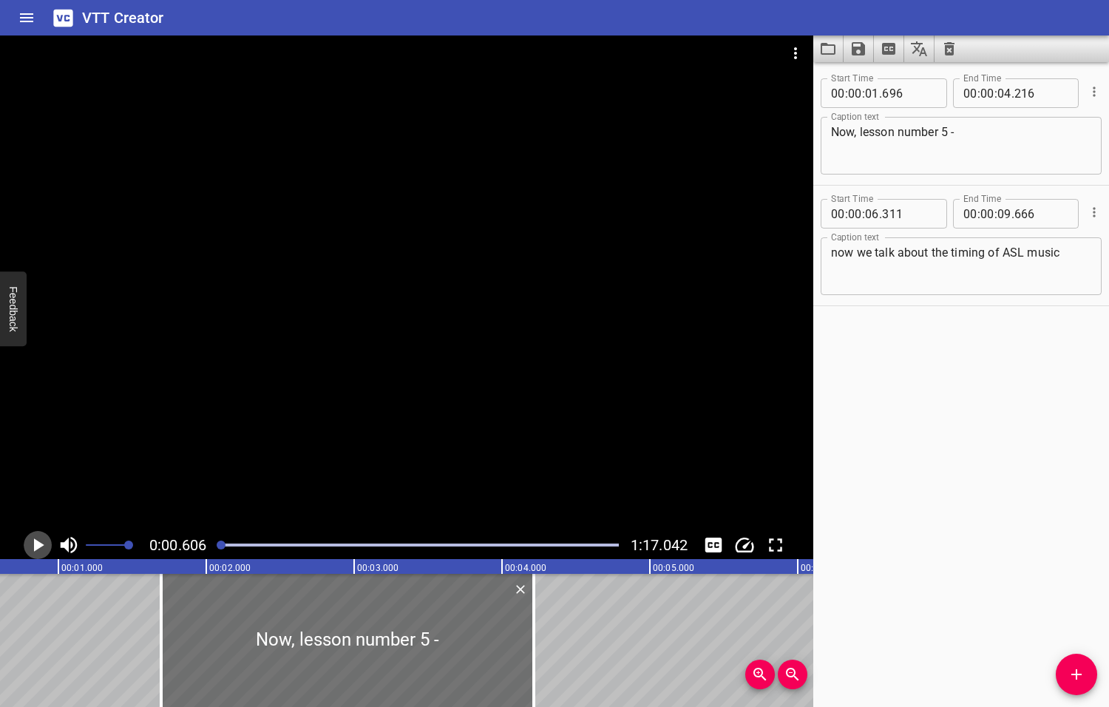
click at [38, 546] on icon "Play/Pause" at bounding box center [39, 544] width 10 height 13
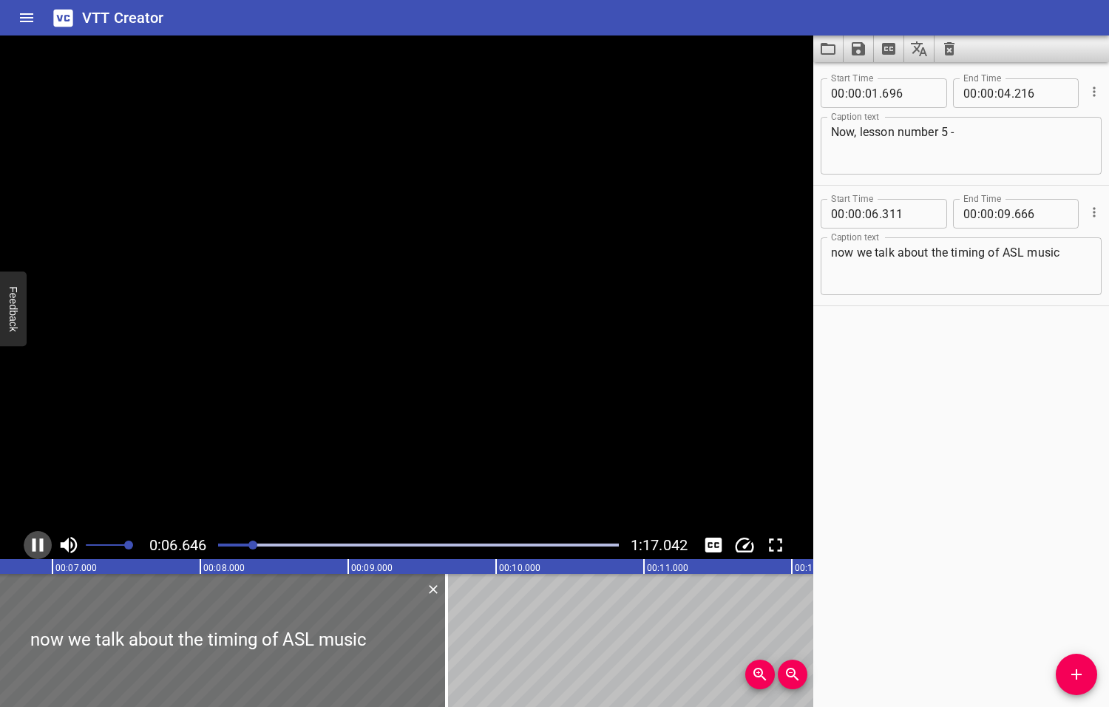
click at [41, 549] on icon "Play/Pause" at bounding box center [38, 544] width 11 height 13
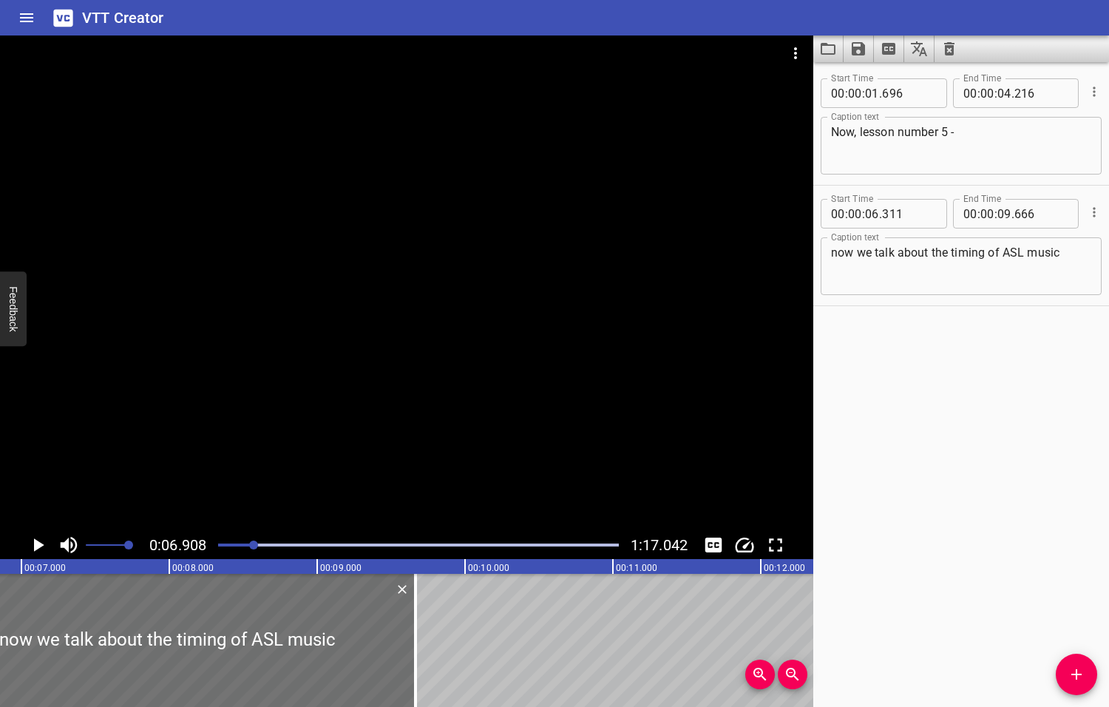
scroll to position [0, 1021]
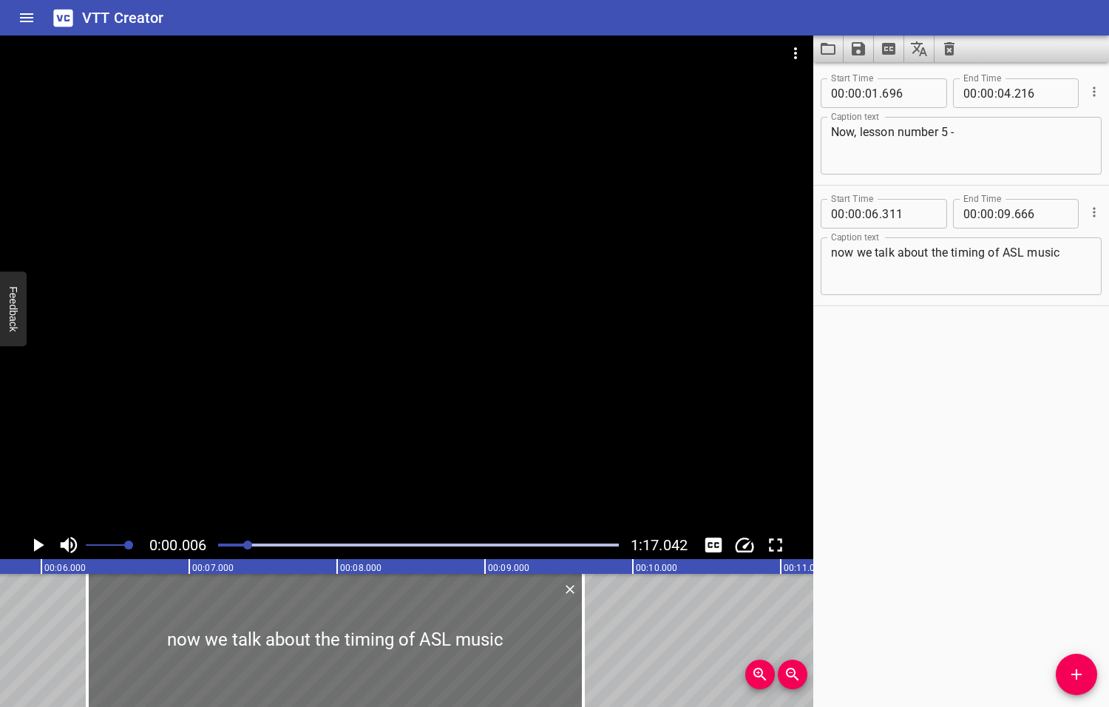
click at [249, 545] on div at bounding box center [247, 544] width 9 height 9
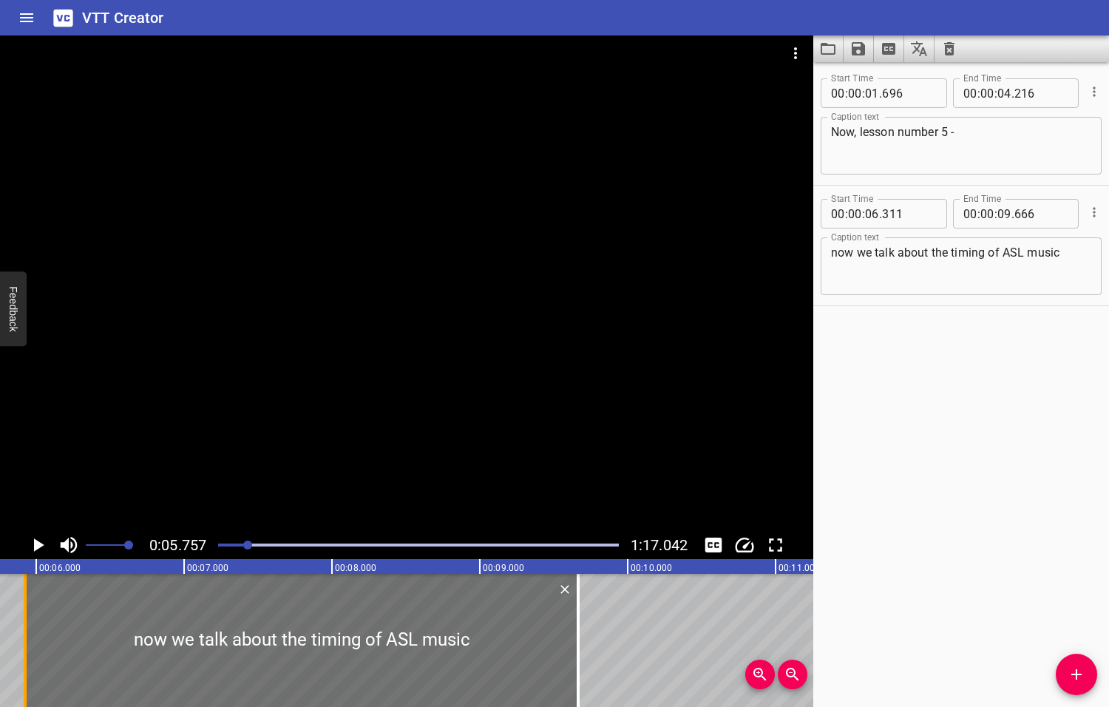
drag, startPoint x: 81, startPoint y: 628, endPoint x: 24, endPoint y: 628, distance: 56.9
click at [24, 628] on div at bounding box center [25, 640] width 3 height 133
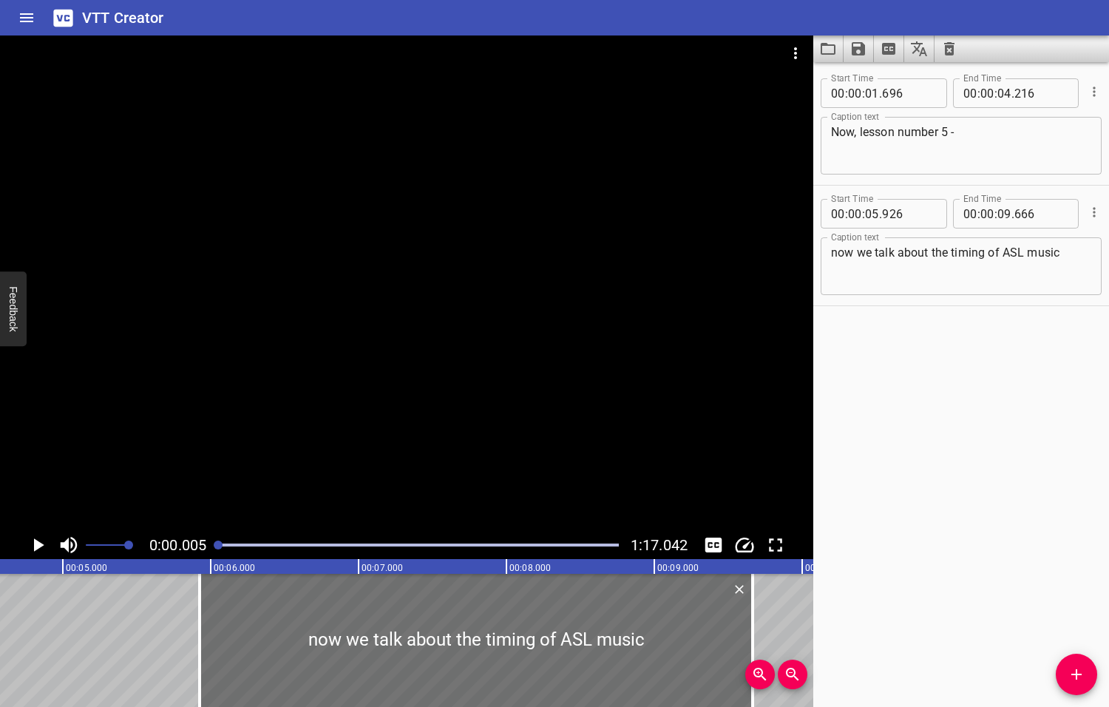
drag, startPoint x: 248, startPoint y: 546, endPoint x: 217, endPoint y: 548, distance: 31.9
click at [217, 548] on div at bounding box center [218, 544] width 9 height 9
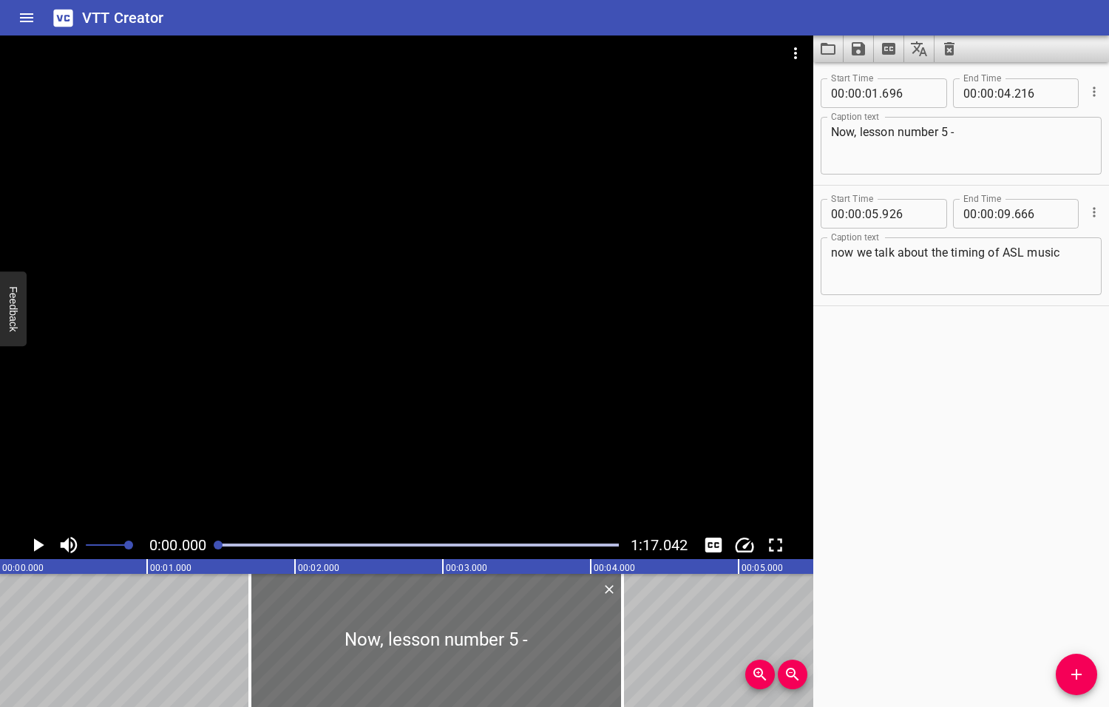
scroll to position [0, 0]
click at [36, 546] on icon "Play/Pause" at bounding box center [39, 544] width 10 height 13
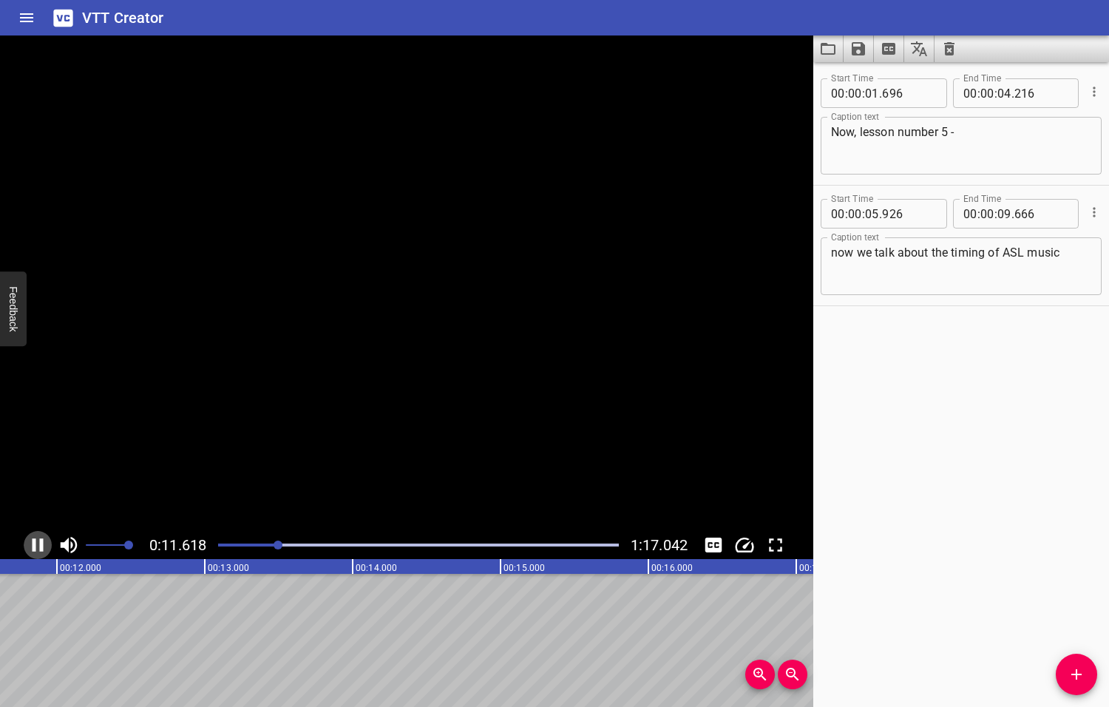
click at [36, 546] on icon "Play/Pause" at bounding box center [38, 545] width 22 height 22
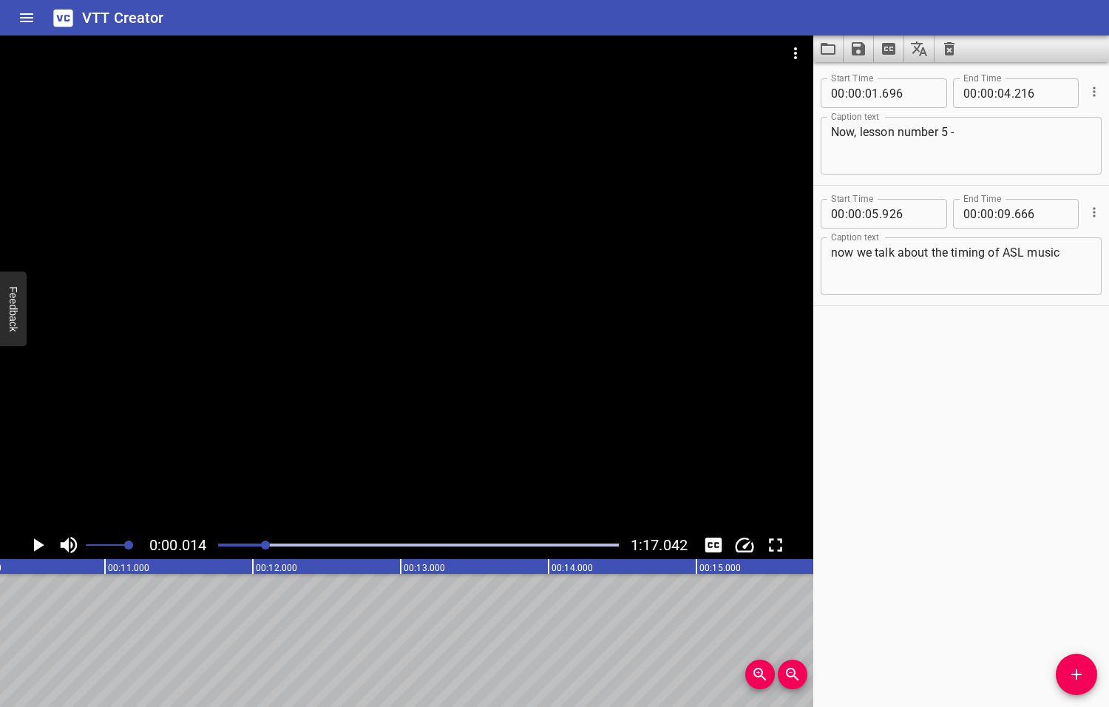
drag, startPoint x: 282, startPoint y: 543, endPoint x: 267, endPoint y: 544, distance: 14.8
click at [267, 544] on div at bounding box center [265, 544] width 9 height 9
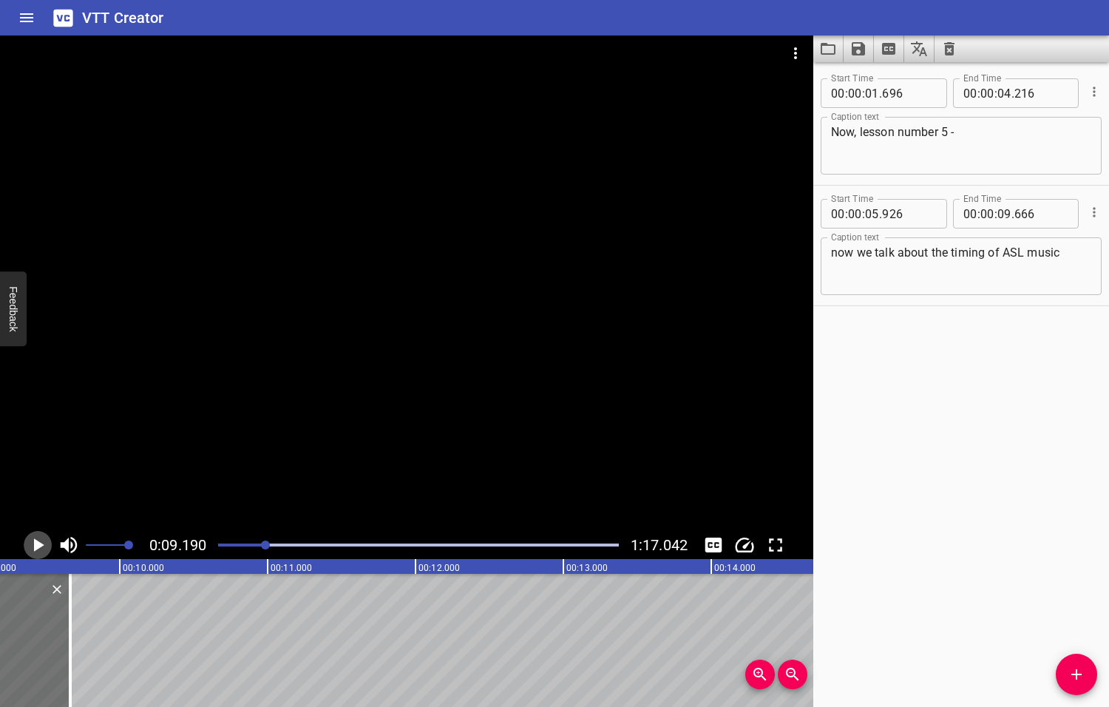
click at [37, 545] on icon "Play/Pause" at bounding box center [39, 544] width 10 height 13
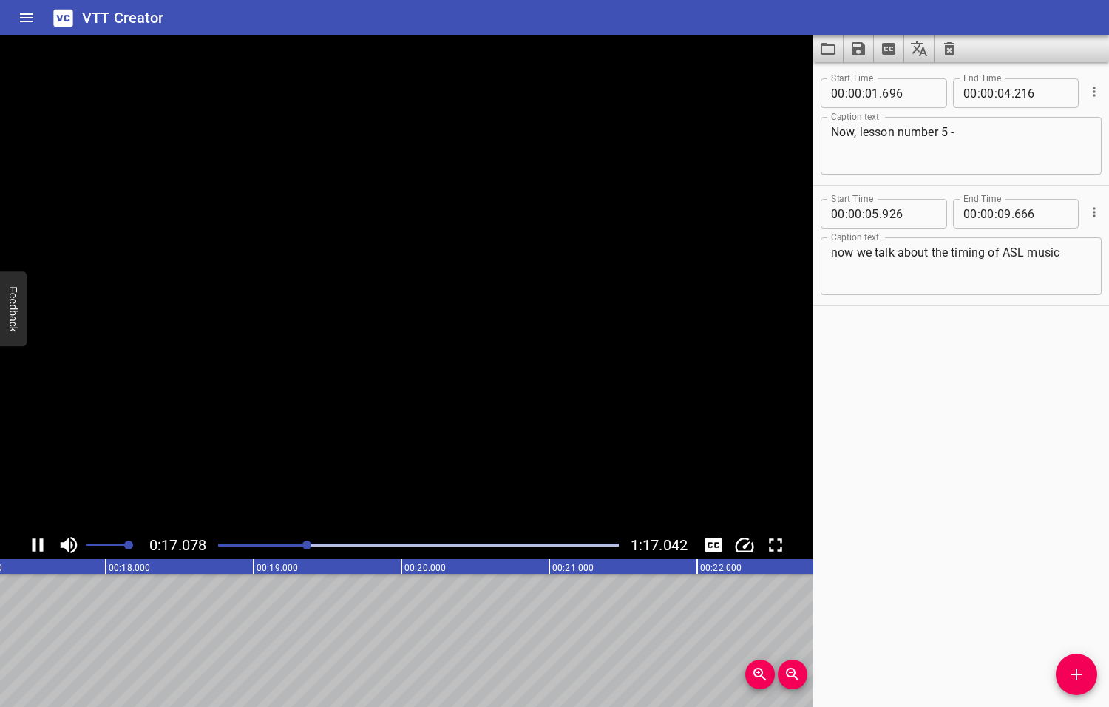
click at [37, 545] on icon "Play/Pause" at bounding box center [38, 545] width 22 height 22
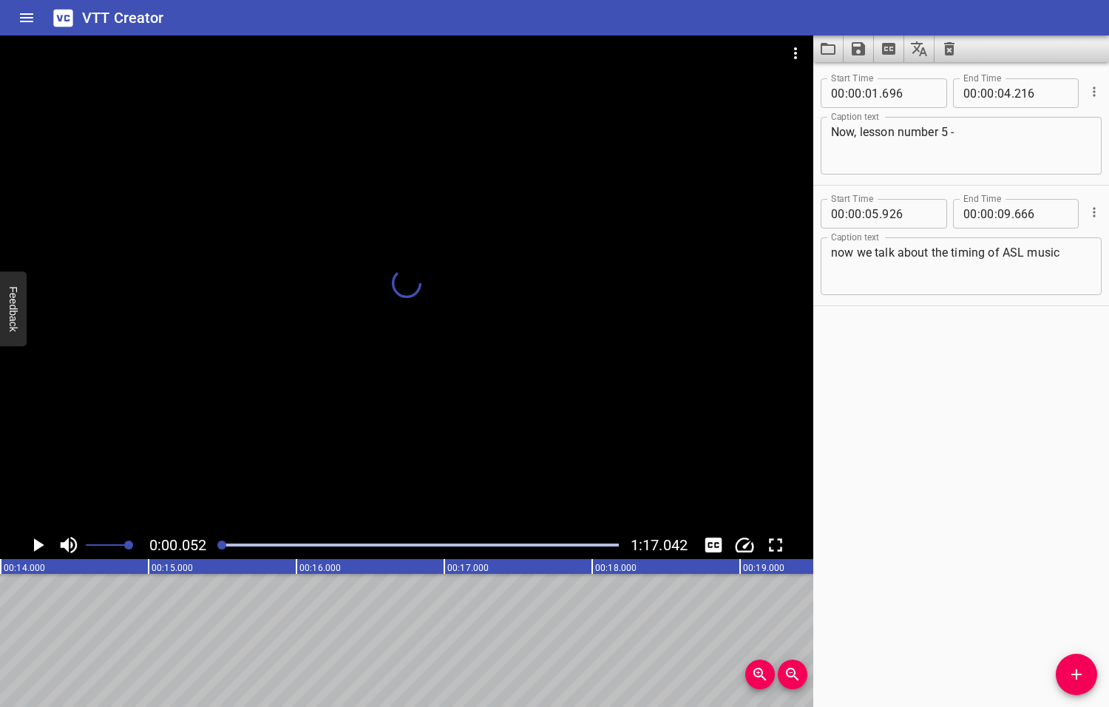
drag, startPoint x: 310, startPoint y: 544, endPoint x: 219, endPoint y: 555, distance: 91.6
click at [219, 555] on div "0:00.052 1:17.042" at bounding box center [406, 545] width 813 height 28
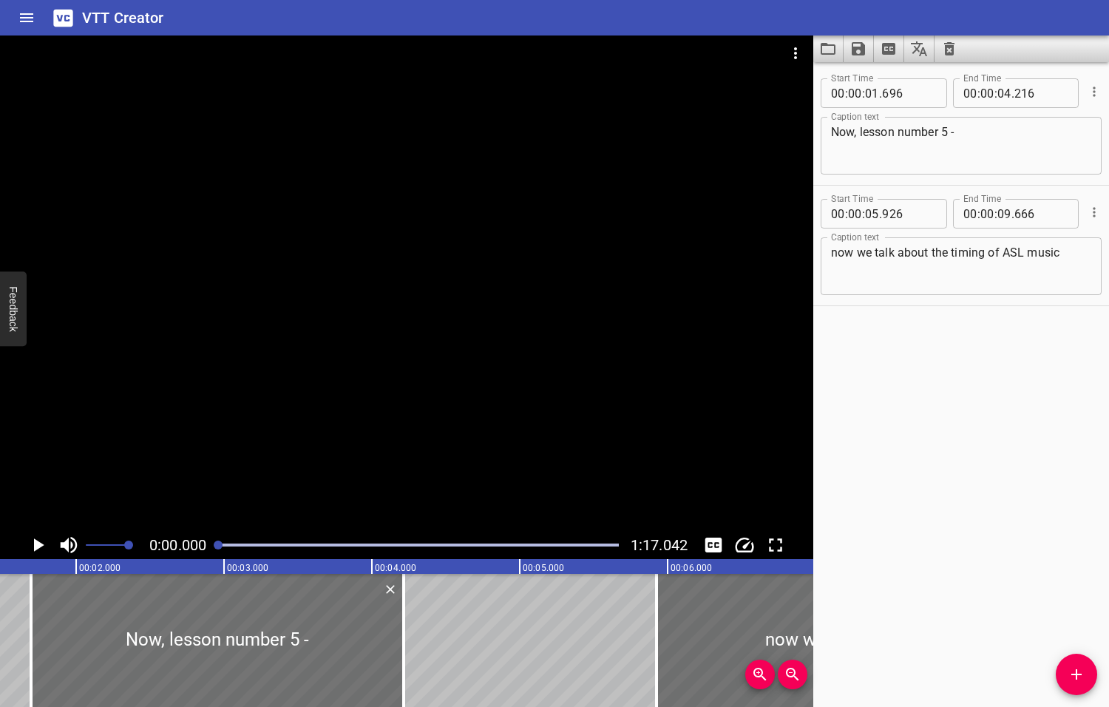
scroll to position [0, 0]
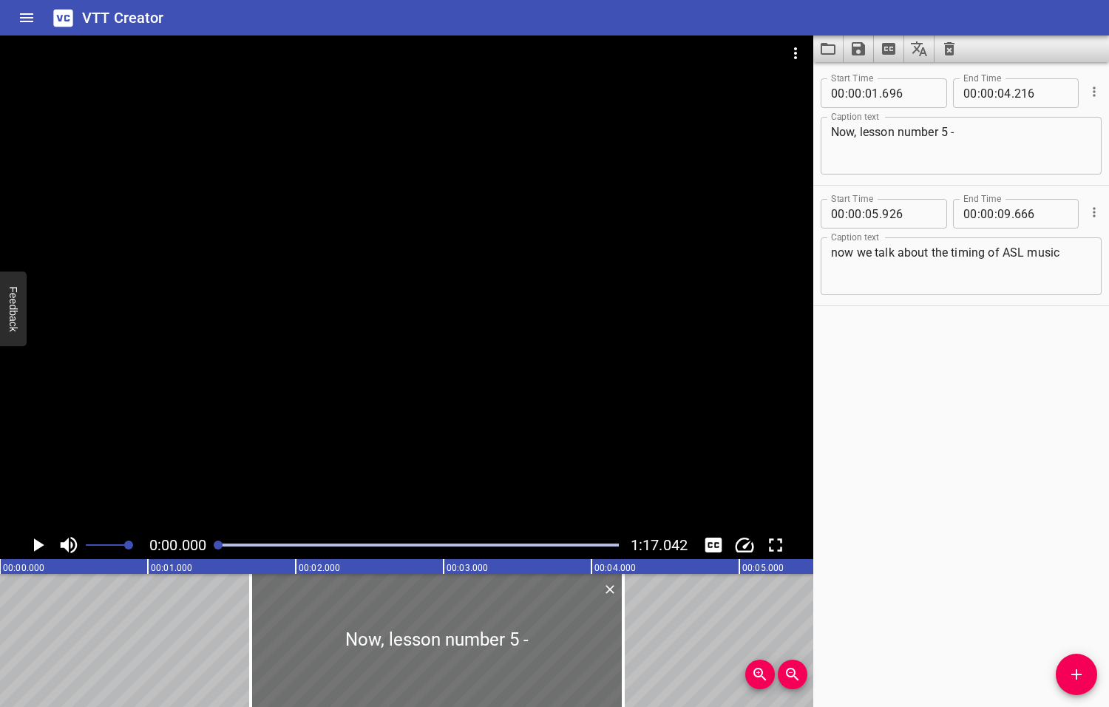
click at [38, 543] on icon "Play/Pause" at bounding box center [39, 544] width 10 height 13
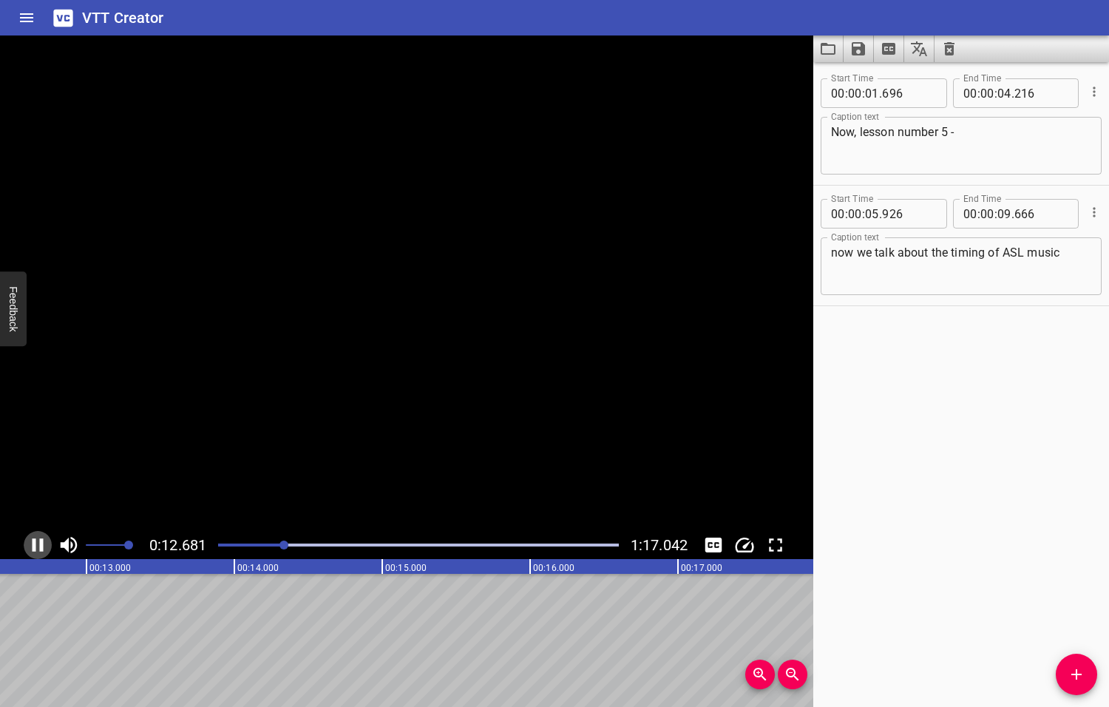
click at [38, 543] on icon "Play/Pause" at bounding box center [38, 545] width 22 height 22
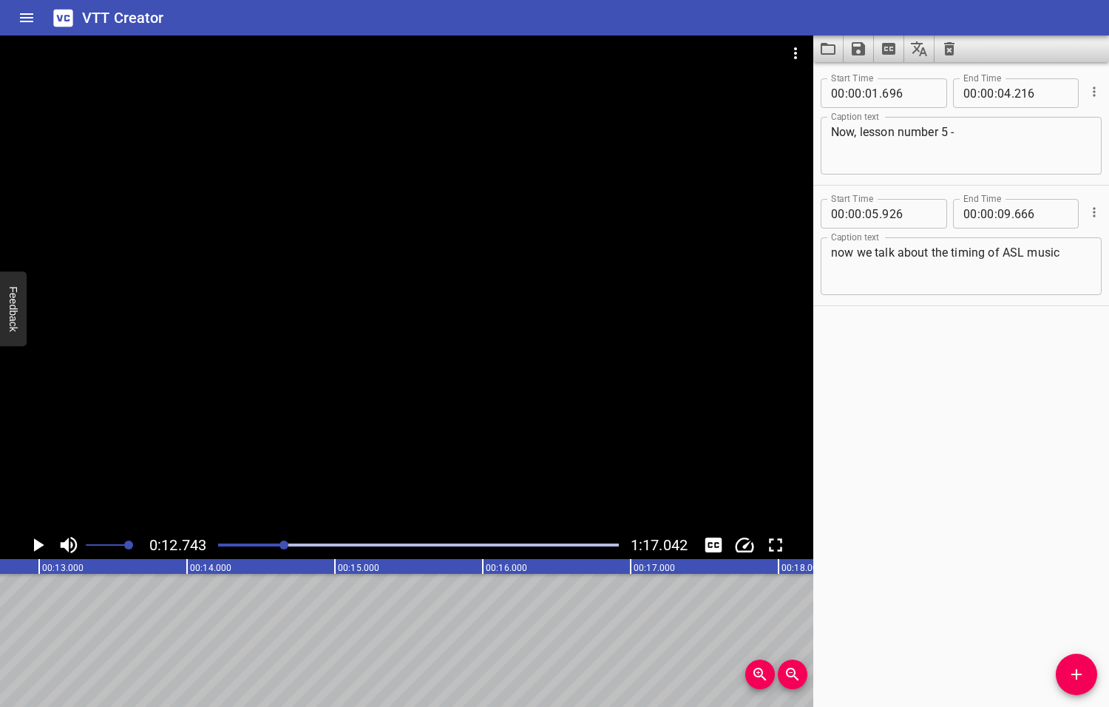
scroll to position [0, 1884]
drag, startPoint x: 1071, startPoint y: 251, endPoint x: 1079, endPoint y: 254, distance: 8.0
click at [1072, 252] on textarea "now we talk about the timing of ASL music" at bounding box center [961, 266] width 260 height 42
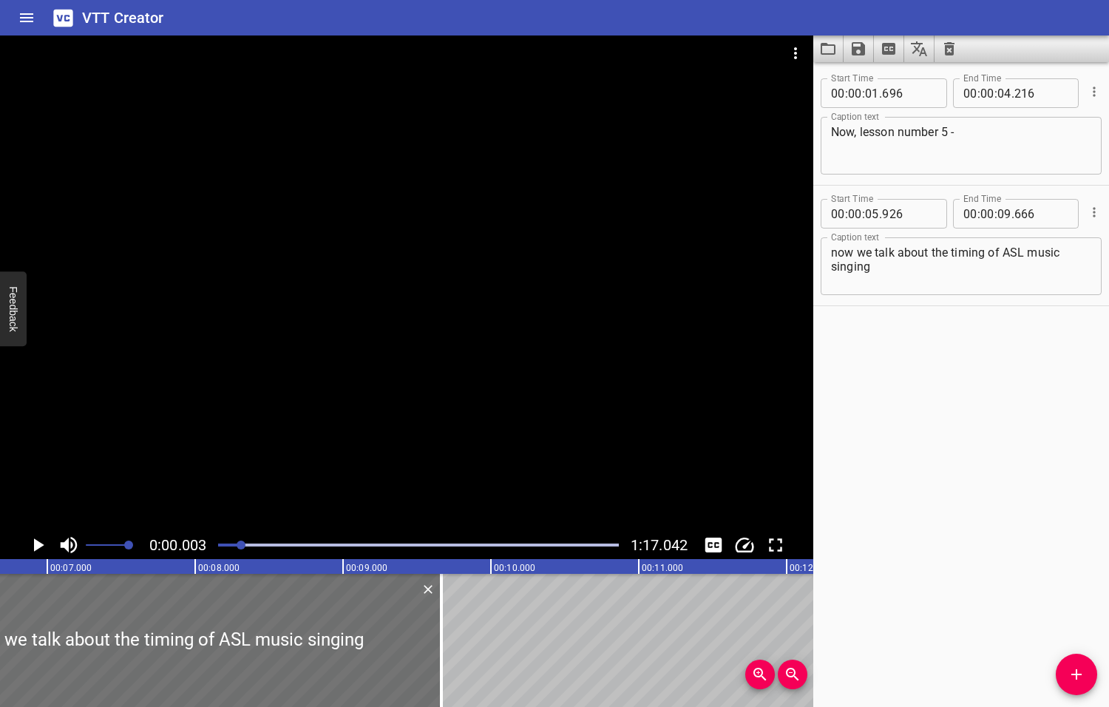
drag, startPoint x: 287, startPoint y: 544, endPoint x: 242, endPoint y: 552, distance: 45.1
click at [242, 552] on div at bounding box center [418, 545] width 418 height 21
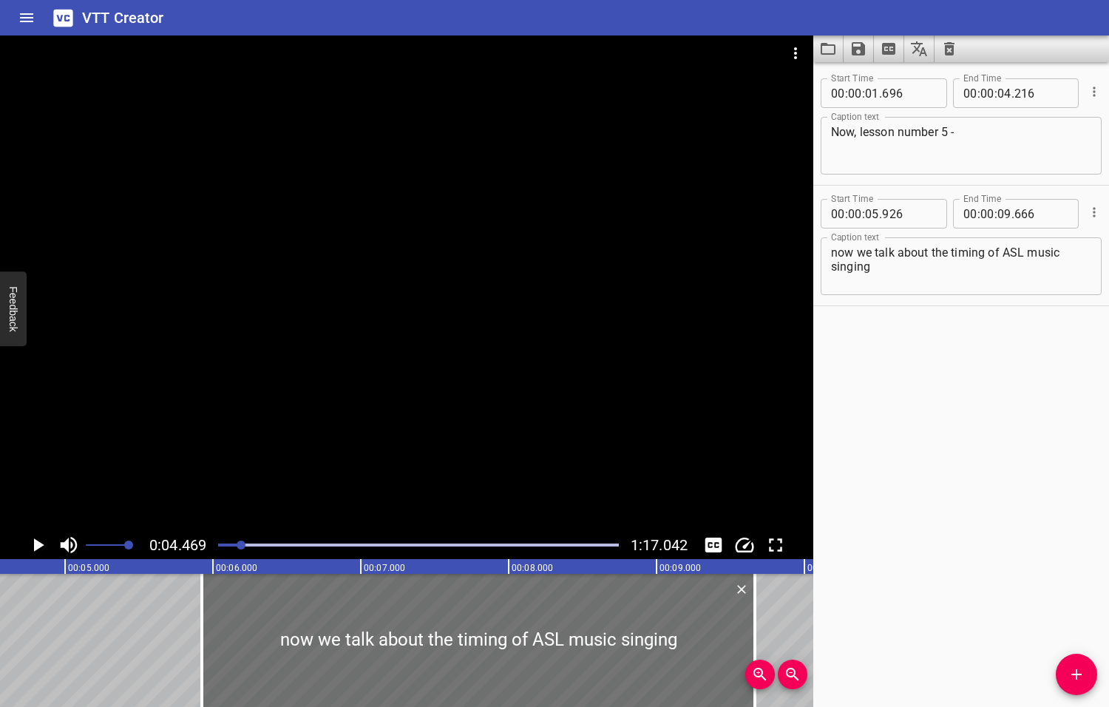
scroll to position [0, 661]
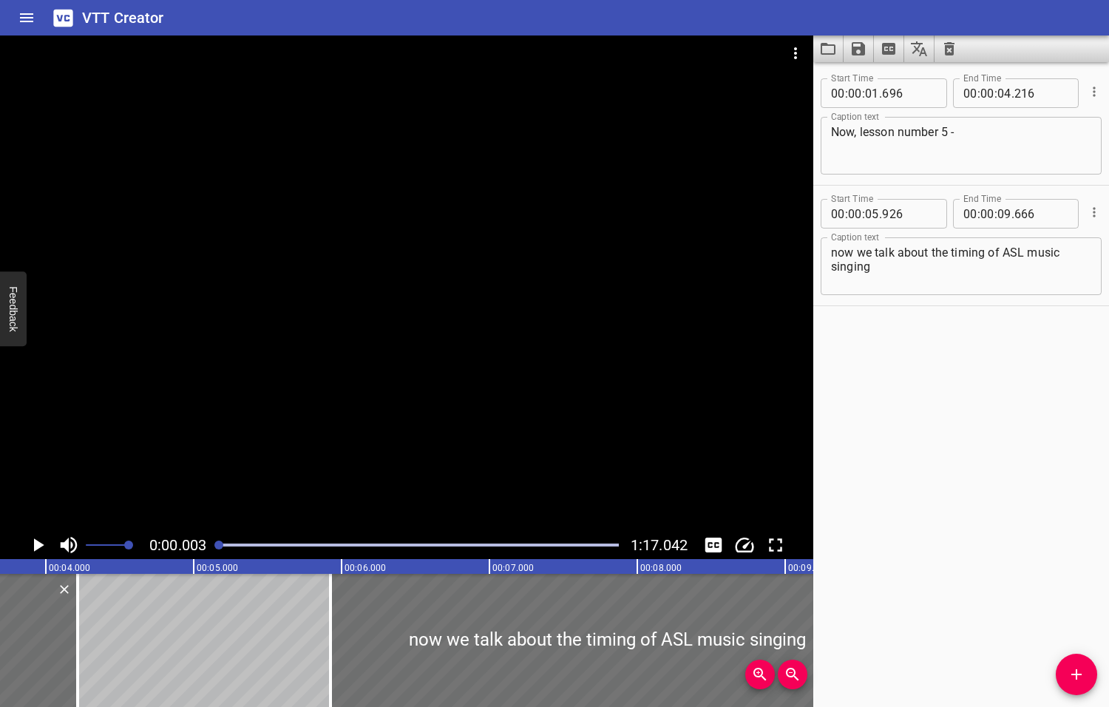
drag, startPoint x: 241, startPoint y: 544, endPoint x: 220, endPoint y: 545, distance: 21.5
click at [220, 545] on div at bounding box center [218, 544] width 9 height 9
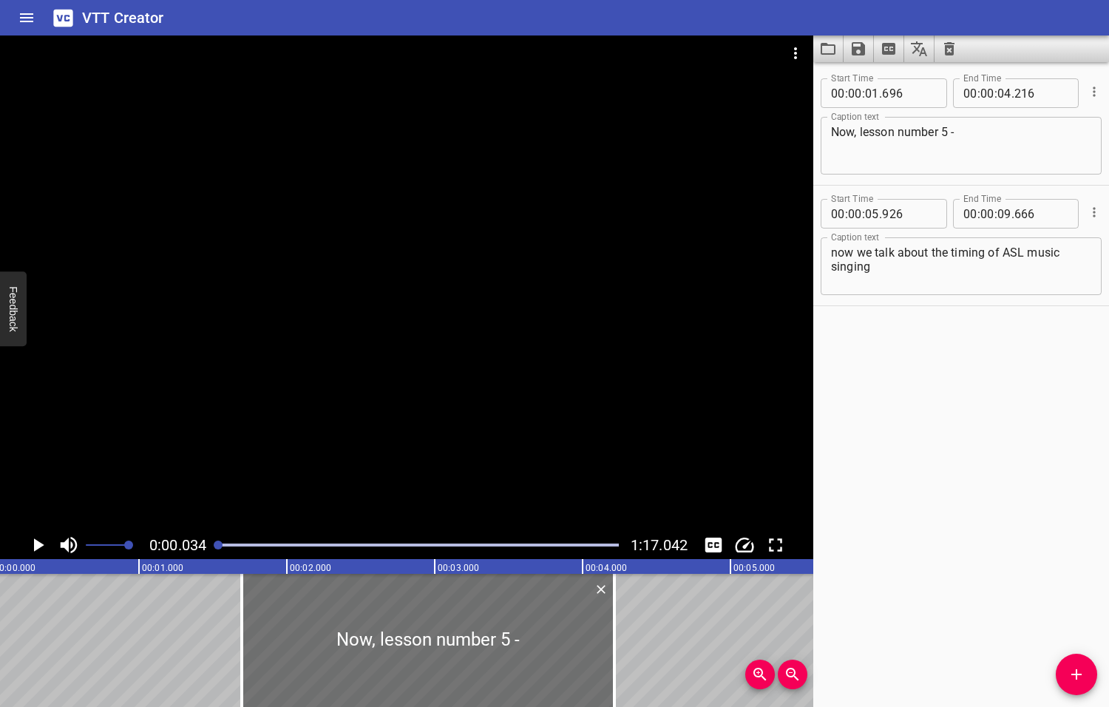
scroll to position [0, 4]
click at [41, 544] on icon "Play/Pause" at bounding box center [39, 544] width 10 height 13
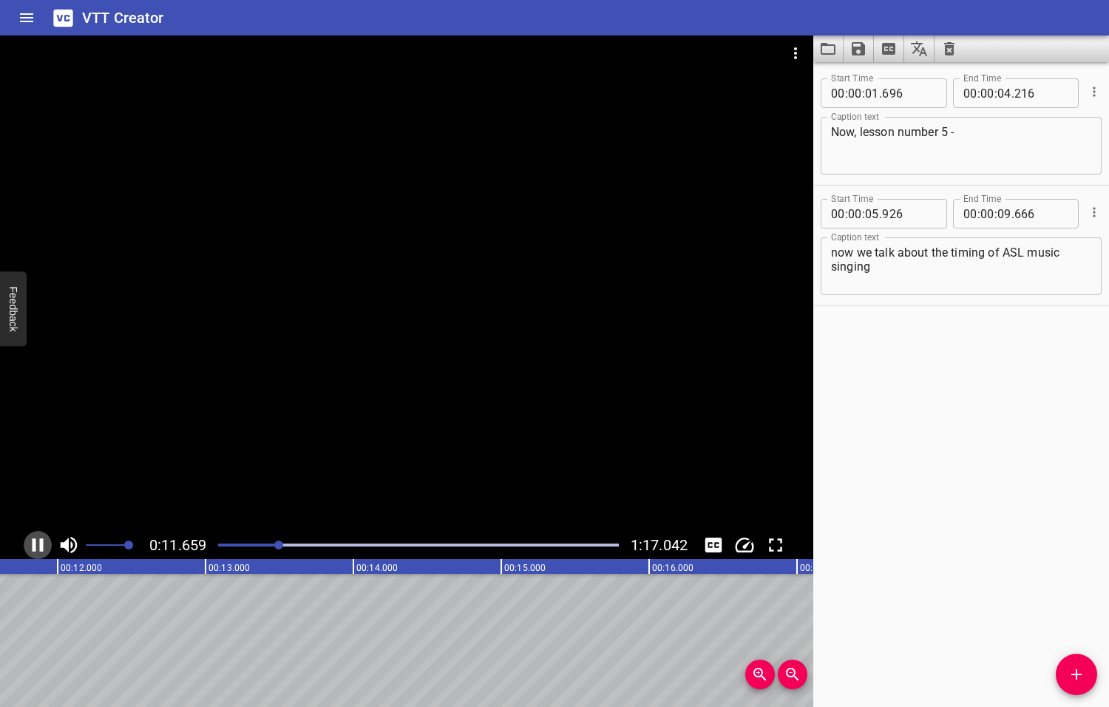
click at [39, 545] on icon "Play/Pause" at bounding box center [38, 544] width 11 height 13
drag, startPoint x: 280, startPoint y: 545, endPoint x: 265, endPoint y: 548, distance: 15.8
click at [268, 548] on div at bounding box center [272, 544] width 9 height 9
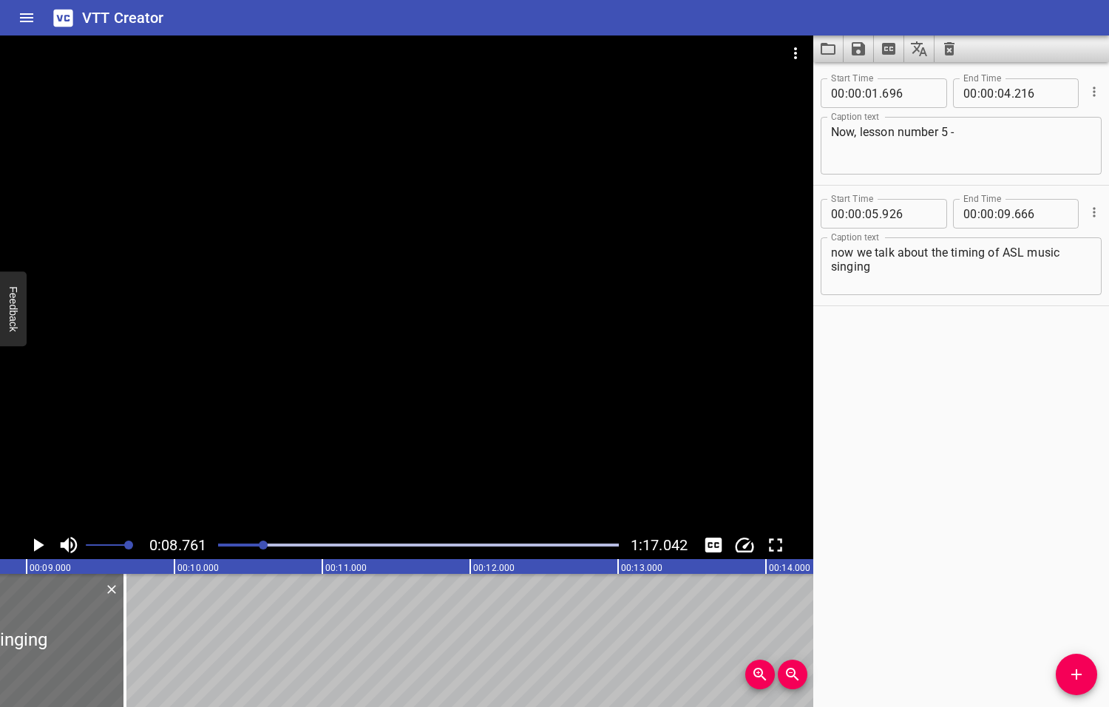
scroll to position [0, 1295]
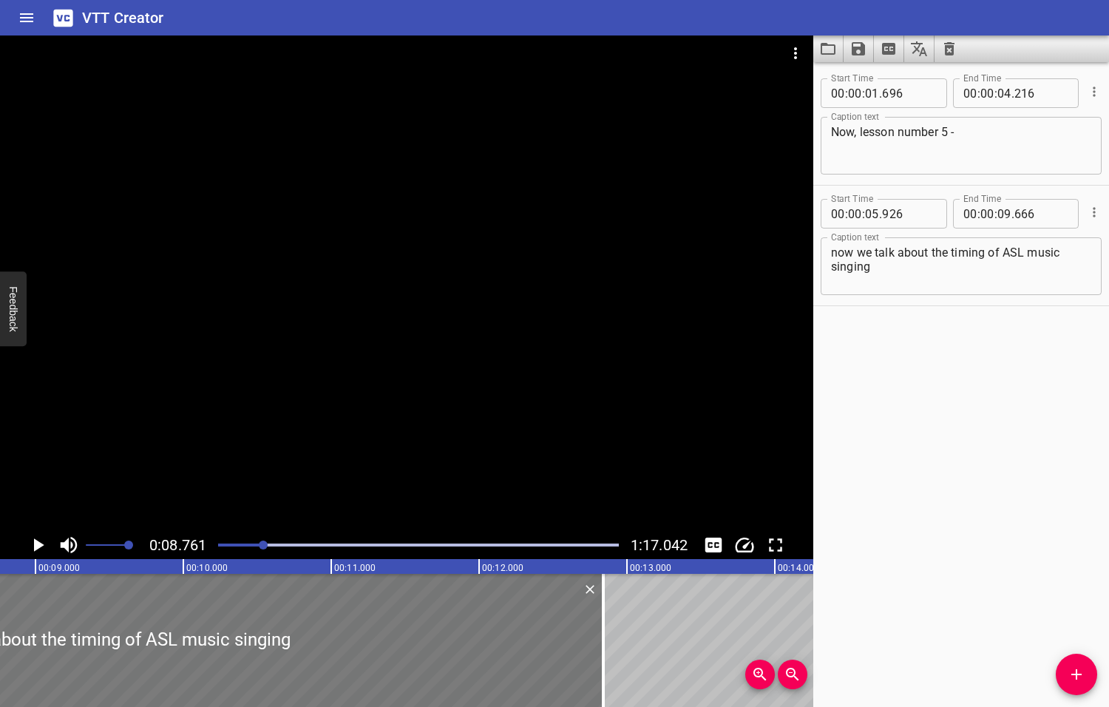
drag, startPoint x: 128, startPoint y: 631, endPoint x: 571, endPoint y: 637, distance: 442.9
click at [598, 642] on div at bounding box center [603, 640] width 15 height 133
click at [37, 544] on icon "Play/Pause" at bounding box center [39, 544] width 10 height 13
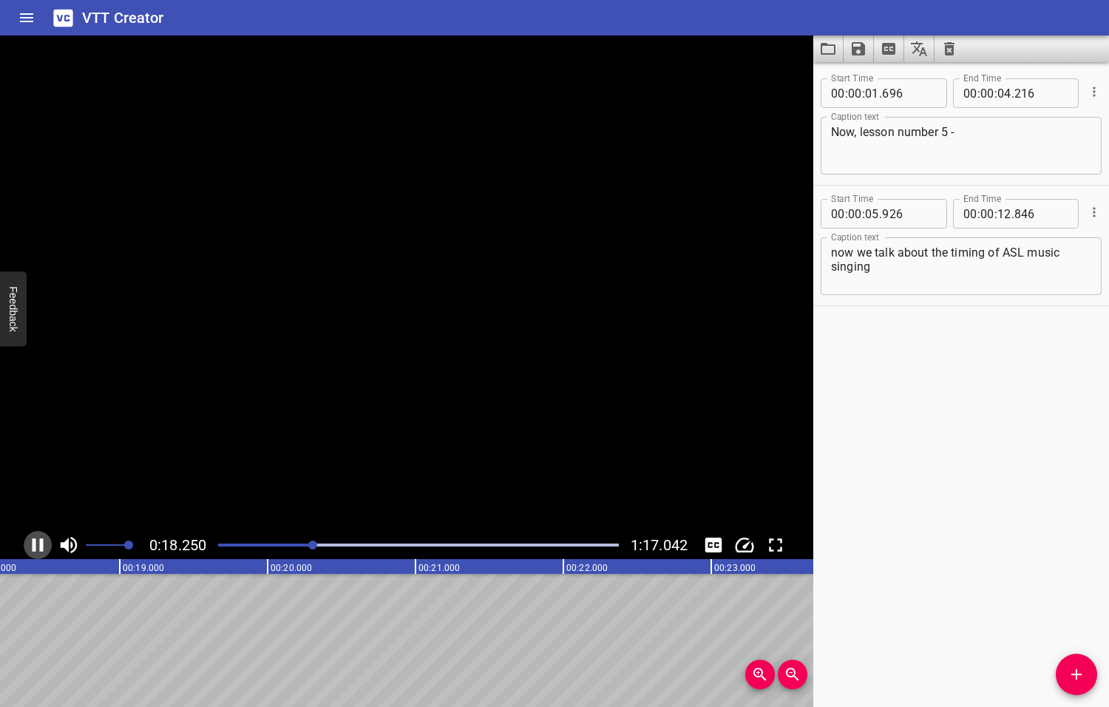
click at [37, 544] on icon "Play/Pause" at bounding box center [38, 545] width 22 height 22
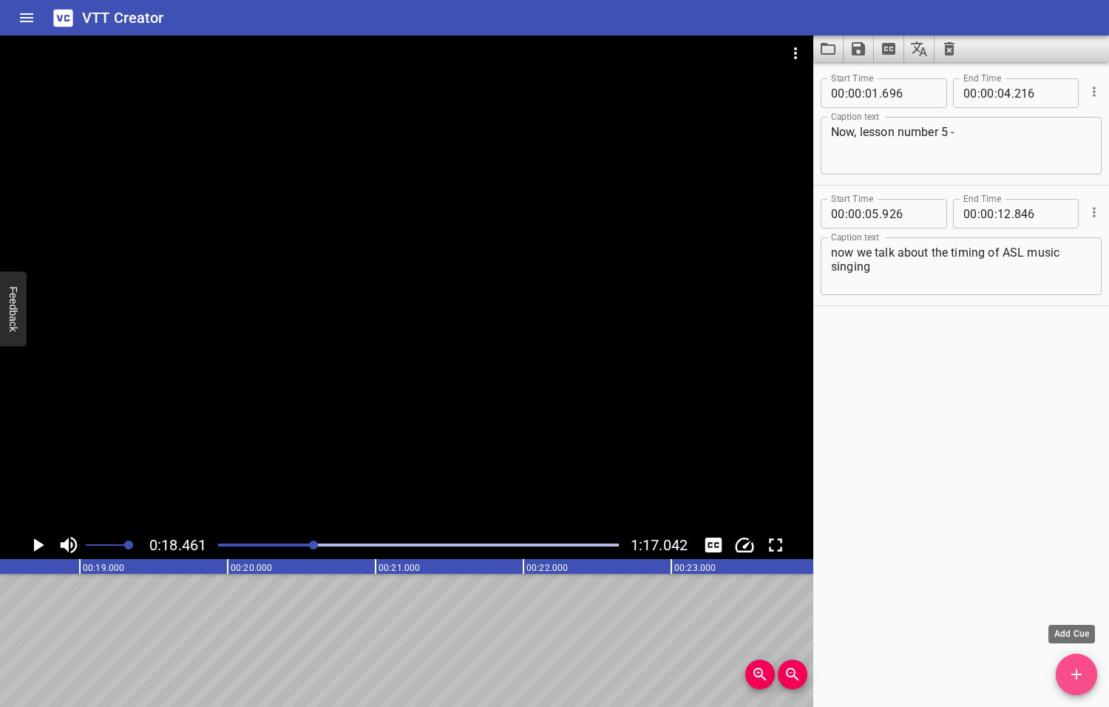
click at [1082, 676] on icon "Add Cue" at bounding box center [1077, 674] width 18 height 18
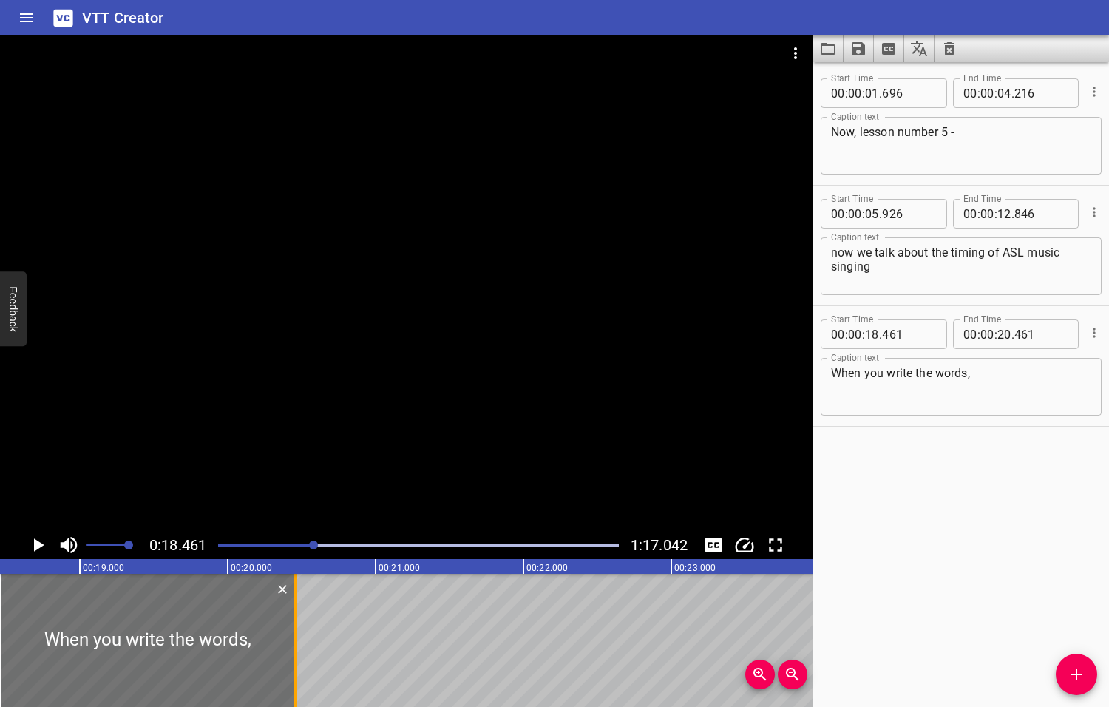
click at [294, 611] on div at bounding box center [295, 640] width 3 height 133
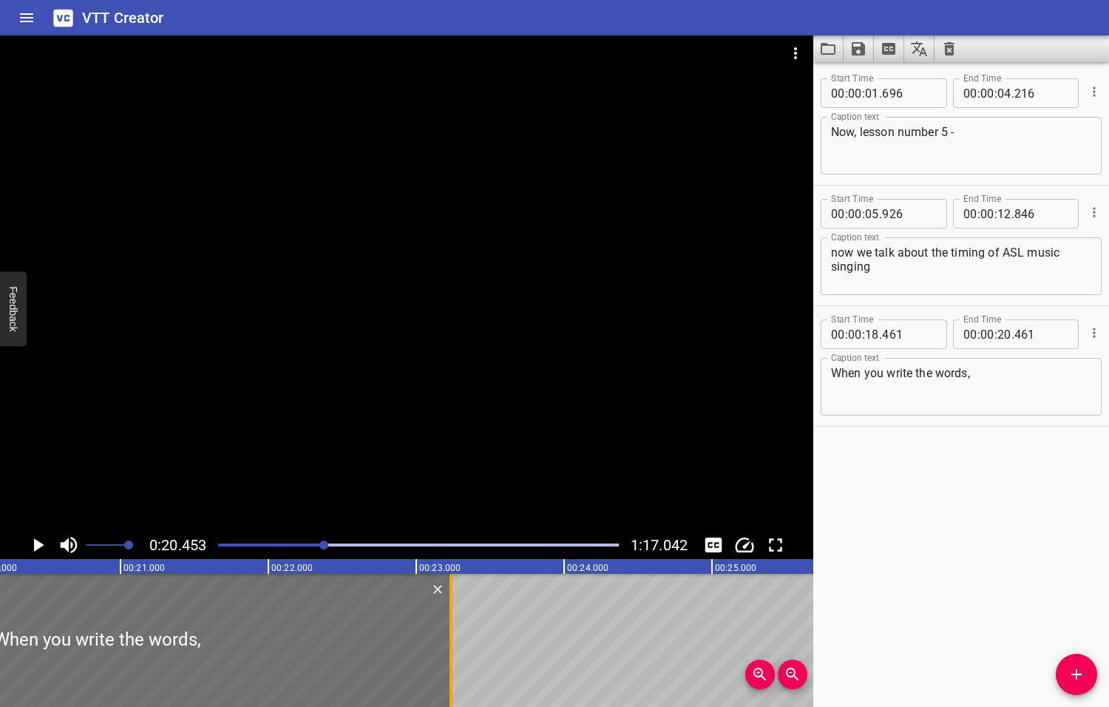
scroll to position [0, 3024]
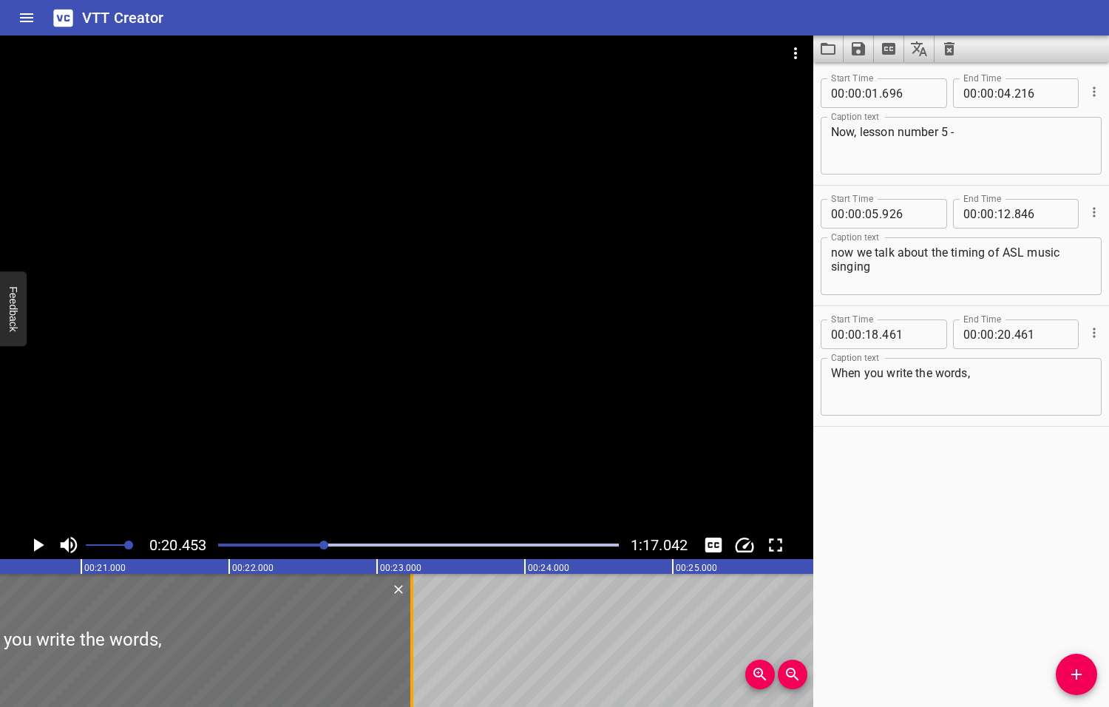
drag, startPoint x: 294, startPoint y: 611, endPoint x: 415, endPoint y: 608, distance: 121.3
click at [413, 608] on div at bounding box center [411, 640] width 3 height 133
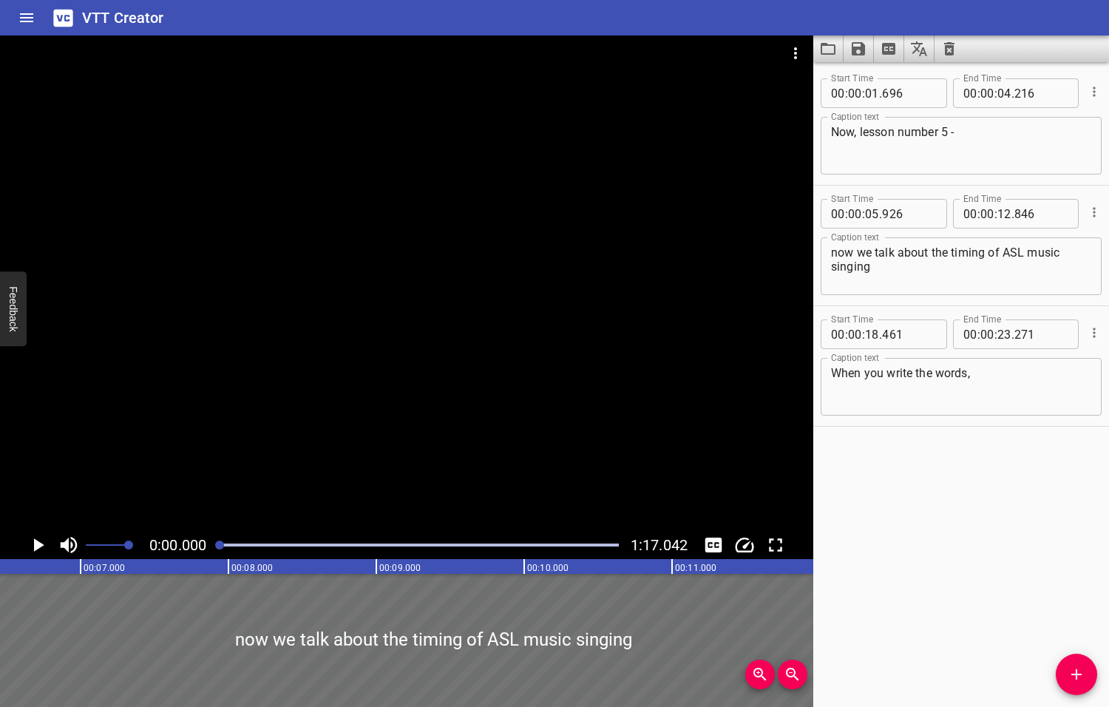
drag, startPoint x: 327, startPoint y: 544, endPoint x: 220, endPoint y: 543, distance: 106.5
click at [221, 542] on div at bounding box center [219, 544] width 9 height 9
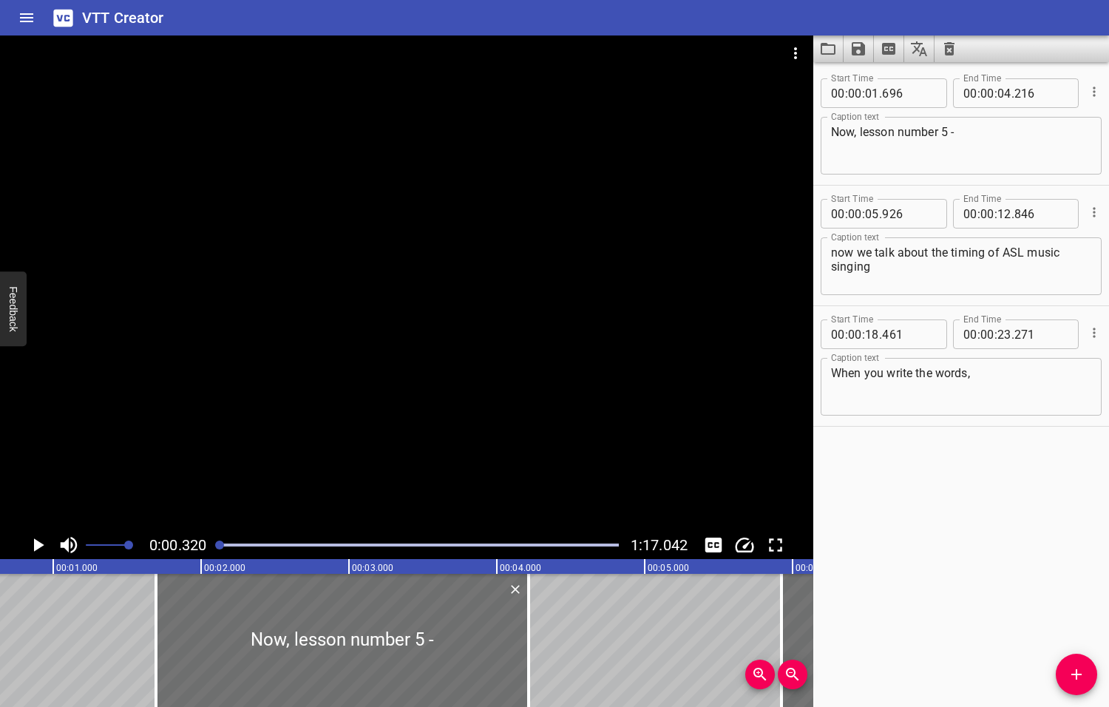
scroll to position [0, 47]
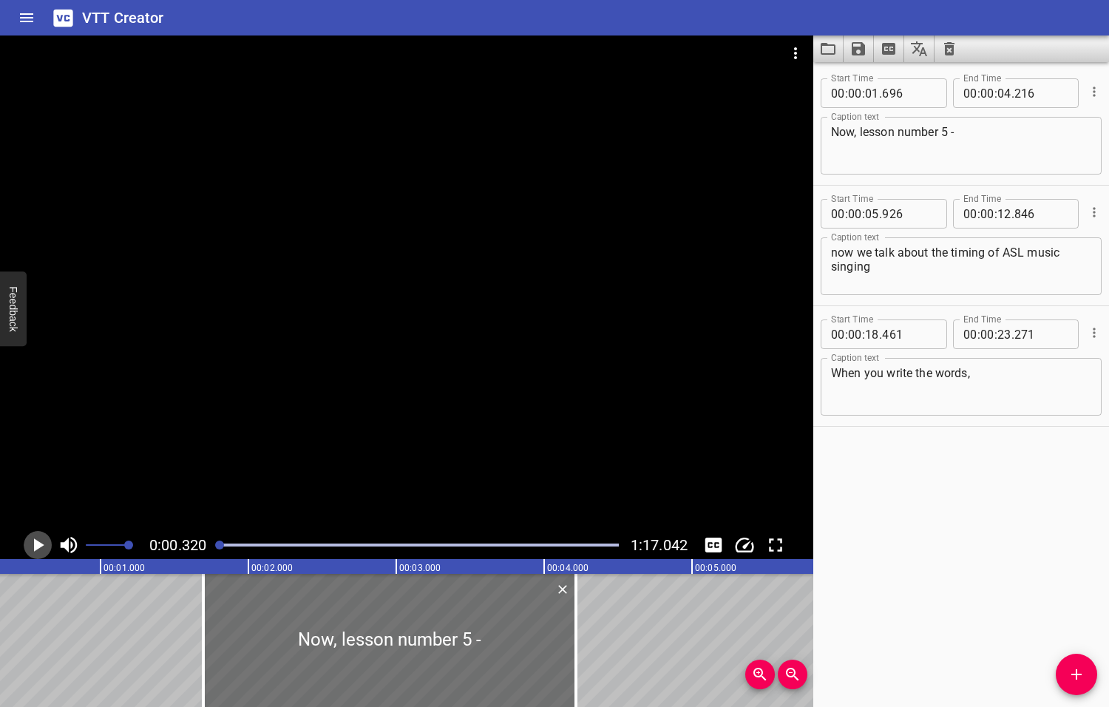
click at [37, 545] on icon "Play/Pause" at bounding box center [39, 544] width 10 height 13
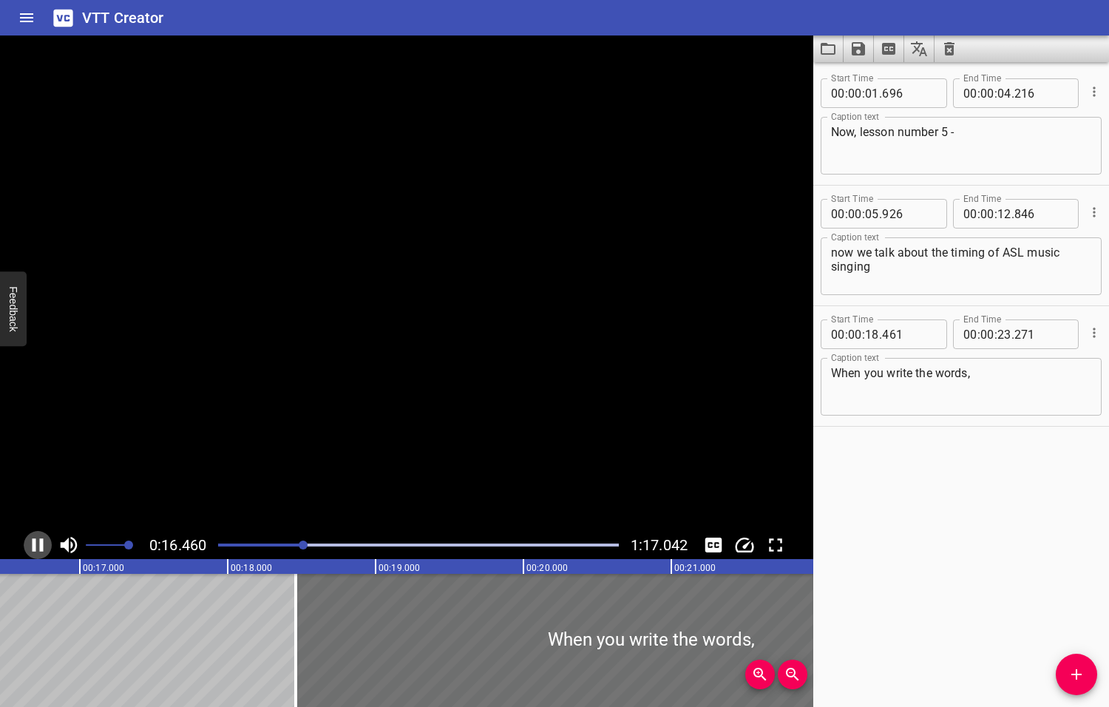
click at [39, 546] on icon "Play/Pause" at bounding box center [38, 544] width 11 height 13
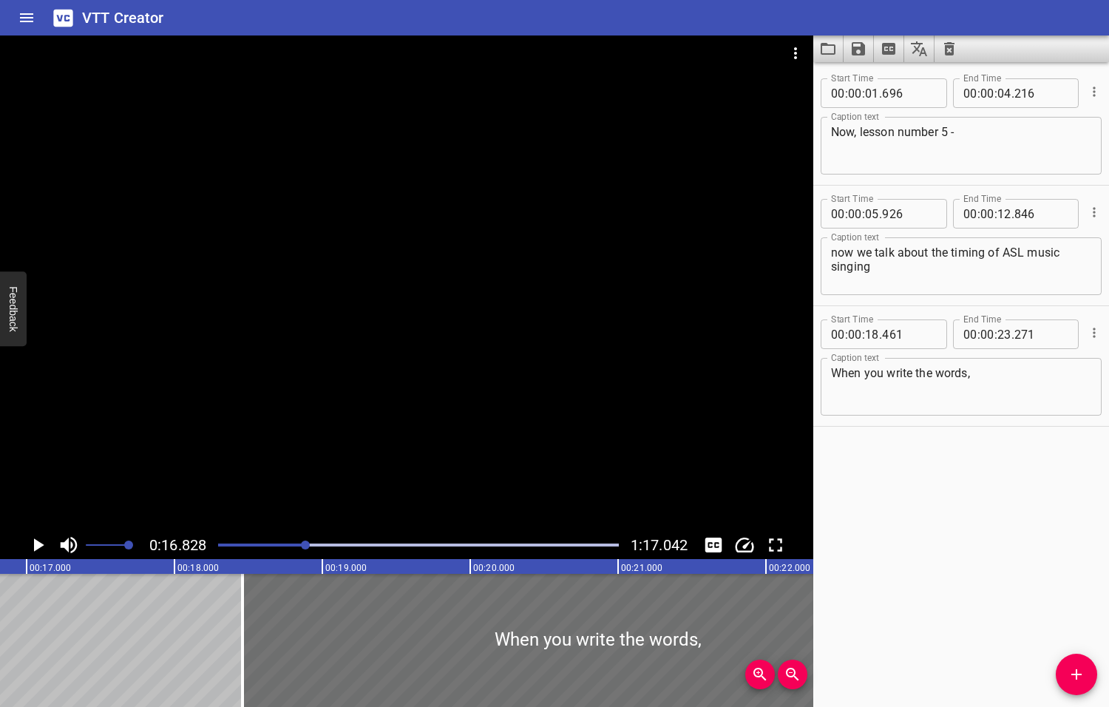
scroll to position [0, 2488]
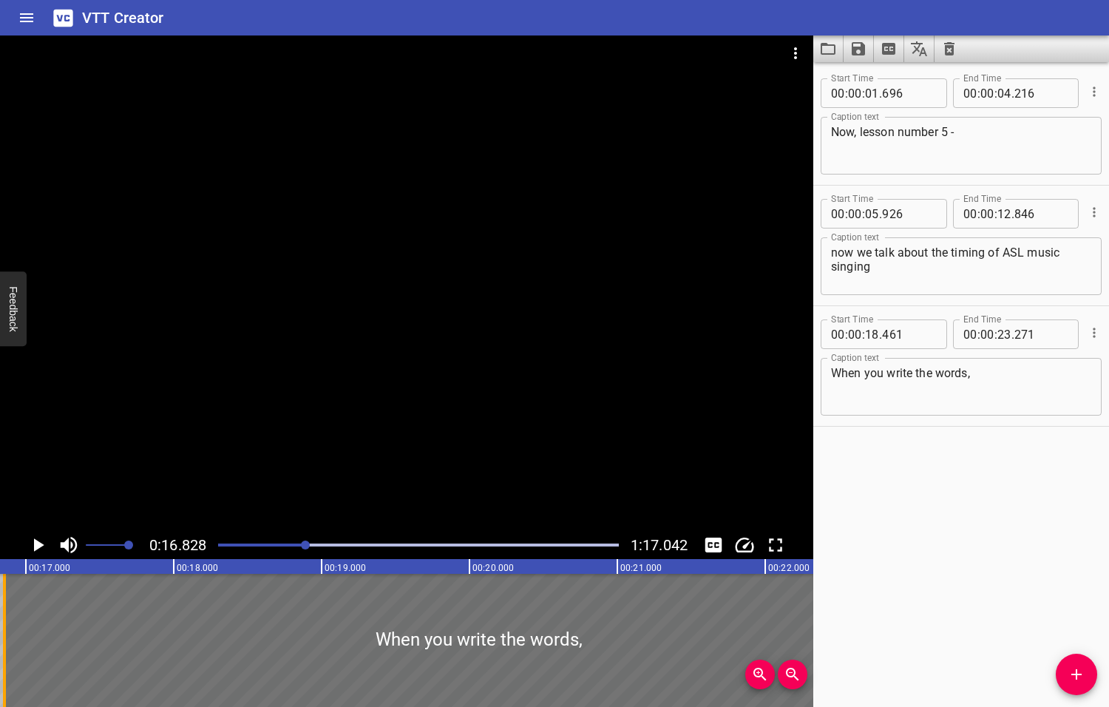
drag, startPoint x: 245, startPoint y: 651, endPoint x: 7, endPoint y: 646, distance: 237.4
click at [7, 646] on div at bounding box center [4, 640] width 15 height 133
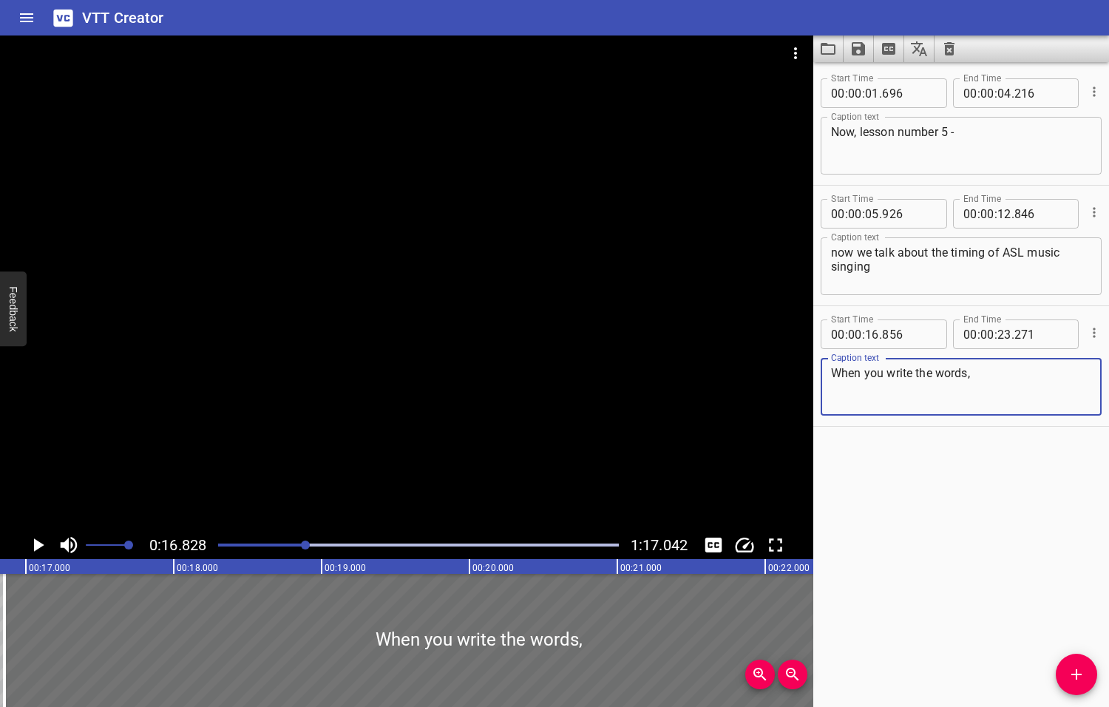
click at [861, 372] on textarea "When you write the words," at bounding box center [961, 387] width 260 height 42
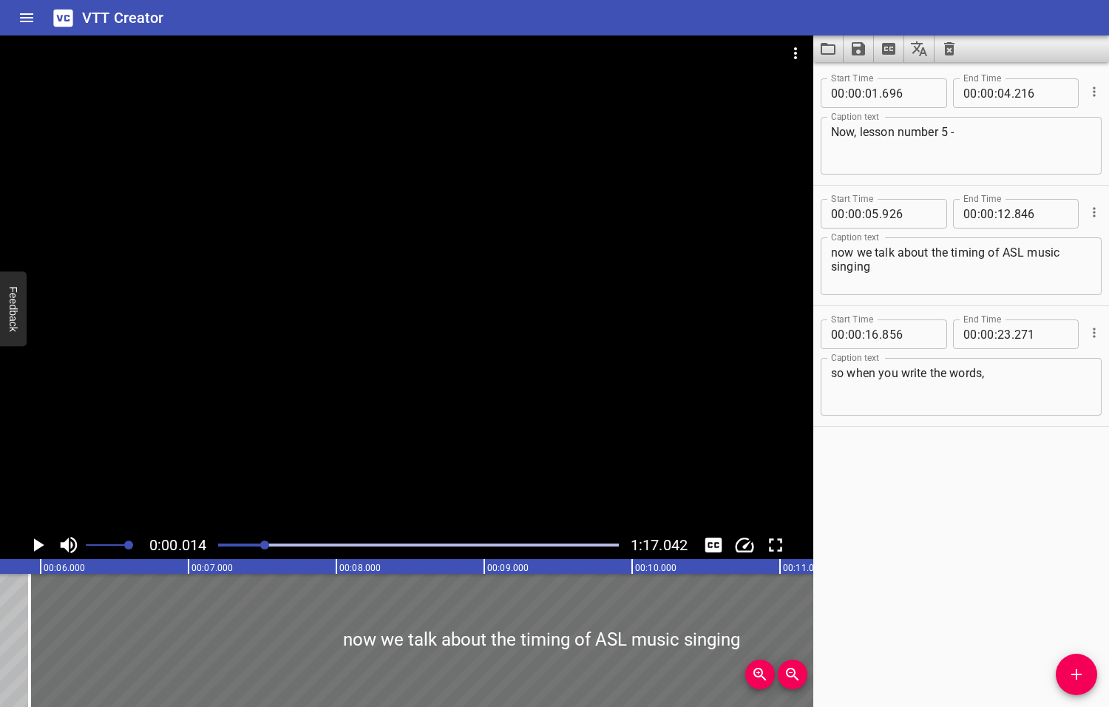
drag, startPoint x: 308, startPoint y: 545, endPoint x: 266, endPoint y: 551, distance: 42.6
click at [266, 551] on div at bounding box center [418, 545] width 418 height 21
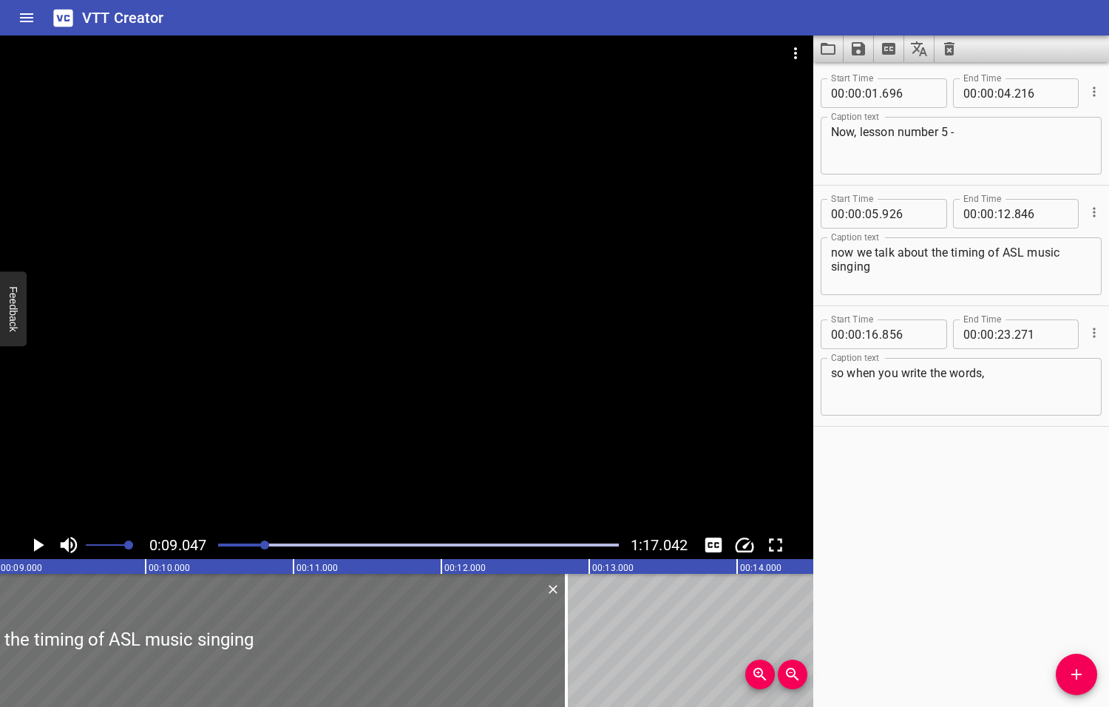
scroll to position [0, 1337]
click at [38, 546] on icon "Play/Pause" at bounding box center [39, 544] width 10 height 13
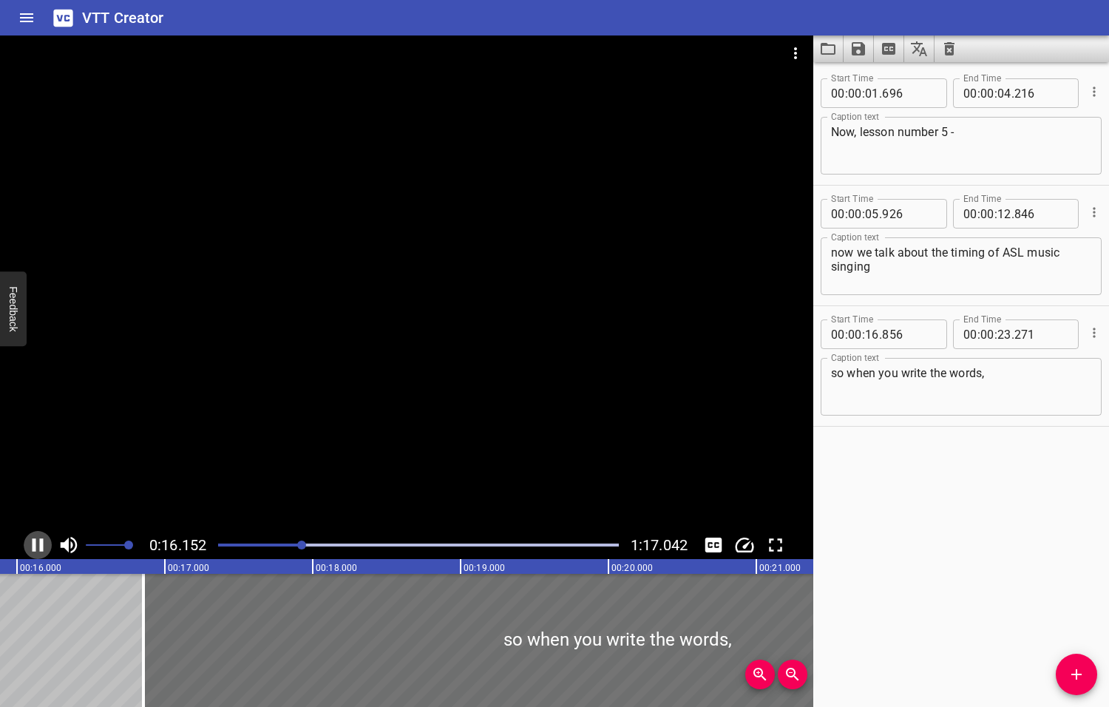
click at [36, 544] on icon "Play/Pause" at bounding box center [38, 545] width 22 height 22
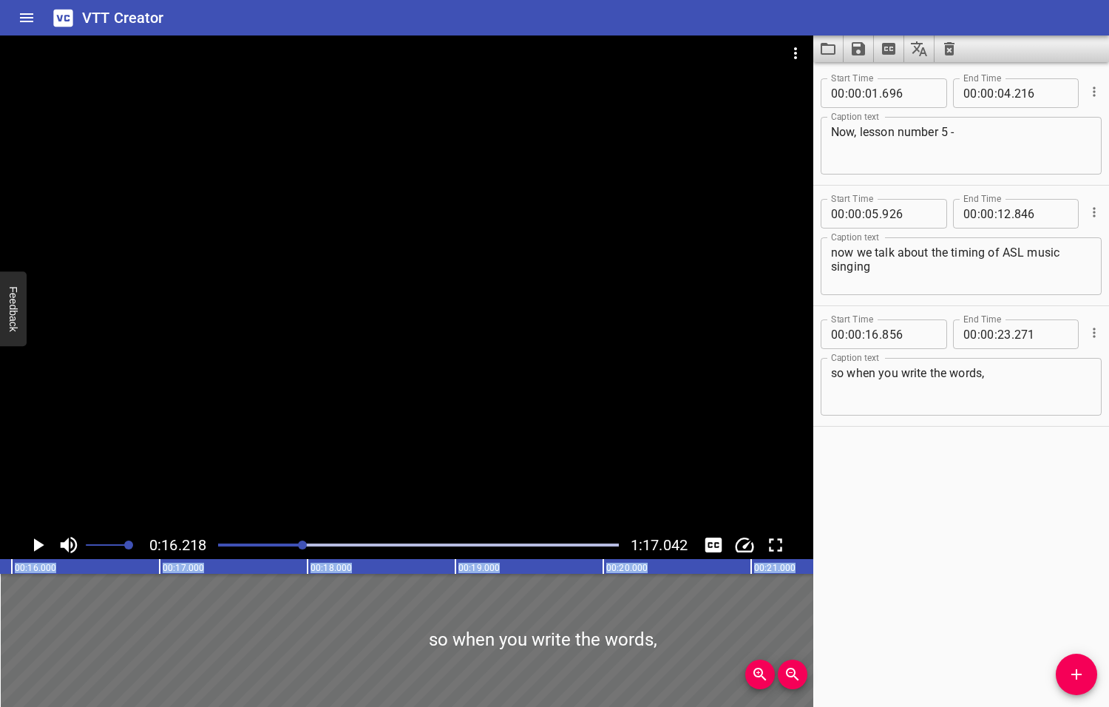
scroll to position [0, 2219]
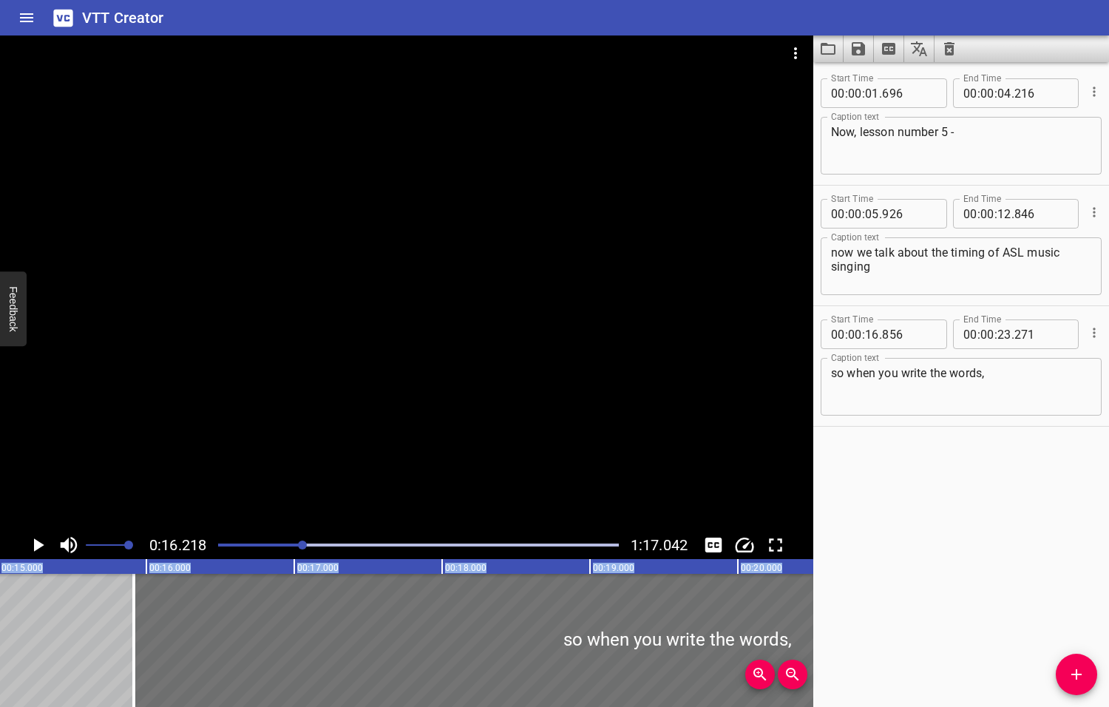
drag, startPoint x: 94, startPoint y: 631, endPoint x: -2, endPoint y: 625, distance: 96.3
click at [0, 625] on html "VTT Creator Caption Editor Batch Transcribe Login Sign Up Privacy Contact 0:16.…" at bounding box center [554, 353] width 1109 height 707
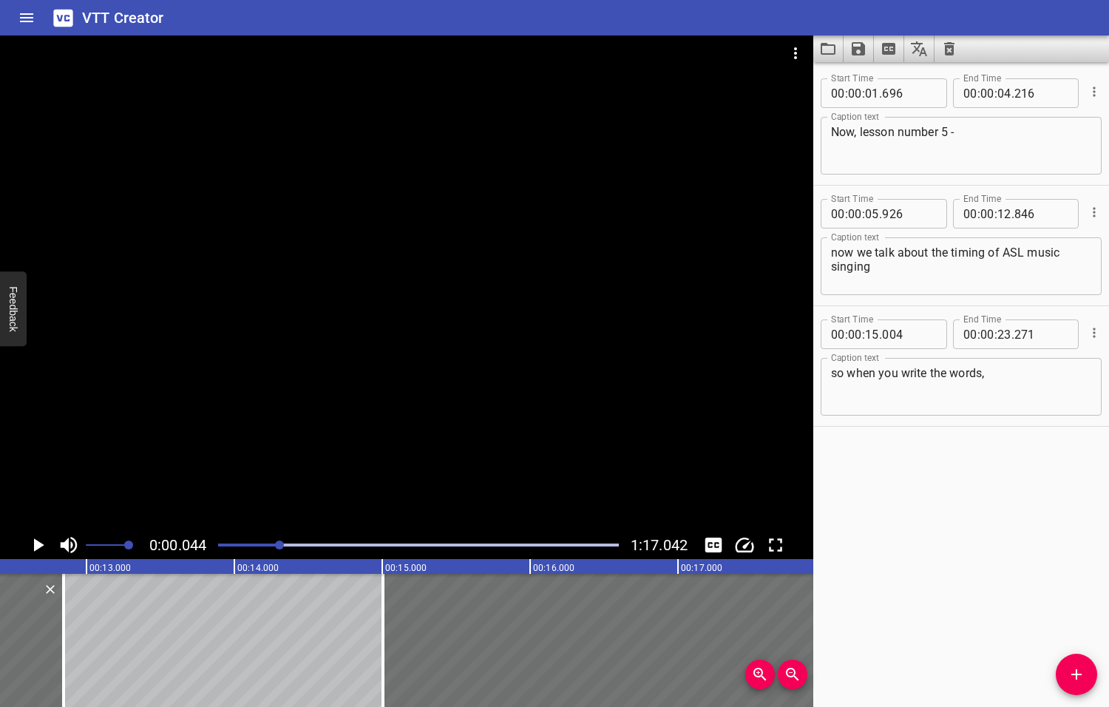
drag, startPoint x: 303, startPoint y: 542, endPoint x: 274, endPoint y: 542, distance: 28.8
click at [275, 542] on div at bounding box center [279, 544] width 9 height 9
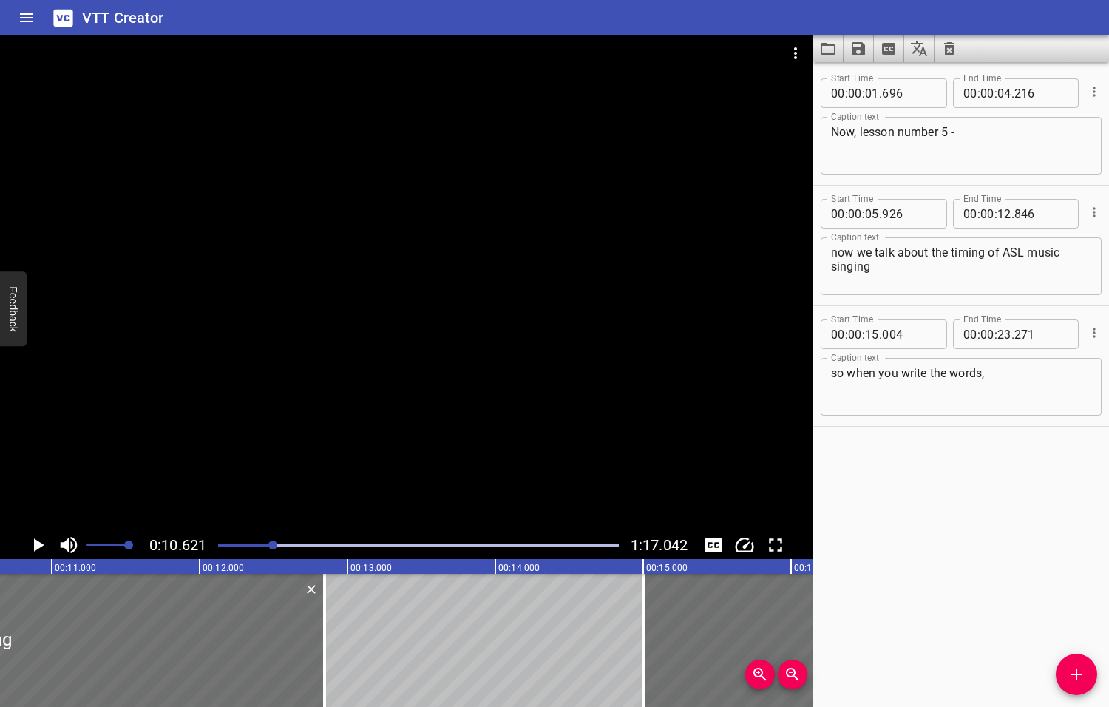
scroll to position [0, 1570]
click at [39, 545] on icon "Play/Pause" at bounding box center [39, 544] width 10 height 13
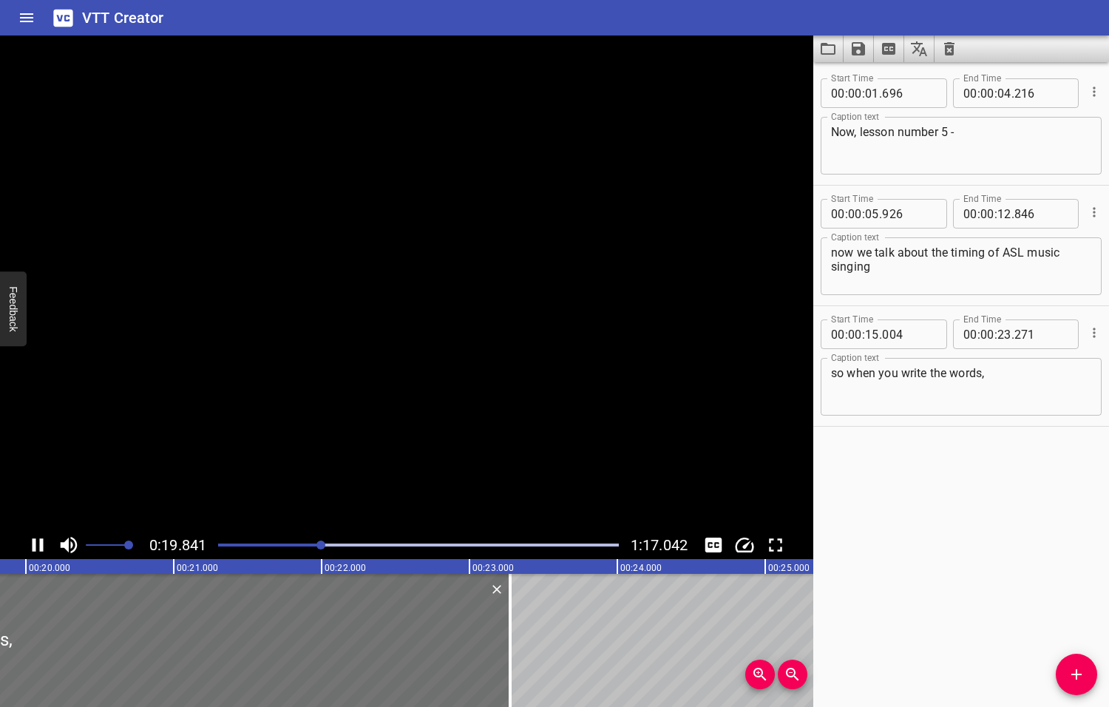
click at [39, 545] on icon "Play/Pause" at bounding box center [38, 545] width 22 height 22
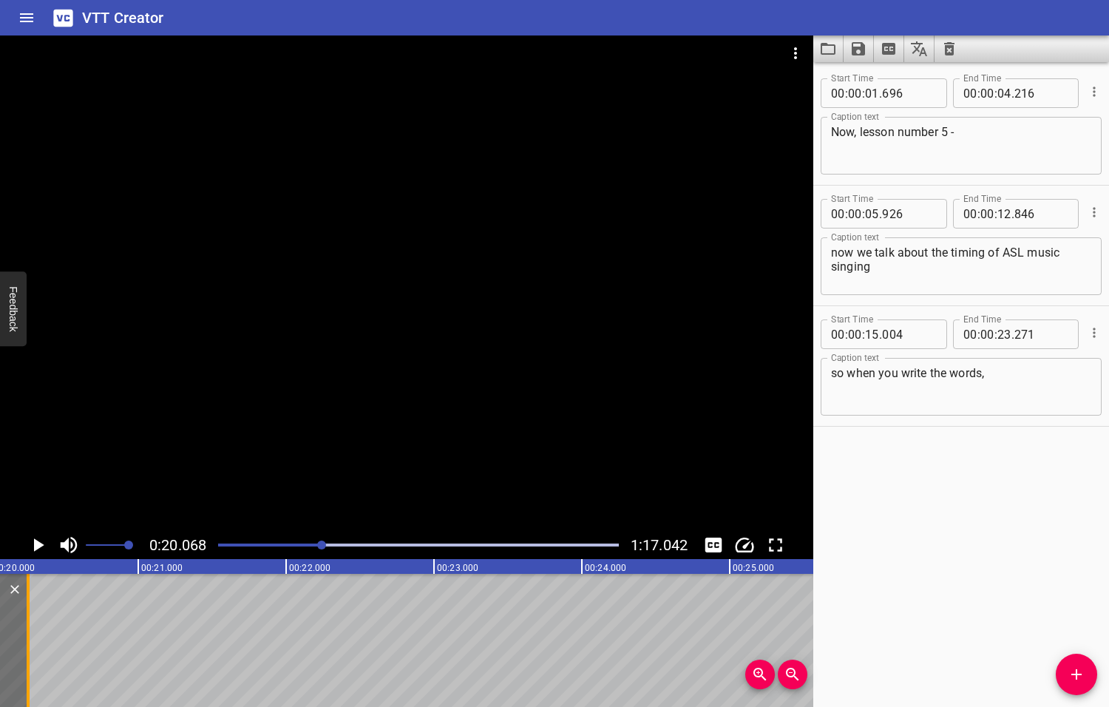
drag, startPoint x: 475, startPoint y: 638, endPoint x: 28, endPoint y: 624, distance: 446.8
click at [28, 624] on div at bounding box center [28, 640] width 3 height 133
click at [36, 545] on icon "Play/Pause" at bounding box center [39, 544] width 10 height 13
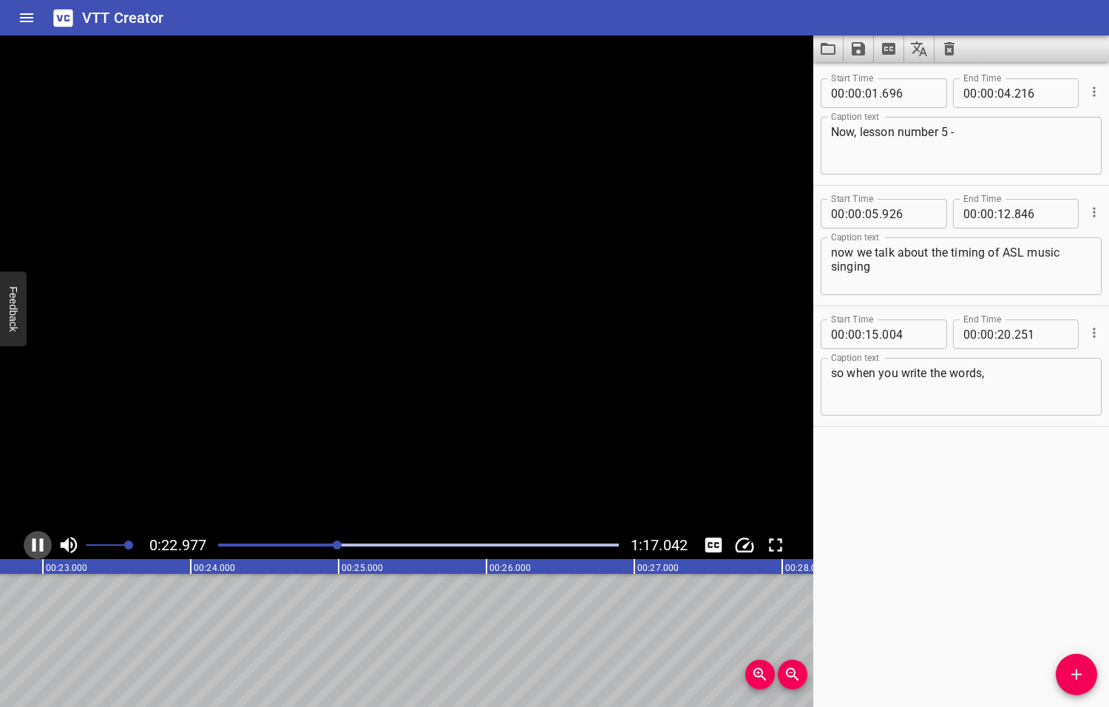
click at [36, 545] on icon "Play/Pause" at bounding box center [38, 545] width 22 height 22
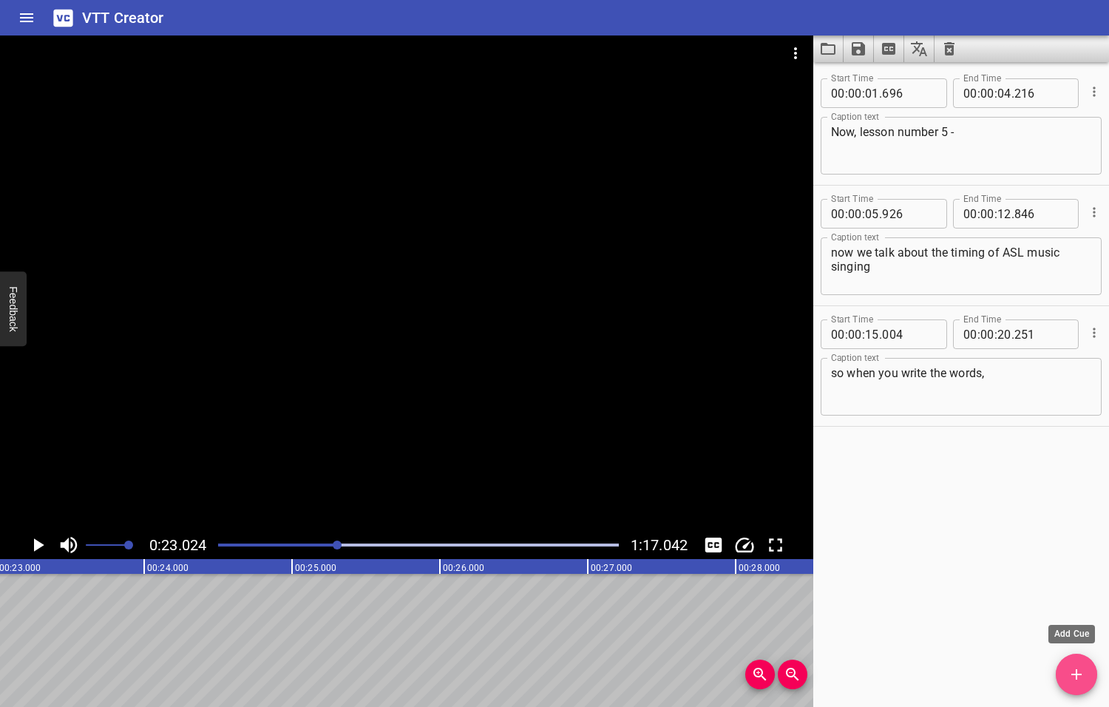
click at [1081, 675] on icon "Add Cue" at bounding box center [1077, 674] width 18 height 18
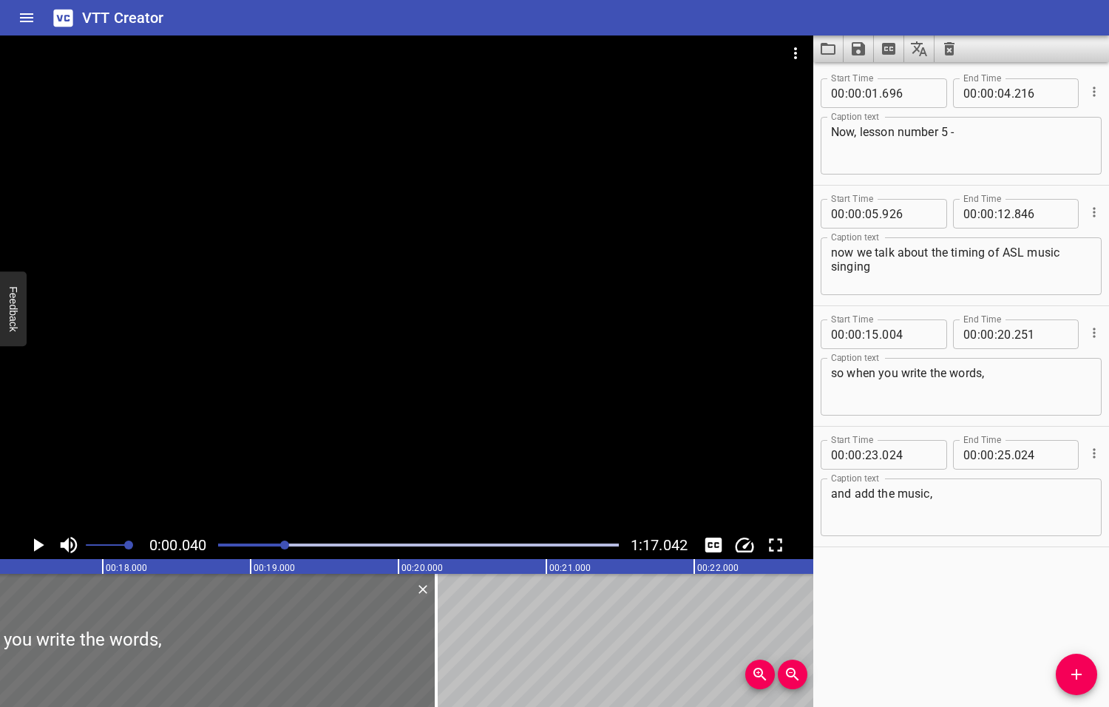
drag, startPoint x: 339, startPoint y: 542, endPoint x: 280, endPoint y: 546, distance: 59.3
click at [280, 546] on div at bounding box center [284, 544] width 9 height 9
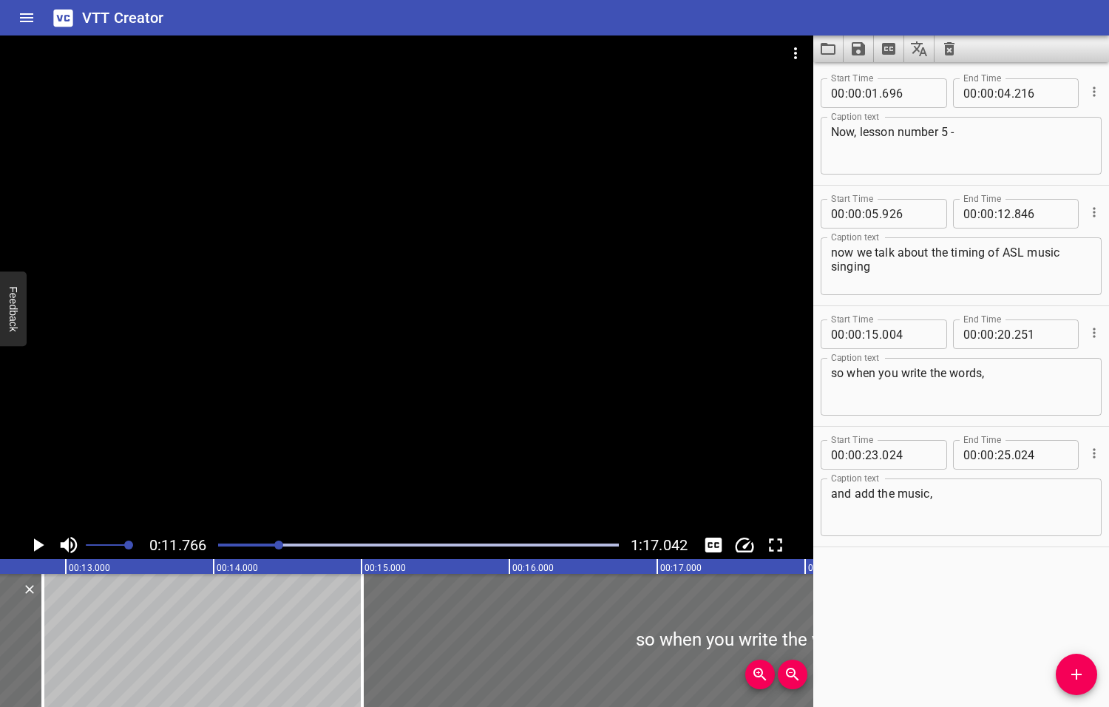
scroll to position [0, 1740]
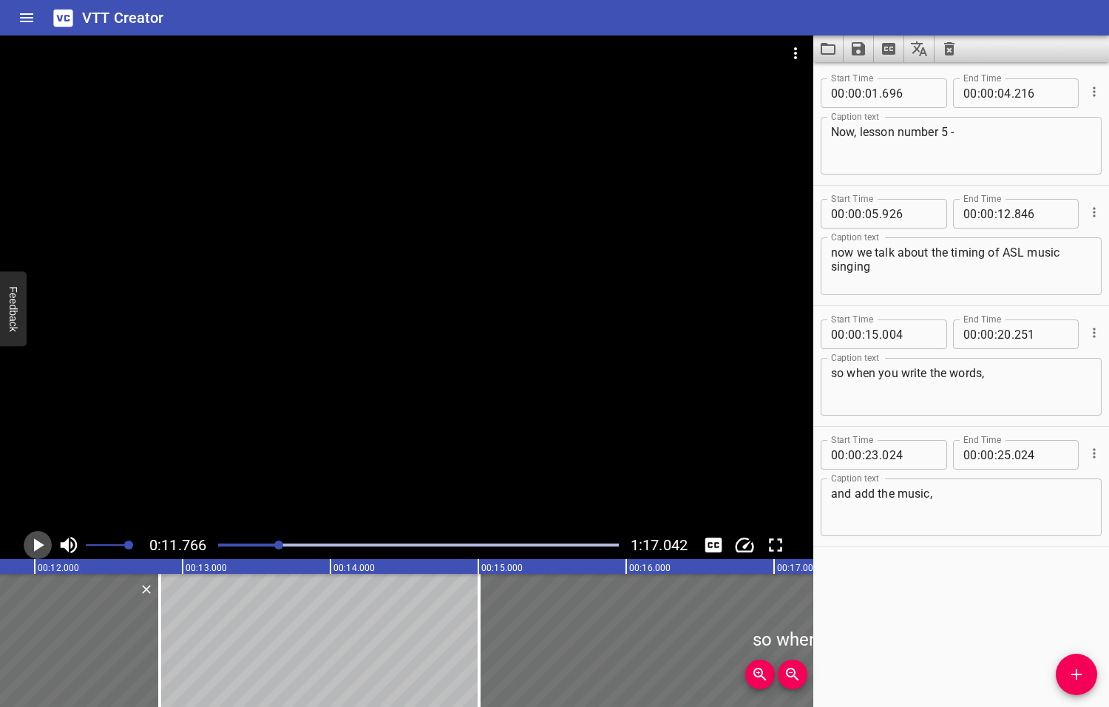
click at [36, 545] on icon "Play/Pause" at bounding box center [39, 544] width 10 height 13
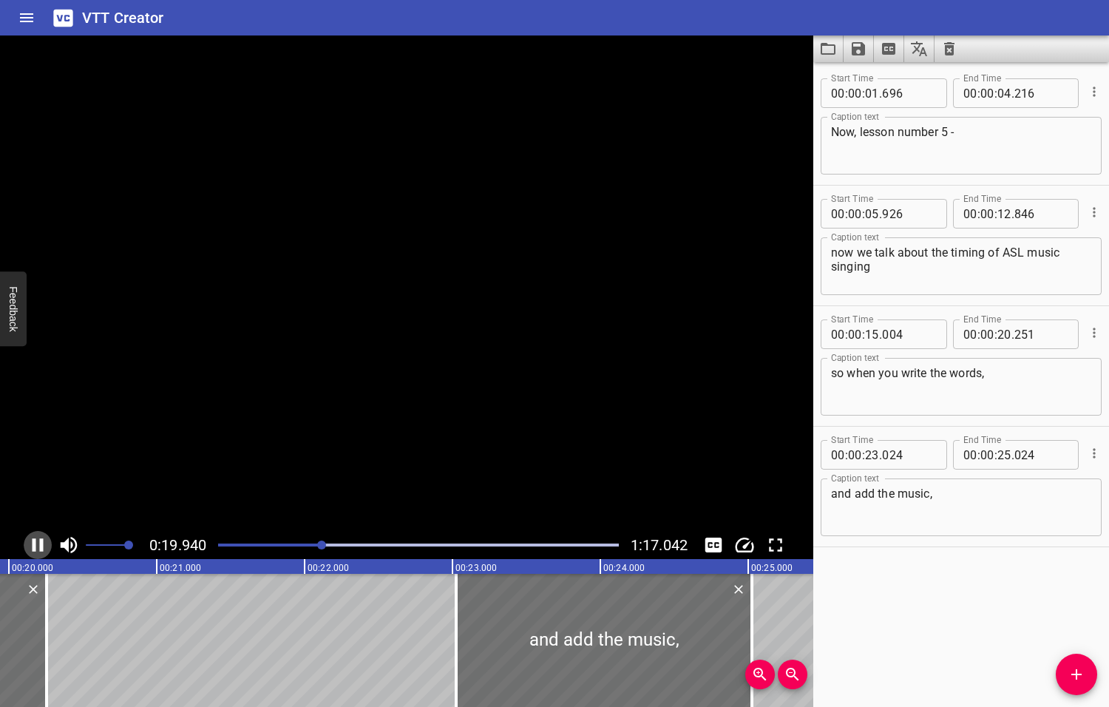
click at [36, 545] on icon "Play/Pause" at bounding box center [38, 545] width 22 height 22
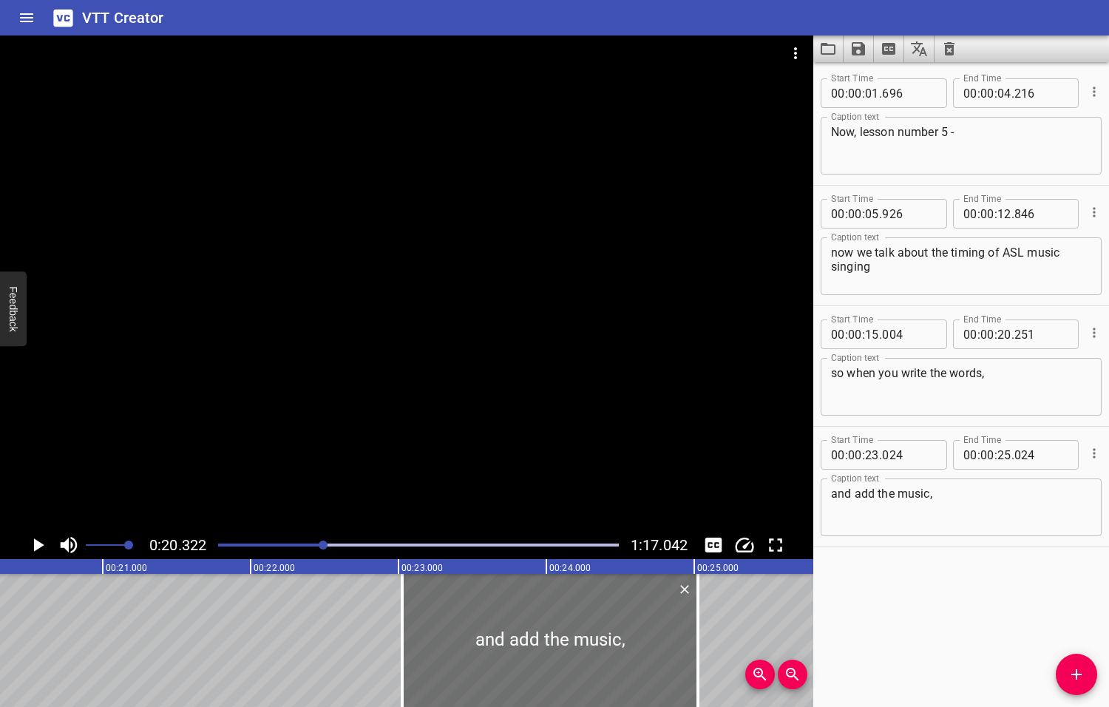
scroll to position [0, 3004]
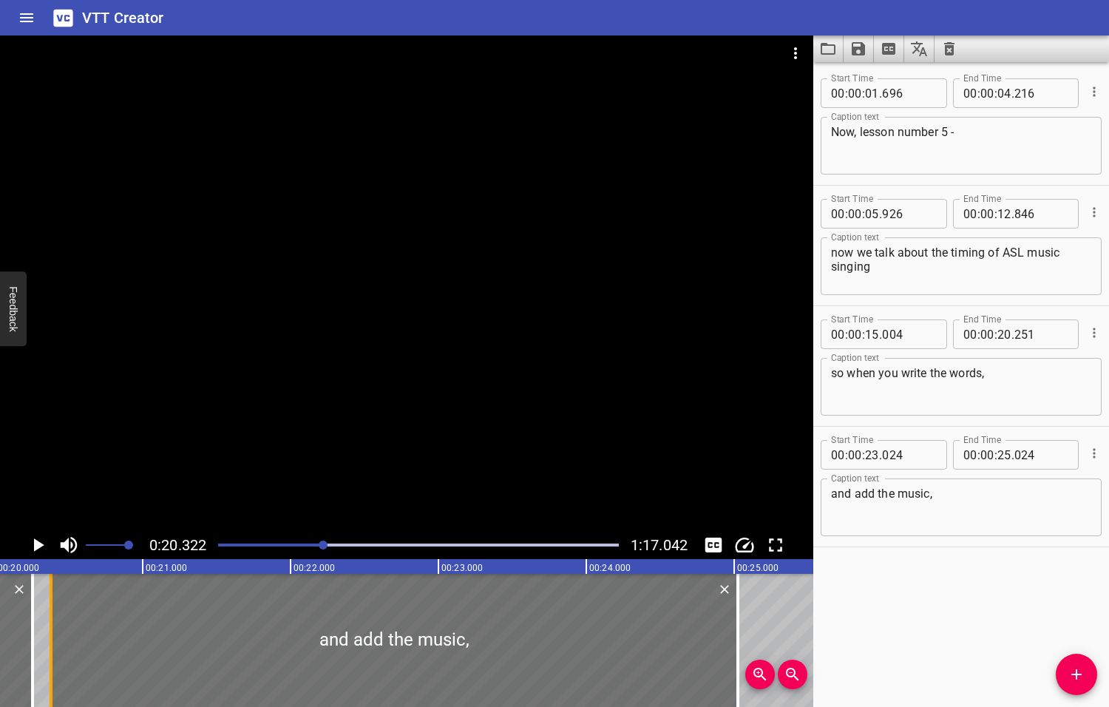
drag, startPoint x: 396, startPoint y: 642, endPoint x: 3, endPoint y: 637, distance: 393.3
drag, startPoint x: 7, startPoint y: 611, endPoint x: 50, endPoint y: 614, distance: 43.0
click at [50, 614] on div at bounding box center [46, 640] width 15 height 133
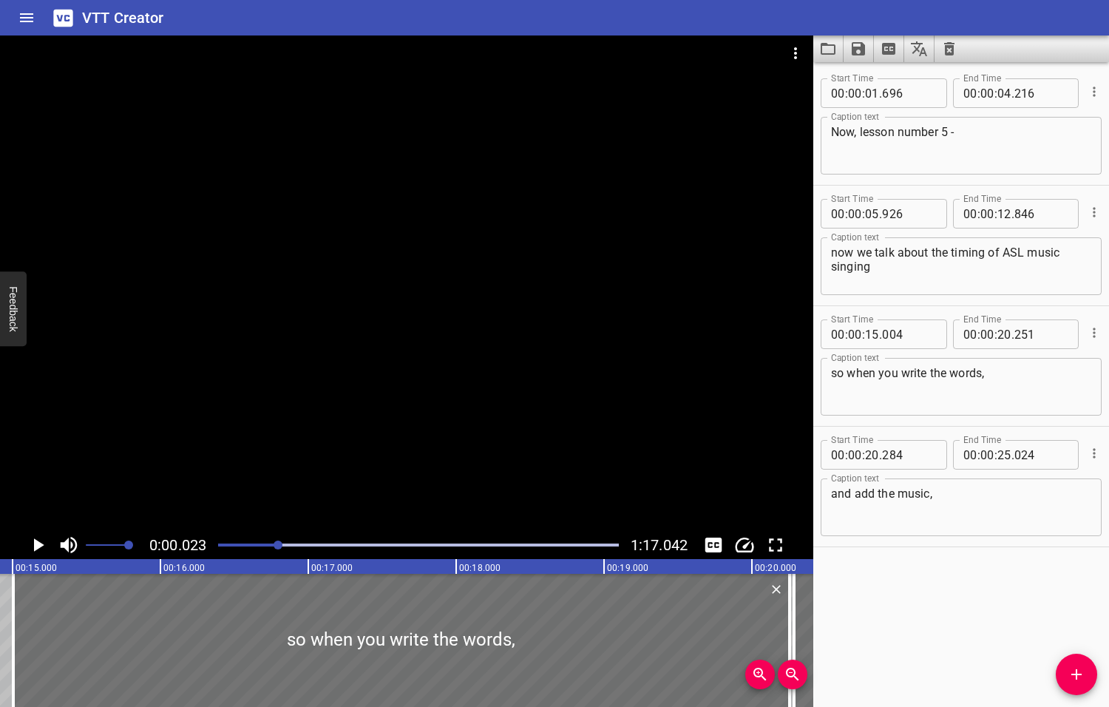
drag, startPoint x: 322, startPoint y: 543, endPoint x: 278, endPoint y: 547, distance: 44.5
click at [278, 547] on div at bounding box center [278, 544] width 9 height 9
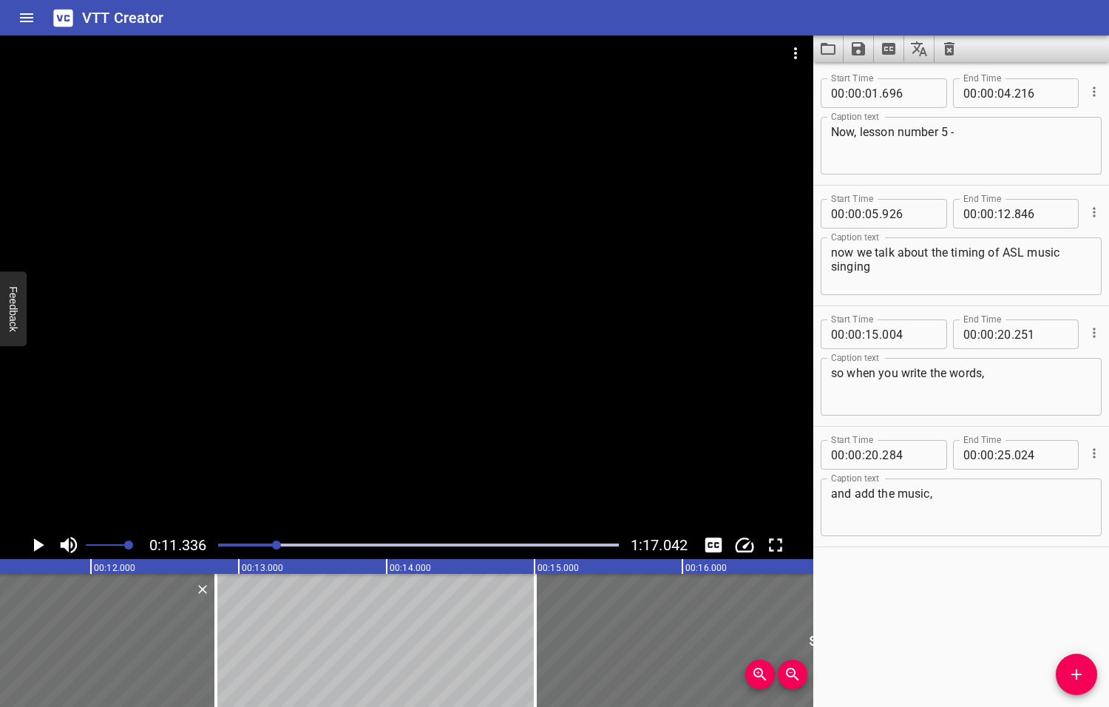
scroll to position [0, 1676]
click at [37, 546] on icon "Play/Pause" at bounding box center [39, 544] width 10 height 13
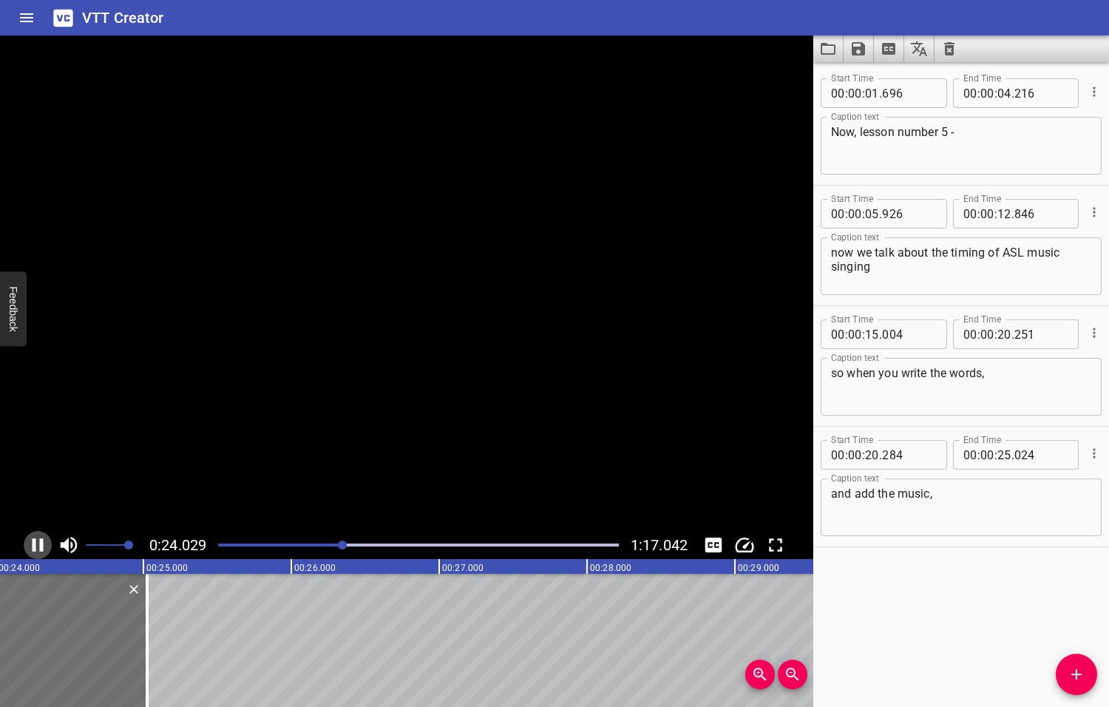
click at [37, 546] on icon "Play/Pause" at bounding box center [38, 545] width 22 height 22
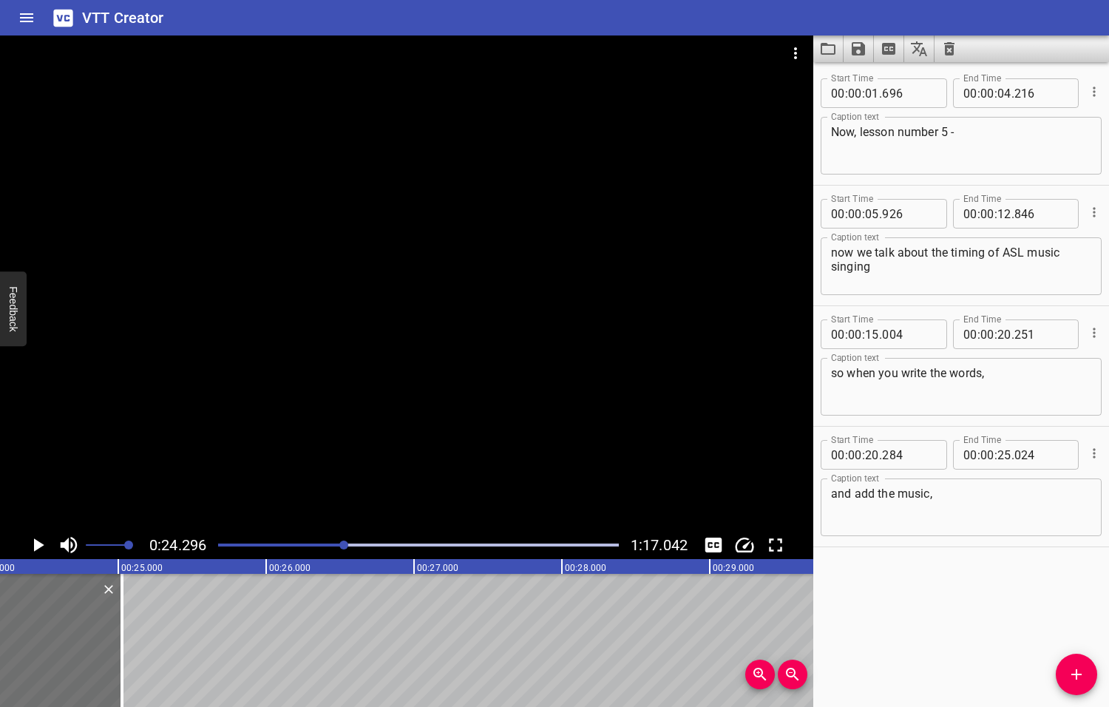
scroll to position [0, 3592]
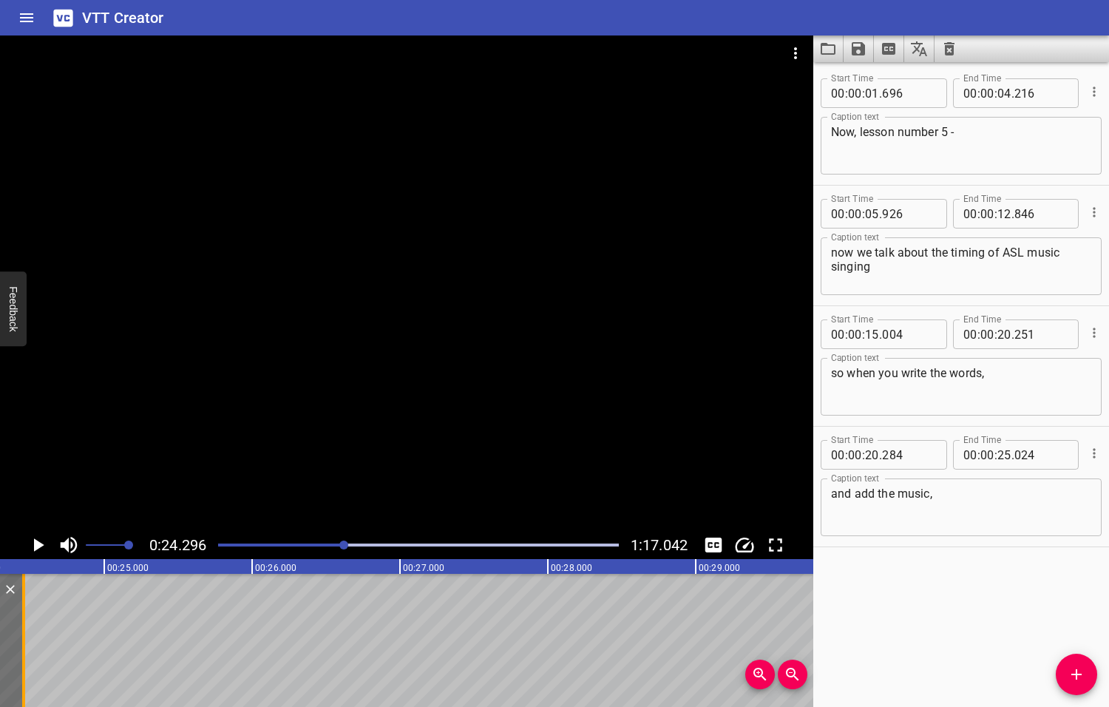
drag, startPoint x: 108, startPoint y: 626, endPoint x: 24, endPoint y: 614, distance: 85.1
click at [24, 614] on div at bounding box center [23, 640] width 3 height 133
click at [854, 490] on textarea "and add the music," at bounding box center [961, 507] width 260 height 42
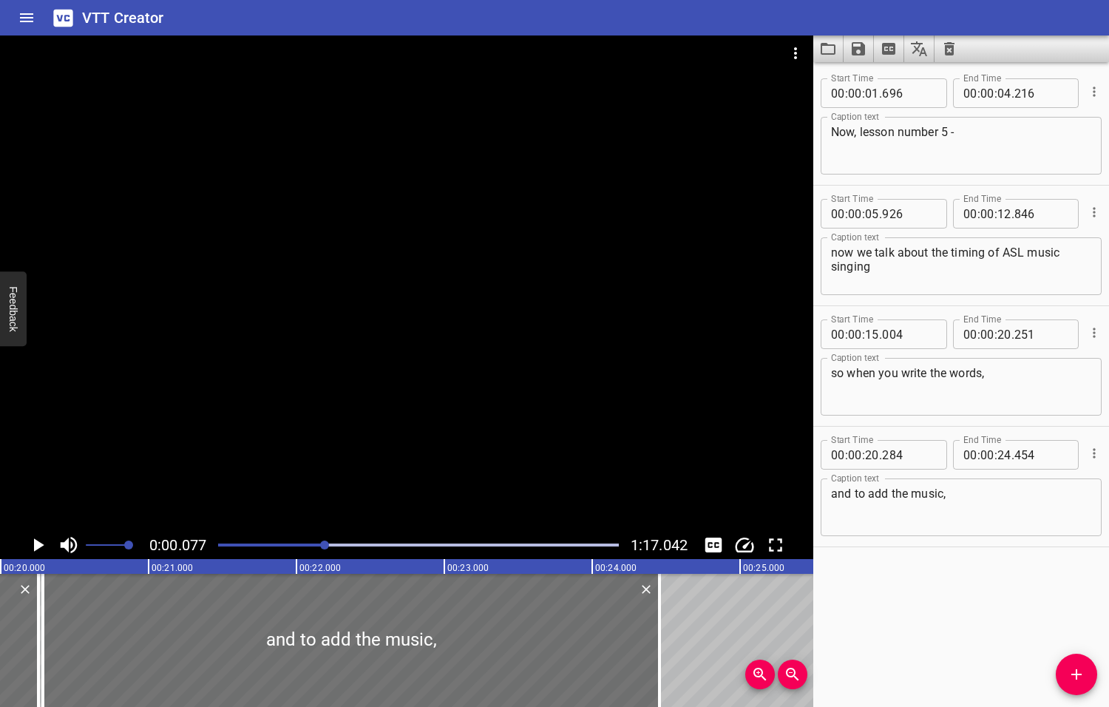
drag, startPoint x: 344, startPoint y: 544, endPoint x: 326, endPoint y: 543, distance: 17.8
click at [326, 543] on div at bounding box center [324, 544] width 9 height 9
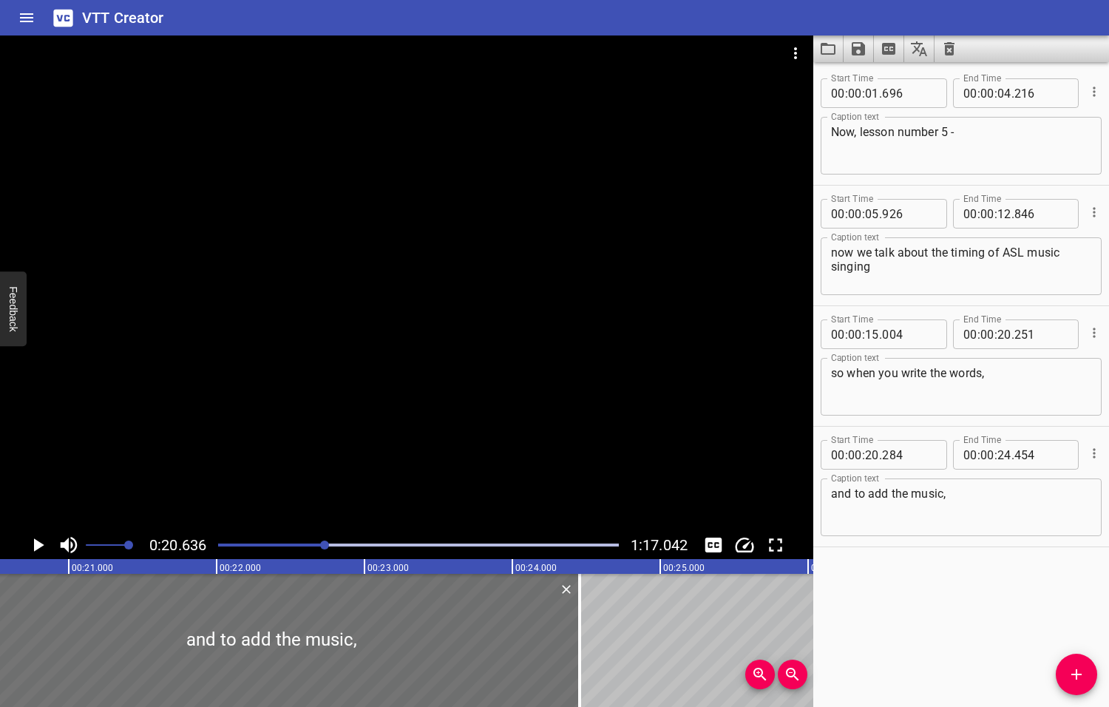
scroll to position [0, 3051]
click at [36, 544] on icon "Play/Pause" at bounding box center [39, 544] width 10 height 13
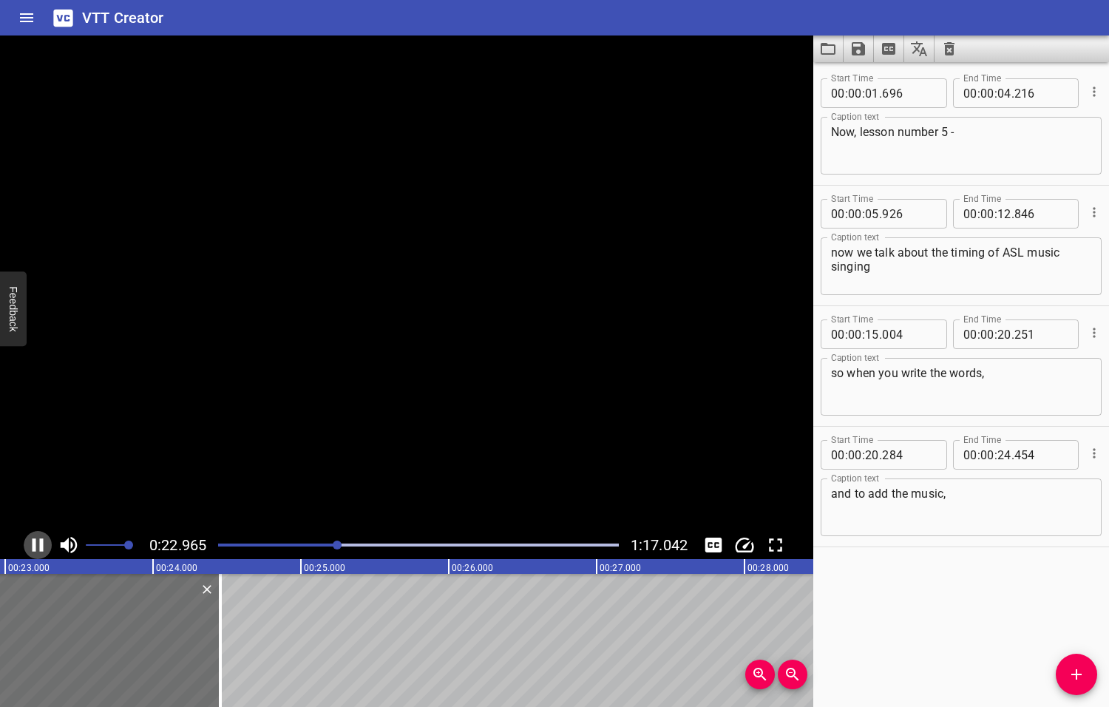
click at [37, 544] on icon "Play/Pause" at bounding box center [38, 545] width 22 height 22
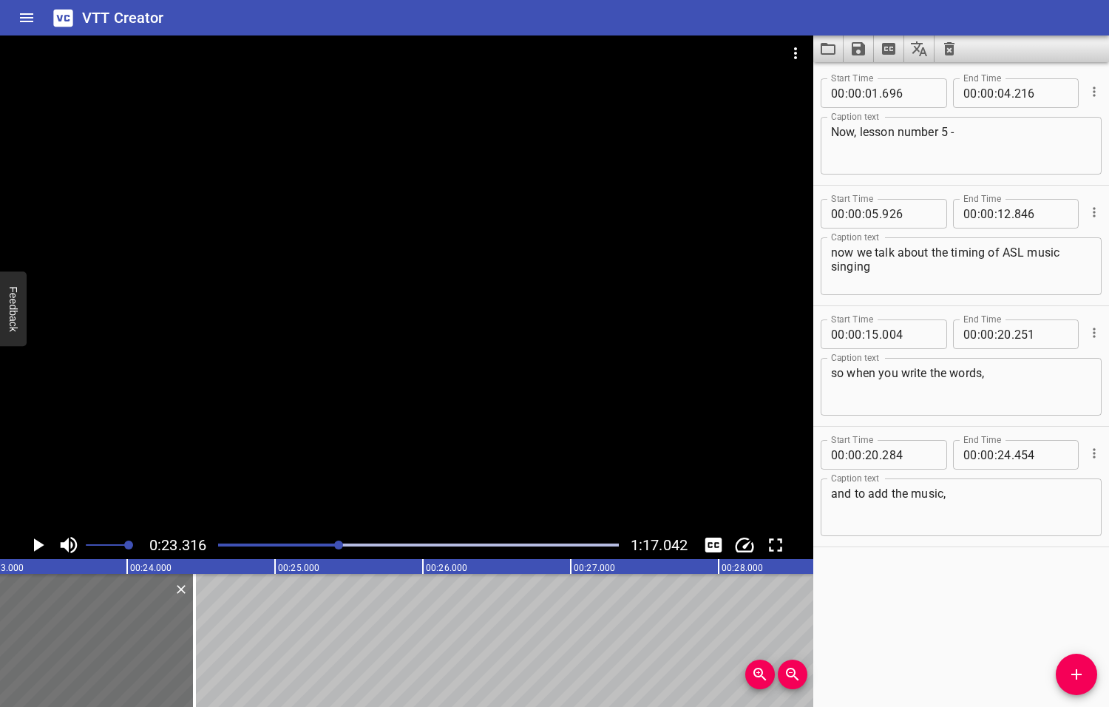
scroll to position [0, 3447]
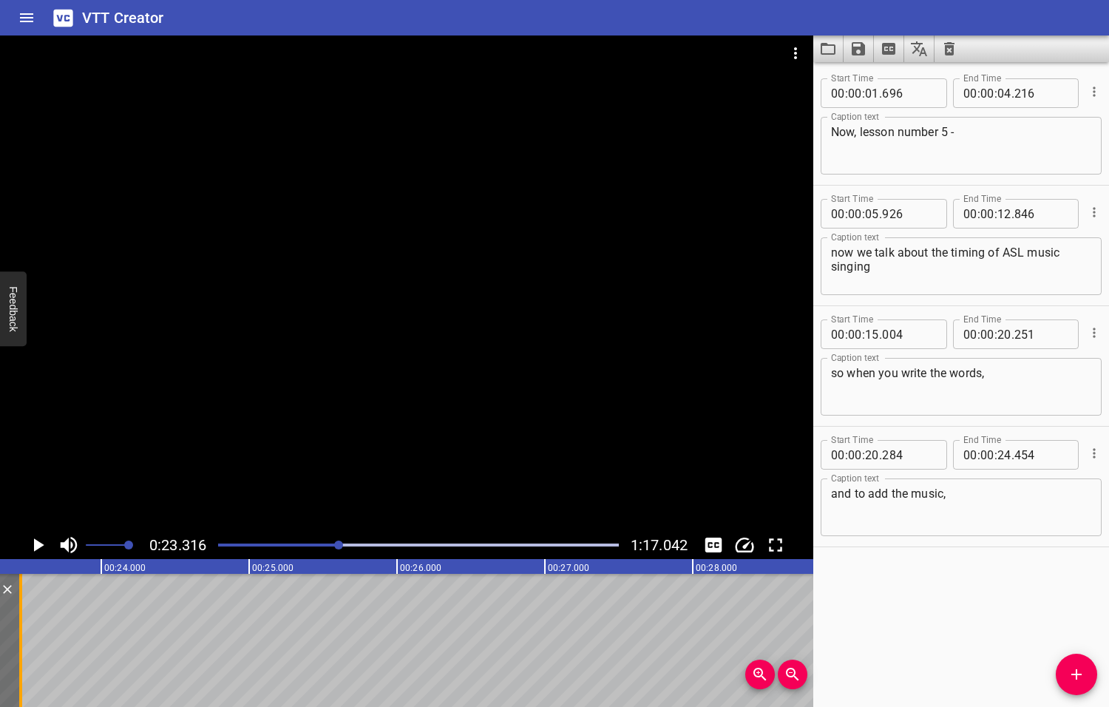
drag, startPoint x: 170, startPoint y: 644, endPoint x: 22, endPoint y: 638, distance: 148.0
click at [22, 638] on div at bounding box center [20, 640] width 15 height 133
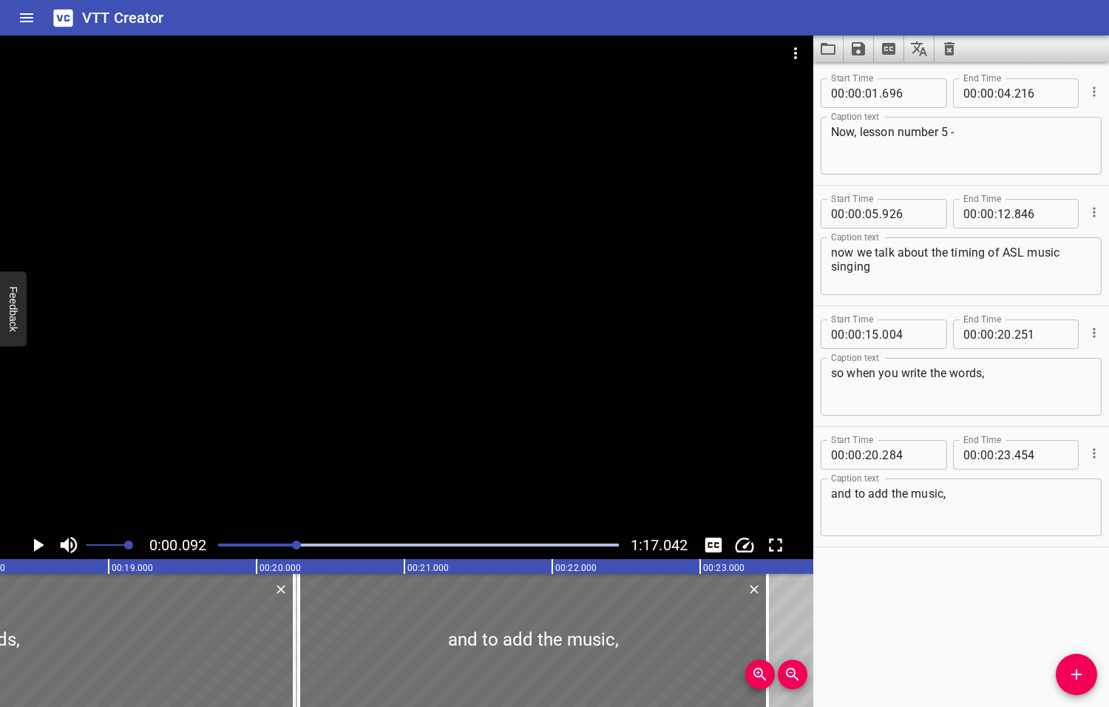
drag, startPoint x: 340, startPoint y: 544, endPoint x: 282, endPoint y: 548, distance: 58.5
click at [292, 548] on div at bounding box center [296, 544] width 9 height 9
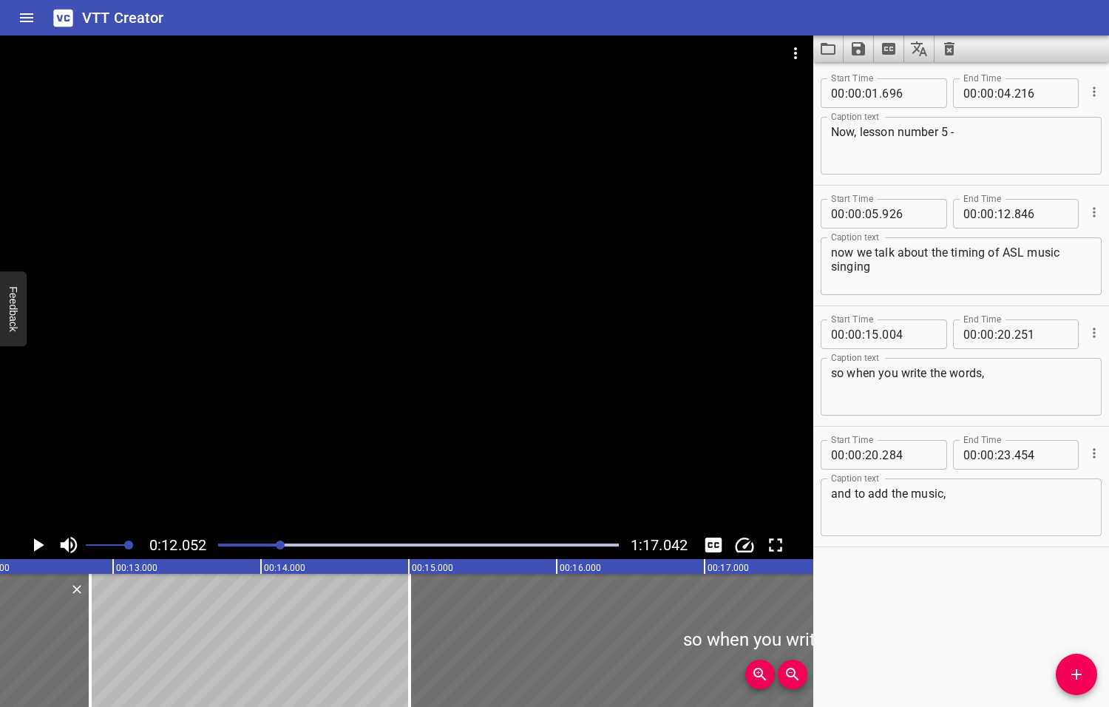
scroll to position [0, 1782]
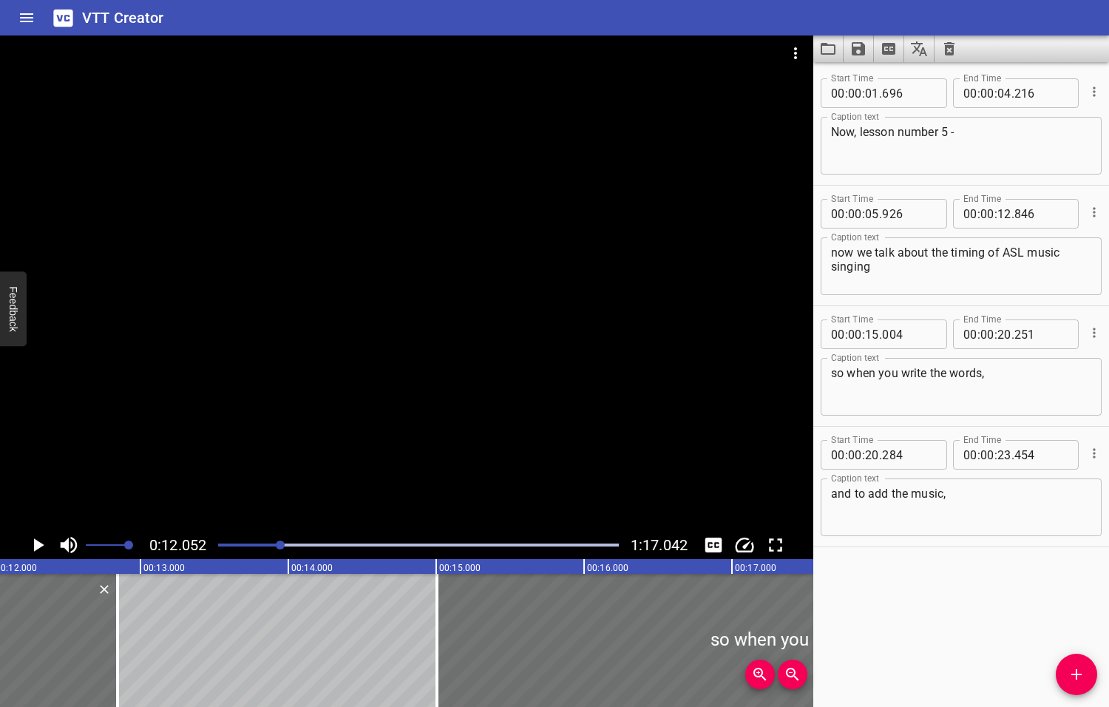
click at [35, 546] on icon "Play/Pause" at bounding box center [39, 544] width 10 height 13
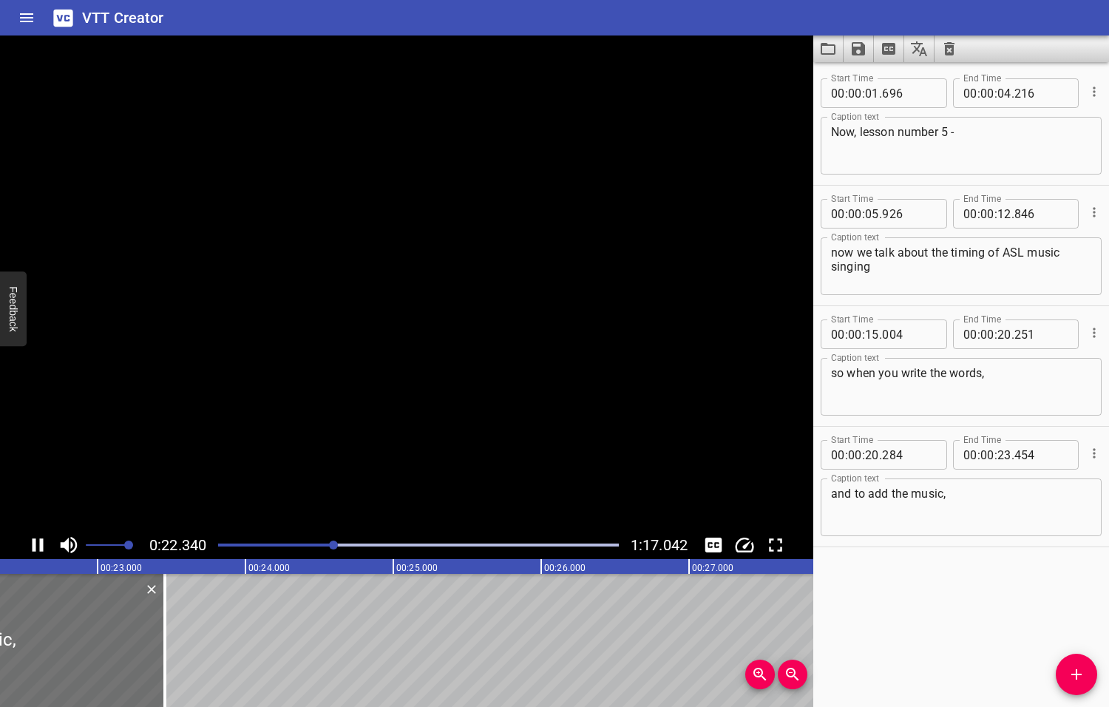
click at [36, 546] on icon "Play/Pause" at bounding box center [38, 545] width 22 height 22
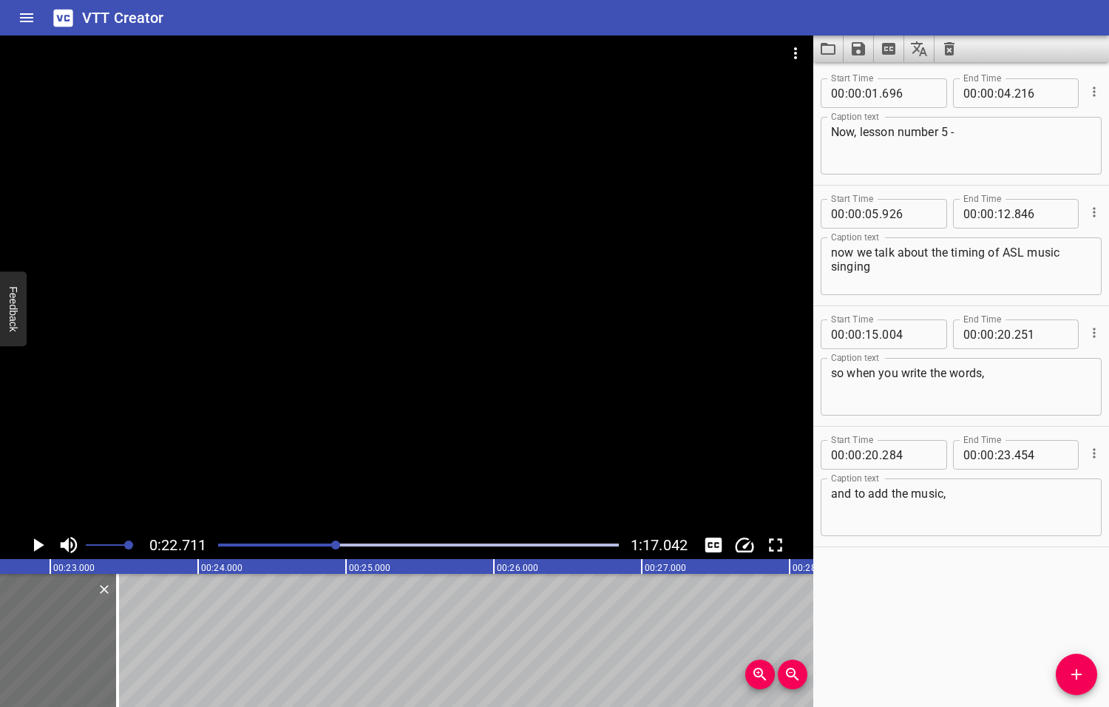
scroll to position [0, 3358]
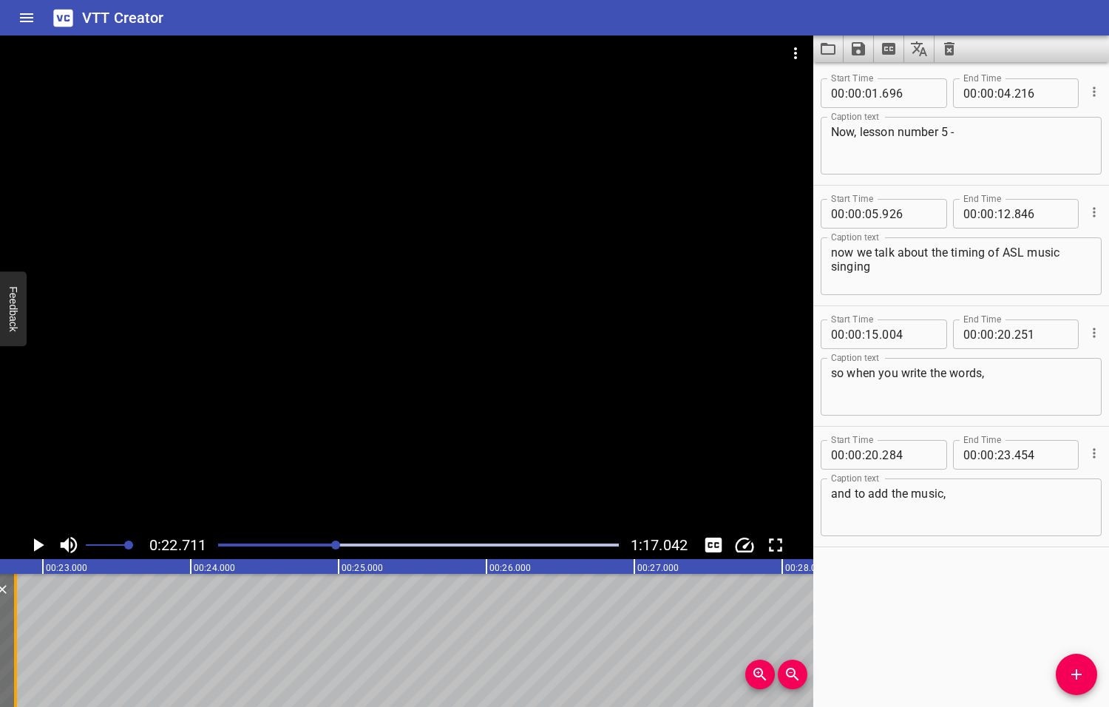
drag, startPoint x: 110, startPoint y: 637, endPoint x: 16, endPoint y: 639, distance: 94.6
click at [16, 639] on div at bounding box center [15, 640] width 3 height 133
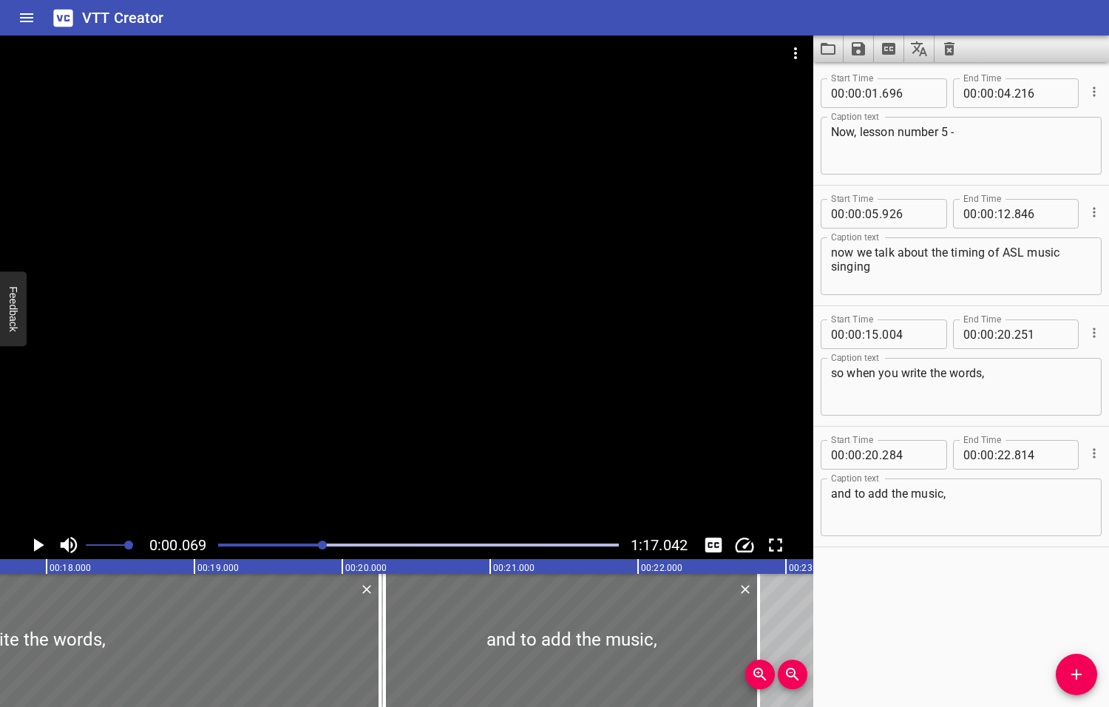
drag, startPoint x: 336, startPoint y: 543, endPoint x: 324, endPoint y: 542, distance: 12.7
click at [324, 543] on div at bounding box center [322, 544] width 9 height 9
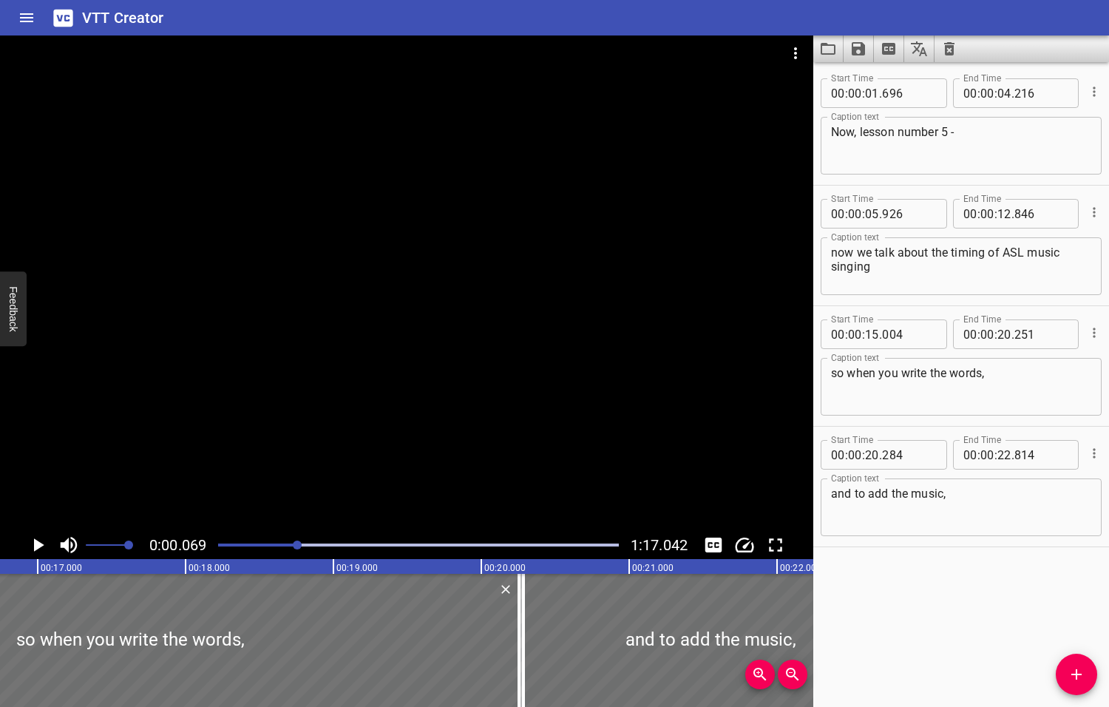
drag, startPoint x: 324, startPoint y: 542, endPoint x: 296, endPoint y: 549, distance: 28.9
click at [296, 549] on div at bounding box center [297, 544] width 9 height 9
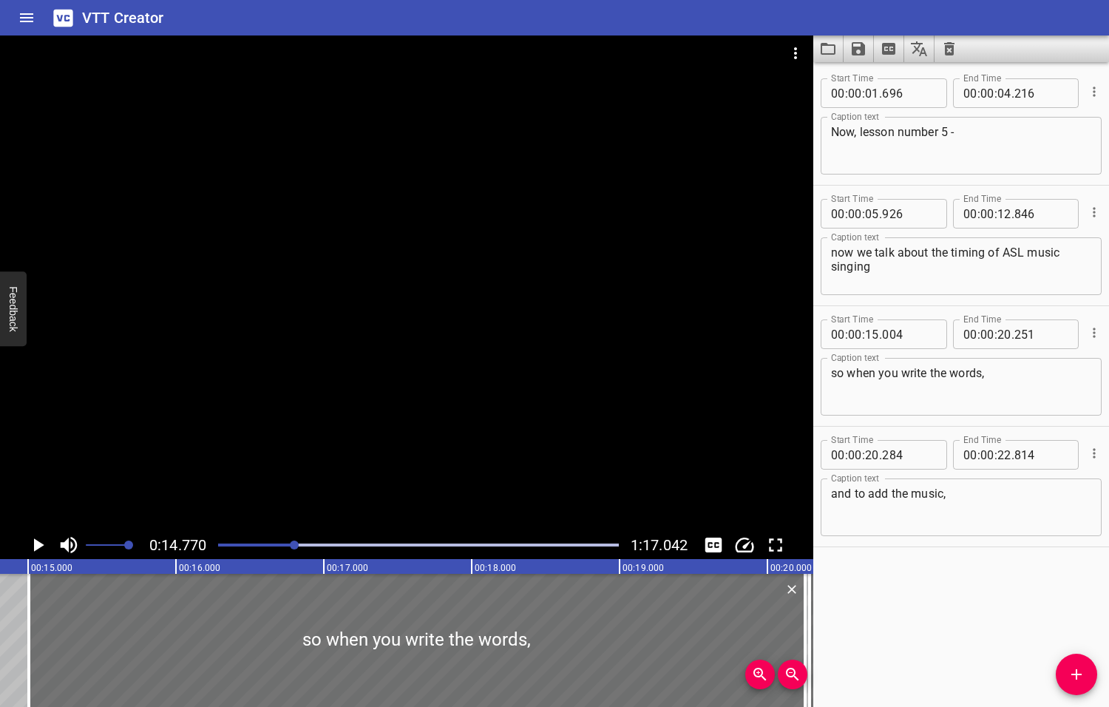
scroll to position [0, 2184]
click at [39, 546] on icon "Play/Pause" at bounding box center [39, 544] width 10 height 13
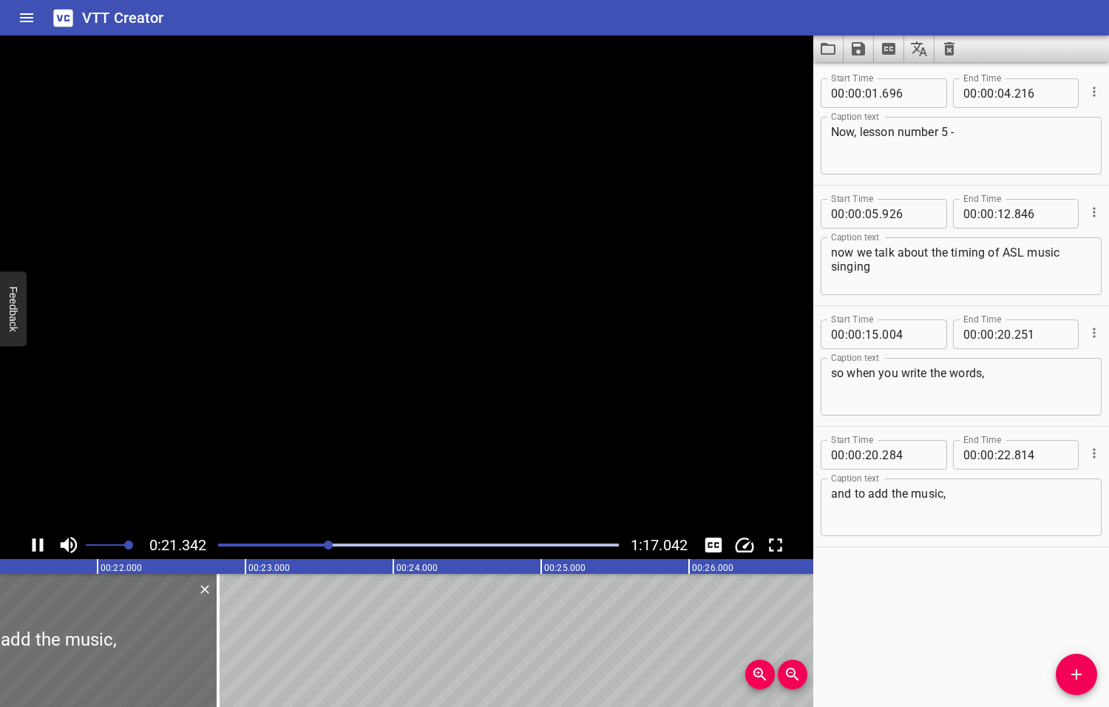
click at [39, 546] on icon "Play/Pause" at bounding box center [38, 544] width 11 height 13
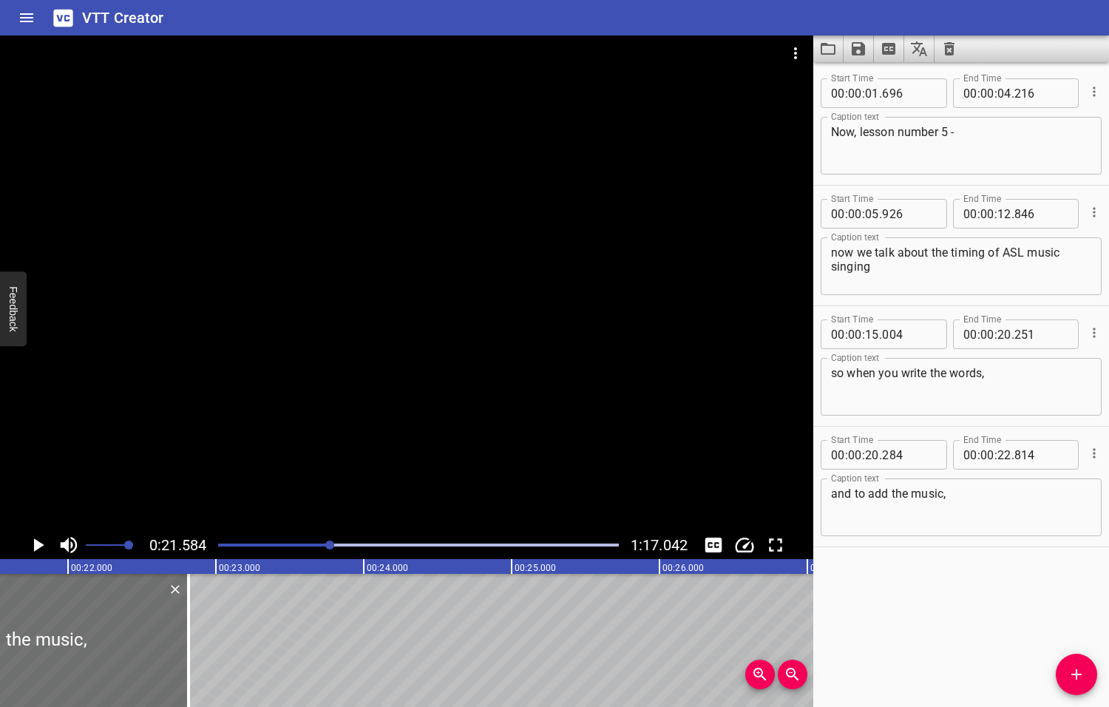
scroll to position [0, 3192]
click at [852, 495] on textarea "and to add the music," at bounding box center [961, 507] width 260 height 42
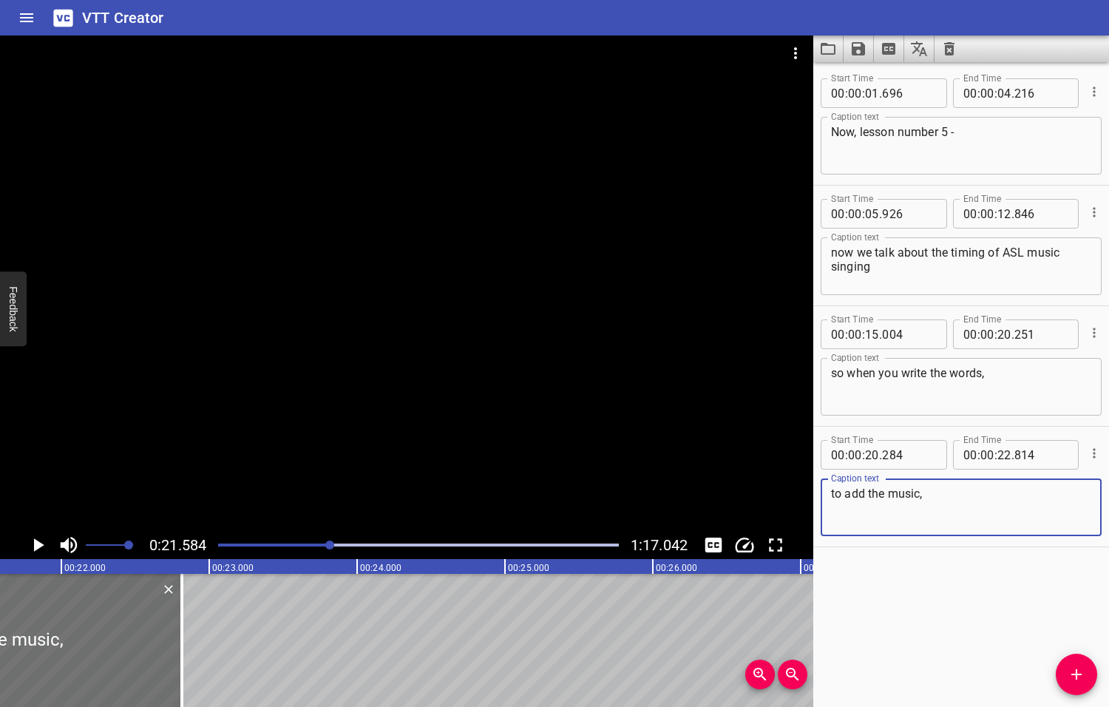
click at [989, 370] on textarea "so when you write the words," at bounding box center [961, 387] width 260 height 42
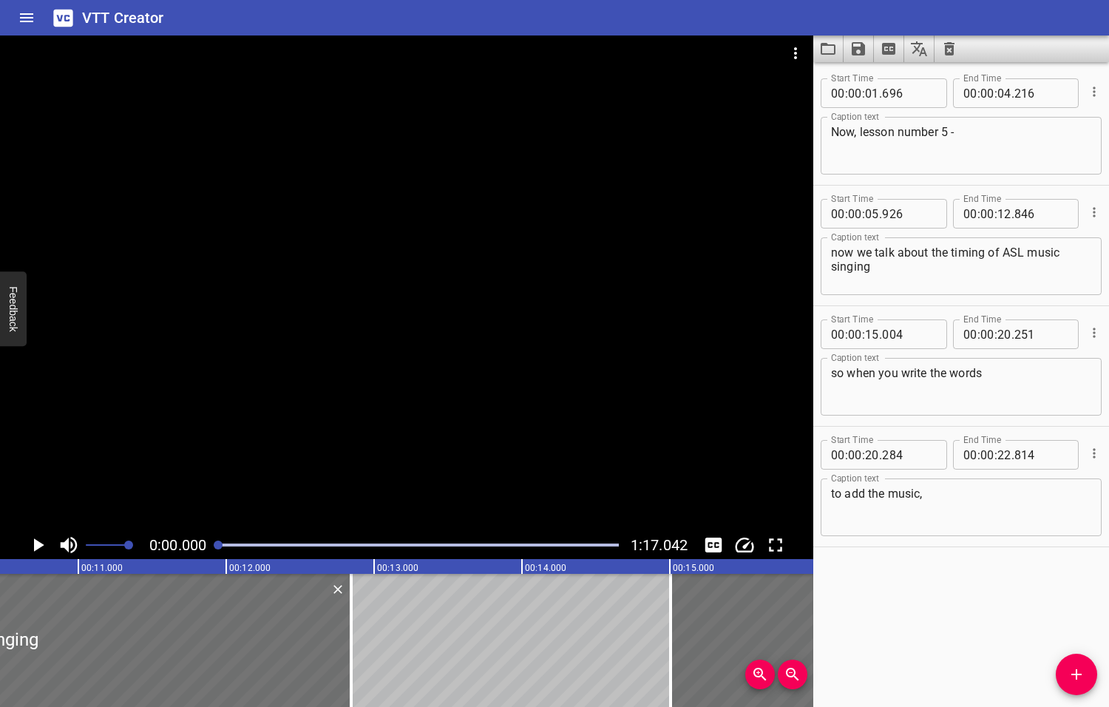
drag, startPoint x: 330, startPoint y: 545, endPoint x: 217, endPoint y: 552, distance: 112.6
click at [217, 552] on div at bounding box center [418, 545] width 418 height 21
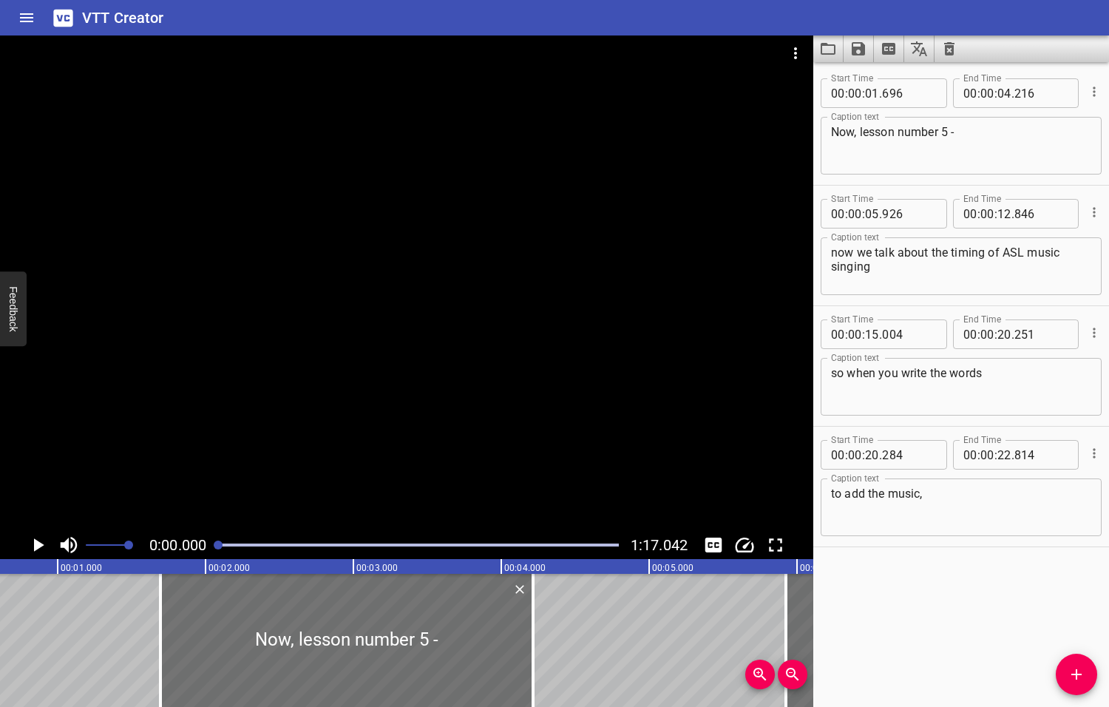
scroll to position [0, 0]
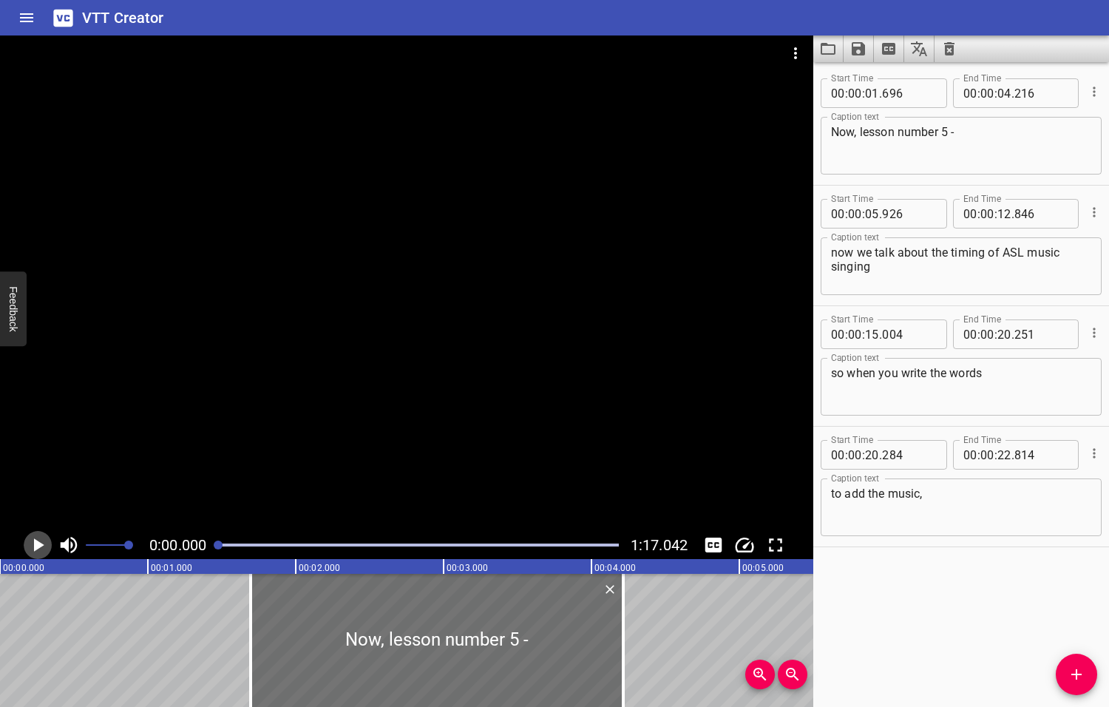
click at [37, 546] on icon "Play/Pause" at bounding box center [39, 544] width 10 height 13
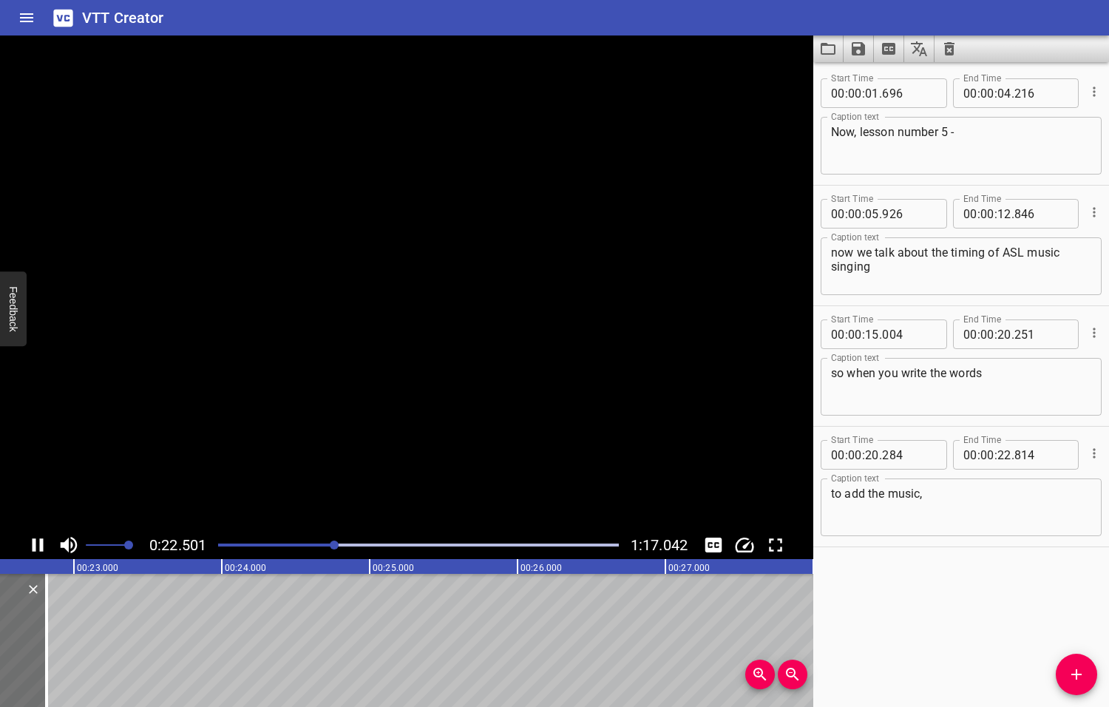
click at [42, 546] on icon "Play/Pause" at bounding box center [38, 544] width 11 height 13
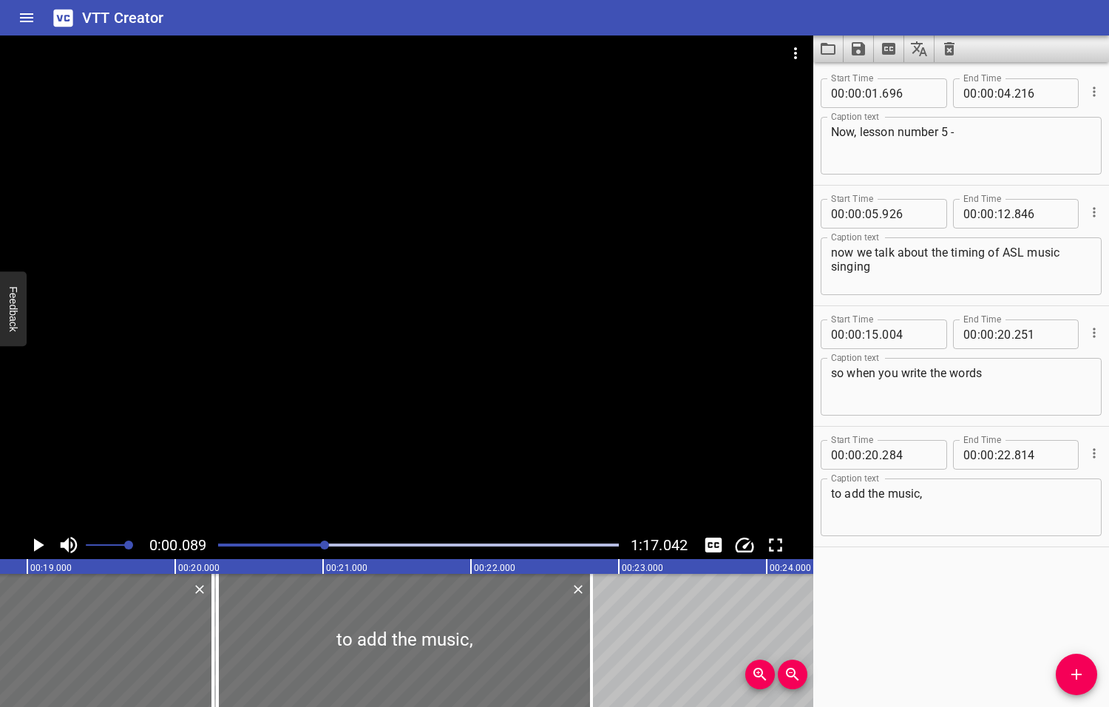
drag, startPoint x: 338, startPoint y: 542, endPoint x: 325, endPoint y: 543, distance: 12.7
click at [325, 543] on div at bounding box center [324, 544] width 9 height 9
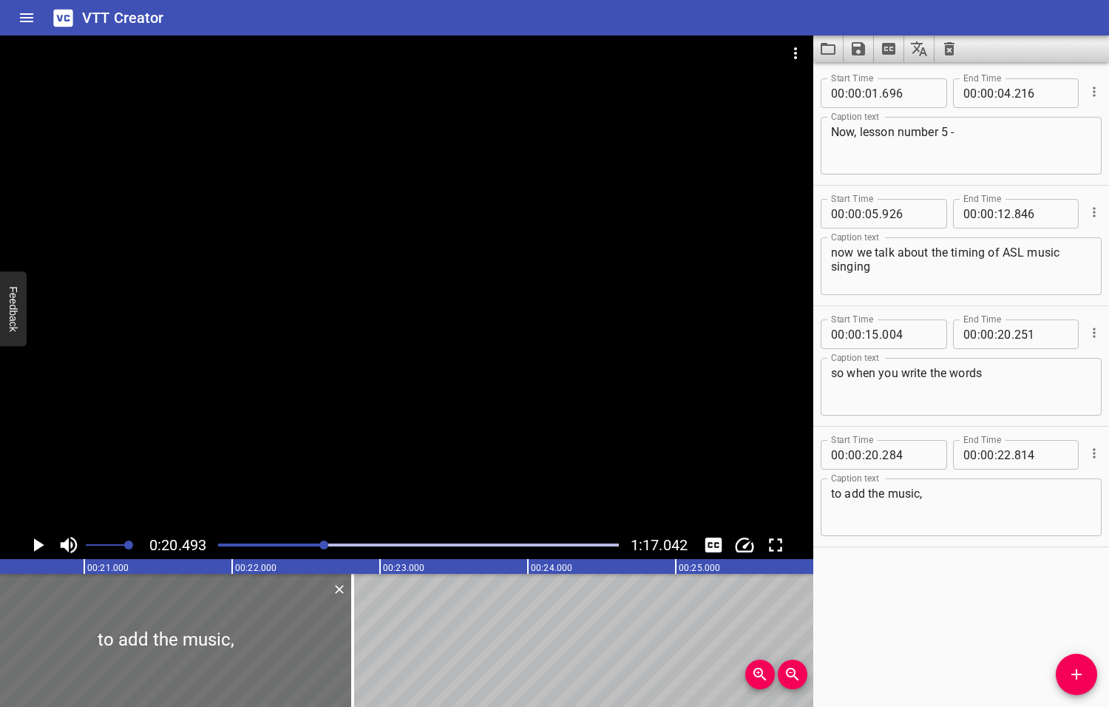
scroll to position [0, 3030]
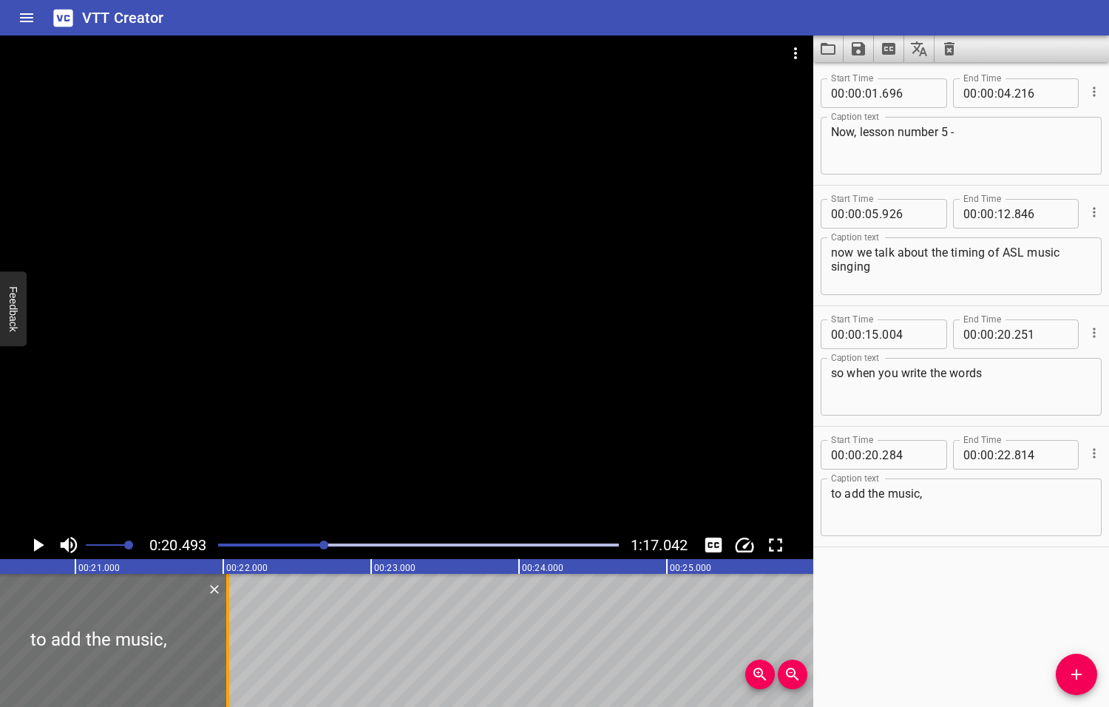
drag, startPoint x: 343, startPoint y: 629, endPoint x: 227, endPoint y: 631, distance: 116.1
click at [227, 631] on div at bounding box center [227, 640] width 3 height 133
click at [37, 543] on icon "Play/Pause" at bounding box center [39, 544] width 10 height 13
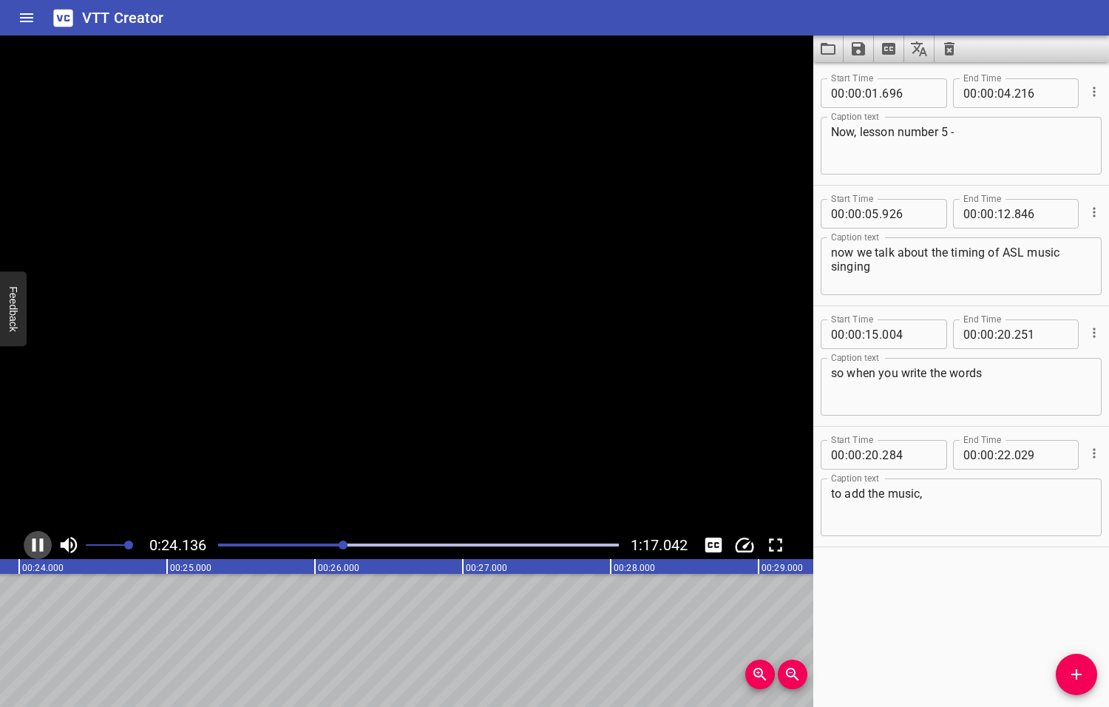
click at [36, 543] on icon "Play/Pause" at bounding box center [38, 545] width 22 height 22
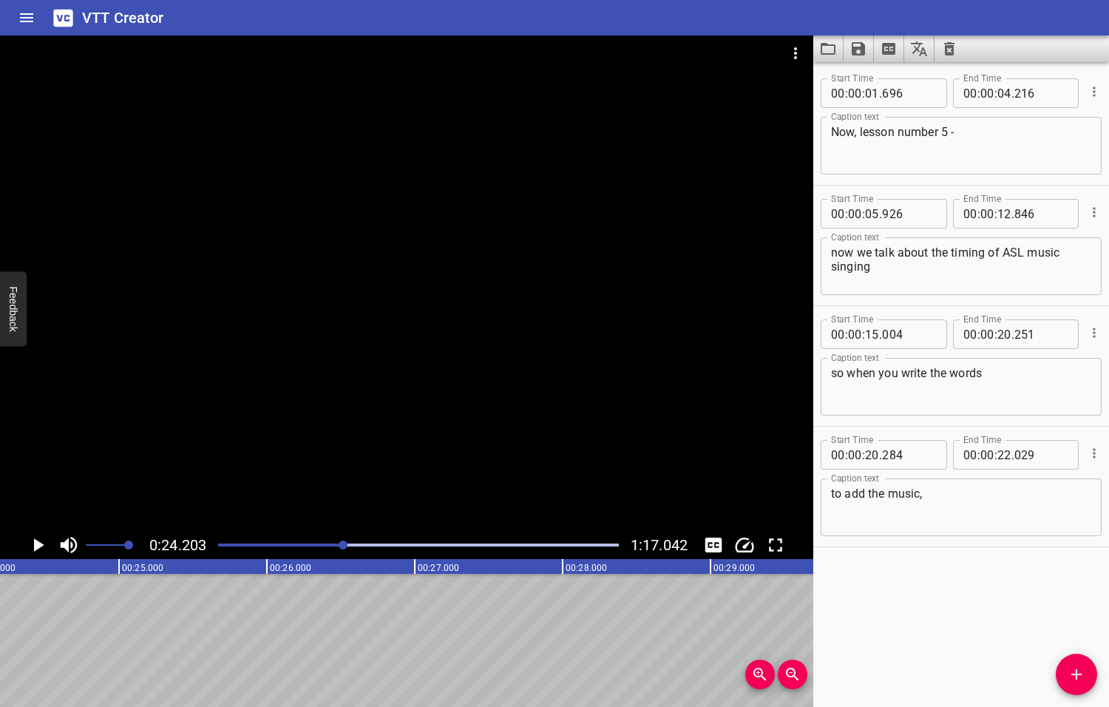
scroll to position [0, 3578]
click at [1074, 673] on icon "Add Cue" at bounding box center [1076, 674] width 10 height 10
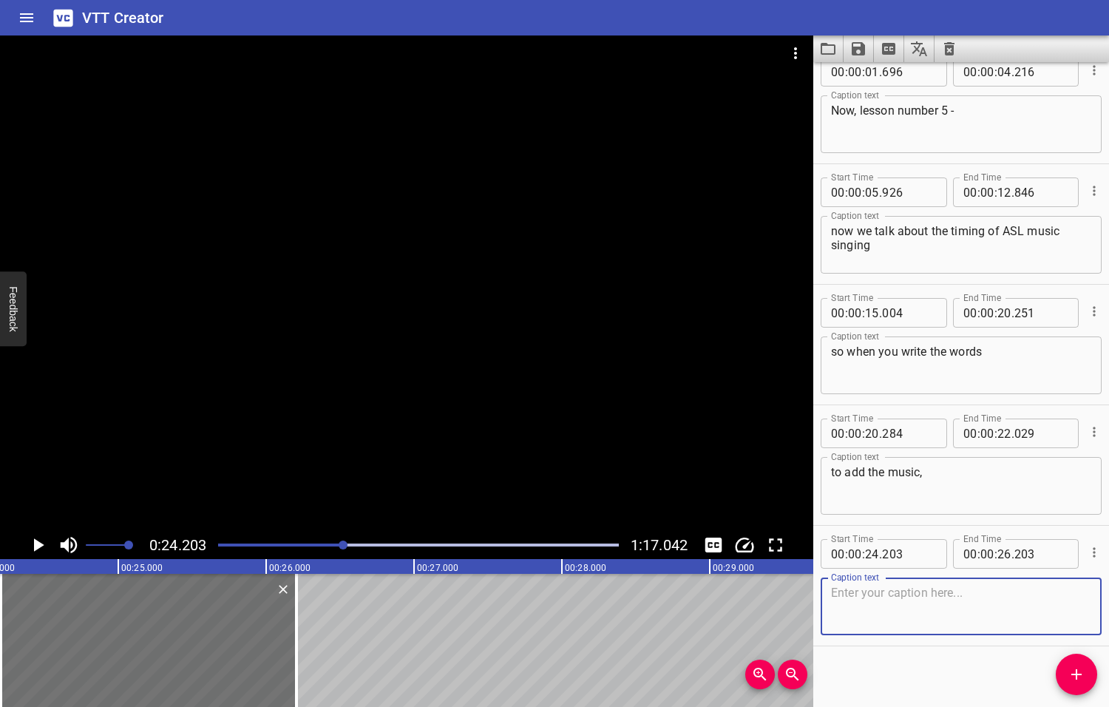
scroll to position [27, 0]
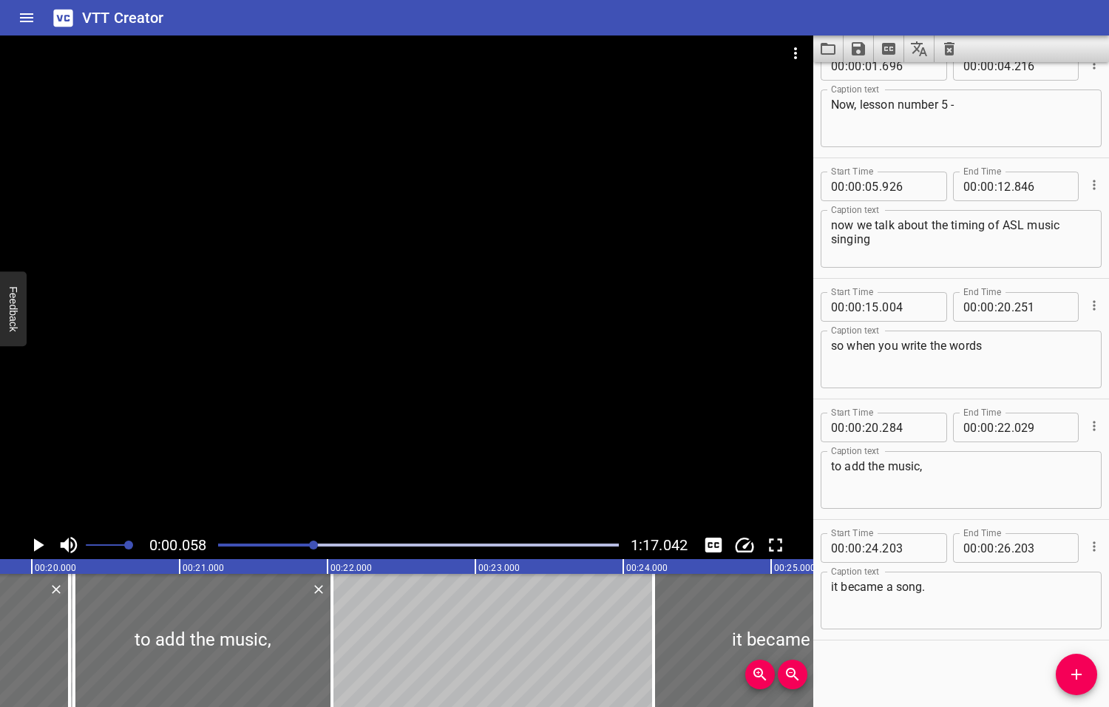
drag, startPoint x: 347, startPoint y: 544, endPoint x: 315, endPoint y: 549, distance: 32.1
click at [315, 549] on div at bounding box center [313, 544] width 9 height 9
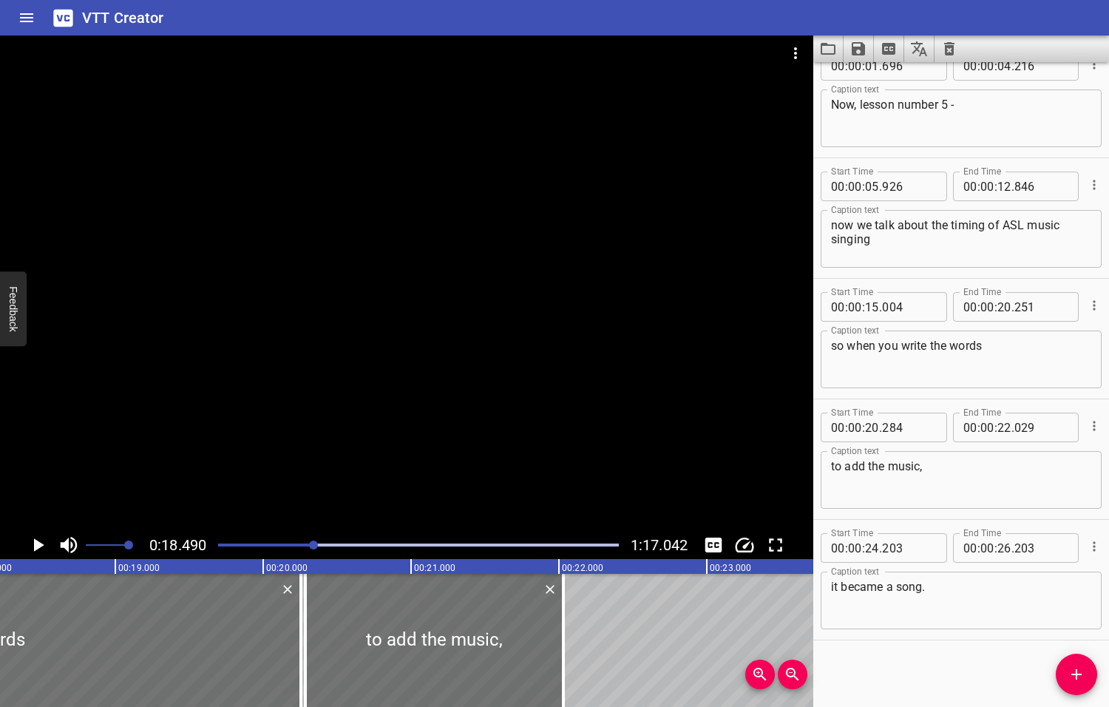
scroll to position [0, 2734]
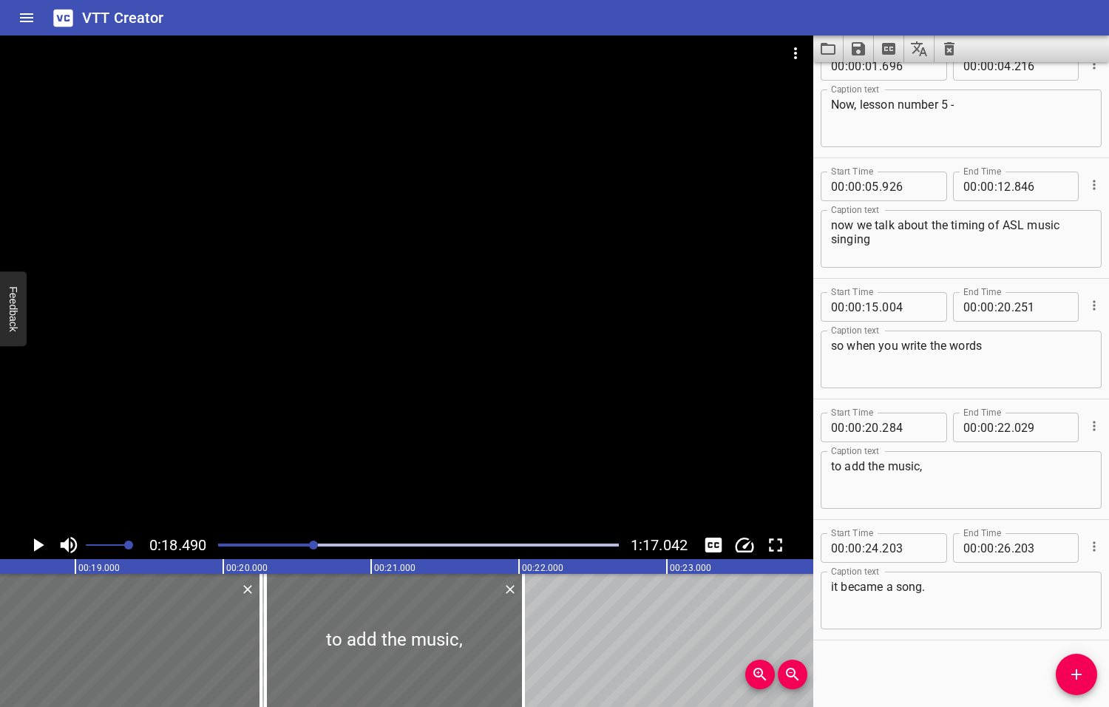
click at [38, 544] on icon "Play/Pause" at bounding box center [39, 544] width 10 height 13
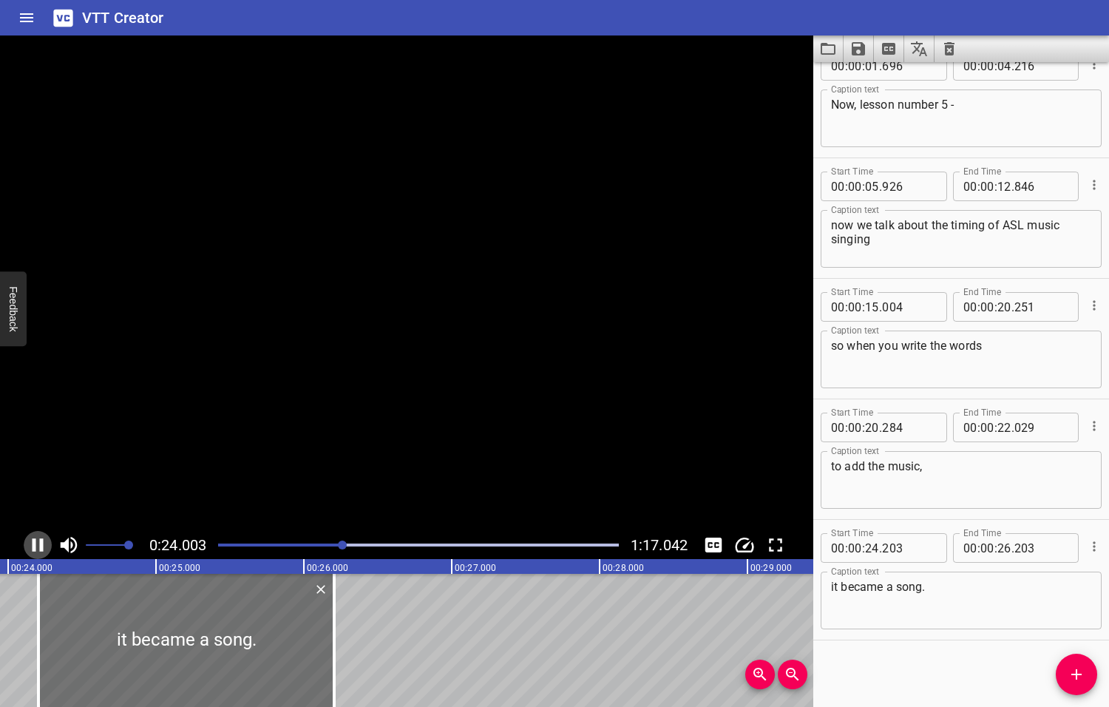
click at [38, 544] on icon "Play/Pause" at bounding box center [38, 545] width 22 height 22
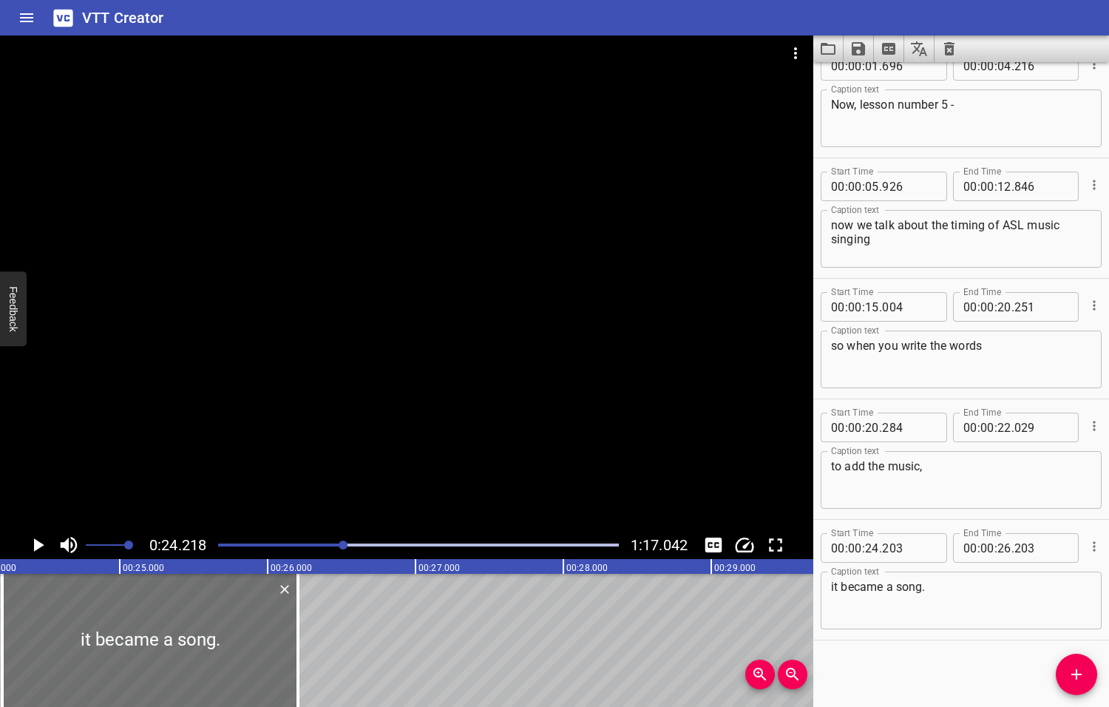
scroll to position [0, 3580]
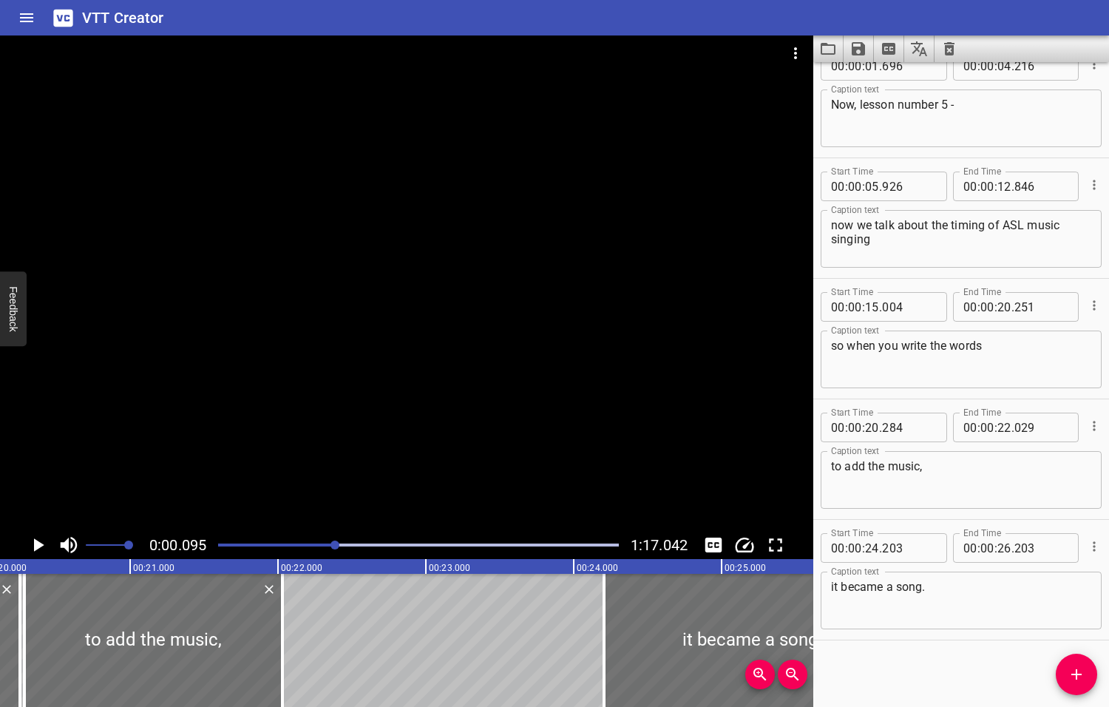
drag, startPoint x: 342, startPoint y: 544, endPoint x: 313, endPoint y: 544, distance: 28.8
click at [330, 544] on div at bounding box center [334, 544] width 9 height 9
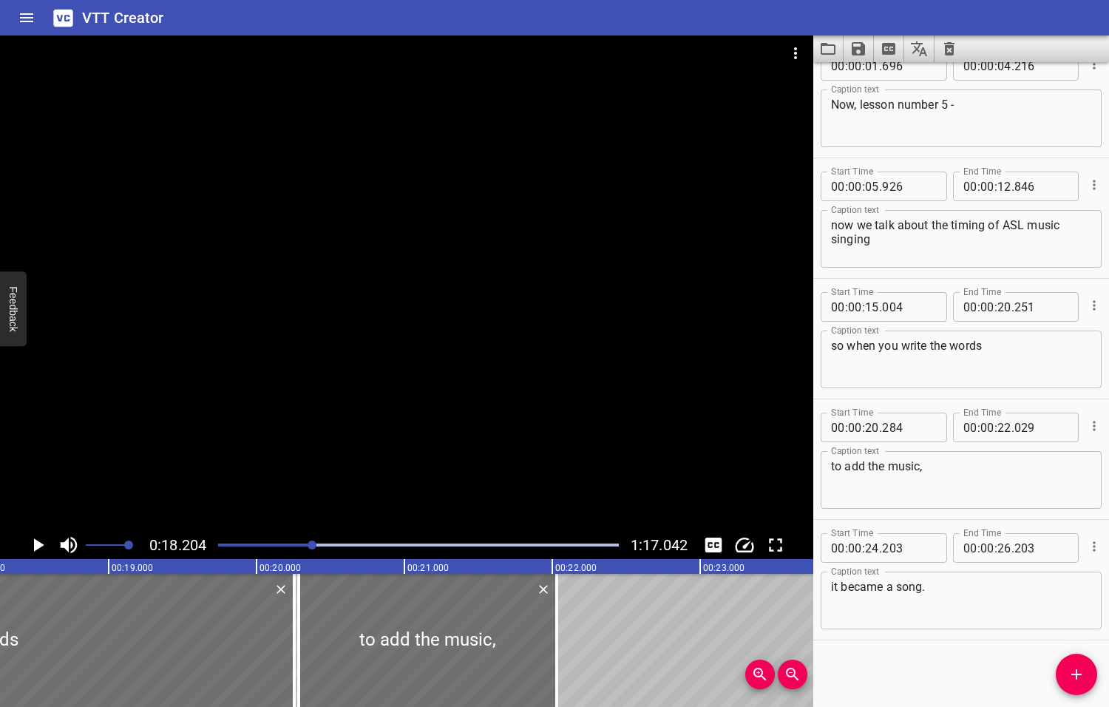
scroll to position [0, 2692]
click at [36, 543] on icon "Play/Pause" at bounding box center [39, 544] width 10 height 13
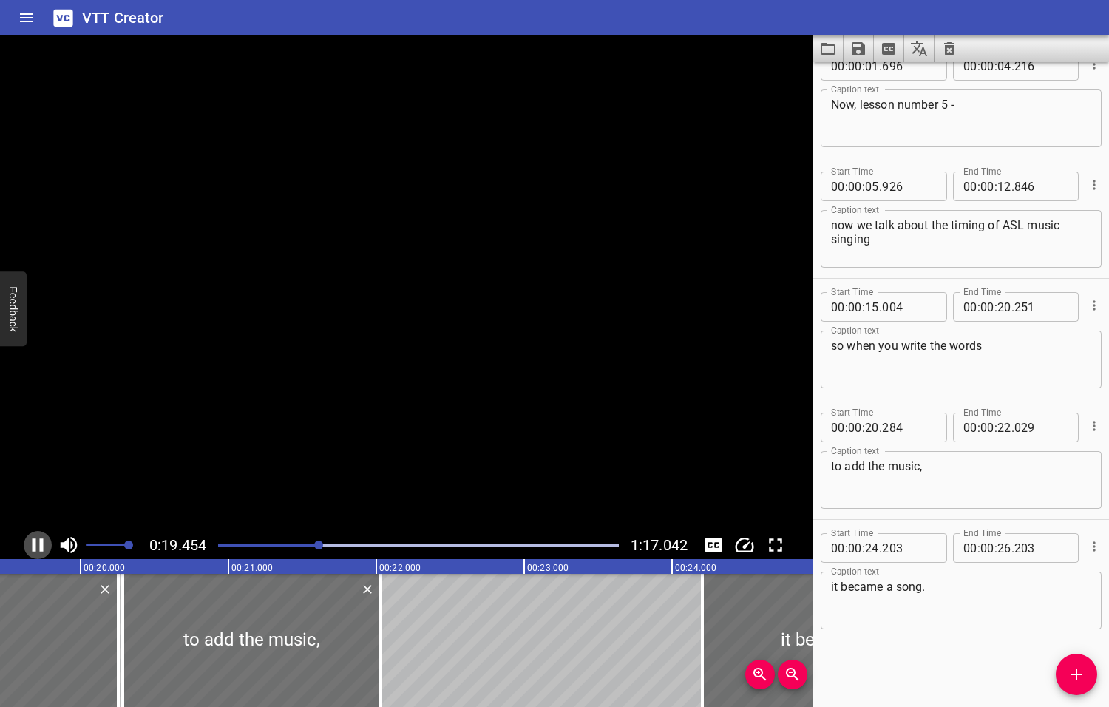
click at [36, 543] on icon "Play/Pause" at bounding box center [38, 545] width 22 height 22
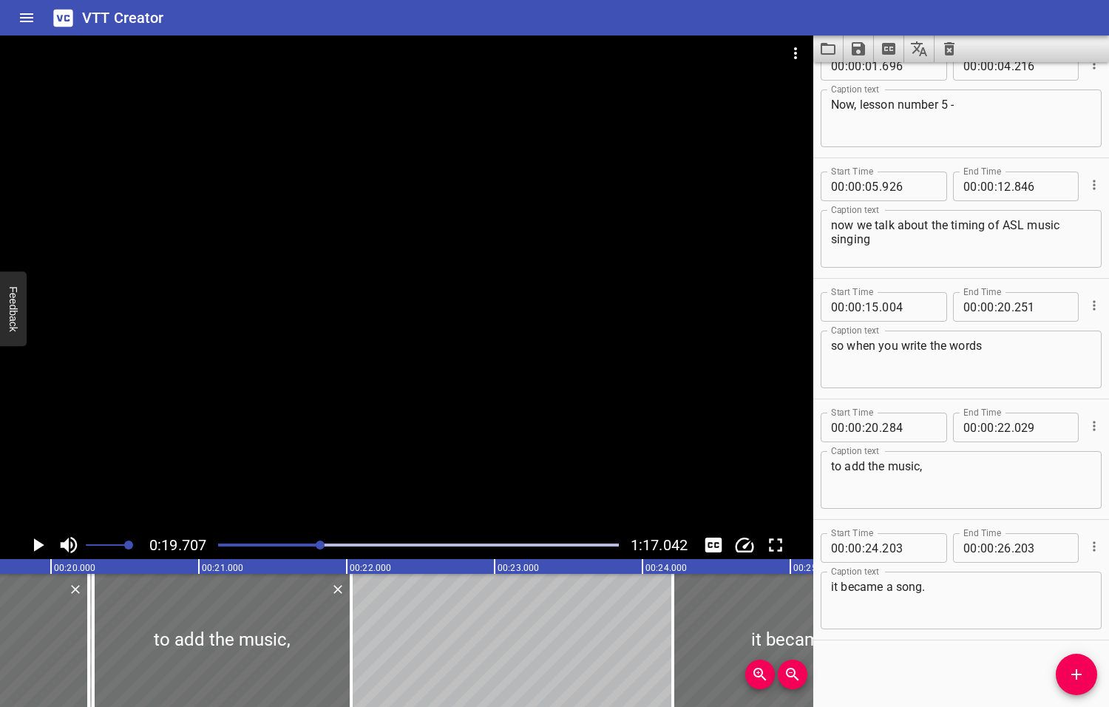
scroll to position [0, 2914]
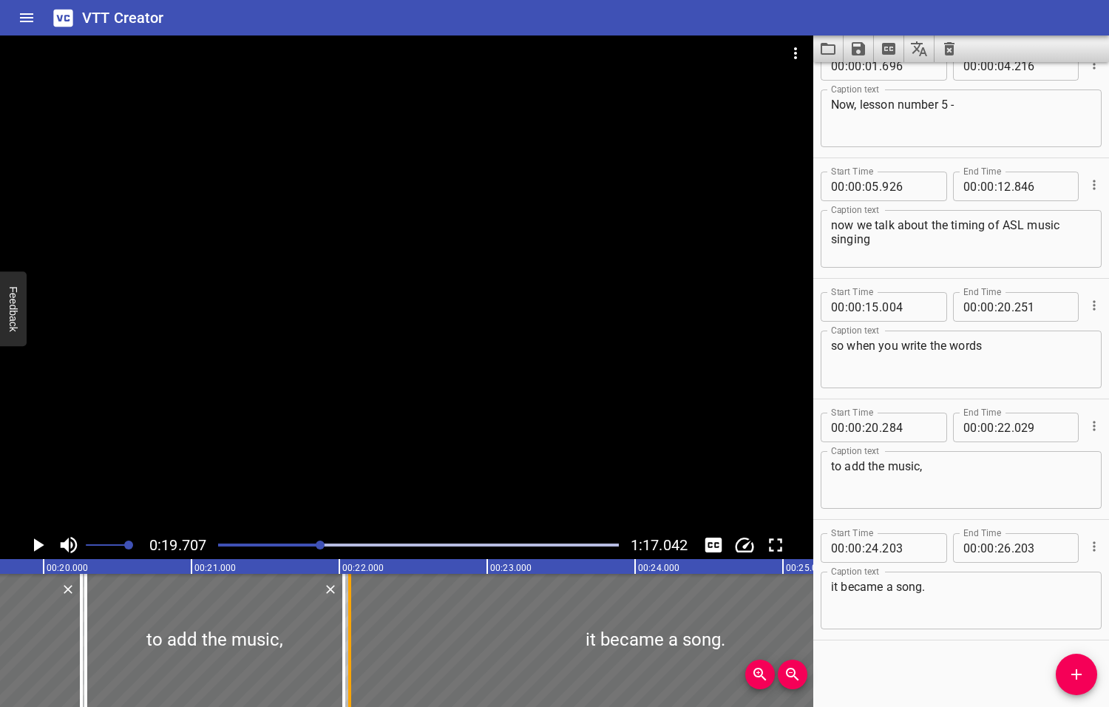
drag, startPoint x: 665, startPoint y: 645, endPoint x: 350, endPoint y: 661, distance: 316.1
click at [350, 661] on div at bounding box center [349, 640] width 3 height 133
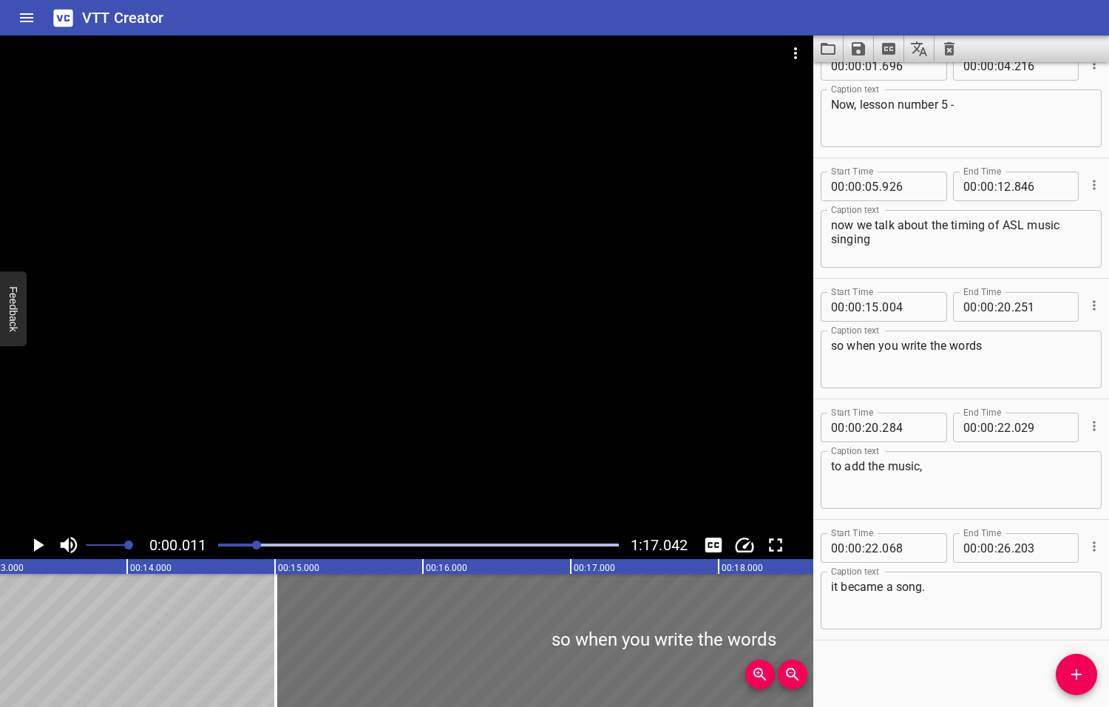
drag, startPoint x: 320, startPoint y: 544, endPoint x: 258, endPoint y: 549, distance: 62.3
click at [258, 549] on div at bounding box center [256, 544] width 9 height 9
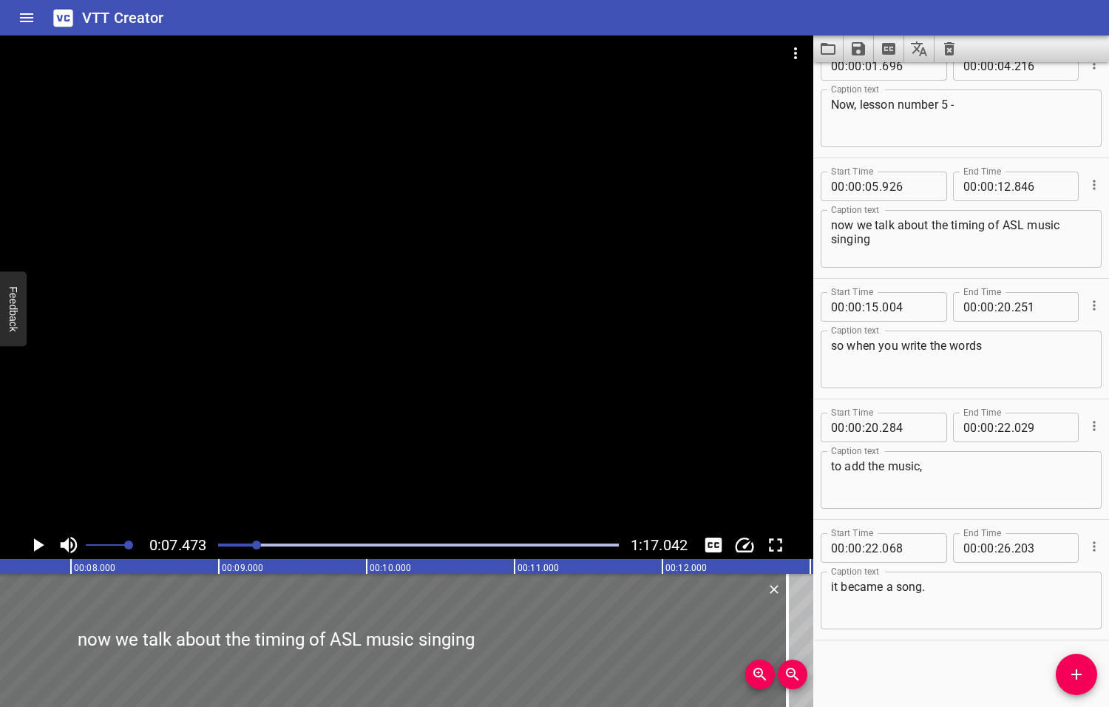
scroll to position [0, 1104]
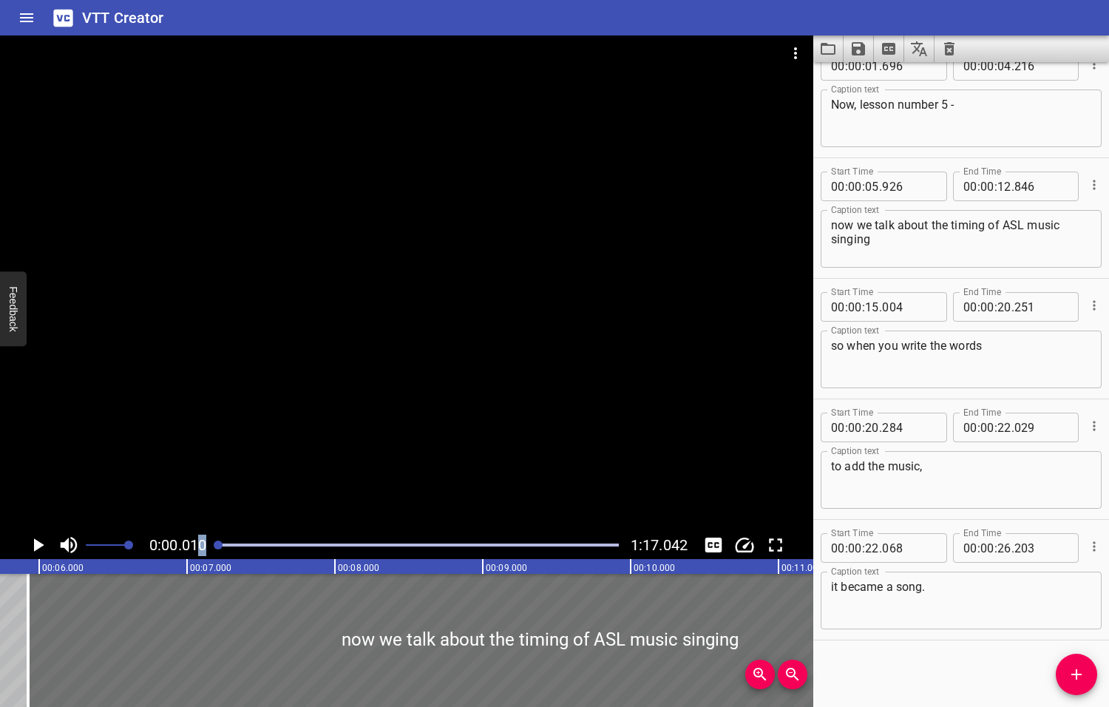
drag, startPoint x: 259, startPoint y: 543, endPoint x: 200, endPoint y: 549, distance: 59.5
click at [200, 549] on div "0:00.010 1:17.042" at bounding box center [406, 545] width 813 height 28
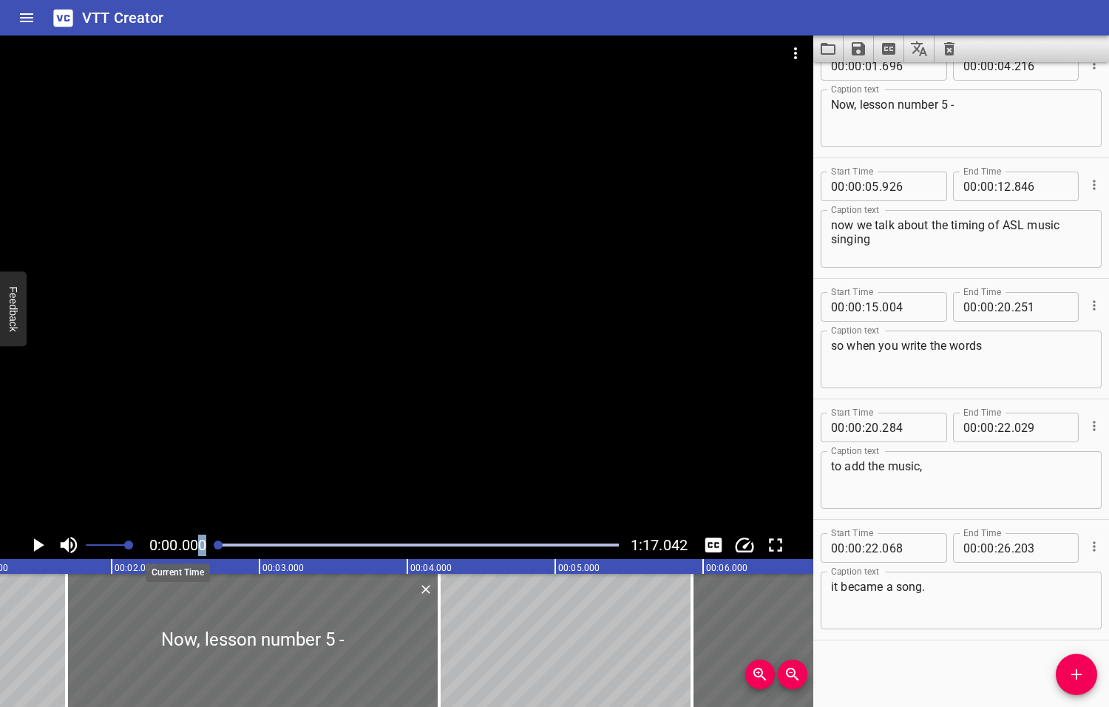
scroll to position [0, 0]
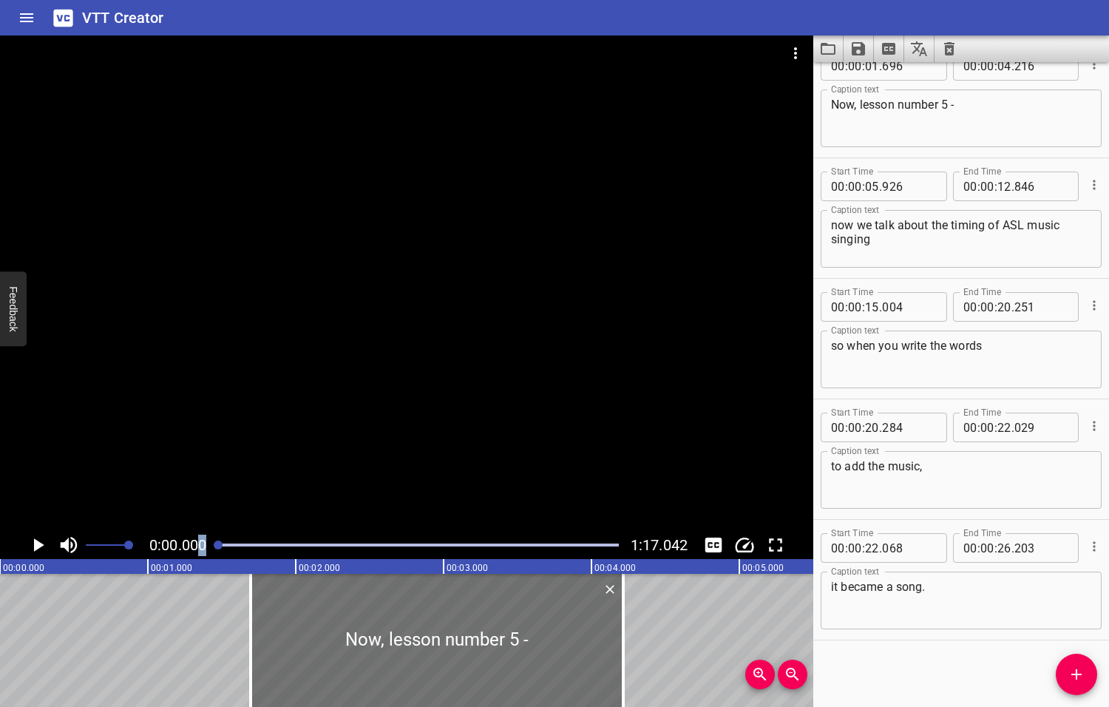
click at [38, 543] on icon "Play/Pause" at bounding box center [39, 544] width 10 height 13
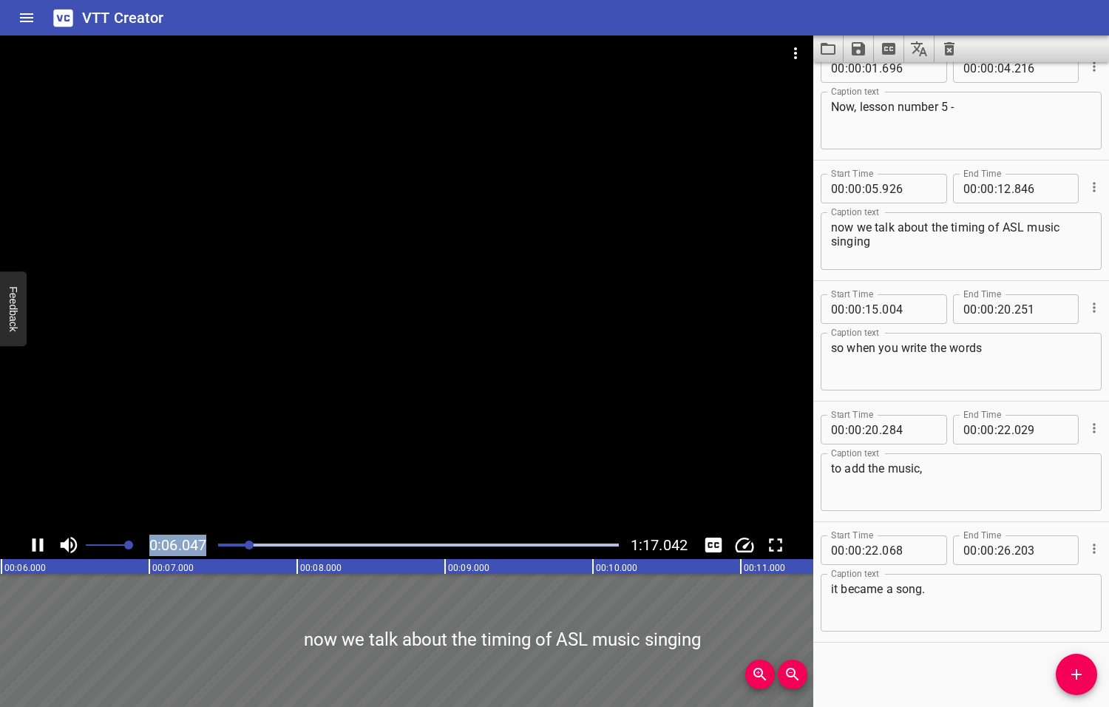
scroll to position [27, 0]
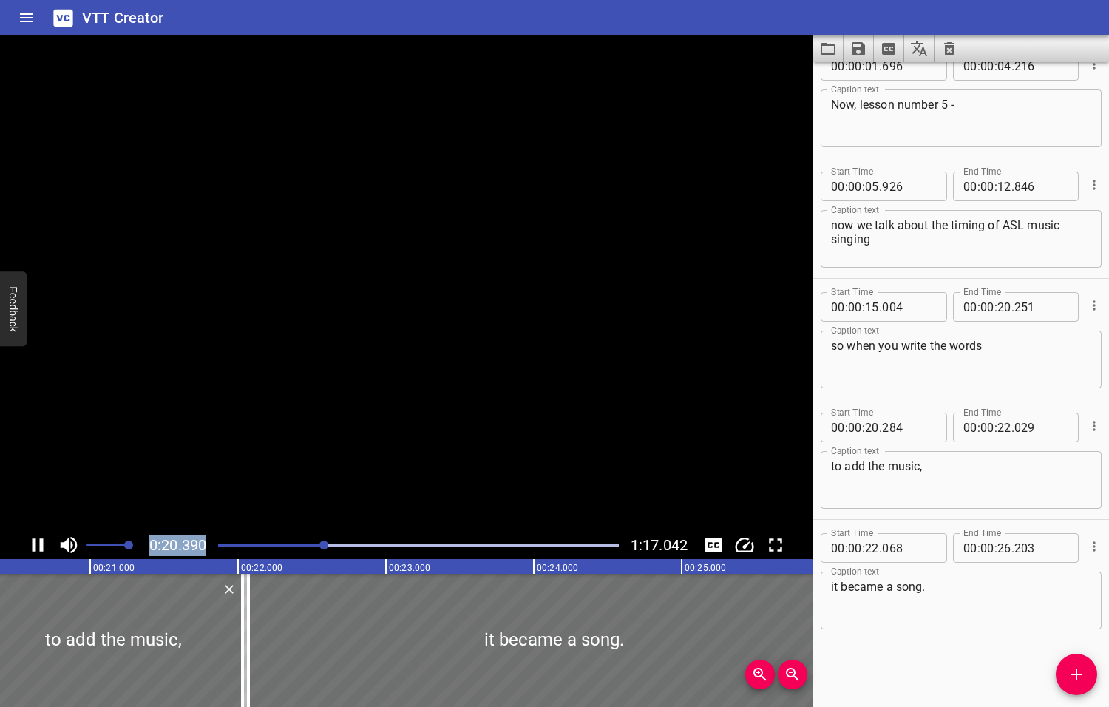
click at [162, 529] on div at bounding box center [406, 282] width 813 height 495
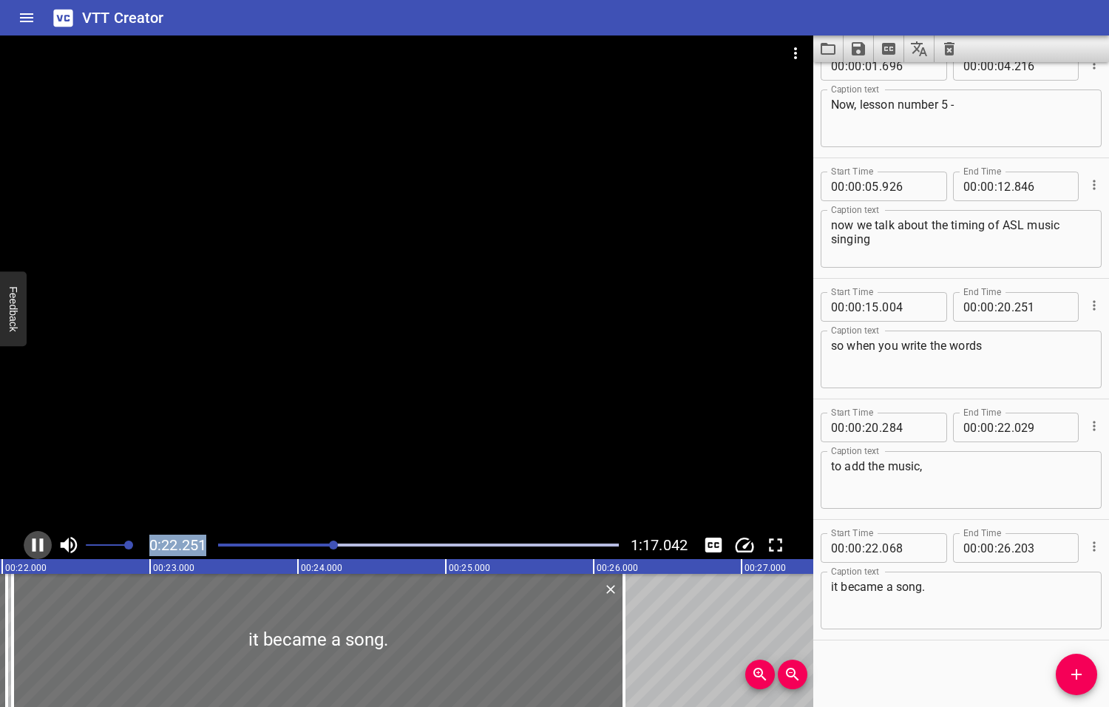
click at [34, 542] on icon "Play/Pause" at bounding box center [38, 544] width 11 height 13
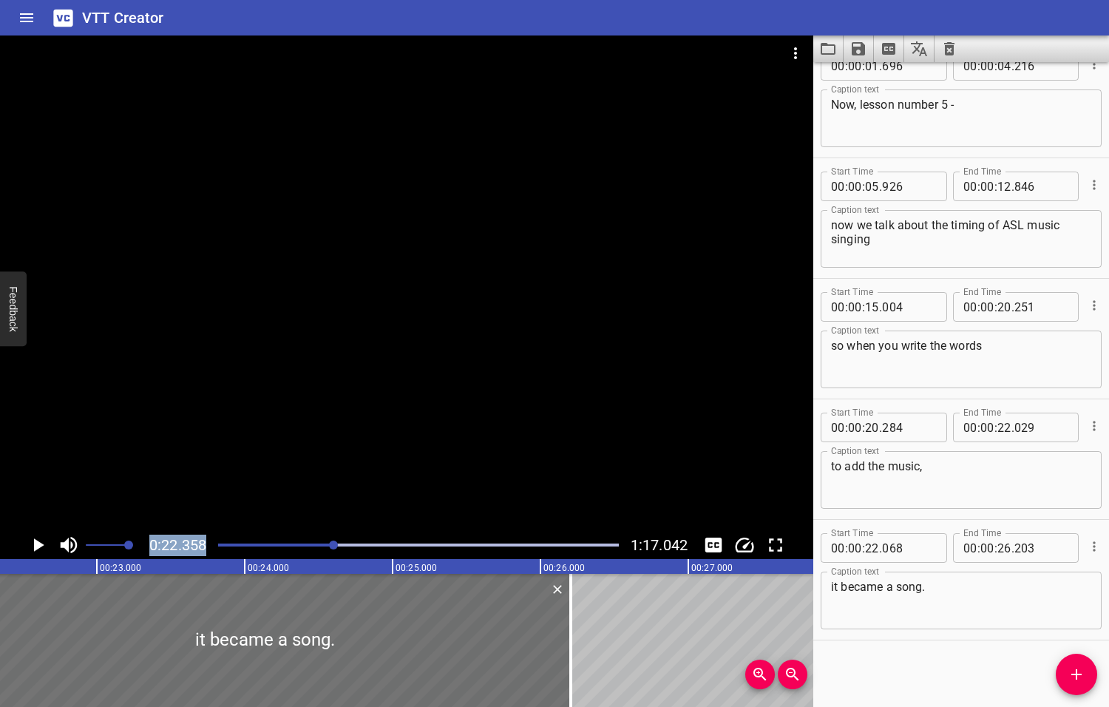
scroll to position [0, 3305]
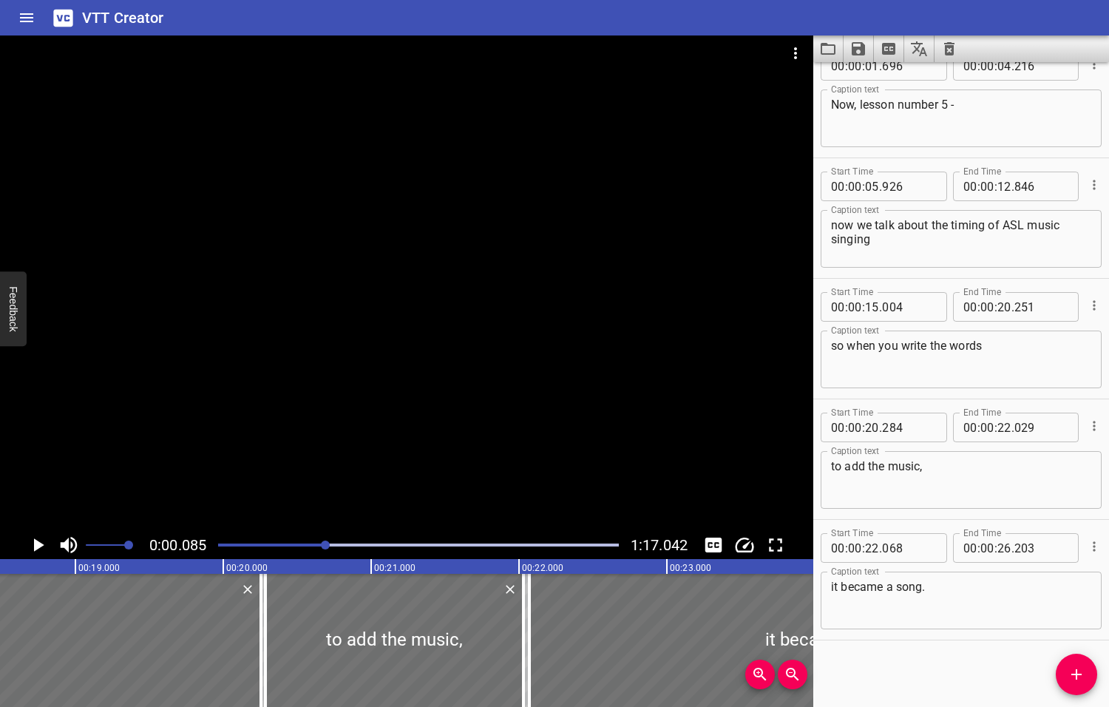
drag, startPoint x: 336, startPoint y: 544, endPoint x: 325, endPoint y: 546, distance: 11.9
click at [325, 546] on div at bounding box center [325, 544] width 9 height 9
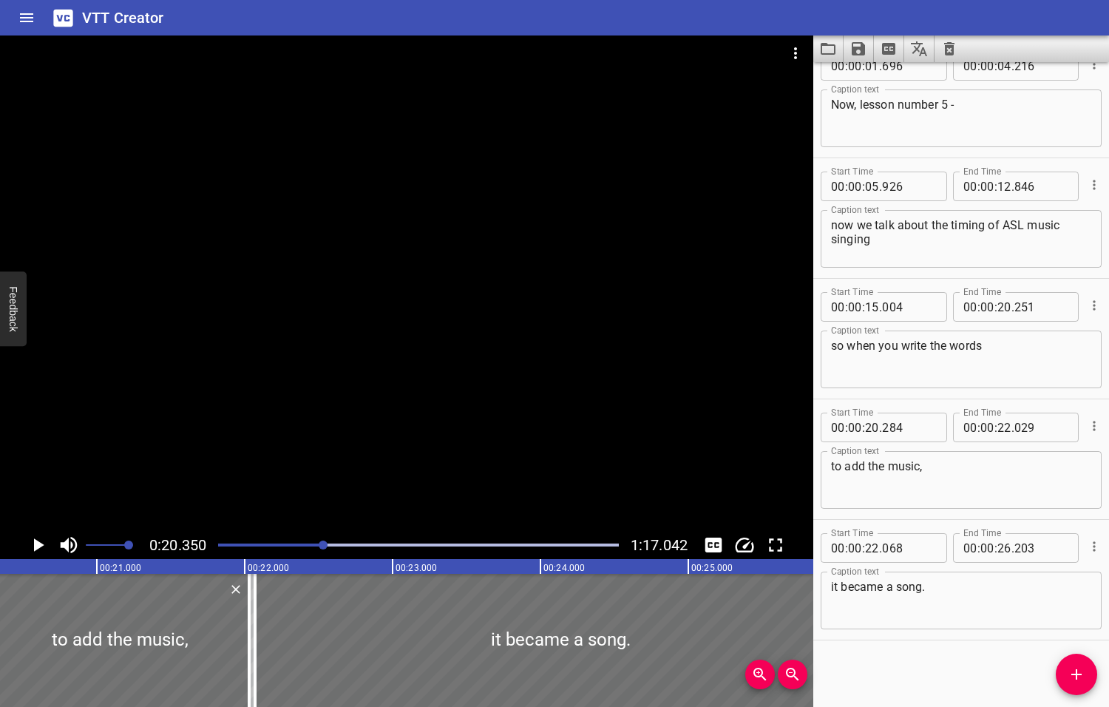
scroll to position [0, 3009]
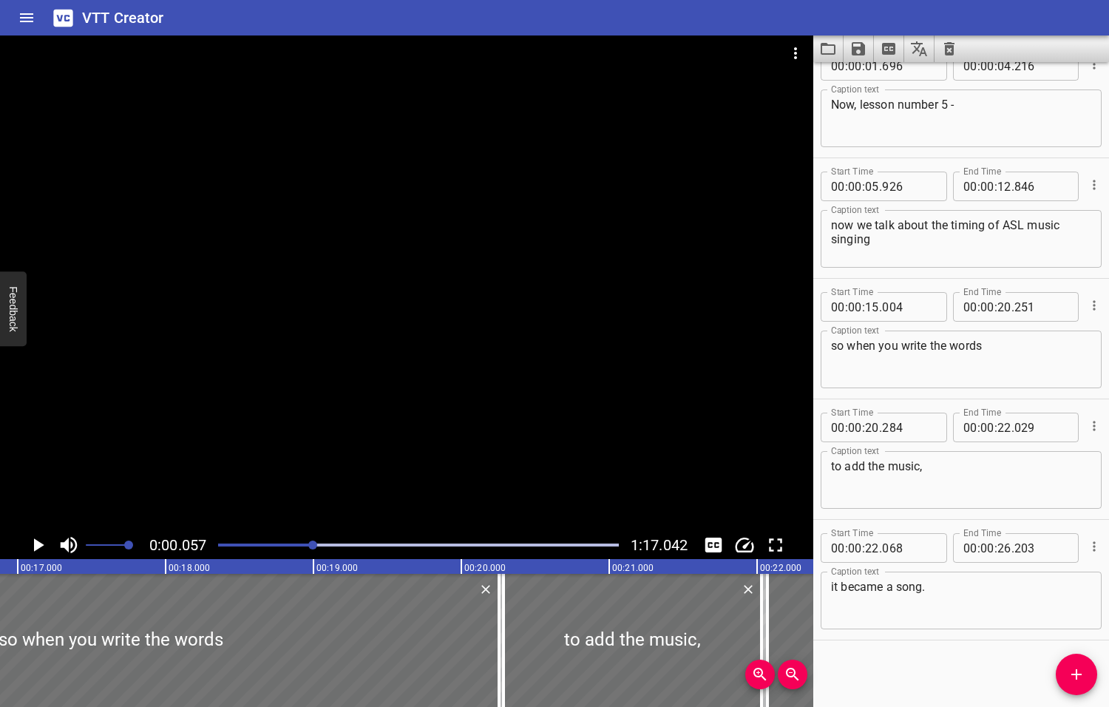
drag, startPoint x: 325, startPoint y: 546, endPoint x: 314, endPoint y: 546, distance: 10.4
click at [314, 546] on div at bounding box center [312, 544] width 9 height 9
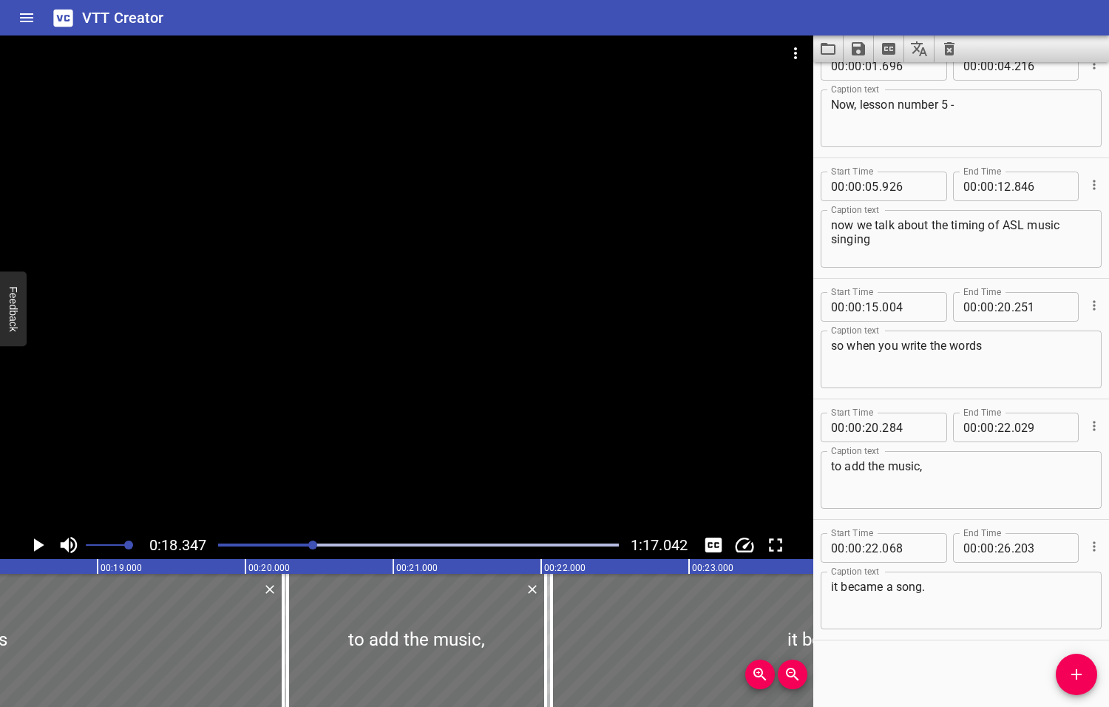
scroll to position [0, 2712]
drag, startPoint x: 281, startPoint y: 640, endPoint x: 288, endPoint y: 642, distance: 7.7
click at [292, 641] on div at bounding box center [297, 640] width 15 height 133
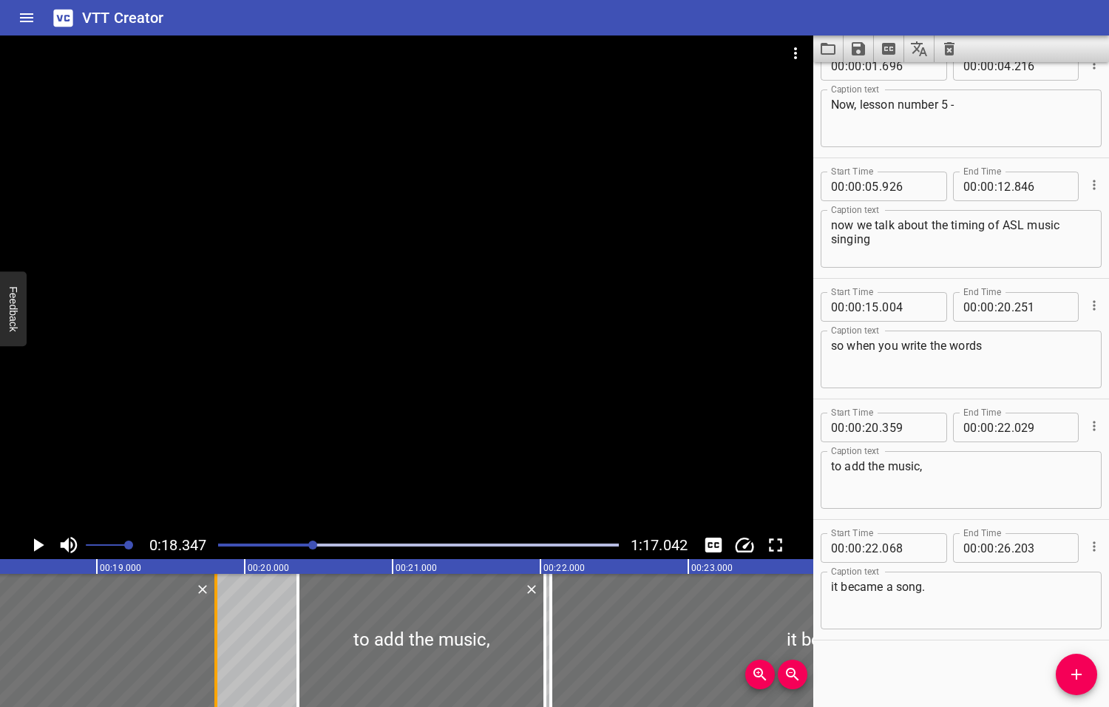
drag, startPoint x: 280, startPoint y: 643, endPoint x: 214, endPoint y: 642, distance: 66.5
click at [214, 642] on div at bounding box center [215, 640] width 3 height 133
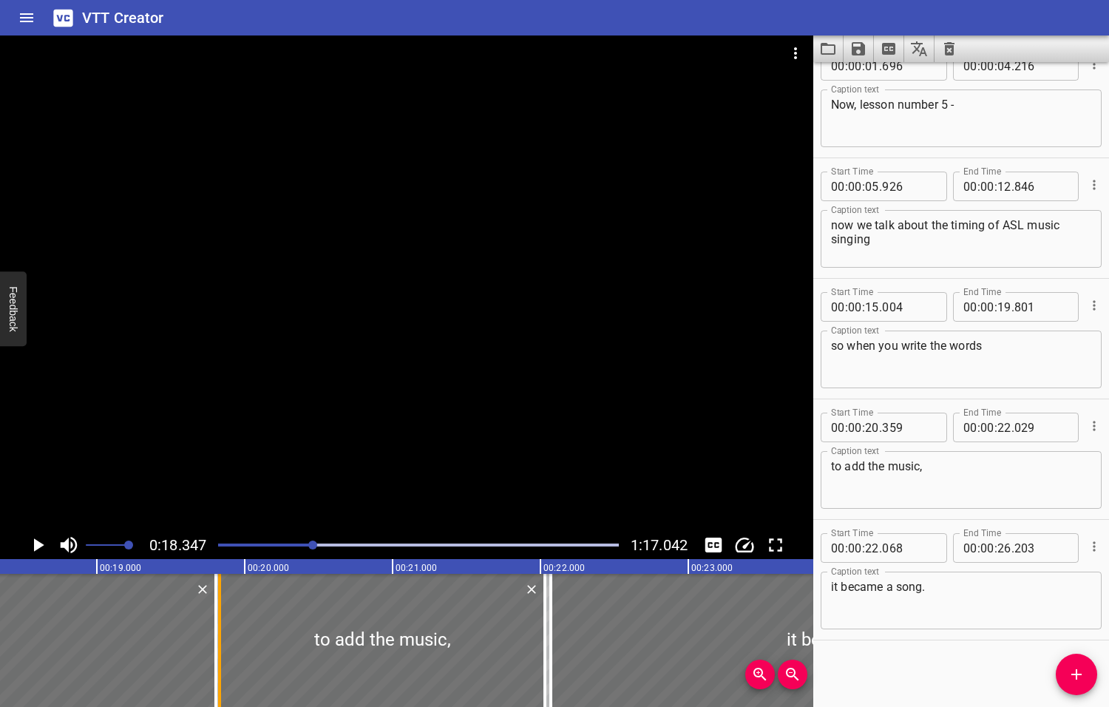
drag, startPoint x: 296, startPoint y: 651, endPoint x: 217, endPoint y: 647, distance: 78.5
click at [218, 647] on div at bounding box center [219, 640] width 3 height 133
click at [39, 543] on icon "Play/Pause" at bounding box center [39, 544] width 10 height 13
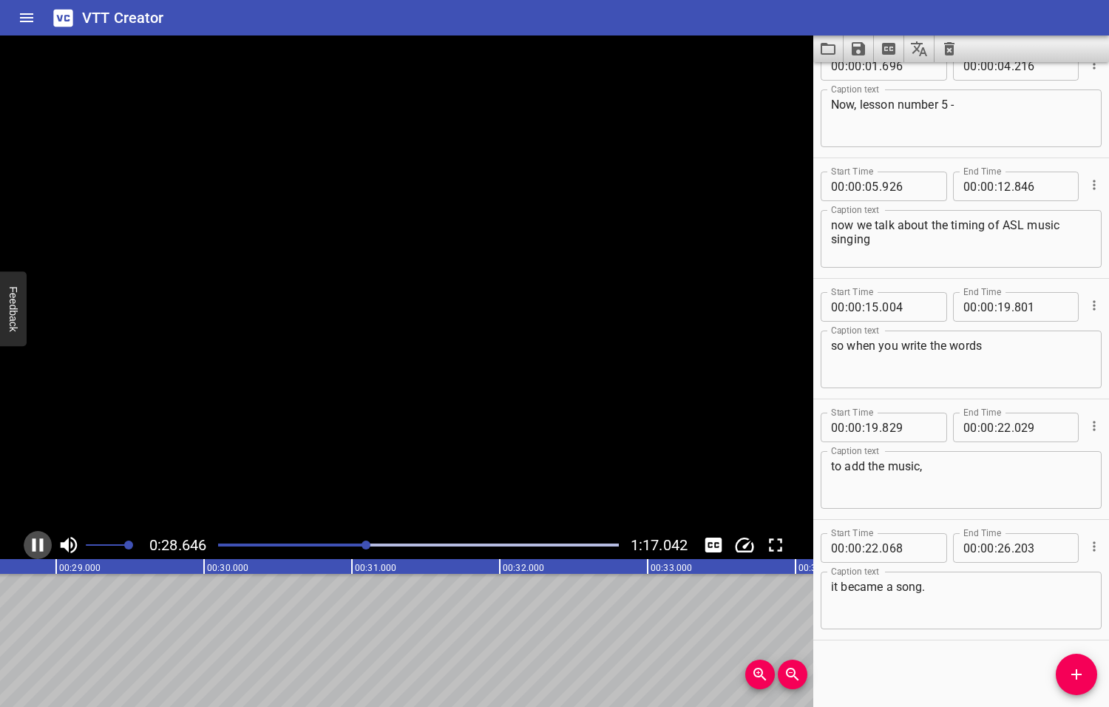
click at [39, 543] on icon "Play/Pause" at bounding box center [38, 544] width 11 height 13
click at [1079, 673] on icon "Add Cue" at bounding box center [1077, 674] width 18 height 18
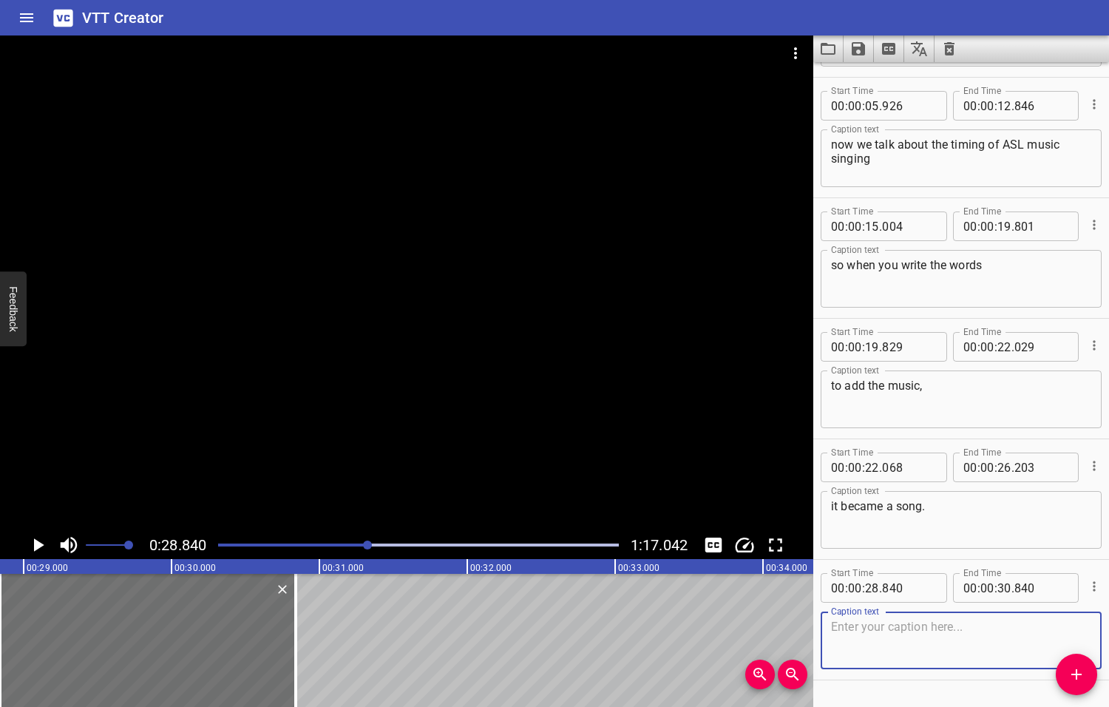
scroll to position [148, 0]
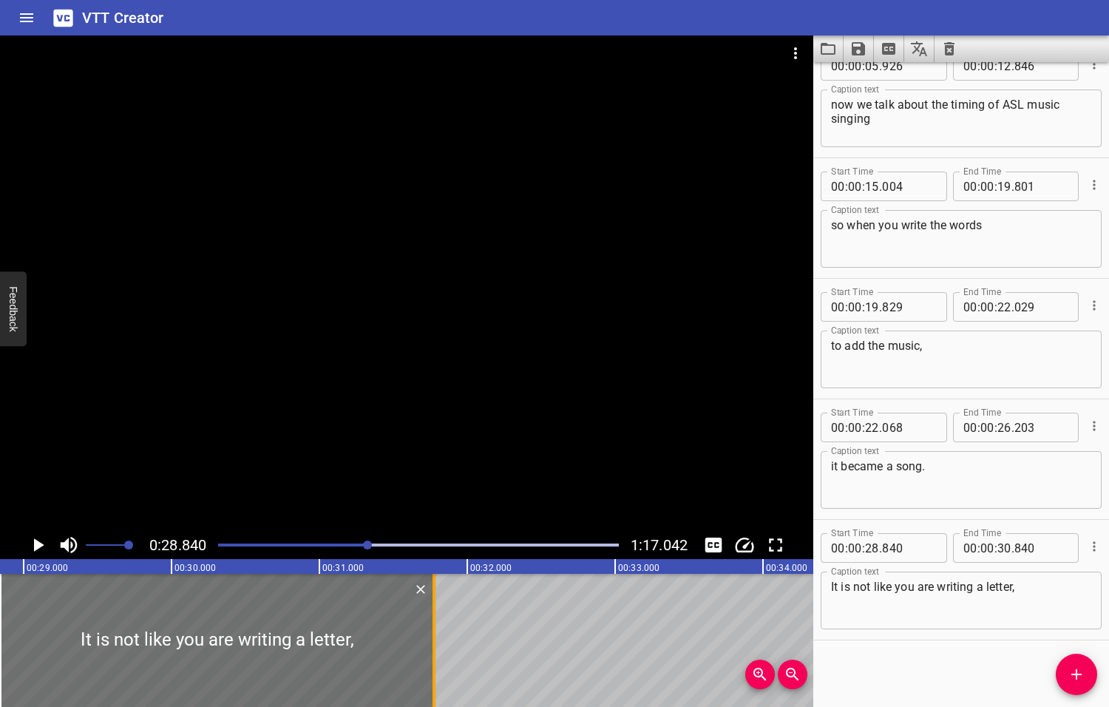
drag, startPoint x: 294, startPoint y: 636, endPoint x: 434, endPoint y: 647, distance: 140.2
click at [433, 647] on div at bounding box center [433, 640] width 3 height 133
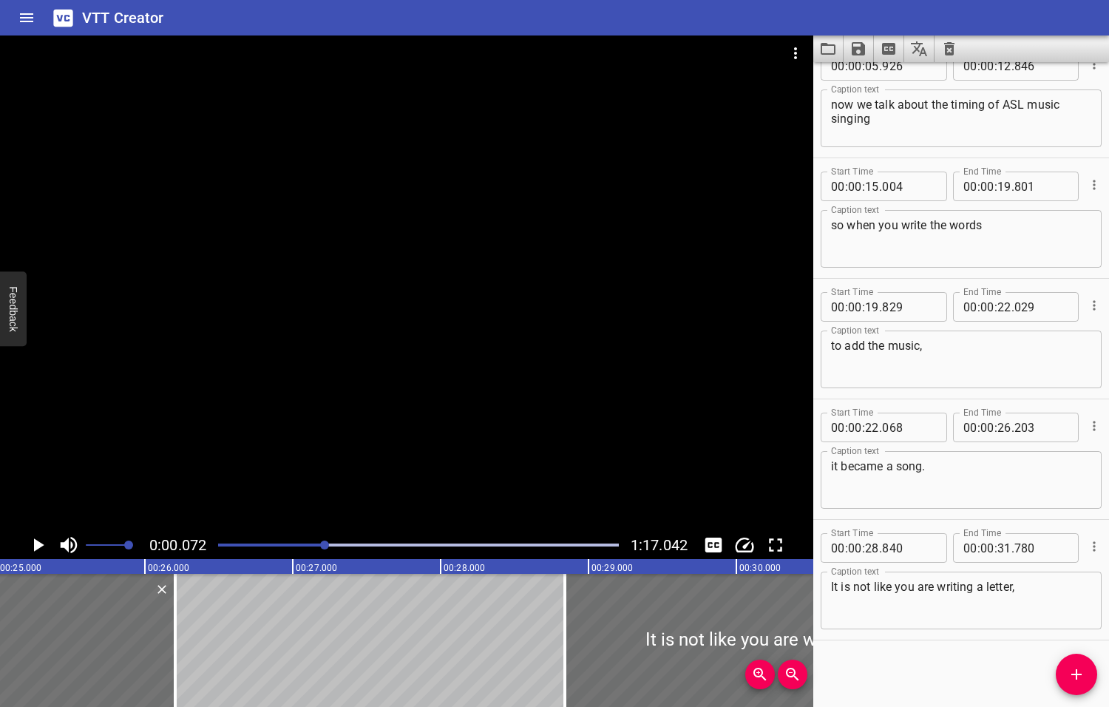
drag, startPoint x: 369, startPoint y: 543, endPoint x: 326, endPoint y: 543, distance: 42.9
click at [326, 543] on div at bounding box center [324, 544] width 9 height 9
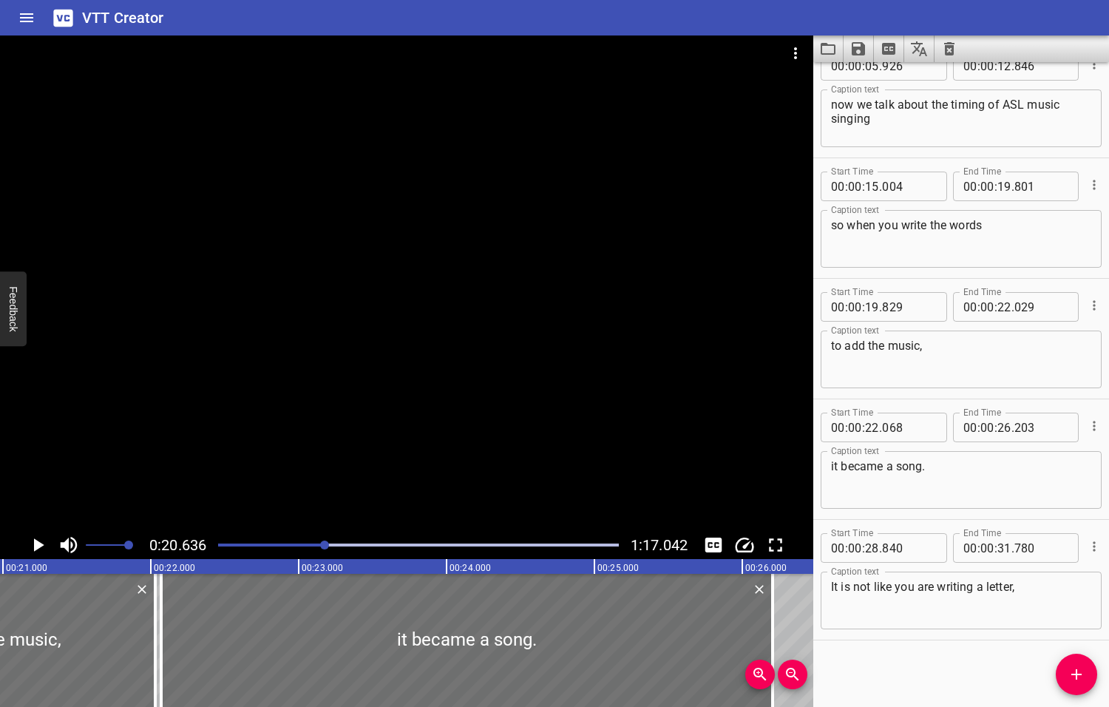
scroll to position [0, 3051]
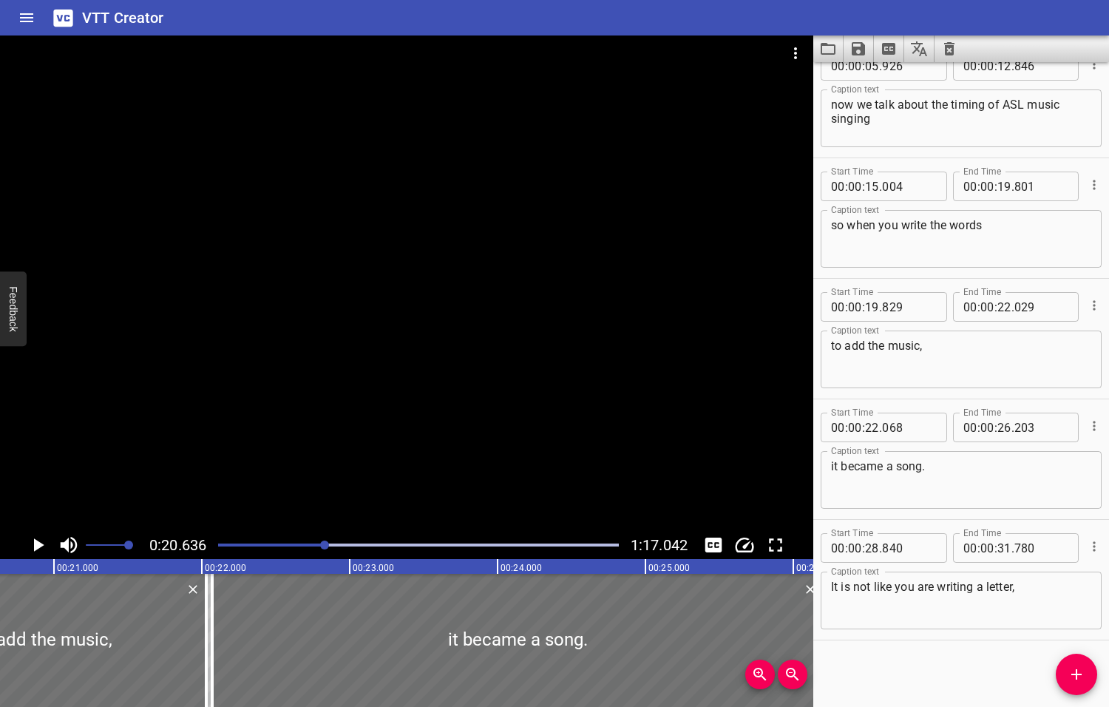
click at [39, 543] on icon "Play/Pause" at bounding box center [39, 544] width 10 height 13
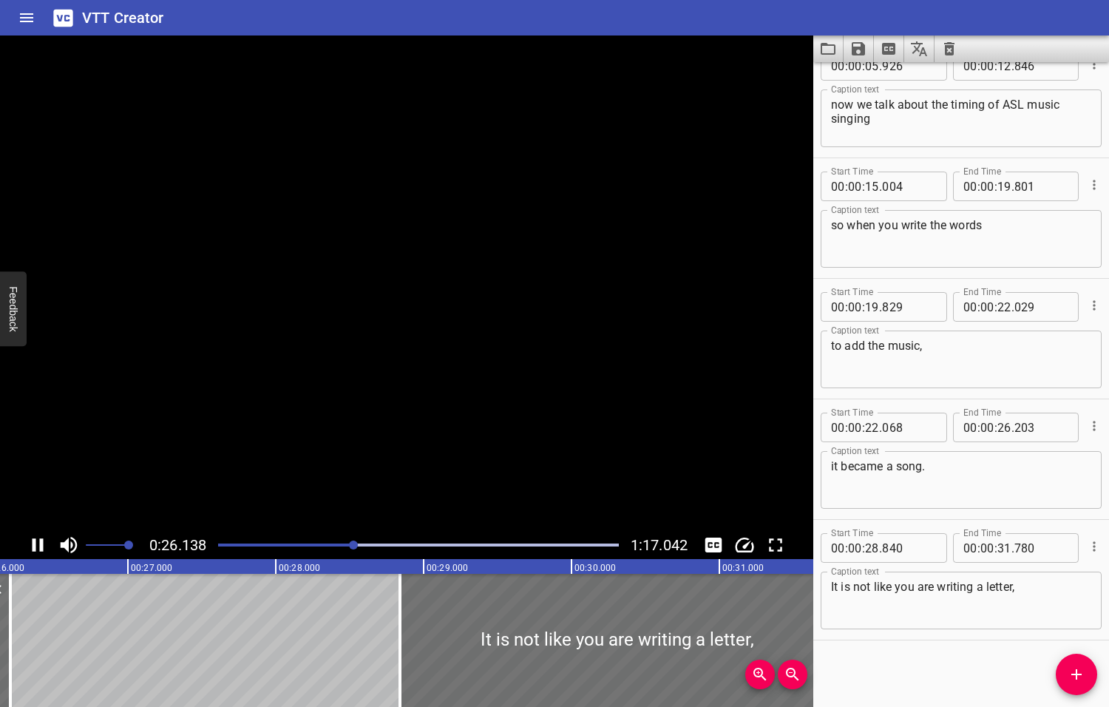
click at [39, 543] on icon "Play/Pause" at bounding box center [38, 544] width 11 height 13
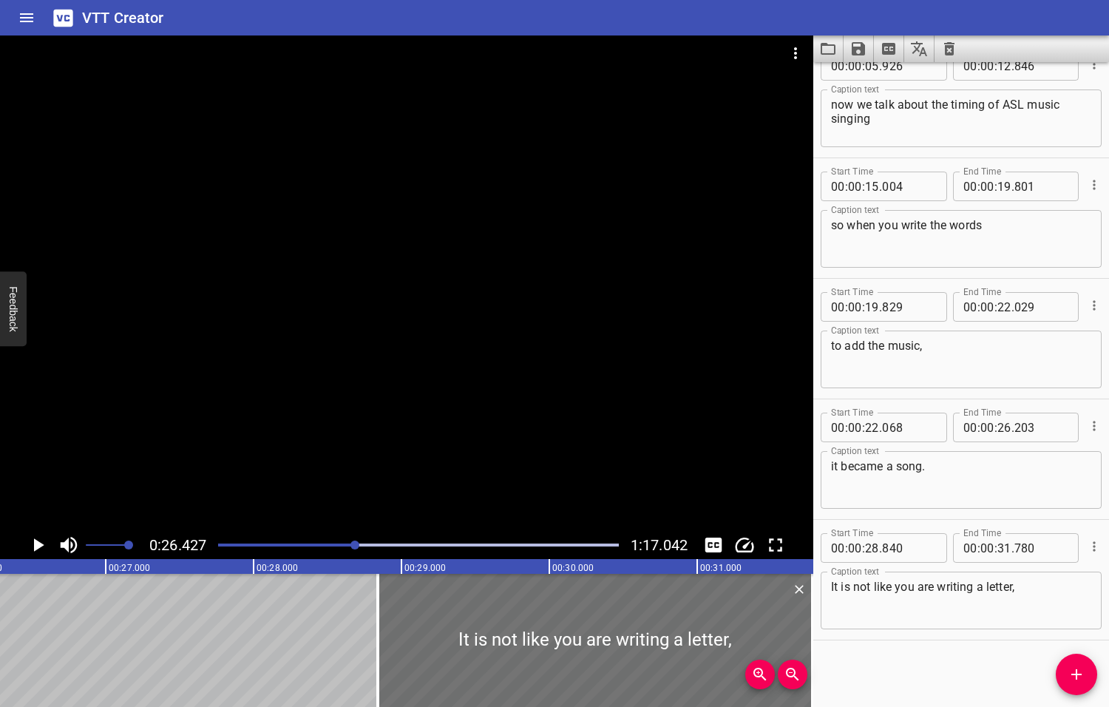
scroll to position [0, 3907]
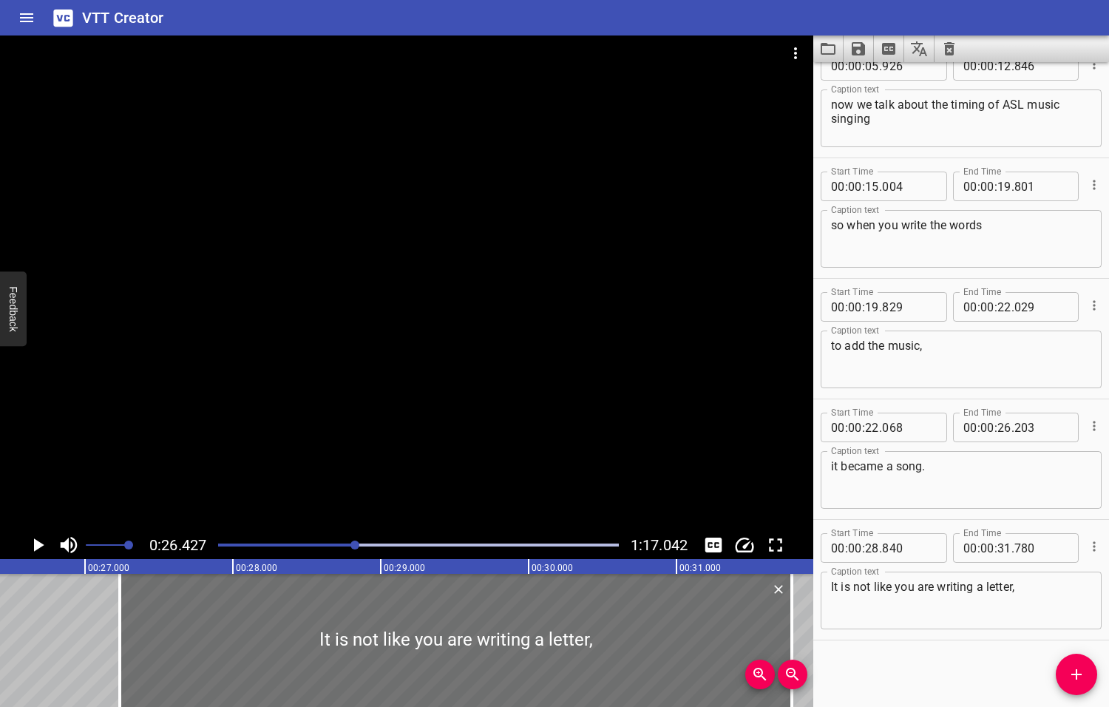
drag, startPoint x: 353, startPoint y: 645, endPoint x: 102, endPoint y: 618, distance: 252.1
click at [115, 645] on div at bounding box center [119, 640] width 15 height 133
click at [37, 543] on icon "Play/Pause" at bounding box center [39, 544] width 10 height 13
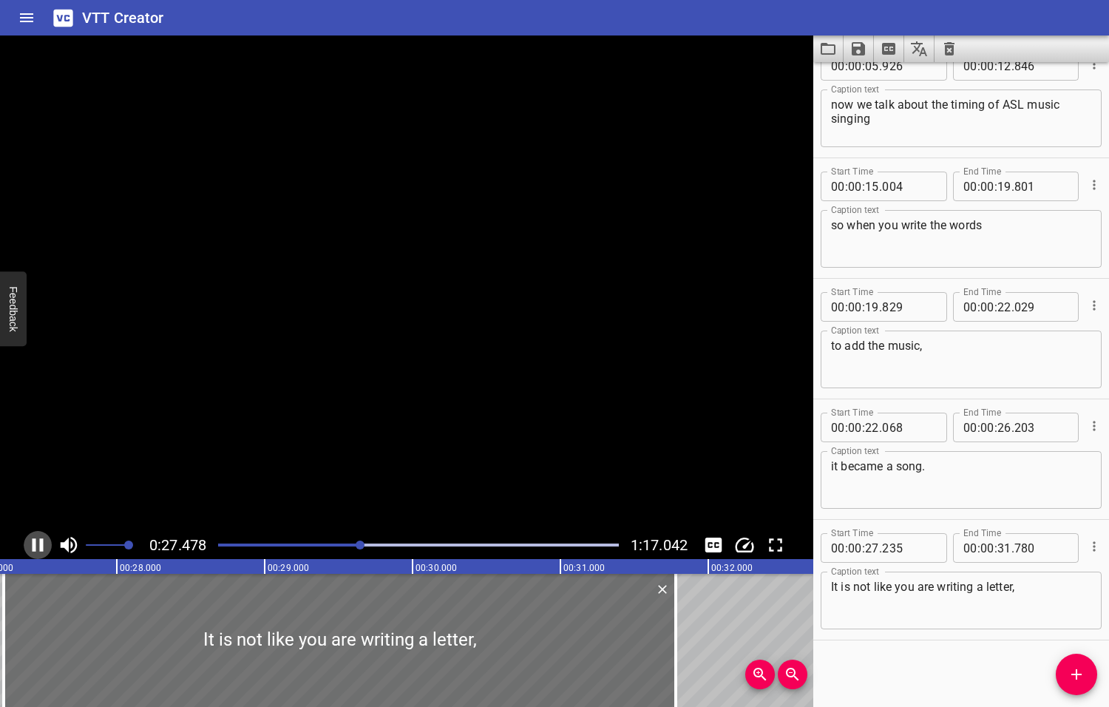
click at [37, 543] on icon "Play/Pause" at bounding box center [38, 545] width 22 height 22
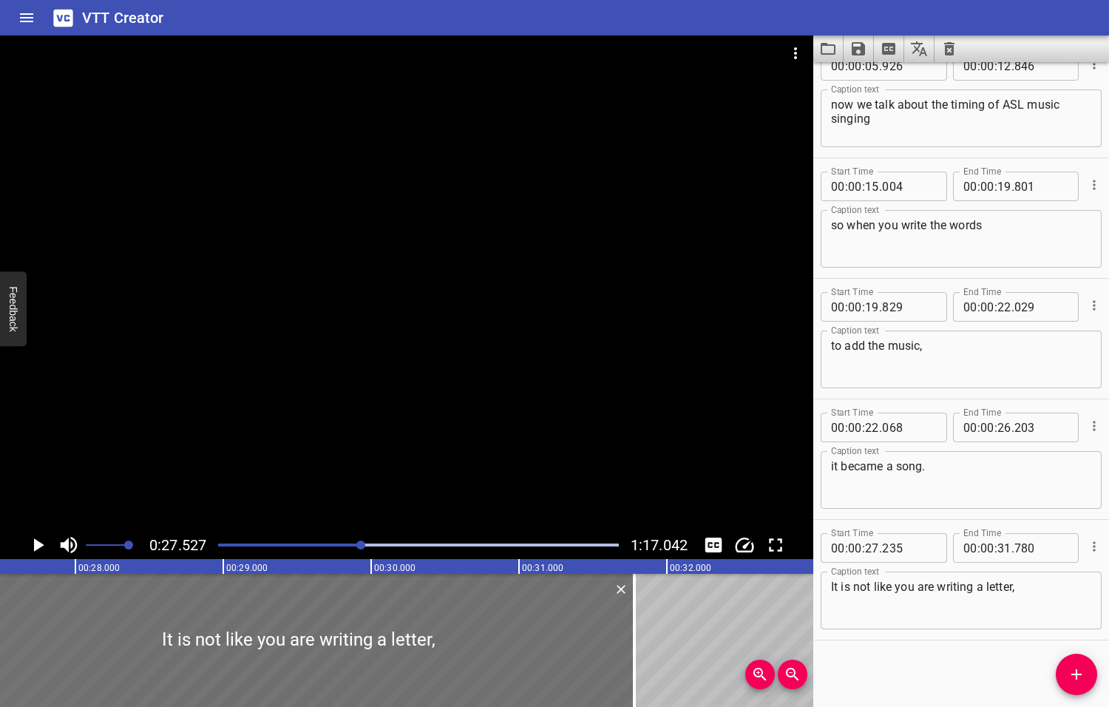
scroll to position [0, 4070]
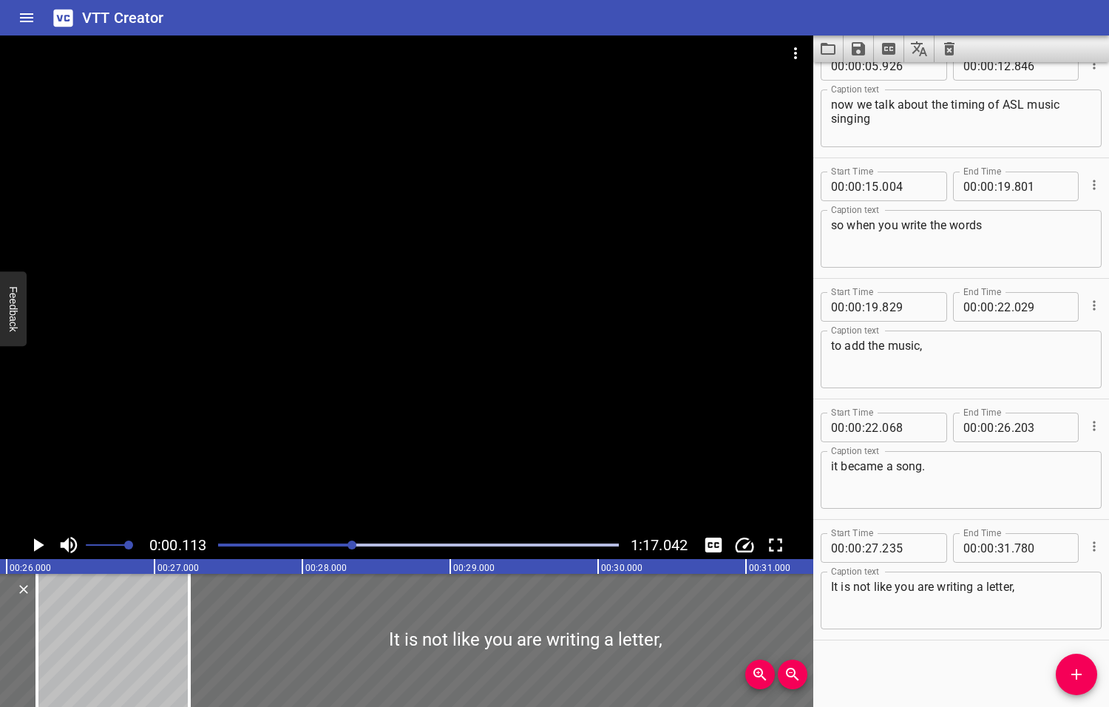
drag, startPoint x: 362, startPoint y: 545, endPoint x: 353, endPoint y: 544, distance: 8.2
click at [353, 544] on div at bounding box center [351, 544] width 9 height 9
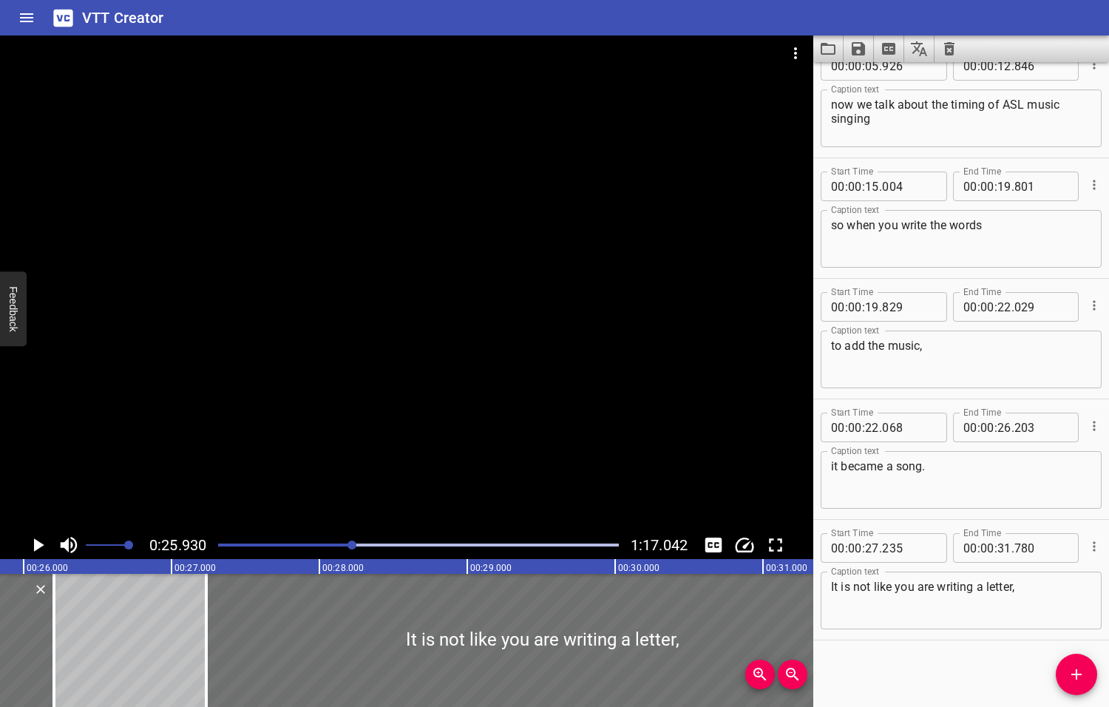
scroll to position [0, 3834]
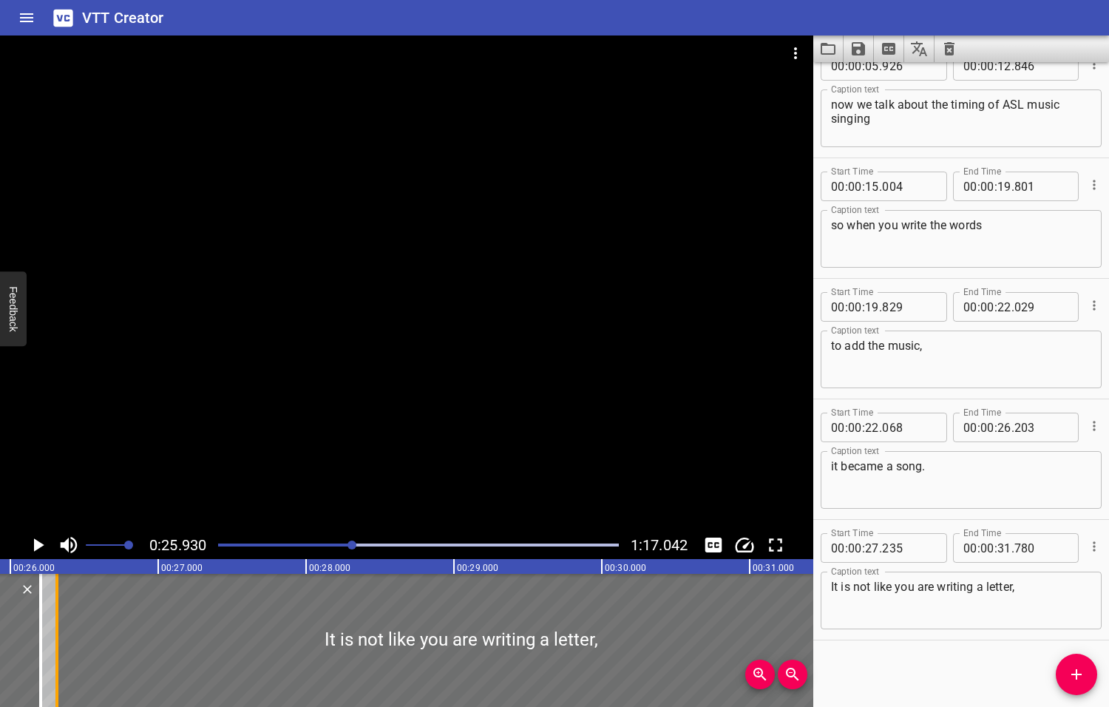
drag, startPoint x: 196, startPoint y: 651, endPoint x: 50, endPoint y: 645, distance: 145.8
click at [58, 645] on div at bounding box center [57, 640] width 15 height 133
click at [38, 546] on icon "Play/Pause" at bounding box center [39, 544] width 10 height 13
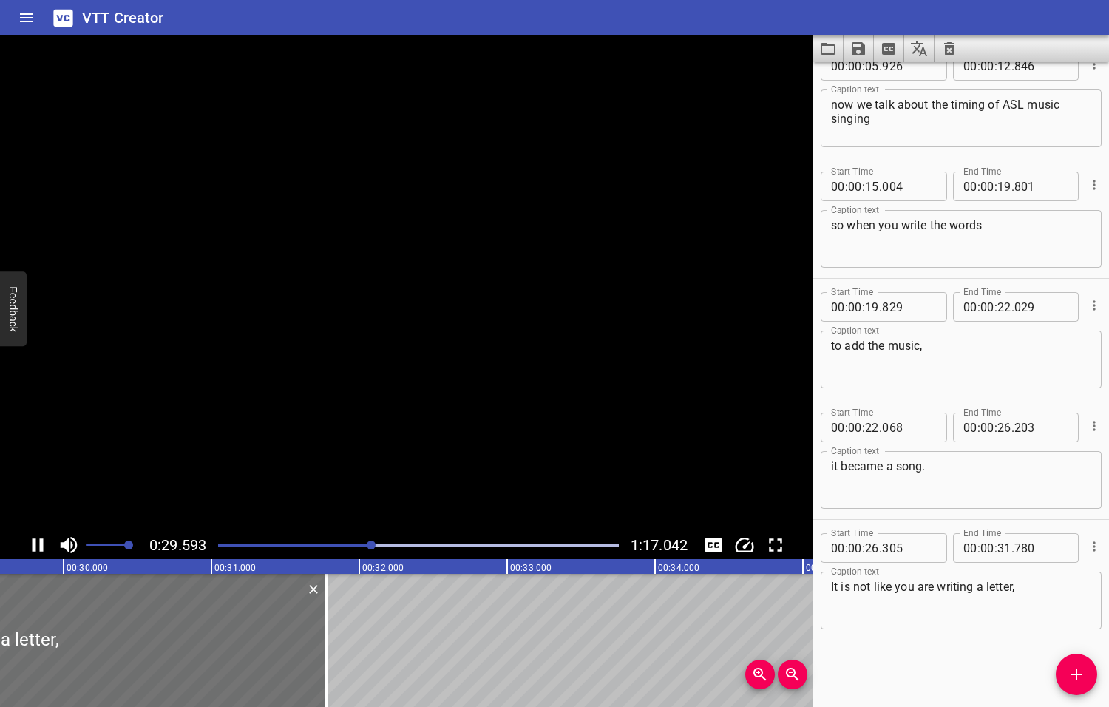
click at [38, 546] on icon "Play/Pause" at bounding box center [38, 545] width 22 height 22
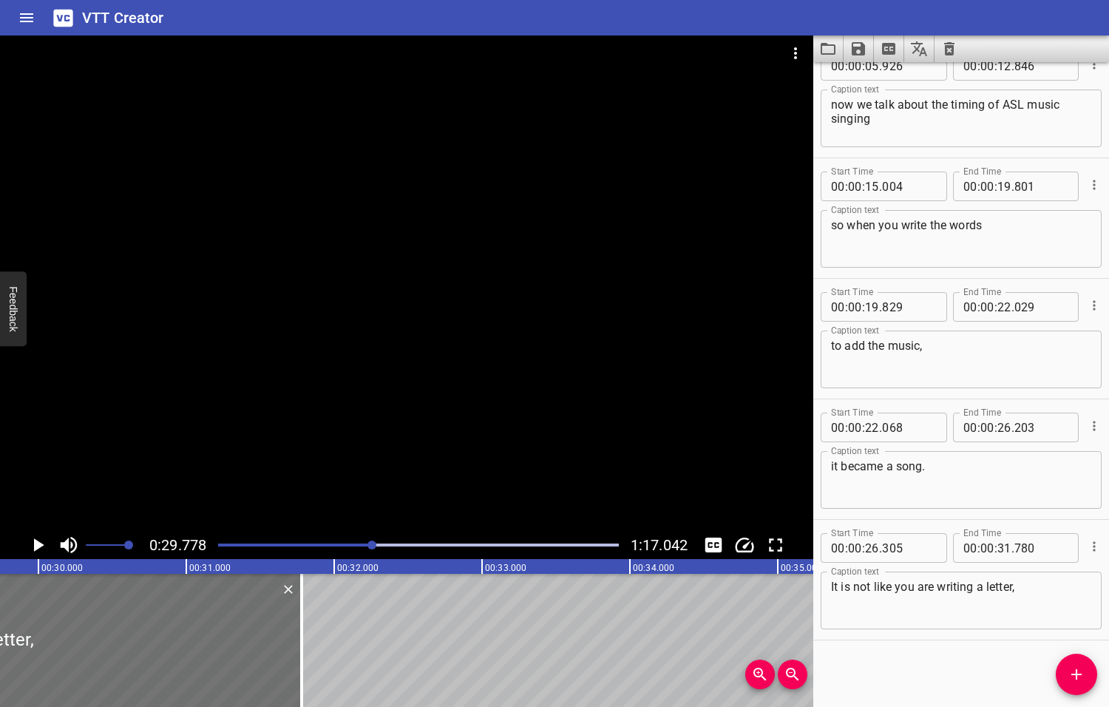
scroll to position [0, 4402]
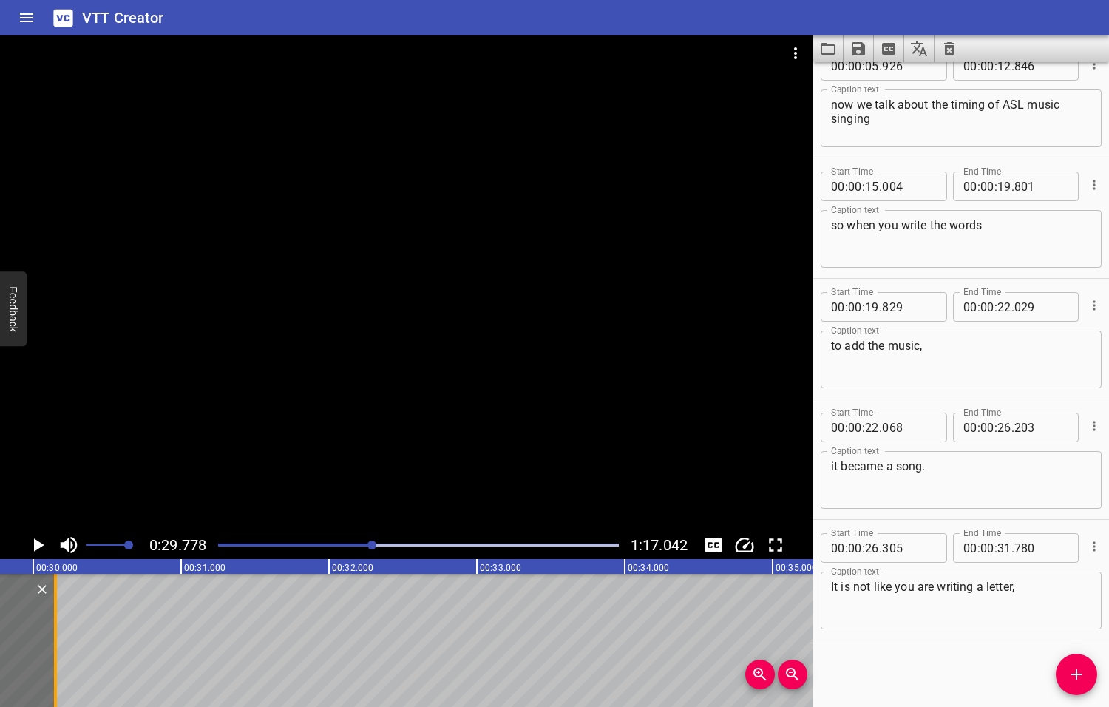
drag, startPoint x: 292, startPoint y: 637, endPoint x: 51, endPoint y: 646, distance: 241.2
click at [51, 646] on div at bounding box center [55, 640] width 15 height 133
click at [37, 544] on icon "Play/Pause" at bounding box center [39, 544] width 10 height 13
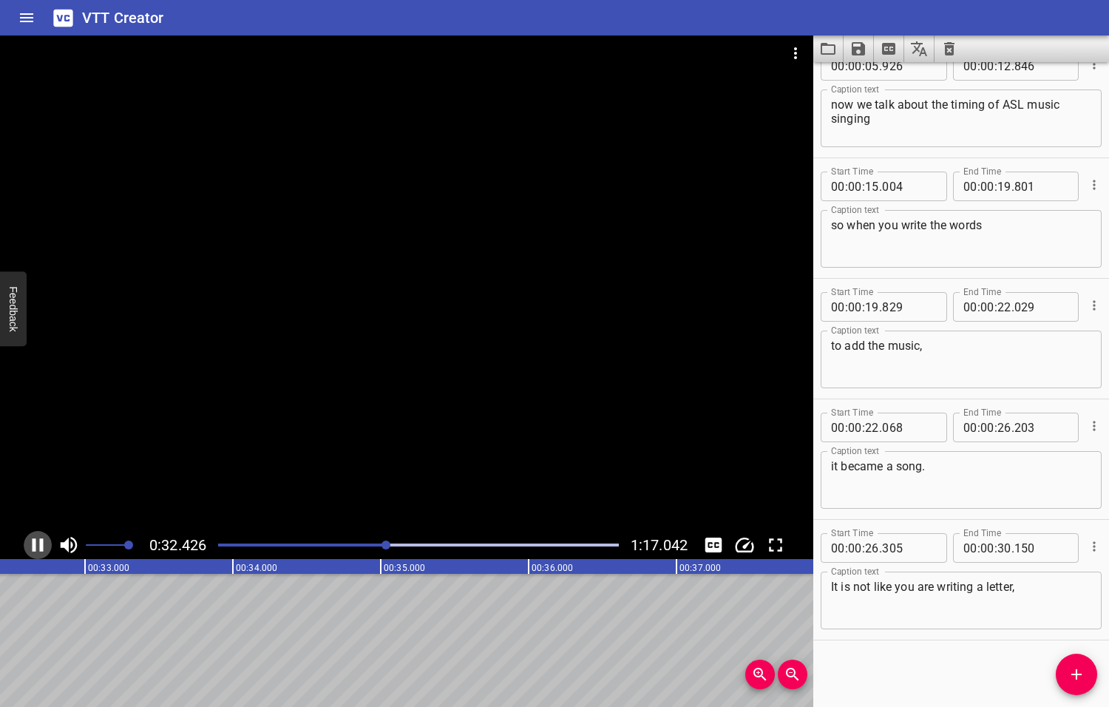
click at [37, 544] on icon "Play/Pause" at bounding box center [38, 545] width 22 height 22
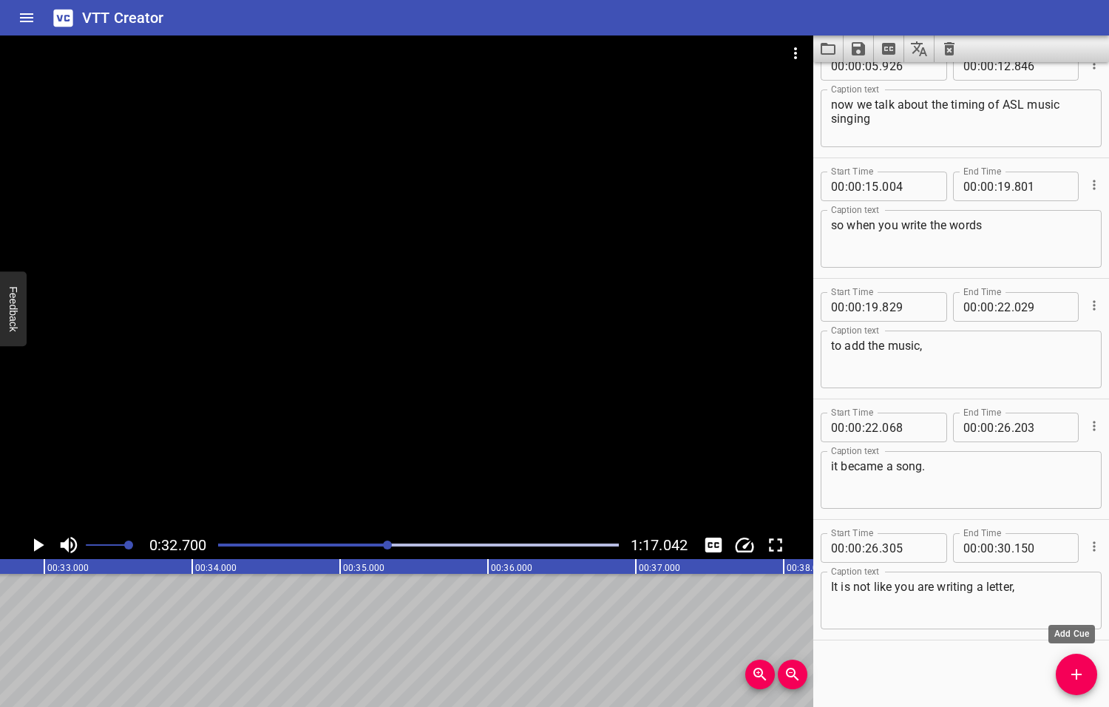
click at [1079, 679] on icon "Add Cue" at bounding box center [1077, 674] width 18 height 18
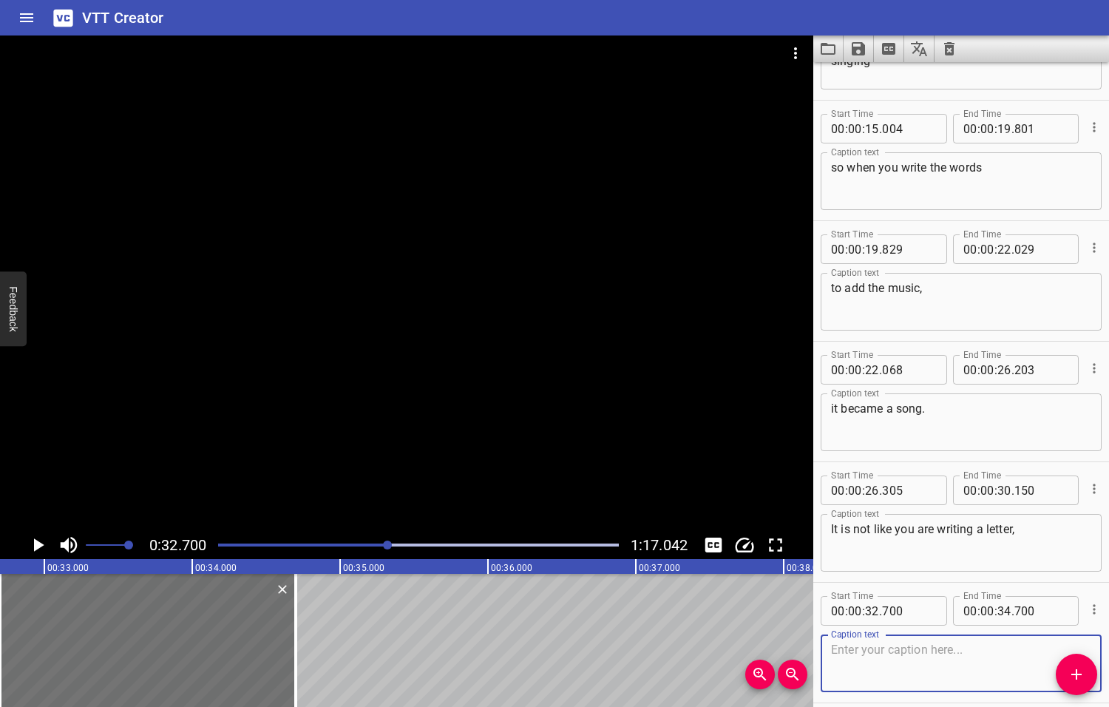
scroll to position [268, 0]
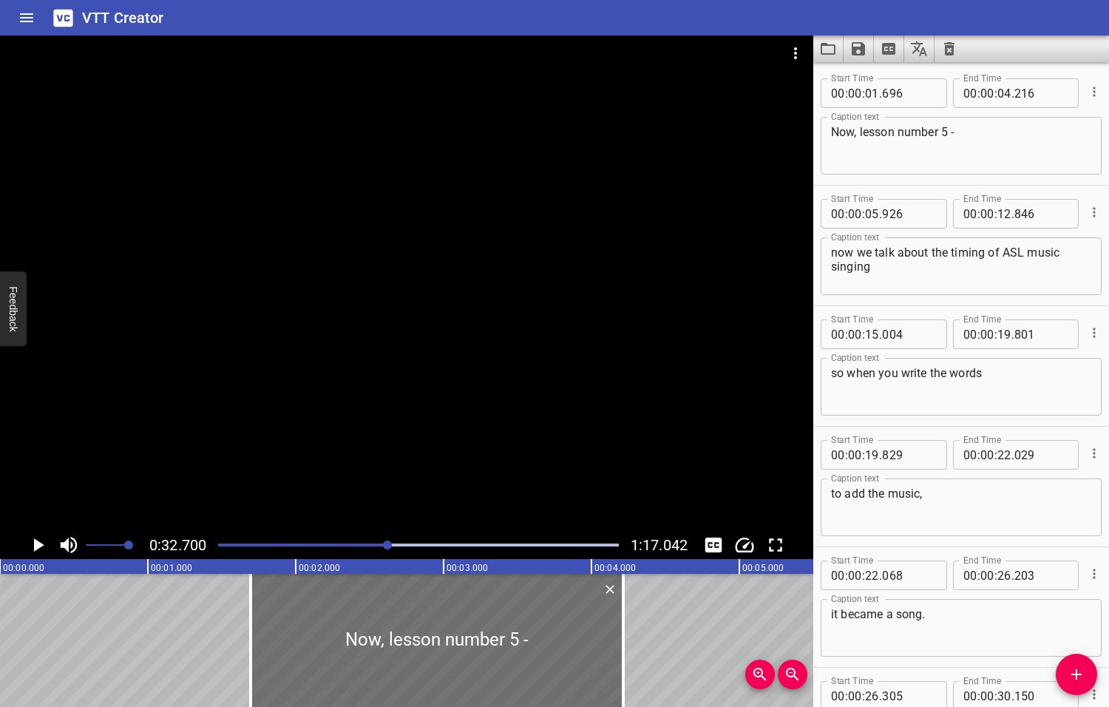
scroll to position [268, 0]
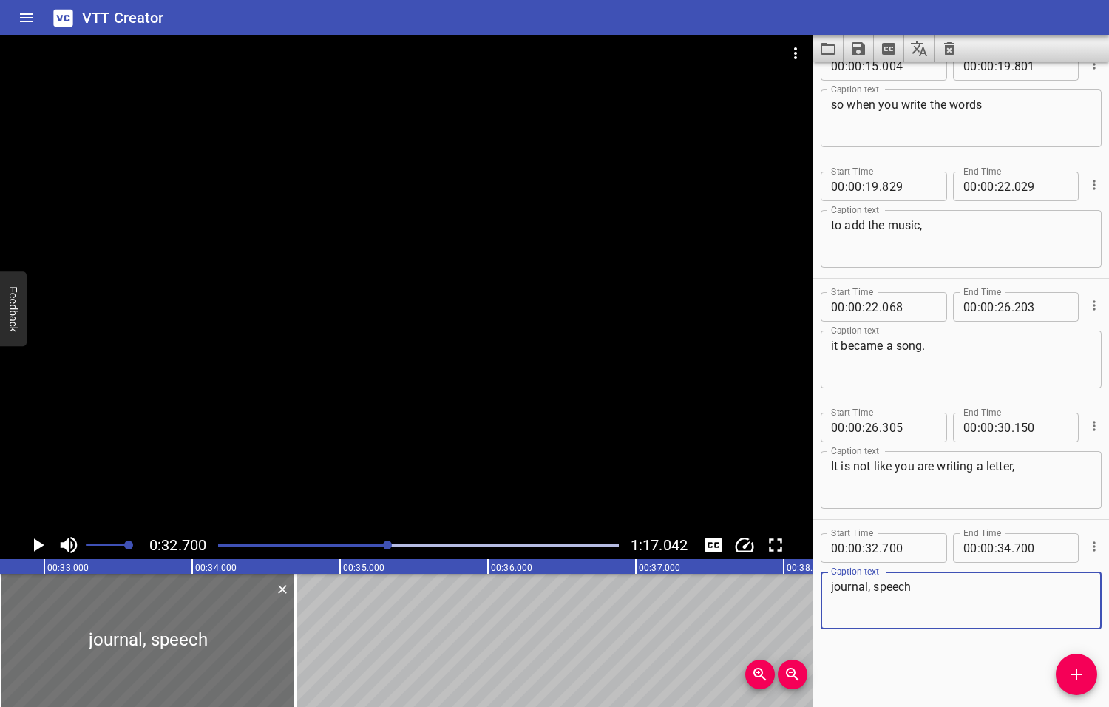
click at [37, 544] on icon "Play/Pause" at bounding box center [39, 544] width 10 height 13
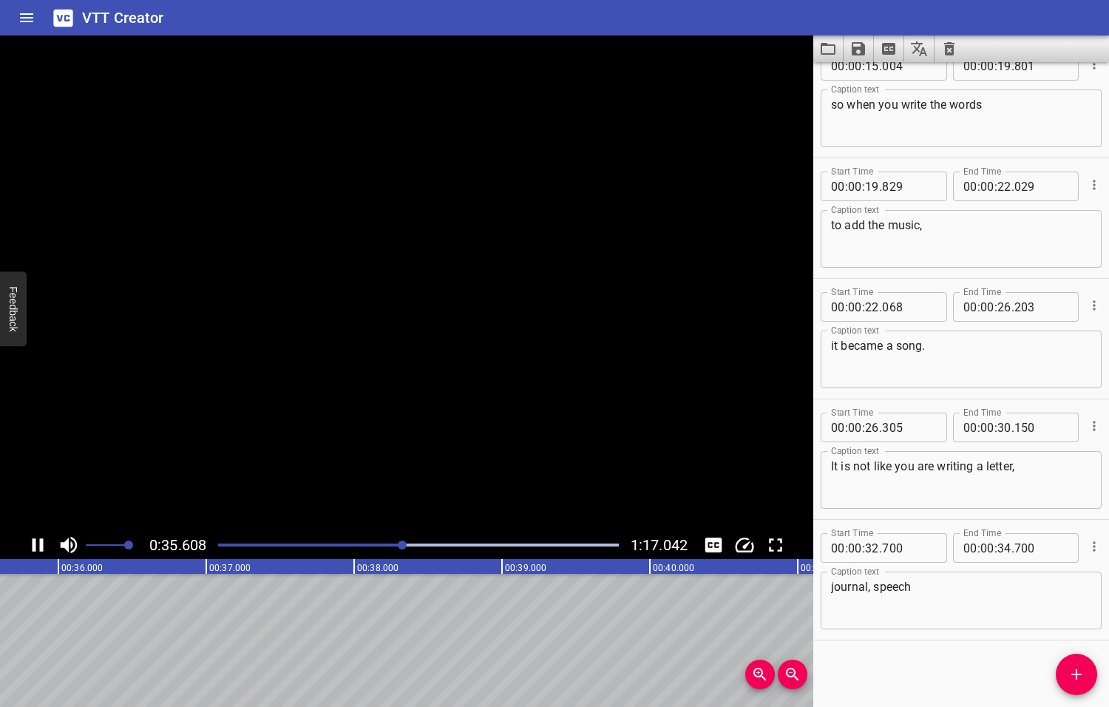
click at [37, 544] on icon "Play/Pause" at bounding box center [38, 545] width 22 height 22
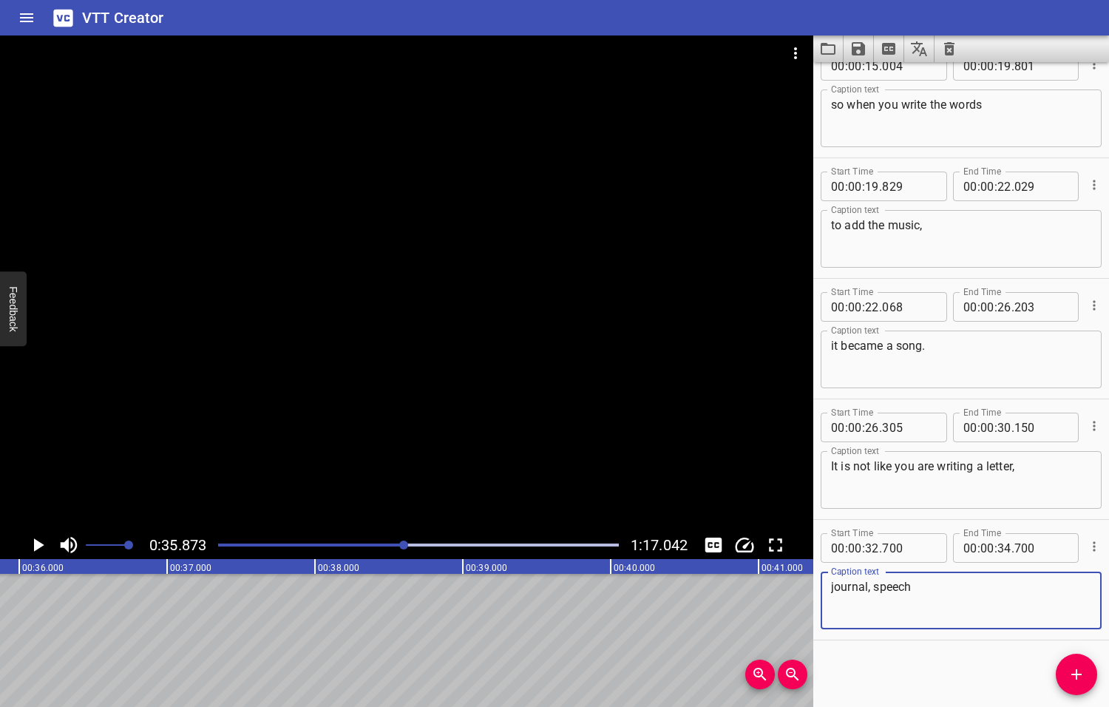
click at [915, 591] on textarea "journal, speech" at bounding box center [961, 601] width 260 height 42
type textarea "journal, speech, just words, words, words."
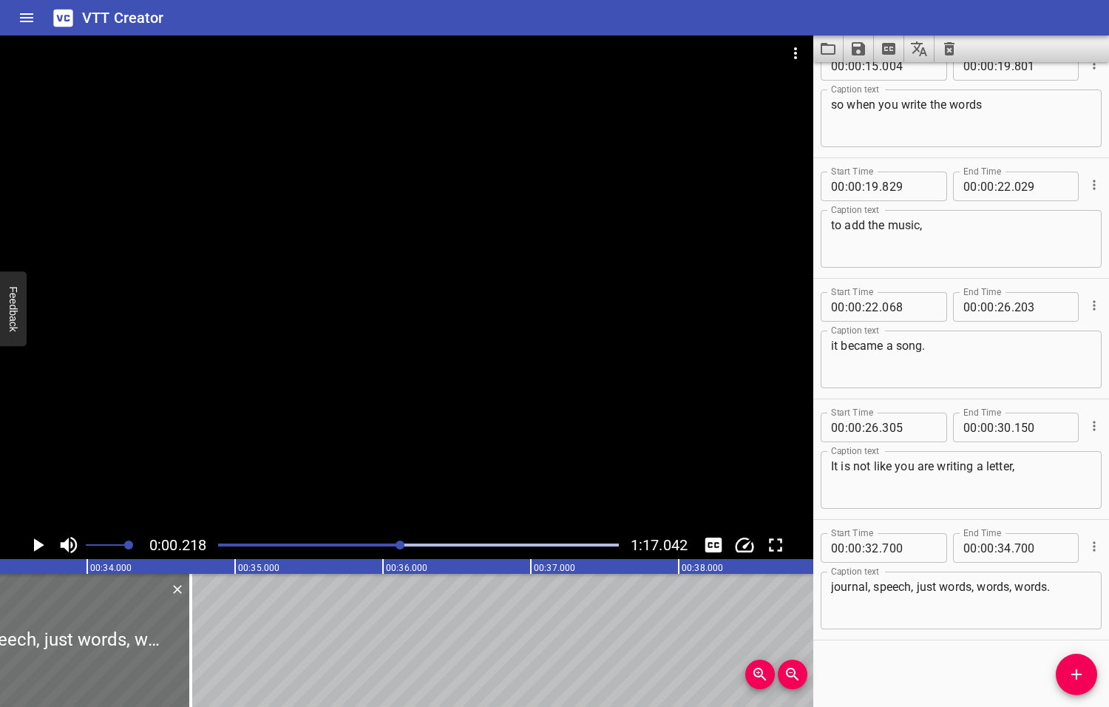
click at [401, 543] on div at bounding box center [400, 544] width 9 height 9
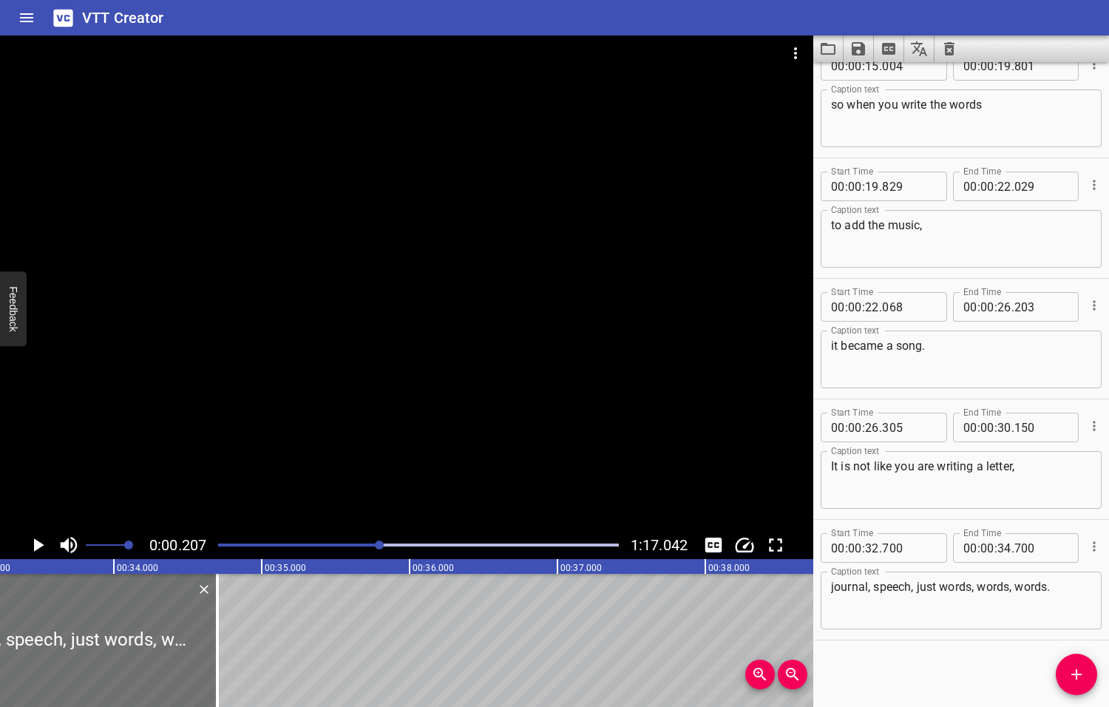
drag, startPoint x: 401, startPoint y: 545, endPoint x: 381, endPoint y: 549, distance: 20.4
click at [381, 549] on div at bounding box center [418, 545] width 418 height 21
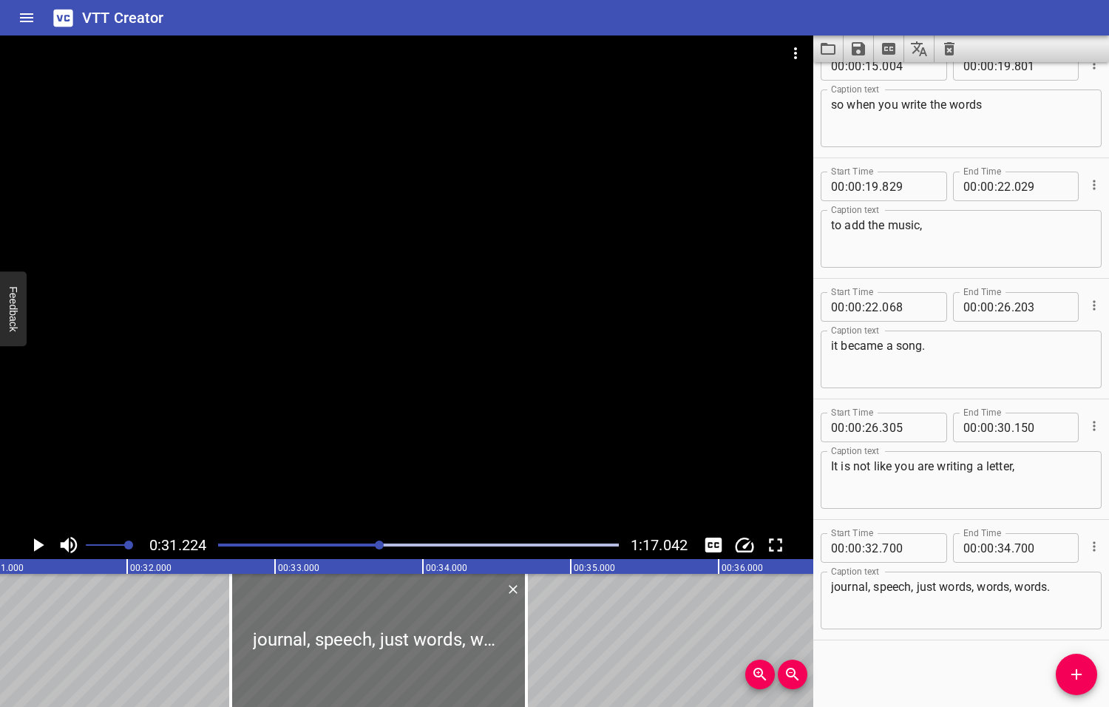
scroll to position [0, 4617]
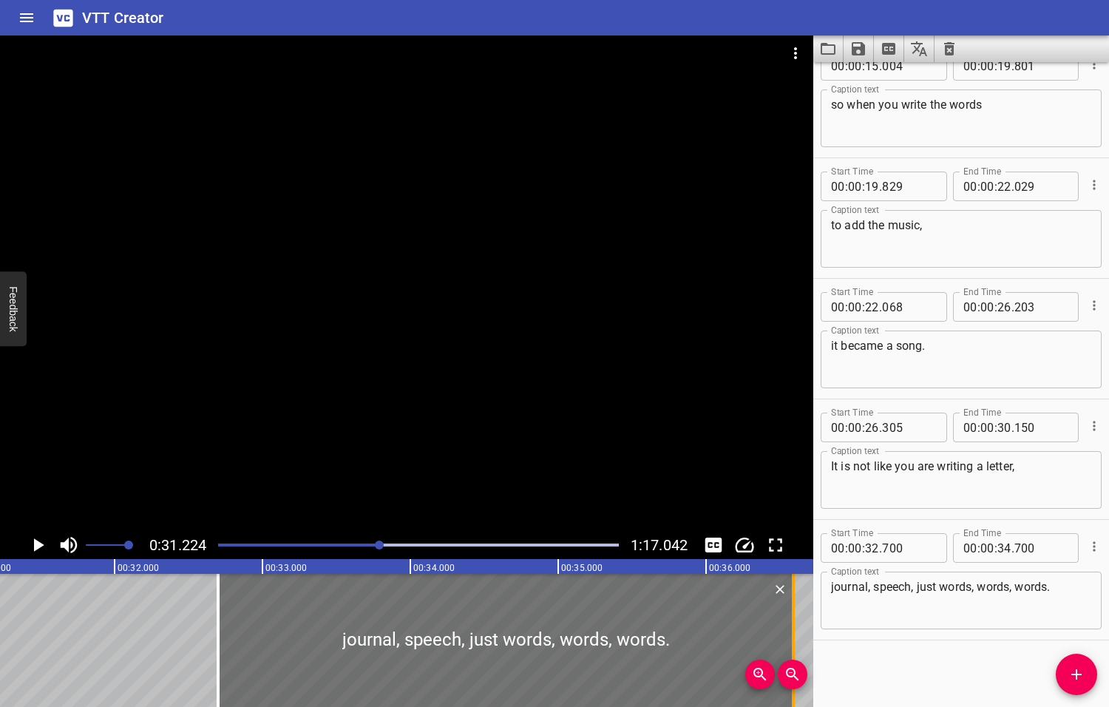
drag, startPoint x: 515, startPoint y: 651, endPoint x: 794, endPoint y: 639, distance: 279.7
click at [794, 639] on div at bounding box center [793, 640] width 3 height 133
type input "36"
type input "590"
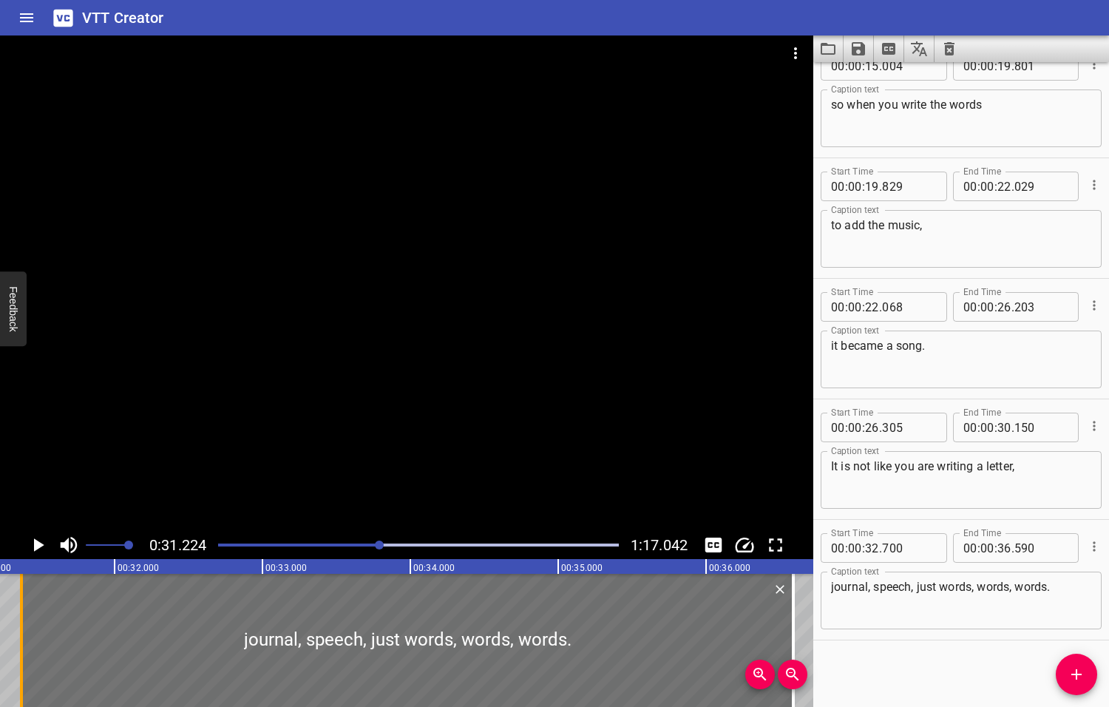
drag, startPoint x: 217, startPoint y: 624, endPoint x: 20, endPoint y: 621, distance: 196.7
click at [20, 621] on div at bounding box center [21, 640] width 3 height 133
type input "31"
type input "370"
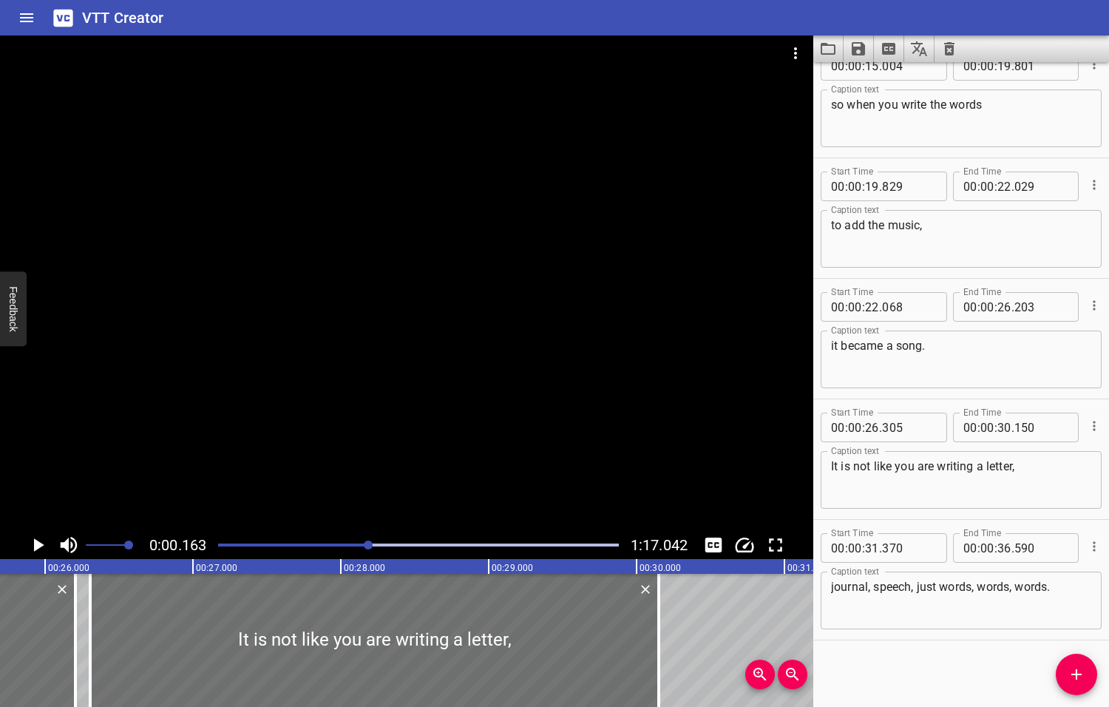
drag, startPoint x: 380, startPoint y: 544, endPoint x: 359, endPoint y: 544, distance: 20.7
click at [364, 544] on div at bounding box center [368, 544] width 9 height 9
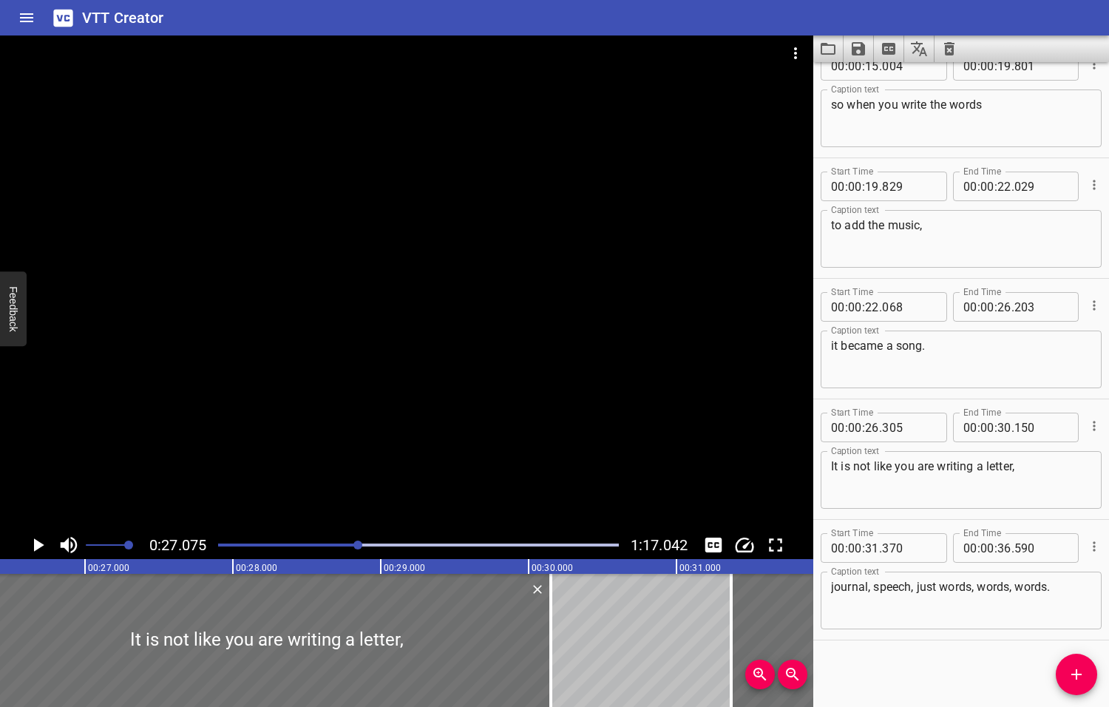
scroll to position [0, 4003]
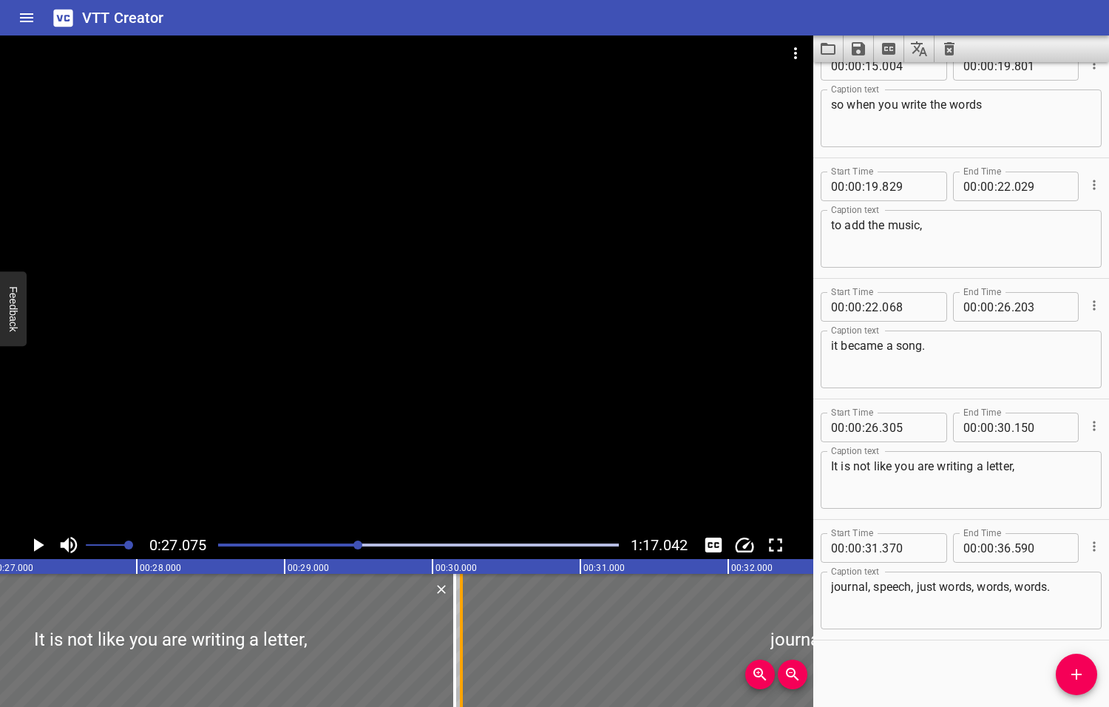
drag, startPoint x: 635, startPoint y: 636, endPoint x: 461, endPoint y: 635, distance: 173.7
click at [461, 635] on div at bounding box center [461, 640] width 3 height 133
type input "30"
type input "195"
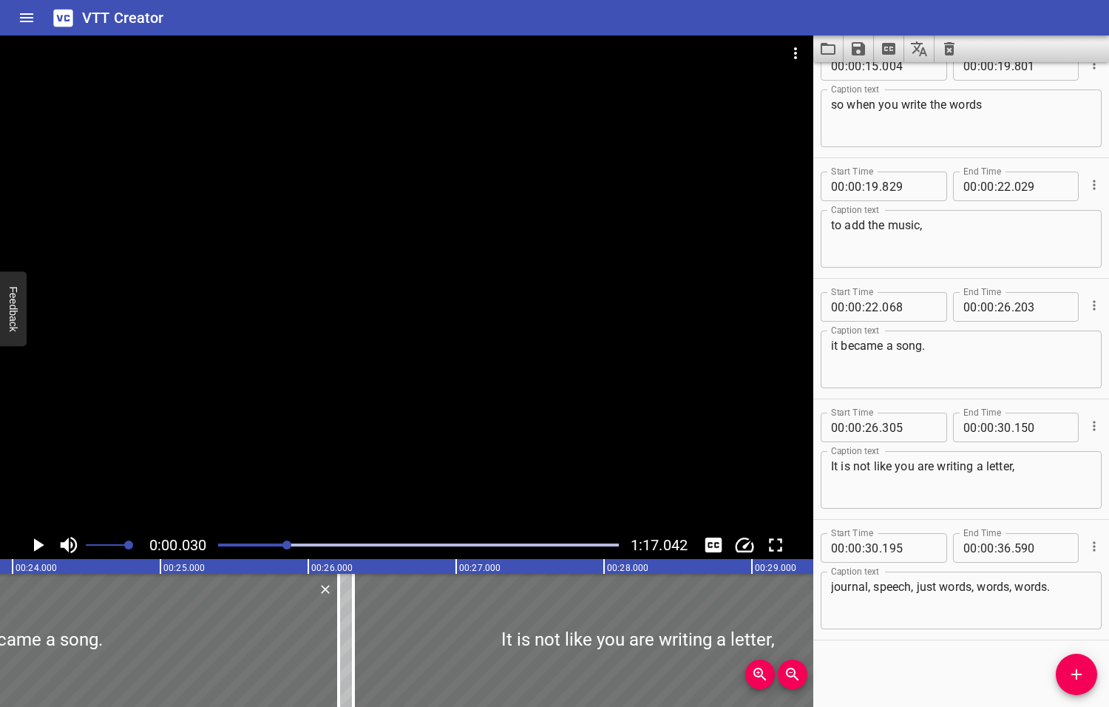
scroll to position [0, 2999]
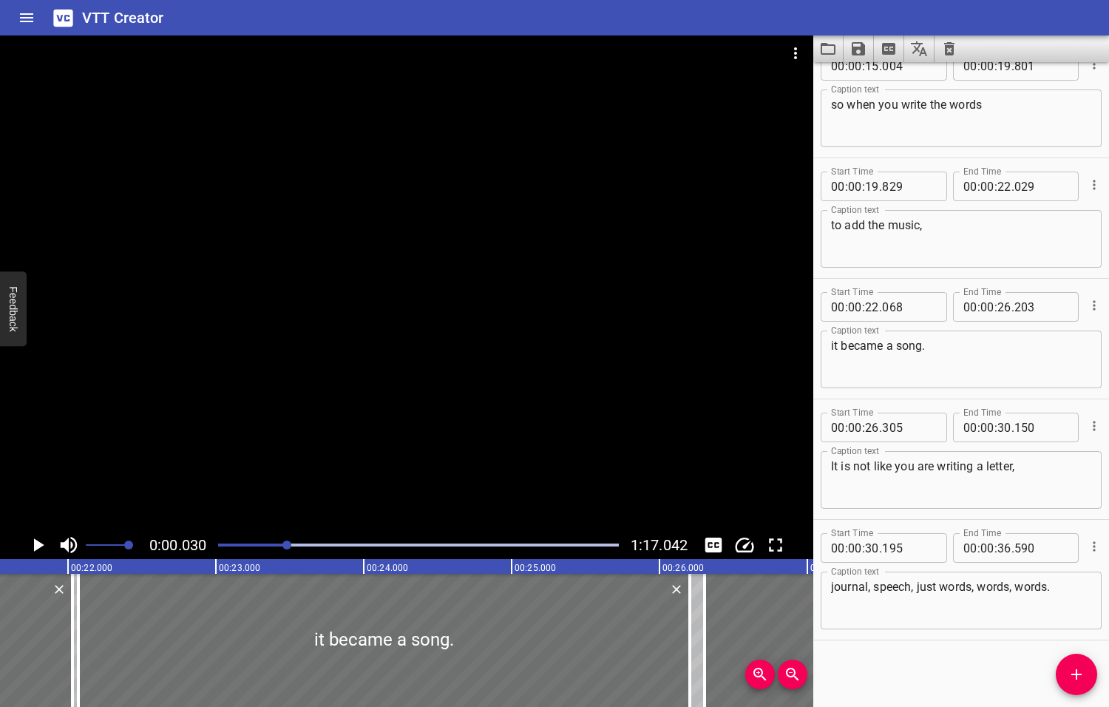
drag, startPoint x: 360, startPoint y: 545, endPoint x: 288, endPoint y: 546, distance: 71.7
click at [288, 546] on div at bounding box center [286, 544] width 9 height 9
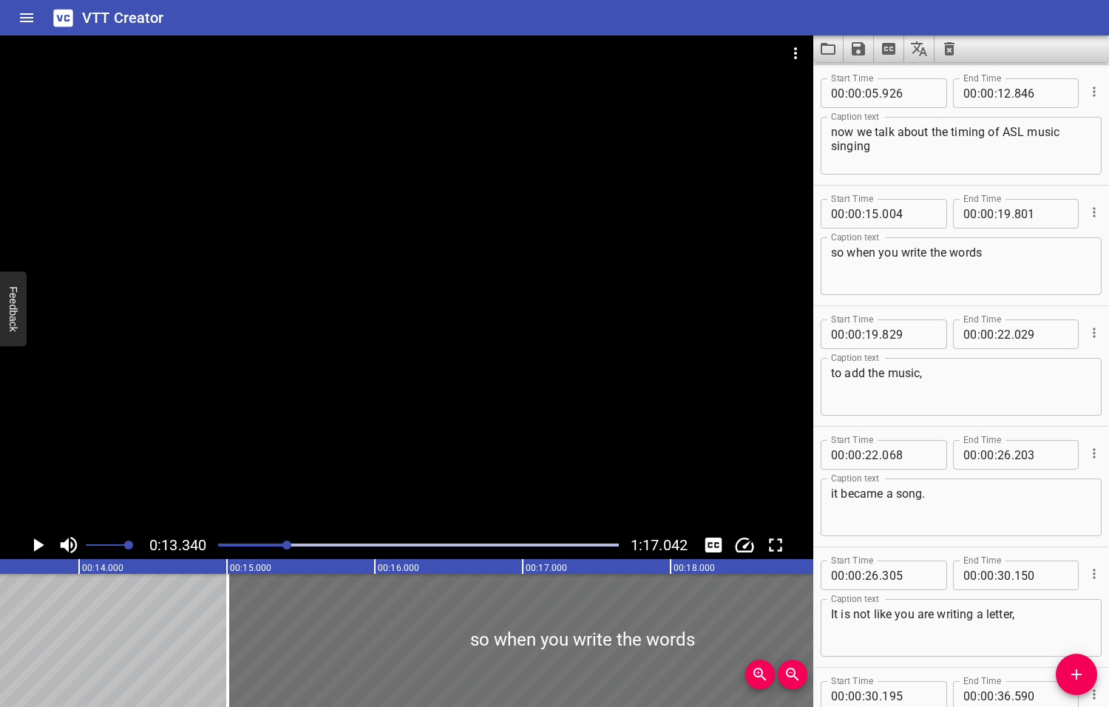
scroll to position [0, 1972]
click at [36, 545] on icon "Play/Pause" at bounding box center [39, 544] width 10 height 13
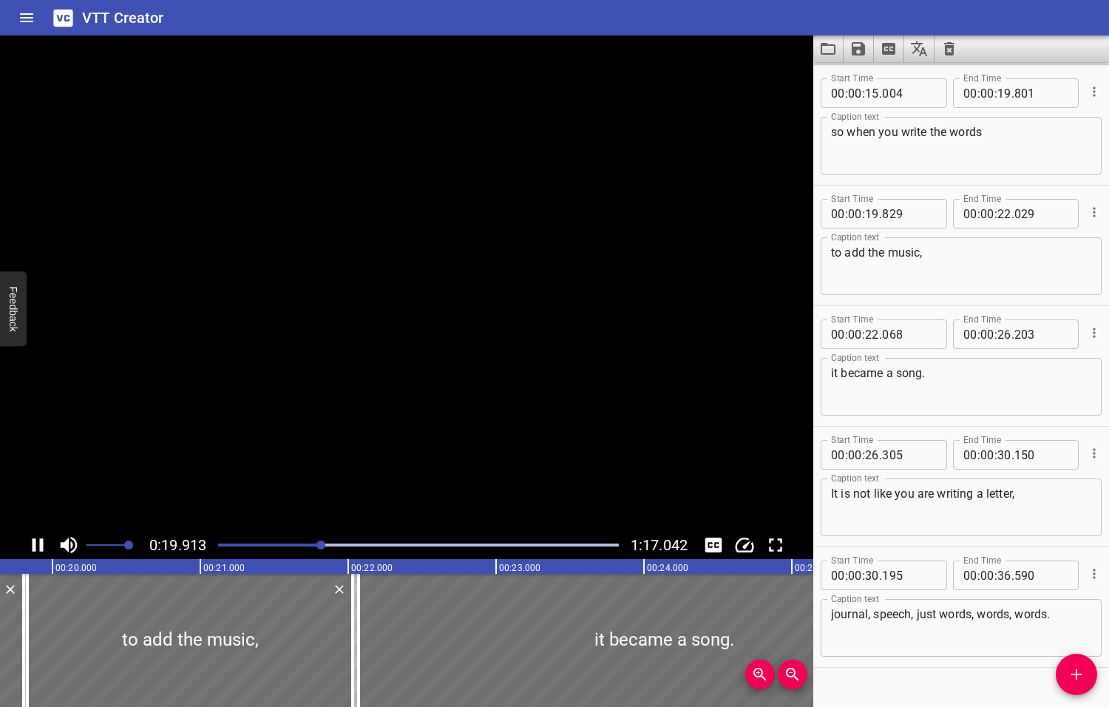
scroll to position [268, 0]
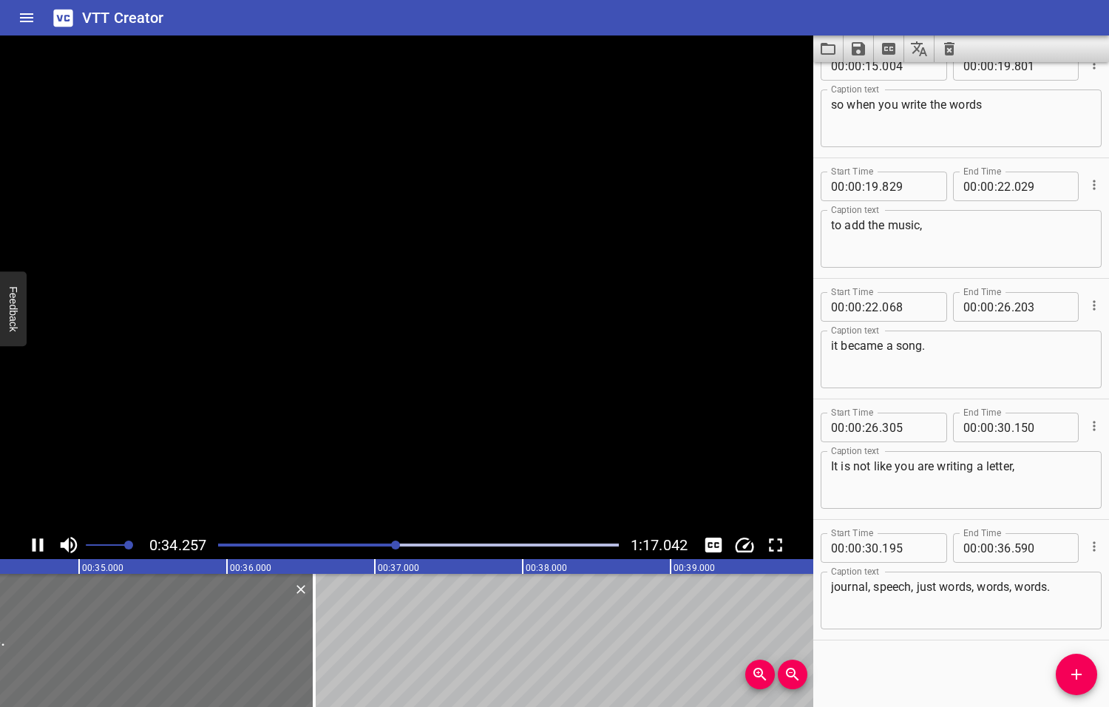
click at [36, 545] on icon "Play/Pause" at bounding box center [38, 545] width 22 height 22
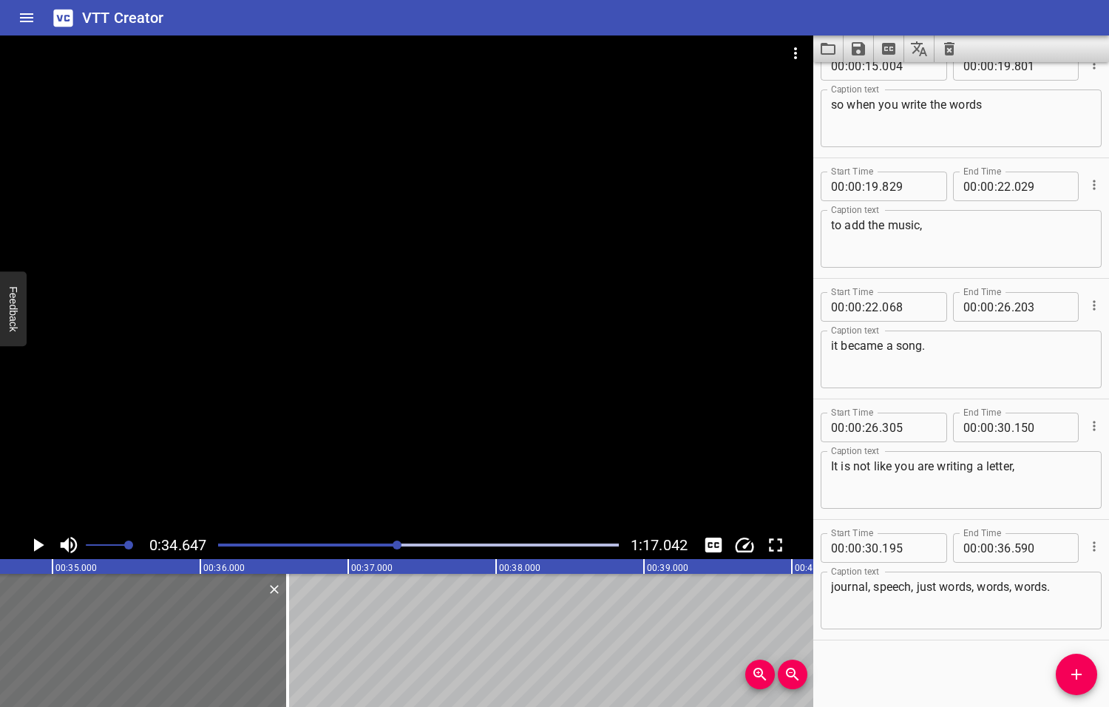
click at [1059, 586] on textarea "journal, speech, just words, words, words." at bounding box center [961, 601] width 260 height 42
type textarea "journal, or speech."
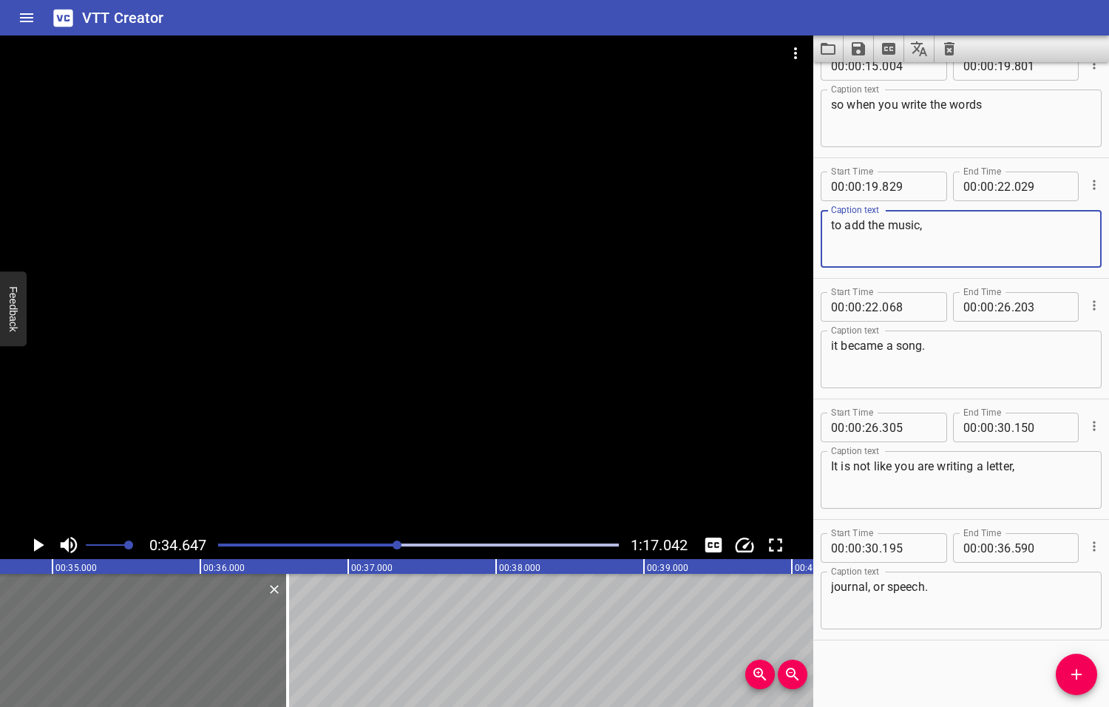
click at [885, 225] on textarea "to add the music," at bounding box center [961, 239] width 260 height 42
type textarea "to add music,"
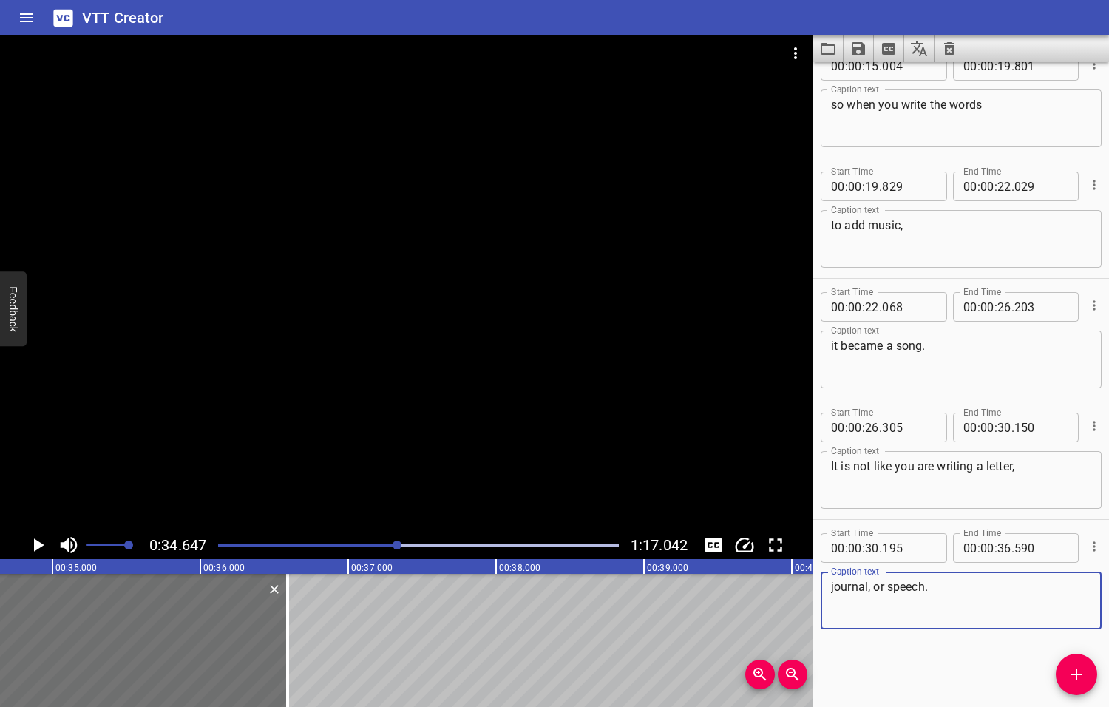
click at [937, 592] on textarea "journal, or speech." at bounding box center [961, 601] width 260 height 42
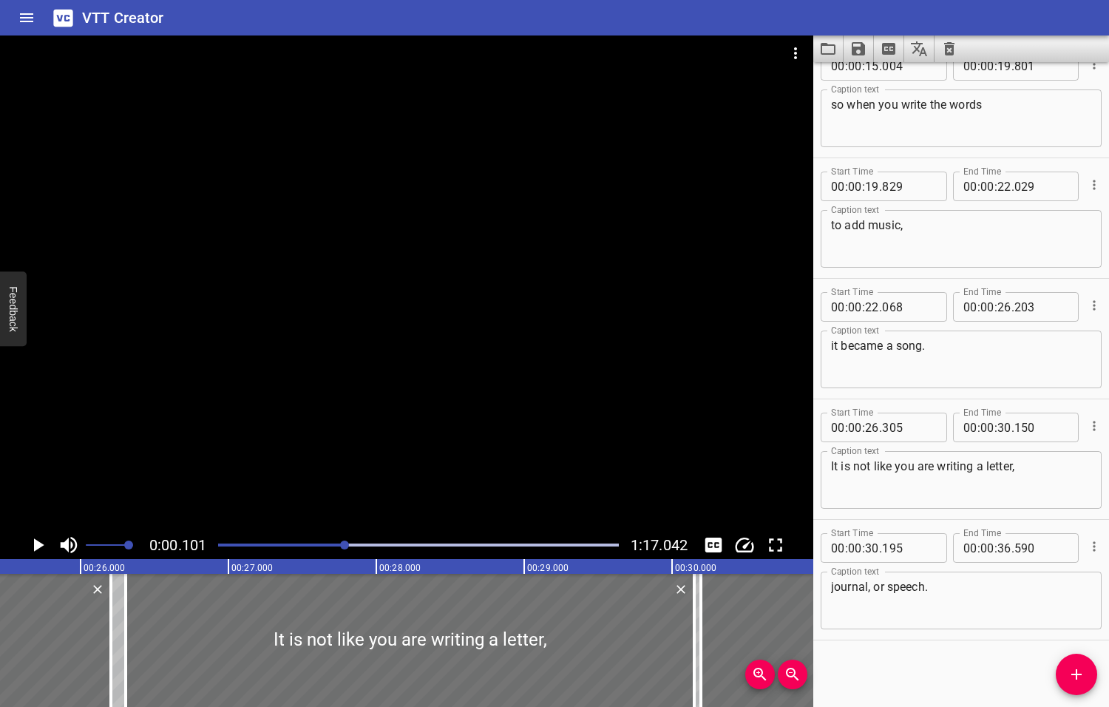
drag, startPoint x: 400, startPoint y: 543, endPoint x: 346, endPoint y: 546, distance: 54.0
click at [345, 546] on div at bounding box center [344, 544] width 9 height 9
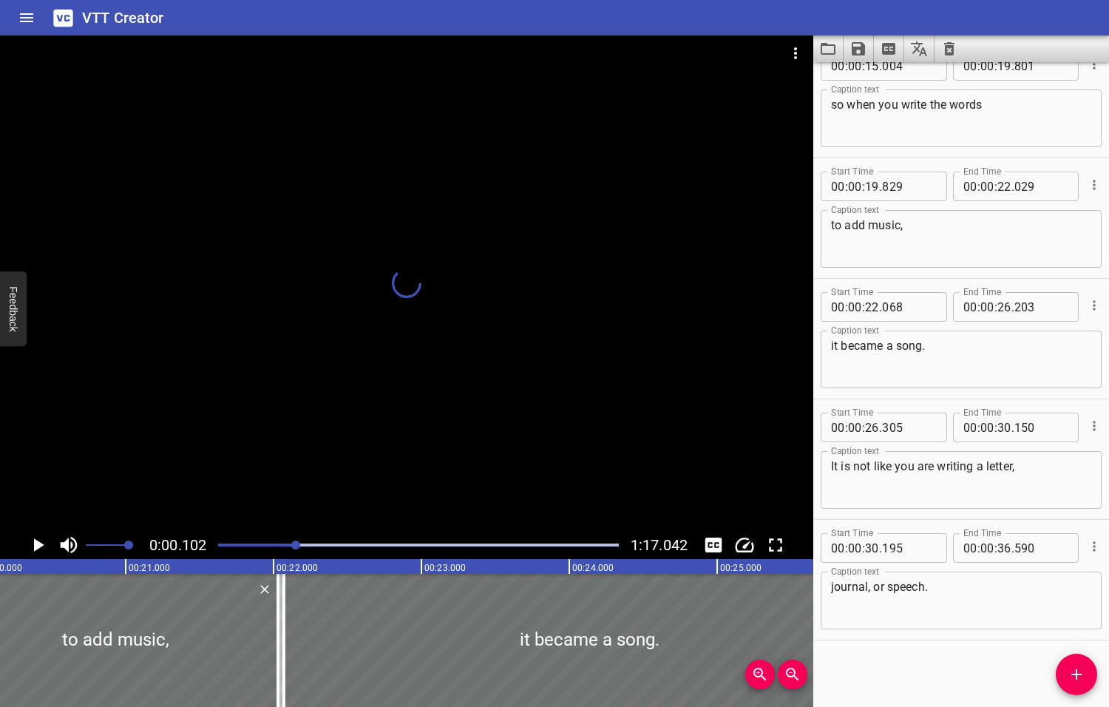
drag, startPoint x: 347, startPoint y: 546, endPoint x: 292, endPoint y: 544, distance: 54.7
click at [292, 544] on div at bounding box center [295, 544] width 9 height 9
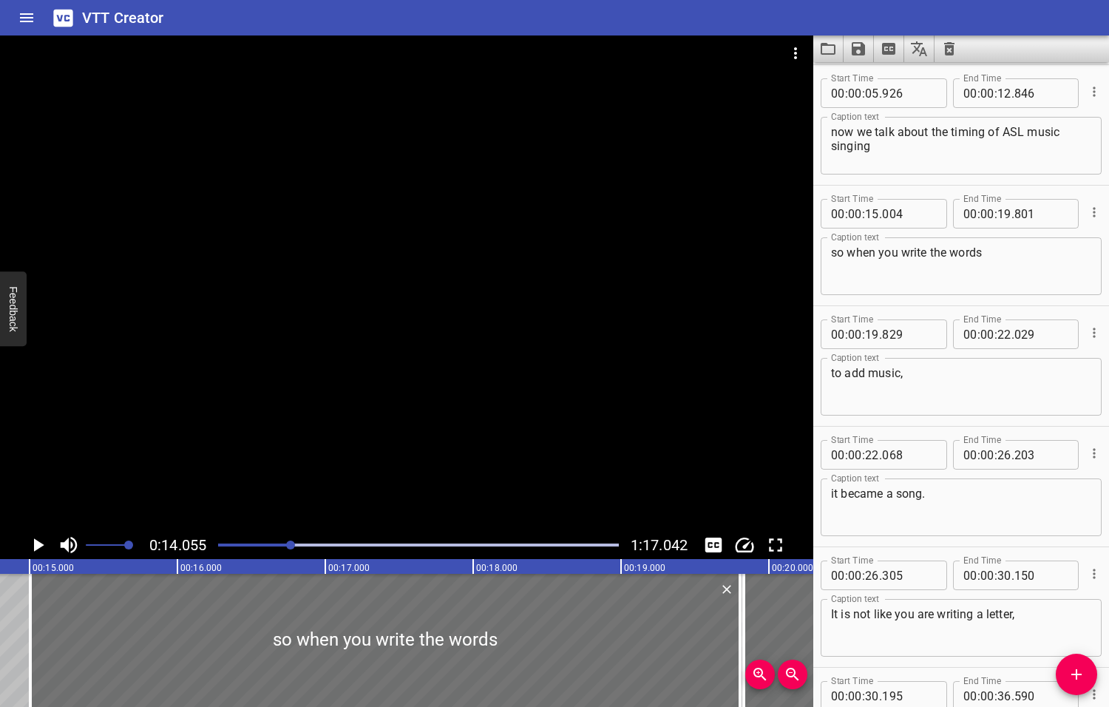
scroll to position [0, 2078]
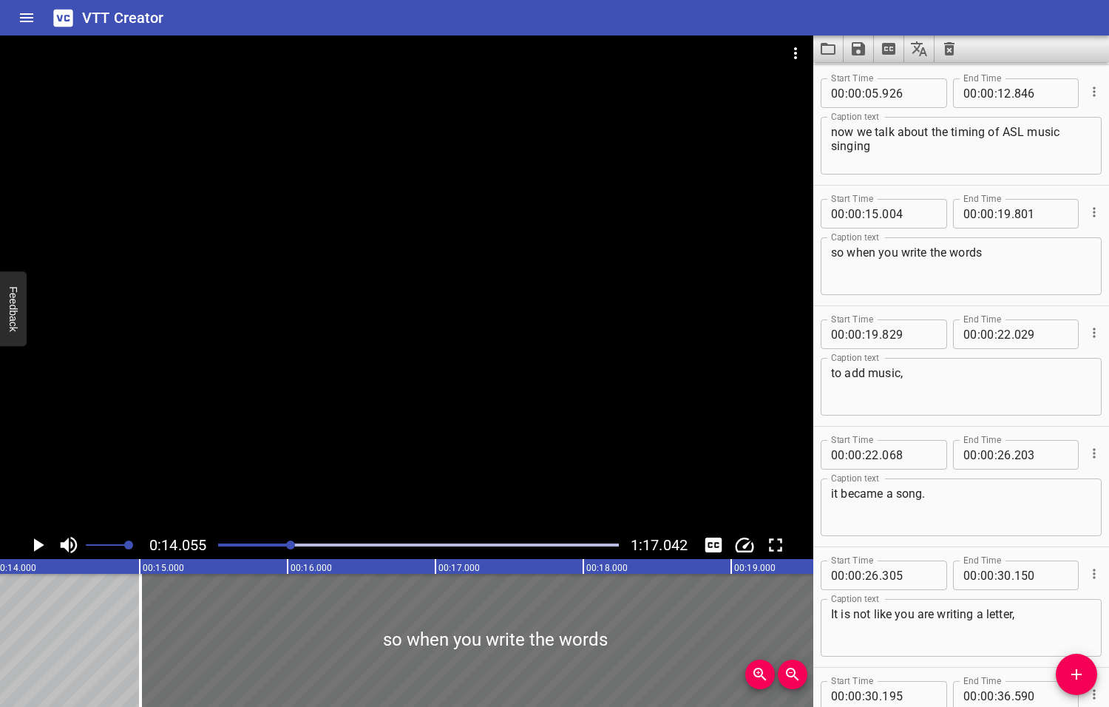
click at [37, 544] on icon "Play/Pause" at bounding box center [39, 544] width 10 height 13
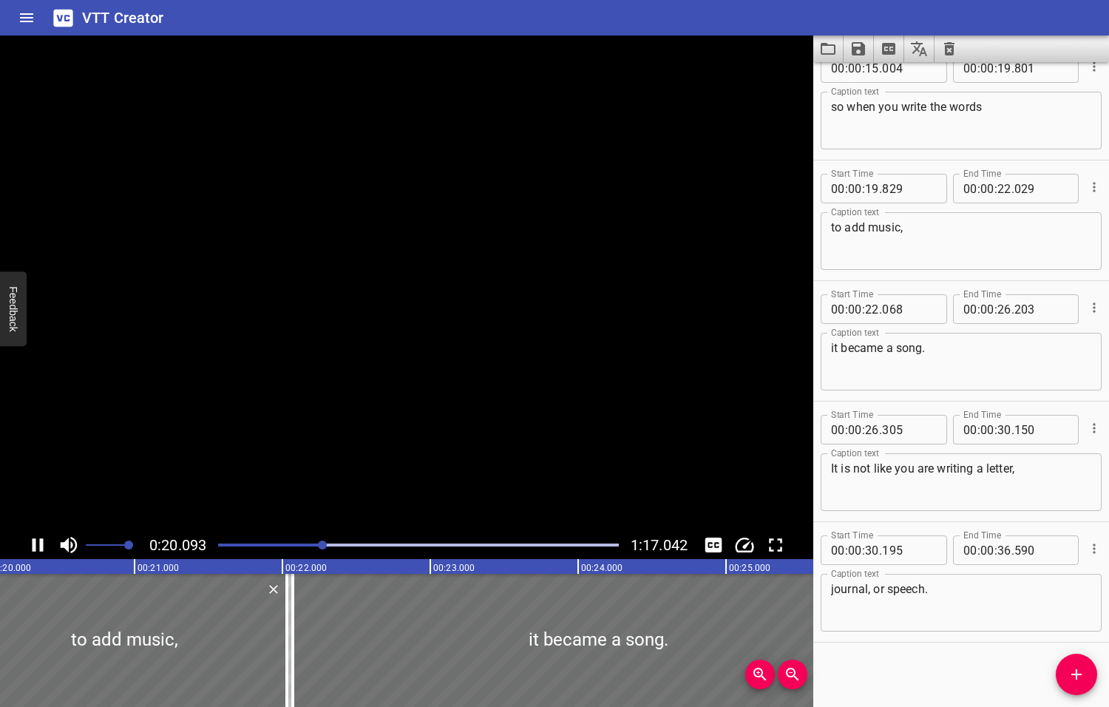
scroll to position [268, 0]
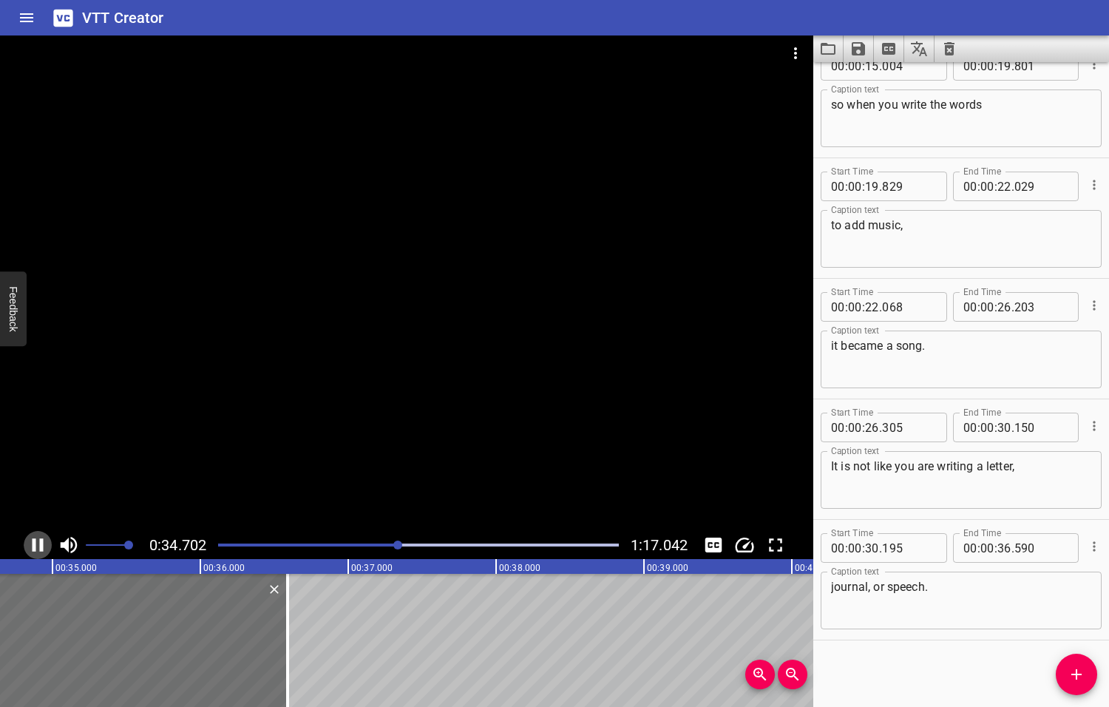
click at [38, 544] on icon "Play/Pause" at bounding box center [38, 545] width 22 height 22
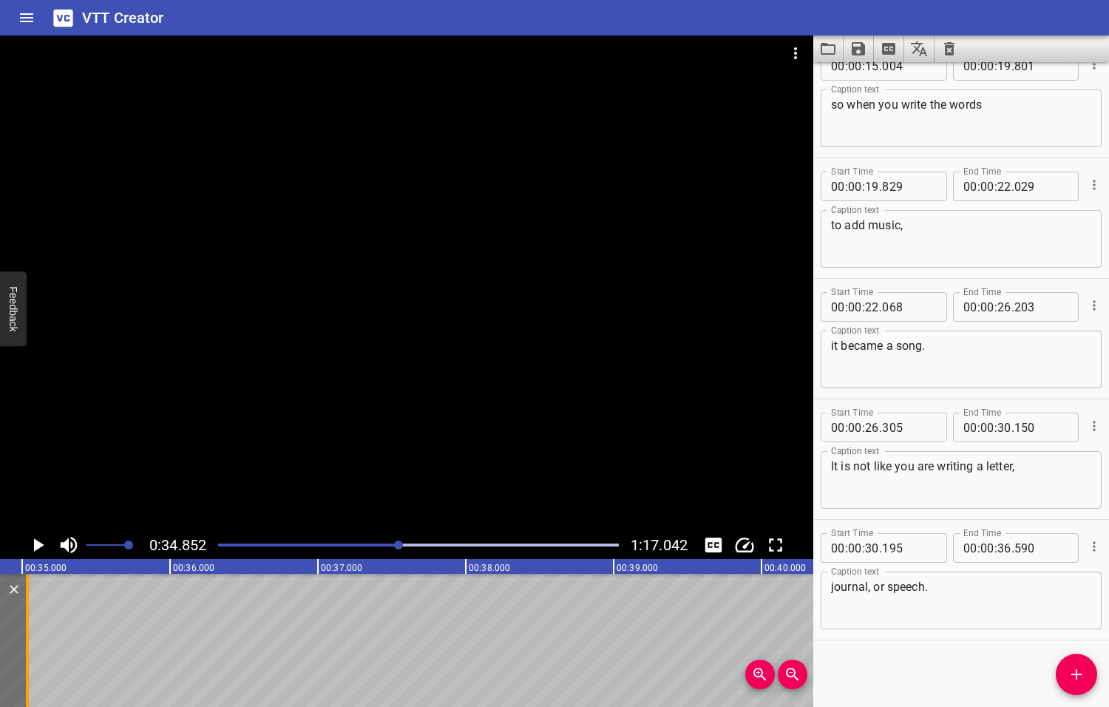
drag, startPoint x: 256, startPoint y: 649, endPoint x: 26, endPoint y: 647, distance: 229.9
click at [26, 647] on div at bounding box center [27, 640] width 3 height 133
type input "35"
type input "035"
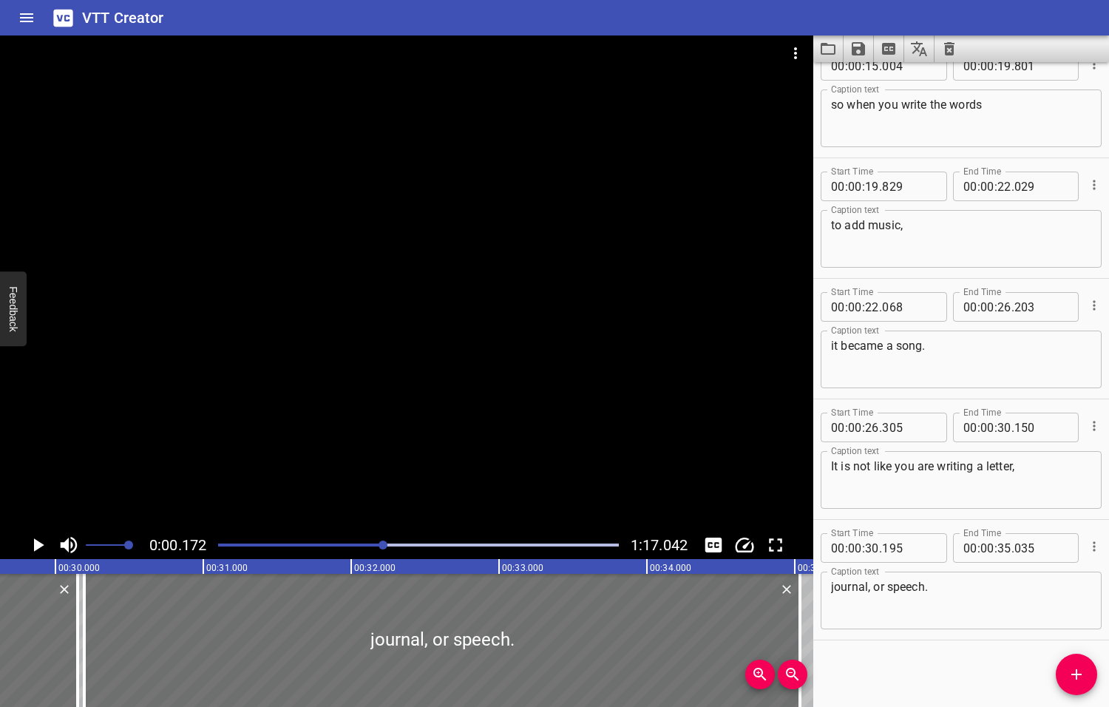
drag, startPoint x: 400, startPoint y: 542, endPoint x: 384, endPoint y: 543, distance: 15.5
click at [384, 543] on div at bounding box center [383, 544] width 9 height 9
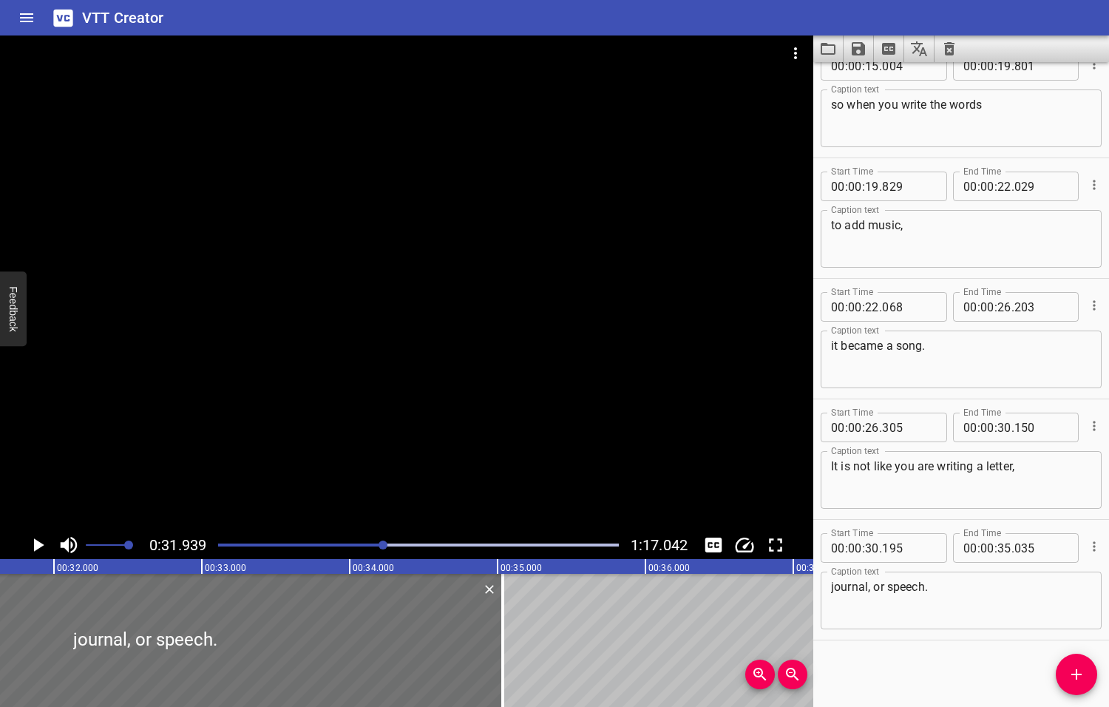
scroll to position [0, 4723]
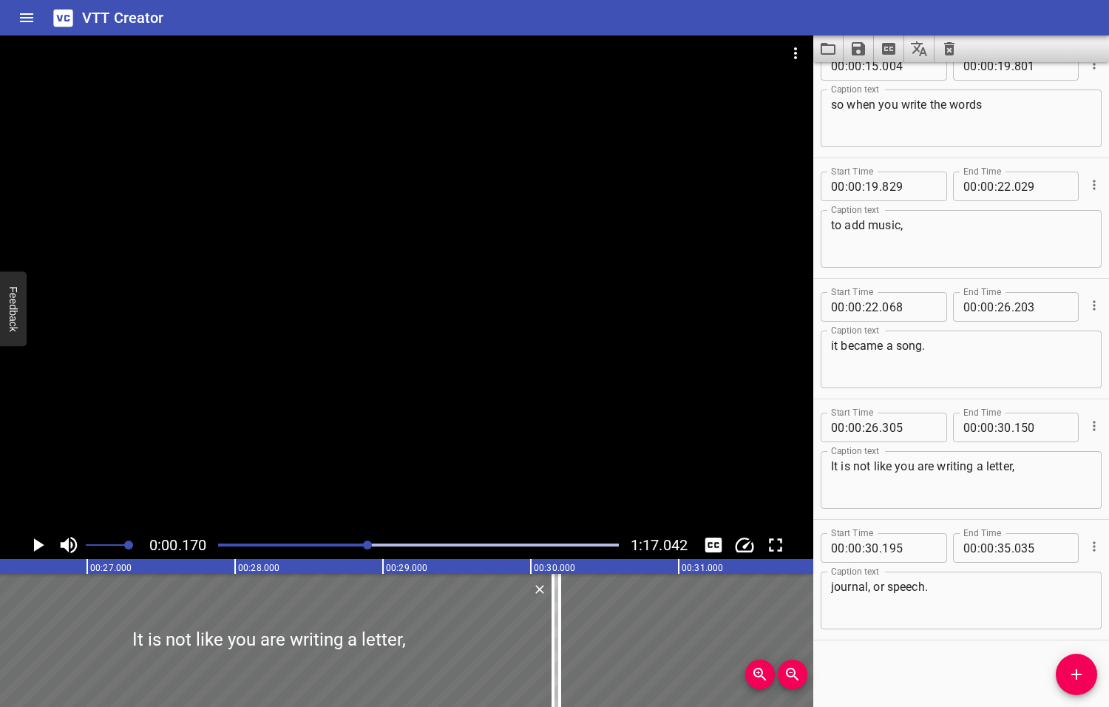
drag, startPoint x: 384, startPoint y: 544, endPoint x: 368, endPoint y: 544, distance: 15.5
click at [368, 544] on div at bounding box center [367, 544] width 9 height 9
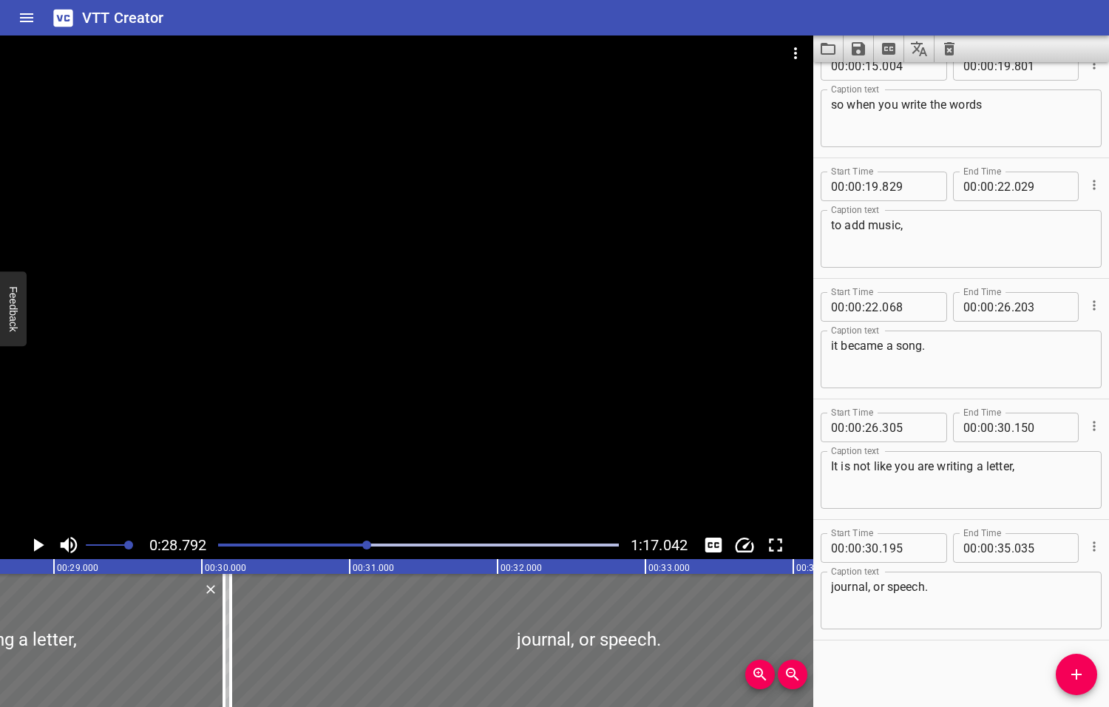
scroll to position [0, 4257]
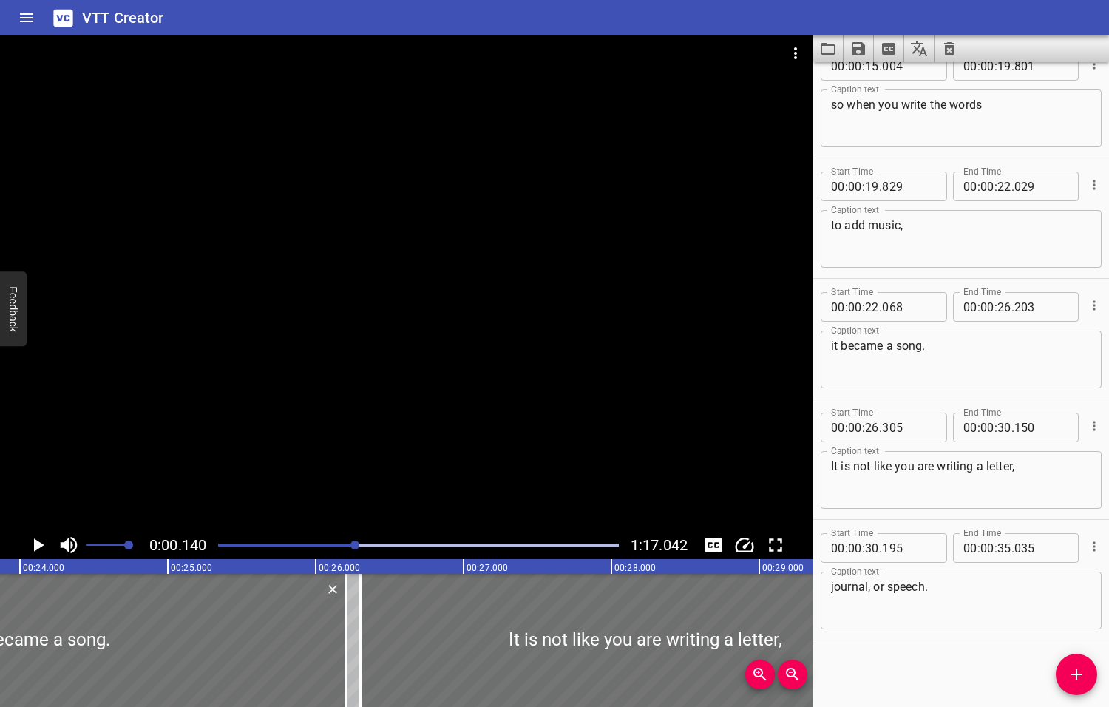
drag, startPoint x: 368, startPoint y: 544, endPoint x: 351, endPoint y: 545, distance: 17.0
click at [351, 545] on div at bounding box center [354, 544] width 9 height 9
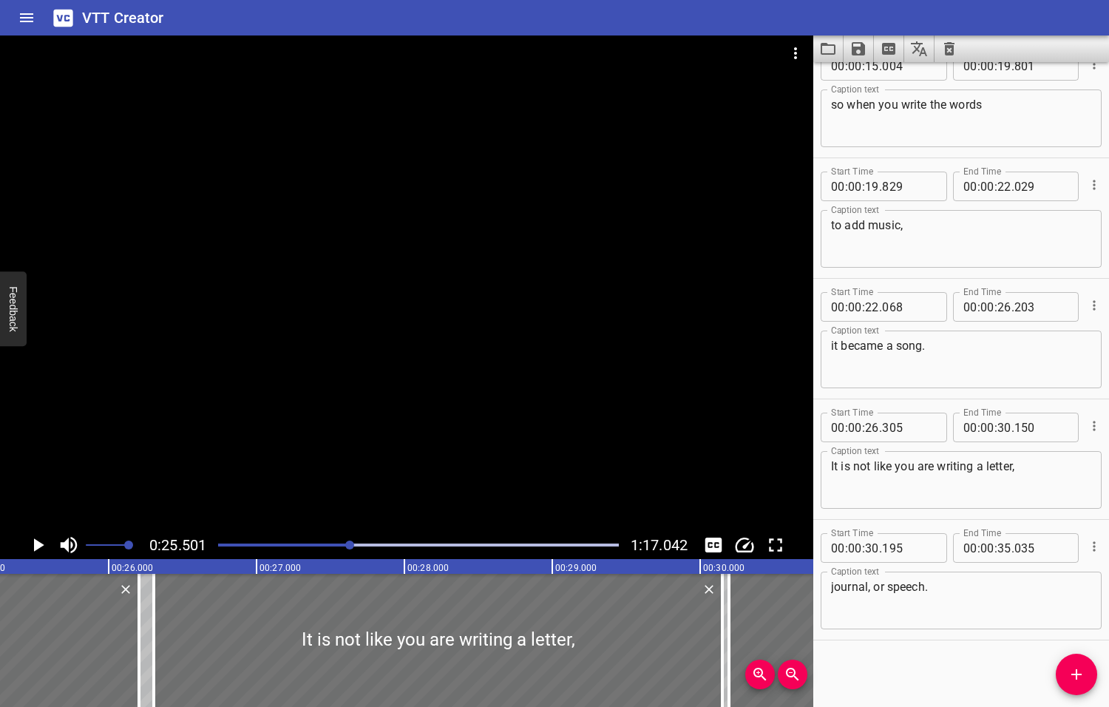
scroll to position [0, 3770]
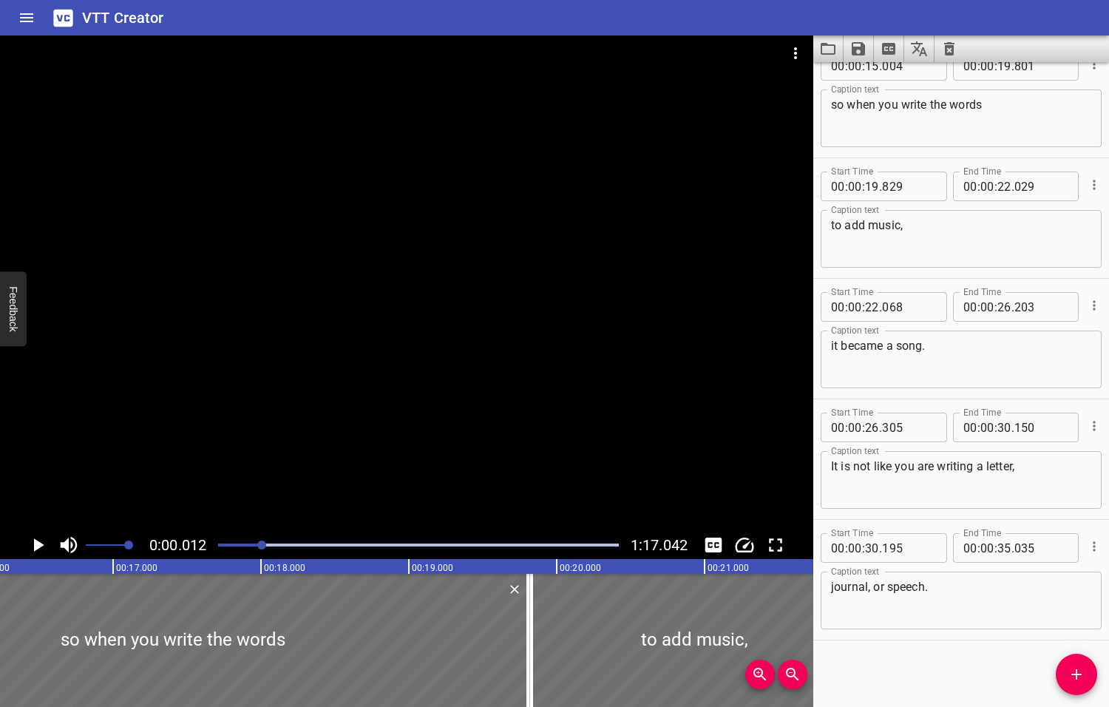
drag, startPoint x: 350, startPoint y: 544, endPoint x: 263, endPoint y: 554, distance: 87.0
click at [263, 554] on div at bounding box center [418, 545] width 418 height 21
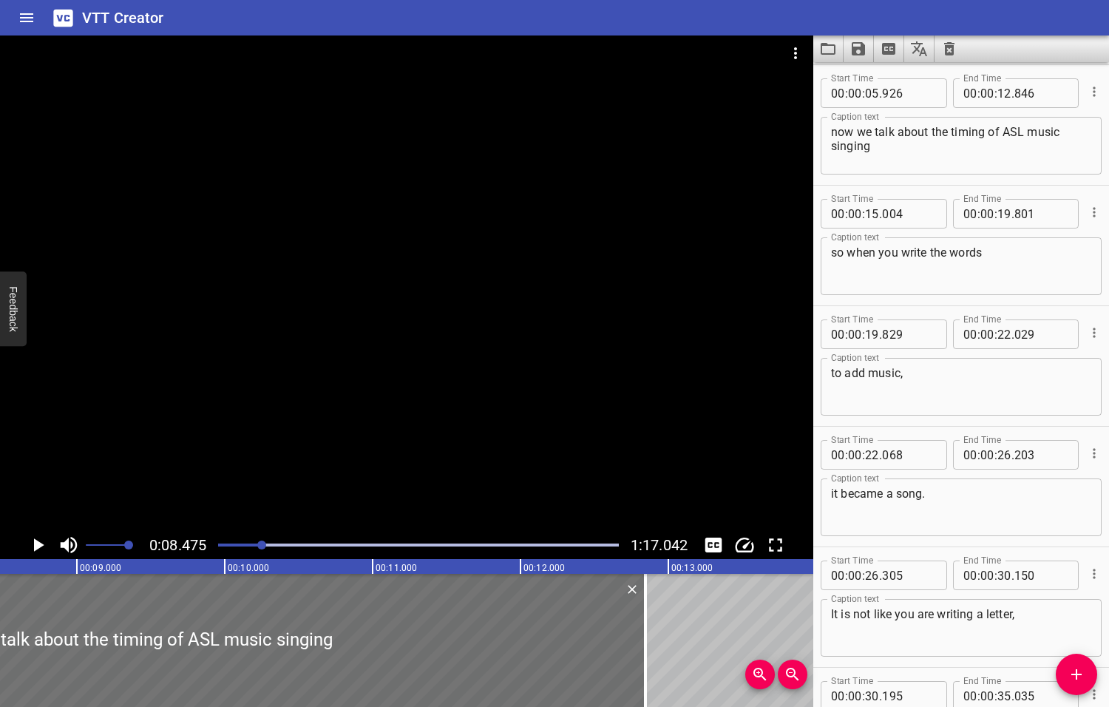
scroll to position [0, 1253]
click at [39, 544] on icon "Play/Pause" at bounding box center [39, 544] width 10 height 13
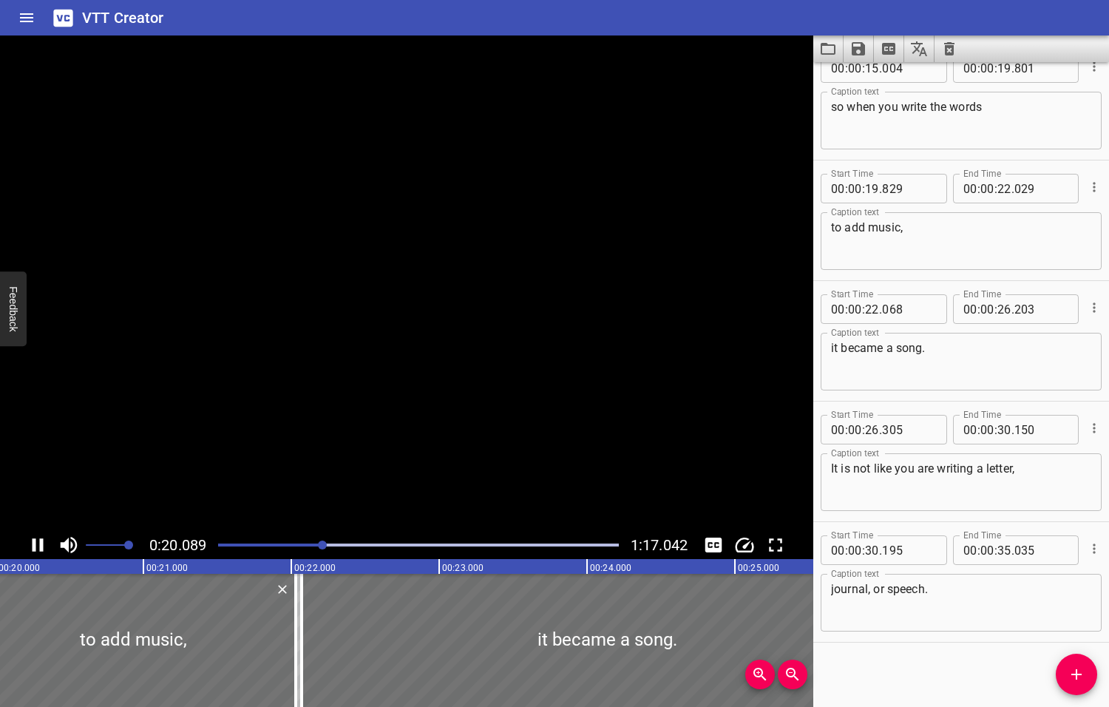
scroll to position [0, 0]
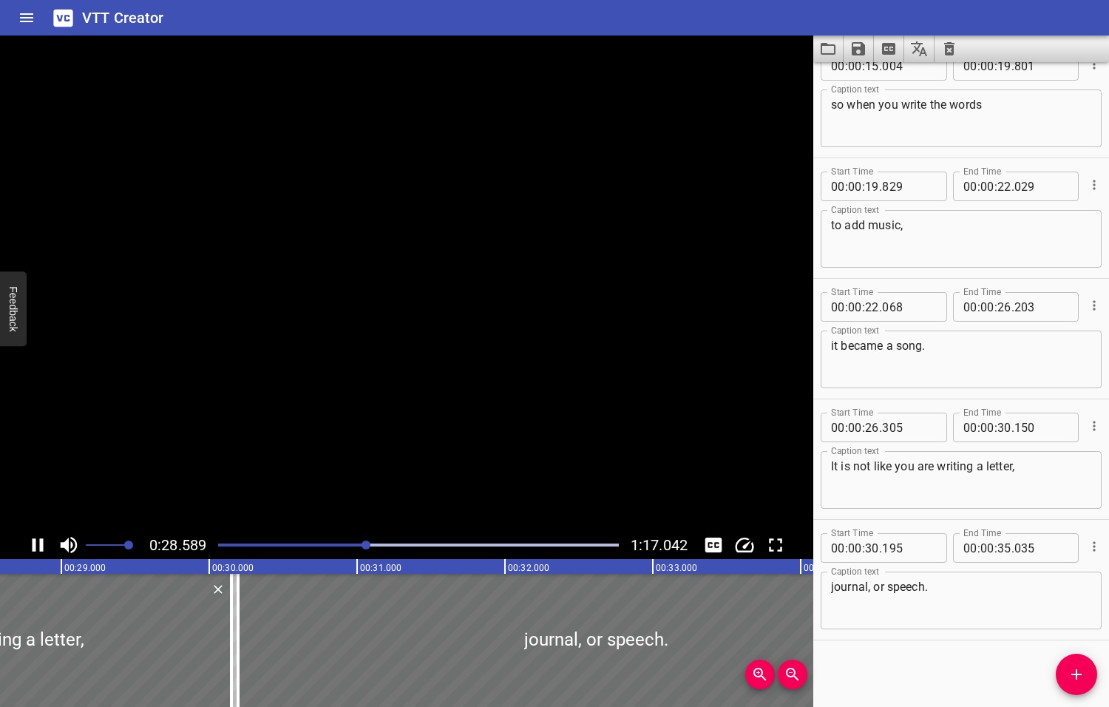
click at [39, 544] on icon "Play/Pause" at bounding box center [38, 545] width 22 height 22
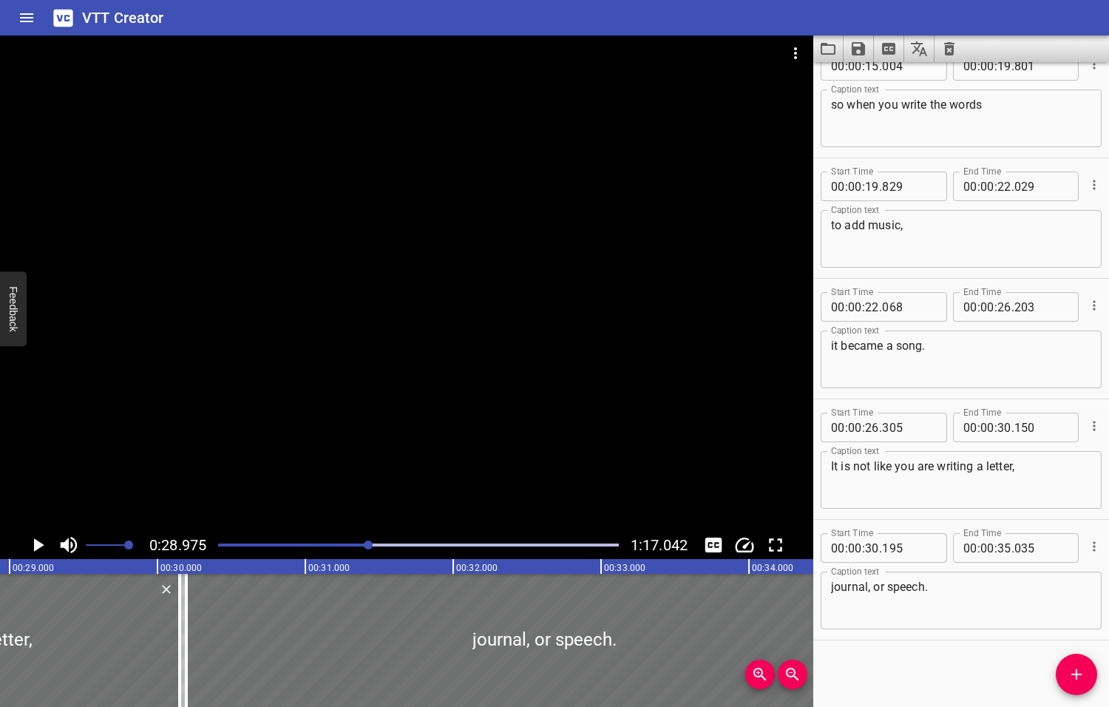
scroll to position [0, 4284]
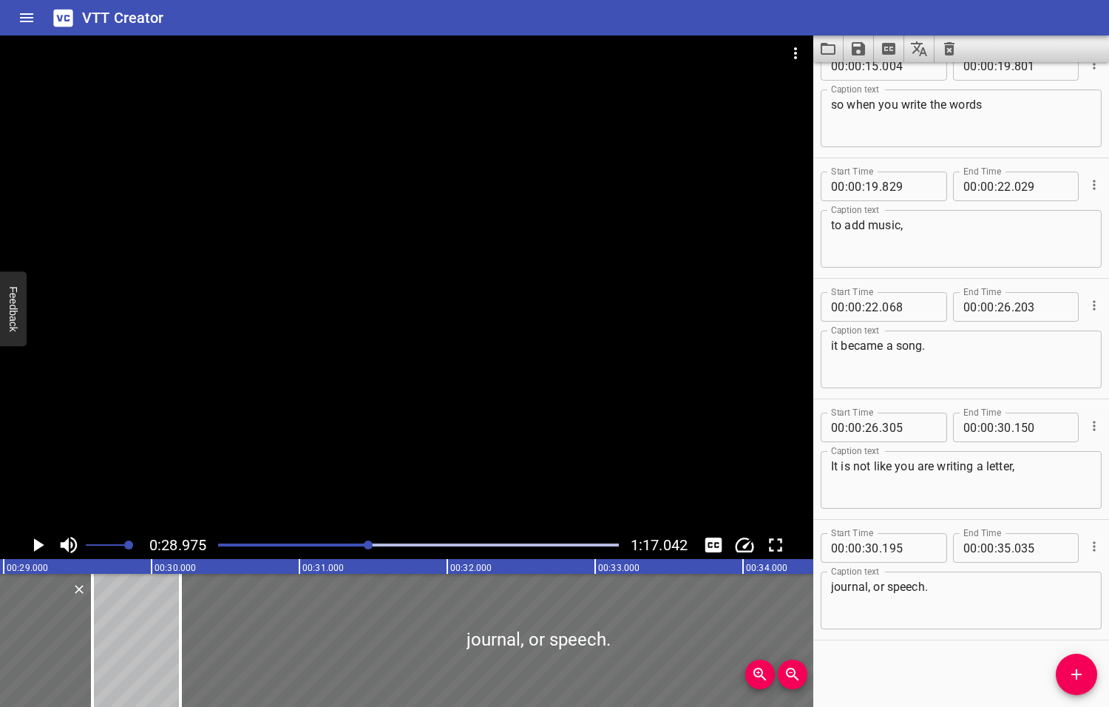
drag, startPoint x: 172, startPoint y: 639, endPoint x: 122, endPoint y: 639, distance: 49.5
click at [91, 638] on div at bounding box center [92, 640] width 3 height 133
type input "29"
type input "600"
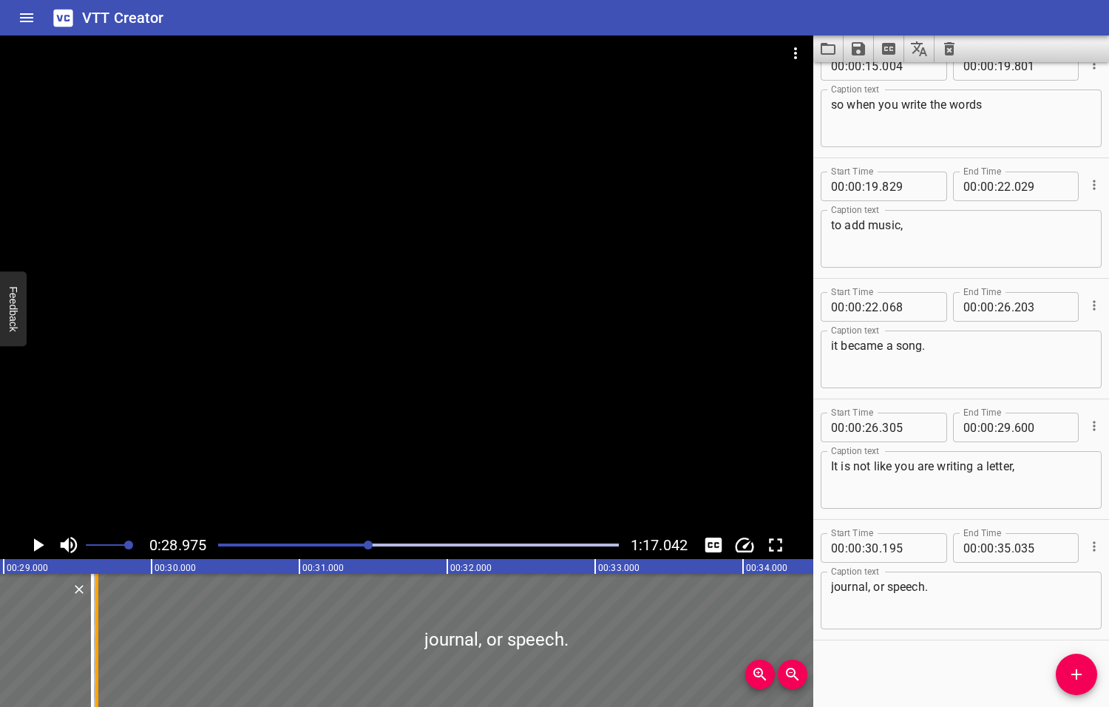
drag, startPoint x: 169, startPoint y: 639, endPoint x: 96, endPoint y: 636, distance: 73.3
click at [98, 638] on div at bounding box center [96, 640] width 3 height 133
type input "29"
type input "630"
click at [38, 545] on icon "Play/Pause" at bounding box center [39, 544] width 10 height 13
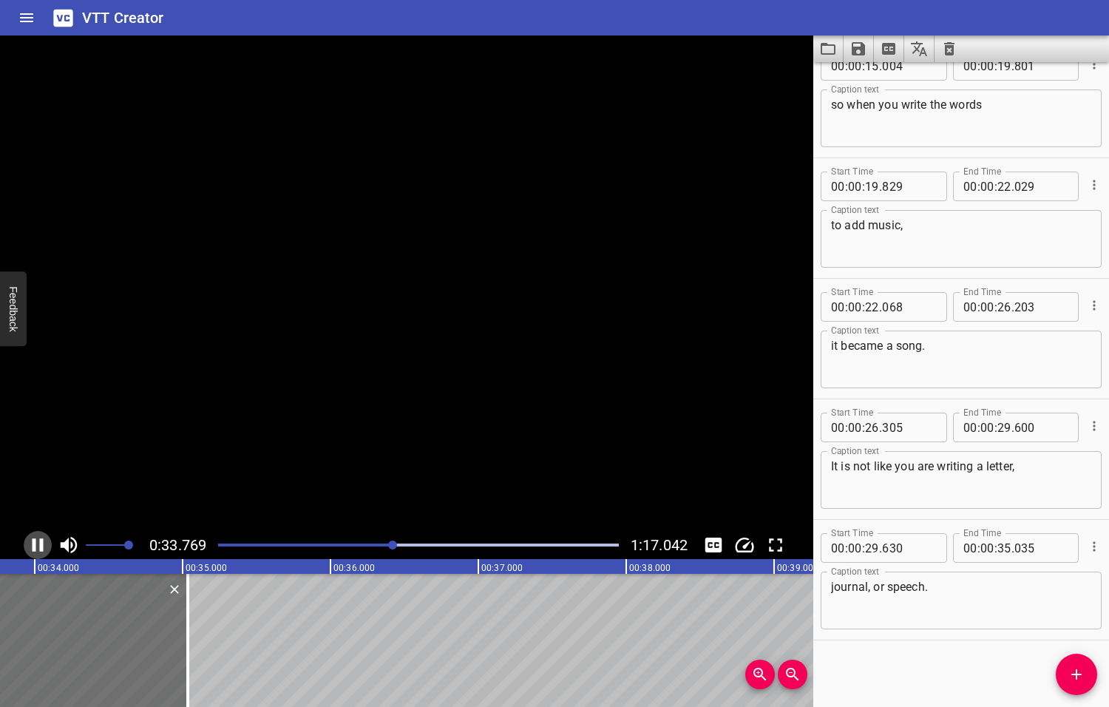
click at [38, 545] on icon "Play/Pause" at bounding box center [38, 545] width 22 height 22
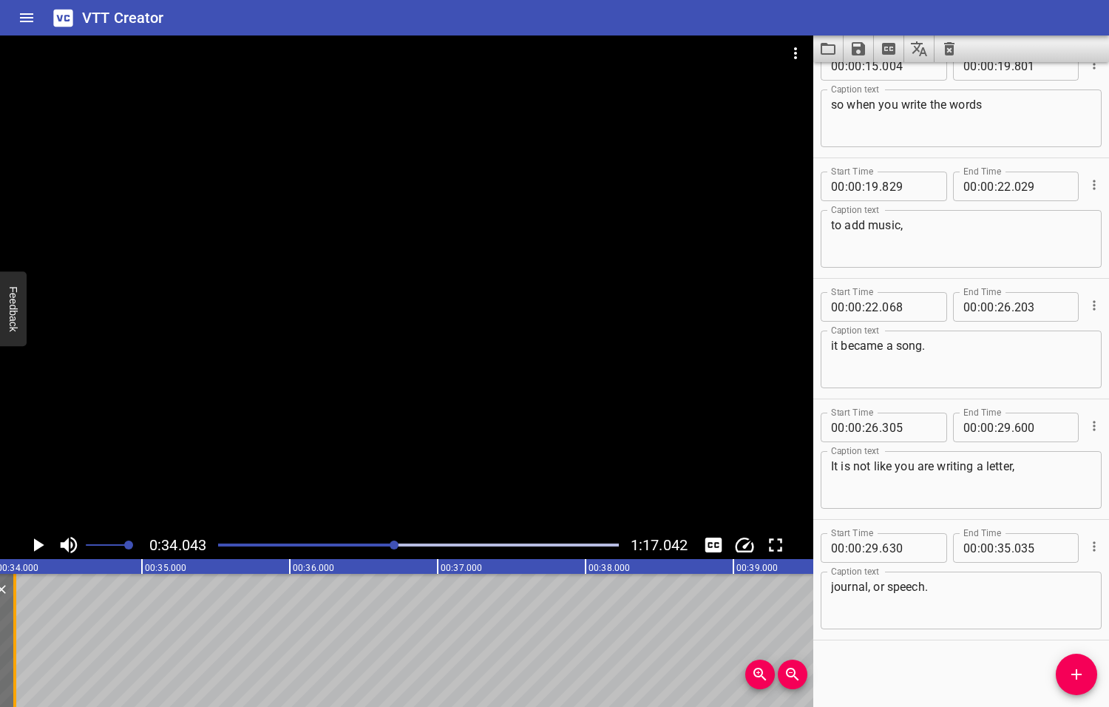
drag, startPoint x: 144, startPoint y: 647, endPoint x: 12, endPoint y: 632, distance: 133.2
click at [12, 632] on div at bounding box center [14, 640] width 15 height 133
type input "34"
type input "140"
click at [40, 543] on icon "Play/Pause" at bounding box center [39, 544] width 10 height 13
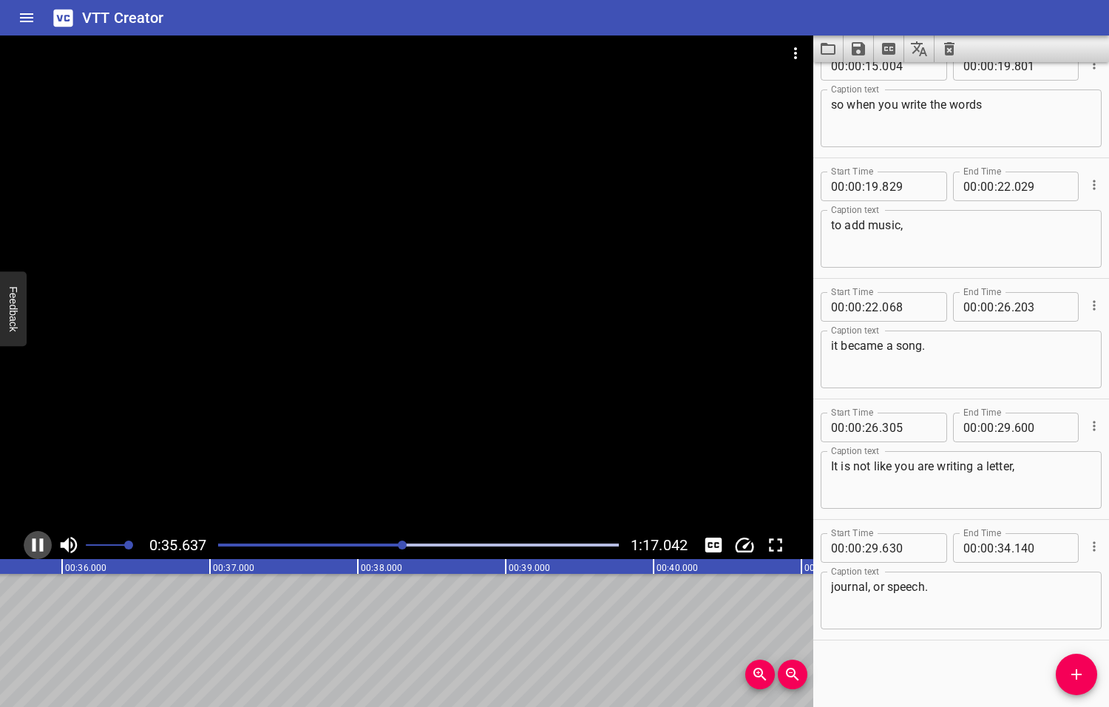
click at [40, 544] on icon "Play/Pause" at bounding box center [38, 544] width 11 height 13
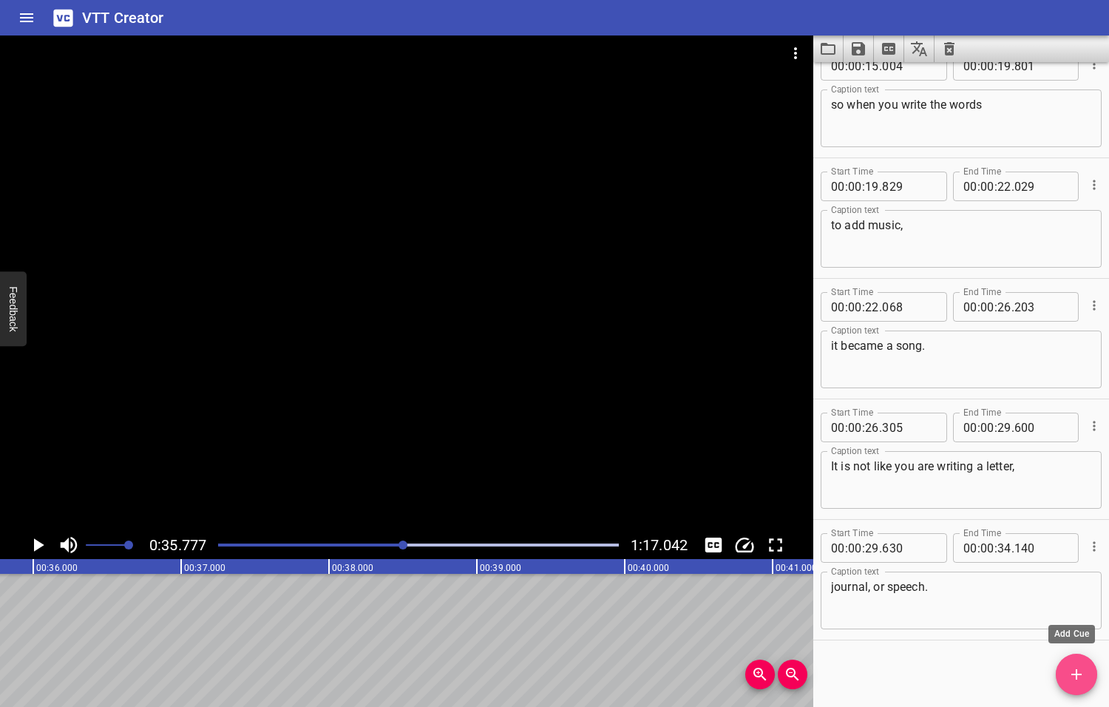
click at [1072, 678] on icon "Add Cue" at bounding box center [1077, 674] width 18 height 18
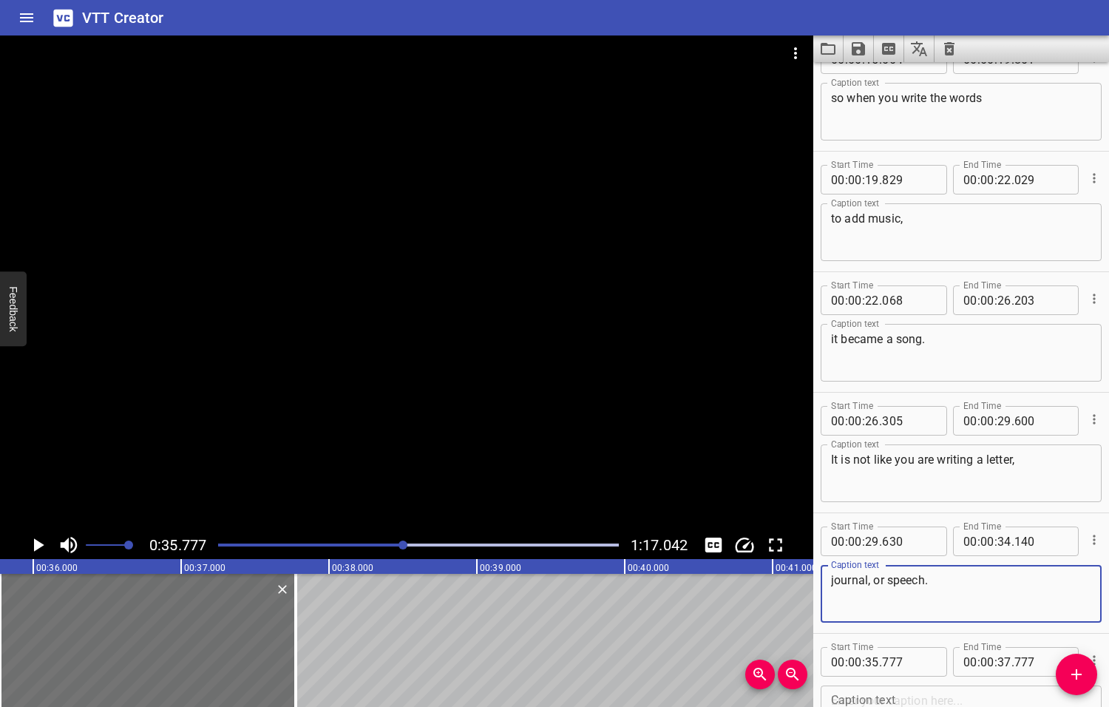
click at [932, 580] on textarea "journal, or speech." at bounding box center [961, 594] width 260 height 42
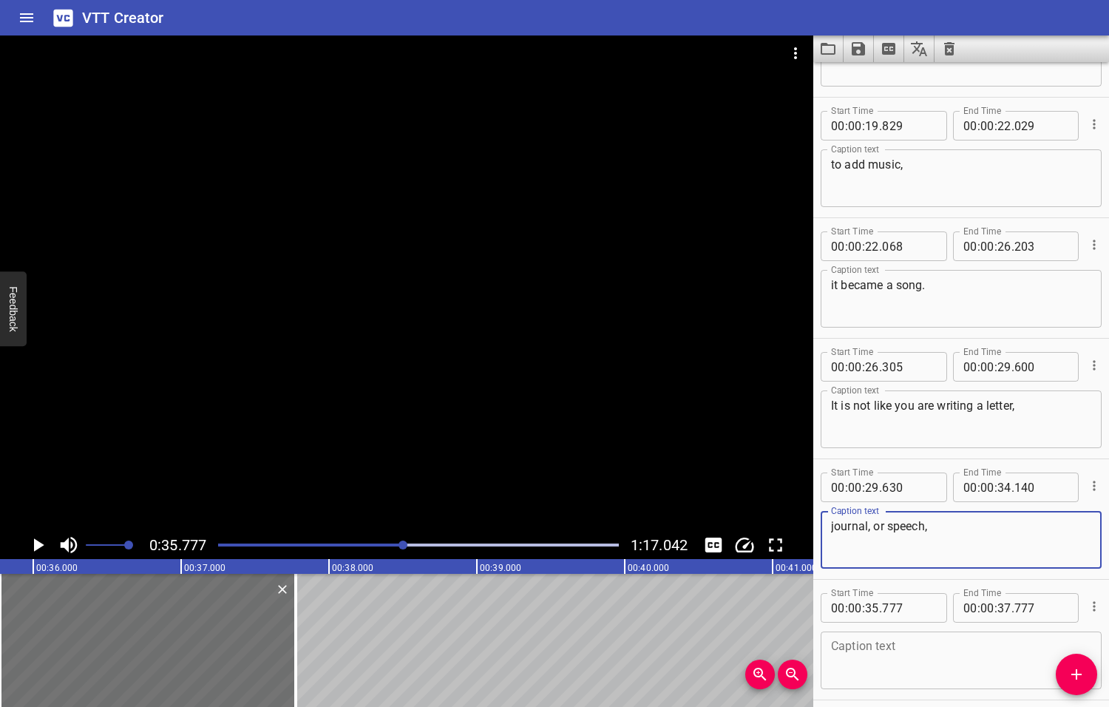
scroll to position [389, 0]
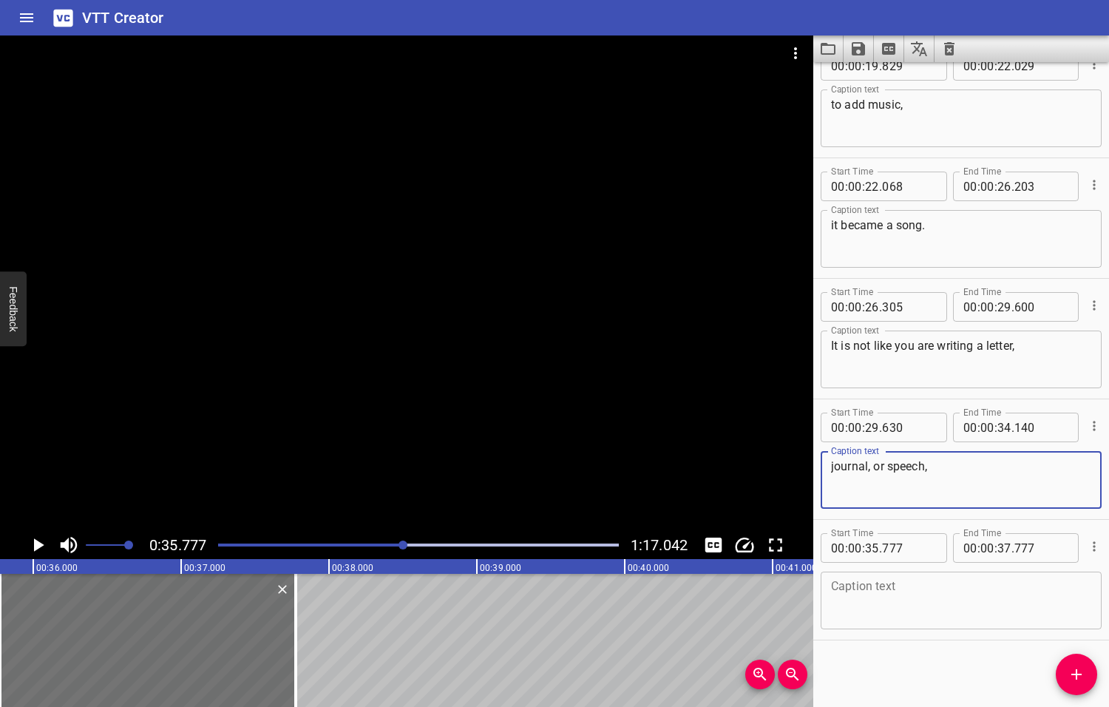
type textarea "journal, or speech,"
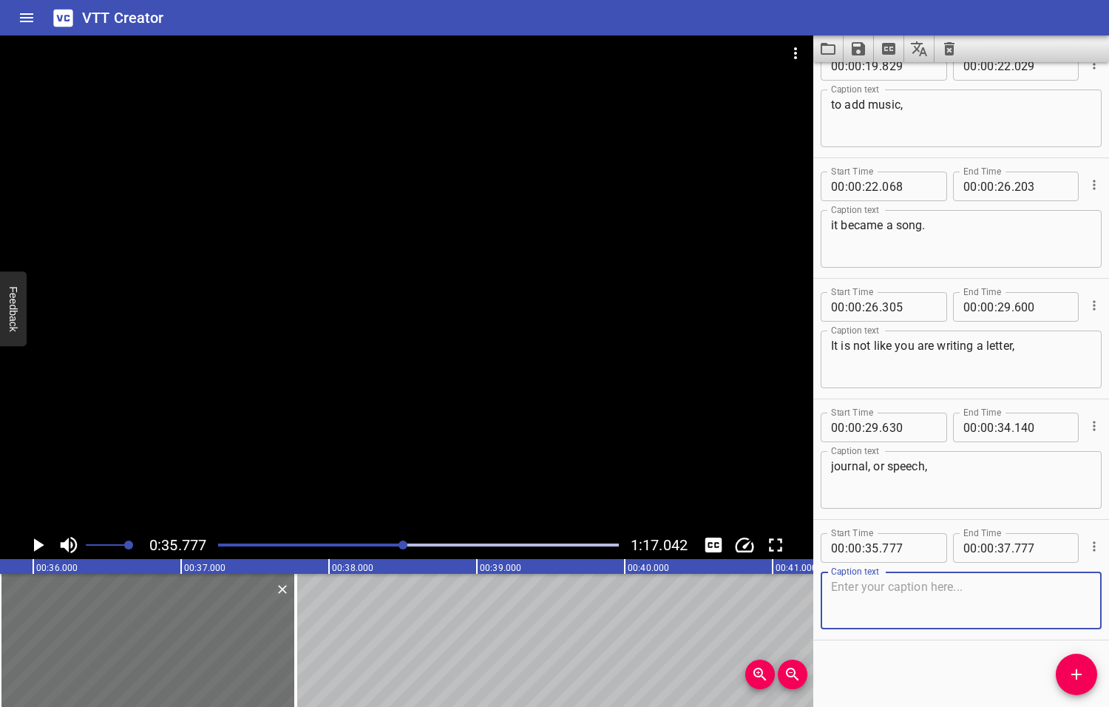
click at [880, 605] on textarea at bounding box center [961, 601] width 260 height 42
type textarea "just words, words, words."
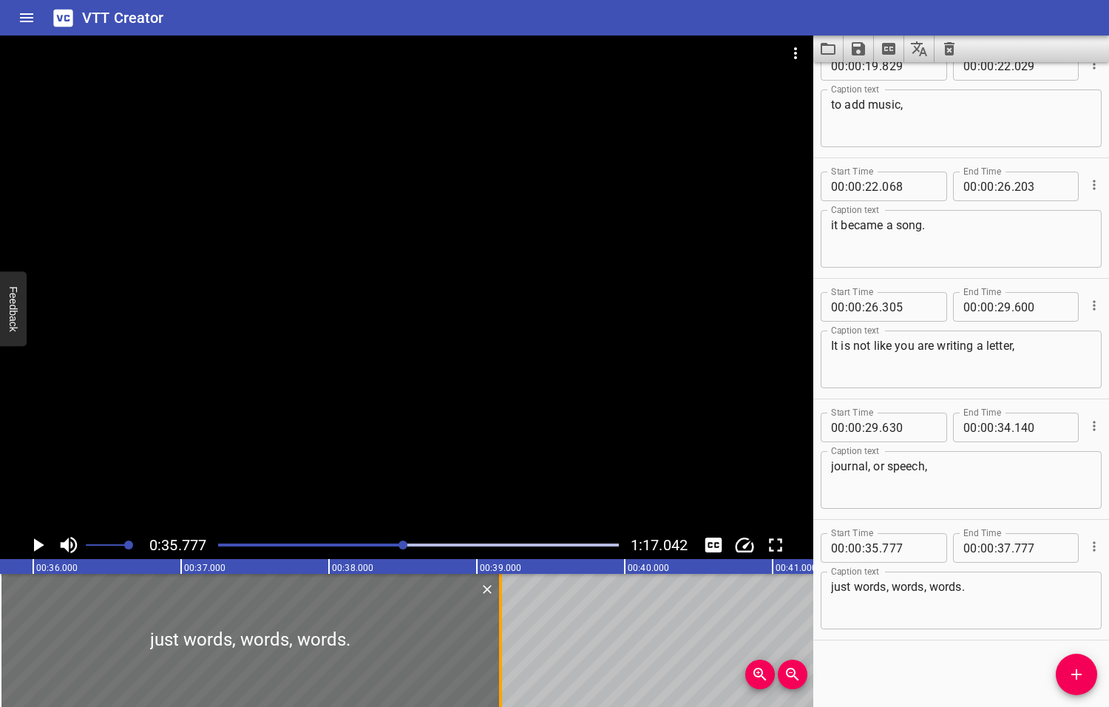
drag, startPoint x: 295, startPoint y: 639, endPoint x: 501, endPoint y: 664, distance: 207.8
click at [500, 664] on div at bounding box center [500, 640] width 3 height 133
type input "39"
type input "167"
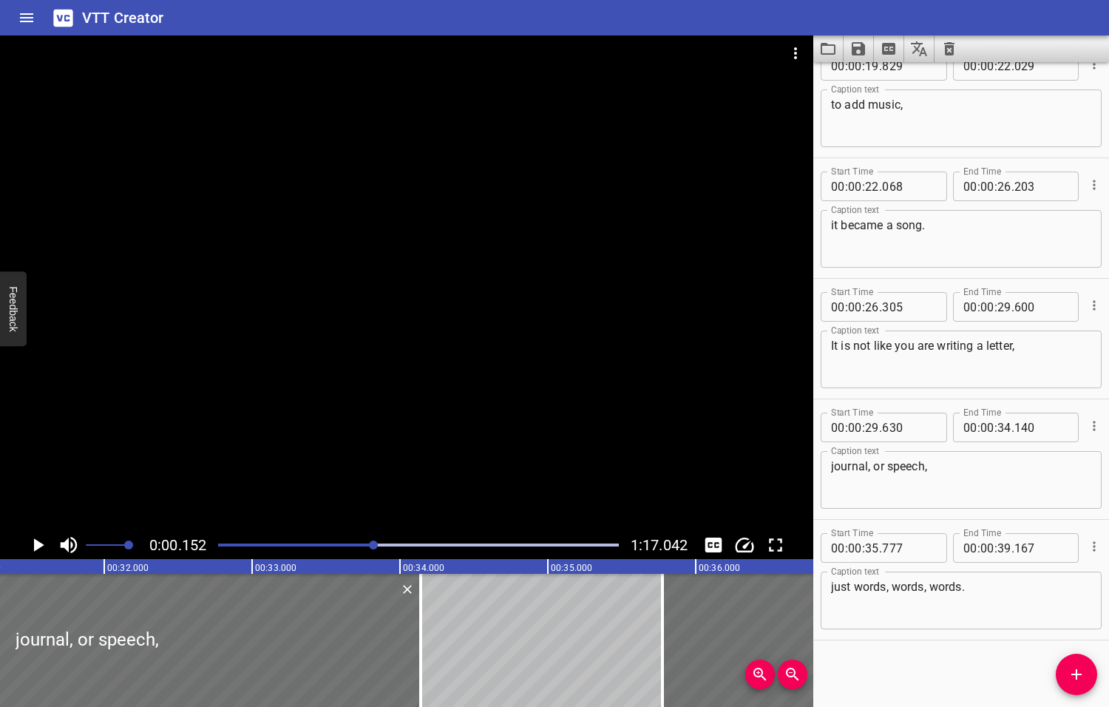
drag, startPoint x: 405, startPoint y: 543, endPoint x: 375, endPoint y: 543, distance: 30.3
click at [375, 543] on div at bounding box center [373, 544] width 9 height 9
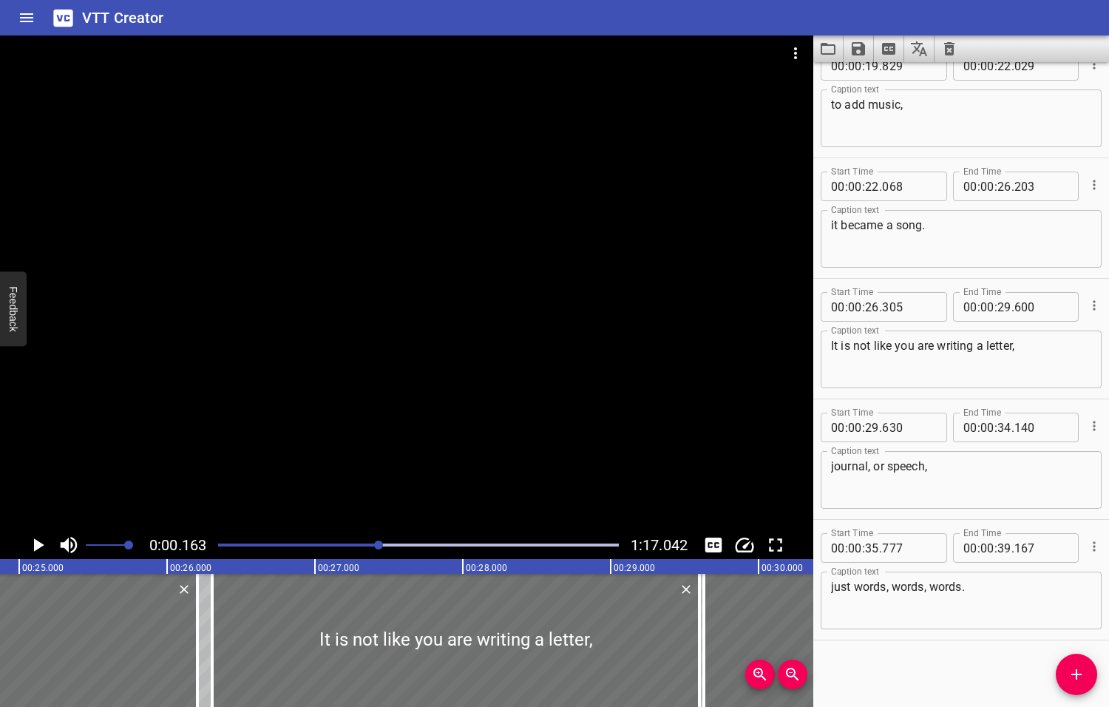
click at [380, 544] on div at bounding box center [378, 544] width 9 height 9
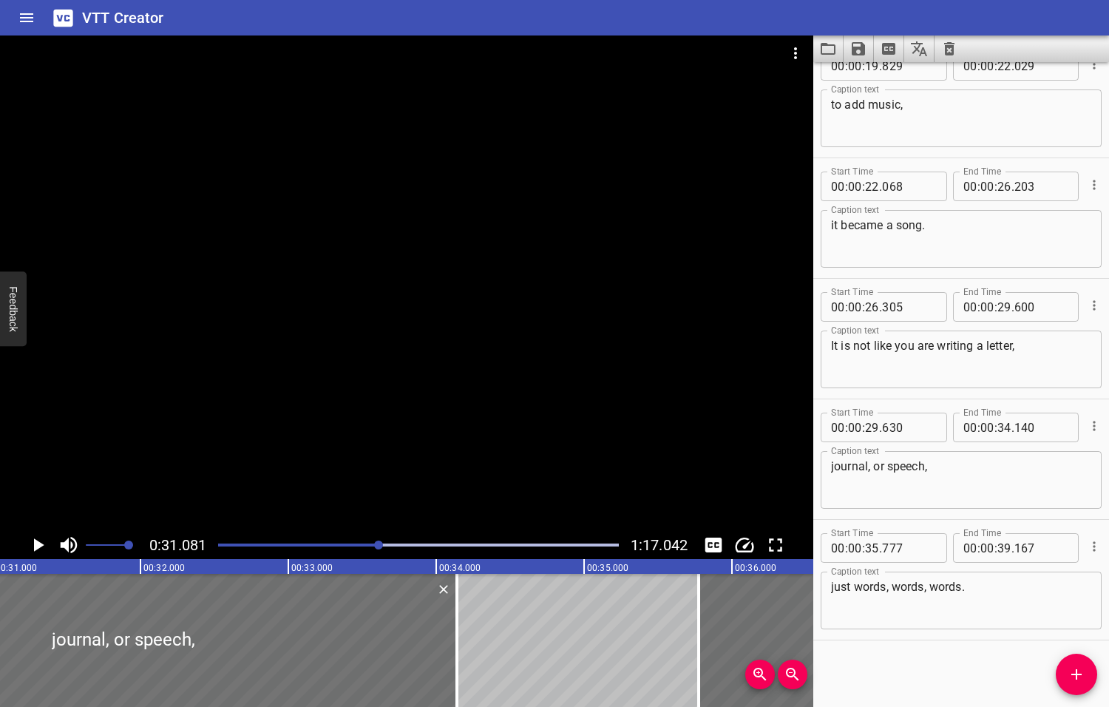
scroll to position [0, 4595]
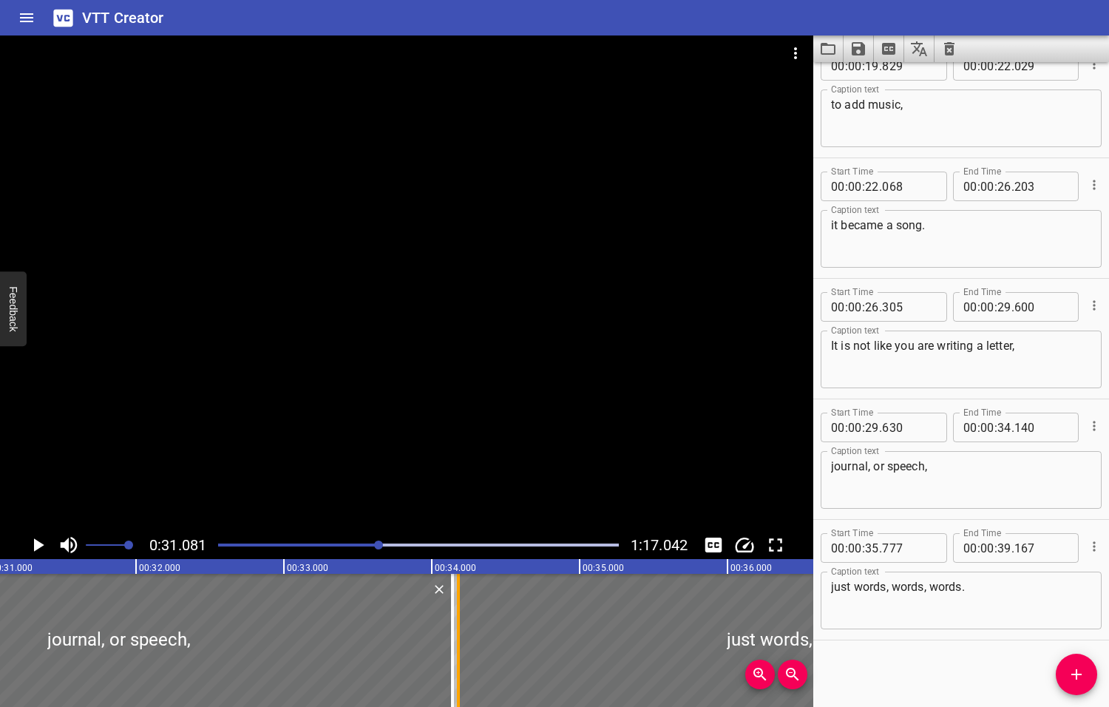
drag, startPoint x: 696, startPoint y: 646, endPoint x: 461, endPoint y: 648, distance: 235.8
click at [461, 648] on div at bounding box center [458, 640] width 15 height 133
type input "34"
type input "182"
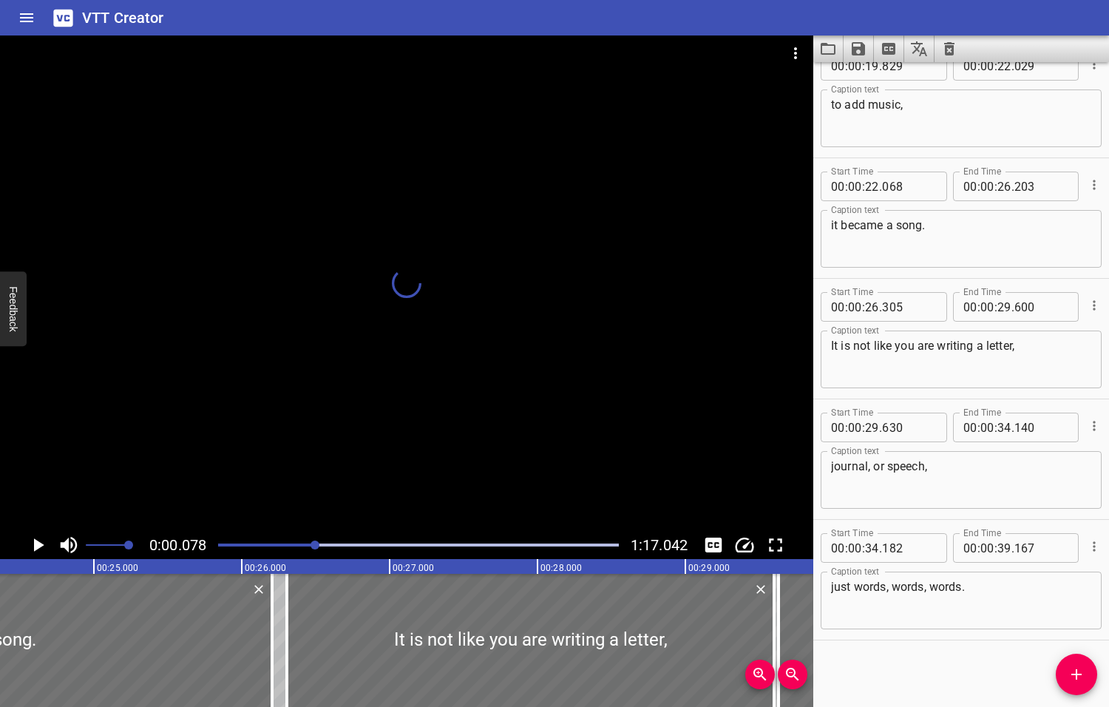
drag, startPoint x: 380, startPoint y: 544, endPoint x: 316, endPoint y: 546, distance: 63.6
click at [316, 546] on div at bounding box center [315, 544] width 9 height 9
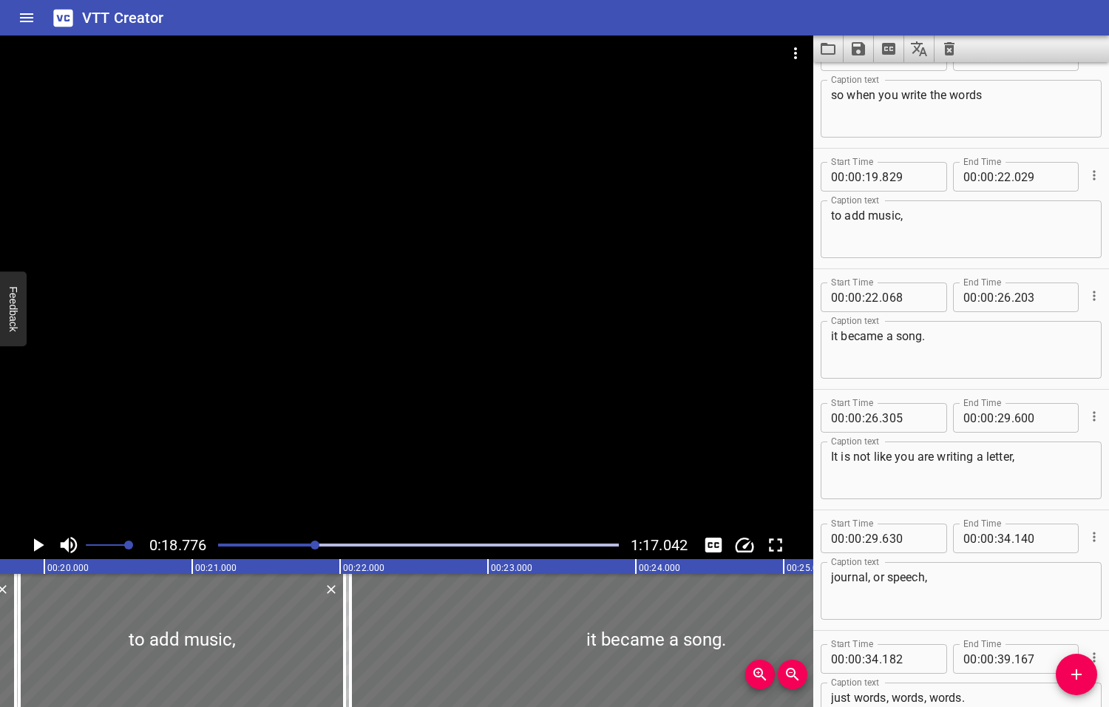
scroll to position [241, 0]
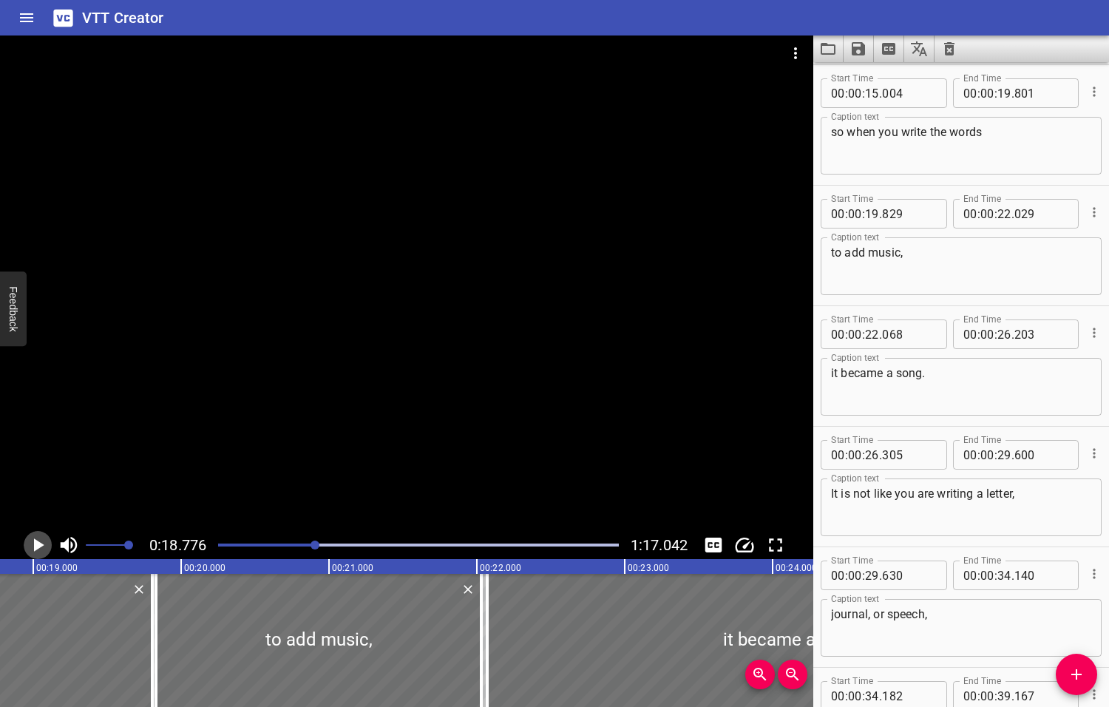
click at [38, 544] on icon "Play/Pause" at bounding box center [39, 544] width 10 height 13
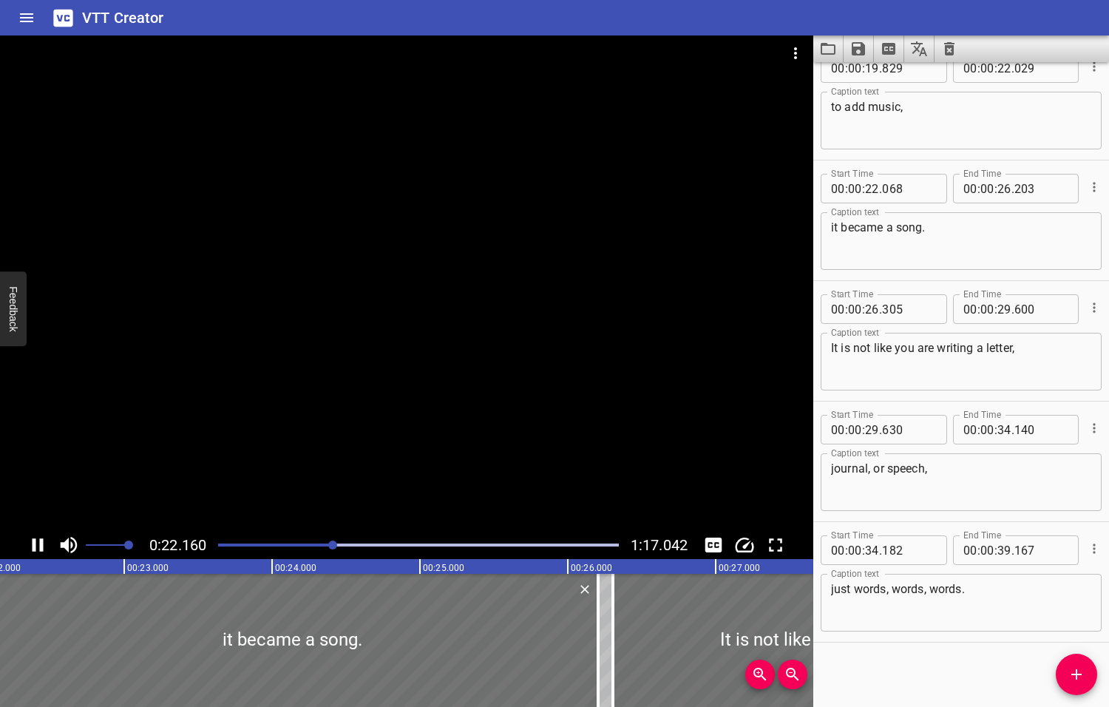
scroll to position [389, 0]
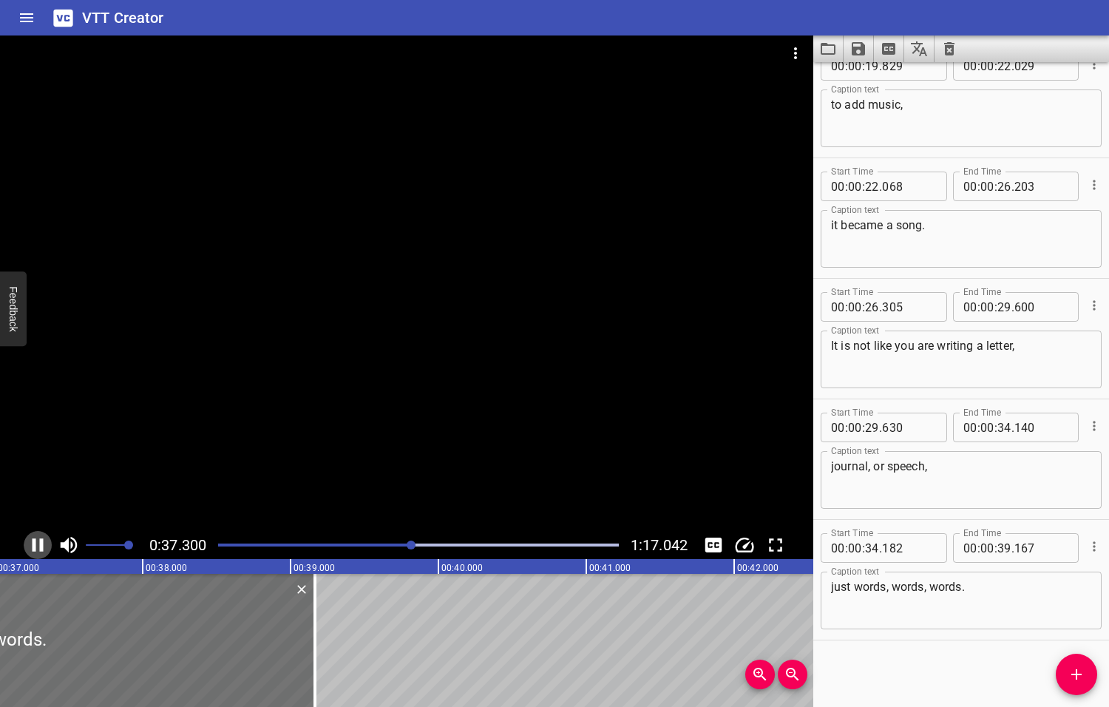
click at [38, 543] on icon "Play/Pause" at bounding box center [38, 545] width 22 height 22
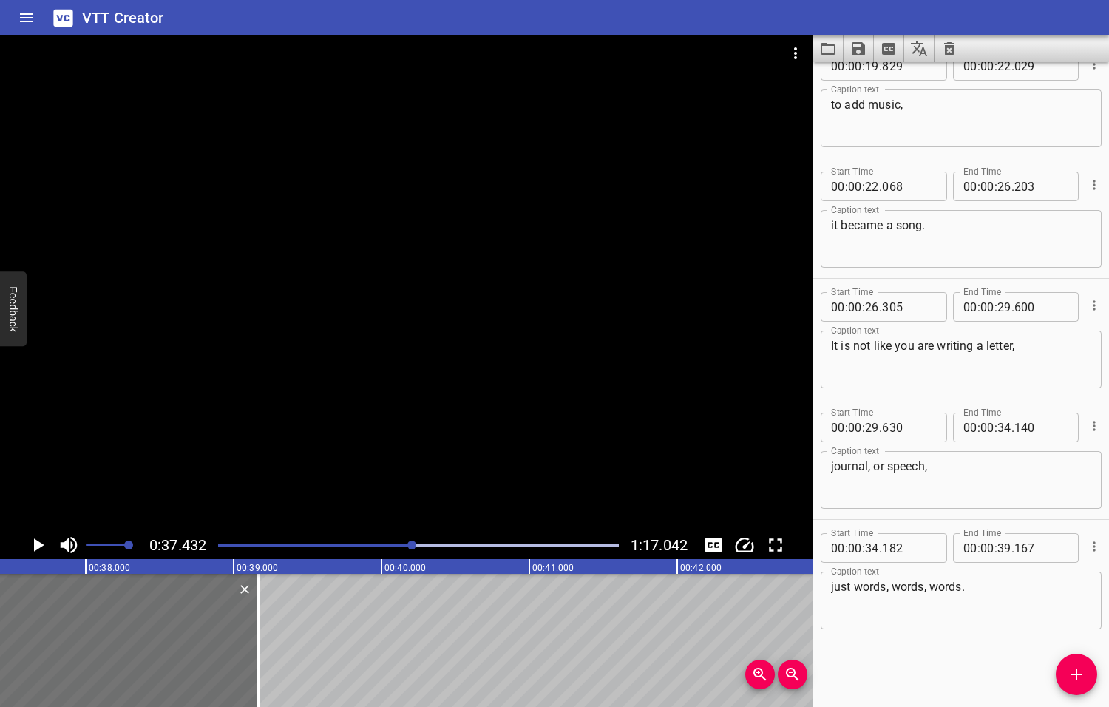
scroll to position [0, 5534]
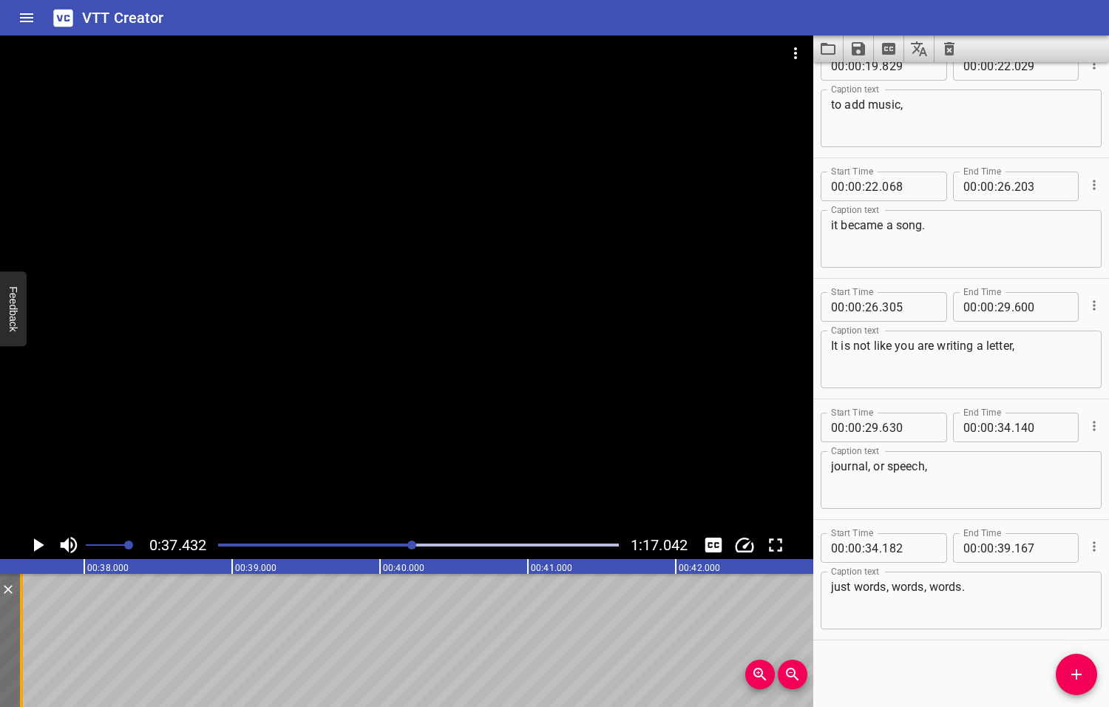
drag, startPoint x: 254, startPoint y: 645, endPoint x: 18, endPoint y: 657, distance: 235.4
click at [18, 657] on div at bounding box center [21, 640] width 15 height 133
type input "37"
type input "577"
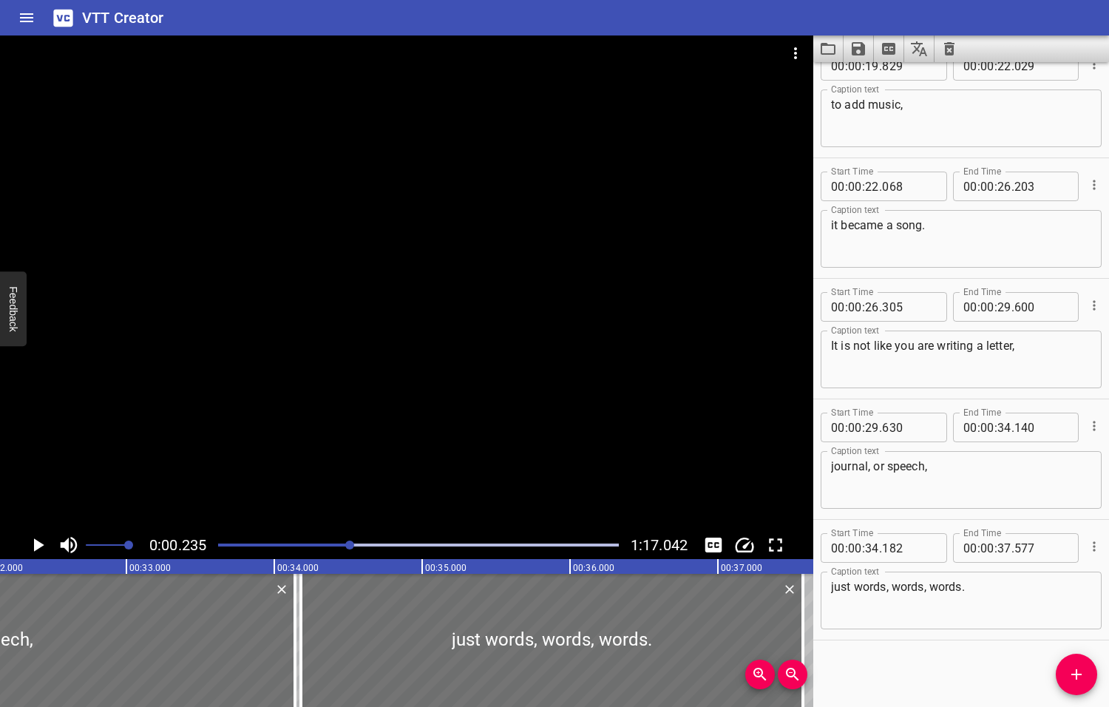
scroll to position [0, 4079]
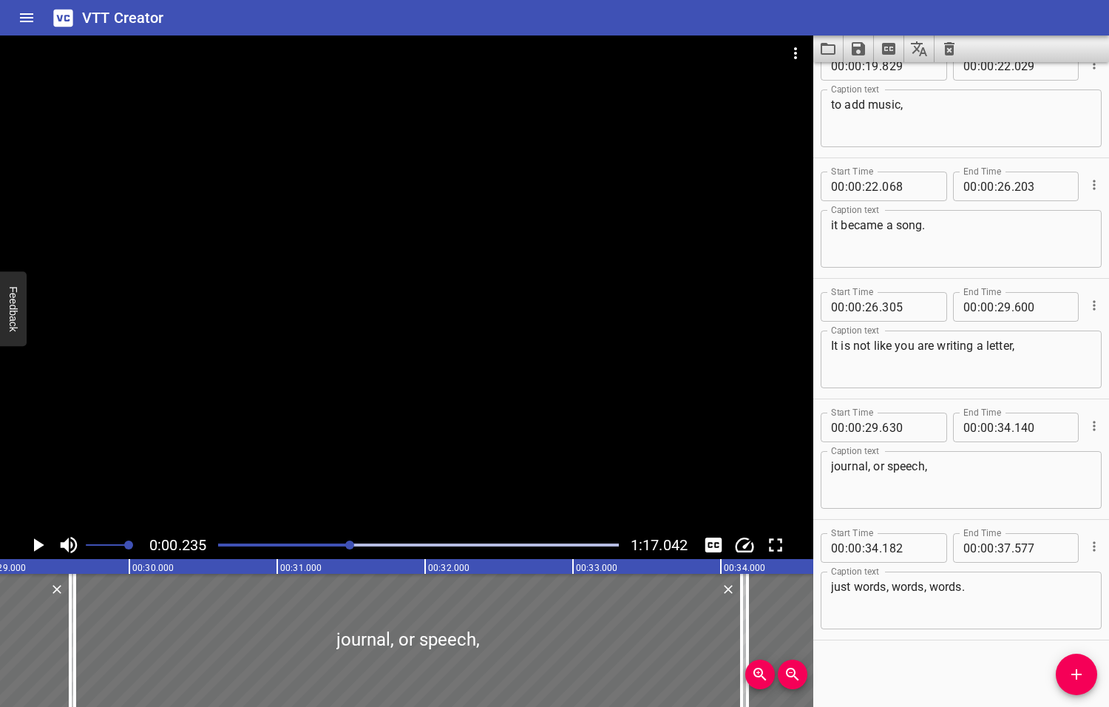
drag, startPoint x: 413, startPoint y: 543, endPoint x: 350, endPoint y: 546, distance: 62.2
click at [350, 546] on div at bounding box center [349, 544] width 9 height 9
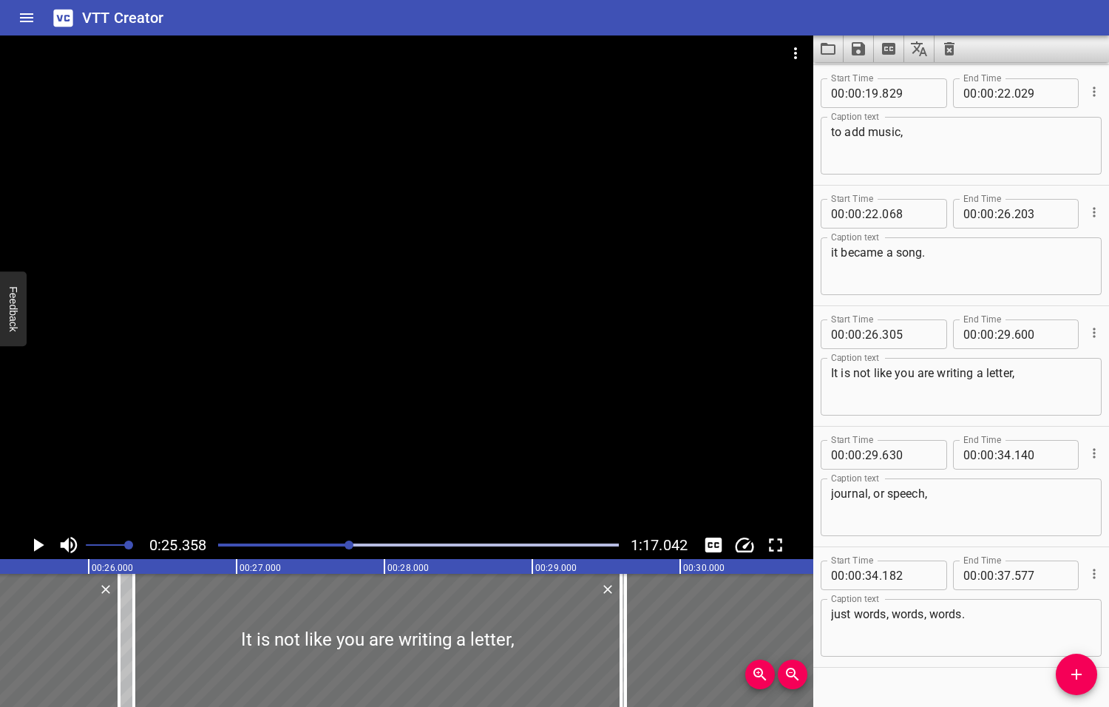
scroll to position [0, 3749]
click at [37, 545] on icon "Play/Pause" at bounding box center [39, 544] width 10 height 13
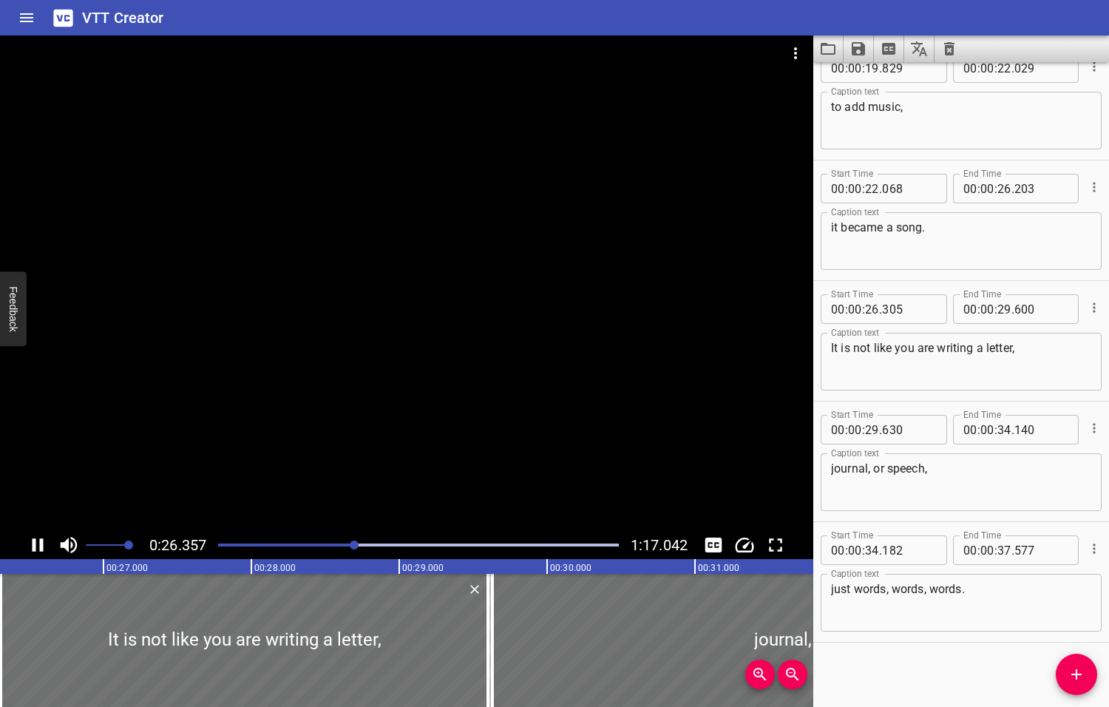
scroll to position [389, 0]
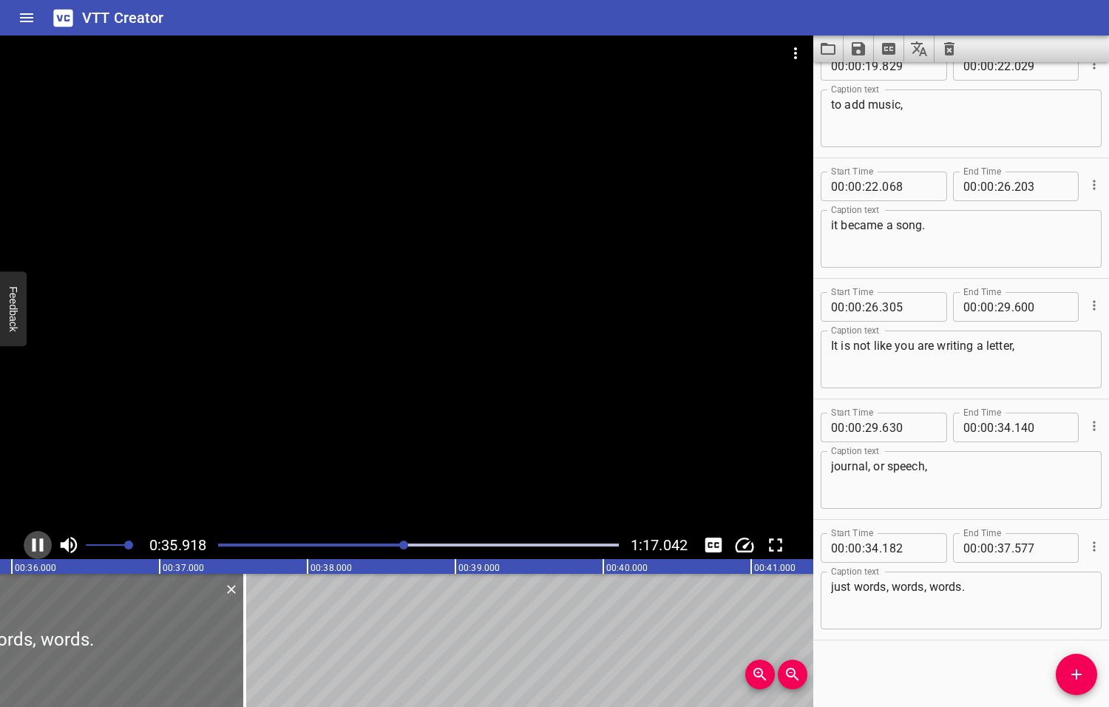
click at [39, 545] on icon "Play/Pause" at bounding box center [38, 545] width 22 height 22
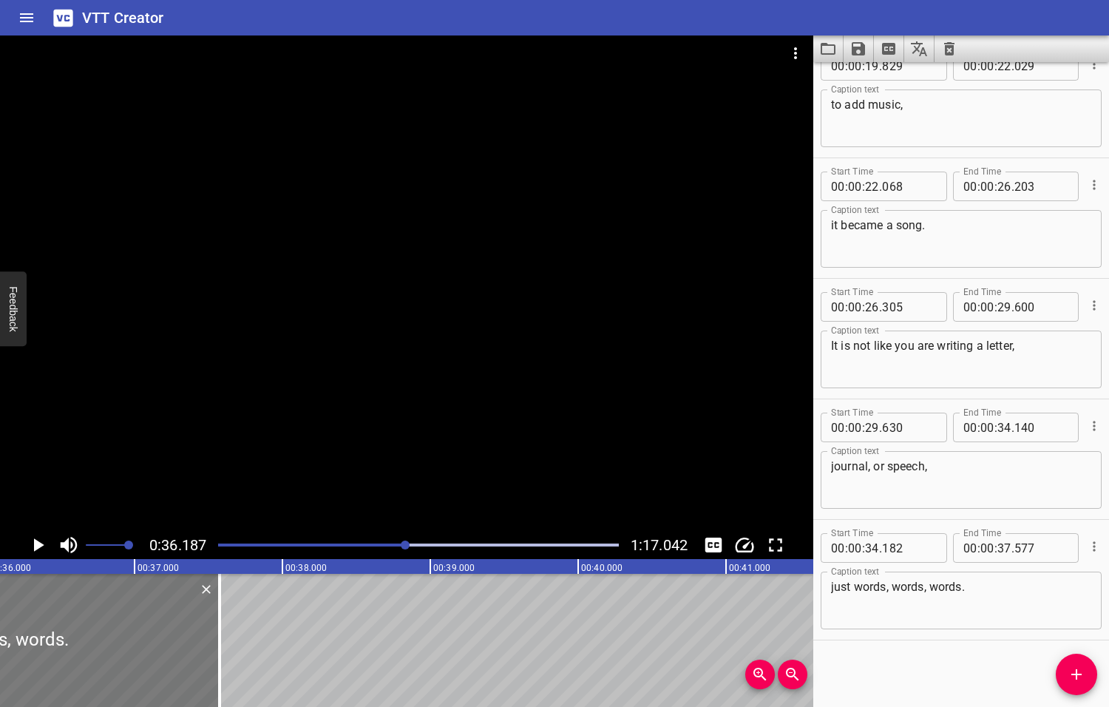
scroll to position [0, 5350]
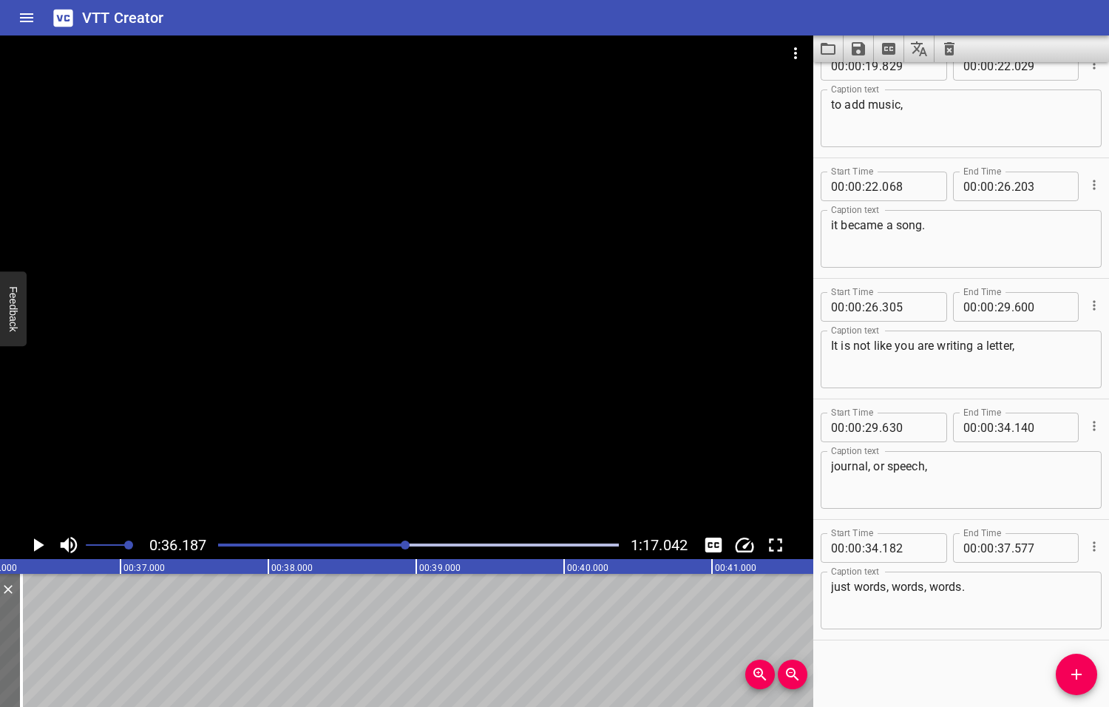
drag, startPoint x: 206, startPoint y: 634, endPoint x: 33, endPoint y: 622, distance: 173.4
click at [21, 634] on div at bounding box center [21, 640] width 3 height 133
type input "36"
type input "332"
click at [872, 468] on textarea "journal, or speech," at bounding box center [961, 480] width 260 height 42
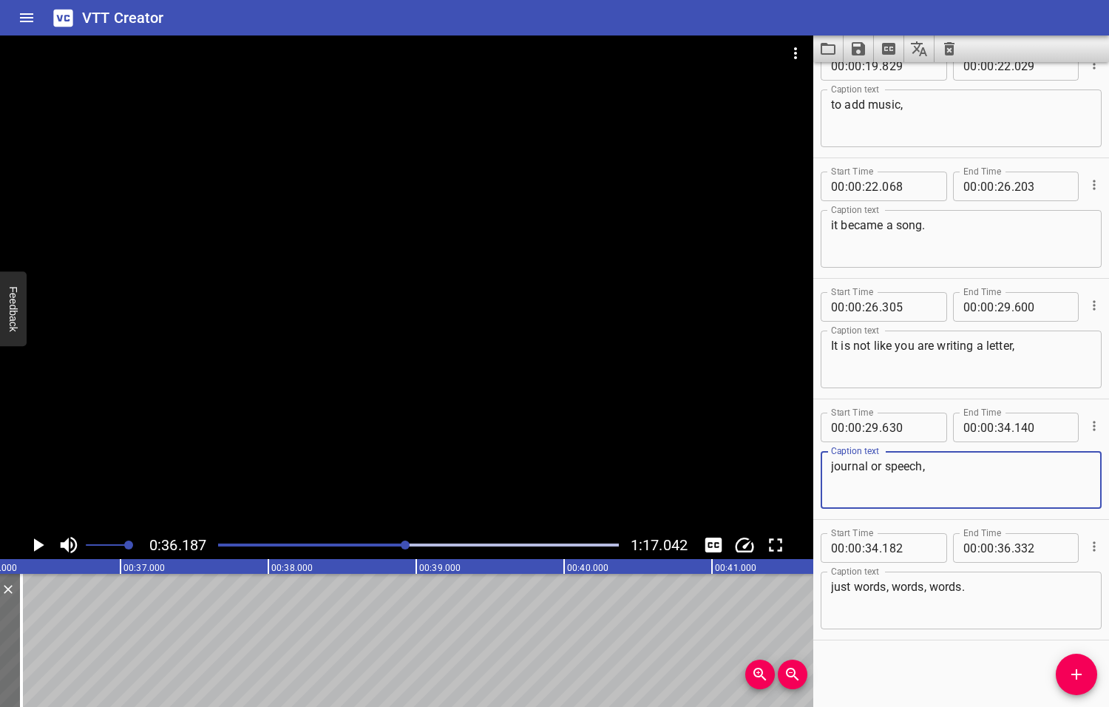
type textarea "journal or speech,"
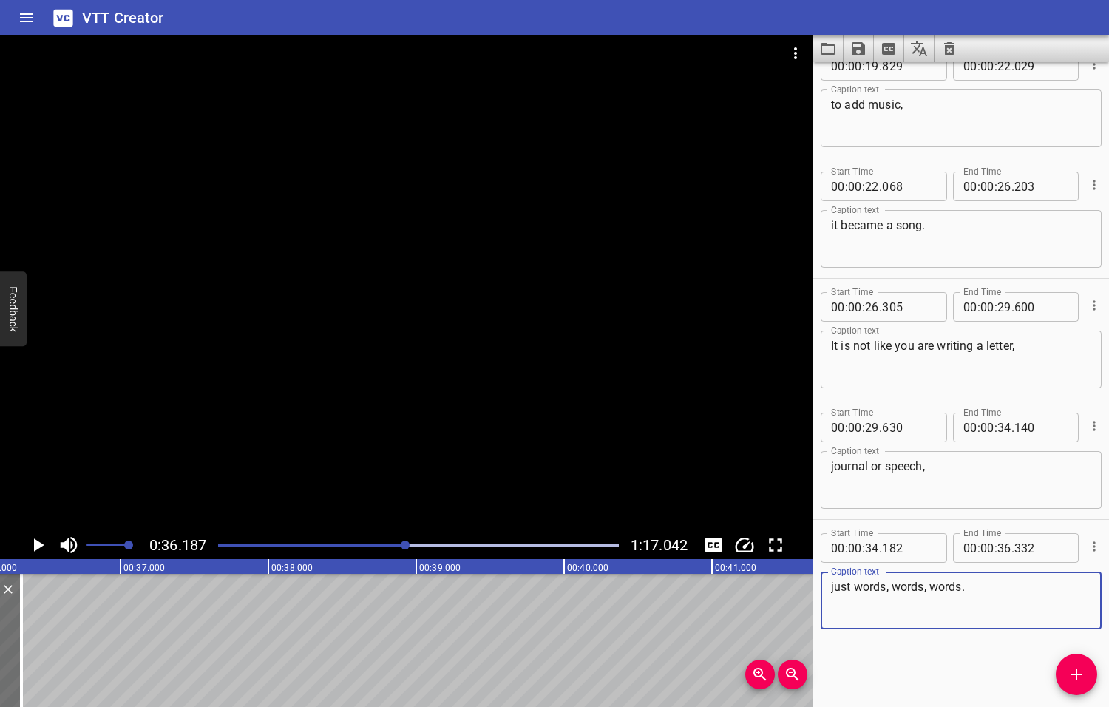
click at [971, 588] on textarea "just words, words, words." at bounding box center [961, 601] width 260 height 42
click at [36, 545] on icon "Play/Pause" at bounding box center [39, 544] width 10 height 13
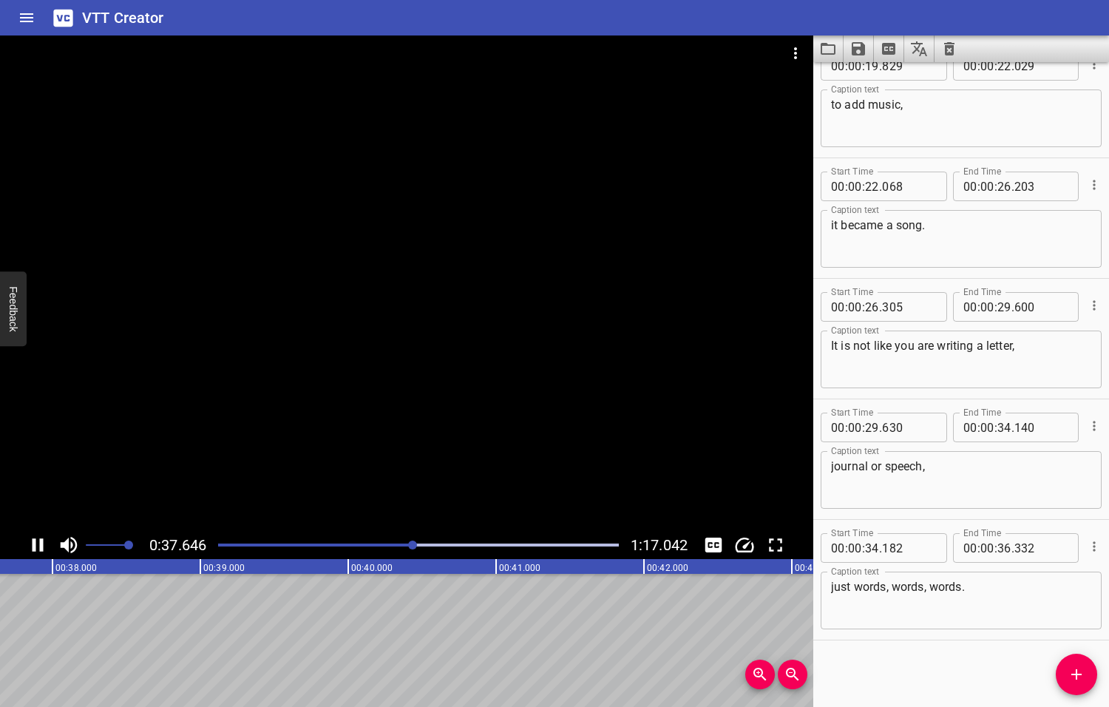
click at [36, 545] on icon "Play/Pause" at bounding box center [38, 545] width 22 height 22
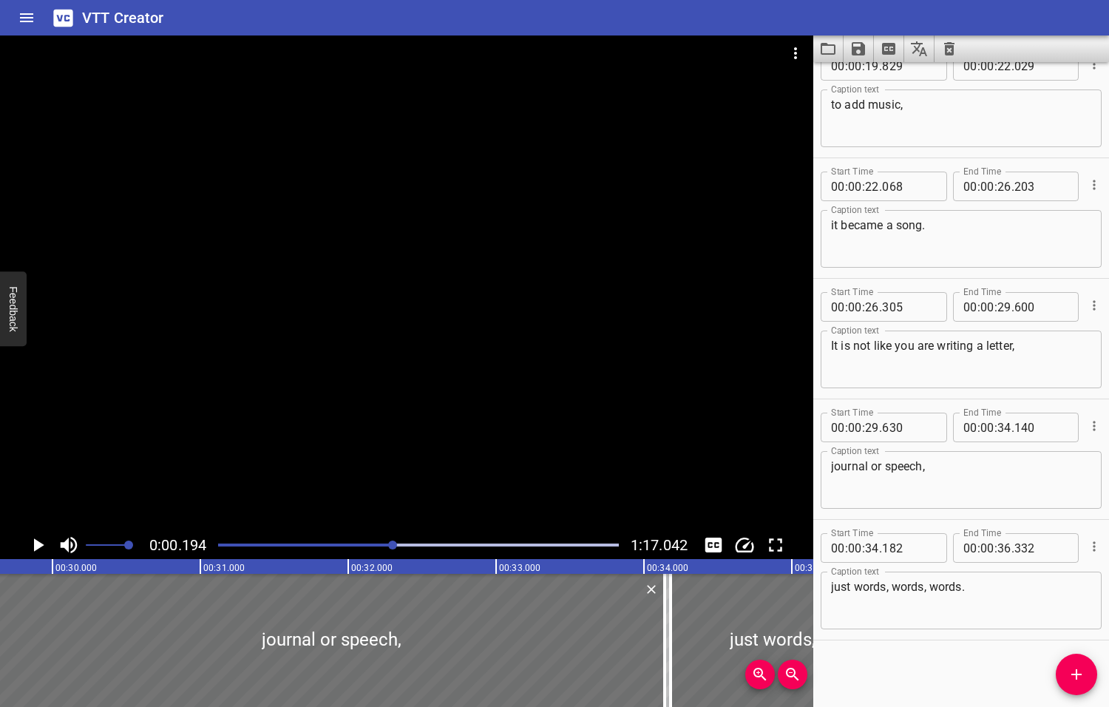
drag, startPoint x: 415, startPoint y: 545, endPoint x: 394, endPoint y: 546, distance: 20.7
click at [394, 546] on div at bounding box center [392, 544] width 9 height 9
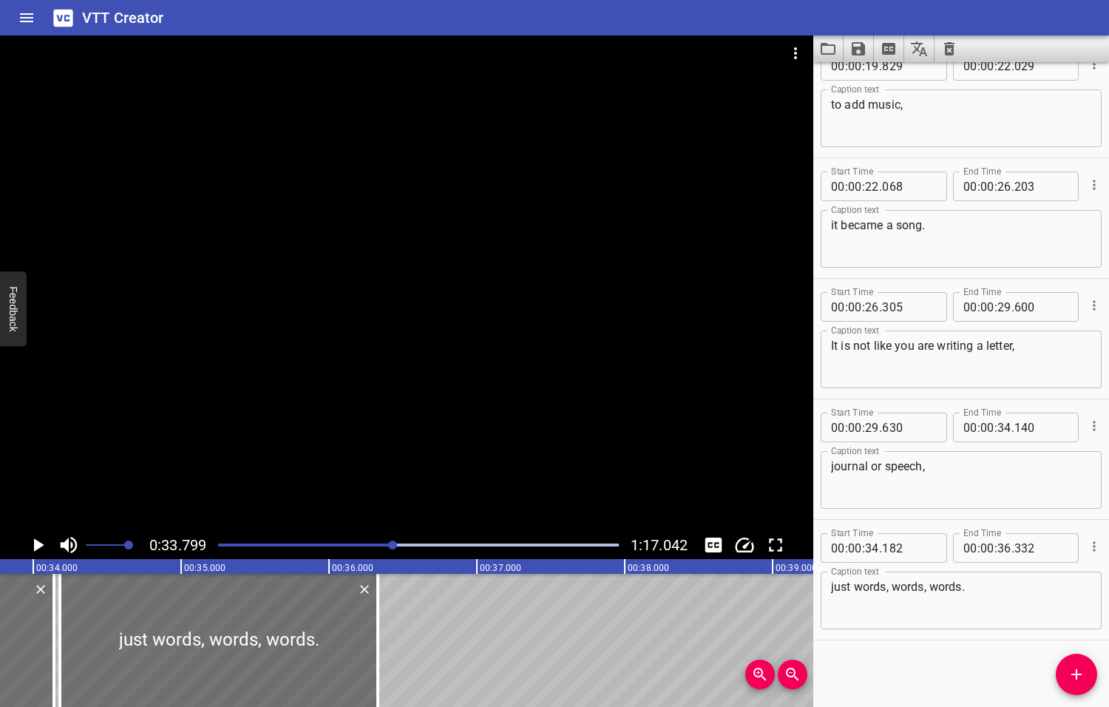
scroll to position [0, 4998]
click at [37, 545] on icon "Play/Pause" at bounding box center [39, 544] width 10 height 13
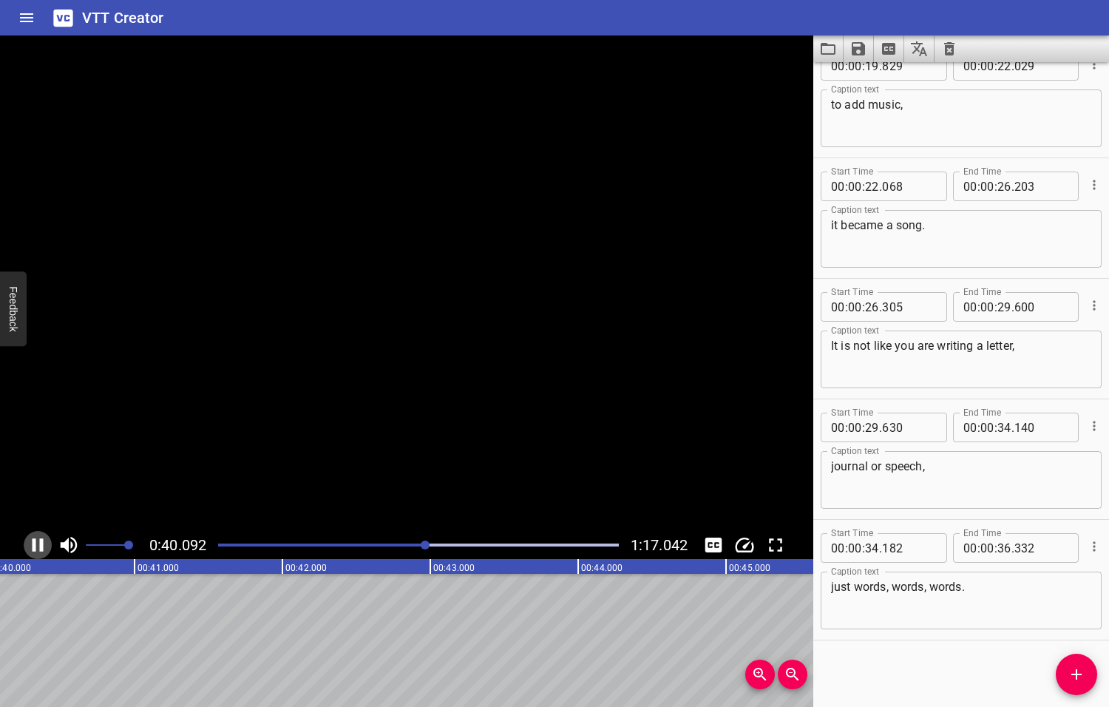
click at [37, 545] on icon "Play/Pause" at bounding box center [38, 545] width 22 height 22
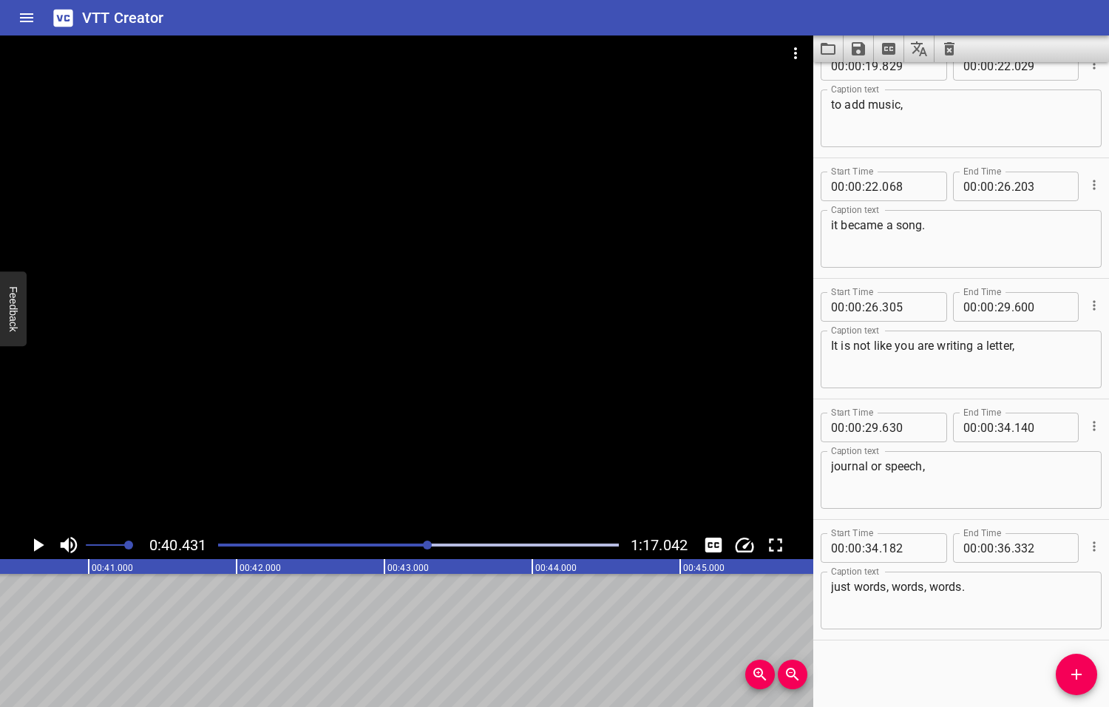
scroll to position [0, 5978]
click at [1073, 673] on icon "Add Cue" at bounding box center [1077, 674] width 18 height 18
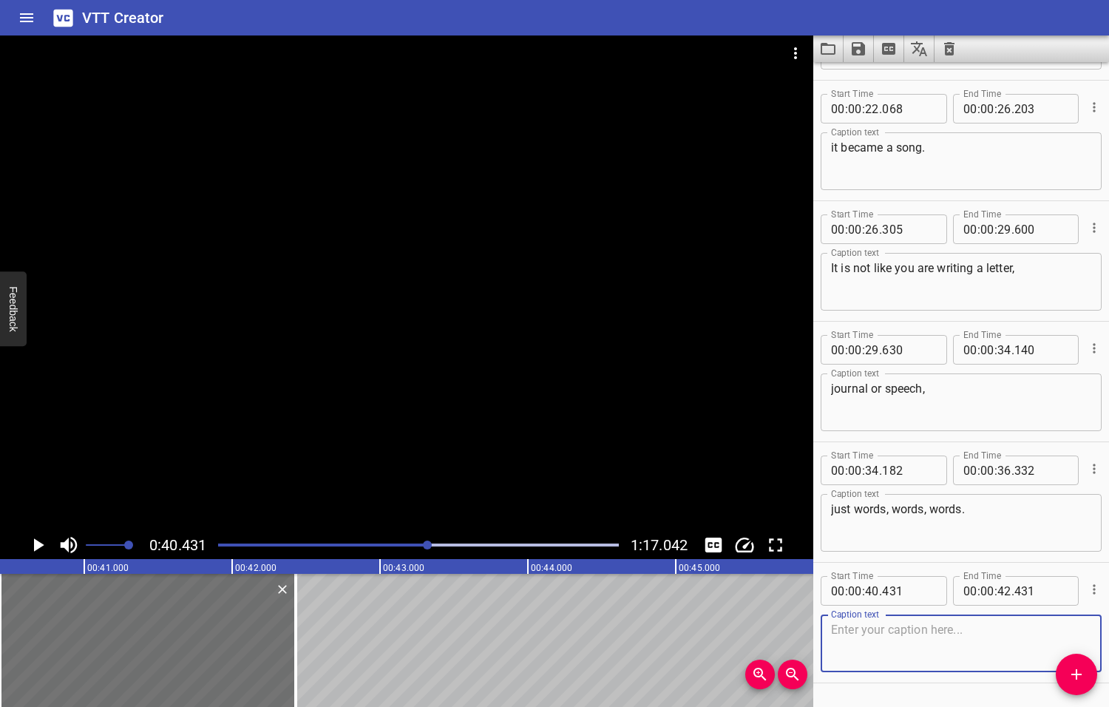
scroll to position [509, 0]
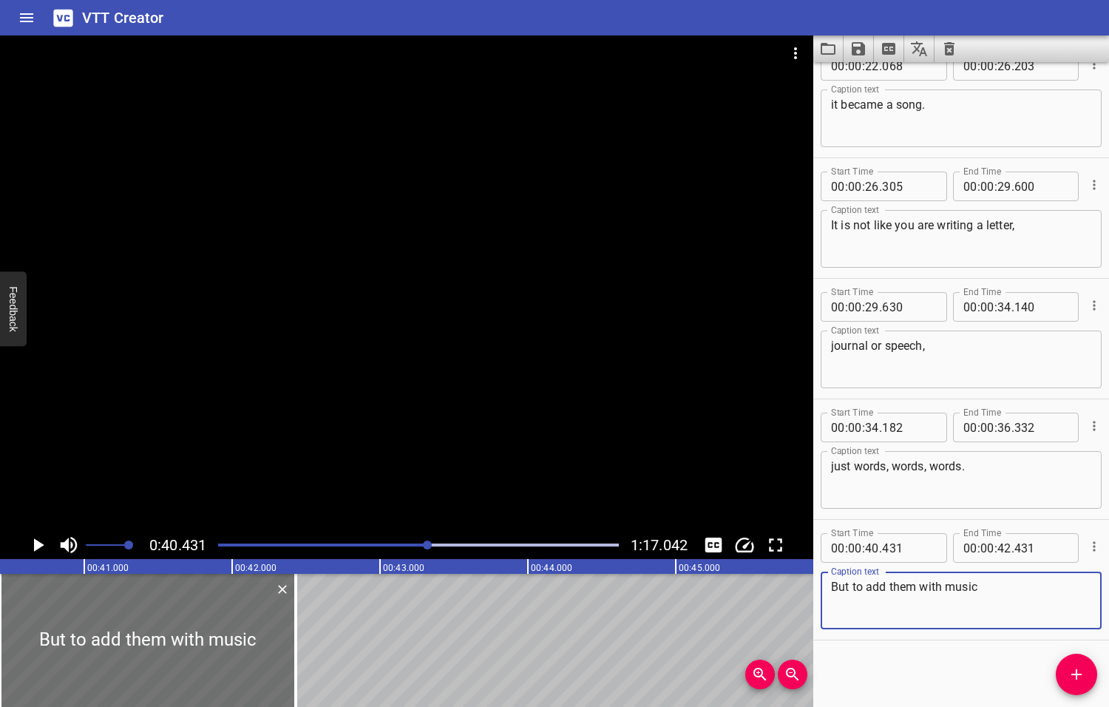
click at [837, 588] on textarea "But to add them with music" at bounding box center [961, 601] width 260 height 42
type textarea "But to add them with music"
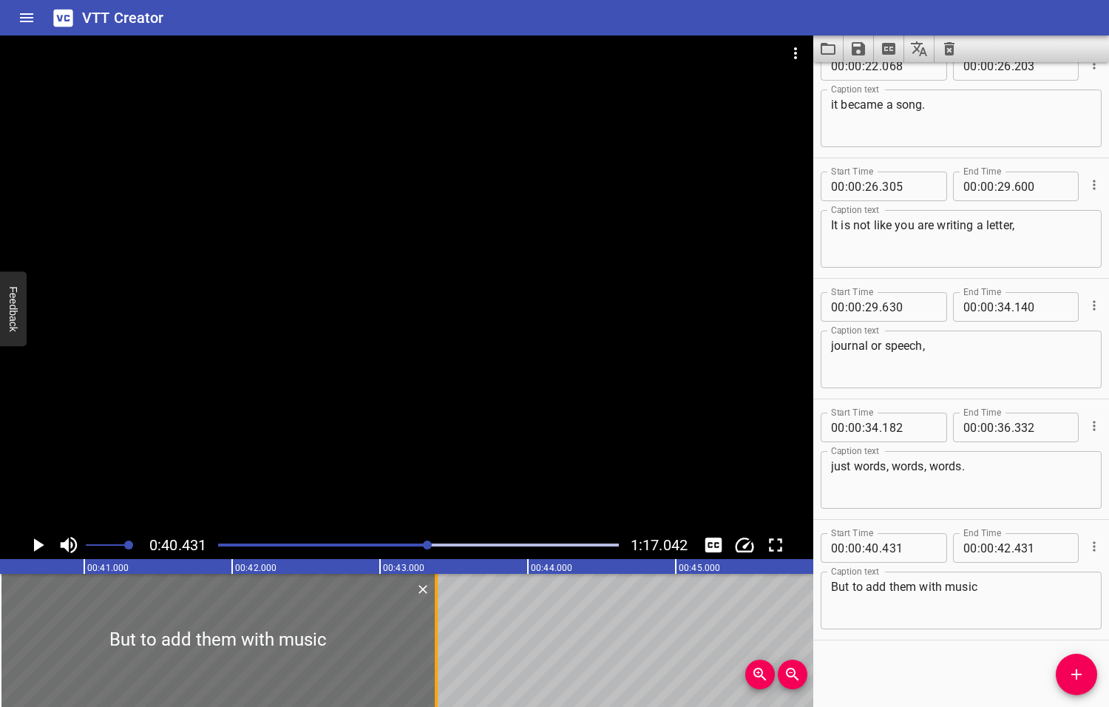
drag, startPoint x: 295, startPoint y: 625, endPoint x: 435, endPoint y: 622, distance: 140.5
click at [435, 622] on div at bounding box center [436, 640] width 3 height 133
type input "43"
type input "381"
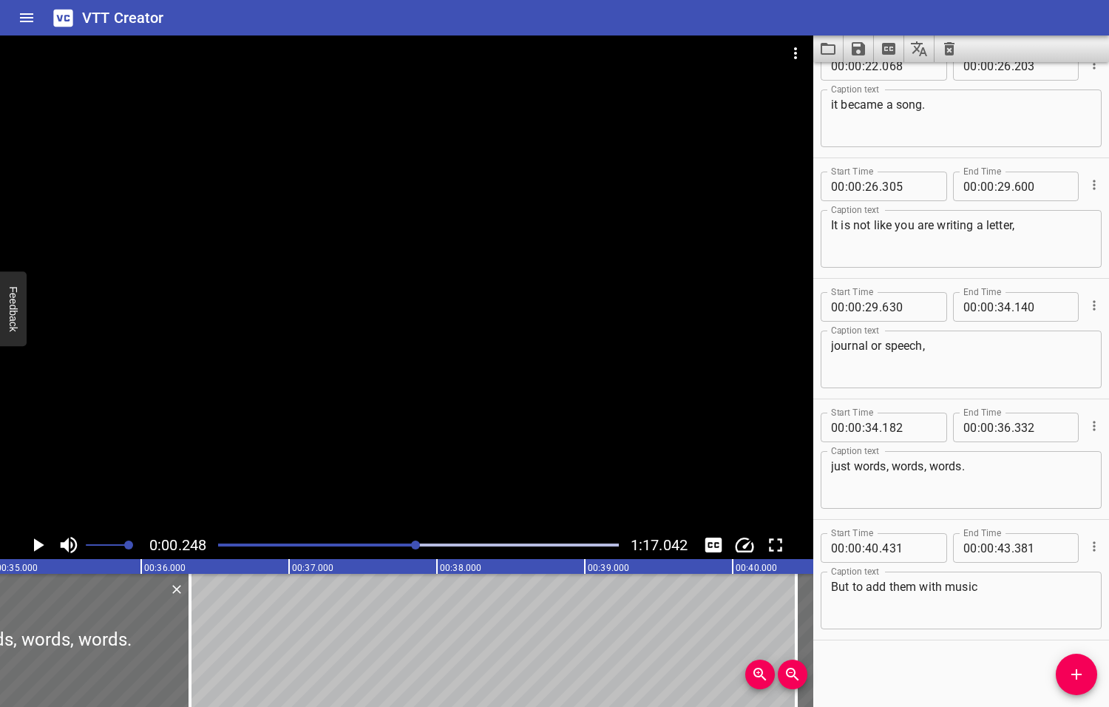
drag, startPoint x: 427, startPoint y: 543, endPoint x: 415, endPoint y: 542, distance: 11.9
click at [417, 543] on div at bounding box center [415, 544] width 9 height 9
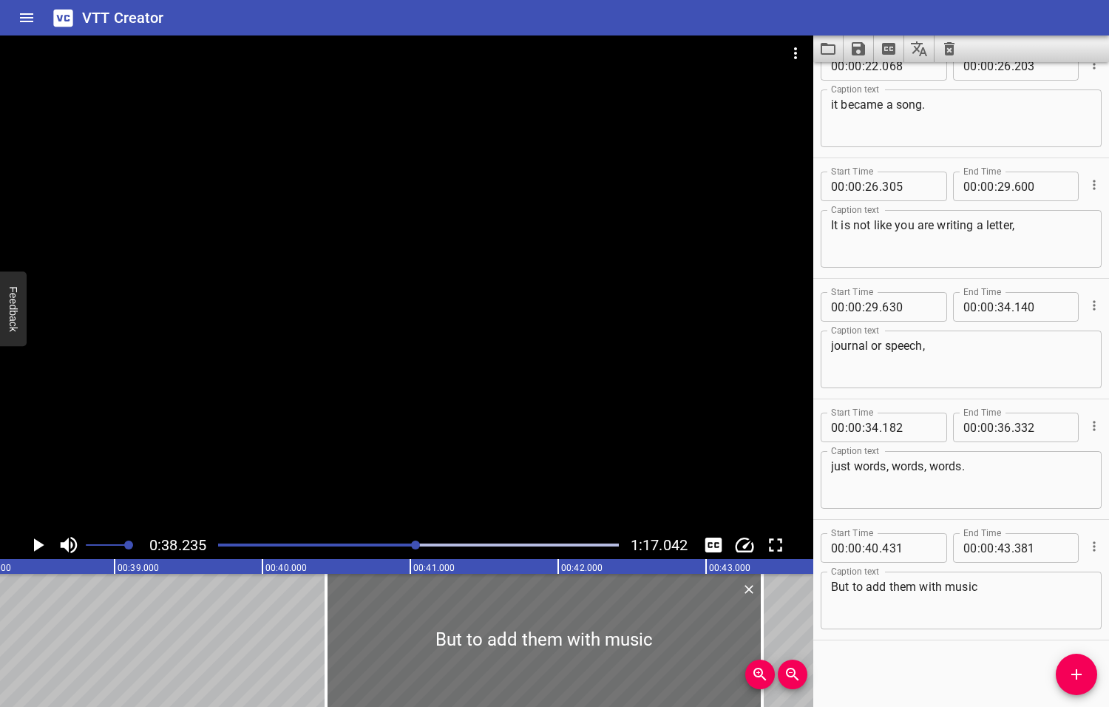
scroll to position [0, 5653]
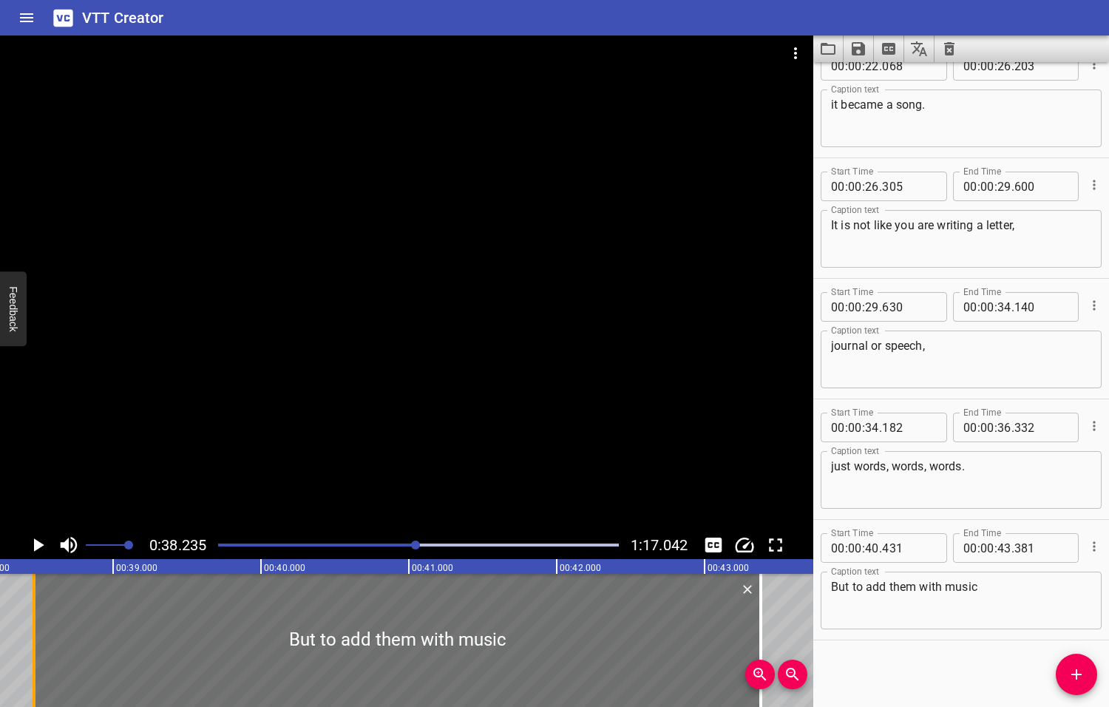
drag, startPoint x: 325, startPoint y: 645, endPoint x: 34, endPoint y: 658, distance: 290.8
click at [34, 658] on div at bounding box center [34, 640] width 3 height 133
type input "38"
type input "466"
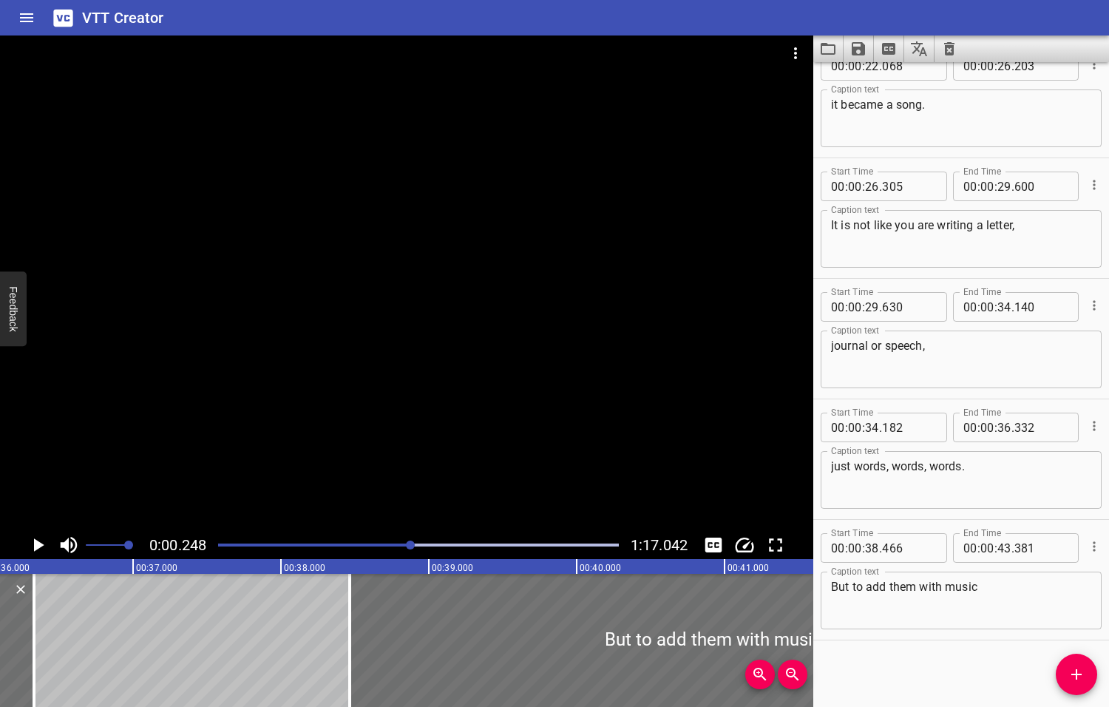
click at [412, 543] on div at bounding box center [410, 544] width 9 height 9
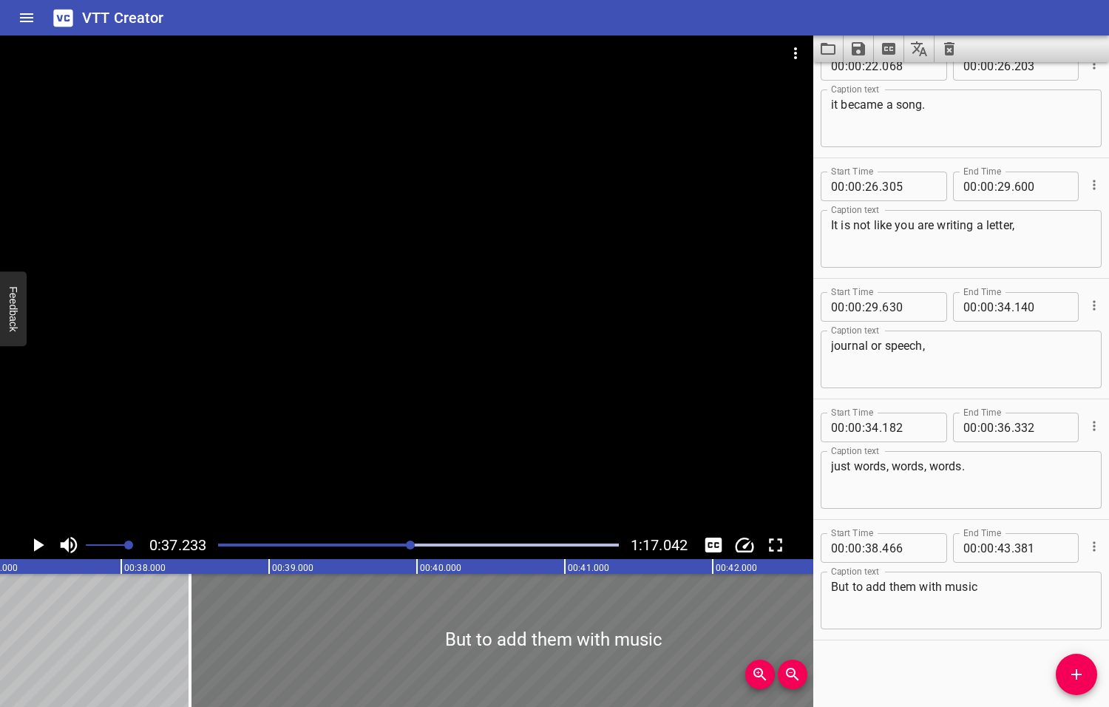
scroll to position [0, 5505]
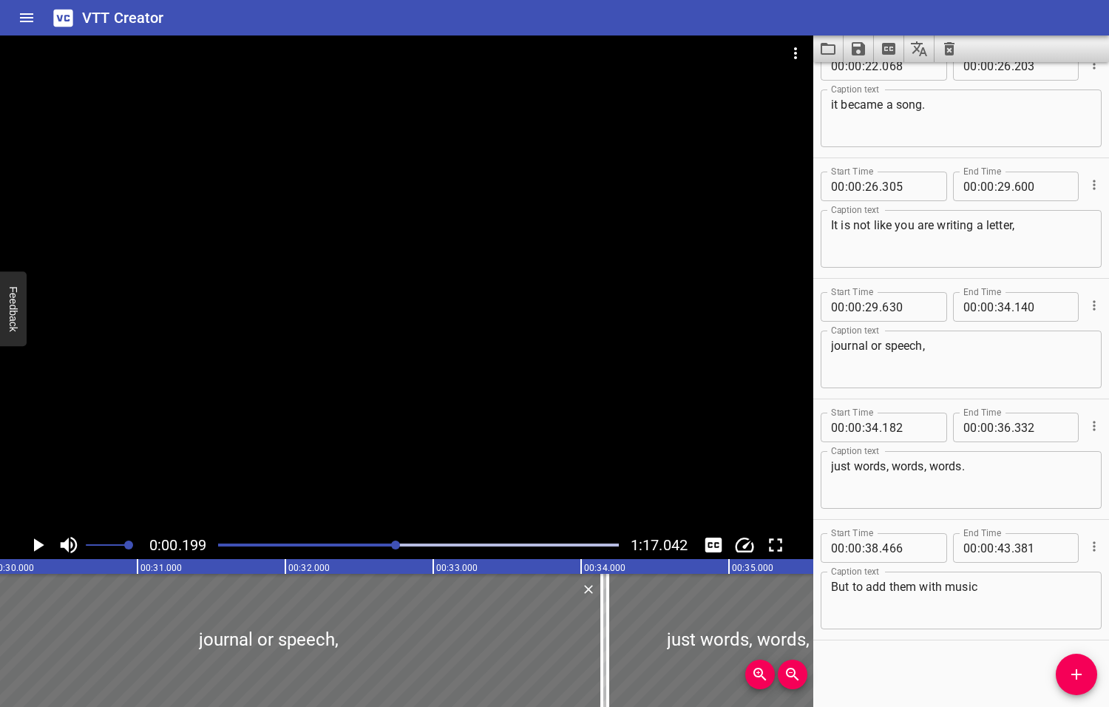
drag, startPoint x: 413, startPoint y: 544, endPoint x: 397, endPoint y: 544, distance: 16.3
click at [397, 544] on div at bounding box center [395, 544] width 9 height 9
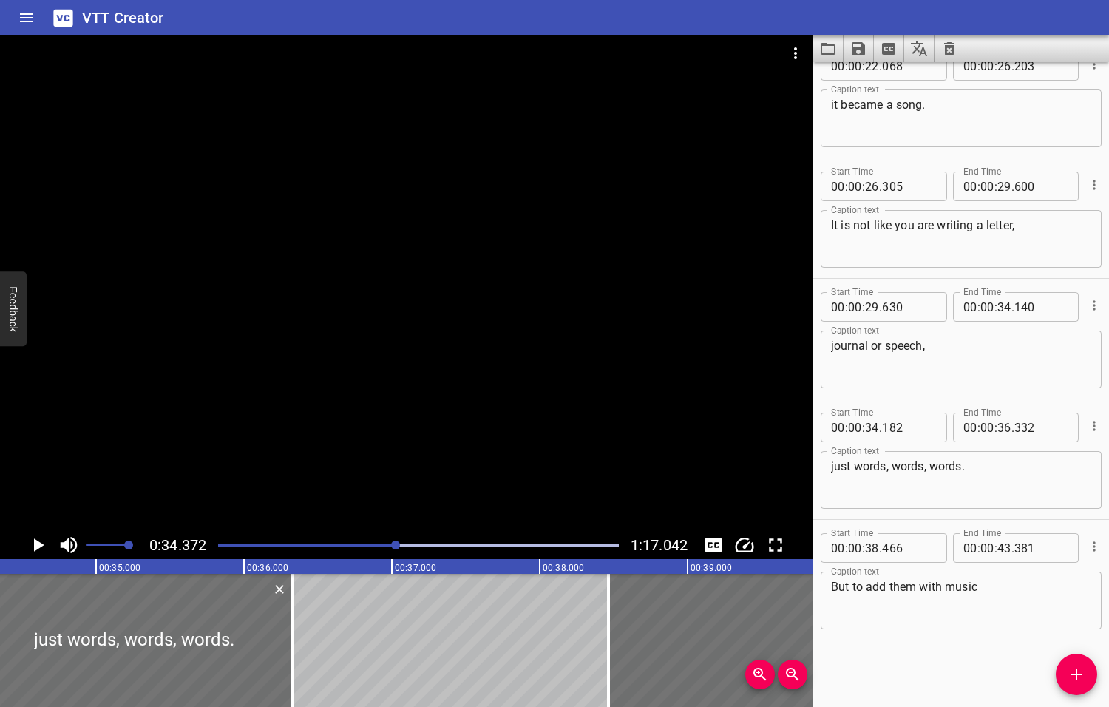
scroll to position [0, 5082]
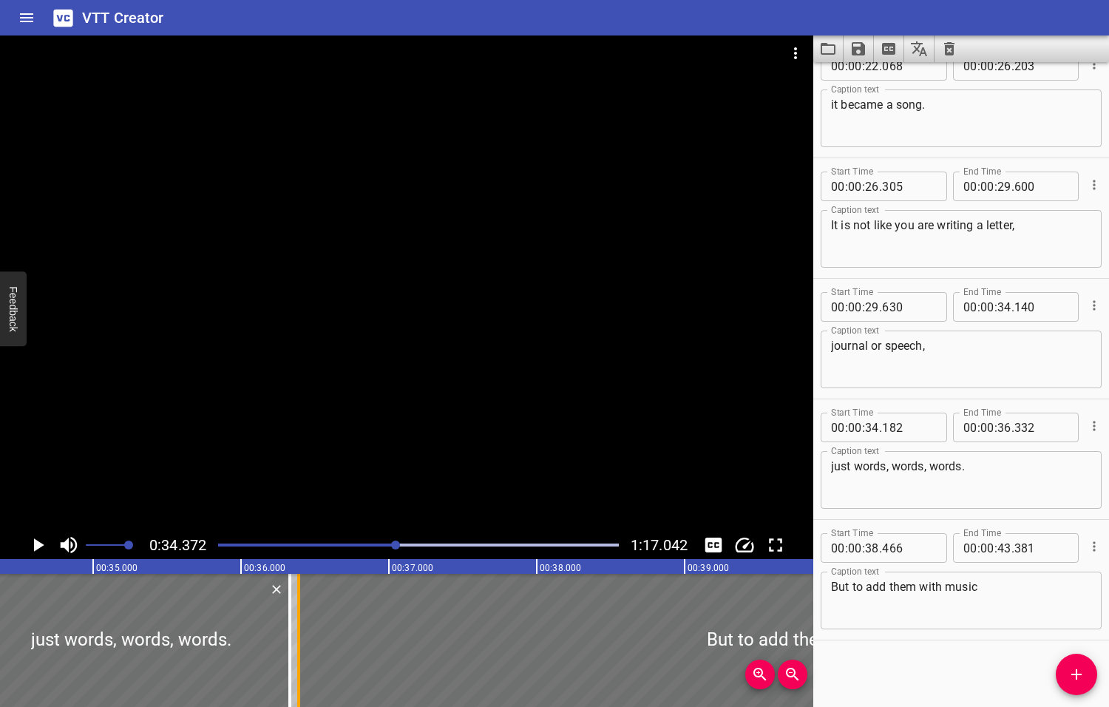
drag, startPoint x: 601, startPoint y: 646, endPoint x: 294, endPoint y: 651, distance: 306.8
click at [294, 651] on div at bounding box center [298, 640] width 15 height 133
type input "36"
type input "391"
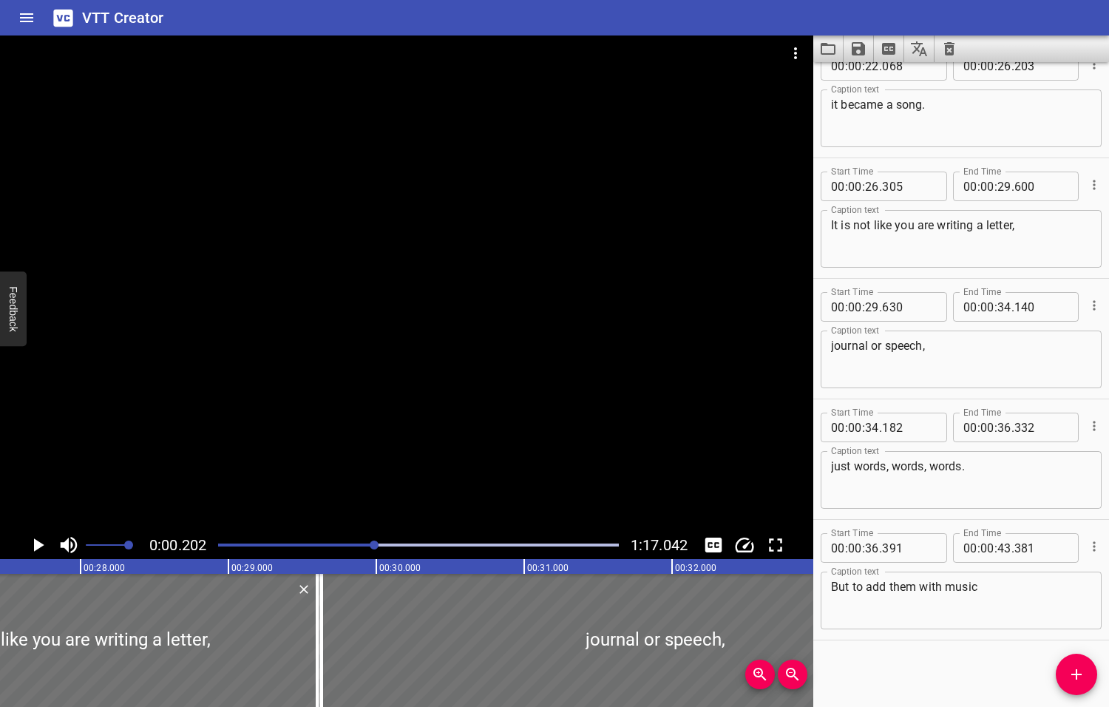
drag, startPoint x: 398, startPoint y: 543, endPoint x: 376, endPoint y: 544, distance: 22.9
click at [376, 544] on div at bounding box center [374, 544] width 9 height 9
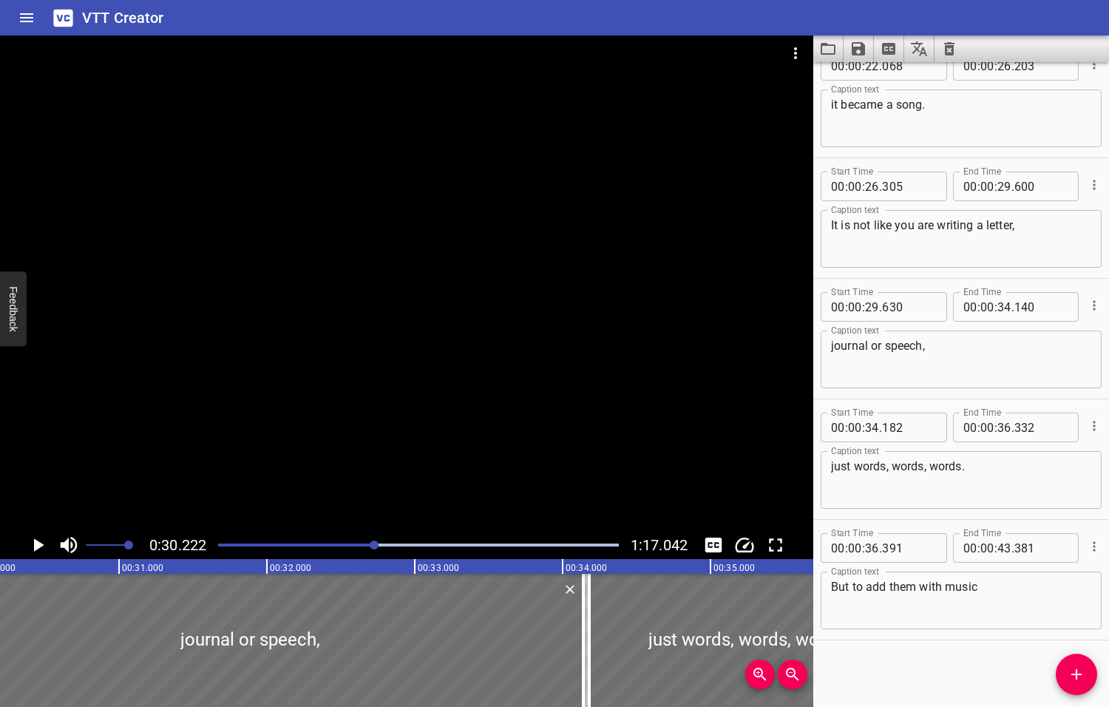
scroll to position [0, 4468]
click at [39, 543] on icon "Play/Pause" at bounding box center [39, 544] width 10 height 13
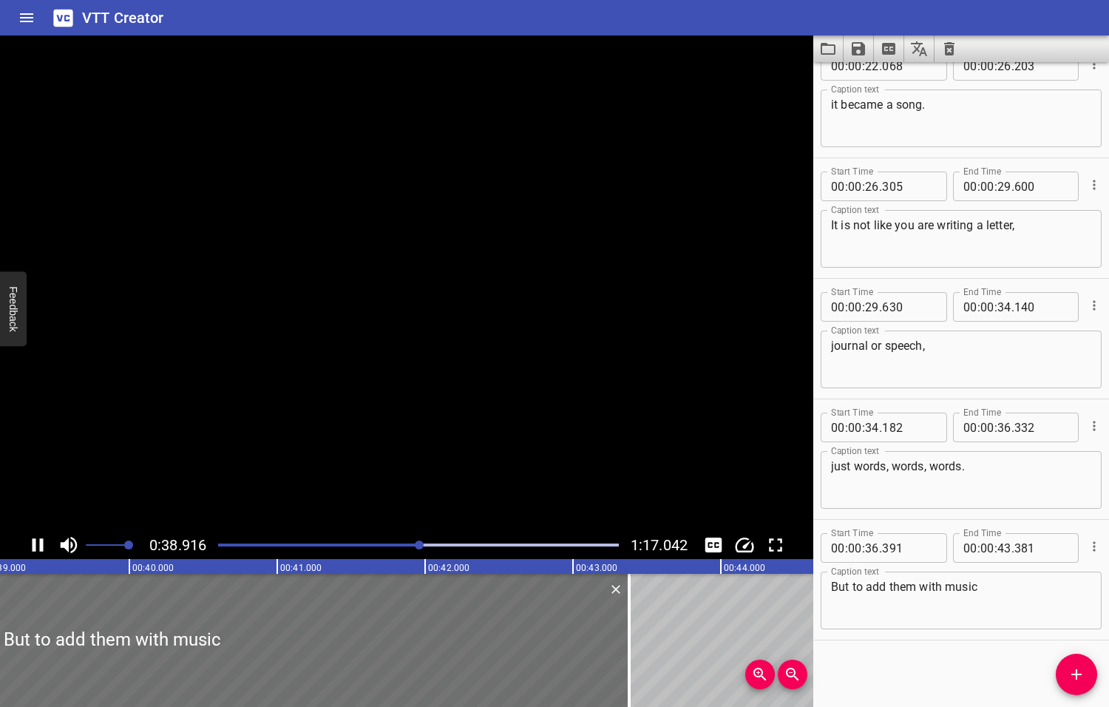
click at [39, 543] on icon "Play/Pause" at bounding box center [38, 544] width 11 height 13
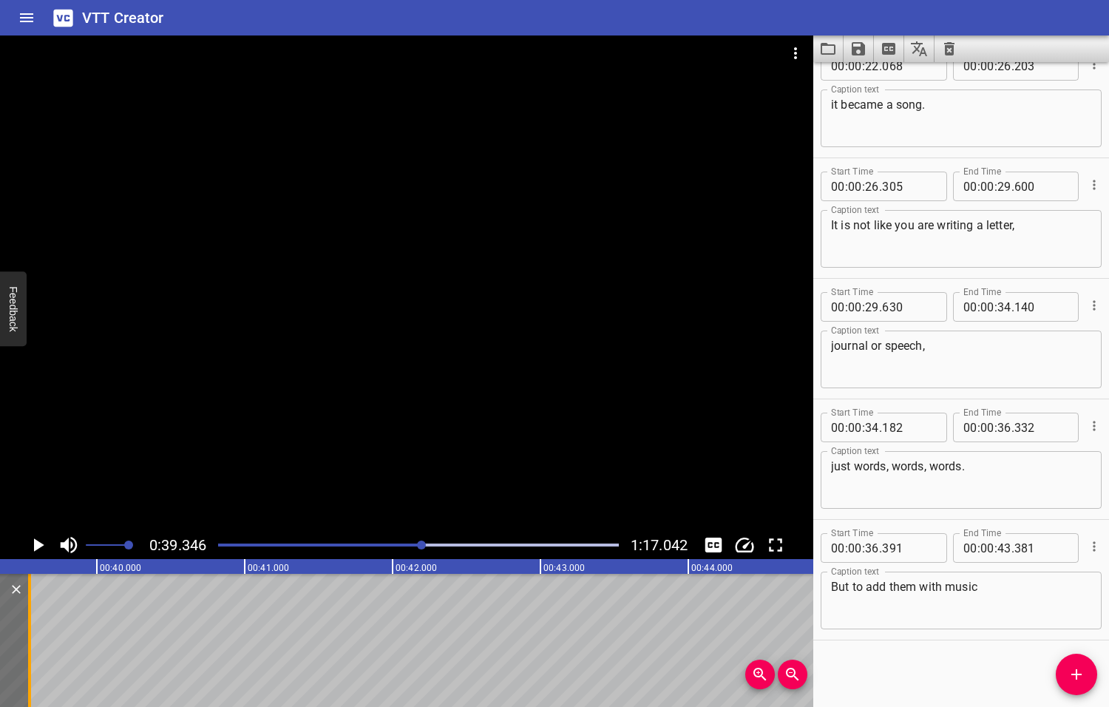
drag, startPoint x: 598, startPoint y: 640, endPoint x: 31, endPoint y: 637, distance: 567.0
click at [31, 637] on div at bounding box center [29, 640] width 15 height 133
type input "39"
type input "546"
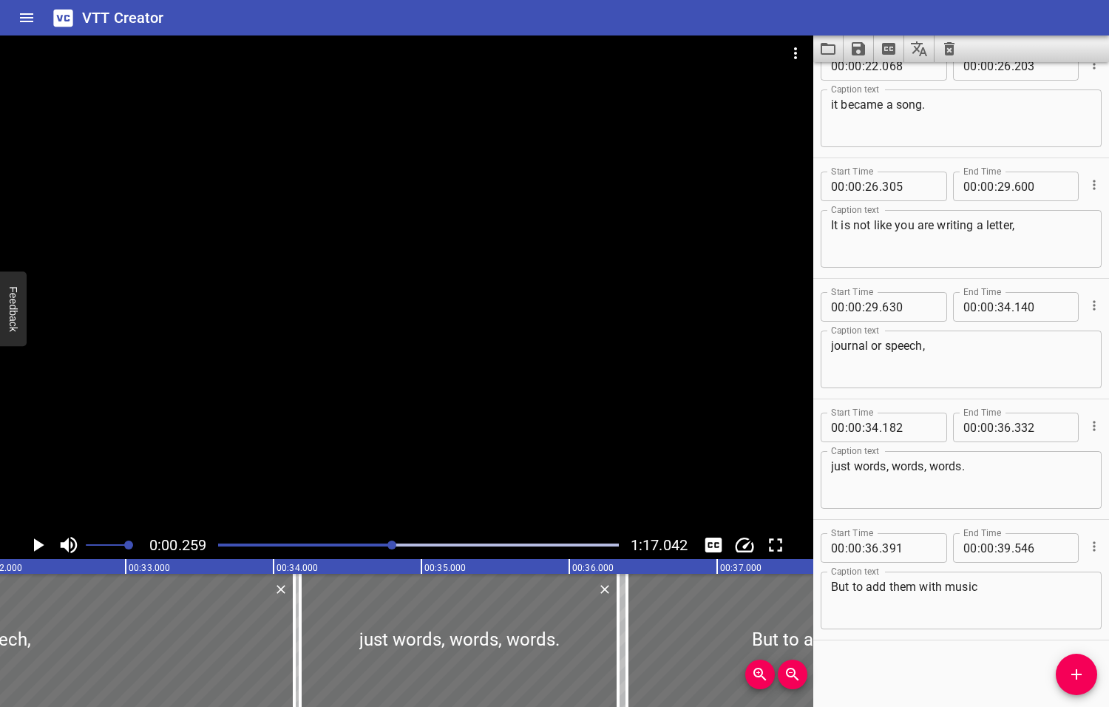
drag, startPoint x: 422, startPoint y: 544, endPoint x: 393, endPoint y: 547, distance: 29.0
click at [393, 547] on div at bounding box center [391, 544] width 9 height 9
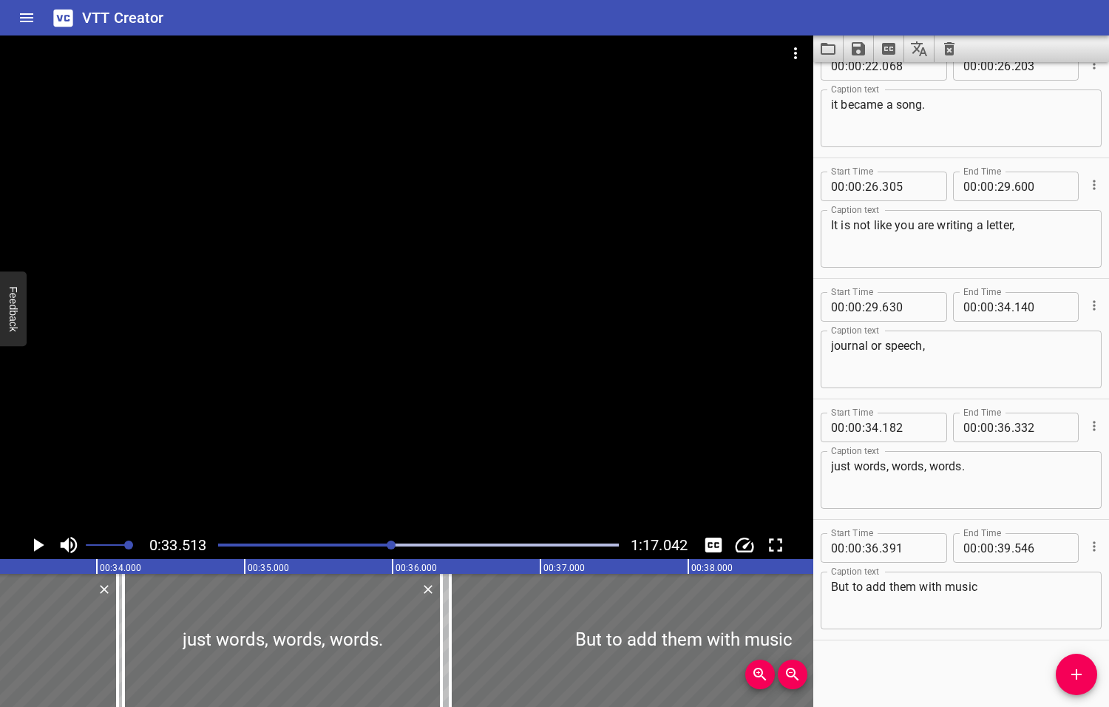
scroll to position [0, 4955]
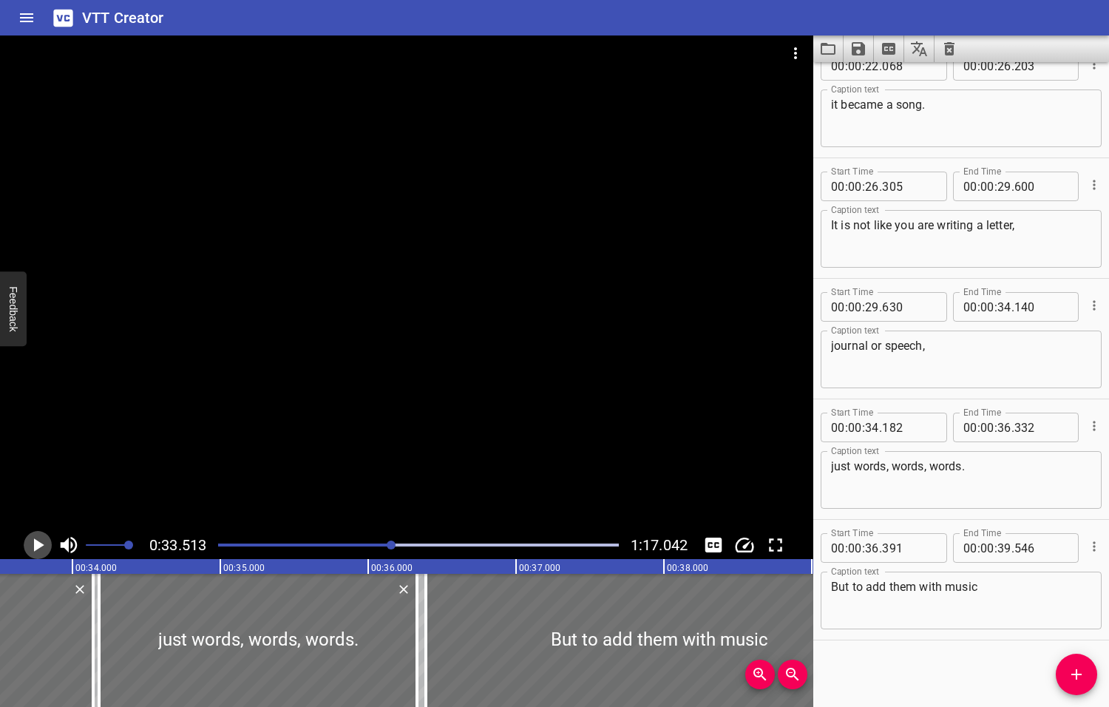
click at [38, 544] on icon "Play/Pause" at bounding box center [39, 544] width 10 height 13
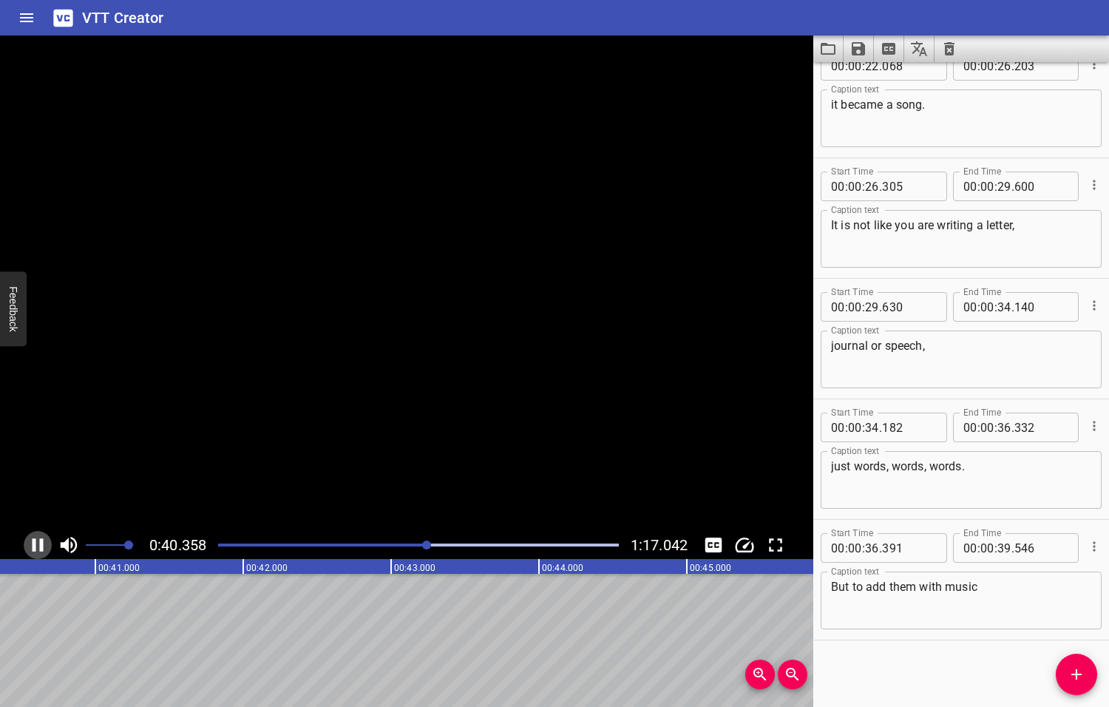
click at [38, 544] on icon "Play/Pause" at bounding box center [38, 545] width 22 height 22
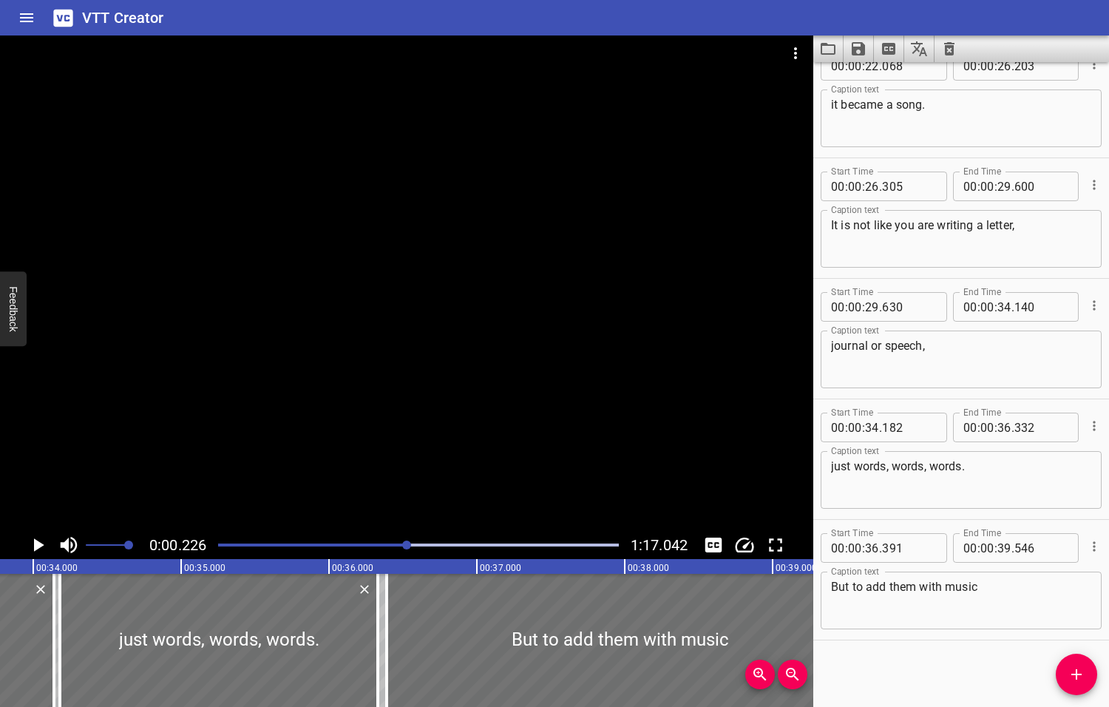
drag, startPoint x: 428, startPoint y: 545, endPoint x: 408, endPoint y: 544, distance: 20.0
click at [408, 544] on div at bounding box center [406, 544] width 9 height 9
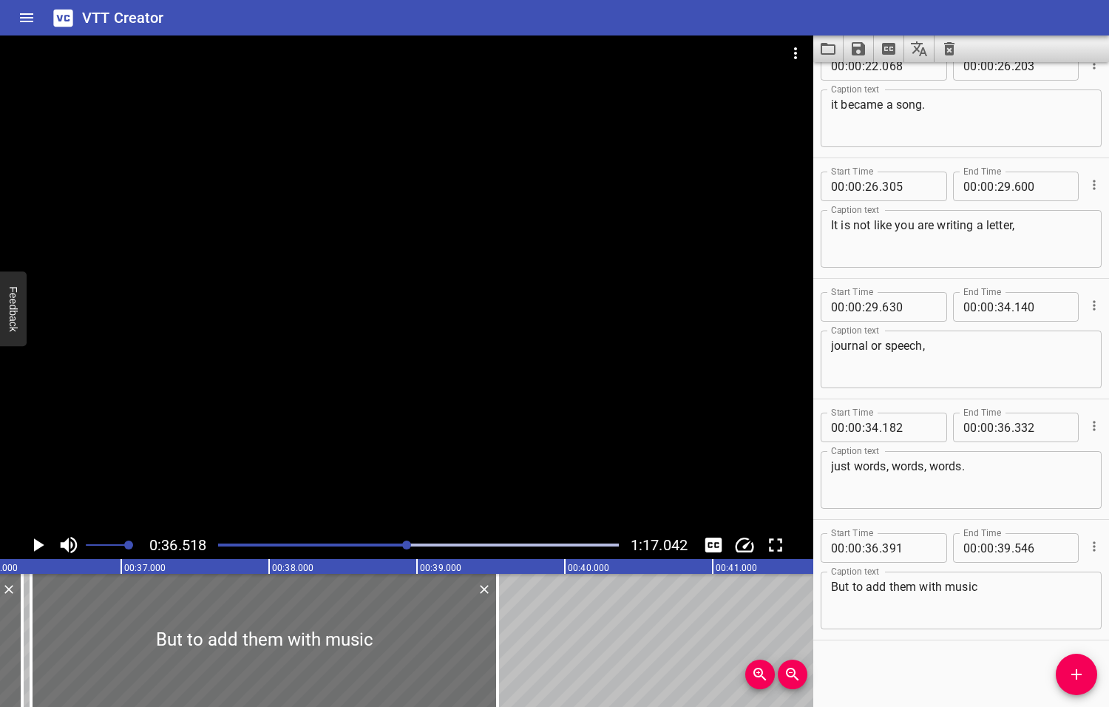
scroll to position [0, 5399]
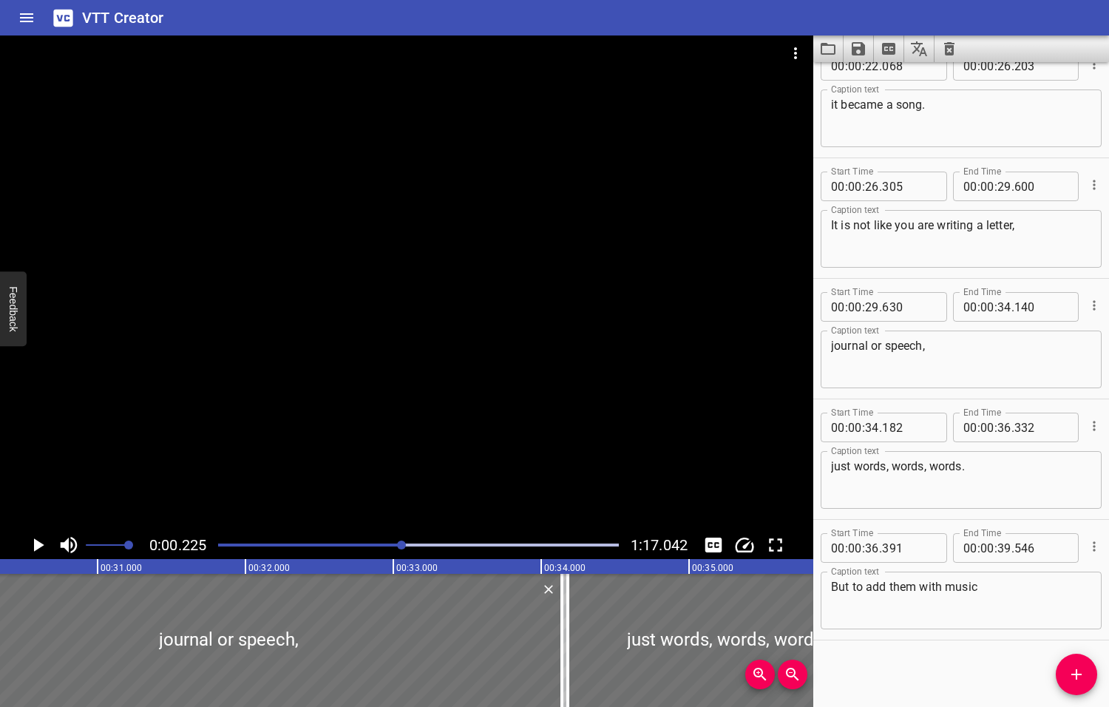
drag, startPoint x: 408, startPoint y: 544, endPoint x: 396, endPoint y: 545, distance: 12.6
click at [397, 545] on div at bounding box center [401, 544] width 9 height 9
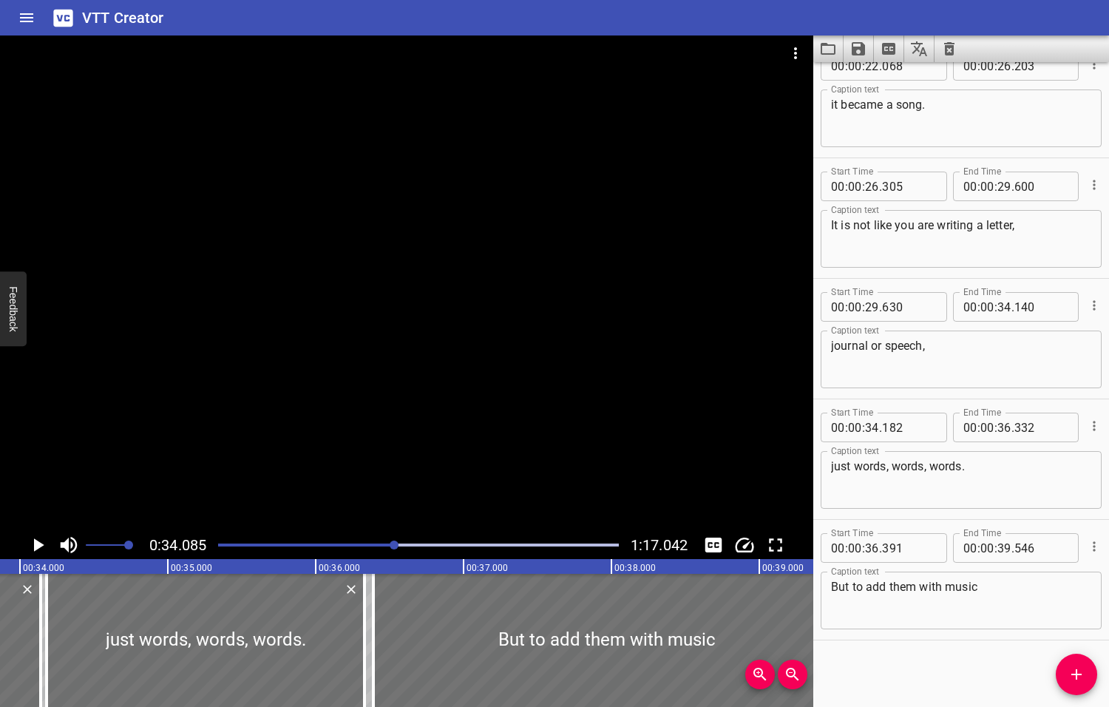
scroll to position [0, 5040]
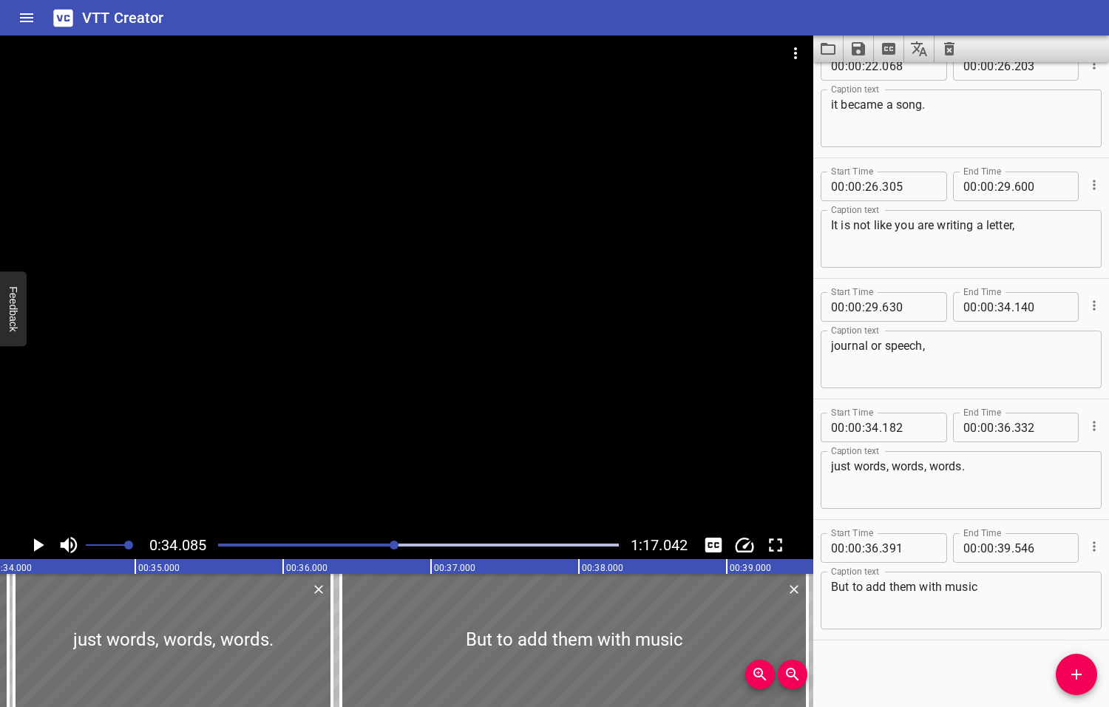
click at [38, 543] on icon "Play/Pause" at bounding box center [39, 544] width 10 height 13
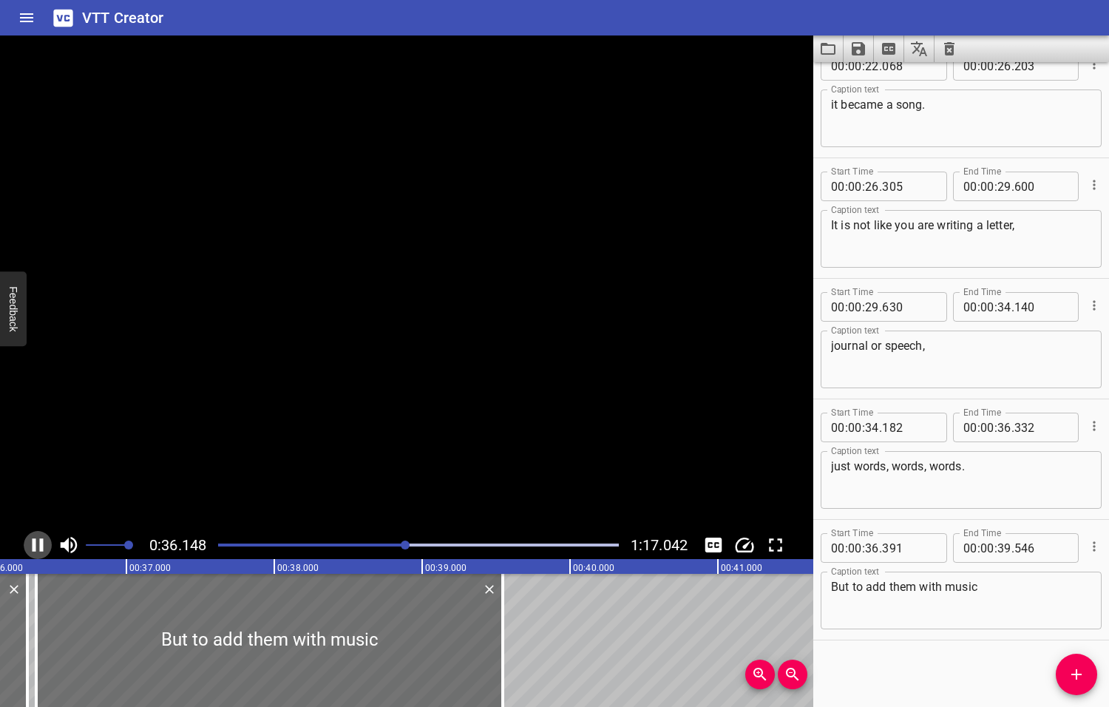
click at [38, 543] on icon "Play/Pause" at bounding box center [38, 545] width 22 height 22
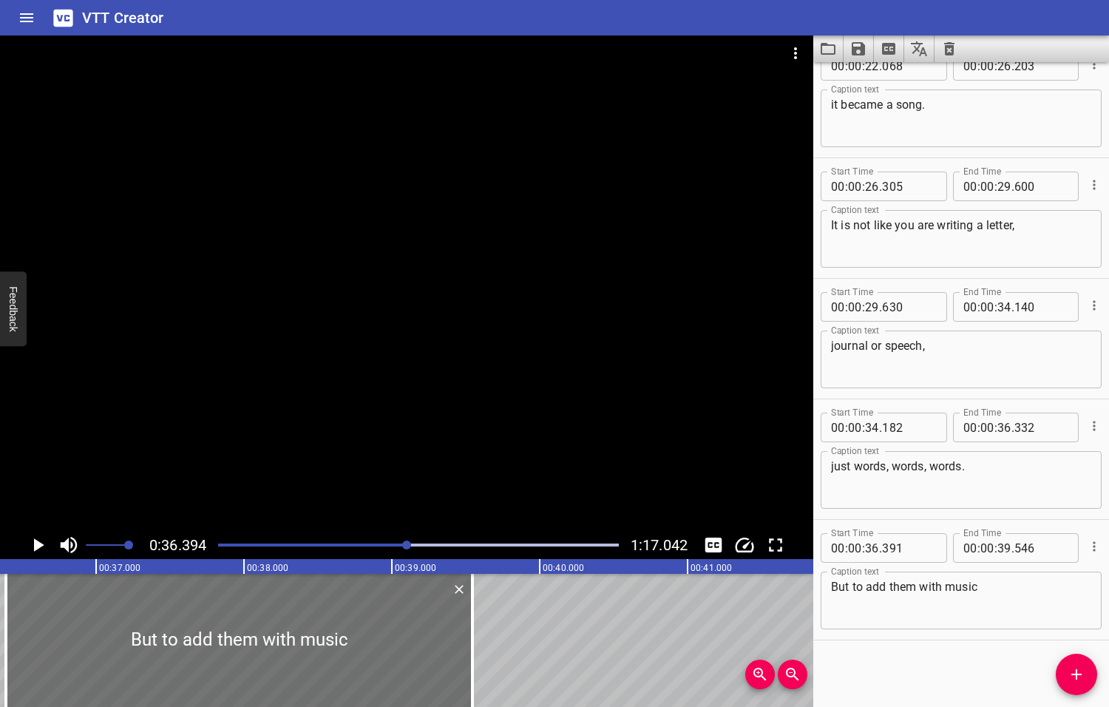
scroll to position [0, 5381]
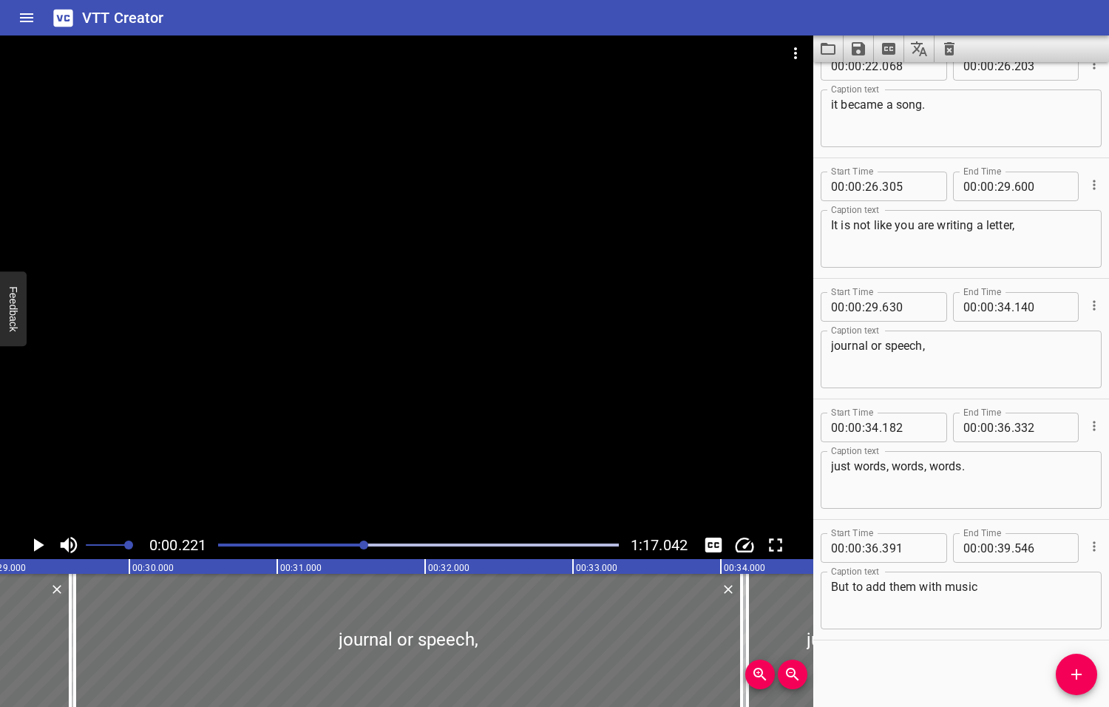
drag, startPoint x: 407, startPoint y: 544, endPoint x: 364, endPoint y: 548, distance: 43.0
click at [364, 548] on div at bounding box center [363, 544] width 9 height 9
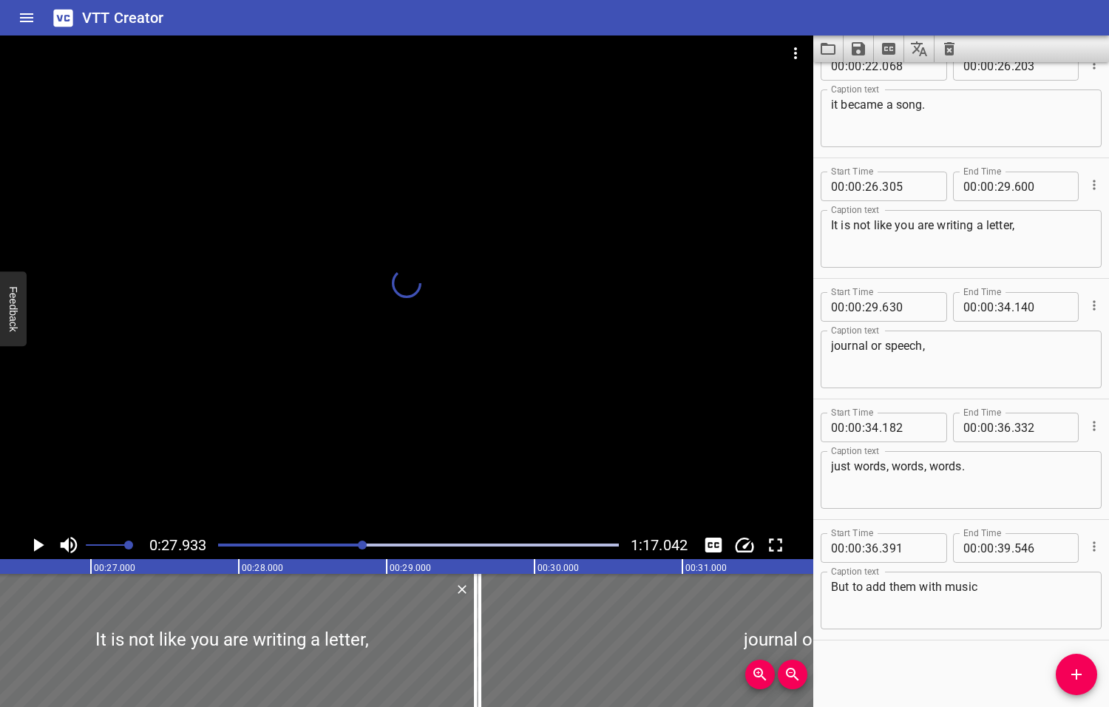
drag, startPoint x: 364, startPoint y: 547, endPoint x: 373, endPoint y: 543, distance: 10.3
click at [367, 543] on div at bounding box center [362, 544] width 9 height 9
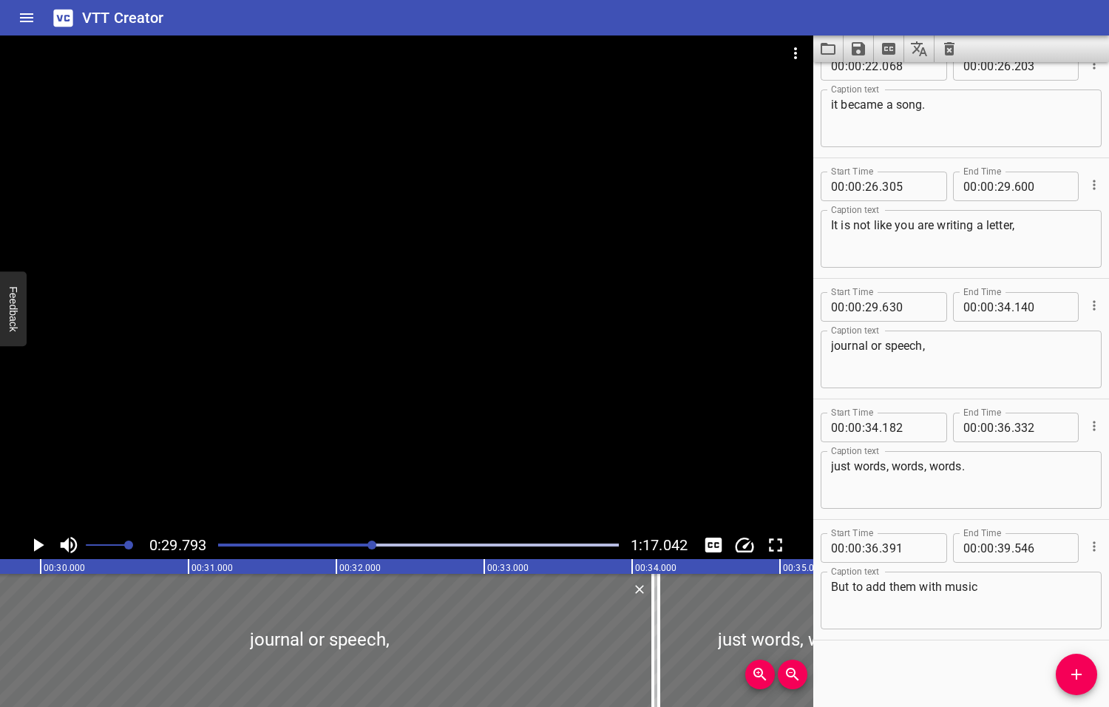
scroll to position [0, 4405]
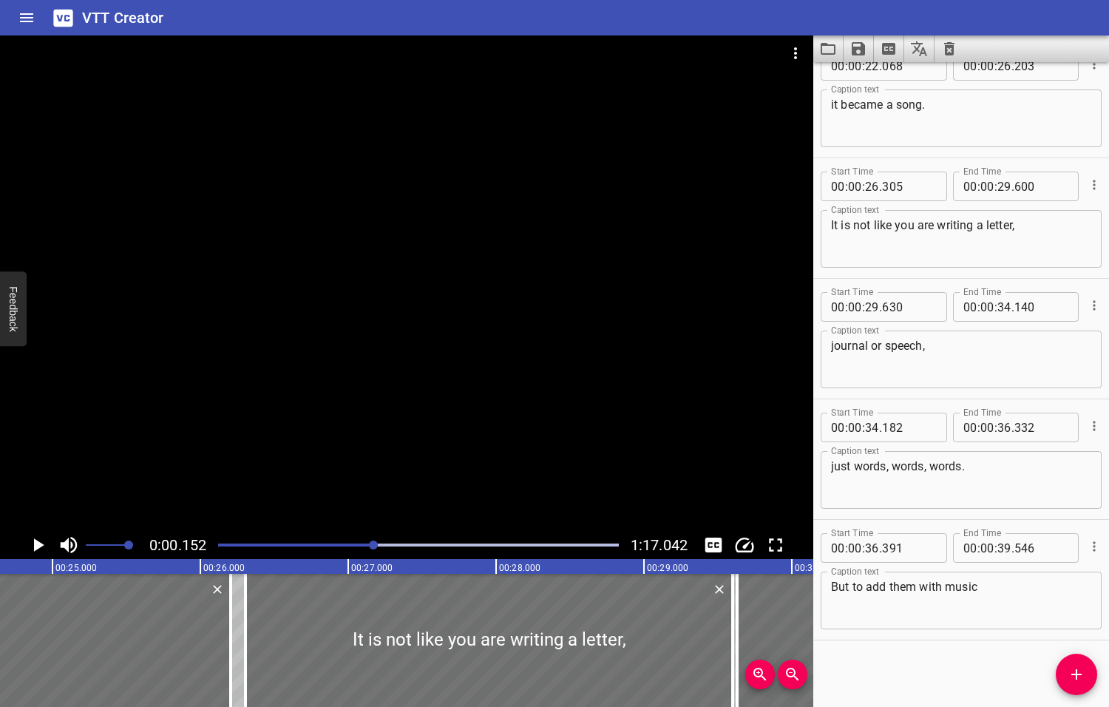
click at [378, 544] on div at bounding box center [373, 544] width 9 height 9
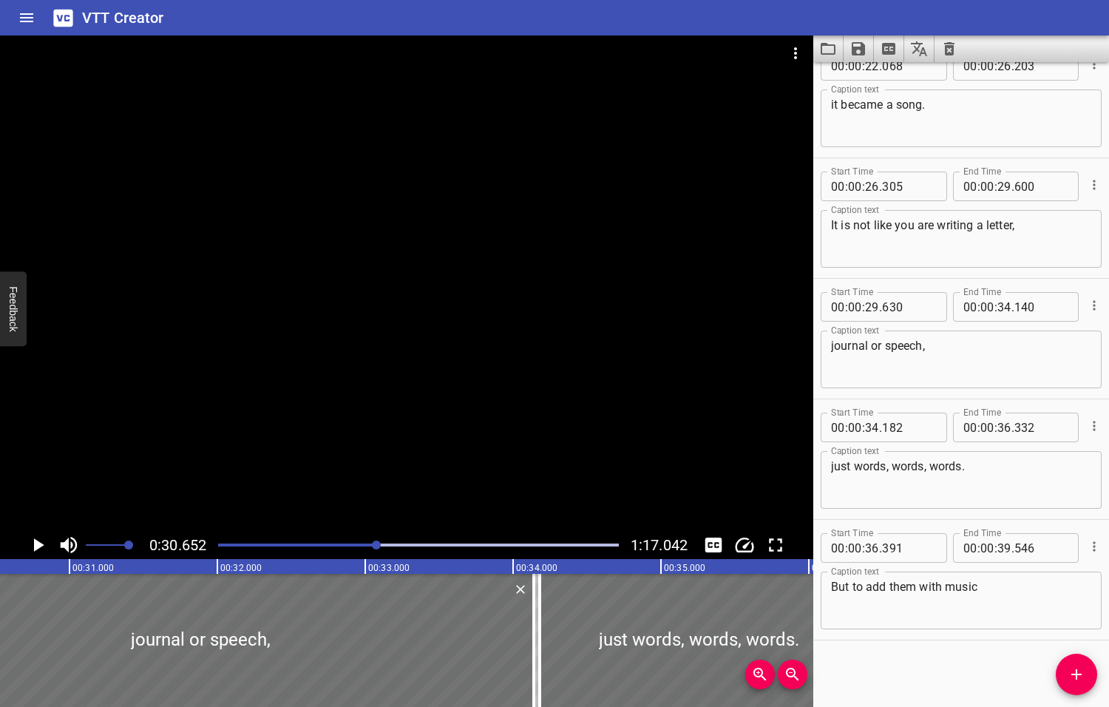
scroll to position [0, 4532]
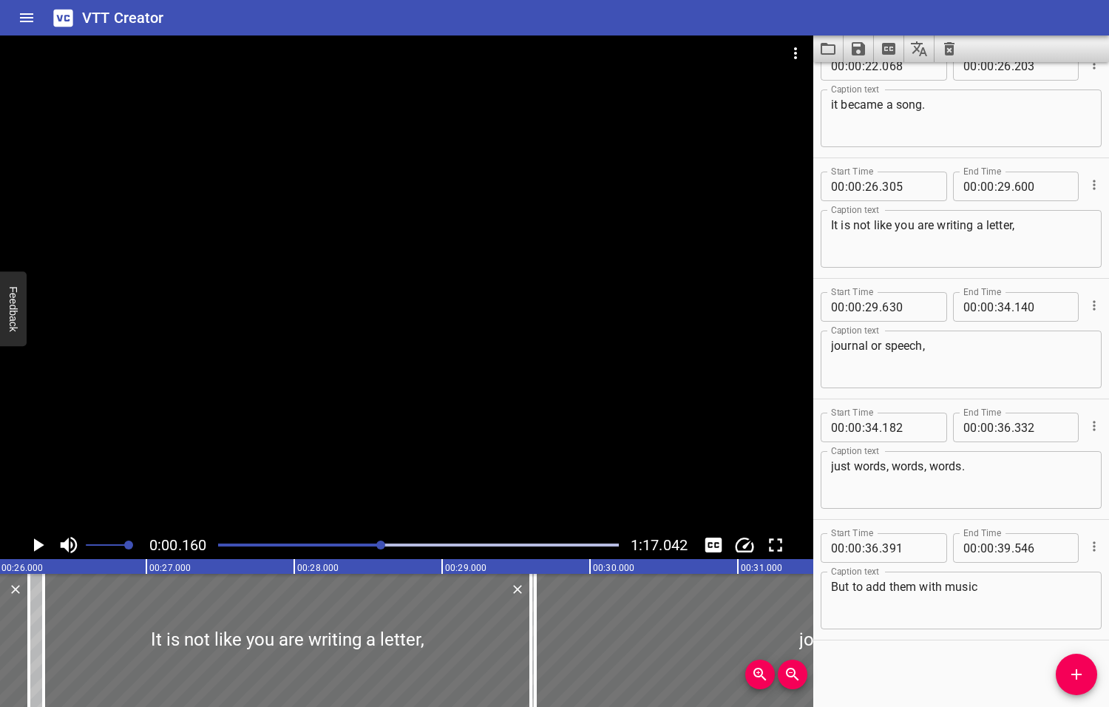
click at [384, 544] on div at bounding box center [380, 544] width 9 height 9
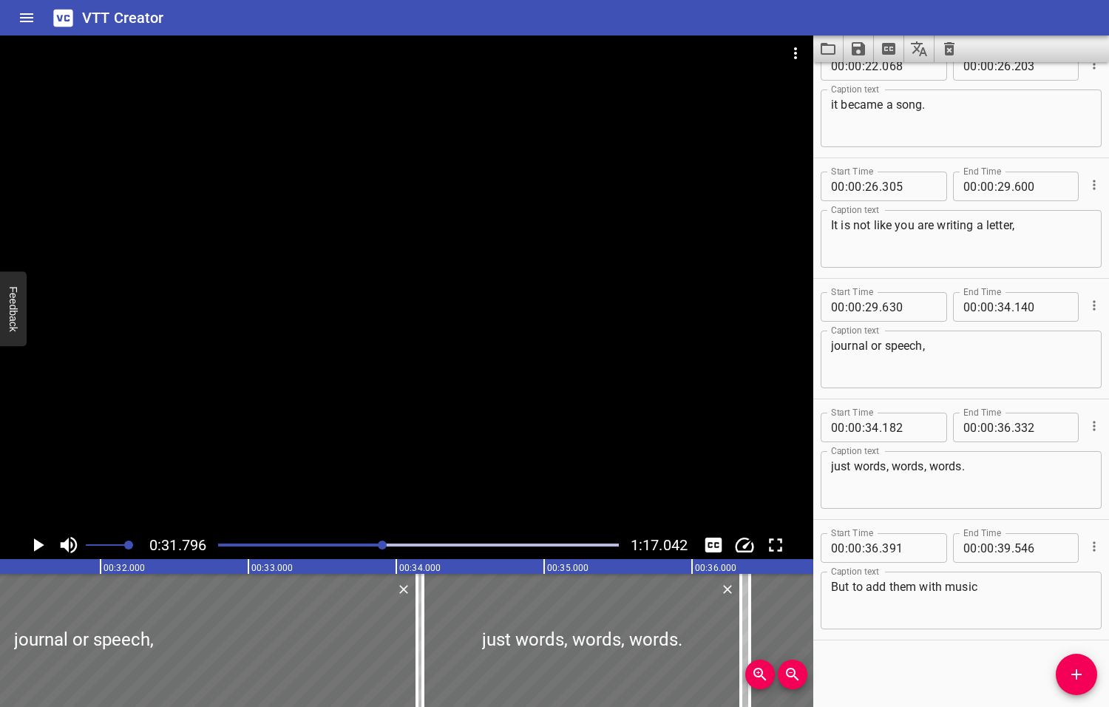
scroll to position [0, 4701]
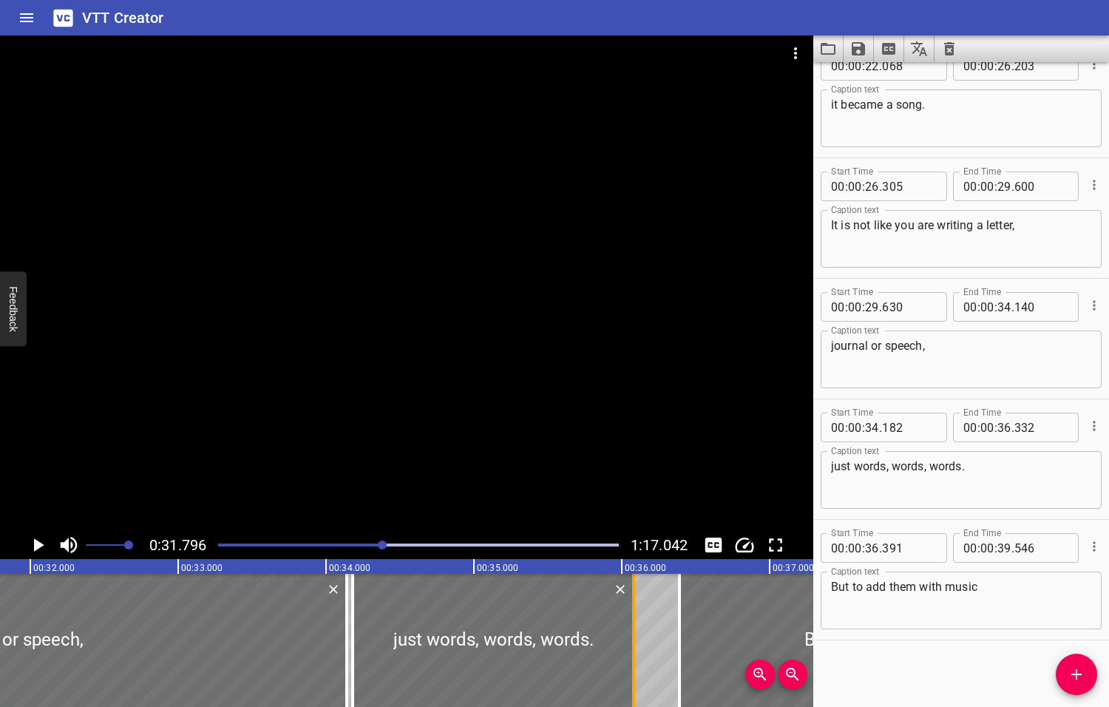
drag, startPoint x: 667, startPoint y: 636, endPoint x: 630, endPoint y: 642, distance: 37.6
click at [630, 642] on div at bounding box center [633, 640] width 15 height 133
type input "082"
drag, startPoint x: 676, startPoint y: 645, endPoint x: 637, endPoint y: 645, distance: 39.9
click at [637, 645] on div at bounding box center [639, 640] width 15 height 133
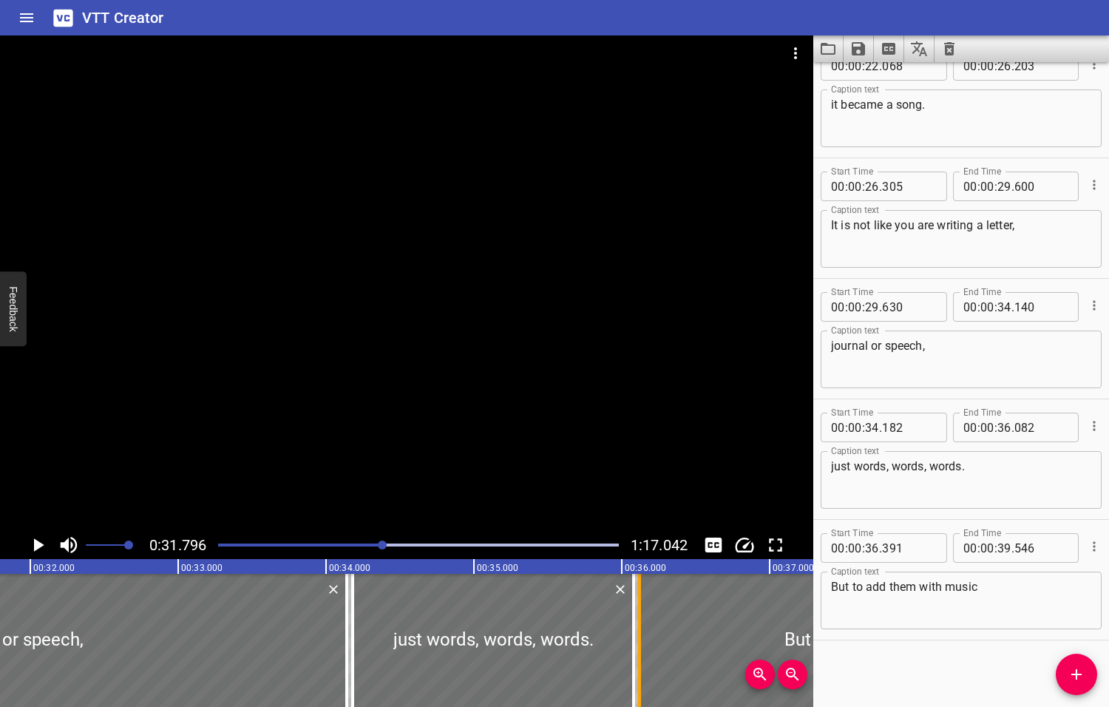
type input "121"
click at [37, 544] on icon "Play/Pause" at bounding box center [39, 544] width 10 height 13
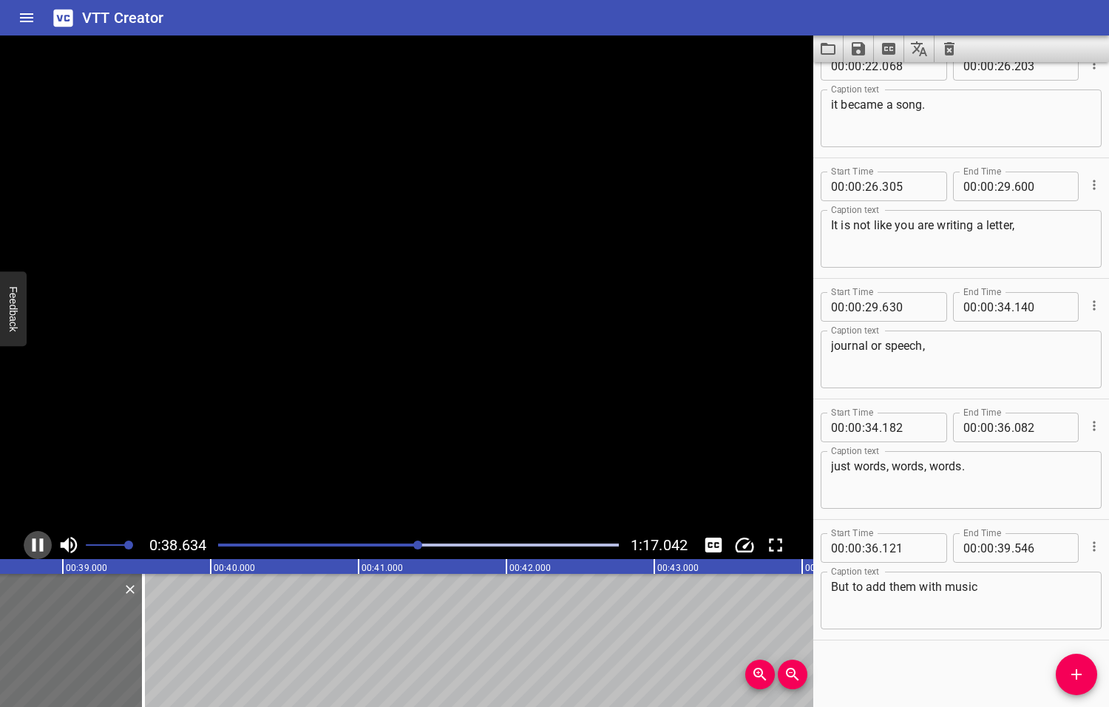
click at [37, 544] on icon "Play/Pause" at bounding box center [38, 545] width 22 height 22
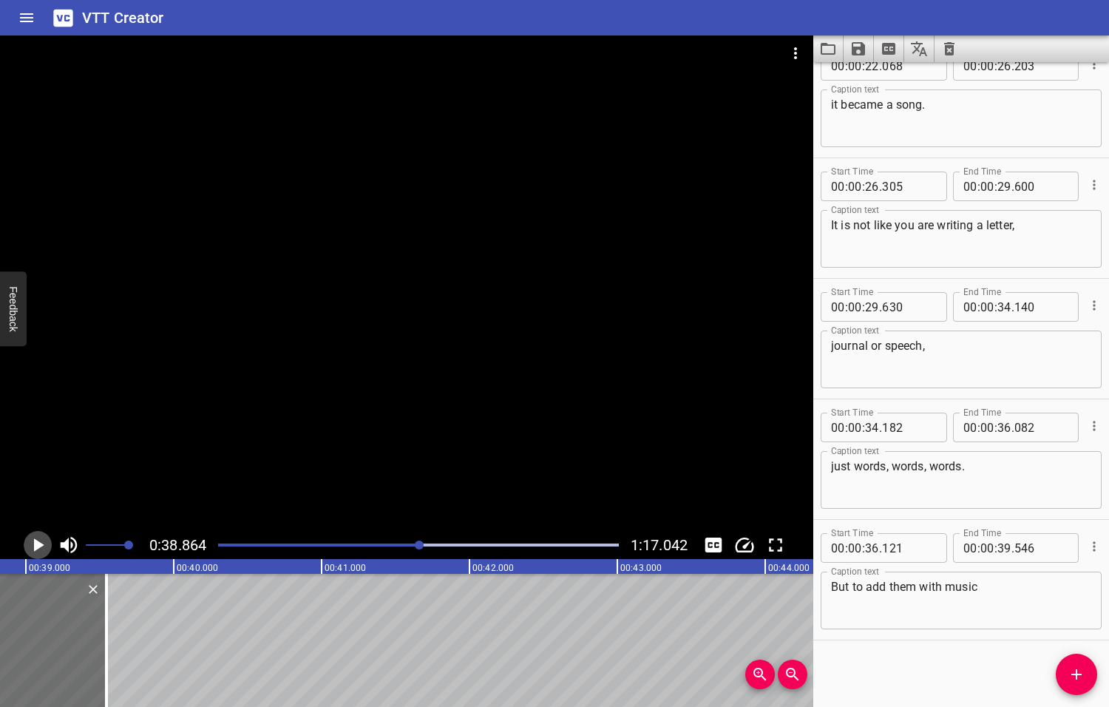
click at [37, 544] on icon "Play/Pause" at bounding box center [39, 544] width 10 height 13
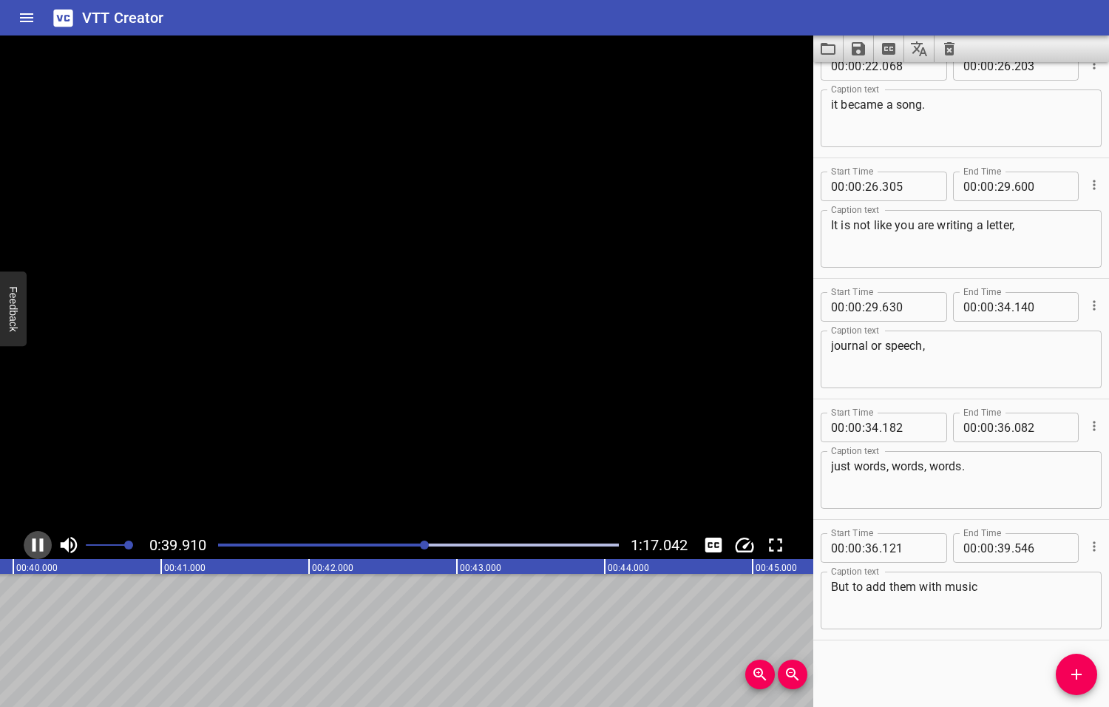
click at [37, 544] on icon "Play/Pause" at bounding box center [38, 545] width 22 height 22
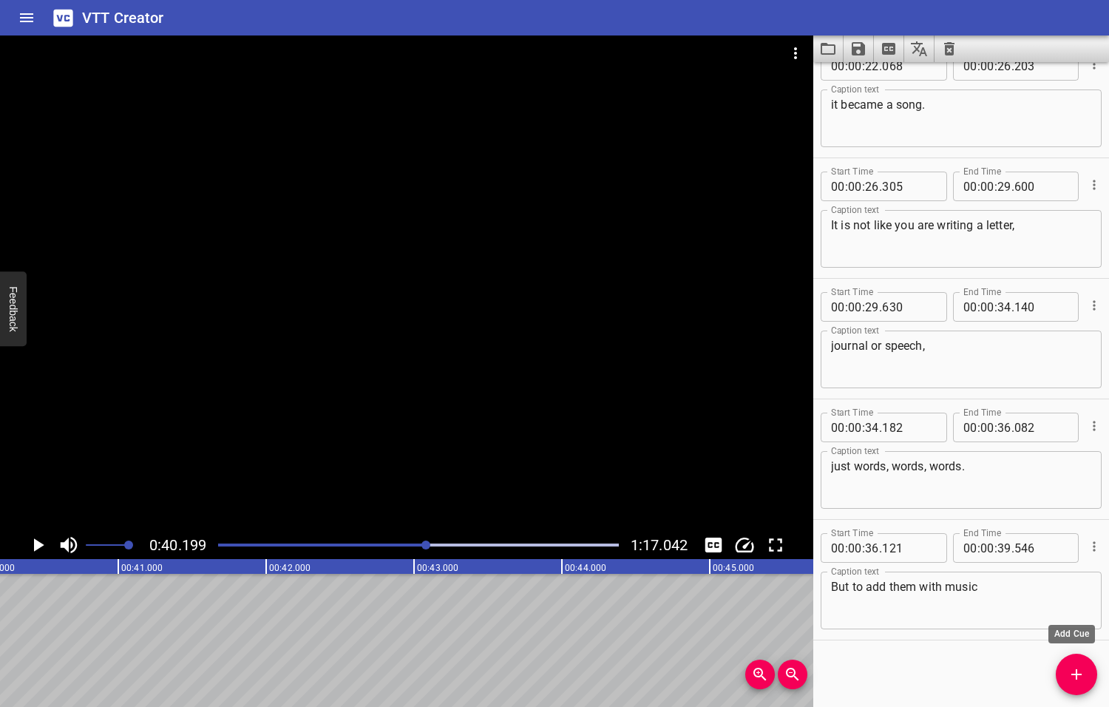
click at [1076, 676] on icon "Add Cue" at bounding box center [1076, 674] width 10 height 10
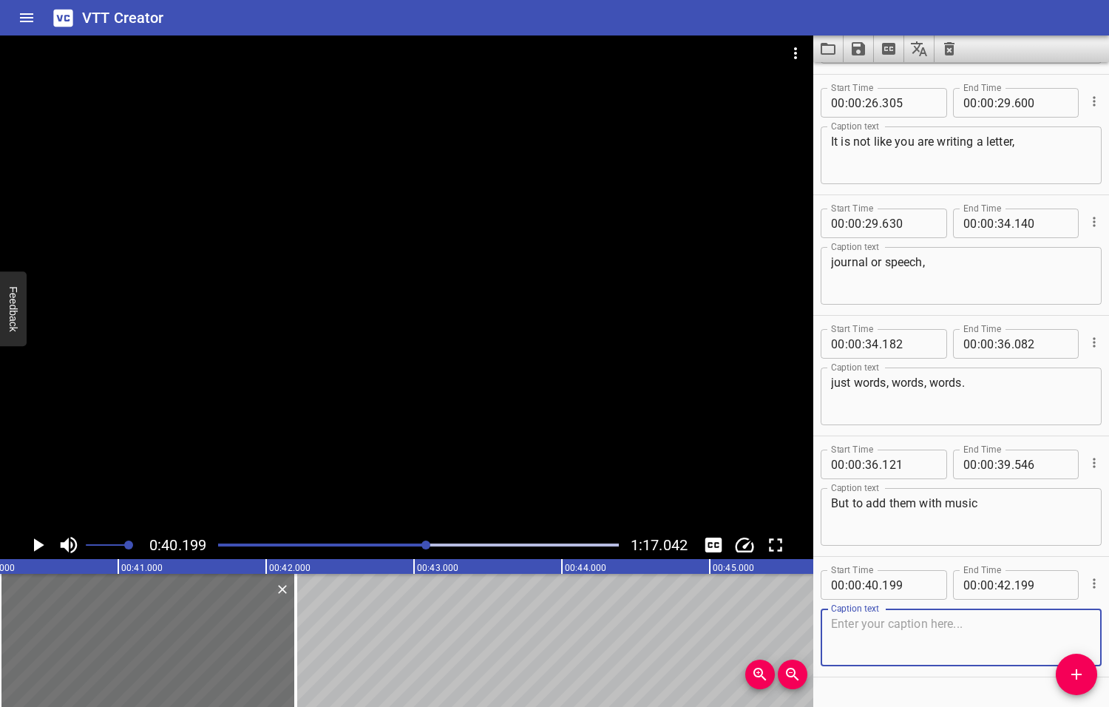
scroll to position [611, 0]
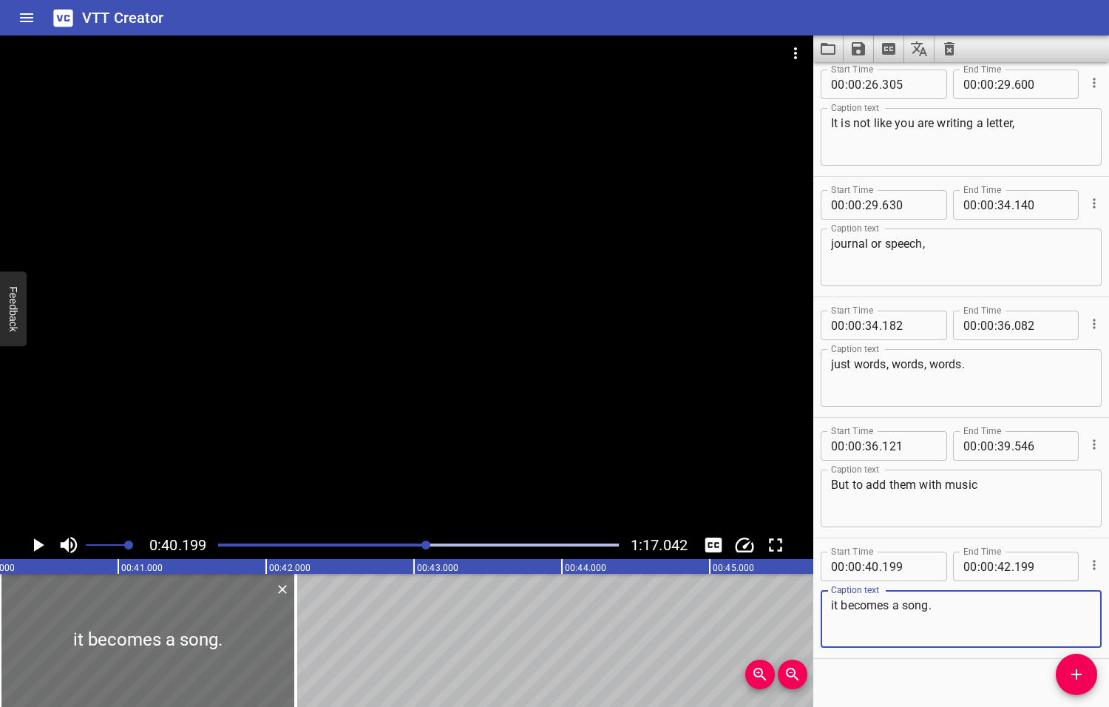
type textarea "it becomes a song."
click at [980, 483] on textarea "But to add them with music" at bounding box center [961, 499] width 260 height 42
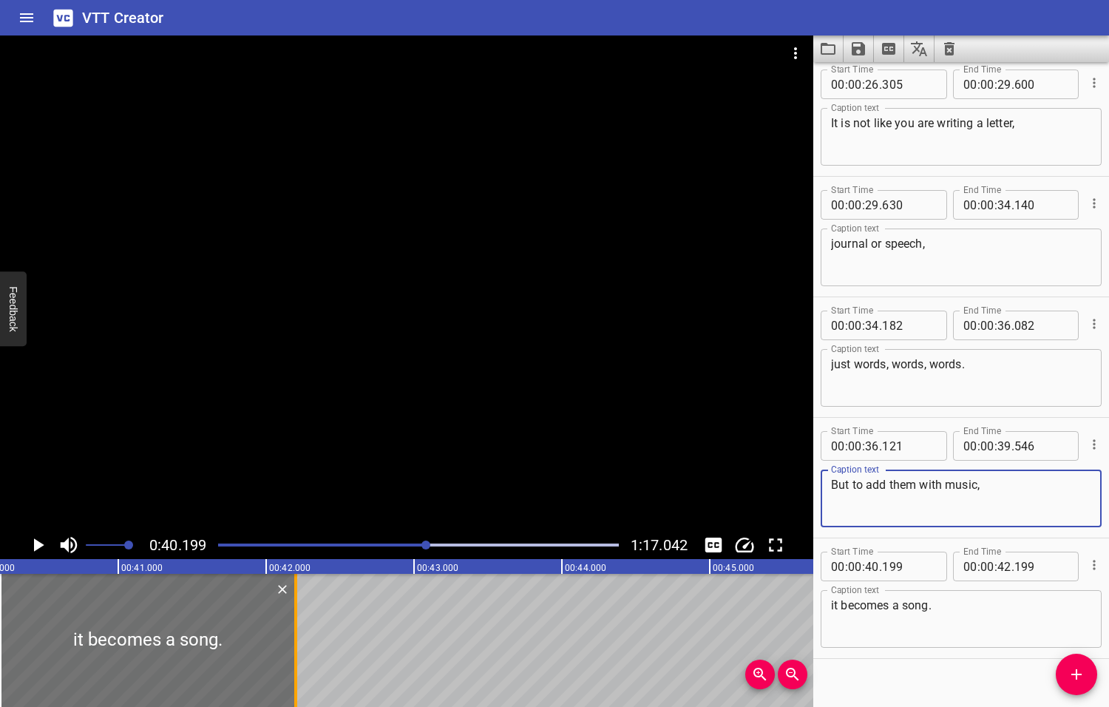
type textarea "But to add them with music,"
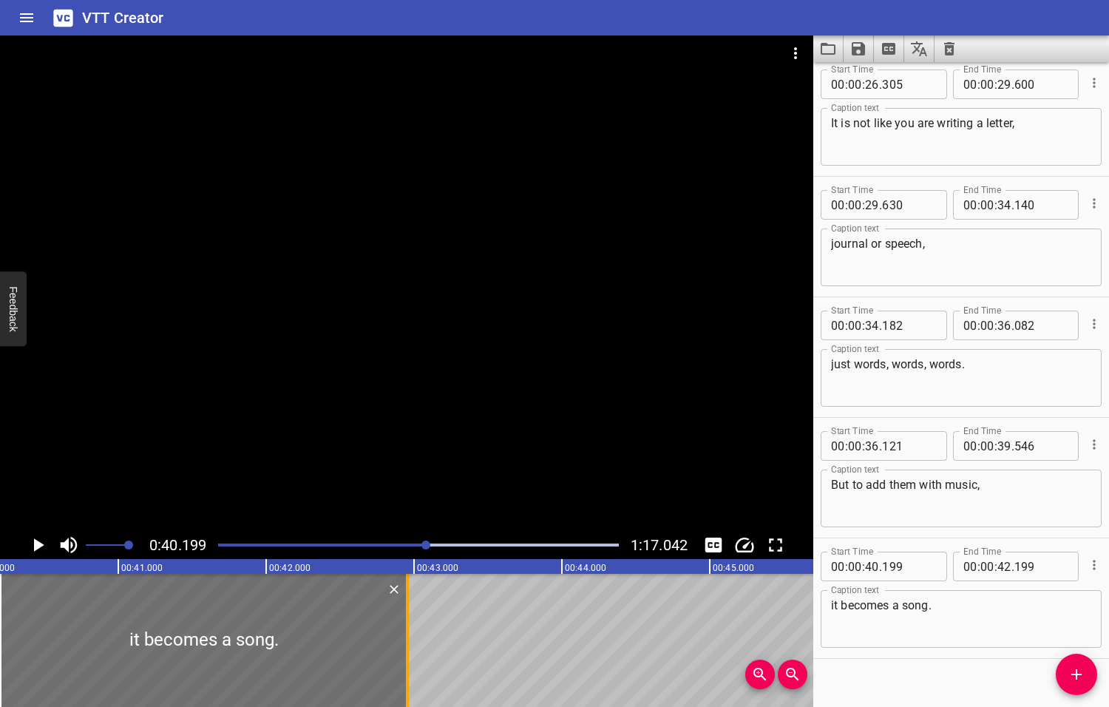
drag, startPoint x: 296, startPoint y: 625, endPoint x: 407, endPoint y: 642, distance: 112.9
click at [407, 642] on div at bounding box center [407, 640] width 3 height 133
type input "954"
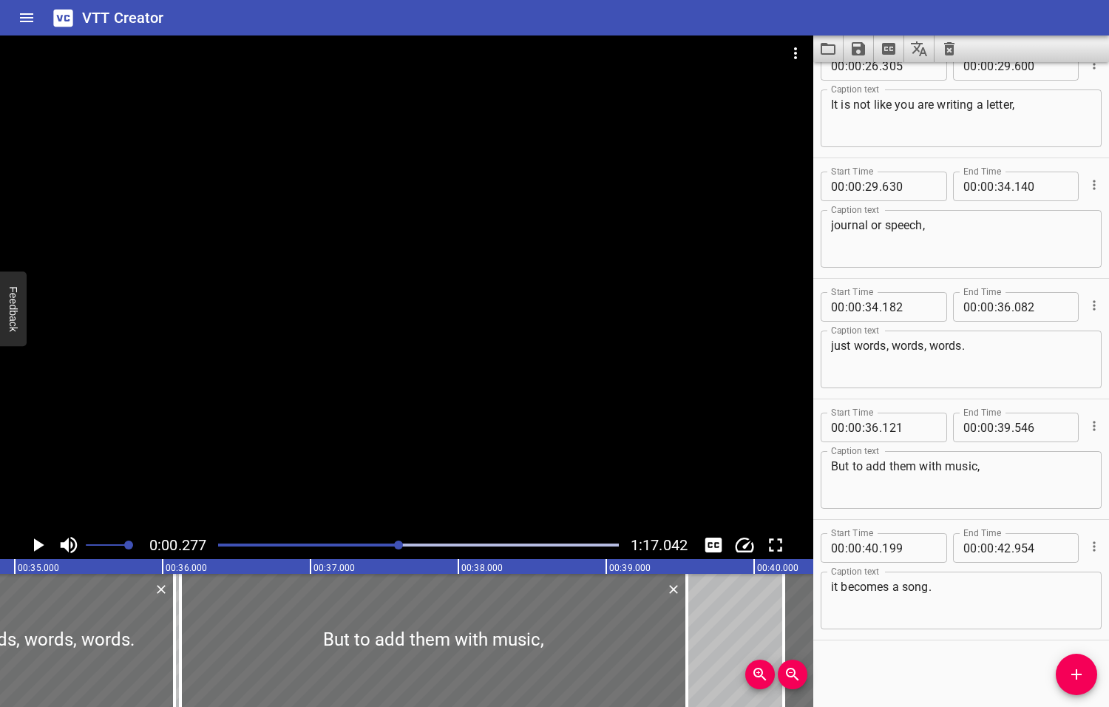
drag, startPoint x: 429, startPoint y: 544, endPoint x: 398, endPoint y: 545, distance: 31.1
click at [398, 545] on div at bounding box center [398, 544] width 9 height 9
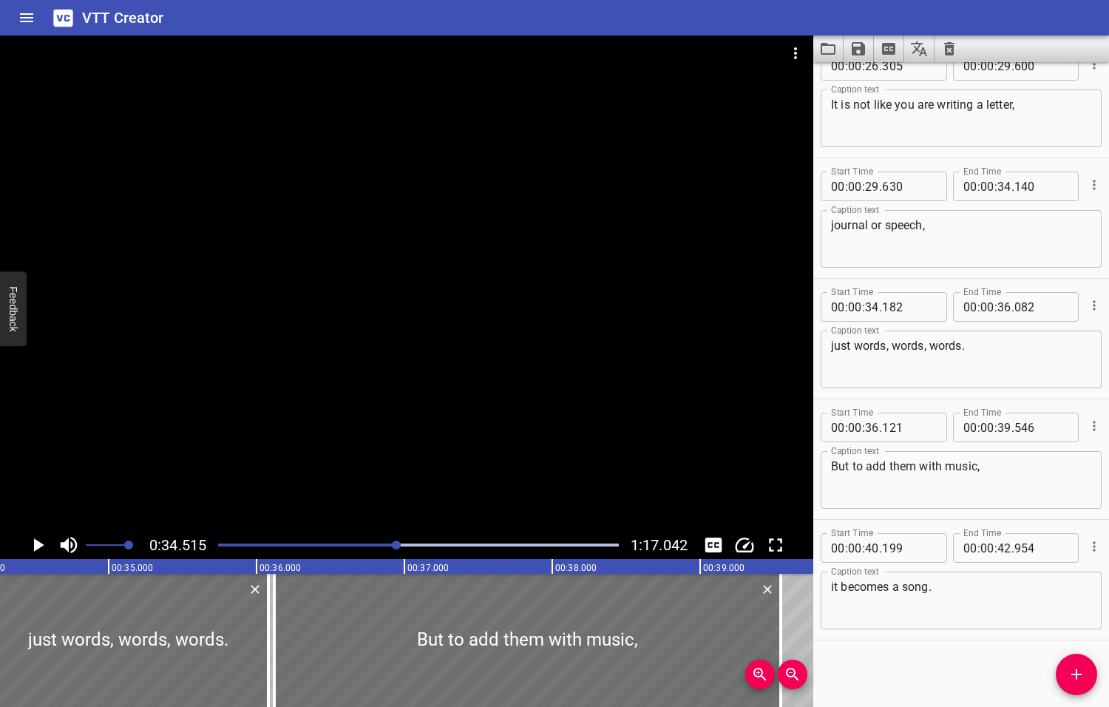
scroll to position [0, 5103]
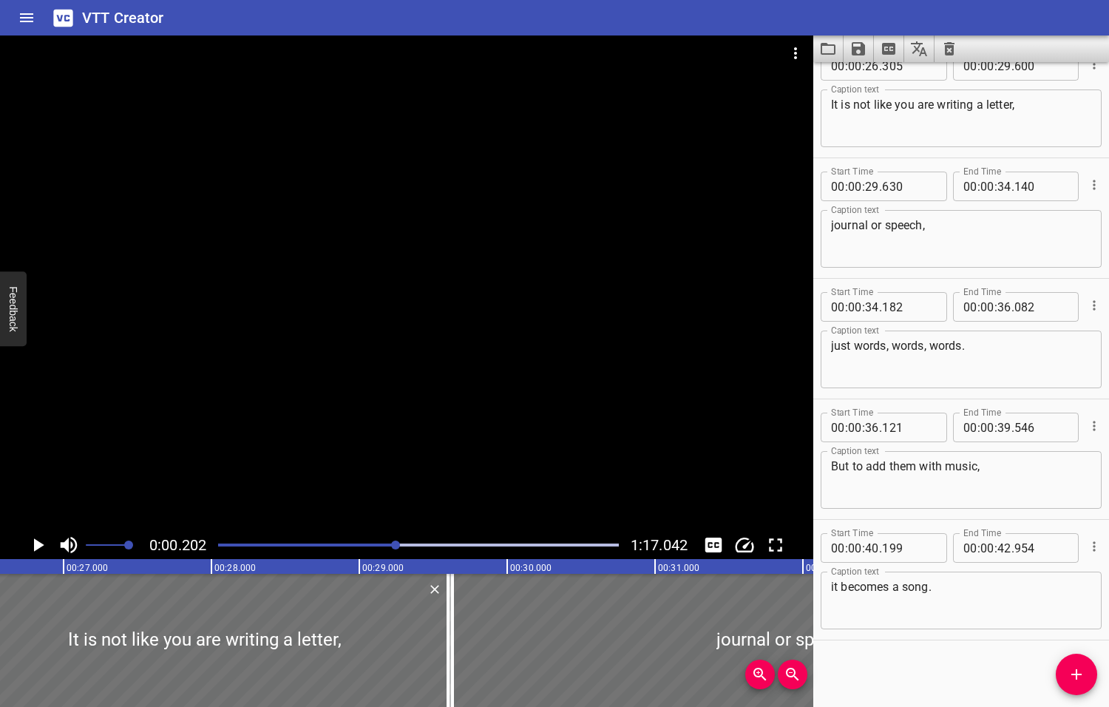
click at [396, 545] on div at bounding box center [395, 544] width 9 height 9
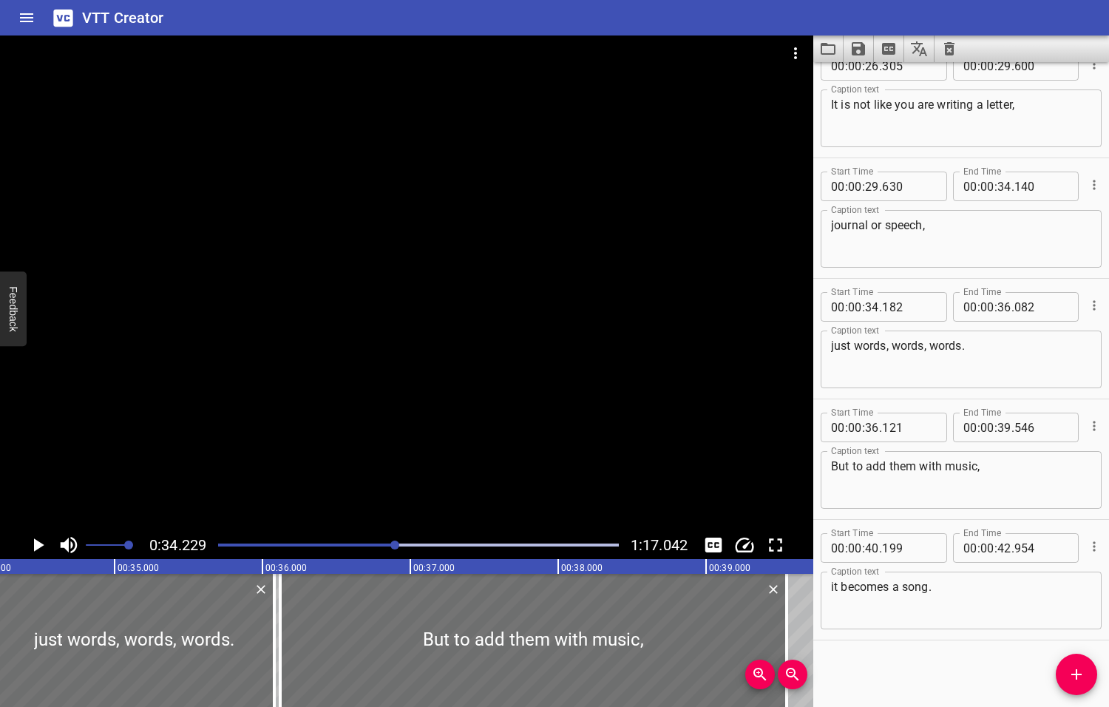
click at [416, 544] on div "Play progress" at bounding box center [418, 544] width 401 height 3
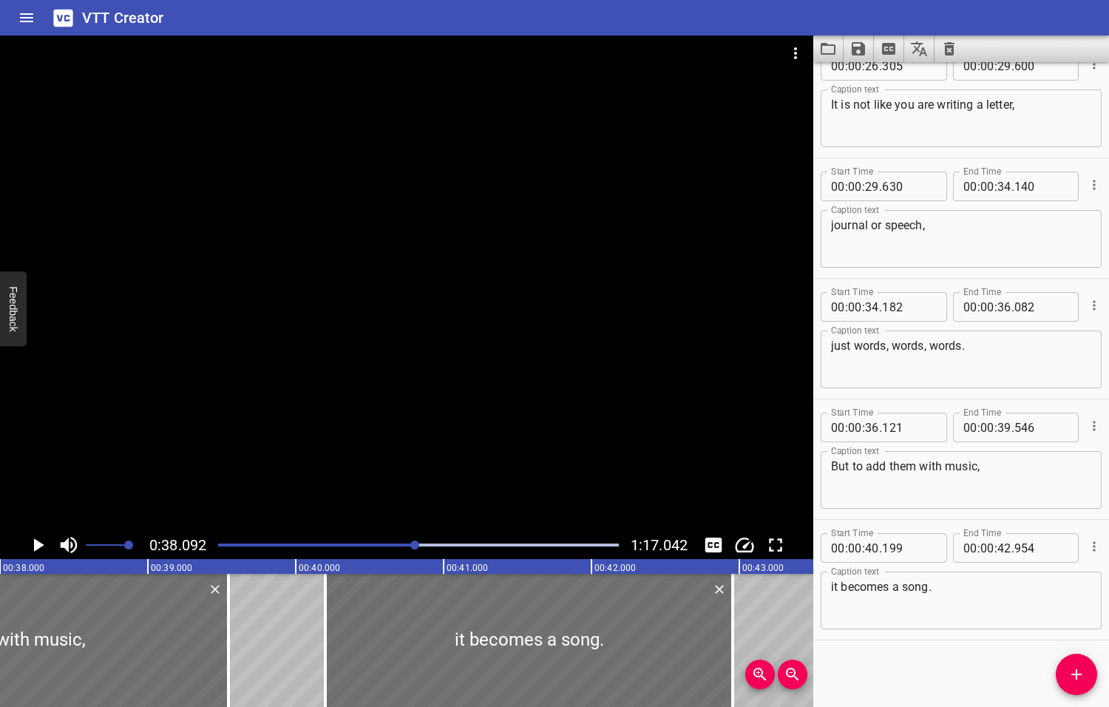
scroll to position [0, 5632]
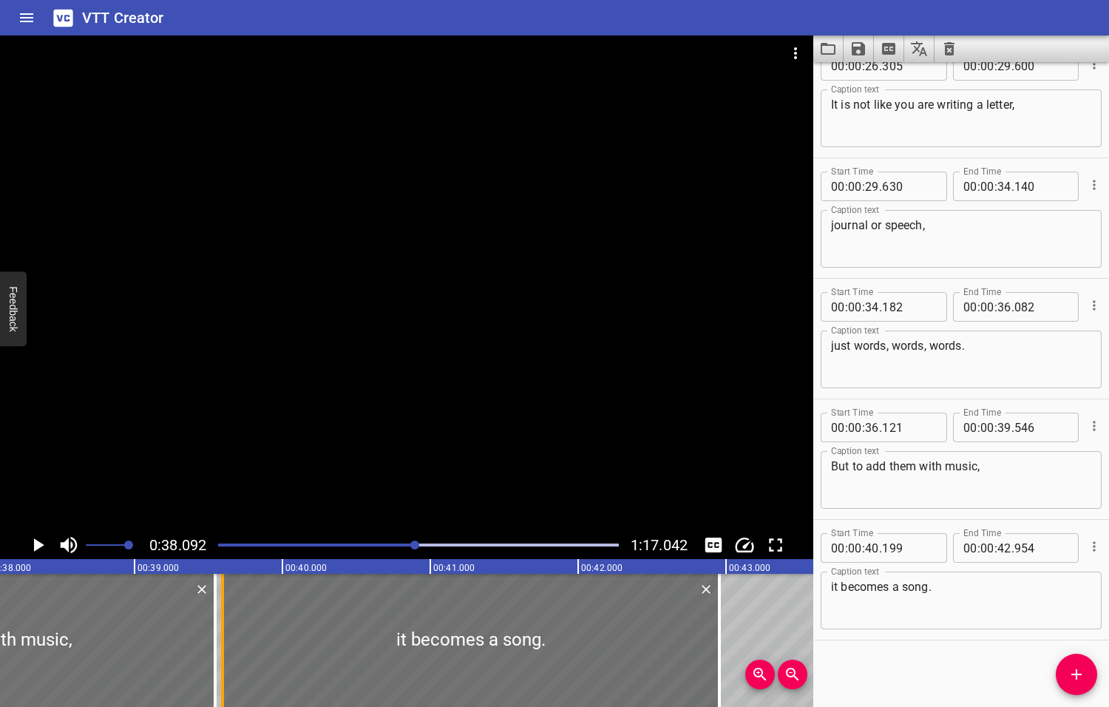
drag, startPoint x: 310, startPoint y: 635, endPoint x: 220, endPoint y: 631, distance: 89.5
click at [221, 631] on div at bounding box center [222, 640] width 3 height 133
type input "39"
type input "594"
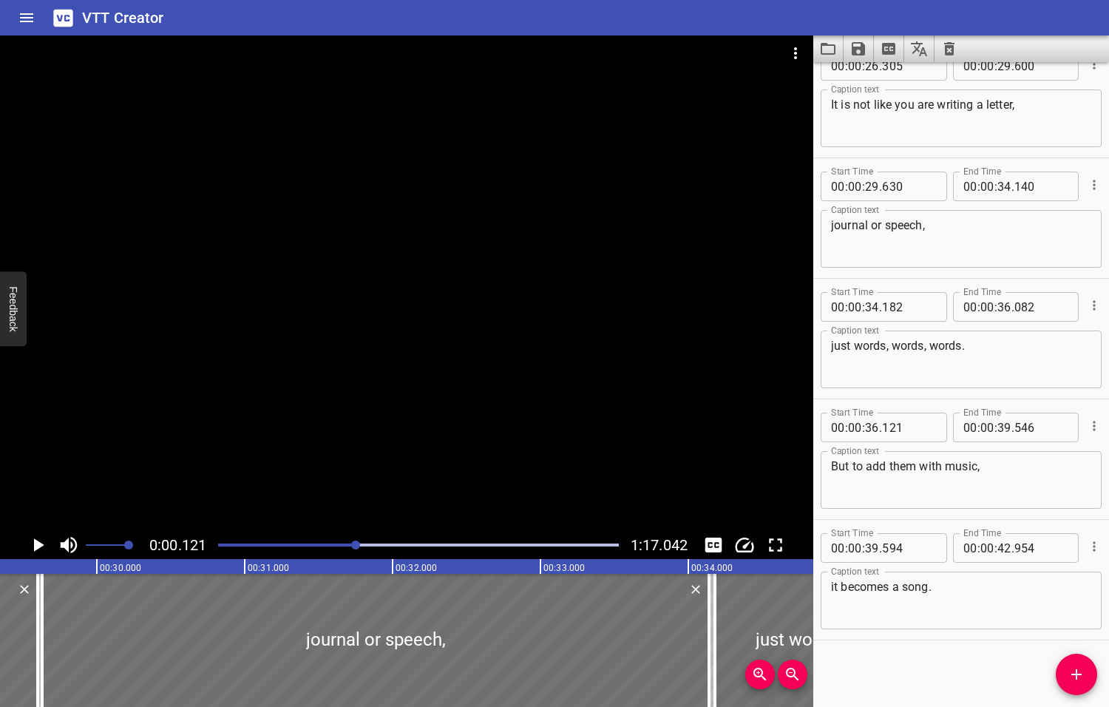
scroll to position [0, 4002]
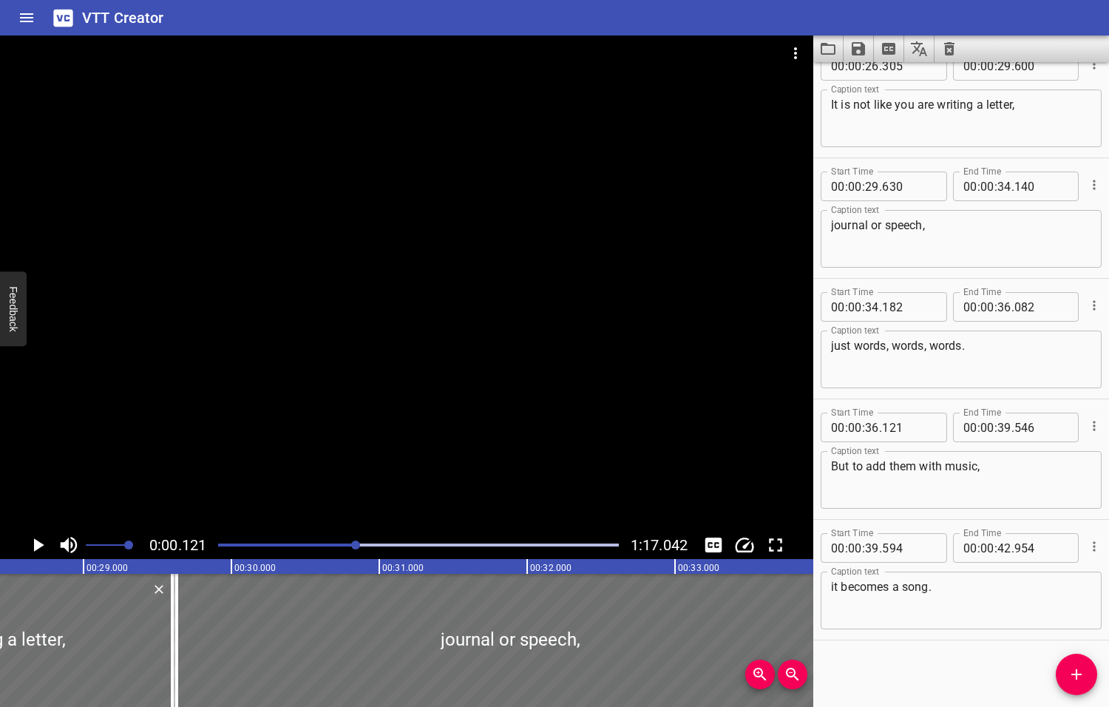
drag, startPoint x: 415, startPoint y: 545, endPoint x: 357, endPoint y: 546, distance: 58.4
click at [357, 546] on div at bounding box center [355, 544] width 9 height 9
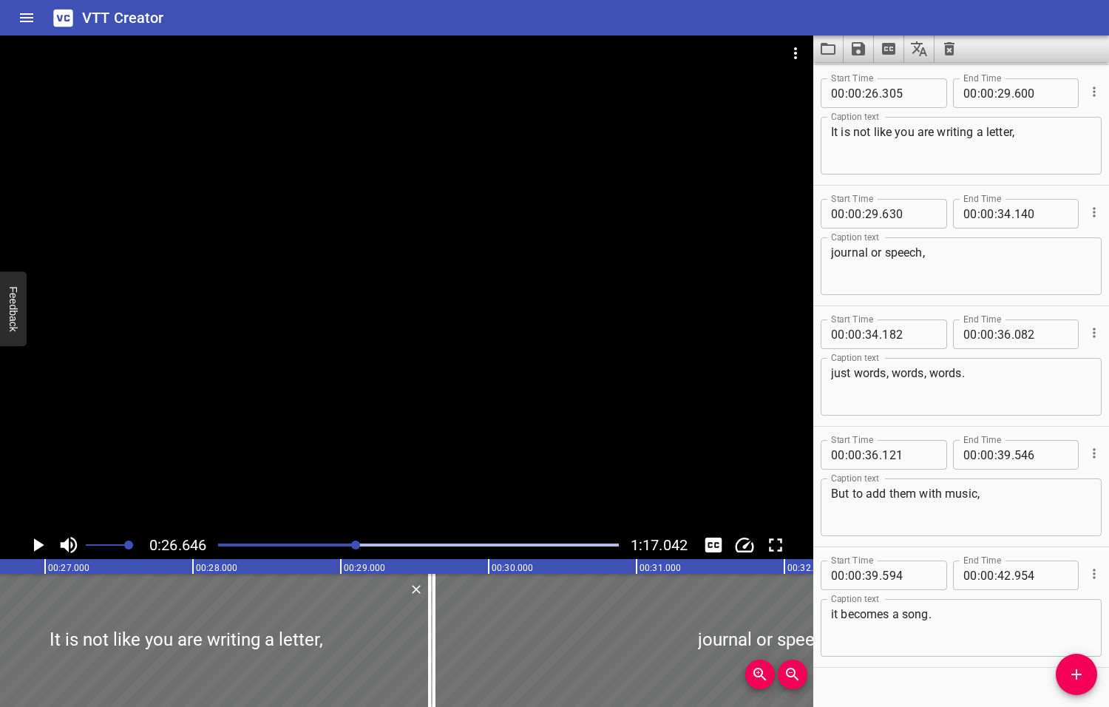
scroll to position [0, 3940]
click at [37, 546] on icon "Play/Pause" at bounding box center [39, 544] width 10 height 13
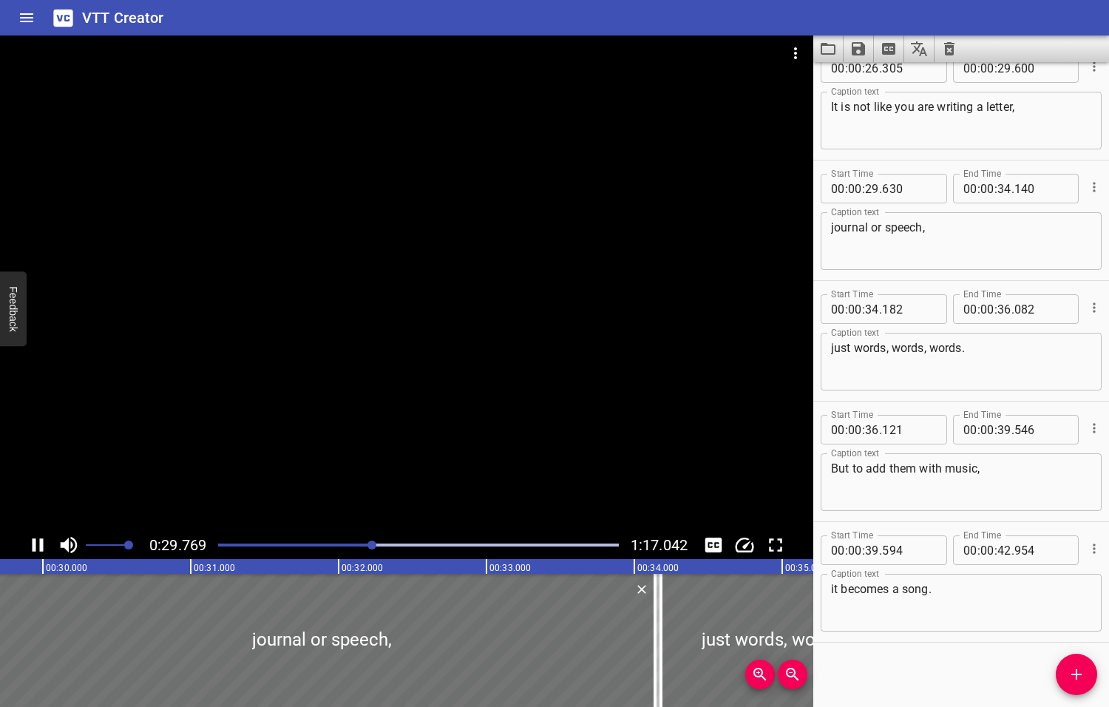
scroll to position [630, 0]
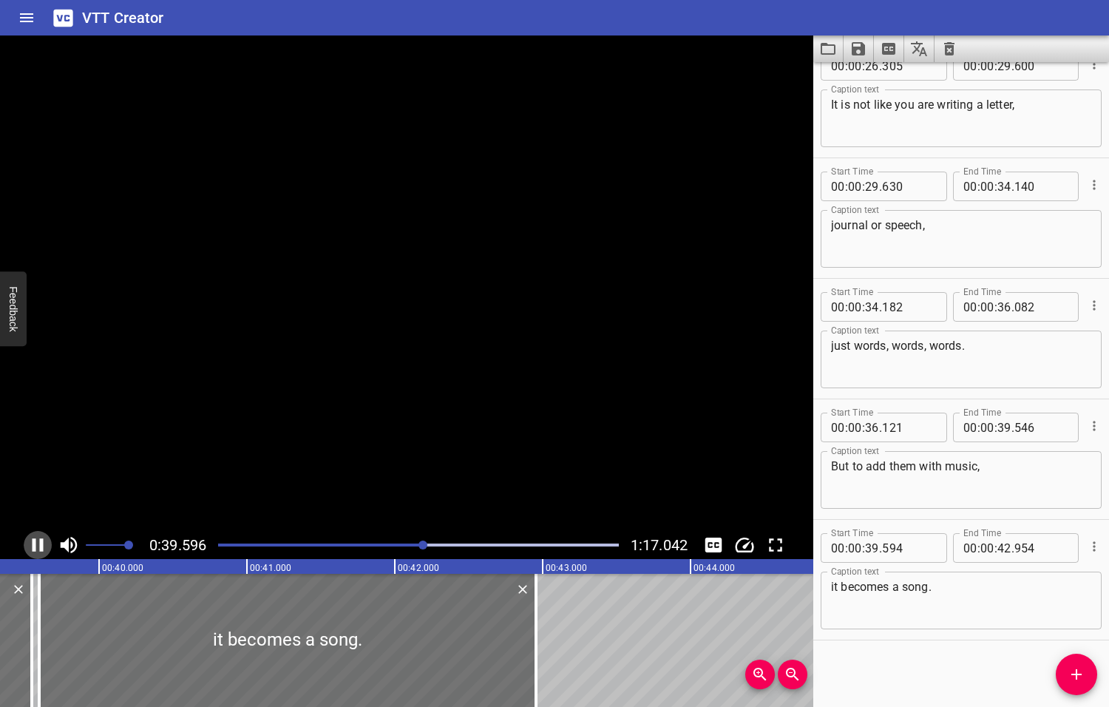
click at [37, 546] on icon "Play/Pause" at bounding box center [38, 545] width 22 height 22
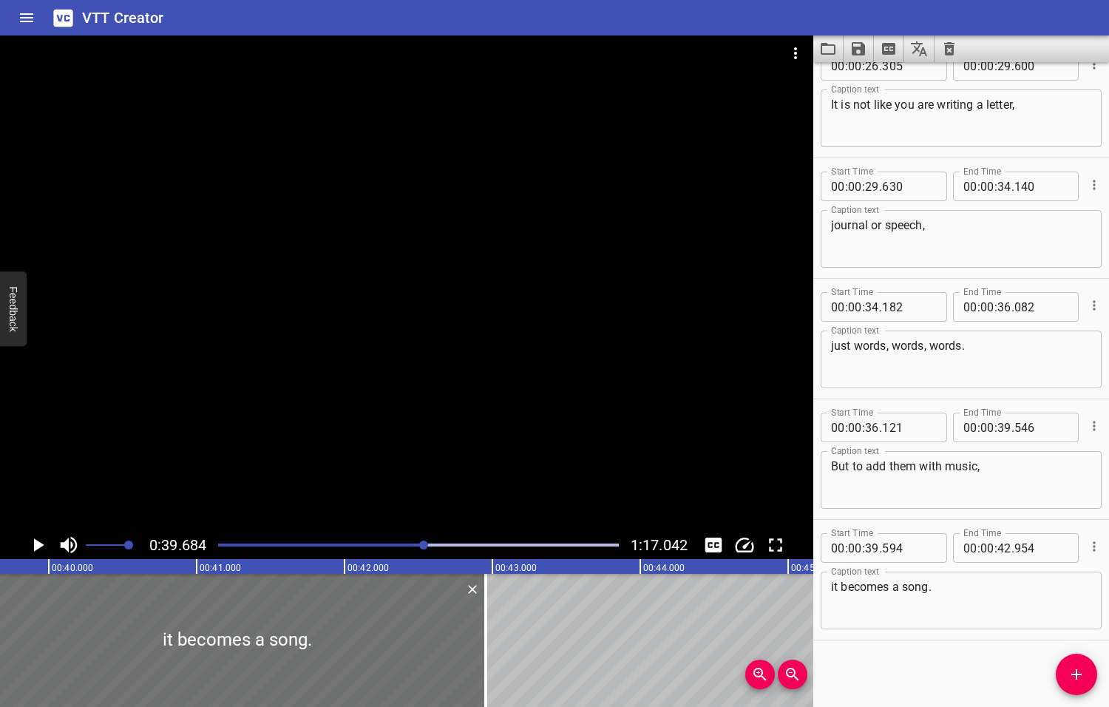
scroll to position [0, 5867]
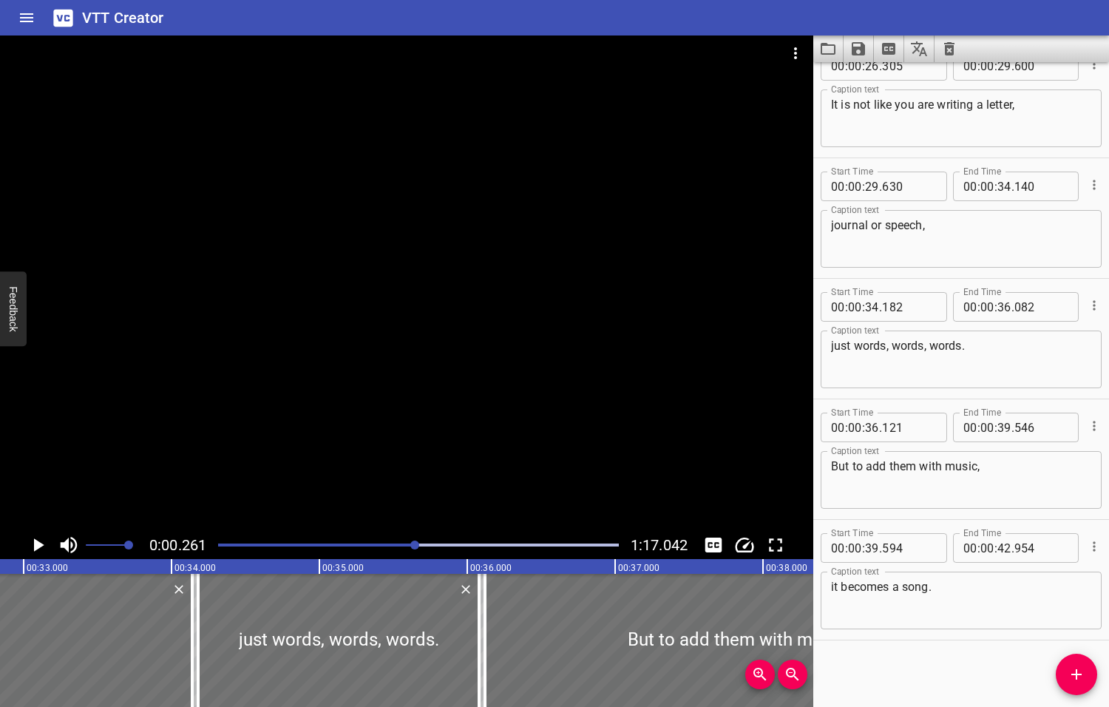
click at [415, 543] on div at bounding box center [414, 544] width 9 height 9
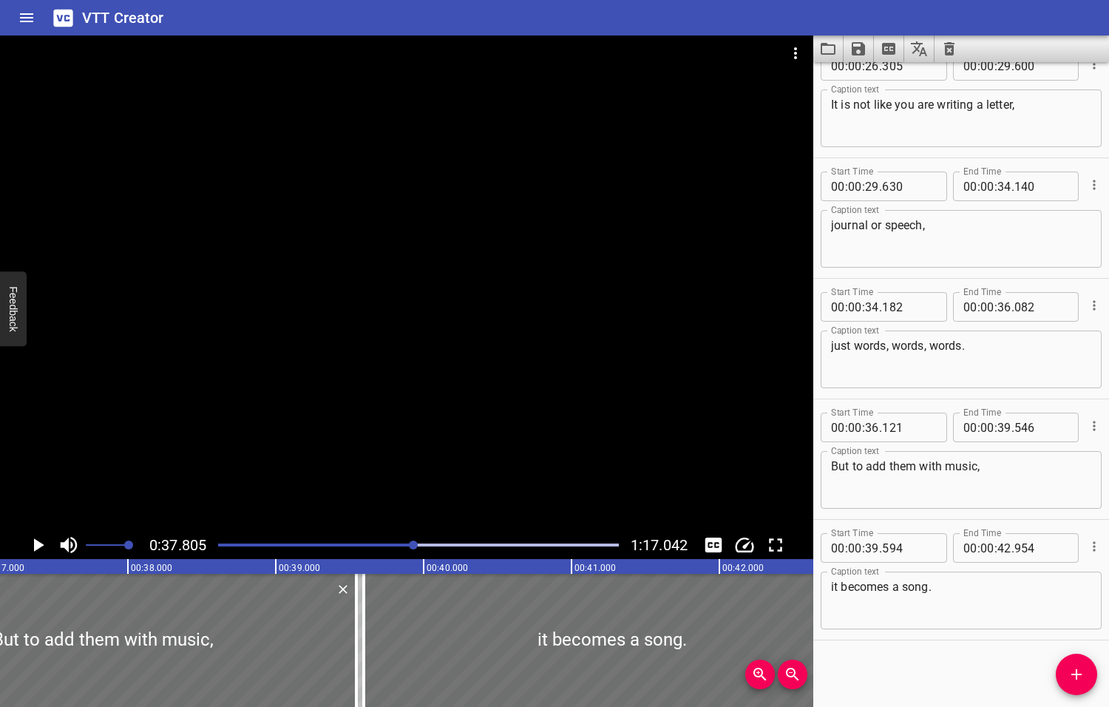
scroll to position [0, 5590]
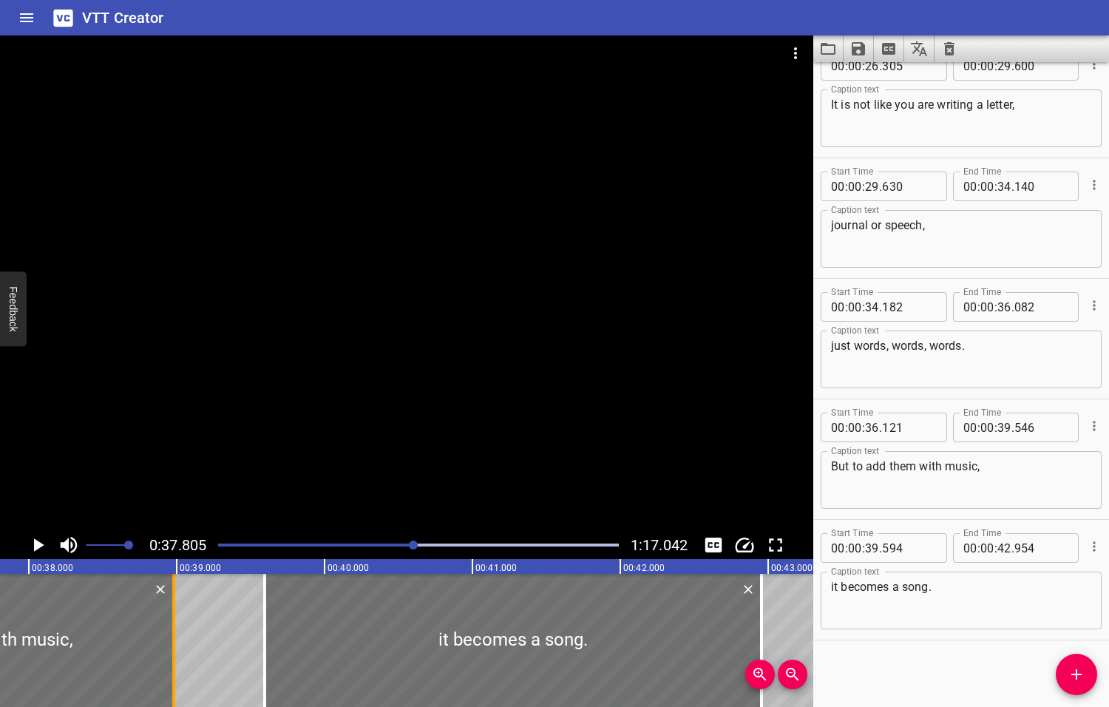
drag, startPoint x: 254, startPoint y: 645, endPoint x: 170, endPoint y: 643, distance: 83.6
click at [170, 643] on div at bounding box center [173, 640] width 15 height 133
type input "38"
type input "981"
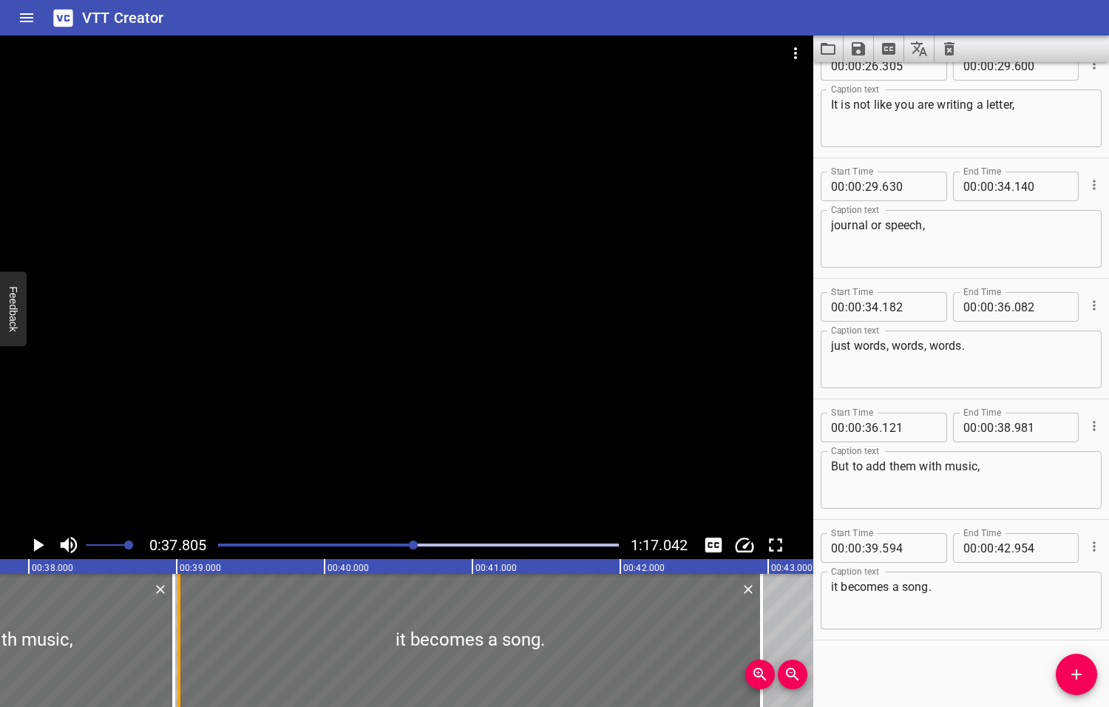
drag, startPoint x: 259, startPoint y: 655, endPoint x: 174, endPoint y: 651, distance: 85.8
click at [174, 651] on div at bounding box center [179, 640] width 15 height 133
type input "014"
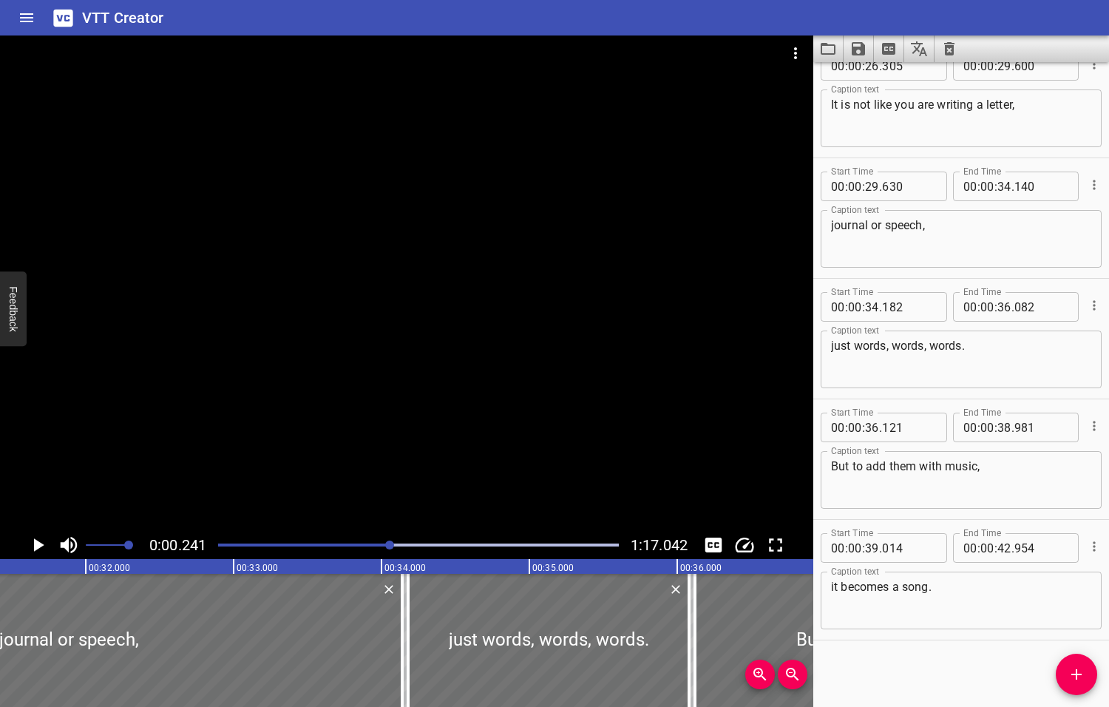
drag, startPoint x: 415, startPoint y: 544, endPoint x: 359, endPoint y: 552, distance: 56.8
click at [359, 552] on div at bounding box center [418, 545] width 418 height 21
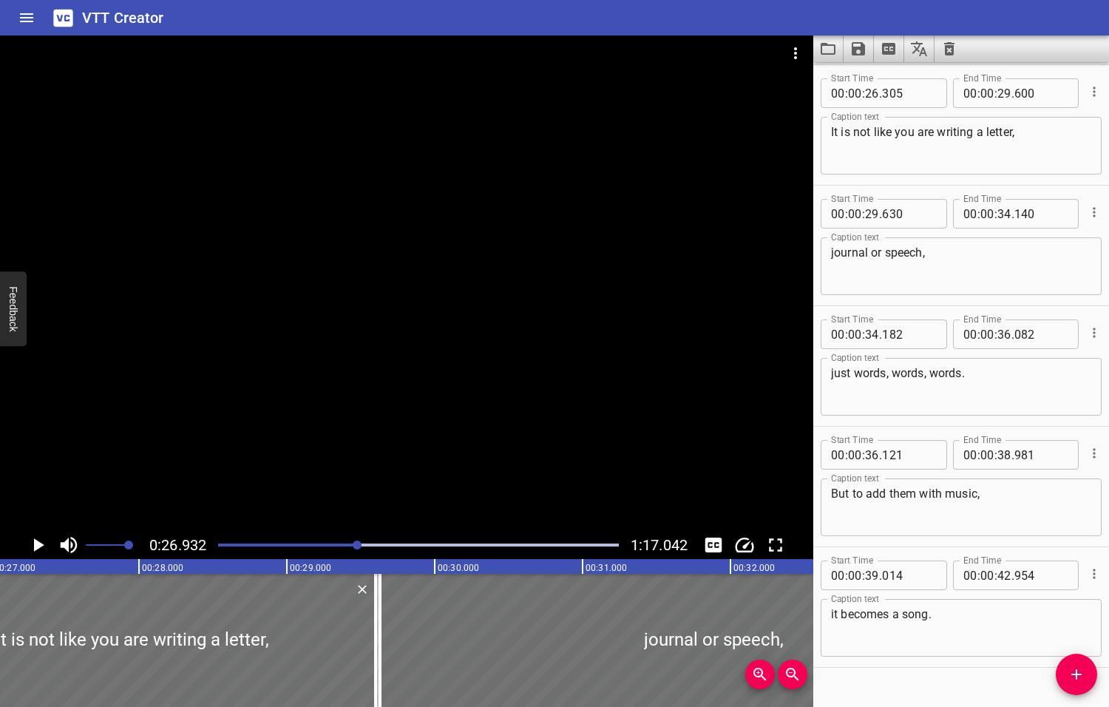
scroll to position [0, 3982]
click at [38, 544] on icon "Play/Pause" at bounding box center [39, 544] width 10 height 13
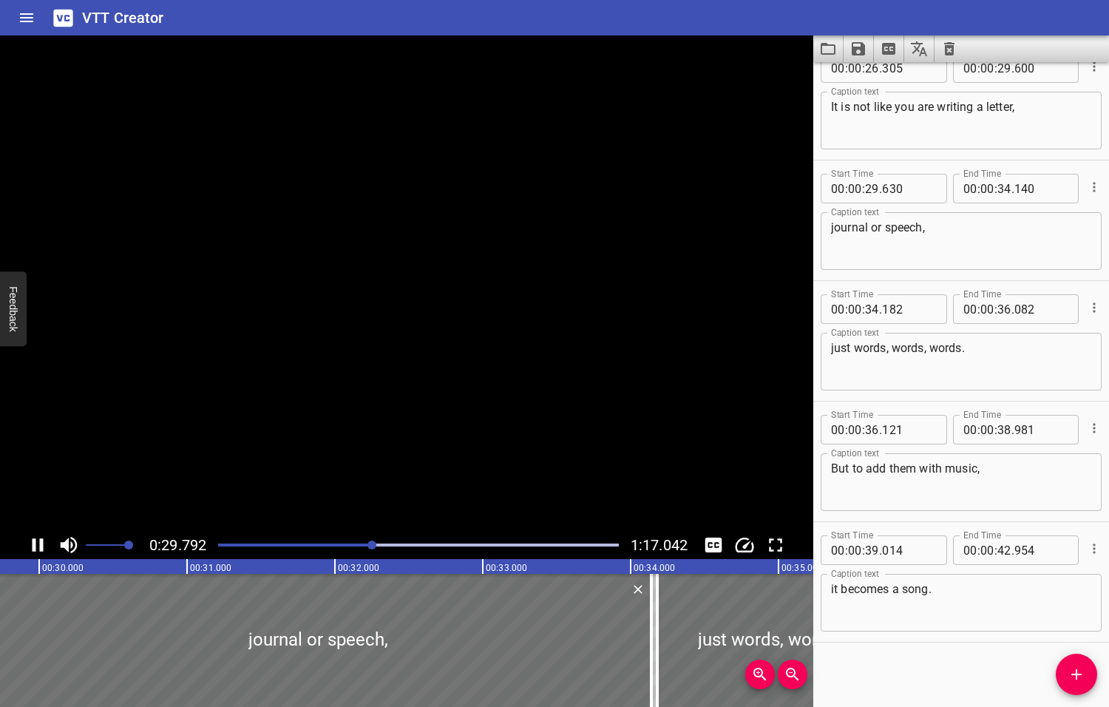
scroll to position [630, 0]
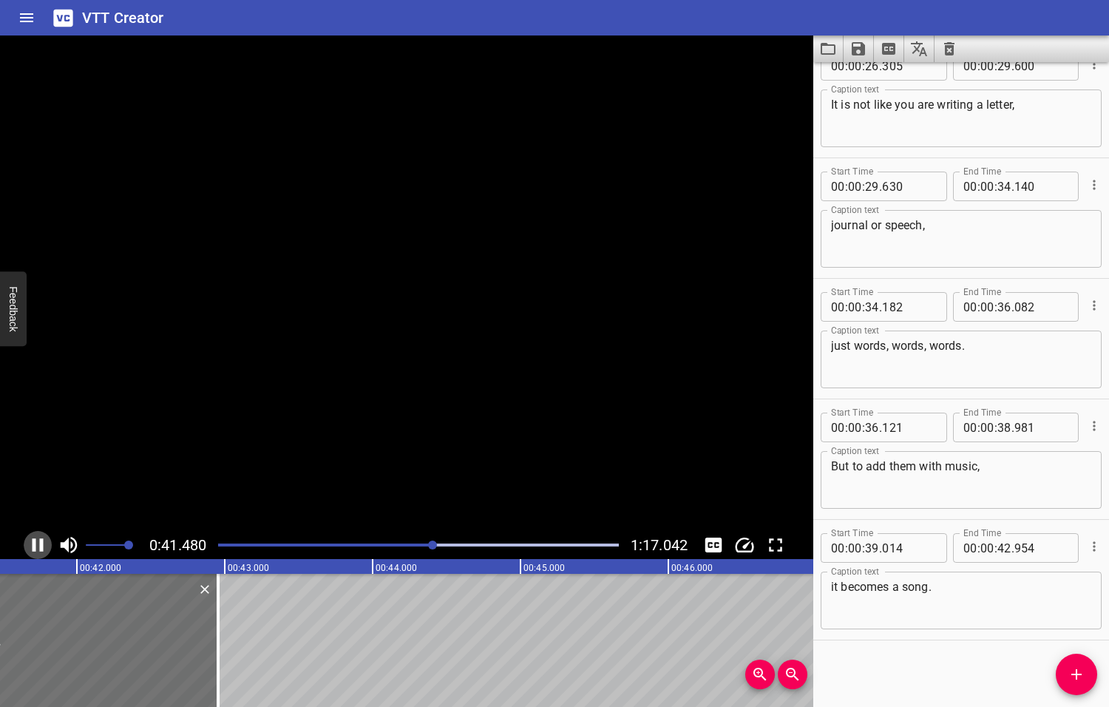
click at [38, 544] on icon "Play/Pause" at bounding box center [38, 545] width 22 height 22
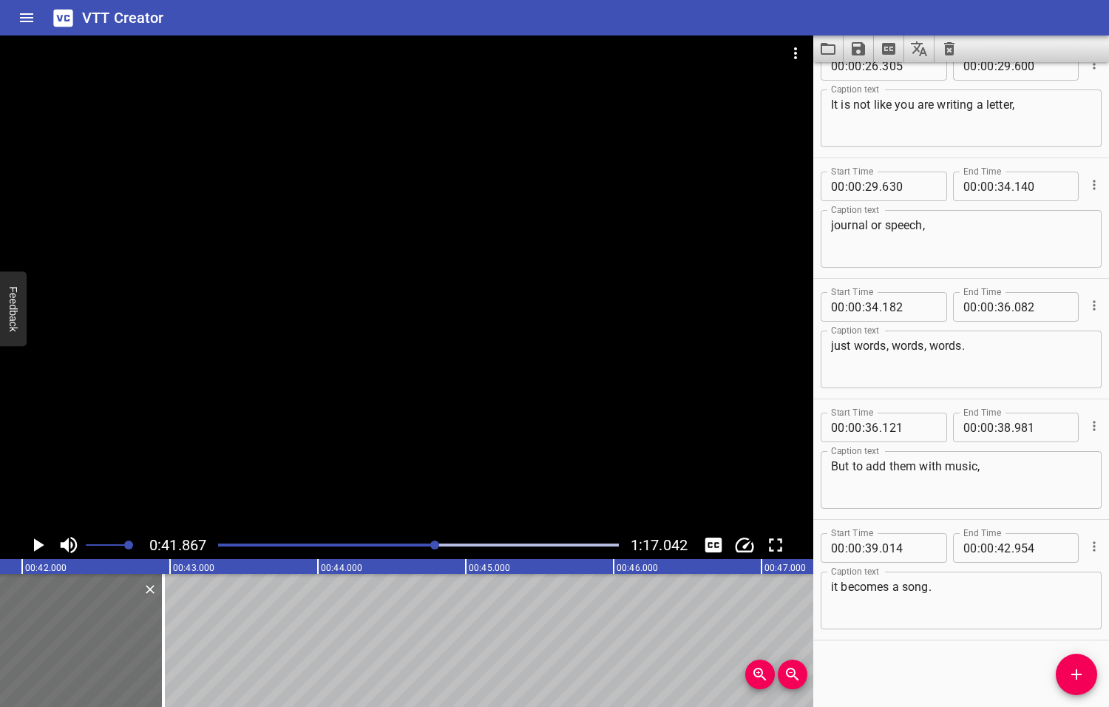
scroll to position [0, 6190]
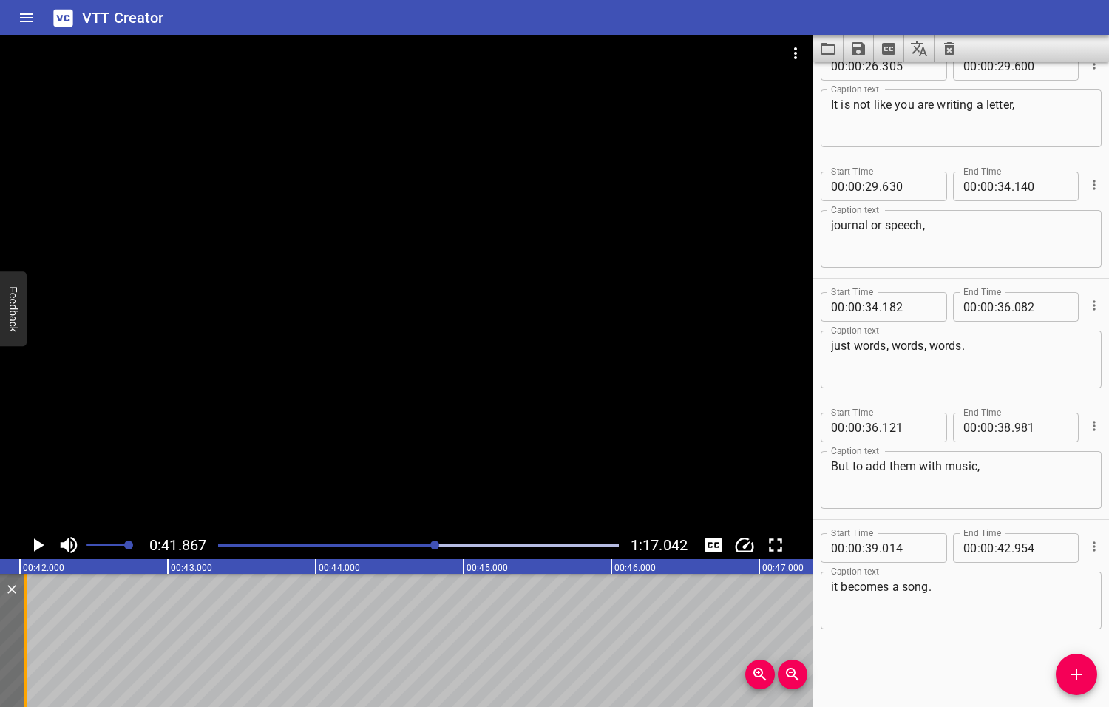
drag, startPoint x: 158, startPoint y: 648, endPoint x: 21, endPoint y: 645, distance: 136.8
click at [21, 645] on div at bounding box center [25, 640] width 15 height 133
type input "029"
click at [436, 543] on div at bounding box center [434, 544] width 9 height 9
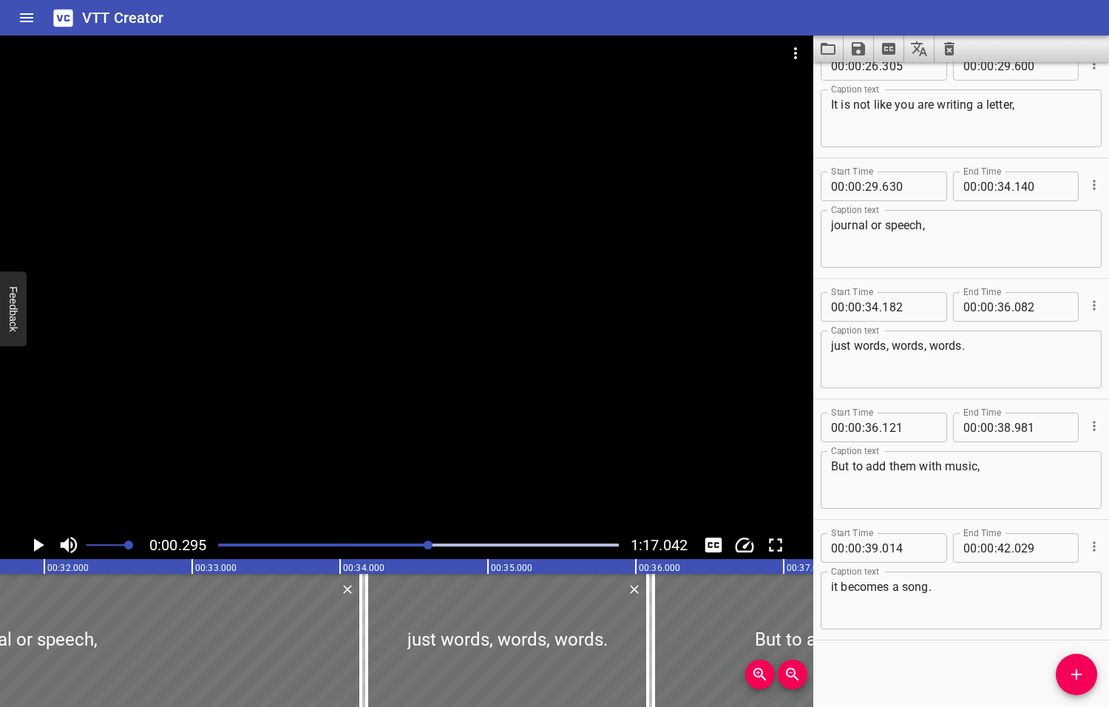
drag, startPoint x: 436, startPoint y: 543, endPoint x: 428, endPoint y: 544, distance: 8.2
click at [428, 544] on div at bounding box center [428, 544] width 9 height 9
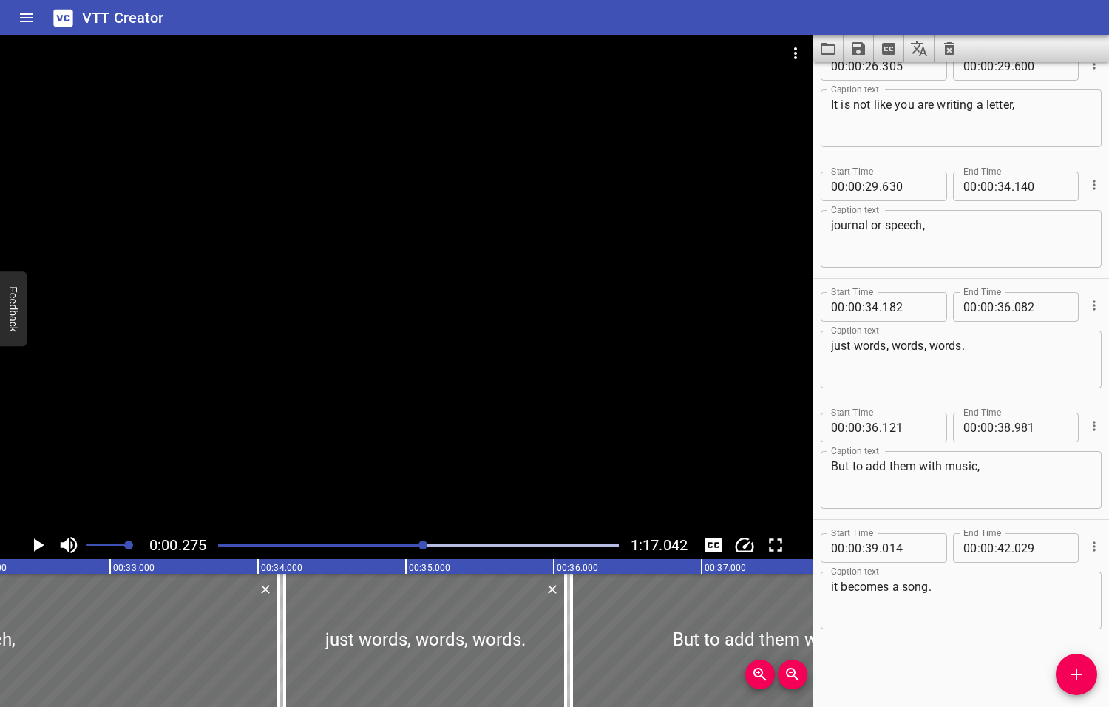
click at [424, 545] on div at bounding box center [422, 544] width 9 height 9
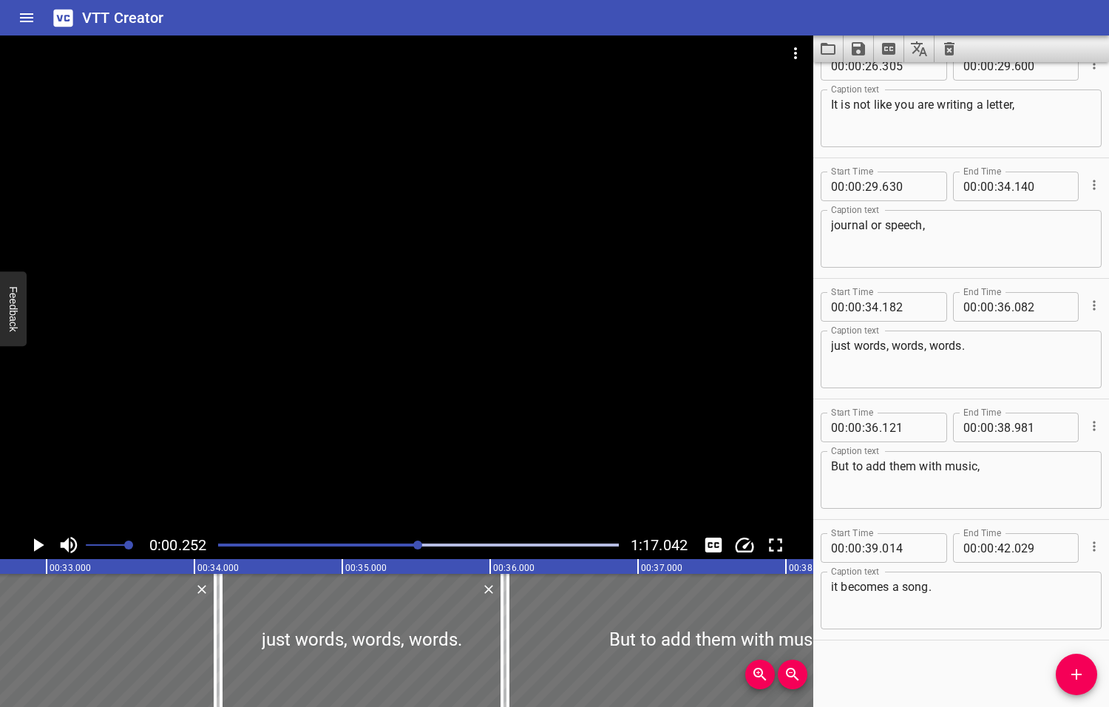
click at [419, 545] on div at bounding box center [417, 544] width 9 height 9
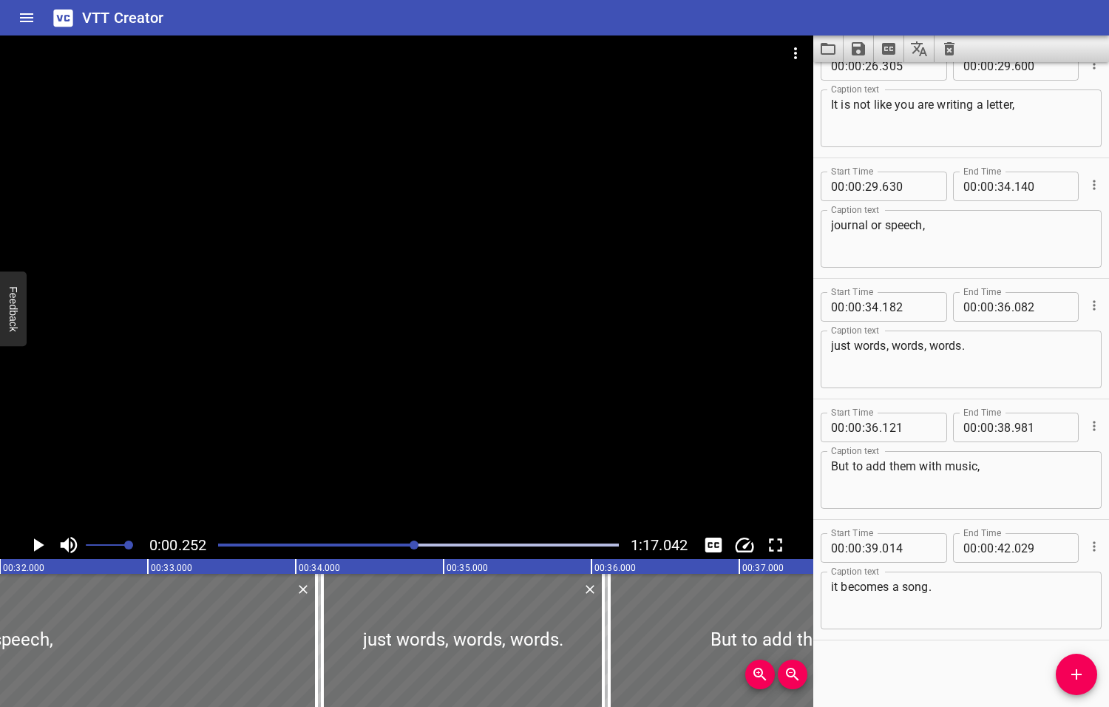
click at [413, 545] on div at bounding box center [414, 544] width 9 height 9
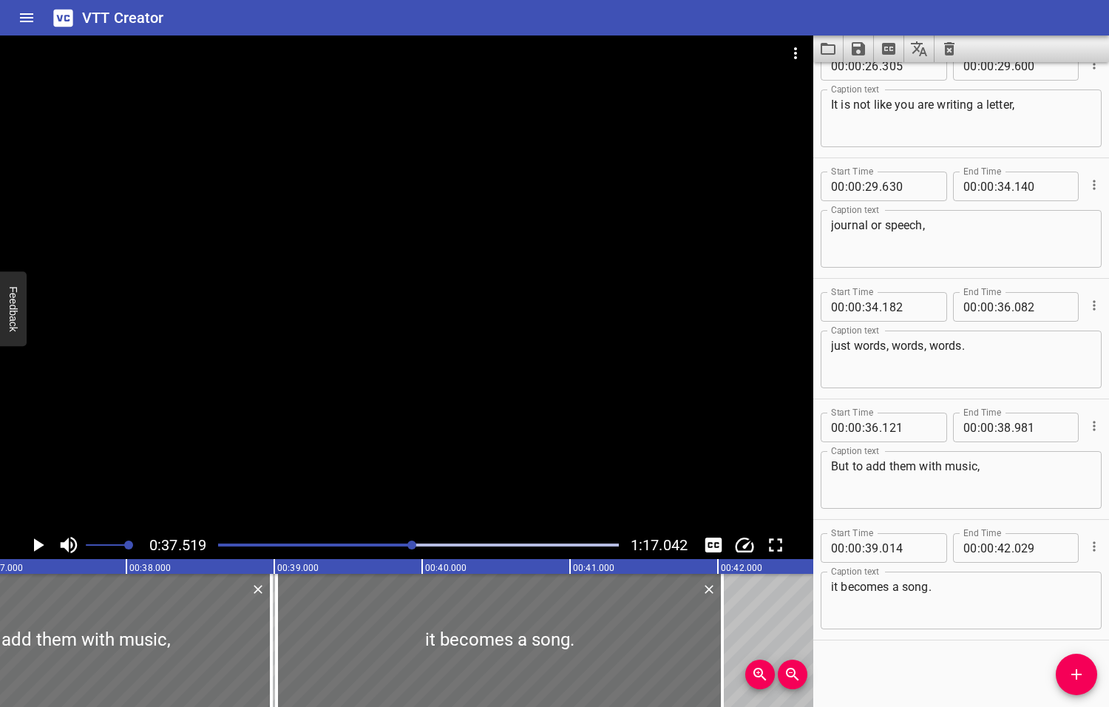
scroll to position [0, 5548]
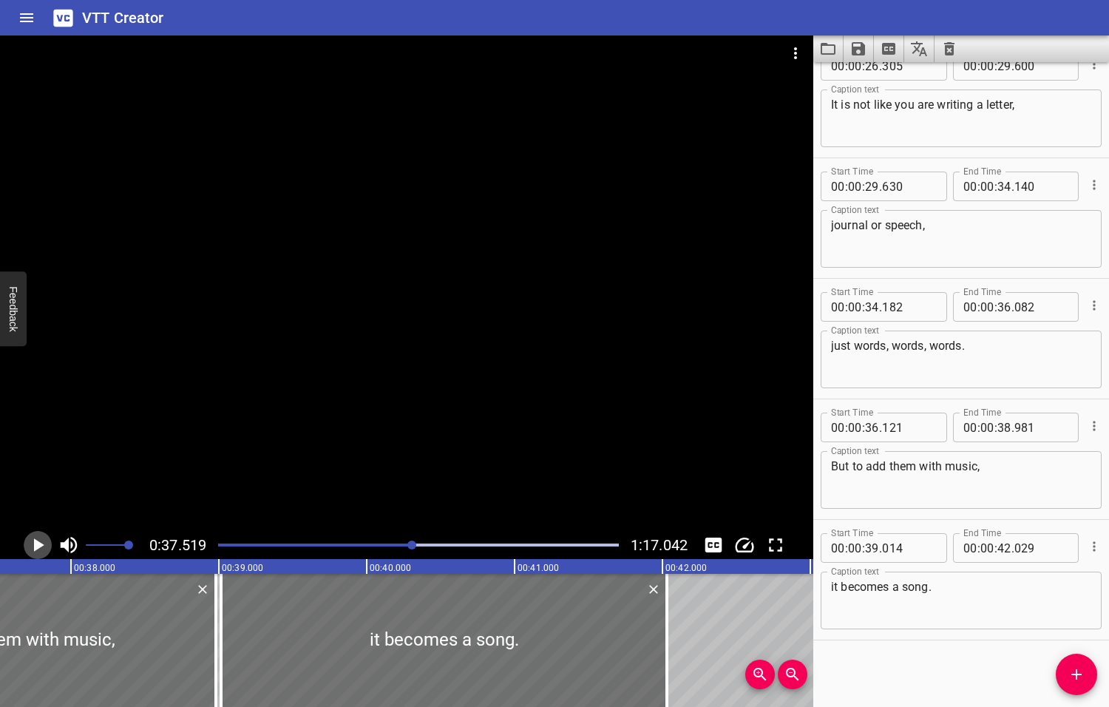
click at [39, 546] on icon "Play/Pause" at bounding box center [39, 544] width 10 height 13
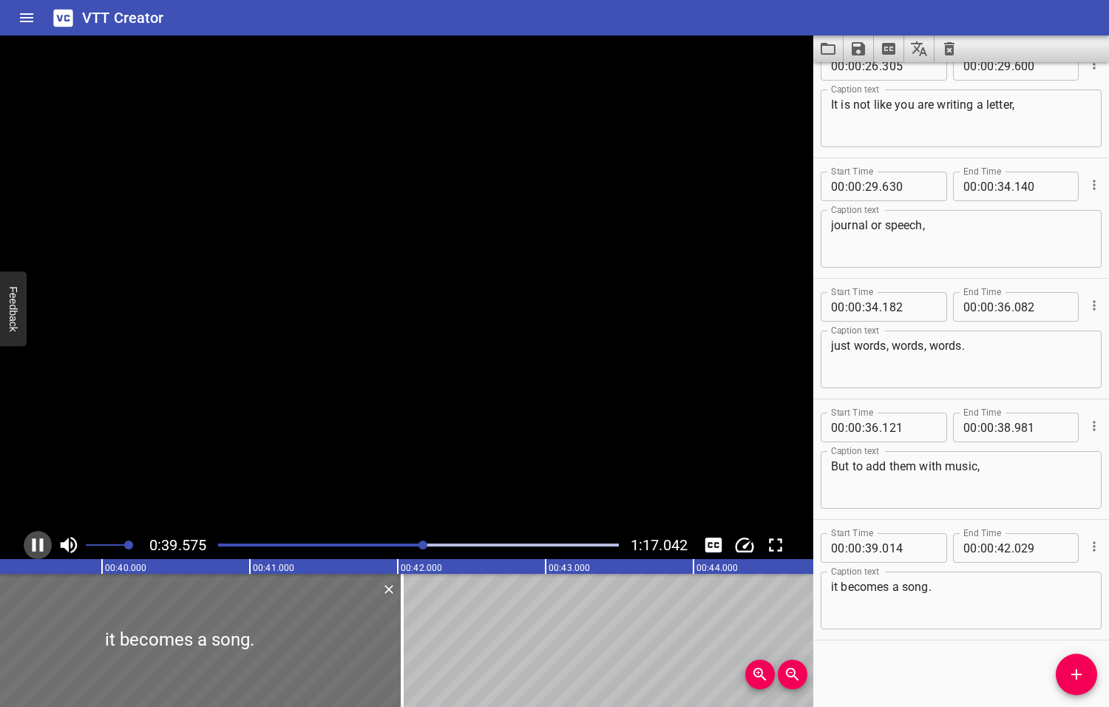
click at [39, 546] on icon "Play/Pause" at bounding box center [38, 545] width 22 height 22
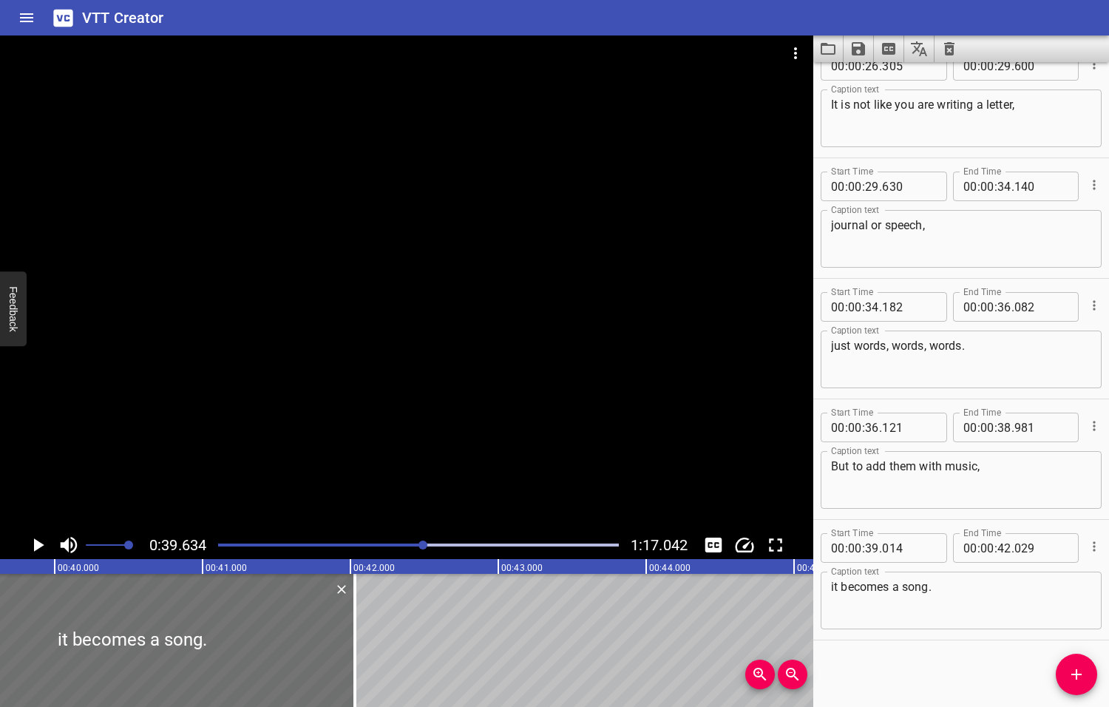
scroll to position [0, 5860]
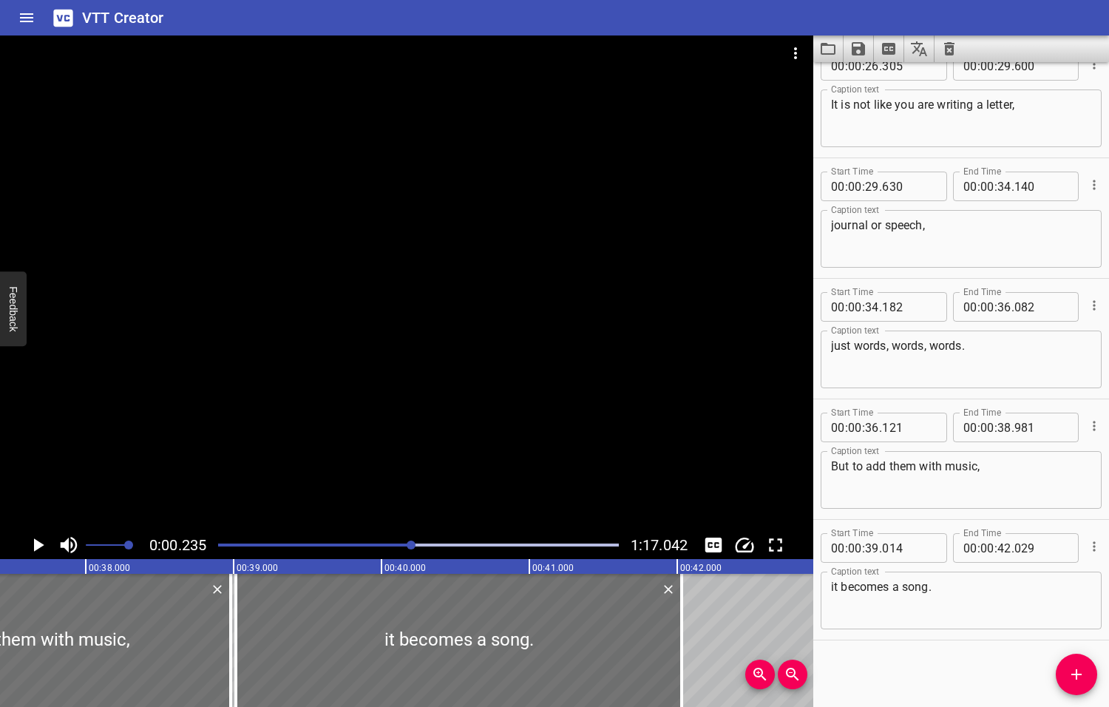
drag, startPoint x: 424, startPoint y: 543, endPoint x: 413, endPoint y: 544, distance: 11.1
click at [413, 544] on div at bounding box center [411, 544] width 9 height 9
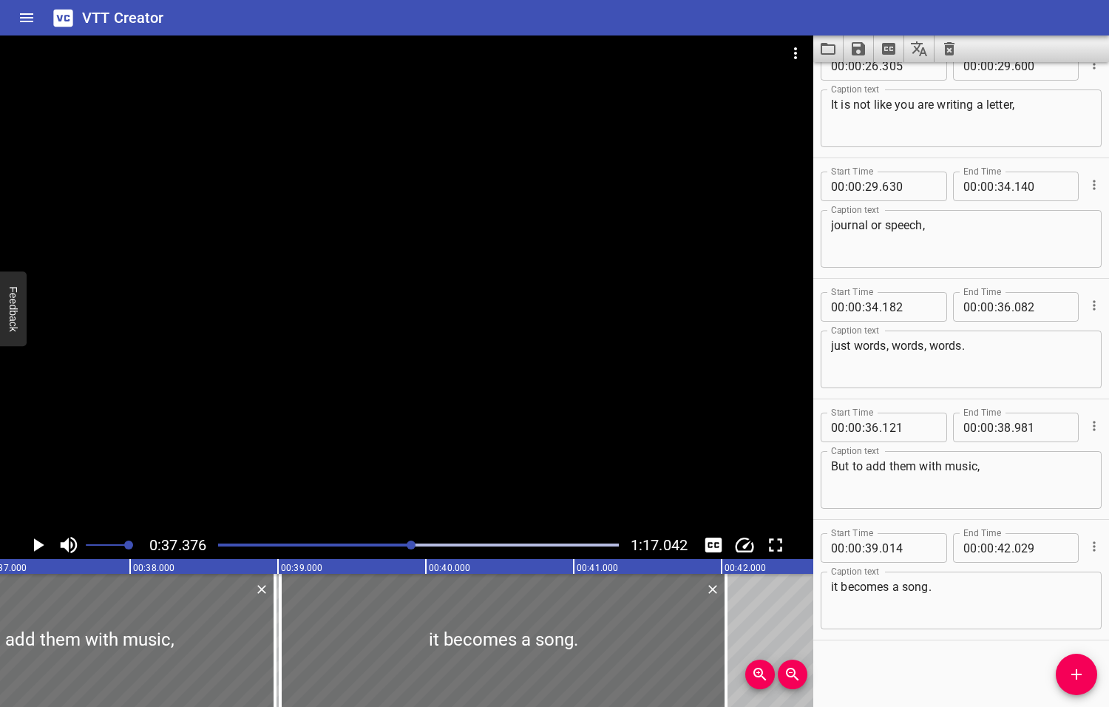
scroll to position [0, 5526]
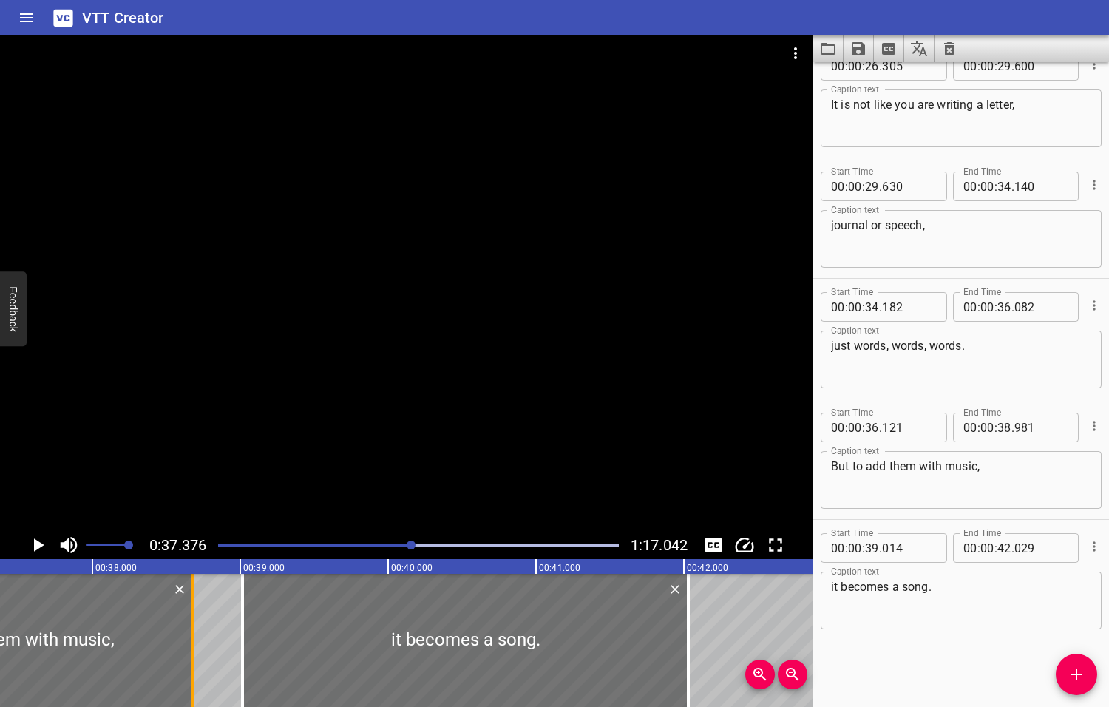
drag, startPoint x: 231, startPoint y: 648, endPoint x: 186, endPoint y: 651, distance: 44.5
click at [186, 651] on div at bounding box center [193, 640] width 15 height 133
type input "681"
drag, startPoint x: 240, startPoint y: 648, endPoint x: 195, endPoint y: 642, distance: 44.7
click at [195, 642] on div at bounding box center [198, 640] width 15 height 133
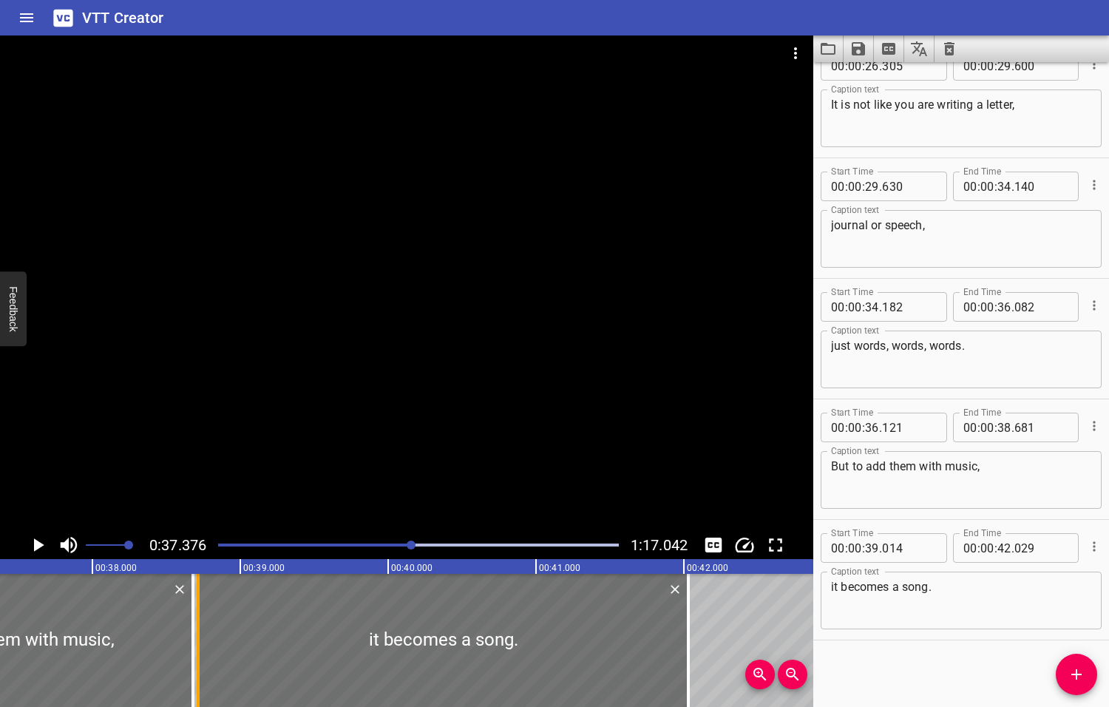
type input "38"
type input "714"
click at [36, 546] on icon "Play/Pause" at bounding box center [39, 544] width 10 height 13
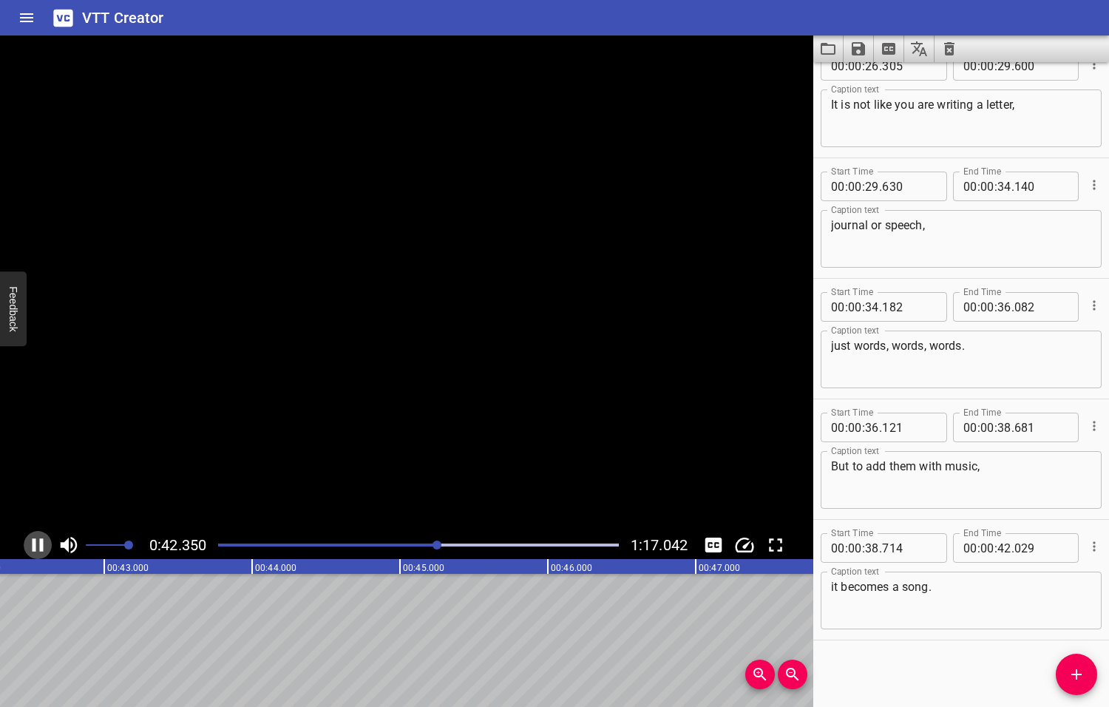
click at [36, 546] on icon "Play/Pause" at bounding box center [38, 545] width 22 height 22
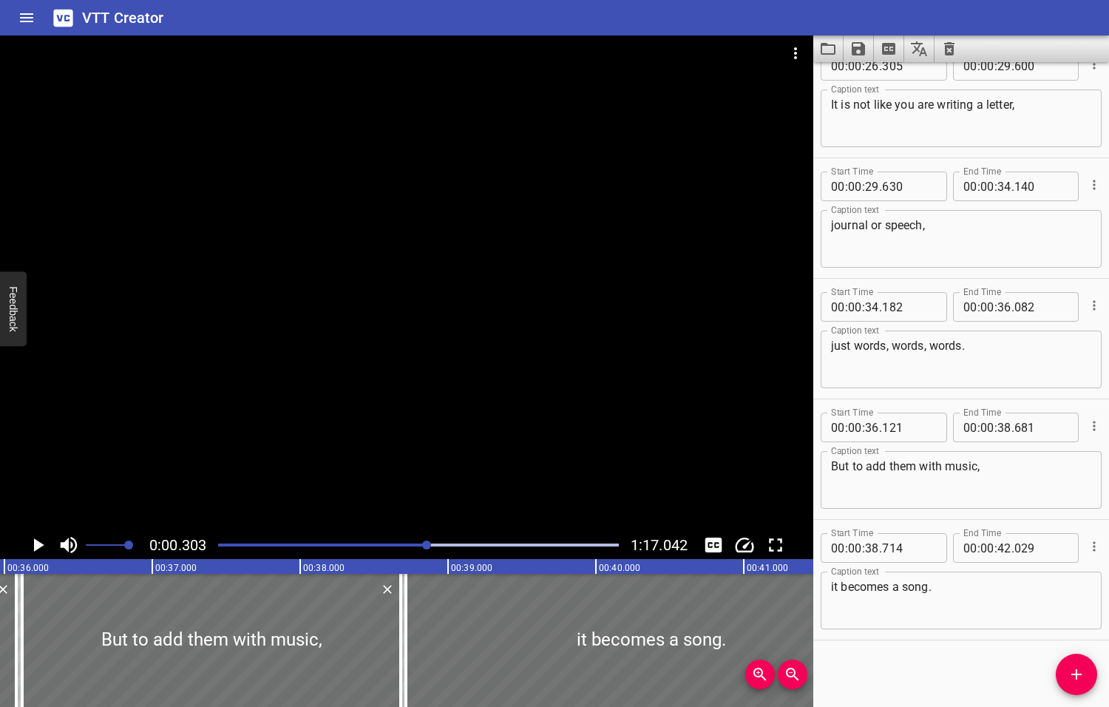
click at [428, 546] on div at bounding box center [426, 544] width 9 height 9
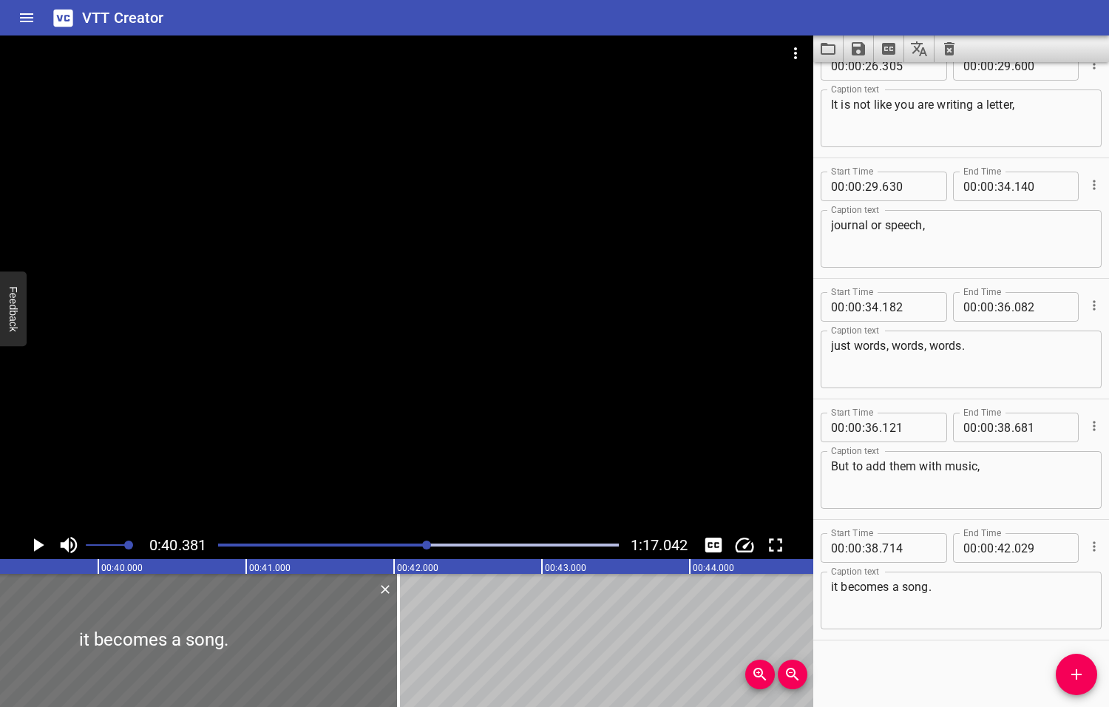
scroll to position [0, 5970]
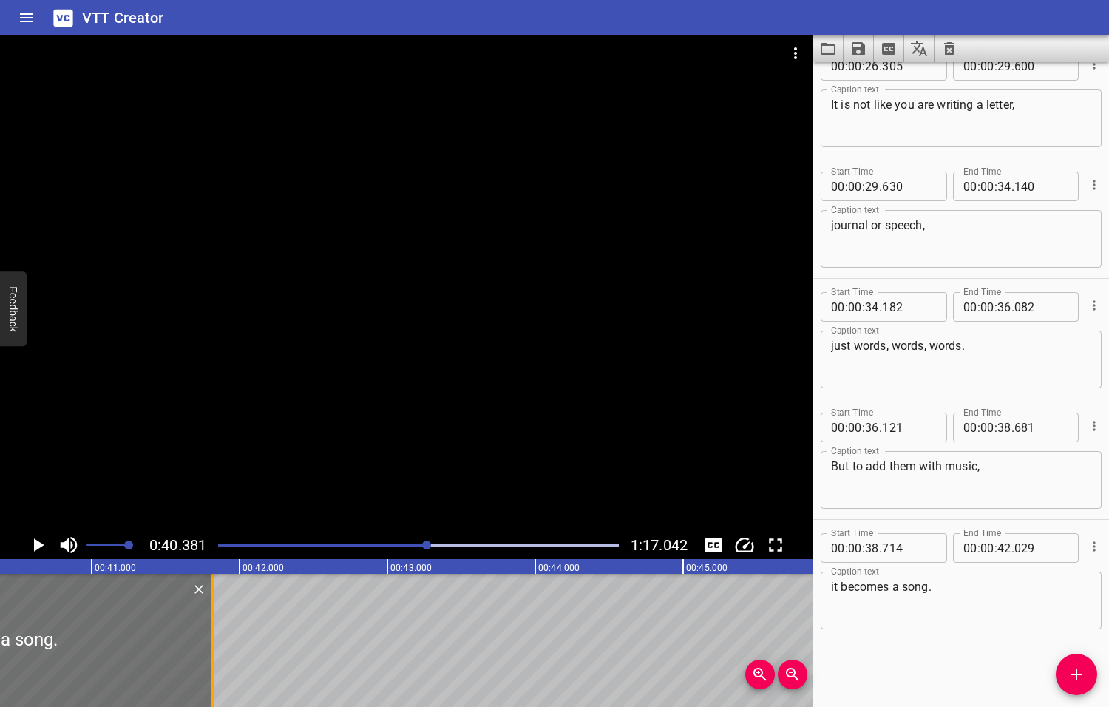
drag, startPoint x: 244, startPoint y: 635, endPoint x: 210, endPoint y: 637, distance: 34.1
click at [211, 638] on div at bounding box center [212, 640] width 3 height 133
type input "41"
click at [37, 543] on icon "Play/Pause" at bounding box center [39, 544] width 10 height 13
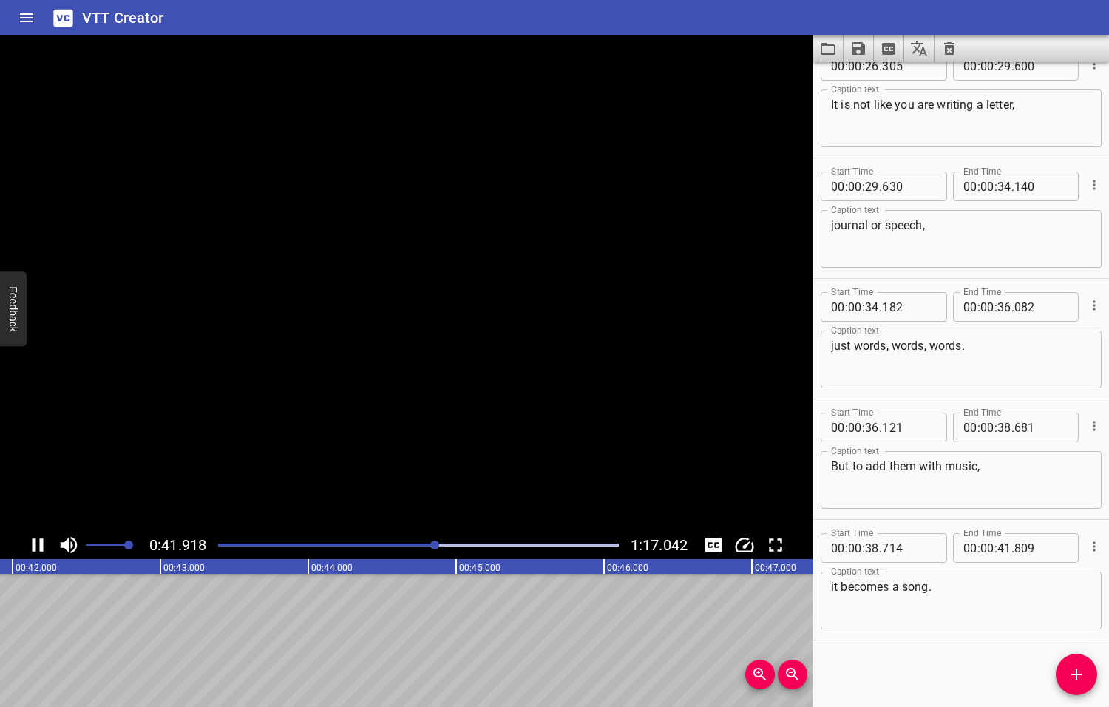
click at [37, 543] on icon "Play/Pause" at bounding box center [38, 545] width 22 height 22
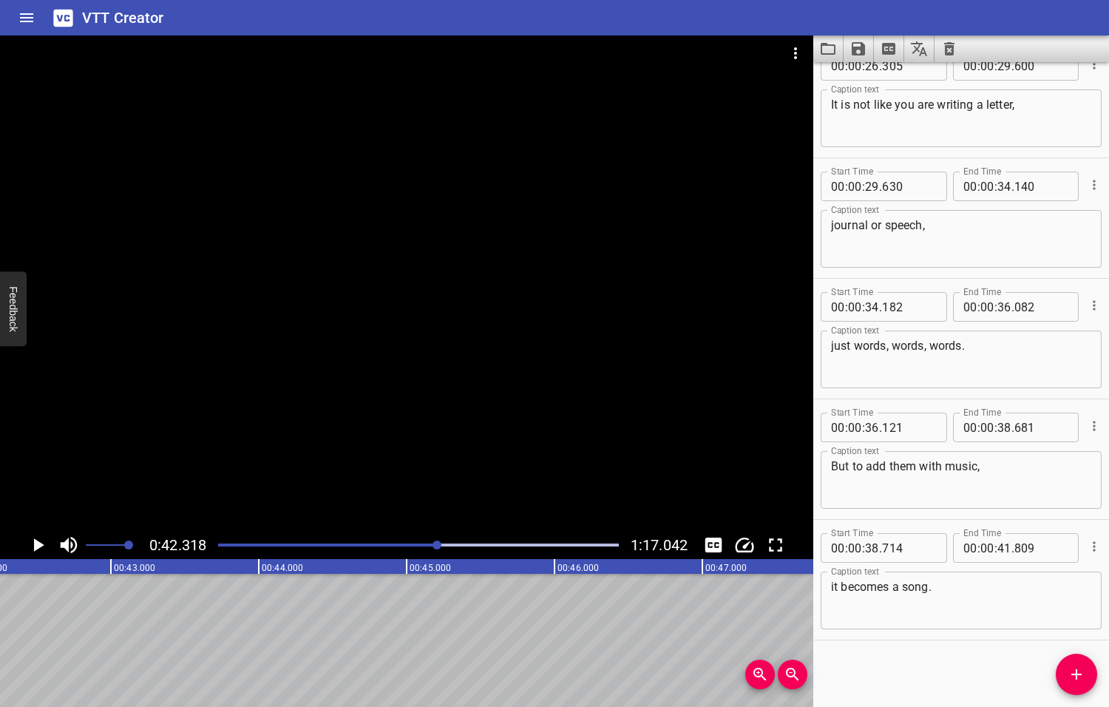
scroll to position [0, 6257]
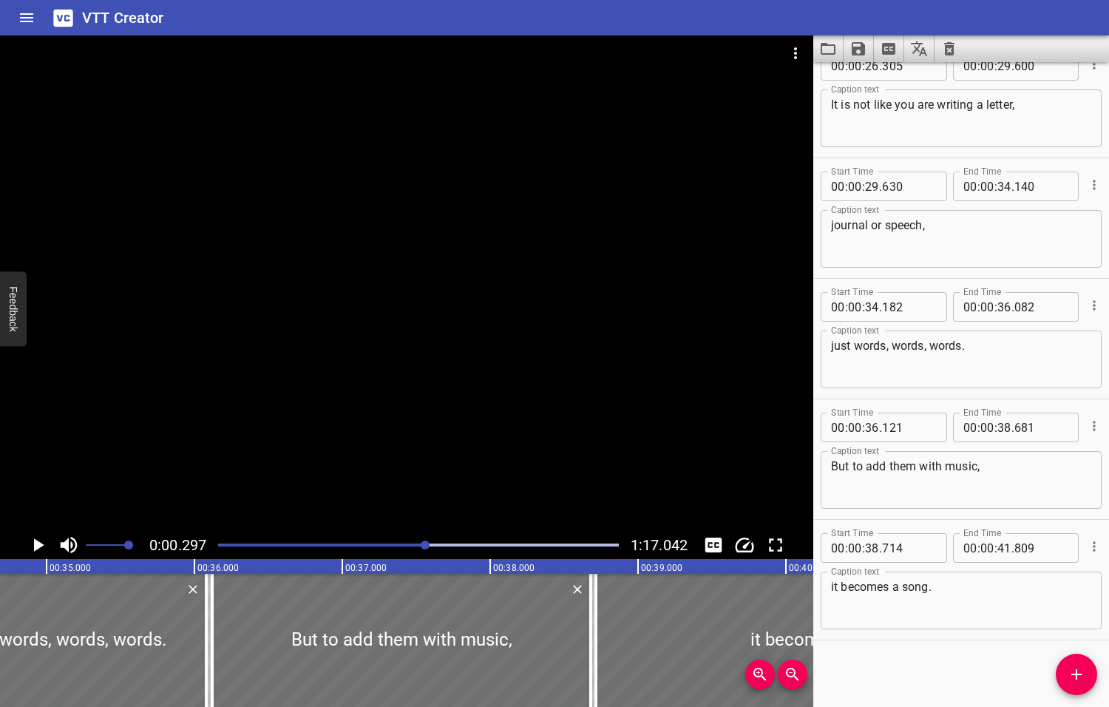
drag, startPoint x: 437, startPoint y: 545, endPoint x: 422, endPoint y: 546, distance: 14.8
click at [422, 546] on div at bounding box center [425, 544] width 9 height 9
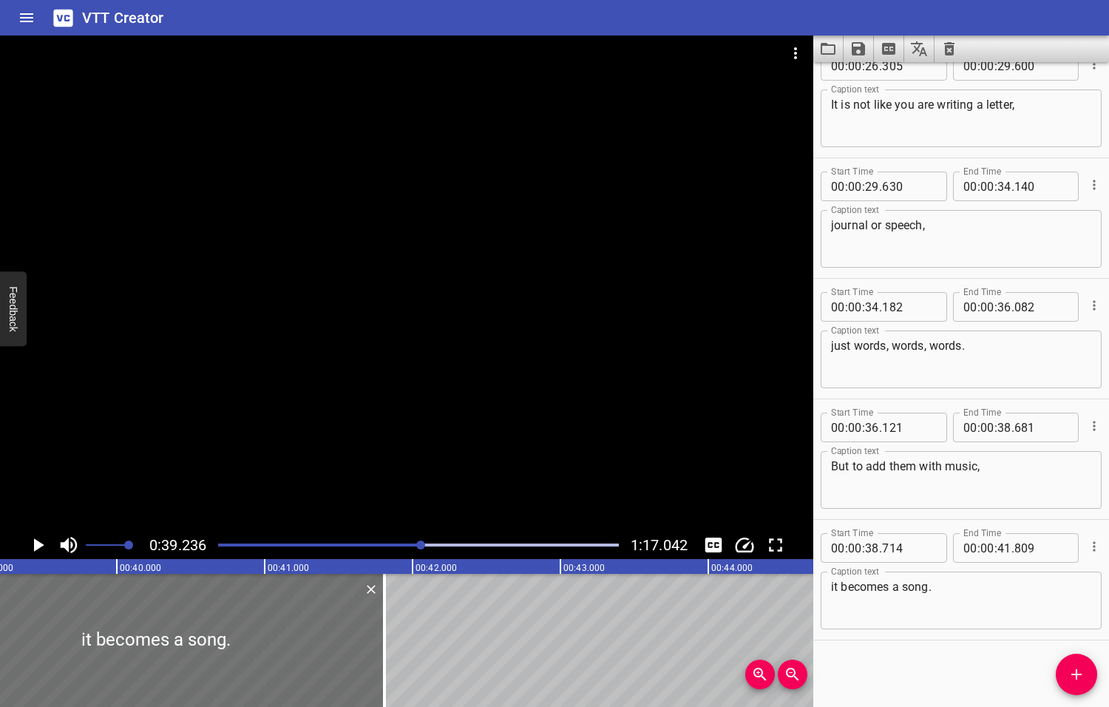
scroll to position [0, 5801]
drag, startPoint x: 377, startPoint y: 625, endPoint x: 328, endPoint y: 631, distance: 49.2
click at [328, 631] on div at bounding box center [332, 640] width 15 height 133
type input "479"
click at [39, 543] on icon "Play/Pause" at bounding box center [39, 544] width 10 height 13
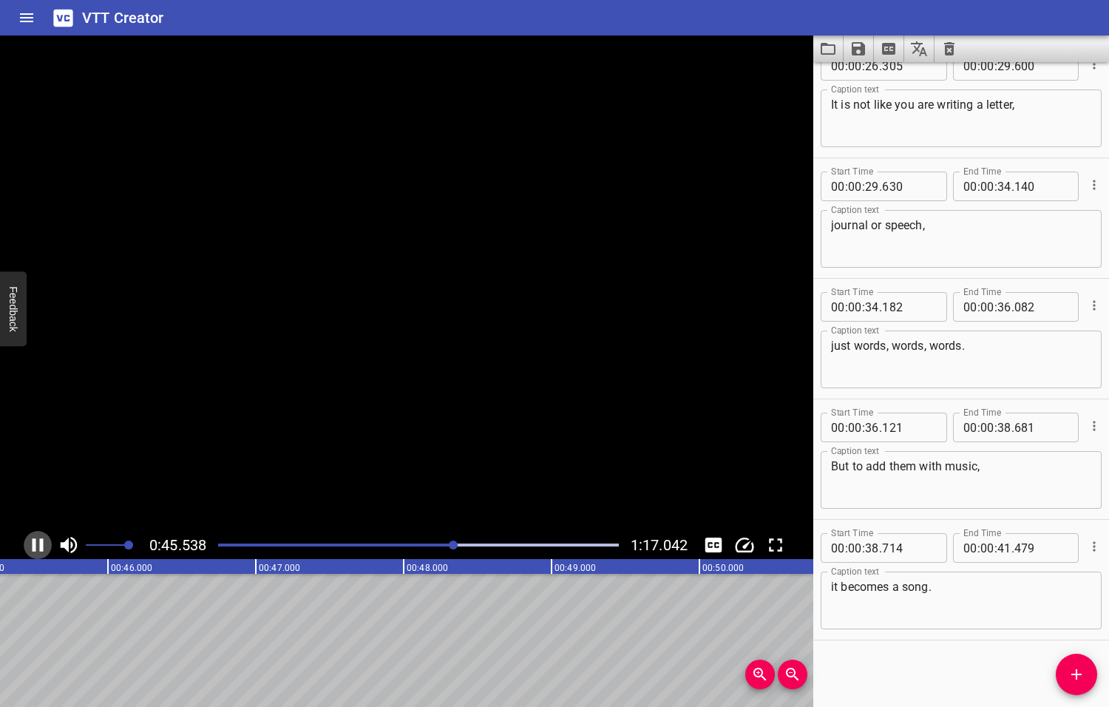
click at [39, 543] on icon "Play/Pause" at bounding box center [38, 544] width 11 height 13
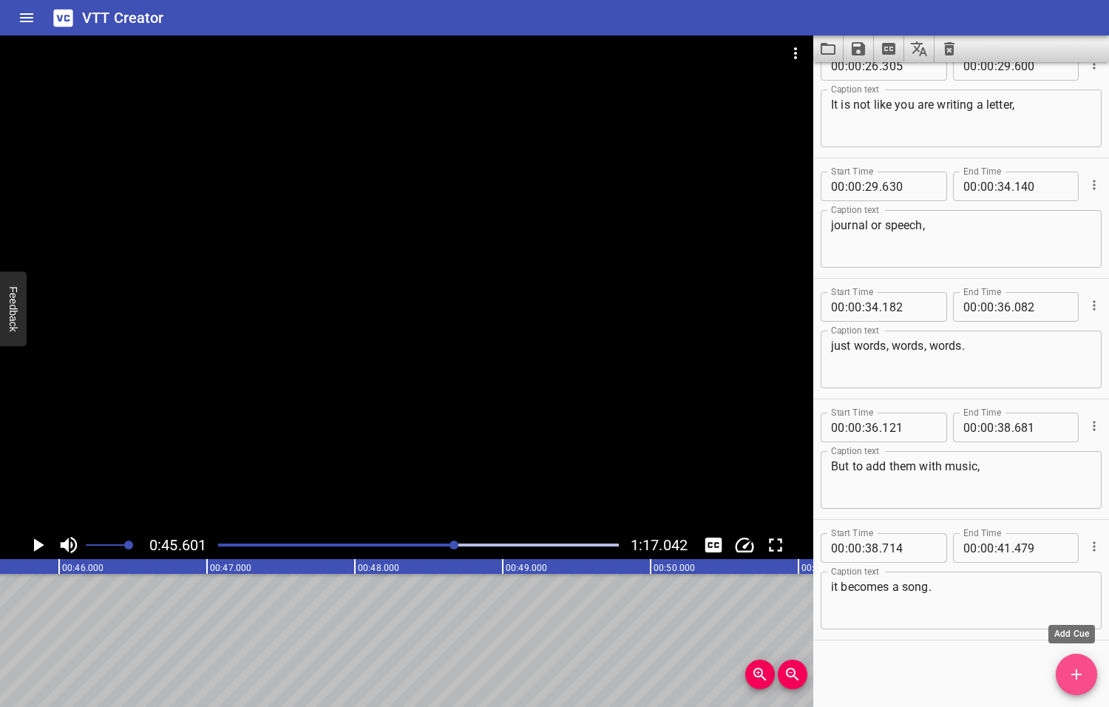
click at [1082, 679] on icon "Add Cue" at bounding box center [1077, 674] width 18 height 18
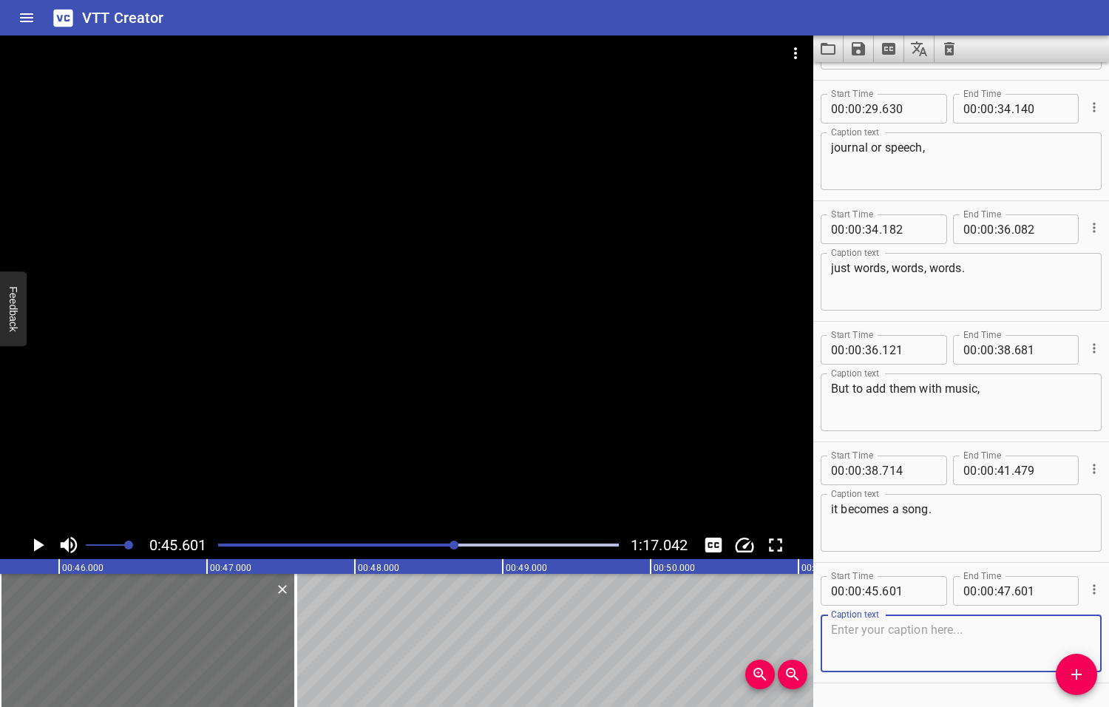
scroll to position [750, 0]
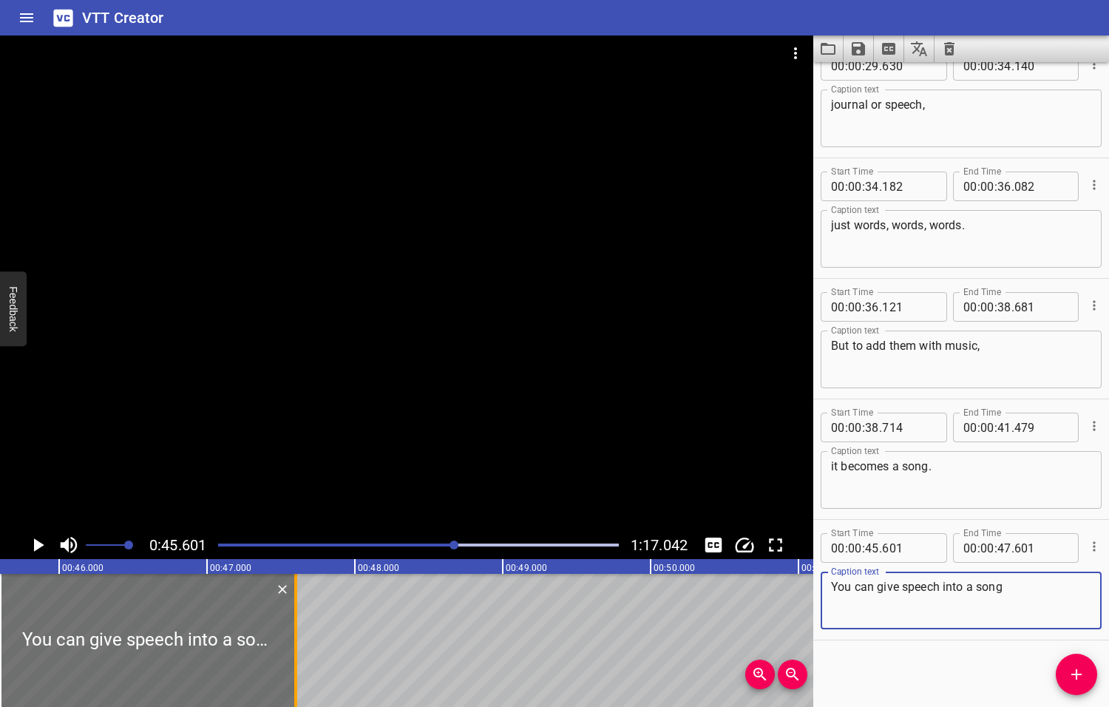
type textarea "You can give speech into a song"
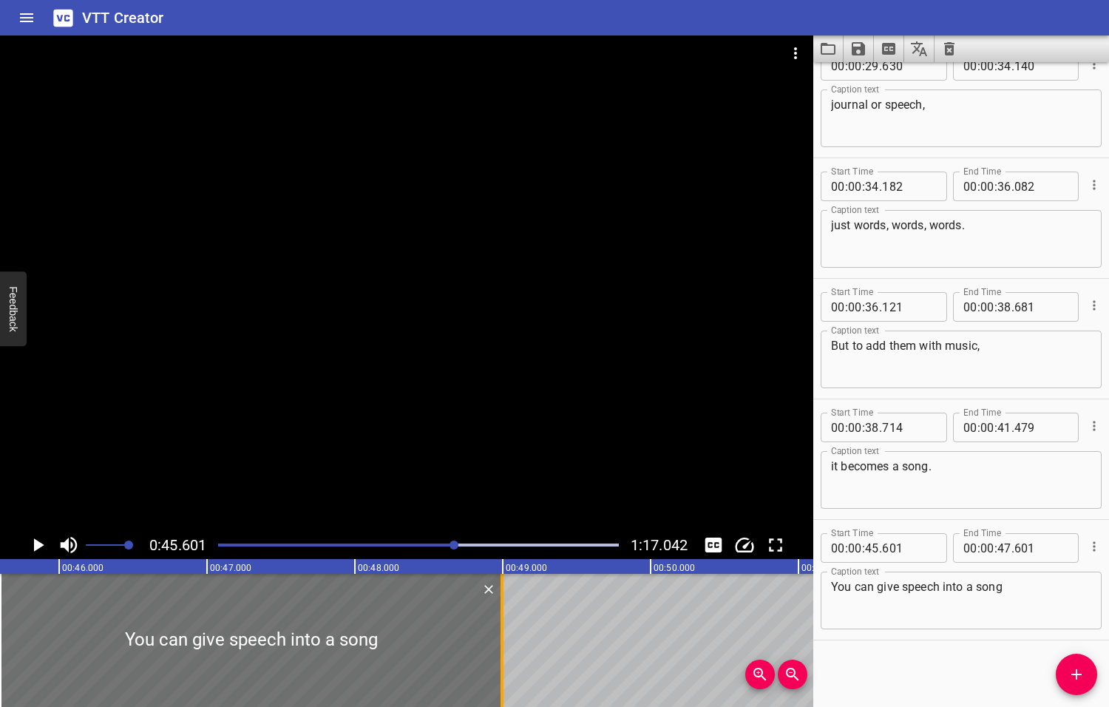
drag, startPoint x: 294, startPoint y: 634, endPoint x: 506, endPoint y: 648, distance: 212.6
click at [503, 648] on div at bounding box center [501, 640] width 3 height 133
type input "49"
type input "036"
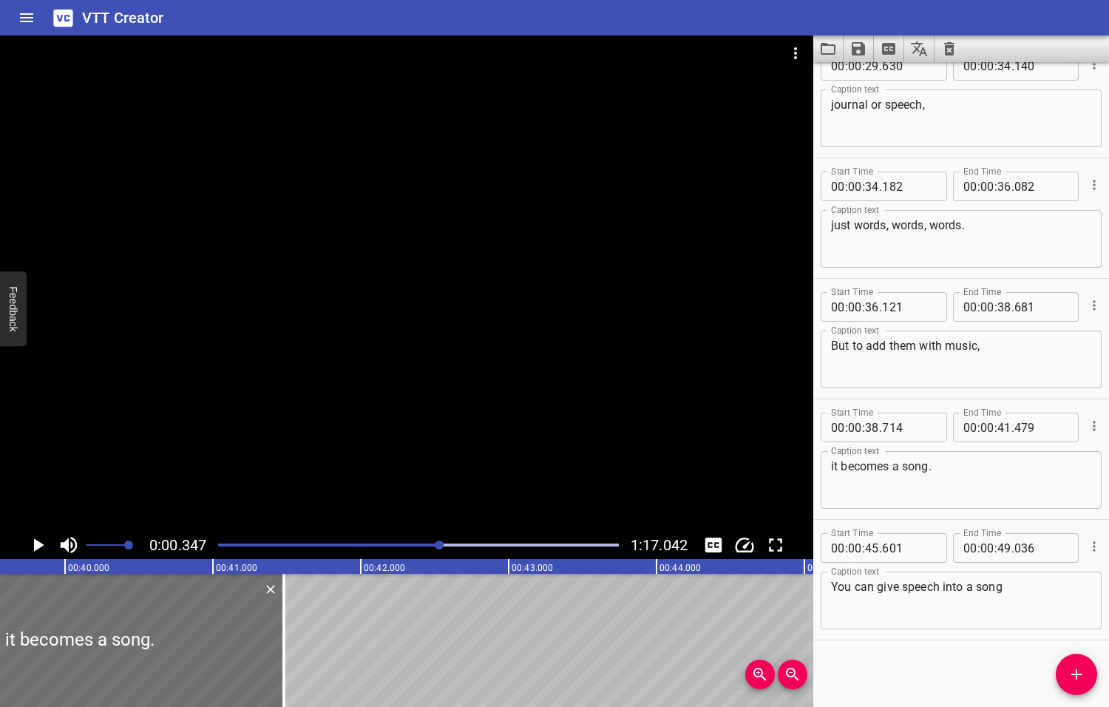
drag, startPoint x: 454, startPoint y: 544, endPoint x: 436, endPoint y: 543, distance: 17.8
click at [437, 545] on div at bounding box center [439, 544] width 9 height 9
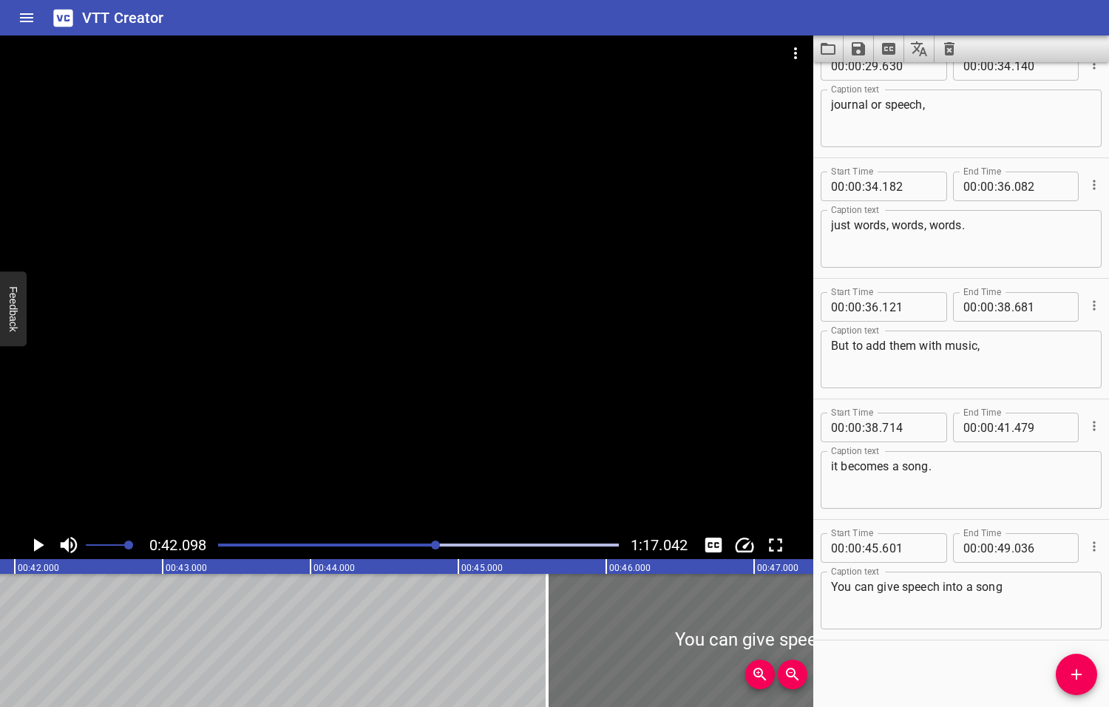
scroll to position [0, 6224]
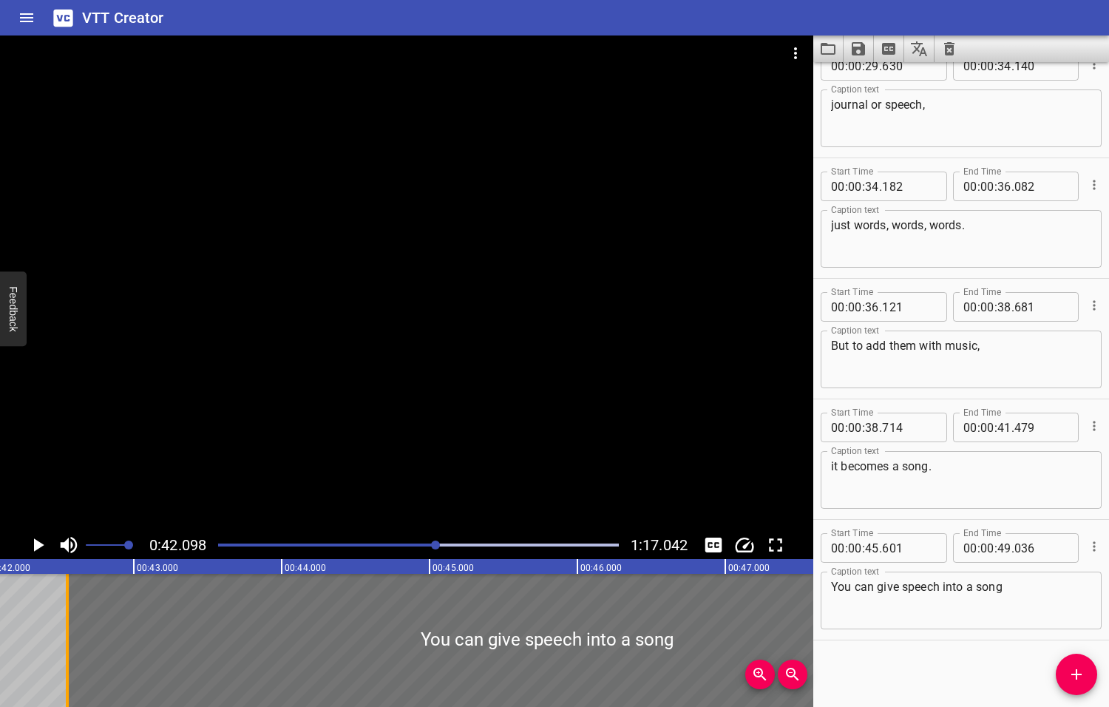
drag, startPoint x: 520, startPoint y: 641, endPoint x: 71, endPoint y: 662, distance: 449.3
click at [69, 664] on div at bounding box center [67, 640] width 15 height 133
type input "42"
type input "551"
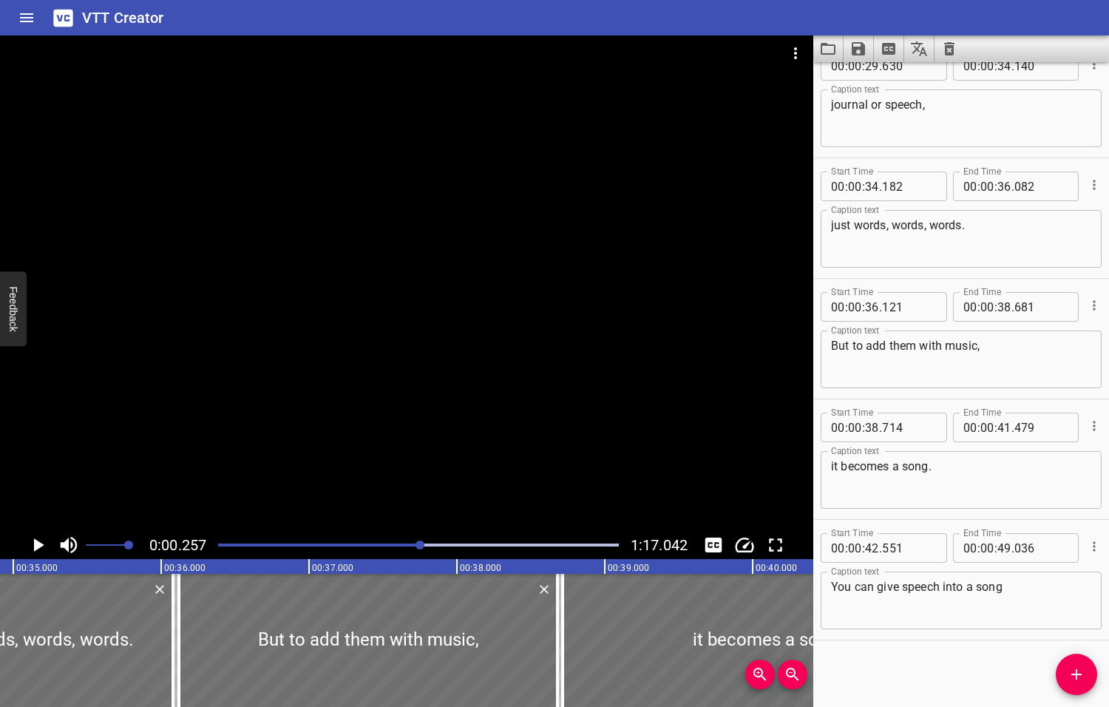
drag, startPoint x: 436, startPoint y: 544, endPoint x: 421, endPoint y: 548, distance: 15.2
click at [421, 548] on div at bounding box center [419, 544] width 9 height 9
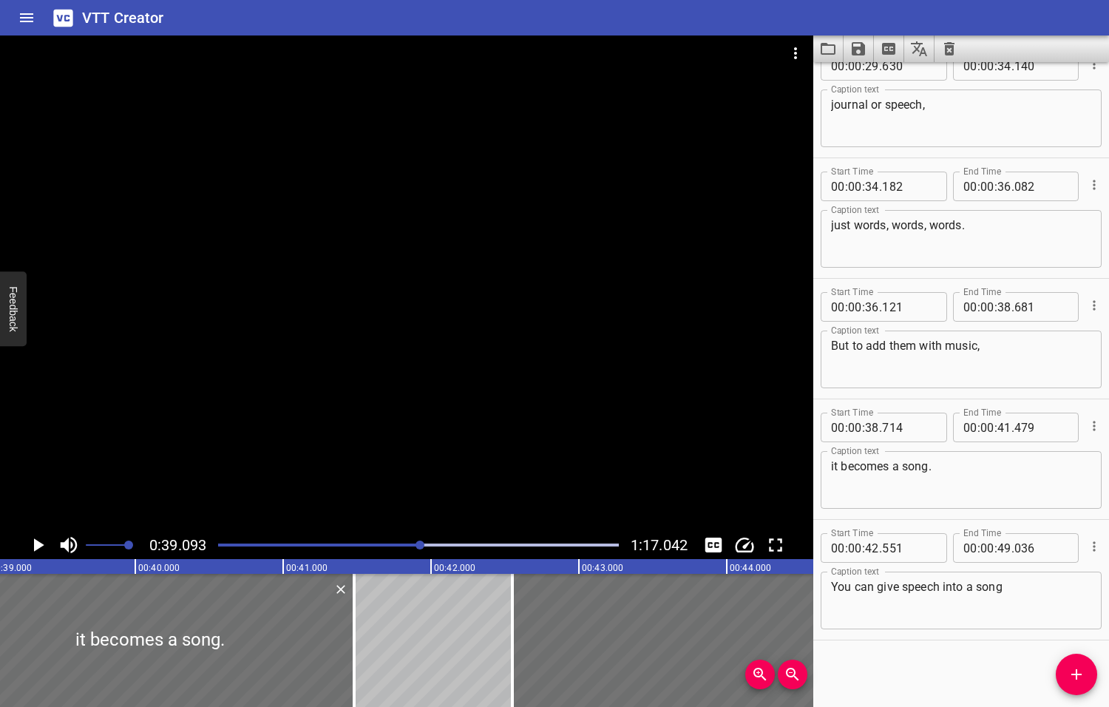
scroll to position [0, 5780]
click at [40, 545] on icon "Play/Pause" at bounding box center [39, 544] width 10 height 13
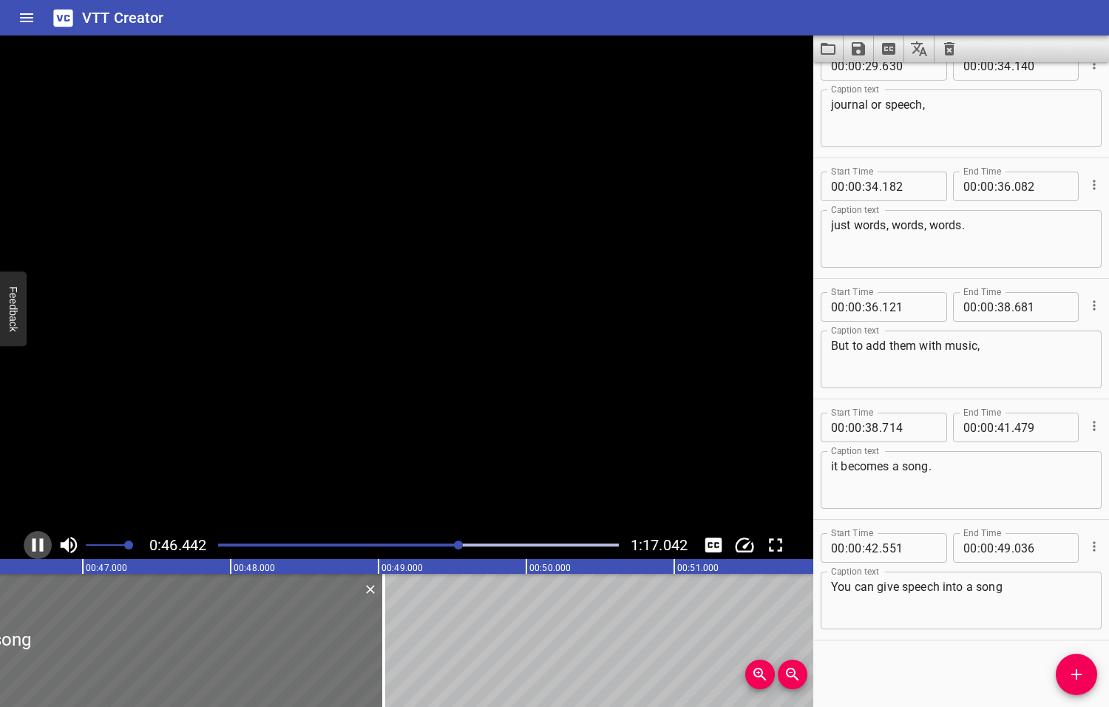
click at [40, 544] on icon "Play/Pause" at bounding box center [38, 544] width 11 height 13
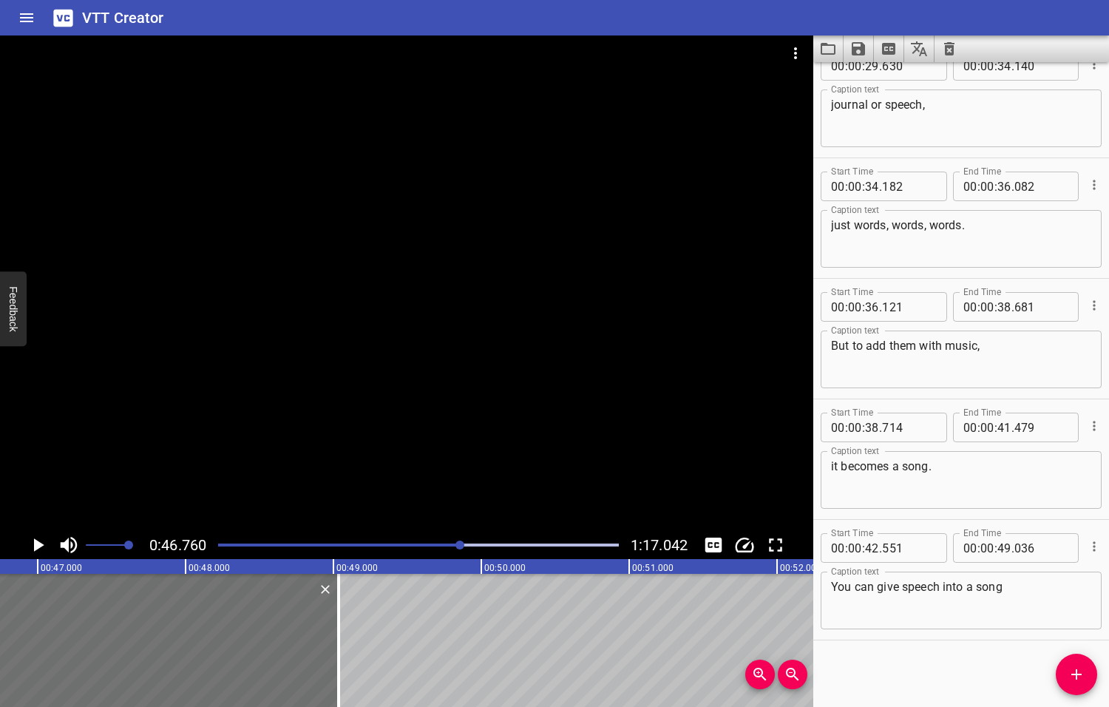
scroll to position [0, 6914]
click at [1005, 589] on textarea "You can give speech into a song" at bounding box center [961, 601] width 260 height 42
type textarea "You can give speech into a song,"
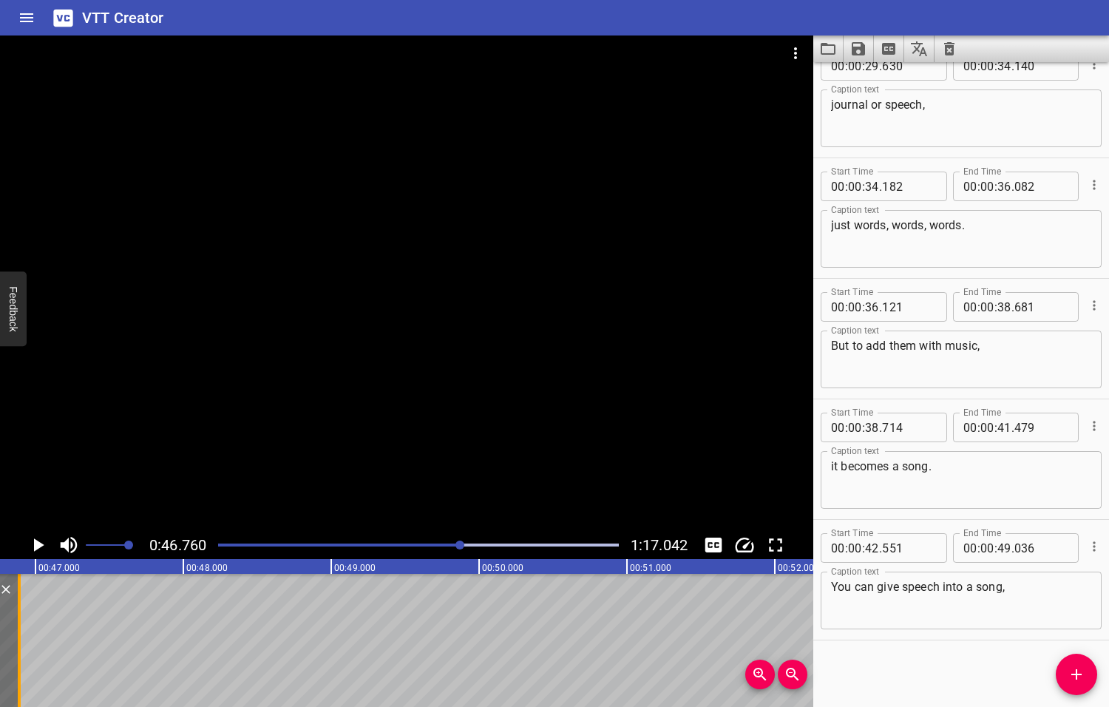
drag, startPoint x: 336, startPoint y: 619, endPoint x: 21, endPoint y: 645, distance: 315.3
click at [18, 645] on div at bounding box center [19, 640] width 3 height 133
type input "46"
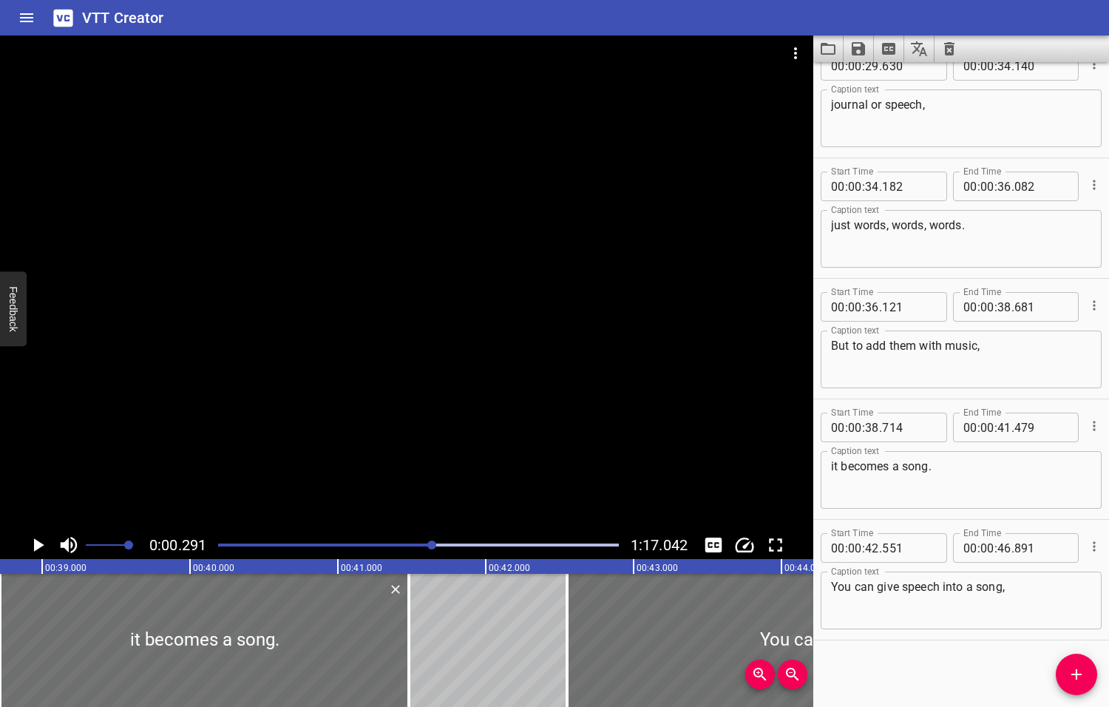
drag, startPoint x: 458, startPoint y: 546, endPoint x: 433, endPoint y: 549, distance: 25.3
click at [433, 549] on div at bounding box center [431, 544] width 9 height 9
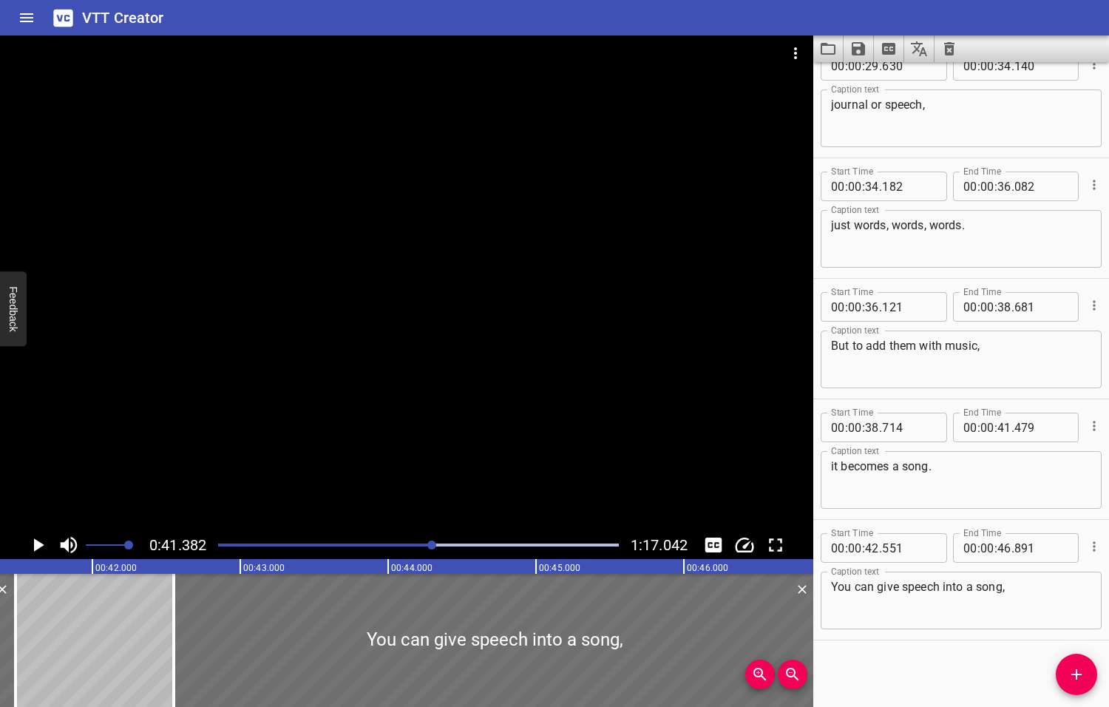
scroll to position [0, 6118]
click at [38, 544] on icon "Play/Pause" at bounding box center [39, 544] width 10 height 13
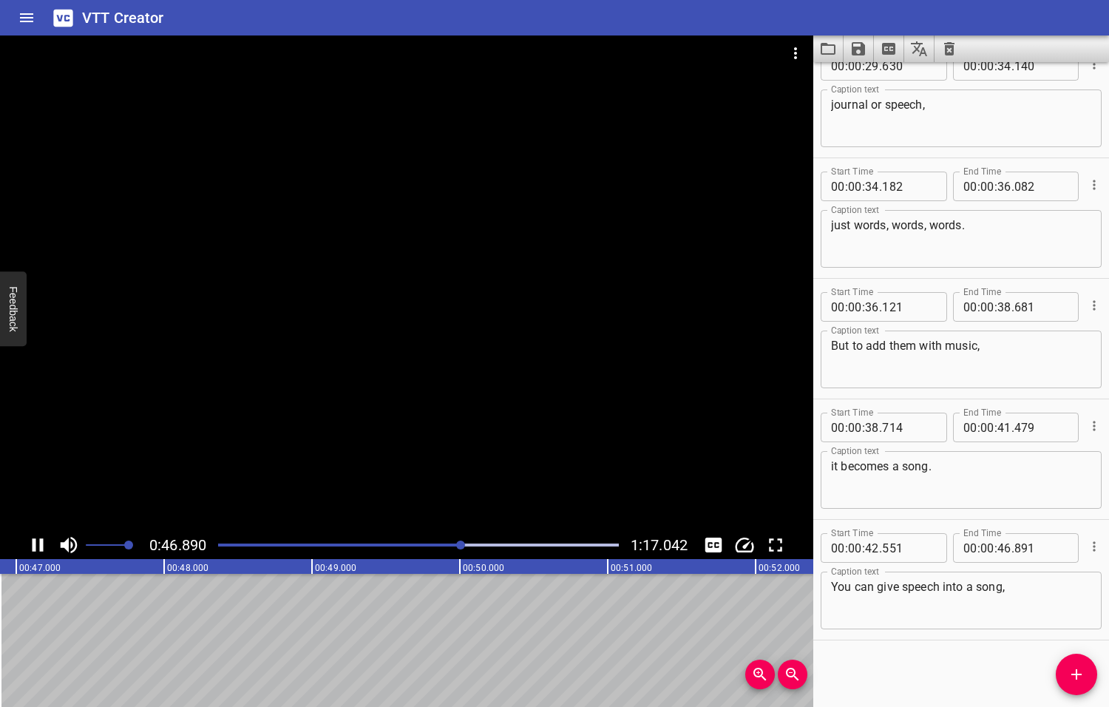
click at [38, 543] on icon "Play/Pause" at bounding box center [38, 545] width 22 height 22
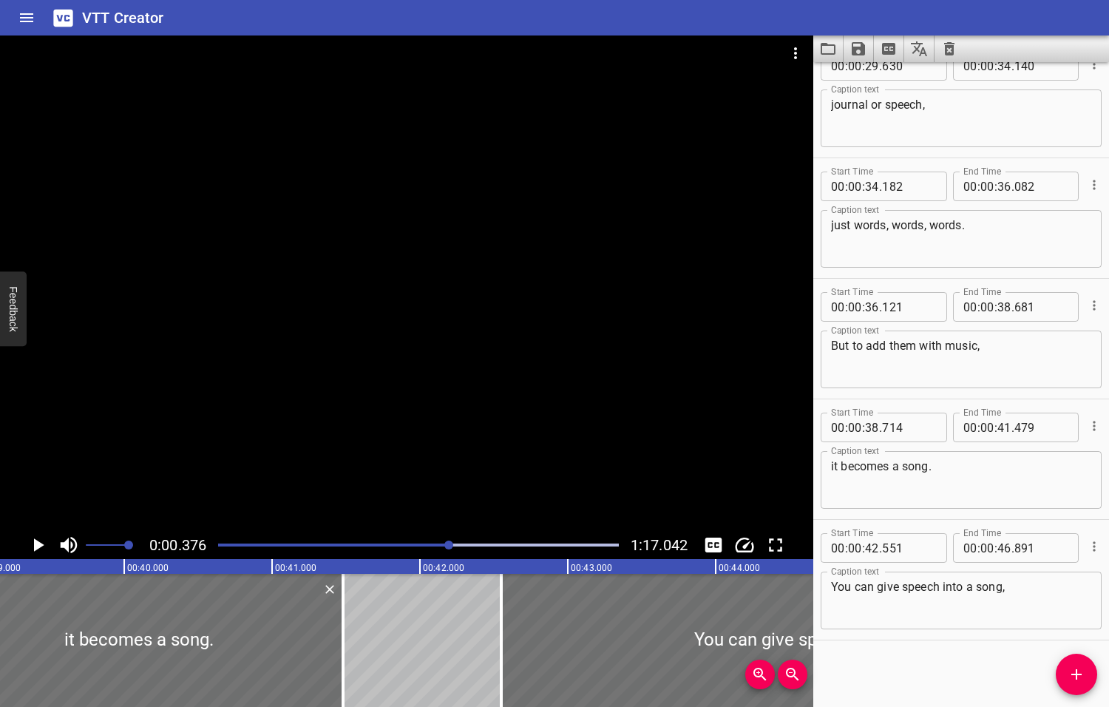
drag, startPoint x: 464, startPoint y: 543, endPoint x: 449, endPoint y: 550, distance: 16.5
click at [449, 550] on div at bounding box center [418, 545] width 418 height 21
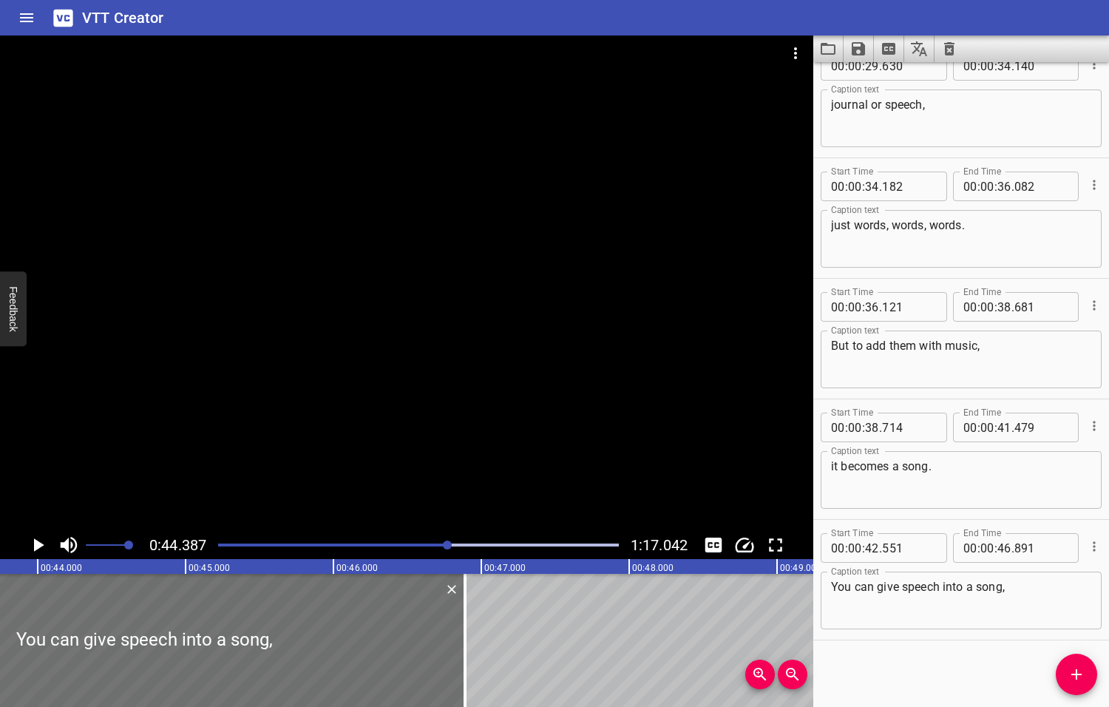
scroll to position [0, 6563]
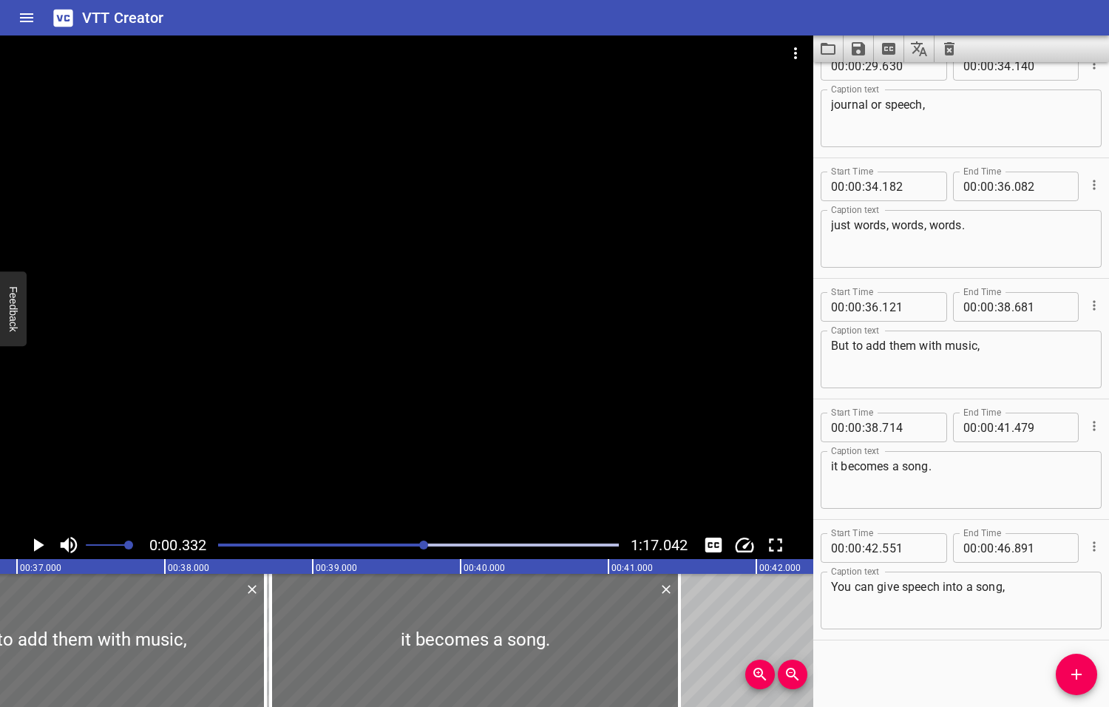
drag, startPoint x: 430, startPoint y: 549, endPoint x: 398, endPoint y: 555, distance: 32.5
click at [400, 556] on div "0:00.332 1:17.042" at bounding box center [406, 545] width 813 height 28
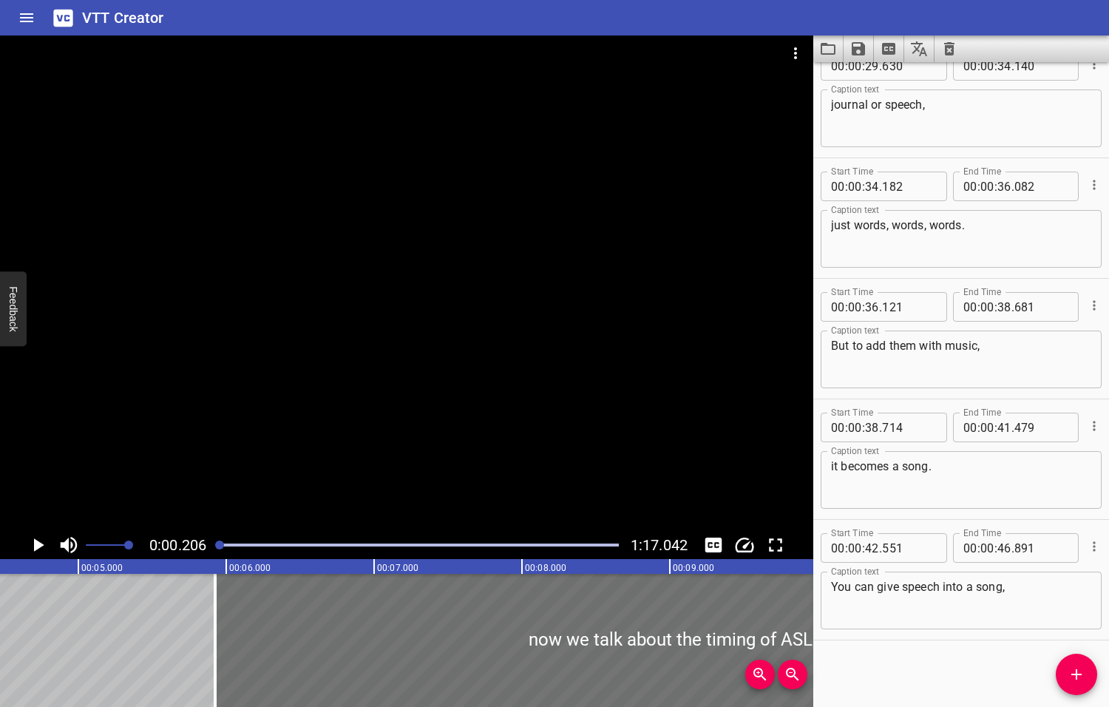
scroll to position [0, 30]
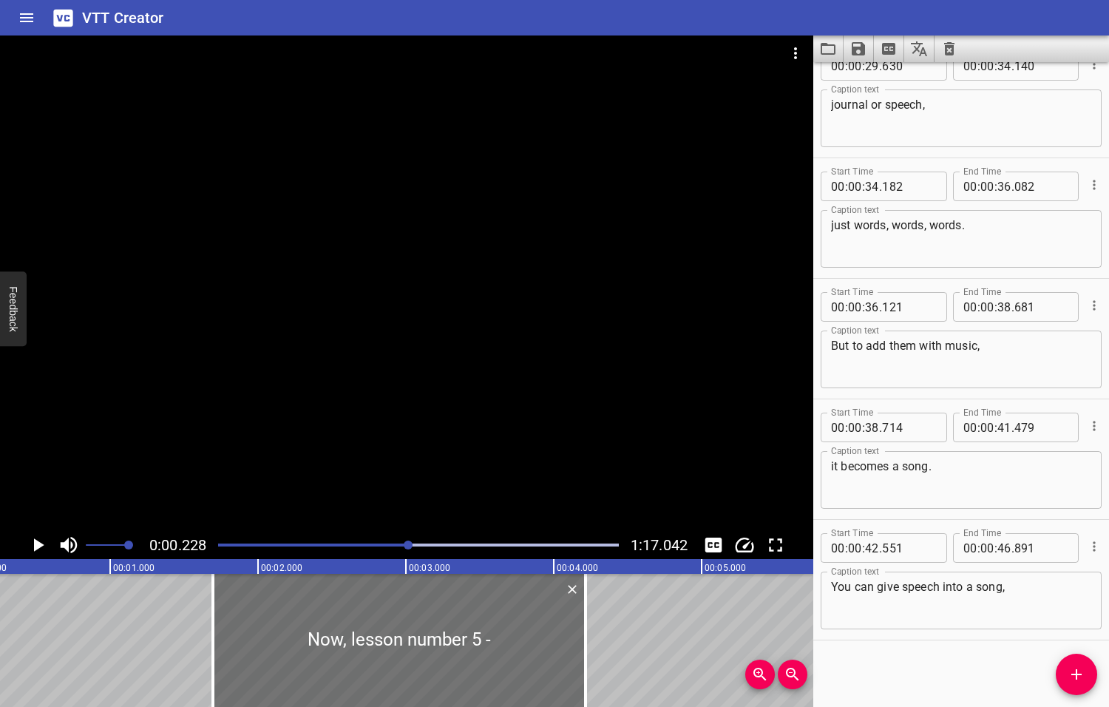
drag, startPoint x: 220, startPoint y: 543, endPoint x: 410, endPoint y: 537, distance: 190.1
click at [410, 537] on div at bounding box center [418, 545] width 418 height 21
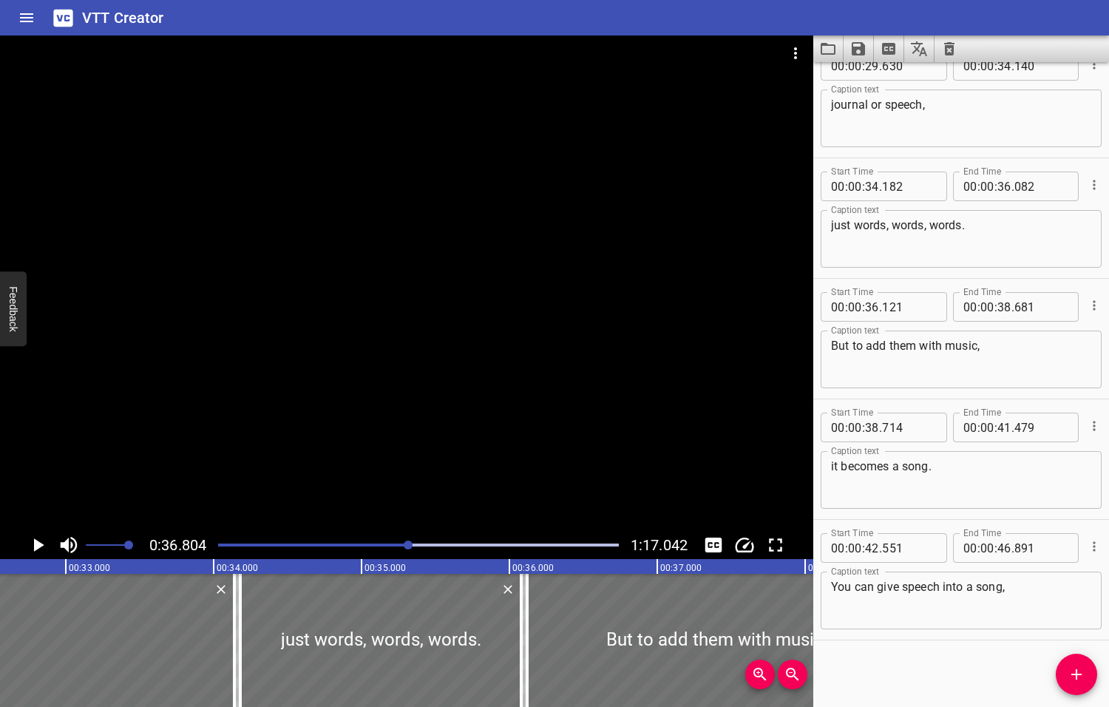
scroll to position [0, 5442]
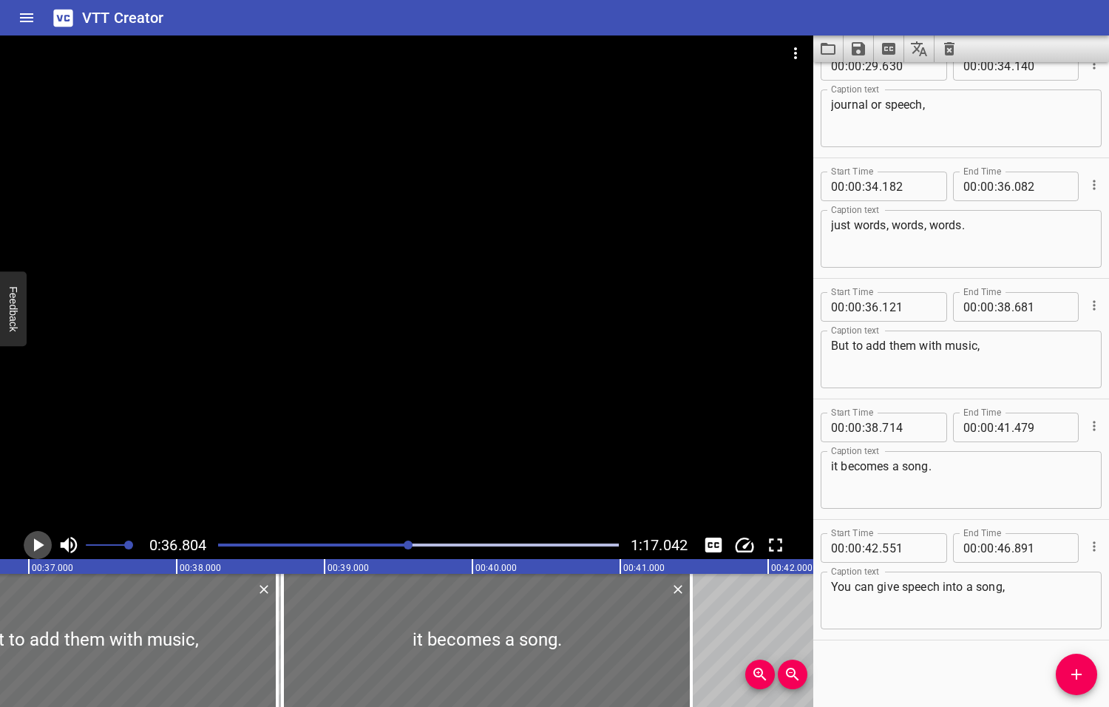
click at [37, 545] on icon "Play/Pause" at bounding box center [39, 544] width 10 height 13
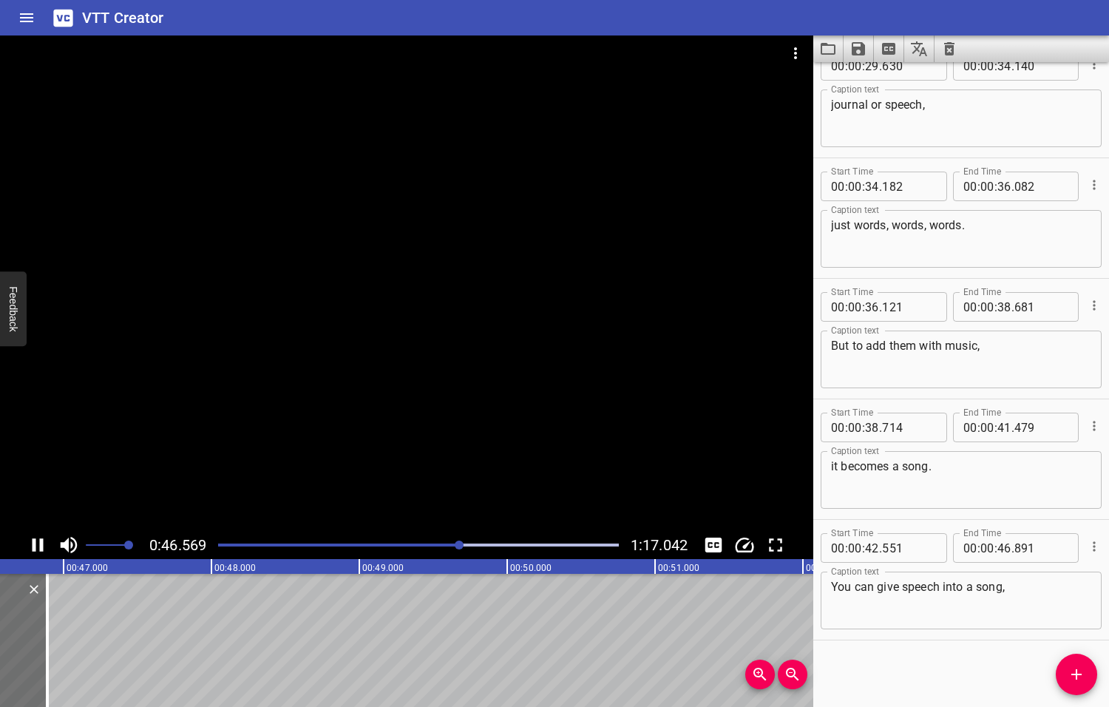
click at [38, 544] on icon "Play/Pause" at bounding box center [38, 545] width 22 height 22
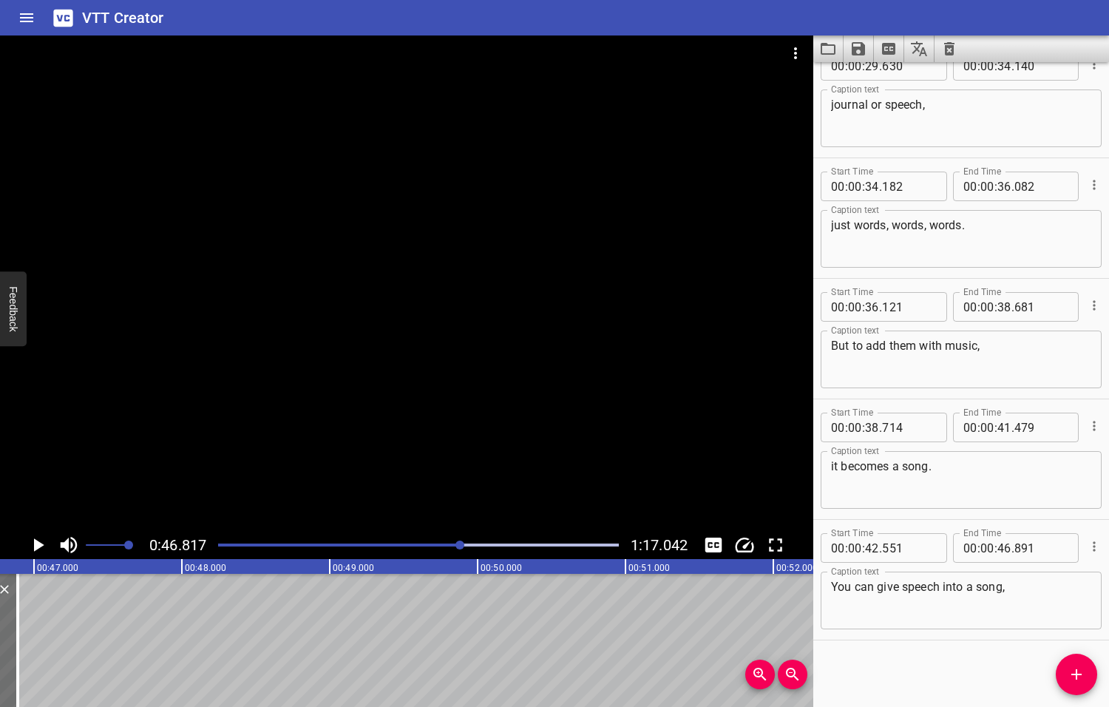
scroll to position [0, 6922]
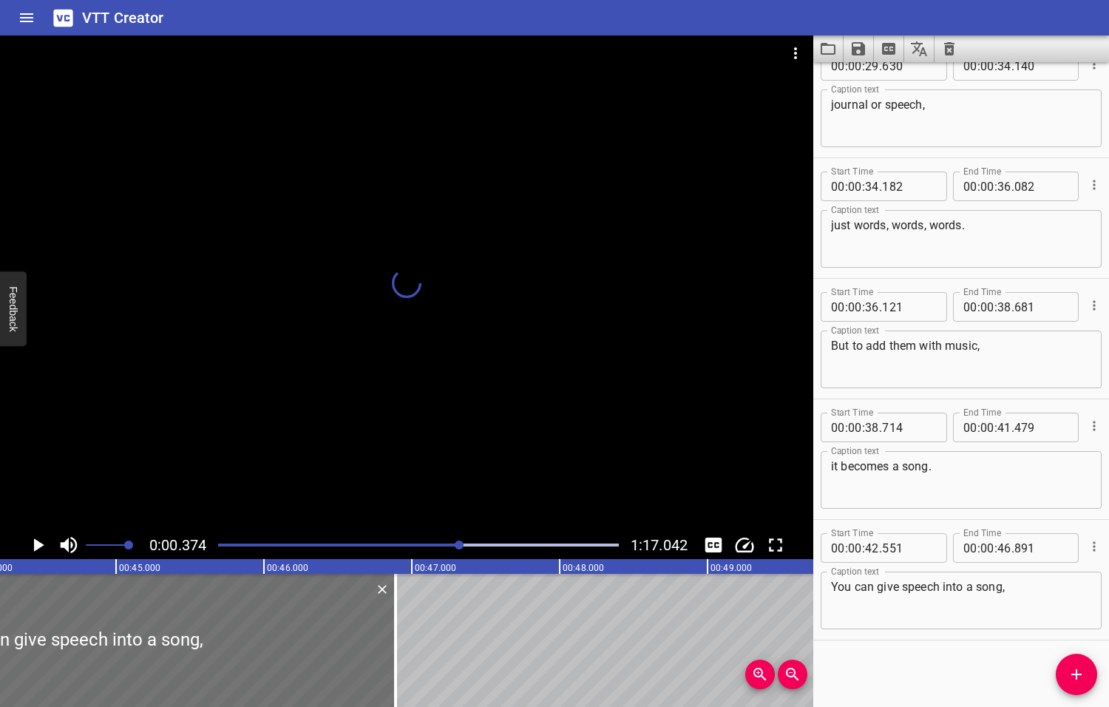
click at [461, 544] on div at bounding box center [459, 544] width 9 height 9
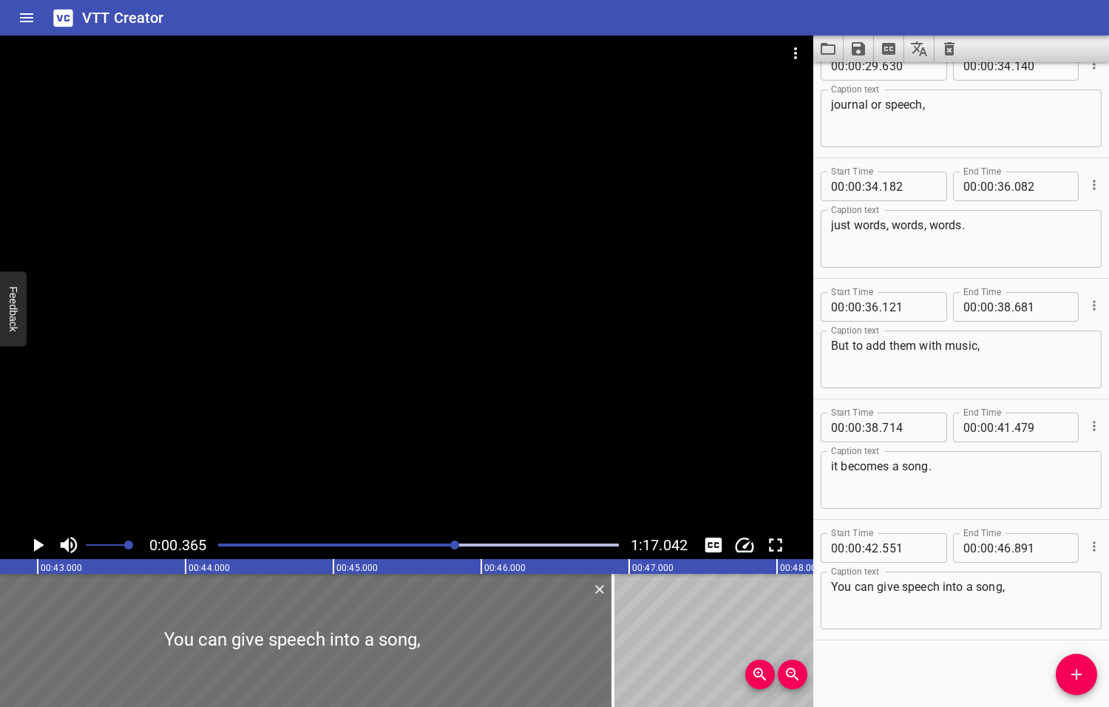
click at [456, 545] on div at bounding box center [454, 544] width 9 height 9
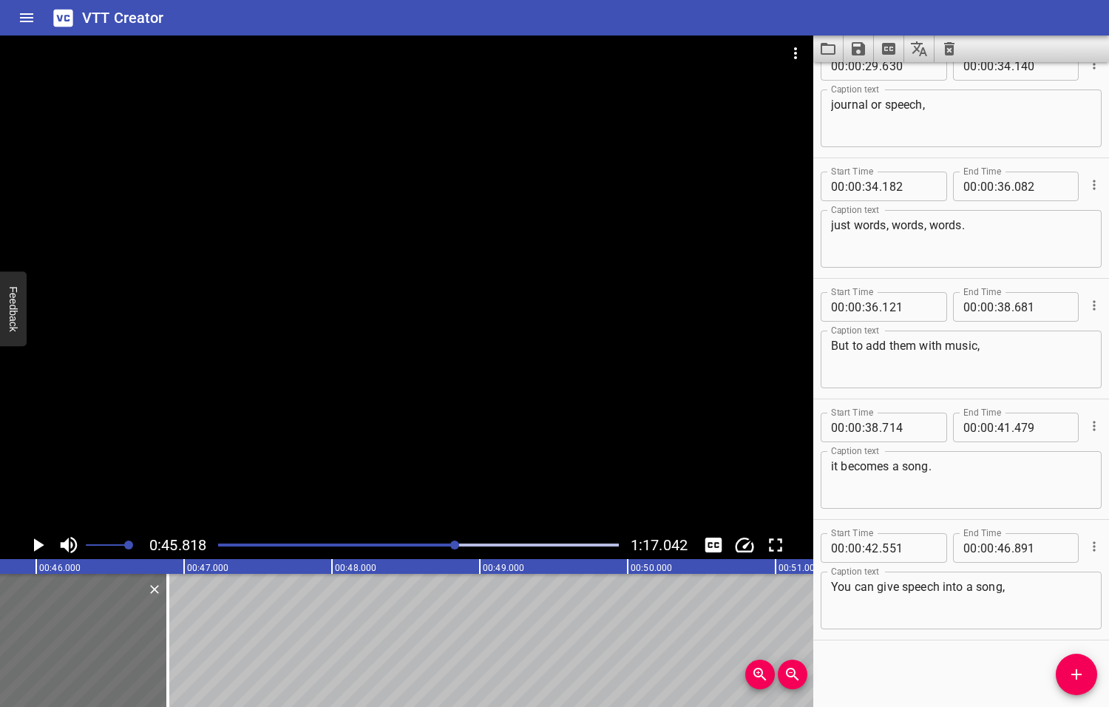
scroll to position [0, 6774]
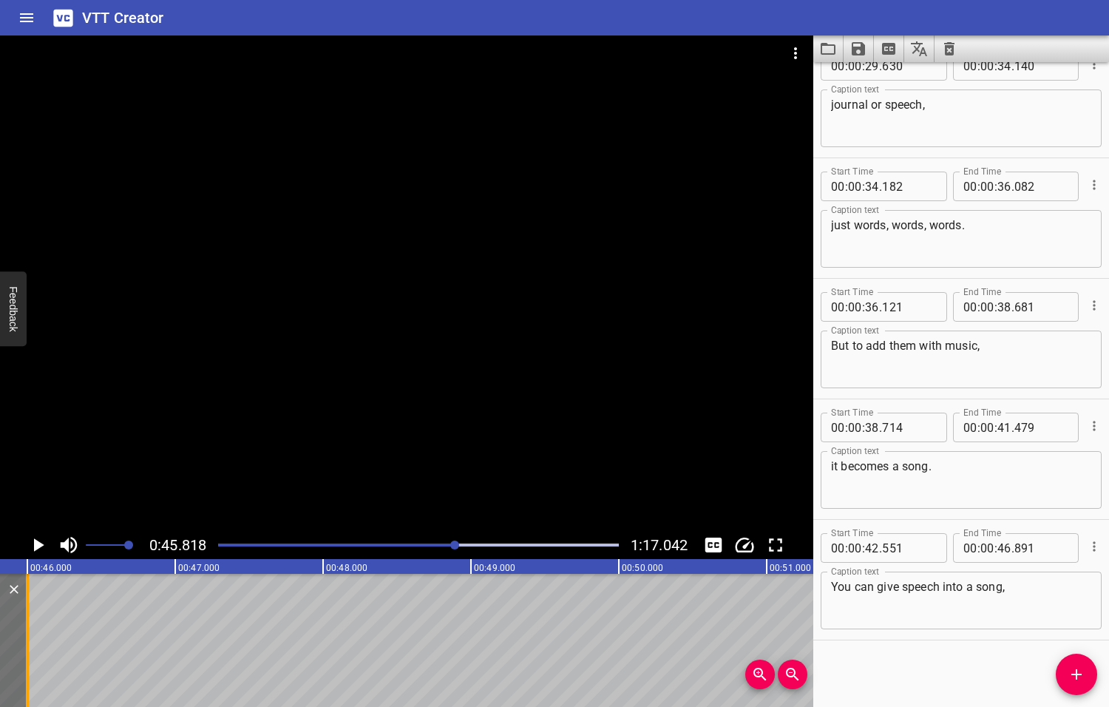
drag, startPoint x: 161, startPoint y: 641, endPoint x: 30, endPoint y: 651, distance: 132.0
click at [30, 651] on div at bounding box center [27, 640] width 15 height 133
type input "001"
click at [1079, 676] on icon "Add Cue" at bounding box center [1077, 674] width 18 height 18
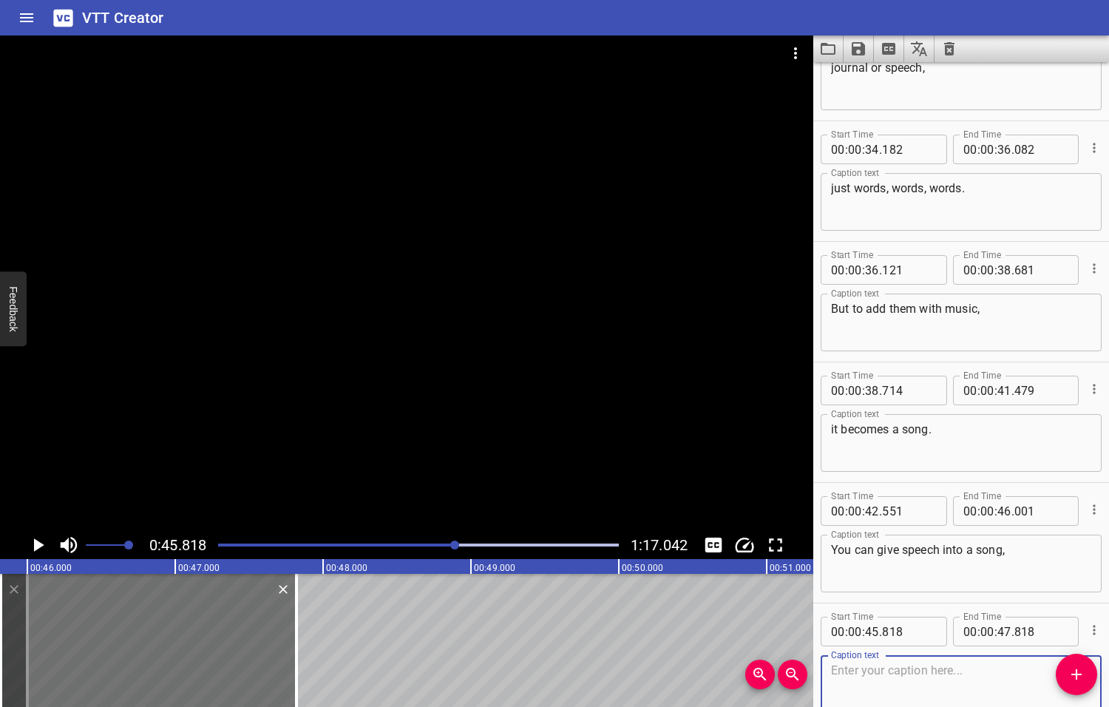
scroll to position [871, 0]
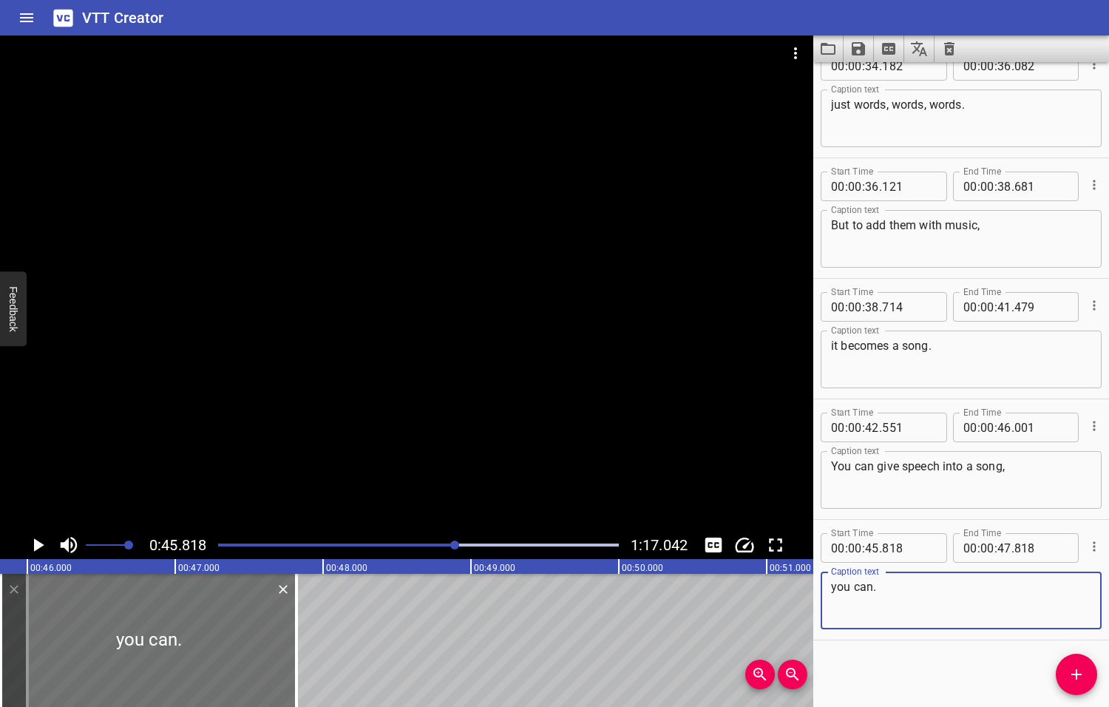
type textarea "you can."
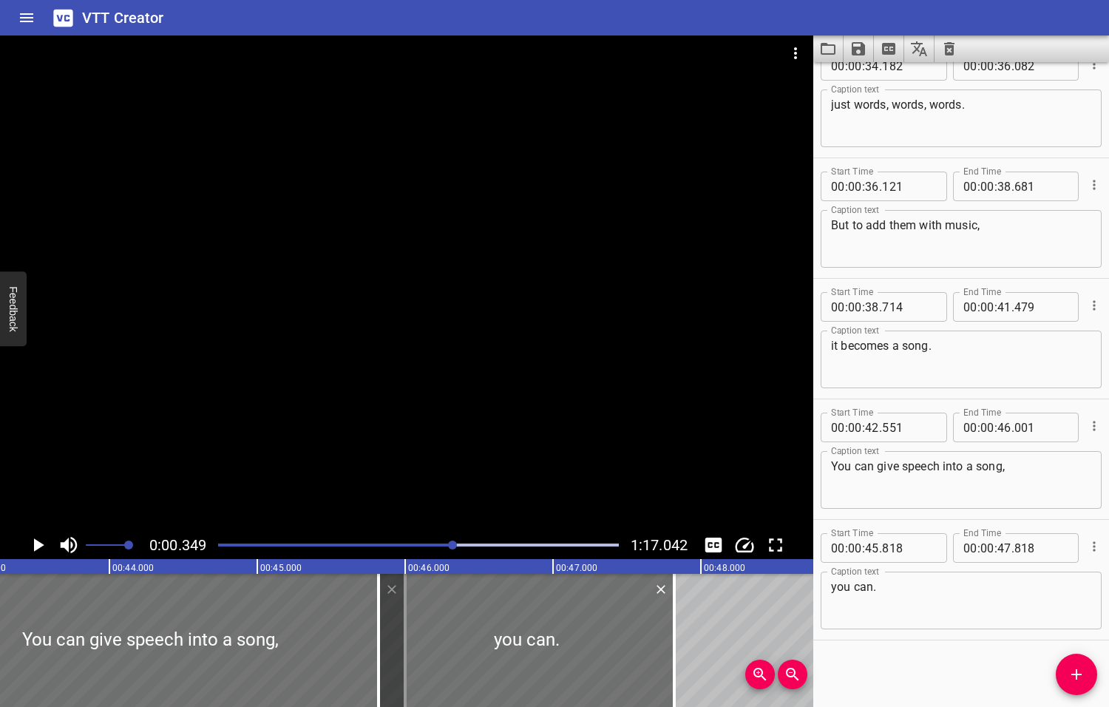
click at [454, 544] on div at bounding box center [452, 544] width 9 height 9
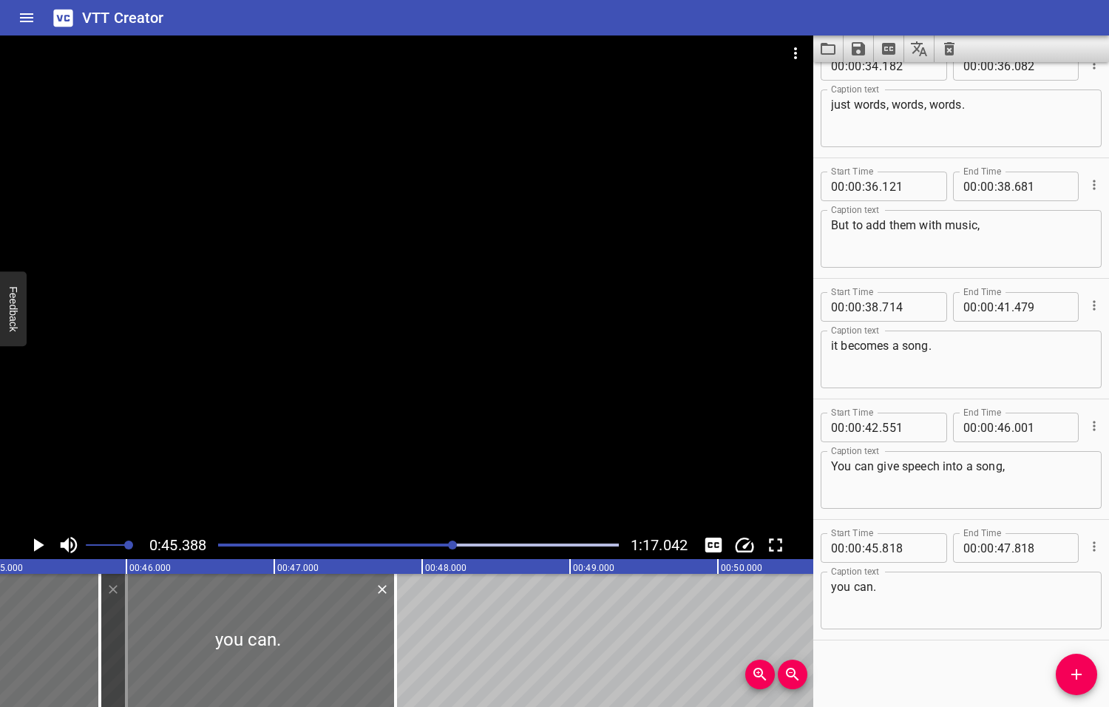
scroll to position [0, 6711]
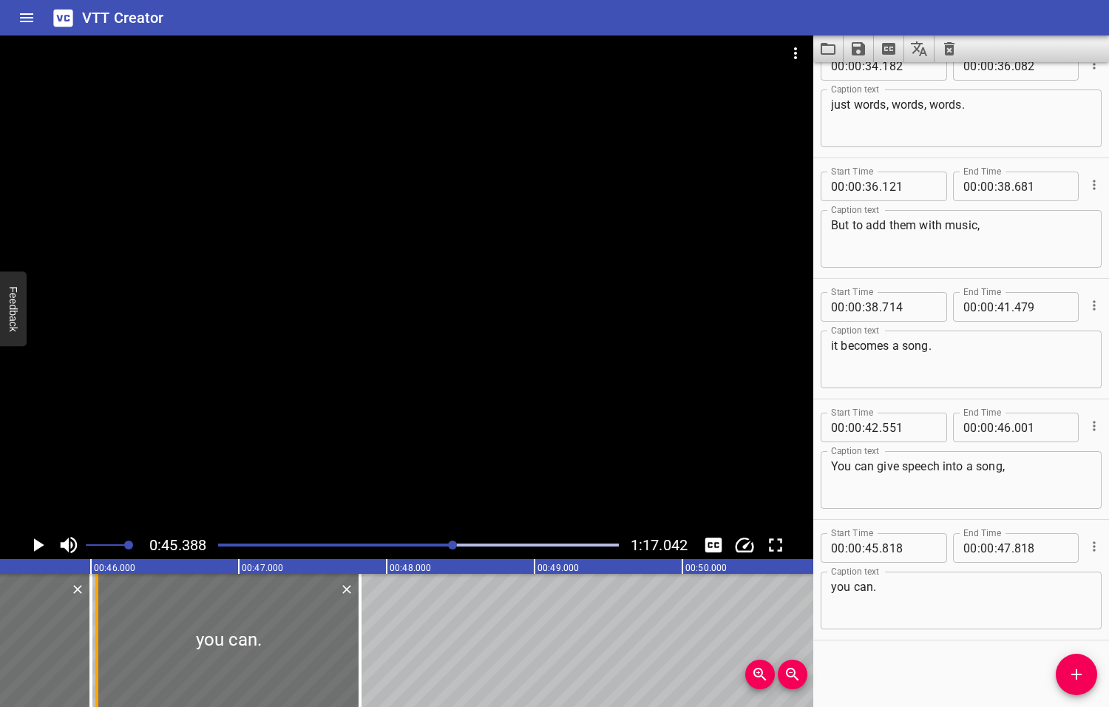
drag, startPoint x: 66, startPoint y: 656, endPoint x: 98, endPoint y: 657, distance: 32.6
click at [98, 657] on div at bounding box center [96, 640] width 15 height 133
type input "46"
type input "038"
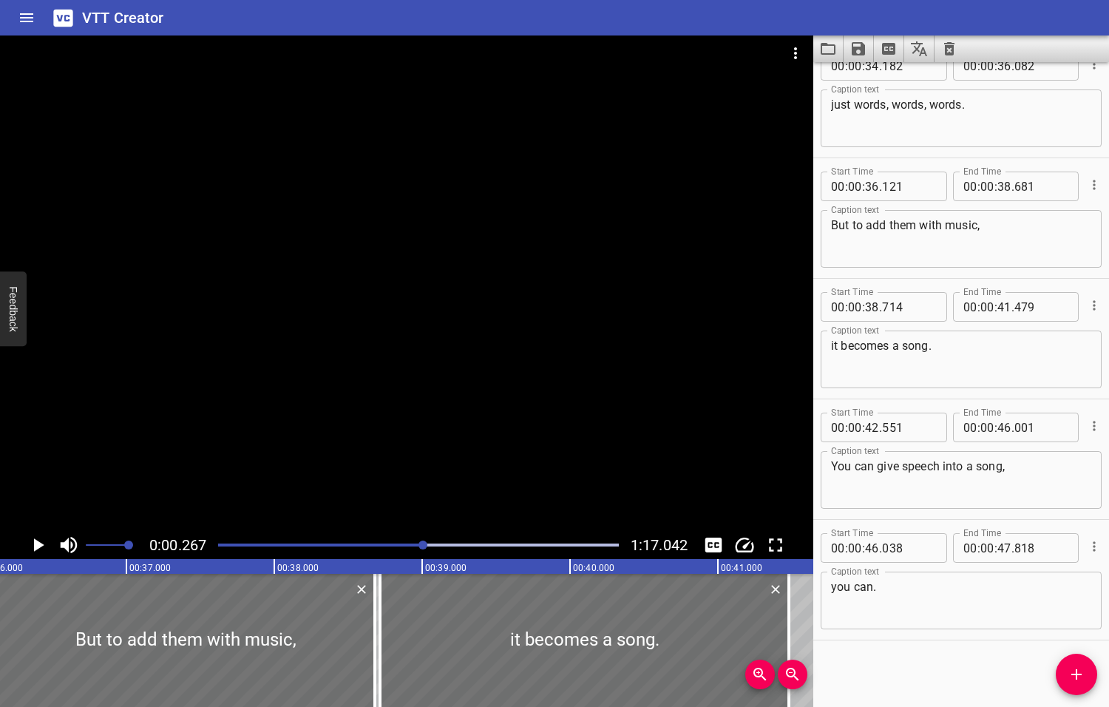
drag, startPoint x: 455, startPoint y: 543, endPoint x: 424, endPoint y: 545, distance: 30.3
click at [424, 545] on div at bounding box center [422, 544] width 9 height 9
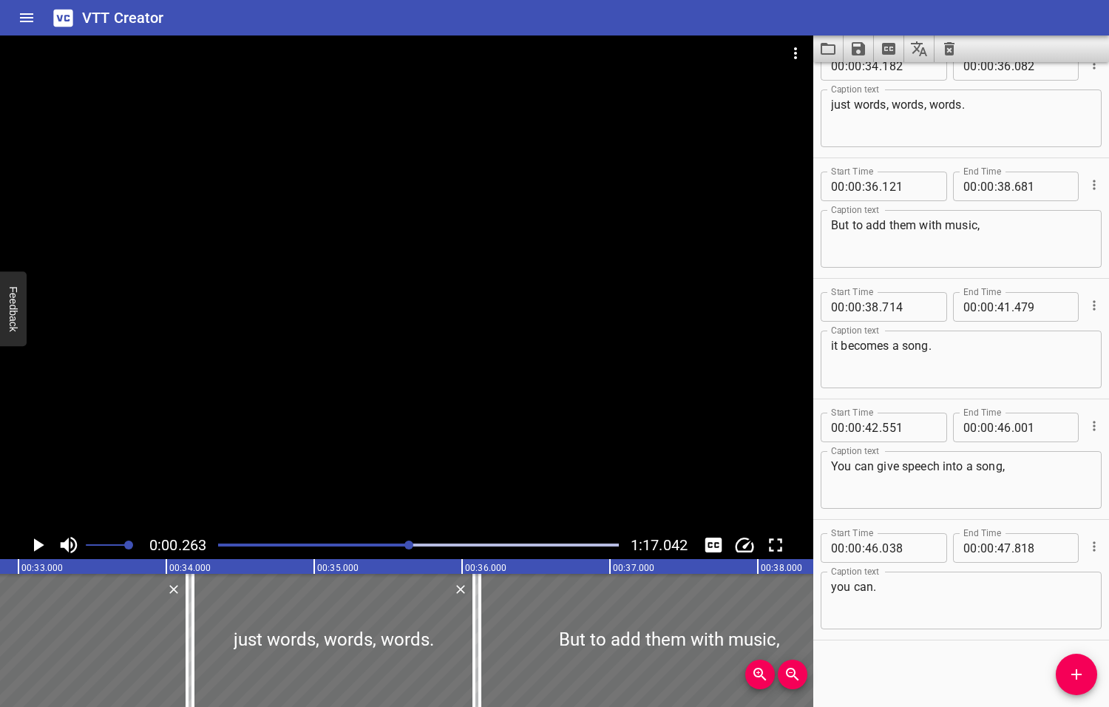
drag, startPoint x: 410, startPoint y: 543, endPoint x: 394, endPoint y: 543, distance: 16.3
click at [404, 543] on div at bounding box center [408, 544] width 9 height 9
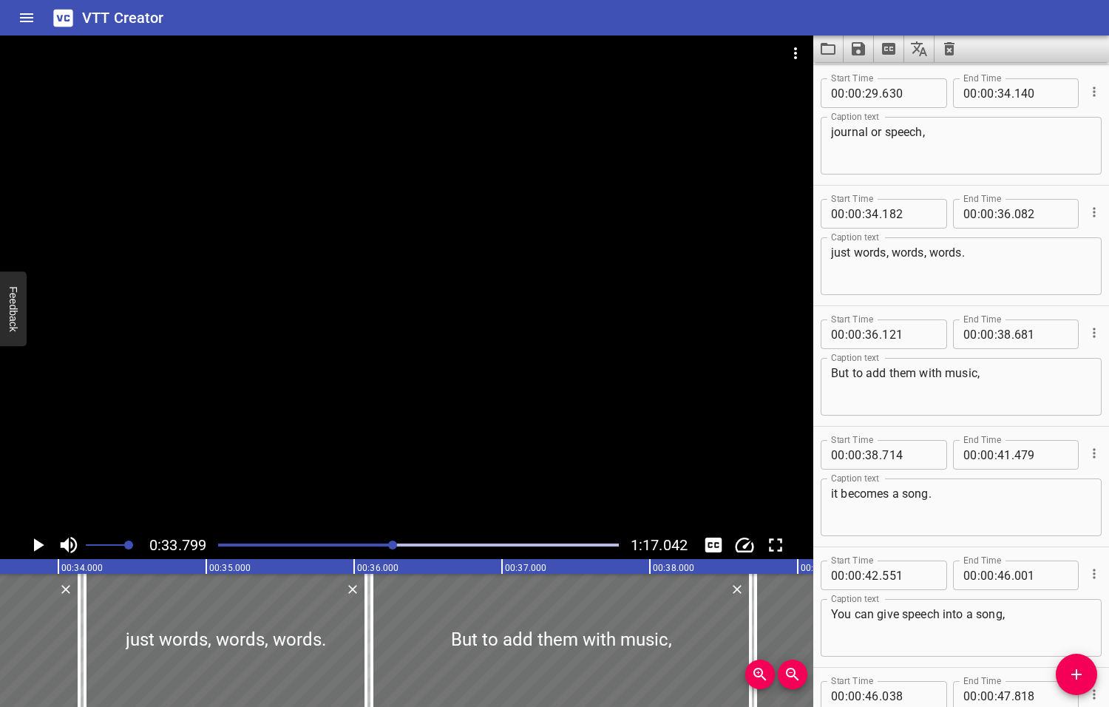
scroll to position [0, 4998]
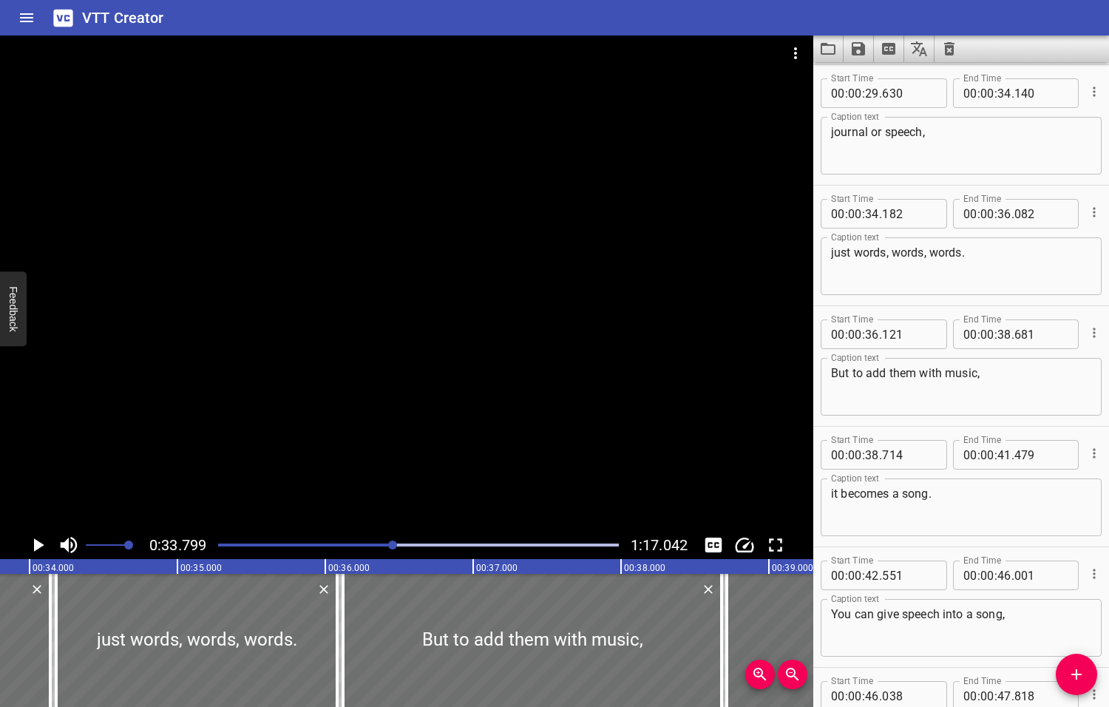
click at [39, 545] on icon "Play/Pause" at bounding box center [39, 544] width 10 height 13
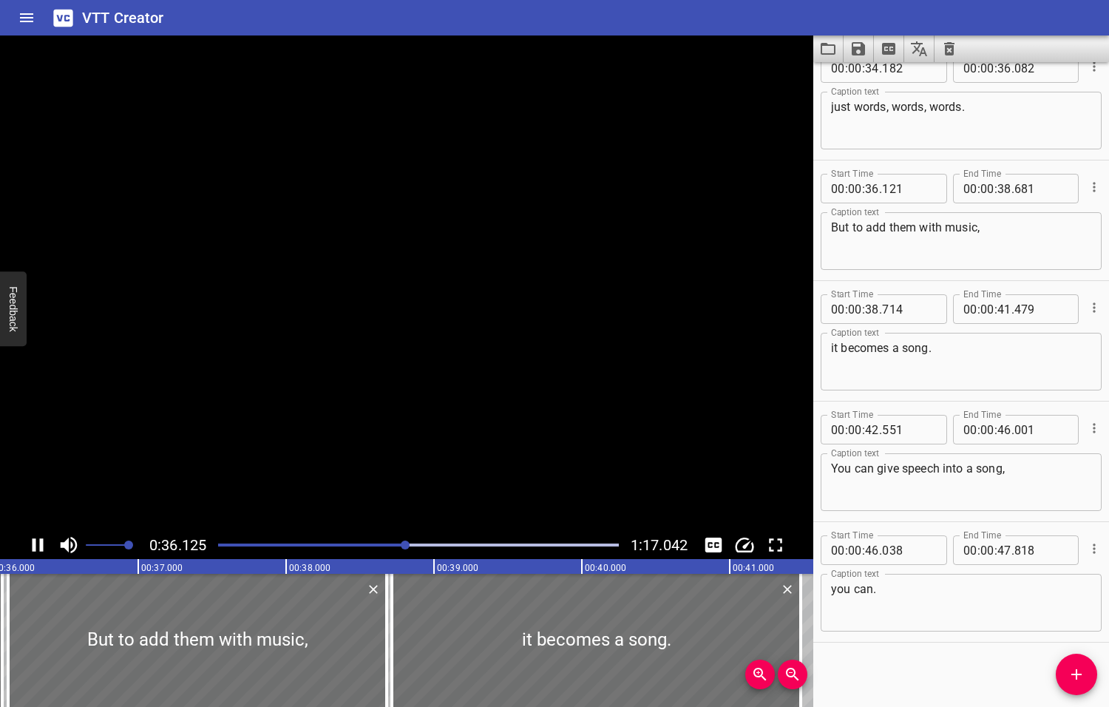
scroll to position [871, 0]
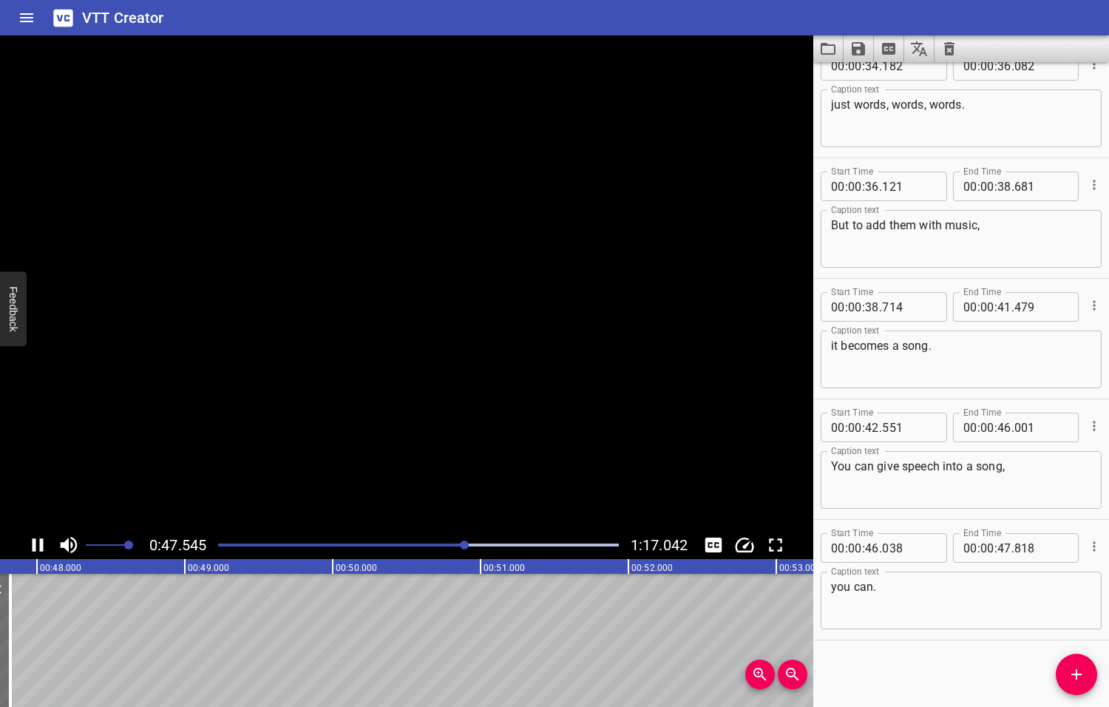
click at [39, 545] on icon "Play/Pause" at bounding box center [38, 545] width 22 height 22
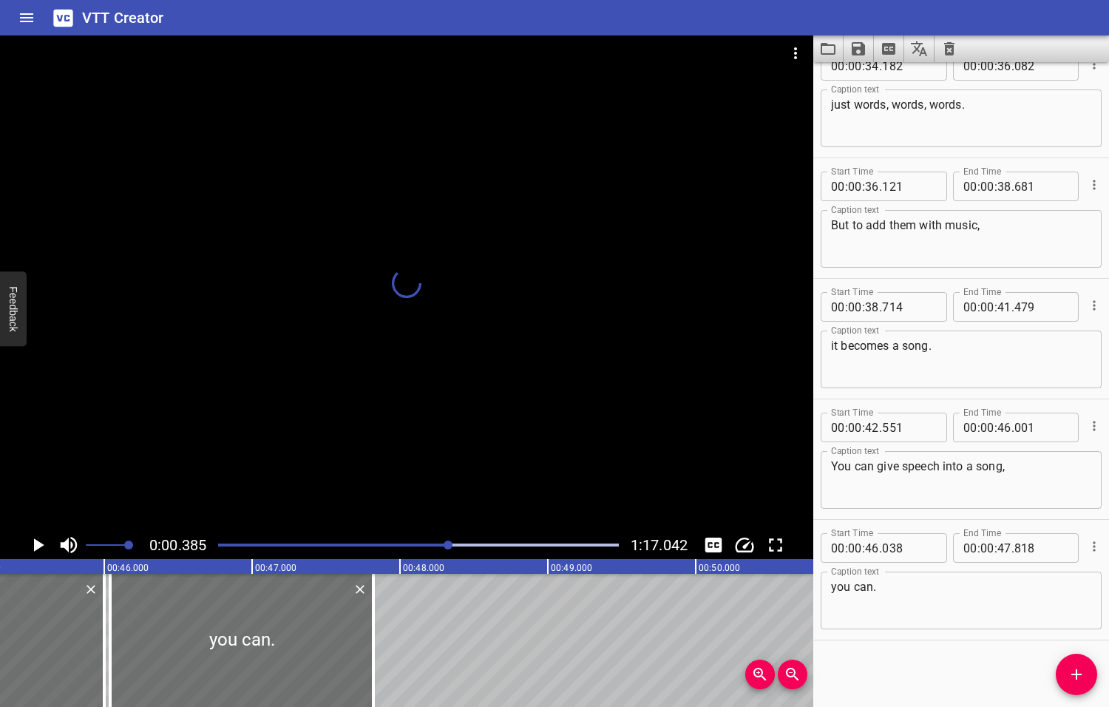
drag, startPoint x: 467, startPoint y: 543, endPoint x: 449, endPoint y: 548, distance: 18.3
click at [449, 548] on div at bounding box center [448, 544] width 9 height 9
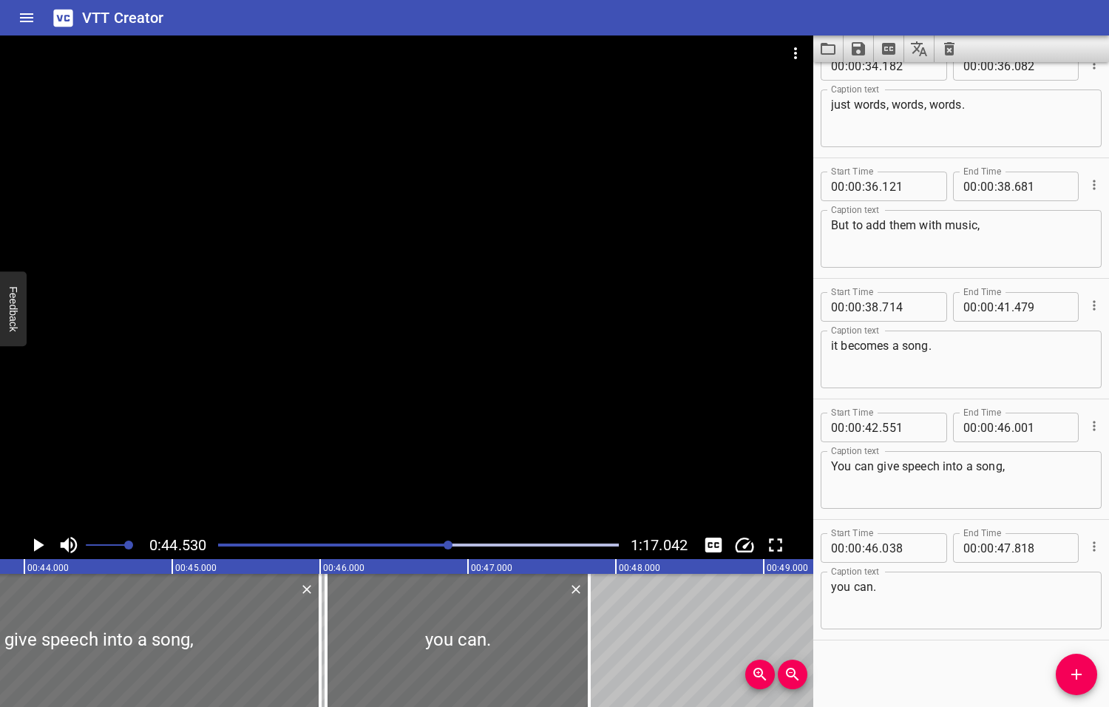
scroll to position [0, 6584]
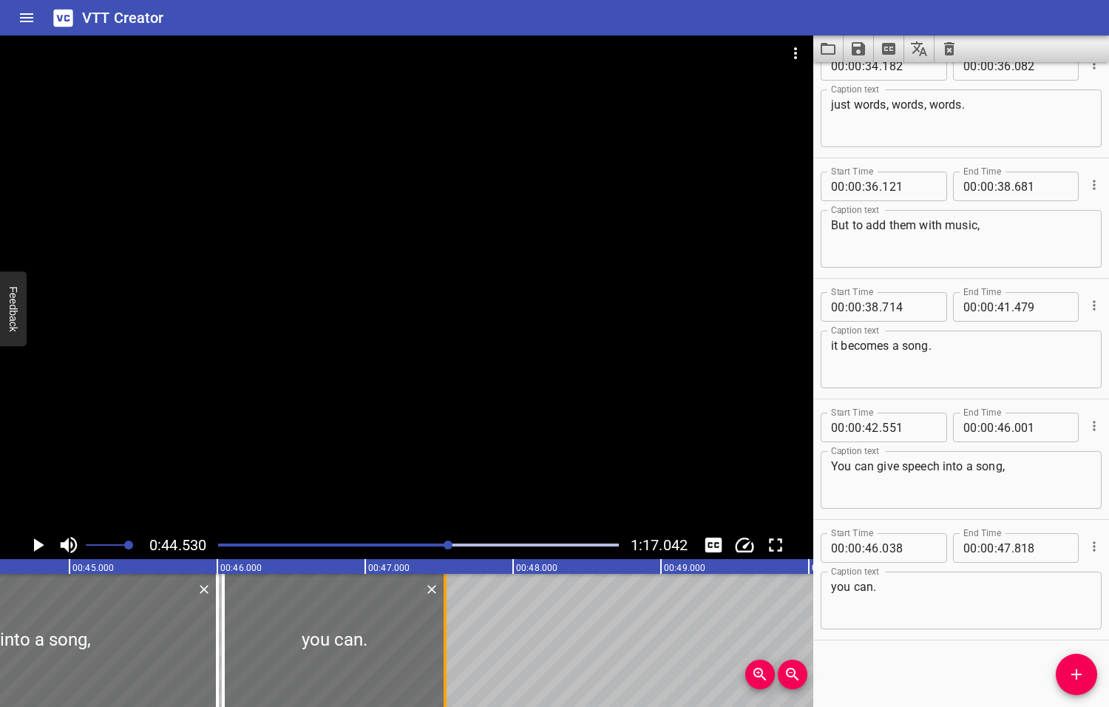
drag, startPoint x: 485, startPoint y: 629, endPoint x: 444, endPoint y: 634, distance: 41.7
click at [444, 634] on div at bounding box center [445, 640] width 3 height 133
click at [37, 545] on icon "Play/Pause" at bounding box center [39, 544] width 10 height 13
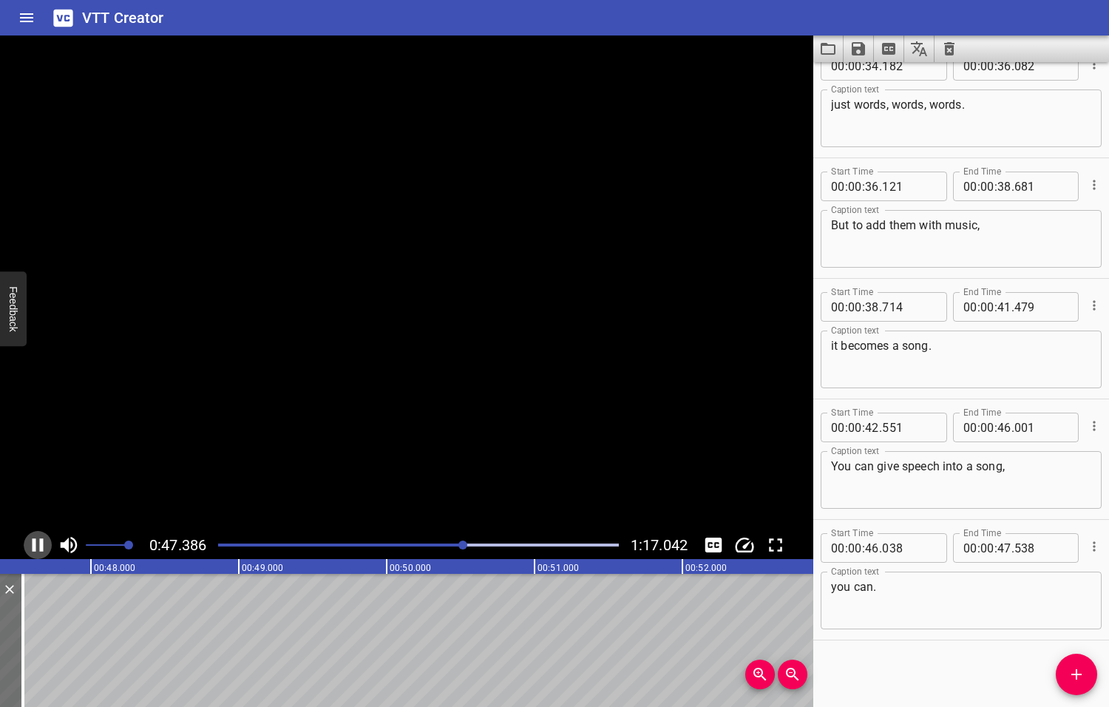
click at [37, 545] on icon "Play/Pause" at bounding box center [38, 545] width 22 height 22
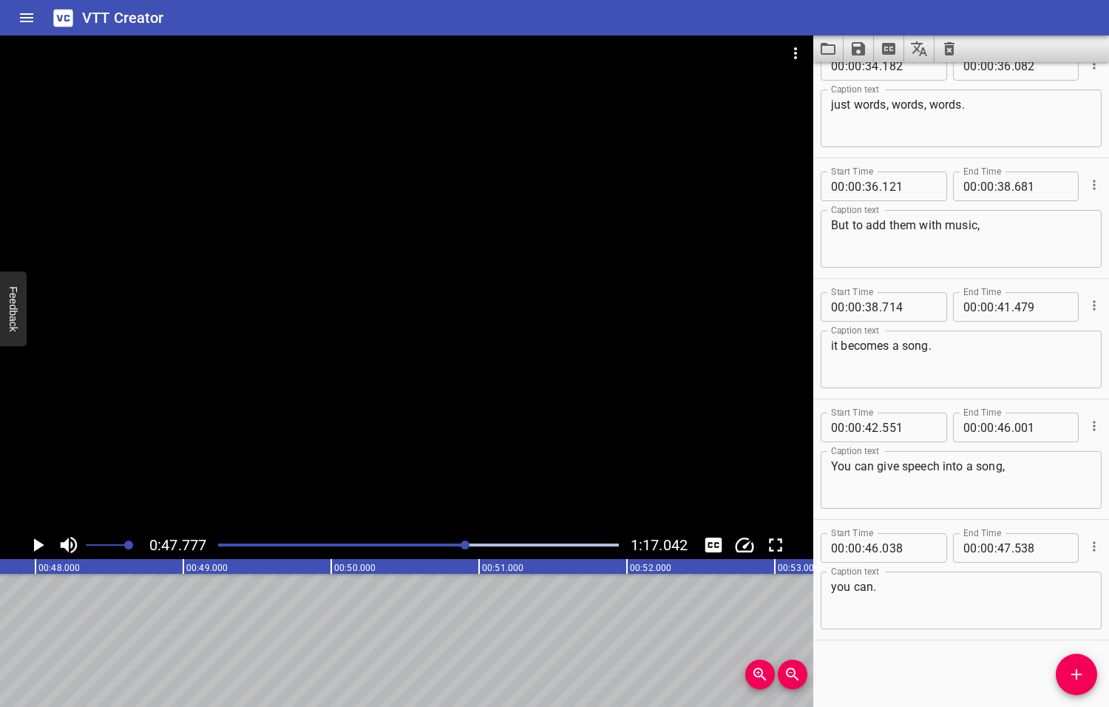
scroll to position [0, 7064]
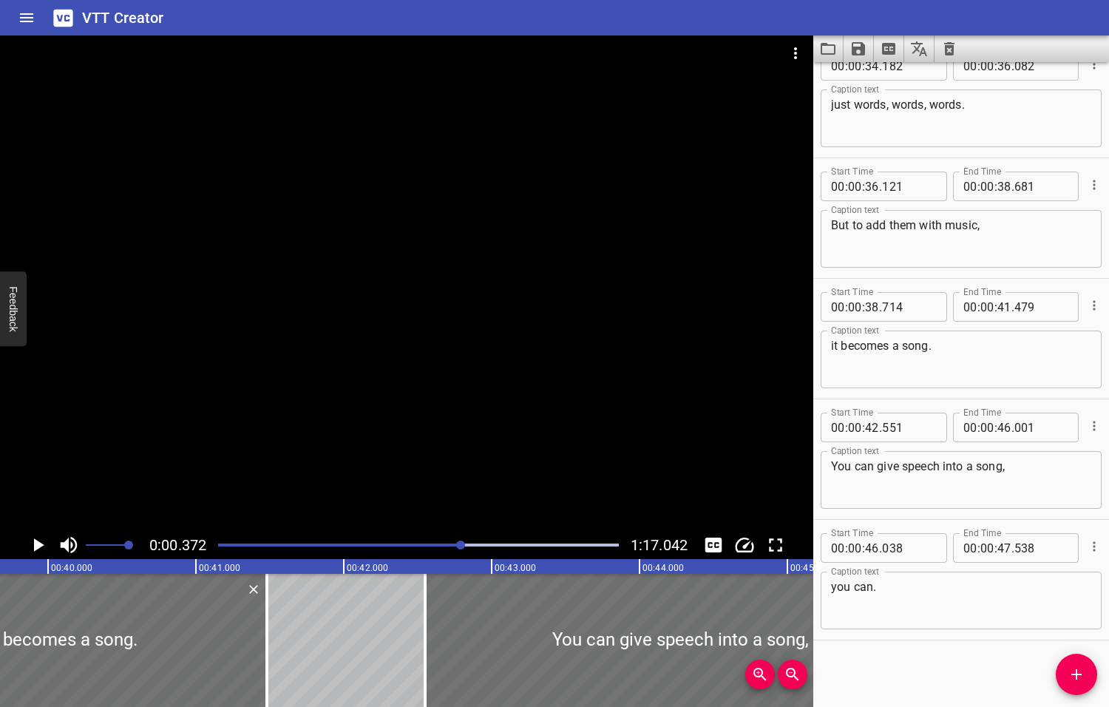
click at [462, 543] on div at bounding box center [460, 544] width 9 height 9
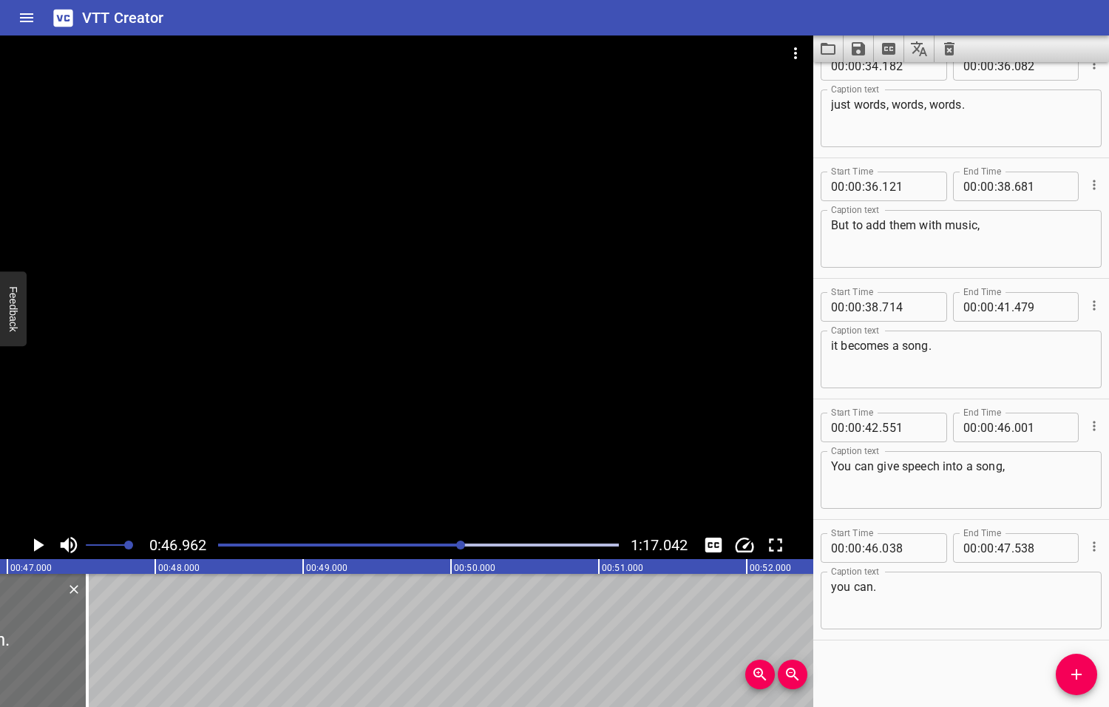
scroll to position [0, 6943]
drag, startPoint x: 84, startPoint y: 639, endPoint x: 16, endPoint y: 645, distance: 68.3
click at [16, 645] on div at bounding box center [17, 640] width 3 height 133
type input "078"
click at [36, 543] on icon "Play/Pause" at bounding box center [39, 544] width 10 height 13
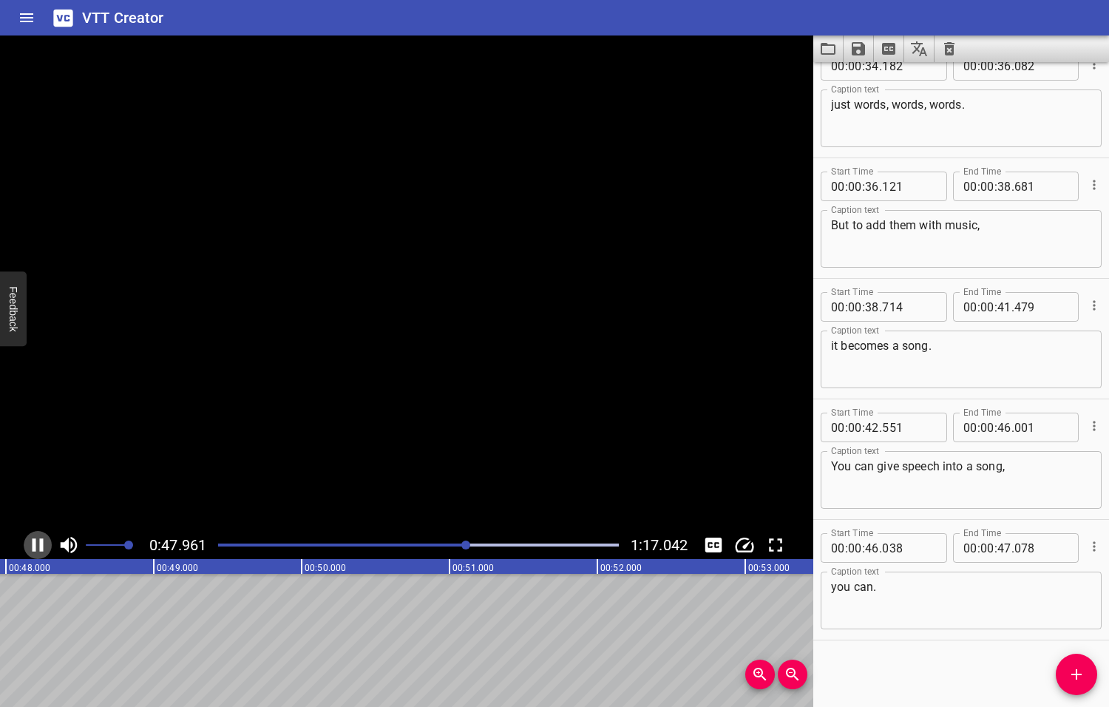
click at [36, 543] on icon "Play/Pause" at bounding box center [38, 545] width 22 height 22
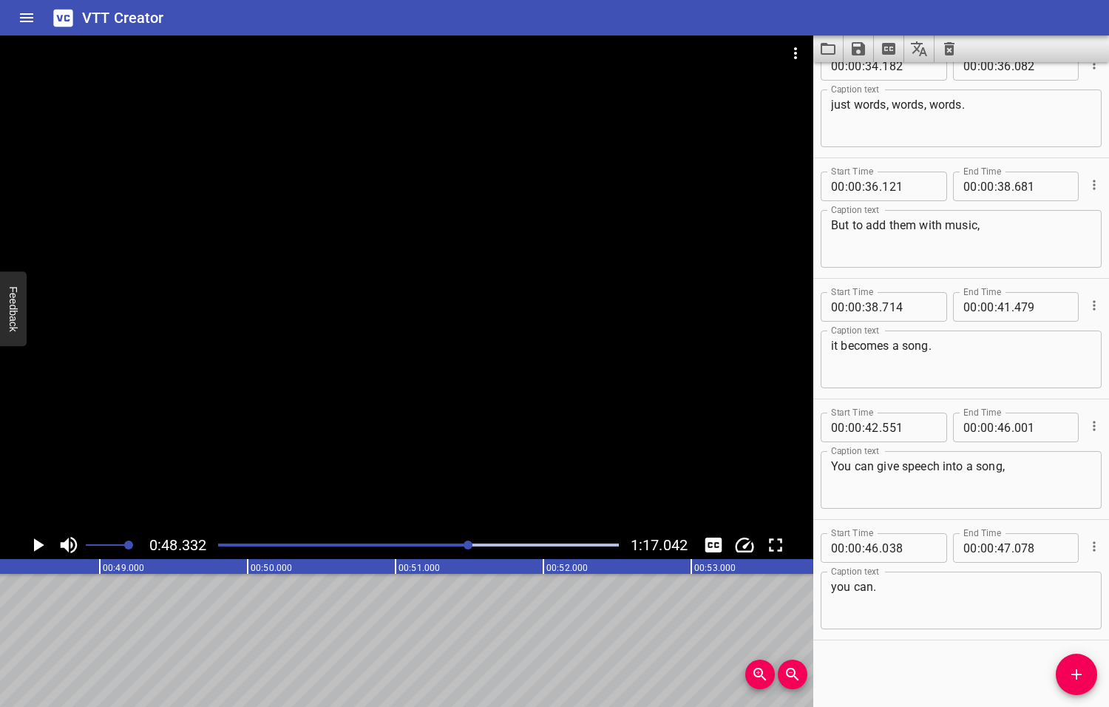
scroll to position [0, 7146]
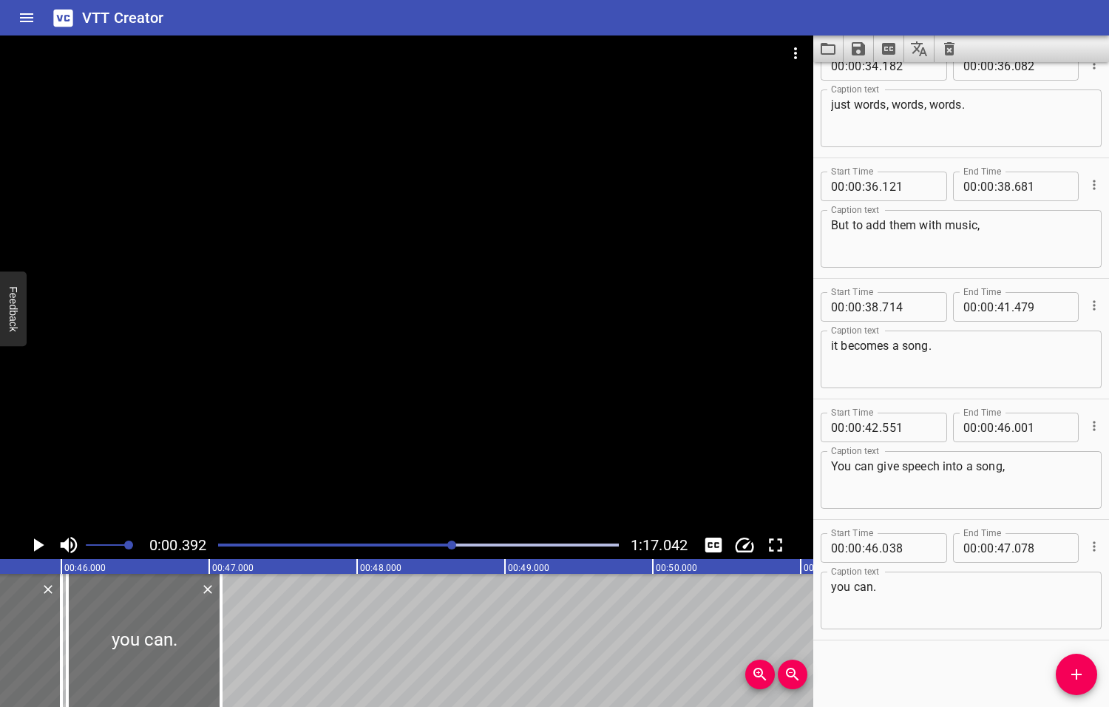
drag, startPoint x: 469, startPoint y: 543, endPoint x: 438, endPoint y: 550, distance: 31.8
click at [438, 550] on div at bounding box center [418, 545] width 418 height 21
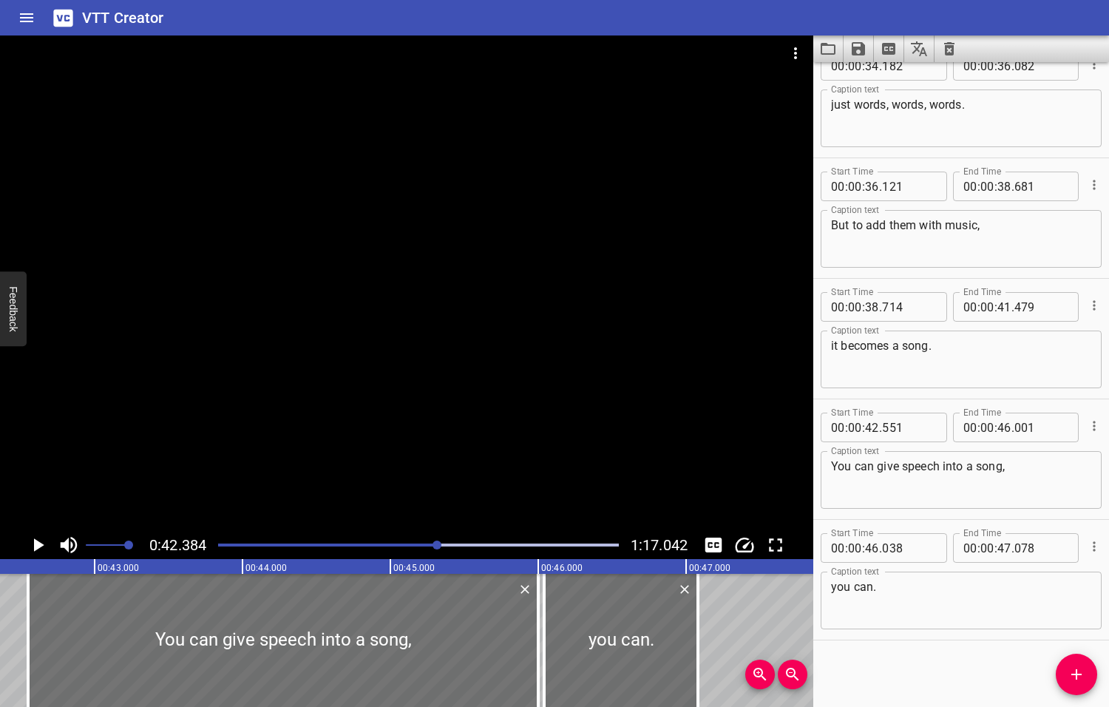
scroll to position [0, 6267]
click at [37, 544] on icon "Play/Pause" at bounding box center [39, 544] width 10 height 13
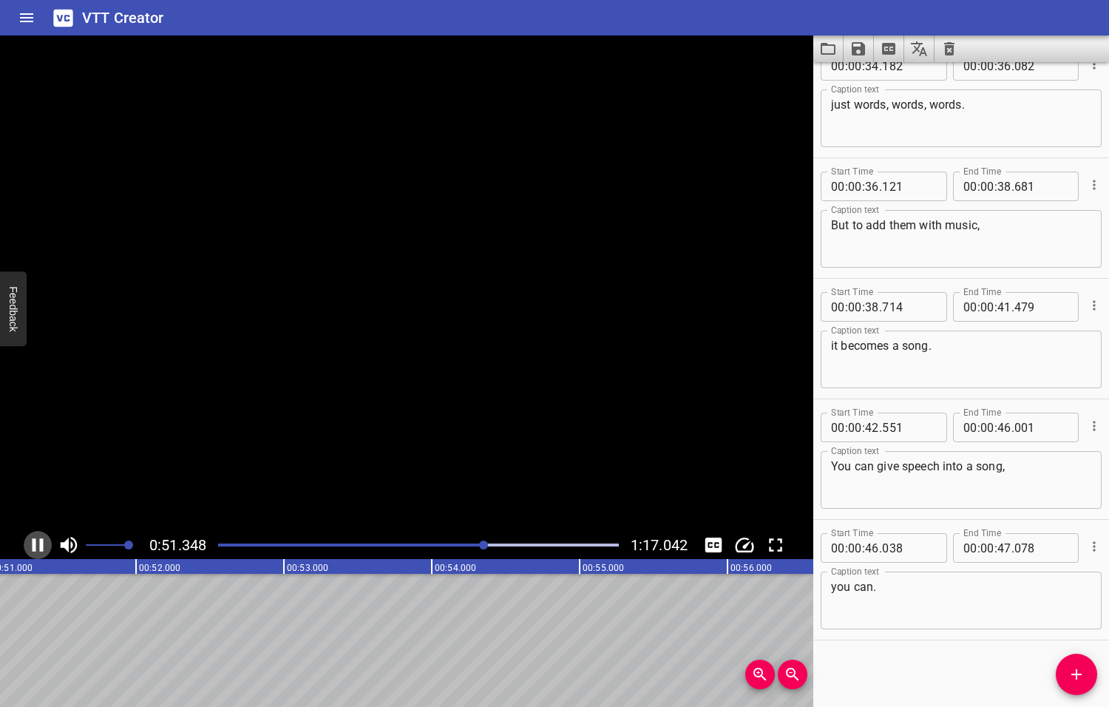
click at [38, 545] on icon "Play/Pause" at bounding box center [38, 545] width 22 height 22
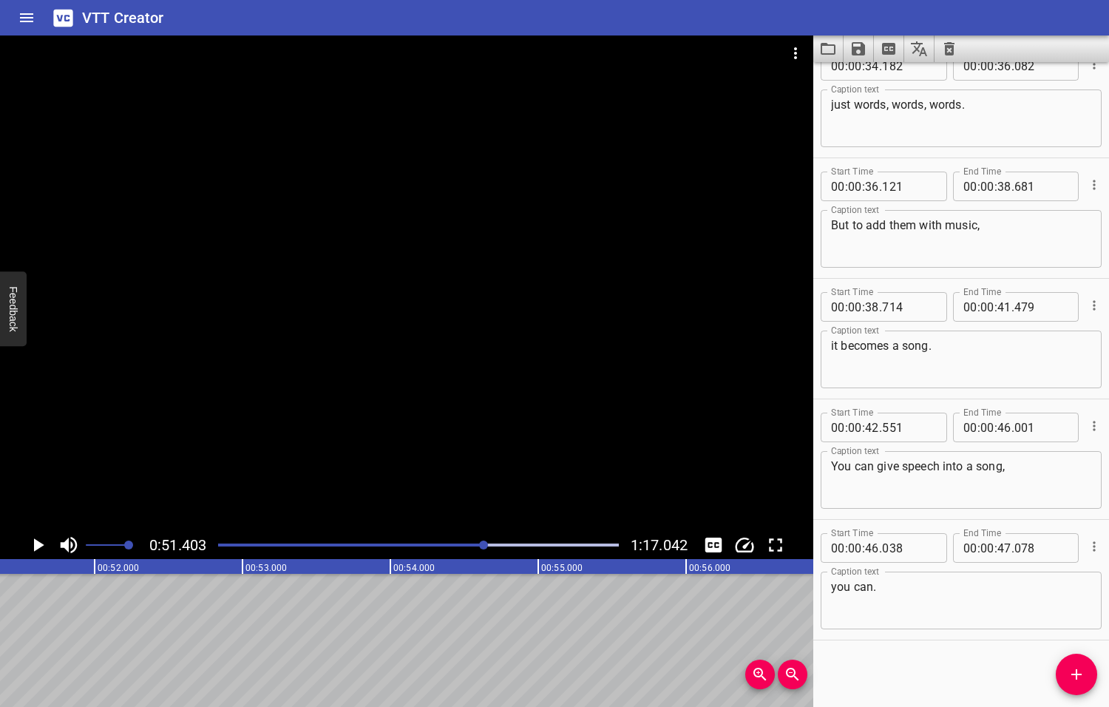
scroll to position [0, 7600]
drag, startPoint x: 483, startPoint y: 543, endPoint x: 447, endPoint y: 554, distance: 38.4
click at [447, 554] on div at bounding box center [418, 545] width 418 height 21
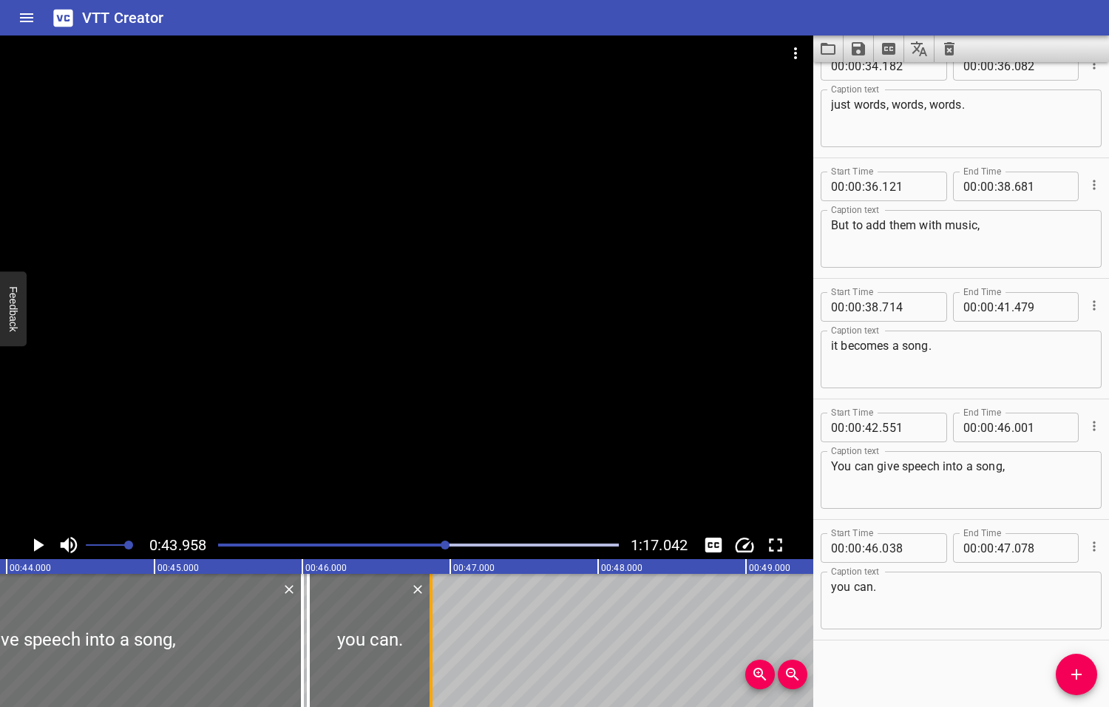
drag, startPoint x: 460, startPoint y: 629, endPoint x: 429, endPoint y: 632, distance: 31.2
click at [430, 632] on div at bounding box center [431, 640] width 3 height 133
type input "46"
type input "868"
click at [36, 545] on icon "Play/Pause" at bounding box center [39, 544] width 10 height 13
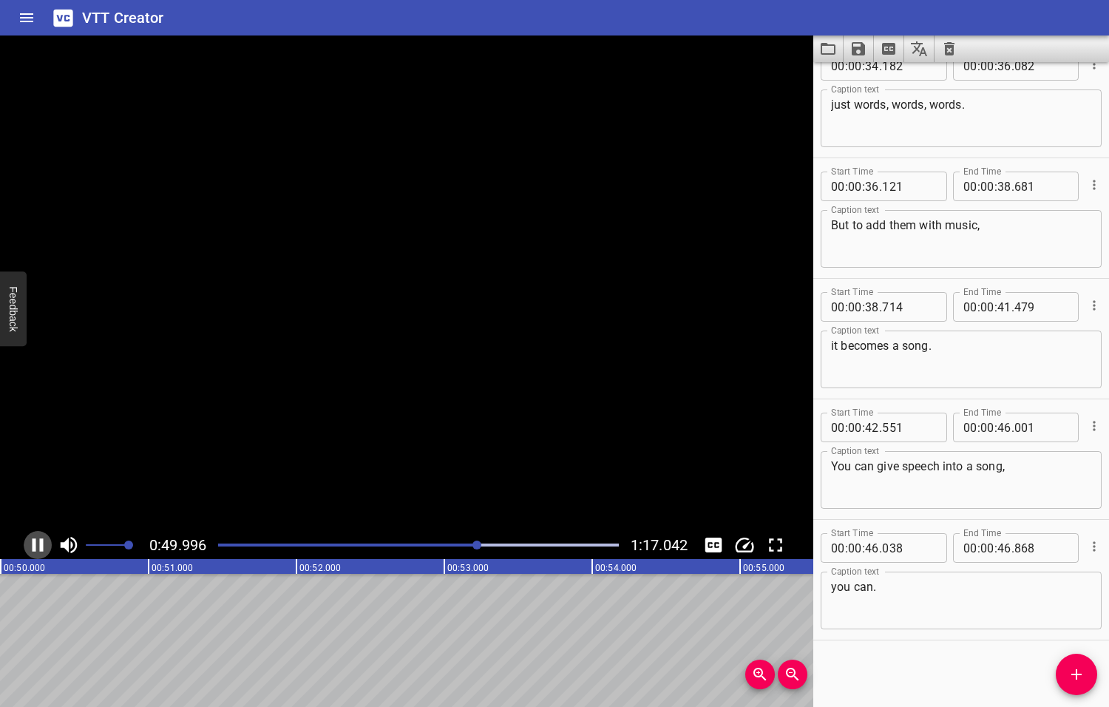
click at [38, 545] on icon "Play/Pause" at bounding box center [38, 545] width 22 height 22
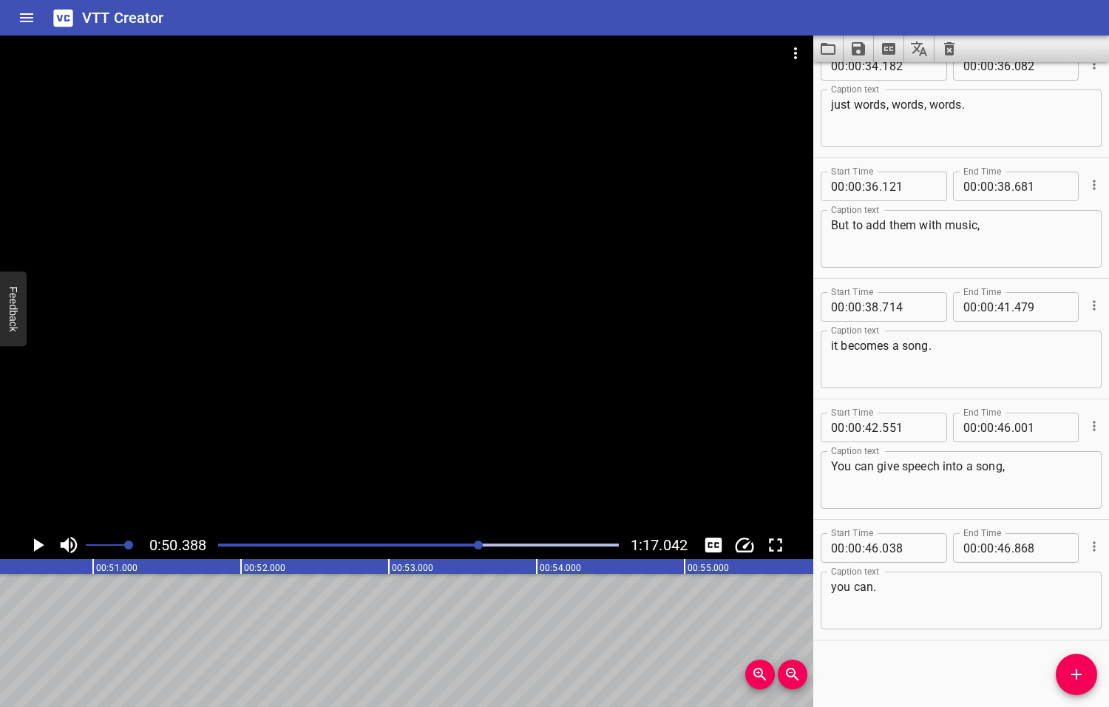
scroll to position [0, 7450]
click at [1065, 677] on span "Add Cue" at bounding box center [1076, 674] width 41 height 18
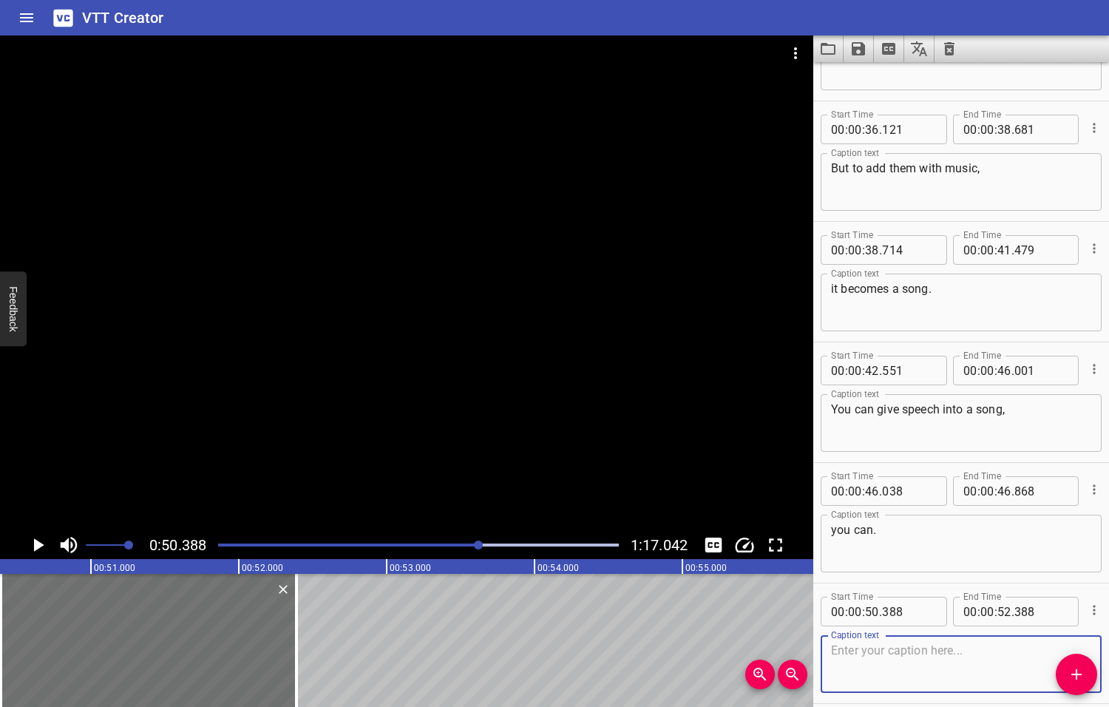
scroll to position [991, 0]
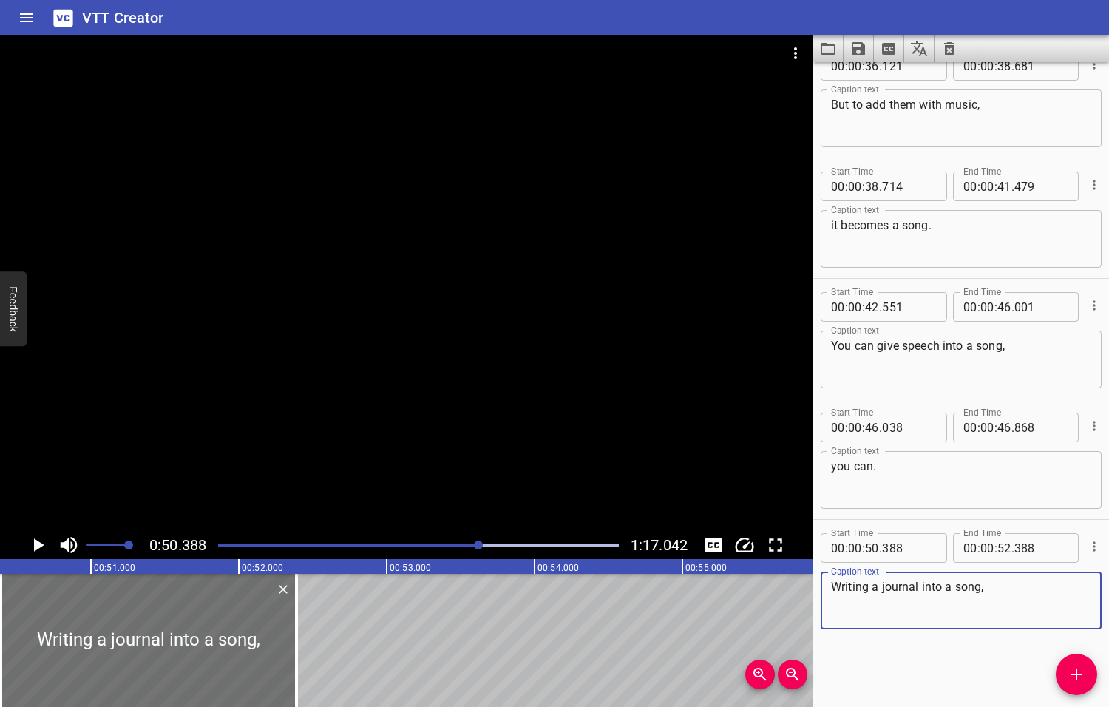
type textarea "Writing a journal into a song,"
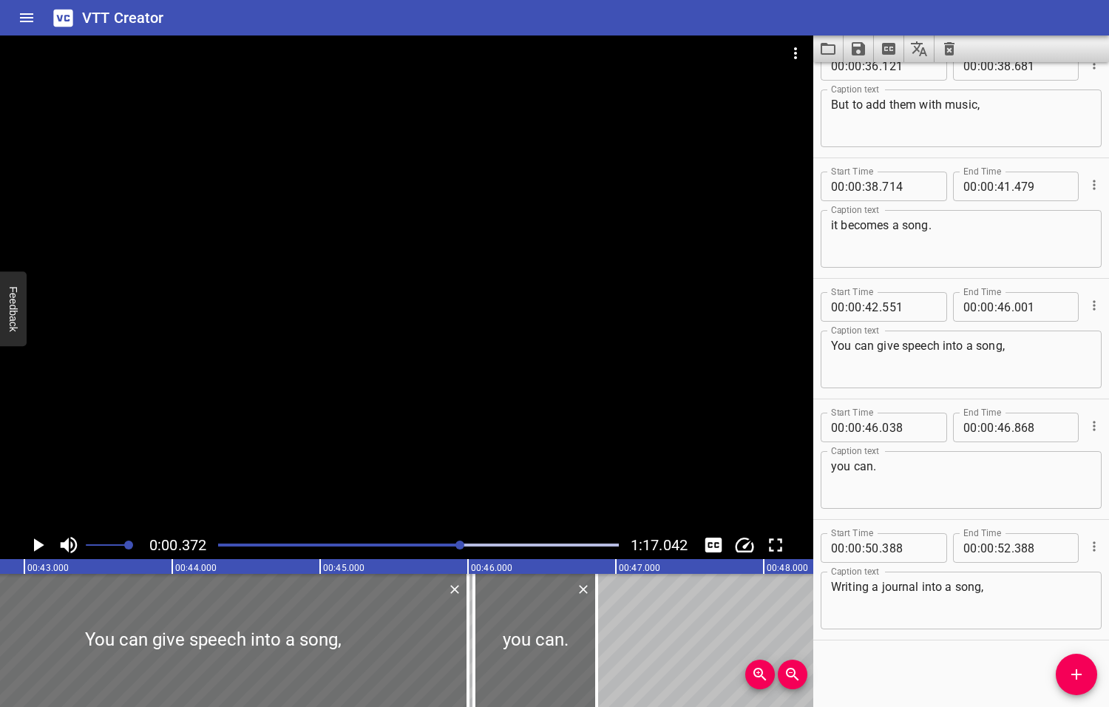
drag, startPoint x: 481, startPoint y: 543, endPoint x: 452, endPoint y: 540, distance: 29.0
click at [461, 549] on div at bounding box center [418, 545] width 418 height 21
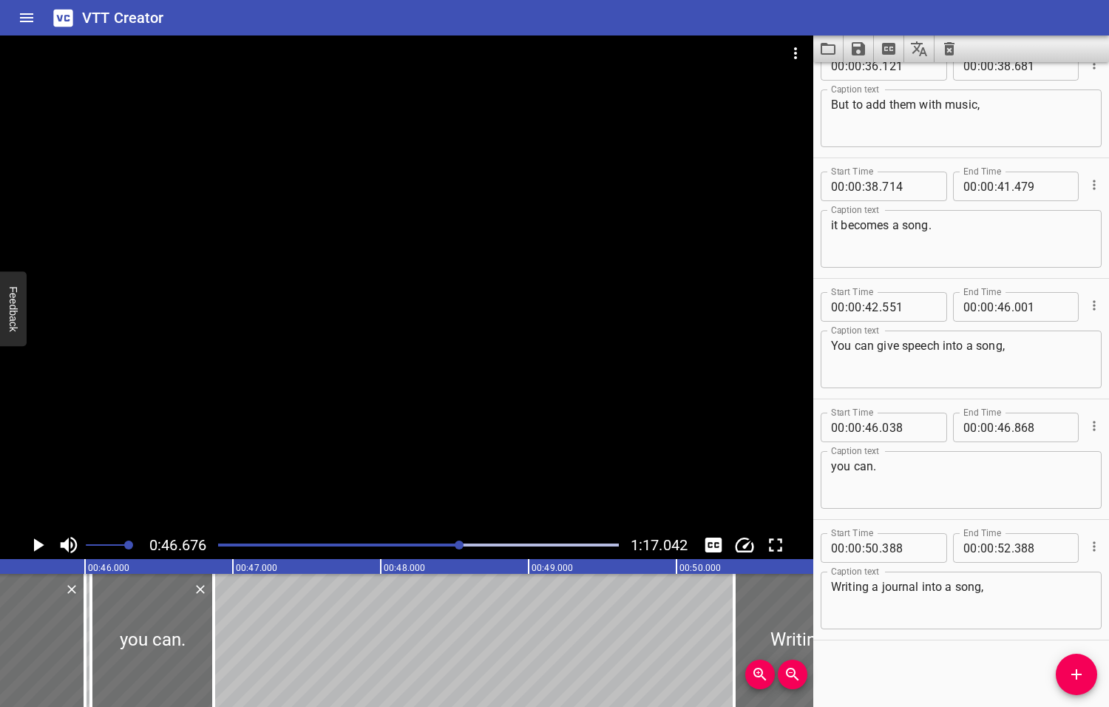
scroll to position [0, 6901]
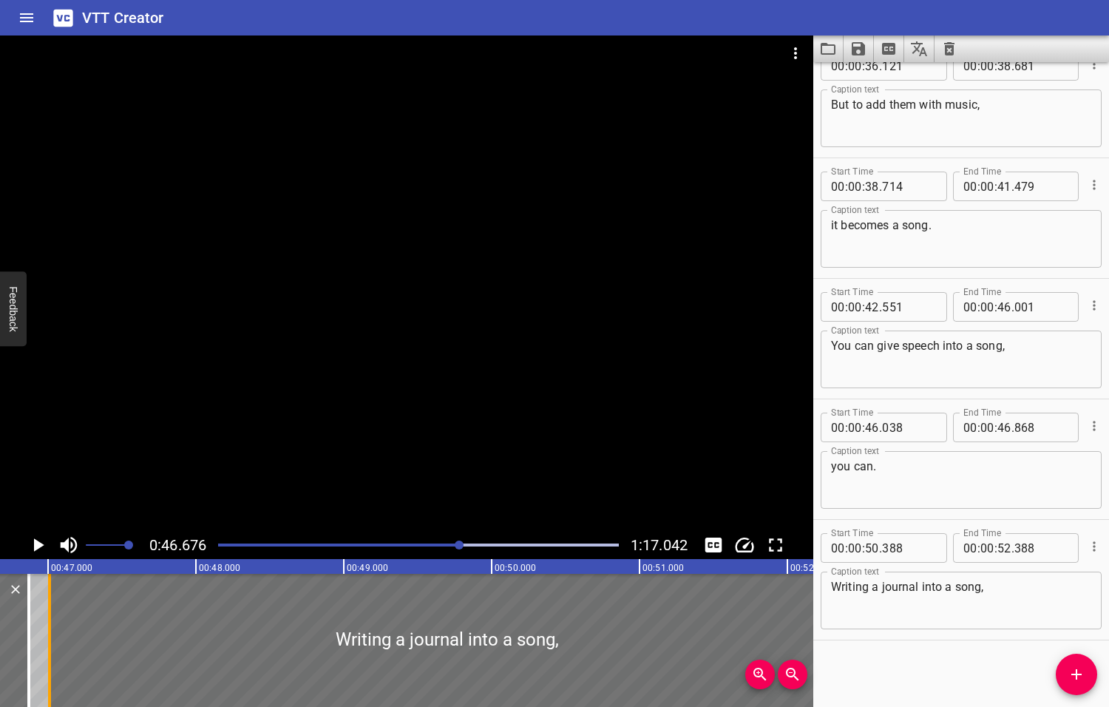
drag, startPoint x: 549, startPoint y: 622, endPoint x: 49, endPoint y: 664, distance: 501.5
click at [49, 664] on div at bounding box center [49, 640] width 3 height 133
type input "47"
type input "008"
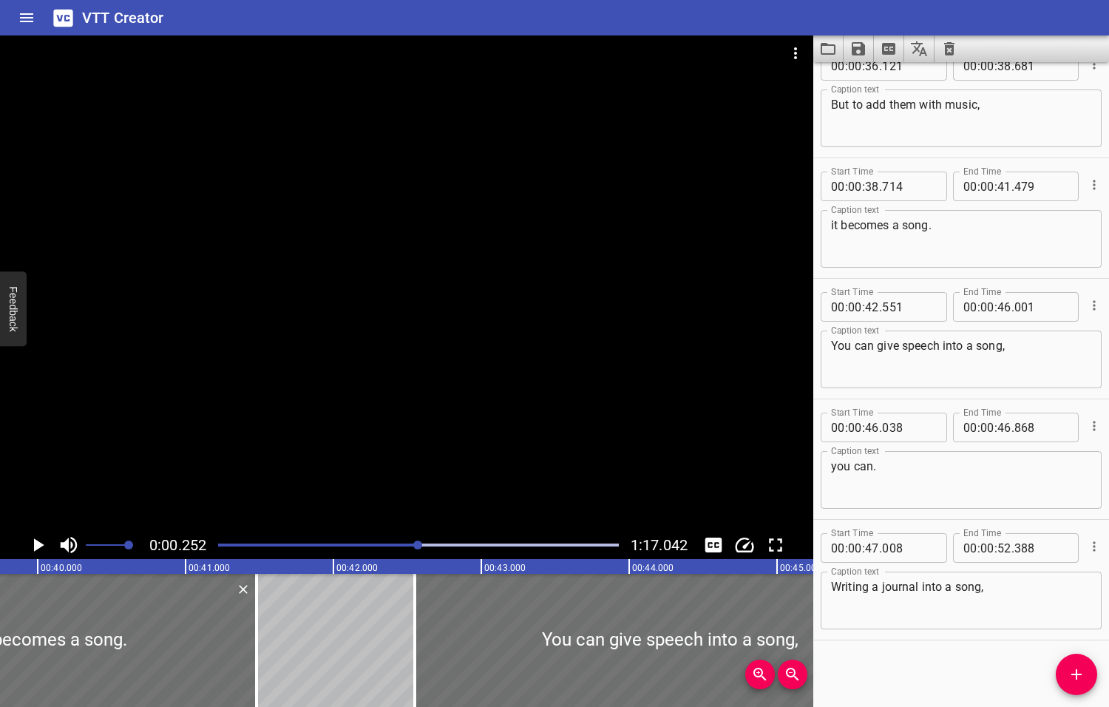
drag, startPoint x: 462, startPoint y: 543, endPoint x: 419, endPoint y: 549, distance: 43.2
click at [419, 549] on div at bounding box center [417, 544] width 9 height 9
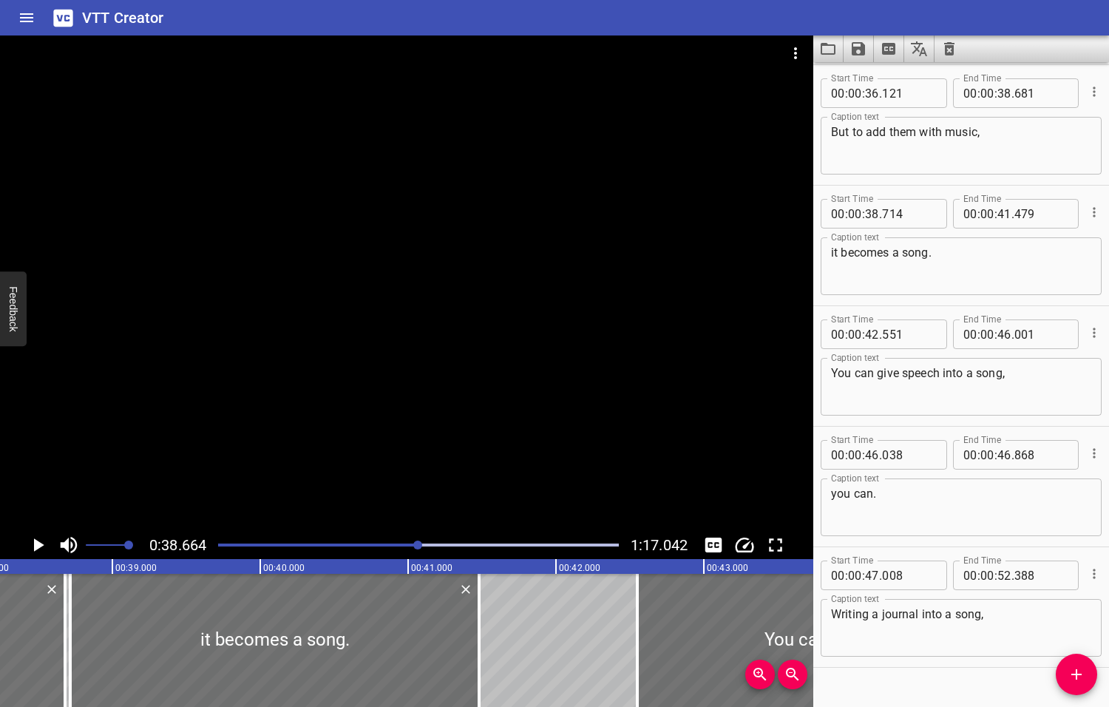
scroll to position [0, 5717]
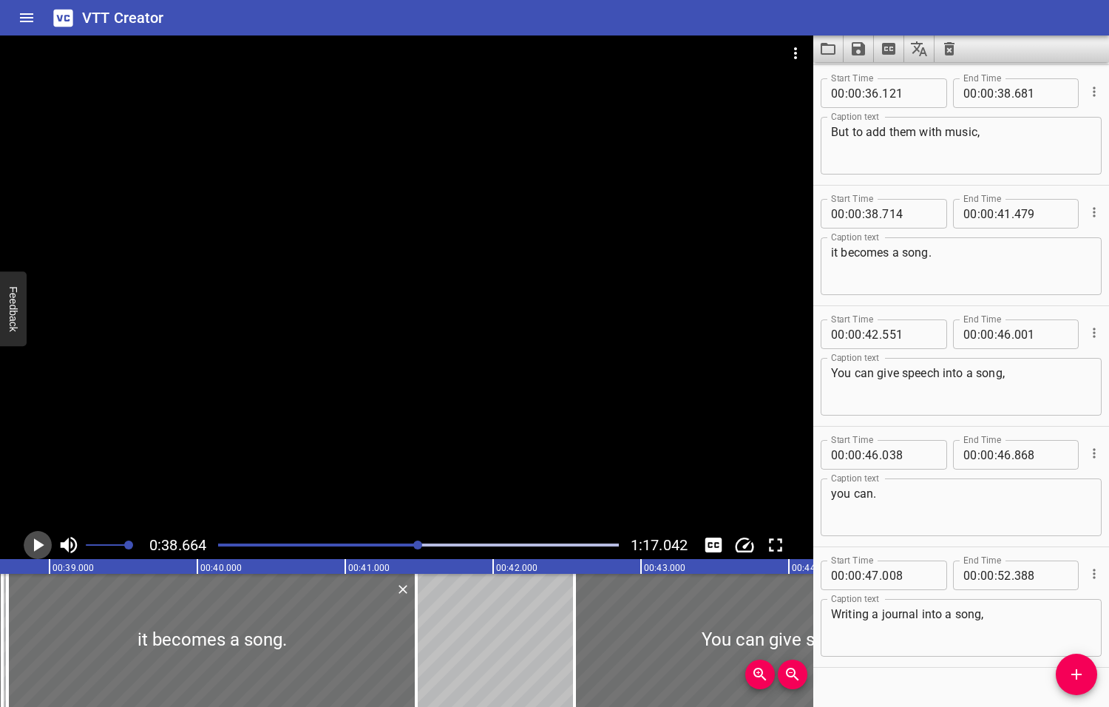
click at [37, 545] on icon "Play/Pause" at bounding box center [39, 544] width 10 height 13
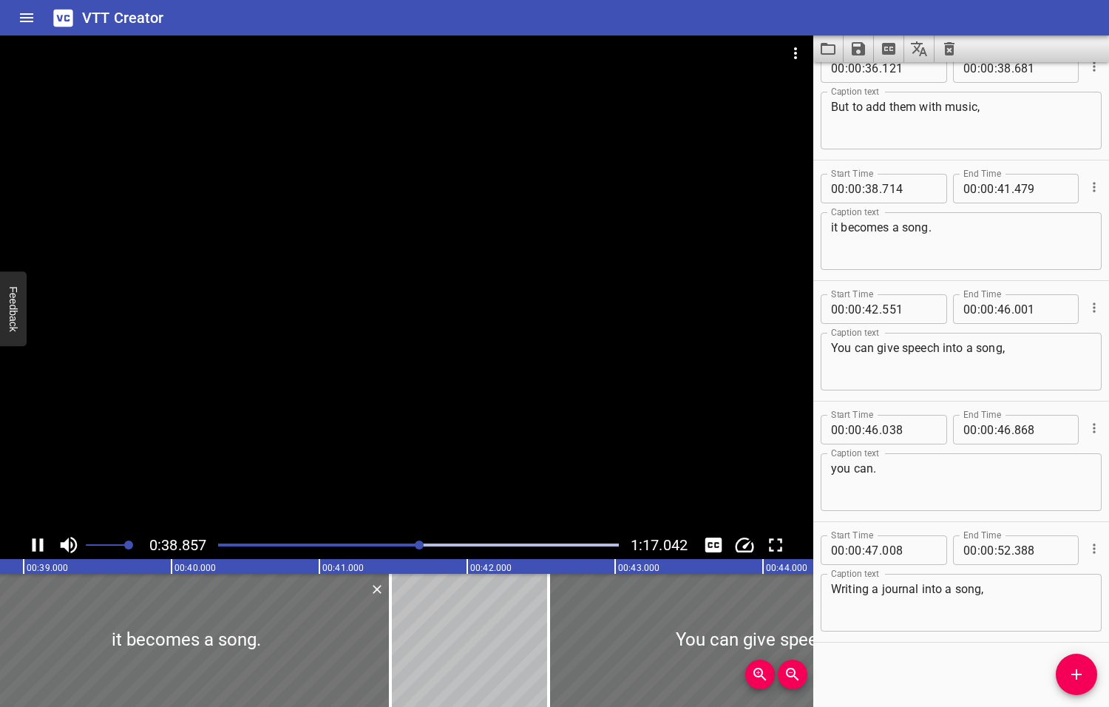
scroll to position [991, 0]
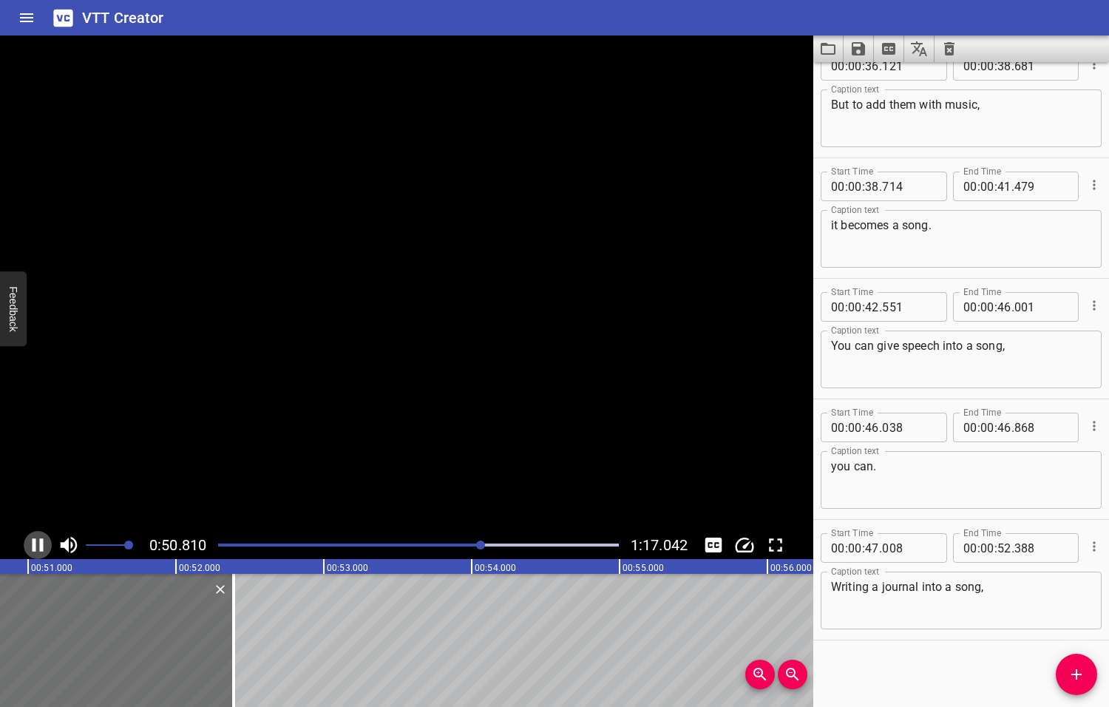
click at [38, 544] on icon "Play/Pause" at bounding box center [38, 545] width 22 height 22
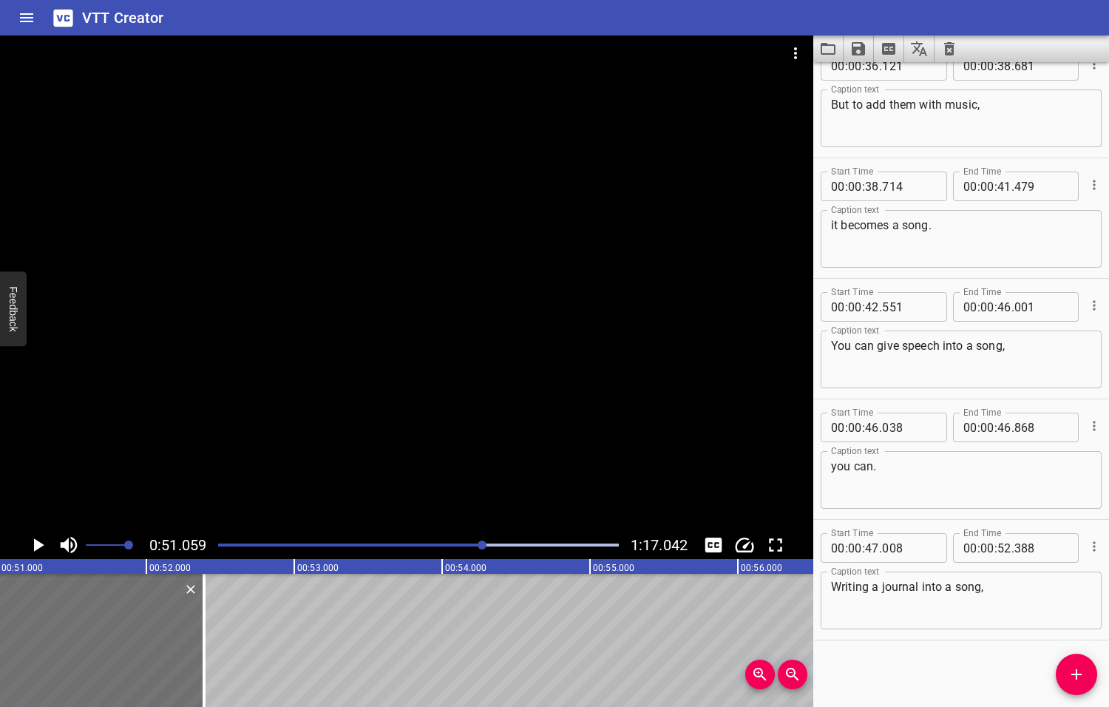
scroll to position [0, 7550]
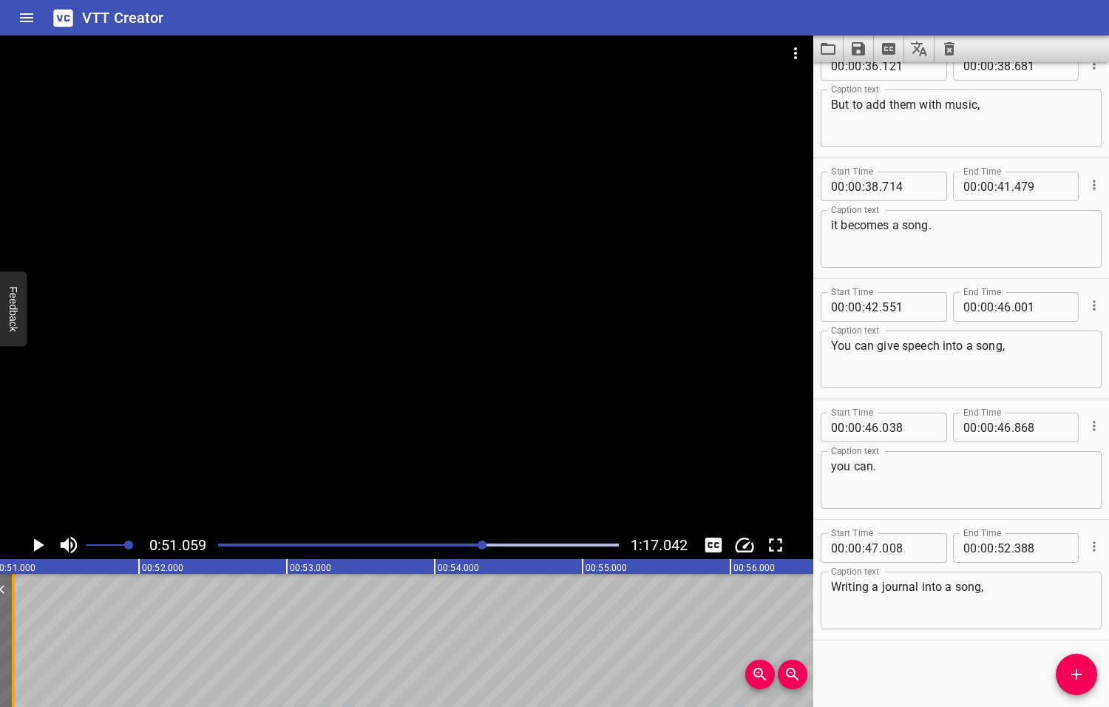
drag, startPoint x: 194, startPoint y: 647, endPoint x: 11, endPoint y: 641, distance: 183.4
click at [11, 641] on div at bounding box center [13, 640] width 15 height 133
type input "51"
type input "148"
click at [1008, 591] on textarea "Writing a journal into a song," at bounding box center [961, 601] width 260 height 42
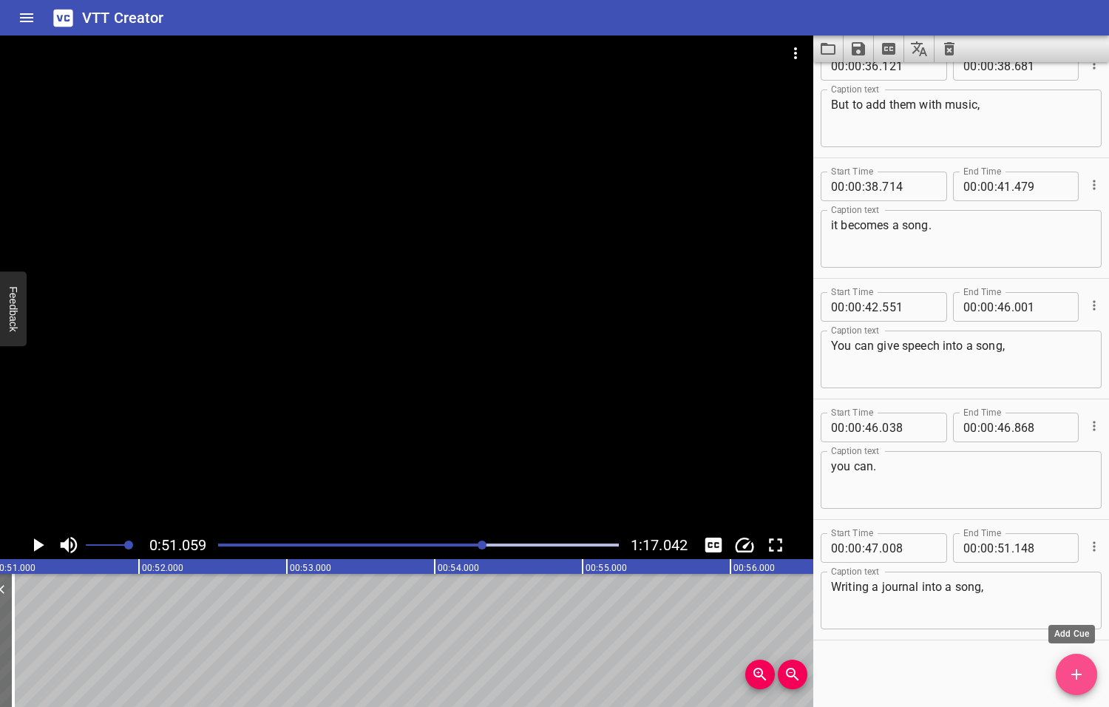
click at [1076, 673] on icon "Add Cue" at bounding box center [1076, 674] width 10 height 10
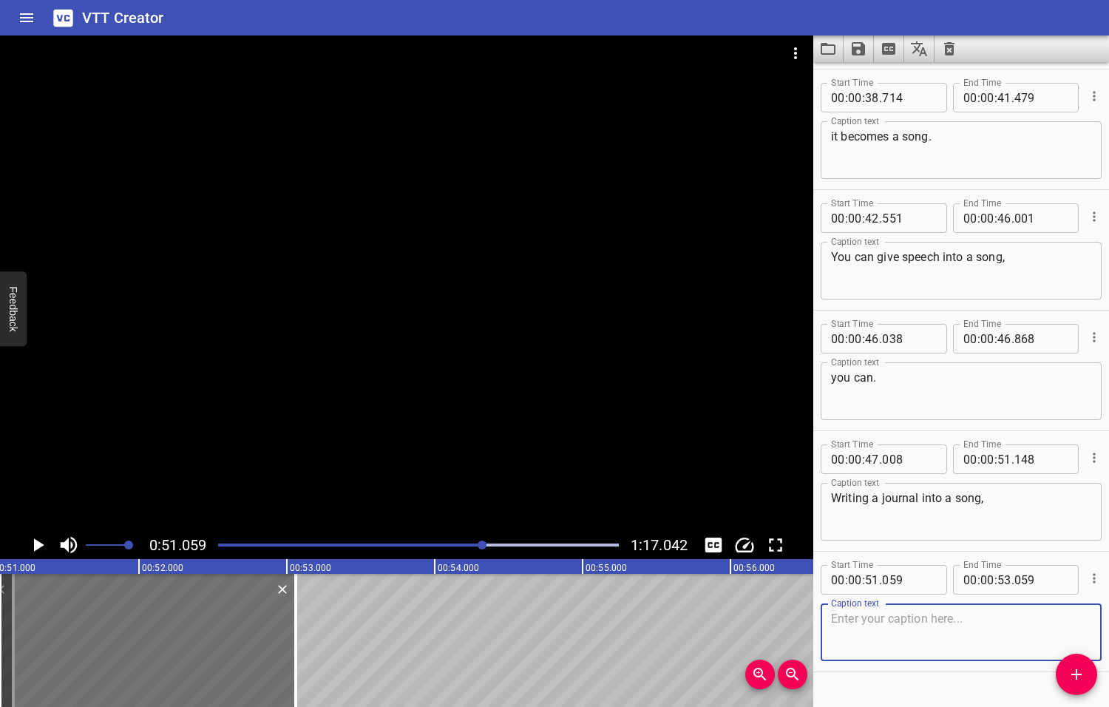
scroll to position [1112, 0]
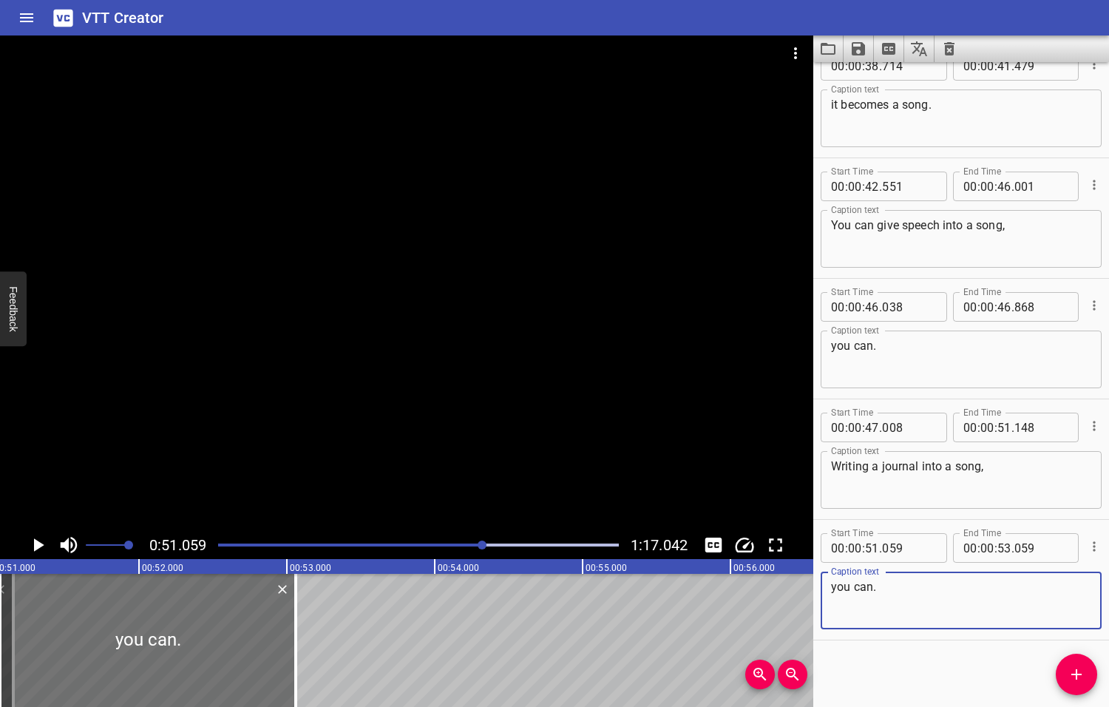
type textarea "you can."
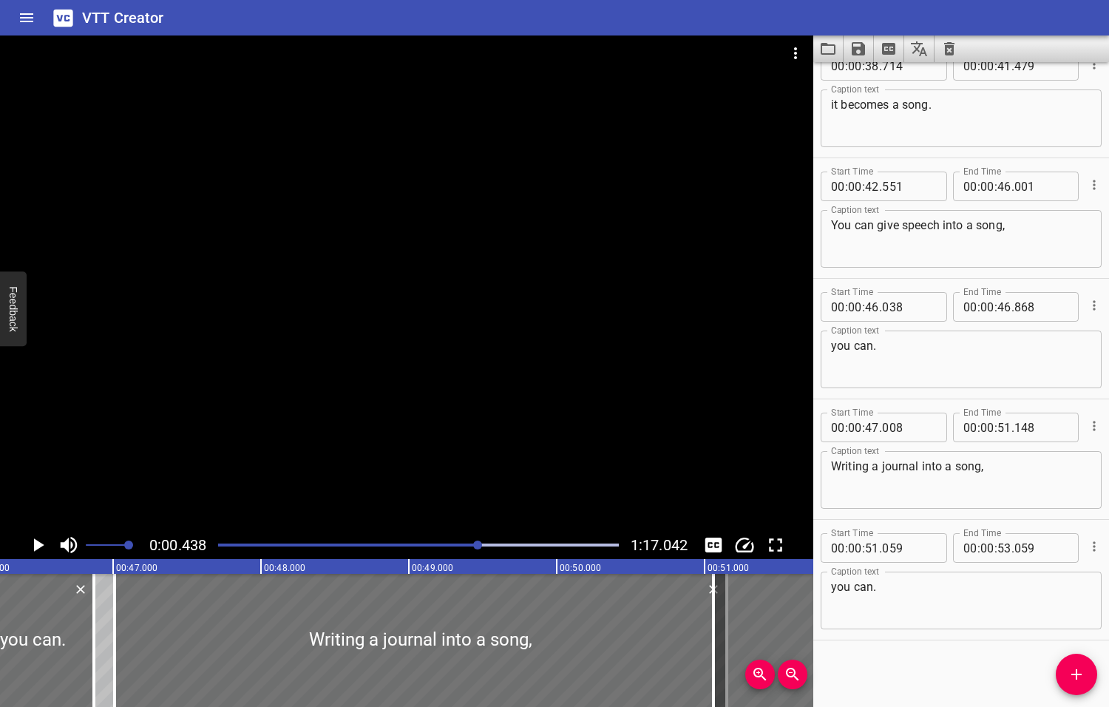
click at [479, 545] on div at bounding box center [477, 544] width 9 height 9
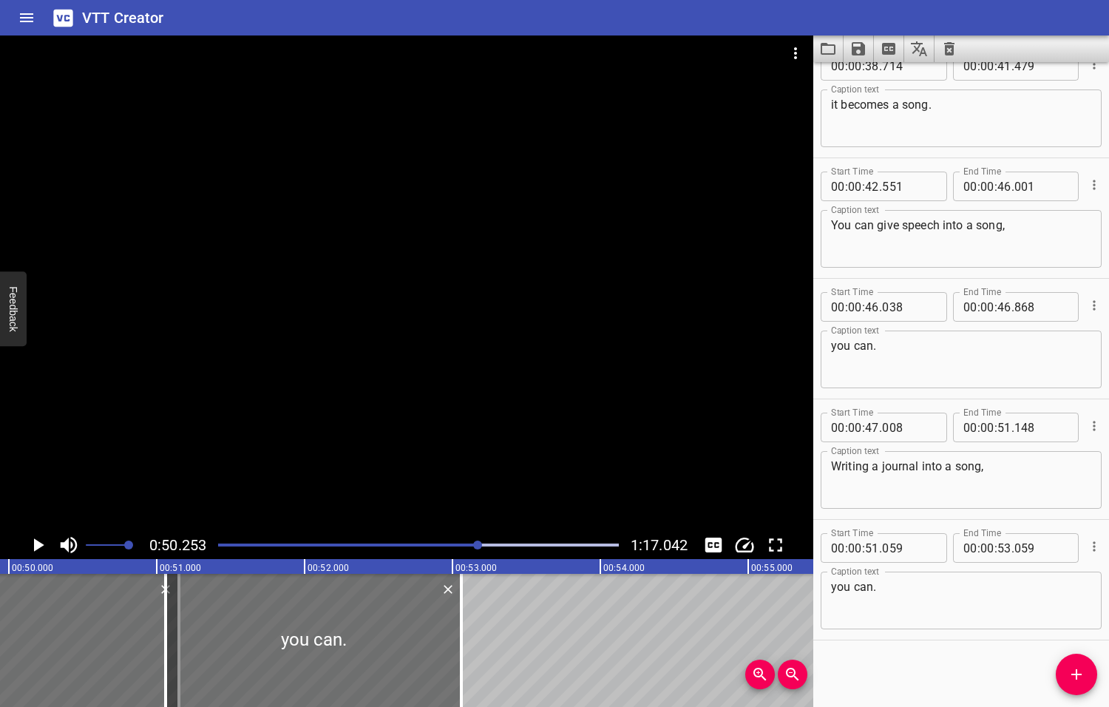
scroll to position [0, 7430]
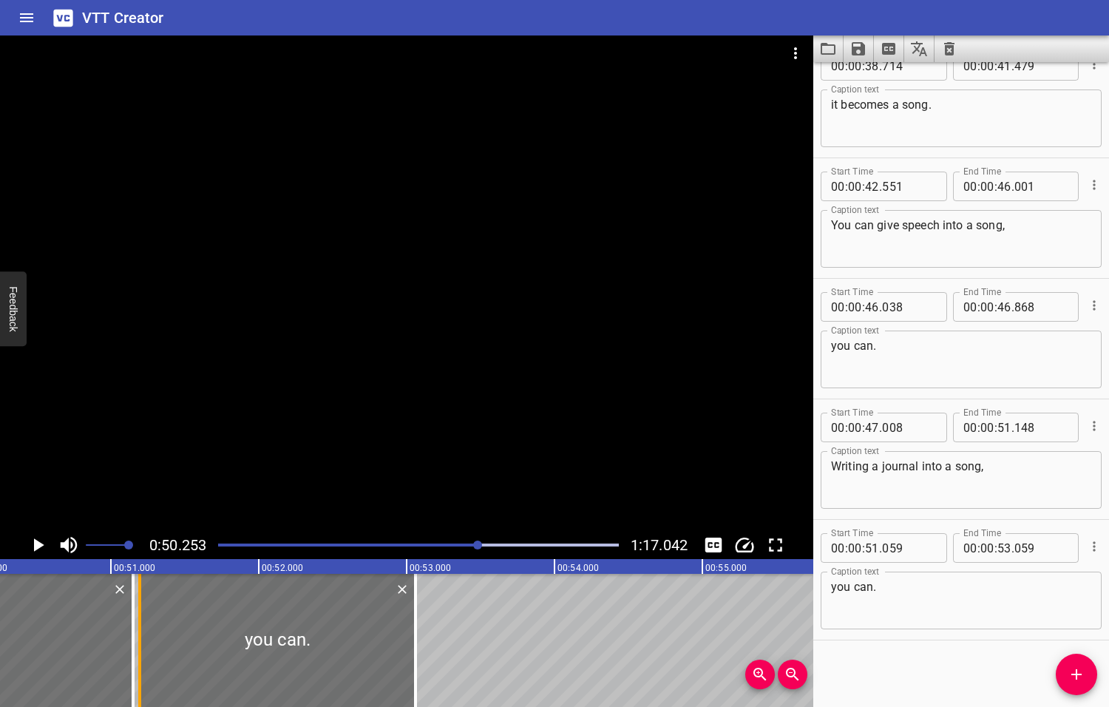
drag, startPoint x: 122, startPoint y: 648, endPoint x: 142, endPoint y: 649, distance: 20.0
click at [142, 649] on div at bounding box center [139, 640] width 15 height 133
type input "194"
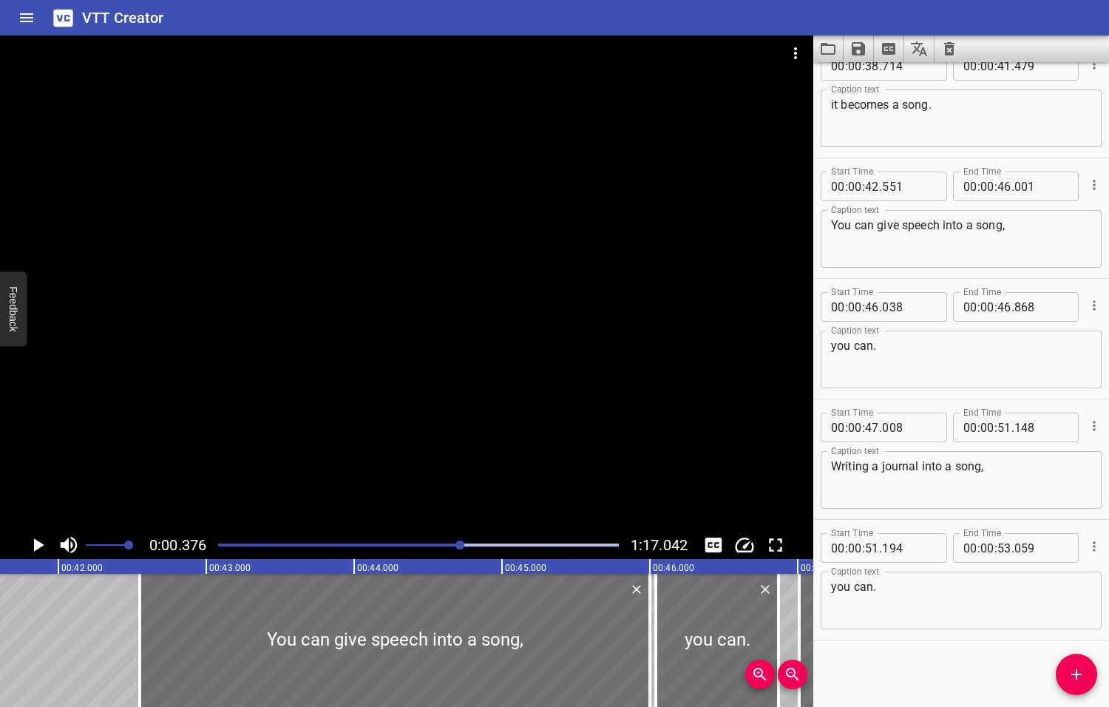
drag, startPoint x: 481, startPoint y: 544, endPoint x: 461, endPoint y: 546, distance: 19.3
click at [461, 546] on div at bounding box center [459, 544] width 9 height 9
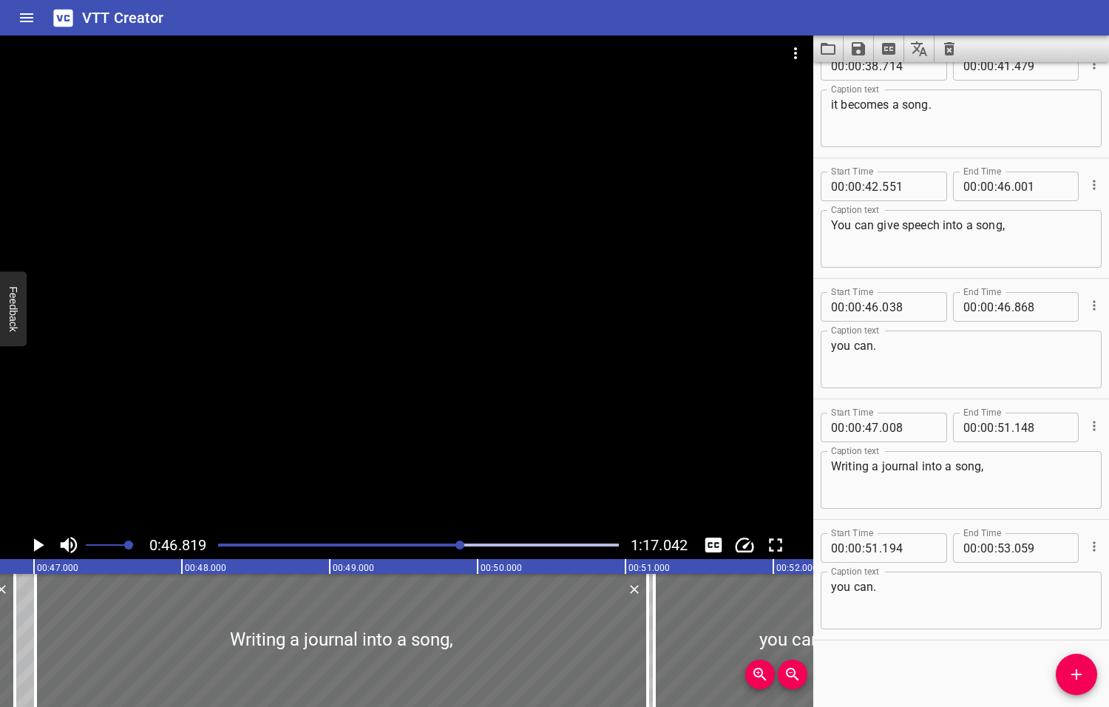
scroll to position [0, 6923]
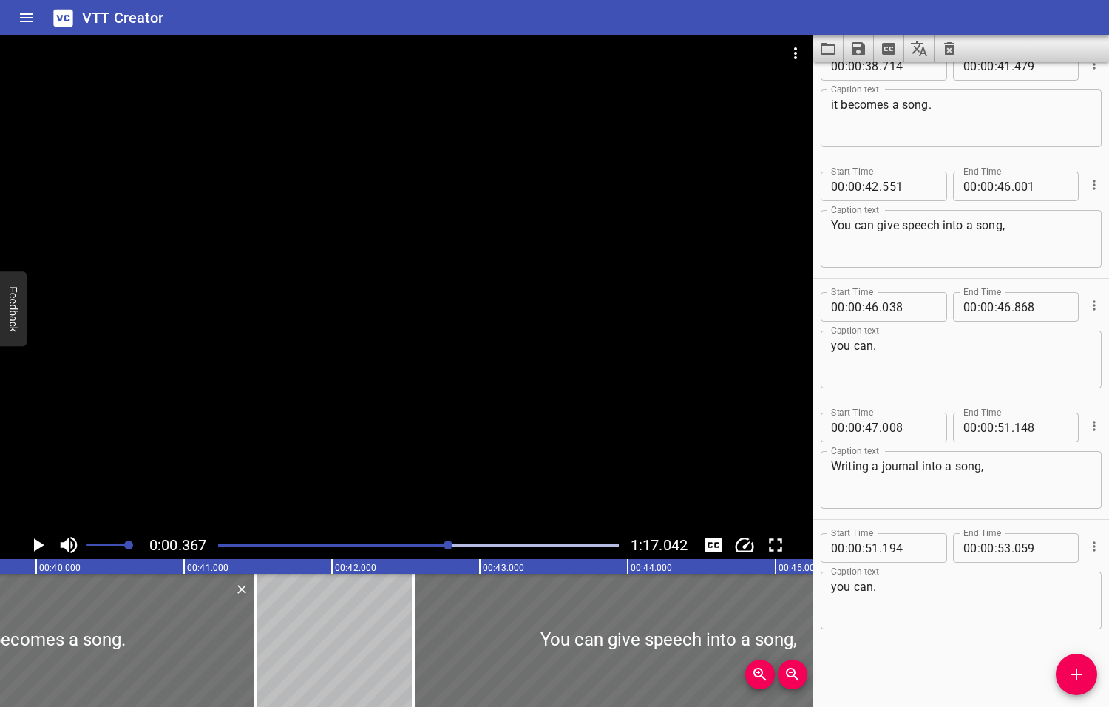
drag, startPoint x: 449, startPoint y: 544, endPoint x: 422, endPoint y: 546, distance: 27.4
click at [444, 546] on div at bounding box center [448, 544] width 9 height 9
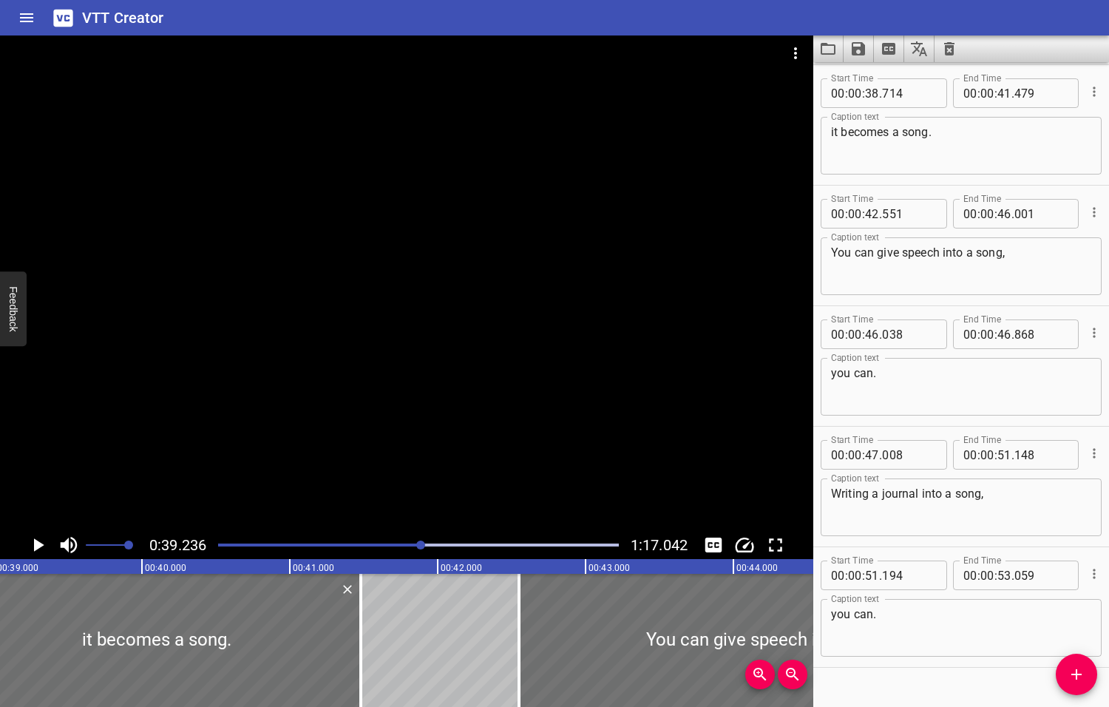
scroll to position [0, 5801]
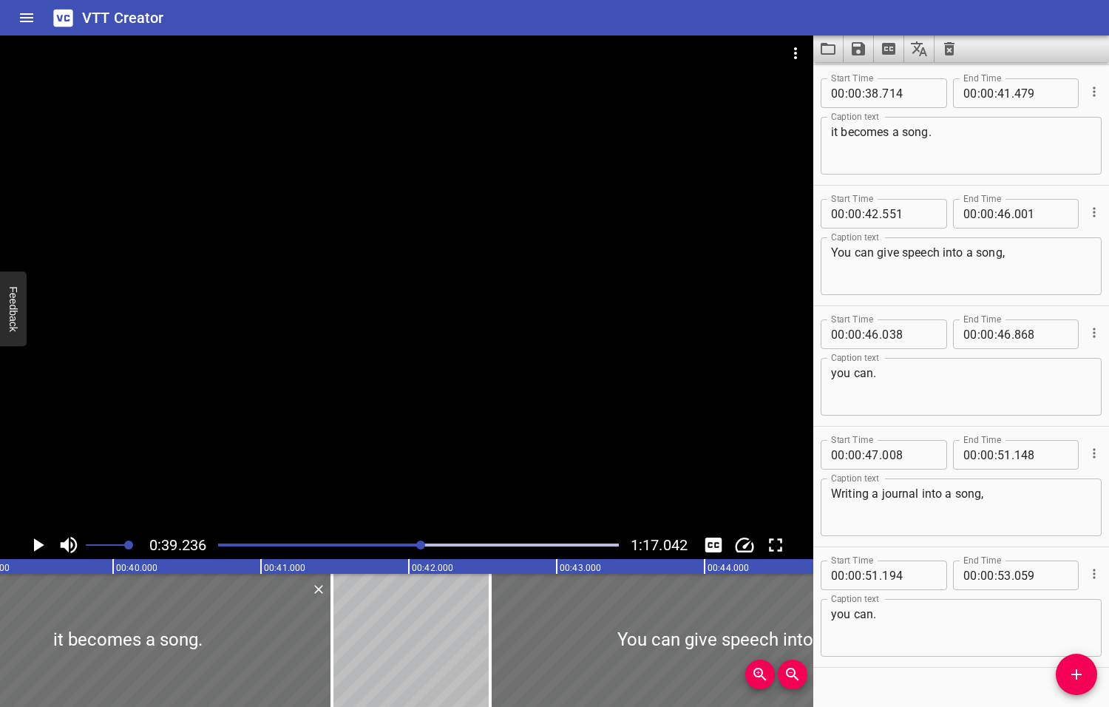
click at [37, 544] on icon "Play/Pause" at bounding box center [39, 544] width 10 height 13
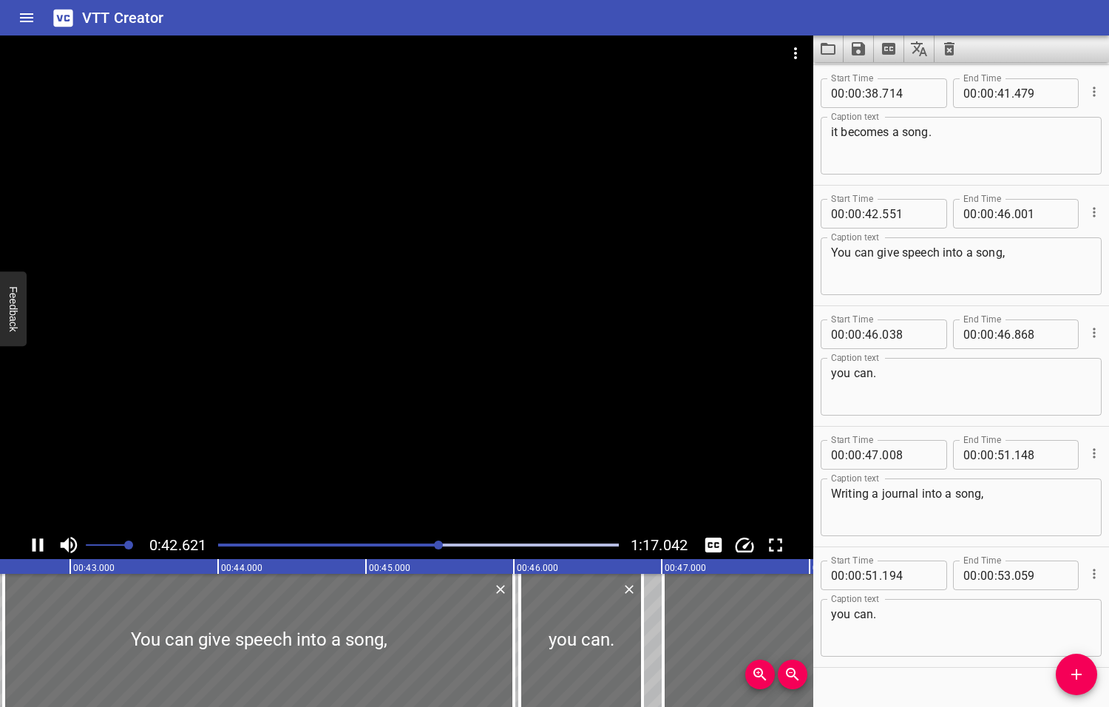
scroll to position [1112, 0]
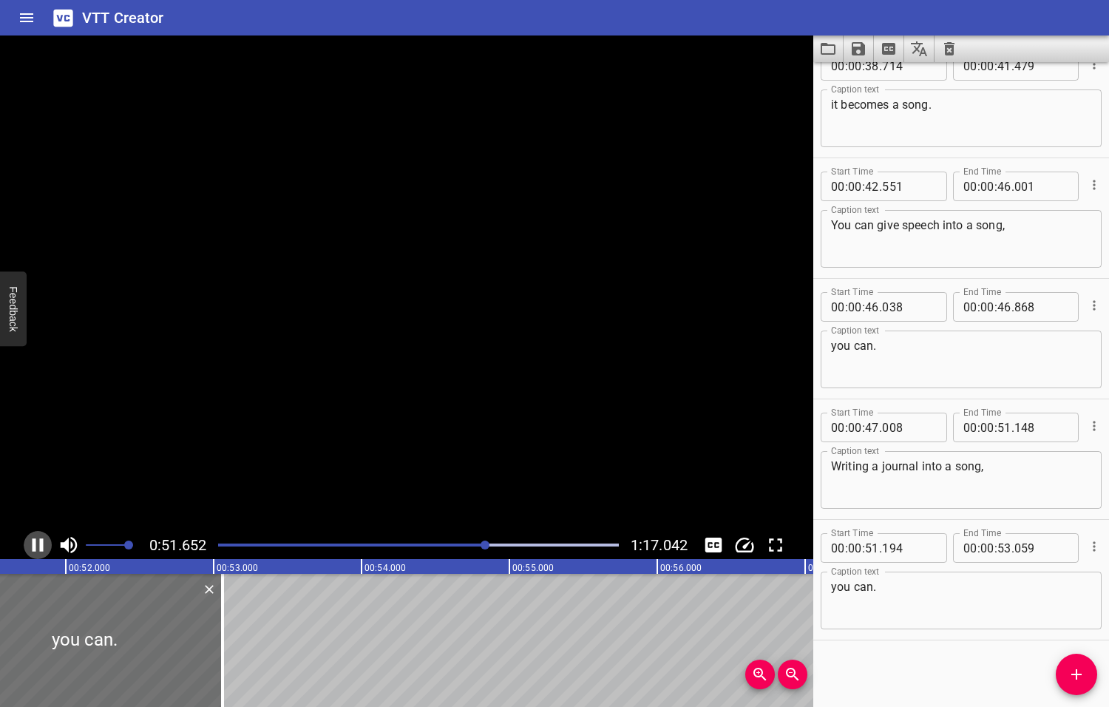
click at [38, 544] on icon "Play/Pause" at bounding box center [38, 545] width 22 height 22
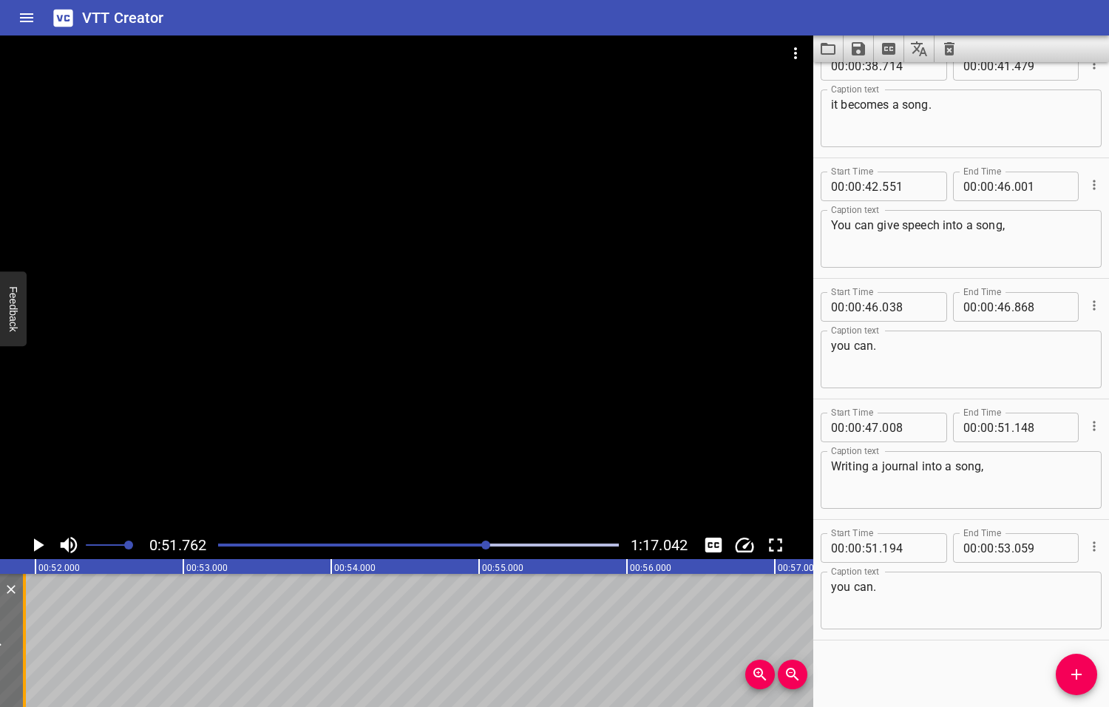
drag, startPoint x: 188, startPoint y: 628, endPoint x: 20, endPoint y: 625, distance: 167.8
click at [20, 625] on div at bounding box center [24, 640] width 15 height 133
type input "51"
type input "924"
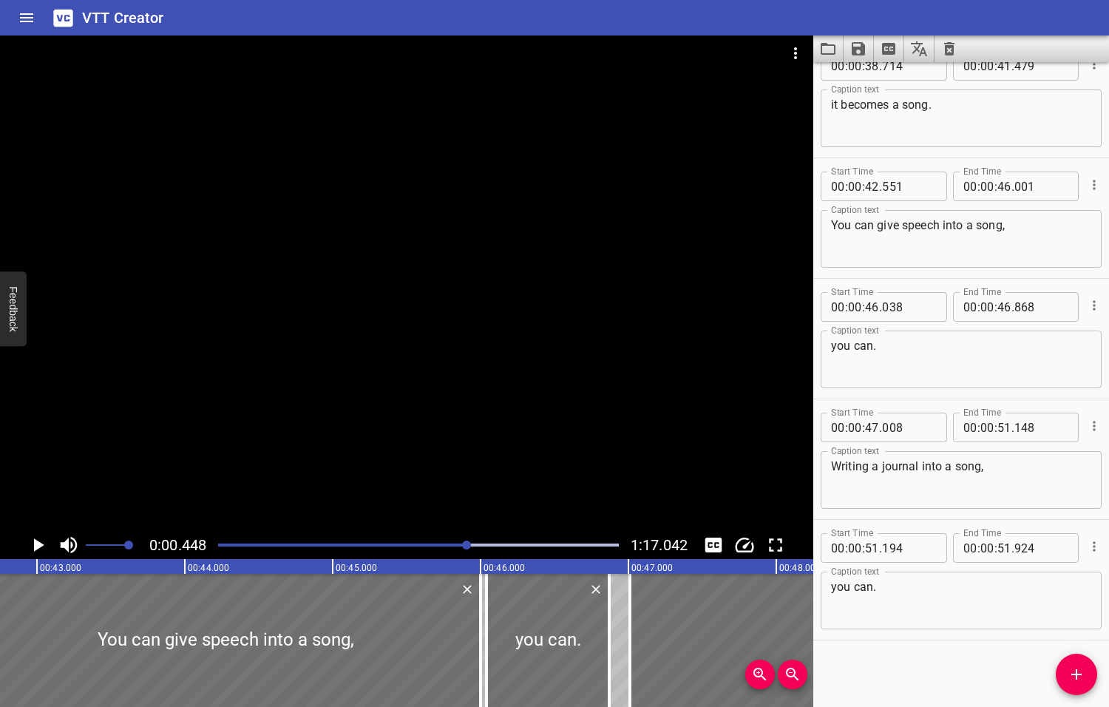
drag, startPoint x: 486, startPoint y: 543, endPoint x: 467, endPoint y: 544, distance: 19.2
click at [468, 545] on div at bounding box center [466, 544] width 9 height 9
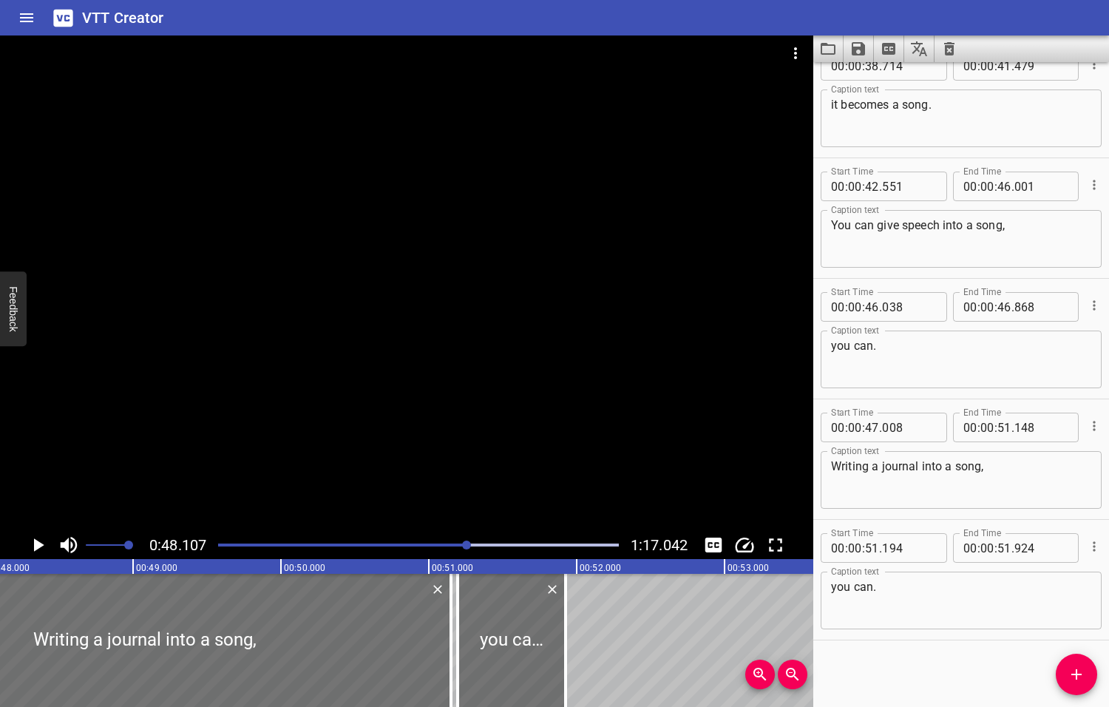
scroll to position [0, 7113]
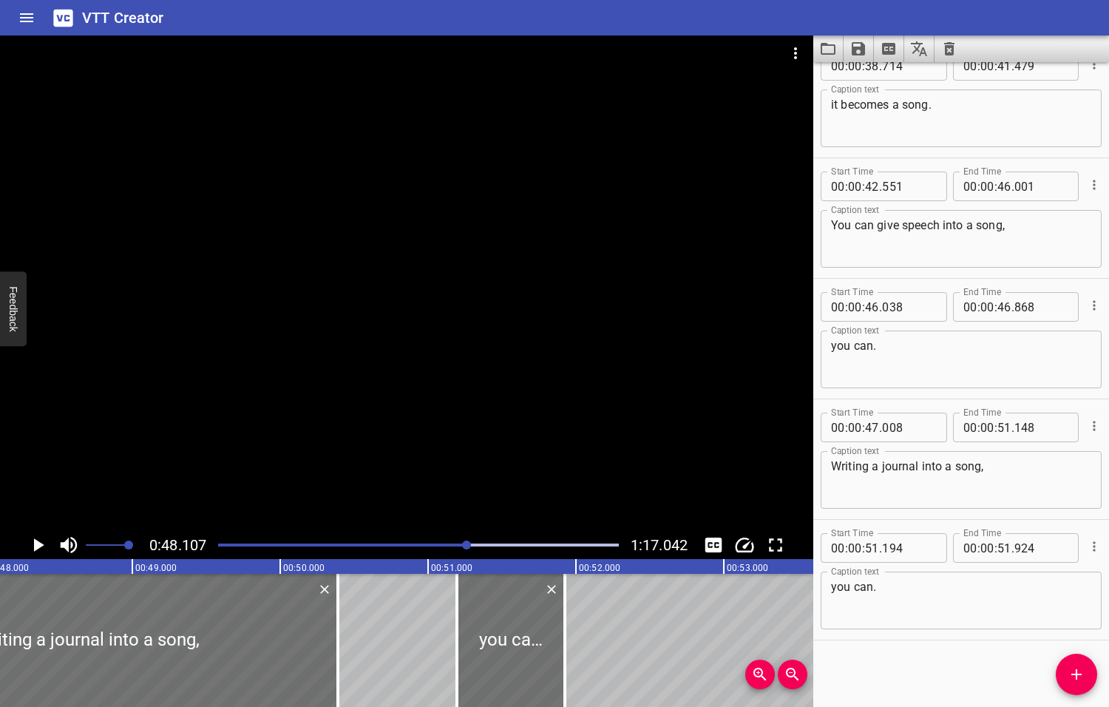
drag, startPoint x: 447, startPoint y: 625, endPoint x: 403, endPoint y: 636, distance: 45.0
click at [334, 631] on div at bounding box center [337, 640] width 15 height 133
type input "50"
type input "388"
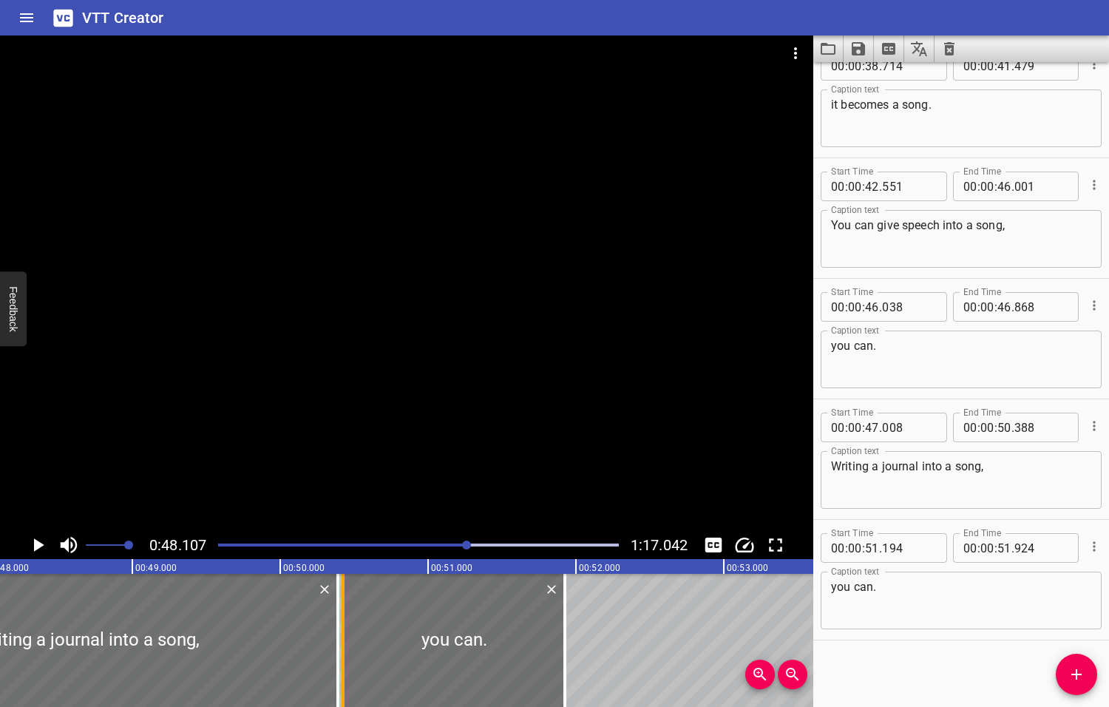
drag, startPoint x: 454, startPoint y: 647, endPoint x: 342, endPoint y: 642, distance: 112.5
click at [340, 643] on div at bounding box center [343, 640] width 15 height 133
type input "50"
type input "424"
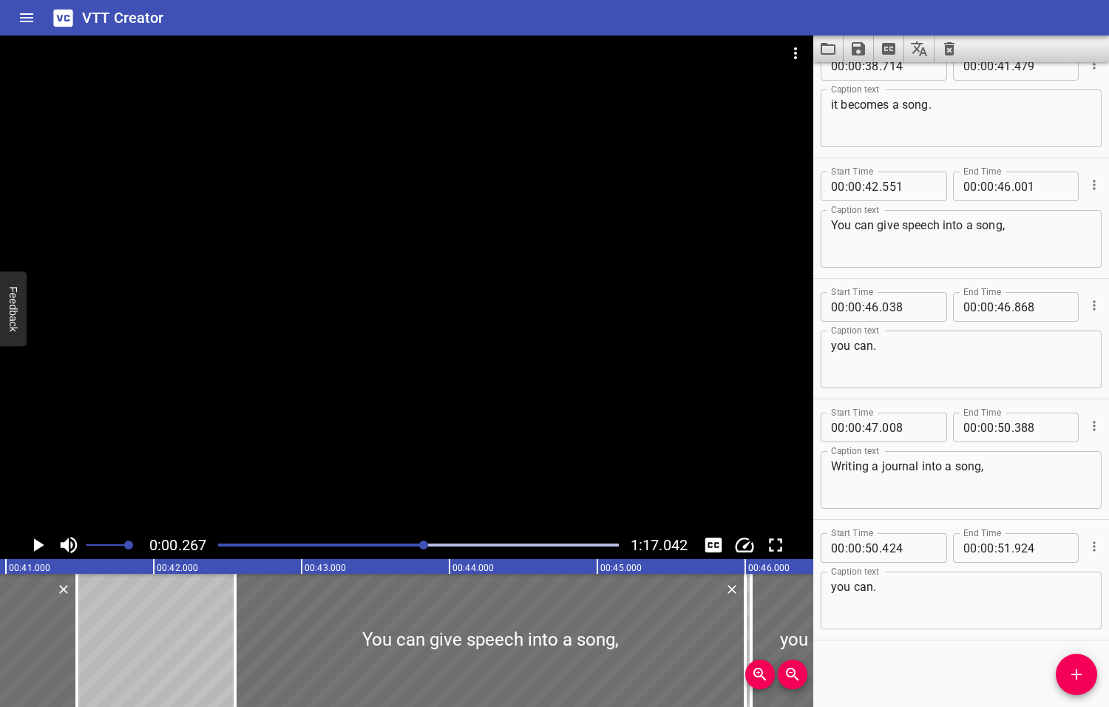
drag, startPoint x: 467, startPoint y: 544, endPoint x: 425, endPoint y: 549, distance: 42.5
click at [425, 549] on div at bounding box center [418, 545] width 418 height 21
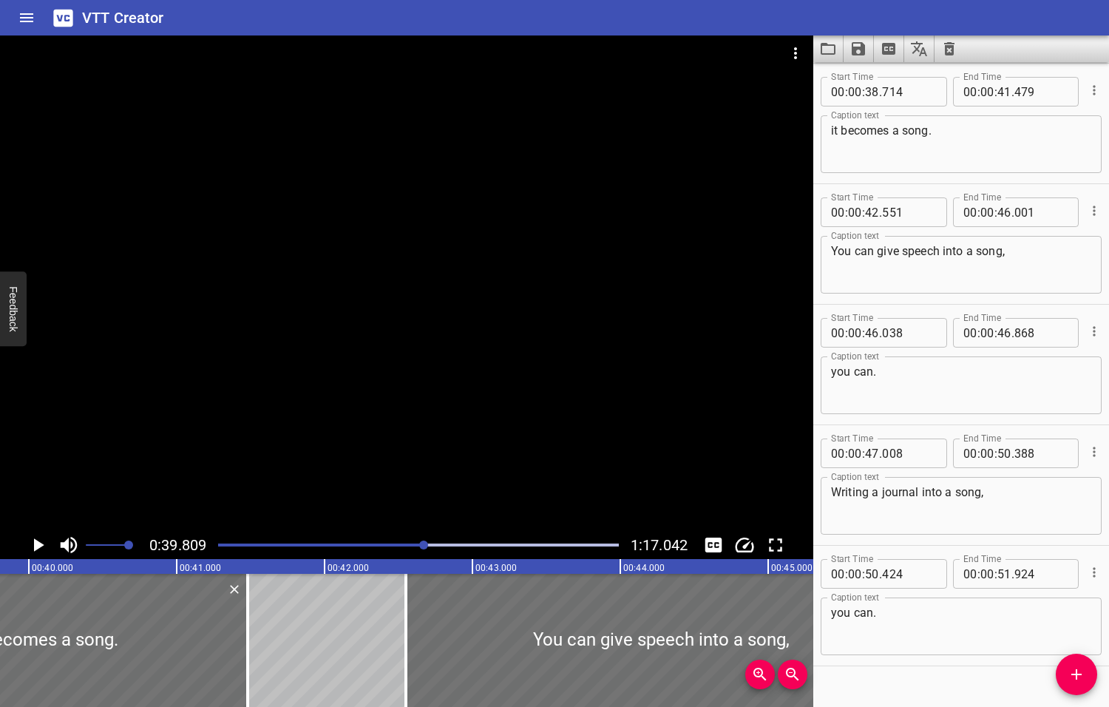
scroll to position [1085, 0]
click at [38, 543] on icon "Play/Pause" at bounding box center [39, 544] width 10 height 13
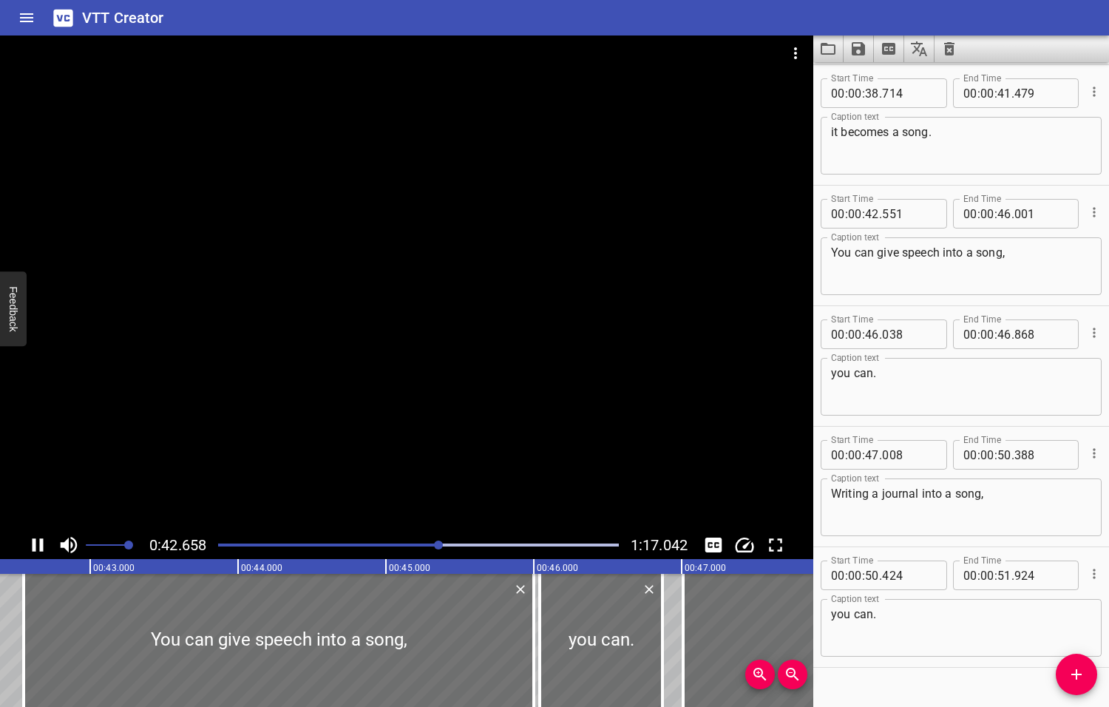
scroll to position [1112, 0]
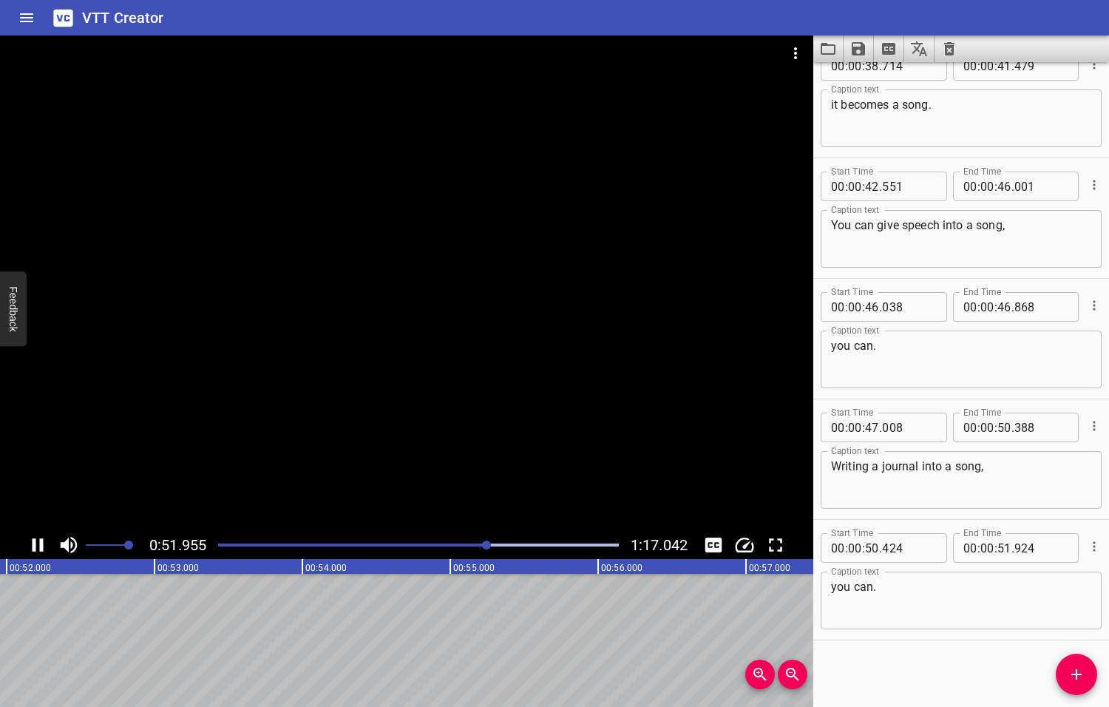
click at [41, 542] on icon "Play/Pause" at bounding box center [38, 544] width 11 height 13
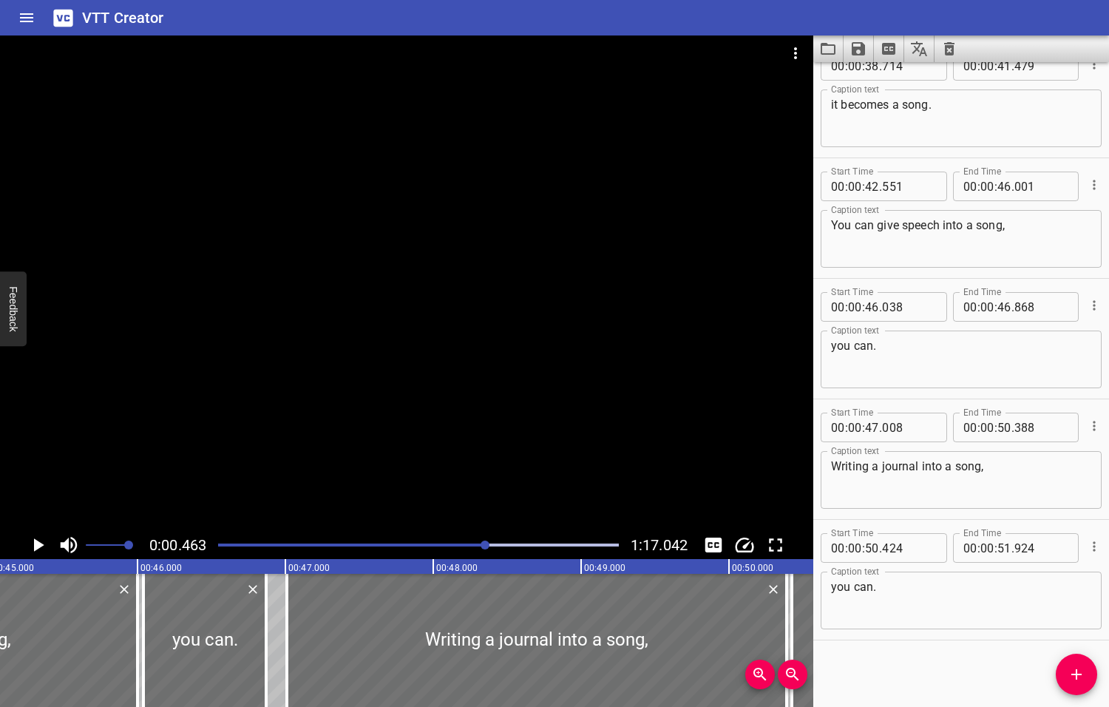
drag, startPoint x: 490, startPoint y: 544, endPoint x: 477, endPoint y: 547, distance: 13.6
click at [481, 547] on div at bounding box center [485, 544] width 9 height 9
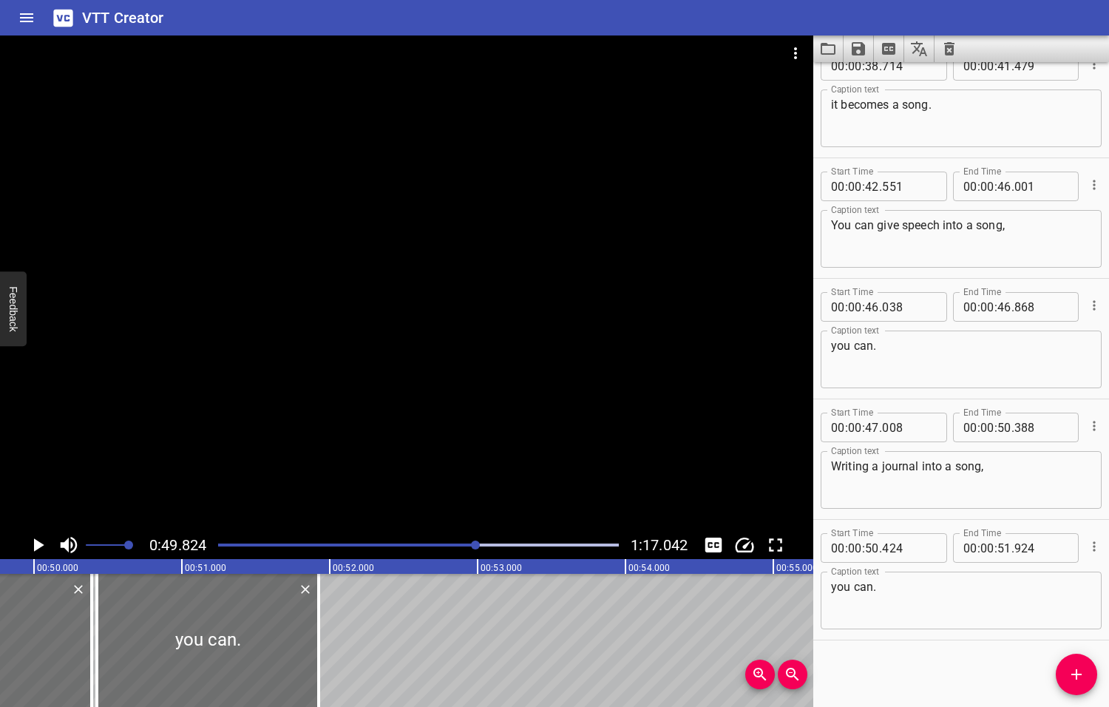
scroll to position [0, 7367]
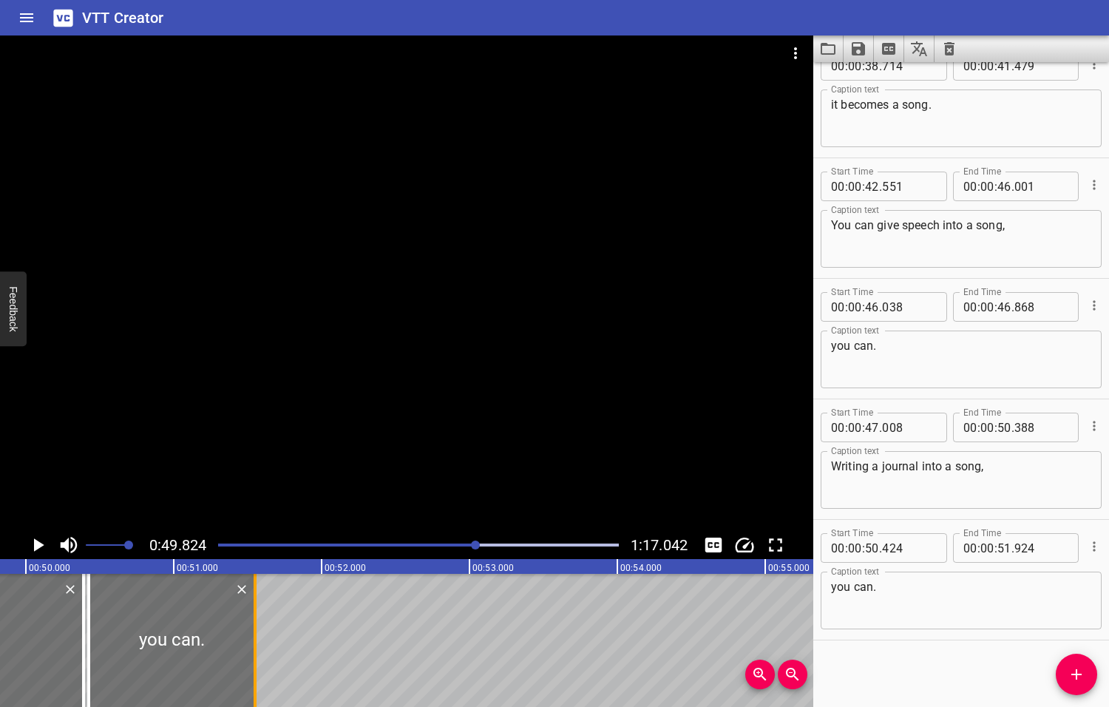
drag, startPoint x: 306, startPoint y: 635, endPoint x: 251, endPoint y: 634, distance: 55.5
click at [251, 634] on div at bounding box center [255, 640] width 15 height 133
type input "549"
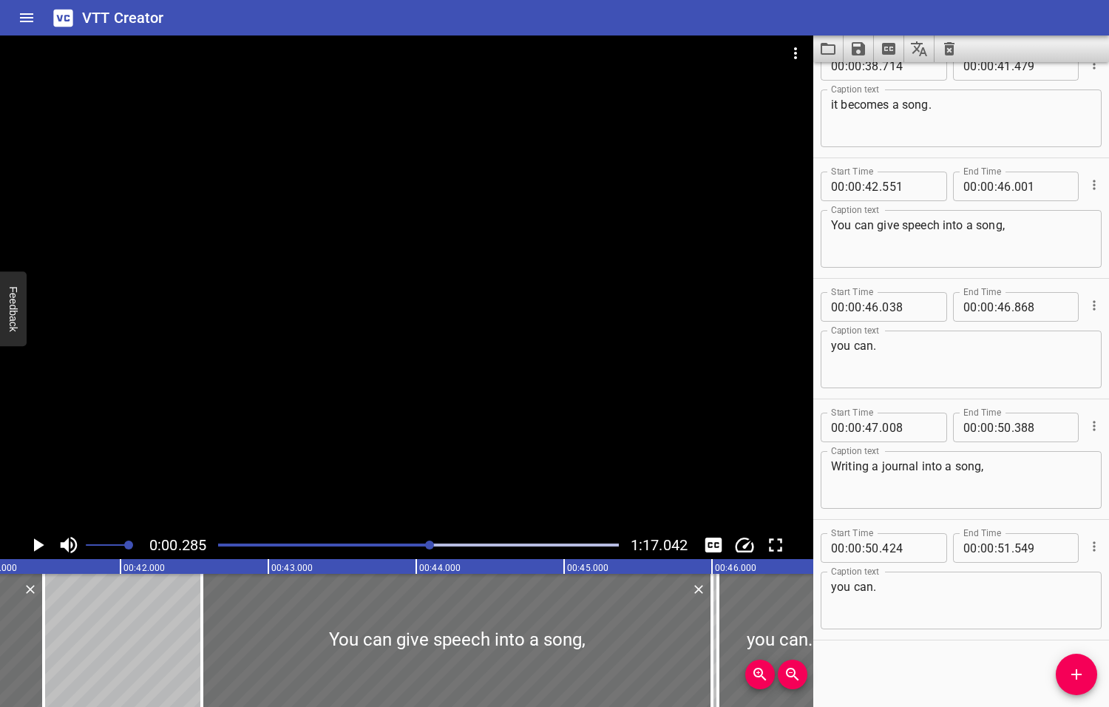
drag, startPoint x: 477, startPoint y: 543, endPoint x: 431, endPoint y: 550, distance: 46.3
click at [431, 550] on div at bounding box center [418, 545] width 418 height 21
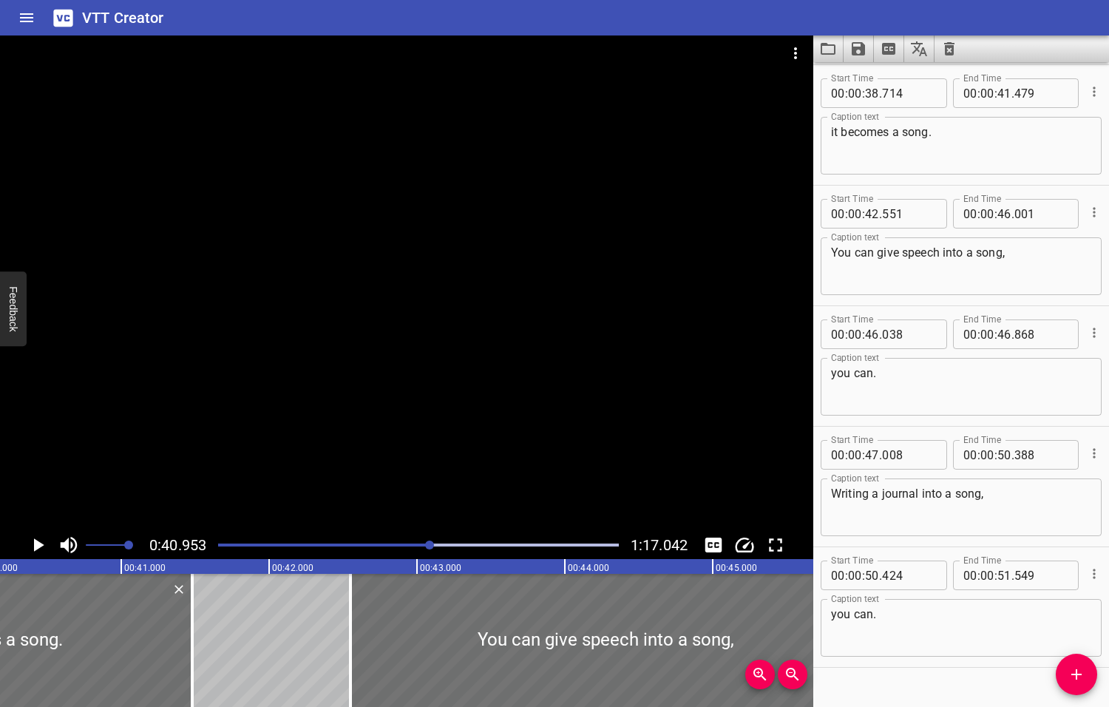
scroll to position [0, 6055]
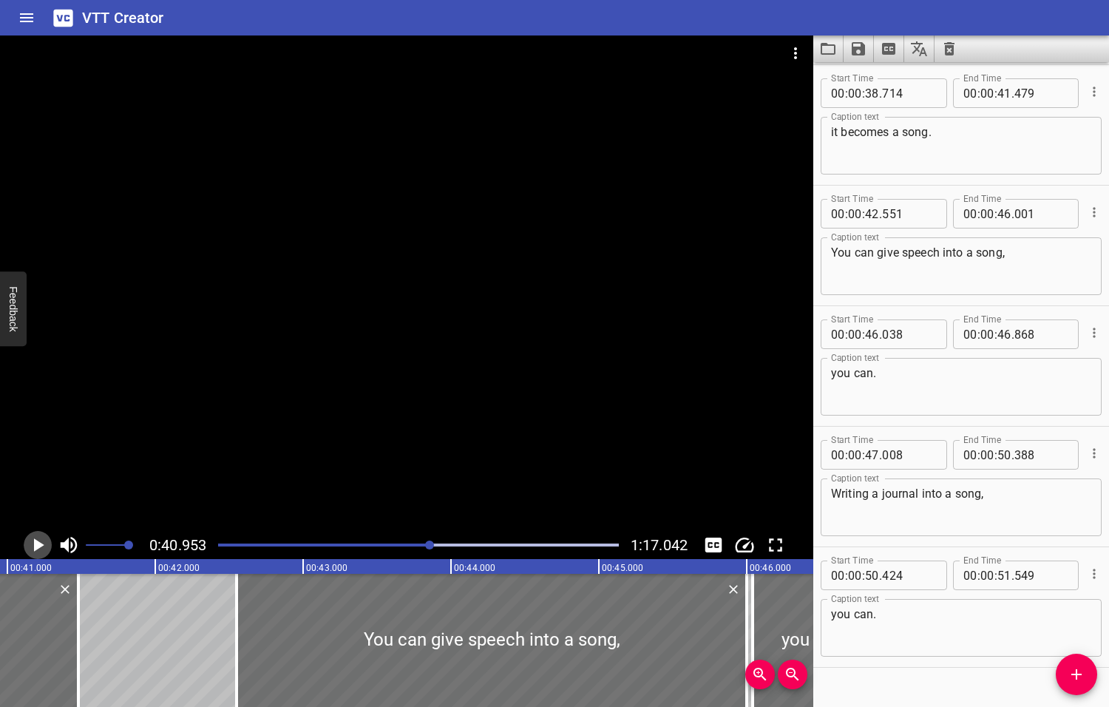
click at [40, 543] on icon "Play/Pause" at bounding box center [39, 544] width 10 height 13
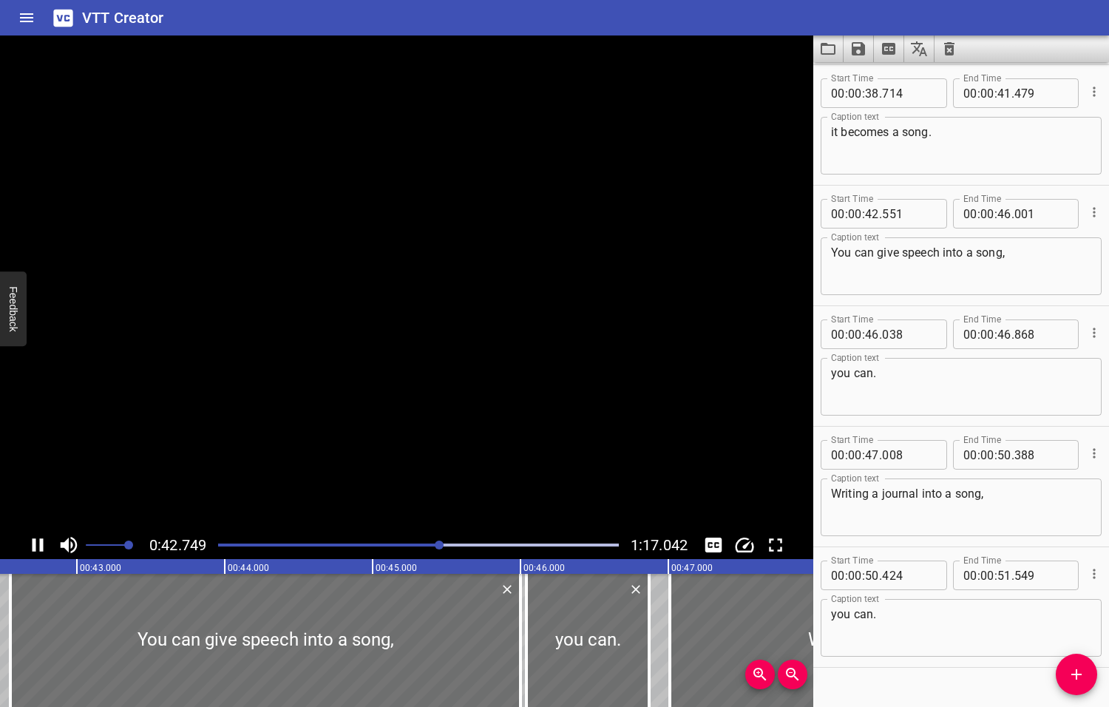
scroll to position [1112, 0]
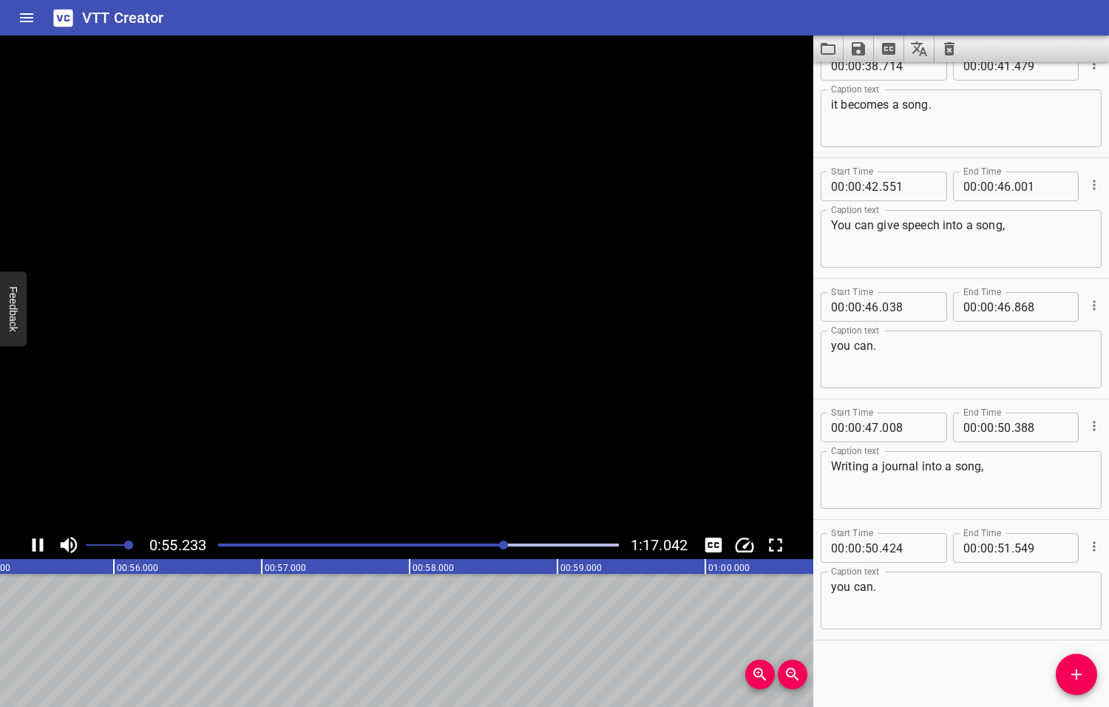
click at [40, 543] on icon "Play/Pause" at bounding box center [38, 544] width 11 height 13
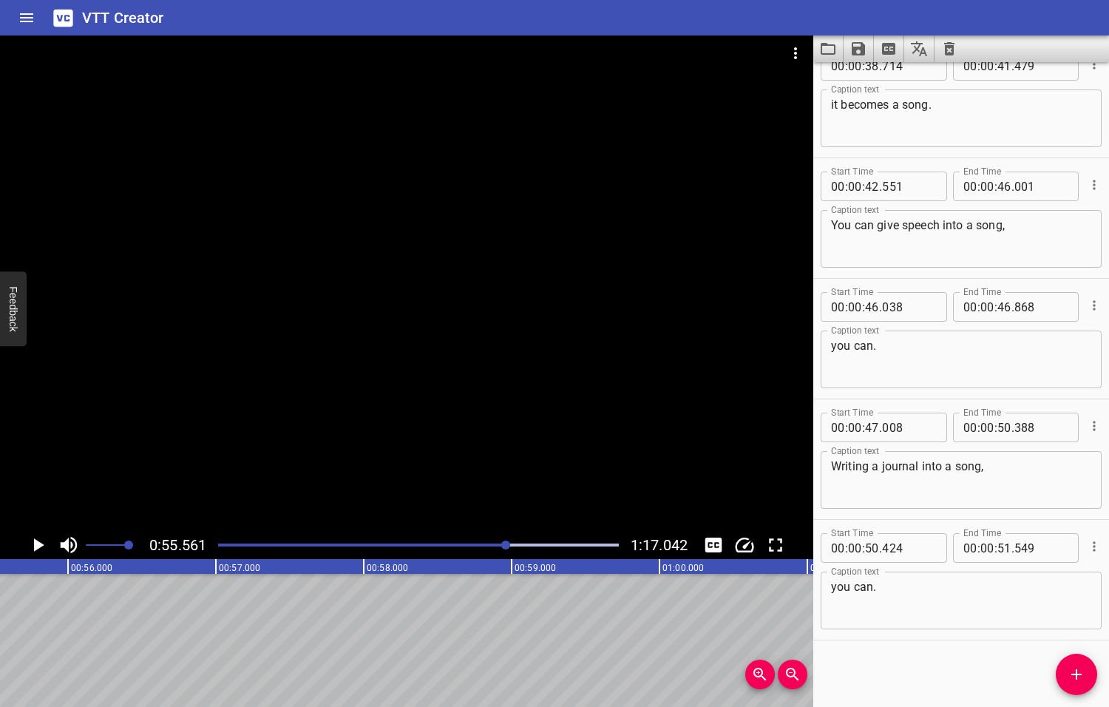
scroll to position [0, 8215]
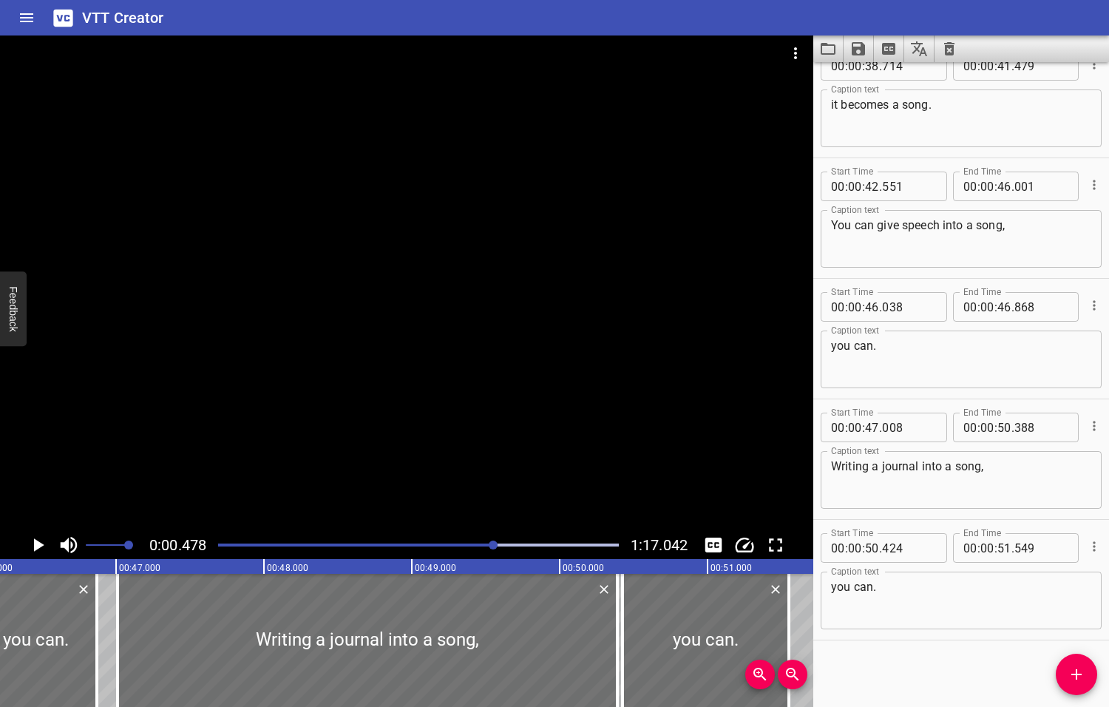
drag, startPoint x: 507, startPoint y: 544, endPoint x: 495, endPoint y: 547, distance: 12.9
click at [495, 547] on div at bounding box center [493, 544] width 9 height 9
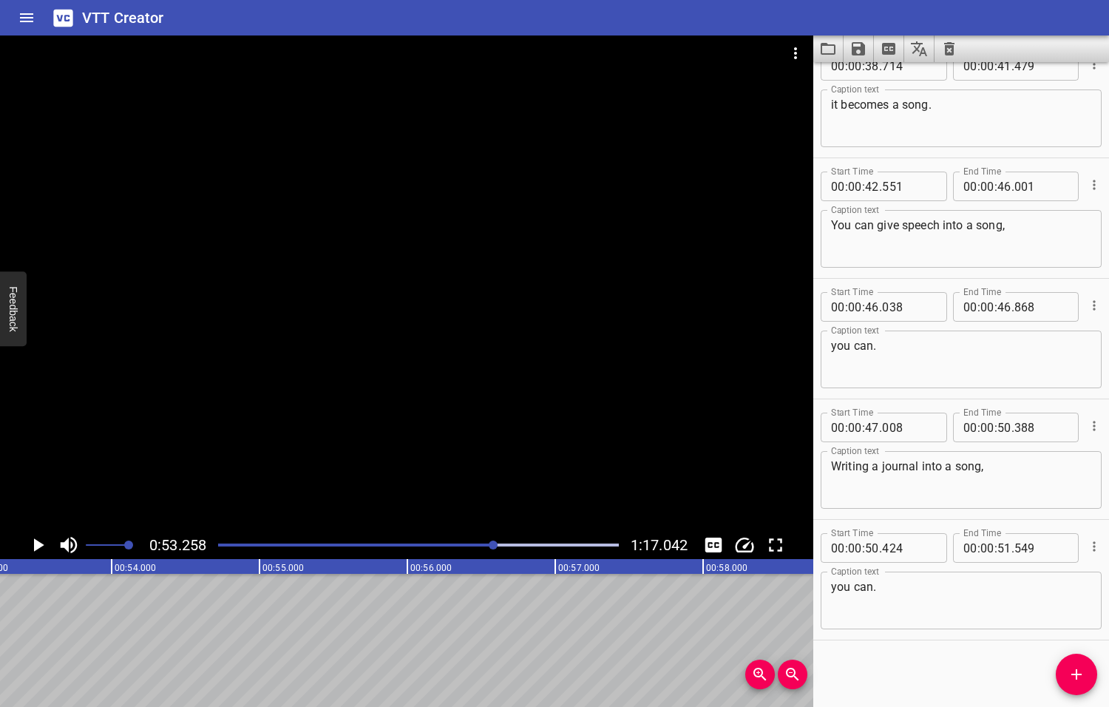
scroll to position [0, 7874]
click at [924, 597] on textarea "you can." at bounding box center [961, 601] width 260 height 42
click at [1080, 674] on icon "Add Cue" at bounding box center [1076, 674] width 10 height 10
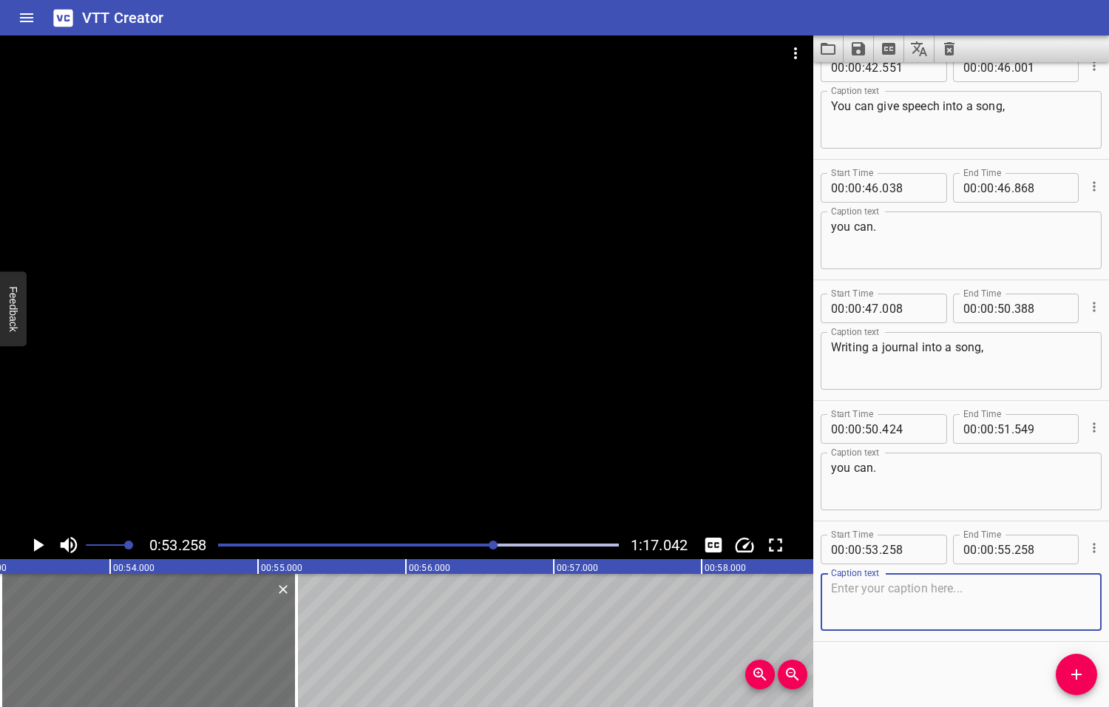
scroll to position [1232, 0]
type textarea "See the difference here -"
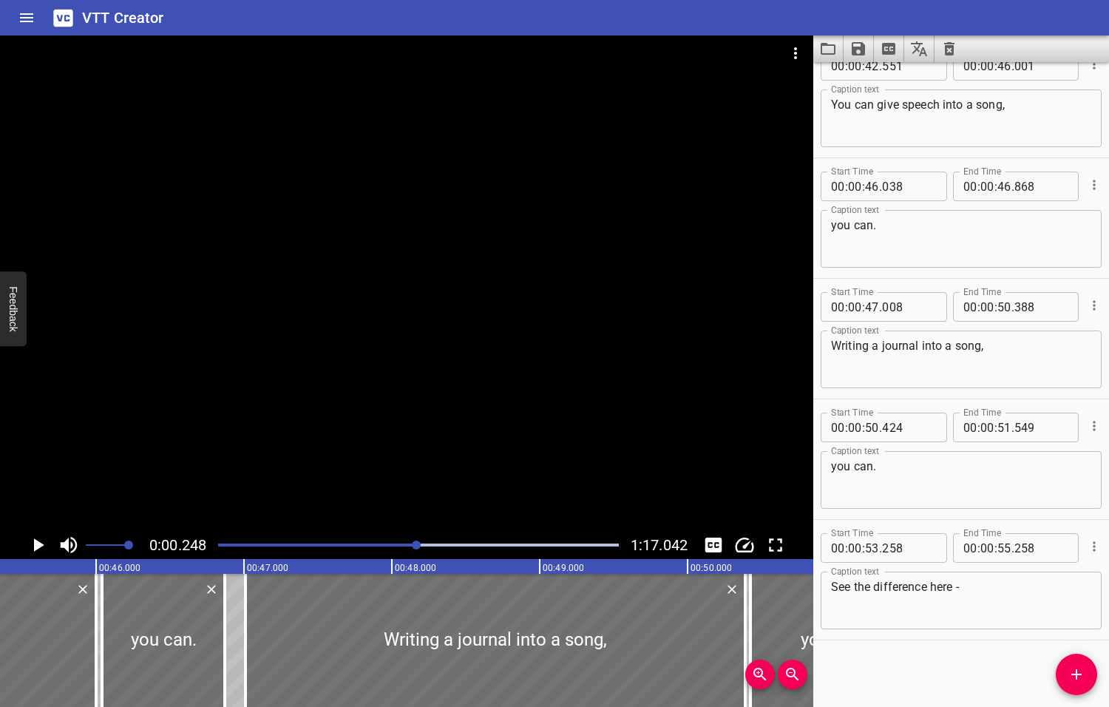
drag, startPoint x: 492, startPoint y: 544, endPoint x: 418, endPoint y: 552, distance: 75.1
click at [418, 552] on div at bounding box center [418, 545] width 418 height 21
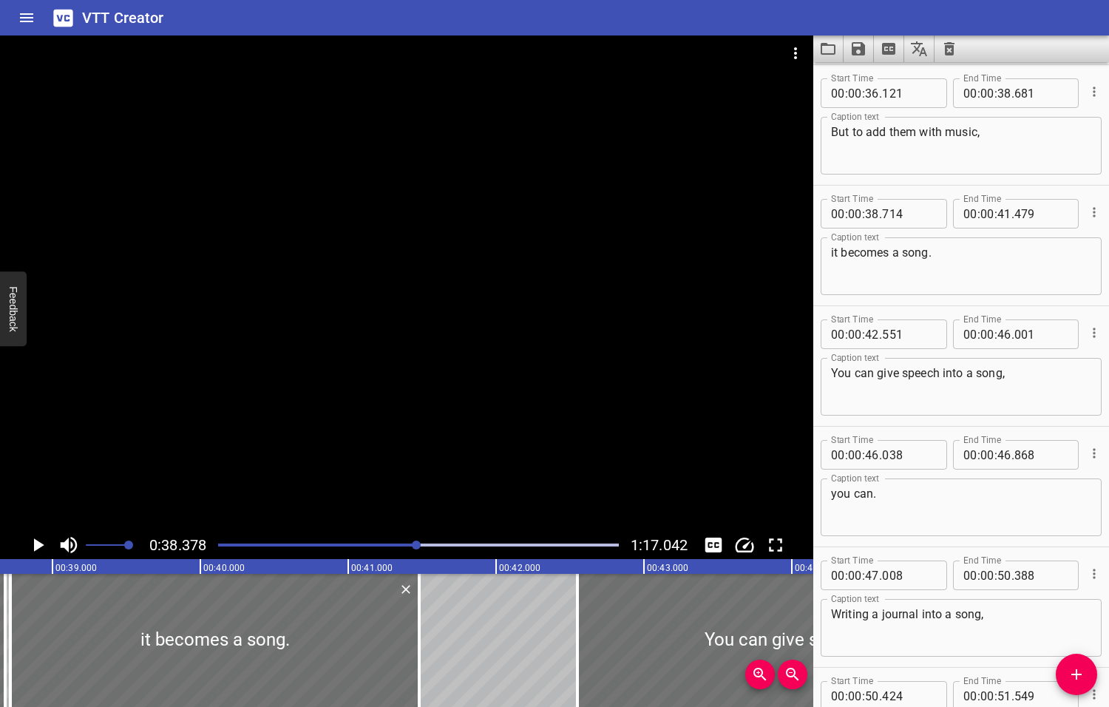
scroll to position [0, 5674]
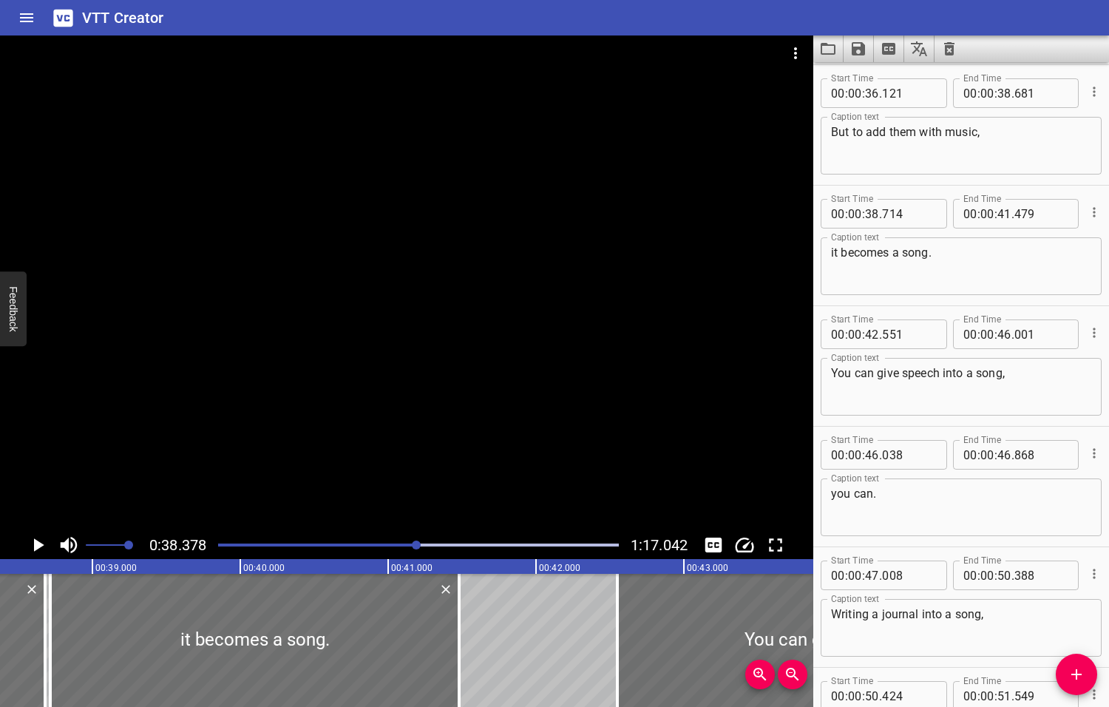
click at [37, 546] on icon "Play/Pause" at bounding box center [39, 544] width 10 height 13
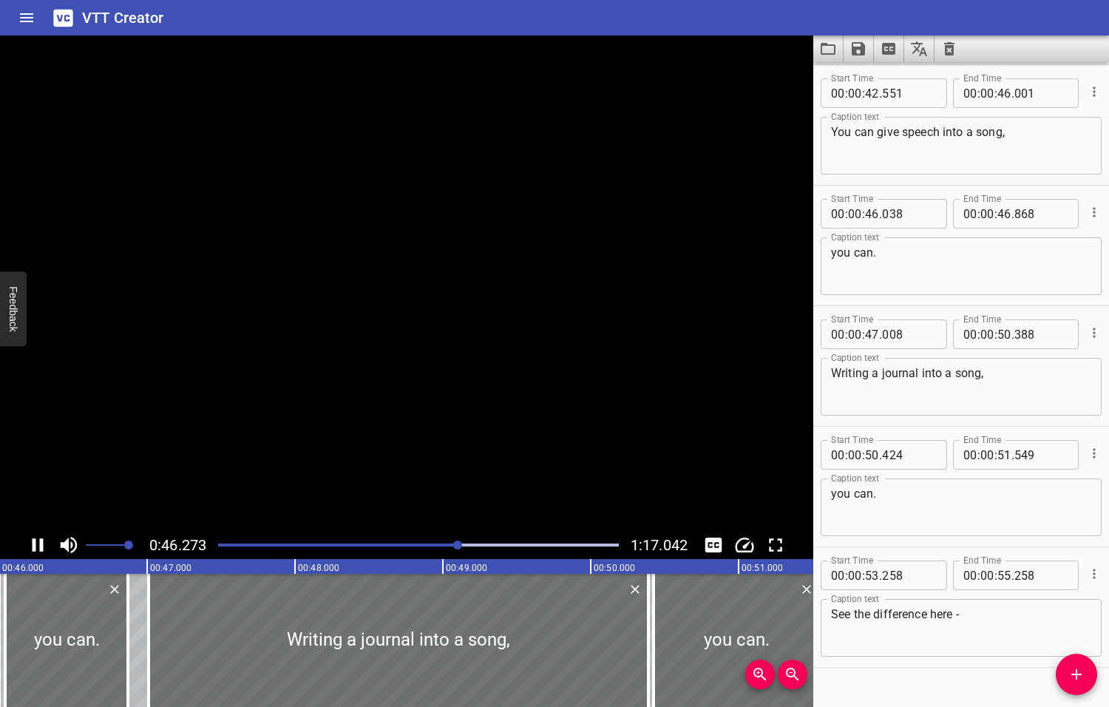
scroll to position [1232, 0]
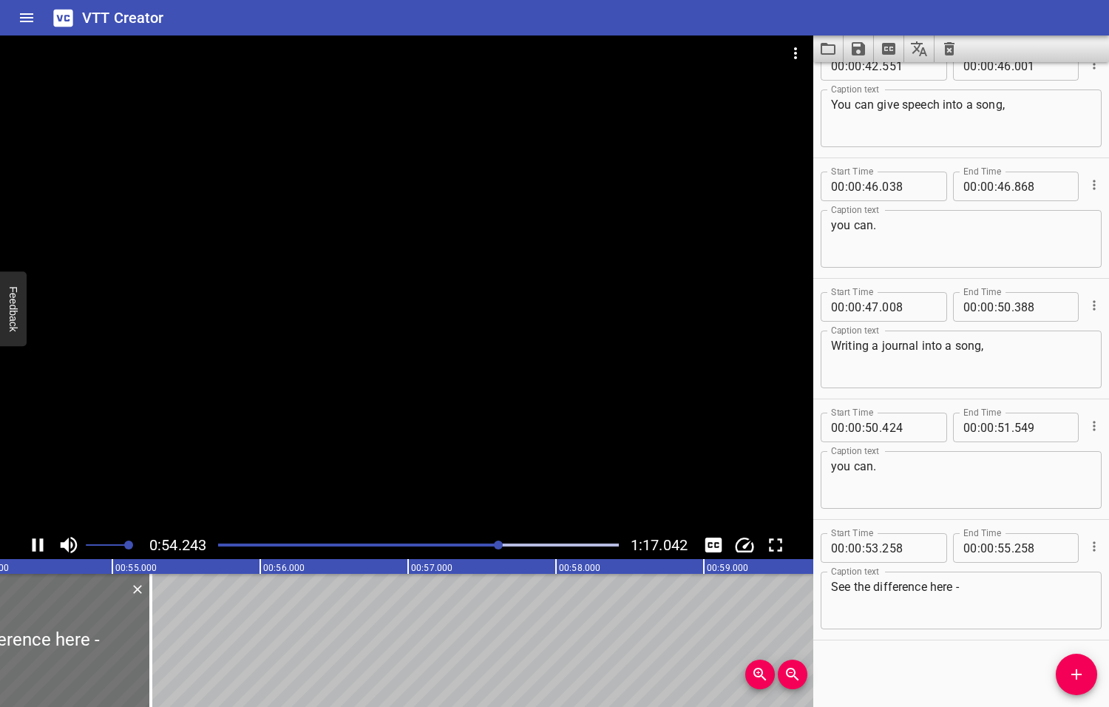
click at [36, 545] on icon "Play/Pause" at bounding box center [38, 545] width 22 height 22
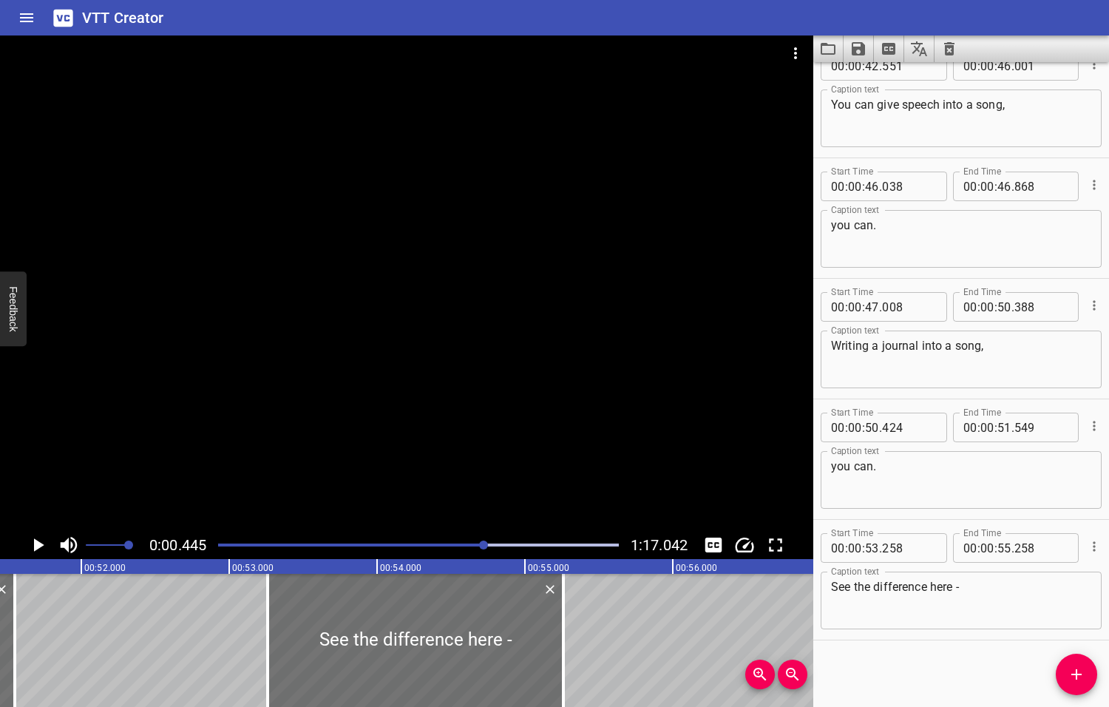
drag, startPoint x: 502, startPoint y: 544, endPoint x: 485, endPoint y: 552, distance: 18.5
click at [485, 552] on div at bounding box center [418, 545] width 418 height 21
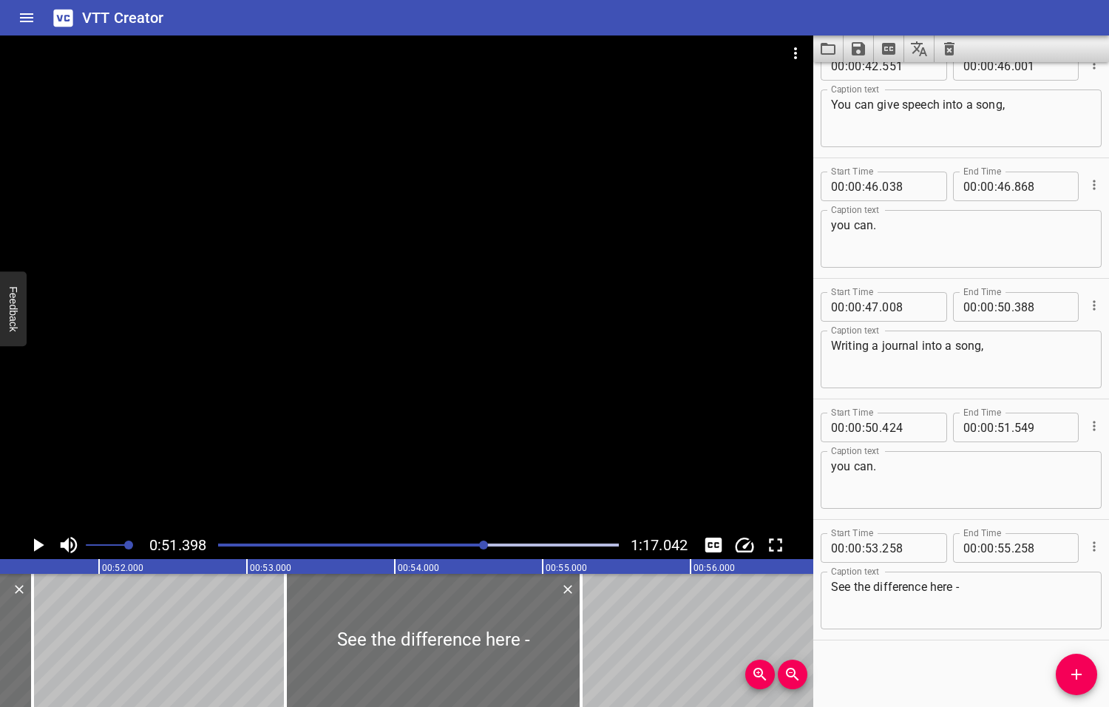
scroll to position [0, 7599]
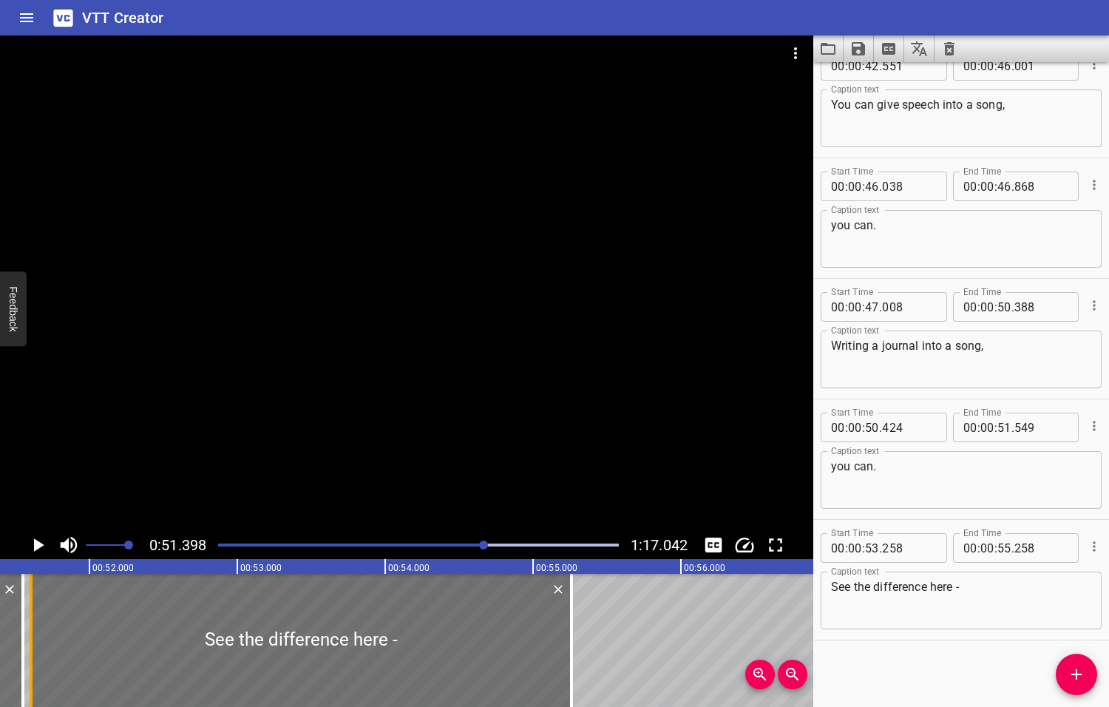
drag, startPoint x: 280, startPoint y: 643, endPoint x: 35, endPoint y: 642, distance: 244.7
click at [35, 642] on div at bounding box center [31, 640] width 15 height 133
type input "51"
type input "603"
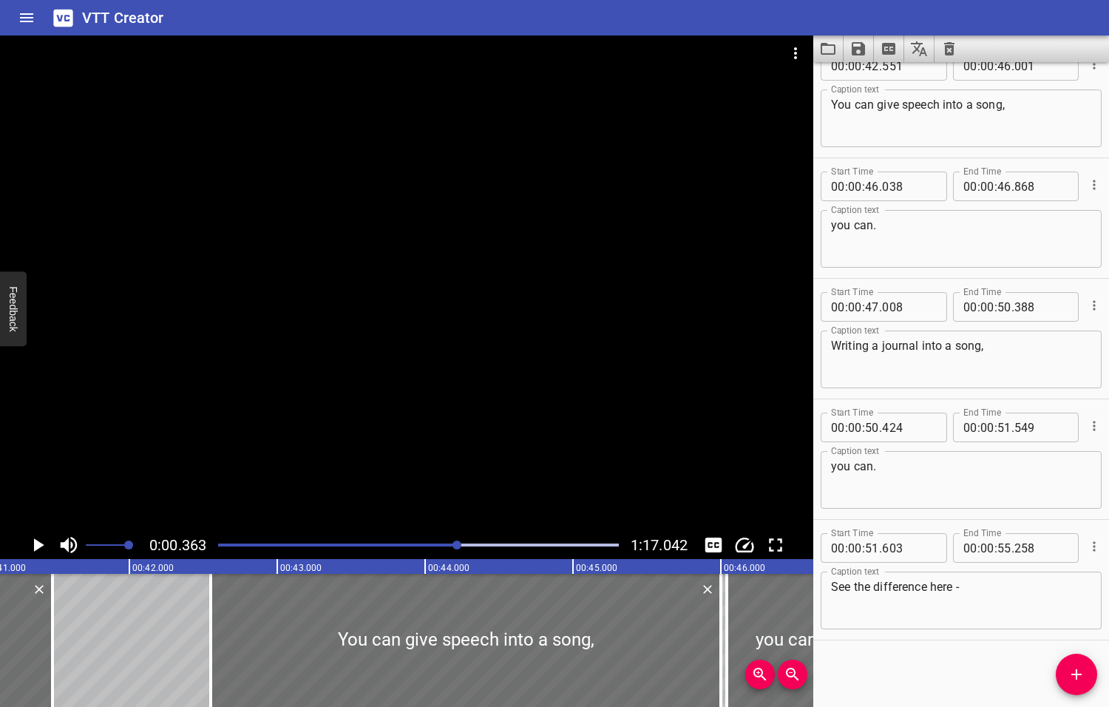
drag, startPoint x: 486, startPoint y: 544, endPoint x: 458, endPoint y: 540, distance: 27.6
click at [458, 540] on div at bounding box center [456, 544] width 9 height 9
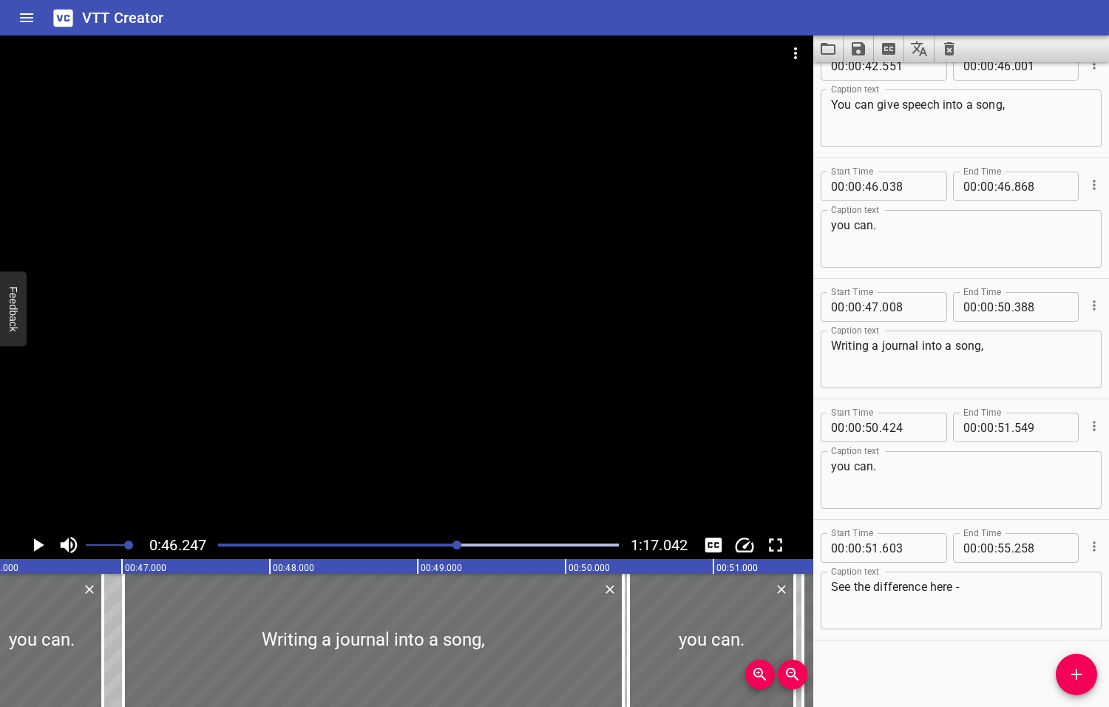
scroll to position [0, 6838]
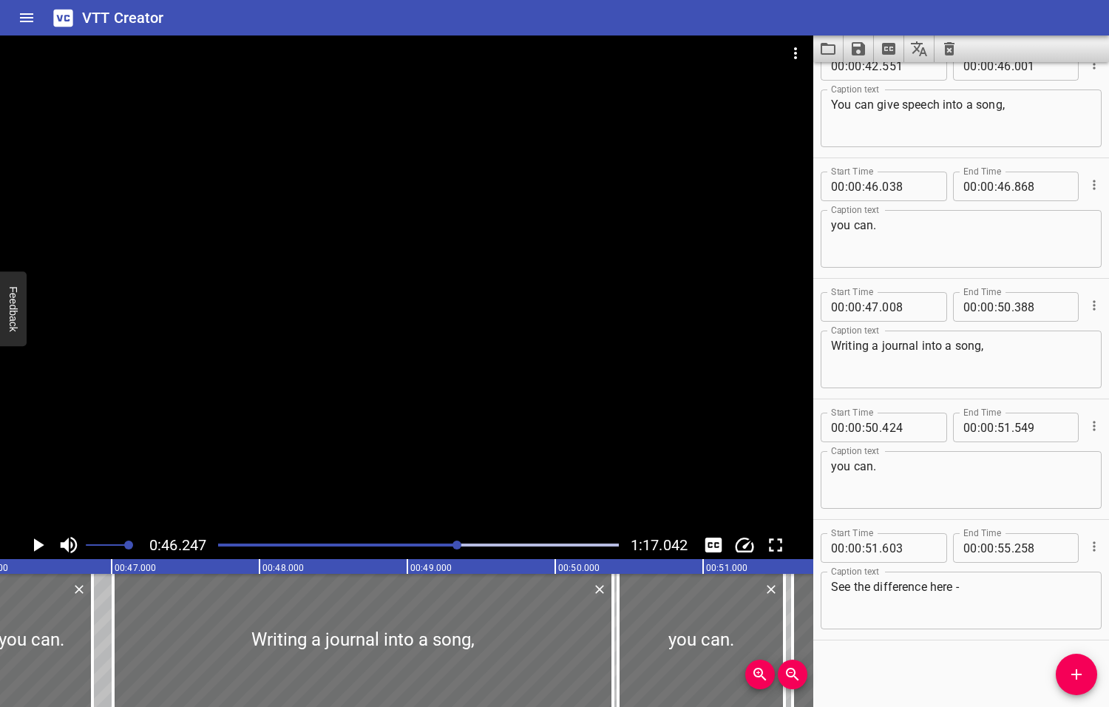
click at [38, 544] on icon "Play/Pause" at bounding box center [39, 544] width 10 height 13
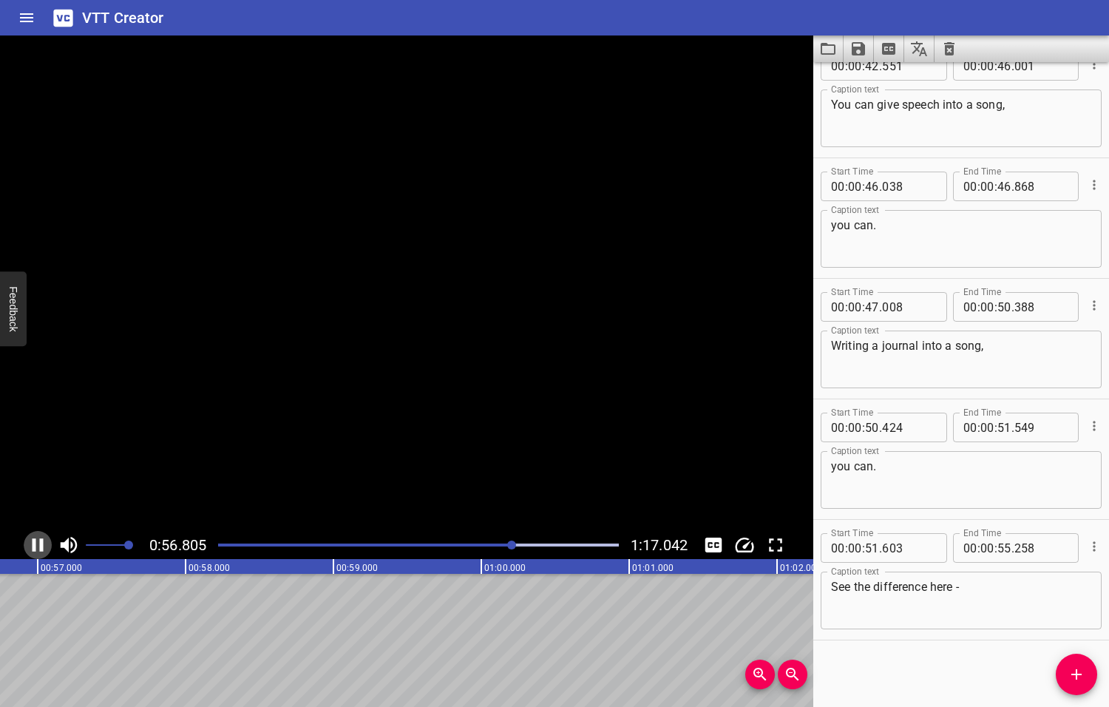
click at [38, 544] on icon "Play/Pause" at bounding box center [38, 545] width 22 height 22
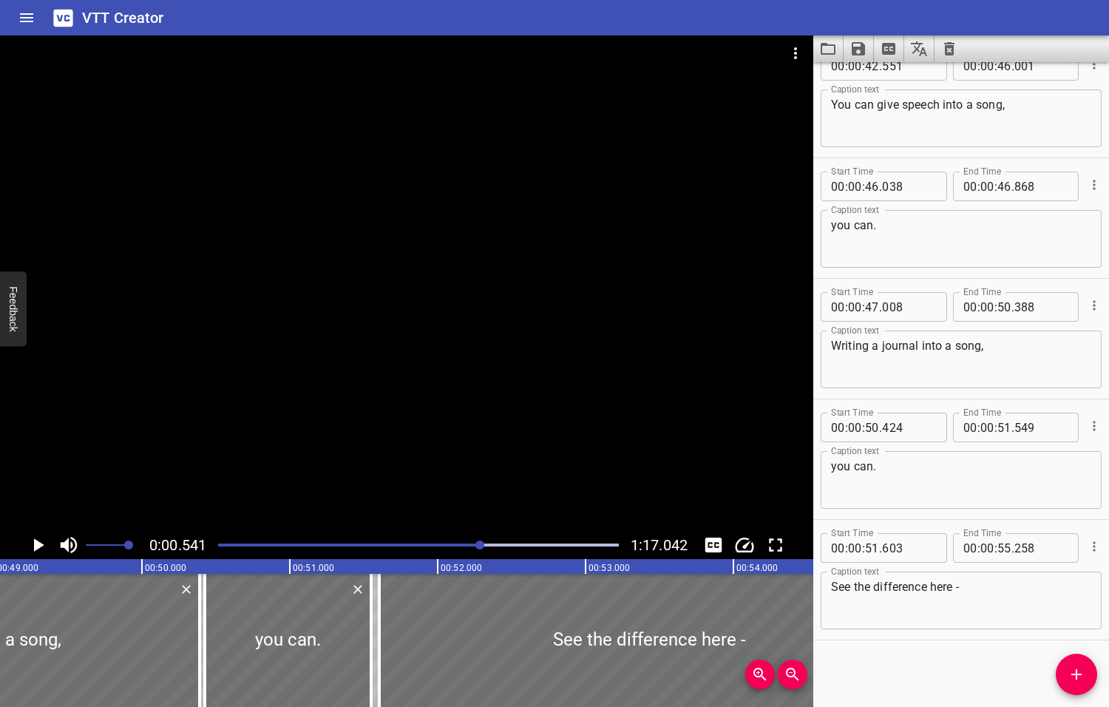
drag, startPoint x: 513, startPoint y: 544, endPoint x: 481, endPoint y: 552, distance: 33.4
click at [481, 552] on div at bounding box center [418, 545] width 418 height 21
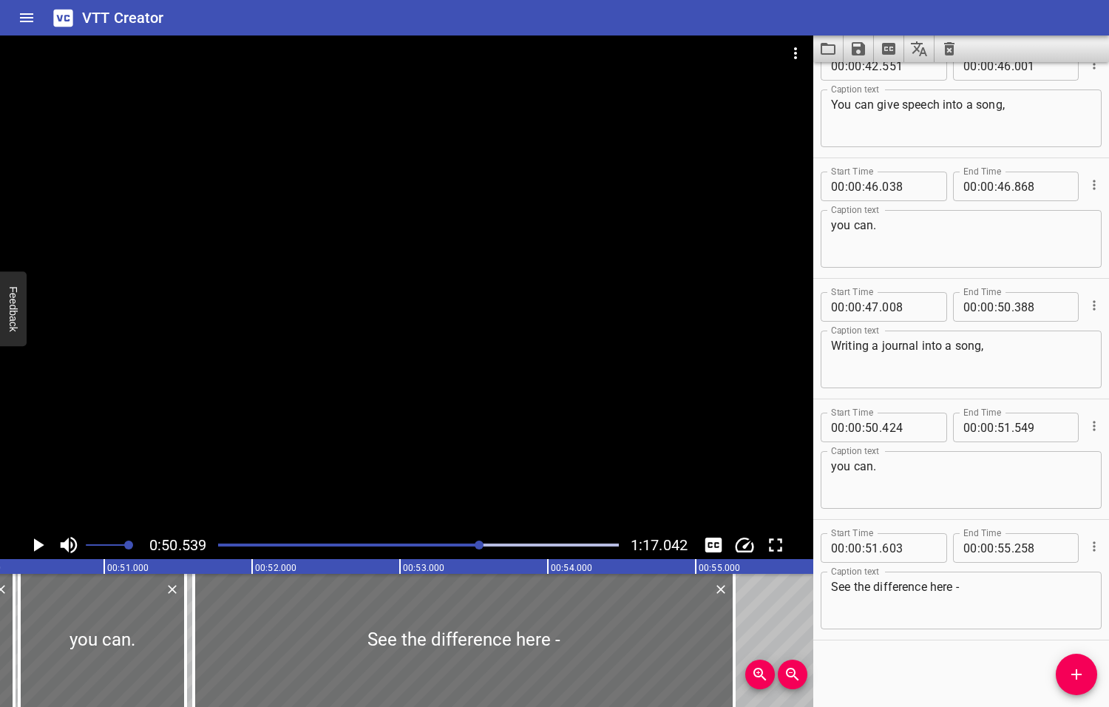
scroll to position [0, 7473]
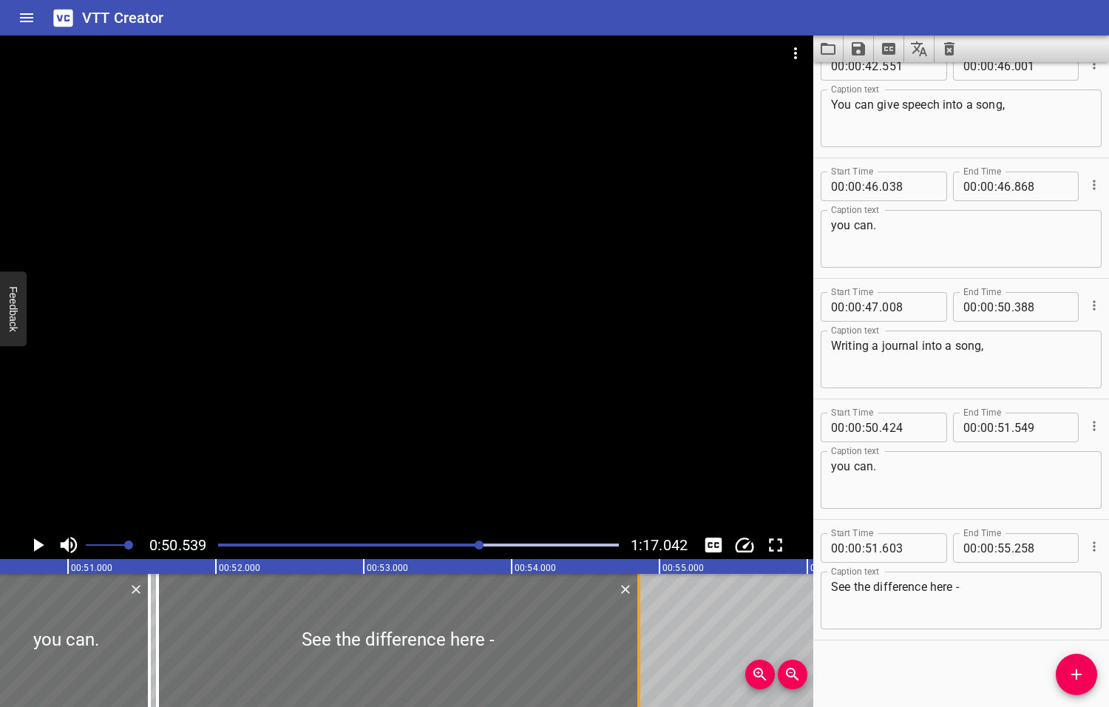
drag, startPoint x: 699, startPoint y: 633, endPoint x: 640, endPoint y: 644, distance: 60.2
click at [640, 644] on div at bounding box center [638, 640] width 15 height 133
type input "54"
click at [35, 544] on icon "Play/Pause" at bounding box center [39, 544] width 10 height 13
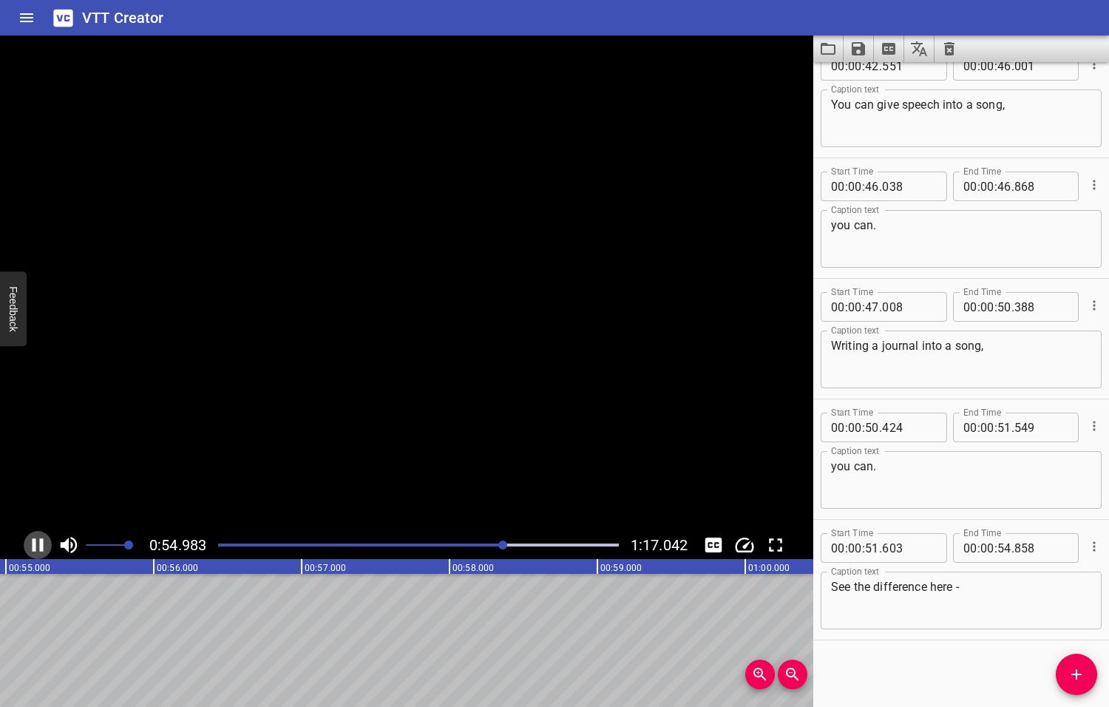
click at [35, 544] on icon "Play/Pause" at bounding box center [38, 545] width 22 height 22
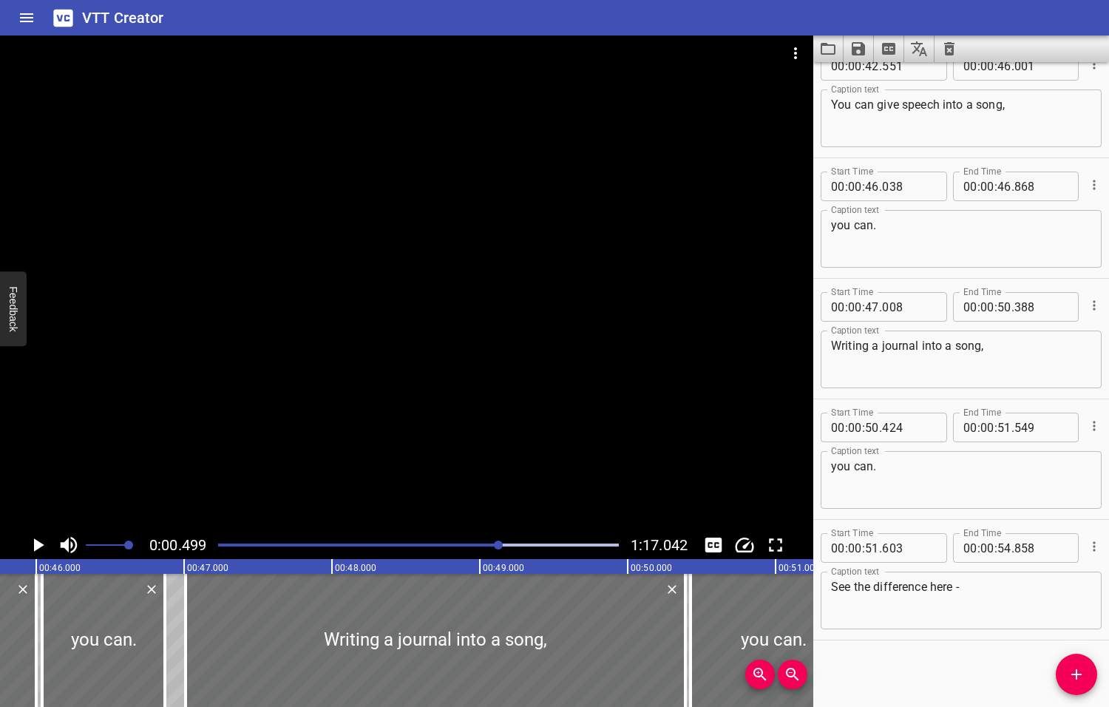
click at [498, 543] on div at bounding box center [498, 544] width 9 height 9
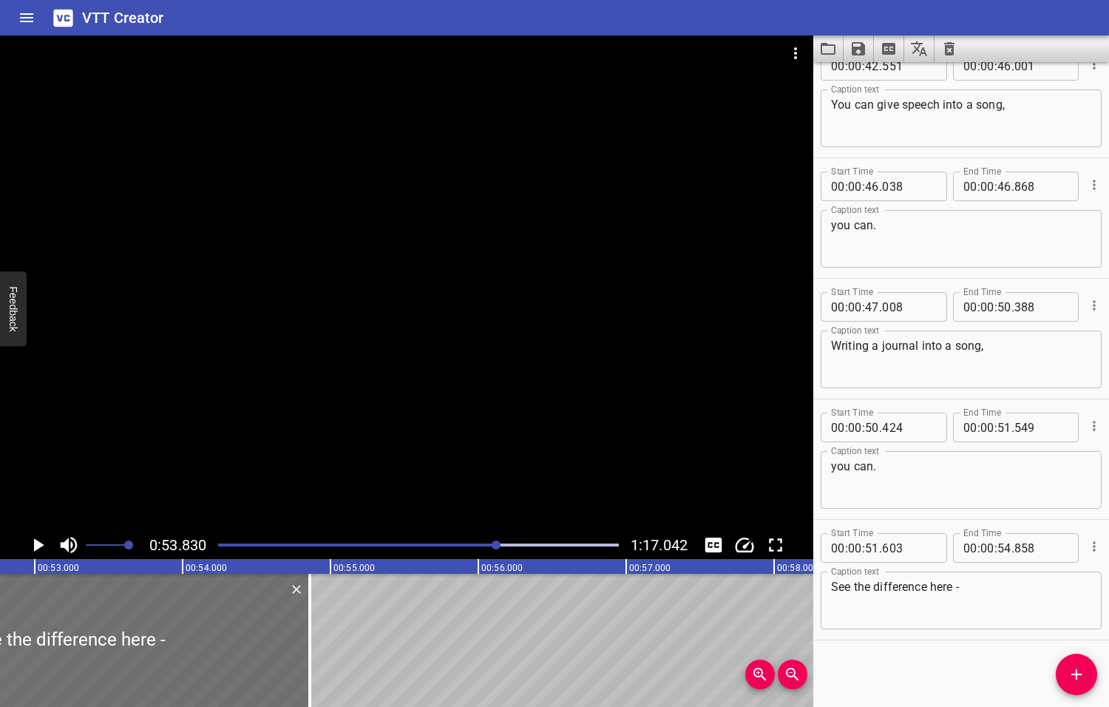
scroll to position [0, 7959]
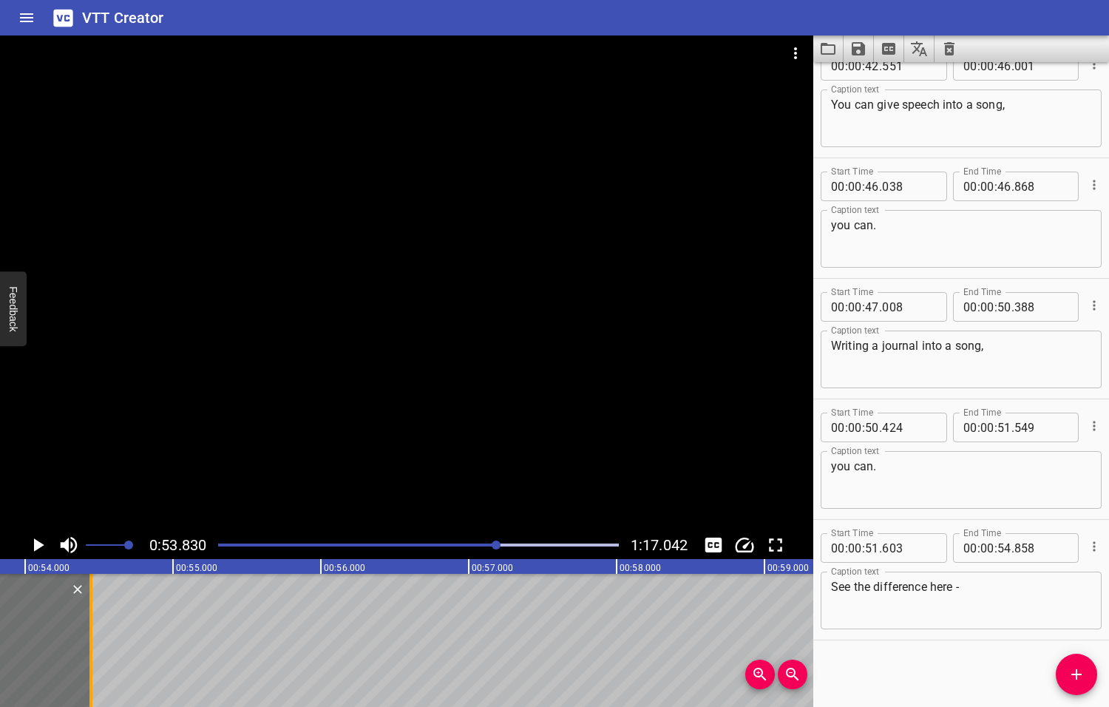
drag, startPoint x: 152, startPoint y: 641, endPoint x: 91, endPoint y: 639, distance: 61.4
click at [91, 639] on div at bounding box center [90, 640] width 3 height 133
type input "443"
click at [37, 543] on icon "Play/Pause" at bounding box center [39, 544] width 10 height 13
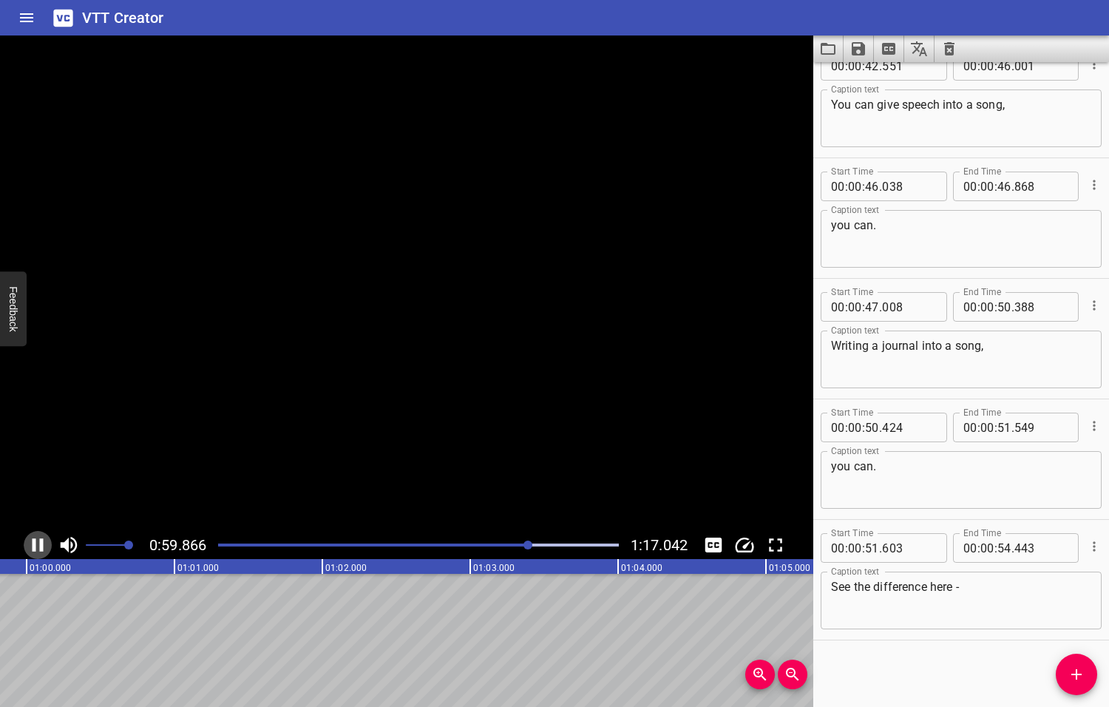
click at [38, 543] on icon "Play/Pause" at bounding box center [38, 545] width 22 height 22
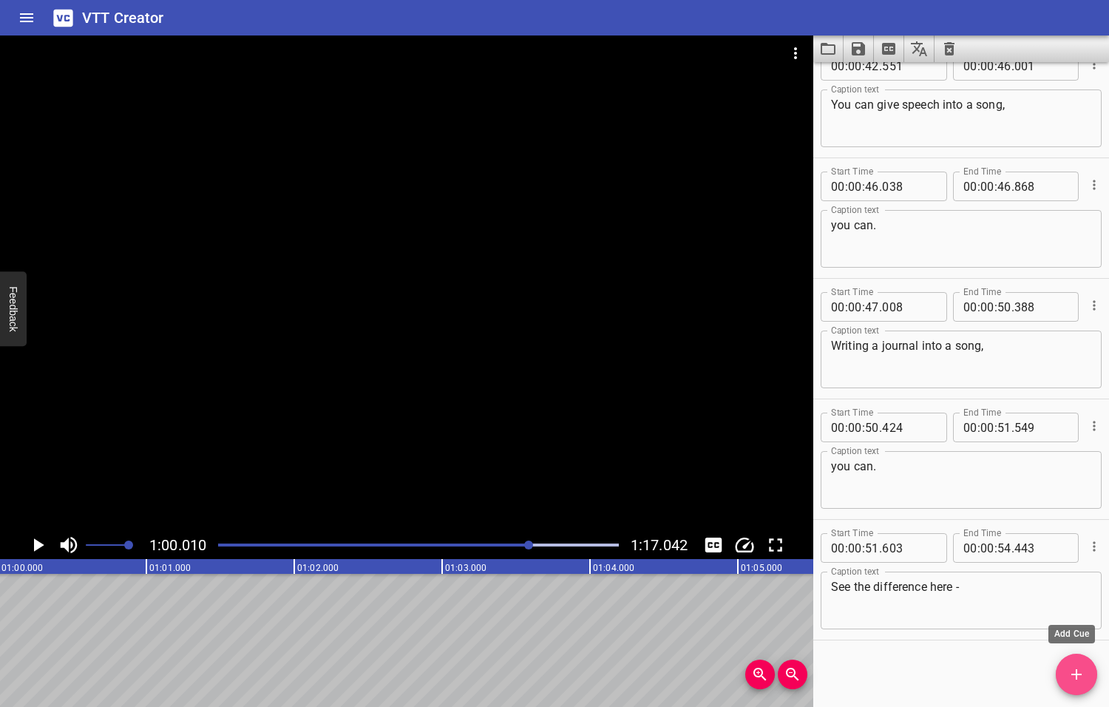
click at [1073, 676] on icon "Add Cue" at bounding box center [1077, 674] width 18 height 18
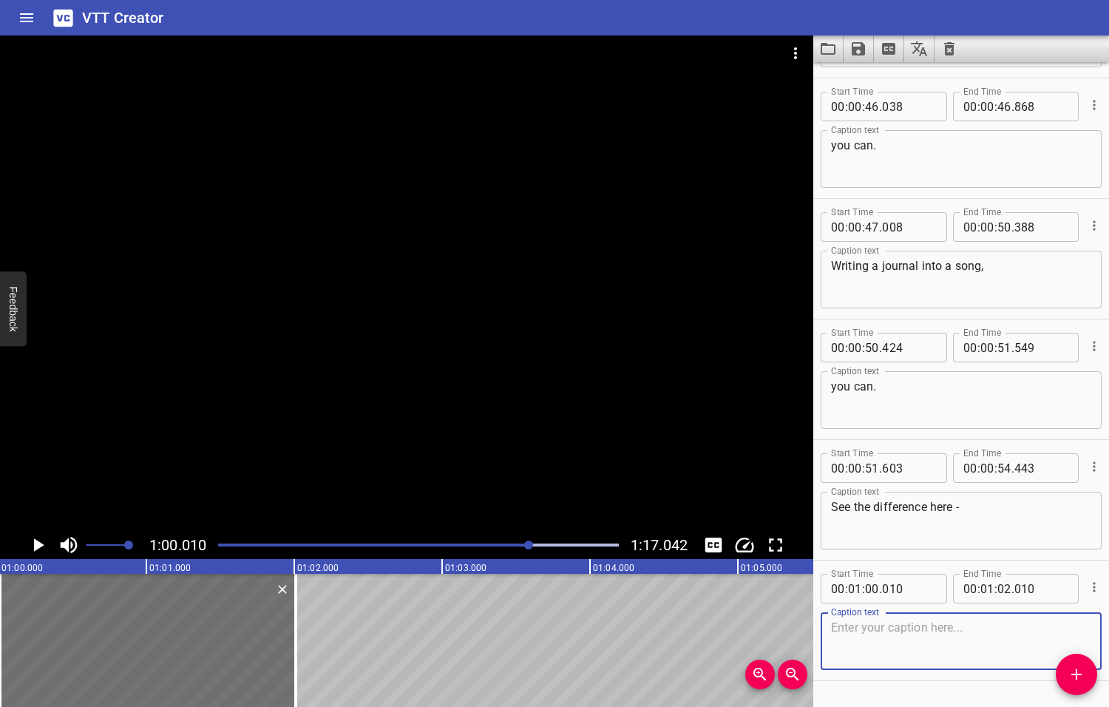
scroll to position [1353, 0]
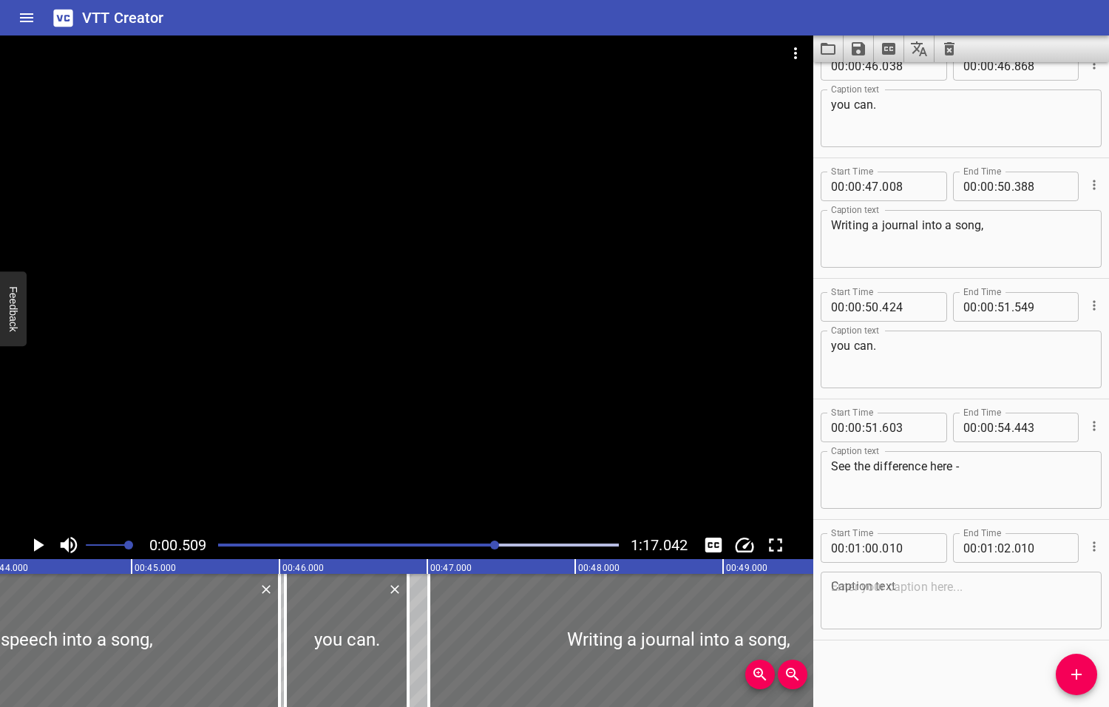
drag, startPoint x: 530, startPoint y: 543, endPoint x: 493, endPoint y: 546, distance: 37.1
click at [493, 546] on div at bounding box center [494, 544] width 9 height 9
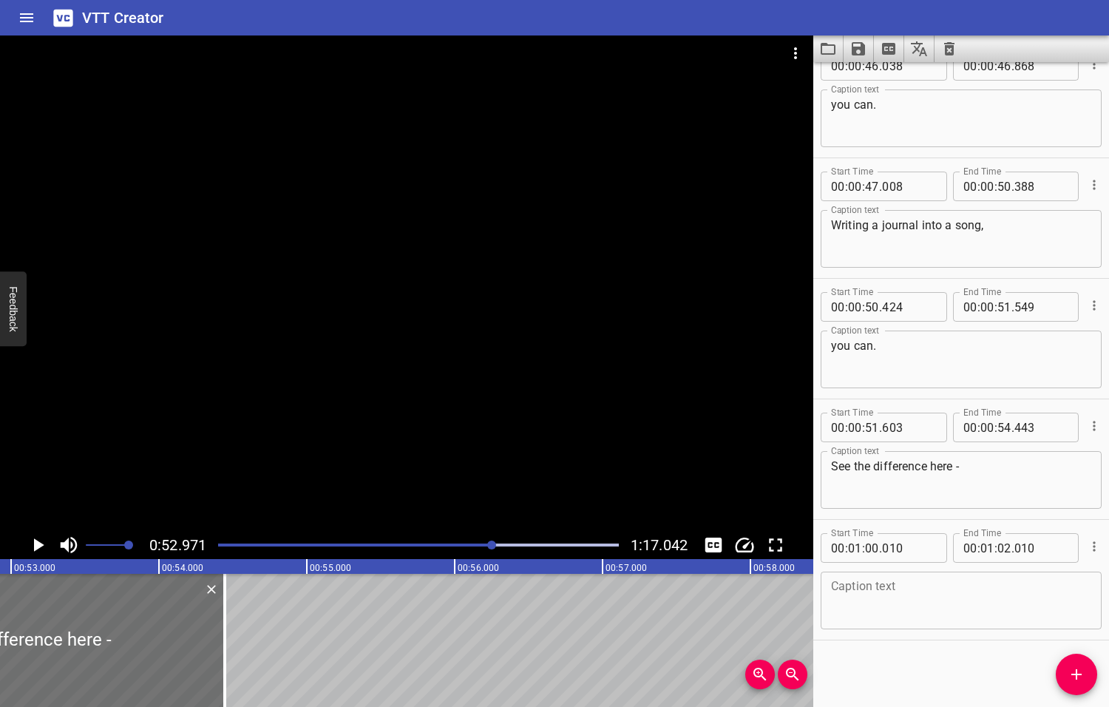
scroll to position [0, 7832]
click at [38, 545] on icon "Play/Pause" at bounding box center [39, 544] width 10 height 13
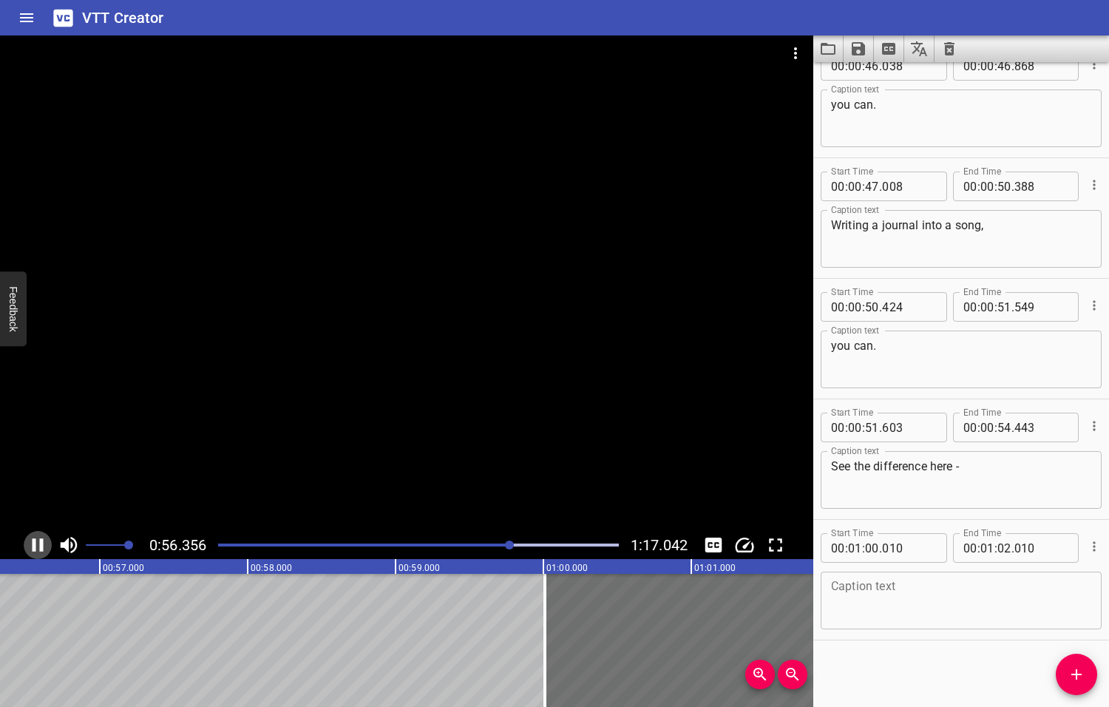
click at [38, 545] on icon "Play/Pause" at bounding box center [38, 545] width 22 height 22
click at [841, 587] on textarea at bounding box center [961, 601] width 260 height 42
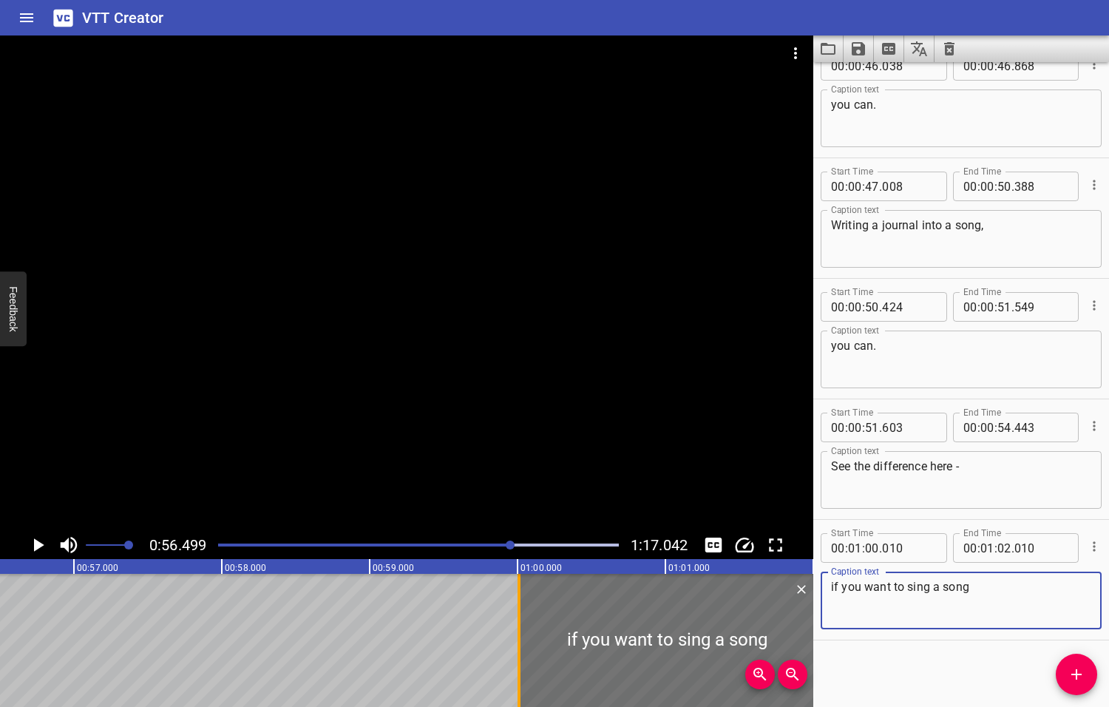
type textarea "if you want to sing a song"
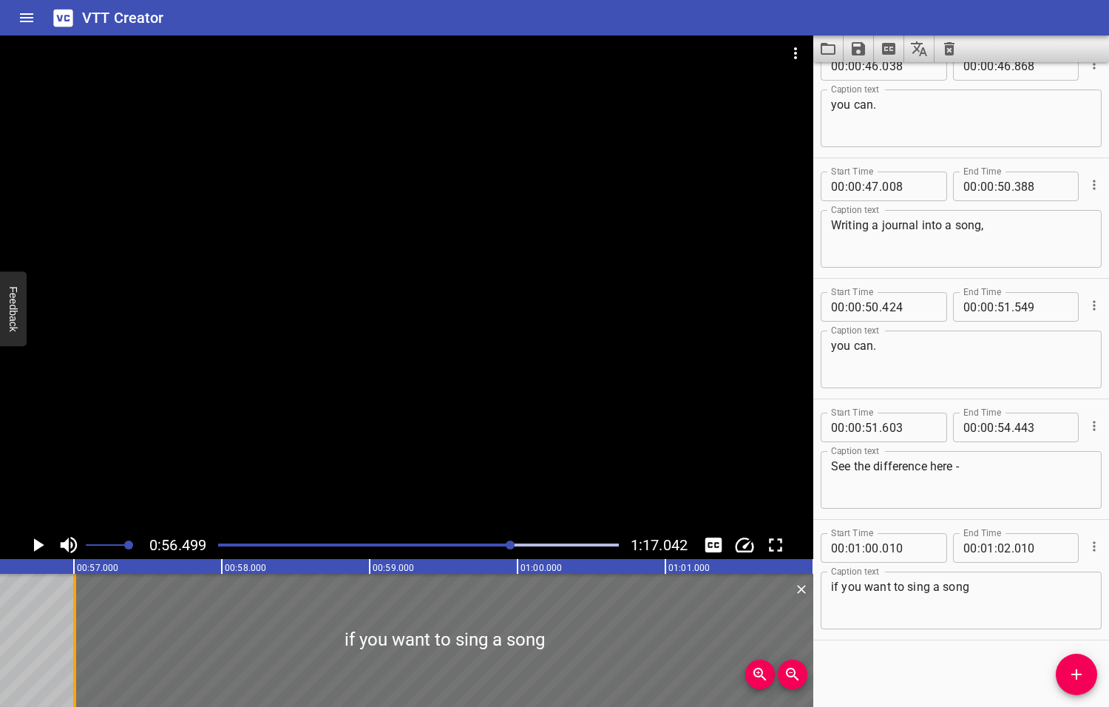
drag, startPoint x: 518, startPoint y: 641, endPoint x: 73, endPoint y: 633, distance: 444.4
click at [73, 633] on div at bounding box center [74, 640] width 3 height 133
type input "00"
type input "57"
type input "005"
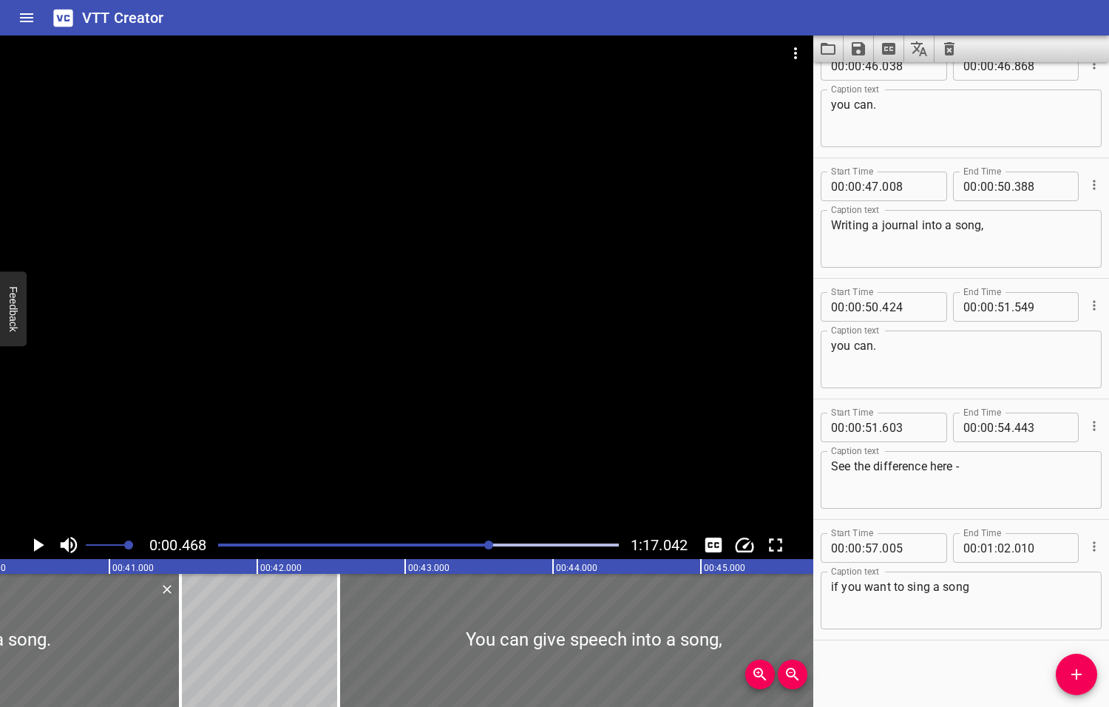
drag, startPoint x: 510, startPoint y: 544, endPoint x: 489, endPoint y: 545, distance: 20.7
click at [489, 545] on div at bounding box center [488, 544] width 9 height 9
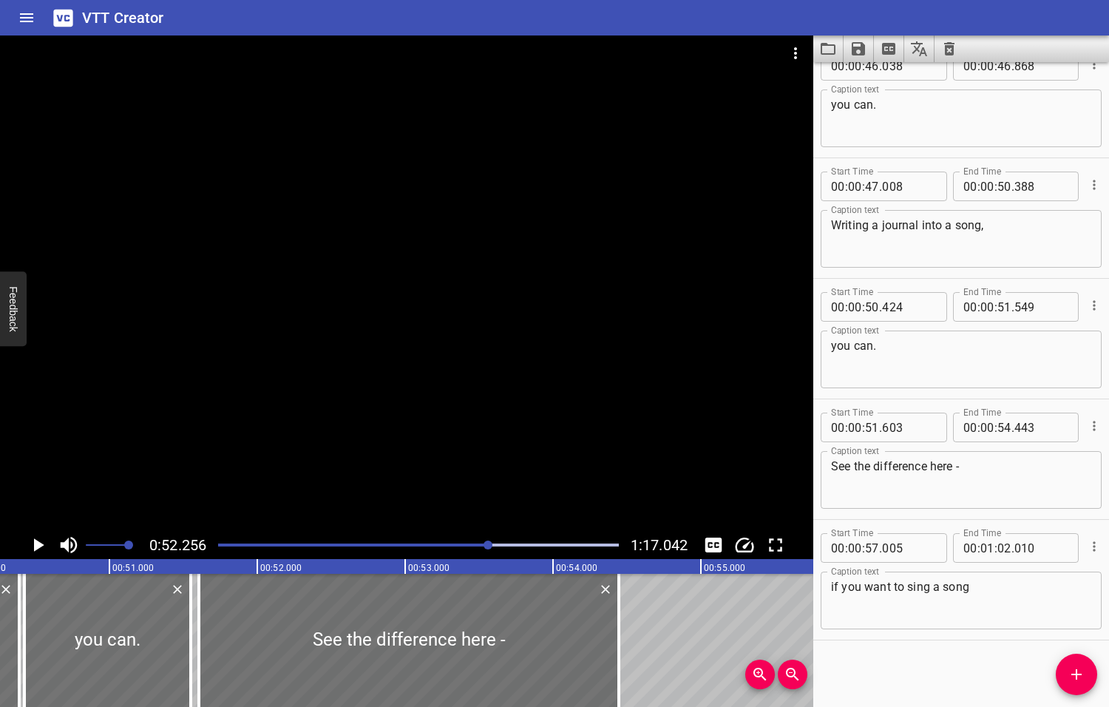
scroll to position [0, 7726]
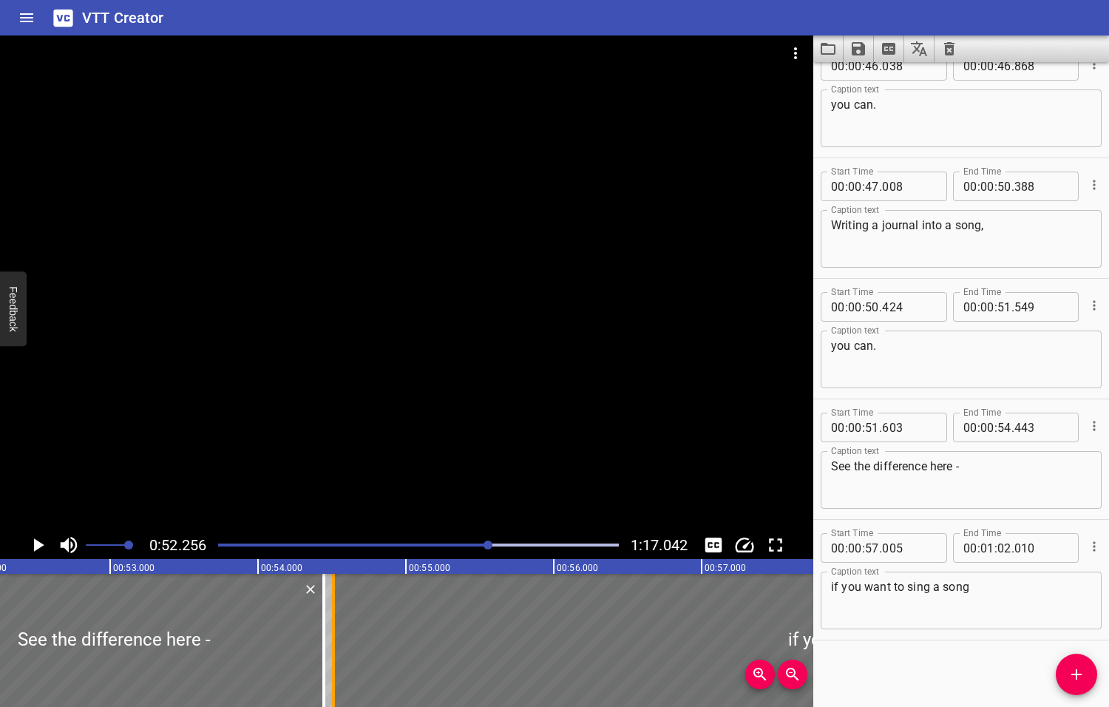
drag, startPoint x: 704, startPoint y: 645, endPoint x: 335, endPoint y: 669, distance: 369.7
click at [335, 669] on div at bounding box center [333, 640] width 15 height 133
type input "54"
type input "510"
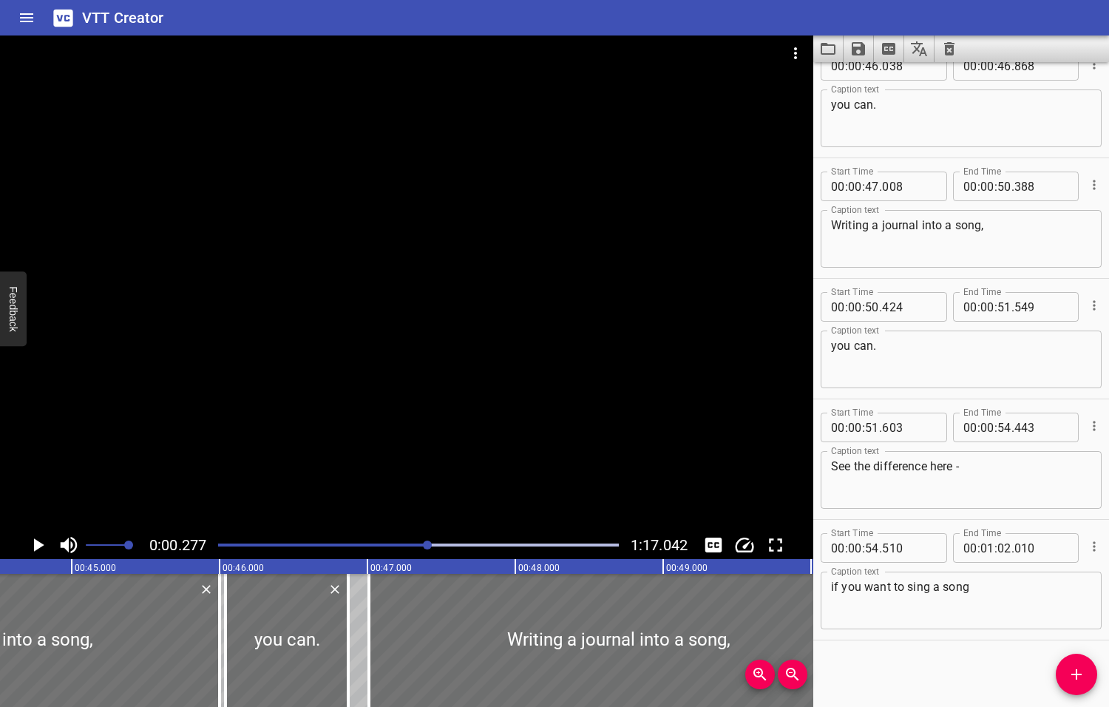
drag, startPoint x: 489, startPoint y: 544, endPoint x: 429, endPoint y: 553, distance: 61.3
click at [429, 553] on div at bounding box center [418, 545] width 418 height 21
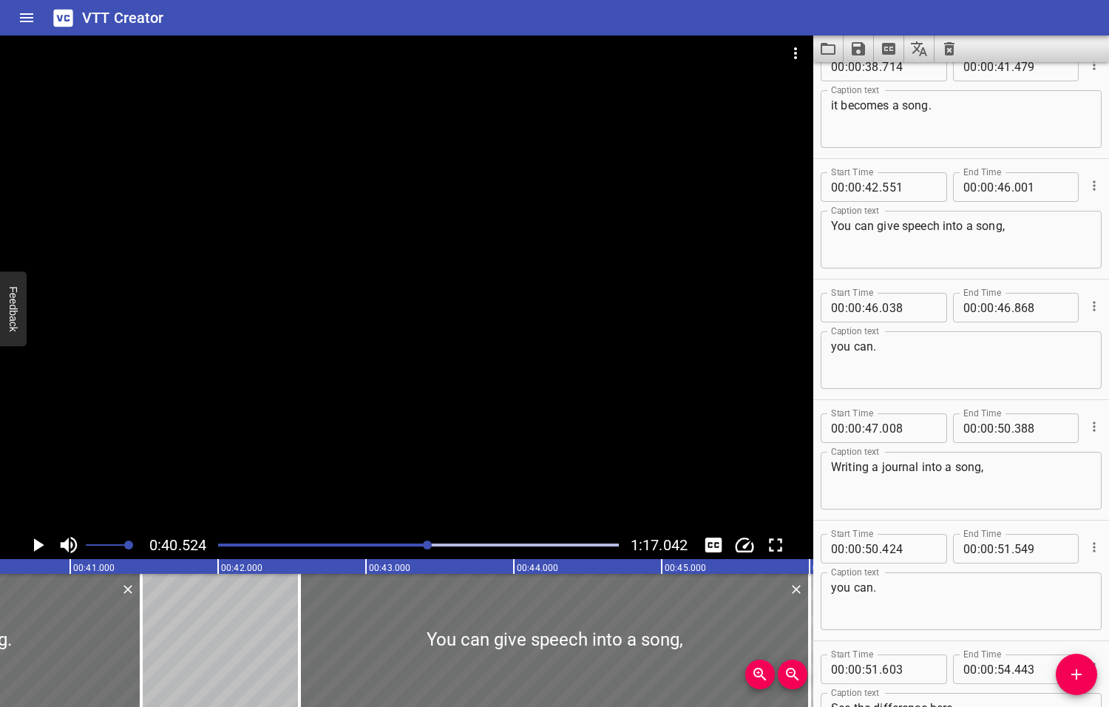
scroll to position [1085, 0]
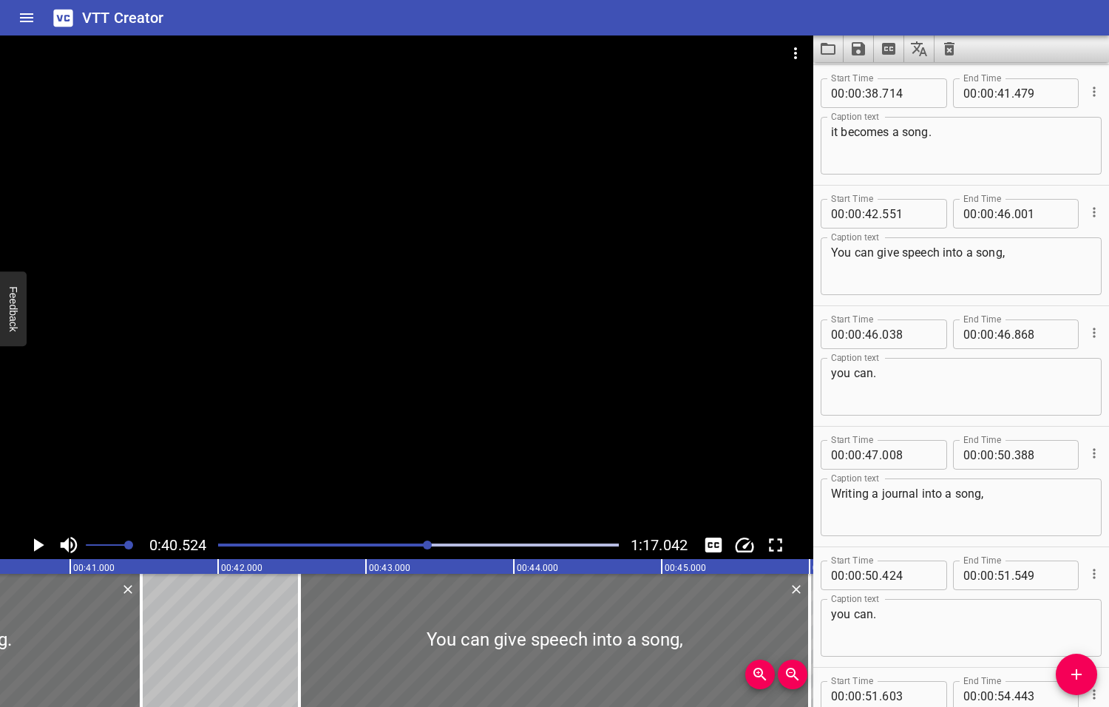
click at [37, 546] on icon "Play/Pause" at bounding box center [39, 544] width 10 height 13
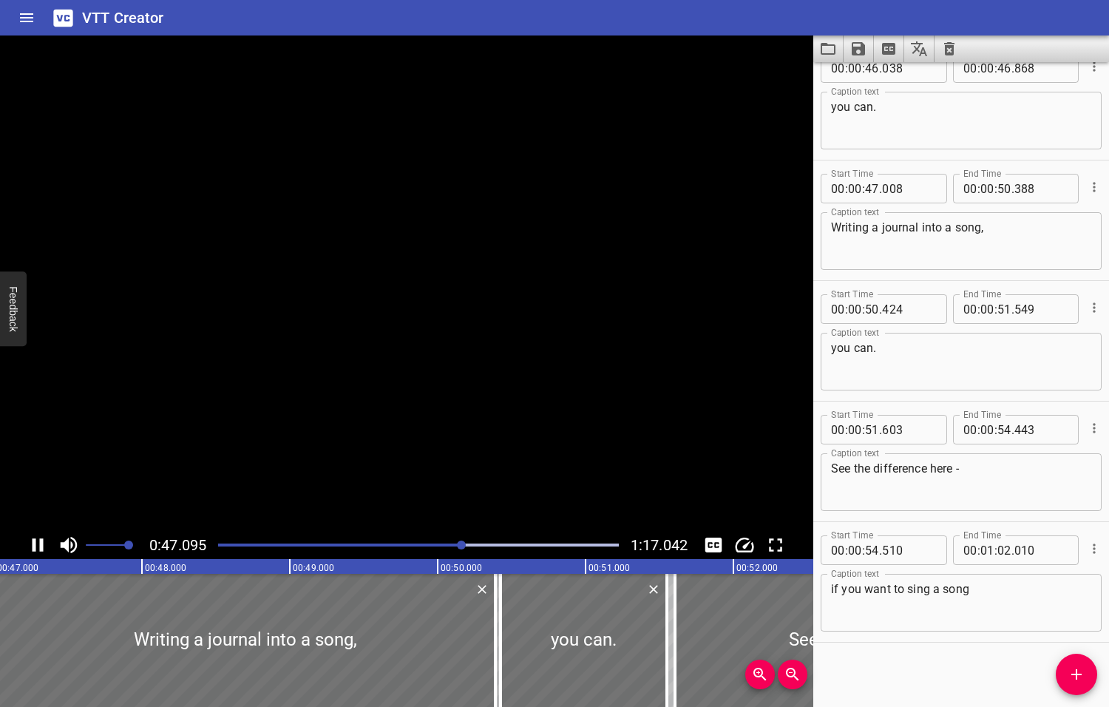
scroll to position [1353, 0]
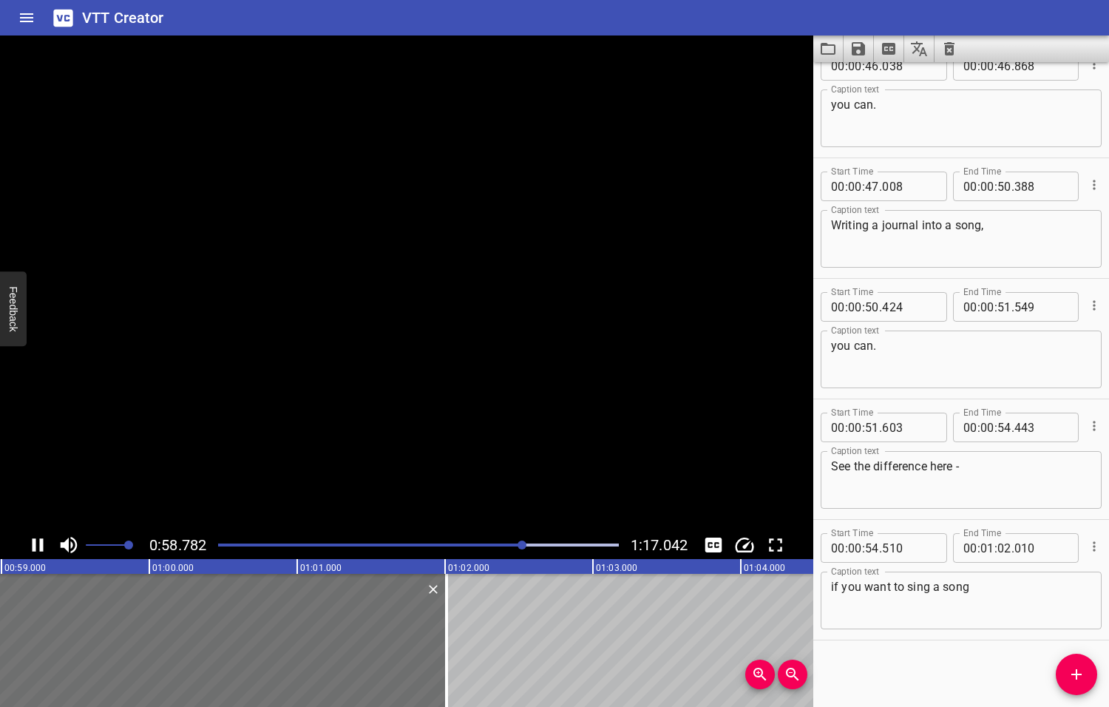
click at [38, 546] on icon "Play/Pause" at bounding box center [38, 545] width 22 height 22
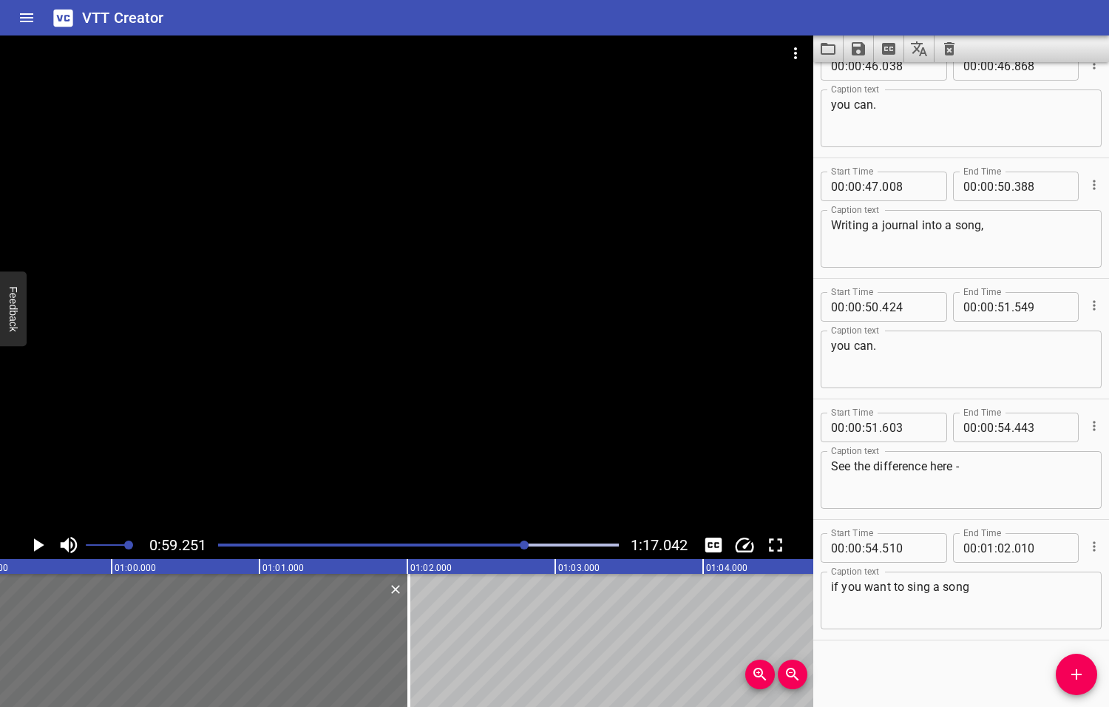
scroll to position [0, 8761]
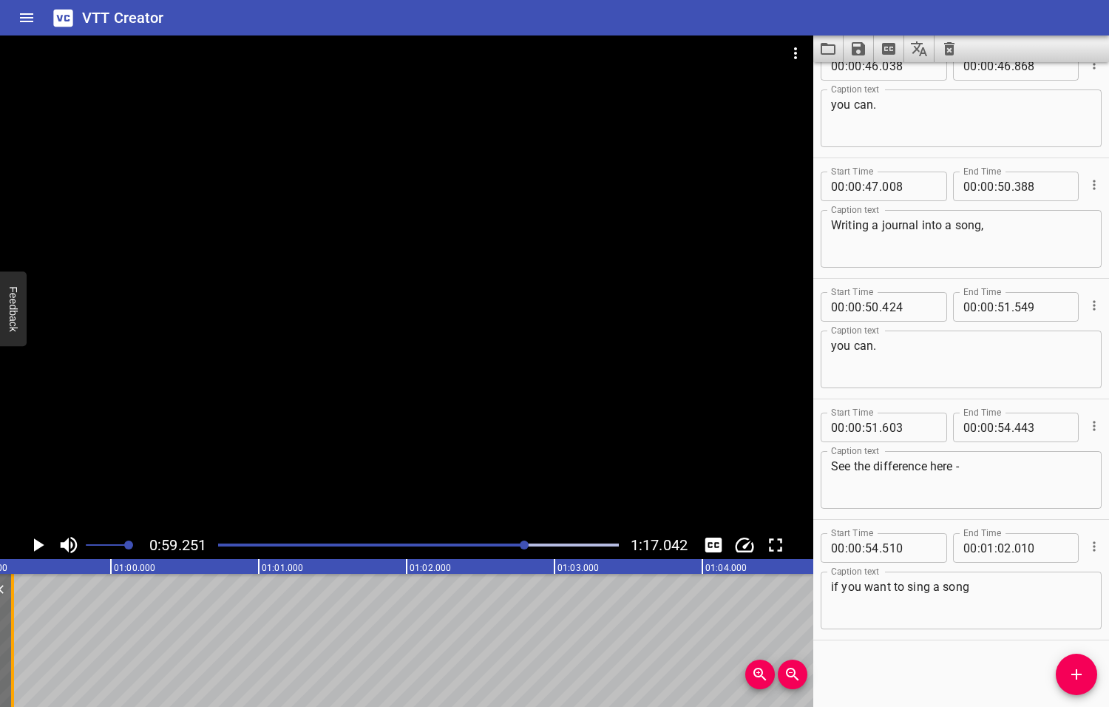
drag, startPoint x: 405, startPoint y: 643, endPoint x: 10, endPoint y: 651, distance: 395.6
click at [10, 651] on div at bounding box center [12, 640] width 15 height 133
type input "00"
type input "59"
type input "335"
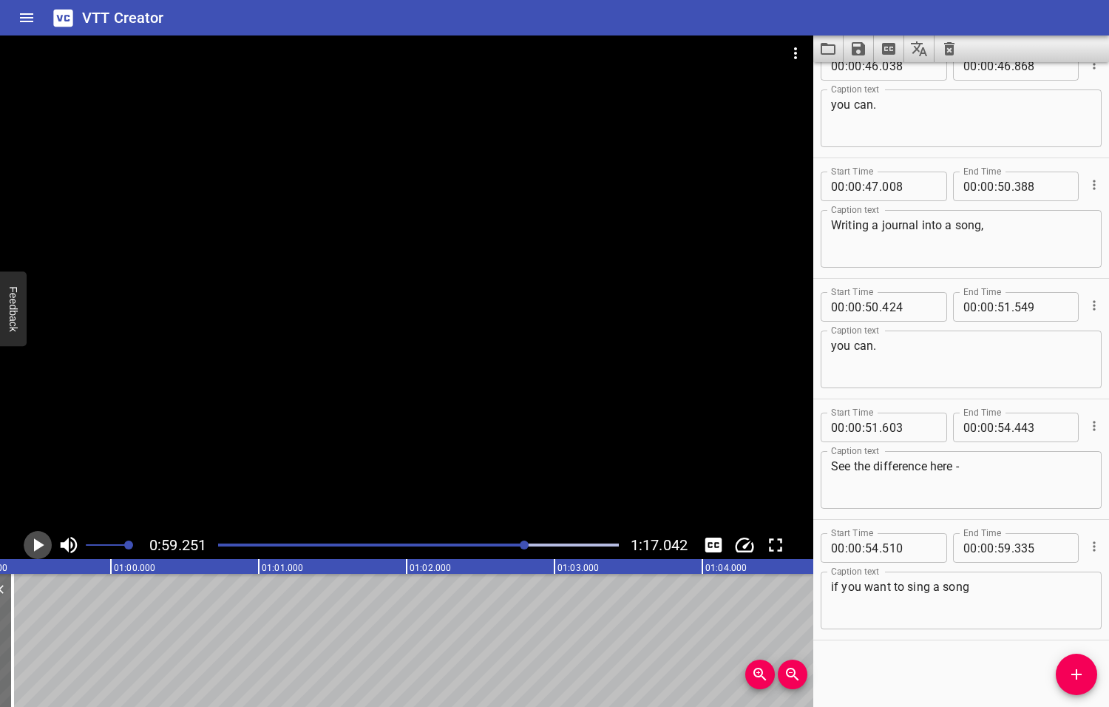
click at [35, 544] on icon "Play/Pause" at bounding box center [39, 544] width 10 height 13
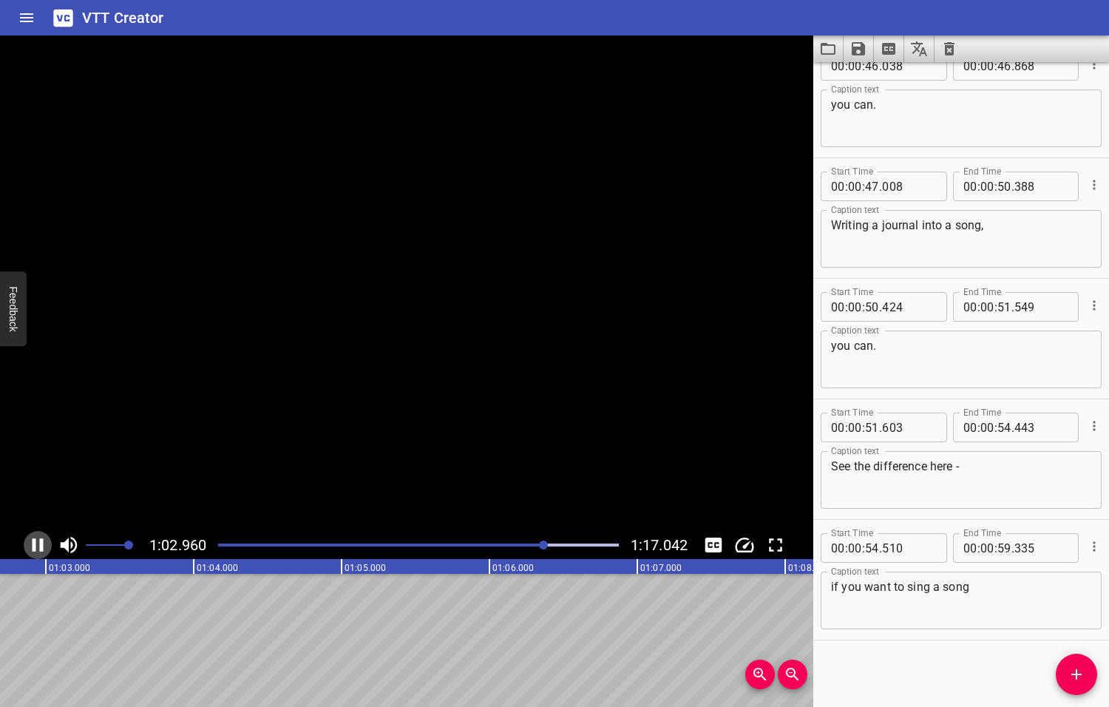
click at [35, 544] on icon "Play/Pause" at bounding box center [38, 545] width 22 height 22
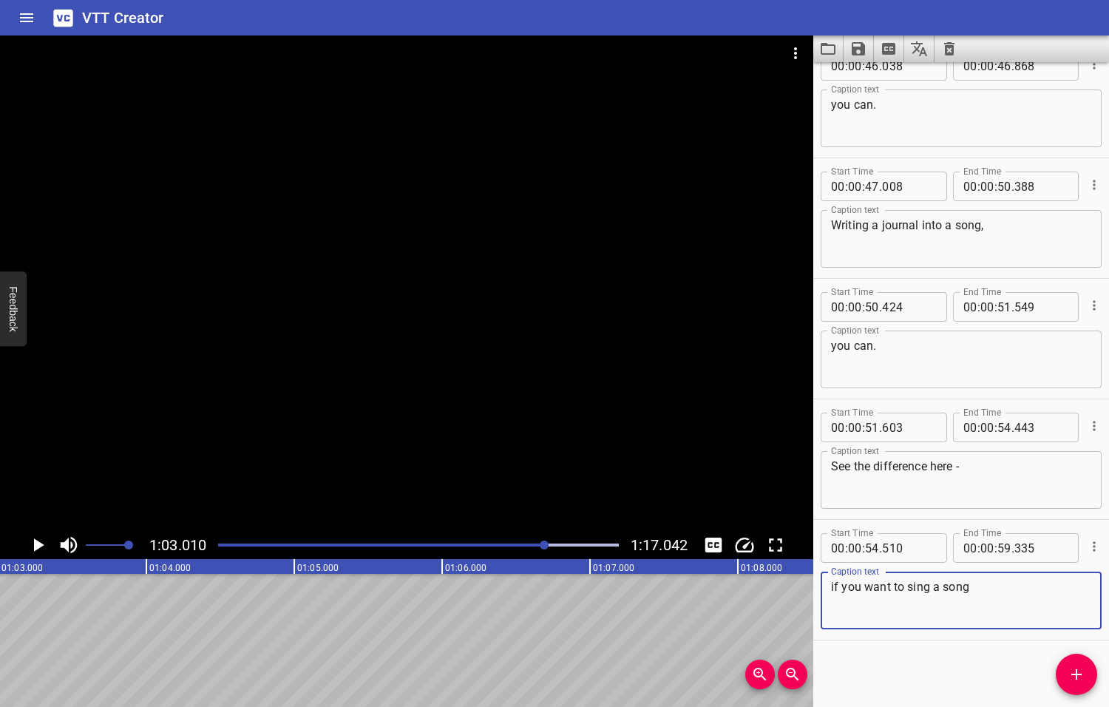
click at [971, 591] on textarea "if you want to sing a song" at bounding box center [961, 601] width 260 height 42
type textarea "if you want to sing a song,"
click at [1076, 672] on icon "Add Cue" at bounding box center [1076, 674] width 10 height 10
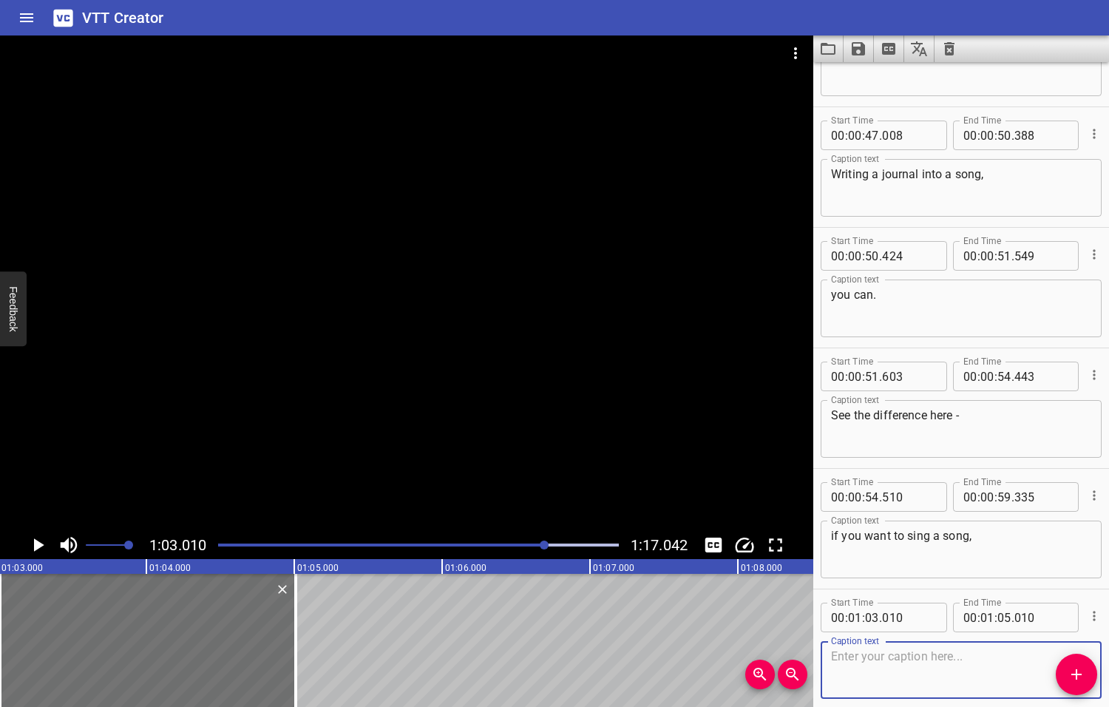
scroll to position [1473, 0]
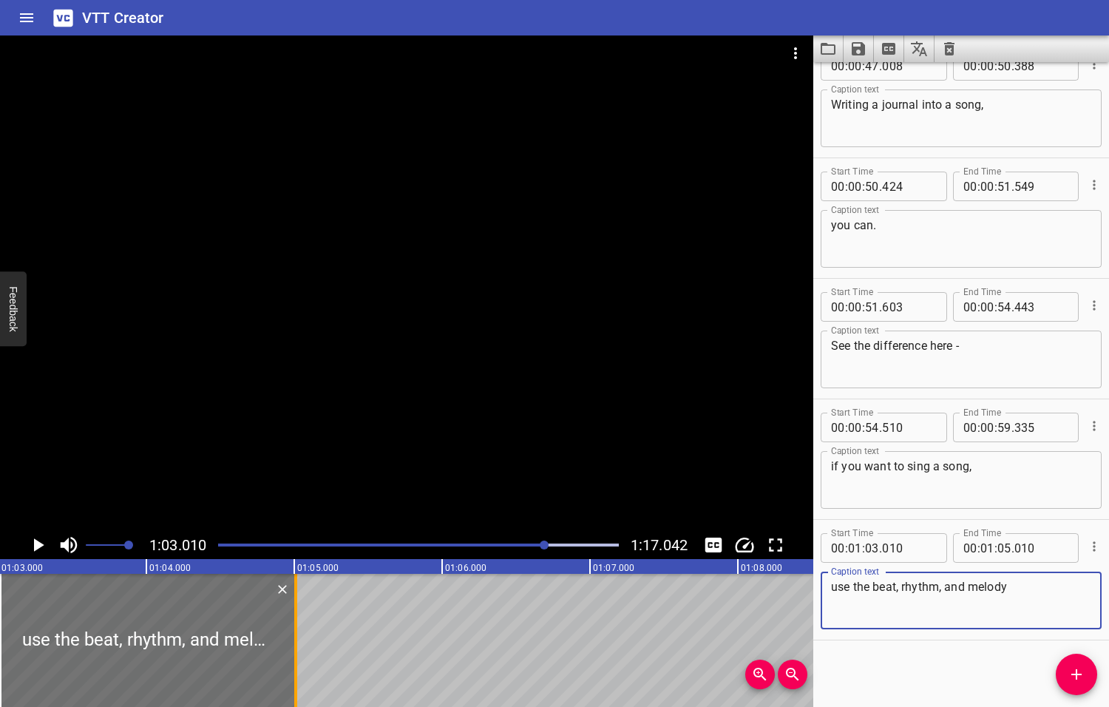
type textarea "use the beat, rhythm, and melody"
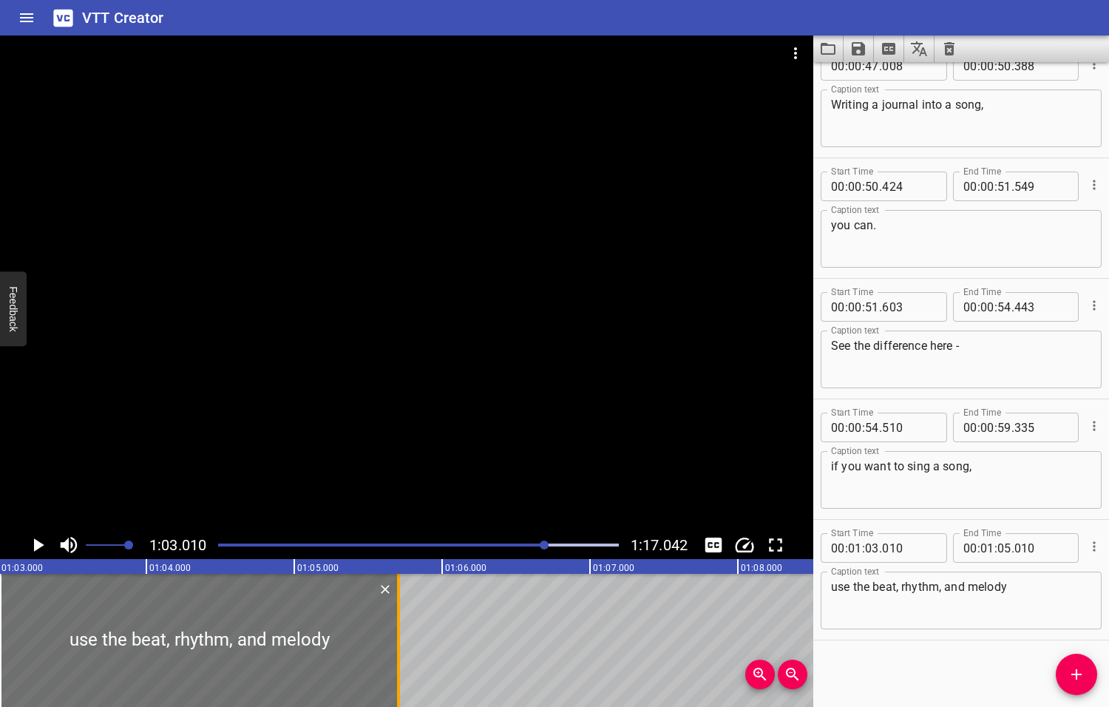
drag, startPoint x: 297, startPoint y: 625, endPoint x: 404, endPoint y: 632, distance: 106.7
click at [402, 632] on div at bounding box center [398, 640] width 15 height 133
type input "720"
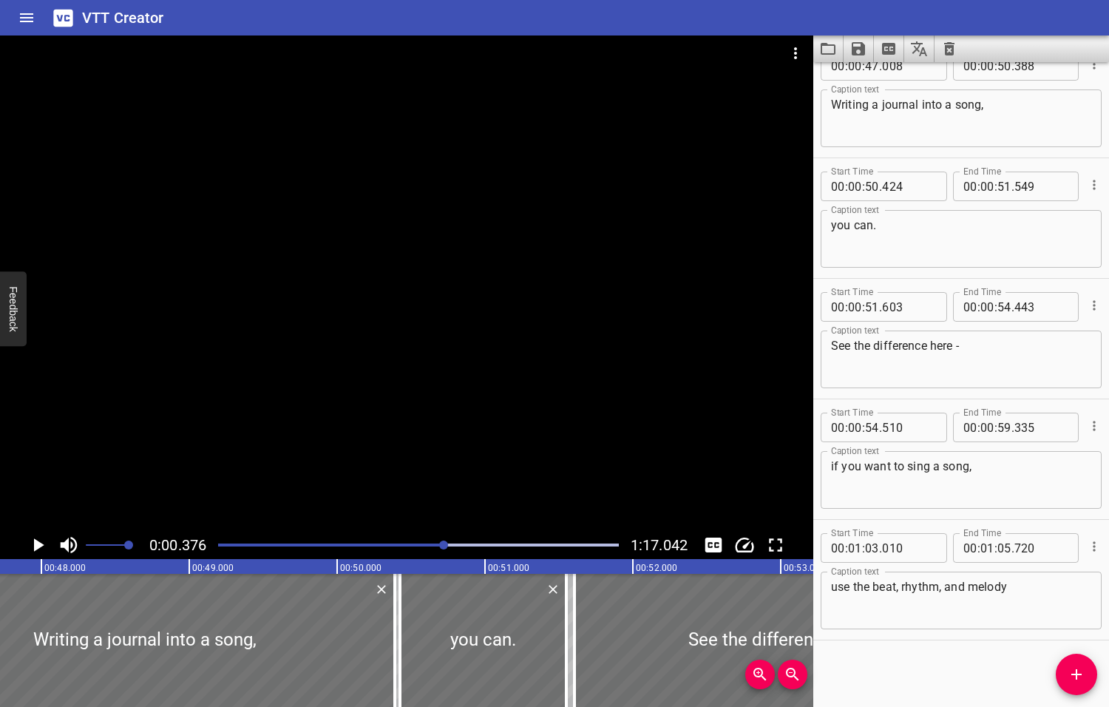
drag, startPoint x: 545, startPoint y: 544, endPoint x: 445, endPoint y: 557, distance: 100.6
click at [445, 557] on div "0:00.376 1:17.042" at bounding box center [406, 545] width 813 height 28
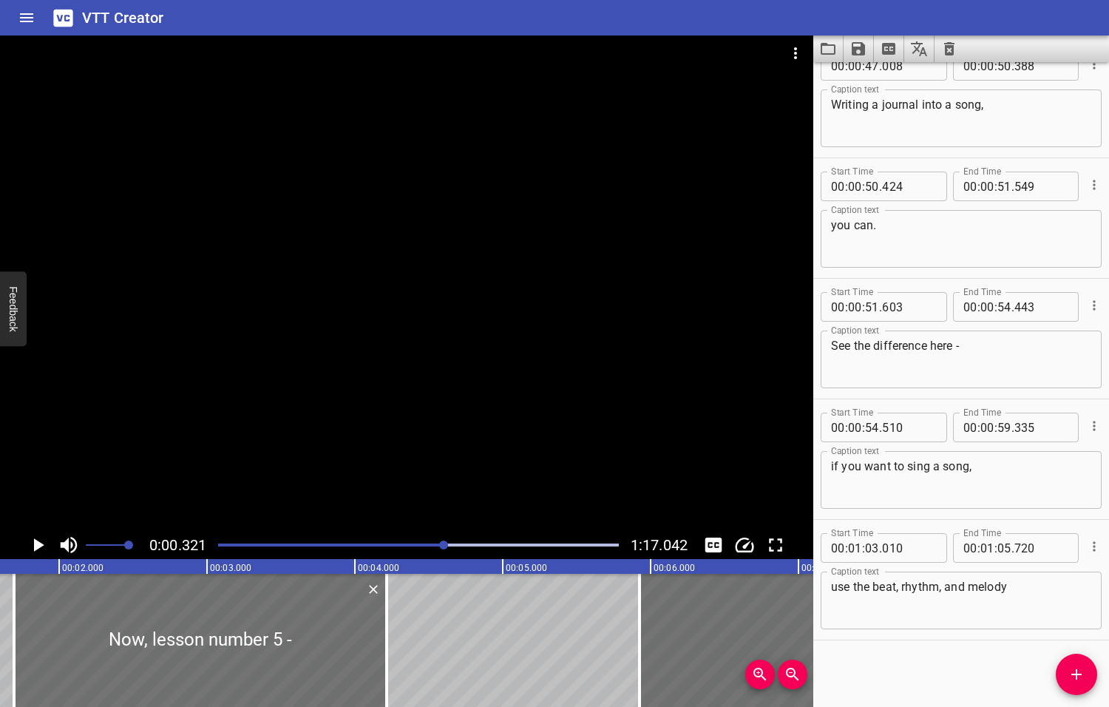
scroll to position [0, 47]
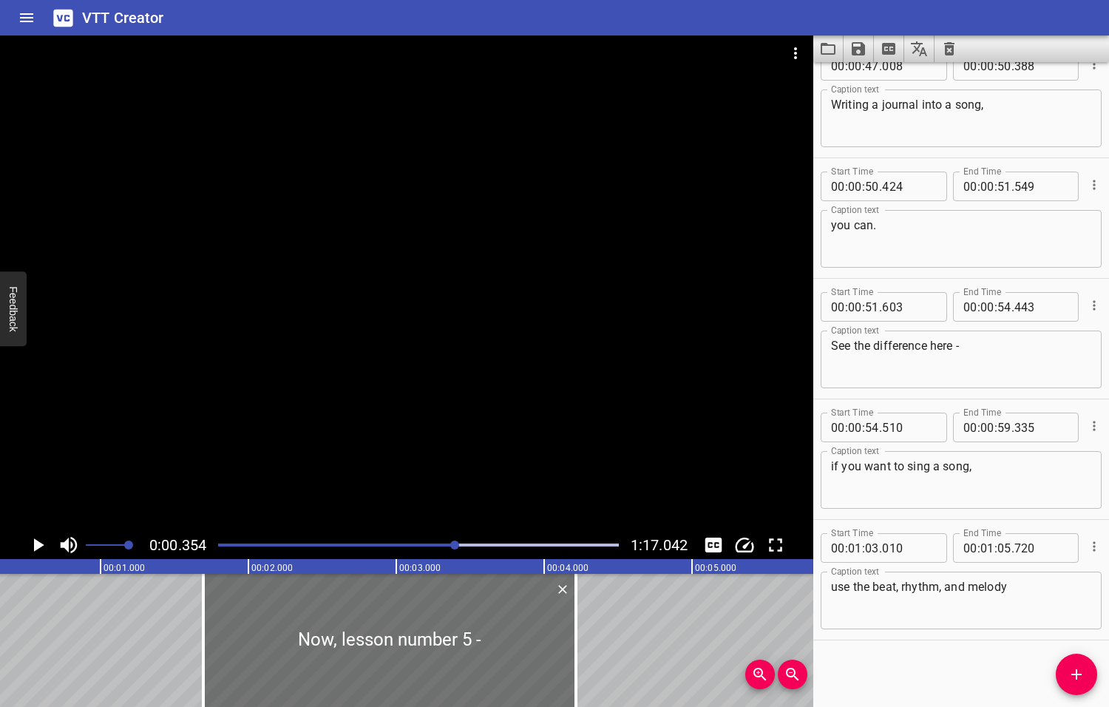
drag, startPoint x: 446, startPoint y: 544, endPoint x: 456, endPoint y: 544, distance: 10.4
click at [456, 544] on div at bounding box center [454, 544] width 9 height 9
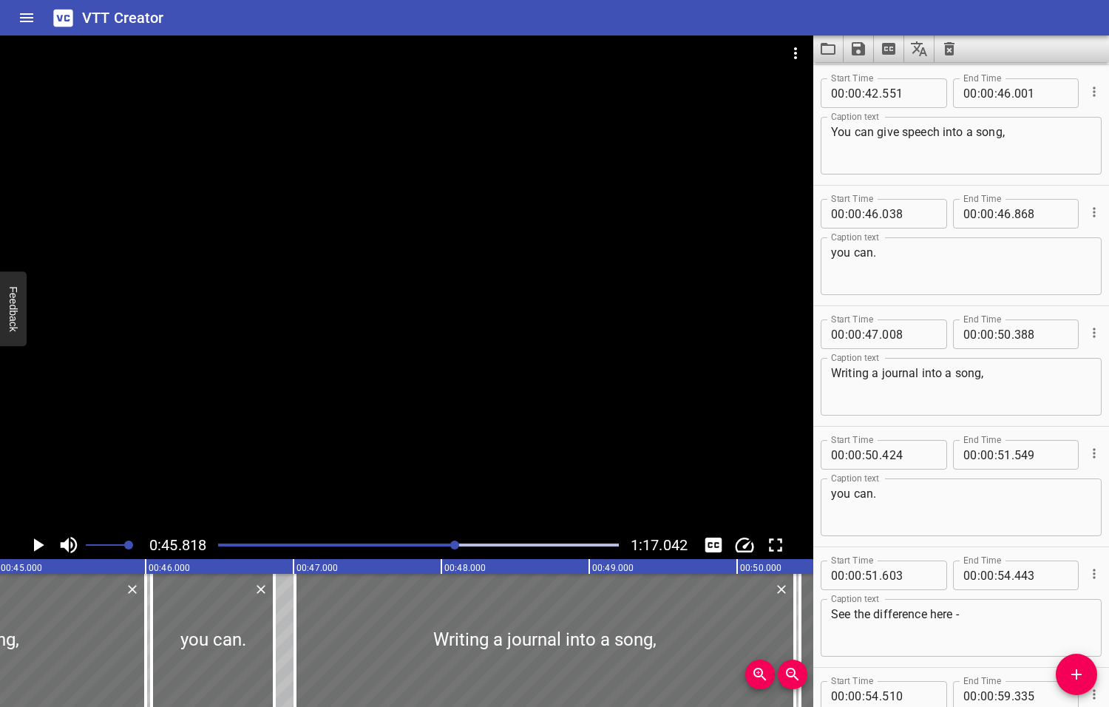
scroll to position [0, 6774]
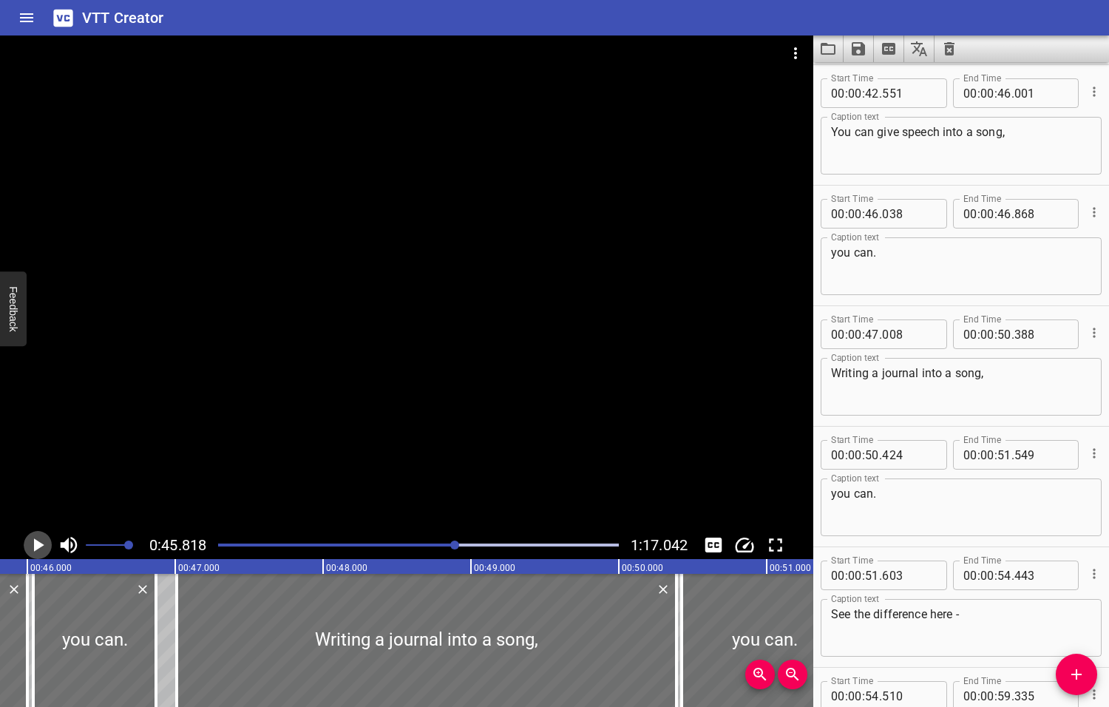
click at [38, 546] on icon "Play/Pause" at bounding box center [39, 544] width 10 height 13
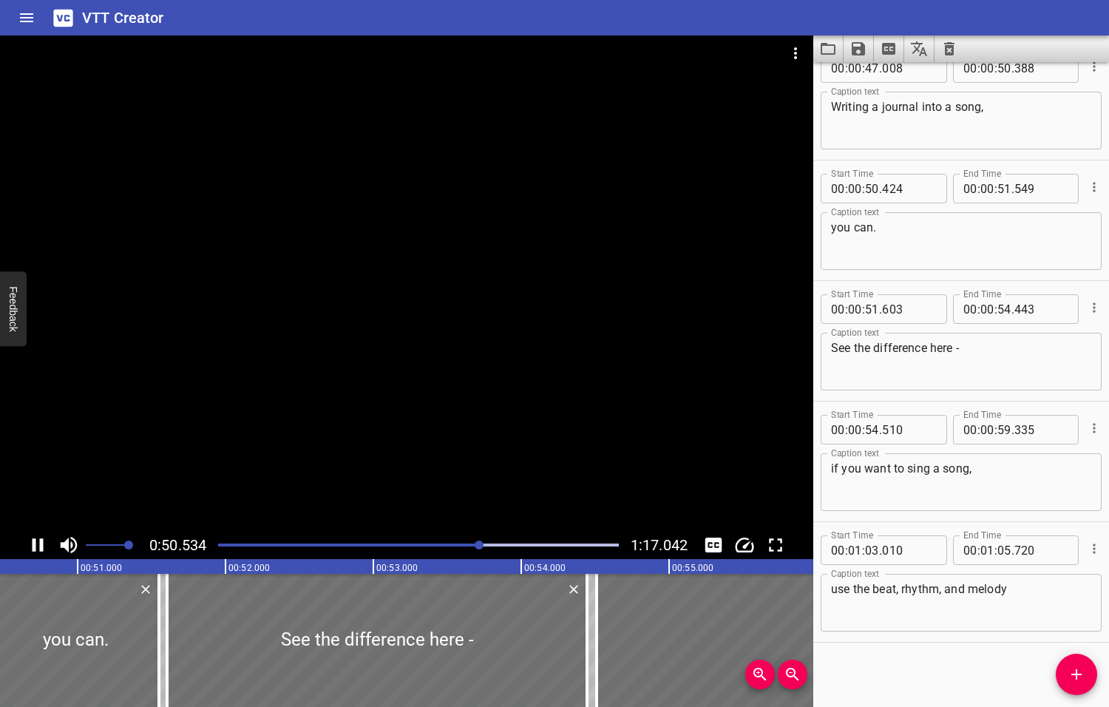
scroll to position [1473, 0]
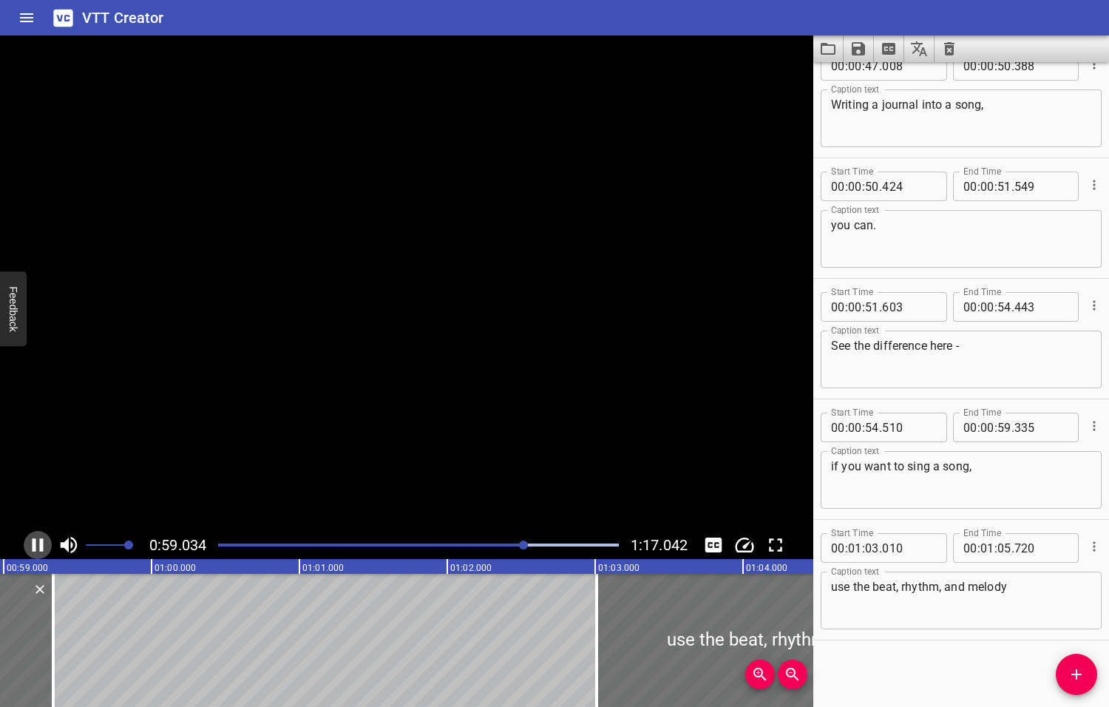
click at [34, 551] on icon "Play/Pause" at bounding box center [38, 544] width 11 height 13
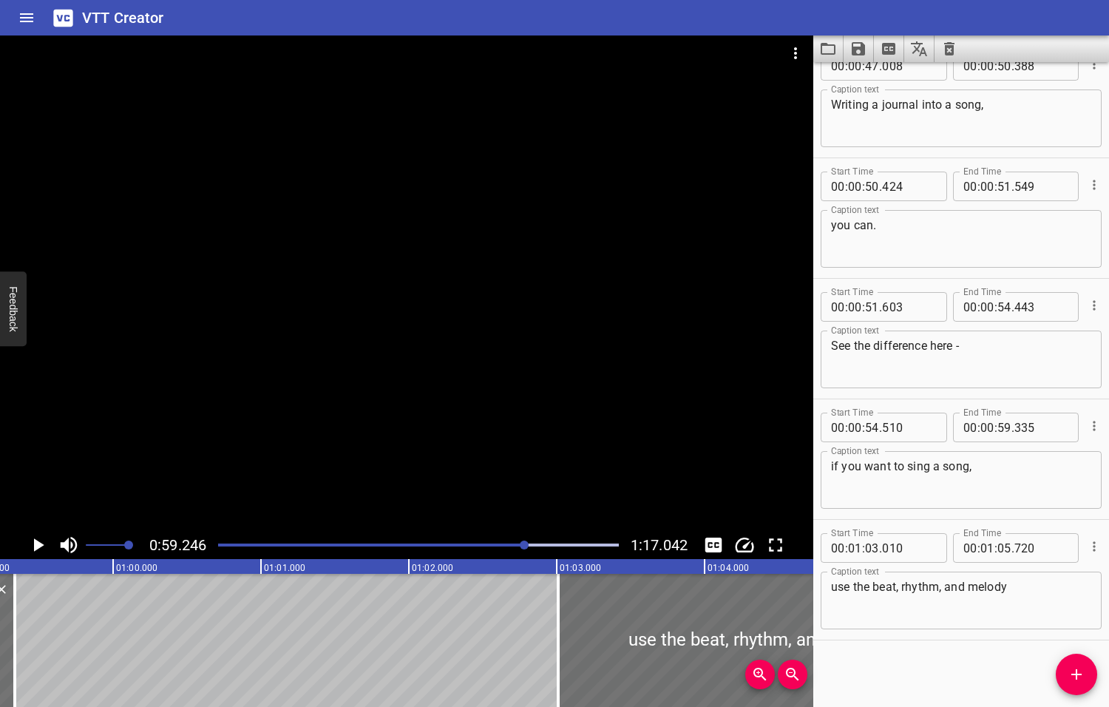
scroll to position [0, 8760]
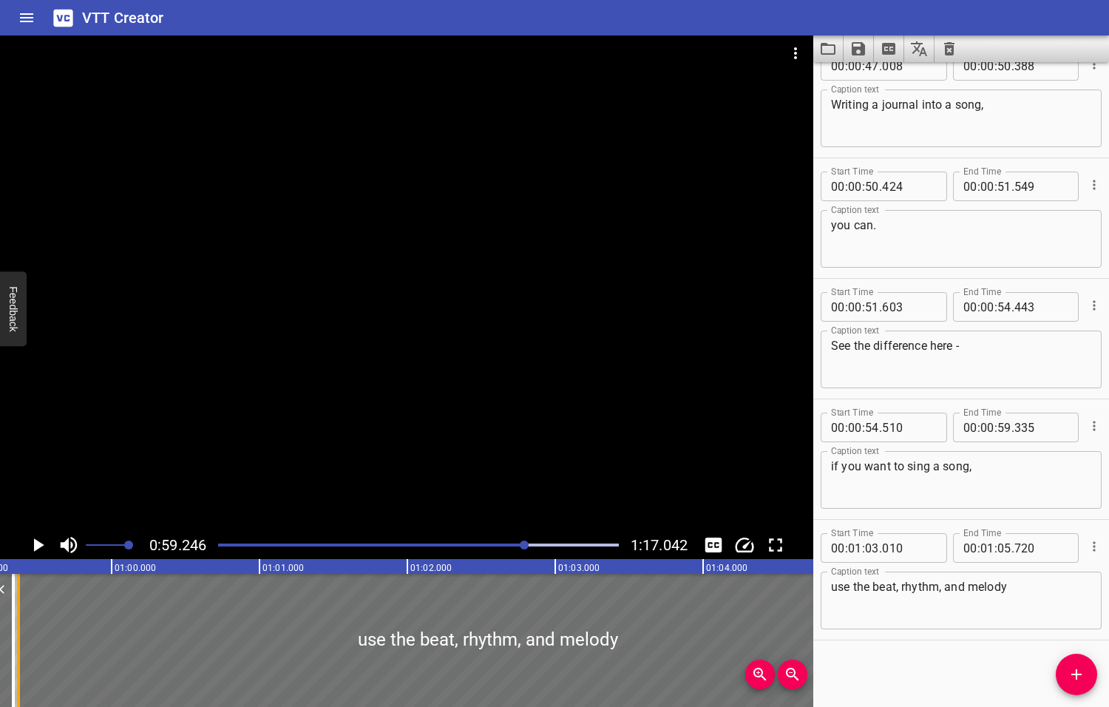
drag, startPoint x: 557, startPoint y: 638, endPoint x: 18, endPoint y: 646, distance: 538.3
click at [18, 646] on div at bounding box center [18, 640] width 3 height 133
type input "00"
type input "59"
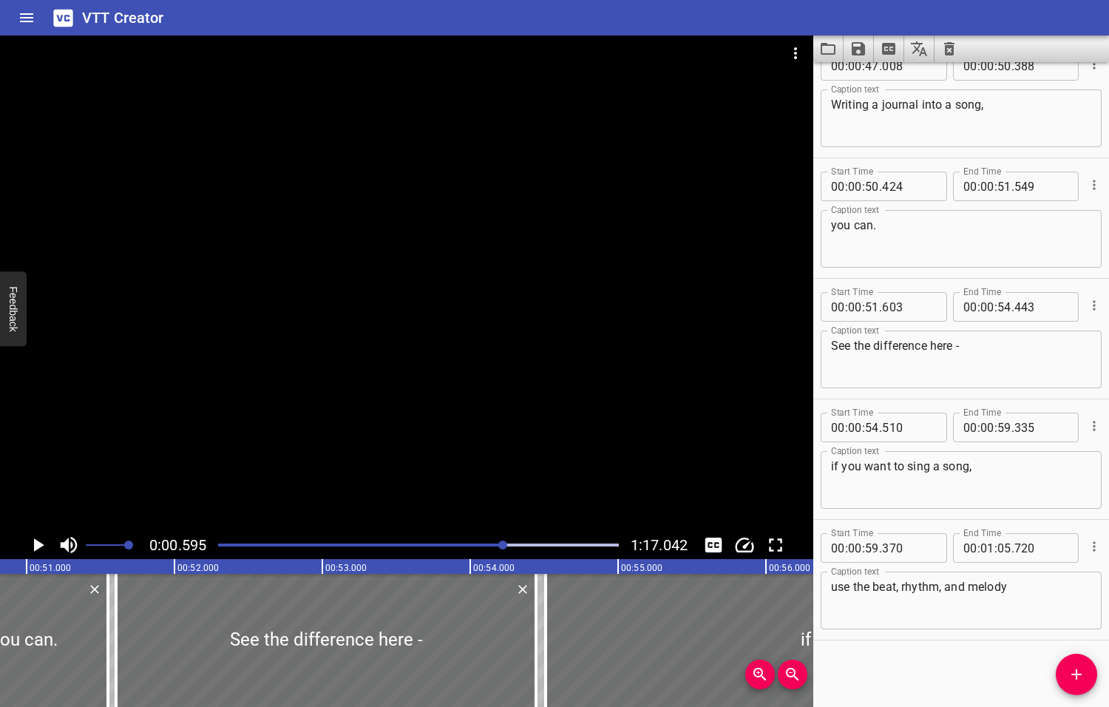
drag, startPoint x: 526, startPoint y: 543, endPoint x: 504, endPoint y: 548, distance: 22.6
click at [504, 548] on div at bounding box center [502, 544] width 9 height 9
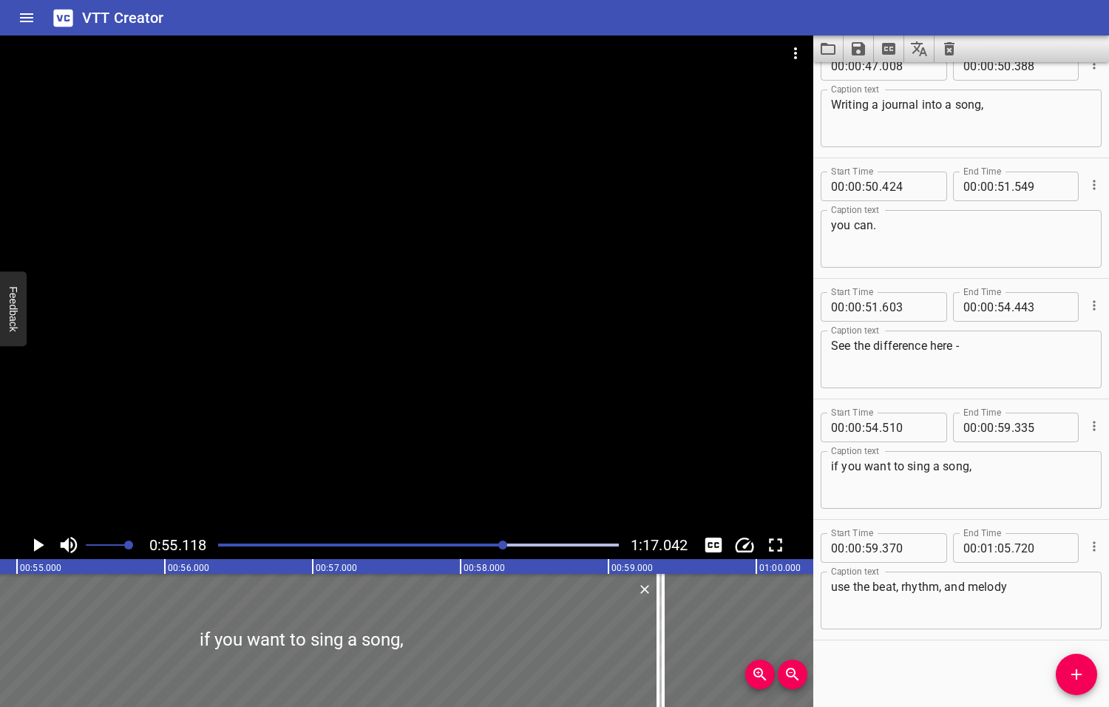
scroll to position [0, 8149]
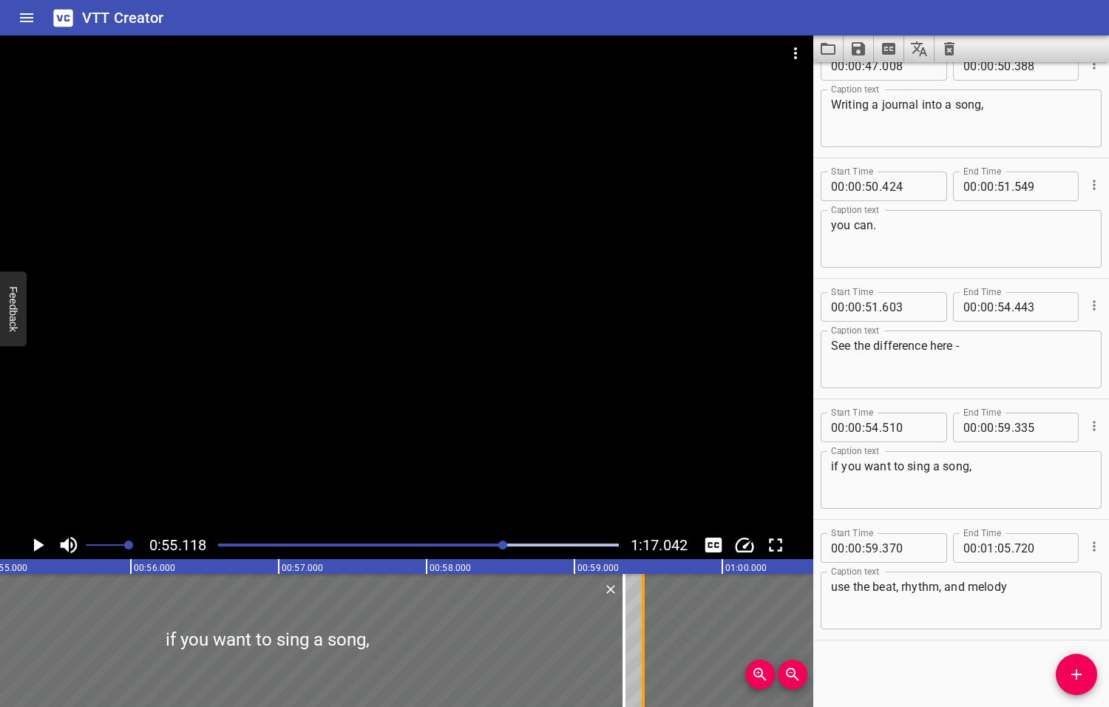
drag, startPoint x: 622, startPoint y: 645, endPoint x: 643, endPoint y: 642, distance: 20.8
click at [643, 642] on div at bounding box center [643, 640] width 15 height 133
type input "510"
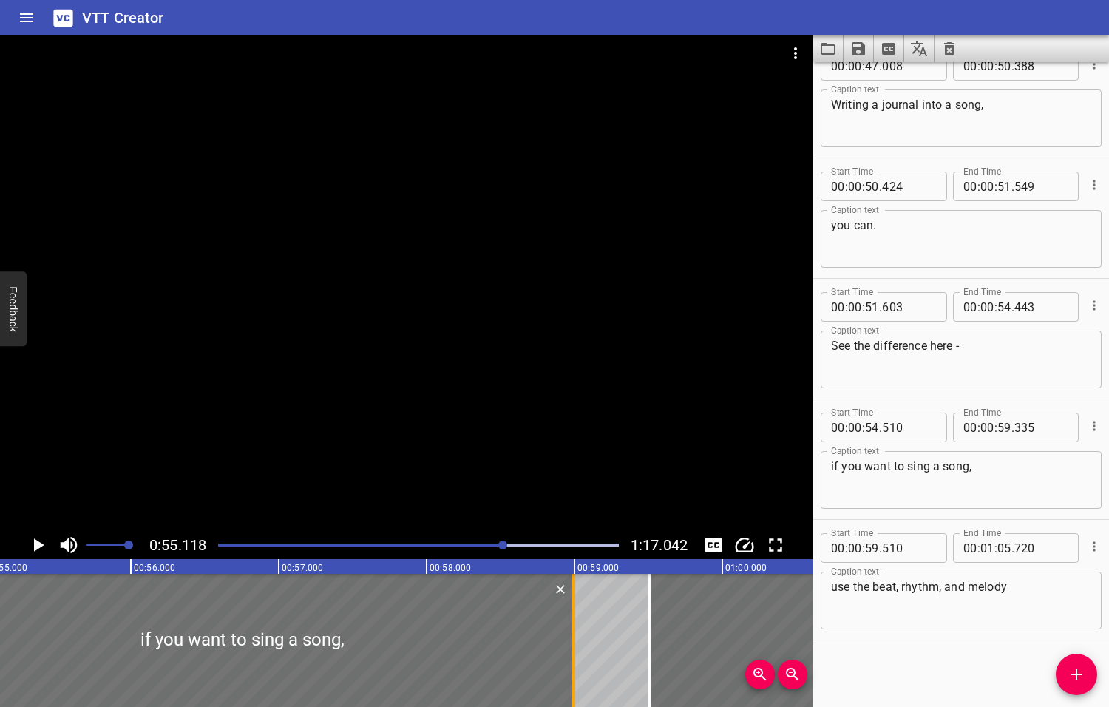
drag, startPoint x: 622, startPoint y: 639, endPoint x: 571, endPoint y: 654, distance: 52.6
click at [572, 654] on div at bounding box center [573, 640] width 3 height 133
type input "58"
type input "995"
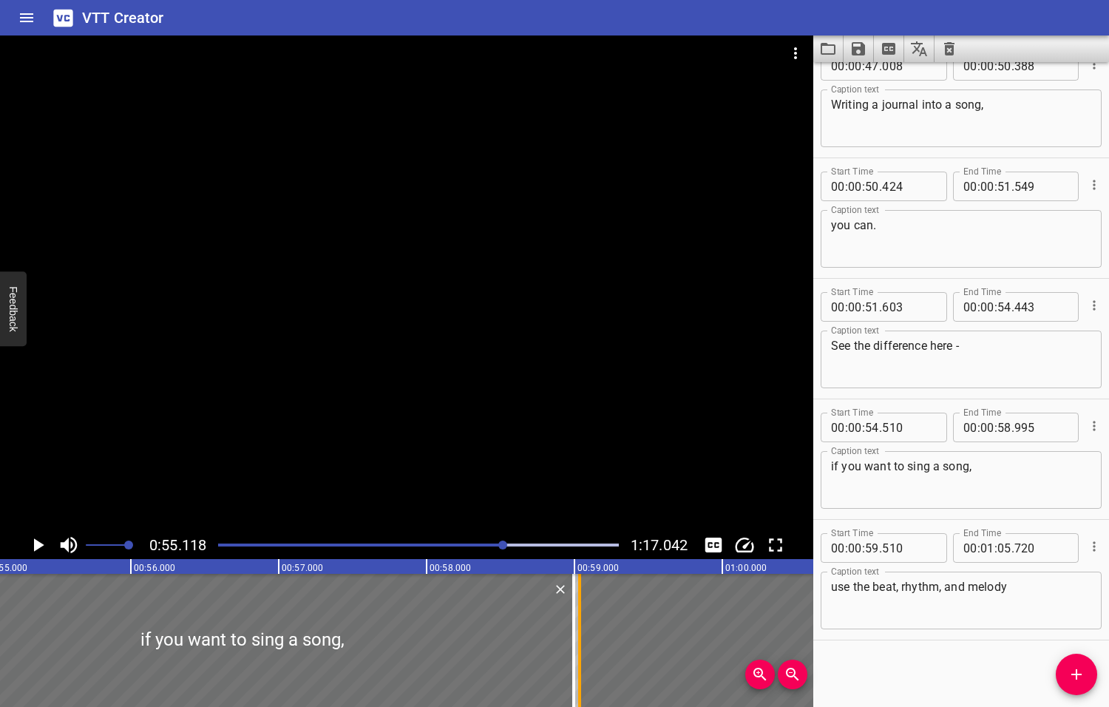
drag, startPoint x: 651, startPoint y: 644, endPoint x: 581, endPoint y: 648, distance: 70.3
click at [581, 648] on div at bounding box center [579, 640] width 15 height 133
type input "035"
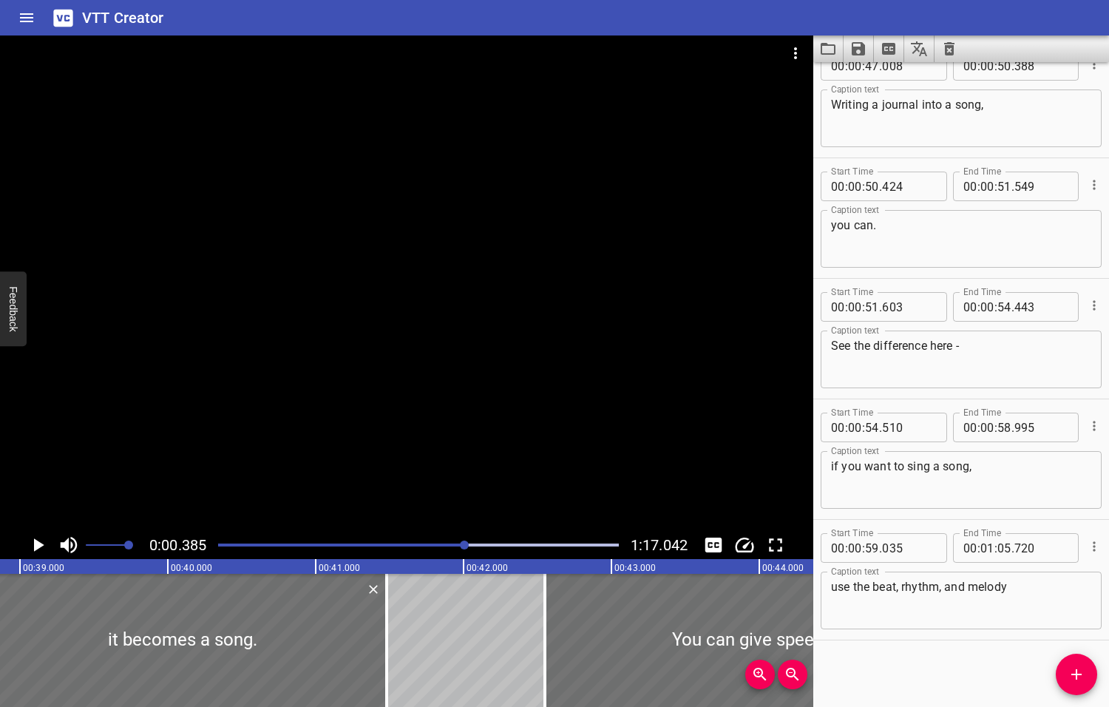
drag, startPoint x: 503, startPoint y: 543, endPoint x: 462, endPoint y: 543, distance: 40.7
click at [464, 543] on div at bounding box center [464, 544] width 9 height 9
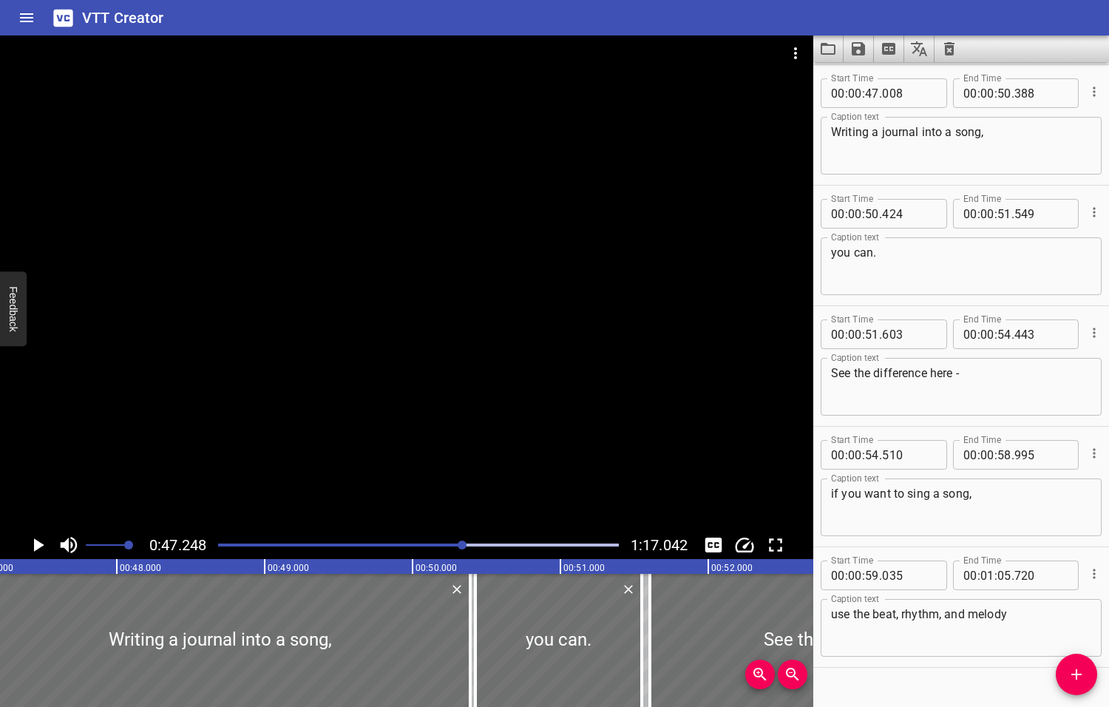
scroll to position [0, 6986]
click at [38, 545] on icon "Play/Pause" at bounding box center [39, 544] width 10 height 13
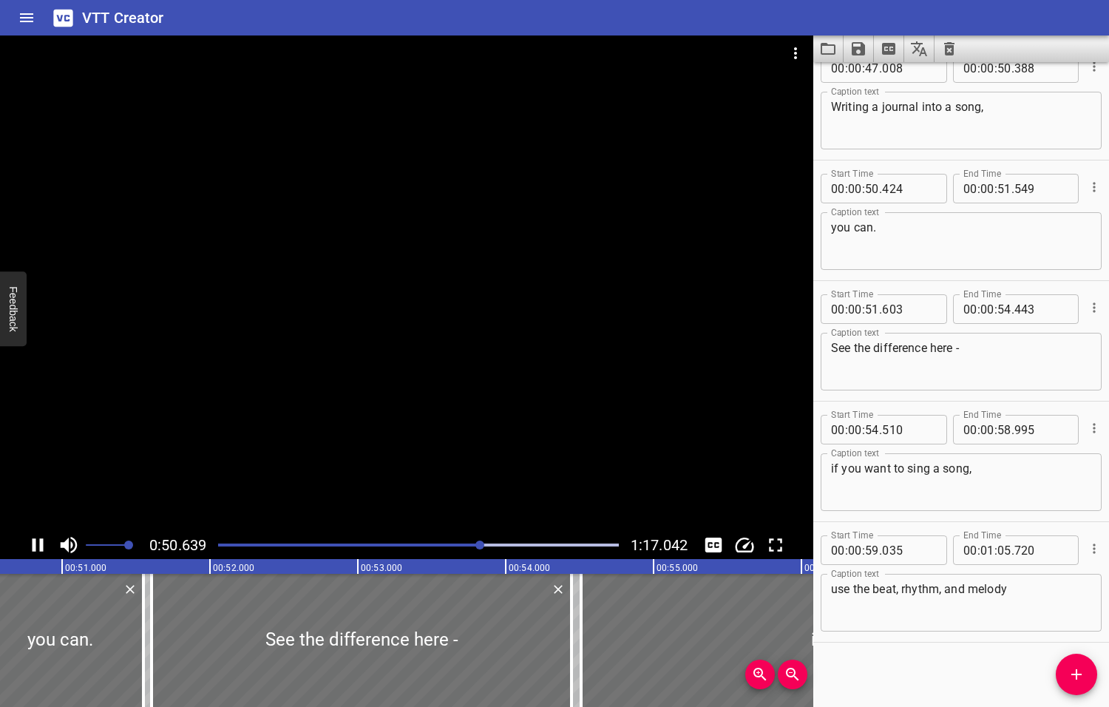
scroll to position [1473, 0]
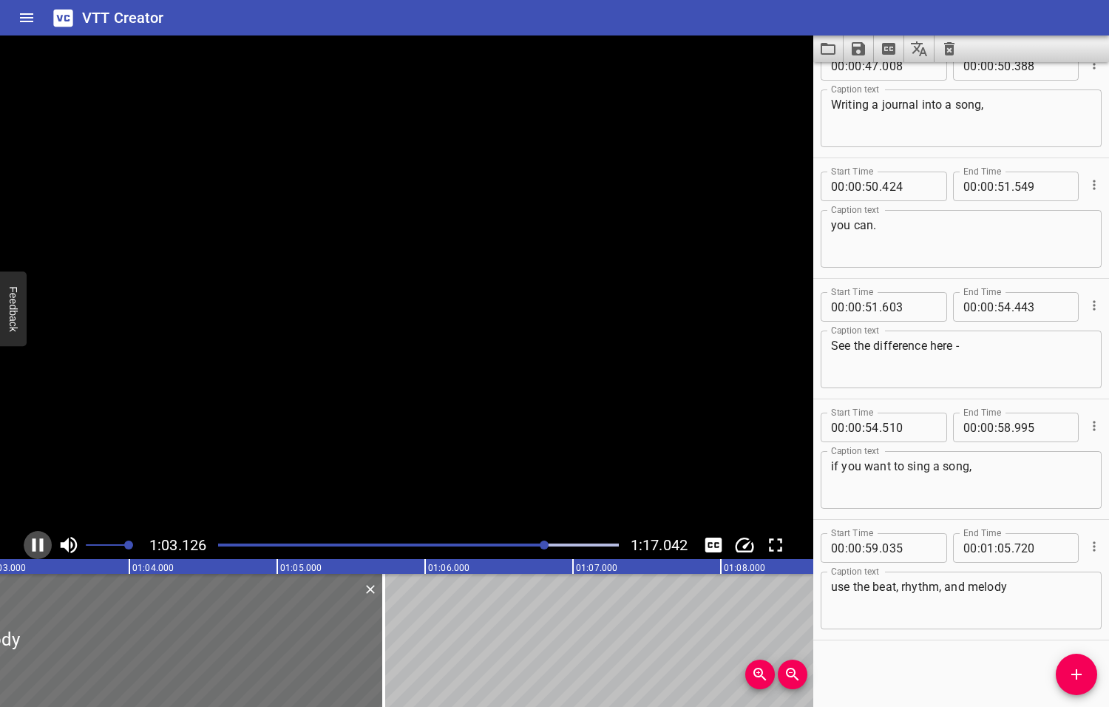
click at [36, 544] on icon "Play/Pause" at bounding box center [38, 545] width 22 height 22
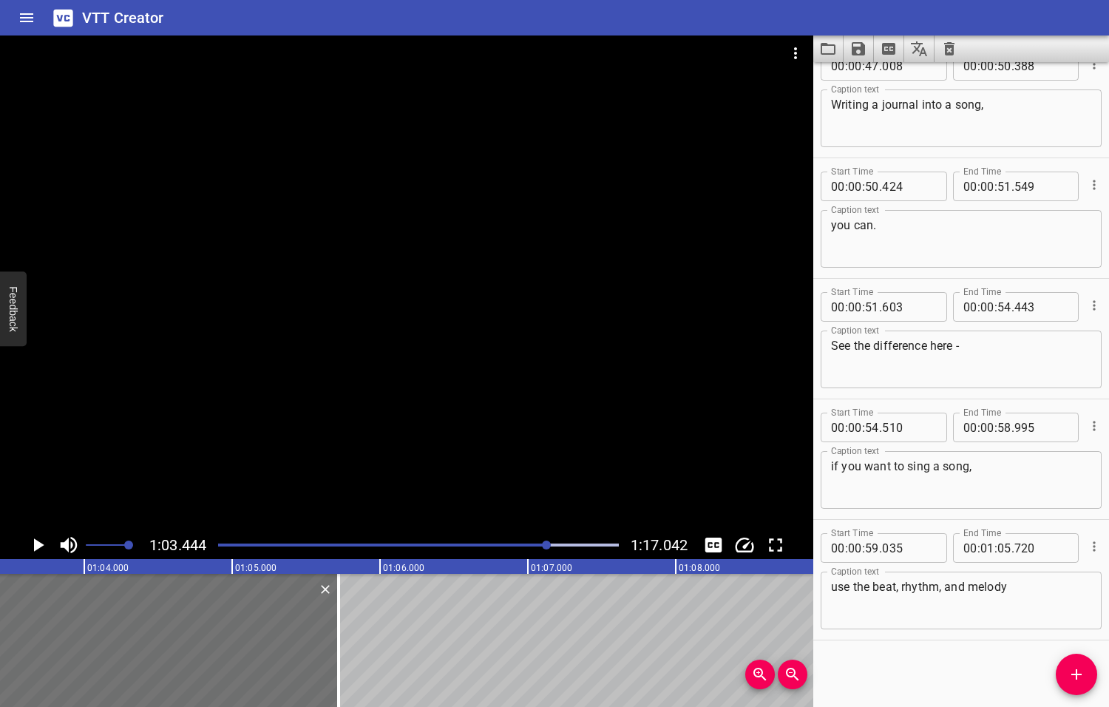
scroll to position [0, 9381]
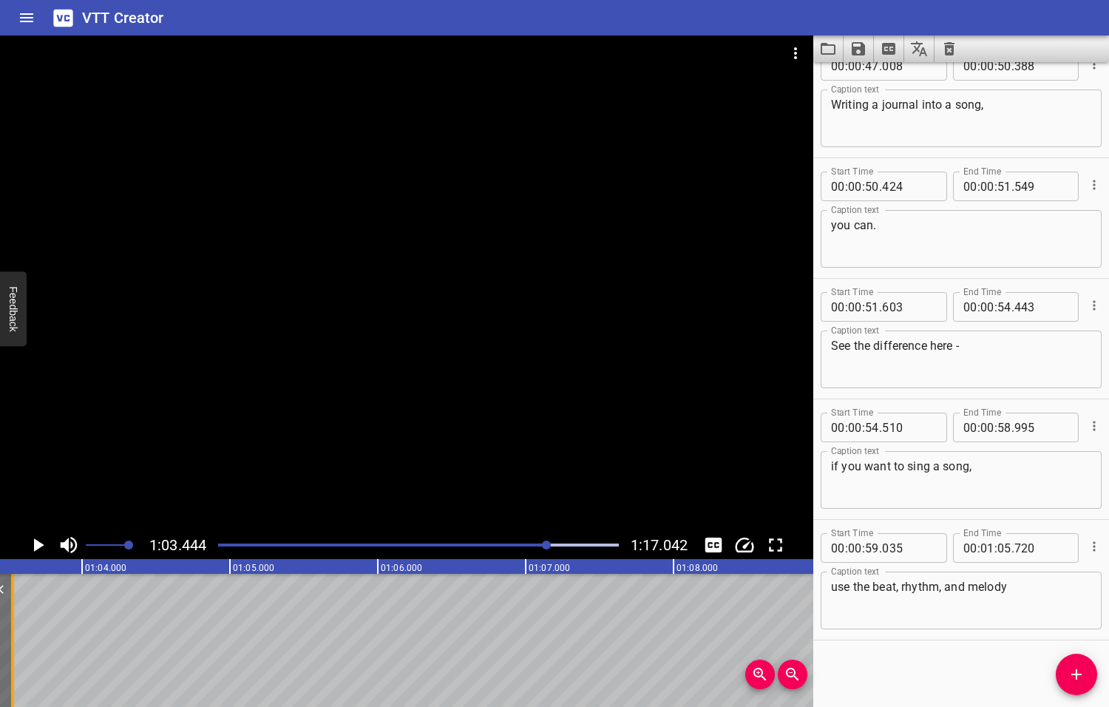
drag, startPoint x: 335, startPoint y: 650, endPoint x: 10, endPoint y: 651, distance: 324.5
click at [11, 651] on div at bounding box center [12, 640] width 3 height 133
type input "03"
type input "525"
click at [38, 545] on icon "Play/Pause" at bounding box center [39, 544] width 10 height 13
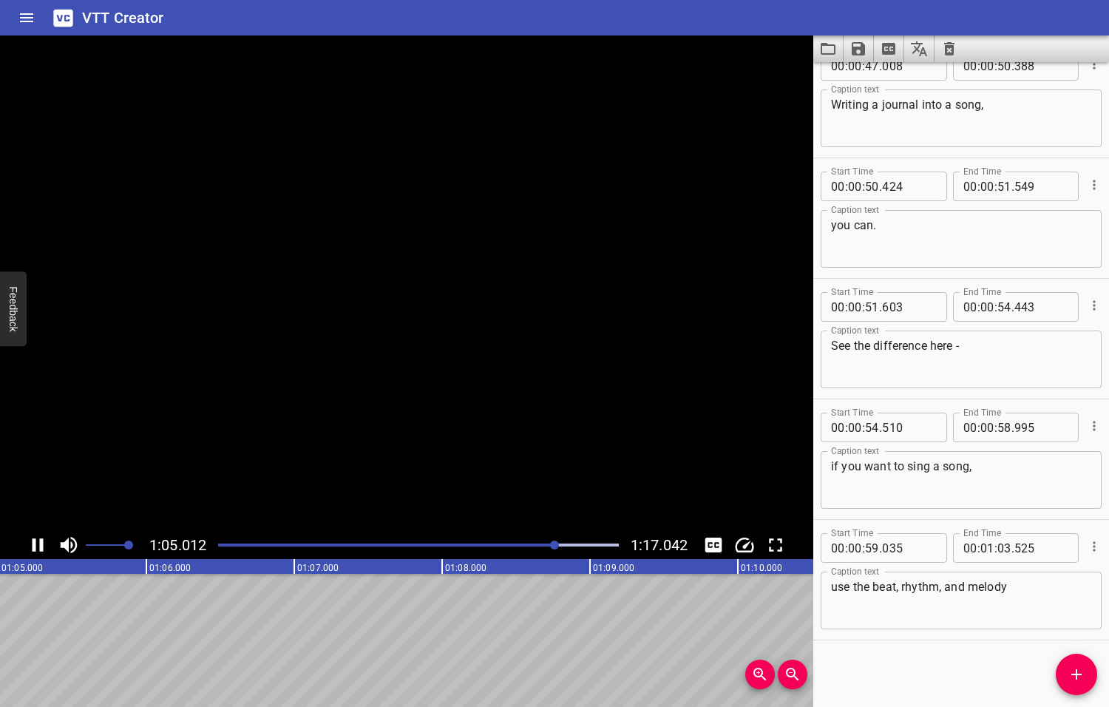
click at [38, 545] on icon "Play/Pause" at bounding box center [38, 545] width 22 height 22
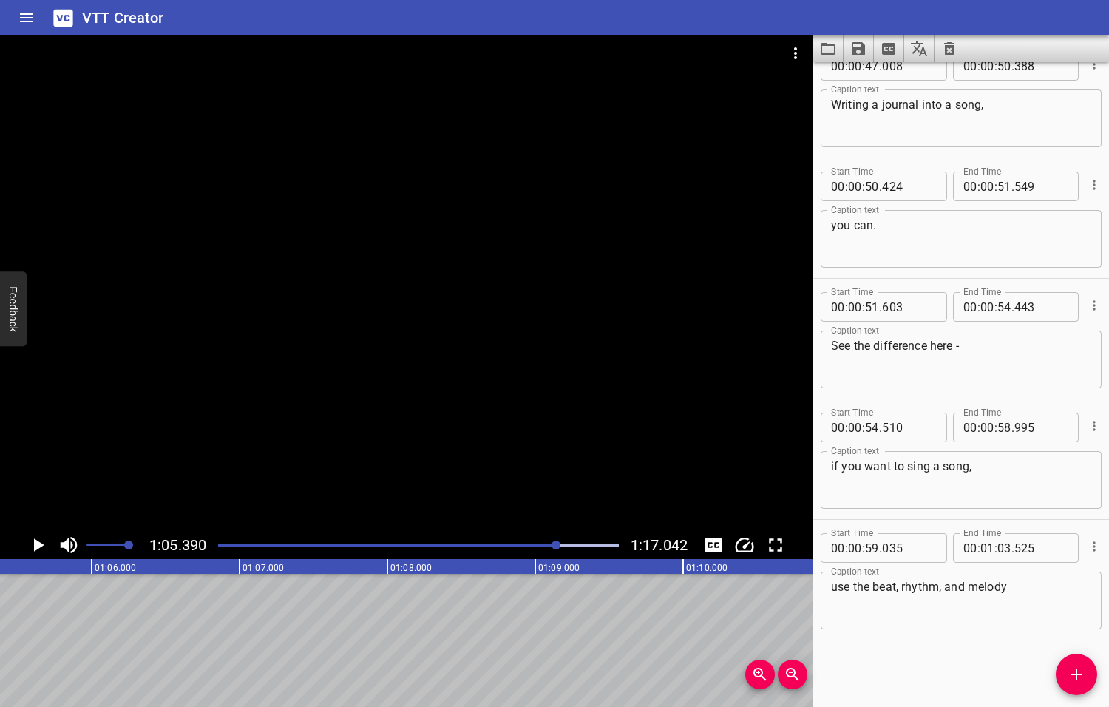
scroll to position [0, 9668]
click at [1021, 600] on textarea "use the beat, rhythm, and melody" at bounding box center [961, 601] width 260 height 42
click at [1073, 671] on icon "Add Cue" at bounding box center [1077, 674] width 18 height 18
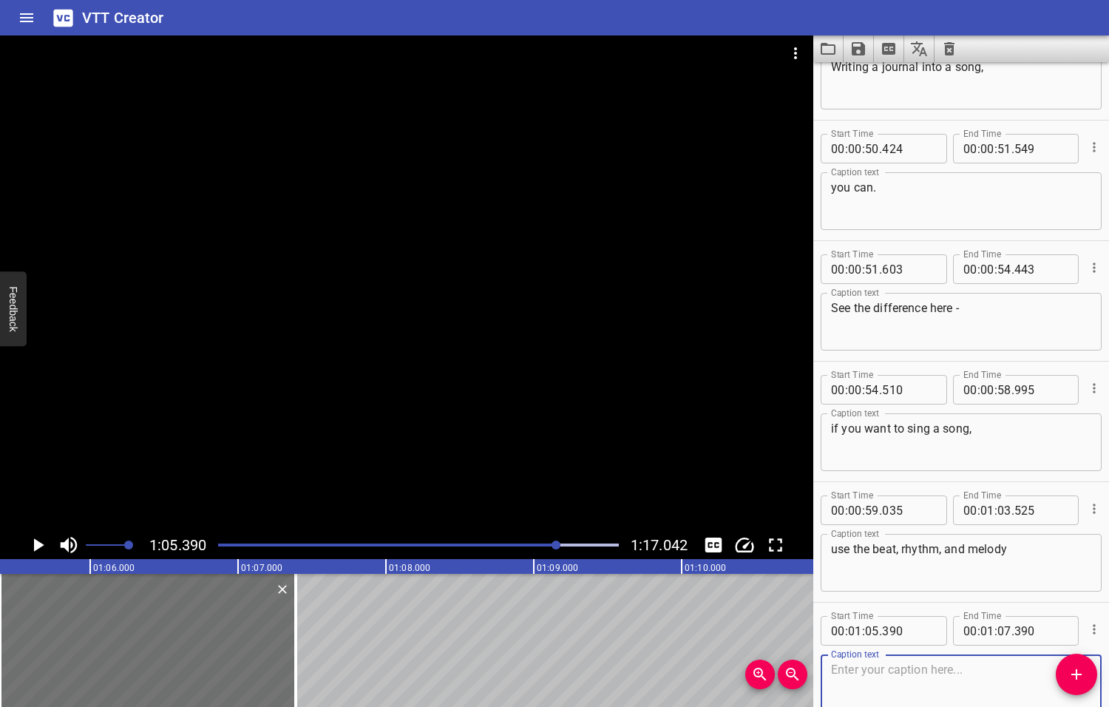
scroll to position [1594, 0]
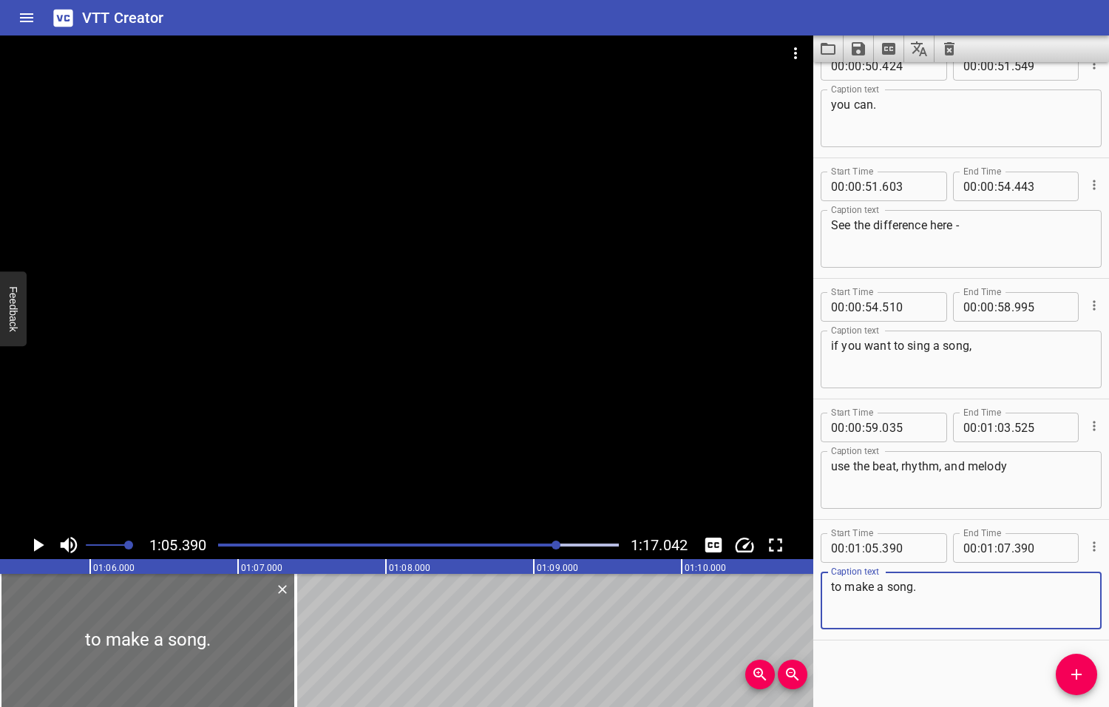
type textarea "to make a song."
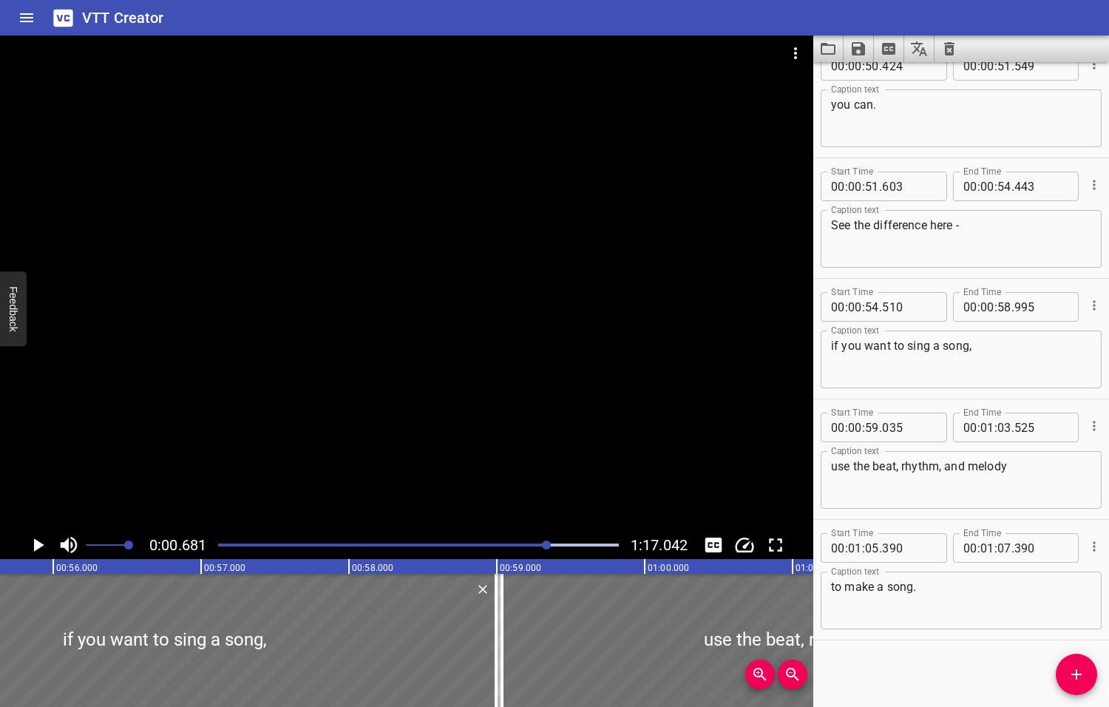
drag, startPoint x: 557, startPoint y: 544, endPoint x: 548, endPoint y: 545, distance: 9.6
click at [548, 545] on div at bounding box center [546, 544] width 9 height 9
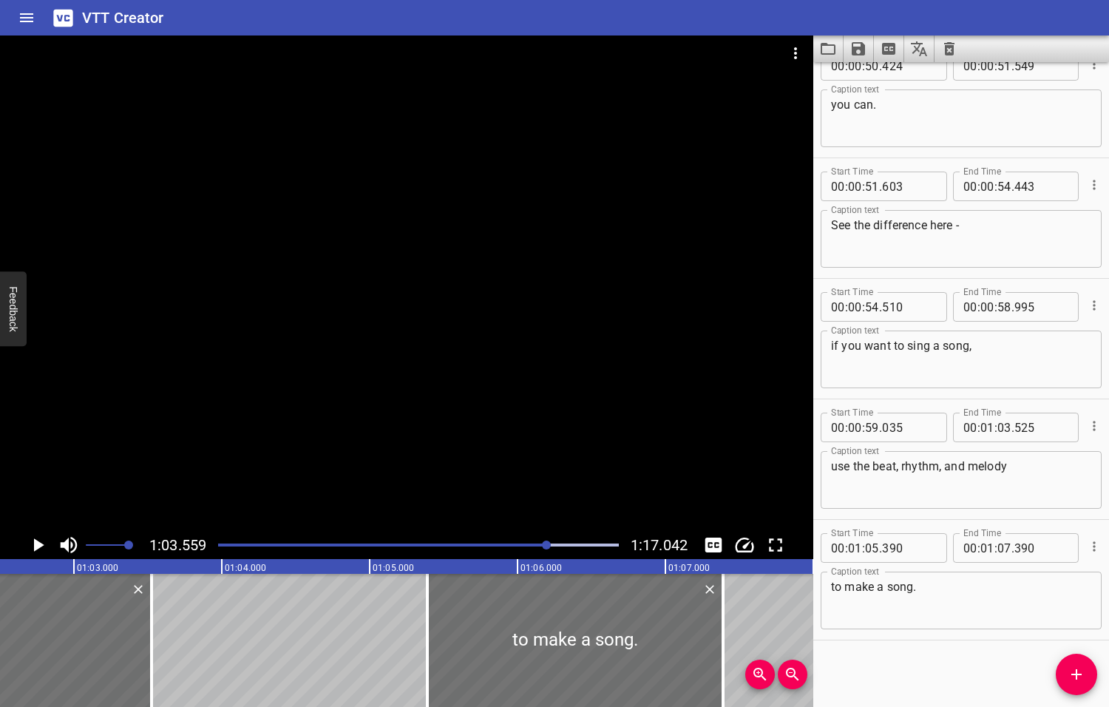
scroll to position [0, 9398]
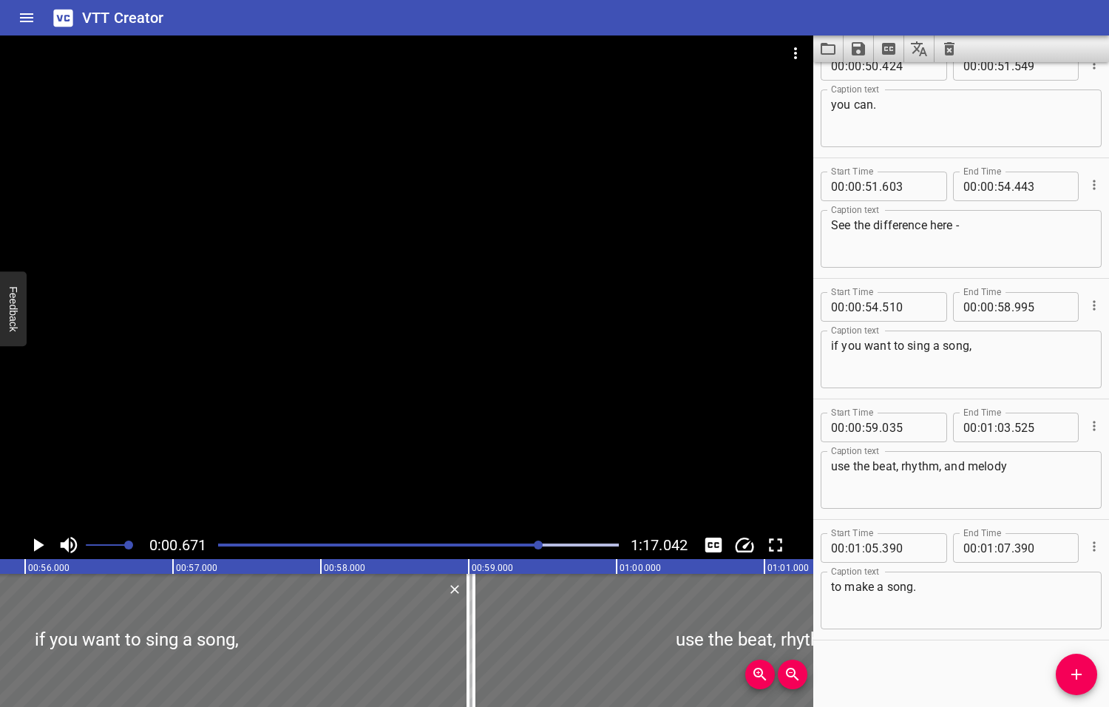
drag, startPoint x: 546, startPoint y: 545, endPoint x: 522, endPoint y: 548, distance: 23.8
click at [534, 548] on div at bounding box center [538, 544] width 9 height 9
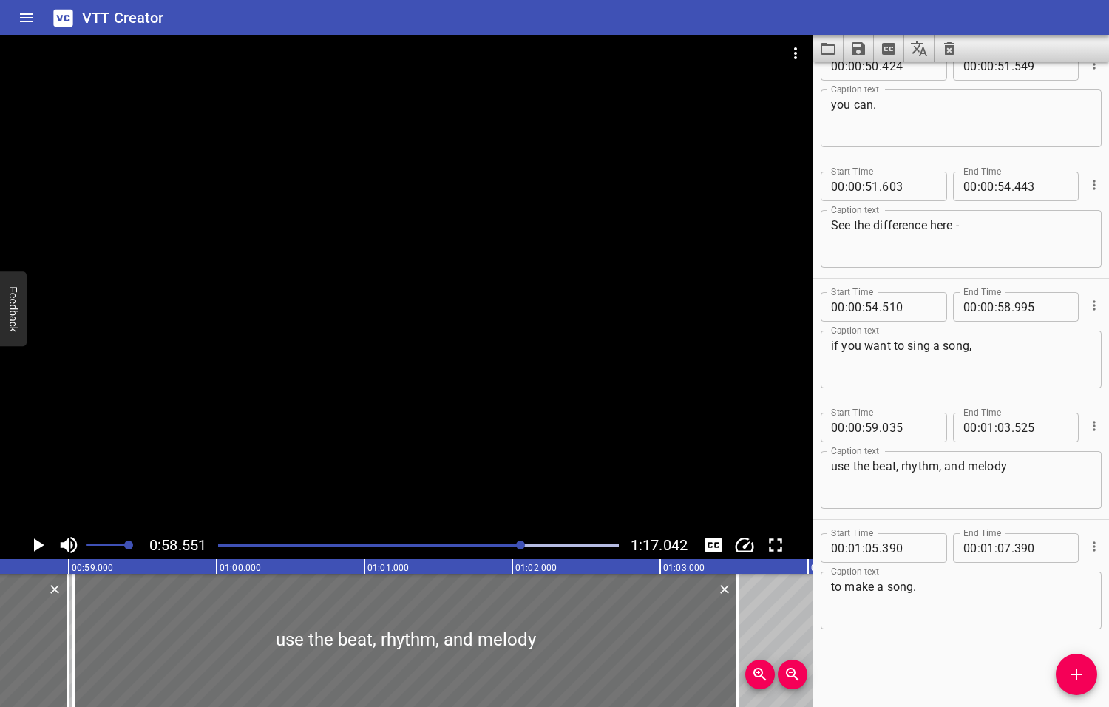
scroll to position [0, 8657]
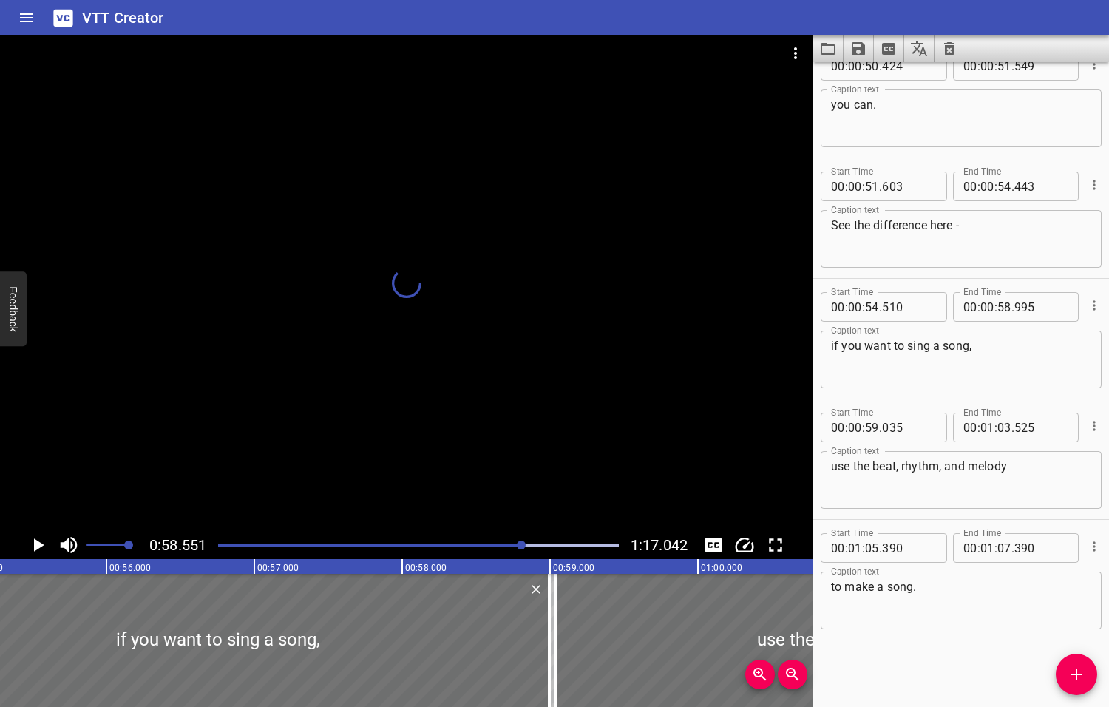
click at [526, 544] on div at bounding box center [521, 544] width 9 height 9
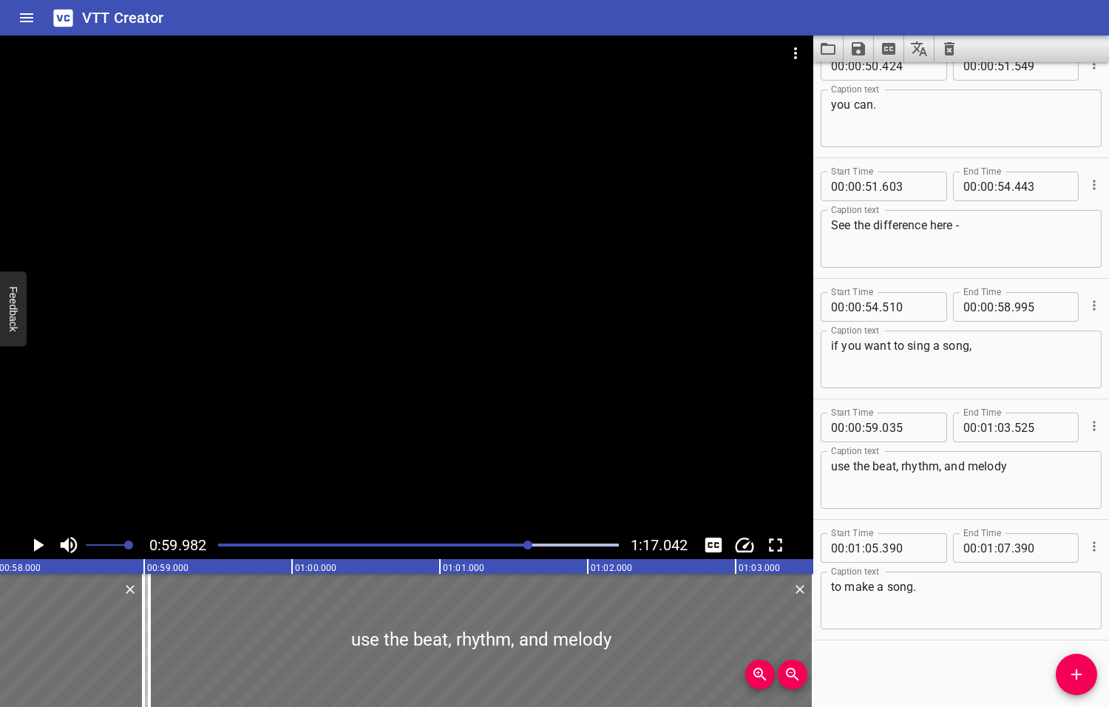
scroll to position [0, 8868]
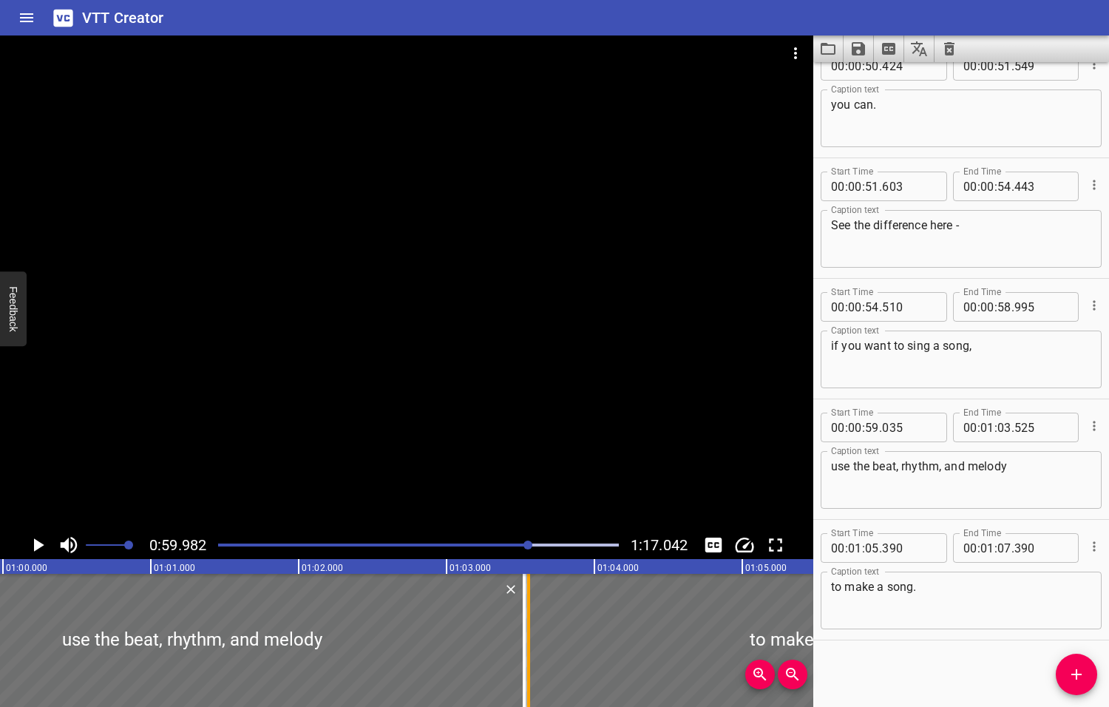
drag, startPoint x: 799, startPoint y: 633, endPoint x: 526, endPoint y: 653, distance: 273.5
click at [527, 653] on div at bounding box center [528, 640] width 3 height 133
type input "03"
type input "555"
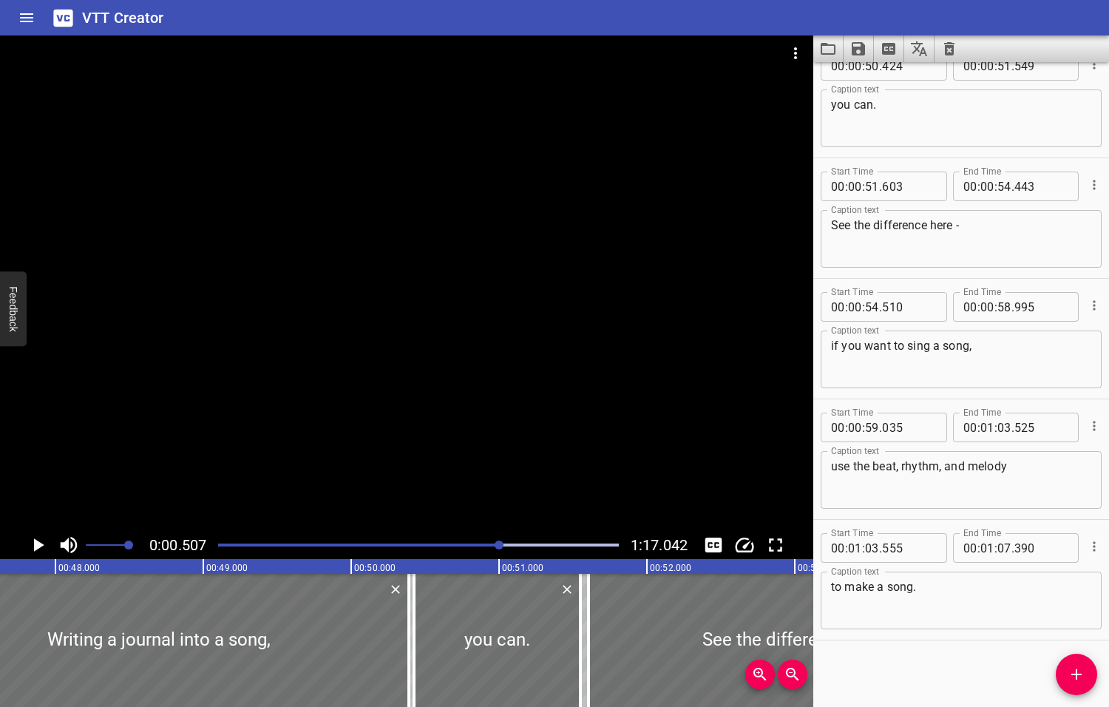
drag, startPoint x: 529, startPoint y: 543, endPoint x: 500, endPoint y: 552, distance: 29.2
click at [500, 552] on div at bounding box center [418, 545] width 418 height 21
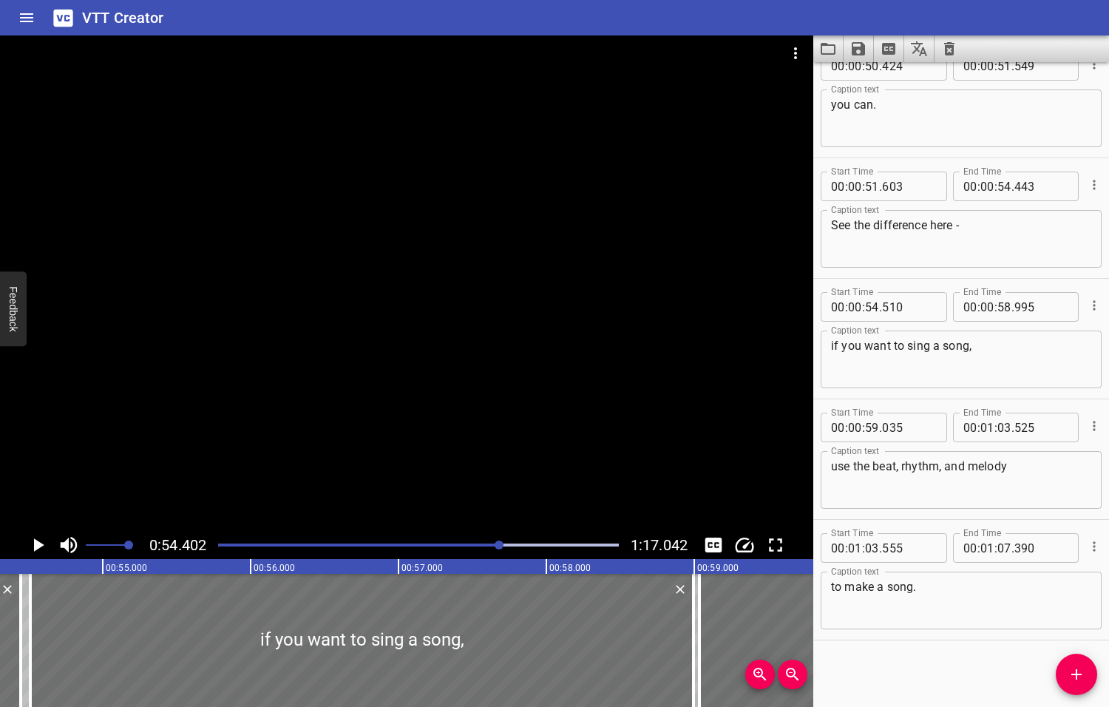
scroll to position [0, 8043]
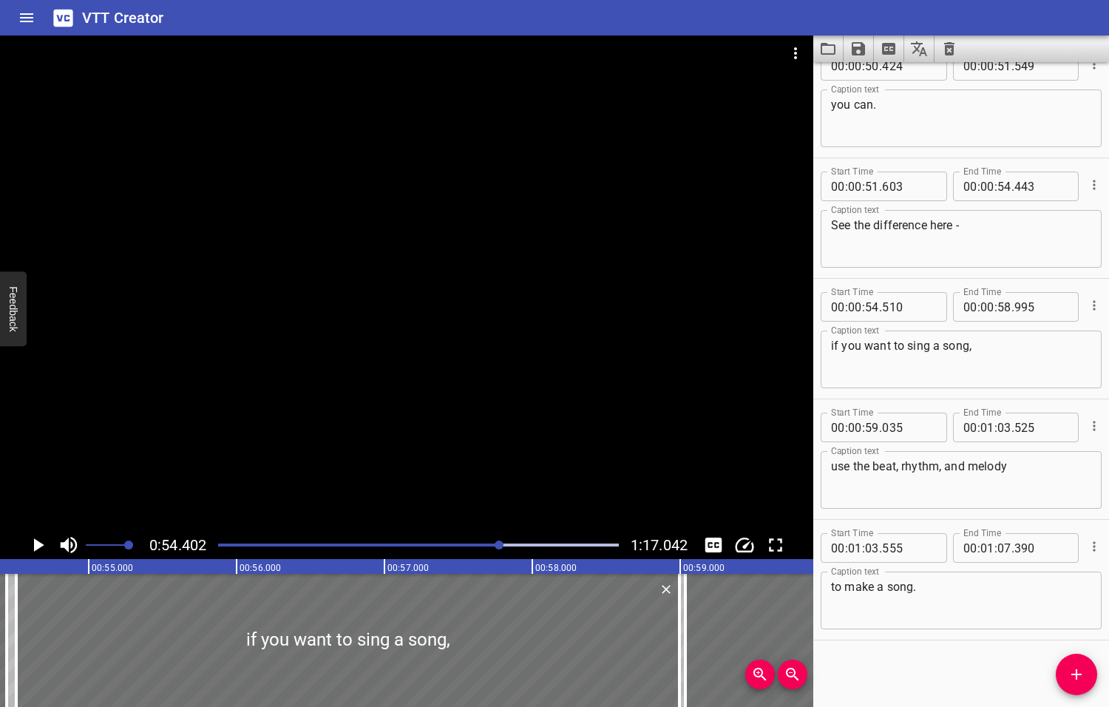
click at [38, 545] on icon "Play/Pause" at bounding box center [39, 544] width 10 height 13
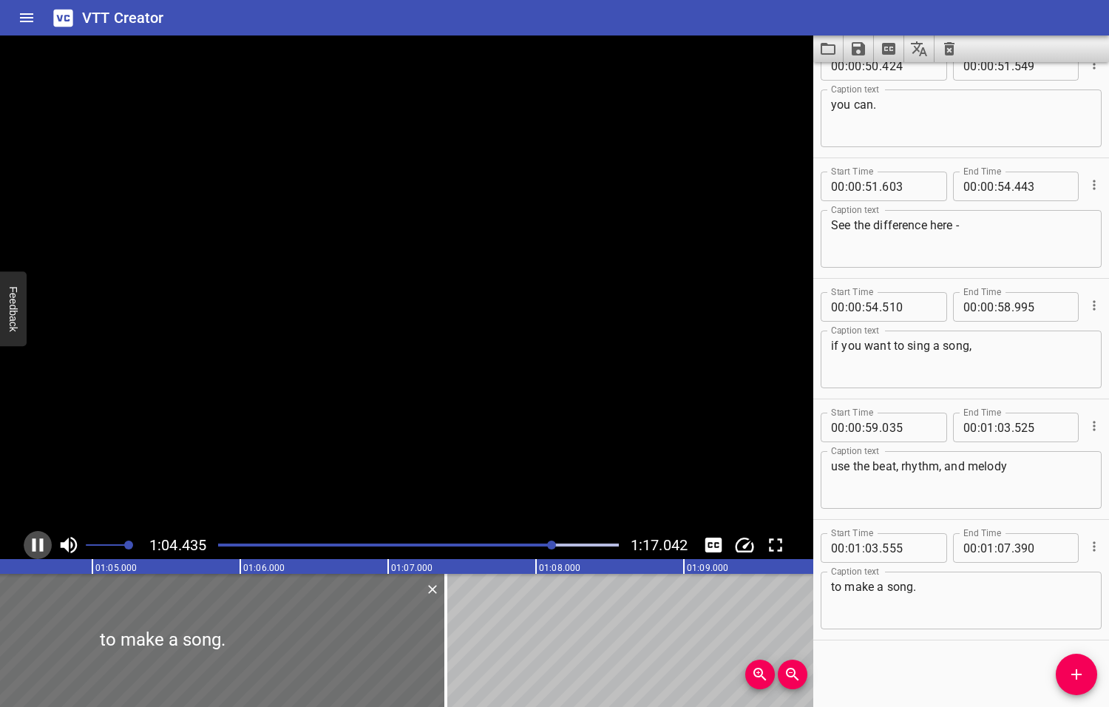
click at [38, 545] on icon "Play/Pause" at bounding box center [38, 545] width 22 height 22
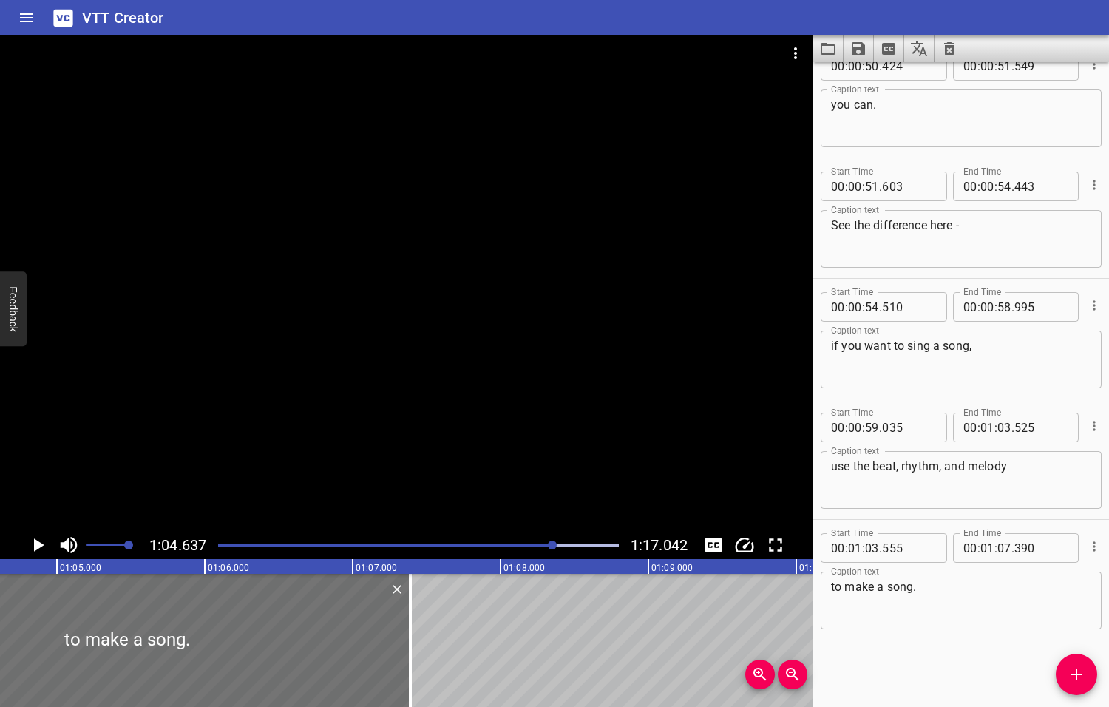
scroll to position [0, 9557]
click at [872, 466] on textarea "use the beat, rhythm, and melody" at bounding box center [961, 480] width 260 height 42
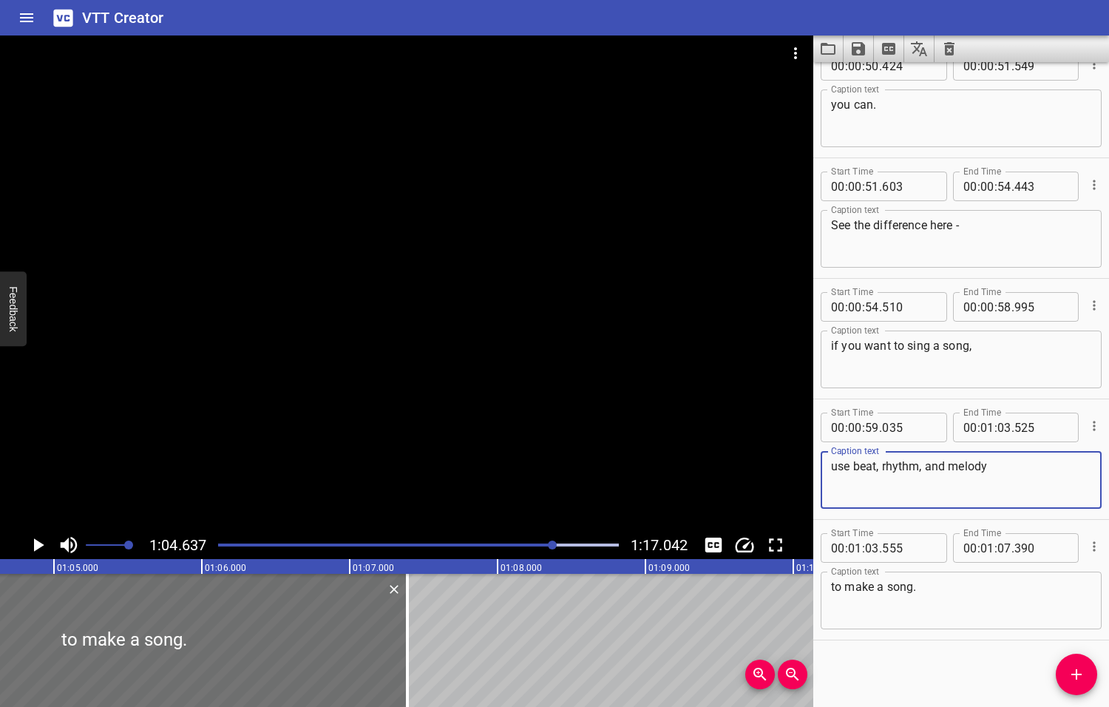
type textarea "use beat, rhythm, and melody"
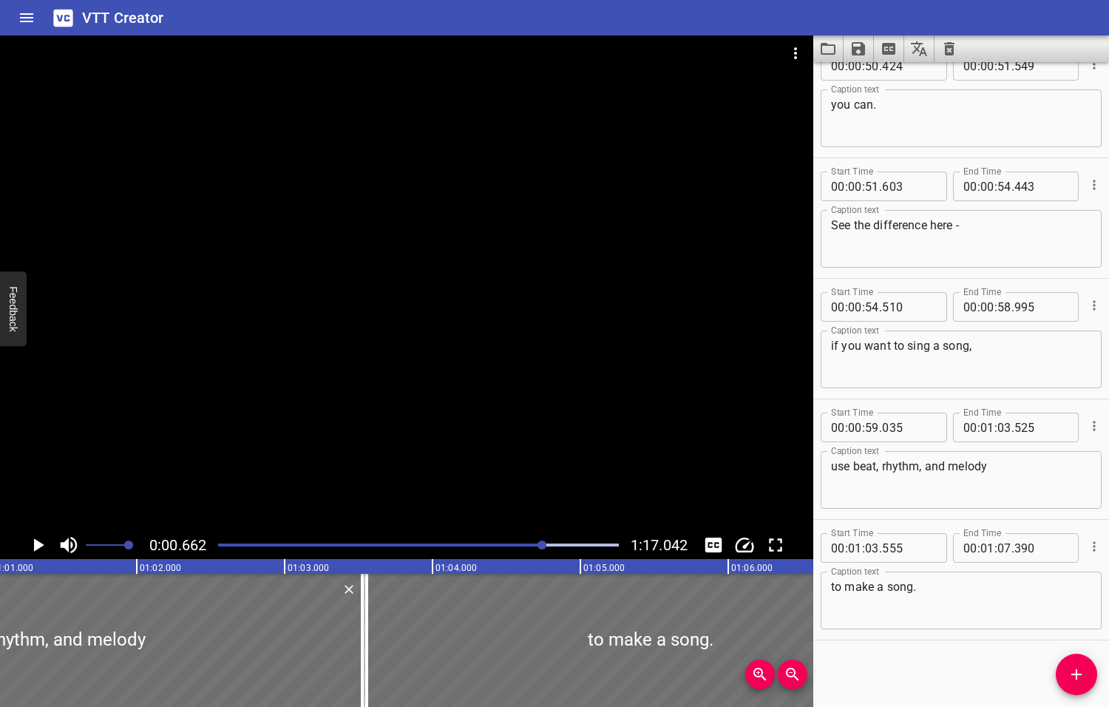
drag, startPoint x: 554, startPoint y: 543, endPoint x: 543, endPoint y: 543, distance: 11.1
click at [543, 543] on div at bounding box center [541, 544] width 9 height 9
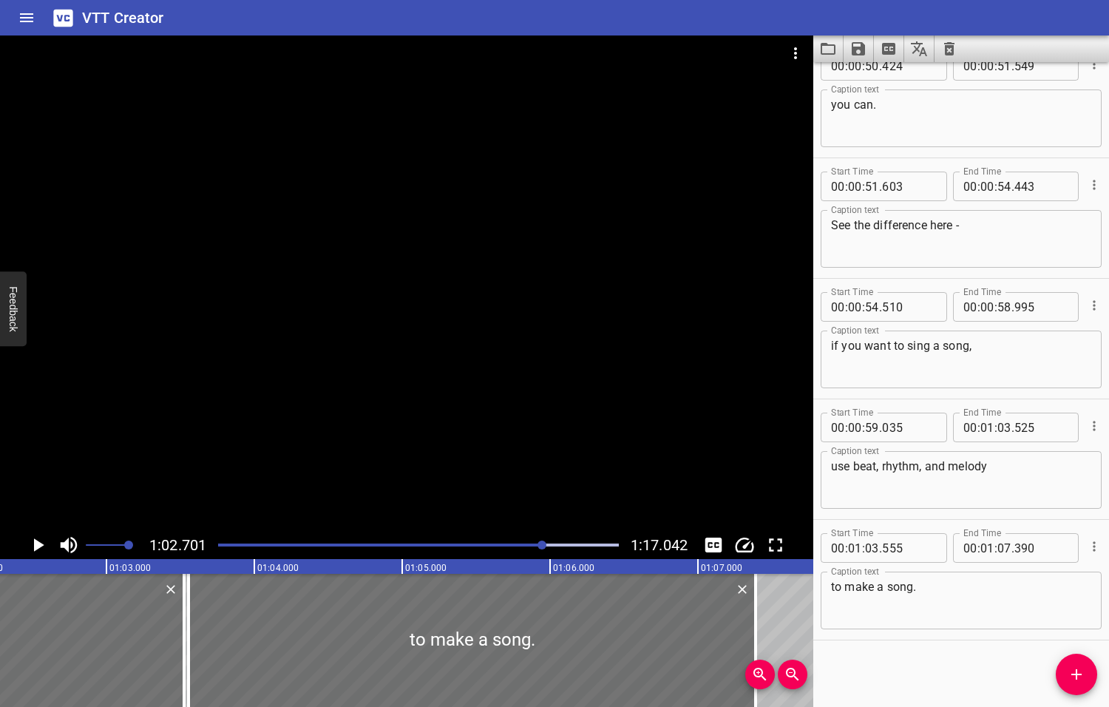
scroll to position [0, 9271]
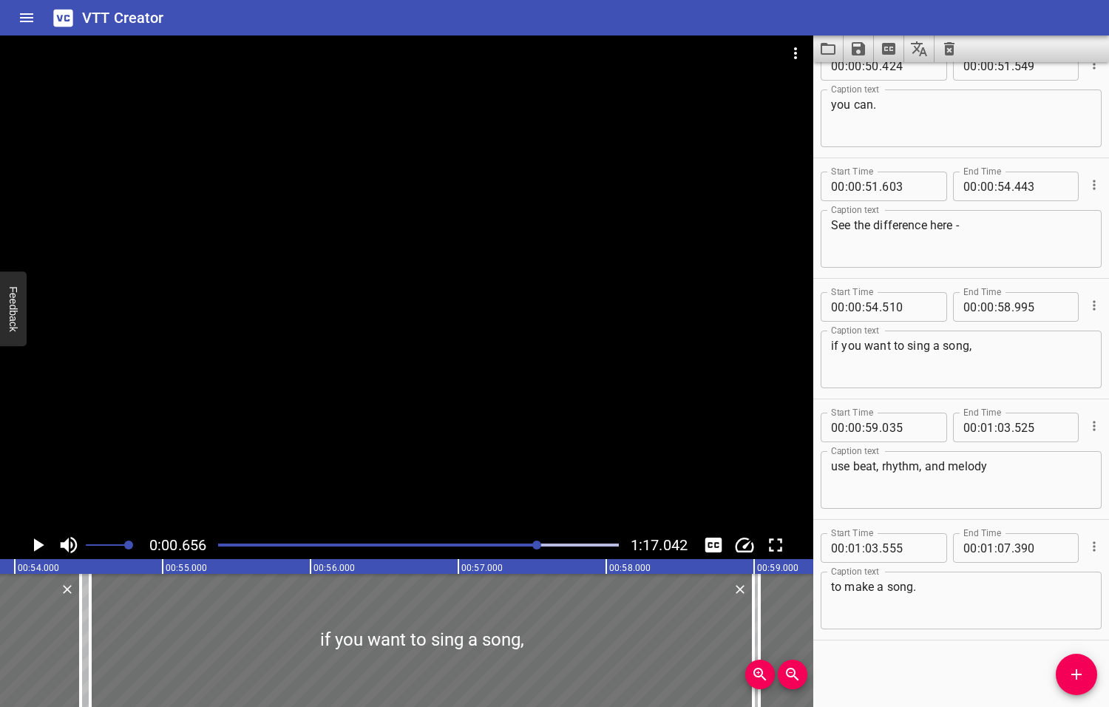
drag, startPoint x: 542, startPoint y: 543, endPoint x: 534, endPoint y: 544, distance: 8.2
click at [534, 544] on div at bounding box center [536, 544] width 9 height 9
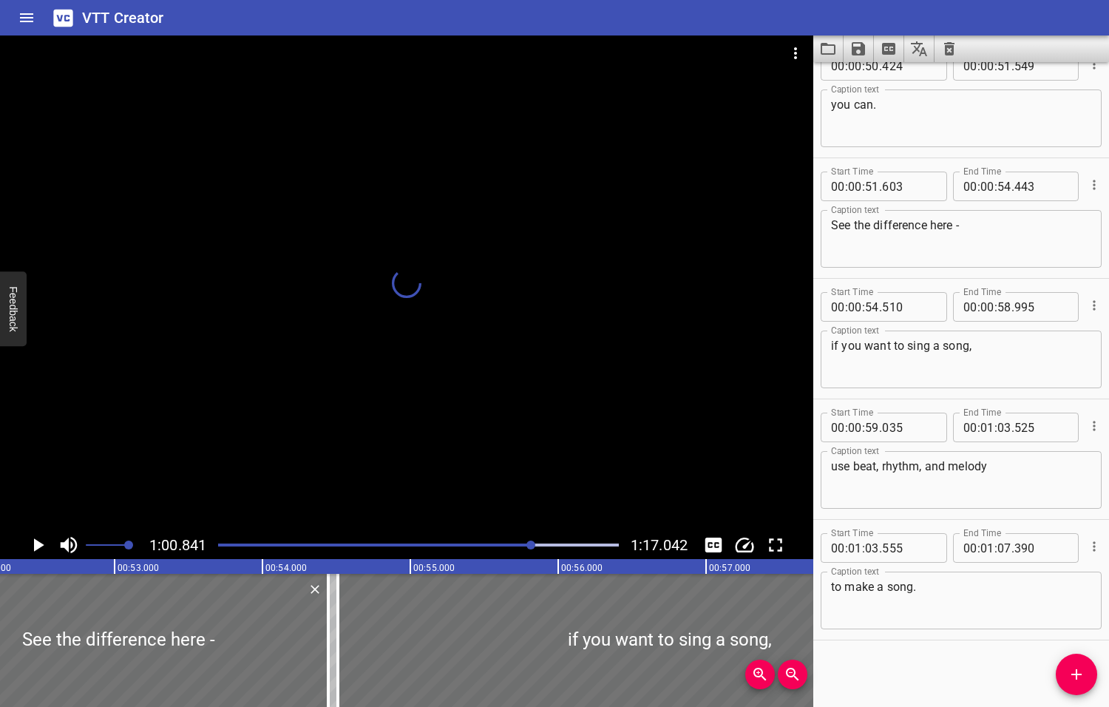
drag, startPoint x: 532, startPoint y: 544, endPoint x: 521, endPoint y: 547, distance: 11.5
click at [526, 547] on div at bounding box center [530, 544] width 9 height 9
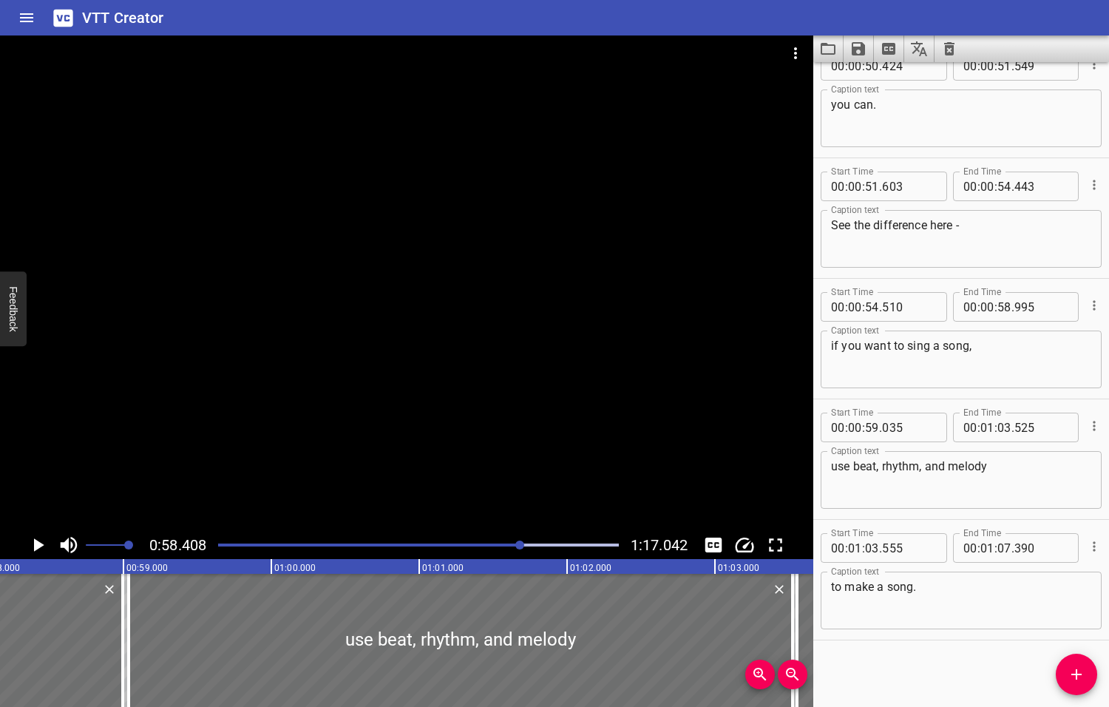
scroll to position [0, 8636]
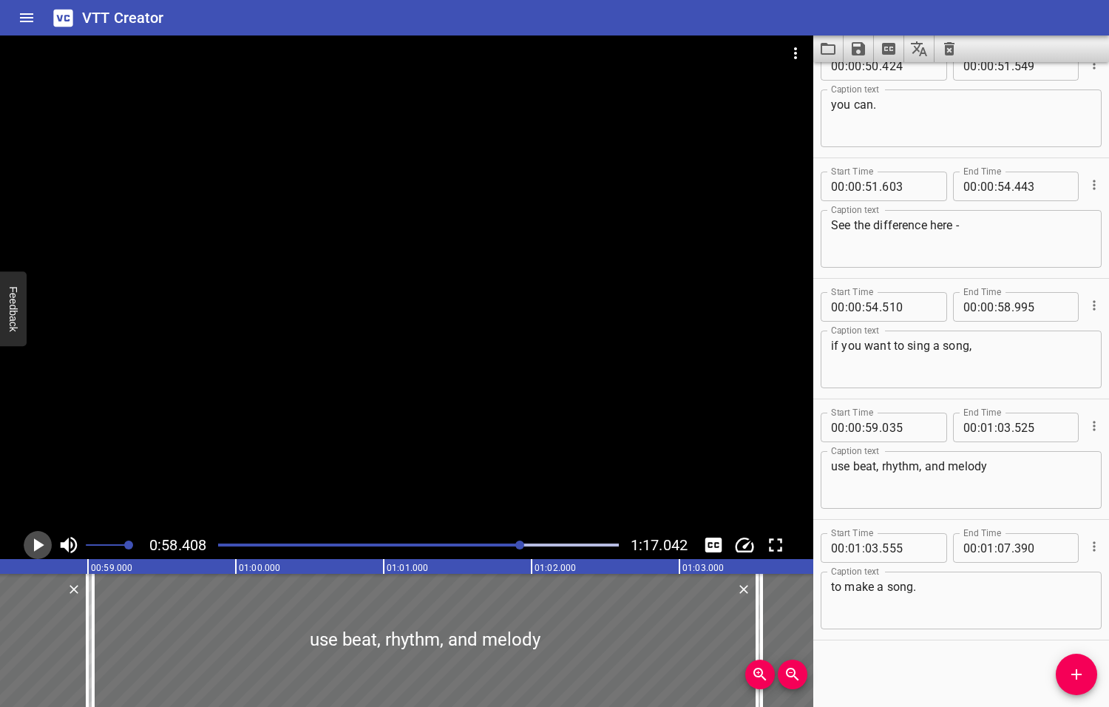
click at [40, 543] on icon "Play/Pause" at bounding box center [39, 544] width 10 height 13
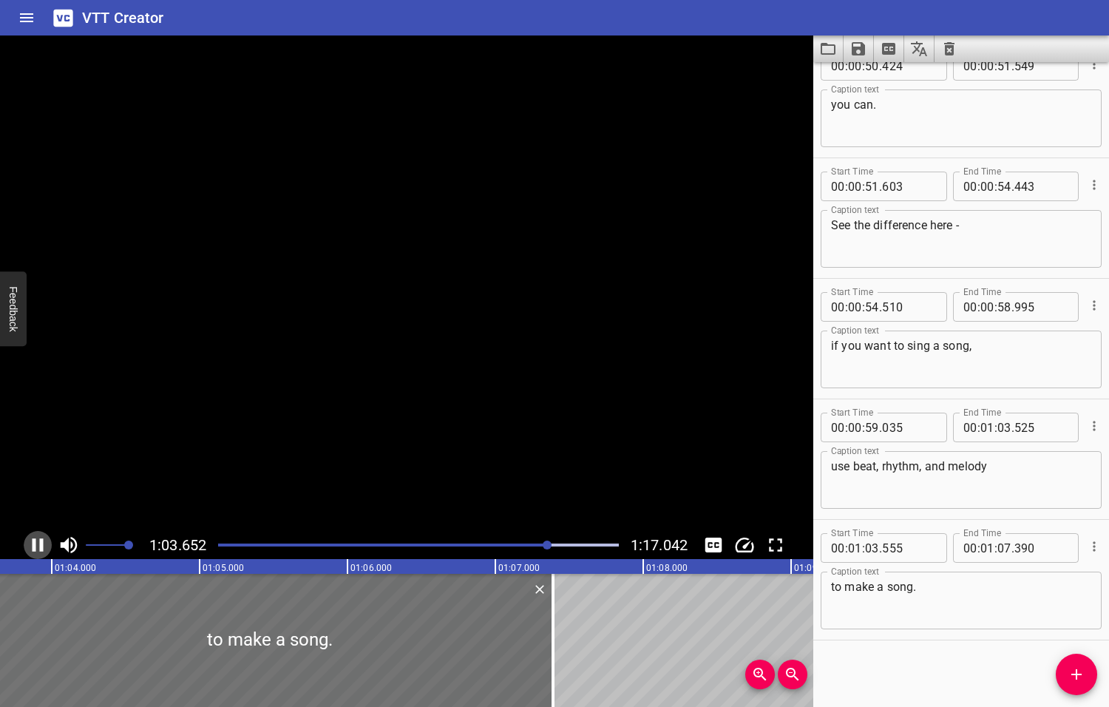
click at [41, 543] on icon "Play/Pause" at bounding box center [38, 544] width 11 height 13
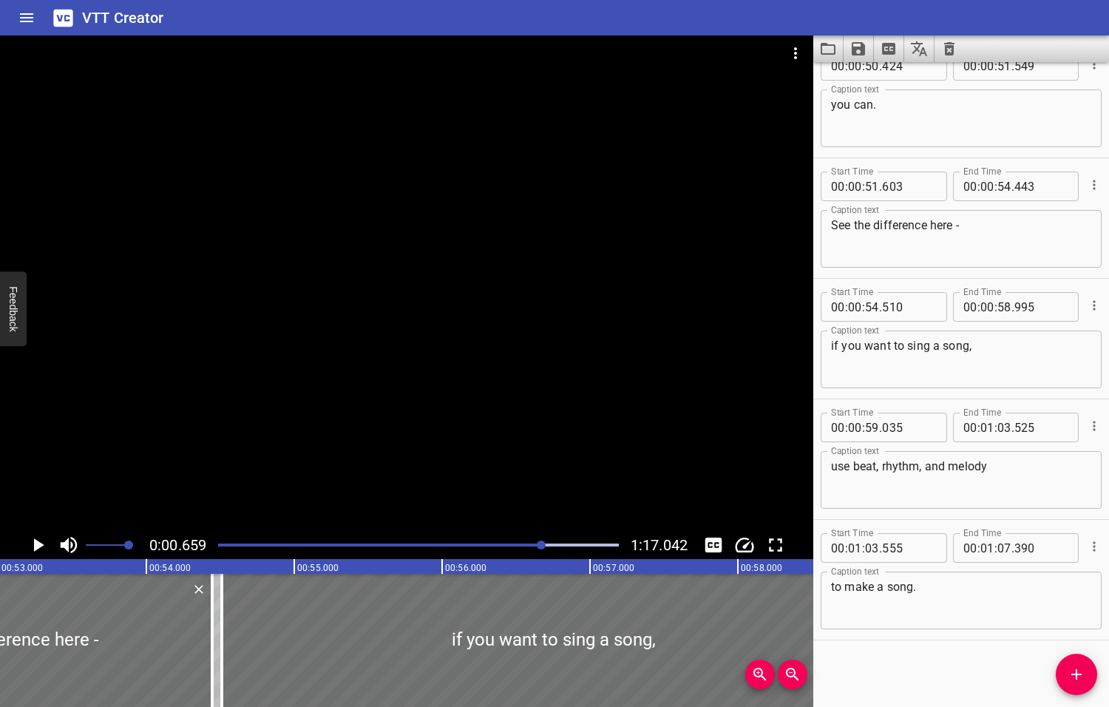
drag, startPoint x: 551, startPoint y: 544, endPoint x: 543, endPoint y: 546, distance: 8.4
click at [543, 546] on div at bounding box center [541, 544] width 9 height 9
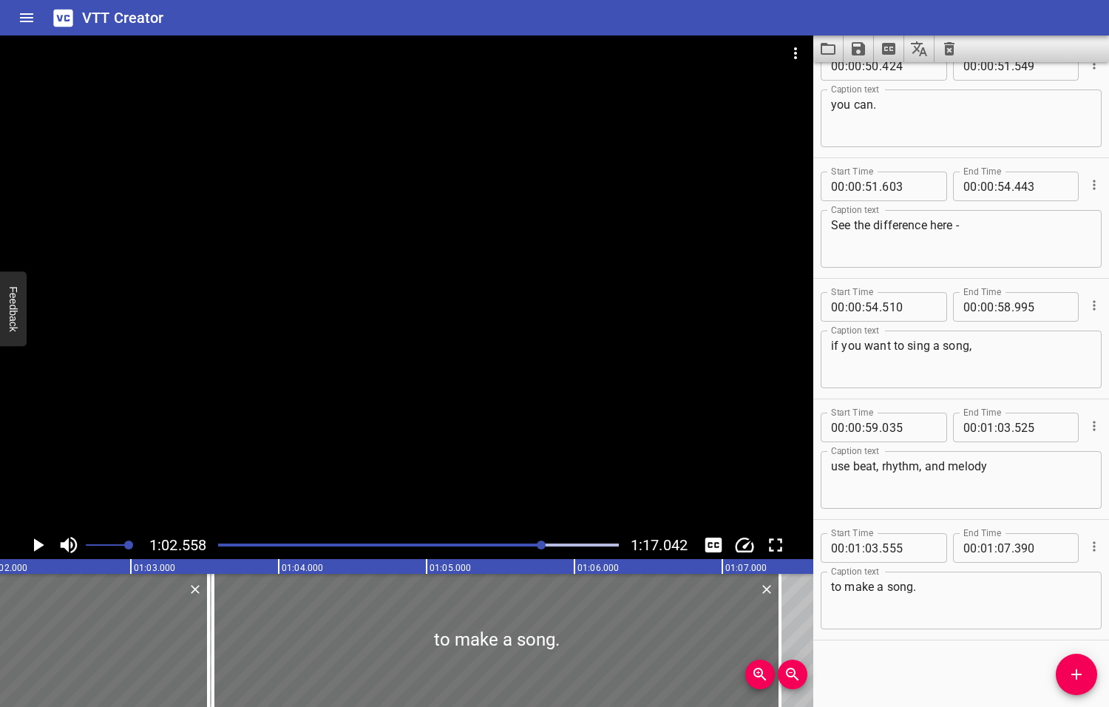
scroll to position [0, 9249]
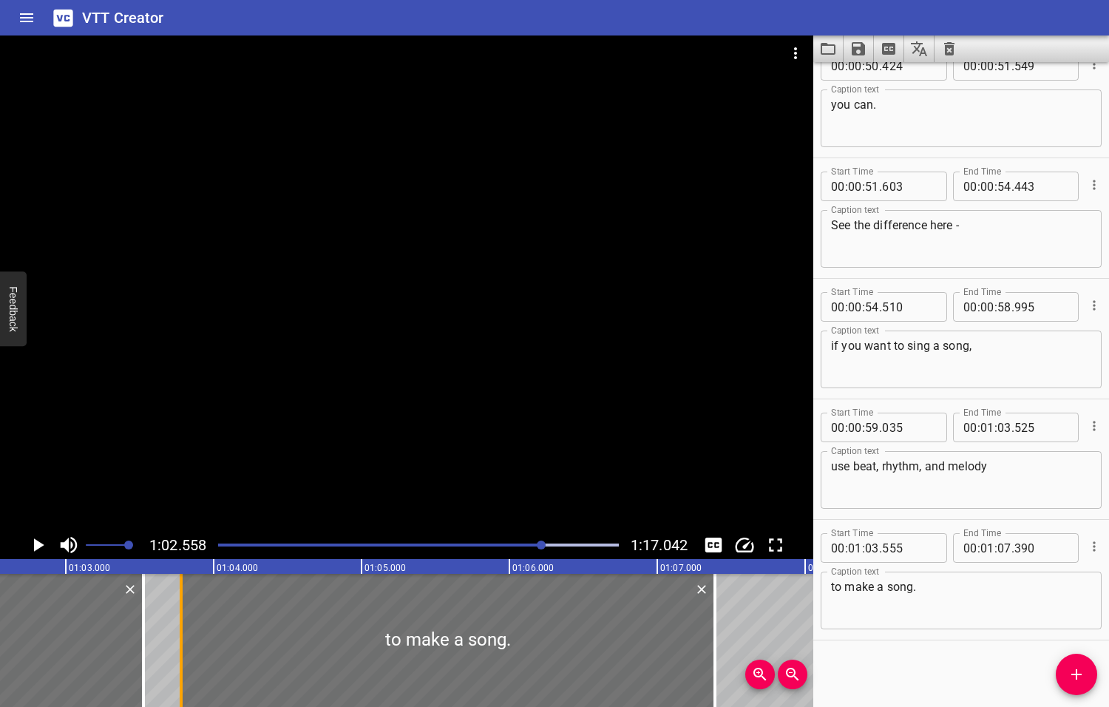
drag, startPoint x: 148, startPoint y: 633, endPoint x: 178, endPoint y: 634, distance: 30.3
click at [182, 634] on div at bounding box center [181, 640] width 3 height 133
type input "785"
drag, startPoint x: 138, startPoint y: 639, endPoint x: 97, endPoint y: 642, distance: 41.5
click at [97, 642] on div at bounding box center [102, 640] width 15 height 133
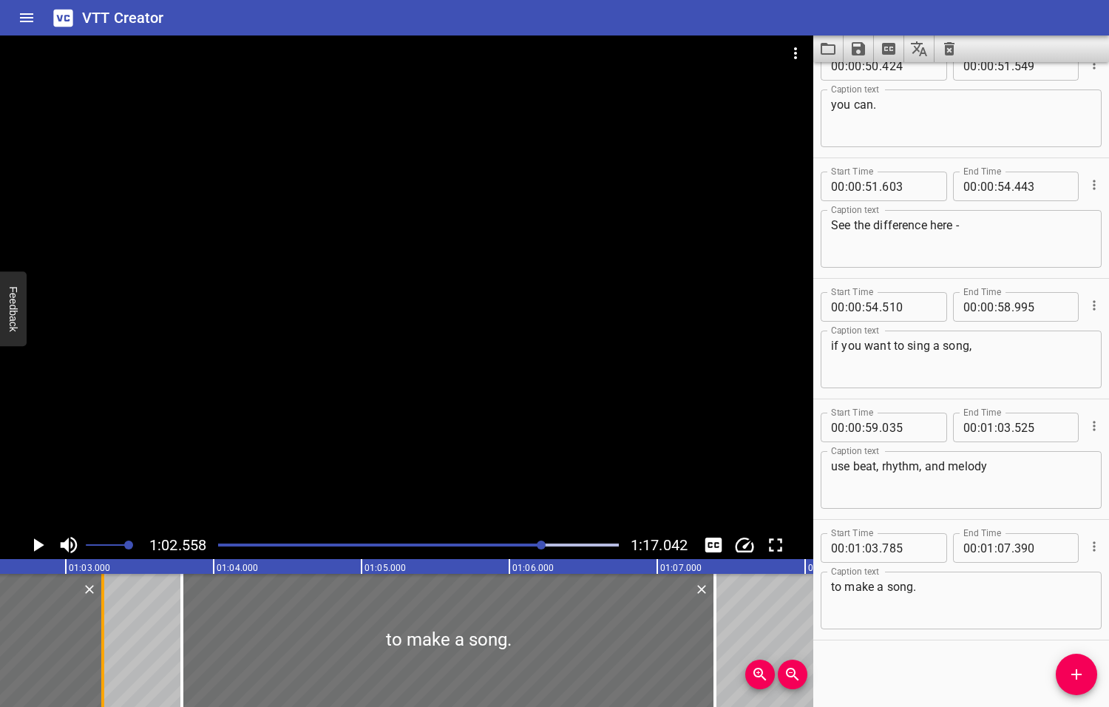
type input "250"
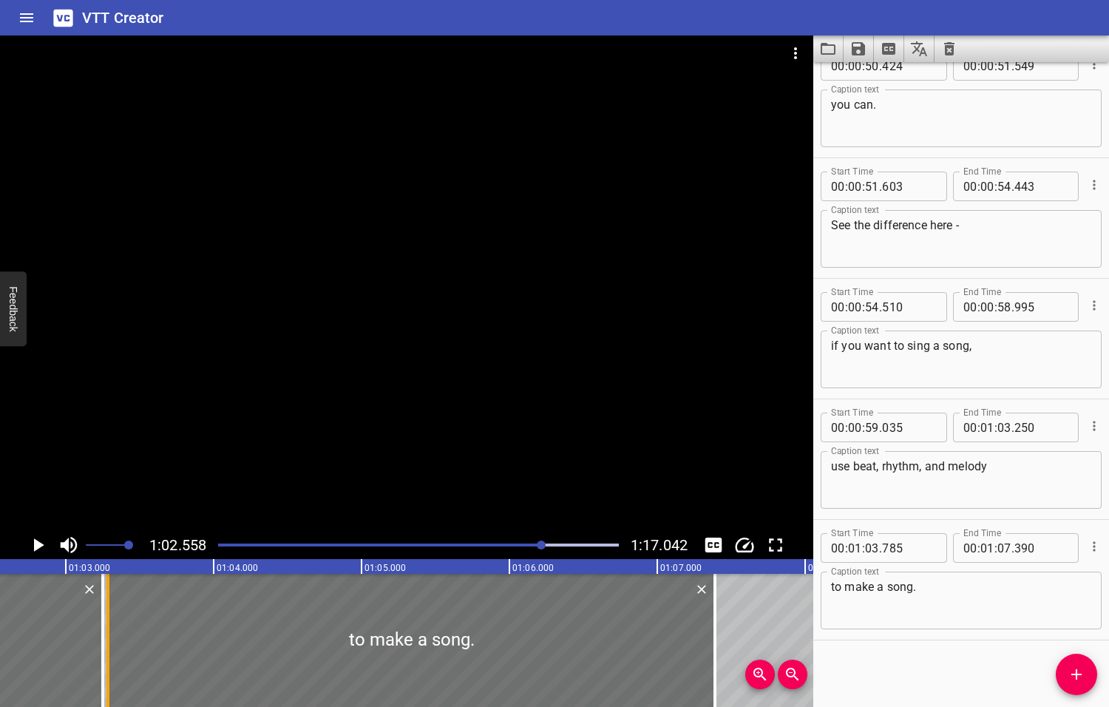
drag, startPoint x: 183, startPoint y: 641, endPoint x: 109, endPoint y: 644, distance: 73.2
click at [109, 644] on div at bounding box center [108, 640] width 15 height 133
type input "285"
click at [36, 545] on icon "Play/Pause" at bounding box center [39, 544] width 10 height 13
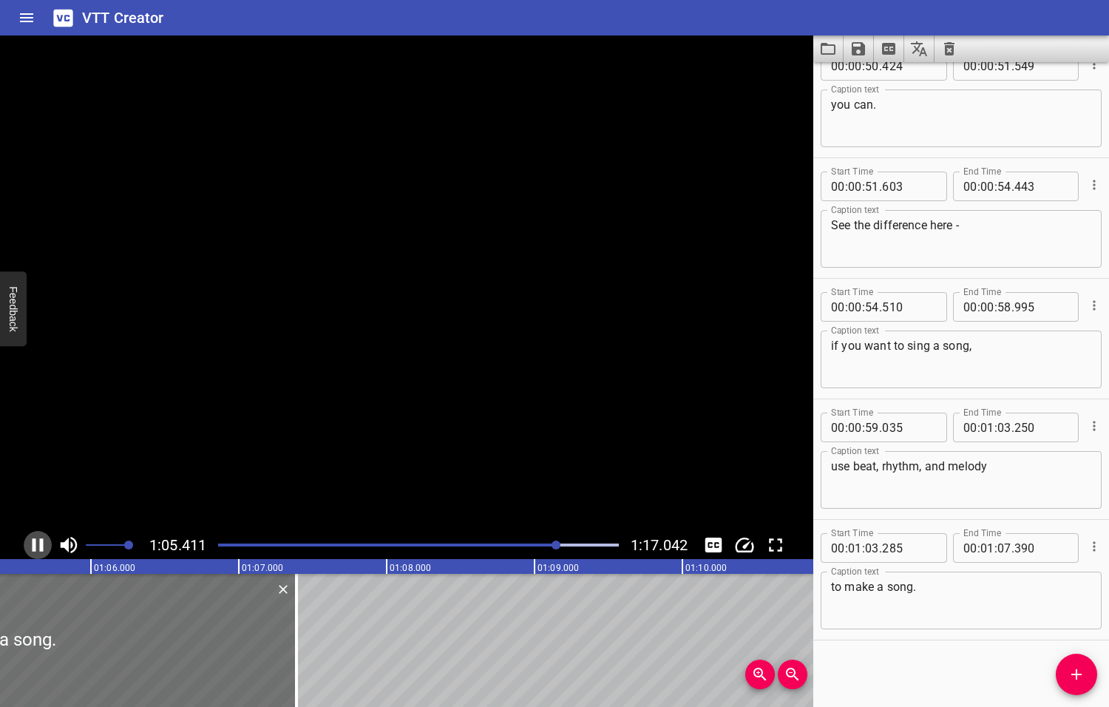
click at [36, 545] on icon "Play/Pause" at bounding box center [38, 545] width 22 height 22
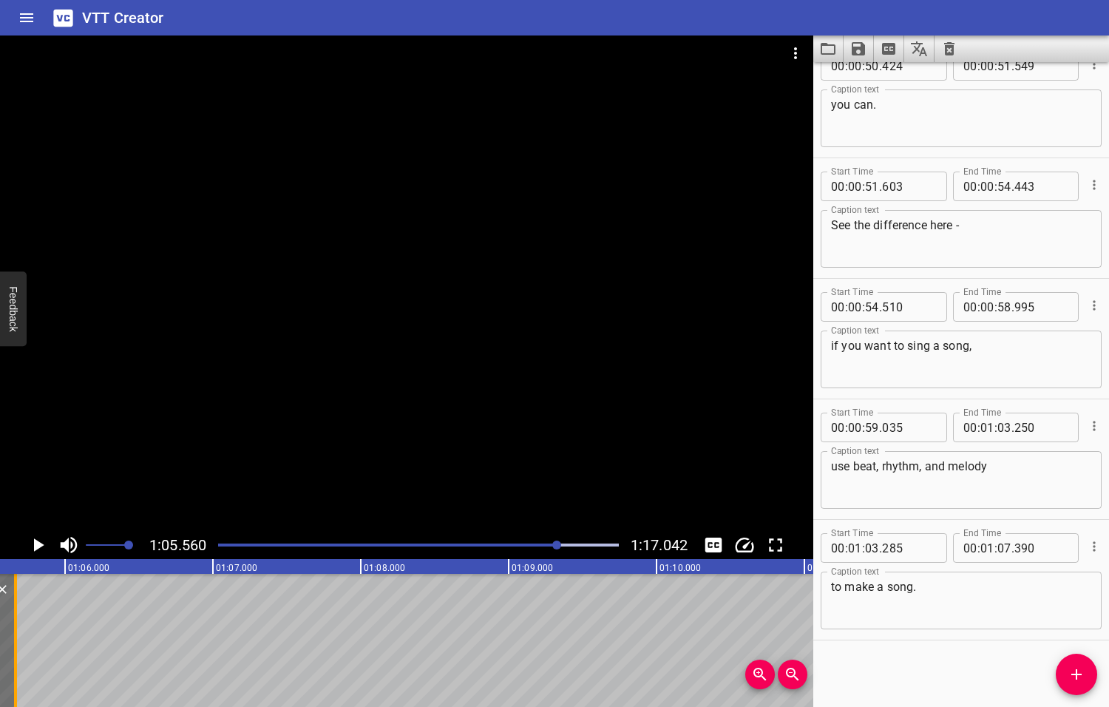
drag, startPoint x: 269, startPoint y: 649, endPoint x: 14, endPoint y: 648, distance: 255.1
click at [14, 648] on div at bounding box center [15, 640] width 3 height 133
type input "05"
type input "665"
click at [38, 545] on icon "Play/Pause" at bounding box center [39, 544] width 10 height 13
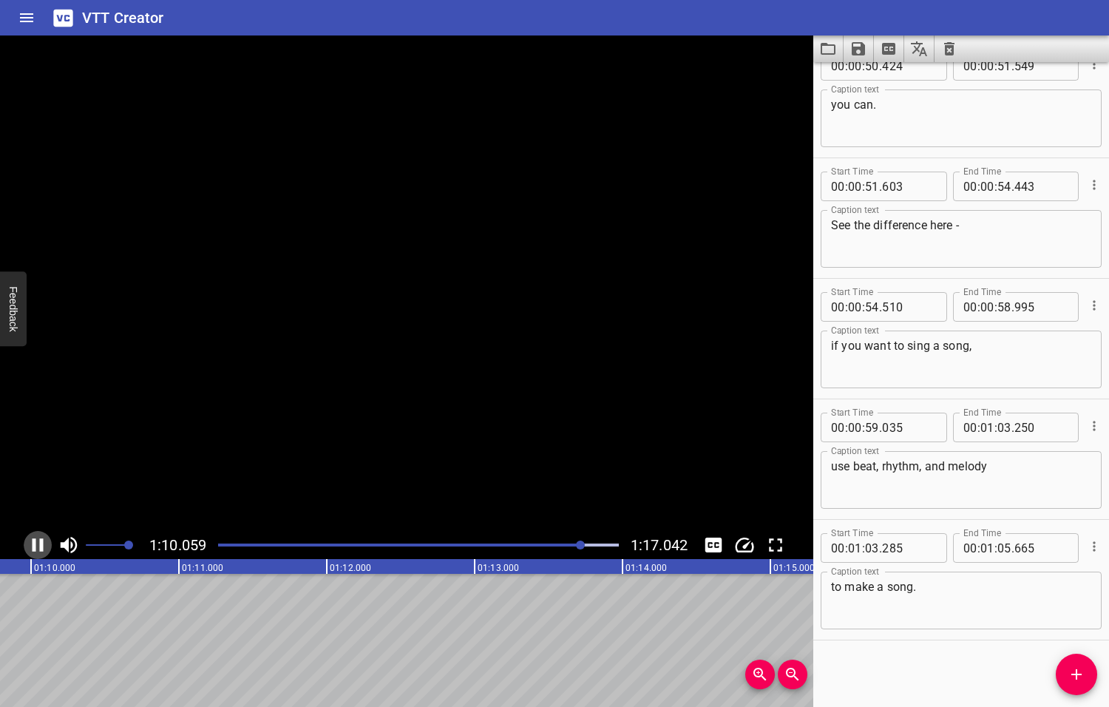
click at [38, 545] on icon "Play/Pause" at bounding box center [38, 545] width 22 height 22
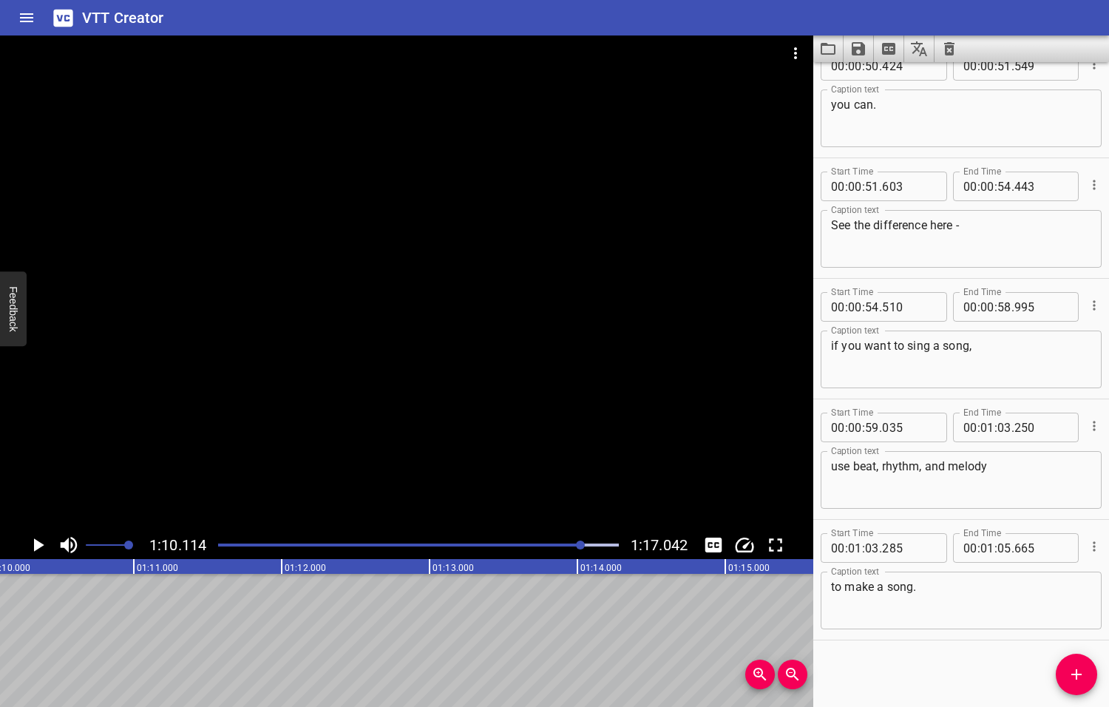
scroll to position [0, 10367]
click at [38, 545] on icon "Play/Pause" at bounding box center [39, 544] width 10 height 13
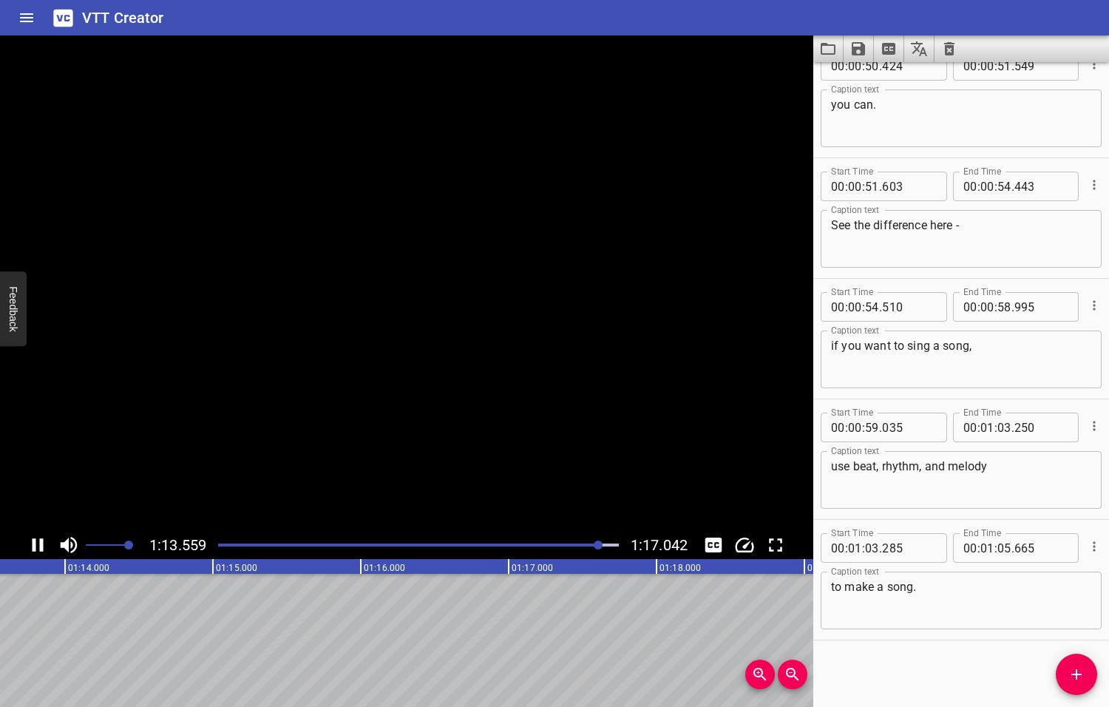
click at [38, 545] on icon "Play/Pause" at bounding box center [38, 545] width 22 height 22
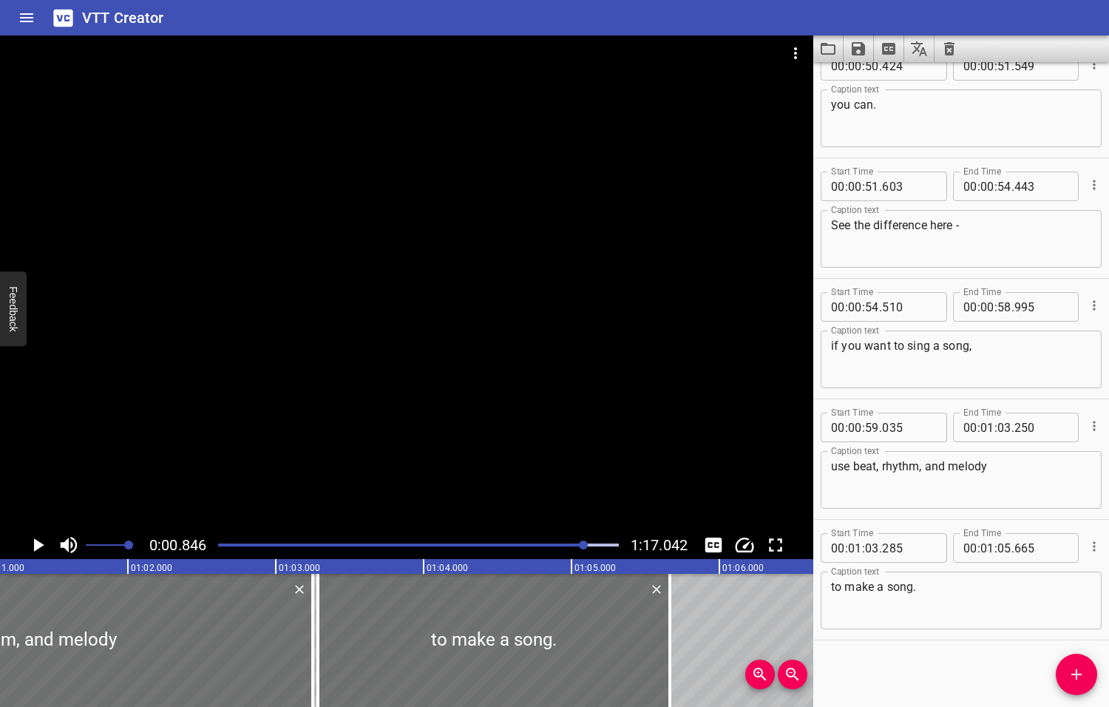
drag, startPoint x: 597, startPoint y: 547, endPoint x: 585, endPoint y: 552, distance: 13.6
click at [585, 552] on div at bounding box center [418, 545] width 418 height 21
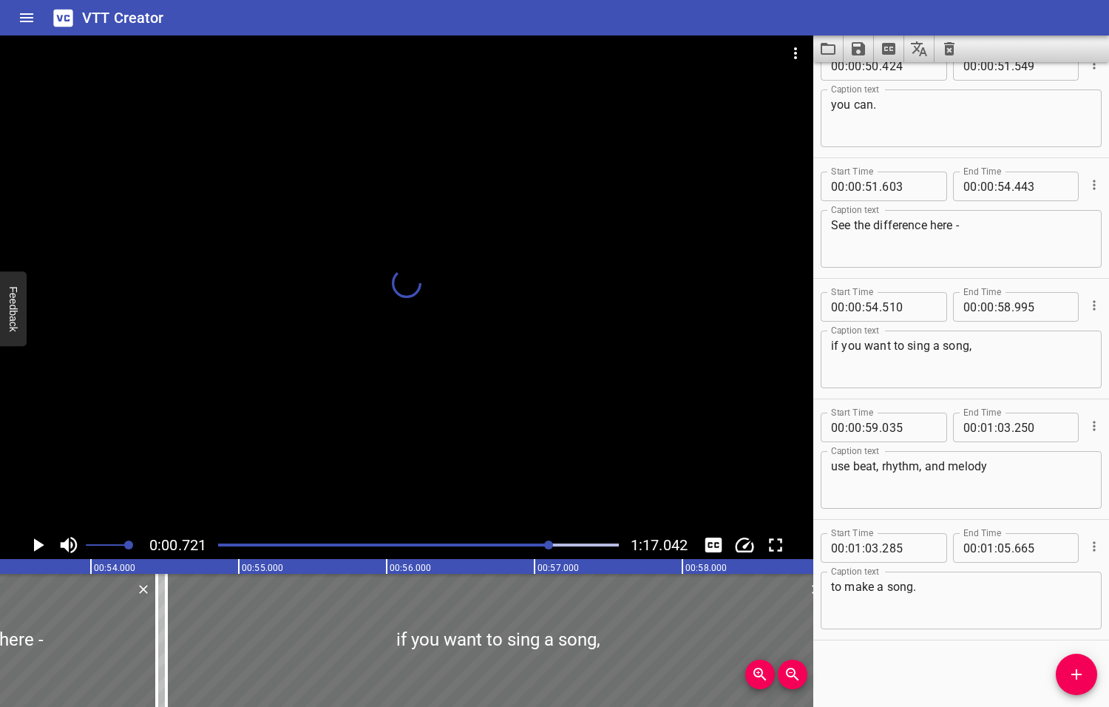
drag, startPoint x: 586, startPoint y: 546, endPoint x: 550, endPoint y: 557, distance: 37.2
click at [550, 557] on div "0:00.721 1:17.042" at bounding box center [406, 545] width 813 height 28
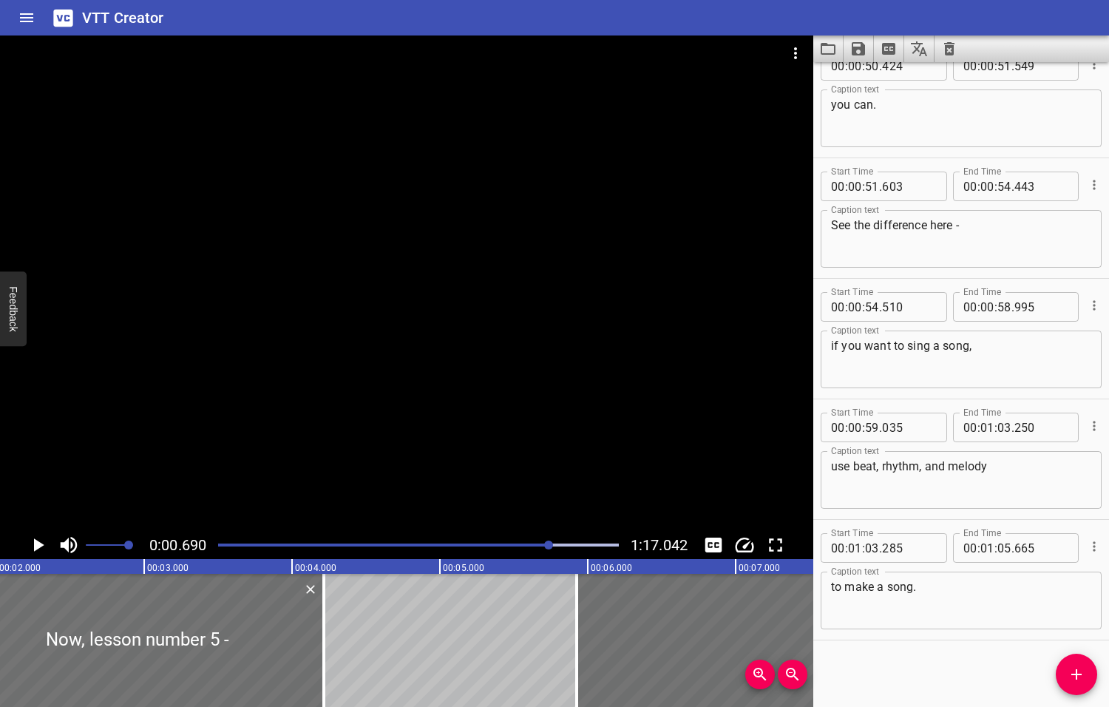
scroll to position [0, 102]
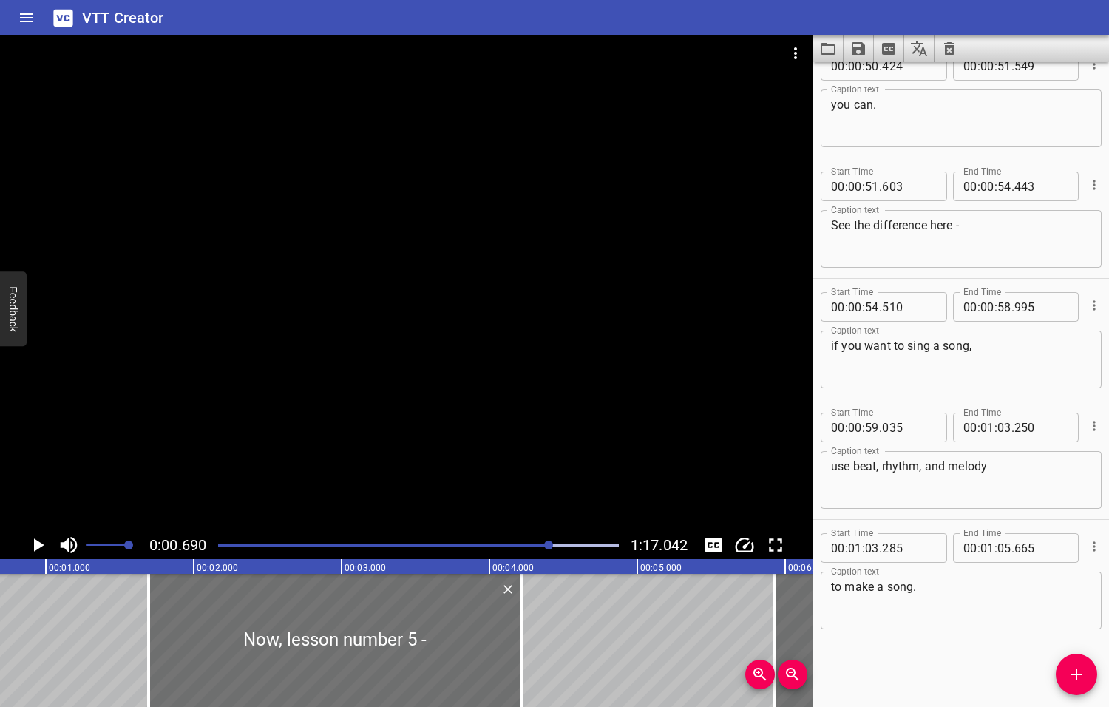
click at [551, 546] on div at bounding box center [548, 544] width 9 height 9
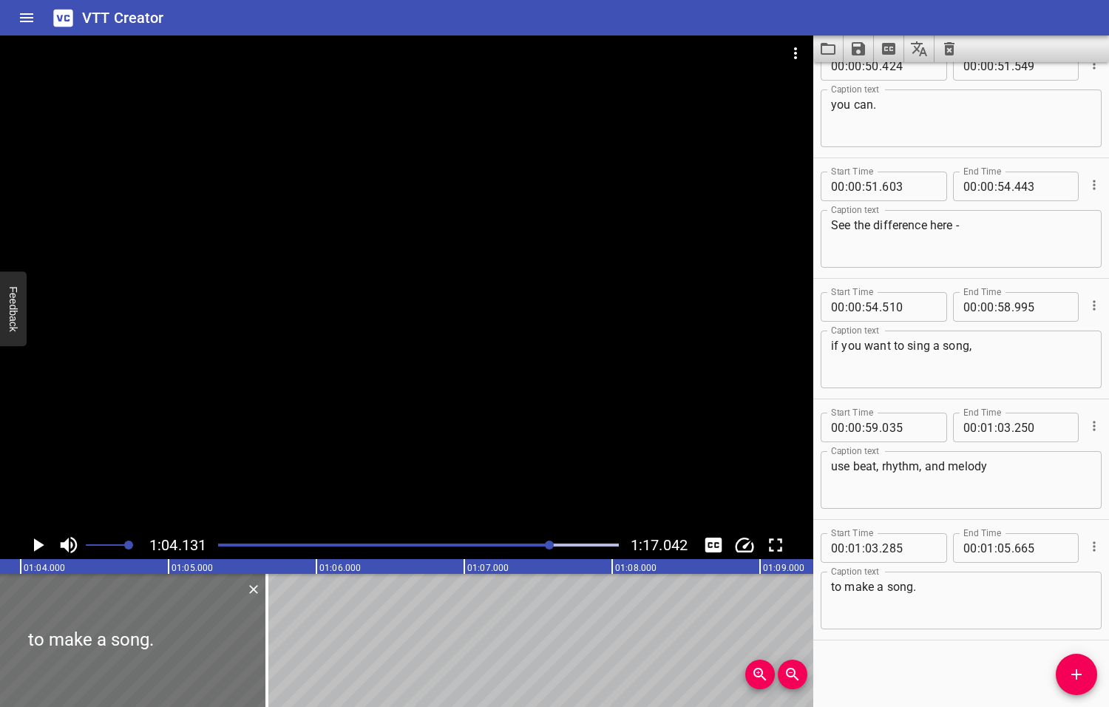
scroll to position [0, 9482]
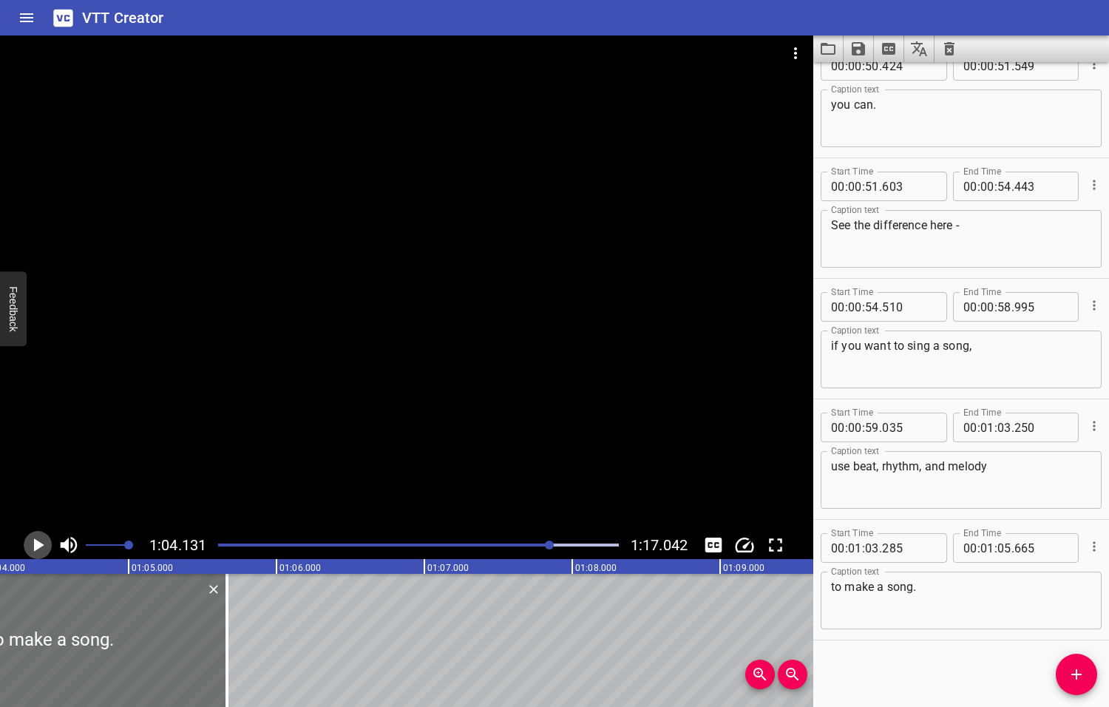
click at [38, 547] on icon "Play/Pause" at bounding box center [39, 544] width 10 height 13
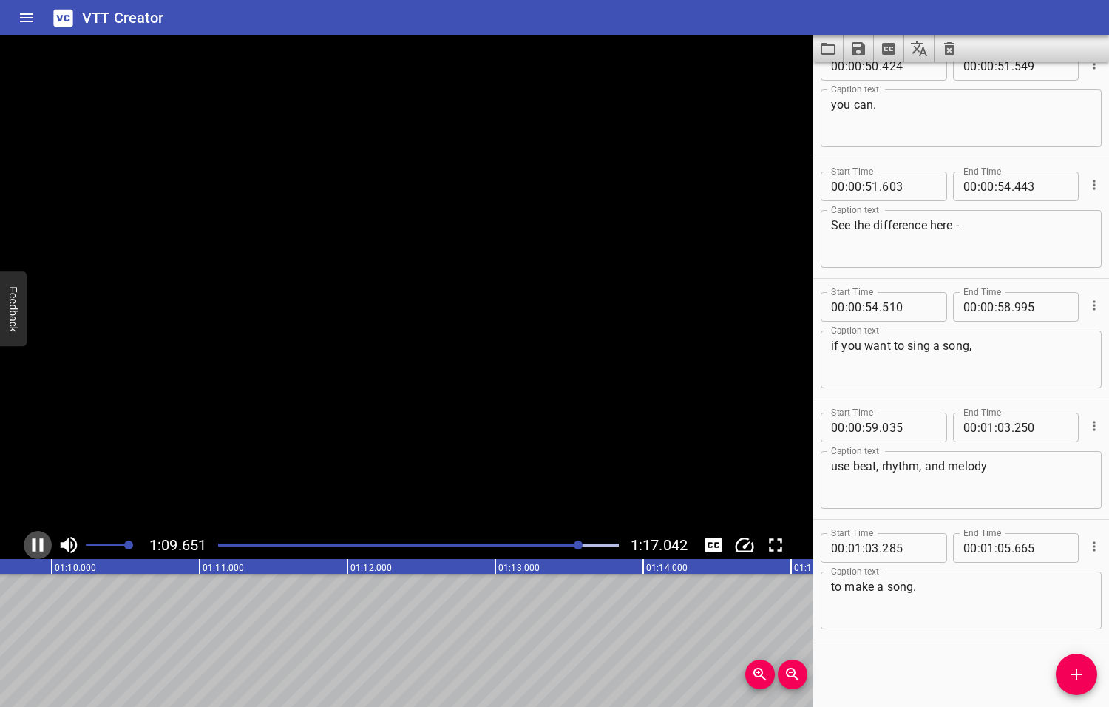
click at [38, 547] on icon "Play/Pause" at bounding box center [38, 545] width 22 height 22
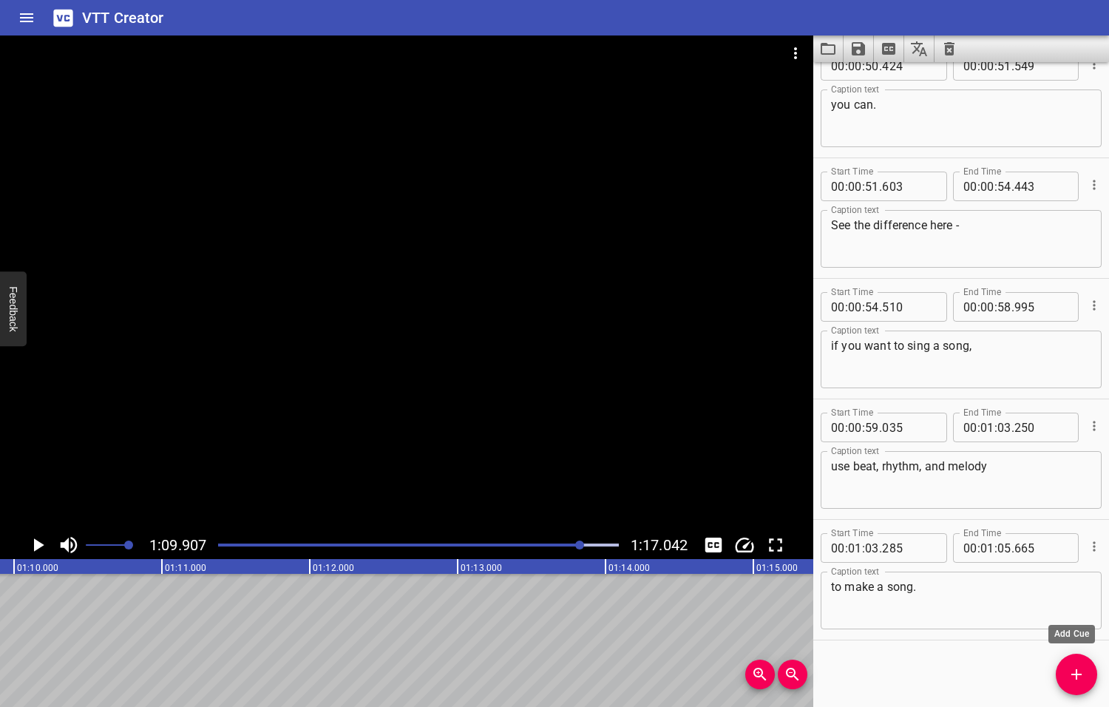
click at [1072, 676] on icon "Add Cue" at bounding box center [1077, 674] width 18 height 18
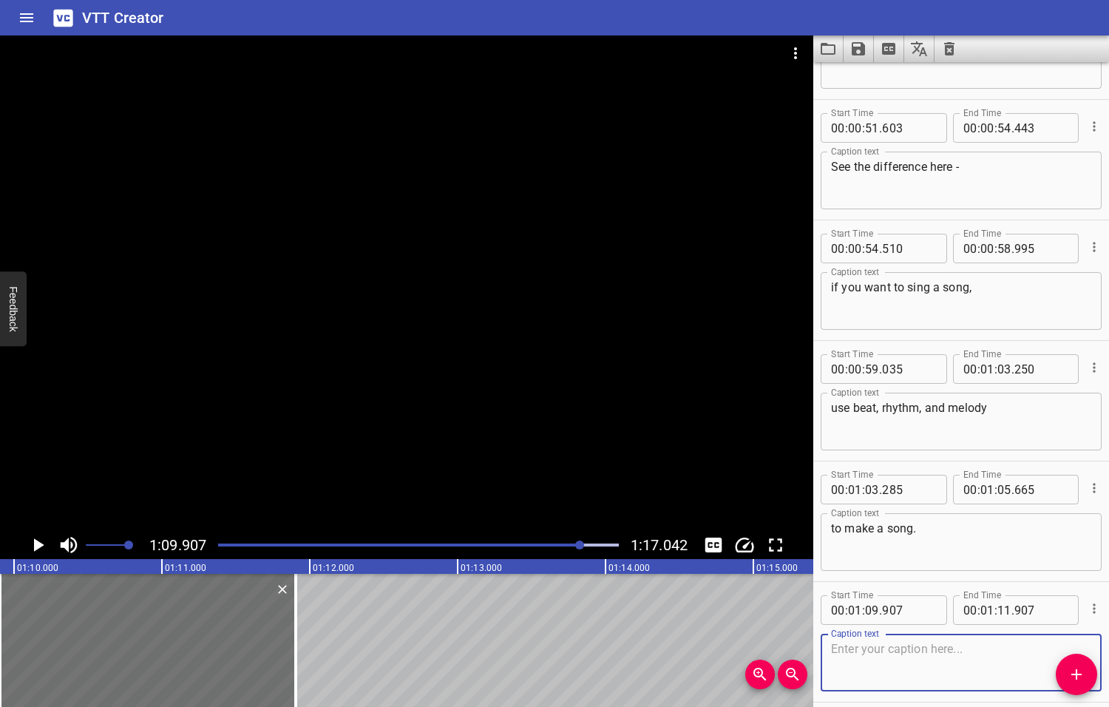
scroll to position [1714, 0]
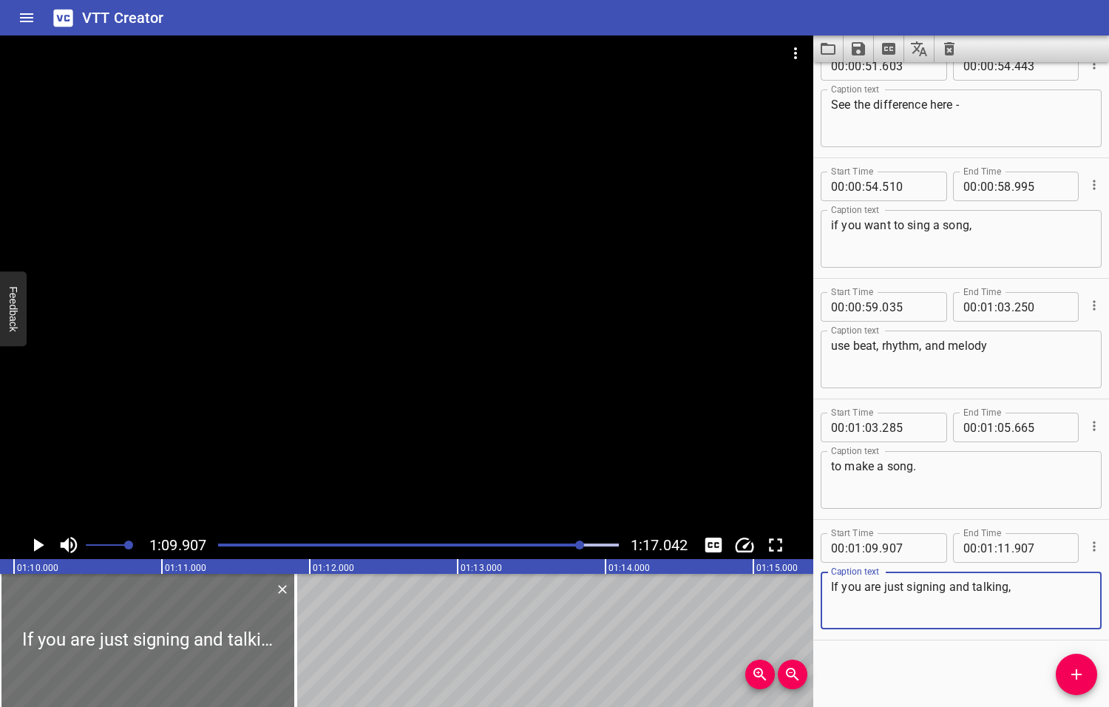
type textarea "If you are just signing and talking,"
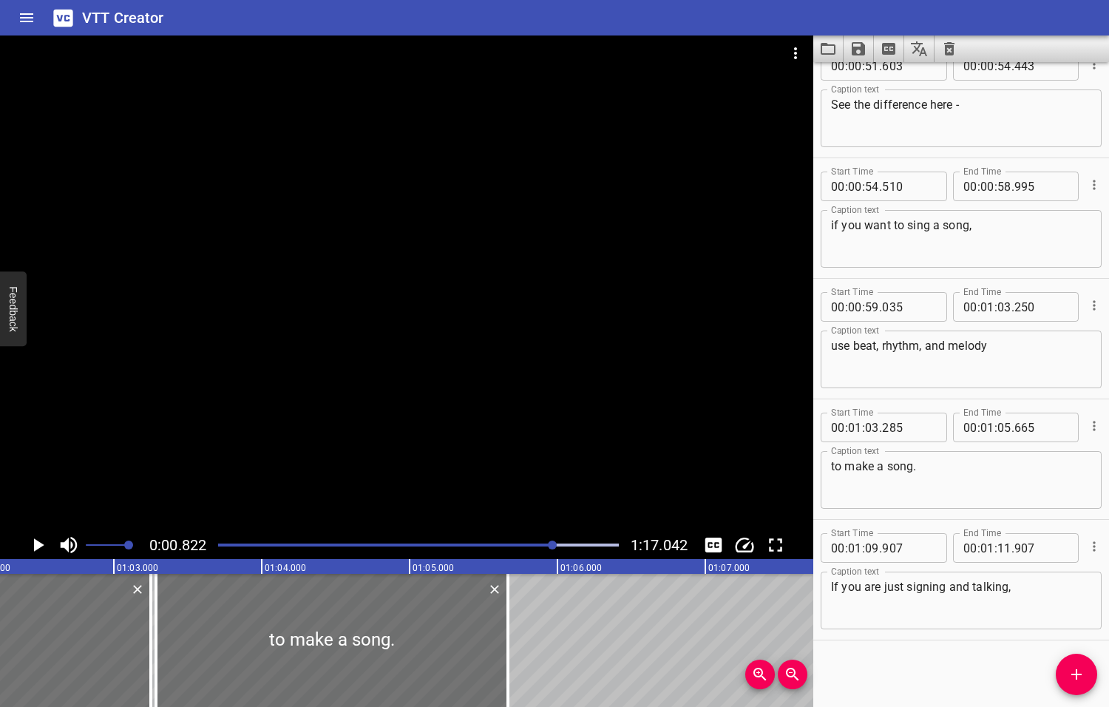
drag, startPoint x: 581, startPoint y: 545, endPoint x: 553, endPoint y: 550, distance: 28.6
click at [554, 550] on div at bounding box center [418, 545] width 418 height 21
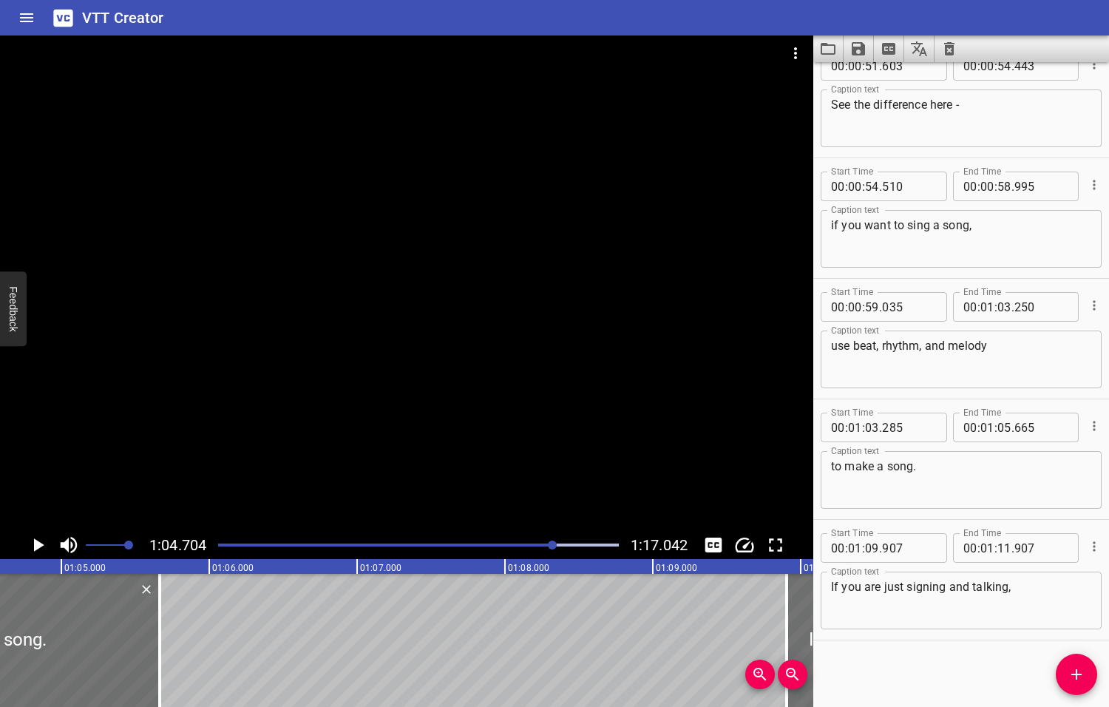
scroll to position [0, 9566]
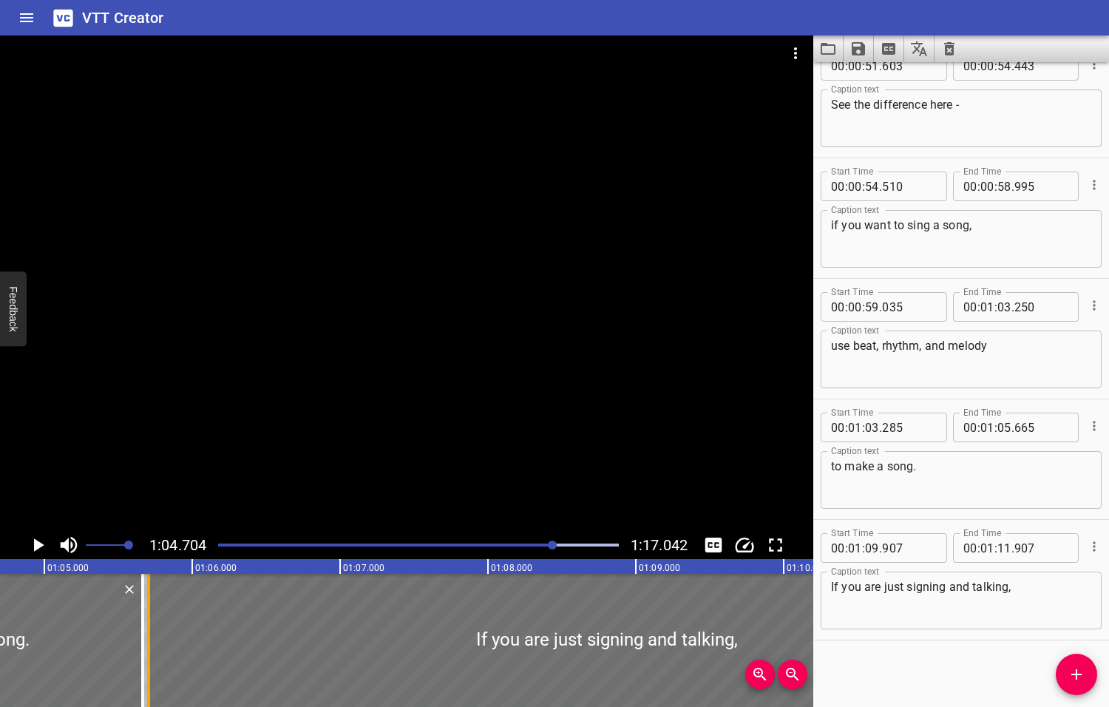
drag, startPoint x: 768, startPoint y: 622, endPoint x: 147, endPoint y: 657, distance: 622.0
click at [147, 657] on div at bounding box center [148, 640] width 3 height 133
type input "05"
type input "707"
click at [38, 546] on icon "Play/Pause" at bounding box center [39, 544] width 10 height 13
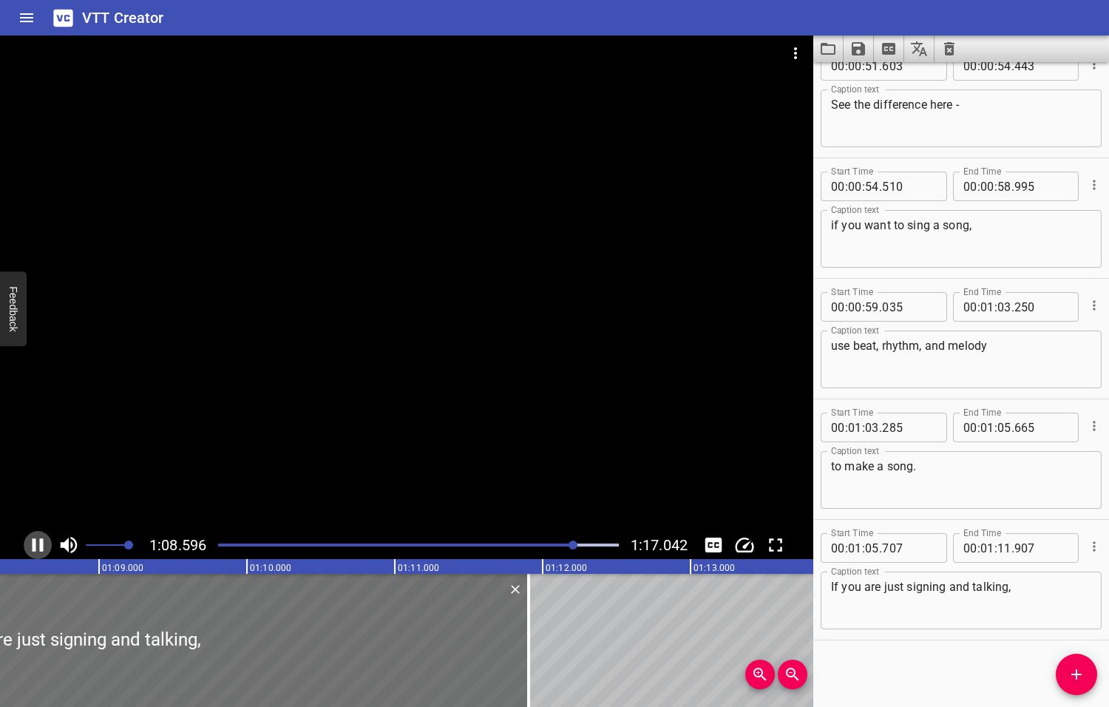
click at [38, 546] on icon "Play/Pause" at bounding box center [38, 545] width 22 height 22
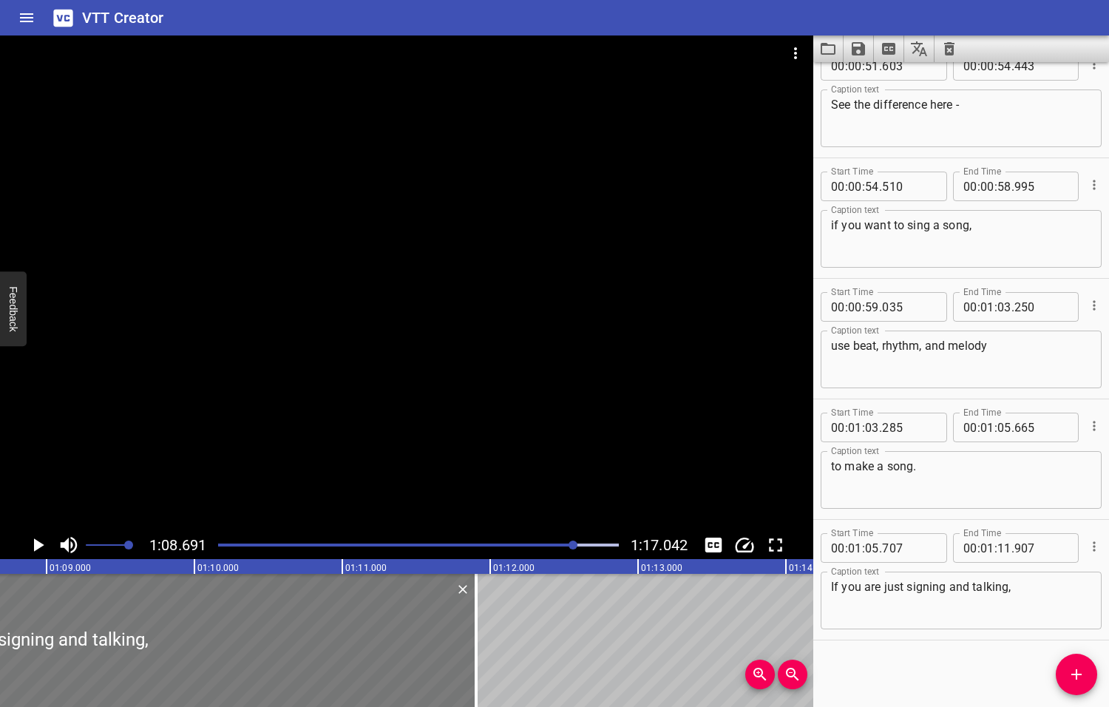
scroll to position [0, 10156]
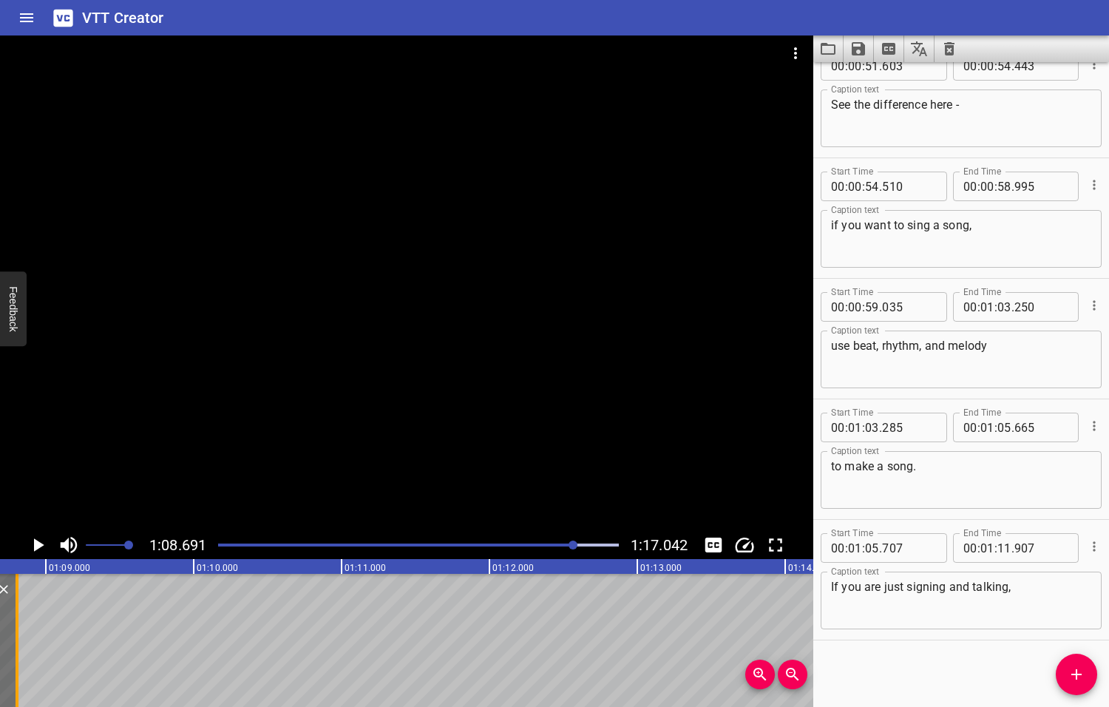
drag, startPoint x: 471, startPoint y: 645, endPoint x: 13, endPoint y: 635, distance: 458.5
click at [13, 635] on div at bounding box center [17, 640] width 15 height 133
type input "08"
type input "807"
click at [38, 543] on icon "Play/Pause" at bounding box center [39, 544] width 10 height 13
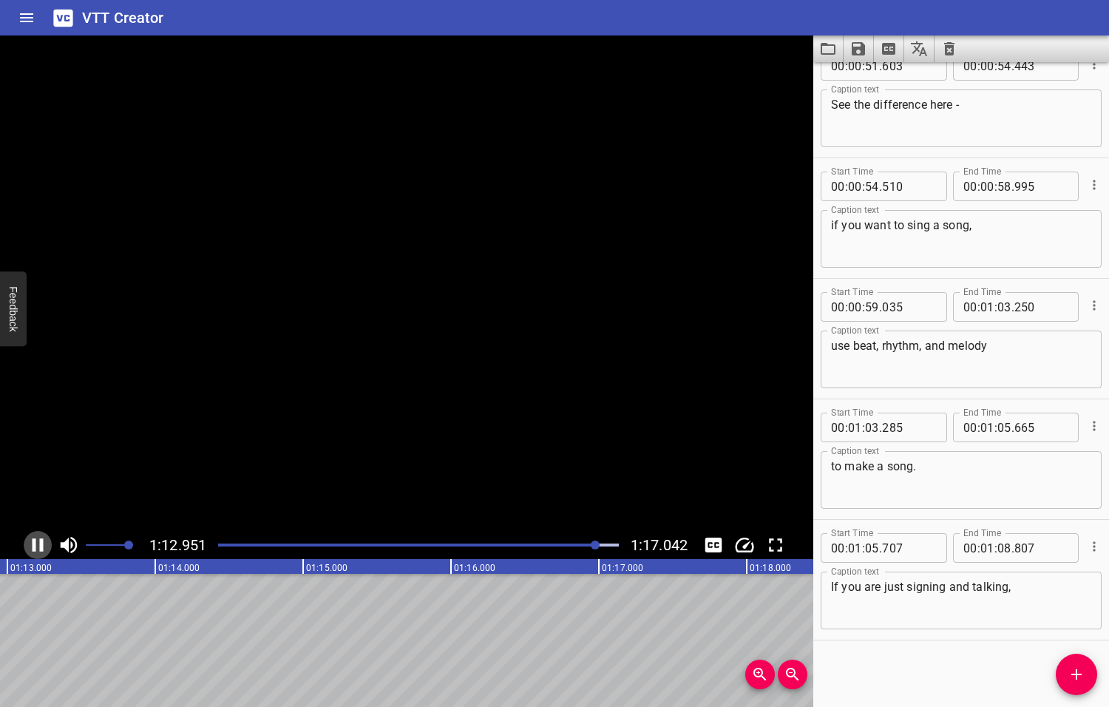
click at [38, 543] on icon "Play/Pause" at bounding box center [38, 545] width 22 height 22
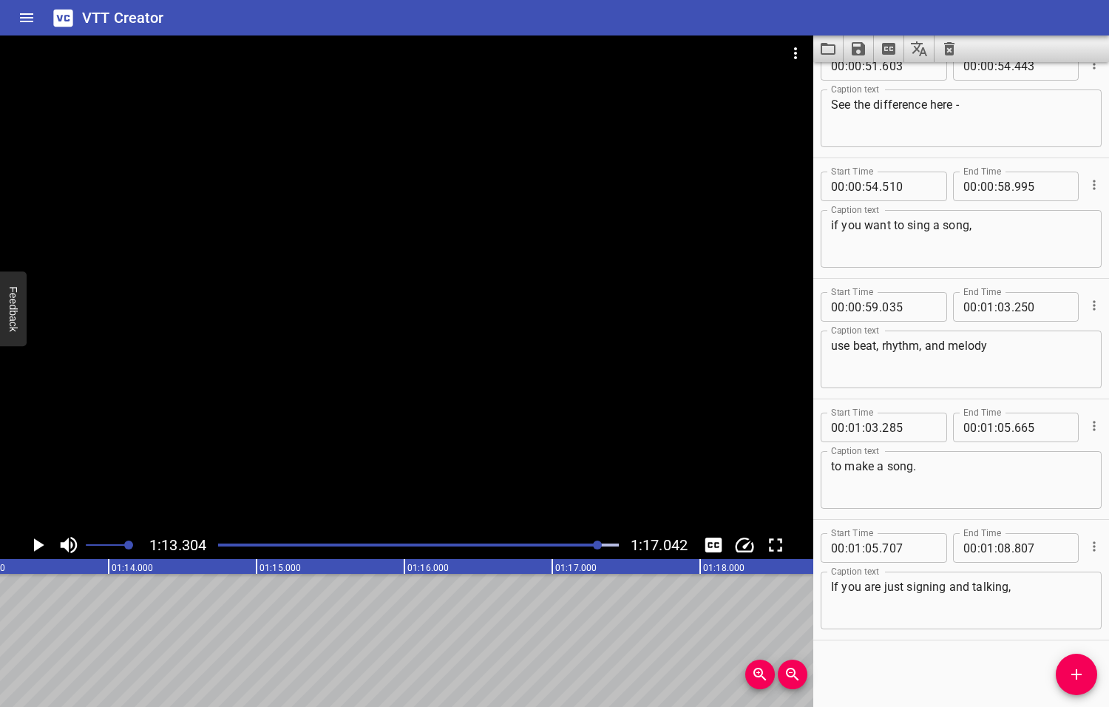
scroll to position [0, 10839]
click at [1081, 673] on icon "Add Cue" at bounding box center [1077, 674] width 18 height 18
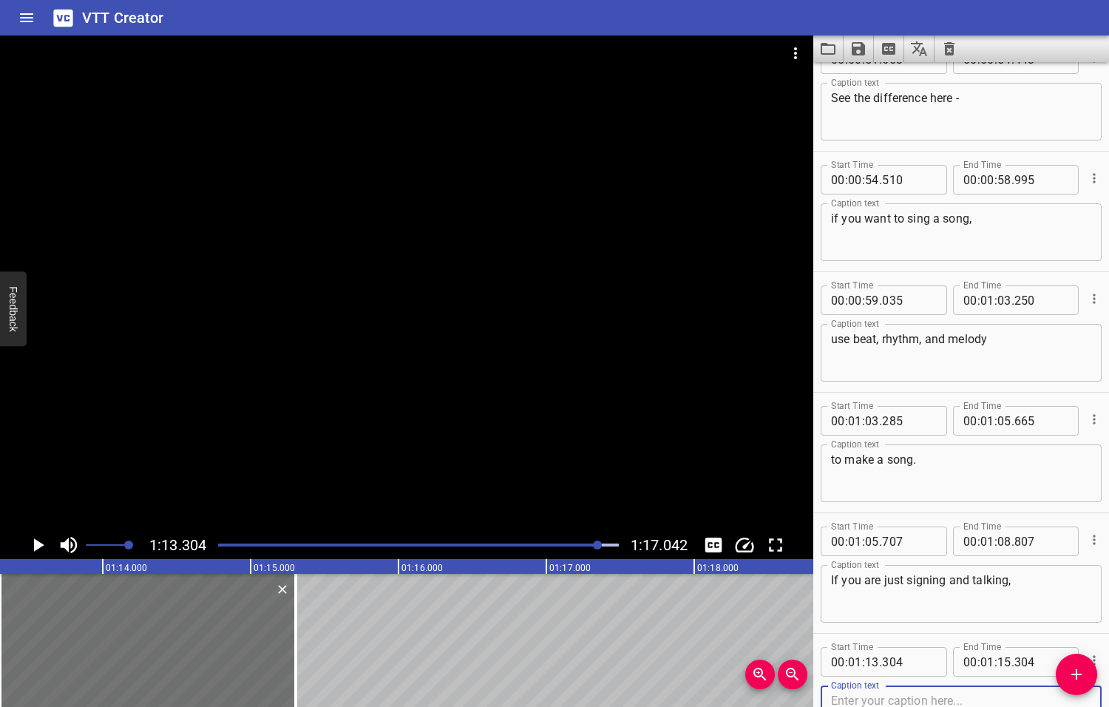
scroll to position [1835, 0]
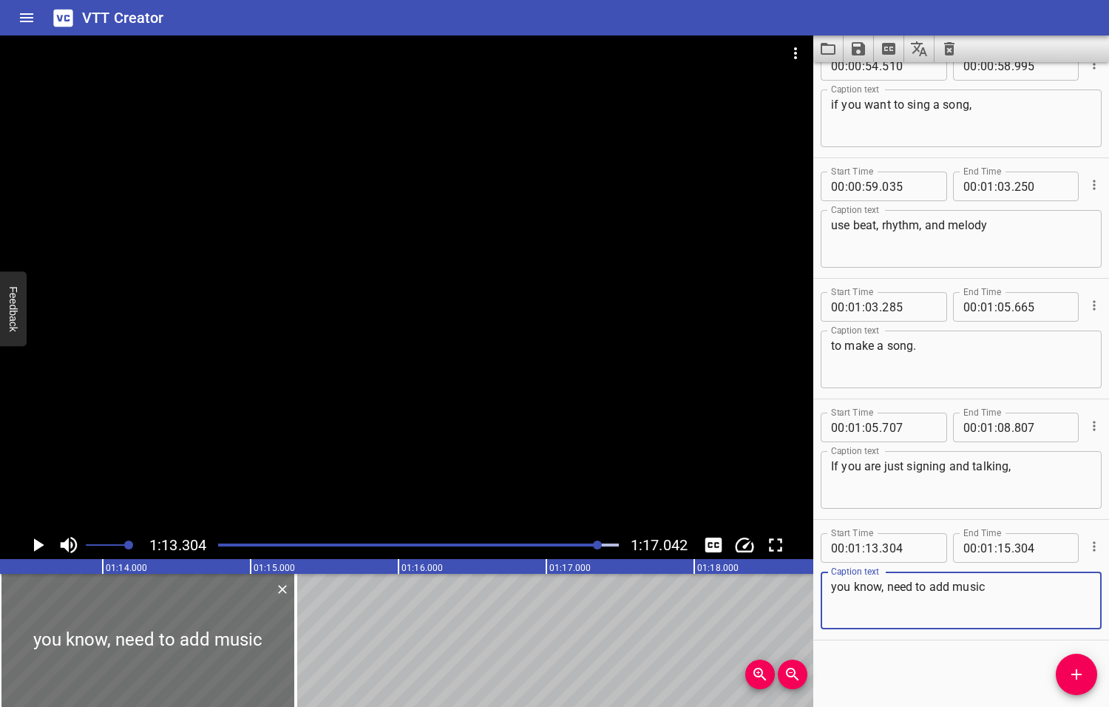
type textarea "you know, need to add music"
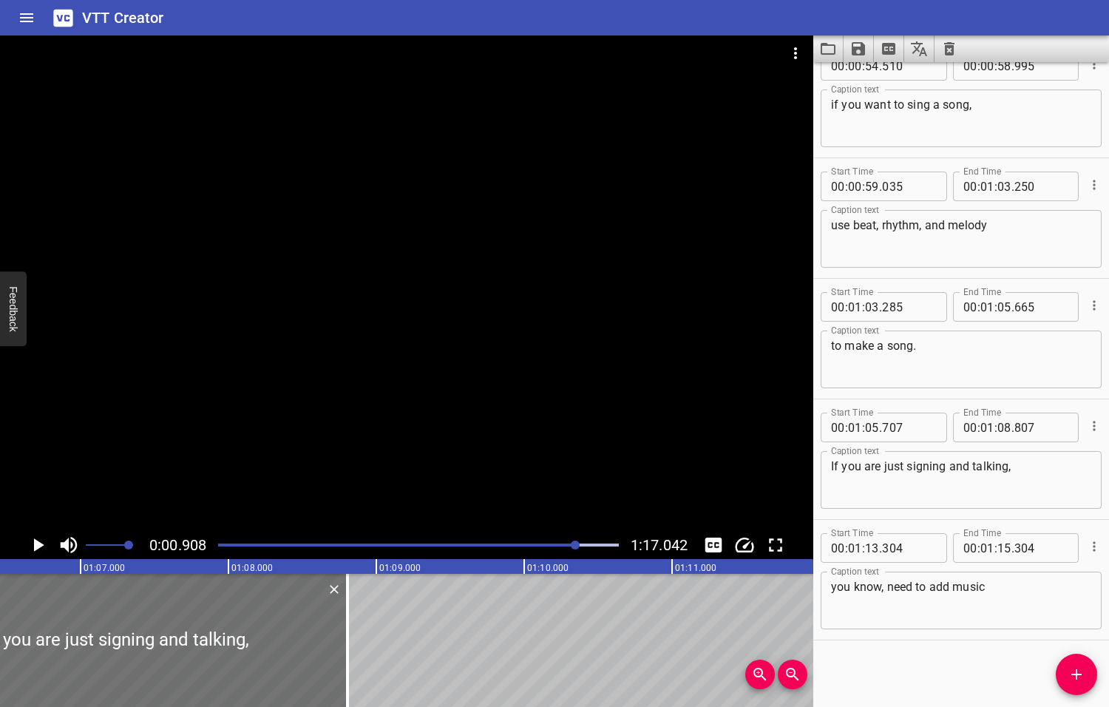
drag, startPoint x: 599, startPoint y: 543, endPoint x: 577, endPoint y: 548, distance: 22.6
click at [577, 548] on div at bounding box center [575, 544] width 9 height 9
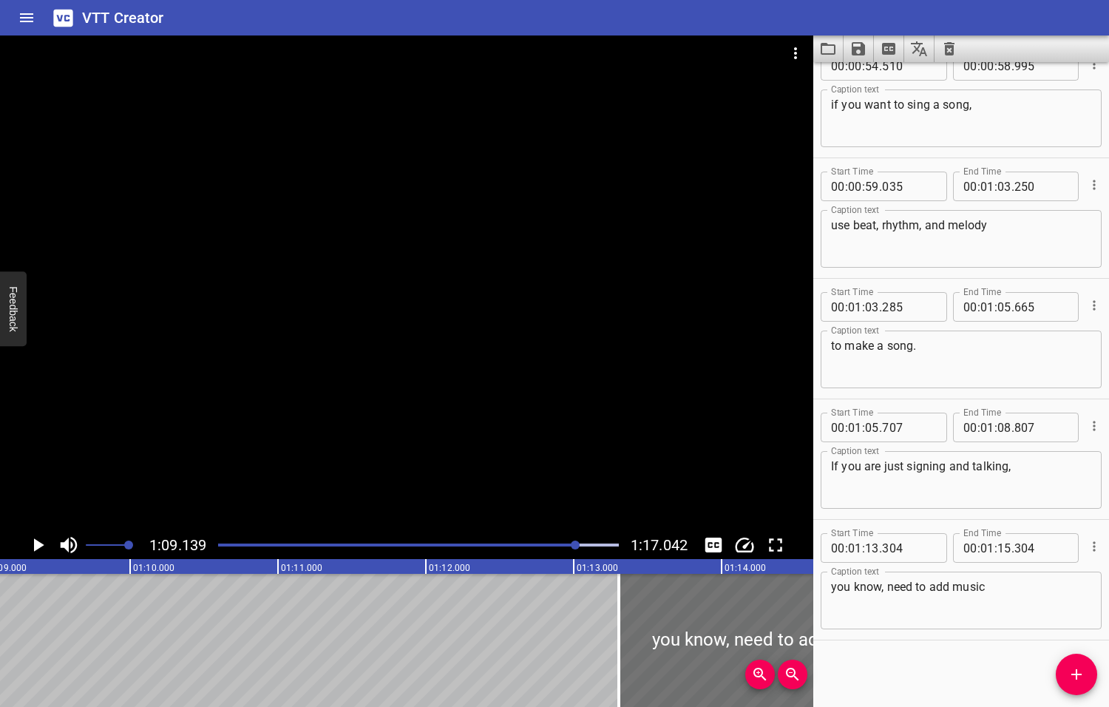
scroll to position [0, 10223]
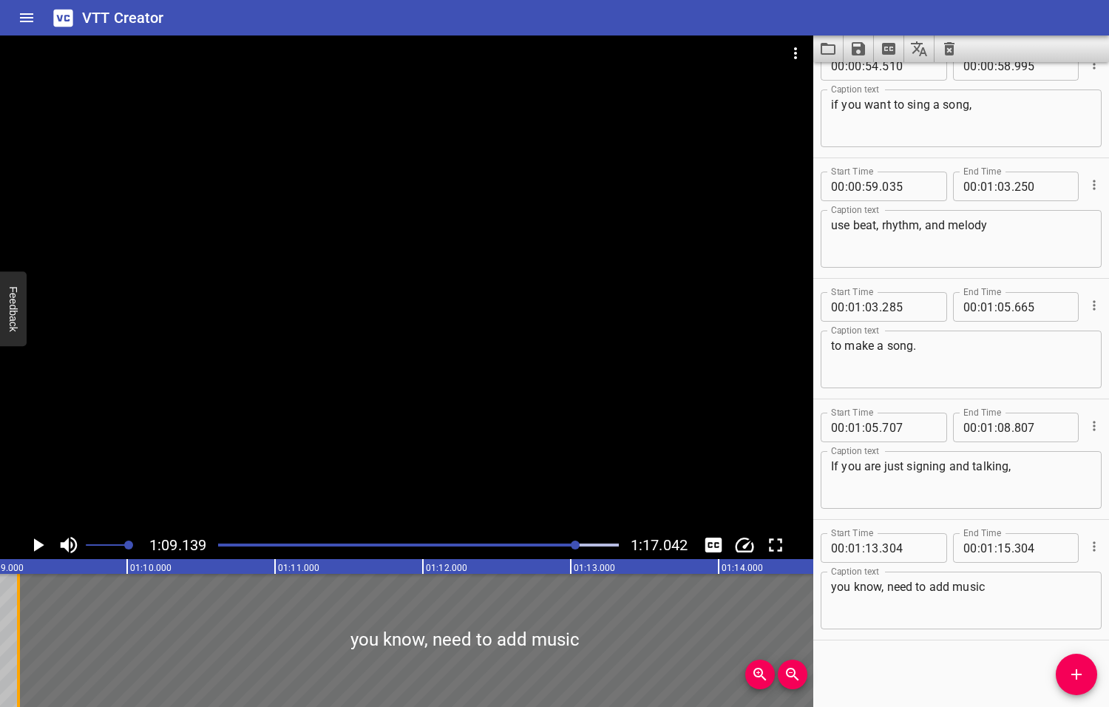
drag, startPoint x: 614, startPoint y: 631, endPoint x: 14, endPoint y: 624, distance: 599.6
click at [15, 624] on div at bounding box center [18, 640] width 15 height 133
type input "09"
type input "254"
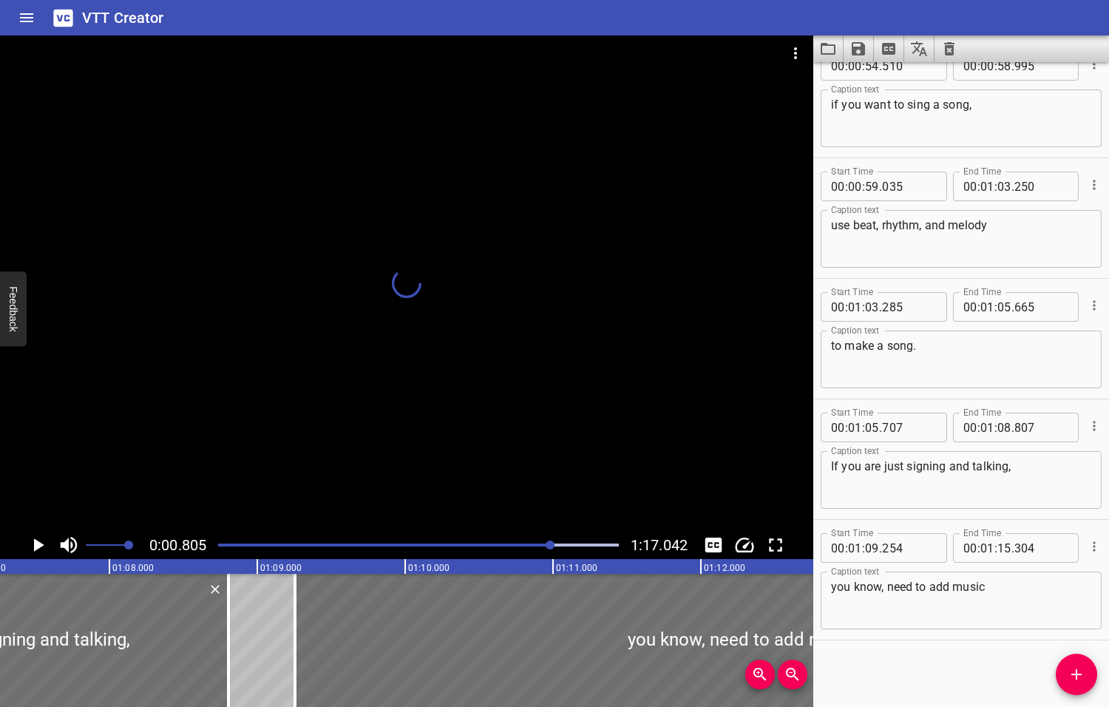
drag, startPoint x: 577, startPoint y: 545, endPoint x: 552, endPoint y: 553, distance: 26.4
click at [552, 553] on div at bounding box center [418, 545] width 418 height 21
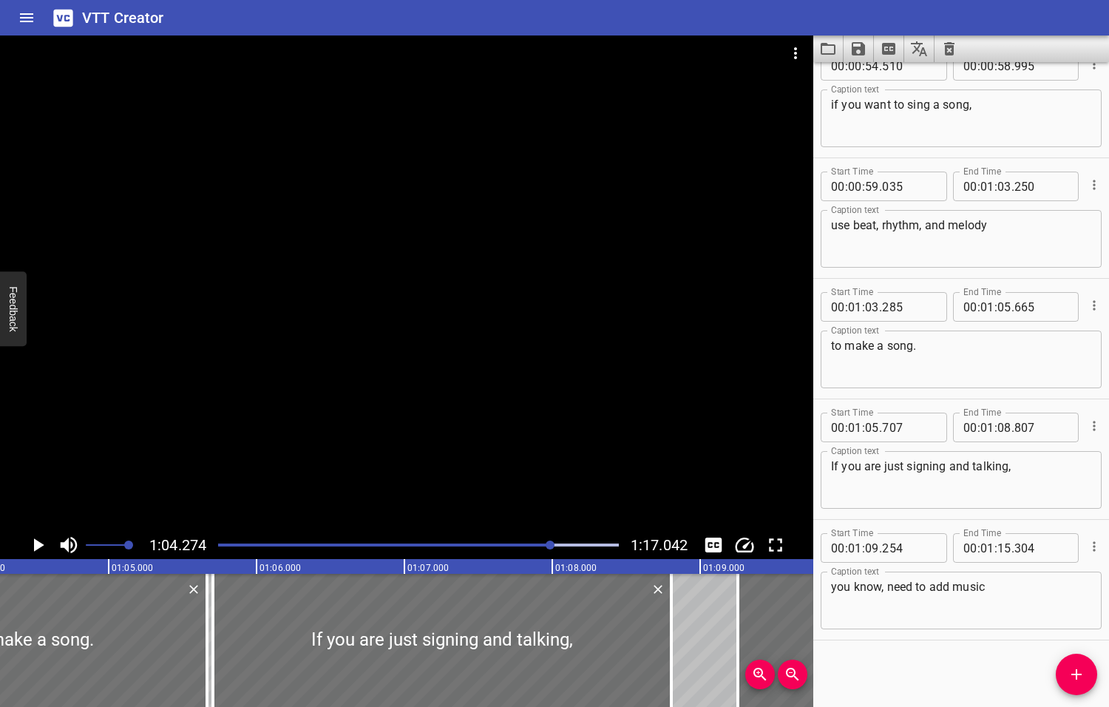
scroll to position [0, 9504]
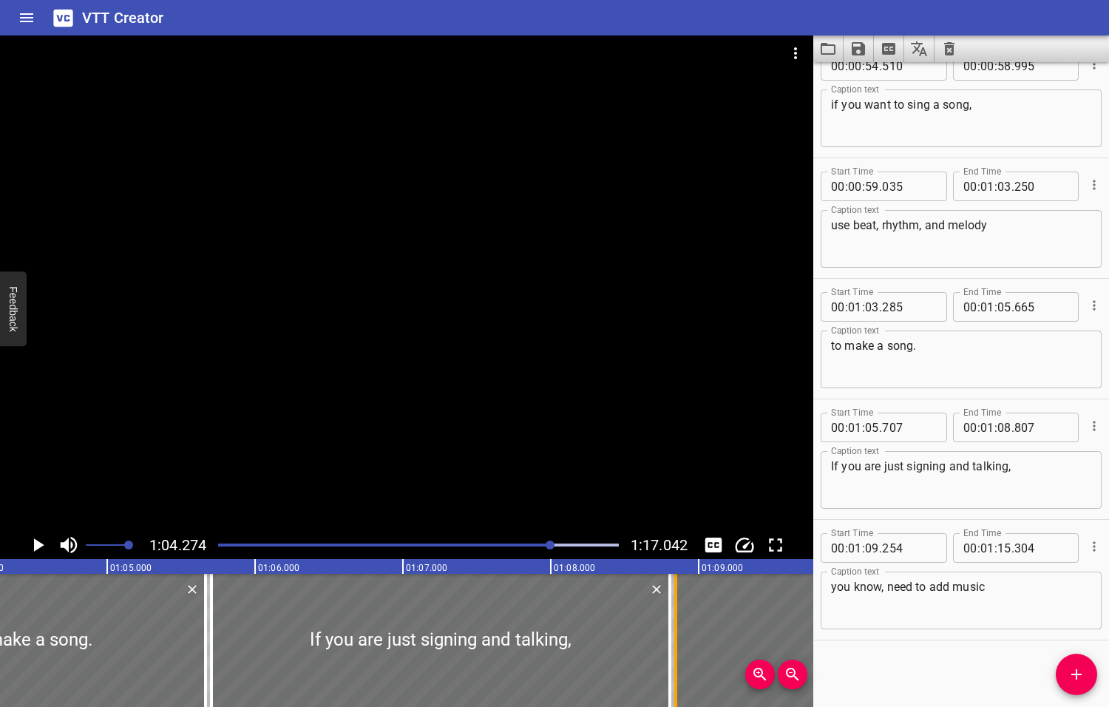
drag, startPoint x: 733, startPoint y: 642, endPoint x: 672, endPoint y: 646, distance: 60.8
click at [672, 646] on div at bounding box center [675, 640] width 15 height 133
type input "08"
type input "844"
click at [38, 544] on icon "Play/Pause" at bounding box center [39, 544] width 10 height 13
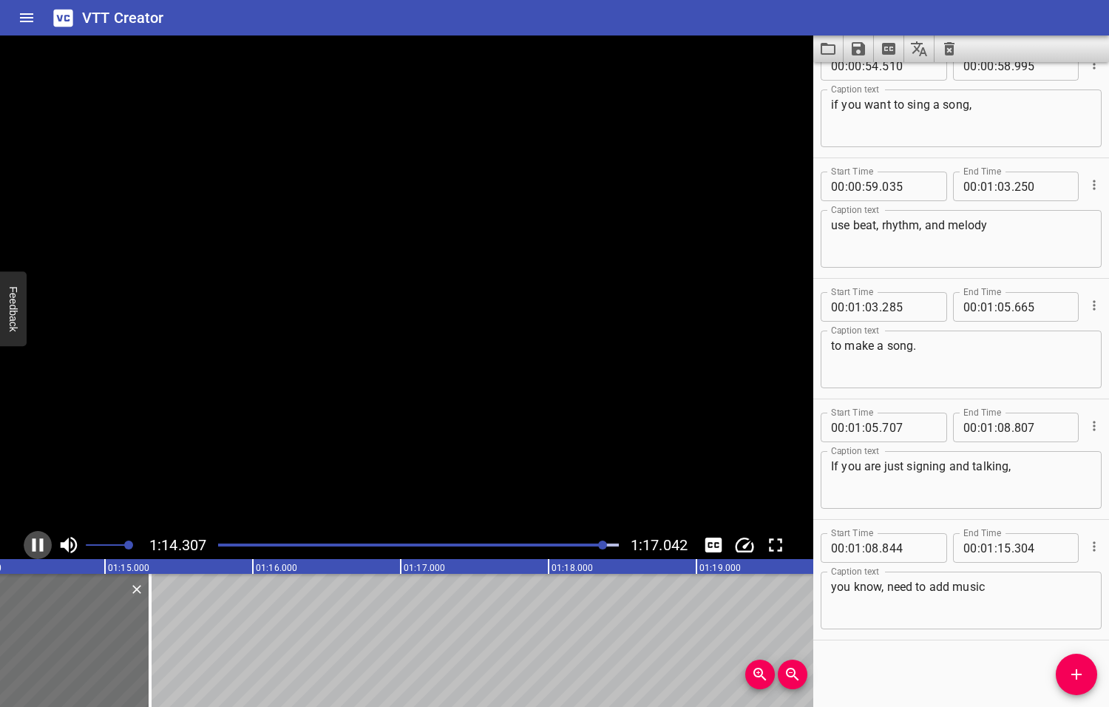
click at [38, 544] on icon "Play/Pause" at bounding box center [38, 545] width 22 height 22
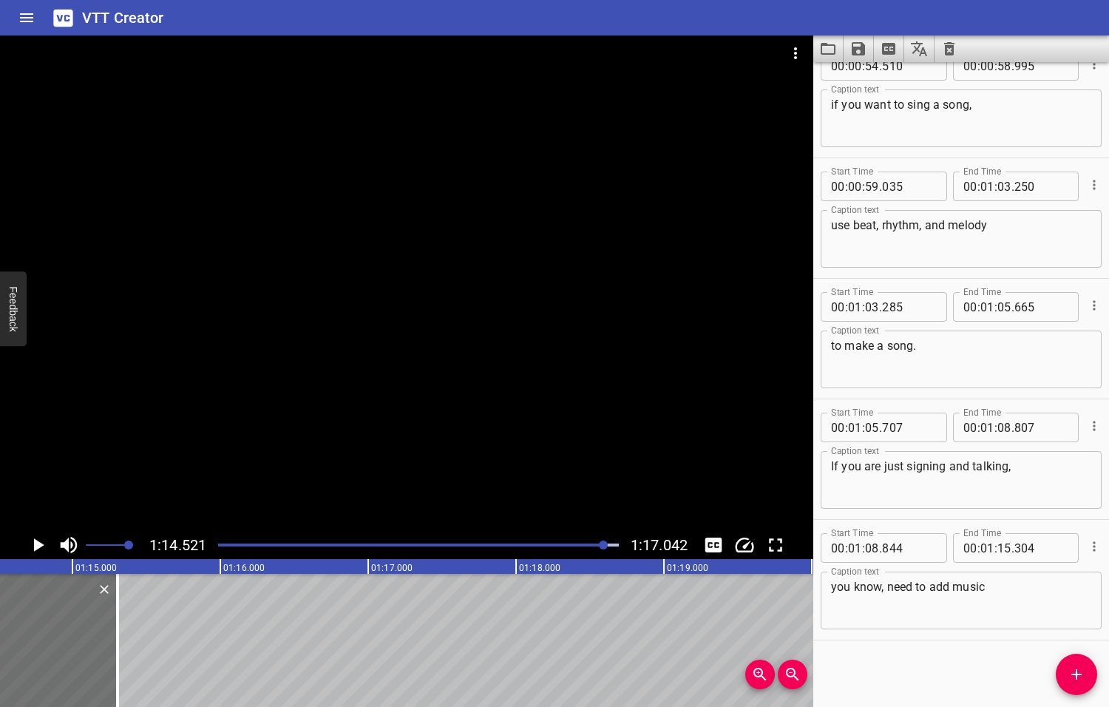
scroll to position [0, 11018]
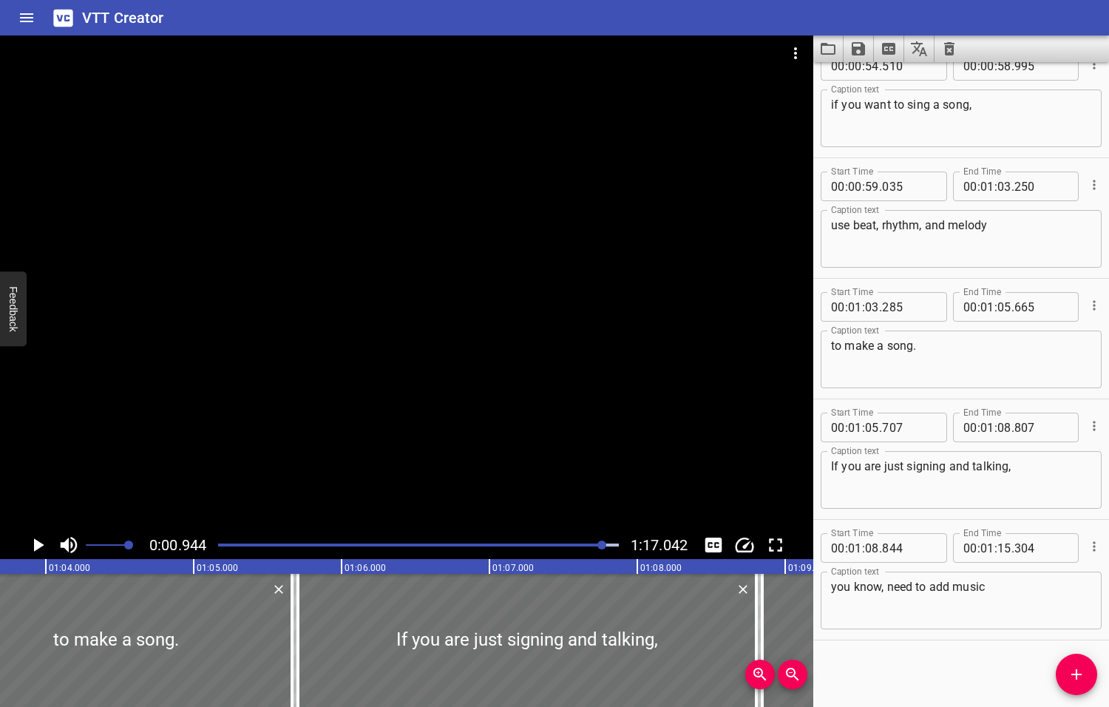
click at [600, 545] on div at bounding box center [601, 544] width 9 height 9
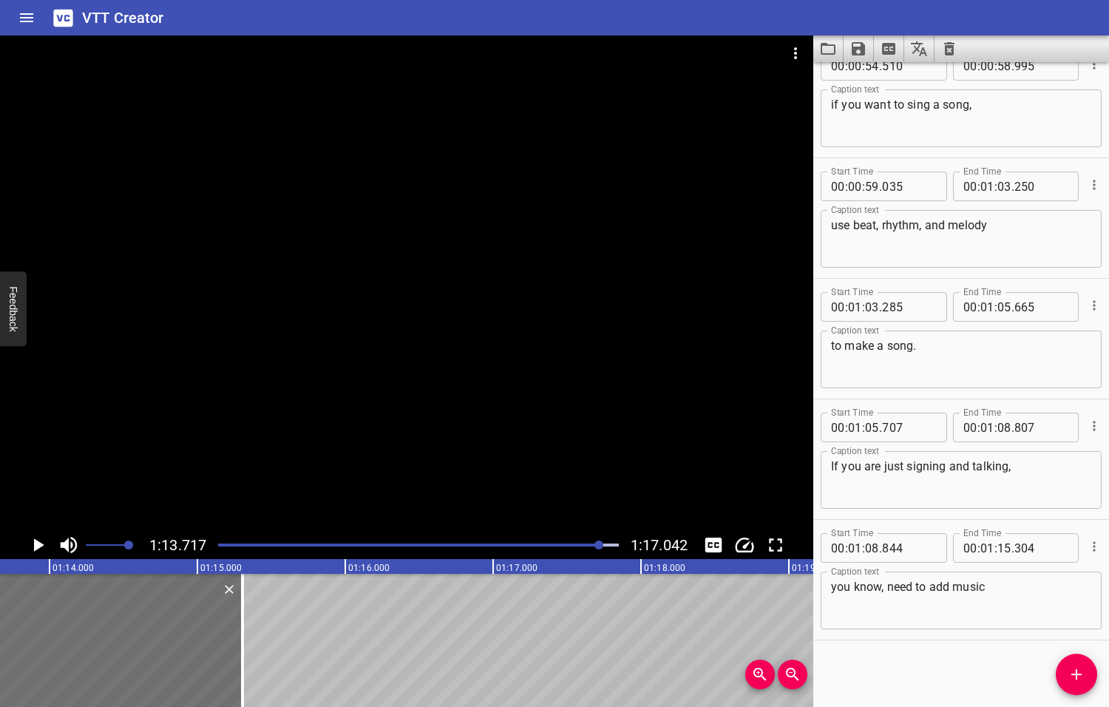
scroll to position [0, 10899]
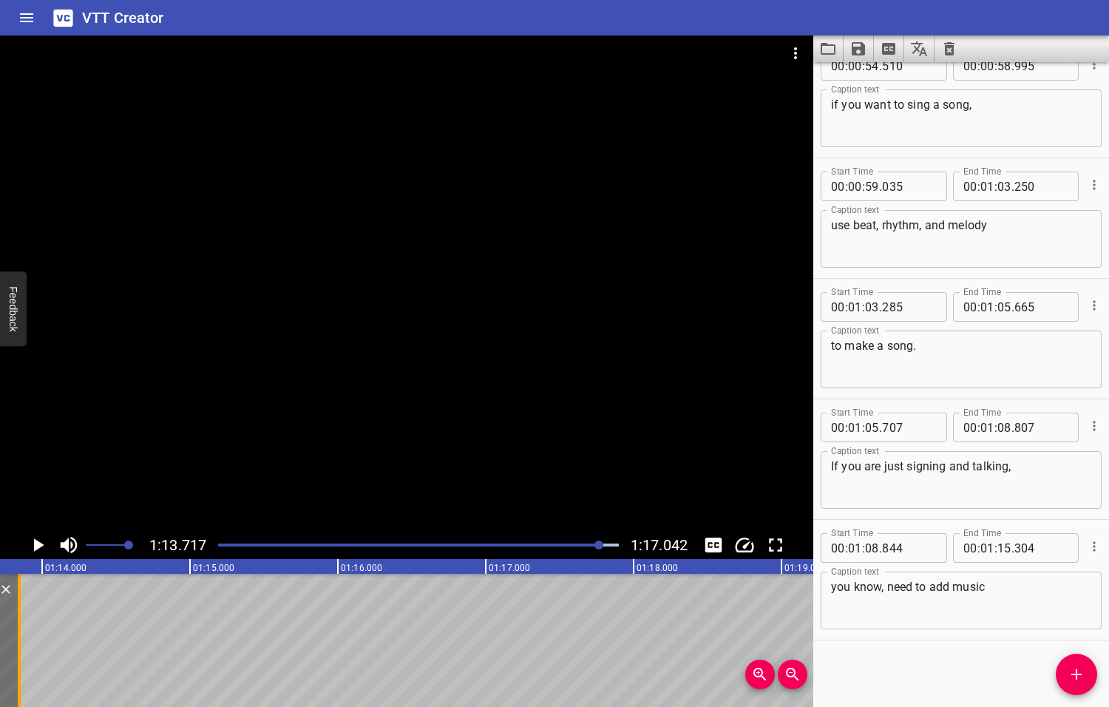
drag, startPoint x: 232, startPoint y: 615, endPoint x: 16, endPoint y: 633, distance: 216.6
click at [16, 633] on div at bounding box center [19, 640] width 15 height 133
type input "13"
type input "844"
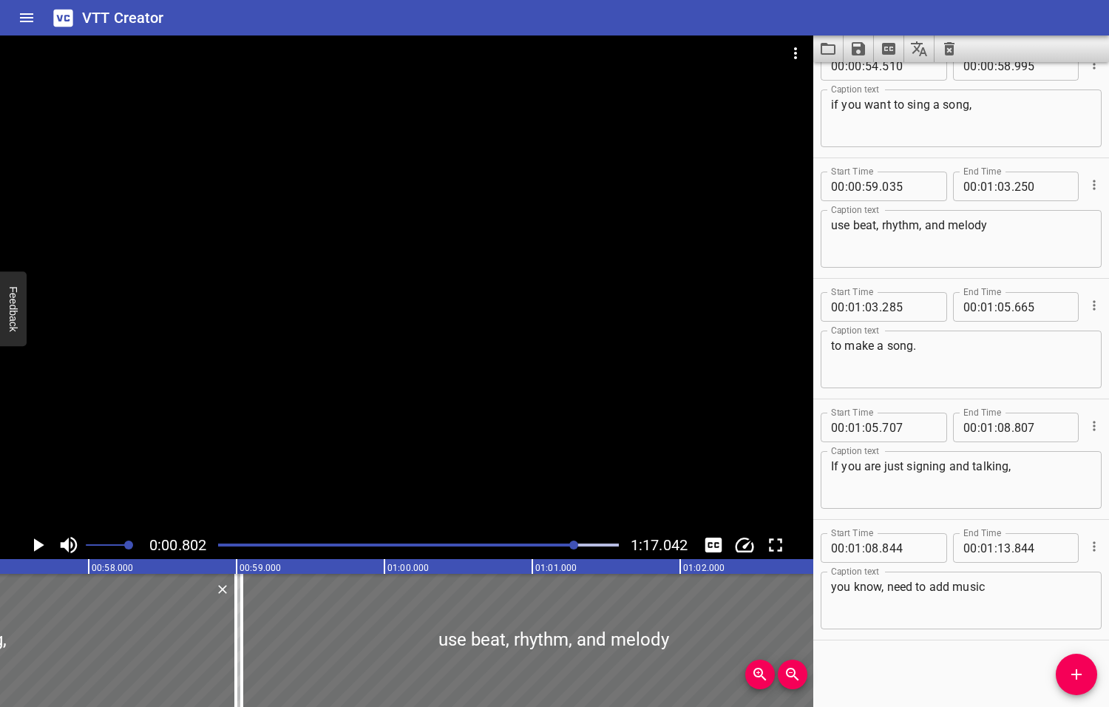
drag, startPoint x: 602, startPoint y: 543, endPoint x: 572, endPoint y: 546, distance: 29.7
click at [574, 548] on div at bounding box center [573, 544] width 9 height 9
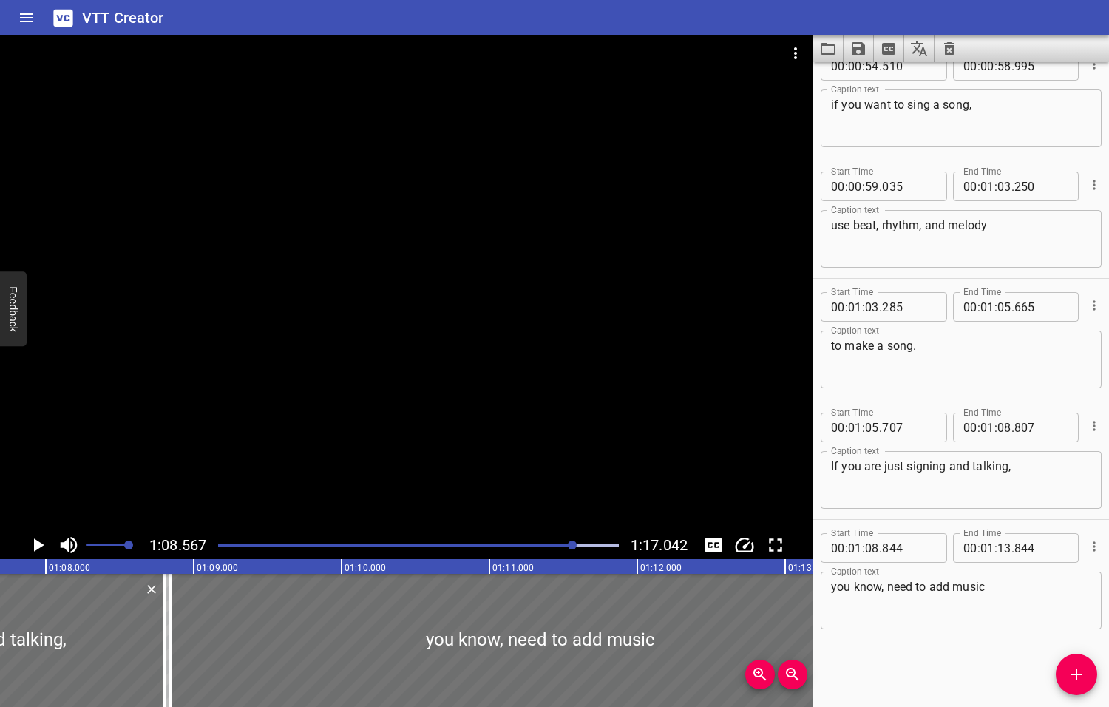
scroll to position [0, 10138]
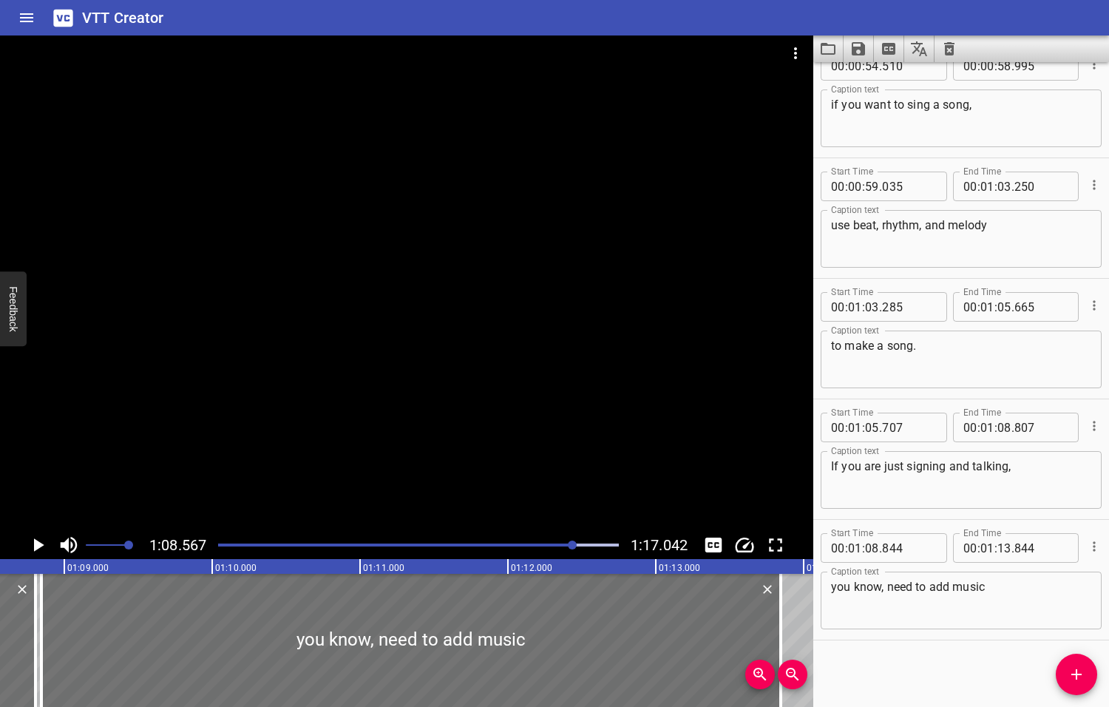
click at [38, 544] on icon "Play/Pause" at bounding box center [39, 544] width 10 height 13
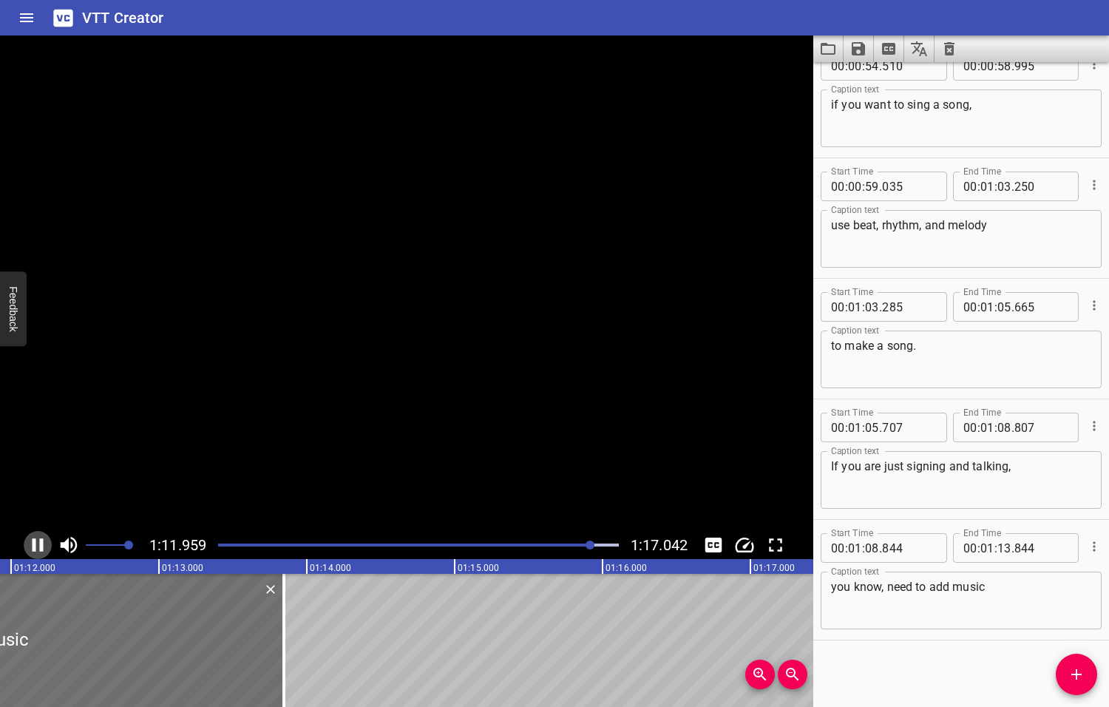
click at [38, 544] on icon "Play/Pause" at bounding box center [38, 545] width 22 height 22
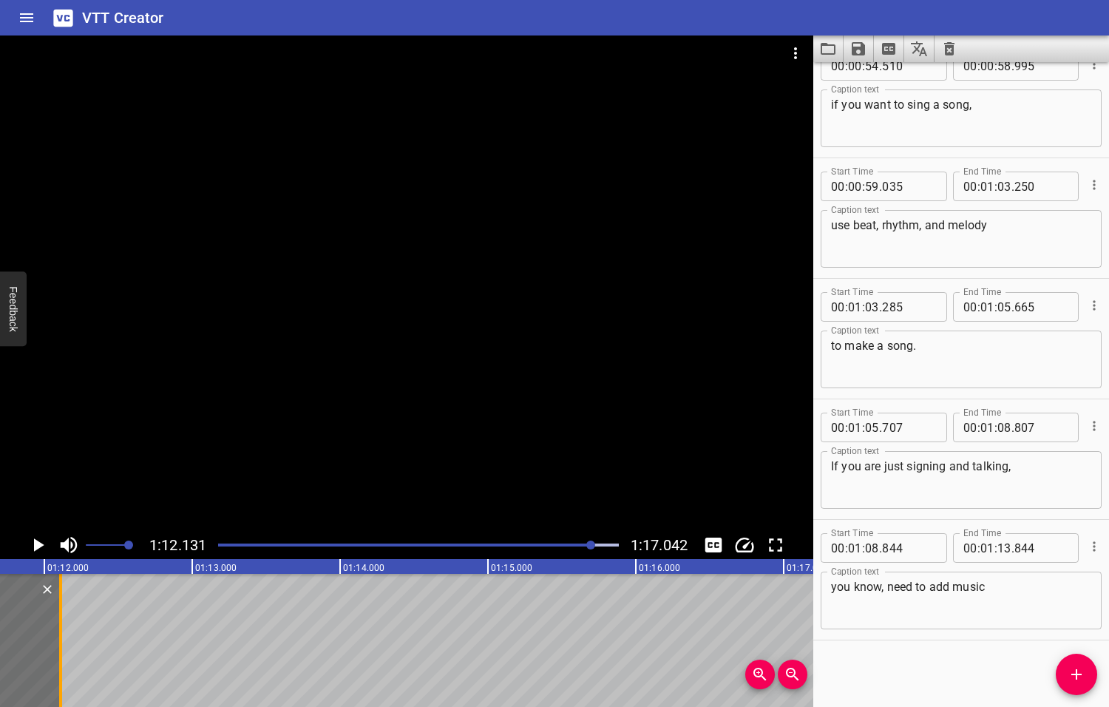
drag, startPoint x: 254, startPoint y: 640, endPoint x: 4, endPoint y: 645, distance: 249.9
type input "11"
type input "679"
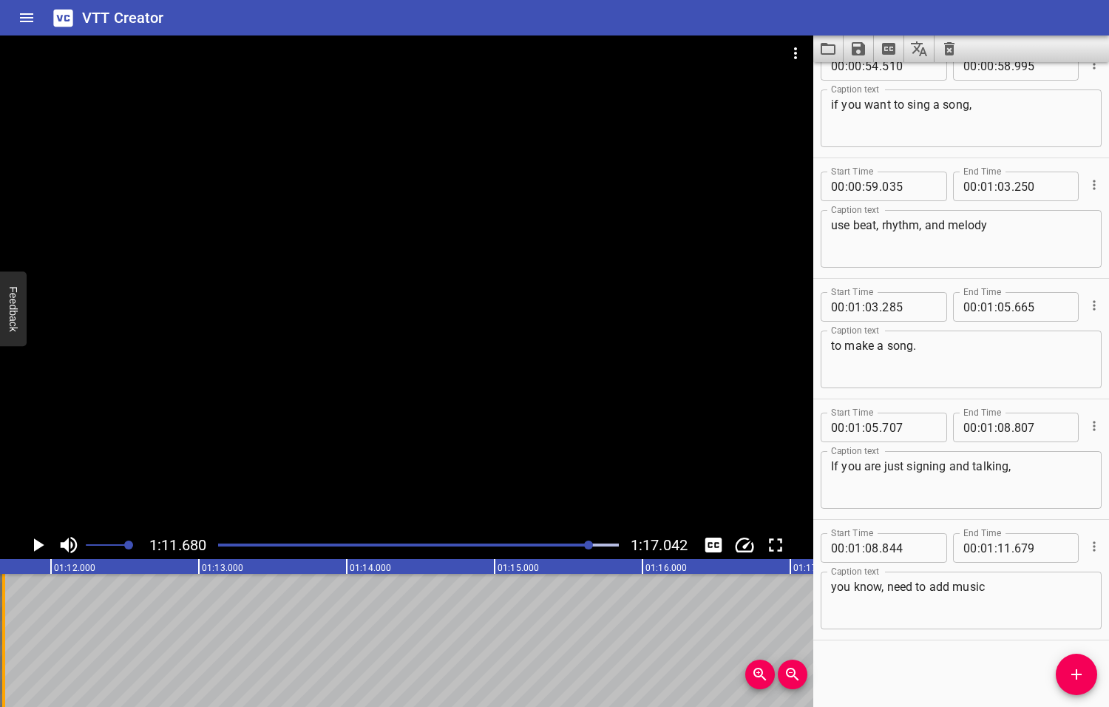
scroll to position [0, 10598]
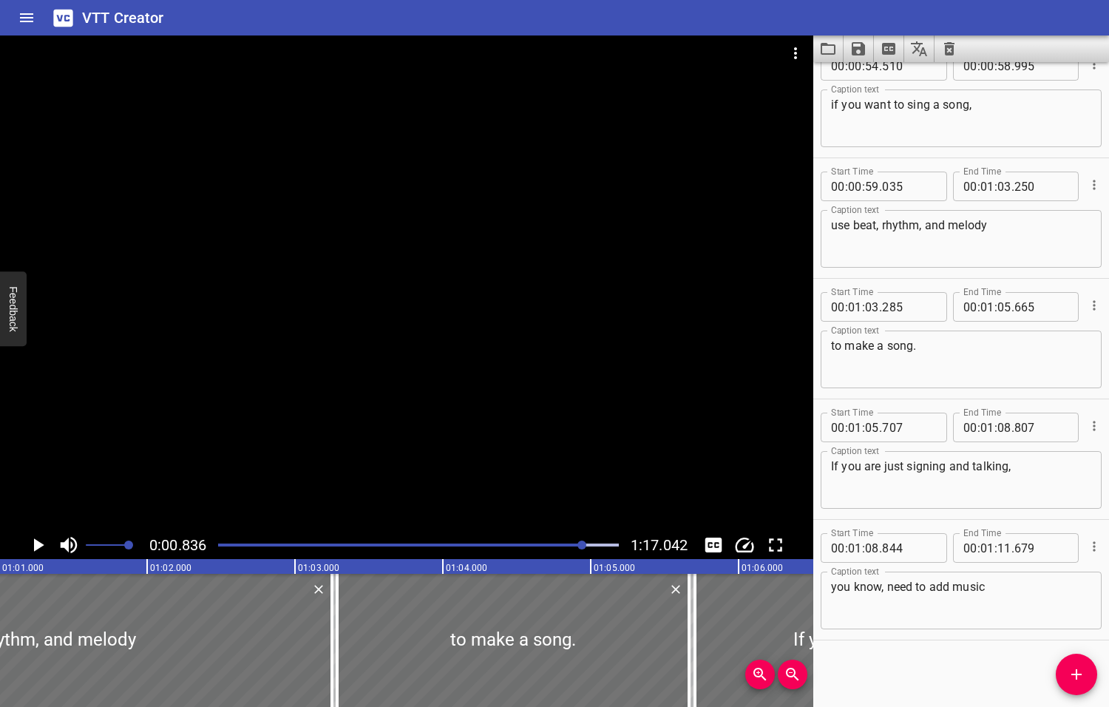
drag, startPoint x: 591, startPoint y: 544, endPoint x: 583, endPoint y: 547, distance: 8.7
click at [583, 547] on div at bounding box center [581, 544] width 9 height 9
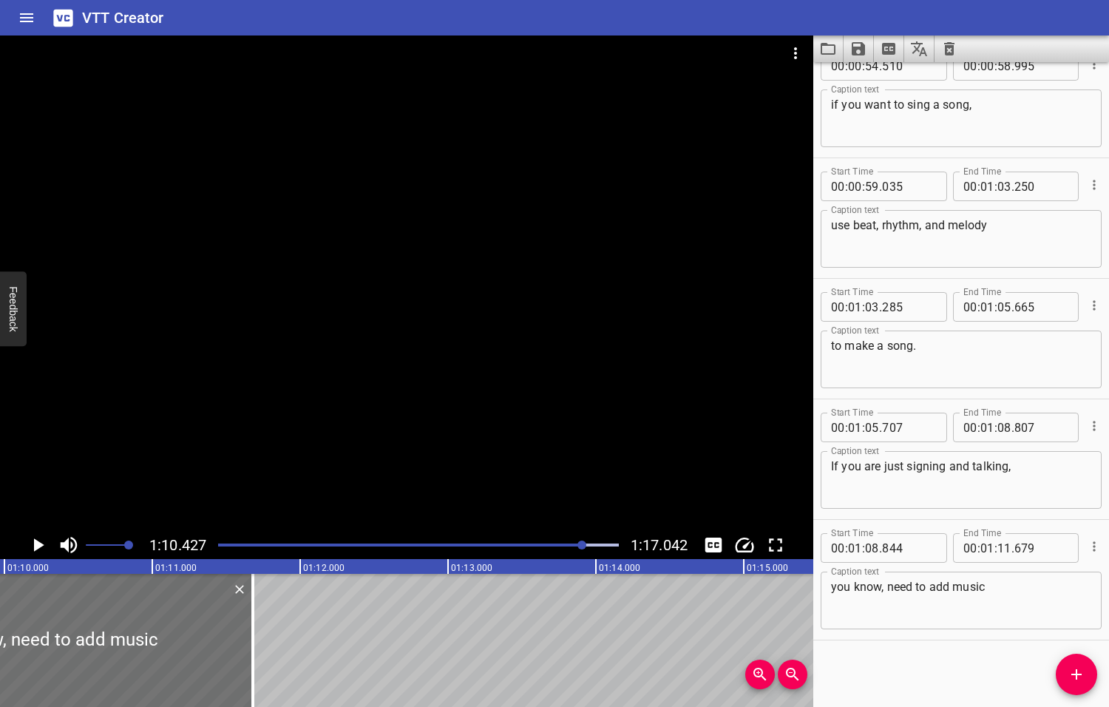
scroll to position [0, 10413]
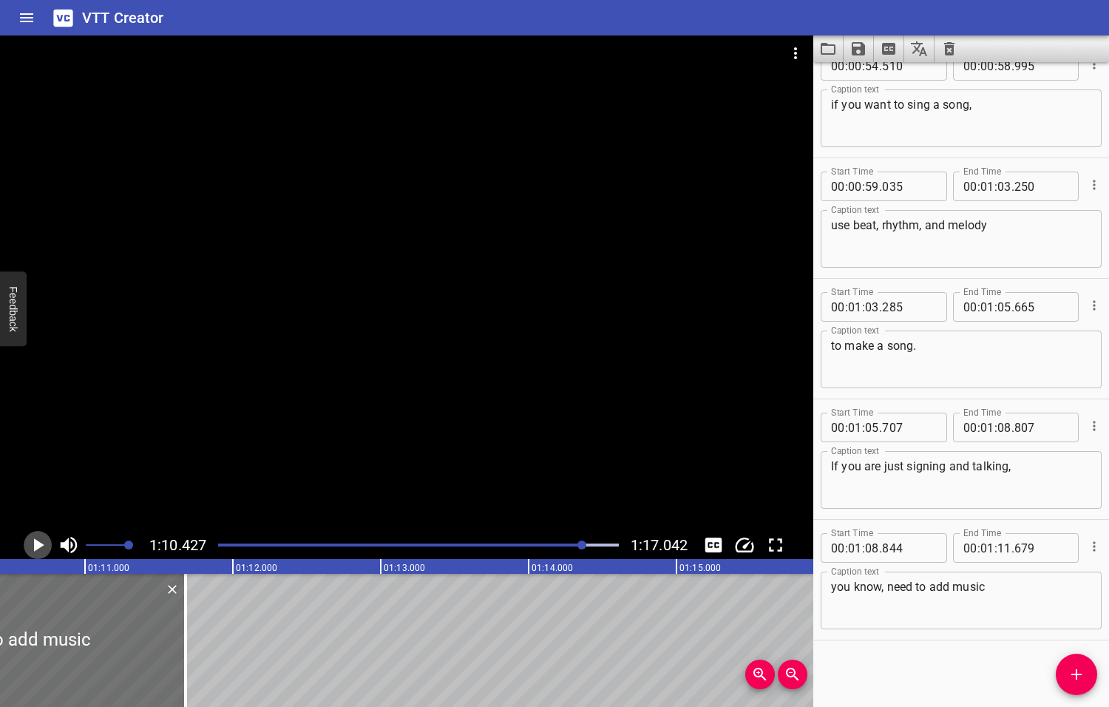
click at [36, 546] on icon "Play/Pause" at bounding box center [39, 544] width 10 height 13
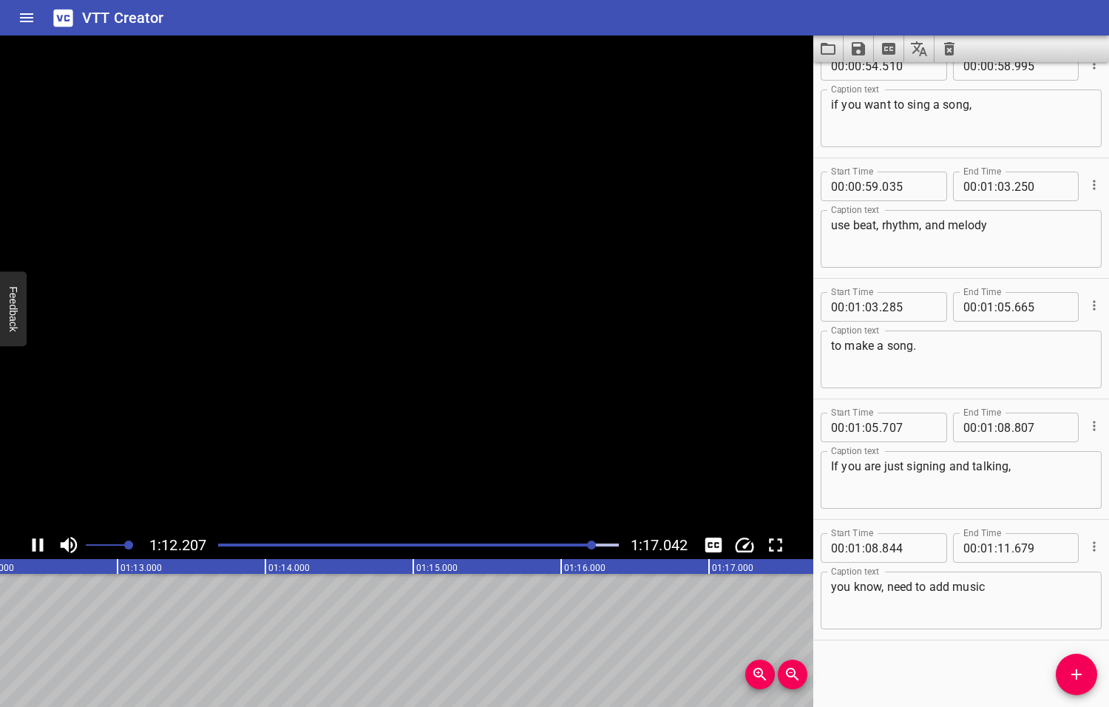
click at [36, 546] on icon "Play/Pause" at bounding box center [38, 545] width 22 height 22
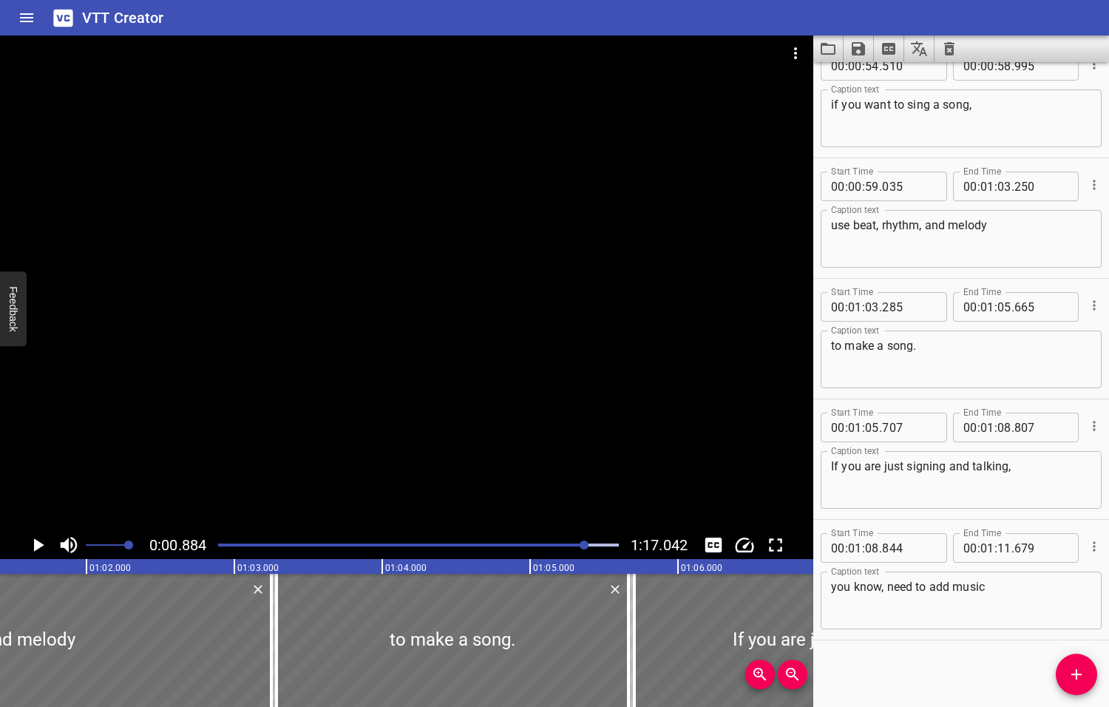
drag, startPoint x: 594, startPoint y: 543, endPoint x: 584, endPoint y: 543, distance: 9.6
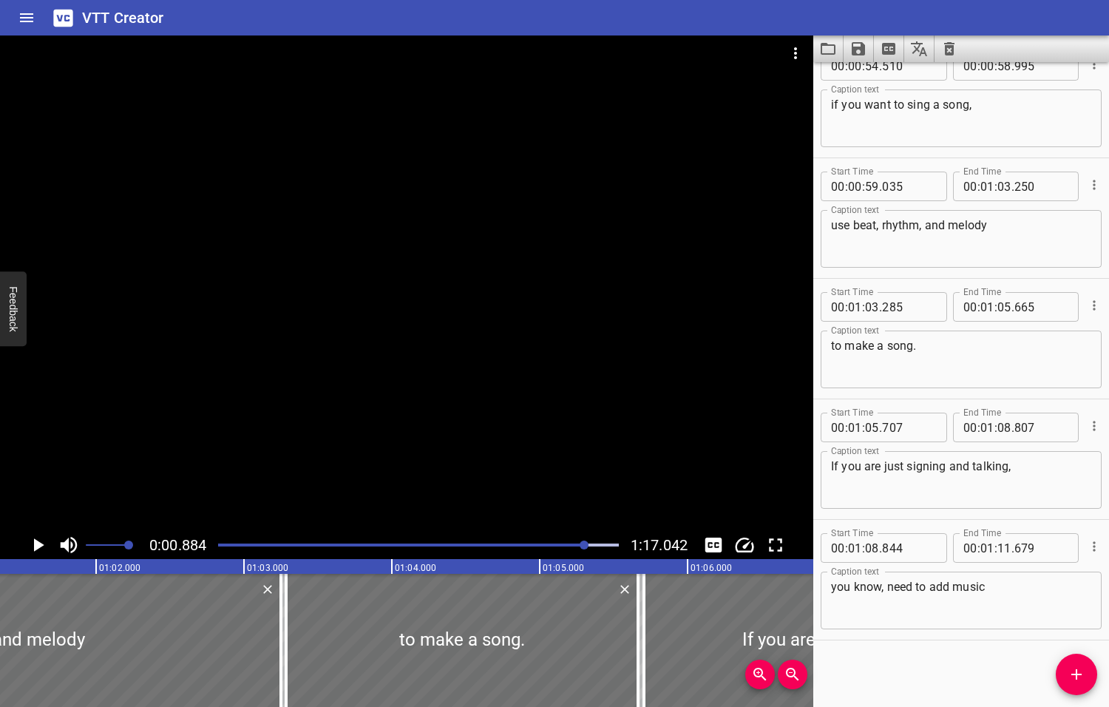
click at [584, 543] on div at bounding box center [584, 544] width 9 height 9
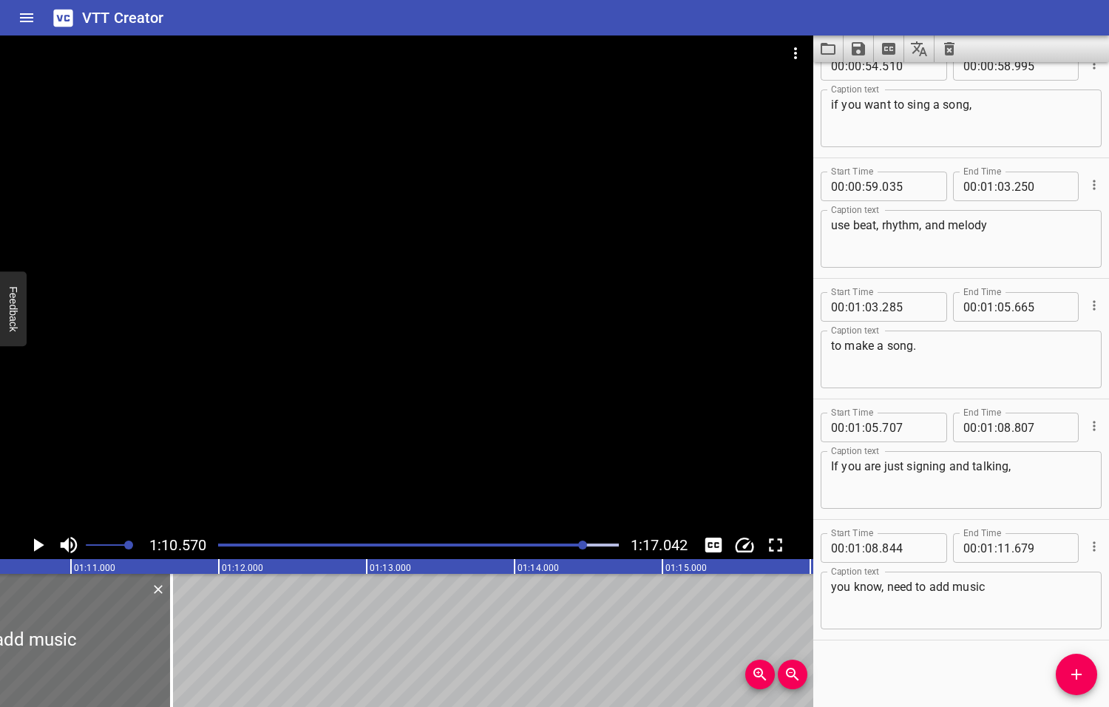
scroll to position [0, 10434]
click at [1016, 593] on textarea "you know, need to add music" at bounding box center [961, 601] width 260 height 42
click at [38, 546] on icon "Play/Pause" at bounding box center [39, 544] width 10 height 13
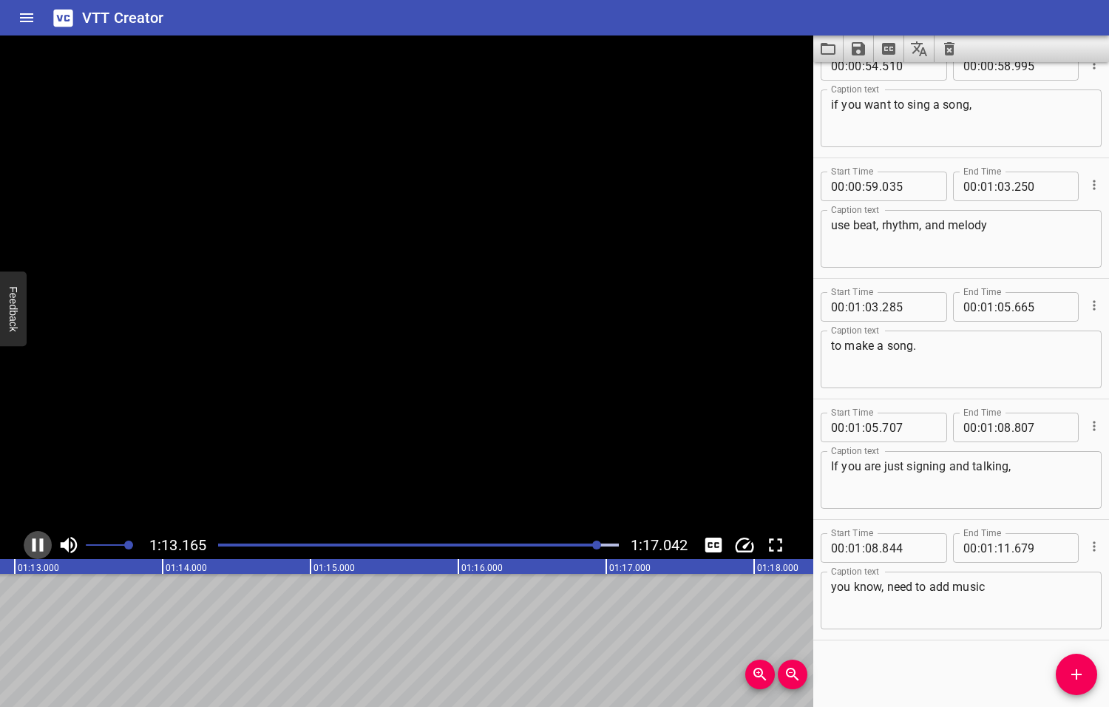
click at [38, 546] on icon "Play/Pause" at bounding box center [38, 545] width 22 height 22
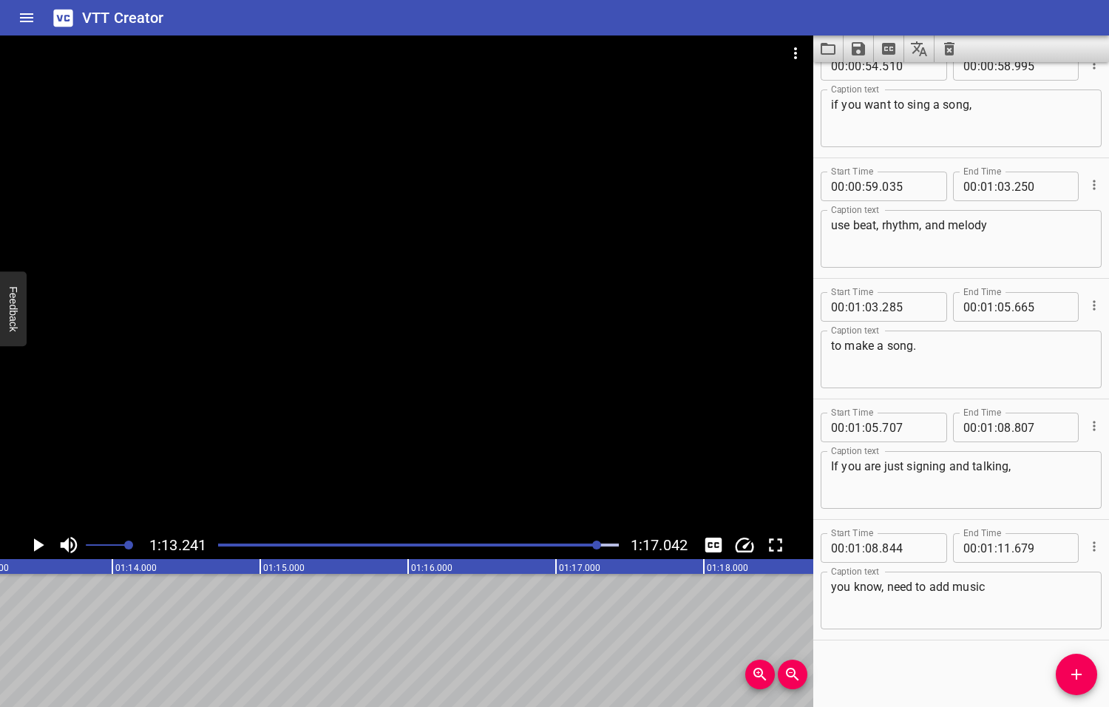
scroll to position [0, 10829]
click at [1069, 673] on icon "Add Cue" at bounding box center [1077, 674] width 18 height 18
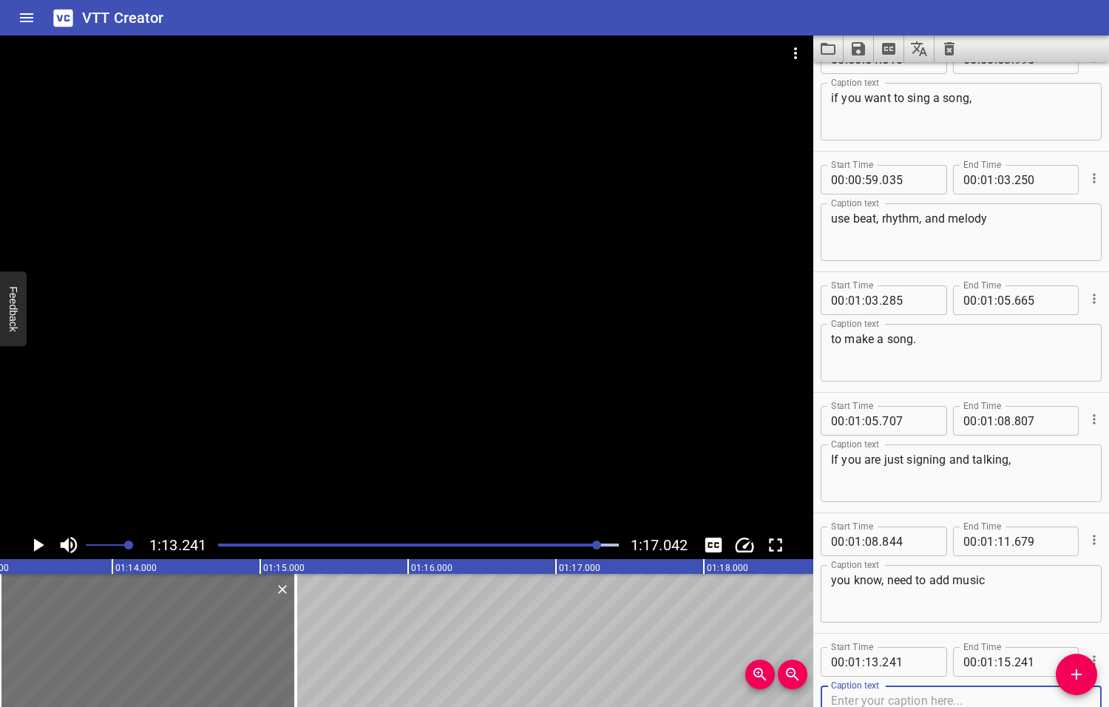
scroll to position [1955, 0]
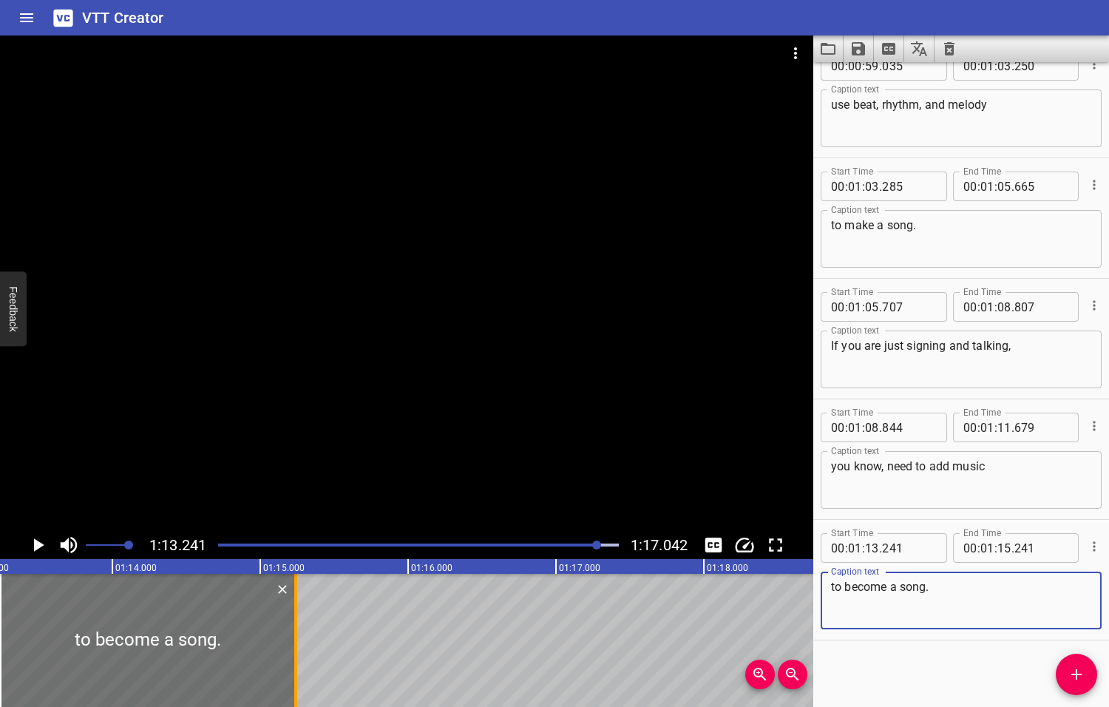
type textarea "to become a song."
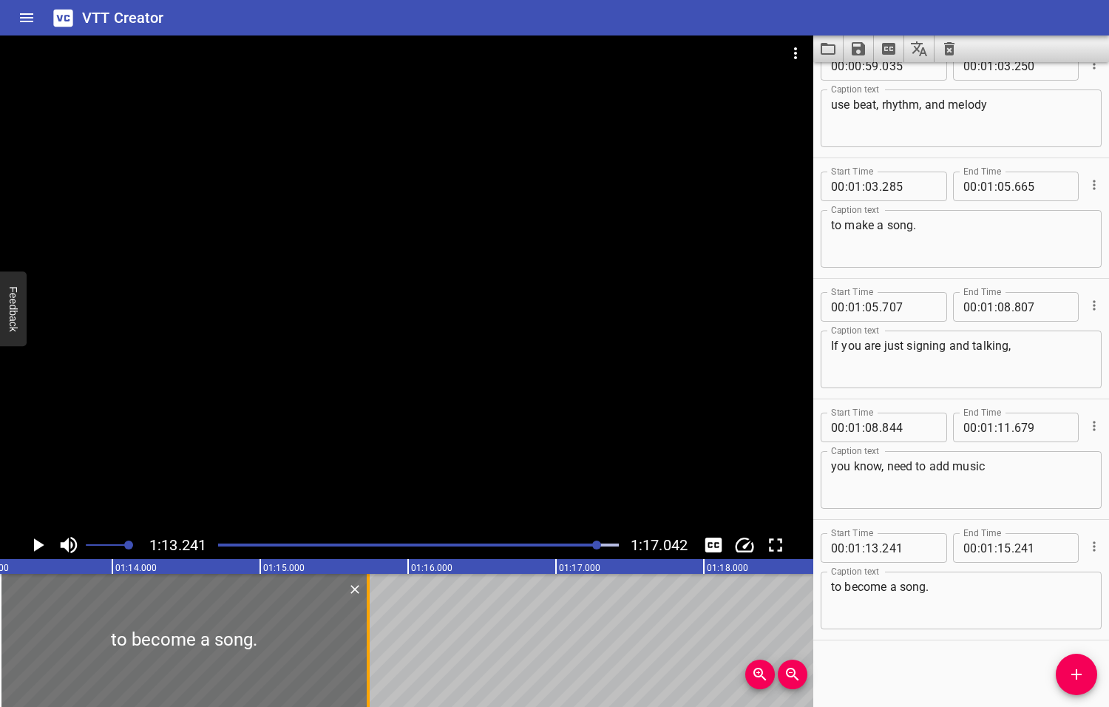
drag, startPoint x: 296, startPoint y: 622, endPoint x: 368, endPoint y: 623, distance: 72.5
click at [368, 623] on div at bounding box center [368, 640] width 3 height 133
type input "731"
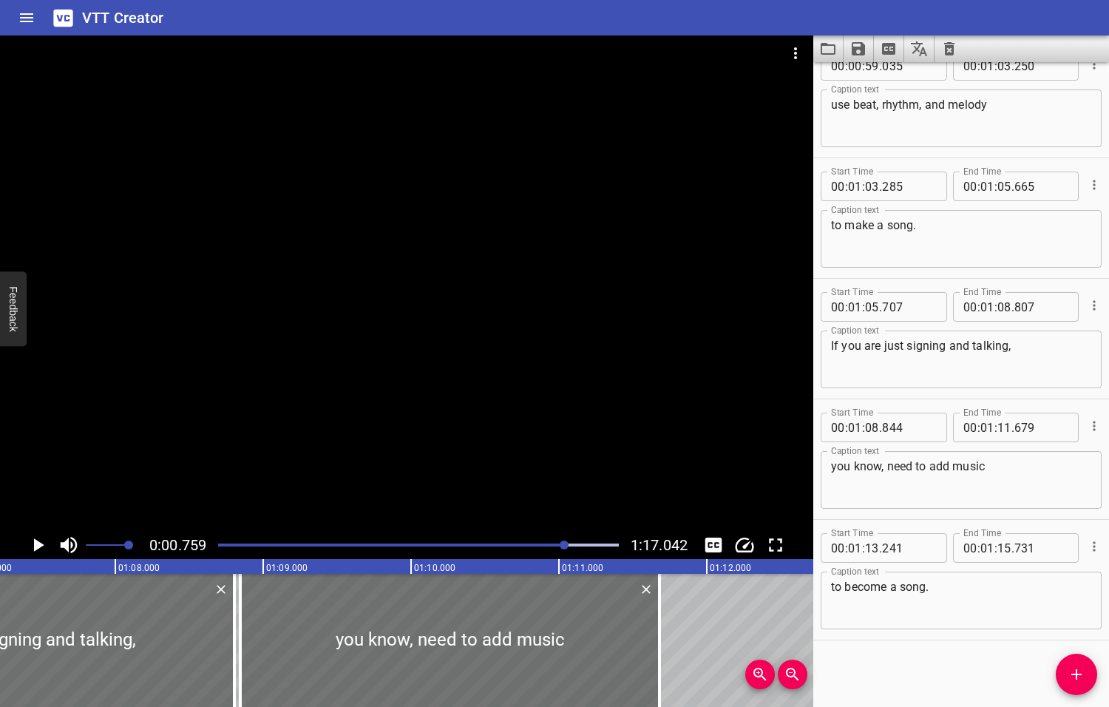
drag, startPoint x: 597, startPoint y: 543, endPoint x: 564, endPoint y: 546, distance: 32.7
click at [564, 546] on div at bounding box center [564, 544] width 9 height 9
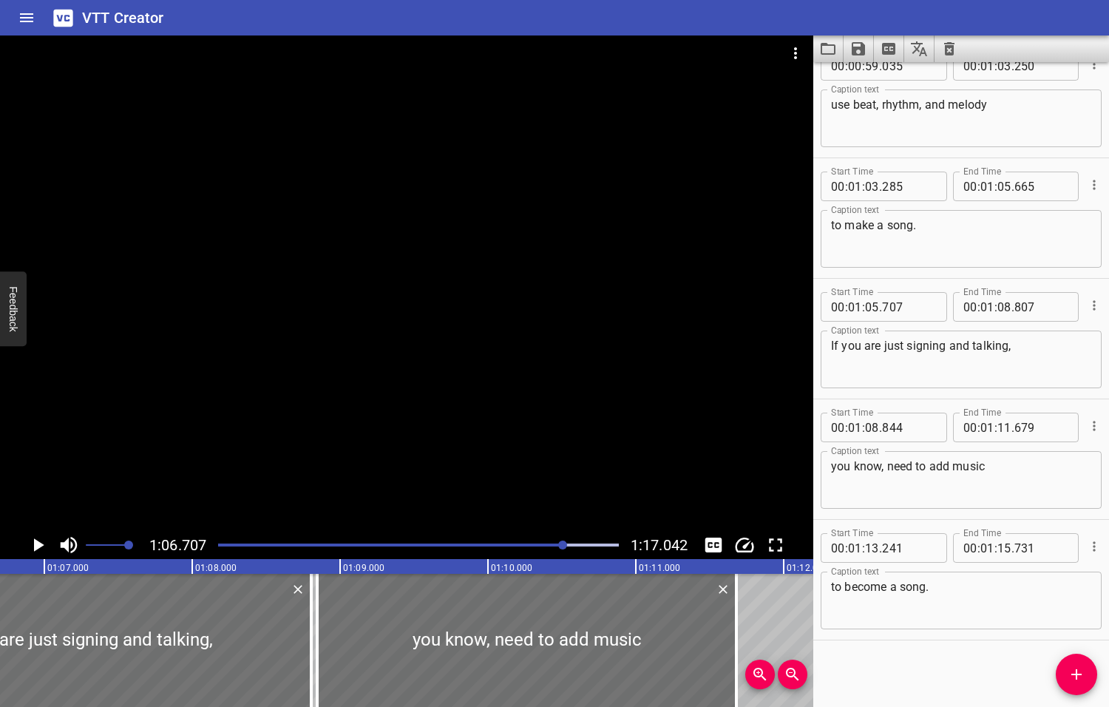
scroll to position [0, 9863]
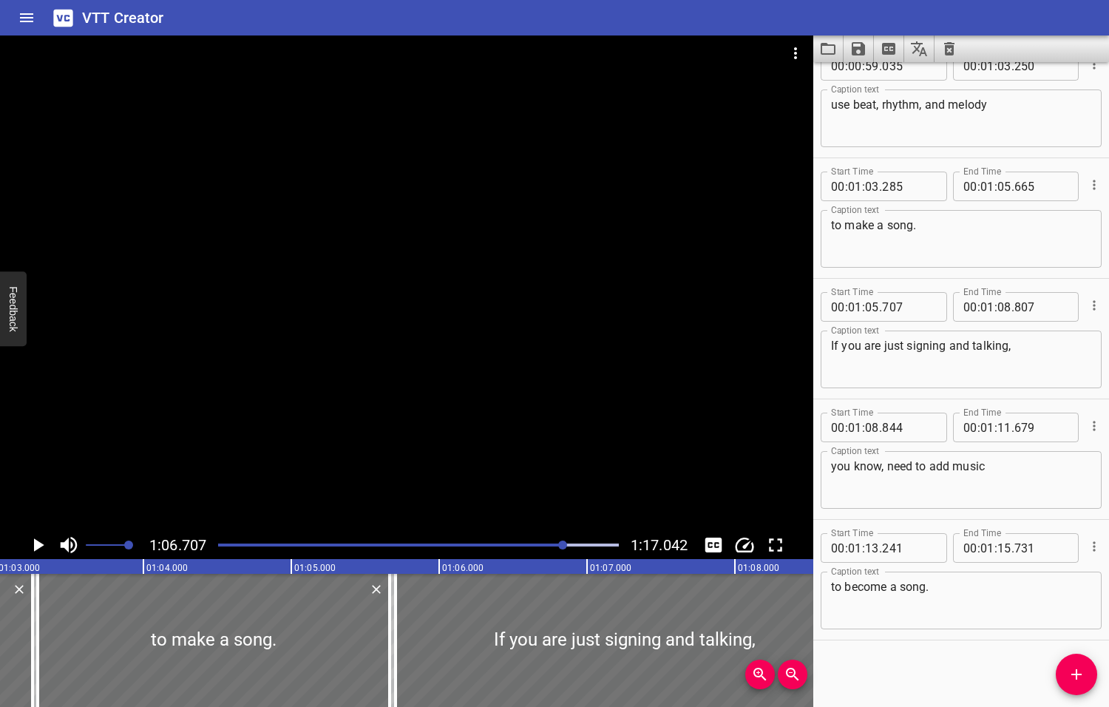
click at [558, 545] on div at bounding box center [562, 544] width 9 height 9
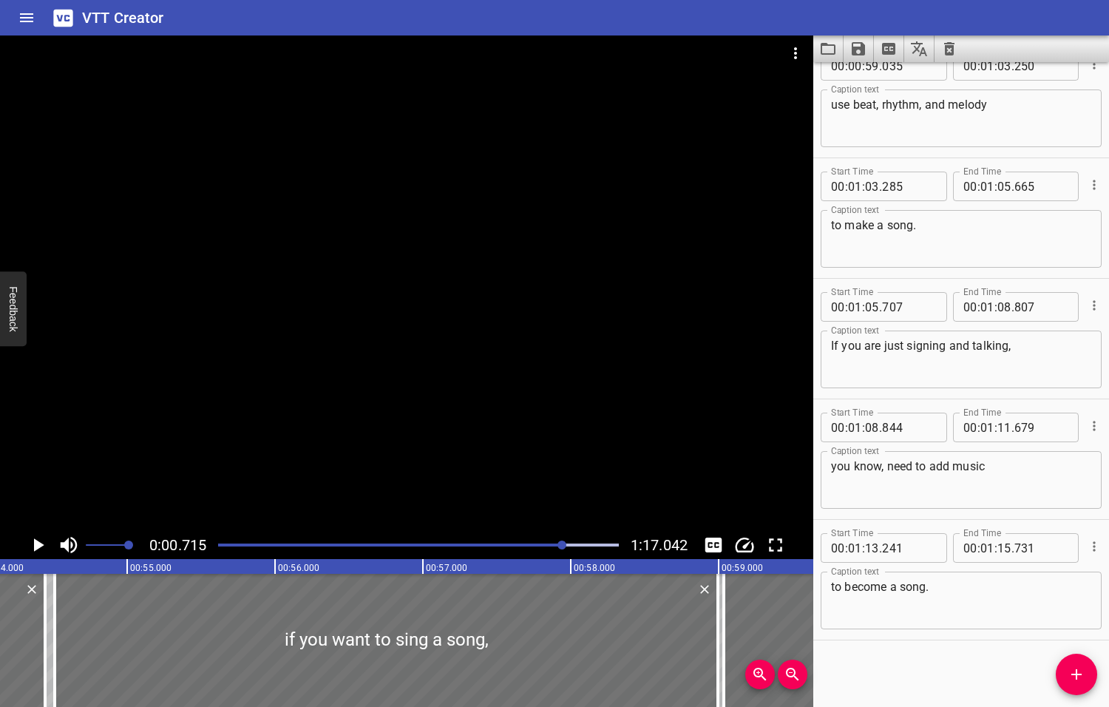
drag, startPoint x: 556, startPoint y: 545, endPoint x: 563, endPoint y: 546, distance: 7.5
click at [563, 546] on div at bounding box center [561, 544] width 9 height 9
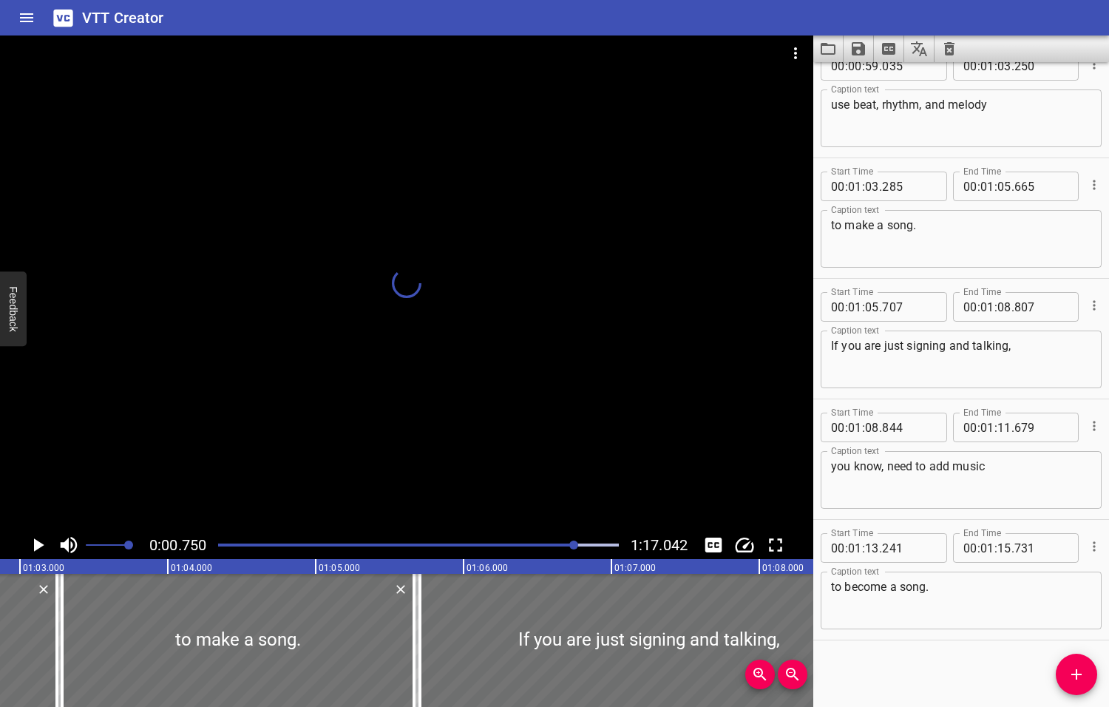
drag, startPoint x: 564, startPoint y: 546, endPoint x: 575, endPoint y: 546, distance: 11.1
click at [575, 546] on div at bounding box center [573, 544] width 9 height 9
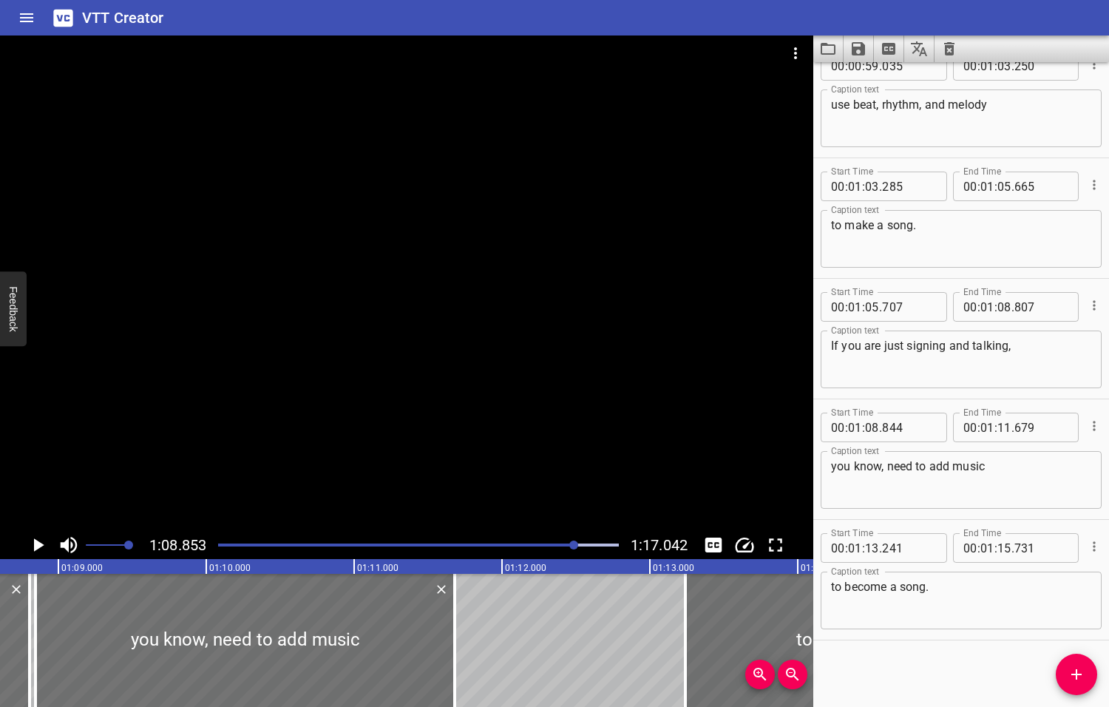
scroll to position [0, 10180]
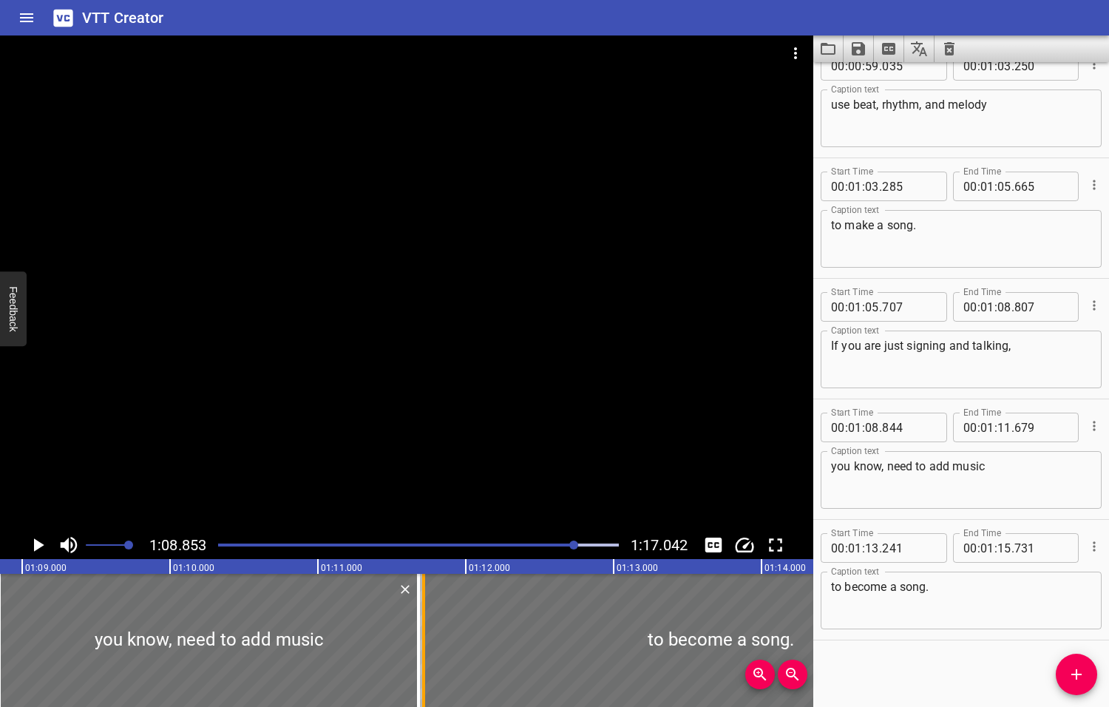
drag, startPoint x: 651, startPoint y: 634, endPoint x: 426, endPoint y: 659, distance: 227.0
click at [426, 659] on div at bounding box center [423, 640] width 15 height 133
type input "11"
type input "716"
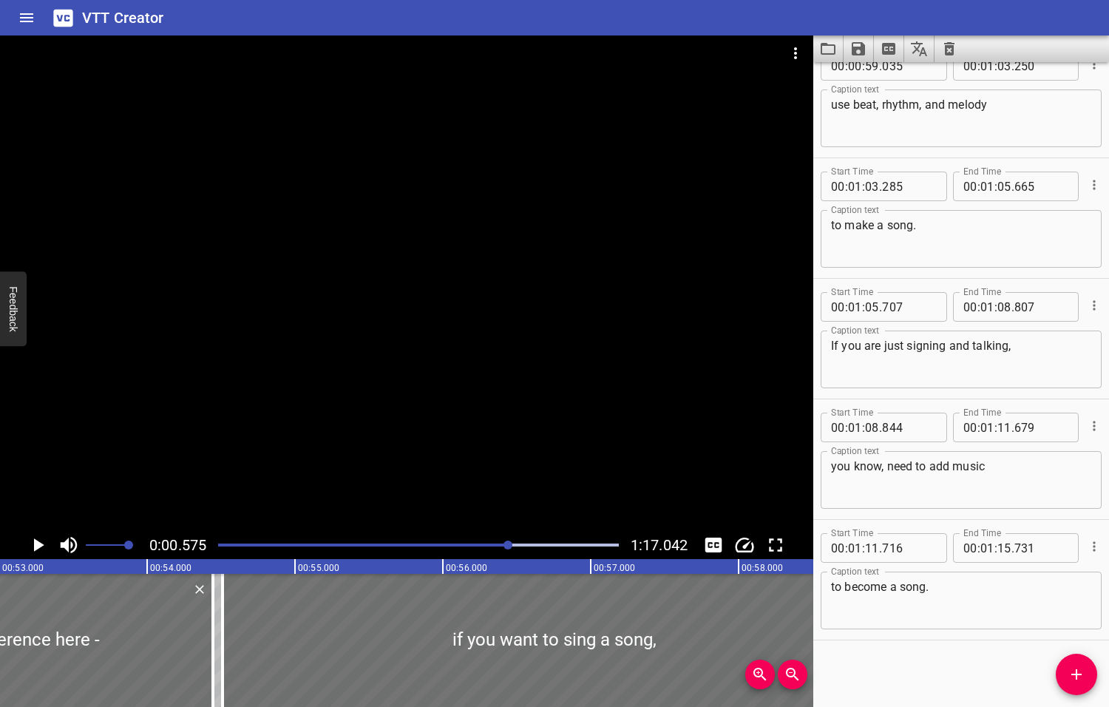
drag, startPoint x: 574, startPoint y: 544, endPoint x: 509, endPoint y: 549, distance: 65.2
click at [509, 549] on div at bounding box center [507, 544] width 9 height 9
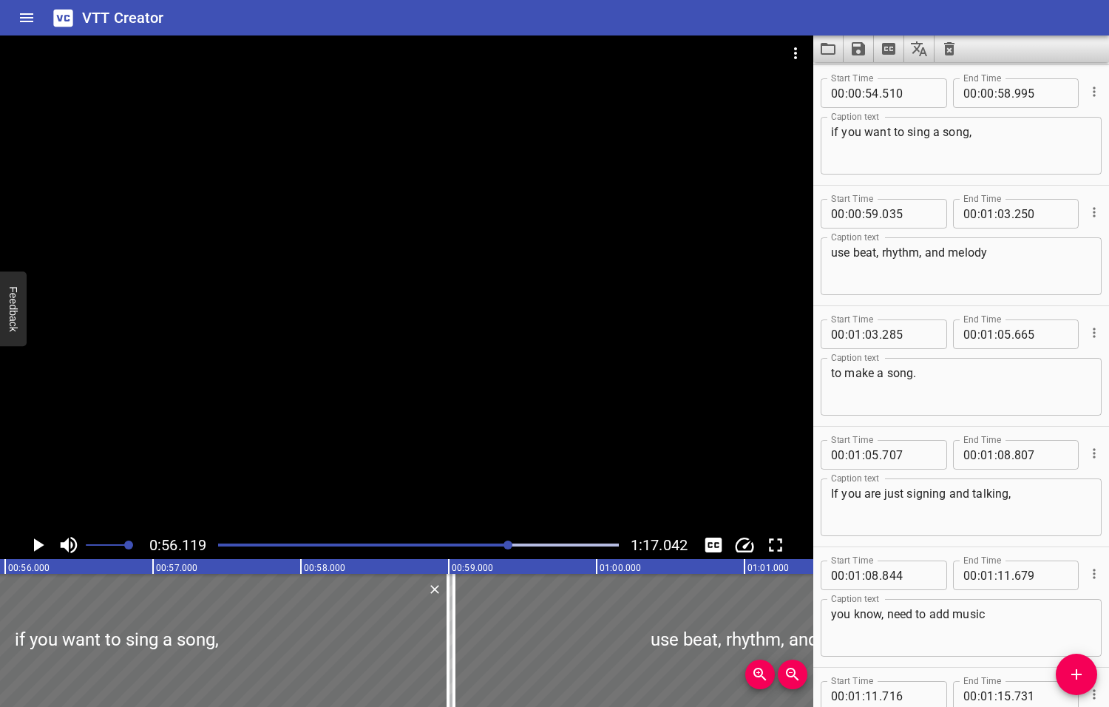
scroll to position [0, 8298]
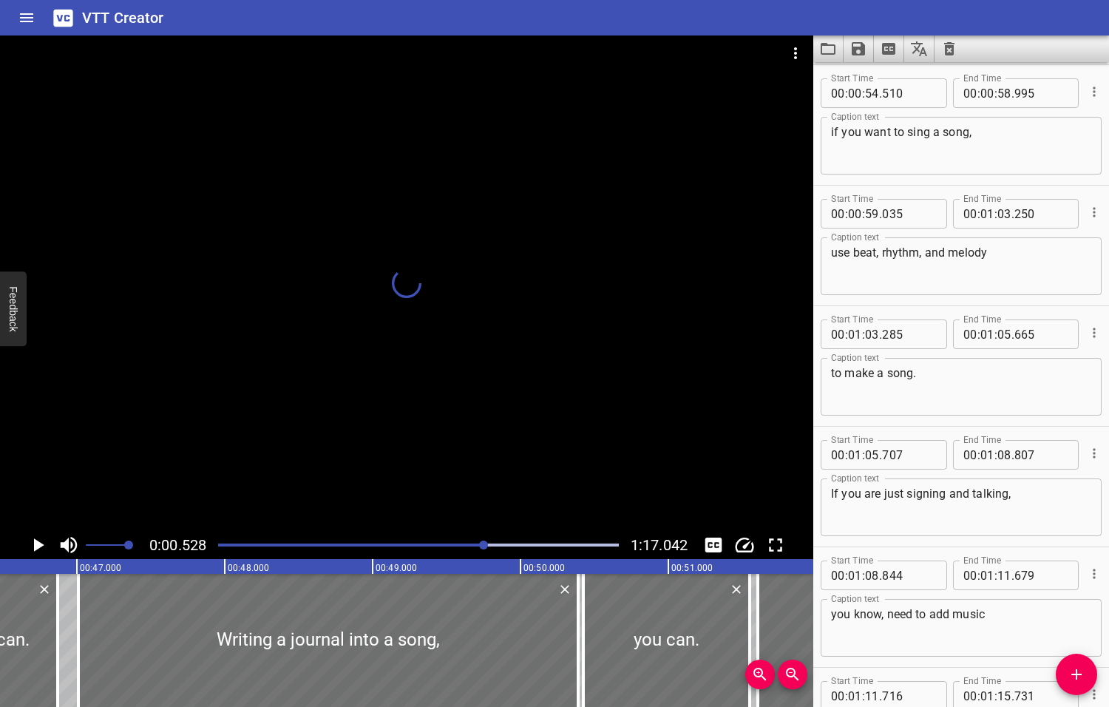
drag, startPoint x: 509, startPoint y: 546, endPoint x: 485, endPoint y: 546, distance: 24.4
click at [485, 546] on div at bounding box center [483, 544] width 9 height 9
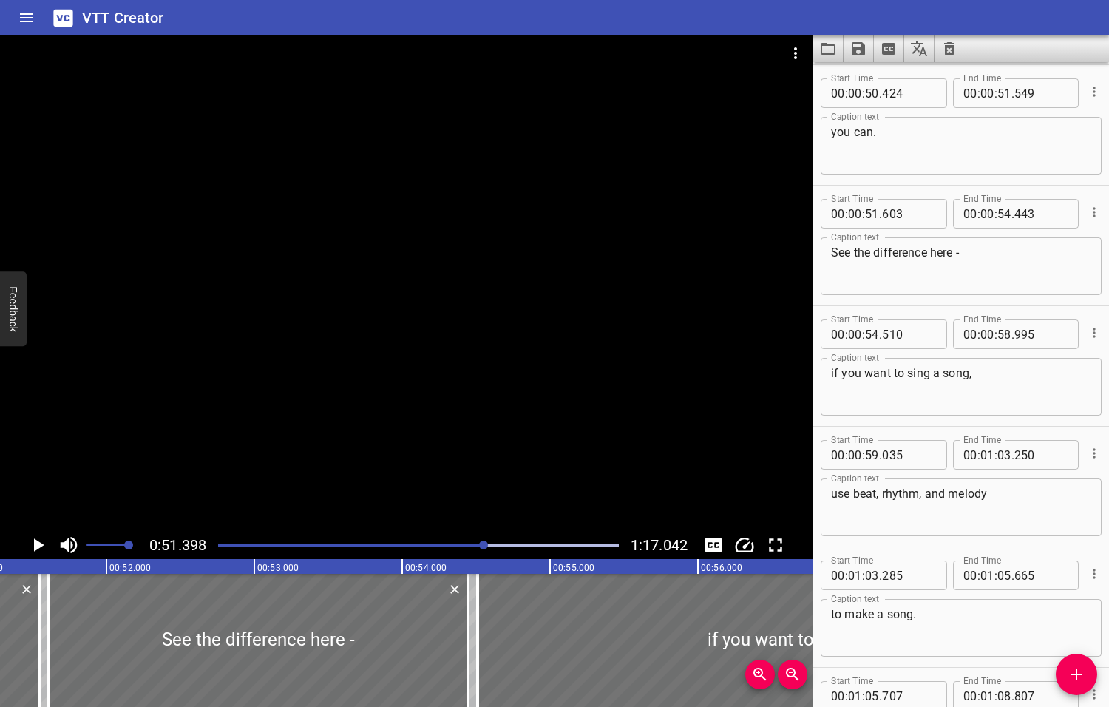
scroll to position [0, 7599]
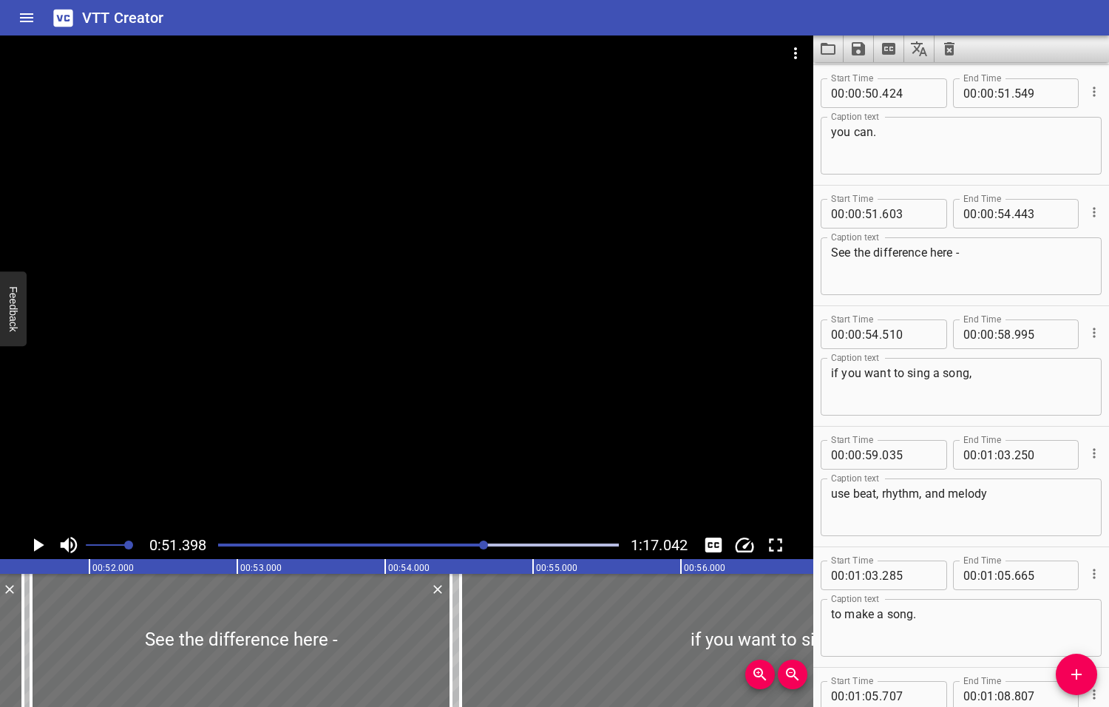
click at [38, 543] on icon "Play/Pause" at bounding box center [39, 544] width 10 height 13
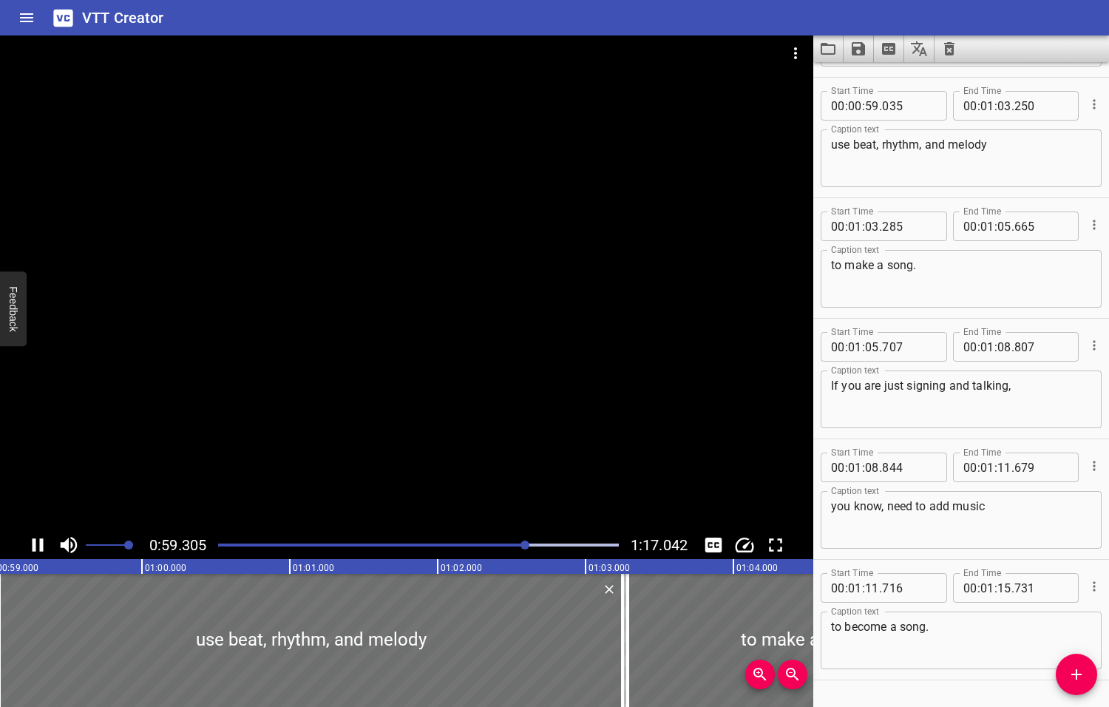
scroll to position [1928, 0]
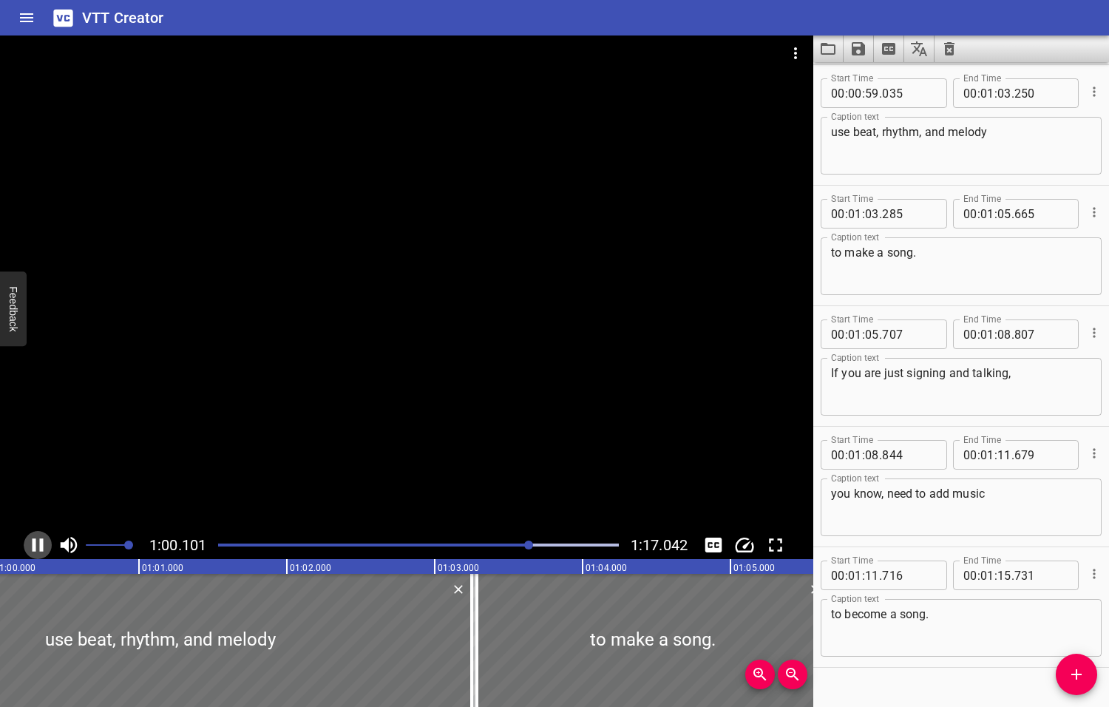
click at [38, 543] on icon "Play/Pause" at bounding box center [38, 545] width 22 height 22
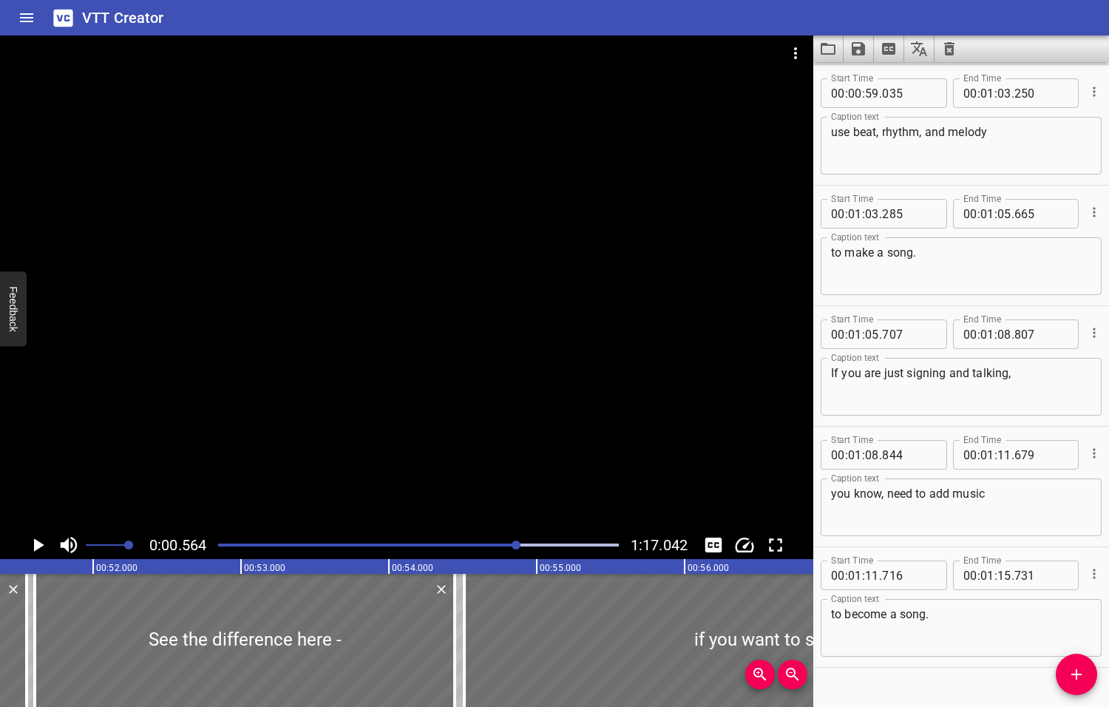
drag, startPoint x: 532, startPoint y: 543, endPoint x: 518, endPoint y: 546, distance: 14.5
click at [518, 546] on div at bounding box center [516, 544] width 9 height 9
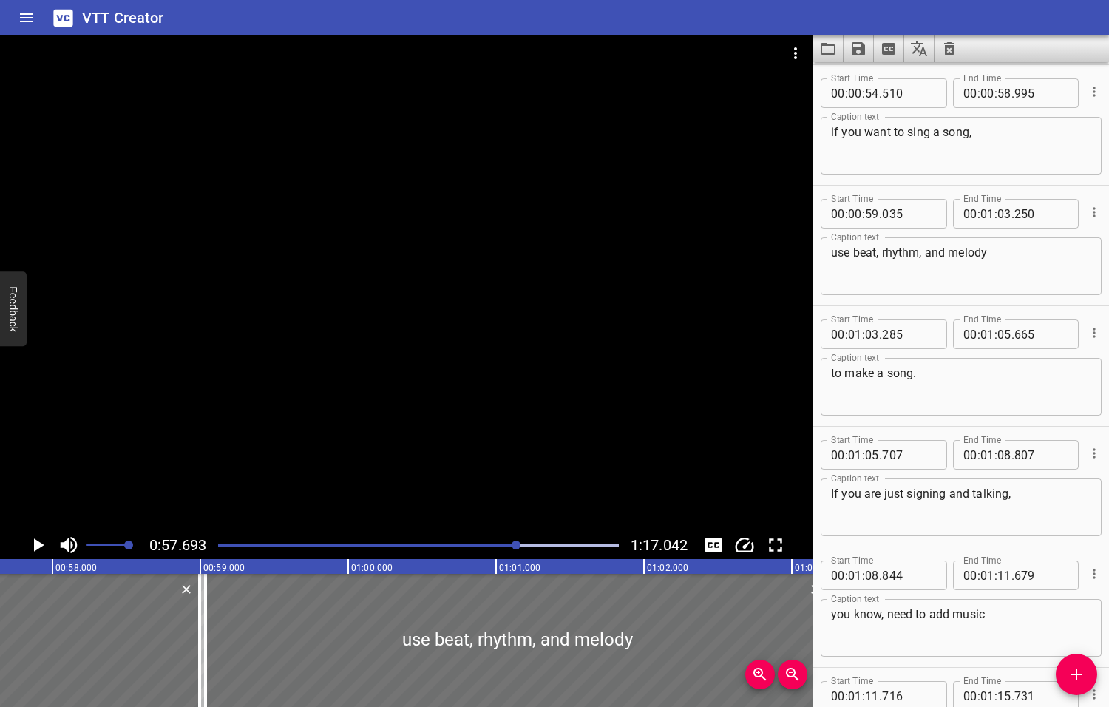
scroll to position [0, 8530]
drag, startPoint x: 189, startPoint y: 627, endPoint x: 173, endPoint y: 628, distance: 15.5
click at [173, 628] on div at bounding box center [177, 640] width 15 height 133
type input "890"
drag, startPoint x: 199, startPoint y: 626, endPoint x: 183, endPoint y: 625, distance: 16.3
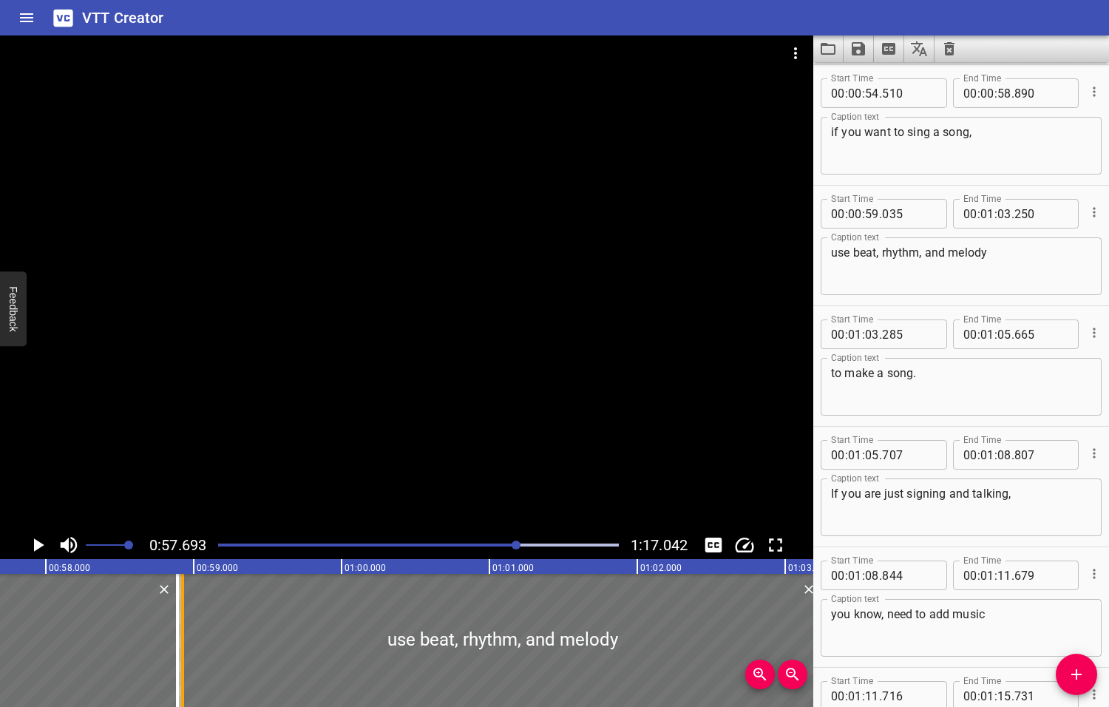
click at [183, 625] on div at bounding box center [182, 640] width 3 height 133
type input "58"
click at [37, 546] on icon "Play/Pause" at bounding box center [39, 544] width 10 height 13
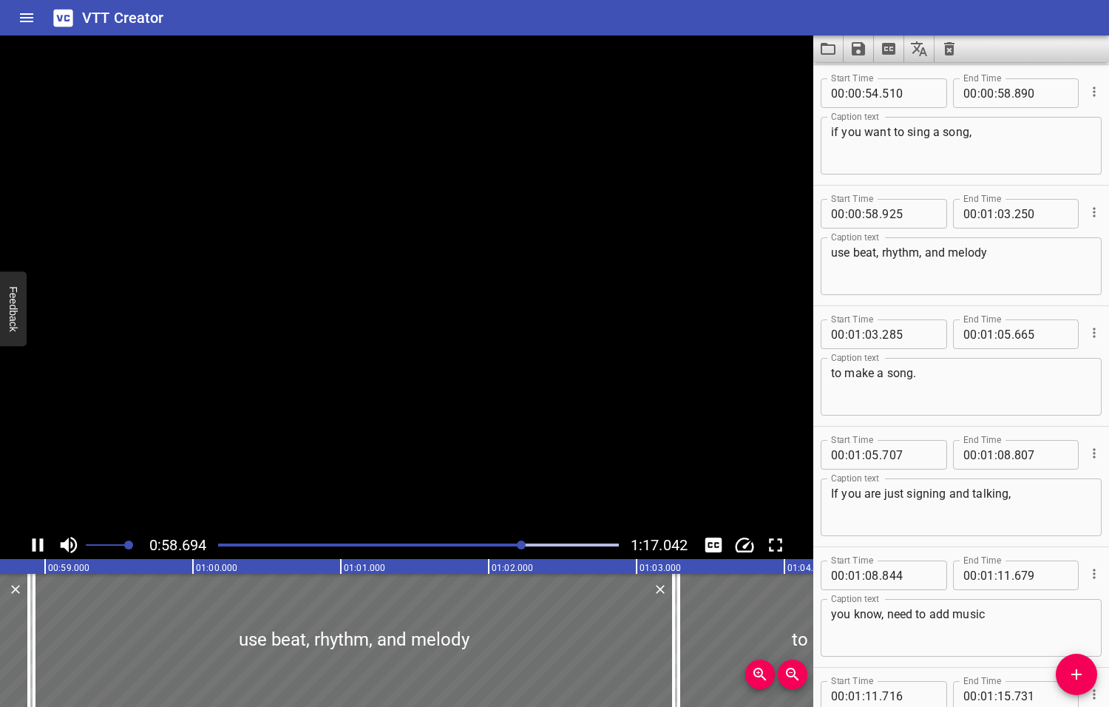
scroll to position [1845, 0]
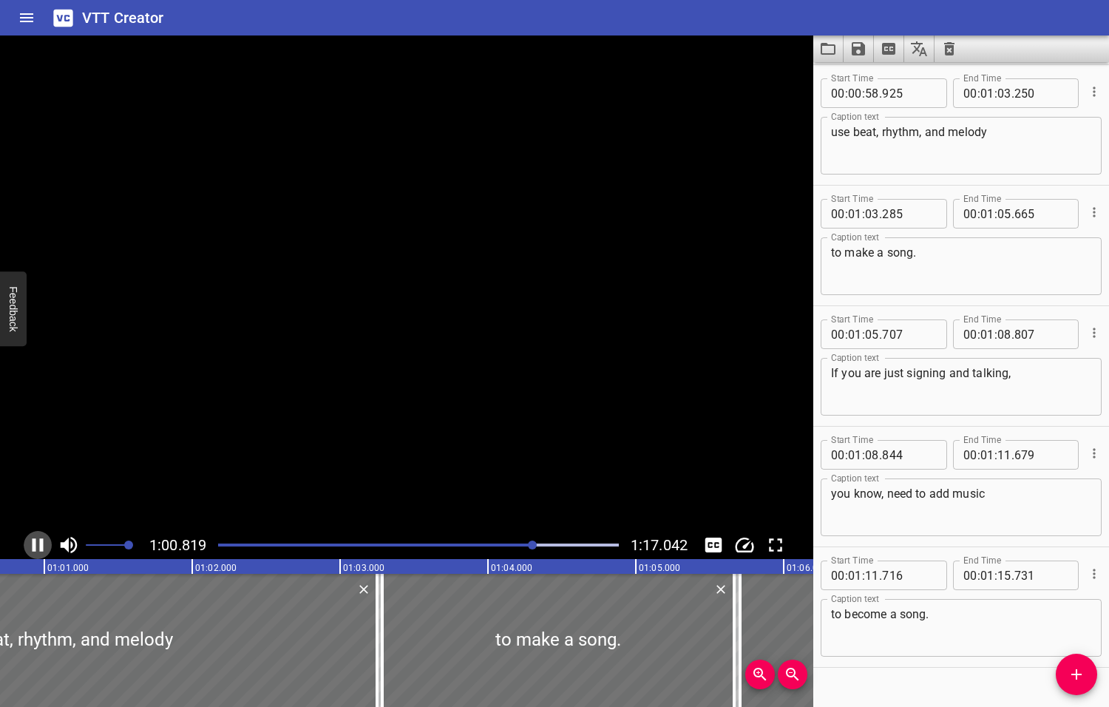
click at [37, 546] on icon "Play/Pause" at bounding box center [38, 545] width 22 height 22
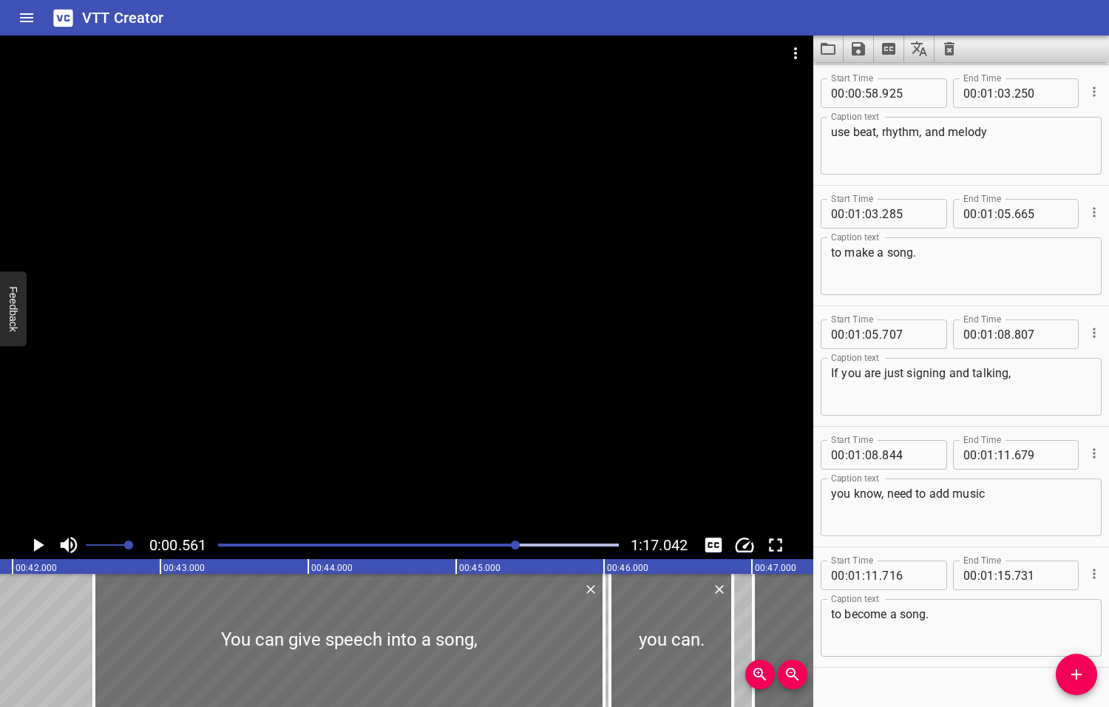
drag, startPoint x: 534, startPoint y: 543, endPoint x: 517, endPoint y: 548, distance: 17.6
click at [517, 548] on div at bounding box center [515, 544] width 9 height 9
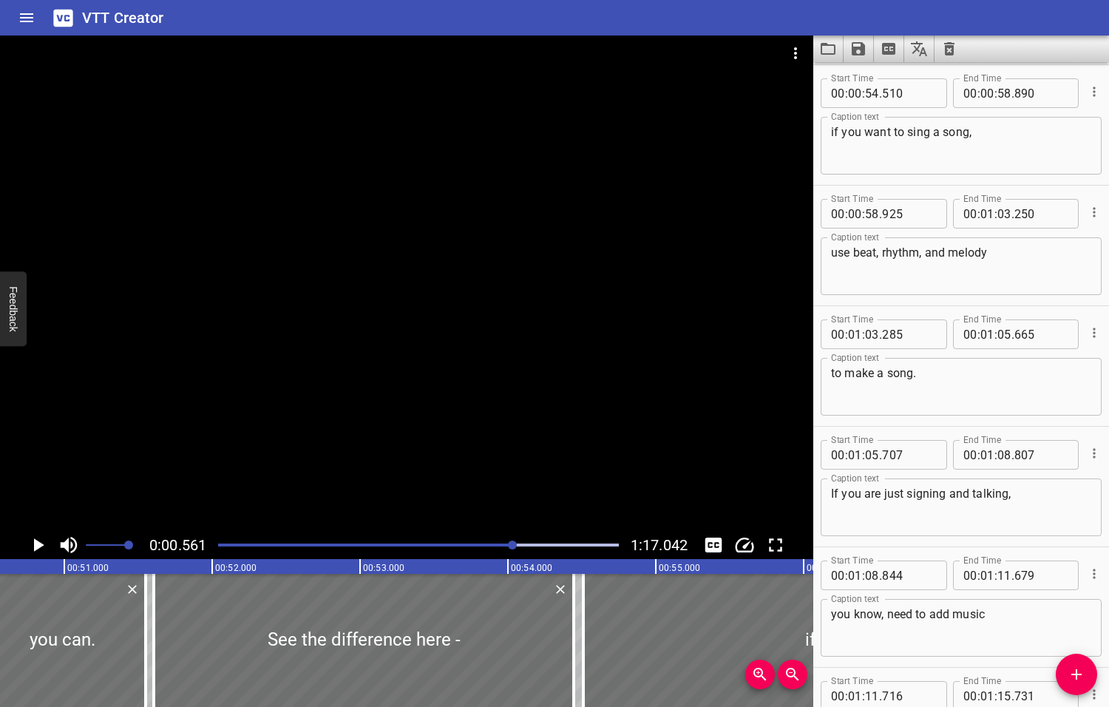
drag, startPoint x: 518, startPoint y: 543, endPoint x: 492, endPoint y: 546, distance: 26.0
click at [508, 546] on div at bounding box center [512, 544] width 9 height 9
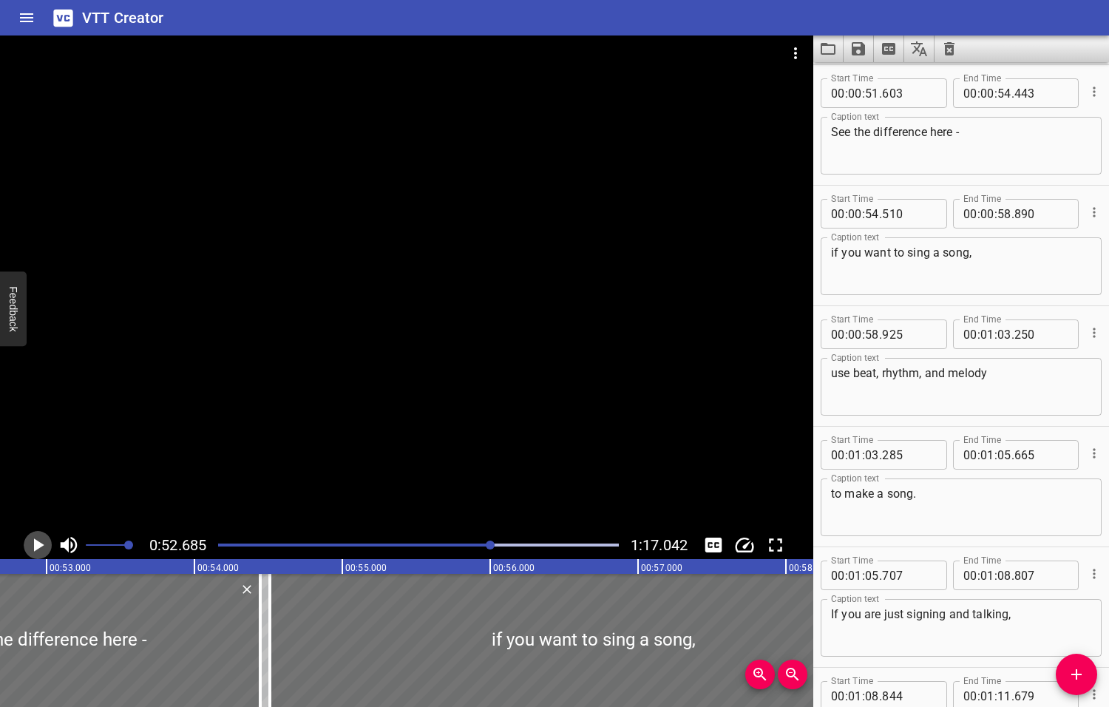
click at [35, 544] on icon "Play/Pause" at bounding box center [39, 544] width 10 height 13
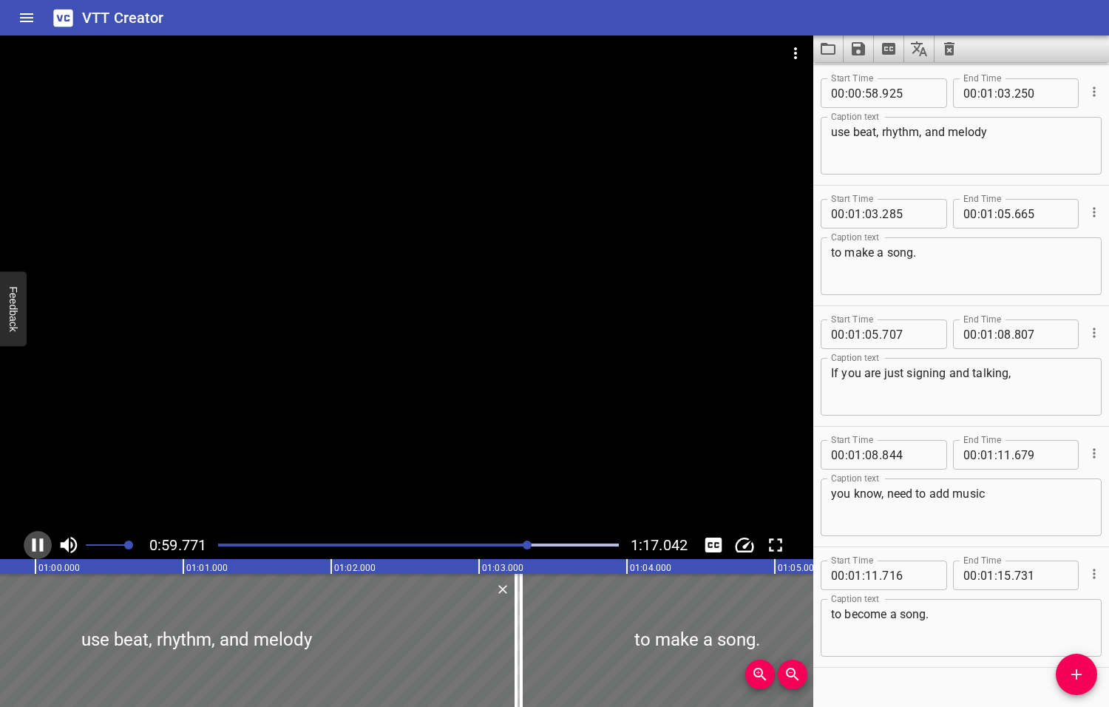
click at [35, 544] on icon "Play/Pause" at bounding box center [38, 545] width 22 height 22
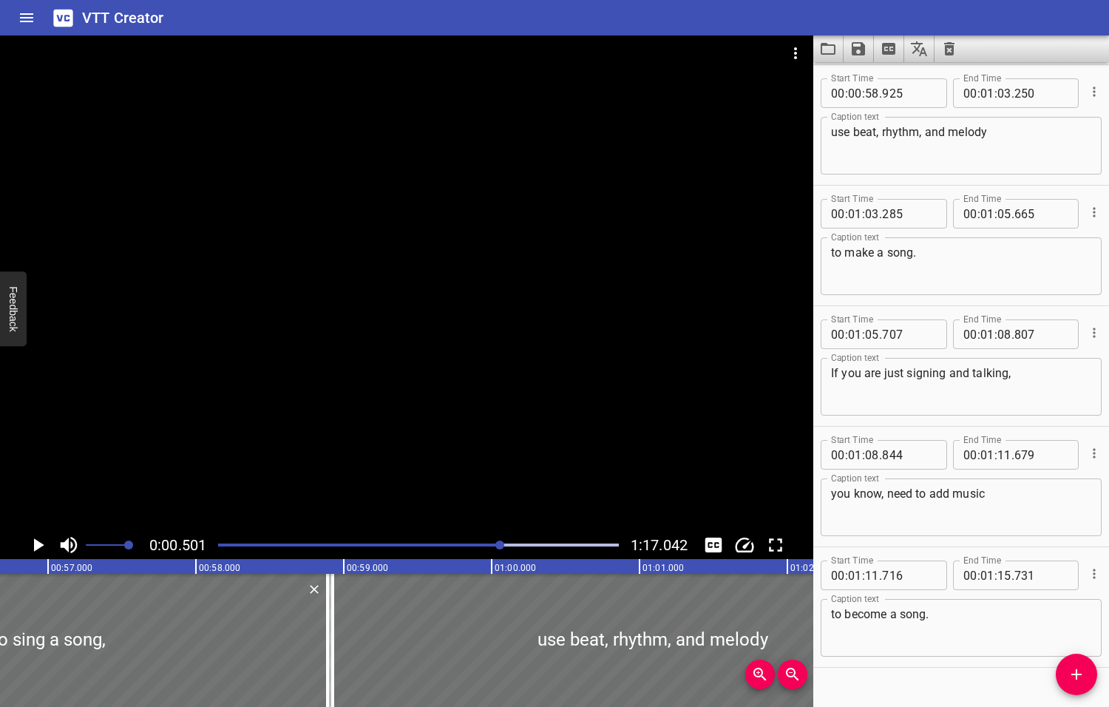
drag, startPoint x: 529, startPoint y: 545, endPoint x: 501, endPoint y: 552, distance: 28.3
click at [501, 552] on div at bounding box center [418, 545] width 418 height 21
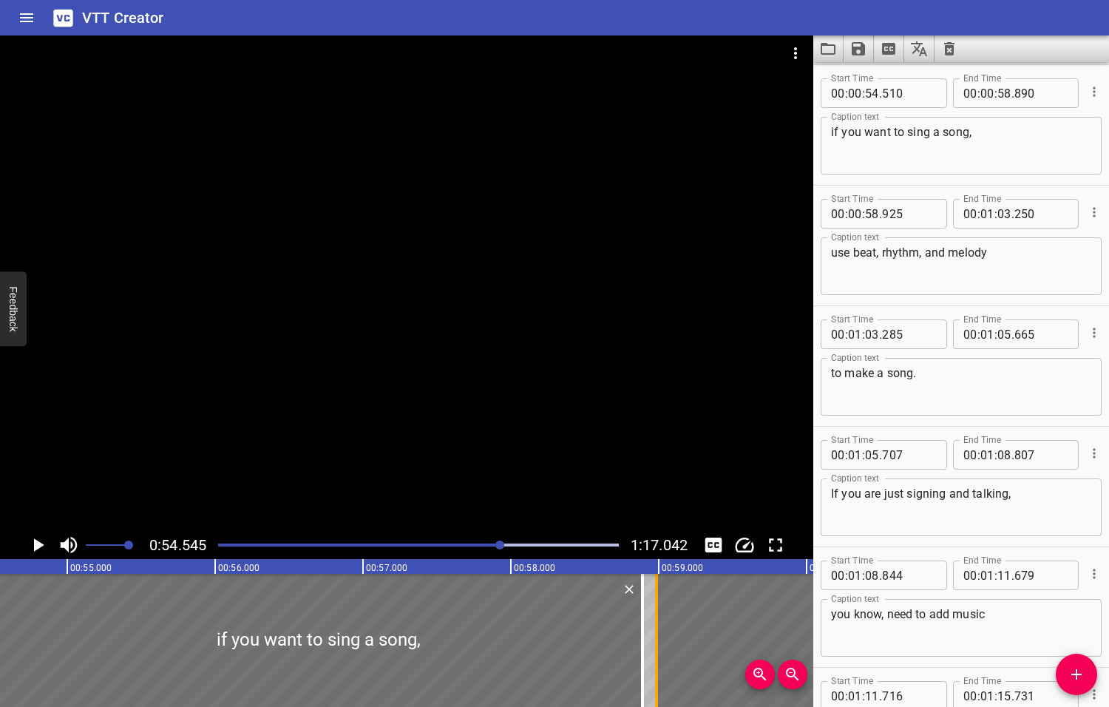
drag, startPoint x: 640, startPoint y: 648, endPoint x: 649, endPoint y: 651, distance: 9.1
click at [649, 651] on div at bounding box center [656, 640] width 15 height 133
type input "985"
drag, startPoint x: 642, startPoint y: 649, endPoint x: 625, endPoint y: 650, distance: 17.0
click at [625, 650] on div at bounding box center [625, 640] width 3 height 133
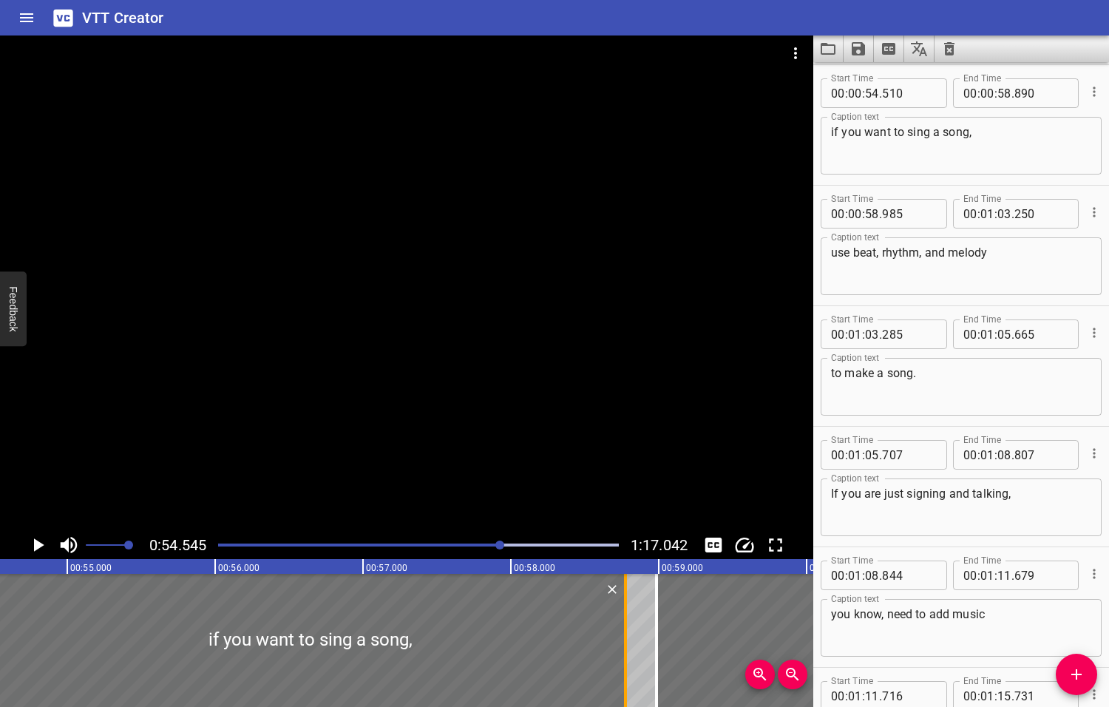
type input "775"
drag, startPoint x: 656, startPoint y: 646, endPoint x: 630, endPoint y: 646, distance: 25.9
click at [630, 646] on div at bounding box center [630, 640] width 3 height 133
type input "810"
click at [39, 544] on icon "Play/Pause" at bounding box center [39, 544] width 10 height 13
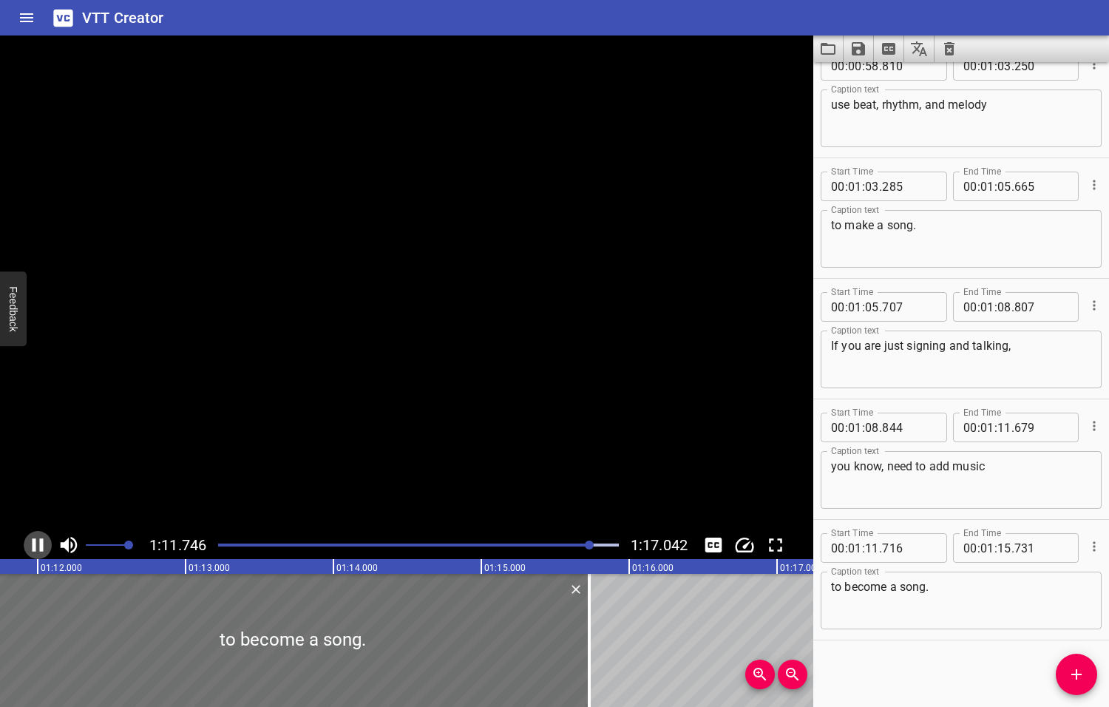
click at [38, 544] on icon "Play/Pause" at bounding box center [38, 545] width 22 height 22
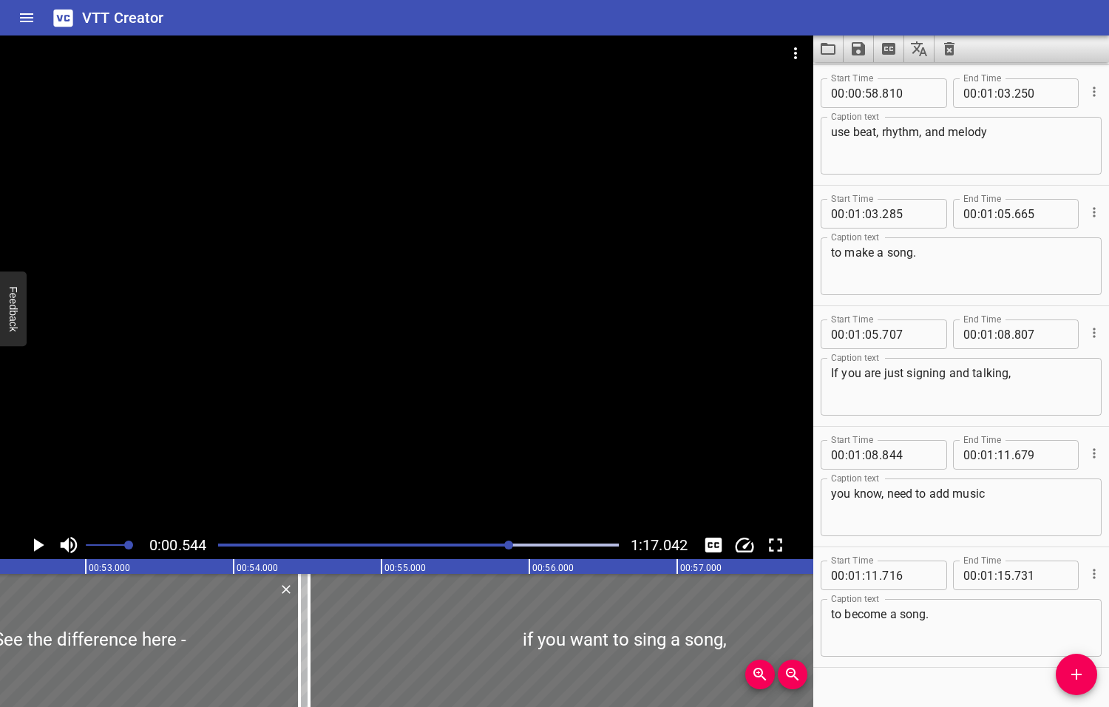
drag, startPoint x: 617, startPoint y: 543, endPoint x: 510, endPoint y: 549, distance: 106.6
click at [510, 549] on div at bounding box center [508, 544] width 9 height 9
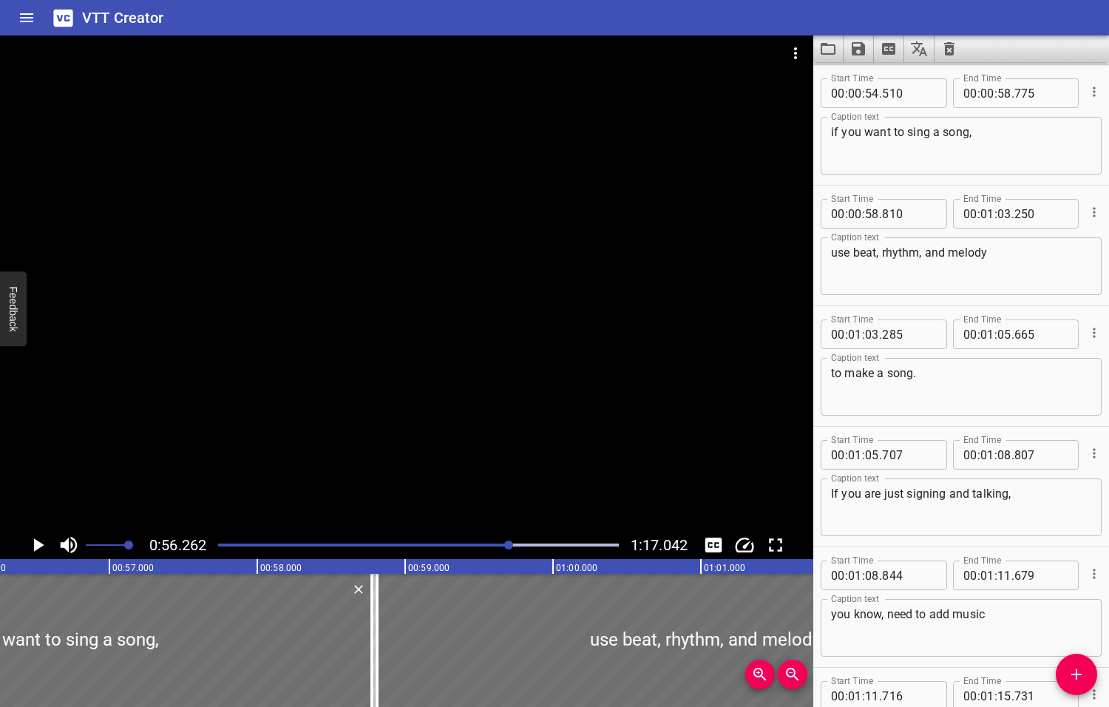
click at [38, 544] on icon "Play/Pause" at bounding box center [39, 544] width 10 height 13
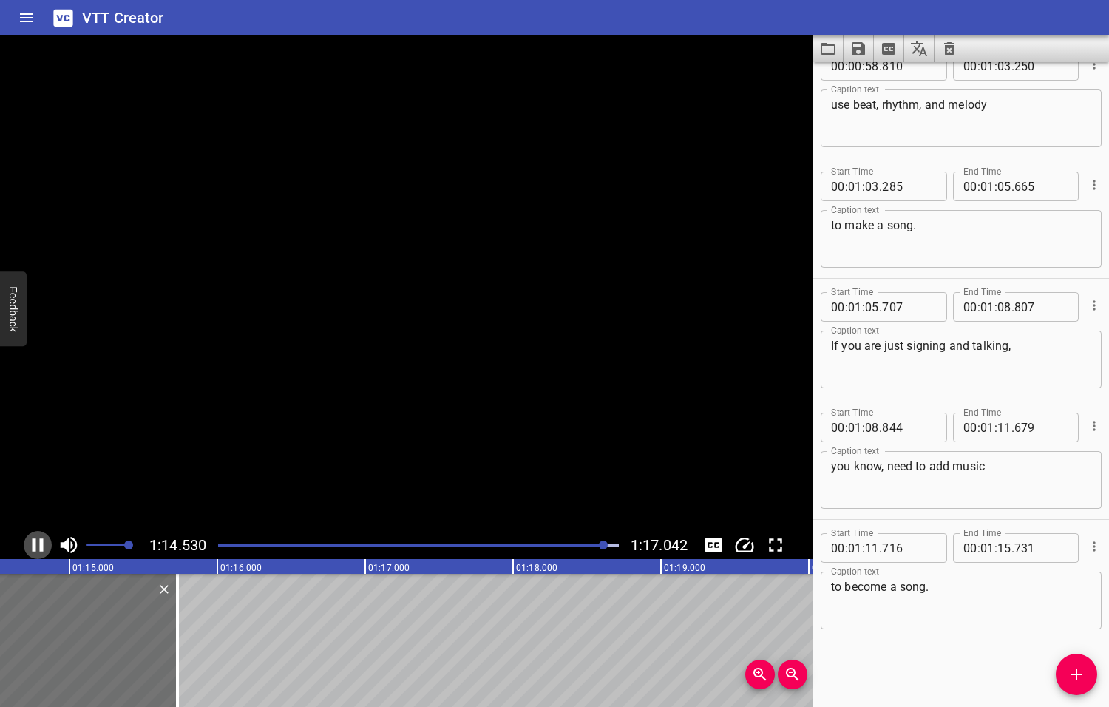
click at [36, 542] on icon "Play/Pause" at bounding box center [38, 545] width 22 height 22
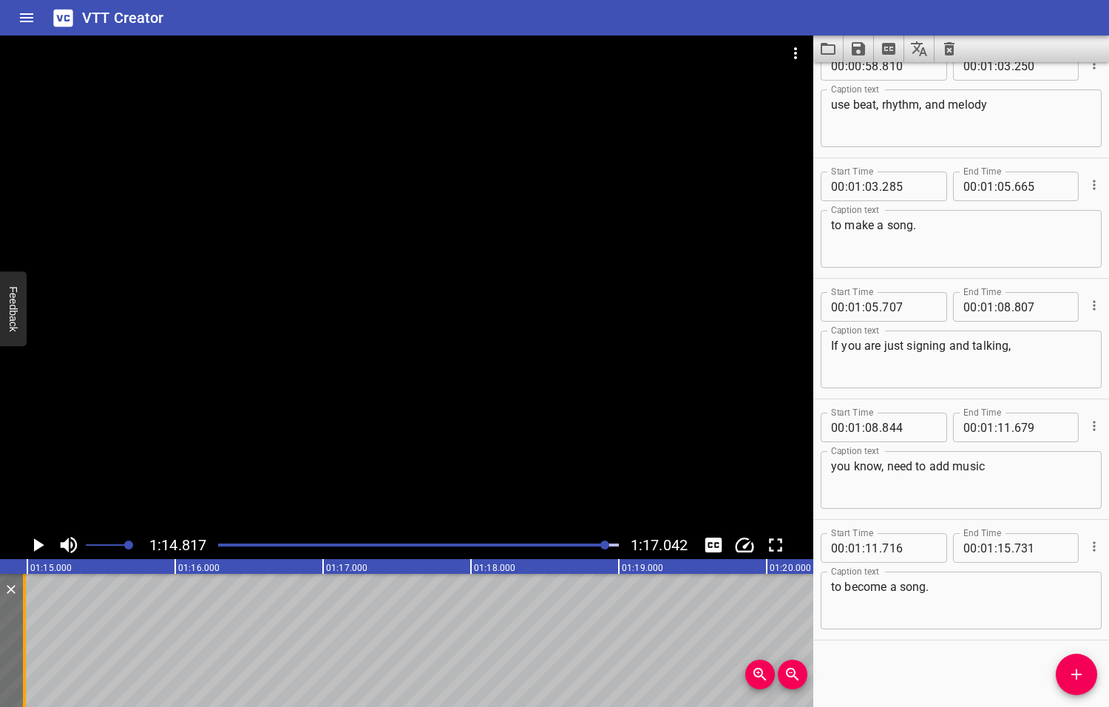
drag, startPoint x: 132, startPoint y: 639, endPoint x: 21, endPoint y: 642, distance: 111.0
click at [21, 642] on div at bounding box center [24, 640] width 15 height 133
type input "14"
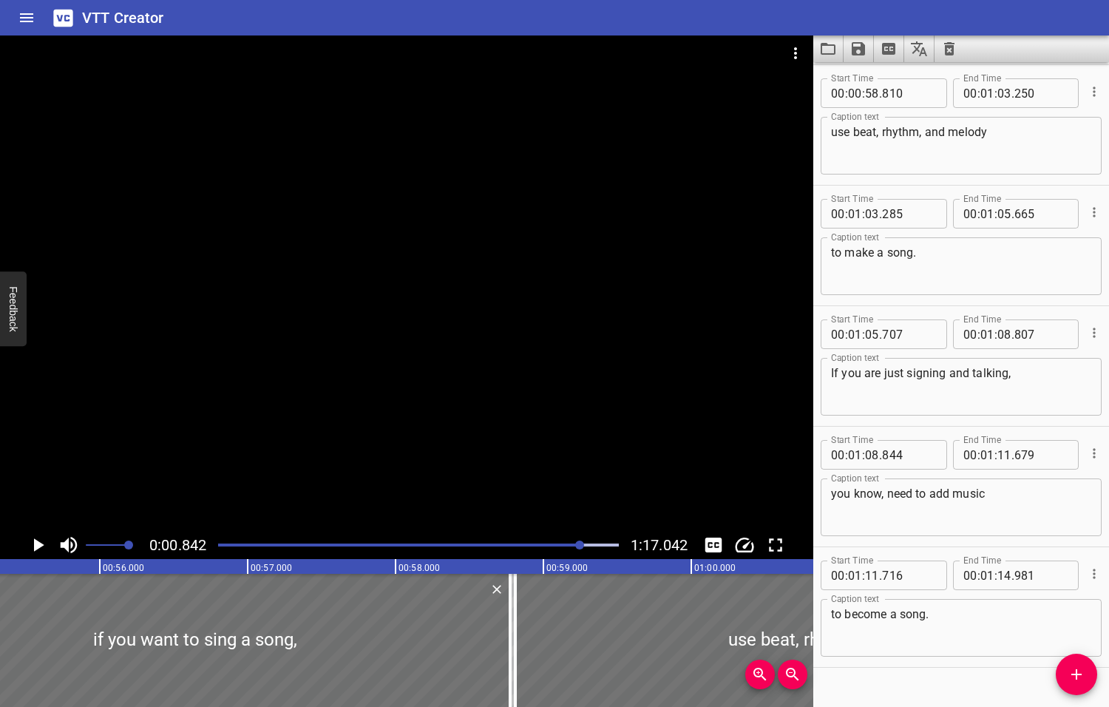
drag, startPoint x: 606, startPoint y: 543, endPoint x: 581, endPoint y: 546, distance: 25.3
click at [581, 546] on div at bounding box center [579, 544] width 9 height 9
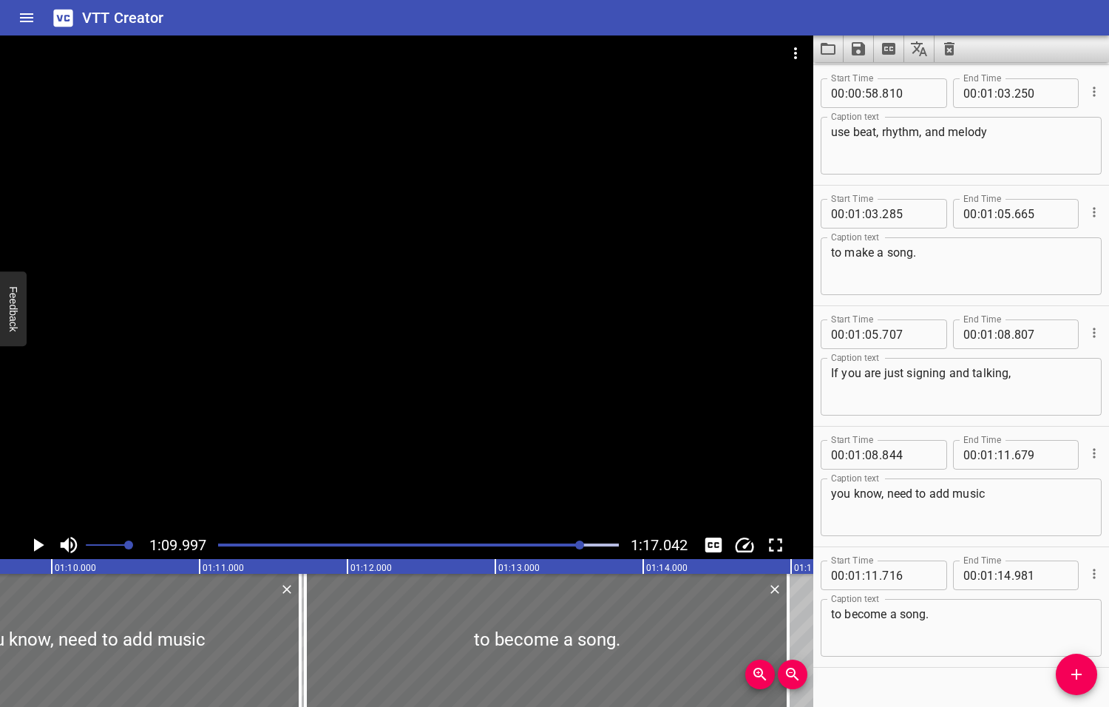
scroll to position [0, 10349]
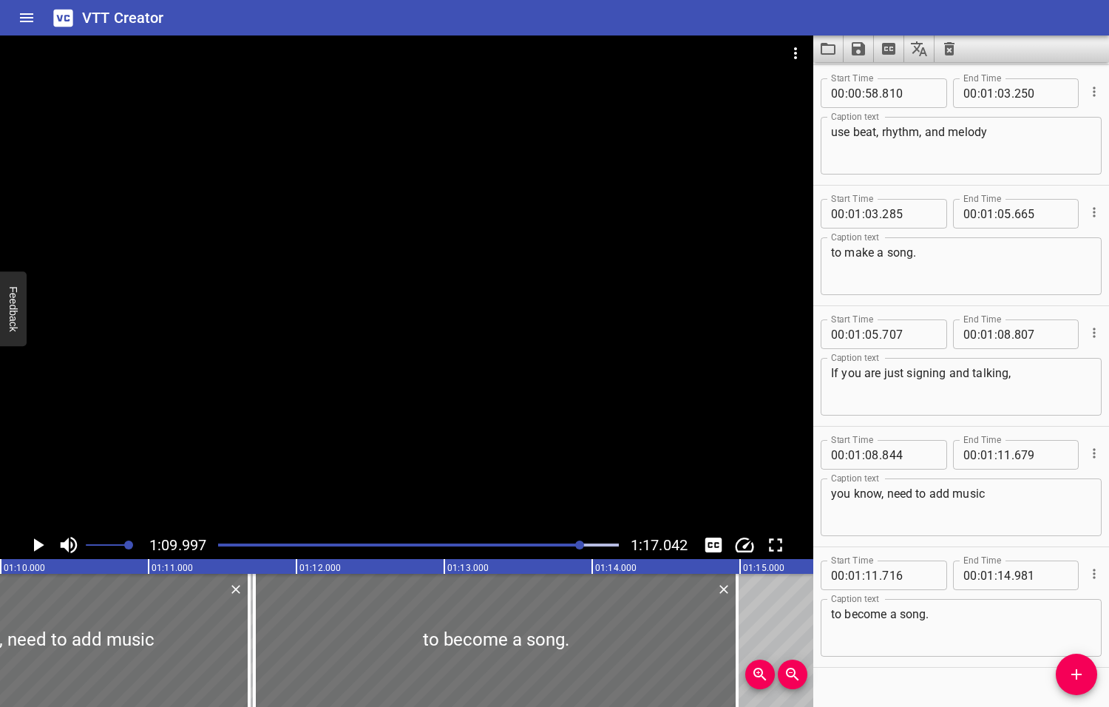
click at [41, 544] on icon "Play/Pause" at bounding box center [39, 544] width 10 height 13
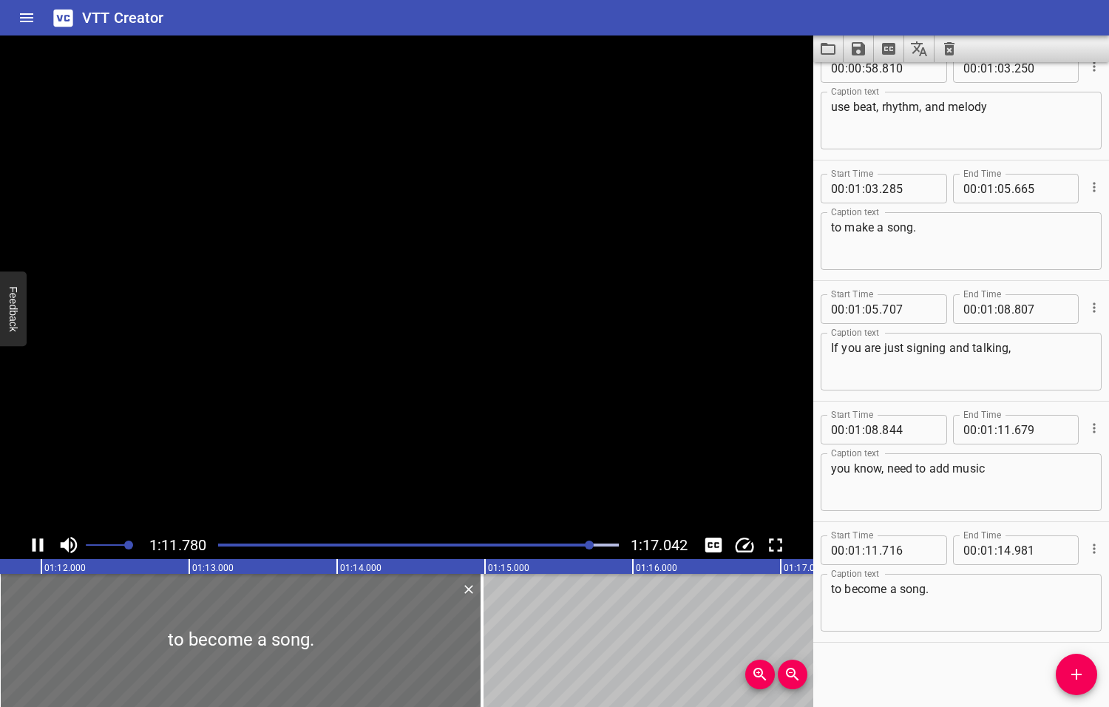
scroll to position [1955, 0]
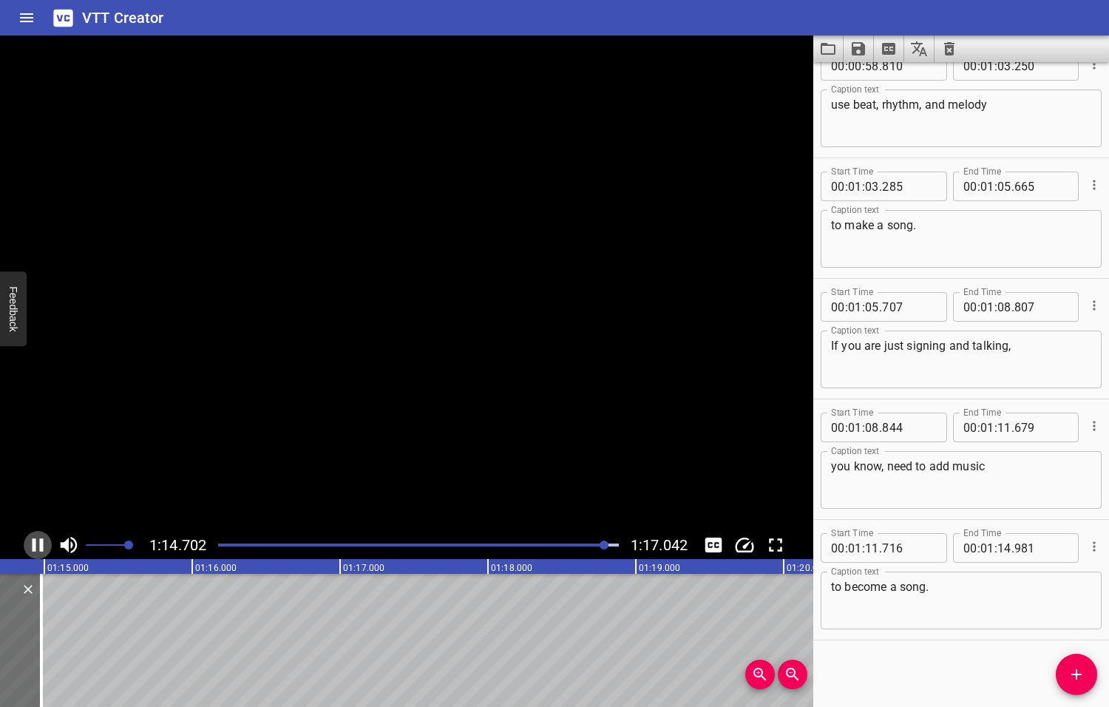
click at [41, 544] on icon "Play/Pause" at bounding box center [38, 544] width 11 height 13
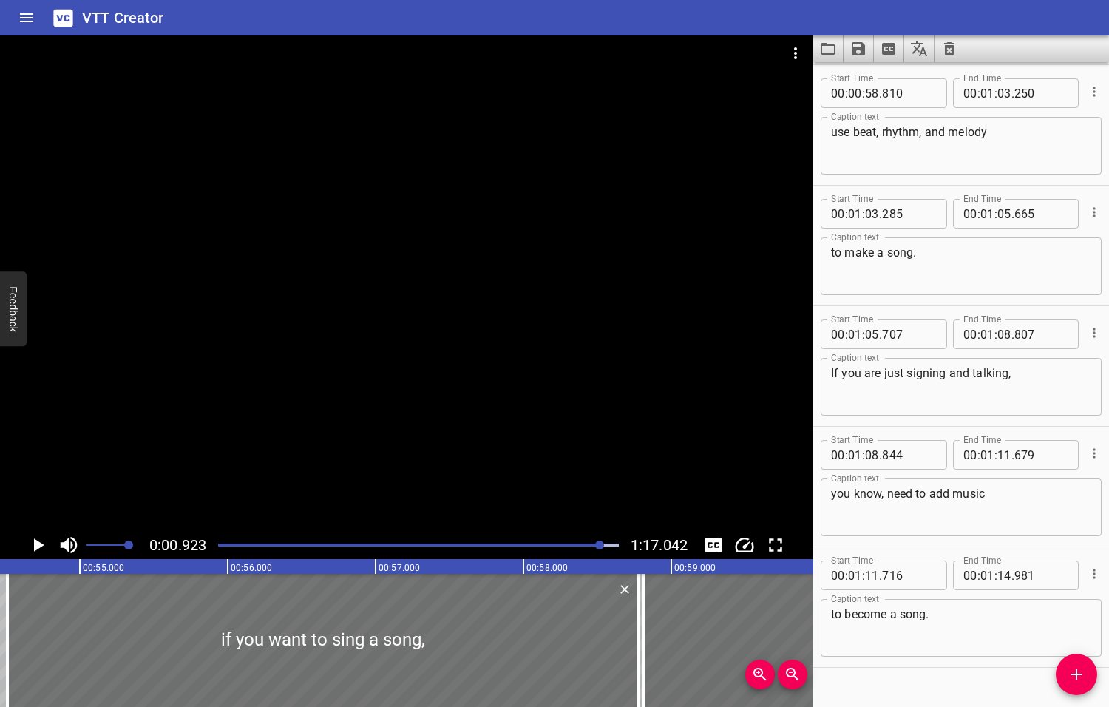
drag, startPoint x: 608, startPoint y: 545, endPoint x: 601, endPoint y: 544, distance: 7.4
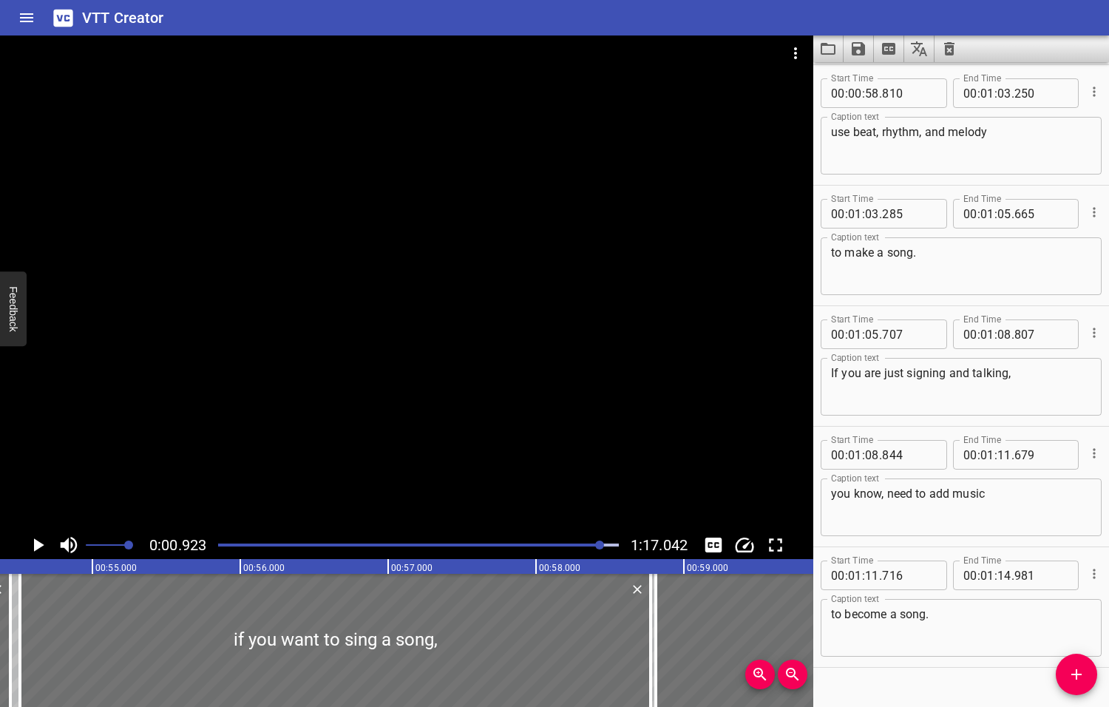
click at [601, 544] on div at bounding box center [599, 544] width 9 height 9
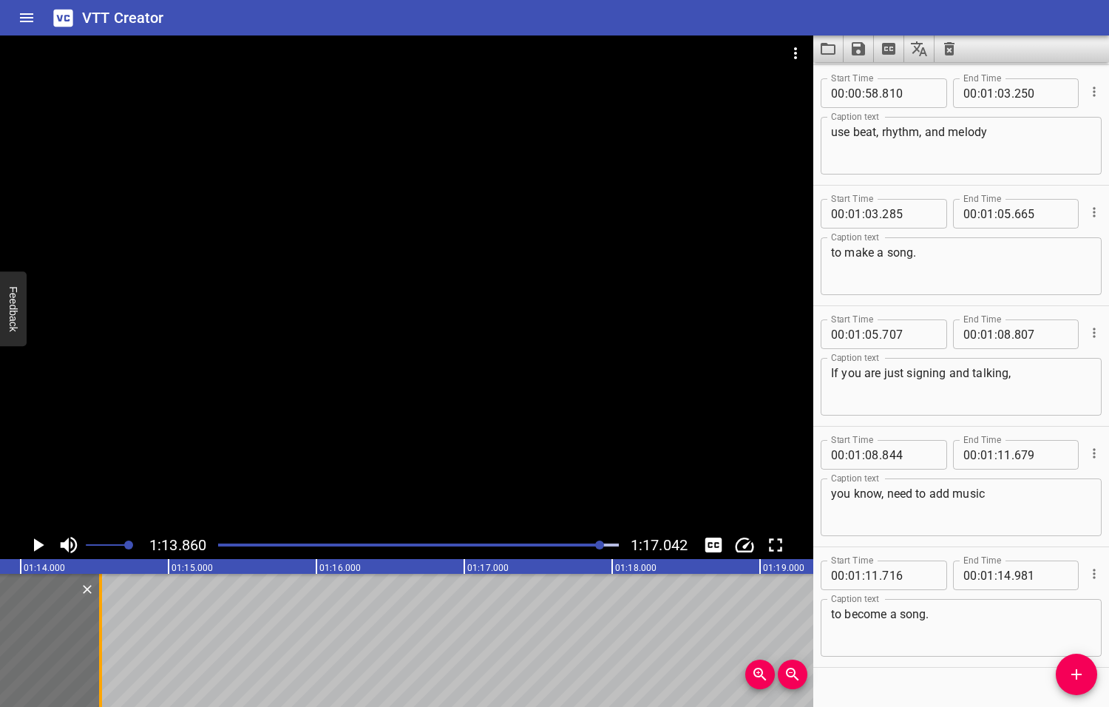
drag, startPoint x: 155, startPoint y: 631, endPoint x: 97, endPoint y: 636, distance: 58.6
click at [97, 636] on div at bounding box center [100, 640] width 15 height 133
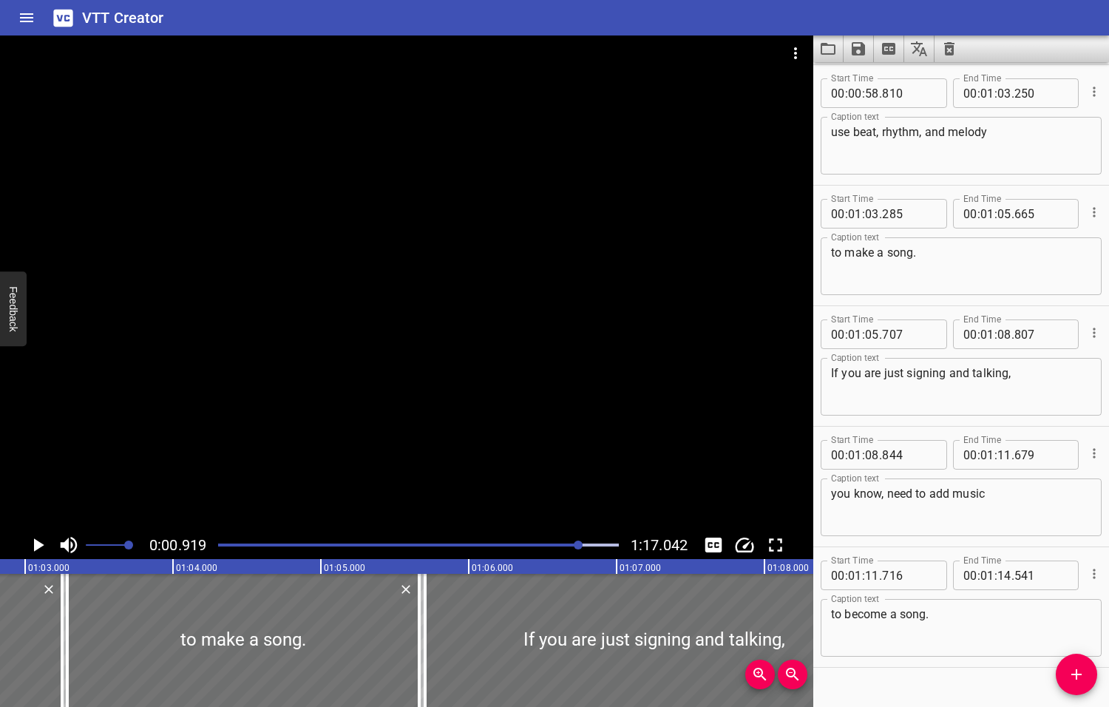
drag, startPoint x: 597, startPoint y: 545, endPoint x: 577, endPoint y: 547, distance: 20.1
click at [577, 547] on div at bounding box center [578, 544] width 9 height 9
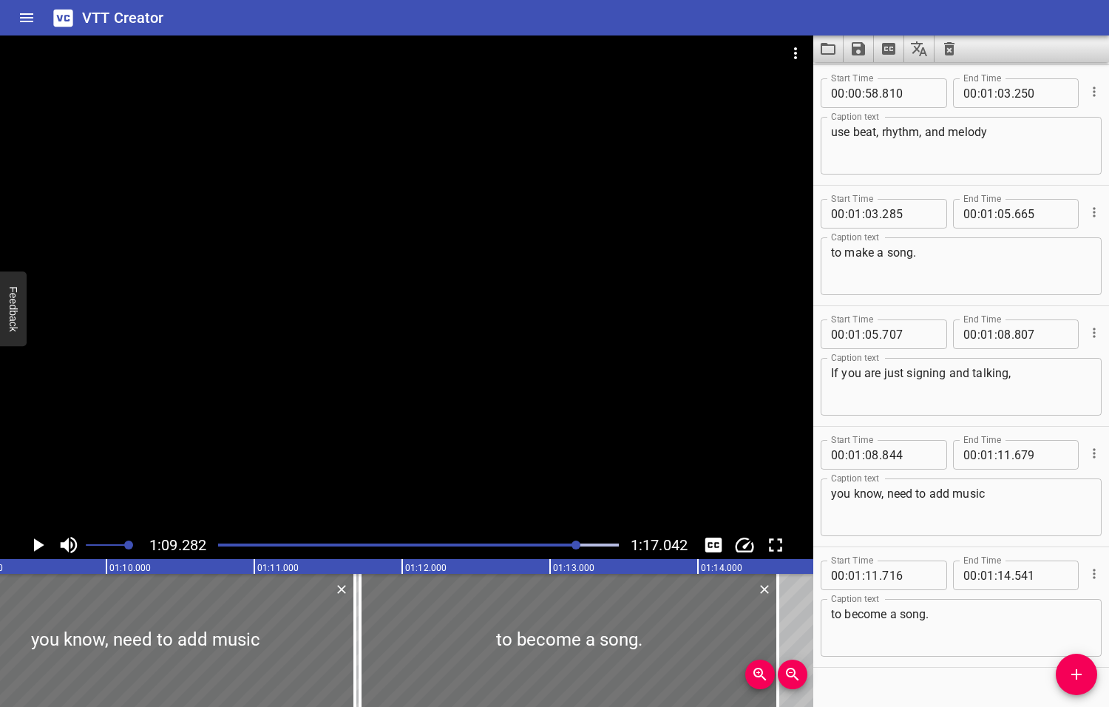
click at [37, 543] on icon "Play/Pause" at bounding box center [39, 544] width 10 height 13
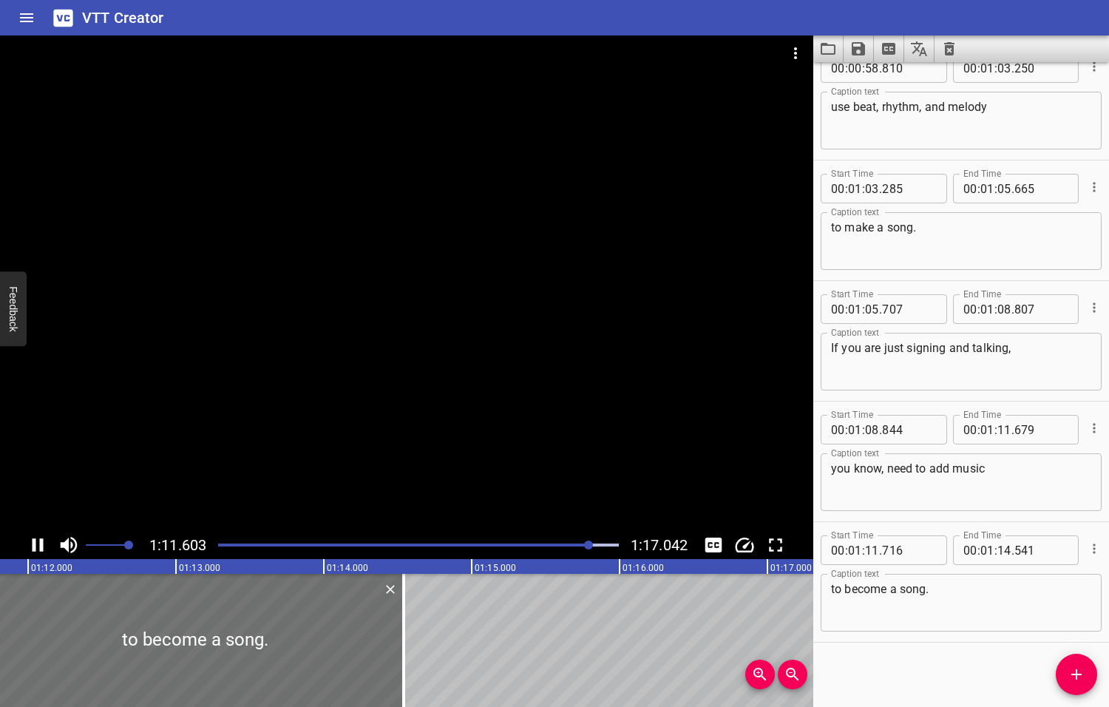
scroll to position [0, 10627]
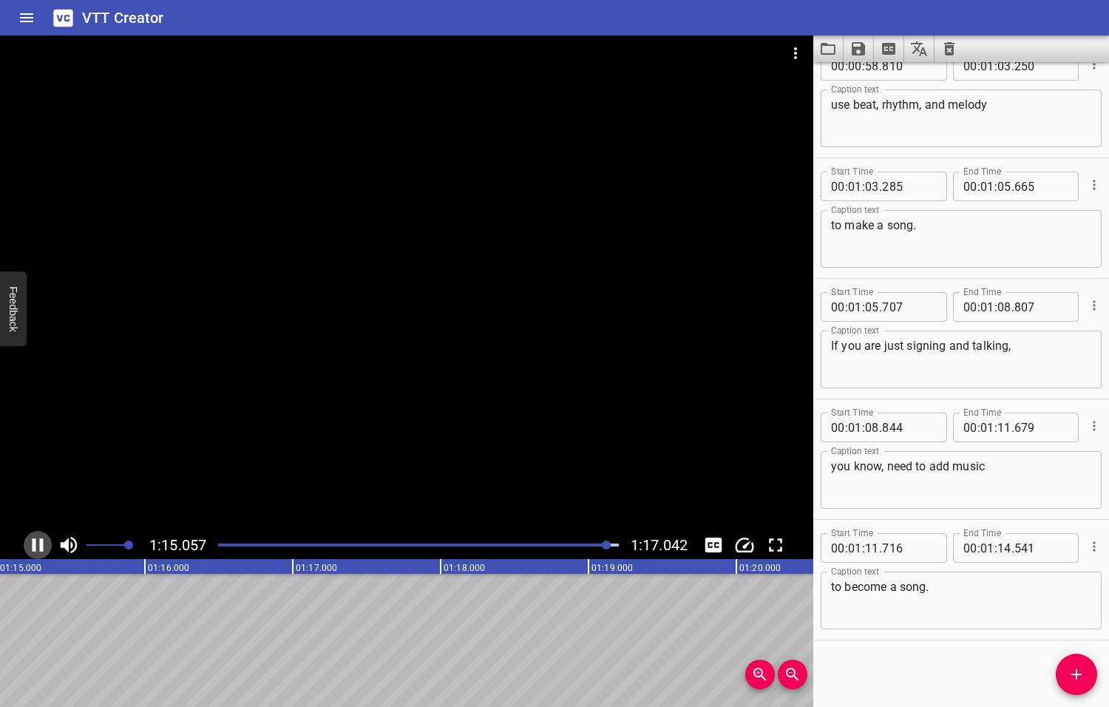
click at [37, 543] on icon "Play/Pause" at bounding box center [38, 545] width 22 height 22
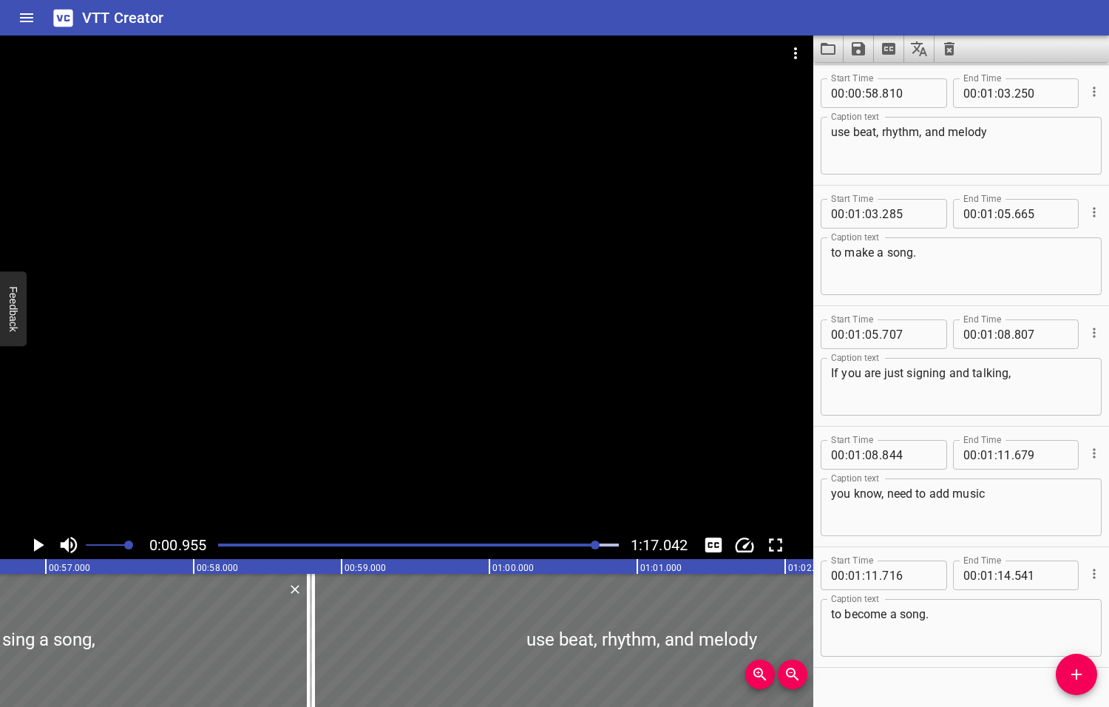
drag, startPoint x: 608, startPoint y: 543, endPoint x: 596, endPoint y: 548, distance: 13.3
click at [596, 548] on div at bounding box center [595, 544] width 9 height 9
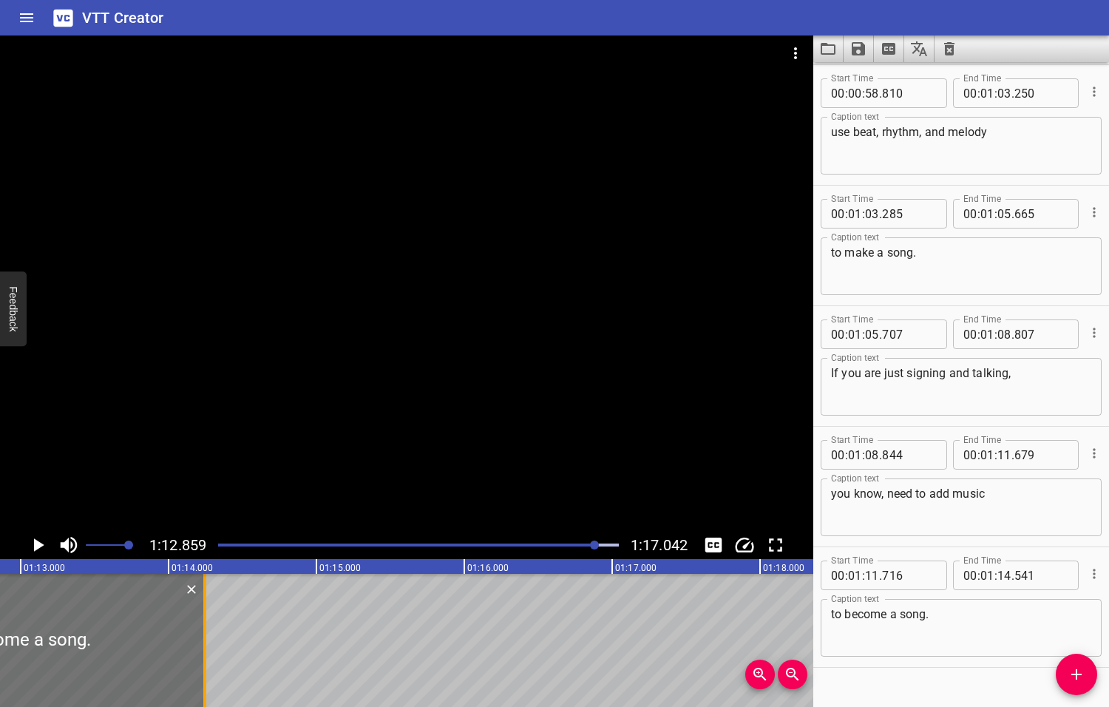
drag, startPoint x: 248, startPoint y: 648, endPoint x: 204, endPoint y: 650, distance: 43.7
click at [204, 650] on div at bounding box center [204, 640] width 3 height 133
type input "246"
click at [35, 545] on icon "Play/Pause" at bounding box center [39, 544] width 10 height 13
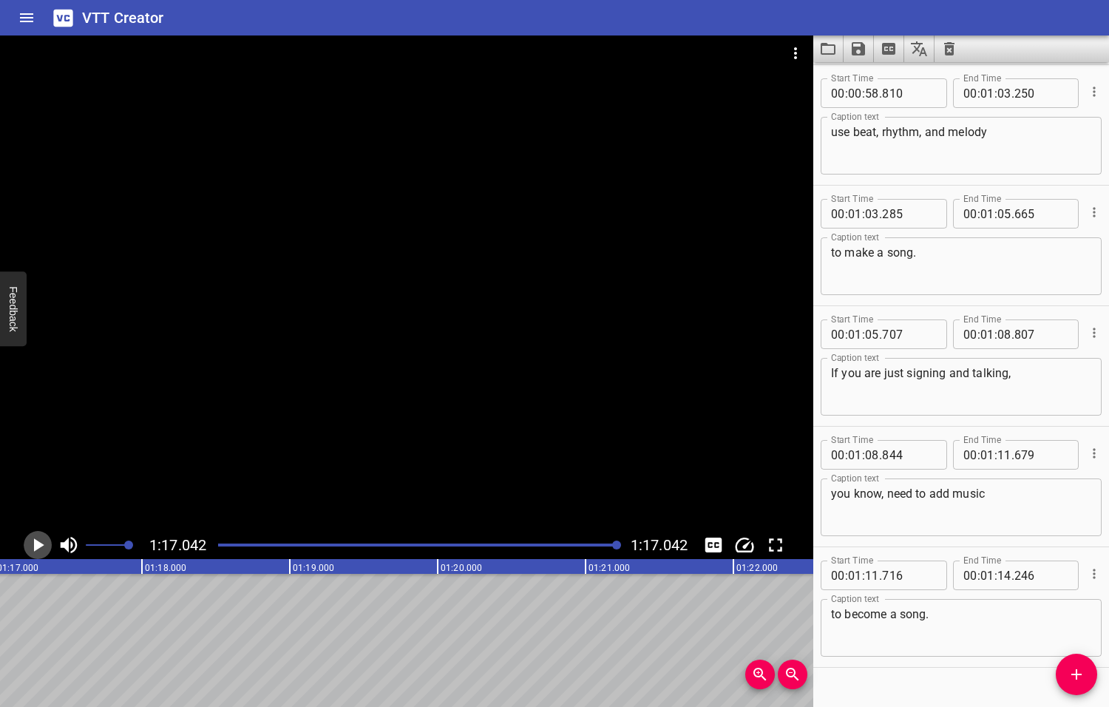
click at [38, 544] on icon "Play/Pause" at bounding box center [39, 544] width 10 height 13
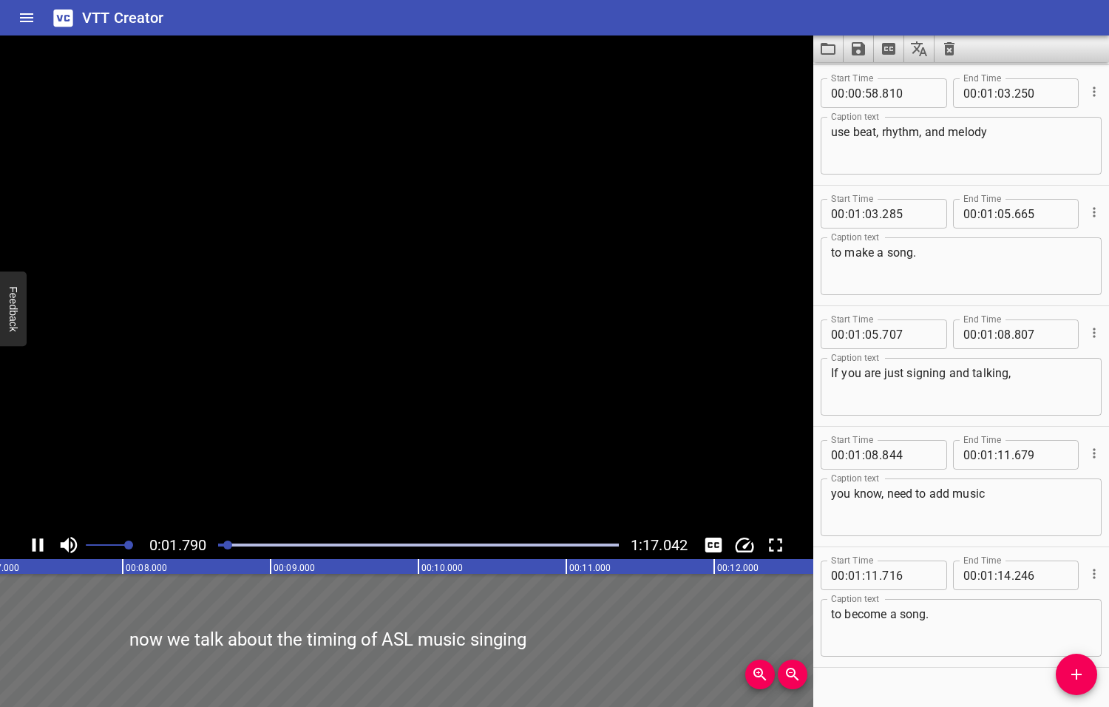
scroll to position [1818, 0]
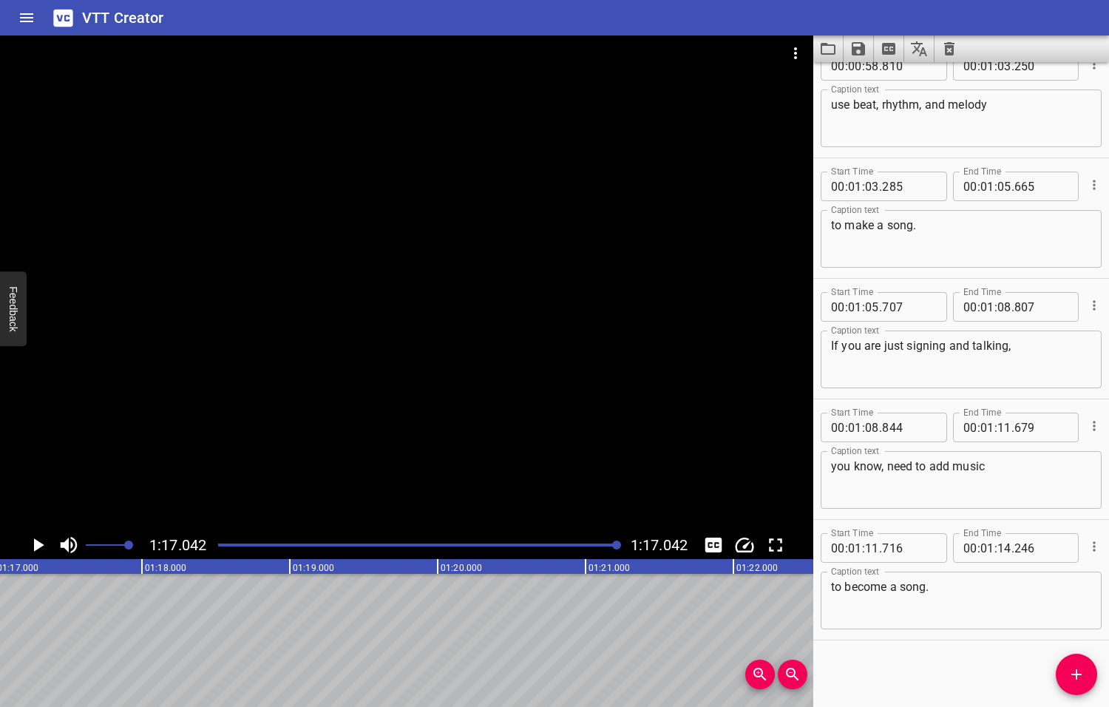
click at [36, 546] on icon "Play/Pause" at bounding box center [39, 544] width 10 height 13
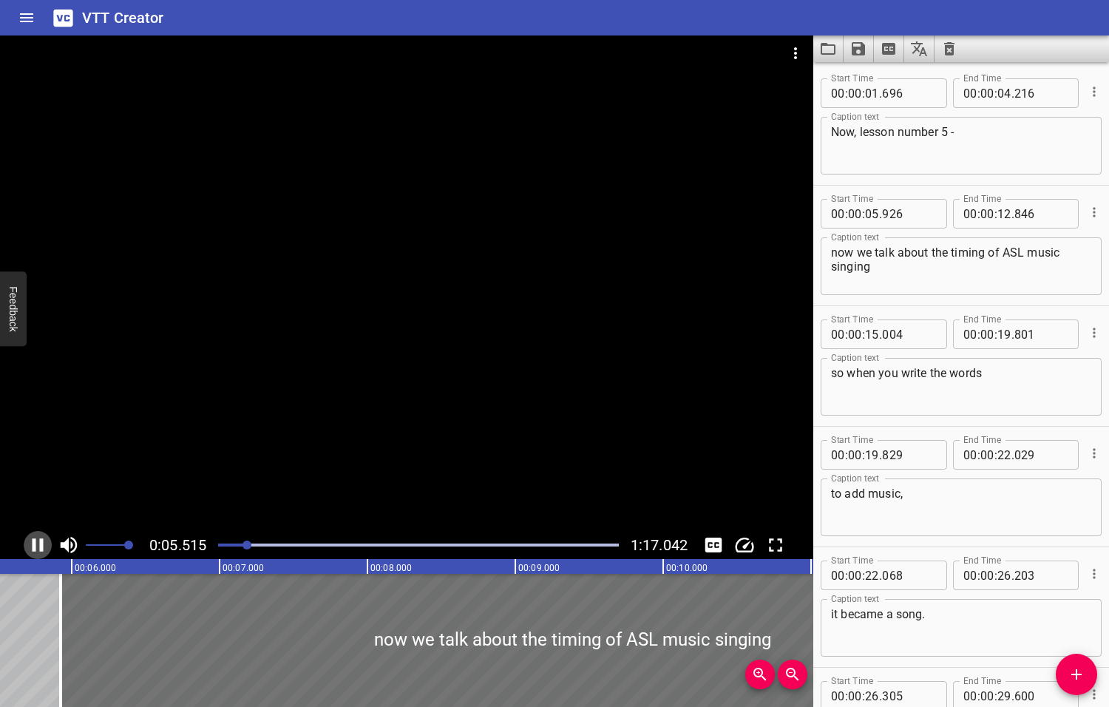
click at [35, 545] on icon "Play/Pause" at bounding box center [38, 544] width 11 height 13
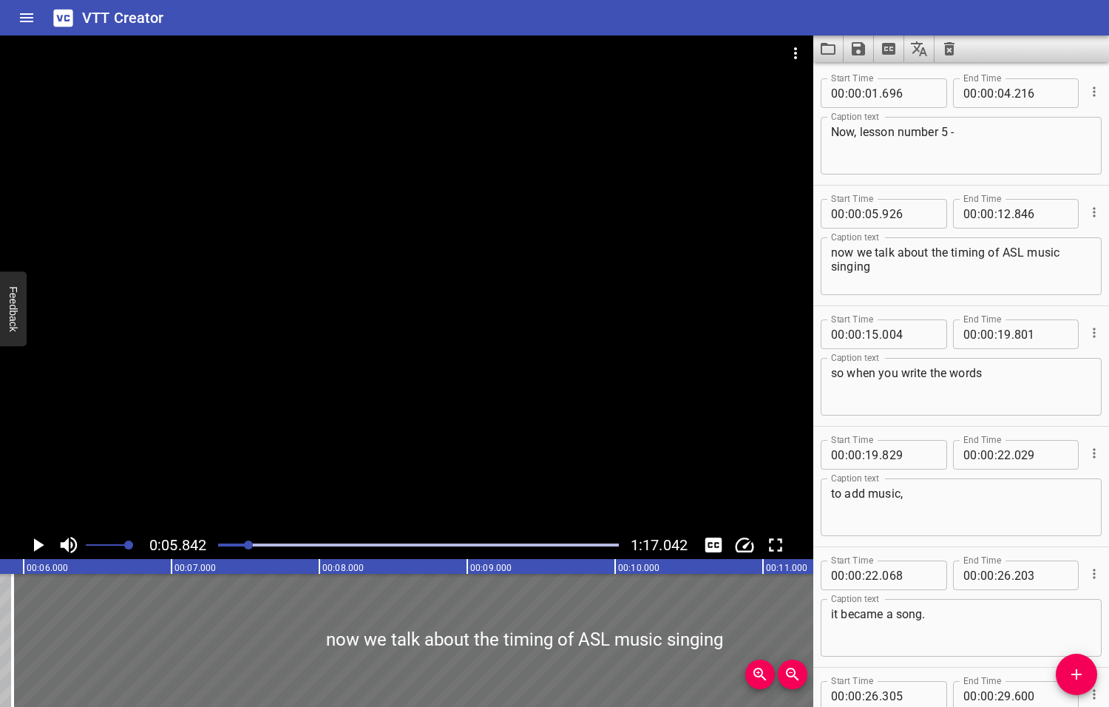
click at [37, 544] on icon "Play/Pause" at bounding box center [39, 544] width 10 height 13
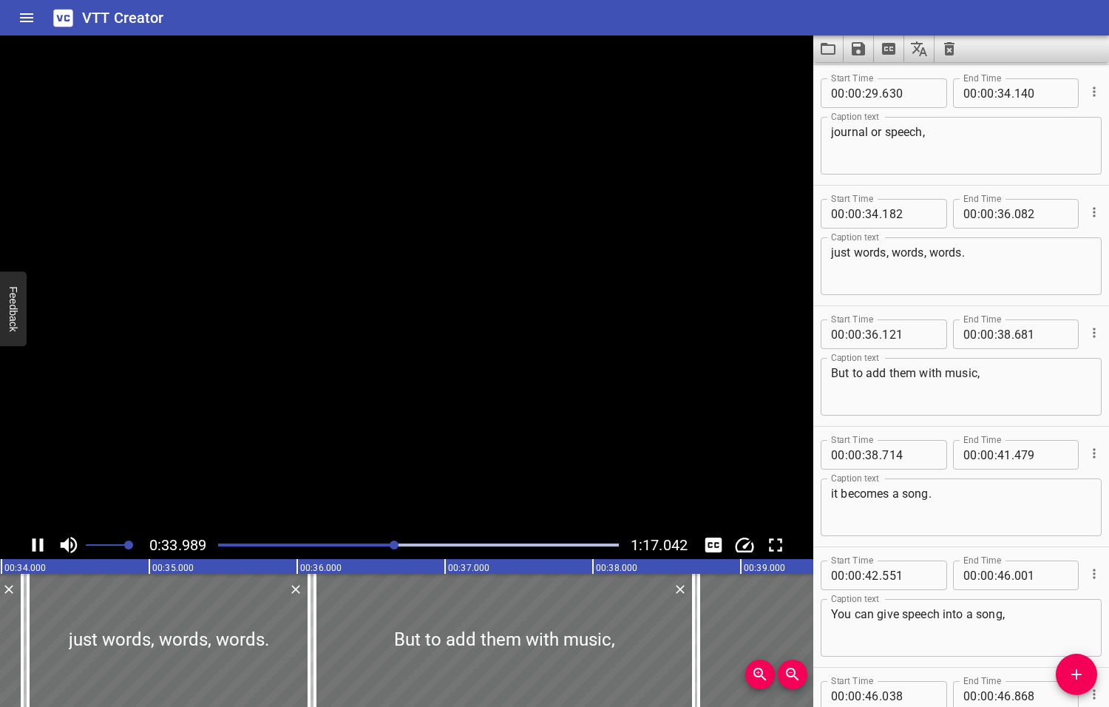
scroll to position [761, 0]
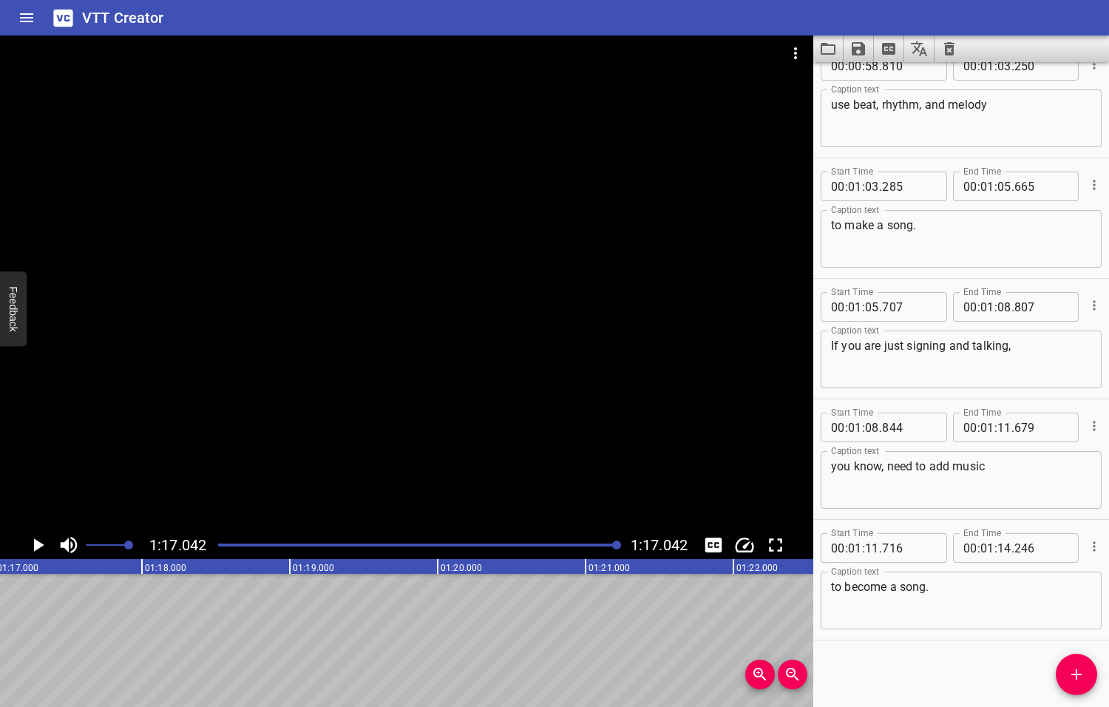
click at [839, 339] on textarea "If you are just signing and talking," at bounding box center [961, 360] width 260 height 42
type textarea "Or if you are just signing and talking,"
click at [946, 592] on textarea "to become a song." at bounding box center [961, 601] width 260 height 42
click at [37, 544] on icon "Play/Pause" at bounding box center [39, 544] width 10 height 13
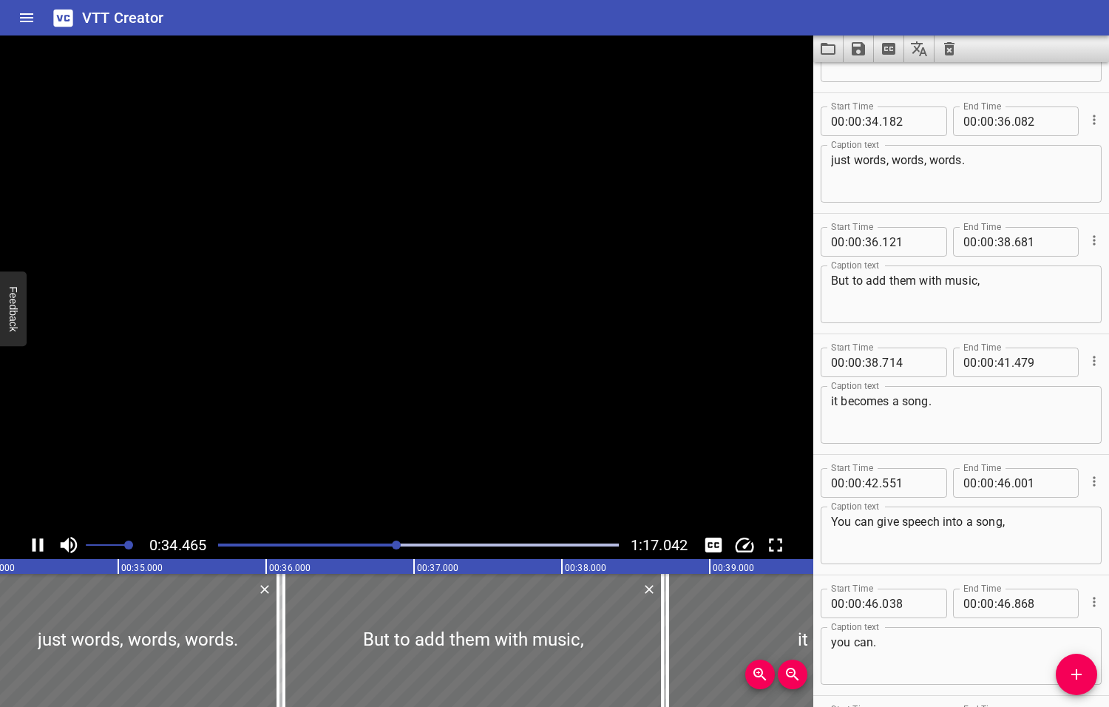
scroll to position [844, 0]
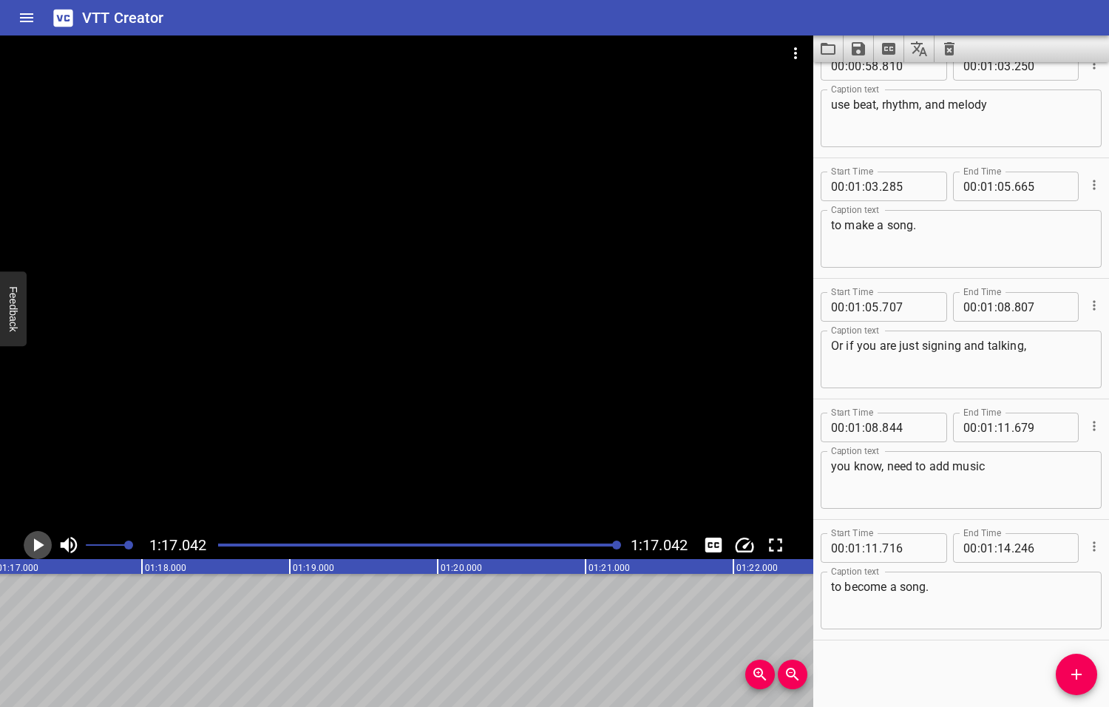
click at [35, 546] on icon "Play/Pause" at bounding box center [39, 544] width 10 height 13
click at [858, 51] on icon "Save captions to file" at bounding box center [858, 49] width 18 height 18
click at [872, 80] on li "Save to VTT file" at bounding box center [898, 81] width 109 height 27
click at [793, 52] on icon "Video Options" at bounding box center [796, 53] width 18 height 18
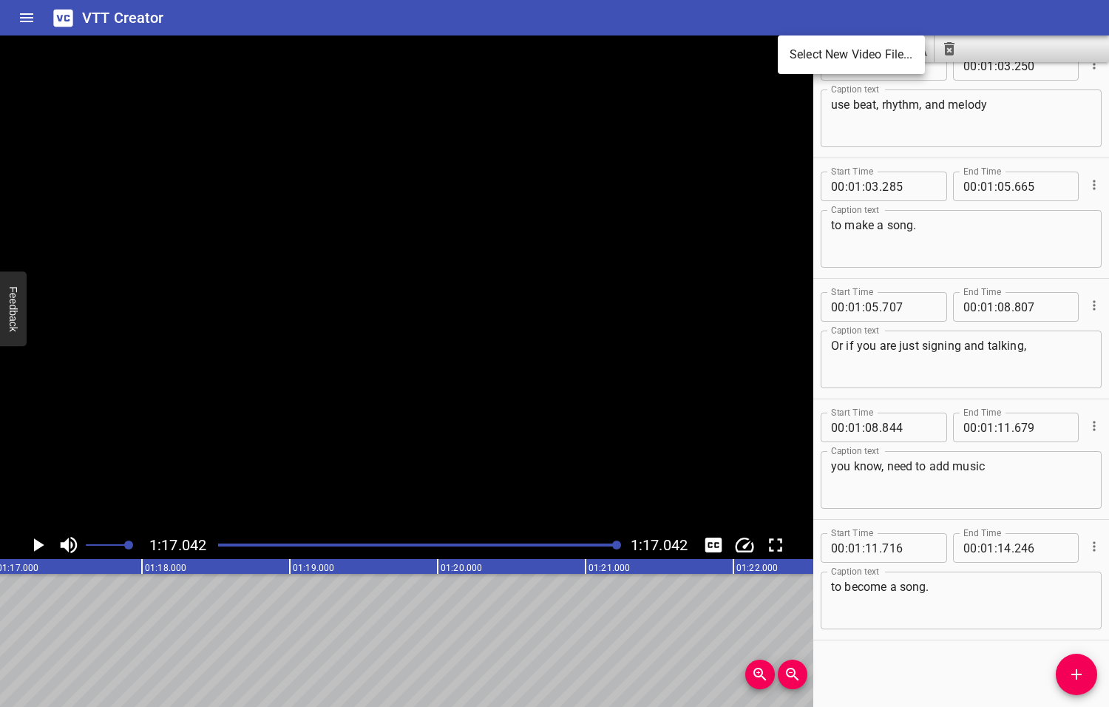
click at [827, 58] on li "Select New Video File..." at bounding box center [851, 54] width 147 height 27
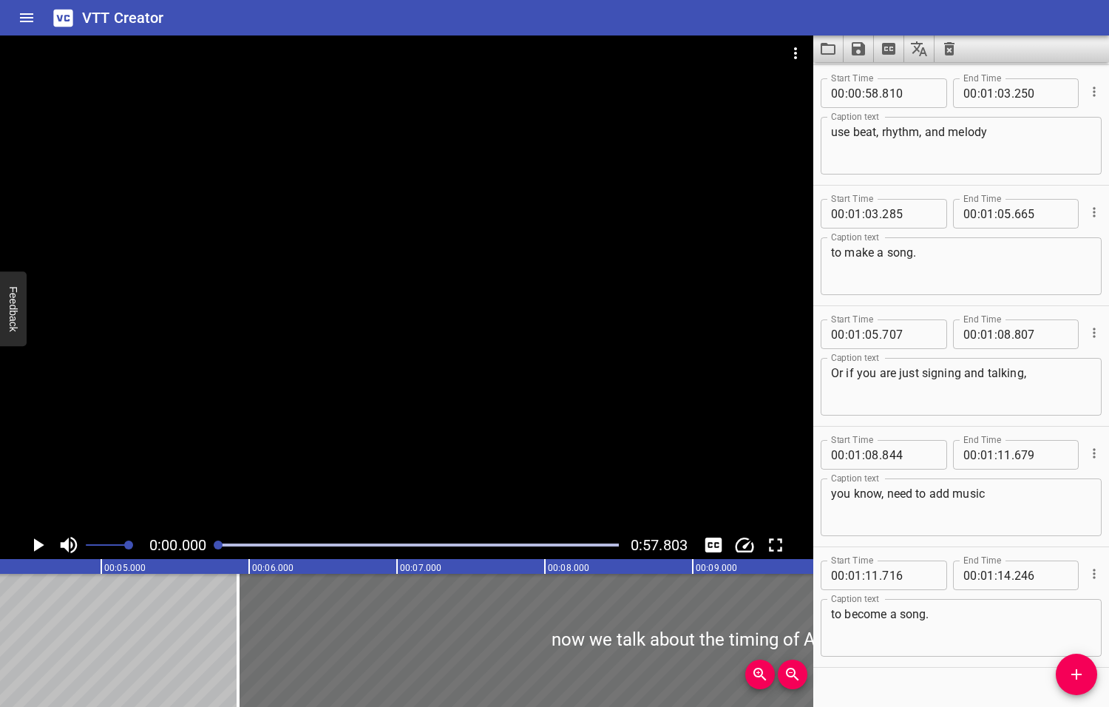
scroll to position [0, 0]
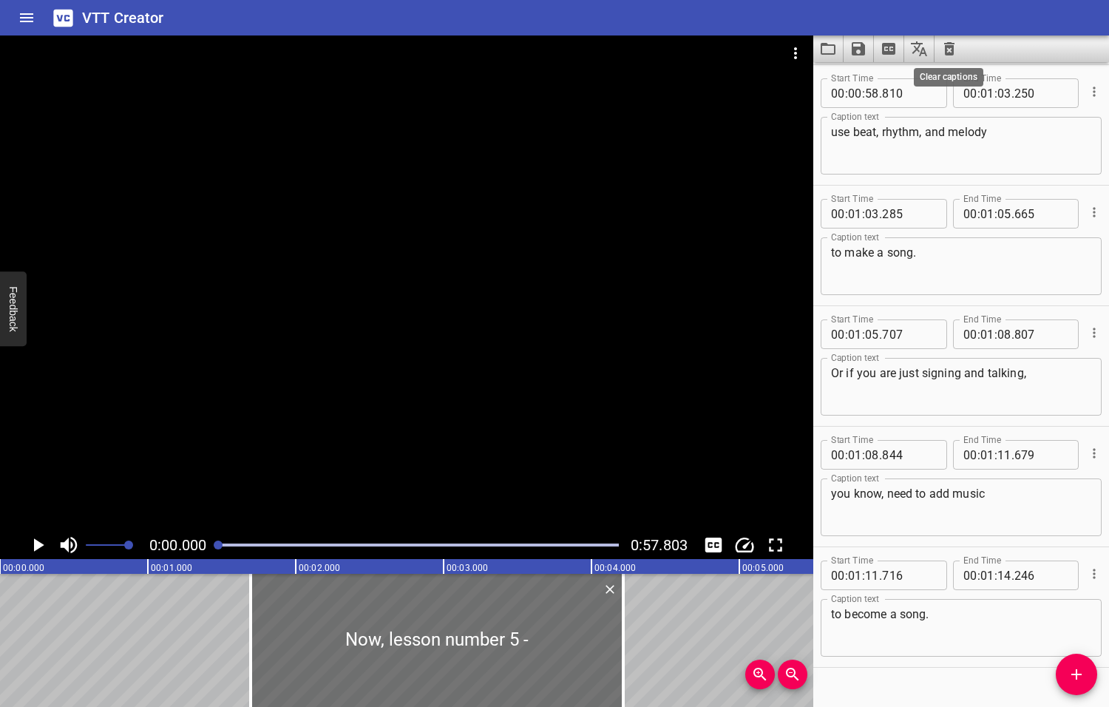
click at [949, 50] on icon "Clear captions" at bounding box center [949, 49] width 18 height 18
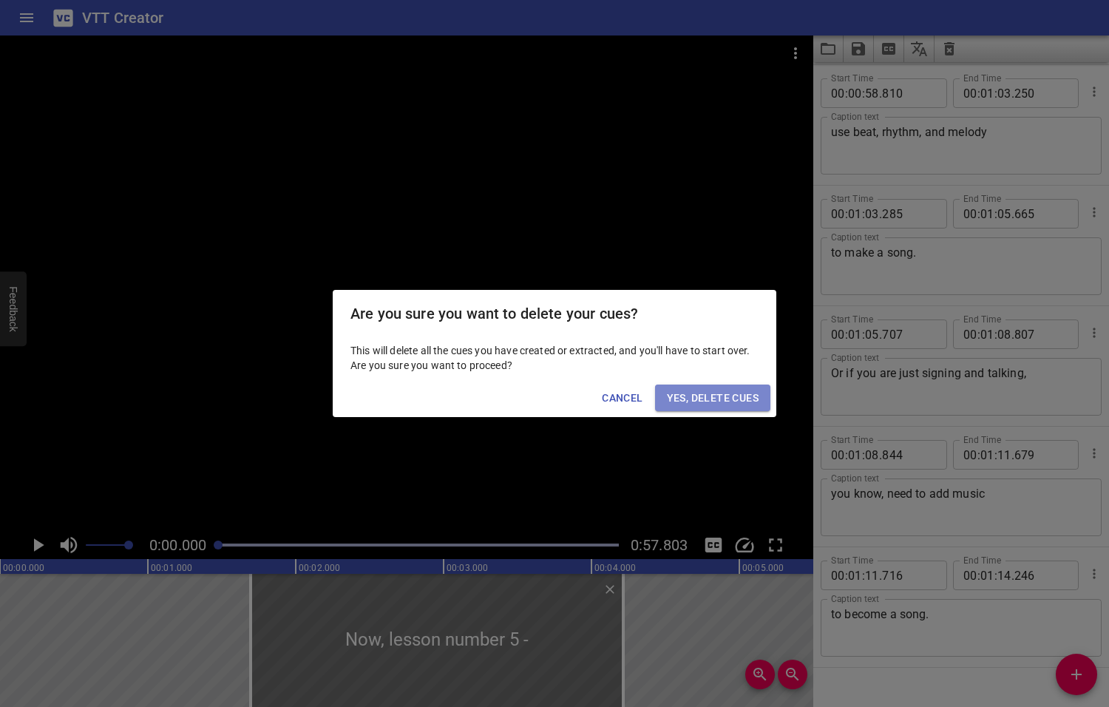
click at [722, 400] on span "Yes, Delete Cues" at bounding box center [713, 398] width 92 height 18
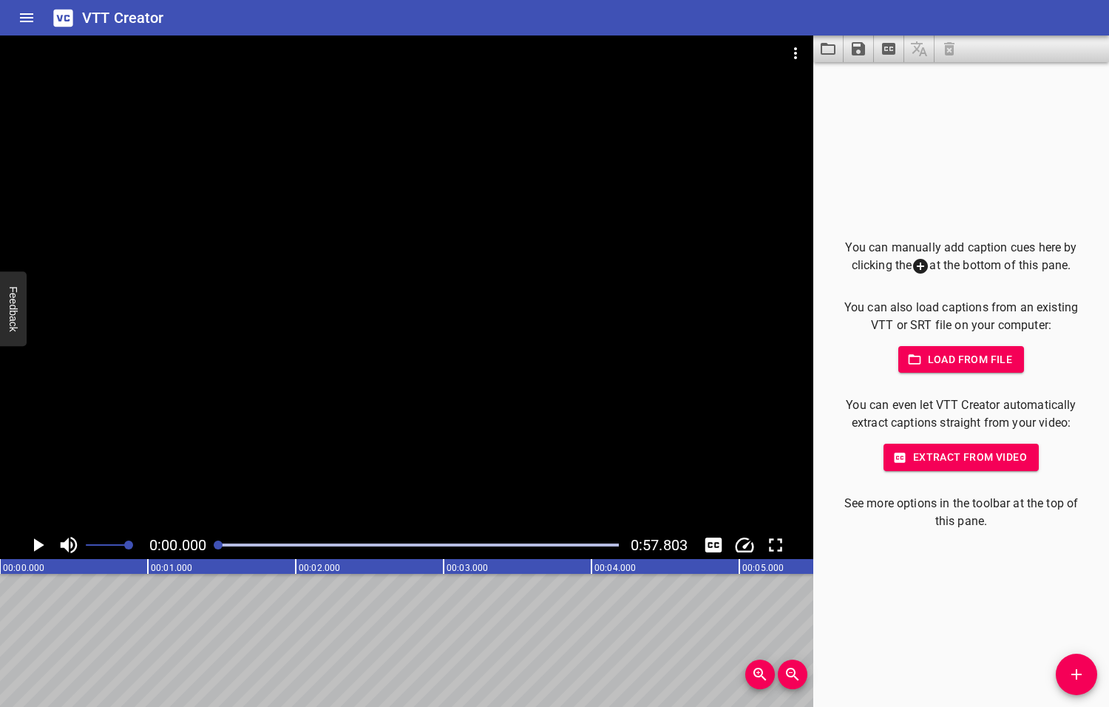
click at [36, 544] on icon "Play/Pause" at bounding box center [39, 544] width 10 height 13
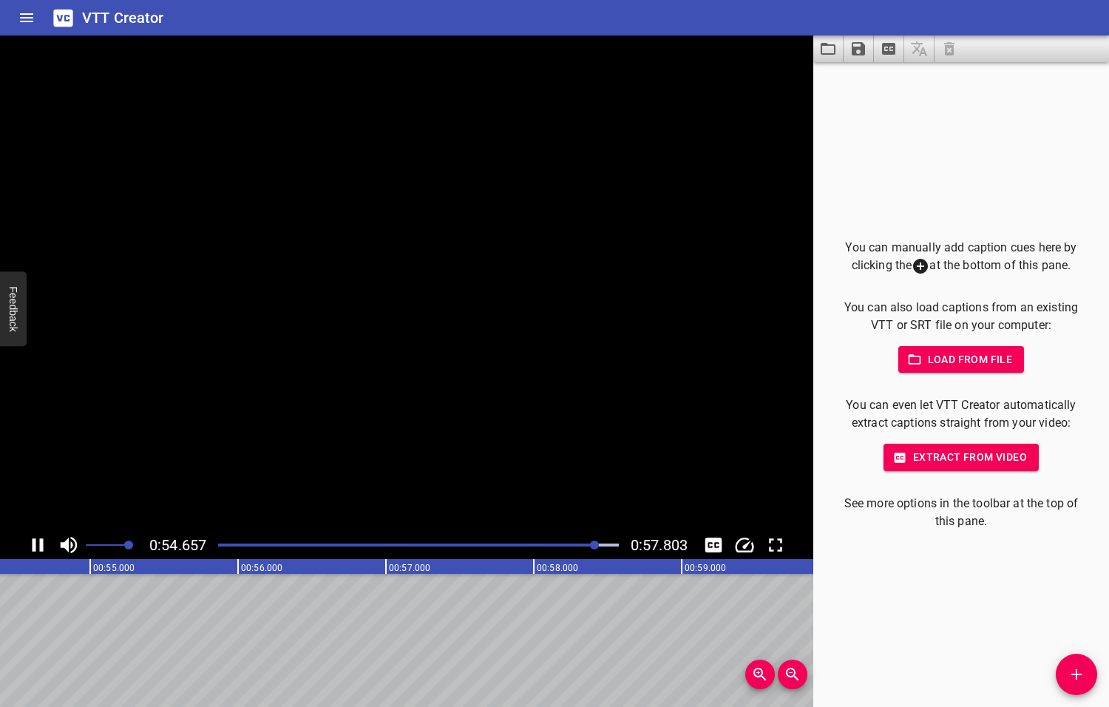
scroll to position [0, 8058]
click at [38, 543] on icon "Play/Pause" at bounding box center [39, 544] width 10 height 13
click at [1076, 673] on icon "Add Cue" at bounding box center [1076, 674] width 10 height 10
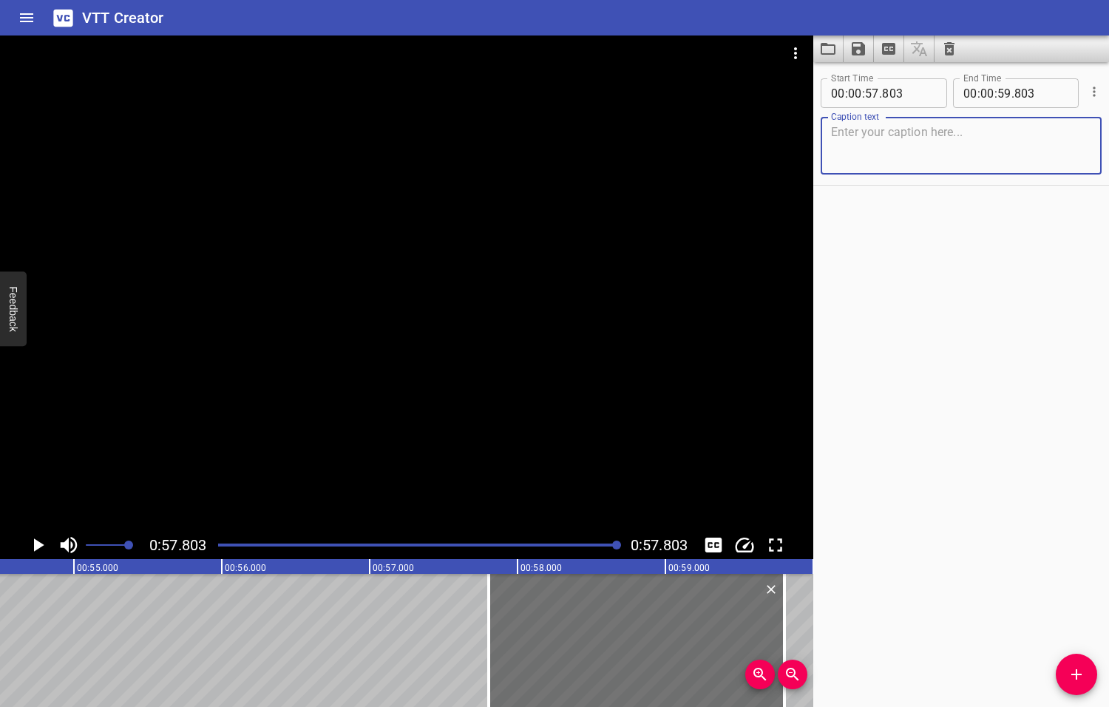
click at [38, 546] on icon "Play/Pause" at bounding box center [39, 544] width 10 height 13
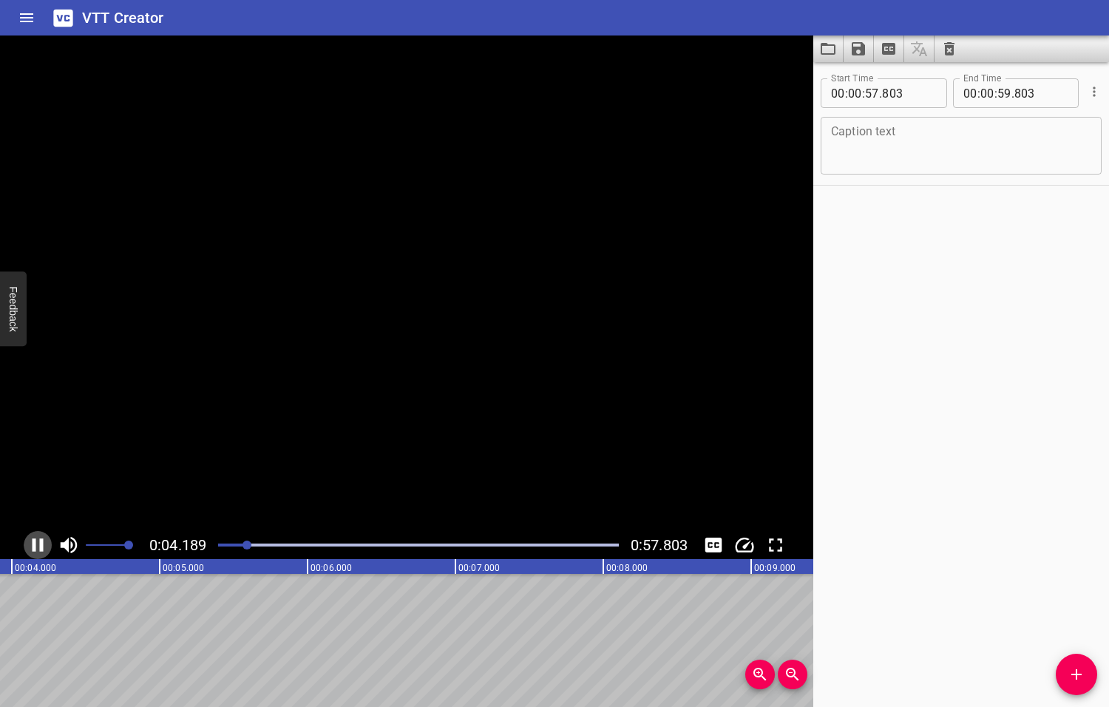
click at [38, 546] on icon "Play/Pause" at bounding box center [38, 545] width 22 height 22
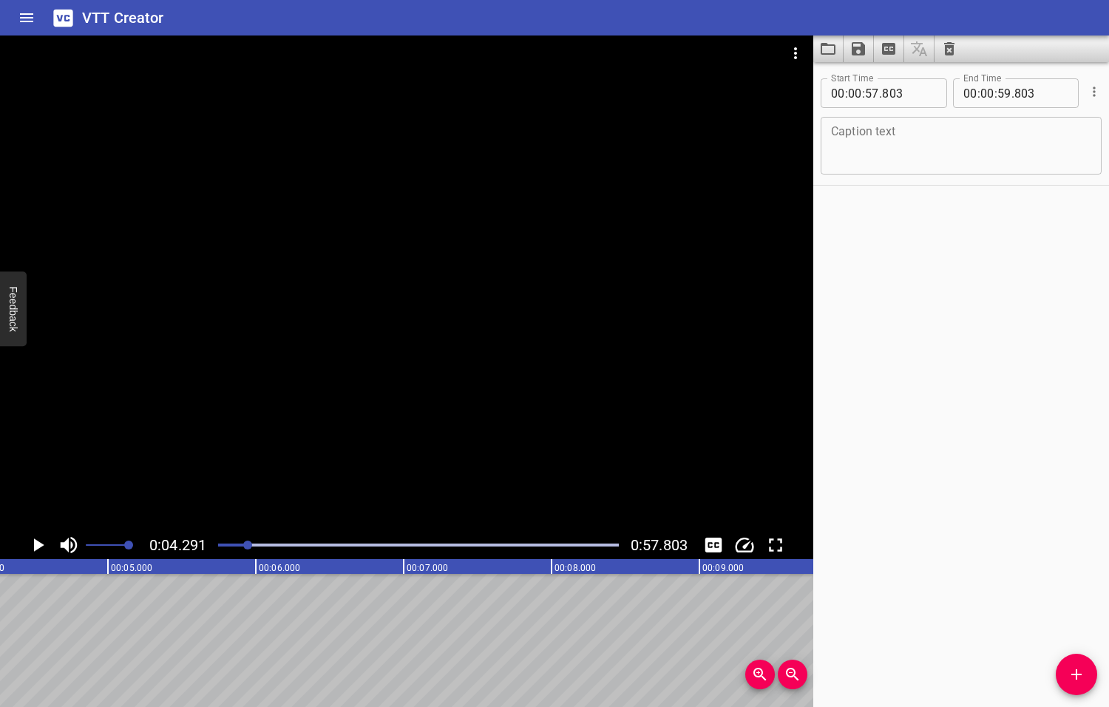
scroll to position [0, 634]
click at [1076, 673] on icon "Add Cue" at bounding box center [1076, 674] width 10 height 10
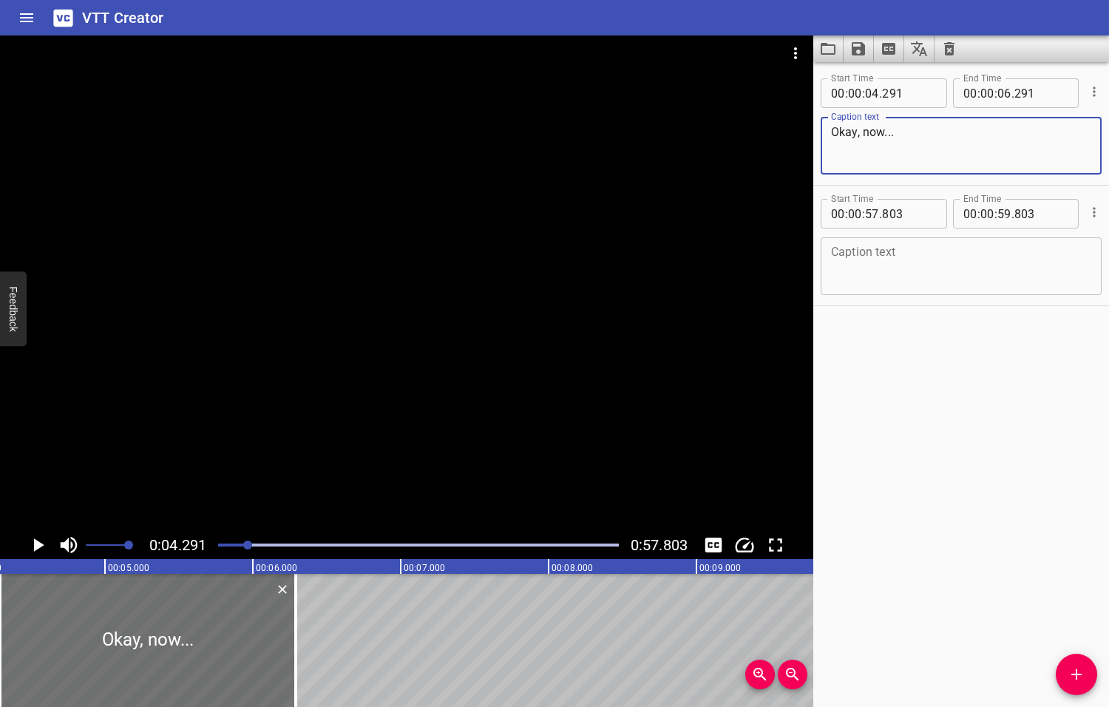
type textarea "Okay, now..."
click at [38, 543] on icon "Play/Pause" at bounding box center [39, 544] width 10 height 13
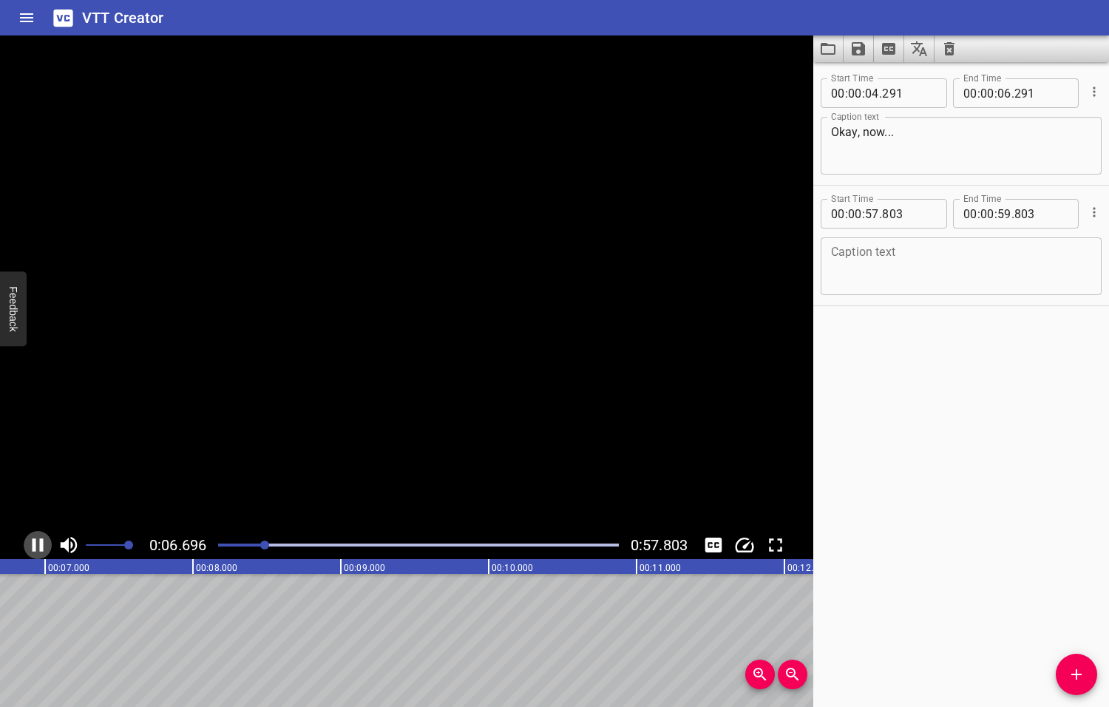
click at [38, 543] on icon "Play/Pause" at bounding box center [38, 545] width 22 height 22
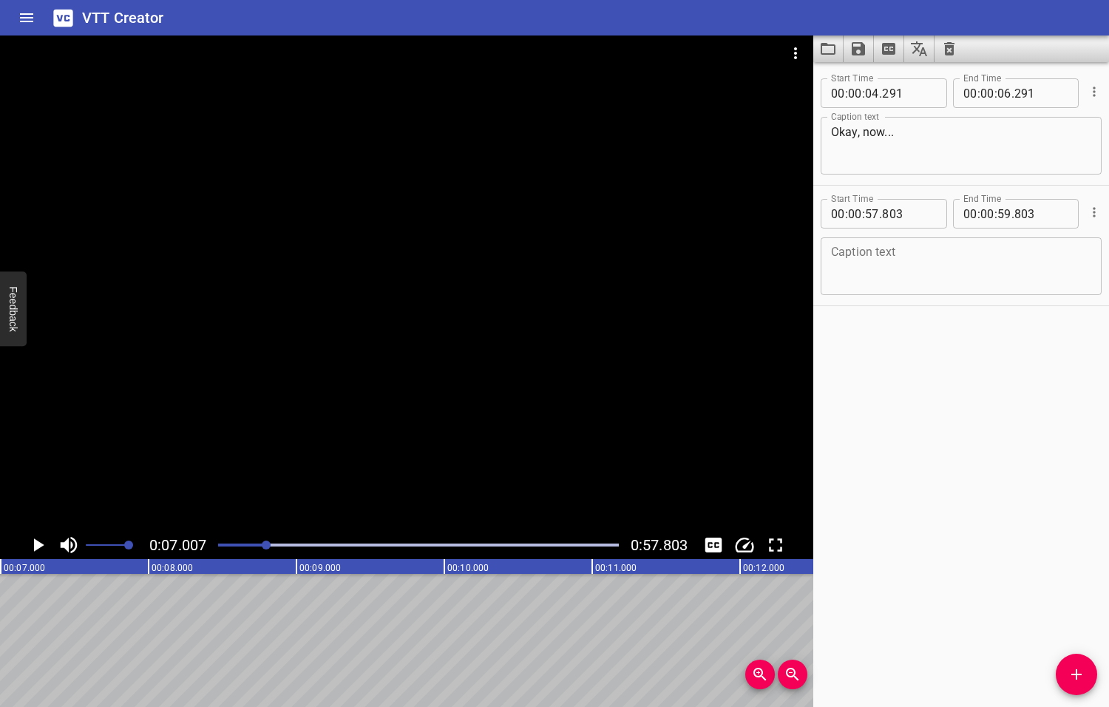
scroll to position [0, 1036]
click at [38, 543] on icon "Play/Pause" at bounding box center [39, 544] width 10 height 13
click at [38, 543] on icon "Play/Pause" at bounding box center [38, 545] width 22 height 22
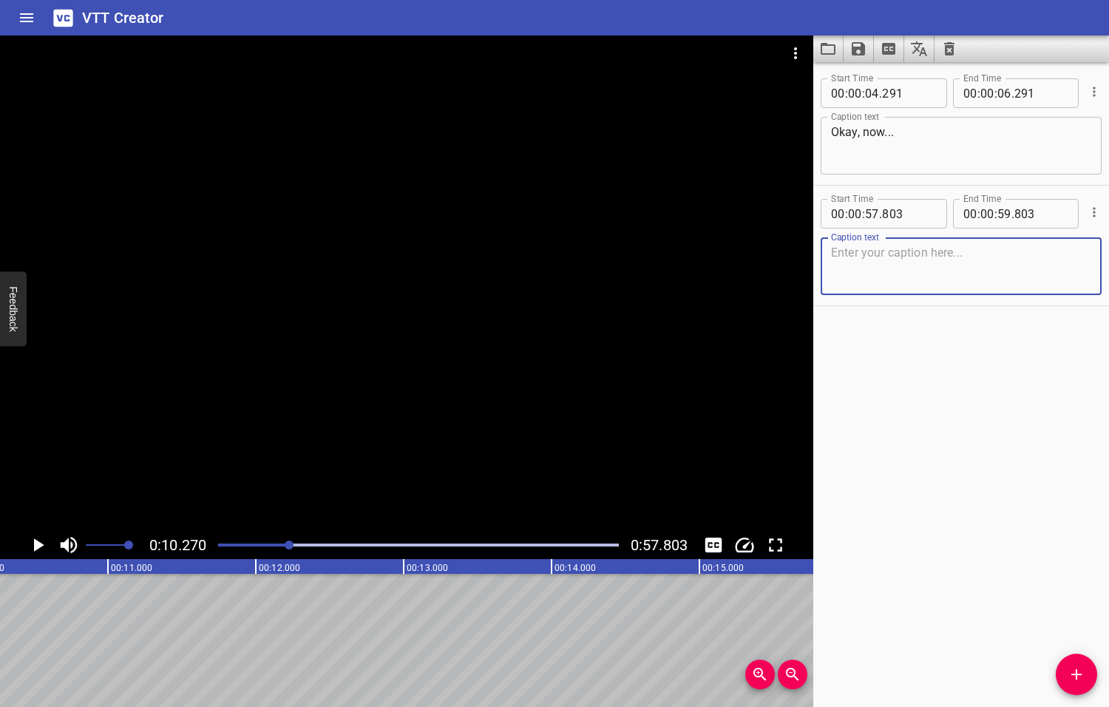
click at [865, 265] on textarea at bounding box center [961, 266] width 260 height 42
type textarea "you see, when I write, for example"
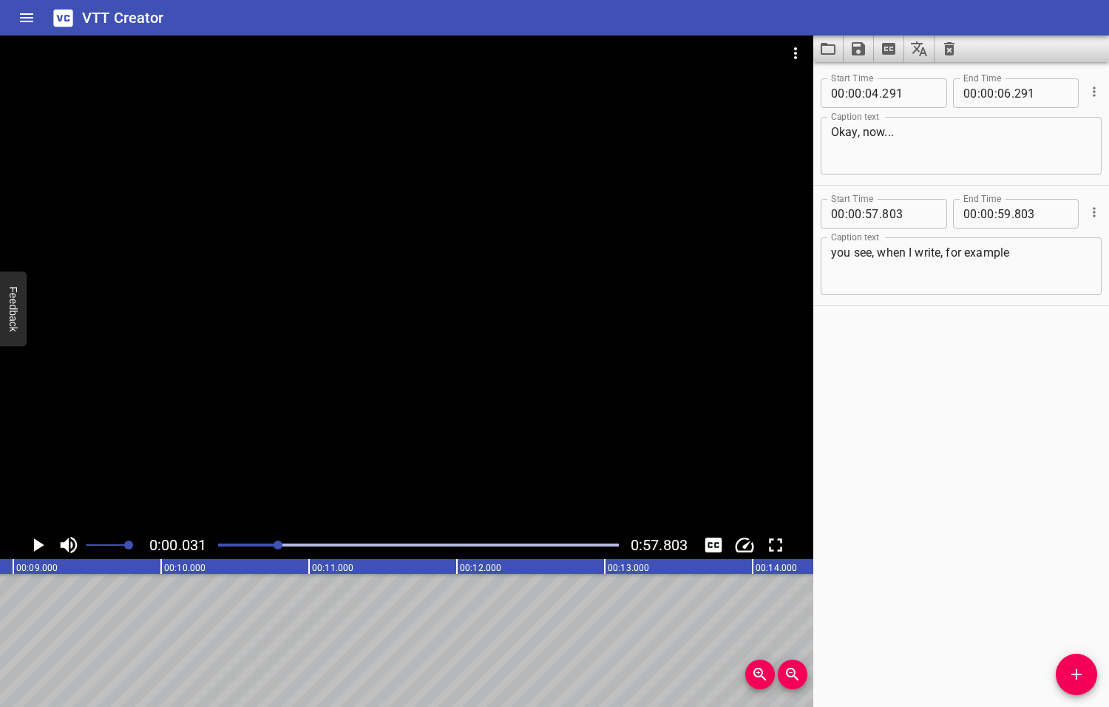
drag, startPoint x: 290, startPoint y: 546, endPoint x: 276, endPoint y: 546, distance: 14.1
click at [276, 546] on div at bounding box center [278, 544] width 9 height 9
drag, startPoint x: 274, startPoint y: 546, endPoint x: 263, endPoint y: 546, distance: 10.4
click at [264, 546] on div at bounding box center [262, 544] width 9 height 9
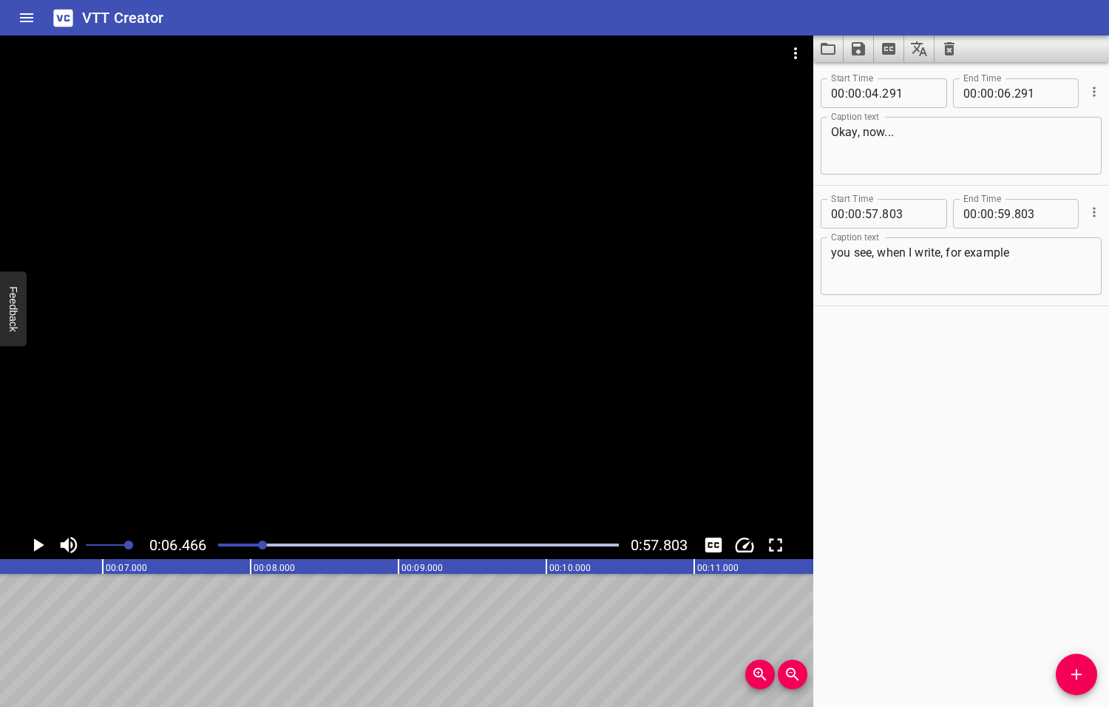
scroll to position [0, 956]
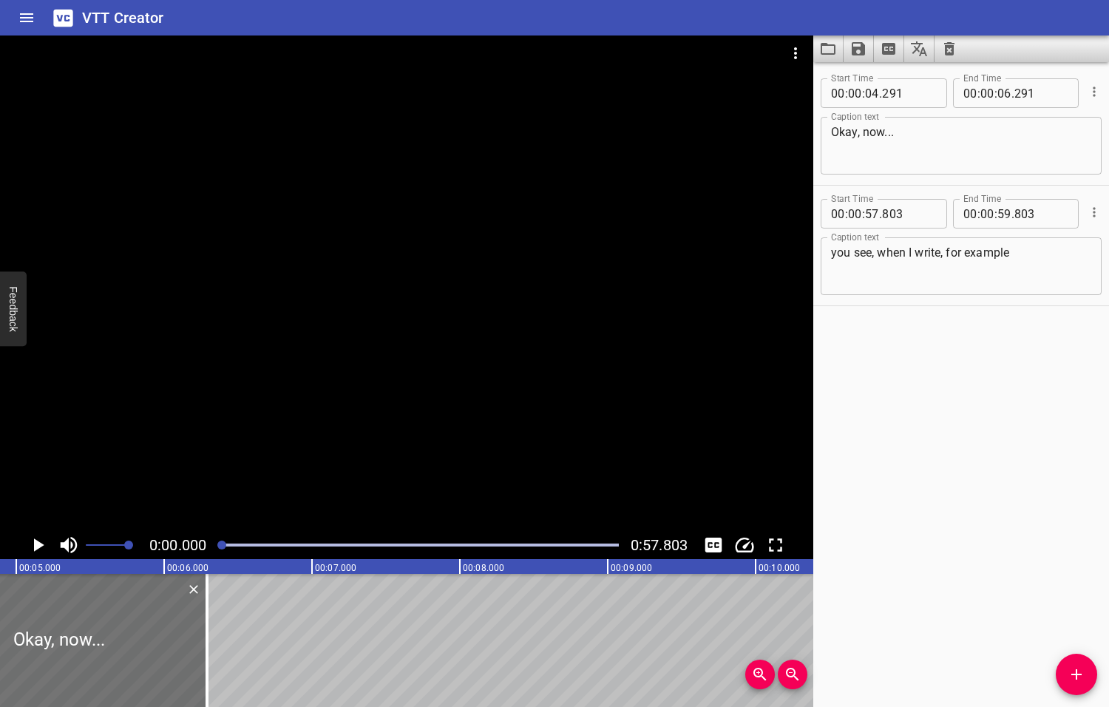
drag, startPoint x: 263, startPoint y: 546, endPoint x: 223, endPoint y: 548, distance: 40.7
click at [223, 548] on div at bounding box center [221, 544] width 9 height 9
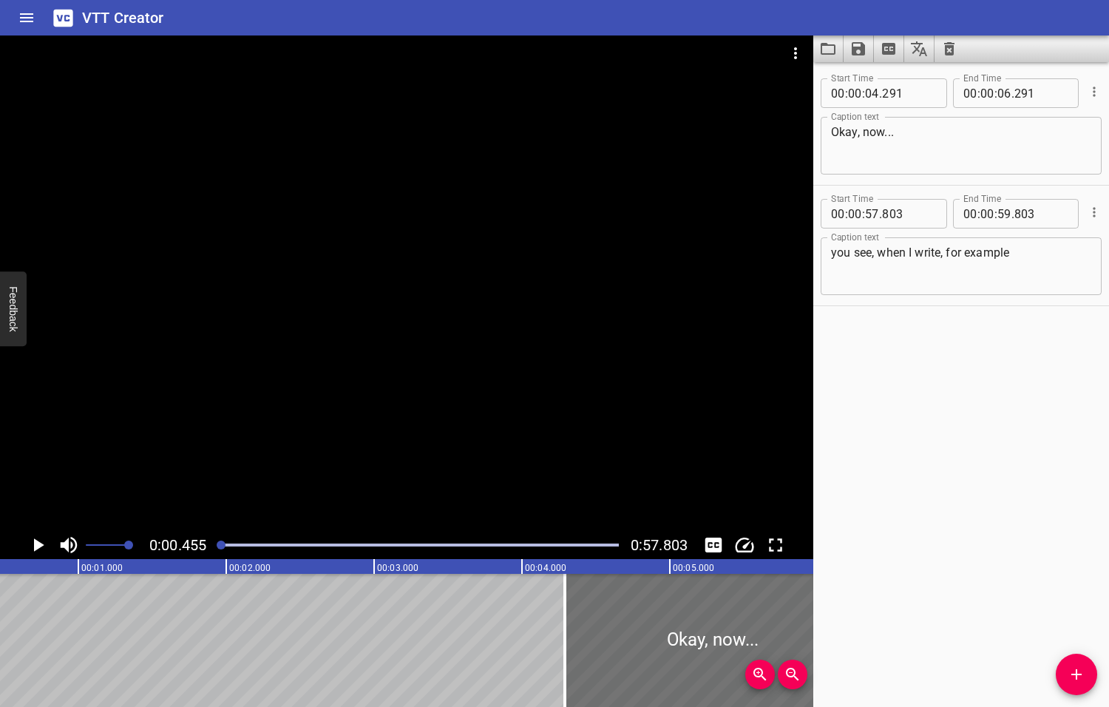
scroll to position [0, 67]
click at [36, 546] on icon "Play/Pause" at bounding box center [39, 544] width 10 height 13
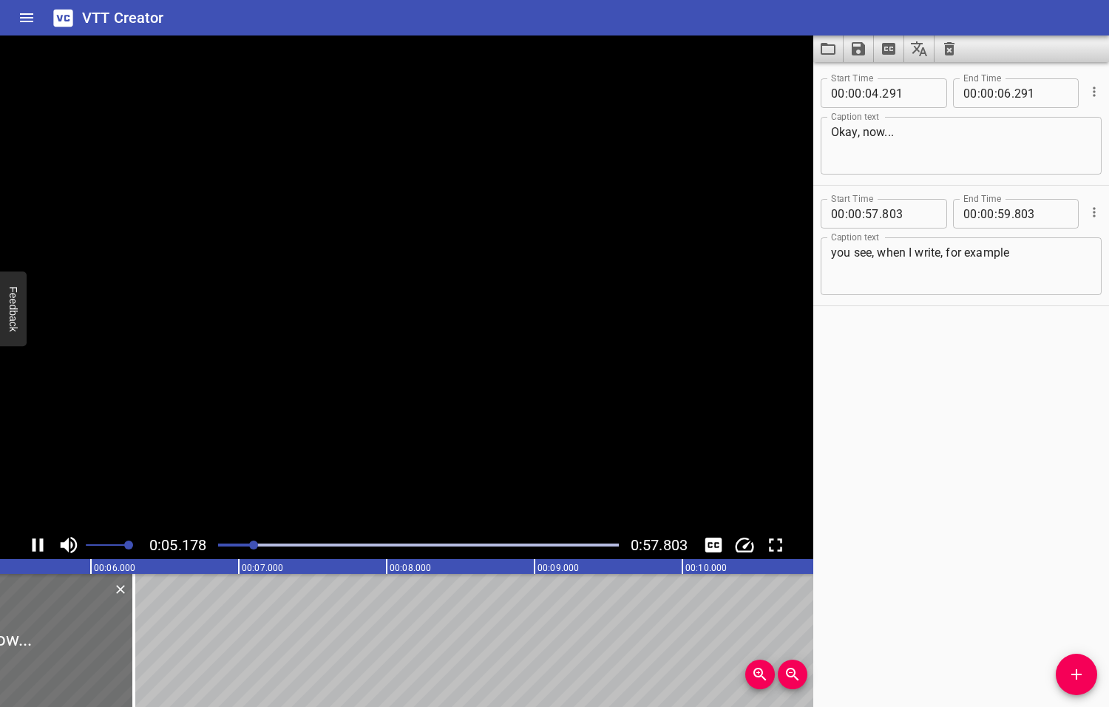
click at [36, 546] on icon "Play/Pause" at bounding box center [38, 545] width 22 height 22
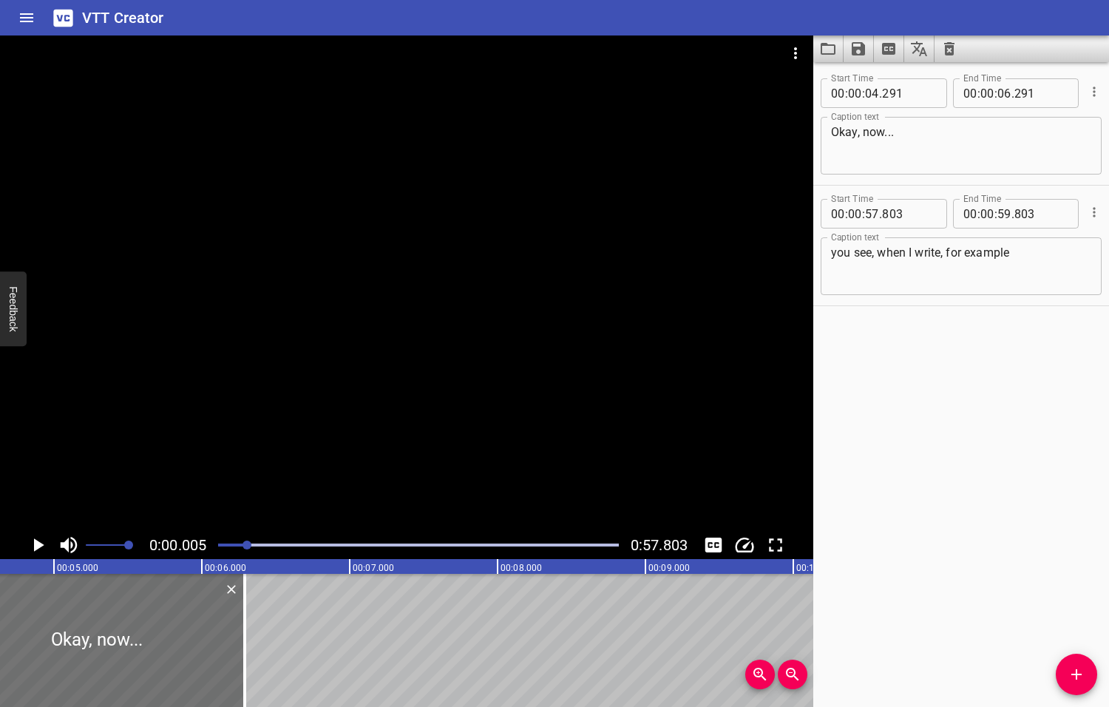
drag, startPoint x: 257, startPoint y: 544, endPoint x: 248, endPoint y: 543, distance: 8.2
click at [248, 543] on div at bounding box center [246, 544] width 9 height 9
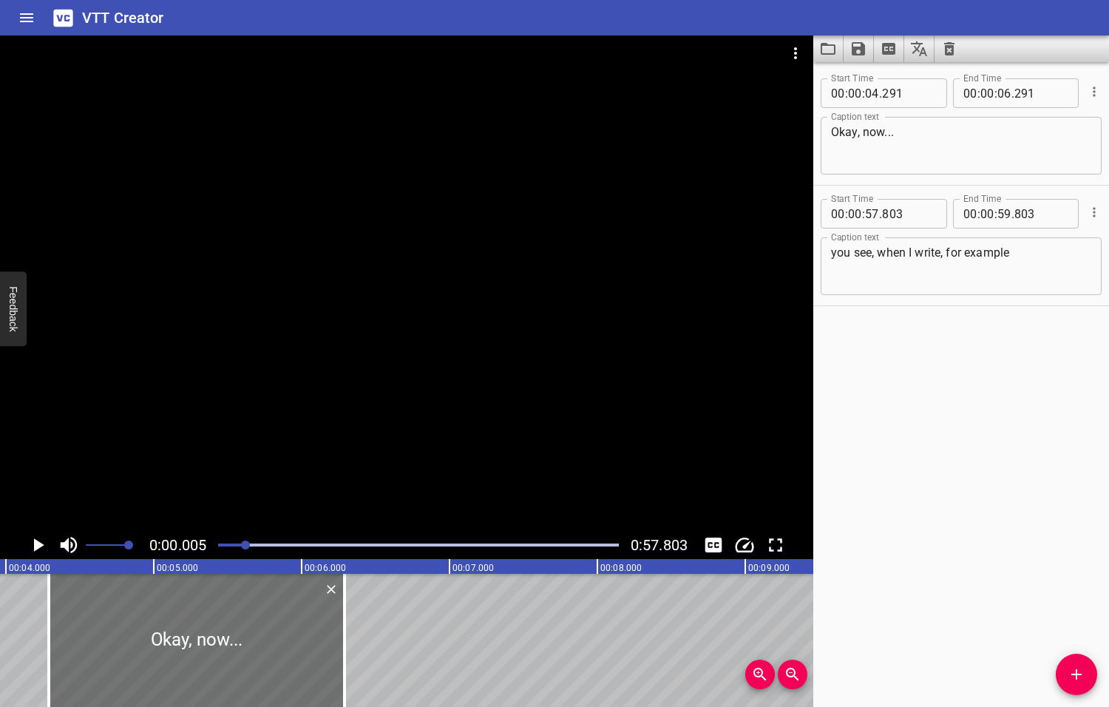
click at [245, 543] on div at bounding box center [245, 544] width 9 height 9
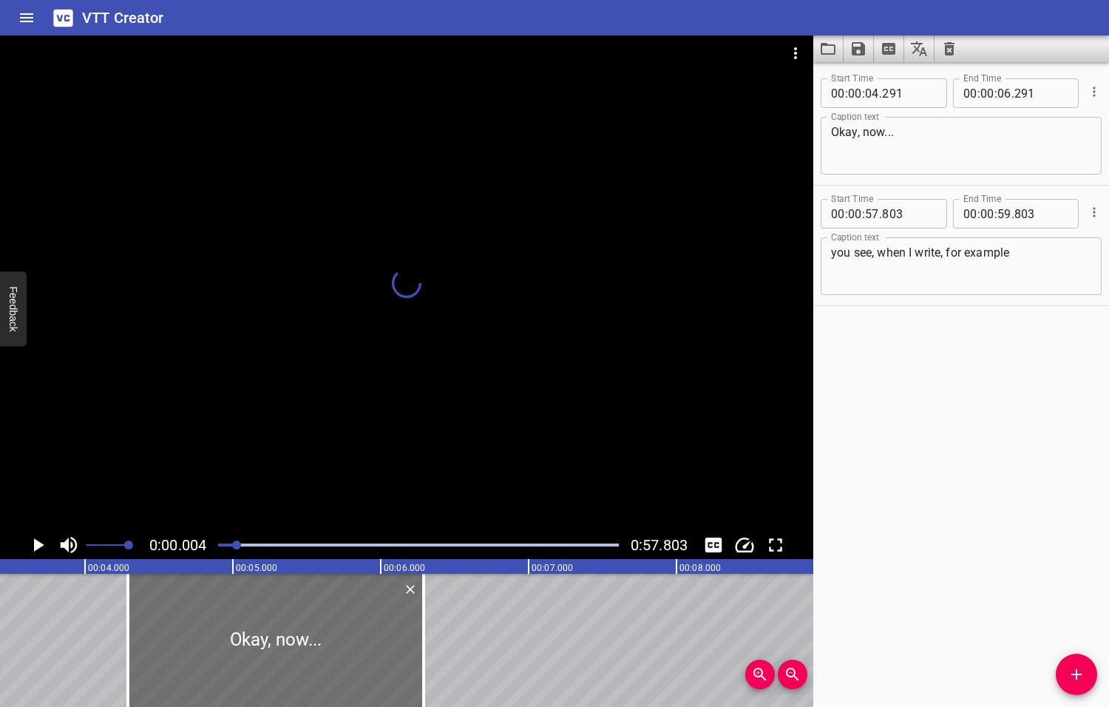
drag, startPoint x: 244, startPoint y: 543, endPoint x: 237, endPoint y: 544, distance: 7.4
click at [237, 544] on div at bounding box center [236, 544] width 9 height 9
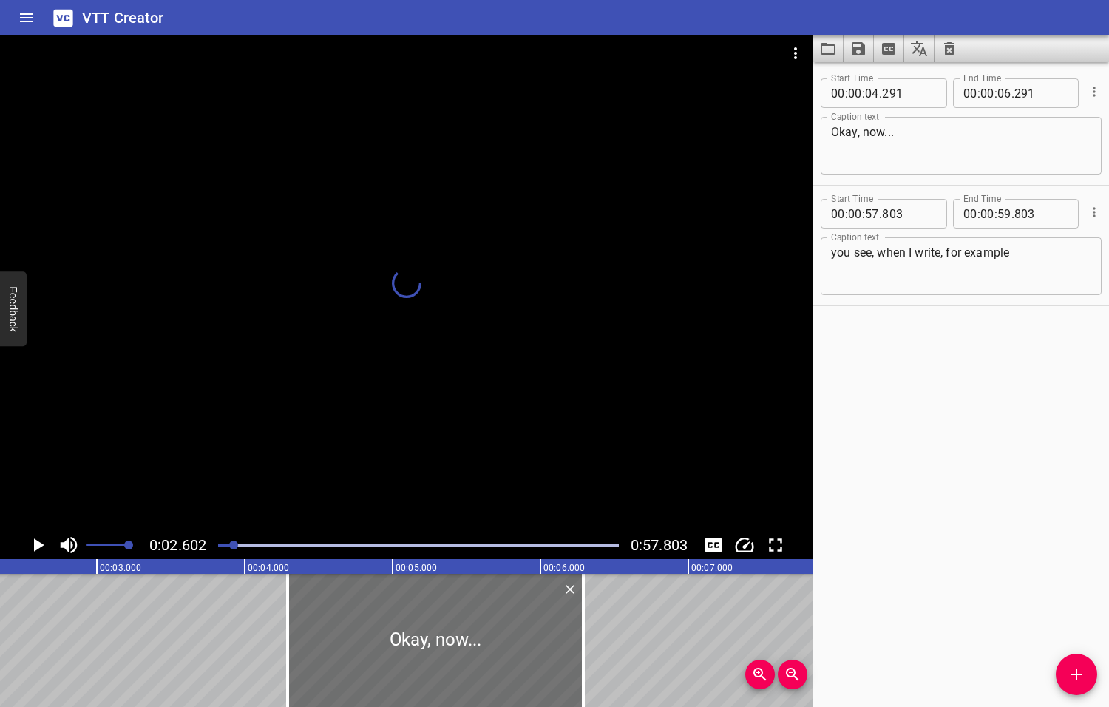
click at [233, 544] on div at bounding box center [233, 544] width 9 height 9
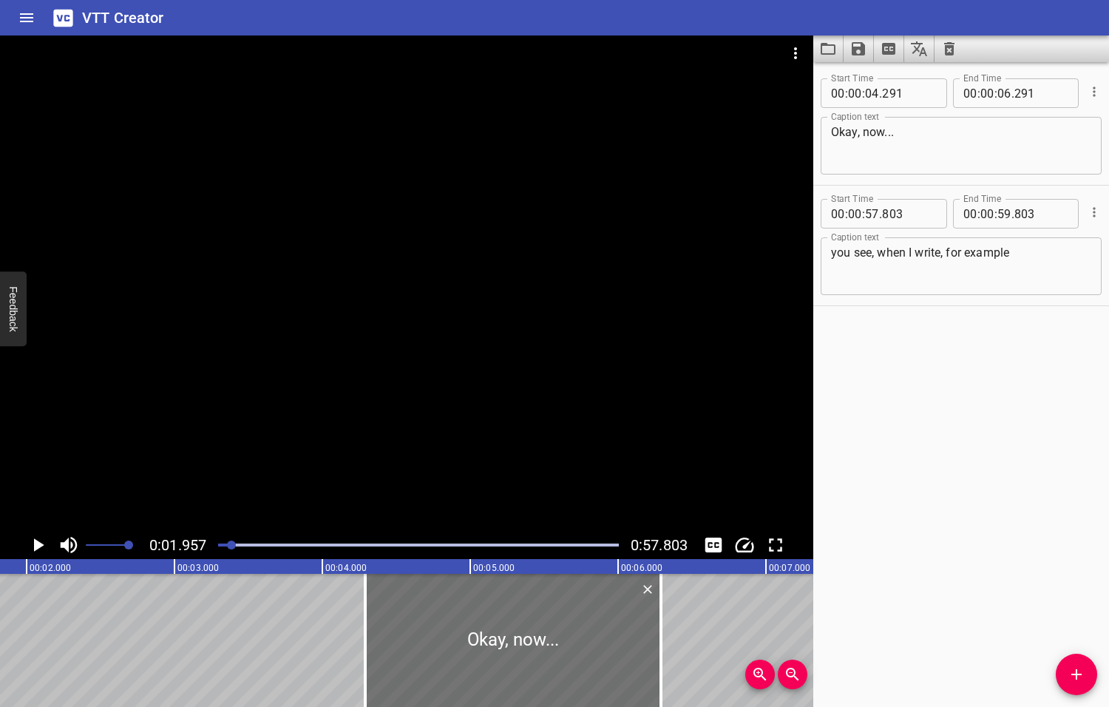
scroll to position [0, 289]
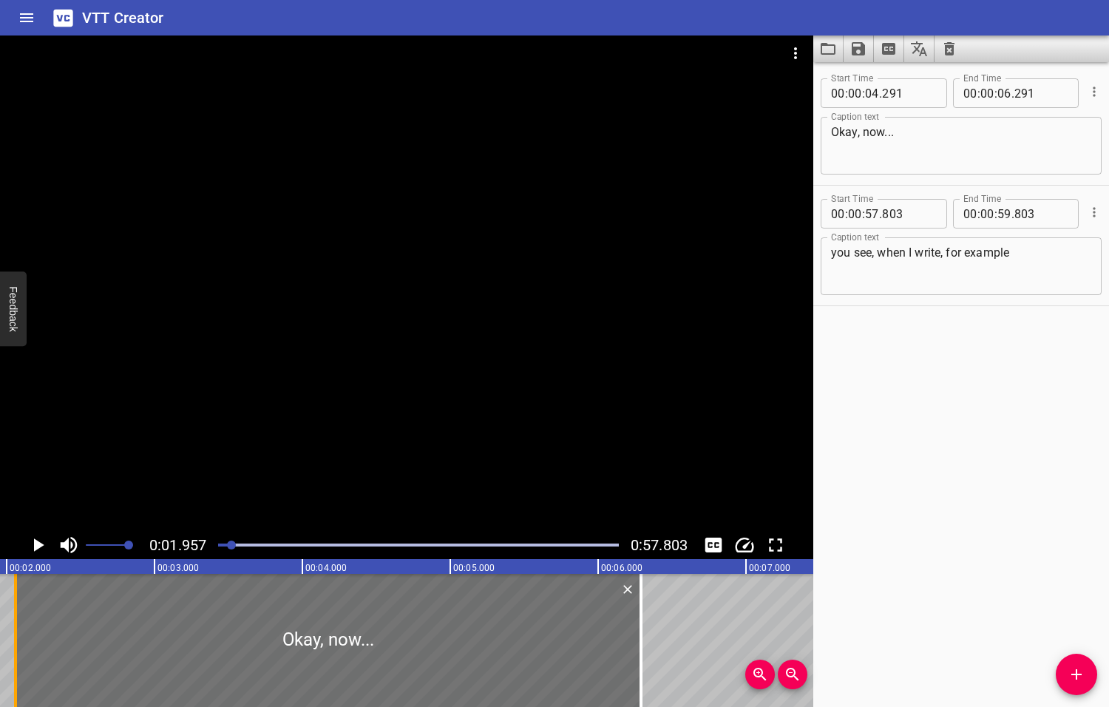
drag, startPoint x: 343, startPoint y: 631, endPoint x: 13, endPoint y: 637, distance: 329.8
click at [14, 637] on div at bounding box center [15, 640] width 3 height 133
type input "02"
type input "061"
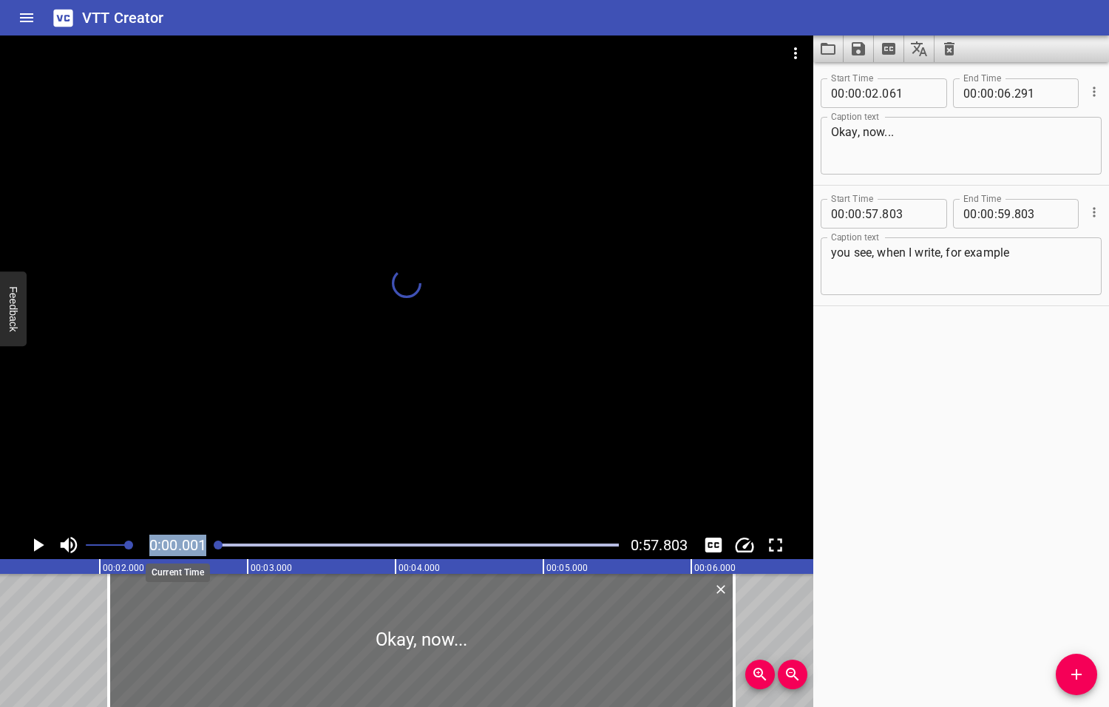
drag, startPoint x: 234, startPoint y: 544, endPoint x: 206, endPoint y: 548, distance: 28.3
click at [206, 548] on div "0:00.001 0:57.803" at bounding box center [406, 545] width 813 height 28
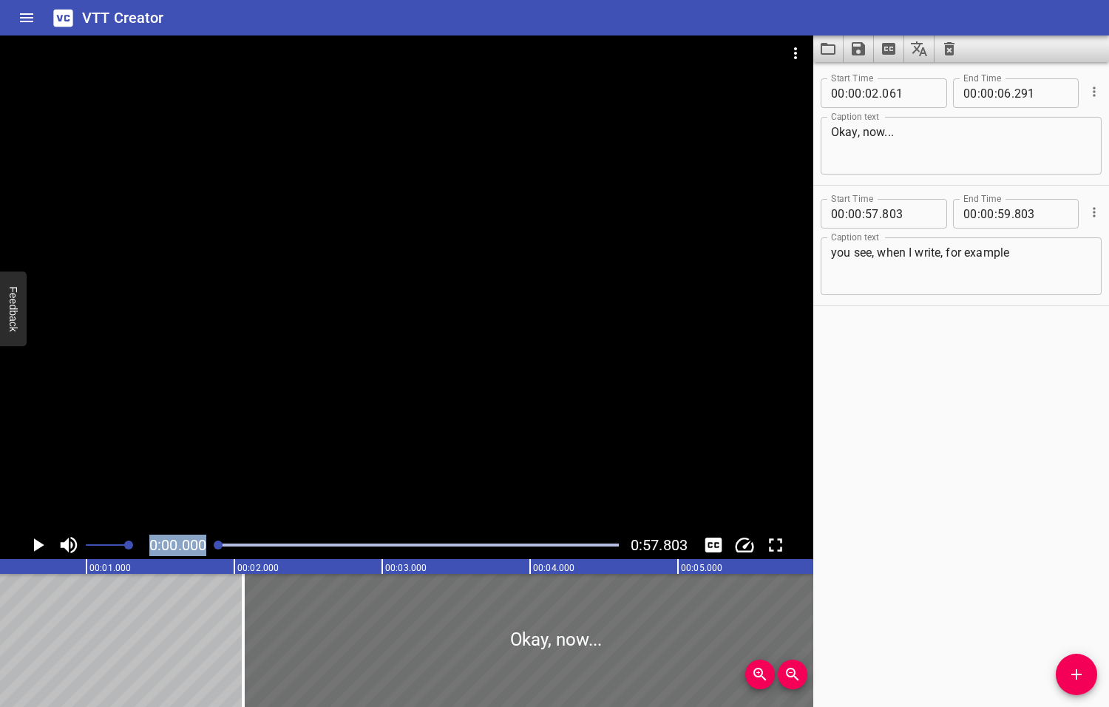
scroll to position [0, 0]
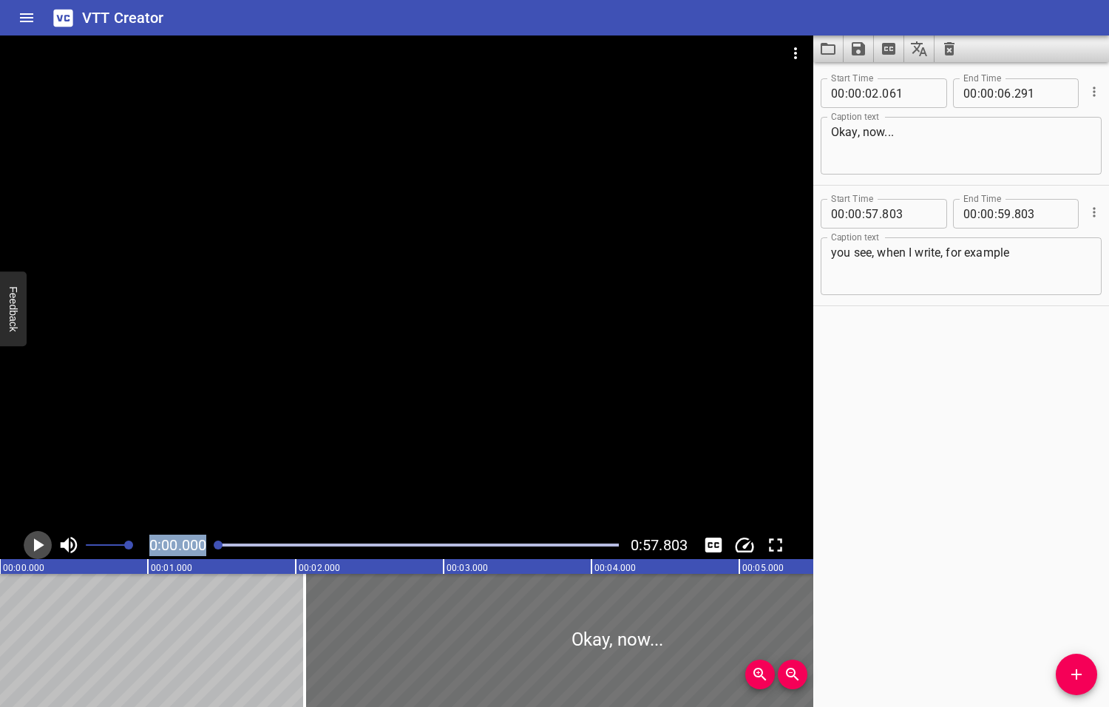
click at [38, 545] on icon "Play/Pause" at bounding box center [39, 544] width 10 height 13
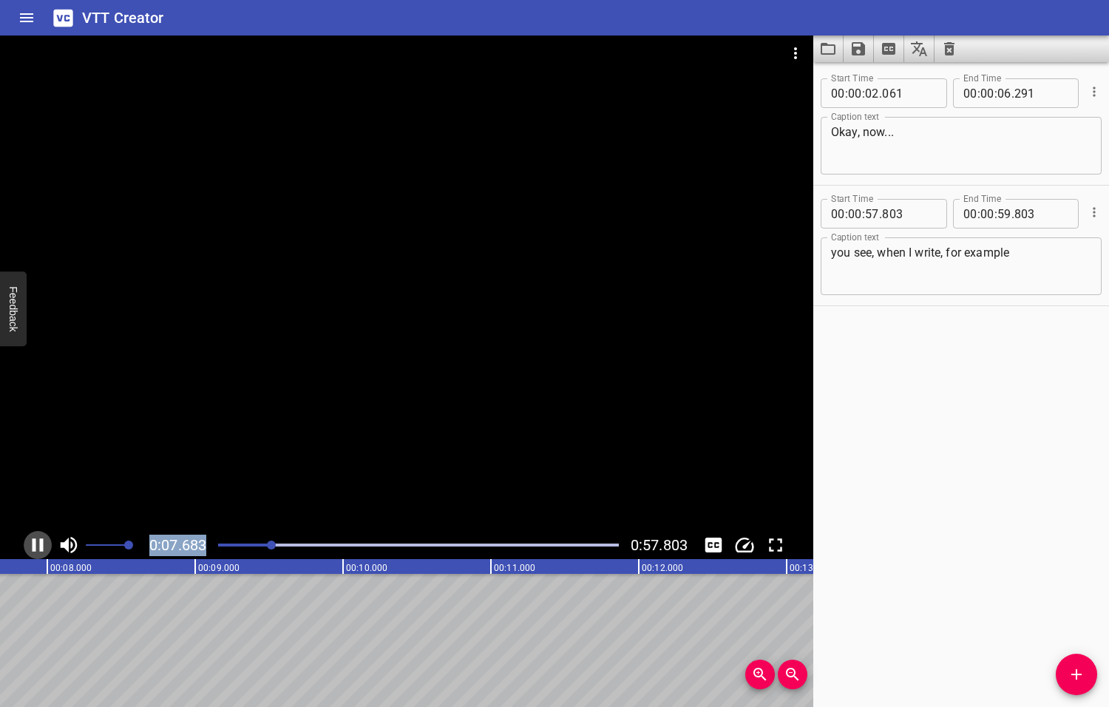
click at [39, 545] on icon "Play/Pause" at bounding box center [38, 545] width 22 height 22
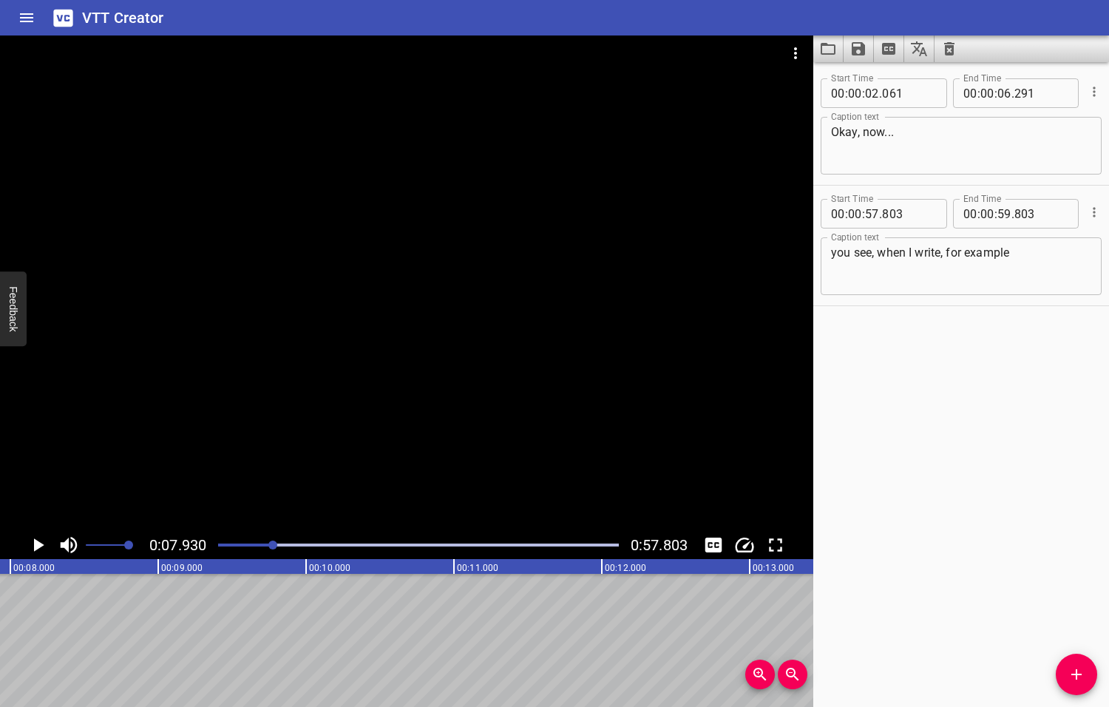
click at [879, 248] on textarea "you see, when I write, for example" at bounding box center [961, 266] width 260 height 42
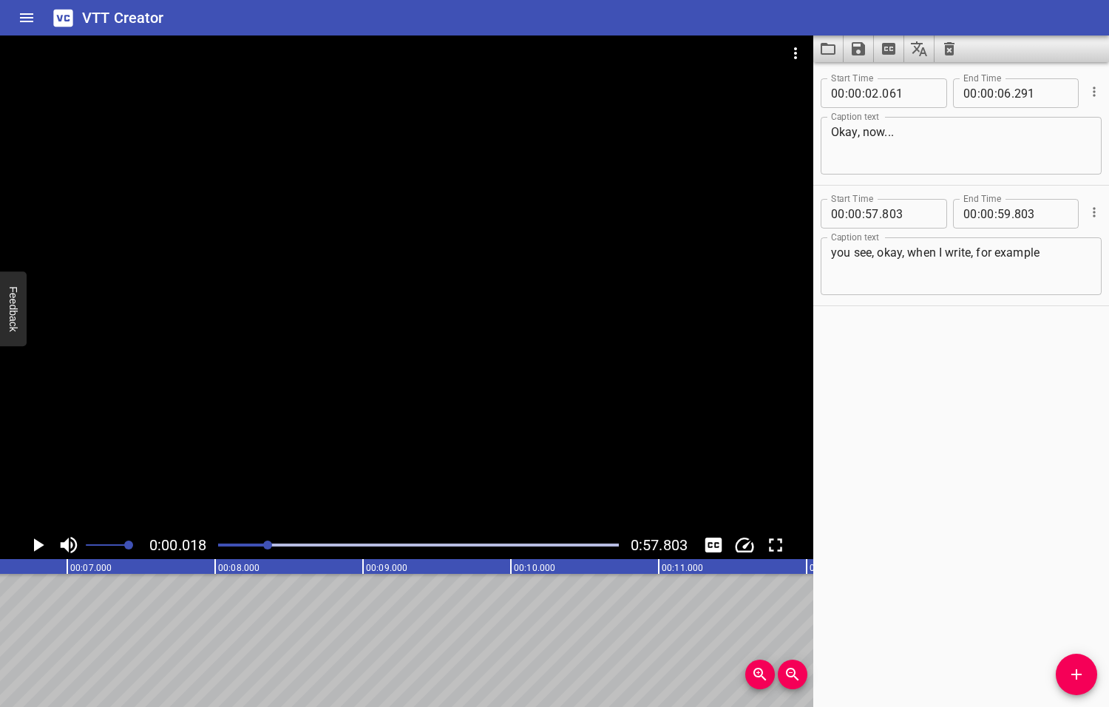
click at [269, 544] on div at bounding box center [267, 544] width 9 height 9
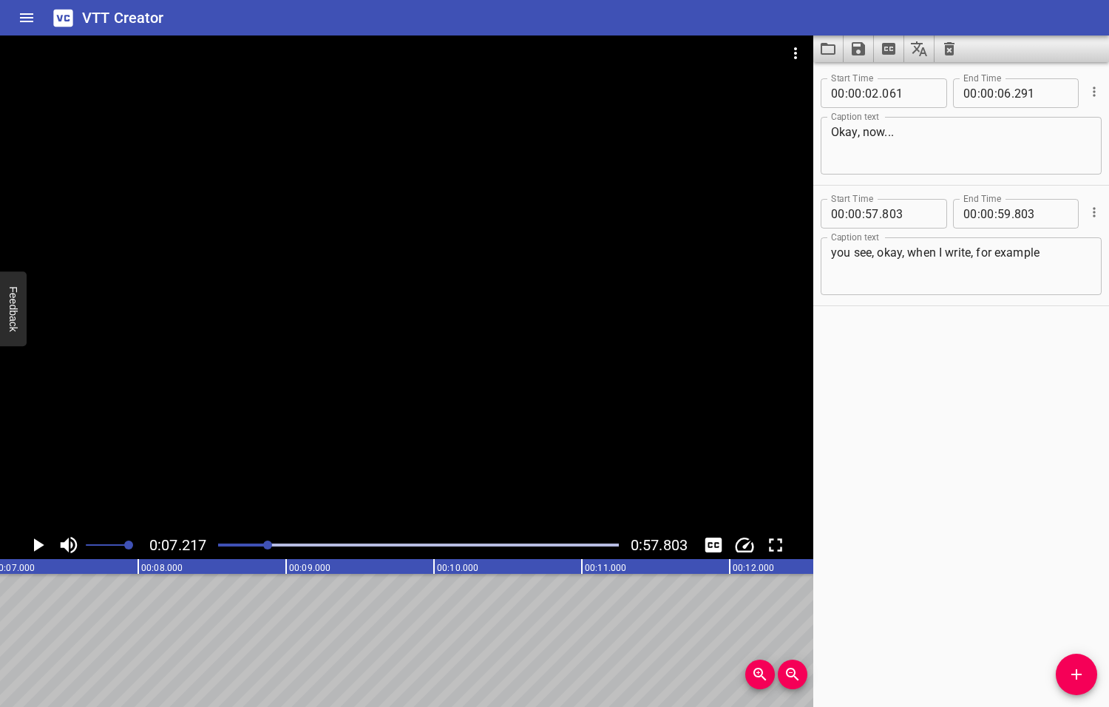
scroll to position [0, 1067]
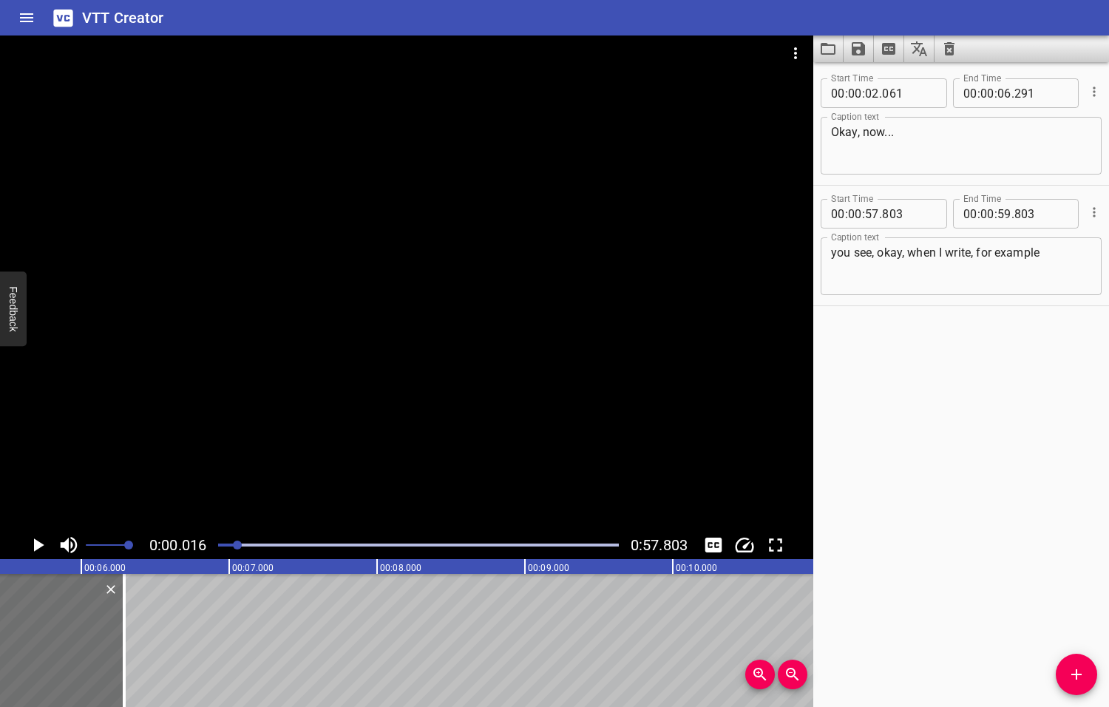
drag, startPoint x: 269, startPoint y: 544, endPoint x: 237, endPoint y: 549, distance: 32.9
click at [237, 549] on div at bounding box center [418, 545] width 418 height 21
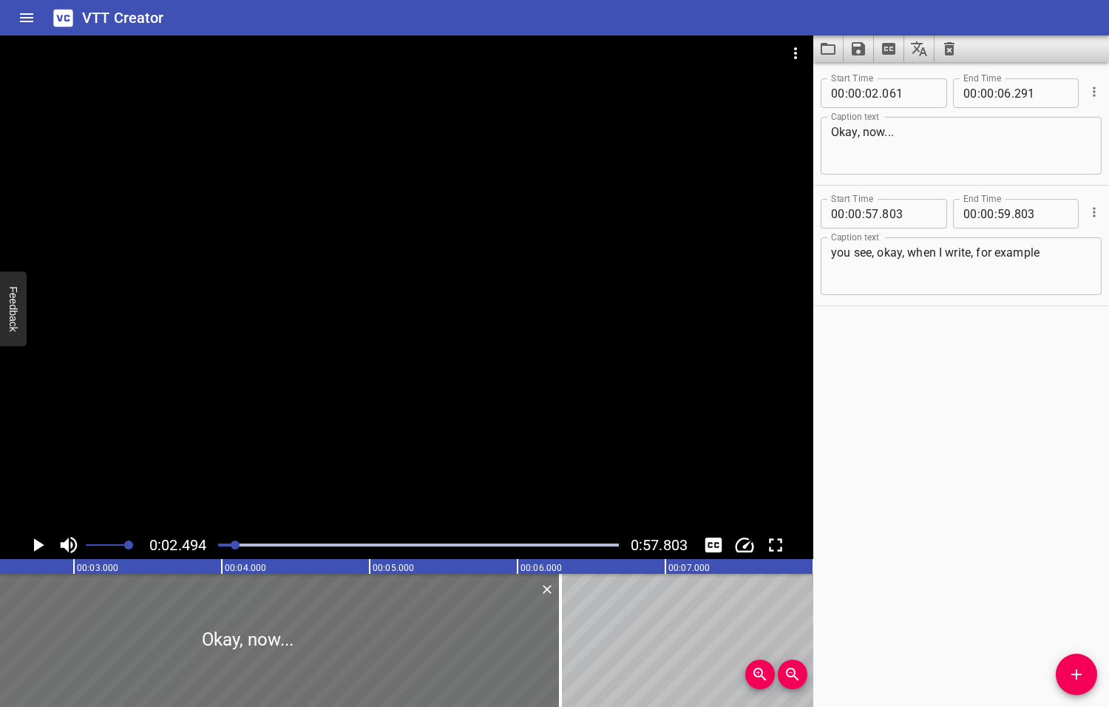
scroll to position [0, 369]
click at [39, 546] on icon "Play/Pause" at bounding box center [39, 544] width 10 height 13
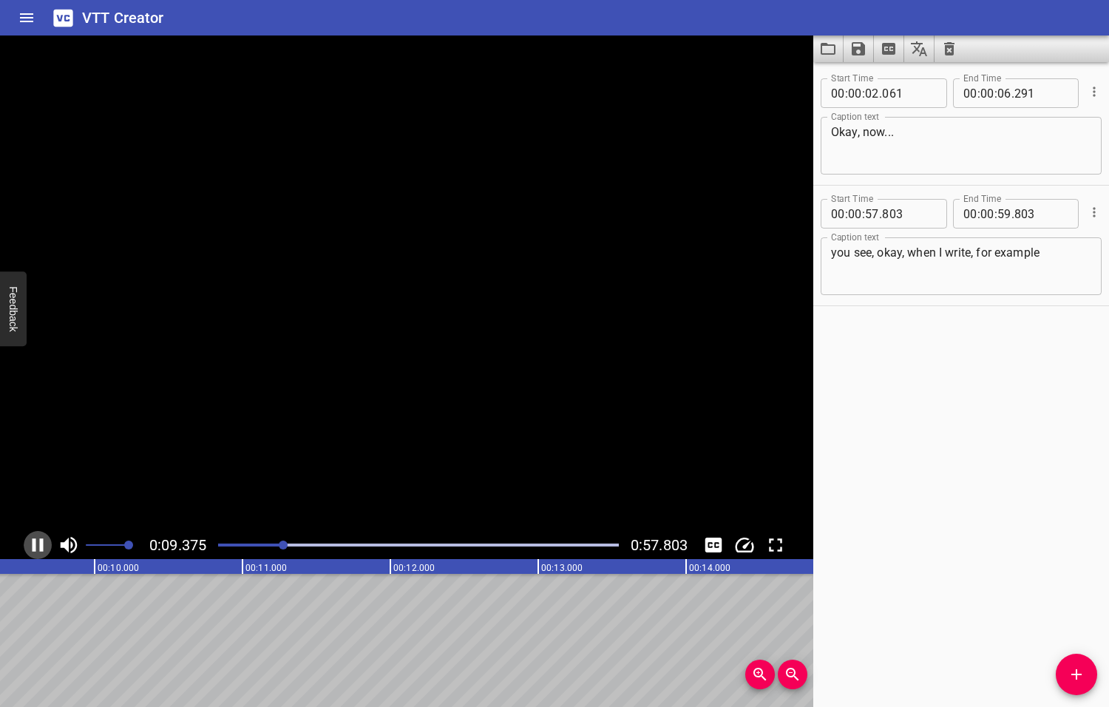
click at [39, 546] on icon "Play/Pause" at bounding box center [38, 544] width 11 height 13
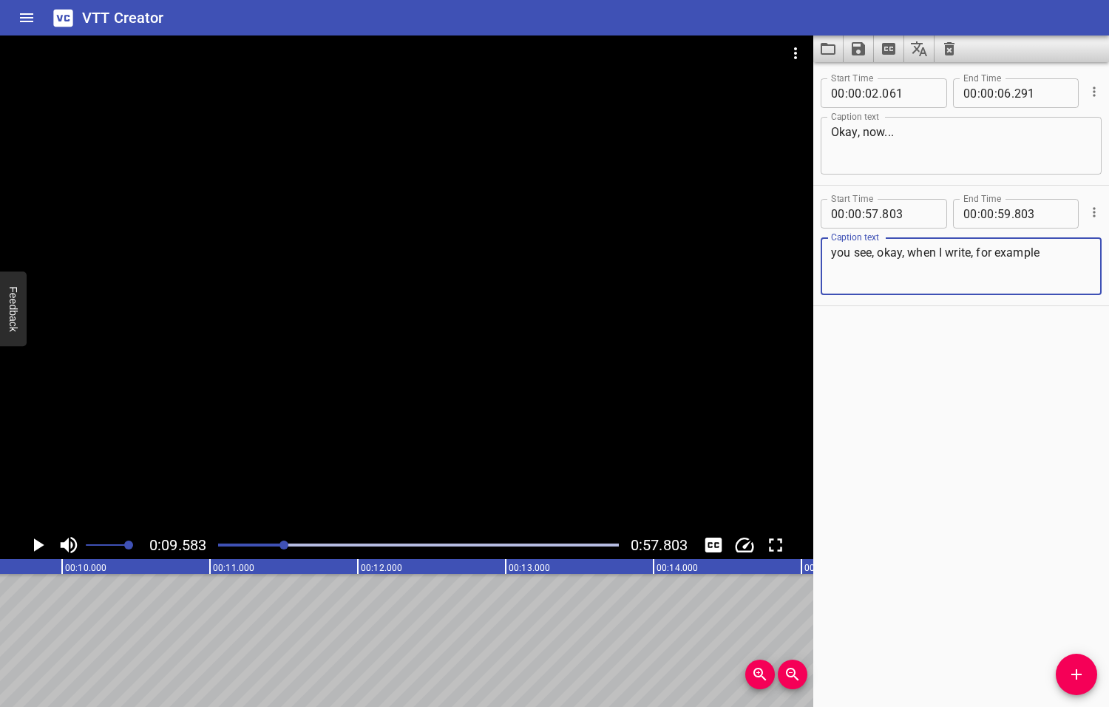
click at [1051, 251] on textarea "you see, okay, when I write, for example" at bounding box center [961, 266] width 260 height 42
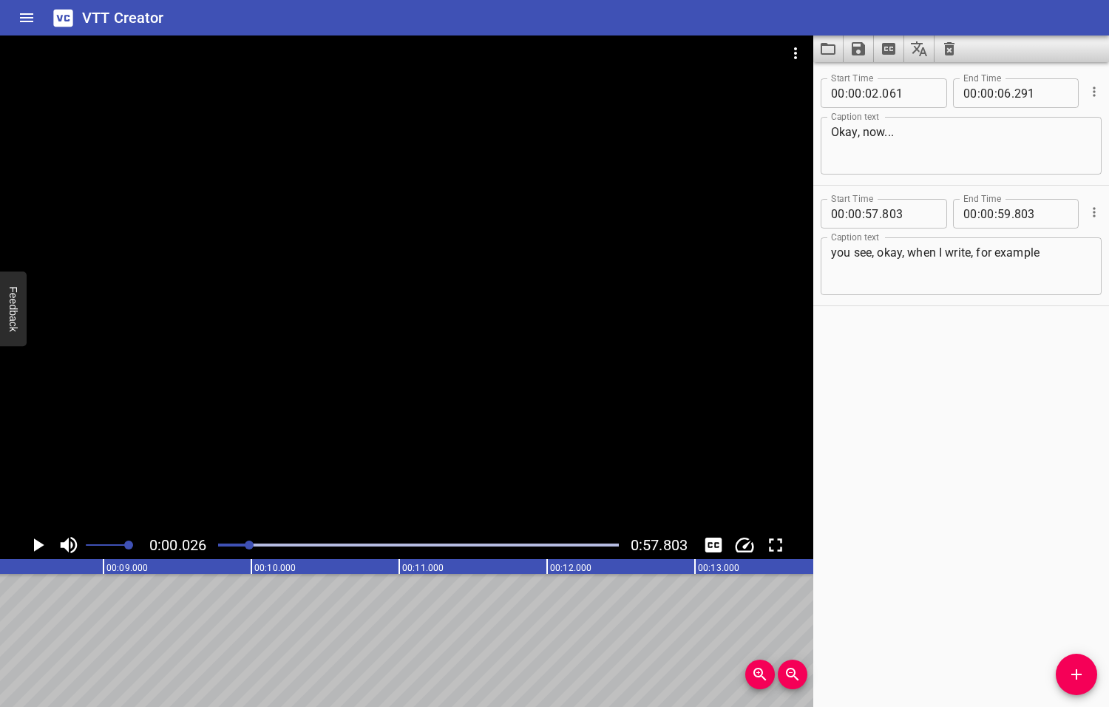
drag, startPoint x: 284, startPoint y: 545, endPoint x: 250, endPoint y: 552, distance: 34.8
click at [250, 552] on div at bounding box center [418, 545] width 418 height 21
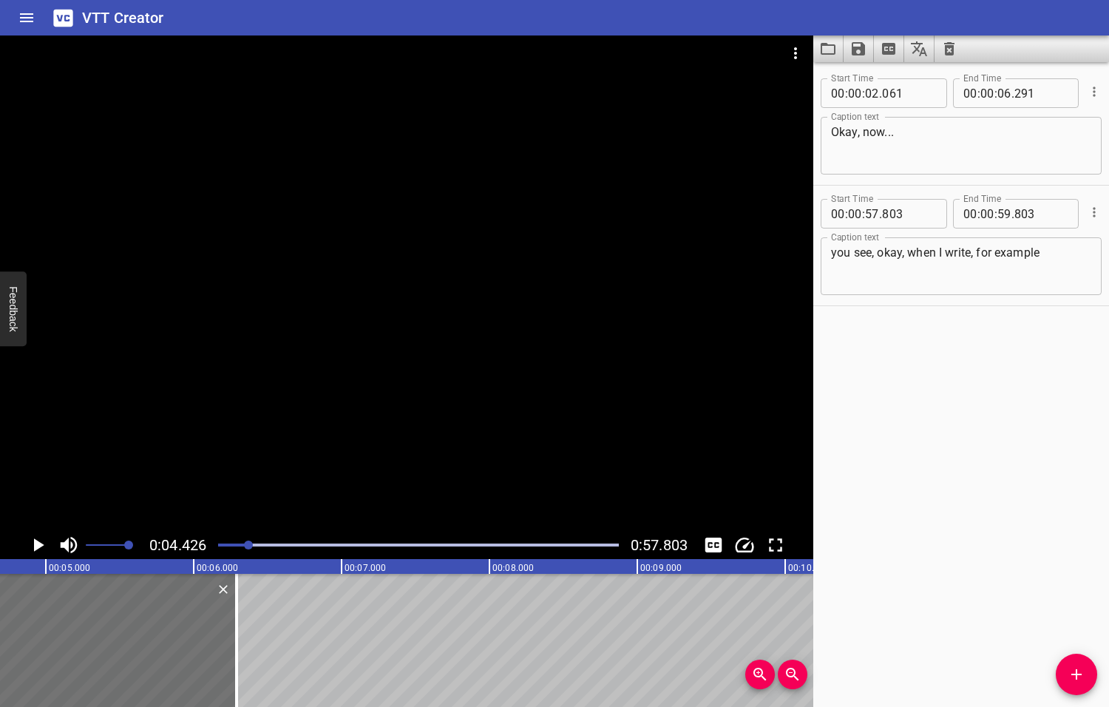
scroll to position [0, 654]
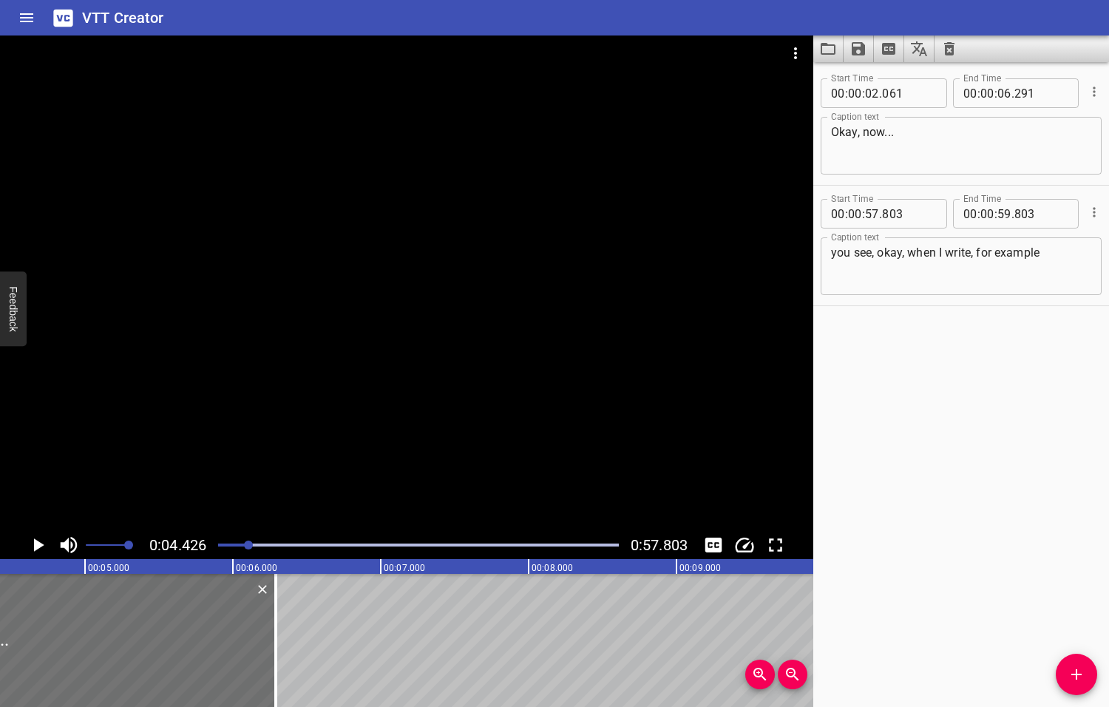
click at [39, 543] on icon "Play/Pause" at bounding box center [39, 544] width 10 height 13
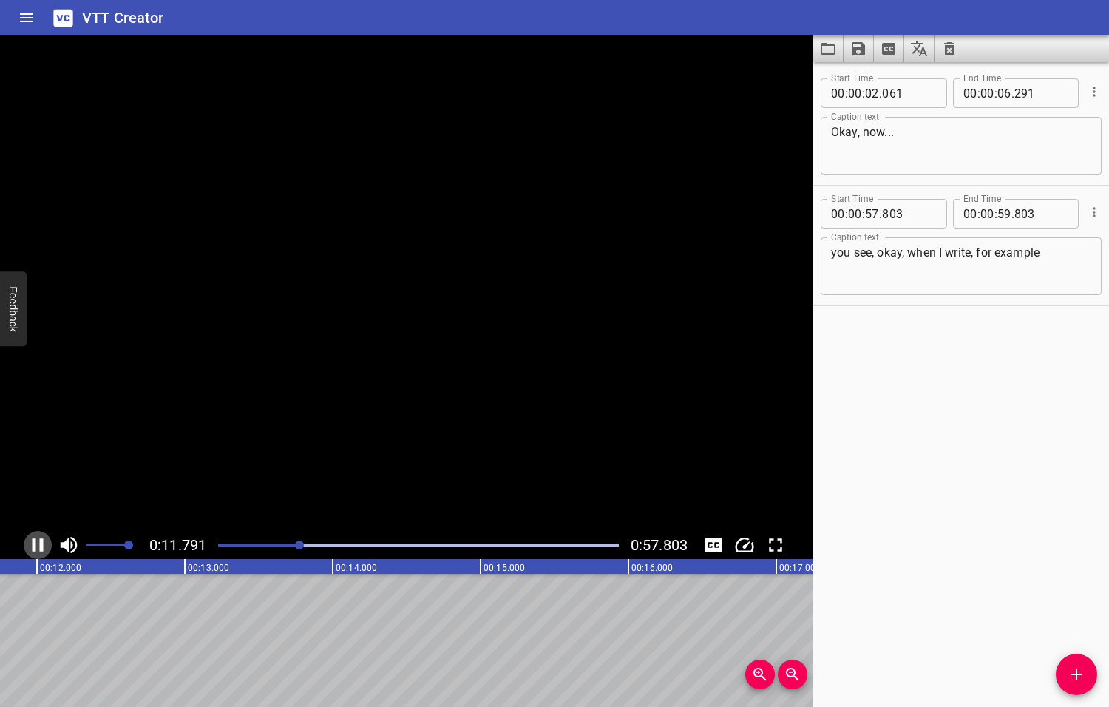
click at [39, 543] on icon "Play/Pause" at bounding box center [38, 544] width 11 height 13
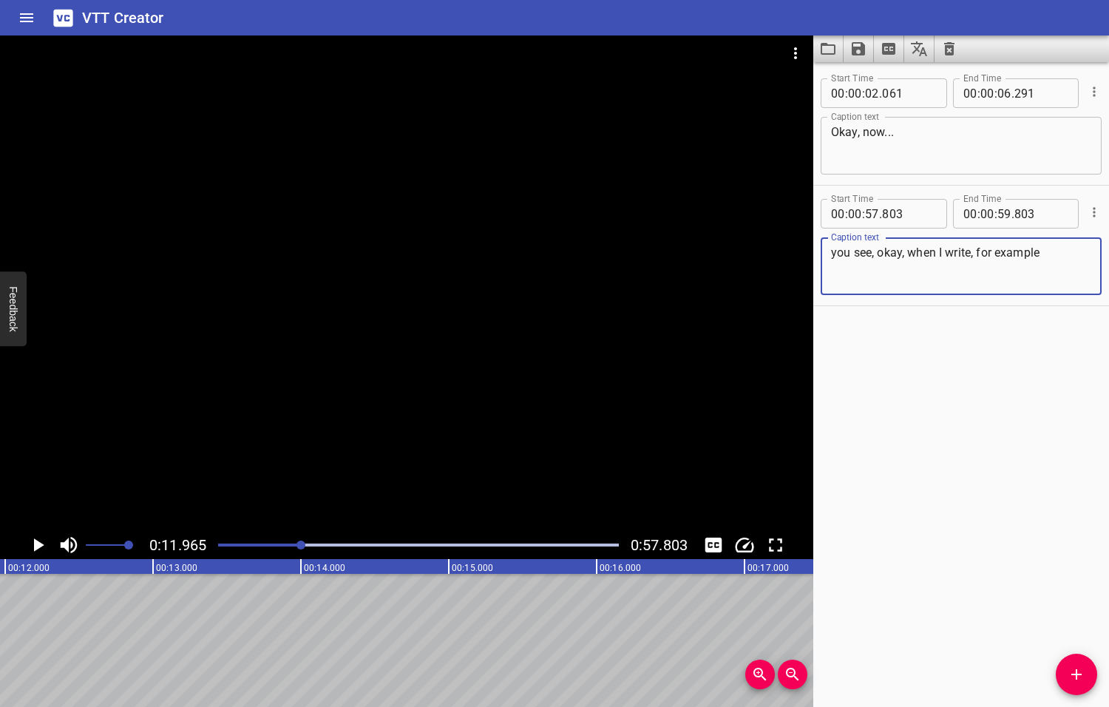
click at [1046, 254] on textarea "you see, okay, when I write, for example" at bounding box center [961, 266] width 260 height 42
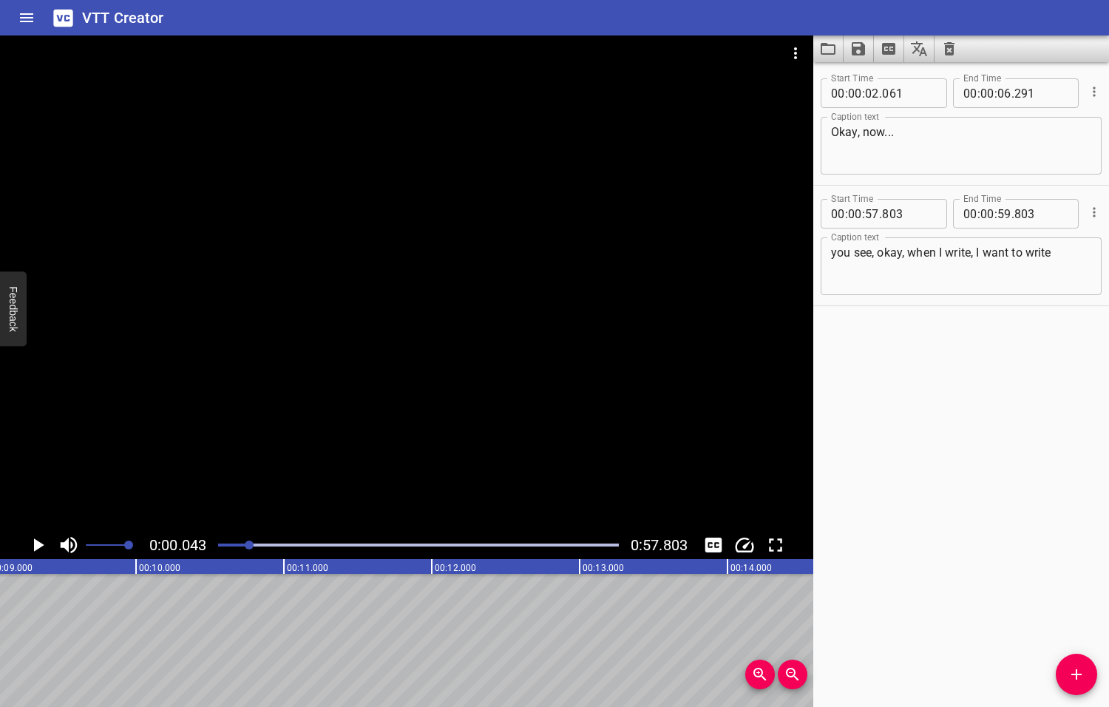
drag, startPoint x: 302, startPoint y: 543, endPoint x: 250, endPoint y: 546, distance: 51.9
click at [250, 546] on div at bounding box center [249, 544] width 9 height 9
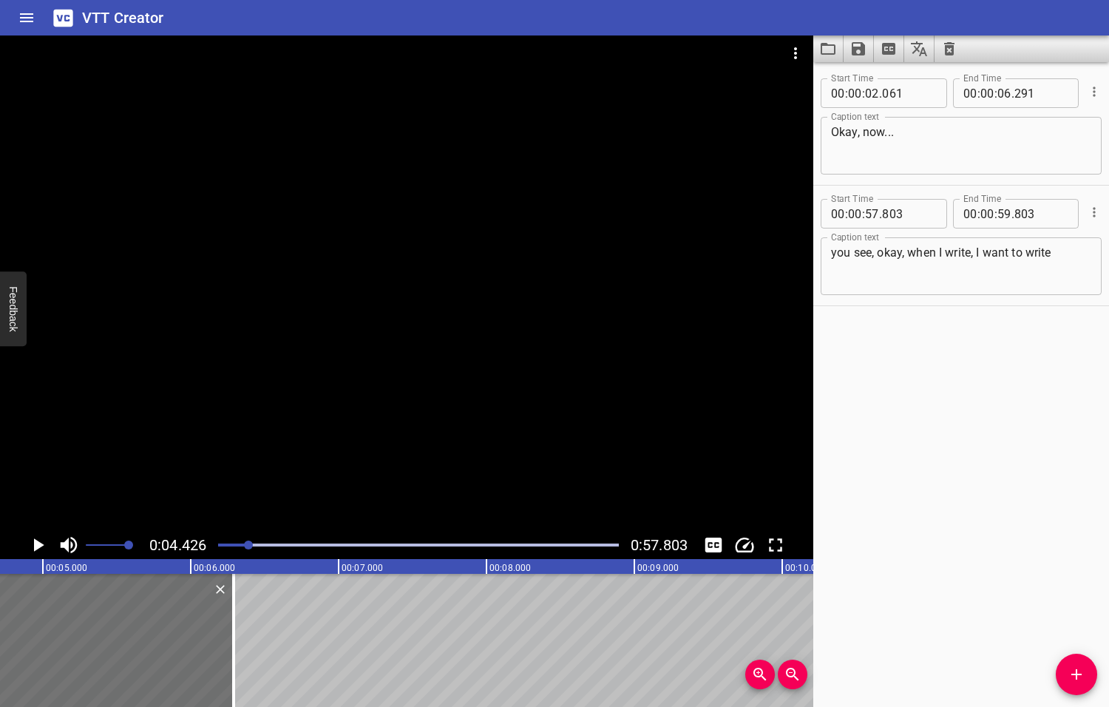
scroll to position [0, 654]
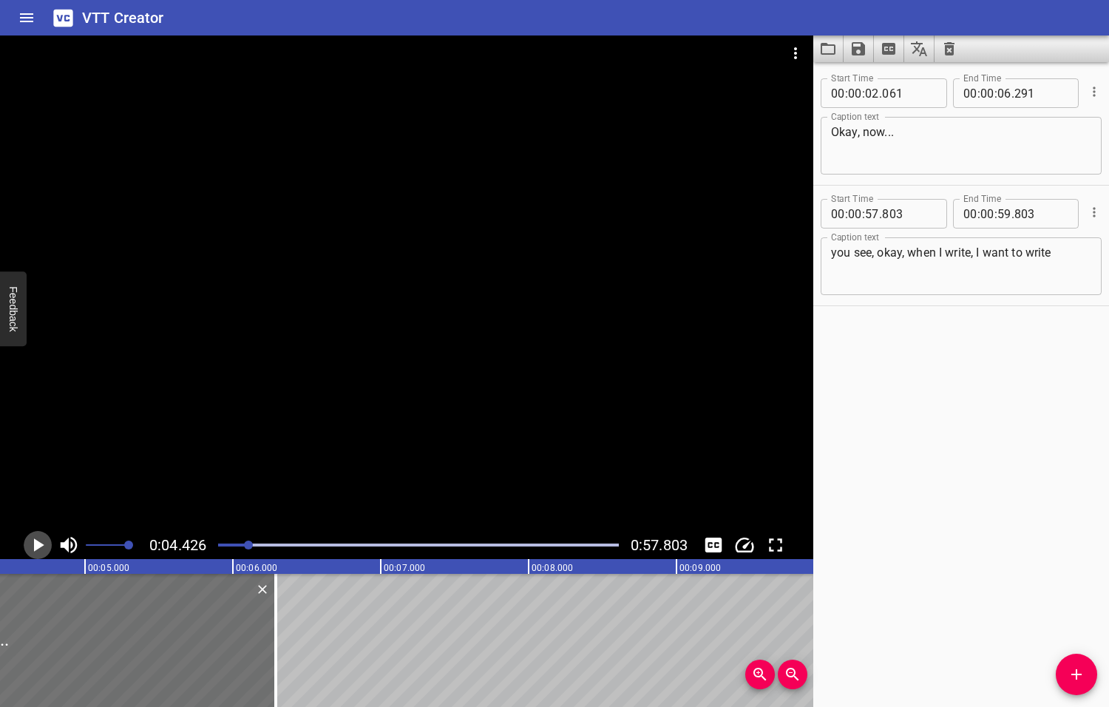
click at [35, 544] on icon "Play/Pause" at bounding box center [39, 544] width 10 height 13
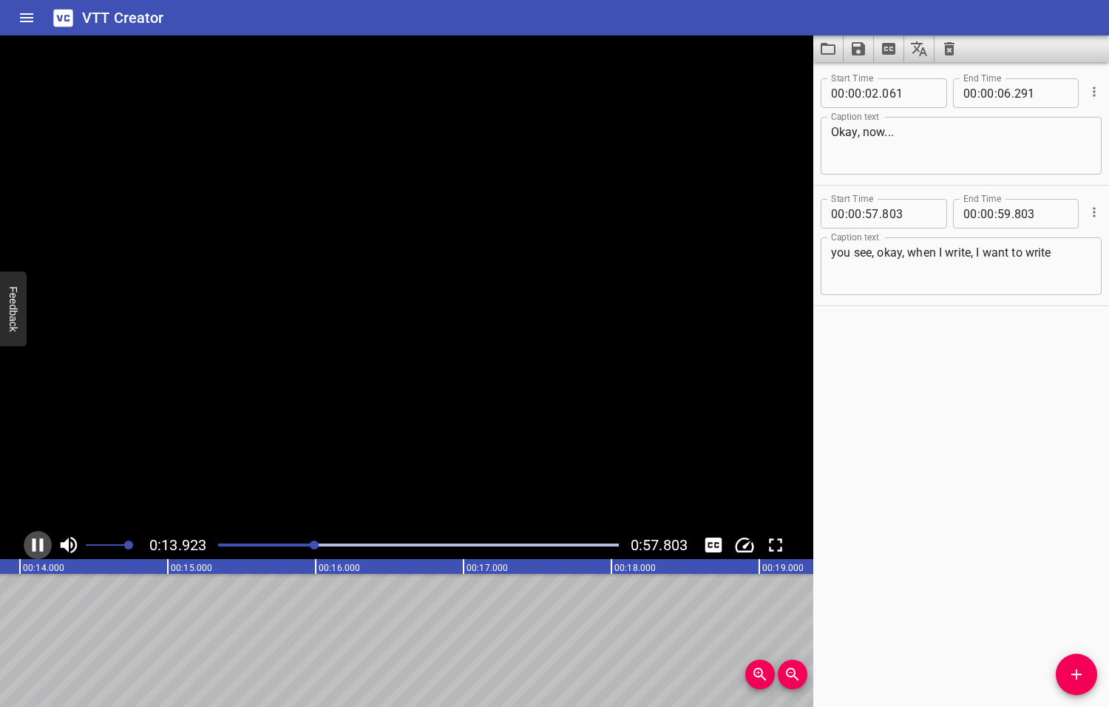
click at [35, 544] on icon "Play/Pause" at bounding box center [38, 544] width 11 height 13
drag, startPoint x: 318, startPoint y: 543, endPoint x: 271, endPoint y: 553, distance: 48.3
click at [271, 553] on div at bounding box center [418, 545] width 418 height 21
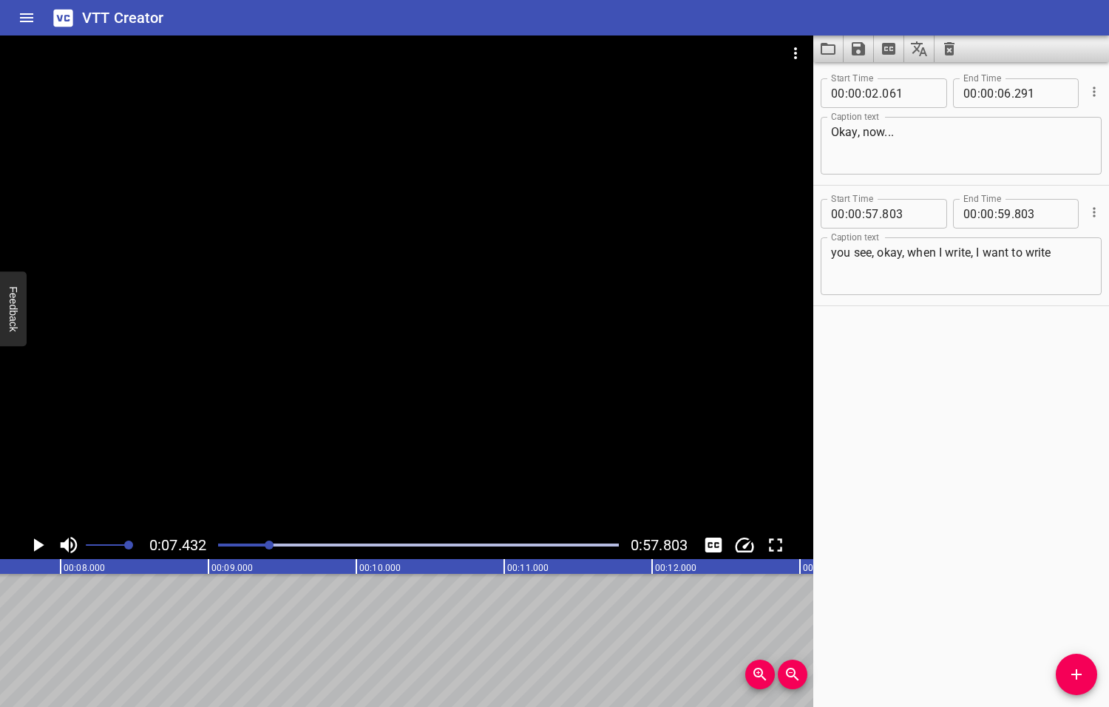
scroll to position [0, 1099]
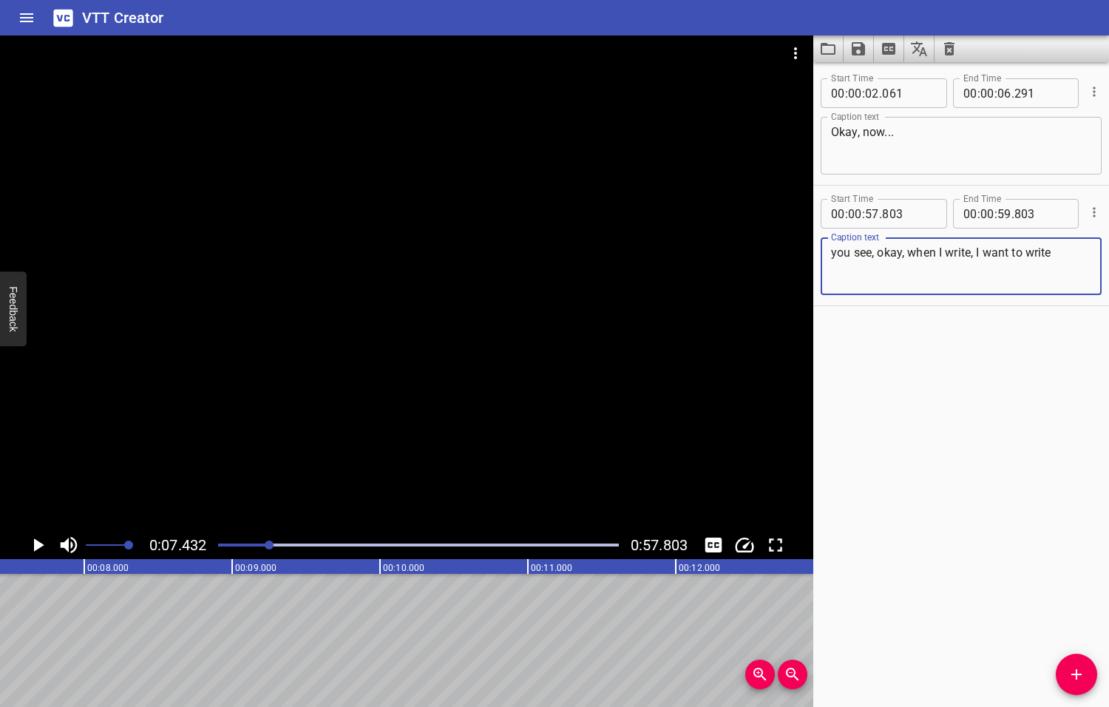
click at [1060, 251] on textarea "you see, okay, when I write, I want to write" at bounding box center [961, 266] width 260 height 42
type textarea "you see, okay, when I write,"
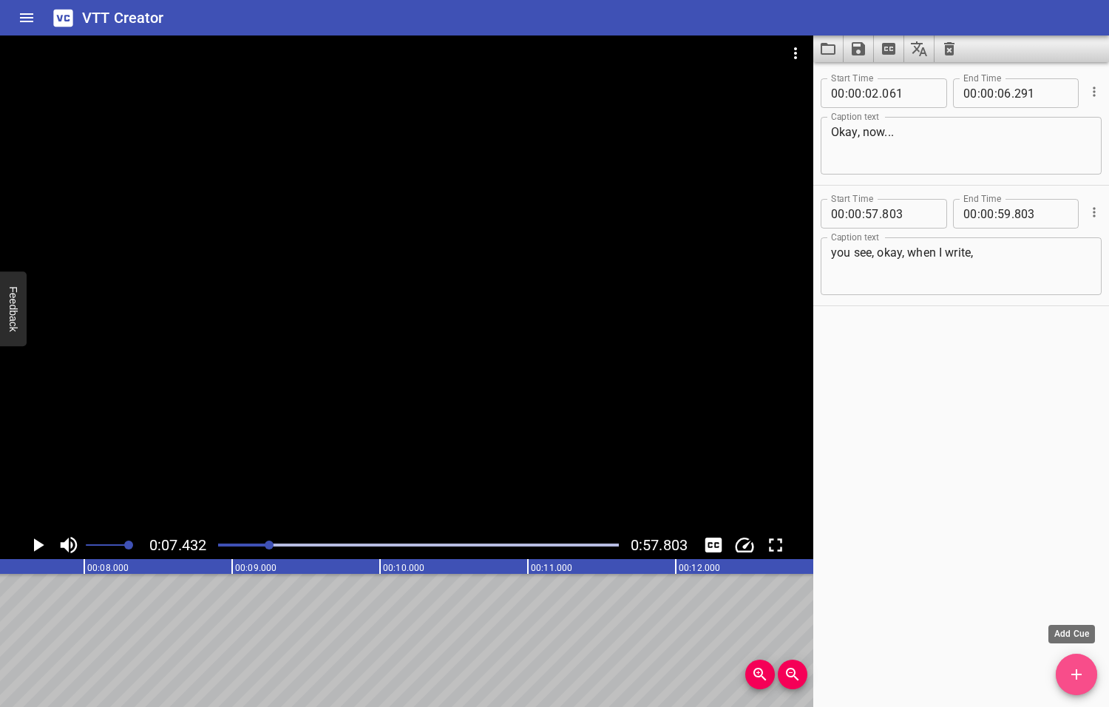
click at [1071, 674] on icon "Add Cue" at bounding box center [1076, 674] width 10 height 10
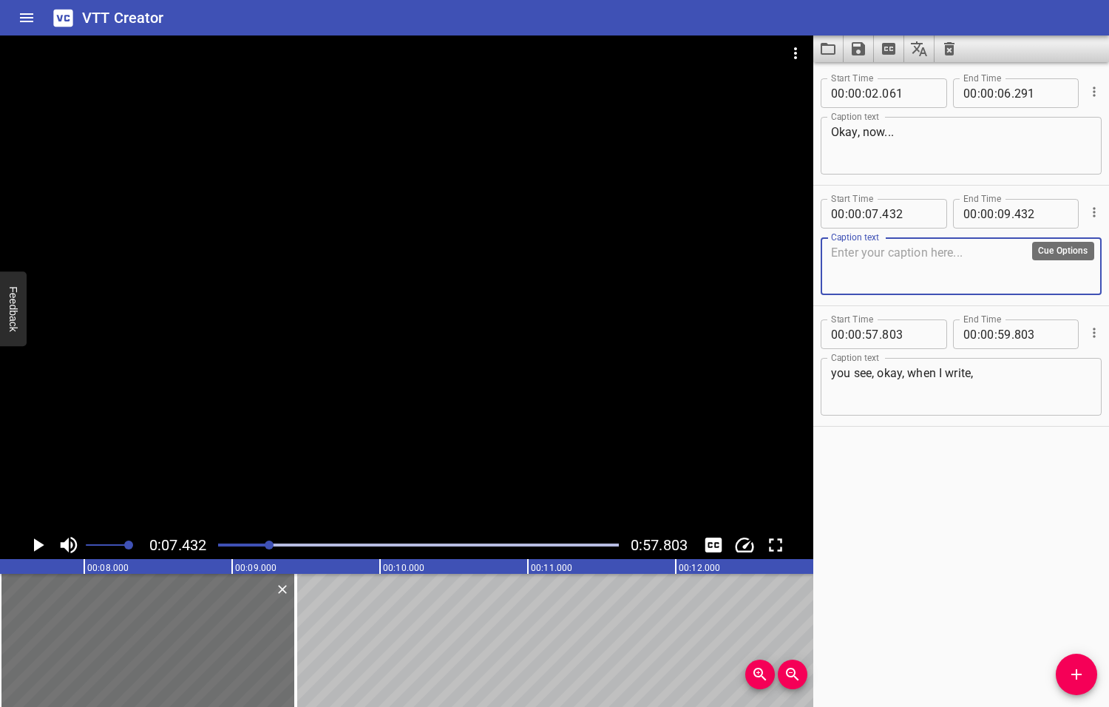
click at [1093, 215] on icon "Cue Options" at bounding box center [1094, 212] width 2 height 10
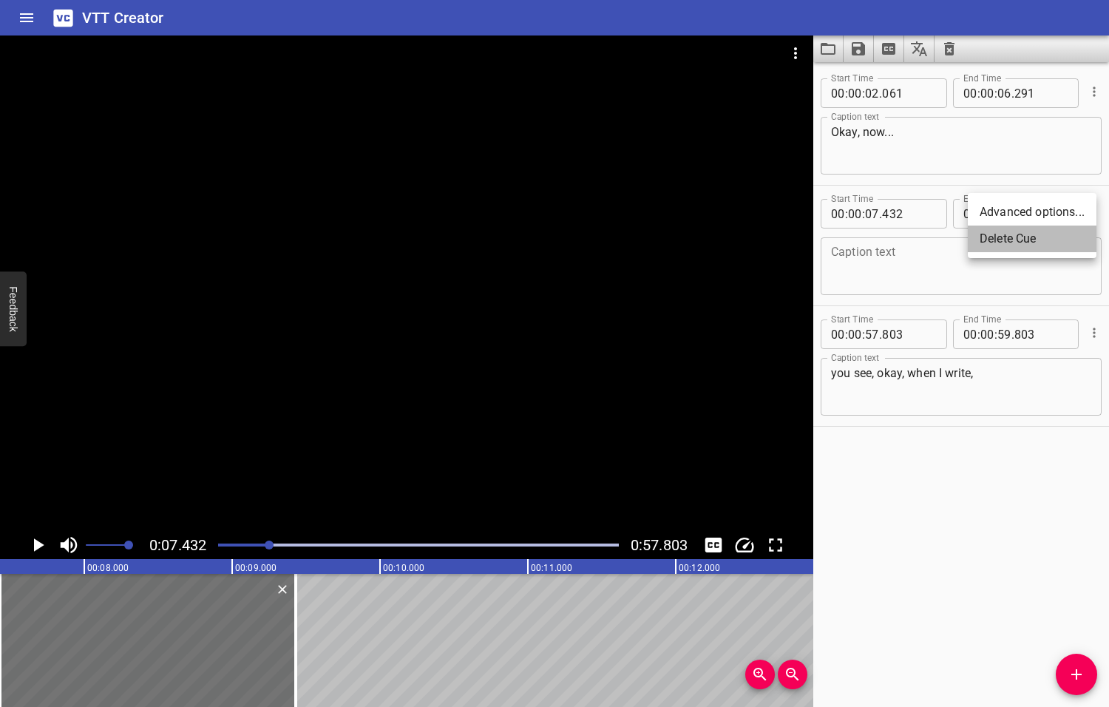
click at [1018, 242] on li "Delete Cue" at bounding box center [1032, 238] width 129 height 27
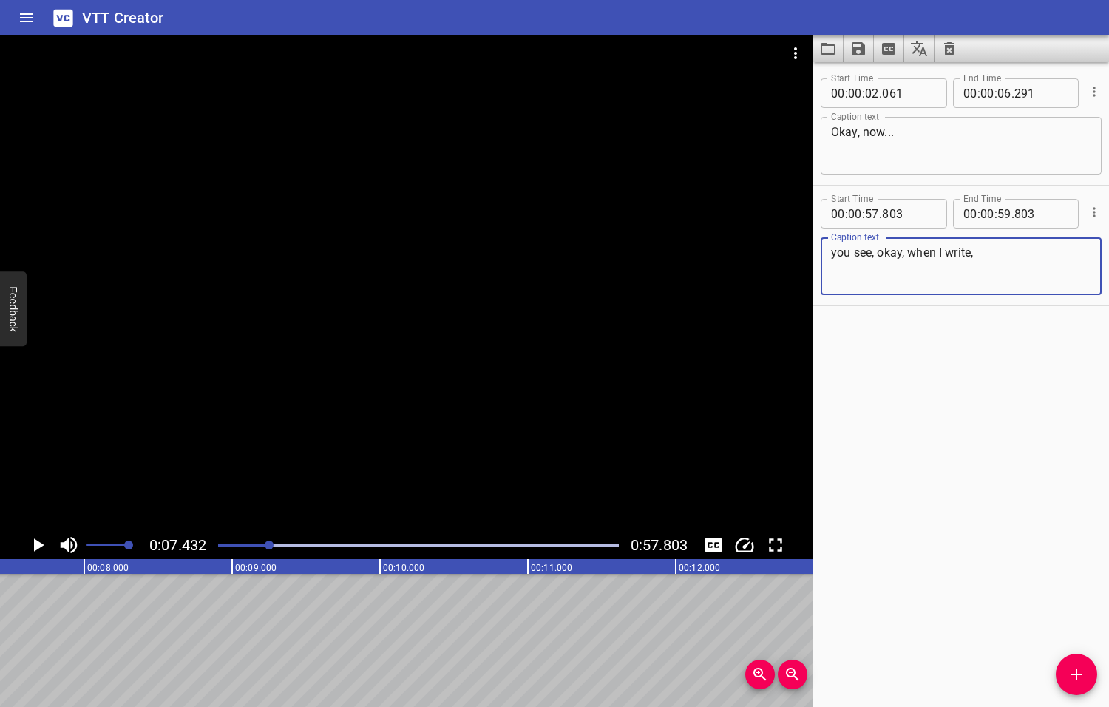
click at [995, 268] on textarea "you see, okay, when I write," at bounding box center [961, 266] width 260 height 42
click at [1073, 672] on icon "Add Cue" at bounding box center [1077, 674] width 18 height 18
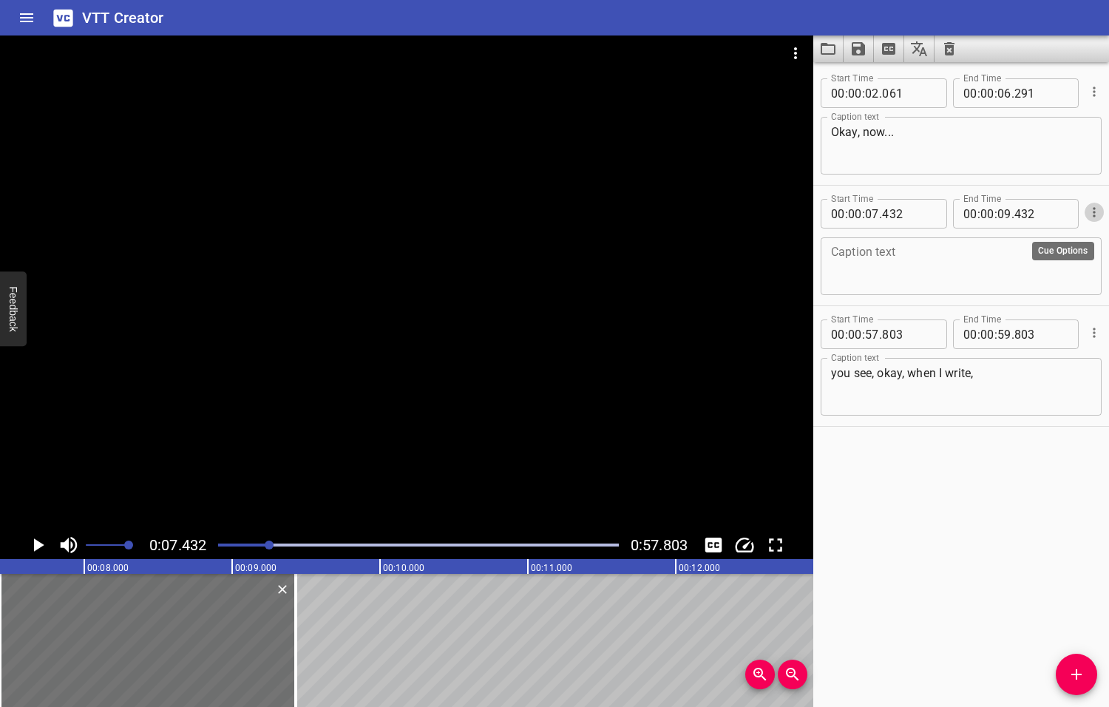
click at [1087, 213] on icon "Cue Options" at bounding box center [1094, 212] width 15 height 15
click at [1016, 238] on li "Delete Cue" at bounding box center [1032, 238] width 129 height 27
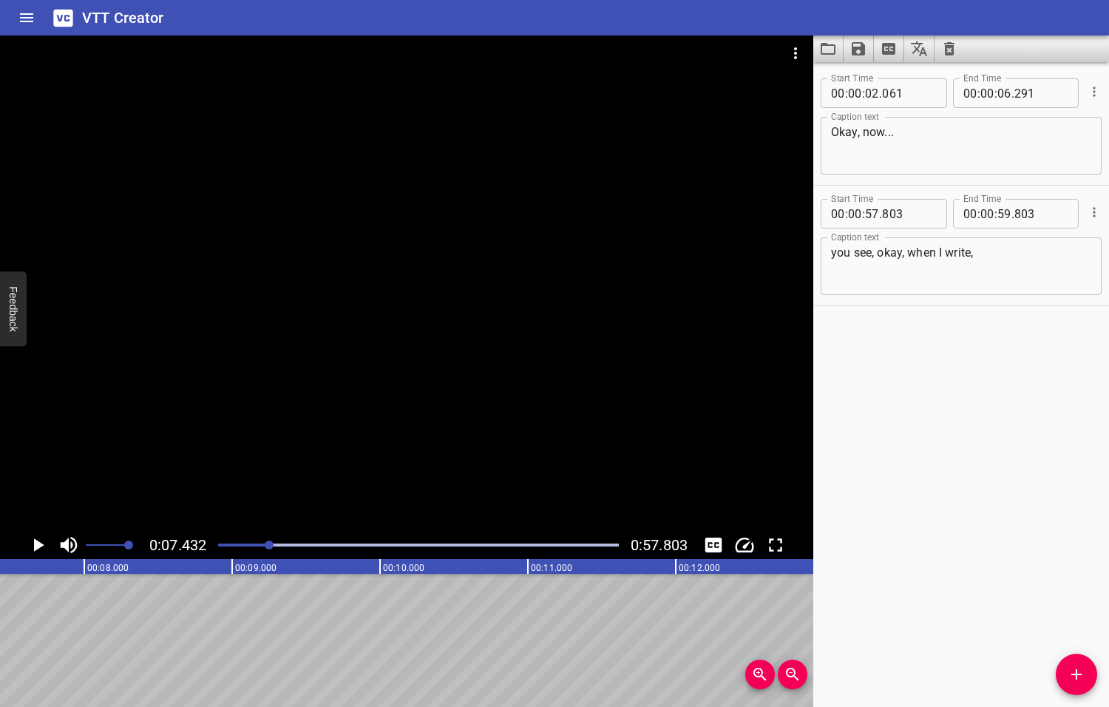
click at [1012, 276] on textarea "you see, okay, when I write," at bounding box center [961, 266] width 260 height 42
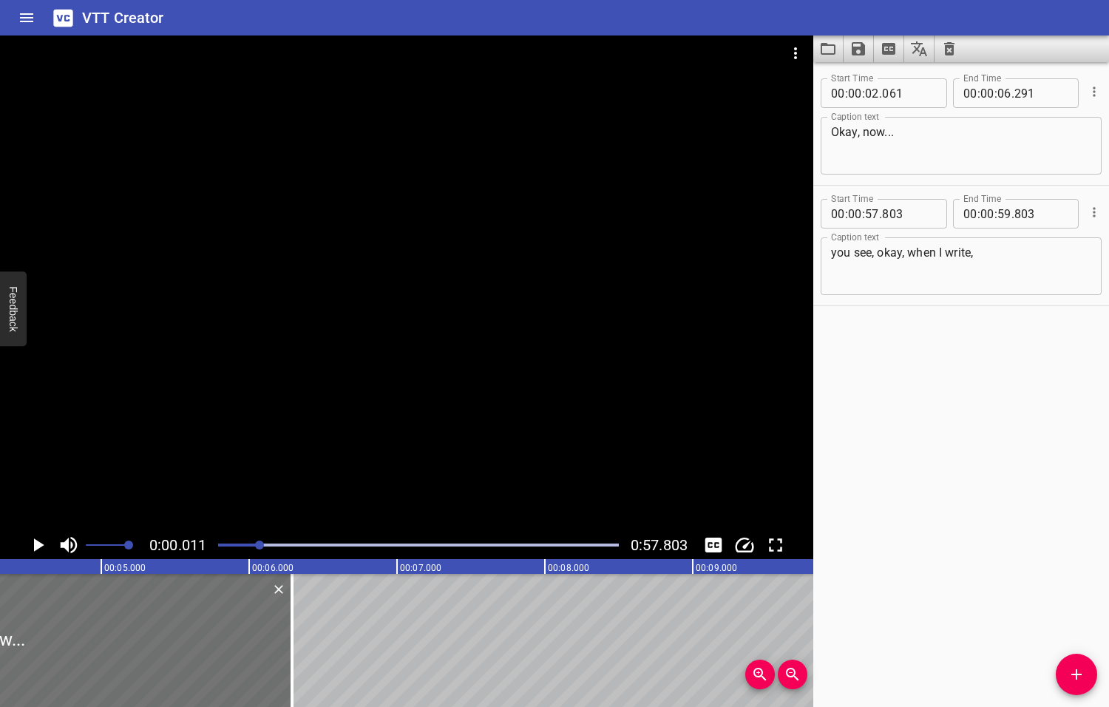
drag, startPoint x: 271, startPoint y: 546, endPoint x: 261, endPoint y: 545, distance: 10.4
click at [261, 545] on div at bounding box center [259, 544] width 9 height 9
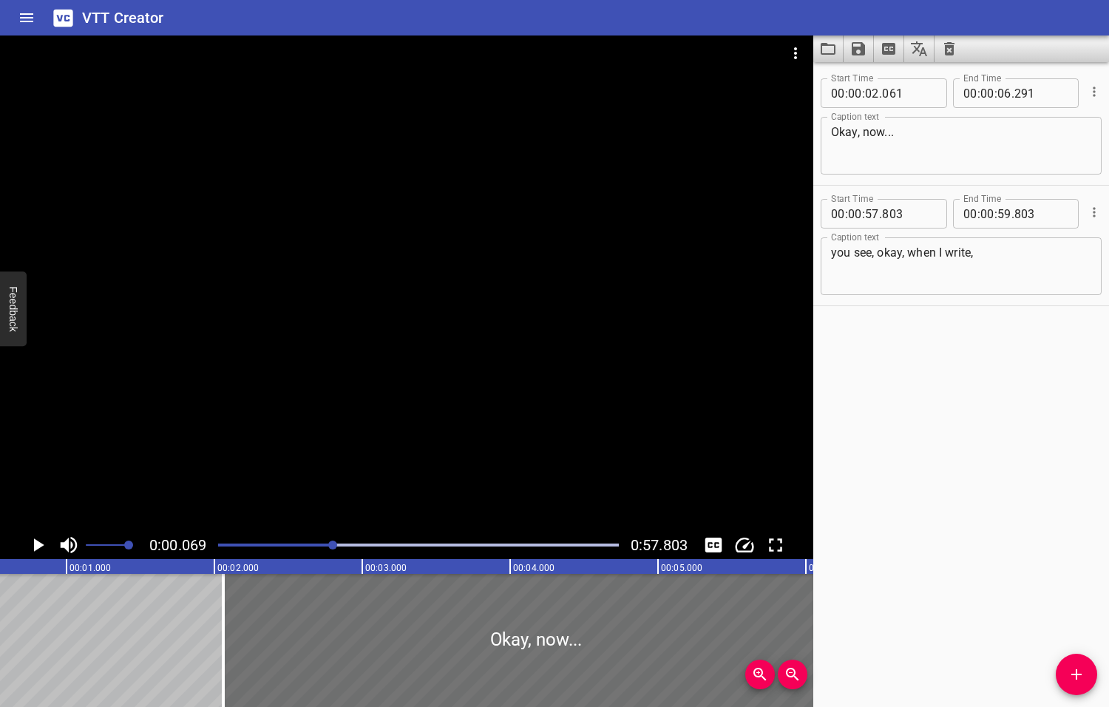
drag, startPoint x: 260, startPoint y: 545, endPoint x: 334, endPoint y: 541, distance: 74.0
click at [334, 541] on div at bounding box center [332, 544] width 9 height 9
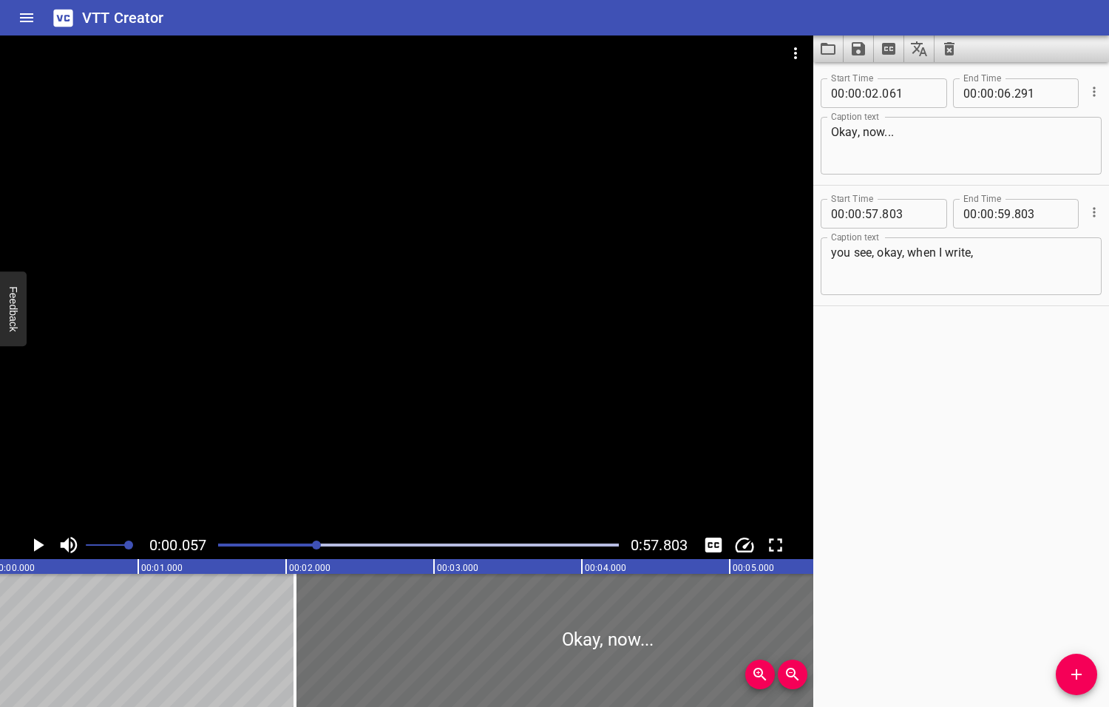
drag, startPoint x: 335, startPoint y: 541, endPoint x: 327, endPoint y: 541, distance: 8.1
click at [321, 541] on div at bounding box center [316, 544] width 9 height 9
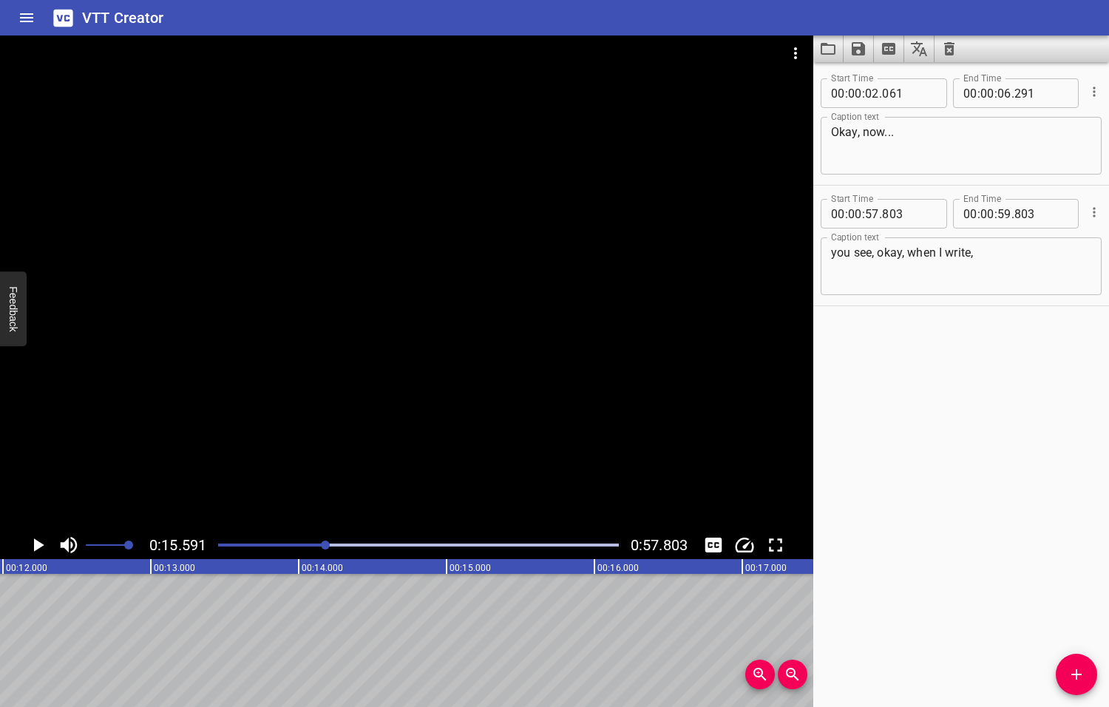
scroll to position [0, 2305]
drag, startPoint x: 327, startPoint y: 545, endPoint x: 317, endPoint y: 545, distance: 9.6
click at [317, 545] on div at bounding box center [315, 544] width 9 height 9
drag, startPoint x: 317, startPoint y: 545, endPoint x: 292, endPoint y: 546, distance: 25.1
click at [300, 546] on div at bounding box center [304, 544] width 9 height 9
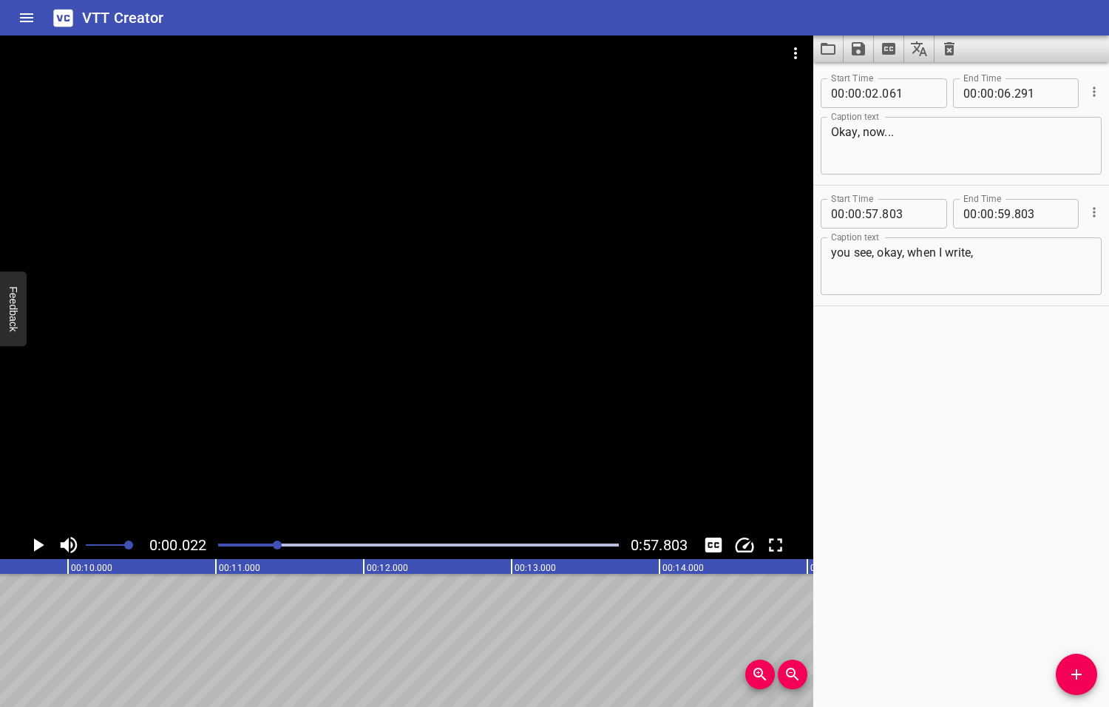
drag, startPoint x: 292, startPoint y: 546, endPoint x: 279, endPoint y: 546, distance: 13.3
click at [279, 546] on div at bounding box center [277, 544] width 9 height 9
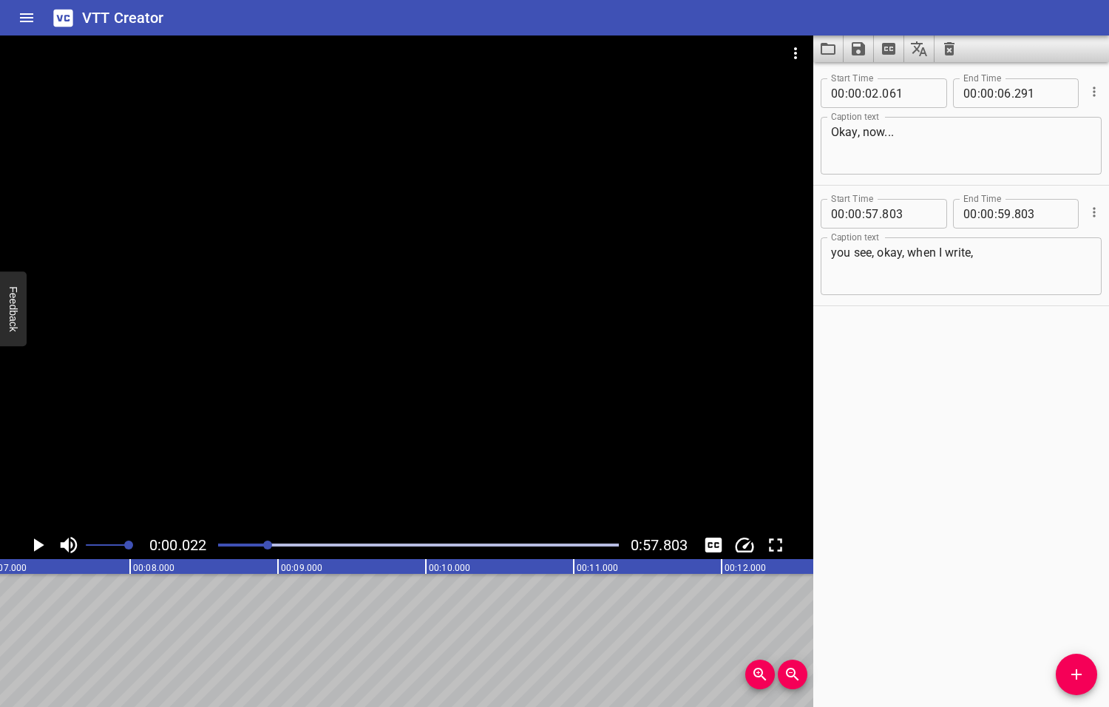
drag, startPoint x: 279, startPoint y: 546, endPoint x: 265, endPoint y: 547, distance: 13.3
click at [265, 547] on div at bounding box center [267, 544] width 9 height 9
drag, startPoint x: 265, startPoint y: 547, endPoint x: 245, endPoint y: 549, distance: 20.1
click at [245, 549] on div at bounding box center [418, 545] width 418 height 21
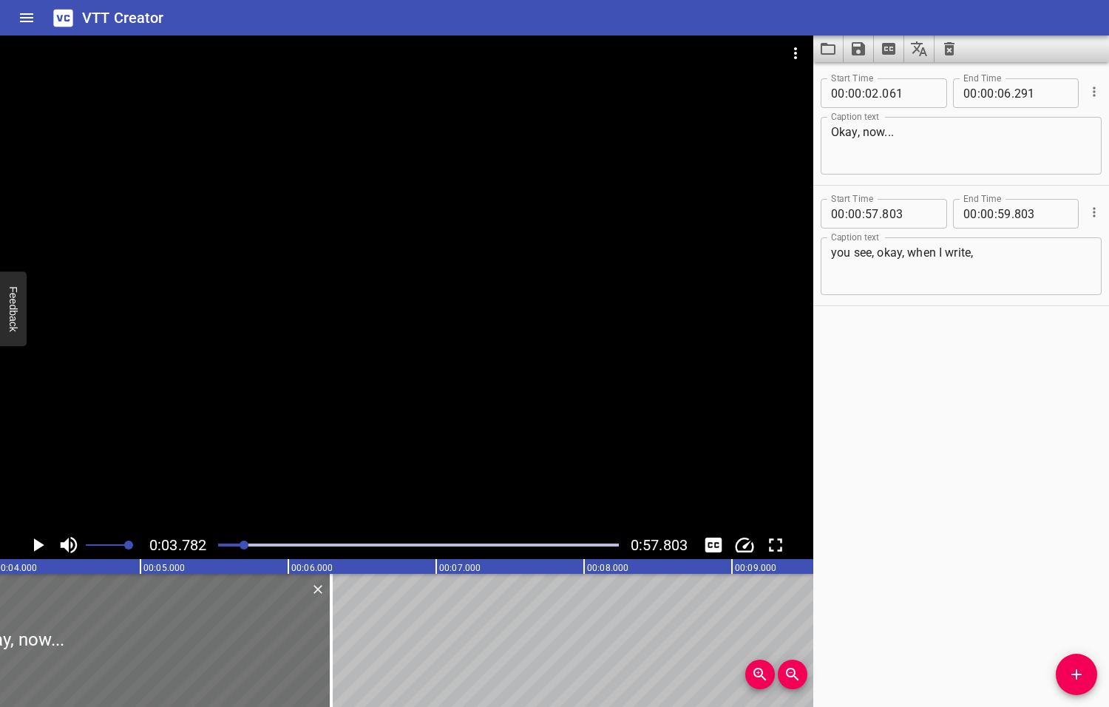
scroll to position [0, 559]
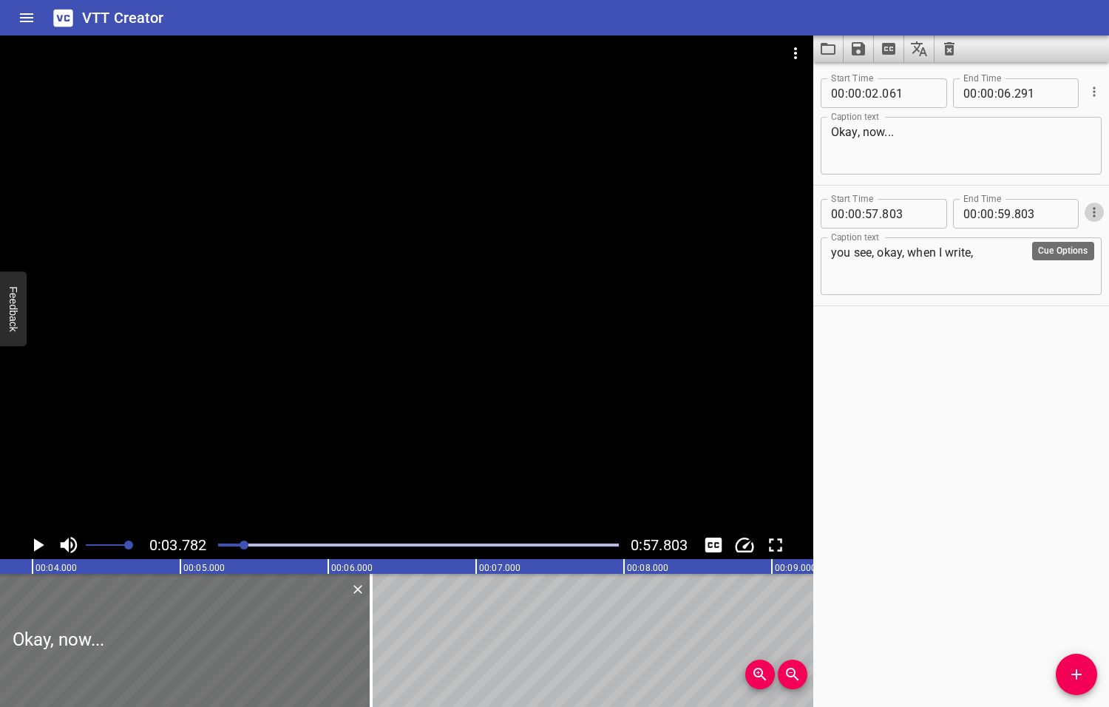
click at [1093, 212] on icon "Cue Options" at bounding box center [1094, 212] width 2 height 10
click at [1006, 242] on li "Delete Cue" at bounding box center [1032, 238] width 129 height 27
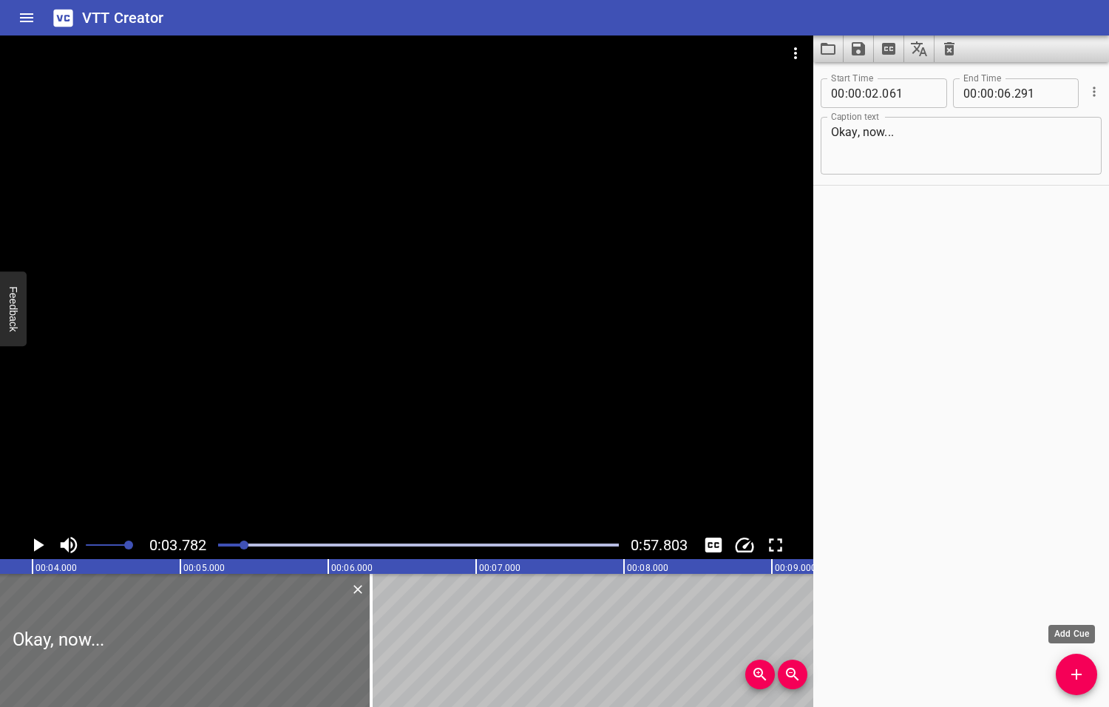
click at [1078, 671] on icon "Add Cue" at bounding box center [1077, 674] width 18 height 18
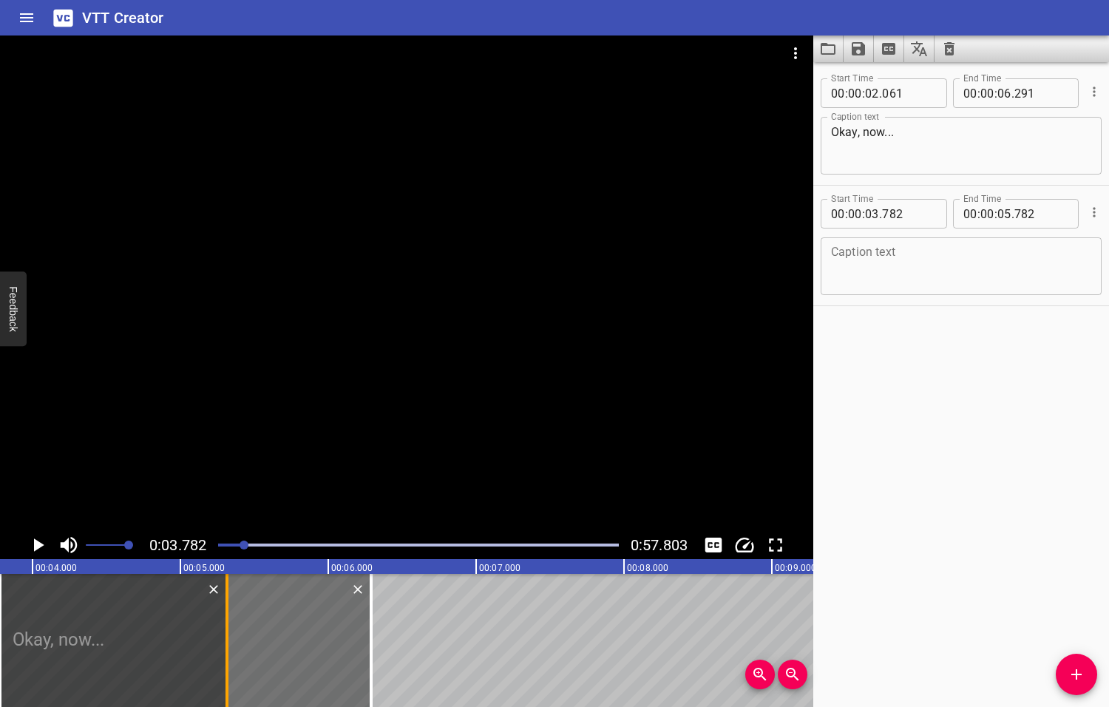
drag, startPoint x: 299, startPoint y: 617, endPoint x: 230, endPoint y: 642, distance: 73.2
click at [230, 642] on div at bounding box center [227, 640] width 15 height 133
type input "317"
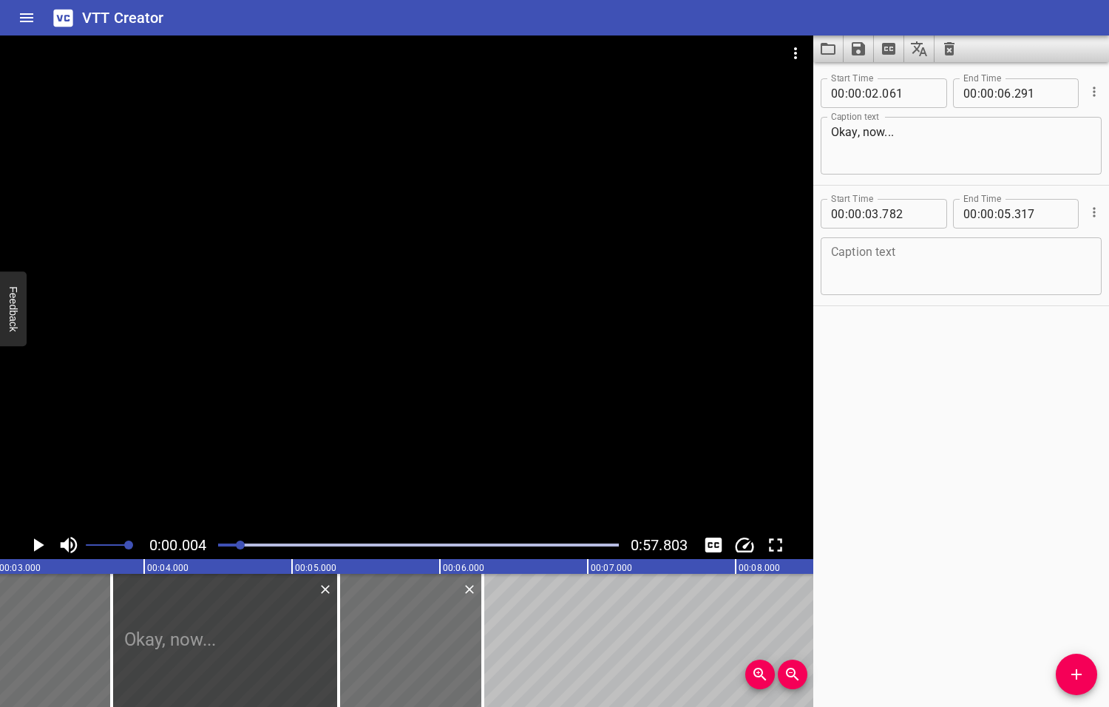
click at [240, 544] on div at bounding box center [240, 544] width 9 height 9
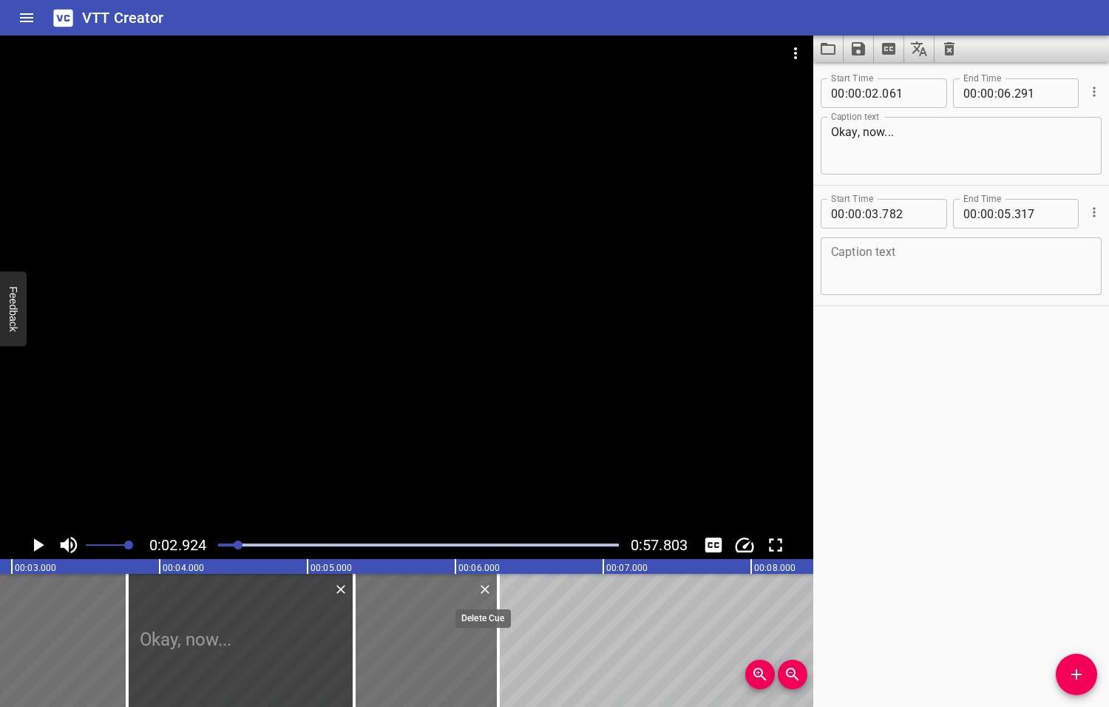
click at [485, 586] on icon "Delete" at bounding box center [485, 589] width 15 height 15
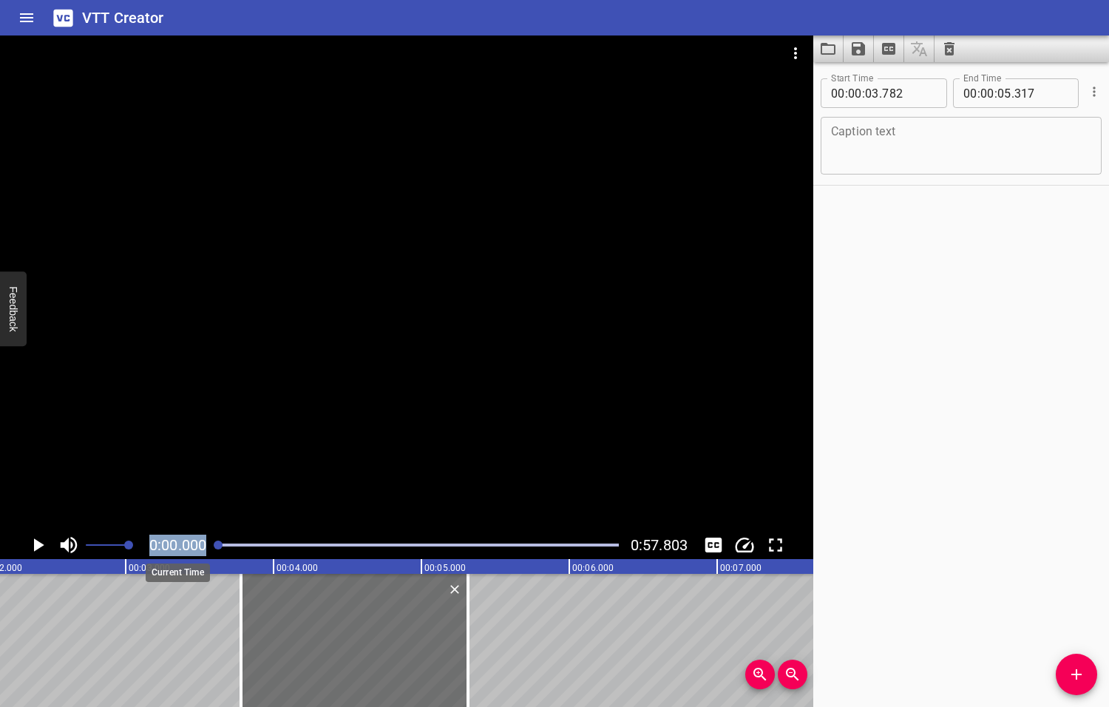
drag, startPoint x: 239, startPoint y: 545, endPoint x: 191, endPoint y: 552, distance: 47.9
click at [191, 552] on div "0:00.000 0:57.803" at bounding box center [406, 545] width 813 height 28
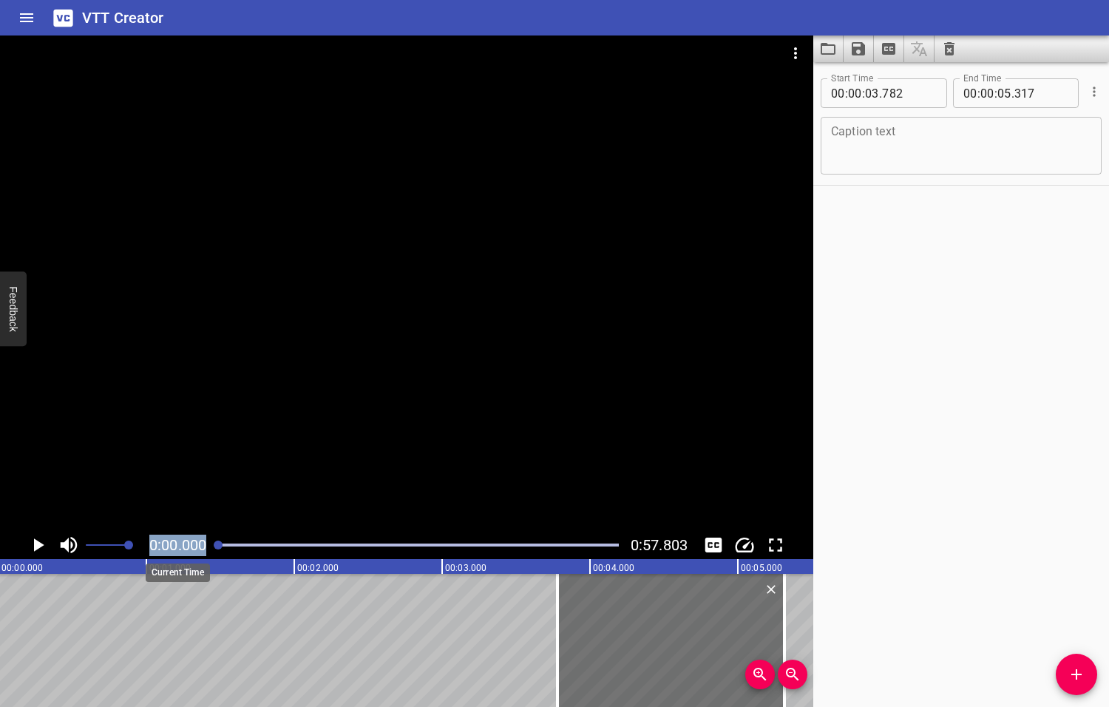
scroll to position [0, 0]
click at [38, 544] on icon "Play/Pause" at bounding box center [39, 544] width 10 height 13
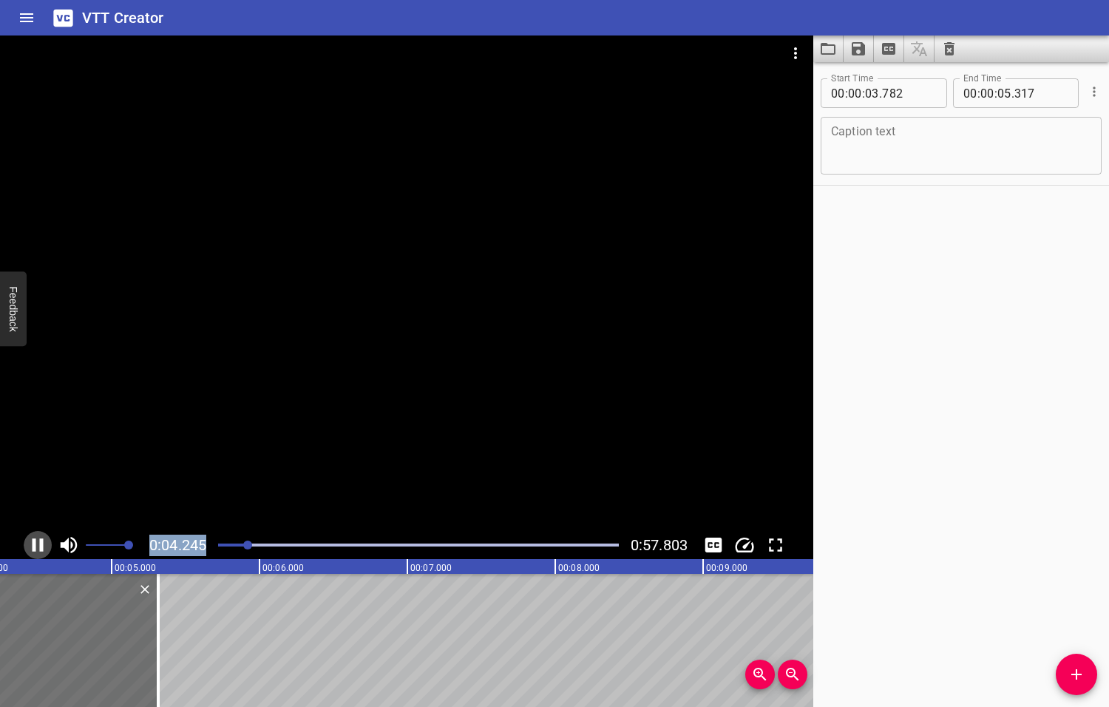
click at [38, 544] on icon "Play/Pause" at bounding box center [38, 545] width 22 height 22
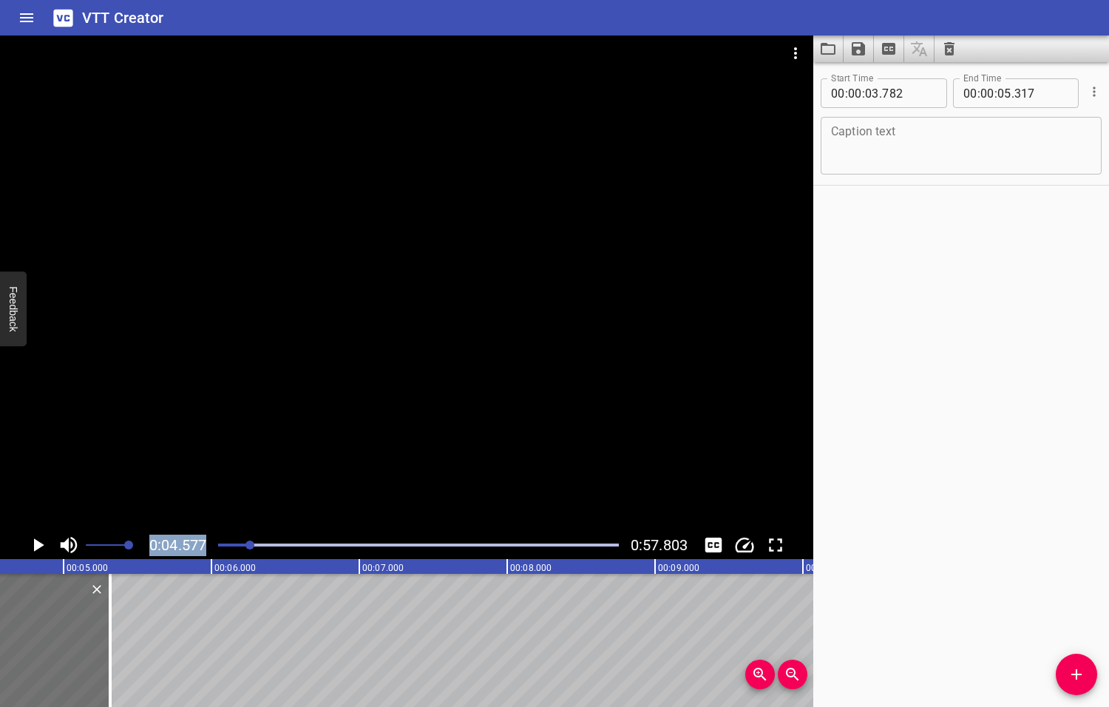
scroll to position [0, 676]
click at [903, 127] on textarea at bounding box center [961, 146] width 260 height 42
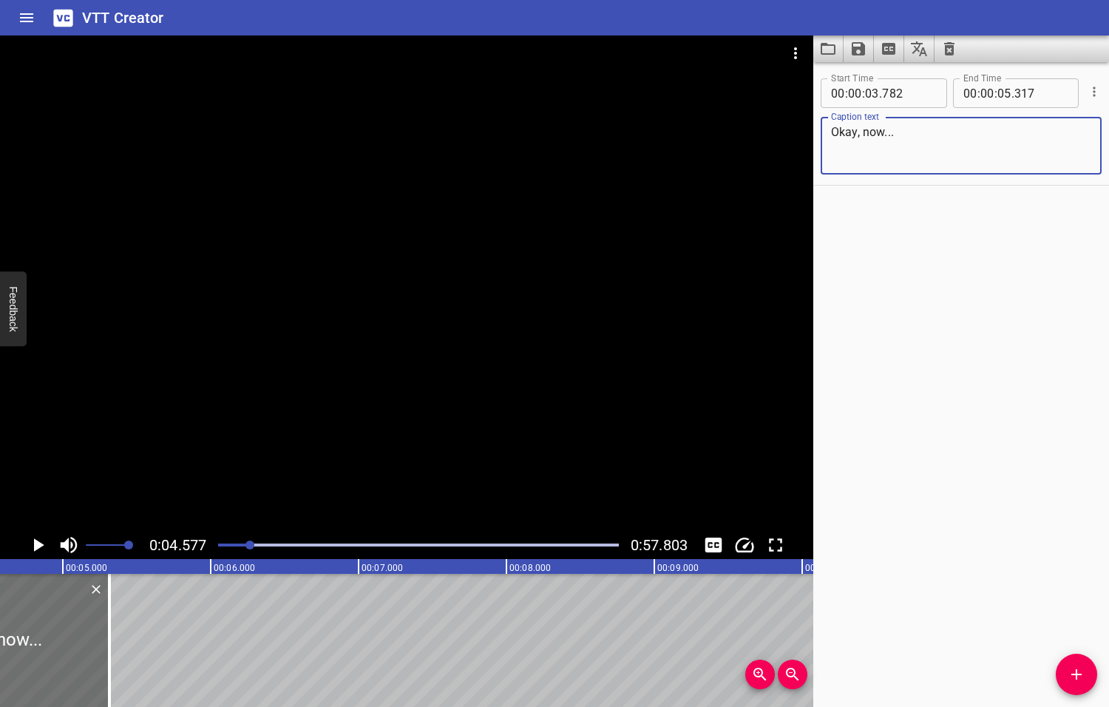
type textarea "Okay, now..."
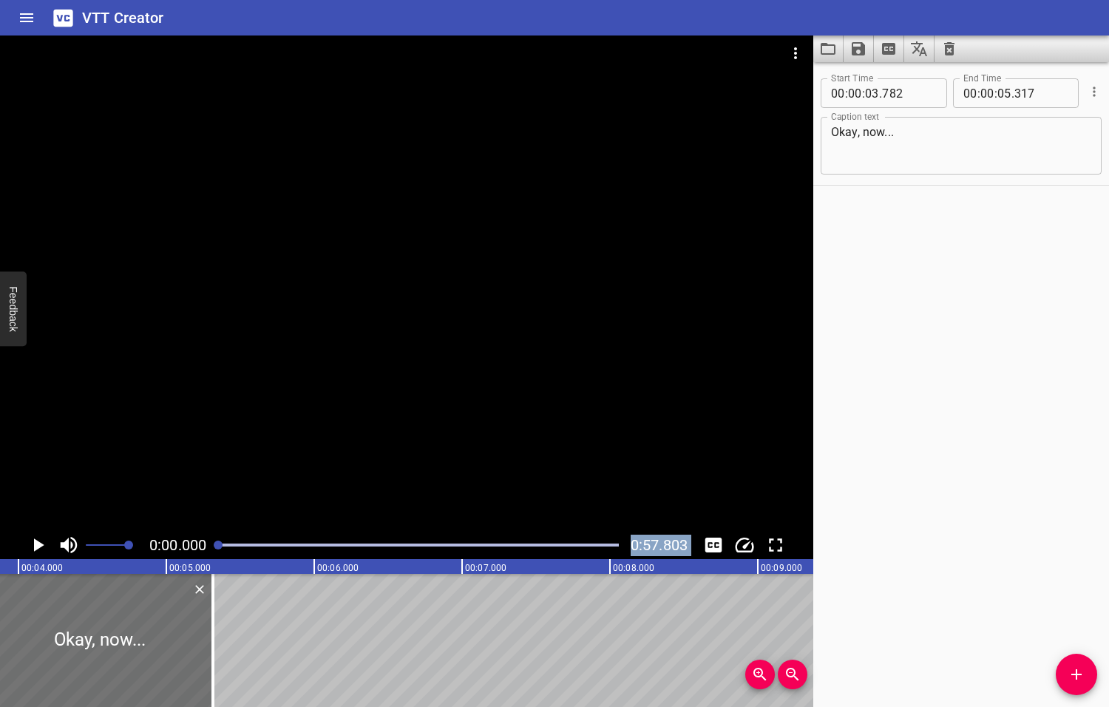
drag, startPoint x: 250, startPoint y: 544, endPoint x: 193, endPoint y: 560, distance: 59.2
click at [192, 561] on div "0:00.000 0:57.803 00:00.000 00:01.000 00:02.000 00:03.000 00:04.000 00:05.000 0…" at bounding box center [406, 370] width 813 height 671
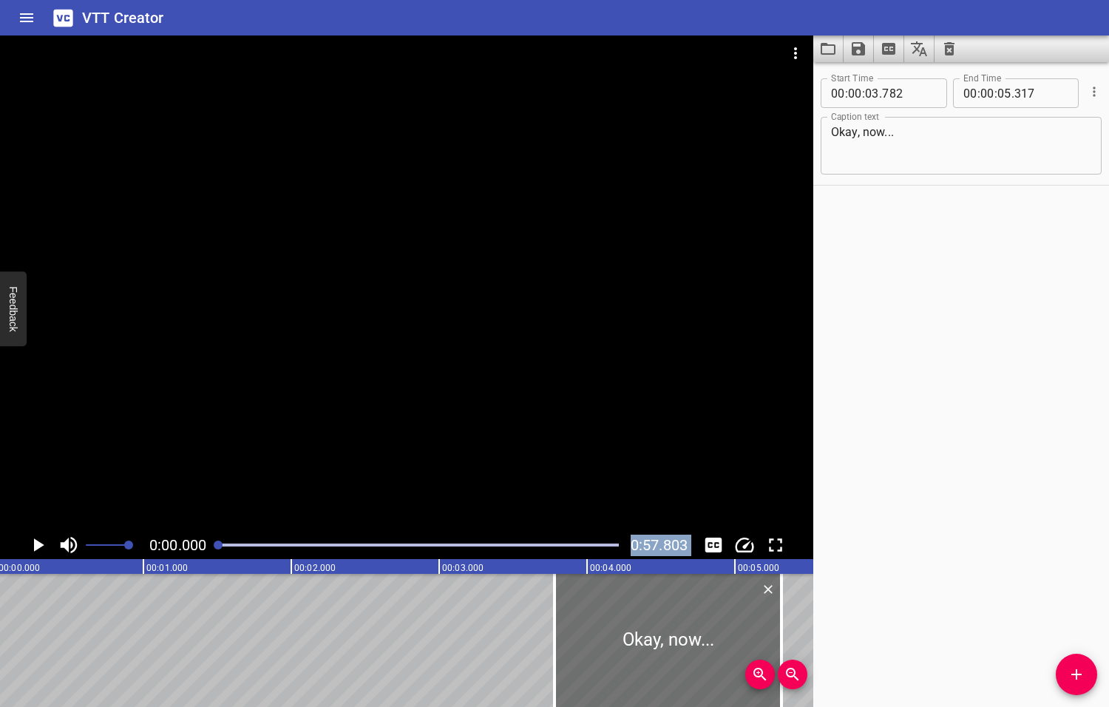
scroll to position [0, 0]
click at [37, 544] on icon "Play/Pause" at bounding box center [39, 544] width 10 height 13
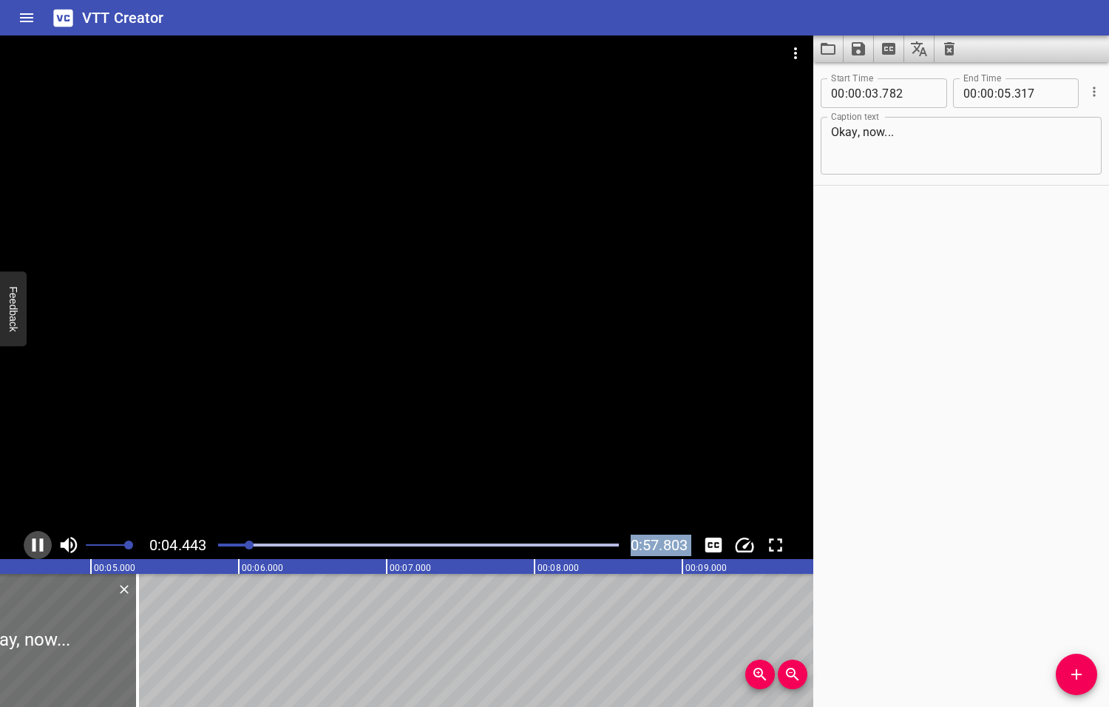
click at [37, 545] on icon "Play/Pause" at bounding box center [38, 545] width 22 height 22
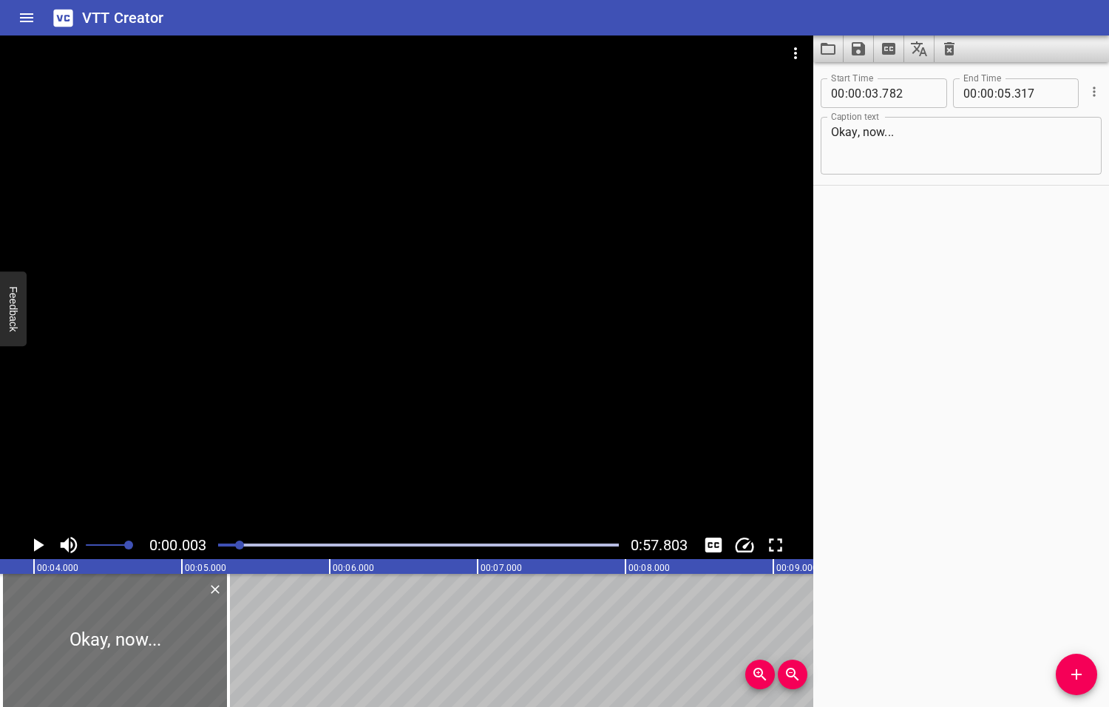
drag, startPoint x: 250, startPoint y: 545, endPoint x: 240, endPoint y: 544, distance: 9.6
click at [240, 544] on div at bounding box center [239, 544] width 9 height 9
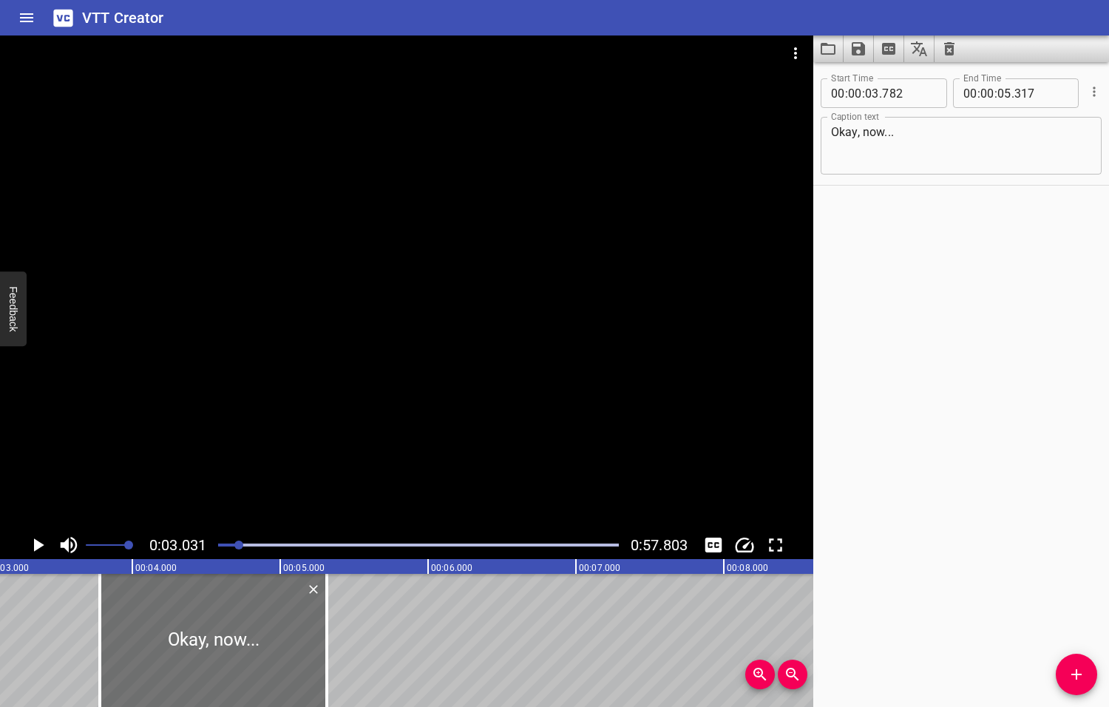
scroll to position [0, 448]
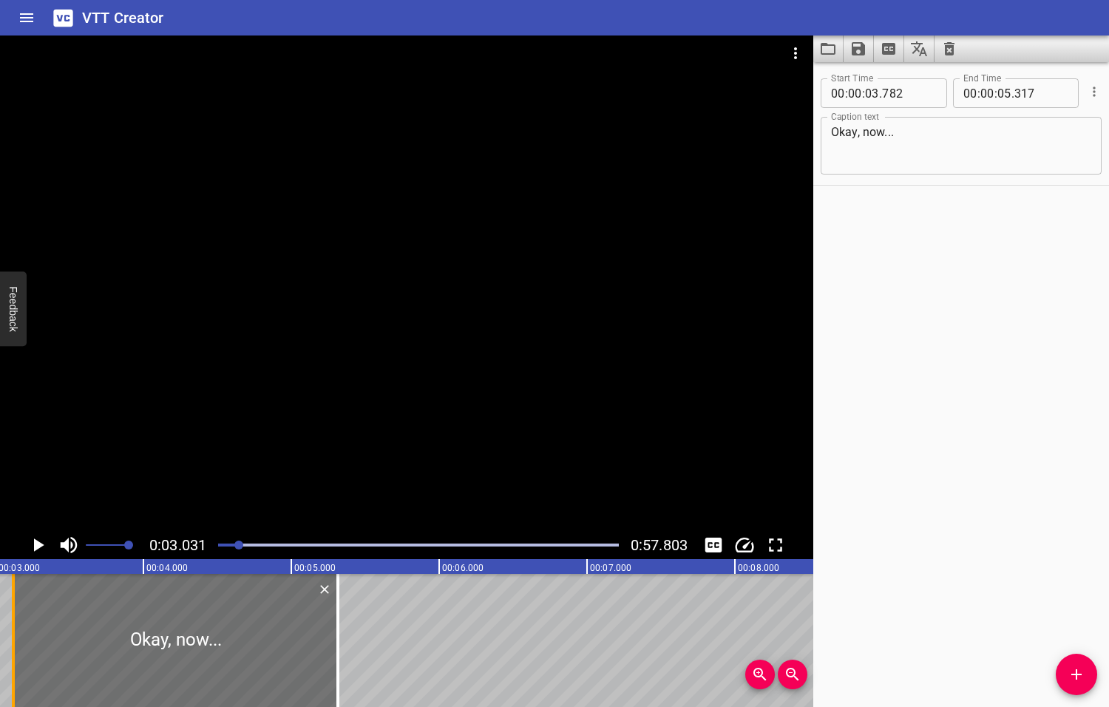
drag, startPoint x: 114, startPoint y: 628, endPoint x: 15, endPoint y: 626, distance: 99.1
click at [16, 627] on div at bounding box center [13, 640] width 15 height 133
type input "122"
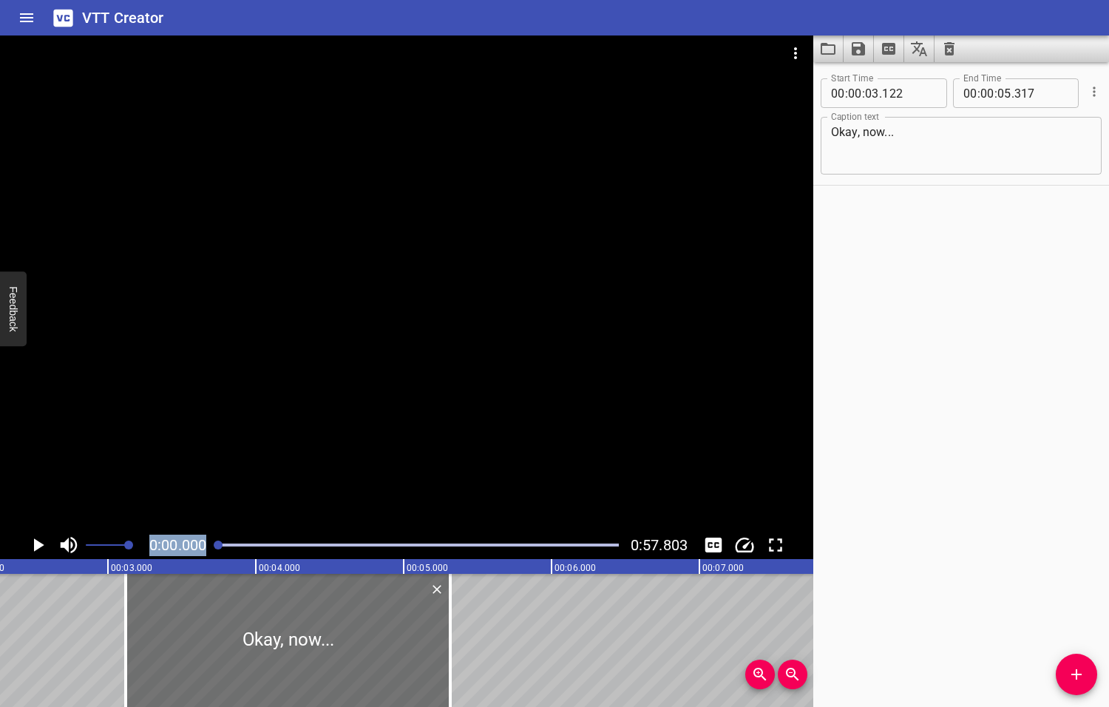
drag, startPoint x: 241, startPoint y: 546, endPoint x: 208, endPoint y: 548, distance: 32.6
click at [208, 548] on div "0:00.000 0:57.803" at bounding box center [406, 545] width 813 height 28
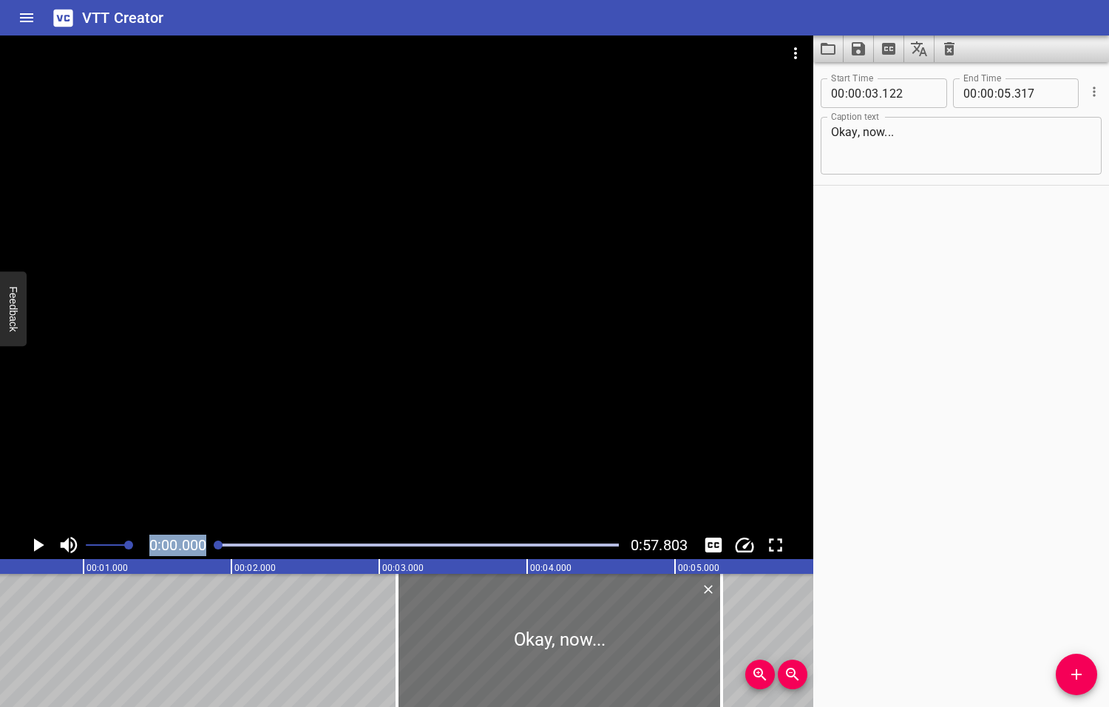
scroll to position [0, 0]
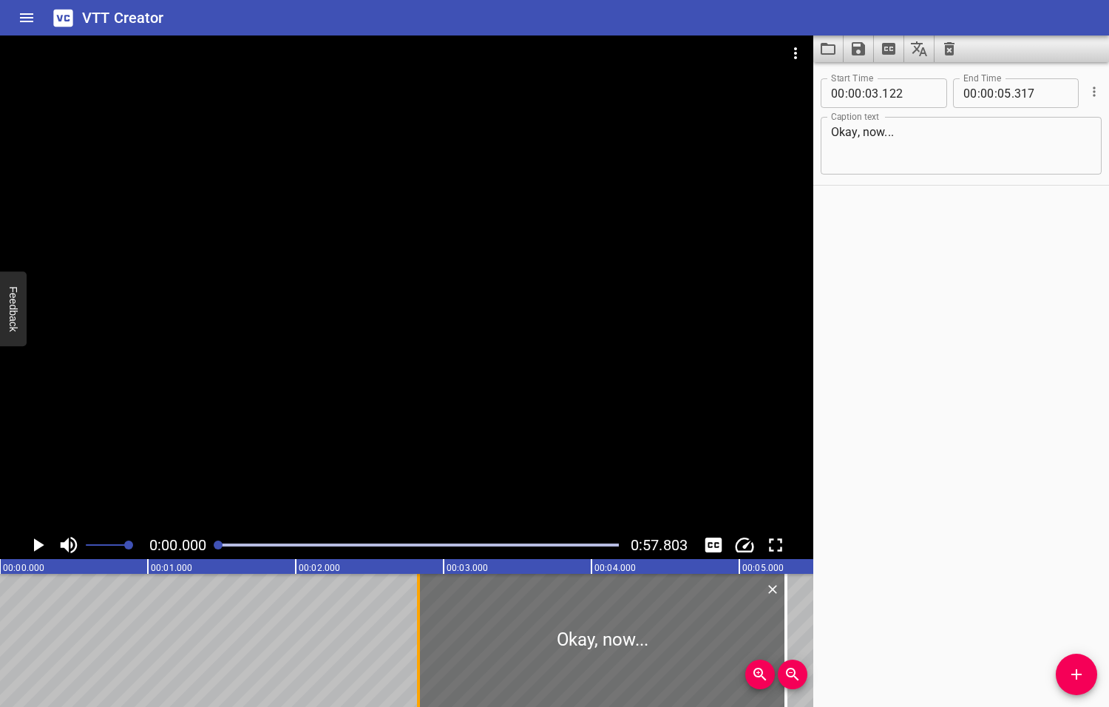
drag, startPoint x: 455, startPoint y: 635, endPoint x: 413, endPoint y: 639, distance: 43.0
click at [413, 639] on div at bounding box center [418, 640] width 15 height 133
type input "02"
click at [41, 543] on icon "Play/Pause" at bounding box center [39, 544] width 10 height 13
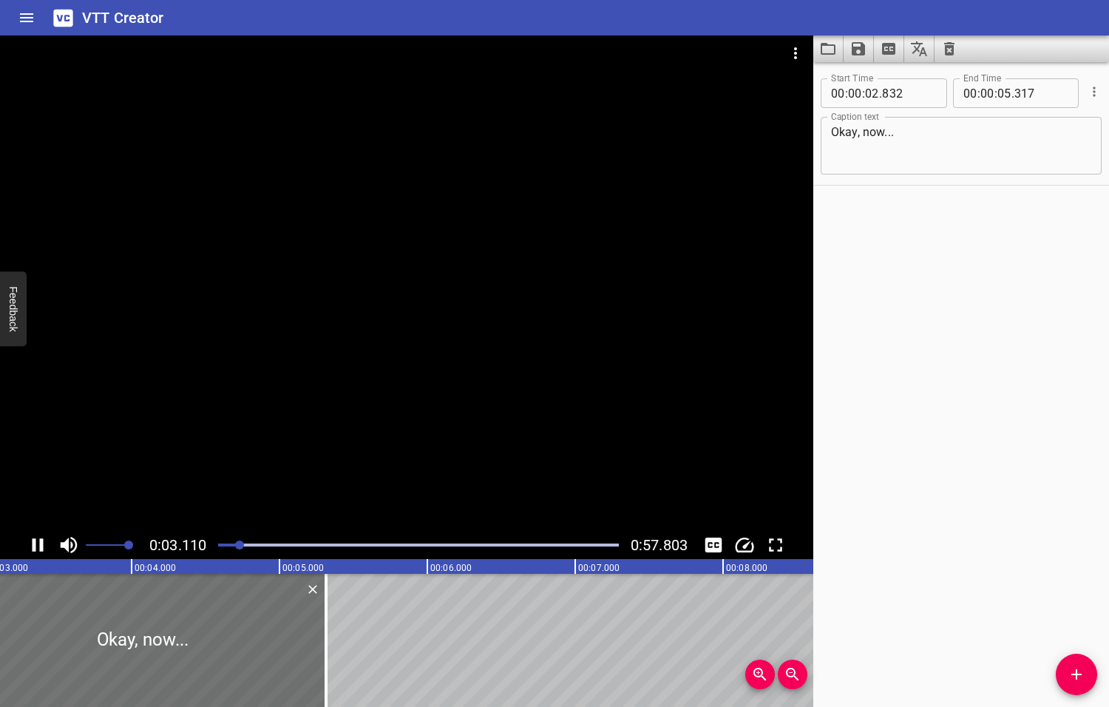
click at [44, 543] on icon "Play/Pause" at bounding box center [38, 545] width 22 height 22
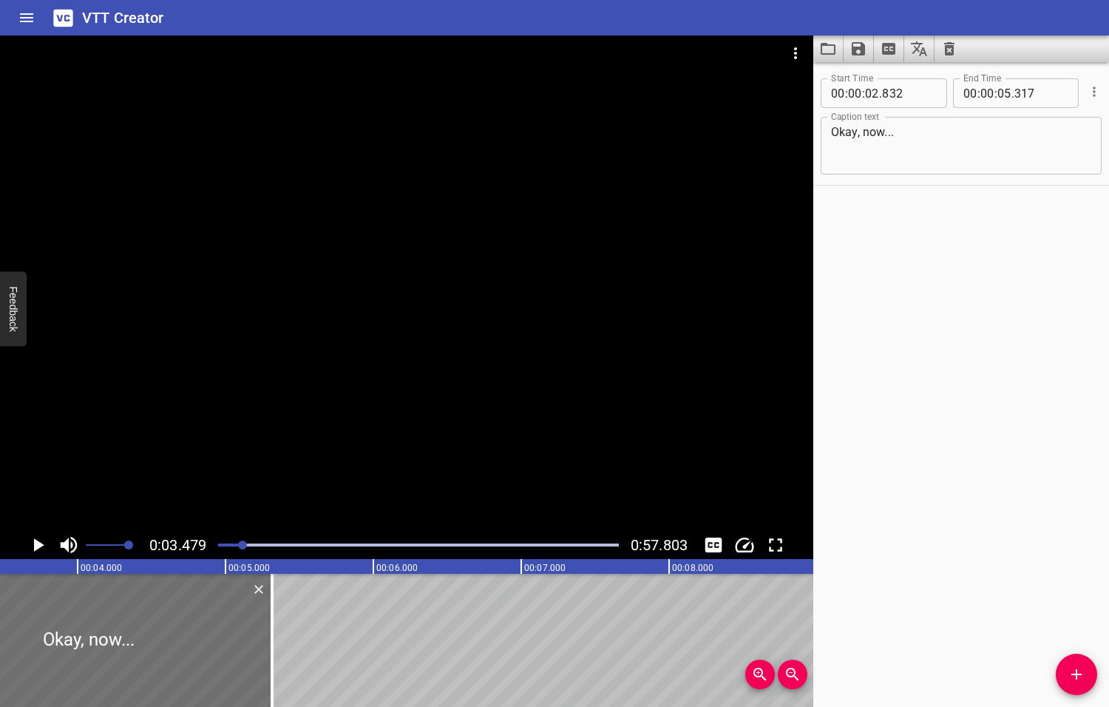
scroll to position [0, 515]
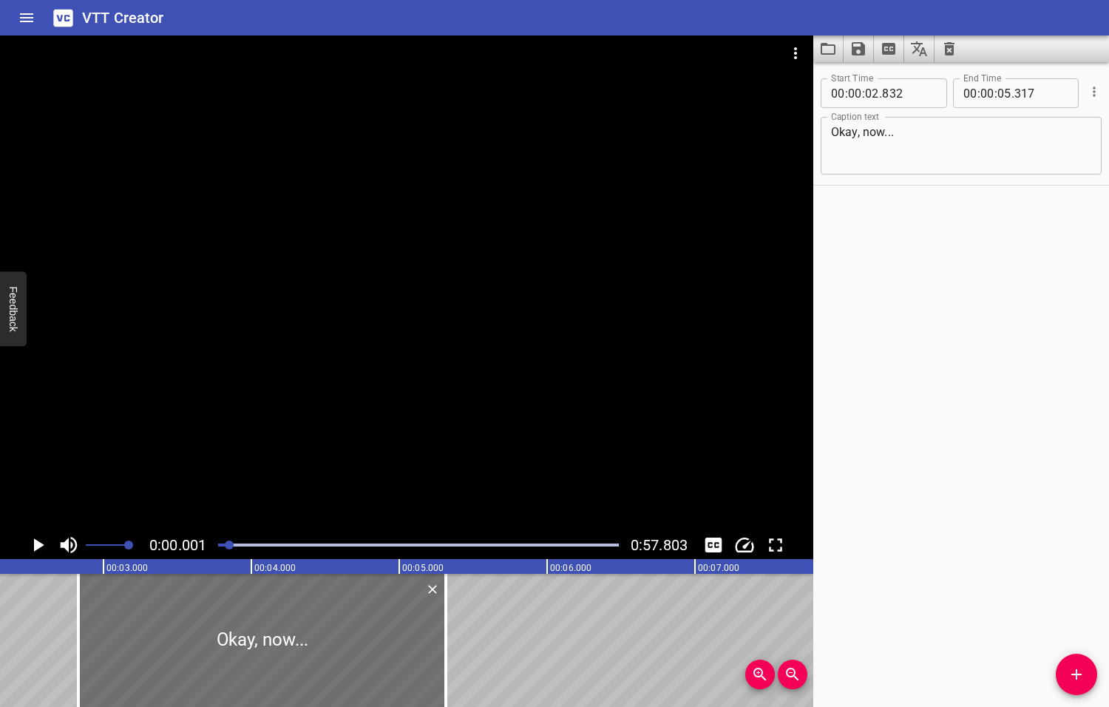
drag, startPoint x: 245, startPoint y: 545, endPoint x: 231, endPoint y: 545, distance: 14.0
click at [231, 545] on div at bounding box center [229, 544] width 9 height 9
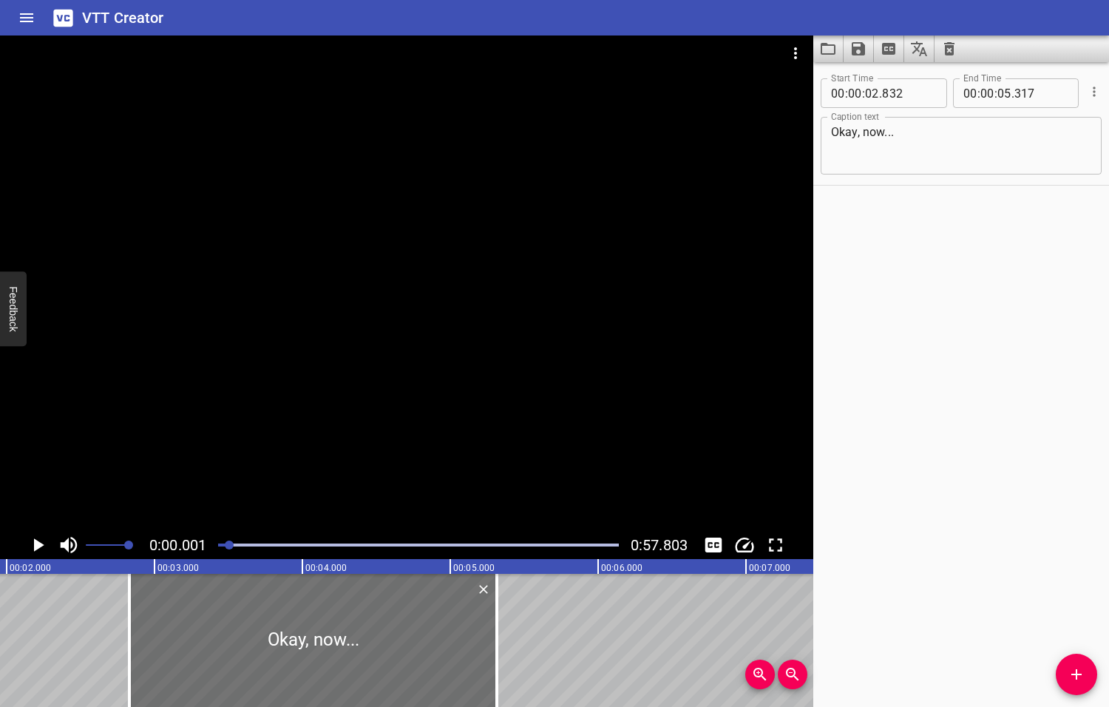
click at [231, 545] on div at bounding box center [229, 544] width 9 height 9
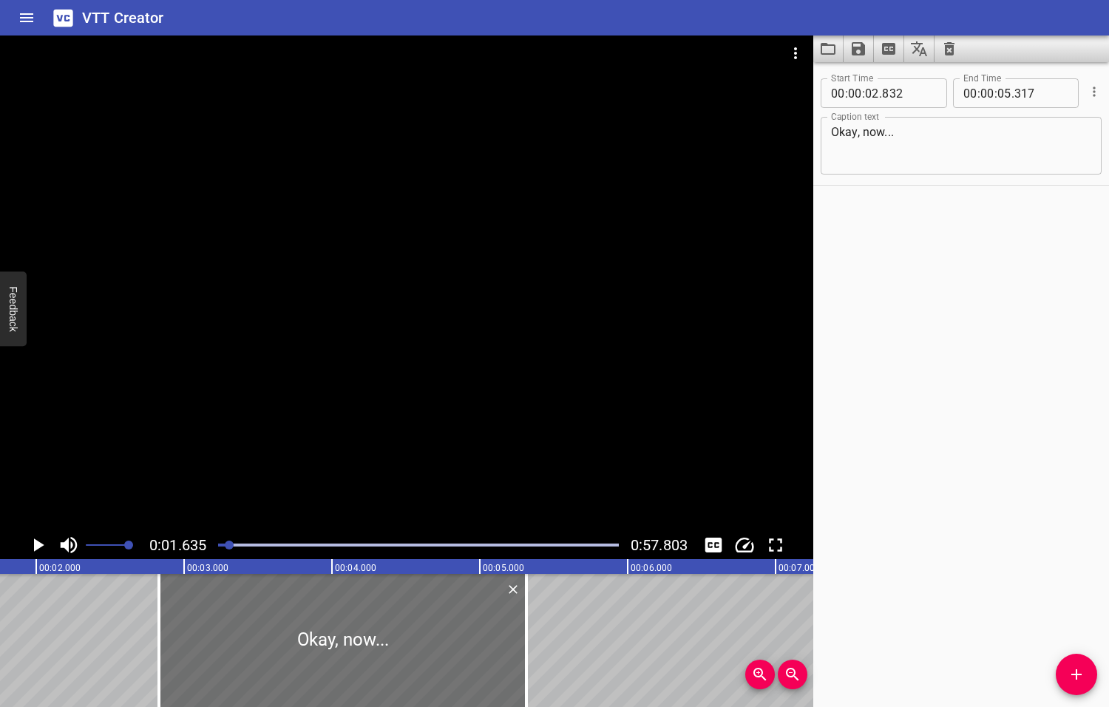
scroll to position [0, 242]
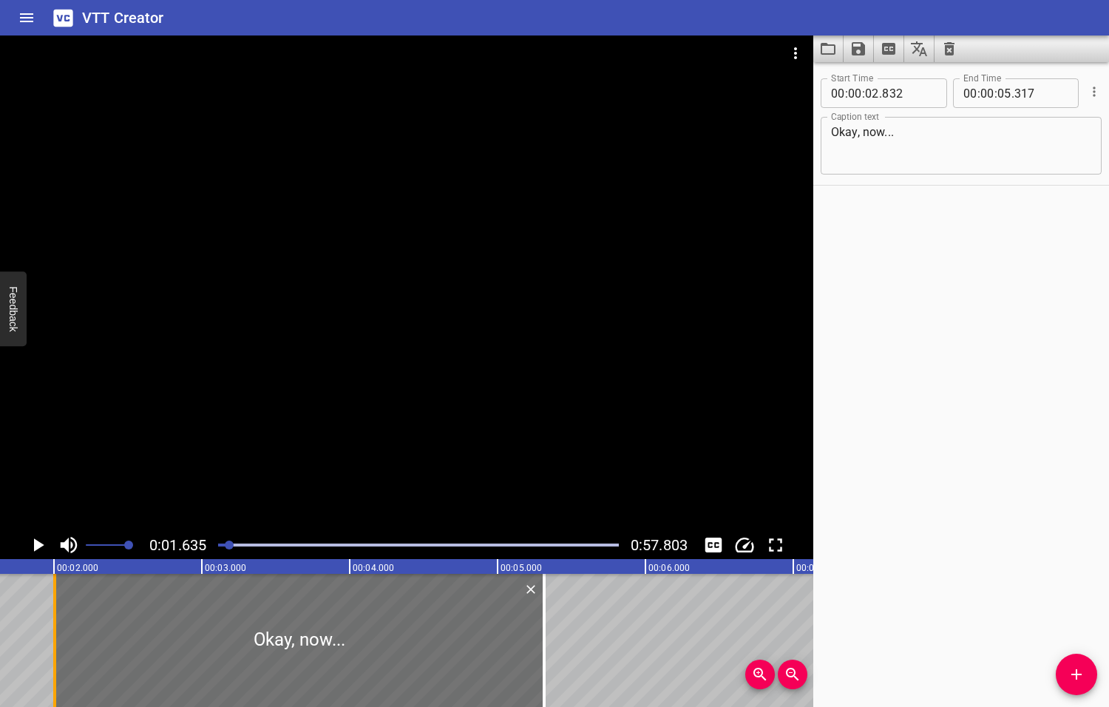
drag, startPoint x: 179, startPoint y: 624, endPoint x: 57, endPoint y: 625, distance: 122.0
click at [57, 625] on div at bounding box center [54, 640] width 15 height 133
type input "007"
click at [37, 545] on icon "Play/Pause" at bounding box center [39, 544] width 10 height 13
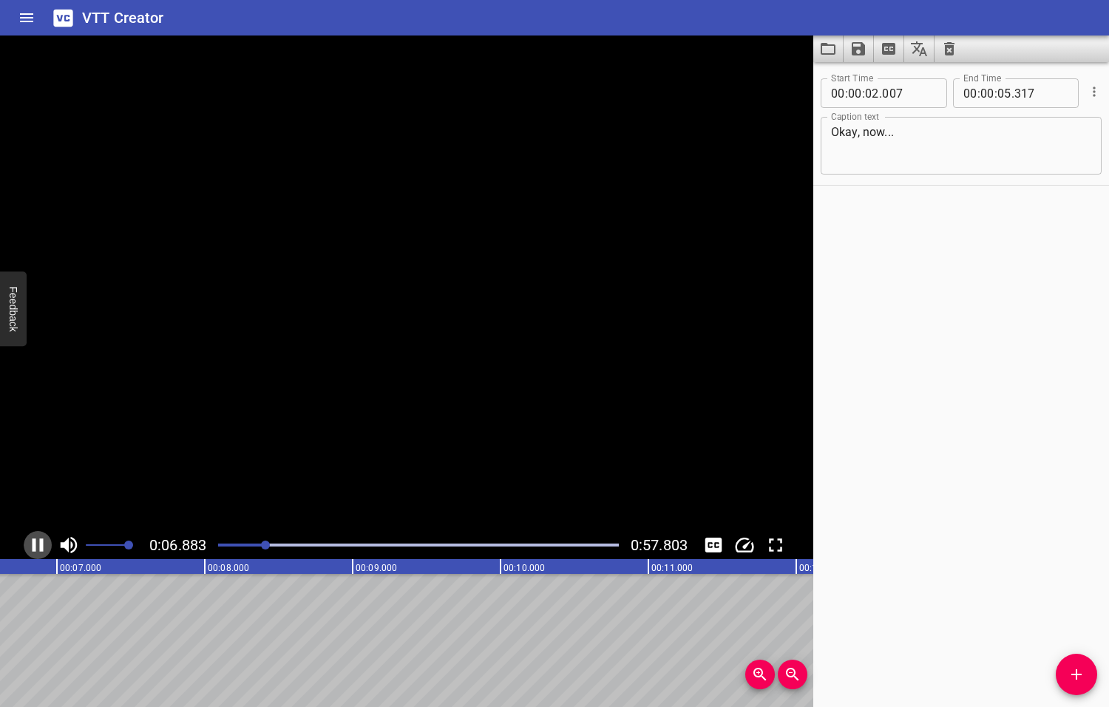
click at [37, 546] on icon "Play/Pause" at bounding box center [38, 545] width 22 height 22
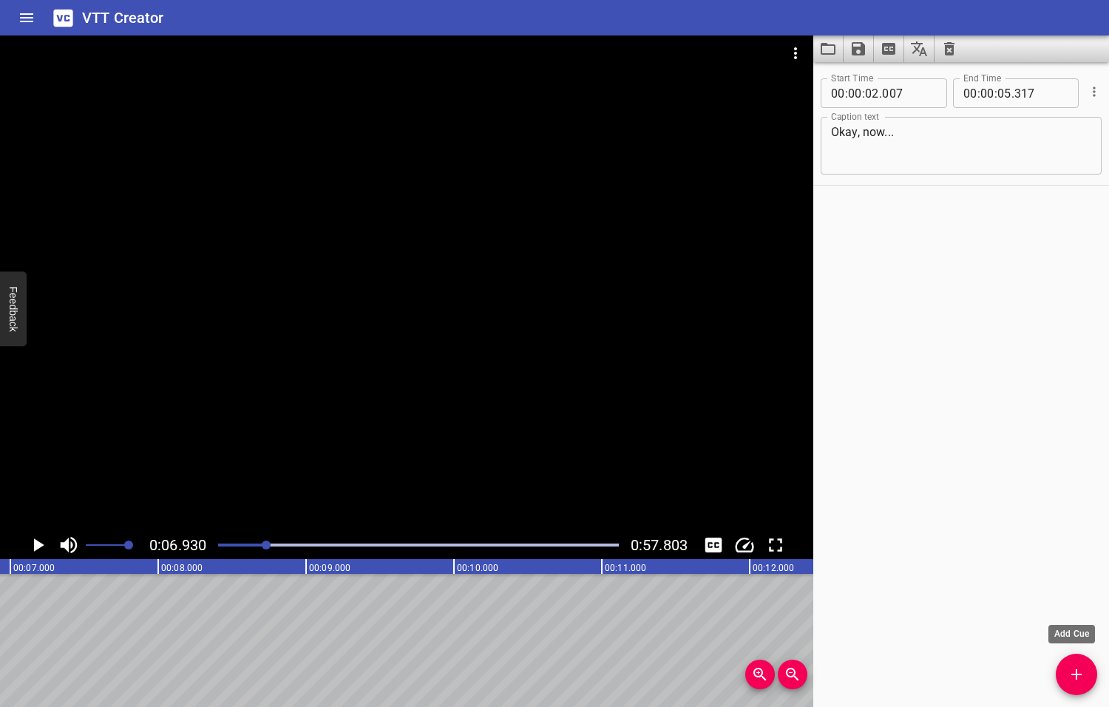
click at [1076, 676] on icon "Add Cue" at bounding box center [1076, 674] width 10 height 10
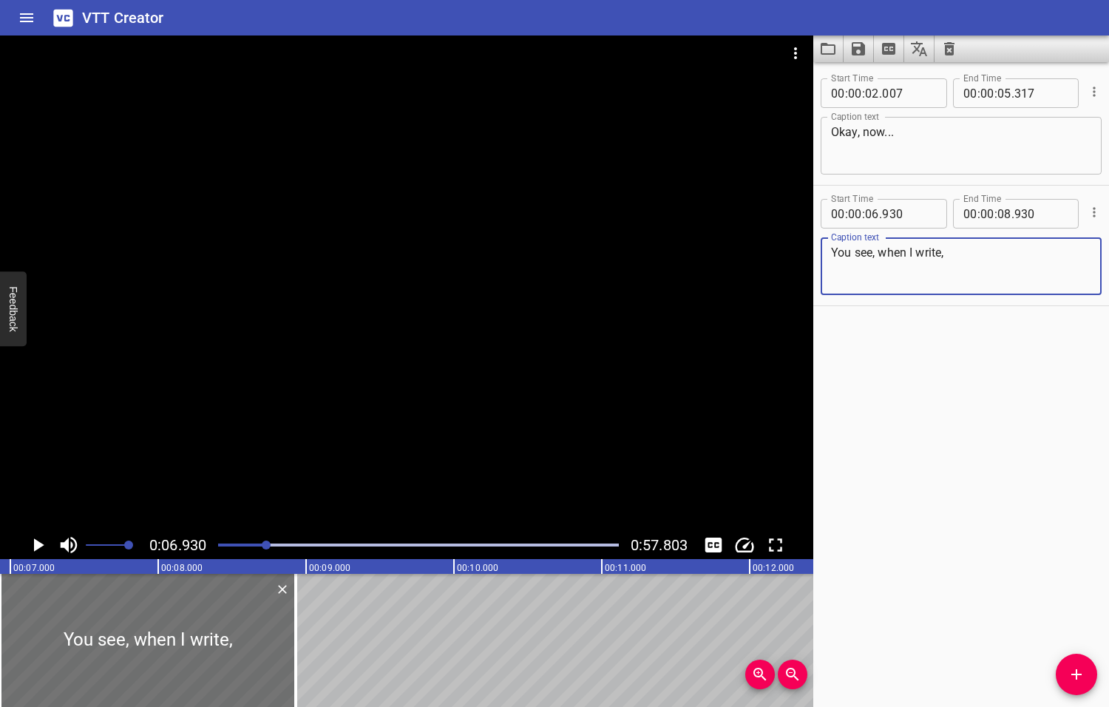
type textarea "You see, when I write,"
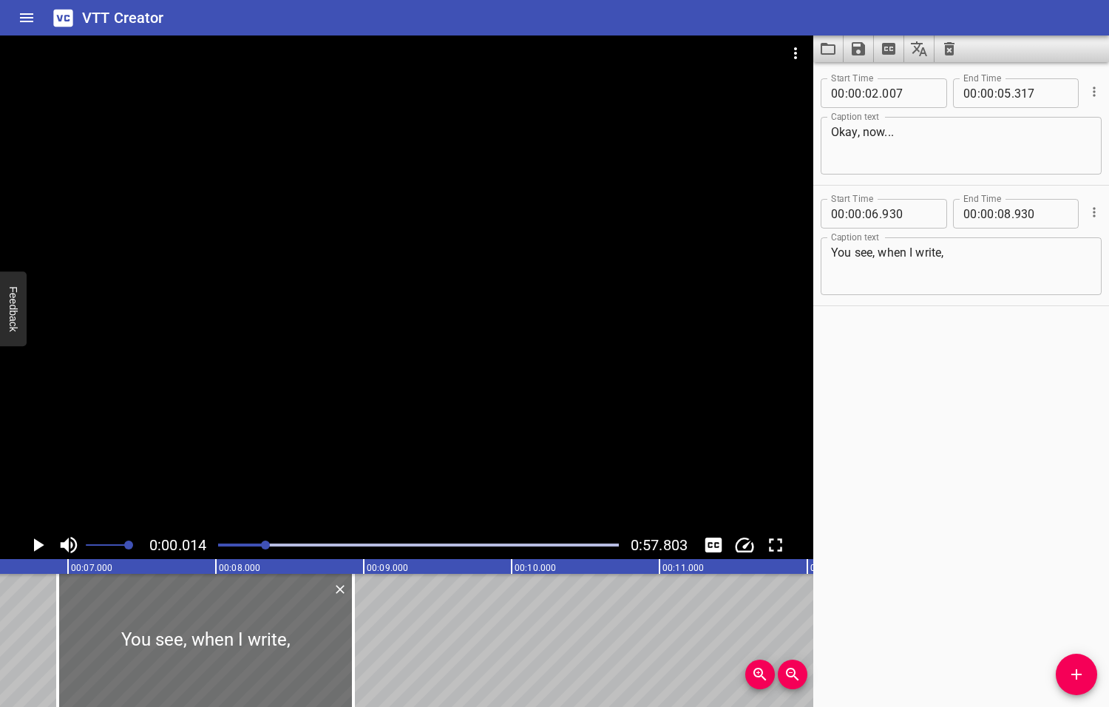
drag, startPoint x: 267, startPoint y: 545, endPoint x: 257, endPoint y: 545, distance: 9.6
click at [261, 545] on div at bounding box center [265, 544] width 9 height 9
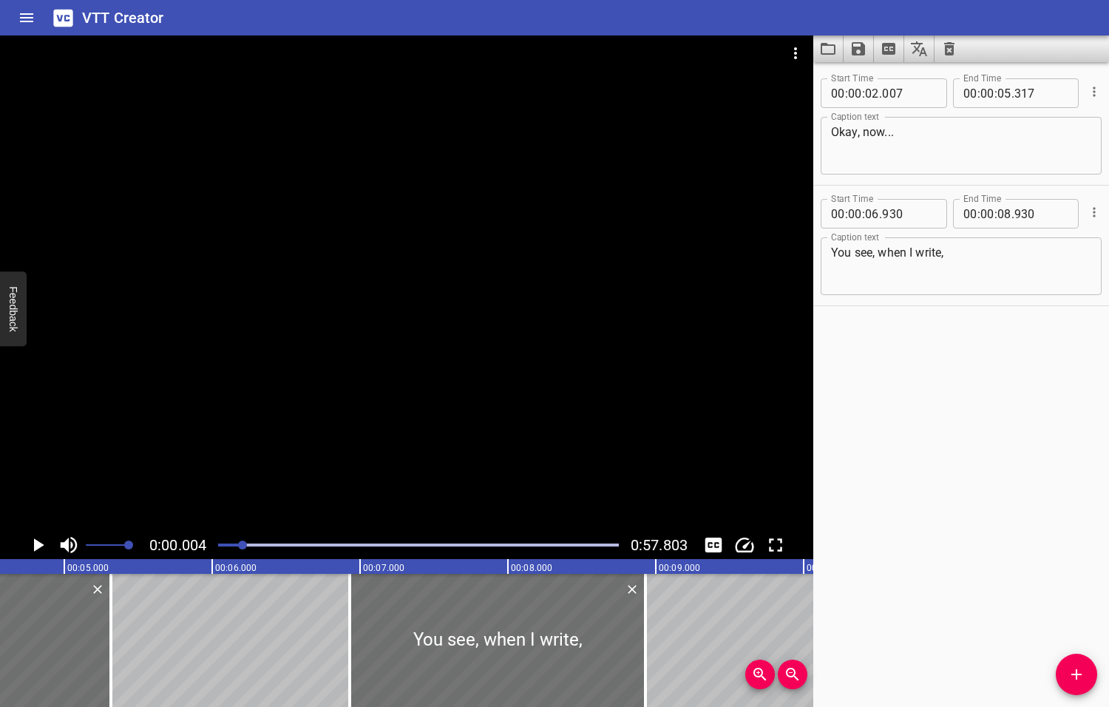
drag, startPoint x: 257, startPoint y: 544, endPoint x: 244, endPoint y: 546, distance: 13.5
click at [244, 546] on div at bounding box center [242, 544] width 9 height 9
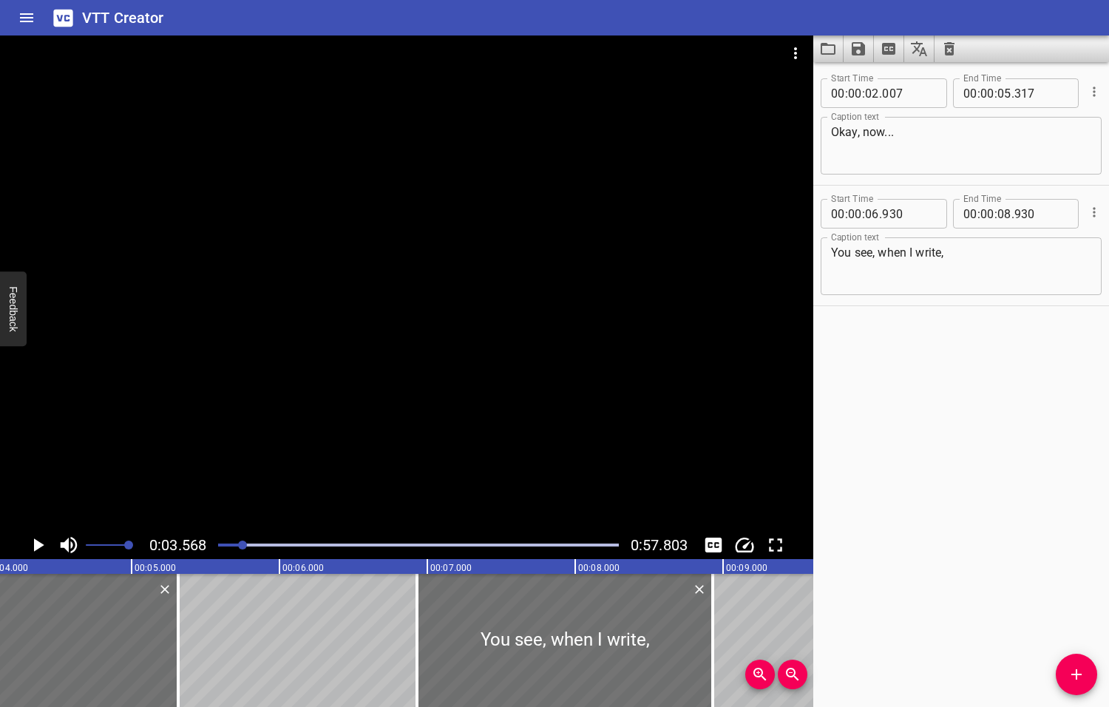
scroll to position [0, 527]
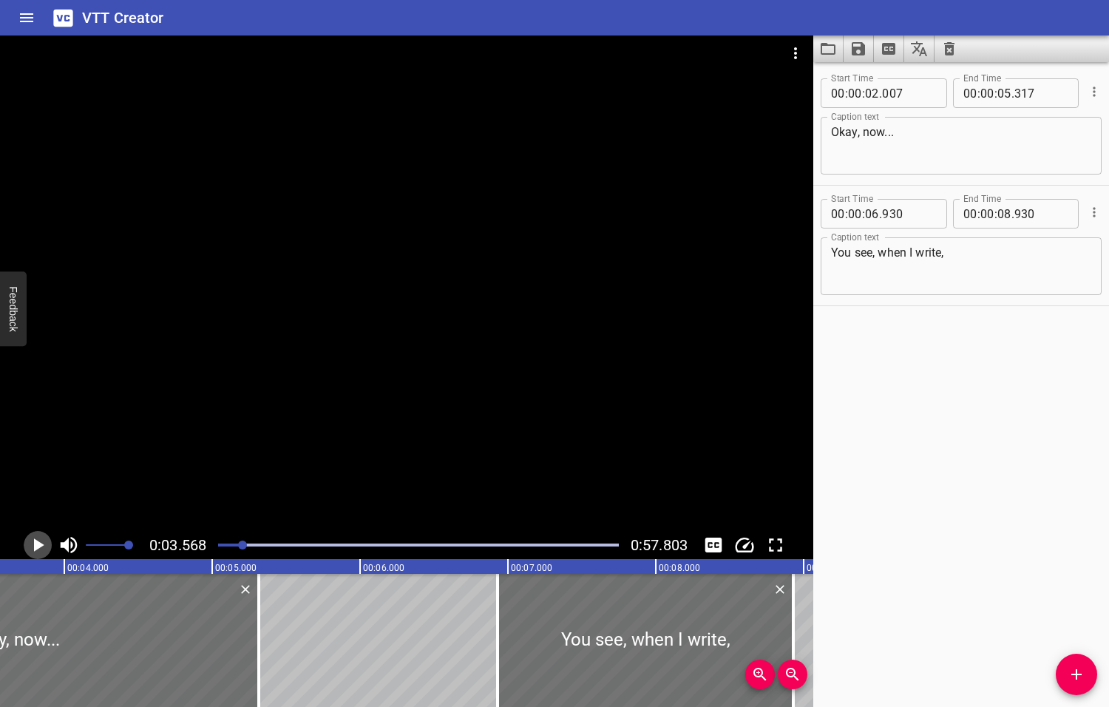
click at [36, 544] on icon "Play/Pause" at bounding box center [39, 544] width 10 height 13
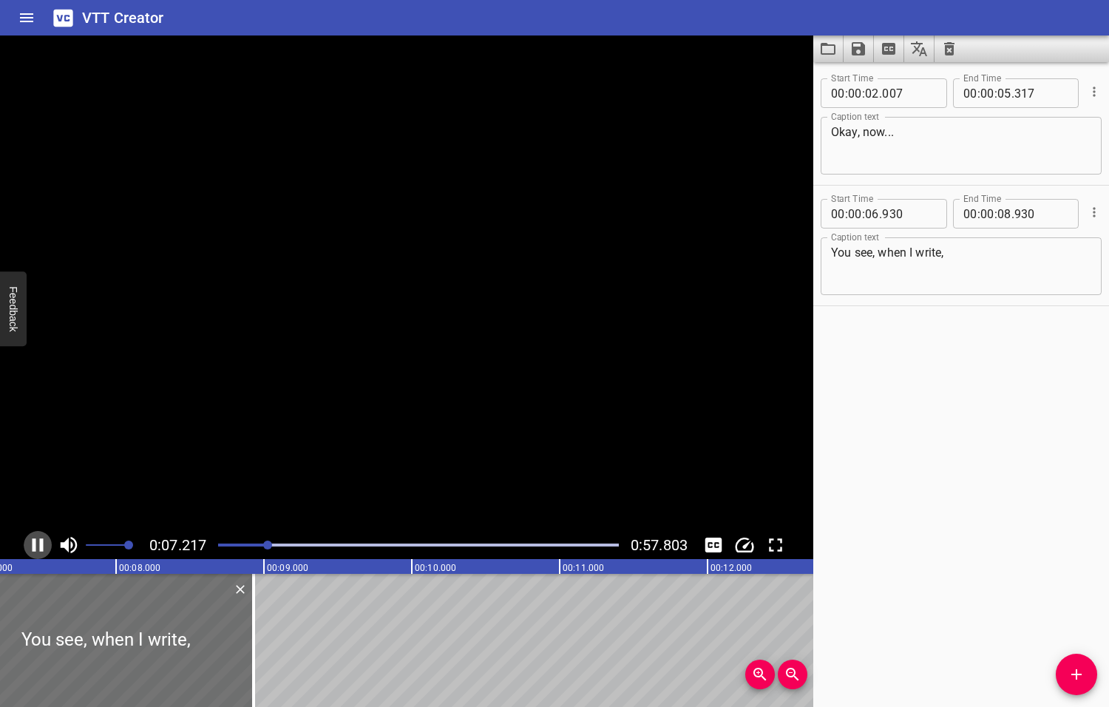
click at [38, 545] on icon "Play/Pause" at bounding box center [38, 545] width 22 height 22
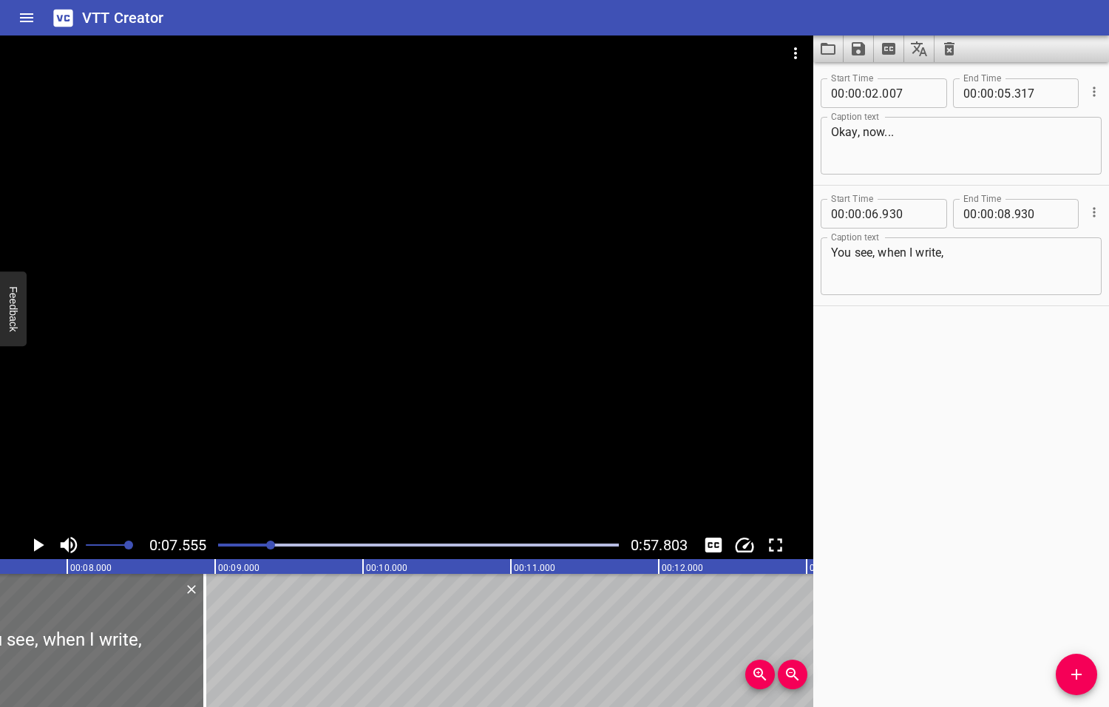
scroll to position [0, 1117]
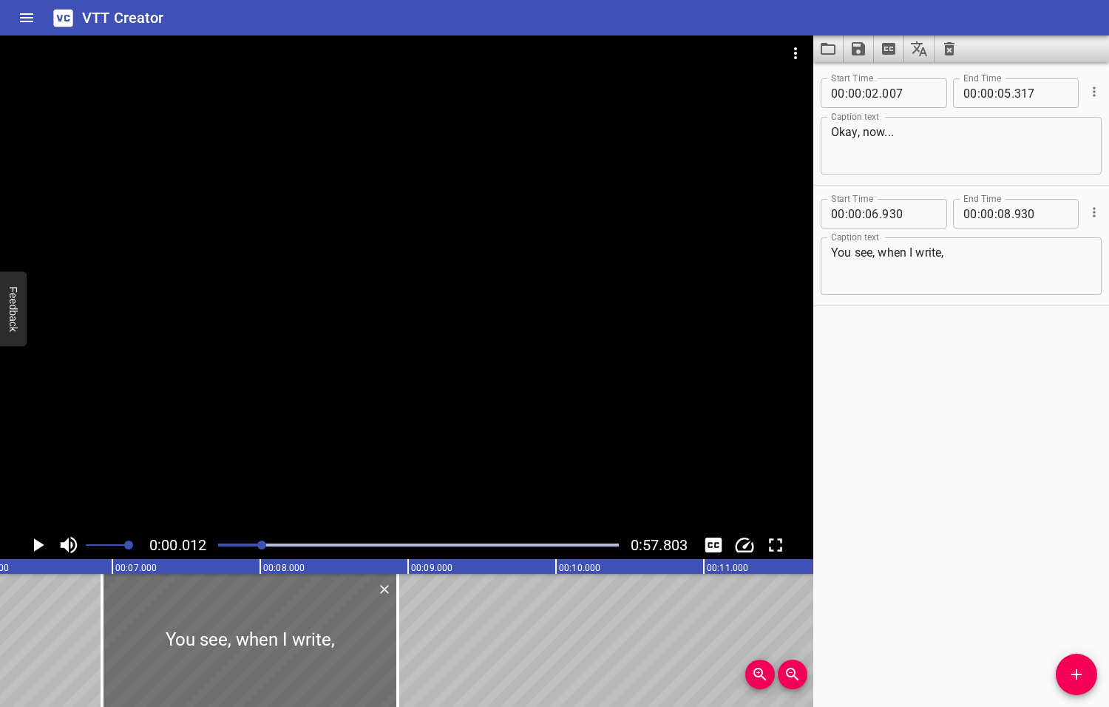
drag, startPoint x: 271, startPoint y: 543, endPoint x: 263, endPoint y: 544, distance: 7.4
click at [263, 544] on div at bounding box center [261, 544] width 9 height 9
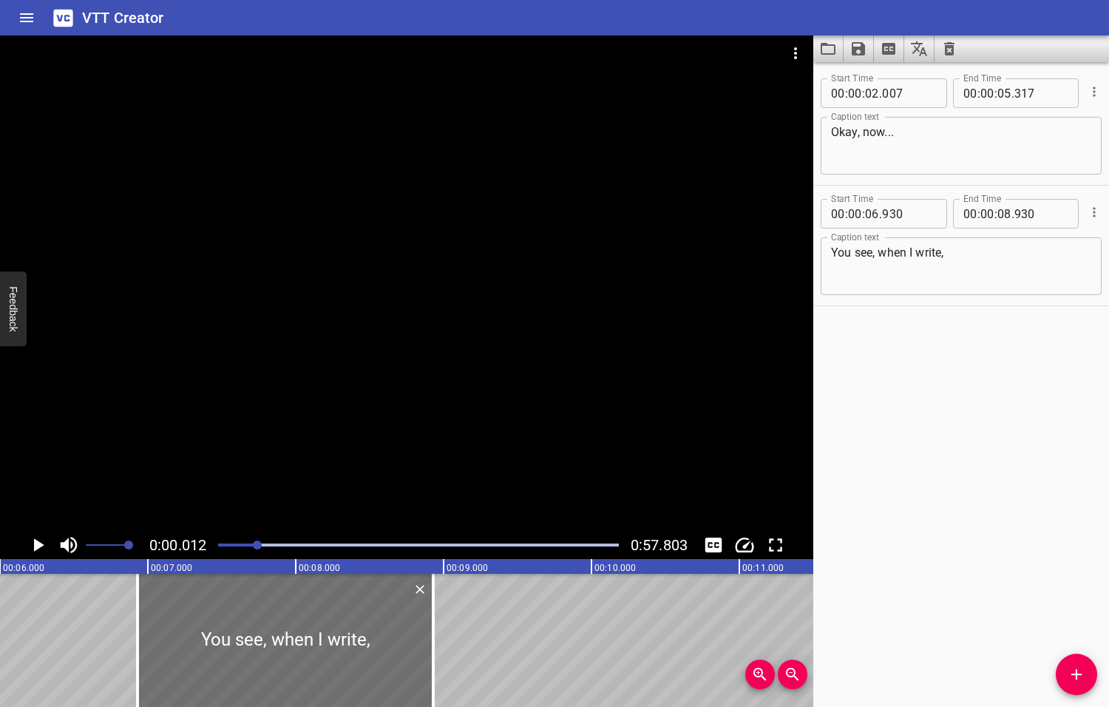
click at [258, 544] on div at bounding box center [257, 544] width 9 height 9
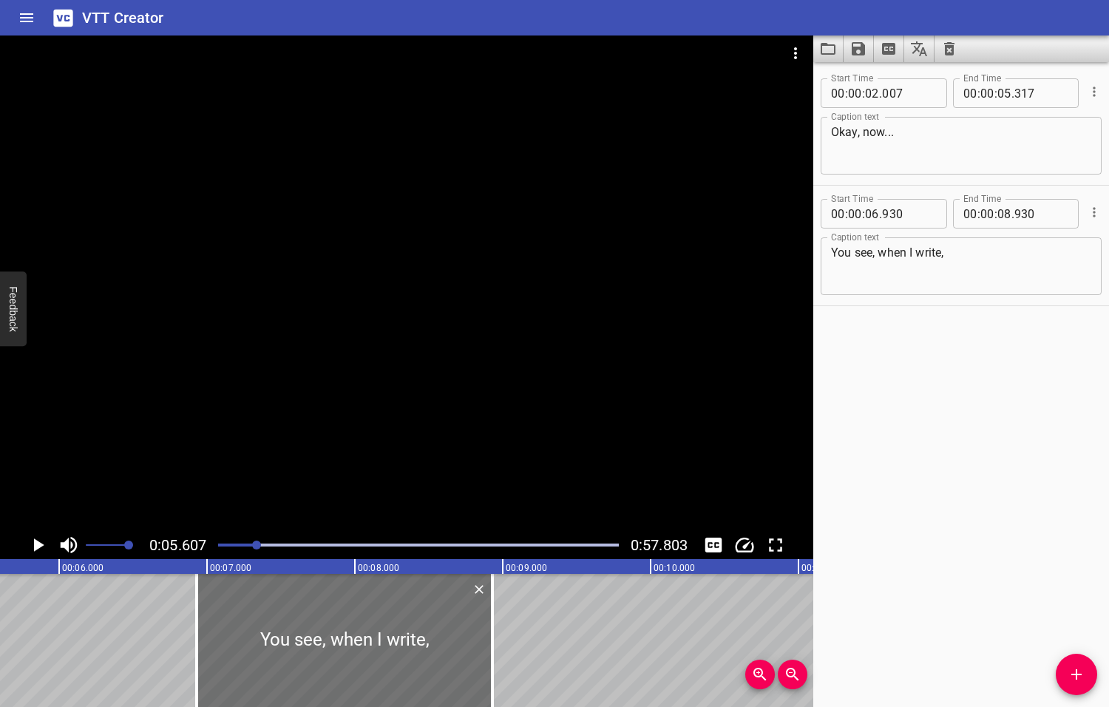
scroll to position [0, 829]
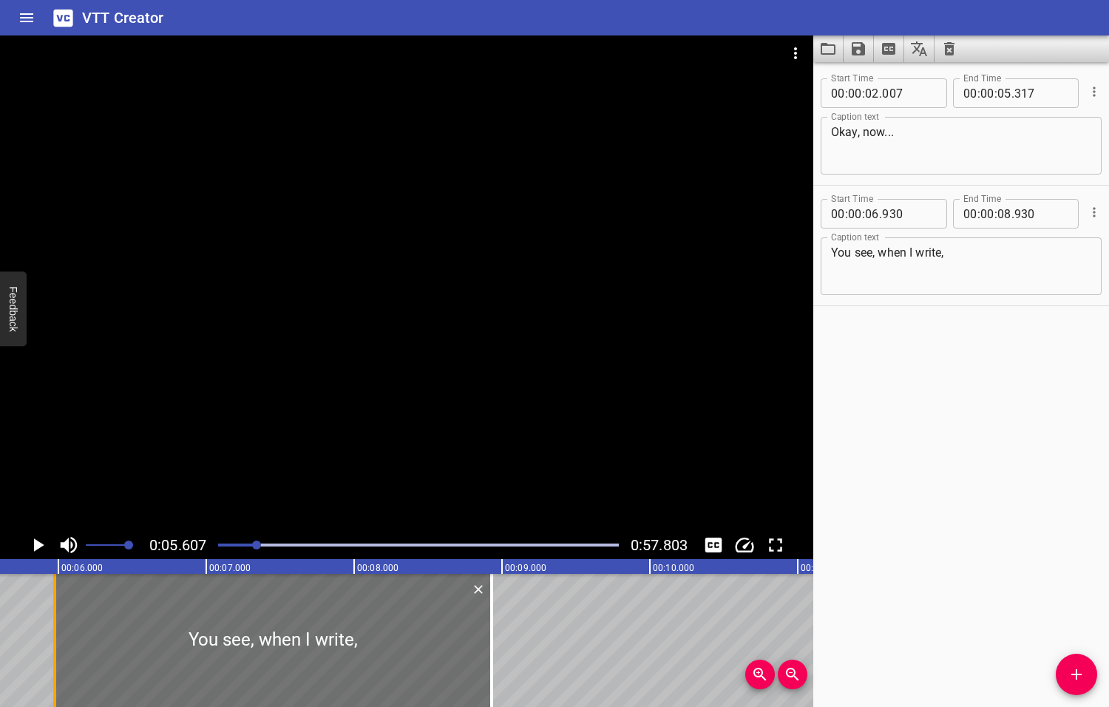
drag, startPoint x: 191, startPoint y: 639, endPoint x: 49, endPoint y: 634, distance: 142.8
click at [49, 634] on div at bounding box center [54, 640] width 15 height 133
type input "05"
type input "965"
click at [38, 543] on icon "Play/Pause" at bounding box center [39, 544] width 10 height 13
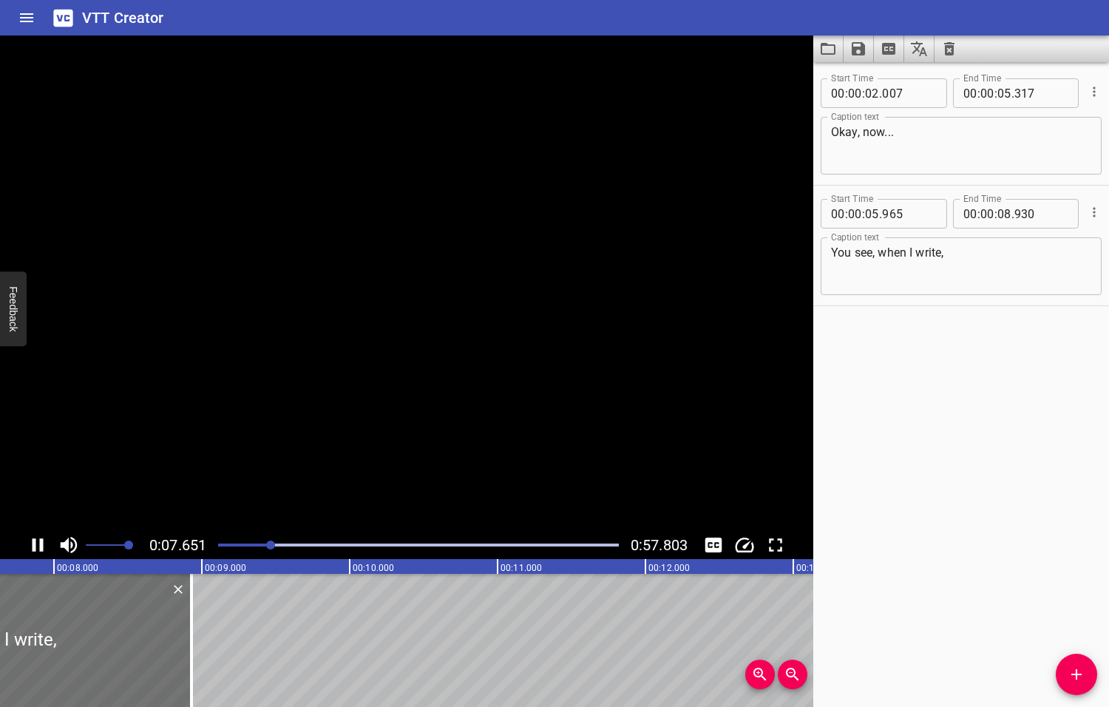
click at [38, 543] on icon "Play/Pause" at bounding box center [38, 545] width 22 height 22
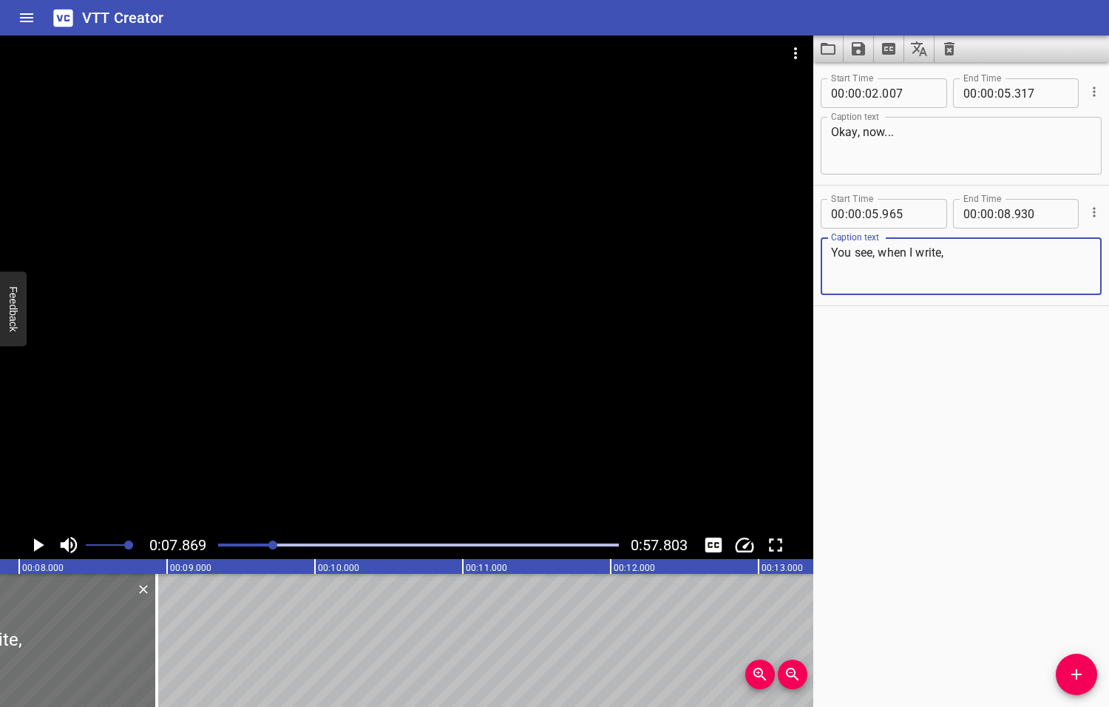
click at [880, 250] on textarea "You see, when I write," at bounding box center [961, 266] width 260 height 42
type textarea "You see, okay, when I write,"
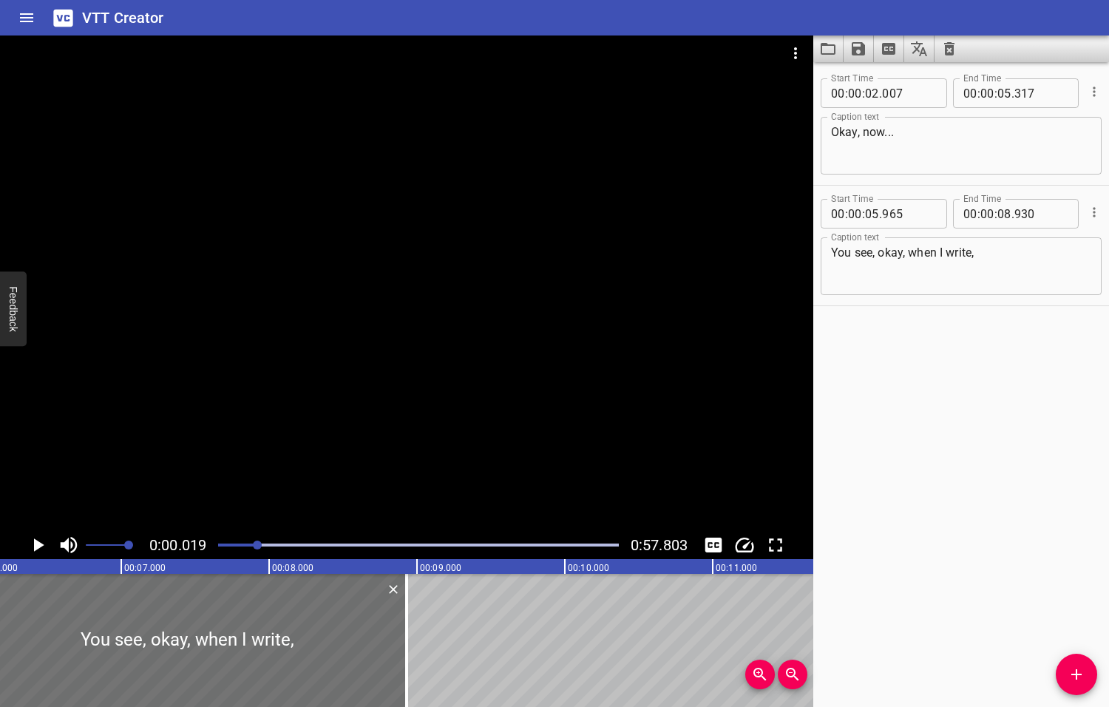
drag, startPoint x: 274, startPoint y: 543, endPoint x: 259, endPoint y: 546, distance: 15.8
click at [259, 546] on div at bounding box center [257, 544] width 9 height 9
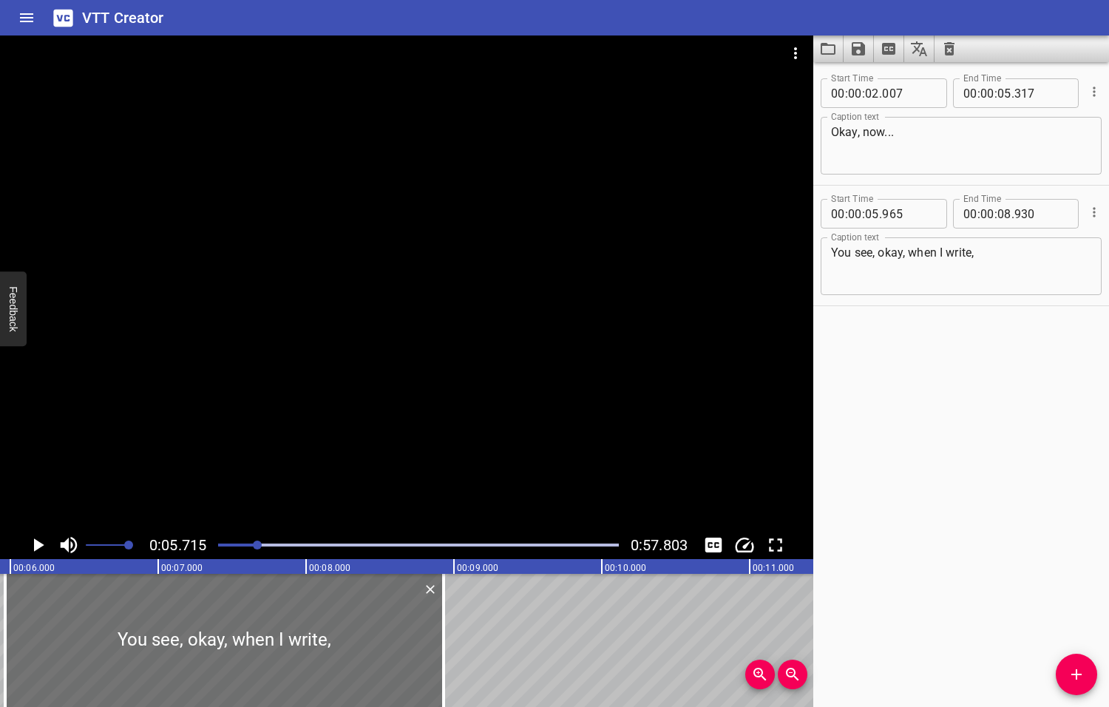
scroll to position [0, 845]
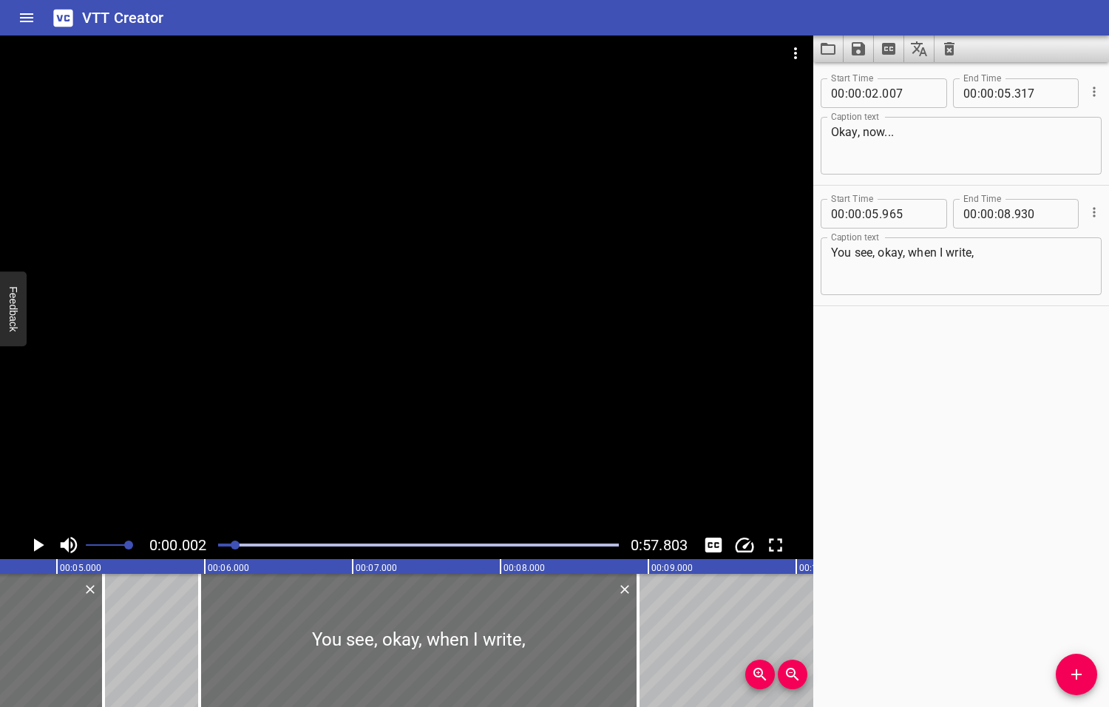
drag, startPoint x: 258, startPoint y: 546, endPoint x: 237, endPoint y: 550, distance: 21.8
click at [237, 550] on div at bounding box center [418, 545] width 418 height 21
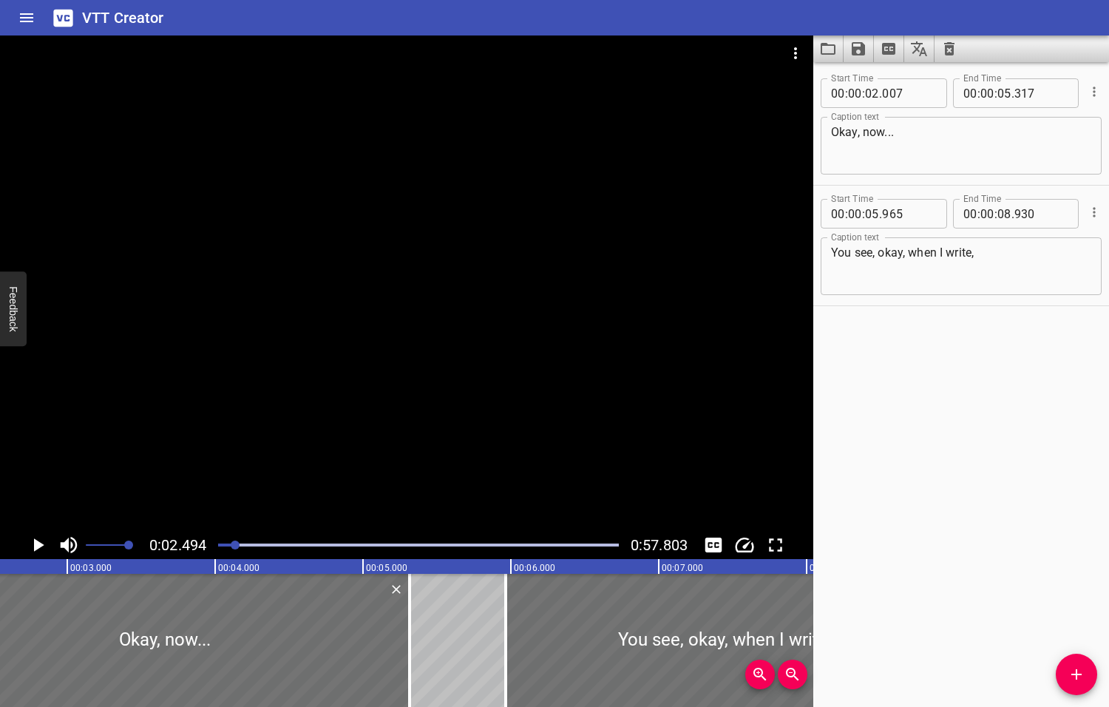
scroll to position [0, 369]
click at [36, 544] on icon "Play/Pause" at bounding box center [39, 544] width 10 height 13
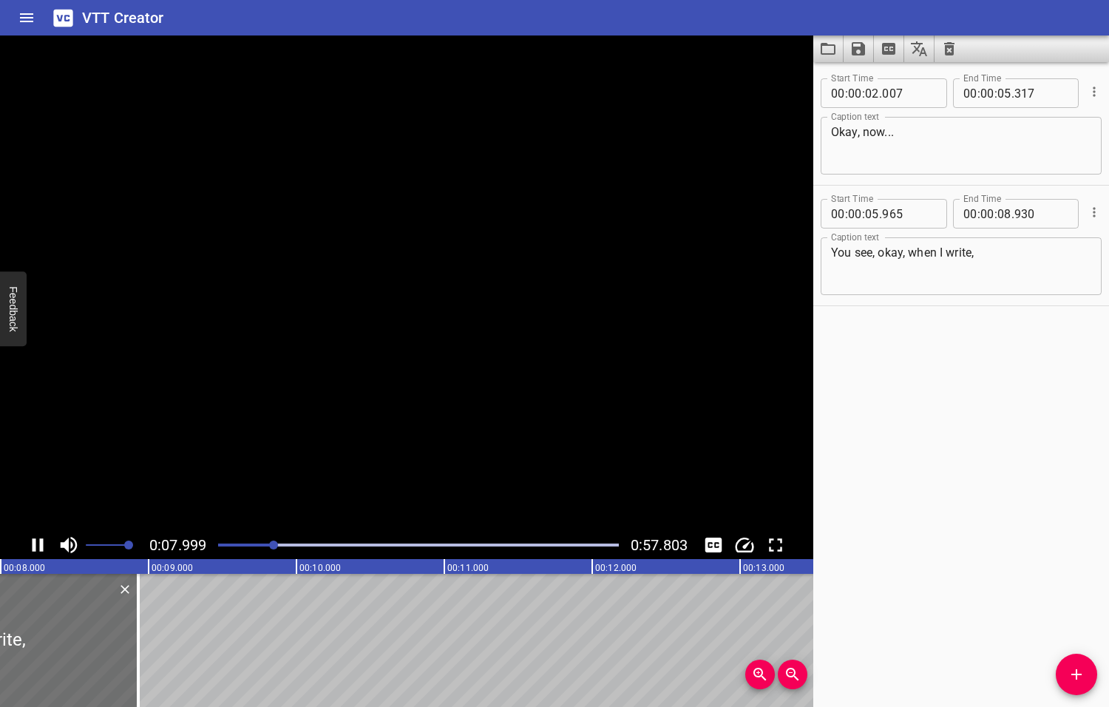
click at [36, 545] on icon "Play/Pause" at bounding box center [38, 545] width 22 height 22
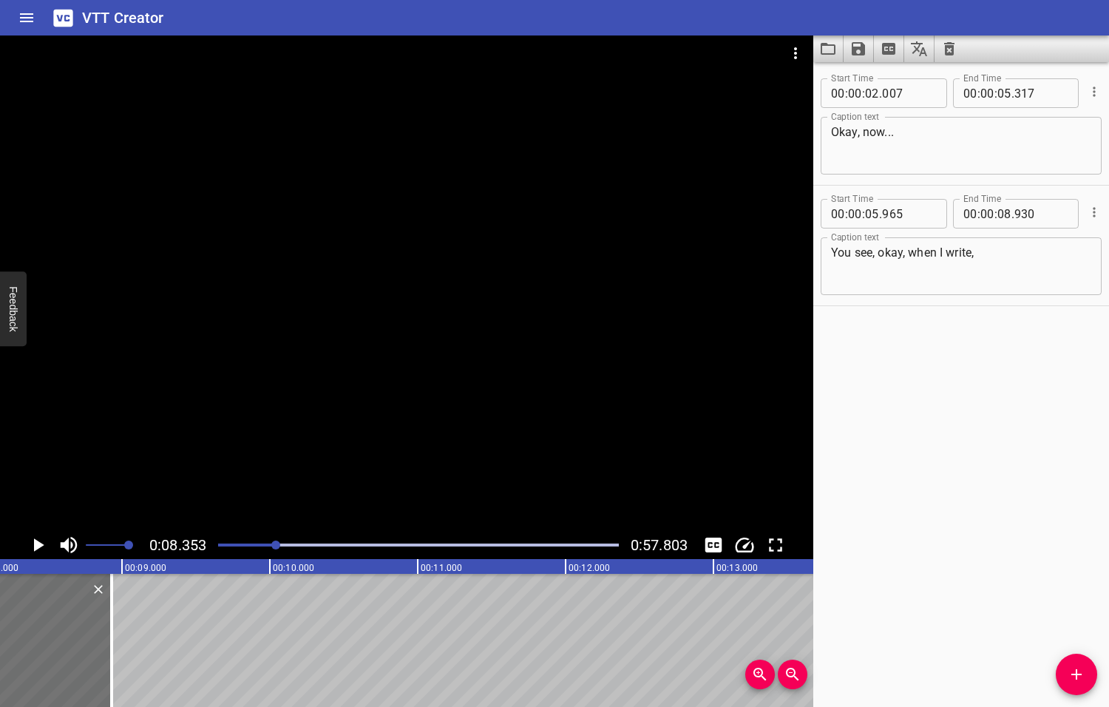
scroll to position [0, 1235]
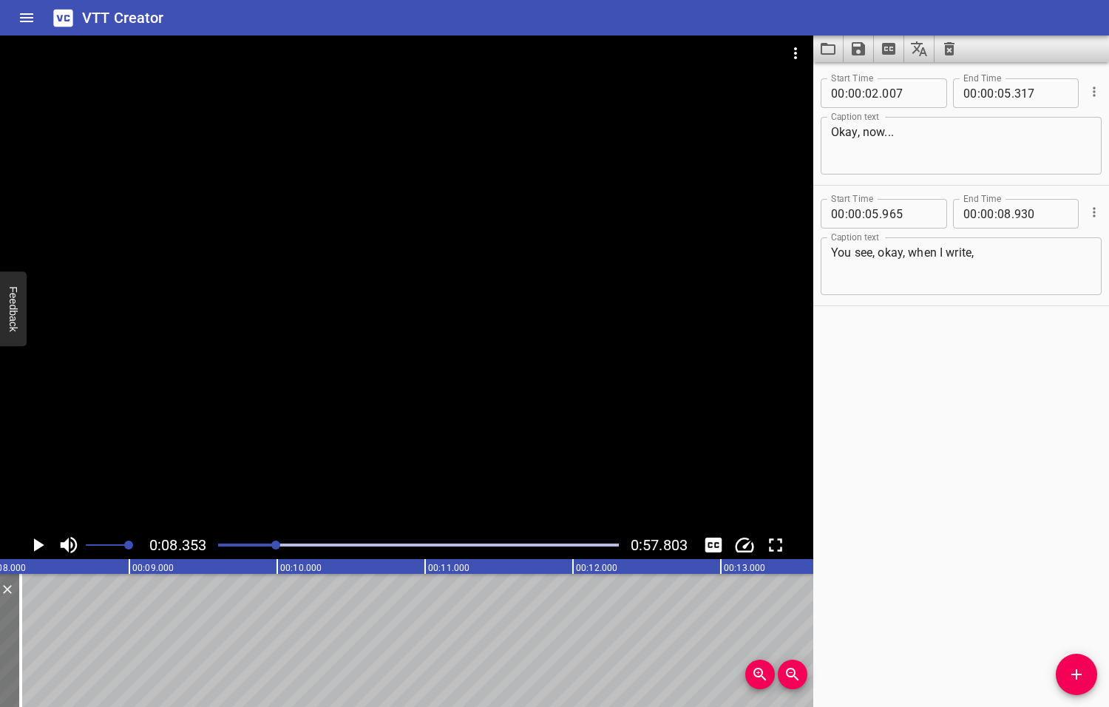
drag, startPoint x: 84, startPoint y: 629, endPoint x: 4, endPoint y: 632, distance: 79.2
type input "145"
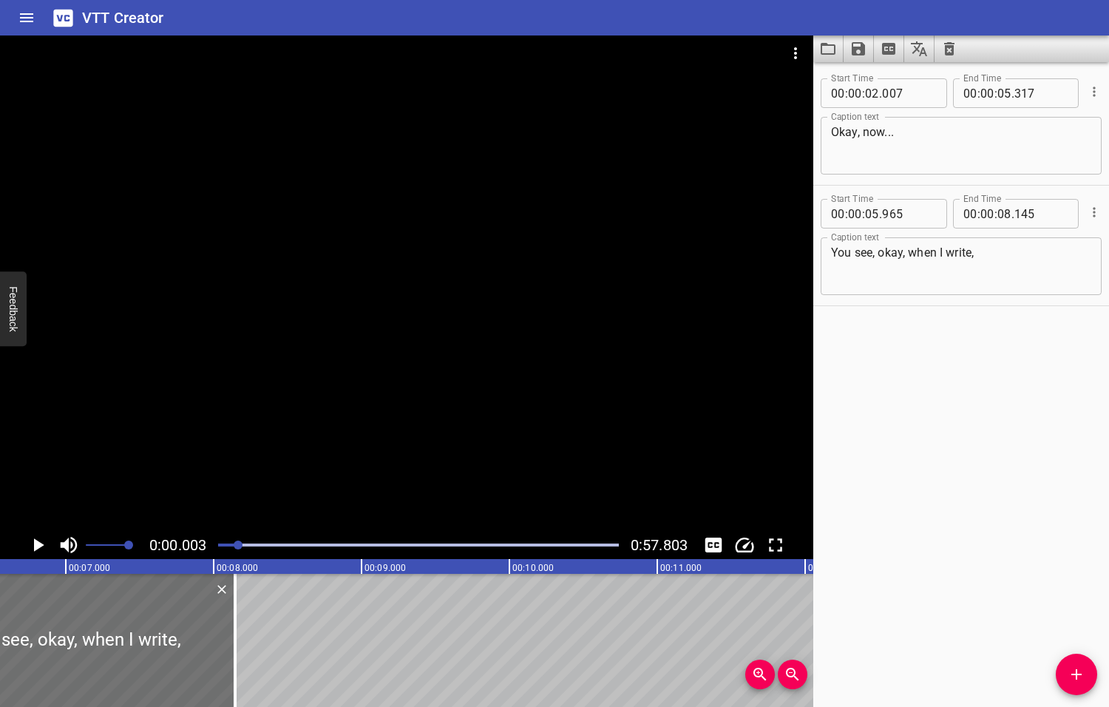
drag, startPoint x: 275, startPoint y: 544, endPoint x: 240, endPoint y: 548, distance: 35.7
click at [240, 548] on div at bounding box center [238, 544] width 9 height 9
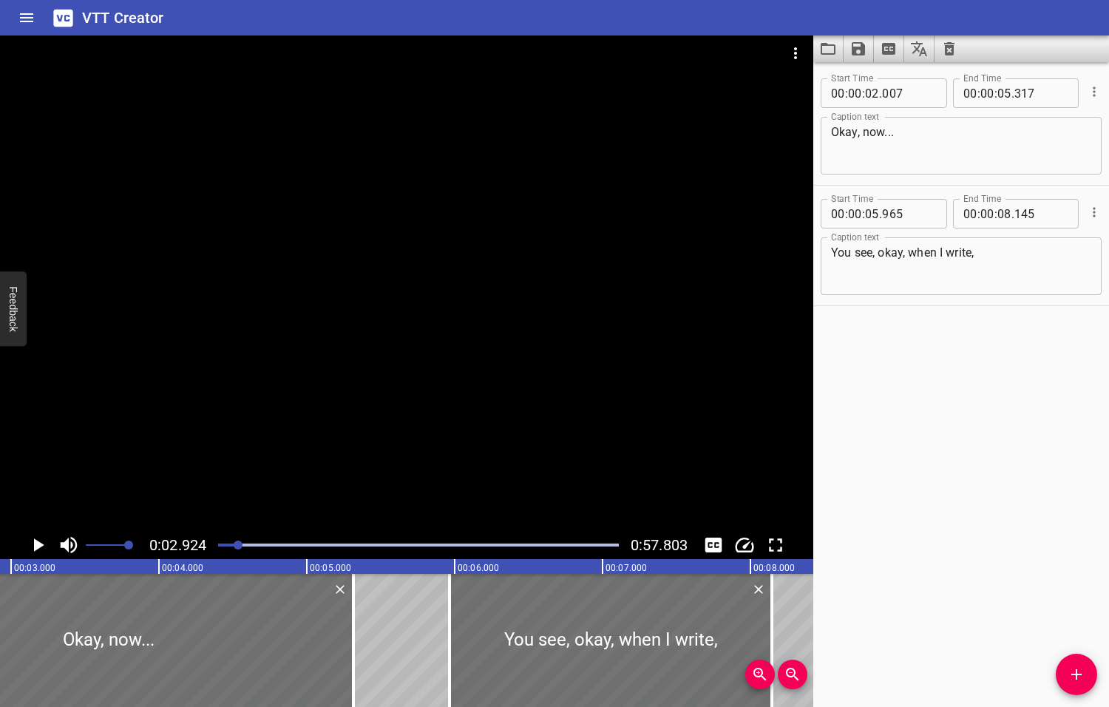
scroll to position [0, 432]
click at [41, 545] on icon "Play/Pause" at bounding box center [39, 544] width 10 height 13
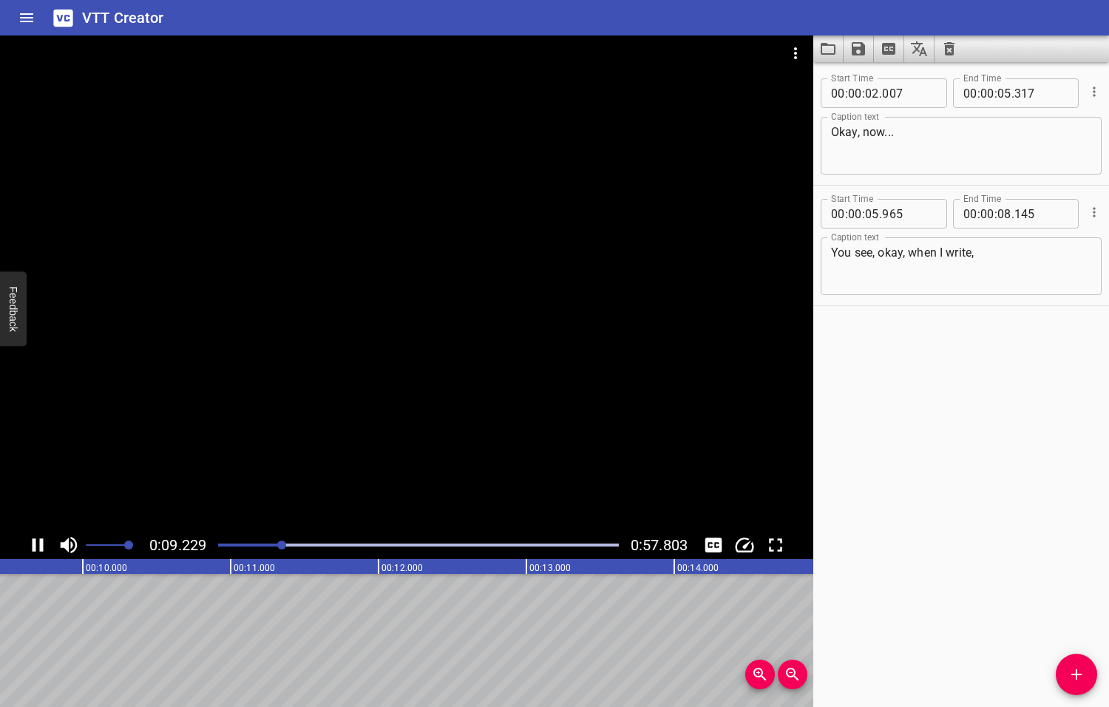
click at [39, 545] on icon "Play/Pause" at bounding box center [38, 544] width 11 height 13
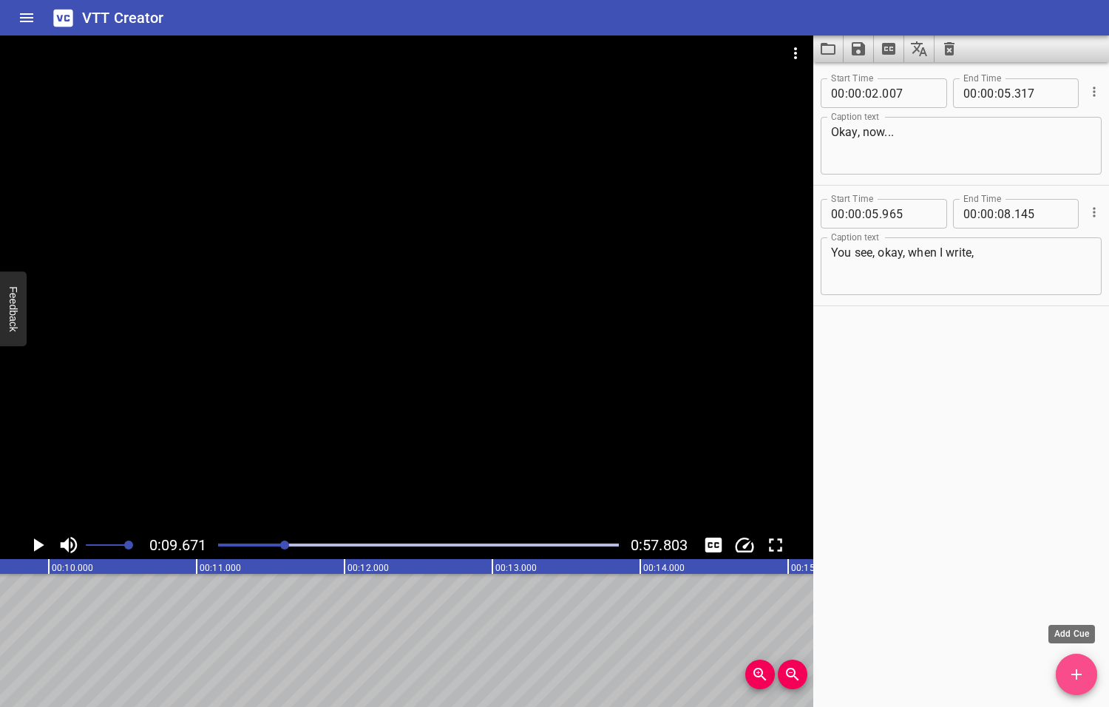
click at [1080, 677] on icon "Add Cue" at bounding box center [1077, 674] width 18 height 18
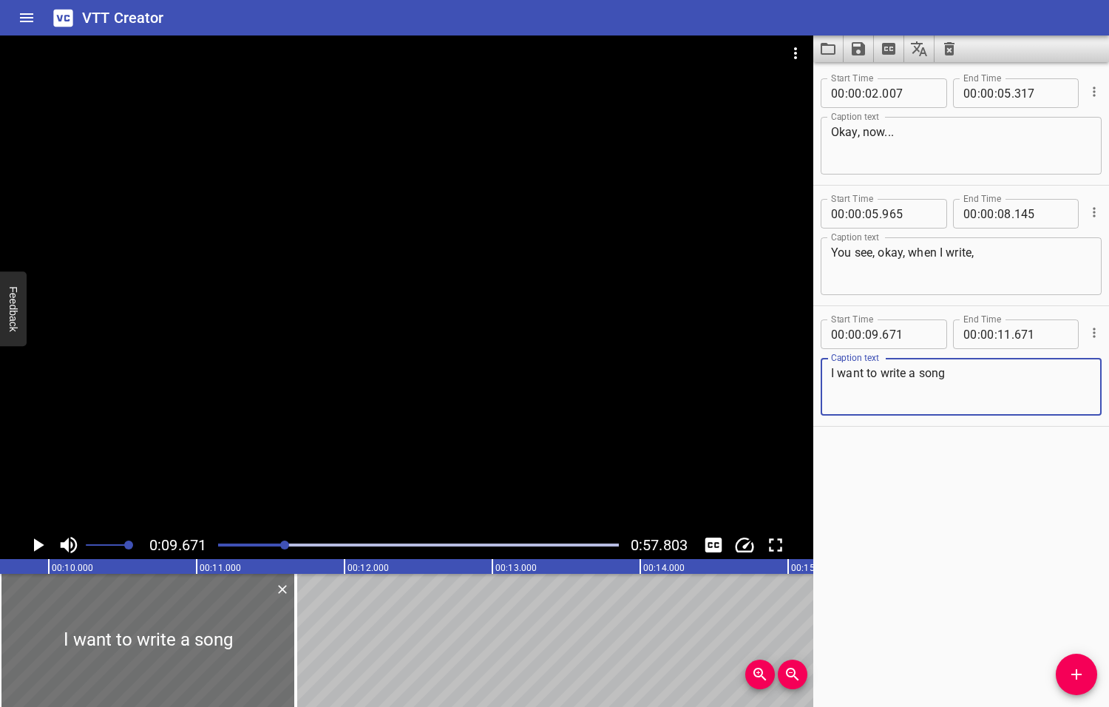
type textarea "I want to write a song"
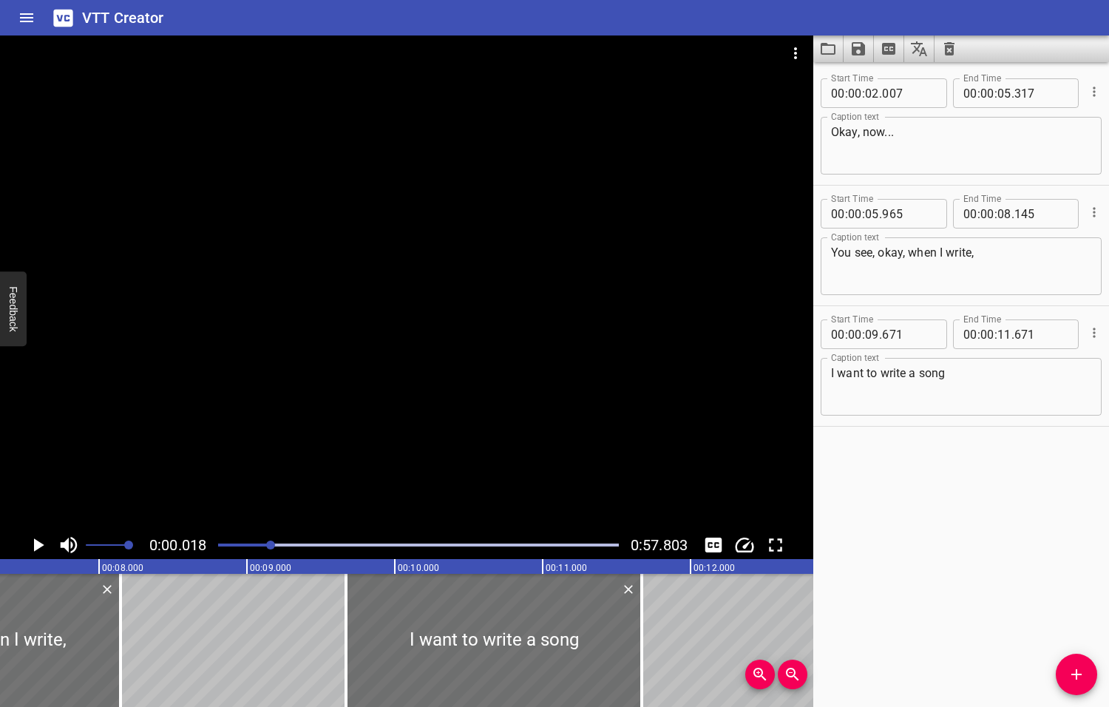
drag, startPoint x: 287, startPoint y: 543, endPoint x: 271, endPoint y: 543, distance: 15.5
click at [271, 543] on div at bounding box center [270, 544] width 9 height 9
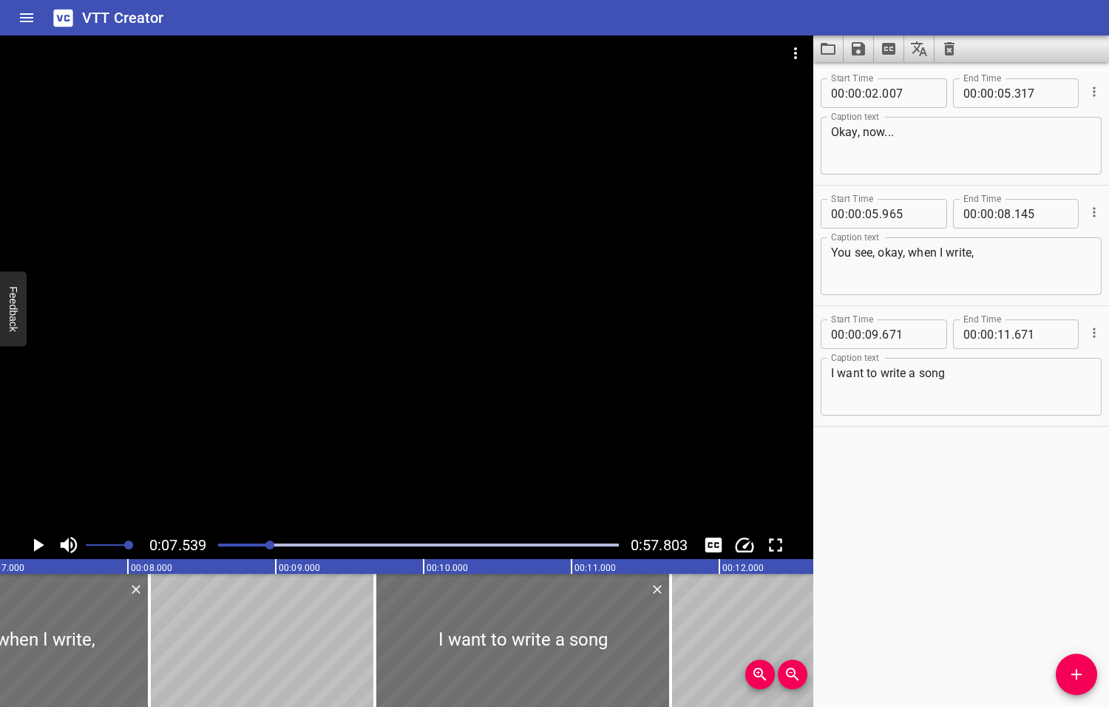
scroll to position [0, 1115]
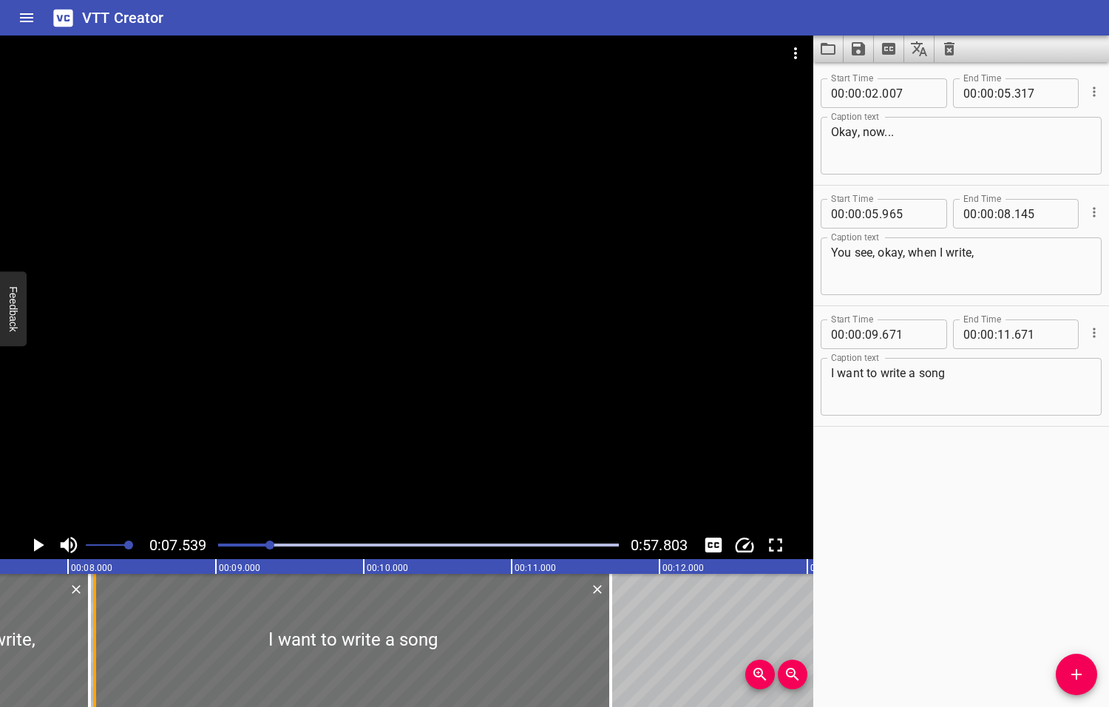
drag, startPoint x: 318, startPoint y: 638, endPoint x: 98, endPoint y: 647, distance: 220.5
click at [98, 647] on div at bounding box center [94, 640] width 15 height 133
type input "08"
type input "181"
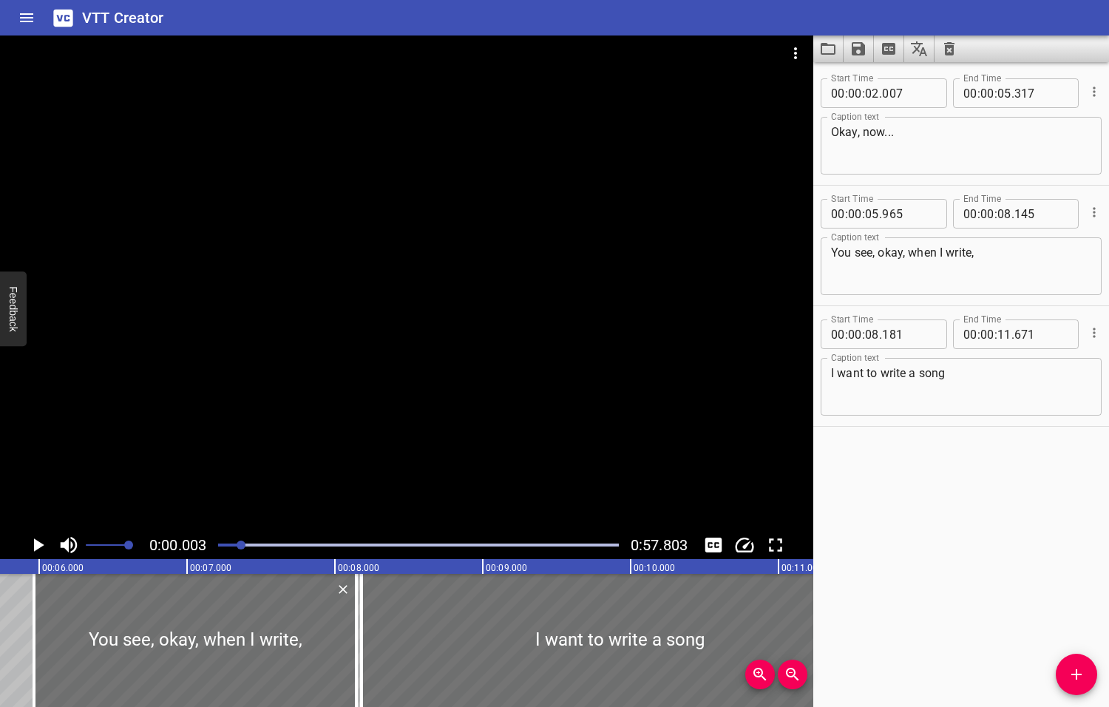
drag, startPoint x: 270, startPoint y: 545, endPoint x: 242, endPoint y: 546, distance: 27.4
click at [242, 546] on div at bounding box center [241, 544] width 9 height 9
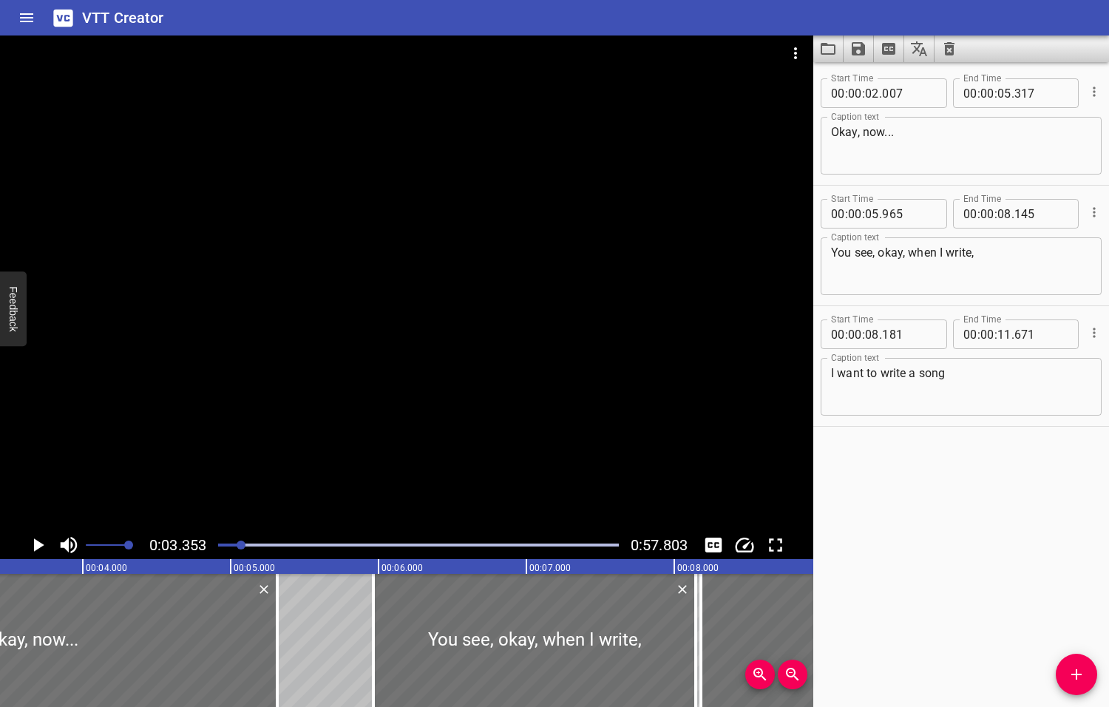
scroll to position [0, 495]
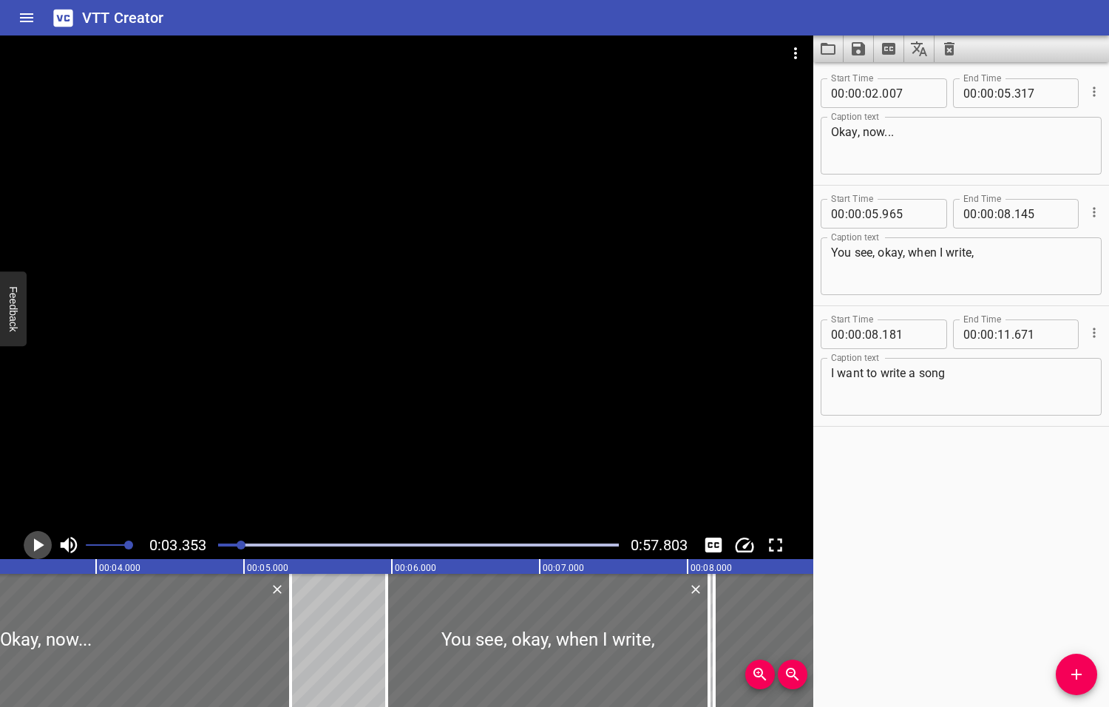
click at [39, 543] on icon "Play/Pause" at bounding box center [39, 544] width 10 height 13
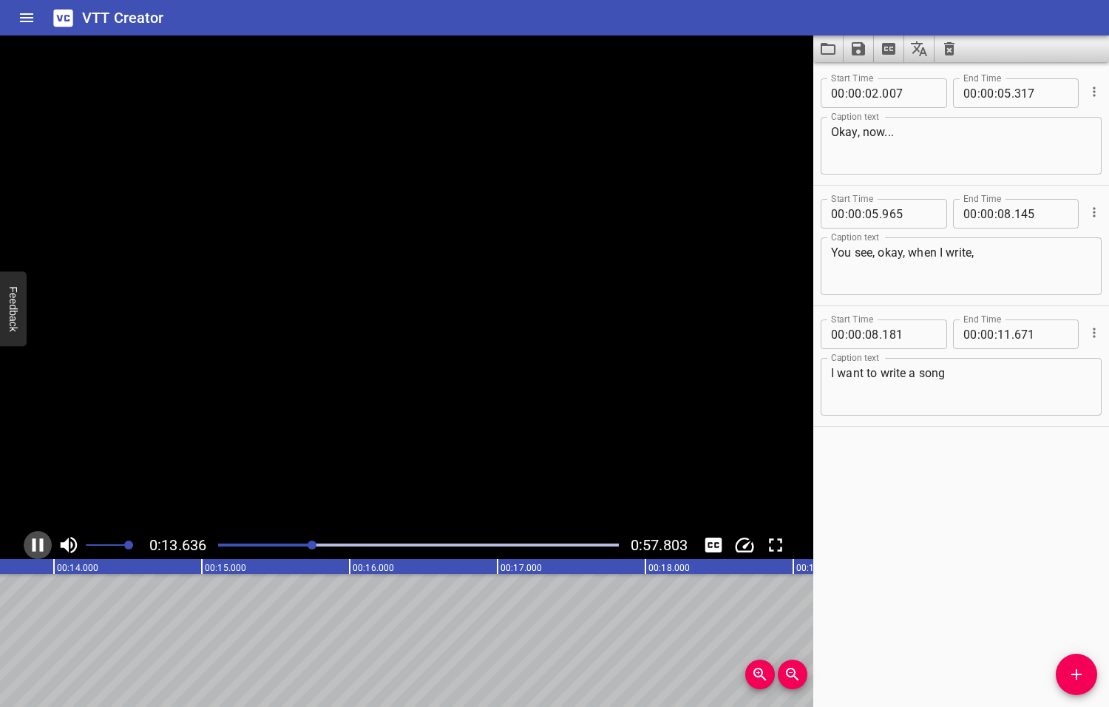
click at [37, 543] on icon "Play/Pause" at bounding box center [38, 545] width 22 height 22
drag, startPoint x: 317, startPoint y: 544, endPoint x: 307, endPoint y: 545, distance: 10.4
click at [307, 545] on div at bounding box center [305, 544] width 9 height 9
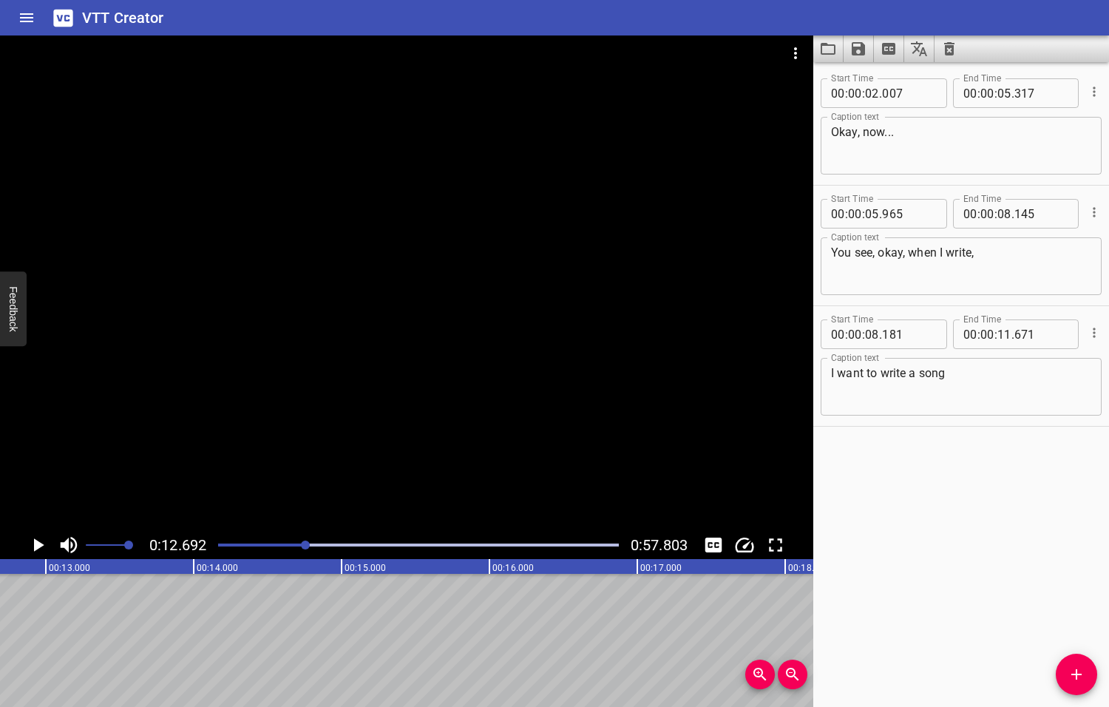
click at [951, 371] on textarea "I want to write a song" at bounding box center [961, 387] width 260 height 42
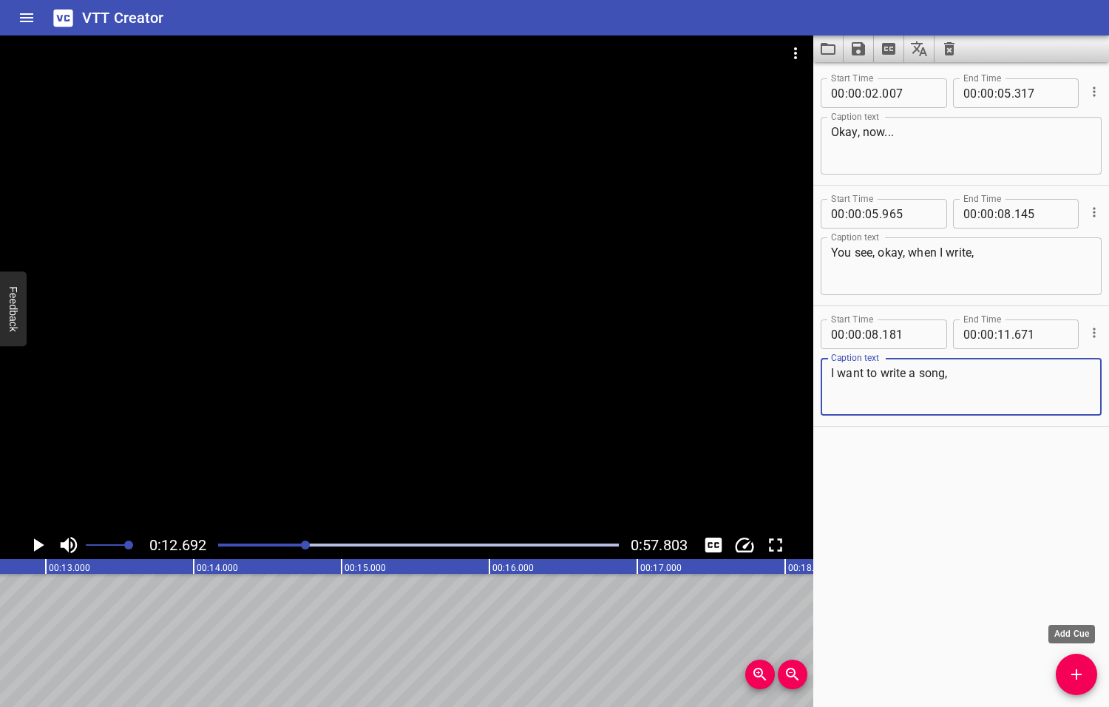
type textarea "I want to write a song,"
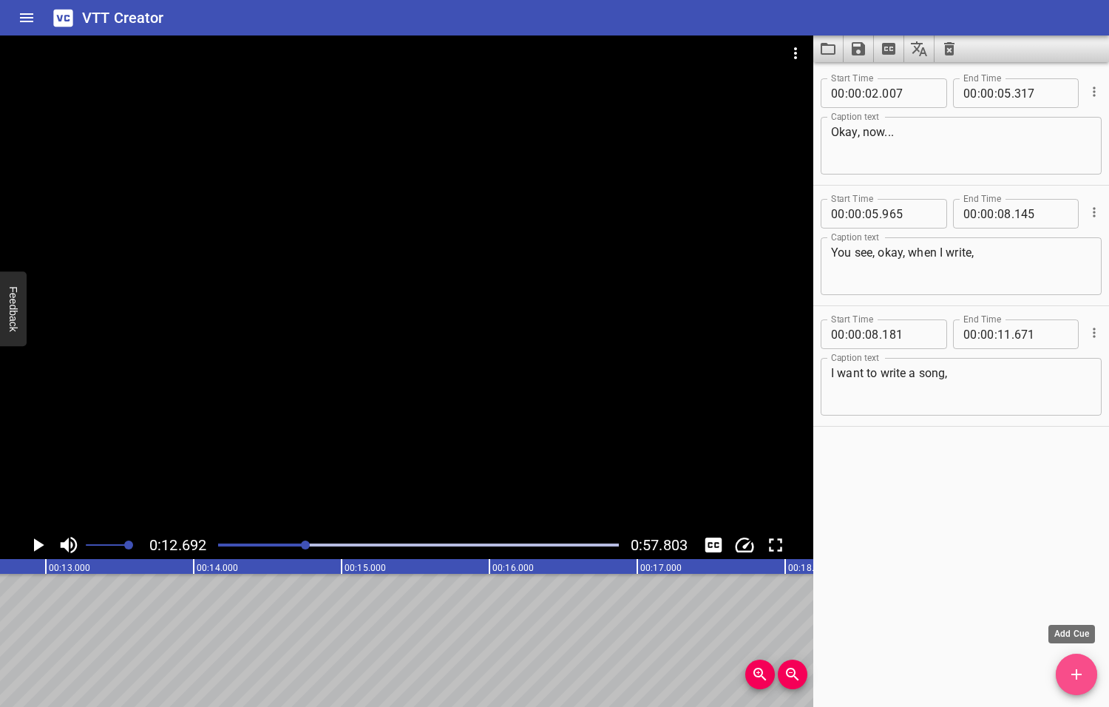
click at [1078, 673] on icon "Add Cue" at bounding box center [1076, 674] width 10 height 10
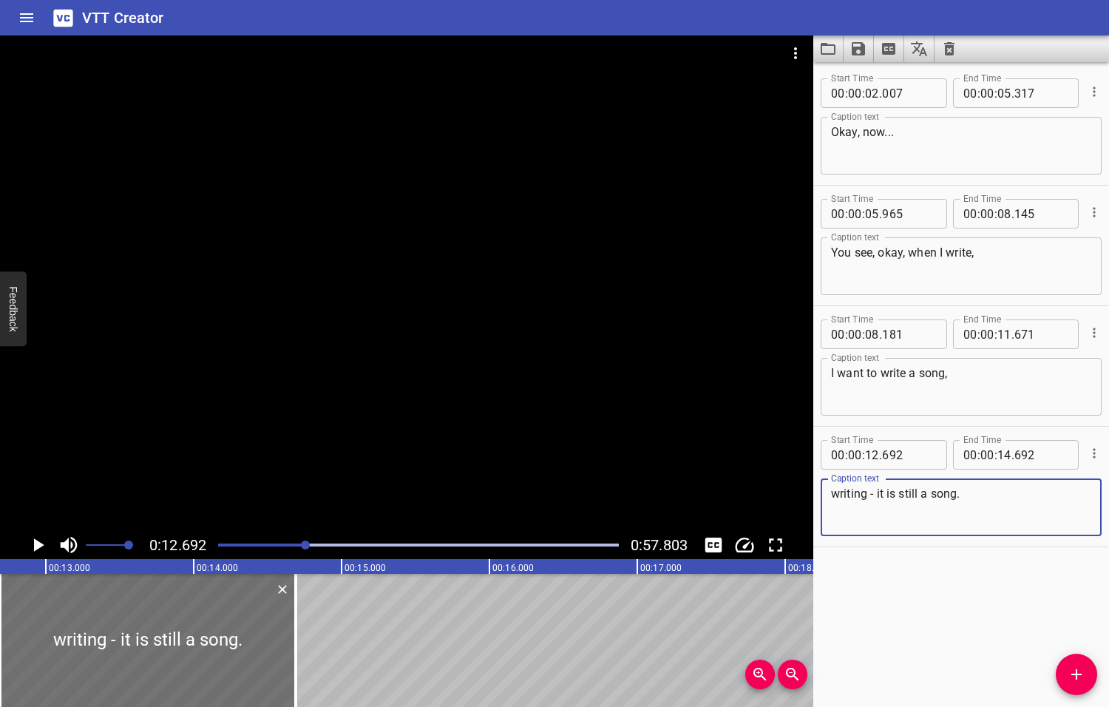
type textarea "writing - it is still a song."
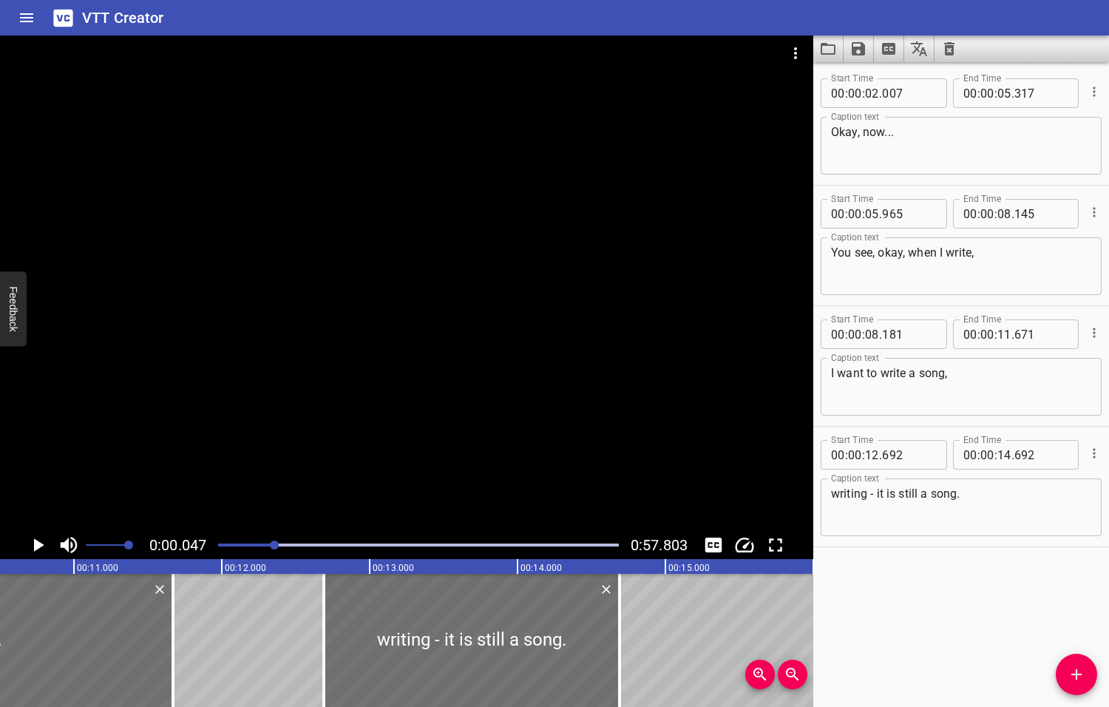
drag, startPoint x: 306, startPoint y: 543, endPoint x: 276, endPoint y: 547, distance: 30.5
click at [276, 547] on div at bounding box center [274, 544] width 9 height 9
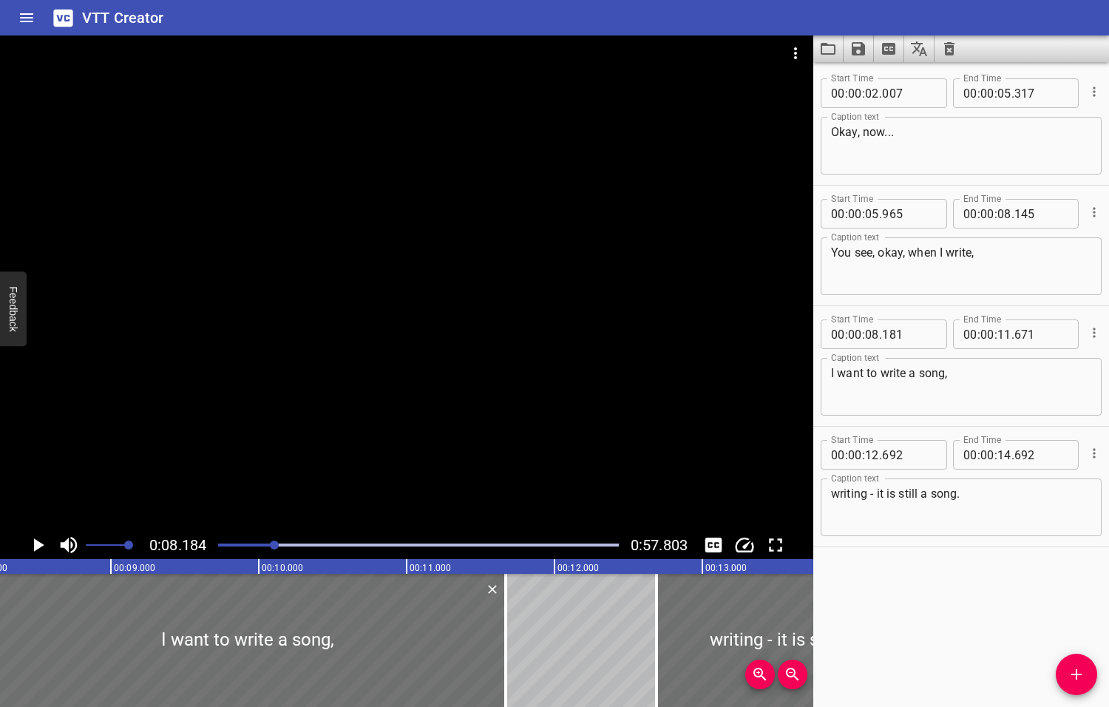
scroll to position [0, 1209]
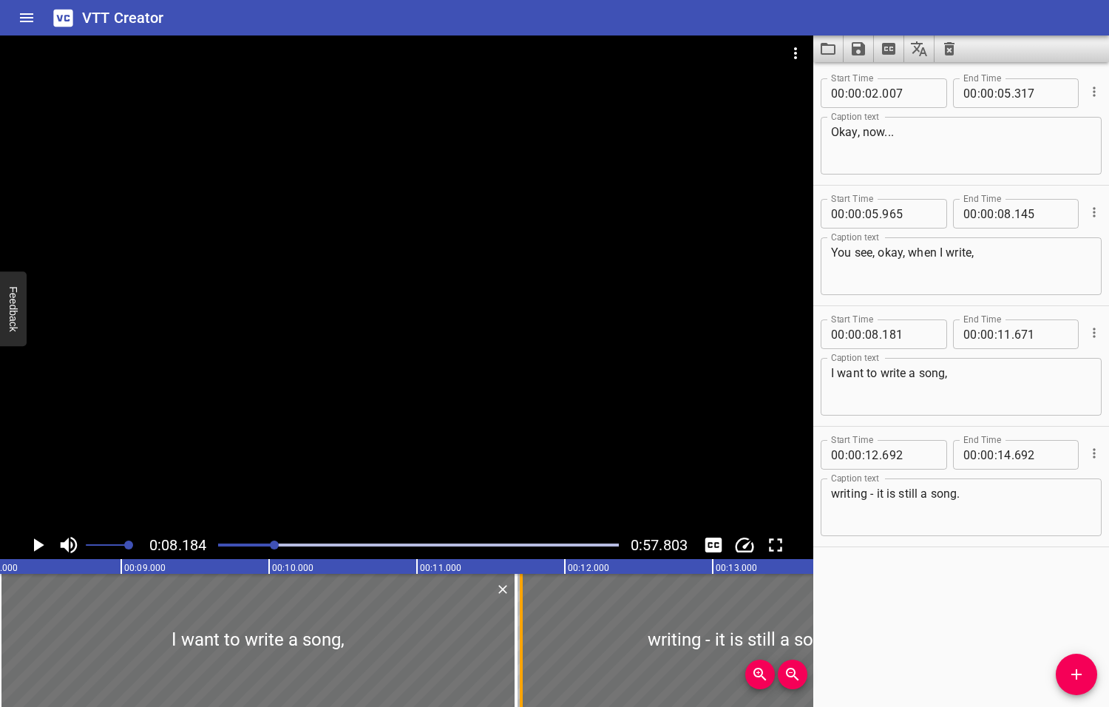
drag, startPoint x: 665, startPoint y: 646, endPoint x: 515, endPoint y: 642, distance: 150.1
click at [520, 652] on div at bounding box center [521, 640] width 3 height 133
type input "11"
type input "707"
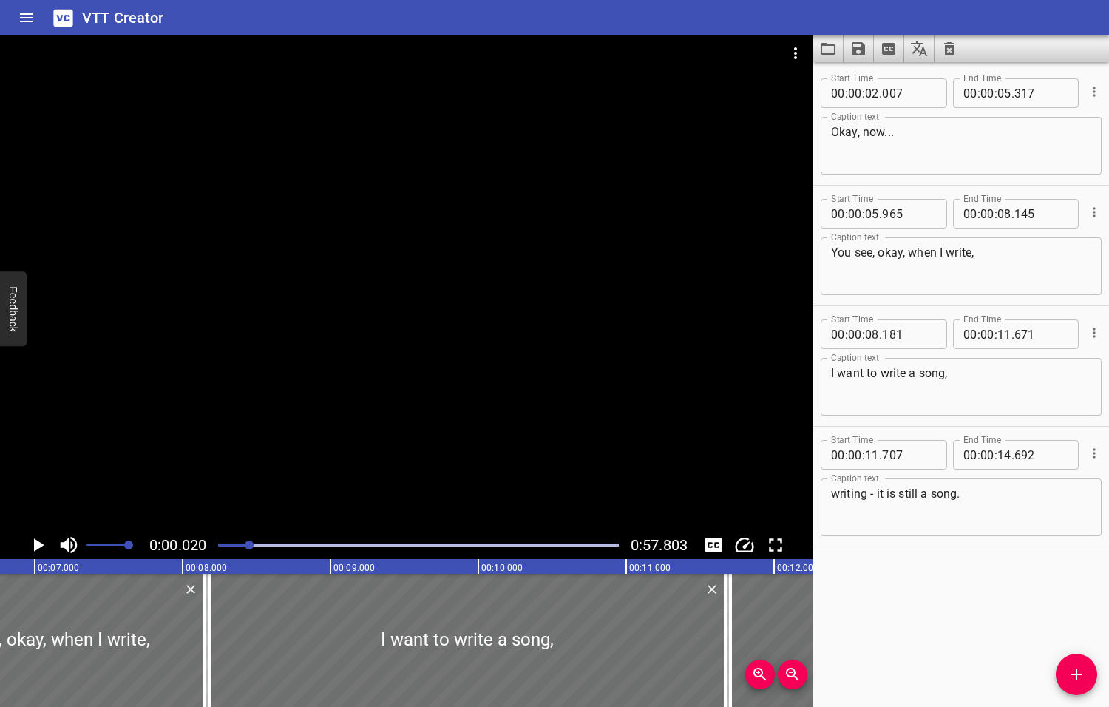
drag, startPoint x: 276, startPoint y: 544, endPoint x: 247, endPoint y: 548, distance: 29.8
click at [247, 548] on div at bounding box center [249, 544] width 9 height 9
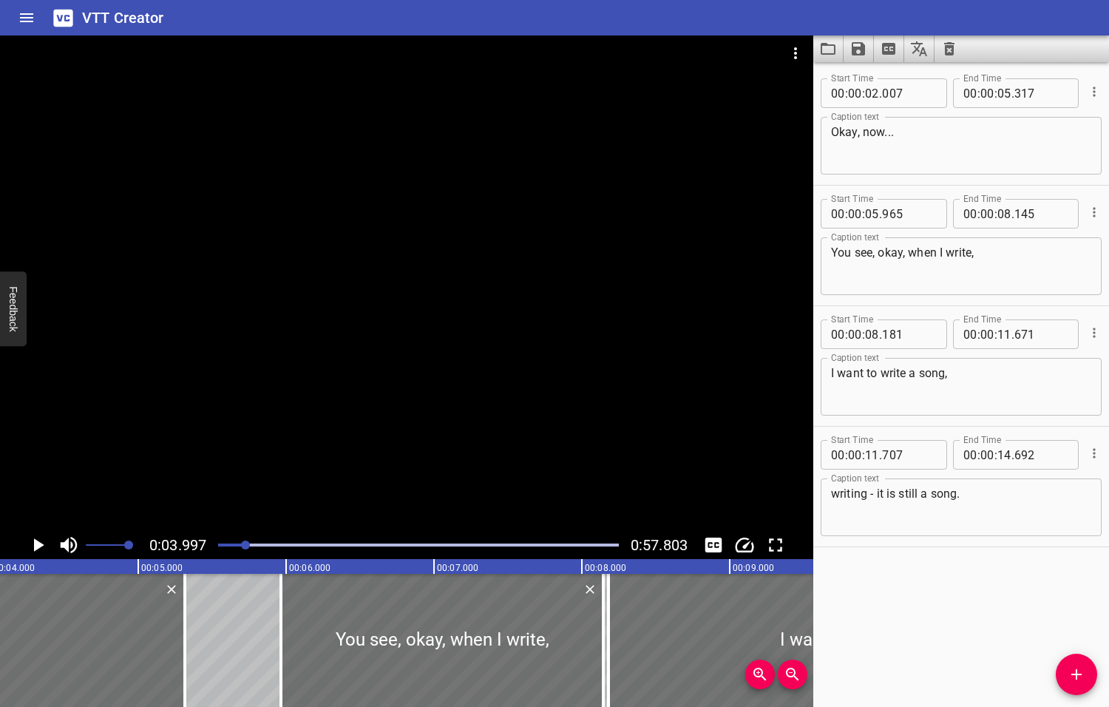
scroll to position [0, 591]
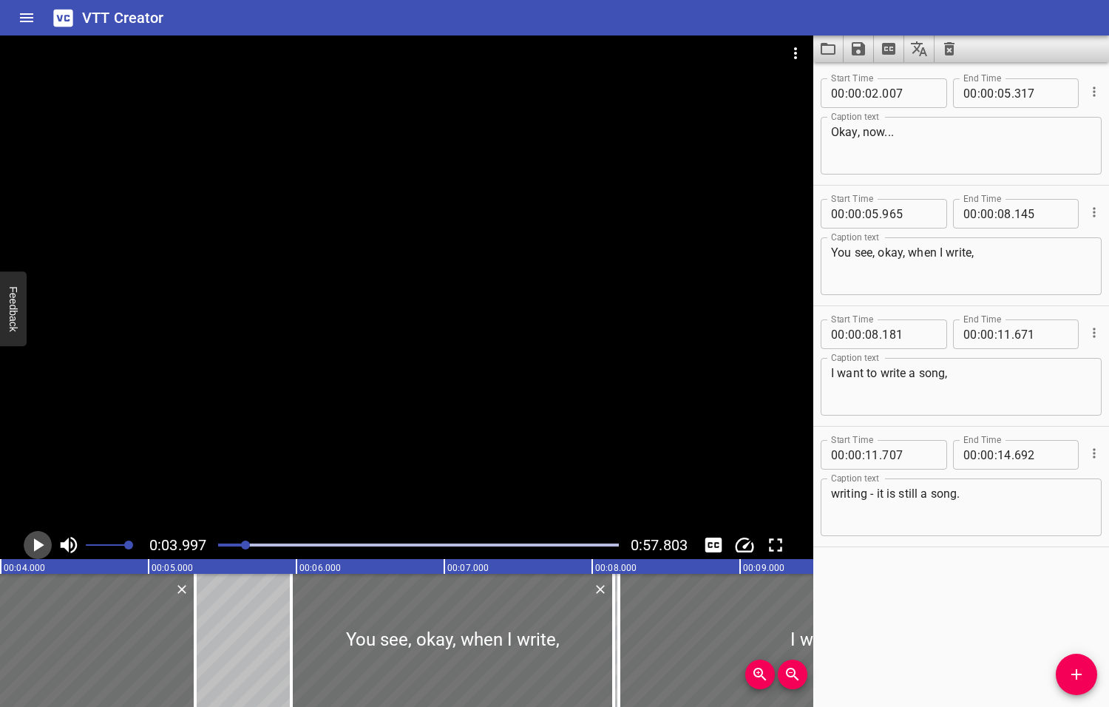
click at [38, 544] on icon "Play/Pause" at bounding box center [39, 544] width 10 height 13
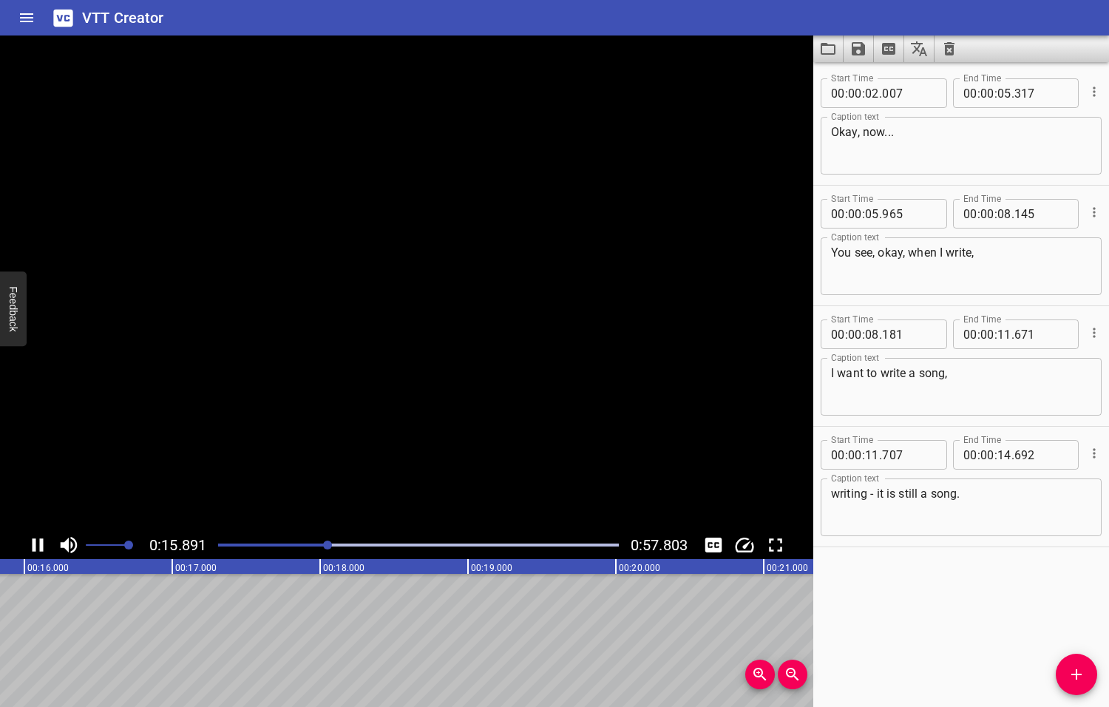
click at [38, 543] on icon "Play/Pause" at bounding box center [38, 545] width 22 height 22
click at [969, 492] on textarea "writing - it is still a song." at bounding box center [961, 507] width 260 height 42
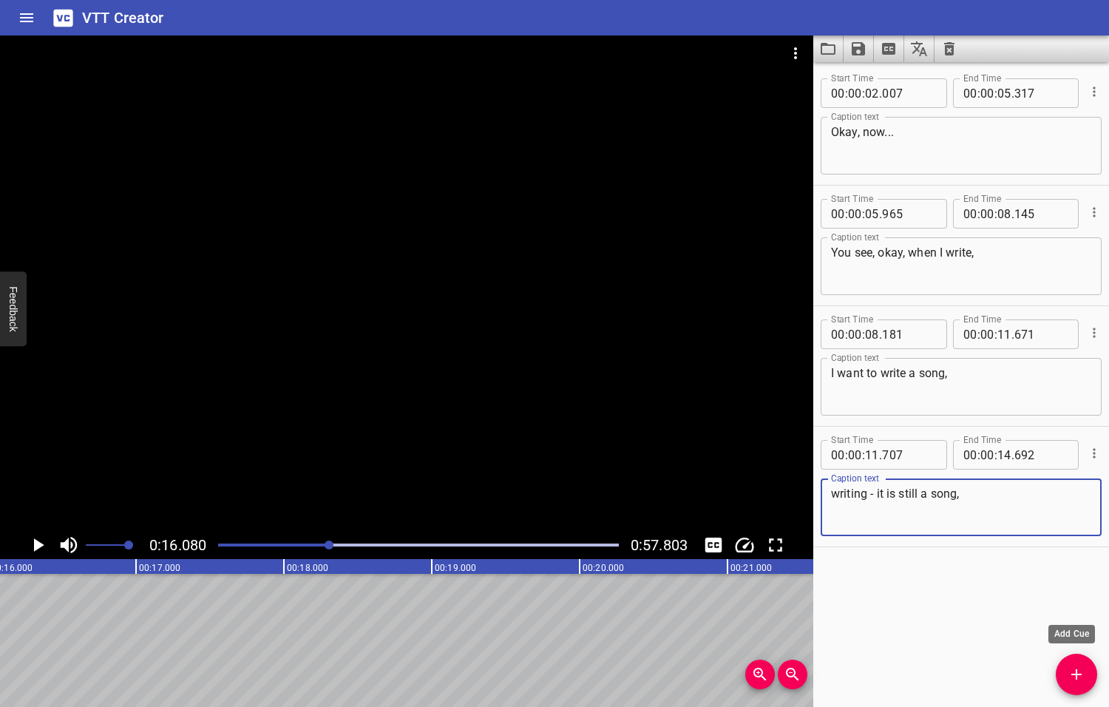
type textarea "writing - it is still a song,"
click at [1070, 672] on icon "Add Cue" at bounding box center [1077, 674] width 18 height 18
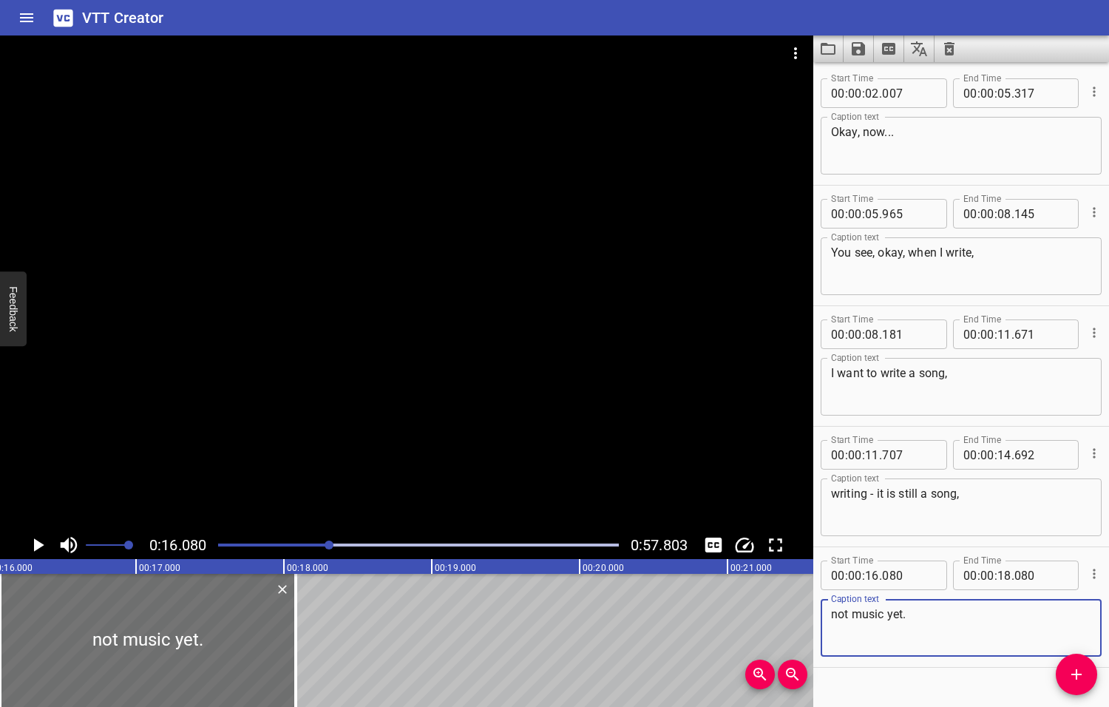
type textarea "not music yet."
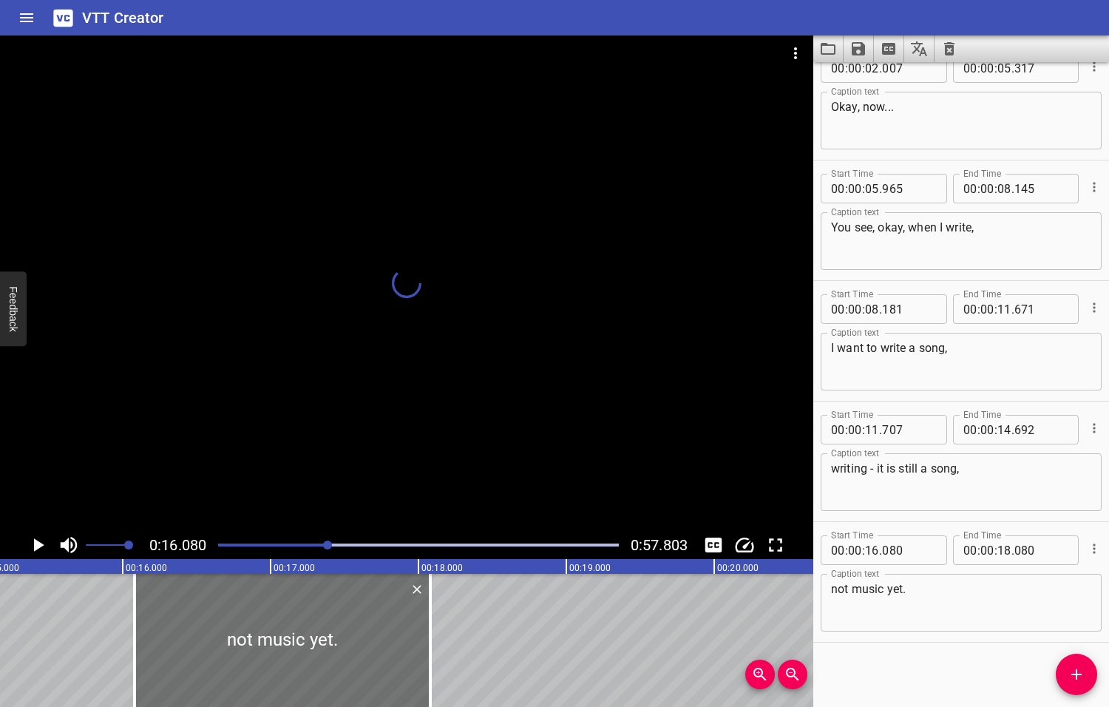
click at [323, 543] on div at bounding box center [327, 544] width 9 height 9
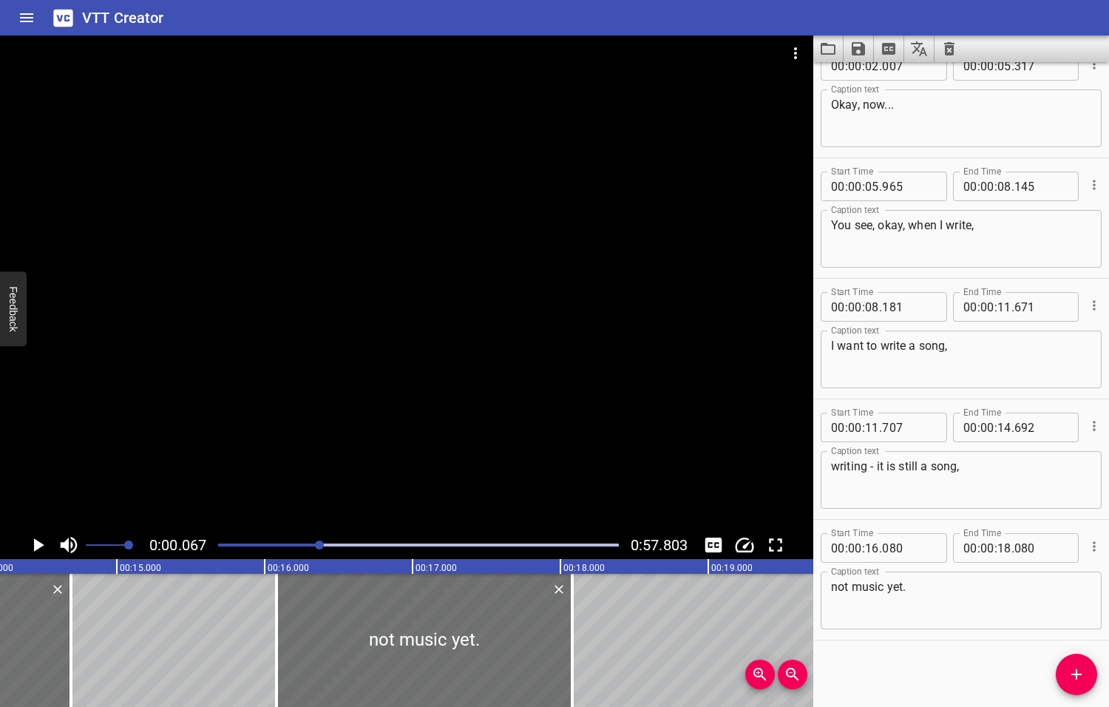
drag, startPoint x: 322, startPoint y: 543, endPoint x: 313, endPoint y: 540, distance: 10.1
click at [315, 543] on div at bounding box center [319, 544] width 9 height 9
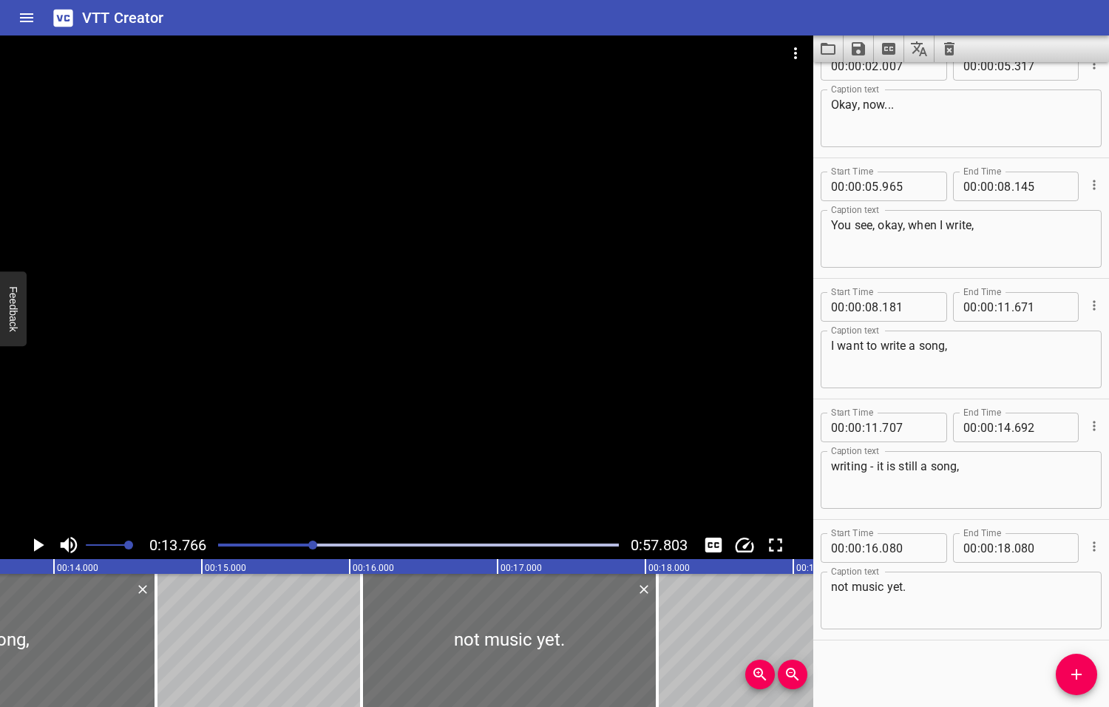
scroll to position [0, 2035]
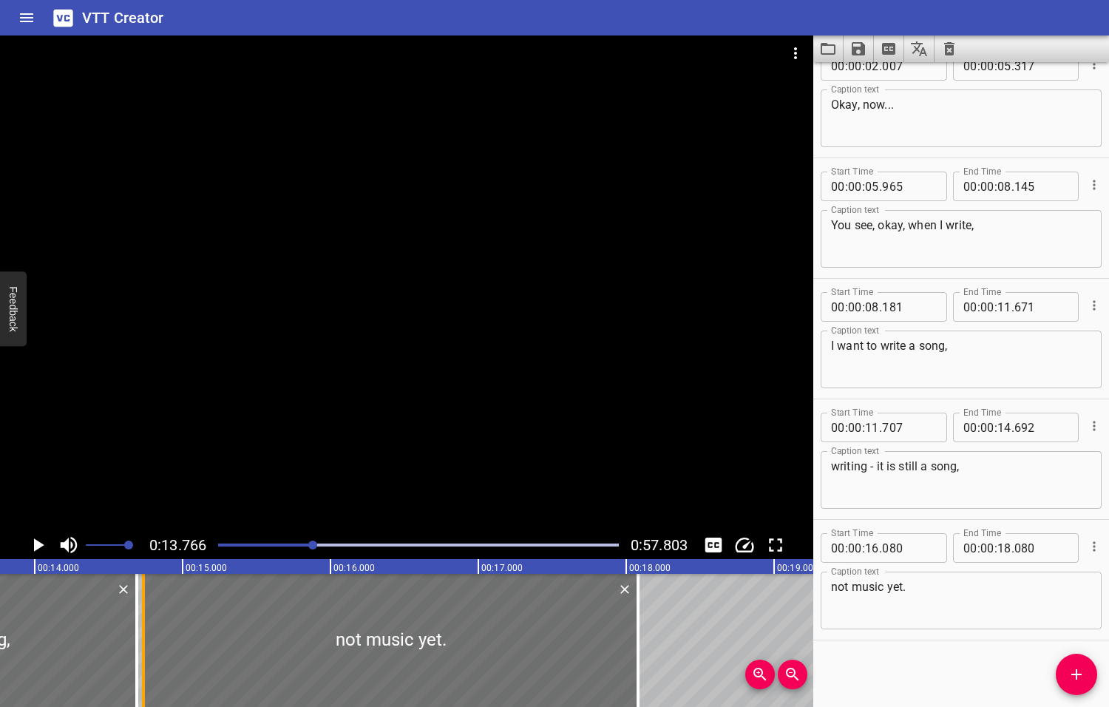
drag, startPoint x: 342, startPoint y: 633, endPoint x: 140, endPoint y: 628, distance: 201.2
click at [142, 628] on div at bounding box center [143, 640] width 3 height 133
type input "14"
type input "730"
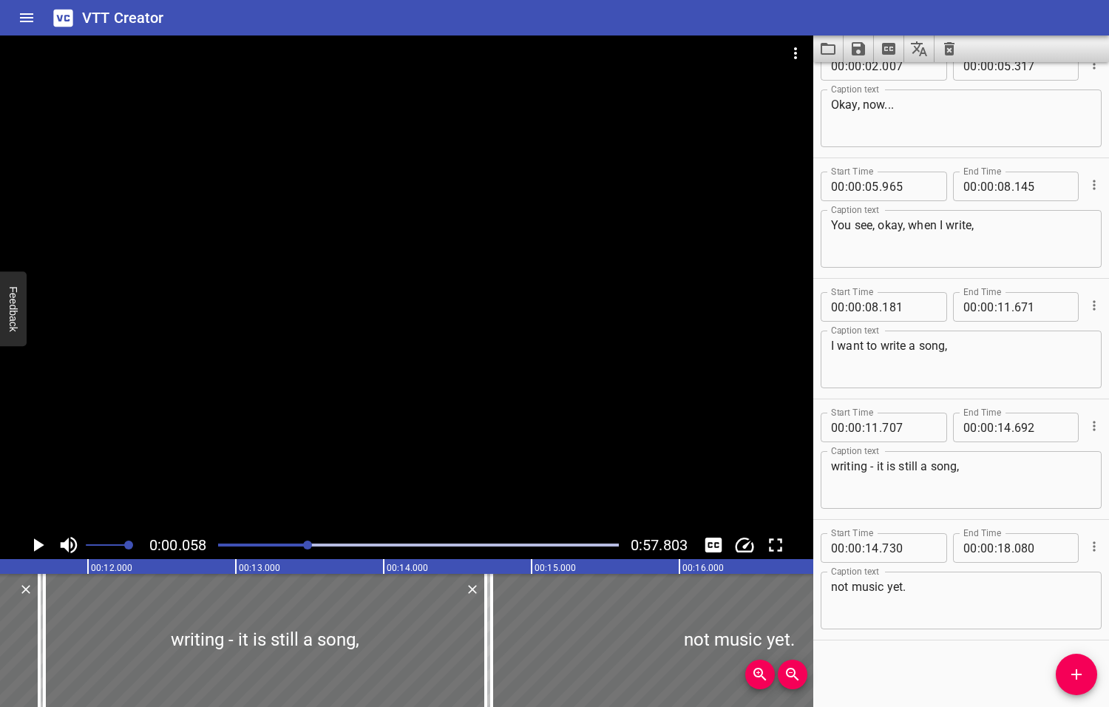
click at [308, 543] on div at bounding box center [307, 544] width 9 height 9
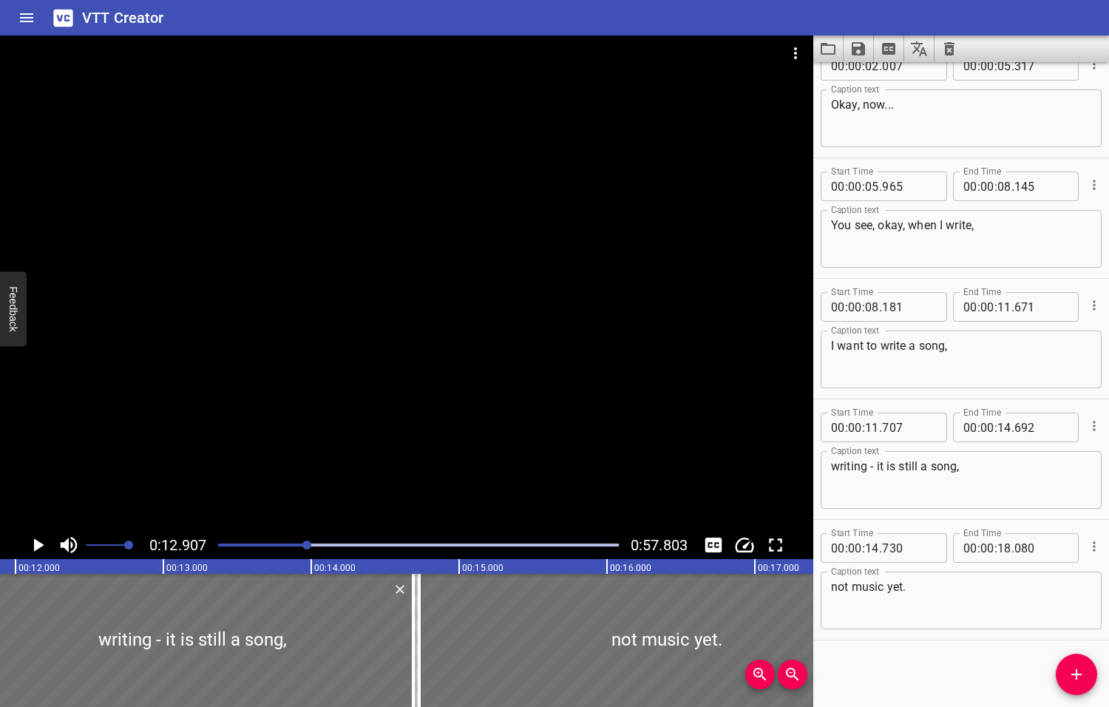
scroll to position [0, 1908]
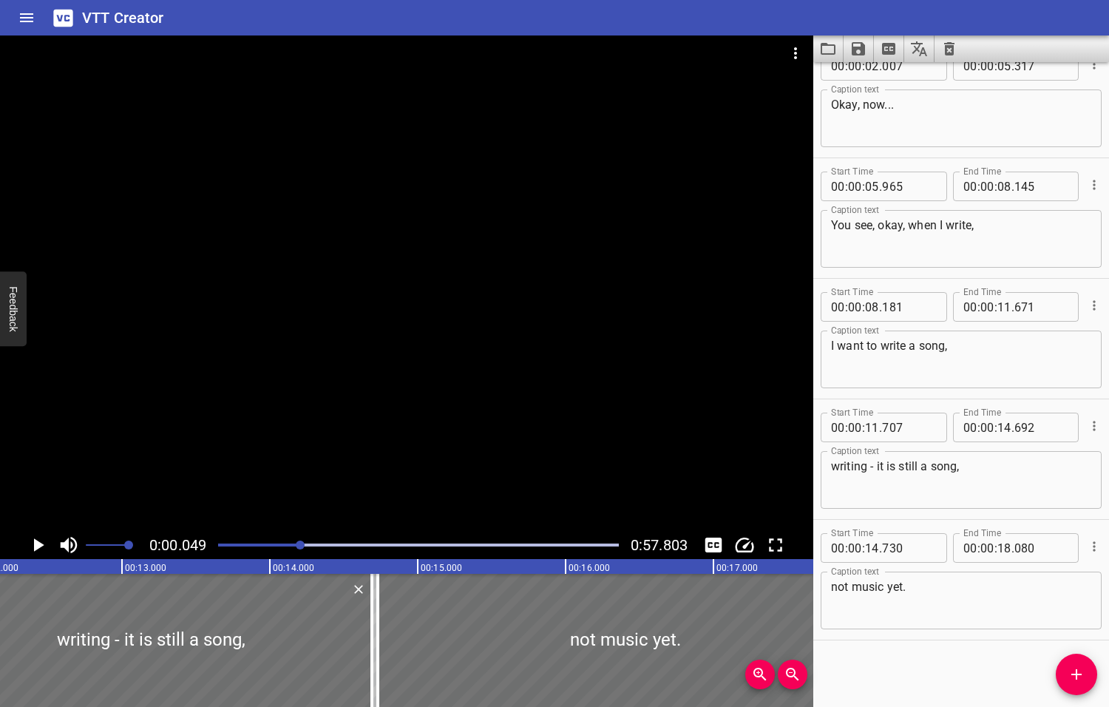
click at [299, 543] on div at bounding box center [300, 544] width 9 height 9
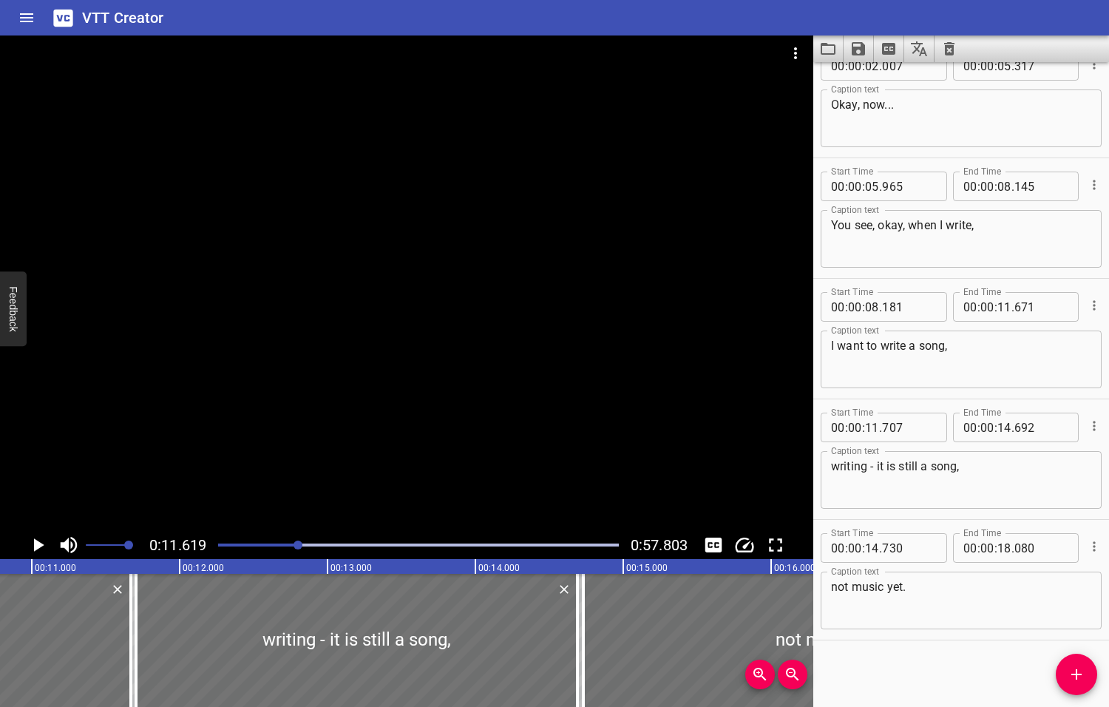
scroll to position [0, 1717]
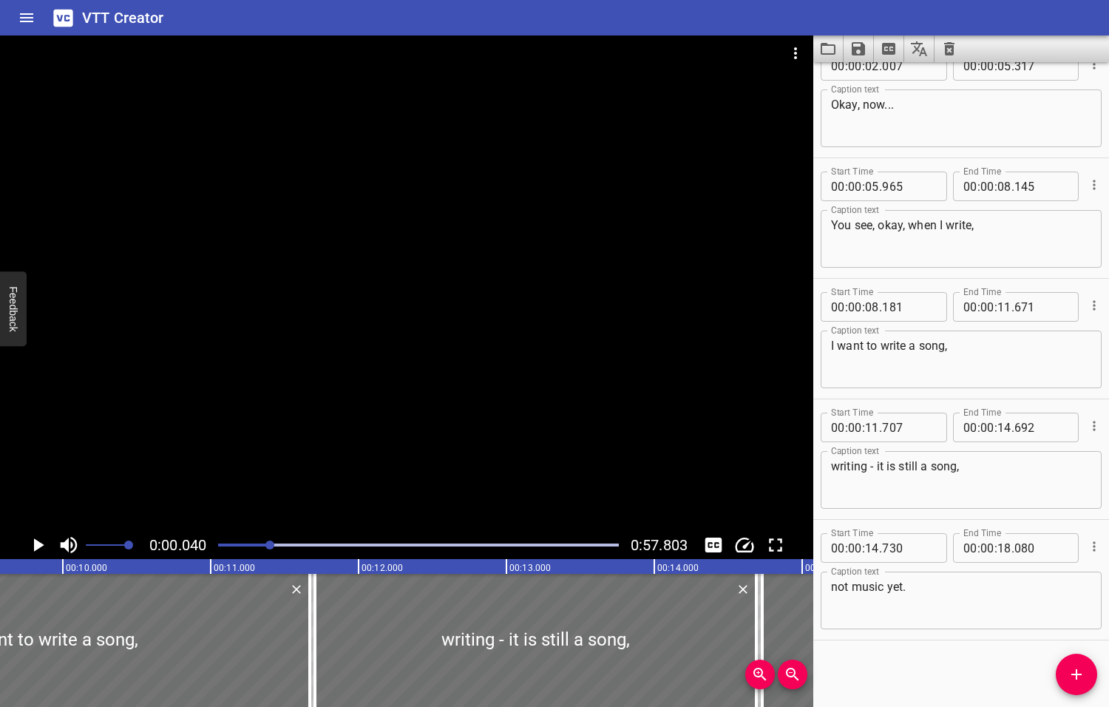
drag, startPoint x: 300, startPoint y: 543, endPoint x: 271, endPoint y: 551, distance: 29.8
click at [271, 551] on div at bounding box center [418, 545] width 418 height 21
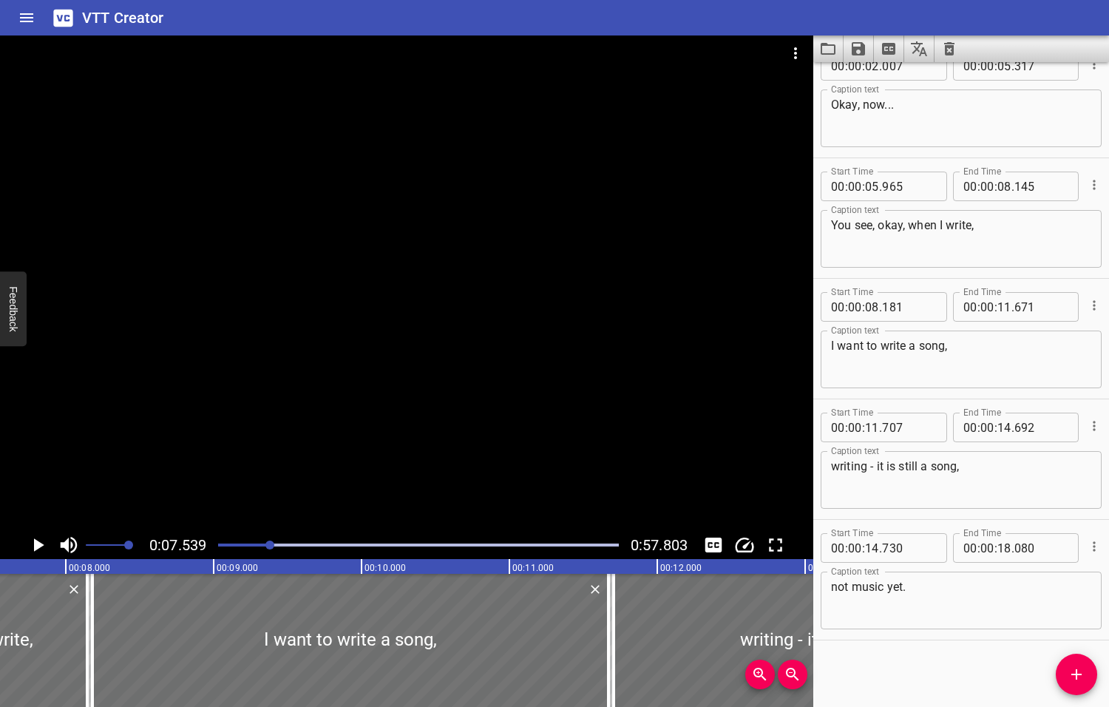
scroll to position [0, 1115]
click at [38, 544] on icon "Play/Pause" at bounding box center [39, 544] width 10 height 13
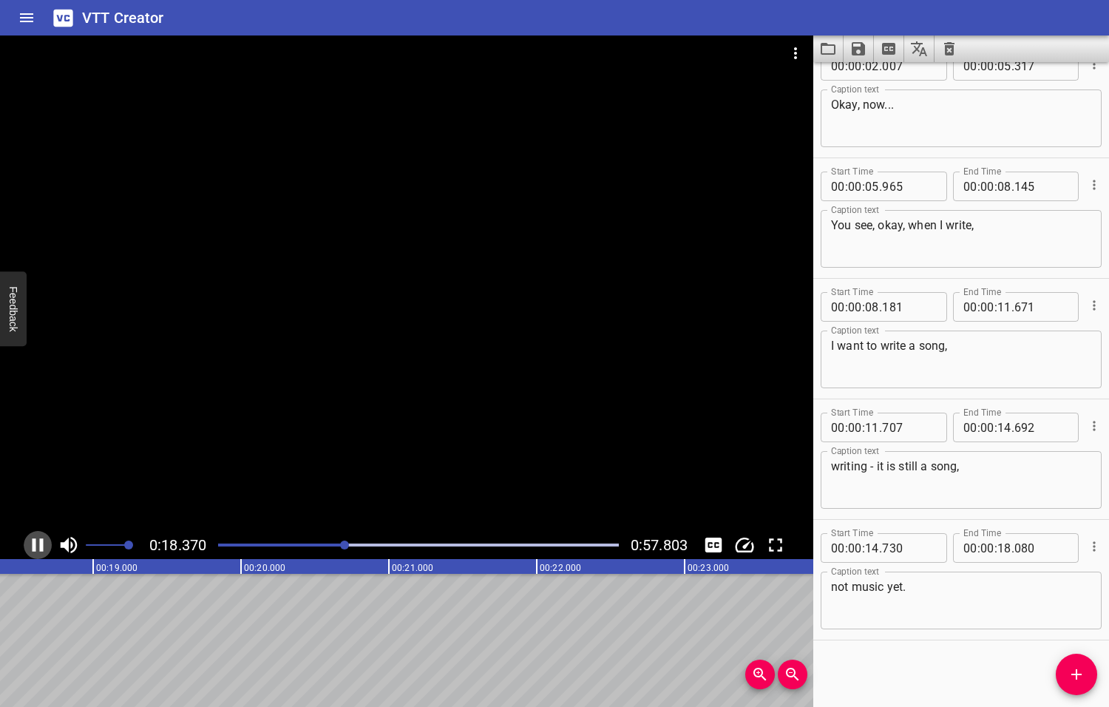
click at [46, 539] on icon "Play/Pause" at bounding box center [38, 545] width 22 height 22
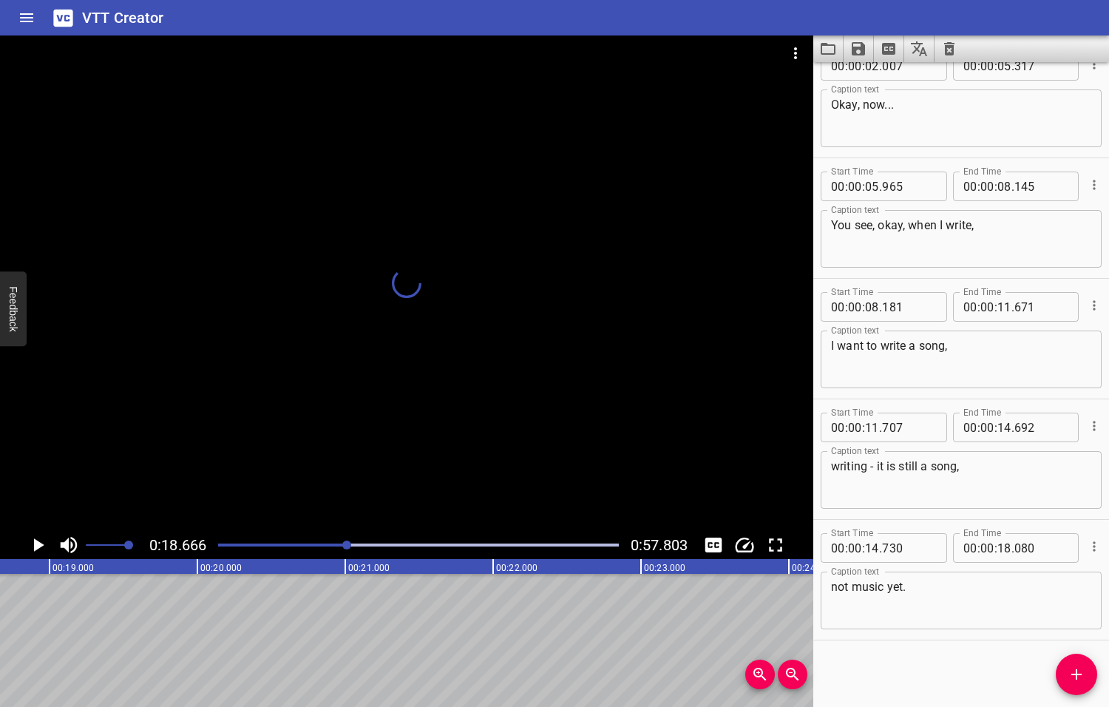
click at [348, 544] on div at bounding box center [346, 544] width 9 height 9
drag, startPoint x: 346, startPoint y: 544, endPoint x: 335, endPoint y: 545, distance: 11.1
click at [342, 545] on div at bounding box center [346, 544] width 9 height 9
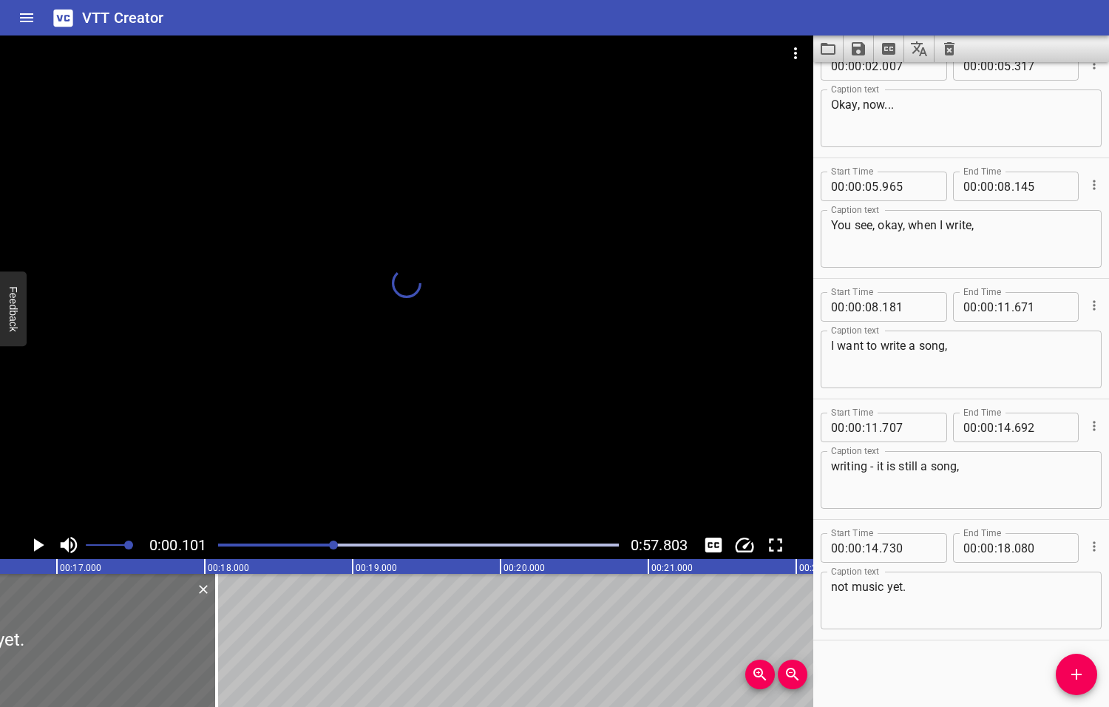
scroll to position [0, 2480]
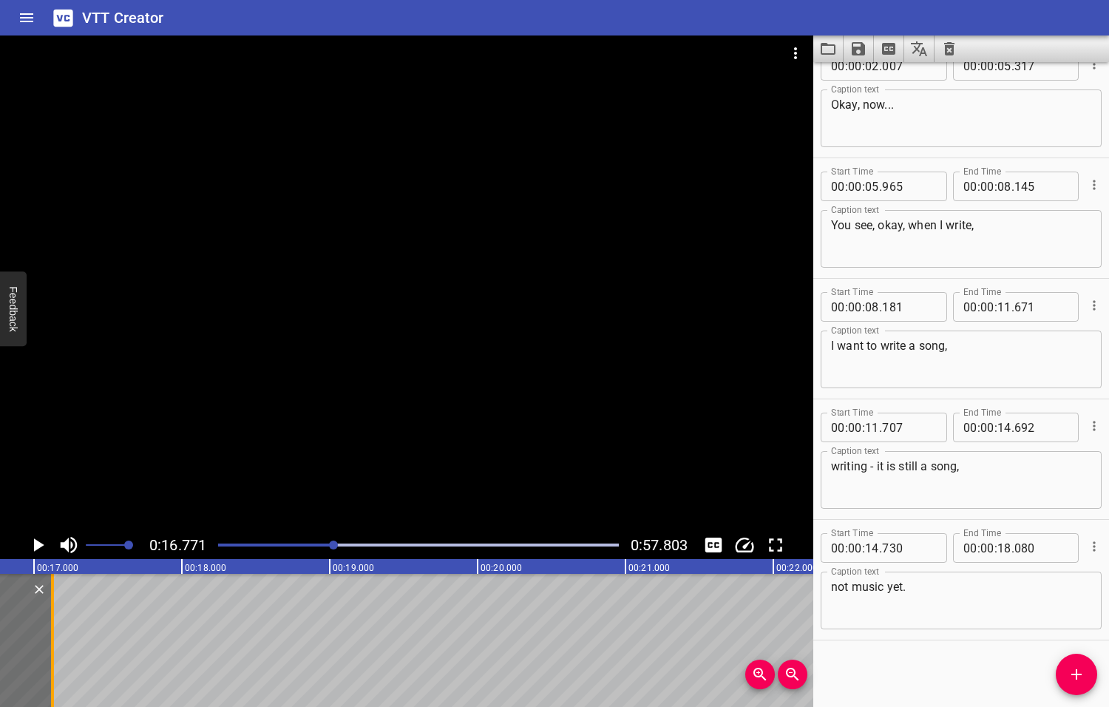
drag, startPoint x: 192, startPoint y: 639, endPoint x: 51, endPoint y: 642, distance: 141.3
click at [51, 642] on div at bounding box center [52, 640] width 3 height 133
type input "17"
type input "125"
click at [38, 543] on icon "Play/Pause" at bounding box center [39, 544] width 10 height 13
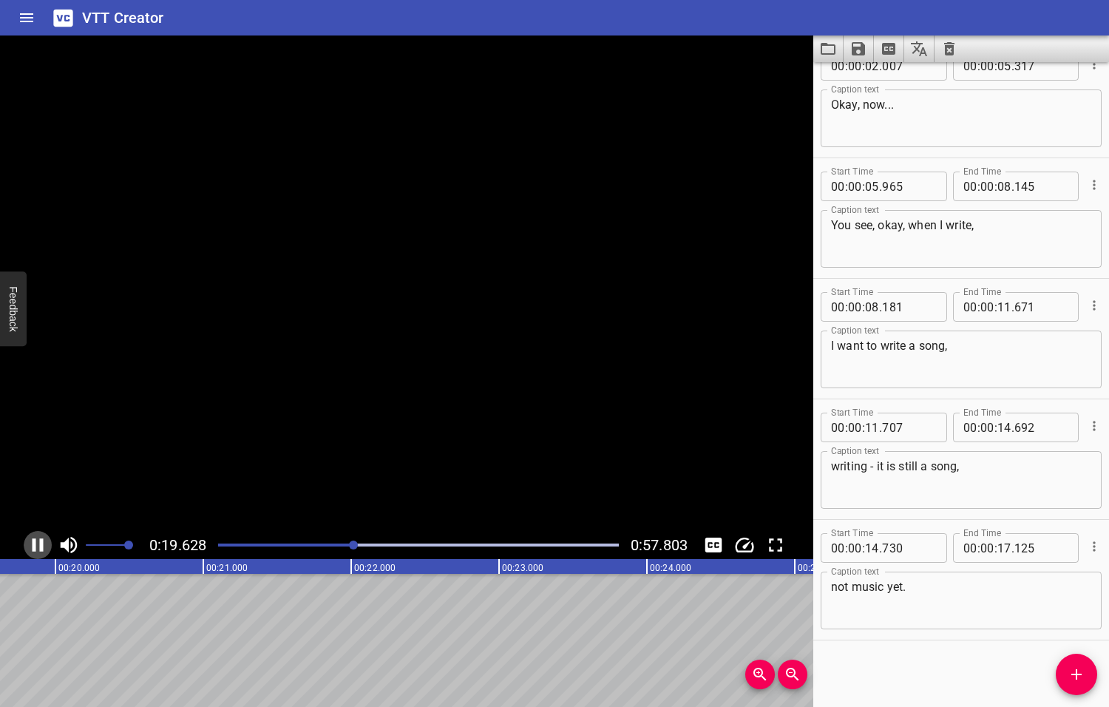
click at [38, 543] on icon "Play/Pause" at bounding box center [38, 545] width 22 height 22
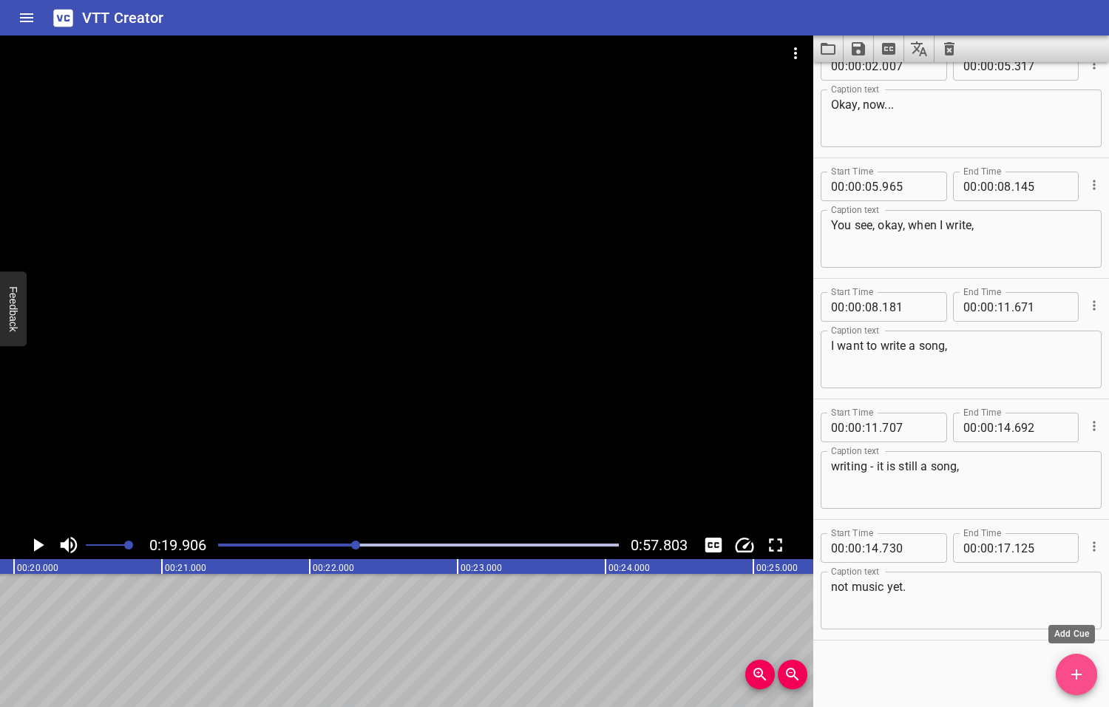
click at [1079, 676] on icon "Add Cue" at bounding box center [1077, 674] width 18 height 18
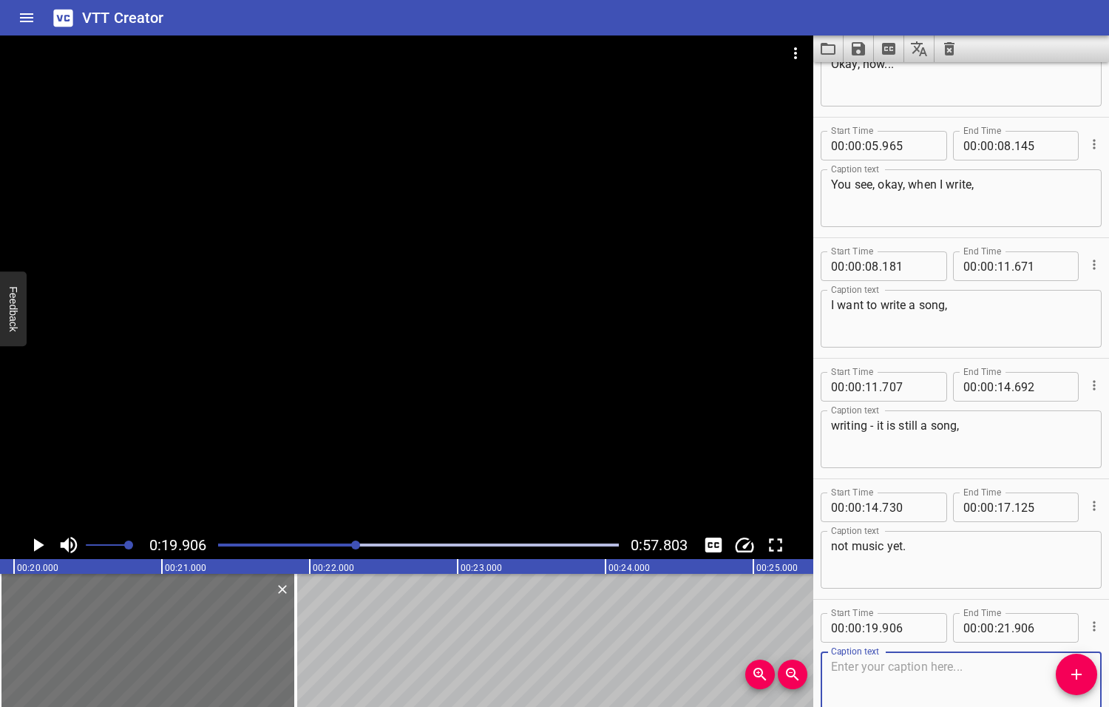
scroll to position [148, 0]
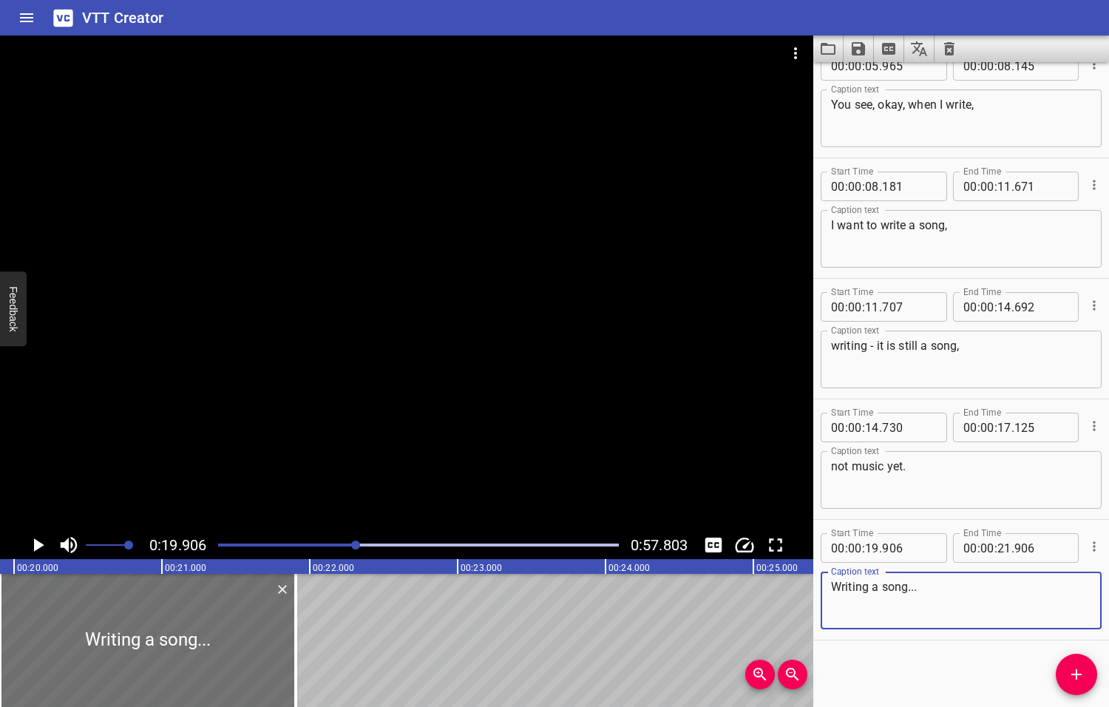
type textarea "Writing a song..."
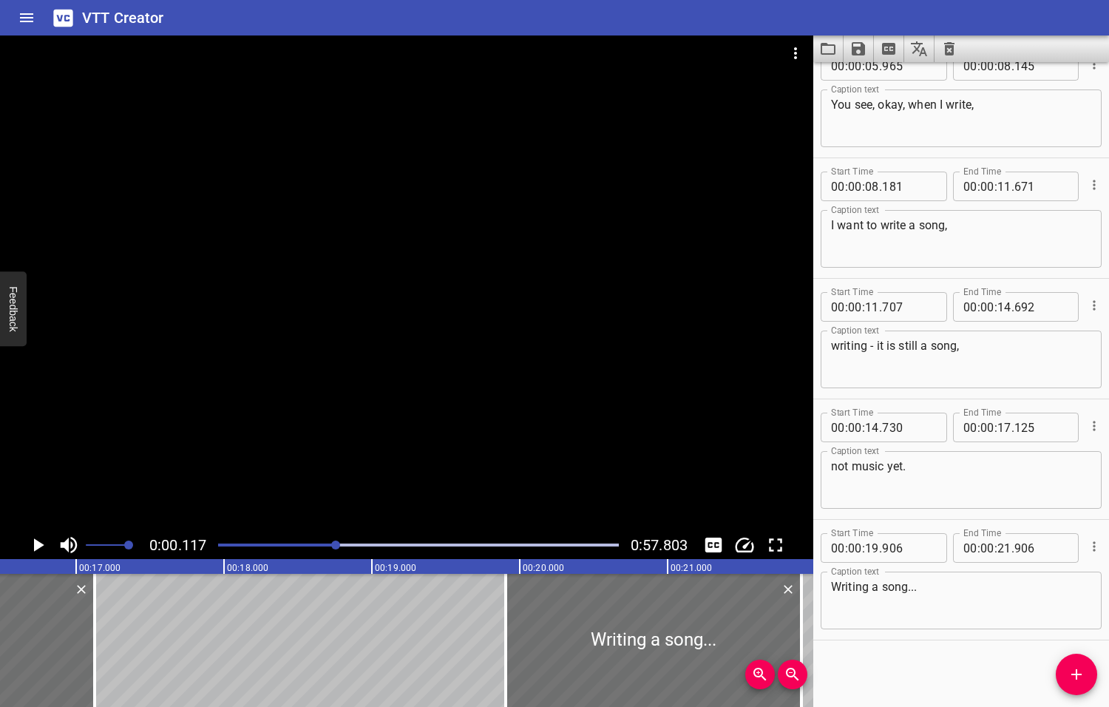
drag, startPoint x: 356, startPoint y: 546, endPoint x: 332, endPoint y: 547, distance: 23.7
click at [332, 547] on div at bounding box center [335, 544] width 9 height 9
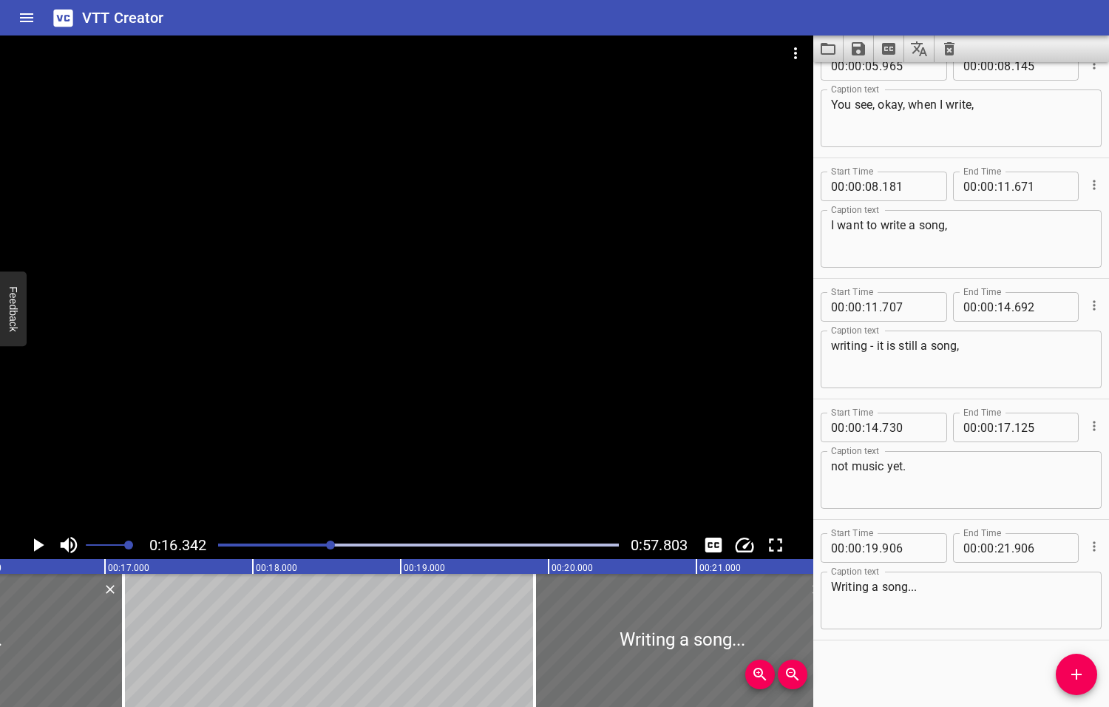
scroll to position [0, 2416]
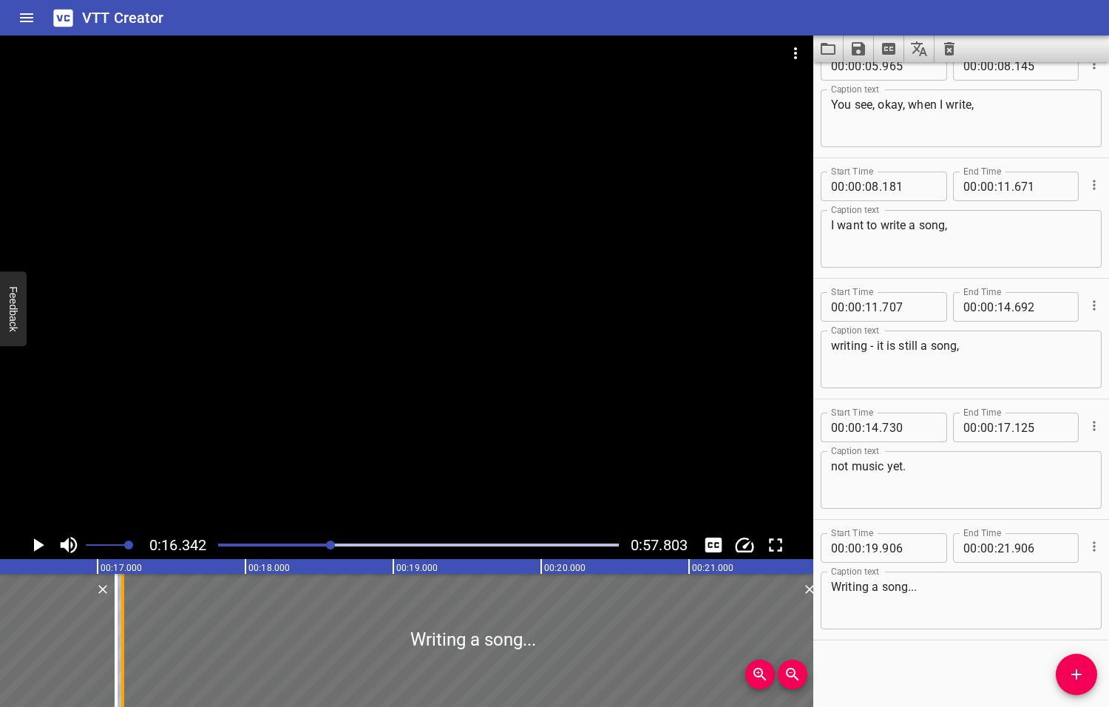
drag, startPoint x: 522, startPoint y: 646, endPoint x: 118, endPoint y: 651, distance: 404.4
click at [118, 651] on div at bounding box center [122, 640] width 15 height 133
type input "17"
type input "171"
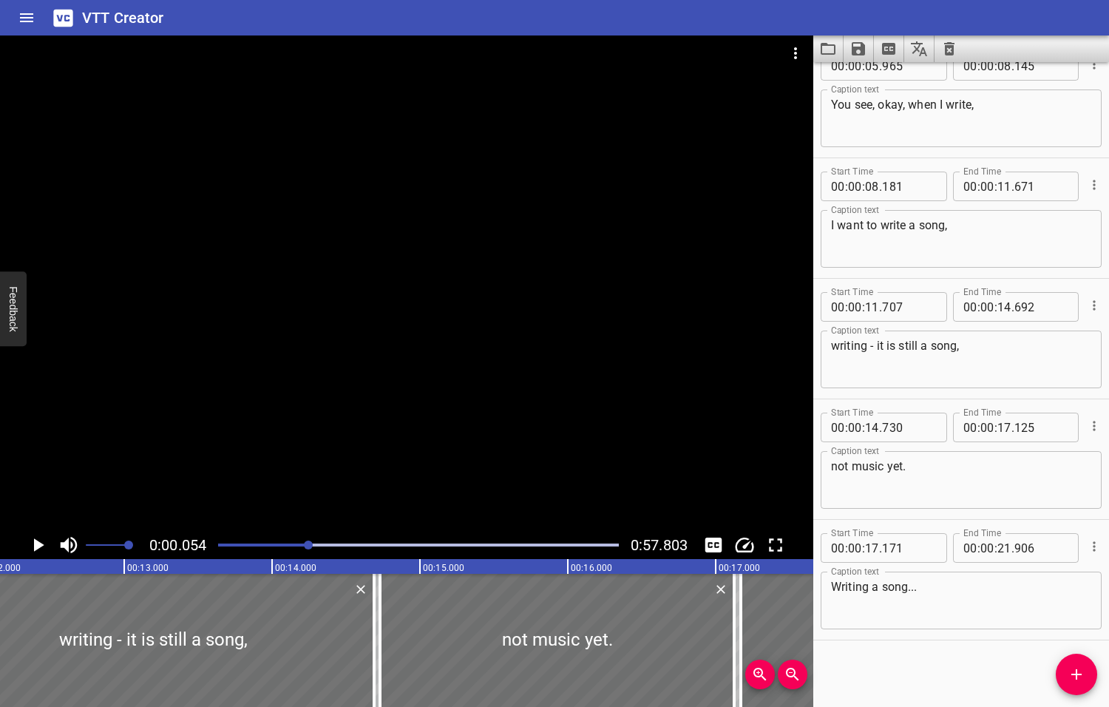
drag, startPoint x: 333, startPoint y: 543, endPoint x: 310, endPoint y: 542, distance: 23.7
click at [310, 542] on div at bounding box center [308, 544] width 9 height 9
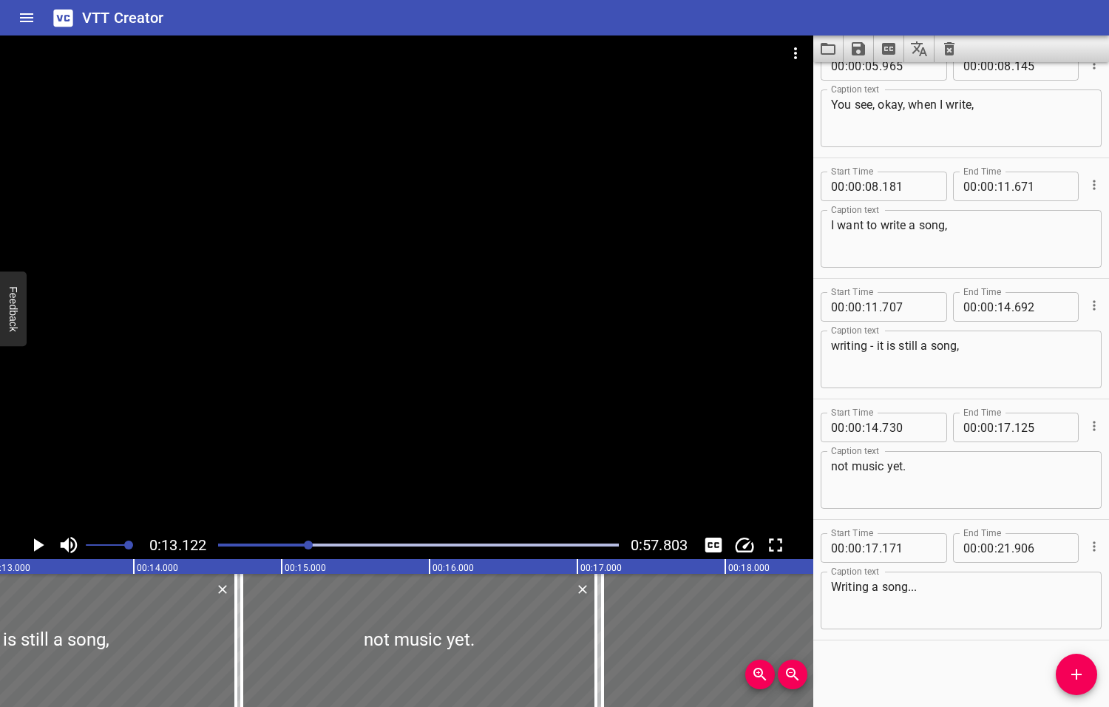
scroll to position [0, 1940]
click at [38, 543] on icon "Play/Pause" at bounding box center [39, 544] width 10 height 13
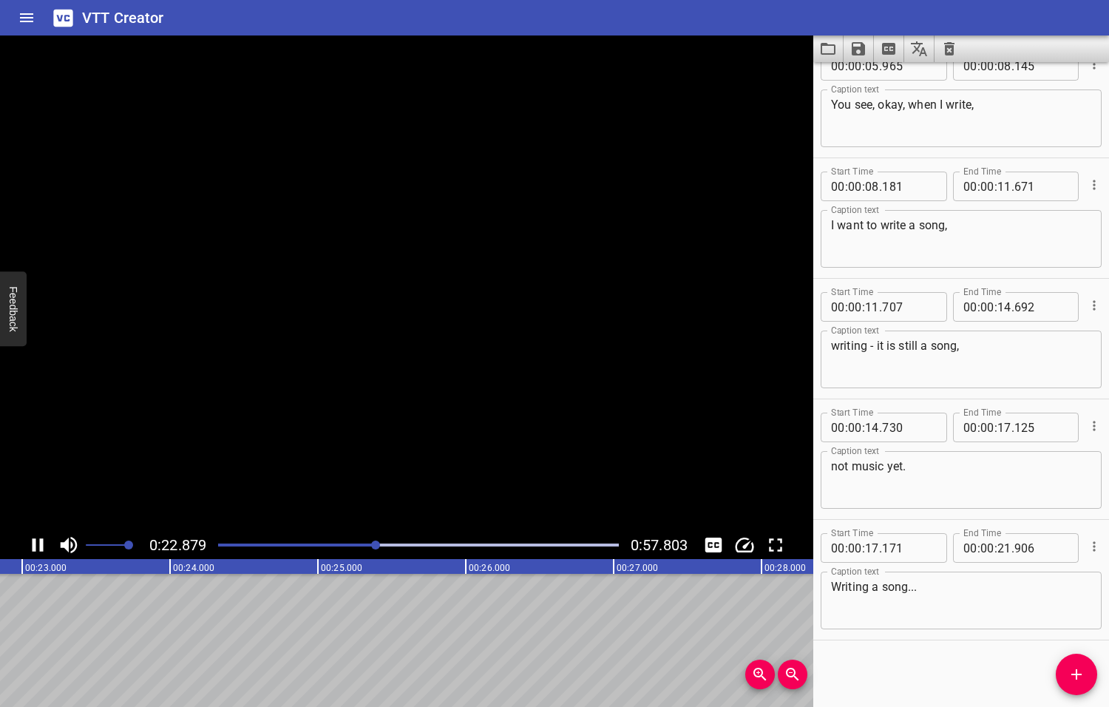
click at [38, 544] on icon "Play/Pause" at bounding box center [38, 545] width 22 height 22
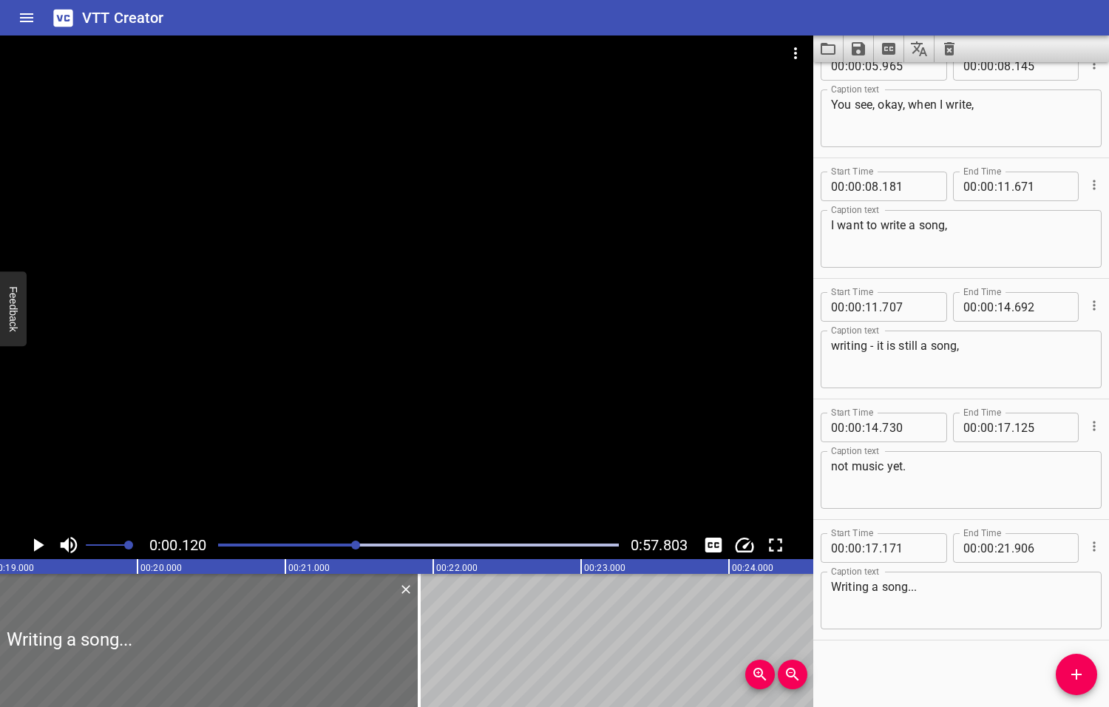
drag, startPoint x: 379, startPoint y: 543, endPoint x: 357, endPoint y: 546, distance: 22.3
click at [357, 546] on div at bounding box center [355, 544] width 9 height 9
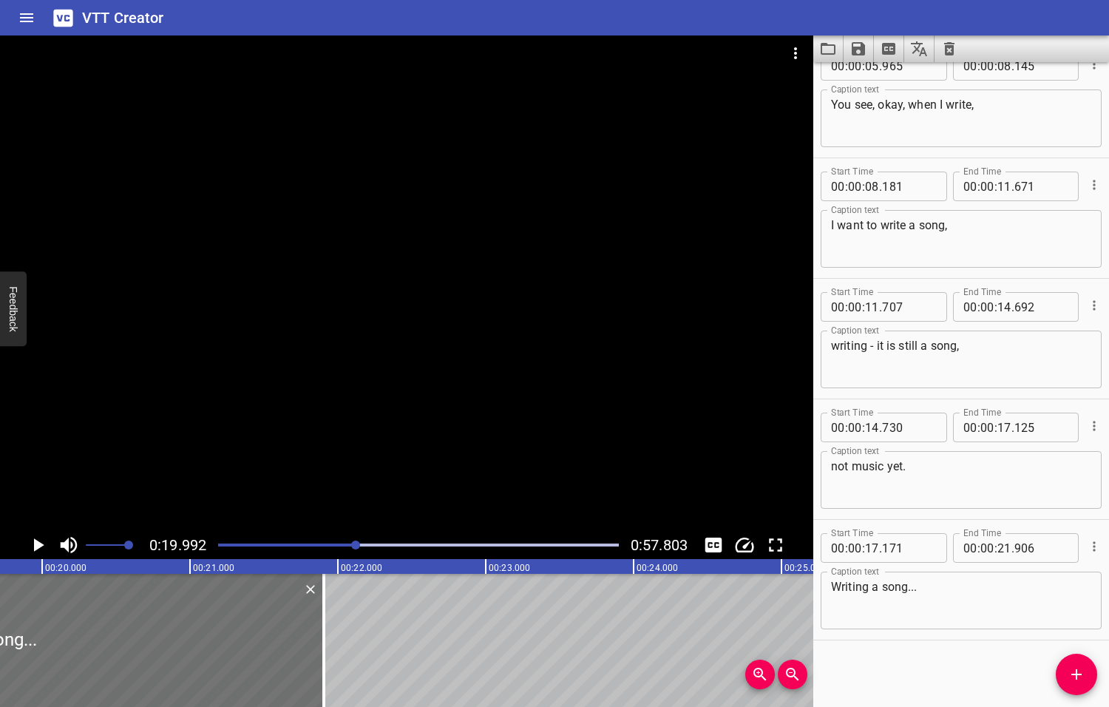
scroll to position [0, 2956]
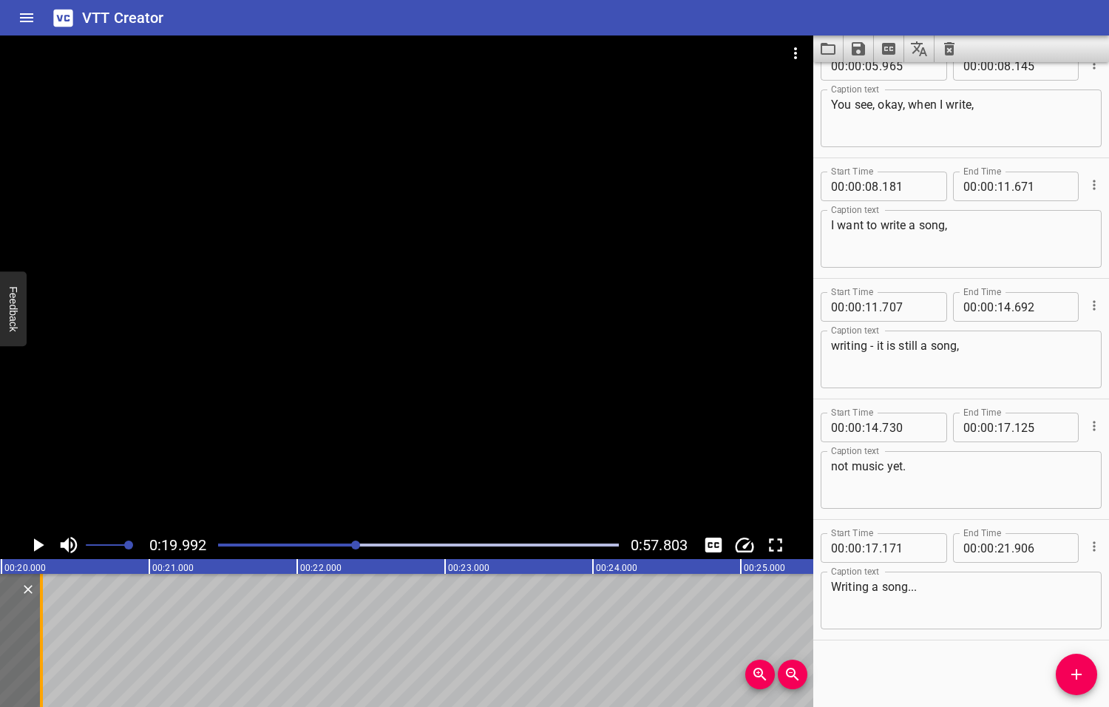
drag, startPoint x: 282, startPoint y: 646, endPoint x: 40, endPoint y: 654, distance: 241.9
click at [40, 654] on div at bounding box center [41, 640] width 3 height 133
type input "20"
type input "271"
click at [41, 544] on icon "Play/Pause" at bounding box center [39, 544] width 10 height 13
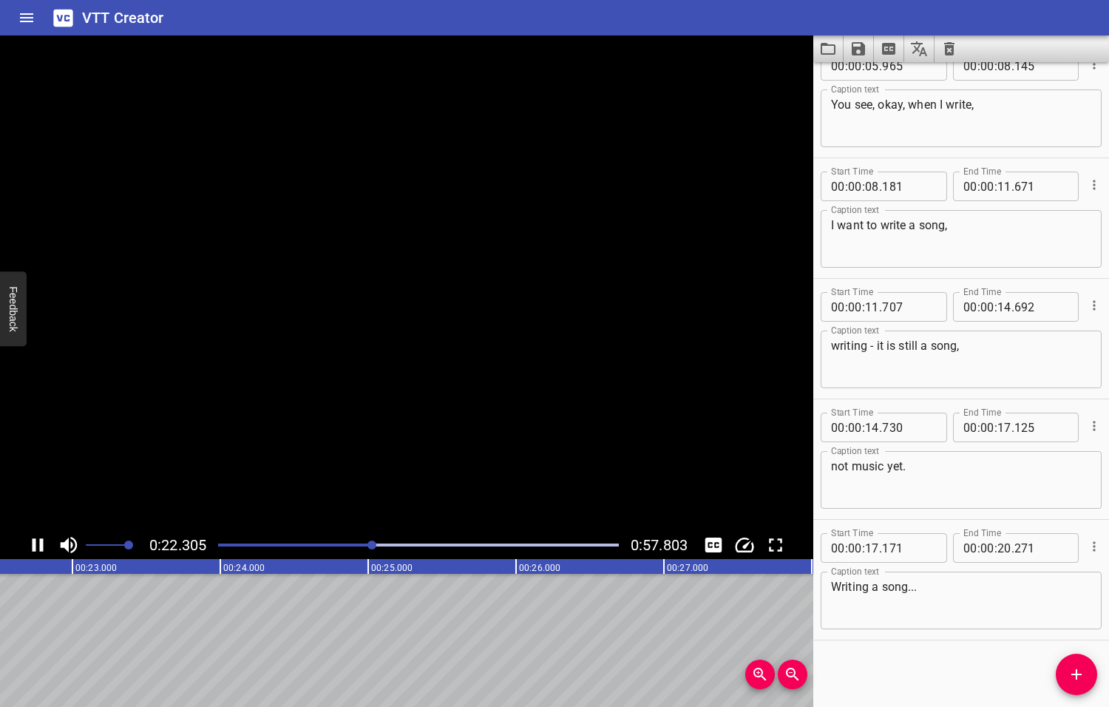
click at [41, 544] on icon "Play/Pause" at bounding box center [38, 544] width 11 height 13
click at [1081, 677] on icon "Add Cue" at bounding box center [1077, 674] width 18 height 18
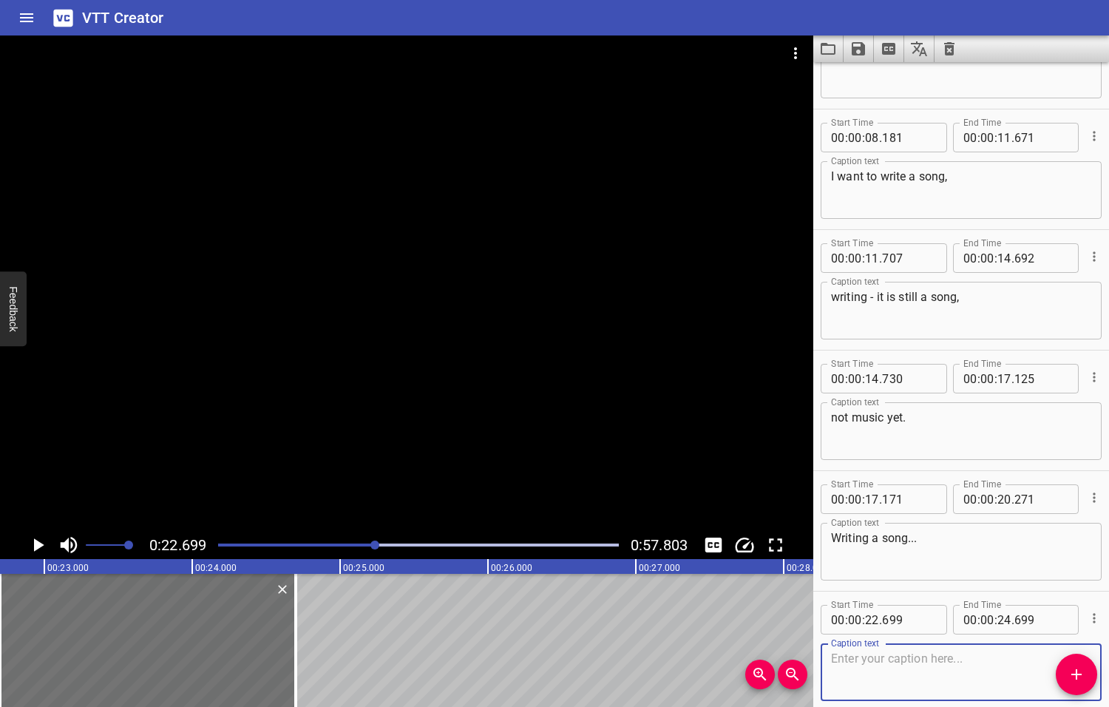
scroll to position [268, 0]
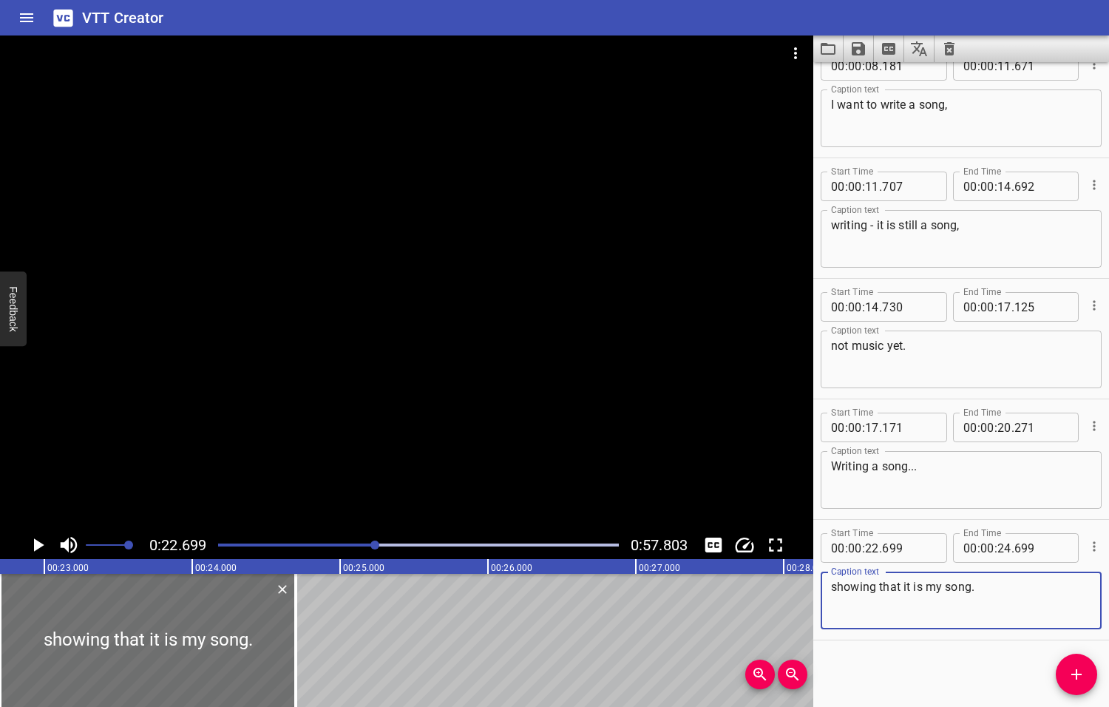
type textarea "showing that it is my song."
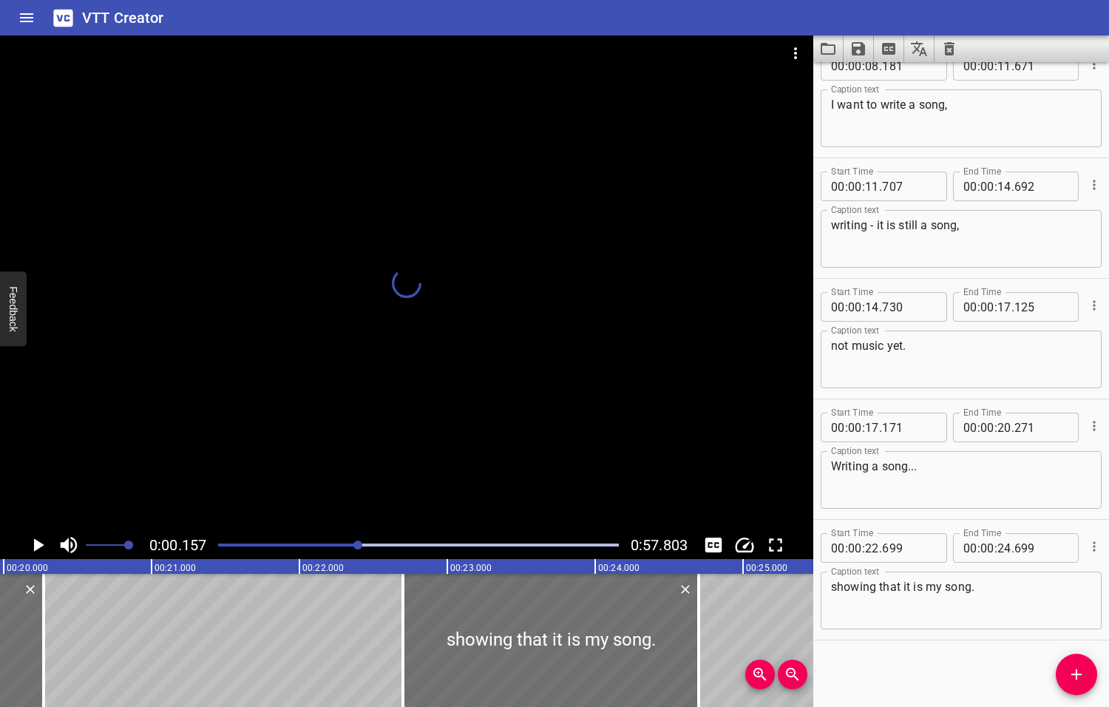
drag, startPoint x: 377, startPoint y: 545, endPoint x: 359, endPoint y: 548, distance: 18.7
click at [359, 548] on div at bounding box center [357, 544] width 9 height 9
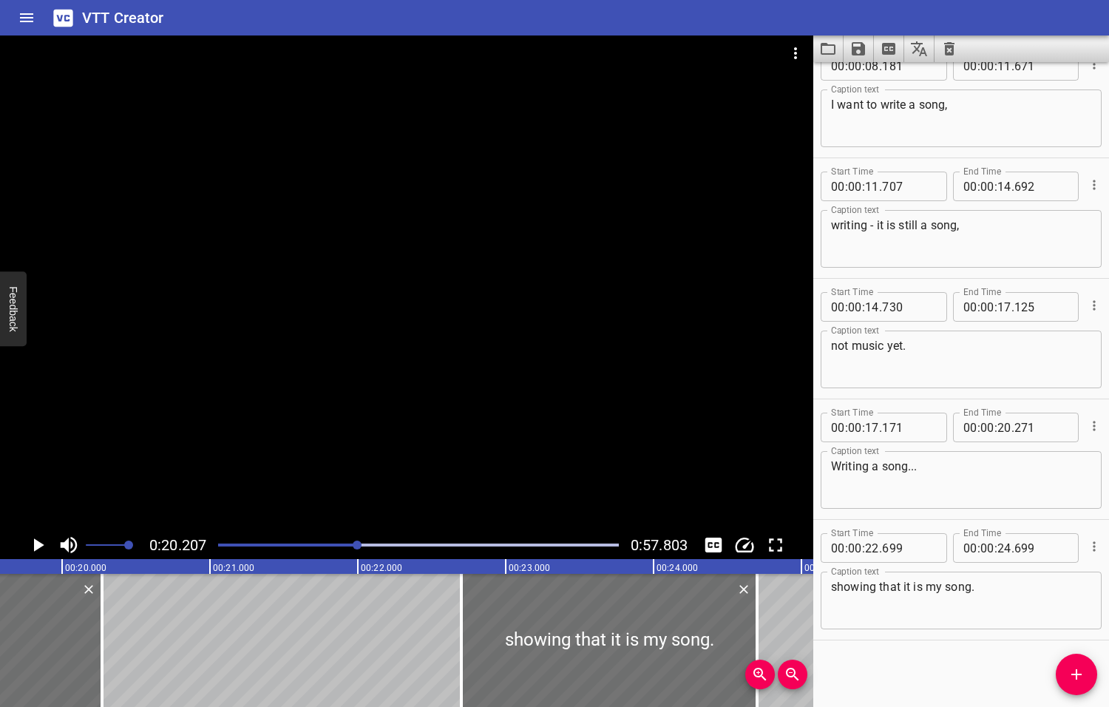
scroll to position [0, 2987]
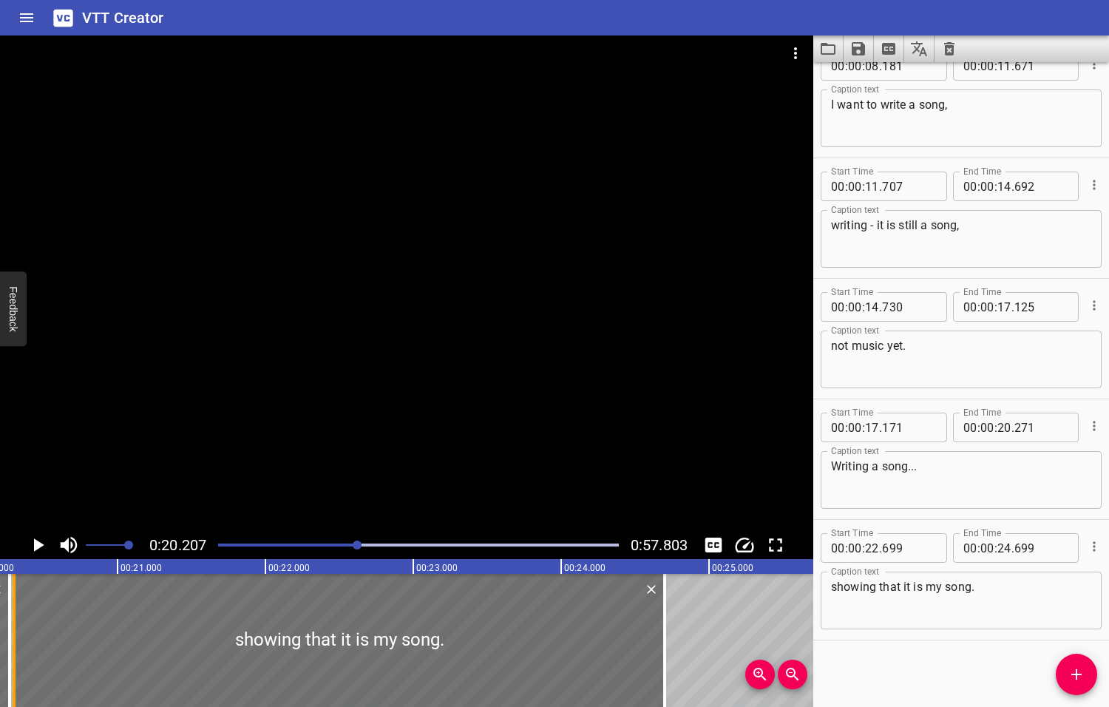
drag, startPoint x: 367, startPoint y: 620, endPoint x: 12, endPoint y: 647, distance: 355.9
click at [13, 647] on div at bounding box center [14, 640] width 3 height 133
type input "20"
type input "299"
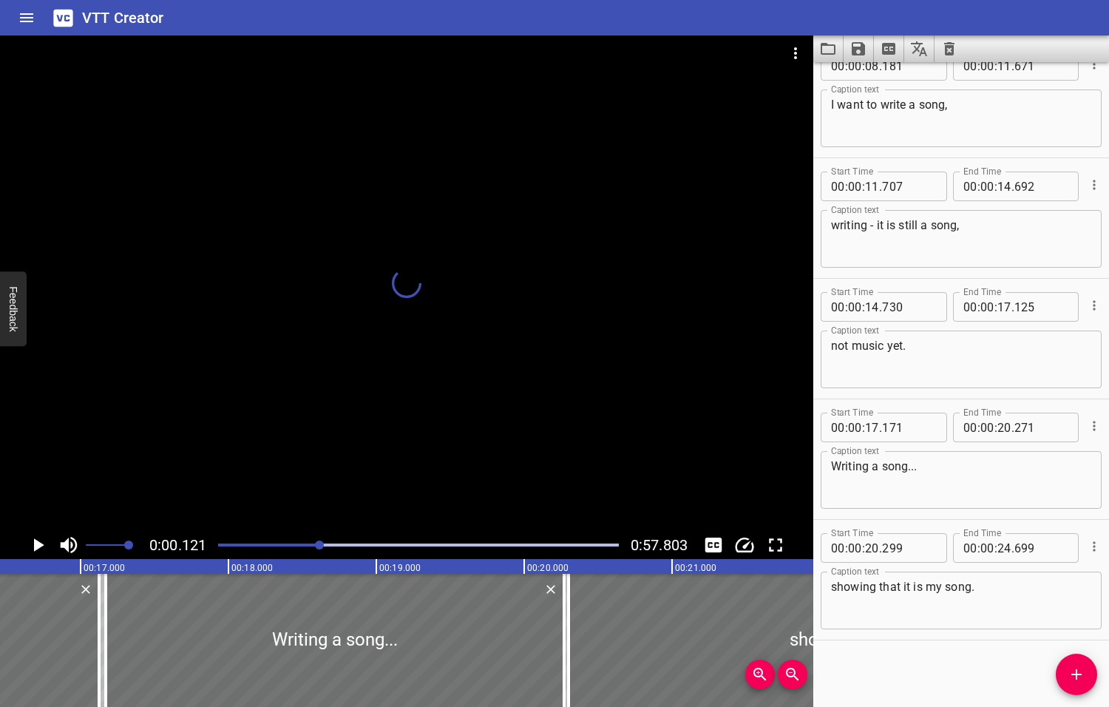
drag, startPoint x: 359, startPoint y: 544, endPoint x: 322, endPoint y: 550, distance: 36.7
click at [321, 551] on div at bounding box center [418, 545] width 418 height 21
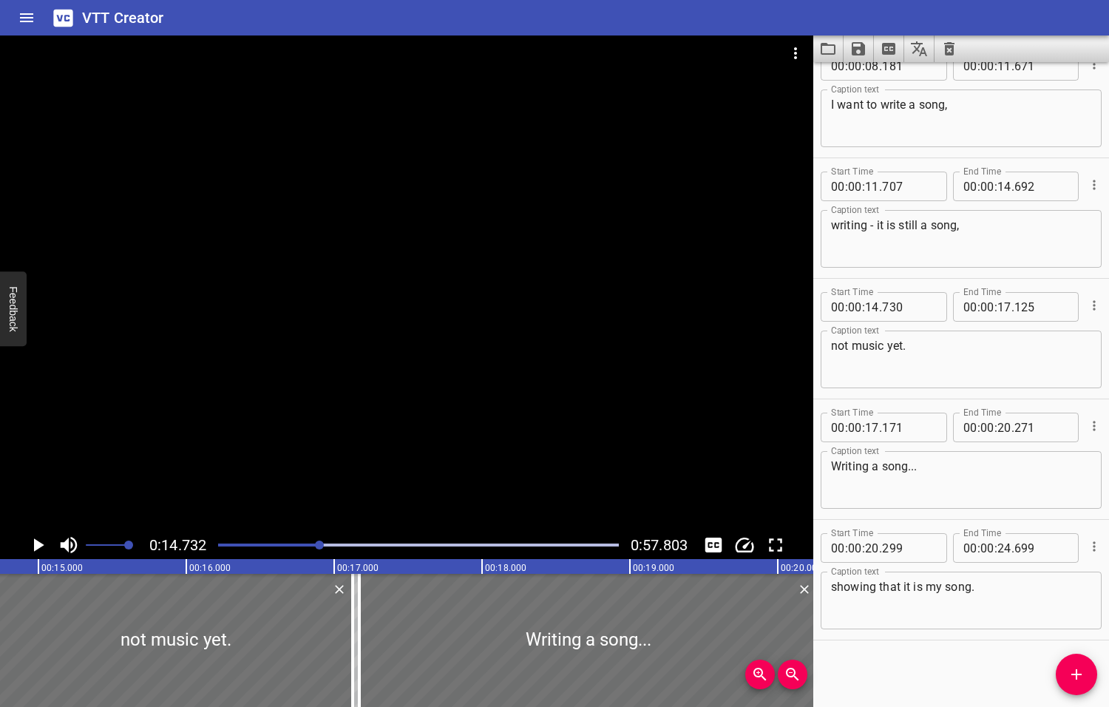
scroll to position [0, 2178]
click at [39, 544] on icon "Play/Pause" at bounding box center [39, 544] width 10 height 13
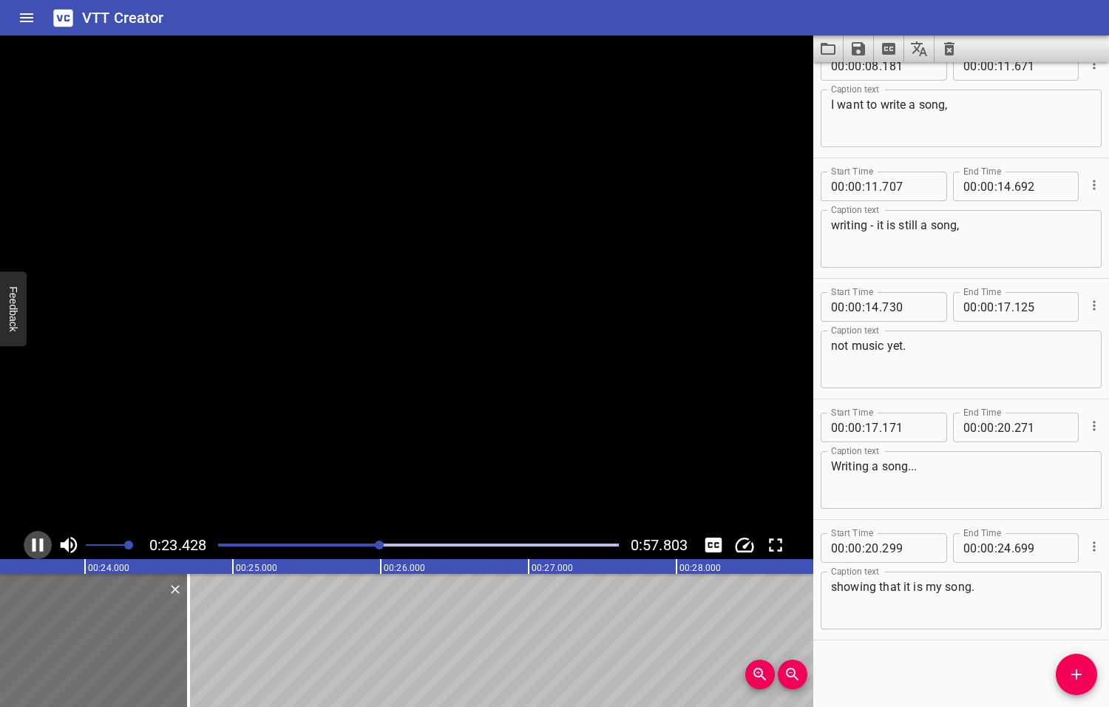
click at [38, 543] on icon "Play/Pause" at bounding box center [38, 545] width 22 height 22
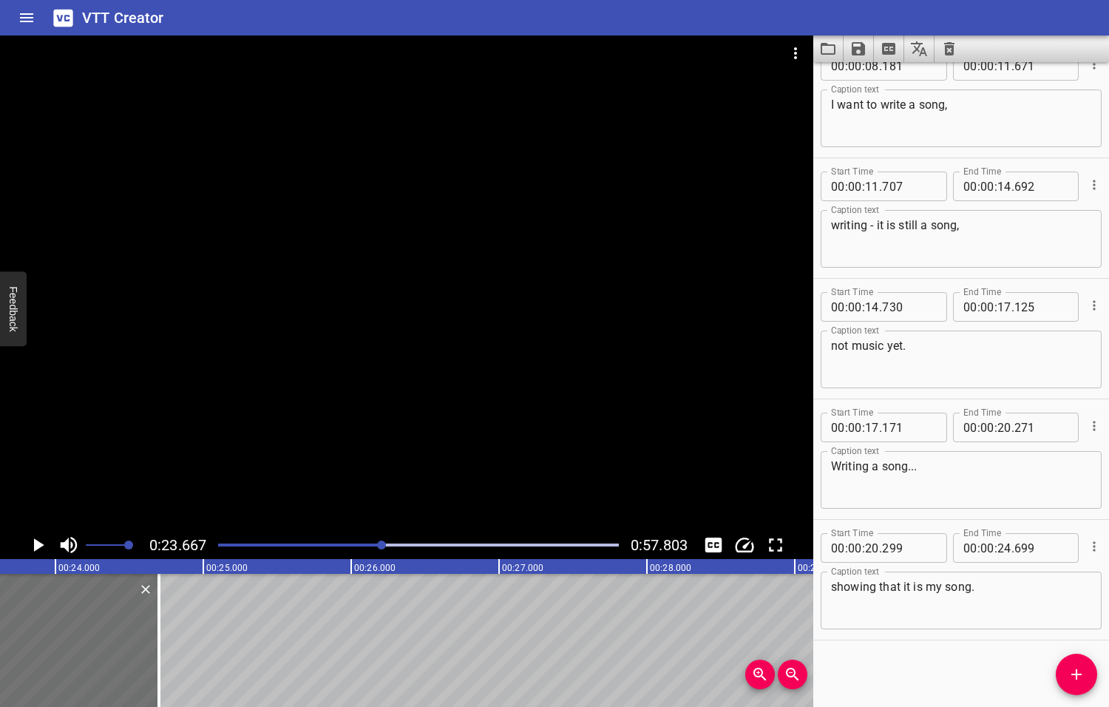
scroll to position [0, 3499]
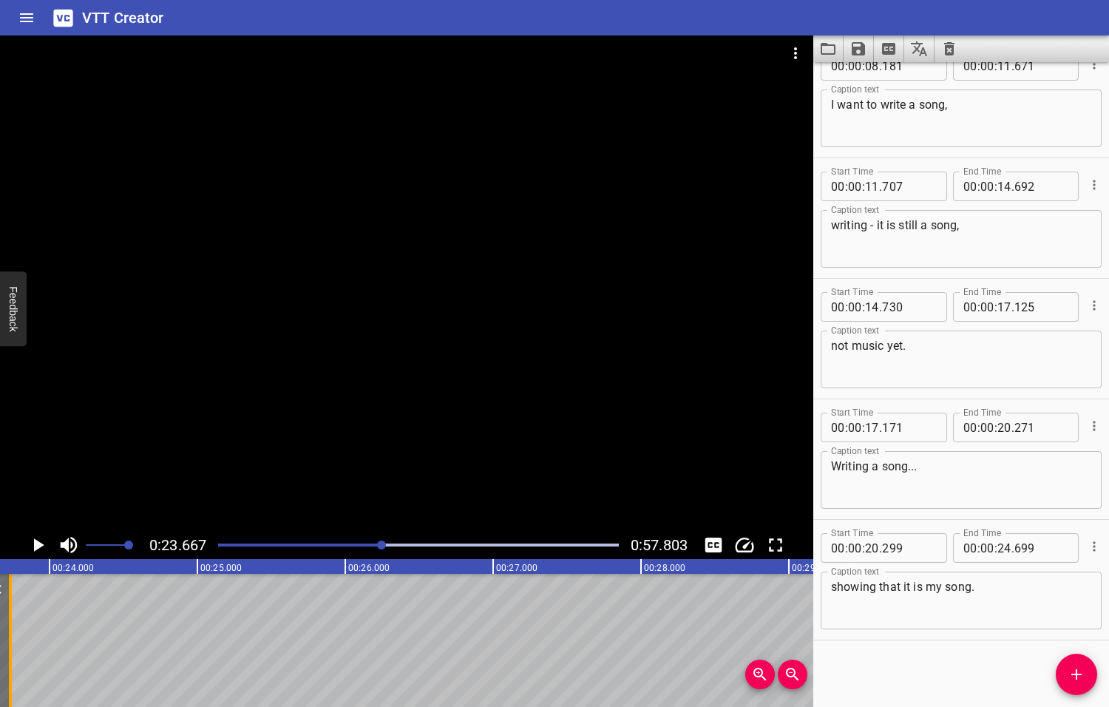
drag, startPoint x: 149, startPoint y: 649, endPoint x: 7, endPoint y: 644, distance: 142.8
click at [7, 644] on div at bounding box center [10, 640] width 15 height 133
type input "23"
type input "734"
click at [37, 546] on icon "Play/Pause" at bounding box center [39, 544] width 10 height 13
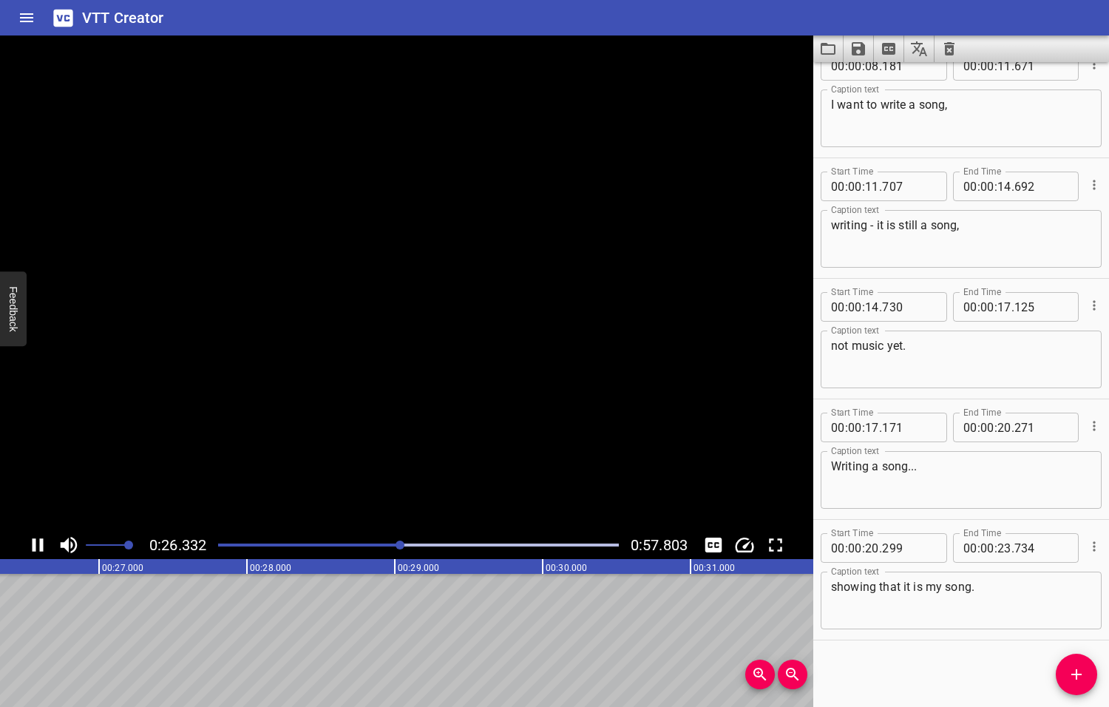
click at [36, 546] on icon "Play/Pause" at bounding box center [38, 545] width 22 height 22
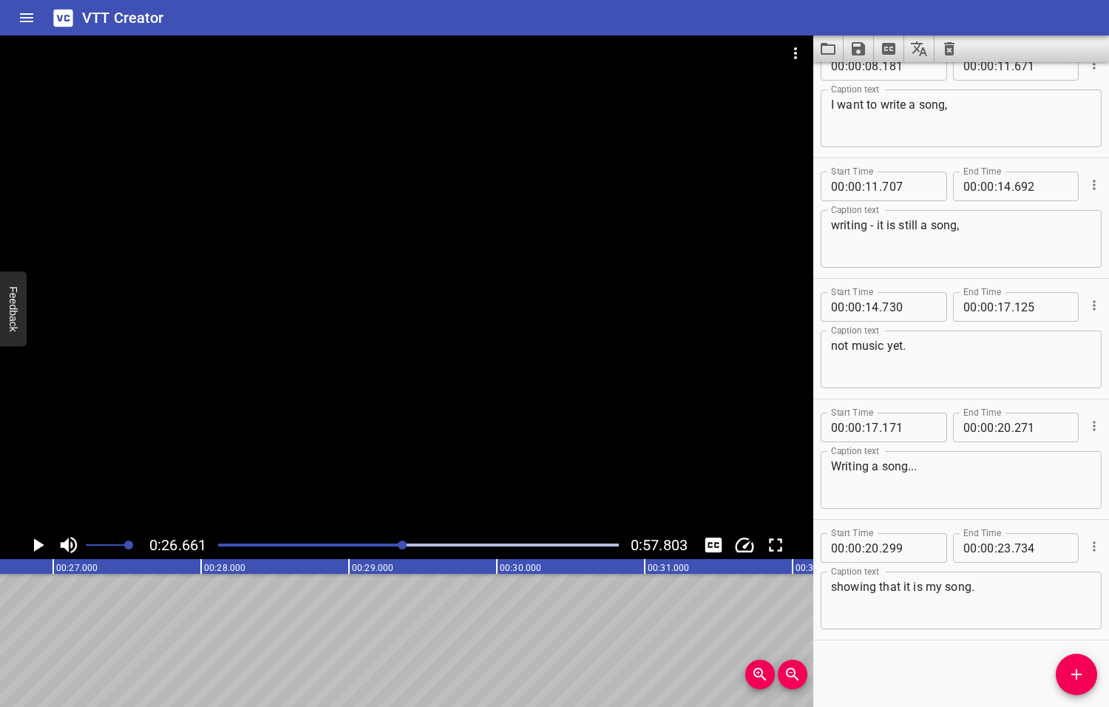
scroll to position [0, 3942]
click at [1079, 673] on icon "Add Cue" at bounding box center [1077, 674] width 18 height 18
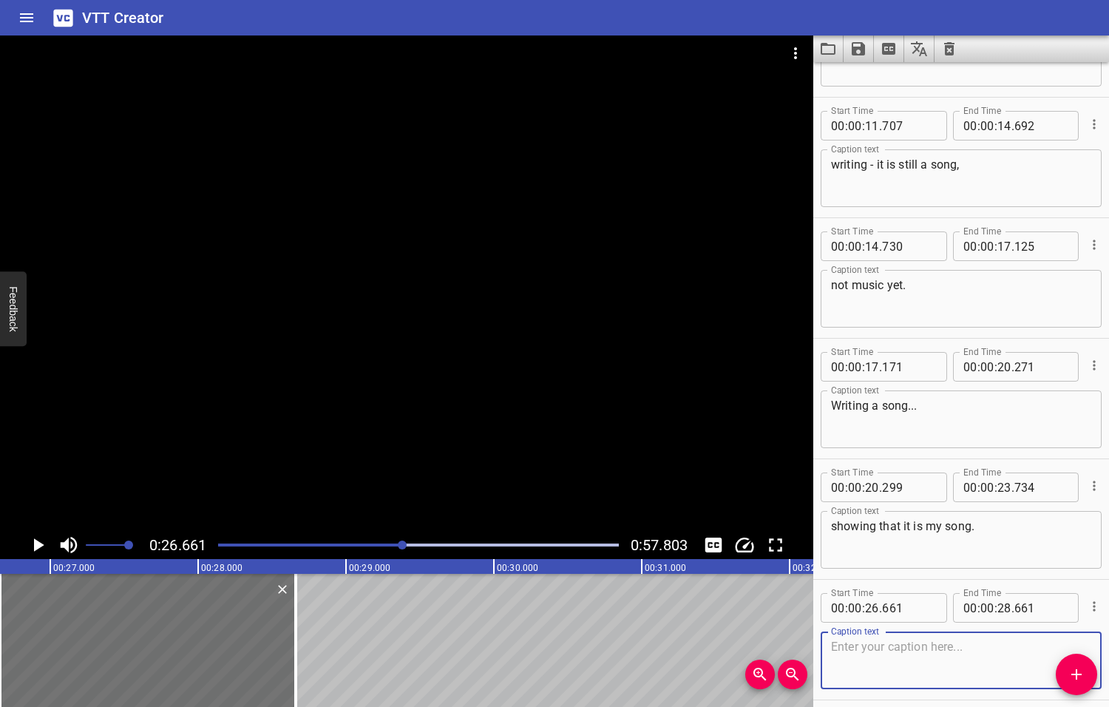
scroll to position [389, 0]
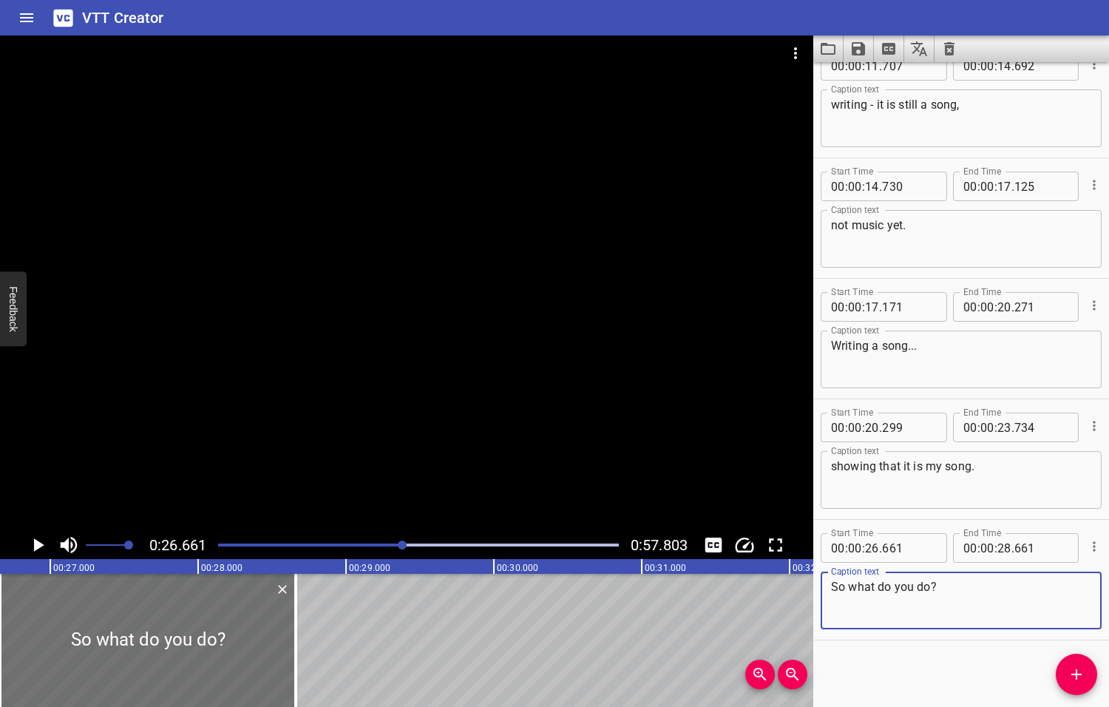
type textarea "So what do you do?"
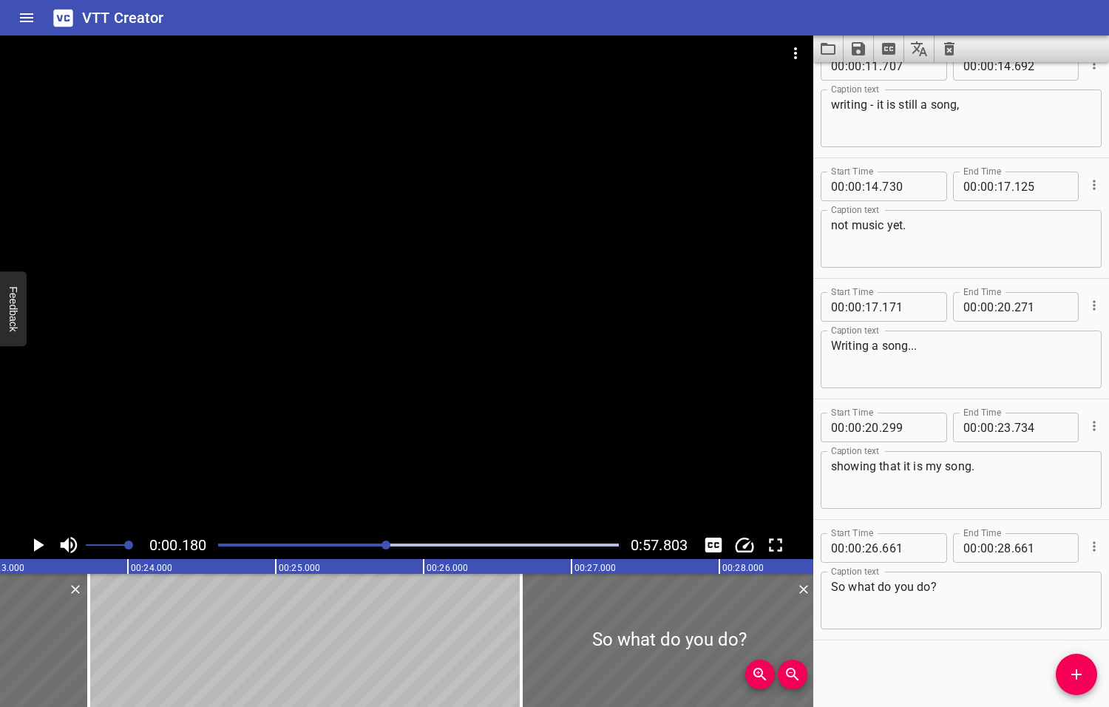
drag, startPoint x: 404, startPoint y: 545, endPoint x: 387, endPoint y: 544, distance: 16.3
click at [387, 544] on div at bounding box center [385, 544] width 9 height 9
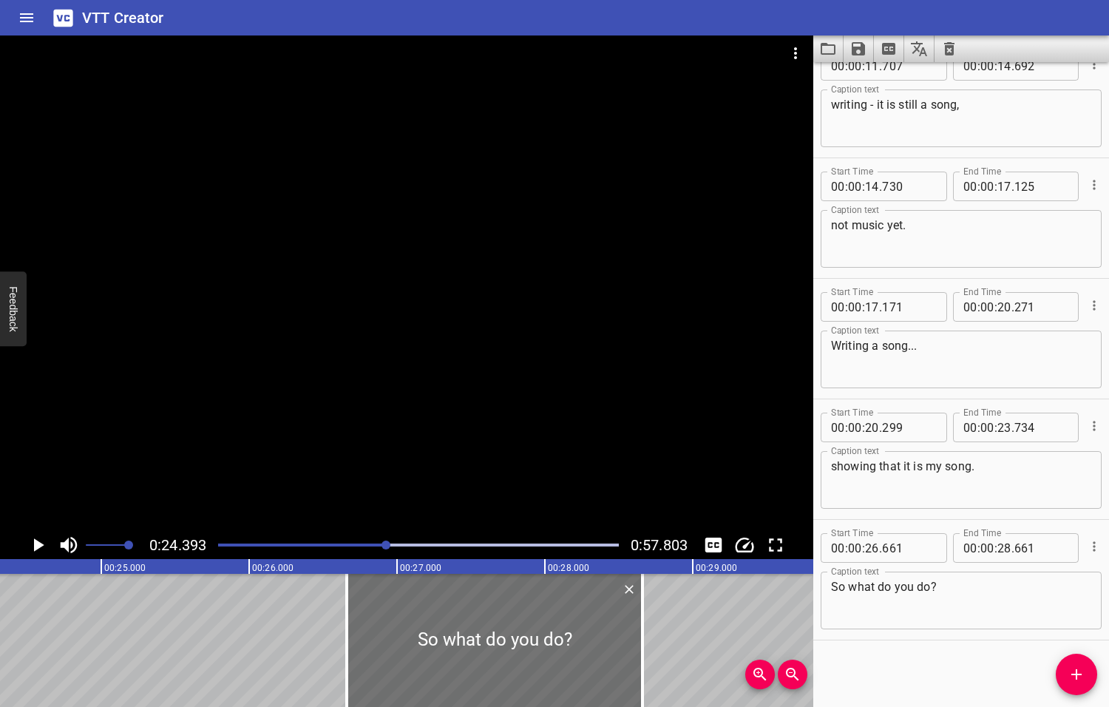
scroll to position [0, 3606]
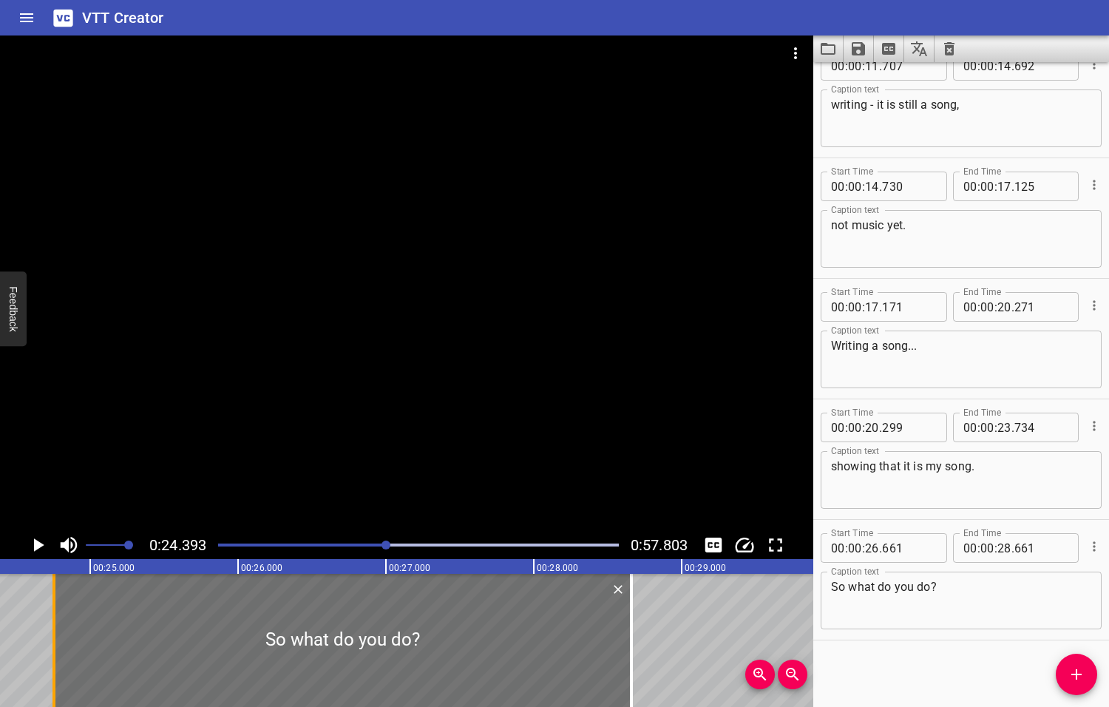
drag, startPoint x: 336, startPoint y: 633, endPoint x: 55, endPoint y: 653, distance: 282.4
click at [55, 653] on div at bounding box center [54, 640] width 15 height 133
type input "24"
type input "756"
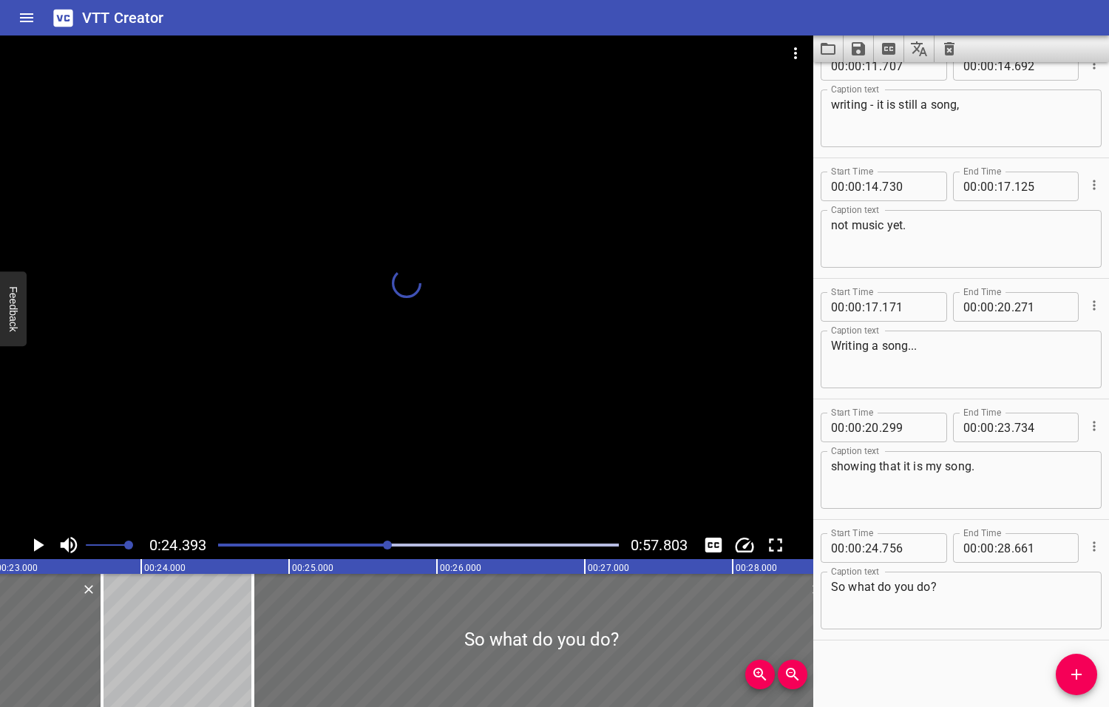
drag, startPoint x: 389, startPoint y: 543, endPoint x: 381, endPoint y: 544, distance: 7.4
click at [383, 544] on div at bounding box center [387, 544] width 9 height 9
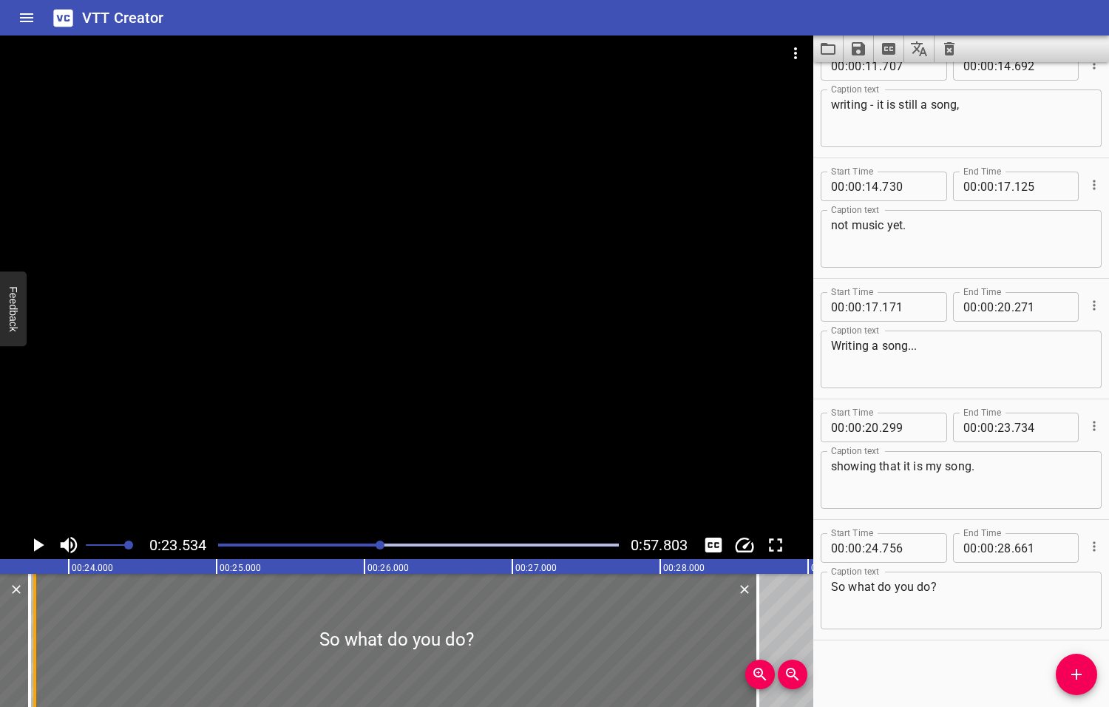
drag, startPoint x: 178, startPoint y: 662, endPoint x: 33, endPoint y: 668, distance: 145.8
click at [33, 668] on div at bounding box center [34, 640] width 15 height 133
type input "23"
type input "771"
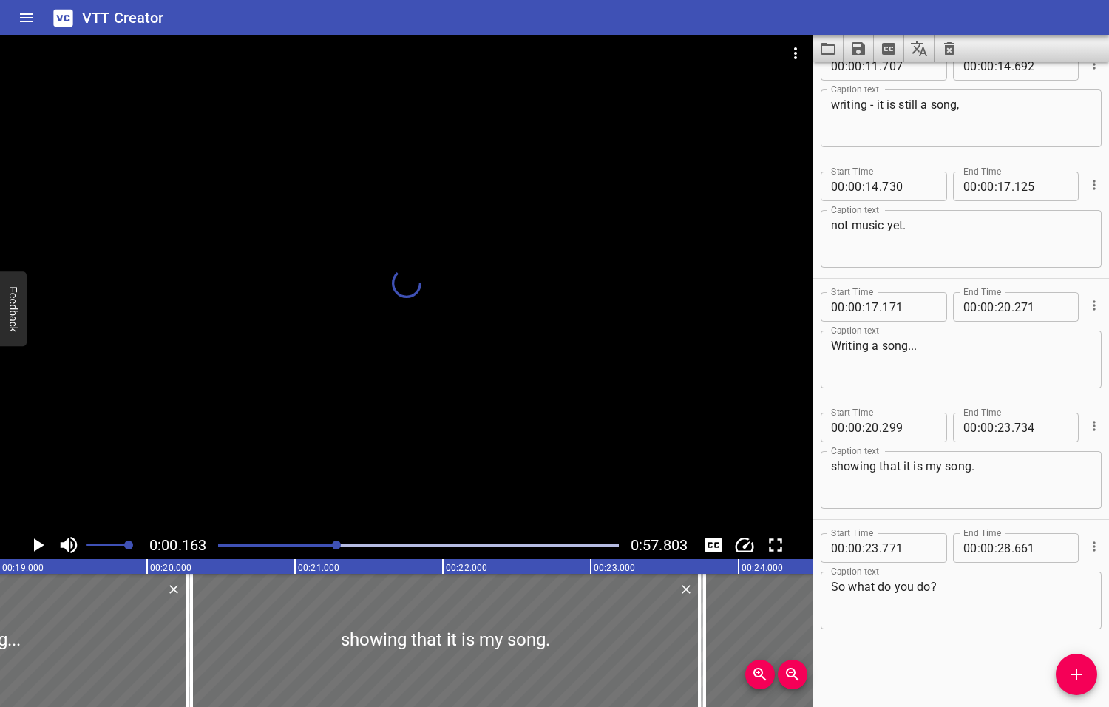
drag, startPoint x: 381, startPoint y: 545, endPoint x: 337, endPoint y: 546, distance: 43.6
click at [338, 548] on div at bounding box center [336, 544] width 9 height 9
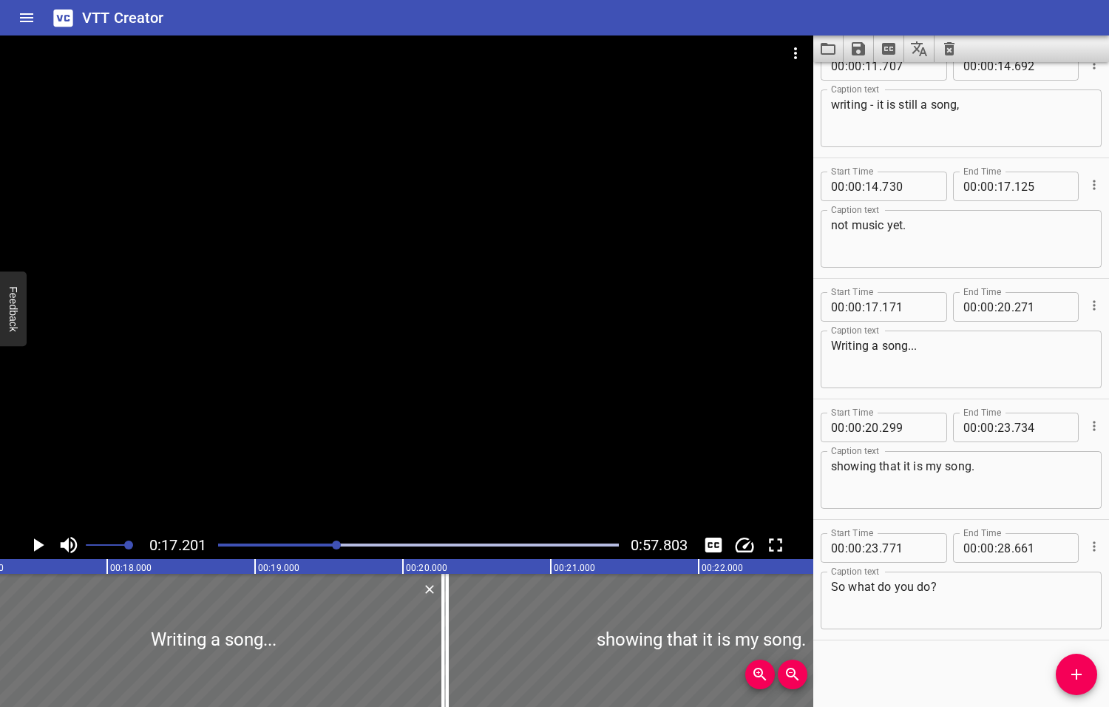
scroll to position [0, 2543]
click at [37, 544] on icon "Play/Pause" at bounding box center [39, 544] width 10 height 13
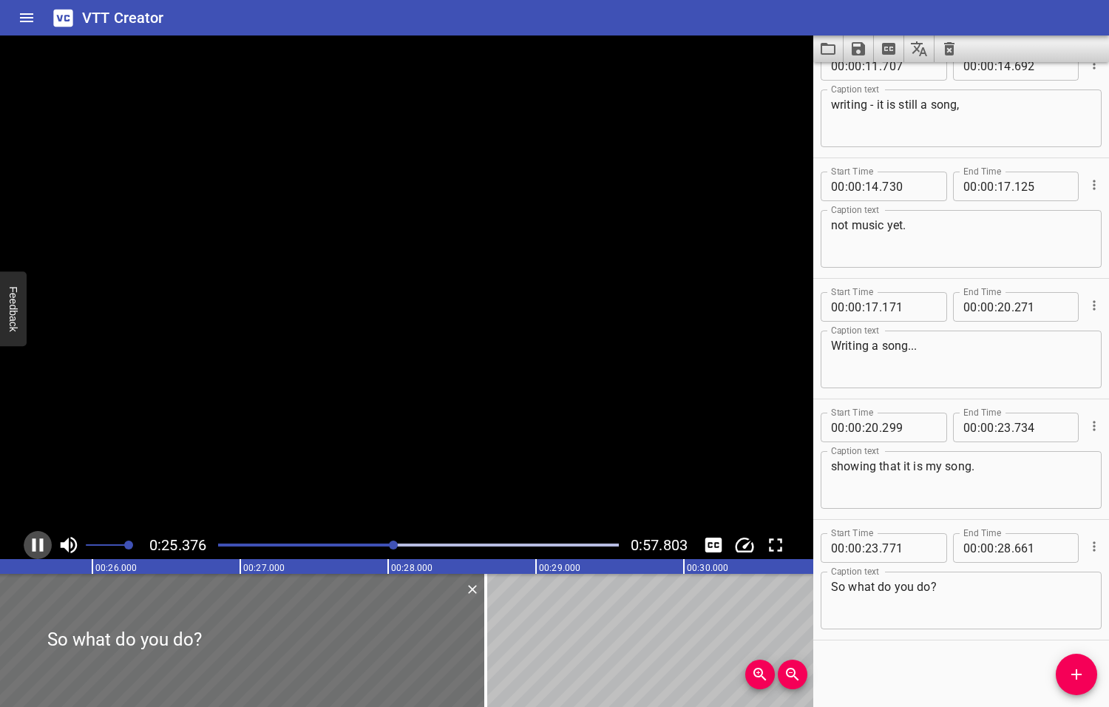
click at [37, 544] on icon "Play/Pause" at bounding box center [38, 545] width 22 height 22
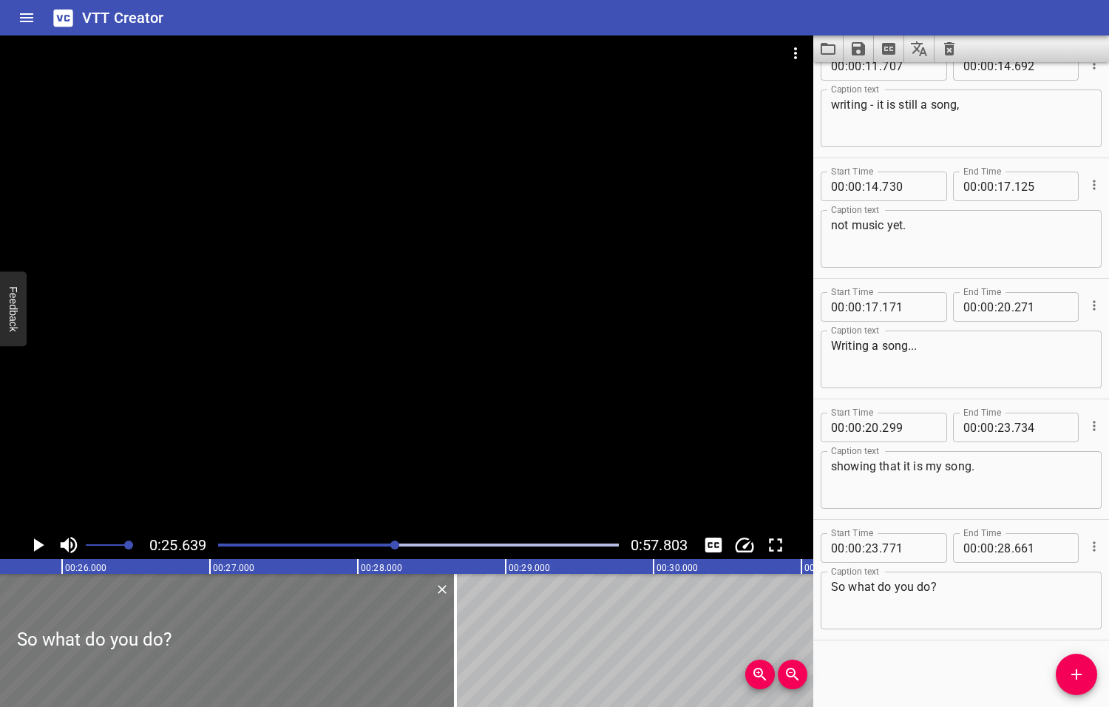
scroll to position [0, 3790]
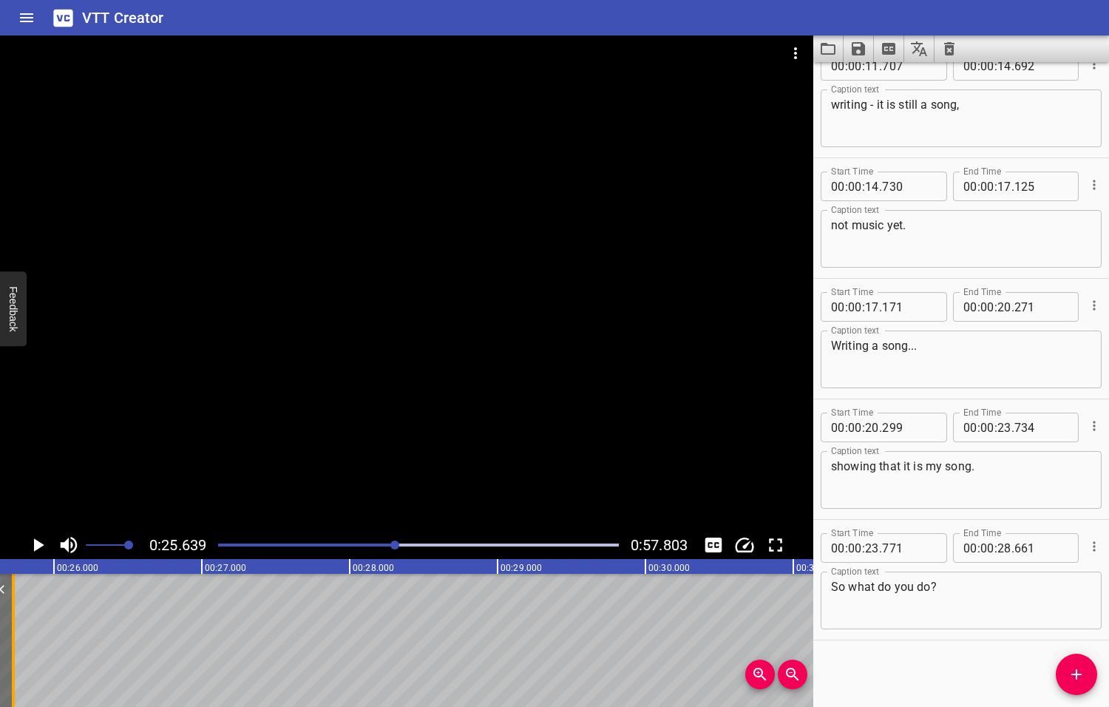
drag, startPoint x: 448, startPoint y: 653, endPoint x: 14, endPoint y: 665, distance: 434.1
click at [14, 665] on div at bounding box center [13, 640] width 15 height 133
type input "25"
type input "726"
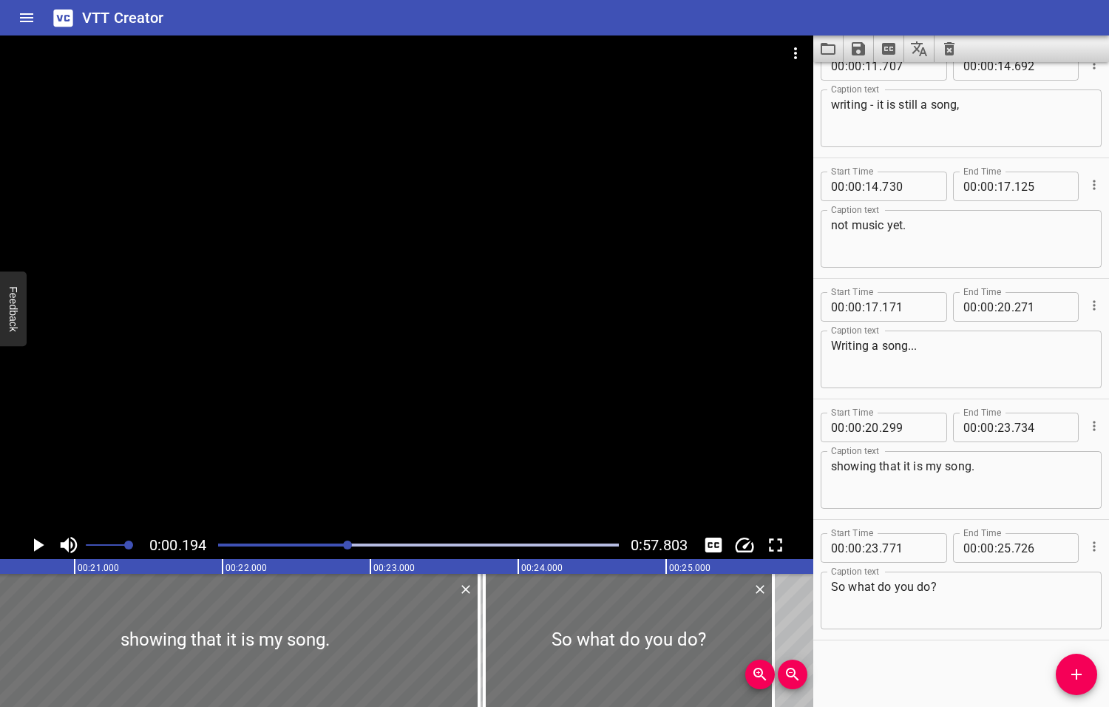
drag, startPoint x: 395, startPoint y: 544, endPoint x: 349, endPoint y: 554, distance: 47.0
click at [349, 554] on div at bounding box center [418, 545] width 418 height 21
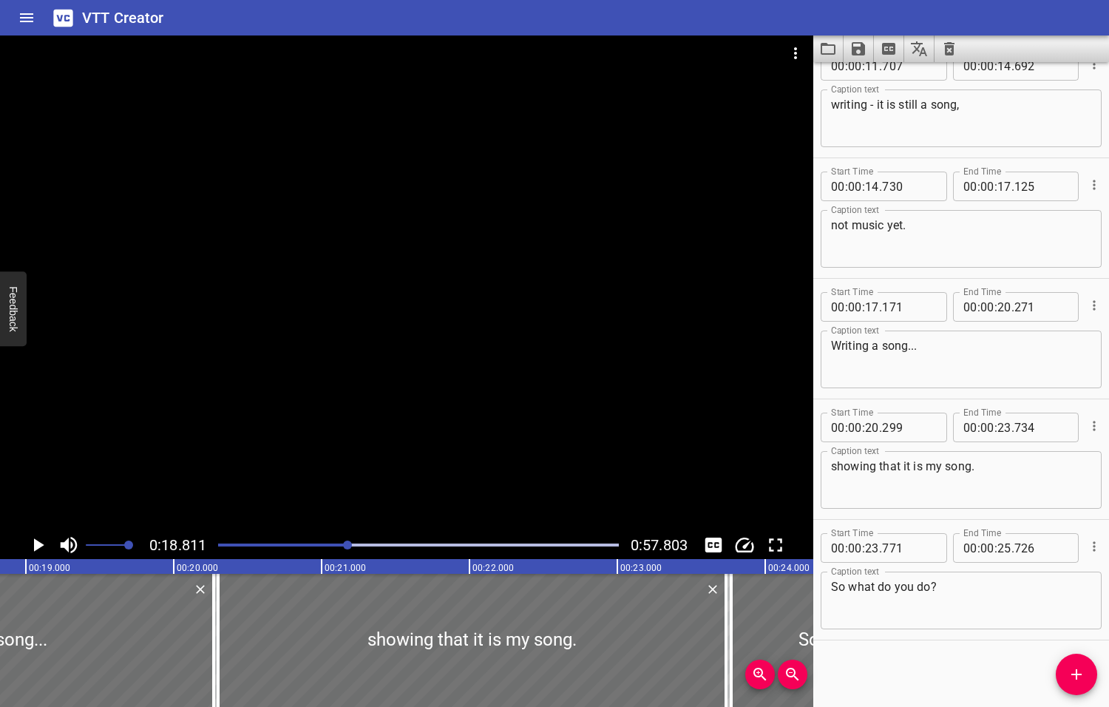
scroll to position [0, 2781]
click at [38, 544] on icon "Play/Pause" at bounding box center [39, 544] width 10 height 13
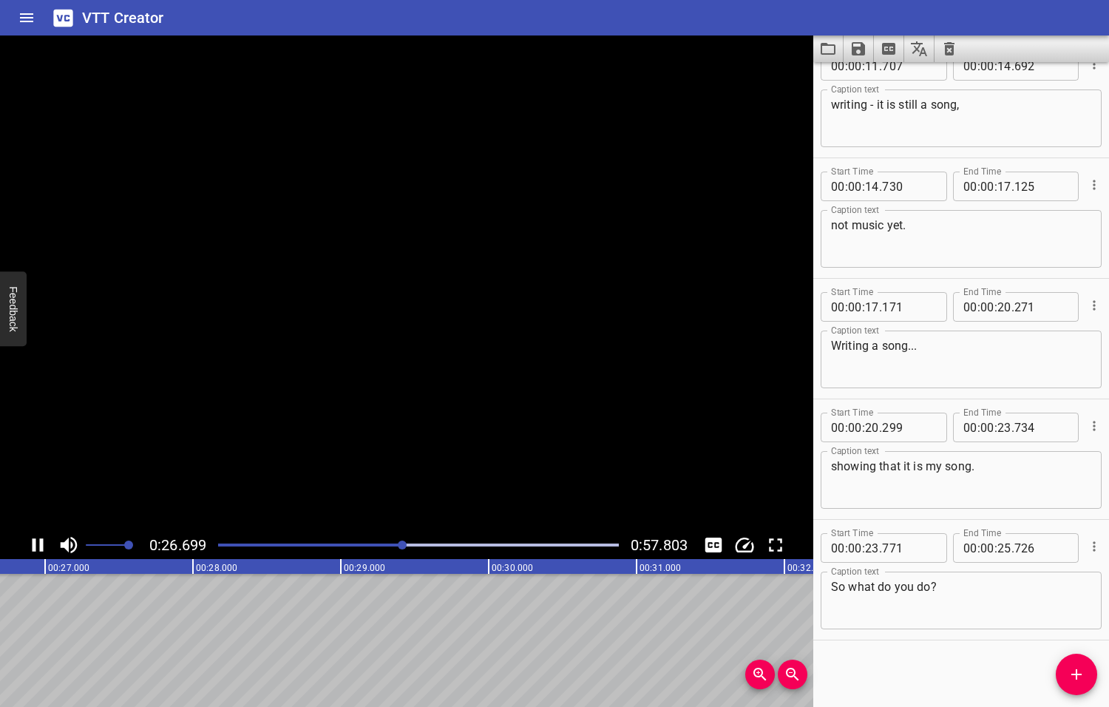
click at [37, 545] on icon "Play/Pause" at bounding box center [38, 545] width 22 height 22
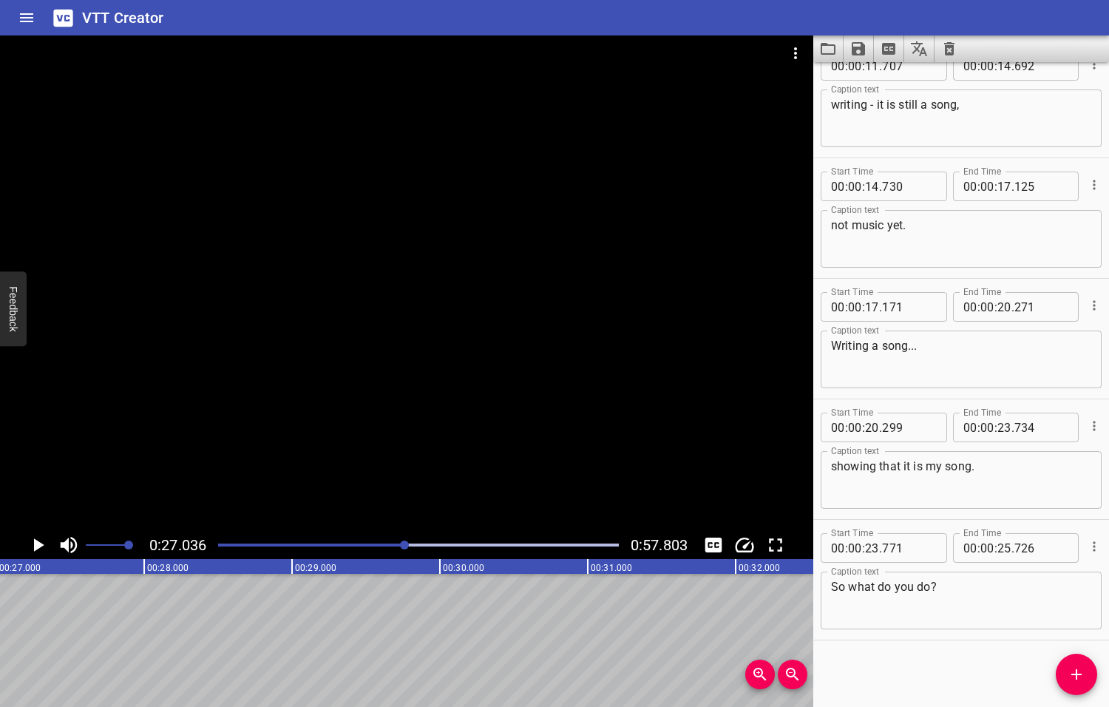
scroll to position [0, 3997]
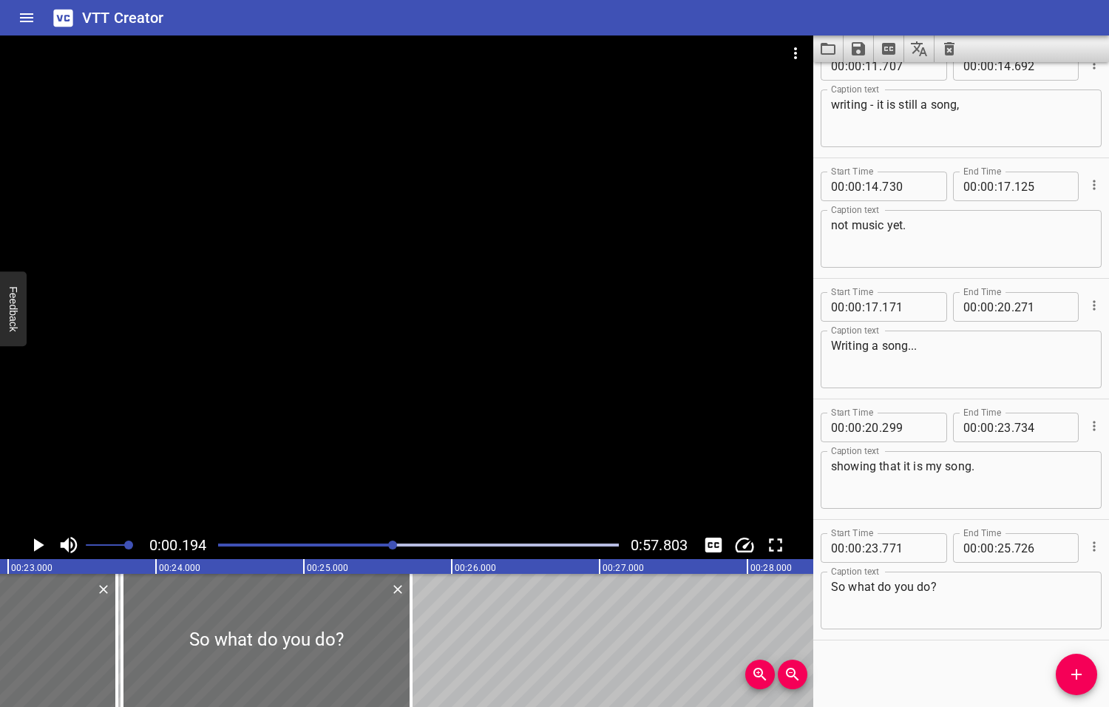
drag, startPoint x: 405, startPoint y: 545, endPoint x: 394, endPoint y: 547, distance: 11.3
click at [394, 547] on div at bounding box center [392, 544] width 9 height 9
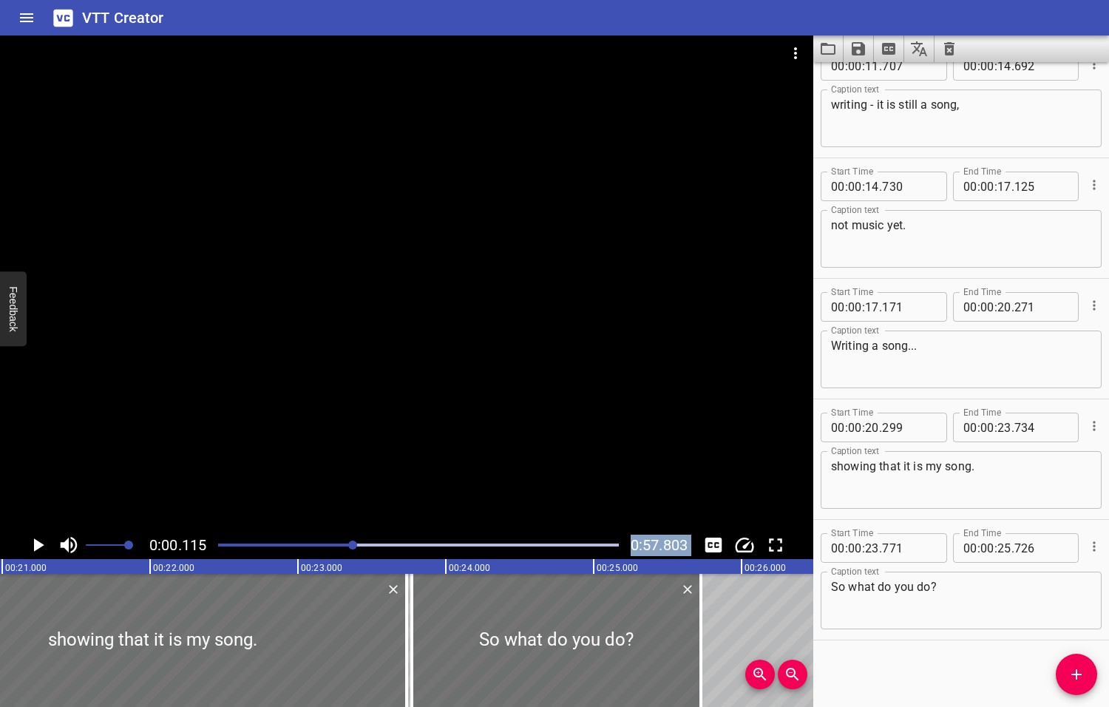
drag, startPoint x: 394, startPoint y: 547, endPoint x: 354, endPoint y: 562, distance: 42.6
click at [354, 562] on div "0:00.115 0:57.803 00:00.000 00:01.000 00:02.000 00:03.000 00:04.000 00:05.000 0…" at bounding box center [406, 370] width 813 height 671
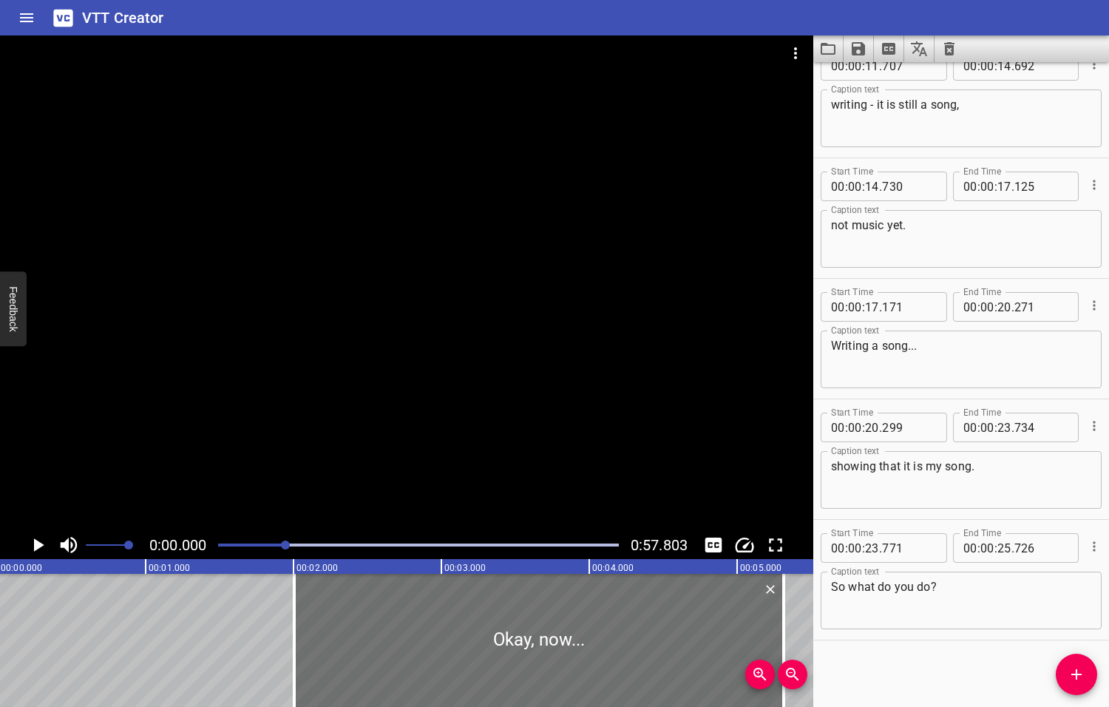
scroll to position [0, 0]
drag, startPoint x: 221, startPoint y: 544, endPoint x: 291, endPoint y: 535, distance: 70.2
click at [291, 535] on div at bounding box center [418, 545] width 418 height 21
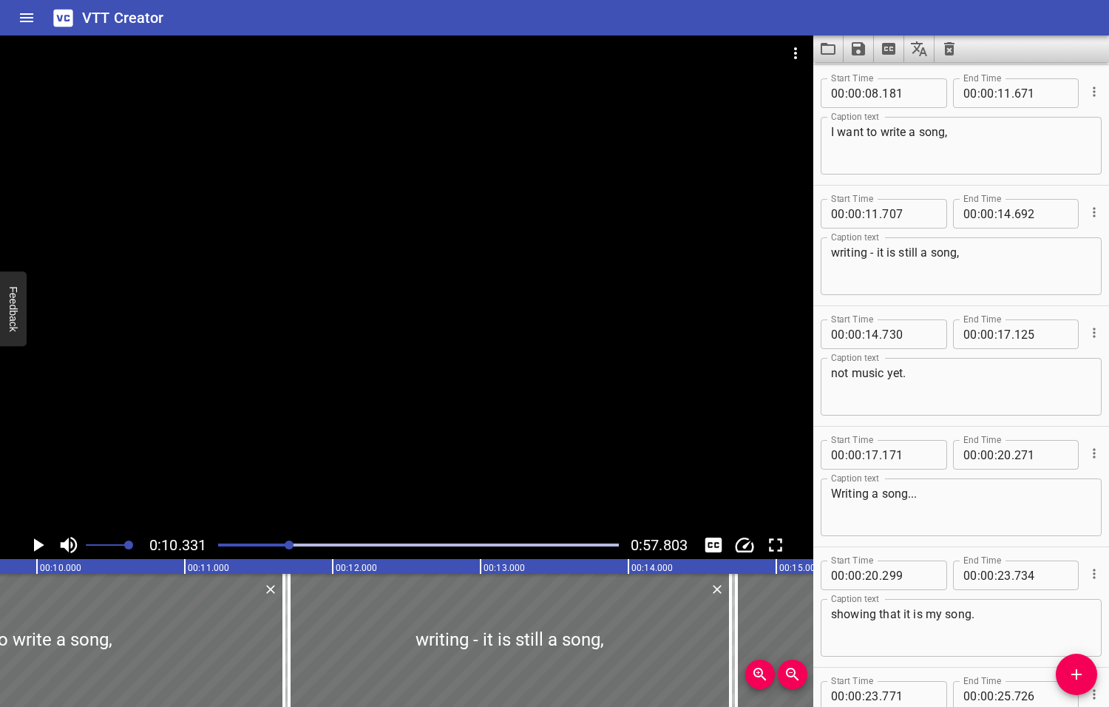
scroll to position [0, 1527]
drag, startPoint x: 291, startPoint y: 546, endPoint x: 299, endPoint y: 544, distance: 9.0
click at [299, 544] on div at bounding box center [297, 544] width 9 height 9
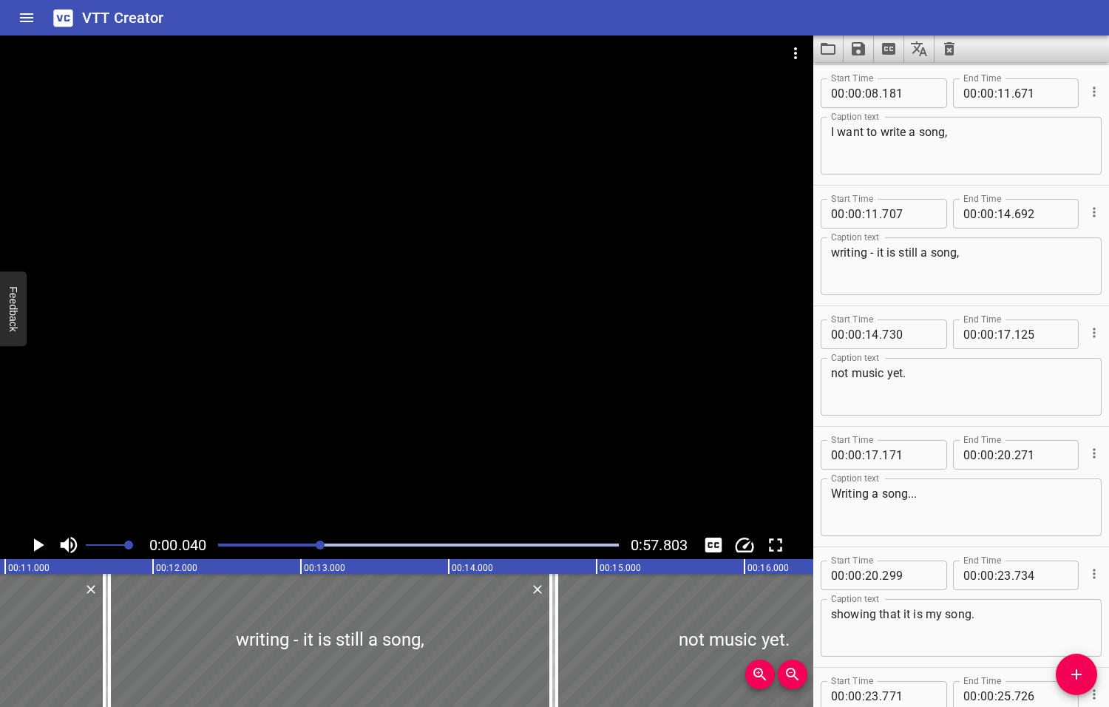
drag, startPoint x: 299, startPoint y: 544, endPoint x: 328, endPoint y: 540, distance: 28.4
click at [325, 540] on div at bounding box center [320, 544] width 9 height 9
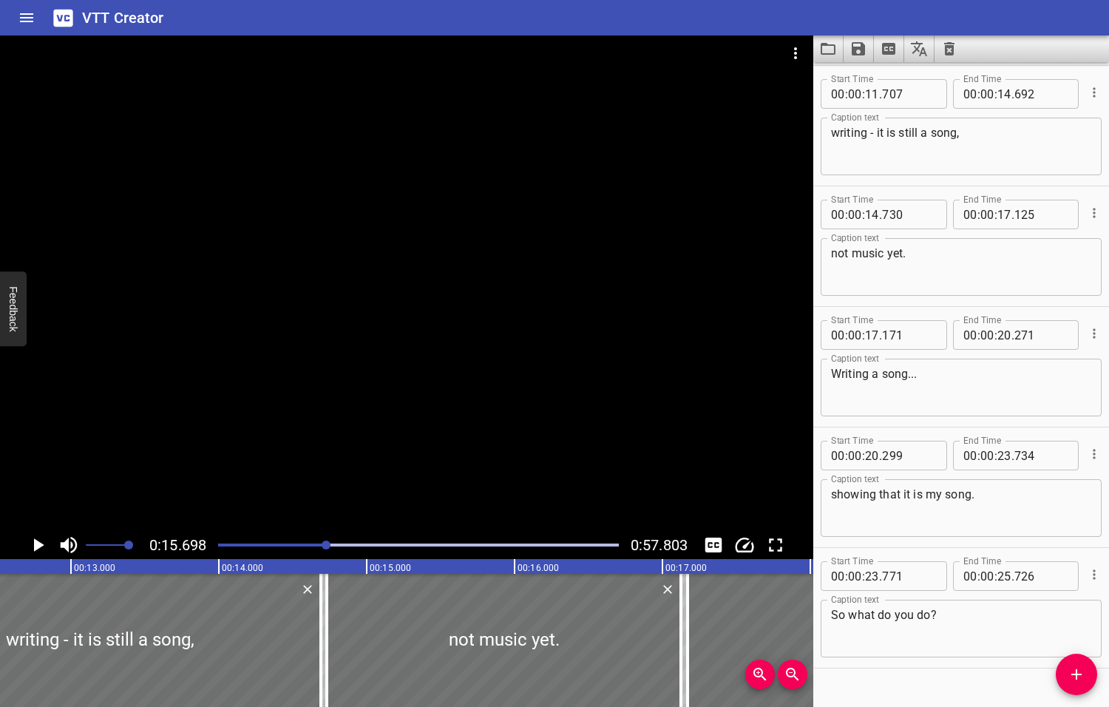
scroll to position [389, 0]
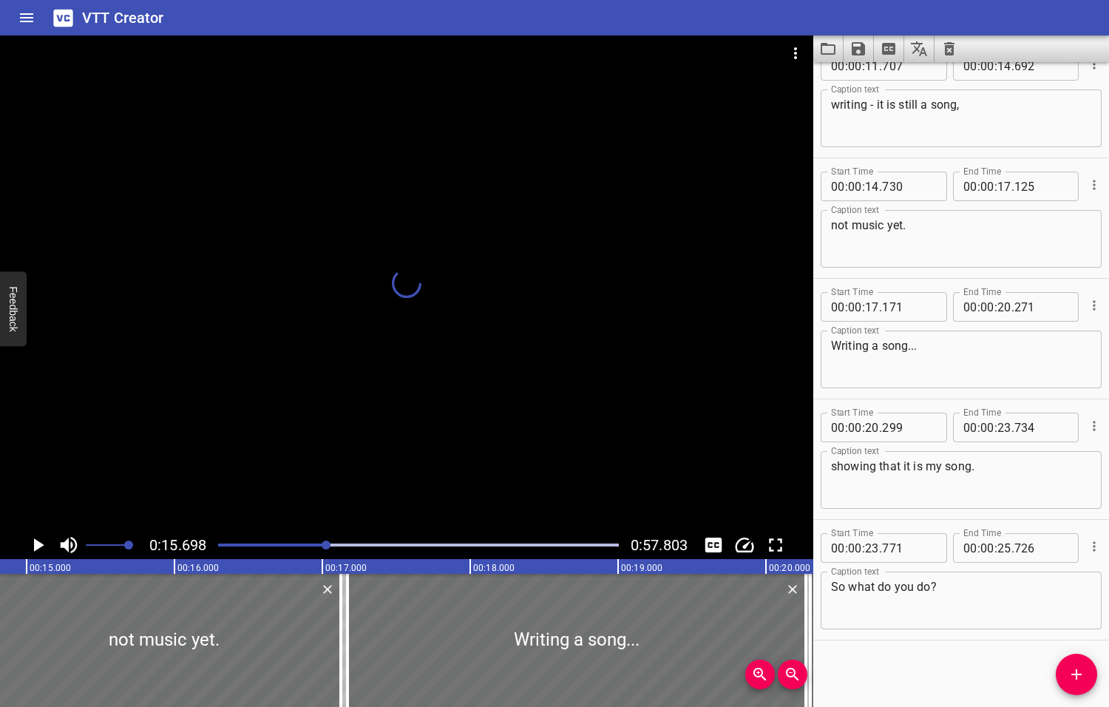
drag, startPoint x: 328, startPoint y: 540, endPoint x: 346, endPoint y: 540, distance: 18.5
click at [330, 540] on div at bounding box center [326, 544] width 9 height 9
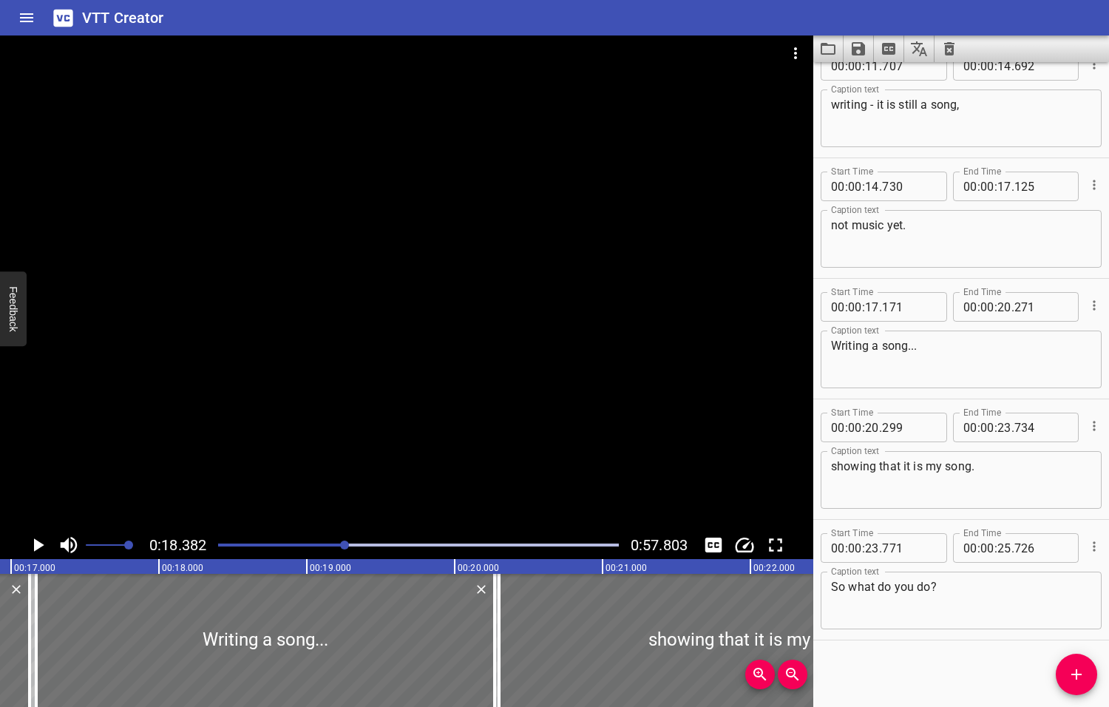
scroll to position [0, 2718]
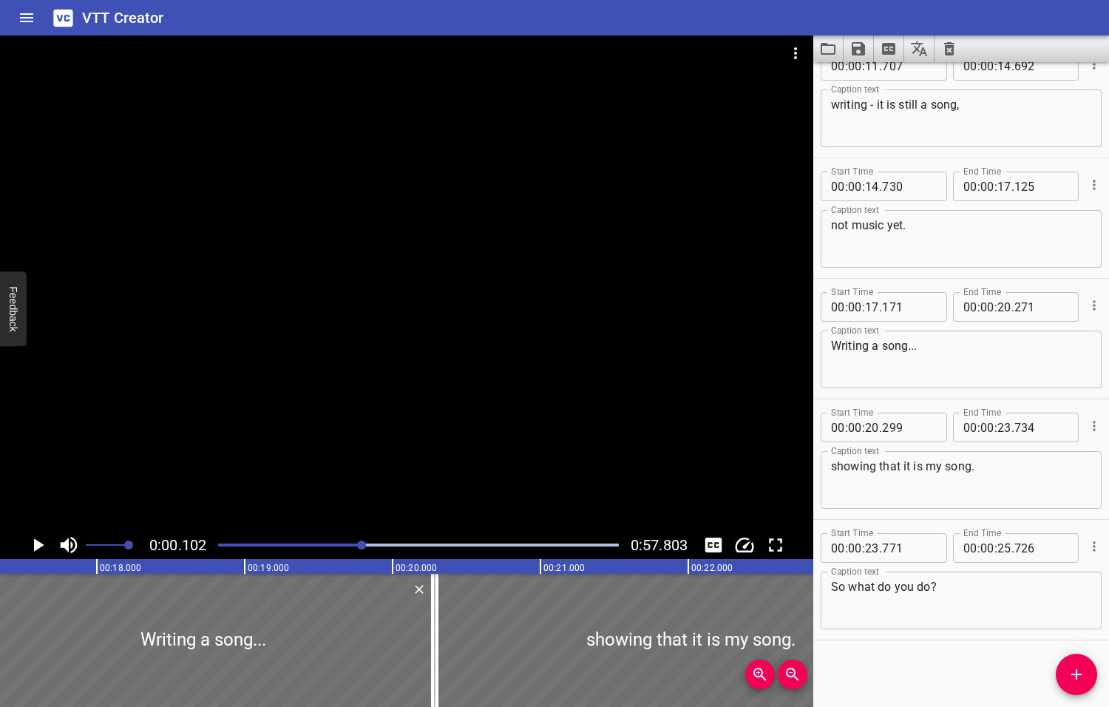
drag, startPoint x: 346, startPoint y: 540, endPoint x: 363, endPoint y: 541, distance: 17.0
click at [363, 541] on div at bounding box center [361, 544] width 9 height 9
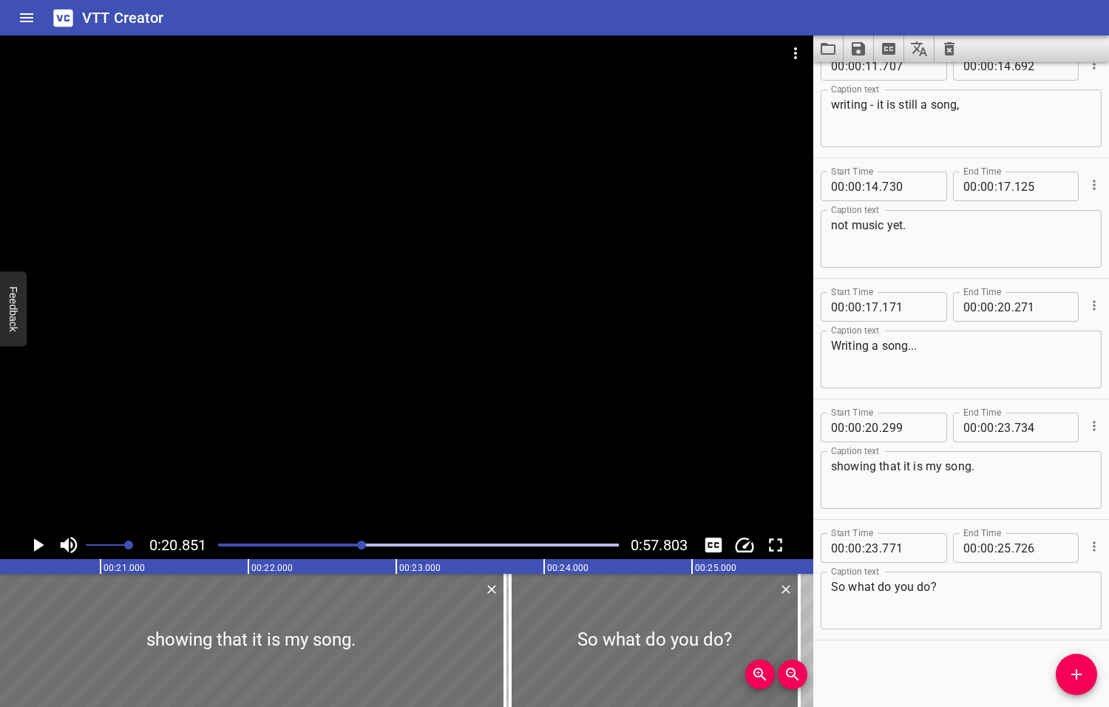
scroll to position [0, 3083]
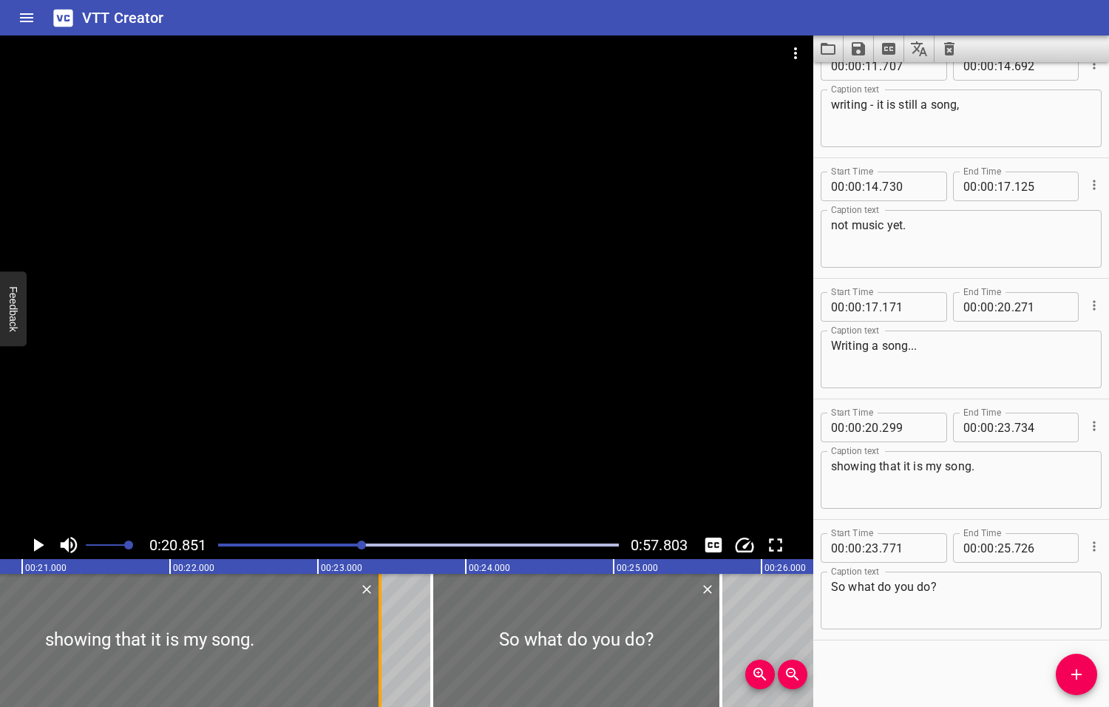
drag, startPoint x: 423, startPoint y: 639, endPoint x: 377, endPoint y: 643, distance: 46.0
click at [377, 643] on div at bounding box center [380, 640] width 15 height 133
type input "419"
drag, startPoint x: 432, startPoint y: 638, endPoint x: 386, endPoint y: 642, distance: 46.0
click at [386, 642] on div at bounding box center [385, 640] width 3 height 133
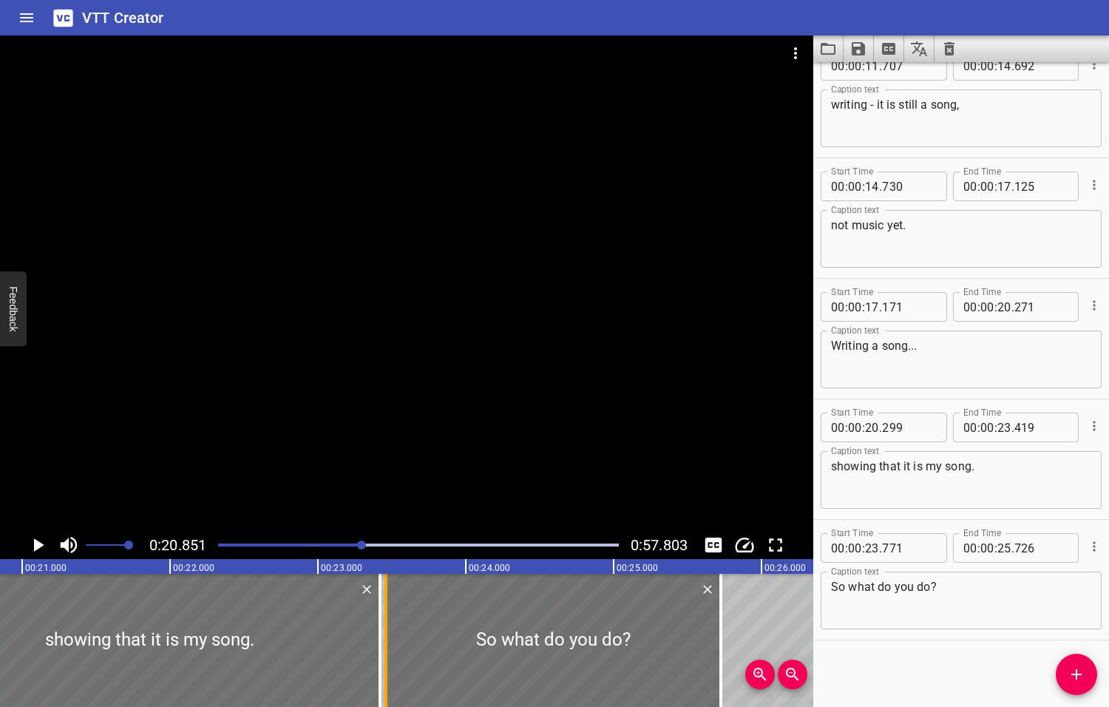
type input "461"
drag, startPoint x: 720, startPoint y: 631, endPoint x: 668, endPoint y: 636, distance: 52.0
click at [668, 636] on div at bounding box center [669, 640] width 3 height 133
type input "376"
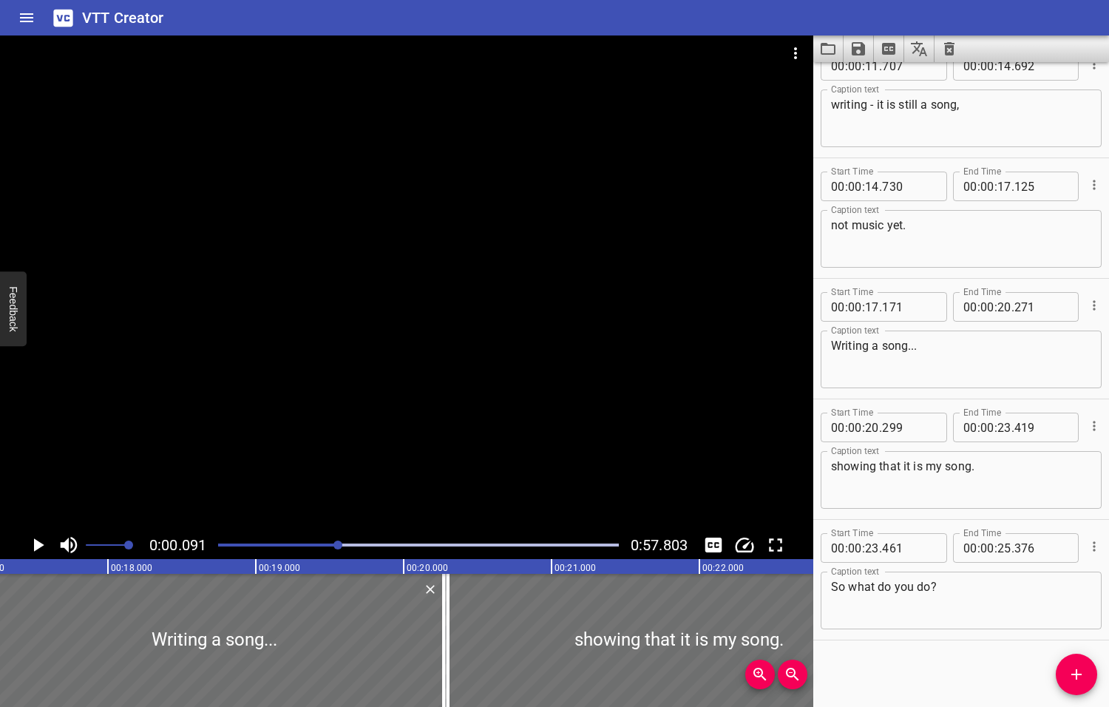
drag, startPoint x: 364, startPoint y: 544, endPoint x: 339, endPoint y: 548, distance: 26.1
click at [339, 549] on div at bounding box center [337, 544] width 9 height 9
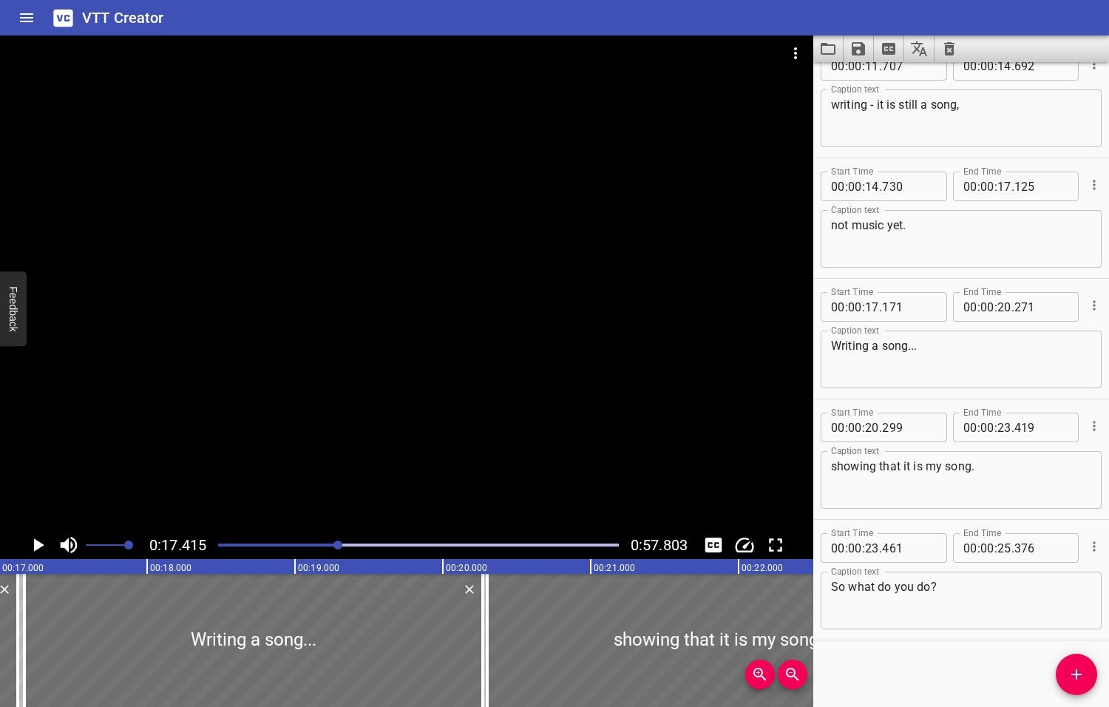
scroll to position [0, 2575]
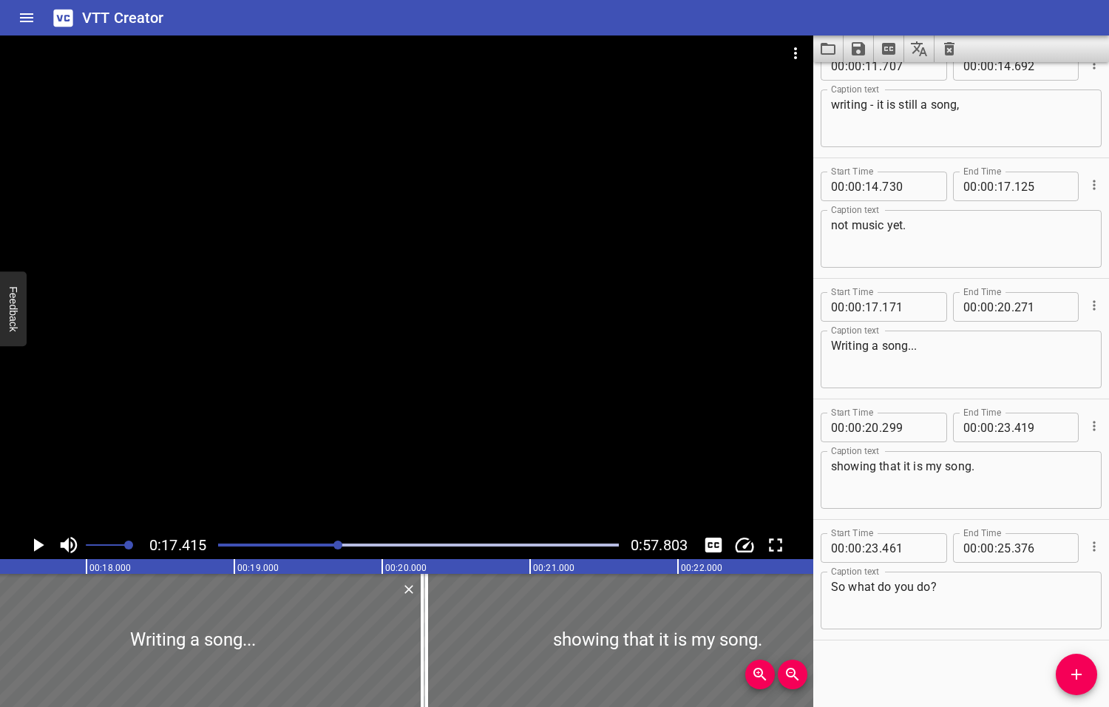
click at [40, 543] on icon "Play/Pause" at bounding box center [39, 544] width 10 height 13
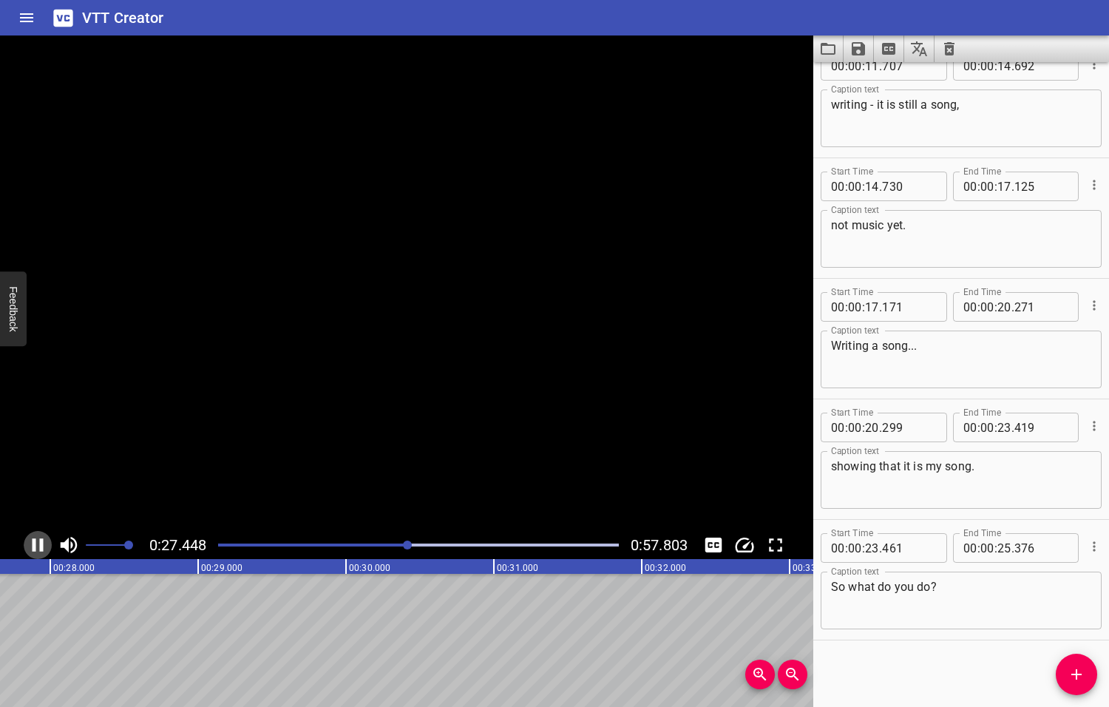
click at [34, 545] on icon "Play/Pause" at bounding box center [38, 544] width 11 height 13
click at [1076, 676] on icon "Add Cue" at bounding box center [1076, 674] width 10 height 10
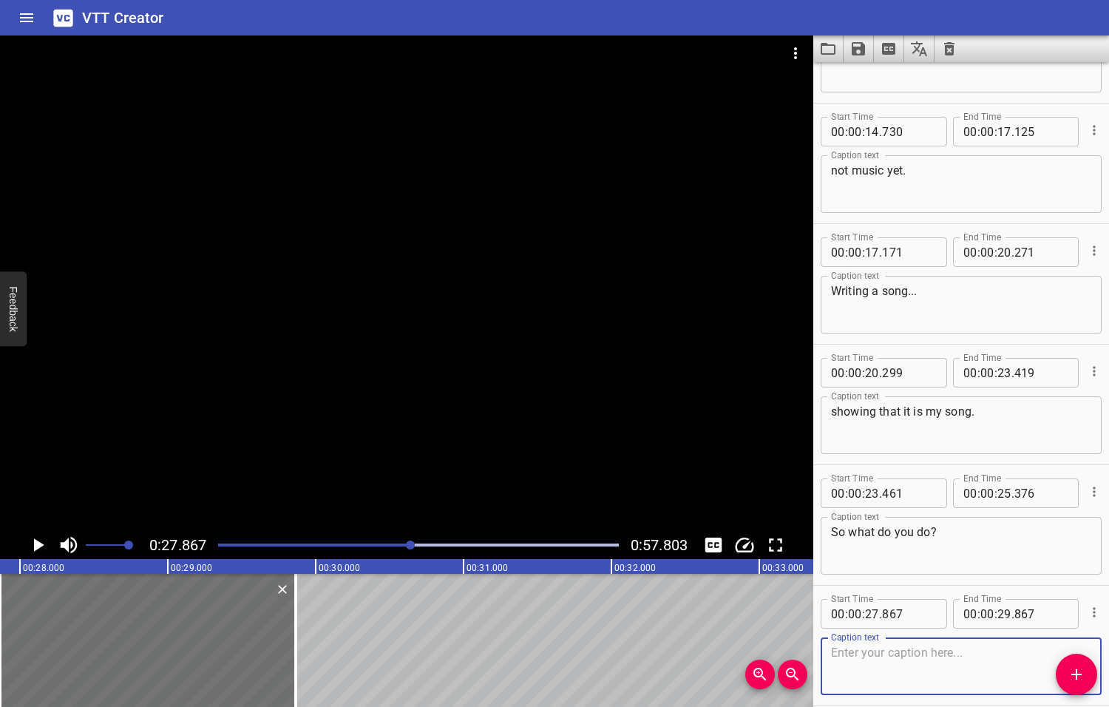
scroll to position [509, 0]
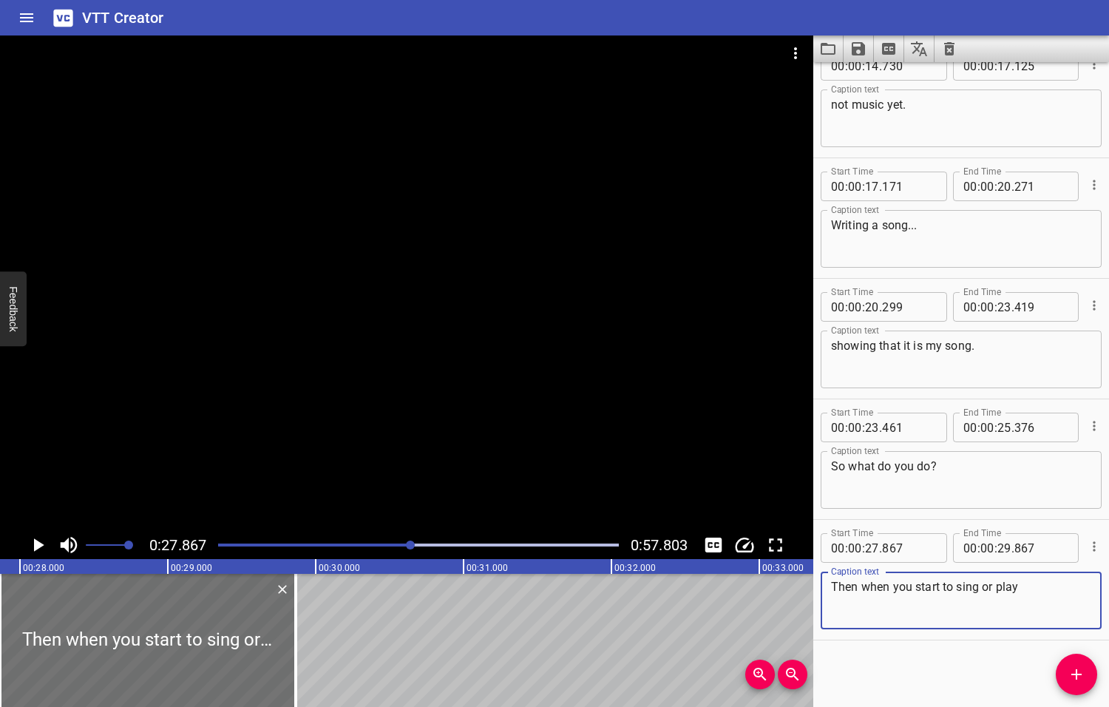
type textarea "Then when you start to sing or play"
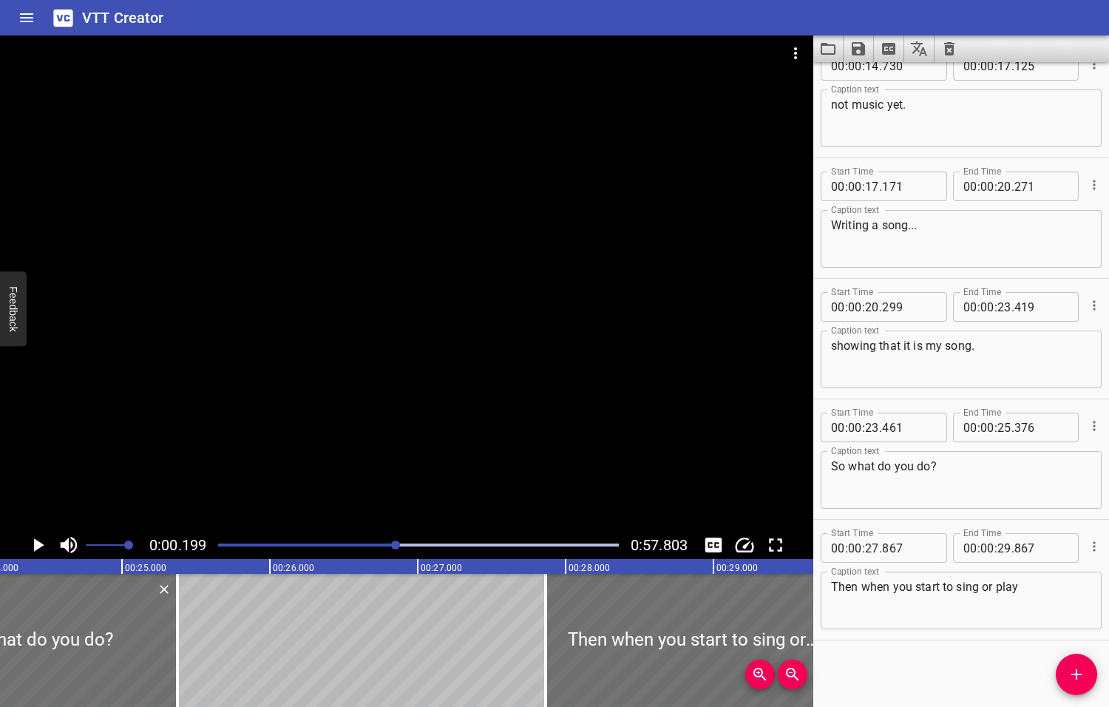
drag, startPoint x: 410, startPoint y: 543, endPoint x: 397, endPoint y: 547, distance: 13.8
click at [397, 547] on div at bounding box center [395, 544] width 9 height 9
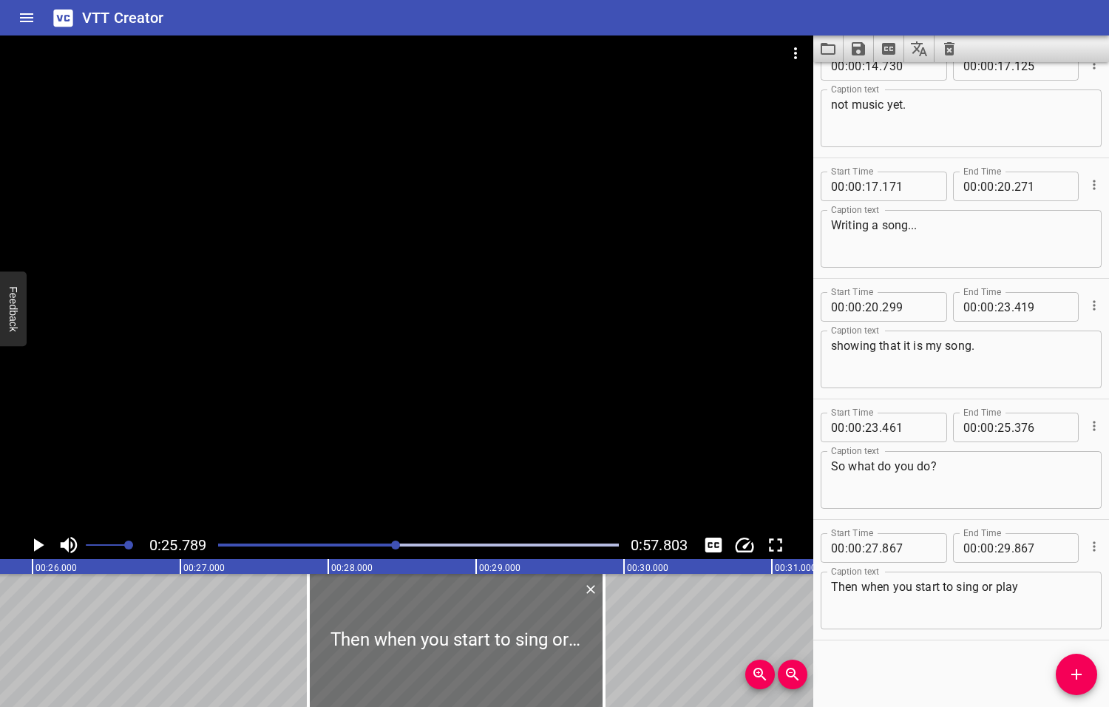
scroll to position [0, 3813]
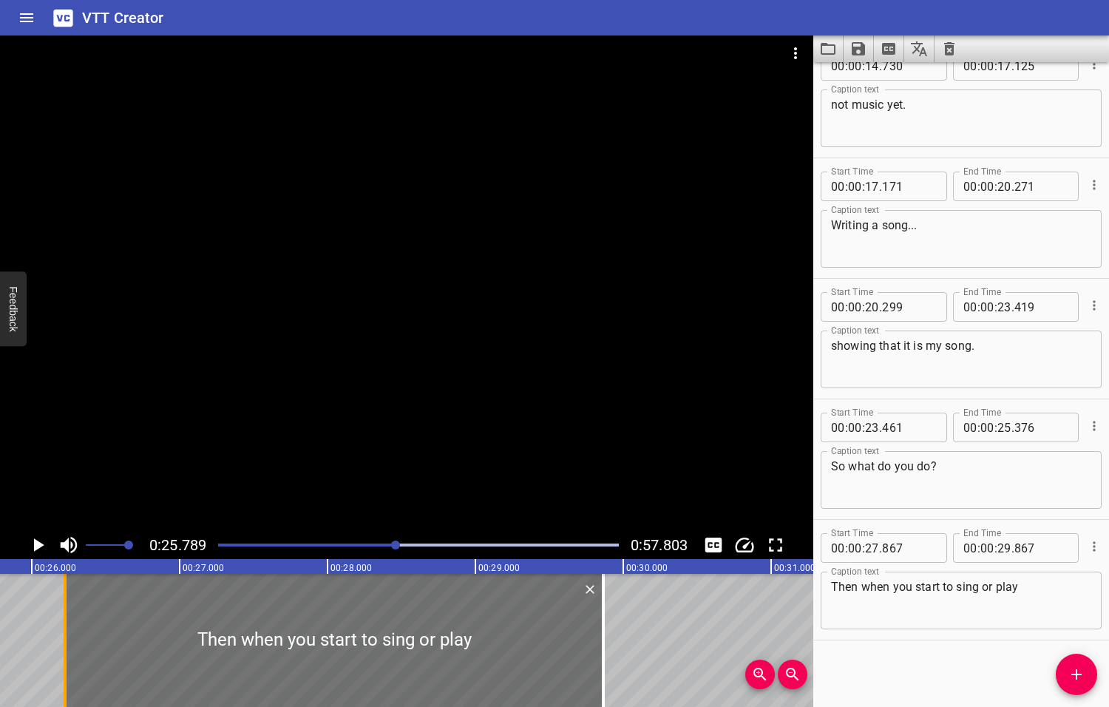
drag, startPoint x: 305, startPoint y: 638, endPoint x: 62, endPoint y: 648, distance: 242.7
click at [62, 648] on div at bounding box center [65, 640] width 15 height 133
type input "26"
type input "227"
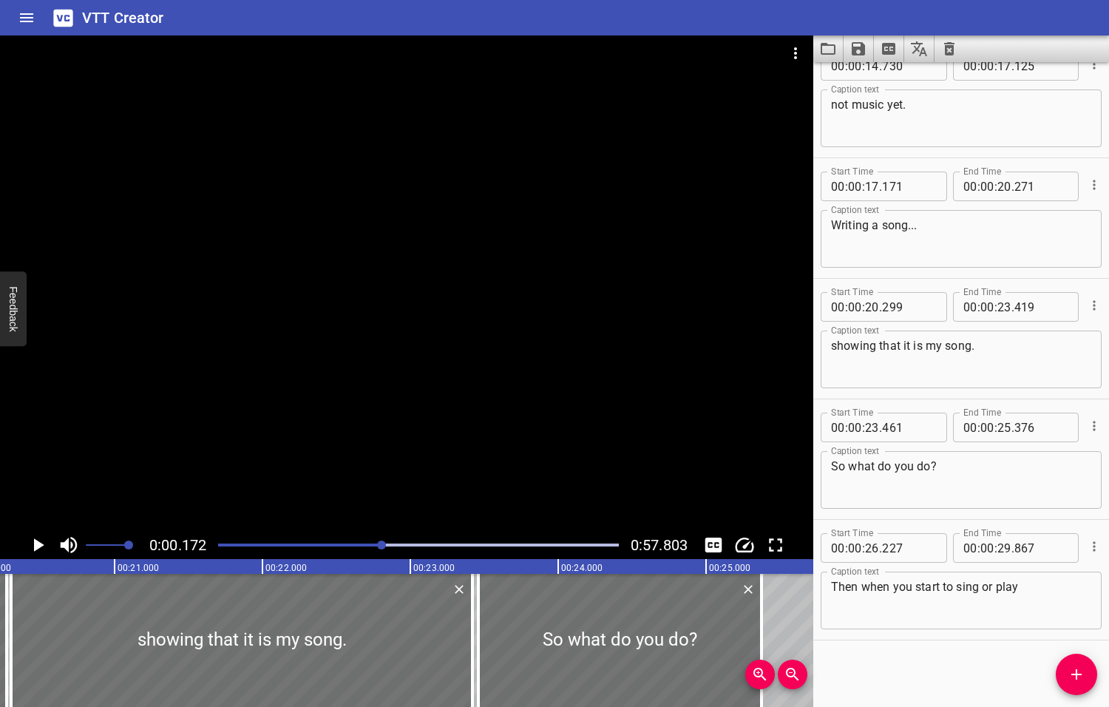
drag, startPoint x: 398, startPoint y: 544, endPoint x: 383, endPoint y: 545, distance: 14.8
click at [383, 545] on div at bounding box center [381, 544] width 9 height 9
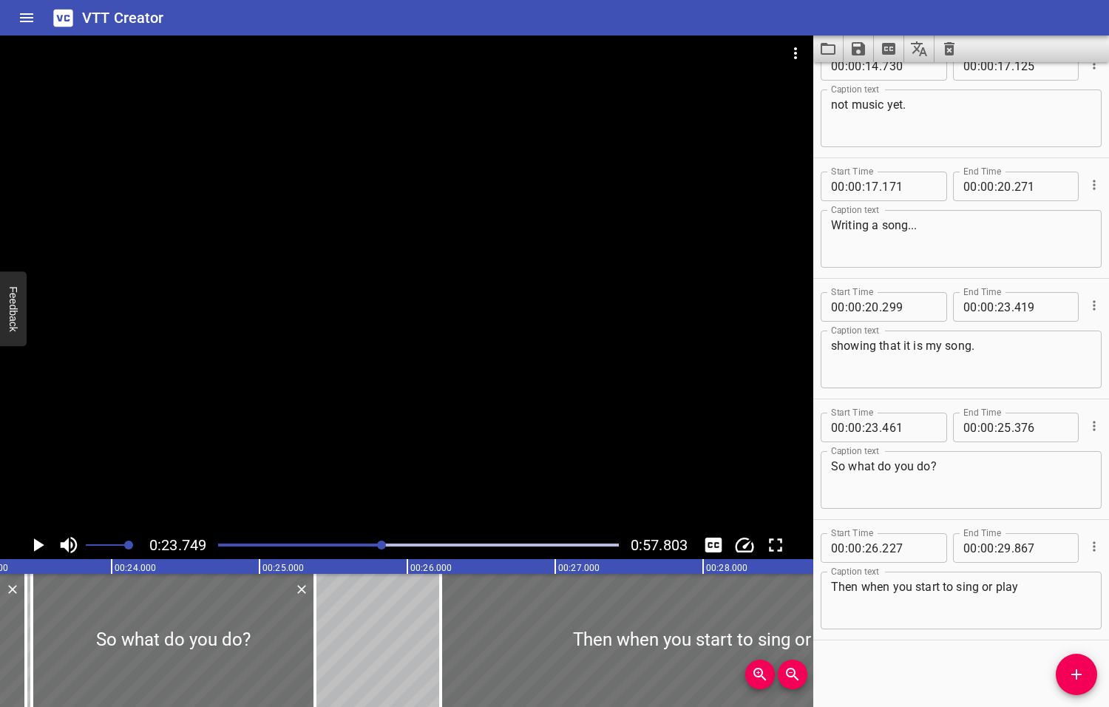
scroll to position [0, 3512]
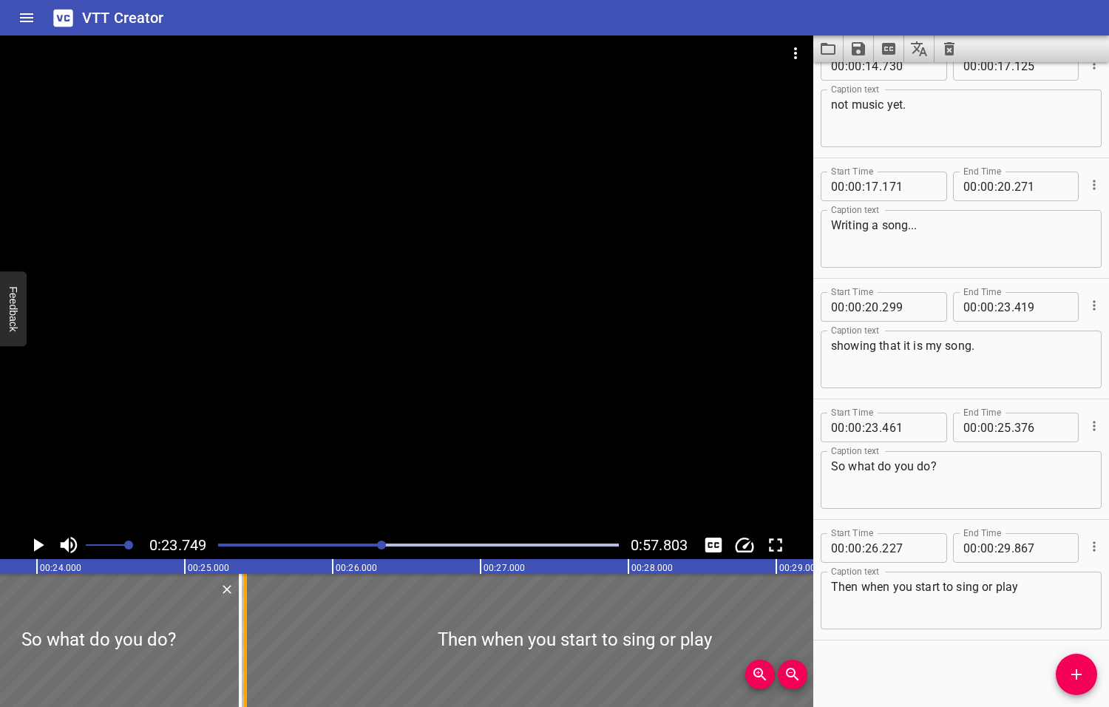
drag, startPoint x: 360, startPoint y: 635, endPoint x: 240, endPoint y: 647, distance: 121.1
click at [240, 647] on div at bounding box center [245, 640] width 15 height 133
type input "25"
type input "412"
click at [41, 543] on icon "Play/Pause" at bounding box center [39, 544] width 10 height 13
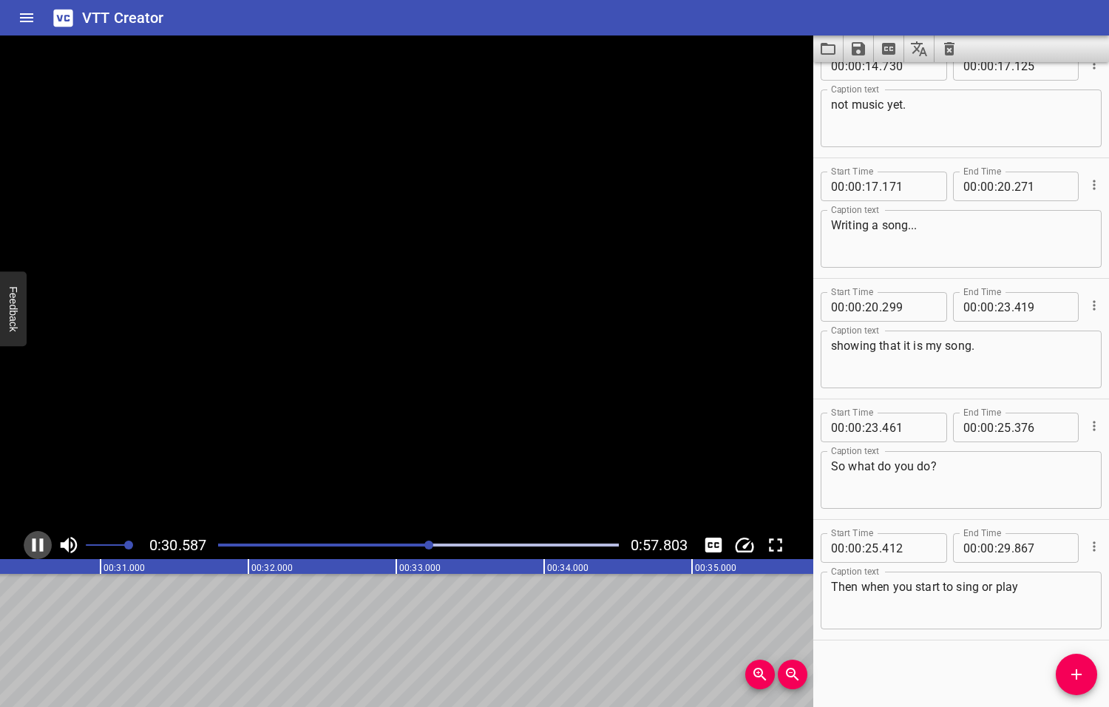
click at [41, 543] on icon "Play/Pause" at bounding box center [38, 544] width 11 height 13
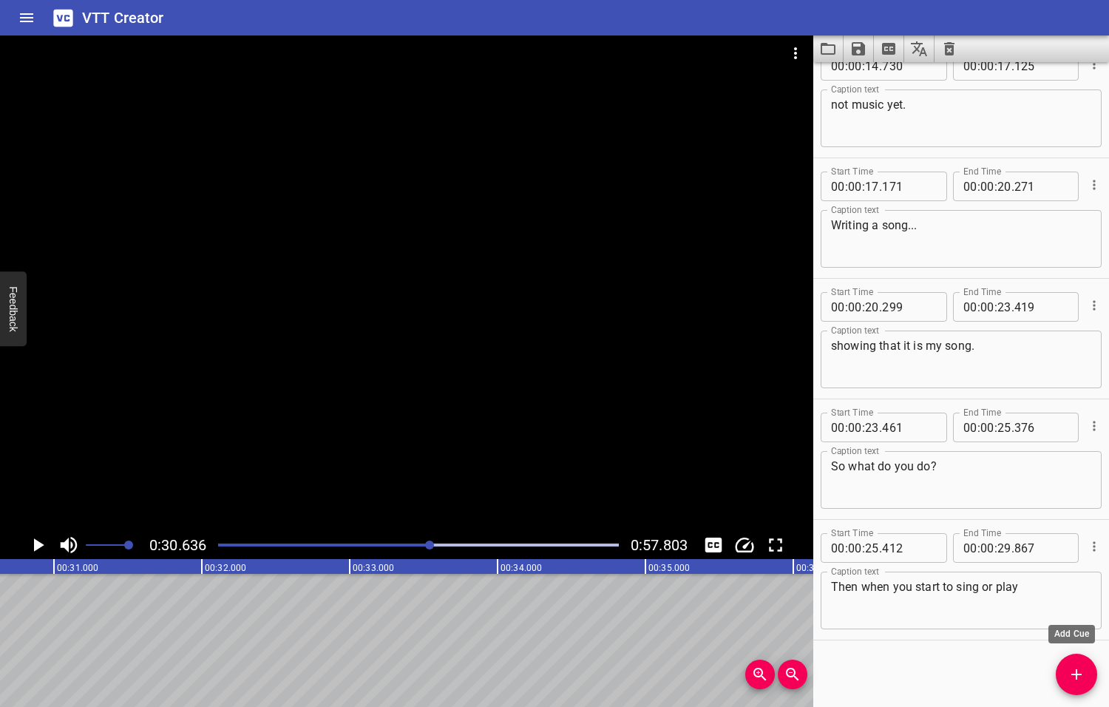
click at [1071, 665] on button "Add Cue" at bounding box center [1076, 674] width 41 height 41
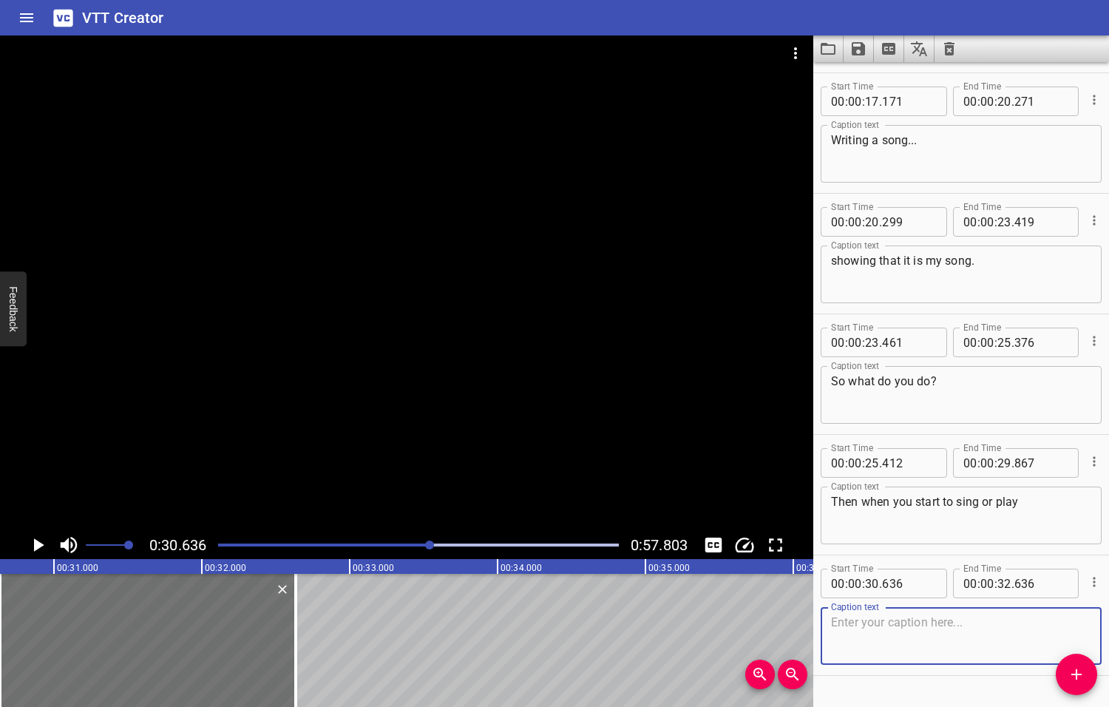
scroll to position [630, 0]
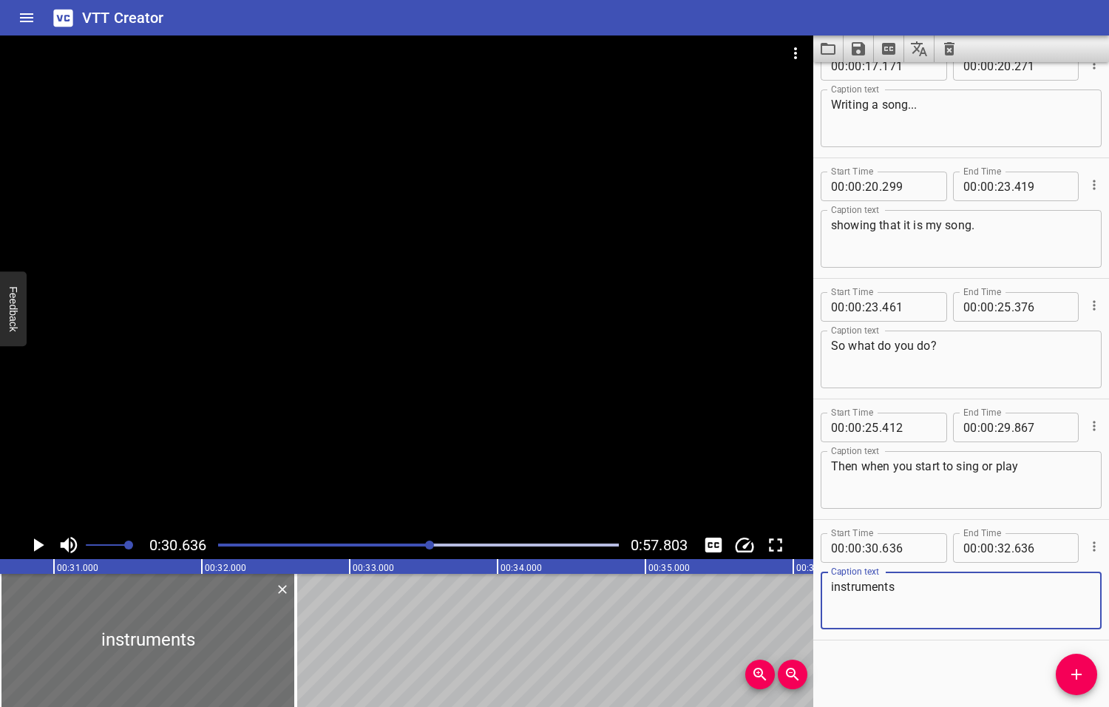
type textarea "instruments"
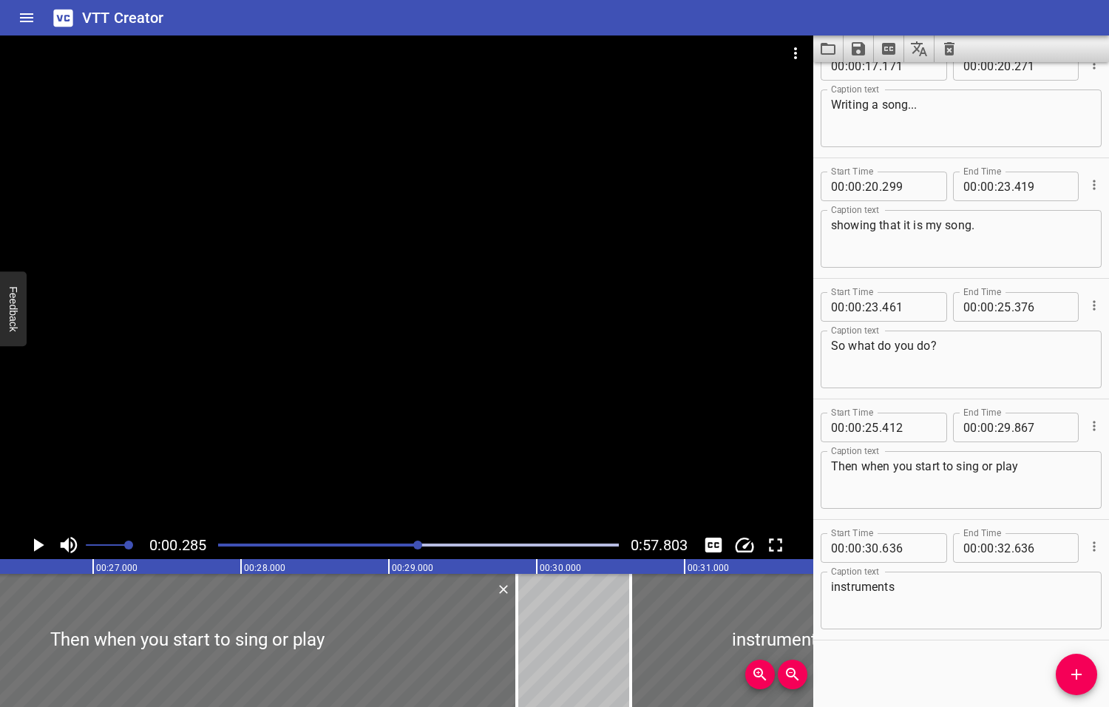
drag, startPoint x: 432, startPoint y: 543, endPoint x: 414, endPoint y: 546, distance: 18.8
click at [414, 546] on div at bounding box center [417, 544] width 9 height 9
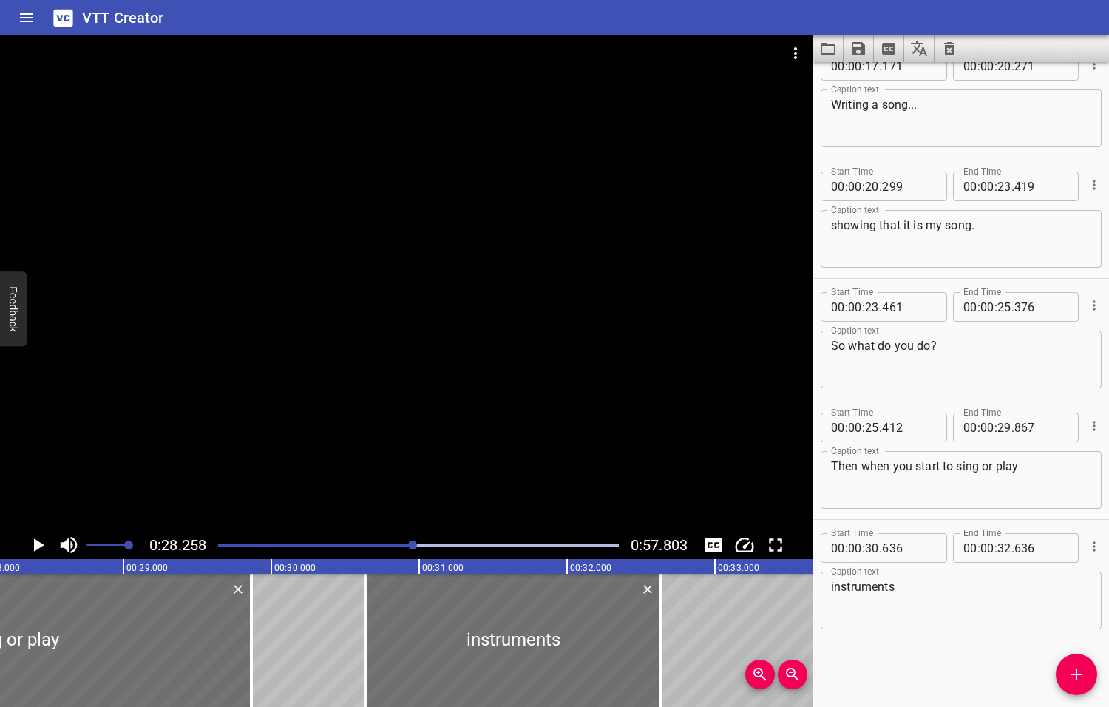
scroll to position [0, 4178]
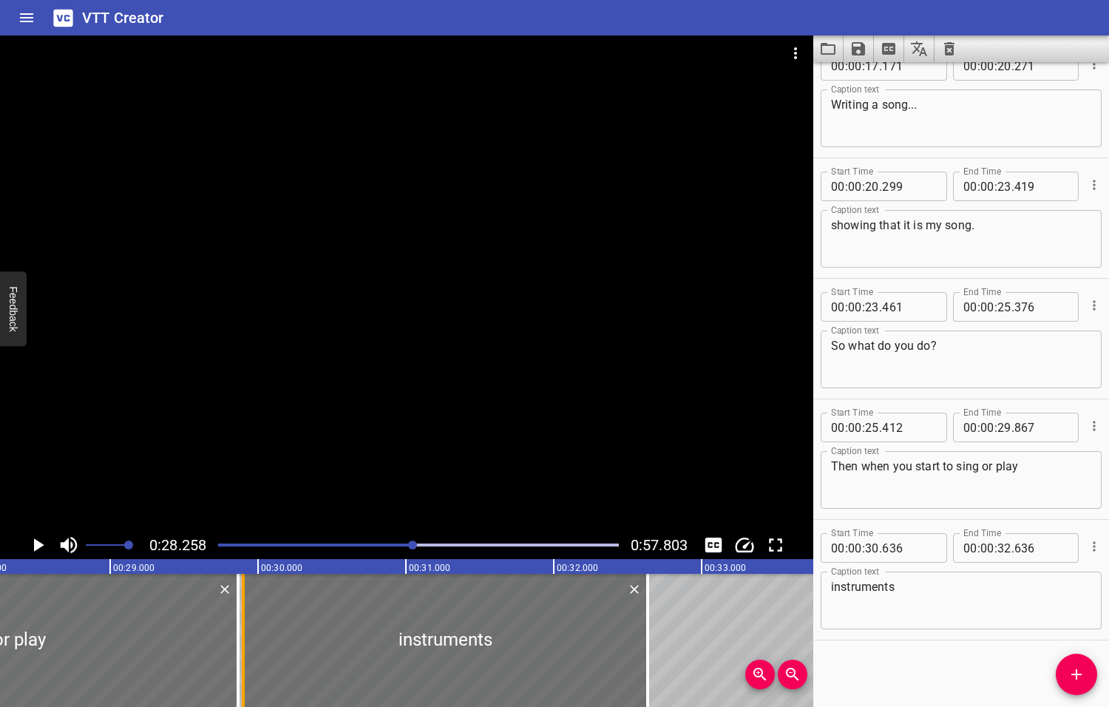
drag, startPoint x: 349, startPoint y: 636, endPoint x: 240, endPoint y: 638, distance: 108.7
click at [240, 638] on div at bounding box center [243, 640] width 15 height 133
type input "29"
type input "901"
click at [38, 546] on icon "Play/Pause" at bounding box center [39, 544] width 10 height 13
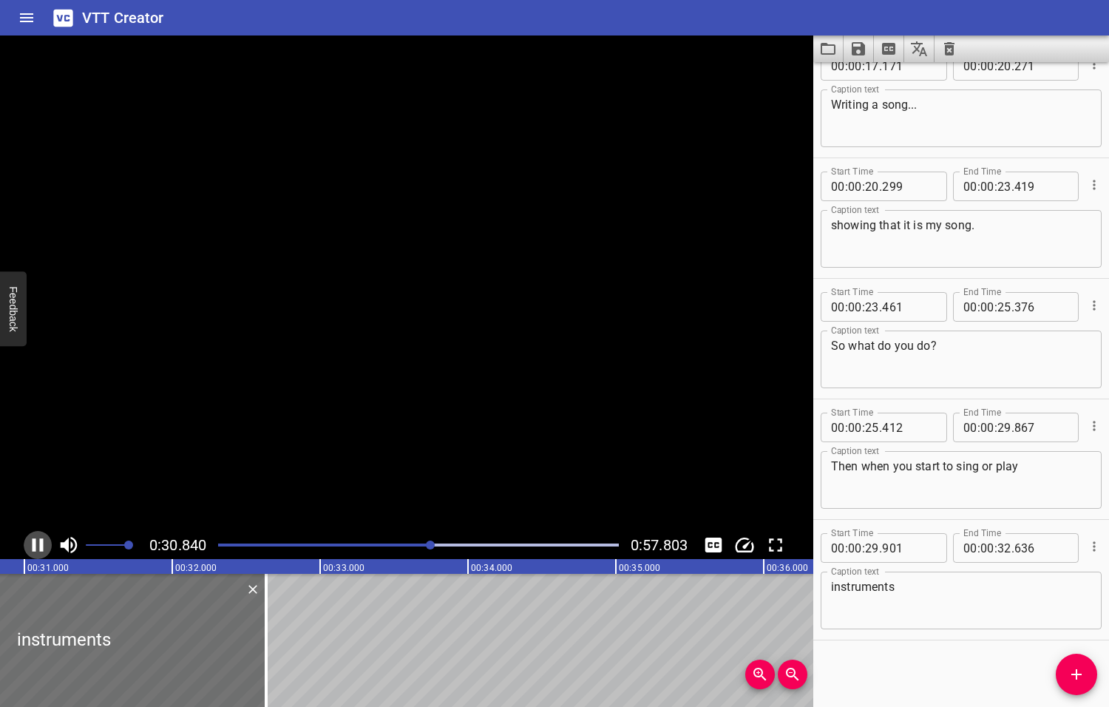
click at [38, 546] on icon "Play/Pause" at bounding box center [38, 545] width 22 height 22
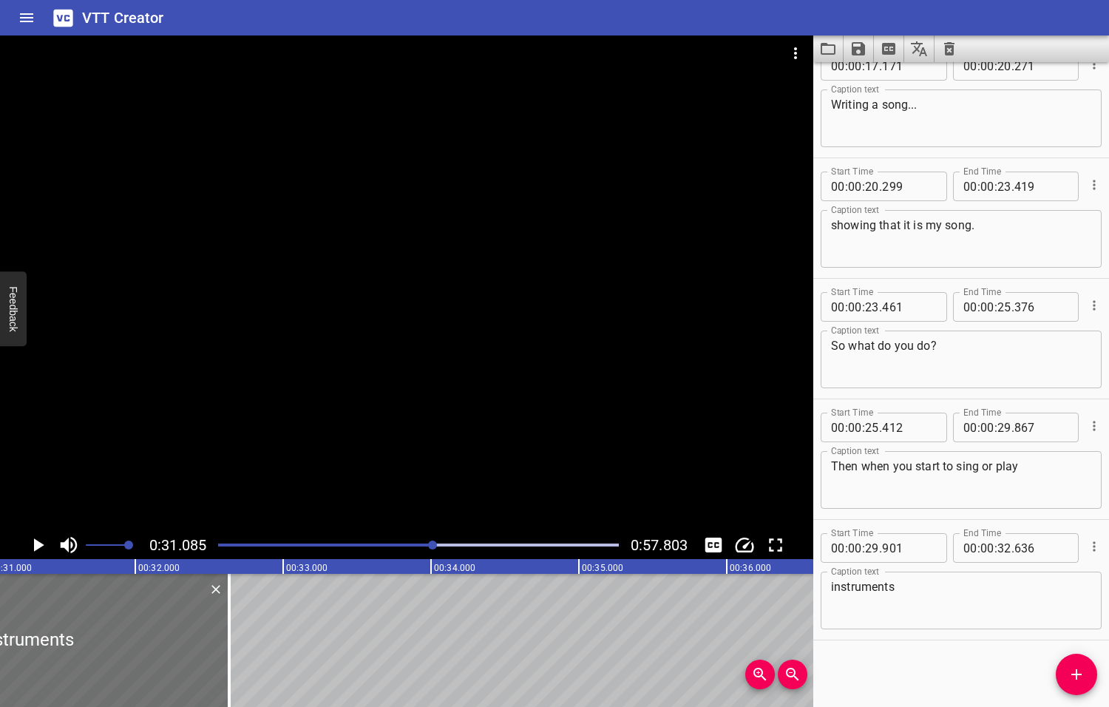
click at [829, 586] on div "instruments Caption text" at bounding box center [961, 600] width 281 height 58
type textarea "i"
type textarea "piano or guitar"
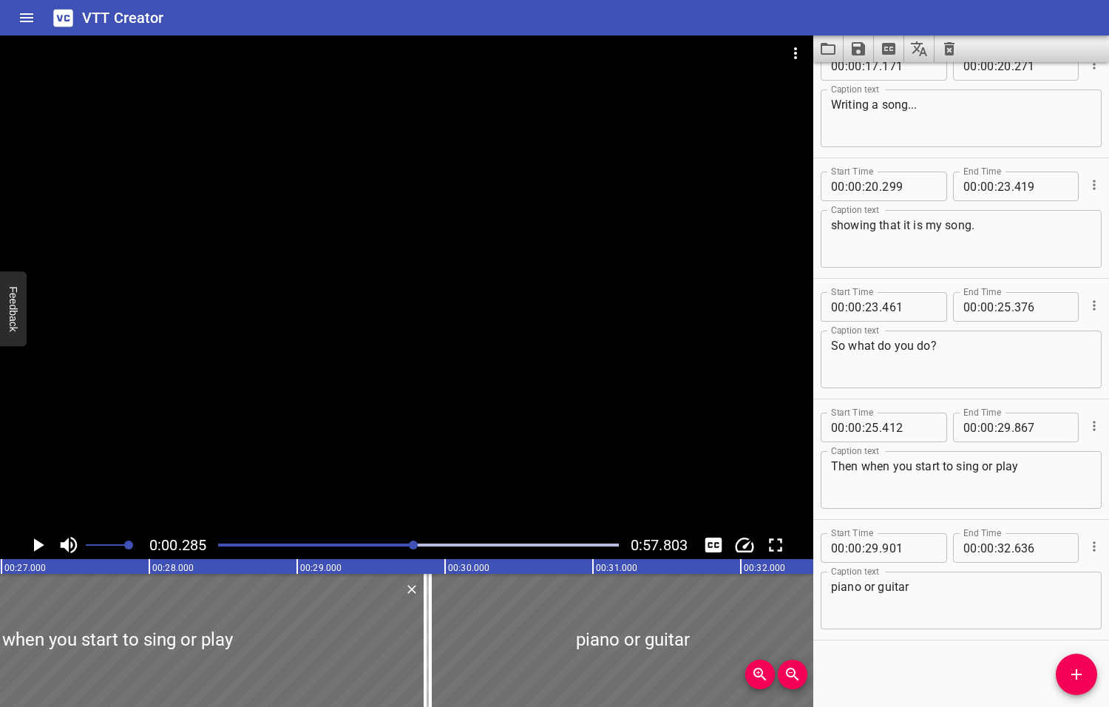
drag, startPoint x: 432, startPoint y: 546, endPoint x: 414, endPoint y: 546, distance: 18.5
click at [414, 546] on div at bounding box center [413, 544] width 9 height 9
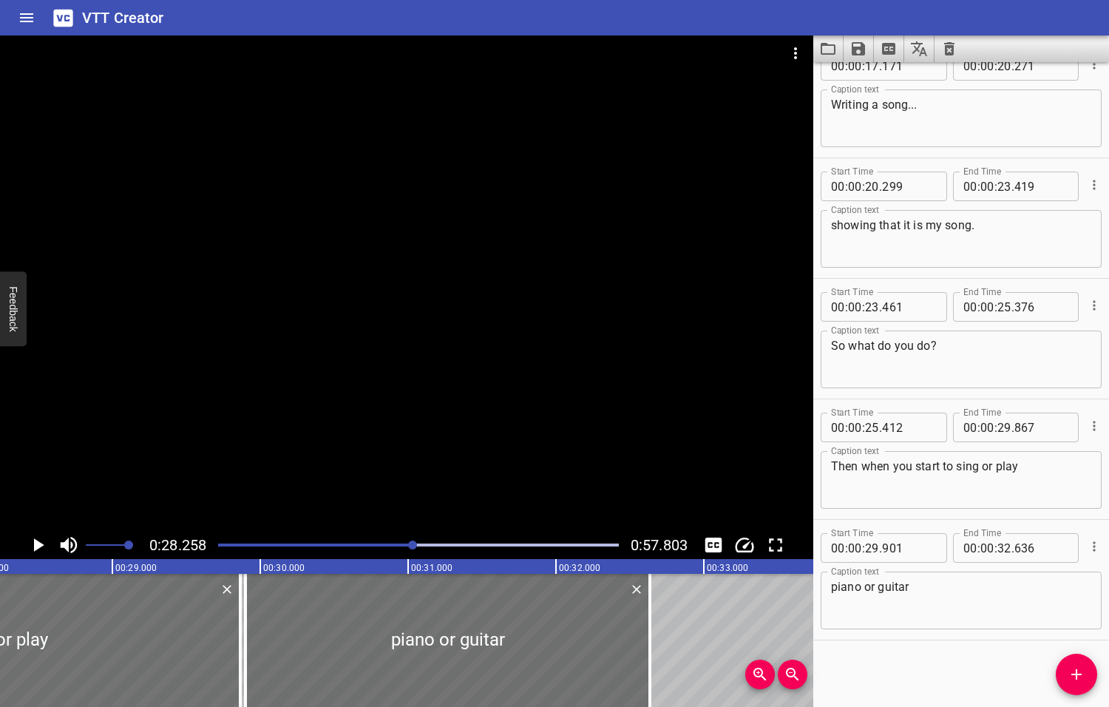
scroll to position [0, 4178]
click at [38, 545] on icon "Play/Pause" at bounding box center [39, 544] width 10 height 13
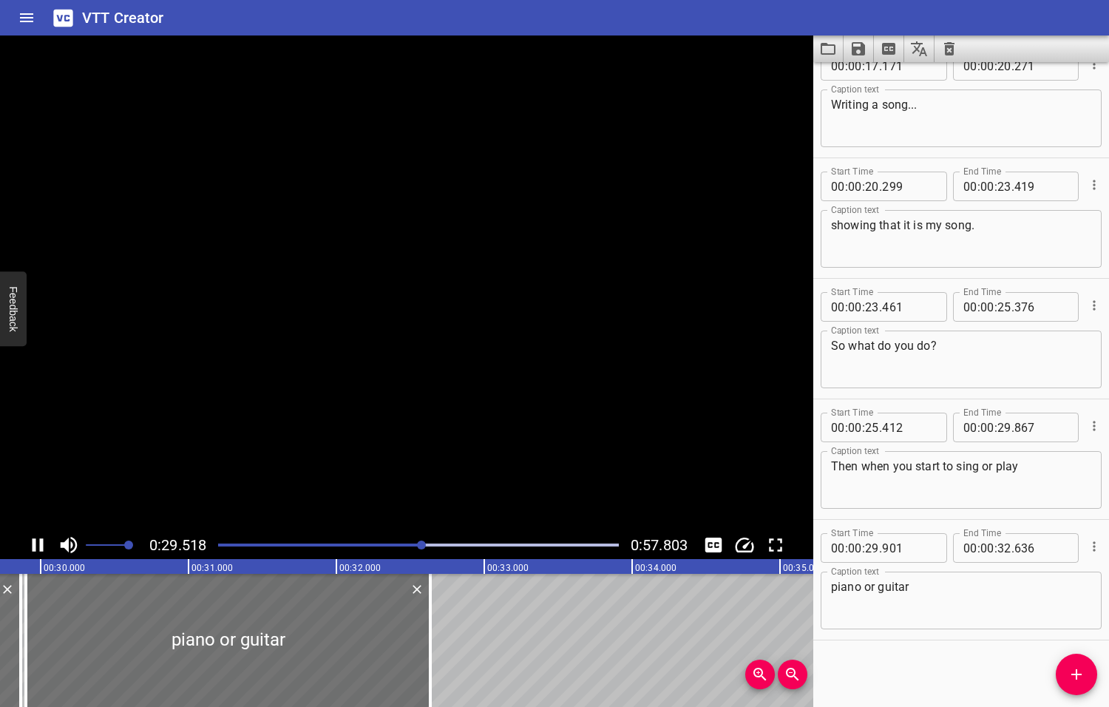
click at [38, 545] on icon "Play/Pause" at bounding box center [38, 545] width 22 height 22
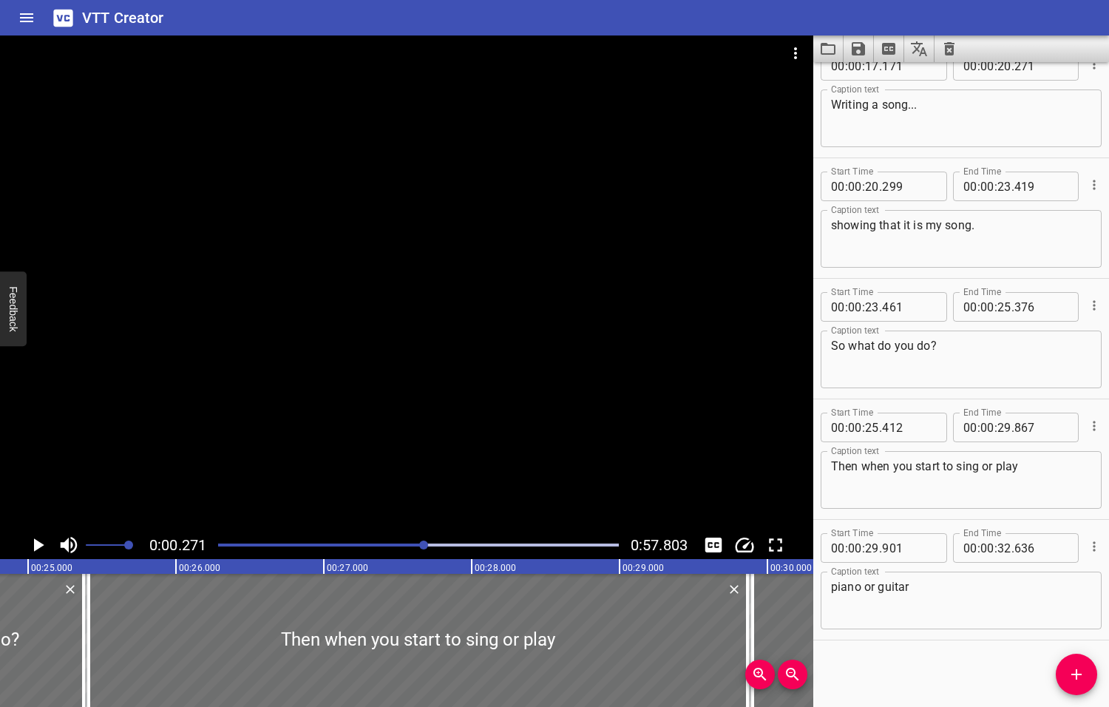
click at [421, 543] on div at bounding box center [423, 544] width 9 height 9
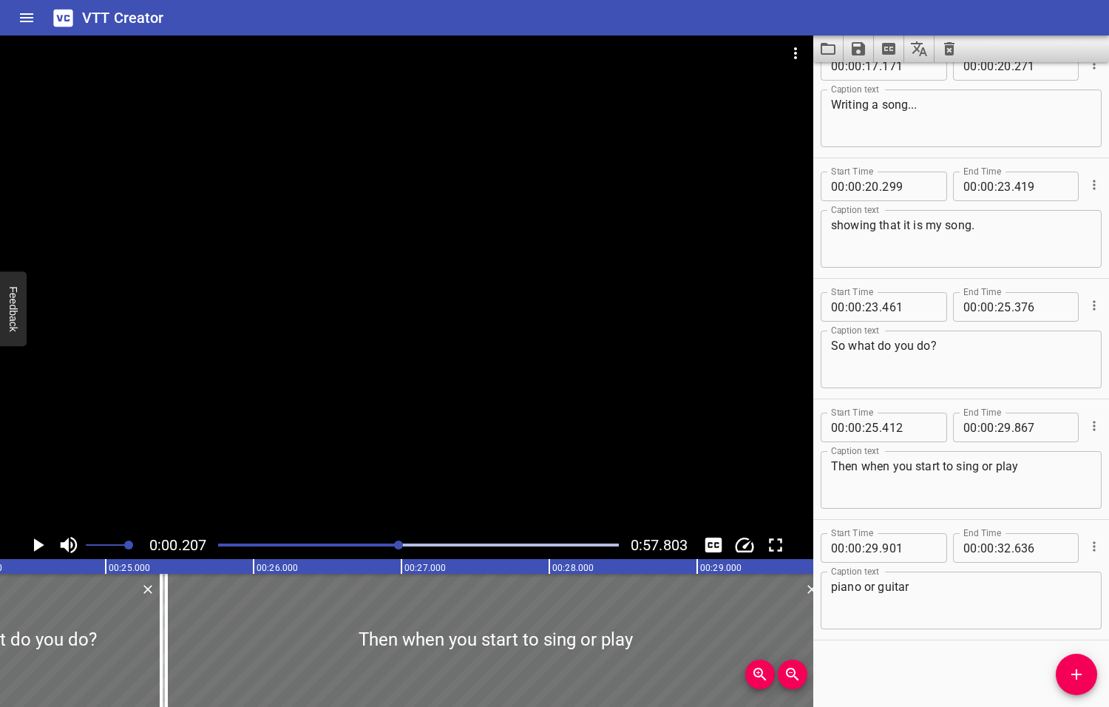
drag, startPoint x: 420, startPoint y: 543, endPoint x: 400, endPoint y: 546, distance: 20.3
click at [400, 546] on div at bounding box center [398, 544] width 9 height 9
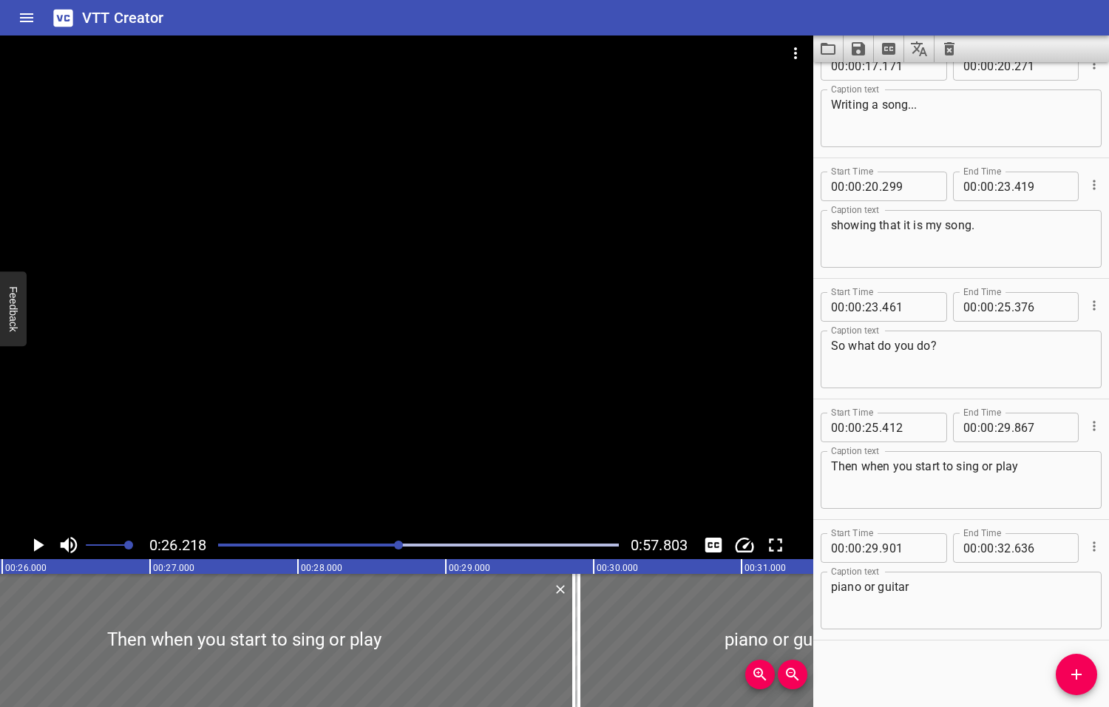
scroll to position [0, 3876]
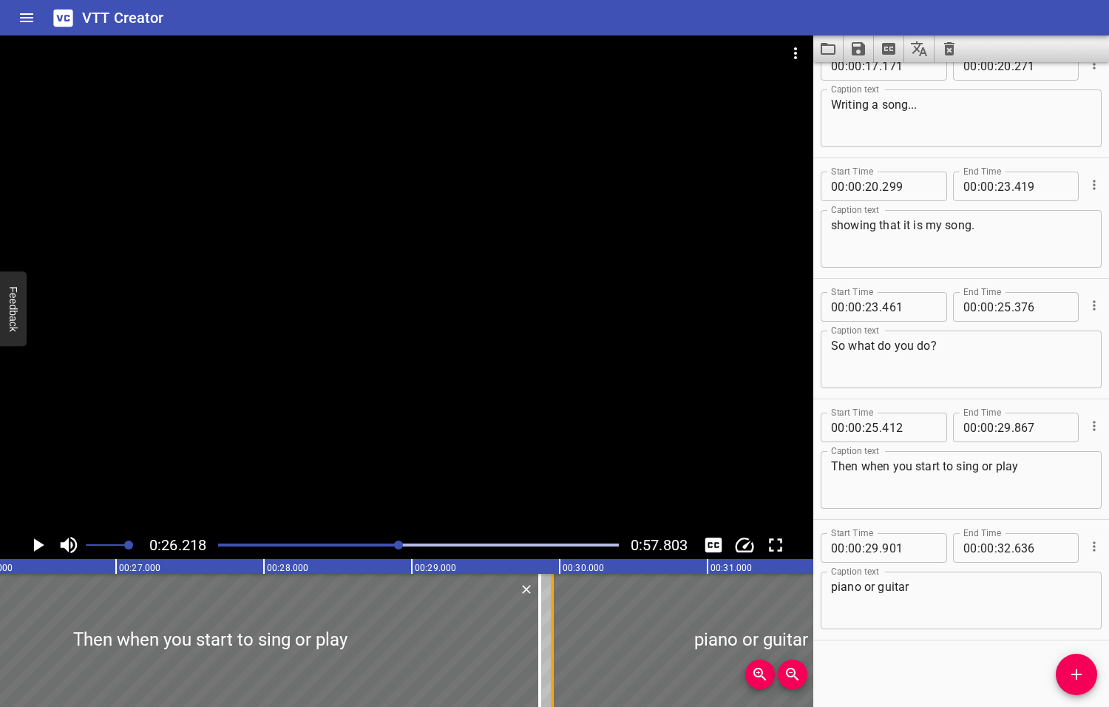
drag, startPoint x: 537, startPoint y: 645, endPoint x: 545, endPoint y: 647, distance: 7.7
click at [545, 647] on div at bounding box center [552, 640] width 15 height 133
type input "951"
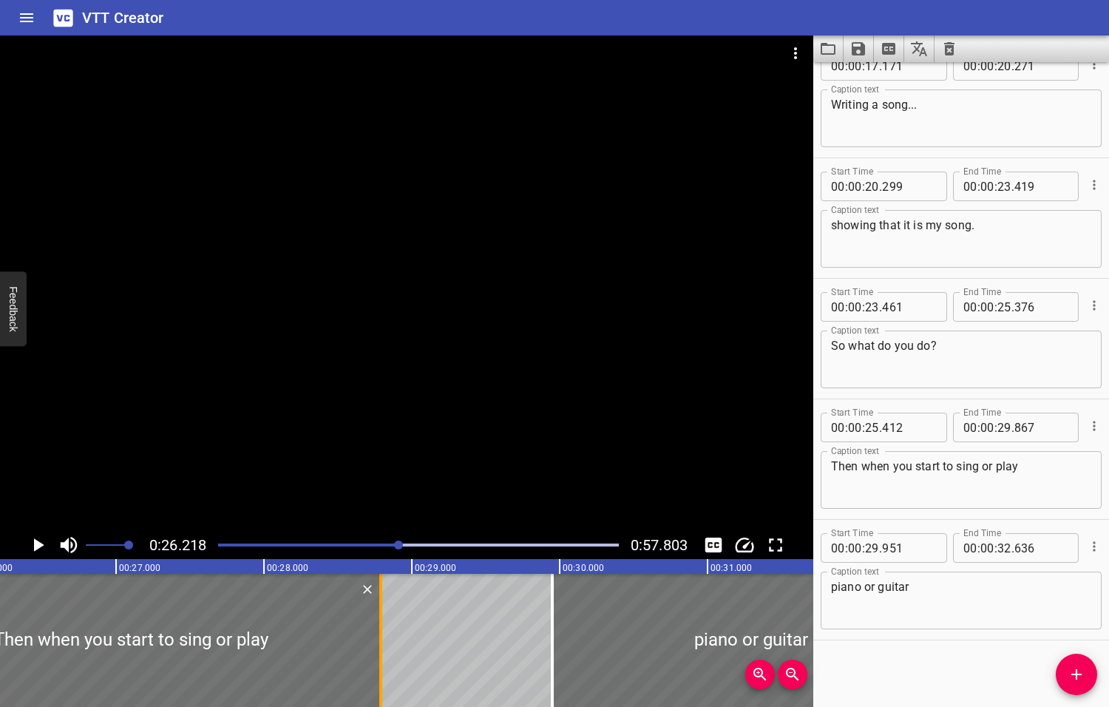
drag, startPoint x: 535, startPoint y: 648, endPoint x: 376, endPoint y: 656, distance: 159.1
click at [376, 656] on div at bounding box center [380, 640] width 15 height 133
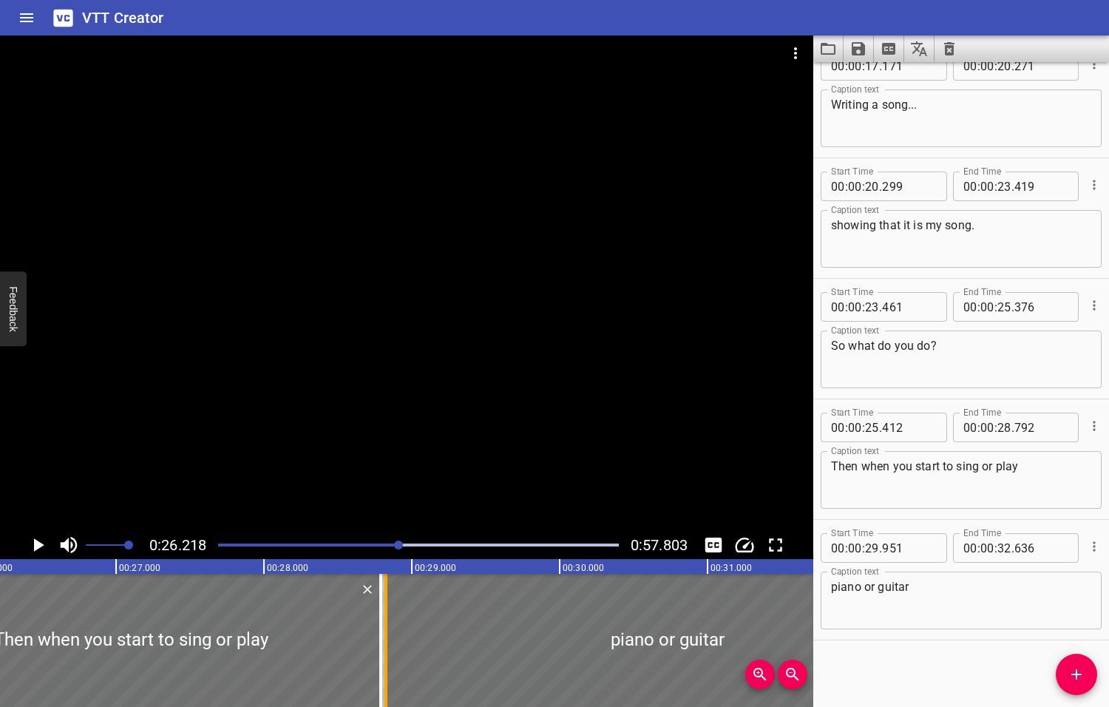
drag, startPoint x: 550, startPoint y: 641, endPoint x: 384, endPoint y: 645, distance: 166.4
click at [384, 645] on div at bounding box center [385, 640] width 3 height 133
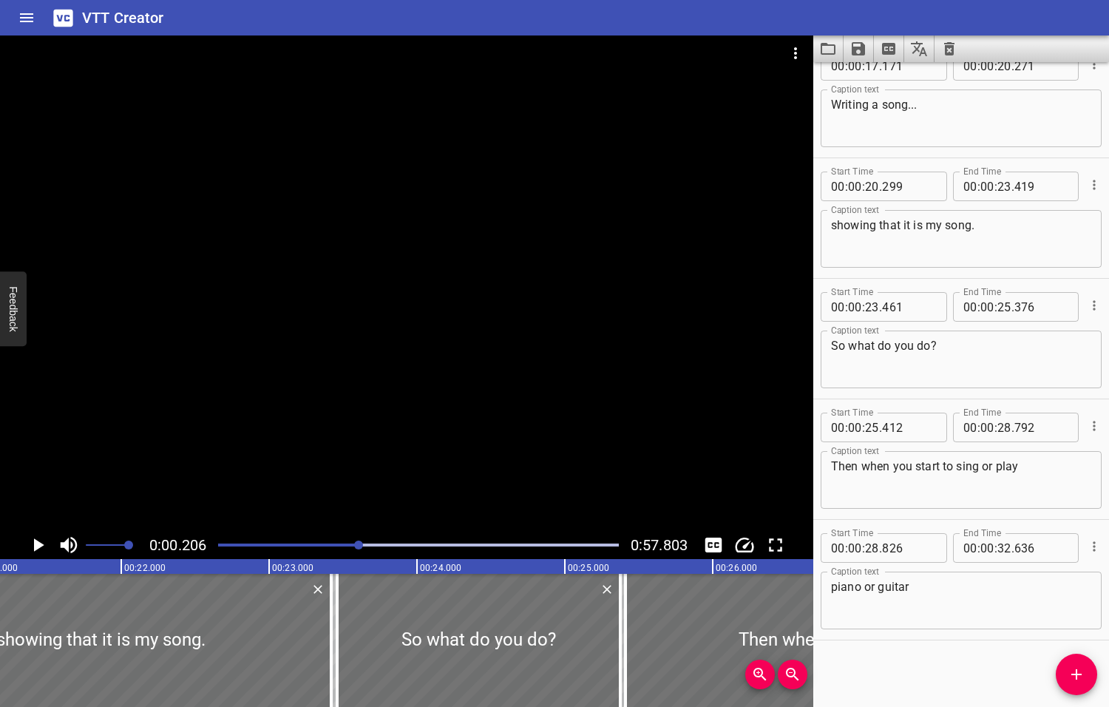
drag, startPoint x: 401, startPoint y: 543, endPoint x: 354, endPoint y: 546, distance: 46.7
click at [354, 548] on div at bounding box center [358, 544] width 9 height 9
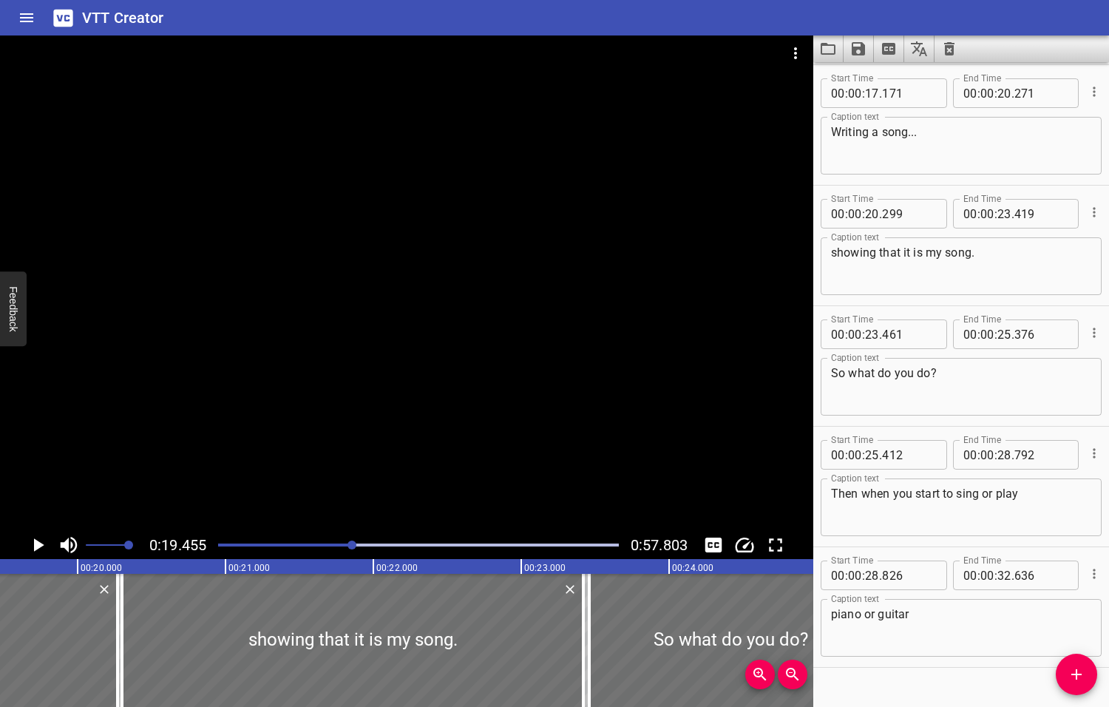
scroll to position [0, 2877]
click at [40, 544] on icon "Play/Pause" at bounding box center [39, 544] width 10 height 13
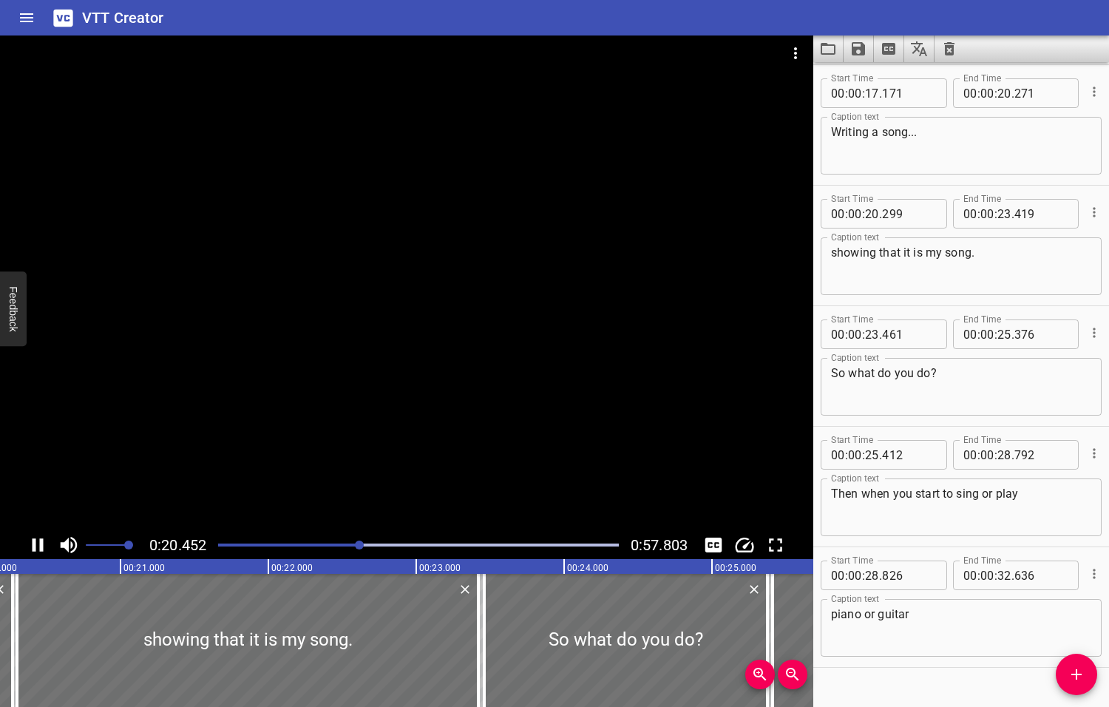
scroll to position [630, 0]
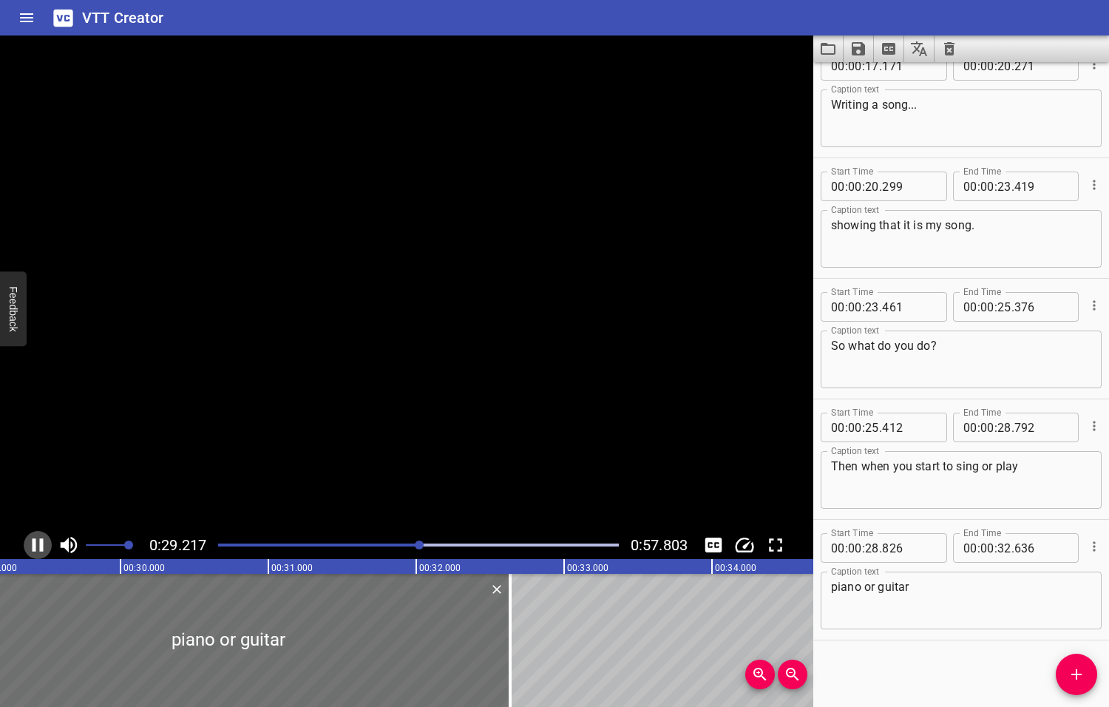
click at [39, 542] on icon "Play/Pause" at bounding box center [38, 544] width 11 height 13
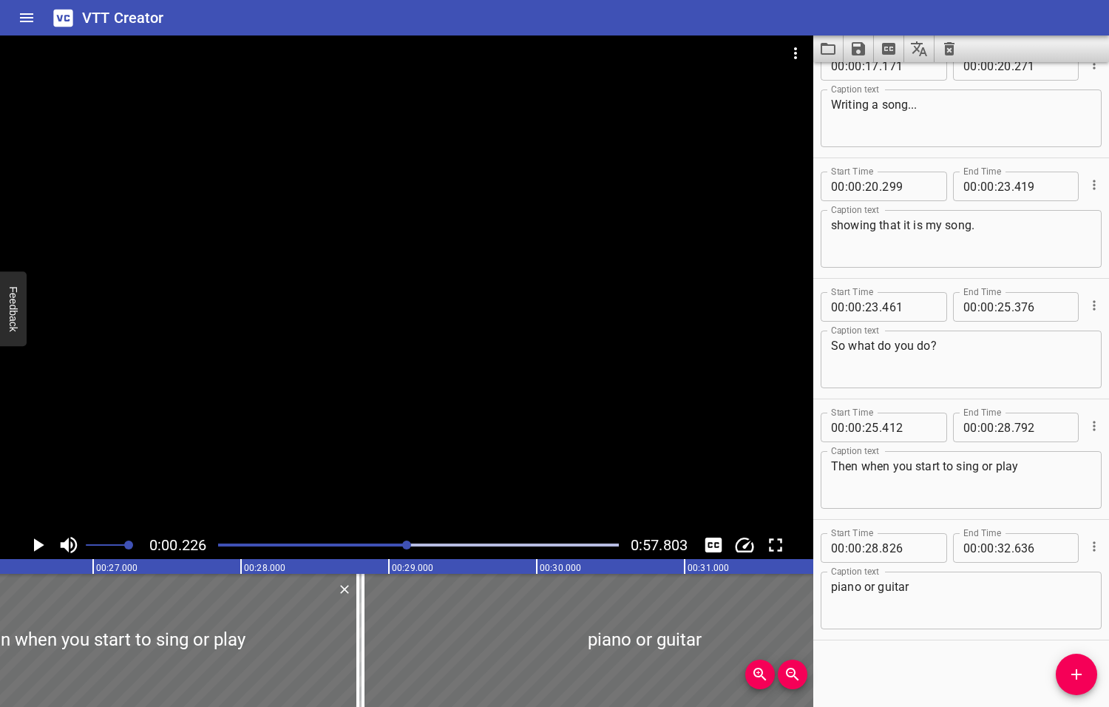
drag, startPoint x: 419, startPoint y: 546, endPoint x: 408, endPoint y: 549, distance: 11.5
click at [408, 549] on div at bounding box center [406, 544] width 9 height 9
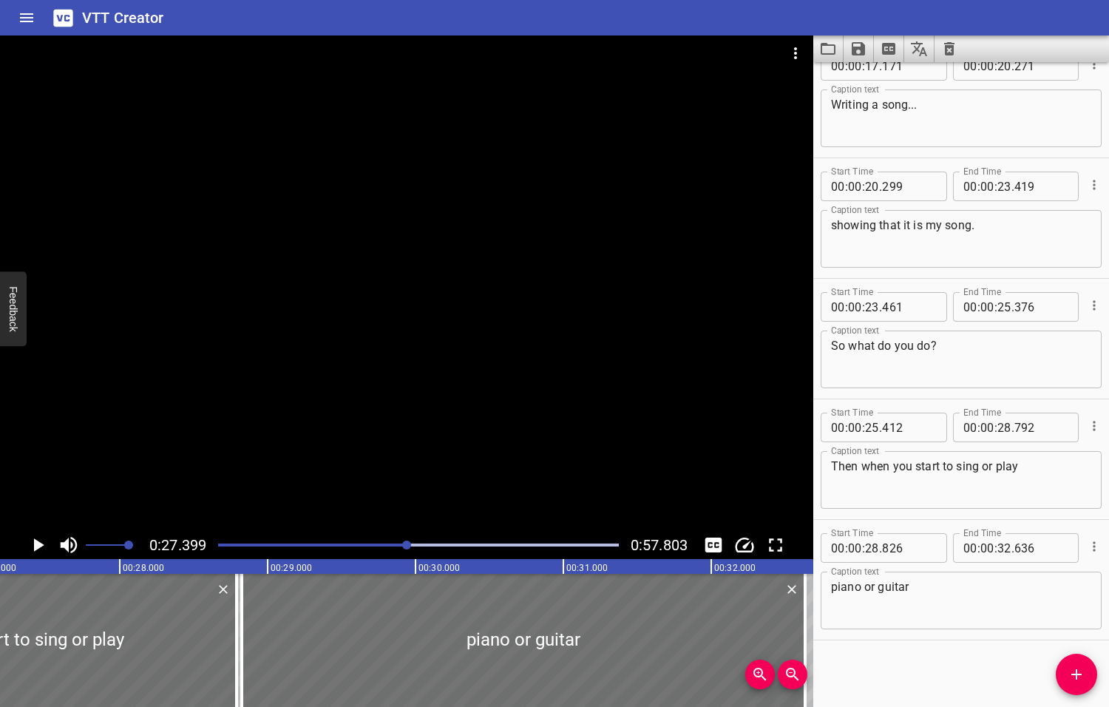
scroll to position [0, 4051]
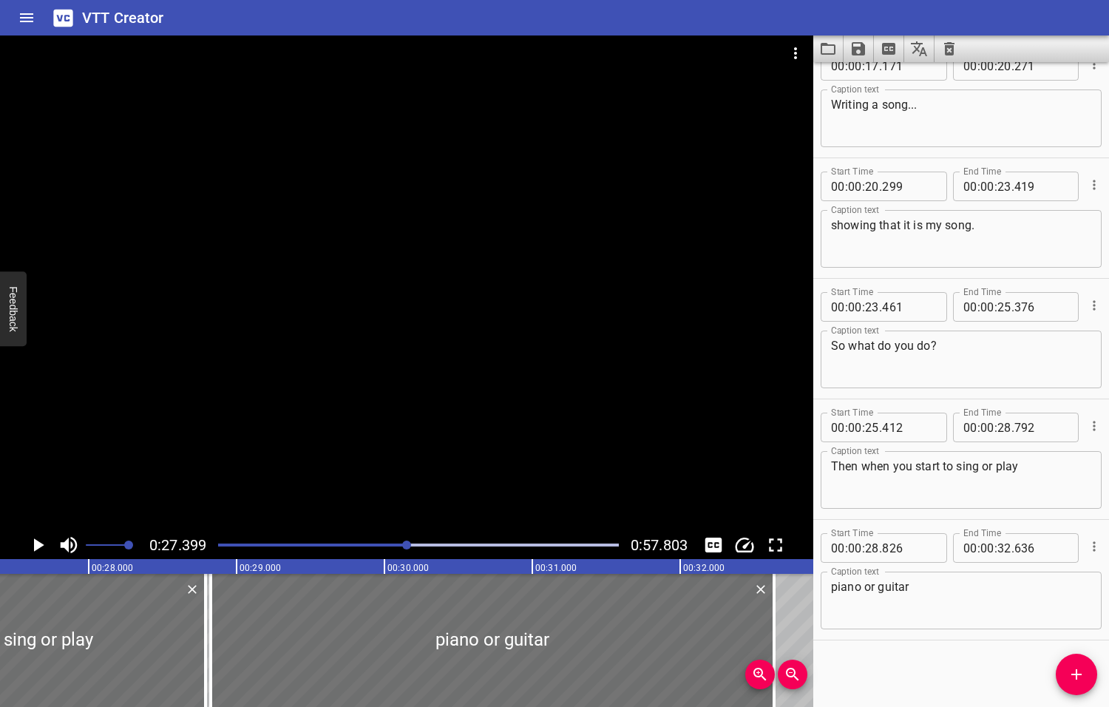
click at [41, 545] on icon "Play/Pause" at bounding box center [39, 544] width 10 height 13
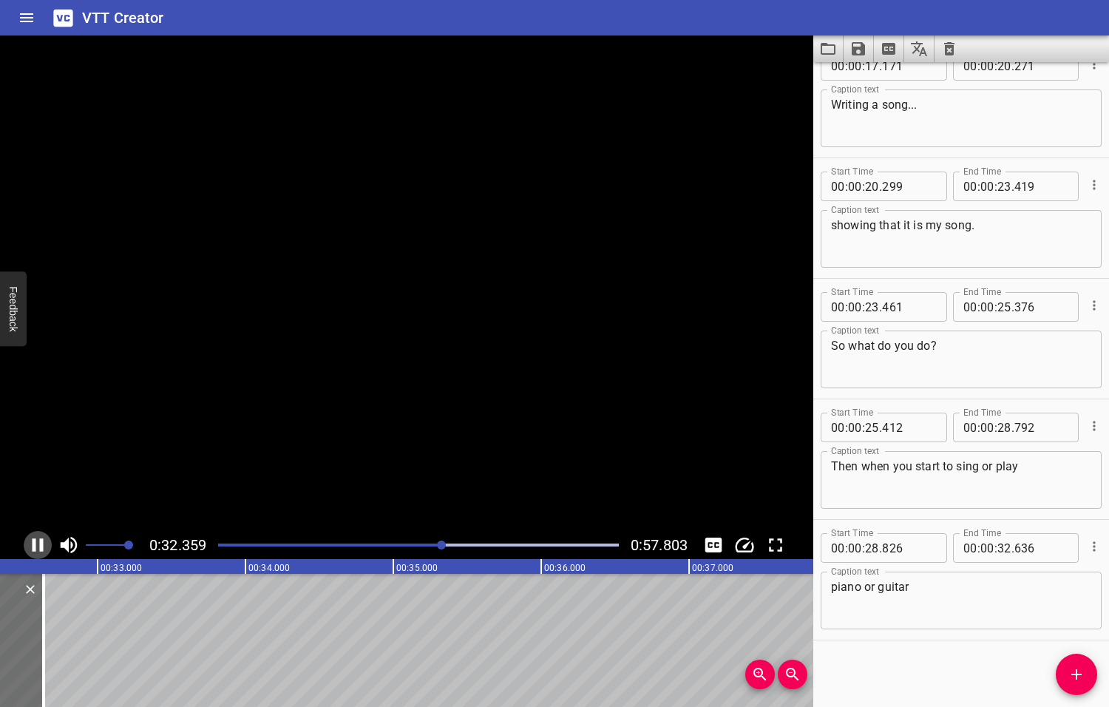
click at [41, 545] on icon "Play/Pause" at bounding box center [38, 544] width 11 height 13
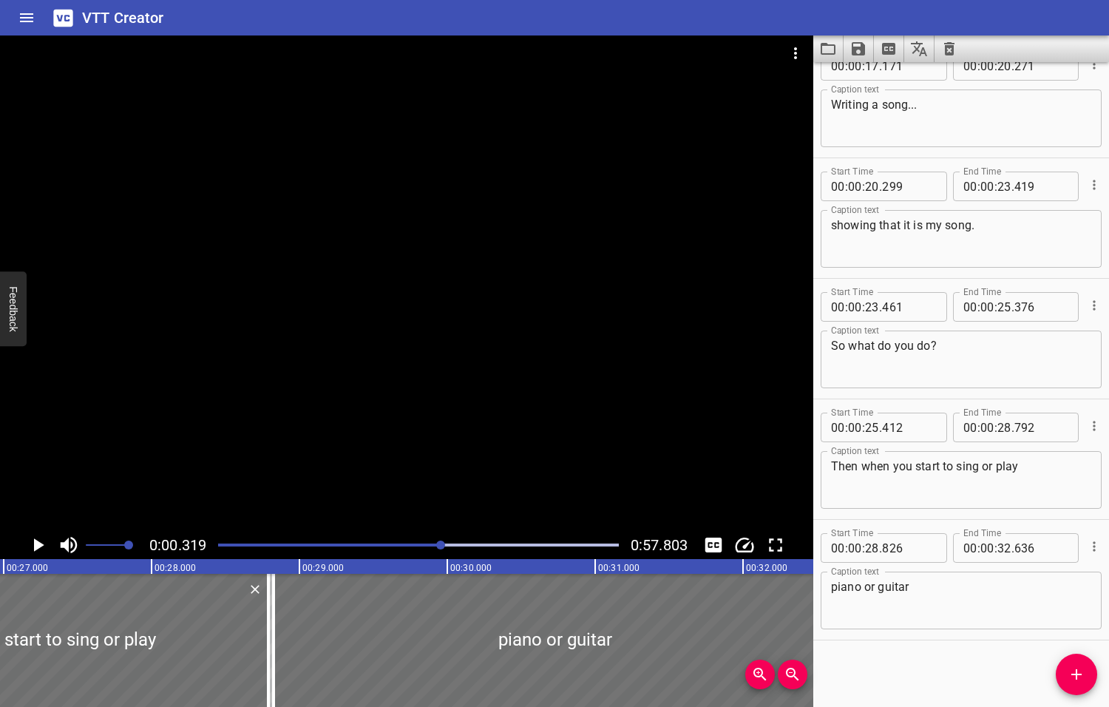
drag, startPoint x: 444, startPoint y: 545, endPoint x: 413, endPoint y: 552, distance: 31.8
click at [413, 552] on div at bounding box center [418, 545] width 418 height 21
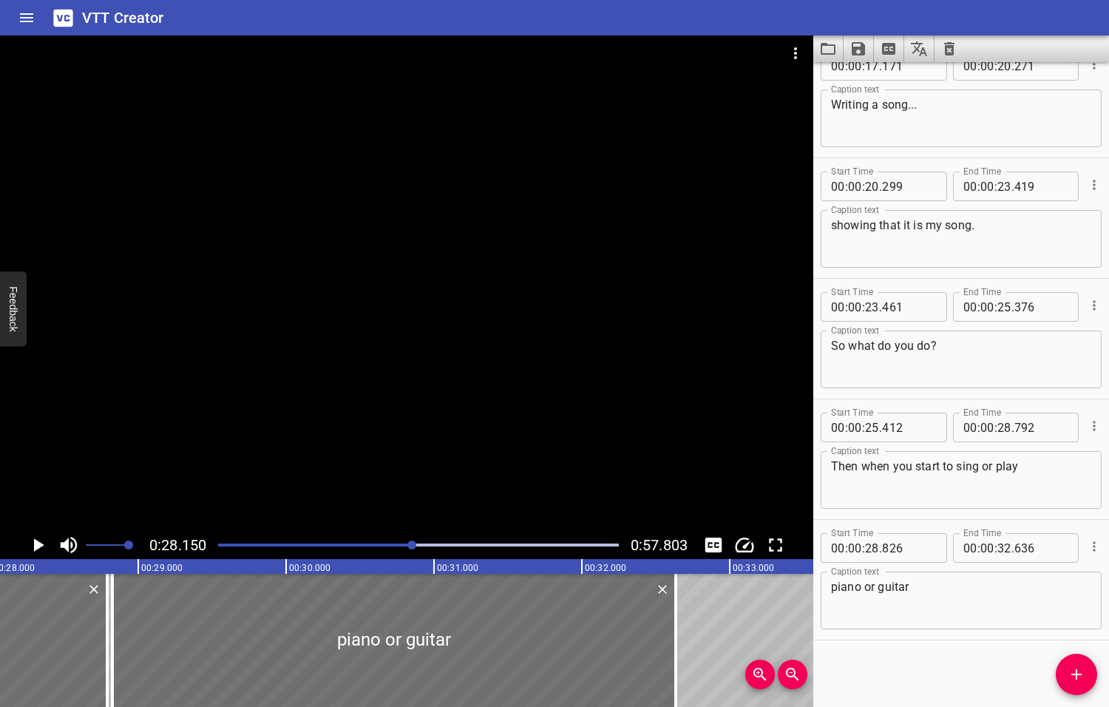
scroll to position [0, 4162]
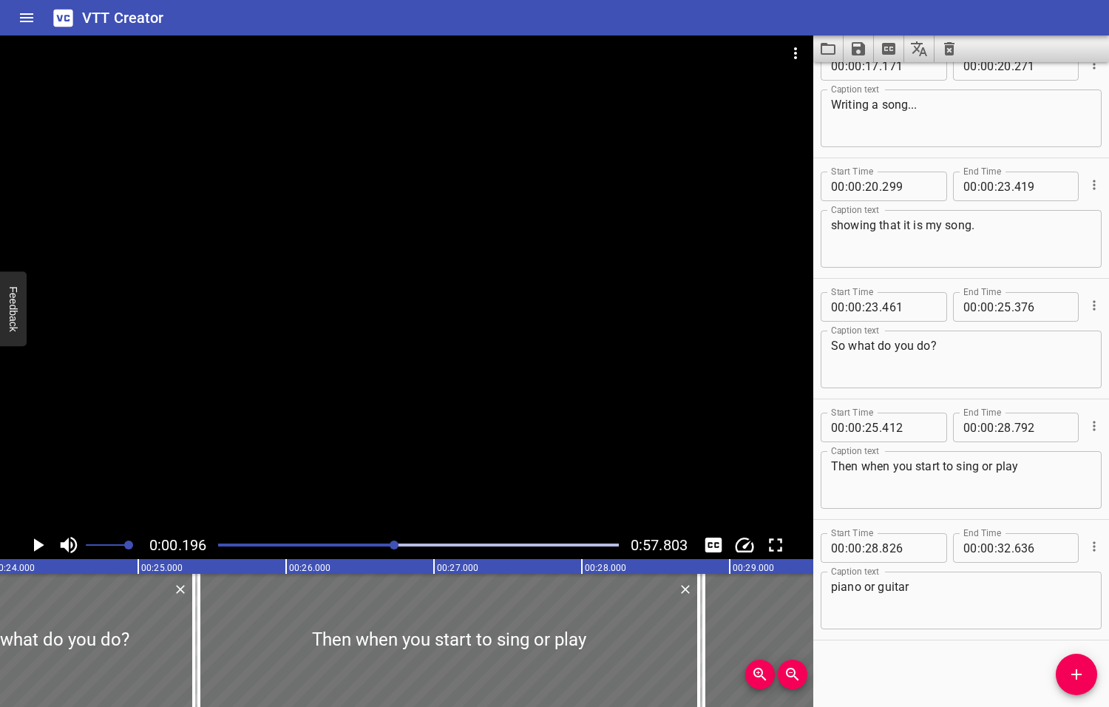
drag, startPoint x: 414, startPoint y: 543, endPoint x: 396, endPoint y: 550, distance: 19.6
click at [396, 550] on div at bounding box center [418, 545] width 418 height 21
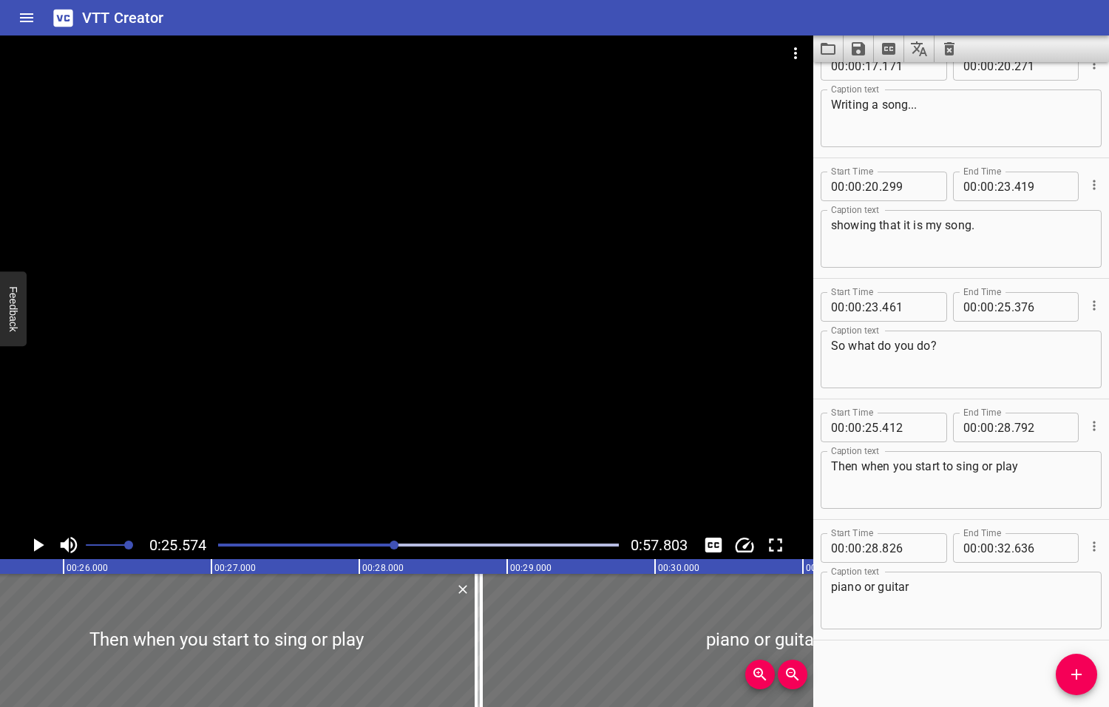
scroll to position [0, 3781]
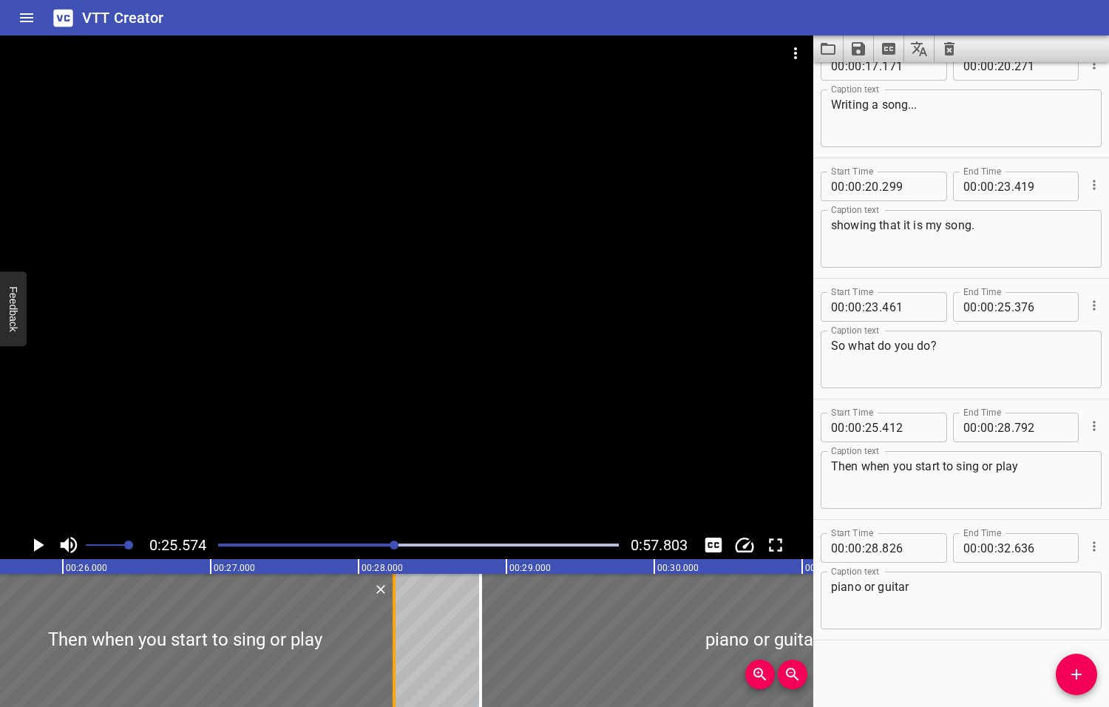
drag, startPoint x: 471, startPoint y: 653, endPoint x: 390, endPoint y: 675, distance: 84.3
click at [390, 675] on div at bounding box center [394, 640] width 15 height 133
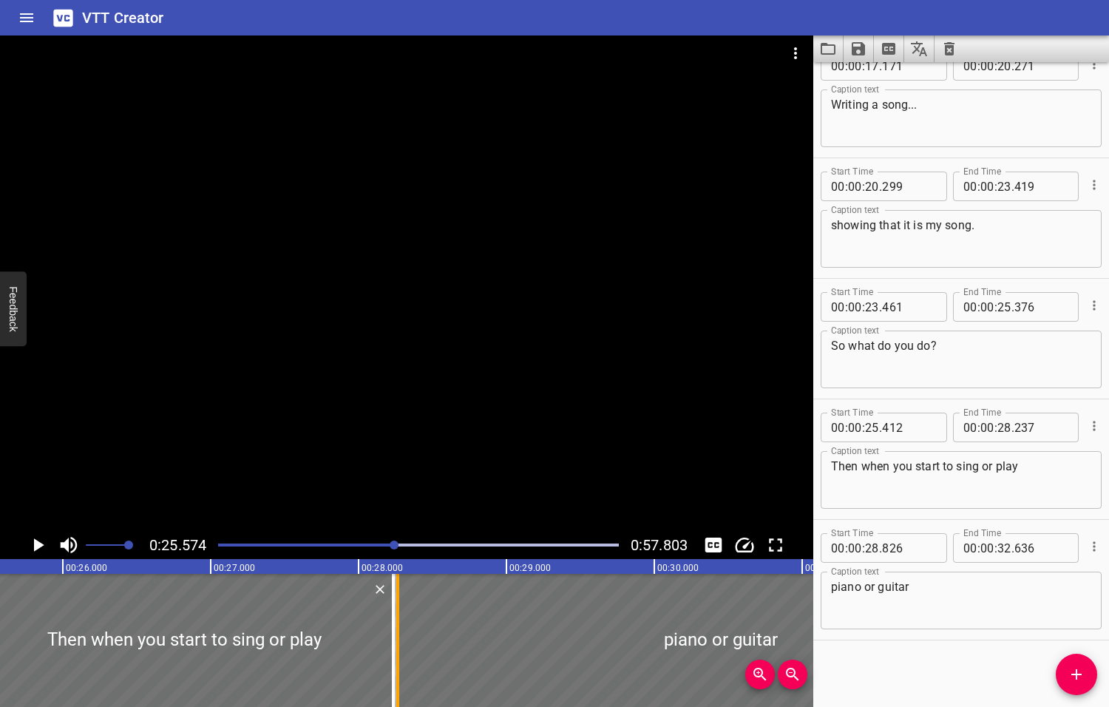
drag, startPoint x: 480, startPoint y: 649, endPoint x: 398, endPoint y: 657, distance: 82.5
click at [397, 661] on div at bounding box center [397, 640] width 3 height 133
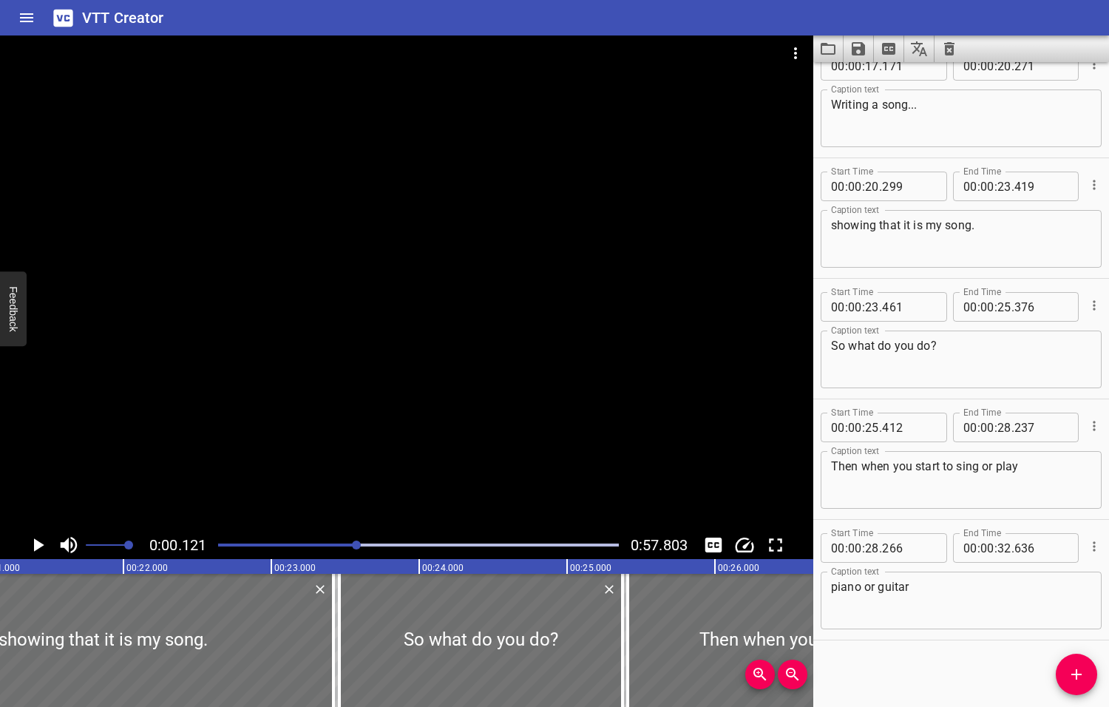
drag, startPoint x: 395, startPoint y: 546, endPoint x: 358, endPoint y: 555, distance: 38.2
click at [358, 555] on div "0:00.121 0:57.803" at bounding box center [406, 545] width 813 height 28
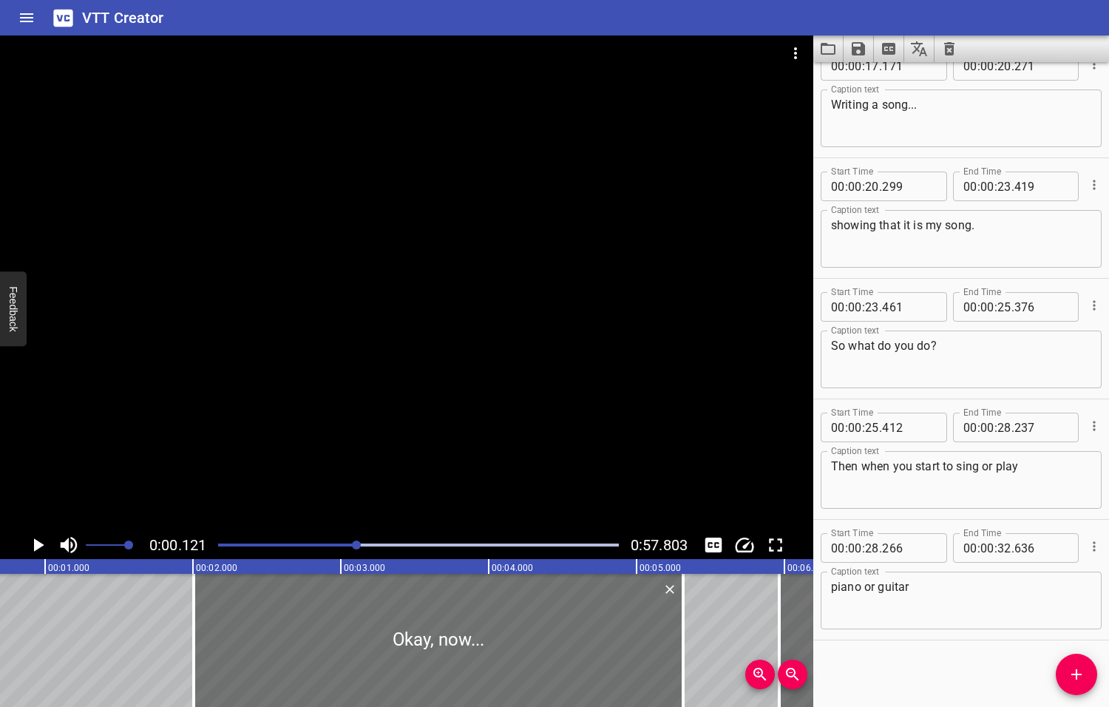
scroll to position [0, 18]
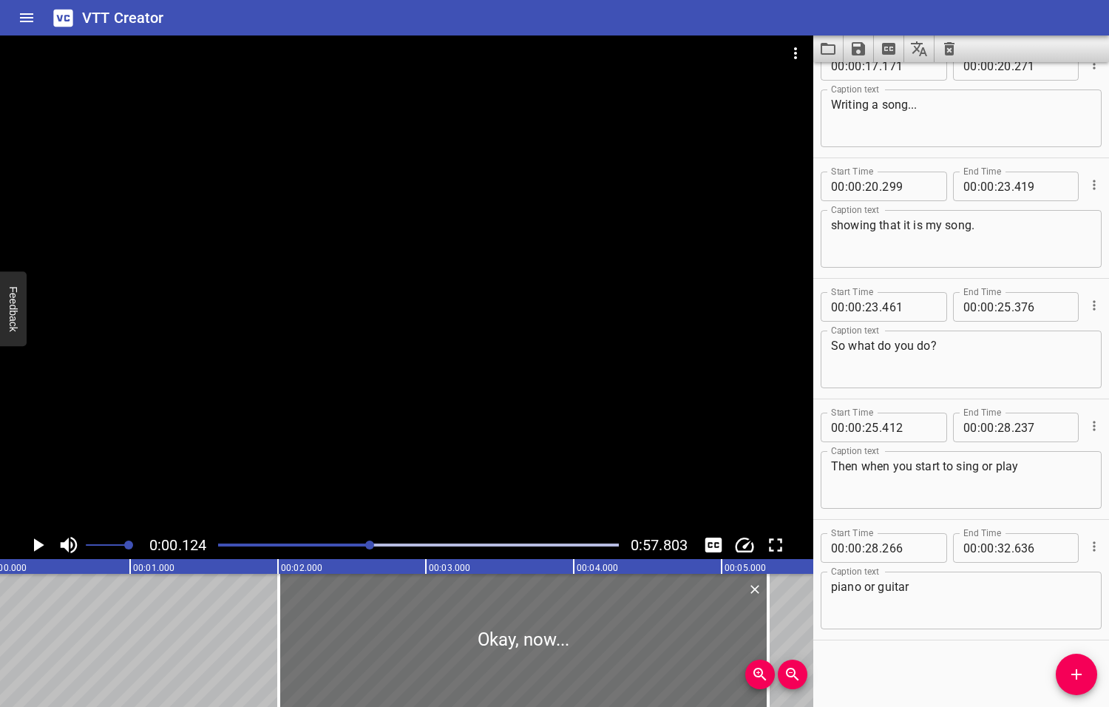
drag, startPoint x: 359, startPoint y: 543, endPoint x: 371, endPoint y: 544, distance: 12.6
click at [371, 544] on div at bounding box center [369, 544] width 9 height 9
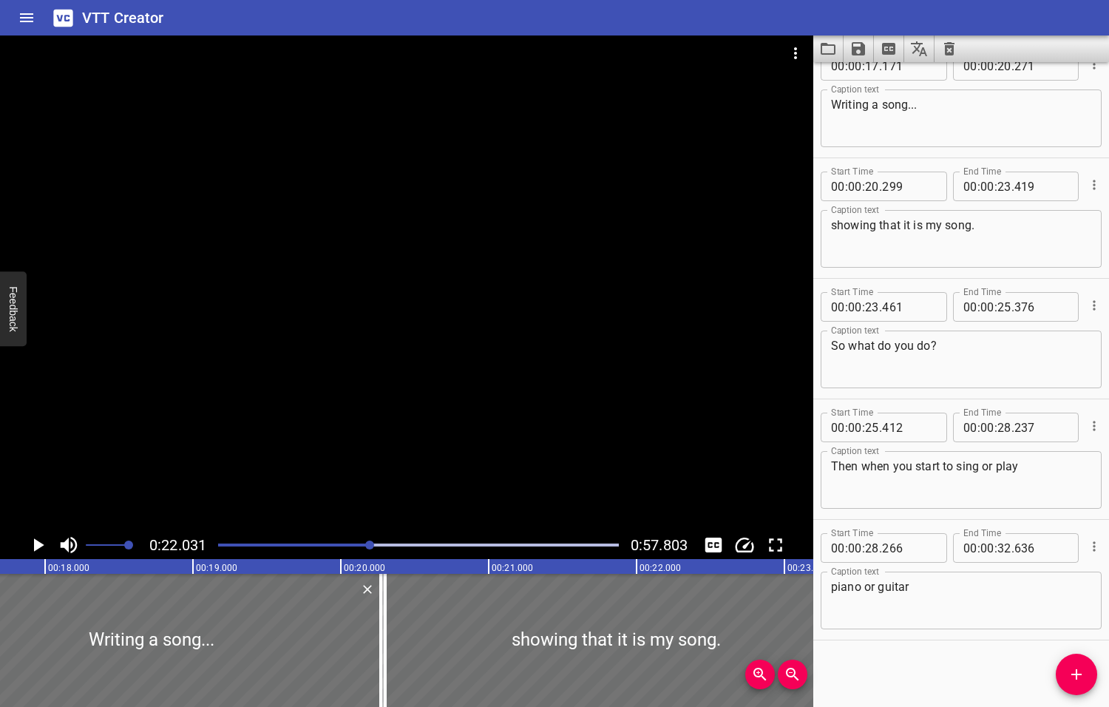
scroll to position [0, 3257]
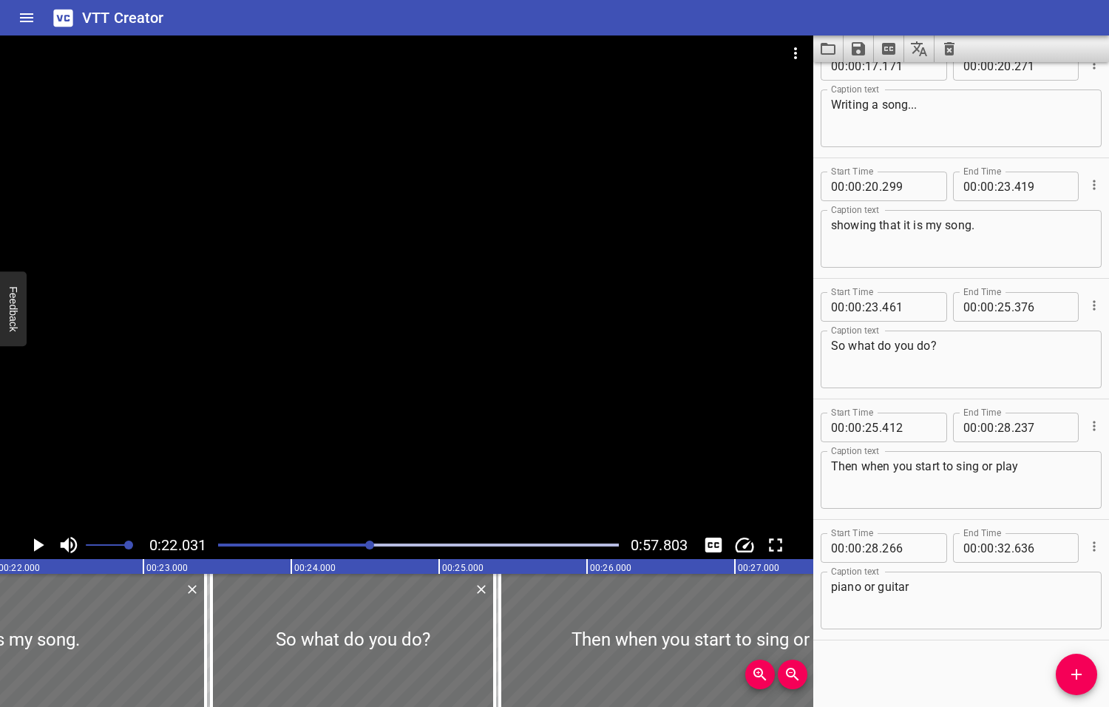
click at [40, 546] on icon "Play/Pause" at bounding box center [39, 544] width 10 height 13
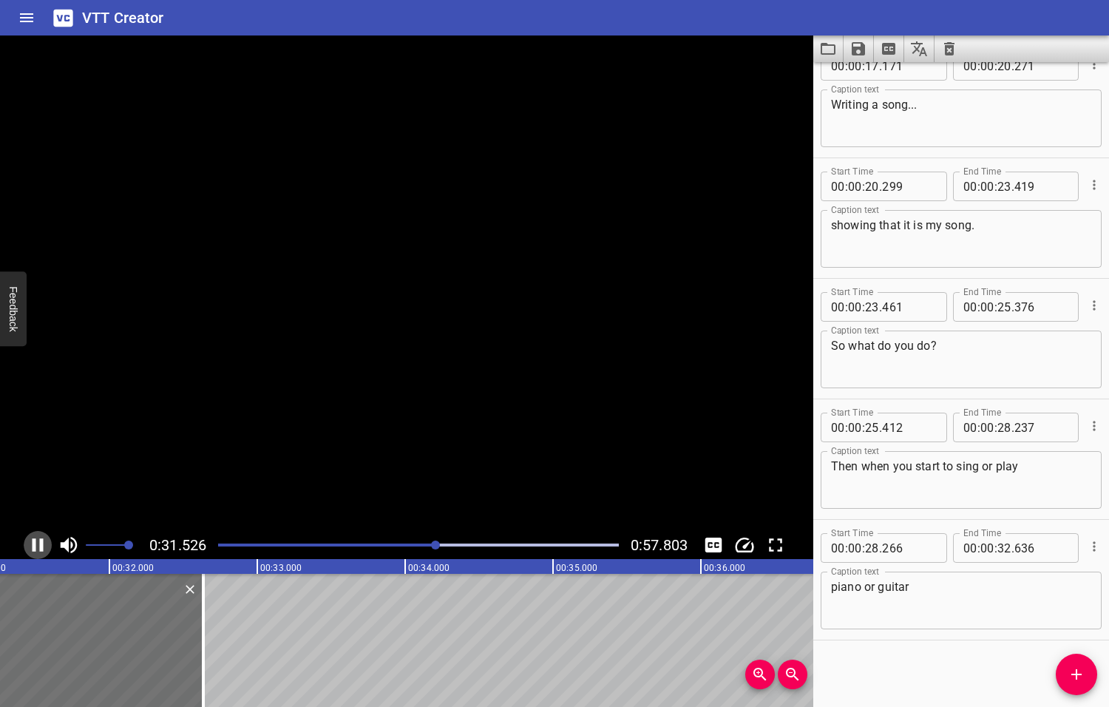
click at [40, 546] on icon "Play/Pause" at bounding box center [38, 544] width 11 height 13
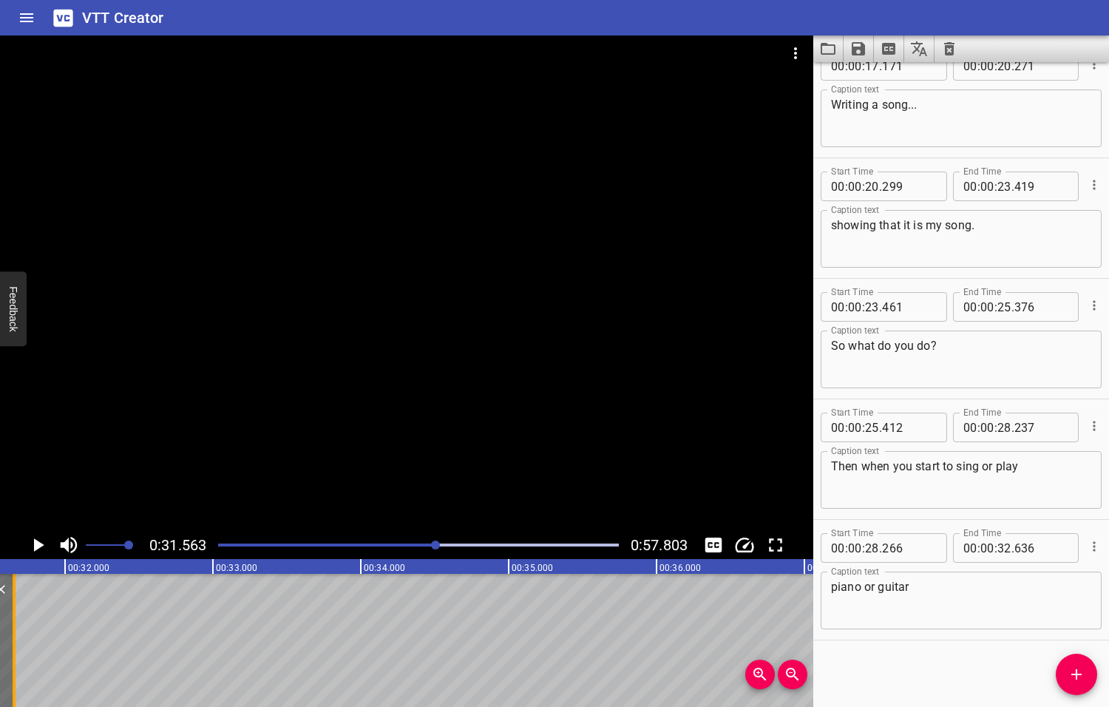
drag, startPoint x: 158, startPoint y: 623, endPoint x: 13, endPoint y: 622, distance: 144.9
click at [13, 622] on div at bounding box center [14, 640] width 3 height 133
click at [35, 545] on icon "Play/Pause" at bounding box center [39, 544] width 10 height 13
click at [35, 545] on icon "Play/Pause" at bounding box center [38, 545] width 22 height 22
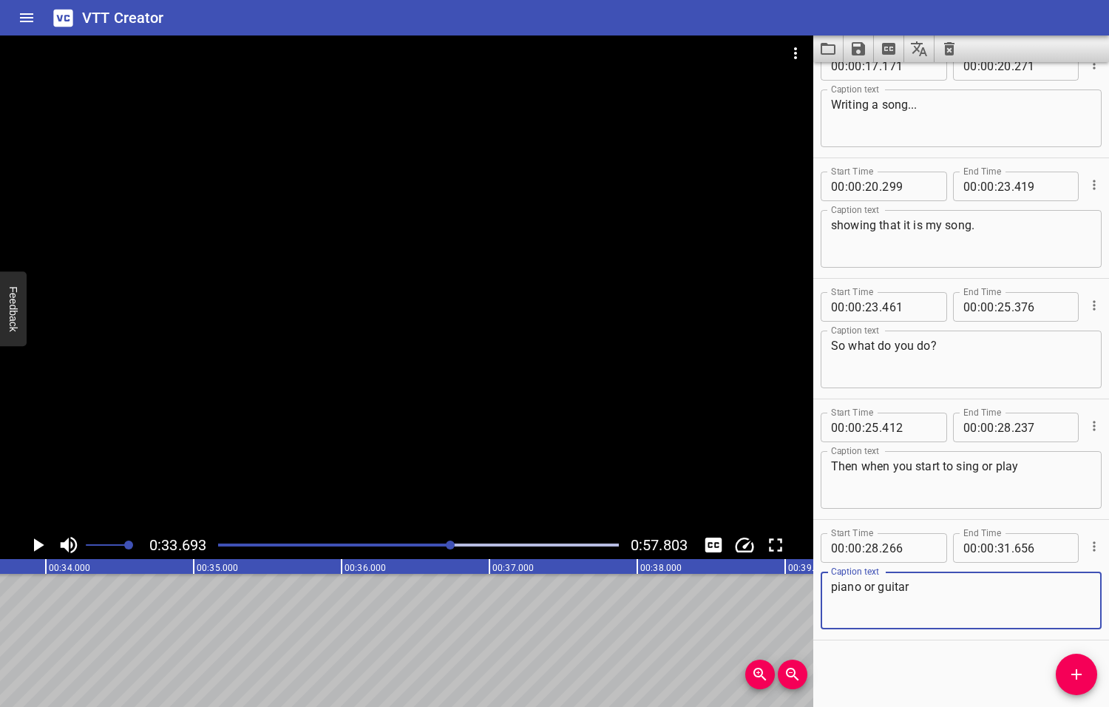
click at [912, 590] on textarea "piano or guitar" at bounding box center [961, 601] width 260 height 42
click at [1070, 675] on icon "Add Cue" at bounding box center [1077, 674] width 18 height 18
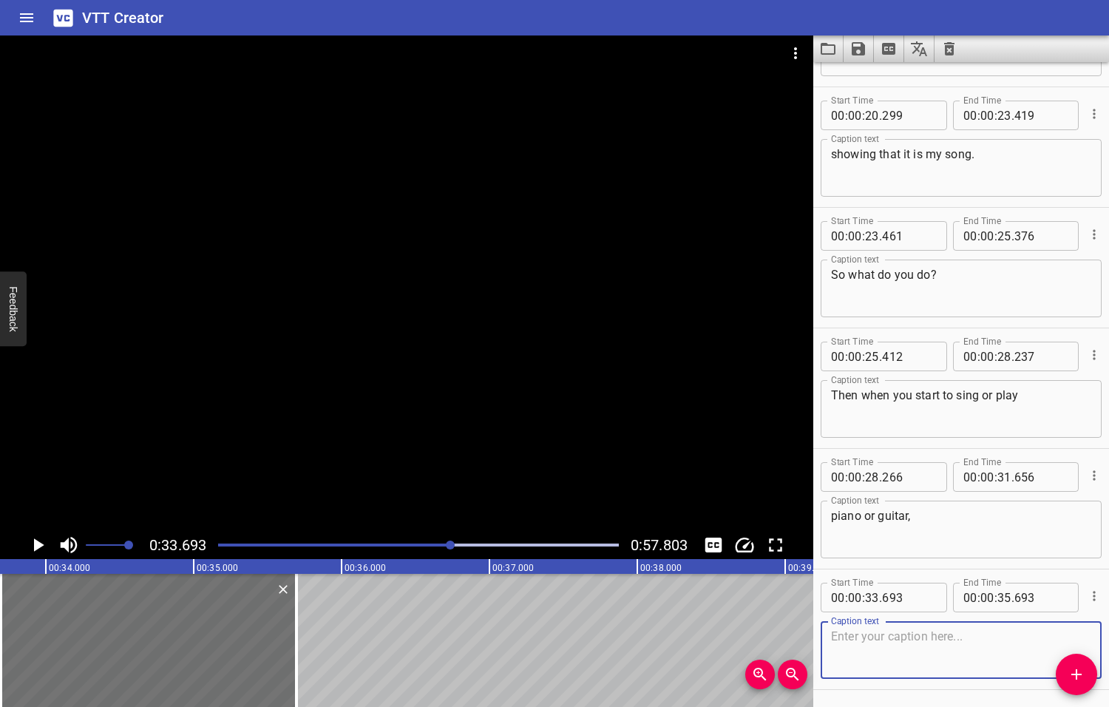
scroll to position [750, 0]
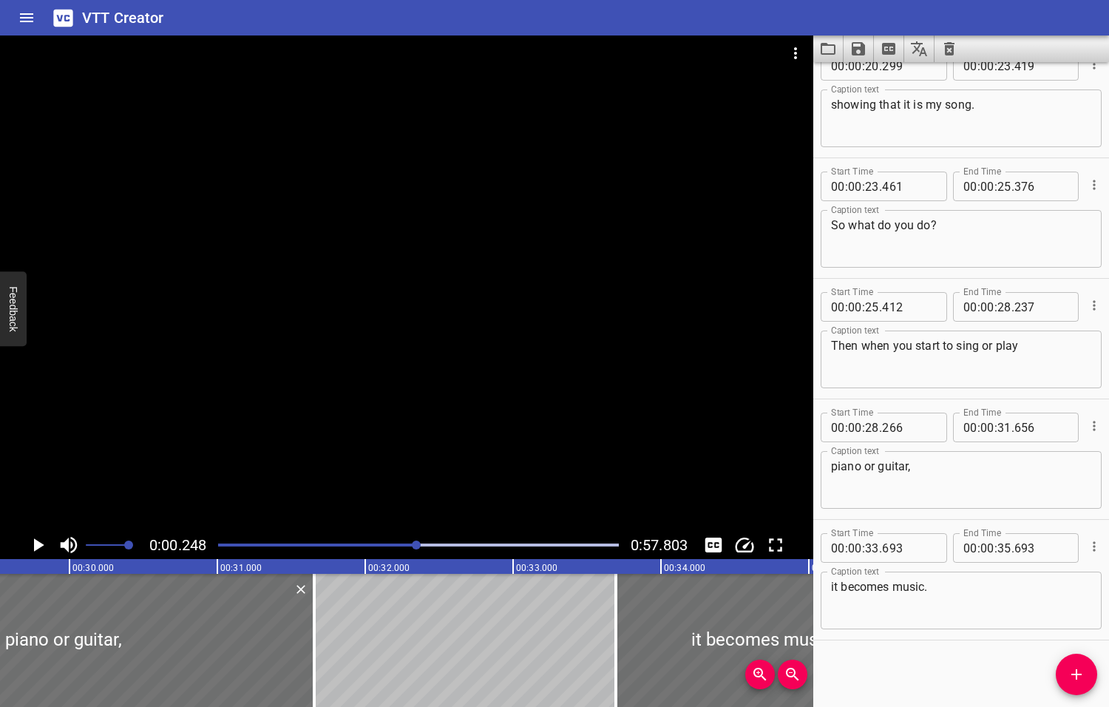
drag, startPoint x: 452, startPoint y: 544, endPoint x: 418, endPoint y: 548, distance: 34.9
click at [418, 548] on div at bounding box center [416, 544] width 9 height 9
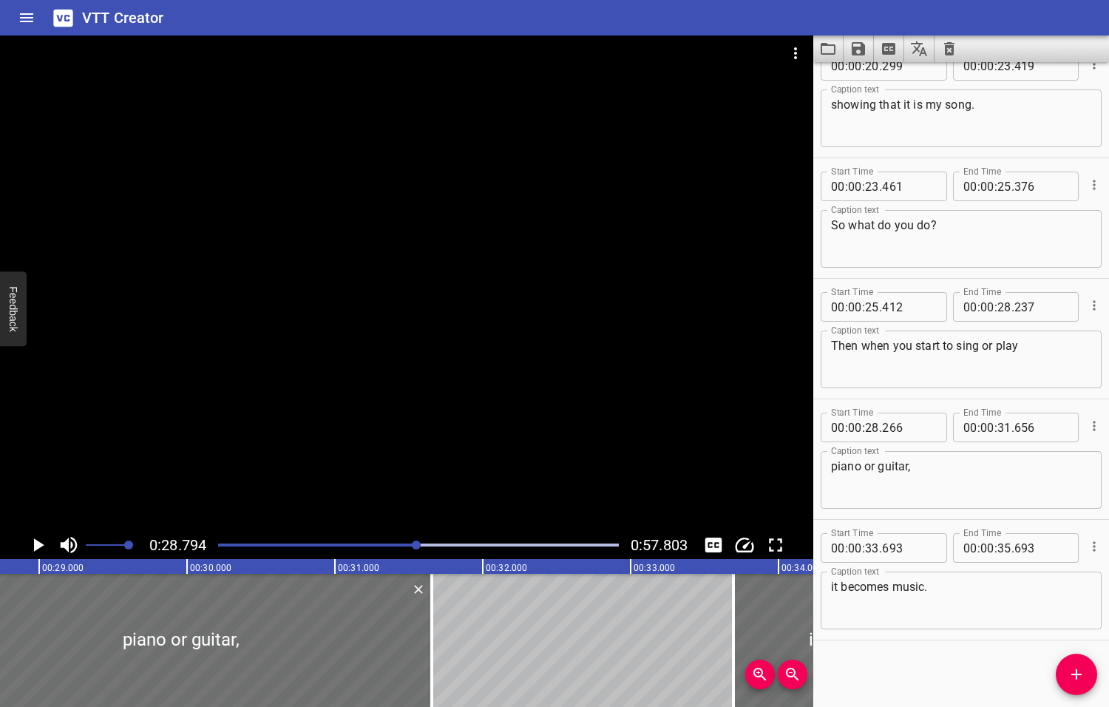
scroll to position [0, 4258]
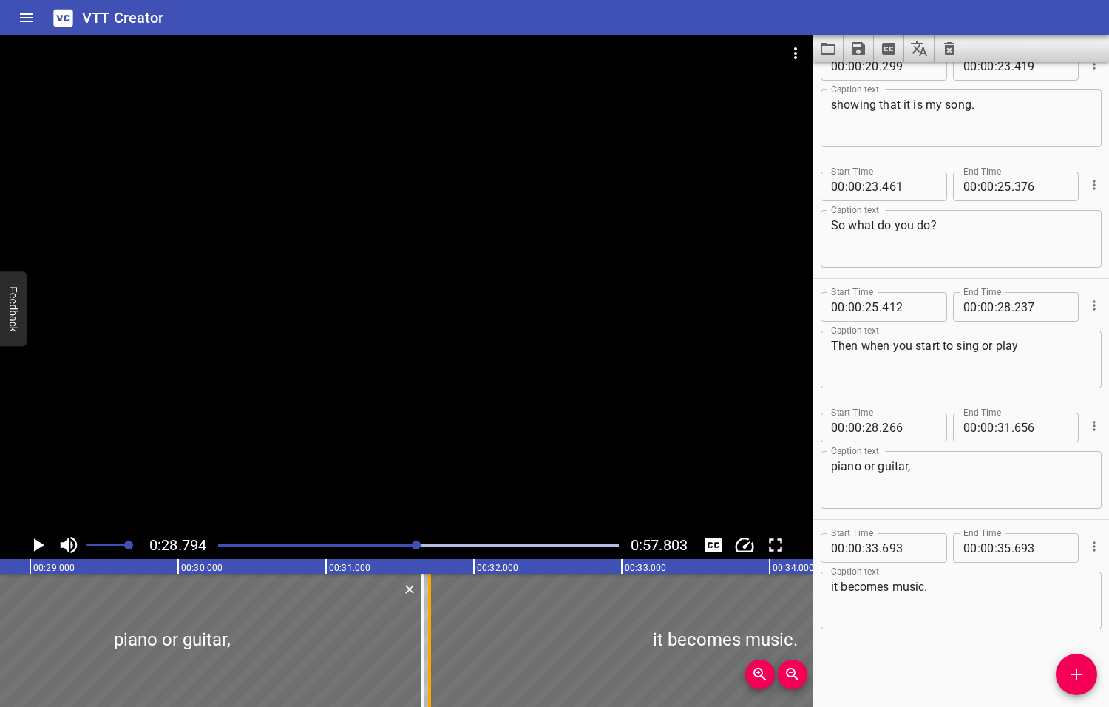
drag, startPoint x: 722, startPoint y: 649, endPoint x: 427, endPoint y: 664, distance: 295.3
click at [427, 664] on div at bounding box center [429, 640] width 15 height 133
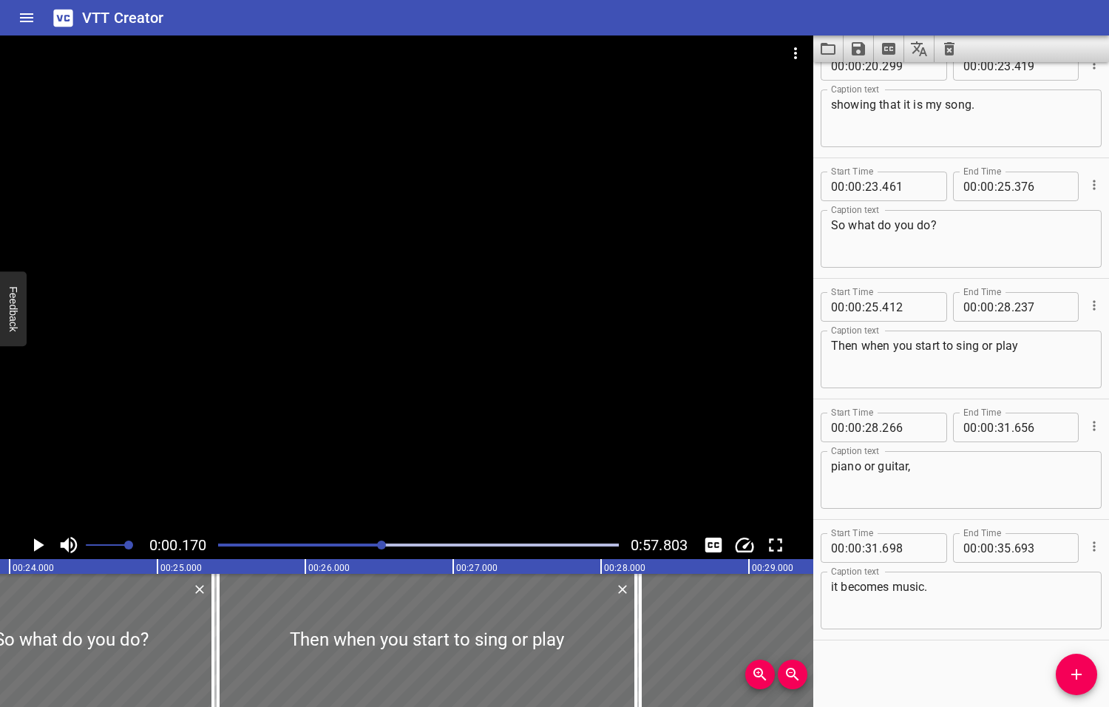
drag, startPoint x: 419, startPoint y: 543, endPoint x: 383, endPoint y: 543, distance: 36.2
click at [383, 543] on div at bounding box center [381, 544] width 9 height 9
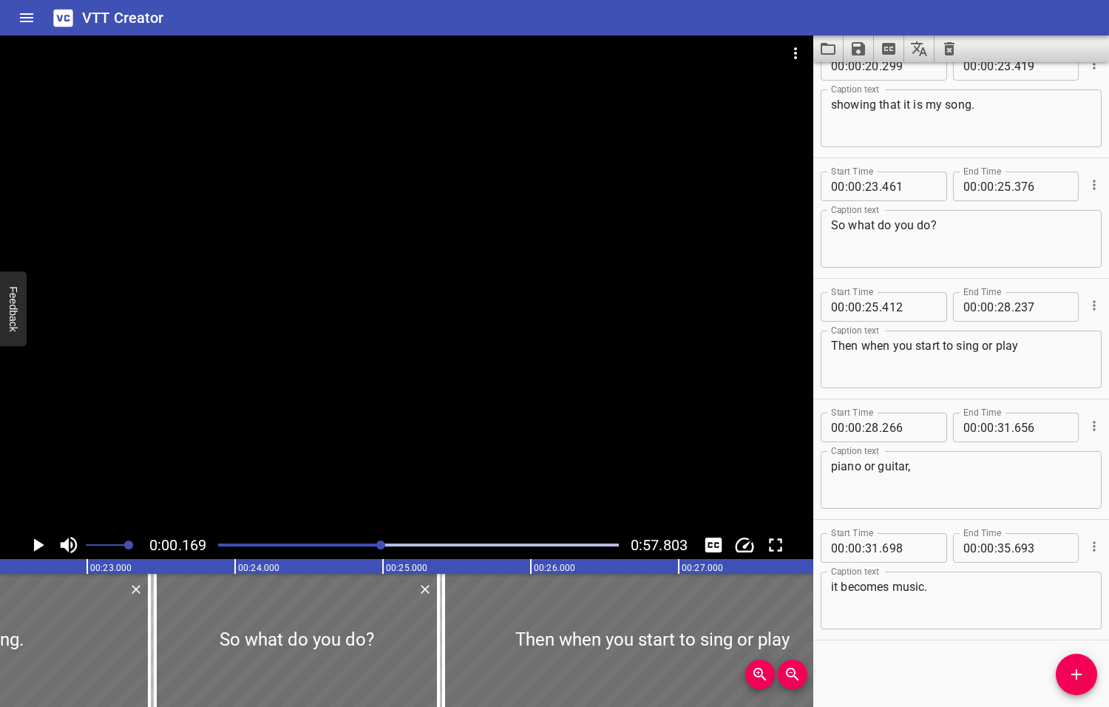
drag, startPoint x: 382, startPoint y: 543, endPoint x: 363, endPoint y: 545, distance: 19.3
click at [376, 545] on div at bounding box center [380, 544] width 9 height 9
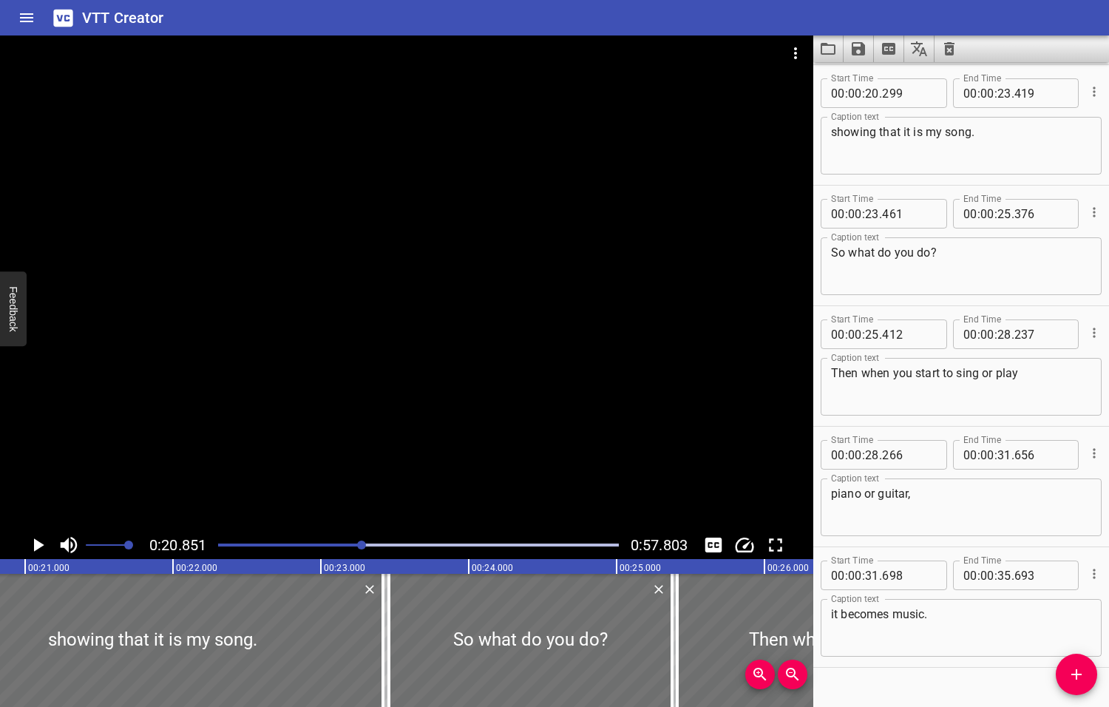
scroll to position [0, 3083]
click at [38, 545] on icon "Play/Pause" at bounding box center [39, 544] width 10 height 13
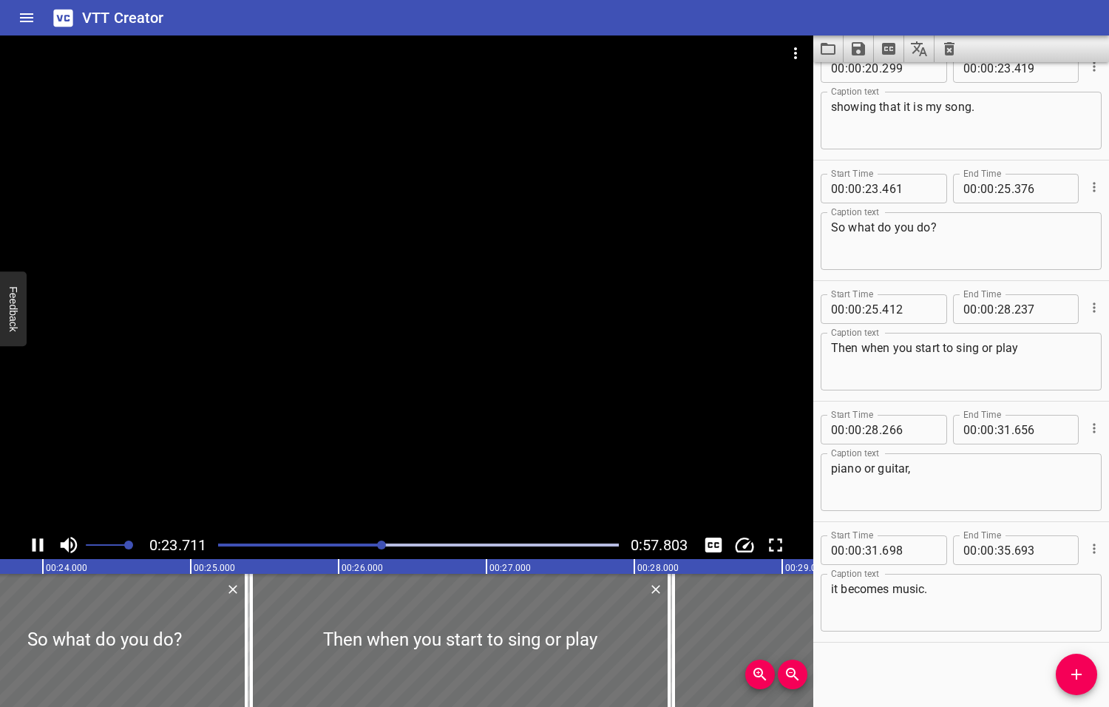
scroll to position [750, 0]
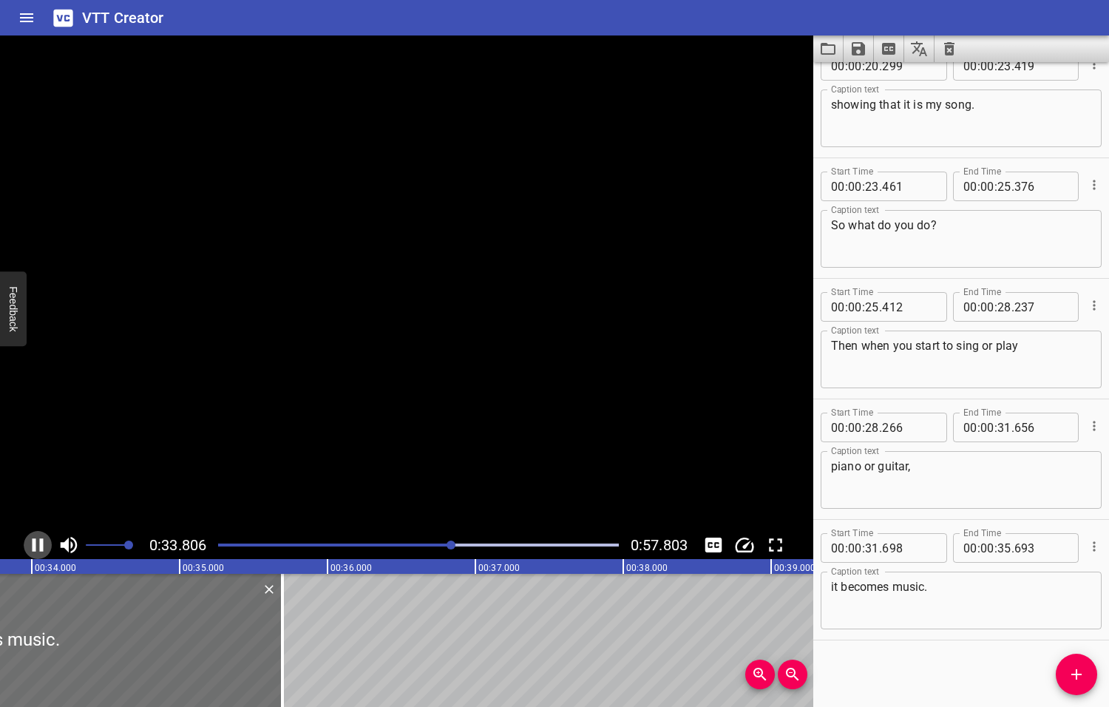
click at [41, 546] on icon "Play/Pause" at bounding box center [38, 544] width 11 height 13
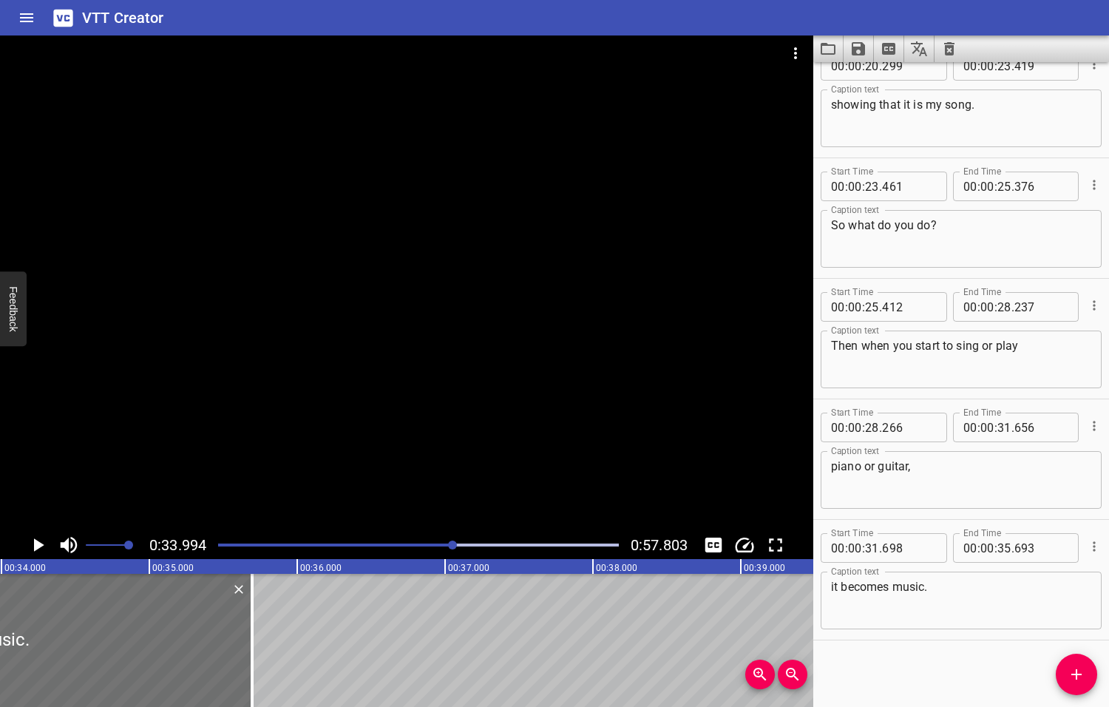
scroll to position [0, 5026]
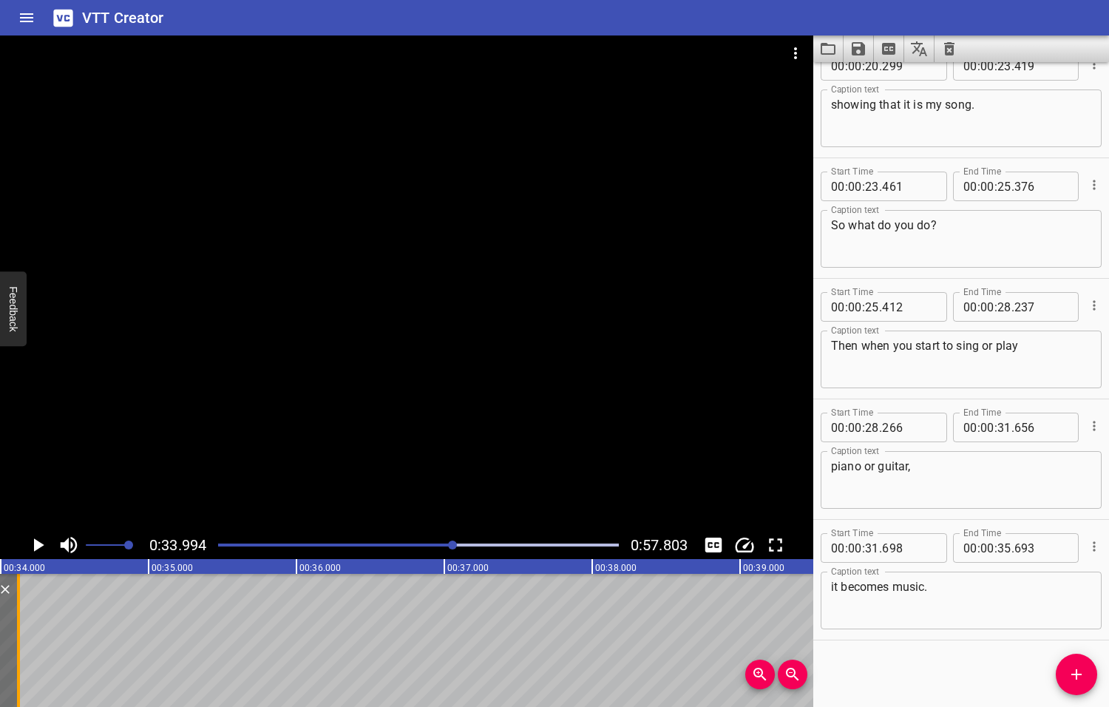
drag, startPoint x: 246, startPoint y: 643, endPoint x: 13, endPoint y: 651, distance: 233.0
click at [13, 651] on div at bounding box center [18, 640] width 15 height 133
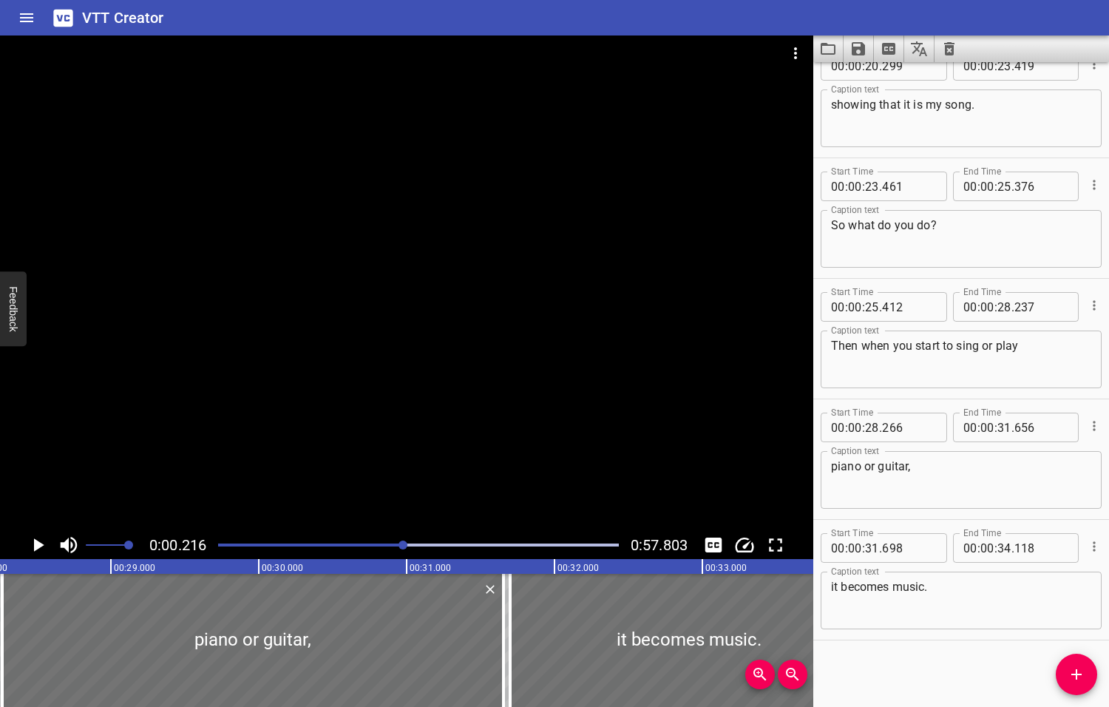
drag, startPoint x: 455, startPoint y: 545, endPoint x: 404, endPoint y: 549, distance: 51.1
click at [404, 549] on div at bounding box center [402, 544] width 9 height 9
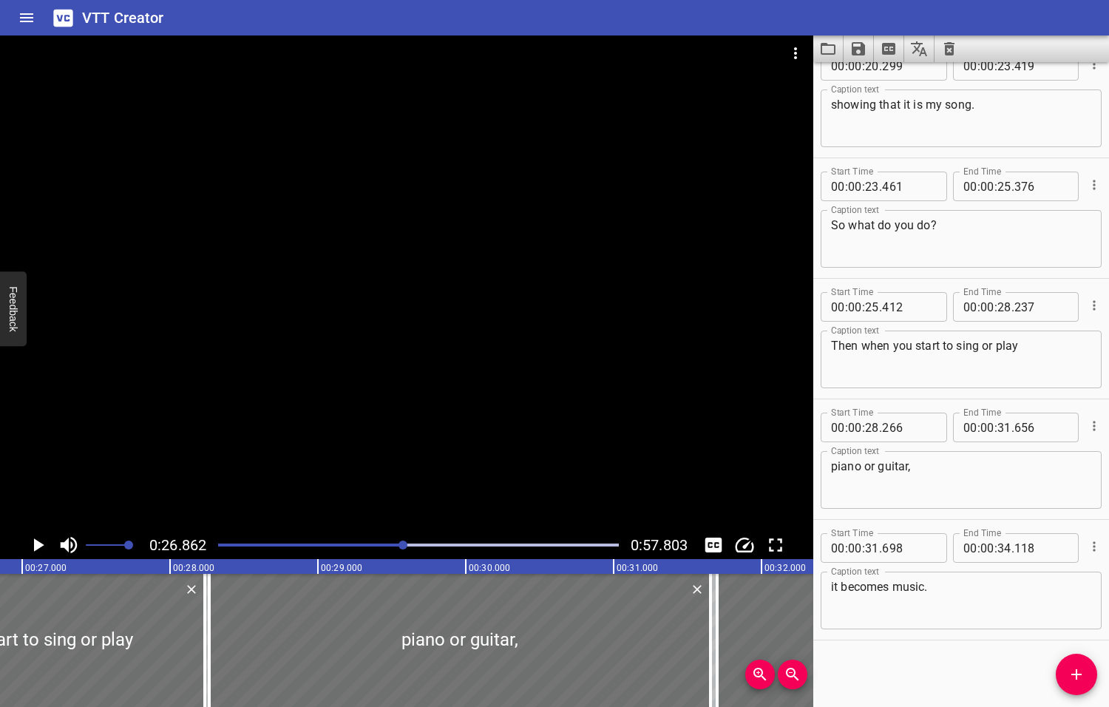
scroll to position [0, 3971]
click at [38, 543] on icon "Play/Pause" at bounding box center [39, 544] width 10 height 13
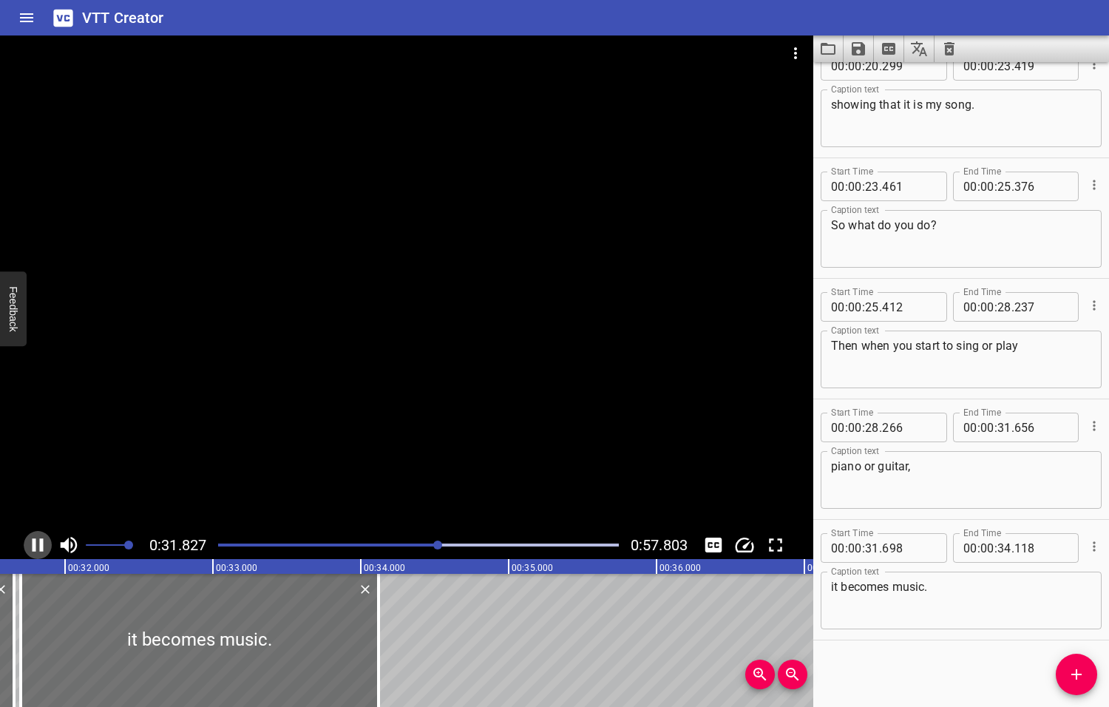
click at [39, 544] on icon "Play/Pause" at bounding box center [38, 545] width 22 height 22
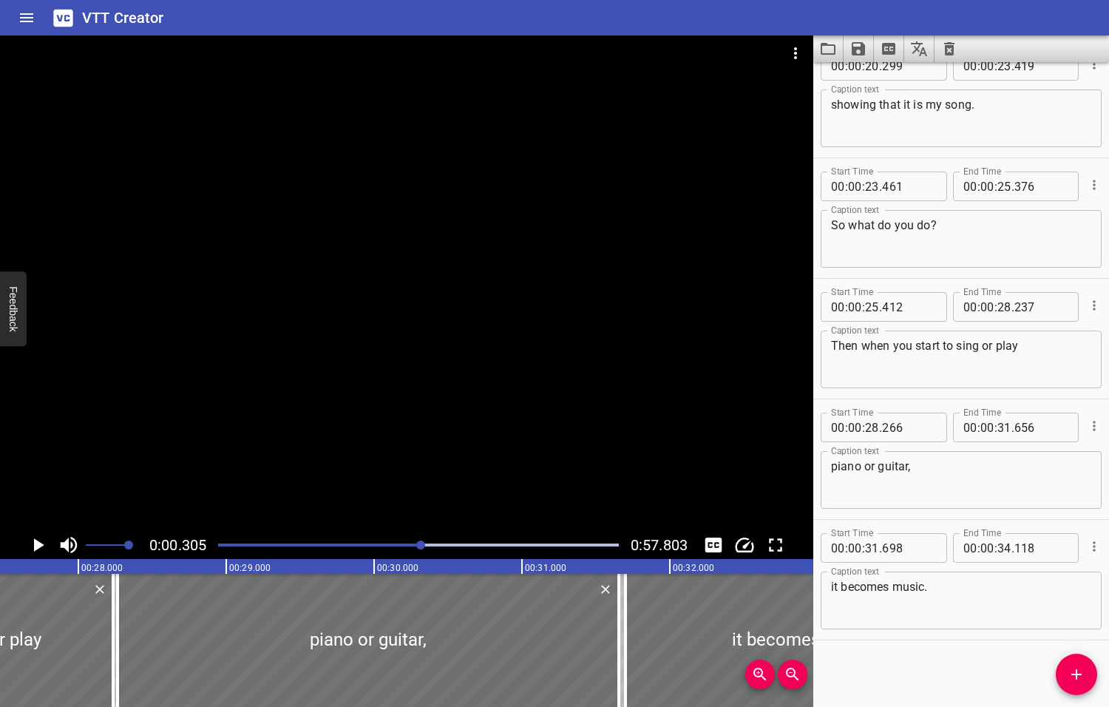
drag, startPoint x: 440, startPoint y: 544, endPoint x: 422, endPoint y: 546, distance: 17.9
click at [422, 546] on div at bounding box center [420, 544] width 9 height 9
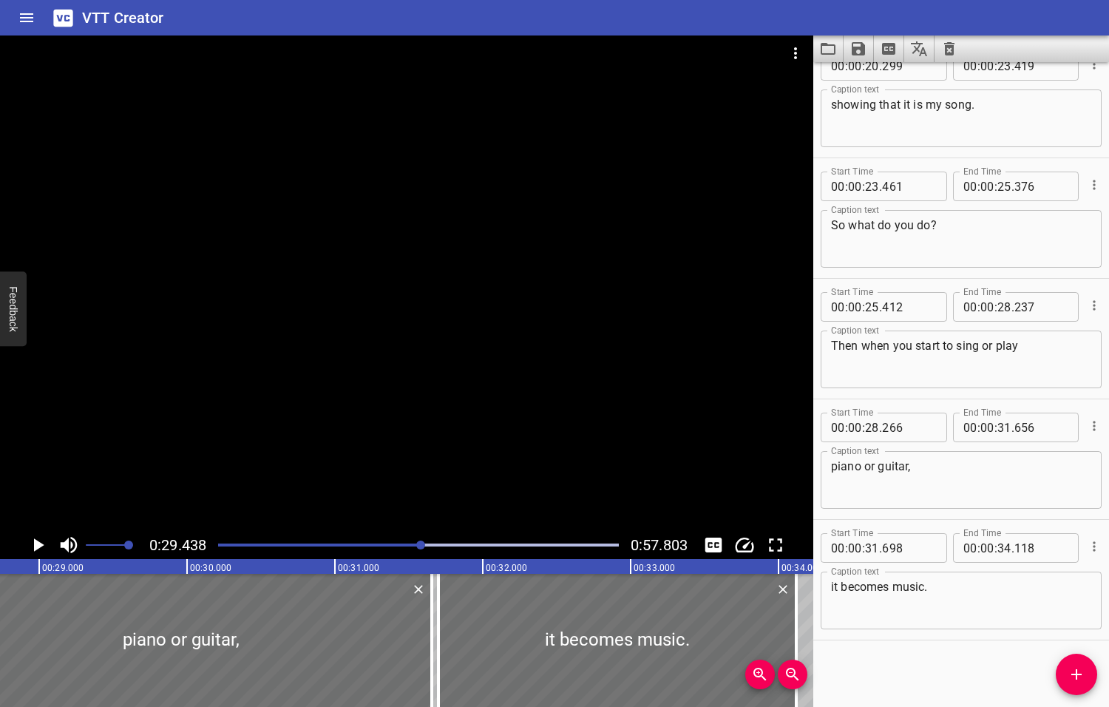
scroll to position [0, 4352]
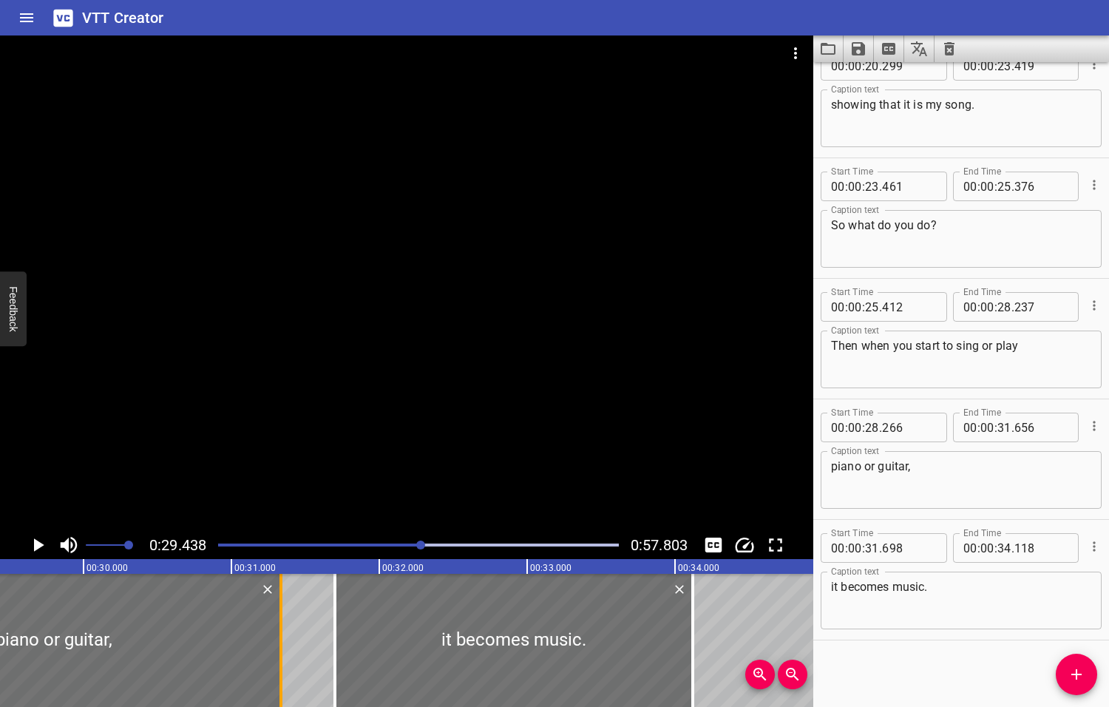
drag, startPoint x: 326, startPoint y: 656, endPoint x: 279, endPoint y: 664, distance: 48.0
click at [279, 664] on div at bounding box center [280, 640] width 3 height 133
drag, startPoint x: 337, startPoint y: 647, endPoint x: 288, endPoint y: 651, distance: 49.0
click at [288, 651] on div at bounding box center [286, 640] width 15 height 133
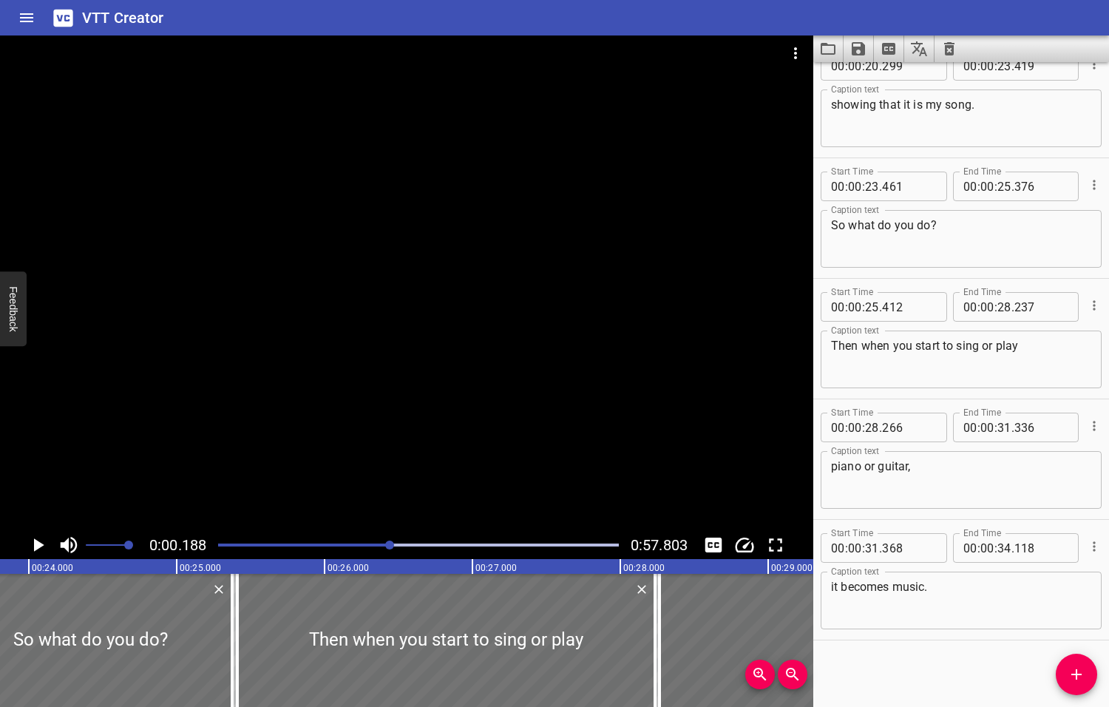
drag, startPoint x: 423, startPoint y: 543, endPoint x: 391, endPoint y: 549, distance: 32.3
click at [391, 549] on div at bounding box center [418, 545] width 418 height 21
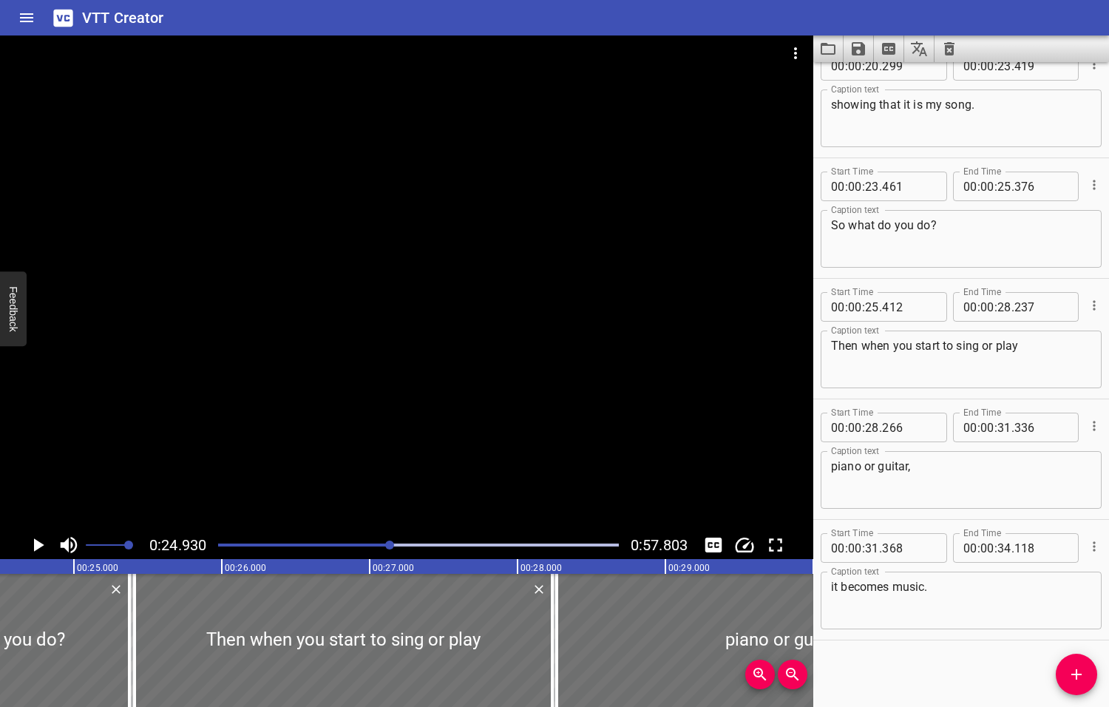
scroll to position [0, 3686]
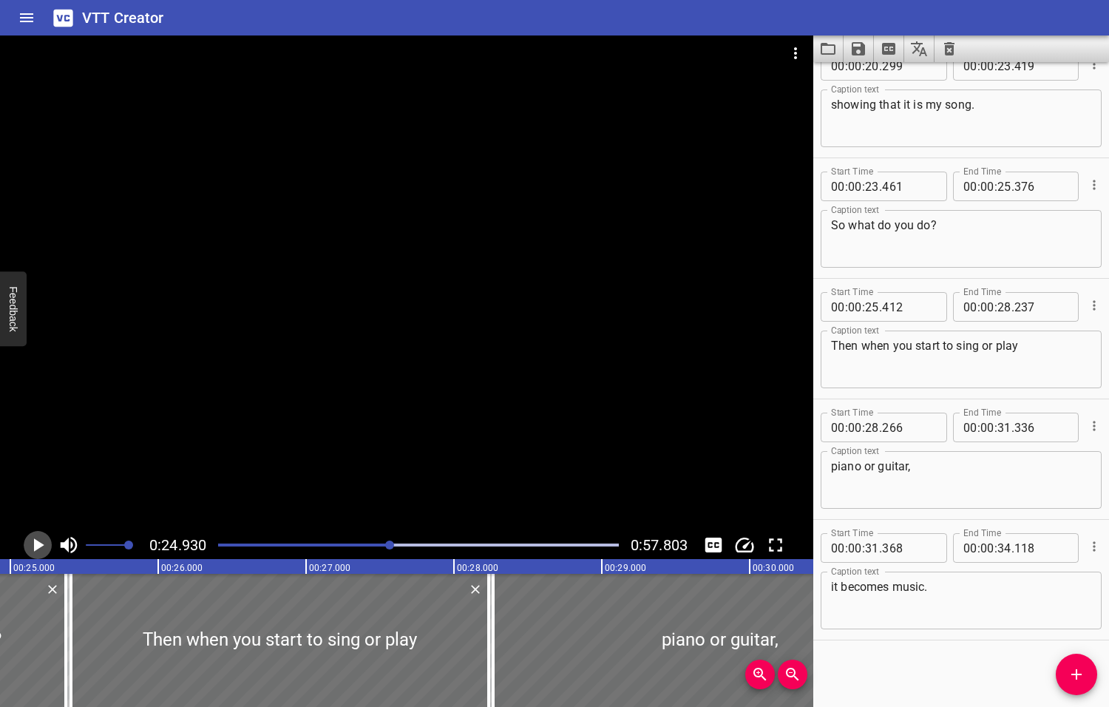
click at [39, 543] on icon "Play/Pause" at bounding box center [39, 544] width 10 height 13
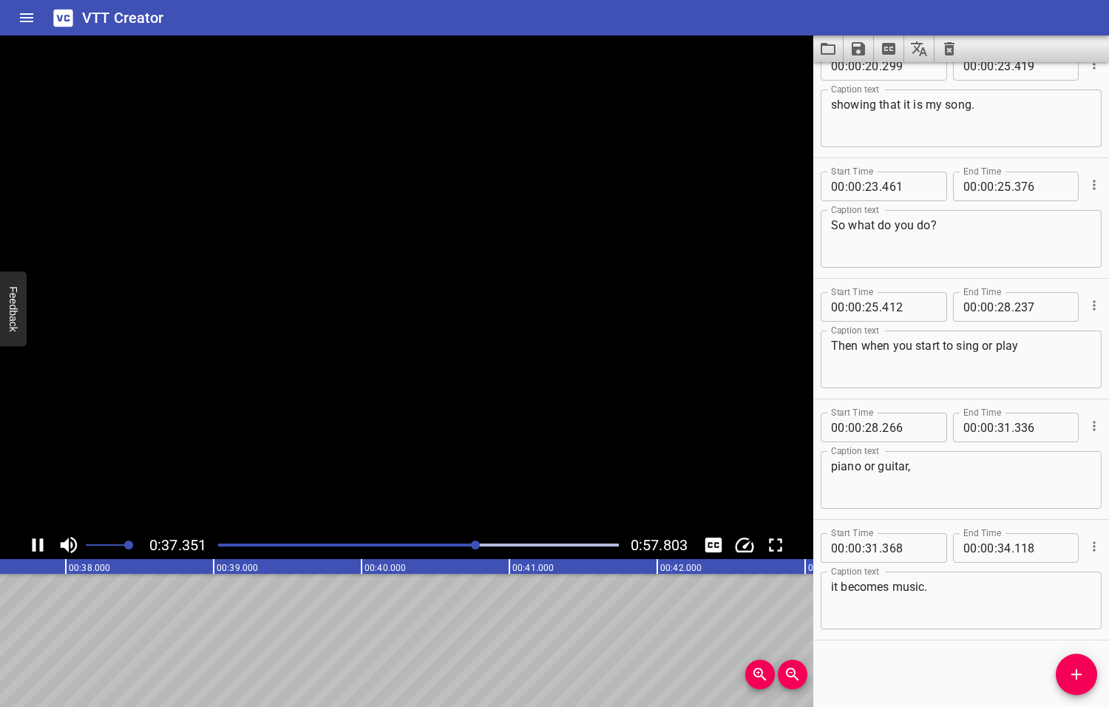
click at [39, 543] on icon "Play/Pause" at bounding box center [38, 544] width 11 height 13
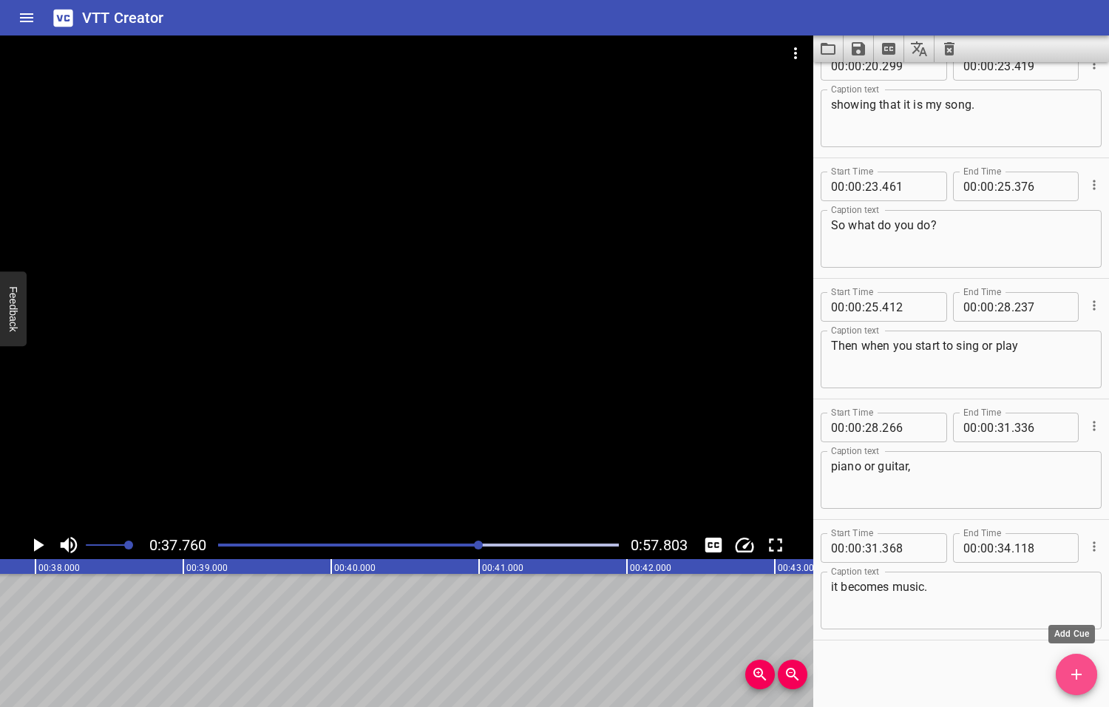
click at [1071, 674] on icon "Add Cue" at bounding box center [1076, 674] width 10 height 10
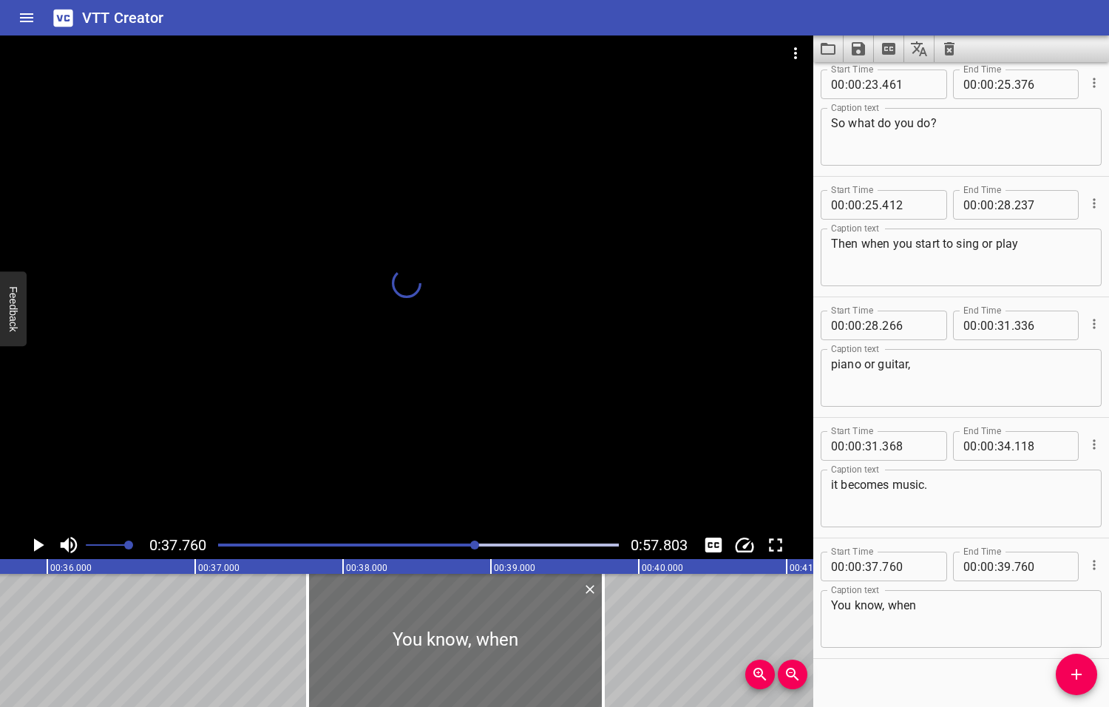
scroll to position [871, 0]
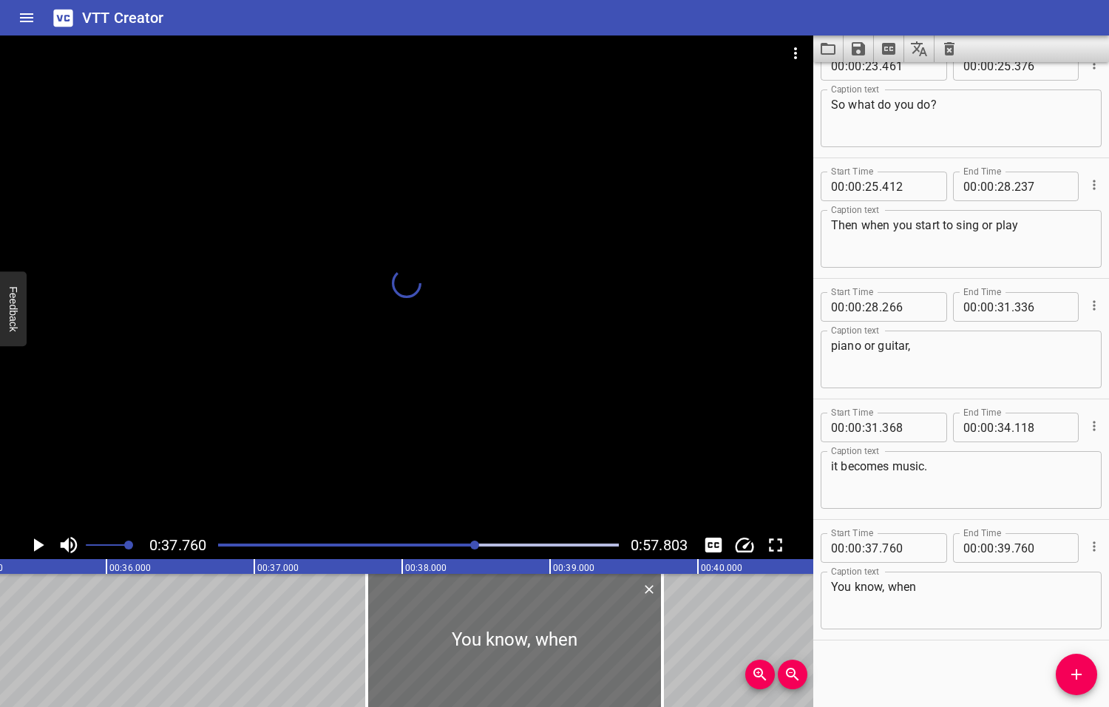
drag, startPoint x: 478, startPoint y: 546, endPoint x: 457, endPoint y: 548, distance: 21.6
click at [470, 548] on div at bounding box center [474, 544] width 9 height 9
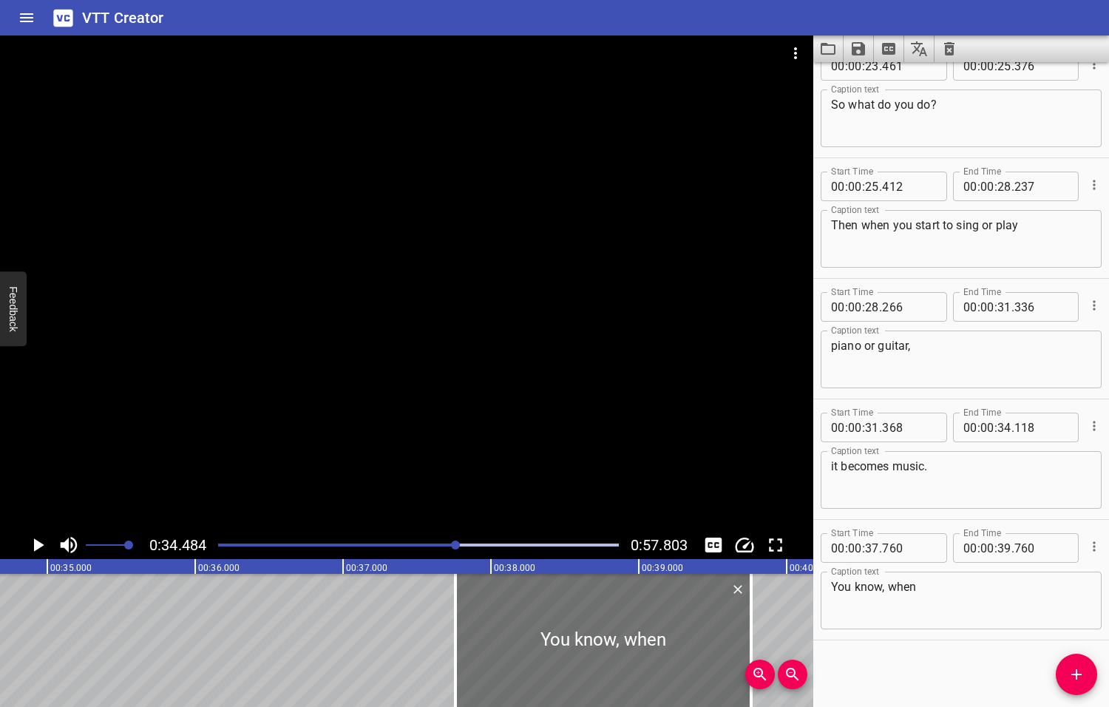
scroll to position [0, 5098]
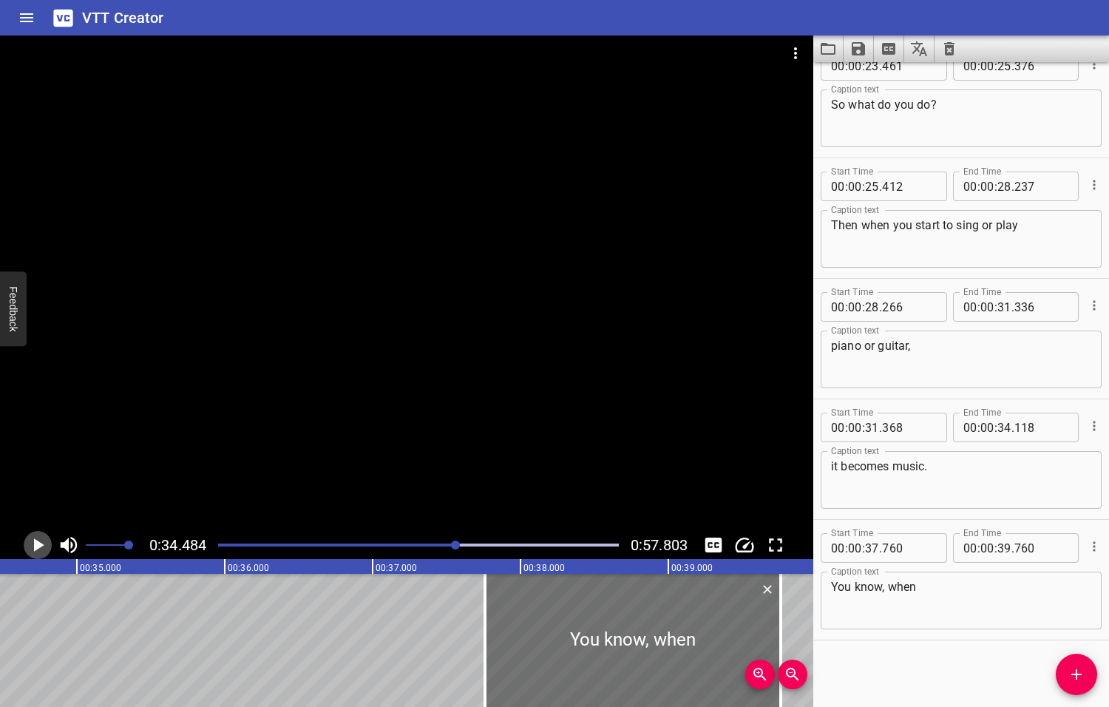
click at [38, 543] on icon "Play/Pause" at bounding box center [39, 544] width 10 height 13
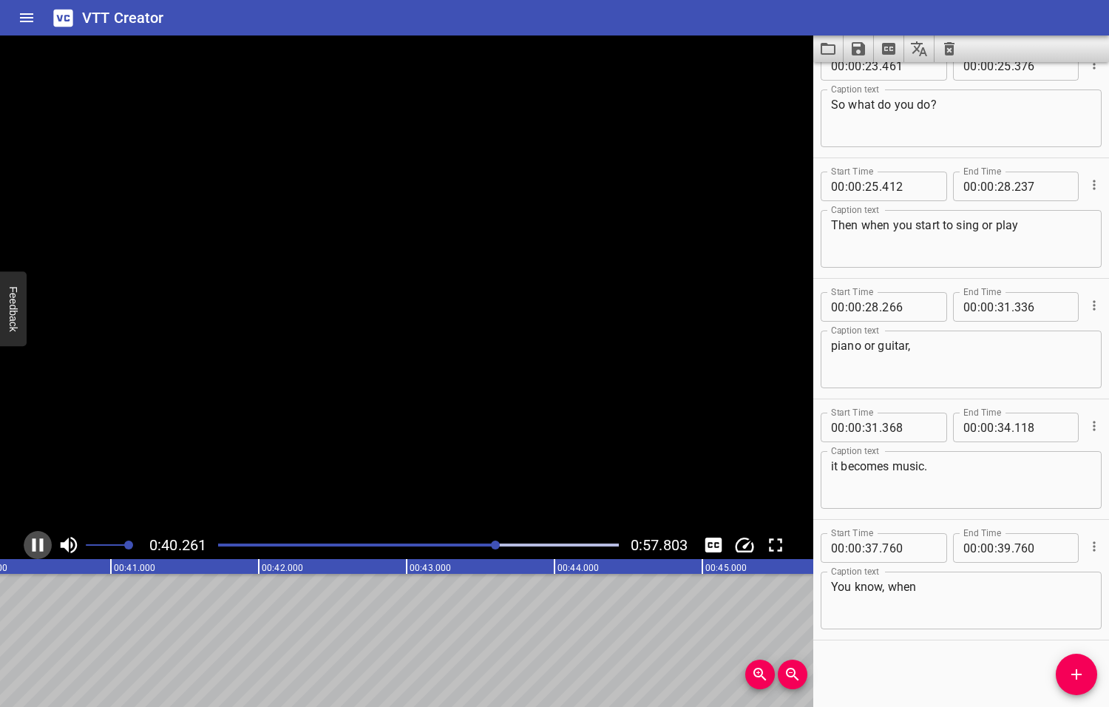
click at [38, 543] on icon "Play/Pause" at bounding box center [38, 545] width 22 height 22
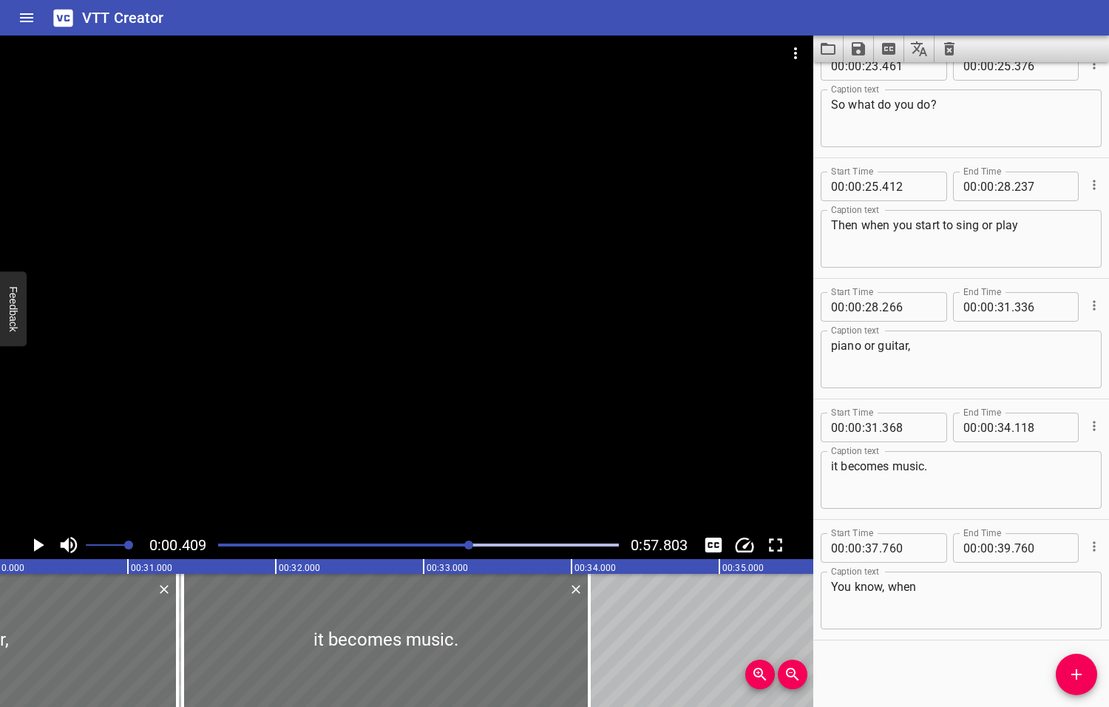
drag, startPoint x: 497, startPoint y: 545, endPoint x: 470, endPoint y: 549, distance: 26.9
click at [470, 549] on div at bounding box center [468, 544] width 9 height 9
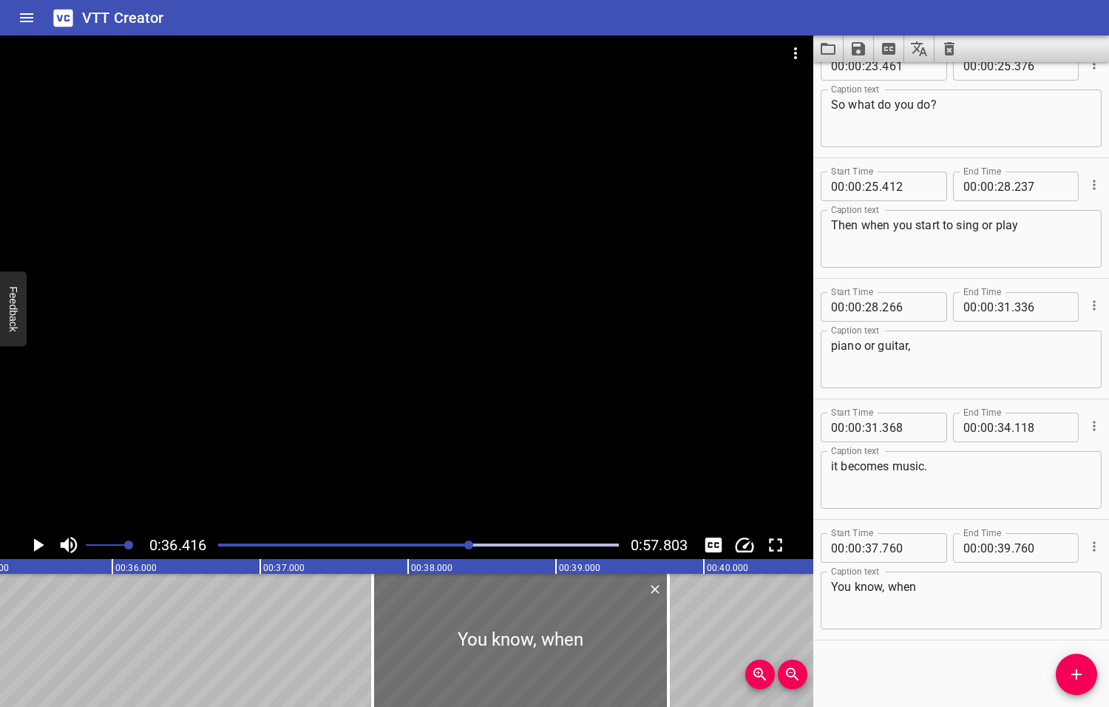
scroll to position [0, 5384]
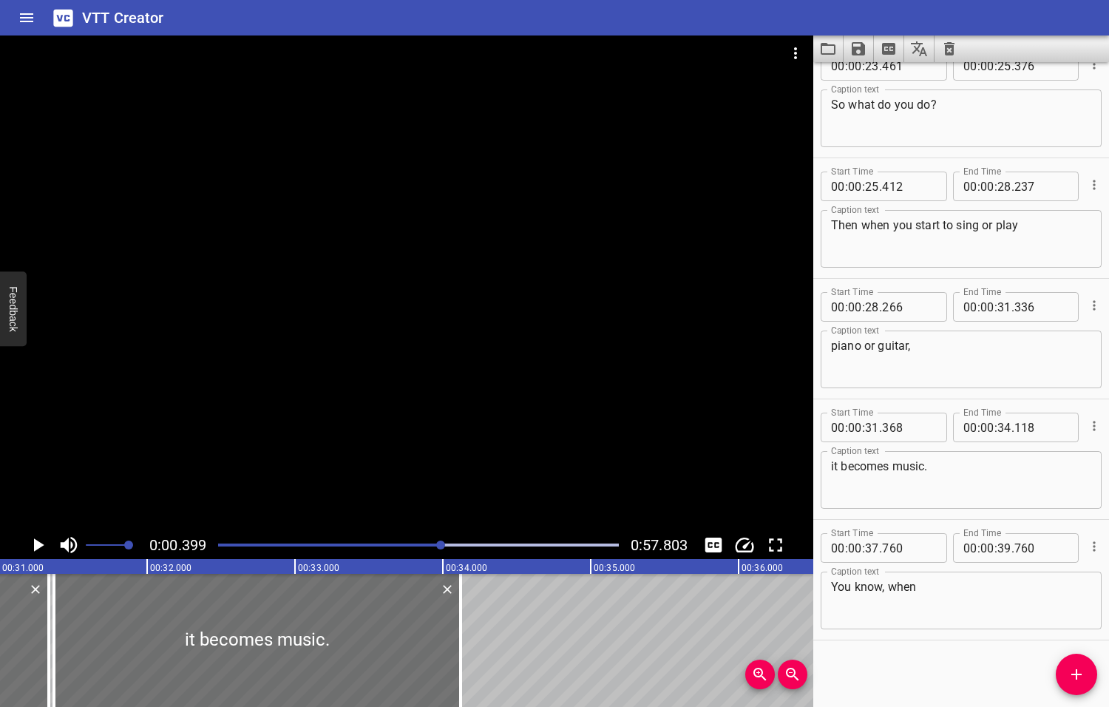
drag, startPoint x: 472, startPoint y: 546, endPoint x: 441, endPoint y: 553, distance: 31.2
click at [441, 553] on div at bounding box center [418, 545] width 418 height 21
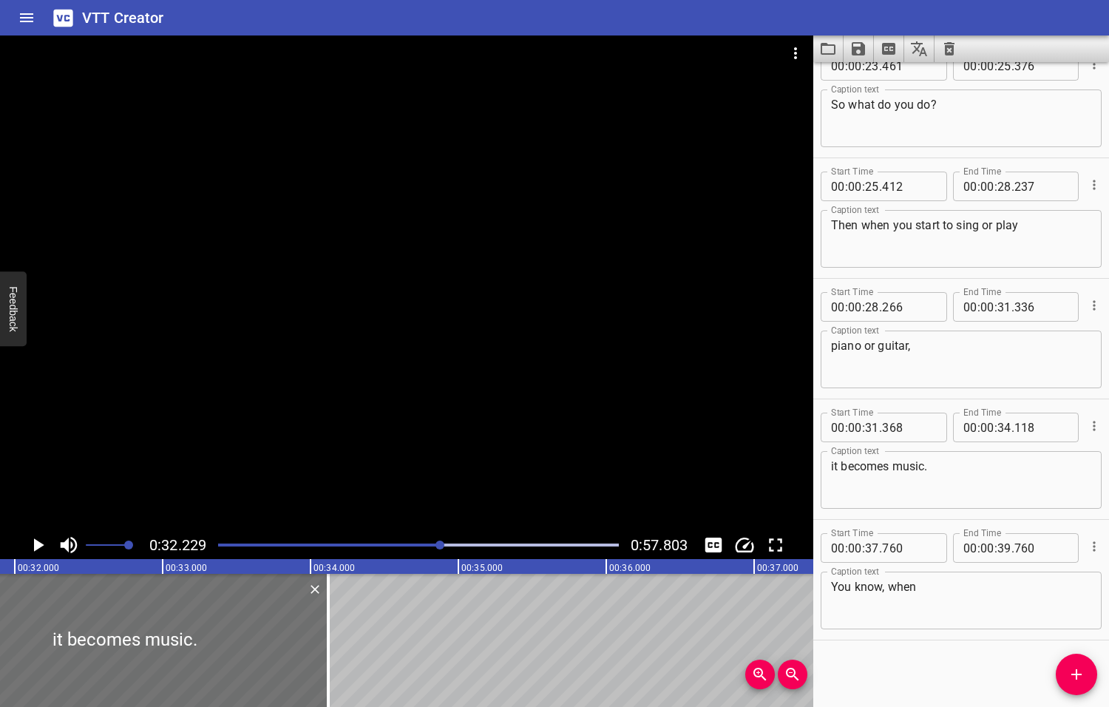
scroll to position [0, 4765]
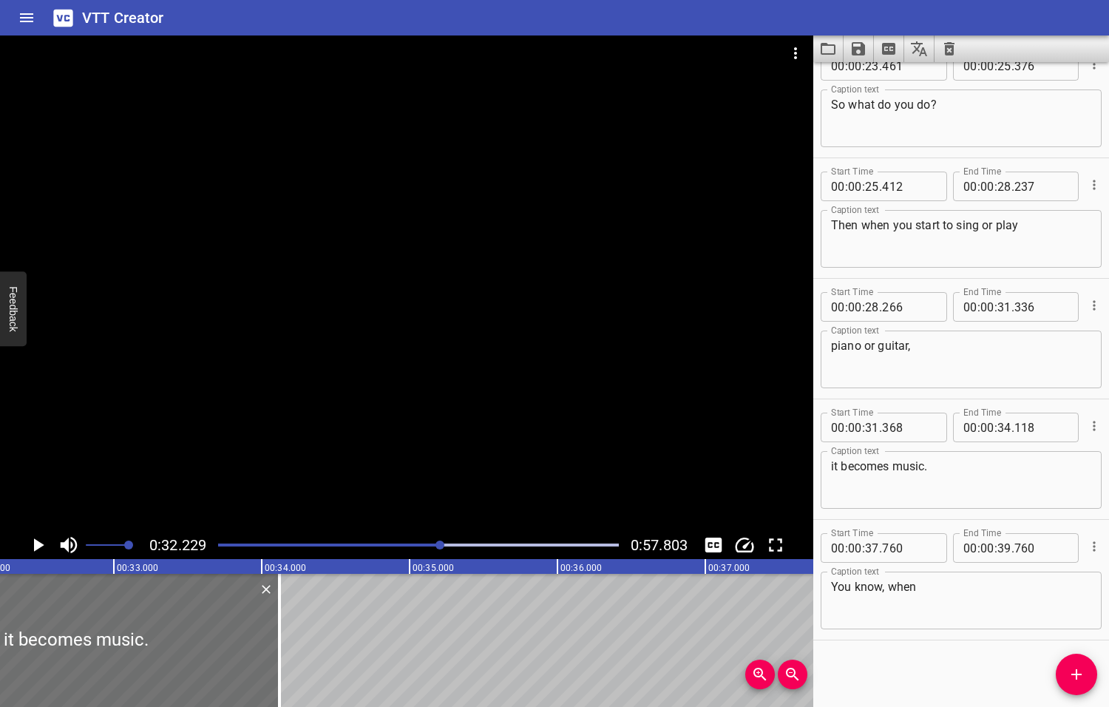
click at [41, 543] on icon "Play/Pause" at bounding box center [39, 544] width 10 height 13
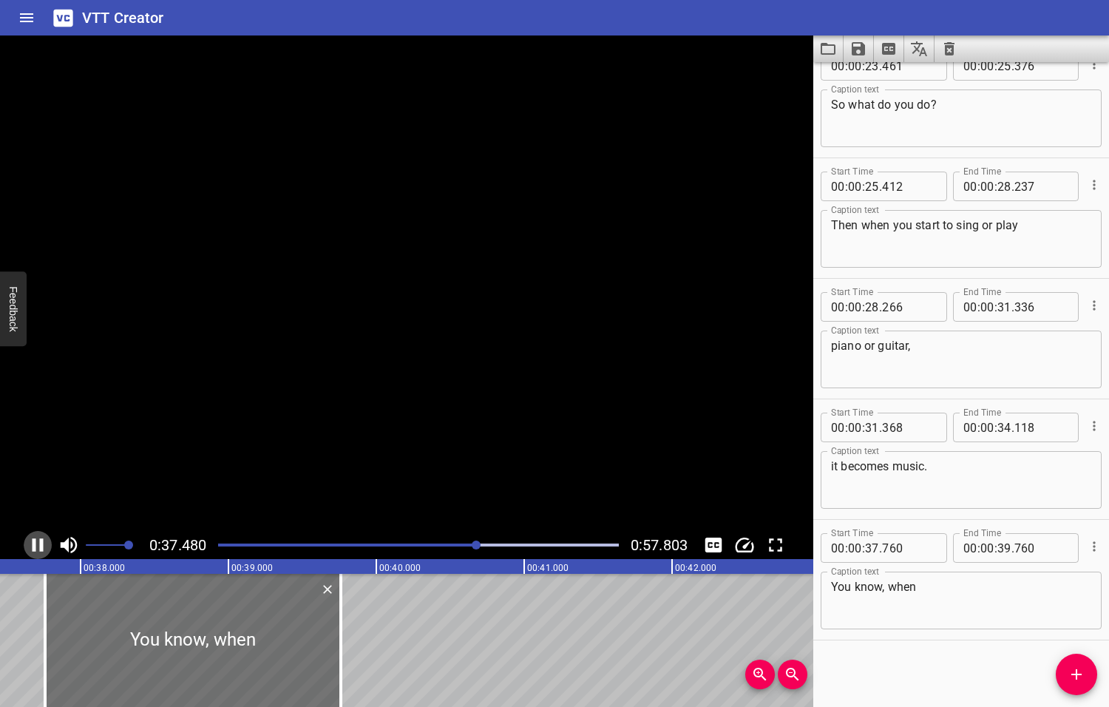
click at [41, 543] on icon "Play/Pause" at bounding box center [38, 544] width 11 height 13
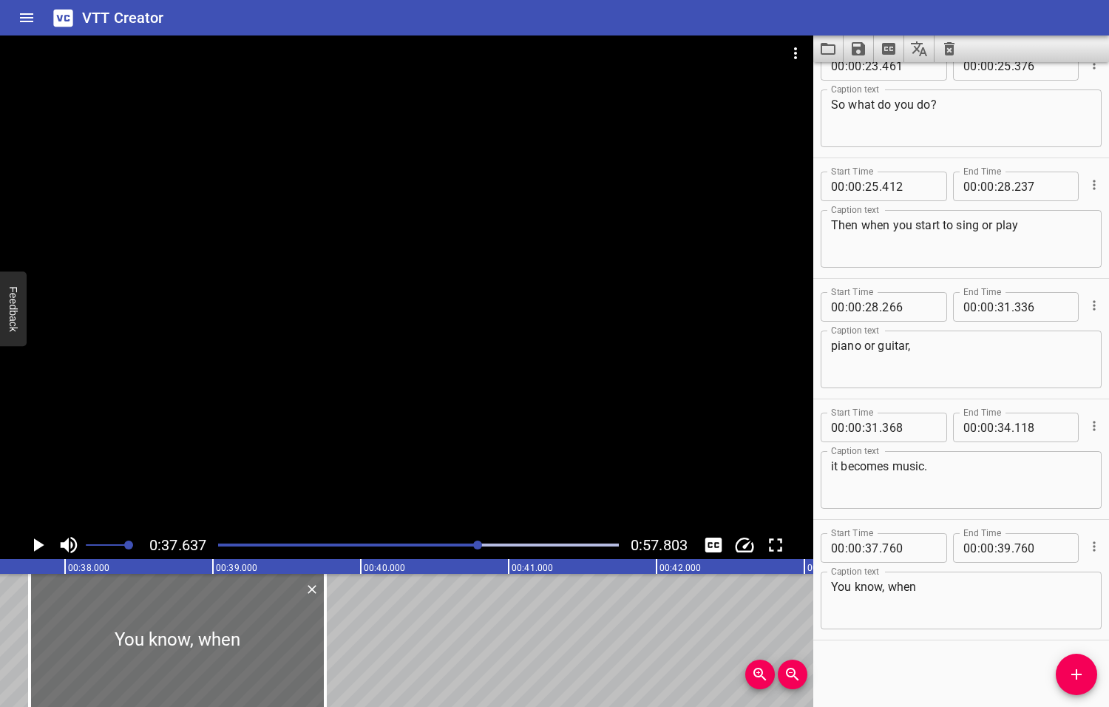
scroll to position [0, 5565]
click at [945, 591] on textarea "You know, when" at bounding box center [961, 601] width 260 height 42
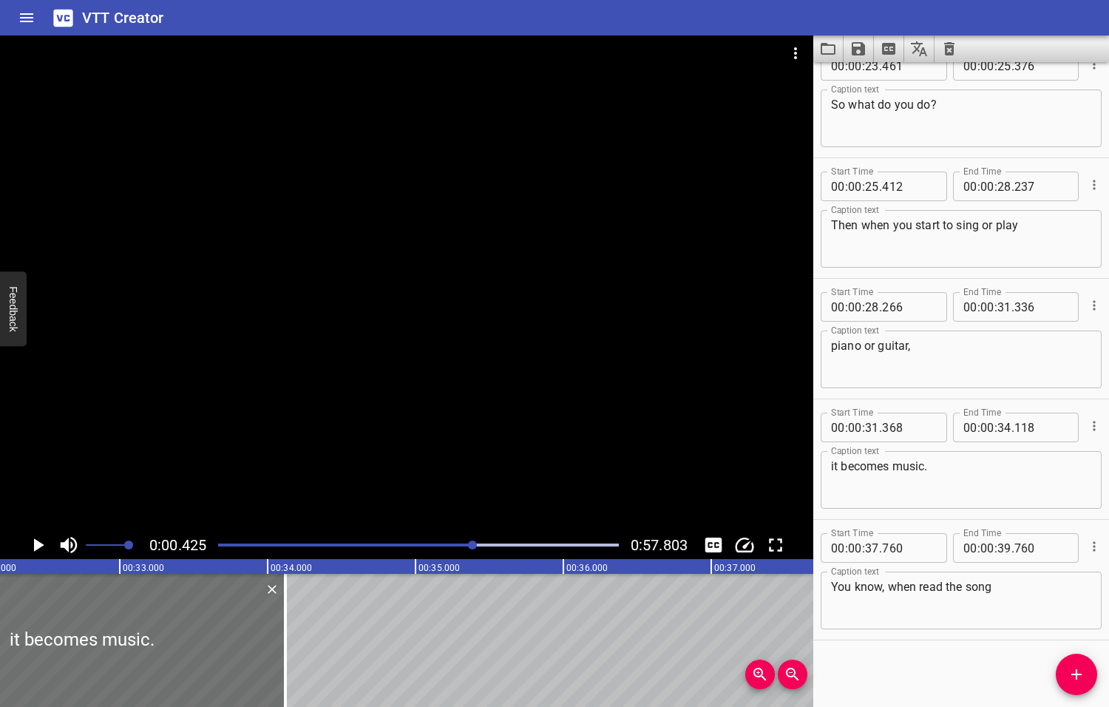
click at [473, 543] on div at bounding box center [472, 544] width 9 height 9
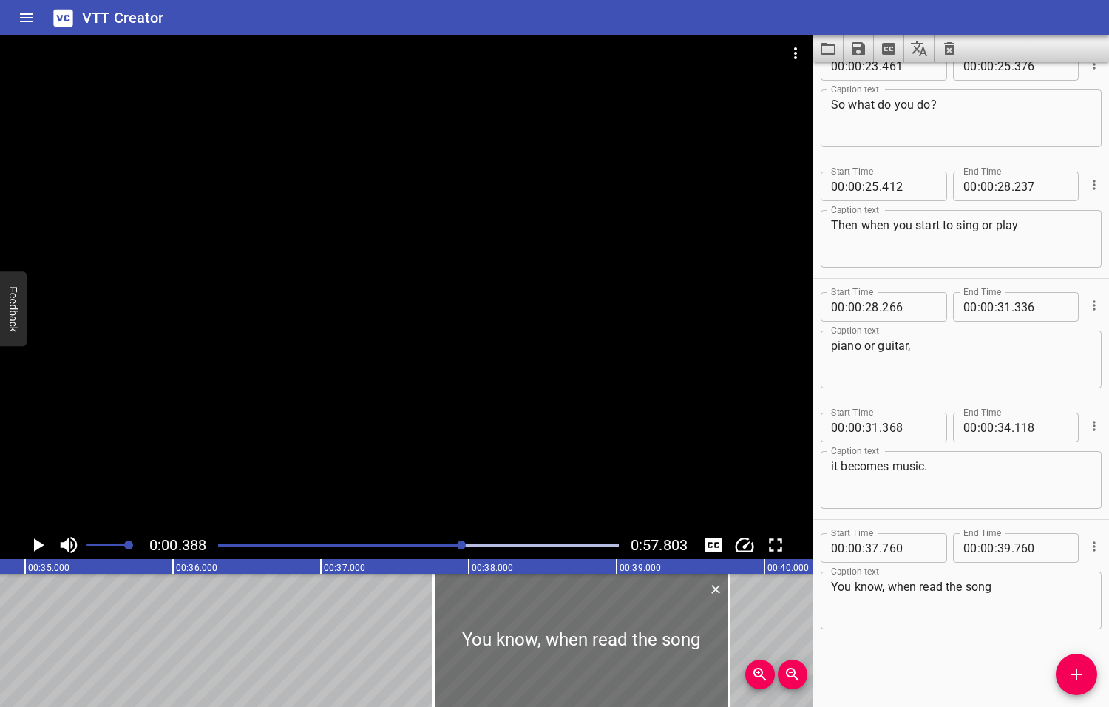
drag, startPoint x: 472, startPoint y: 543, endPoint x: 461, endPoint y: 543, distance: 11.9
click at [461, 543] on div at bounding box center [461, 544] width 9 height 9
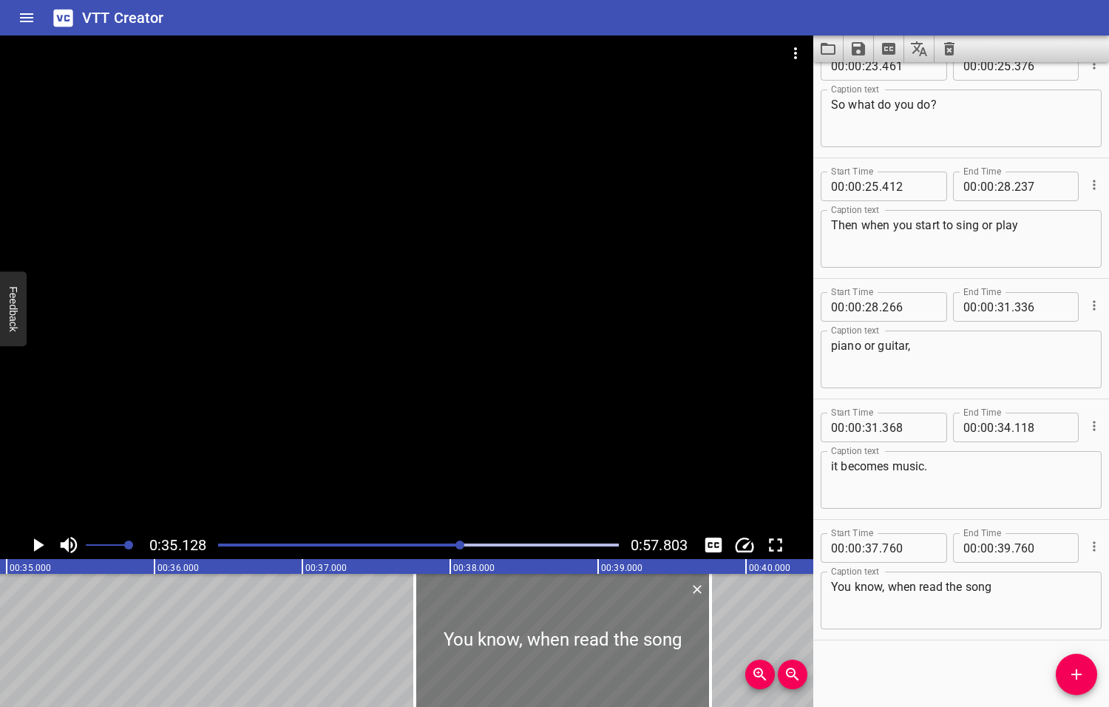
scroll to position [0, 5193]
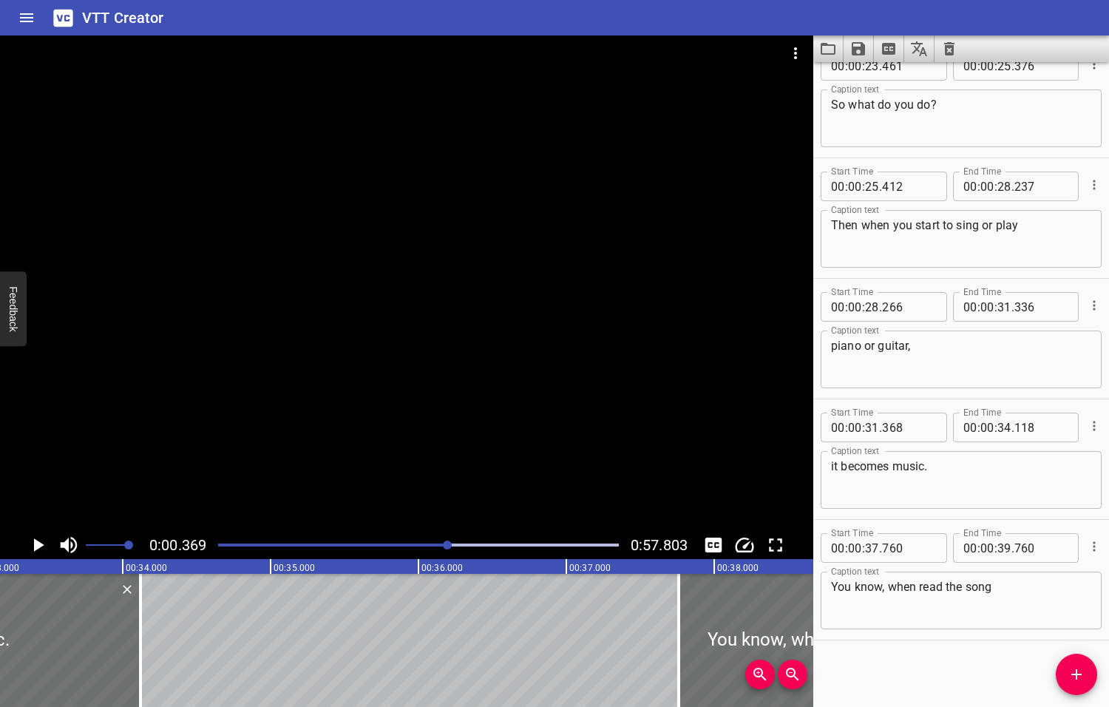
drag, startPoint x: 461, startPoint y: 544, endPoint x: 449, endPoint y: 546, distance: 12.8
click at [449, 546] on div at bounding box center [447, 544] width 9 height 9
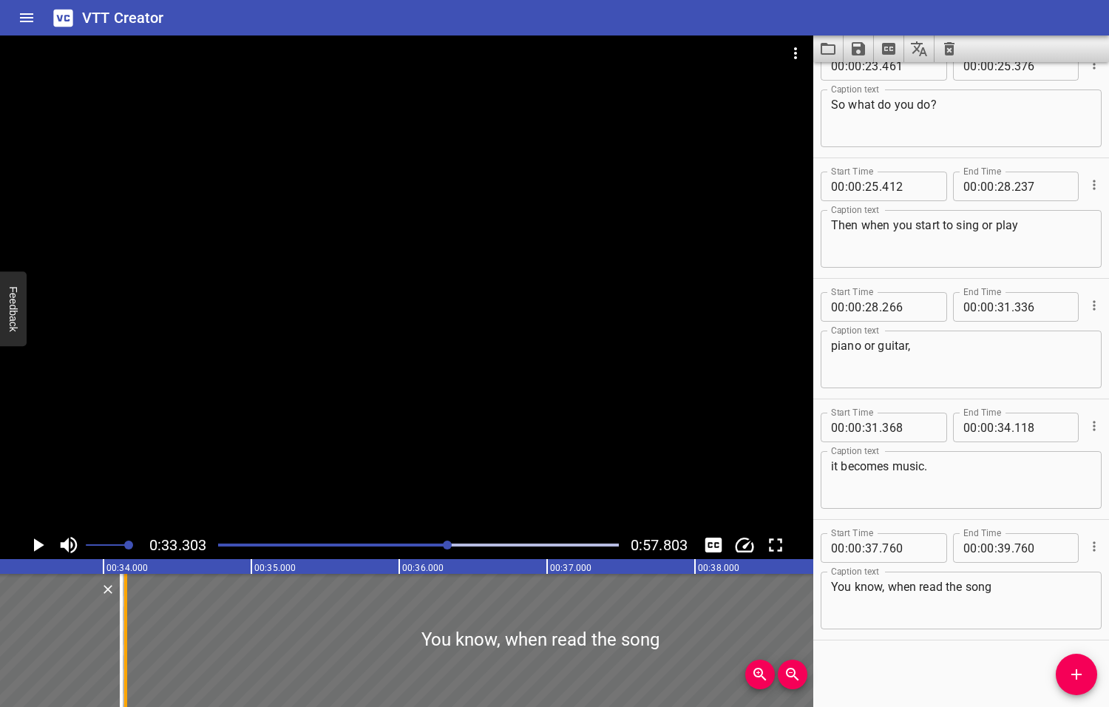
drag, startPoint x: 656, startPoint y: 648, endPoint x: 122, endPoint y: 651, distance: 533.8
click at [122, 651] on div at bounding box center [125, 640] width 15 height 133
click at [40, 543] on icon "Play/Pause" at bounding box center [39, 544] width 10 height 13
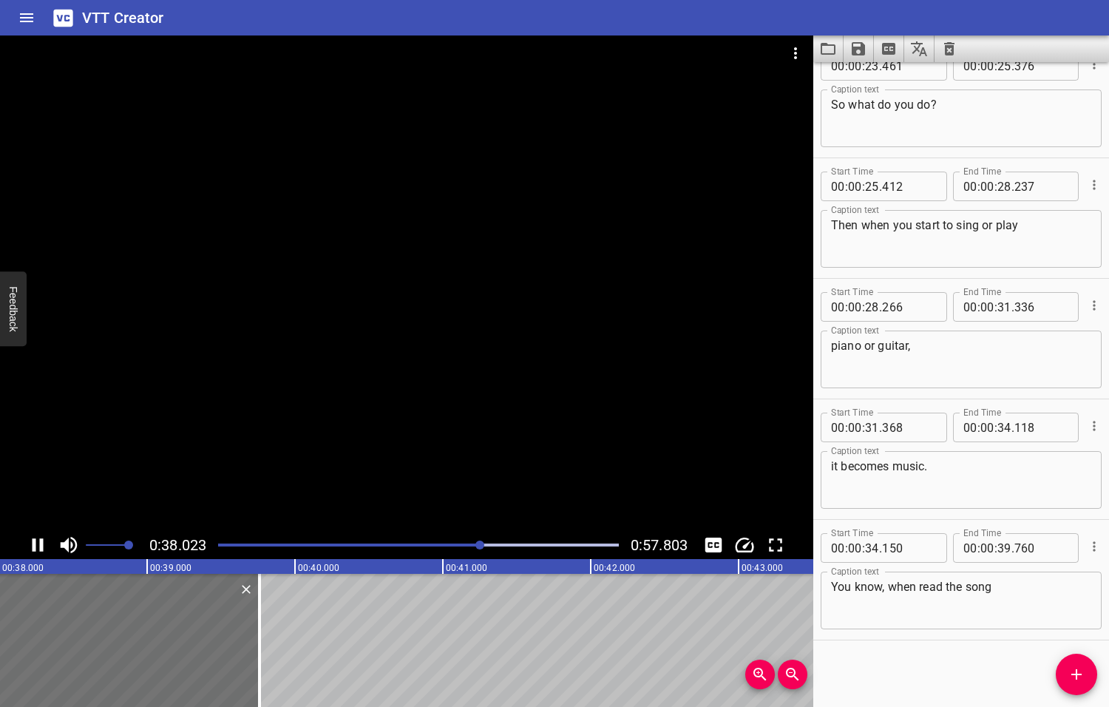
click at [42, 543] on icon "Play/Pause" at bounding box center [38, 544] width 11 height 13
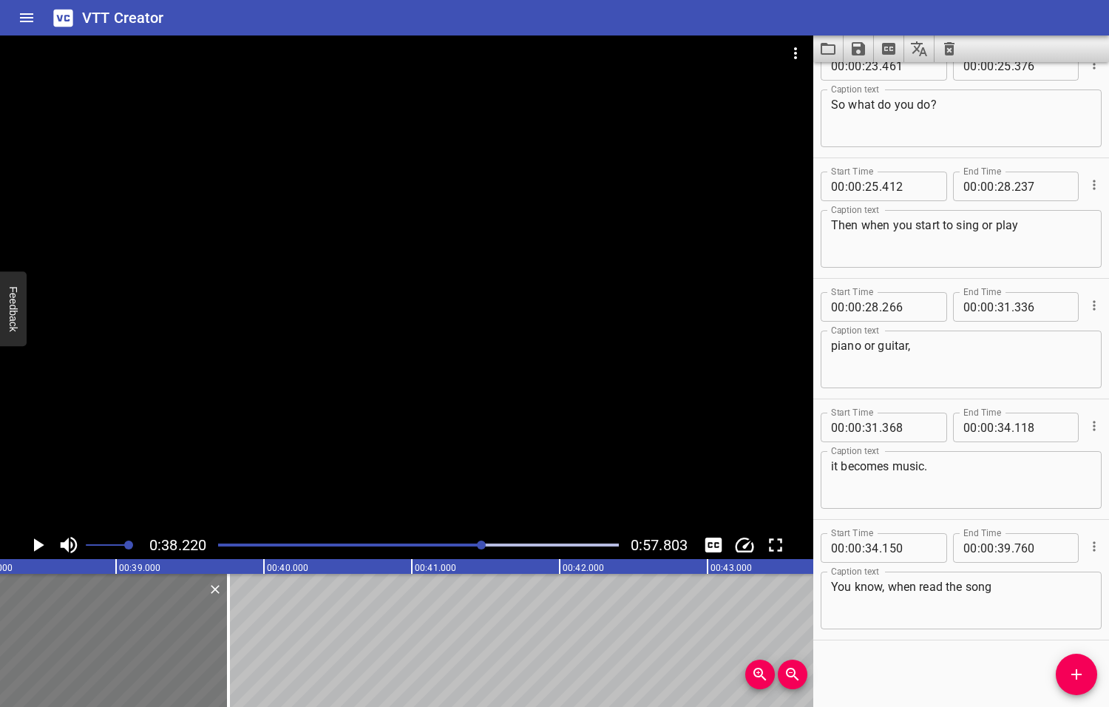
scroll to position [0, 5651]
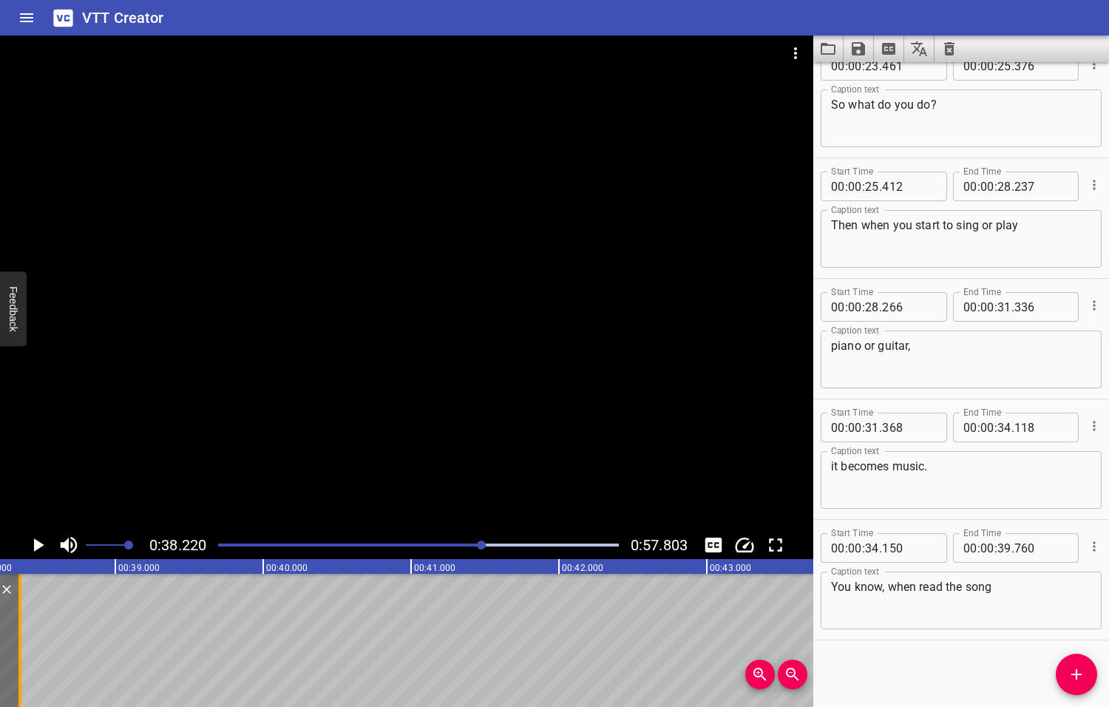
drag, startPoint x: 223, startPoint y: 652, endPoint x: 16, endPoint y: 656, distance: 207.8
click at [16, 656] on div at bounding box center [20, 640] width 15 height 133
click at [920, 586] on textarea "You know, when read the song" at bounding box center [961, 601] width 260 height 42
click at [1016, 588] on textarea "You know, when you read the song" at bounding box center [961, 601] width 260 height 42
click at [38, 544] on icon "Play/Pause" at bounding box center [39, 544] width 10 height 13
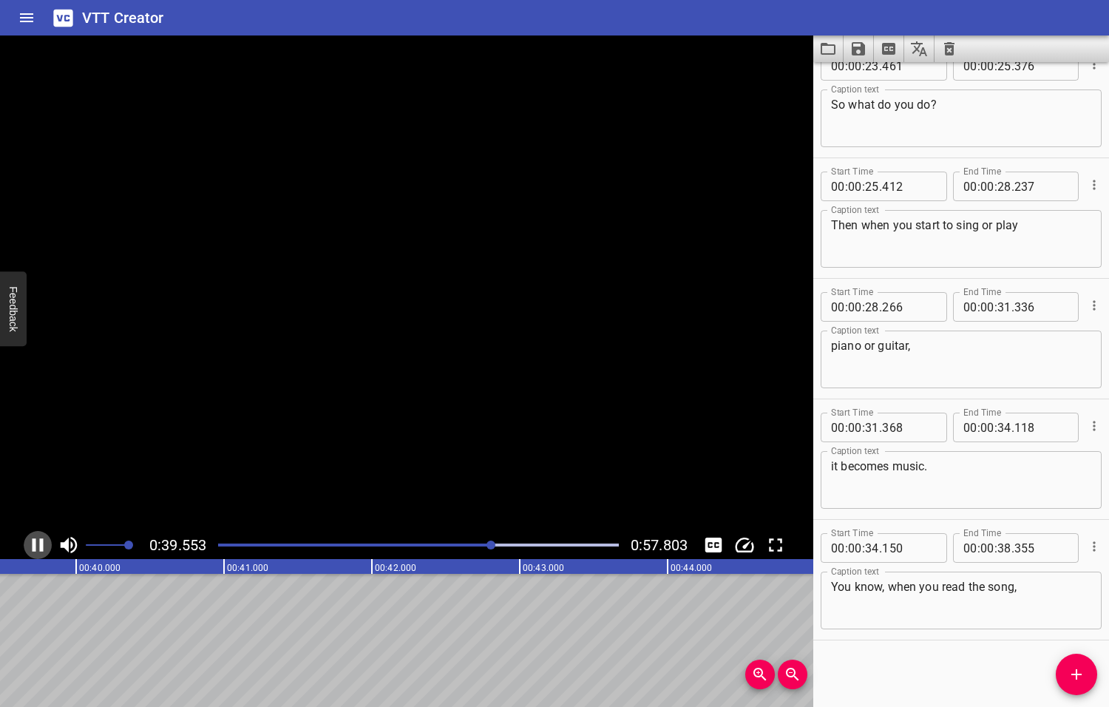
click at [38, 544] on icon "Play/Pause" at bounding box center [38, 545] width 22 height 22
click at [1082, 678] on icon "Add Cue" at bounding box center [1077, 674] width 18 height 18
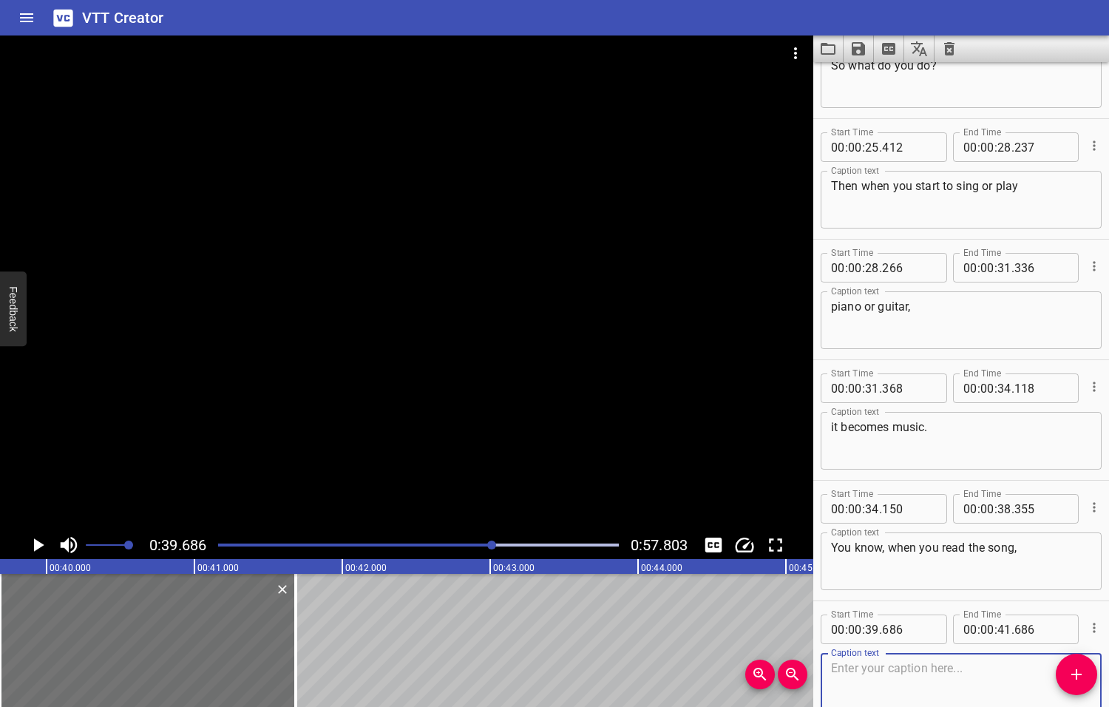
scroll to position [991, 0]
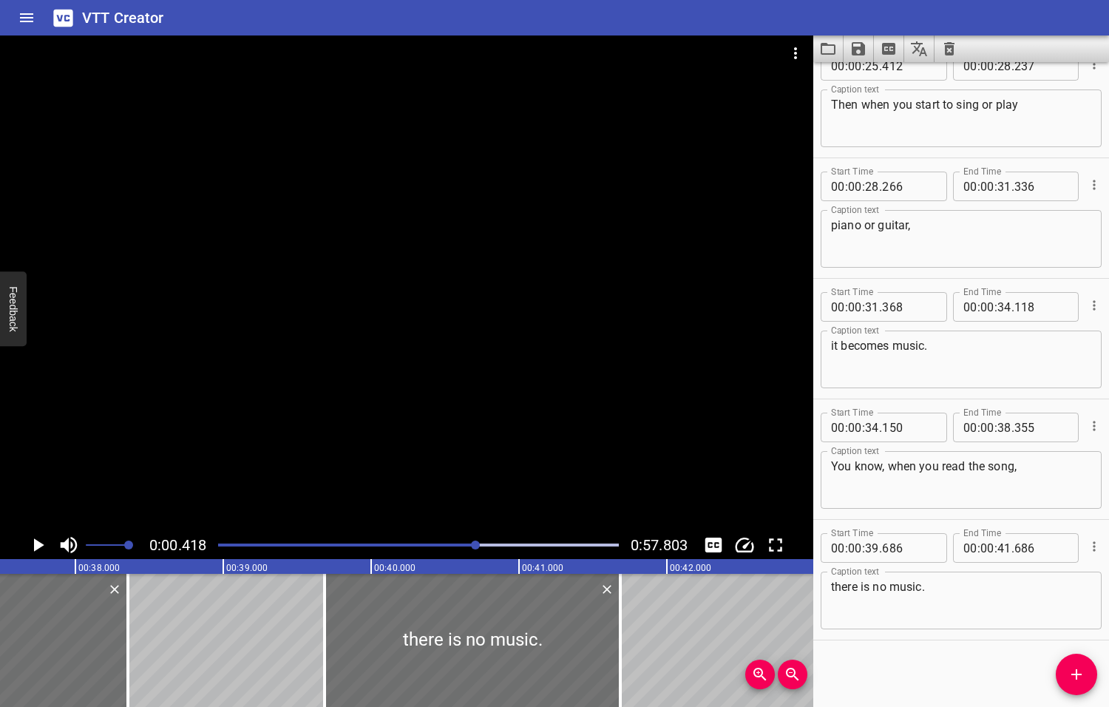
drag, startPoint x: 492, startPoint y: 545, endPoint x: 477, endPoint y: 547, distance: 15.7
click at [477, 547] on div at bounding box center [475, 544] width 9 height 9
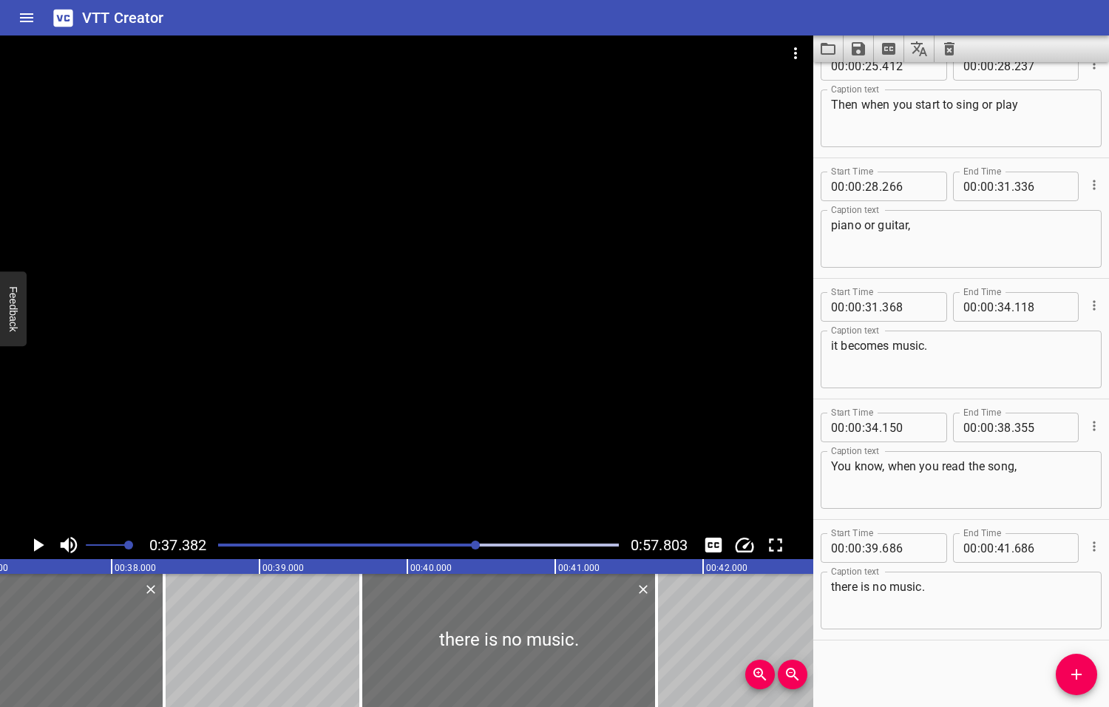
scroll to position [0, 5527]
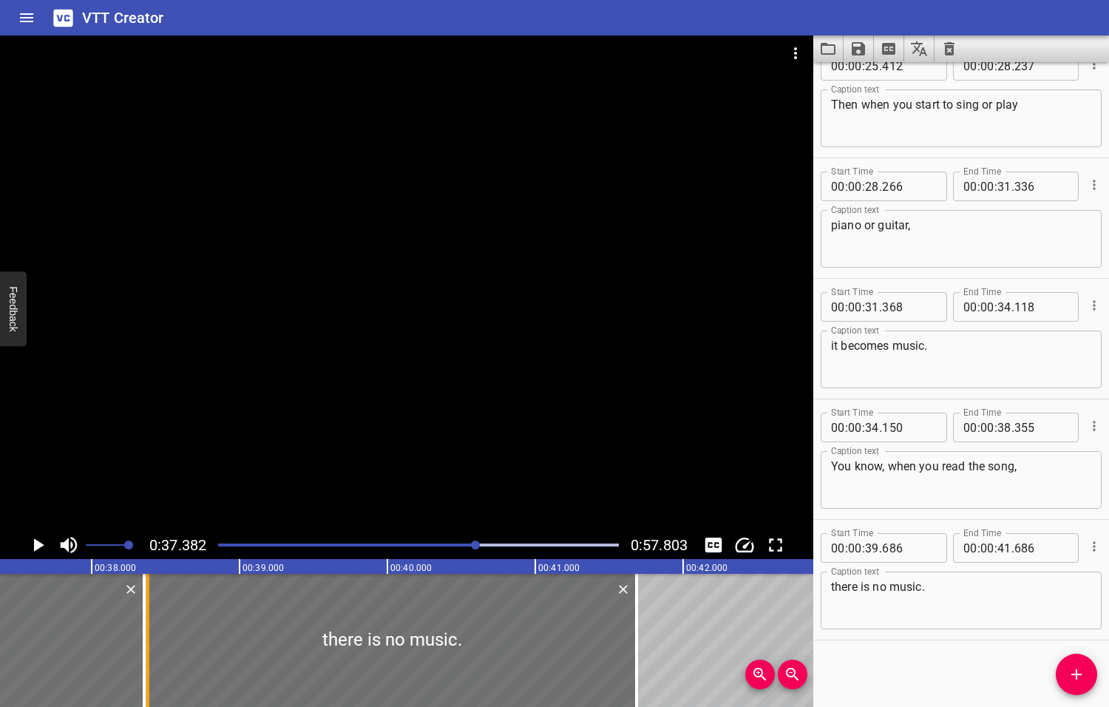
drag, startPoint x: 345, startPoint y: 648, endPoint x: 152, endPoint y: 659, distance: 193.3
click at [152, 659] on div at bounding box center [147, 640] width 15 height 133
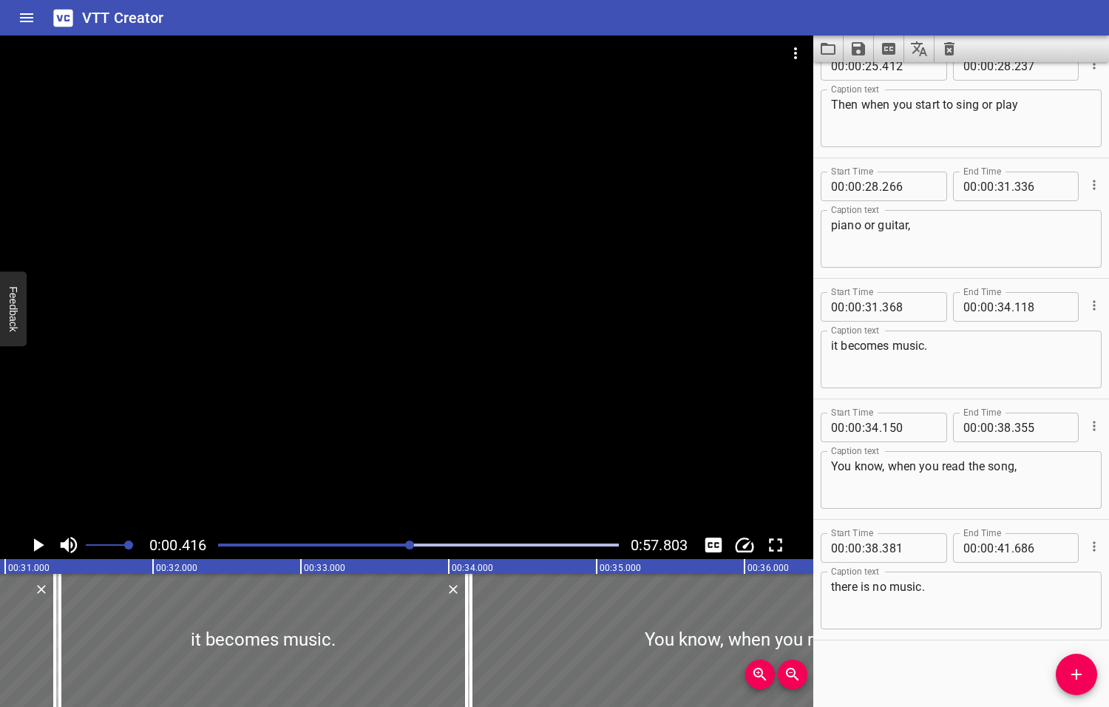
drag, startPoint x: 476, startPoint y: 544, endPoint x: 410, endPoint y: 555, distance: 67.5
click at [409, 556] on div "0:00.416 0:57.803" at bounding box center [406, 545] width 813 height 28
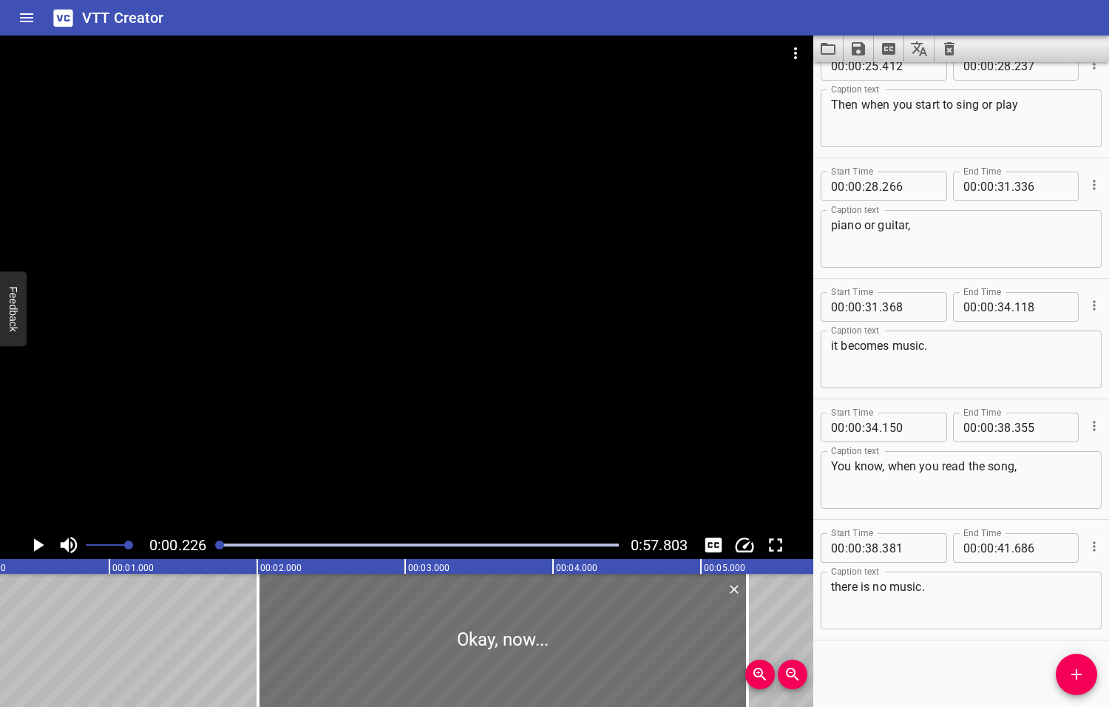
scroll to position [0, 33]
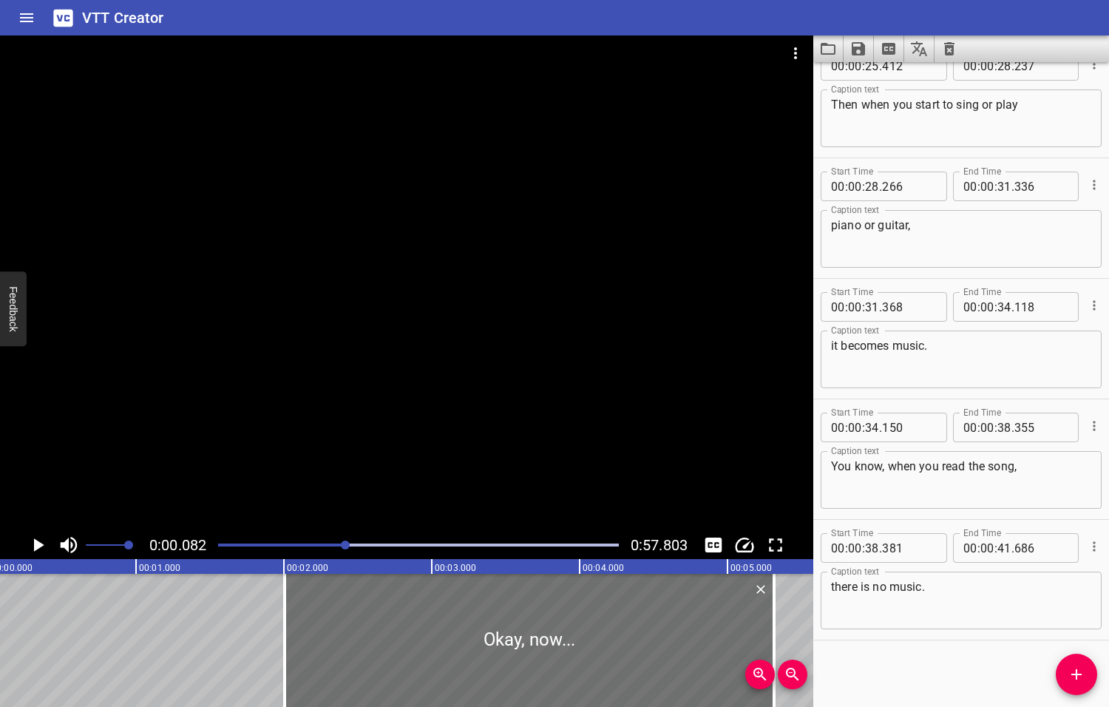
drag, startPoint x: 223, startPoint y: 544, endPoint x: 347, endPoint y: 540, distance: 124.3
click at [347, 540] on div at bounding box center [345, 544] width 9 height 9
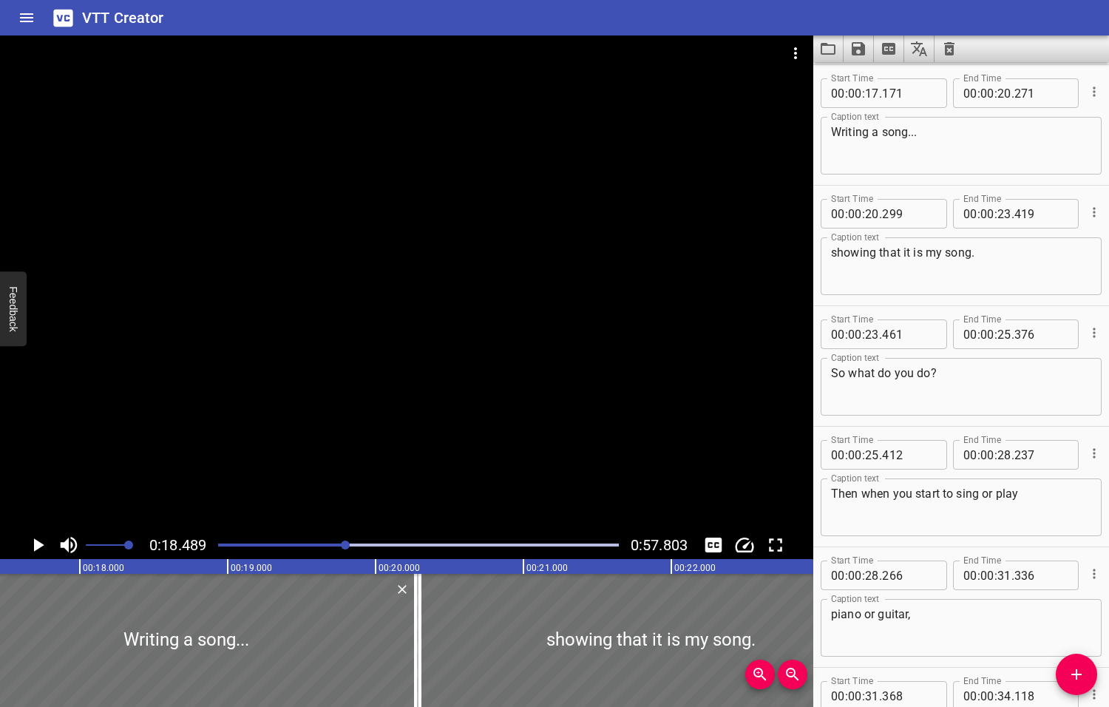
scroll to position [0, 2734]
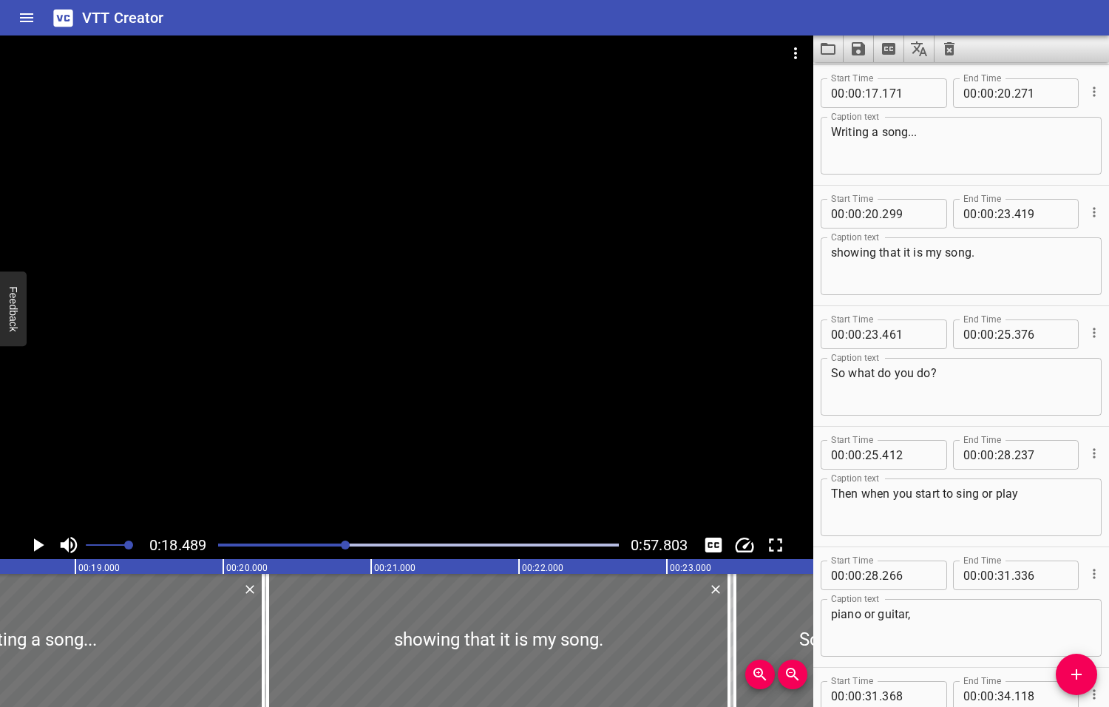
click at [41, 543] on icon "Play/Pause" at bounding box center [39, 544] width 10 height 13
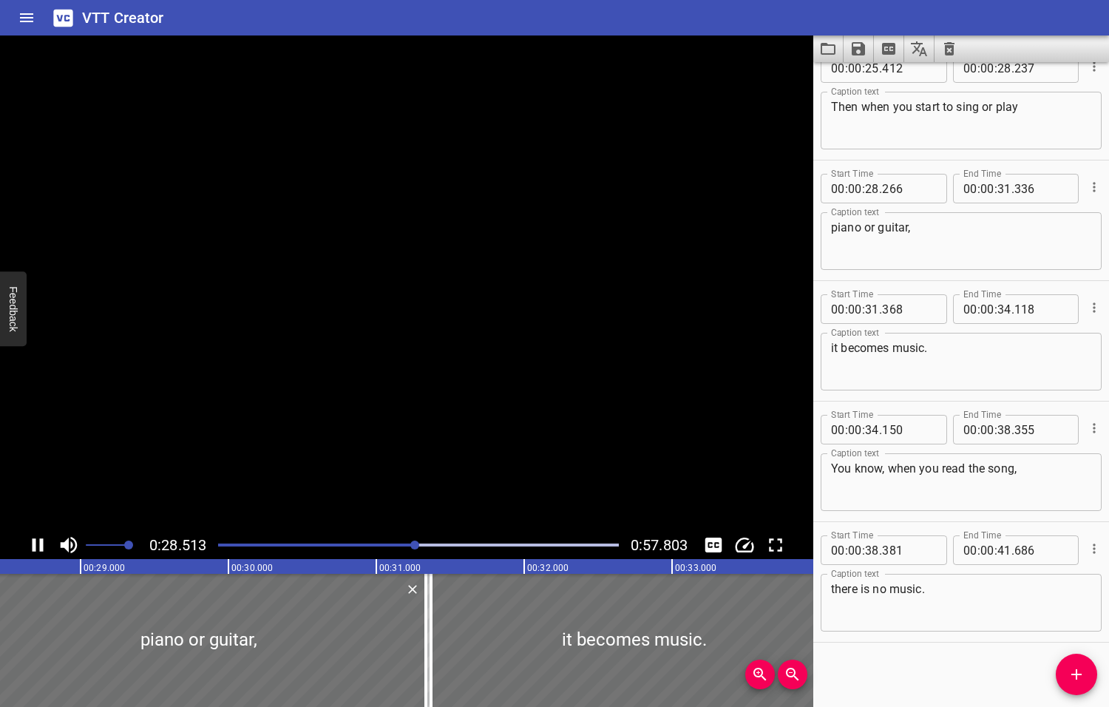
scroll to position [991, 0]
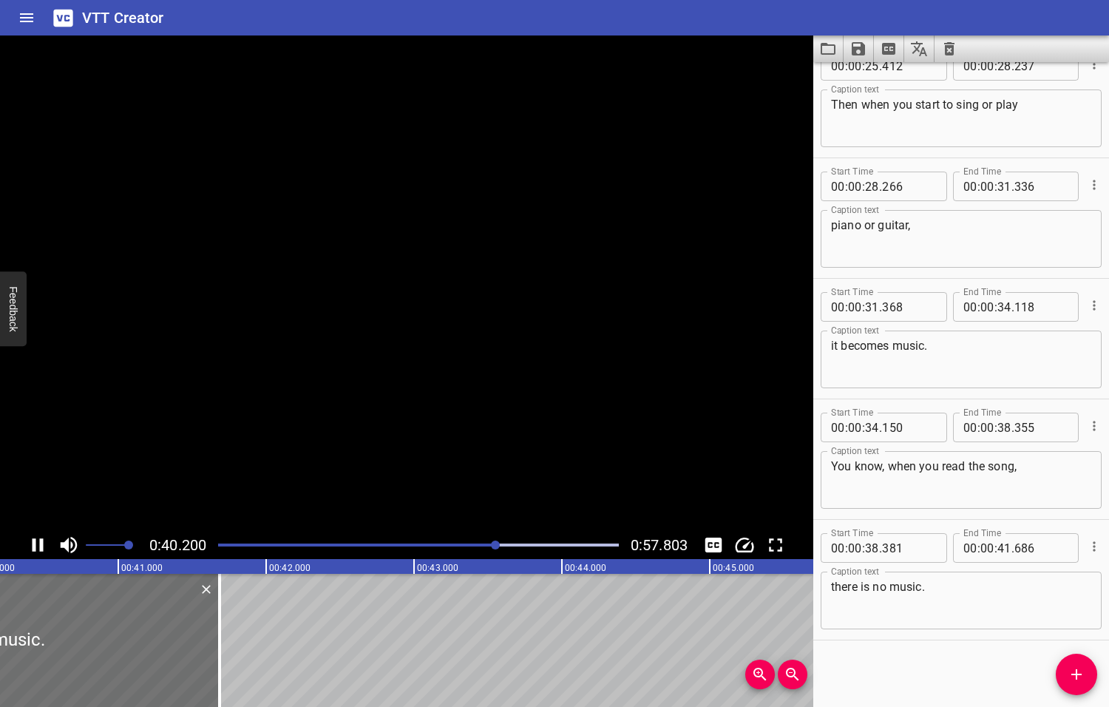
click at [41, 543] on icon "Play/Pause" at bounding box center [38, 544] width 11 height 13
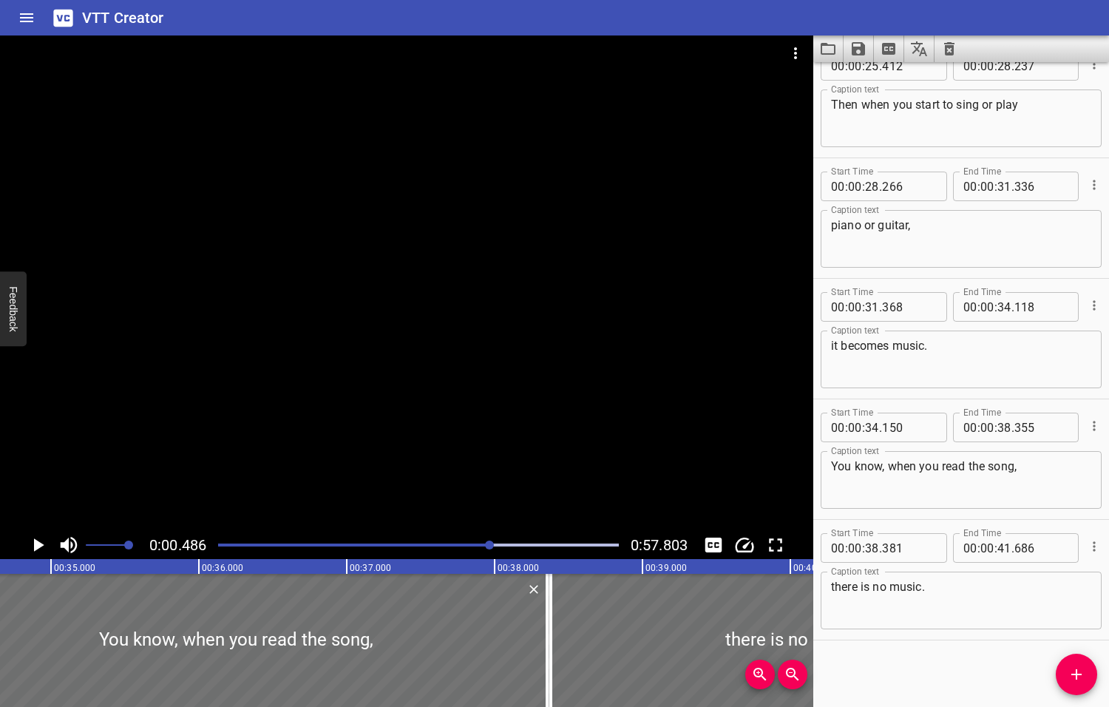
click at [491, 544] on div at bounding box center [489, 544] width 9 height 9
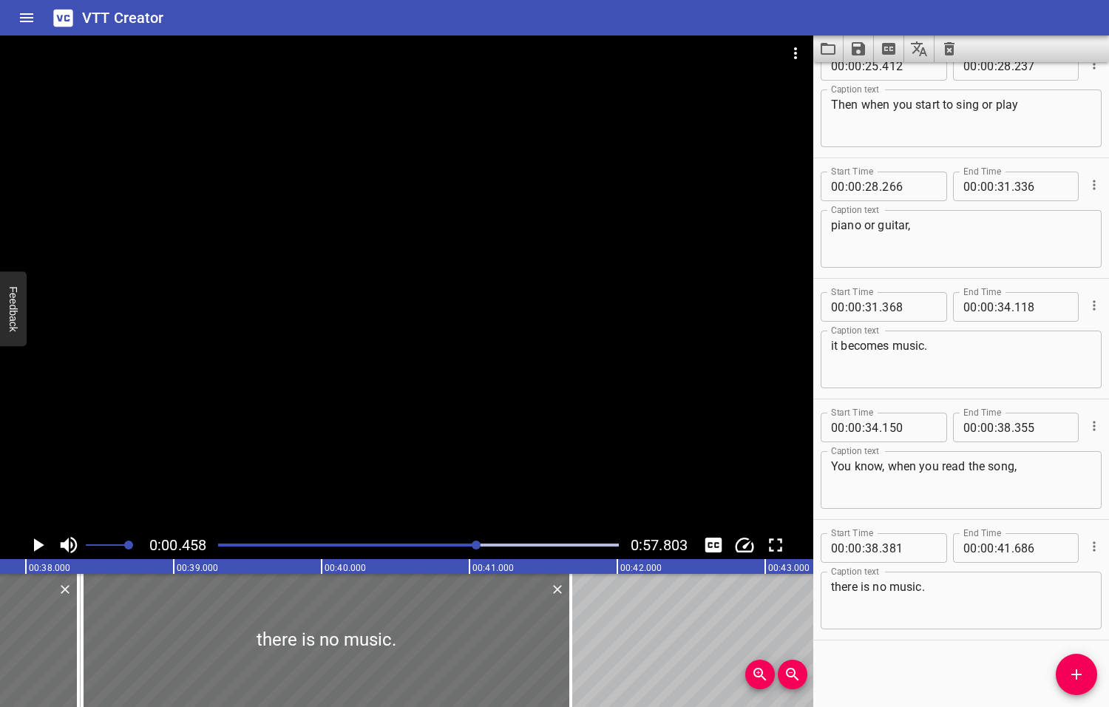
drag, startPoint x: 489, startPoint y: 543, endPoint x: 468, endPoint y: 549, distance: 21.3
click at [472, 549] on div at bounding box center [476, 544] width 9 height 9
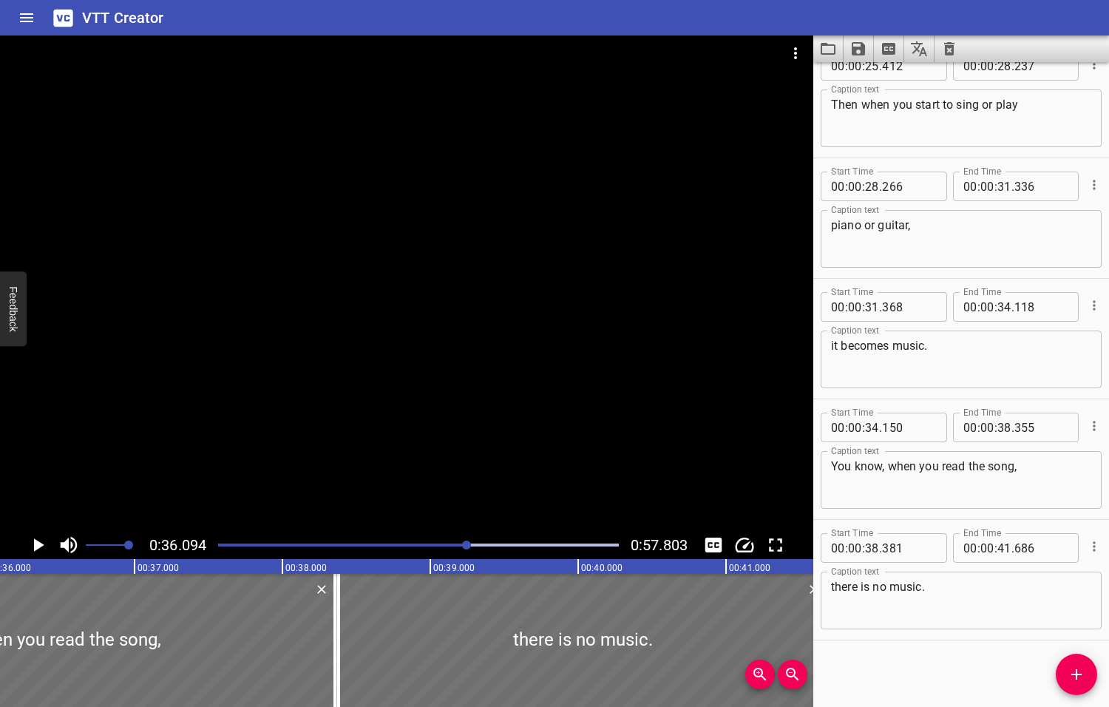
scroll to position [0, 5337]
drag, startPoint x: 330, startPoint y: 636, endPoint x: 307, endPoint y: 636, distance: 22.9
click at [307, 636] on div at bounding box center [312, 640] width 15 height 133
drag, startPoint x: 336, startPoint y: 634, endPoint x: 313, endPoint y: 635, distance: 22.9
click at [313, 635] on div at bounding box center [314, 640] width 3 height 133
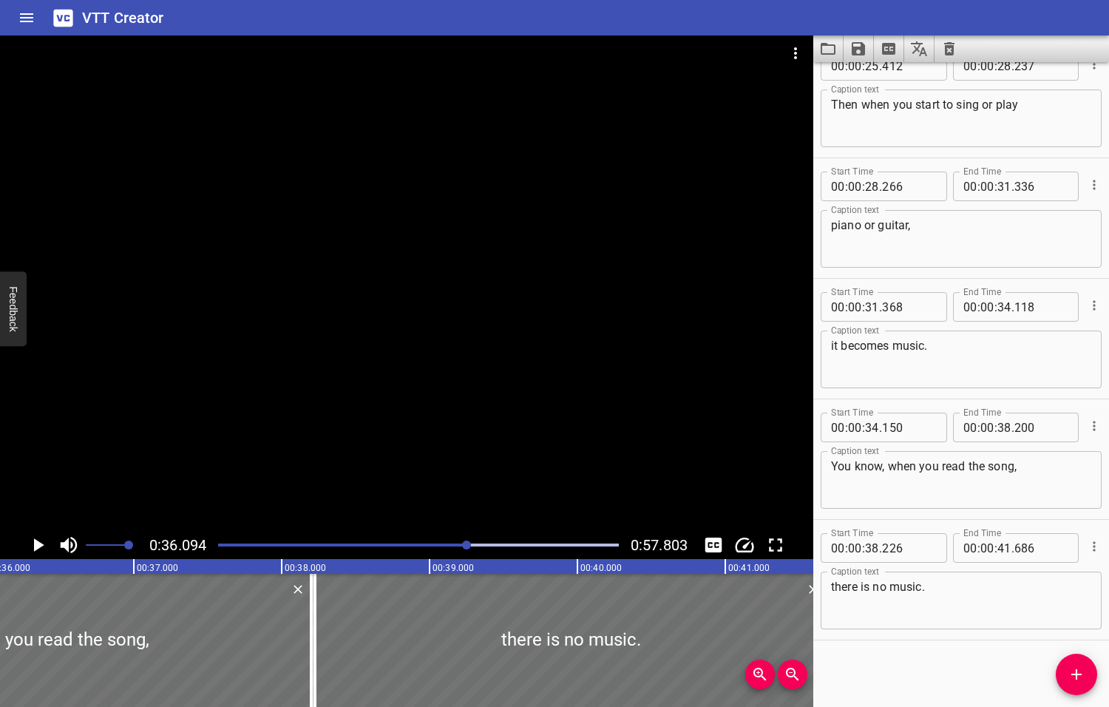
click at [40, 543] on icon "Play/Pause" at bounding box center [39, 544] width 10 height 13
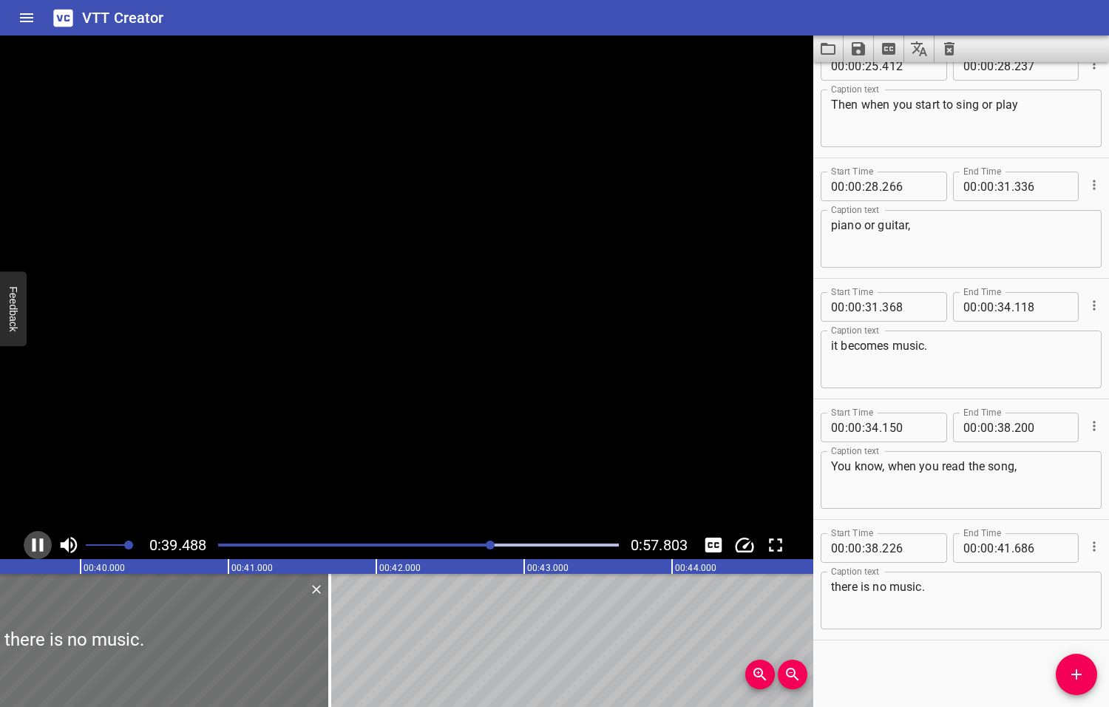
click at [40, 543] on icon "Play/Pause" at bounding box center [38, 544] width 11 height 13
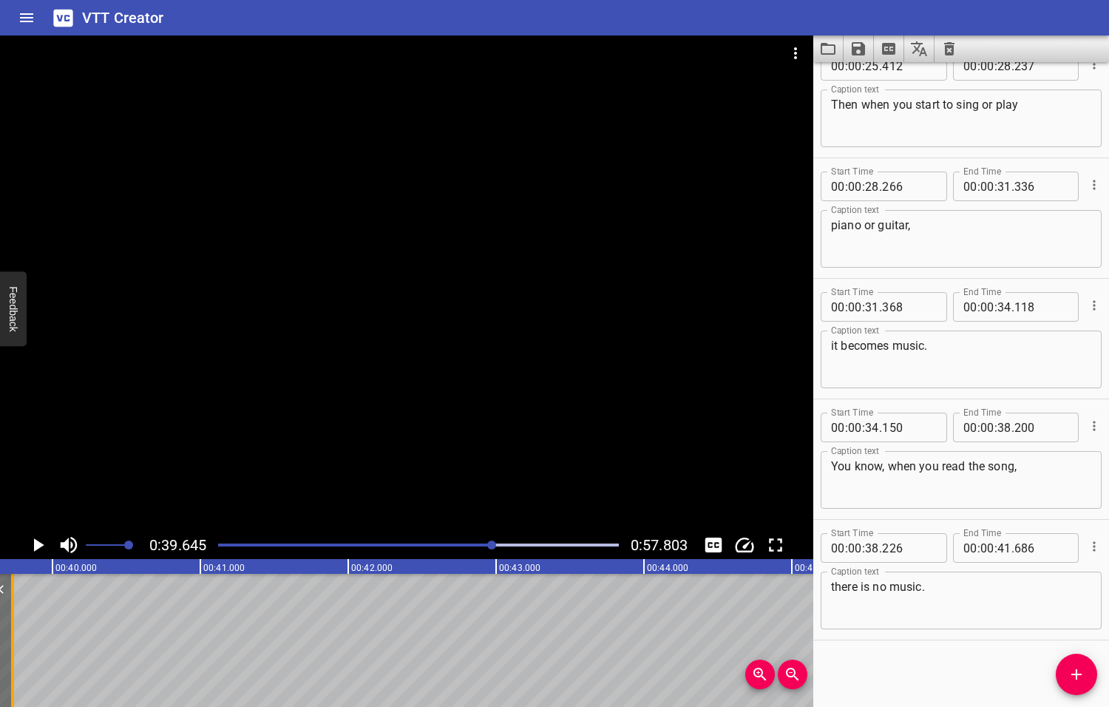
drag, startPoint x: 301, startPoint y: 637, endPoint x: 11, endPoint y: 639, distance: 289.8
click at [11, 639] on div at bounding box center [12, 640] width 3 height 133
click at [38, 545] on icon "Play/Pause" at bounding box center [39, 544] width 10 height 13
click at [38, 545] on icon "Play/Pause" at bounding box center [38, 545] width 22 height 22
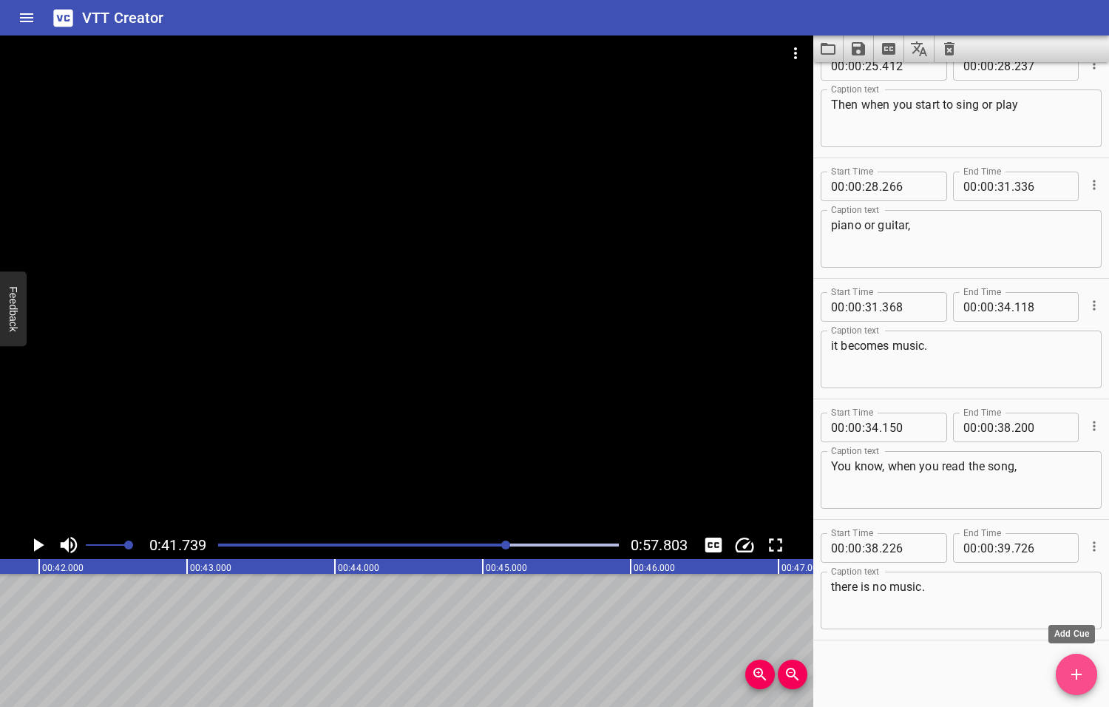
click at [1073, 675] on icon "Add Cue" at bounding box center [1077, 674] width 18 height 18
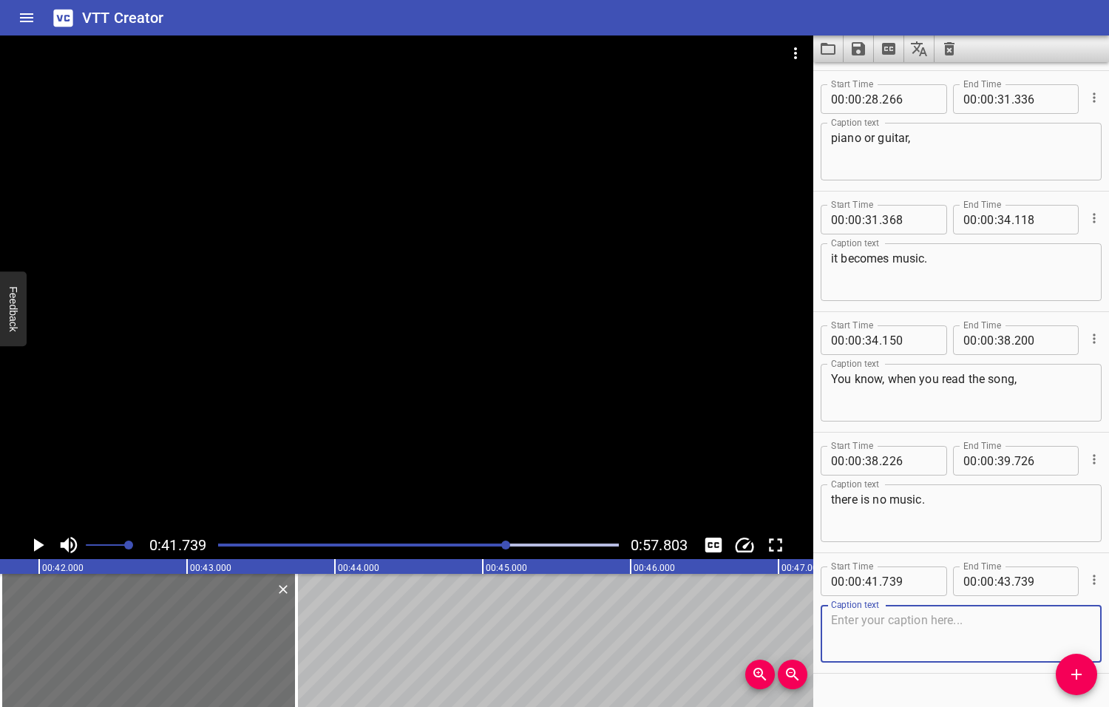
scroll to position [1112, 0]
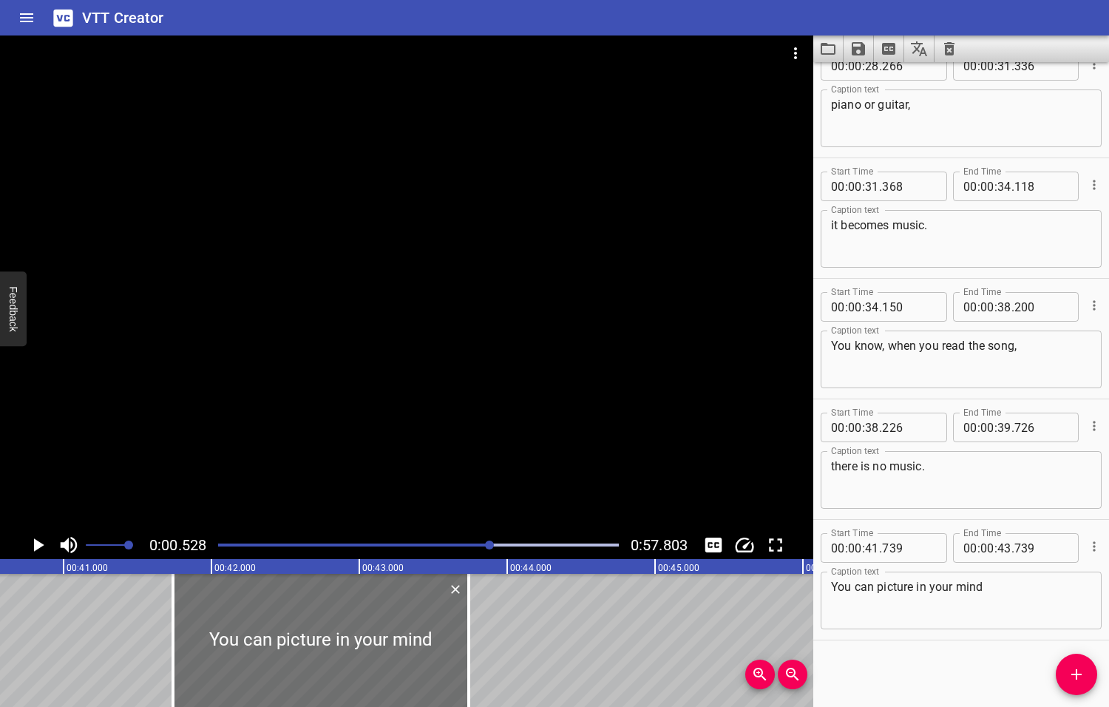
drag, startPoint x: 509, startPoint y: 546, endPoint x: 491, endPoint y: 548, distance: 17.9
click at [491, 548] on div at bounding box center [489, 544] width 9 height 9
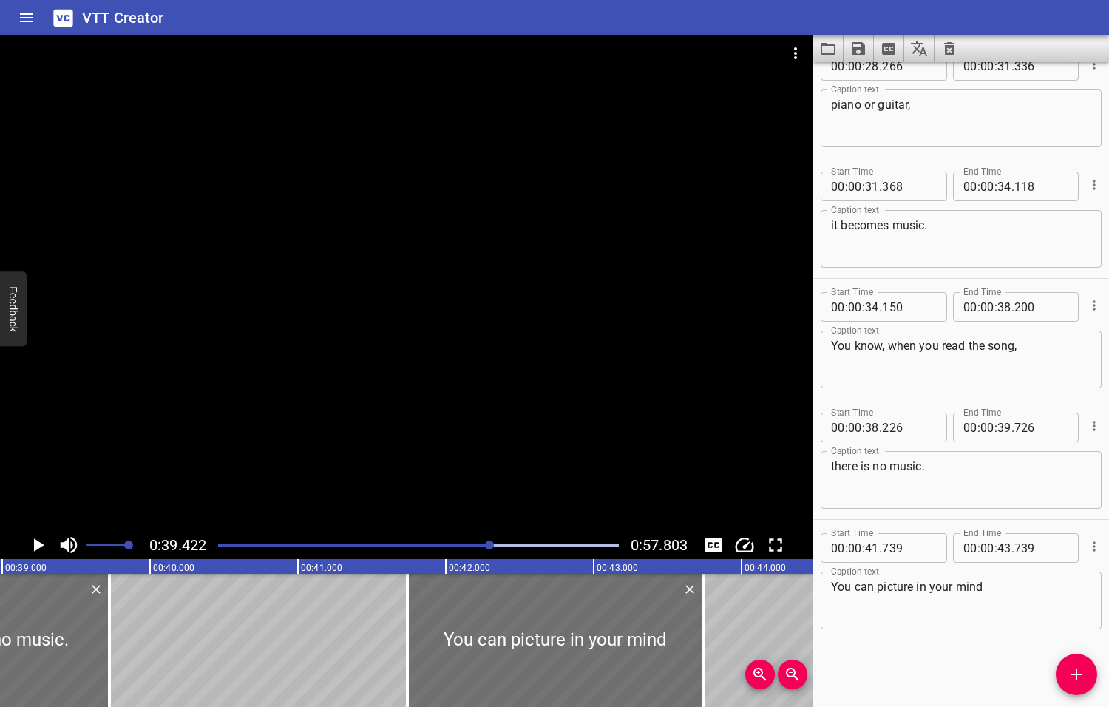
scroll to position [0, 5829]
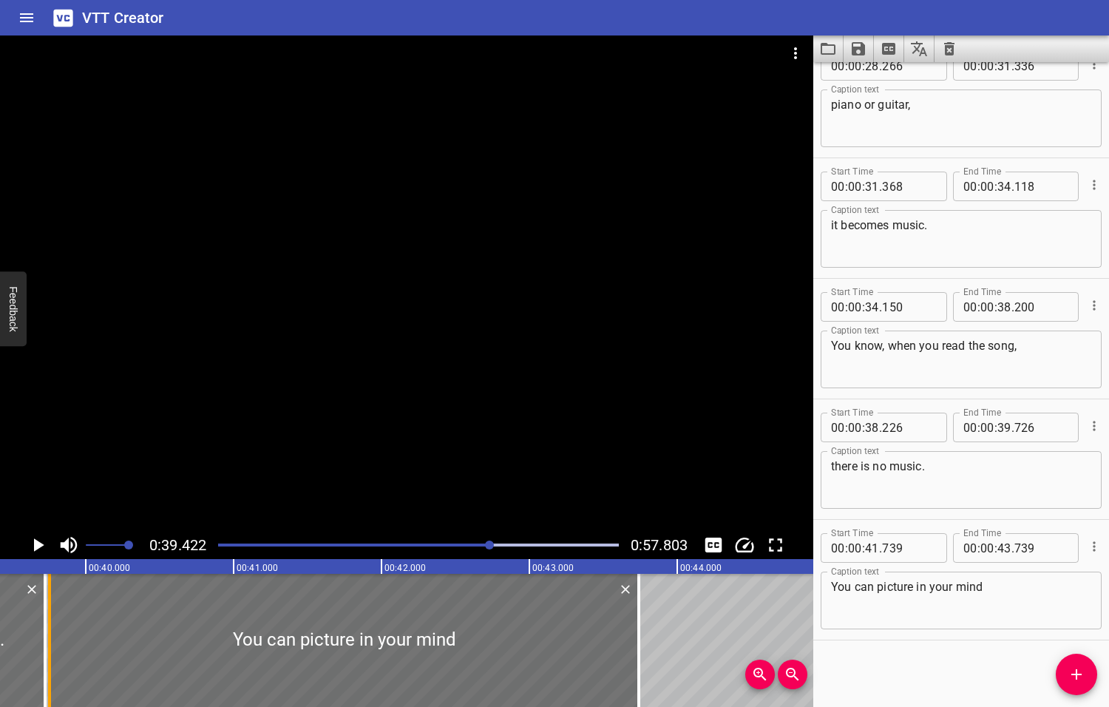
drag, startPoint x: 345, startPoint y: 643, endPoint x: 51, endPoint y: 658, distance: 293.9
click at [51, 658] on div at bounding box center [49, 640] width 15 height 133
click at [39, 545] on icon "Play/Pause" at bounding box center [39, 544] width 10 height 13
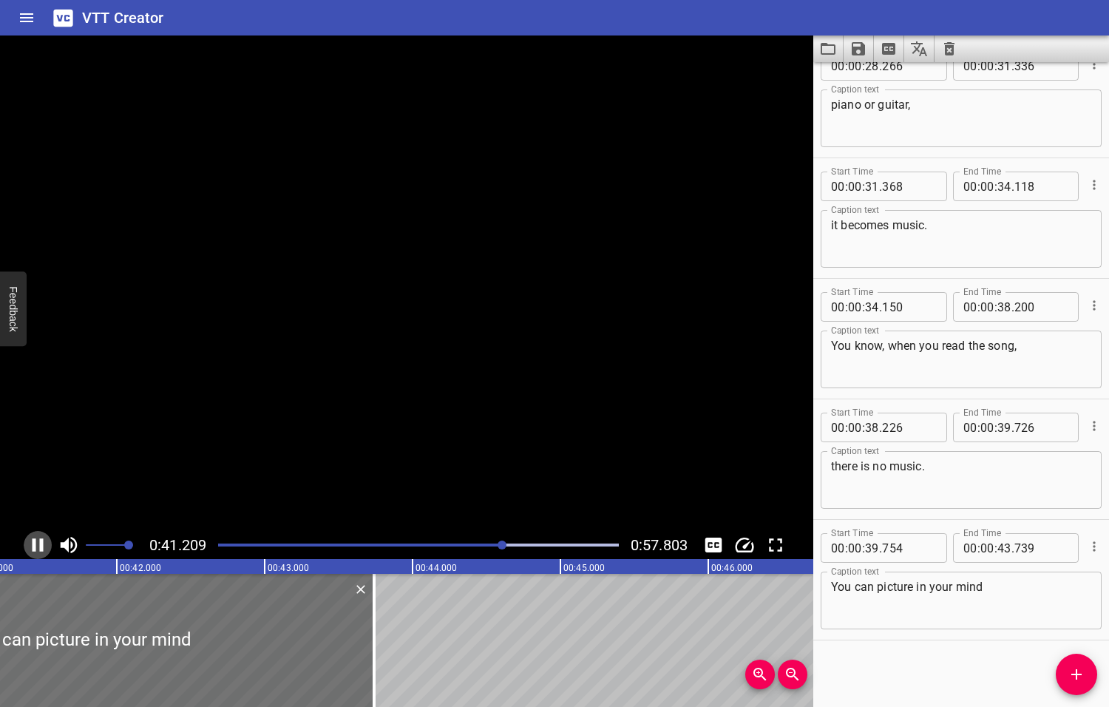
click at [40, 545] on icon "Play/Pause" at bounding box center [38, 544] width 11 height 13
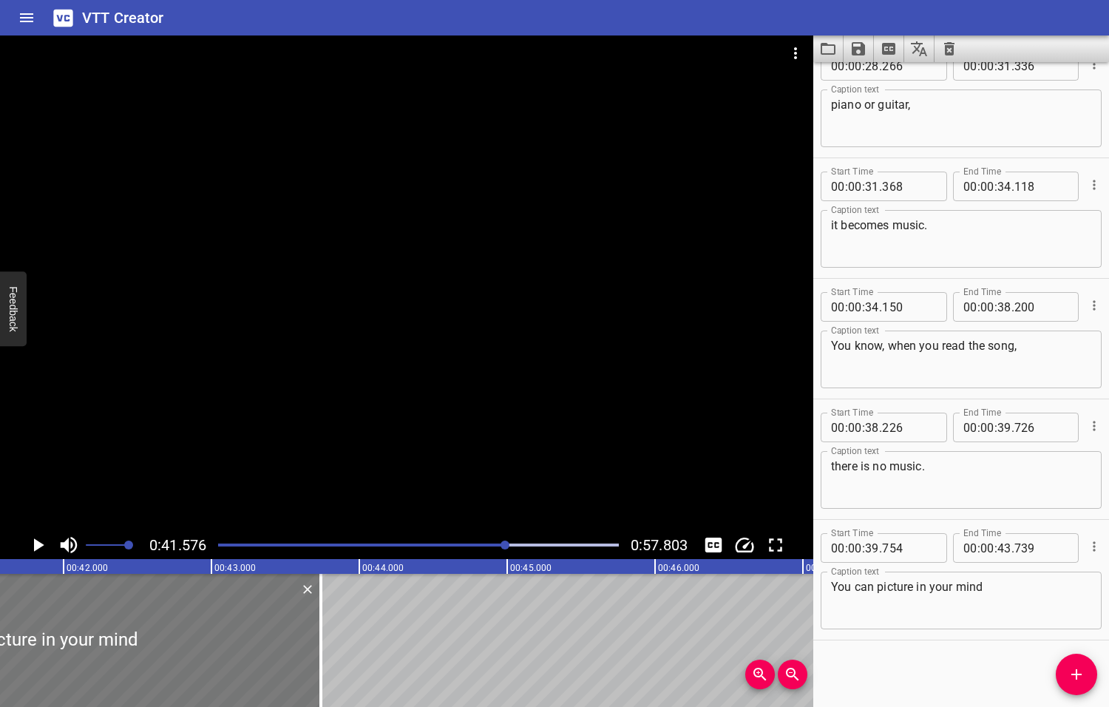
scroll to position [0, 6147]
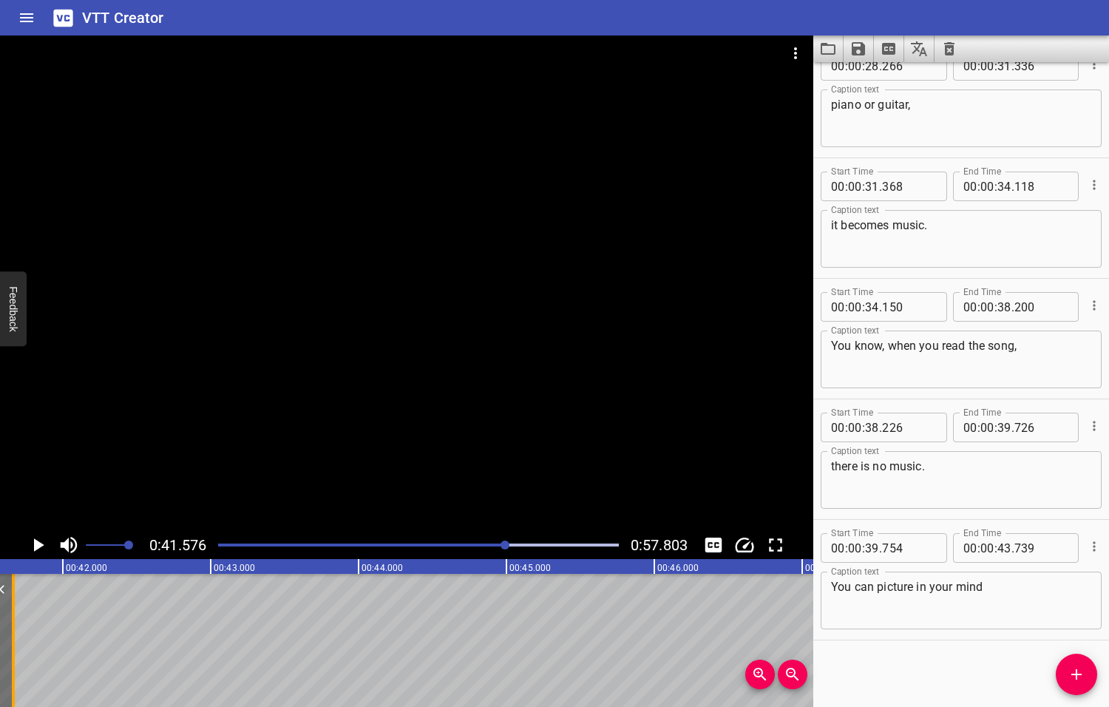
drag, startPoint x: 317, startPoint y: 644, endPoint x: 9, endPoint y: 645, distance: 308.3
click at [9, 645] on div at bounding box center [13, 640] width 15 height 133
click at [38, 546] on icon "Play/Pause" at bounding box center [39, 544] width 10 height 13
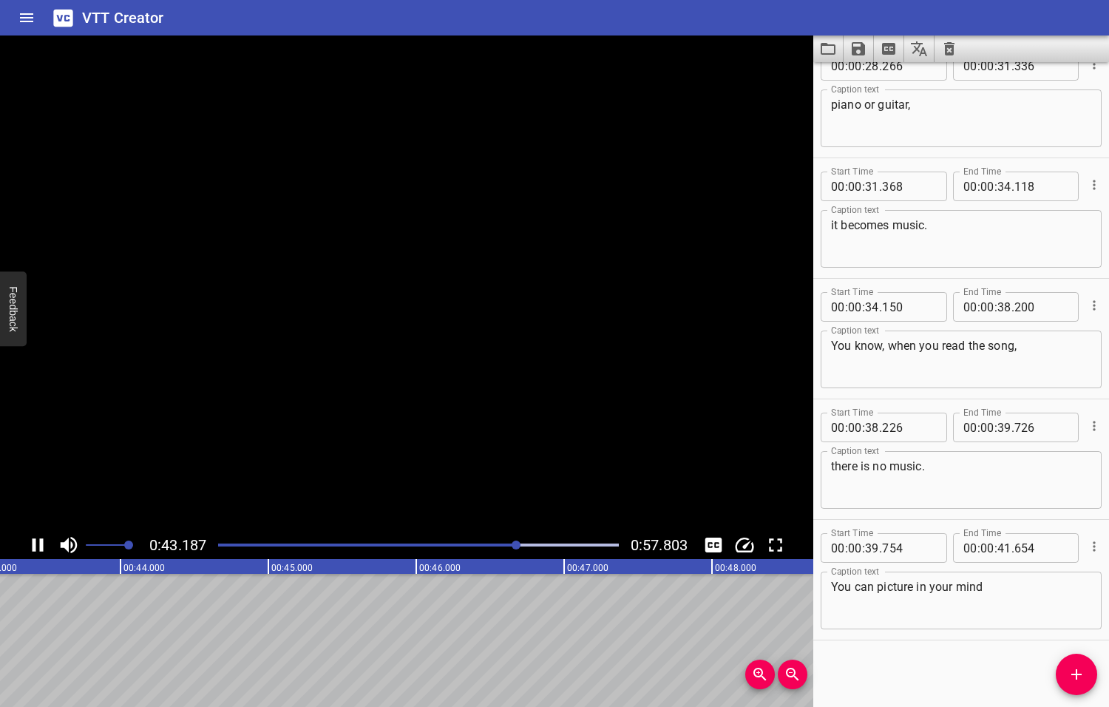
click at [38, 546] on icon "Play/Pause" at bounding box center [38, 545] width 22 height 22
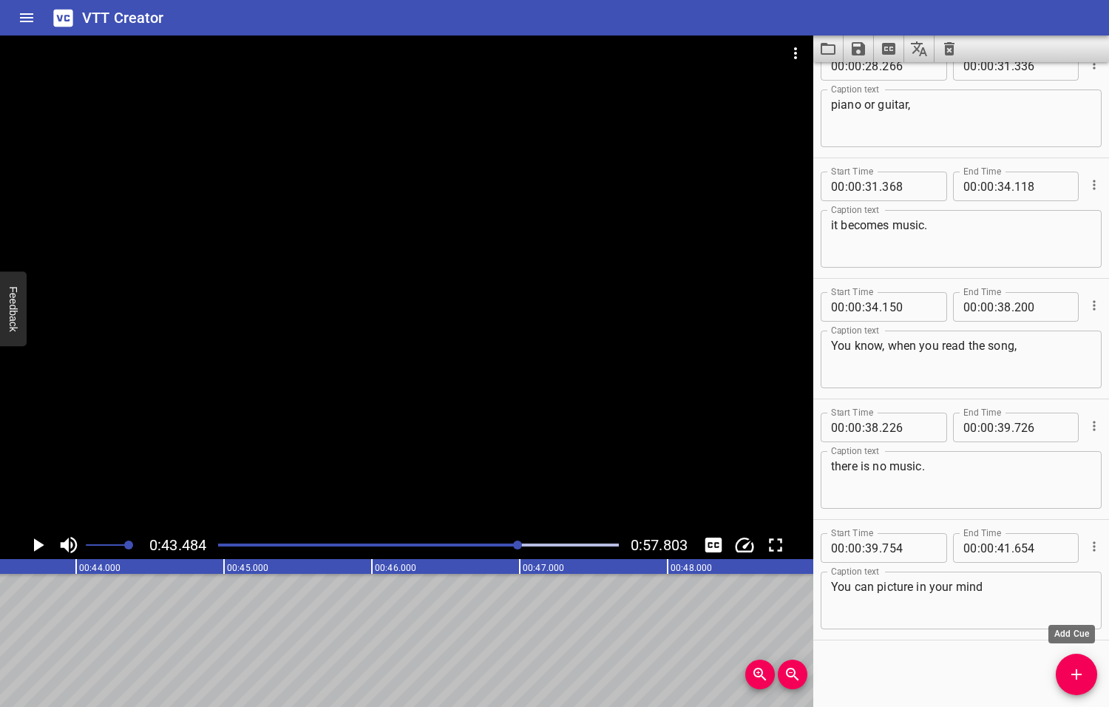
click at [1076, 679] on icon "Add Cue" at bounding box center [1076, 674] width 10 height 10
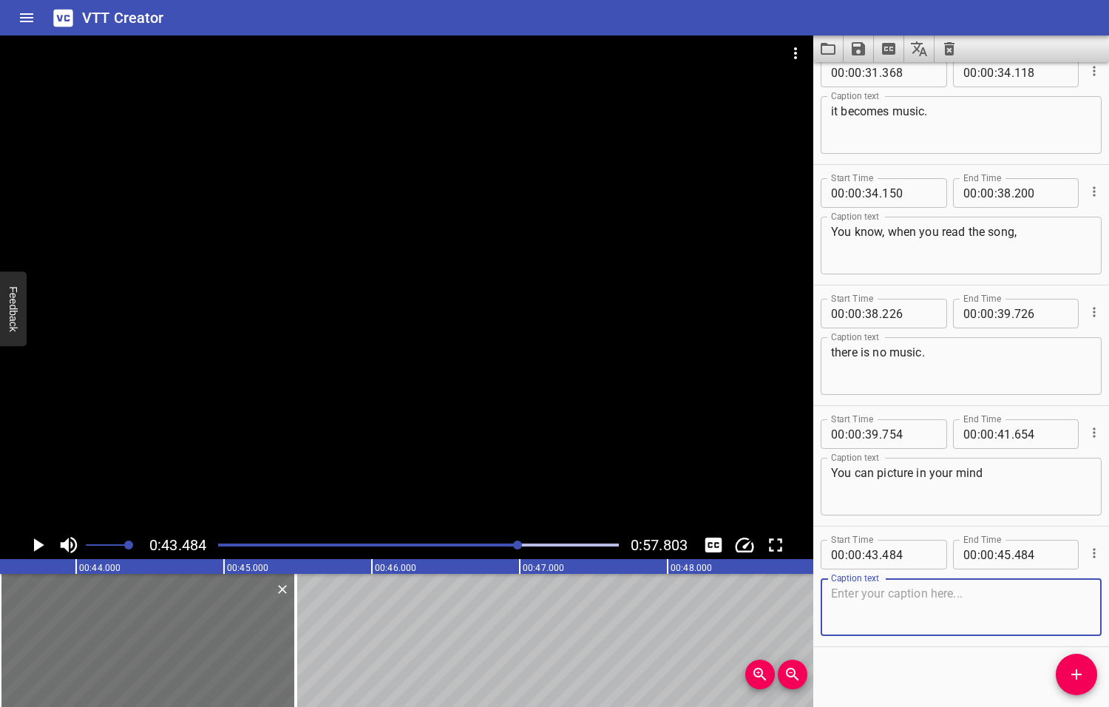
scroll to position [1232, 0]
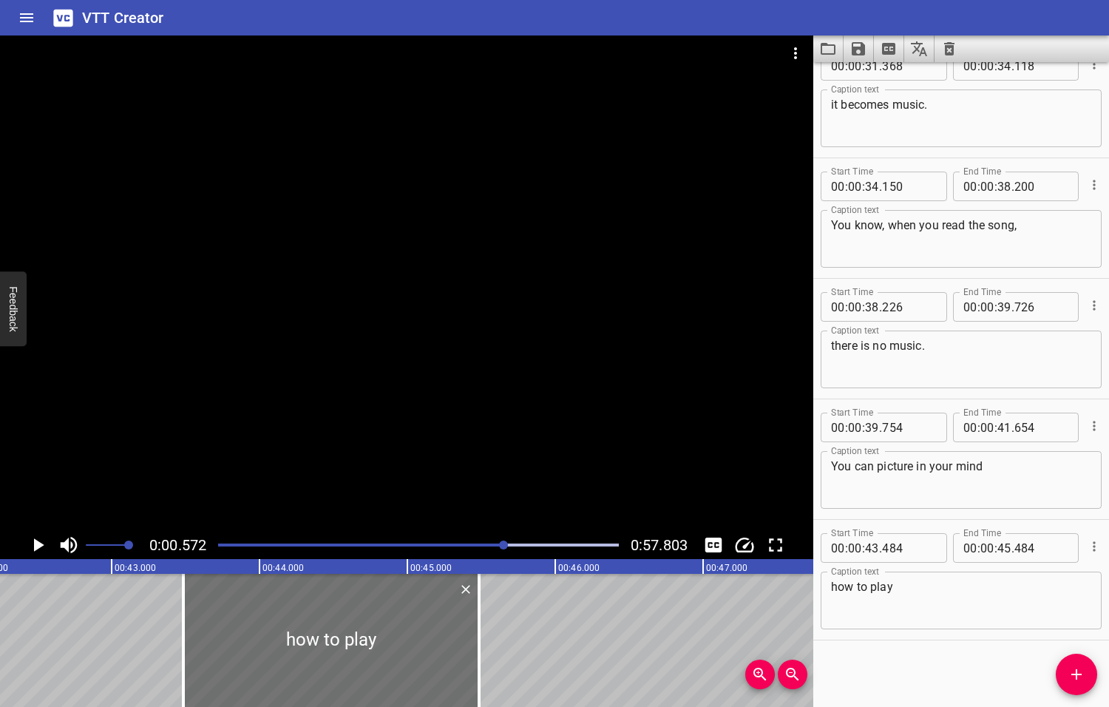
drag, startPoint x: 520, startPoint y: 544, endPoint x: 505, endPoint y: 547, distance: 15.8
click at [505, 547] on div at bounding box center [503, 544] width 9 height 9
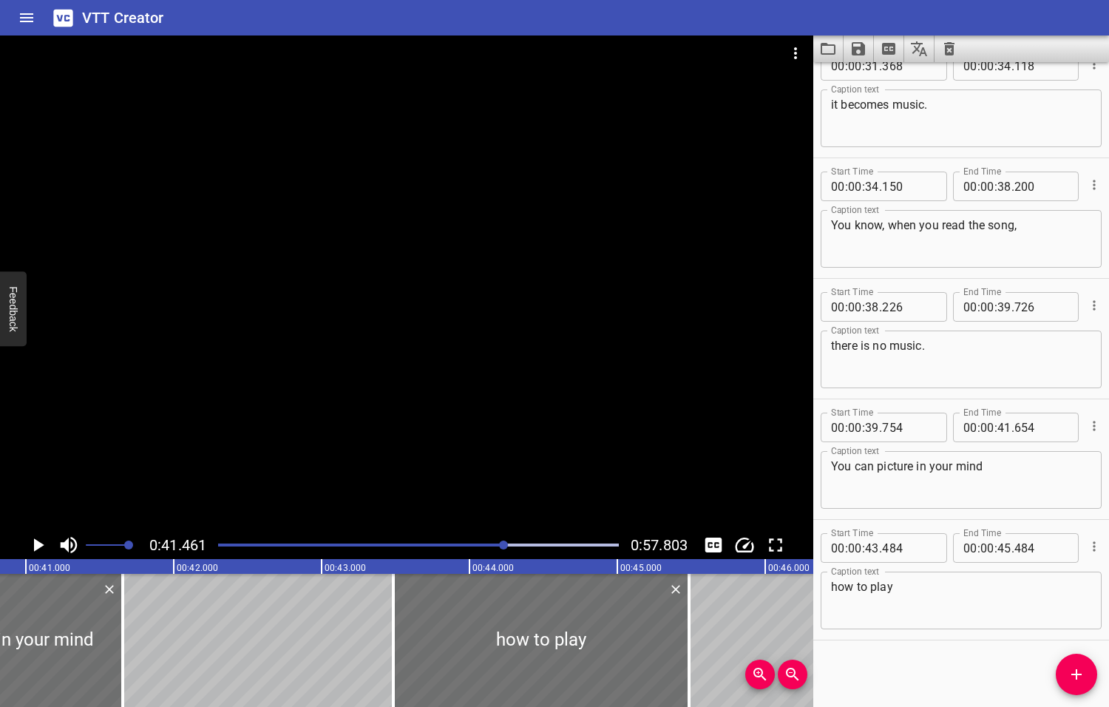
scroll to position [0, 6130]
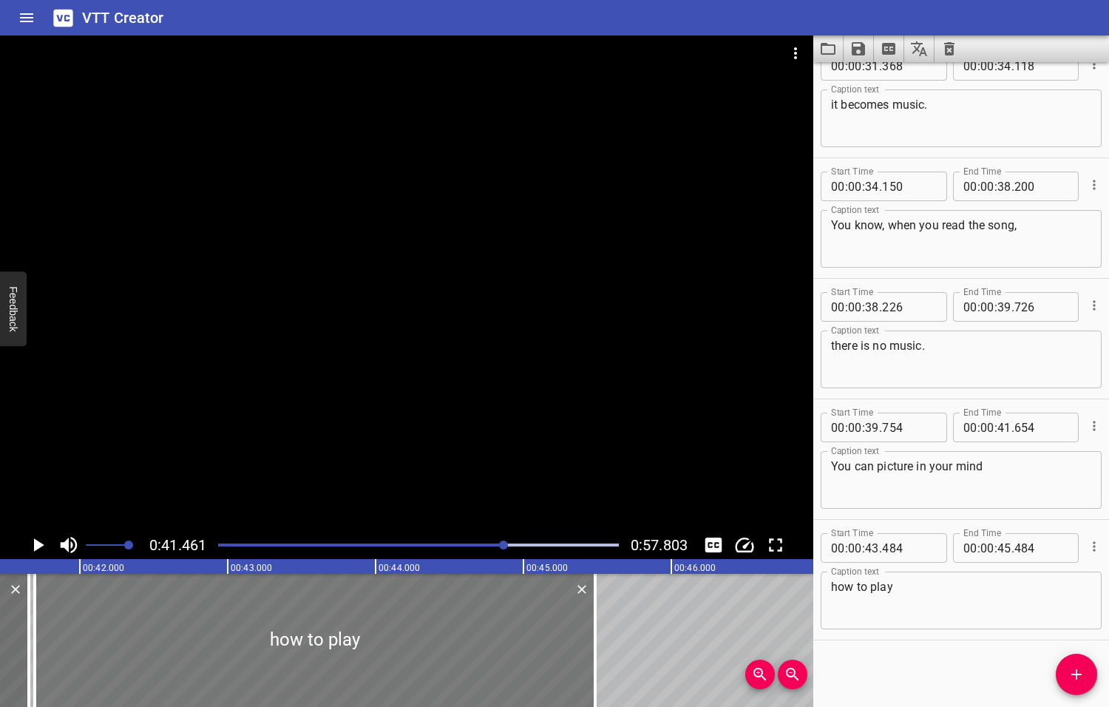
drag, startPoint x: 296, startPoint y: 633, endPoint x: 78, endPoint y: 645, distance: 219.1
click at [32, 648] on div at bounding box center [34, 640] width 15 height 133
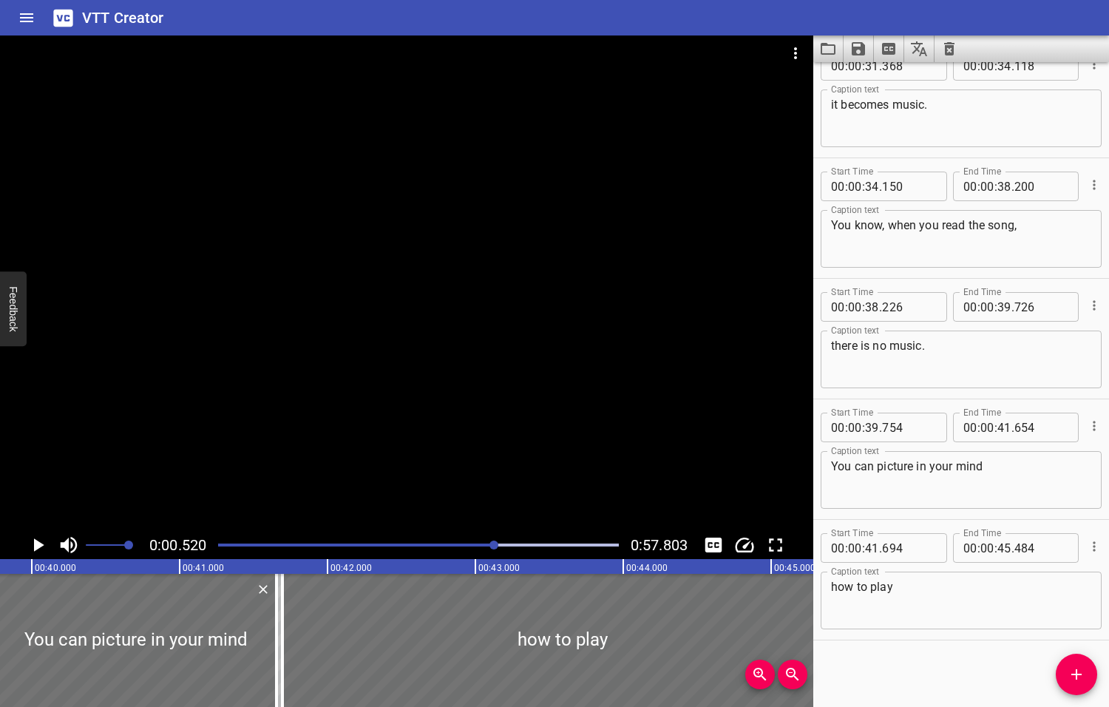
drag, startPoint x: 506, startPoint y: 545, endPoint x: 490, endPoint y: 545, distance: 16.3
click at [490, 545] on div at bounding box center [493, 544] width 9 height 9
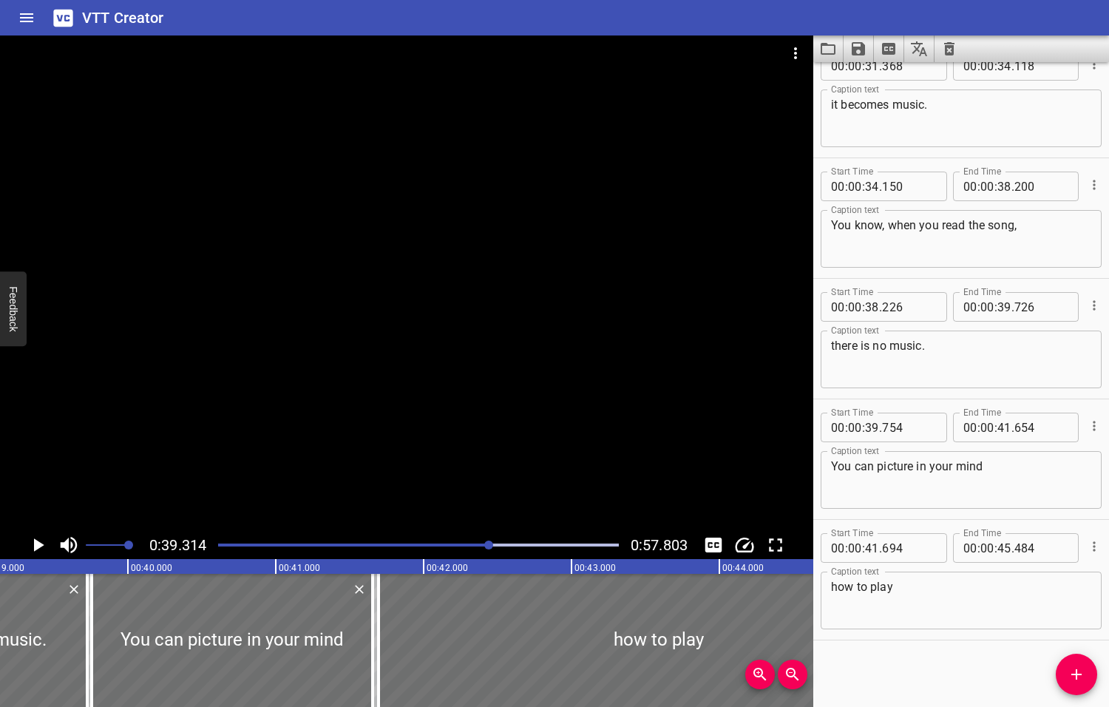
scroll to position [0, 5813]
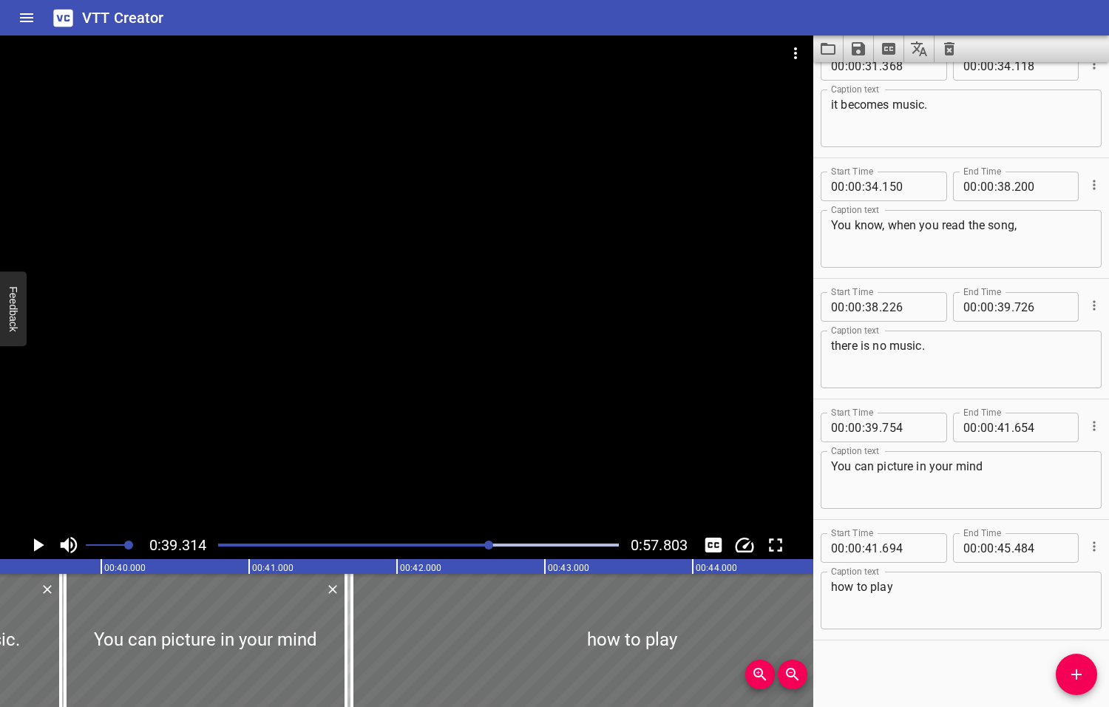
click at [40, 544] on icon "Play/Pause" at bounding box center [39, 544] width 10 height 13
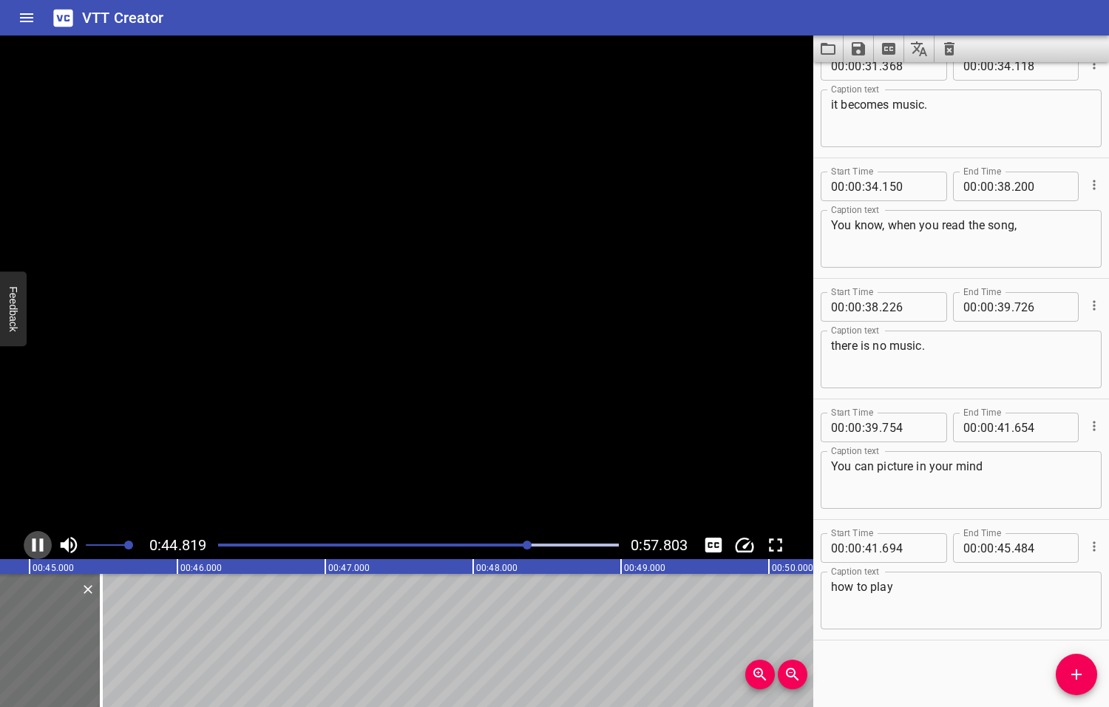
click at [41, 545] on icon "Play/Pause" at bounding box center [38, 544] width 11 height 13
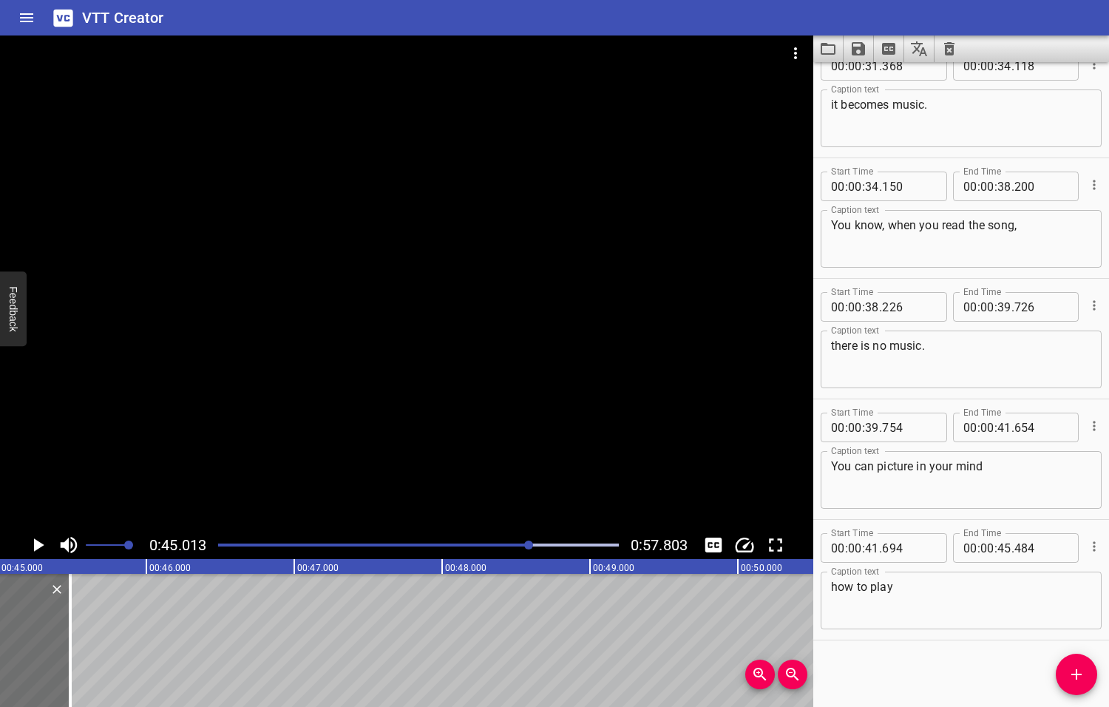
click at [907, 583] on textarea "how to play" at bounding box center [961, 601] width 260 height 42
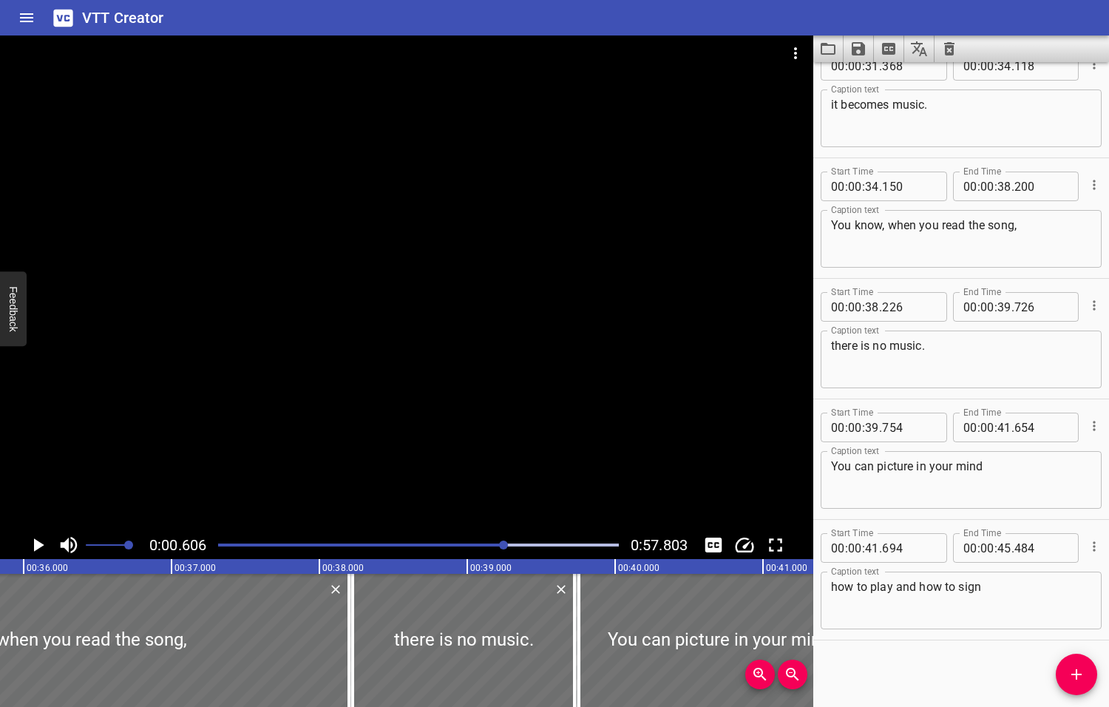
drag, startPoint x: 529, startPoint y: 544, endPoint x: 505, endPoint y: 546, distance: 24.5
click at [505, 546] on div at bounding box center [503, 544] width 9 height 9
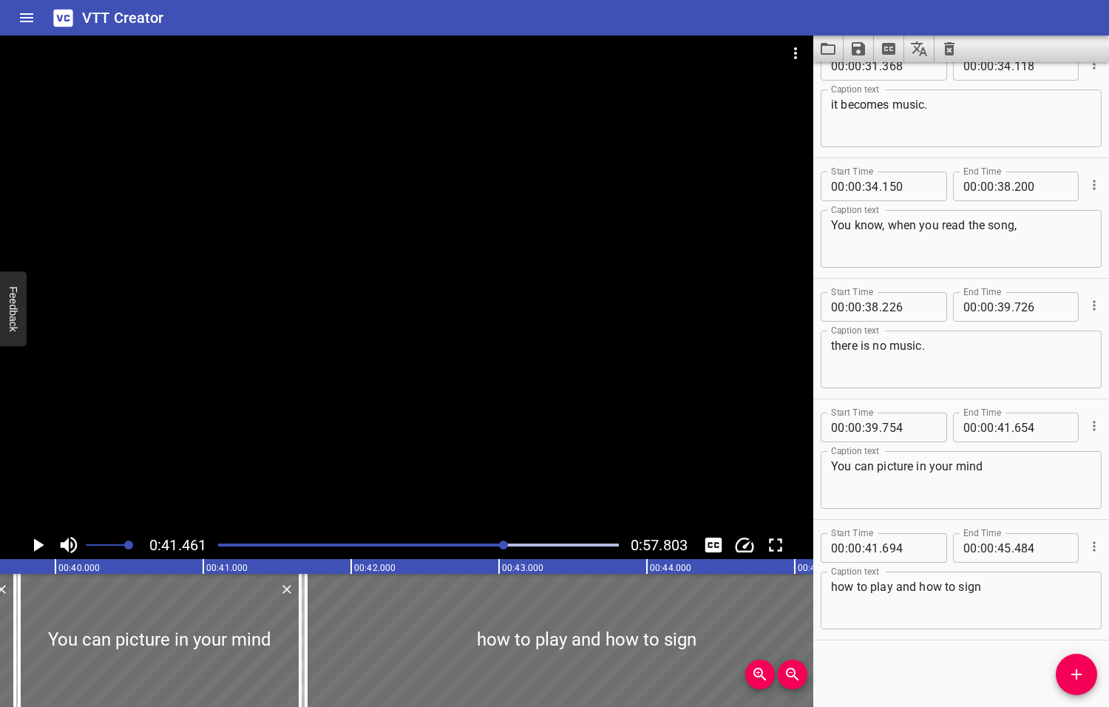
scroll to position [0, 6130]
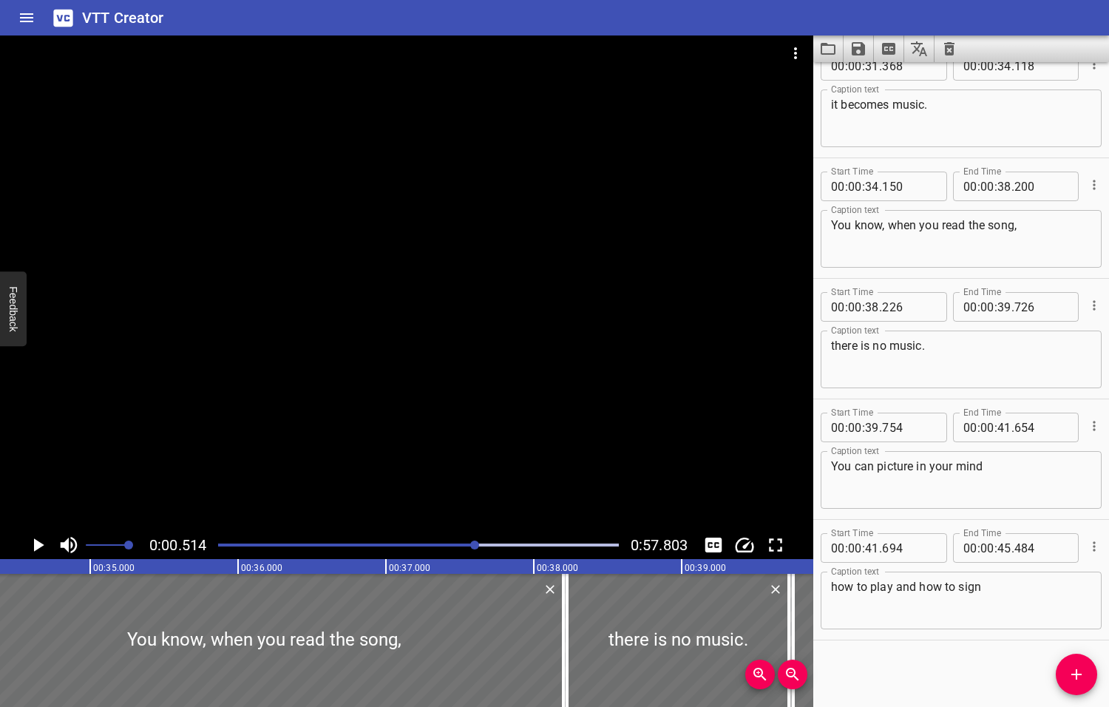
drag, startPoint x: 505, startPoint y: 543, endPoint x: 476, endPoint y: 545, distance: 28.9
click at [476, 545] on div at bounding box center [474, 544] width 9 height 9
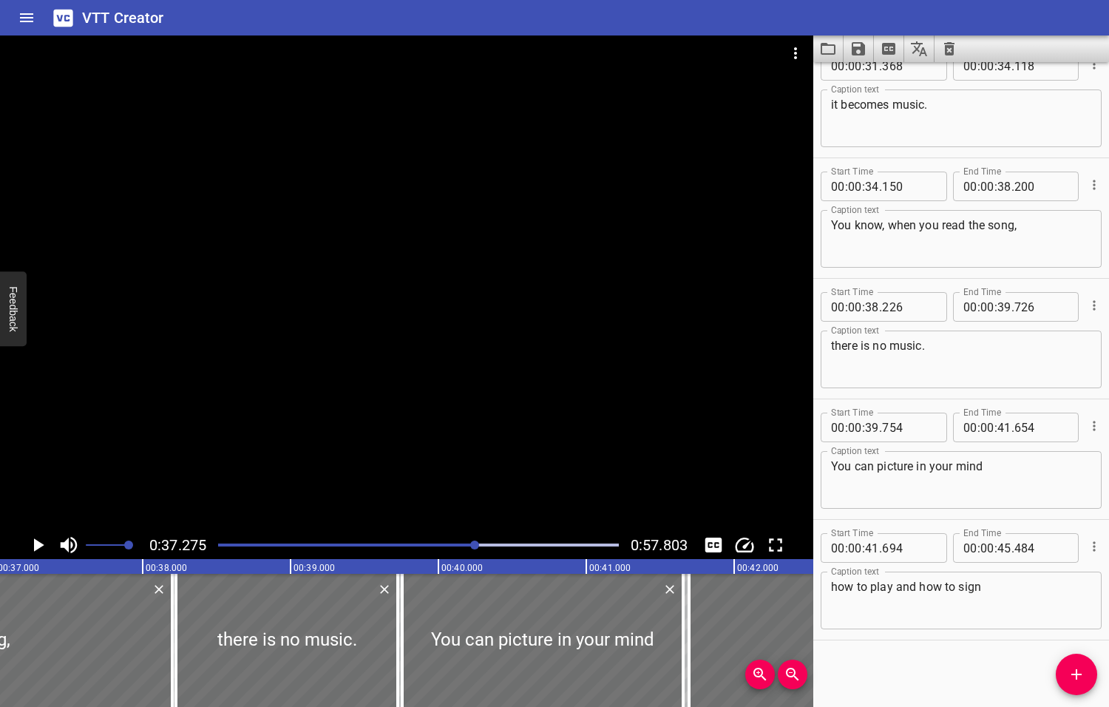
scroll to position [0, 5511]
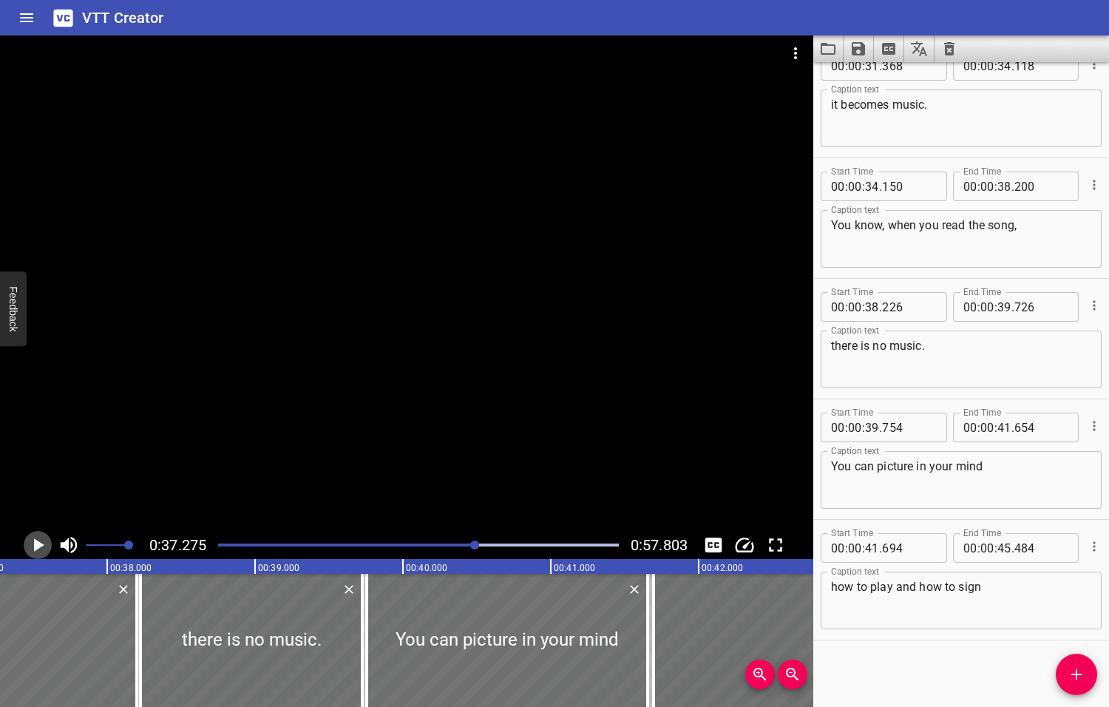
click at [38, 545] on icon "Play/Pause" at bounding box center [39, 544] width 10 height 13
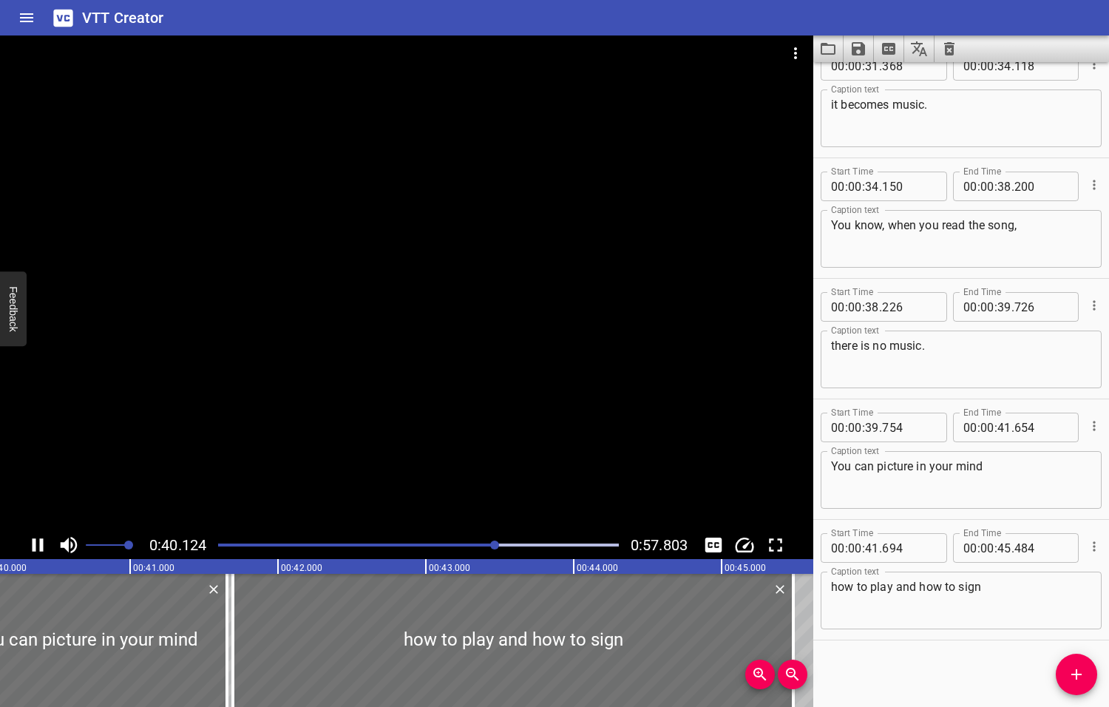
click at [37, 546] on icon "Play/Pause" at bounding box center [38, 545] width 22 height 22
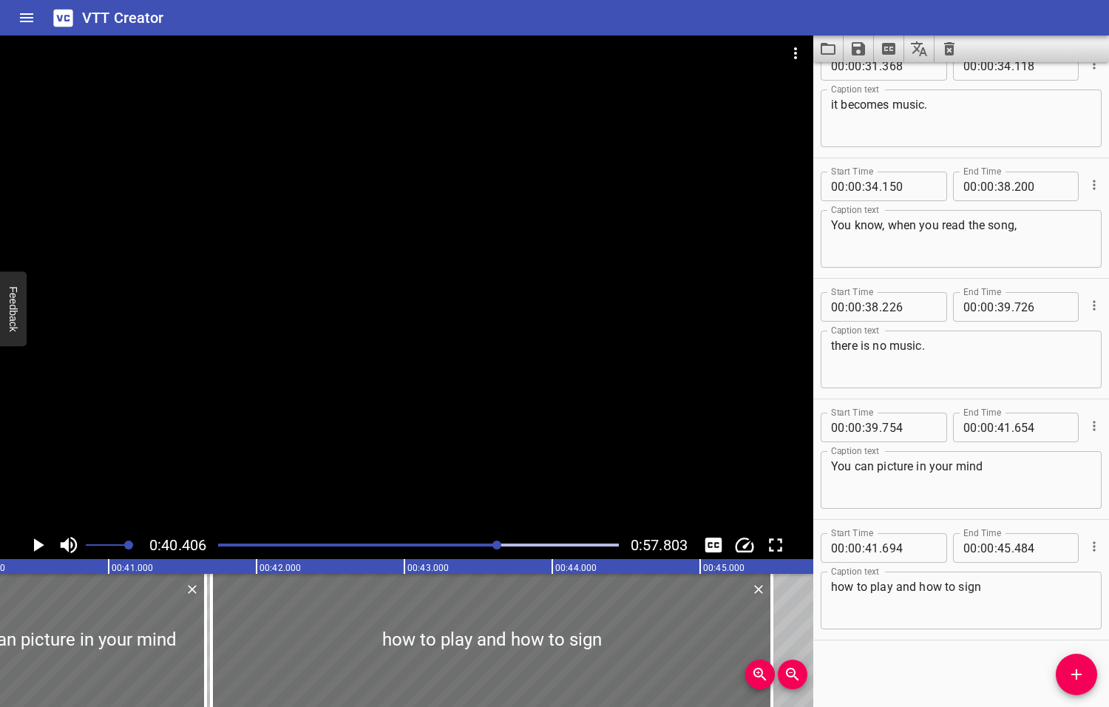
scroll to position [0, 5974]
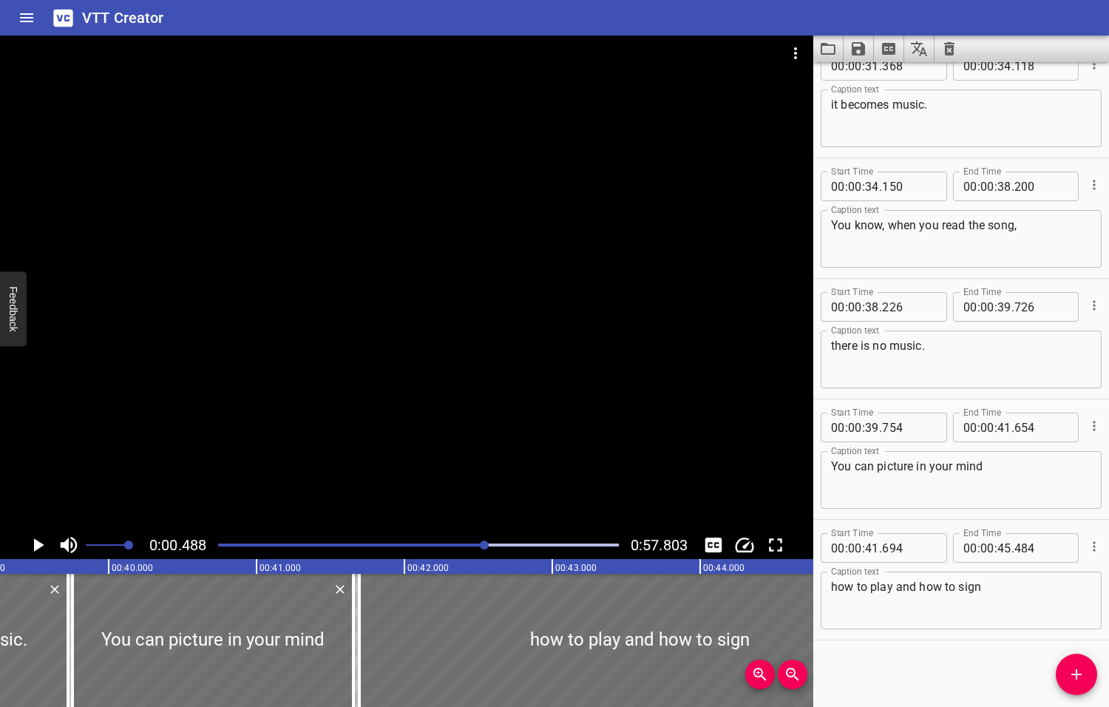
drag, startPoint x: 498, startPoint y: 546, endPoint x: 481, endPoint y: 548, distance: 17.1
click at [481, 548] on div at bounding box center [484, 544] width 9 height 9
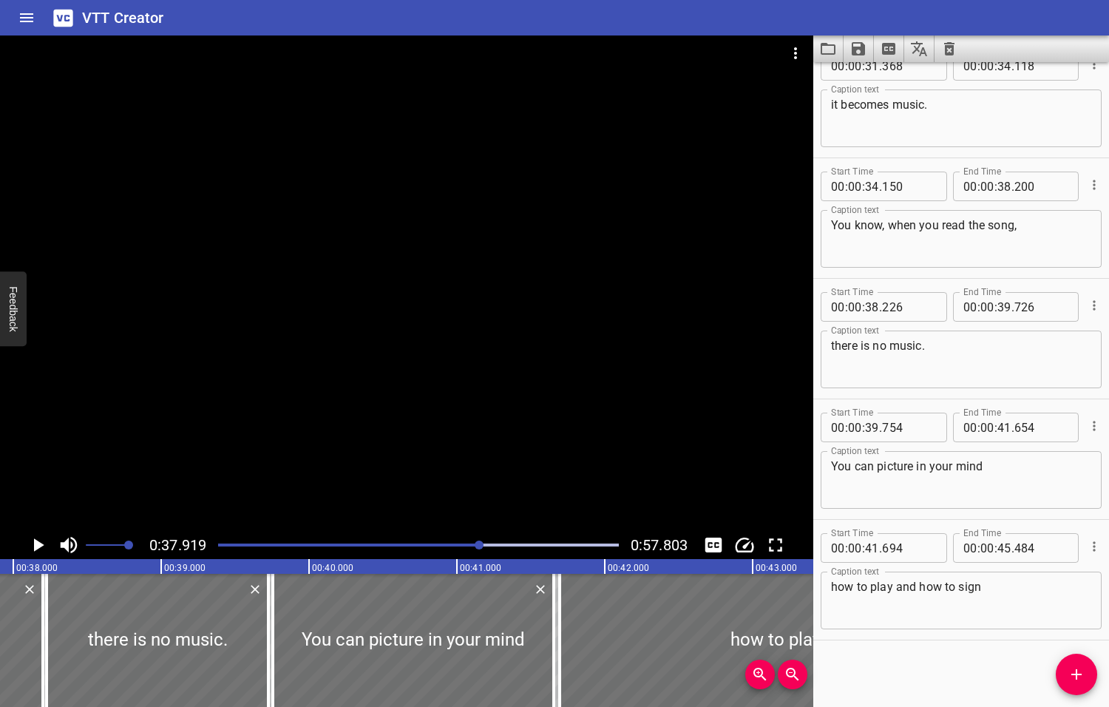
scroll to position [0, 5607]
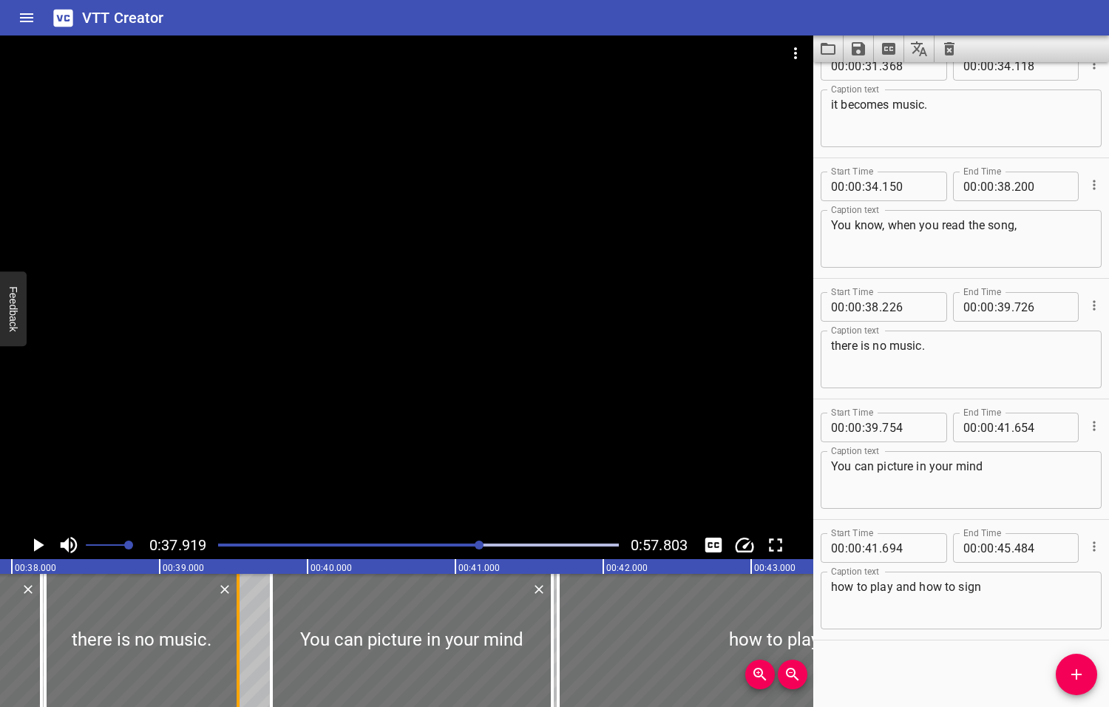
drag, startPoint x: 259, startPoint y: 645, endPoint x: 231, endPoint y: 644, distance: 28.8
click at [231, 644] on div at bounding box center [238, 640] width 15 height 133
drag, startPoint x: 271, startPoint y: 644, endPoint x: 243, endPoint y: 644, distance: 28.1
click at [243, 644] on div at bounding box center [243, 640] width 3 height 133
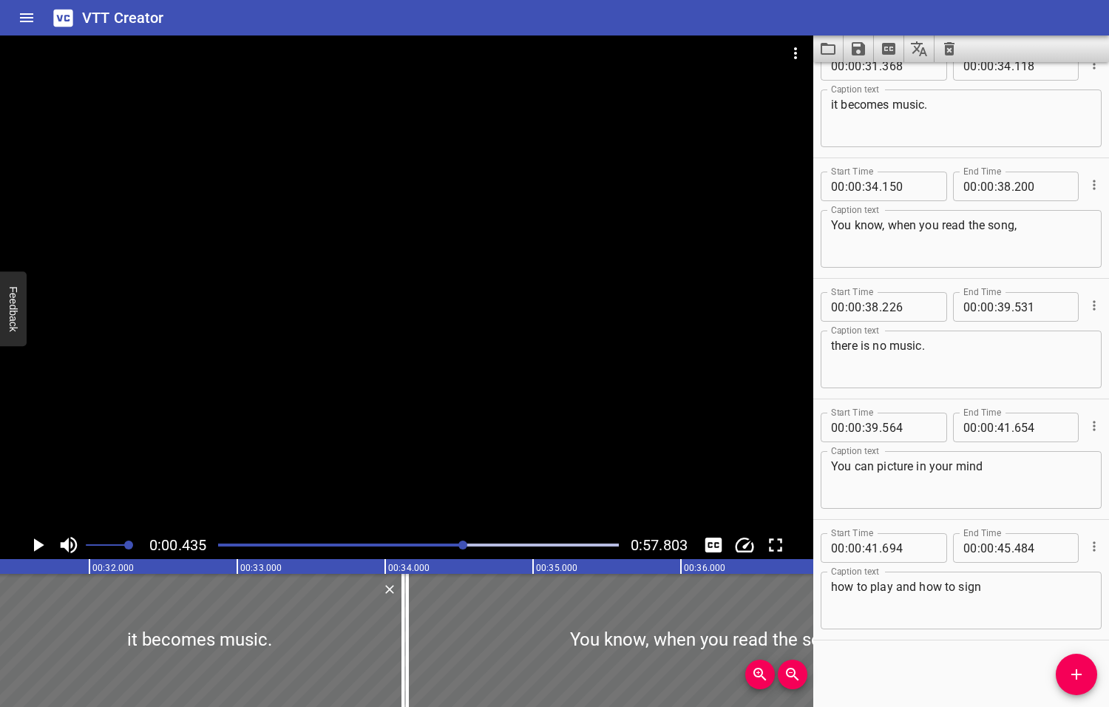
drag, startPoint x: 482, startPoint y: 544, endPoint x: 459, endPoint y: 545, distance: 22.9
click at [459, 546] on div at bounding box center [462, 544] width 9 height 9
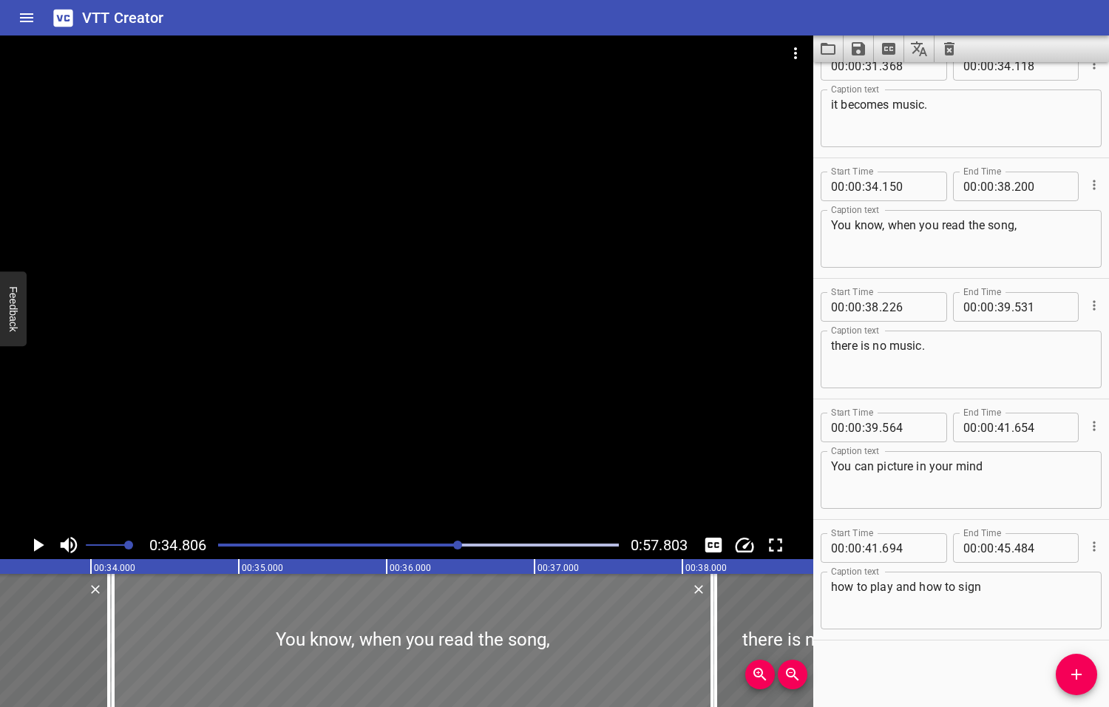
scroll to position [0, 5146]
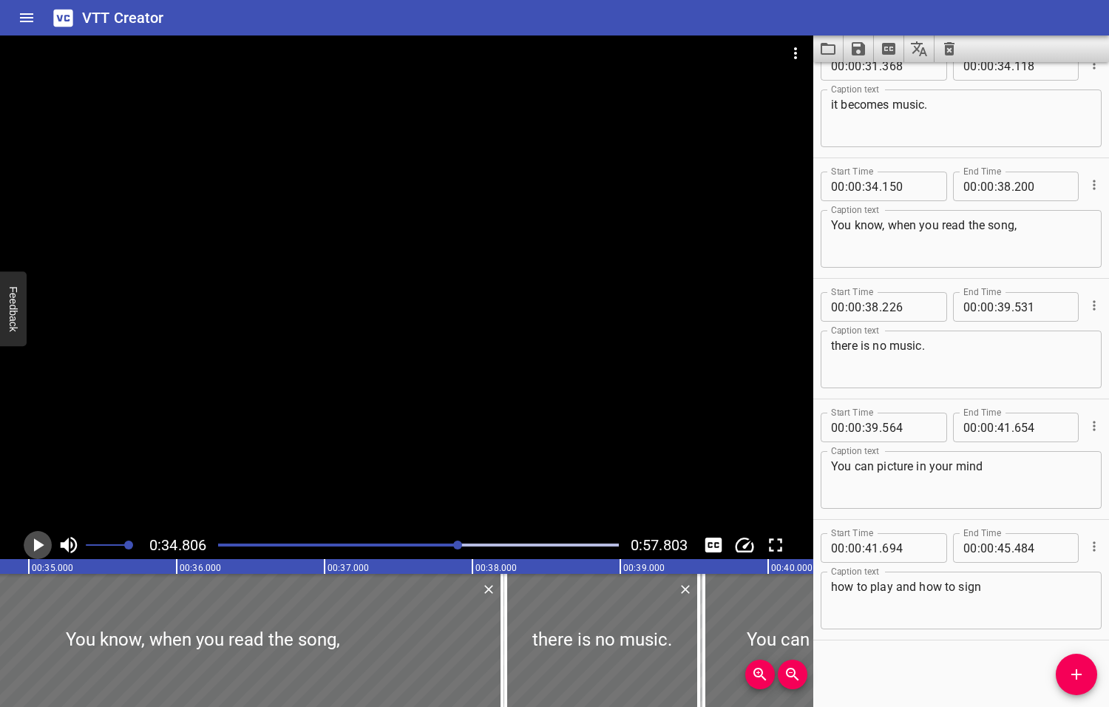
click at [37, 546] on icon "Play/Pause" at bounding box center [39, 544] width 10 height 13
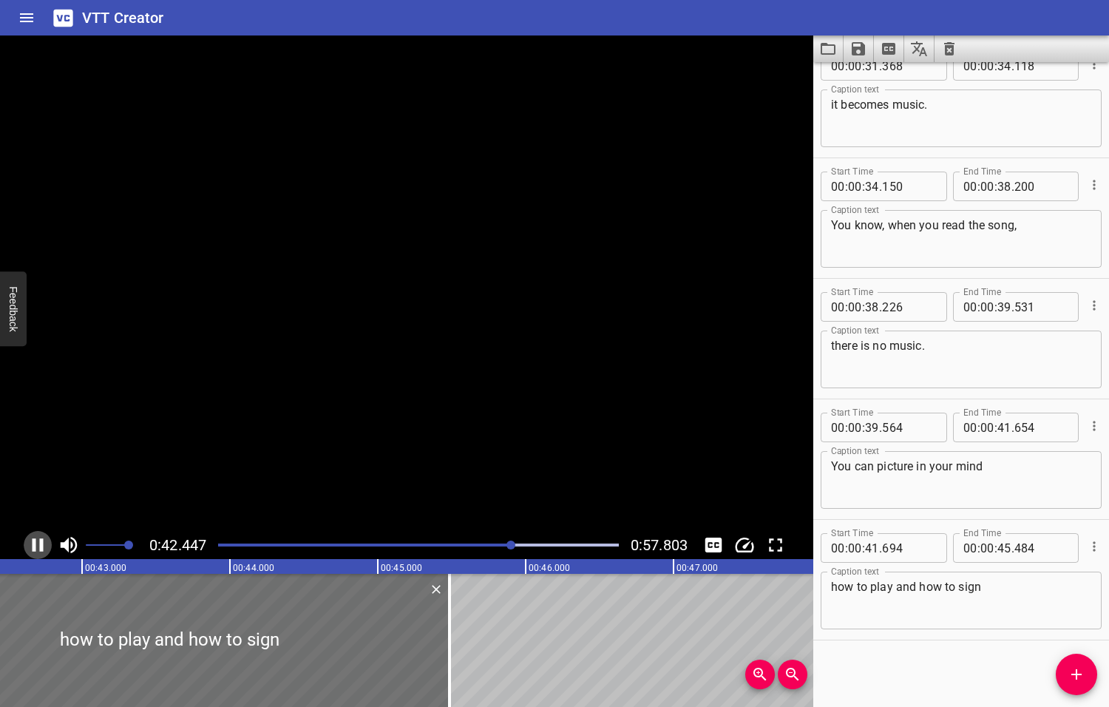
click at [39, 546] on icon "Play/Pause" at bounding box center [38, 545] width 22 height 22
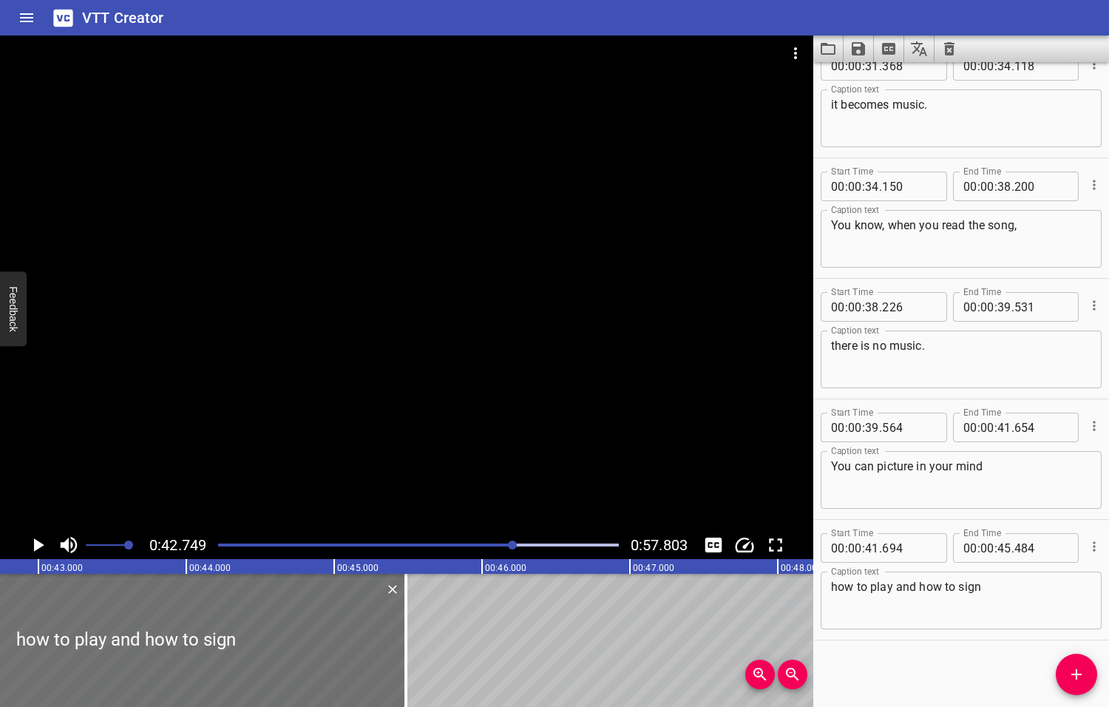
scroll to position [0, 6321]
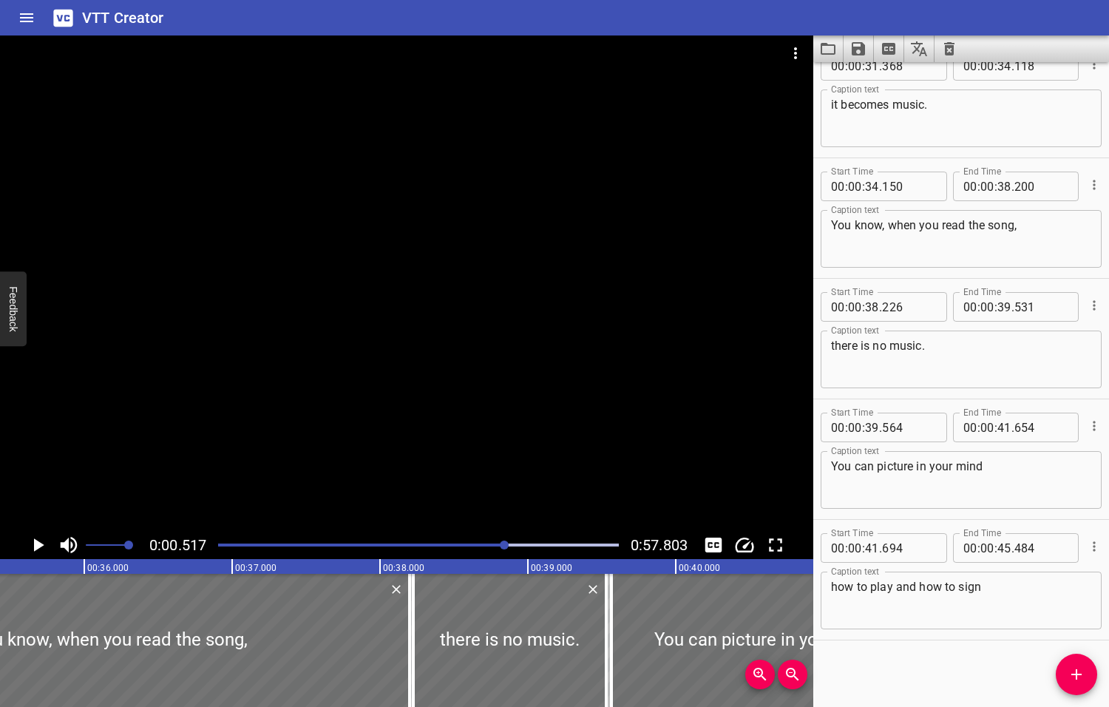
drag, startPoint x: 514, startPoint y: 545, endPoint x: 504, endPoint y: 546, distance: 9.7
click at [505, 546] on div at bounding box center [504, 544] width 9 height 9
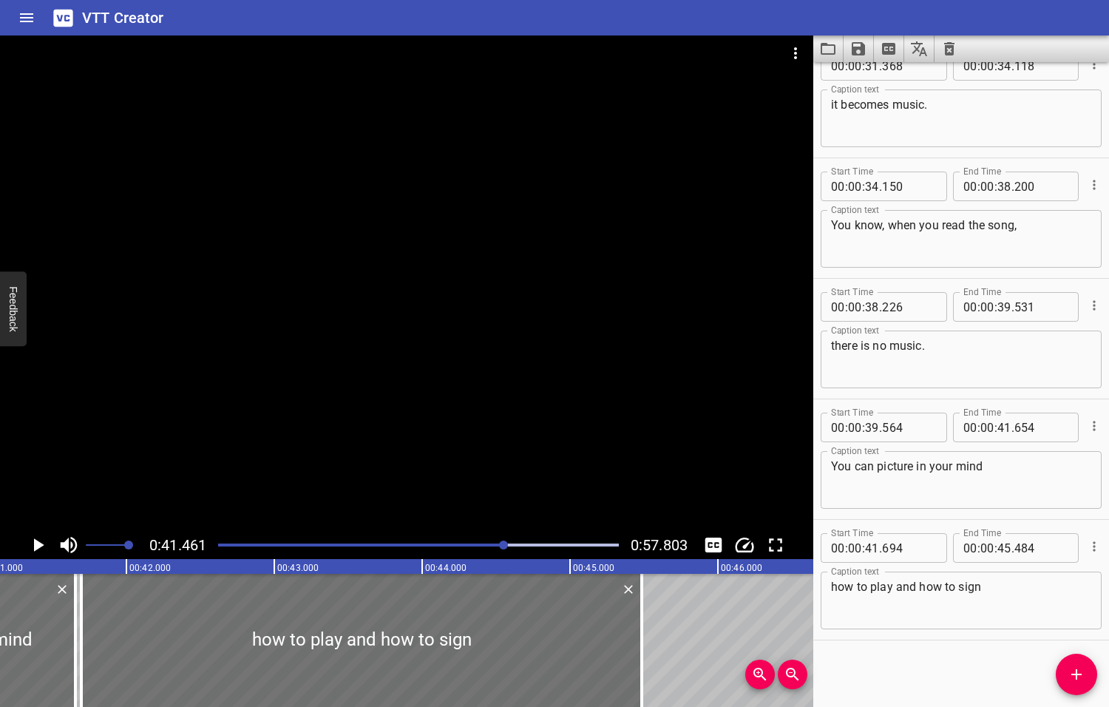
scroll to position [0, 6130]
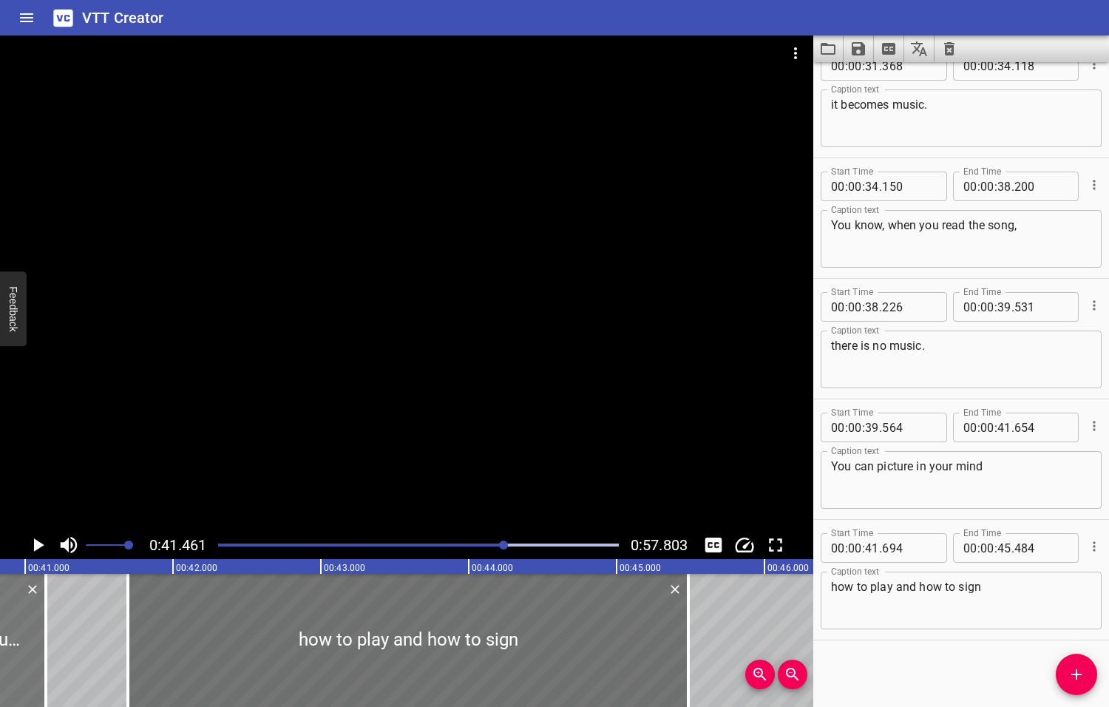
drag, startPoint x: 23, startPoint y: 651, endPoint x: 1, endPoint y: 654, distance: 21.8
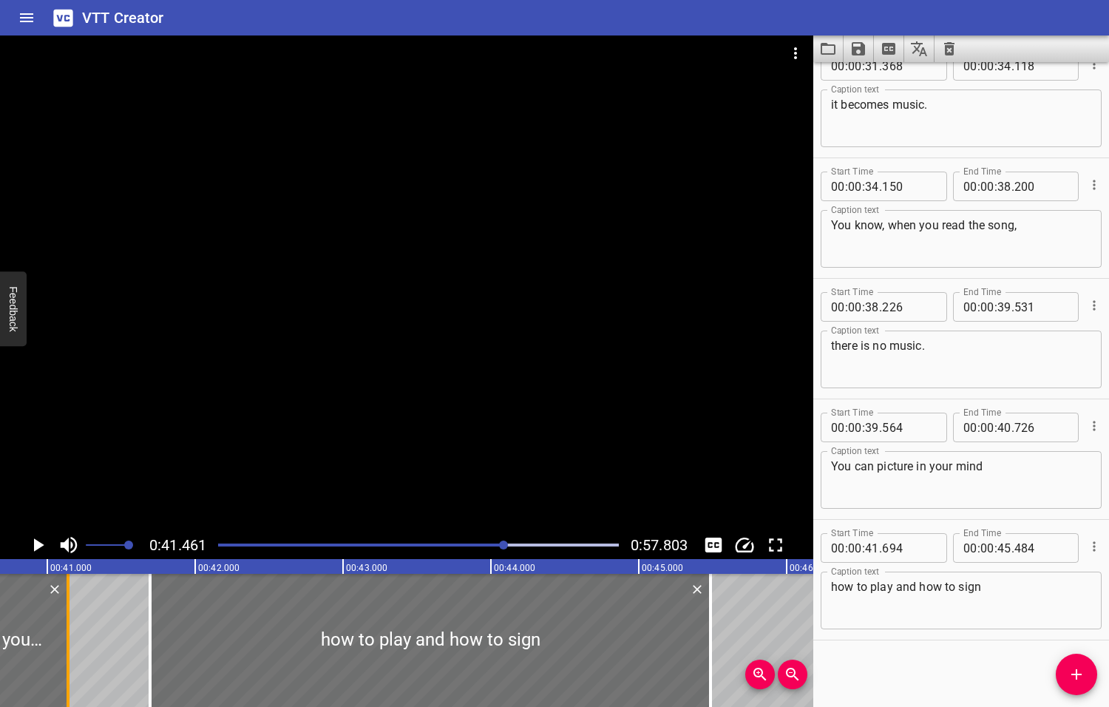
scroll to position [0, 6016]
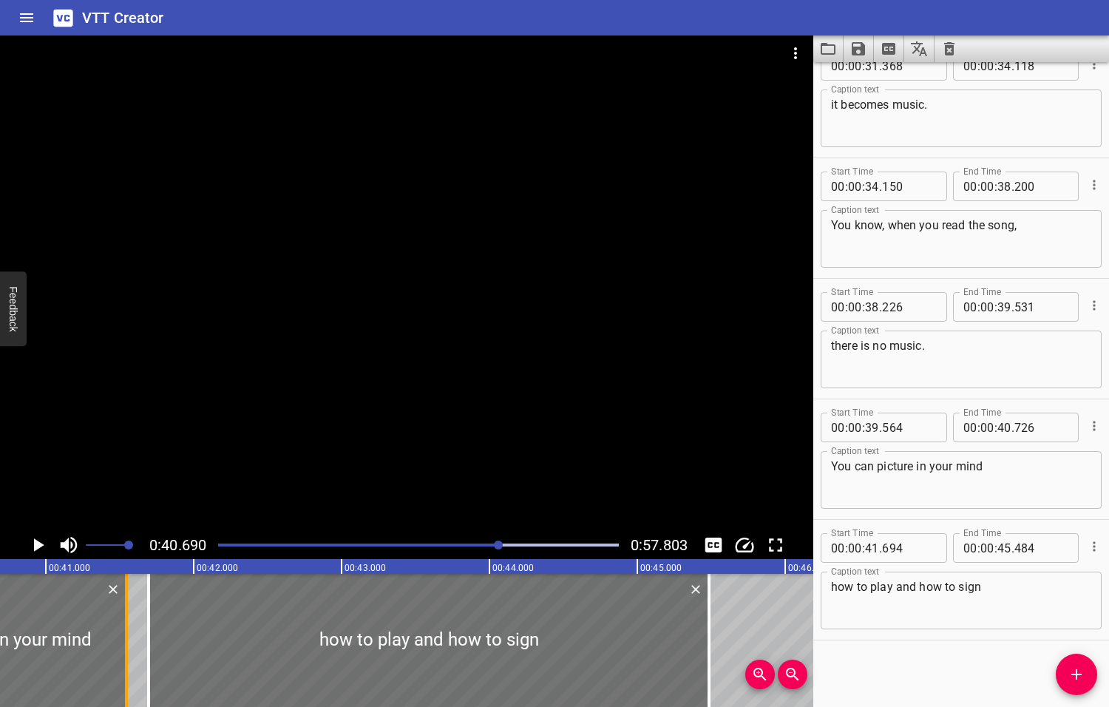
drag, startPoint x: 2, startPoint y: 650, endPoint x: 123, endPoint y: 658, distance: 120.8
click at [123, 658] on div at bounding box center [126, 640] width 15 height 133
drag, startPoint x: 149, startPoint y: 647, endPoint x: 131, endPoint y: 645, distance: 17.8
click at [131, 645] on div at bounding box center [130, 640] width 3 height 133
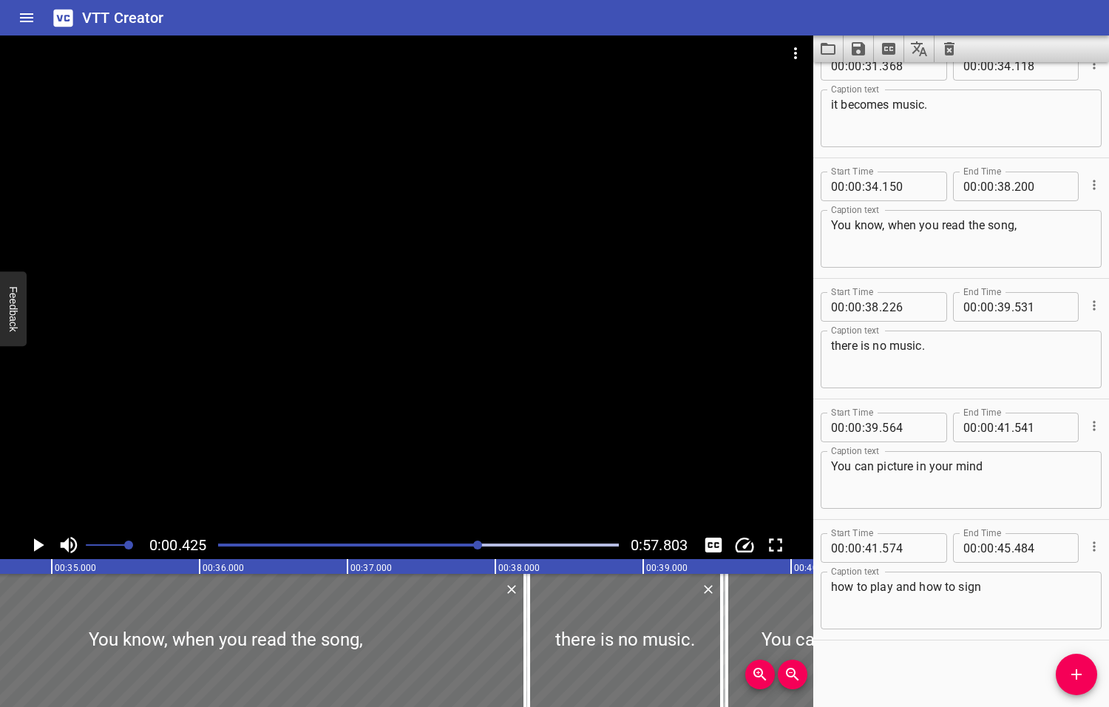
drag, startPoint x: 500, startPoint y: 546, endPoint x: 479, endPoint y: 546, distance: 21.4
click at [479, 546] on div at bounding box center [477, 544] width 9 height 9
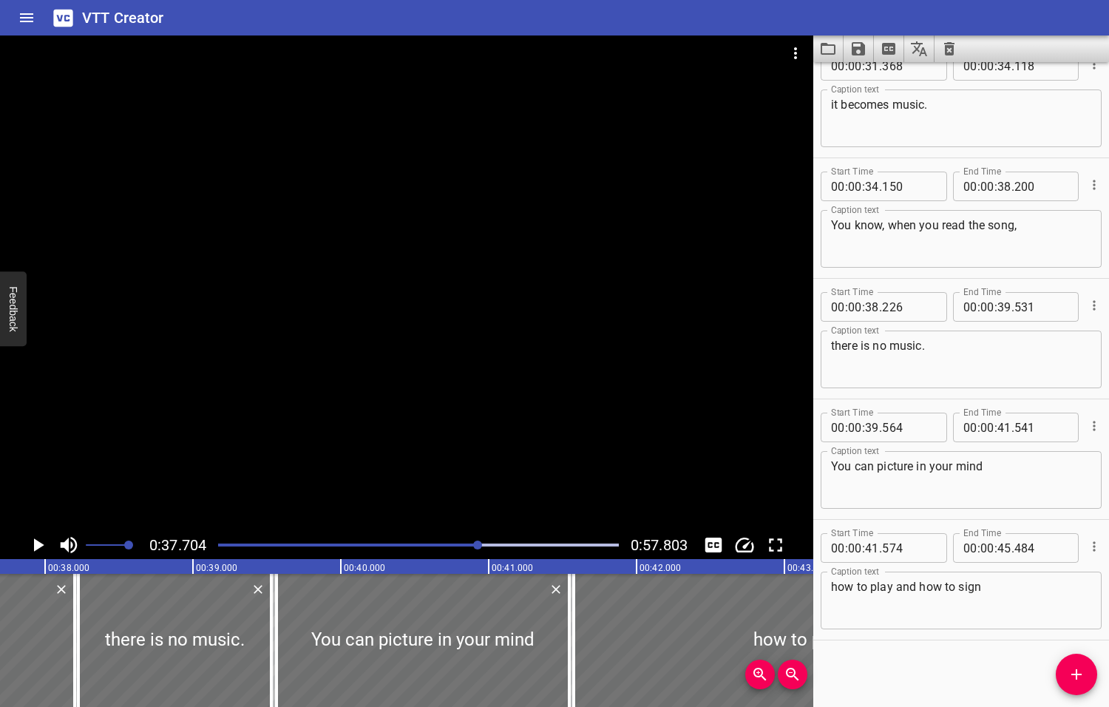
scroll to position [0, 5575]
click at [38, 545] on icon "Play/Pause" at bounding box center [39, 544] width 10 height 13
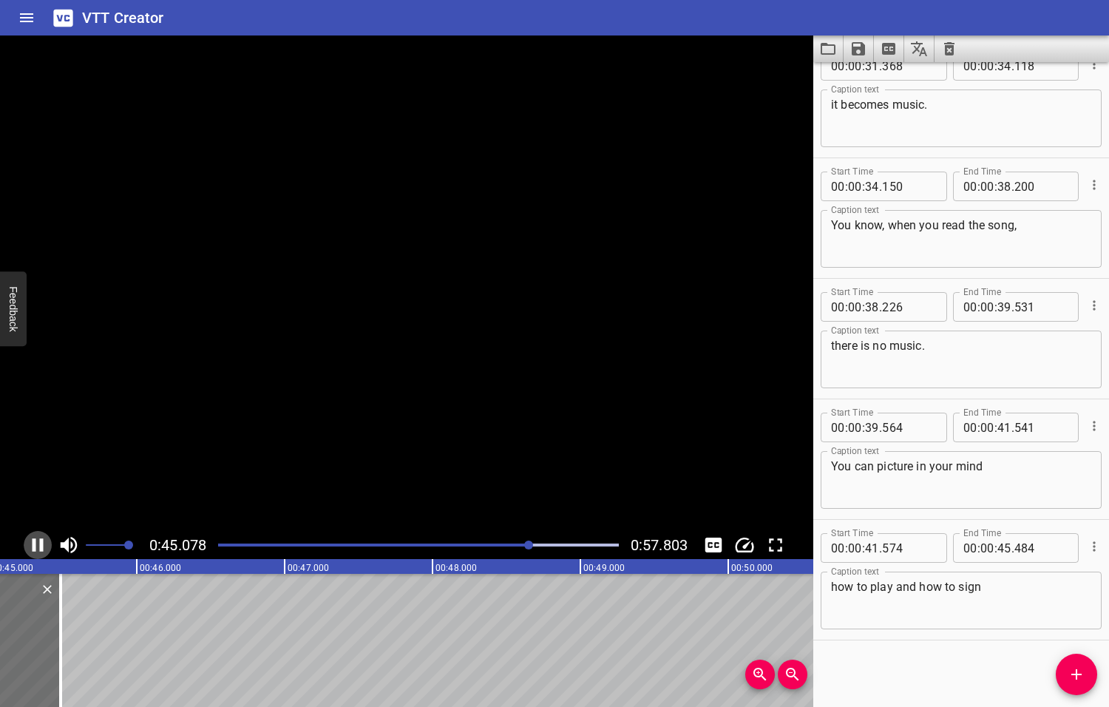
click at [38, 544] on icon "Play/Pause" at bounding box center [38, 545] width 22 height 22
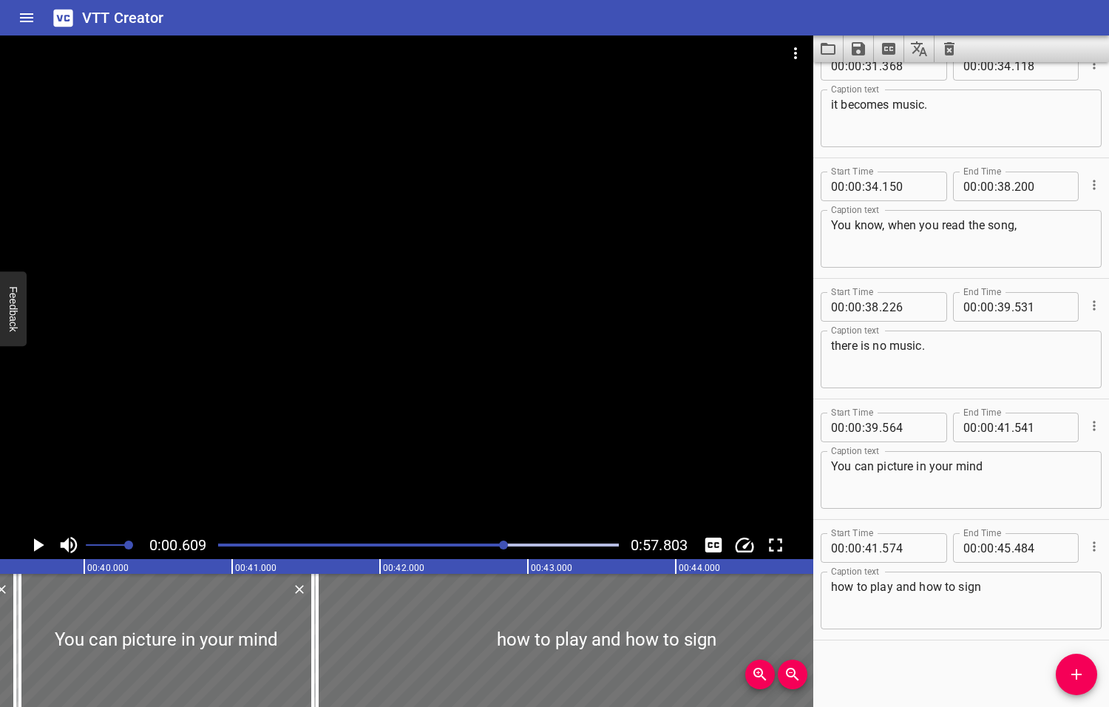
drag, startPoint x: 531, startPoint y: 543, endPoint x: 504, endPoint y: 545, distance: 26.7
click at [504, 545] on div at bounding box center [503, 544] width 9 height 9
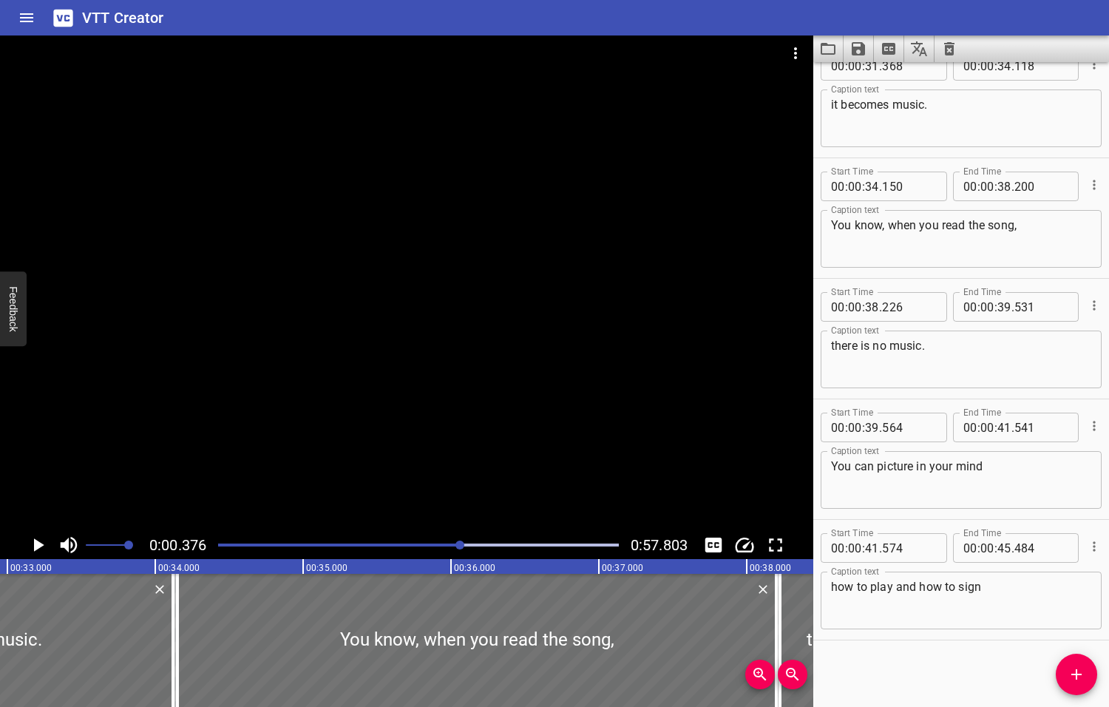
drag, startPoint x: 506, startPoint y: 545, endPoint x: 461, endPoint y: 552, distance: 44.9
click at [461, 552] on div at bounding box center [418, 545] width 418 height 21
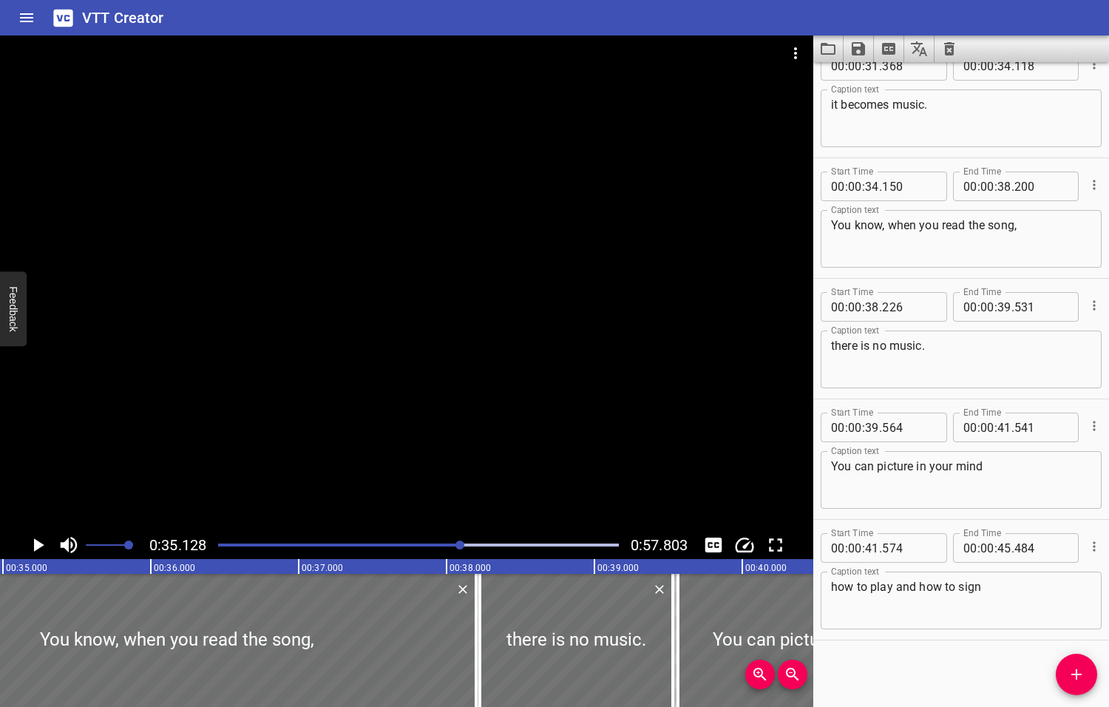
scroll to position [0, 5193]
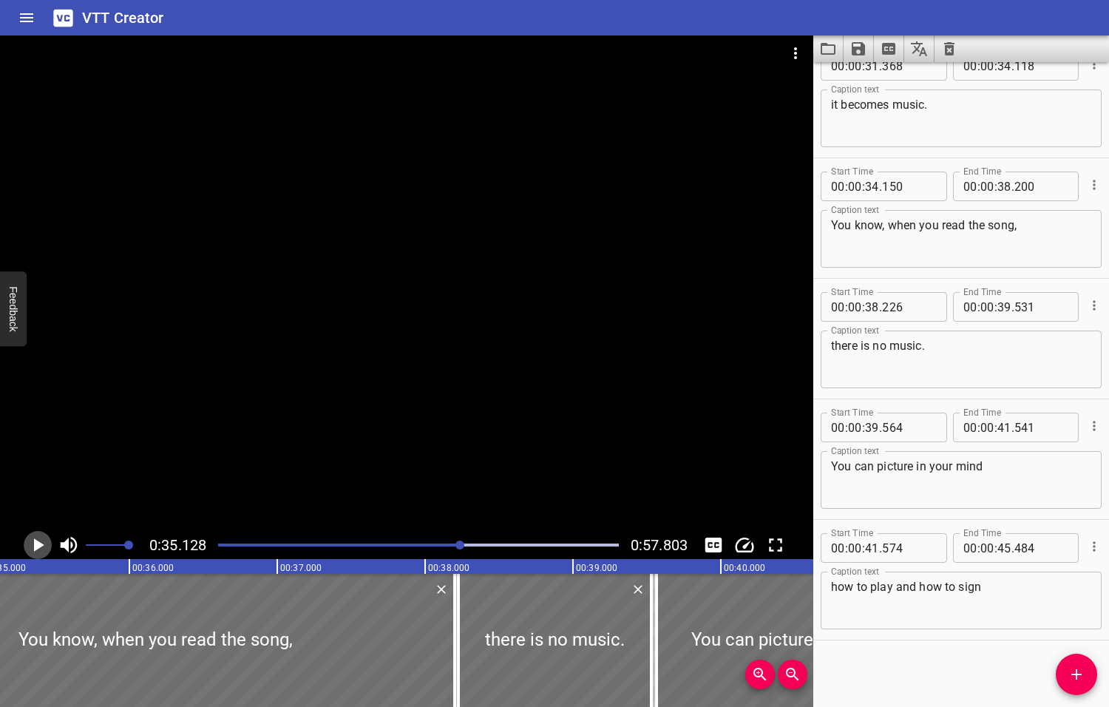
click at [36, 545] on icon "Play/Pause" at bounding box center [39, 544] width 10 height 13
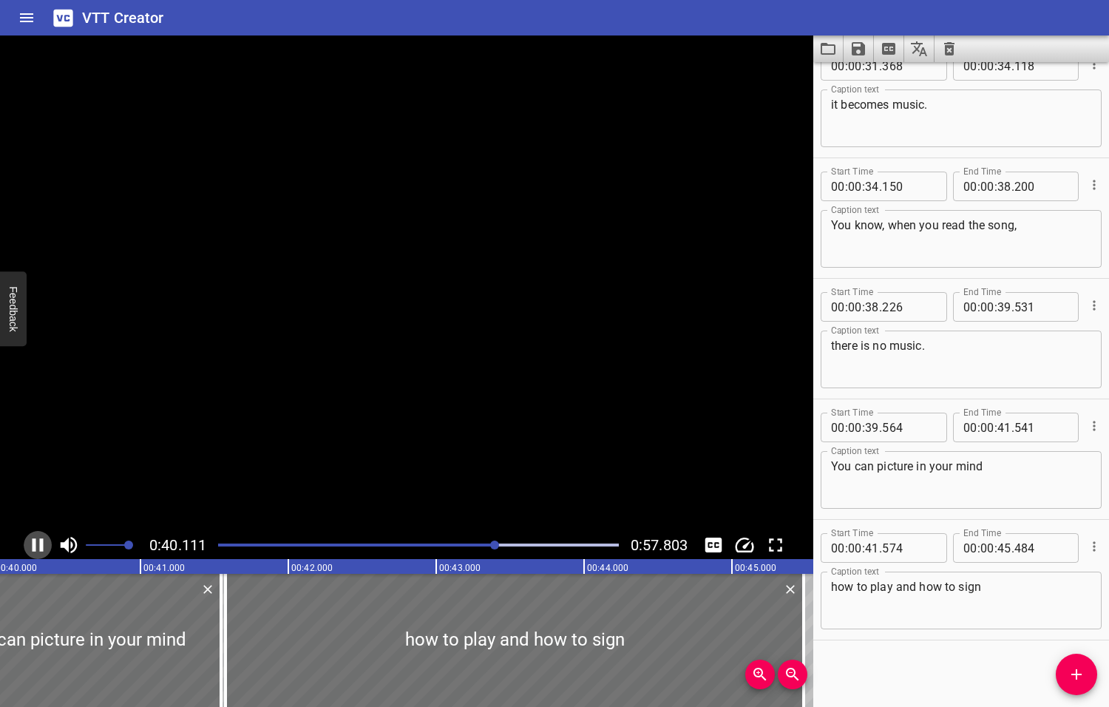
click at [40, 546] on icon "Play/Pause" at bounding box center [38, 544] width 11 height 13
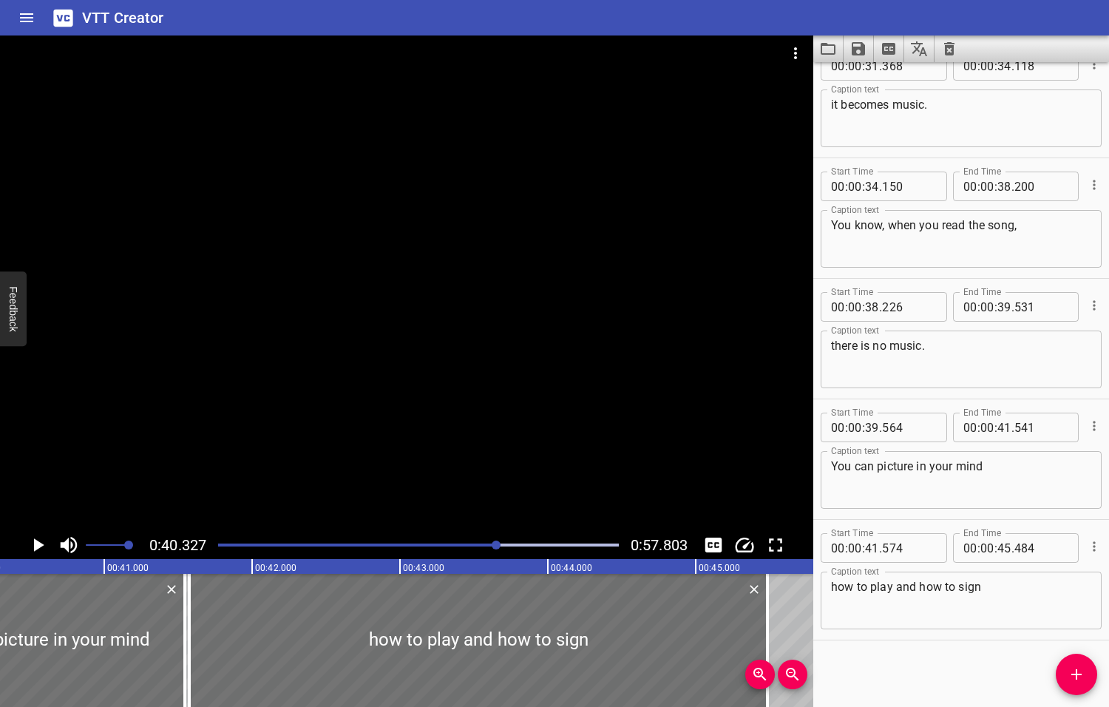
scroll to position [0, 5962]
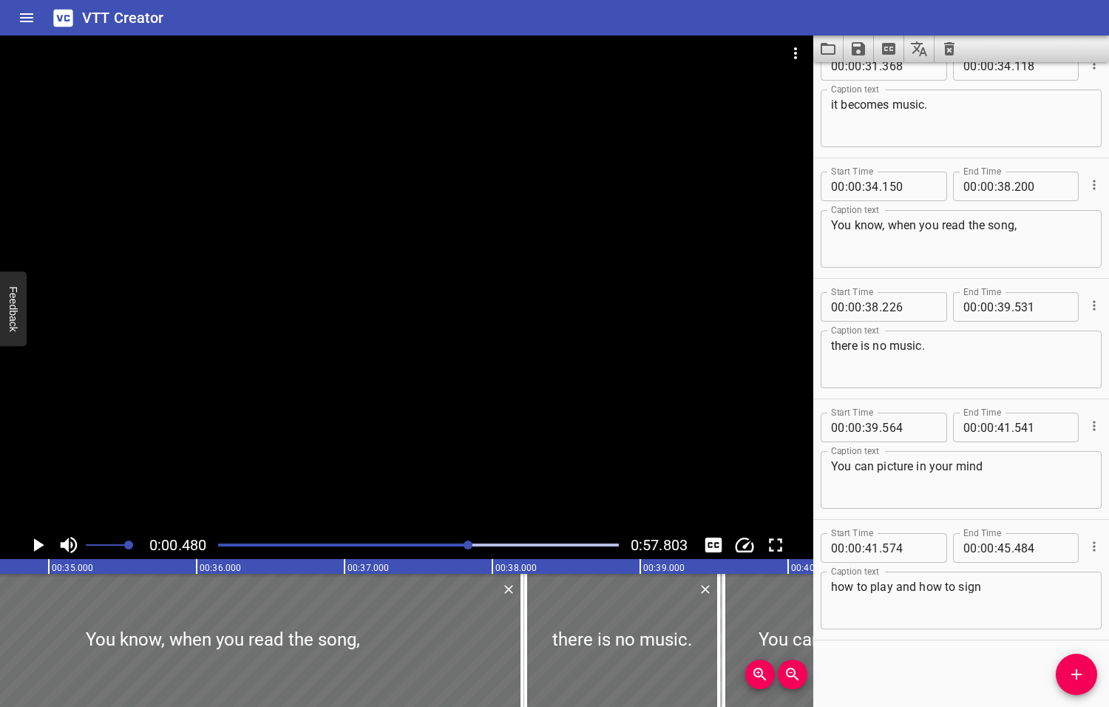
drag, startPoint x: 496, startPoint y: 543, endPoint x: 469, endPoint y: 554, distance: 28.6
click at [469, 554] on div at bounding box center [418, 545] width 418 height 21
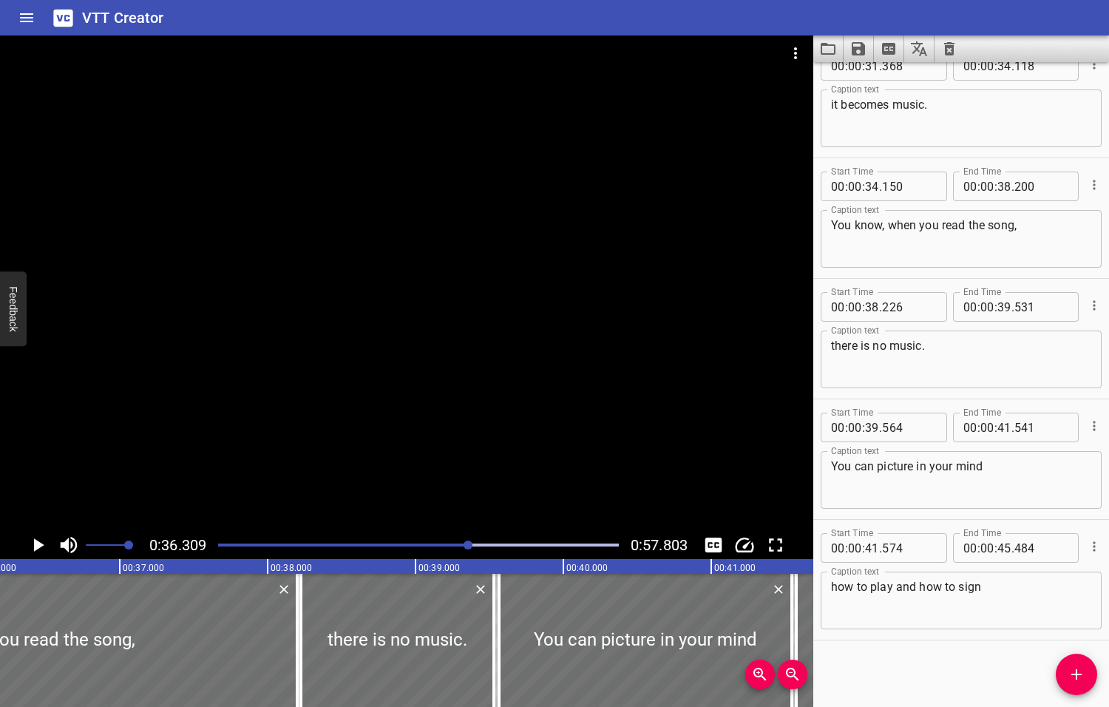
scroll to position [0, 5368]
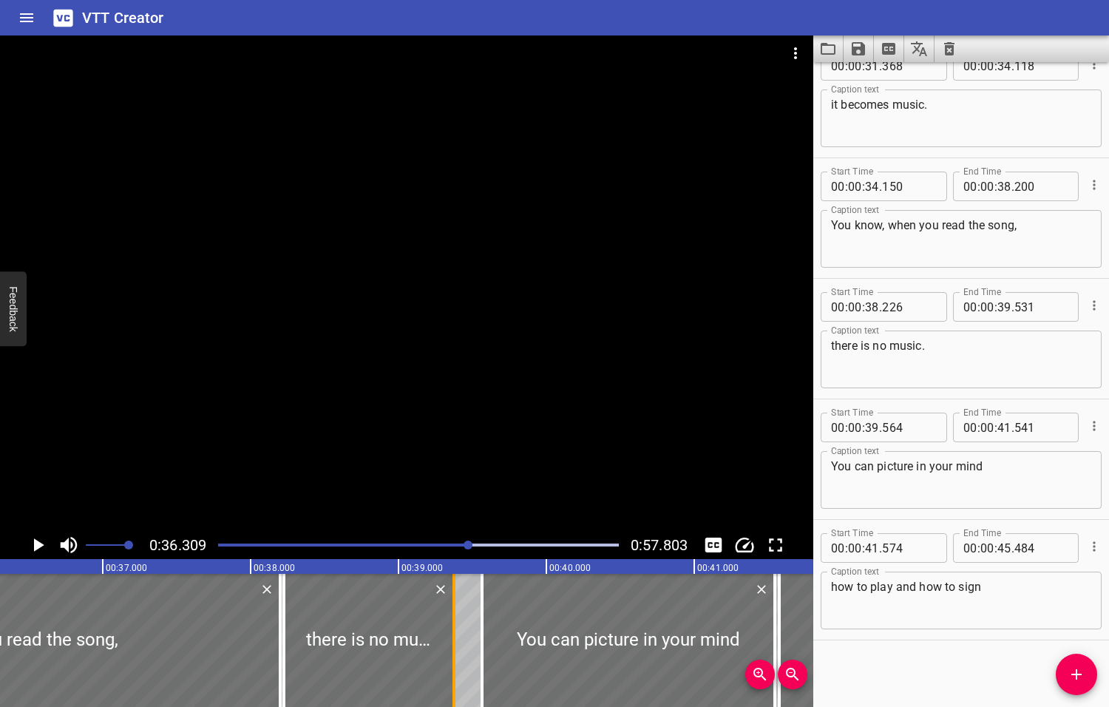
drag, startPoint x: 473, startPoint y: 638, endPoint x: 450, endPoint y: 645, distance: 23.9
click at [450, 645] on div at bounding box center [454, 640] width 15 height 133
drag, startPoint x: 479, startPoint y: 645, endPoint x: 456, endPoint y: 645, distance: 22.9
click at [456, 645] on div at bounding box center [459, 640] width 15 height 133
click at [38, 546] on icon "Play/Pause" at bounding box center [39, 544] width 10 height 13
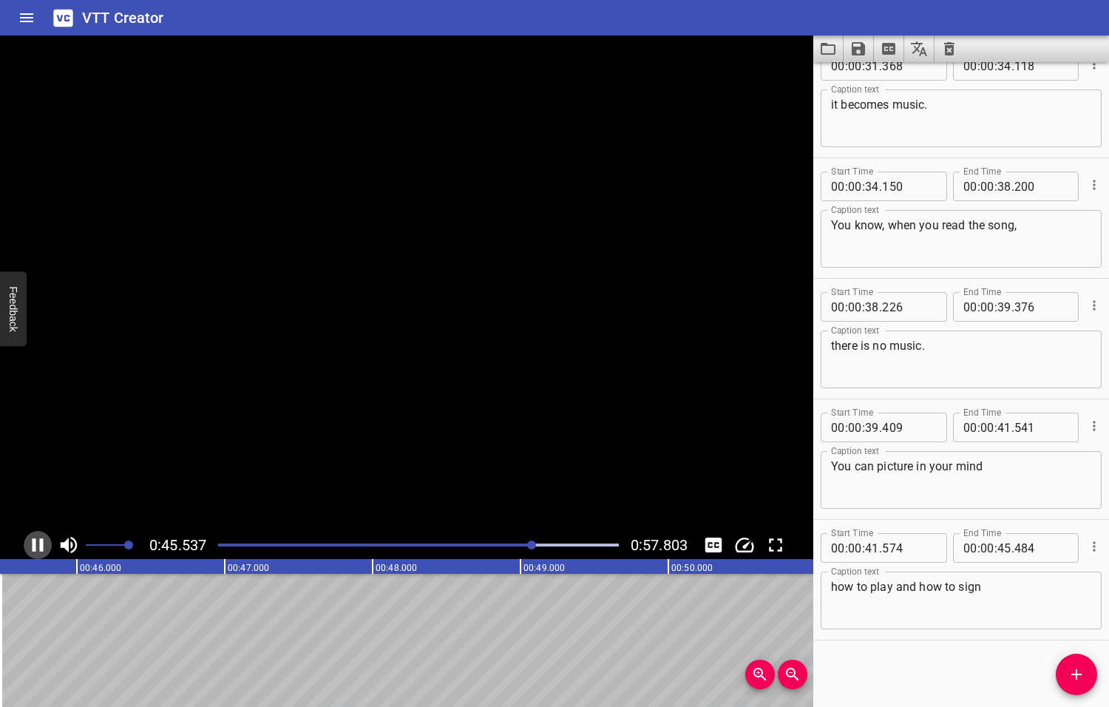
click at [38, 546] on icon "Play/Pause" at bounding box center [38, 545] width 22 height 22
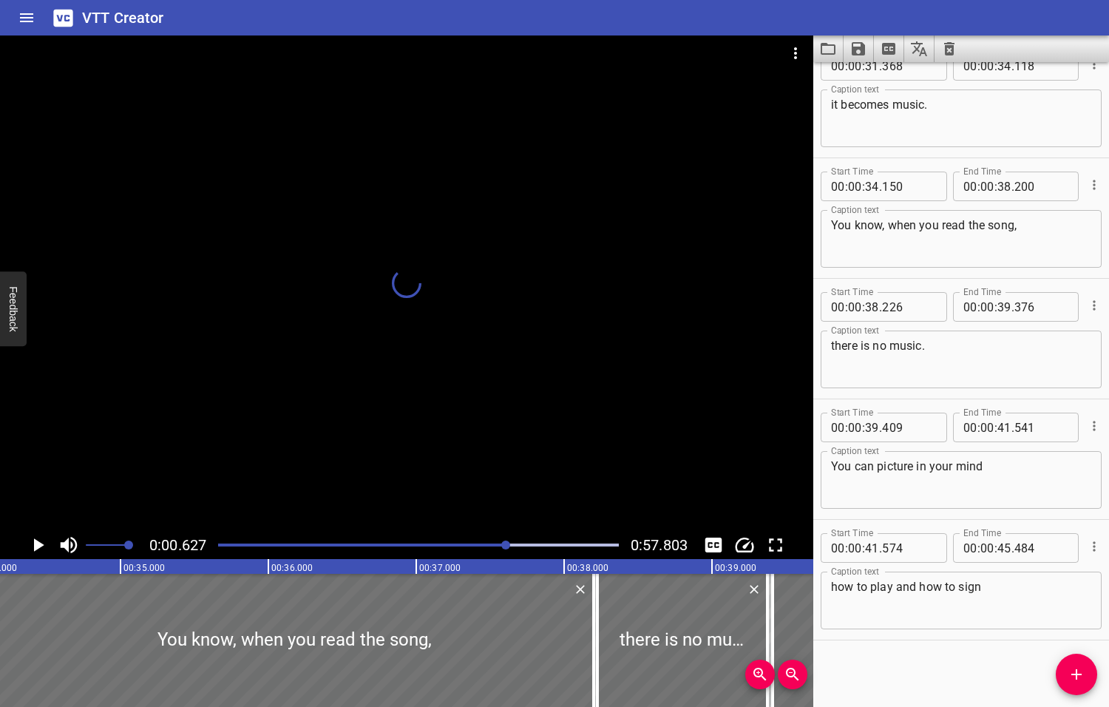
drag, startPoint x: 535, startPoint y: 545, endPoint x: 507, endPoint y: 552, distance: 28.3
click at [507, 552] on div at bounding box center [418, 545] width 418 height 21
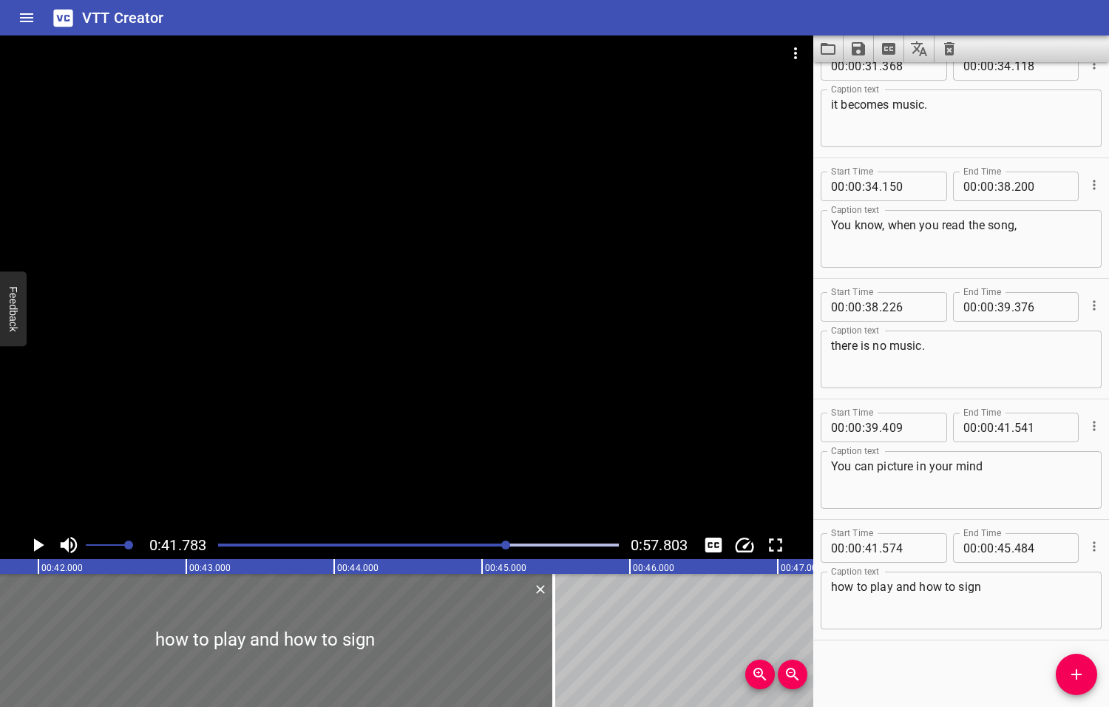
scroll to position [0, 6177]
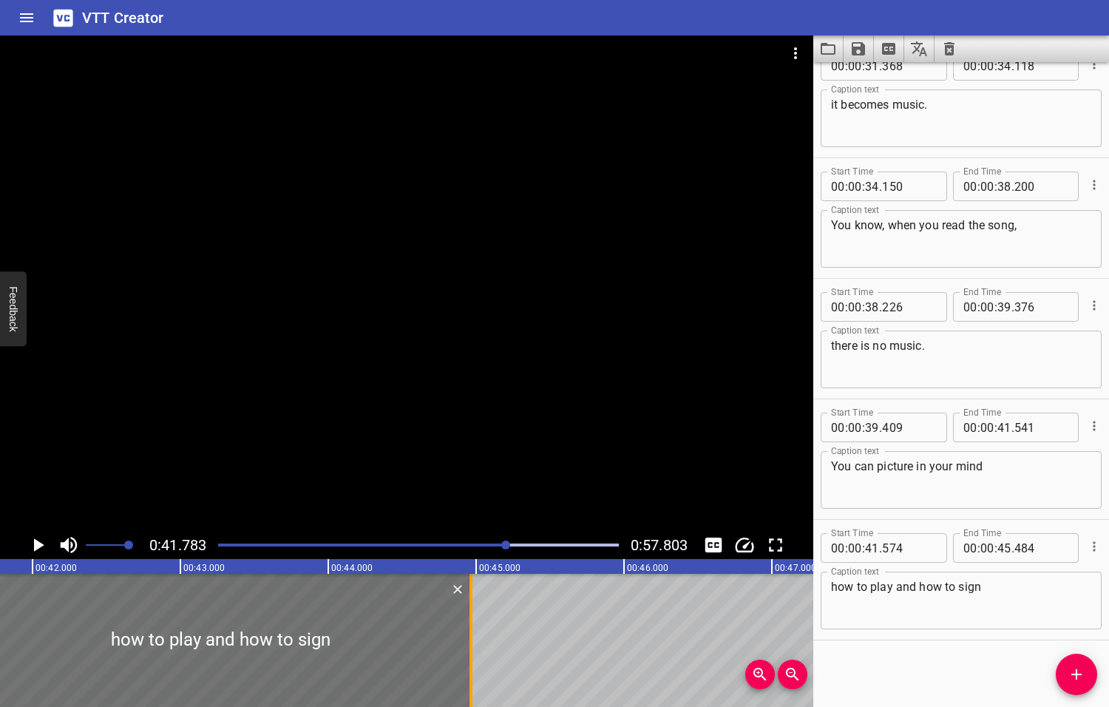
drag, startPoint x: 545, startPoint y: 617, endPoint x: 468, endPoint y: 627, distance: 77.6
click at [468, 627] on div at bounding box center [471, 640] width 15 height 133
click at [38, 544] on icon "Play/Pause" at bounding box center [39, 544] width 10 height 13
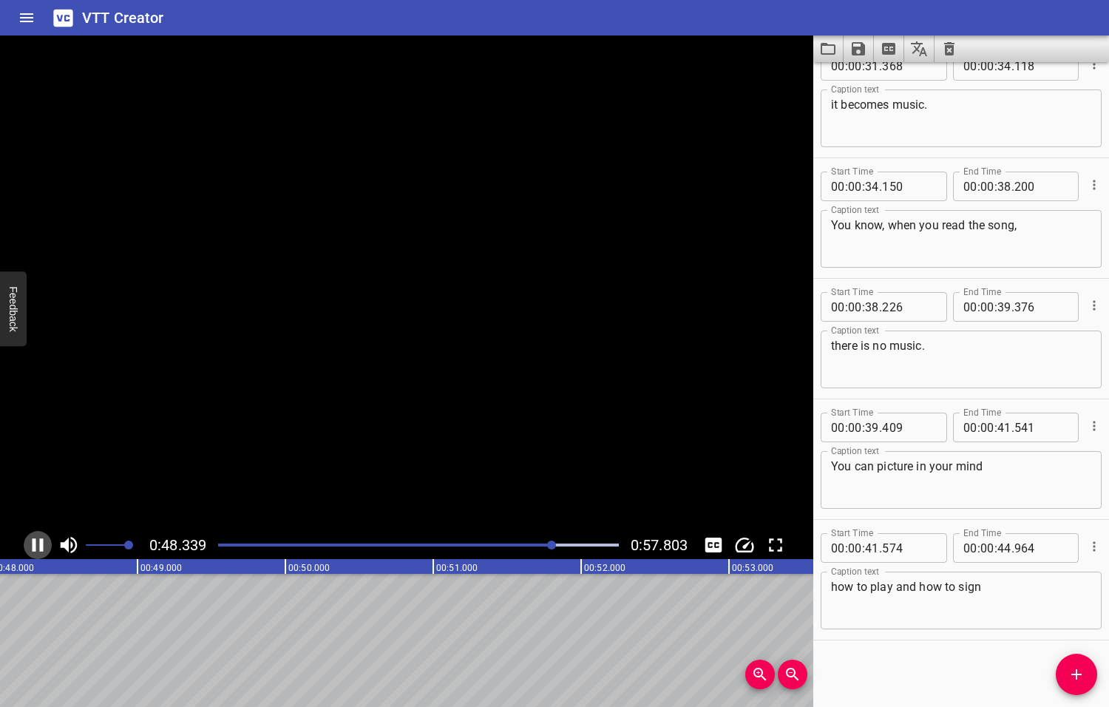
click at [38, 544] on icon "Play/Pause" at bounding box center [38, 545] width 22 height 22
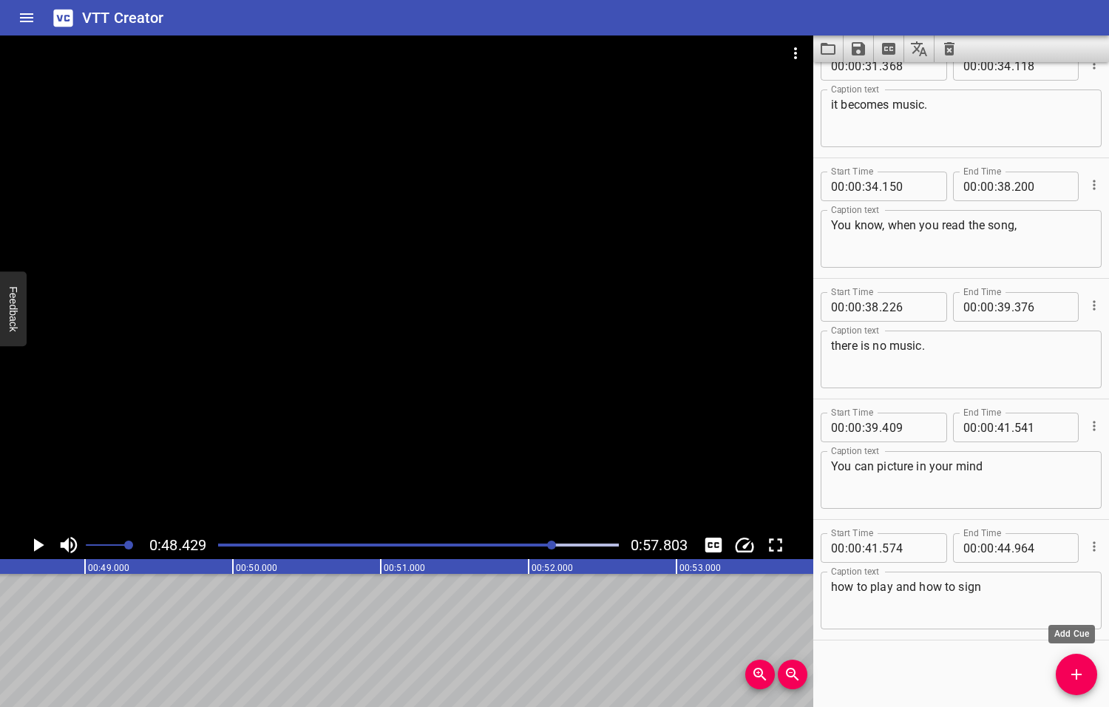
click at [1077, 681] on icon "Add Cue" at bounding box center [1077, 674] width 18 height 18
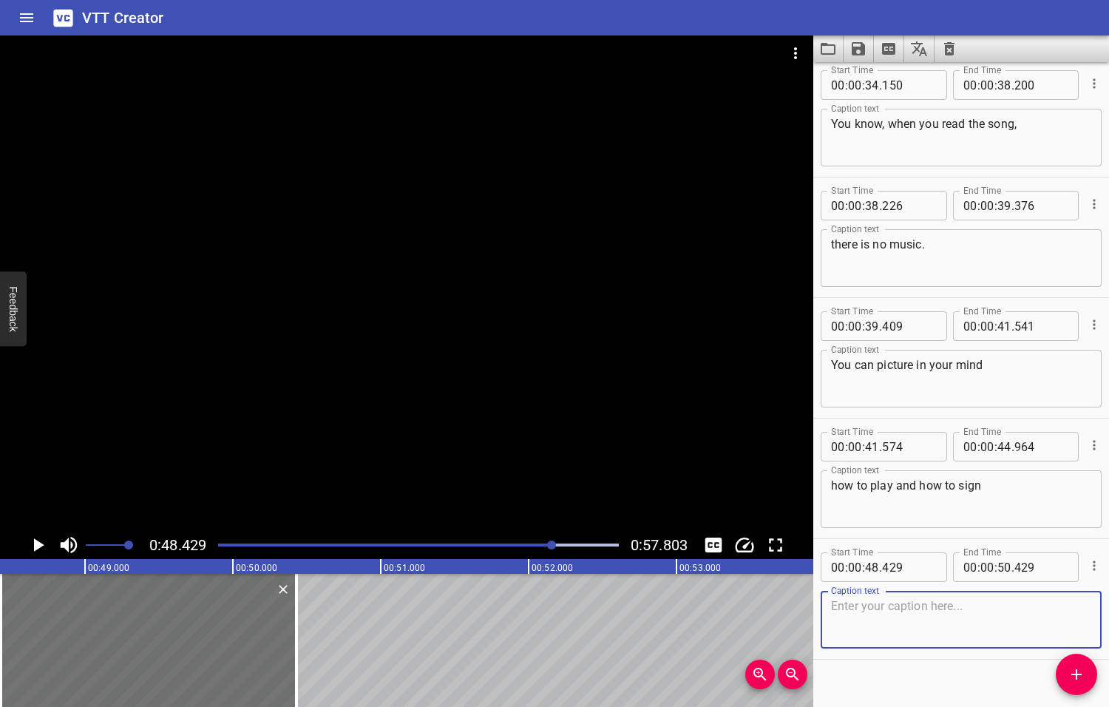
scroll to position [1353, 0]
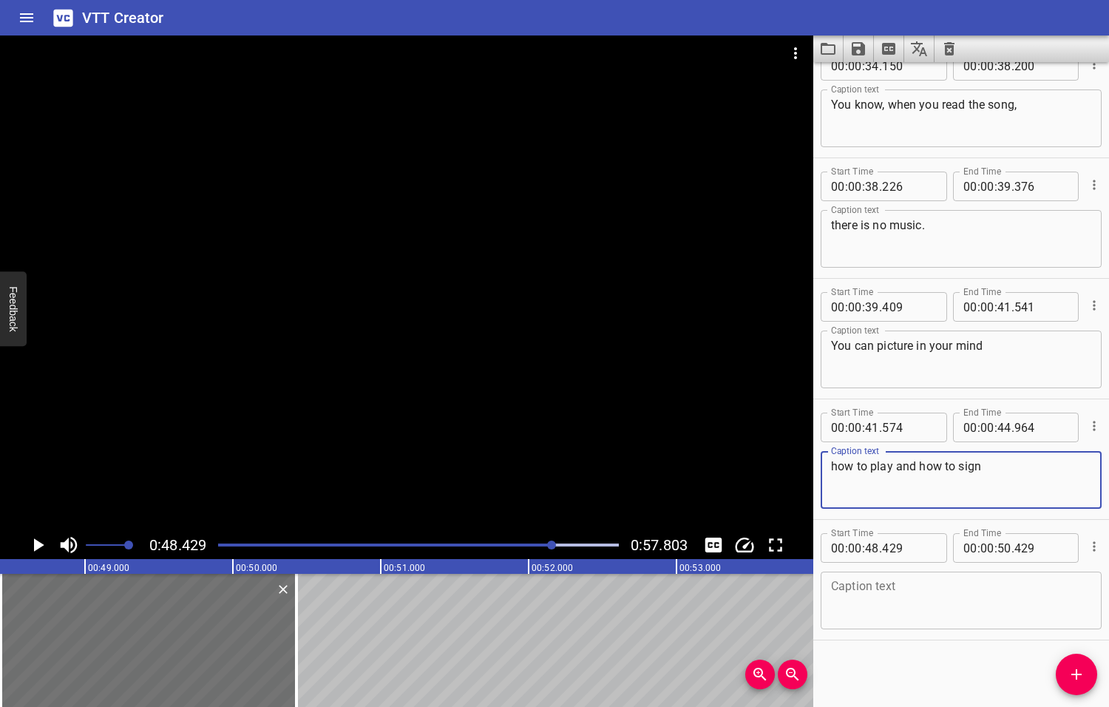
click at [982, 466] on textarea "how to play and how to sign" at bounding box center [961, 480] width 260 height 42
click at [859, 600] on textarea at bounding box center [961, 601] width 260 height 42
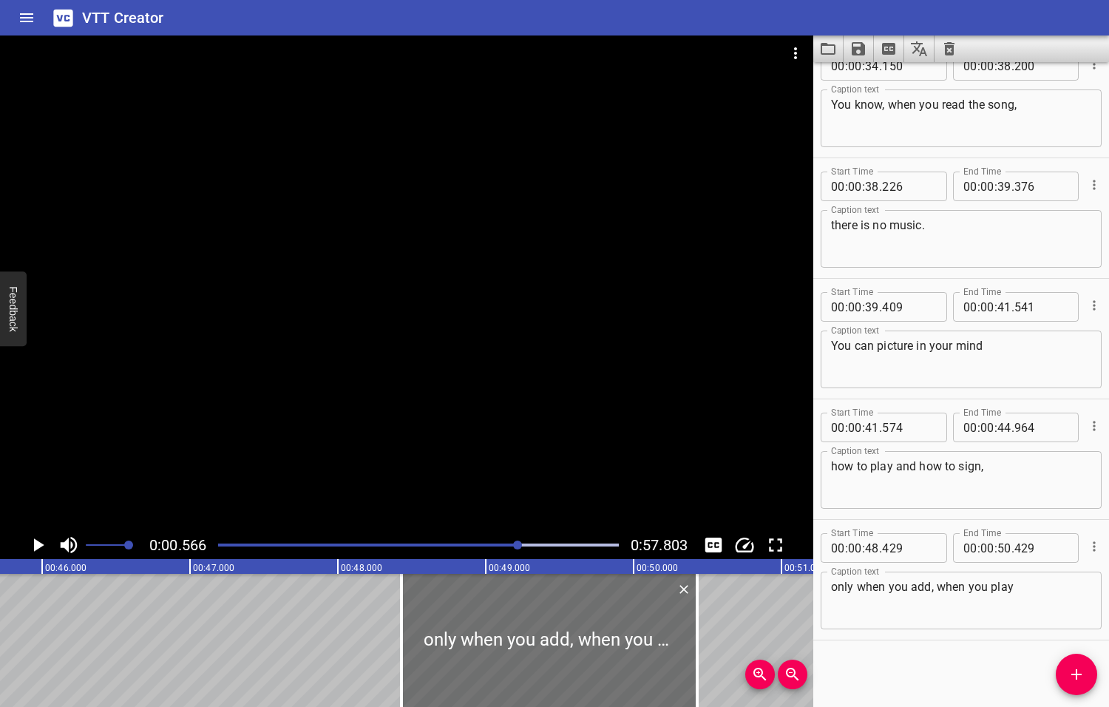
drag, startPoint x: 554, startPoint y: 544, endPoint x: 519, endPoint y: 554, distance: 36.1
click at [519, 554] on div at bounding box center [418, 545] width 418 height 21
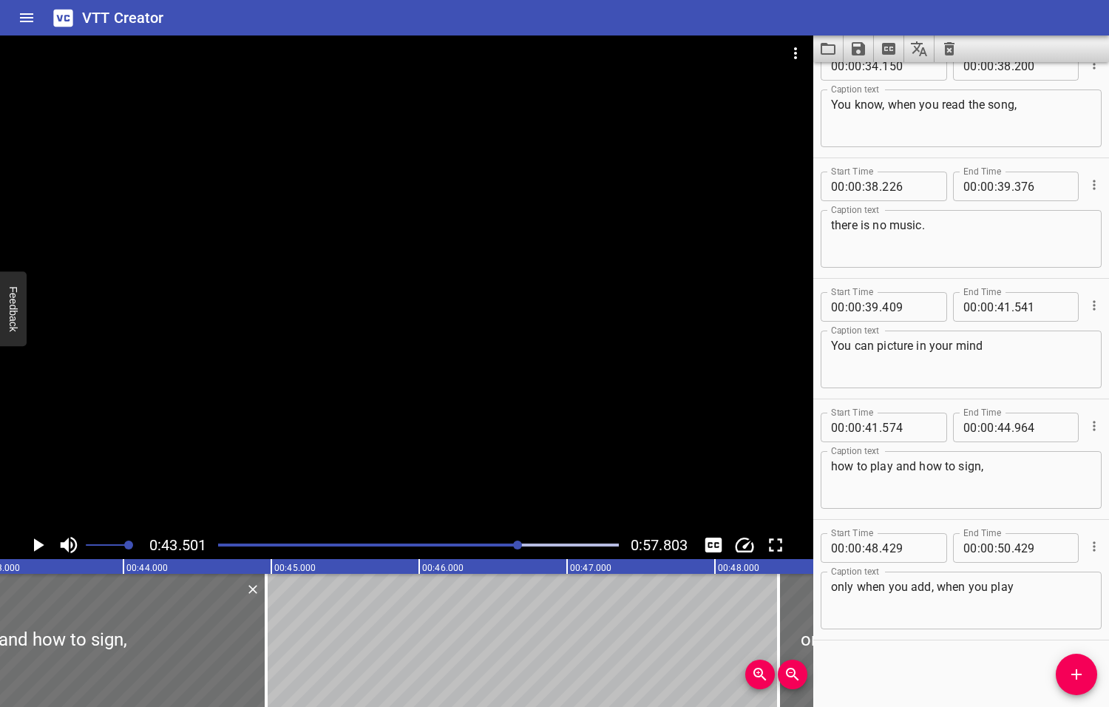
scroll to position [0, 6432]
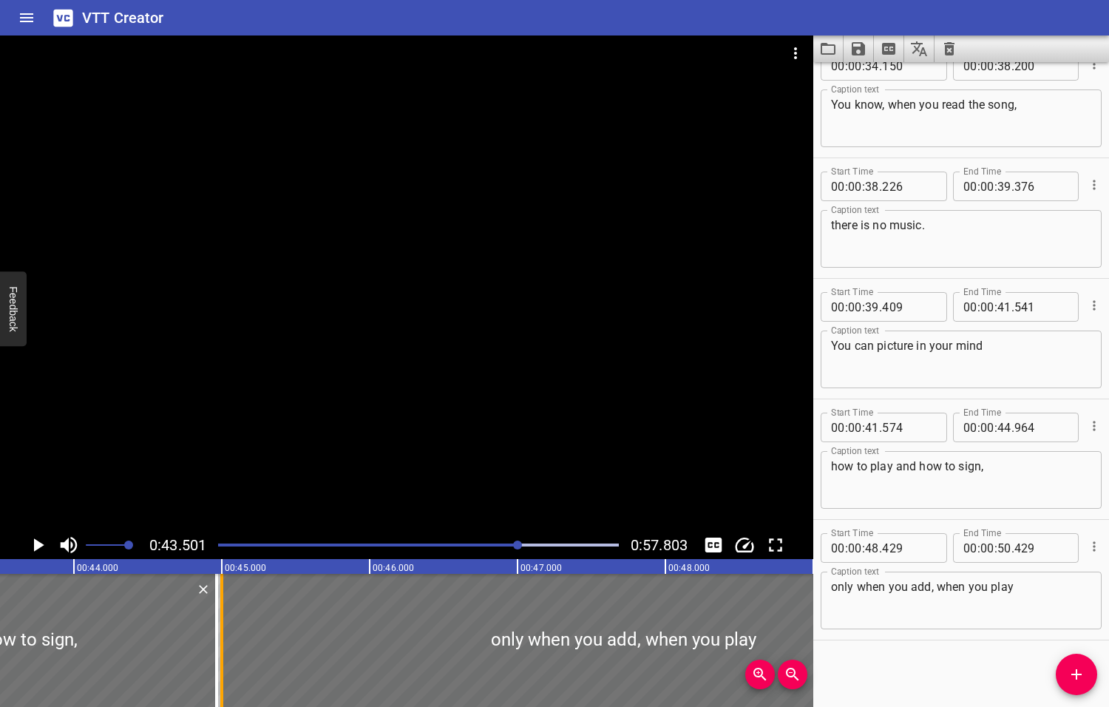
drag, startPoint x: 725, startPoint y: 650, endPoint x: 217, endPoint y: 683, distance: 508.2
click at [217, 683] on div at bounding box center [221, 640] width 15 height 133
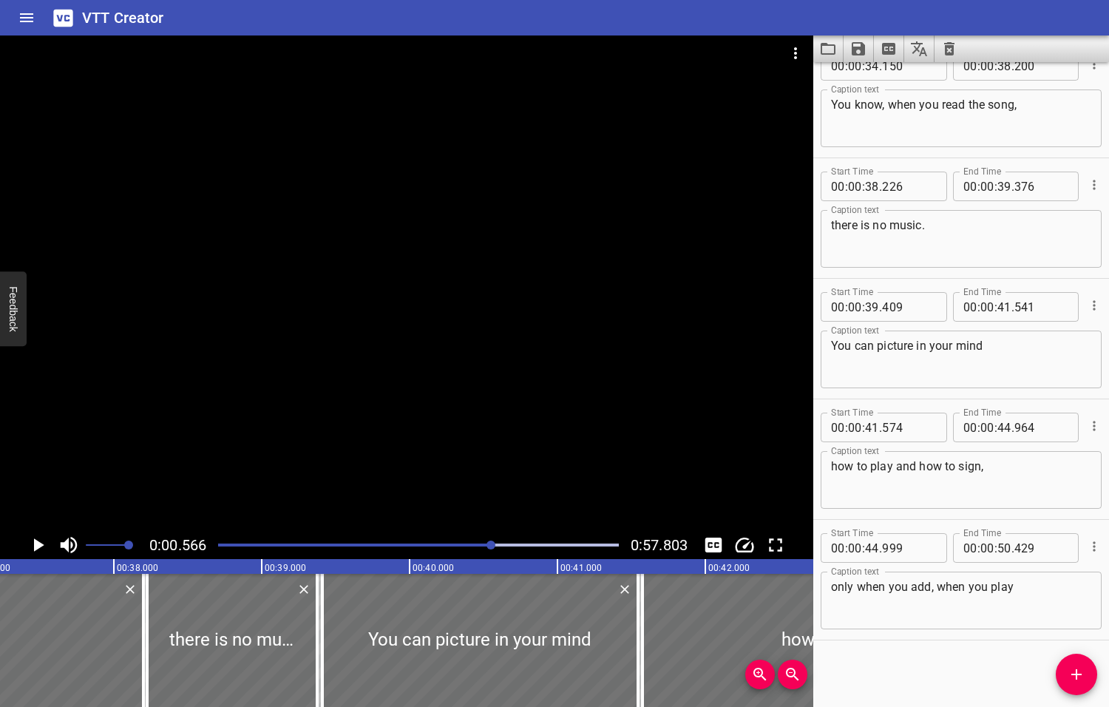
drag, startPoint x: 519, startPoint y: 542, endPoint x: 489, endPoint y: 543, distance: 29.6
click at [489, 543] on div at bounding box center [490, 544] width 9 height 9
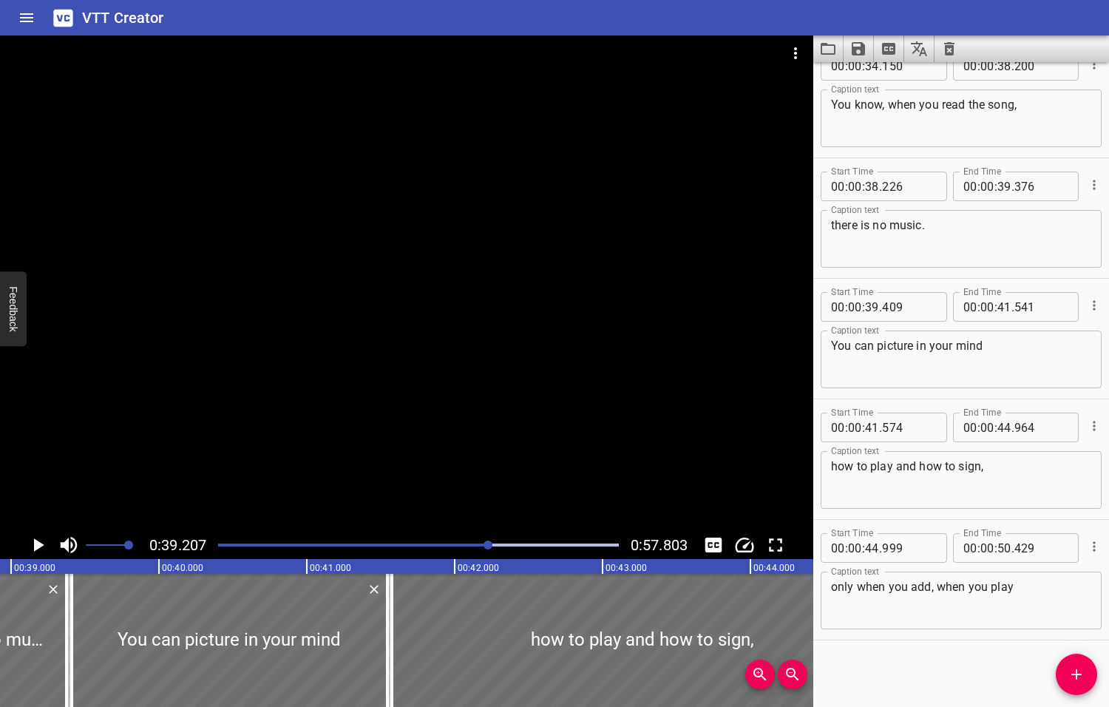
scroll to position [0, 5797]
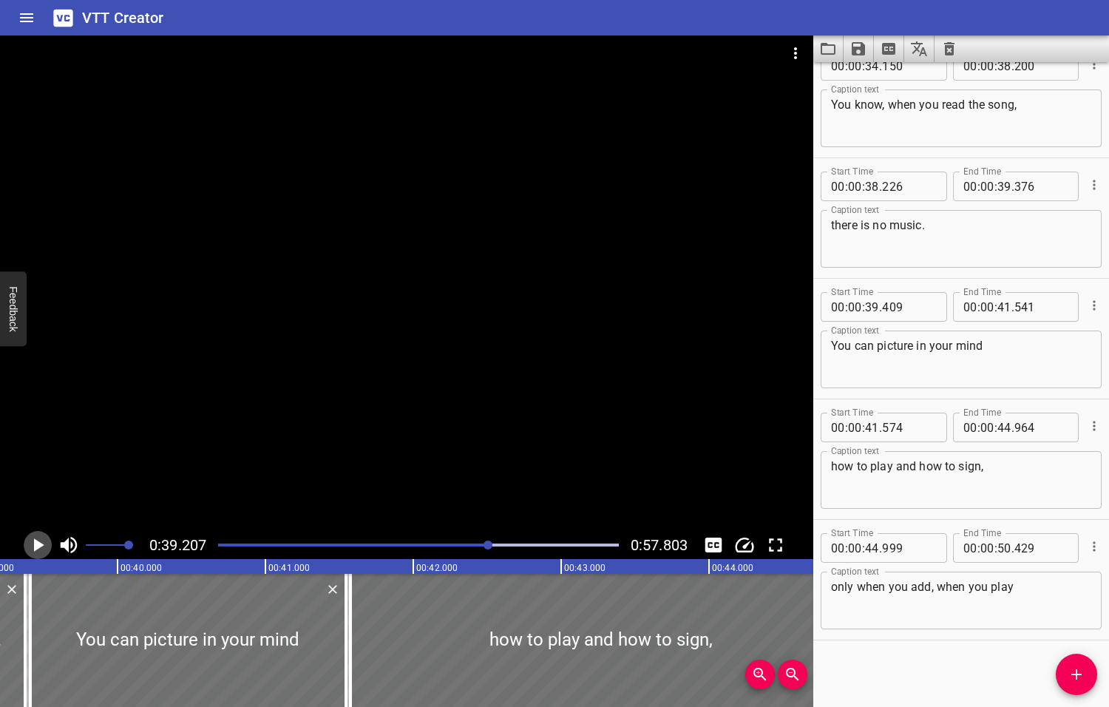
click at [38, 545] on icon "Play/Pause" at bounding box center [39, 544] width 10 height 13
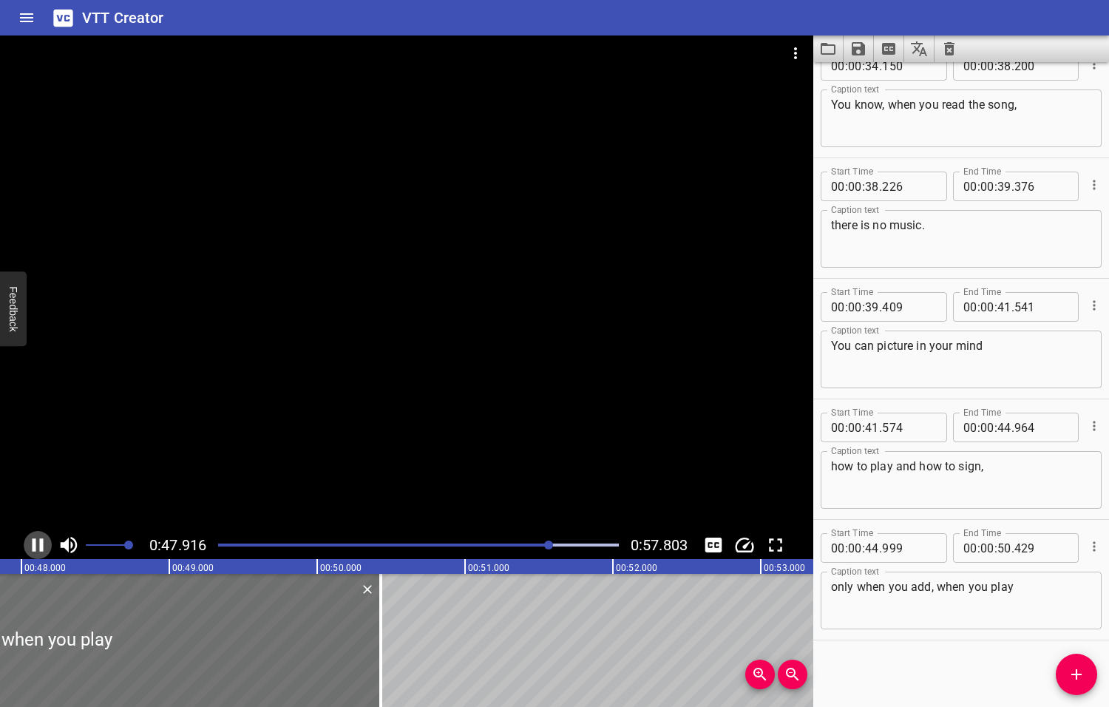
click at [45, 547] on icon "Play/Pause" at bounding box center [38, 545] width 22 height 22
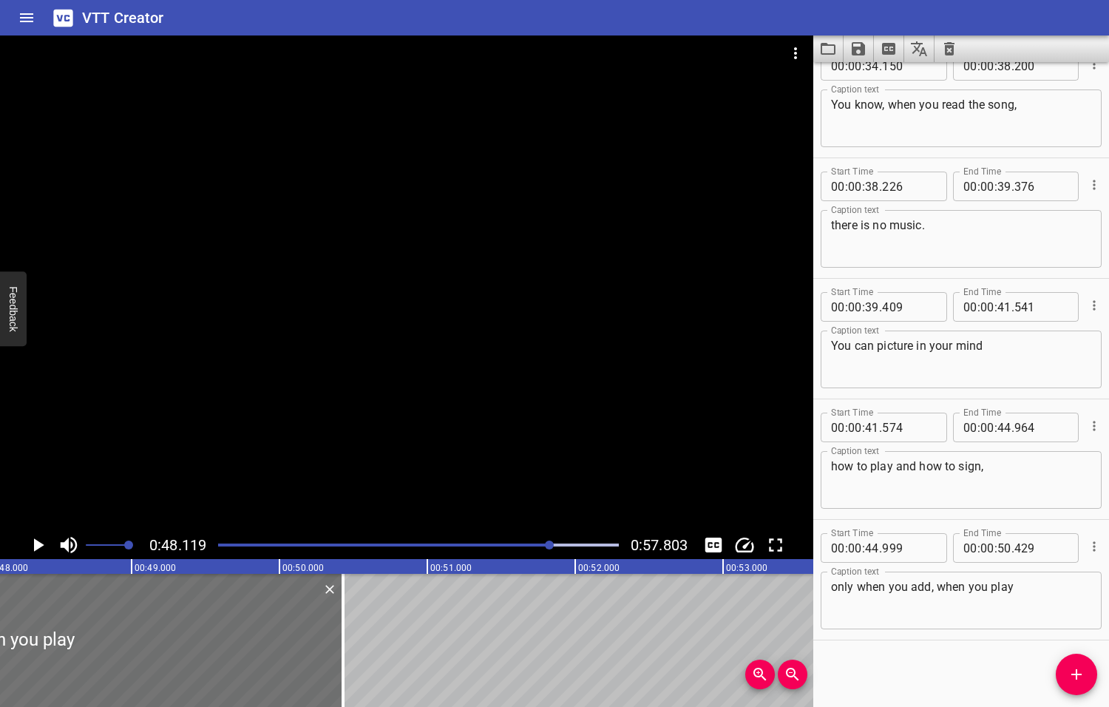
scroll to position [0, 7114]
click at [1017, 584] on textarea "only when you add, when you play" at bounding box center [961, 601] width 260 height 42
click at [38, 546] on icon "Play/Pause" at bounding box center [39, 544] width 10 height 13
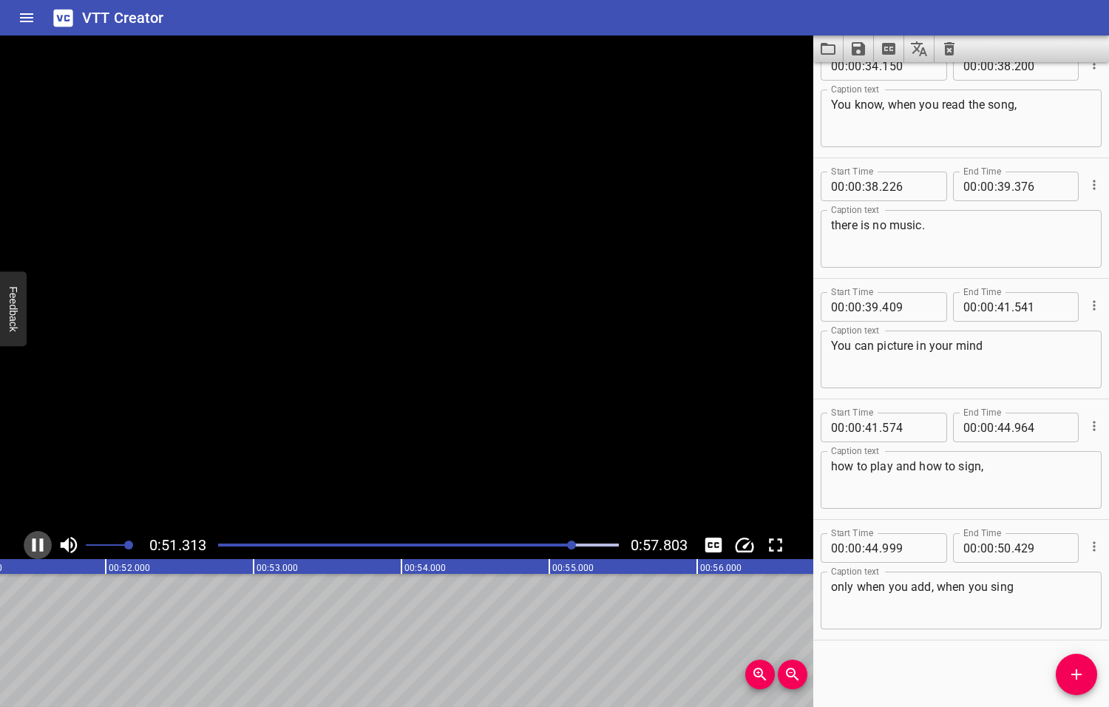
click at [38, 546] on icon "Play/Pause" at bounding box center [38, 545] width 22 height 22
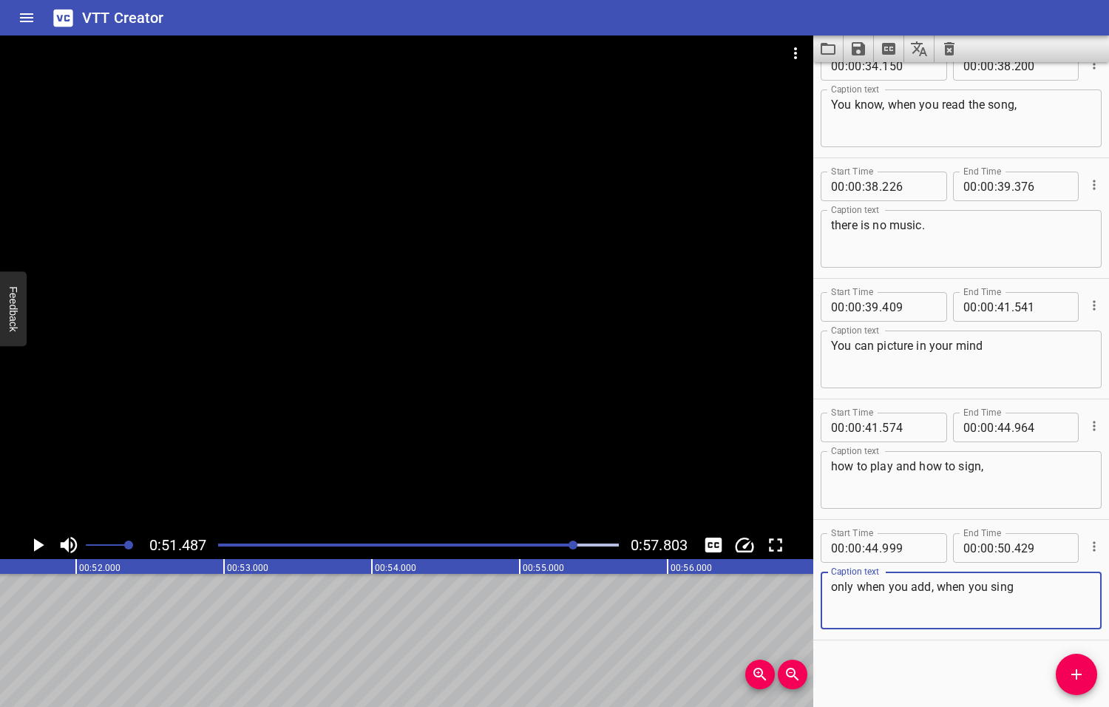
click at [1020, 587] on textarea "only when you add, when you sing" at bounding box center [961, 601] width 260 height 42
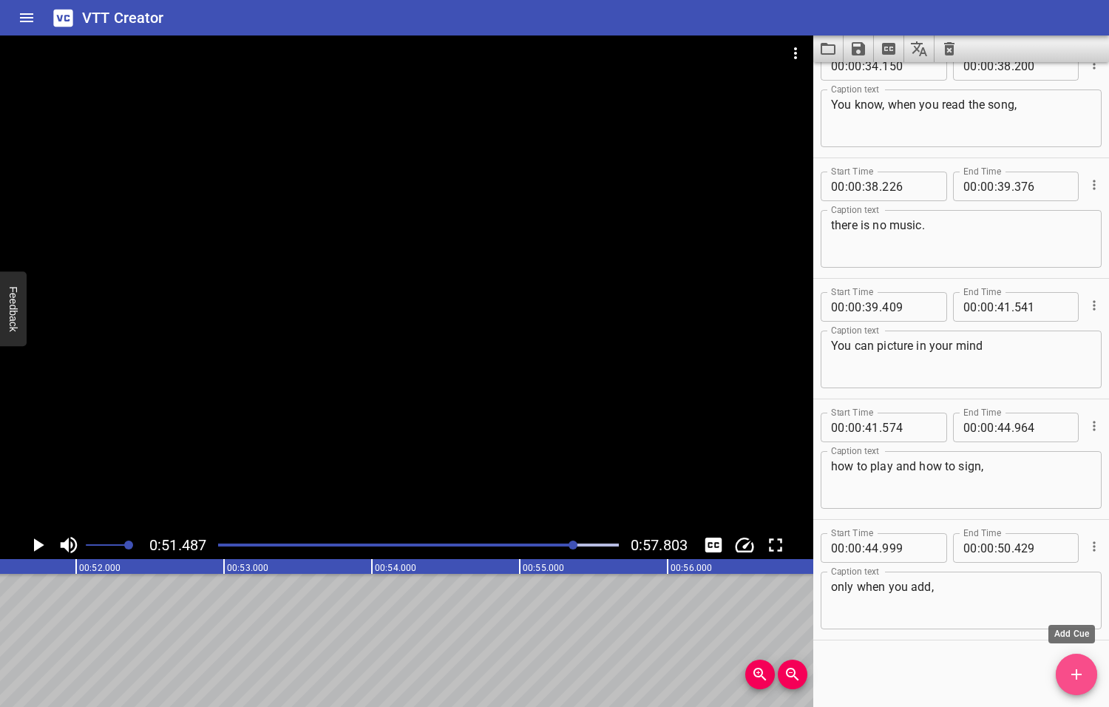
click at [1075, 677] on icon "Add Cue" at bounding box center [1077, 674] width 18 height 18
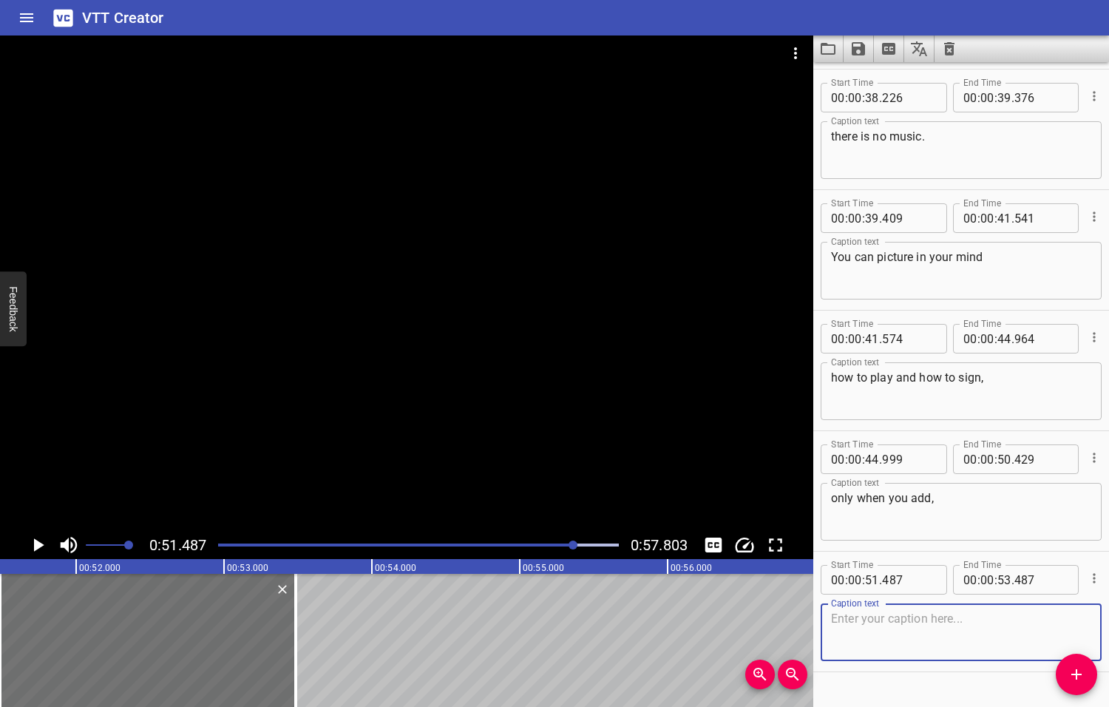
scroll to position [1473, 0]
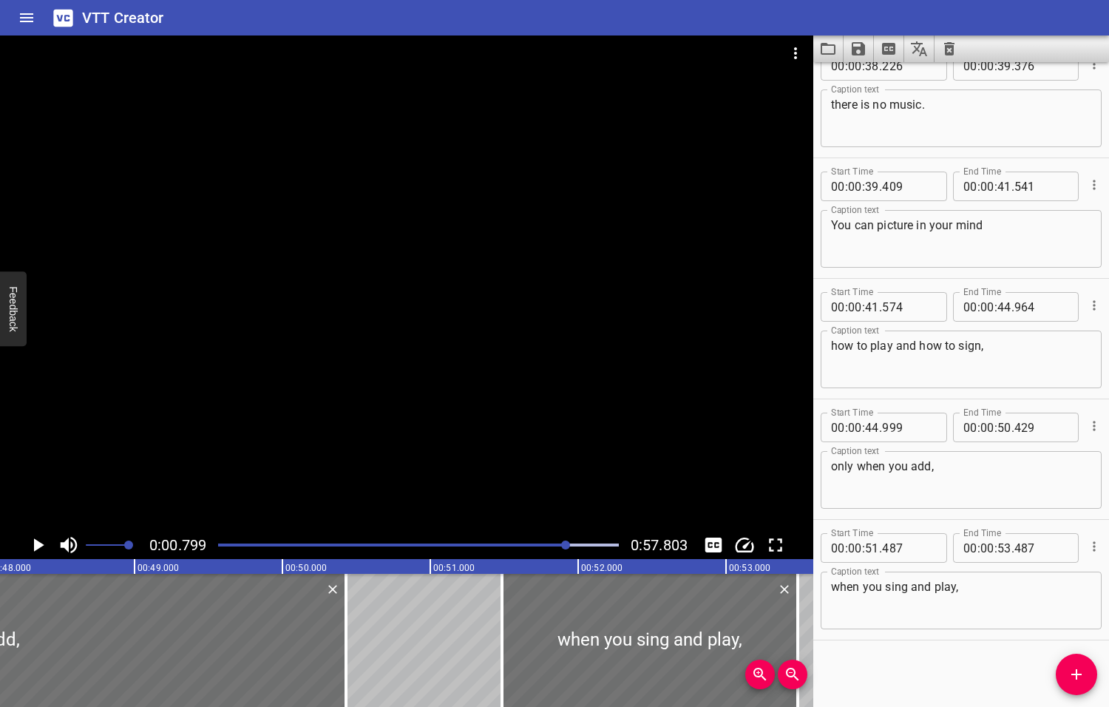
drag, startPoint x: 576, startPoint y: 543, endPoint x: 567, endPoint y: 546, distance: 9.1
click at [567, 546] on div at bounding box center [565, 544] width 9 height 9
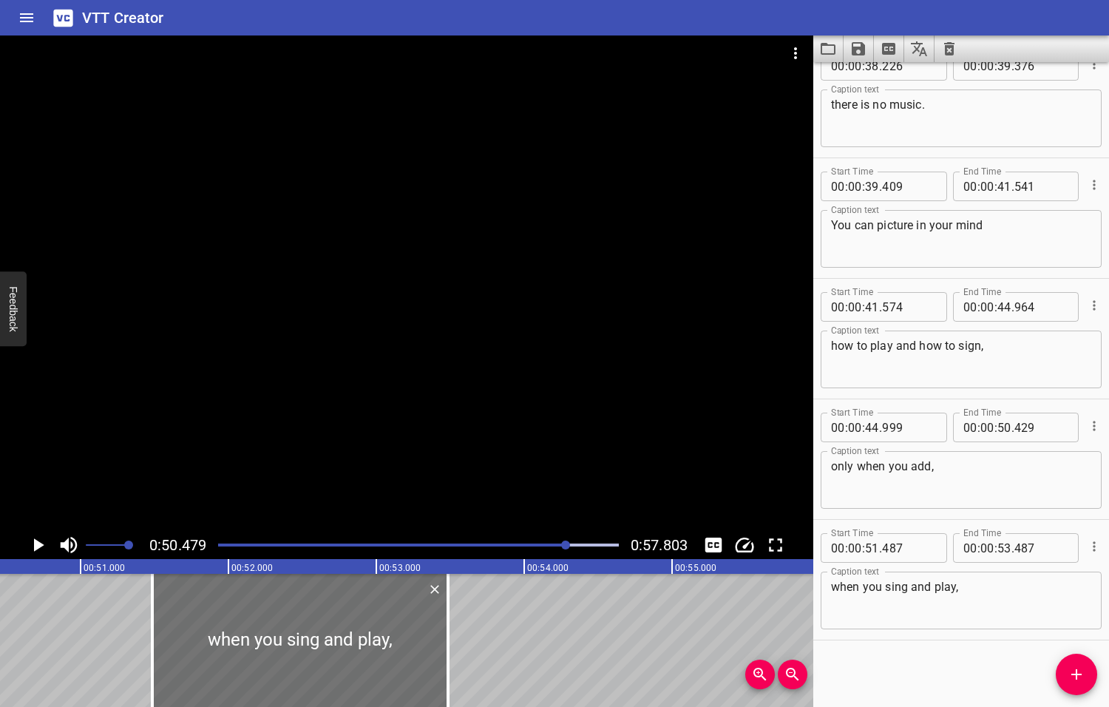
scroll to position [0, 7463]
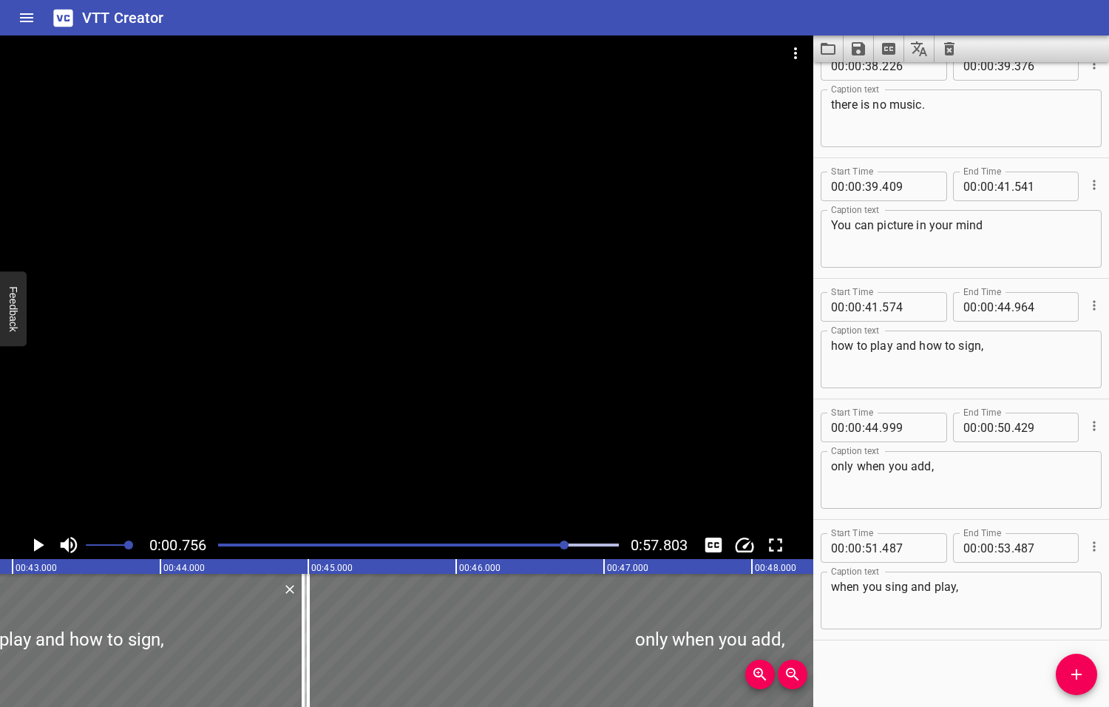
drag, startPoint x: 566, startPoint y: 542, endPoint x: 551, endPoint y: 543, distance: 14.9
click at [560, 544] on div at bounding box center [564, 544] width 9 height 9
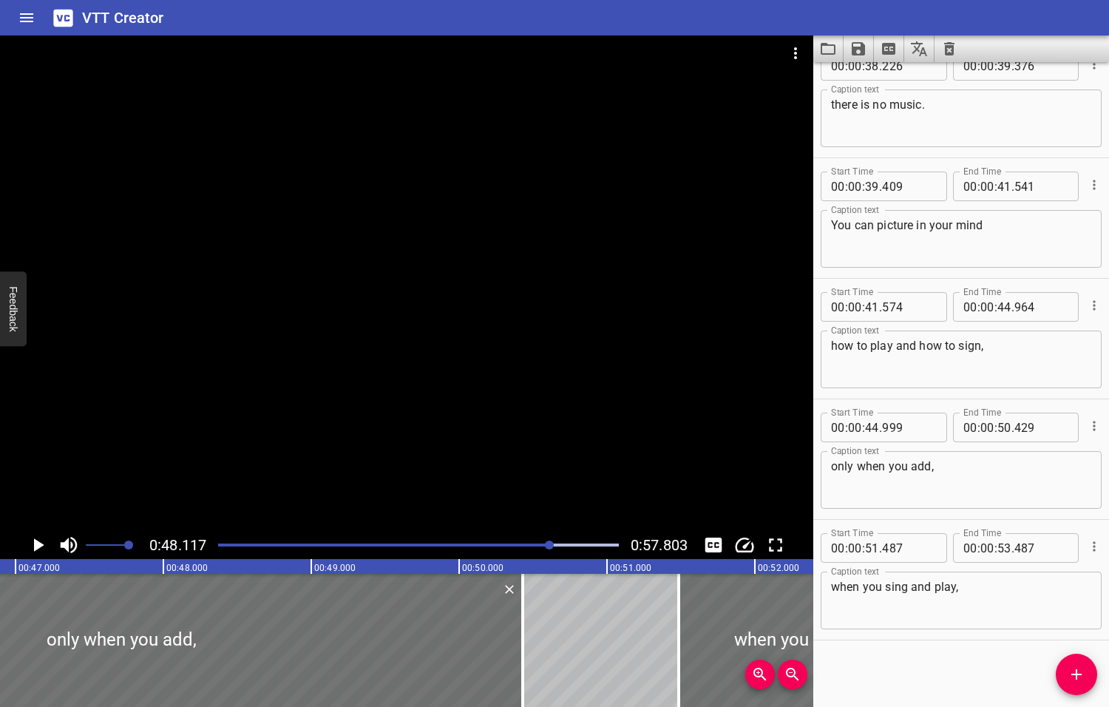
scroll to position [0, 7114]
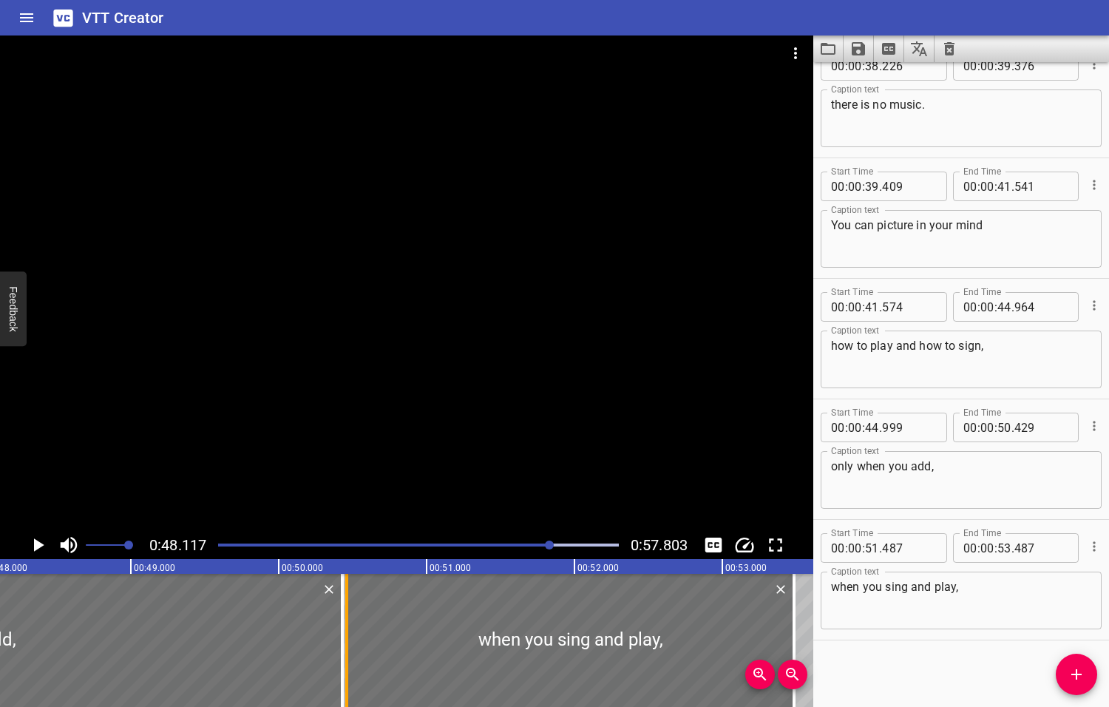
drag, startPoint x: 499, startPoint y: 634, endPoint x: 348, endPoint y: 639, distance: 150.9
click at [348, 639] on div at bounding box center [346, 640] width 15 height 133
click at [38, 545] on icon "Play/Pause" at bounding box center [39, 544] width 10 height 13
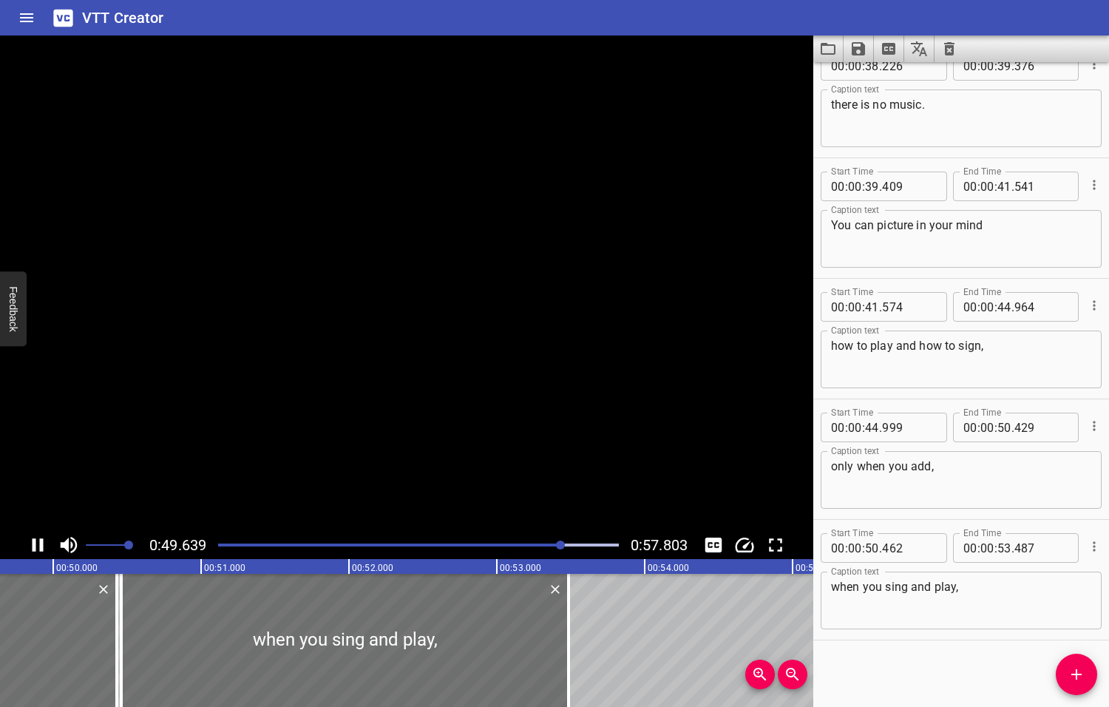
click at [38, 545] on icon "Play/Pause" at bounding box center [38, 545] width 22 height 22
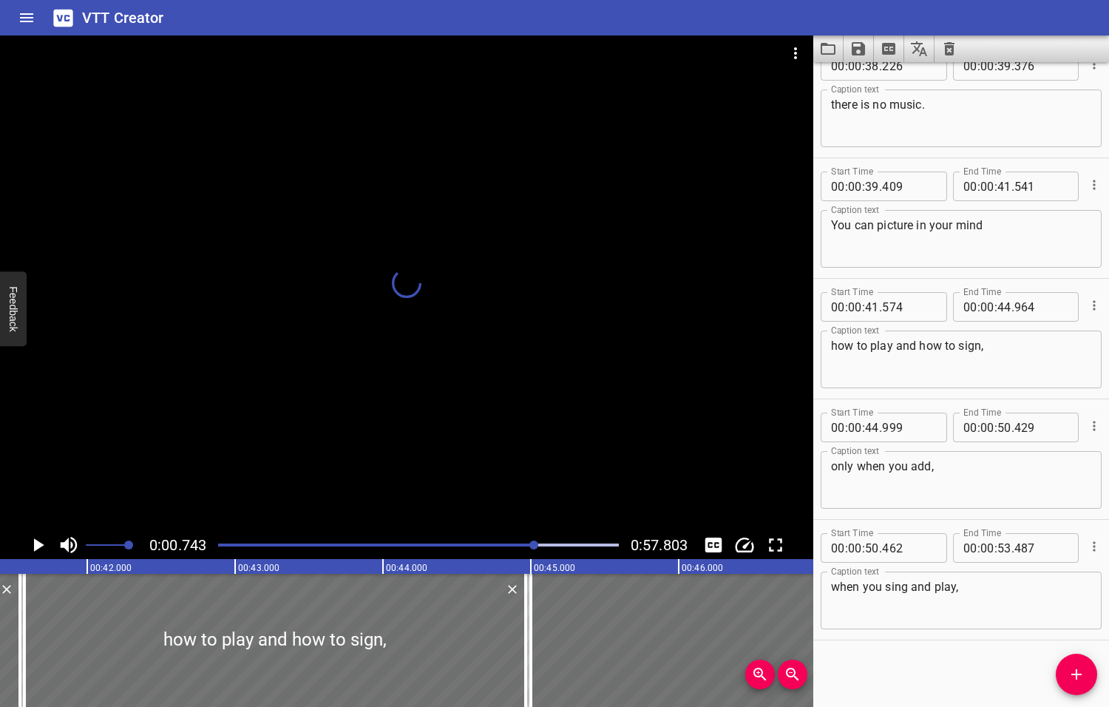
drag, startPoint x: 563, startPoint y: 546, endPoint x: 535, endPoint y: 550, distance: 28.4
click at [535, 551] on div at bounding box center [418, 545] width 418 height 21
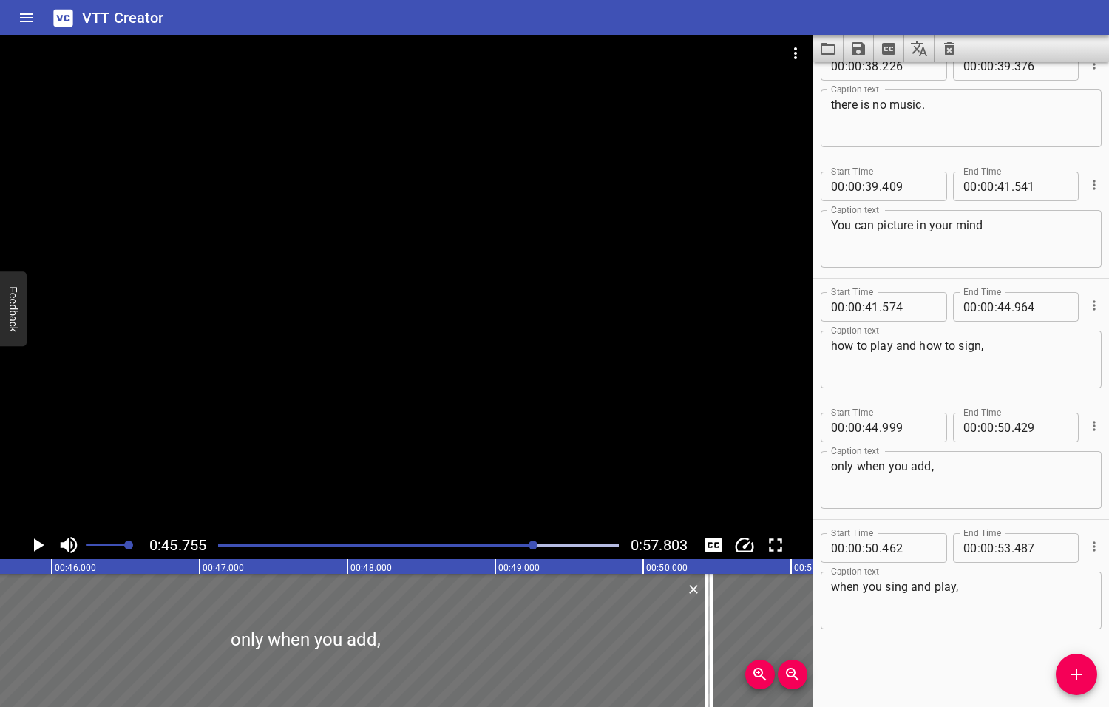
scroll to position [0, 6765]
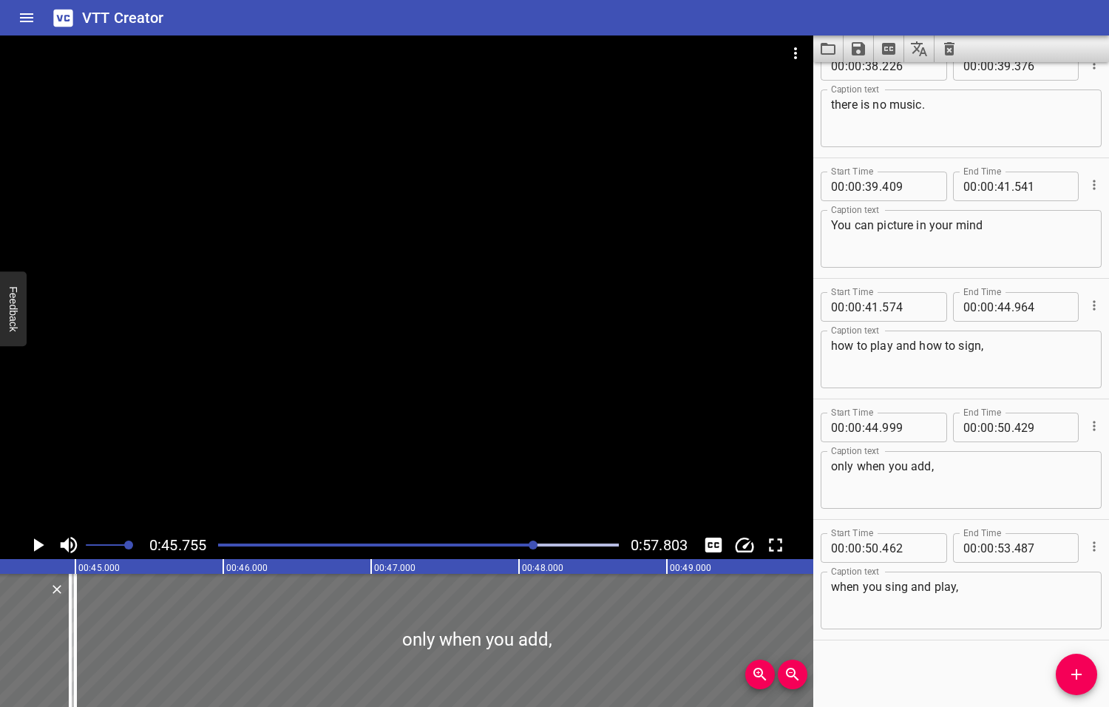
drag, startPoint x: 534, startPoint y: 543, endPoint x: 509, endPoint y: 547, distance: 24.7
click at [529, 547] on div at bounding box center [533, 544] width 9 height 9
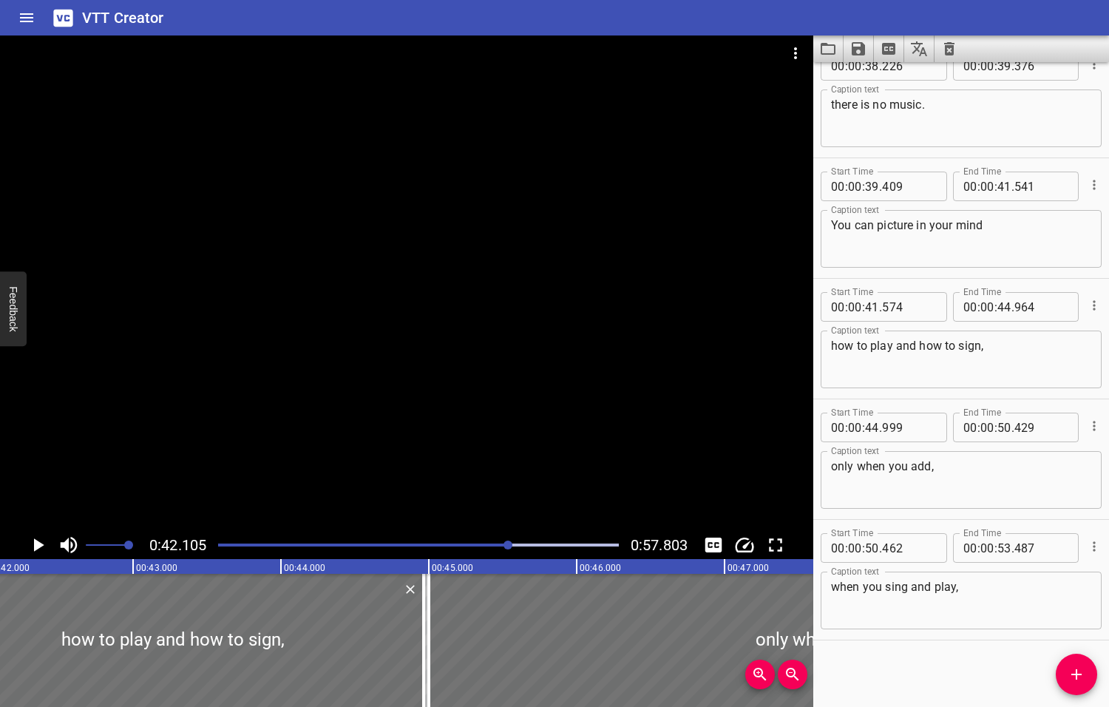
scroll to position [0, 6226]
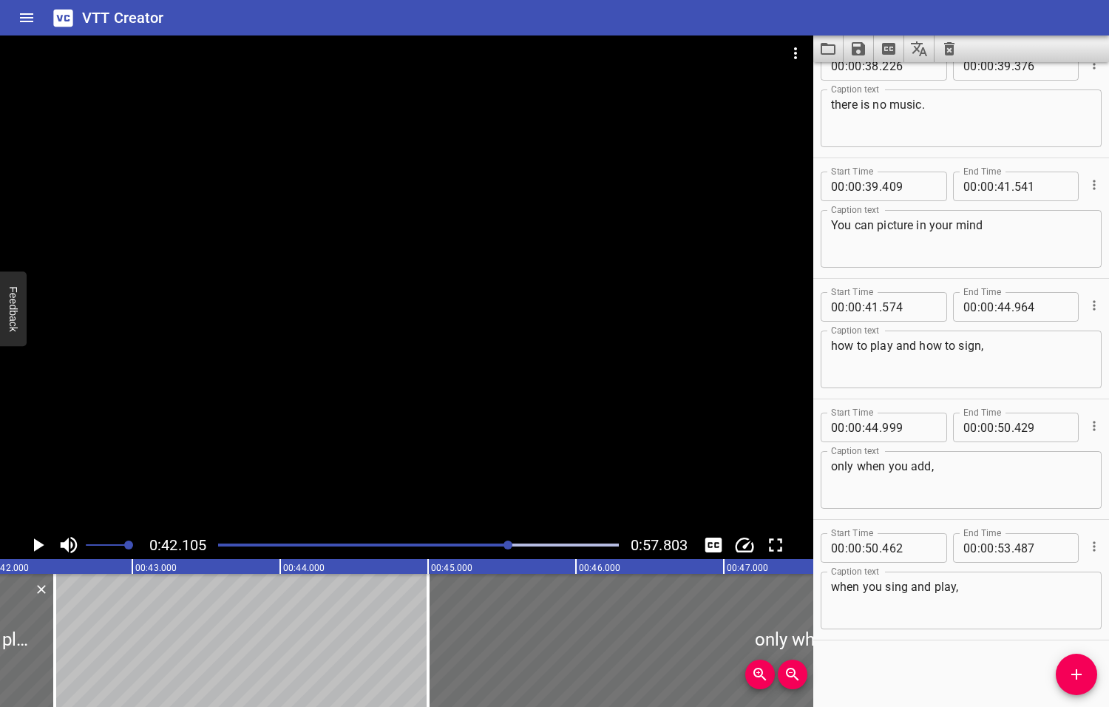
drag, startPoint x: 419, startPoint y: 645, endPoint x: 95, endPoint y: 665, distance: 324.5
click at [51, 657] on div at bounding box center [54, 640] width 15 height 133
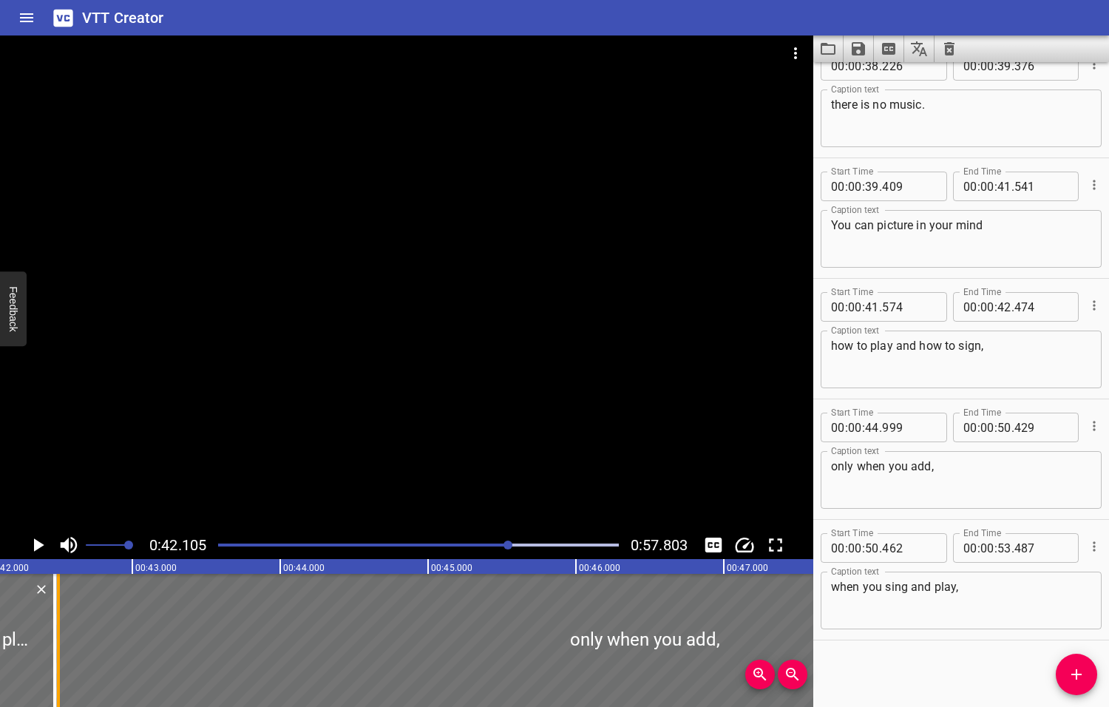
drag, startPoint x: 423, startPoint y: 642, endPoint x: 53, endPoint y: 639, distance: 369.7
click at [53, 639] on div at bounding box center [58, 640] width 15 height 133
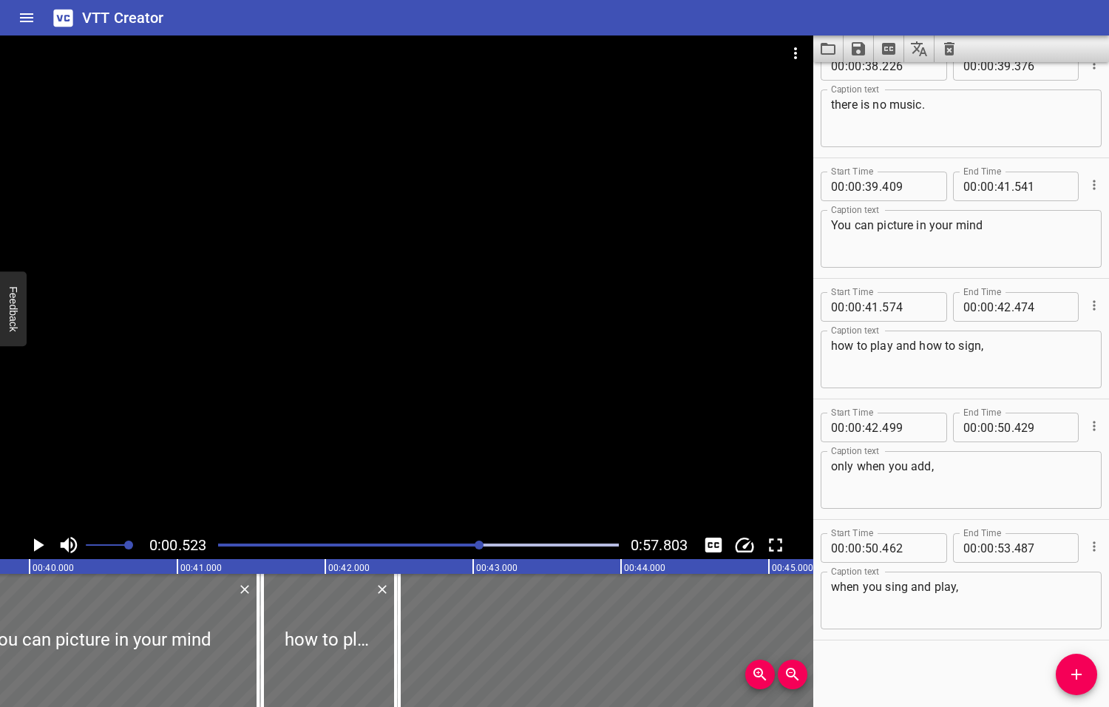
drag, startPoint x: 508, startPoint y: 543, endPoint x: 480, endPoint y: 552, distance: 29.5
click at [480, 552] on div at bounding box center [418, 545] width 418 height 21
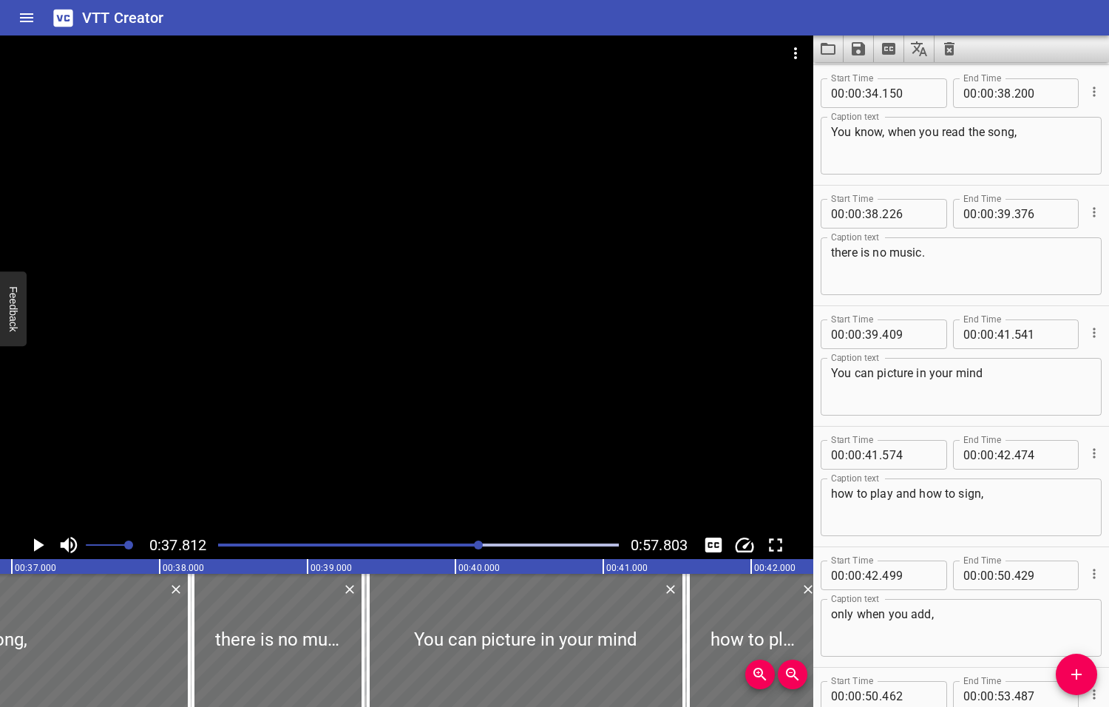
scroll to position [0, 5590]
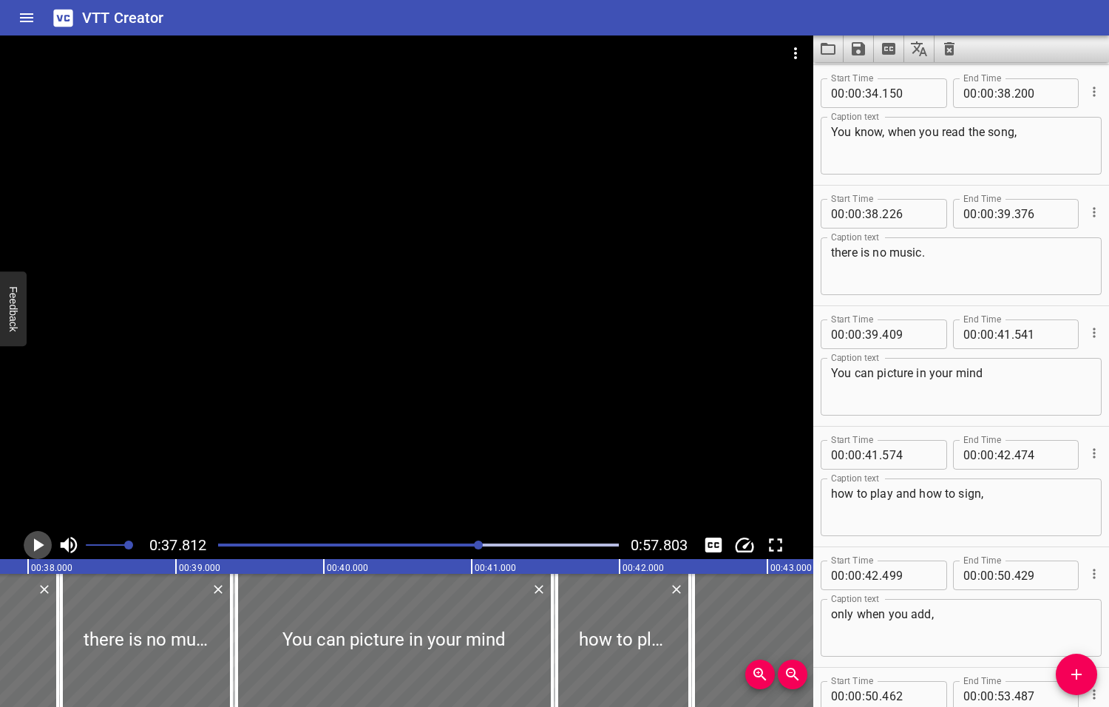
click at [38, 544] on icon "Play/Pause" at bounding box center [39, 544] width 10 height 13
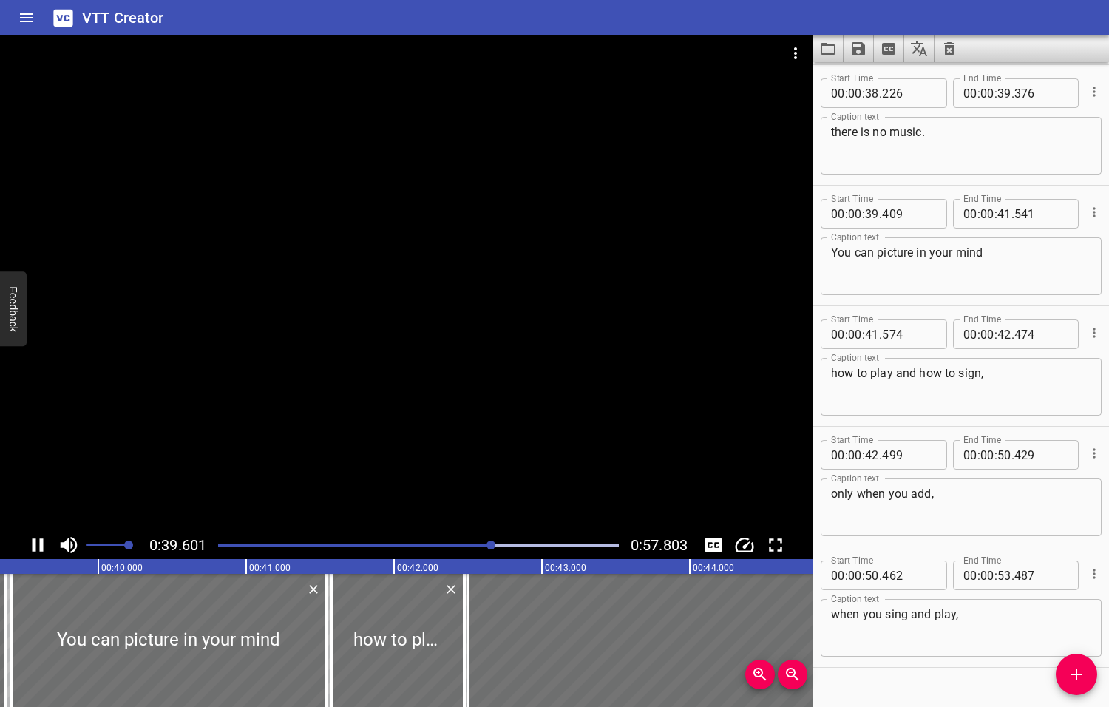
scroll to position [1473, 0]
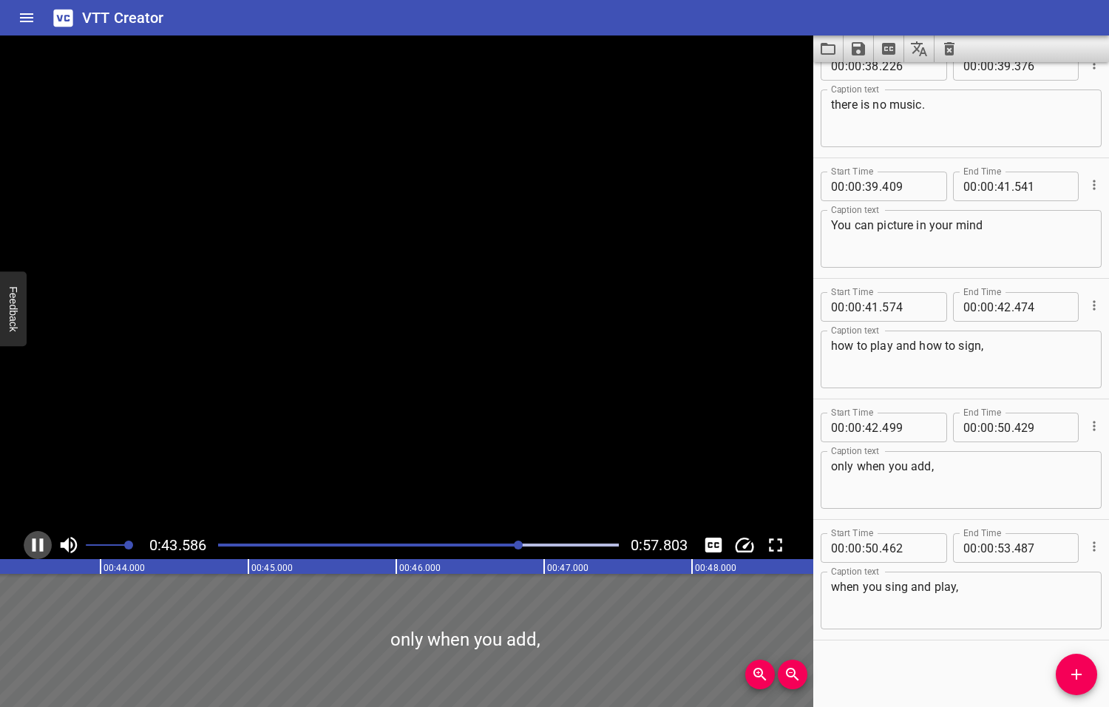
click at [38, 544] on icon "Play/Pause" at bounding box center [38, 545] width 22 height 22
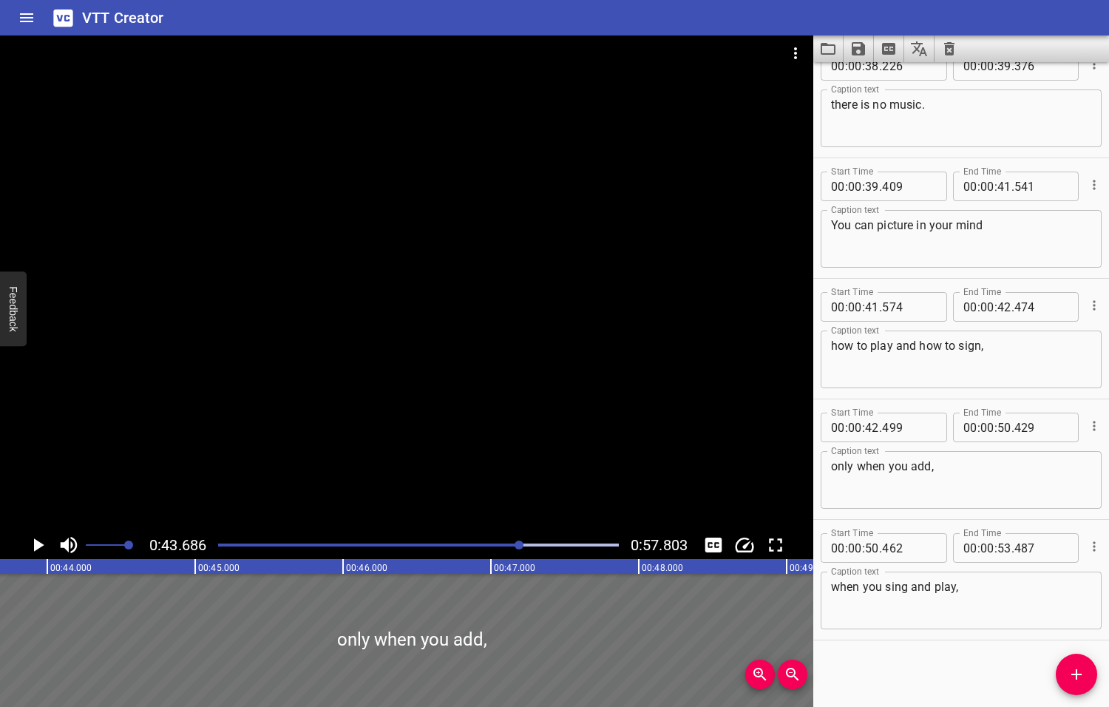
scroll to position [0, 6459]
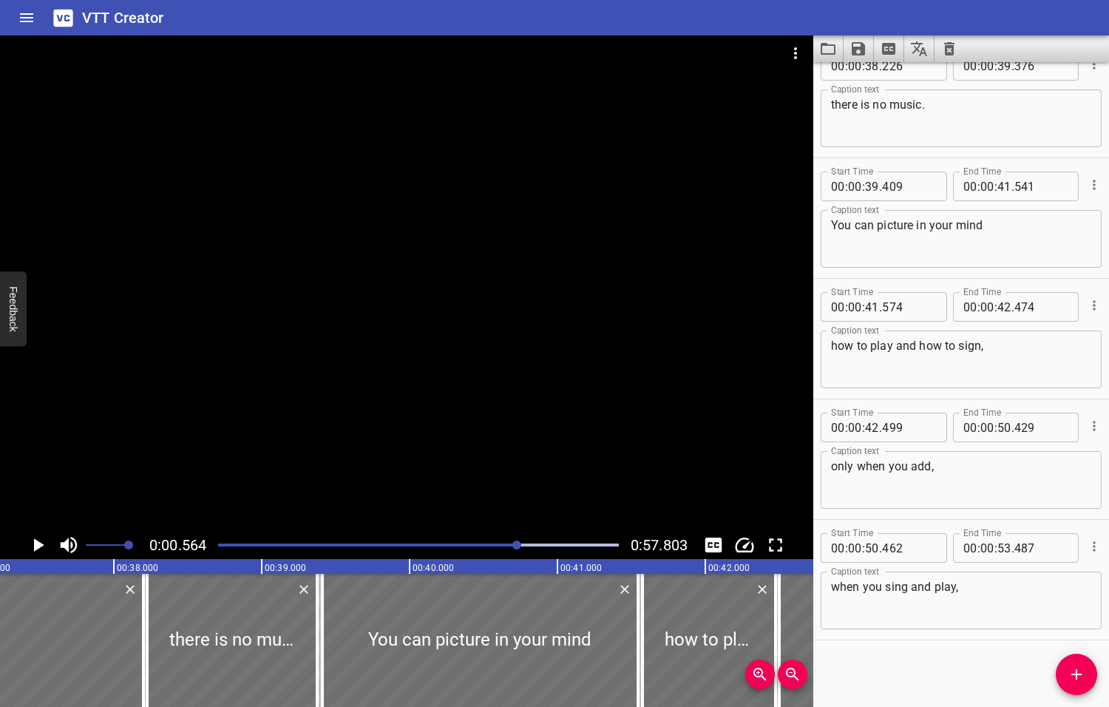
click at [518, 546] on div at bounding box center [516, 544] width 9 height 9
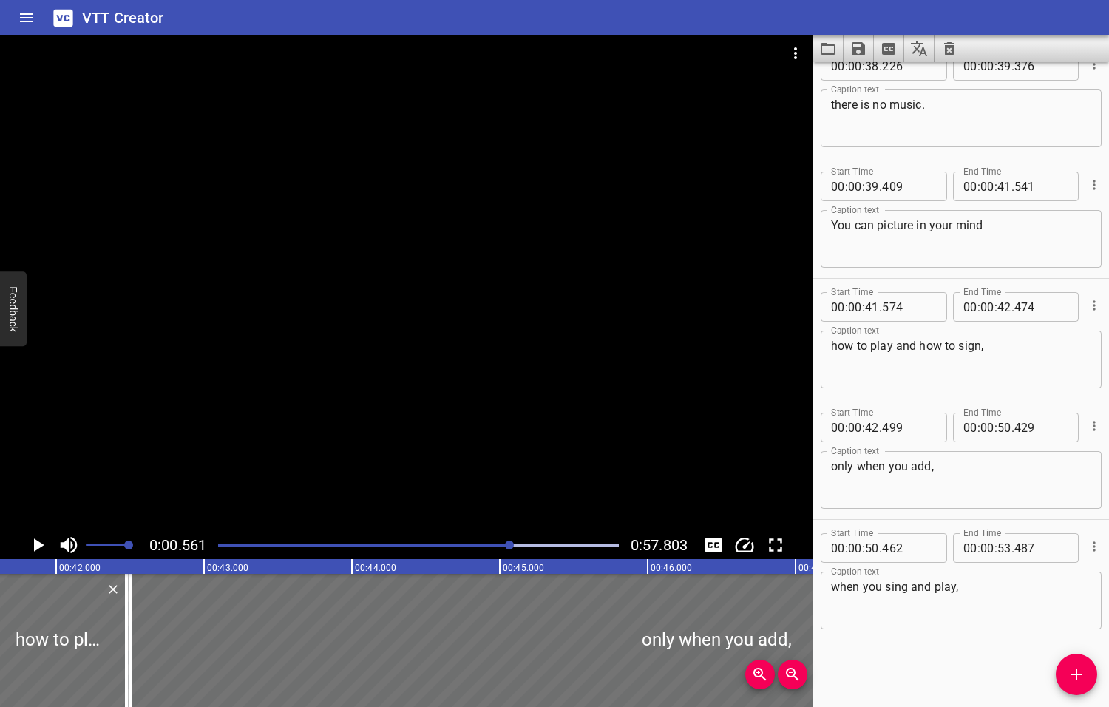
drag, startPoint x: 518, startPoint y: 546, endPoint x: 511, endPoint y: 549, distance: 8.3
click at [511, 549] on div at bounding box center [418, 545] width 418 height 21
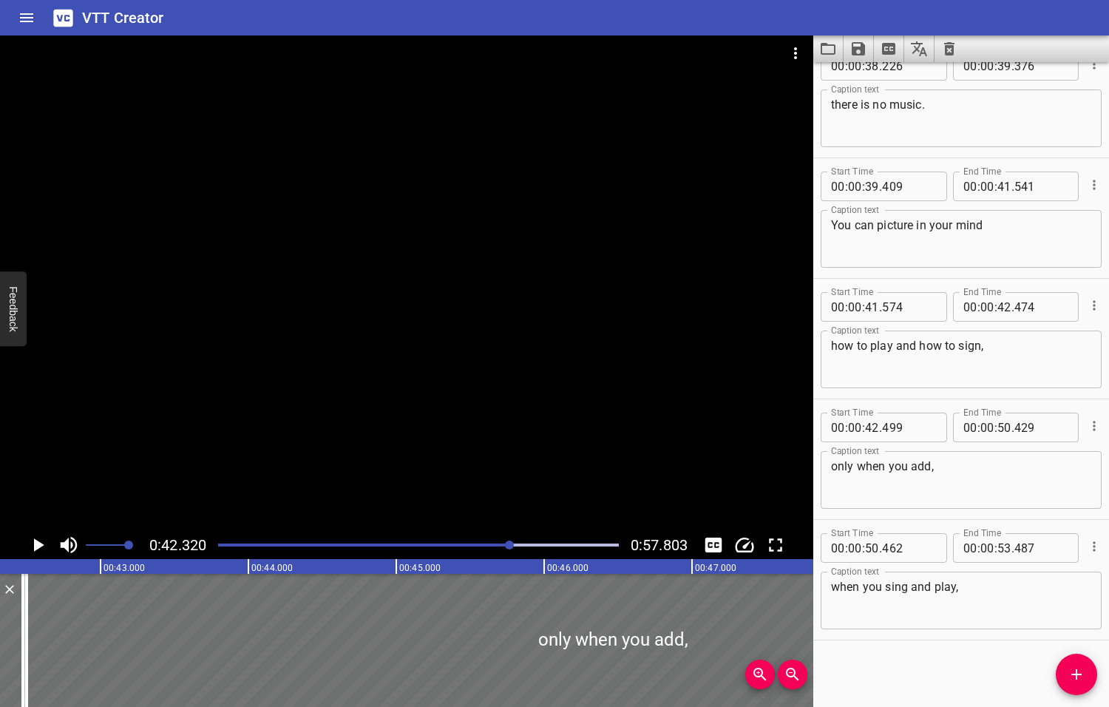
click at [506, 550] on div at bounding box center [418, 545] width 418 height 21
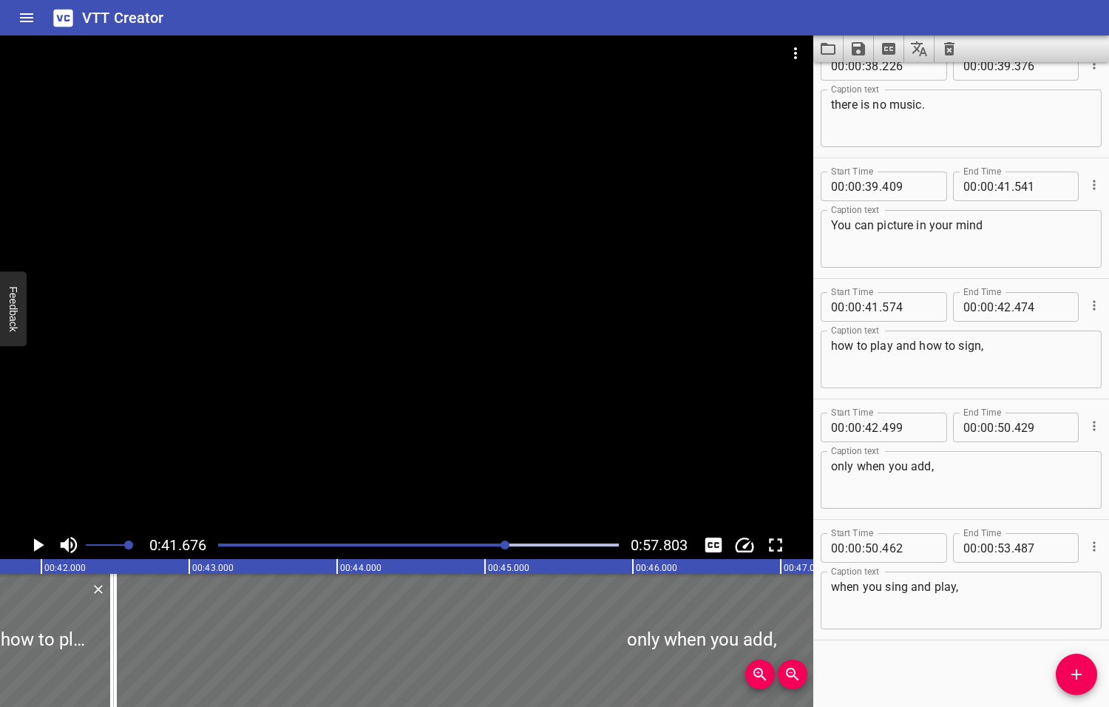
scroll to position [0, 6162]
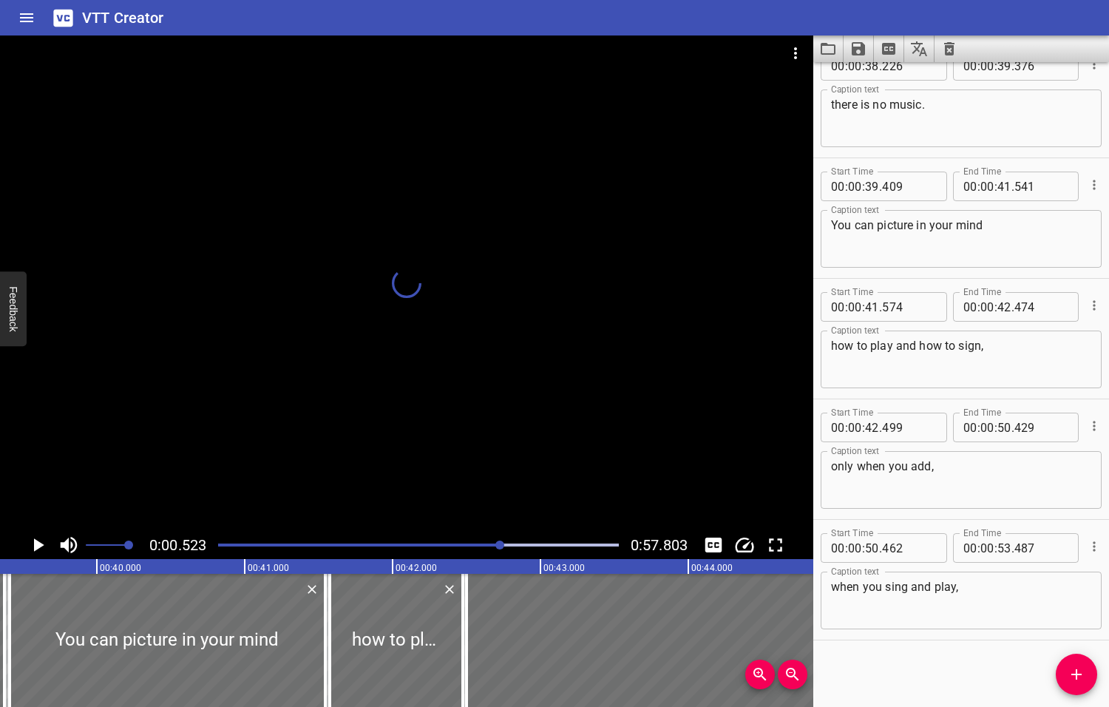
click at [501, 546] on div at bounding box center [499, 544] width 9 height 9
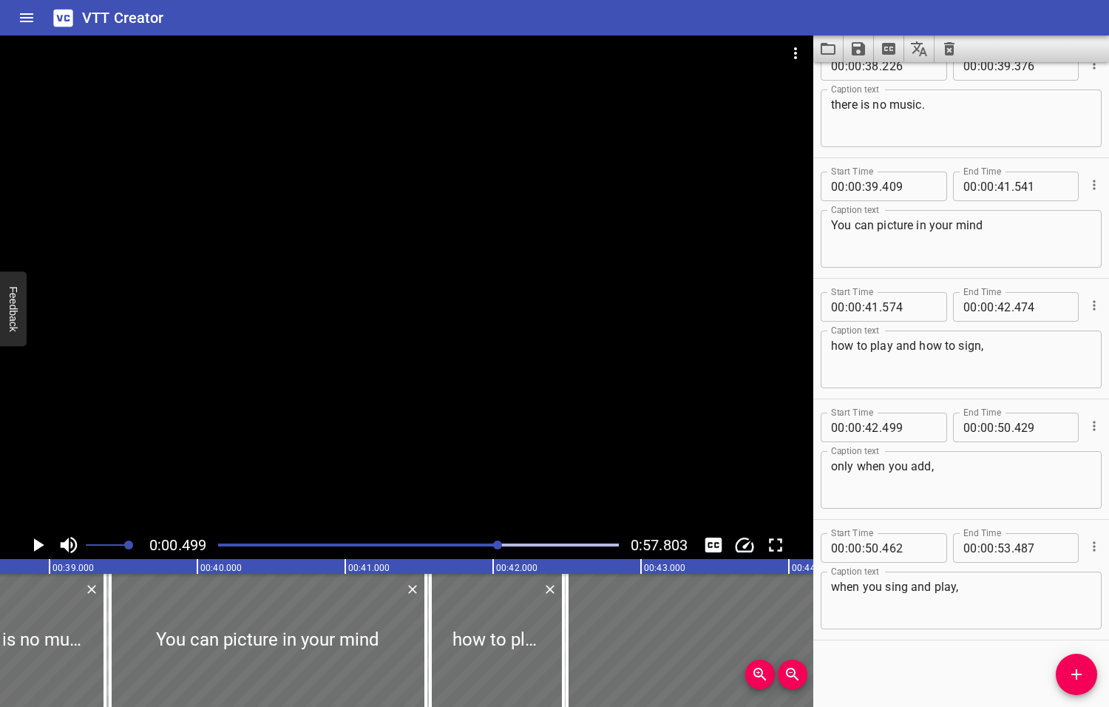
click at [495, 546] on div at bounding box center [497, 544] width 9 height 9
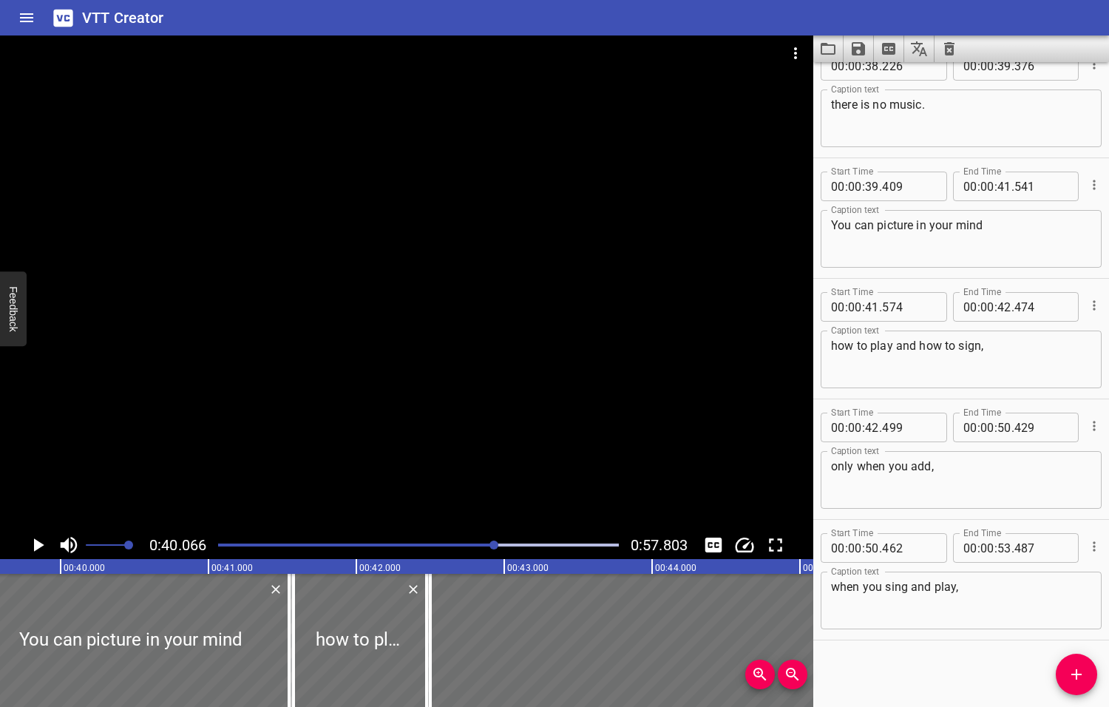
scroll to position [0, 5924]
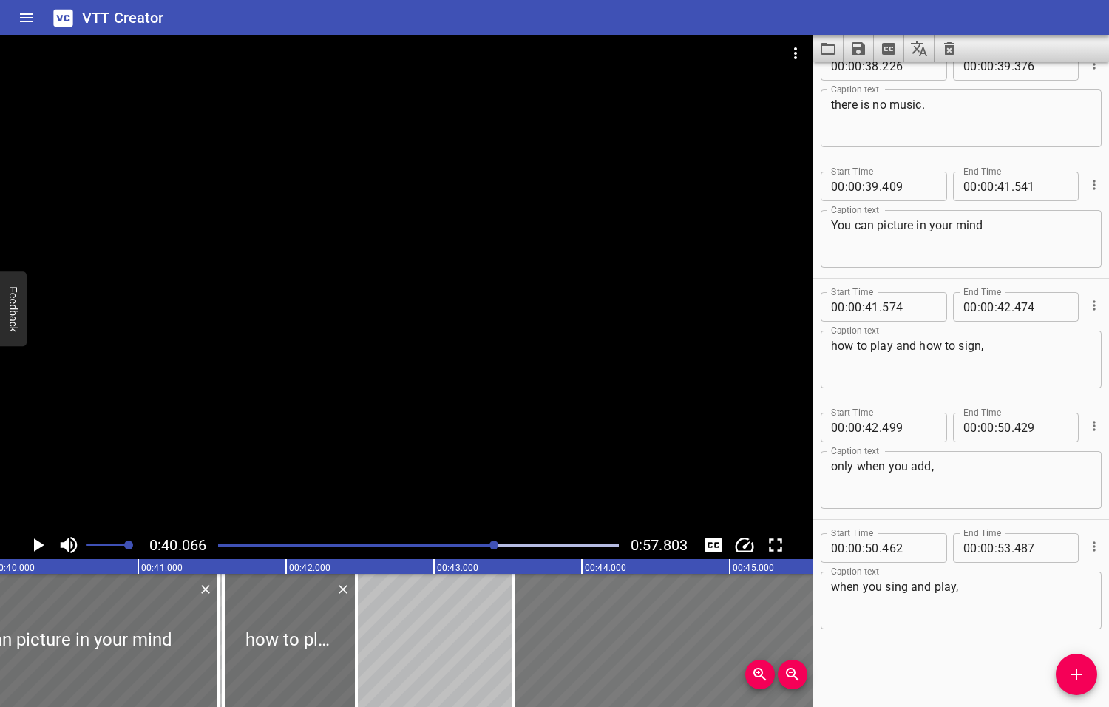
drag, startPoint x: 364, startPoint y: 638, endPoint x: 528, endPoint y: 630, distance: 163.6
click at [521, 631] on div at bounding box center [513, 640] width 15 height 133
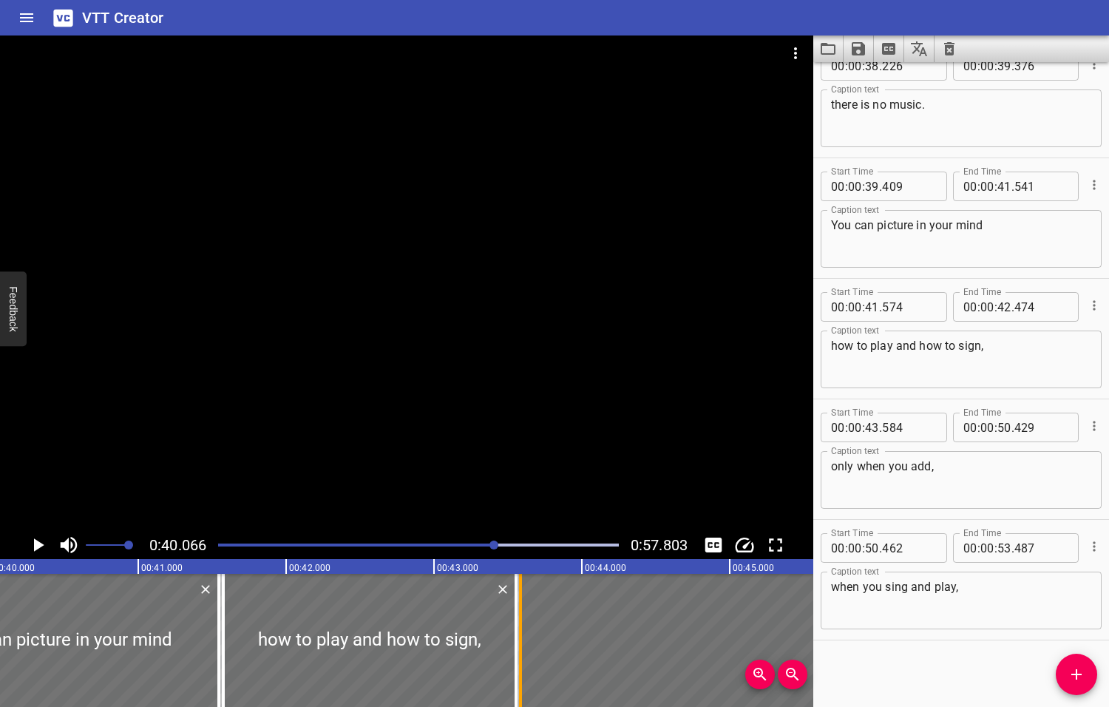
drag, startPoint x: 356, startPoint y: 631, endPoint x: 516, endPoint y: 630, distance: 159.7
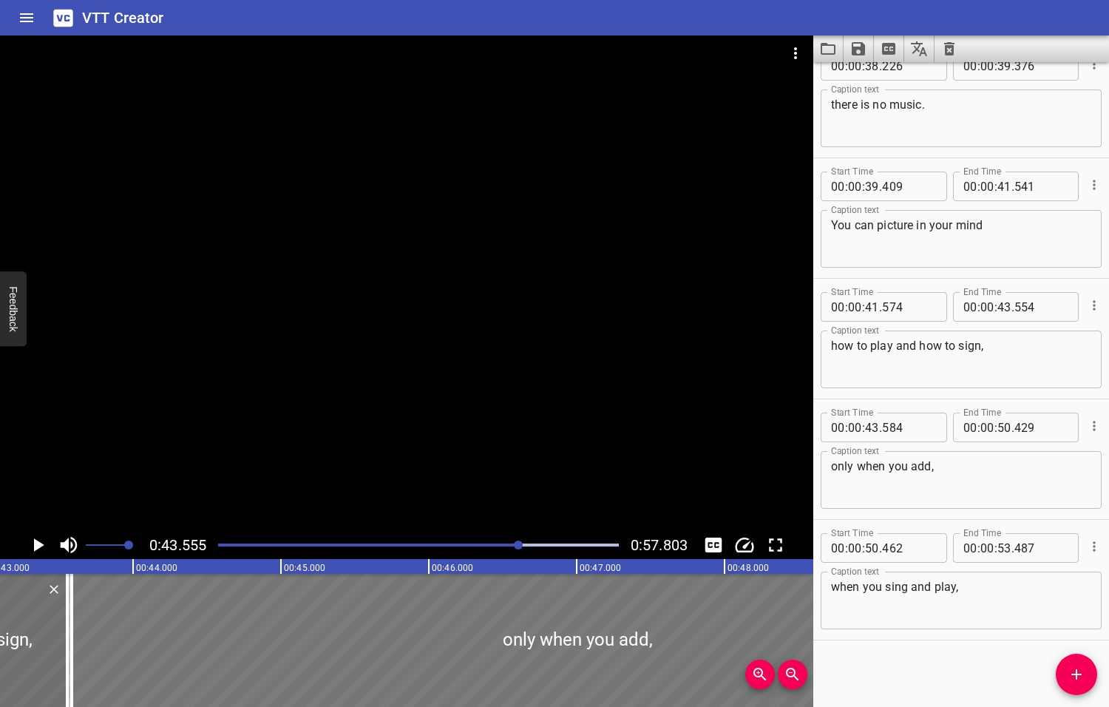
scroll to position [0, 6440]
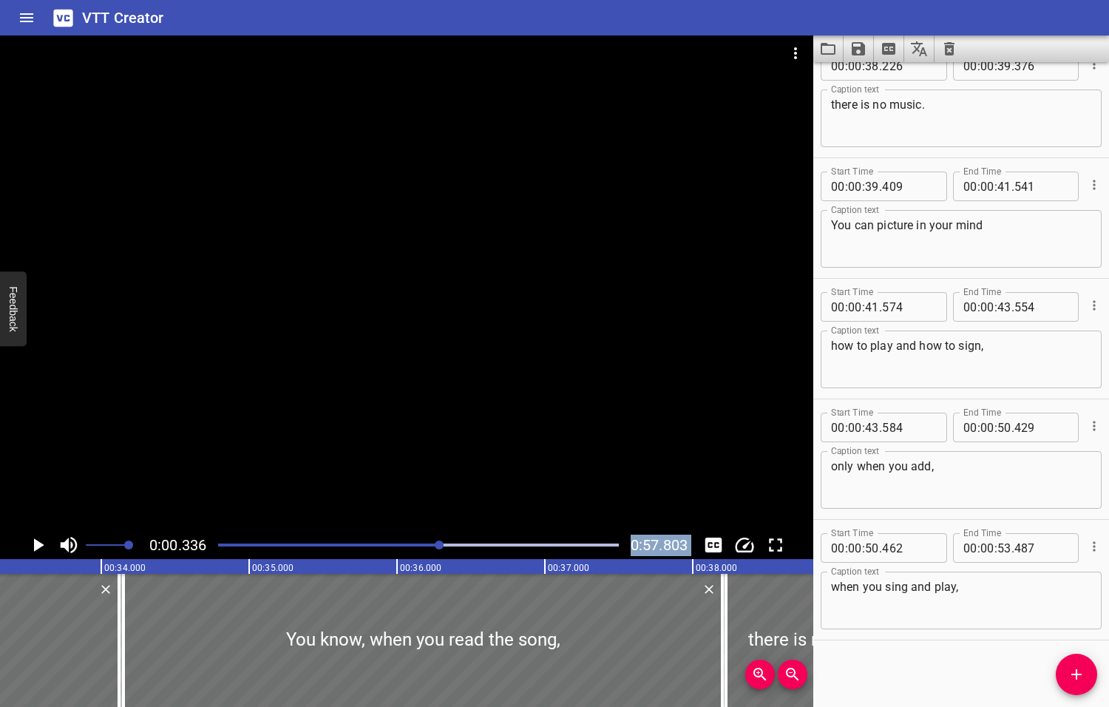
drag, startPoint x: 520, startPoint y: 544, endPoint x: 438, endPoint y: 560, distance: 83.5
click at [438, 560] on div "0:00.336 0:57.803 00:00.000 00:01.000 00:02.000 00:03.000 00:04.000 00:05.000 0…" at bounding box center [406, 370] width 813 height 671
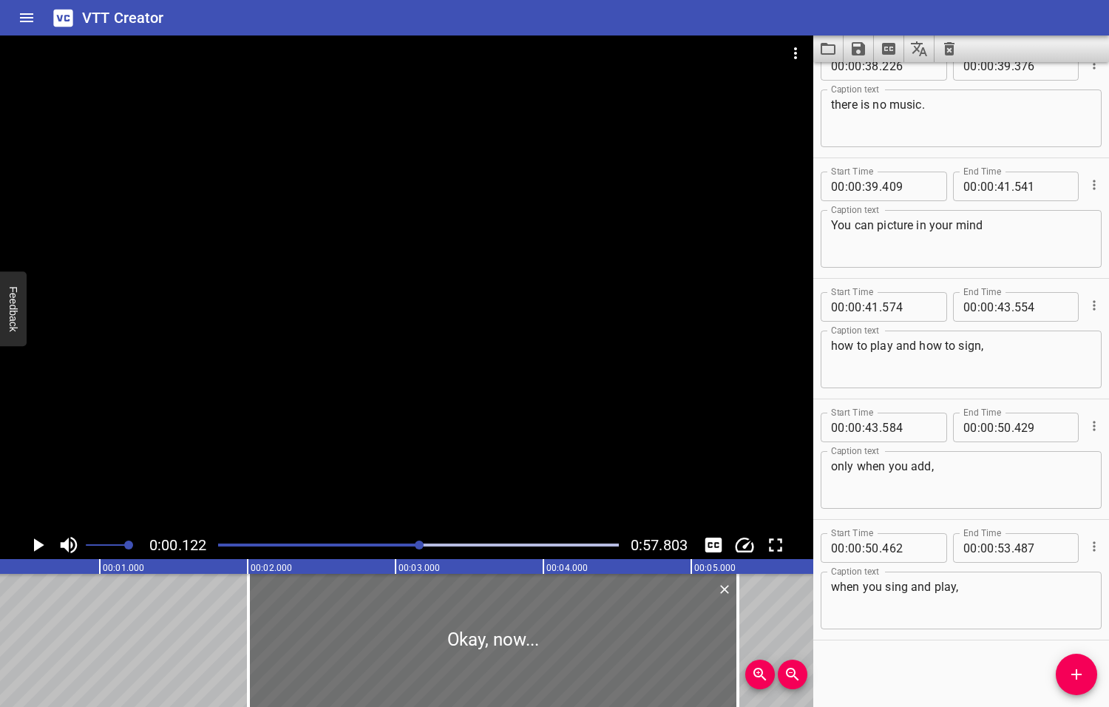
drag, startPoint x: 223, startPoint y: 547, endPoint x: 466, endPoint y: 549, distance: 243.2
click at [424, 549] on div at bounding box center [419, 544] width 9 height 9
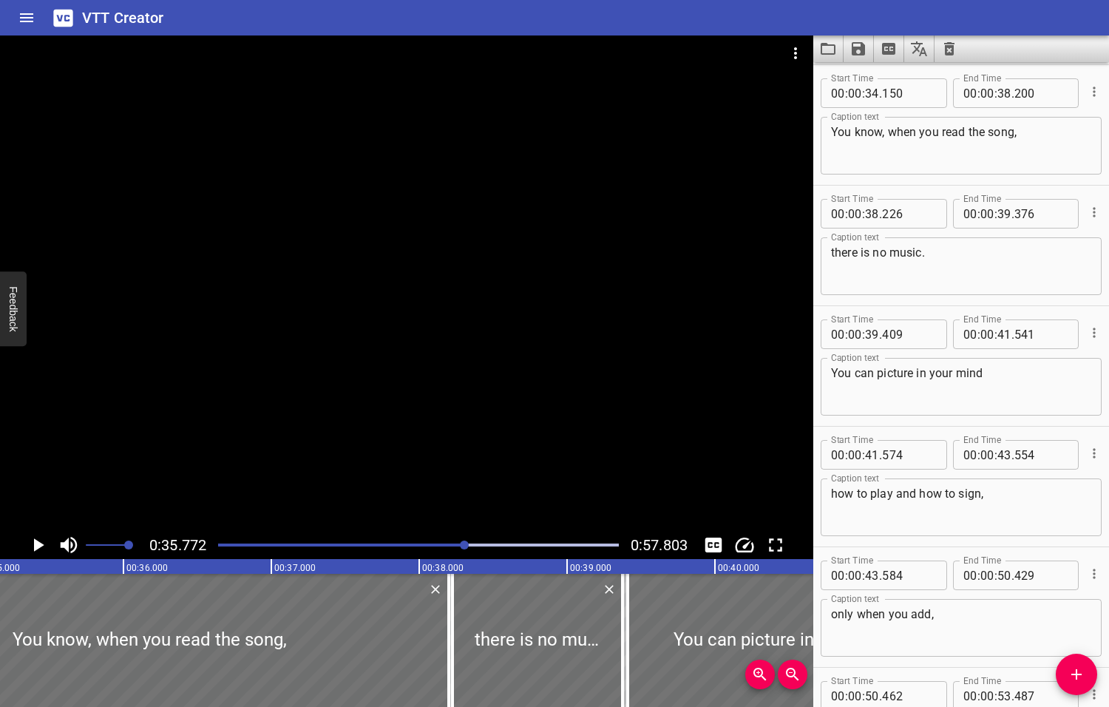
scroll to position [0, 5289]
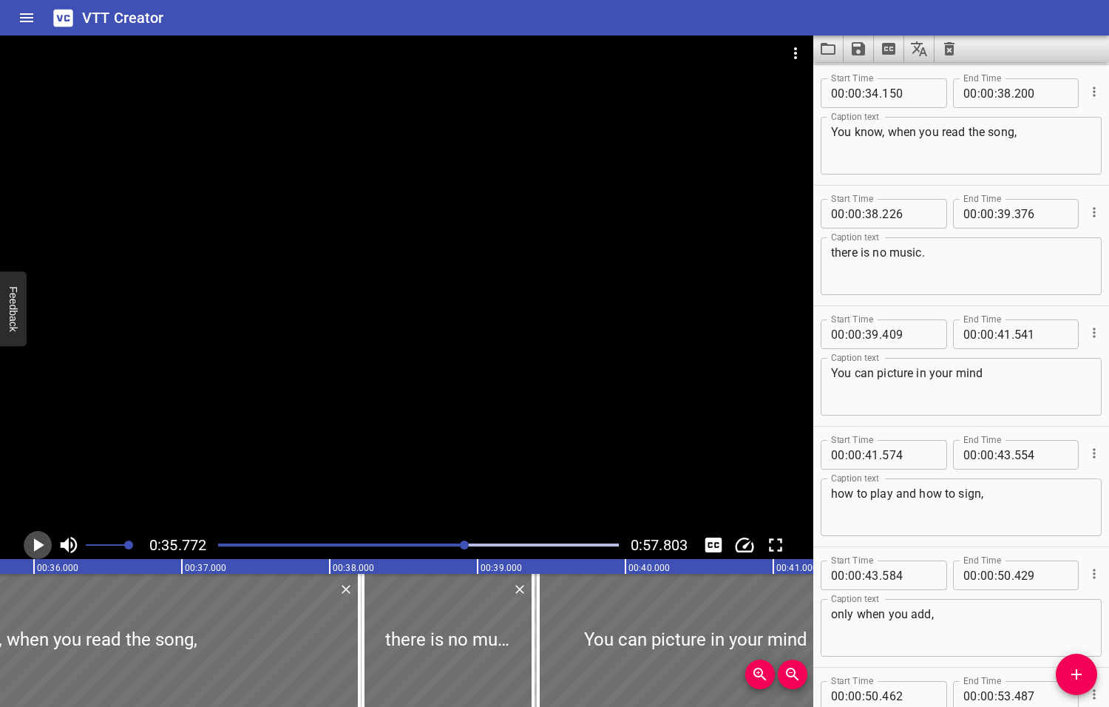
click at [38, 545] on icon "Play/Pause" at bounding box center [39, 544] width 10 height 13
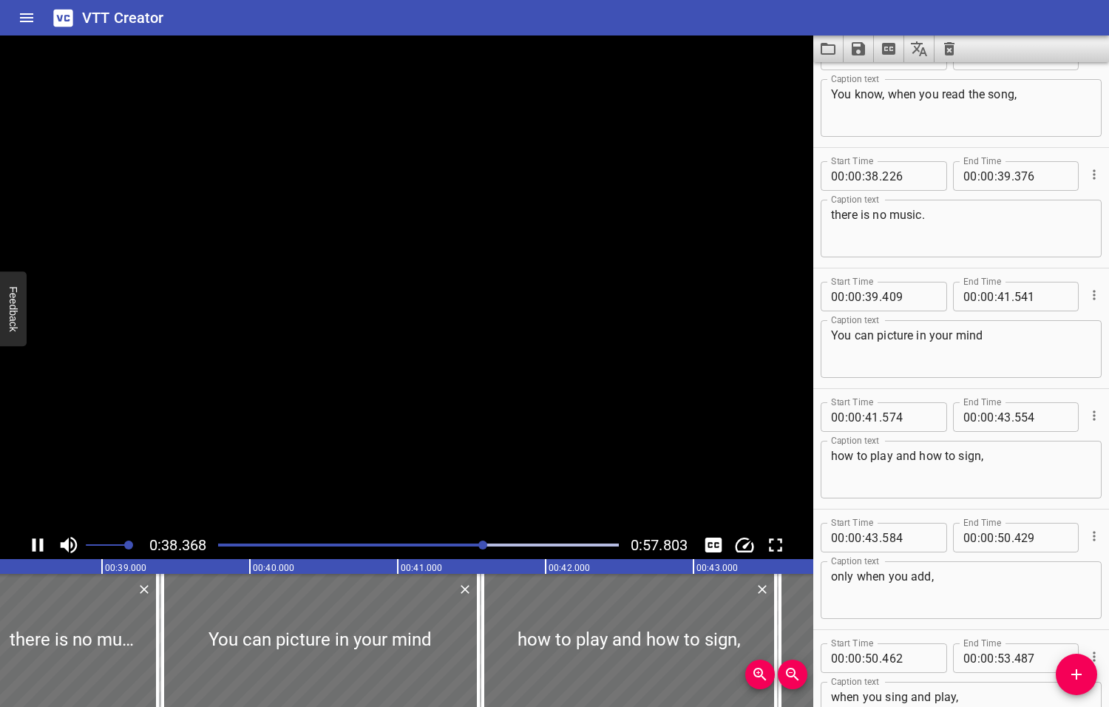
scroll to position [0, 5673]
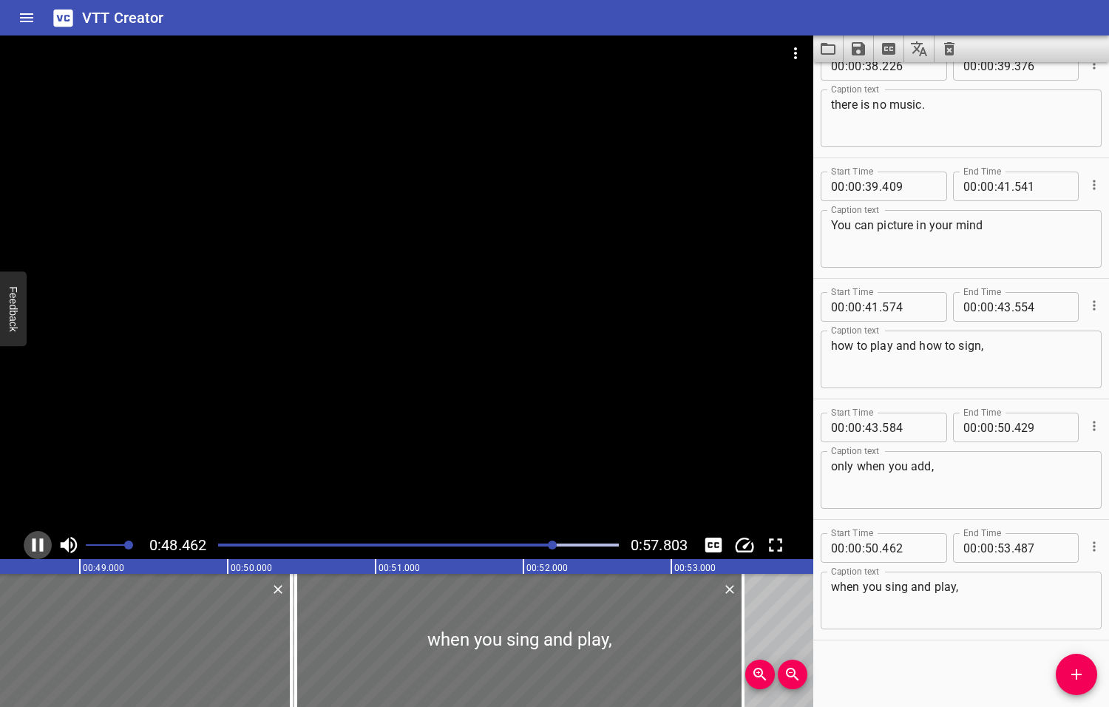
click at [40, 546] on icon "Play/Pause" at bounding box center [38, 545] width 22 height 22
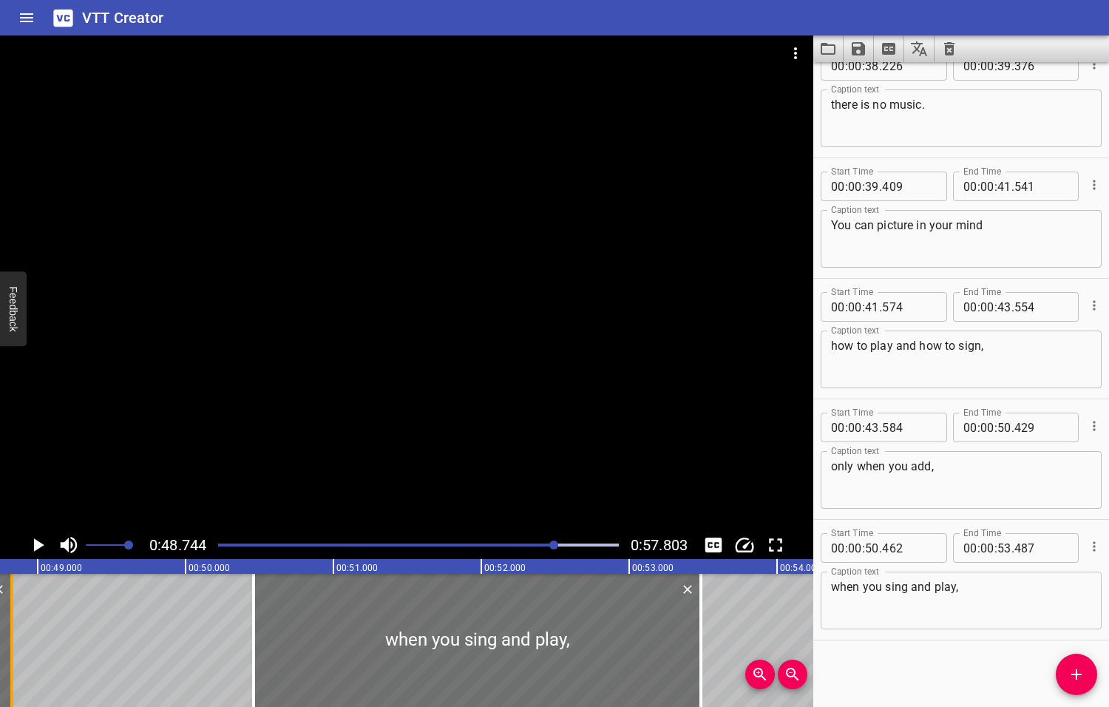
drag, startPoint x: 245, startPoint y: 639, endPoint x: 7, endPoint y: 647, distance: 238.2
click at [7, 647] on div at bounding box center [11, 640] width 15 height 133
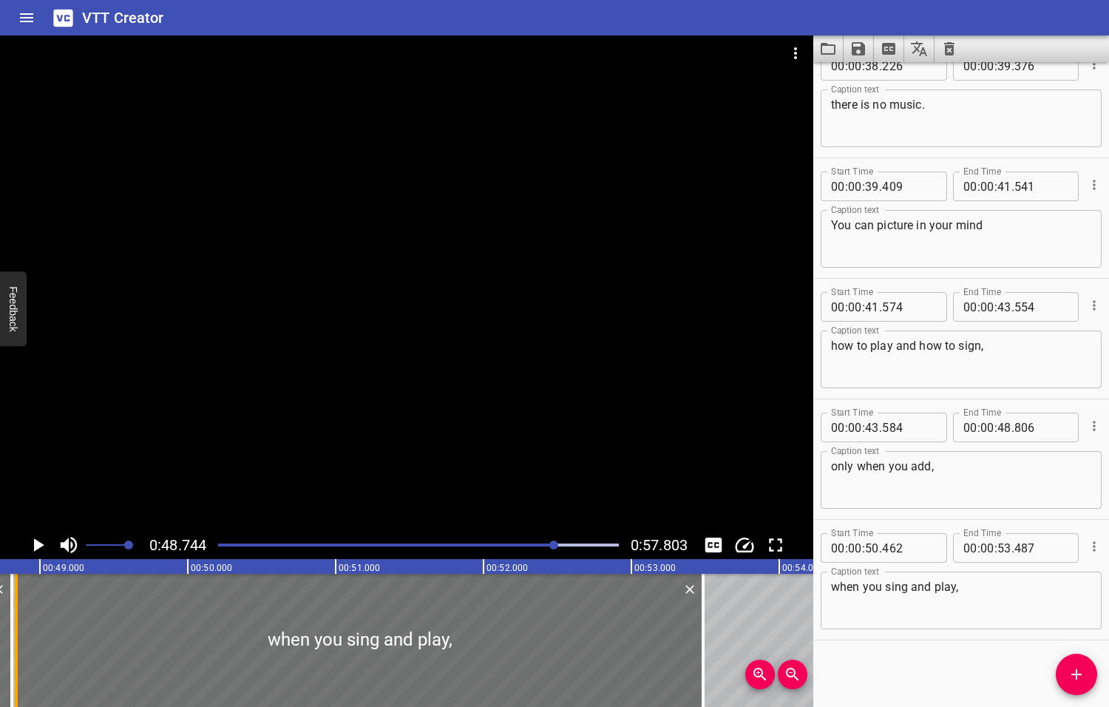
drag, startPoint x: 255, startPoint y: 643, endPoint x: 15, endPoint y: 637, distance: 240.3
click at [15, 637] on div at bounding box center [16, 640] width 3 height 133
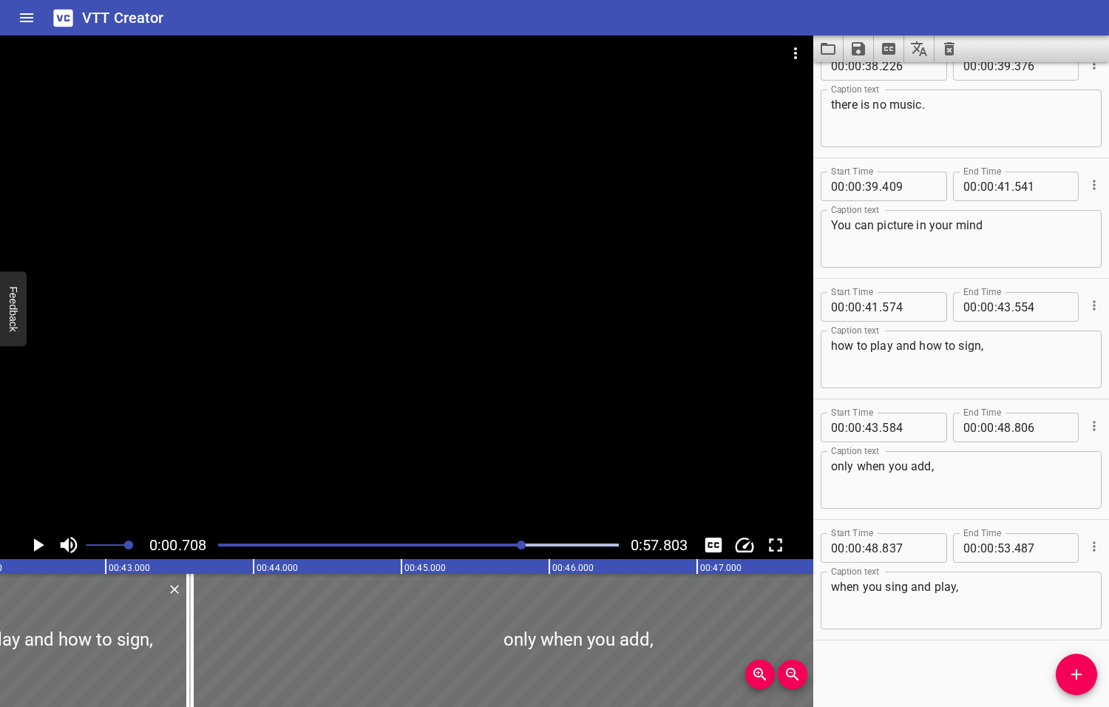
drag, startPoint x: 554, startPoint y: 542, endPoint x: 523, endPoint y: 553, distance: 33.7
click at [523, 553] on div at bounding box center [418, 545] width 418 height 21
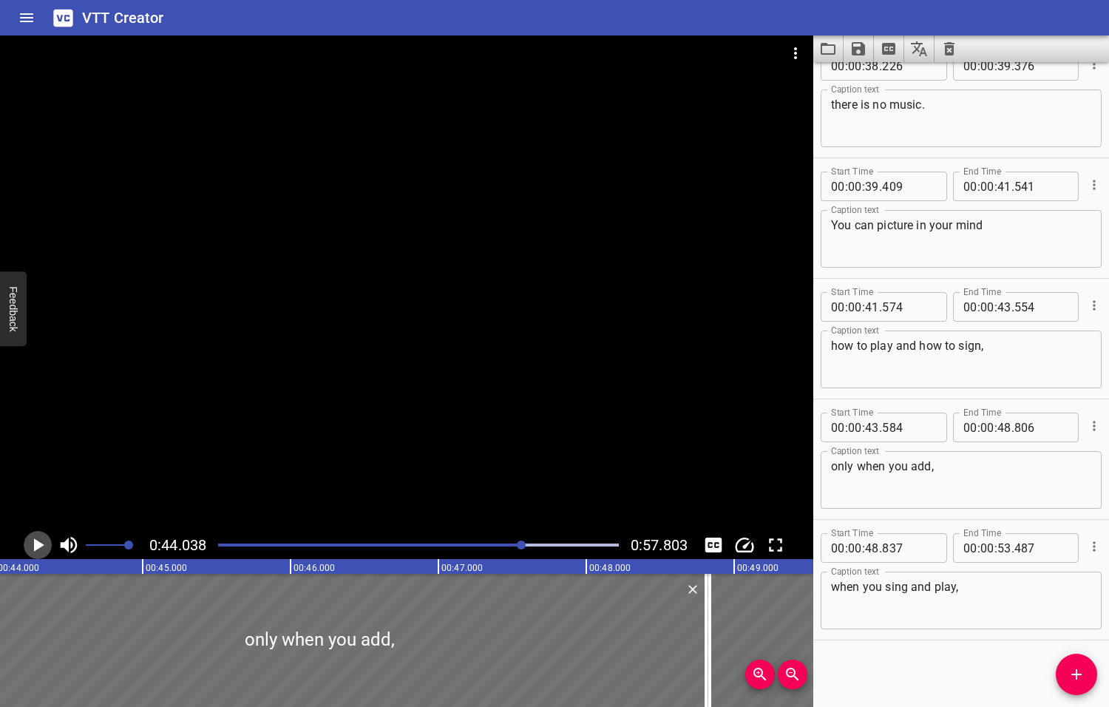
click at [35, 546] on icon "Play/Pause" at bounding box center [39, 544] width 10 height 13
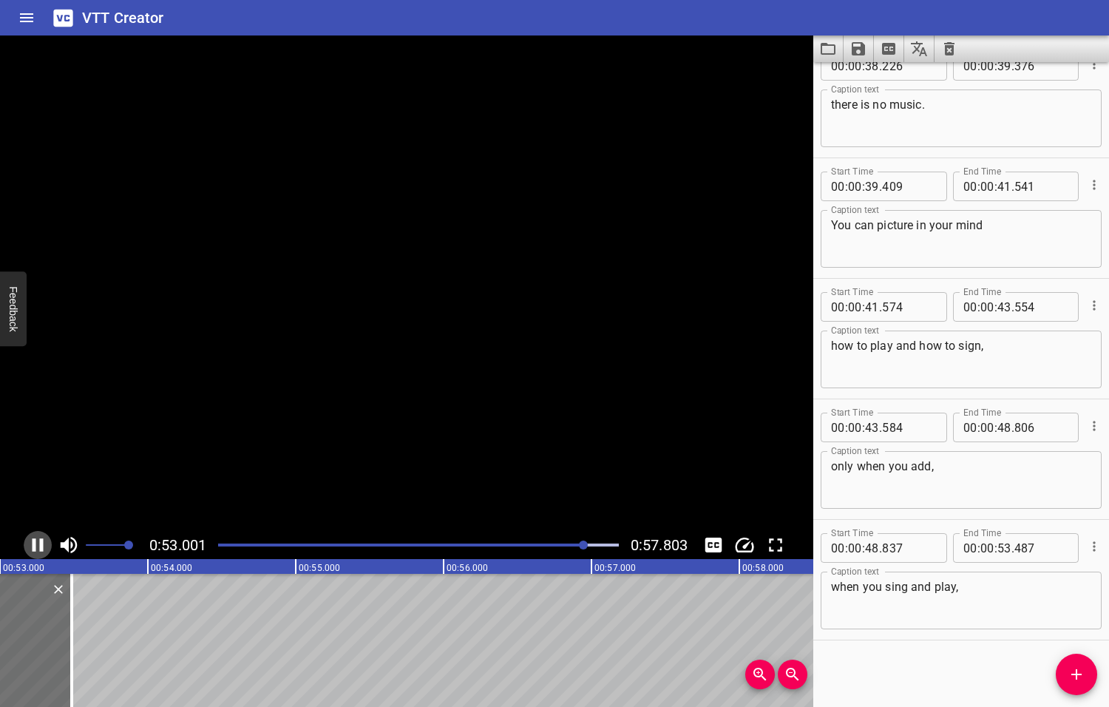
click at [35, 546] on icon "Play/Pause" at bounding box center [38, 544] width 11 height 13
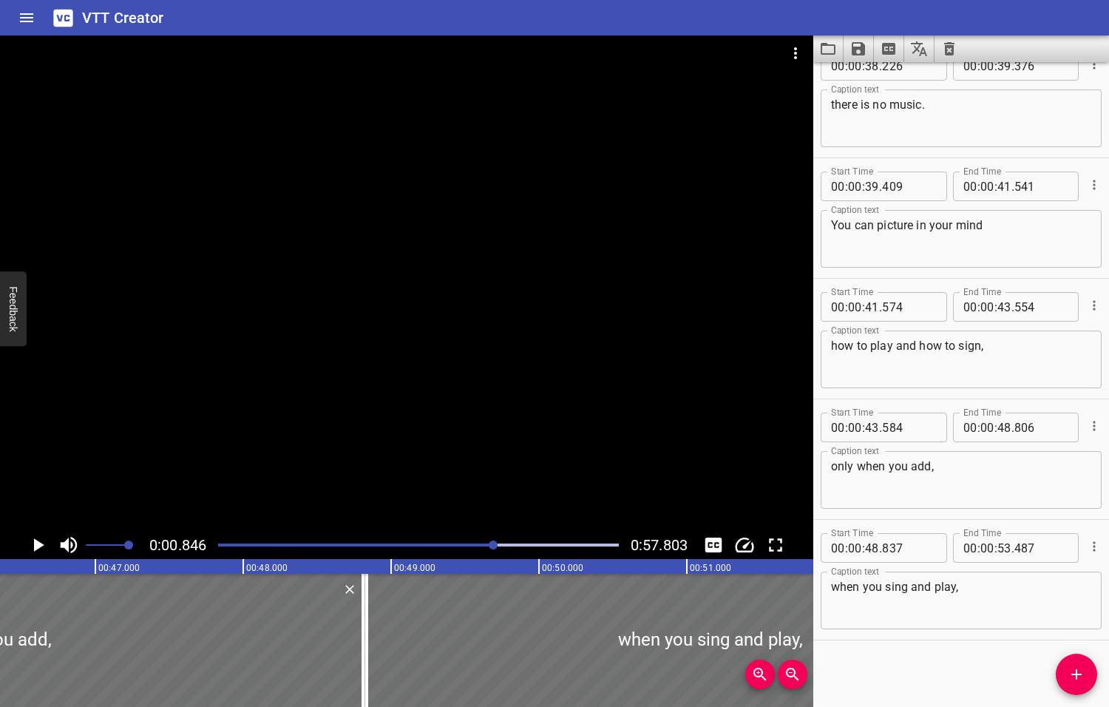
drag, startPoint x: 586, startPoint y: 545, endPoint x: 492, endPoint y: 552, distance: 94.1
click at [492, 552] on div at bounding box center [418, 545] width 418 height 21
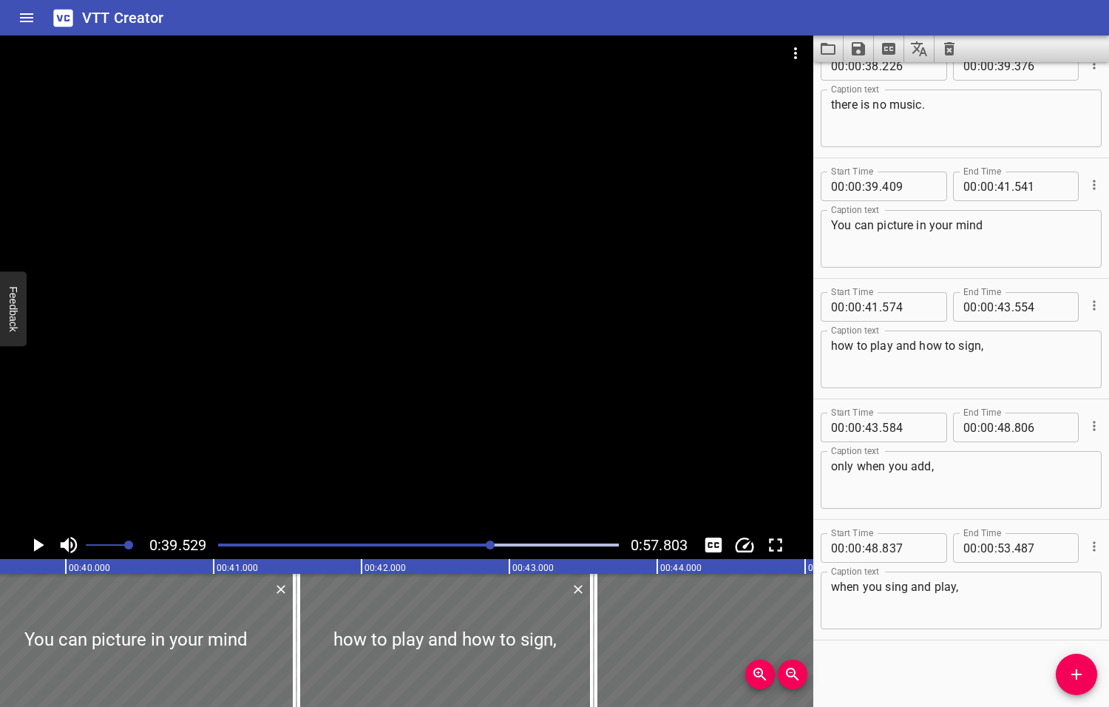
scroll to position [0, 5845]
click at [36, 545] on icon "Play/Pause" at bounding box center [39, 544] width 10 height 13
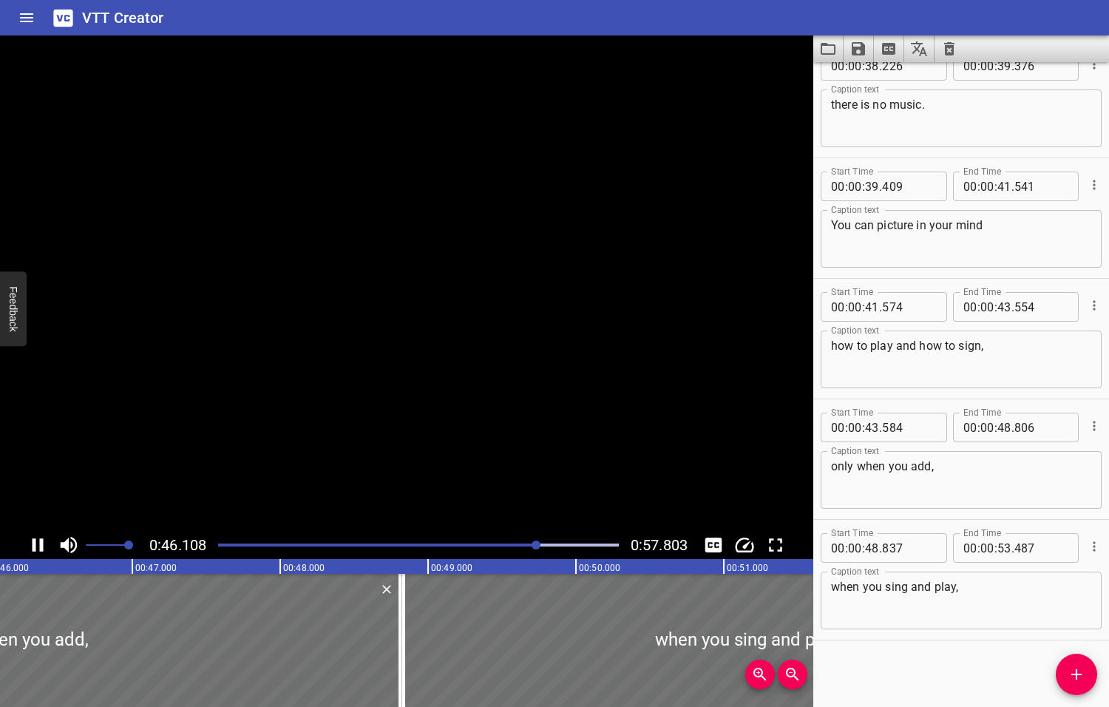
click at [38, 546] on icon "Play/Pause" at bounding box center [38, 545] width 22 height 22
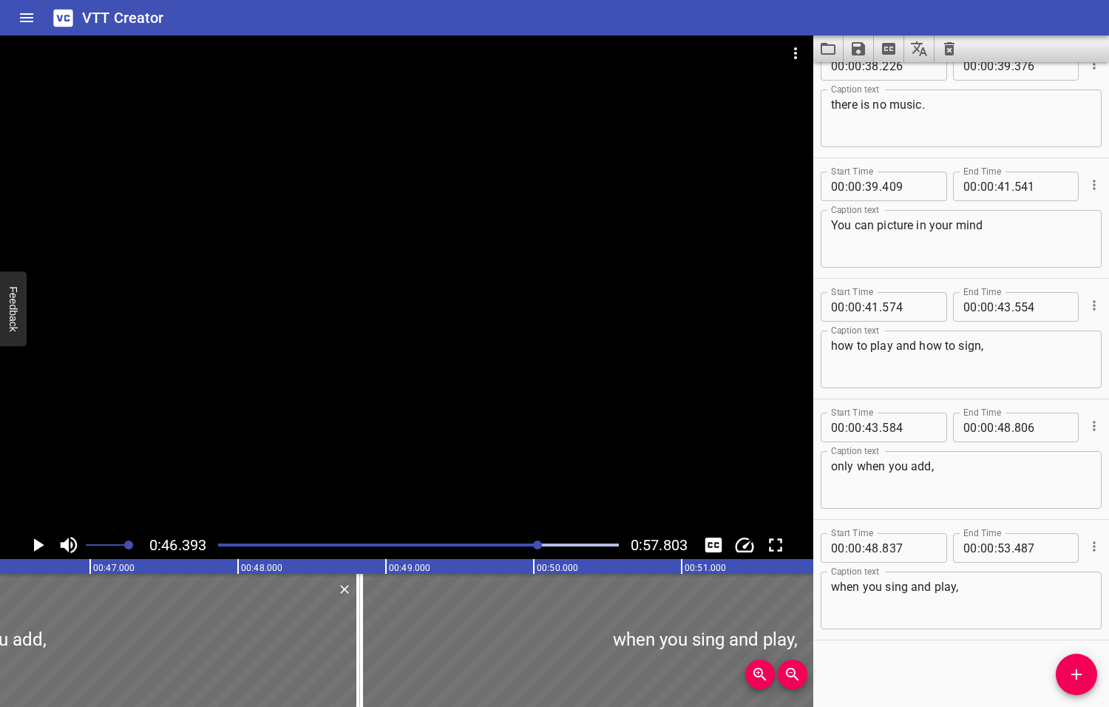
click at [832, 468] on textarea "only when you add," at bounding box center [961, 480] width 260 height 42
click at [37, 545] on icon "Play/Pause" at bounding box center [39, 544] width 10 height 13
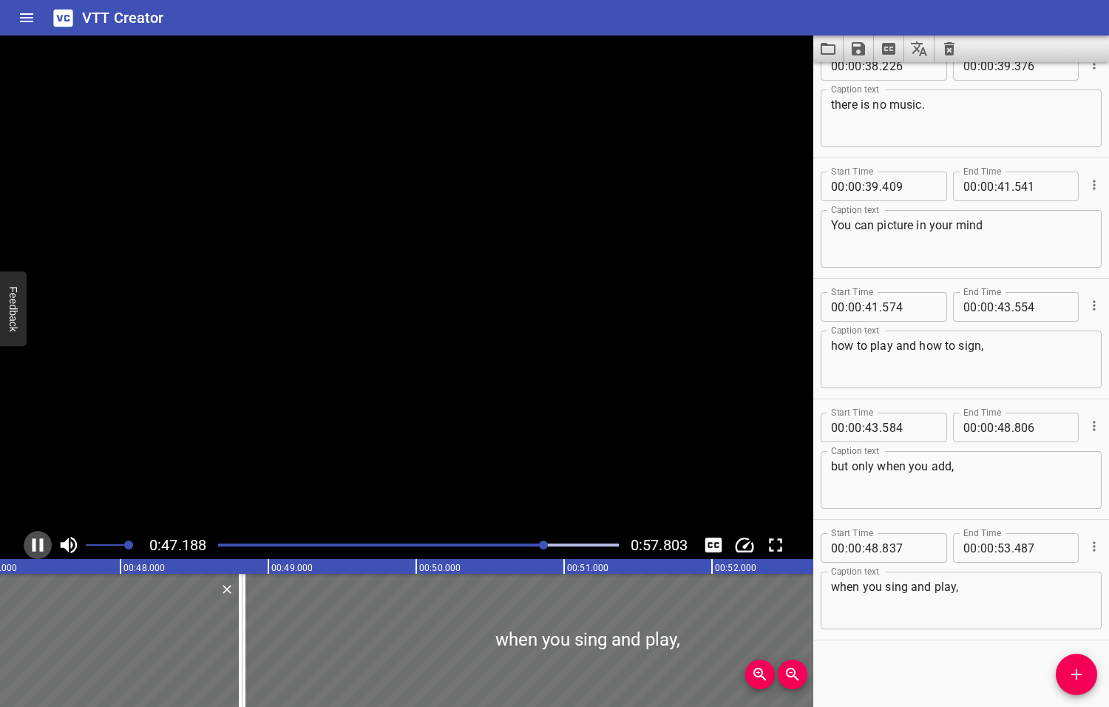
click at [38, 545] on icon "Play/Pause" at bounding box center [38, 545] width 22 height 22
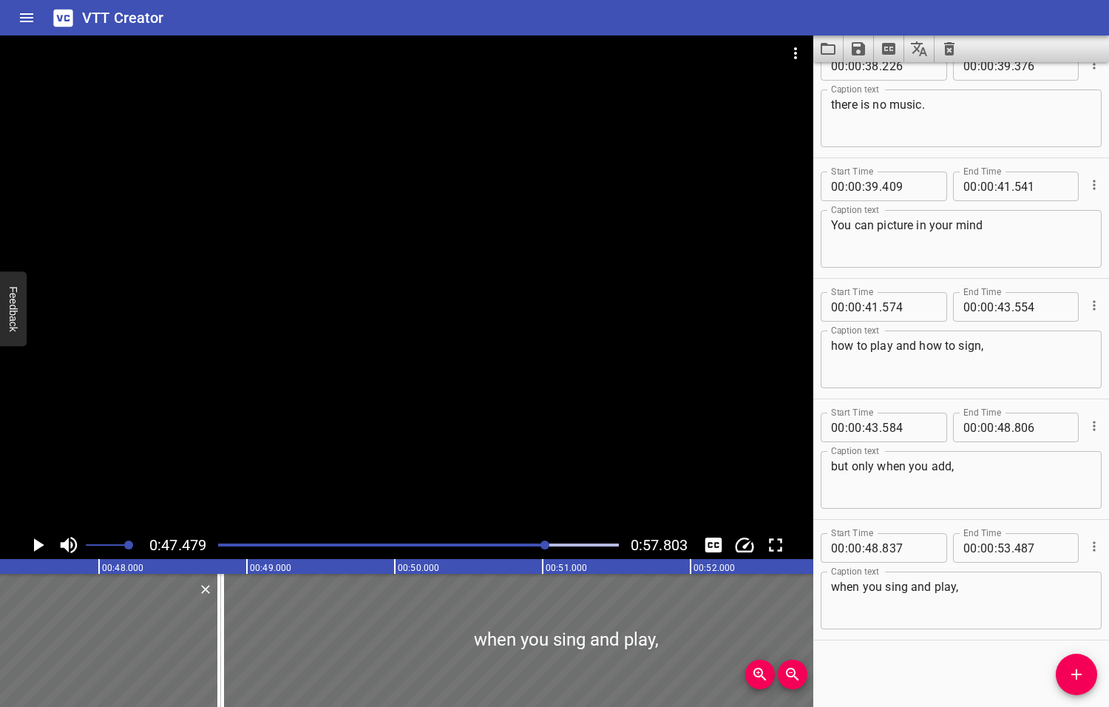
scroll to position [0, 7020]
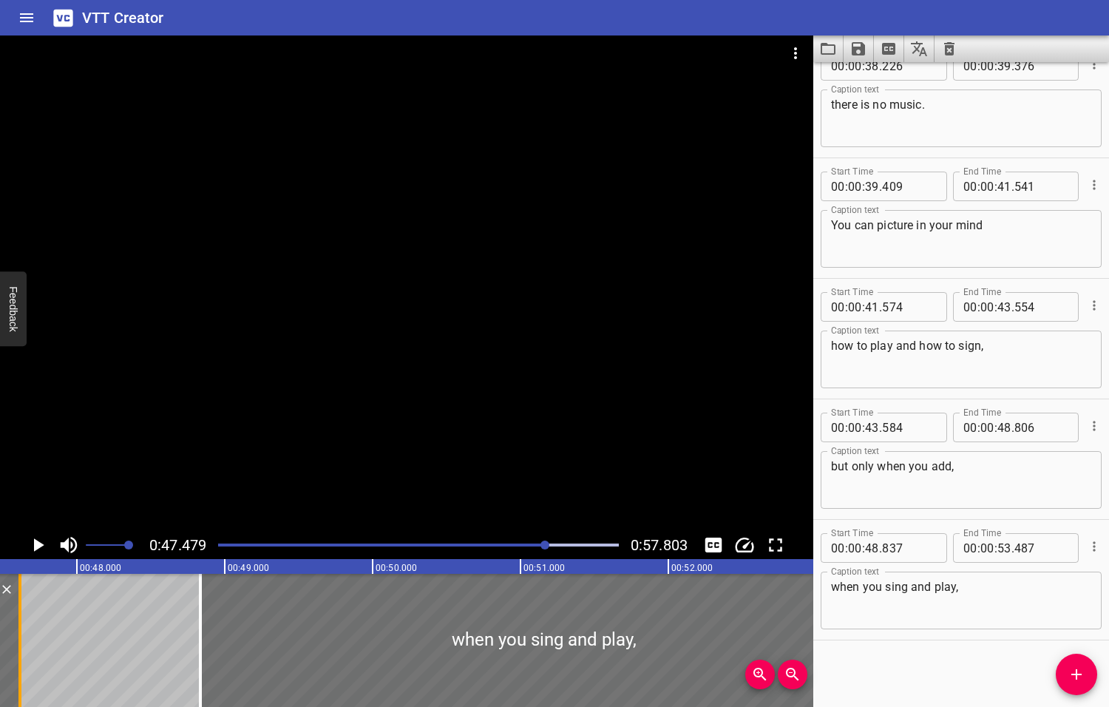
drag, startPoint x: 191, startPoint y: 628, endPoint x: 15, endPoint y: 631, distance: 176.7
click at [15, 631] on div at bounding box center [20, 640] width 15 height 133
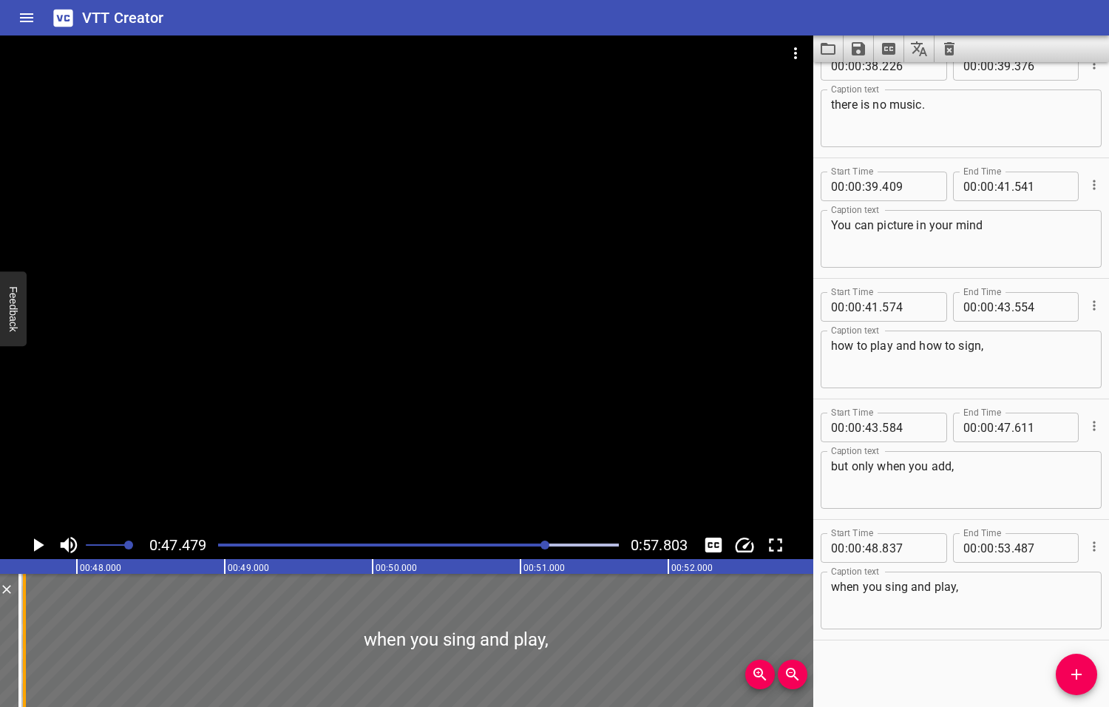
drag, startPoint x: 196, startPoint y: 652, endPoint x: 20, endPoint y: 649, distance: 176.0
click at [20, 649] on div at bounding box center [24, 640] width 15 height 133
click at [37, 543] on icon "Play/Pause" at bounding box center [39, 544] width 10 height 13
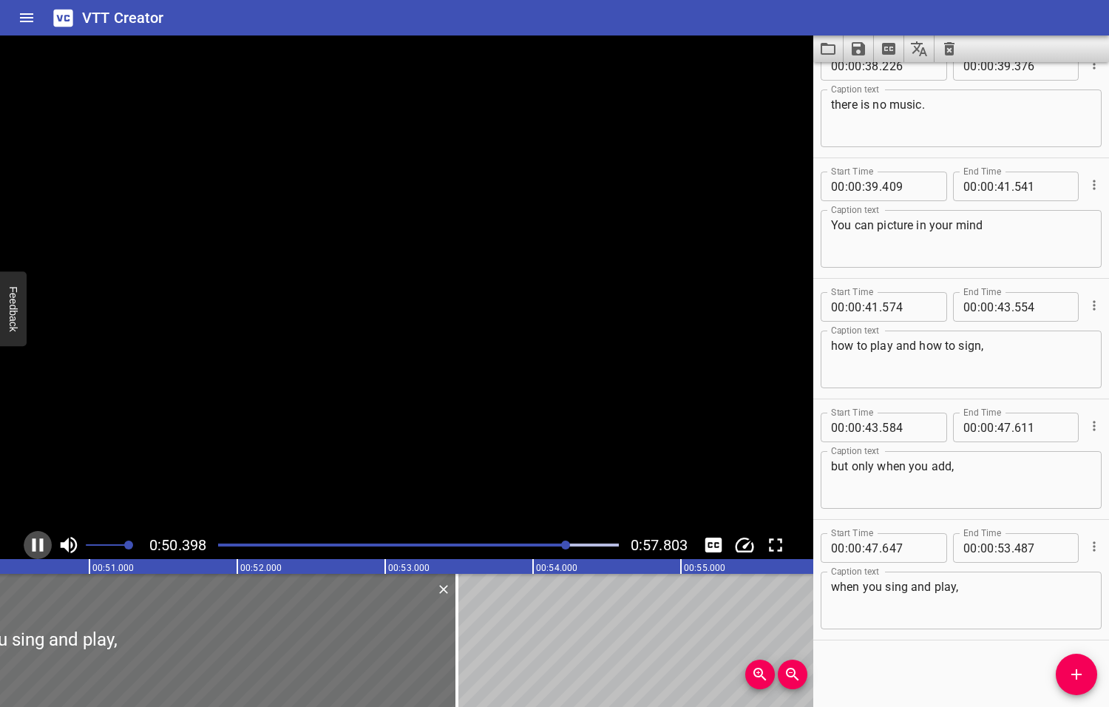
click at [38, 544] on icon "Play/Pause" at bounding box center [38, 545] width 22 height 22
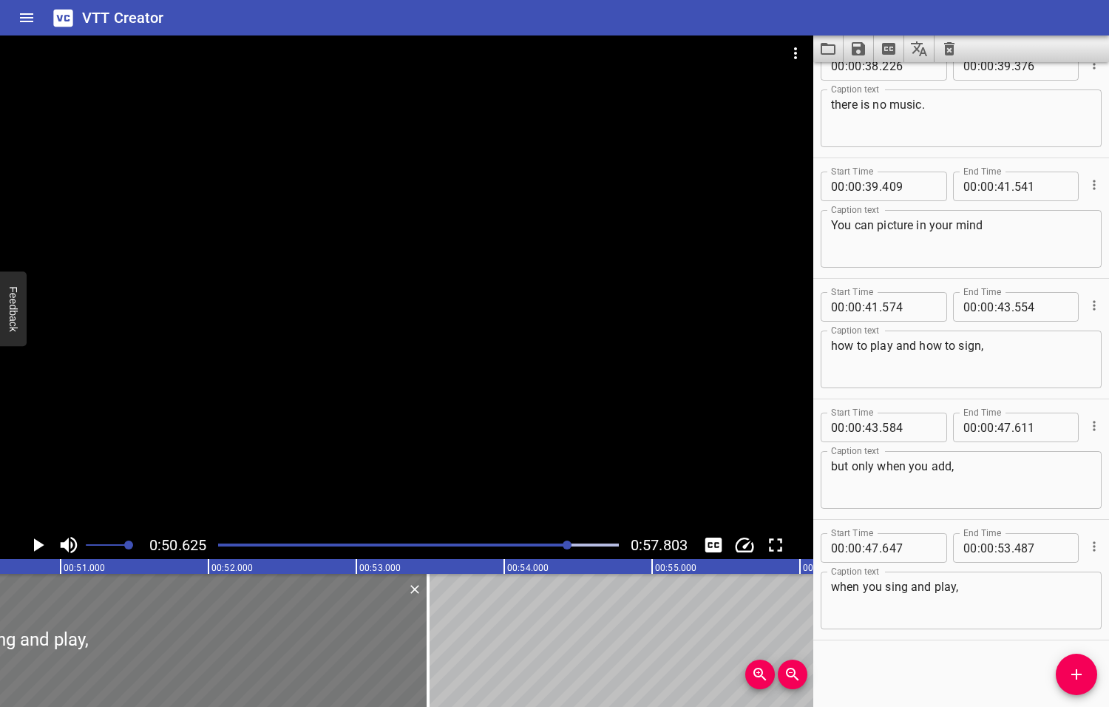
scroll to position [0, 7485]
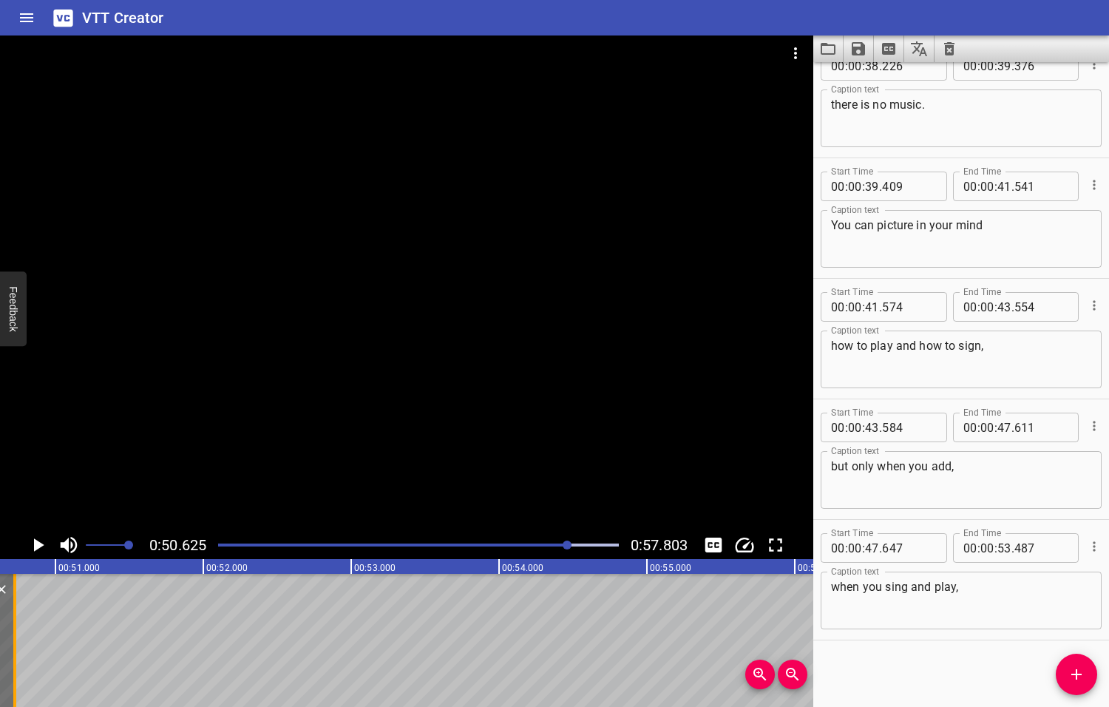
drag, startPoint x: 422, startPoint y: 645, endPoint x: 14, endPoint y: 635, distance: 408.2
click at [14, 635] on div at bounding box center [14, 640] width 3 height 133
click at [38, 546] on icon "Play/Pause" at bounding box center [39, 544] width 10 height 13
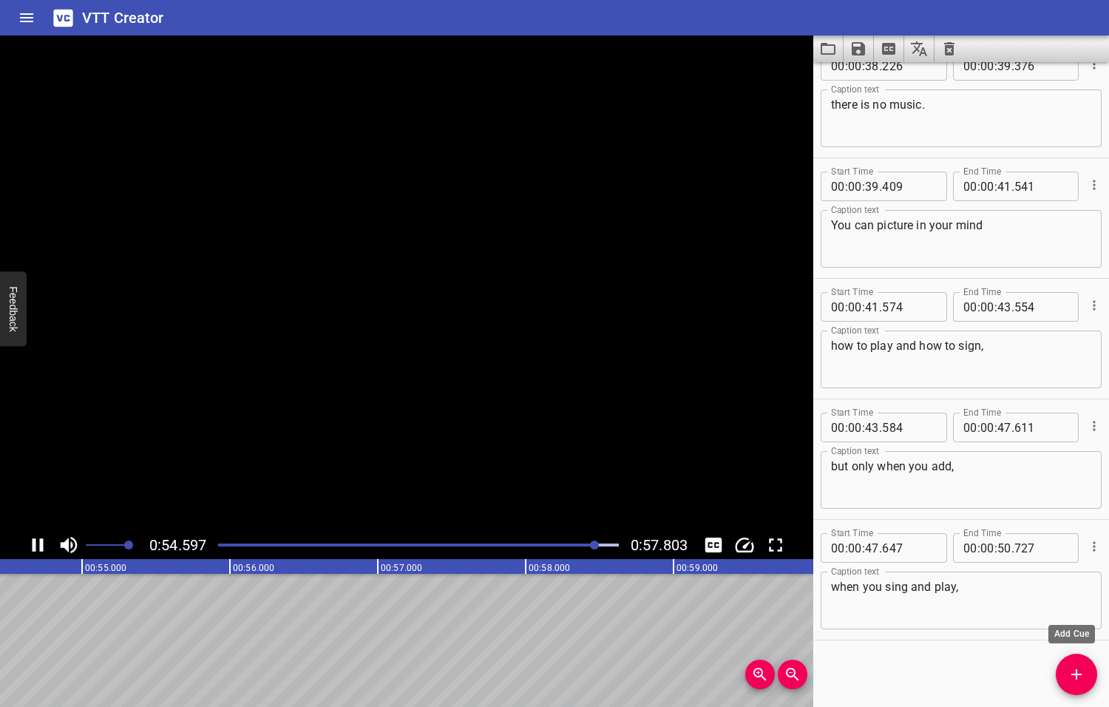
scroll to position [0, 8058]
click at [1079, 678] on icon "Add Cue" at bounding box center [1077, 674] width 18 height 18
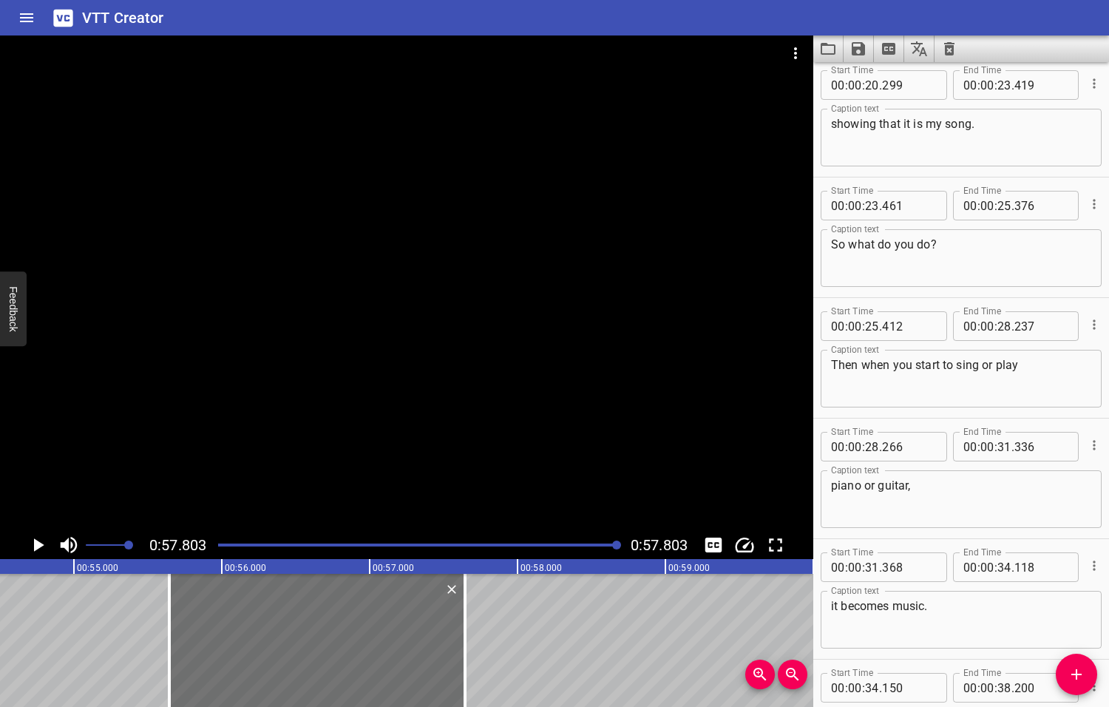
scroll to position [1594, 0]
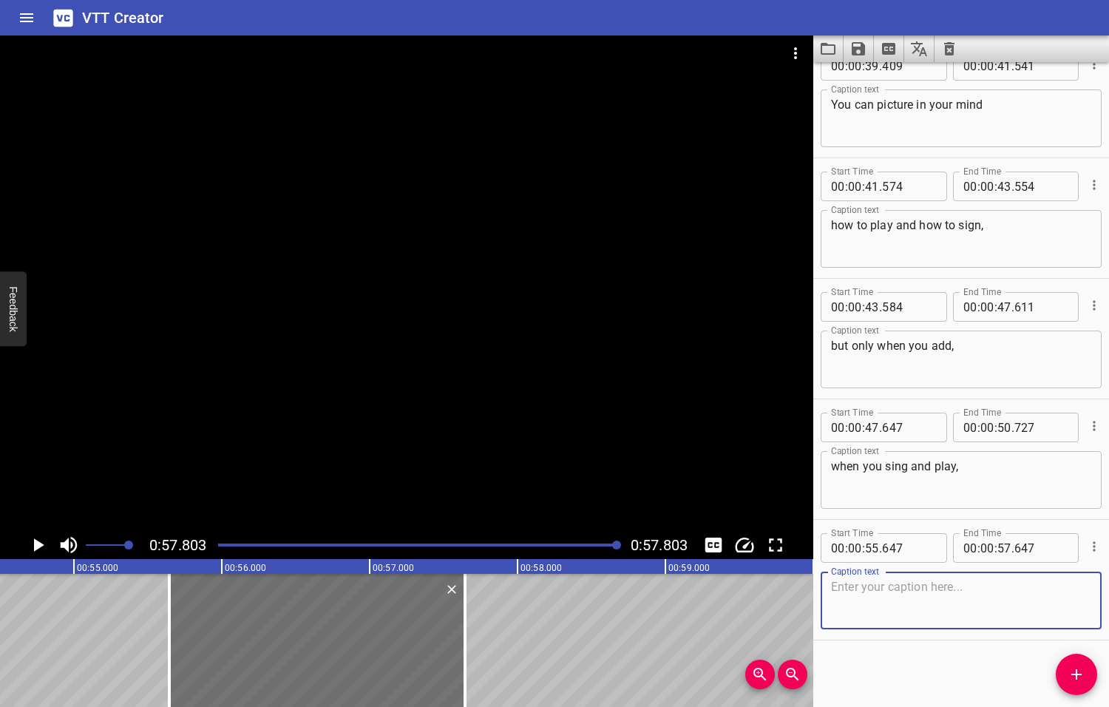
click at [869, 594] on textarea at bounding box center [961, 601] width 260 height 42
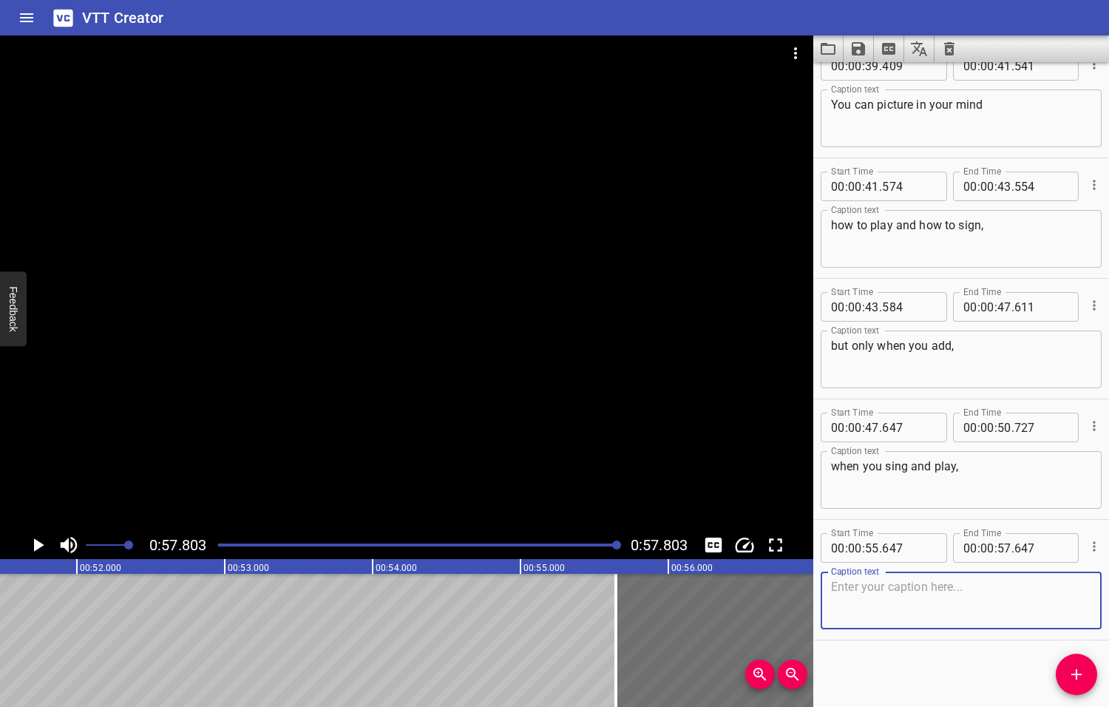
drag, startPoint x: 617, startPoint y: 543, endPoint x: 608, endPoint y: 545, distance: 8.3
click at [612, 545] on div at bounding box center [616, 544] width 9 height 9
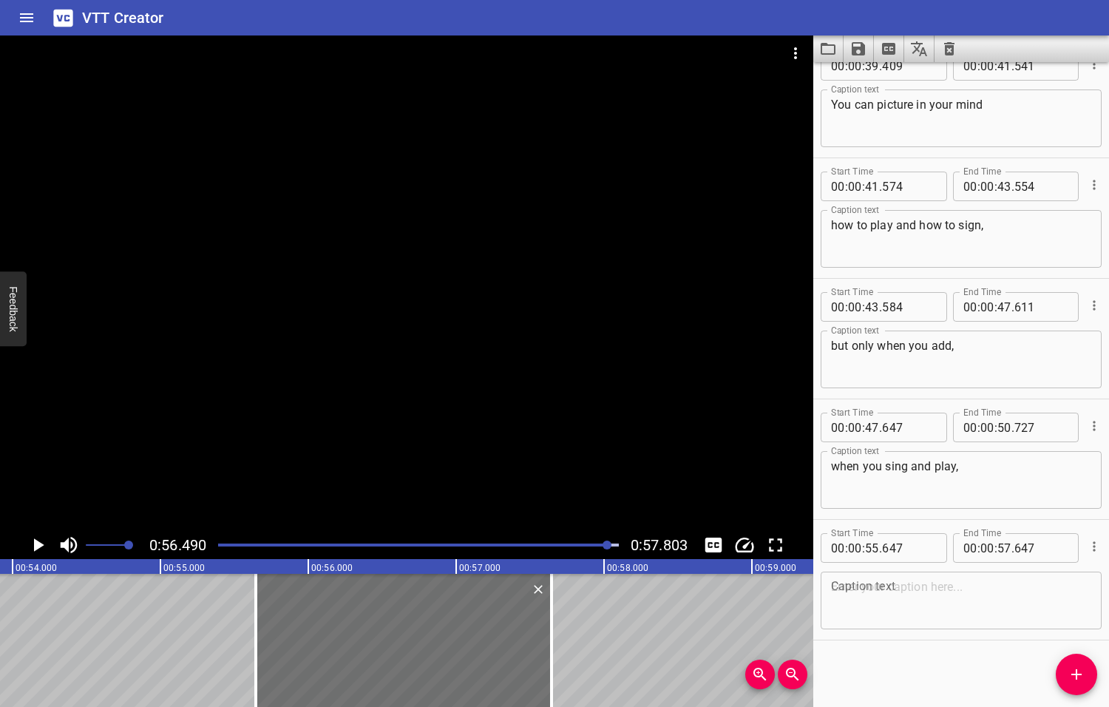
scroll to position [0, 8058]
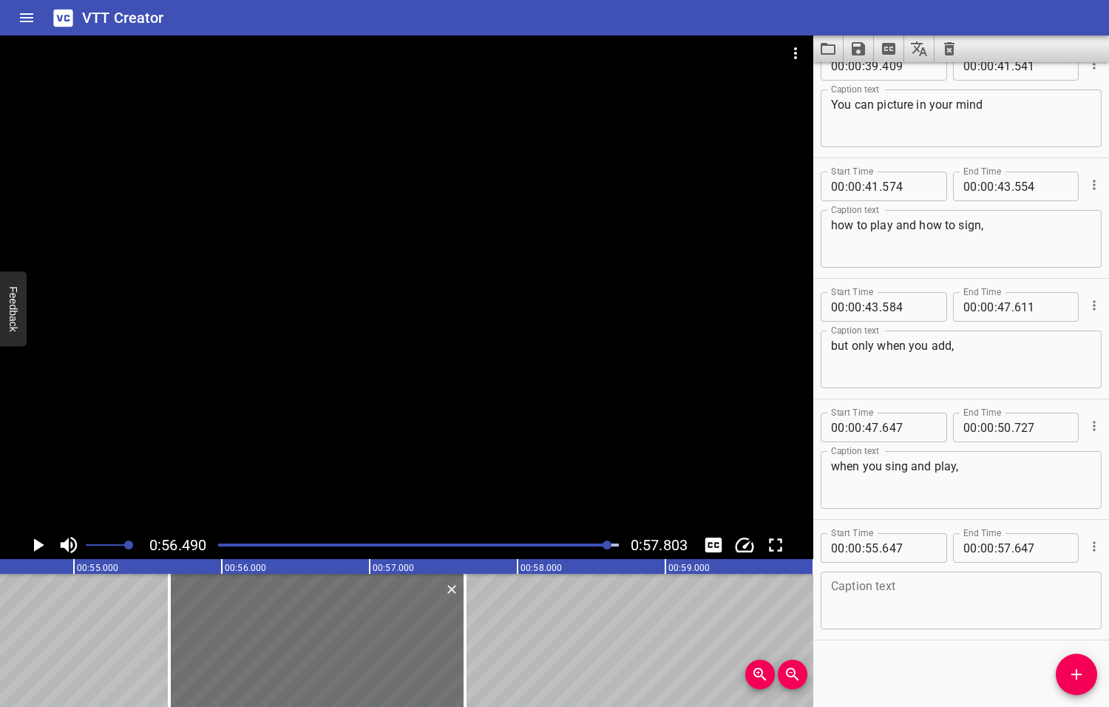
click at [887, 597] on textarea at bounding box center [961, 601] width 260 height 42
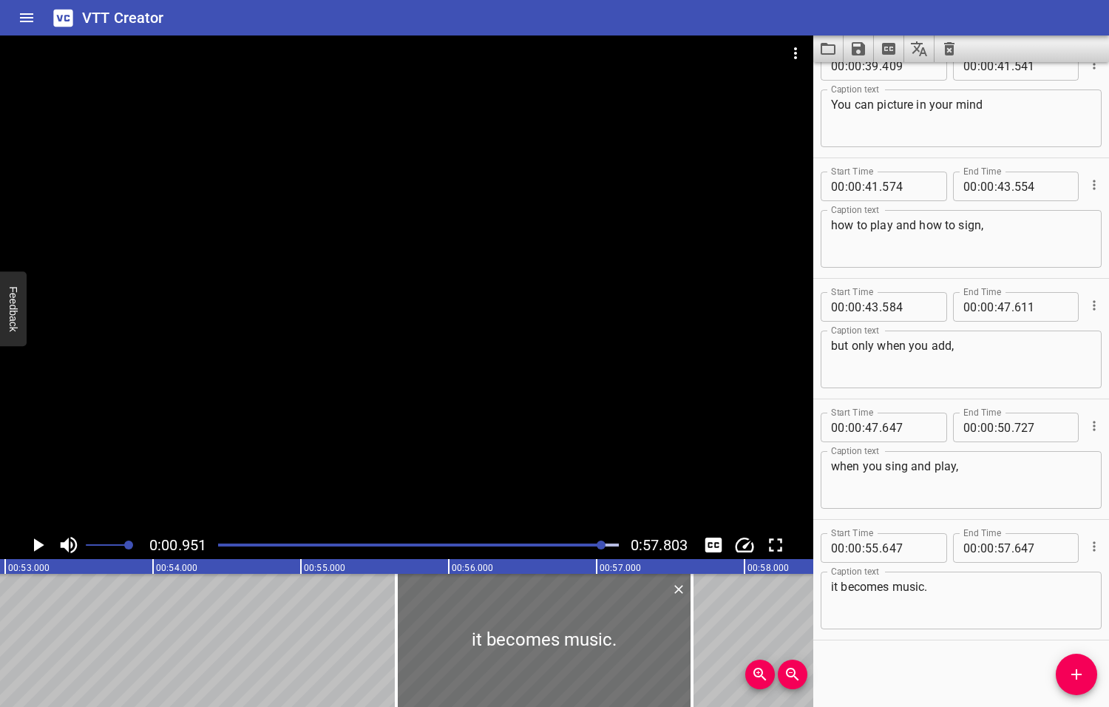
click at [603, 545] on div at bounding box center [601, 544] width 9 height 9
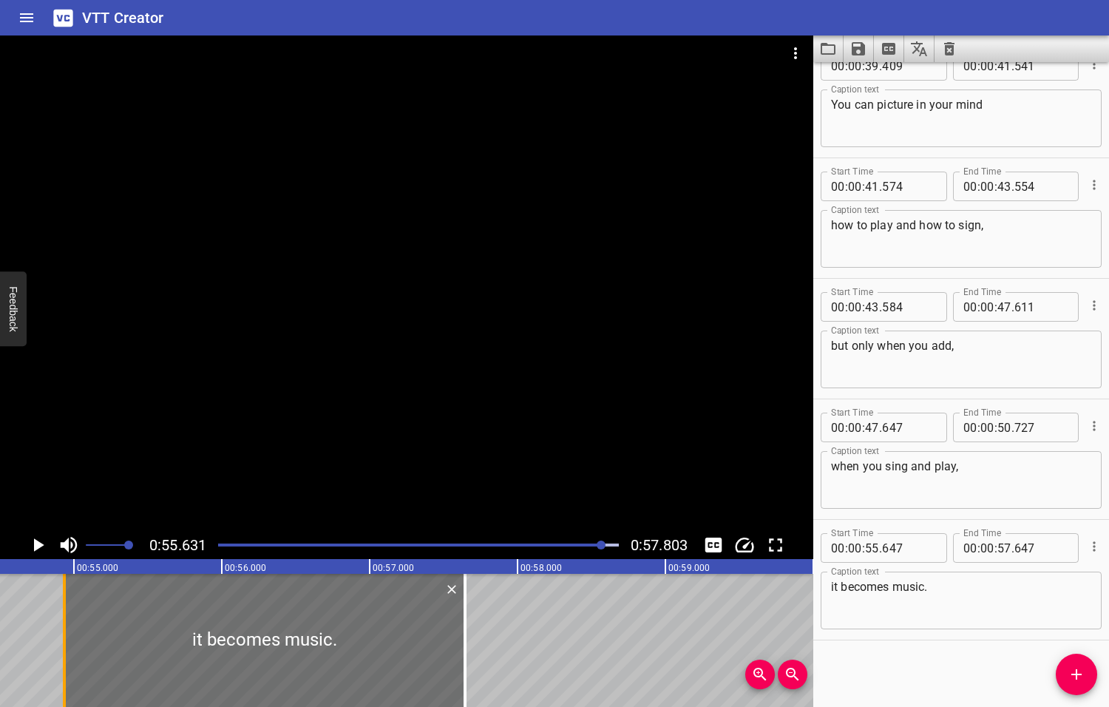
drag, startPoint x: 171, startPoint y: 643, endPoint x: 37, endPoint y: 662, distance: 135.1
click at [57, 661] on div at bounding box center [64, 640] width 15 height 133
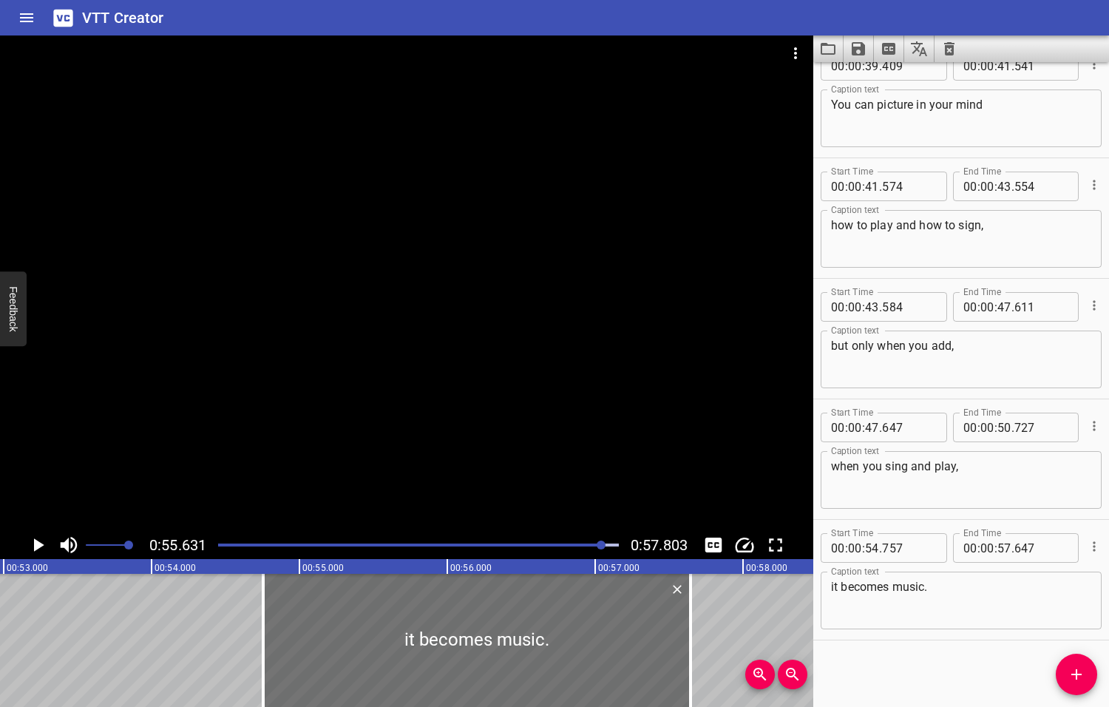
drag, startPoint x: 603, startPoint y: 543, endPoint x: 585, endPoint y: 544, distance: 17.8
click at [597, 544] on div at bounding box center [601, 544] width 9 height 9
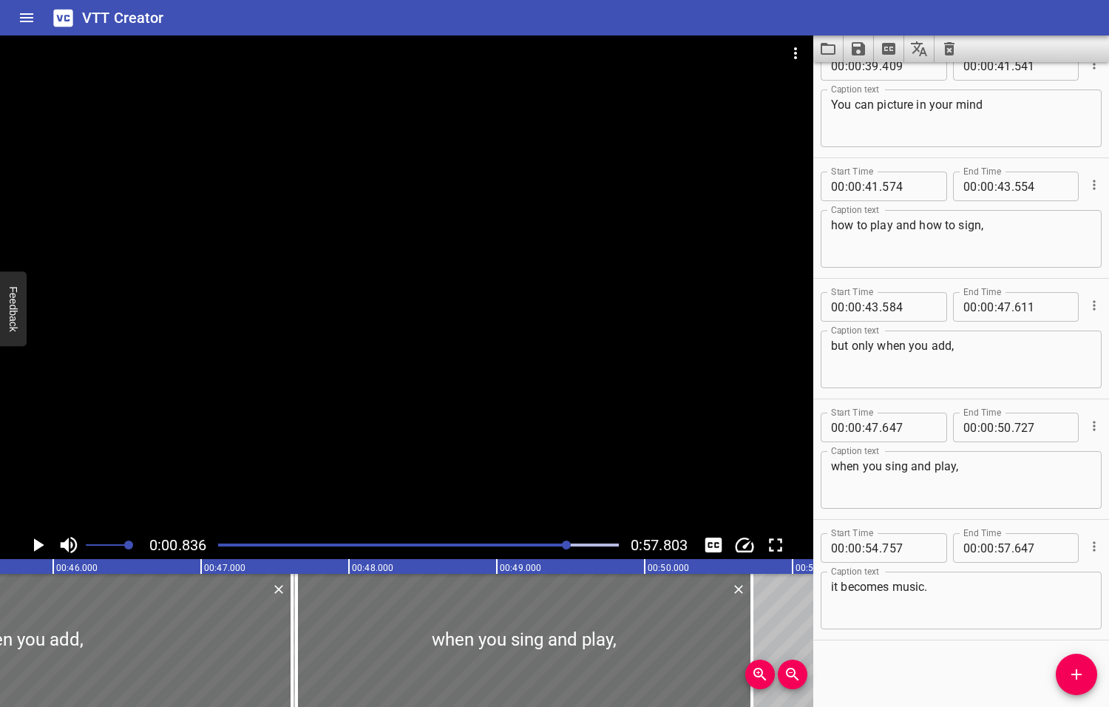
drag, startPoint x: 583, startPoint y: 544, endPoint x: 568, endPoint y: 549, distance: 16.4
click at [568, 549] on div at bounding box center [418, 545] width 418 height 21
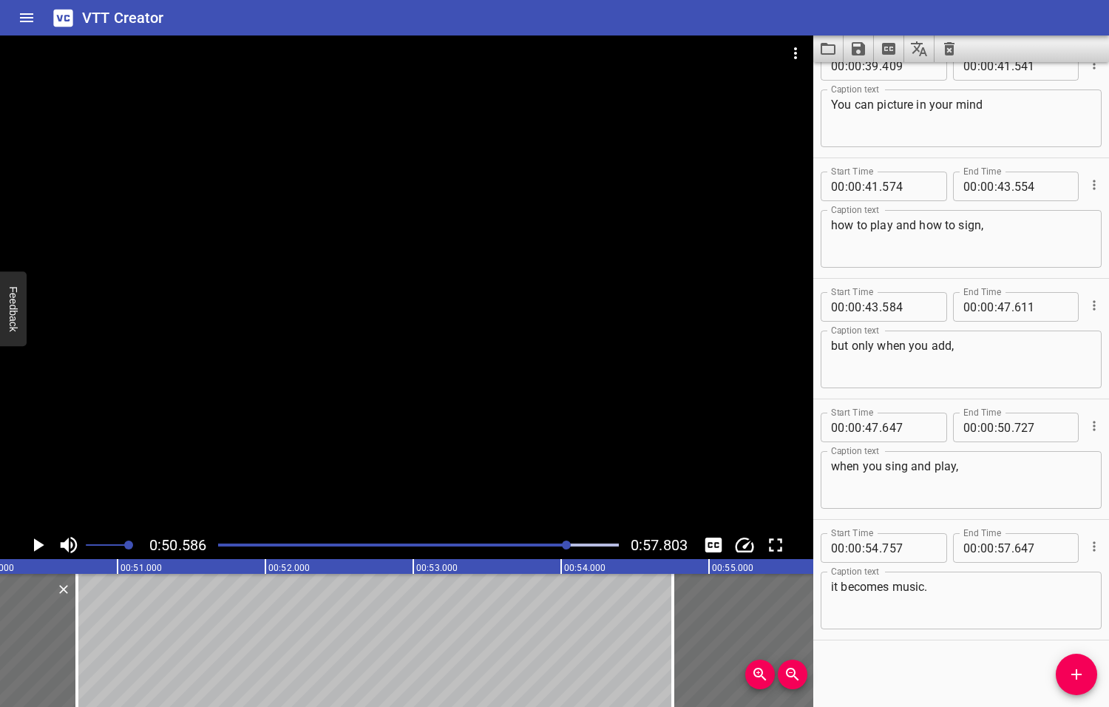
scroll to position [0, 7479]
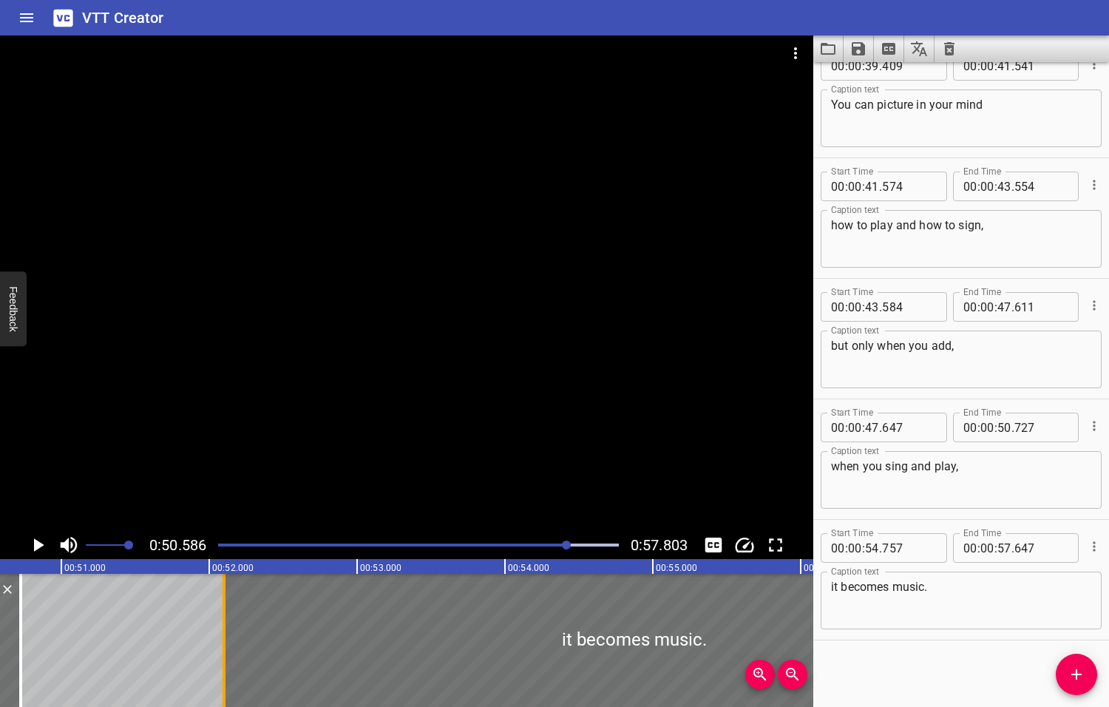
drag, startPoint x: 615, startPoint y: 634, endPoint x: 157, endPoint y: 669, distance: 459.7
click at [223, 668] on div at bounding box center [224, 640] width 3 height 133
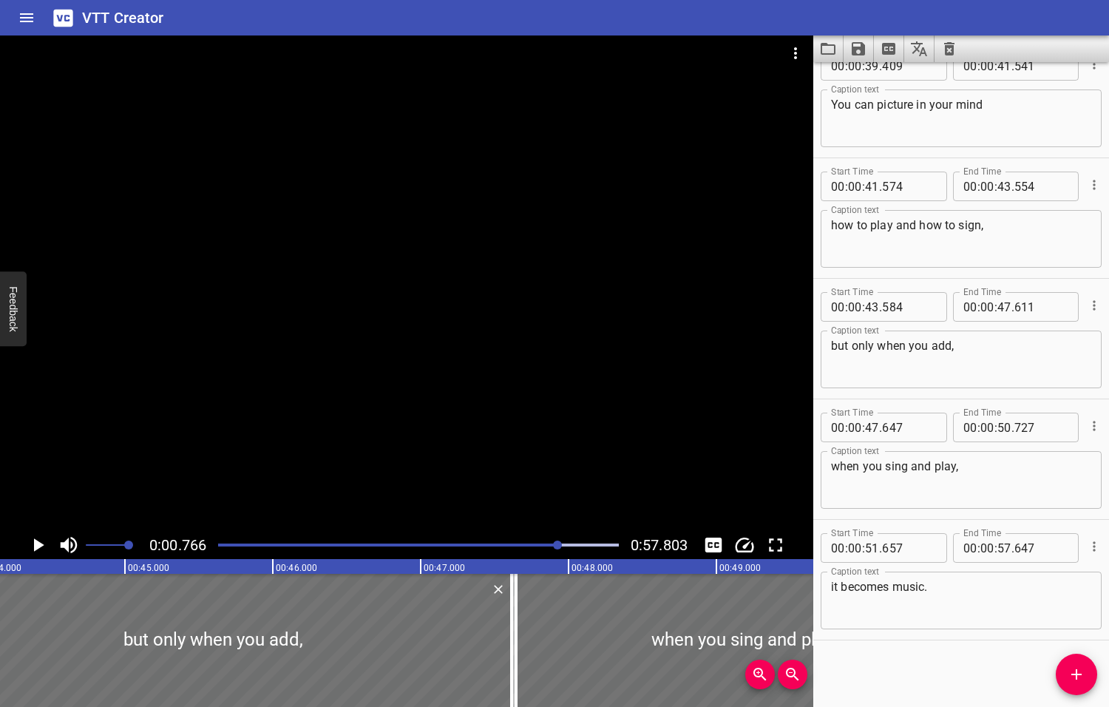
drag, startPoint x: 569, startPoint y: 543, endPoint x: 559, endPoint y: 545, distance: 9.9
click at [559, 545] on div at bounding box center [557, 544] width 9 height 9
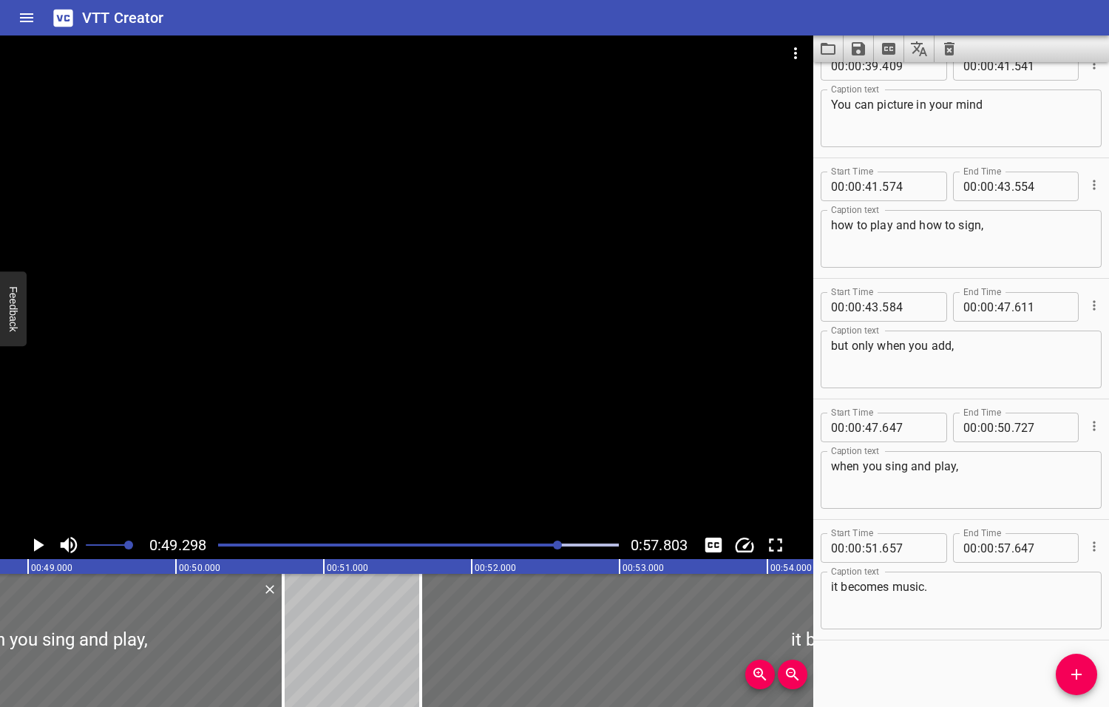
scroll to position [0, 7289]
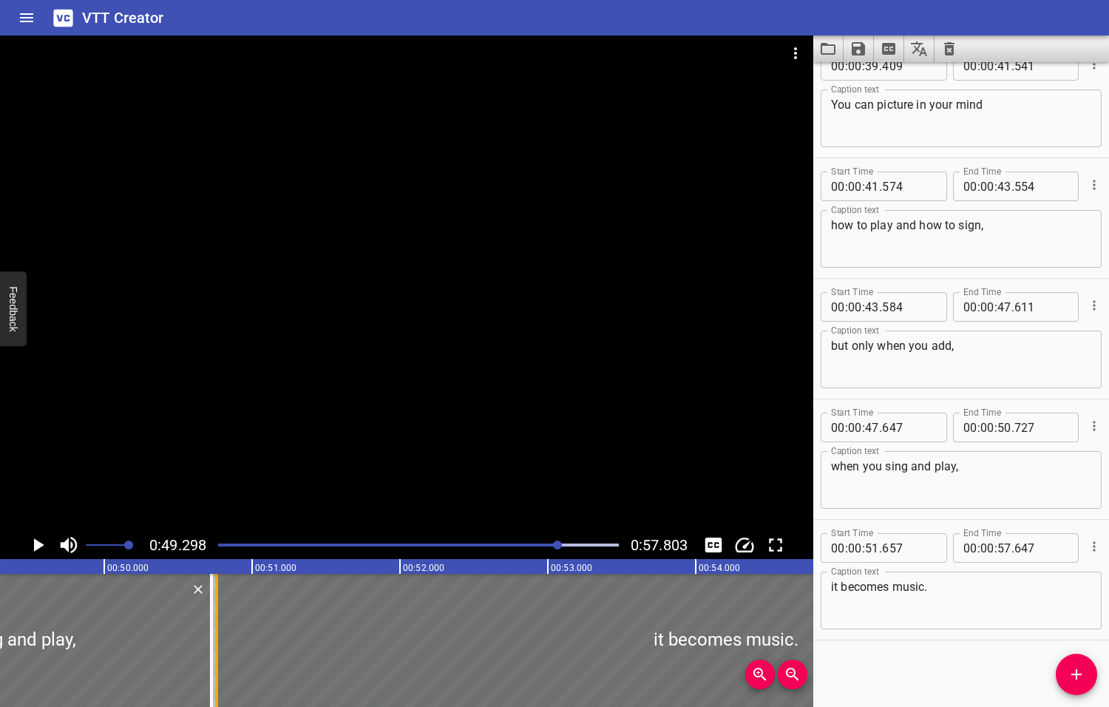
drag, startPoint x: 344, startPoint y: 645, endPoint x: 211, endPoint y: 655, distance: 132.7
click at [211, 655] on div at bounding box center [216, 640] width 15 height 133
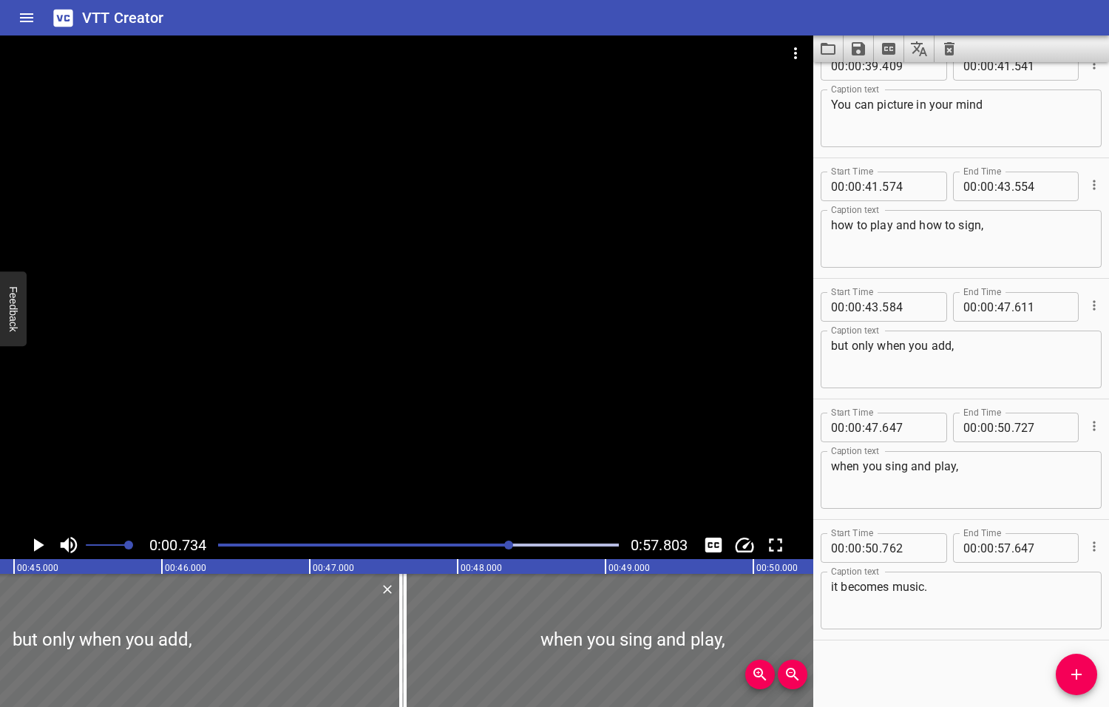
drag, startPoint x: 560, startPoint y: 546, endPoint x: 506, endPoint y: 549, distance: 54.0
click at [506, 549] on div at bounding box center [508, 544] width 9 height 9
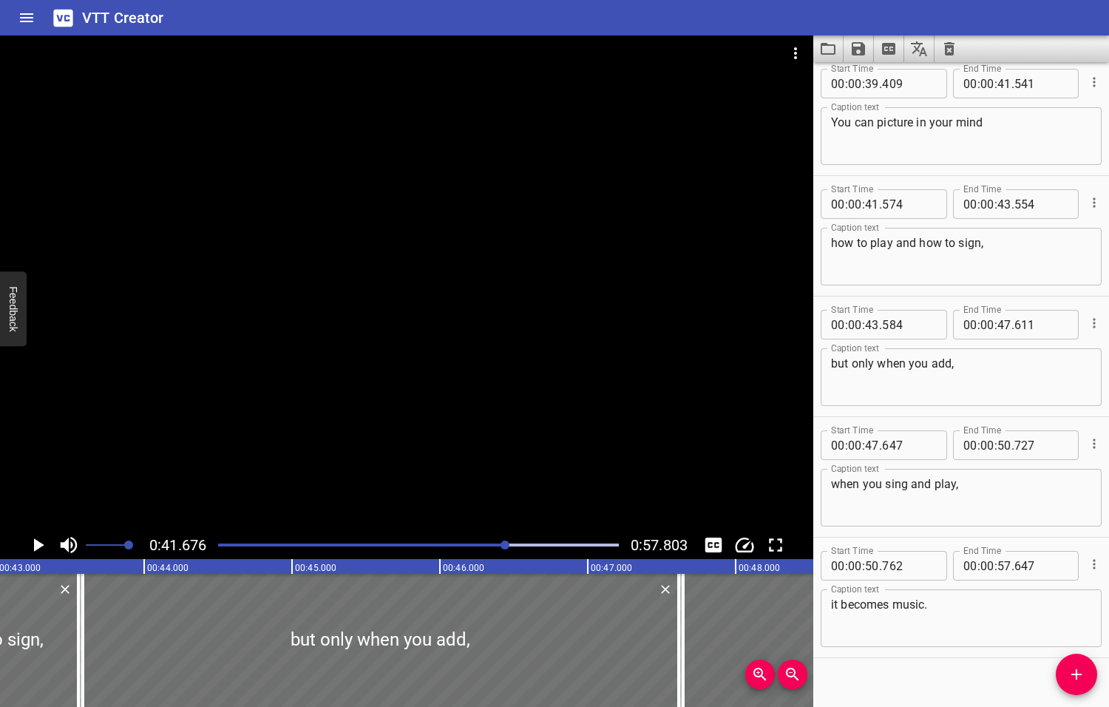
scroll to position [1567, 0]
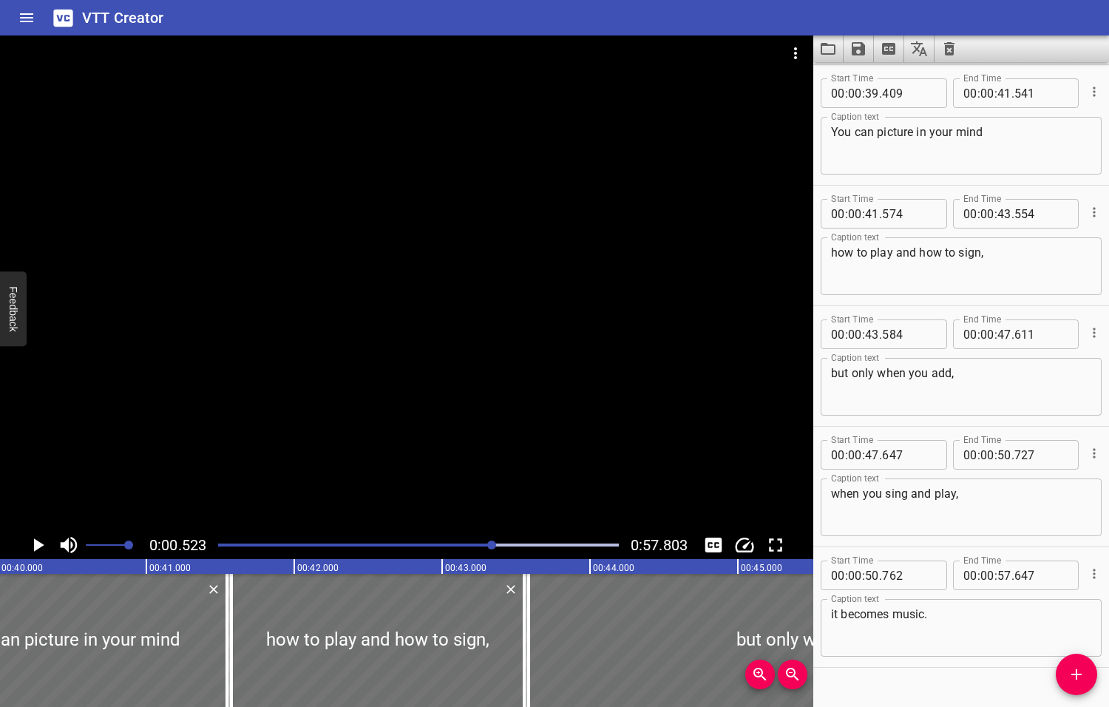
drag, startPoint x: 507, startPoint y: 546, endPoint x: 485, endPoint y: 543, distance: 22.4
click at [487, 543] on div at bounding box center [491, 544] width 9 height 9
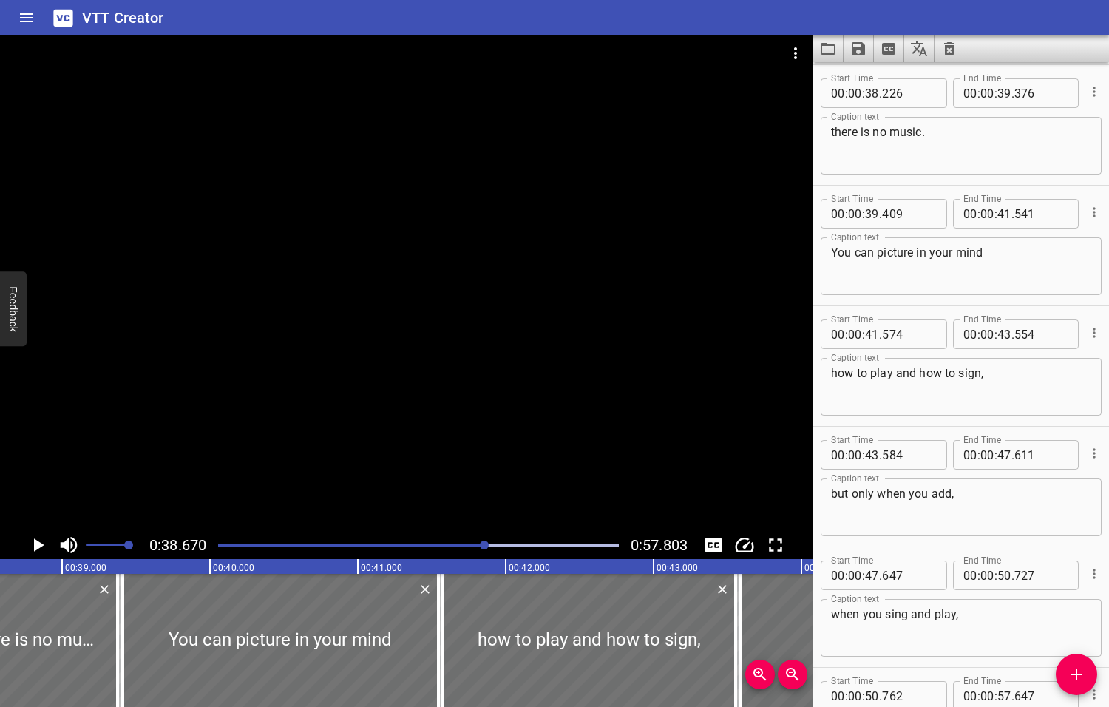
scroll to position [0, 5718]
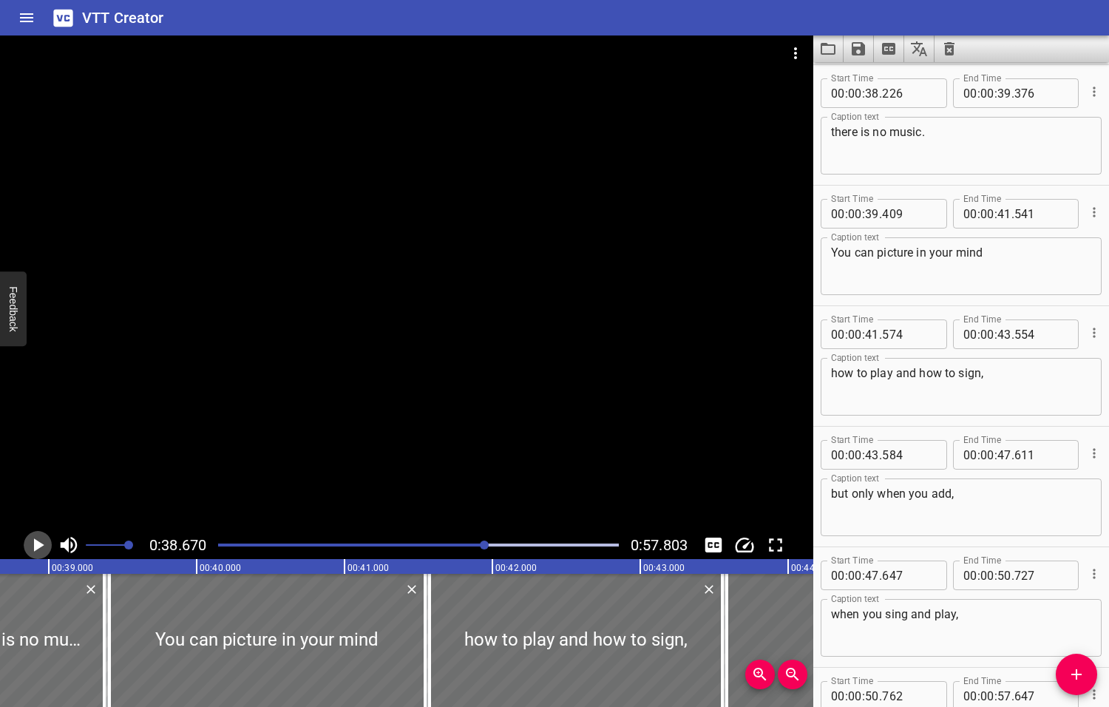
click at [38, 544] on icon "Play/Pause" at bounding box center [39, 544] width 10 height 13
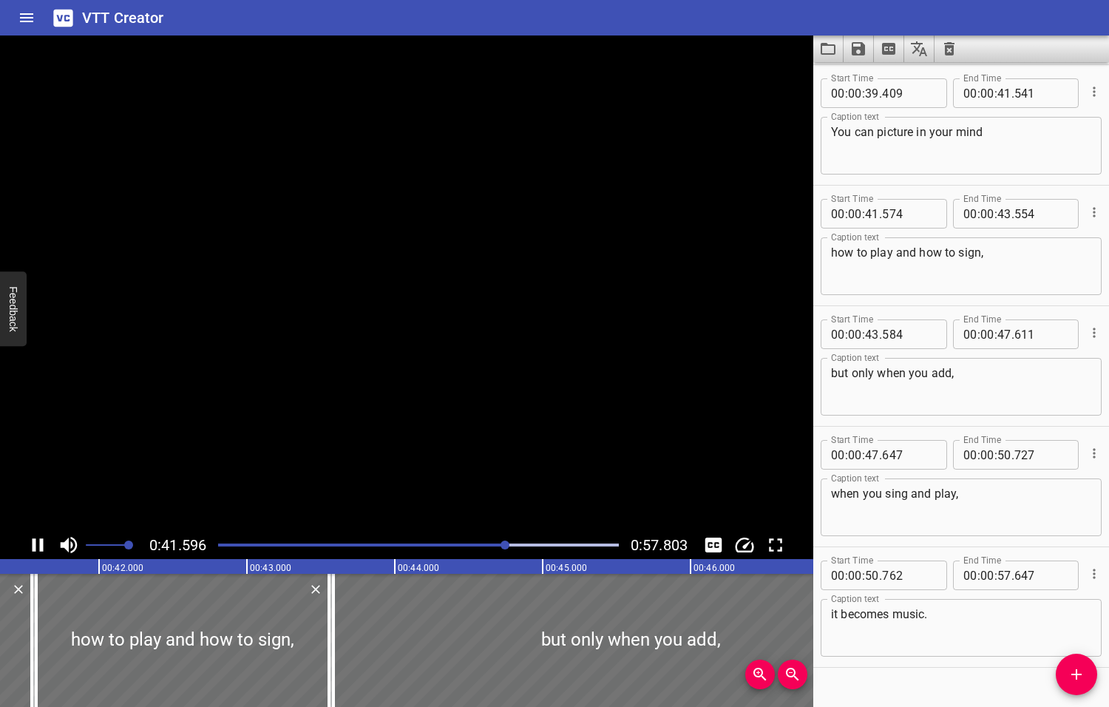
scroll to position [1594, 0]
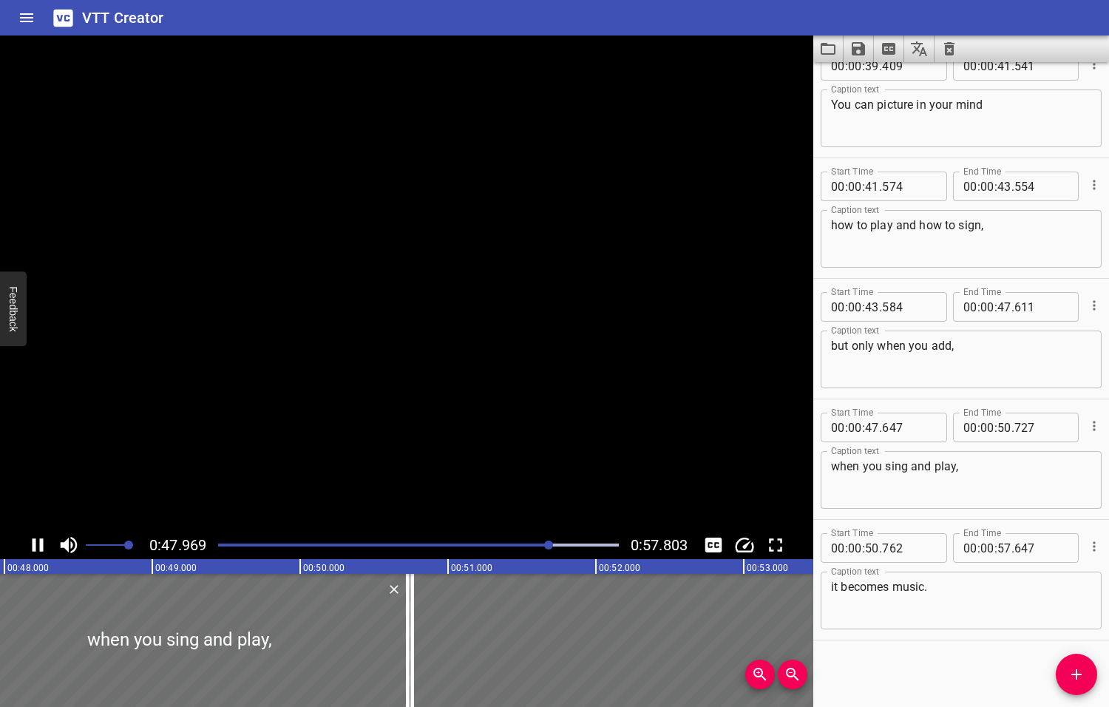
click at [38, 544] on icon "Play/Pause" at bounding box center [38, 545] width 22 height 22
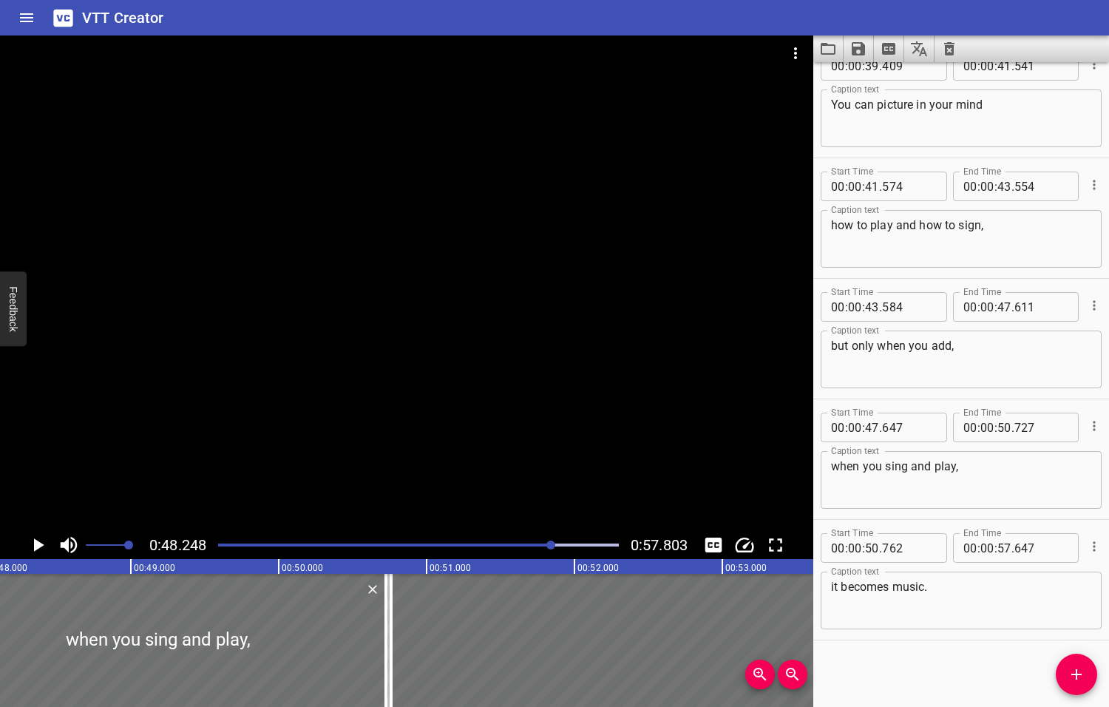
scroll to position [0, 7133]
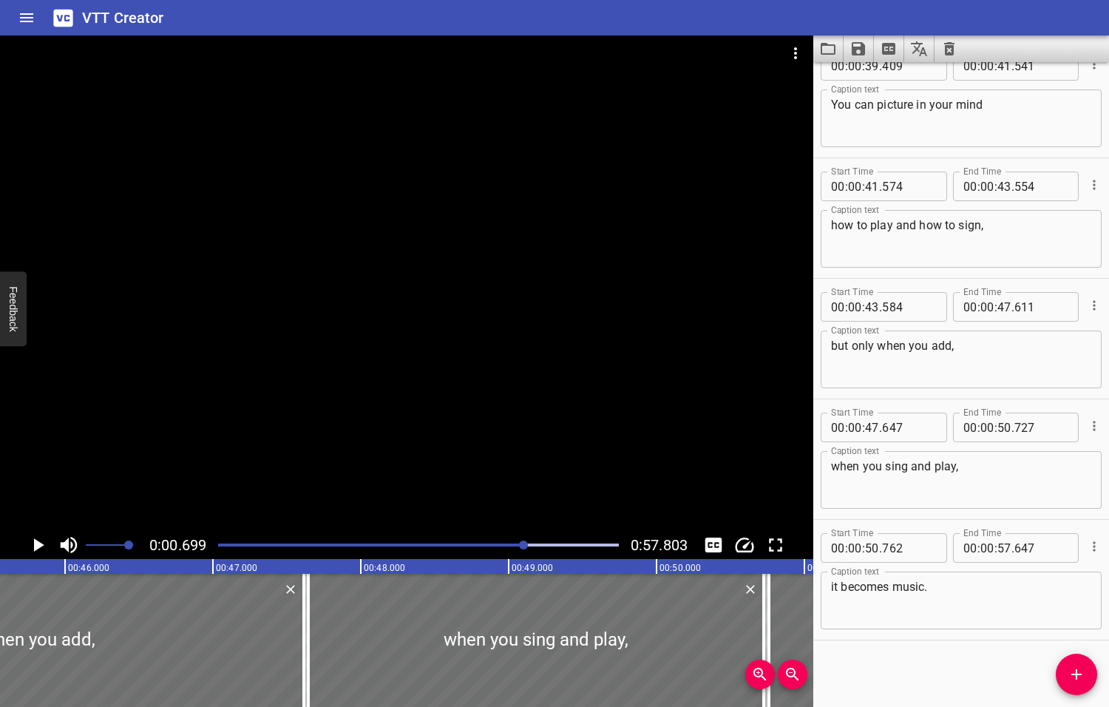
drag, startPoint x: 537, startPoint y: 546, endPoint x: 525, endPoint y: 547, distance: 12.7
click at [525, 547] on div at bounding box center [523, 544] width 9 height 9
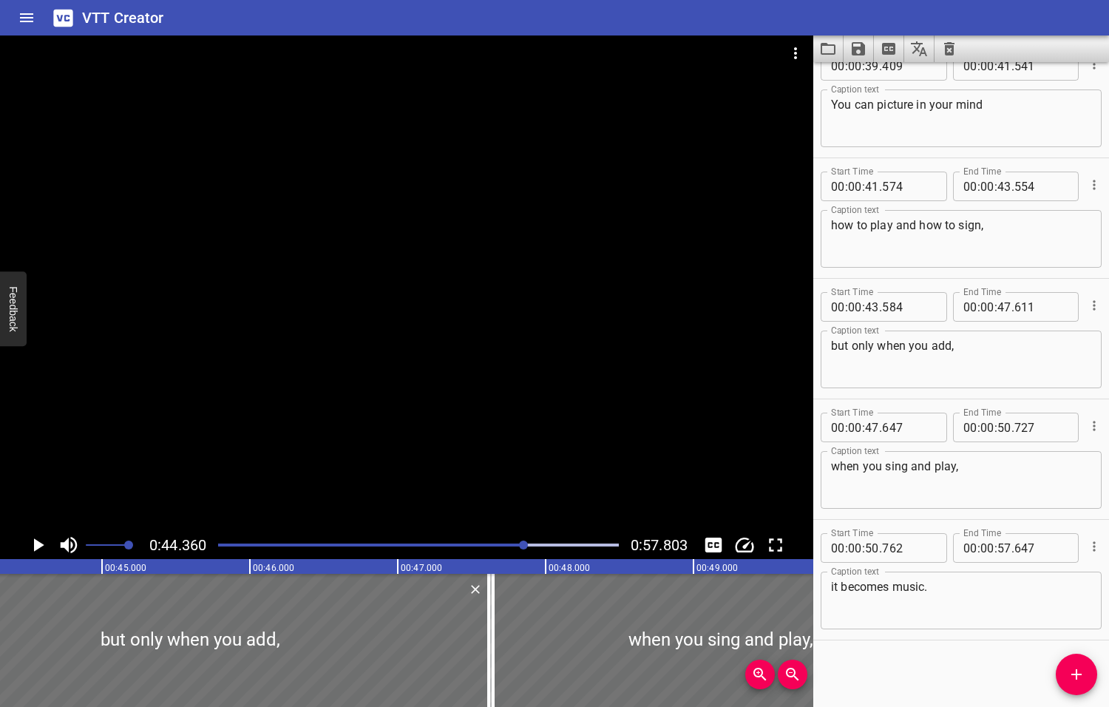
scroll to position [0, 6559]
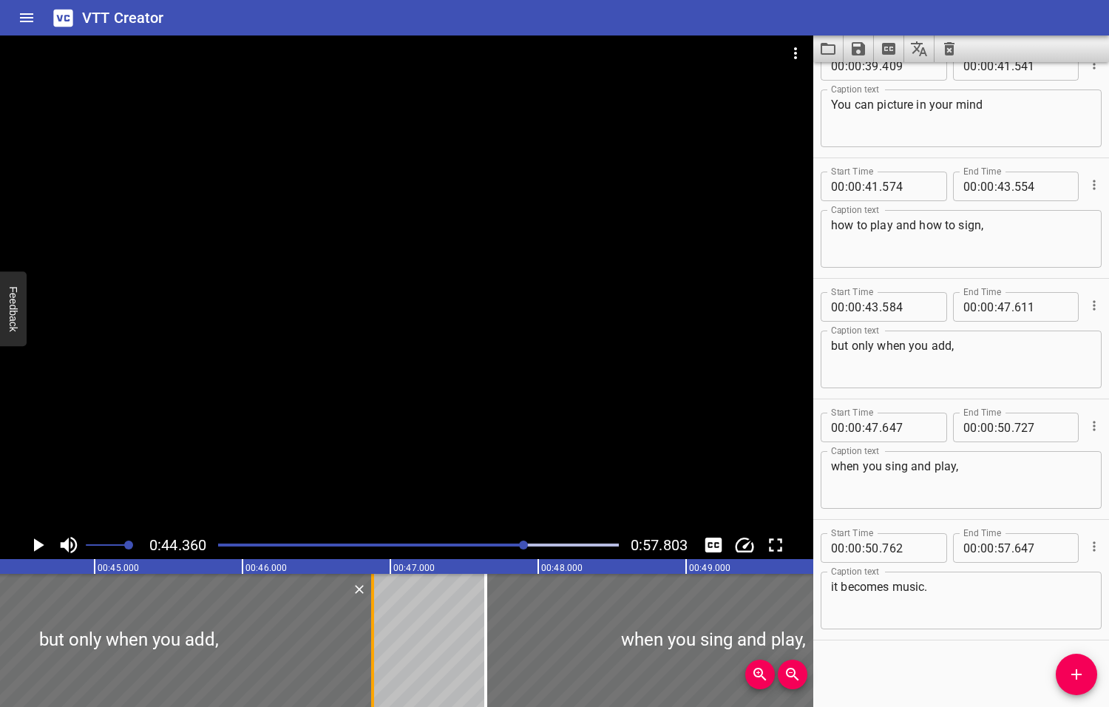
drag, startPoint x: 476, startPoint y: 639, endPoint x: 367, endPoint y: 662, distance: 111.2
click at [367, 662] on div at bounding box center [372, 640] width 15 height 133
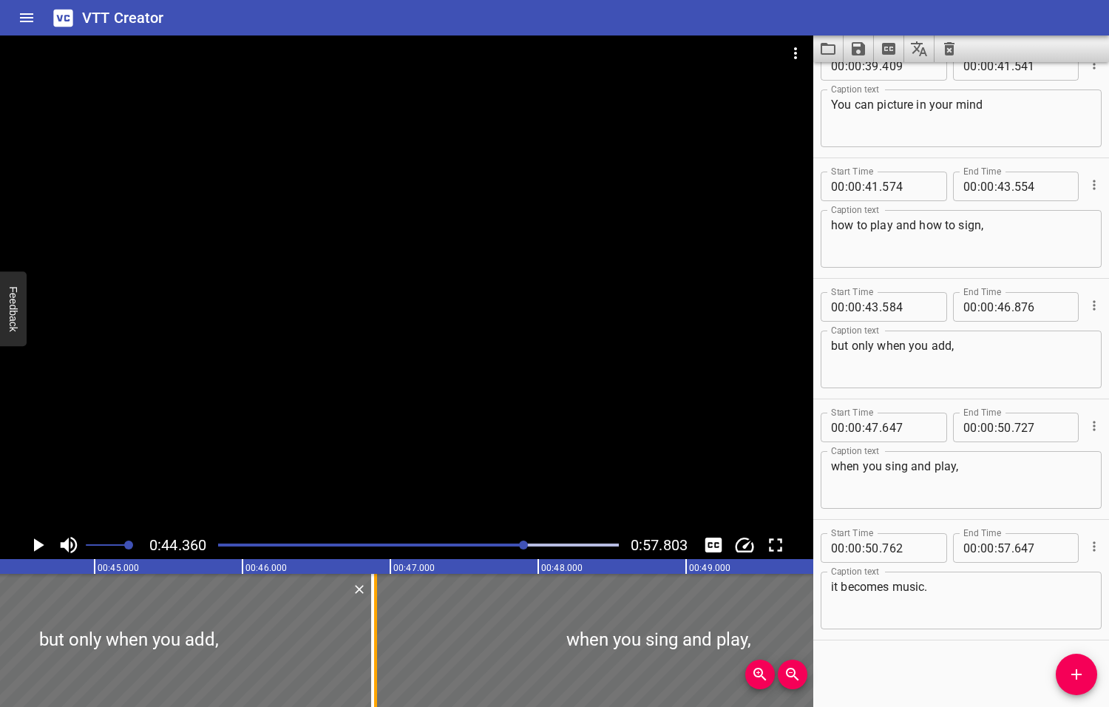
drag, startPoint x: 486, startPoint y: 651, endPoint x: 376, endPoint y: 659, distance: 110.5
click at [376, 659] on div at bounding box center [375, 640] width 3 height 133
click at [38, 545] on icon "Play/Pause" at bounding box center [39, 544] width 10 height 13
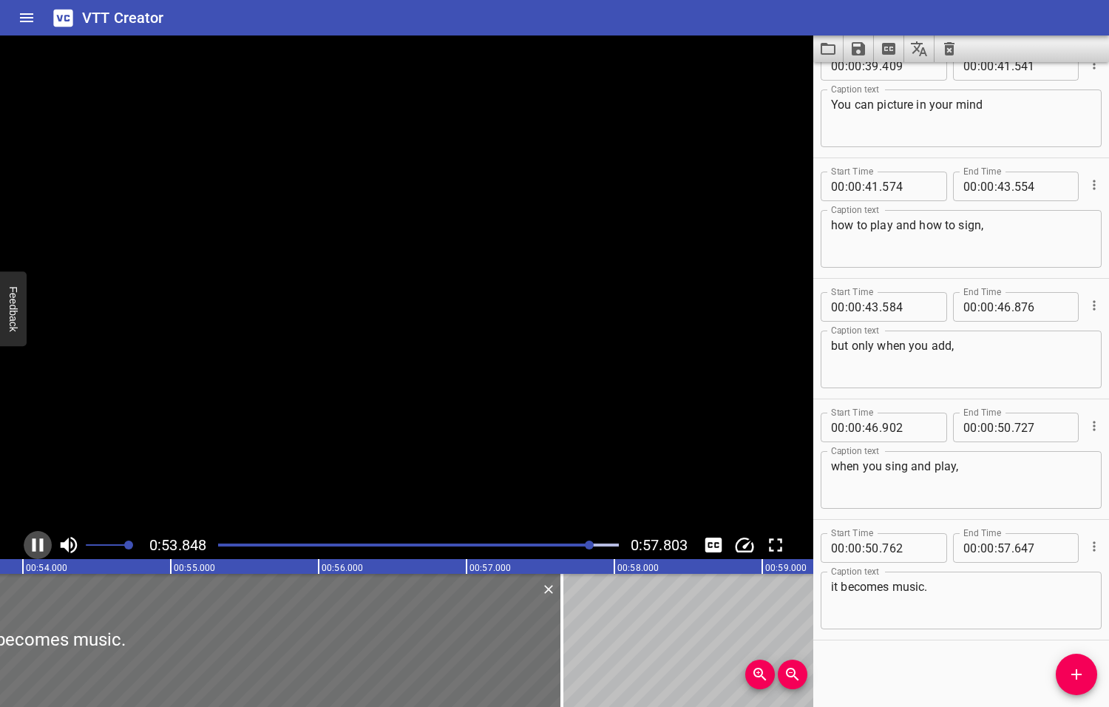
click at [38, 545] on icon "Play/Pause" at bounding box center [38, 545] width 22 height 22
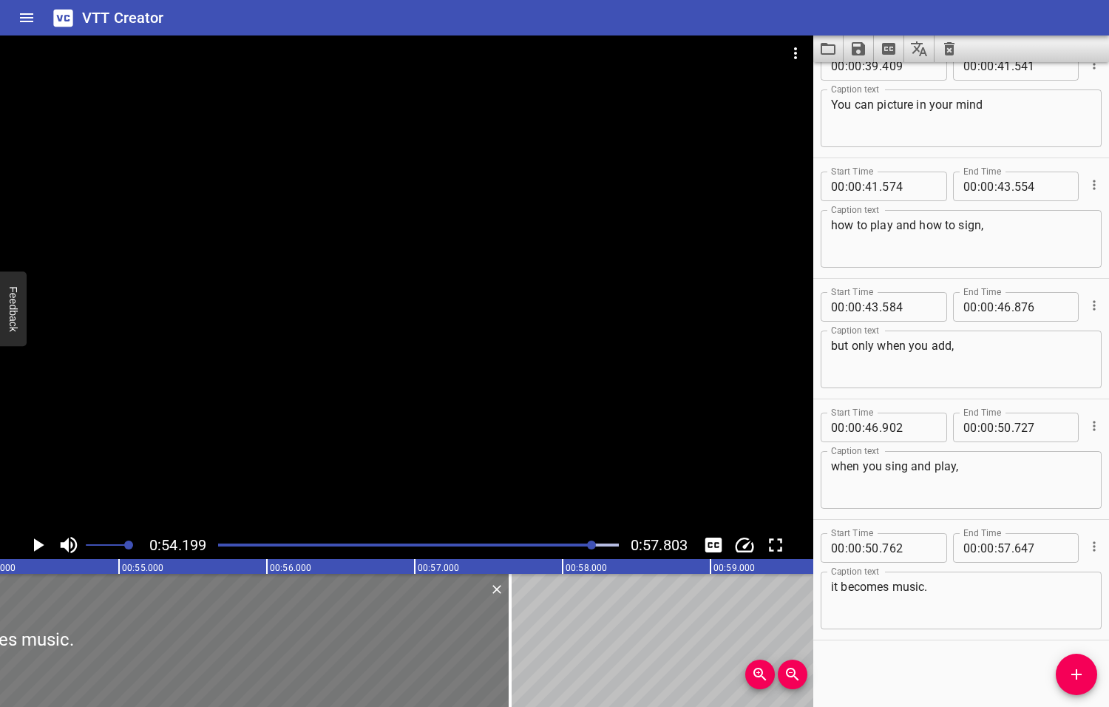
scroll to position [0, 8014]
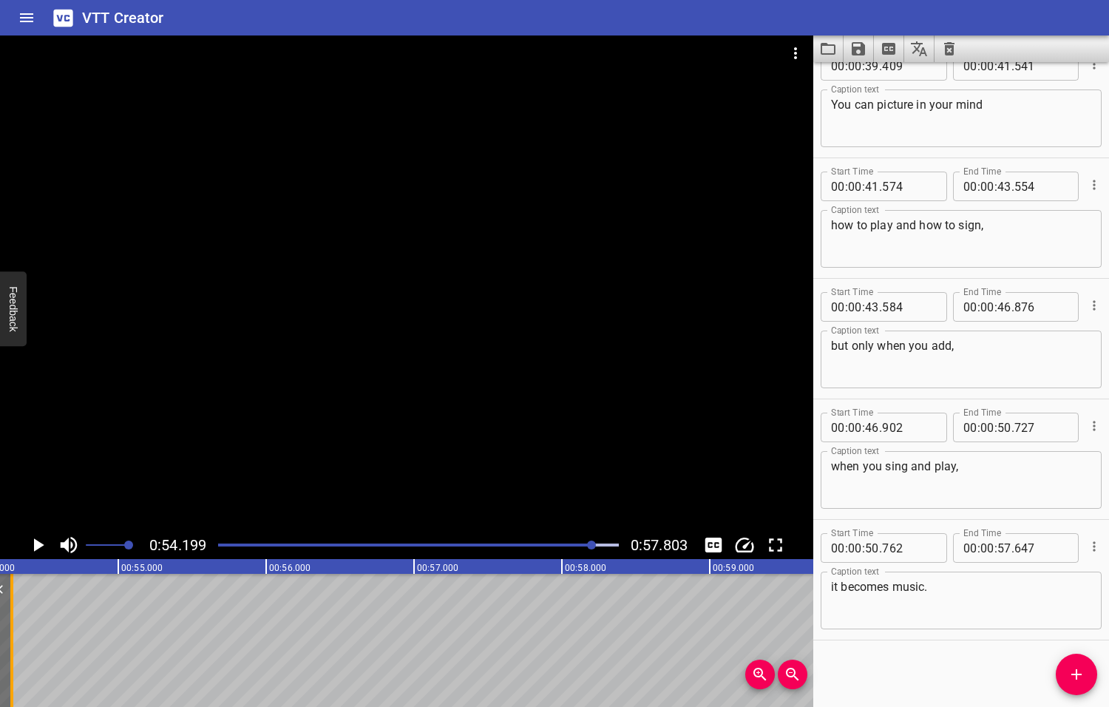
drag, startPoint x: 507, startPoint y: 645, endPoint x: 10, endPoint y: 645, distance: 497.5
click at [10, 645] on div at bounding box center [11, 640] width 3 height 133
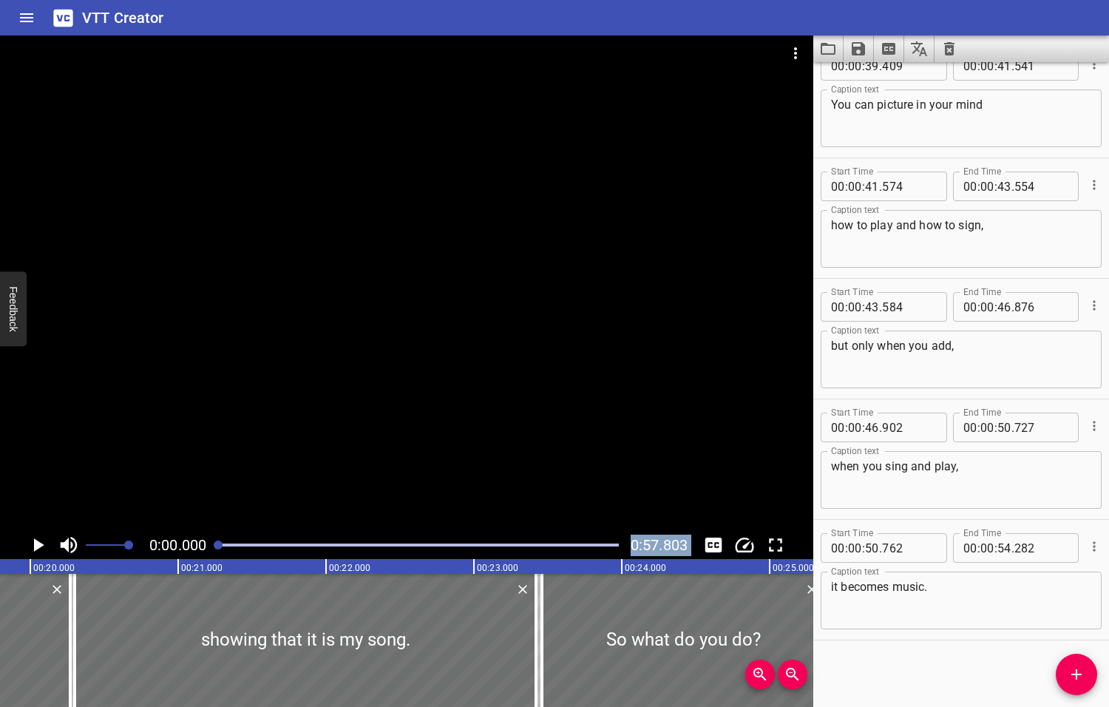
drag, startPoint x: 593, startPoint y: 544, endPoint x: 204, endPoint y: 563, distance: 389.3
click at [204, 563] on div "0:00.000 0:57.803 00:00.000 00:01.000 00:02.000 00:03.000 00:04.000 00:05.000 0…" at bounding box center [406, 370] width 813 height 671
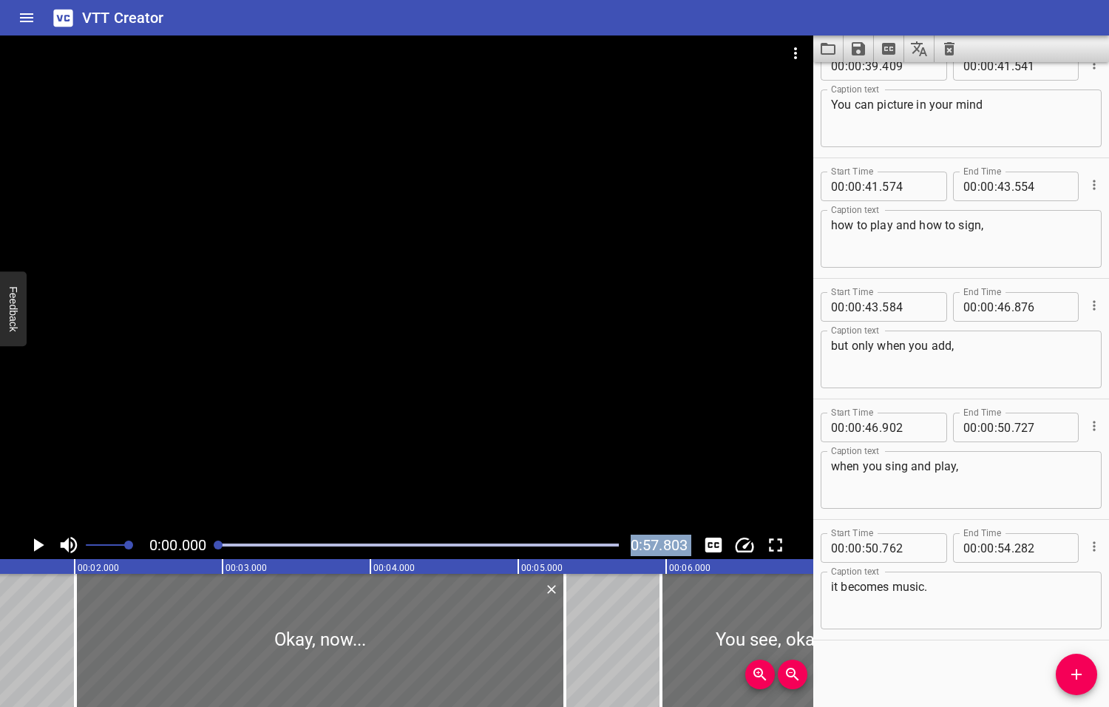
scroll to position [0, 0]
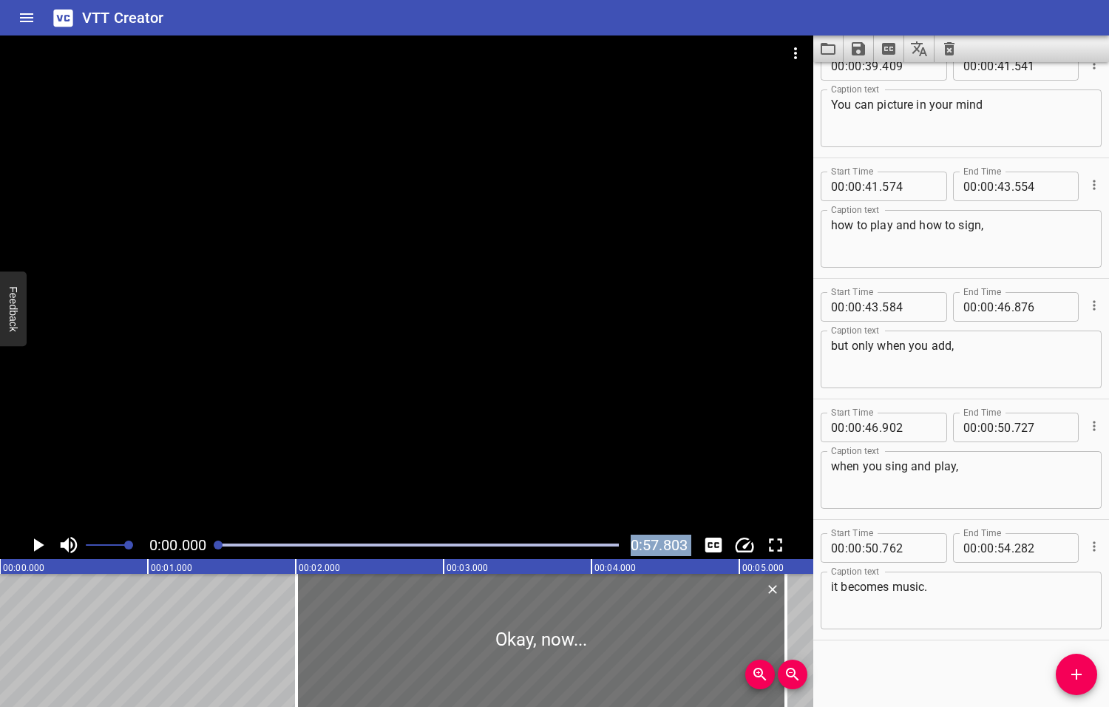
click at [35, 545] on icon "Play/Pause" at bounding box center [39, 544] width 10 height 13
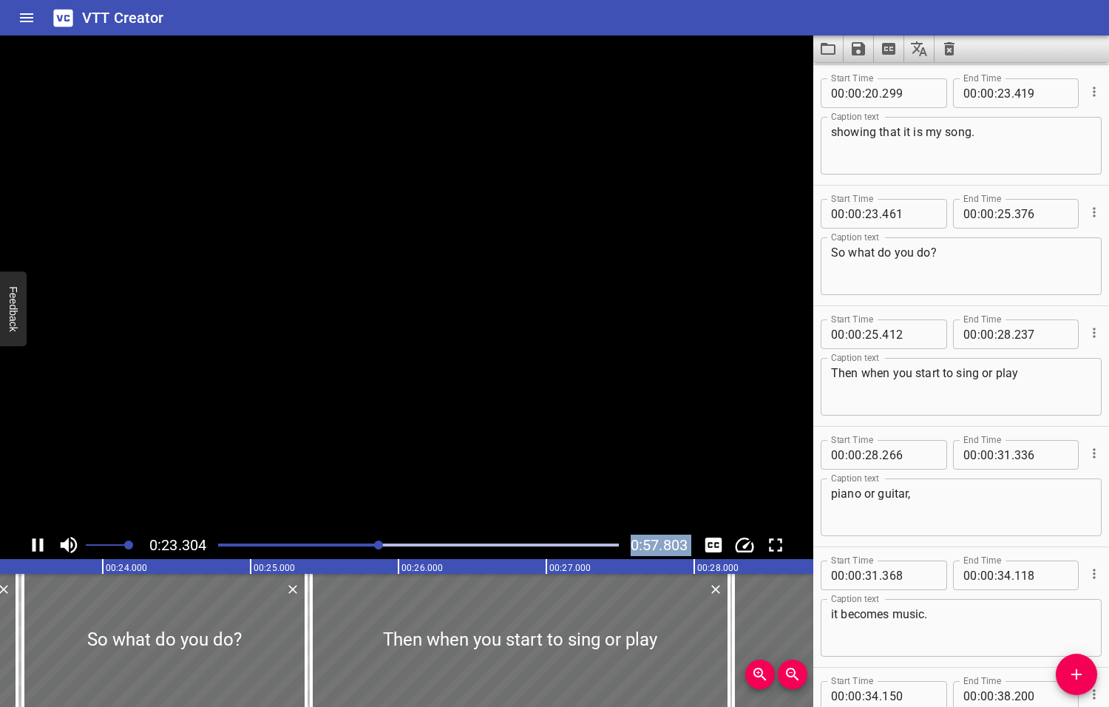
scroll to position [0, 3476]
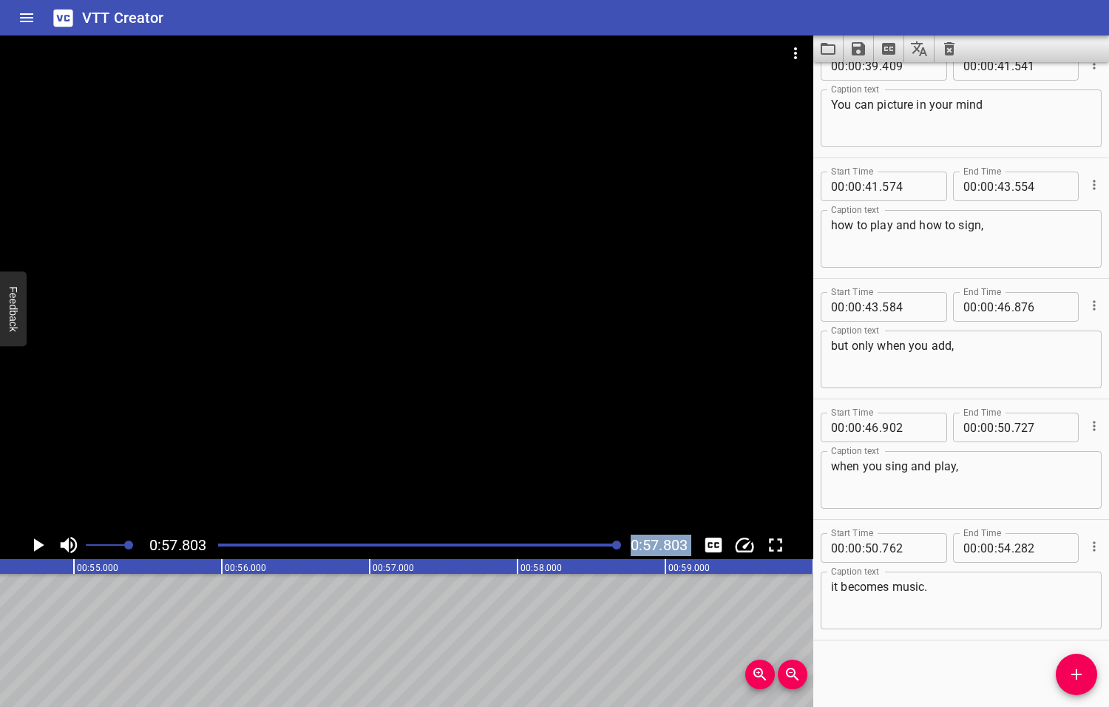
click at [38, 546] on icon "Play/Pause" at bounding box center [39, 544] width 10 height 13
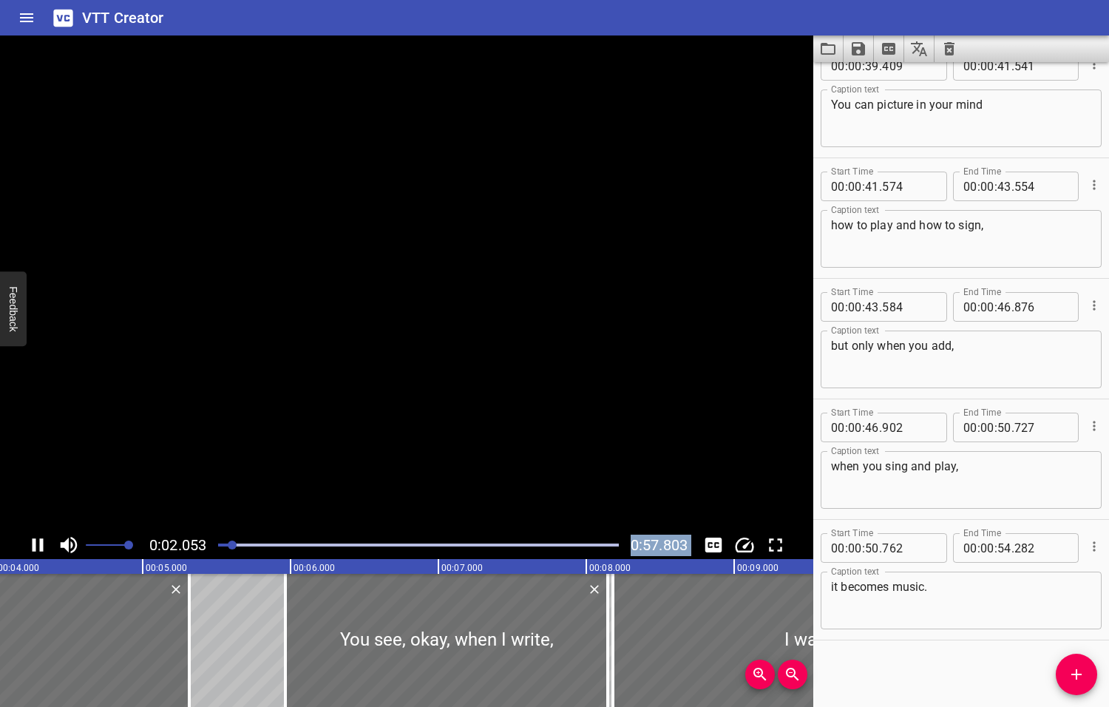
scroll to position [1277, 0]
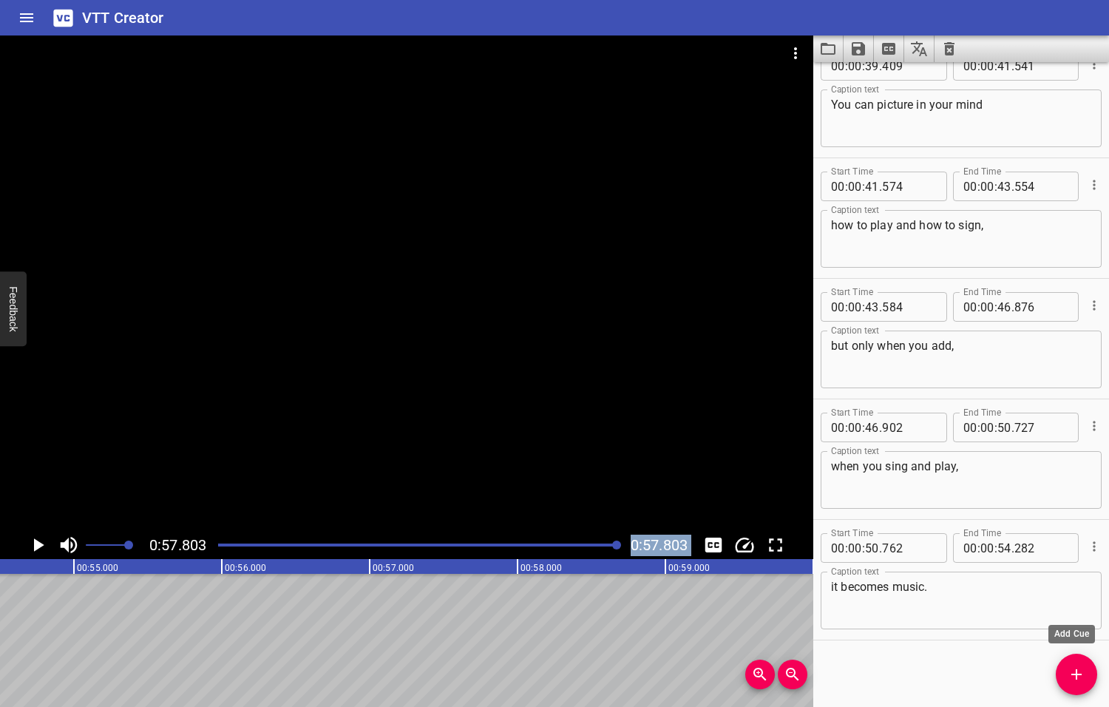
click at [1077, 677] on icon "Add Cue" at bounding box center [1077, 674] width 18 height 18
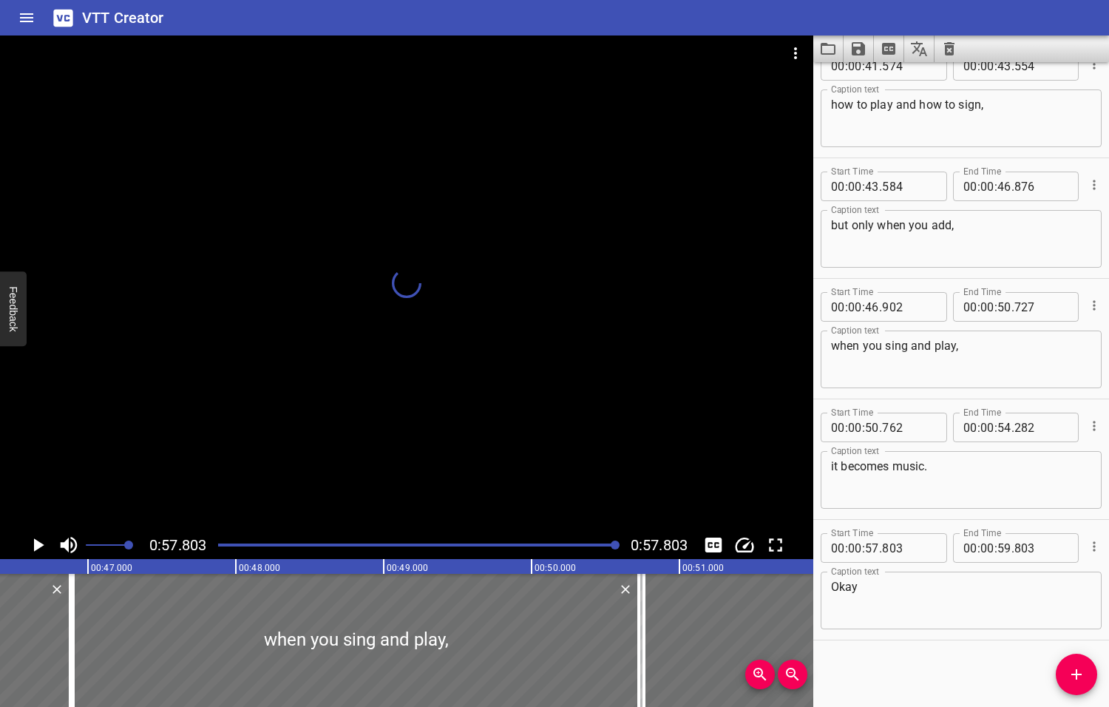
drag, startPoint x: 617, startPoint y: 543, endPoint x: 603, endPoint y: 545, distance: 13.4
click at [611, 545] on div at bounding box center [615, 544] width 9 height 9
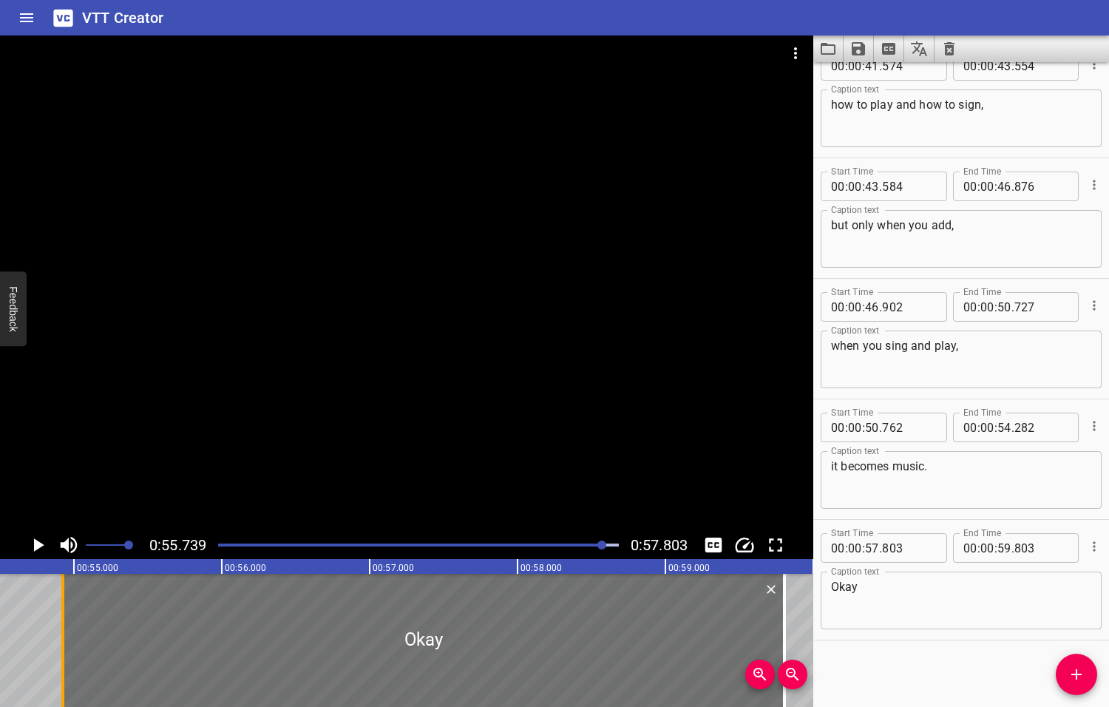
drag, startPoint x: 487, startPoint y: 645, endPoint x: 69, endPoint y: 685, distance: 420.4
click at [61, 685] on div at bounding box center [62, 640] width 3 height 133
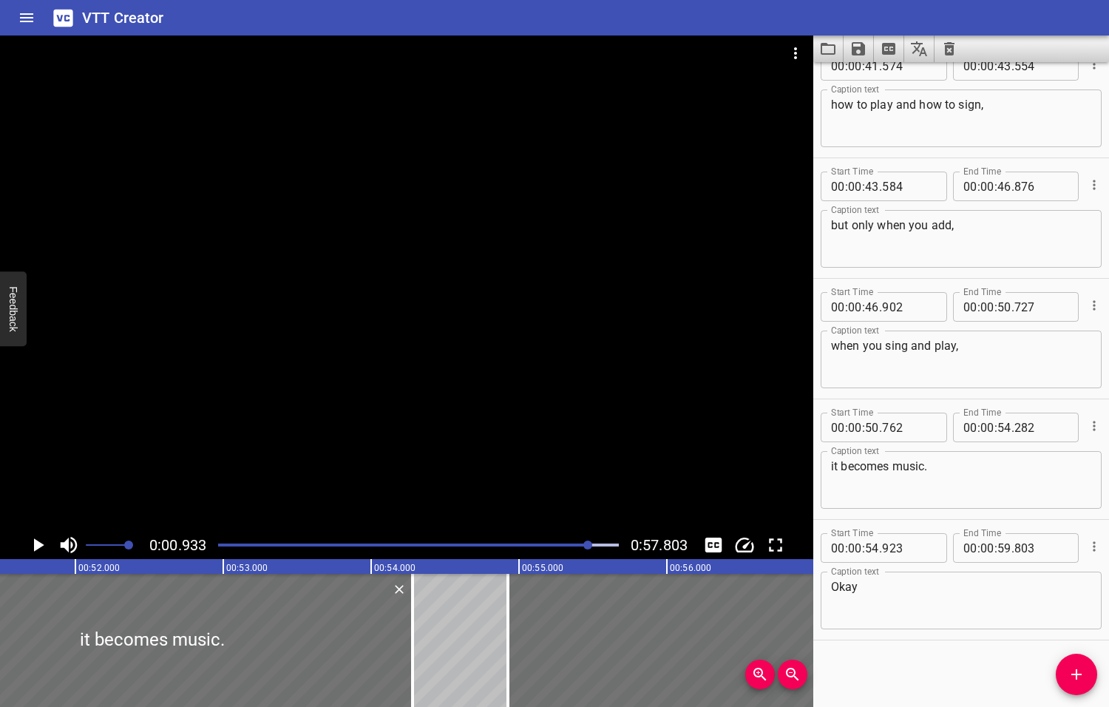
drag, startPoint x: 604, startPoint y: 543, endPoint x: 589, endPoint y: 544, distance: 14.9
click at [589, 544] on div at bounding box center [587, 544] width 9 height 9
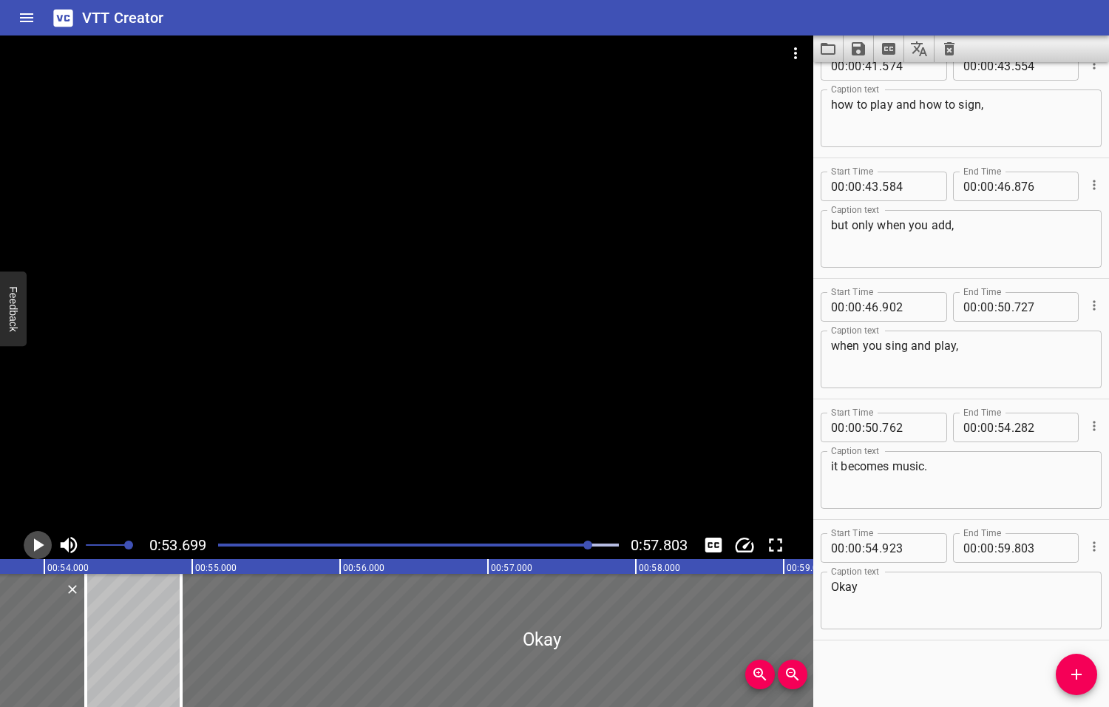
click at [40, 545] on icon "Play/Pause" at bounding box center [39, 544] width 10 height 13
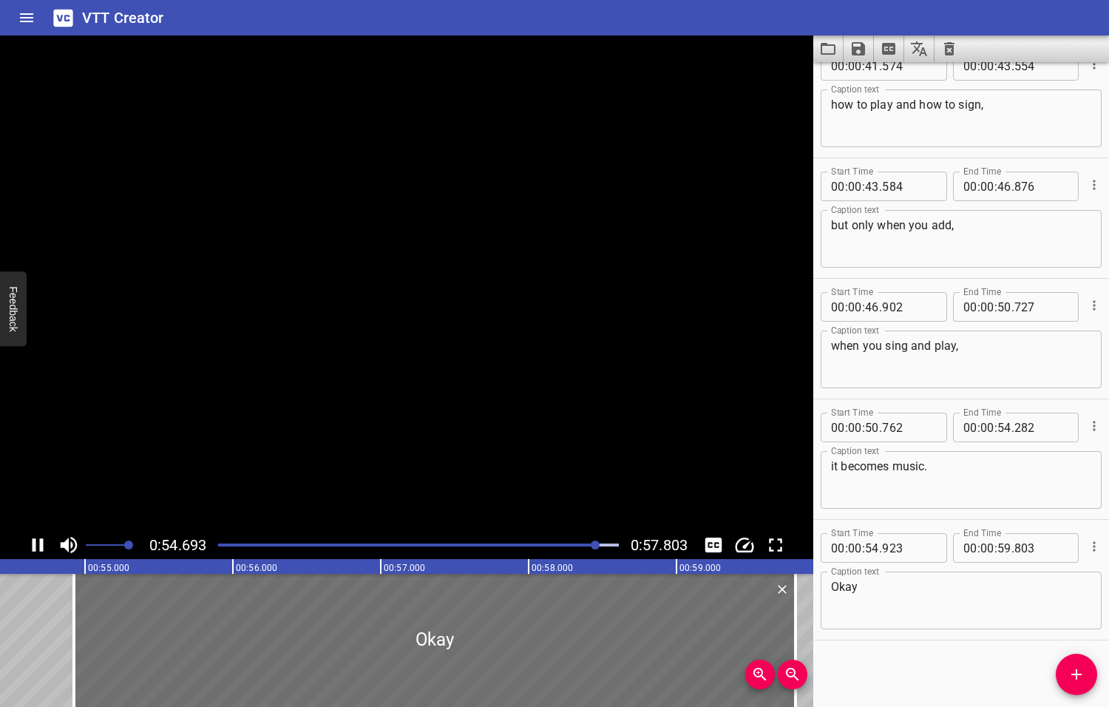
scroll to position [0, 8058]
click at [41, 546] on icon "Play/Pause" at bounding box center [38, 544] width 11 height 13
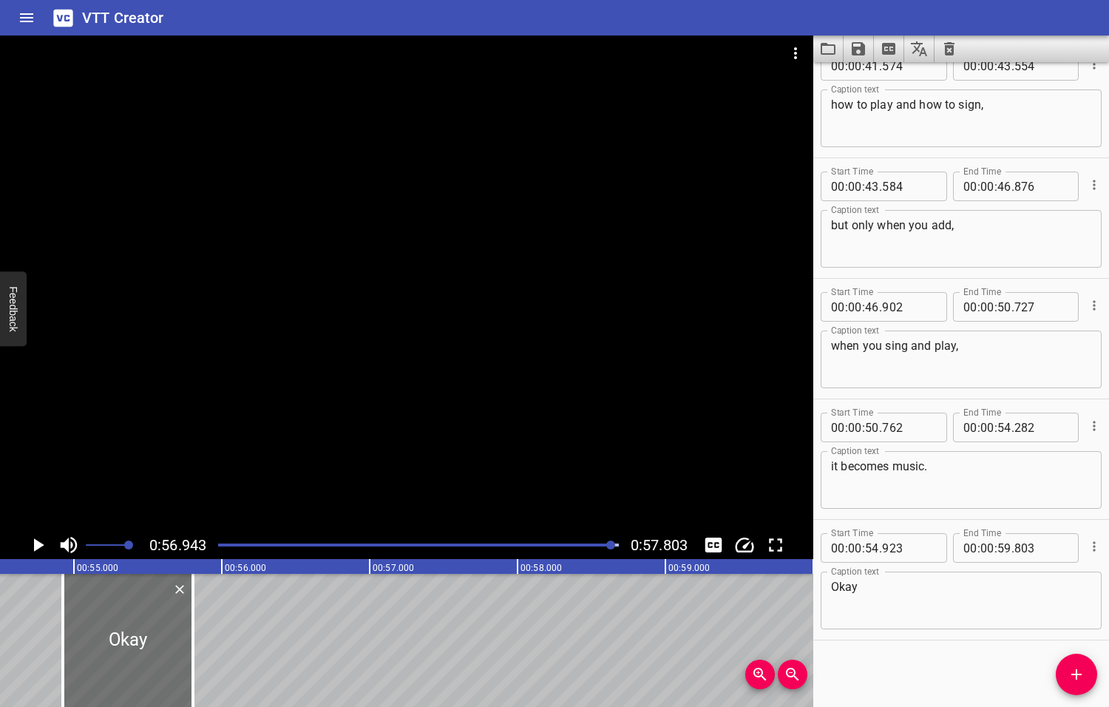
drag, startPoint x: 781, startPoint y: 619, endPoint x: 203, endPoint y: 628, distance: 578.2
click at [189, 629] on div at bounding box center [193, 640] width 15 height 133
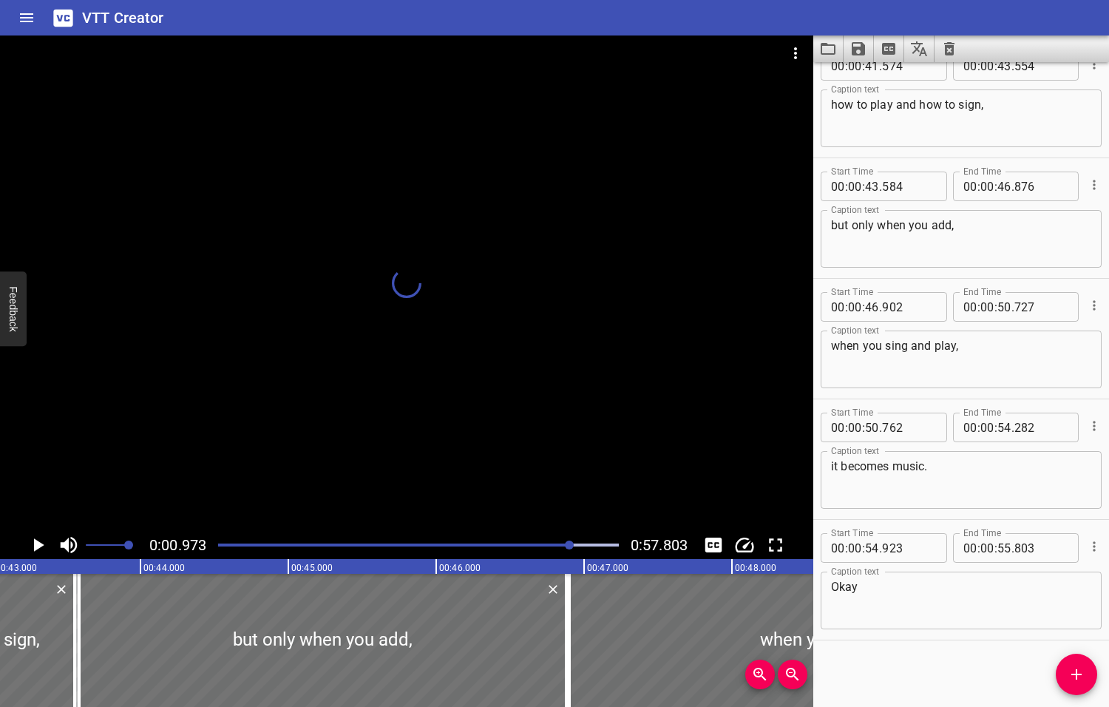
drag, startPoint x: 612, startPoint y: 543, endPoint x: 569, endPoint y: 549, distance: 44.0
click at [569, 550] on div at bounding box center [418, 545] width 418 height 21
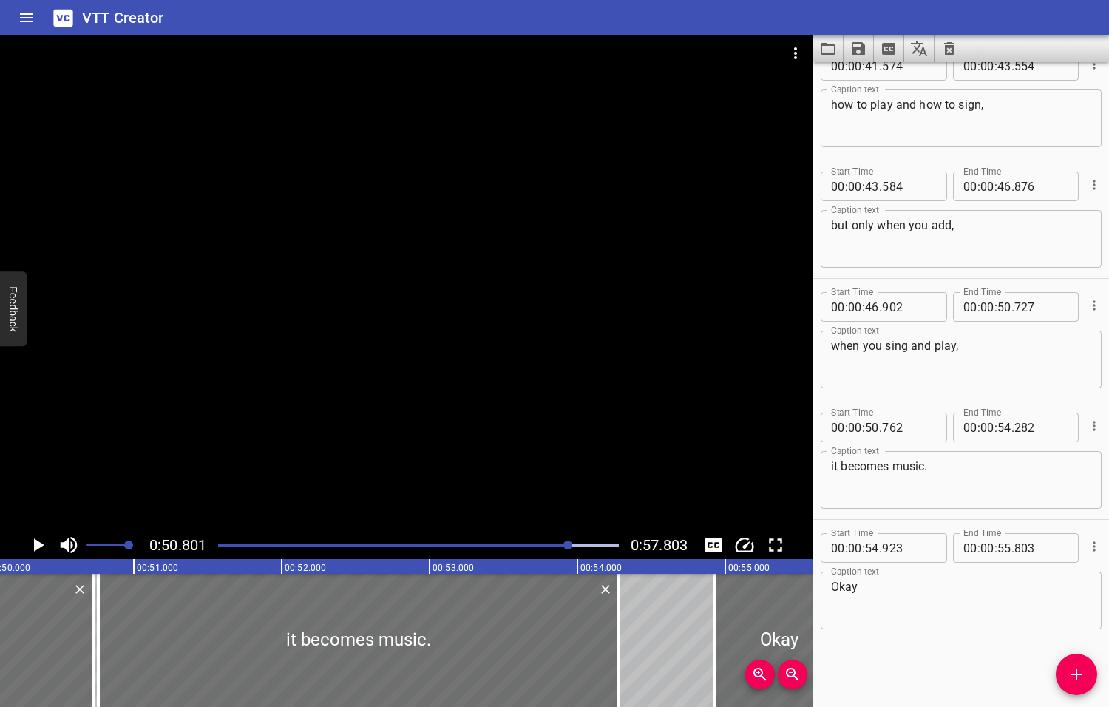
scroll to position [0, 7511]
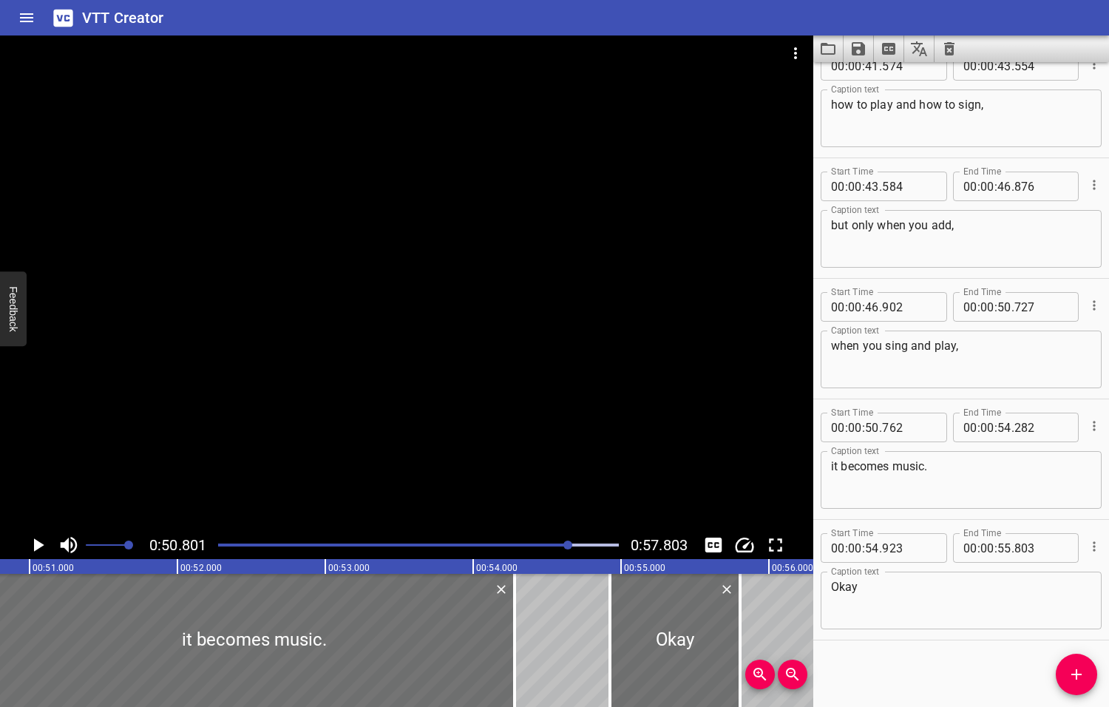
click at [37, 545] on icon "Play/Pause" at bounding box center [39, 544] width 10 height 13
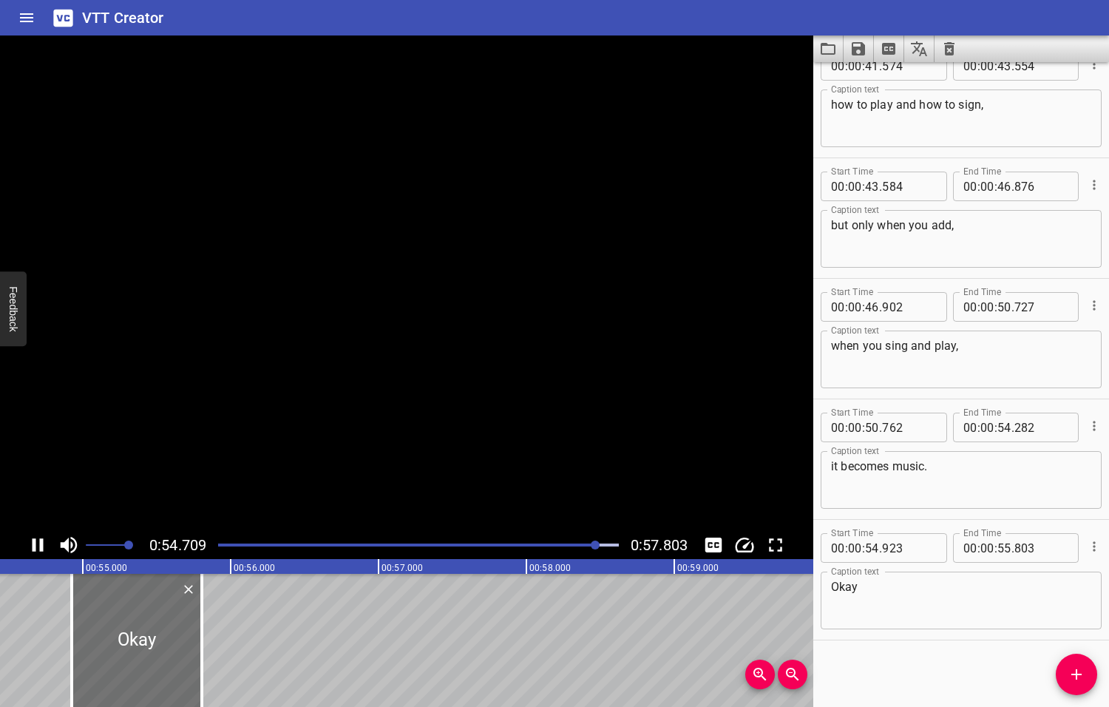
scroll to position [0, 8058]
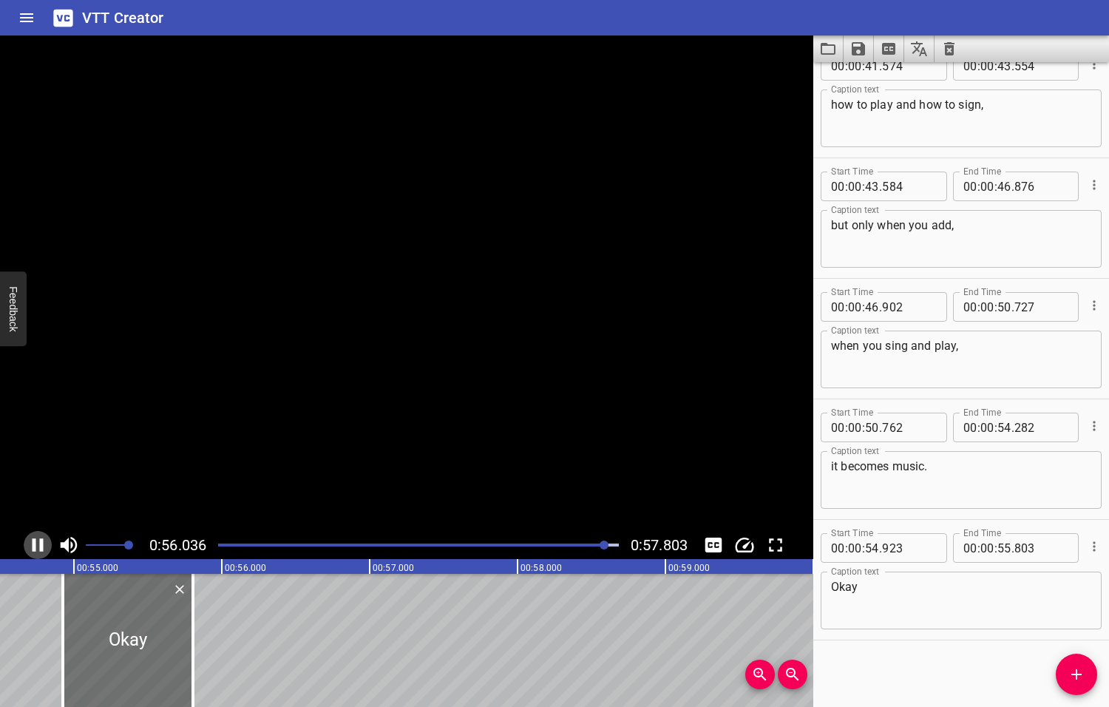
click at [37, 545] on icon "Play/Pause" at bounding box center [38, 545] width 22 height 22
drag, startPoint x: 186, startPoint y: 651, endPoint x: 147, endPoint y: 654, distance: 39.4
click at [147, 654] on div at bounding box center [150, 640] width 15 height 133
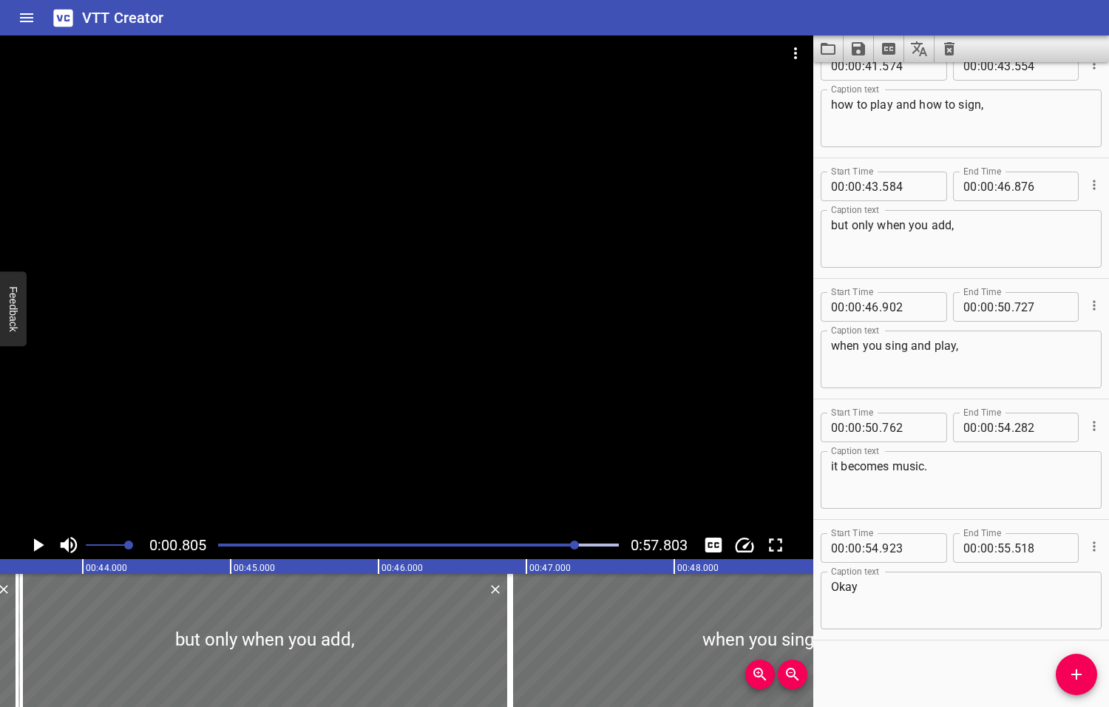
drag, startPoint x: 608, startPoint y: 543, endPoint x: 576, endPoint y: 556, distance: 34.9
click at [576, 556] on div "0:00.805 0:57.803" at bounding box center [406, 545] width 813 height 28
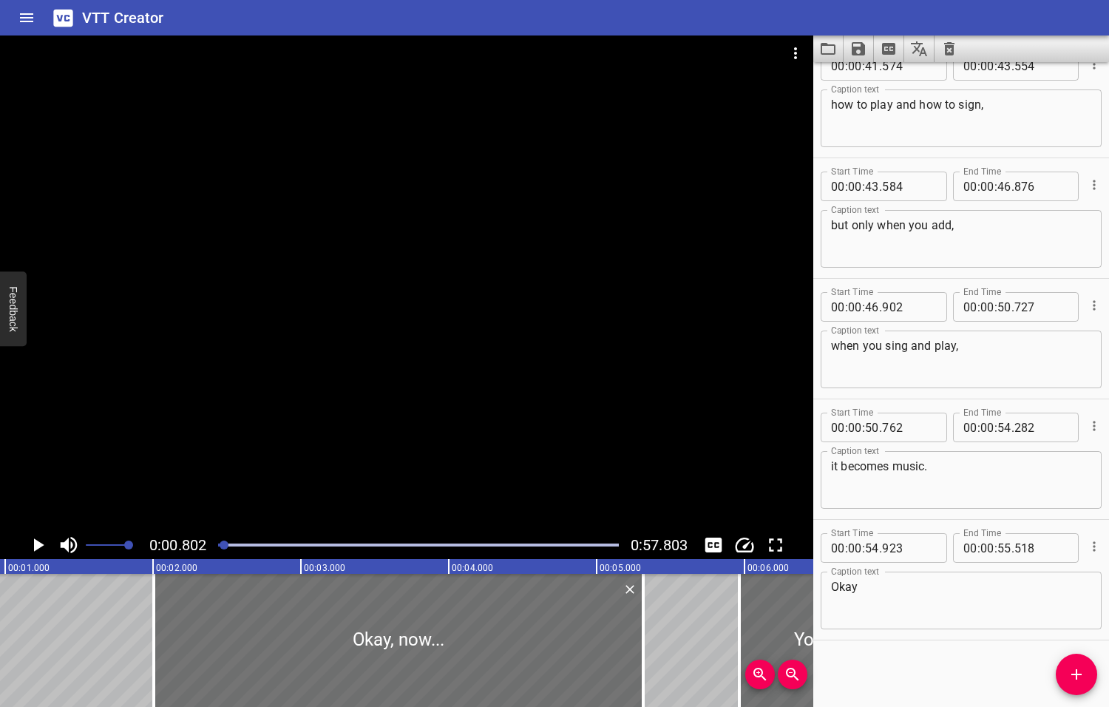
scroll to position [0, 118]
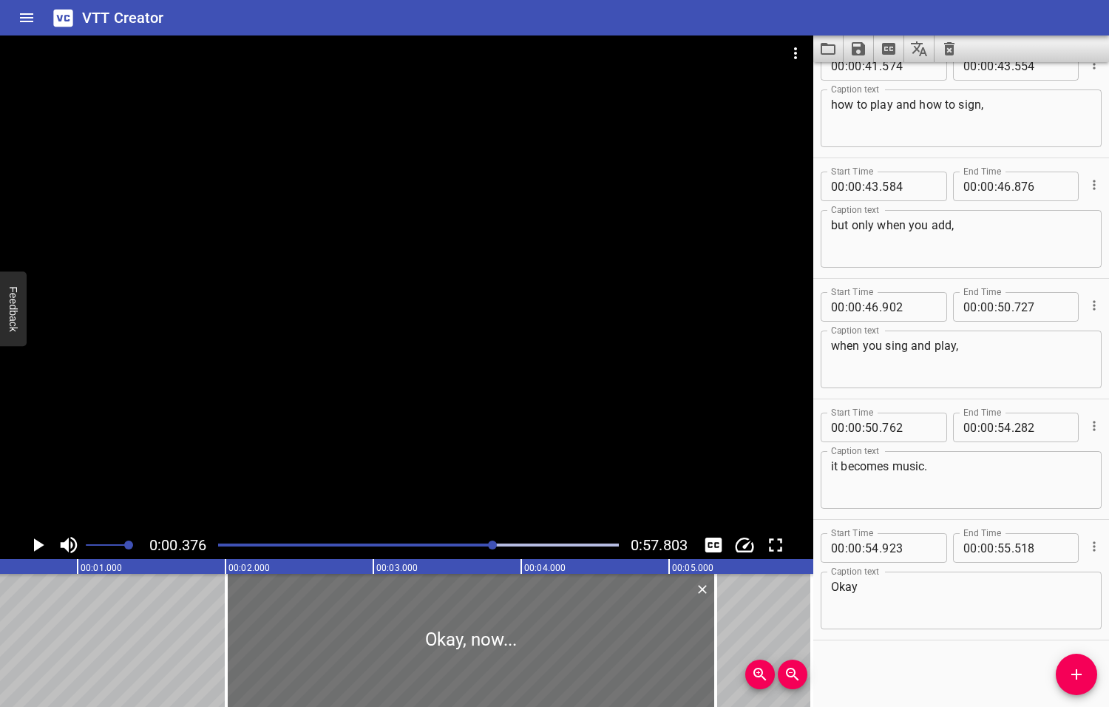
drag, startPoint x: 225, startPoint y: 543, endPoint x: 495, endPoint y: 534, distance: 270.7
click at [495, 535] on div at bounding box center [418, 545] width 418 height 21
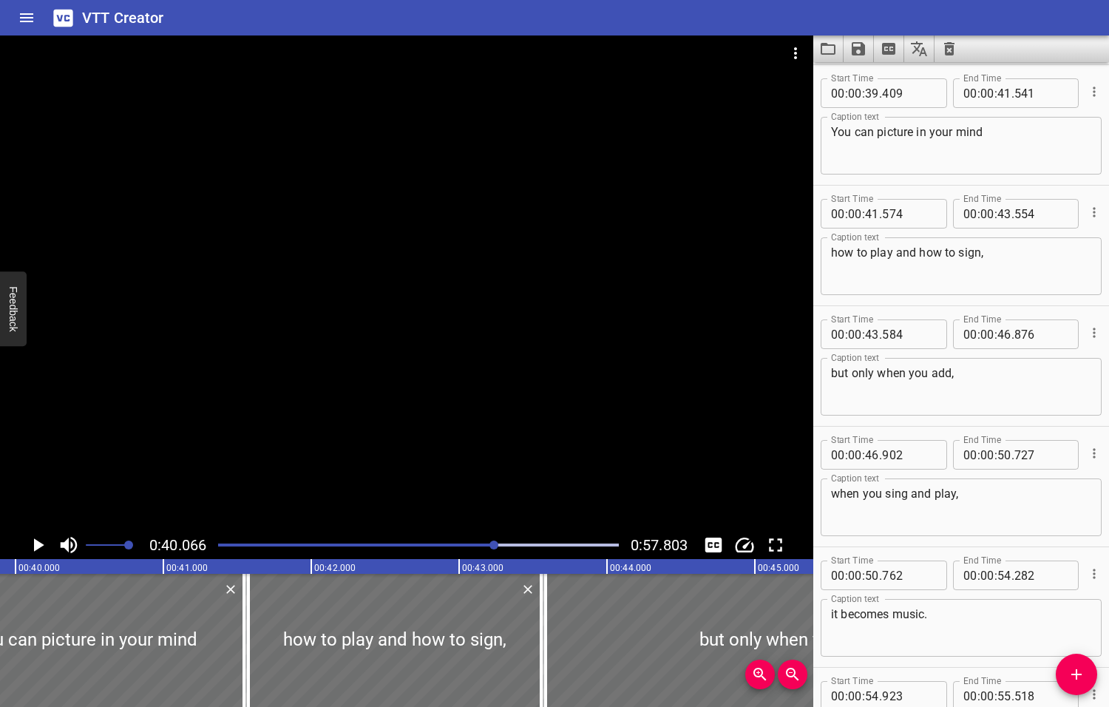
scroll to position [0, 5924]
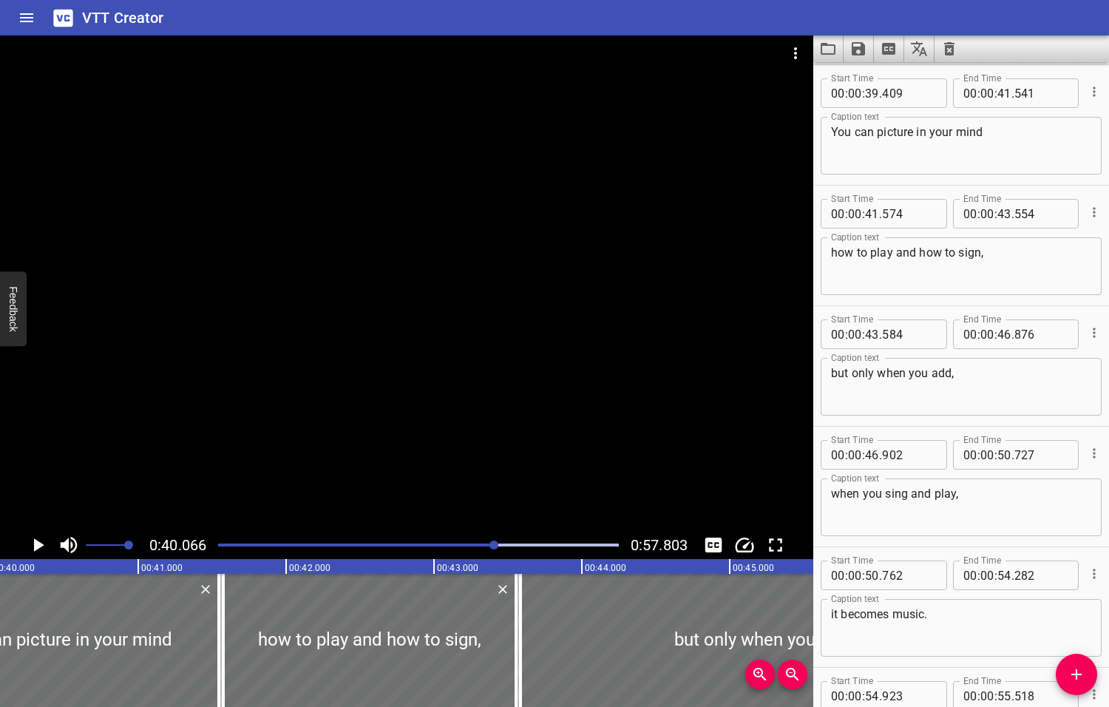
click at [36, 544] on icon "Play/Pause" at bounding box center [39, 544] width 10 height 13
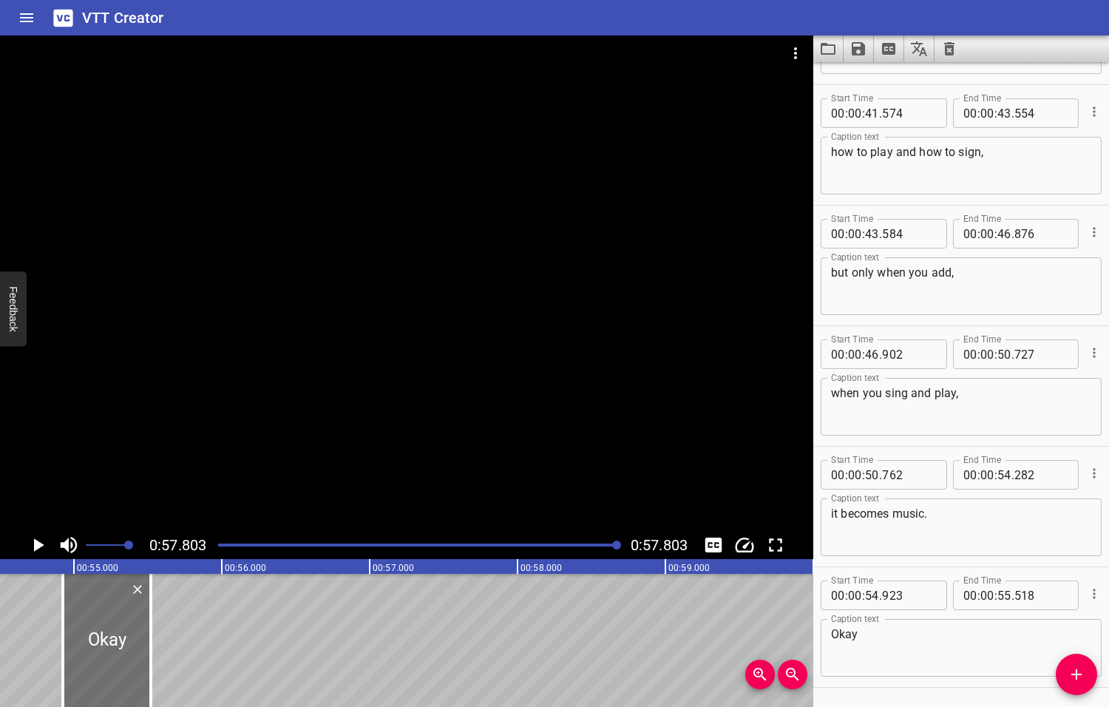
scroll to position [1714, 0]
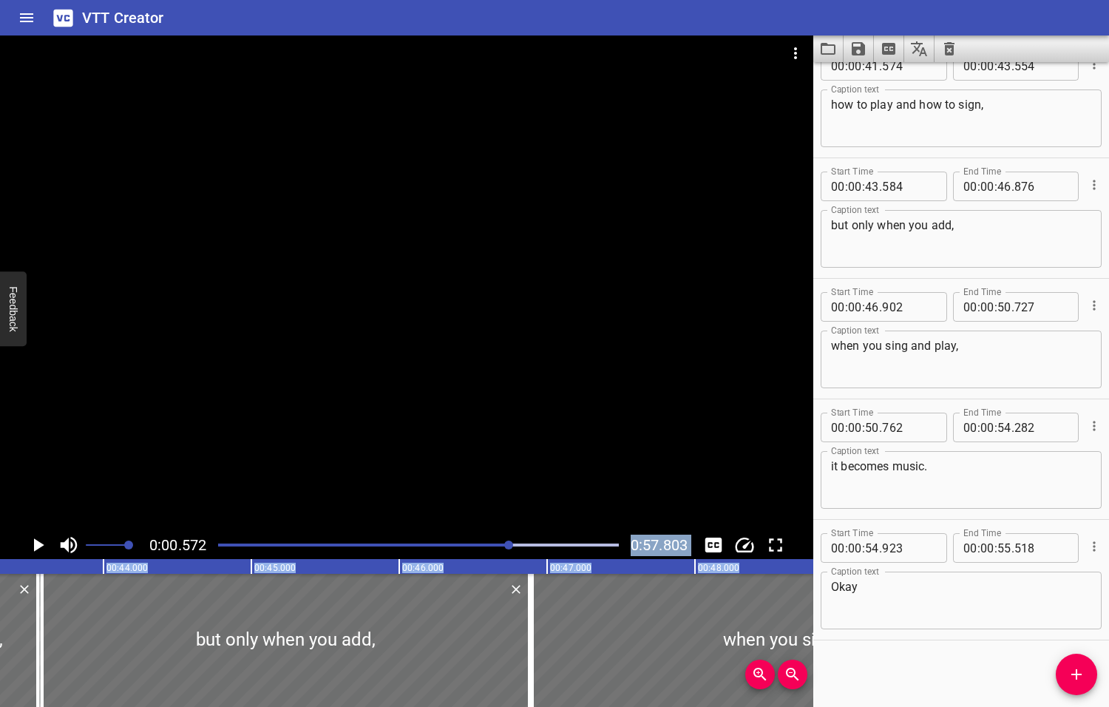
drag, startPoint x: 617, startPoint y: 543, endPoint x: 510, endPoint y: 564, distance: 108.5
click at [510, 564] on div "0:00.572 0:57.803 00:00.000 00:01.000 00:02.000 00:03.000 00:04.000 00:05.000 0…" at bounding box center [406, 370] width 813 height 671
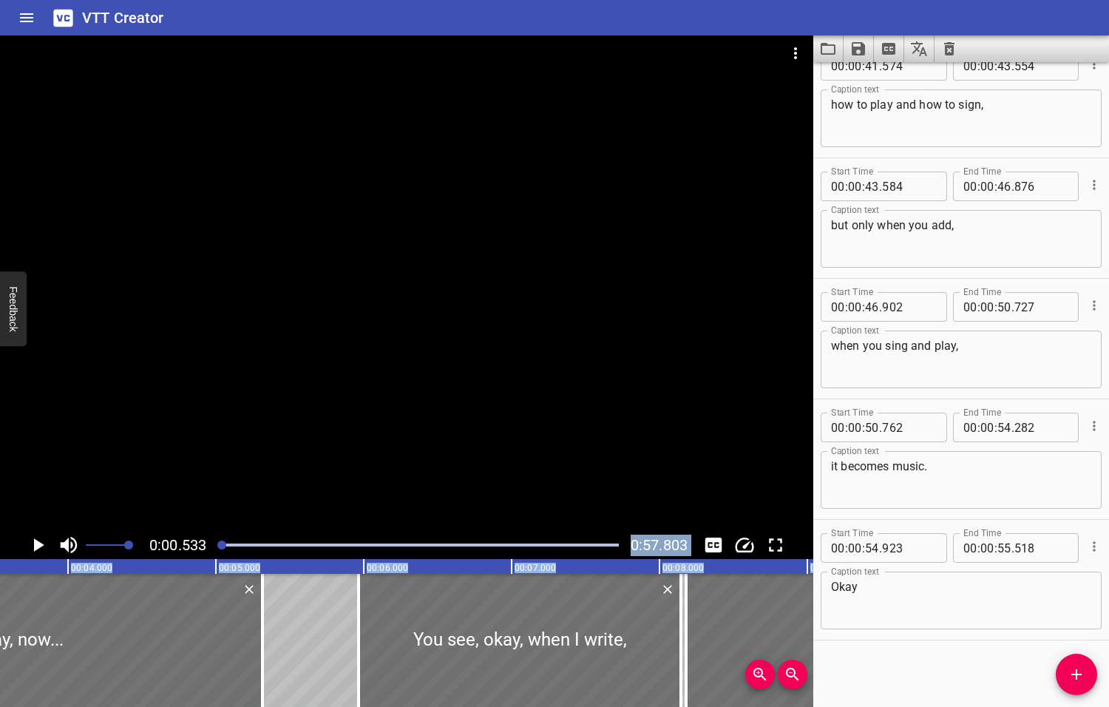
scroll to position [0, 78]
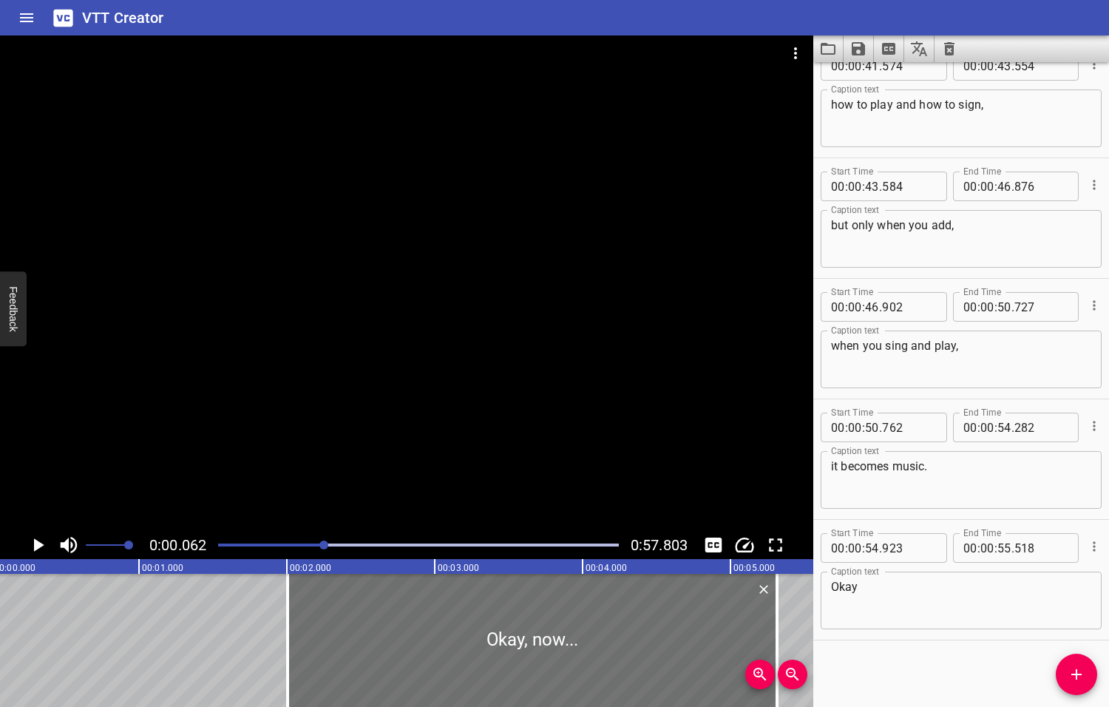
drag, startPoint x: 222, startPoint y: 546, endPoint x: 328, endPoint y: 540, distance: 105.8
click at [328, 540] on div at bounding box center [323, 544] width 9 height 9
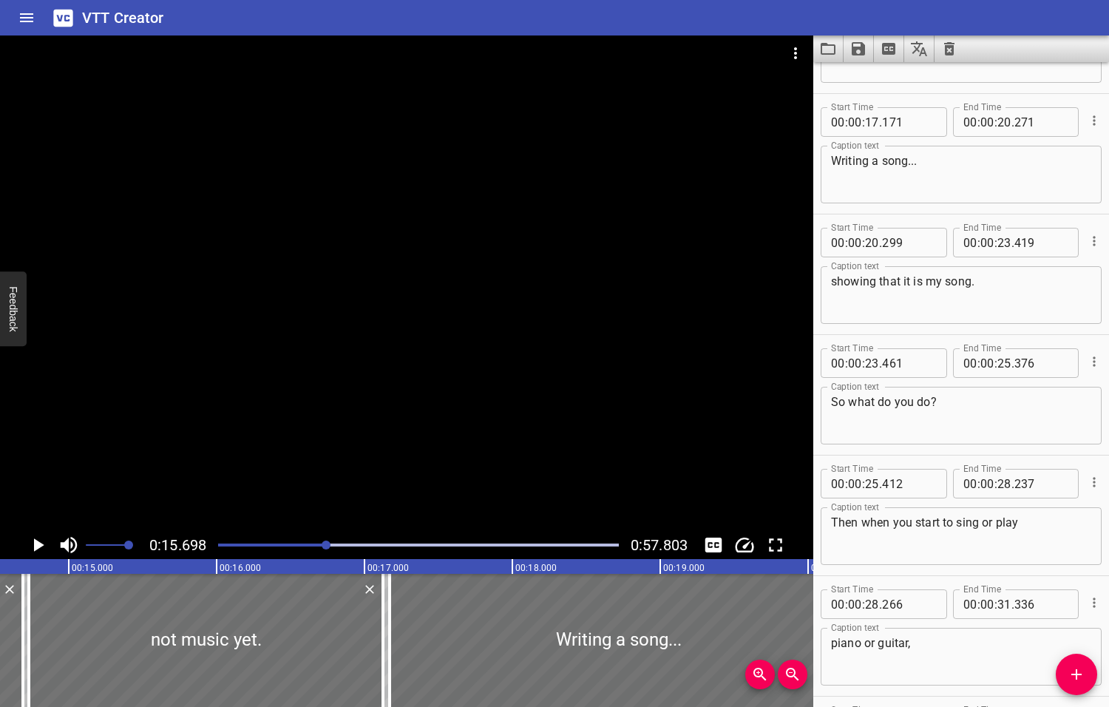
scroll to position [482, 0]
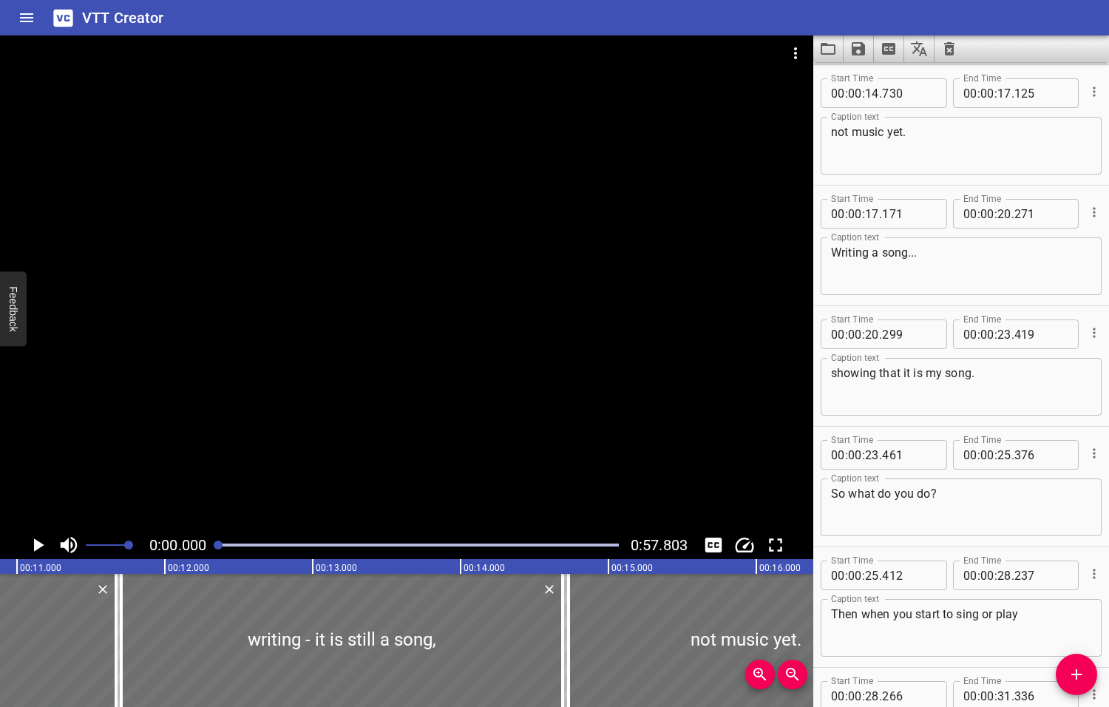
drag, startPoint x: 329, startPoint y: 540, endPoint x: 206, endPoint y: 553, distance: 124.1
click at [206, 553] on div "0:00.000 0:57.803" at bounding box center [406, 545] width 813 height 28
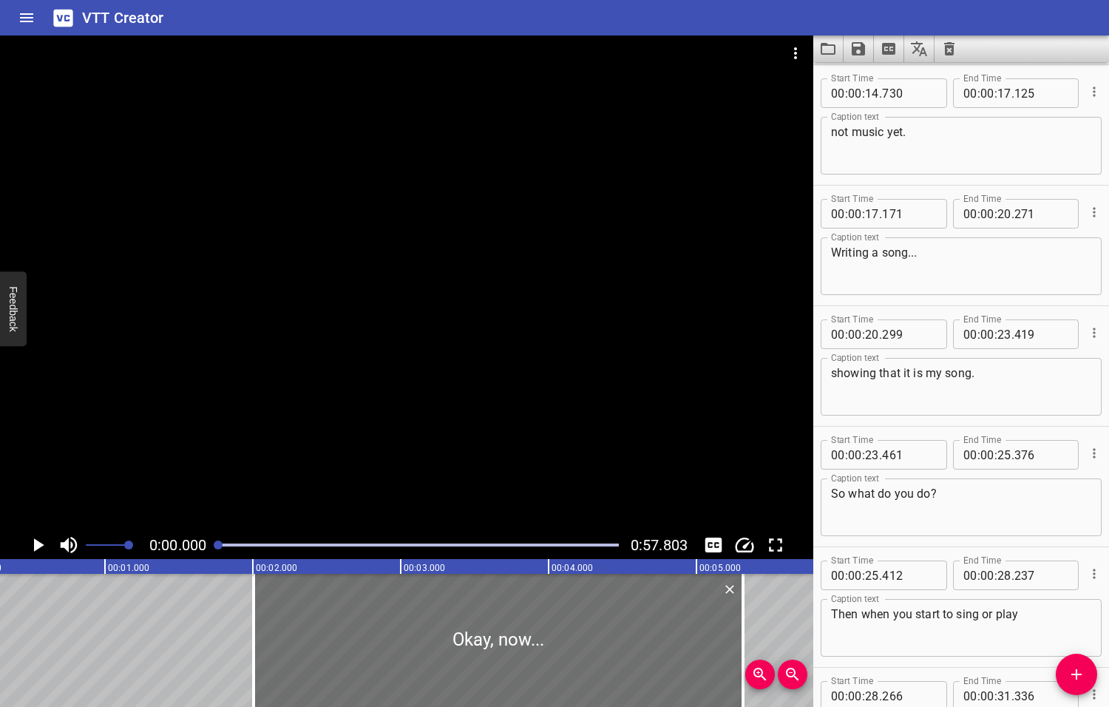
scroll to position [0, 0]
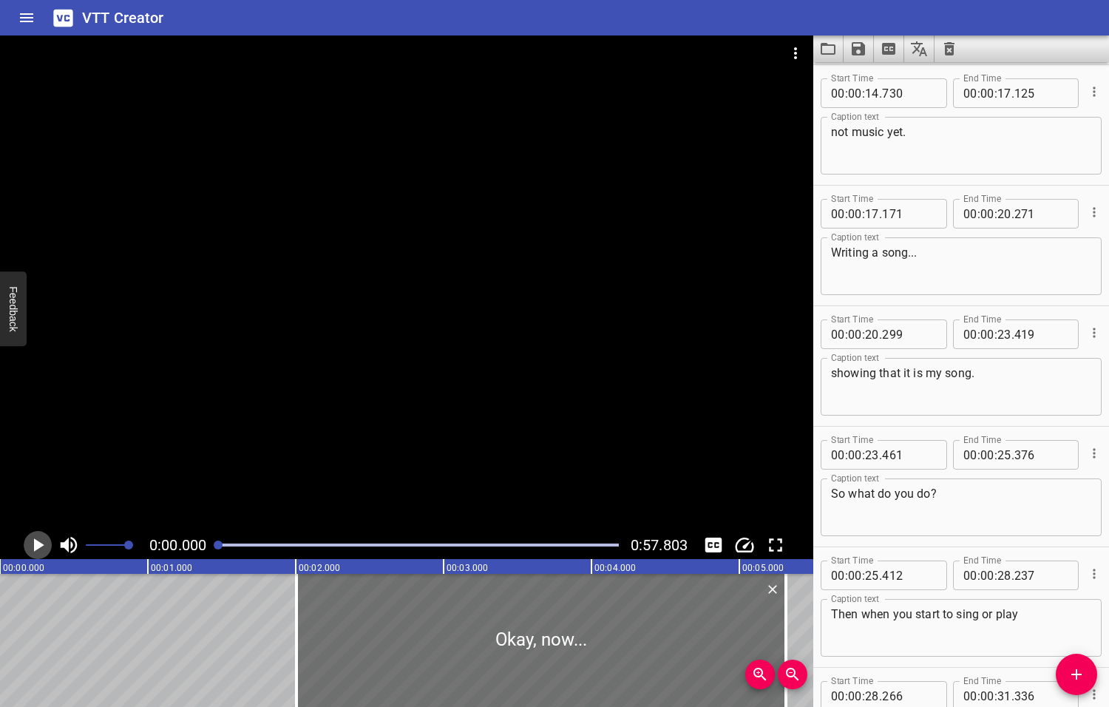
click at [38, 544] on icon "Play/Pause" at bounding box center [39, 544] width 10 height 13
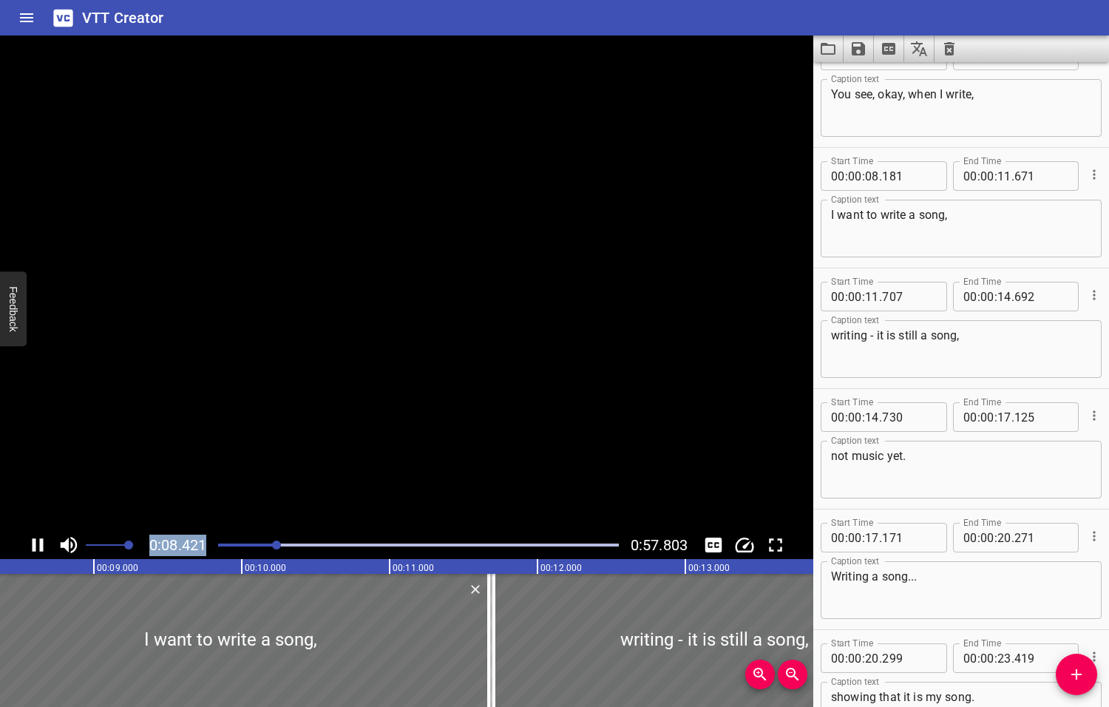
scroll to position [0, 1245]
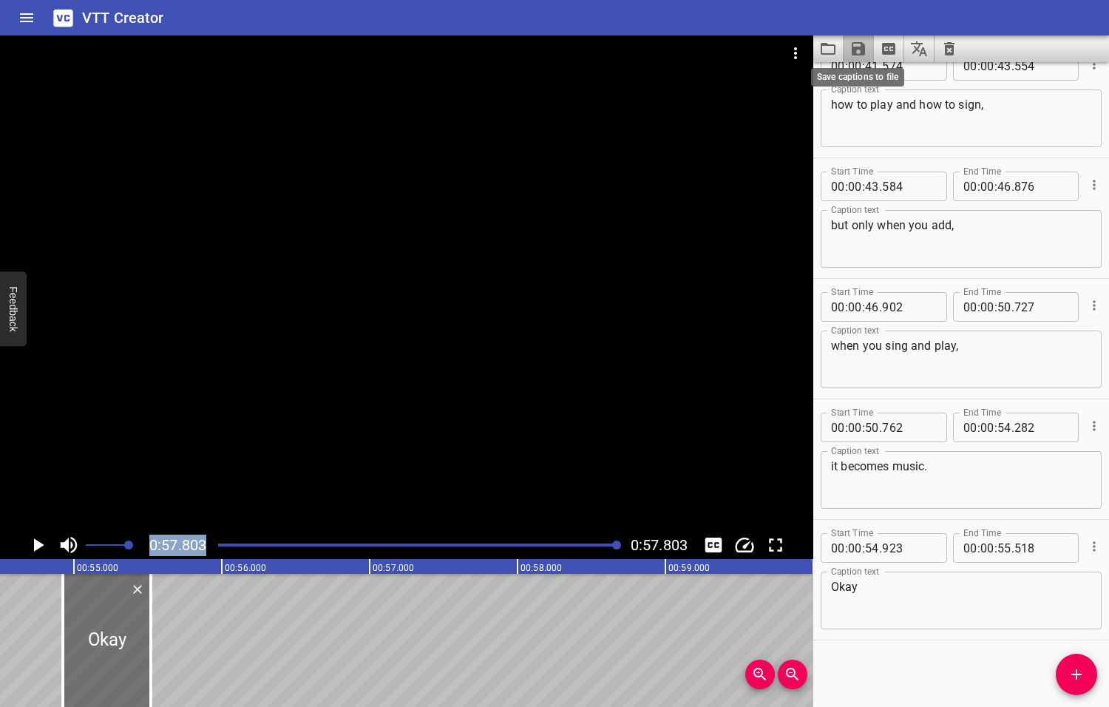
click at [858, 49] on icon "Save captions to file" at bounding box center [858, 48] width 13 height 13
click at [879, 78] on li "Save to VTT file" at bounding box center [898, 81] width 109 height 27
click at [795, 52] on icon "Video Options" at bounding box center [795, 53] width 3 height 12
click at [839, 53] on li "Select New Video File..." at bounding box center [851, 54] width 147 height 27
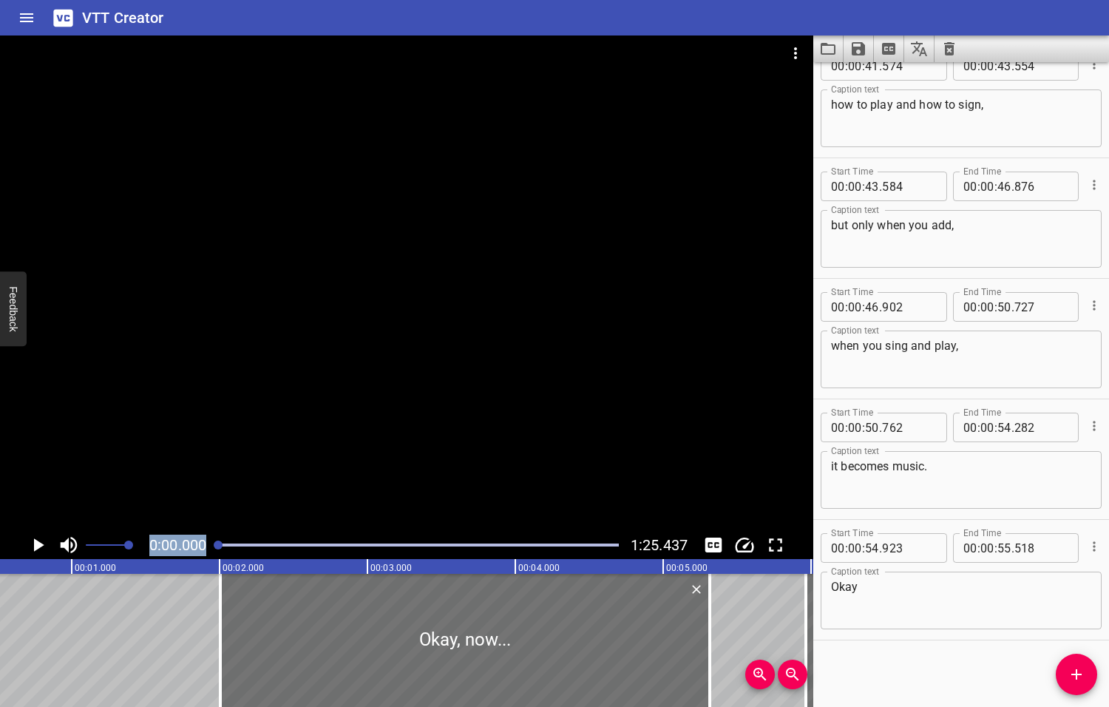
scroll to position [0, 0]
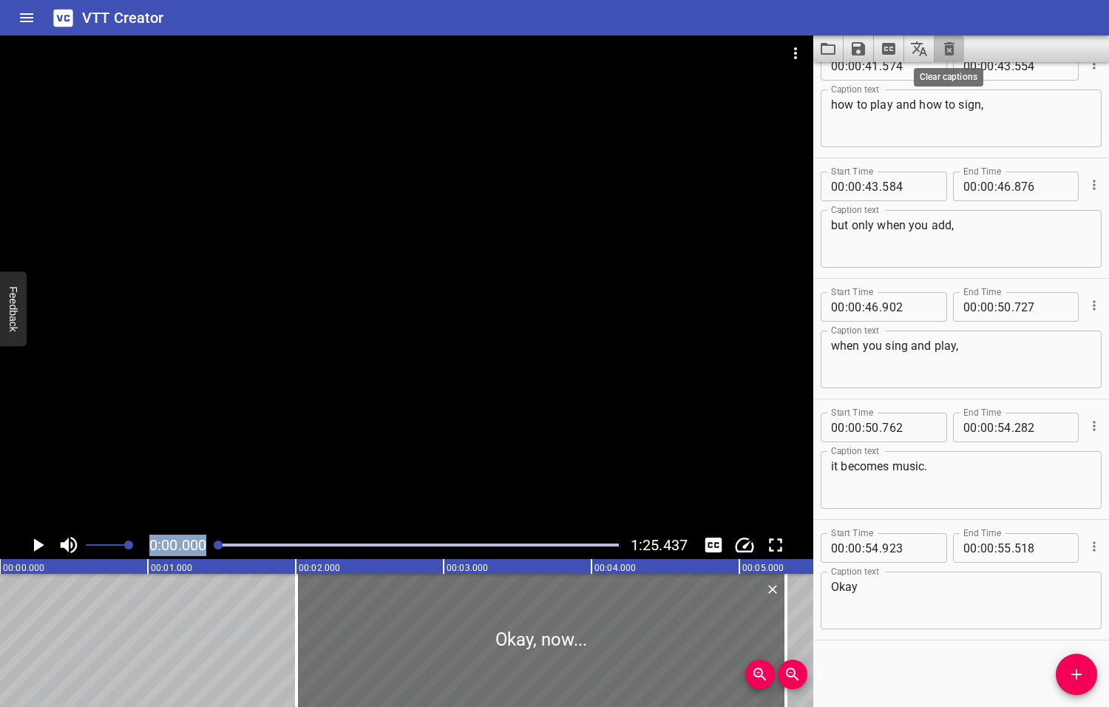
click at [951, 47] on icon "Clear captions" at bounding box center [949, 48] width 10 height 13
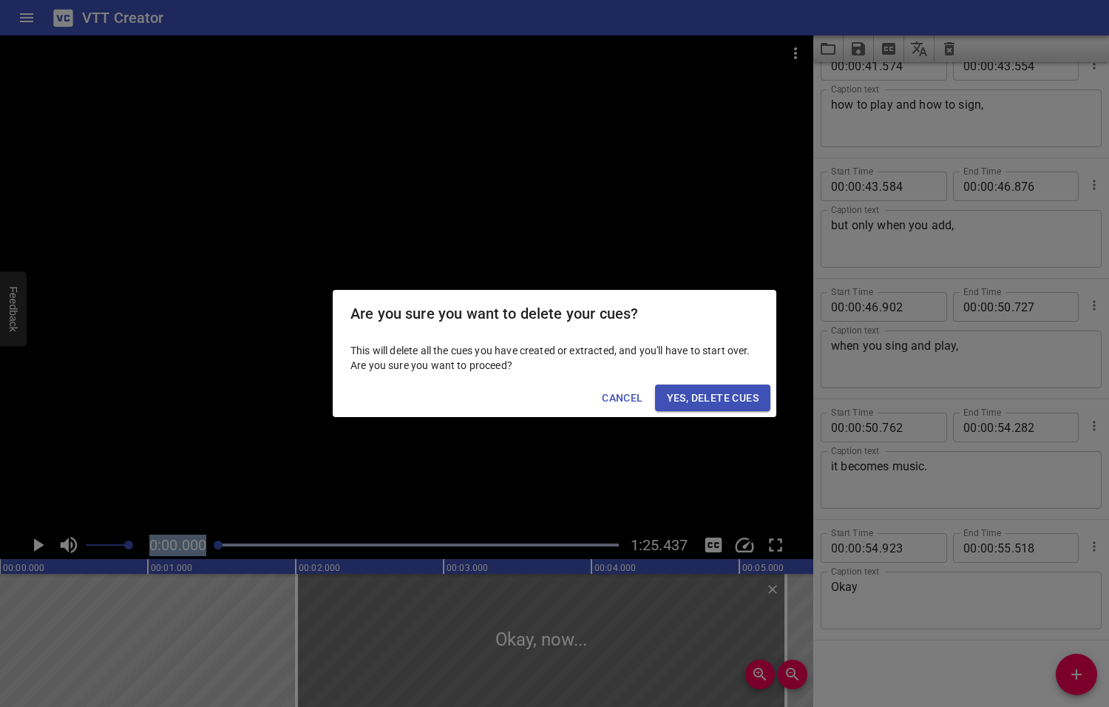
click at [702, 397] on span "Yes, Delete Cues" at bounding box center [713, 398] width 92 height 18
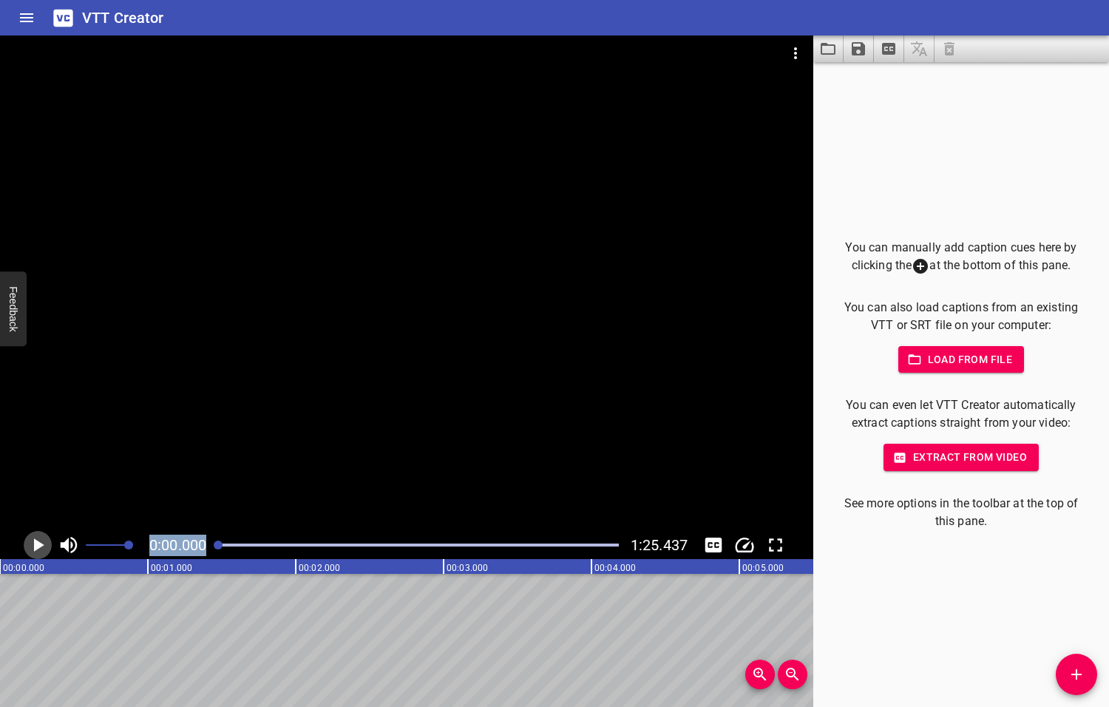
click at [38, 543] on icon "Play/Pause" at bounding box center [39, 544] width 10 height 13
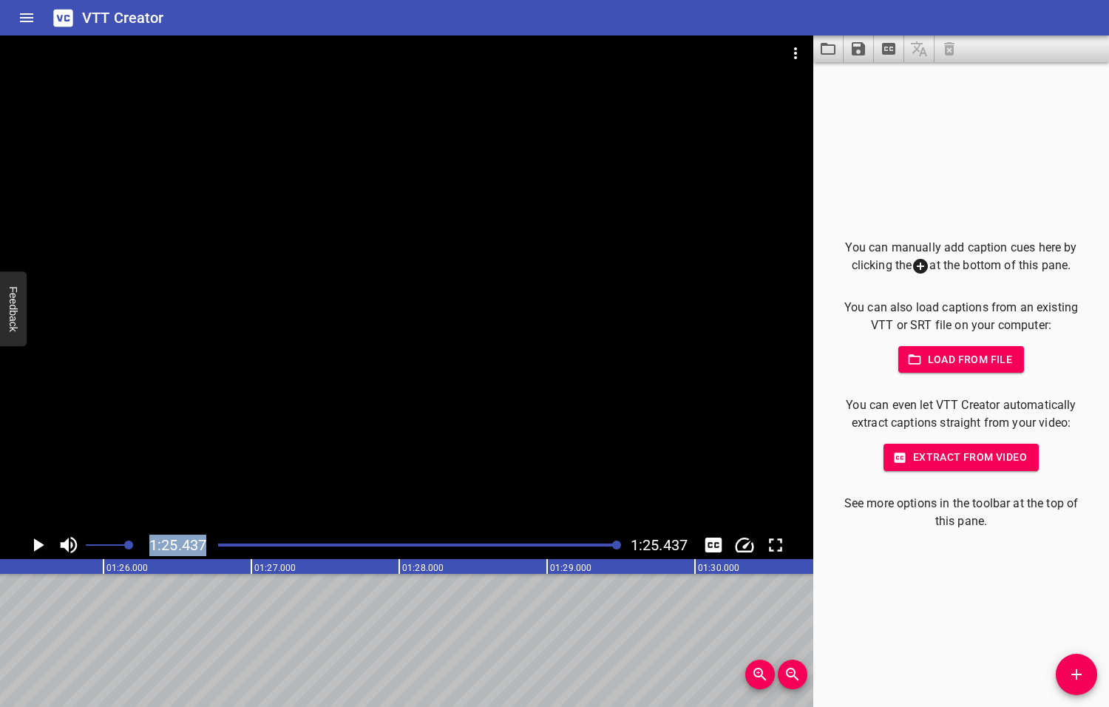
scroll to position [0, 12632]
click at [24, 531] on button "Play/Pause" at bounding box center [38, 545] width 28 height 28
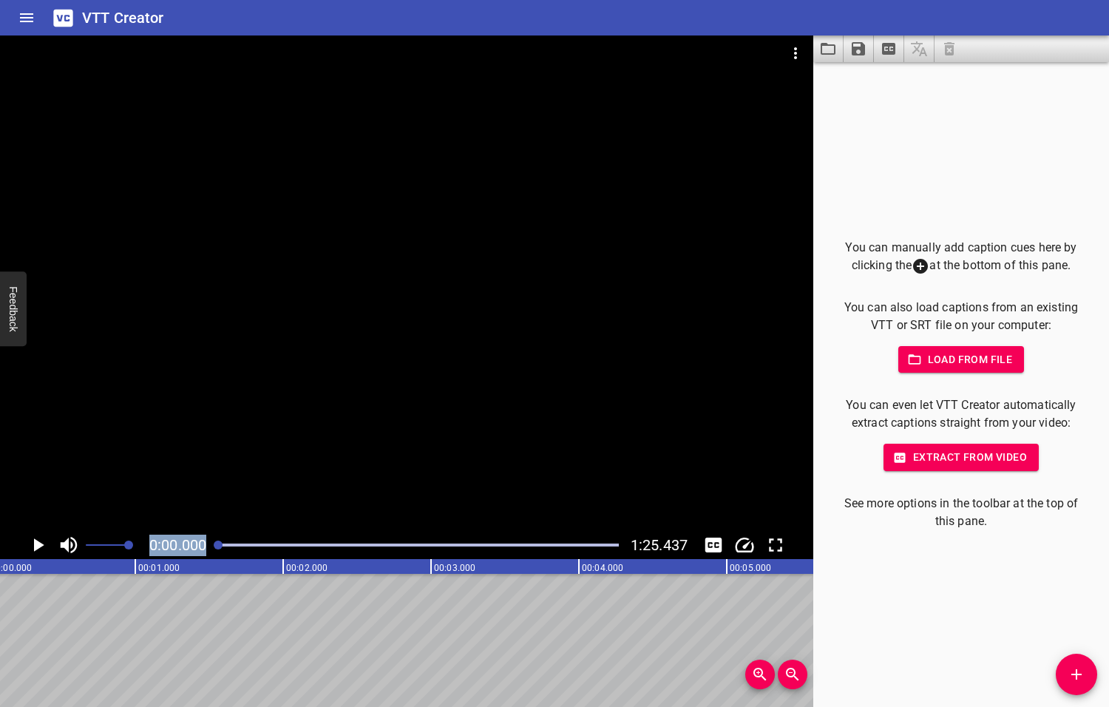
scroll to position [0, 0]
click at [24, 531] on button "Play/Pause" at bounding box center [38, 545] width 28 height 28
